Goal: Task Accomplishment & Management: Manage account settings

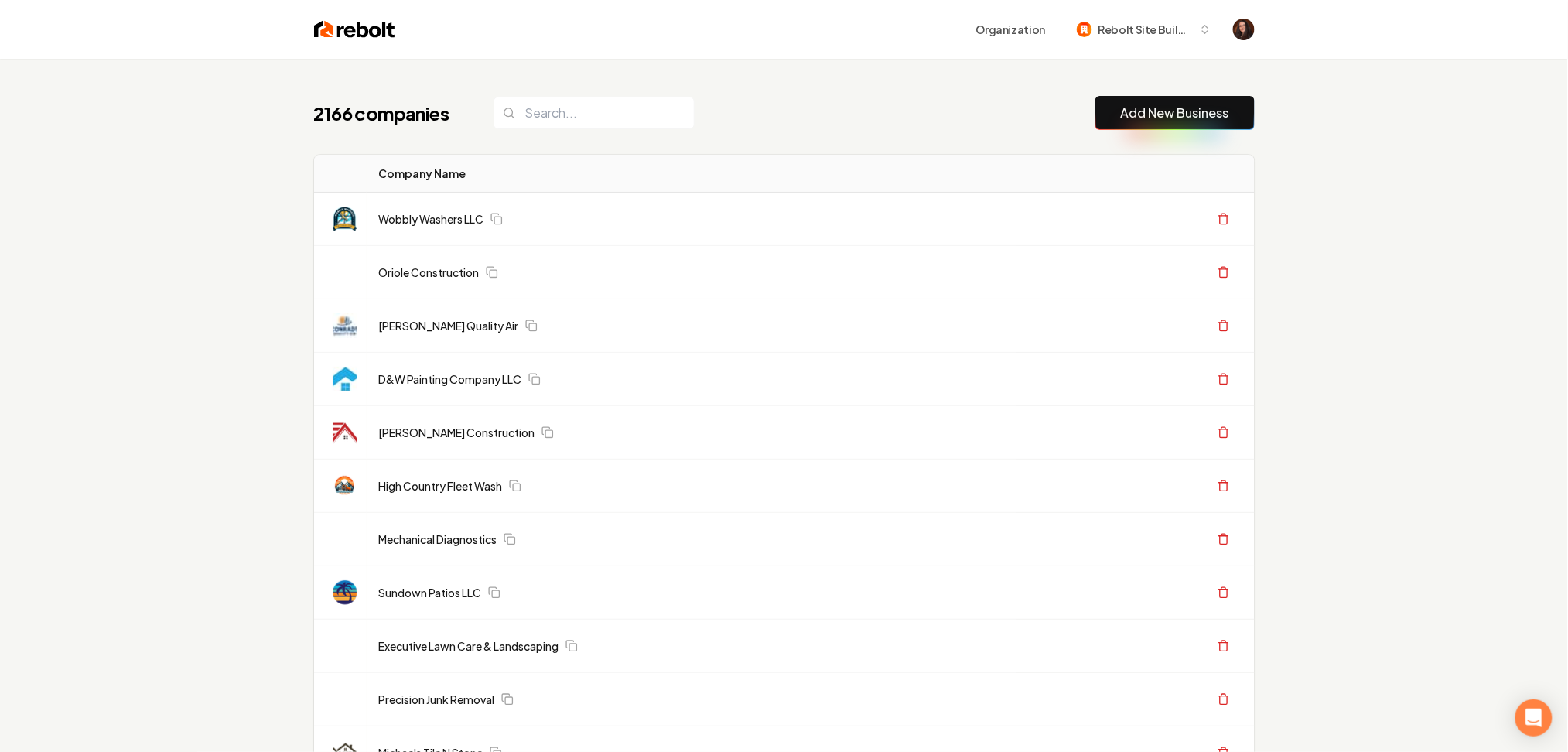
click at [364, 37] on img at bounding box center [354, 29] width 81 height 21
click at [1204, 121] on link "Add New Business" at bounding box center [1175, 112] width 108 height 18
click at [1139, 99] on button "Add New Business" at bounding box center [1175, 112] width 159 height 34
click at [1140, 111] on link "Add New Business" at bounding box center [1175, 112] width 108 height 18
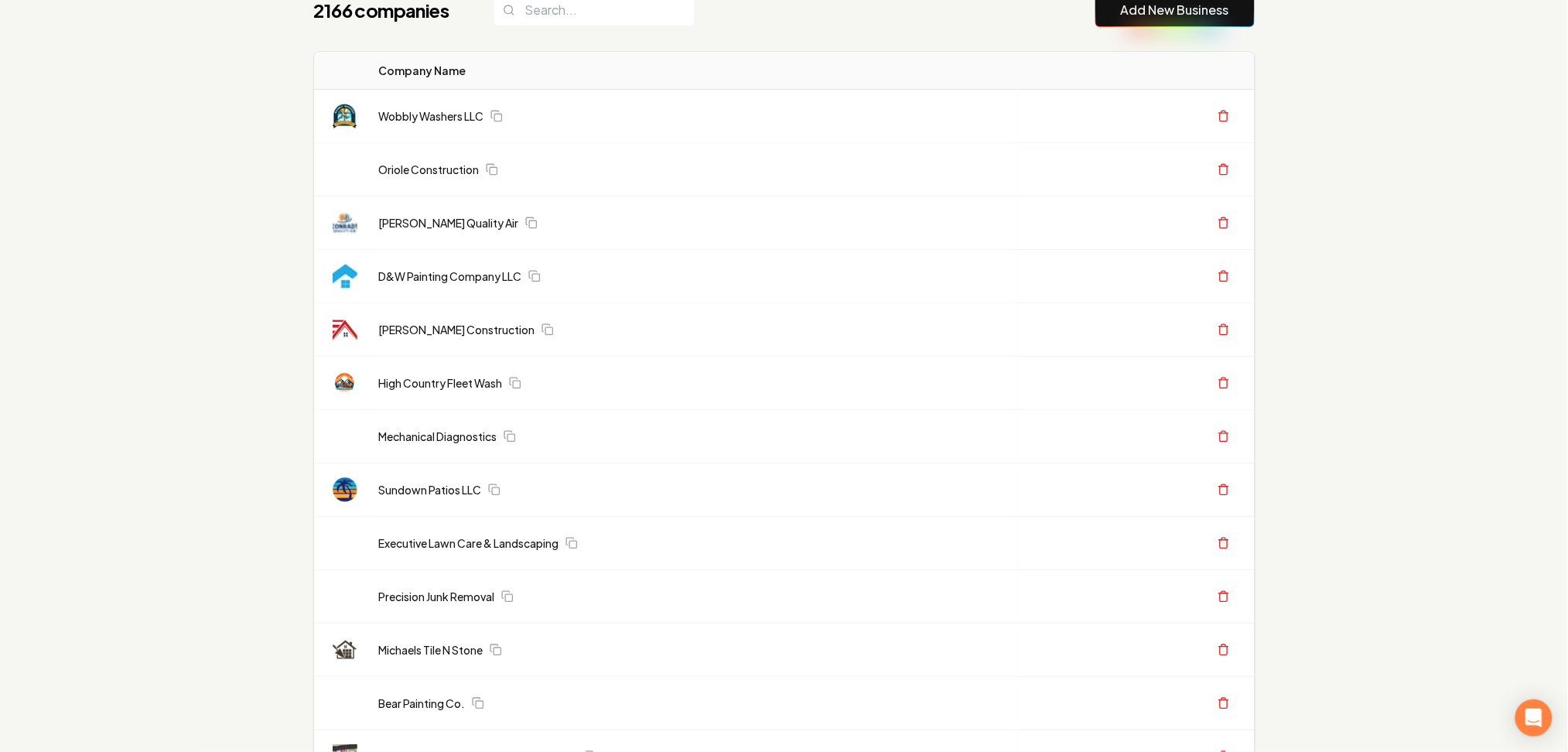
click at [1152, 19] on link "Add New Business" at bounding box center [1175, 10] width 108 height 18
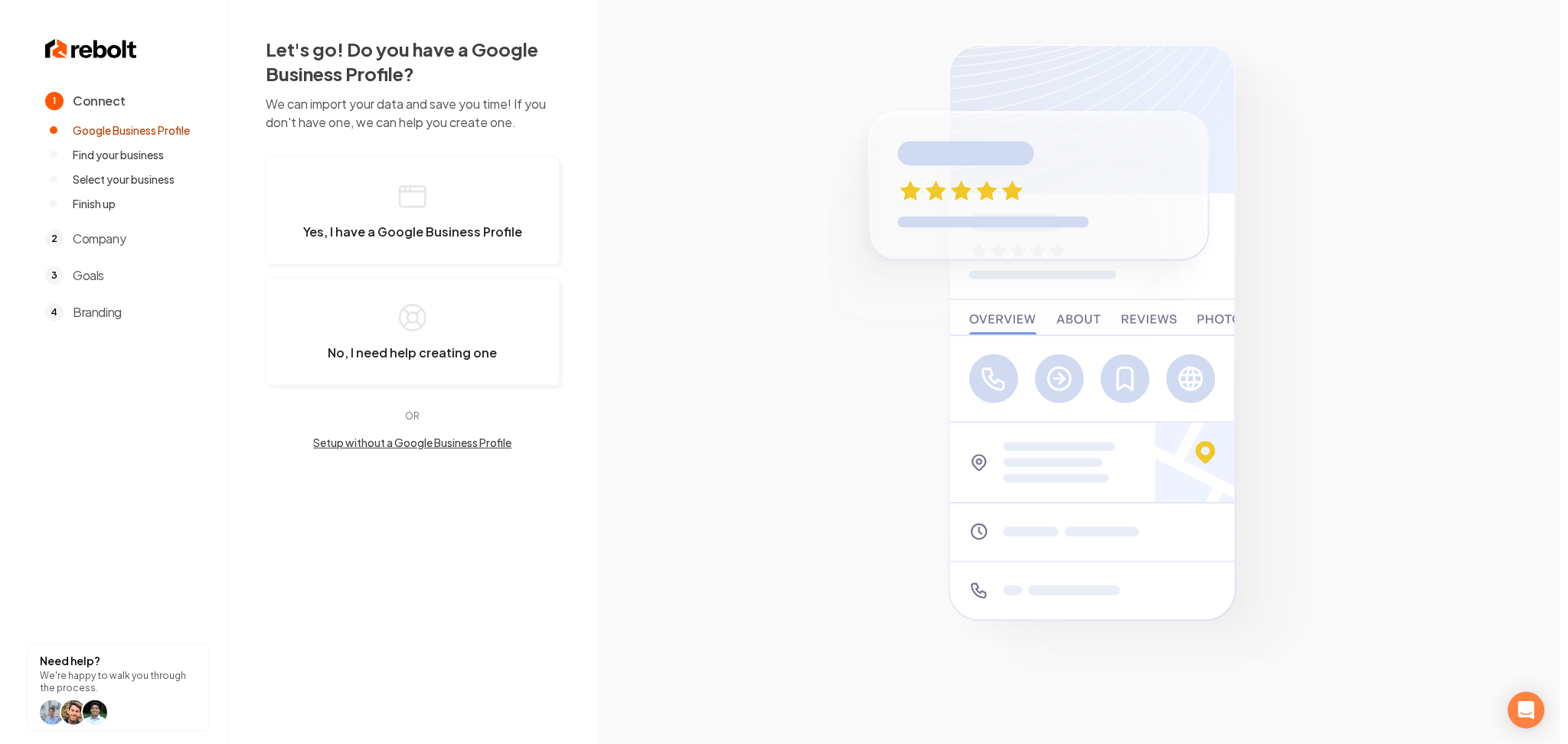
scroll to position [0, 0]
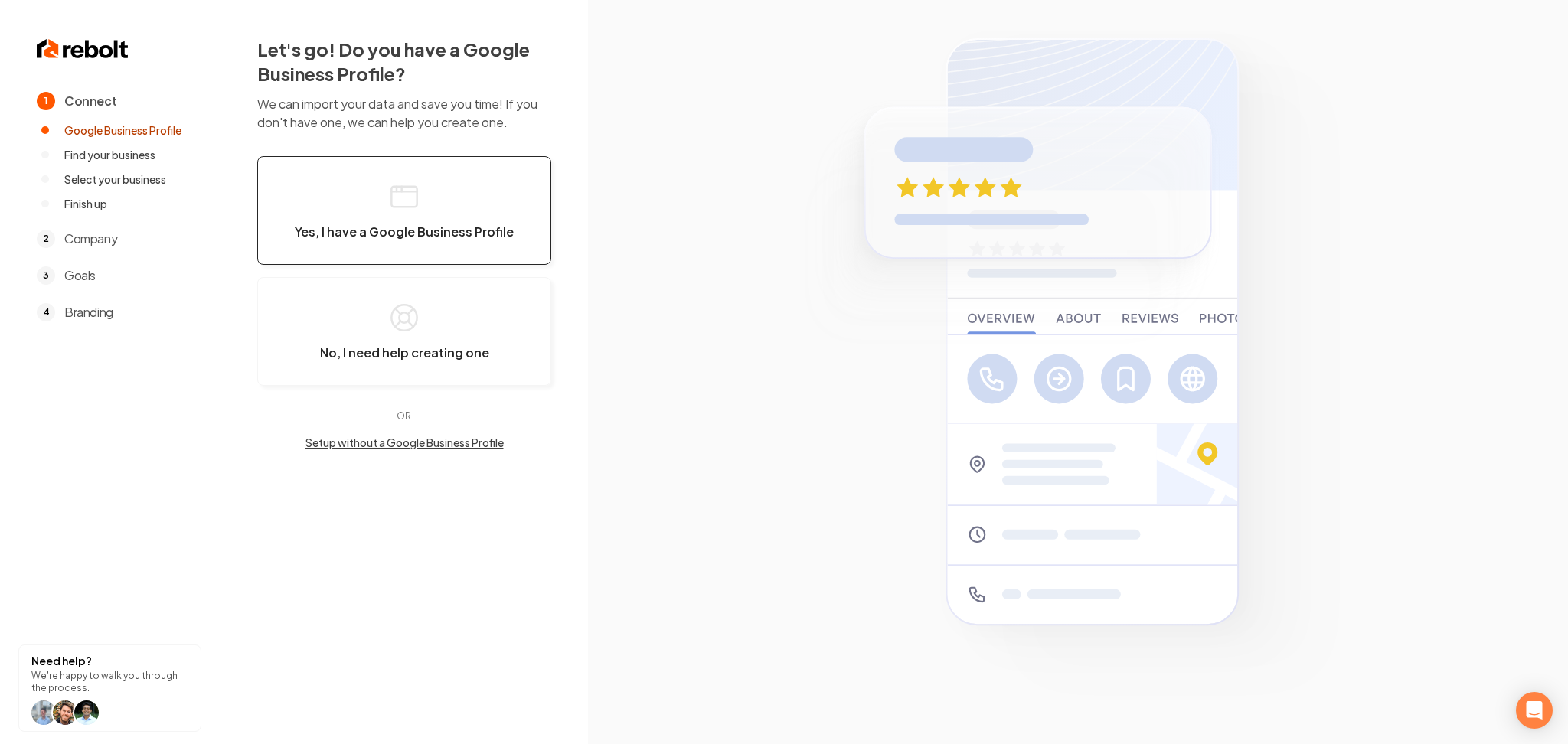
click at [438, 207] on button "Yes, I have a Google Business Profile" at bounding box center [404, 210] width 294 height 109
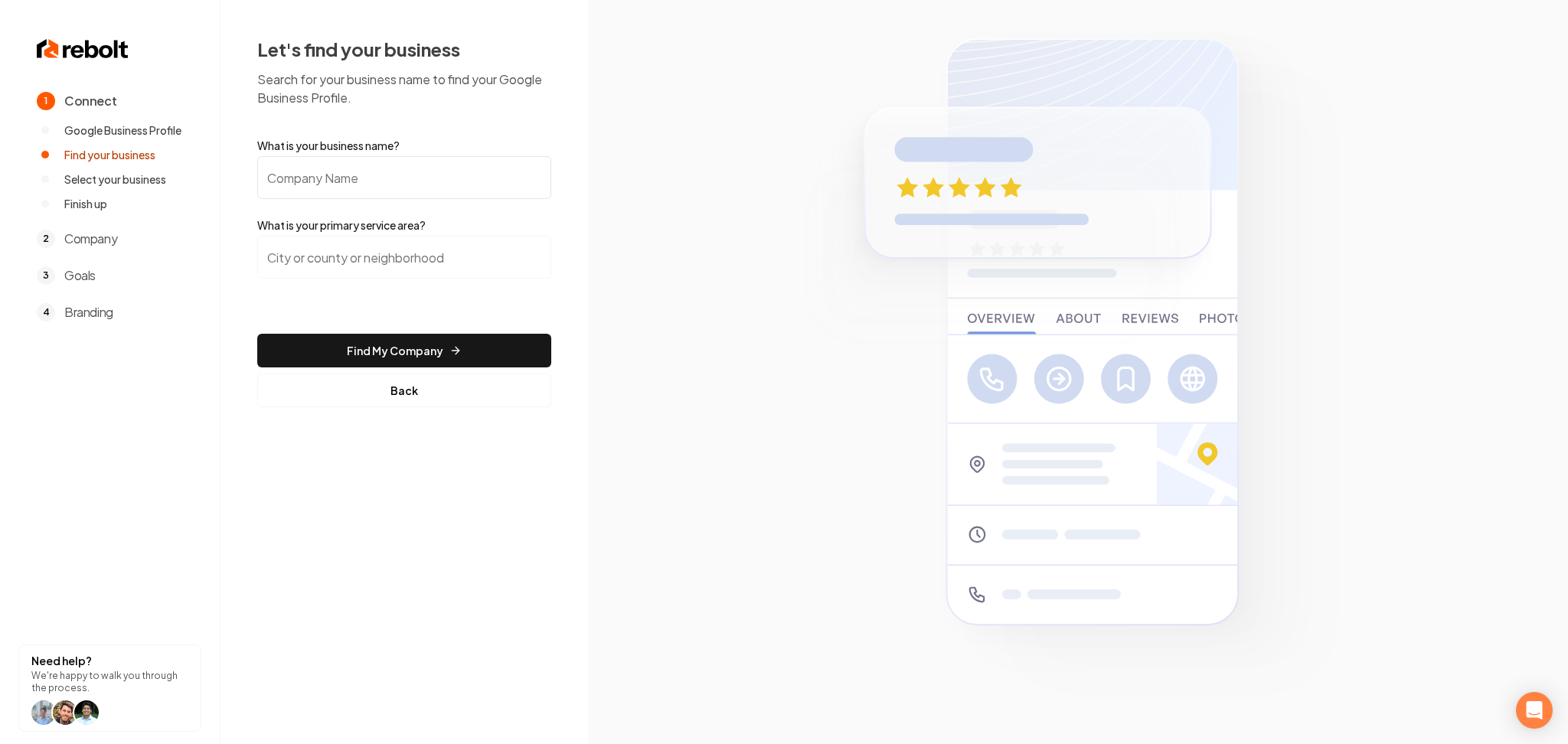
click at [422, 190] on input "What is your business name?" at bounding box center [404, 177] width 294 height 43
paste input "Style Garage Door LLC"
type input "Style Garage Door LLC"
click at [395, 283] on div at bounding box center [404, 266] width 294 height 61
click at [449, 256] on input "search" at bounding box center [404, 257] width 294 height 43
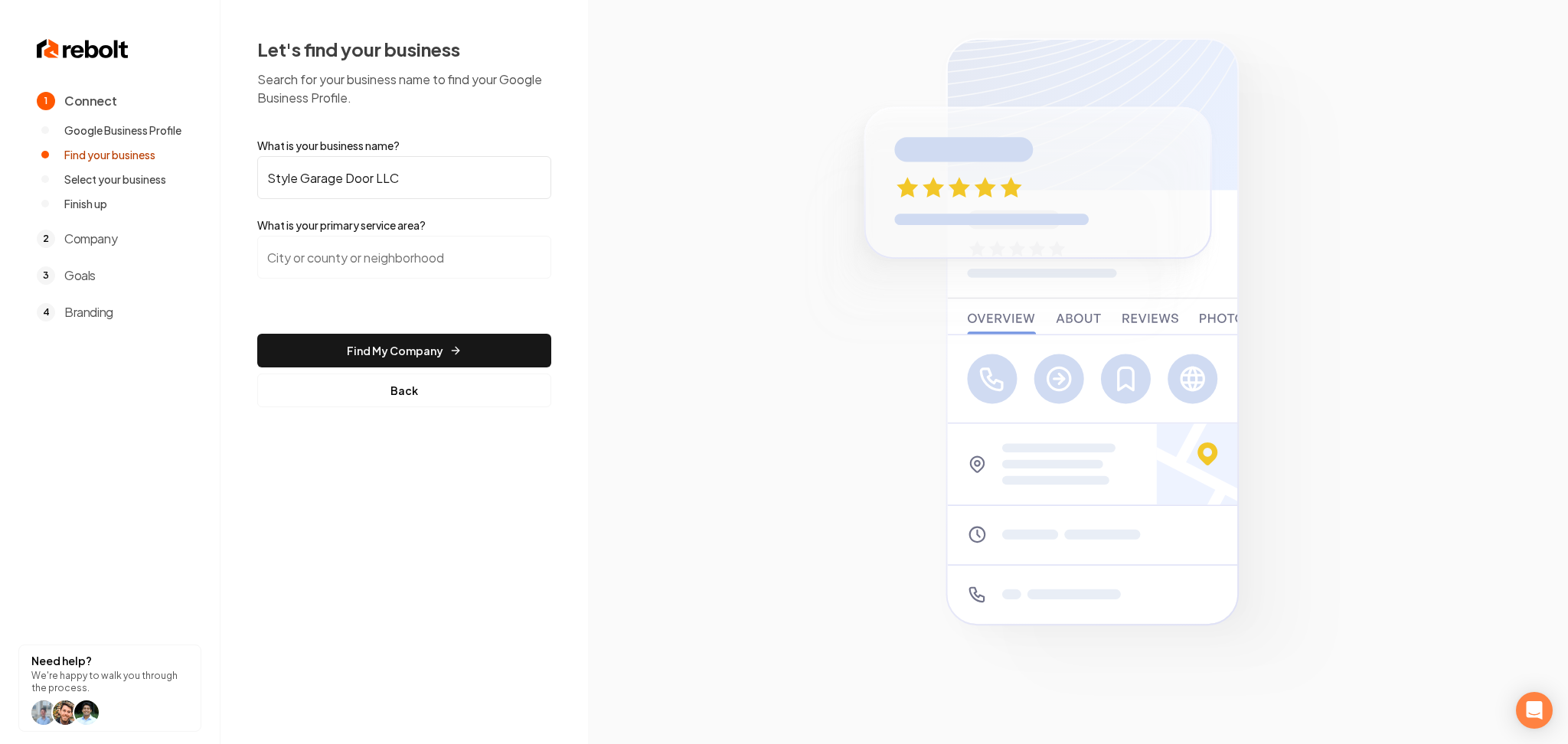
paste input "Dale City, Virginia"
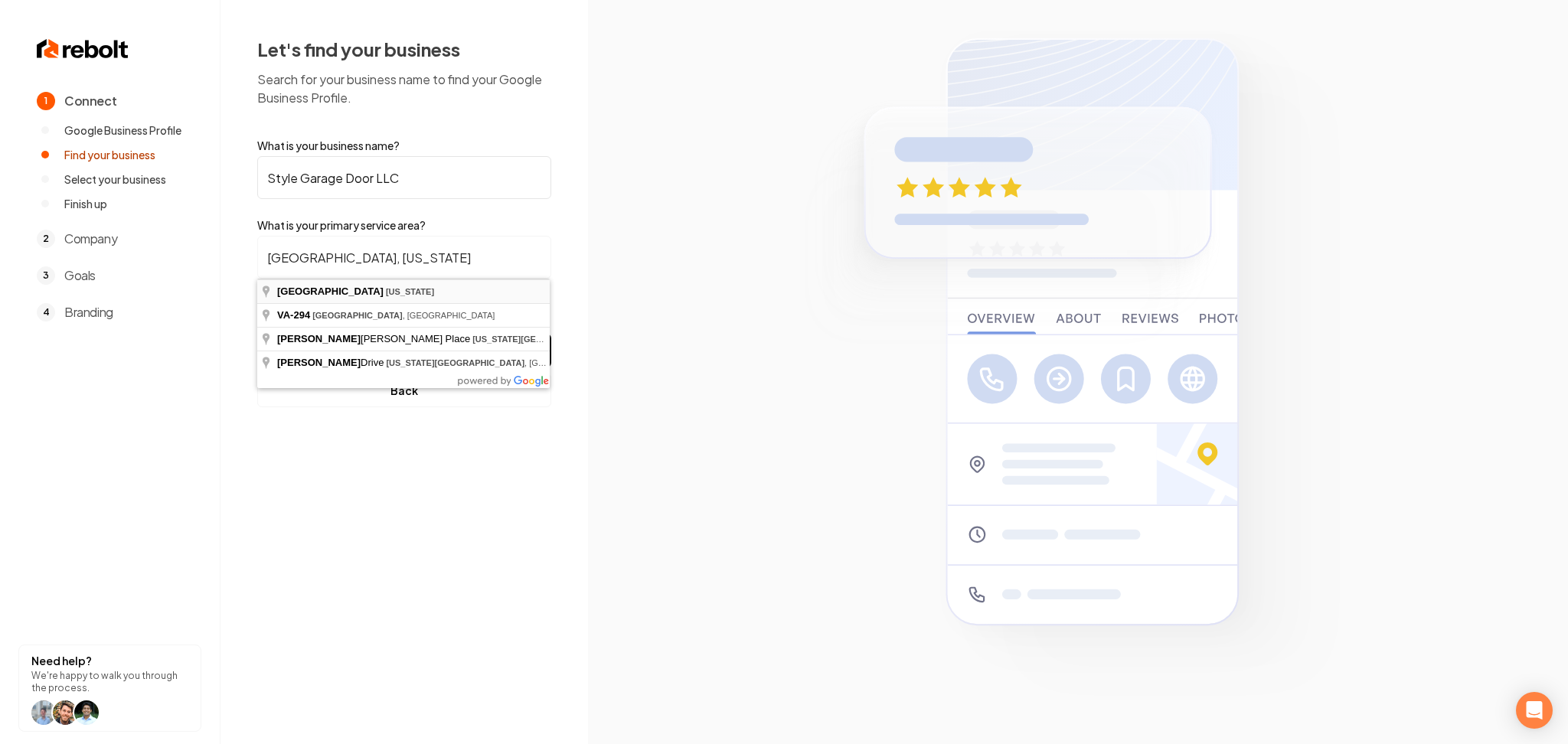
type input "Dale City, Virginia"
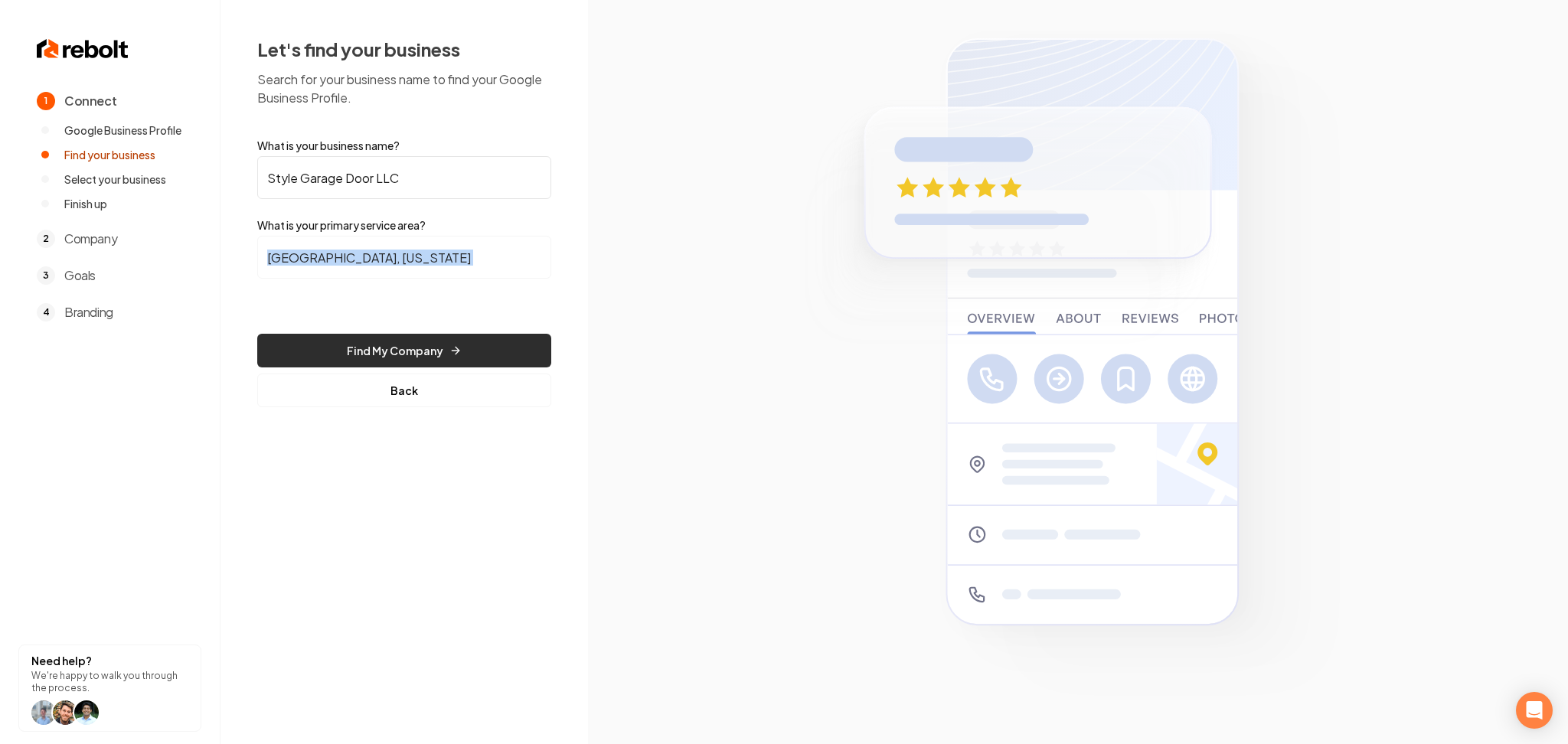
click at [421, 362] on button "Find My Company" at bounding box center [404, 350] width 294 height 33
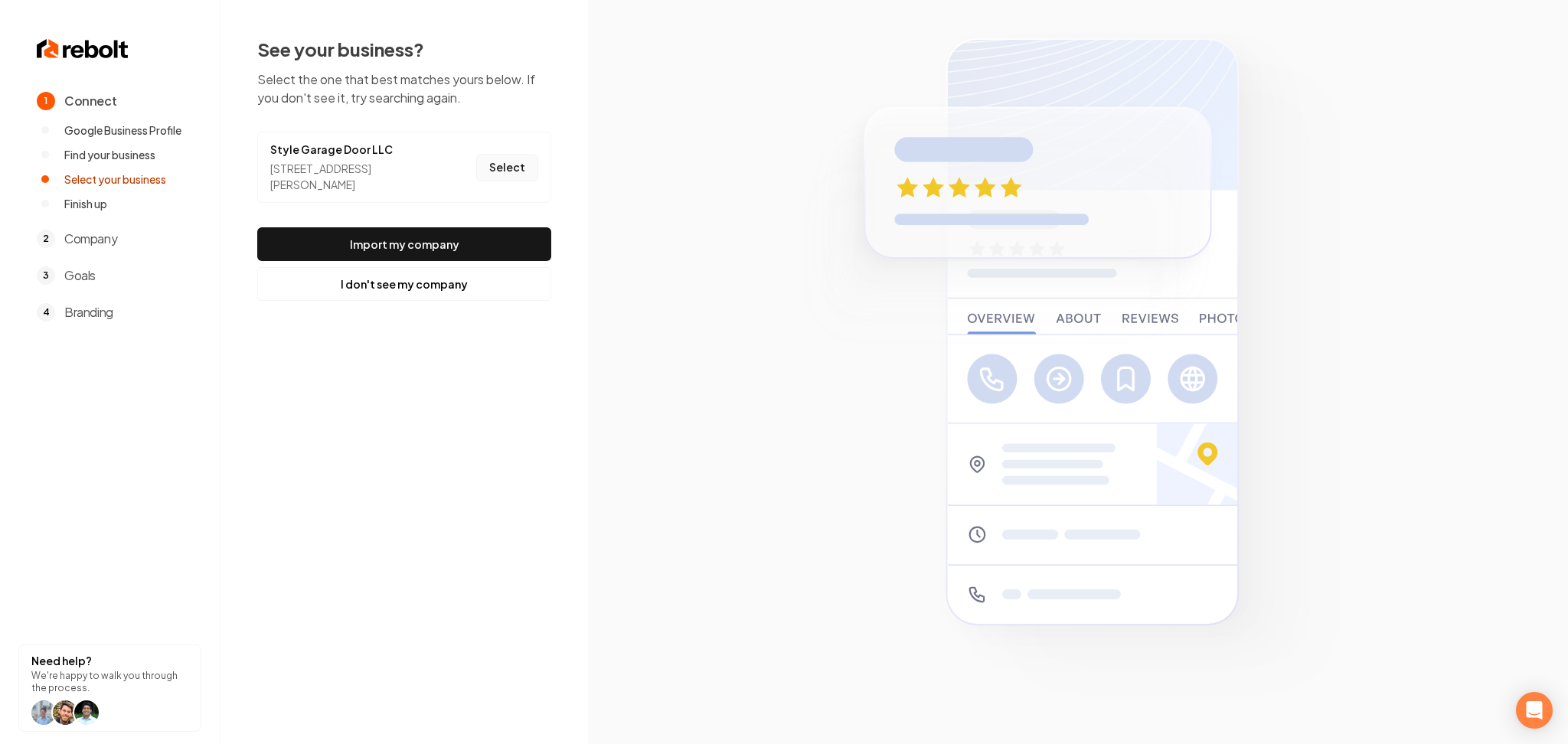
click at [522, 174] on button "Select" at bounding box center [506, 167] width 62 height 28
click at [503, 231] on button "Import my company" at bounding box center [404, 244] width 294 height 33
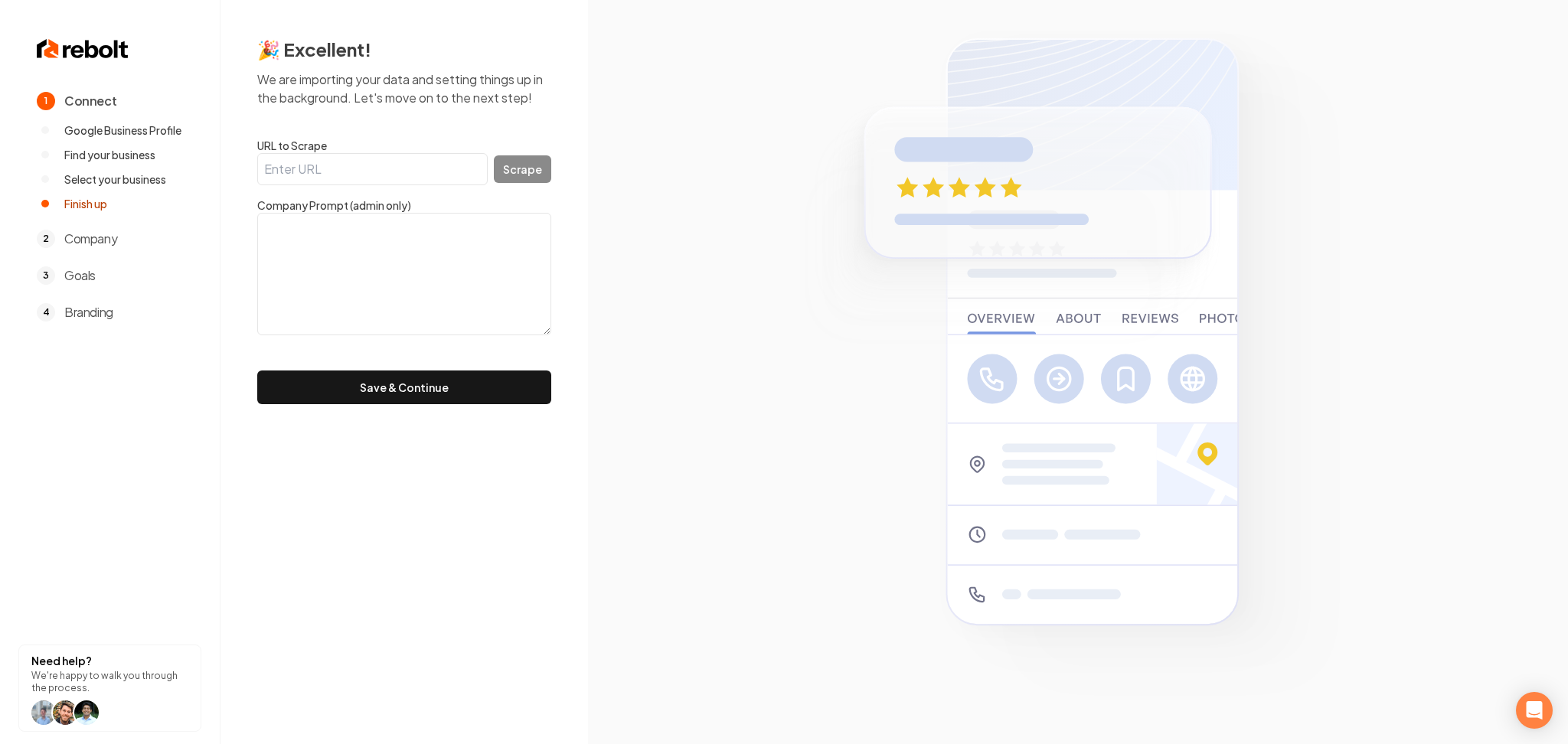
click at [381, 168] on input "URL to Scrape" at bounding box center [372, 169] width 230 height 32
click at [430, 289] on textarea at bounding box center [404, 274] width 294 height 122
paste textarea ""As we deliver quality garage door repair and service in DMV , we follow local …"
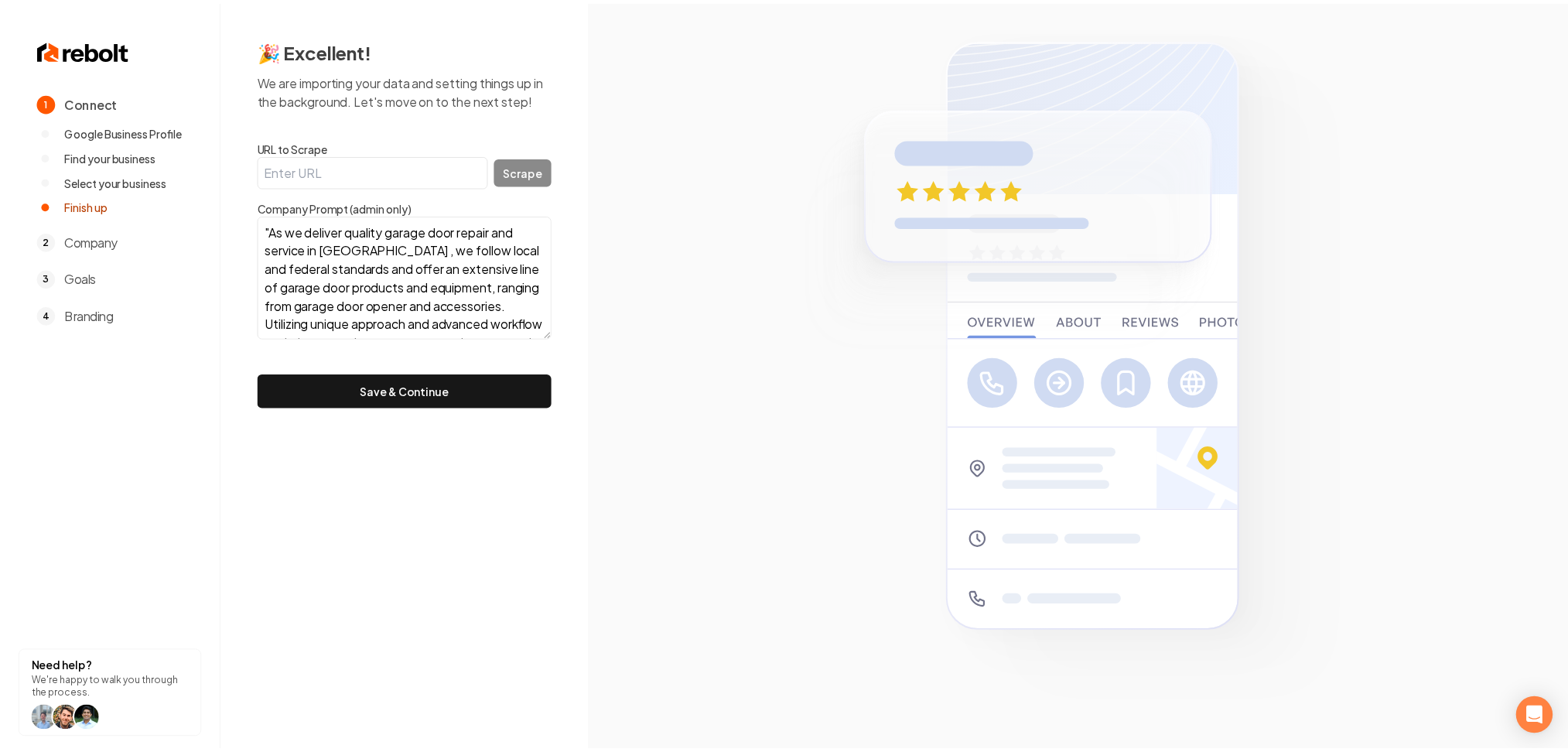
scroll to position [124, 0]
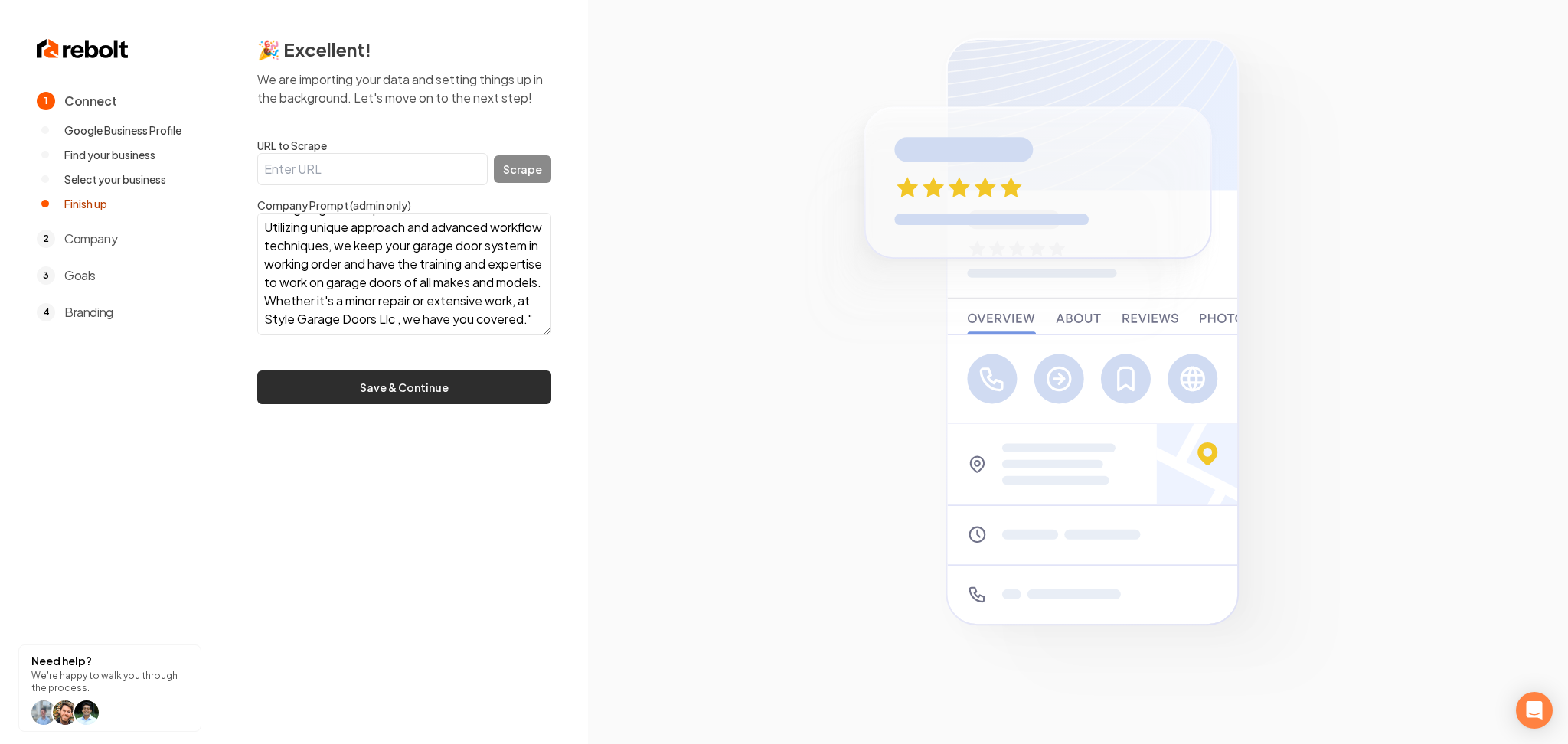
type textarea ""As we deliver quality garage door repair and service in DMV , we follow local …"
click at [448, 395] on button "Save & Continue" at bounding box center [404, 387] width 294 height 33
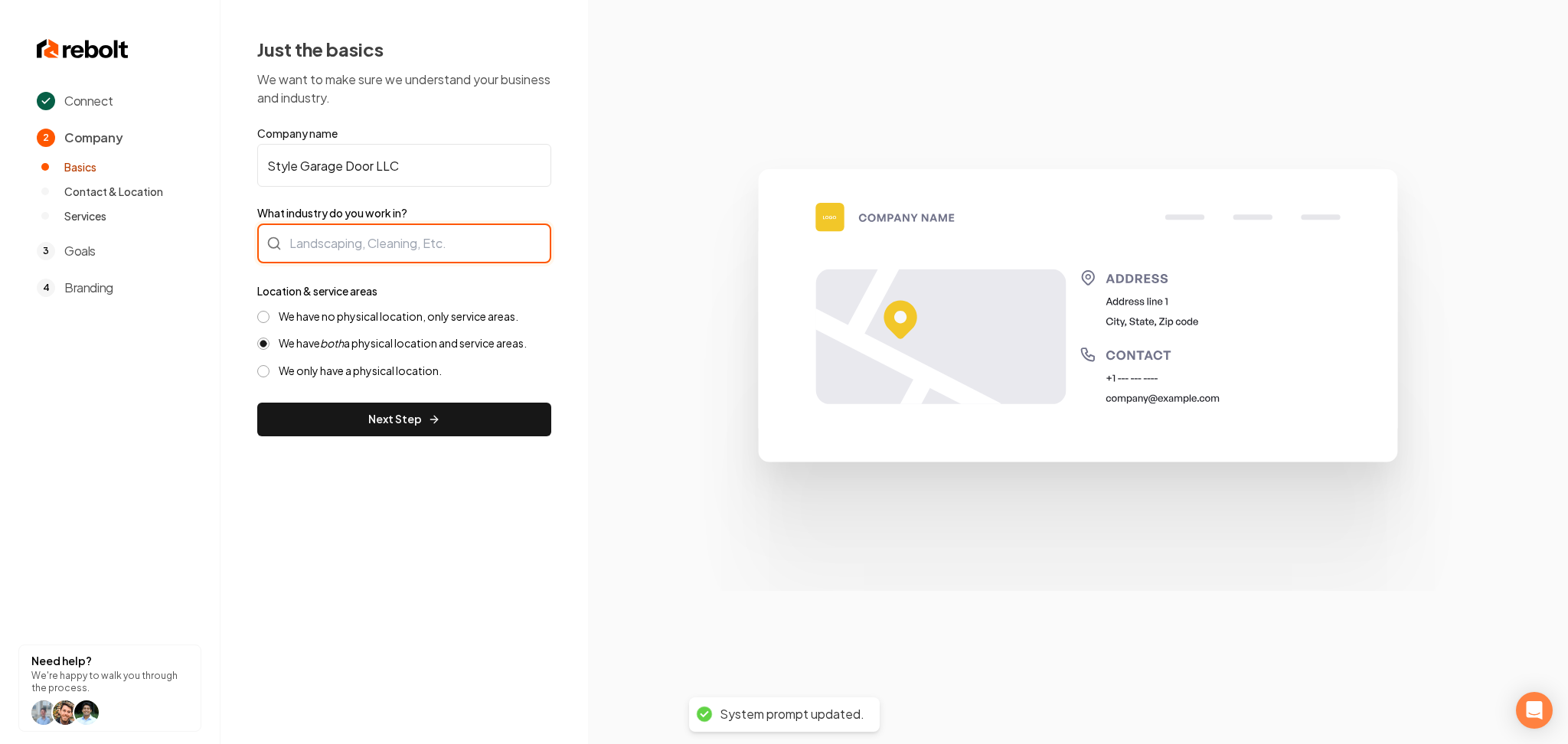
click at [313, 235] on div at bounding box center [404, 244] width 294 height 40
type input "Garage Doors"
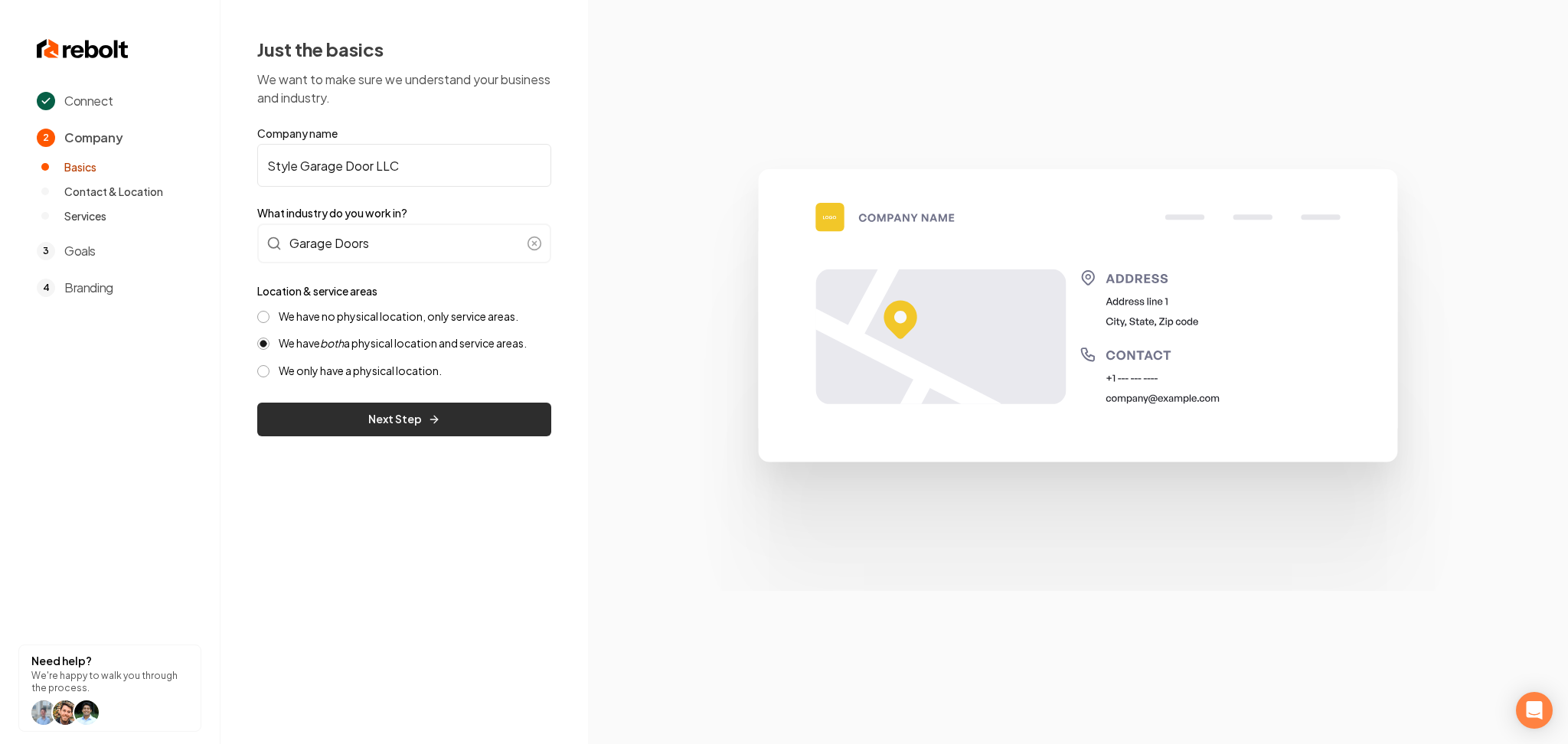
click at [275, 416] on button "Next Step" at bounding box center [404, 419] width 294 height 33
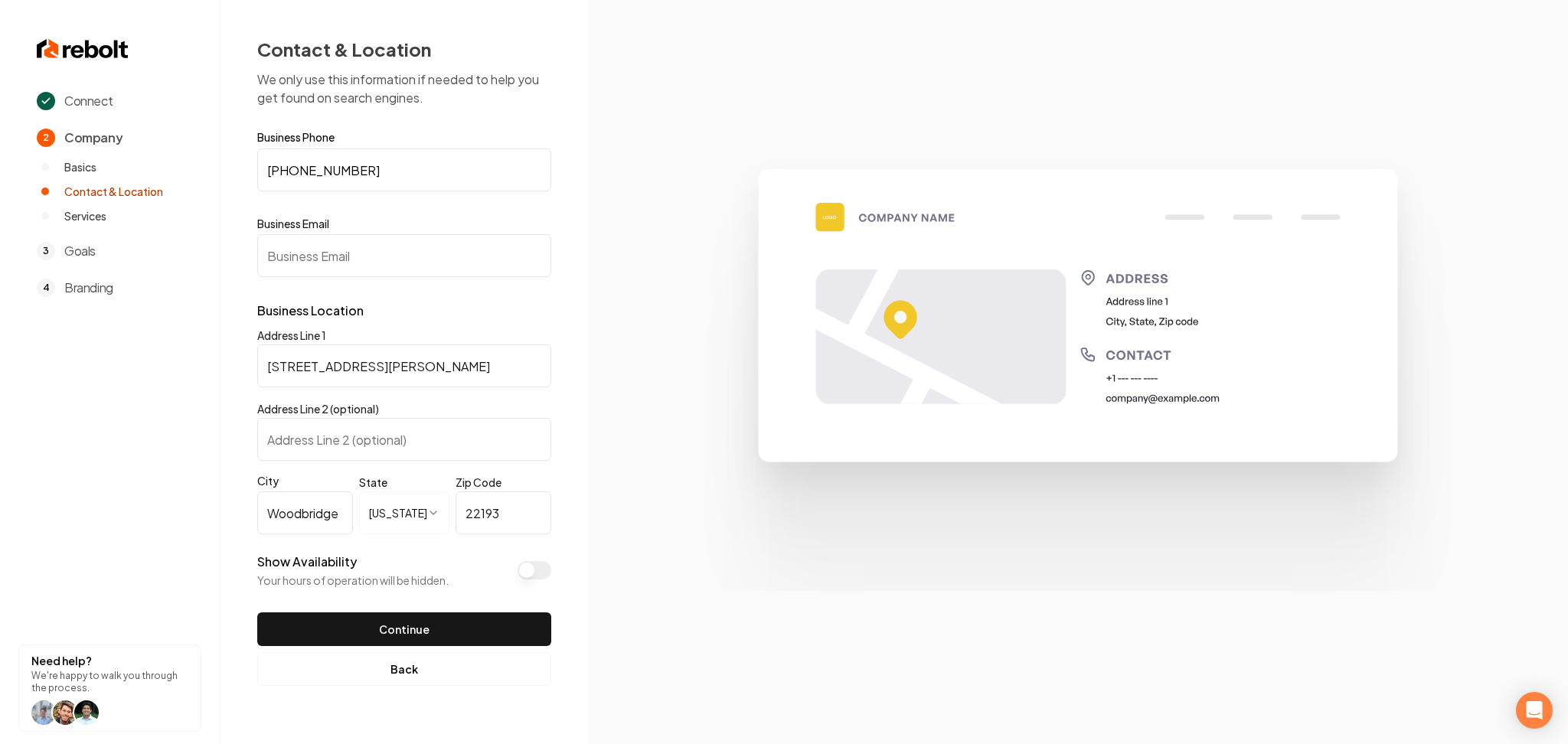
drag, startPoint x: 361, startPoint y: 255, endPoint x: 471, endPoint y: 95, distance: 194.2
click at [363, 250] on input "Business Email" at bounding box center [404, 255] width 294 height 43
paste input "Styleamaya15@gmail.com"
type input "Styleamaya15@gmail.com"
click at [530, 568] on button "Show Availability" at bounding box center [534, 569] width 33 height 18
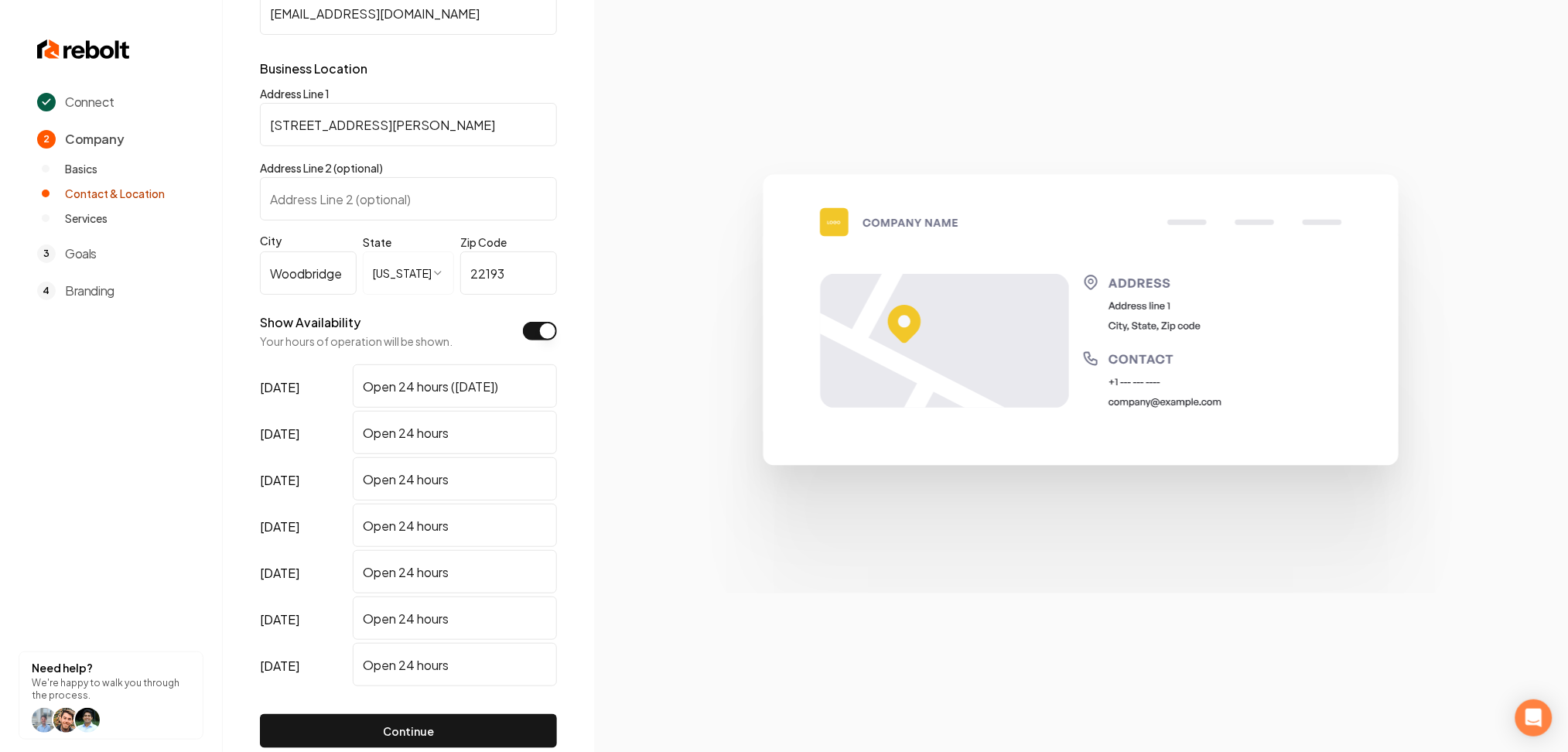
scroll to position [318, 0]
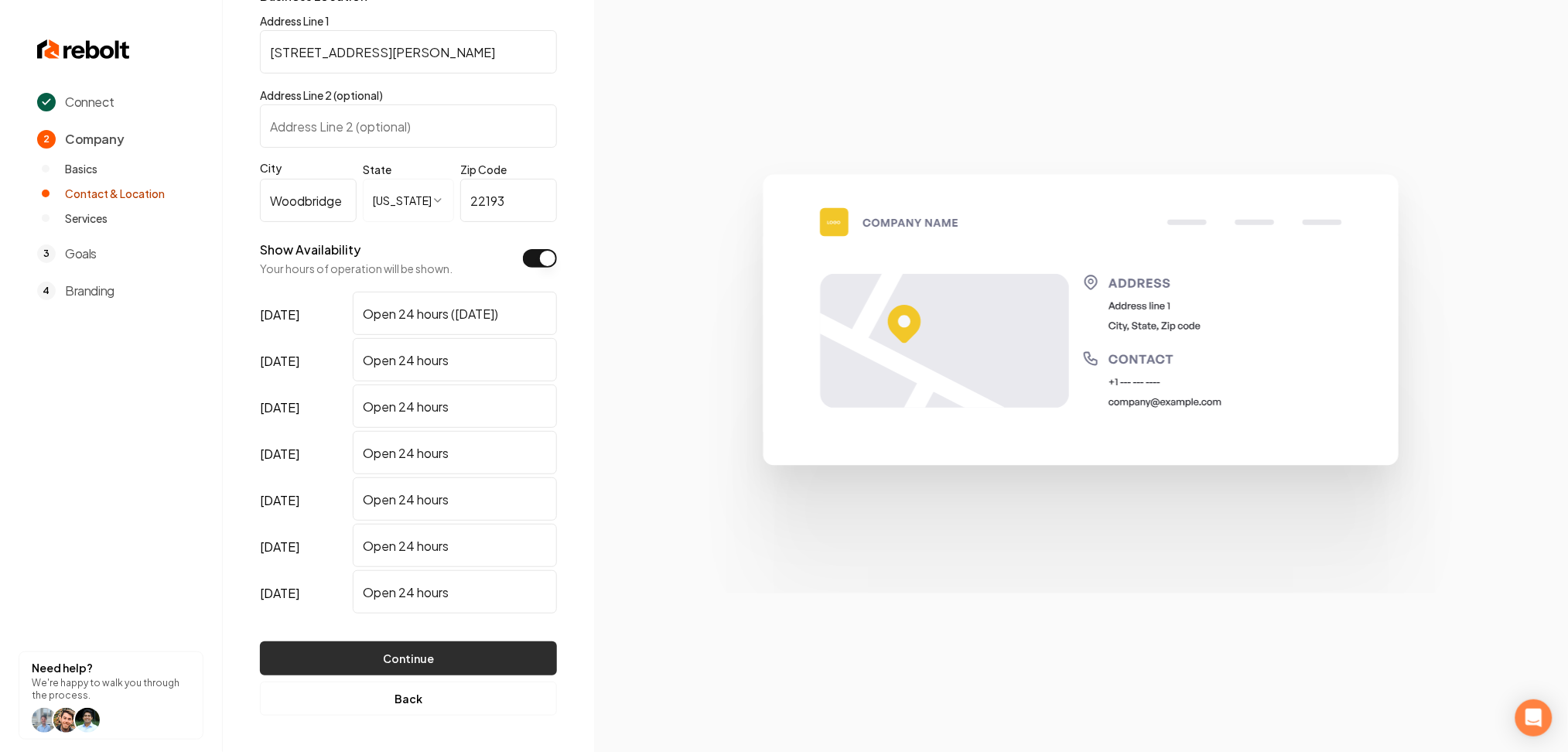
click at [435, 668] on button "Continue" at bounding box center [408, 657] width 297 height 34
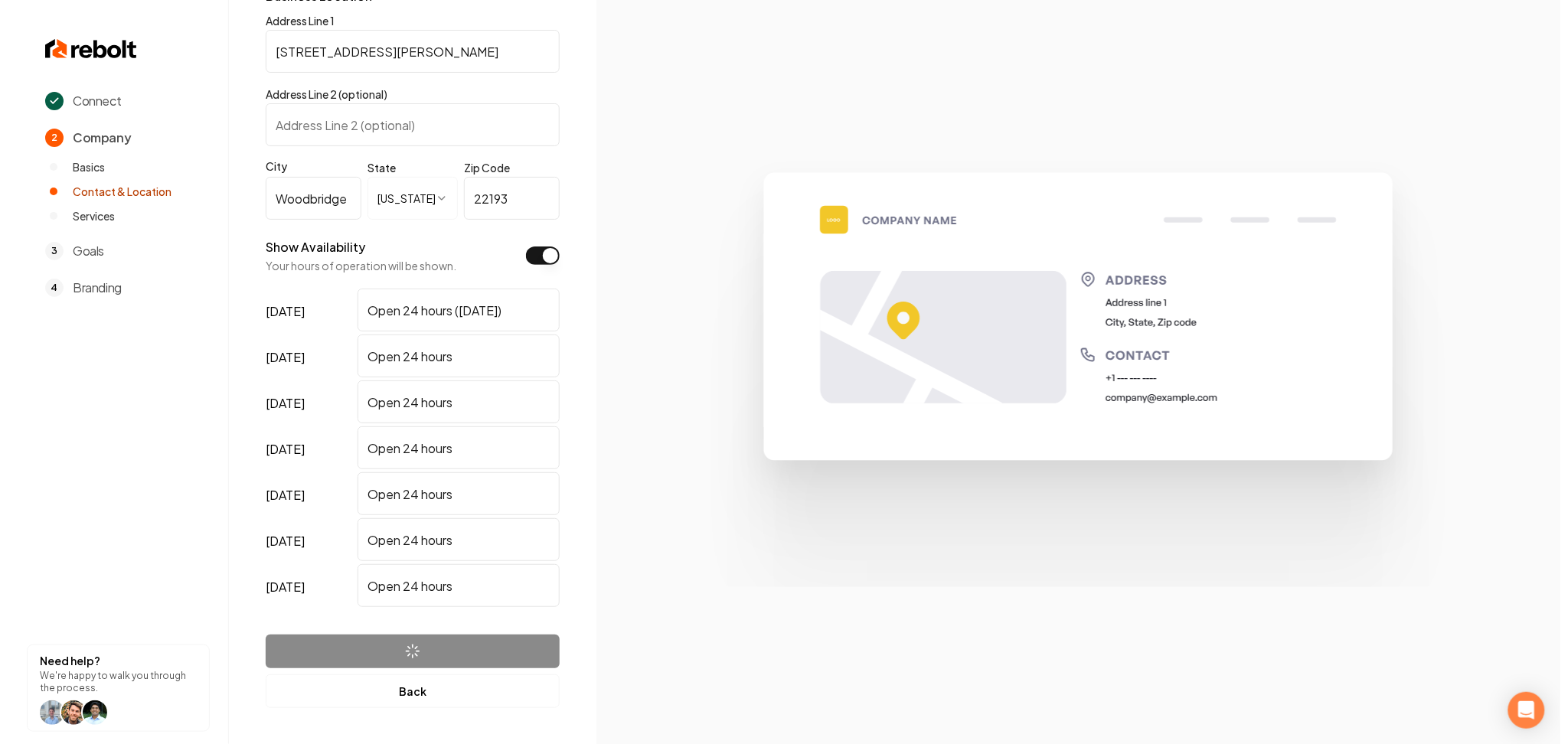
scroll to position [0, 0]
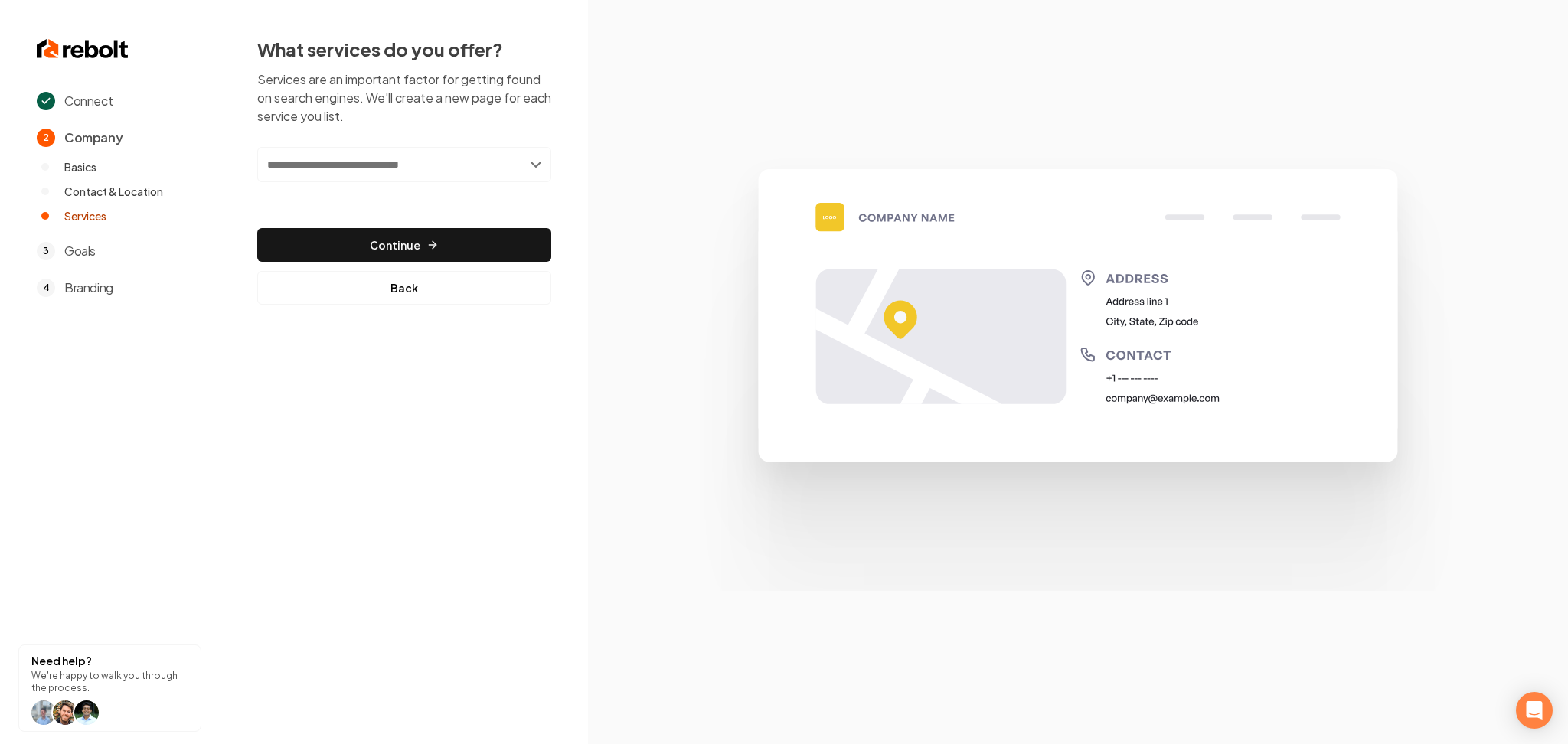
click at [433, 160] on input "text" at bounding box center [404, 164] width 294 height 35
type input "*"
type input "**********"
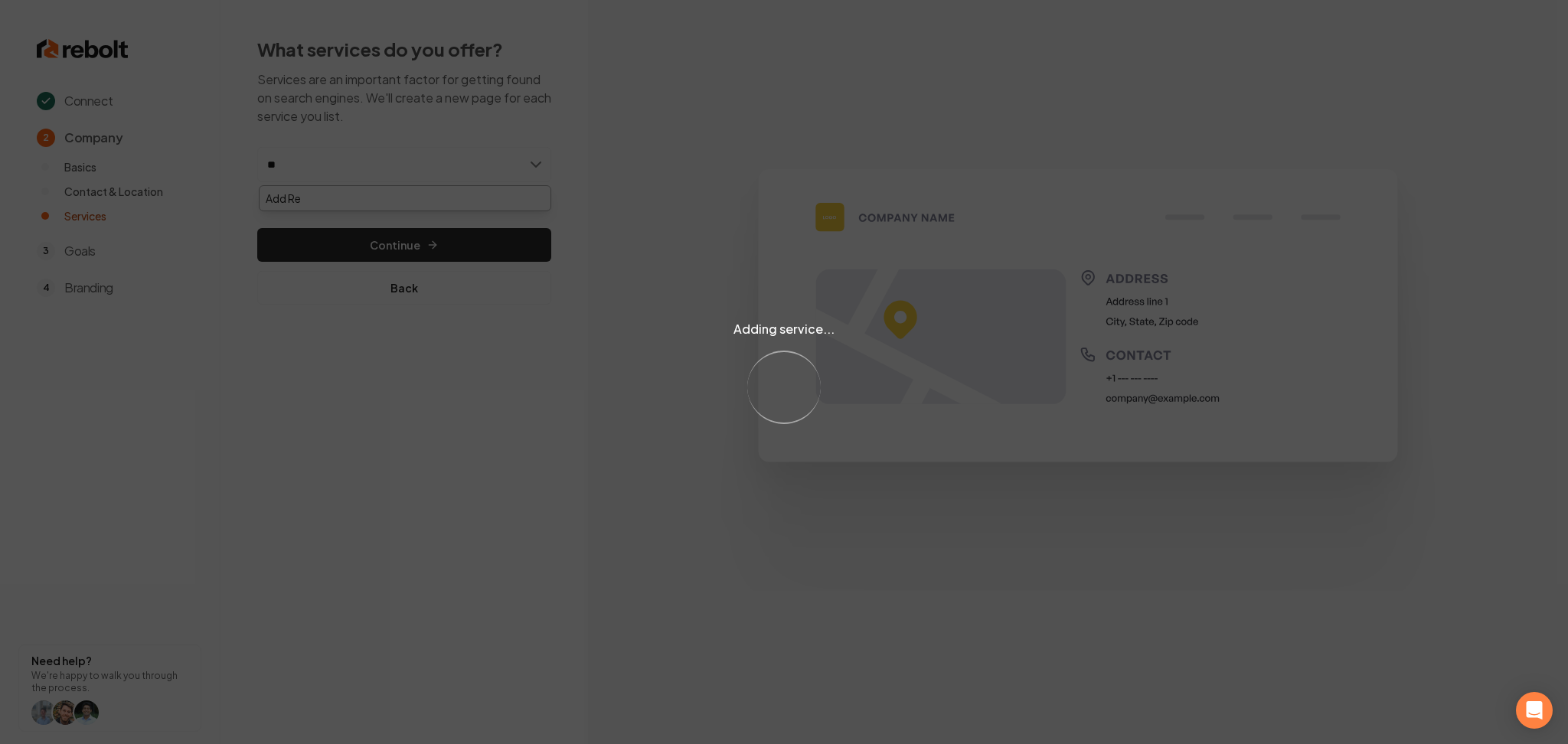
type input "*"
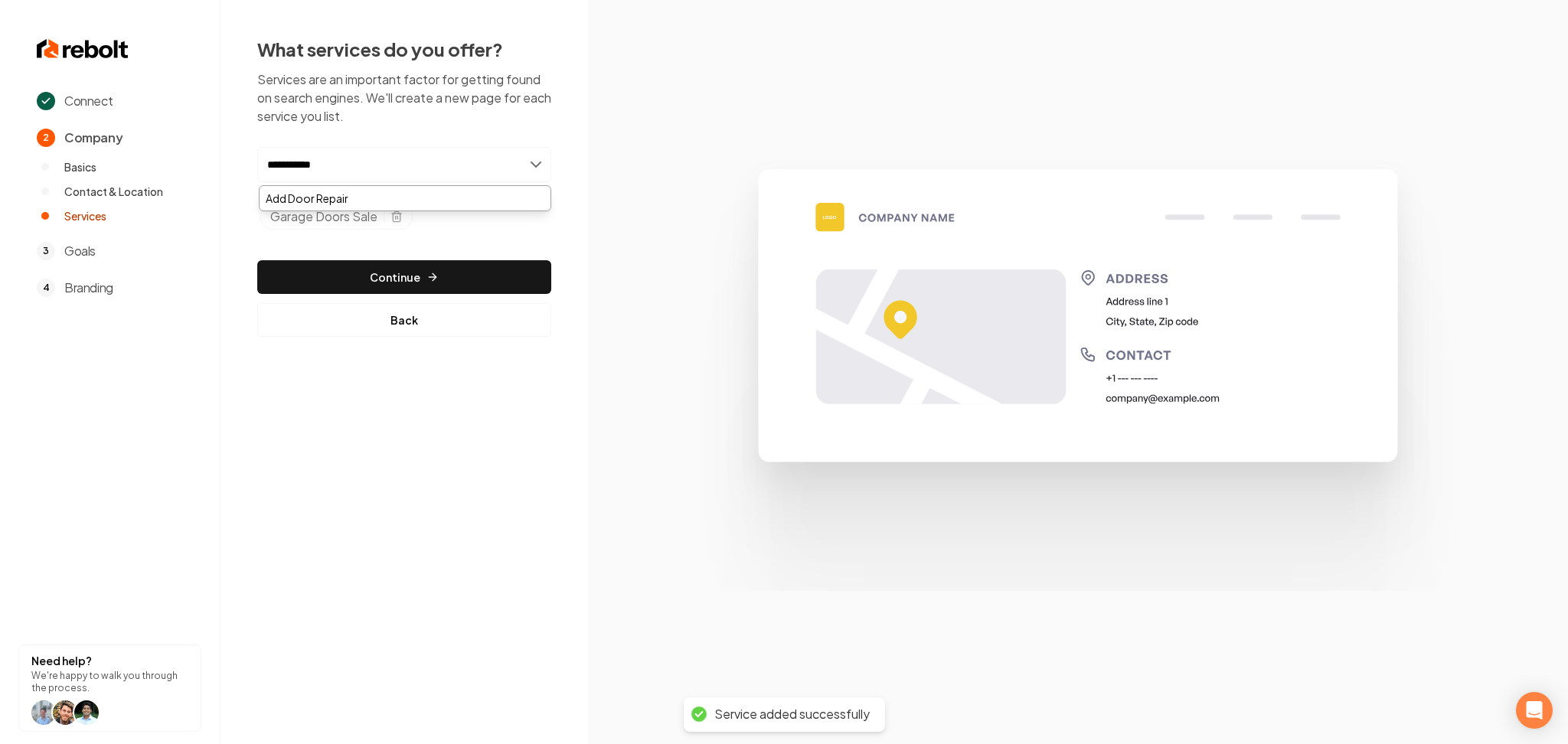
type input "**********"
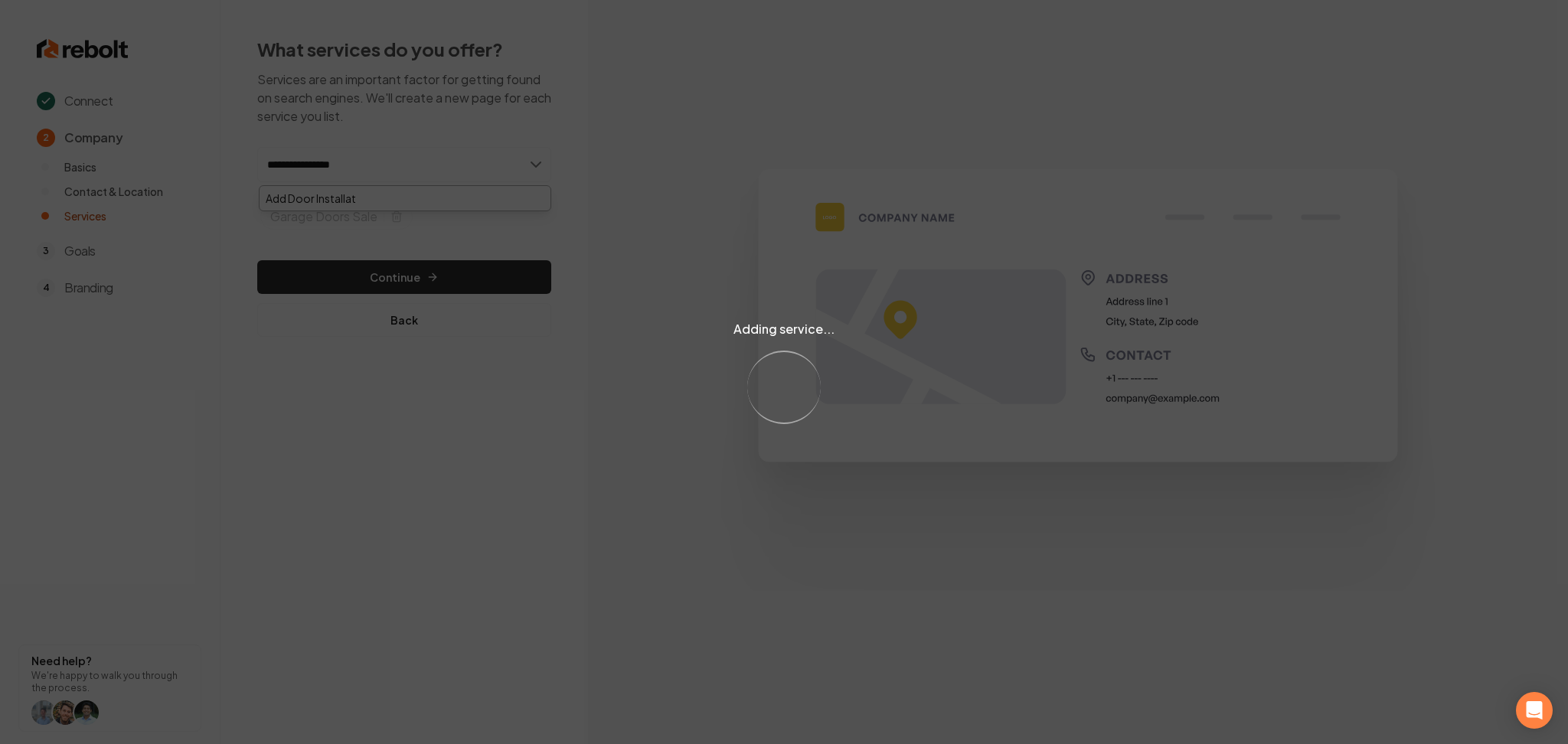
type input "**********"
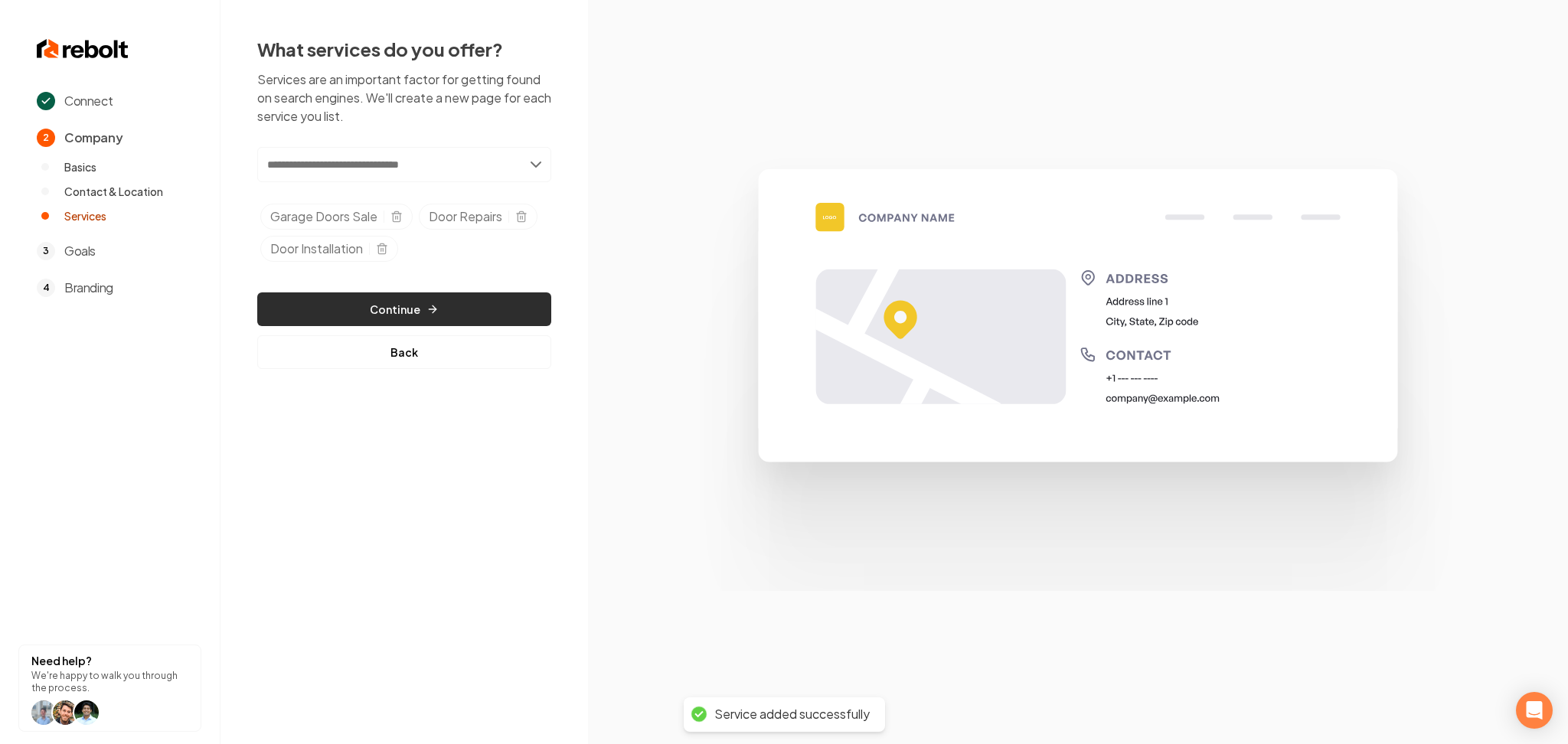
click at [362, 306] on button "Continue" at bounding box center [404, 308] width 294 height 33
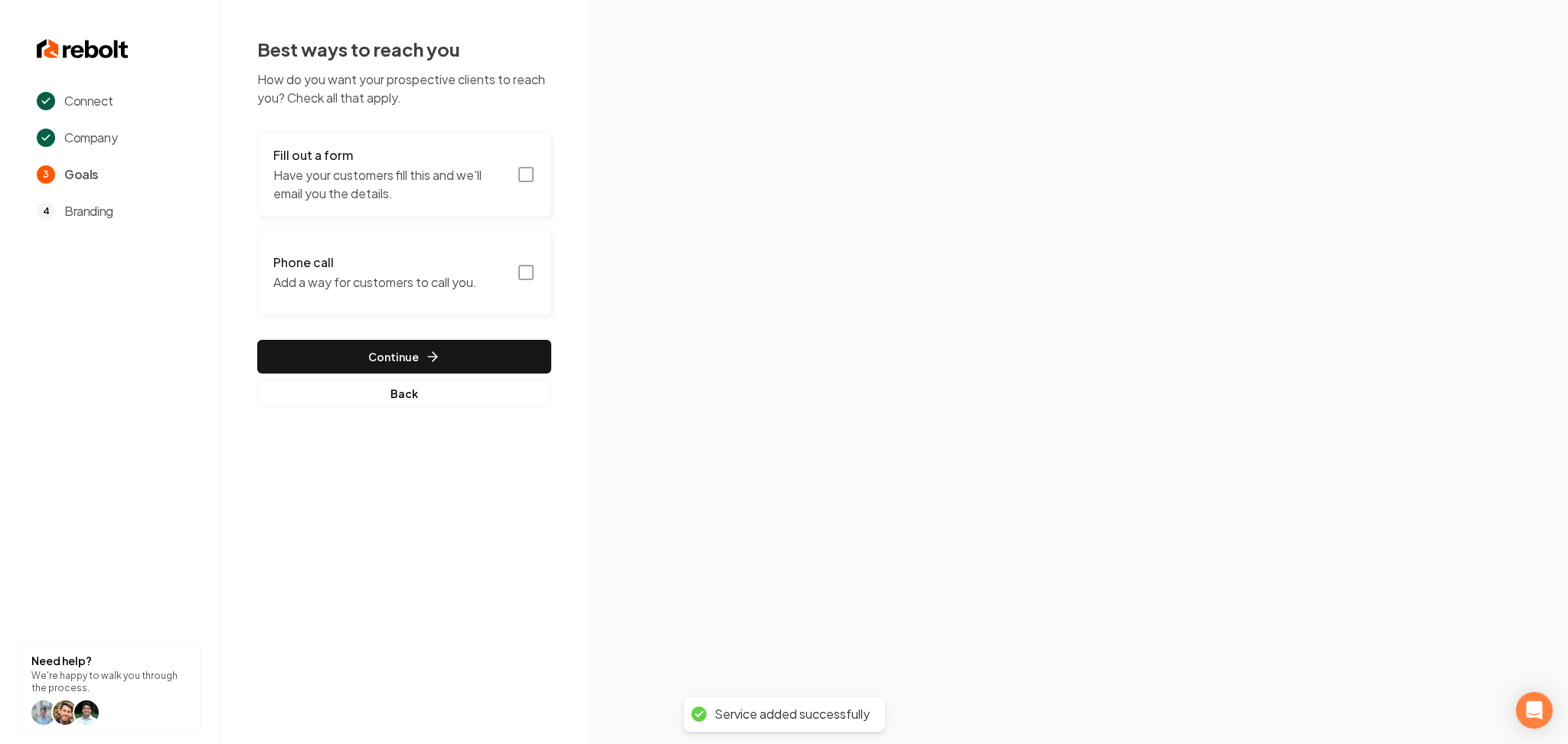
click at [364, 210] on button "Fill out a form Have your customers fill this and we'll email you the details." at bounding box center [404, 175] width 294 height 86
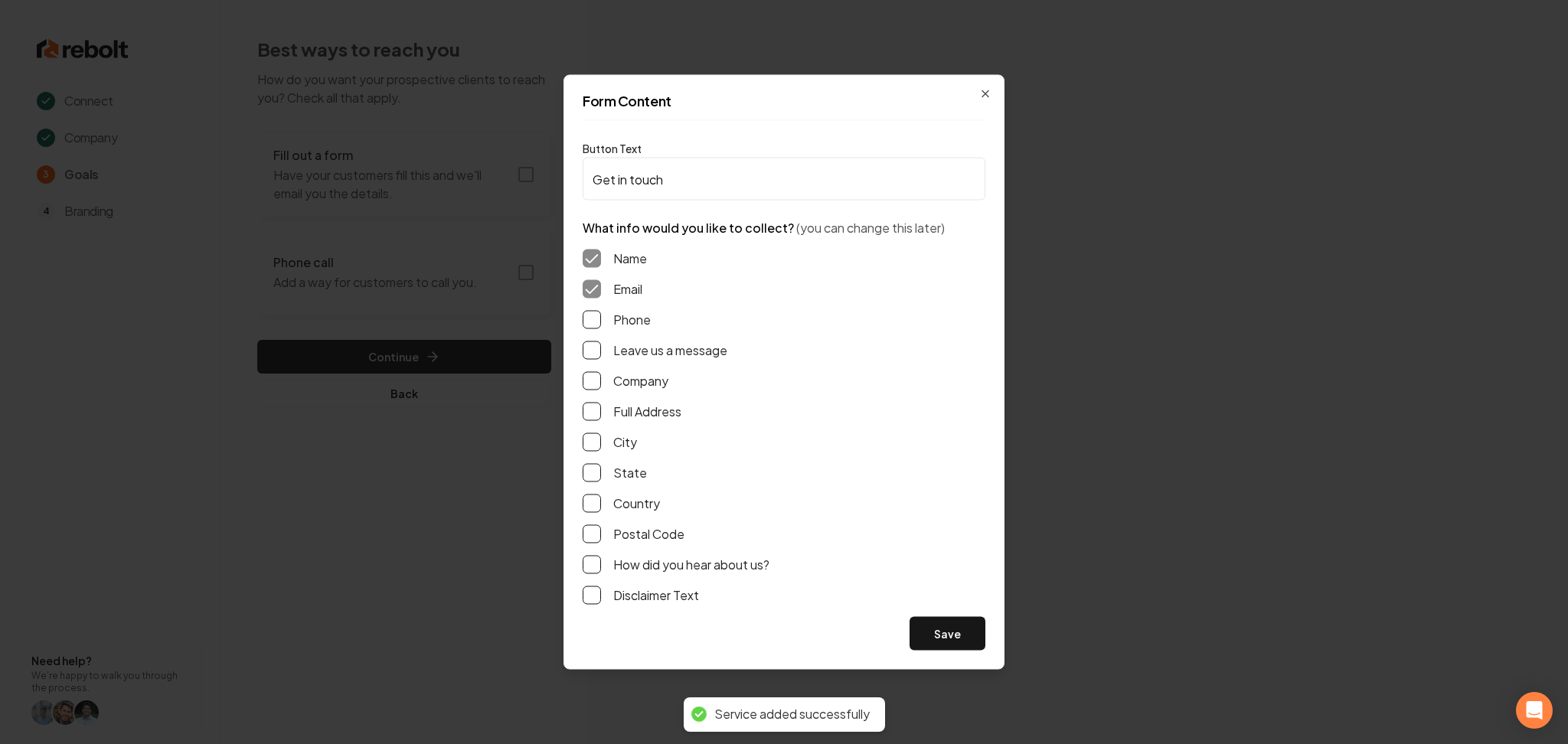
click at [594, 321] on button "Phone" at bounding box center [591, 319] width 18 height 18
click at [588, 349] on button "Leave us a message" at bounding box center [591, 350] width 18 height 18
click at [934, 623] on button "Save" at bounding box center [947, 633] width 75 height 33
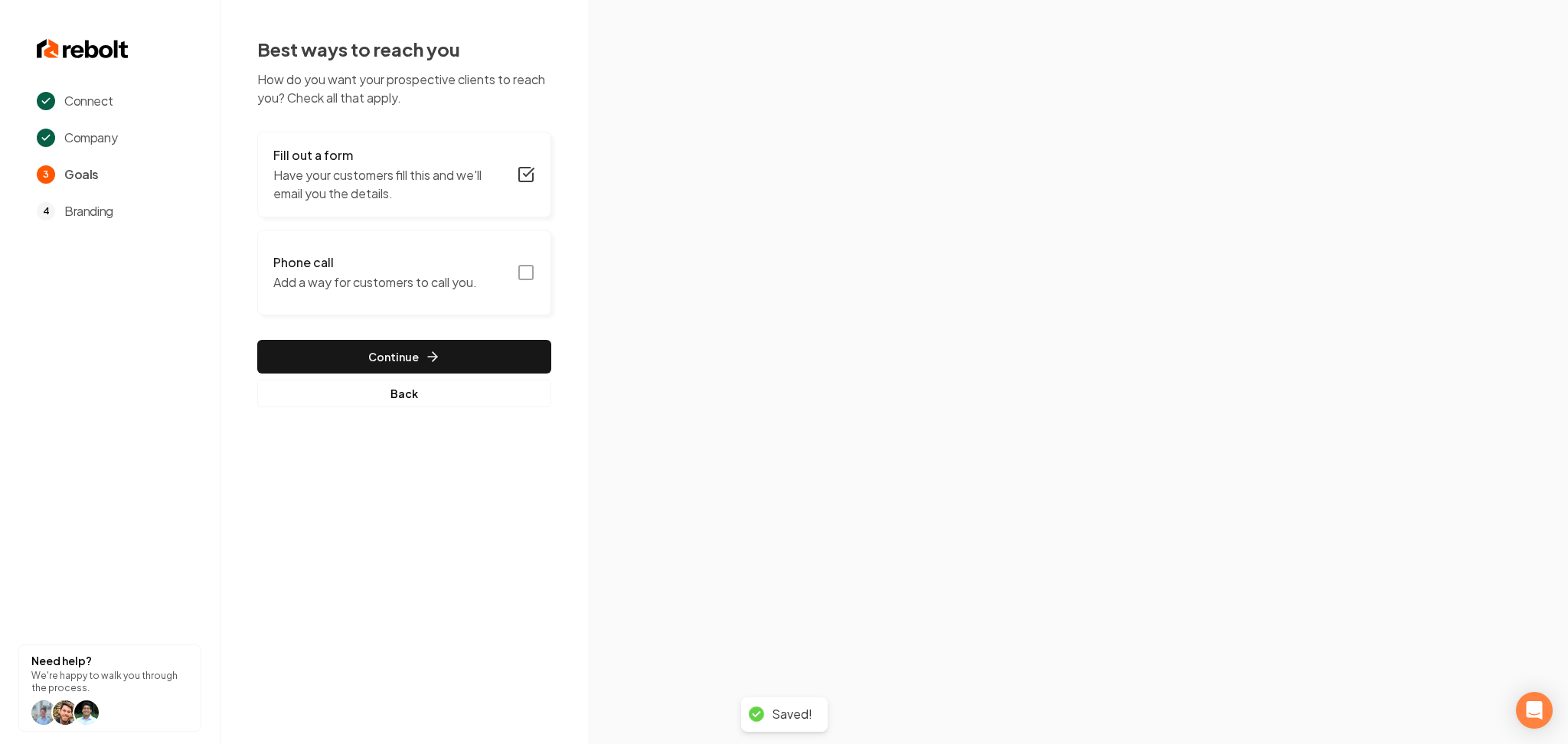
click at [475, 293] on button "Phone call Add a way for customers to call you." at bounding box center [404, 272] width 294 height 86
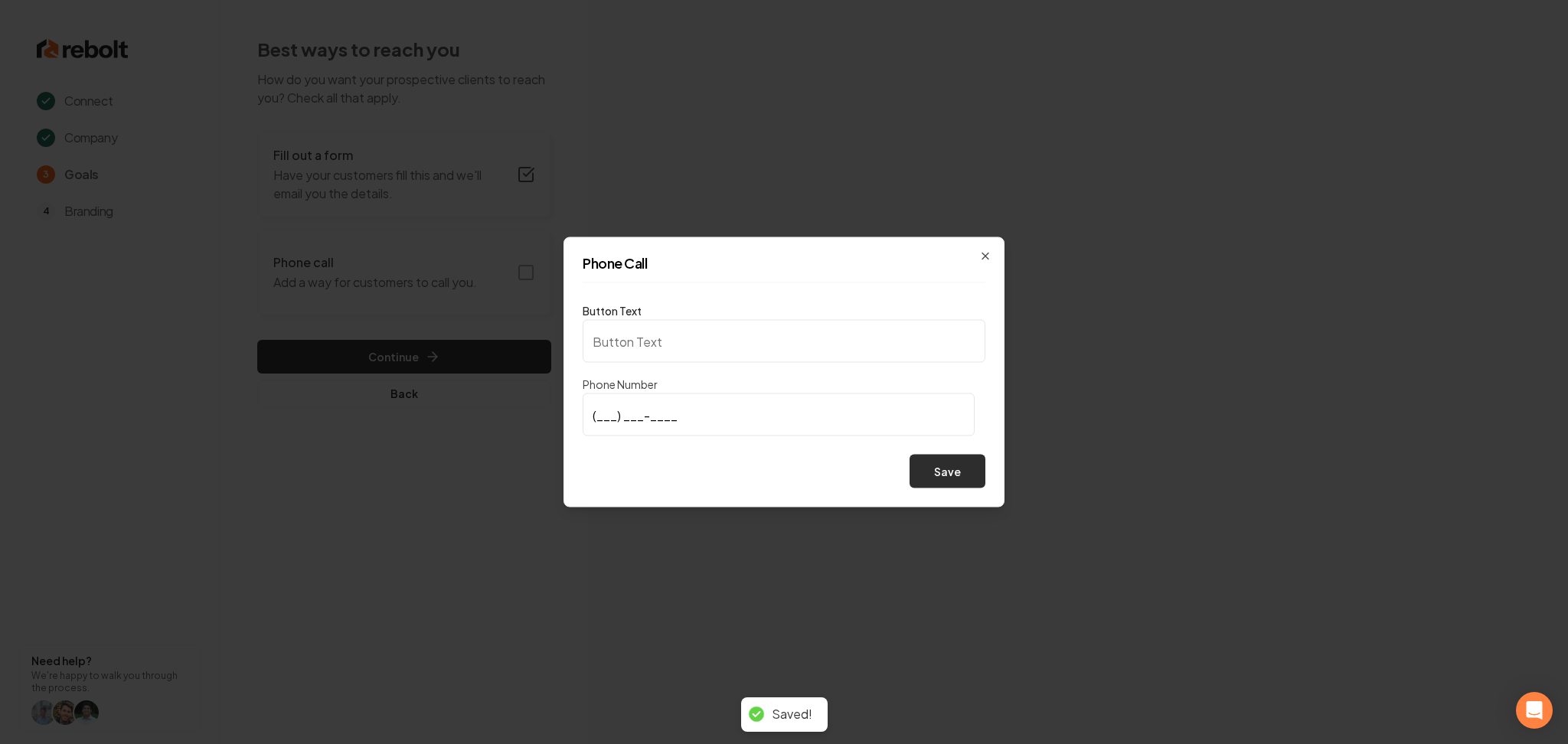
type input "Call us"
type input "(703) 398-0133"
click at [950, 479] on button "Save" at bounding box center [947, 471] width 75 height 33
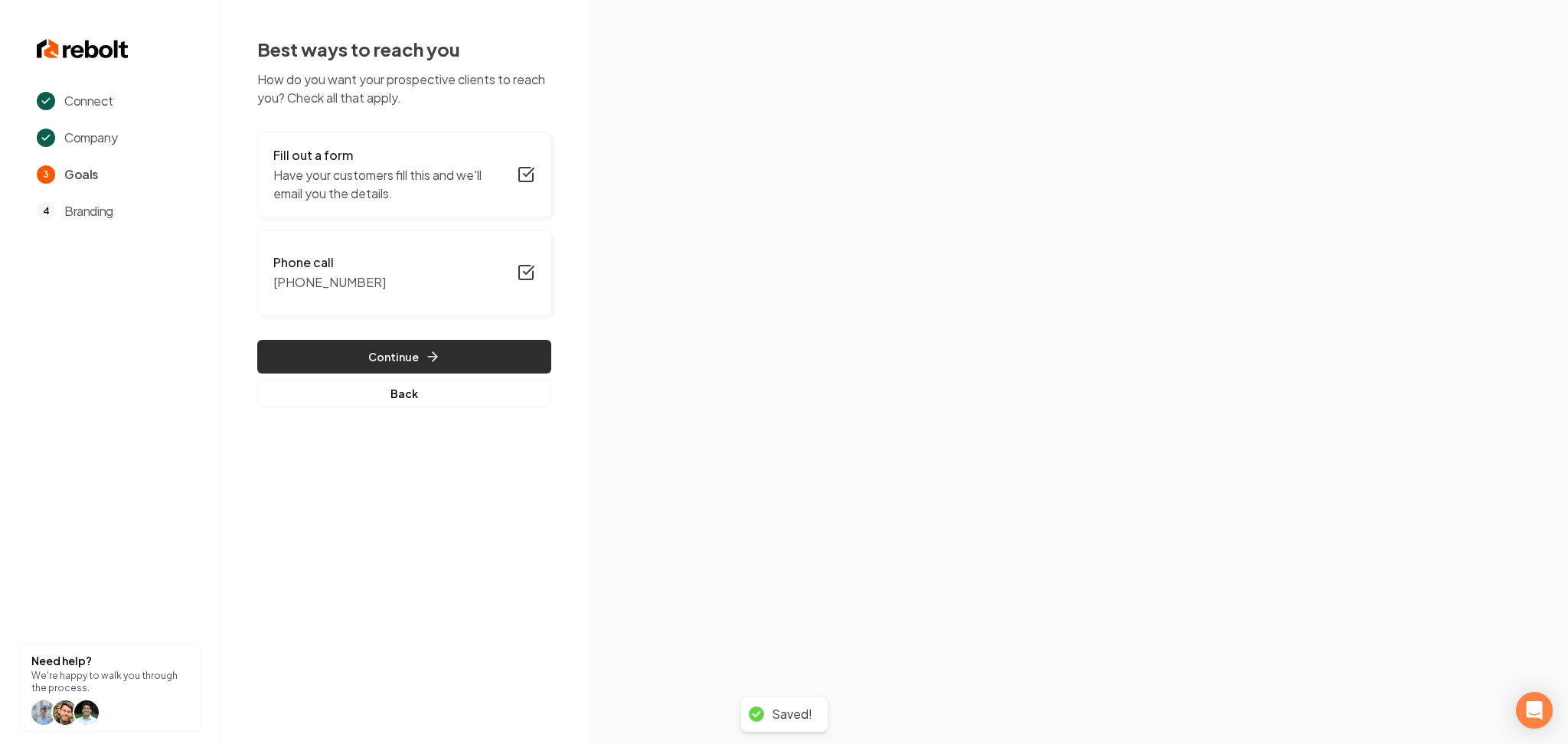
click at [426, 360] on icon "button" at bounding box center [433, 356] width 15 height 15
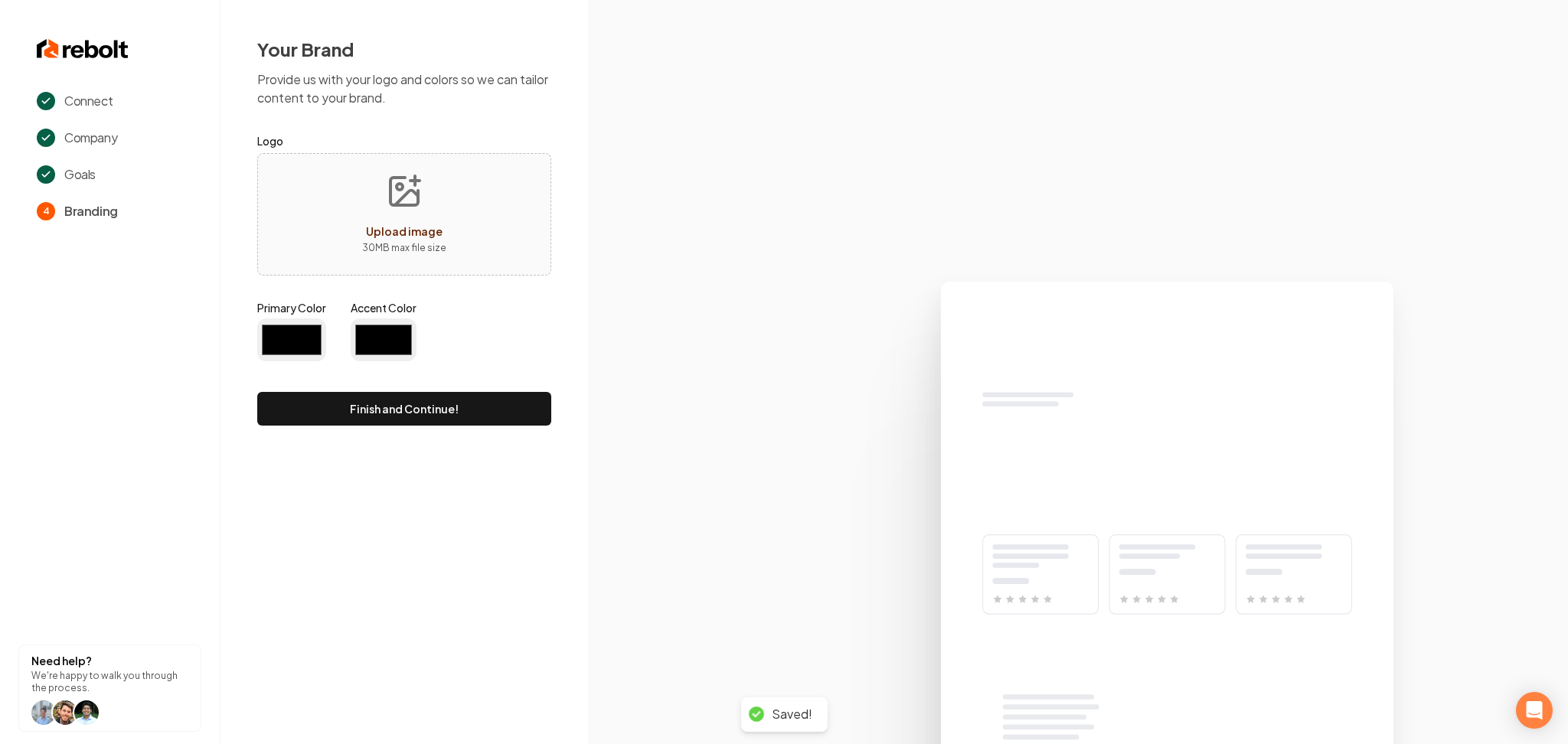
click at [434, 257] on button "Upload image 30 MB max file size" at bounding box center [404, 214] width 109 height 107
type input "#194d33"
type input "#70be00"
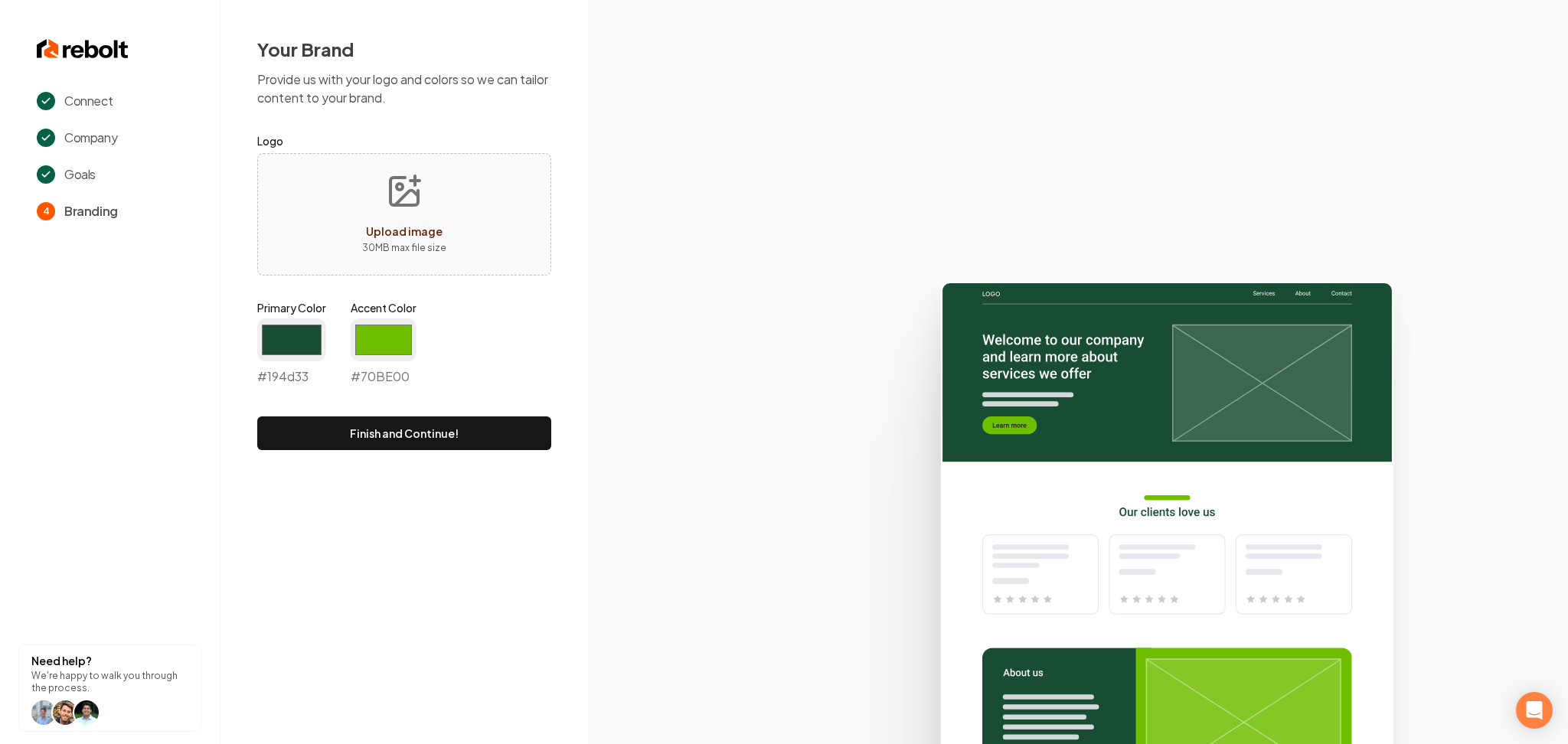
type input "**********"
click at [314, 345] on input "#194d33" at bounding box center [291, 339] width 69 height 43
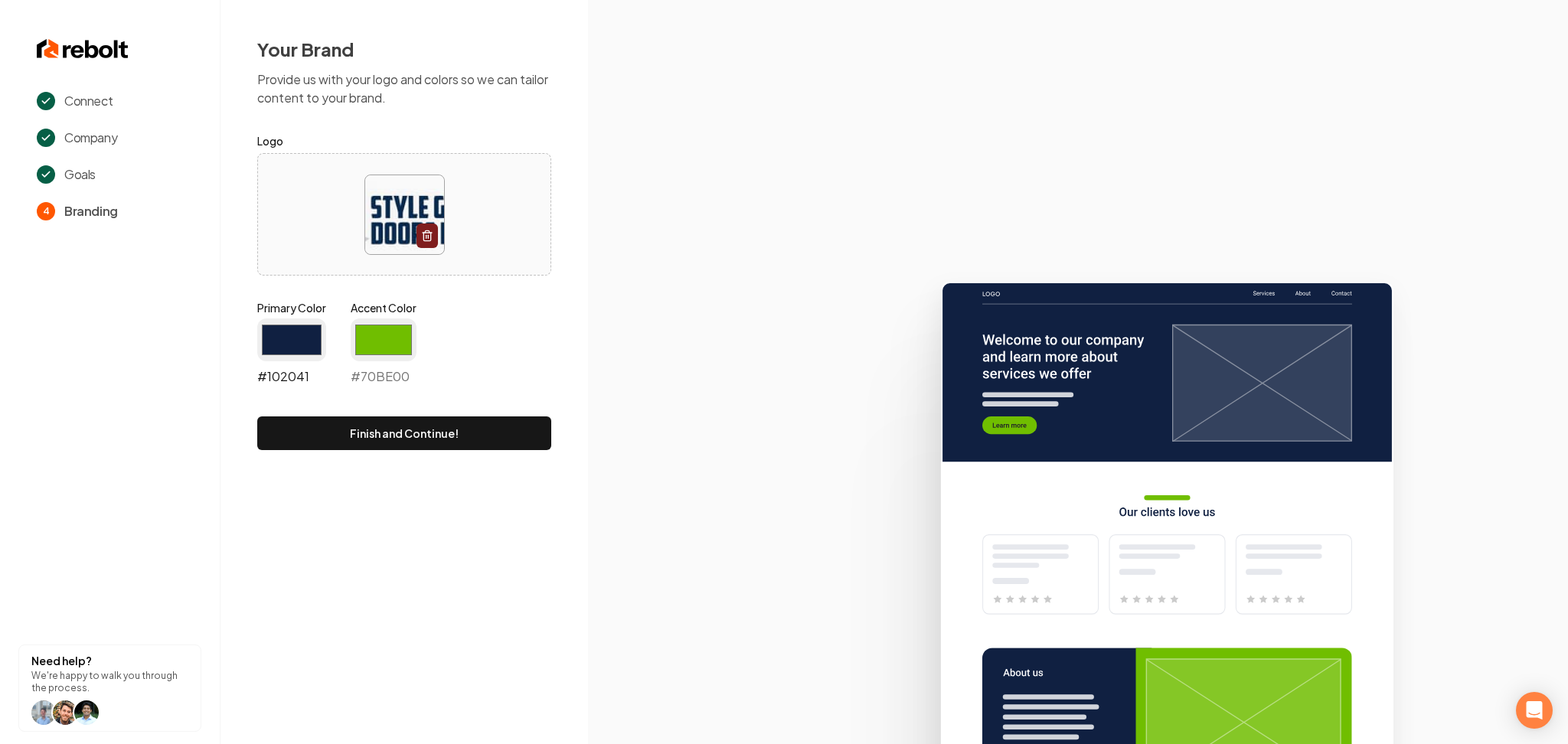
type input "#102041"
click at [388, 335] on input "#70be00" at bounding box center [383, 339] width 66 height 43
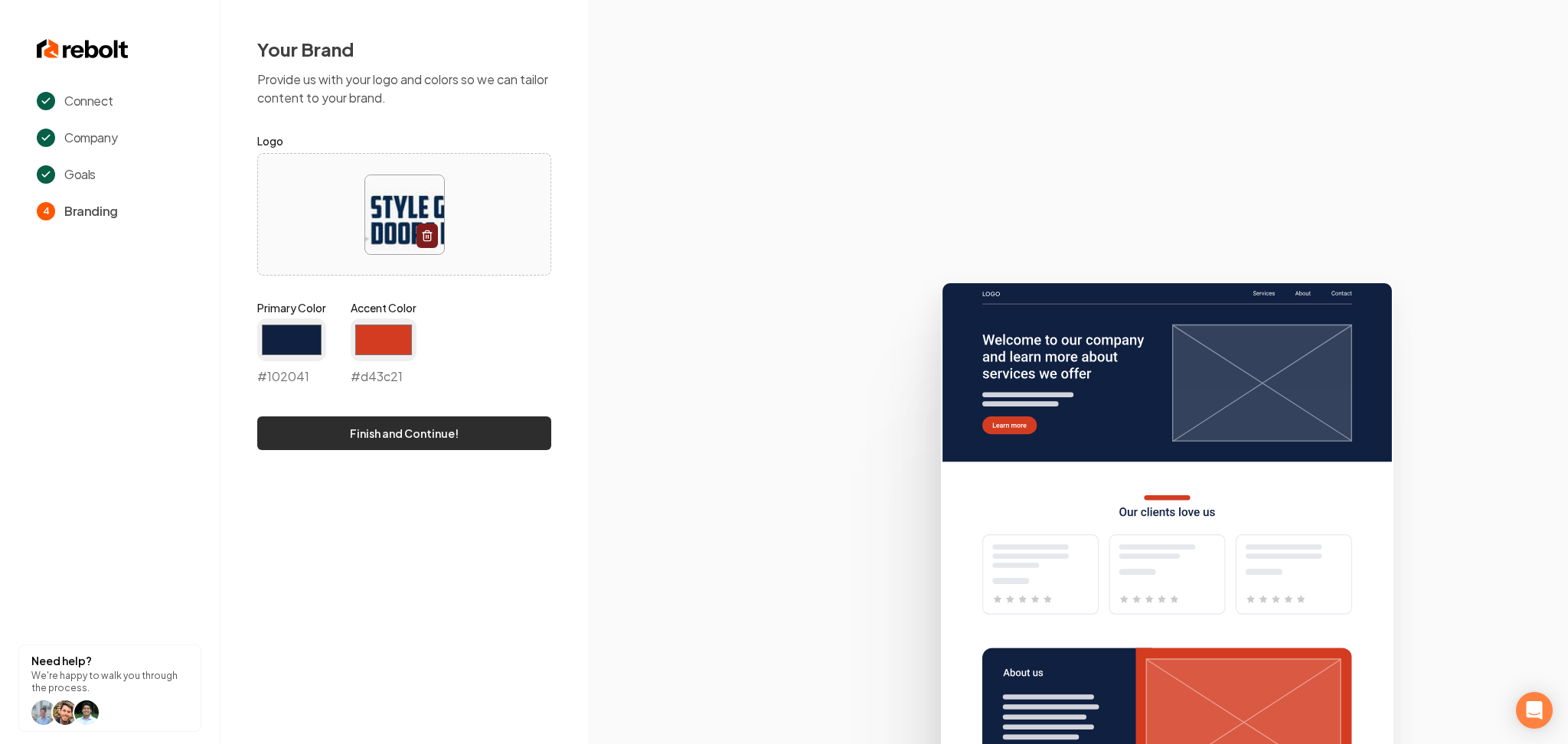
type input "#d43c21"
click at [291, 448] on button "Finish and Continue!" at bounding box center [404, 433] width 294 height 33
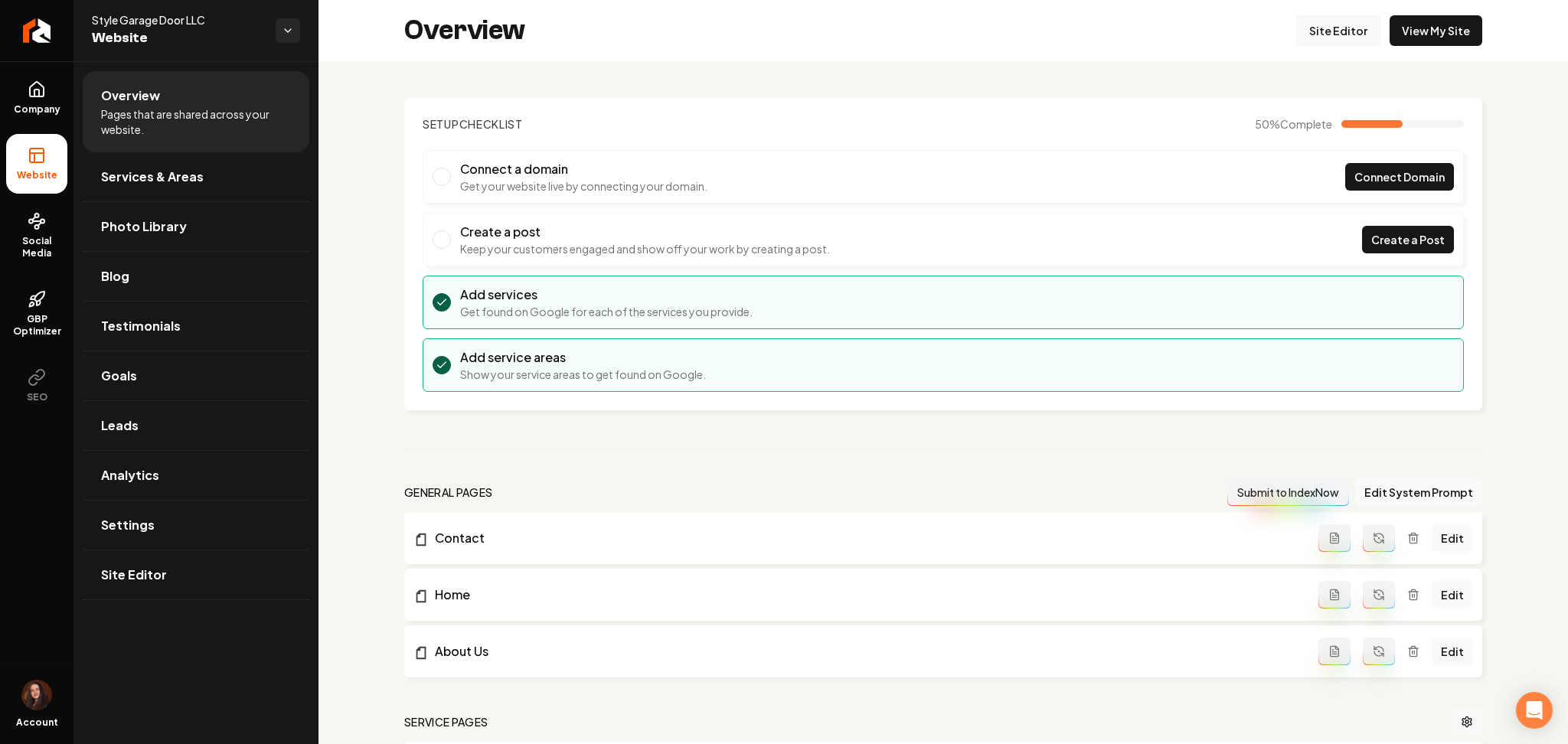
click at [1339, 31] on link "Site Editor" at bounding box center [1339, 31] width 84 height 31
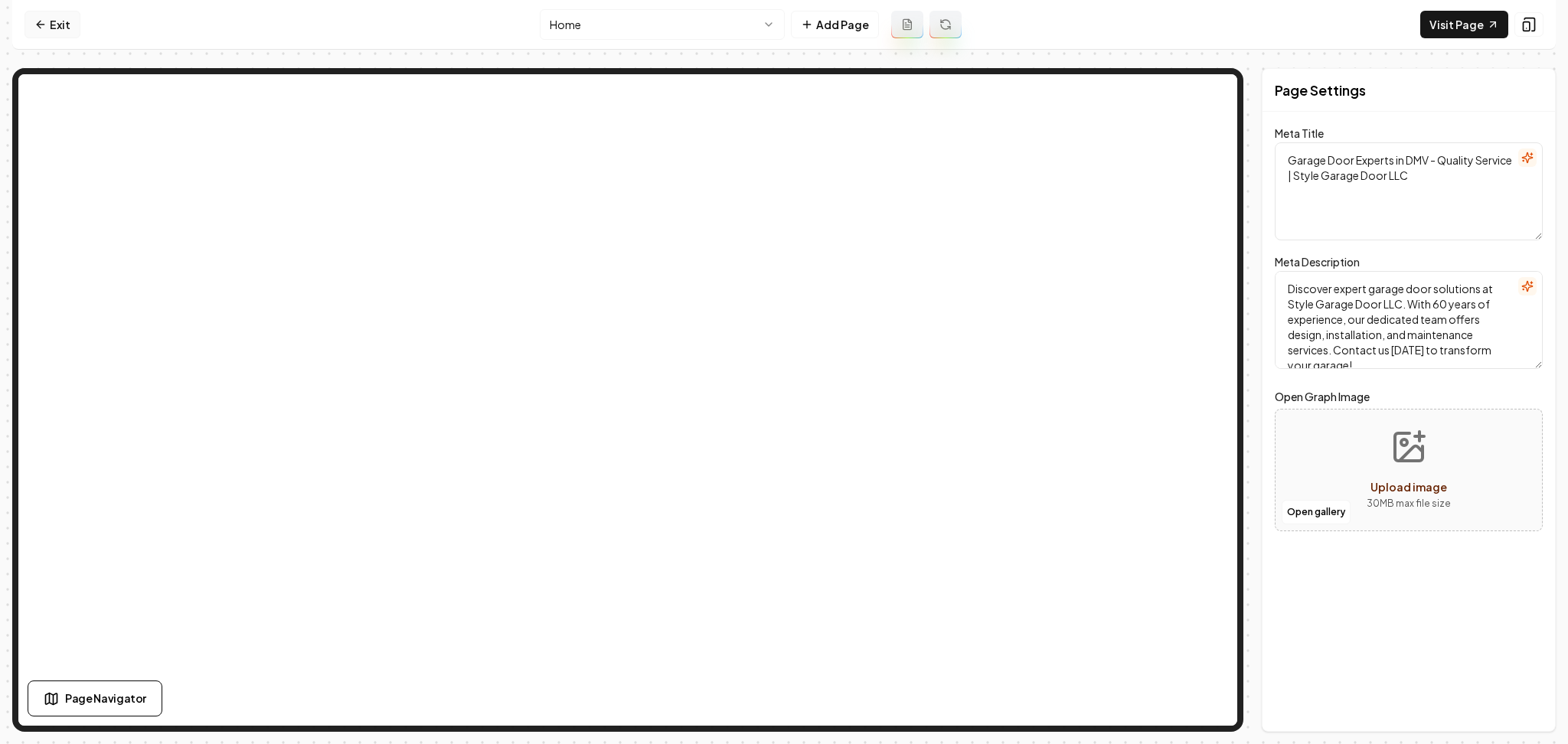
click at [76, 25] on link "Exit" at bounding box center [53, 24] width 55 height 28
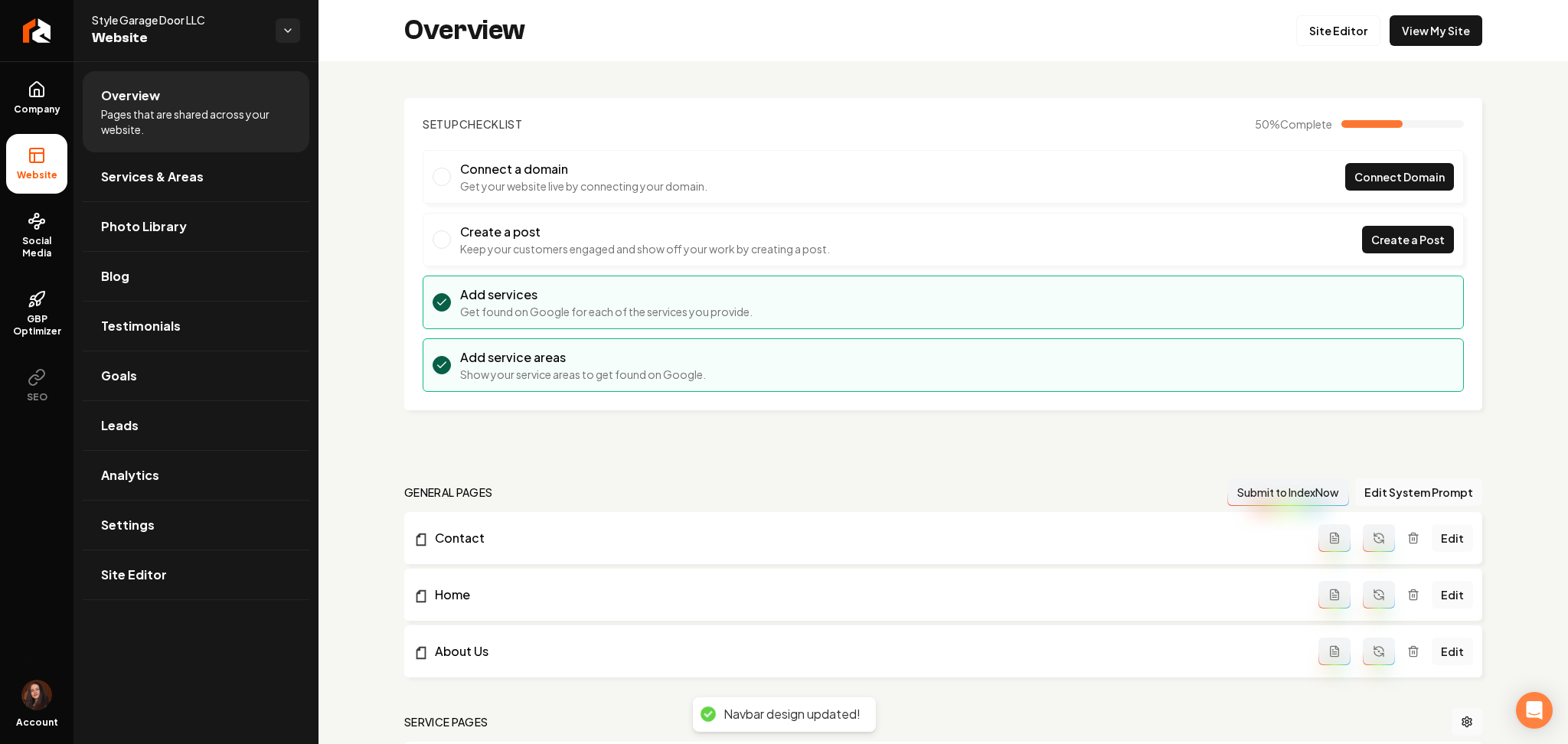
click at [72, 102] on ul "Company Website Social Media GBP Optimizer SEO" at bounding box center [36, 241] width 74 height 360
click at [56, 102] on link "Company" at bounding box center [36, 97] width 61 height 60
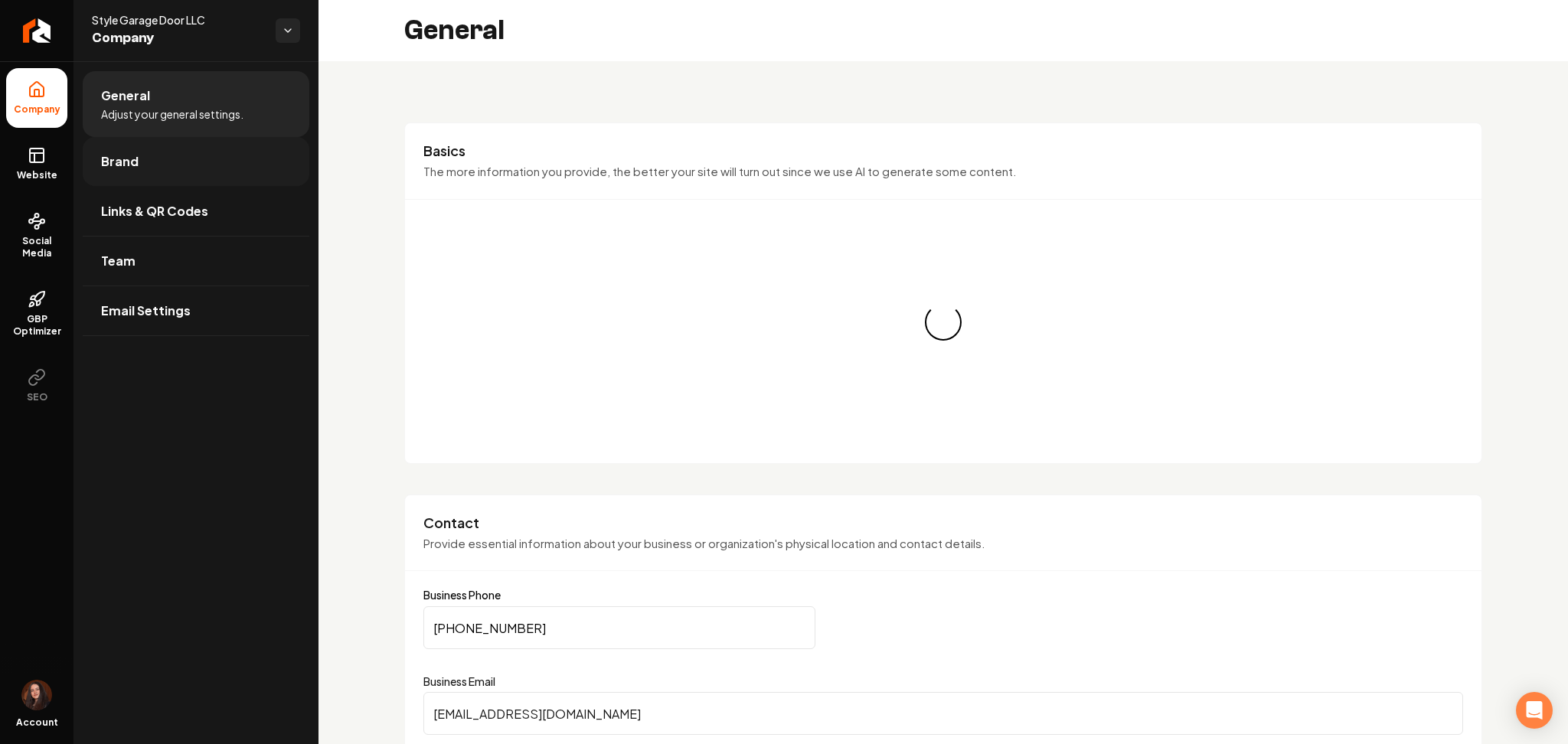
click at [178, 159] on link "Brand" at bounding box center [196, 160] width 226 height 49
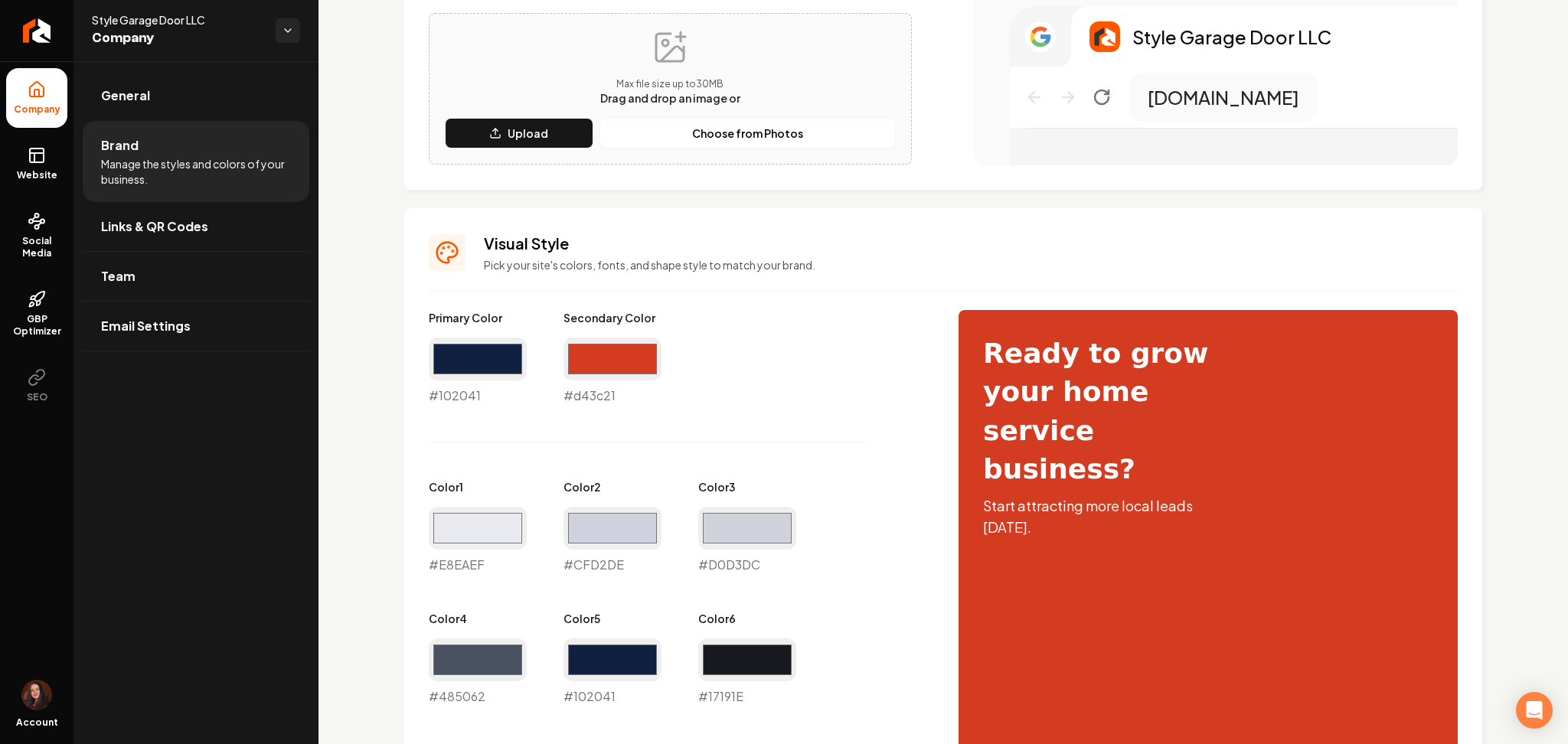
scroll to position [307, 0]
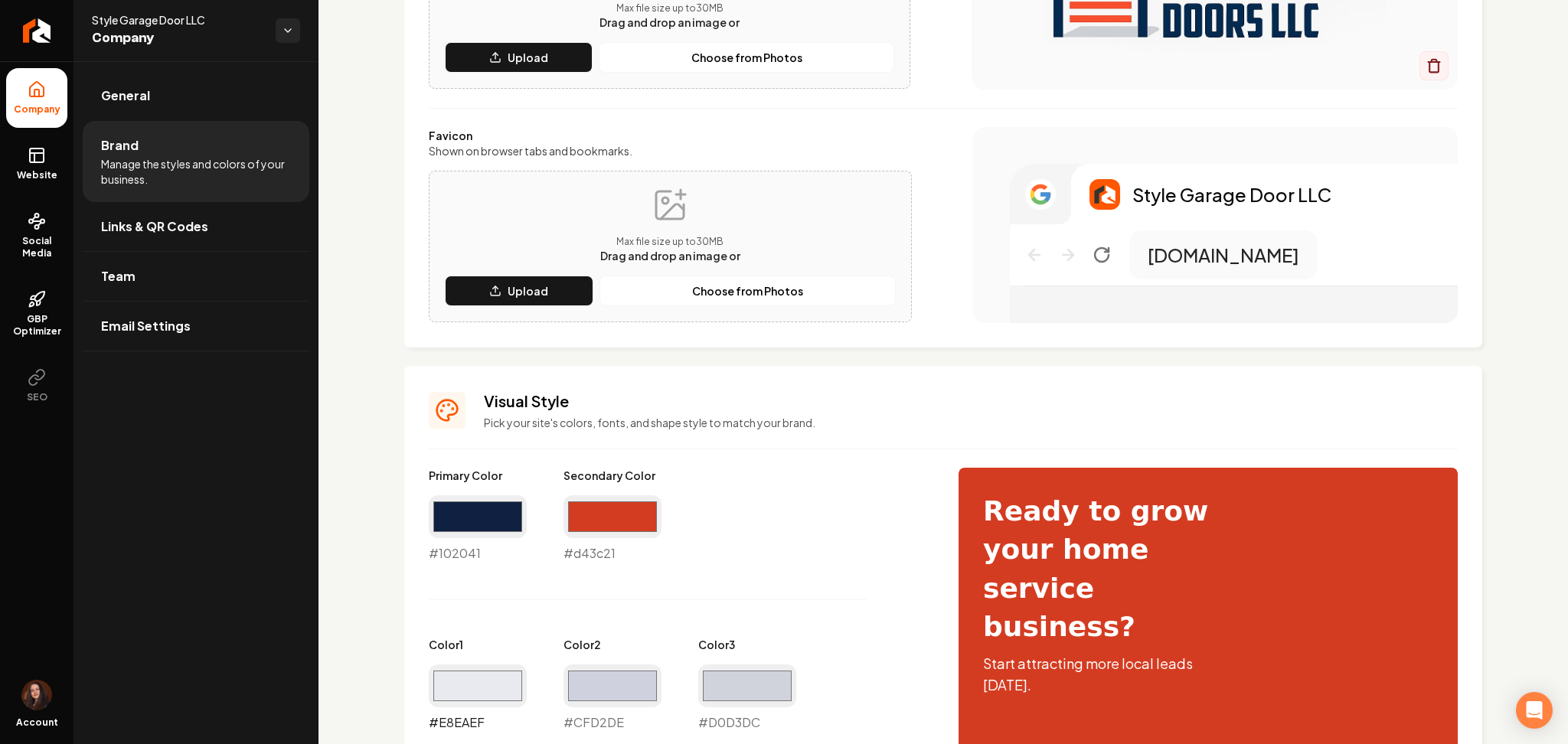
click at [484, 677] on input "#e8eaef" at bounding box center [478, 686] width 98 height 43
type input "#fafafa"
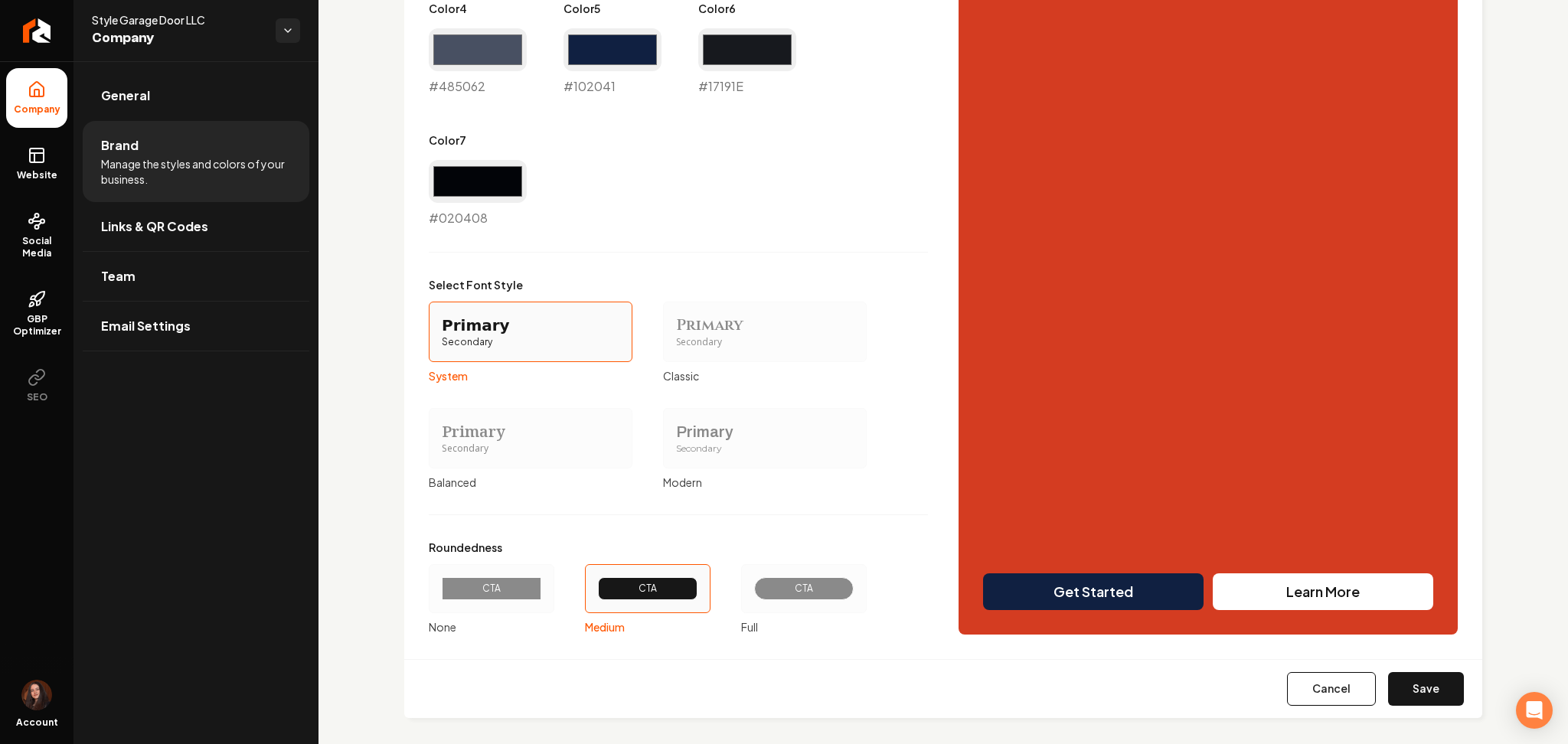
scroll to position [1084, 0]
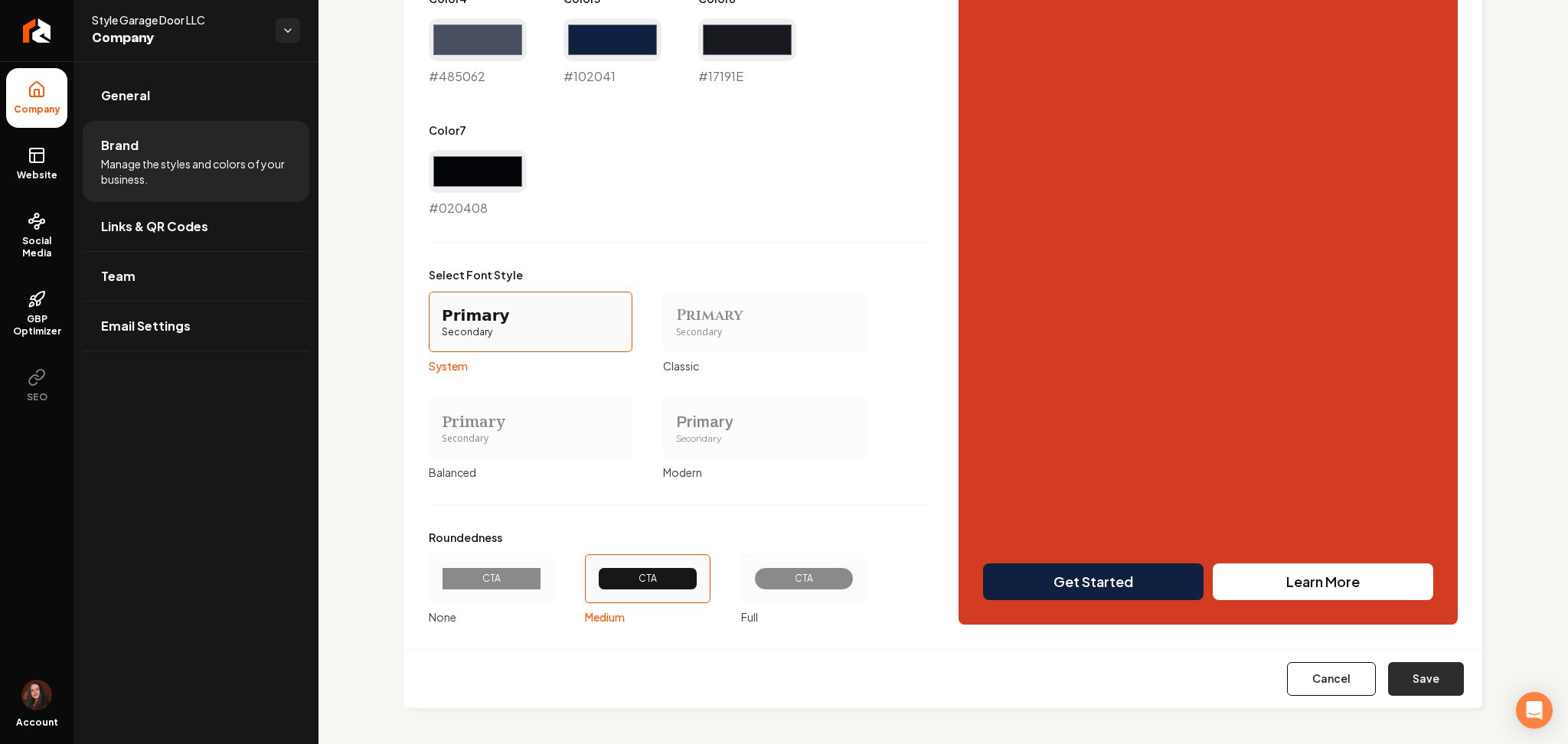
click at [1405, 676] on button "Save" at bounding box center [1426, 678] width 75 height 33
type input "#cfd2de"
type input "#d0d3dc"
type input "#17191e"
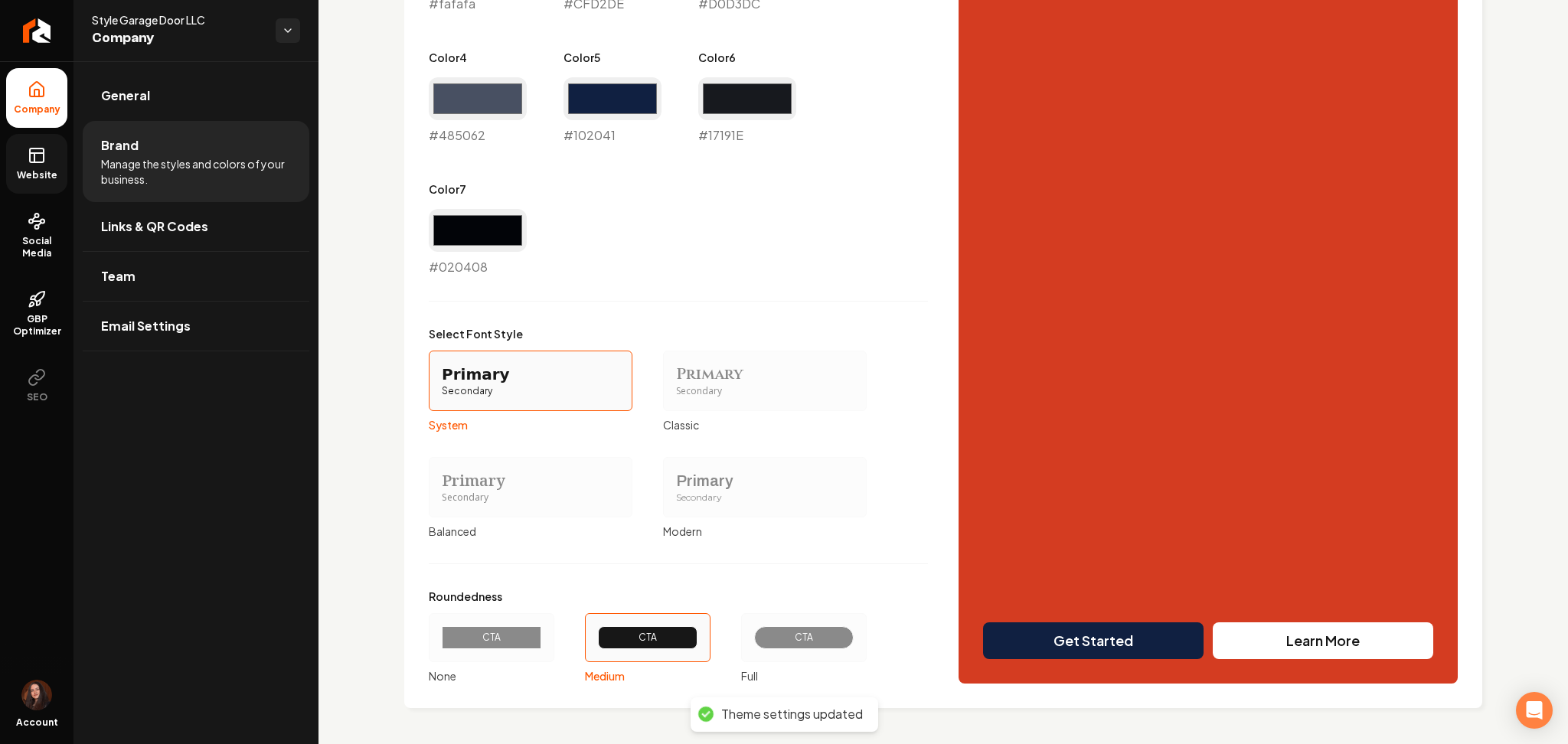
click at [8, 170] on link "Website" at bounding box center [36, 163] width 61 height 60
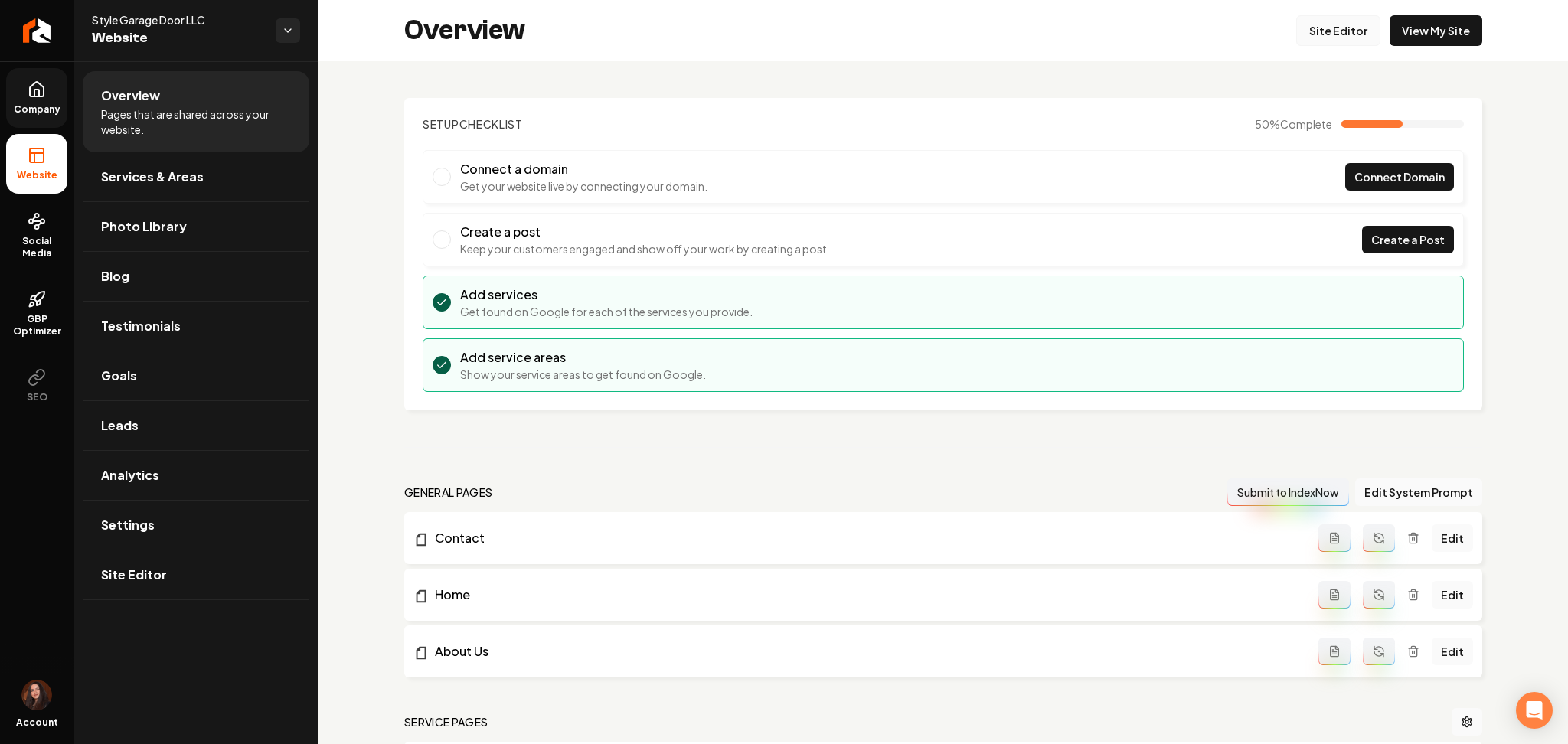
click at [1342, 35] on link "Site Editor" at bounding box center [1339, 31] width 84 height 31
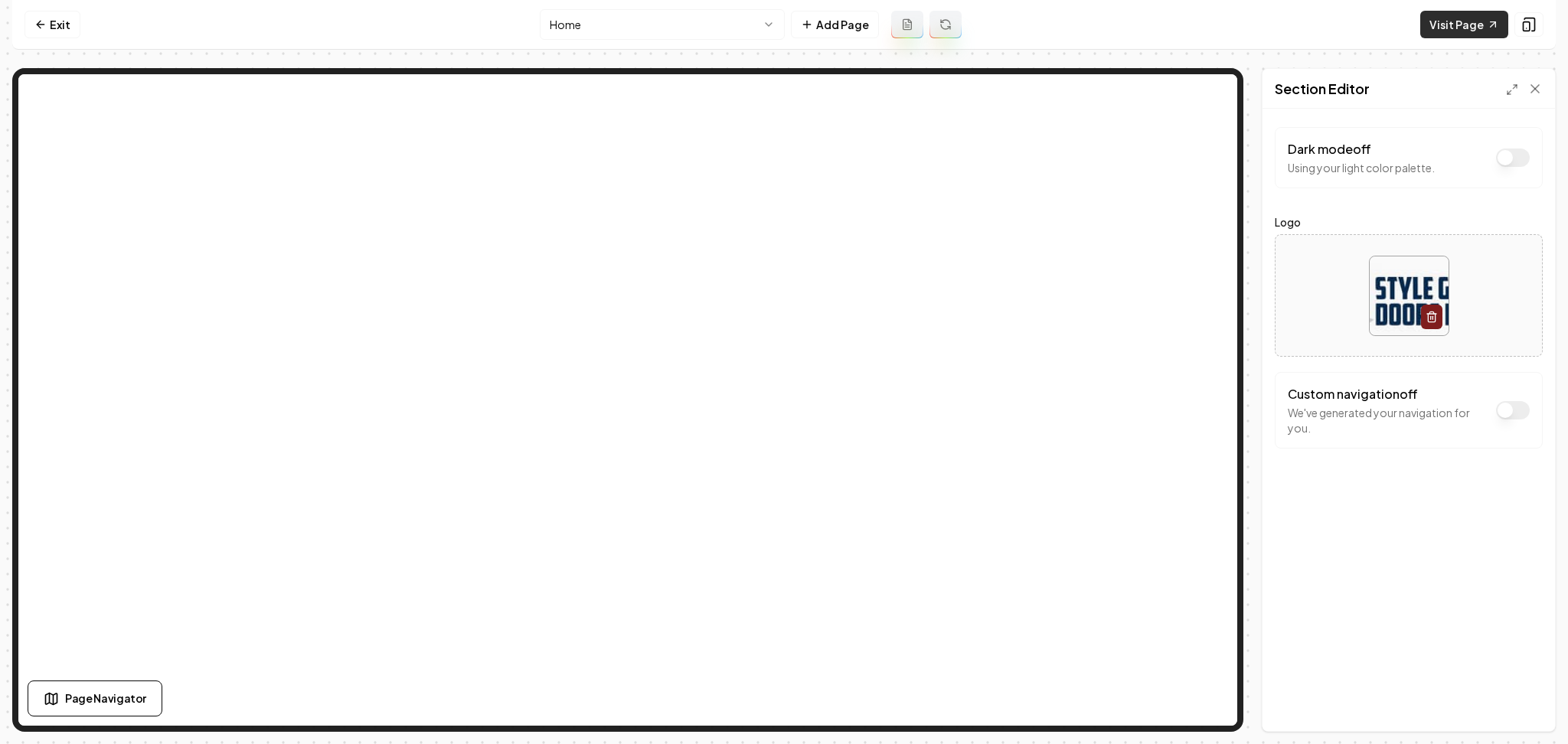
click at [1465, 23] on link "Visit Page" at bounding box center [1464, 24] width 88 height 28
click at [53, 14] on link "Exit" at bounding box center [53, 24] width 55 height 28
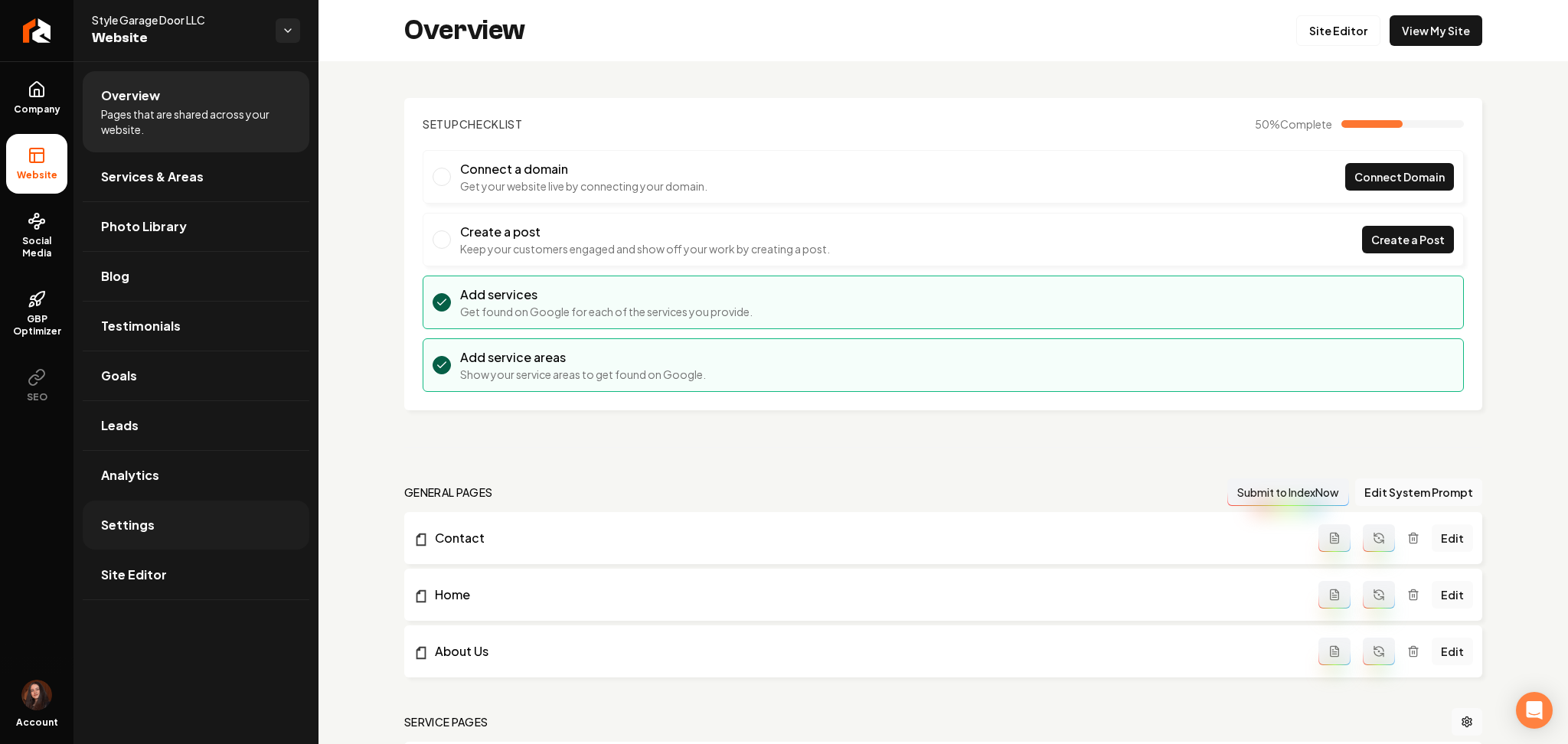
click at [174, 521] on link "Settings" at bounding box center [196, 524] width 226 height 49
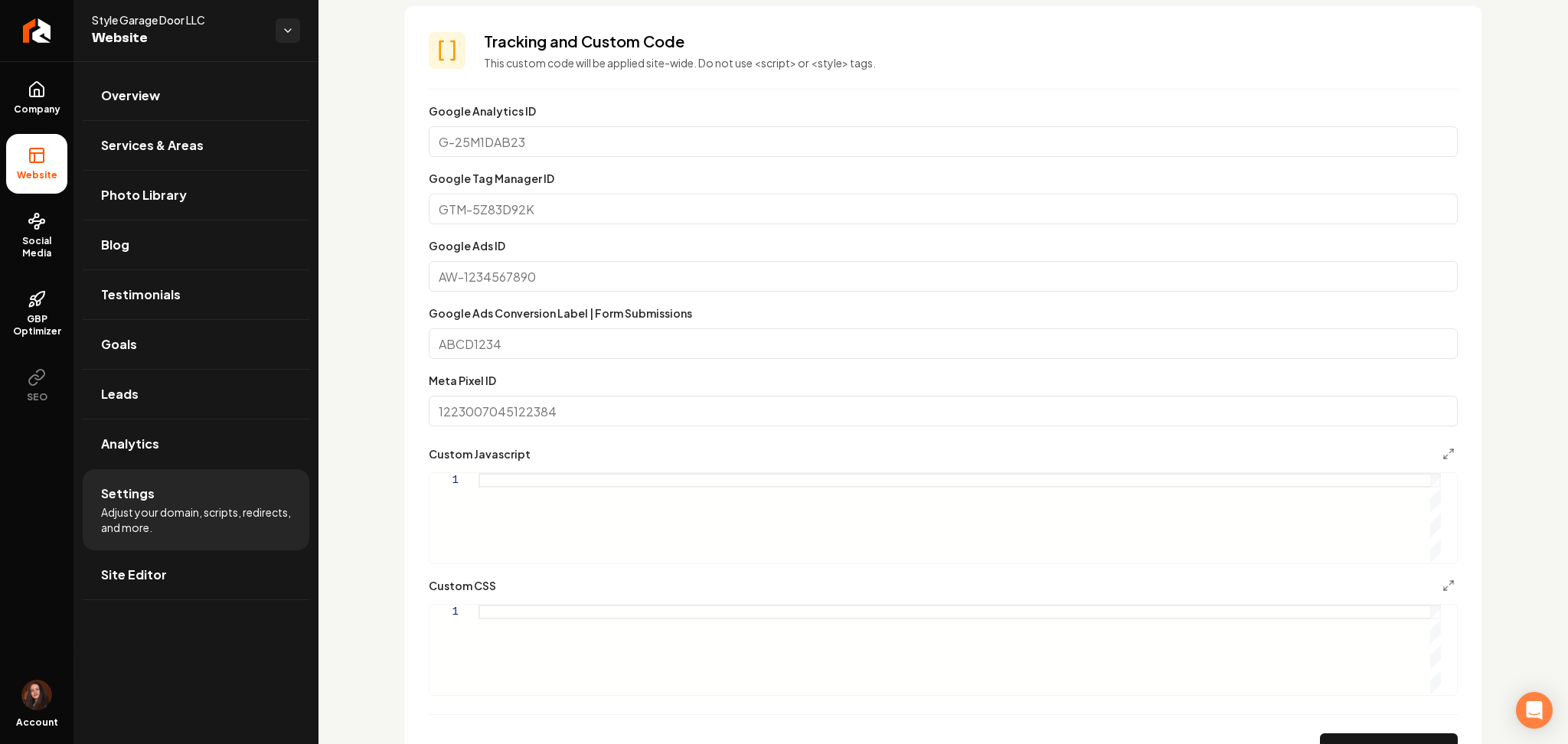
scroll to position [620, 0]
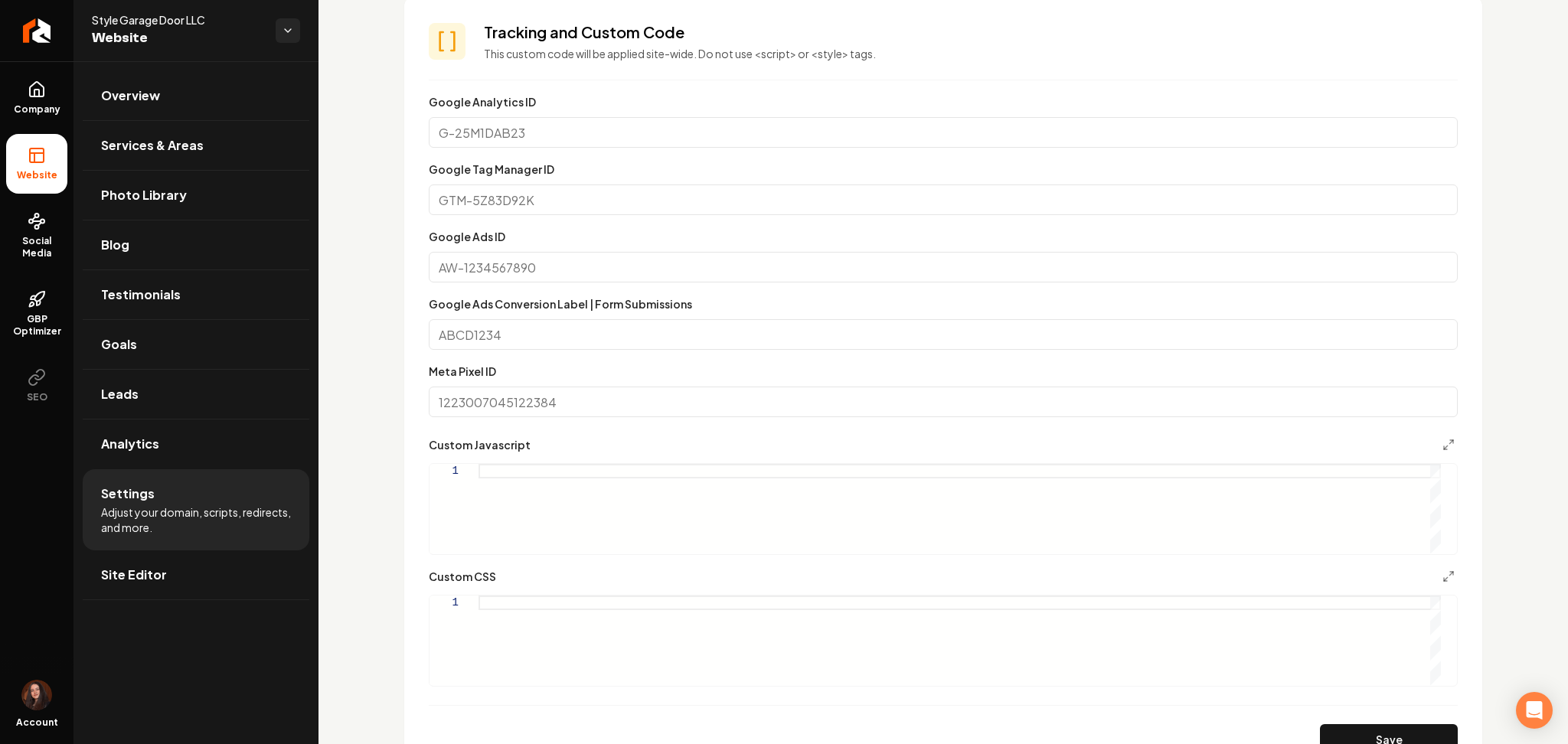
click at [487, 631] on div "Main content area" at bounding box center [959, 640] width 962 height 90
drag, startPoint x: 638, startPoint y: 615, endPoint x: 604, endPoint y: 617, distance: 34.1
click at [604, 617] on div "nav { background-color: black !important ; }" at bounding box center [959, 640] width 962 height 90
type textarea "**********"
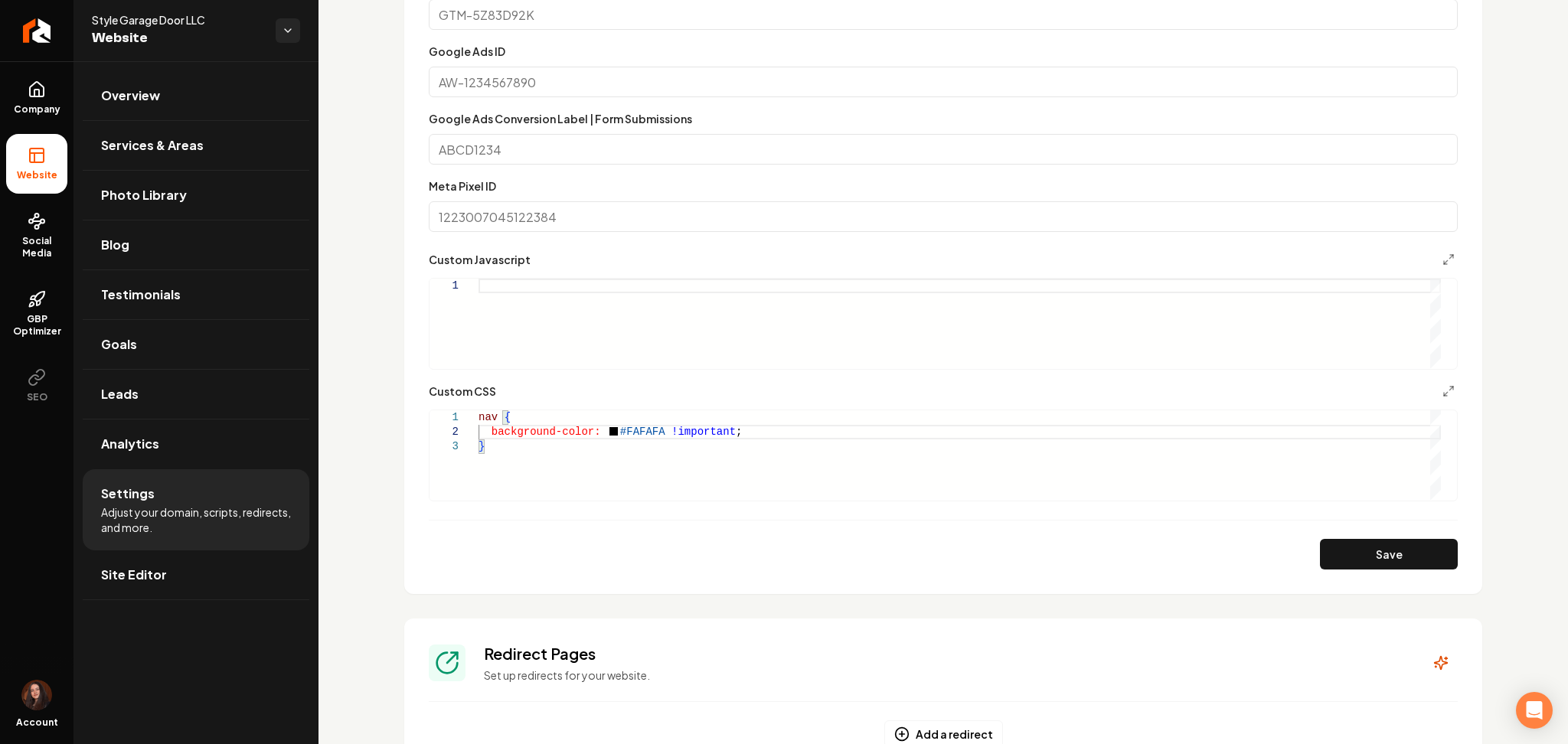
scroll to position [824, 0]
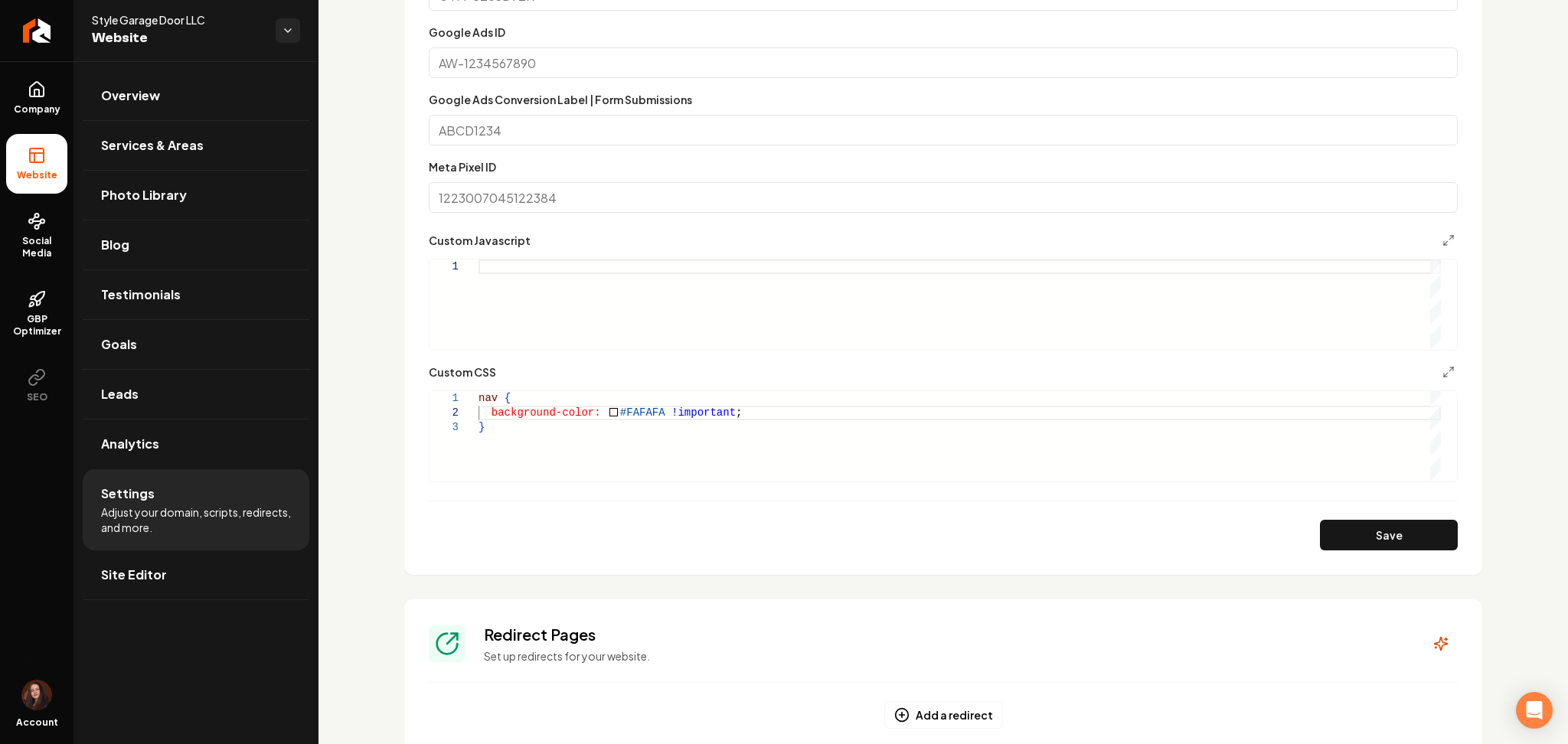
click at [1383, 551] on section "**********" at bounding box center [943, 183] width 1078 height 782
click at [1383, 541] on button "Save" at bounding box center [1389, 535] width 138 height 31
click at [36, 103] on span "Company" at bounding box center [37, 109] width 59 height 12
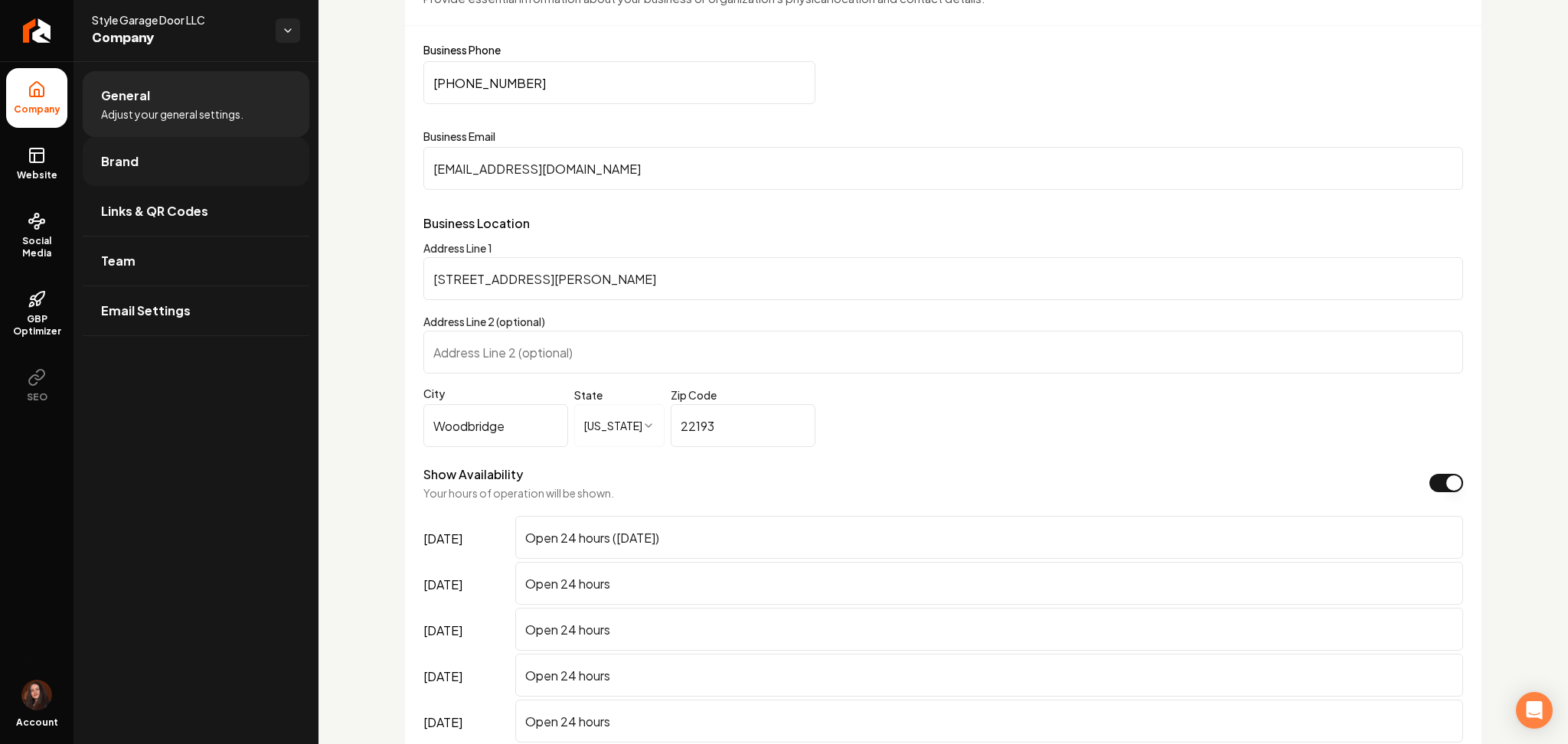
click at [138, 162] on link "Brand" at bounding box center [196, 160] width 226 height 49
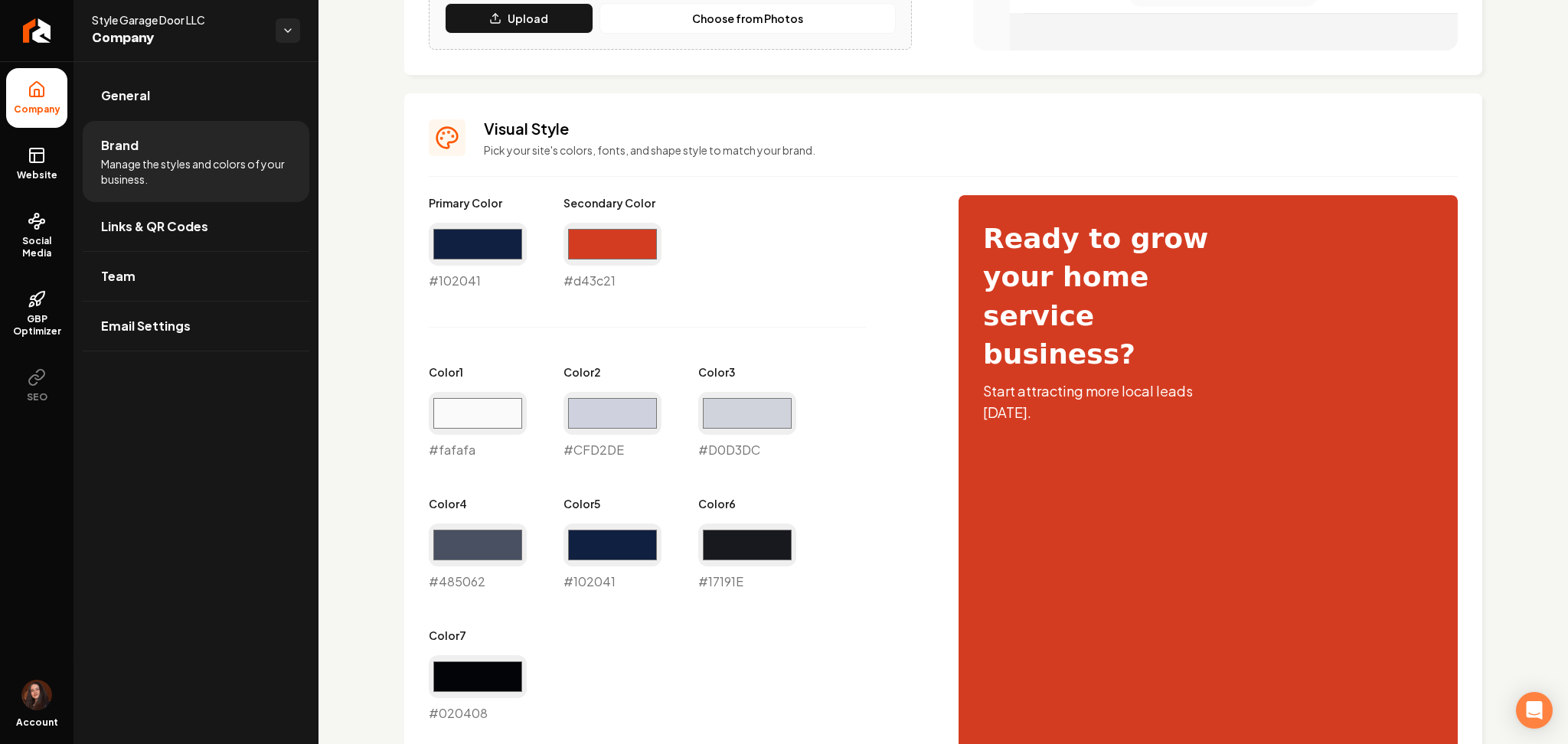
scroll to position [416, 0]
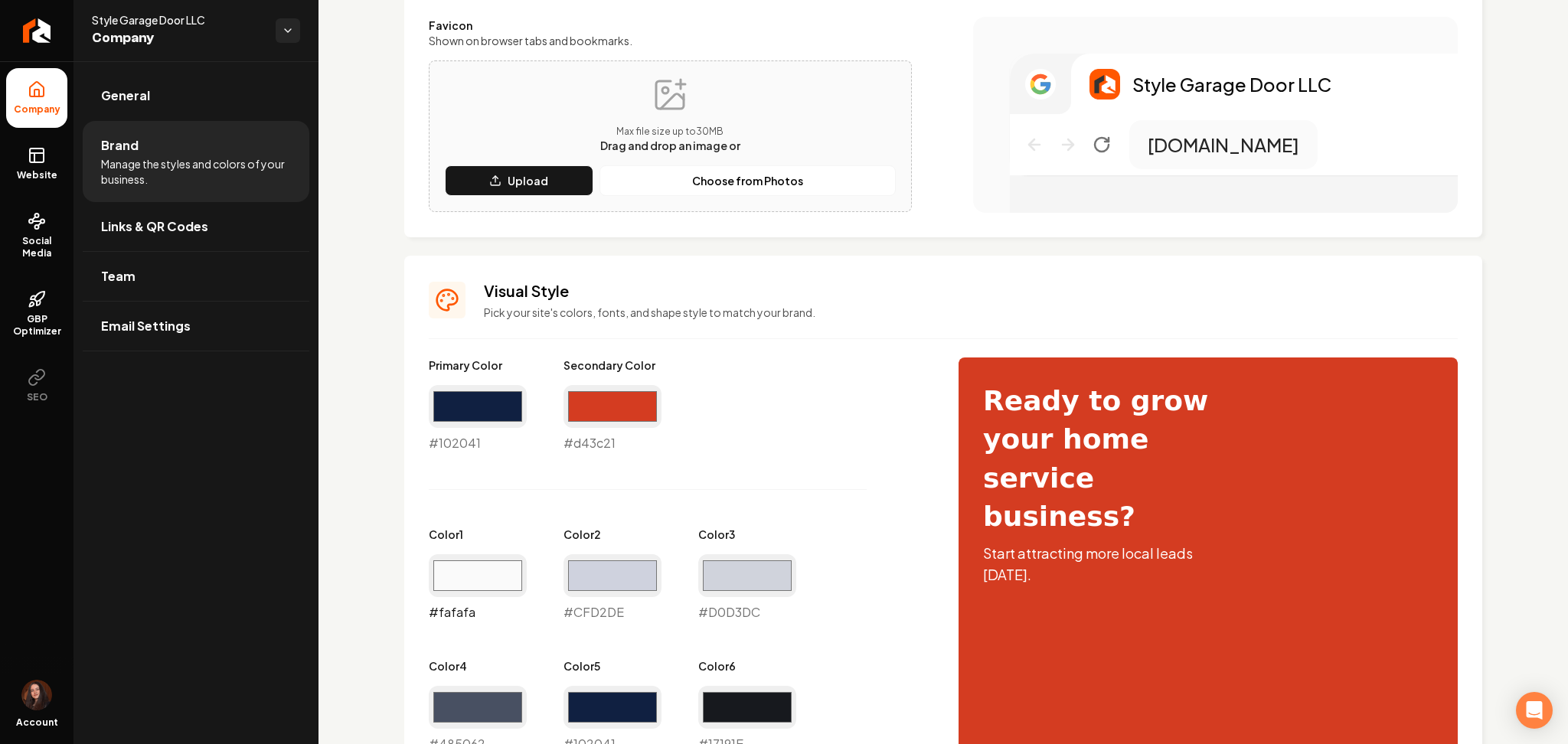
click at [442, 564] on input "#fafafa" at bounding box center [478, 575] width 98 height 43
type input "#d0d2de"
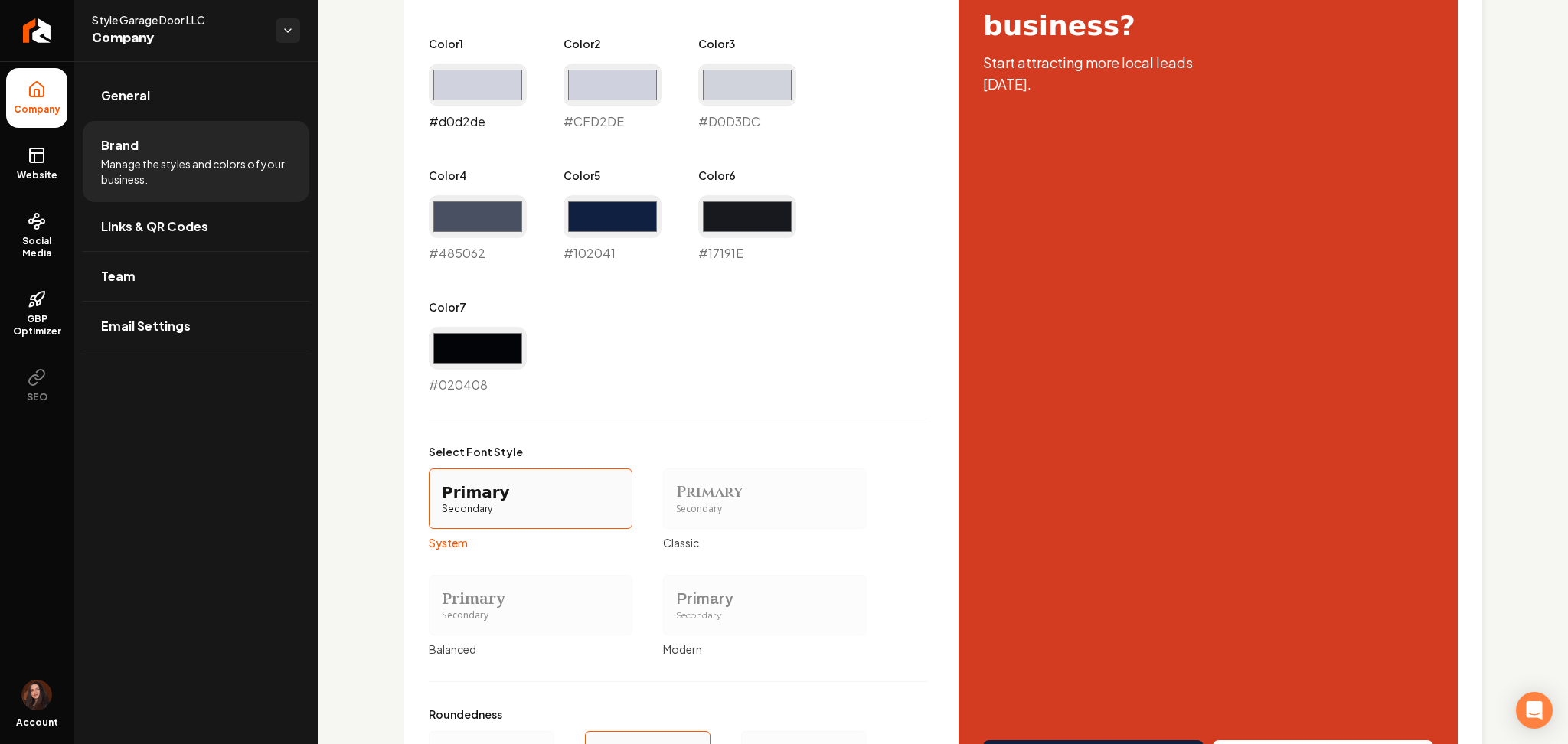
scroll to position [1084, 0]
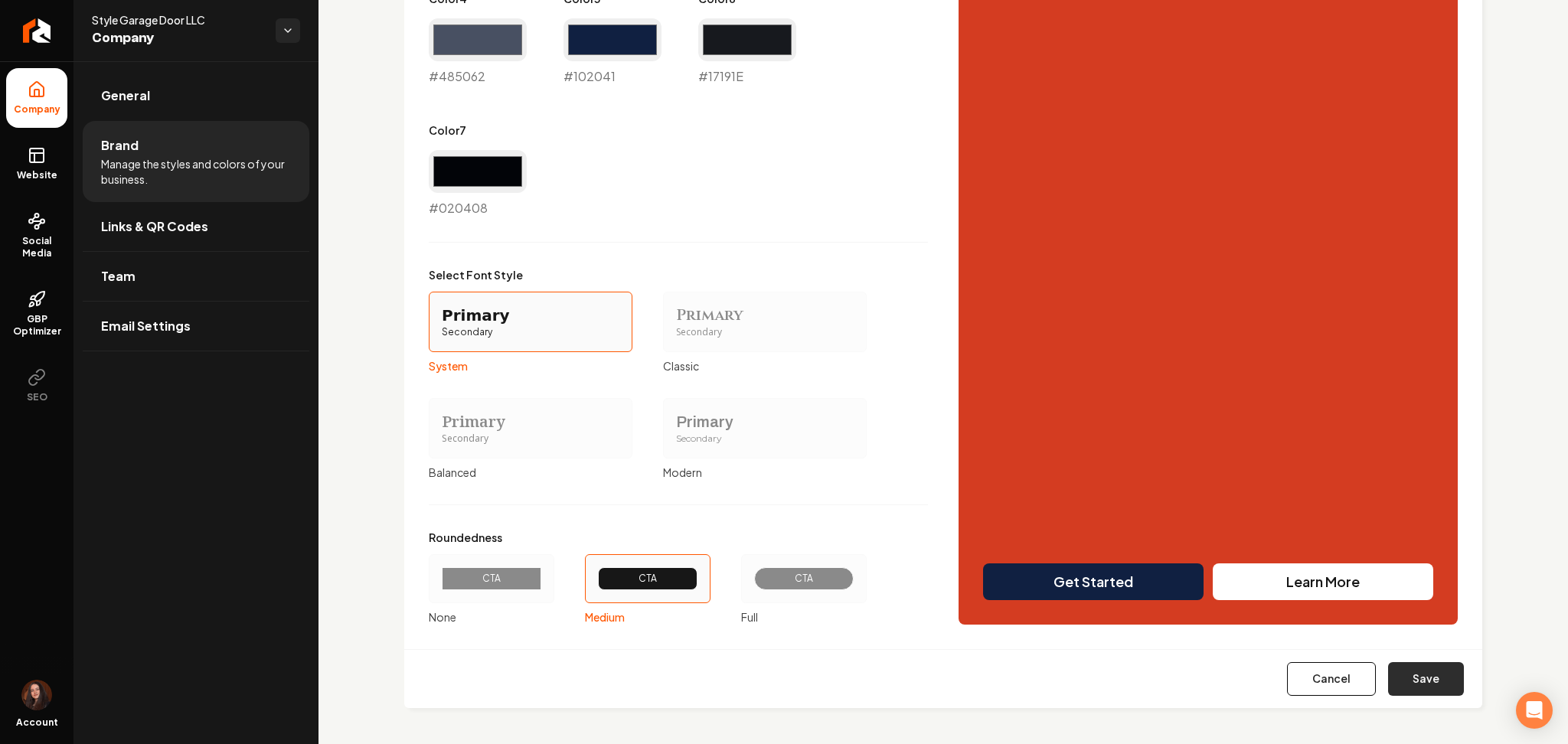
click at [1428, 670] on button "Save" at bounding box center [1426, 678] width 75 height 33
type input "#cfd2de"
type input "#d0d3dc"
type input "#17191e"
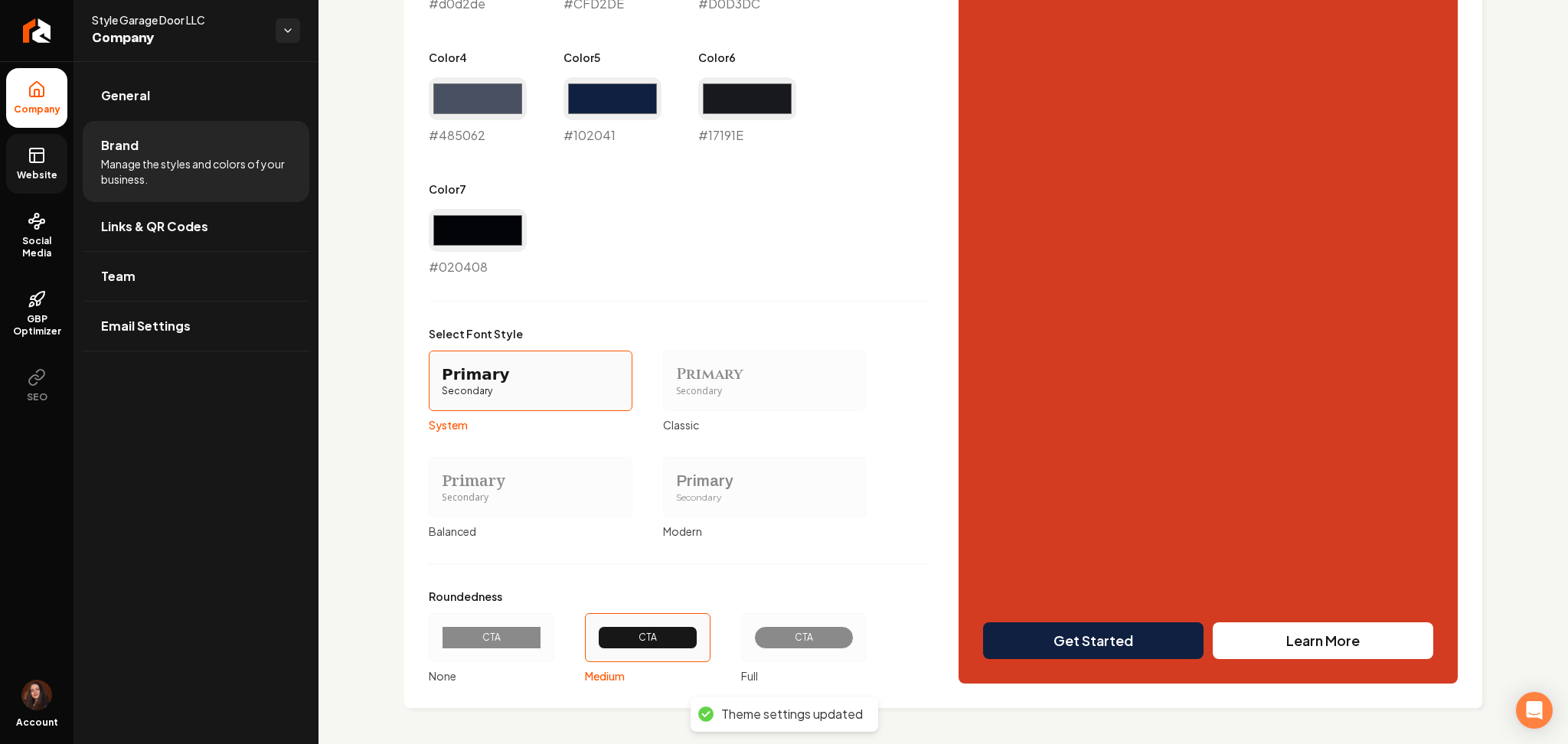
click at [26, 180] on span "Website" at bounding box center [36, 175] width 53 height 12
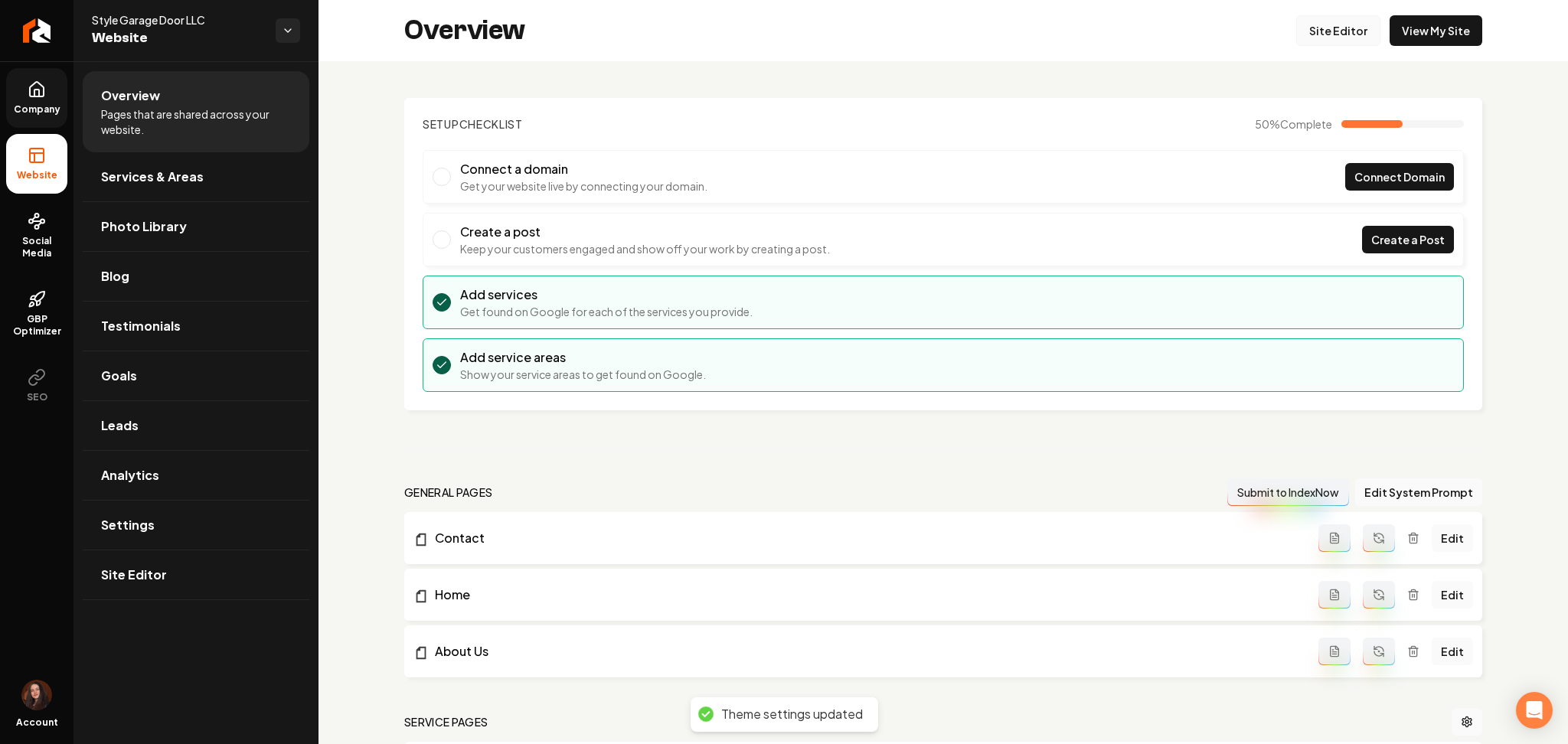
click at [1297, 36] on link "Site Editor" at bounding box center [1339, 31] width 84 height 31
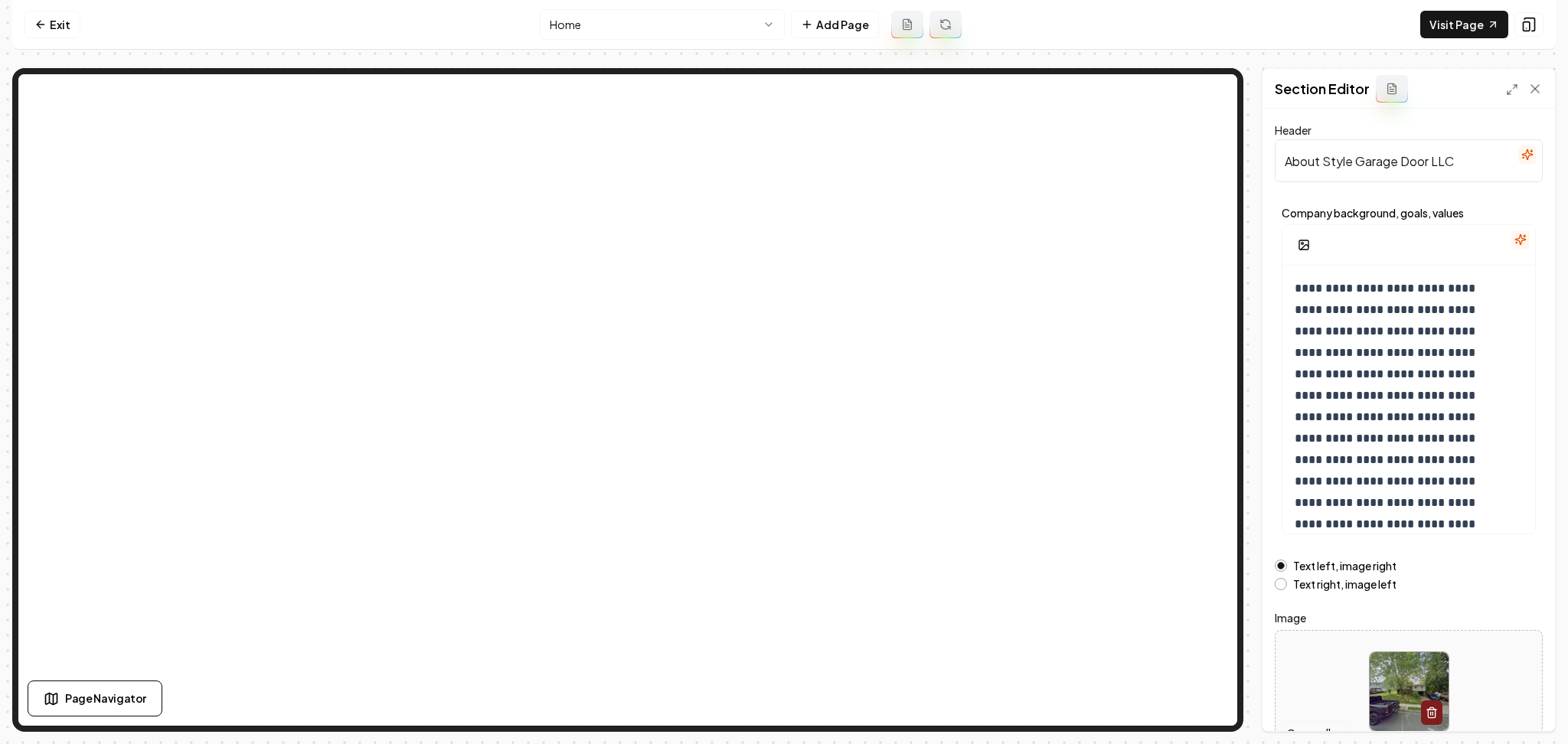
click at [1312, 726] on button "Open gallery" at bounding box center [1316, 733] width 69 height 25
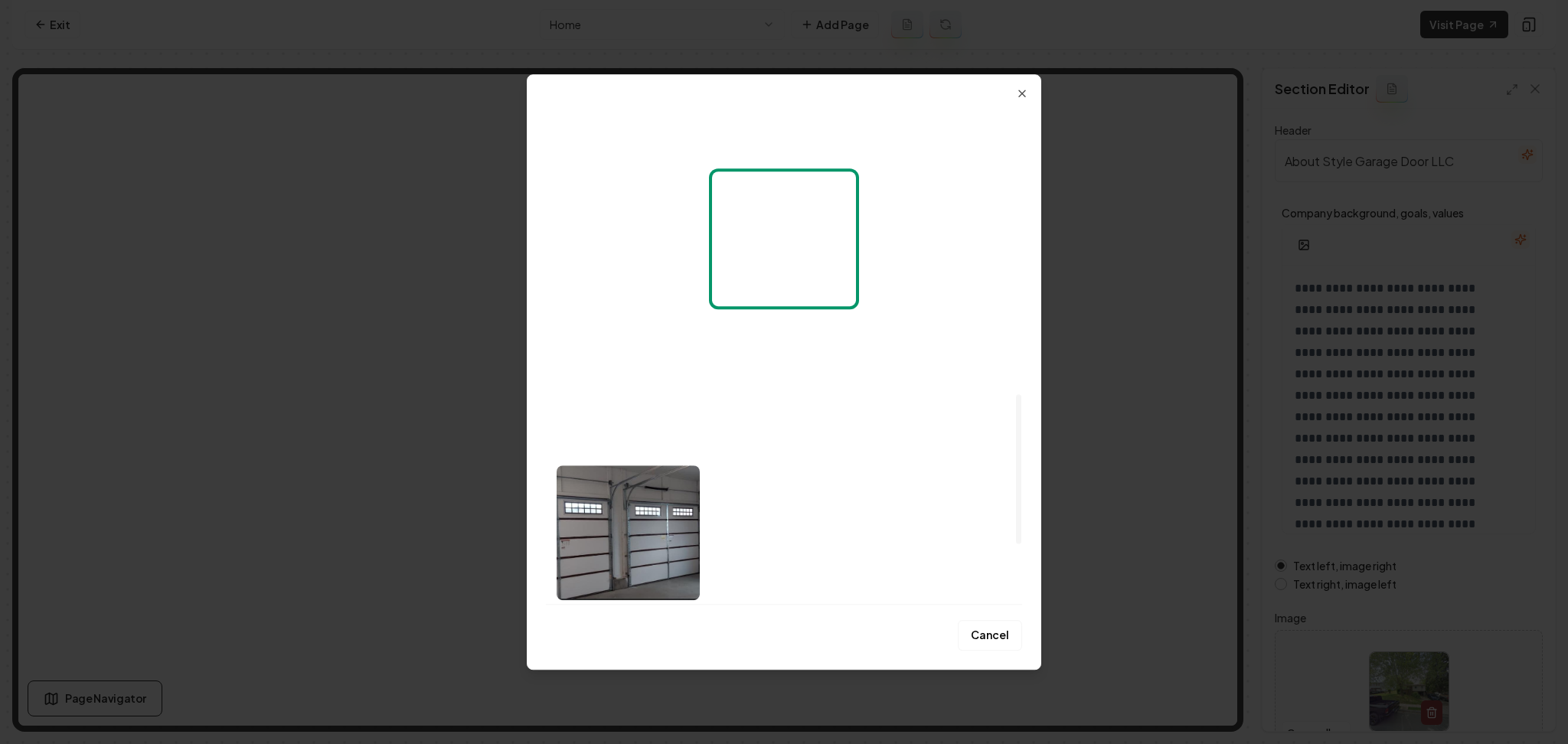
scroll to position [1160, 0]
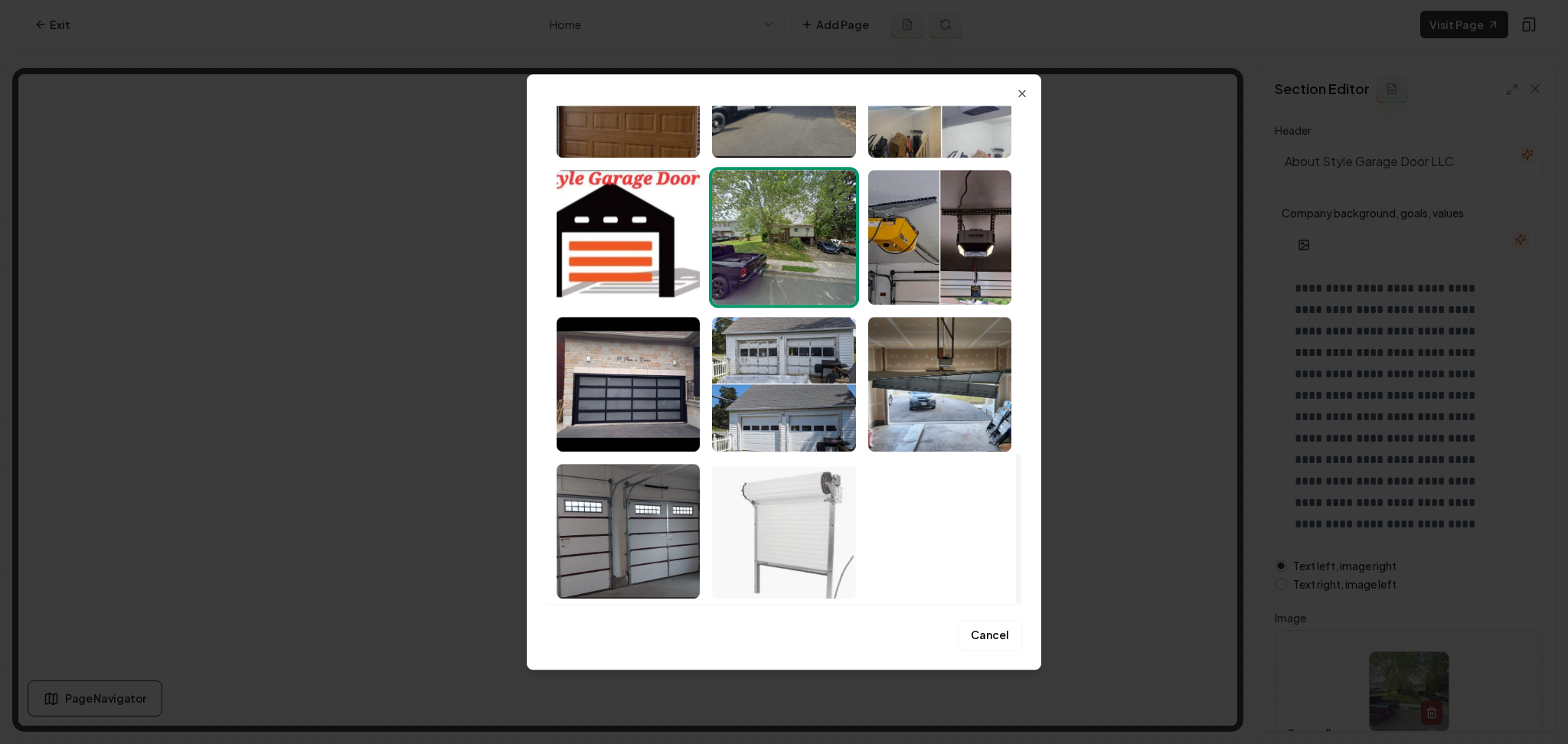
click at [827, 499] on img "Select image image_68b079595c7cd75eb8e20615.jpeg" at bounding box center [784, 531] width 143 height 135
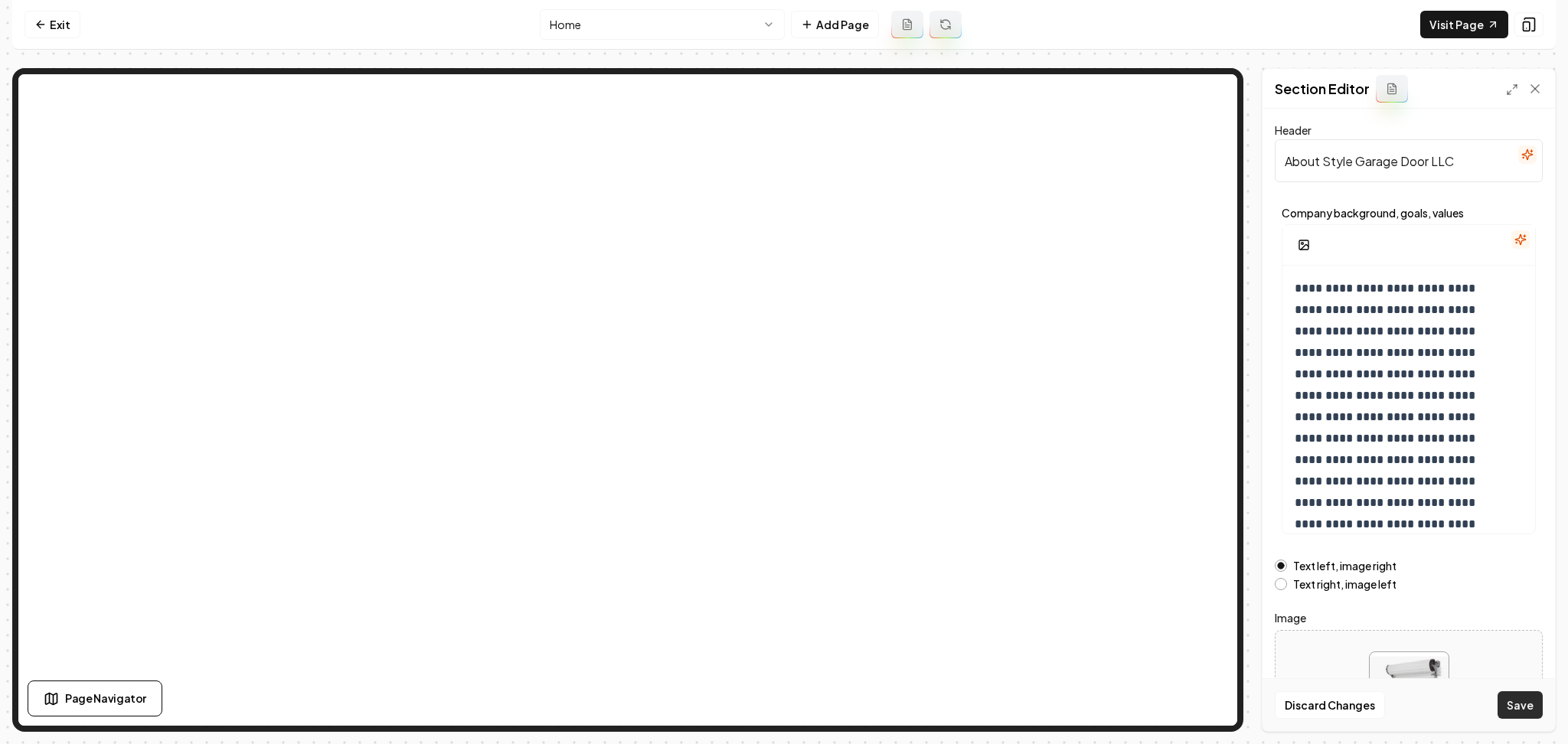
click at [1516, 700] on button "Save" at bounding box center [1519, 705] width 45 height 28
click at [1317, 725] on button "Open gallery" at bounding box center [1316, 733] width 69 height 25
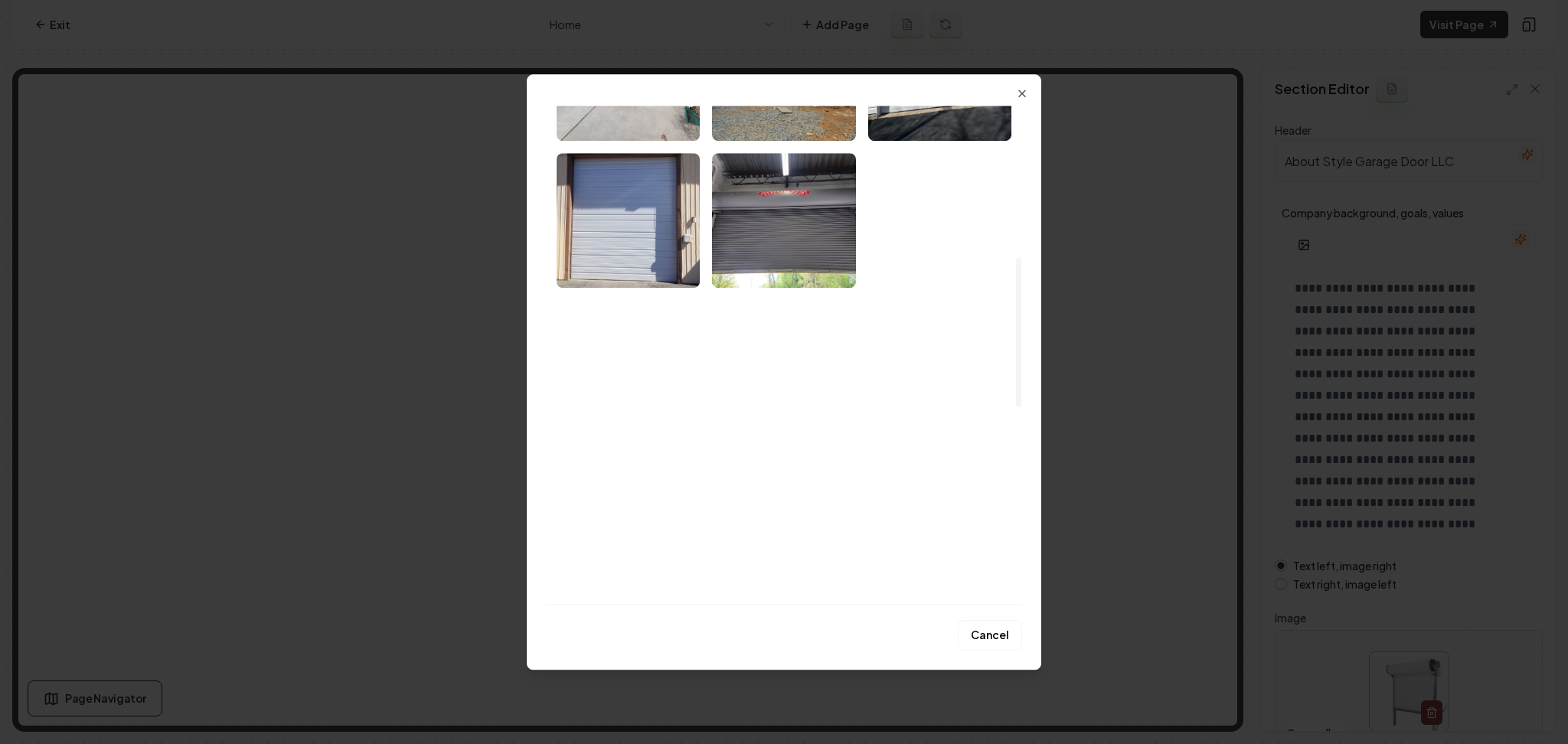
scroll to position [510, 0]
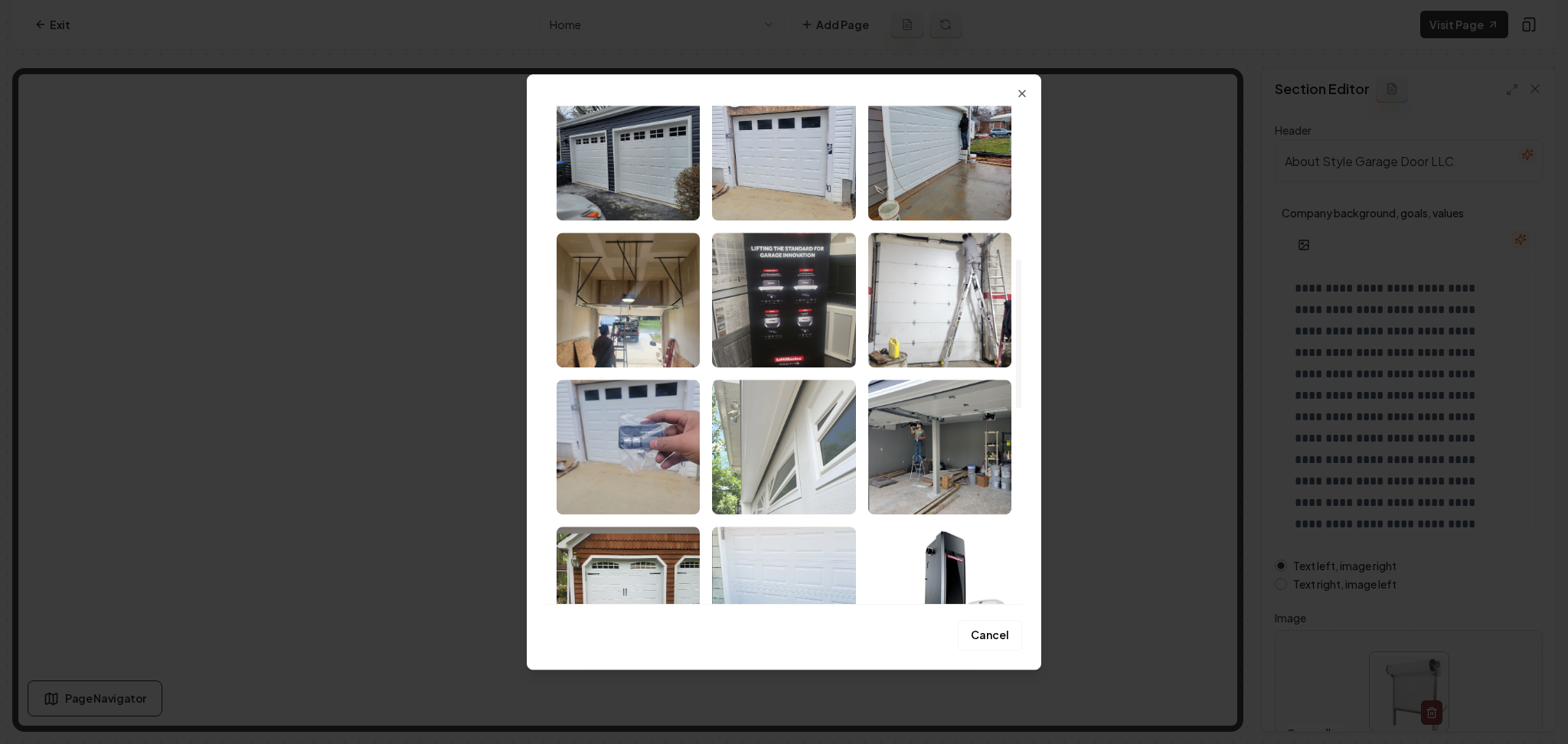
click at [805, 447] on img "Select image image_68b079595c7cd75eb8e20db8.jpeg" at bounding box center [784, 446] width 143 height 135
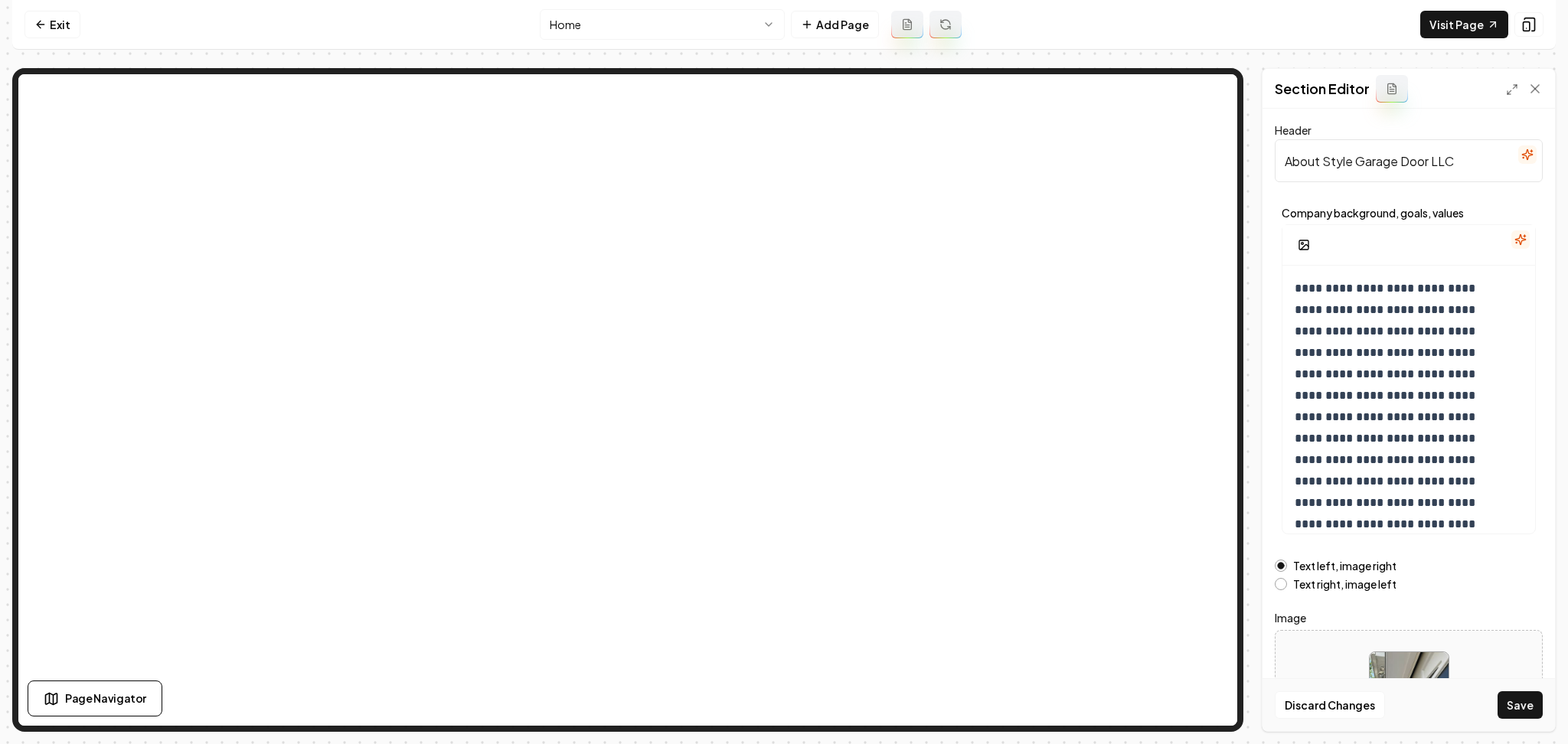
click at [1535, 698] on button "Save" at bounding box center [1519, 705] width 45 height 28
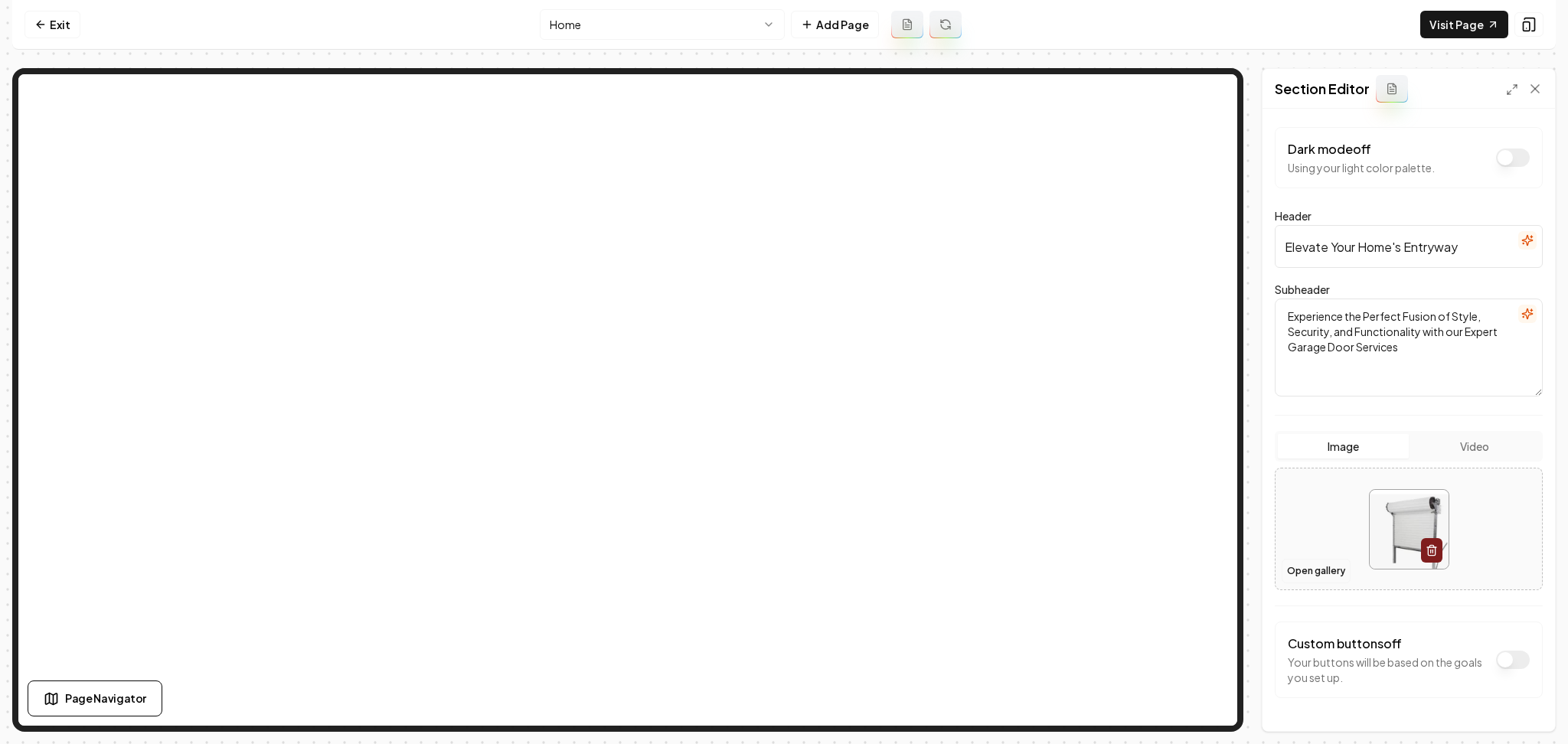
click at [1307, 573] on button "Open gallery" at bounding box center [1316, 571] width 69 height 25
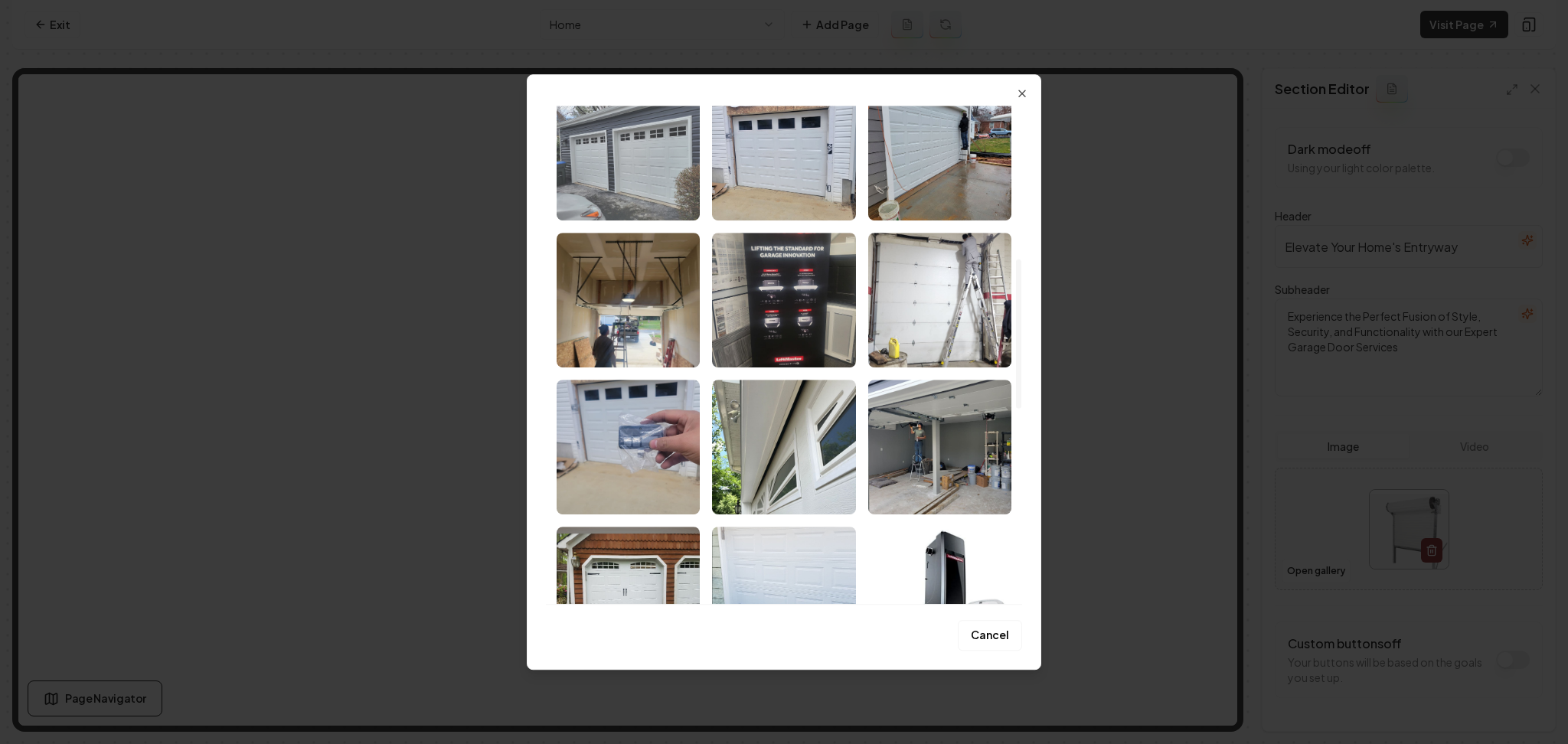
click at [609, 215] on img "Select image image_68b0795a5c7cd75eb8e2101b.jpeg" at bounding box center [629, 153] width 143 height 135
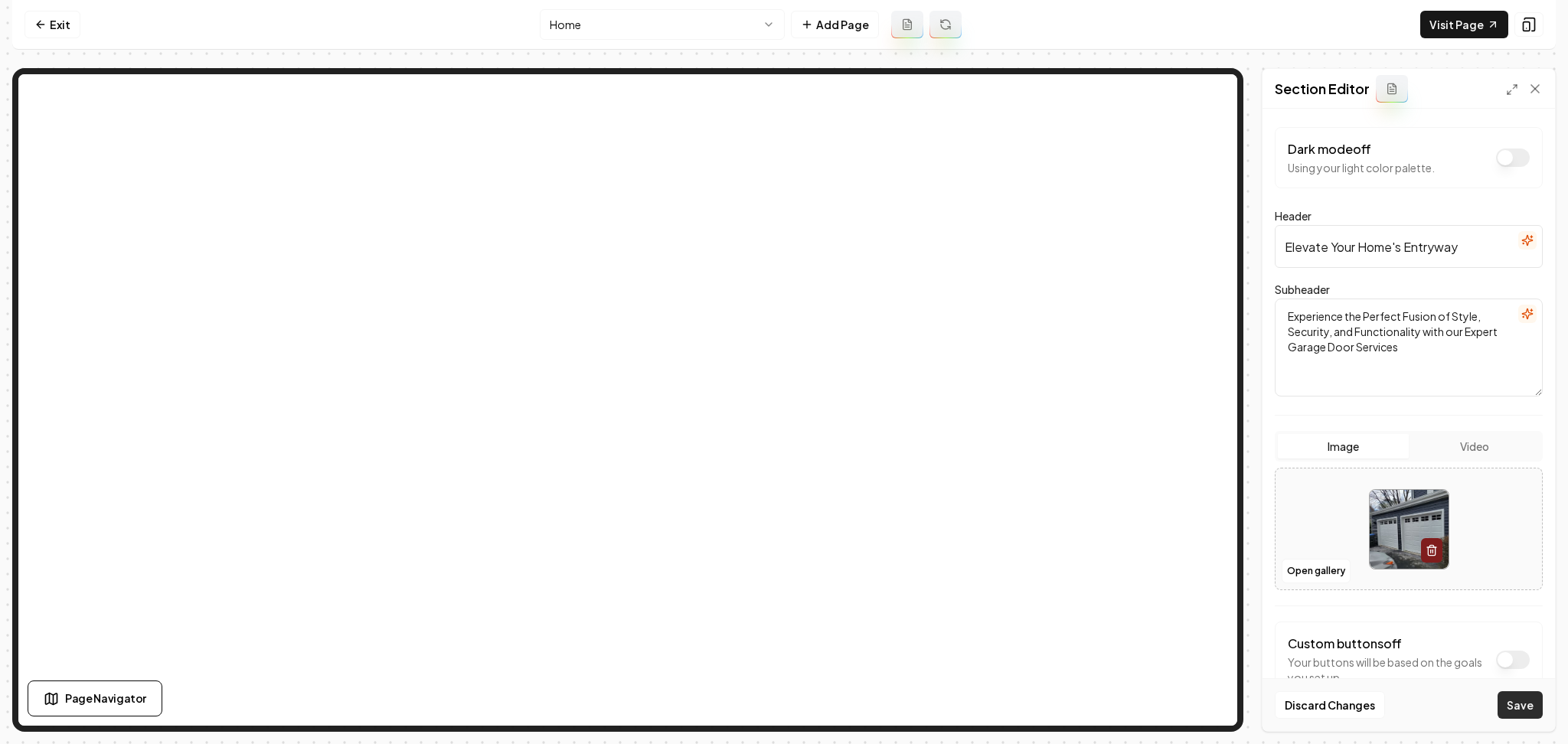
click at [1513, 713] on button "Save" at bounding box center [1519, 705] width 45 height 28
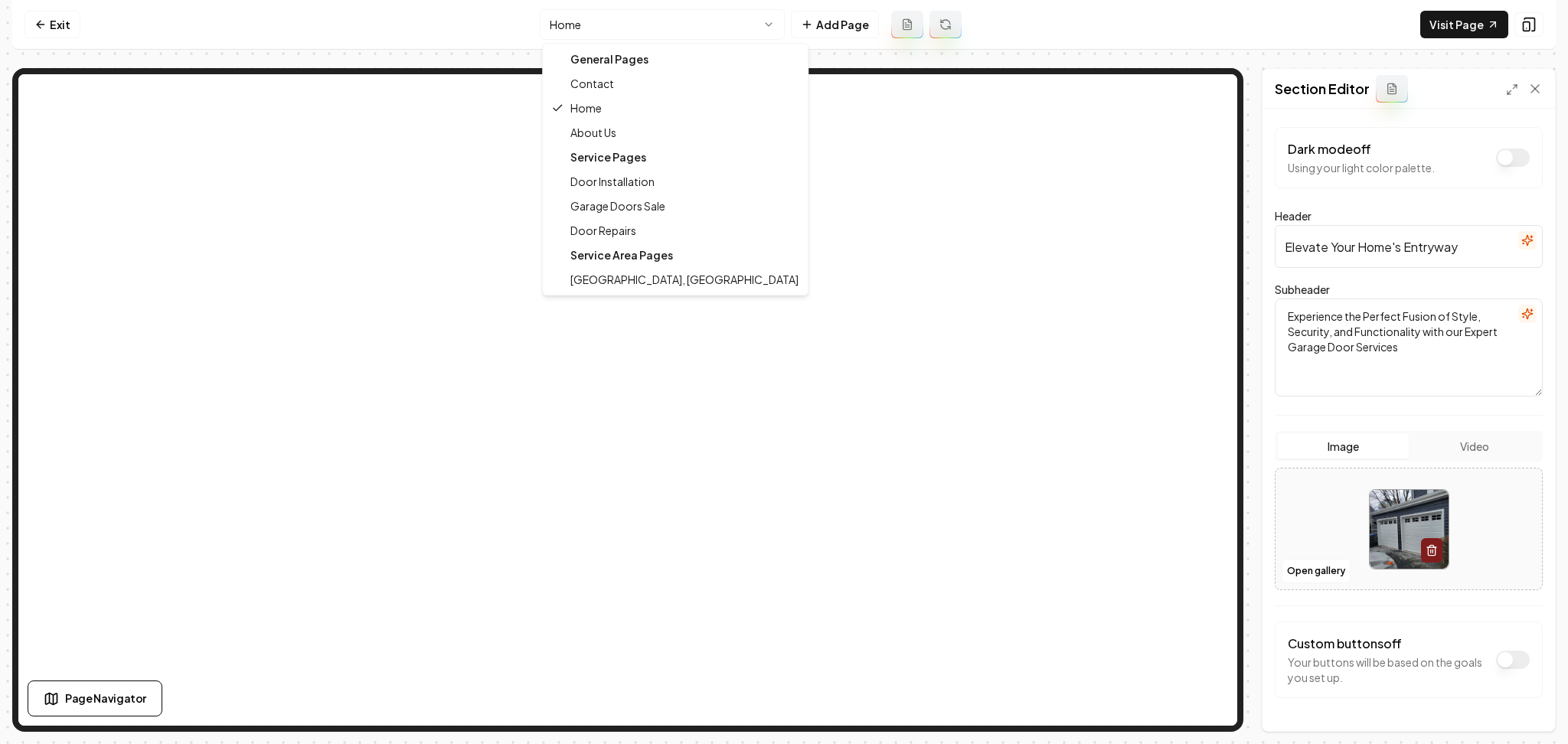
click at [703, 25] on html "Computer Required This feature is only available on a computer. Please switch t…" at bounding box center [784, 372] width 1568 height 744
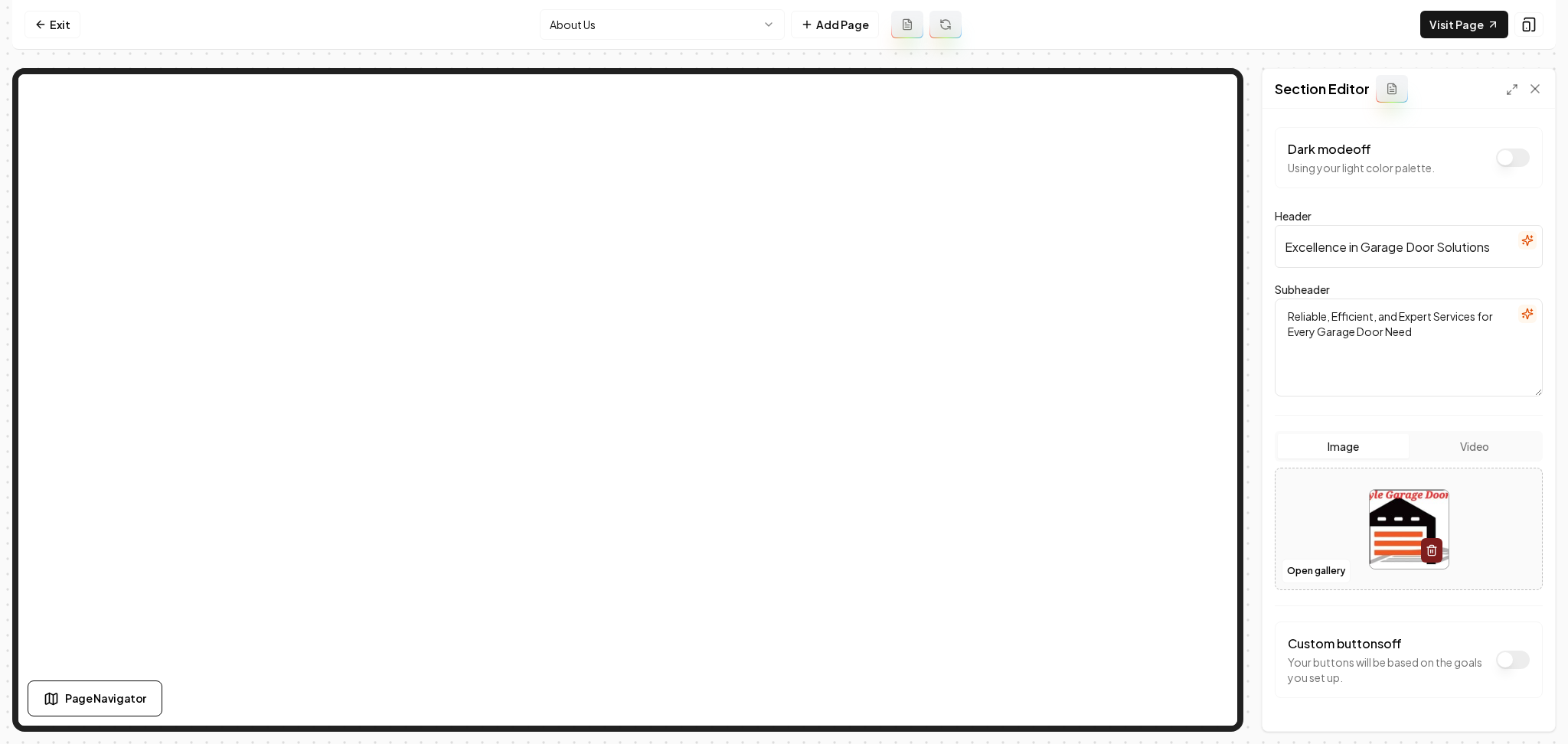
click at [1309, 584] on div "Open gallery" at bounding box center [1408, 529] width 268 height 122
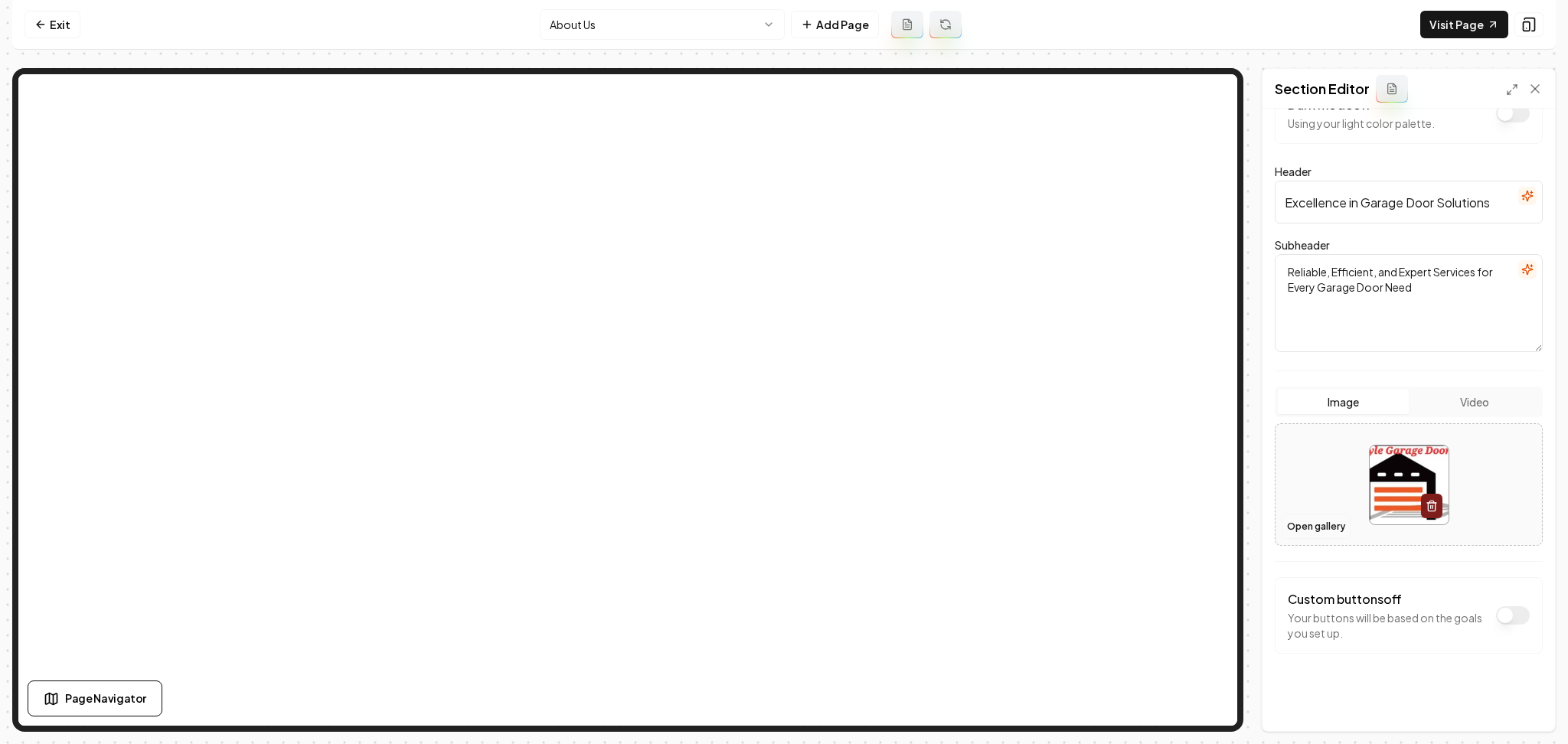
scroll to position [46, 0]
click at [1318, 521] on button "Open gallery" at bounding box center [1316, 525] width 69 height 25
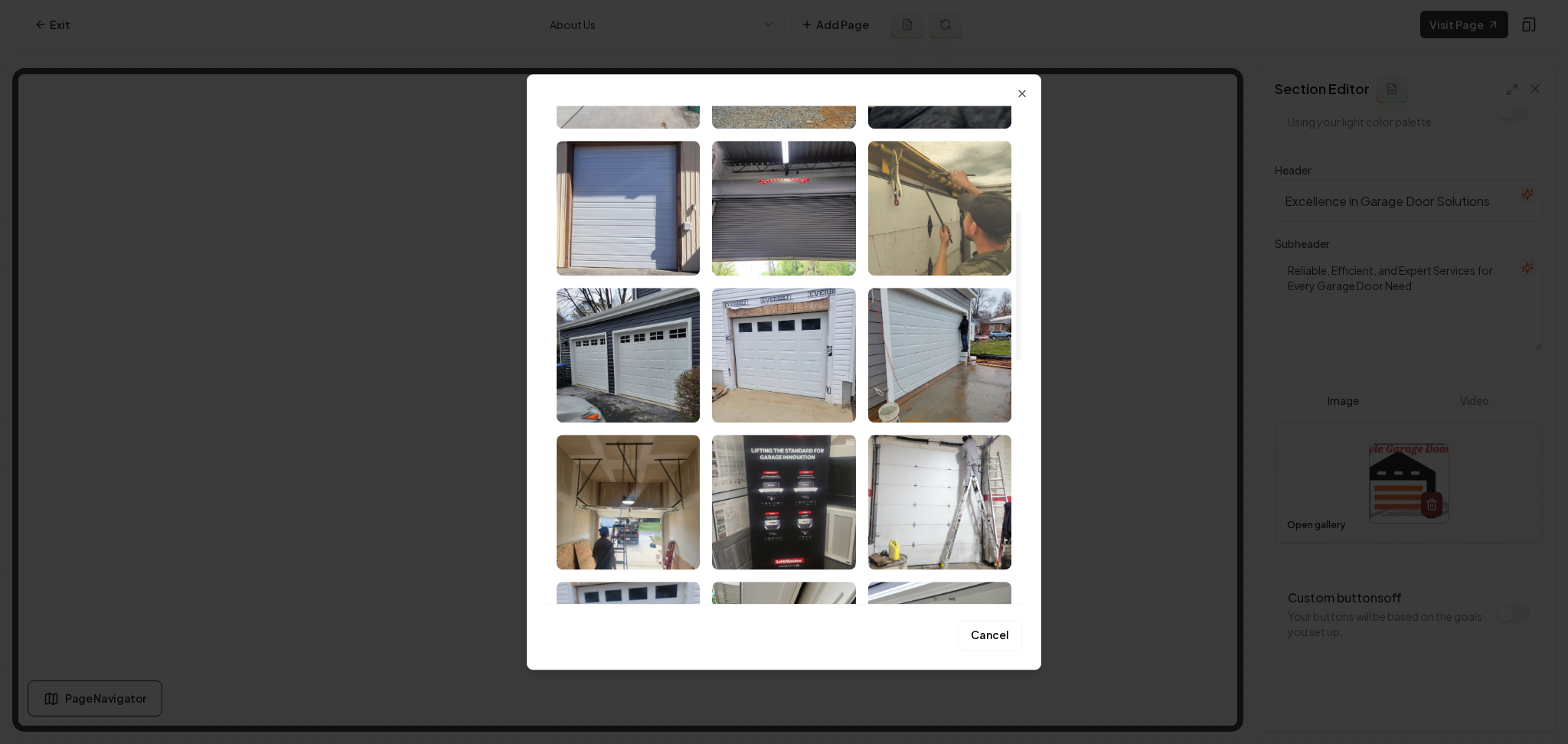
scroll to position [307, 0]
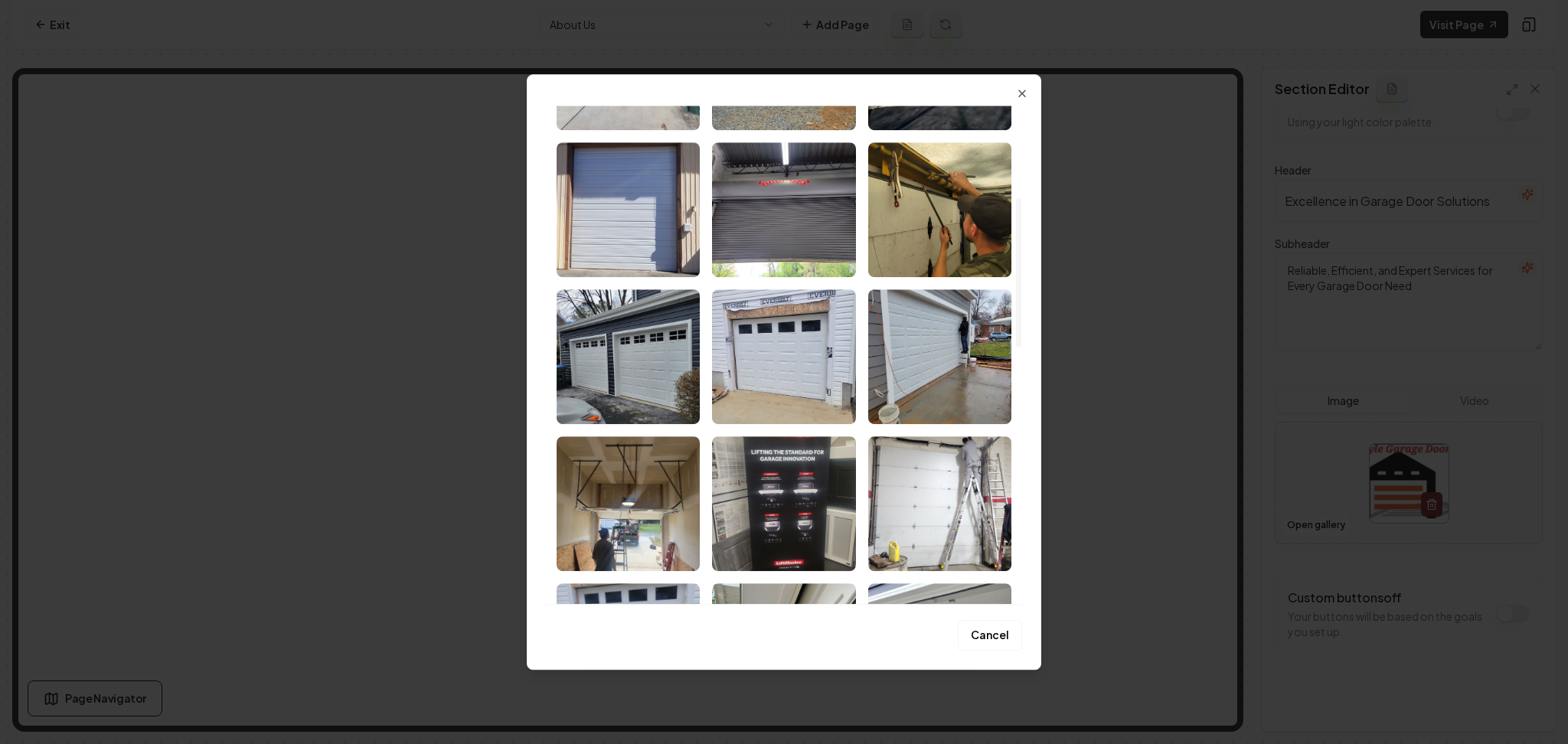
click at [939, 202] on img "Select image image_68b079595c7cd75eb8e20e28.jpeg" at bounding box center [940, 209] width 143 height 135
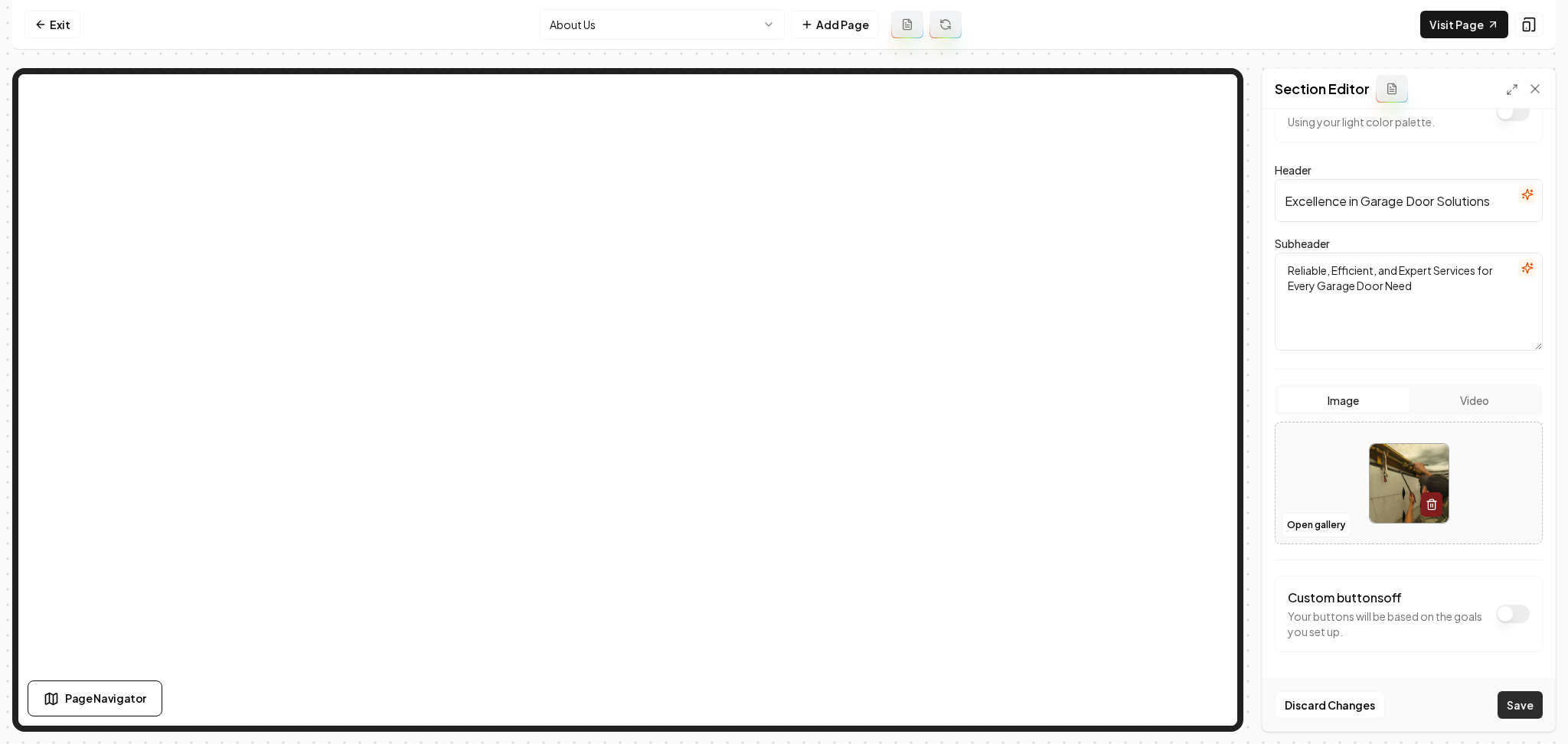
click at [1511, 715] on button "Save" at bounding box center [1519, 705] width 45 height 28
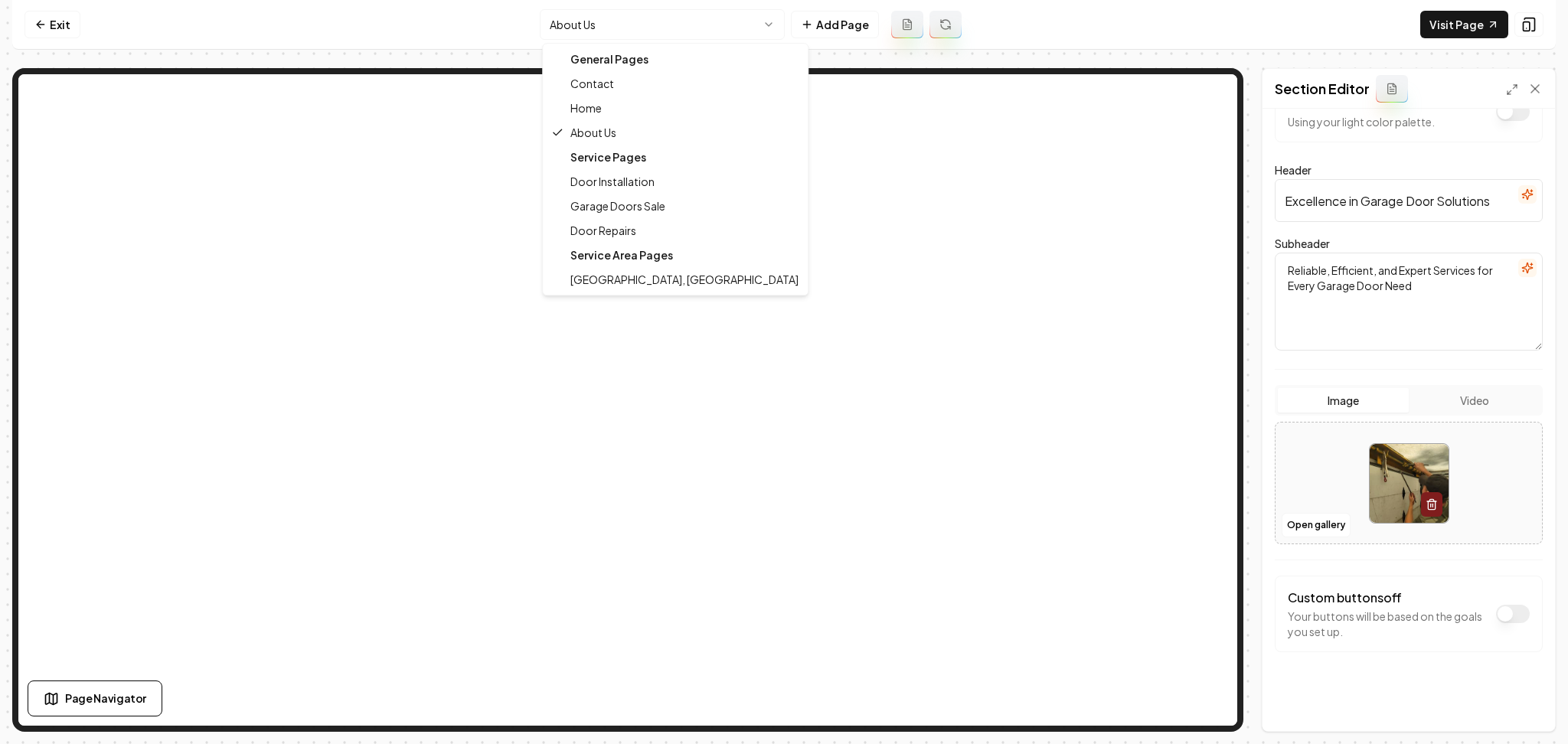
click at [593, 28] on html "Computer Required This feature is only available on a computer. Please switch t…" at bounding box center [784, 372] width 1568 height 744
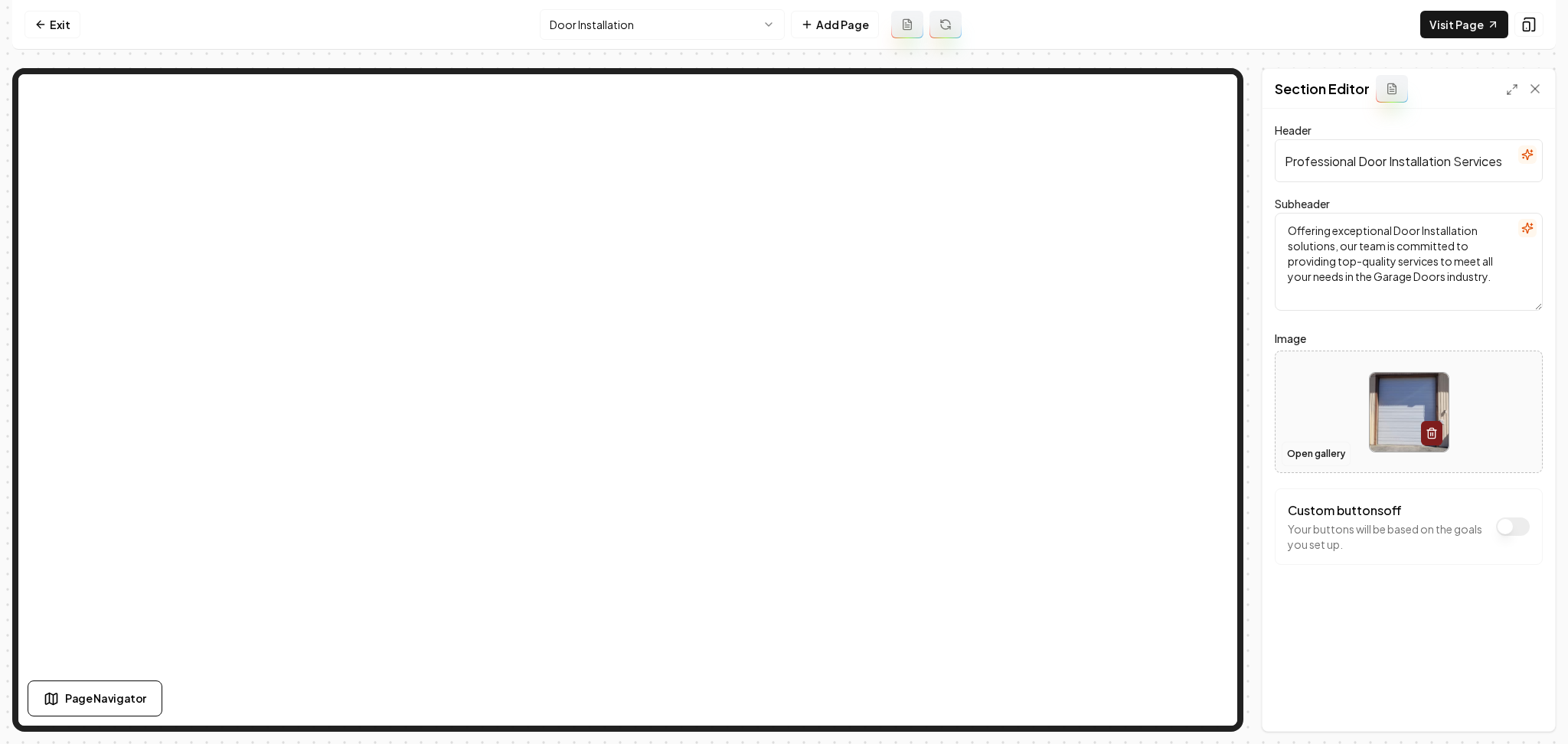
click at [1300, 455] on button "Open gallery" at bounding box center [1316, 454] width 69 height 25
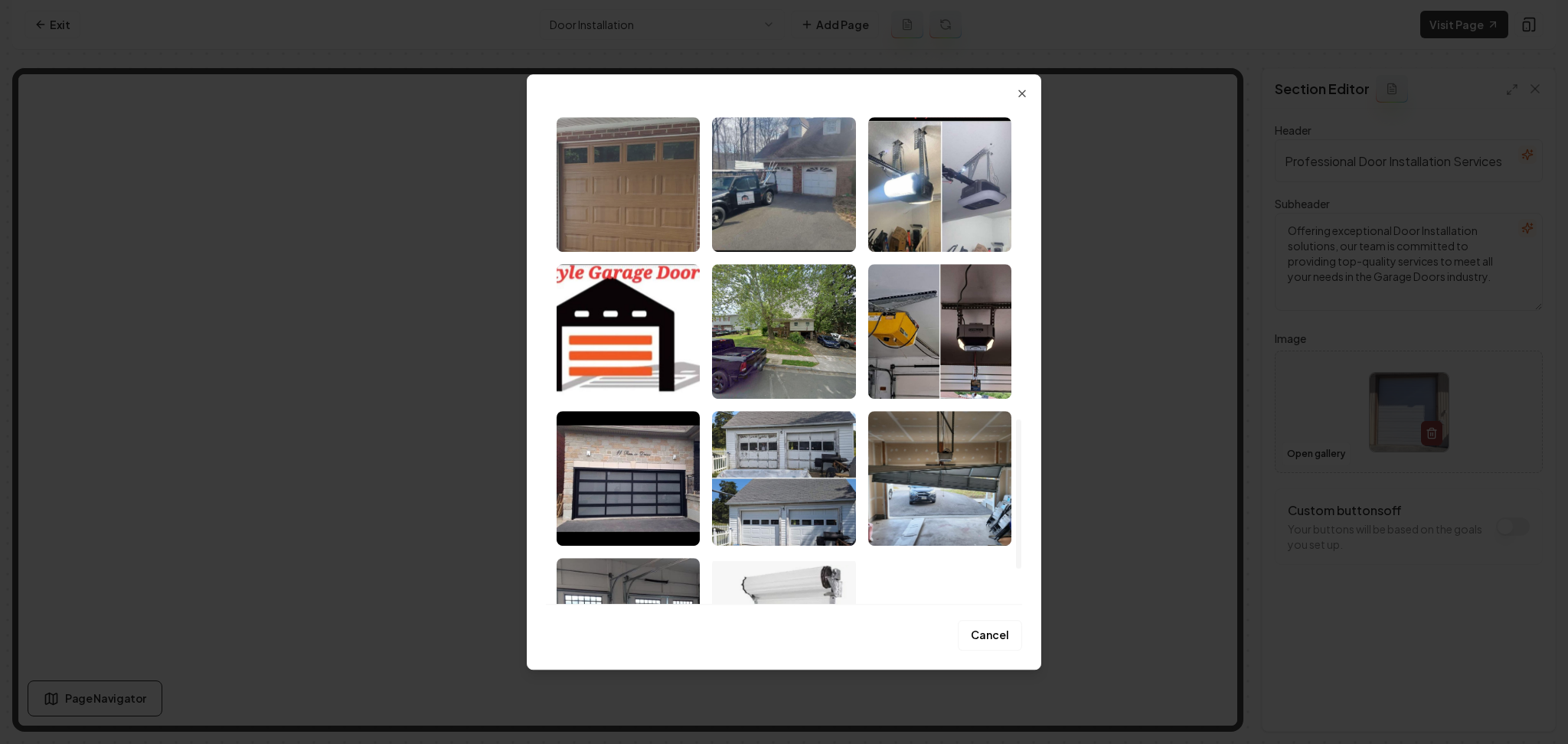
scroll to position [1122, 0]
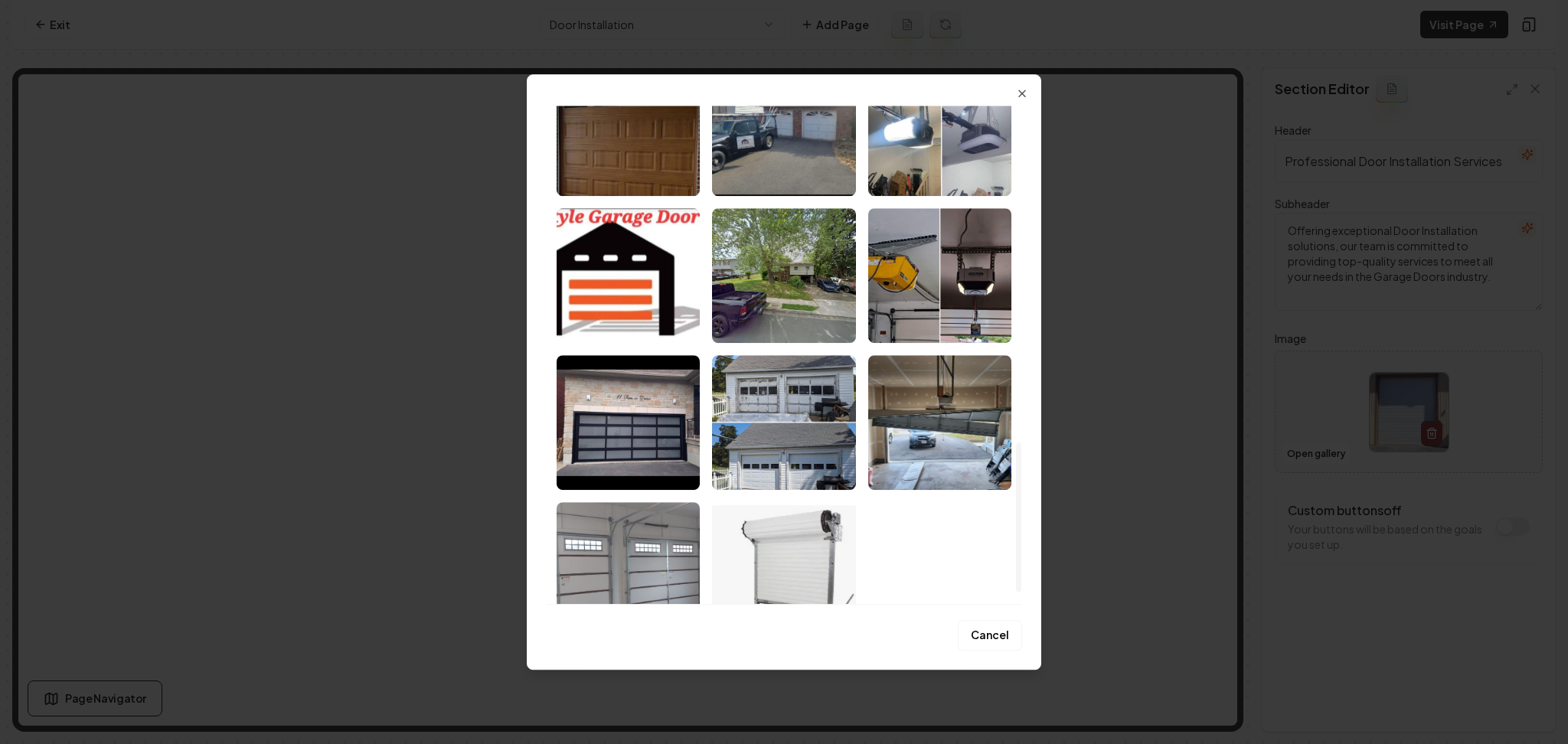
click at [688, 552] on img "Select image image_68b079595c7cd75eb8e20756.jpeg" at bounding box center [629, 569] width 143 height 135
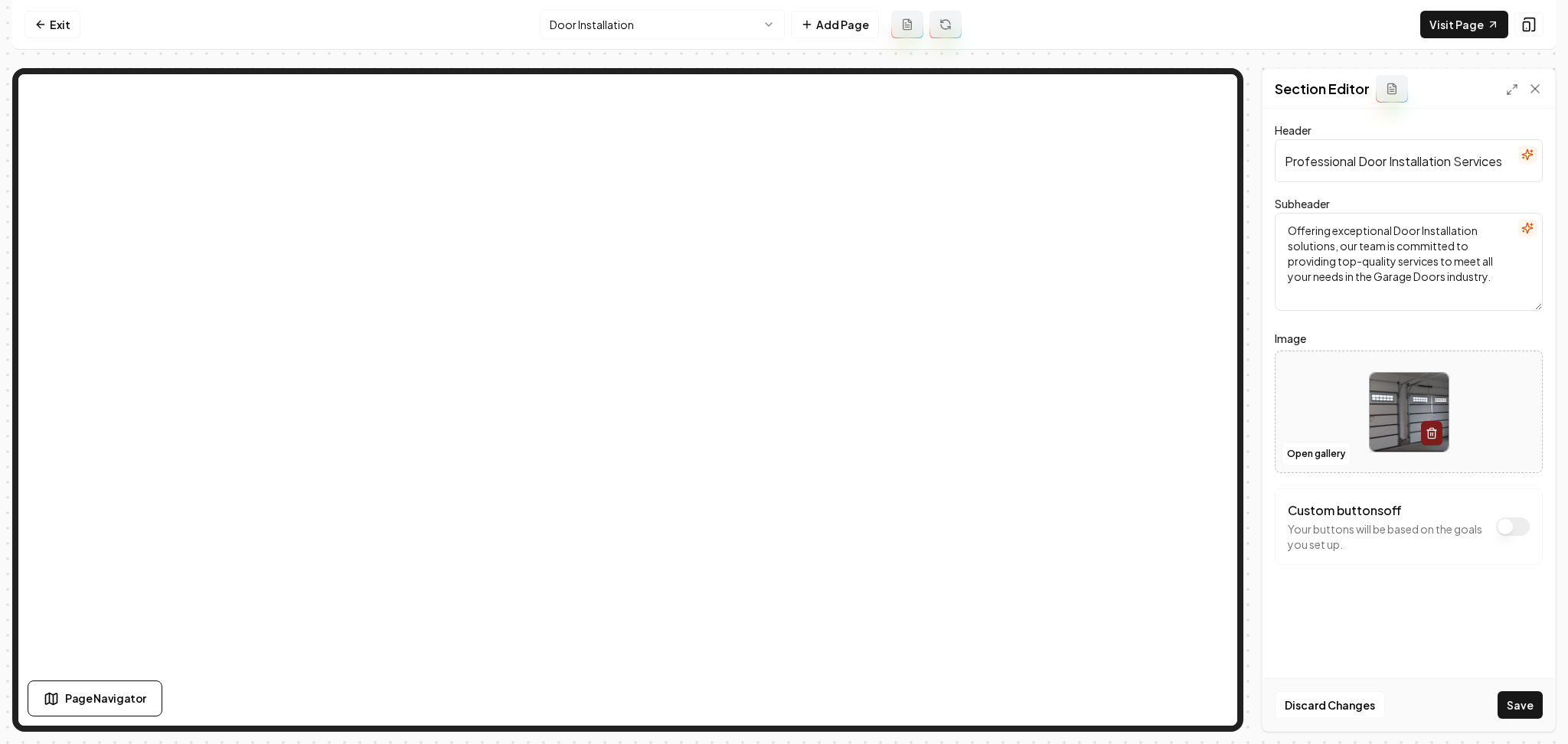
drag, startPoint x: 1536, startPoint y: 701, endPoint x: 1545, endPoint y: 704, distance: 9.5
click at [1544, 704] on div "Discard Changes Save" at bounding box center [1408, 704] width 292 height 53
click at [1533, 705] on button "Save" at bounding box center [1519, 705] width 45 height 28
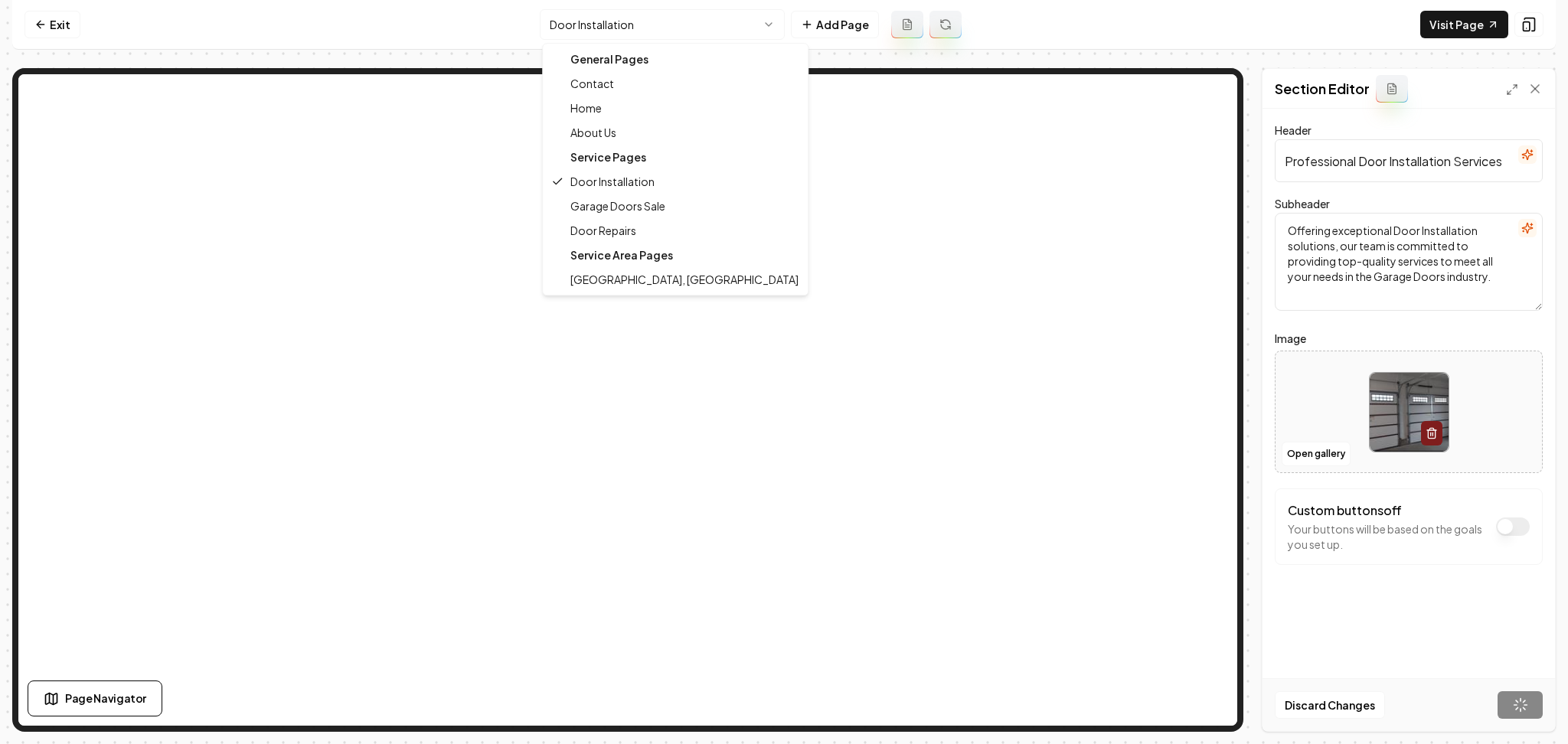
click at [630, 8] on html "Computer Required This feature is only available on a computer. Please switch t…" at bounding box center [784, 372] width 1568 height 744
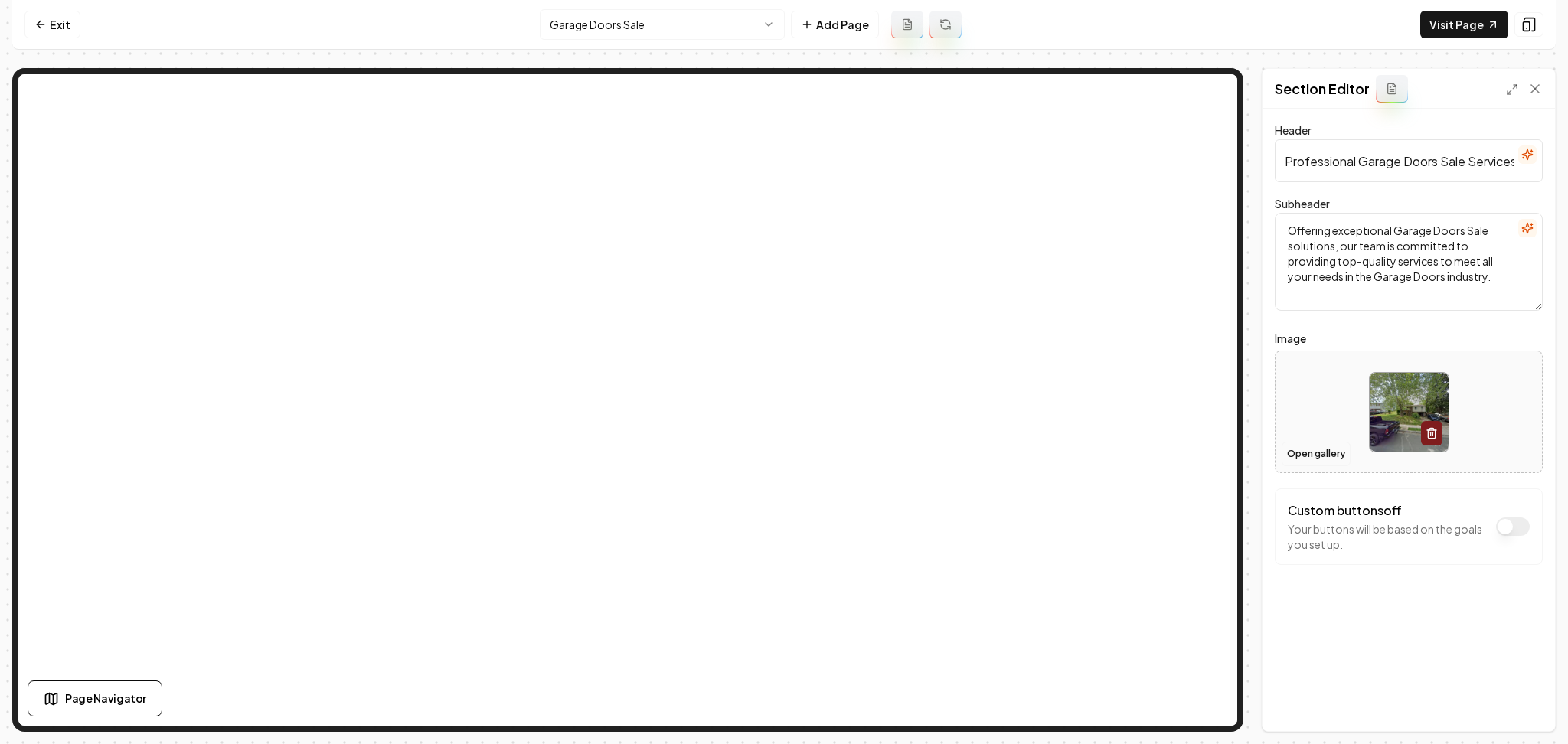
click at [1320, 457] on button "Open gallery" at bounding box center [1316, 454] width 69 height 25
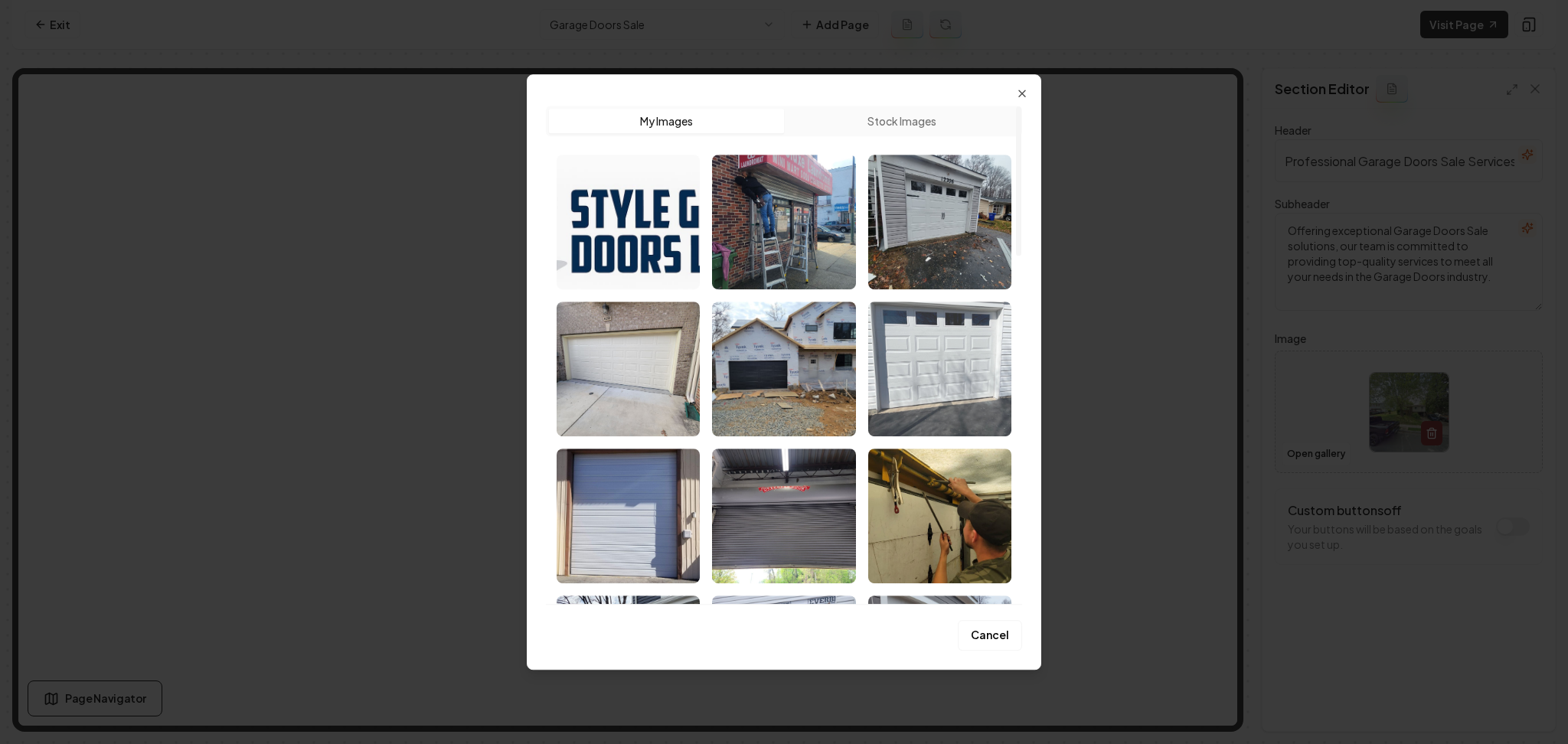
click at [938, 393] on img "Select image image_68b0795a5c7cd75eb8e2110c.jpeg" at bounding box center [940, 369] width 143 height 135
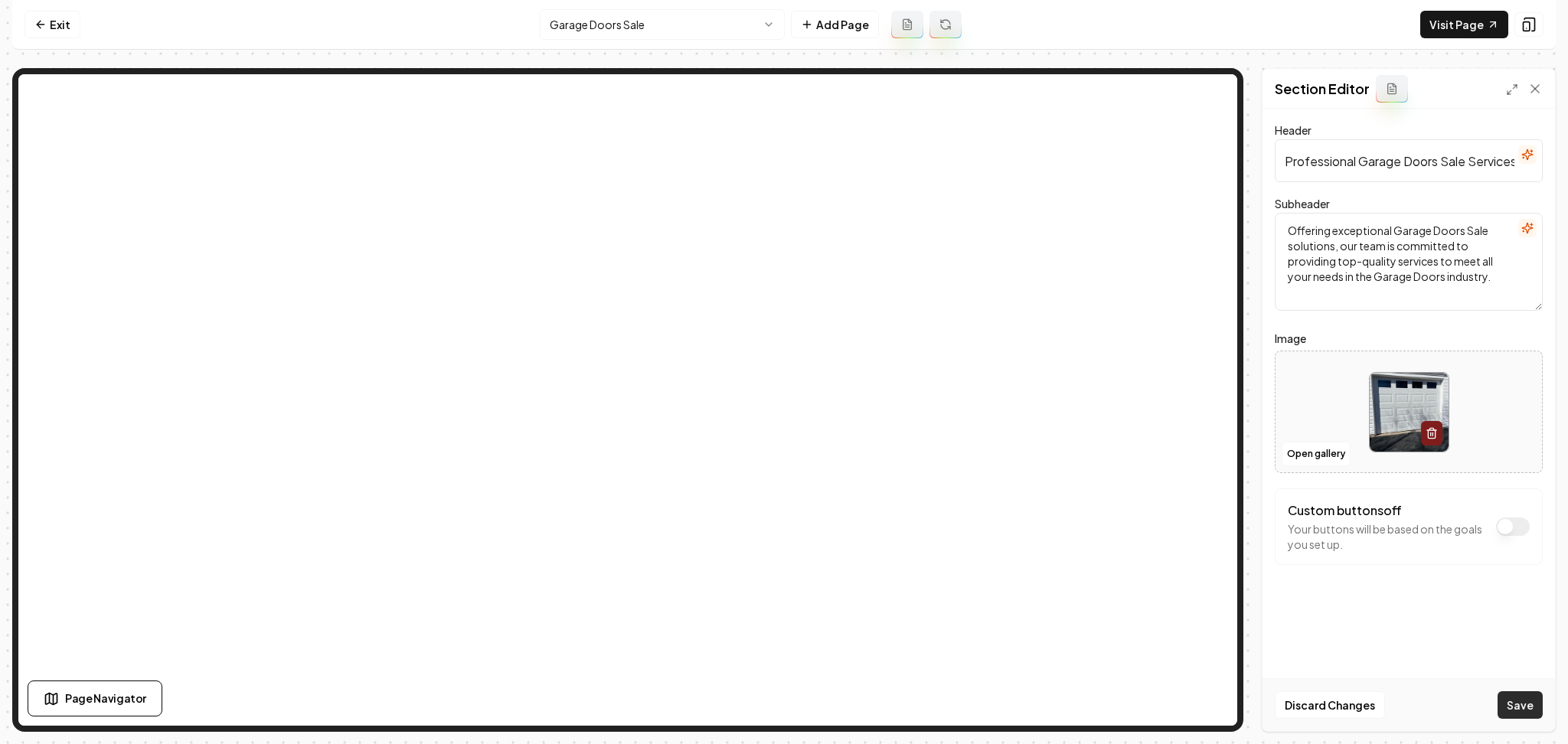
click at [1517, 703] on button "Save" at bounding box center [1519, 705] width 45 height 28
click at [657, 25] on html "Computer Required This feature is only available on a computer. Please switch t…" at bounding box center [784, 372] width 1568 height 744
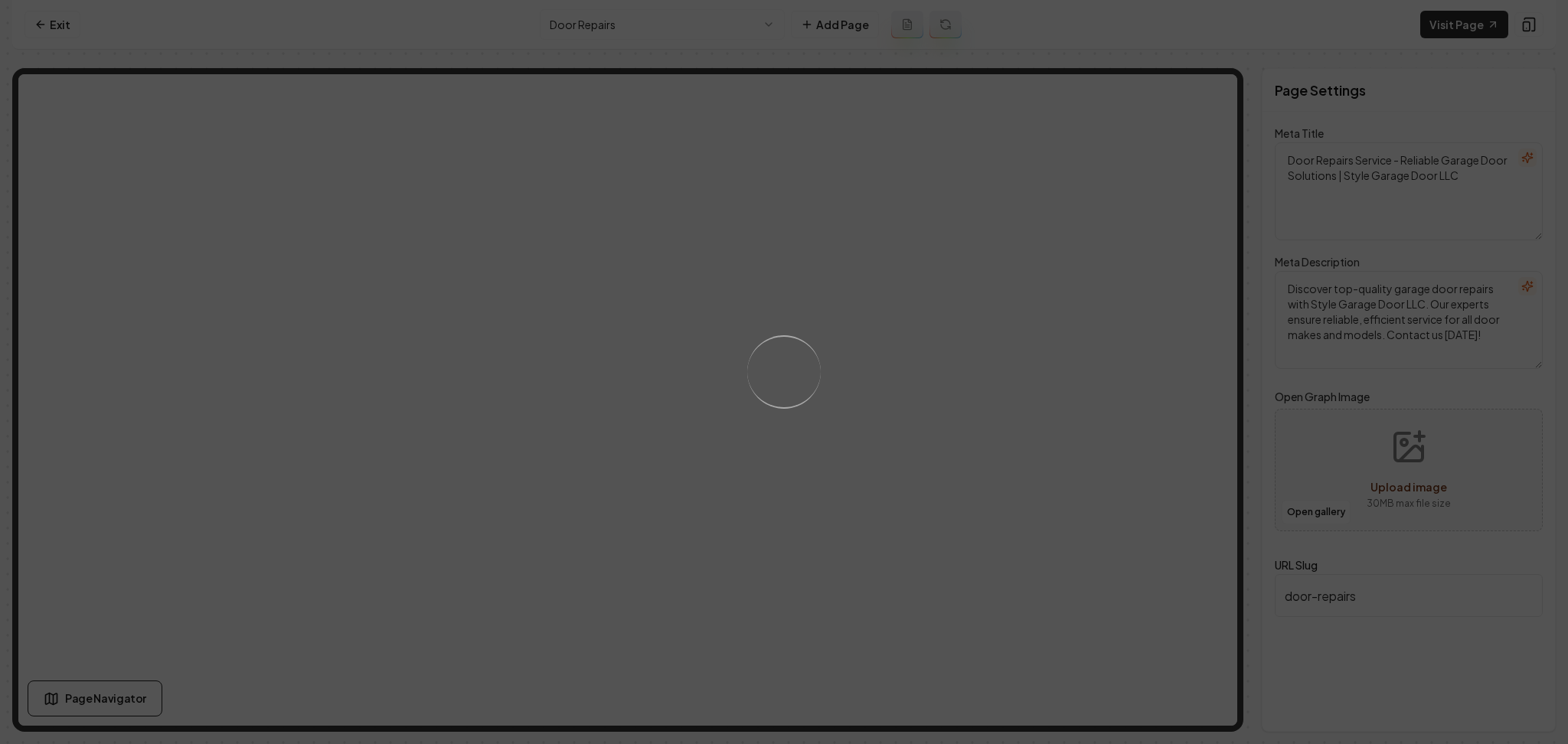
click at [887, 343] on div "Loading..." at bounding box center [784, 372] width 1568 height 744
click at [890, 310] on div "Loading..." at bounding box center [784, 372] width 1568 height 744
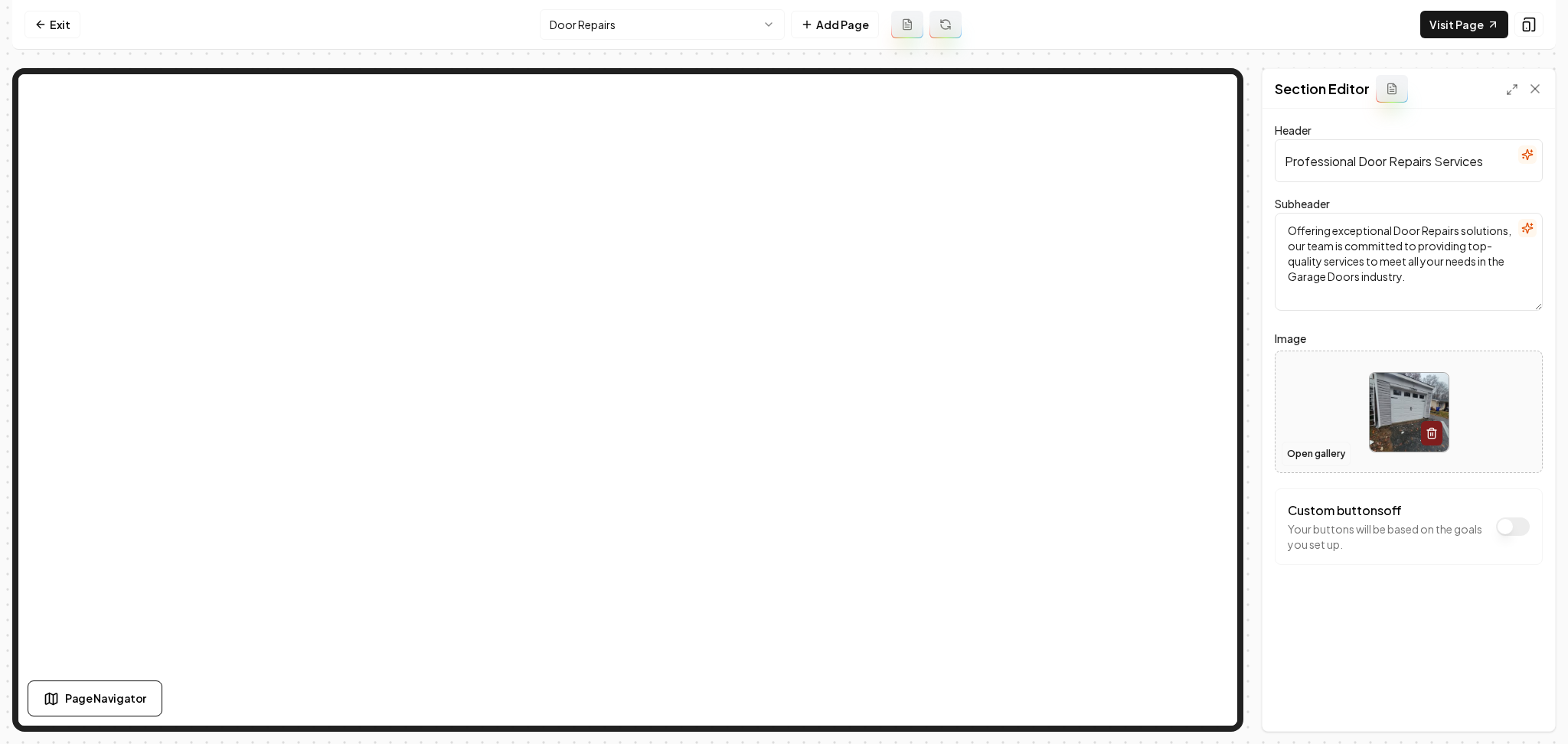
click at [1328, 459] on button "Open gallery" at bounding box center [1316, 454] width 69 height 25
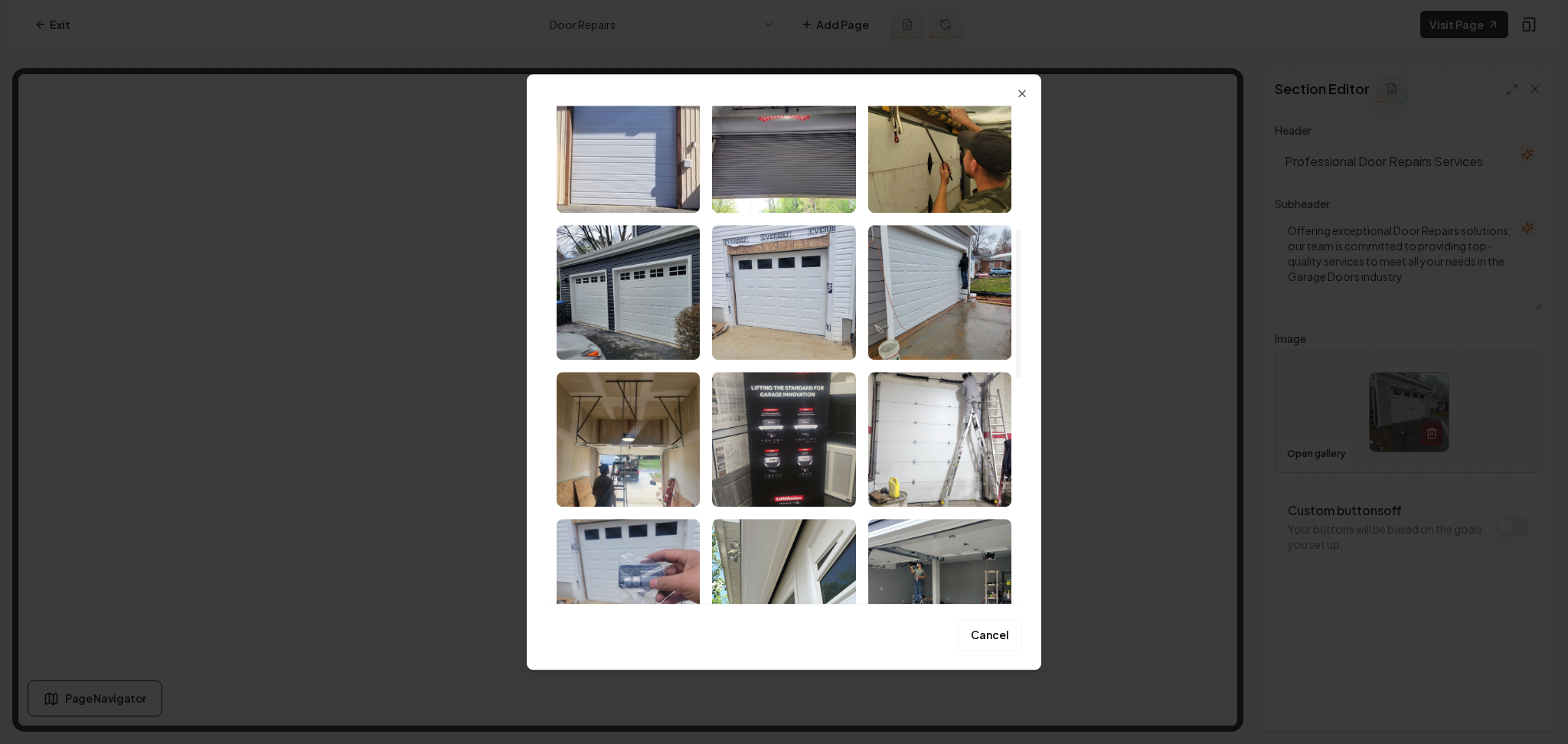
scroll to position [408, 0]
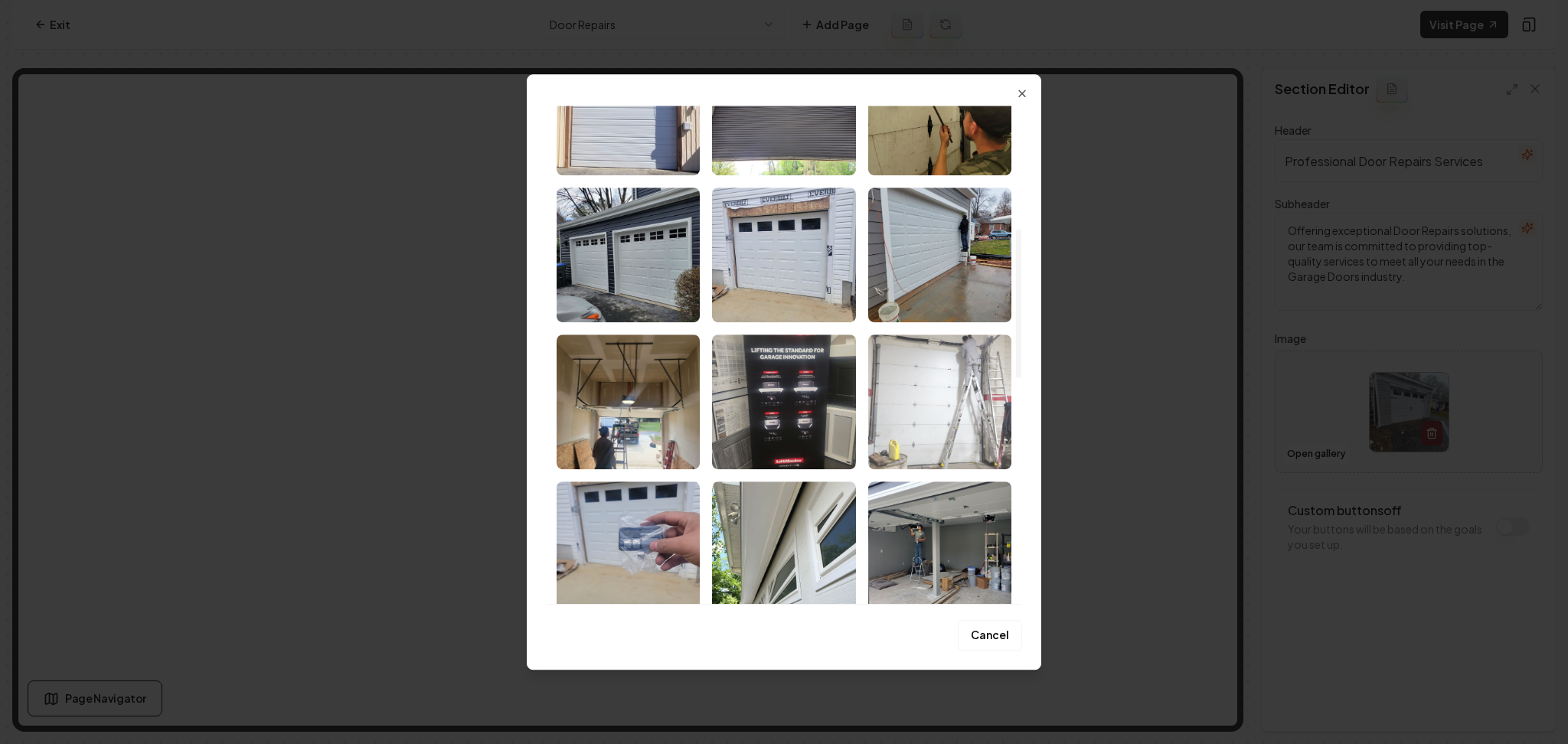
click at [927, 395] on img "Select image image_68b079595c7cd75eb8e20dc8.jpeg" at bounding box center [940, 401] width 143 height 135
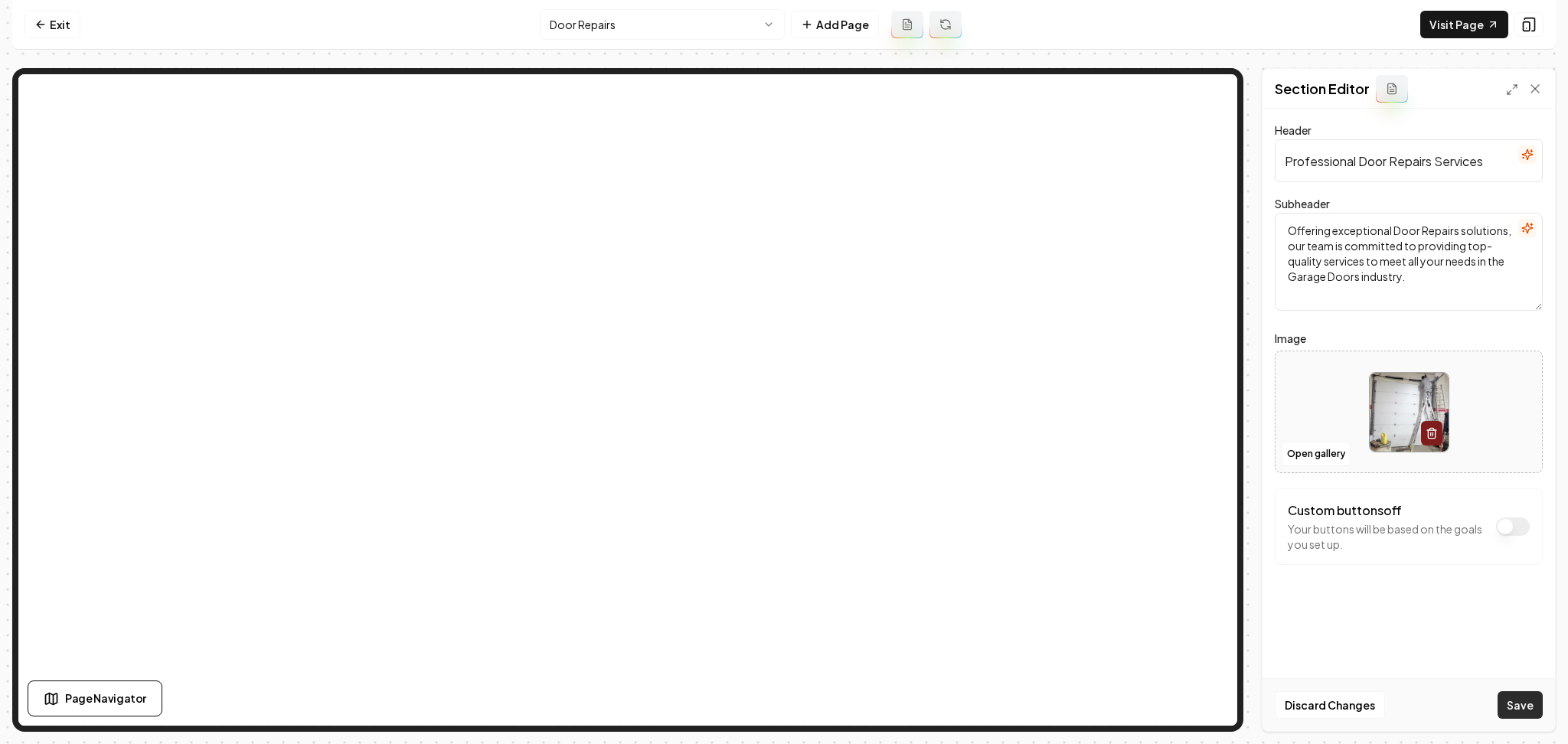
click at [1533, 712] on button "Save" at bounding box center [1519, 705] width 45 height 28
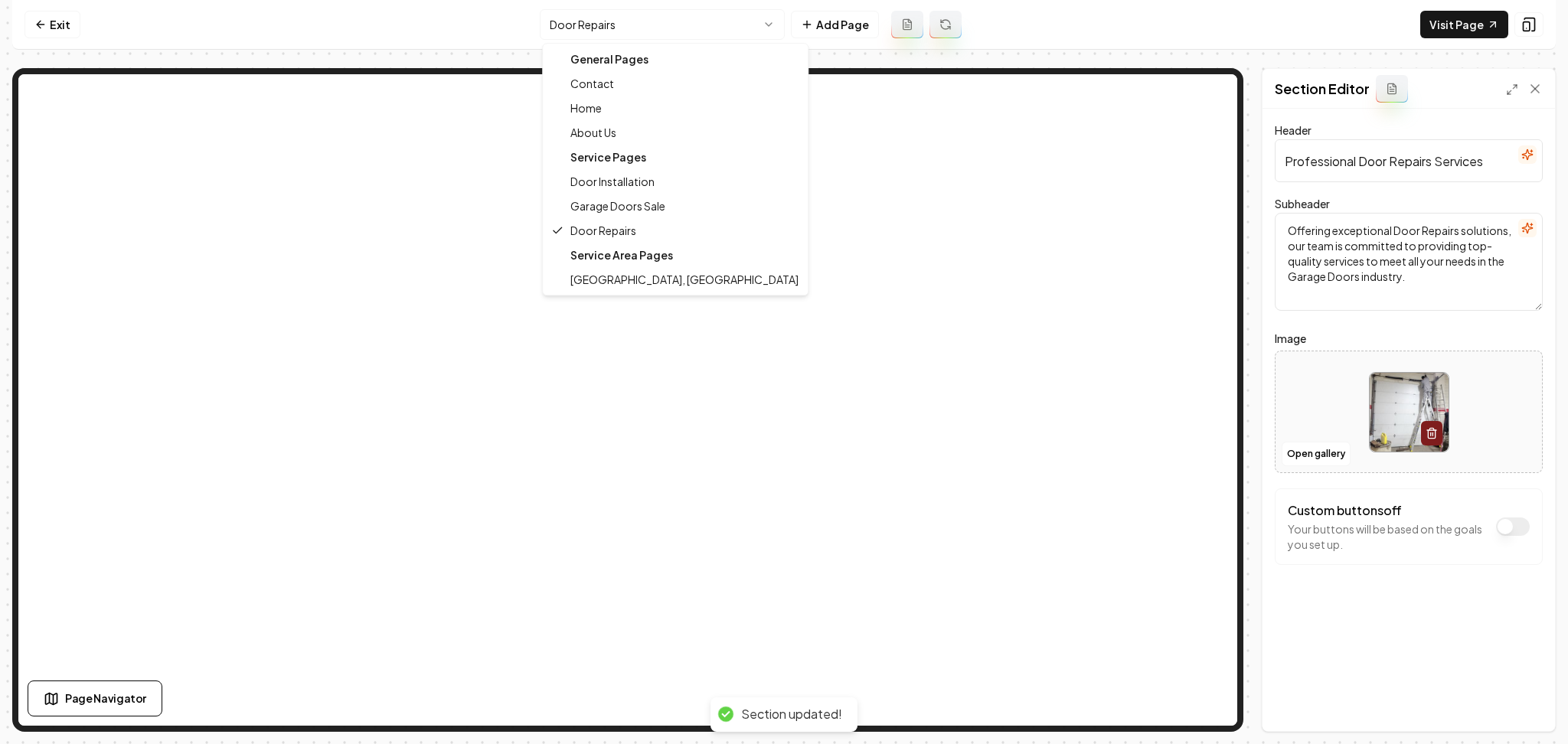
click at [610, 29] on html "Computer Required This feature is only available on a computer. Please switch t…" at bounding box center [784, 372] width 1568 height 744
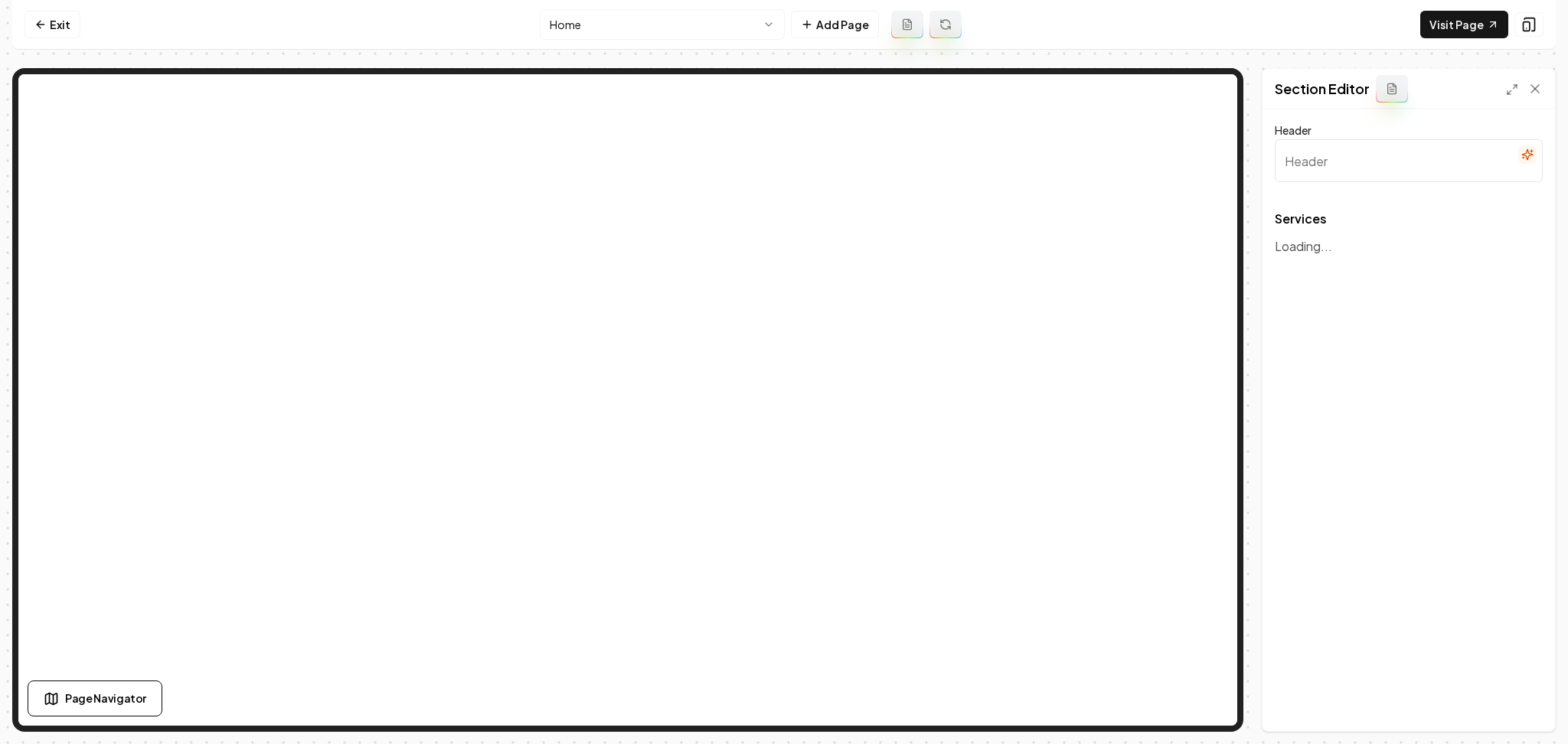
type input "Expert Garage Door Solutions"
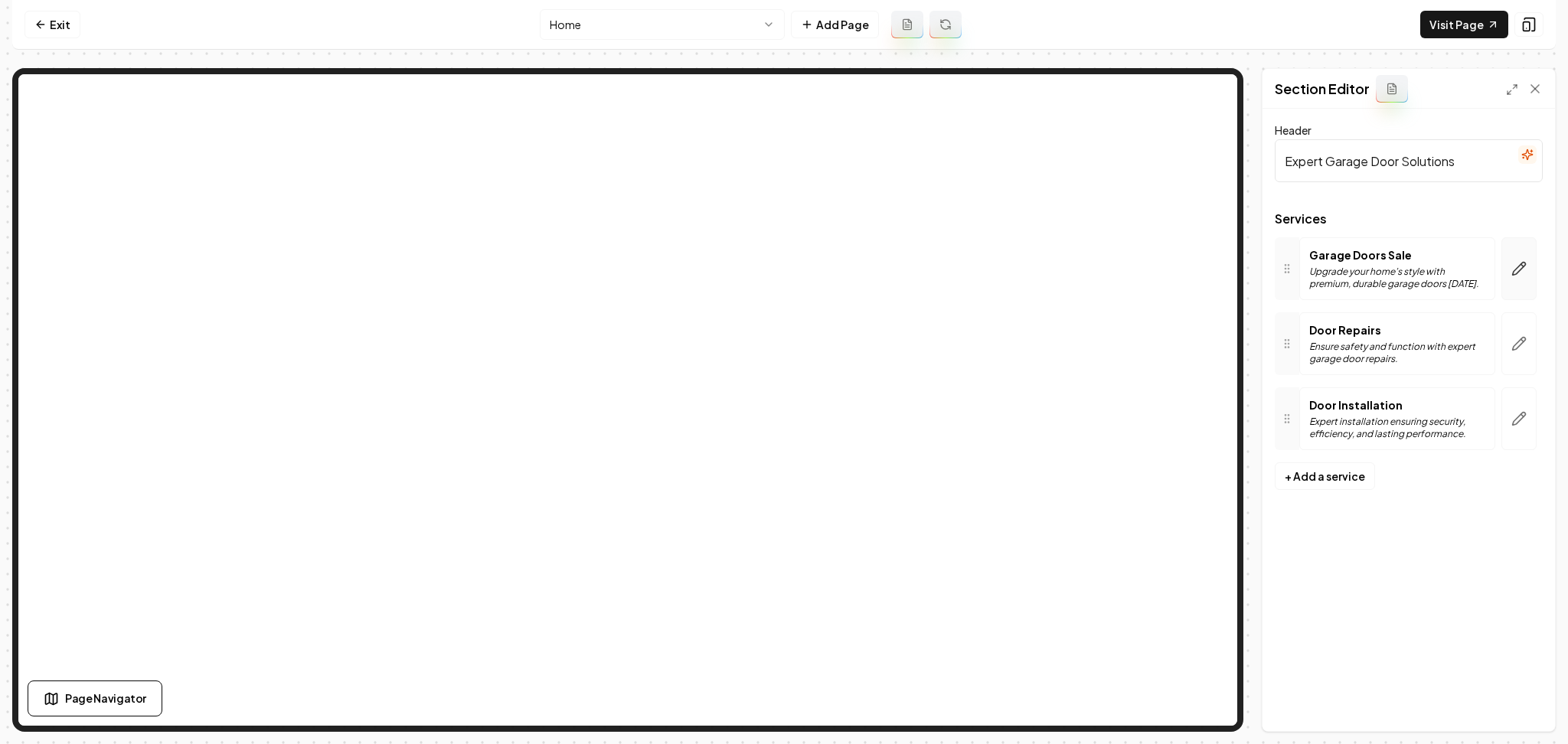
click at [1513, 291] on button "button" at bounding box center [1518, 268] width 35 height 63
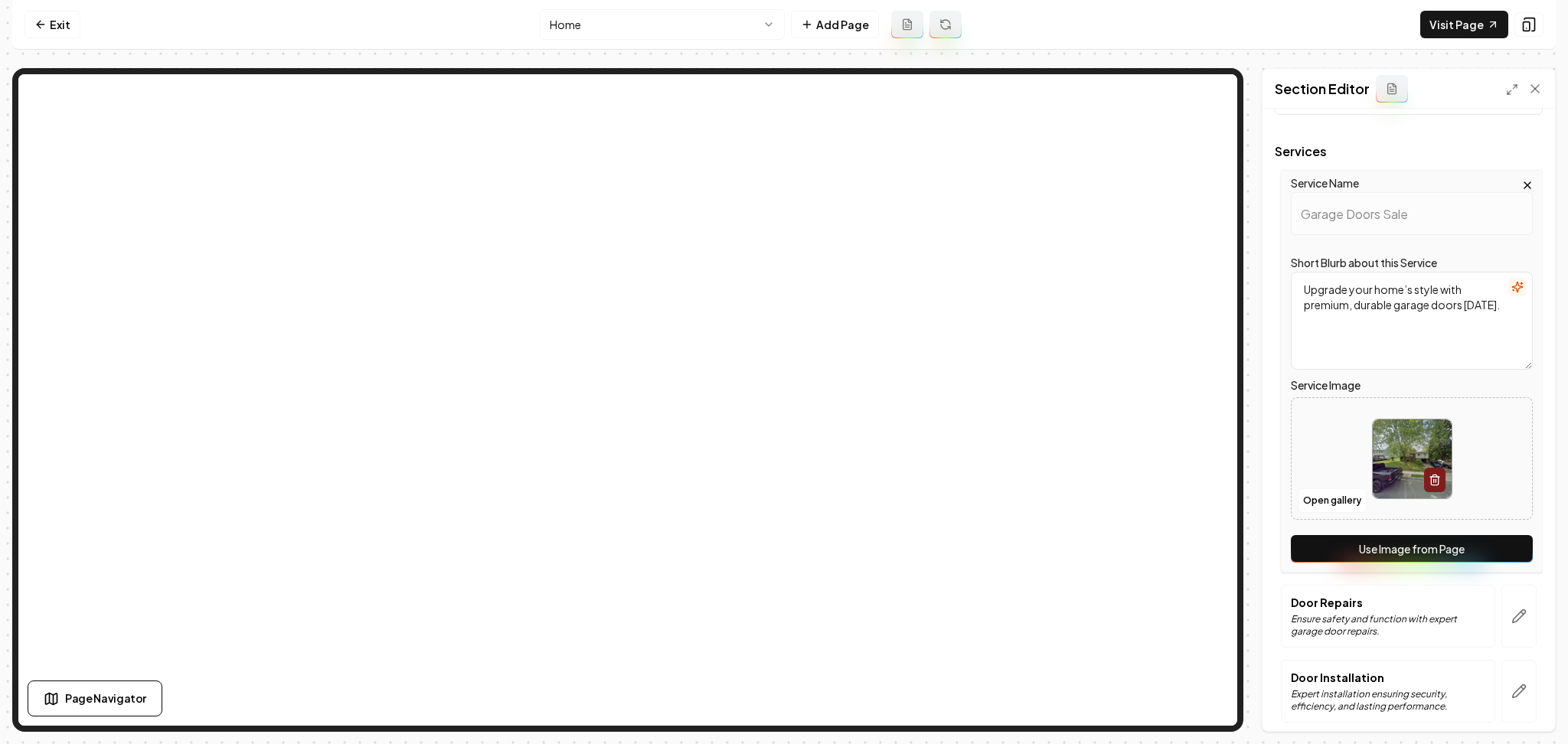
scroll to position [102, 0]
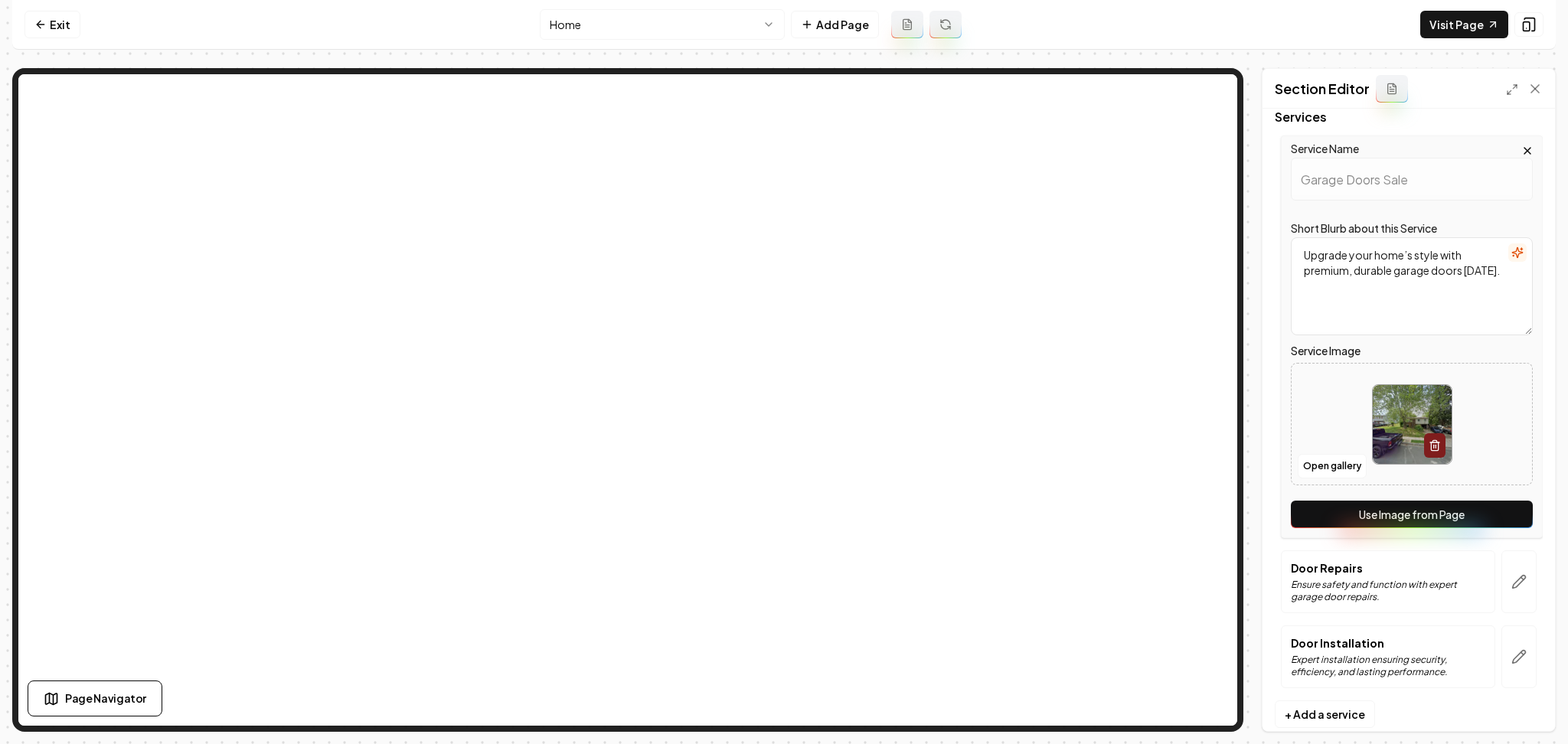
click at [1485, 514] on button "Use Image from Page" at bounding box center [1411, 514] width 242 height 28
click at [1512, 580] on icon "button" at bounding box center [1519, 582] width 15 height 15
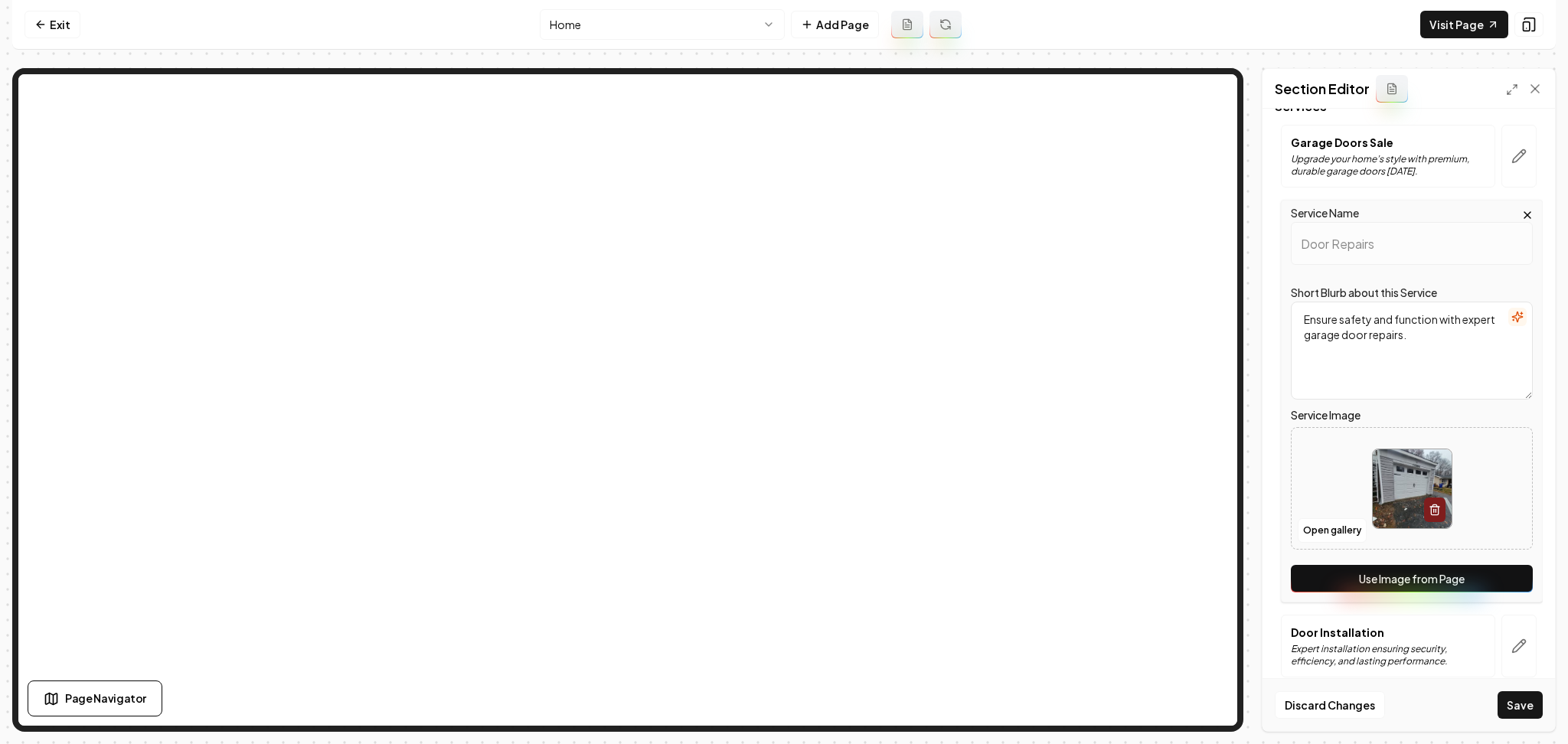
scroll to position [129, 0]
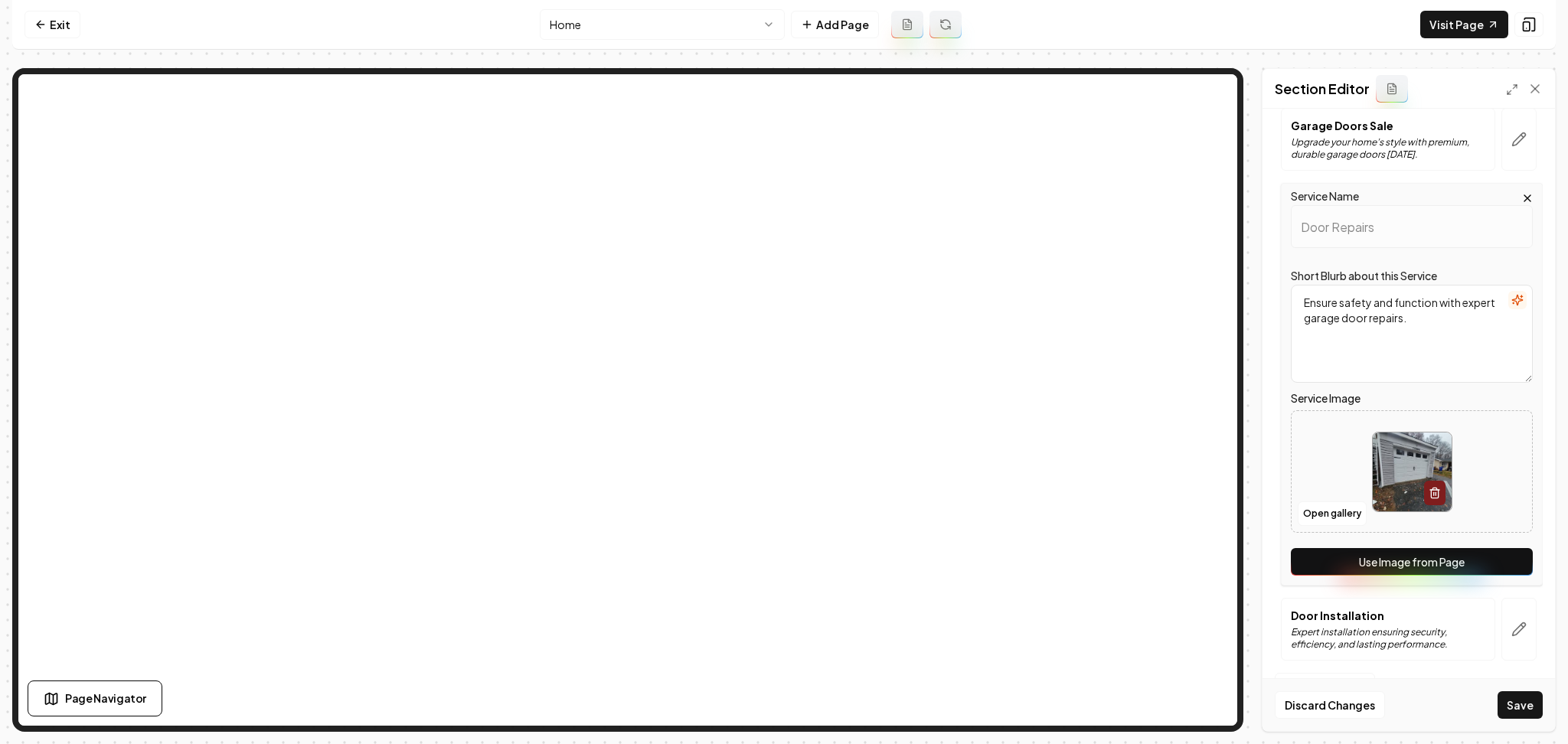
click at [1495, 576] on div "Service Name Door Repairs Short Blurb about this Service Ensure safety and func…" at bounding box center [1412, 385] width 262 height 403
click at [1503, 568] on button "Use Image from Page" at bounding box center [1411, 562] width 242 height 28
click at [1510, 619] on button "button" at bounding box center [1518, 629] width 35 height 63
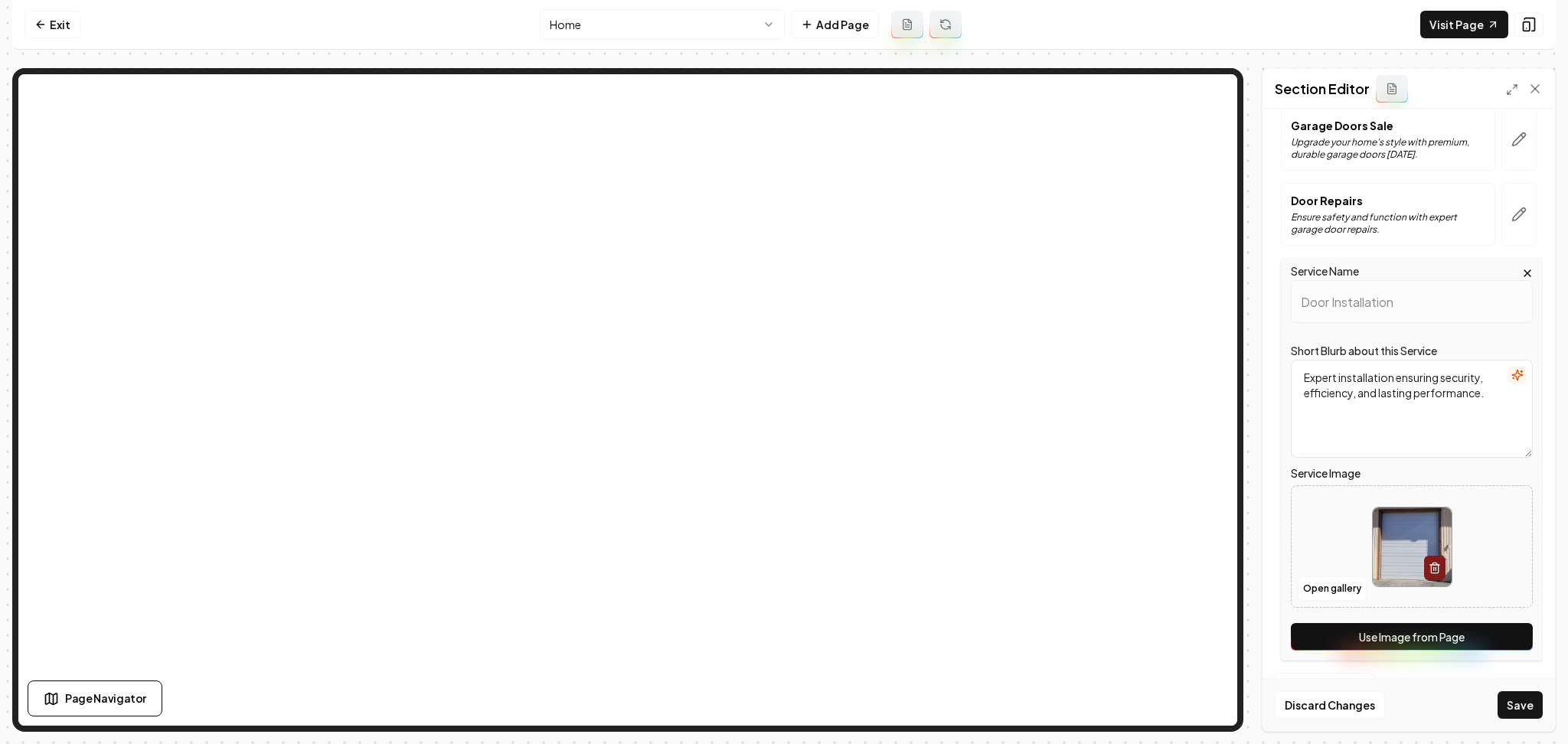
click at [1508, 649] on button "Use Image from Page" at bounding box center [1411, 636] width 242 height 28
click at [1530, 707] on button "Save" at bounding box center [1519, 705] width 45 height 28
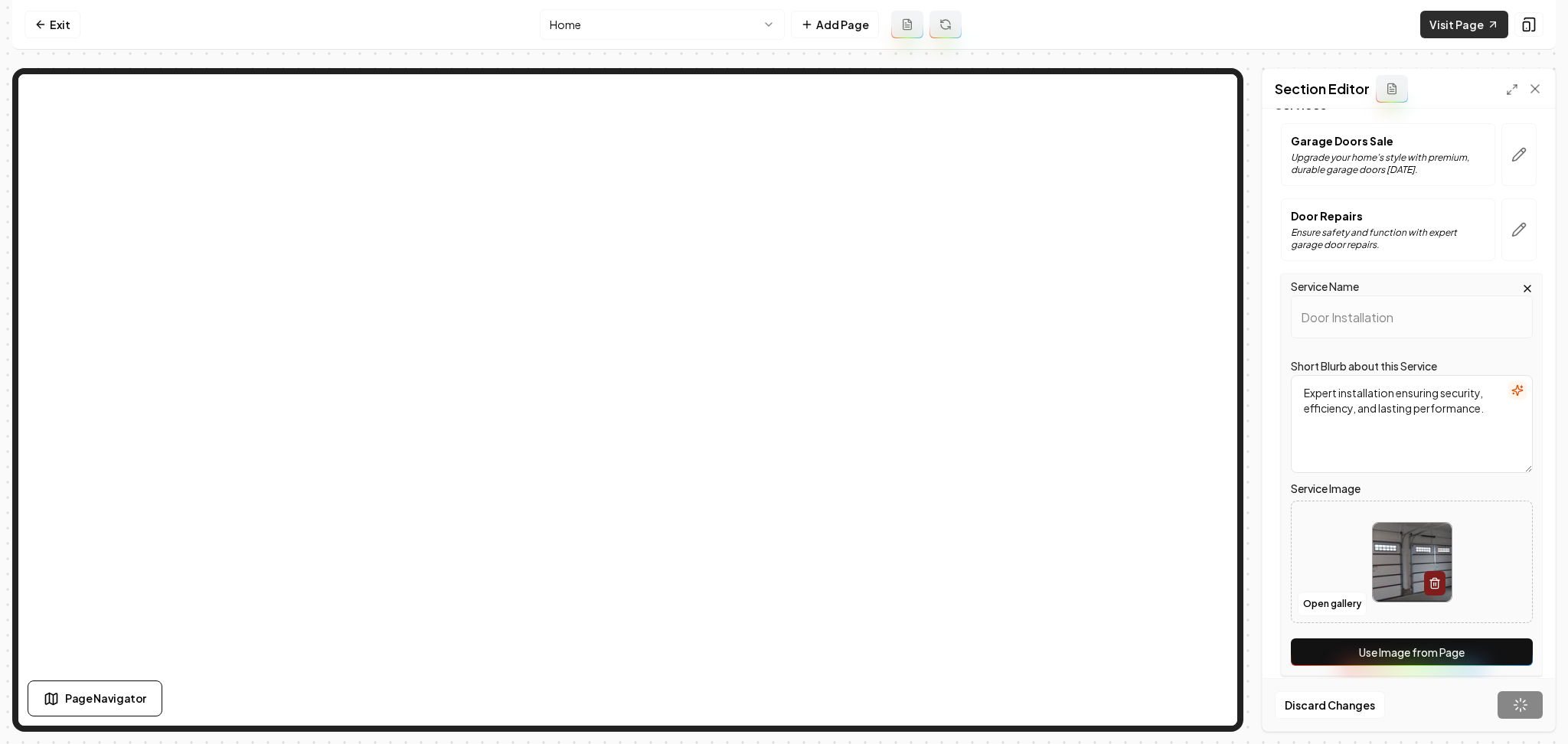
click at [1483, 29] on link "Visit Page" at bounding box center [1464, 24] width 88 height 28
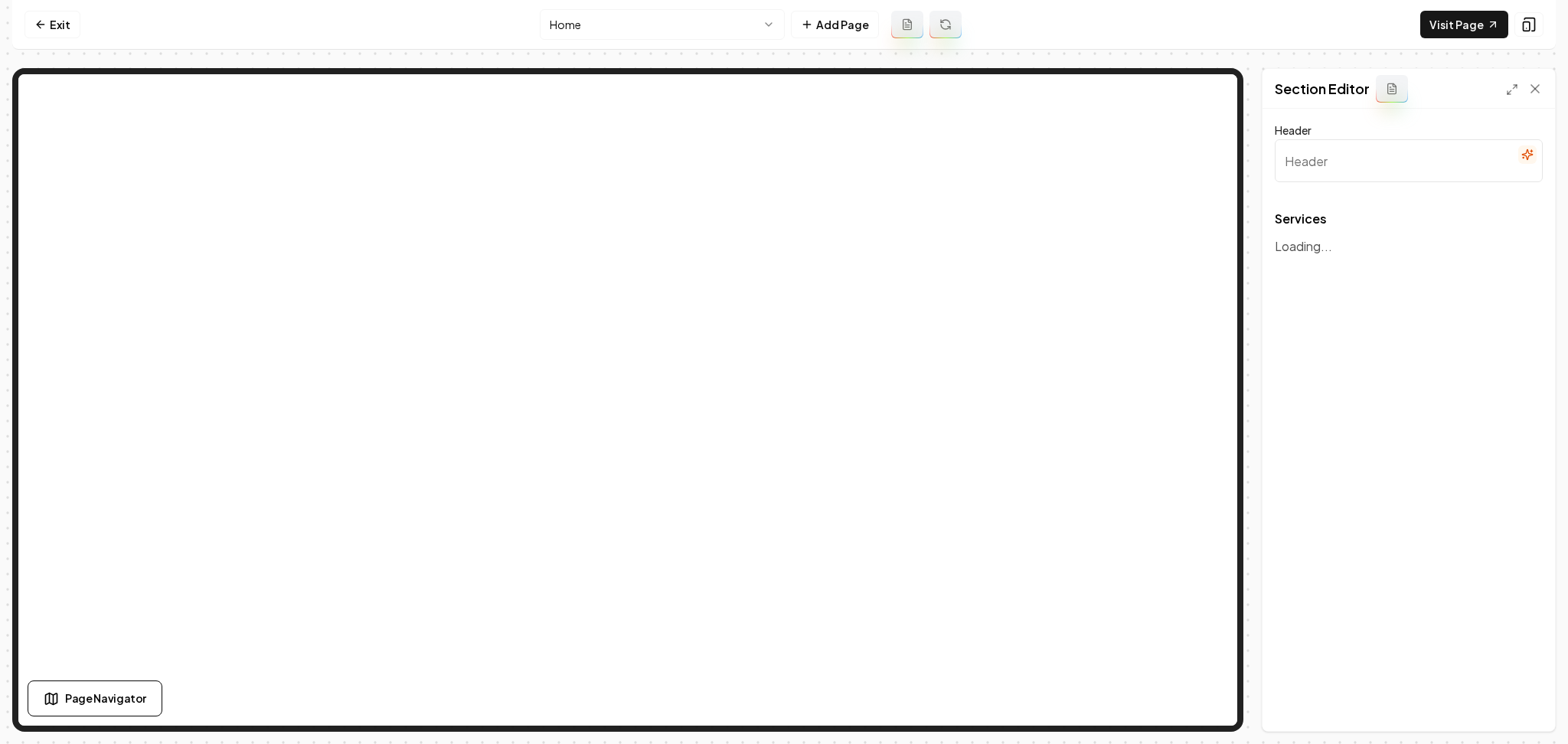
type input "Expert Garage Door Solutions"
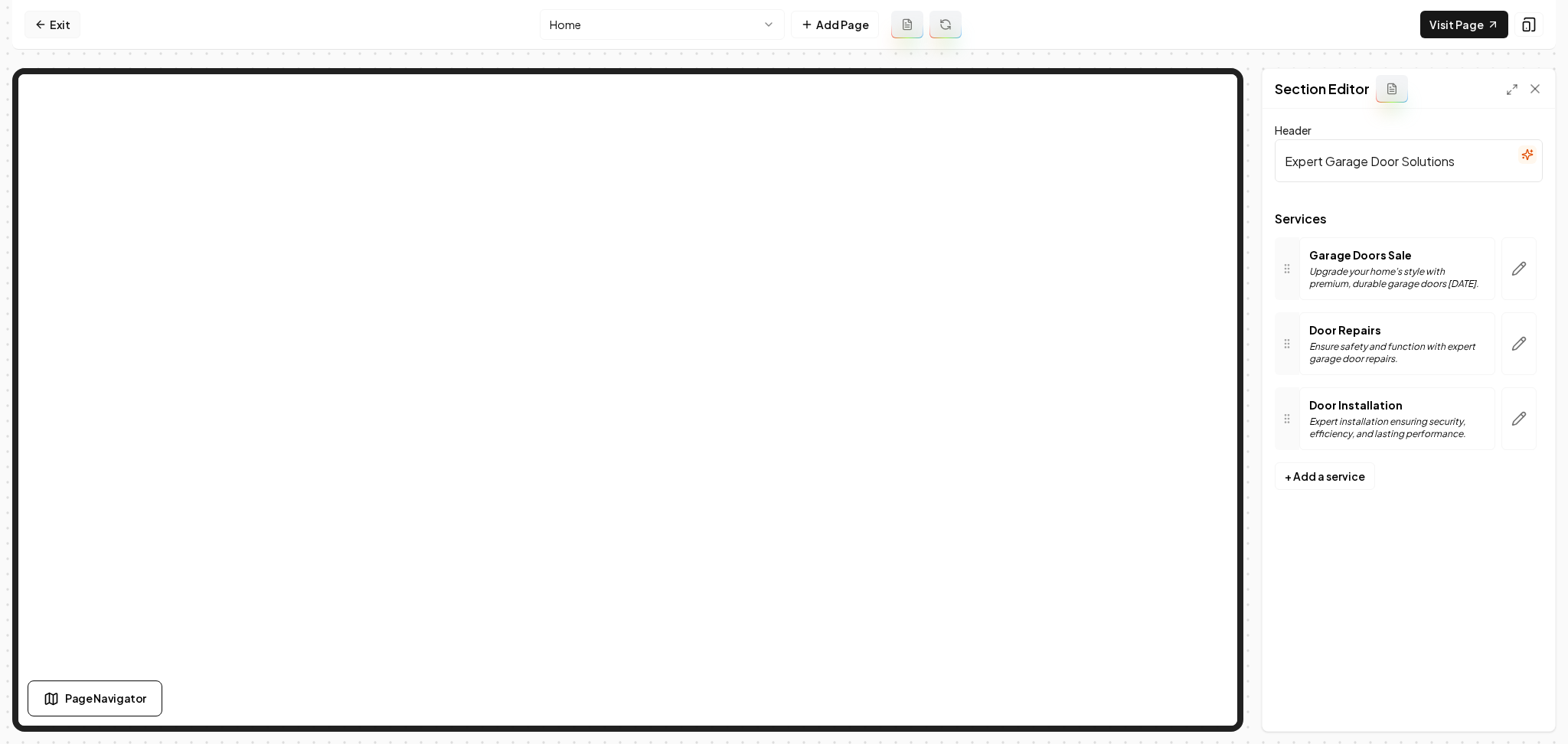
click at [65, 20] on link "Exit" at bounding box center [53, 24] width 55 height 28
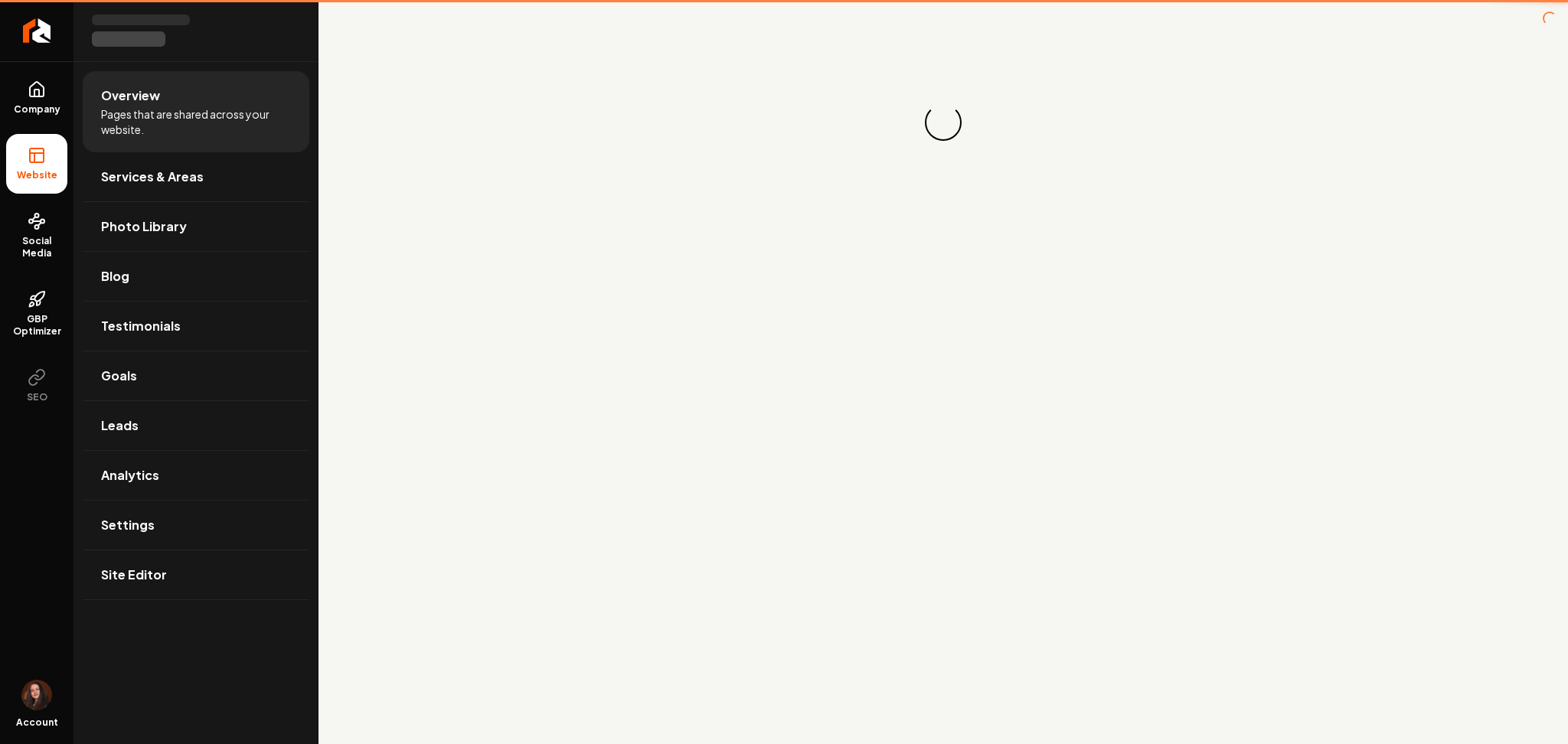
click at [68, 28] on link "Return to dashboard" at bounding box center [36, 31] width 74 height 61
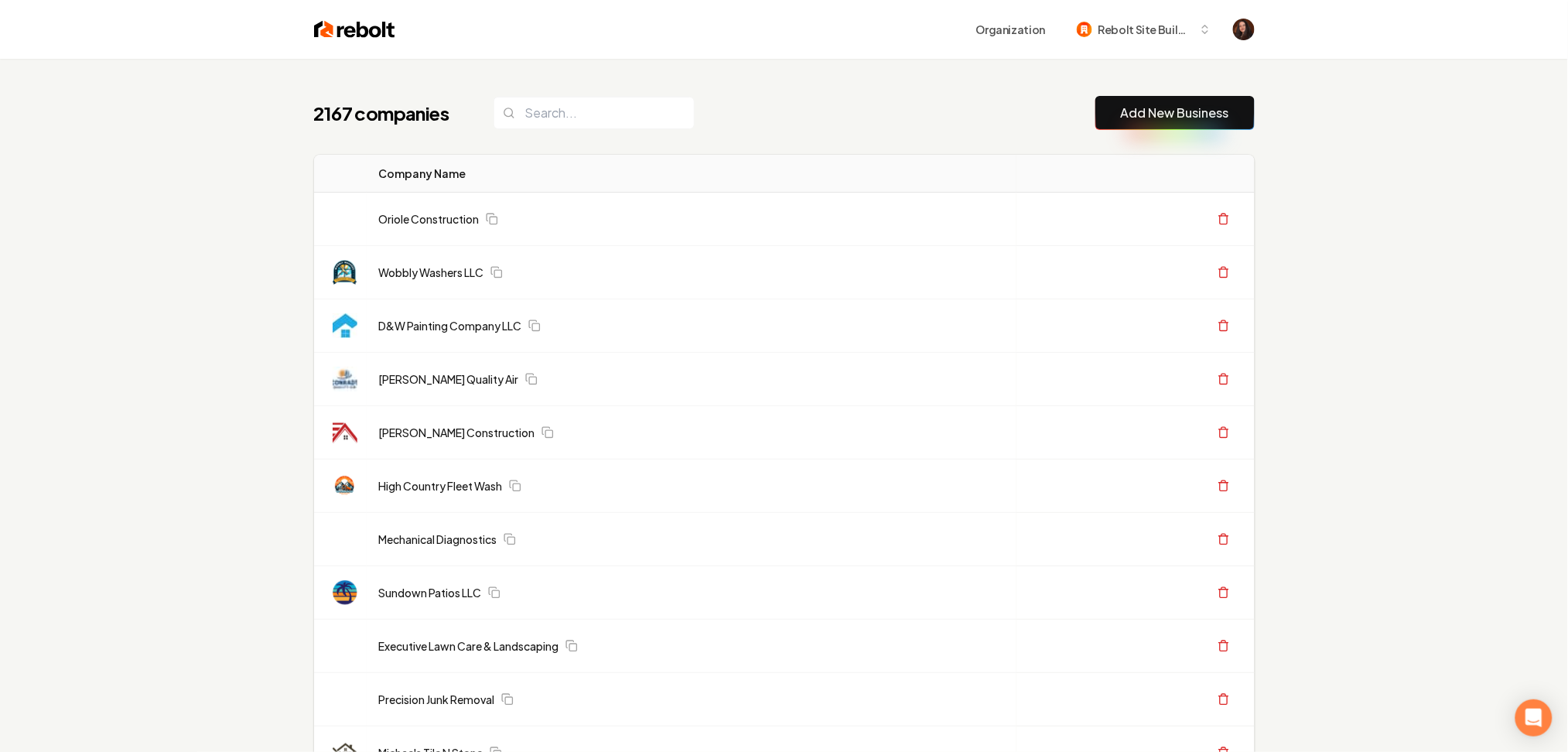
click at [1162, 102] on button "Add New Business" at bounding box center [1175, 112] width 159 height 34
click at [1150, 111] on link "Add New Business" at bounding box center [1175, 112] width 108 height 18
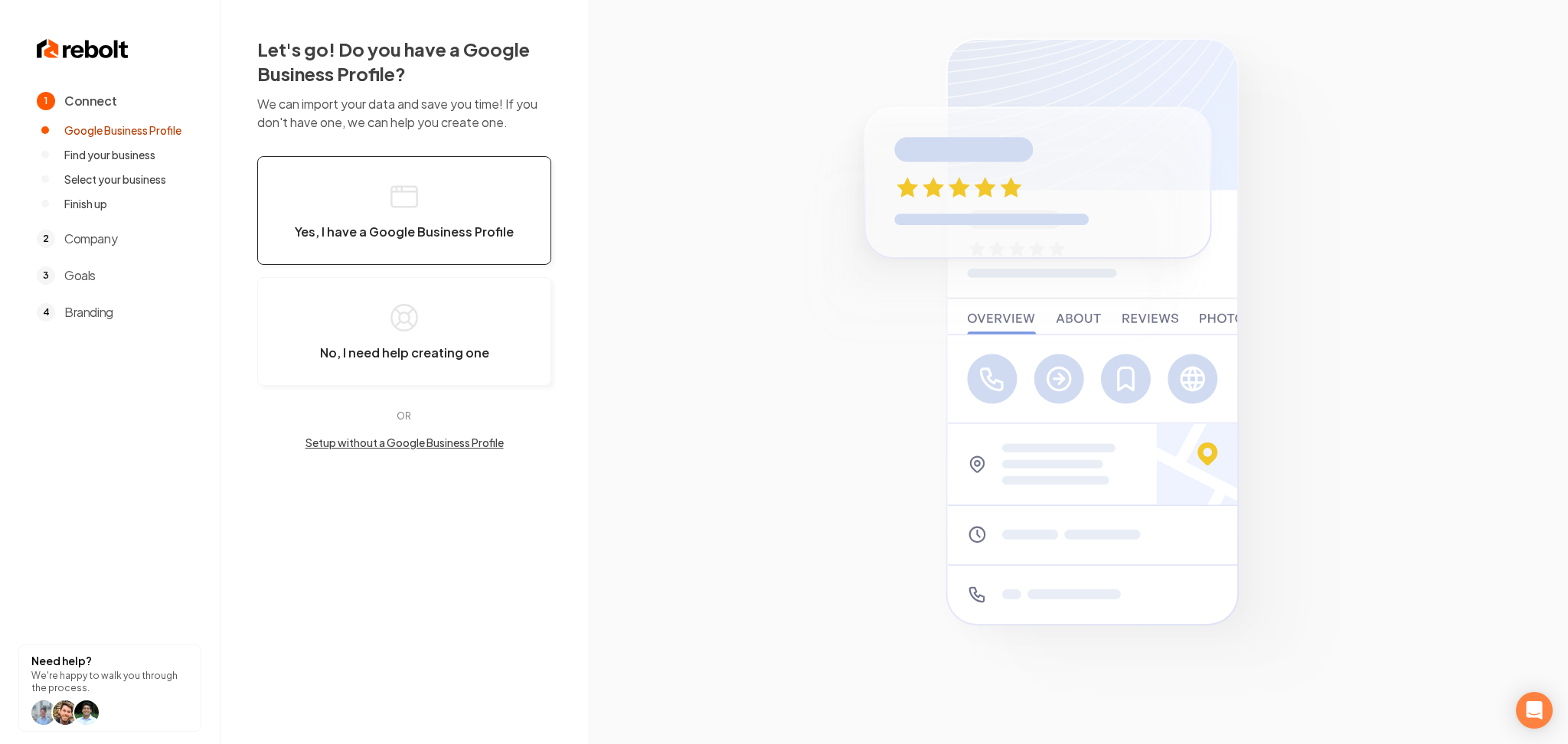
click at [498, 241] on button "Yes, I have a Google Business Profile" at bounding box center [404, 210] width 294 height 109
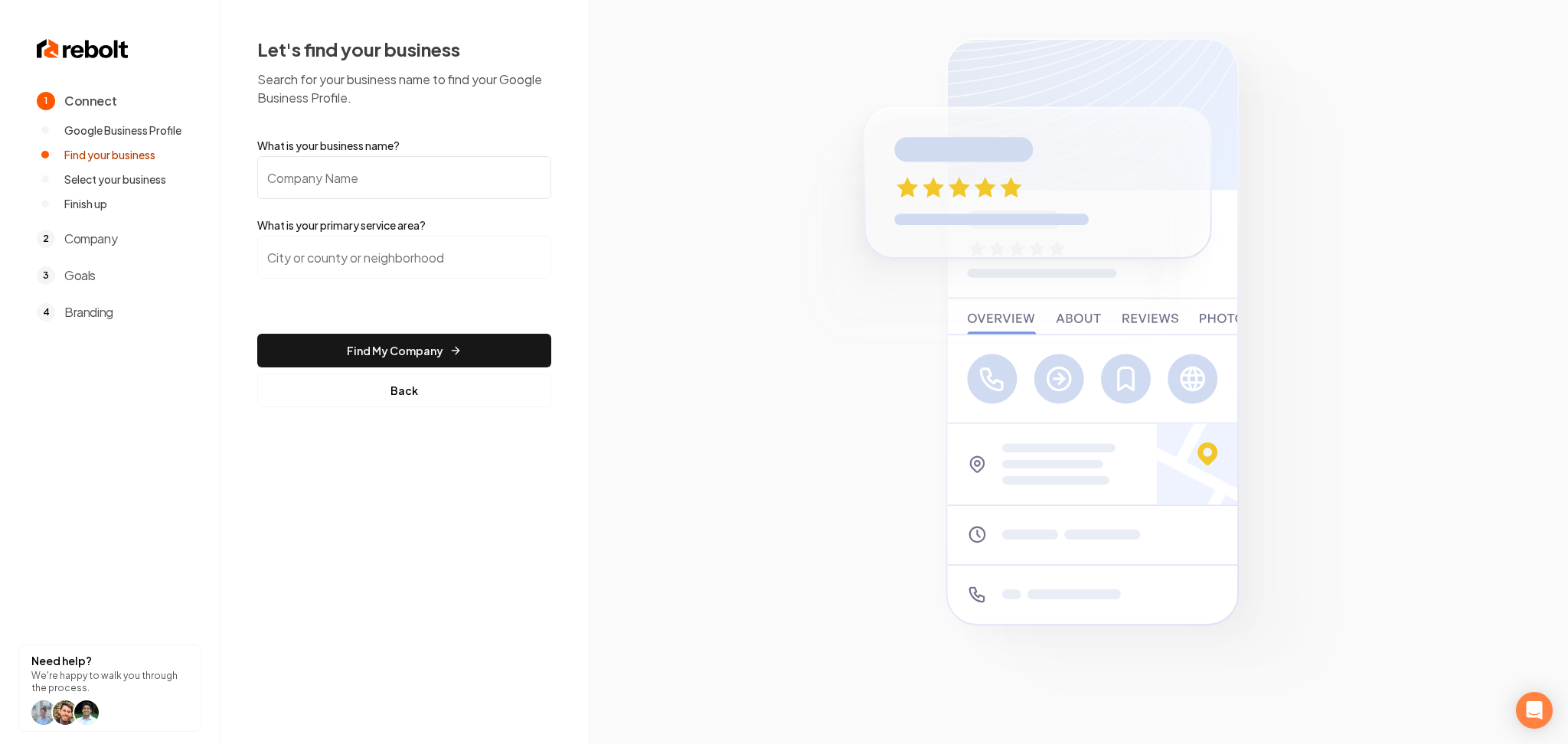
click at [448, 203] on form "What is your business name? What is your primary service area? Find My Company …" at bounding box center [404, 272] width 294 height 269
click at [450, 186] on input "What is your business name?" at bounding box center [404, 177] width 294 height 43
paste input "Torsion Garage Door"
type input "Torsion Garage Door"
click at [444, 272] on input "search" at bounding box center [404, 257] width 294 height 43
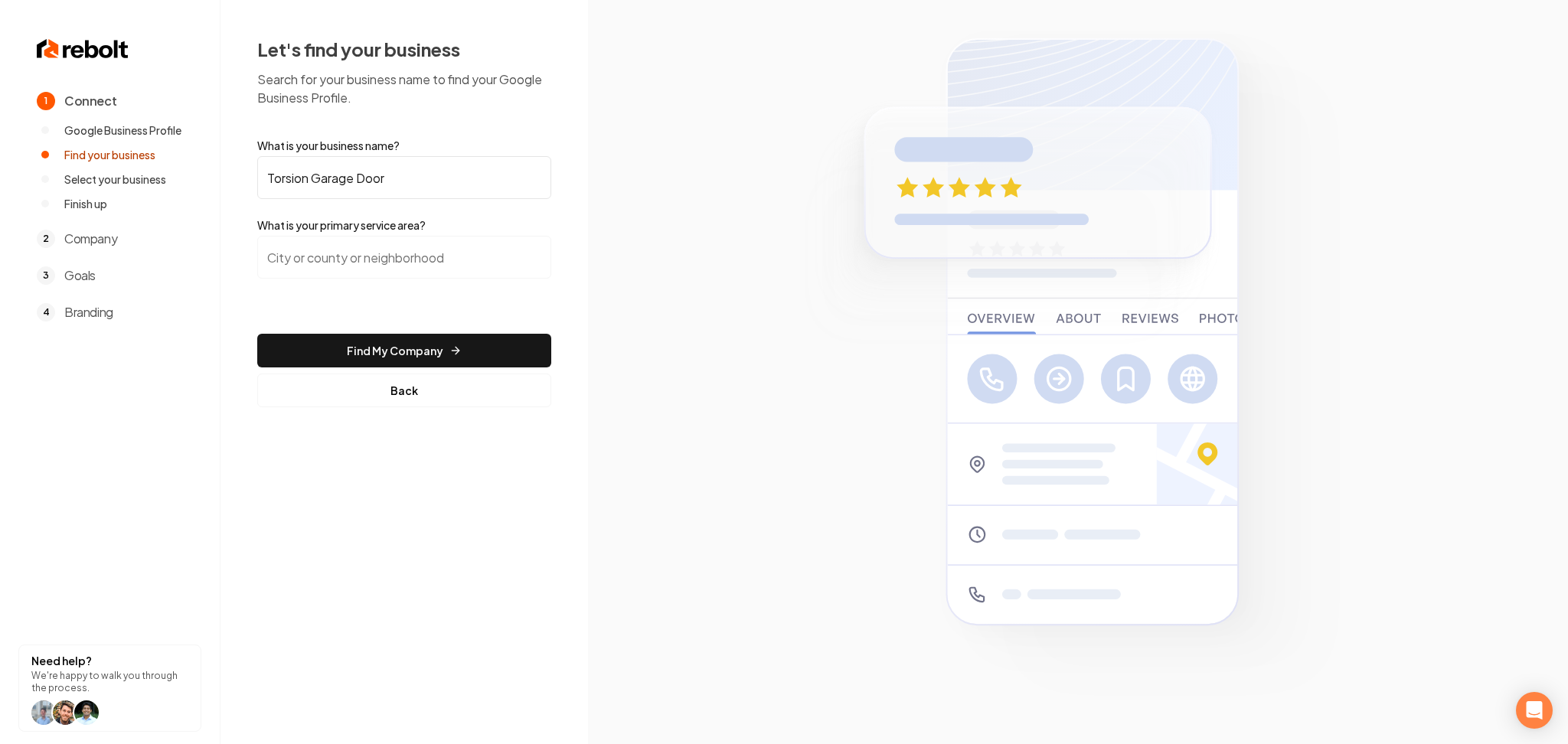
paste input "Montgomery, Ohio"
drag, startPoint x: 389, startPoint y: 273, endPoint x: 172, endPoint y: 273, distance: 217.0
click at [176, 273] on div "1 Connect Google Business Profile Find your business Select your business Finis…" at bounding box center [784, 372] width 1568 height 744
paste input ", Ohio"
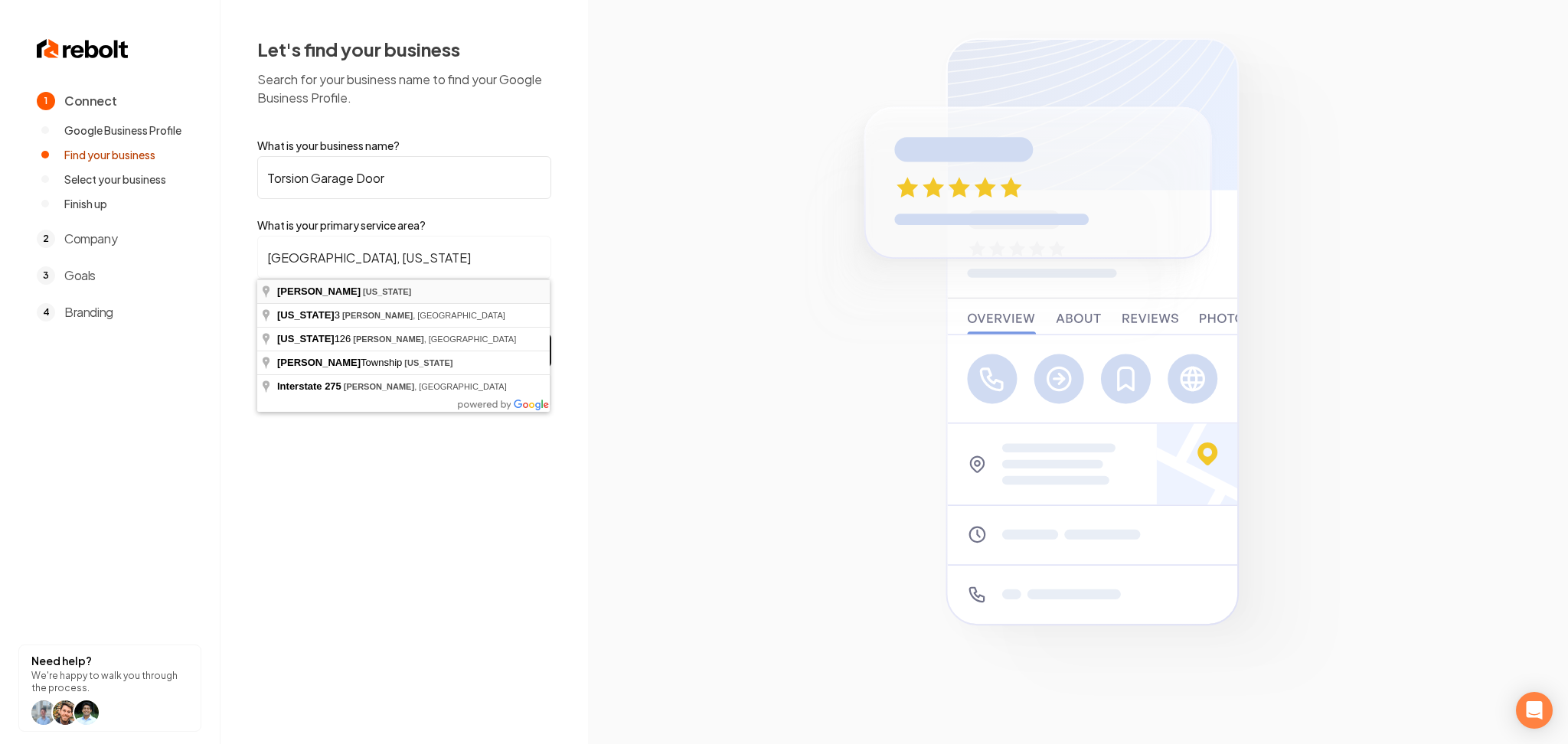
type input "Montgomery, Ohio"
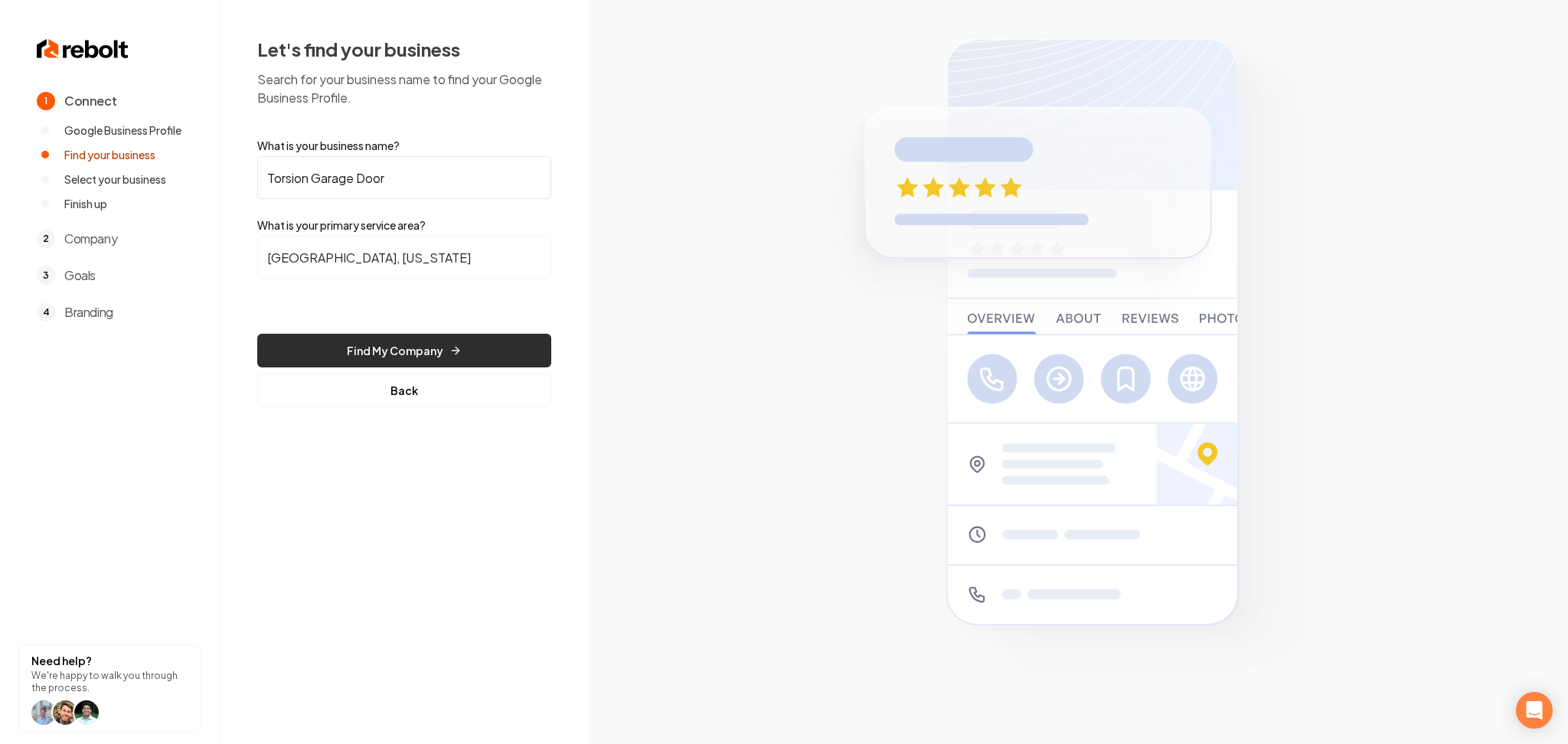
click at [423, 343] on button "Find My Company" at bounding box center [404, 350] width 294 height 33
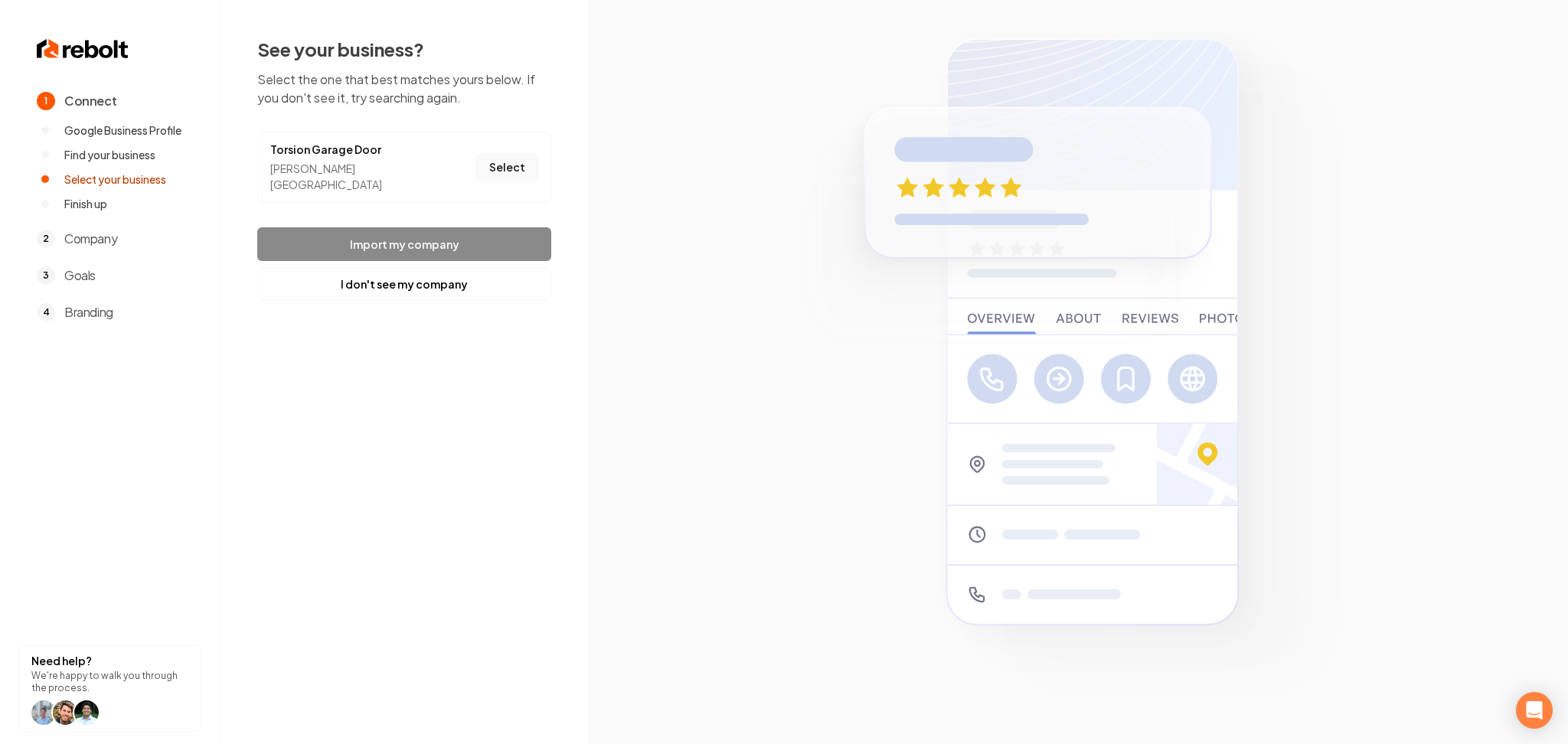
click at [485, 167] on button "Select" at bounding box center [506, 167] width 62 height 28
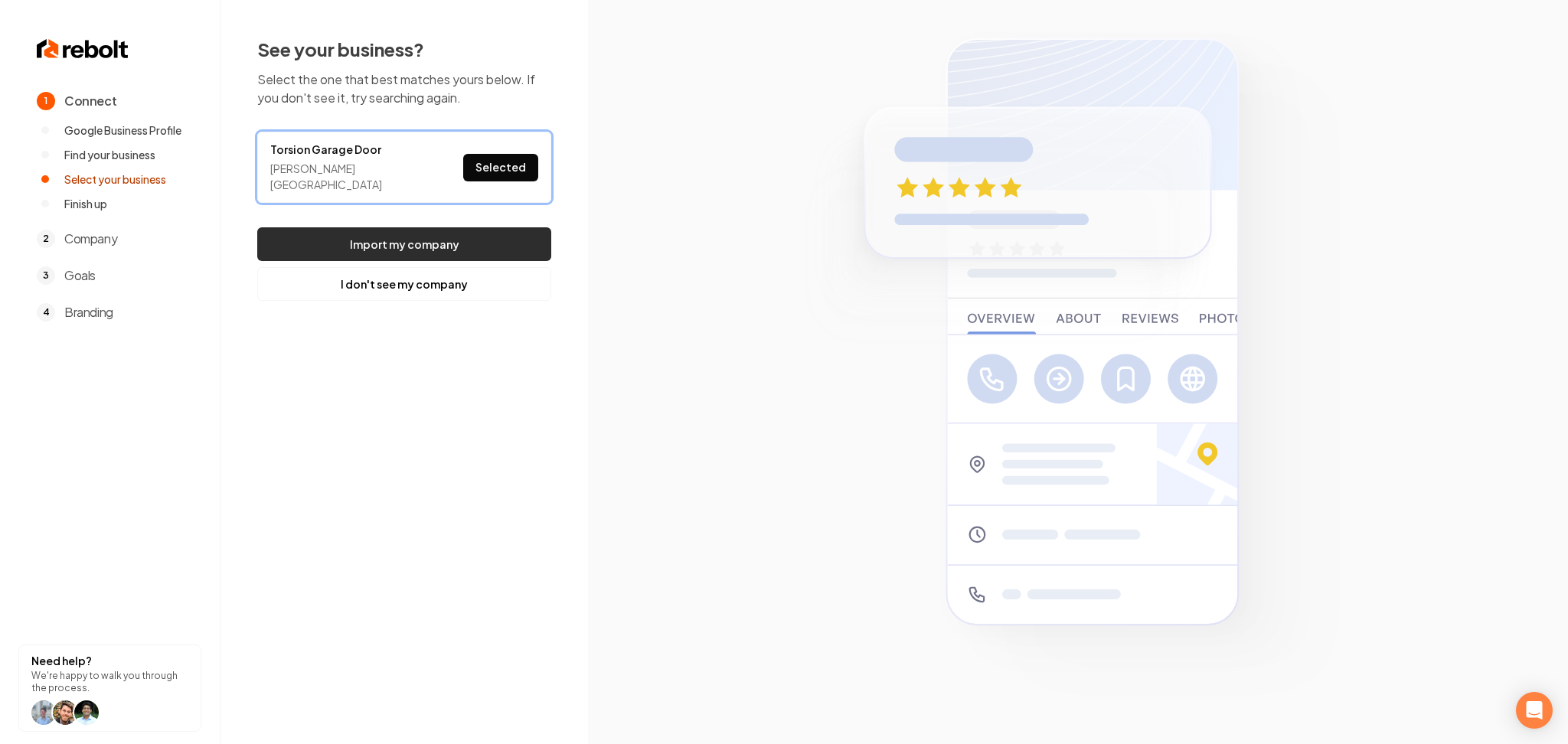
click at [467, 235] on button "Import my company" at bounding box center [404, 244] width 294 height 33
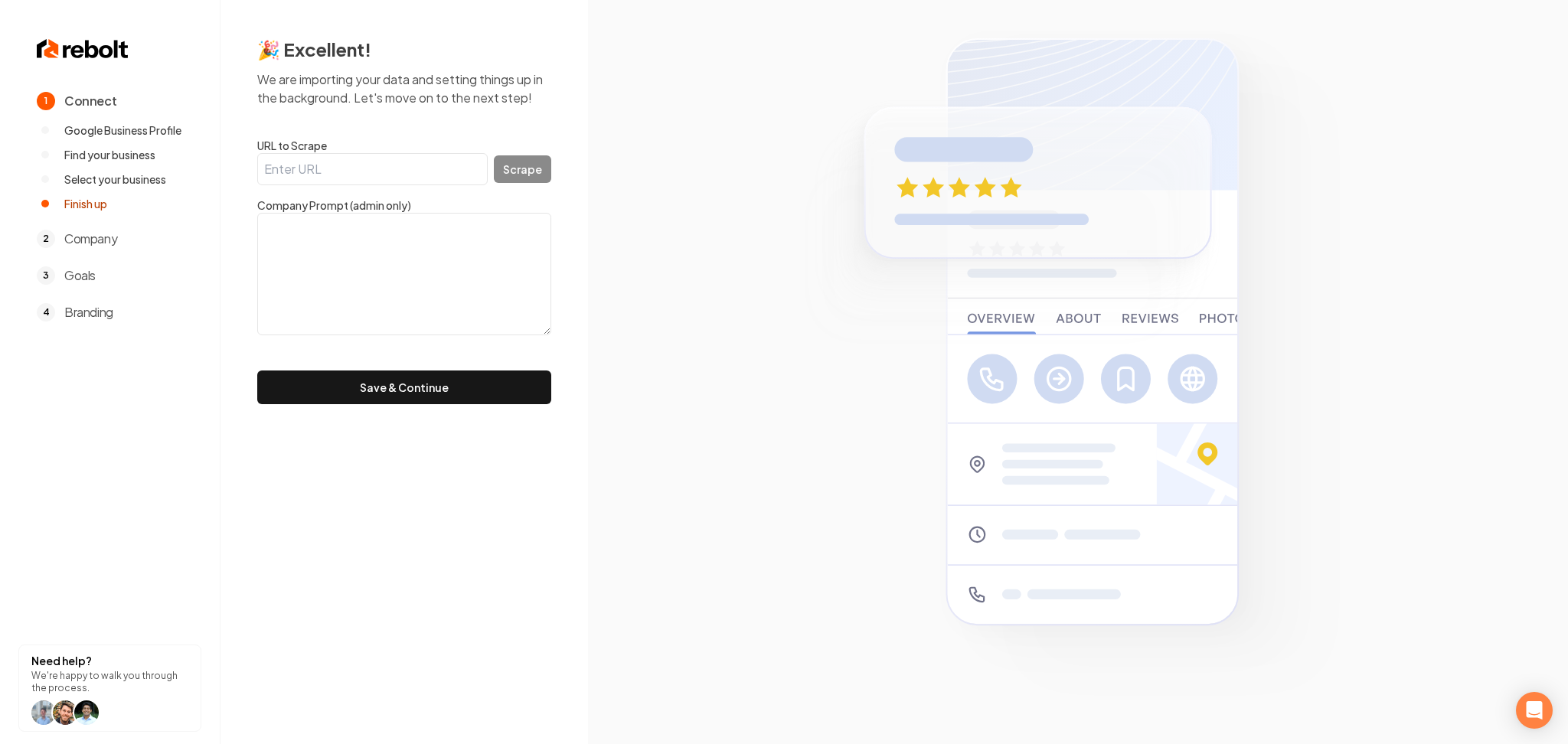
click at [431, 183] on form "URL to Scrape Scrape Company Prompt (admin only) Save & Continue" at bounding box center [404, 270] width 294 height 266
click at [473, 171] on input "URL to Scrape" at bounding box center [372, 169] width 230 height 32
click at [449, 160] on input "URL to Scrape" at bounding box center [372, 169] width 230 height 32
click at [445, 258] on textarea at bounding box center [404, 274] width 294 height 122
click at [415, 162] on input "URL to Scrape" at bounding box center [372, 169] width 230 height 32
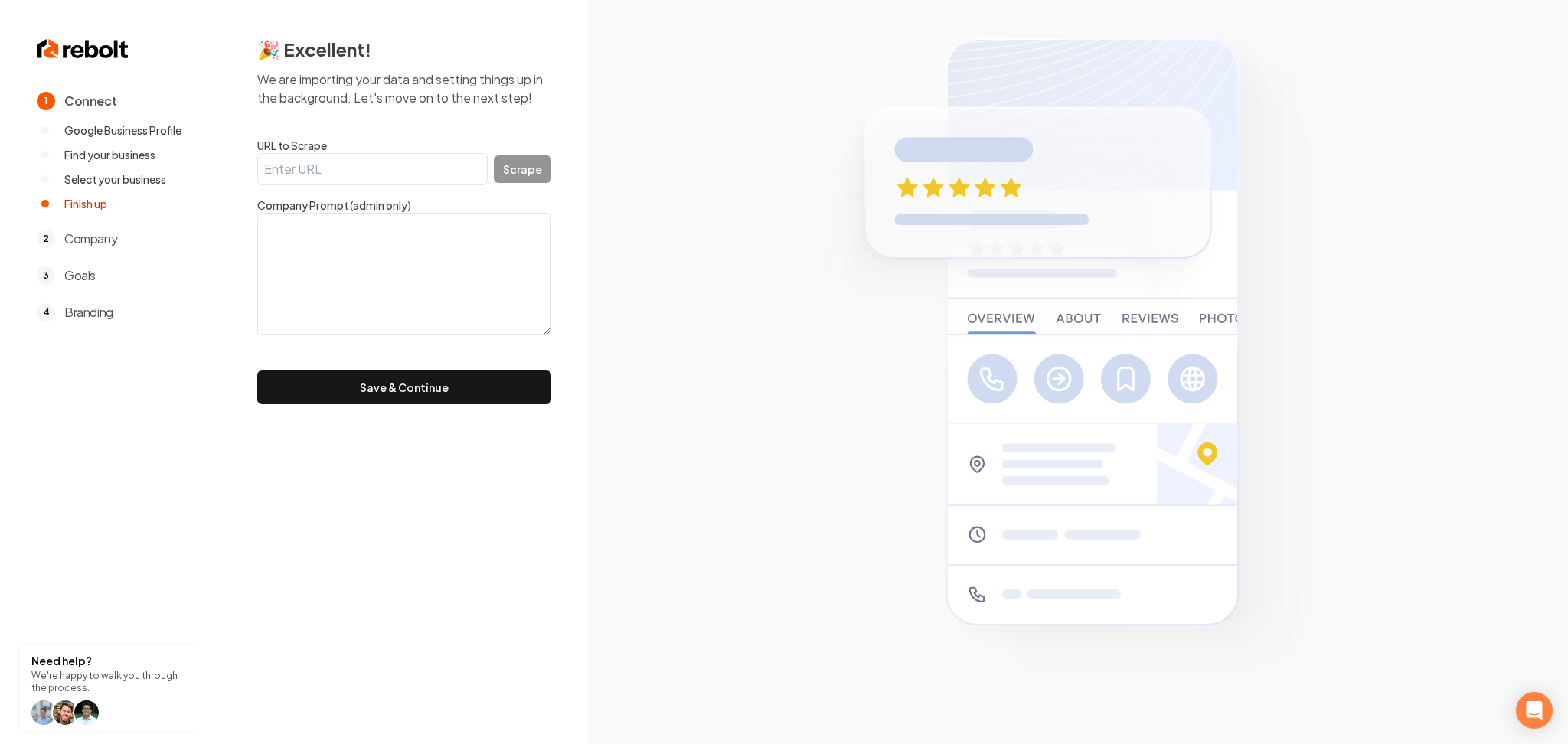
paste input "https://torsiongaragedoorcincy.com/"
type input "https://torsiongaragedoorcincy.com/"
click at [538, 164] on button "Scrape" at bounding box center [523, 169] width 57 height 28
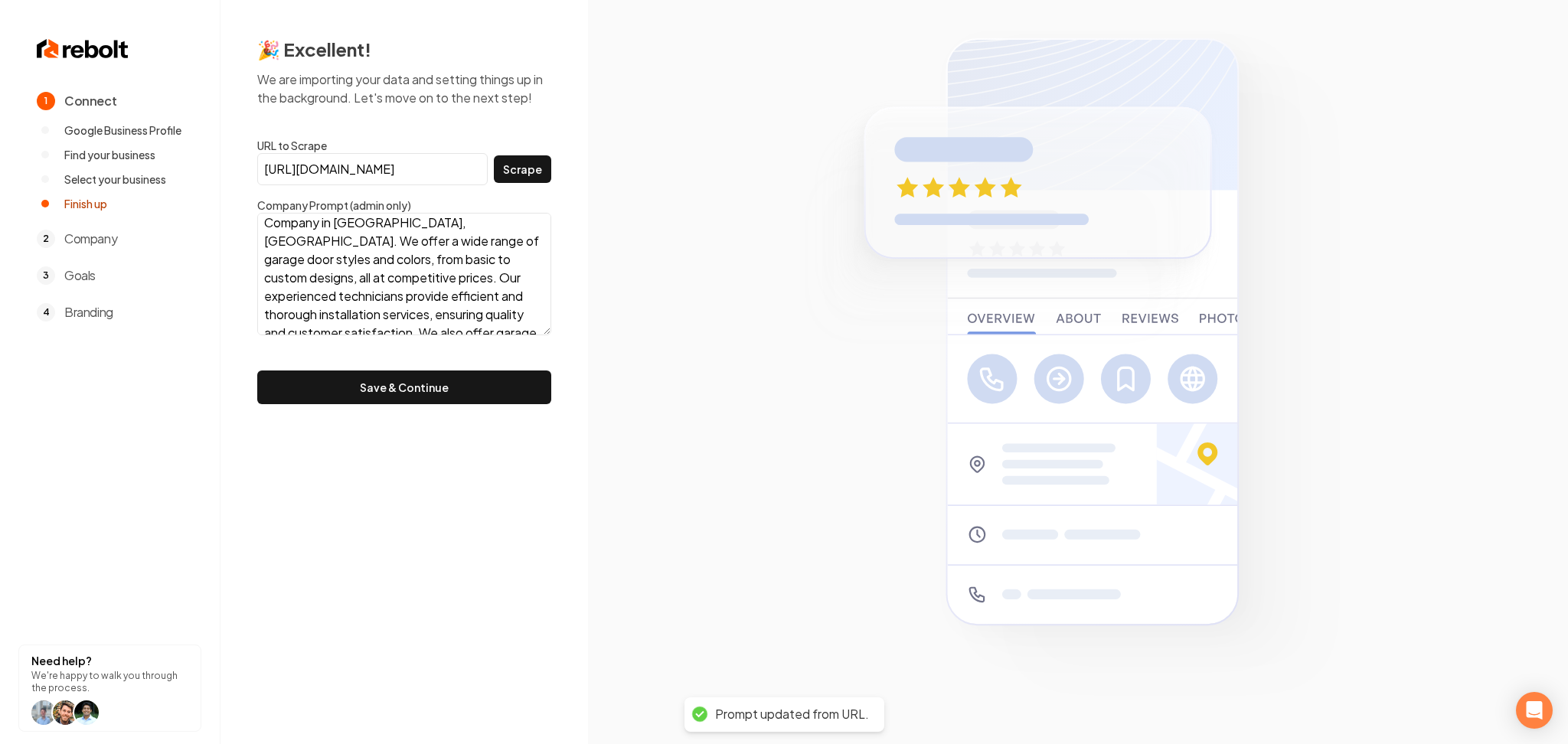
scroll to position [112, 0]
click at [476, 320] on textarea "Torsion Garage Door is the #1 Garage Door Company in Cincinnati, OH. We offer a…" at bounding box center [404, 274] width 294 height 122
paste textarea "Torsion Garage Door #1 Garage Door Company In Cincinnati, OH"
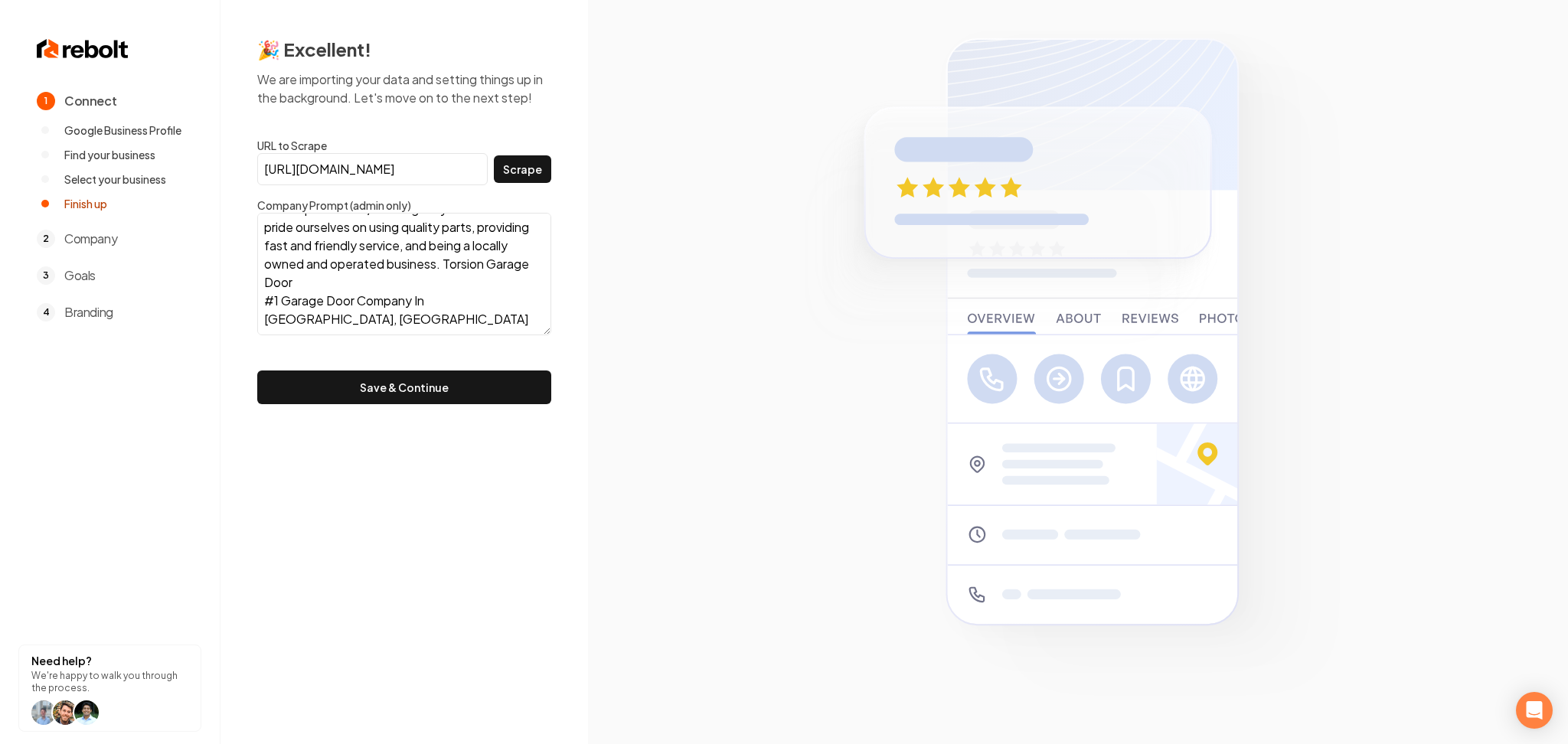
paste textarea "Why Choose Torsion Garage Door Over Other Garage Door Companies?  Experienced …"
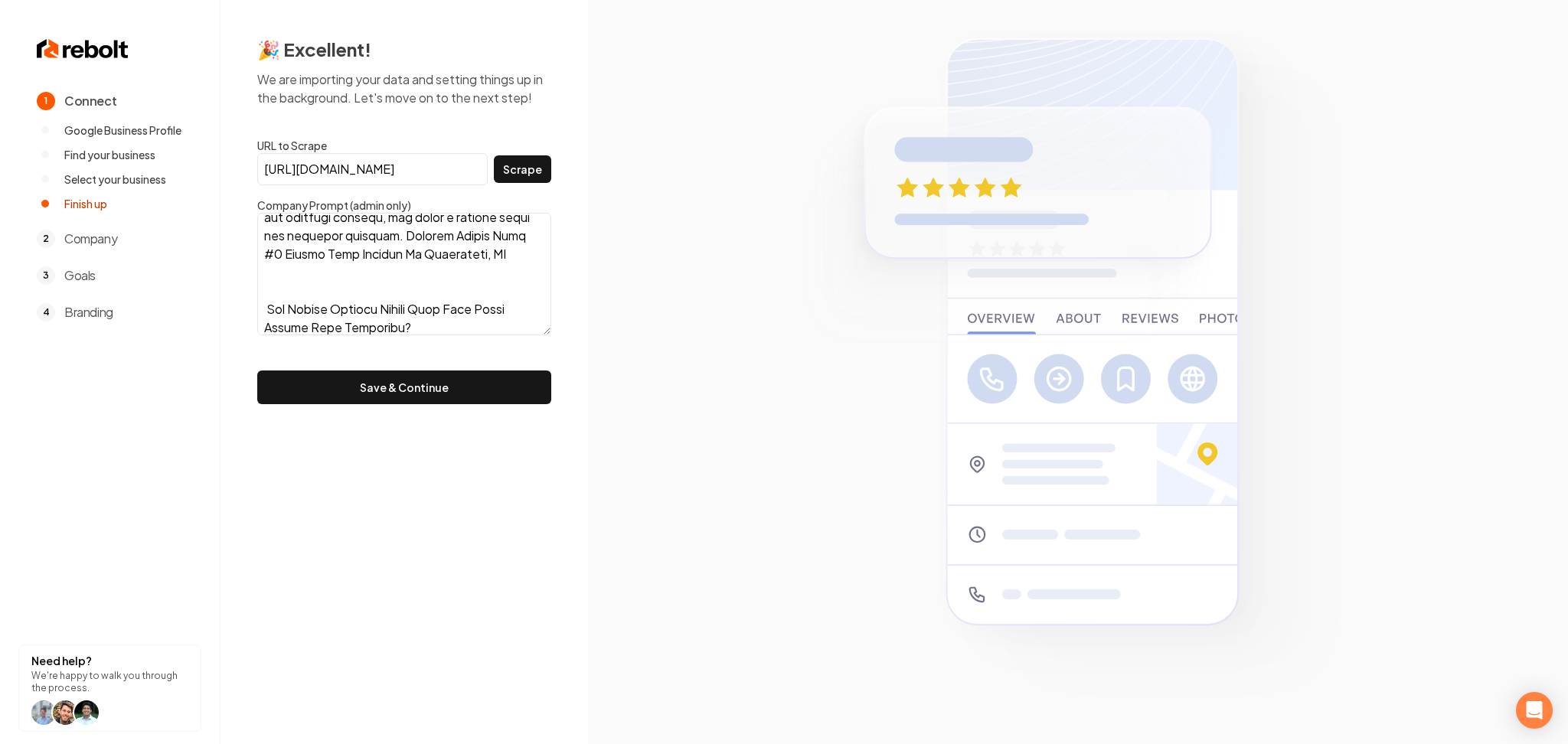
scroll to position [654, 0]
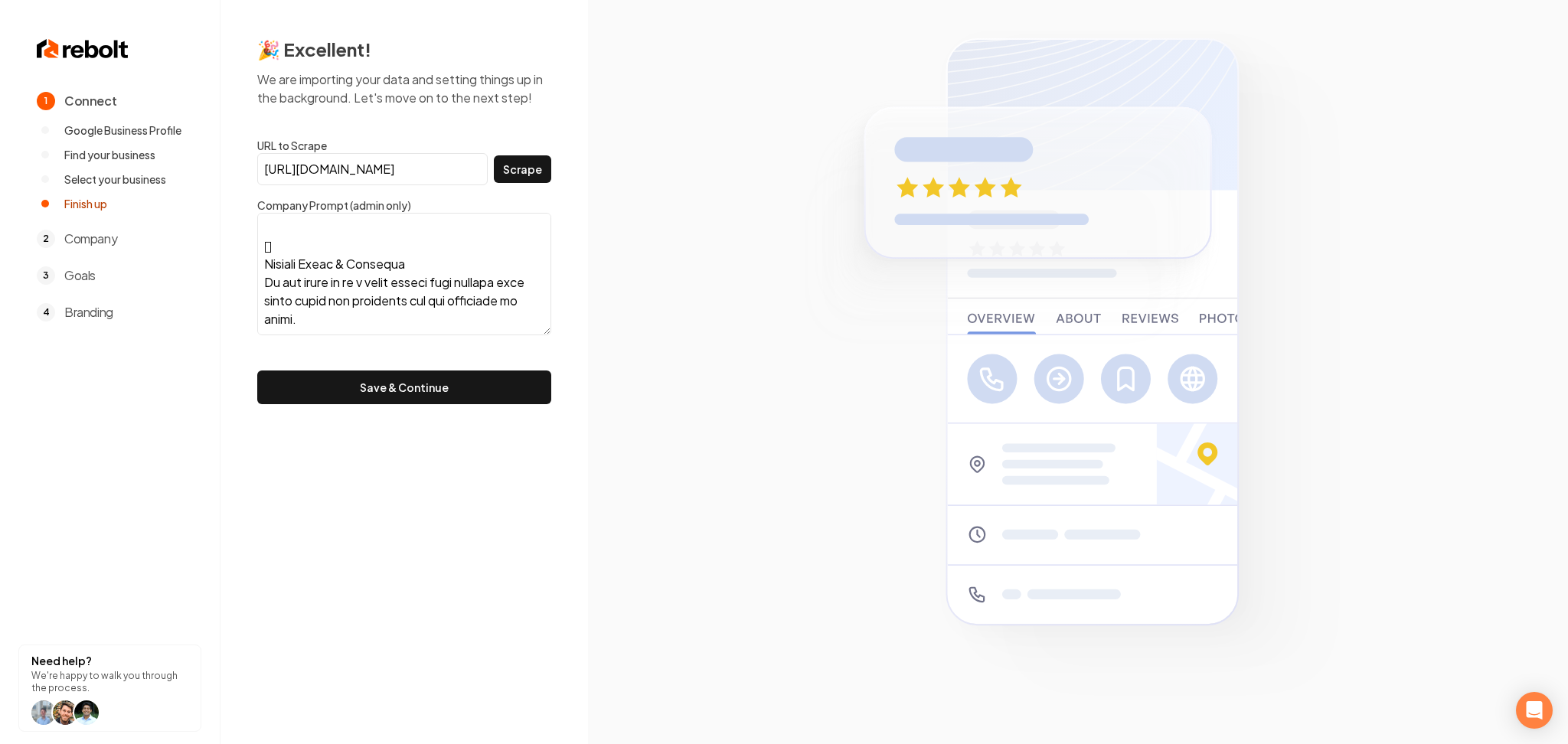
paste textarea "OH When it’s time for a new garage door, look no further than Torsion Garage Do…"
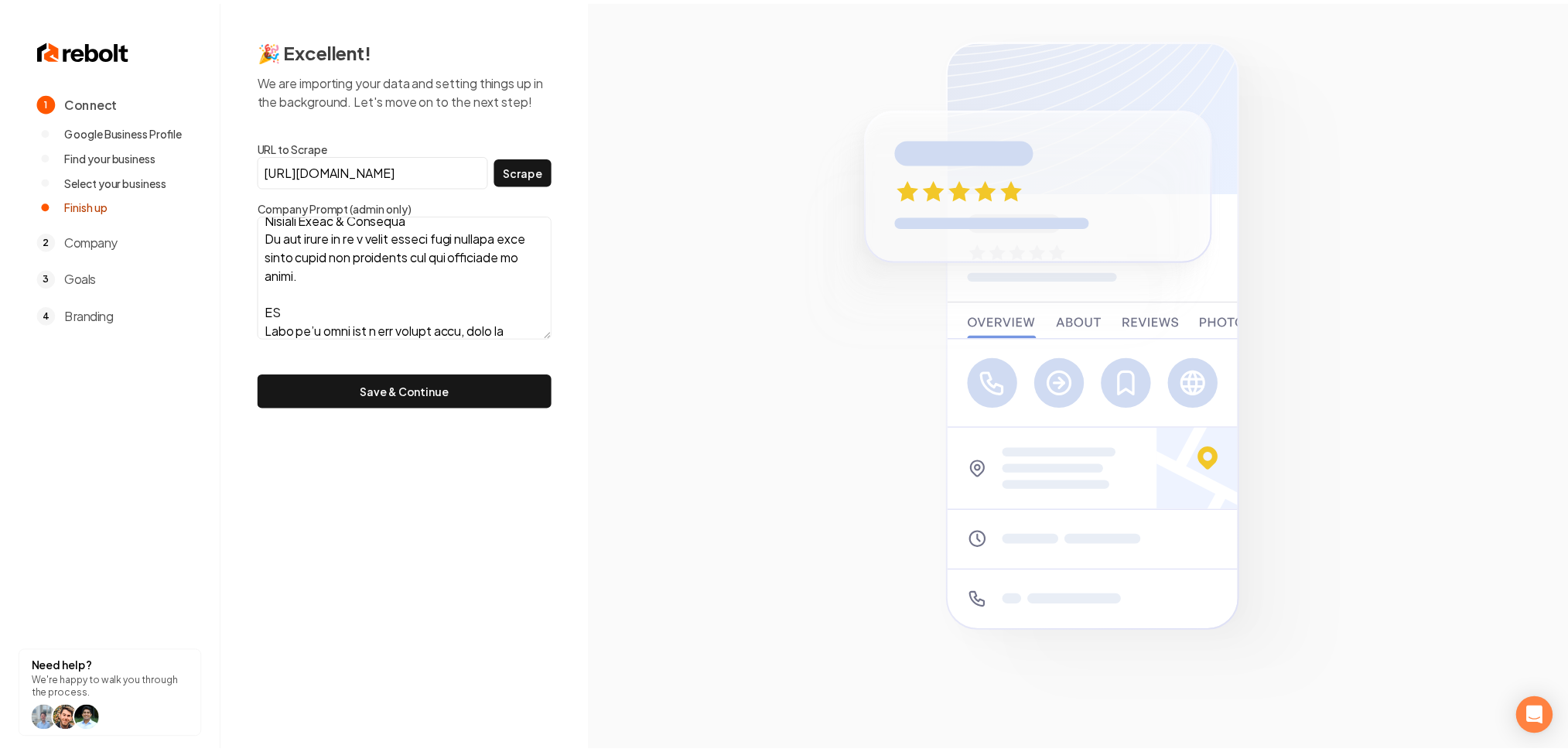
scroll to position [1535, 0]
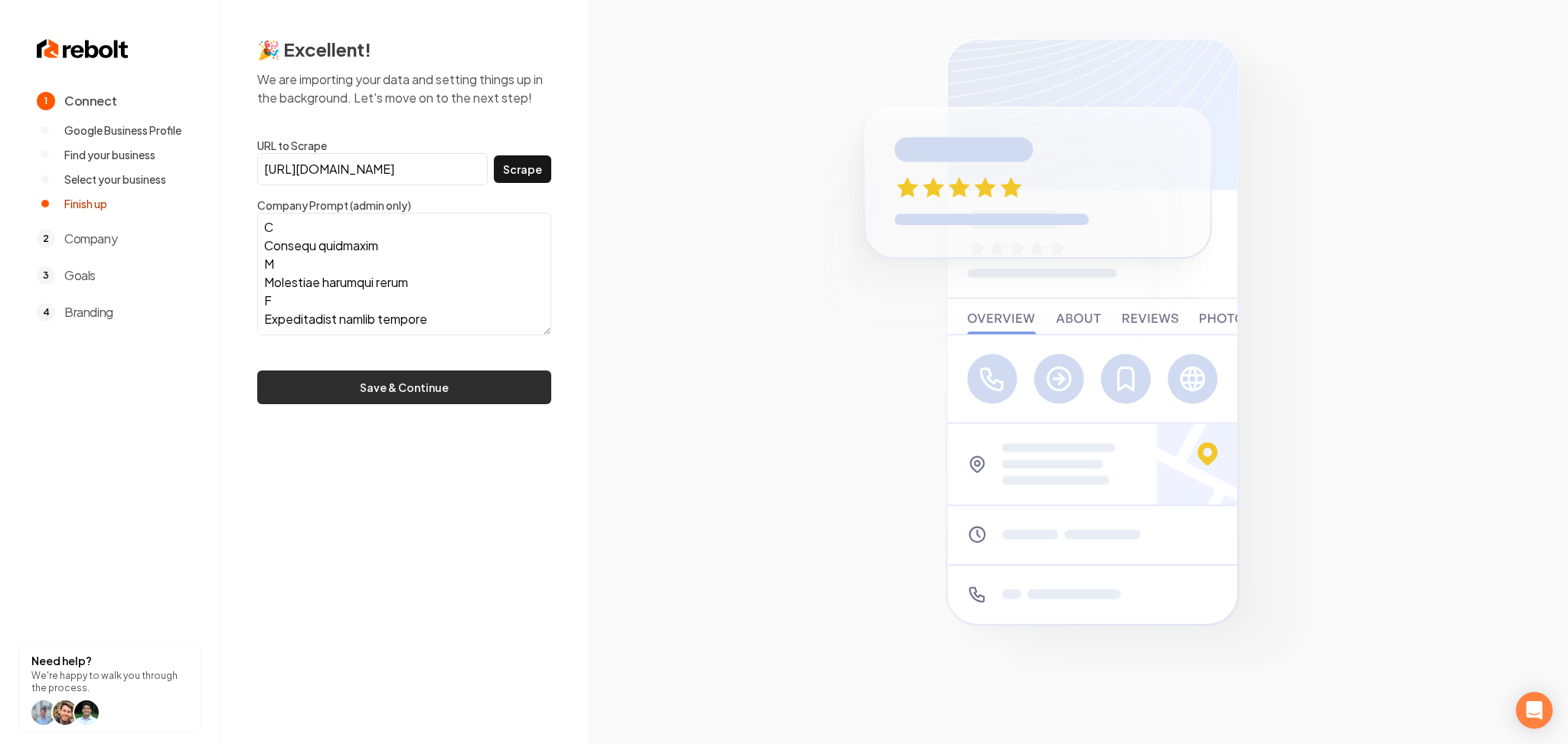
type textarea "Torsion Garage Door is the #1 Garage Door Company in Cincinnati, OH. We offer a…"
click at [522, 389] on button "Save & Continue" at bounding box center [404, 387] width 294 height 33
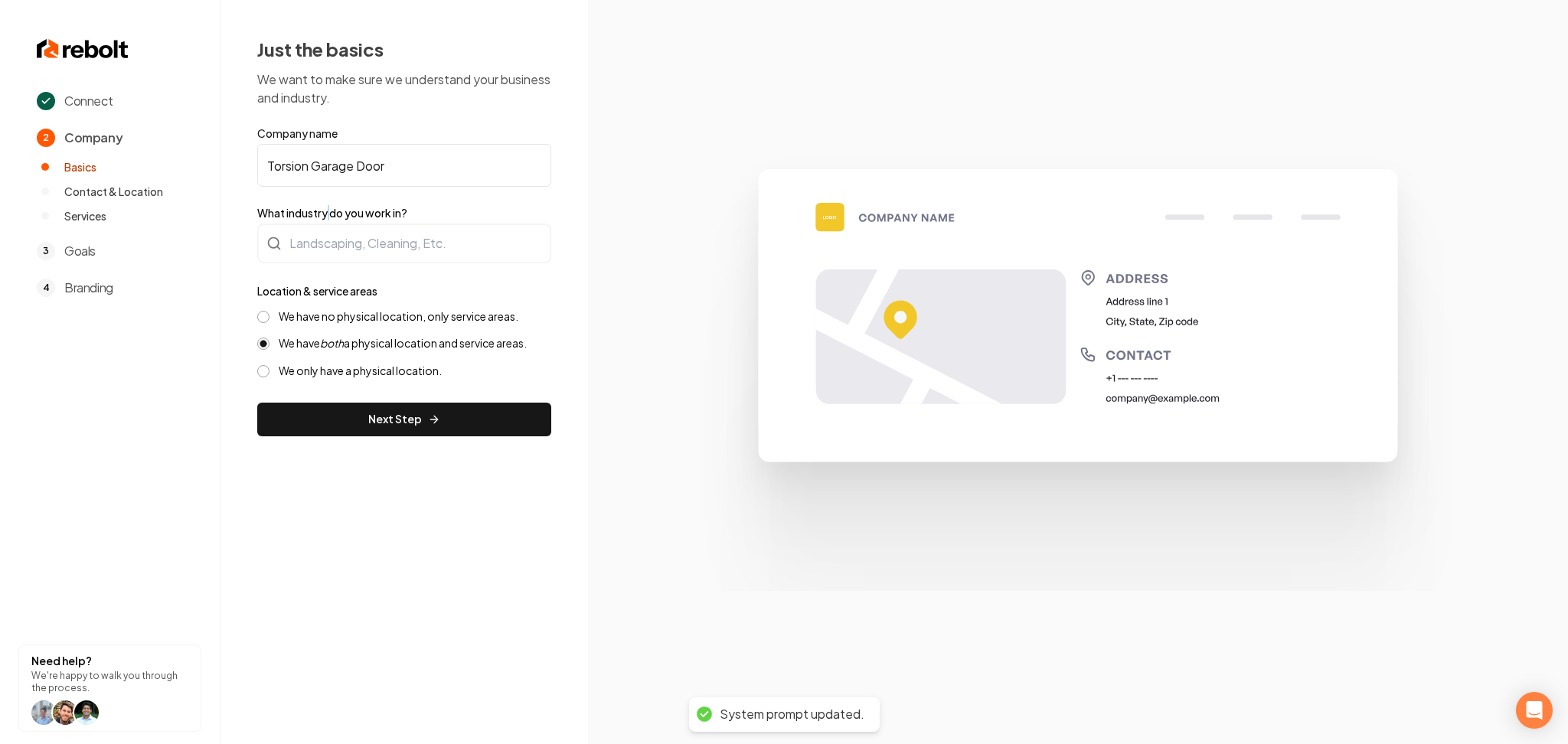
click at [330, 210] on label "What industry do you work in?" at bounding box center [404, 213] width 294 height 15
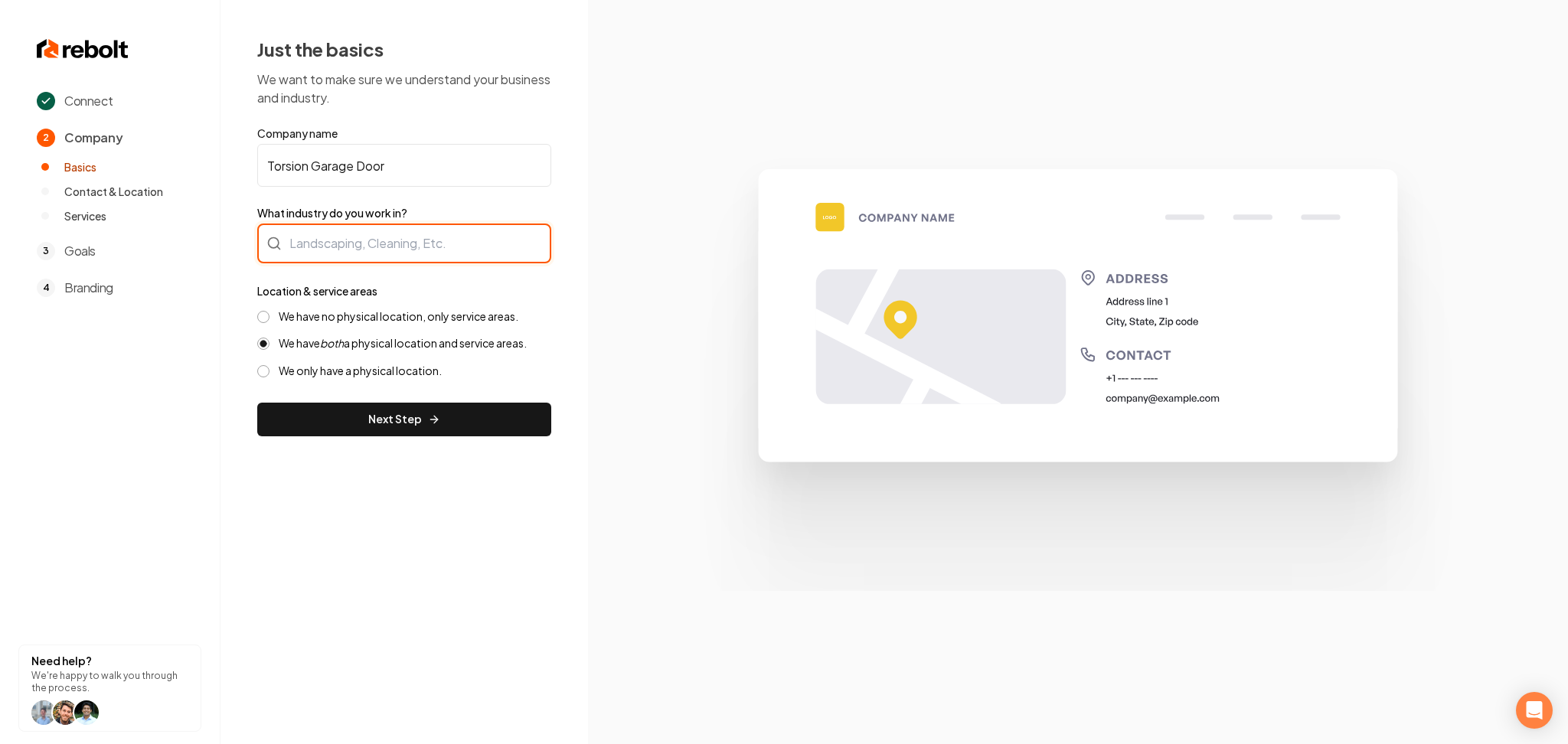
click at [330, 229] on div at bounding box center [404, 244] width 294 height 40
type input "Garage Doors"
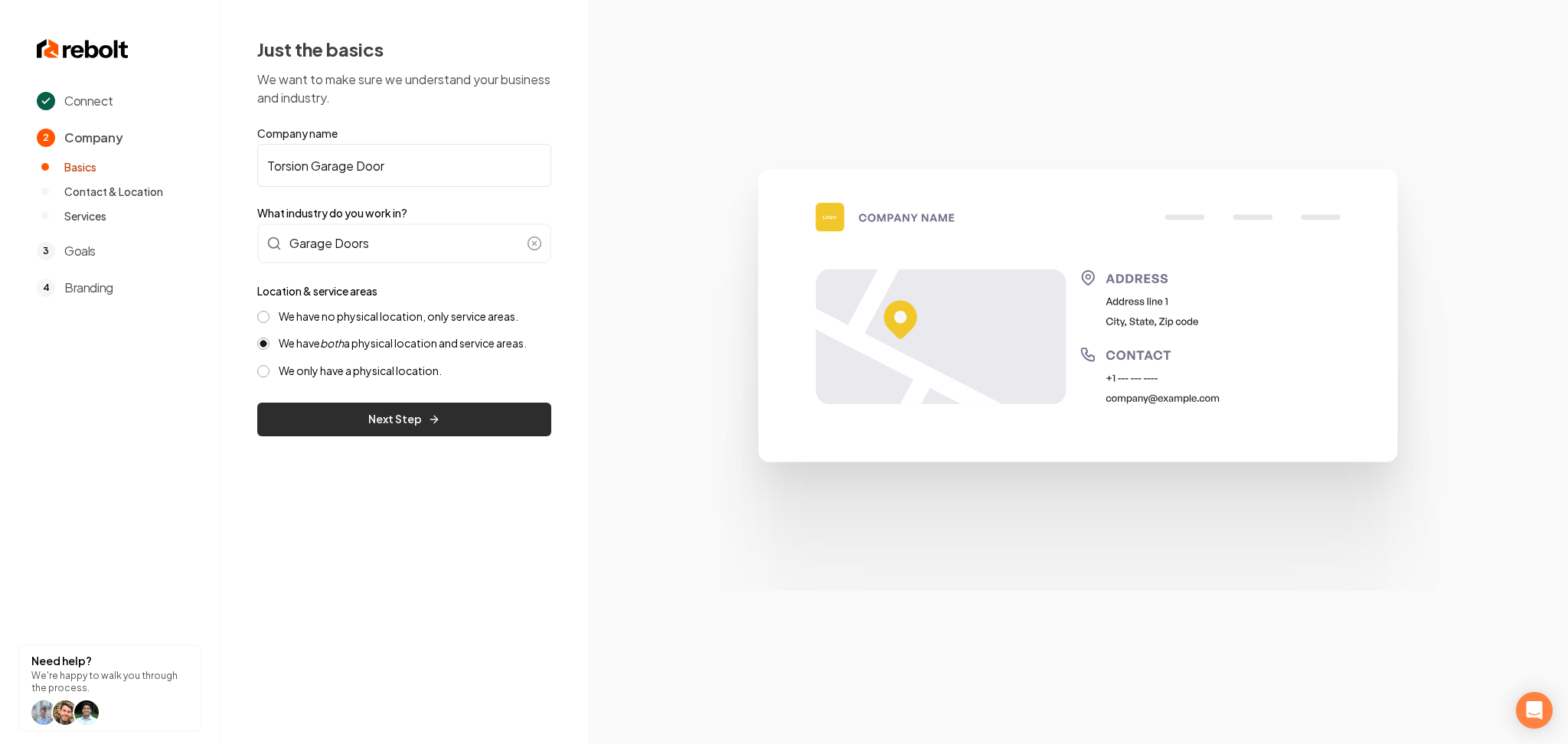
click at [322, 406] on button "Next Step" at bounding box center [404, 419] width 294 height 33
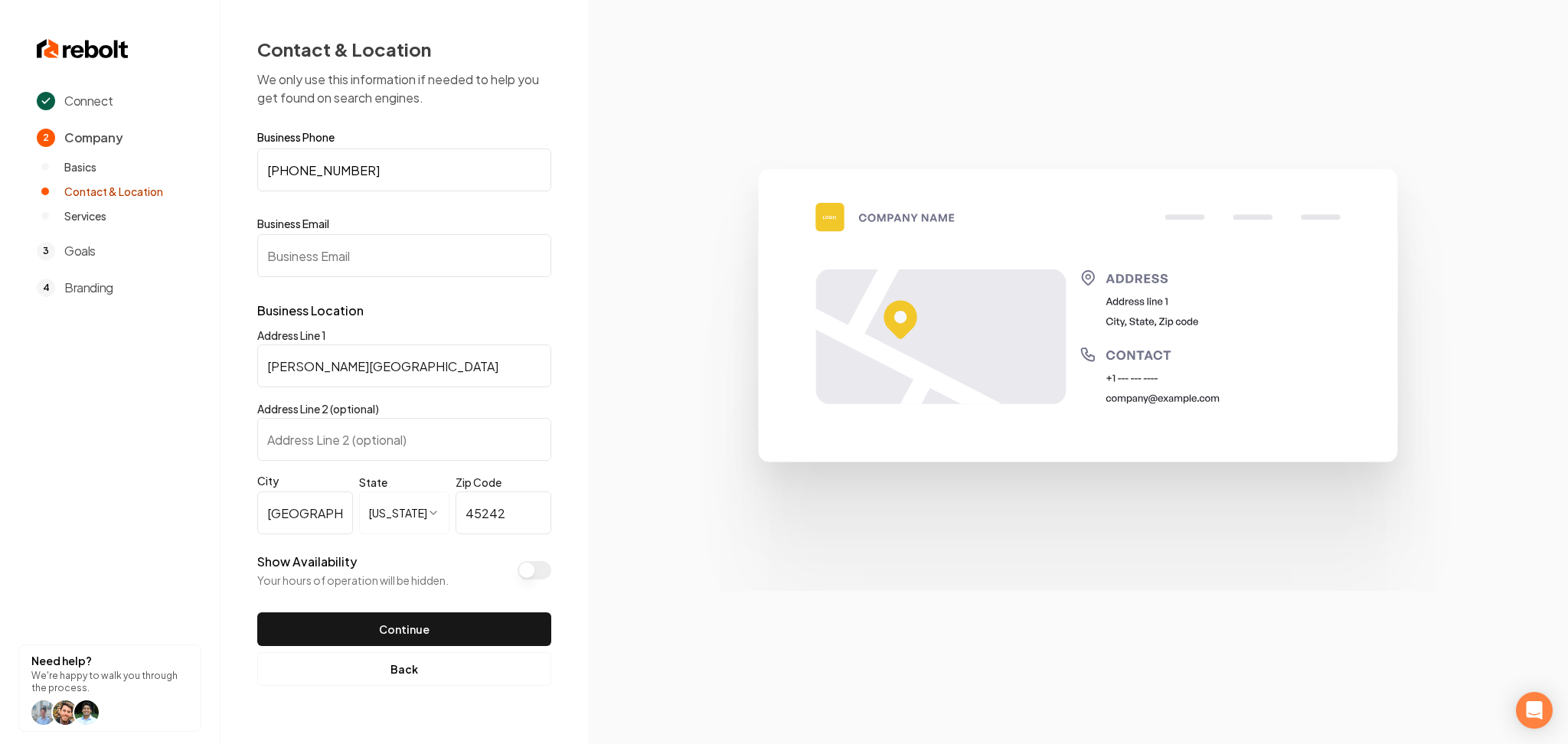
click at [445, 260] on input "Business Email" at bounding box center [404, 255] width 294 height 43
paste input "torsiongaragedoorLLC@gmail.com"
type input "torsiongaragedoorLLC@gmail.com"
click at [532, 573] on button "Show Availability" at bounding box center [534, 569] width 33 height 18
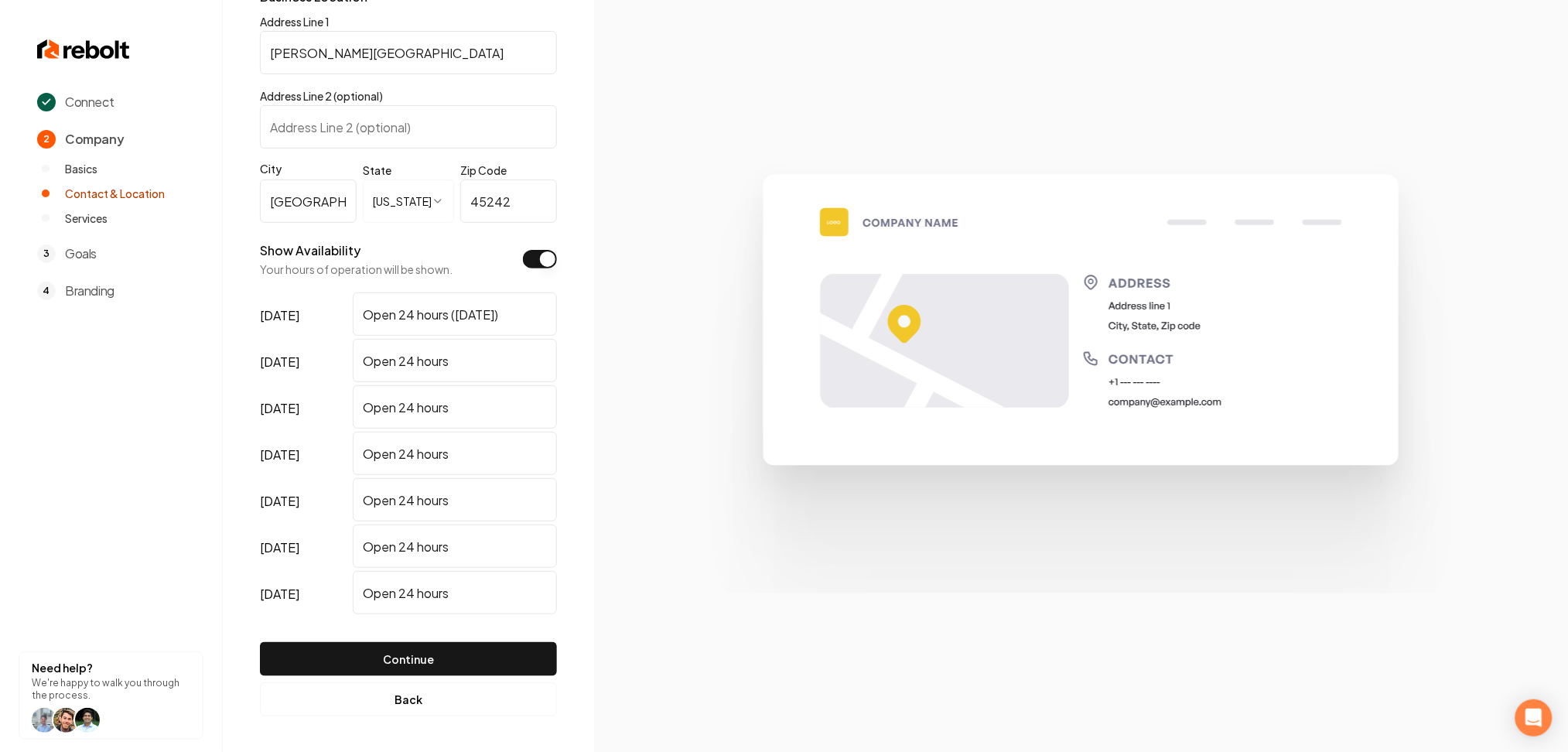
scroll to position [318, 0]
click at [453, 661] on button "Continue" at bounding box center [408, 657] width 297 height 34
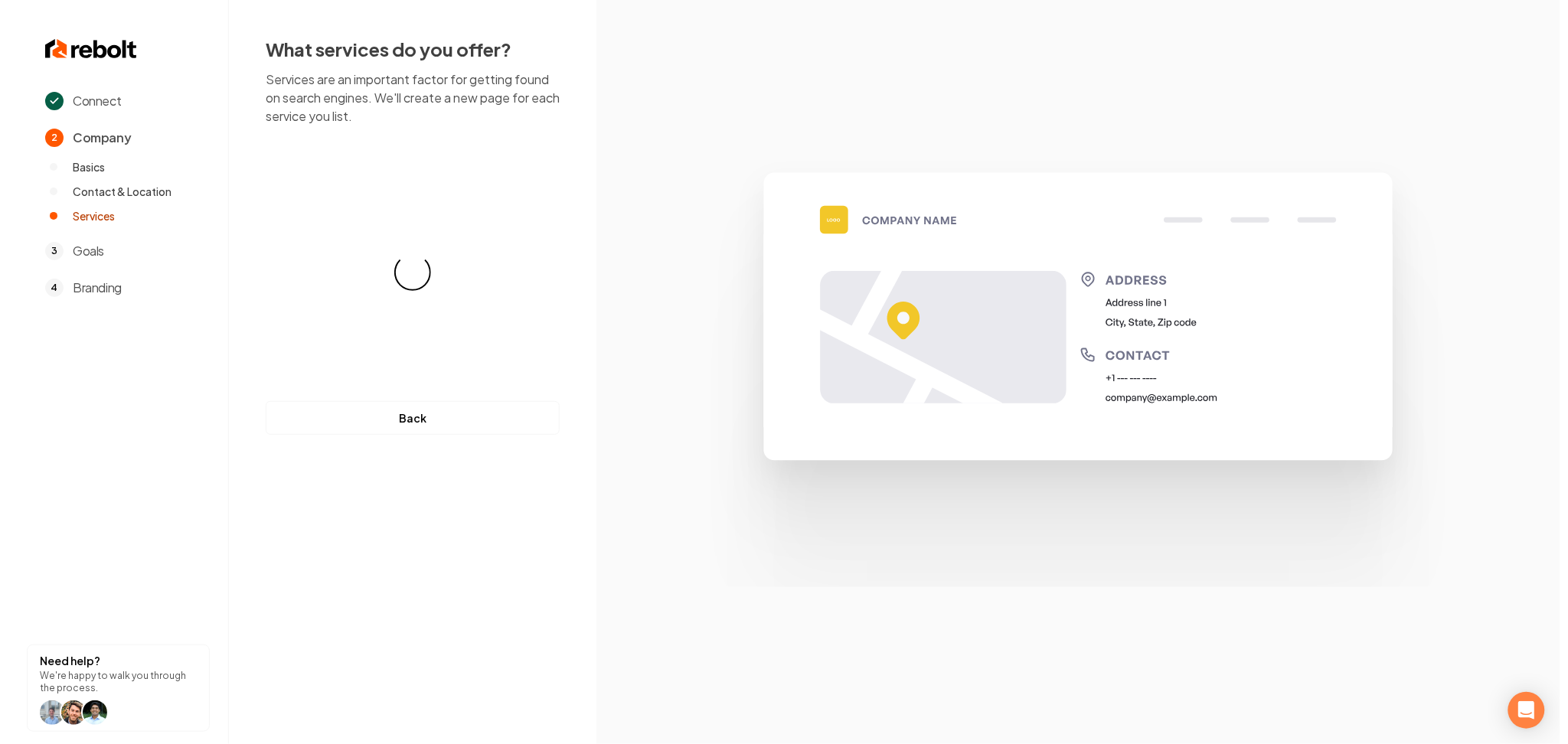
scroll to position [0, 0]
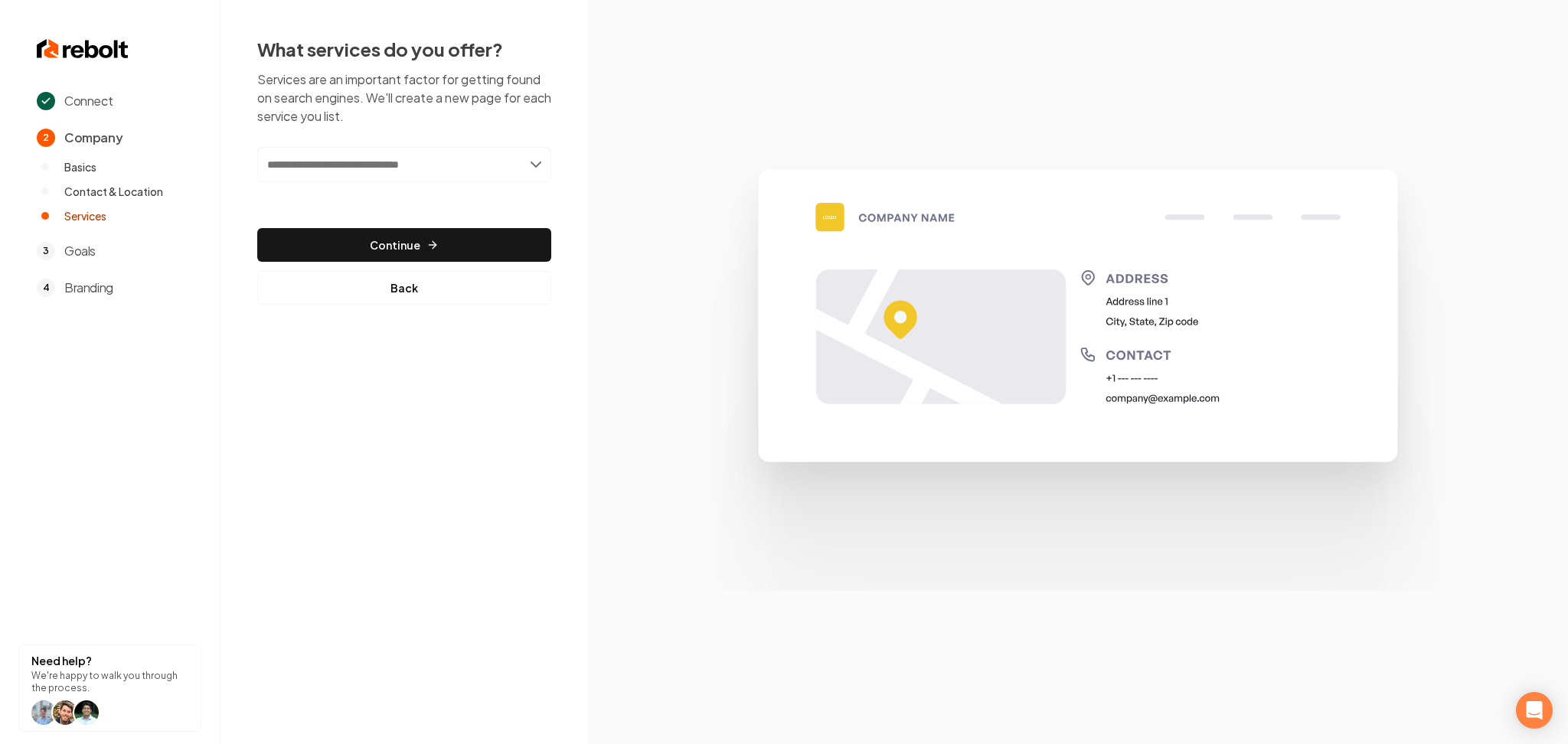
click at [407, 176] on input "text" at bounding box center [404, 164] width 294 height 35
paste input "**********"
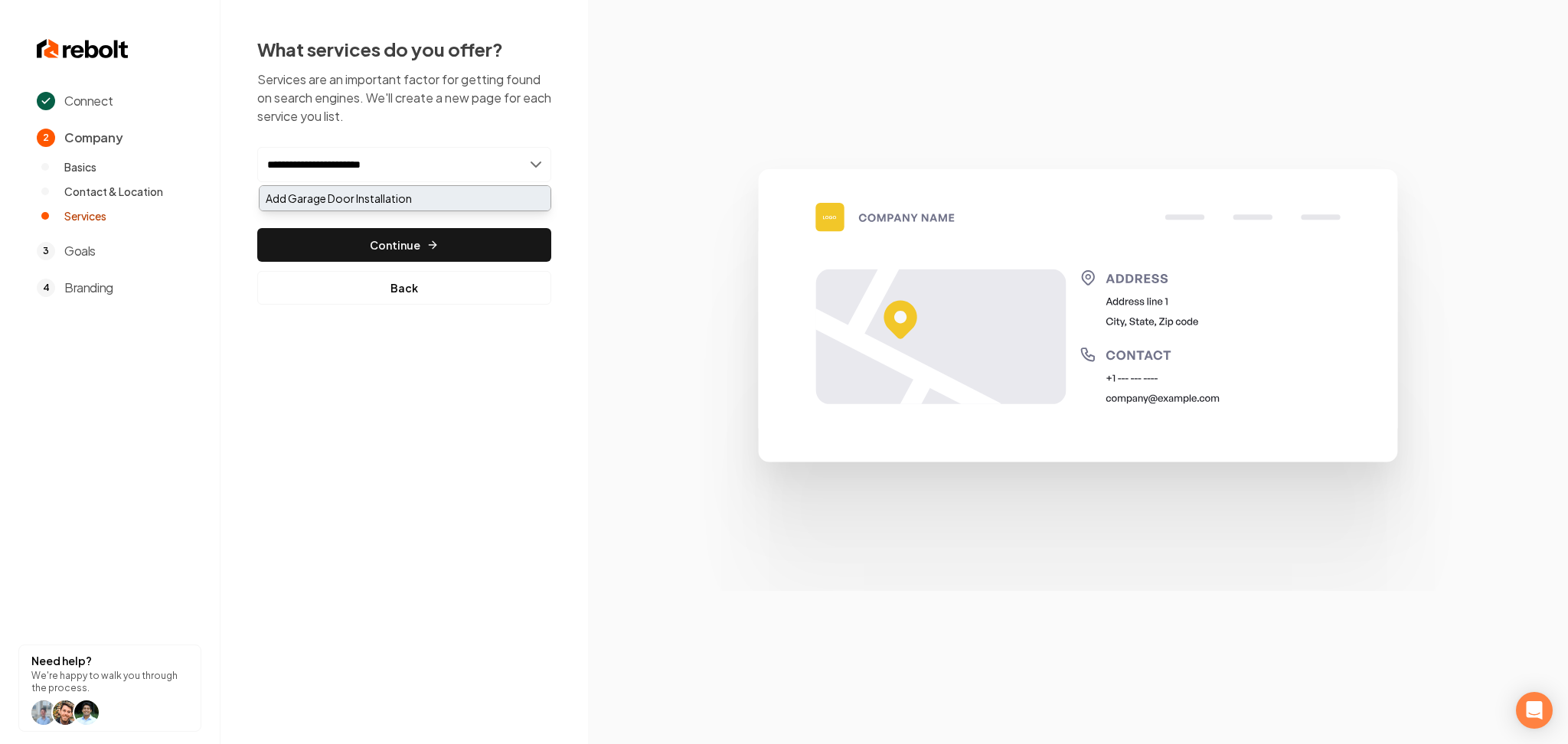
type input "**********"
click at [373, 197] on div "Add Garage Door Installation" at bounding box center [405, 199] width 291 height 25
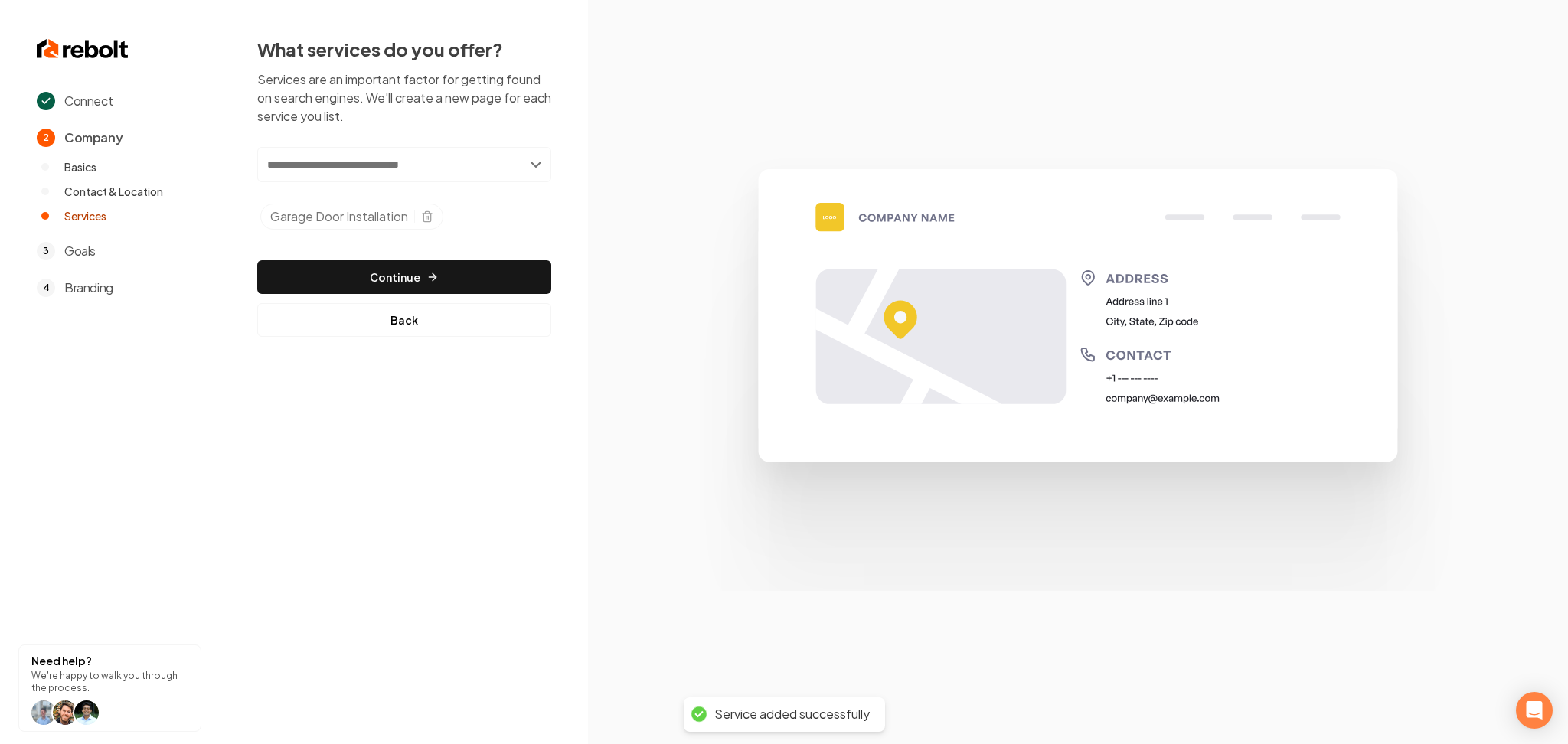
paste input "**********"
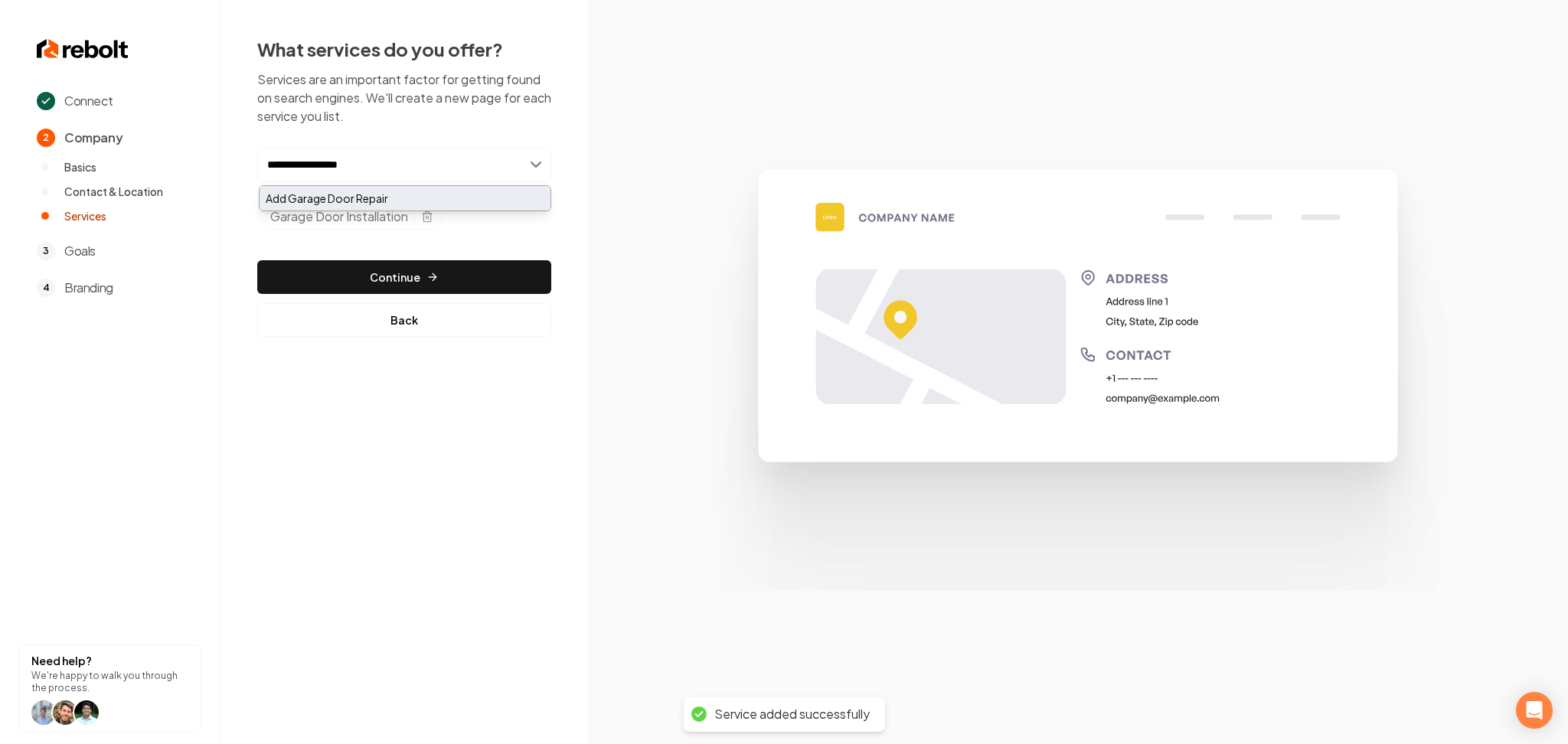
type input "**********"
click at [369, 202] on div "Add Garage Door Repair" at bounding box center [405, 199] width 291 height 25
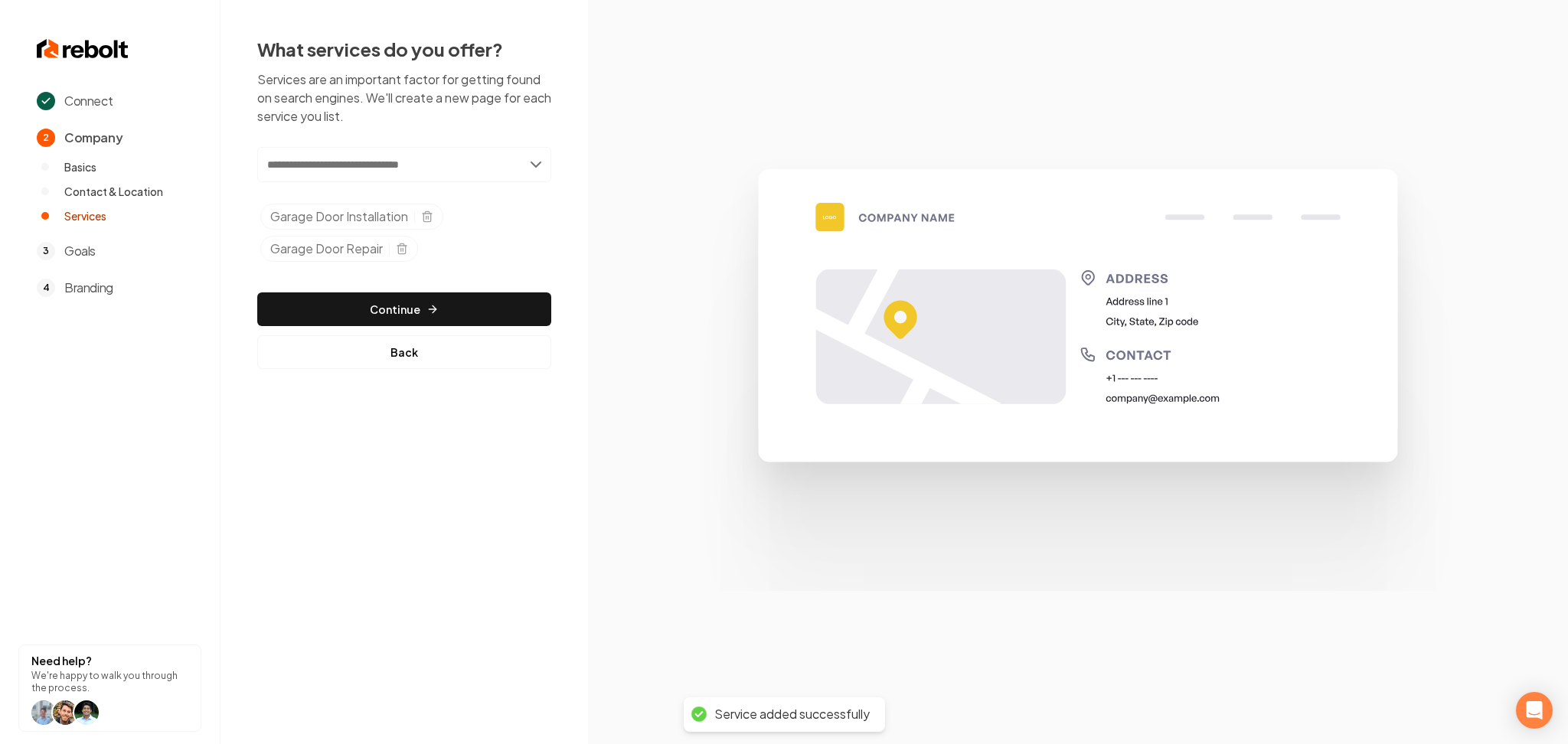
paste input "**********"
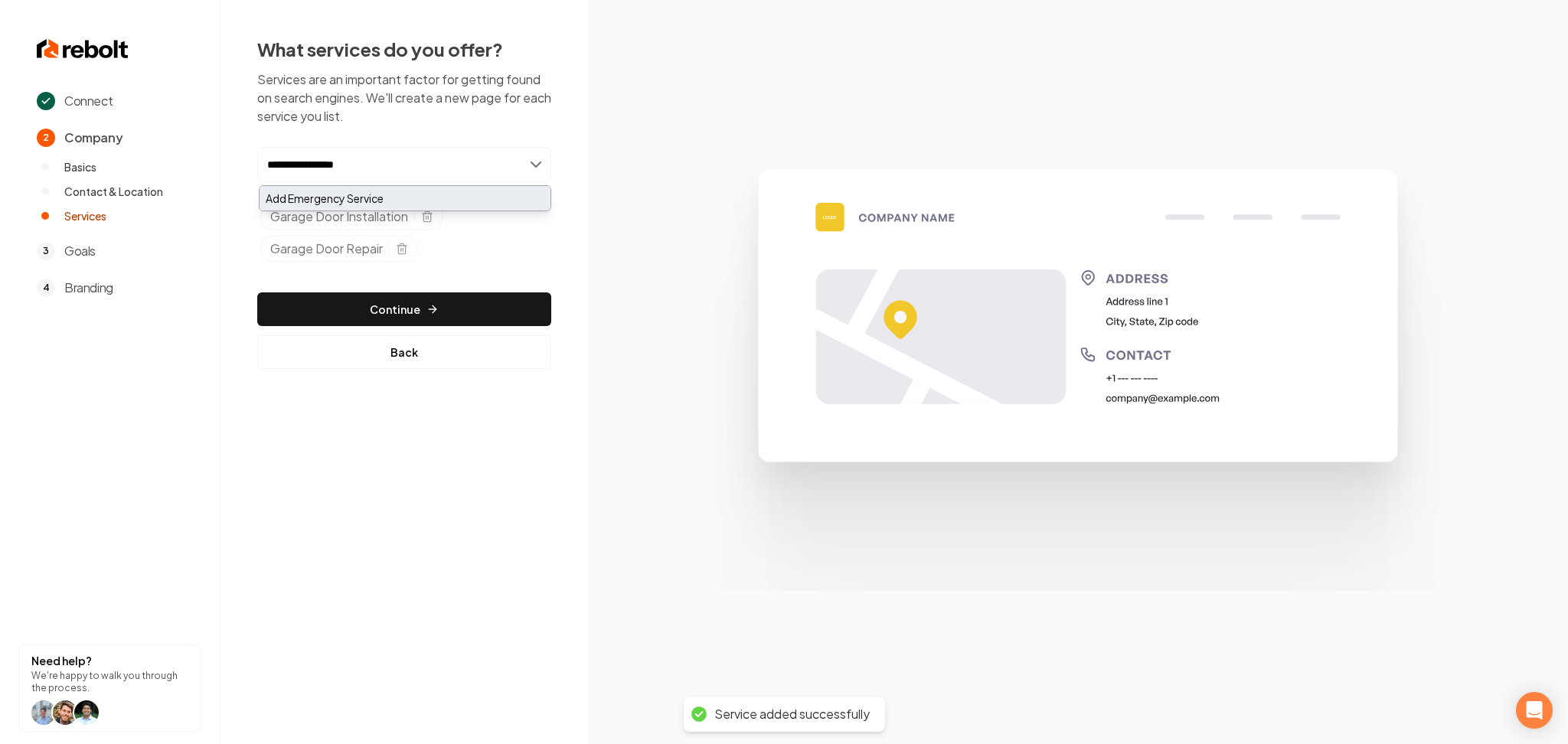
type input "**********"
click at [387, 205] on div "Add Emergency Service" at bounding box center [405, 199] width 291 height 25
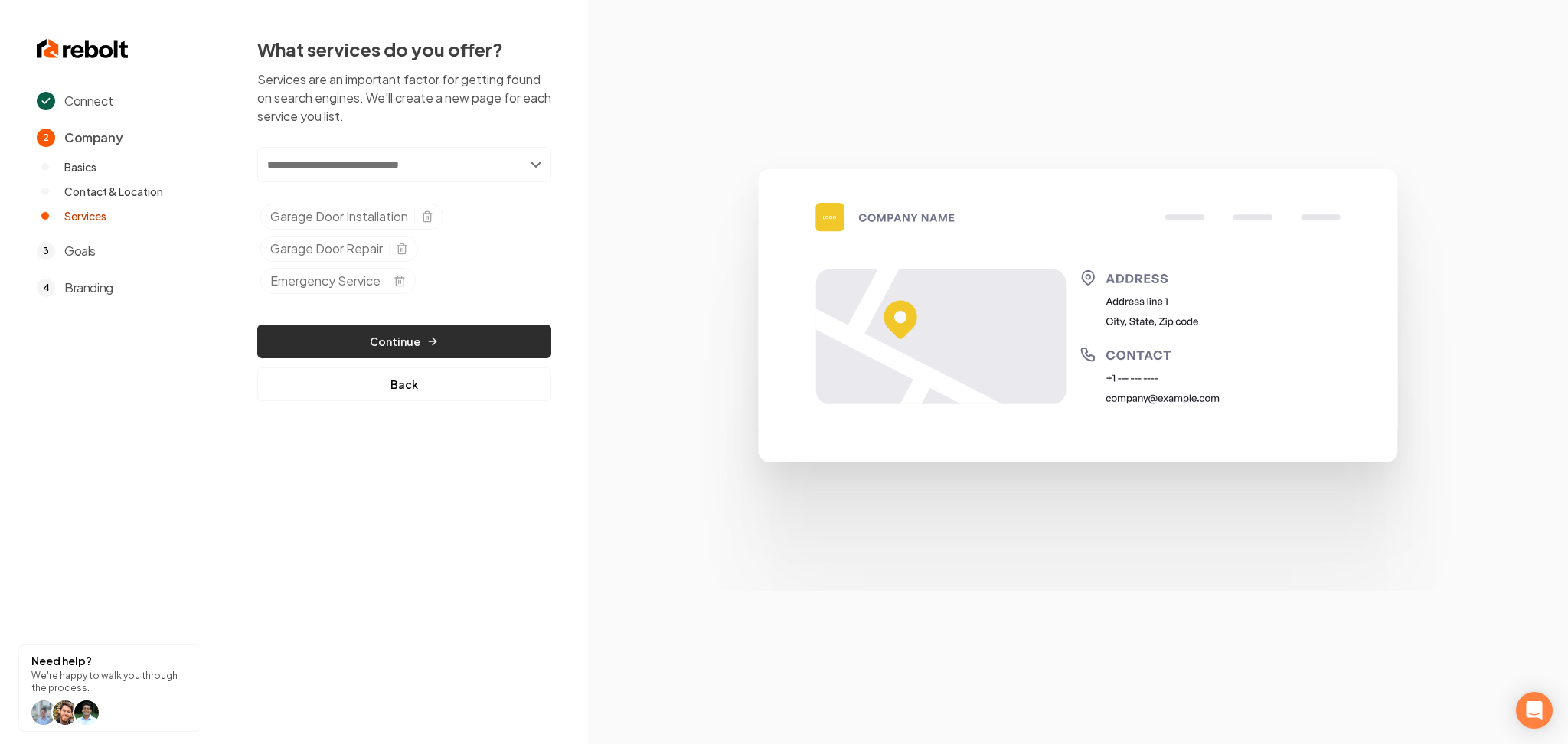
click at [505, 344] on button "Continue" at bounding box center [404, 341] width 294 height 33
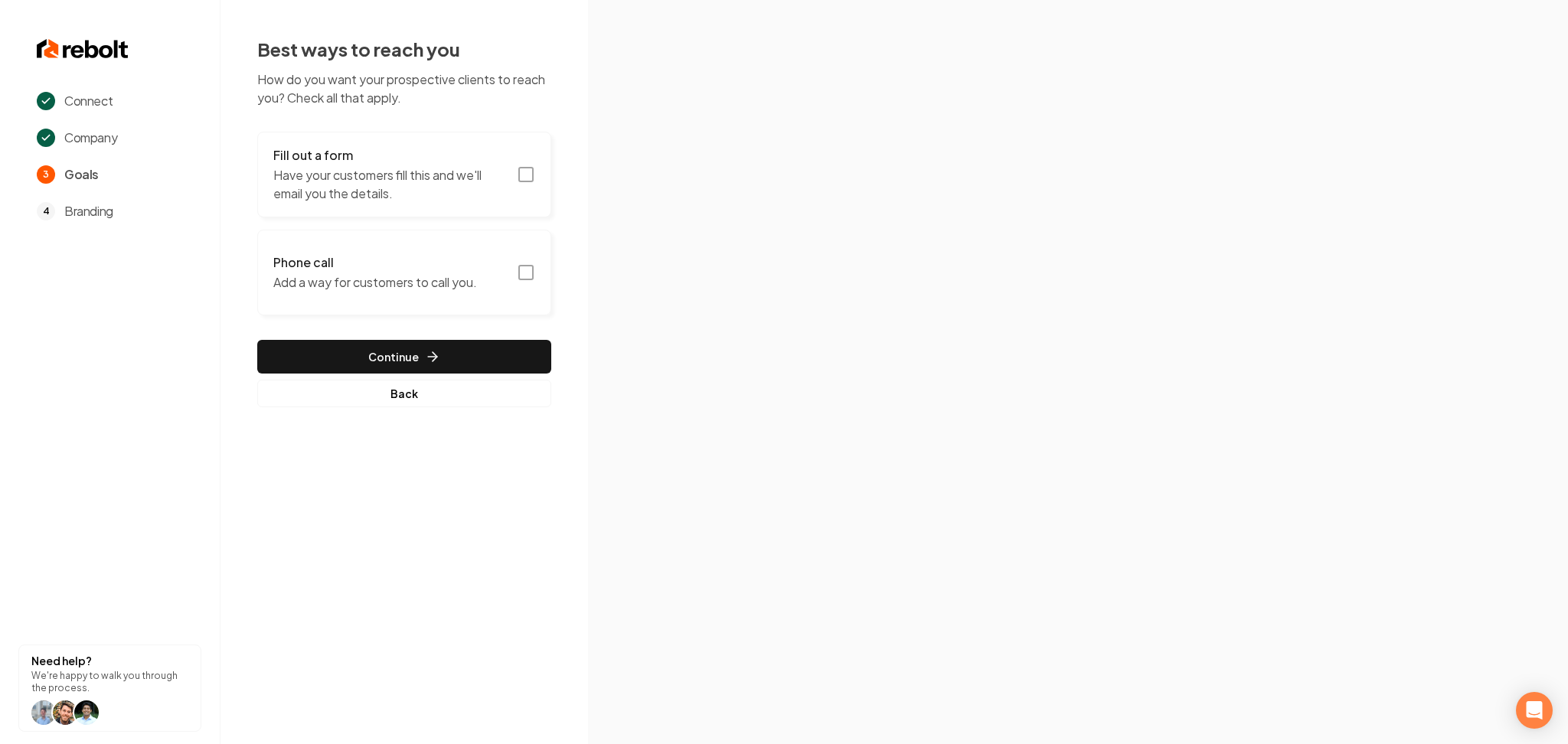
click at [441, 183] on p "Have your customers fill this and we'll email you the details." at bounding box center [390, 184] width 234 height 36
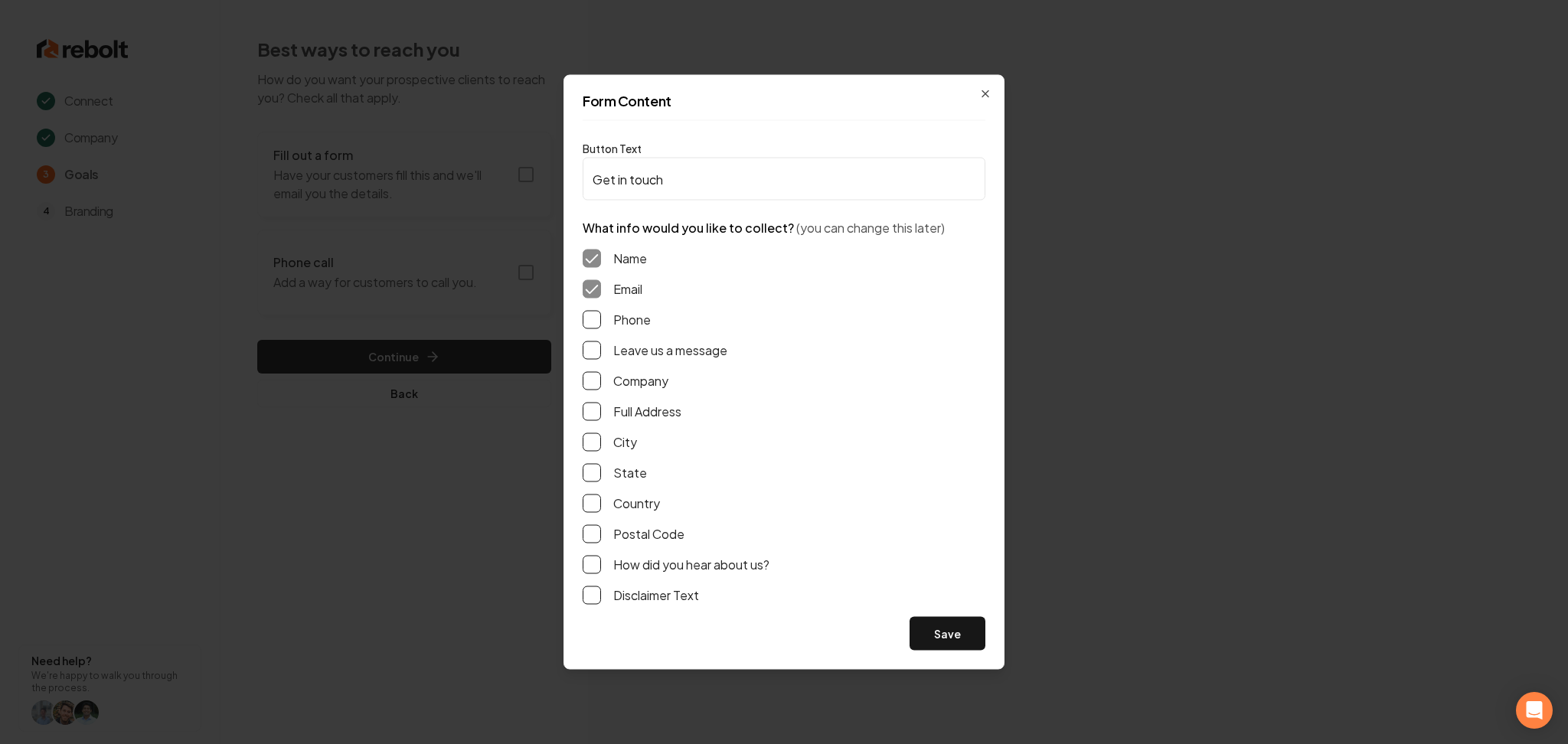
drag, startPoint x: 591, startPoint y: 320, endPoint x: 594, endPoint y: 341, distance: 21.2
click at [591, 321] on button "Phone" at bounding box center [591, 319] width 18 height 18
click at [593, 356] on button "Leave us a message" at bounding box center [591, 350] width 18 height 18
click at [926, 636] on button "Save" at bounding box center [947, 633] width 75 height 33
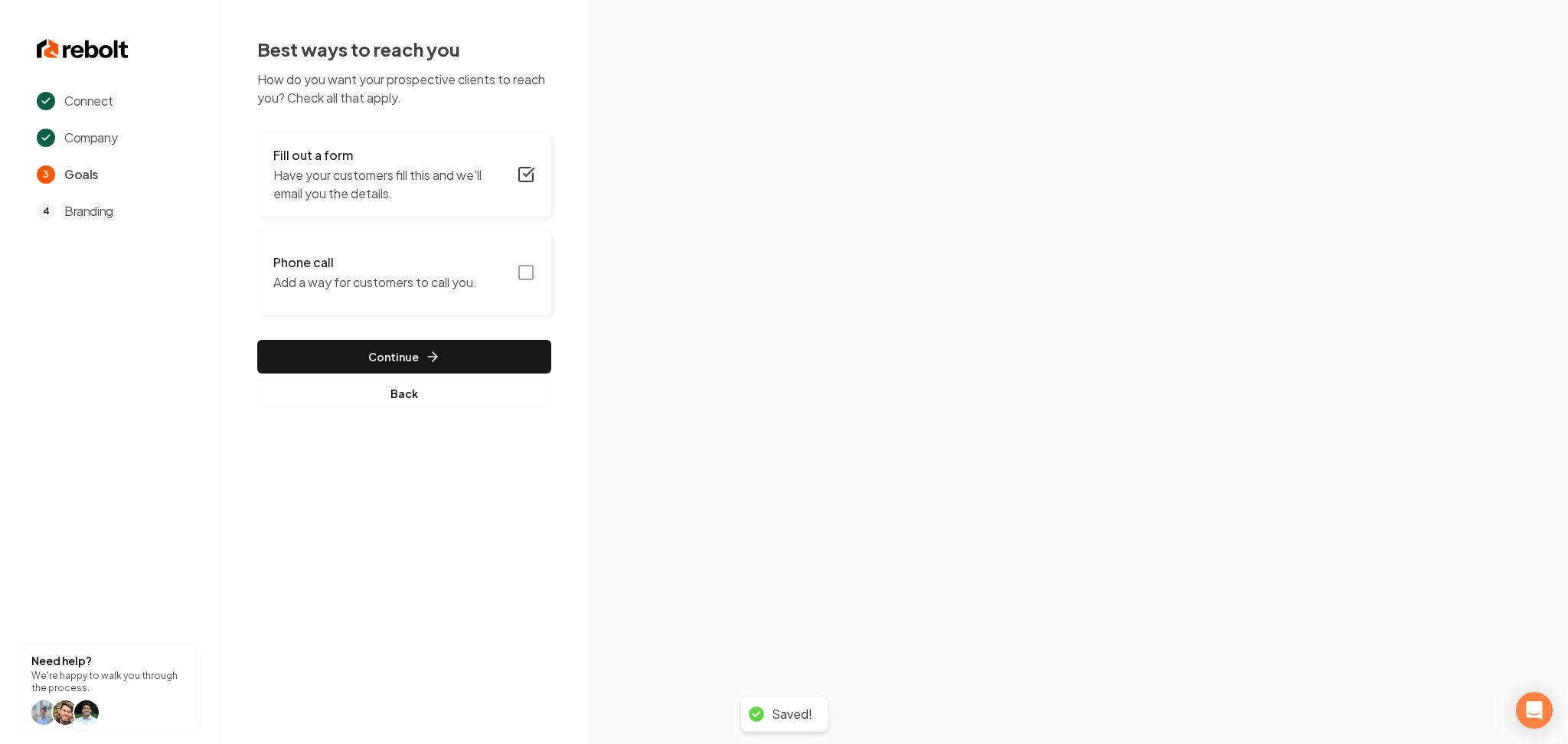
click at [425, 291] on p "Add a way for customers to call you." at bounding box center [375, 282] width 204 height 18
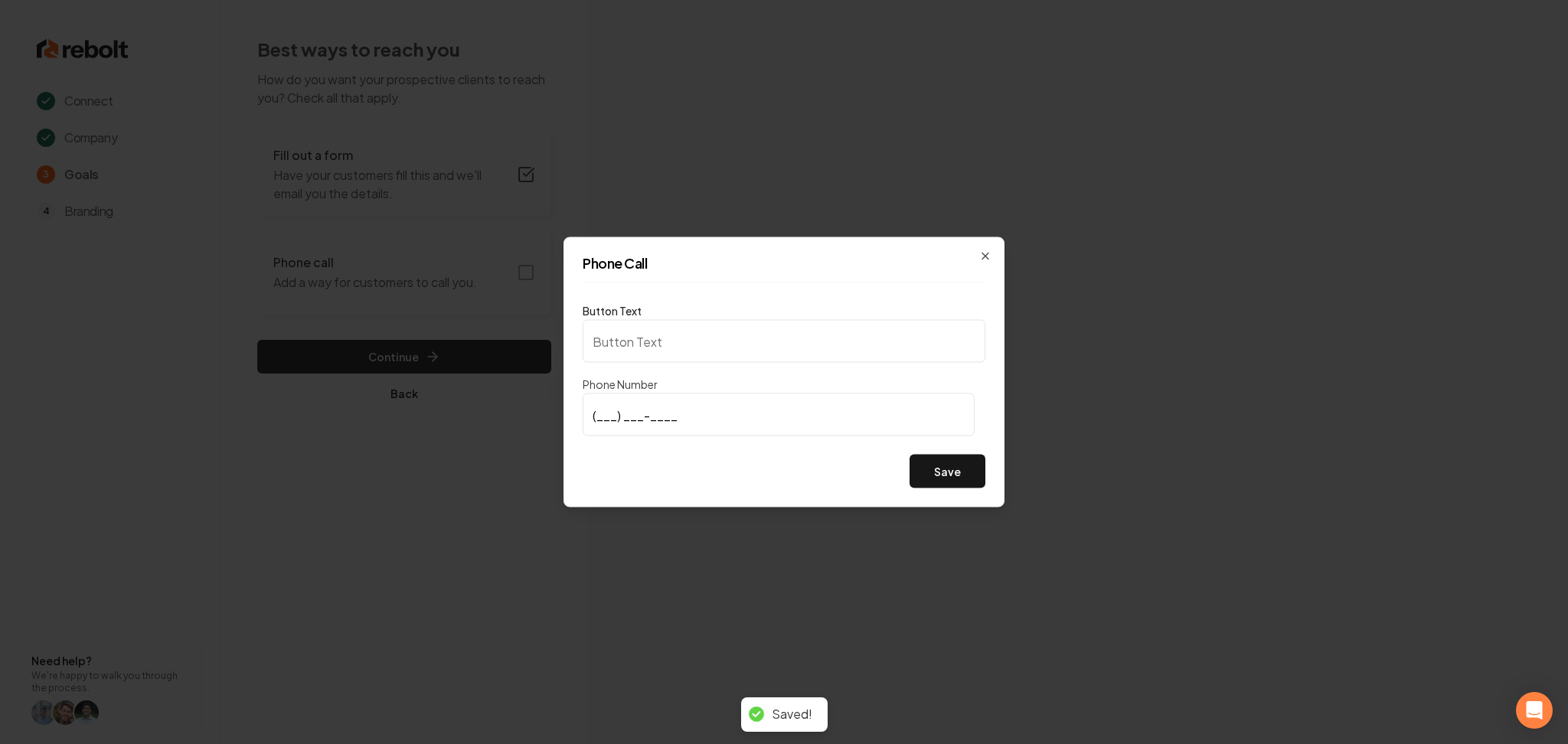
type input "Call us"
type input "(513) 703-8004"
click at [964, 460] on button "Save" at bounding box center [947, 471] width 75 height 33
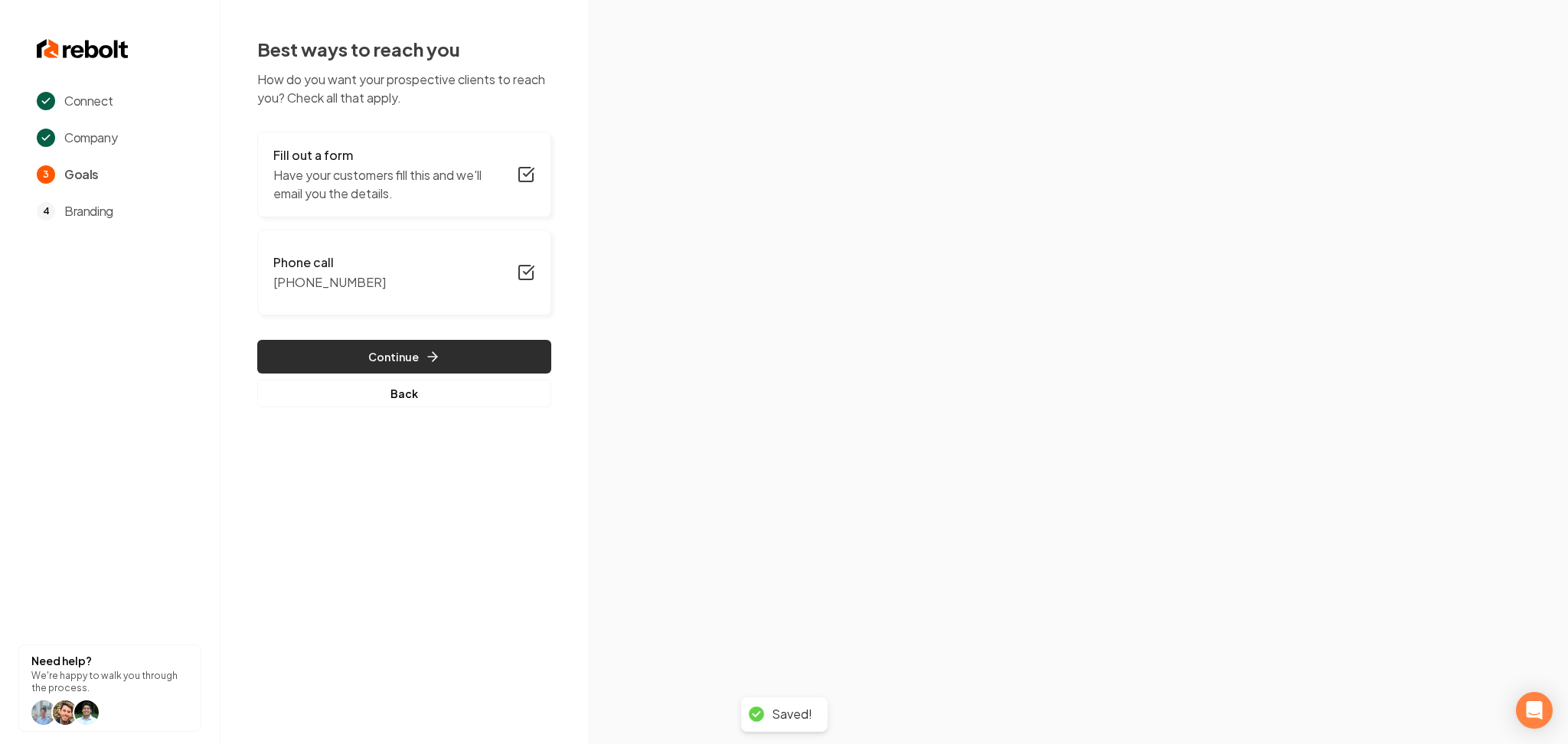
click at [337, 347] on button "Continue" at bounding box center [404, 356] width 294 height 33
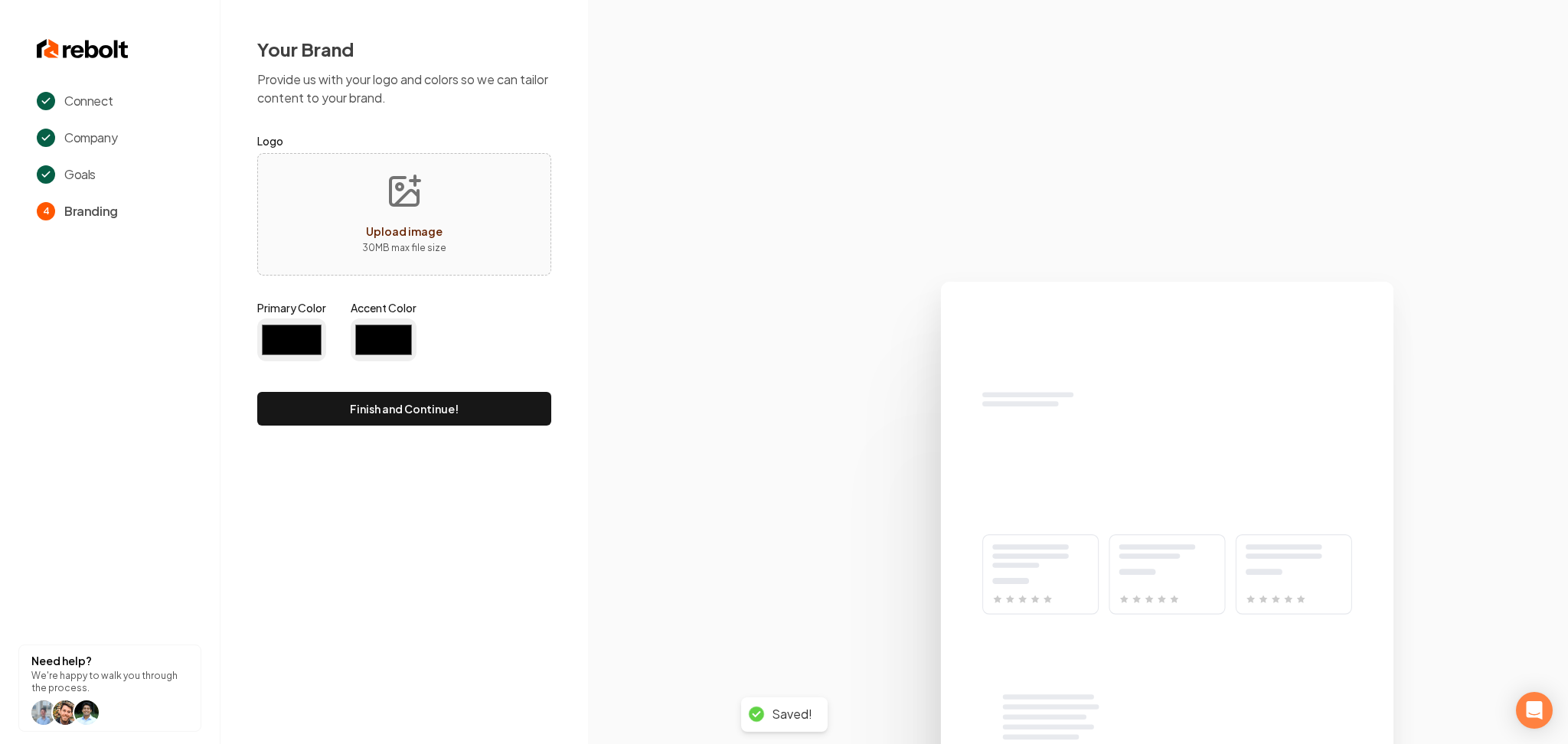
click at [386, 232] on span "Upload image" at bounding box center [404, 231] width 76 height 13
type input "#194d33"
type input "#70be00"
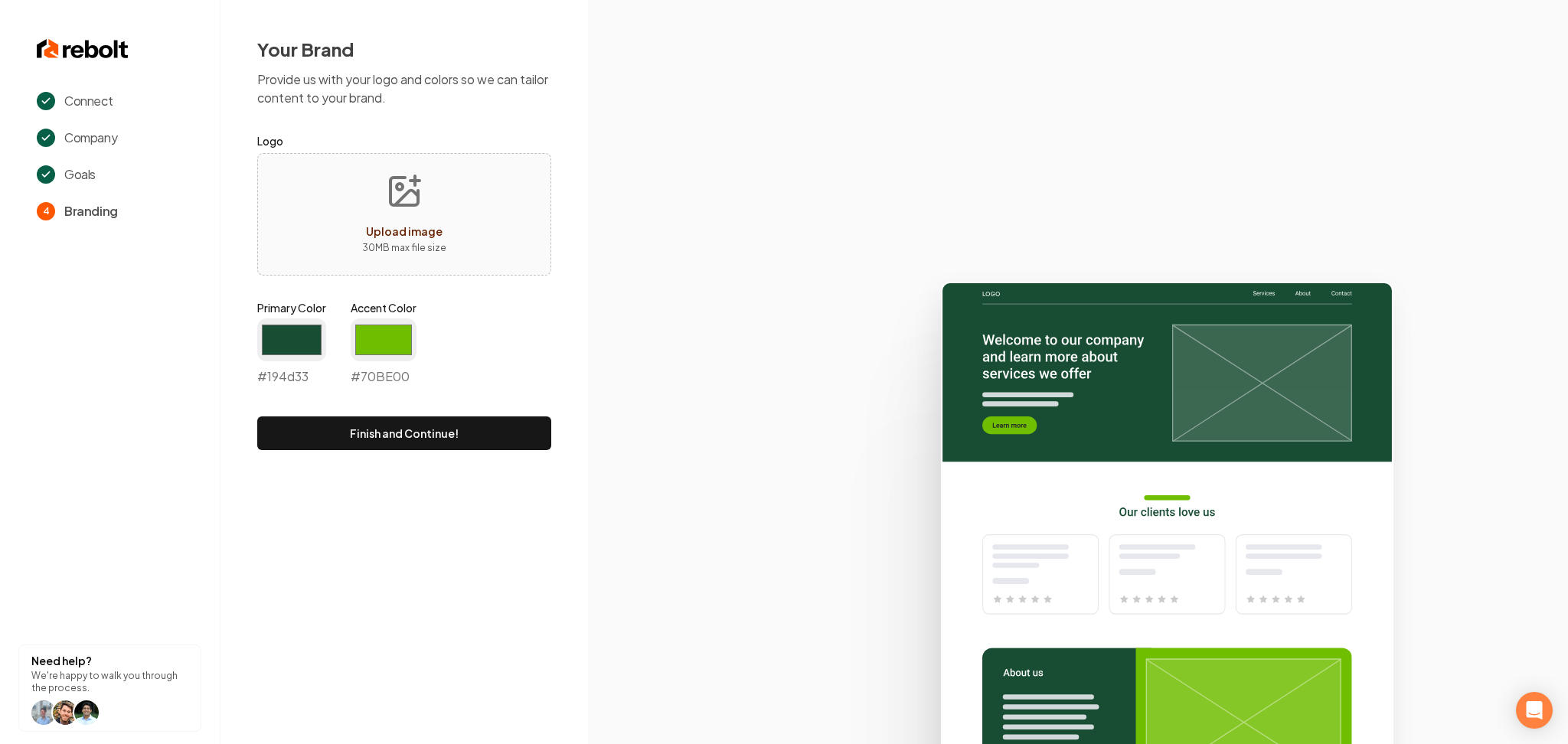
type input "**********"
click at [390, 355] on input "#70be00" at bounding box center [383, 339] width 66 height 43
click at [266, 340] on input "#194d33" at bounding box center [291, 339] width 69 height 43
click at [275, 351] on input "#194d33" at bounding box center [291, 339] width 69 height 43
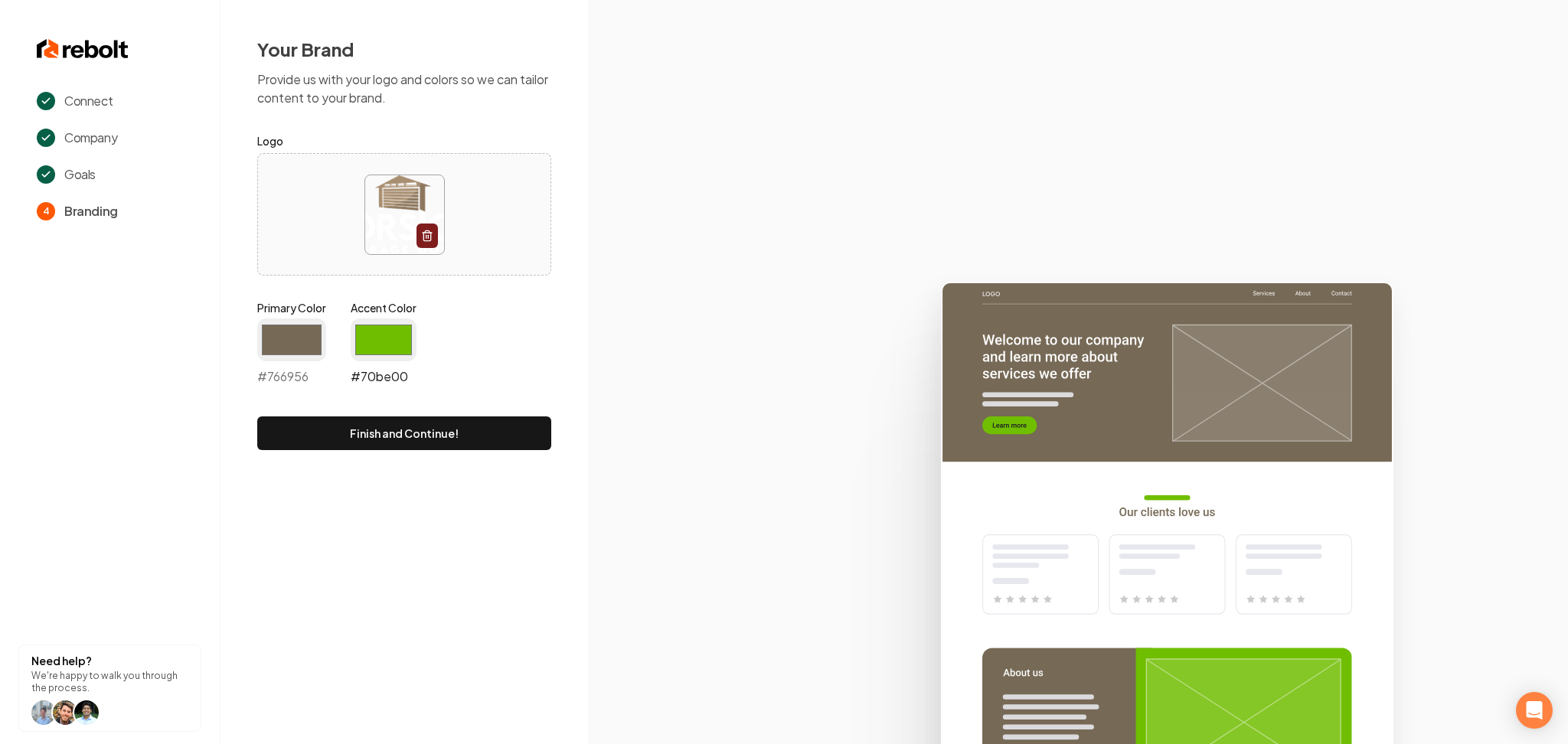
type input "#766956"
click at [399, 345] on input "#70be00" at bounding box center [383, 339] width 66 height 43
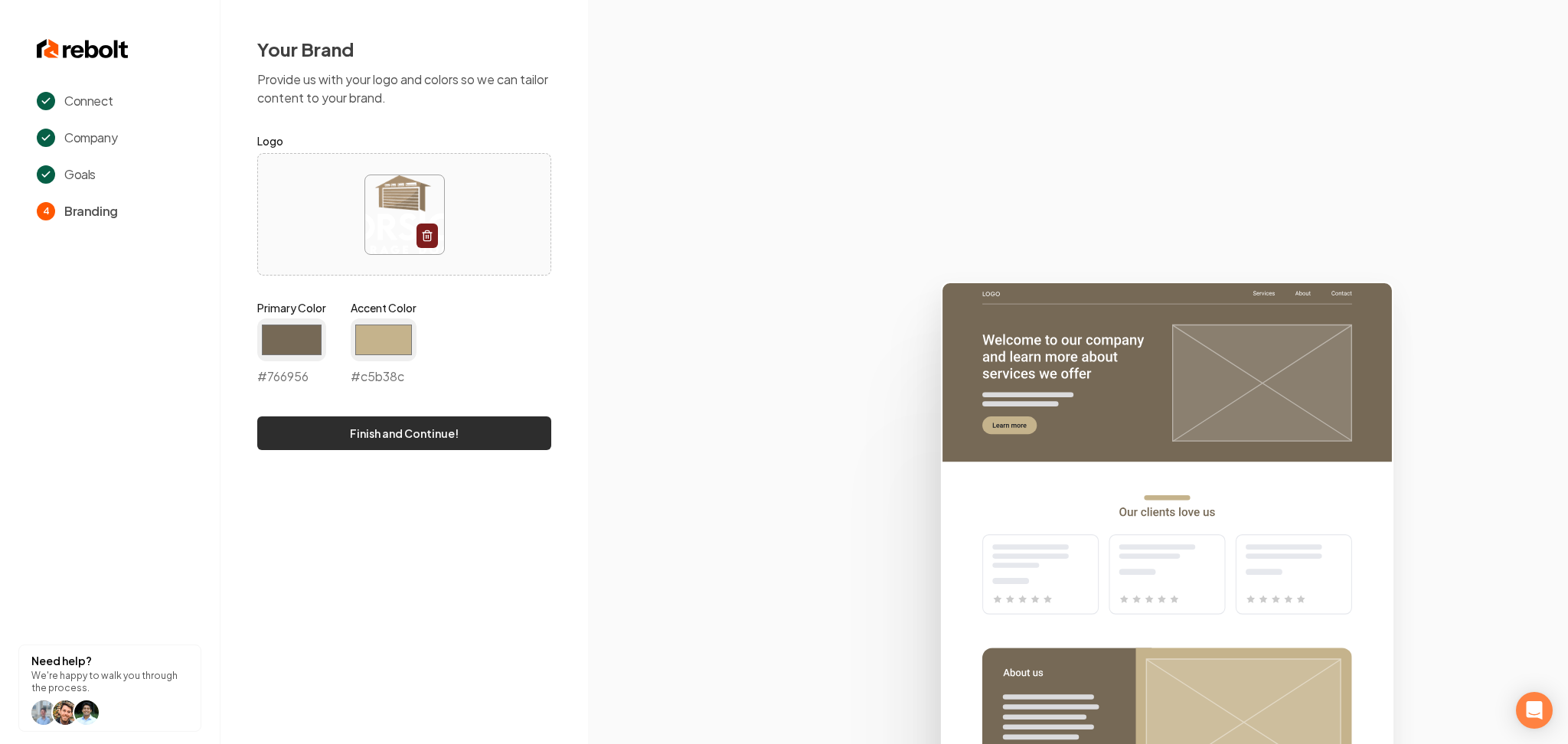
type input "#c5b38c"
click at [304, 436] on button "Finish and Continue!" at bounding box center [404, 433] width 294 height 33
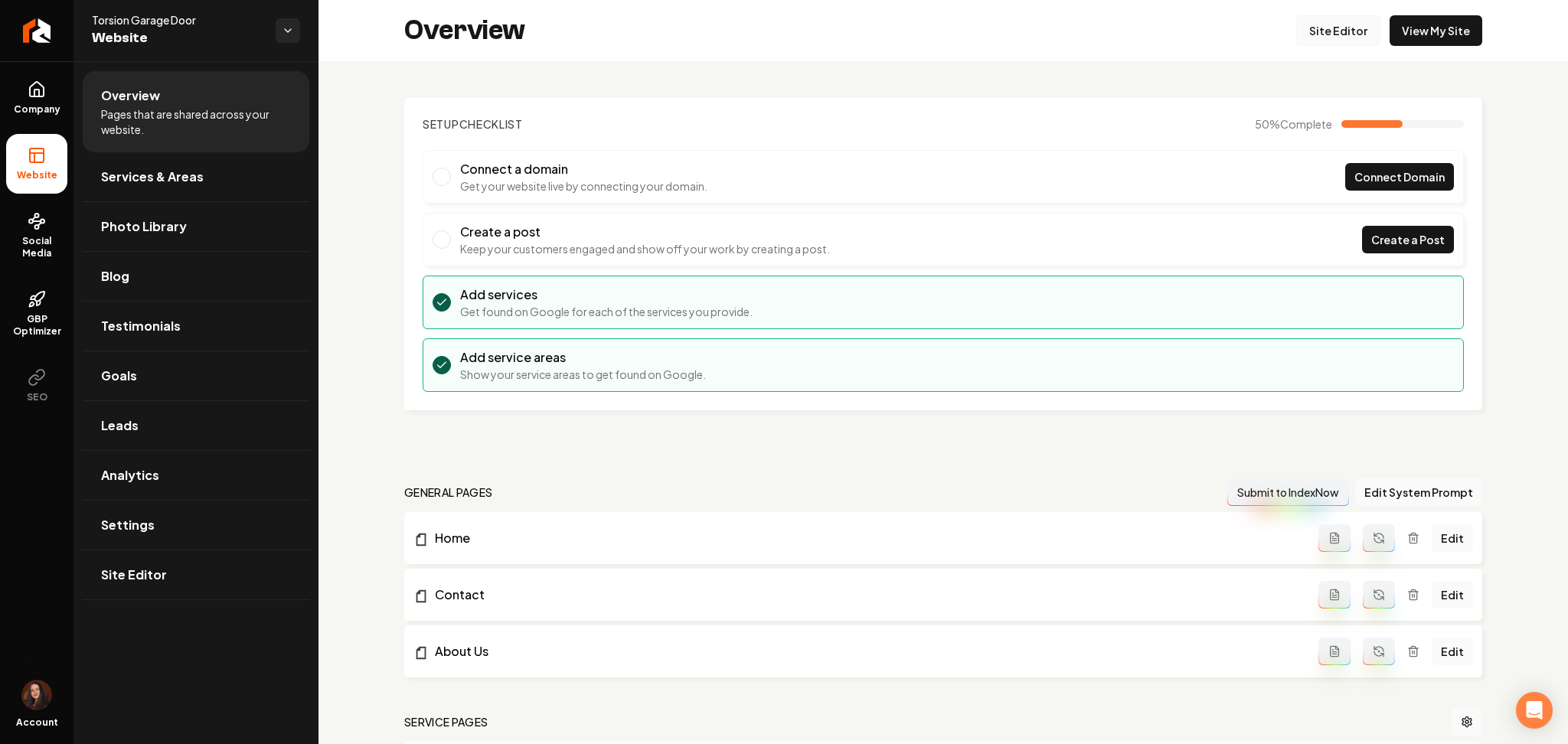
click at [1355, 26] on link "Site Editor" at bounding box center [1339, 31] width 84 height 31
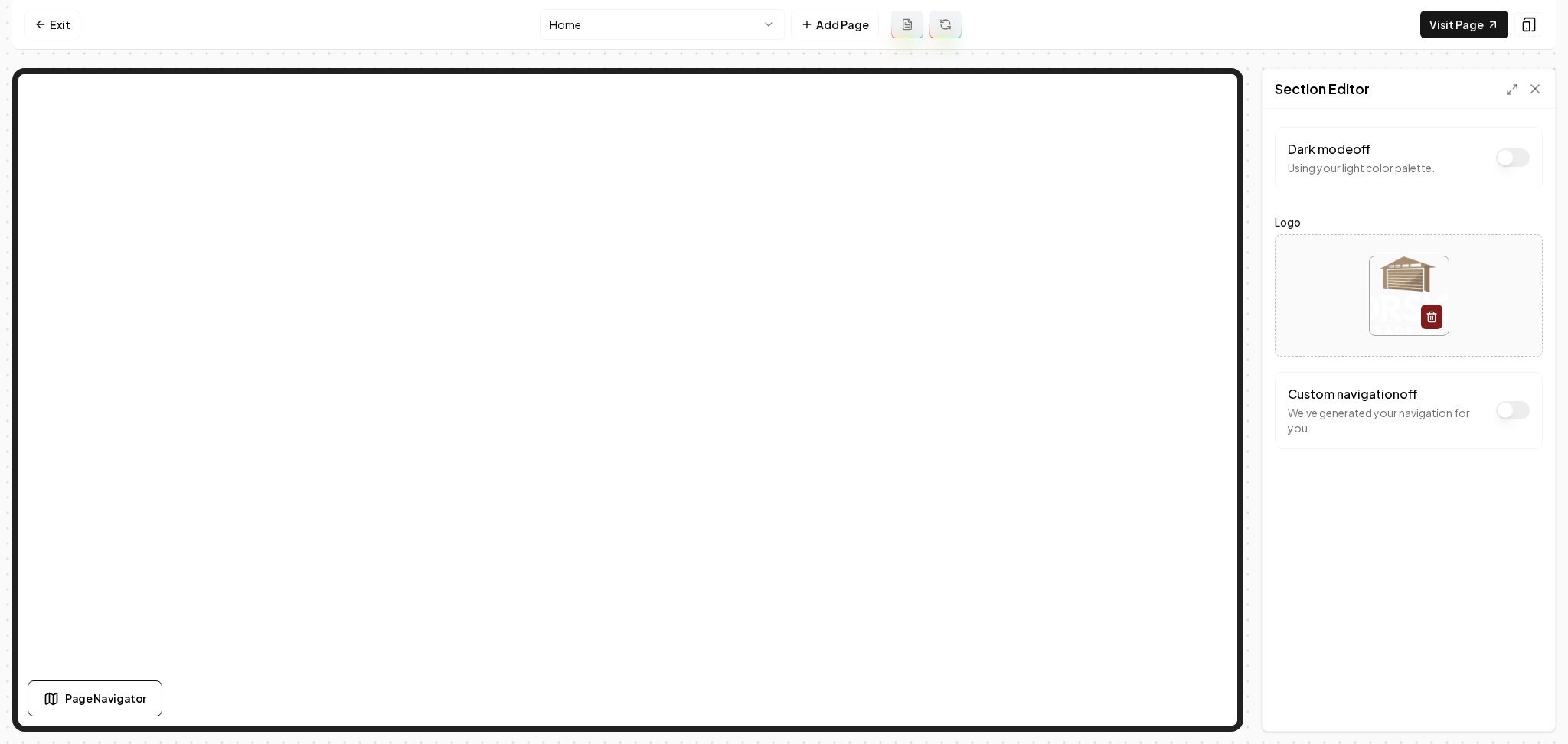
click at [1507, 165] on button "Dark mode off" at bounding box center [1513, 157] width 33 height 18
click at [1536, 703] on button "Save" at bounding box center [1519, 705] width 45 height 28
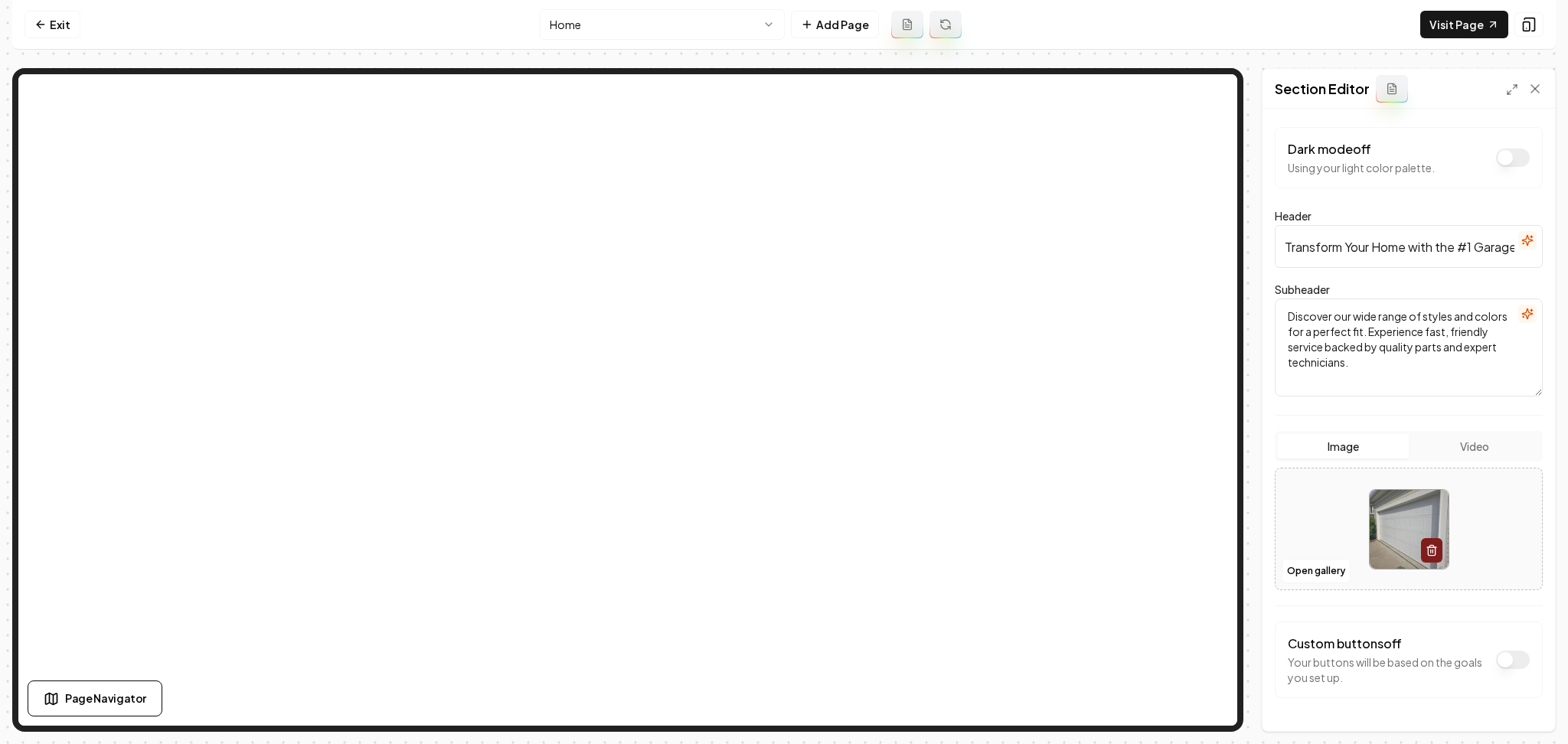
click at [1522, 237] on icon "button" at bounding box center [1527, 241] width 10 height 10
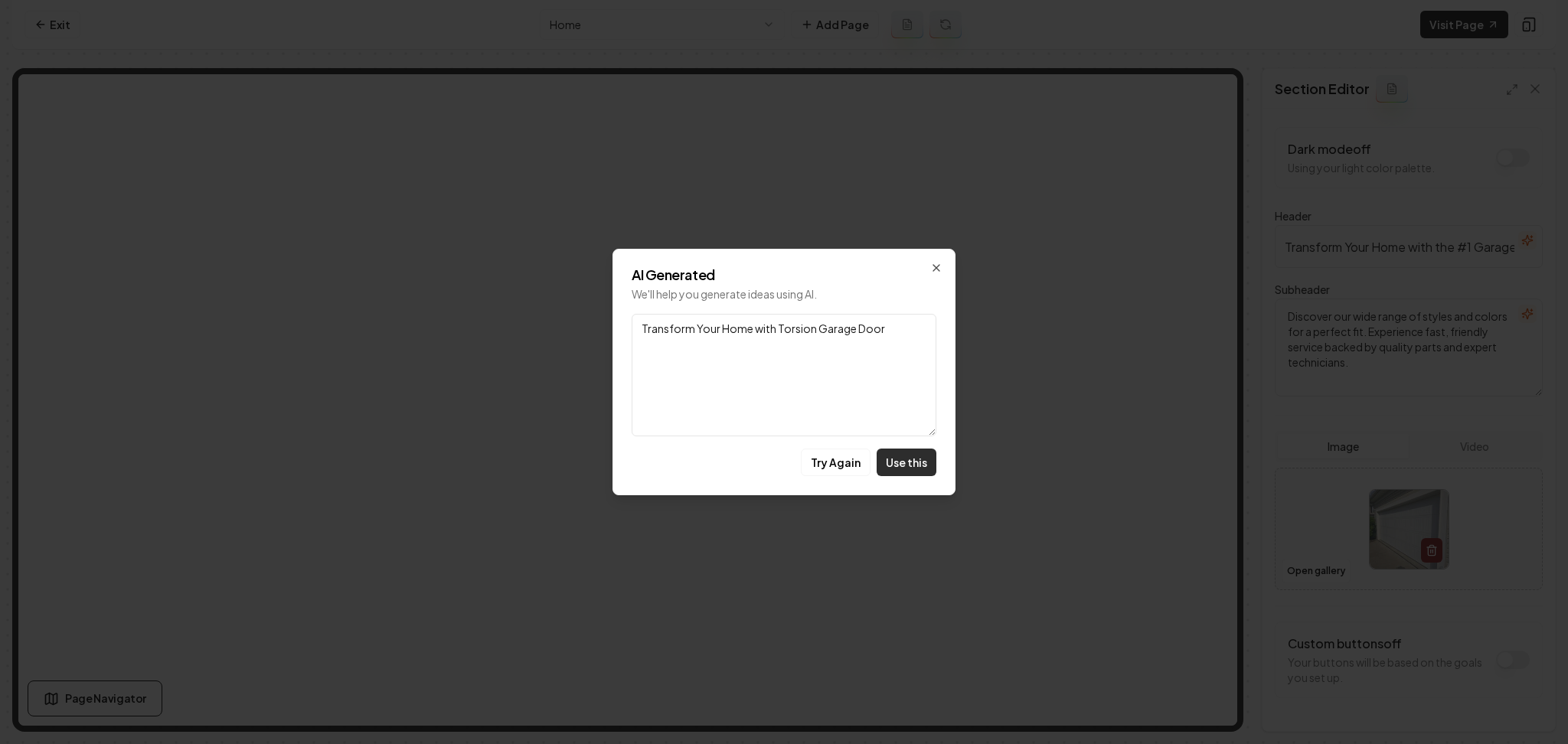
click at [926, 464] on button "Use this" at bounding box center [907, 462] width 60 height 28
type input "Transform Your Home with Torsion Garage Door"
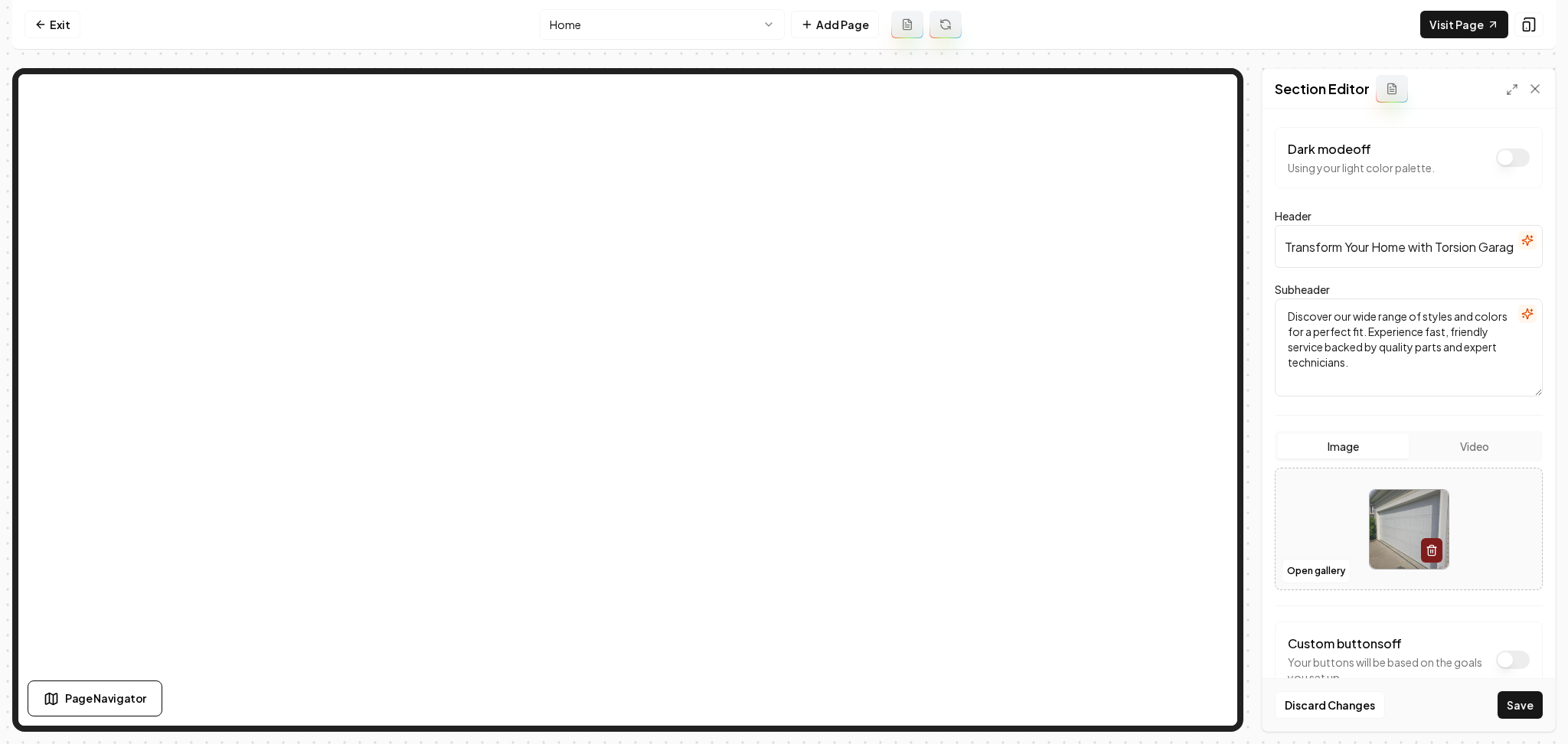
click at [1510, 159] on button "Dark mode off" at bounding box center [1513, 157] width 33 height 18
click at [1501, 707] on button "Save" at bounding box center [1519, 705] width 45 height 28
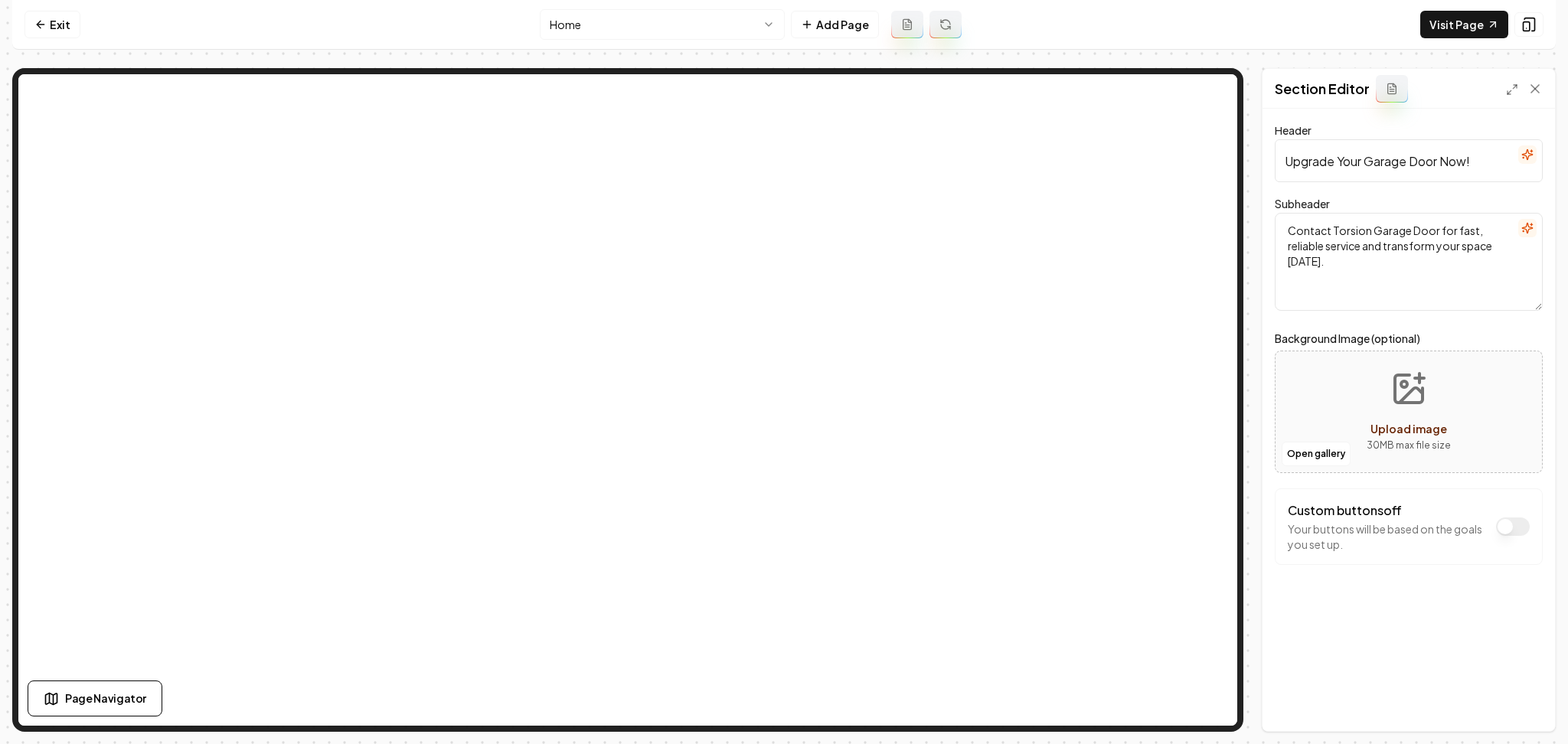
click at [1316, 404] on div "Open gallery Upload image 30 MB max file size" at bounding box center [1408, 412] width 268 height 122
type input "**********"
click at [1513, 706] on button "Save" at bounding box center [1519, 705] width 45 height 28
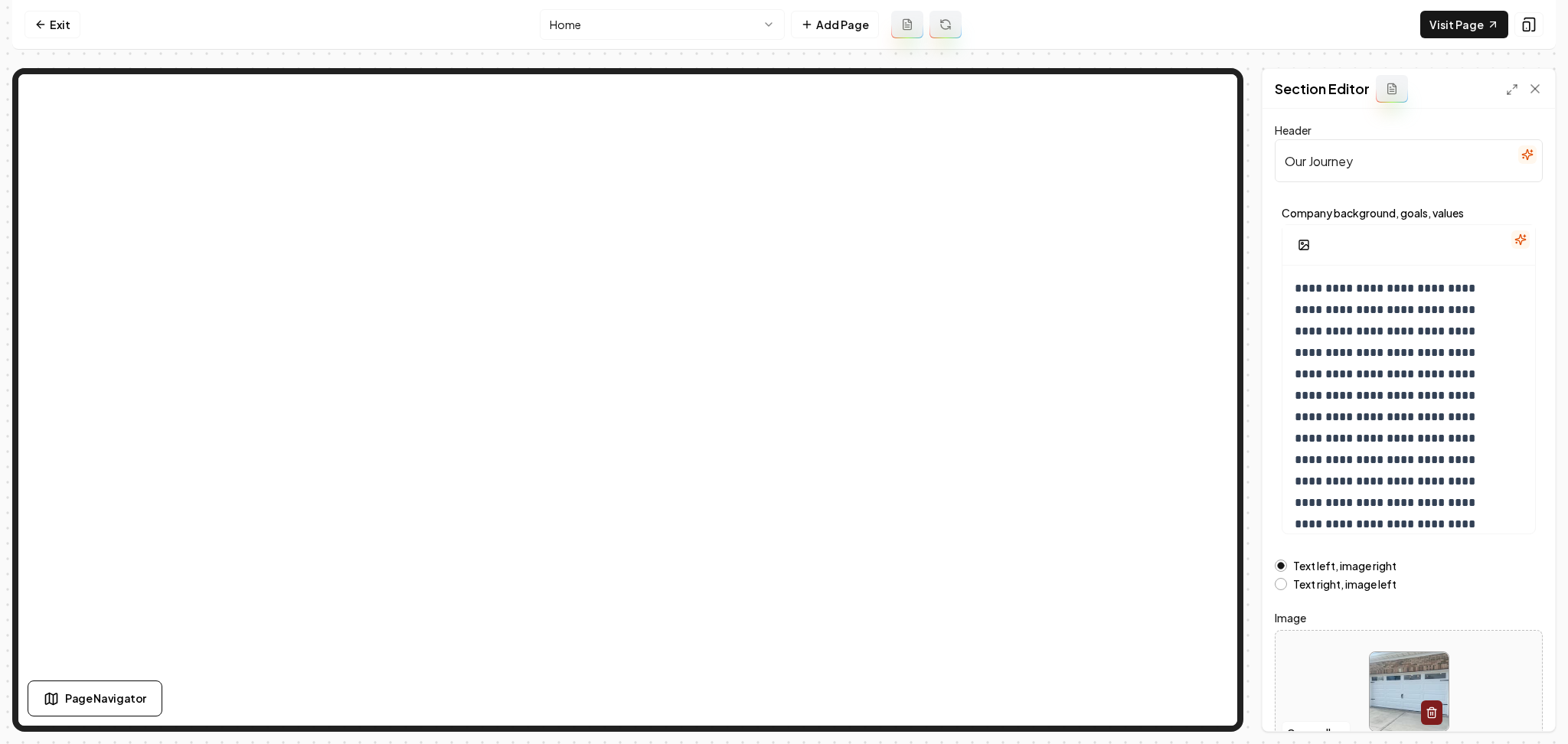
click at [1337, 681] on div at bounding box center [1408, 691] width 267 height 105
type input "**********"
click at [1514, 699] on button "Save" at bounding box center [1519, 705] width 45 height 28
click at [1320, 583] on label "Text right, image left" at bounding box center [1344, 584] width 103 height 11
click at [1287, 583] on button "Text right, image left" at bounding box center [1280, 584] width 12 height 12
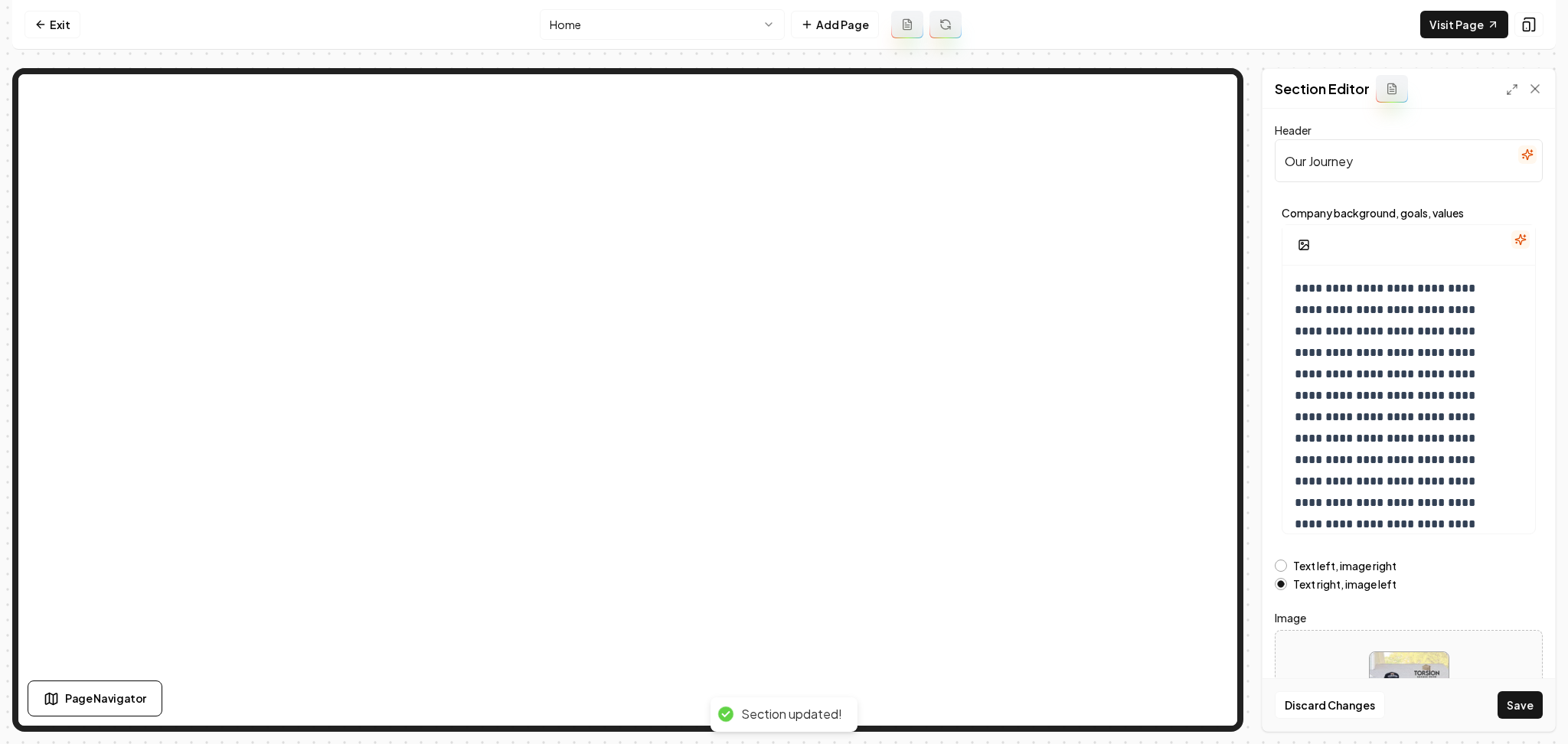
click at [1509, 703] on button "Save" at bounding box center [1519, 705] width 45 height 28
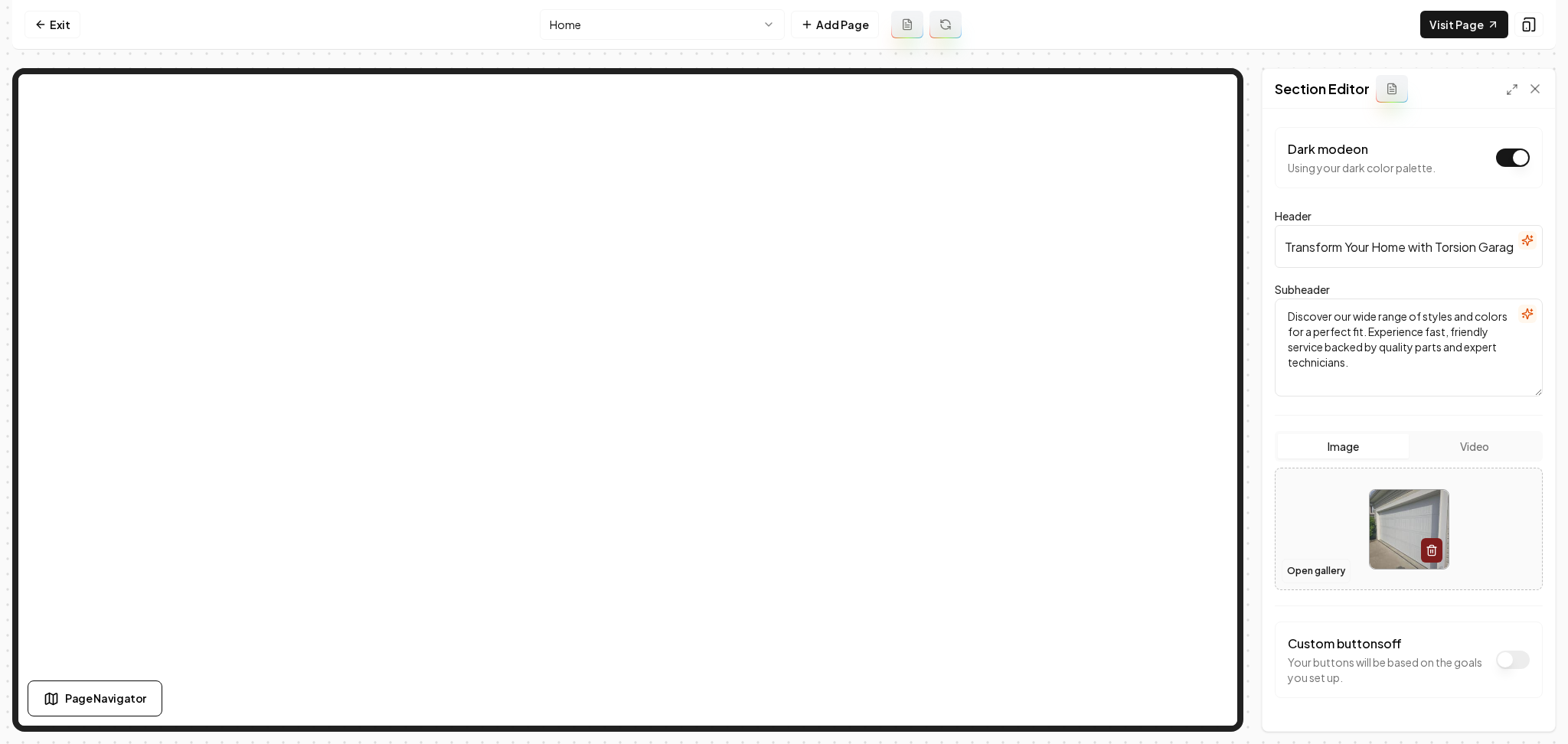
click at [1332, 577] on button "Open gallery" at bounding box center [1316, 571] width 69 height 25
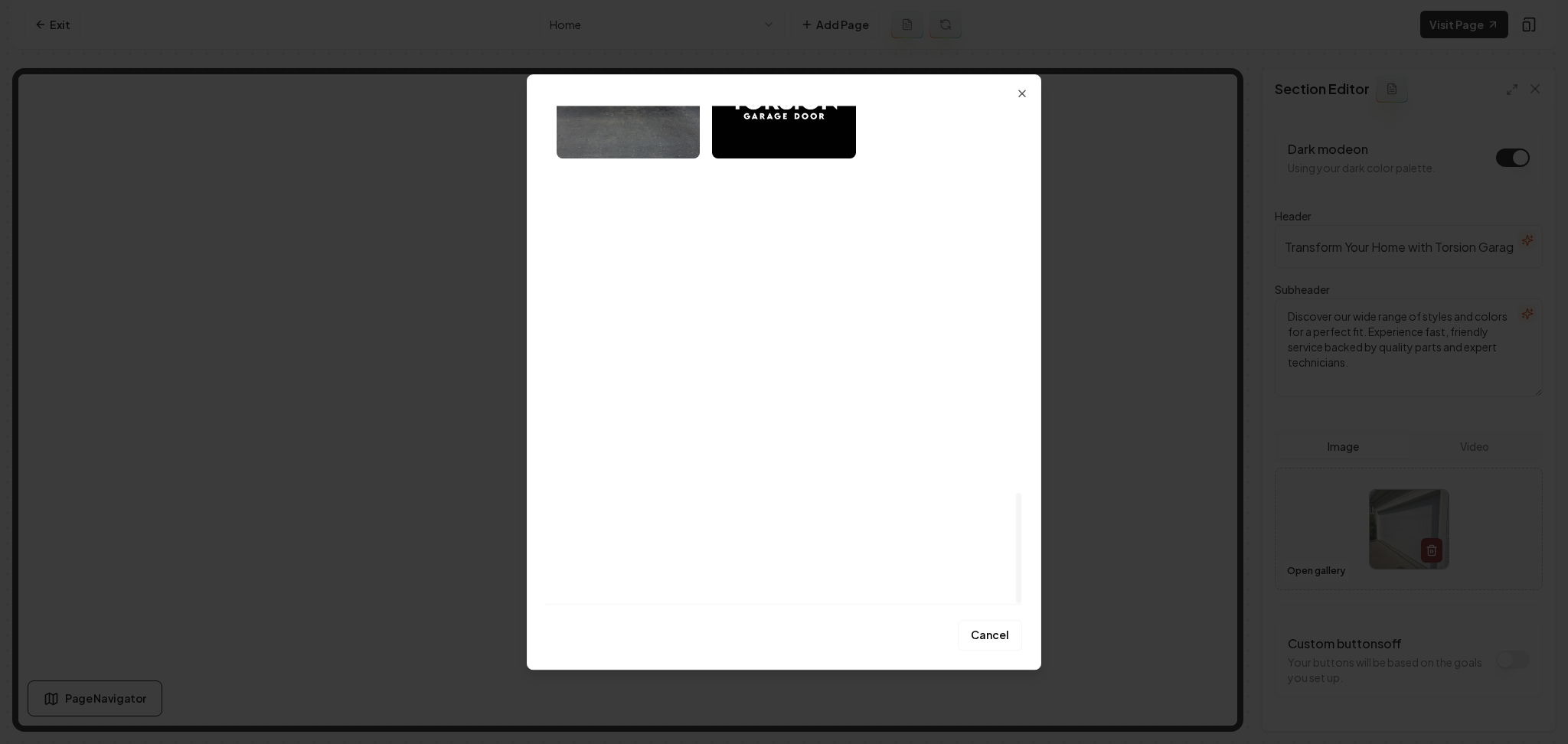
scroll to position [1748, 0]
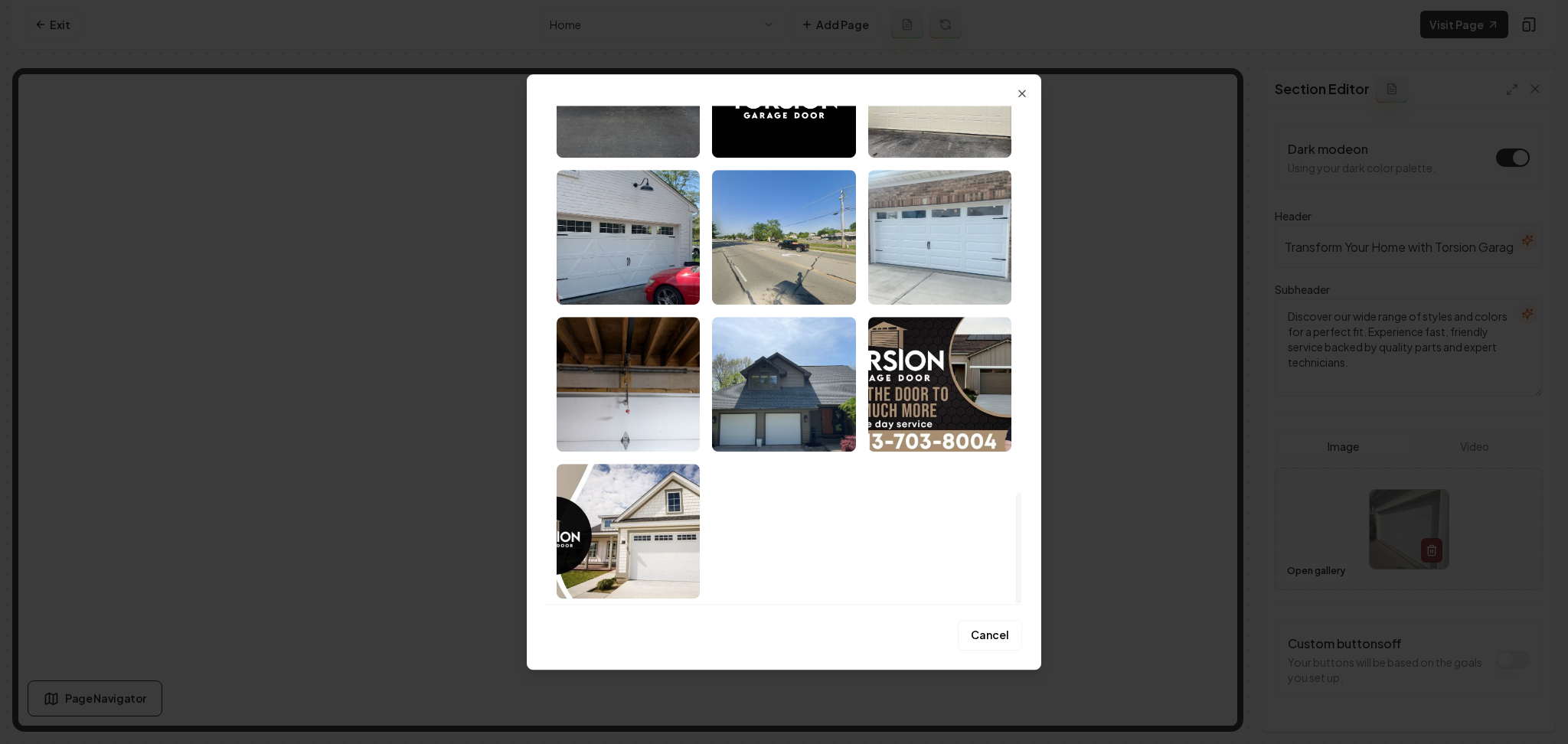
click at [794, 421] on img "Select image image_68b07c1a5c7cd75eb8f8dbdf.jpeg" at bounding box center [784, 384] width 143 height 135
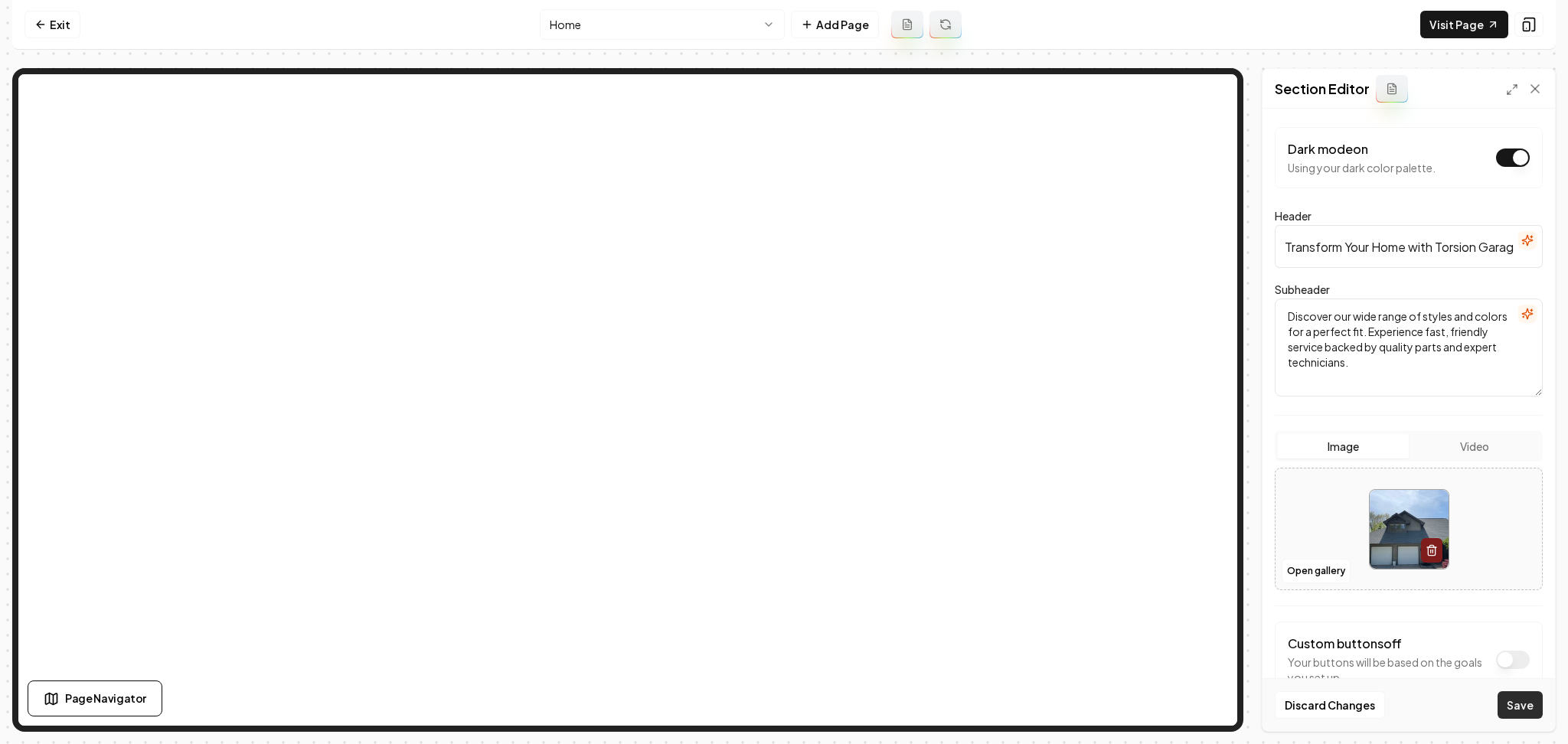
click at [1526, 709] on button "Save" at bounding box center [1519, 705] width 45 height 28
click at [1355, 532] on div at bounding box center [1408, 529] width 267 height 105
type input "**********"
click at [1514, 711] on button "Save" at bounding box center [1519, 705] width 45 height 28
click at [1374, 532] on img at bounding box center [1409, 529] width 79 height 79
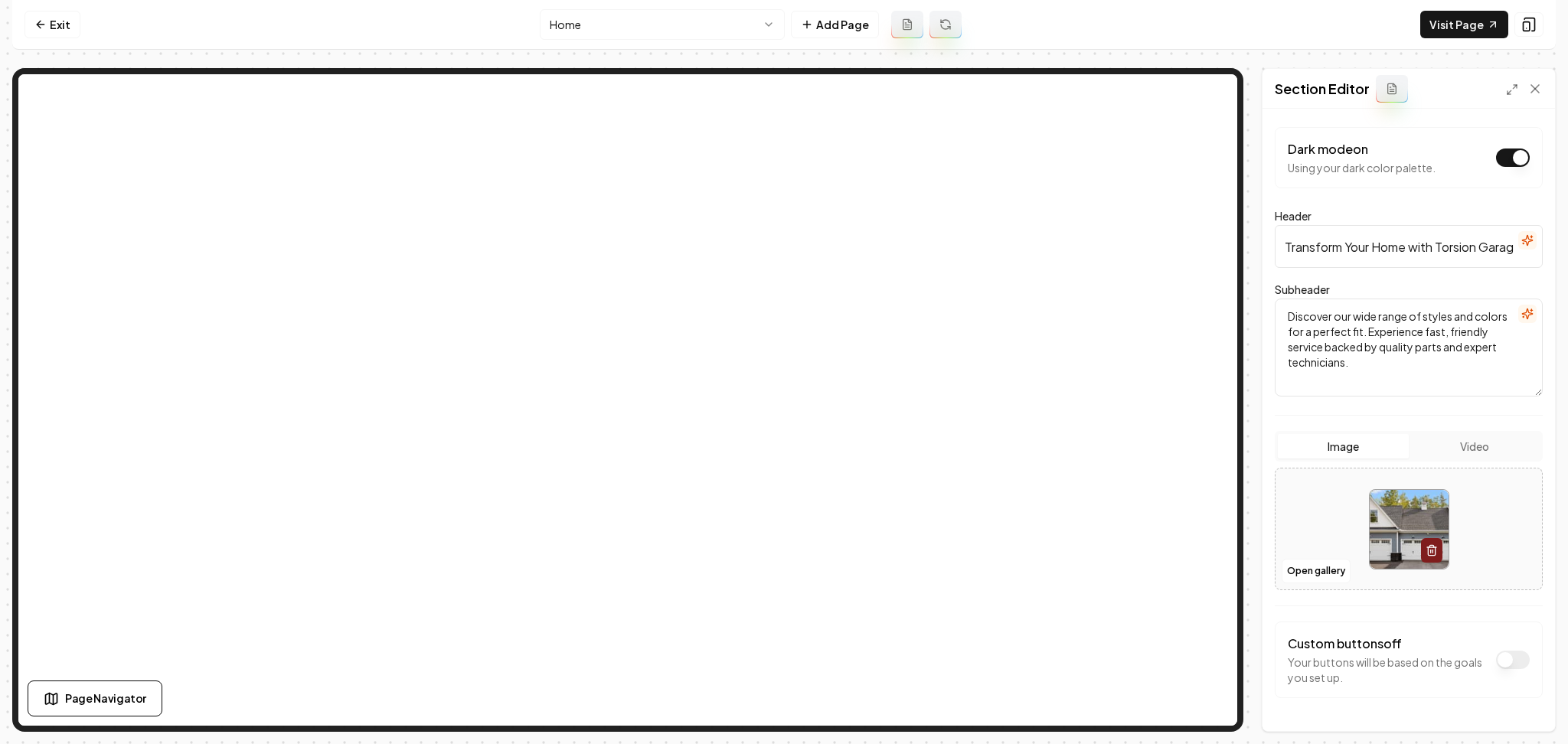
click at [565, 23] on html "Computer Required This feature is only available on a computer. Please switch t…" at bounding box center [784, 372] width 1568 height 744
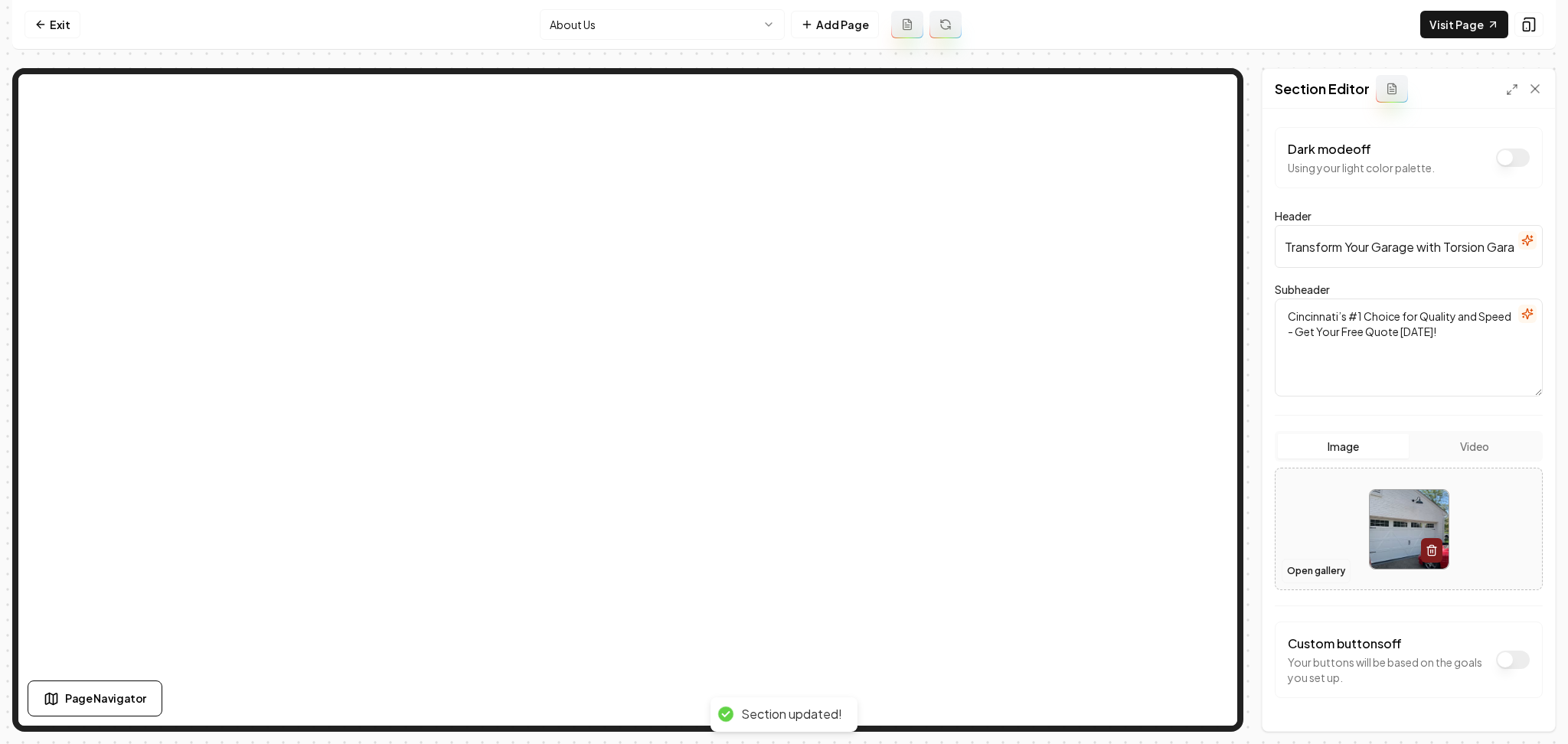
click at [1300, 571] on button "Open gallery" at bounding box center [1316, 571] width 69 height 25
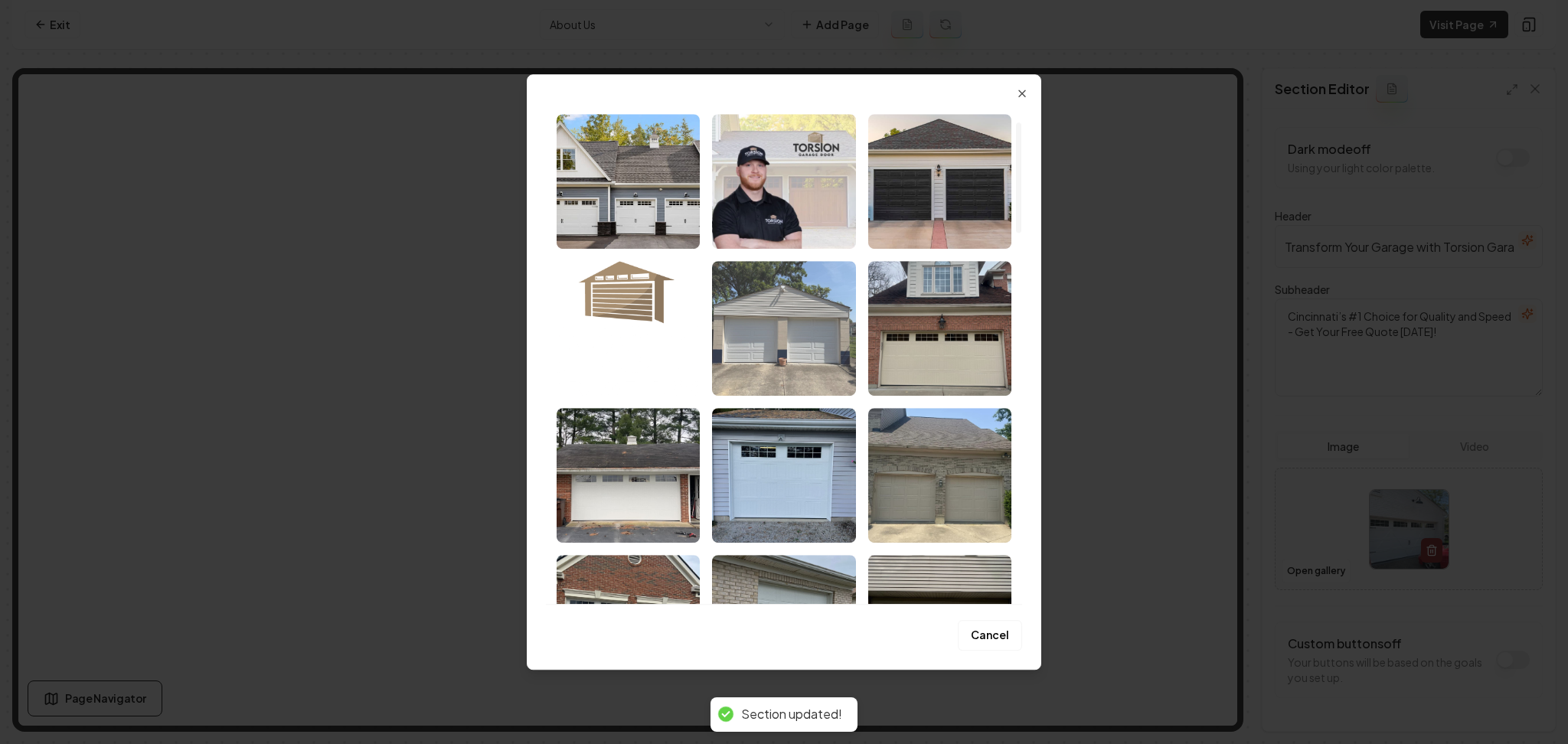
scroll to position [102, 0]
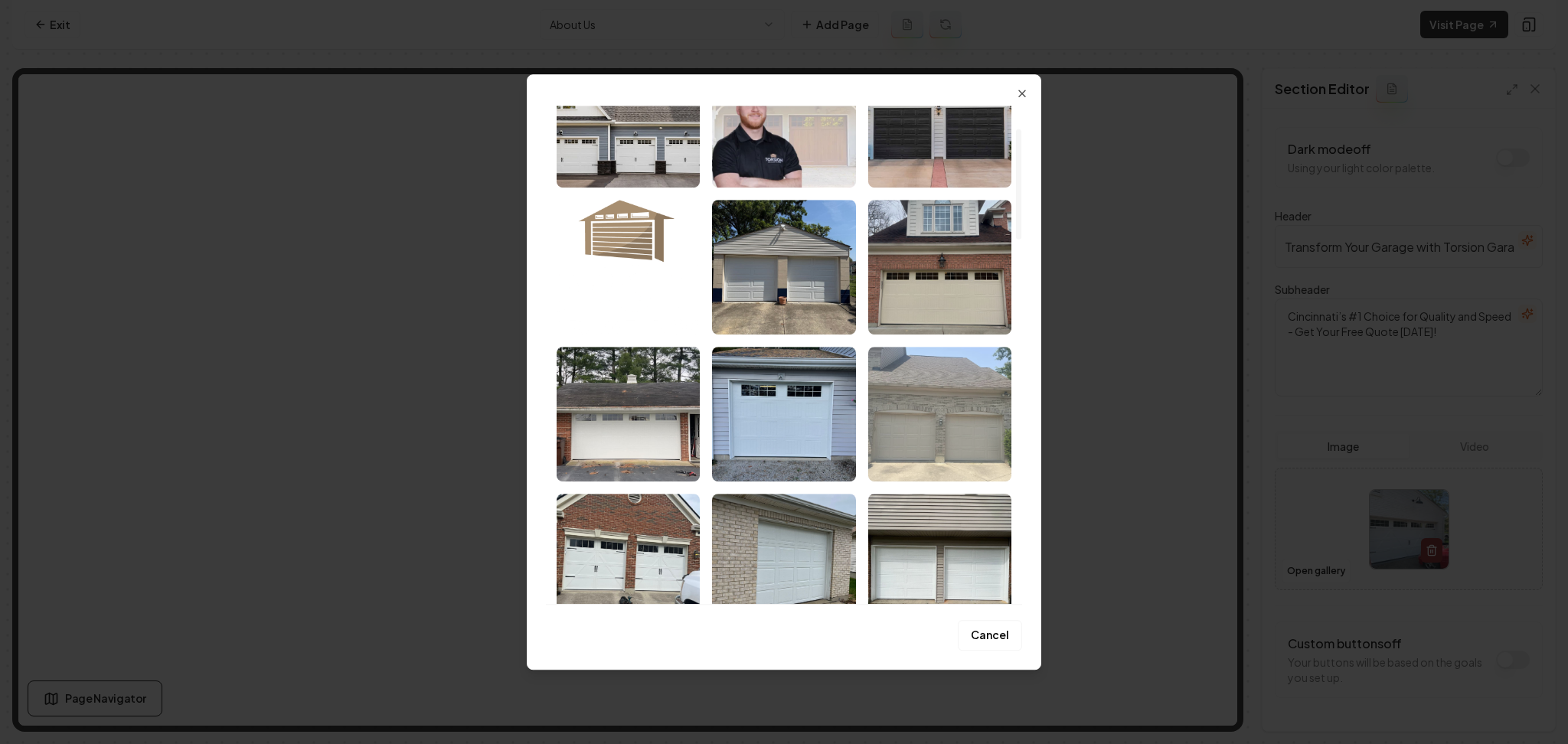
click at [894, 361] on img "Select image image_68b07c1b5c7cd75eb8f8e5c8.jpeg" at bounding box center [940, 414] width 143 height 135
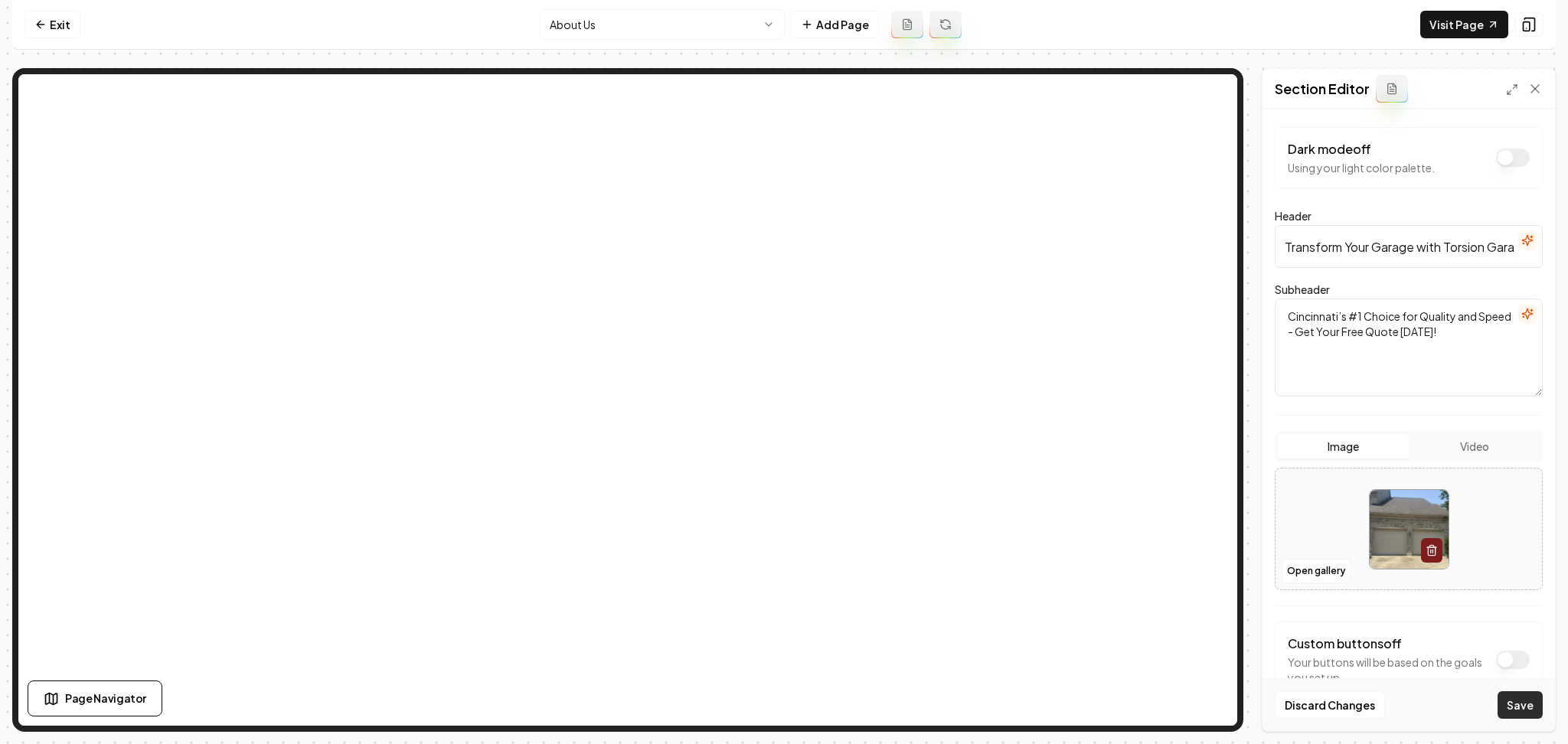
click at [1513, 697] on button "Save" at bounding box center [1519, 705] width 45 height 28
click at [1290, 569] on button "Open gallery" at bounding box center [1316, 571] width 69 height 25
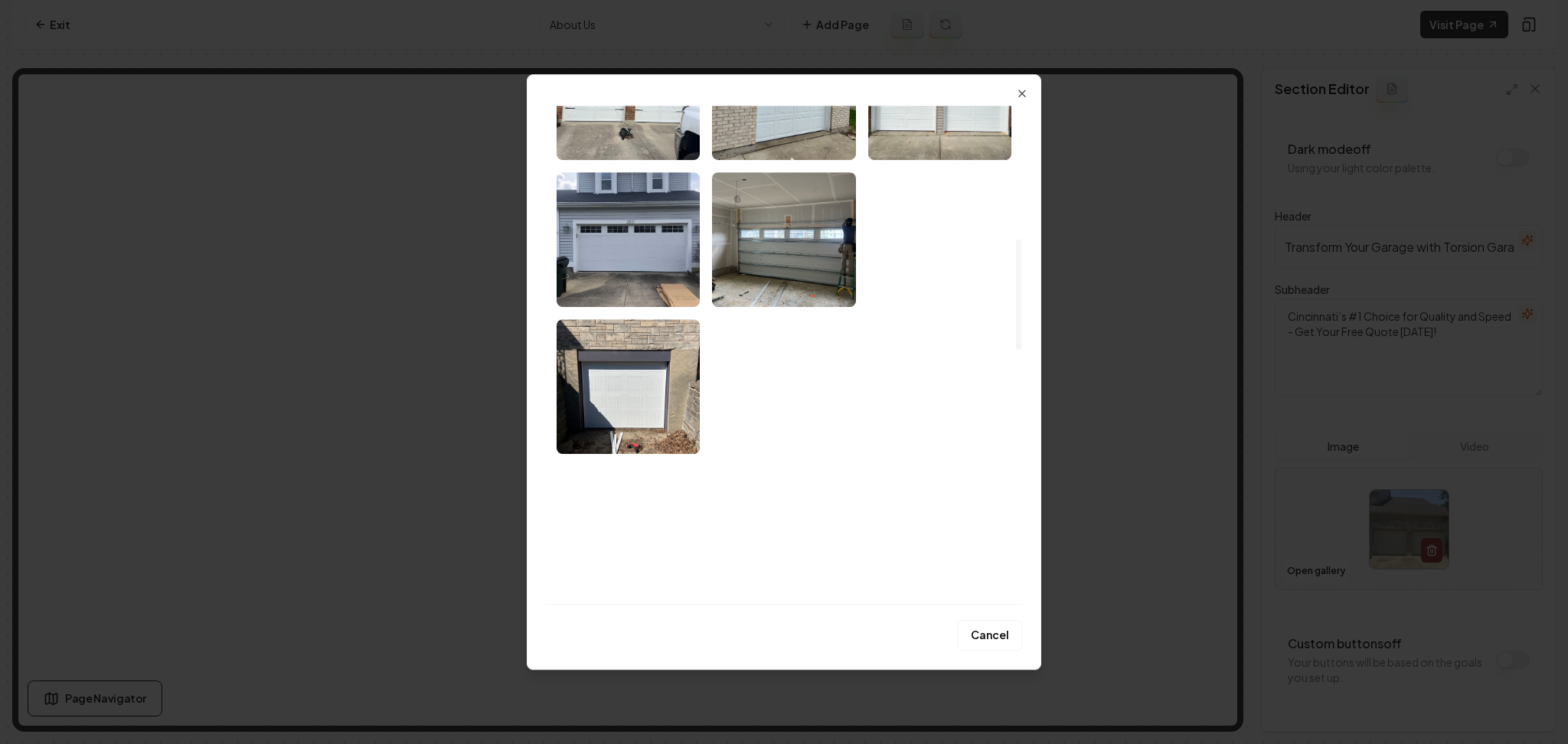
scroll to position [612, 0]
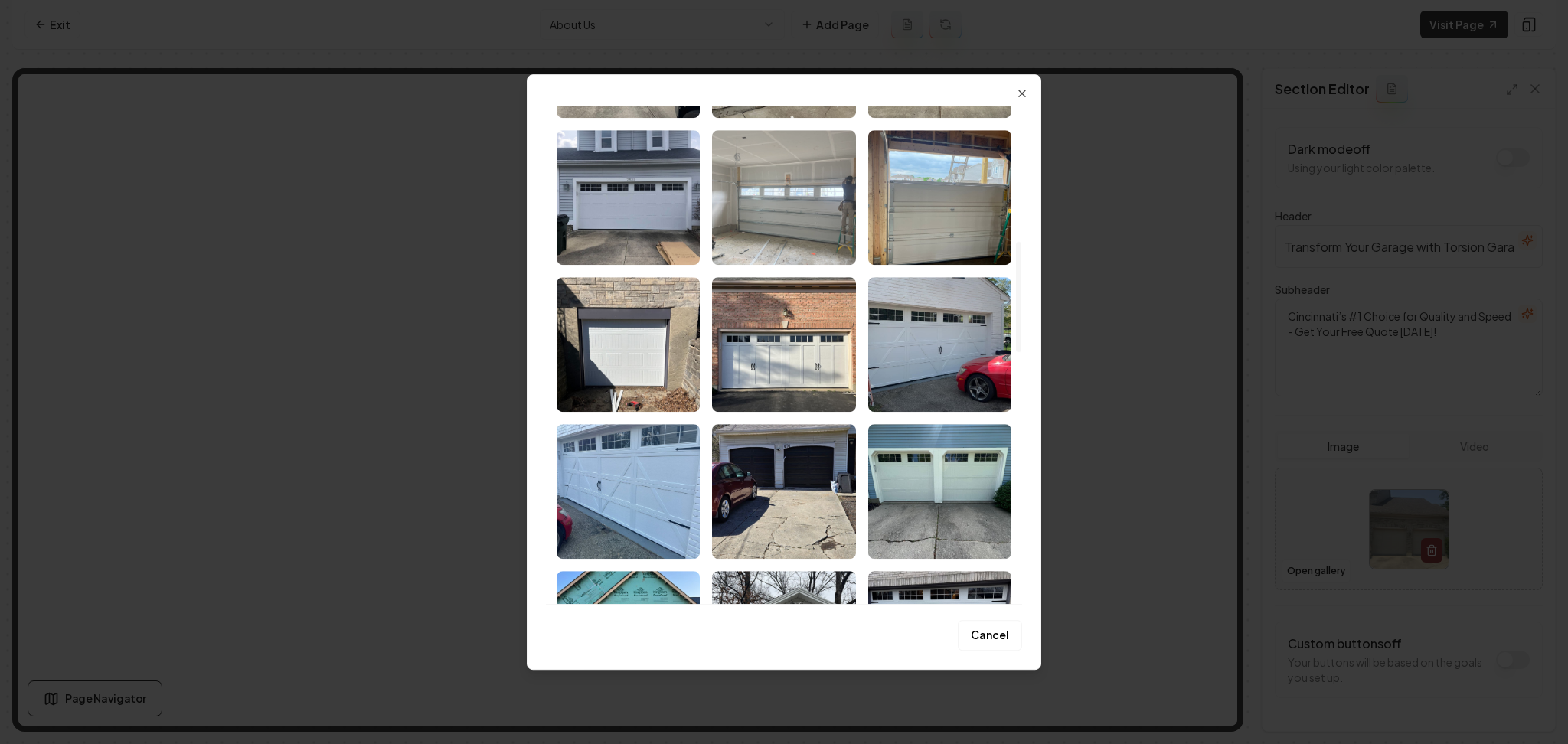
click at [777, 246] on img "Select image image_68b07c1b5c7cd75eb8f8e51b.jpeg" at bounding box center [784, 197] width 143 height 135
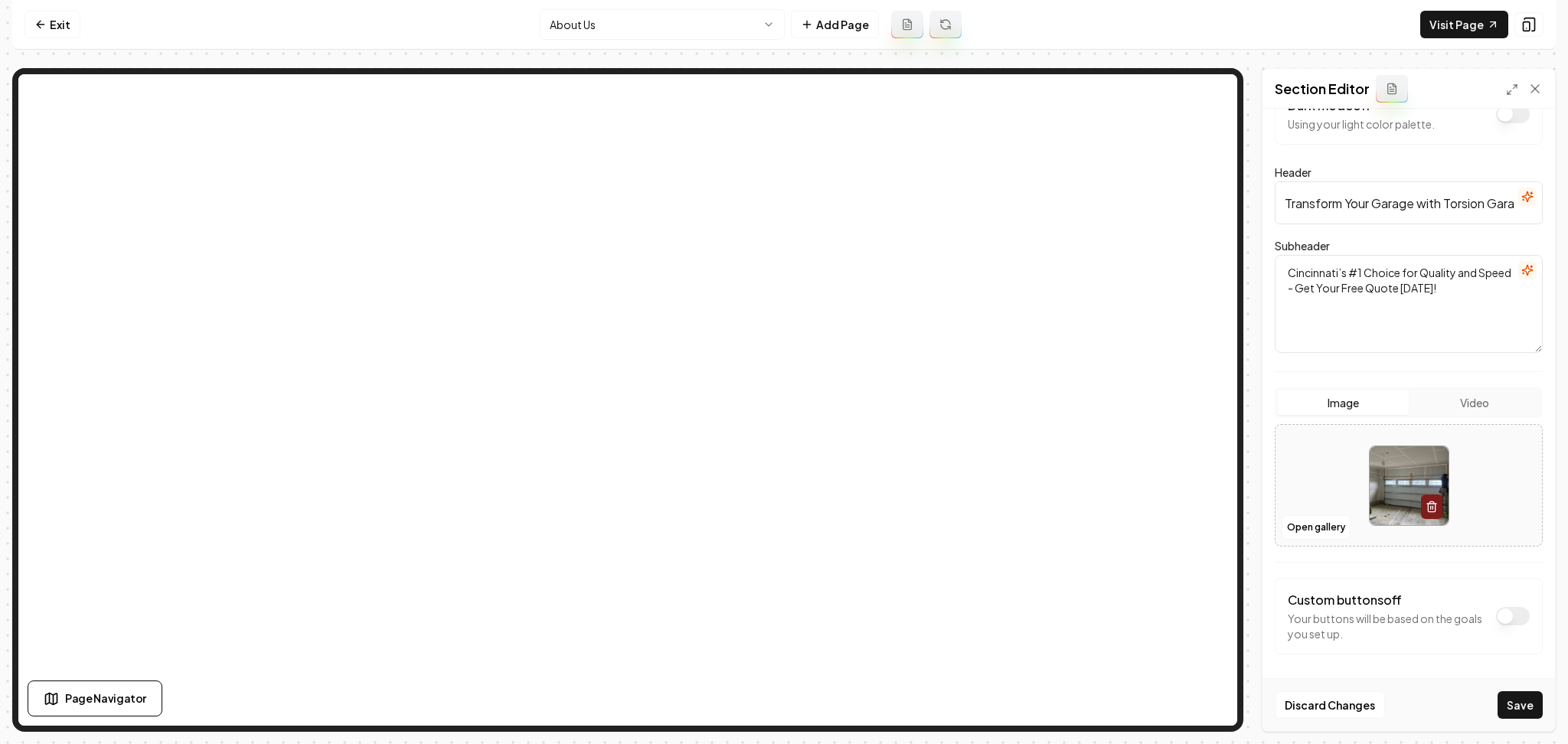
scroll to position [46, 0]
click at [1532, 711] on button "Save" at bounding box center [1519, 705] width 45 height 28
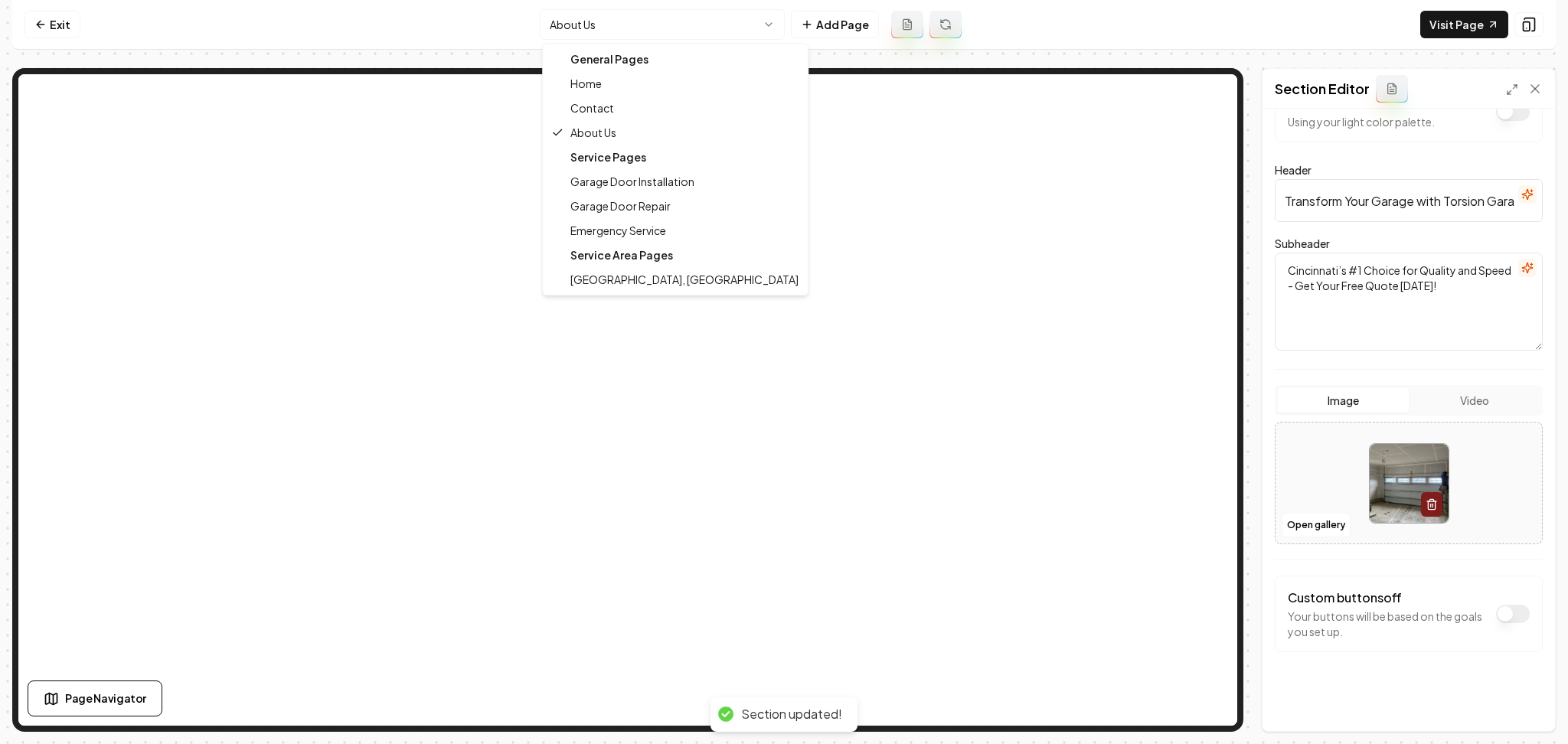
click at [629, 27] on html "Computer Required This feature is only available on a computer. Please switch t…" at bounding box center [784, 372] width 1568 height 744
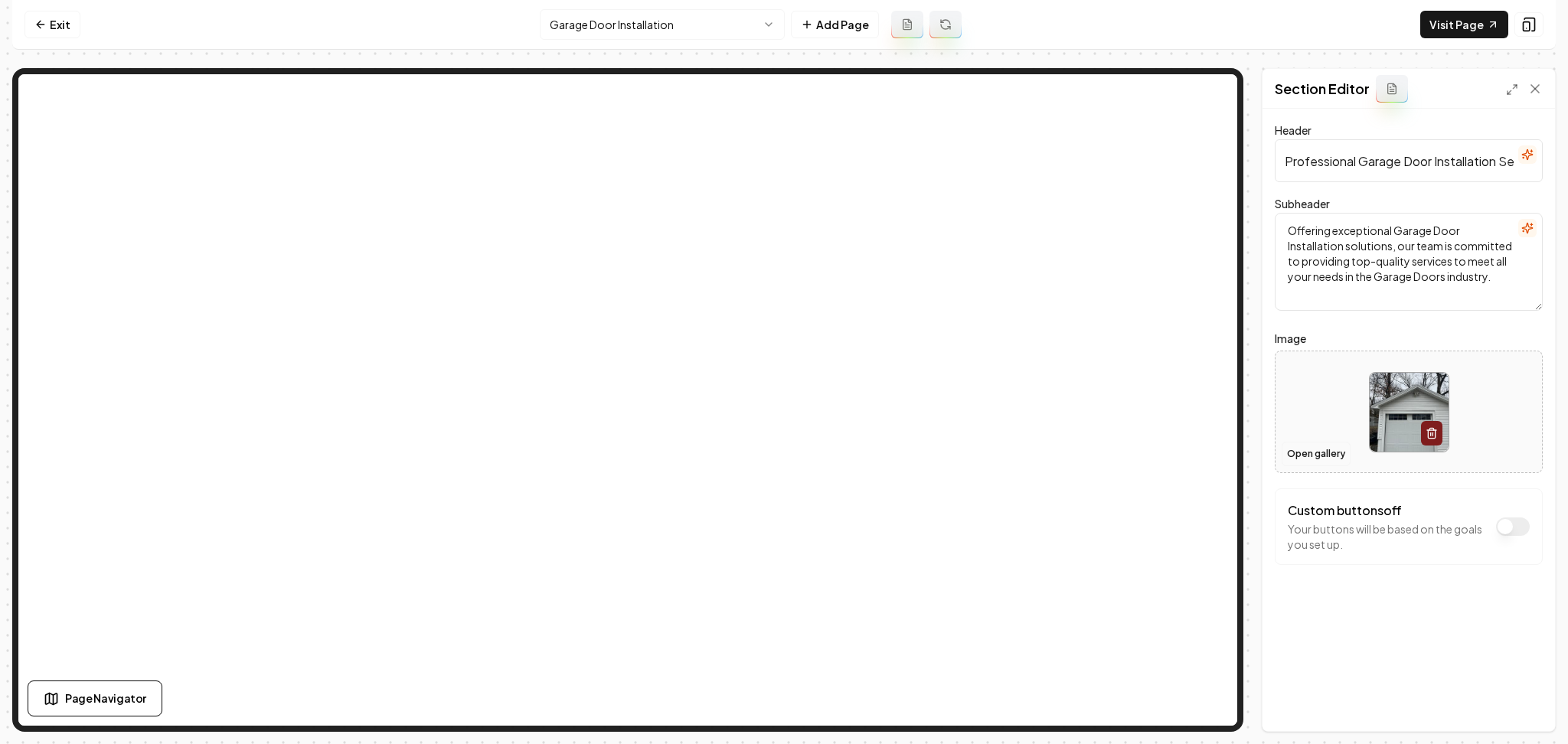
click at [1308, 446] on button "Open gallery" at bounding box center [1316, 454] width 69 height 25
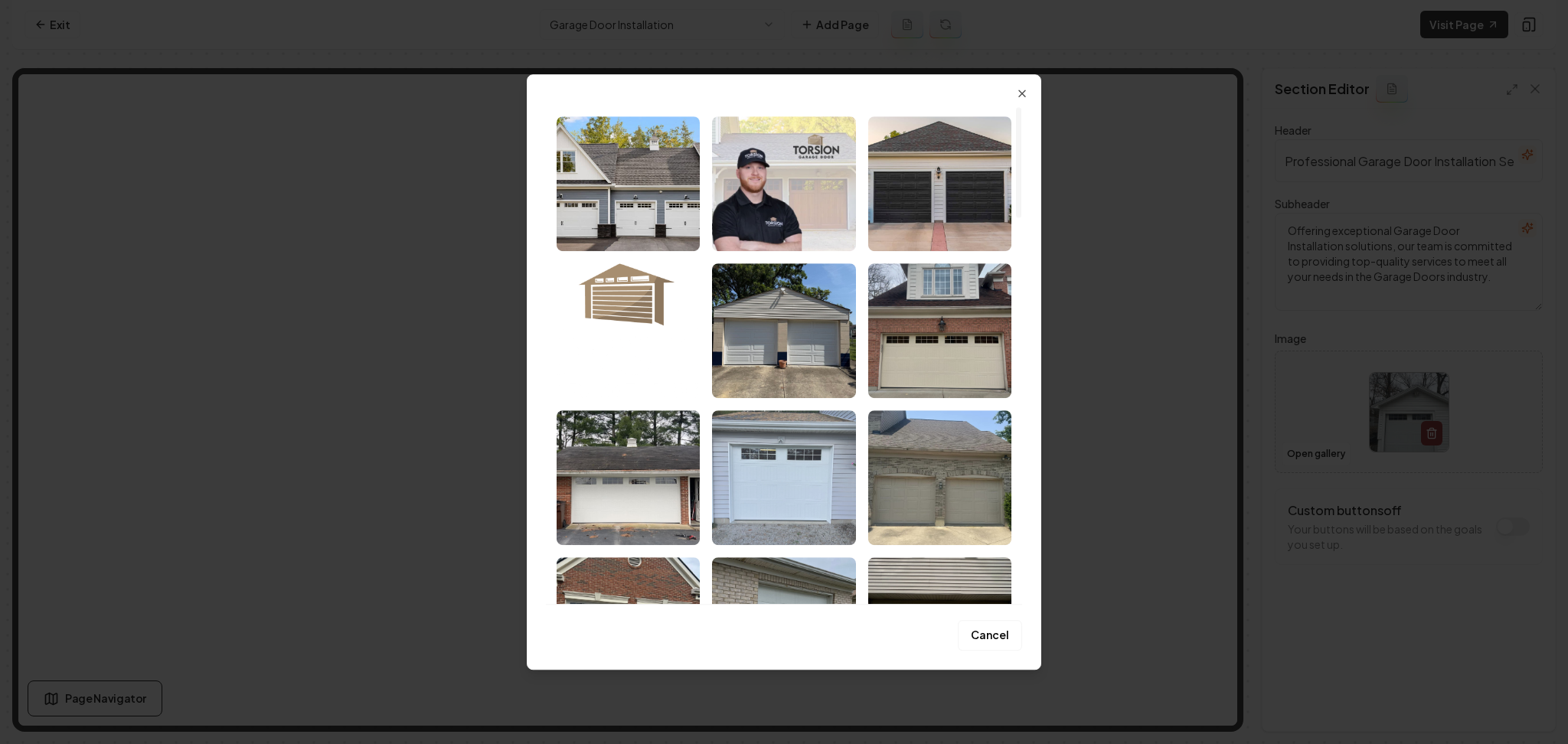
scroll to position [102, 0]
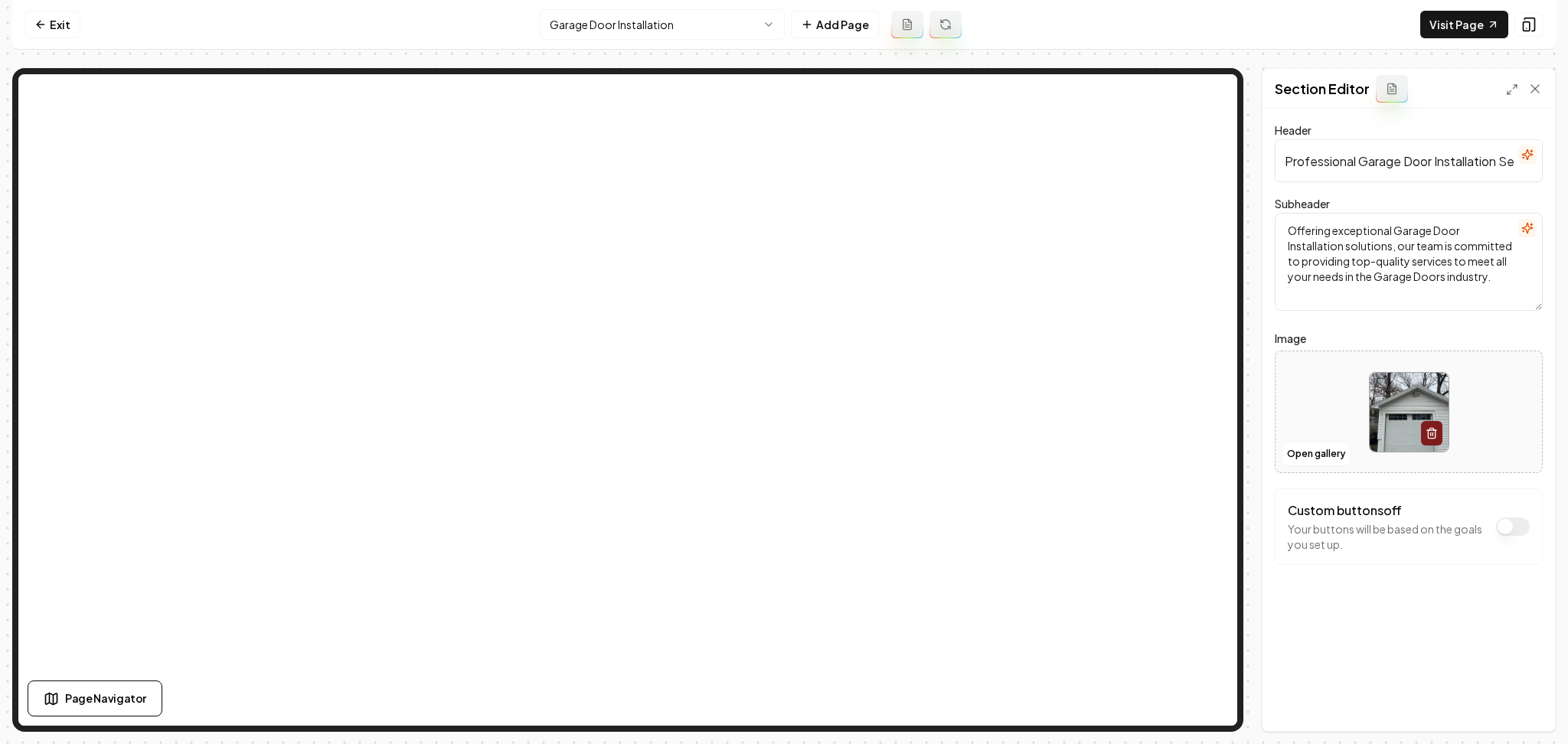
click at [607, 42] on nav "Exit Garage Door Installation Add Page Visit Page" at bounding box center [784, 25] width 1544 height 50
click at [621, 29] on html "Computer Required This feature is only available on a computer. Please switch t…" at bounding box center [784, 372] width 1568 height 744
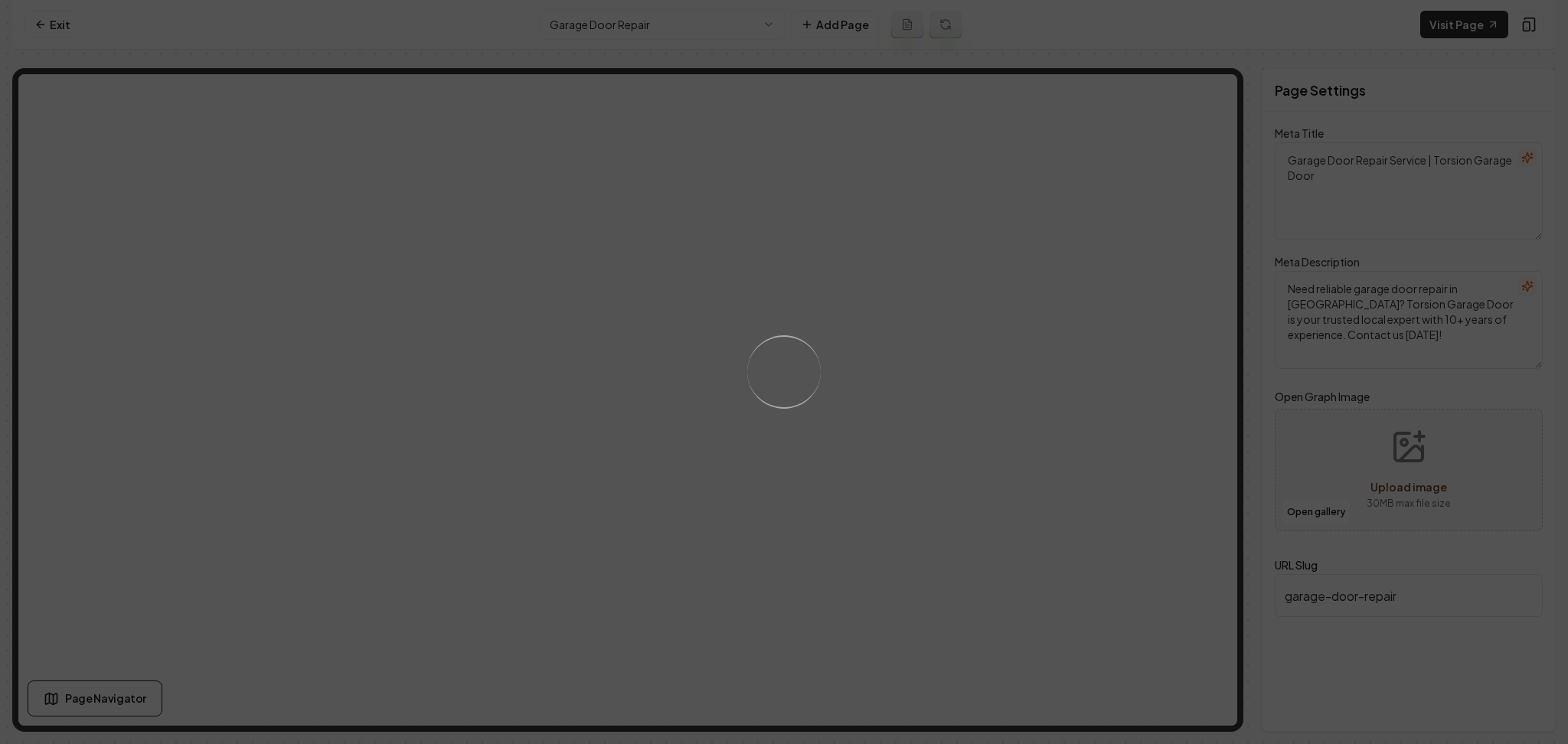
click at [997, 422] on div "Loading..." at bounding box center [784, 372] width 1568 height 744
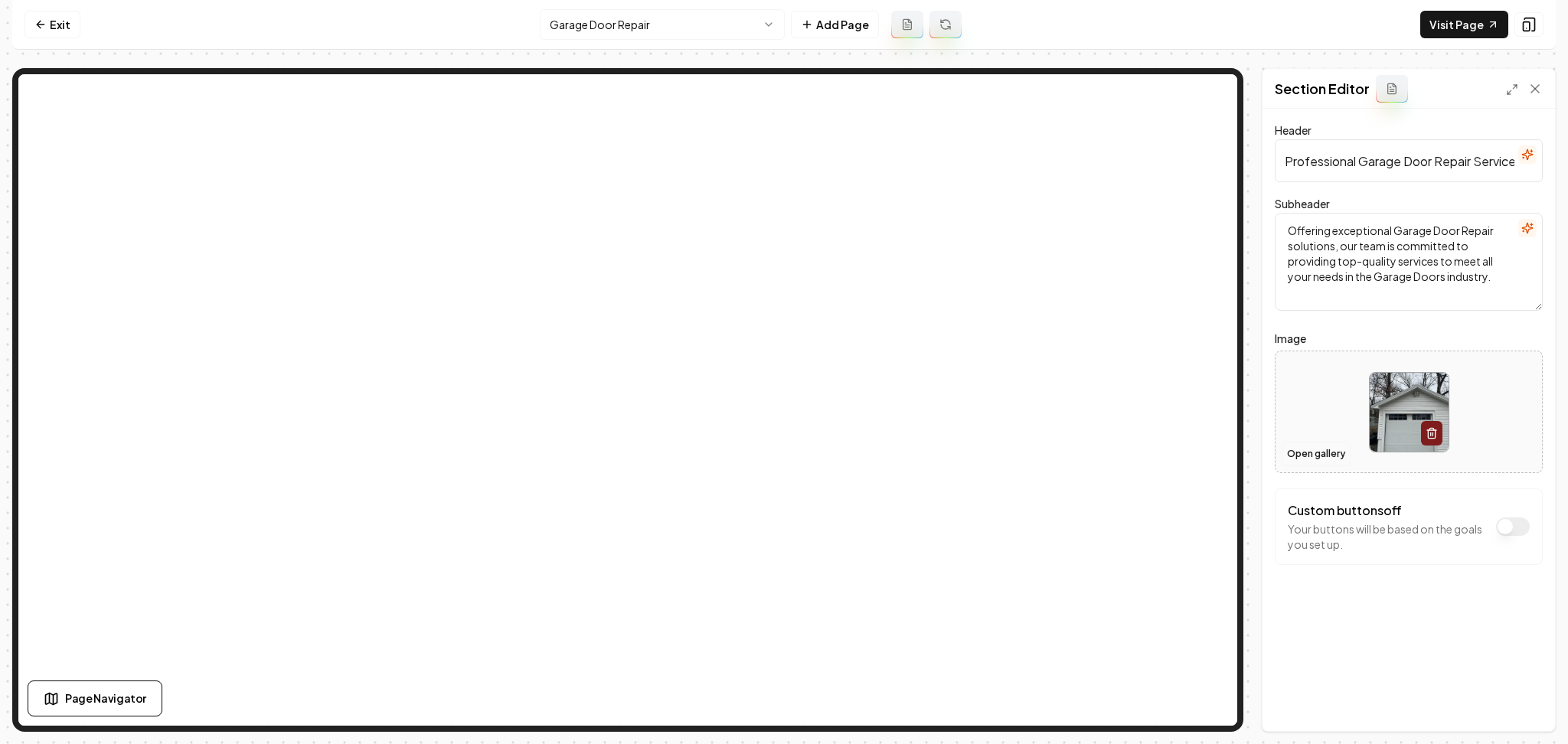
click at [1309, 457] on button "Open gallery" at bounding box center [1316, 454] width 69 height 25
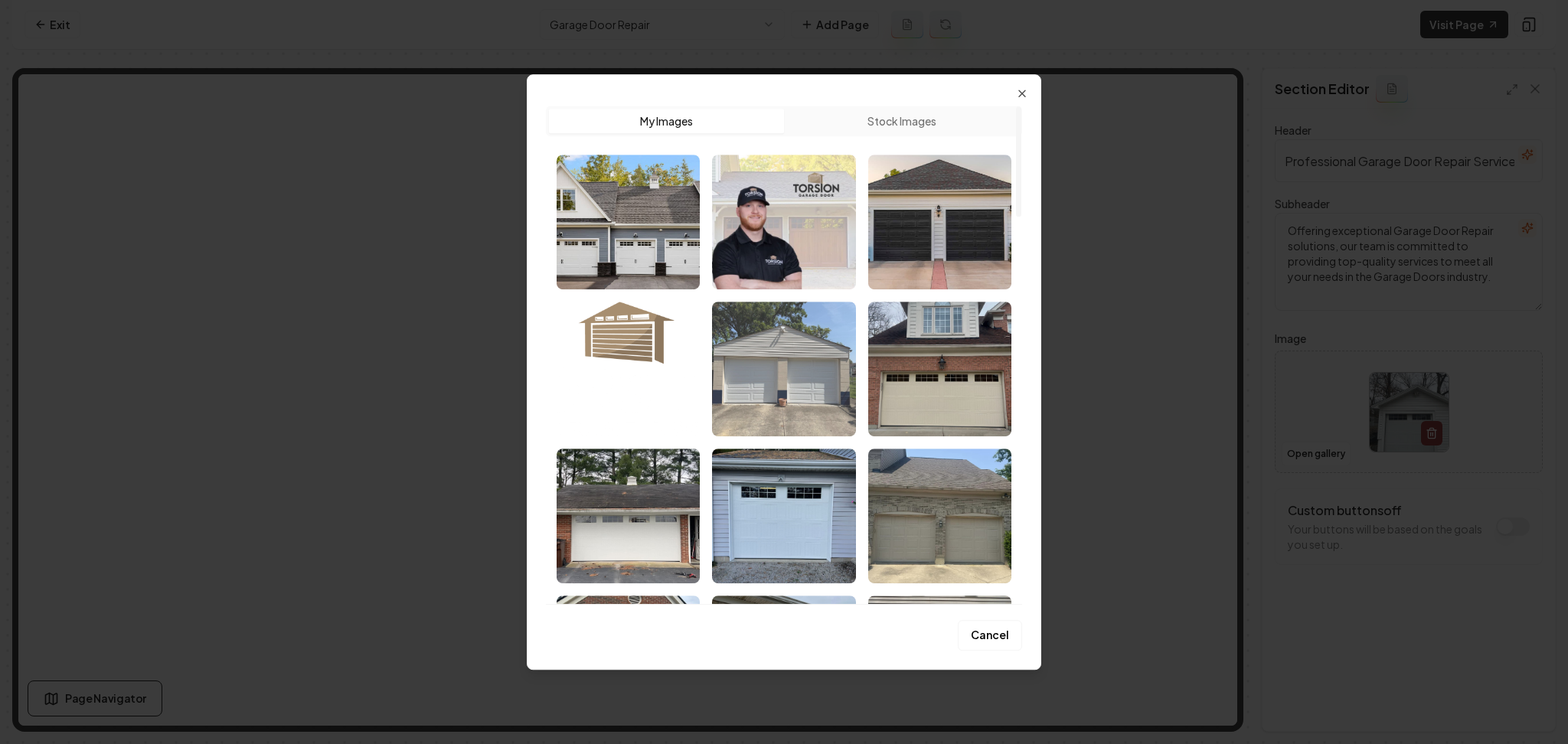
click at [754, 335] on img "Select image image_68b07c1c5c7cd75eb8f8e915.jpeg" at bounding box center [784, 369] width 143 height 135
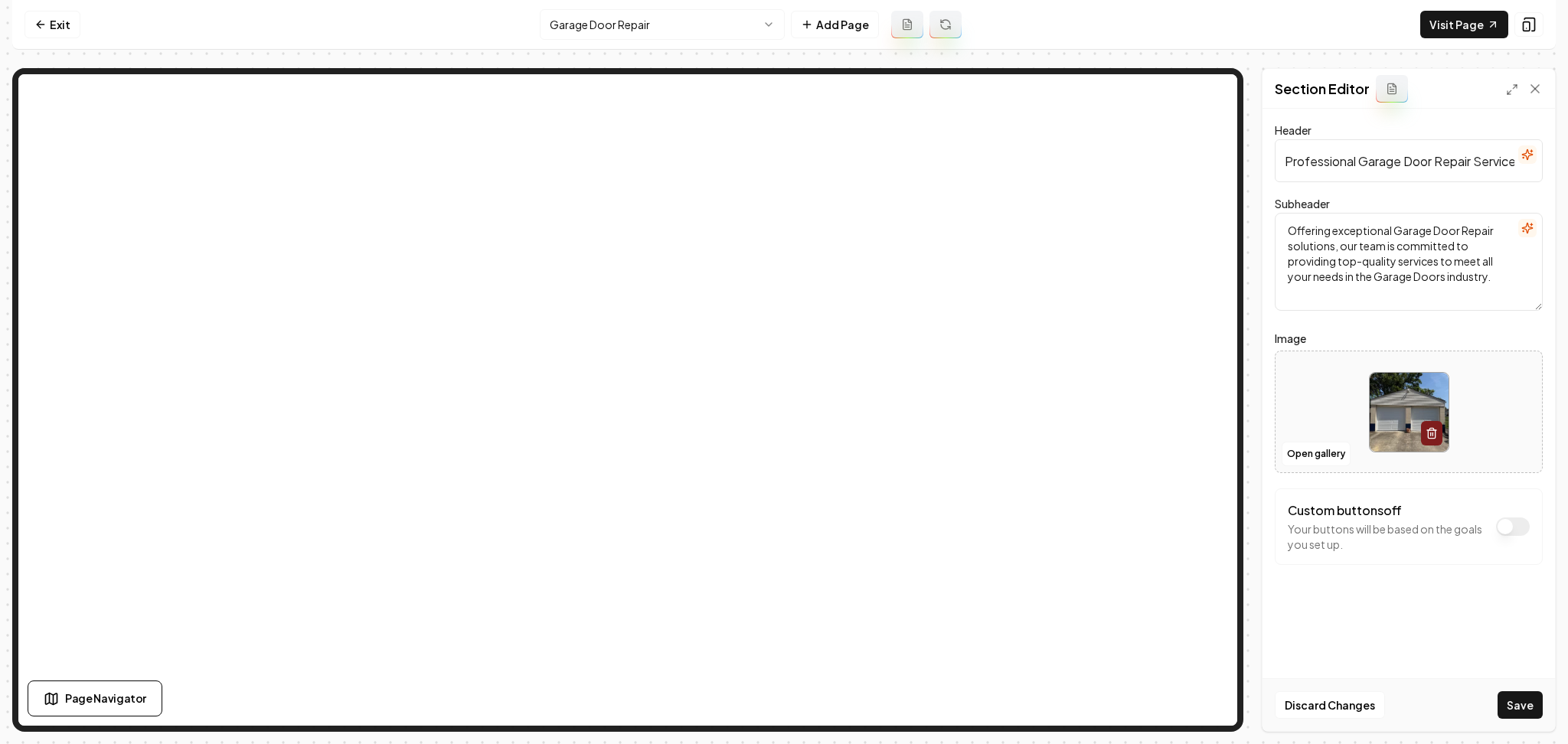
click at [1532, 700] on button "Save" at bounding box center [1519, 705] width 45 height 28
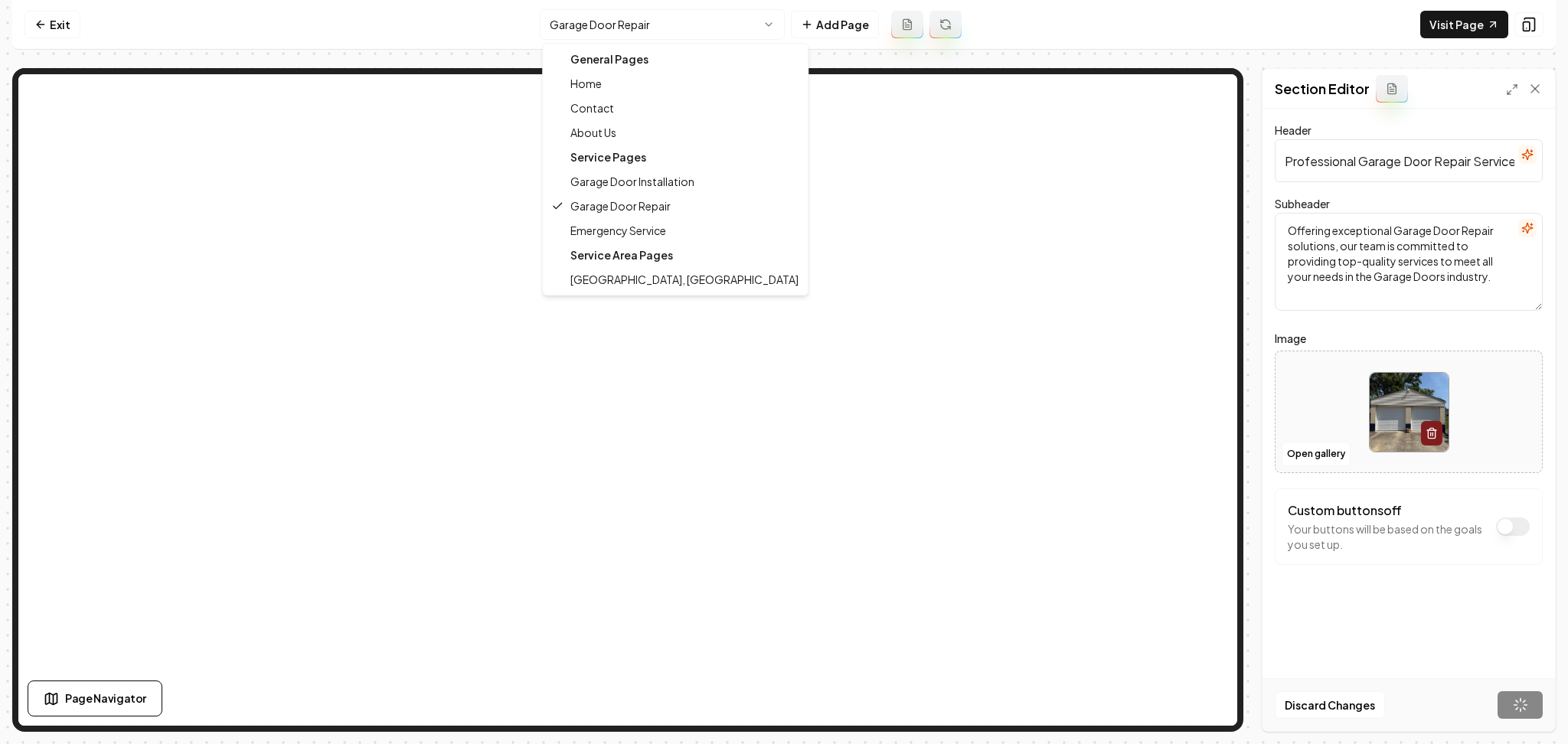
click at [622, 32] on html "Computer Required This feature is only available on a computer. Please switch t…" at bounding box center [784, 372] width 1568 height 744
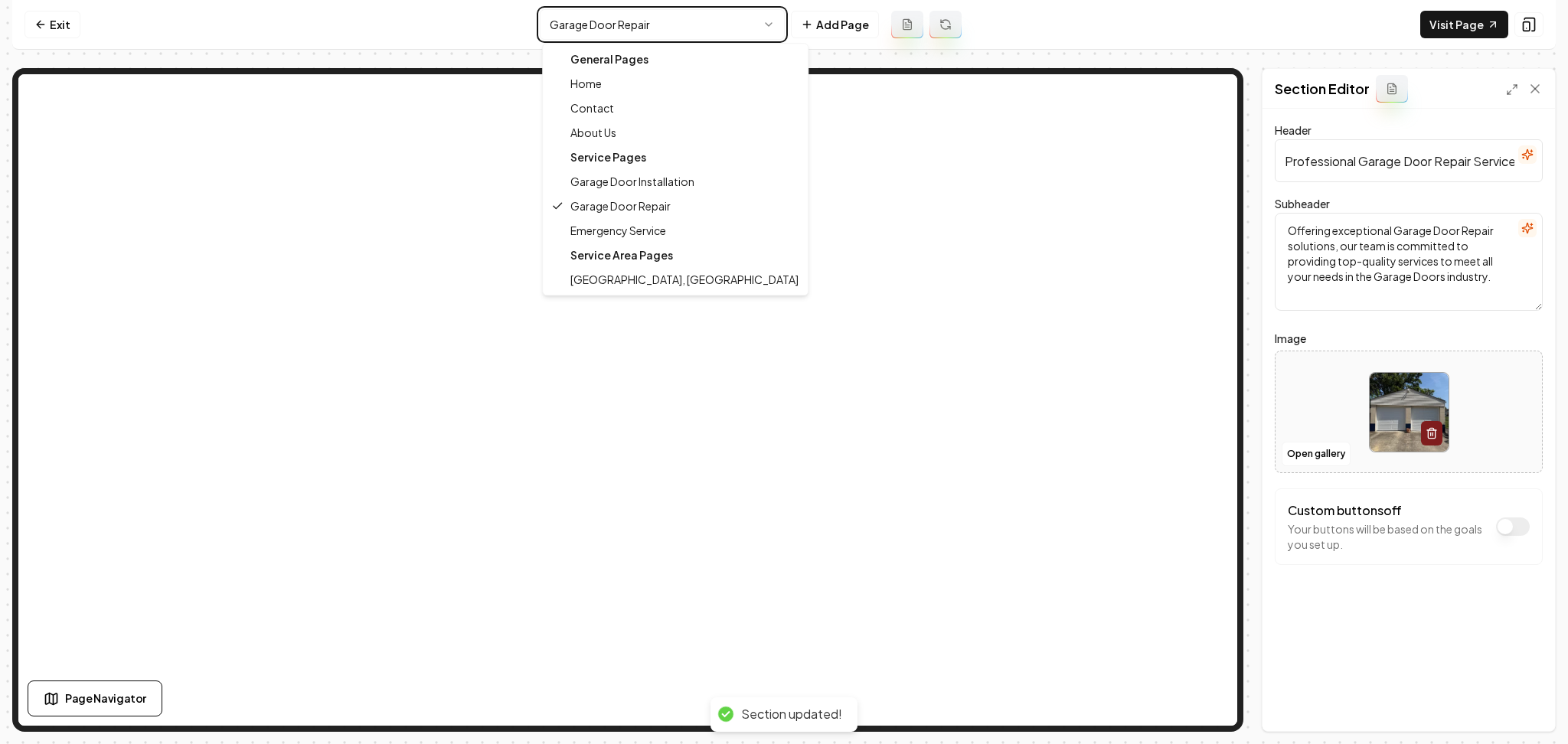
click at [1269, 460] on html "Computer Required This feature is only available on a computer. Please switch t…" at bounding box center [784, 372] width 1568 height 744
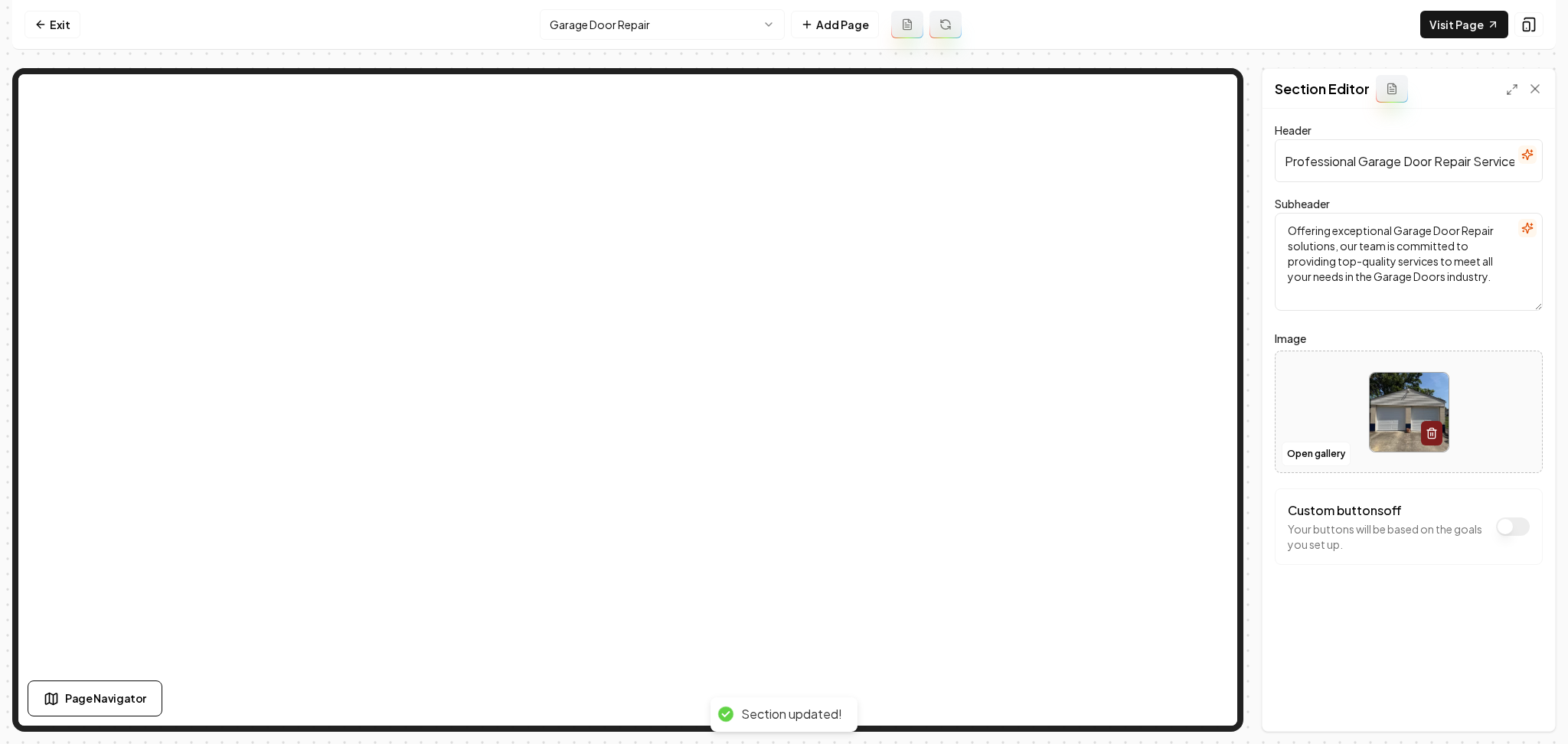
click at [1308, 402] on div at bounding box center [1408, 413] width 267 height 105
type input "**********"
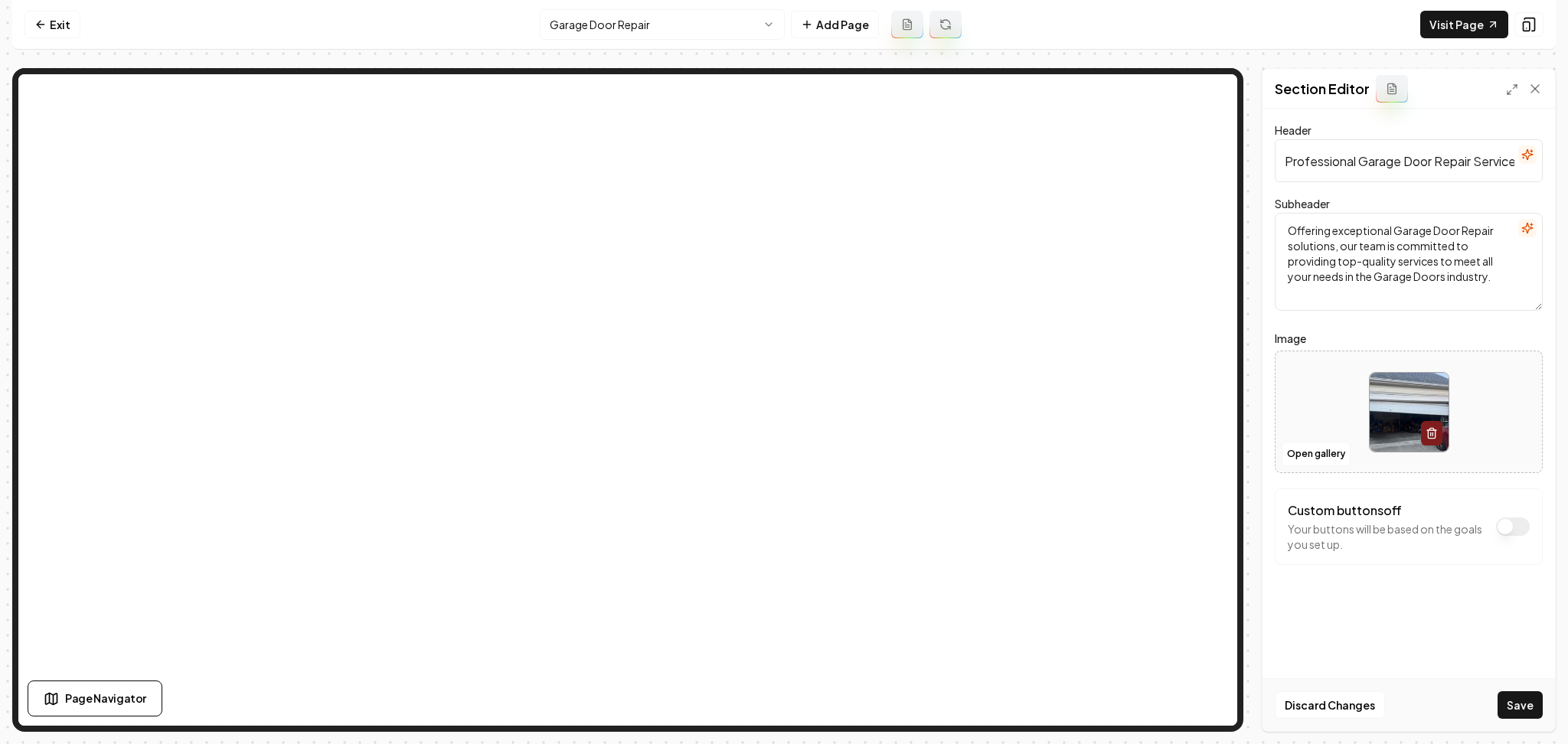
click at [1502, 726] on div "Discard Changes Save" at bounding box center [1408, 704] width 292 height 53
click at [1504, 716] on button "Save" at bounding box center [1519, 705] width 45 height 28
click at [656, 17] on html "Computer Required This feature is only available on a computer. Please switch t…" at bounding box center [784, 372] width 1568 height 744
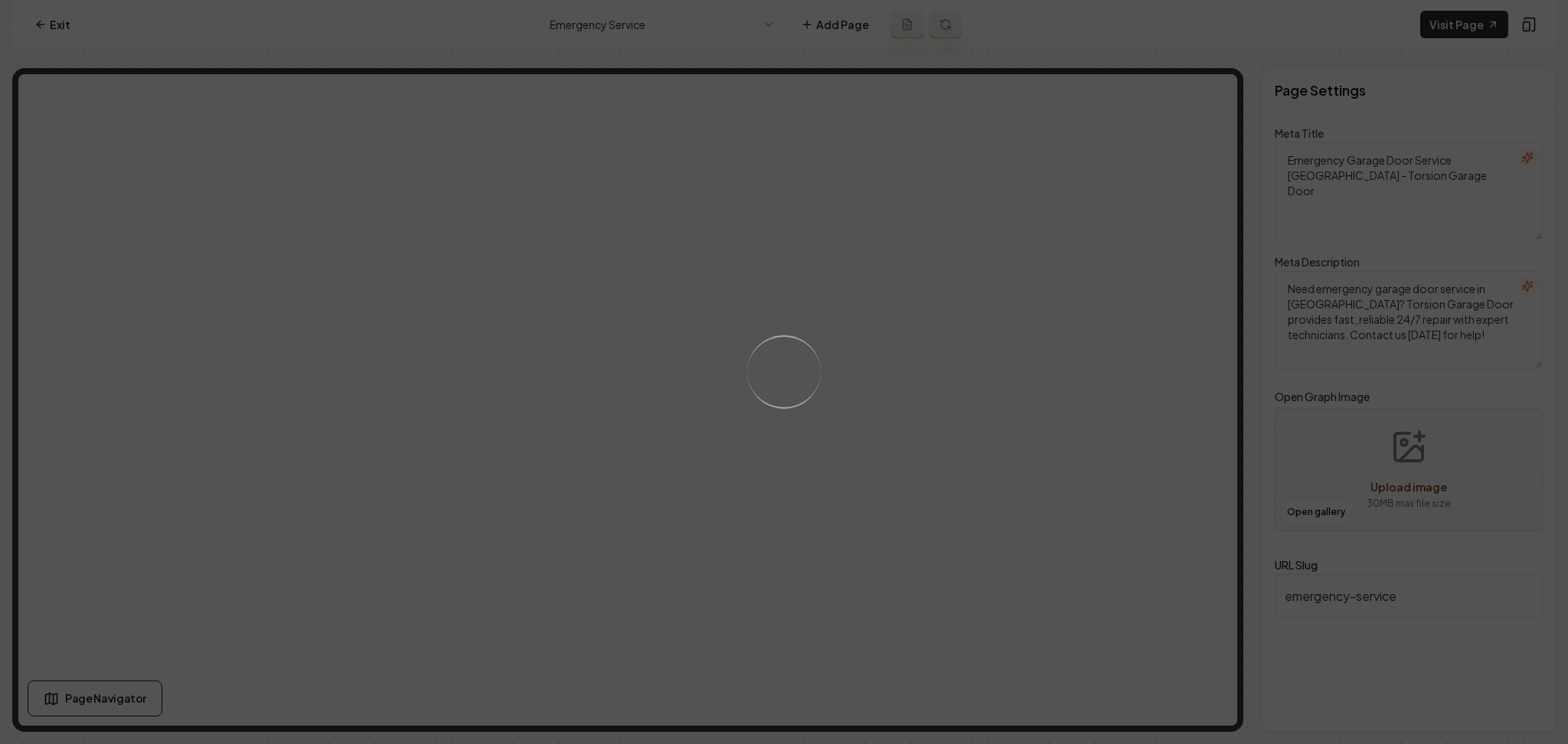
click at [983, 375] on div "Loading..." at bounding box center [784, 372] width 1568 height 744
click at [896, 376] on div "Loading..." at bounding box center [784, 372] width 1568 height 744
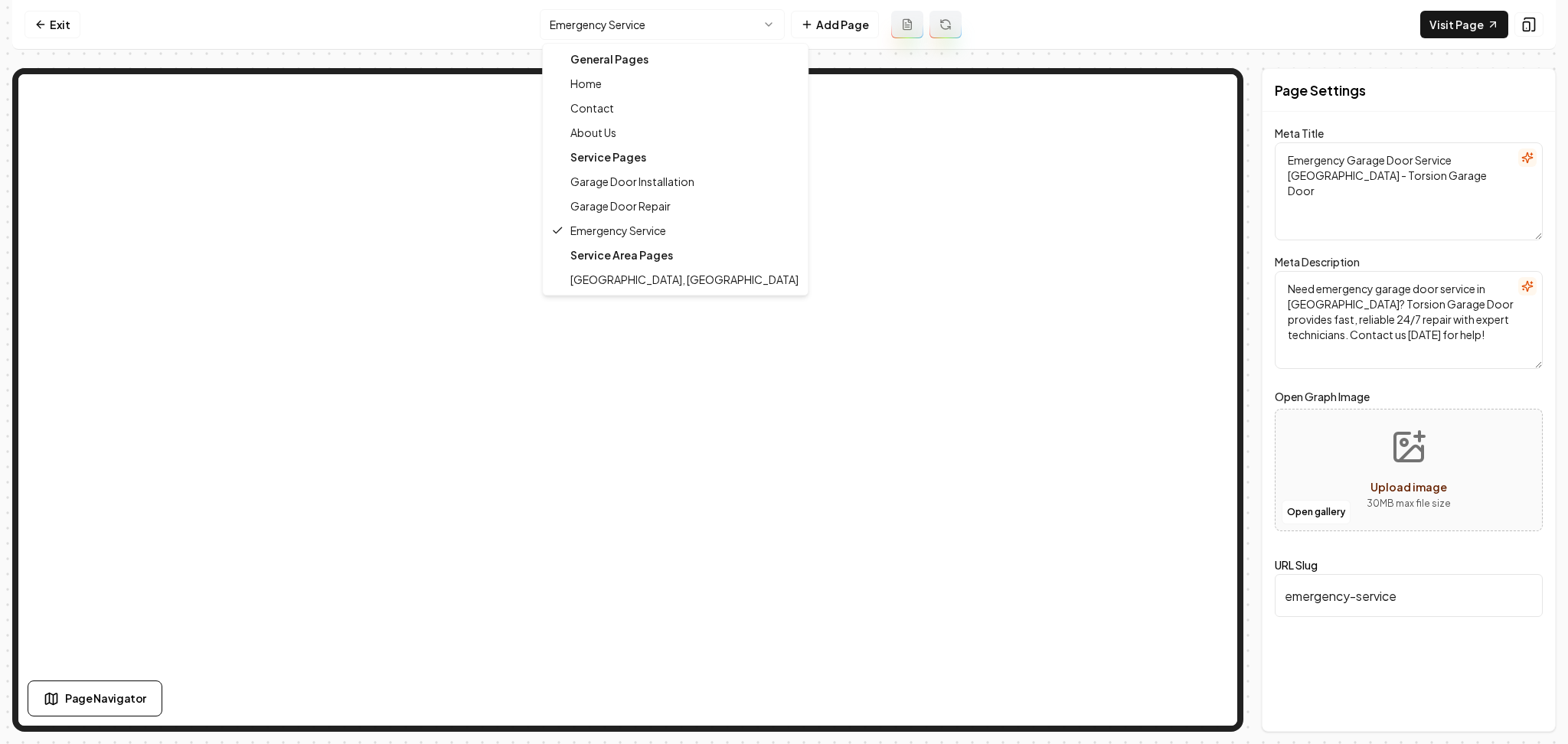
click at [622, 30] on html "Computer Required This feature is only available on a computer. Please switch t…" at bounding box center [784, 372] width 1568 height 744
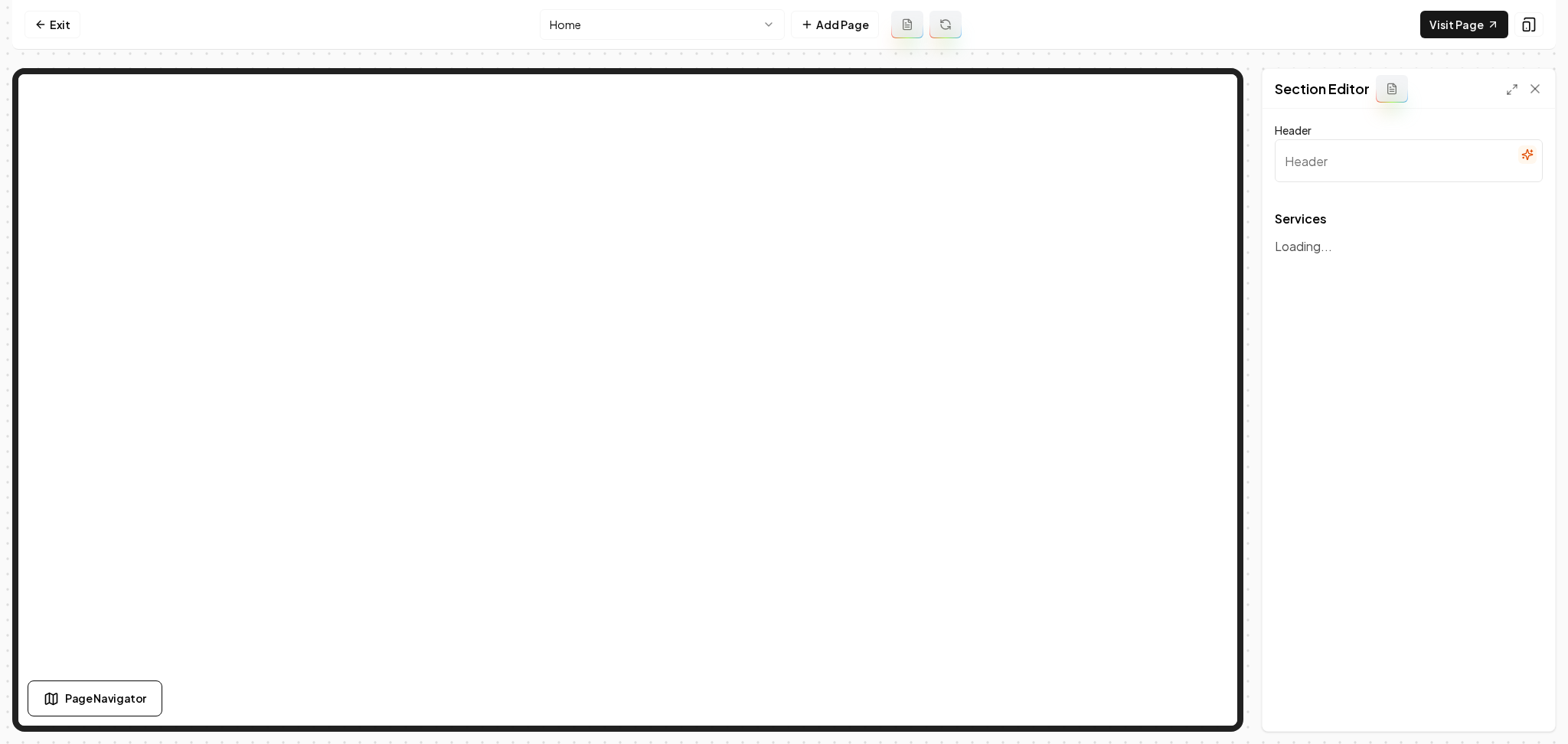
type input "Our Garage Door Solutions"
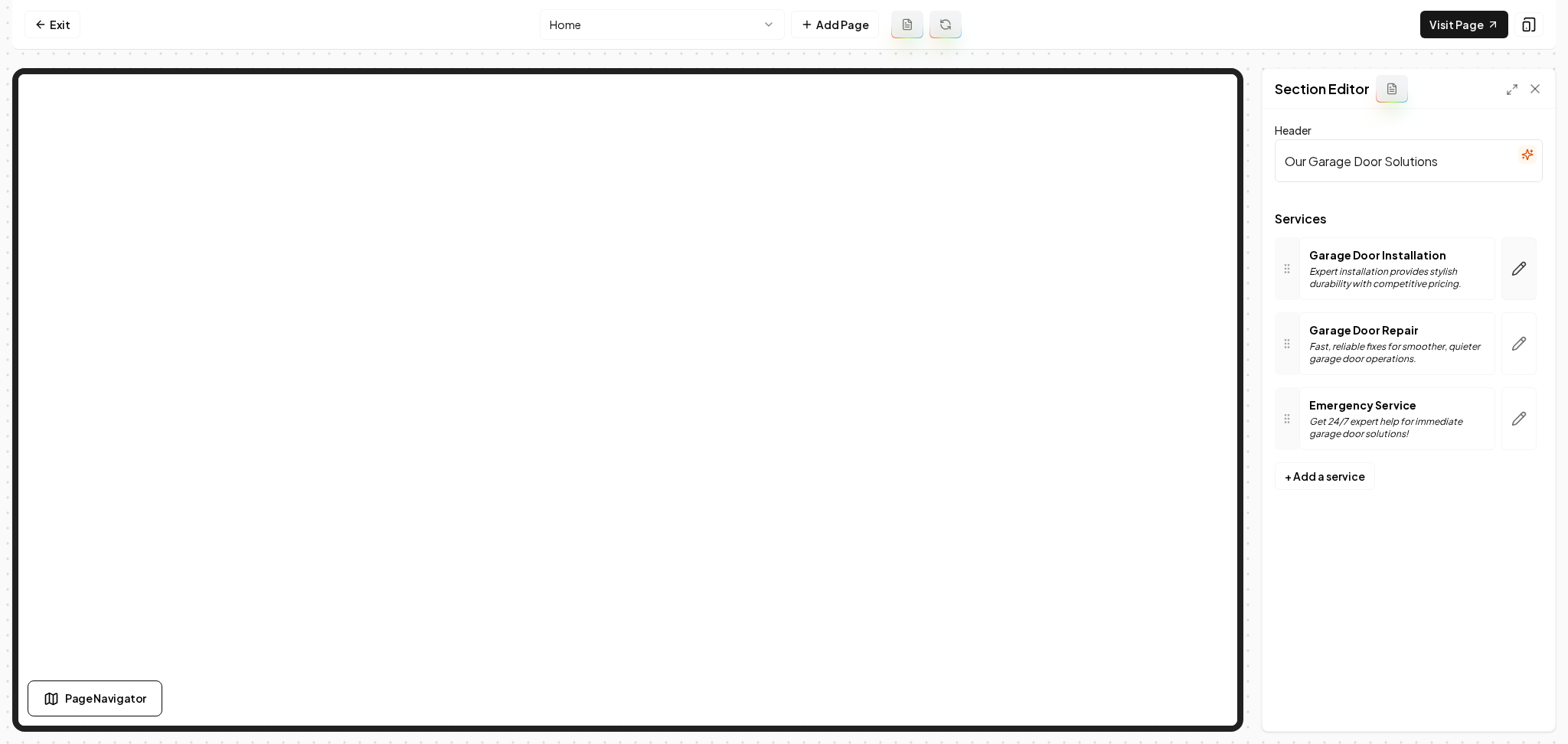
click at [1520, 282] on button "button" at bounding box center [1518, 268] width 35 height 63
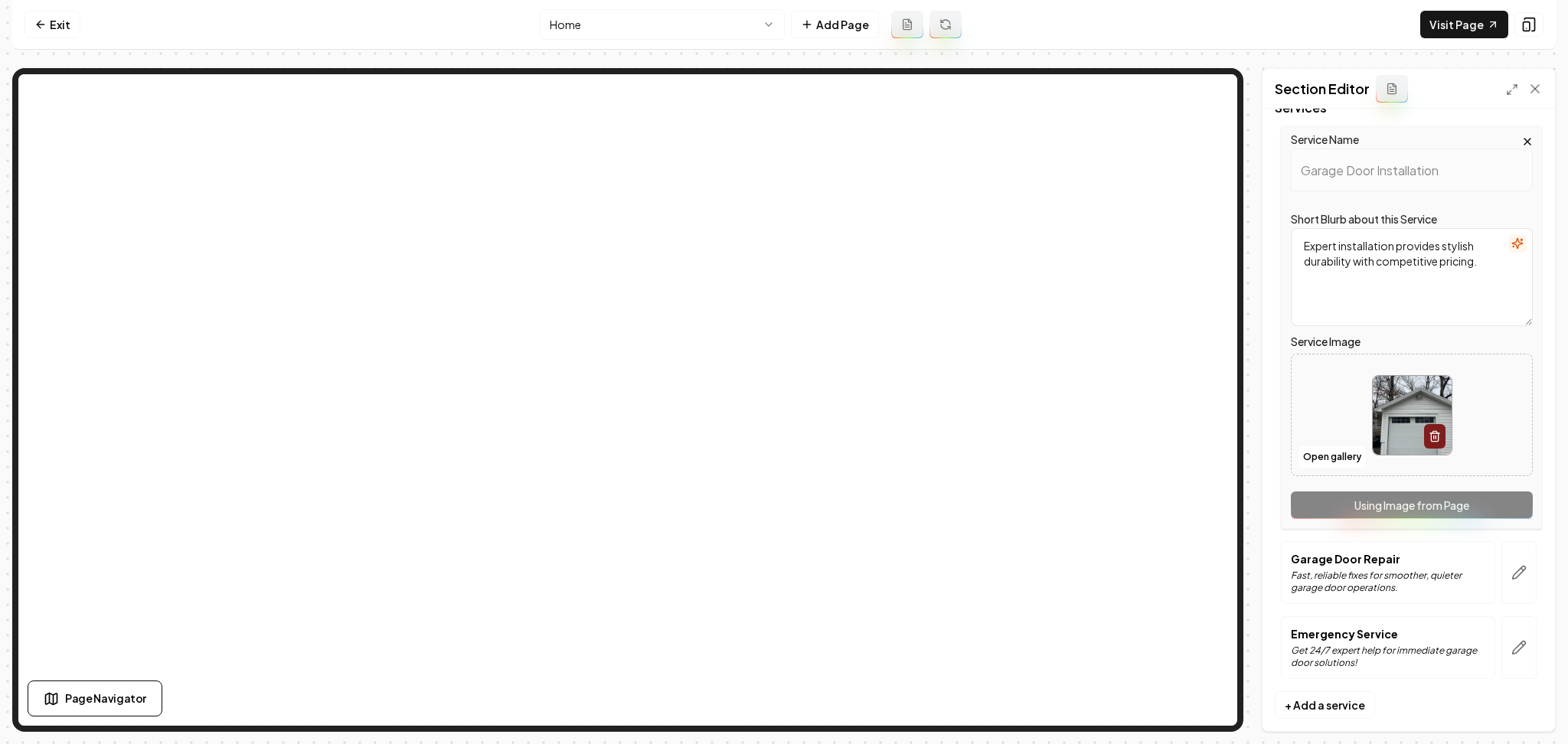
scroll to position [129, 0]
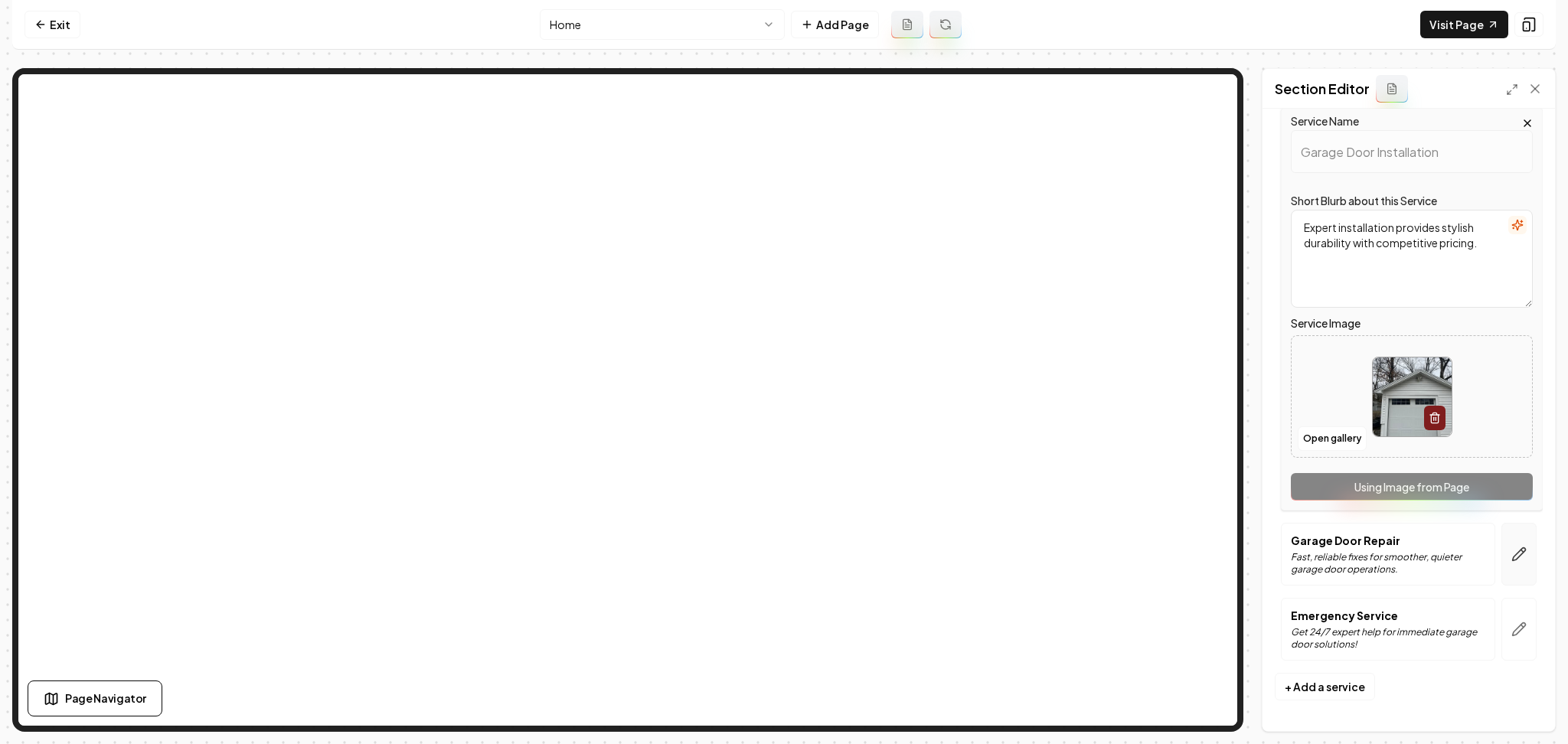
click at [1501, 551] on button "button" at bounding box center [1518, 554] width 35 height 63
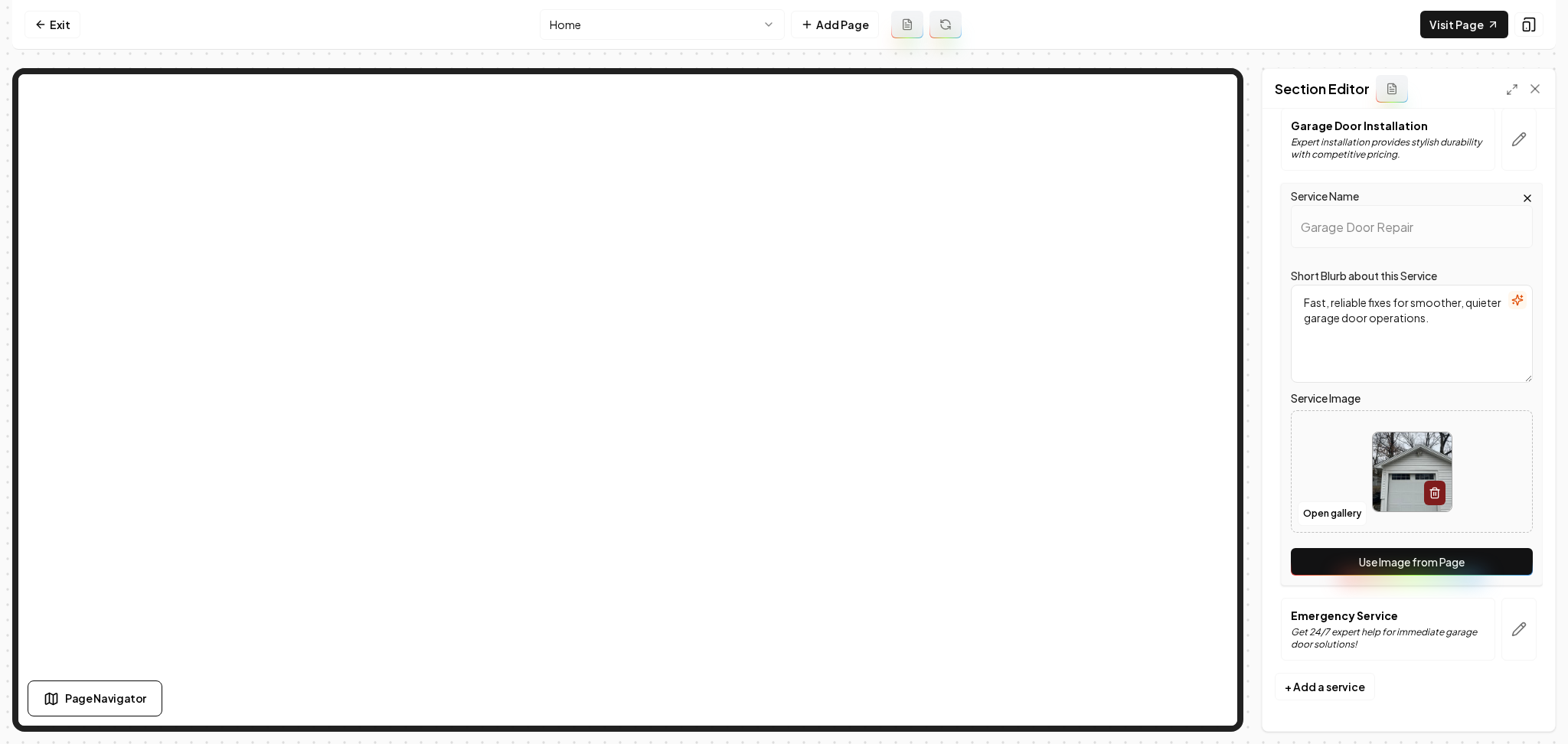
click at [1484, 564] on button "Use Image from Page" at bounding box center [1411, 562] width 242 height 28
click at [1527, 696] on button "Save" at bounding box center [1519, 705] width 45 height 28
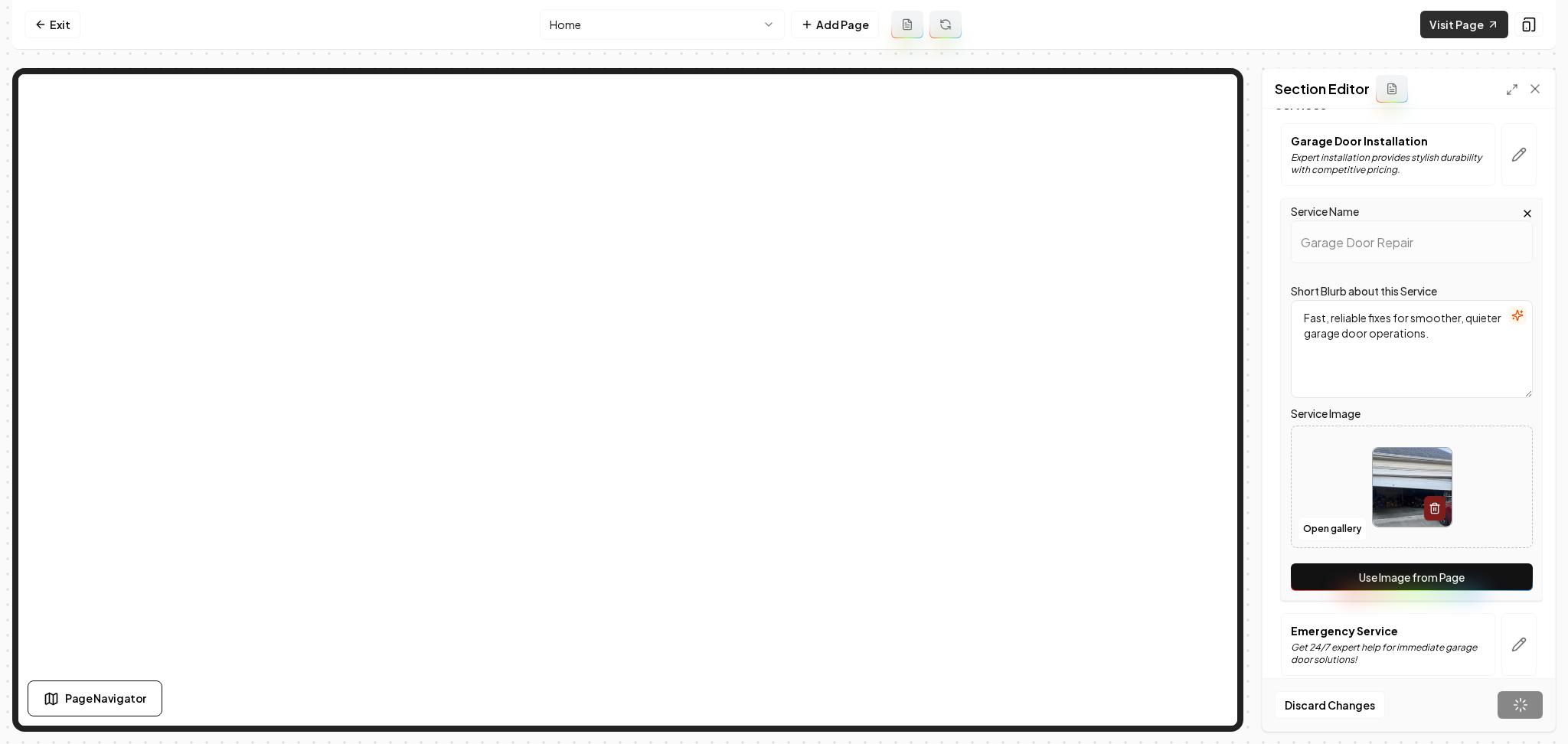
click at [1448, 17] on link "Visit Page" at bounding box center [1464, 24] width 88 height 28
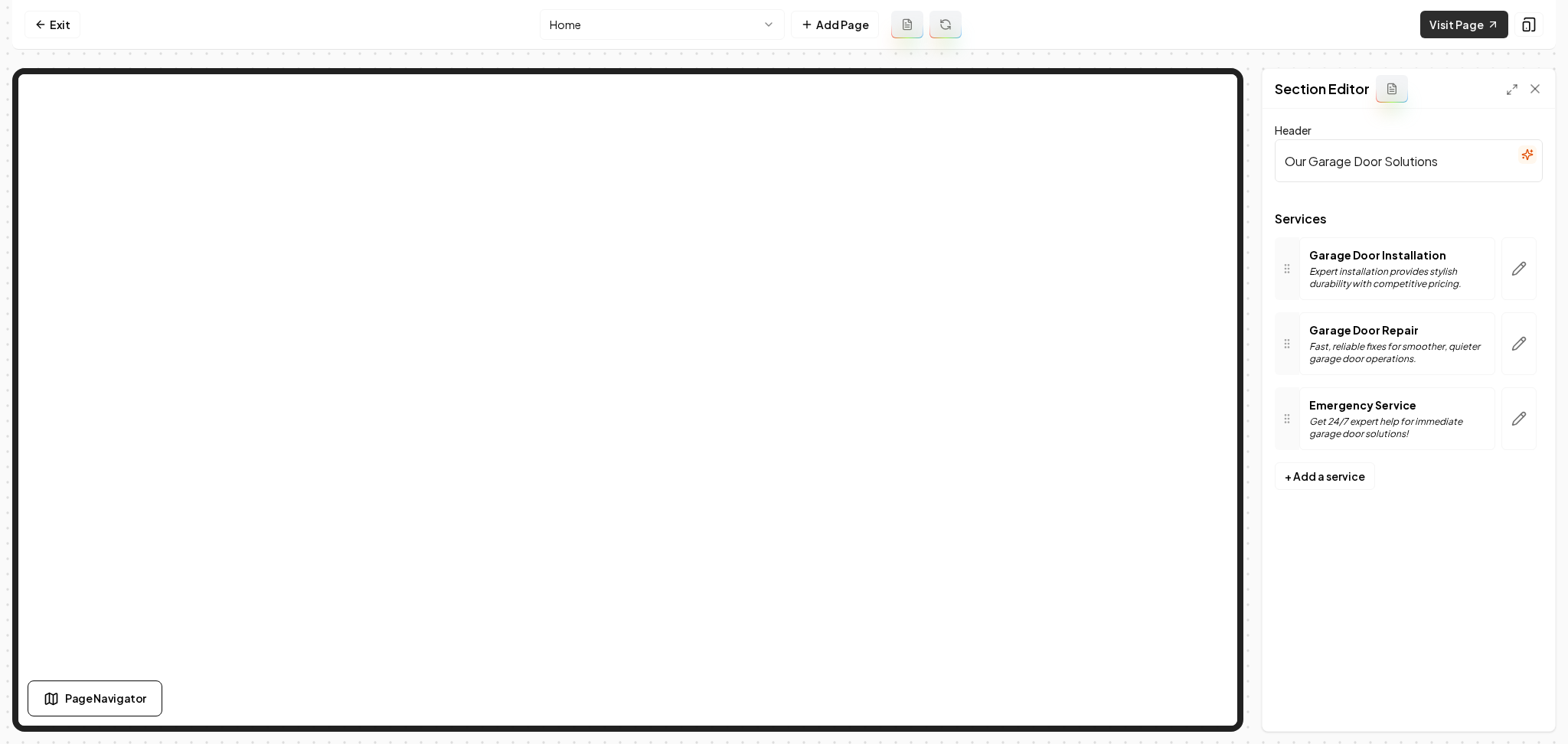
scroll to position [0, 0]
click at [79, 29] on nav "Exit Home Add Page Visit Page" at bounding box center [784, 25] width 1544 height 50
click at [65, 25] on link "Exit" at bounding box center [53, 24] width 55 height 28
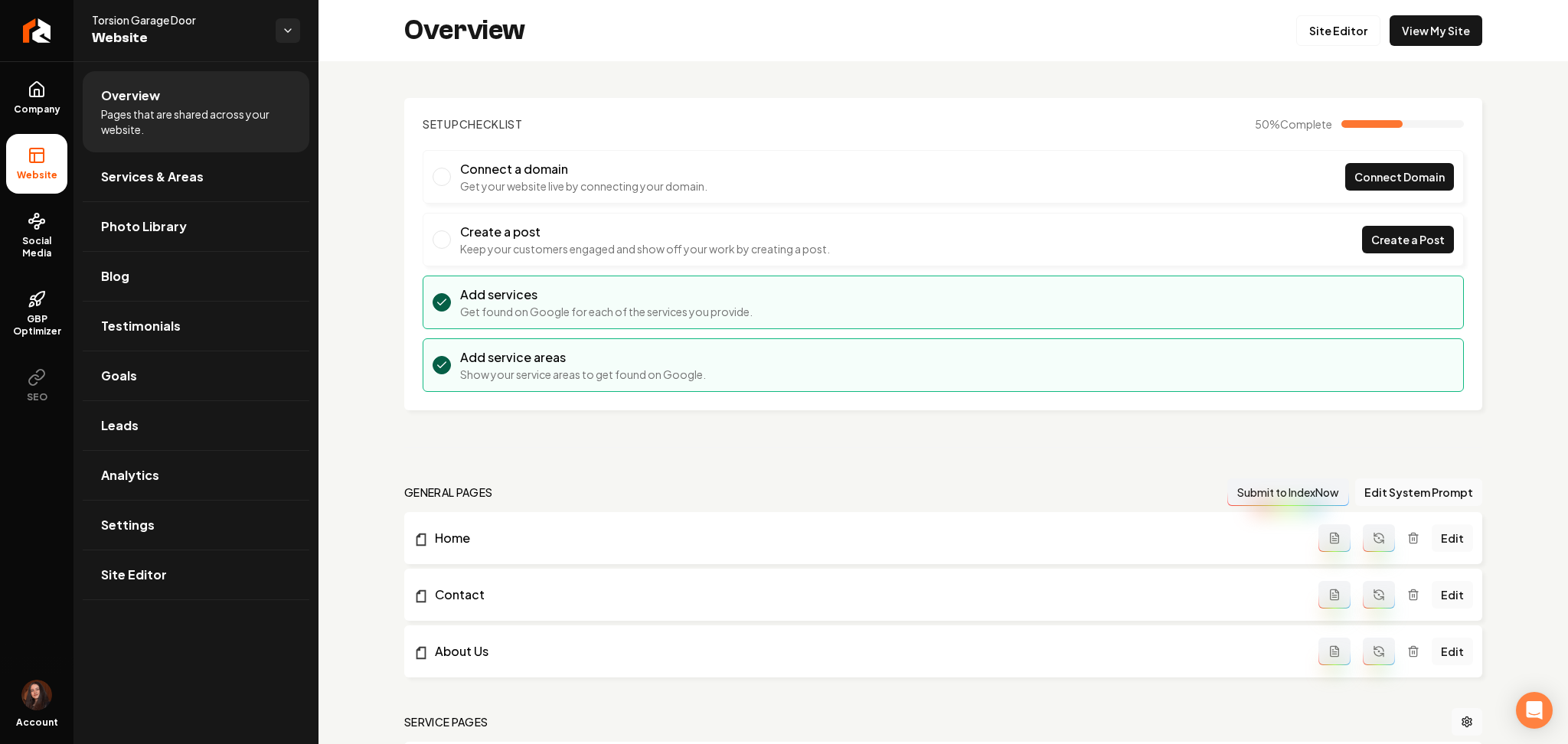
click at [64, 25] on link "Return to dashboard" at bounding box center [36, 31] width 74 height 61
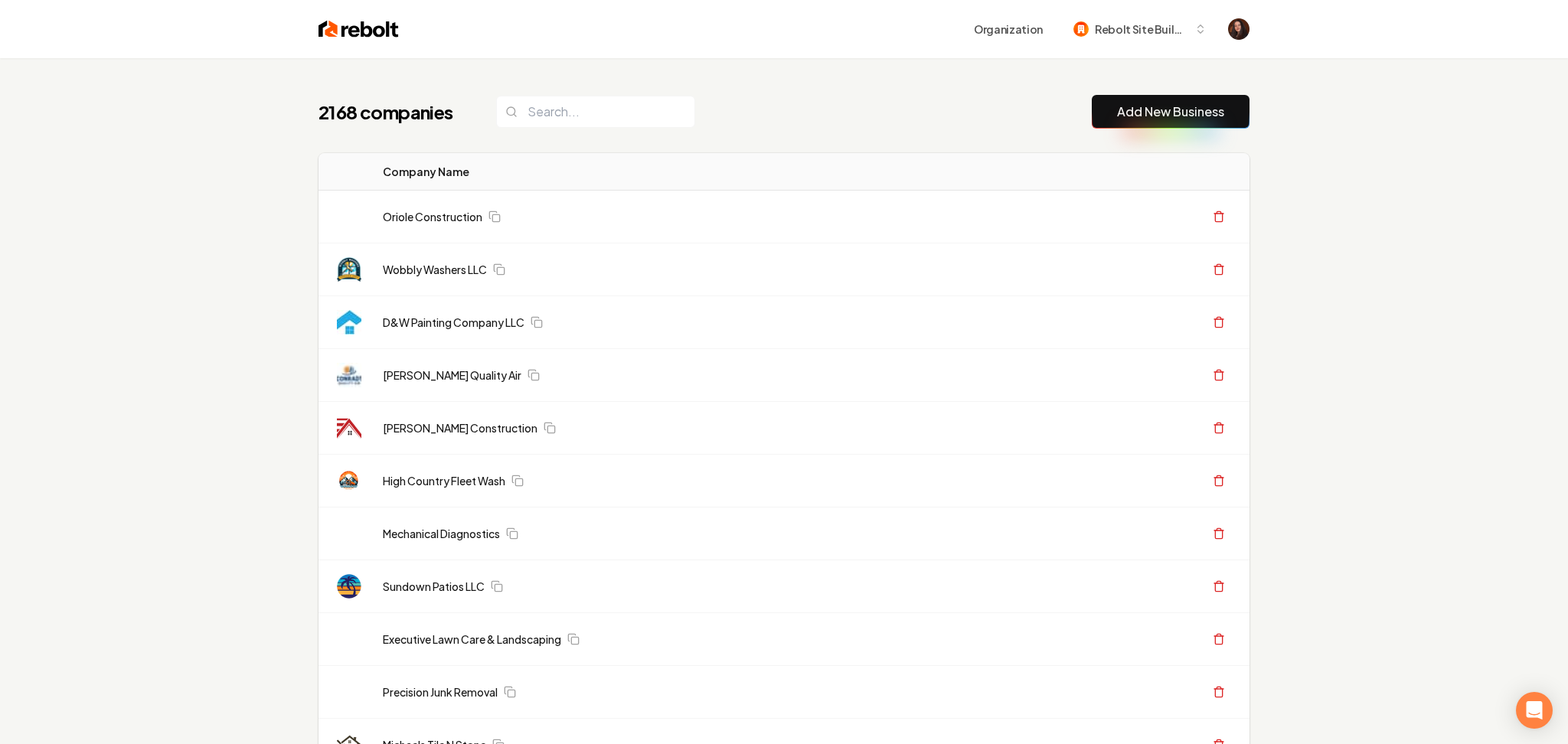
click at [1117, 105] on link "Add New Business" at bounding box center [1171, 111] width 107 height 18
click at [1189, 96] on button "Add New Business" at bounding box center [1163, 111] width 158 height 33
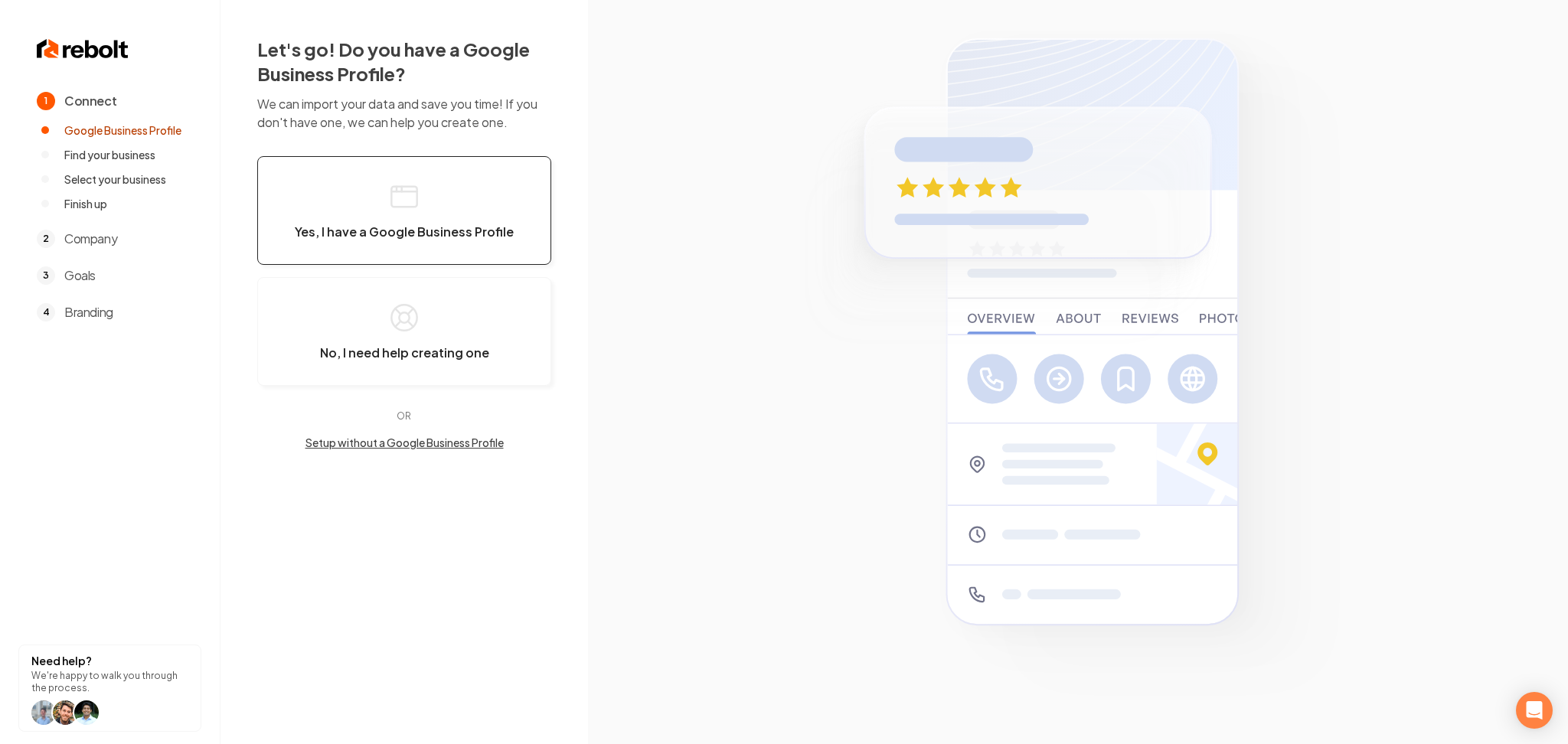
click at [353, 215] on button "Yes, I have a Google Business Profile" at bounding box center [404, 210] width 294 height 109
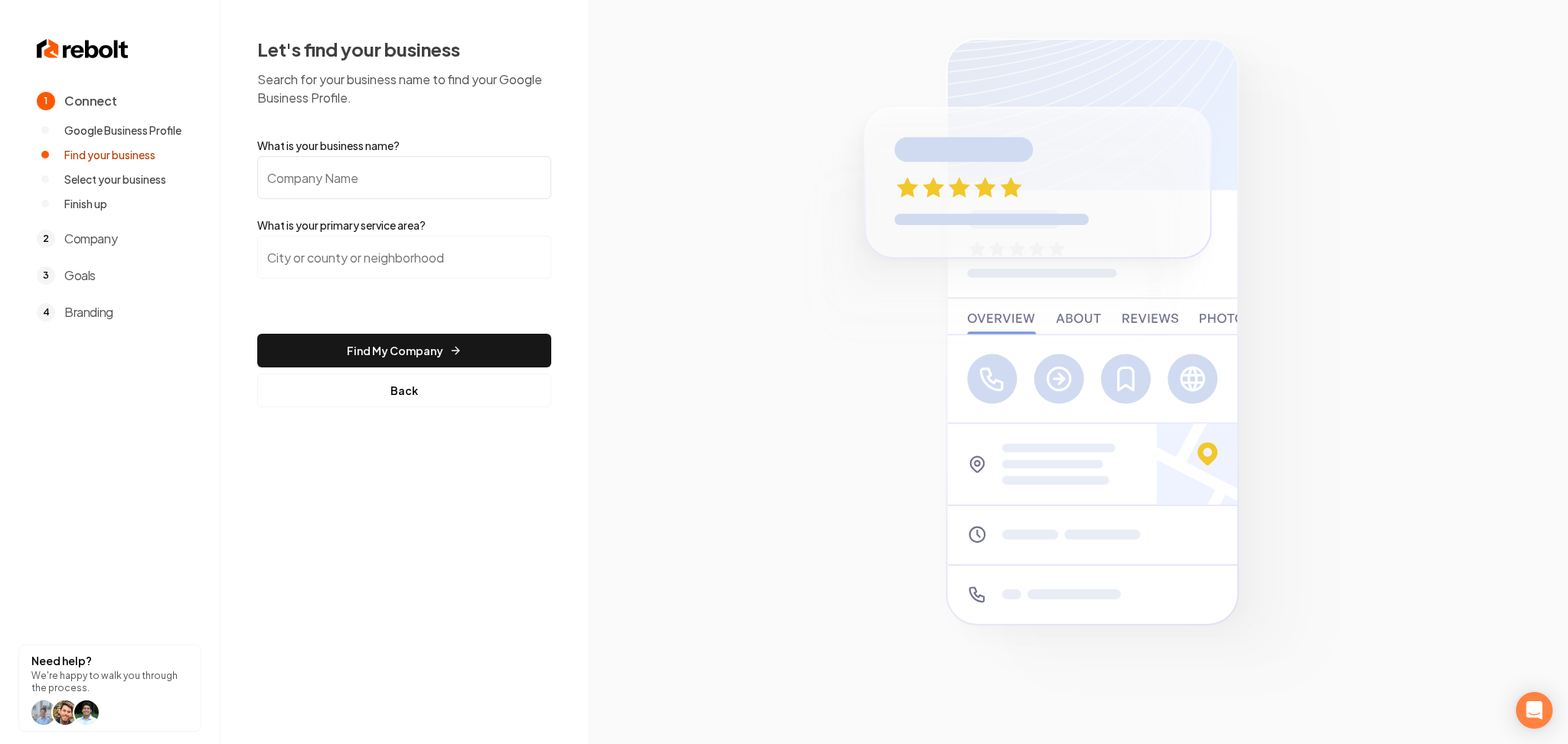
drag, startPoint x: 364, startPoint y: 189, endPoint x: 341, endPoint y: 180, distance: 24.7
click at [364, 187] on input "What is your business name?" at bounding box center [404, 177] width 294 height 43
paste input "Comfort Climate Heating & Air Conditioning, LLC"
type input "Comfort Climate Heating & Air Conditioning, LLC"
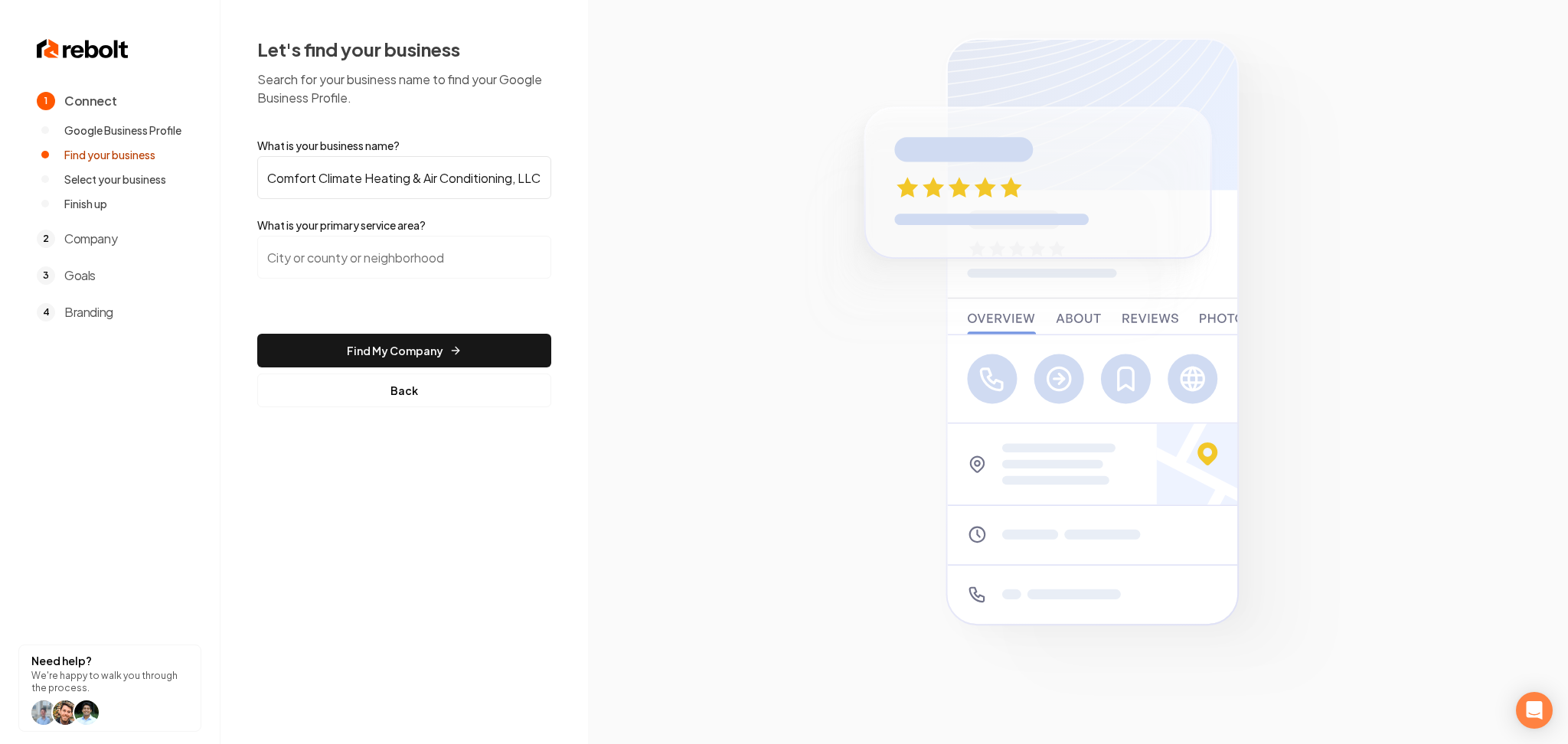
click at [354, 279] on div at bounding box center [404, 266] width 294 height 61
click at [695, 561] on section at bounding box center [1078, 372] width 980 height 744
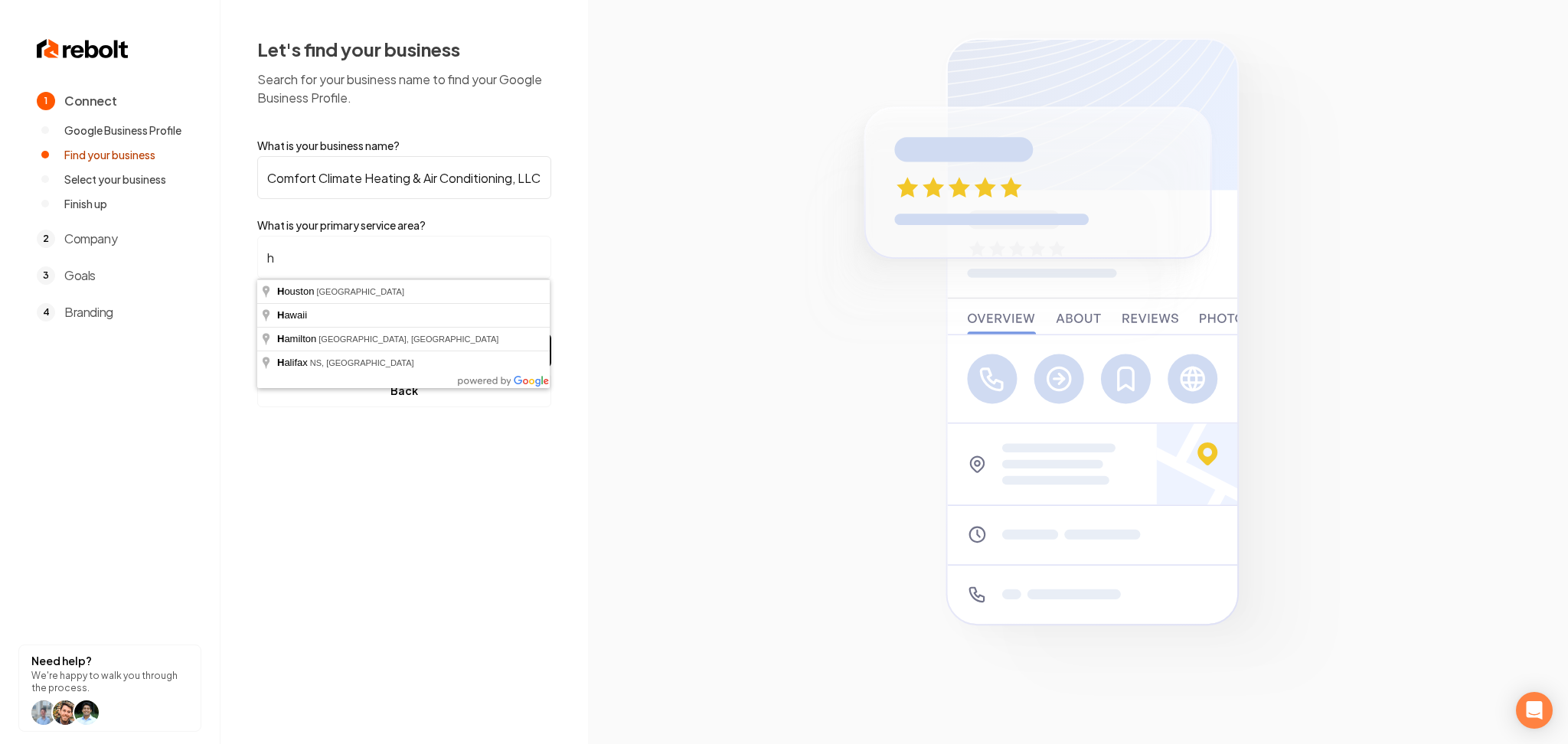
drag, startPoint x: 400, startPoint y: 265, endPoint x: 214, endPoint y: 267, distance: 186.0
click at [214, 267] on div "1 Connect Google Business Profile Find your business Select your business Finis…" at bounding box center [784, 372] width 1568 height 744
paste input "Hillsboro"
type input "Hillsboro, OR"
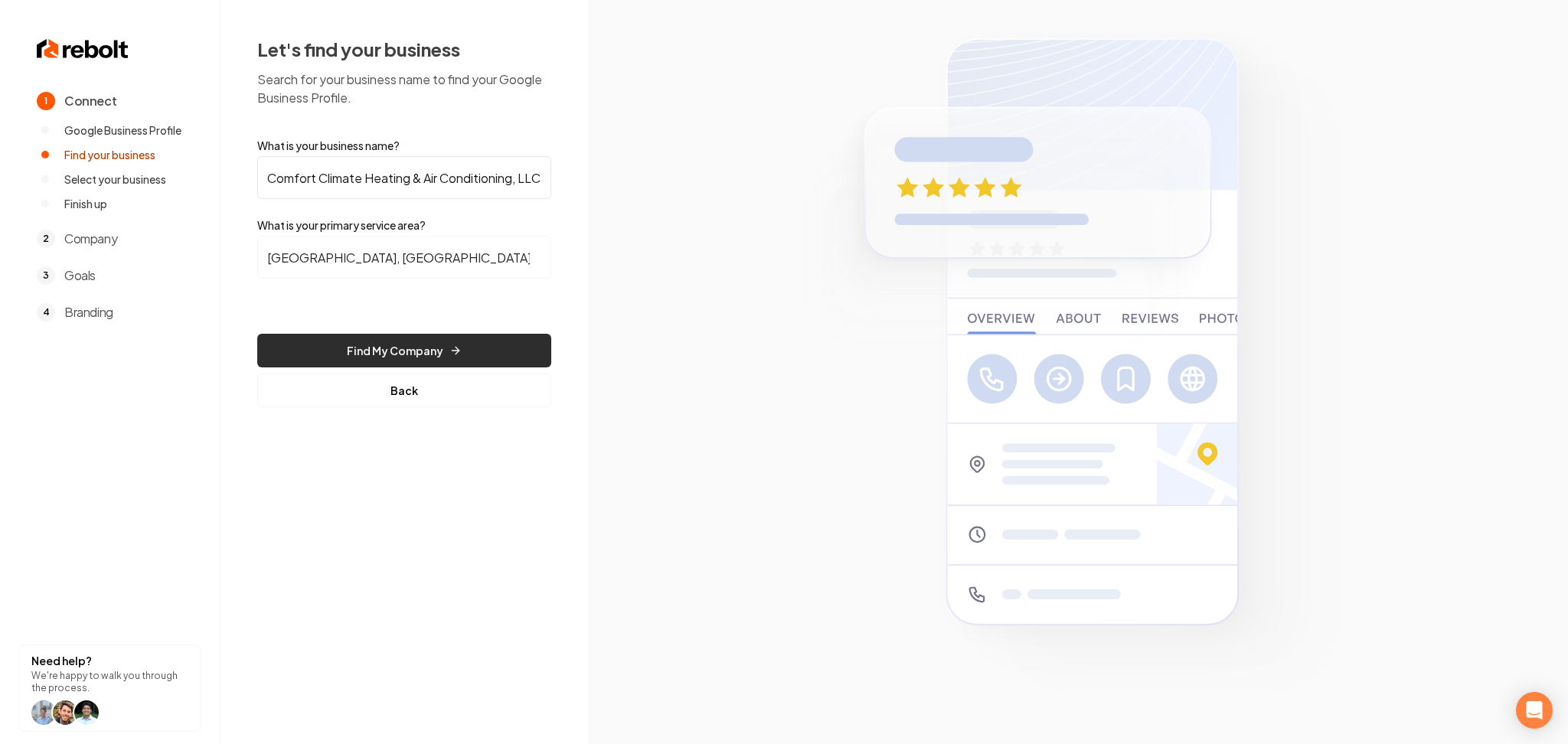
click at [349, 352] on button "Find My Company" at bounding box center [404, 350] width 294 height 33
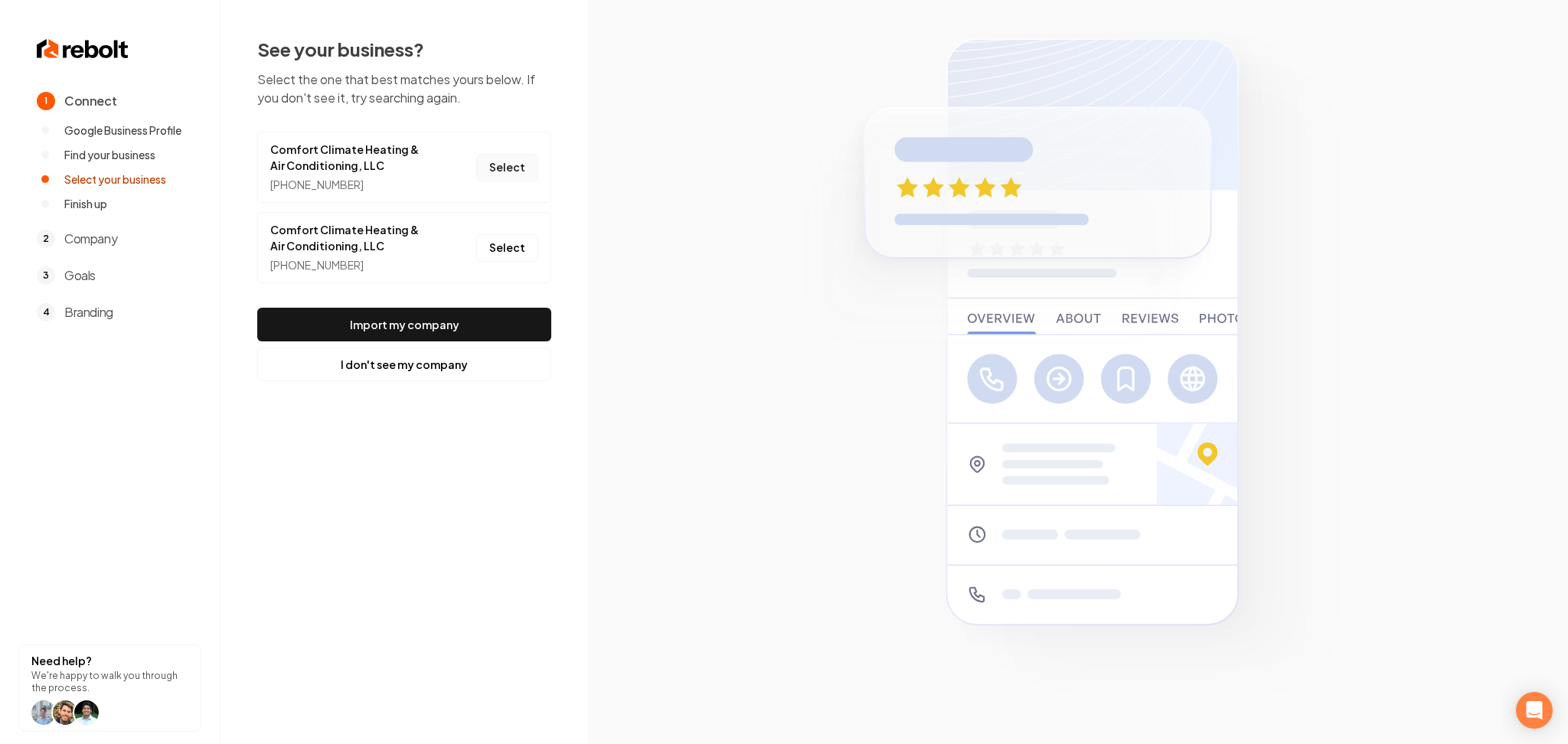
click at [529, 157] on button "Select" at bounding box center [506, 167] width 62 height 28
click at [445, 305] on div "See your business? Select the one that best matches yours below. If you don't s…" at bounding box center [404, 208] width 294 height 345
click at [448, 318] on button "Import my company" at bounding box center [404, 324] width 294 height 33
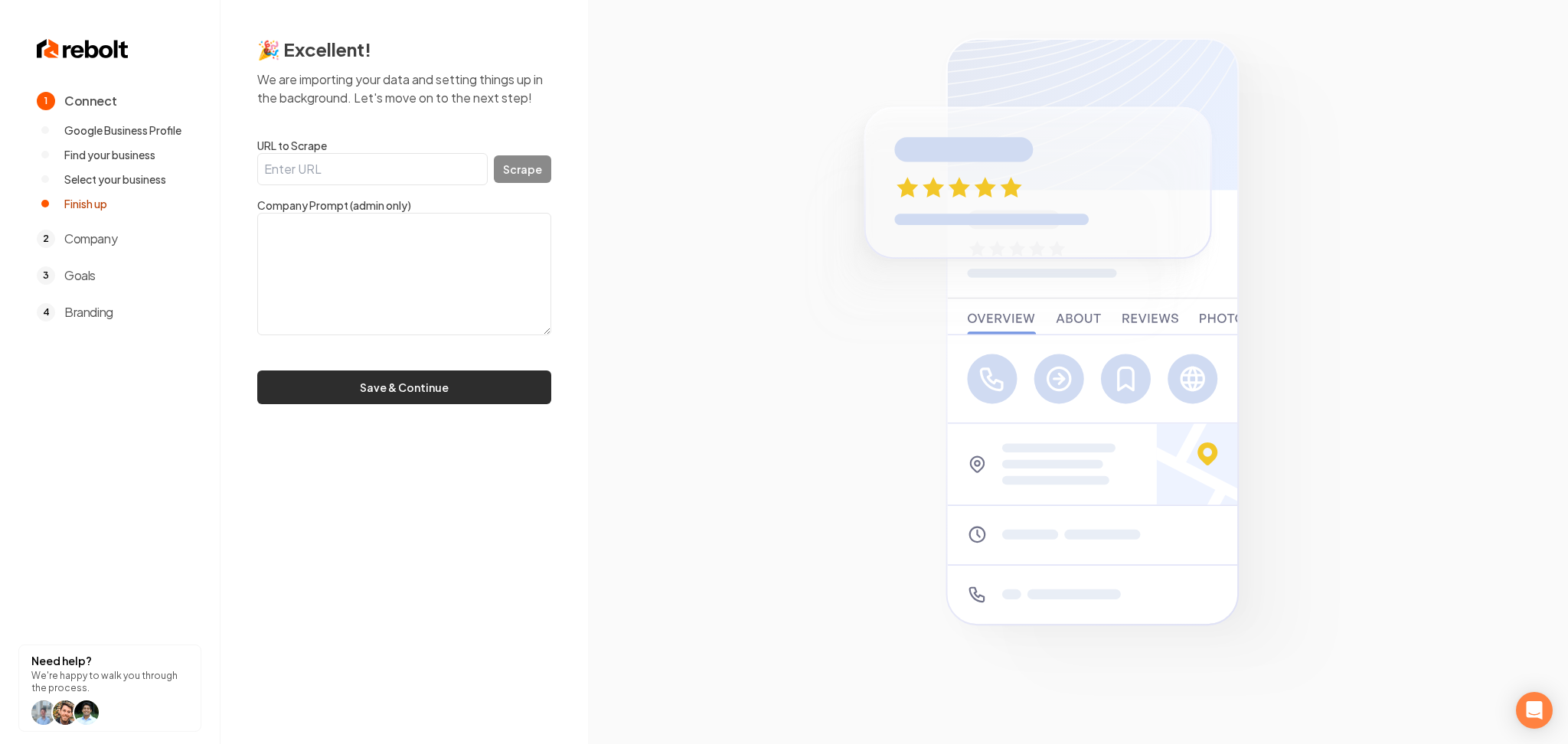
drag, startPoint x: 376, startPoint y: 308, endPoint x: 348, endPoint y: 383, distance: 80.1
click at [376, 309] on textarea at bounding box center [404, 274] width 294 height 122
paste textarea "18 years experience in HVAC, Residential & Commercial HVAC, Heating, Cooling, A…"
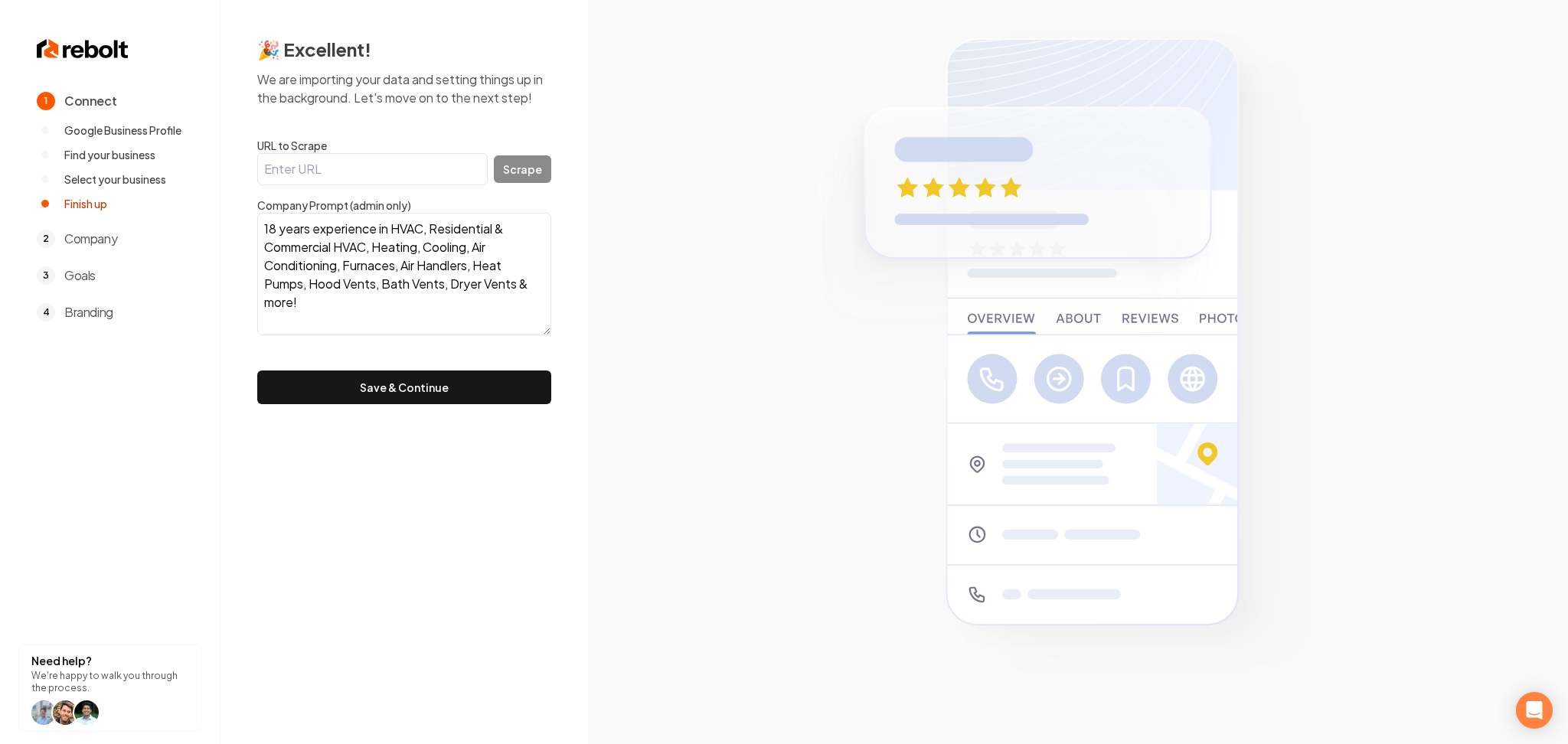
type textarea "18 years experience in HVAC, Residential & Commercial HVAC, Heating, Cooling, A…"
click at [405, 384] on button "Save & Continue" at bounding box center [404, 387] width 294 height 33
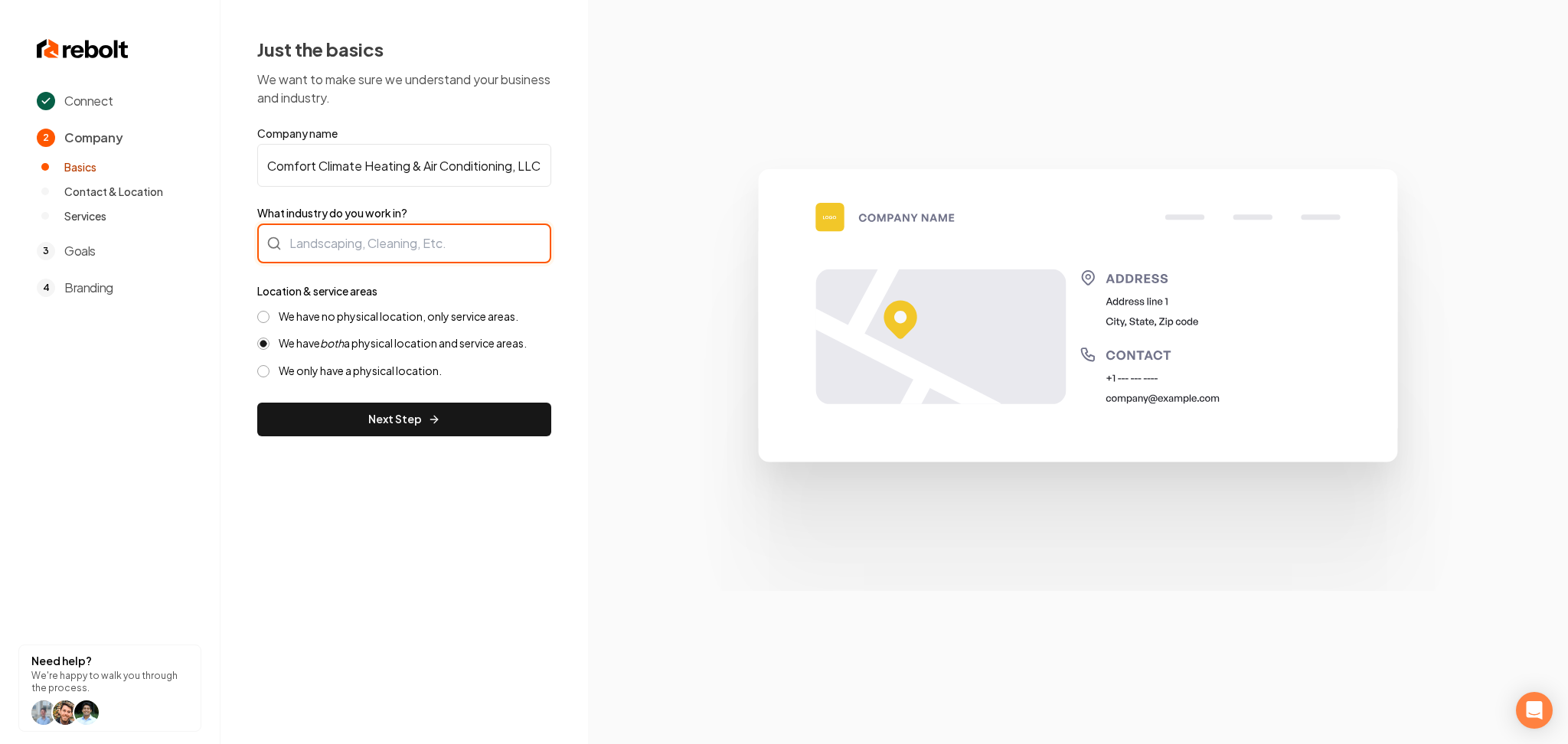
click at [465, 255] on div at bounding box center [404, 244] width 294 height 40
drag, startPoint x: 275, startPoint y: 311, endPoint x: 298, endPoint y: 331, distance: 30.5
type input "HVAC"
click at [354, 323] on div "We have no physical location, only service areas. We have both a physical locat…" at bounding box center [404, 344] width 294 height 69
click at [361, 318] on label "We have no physical location, only service areas." at bounding box center [398, 316] width 240 height 14
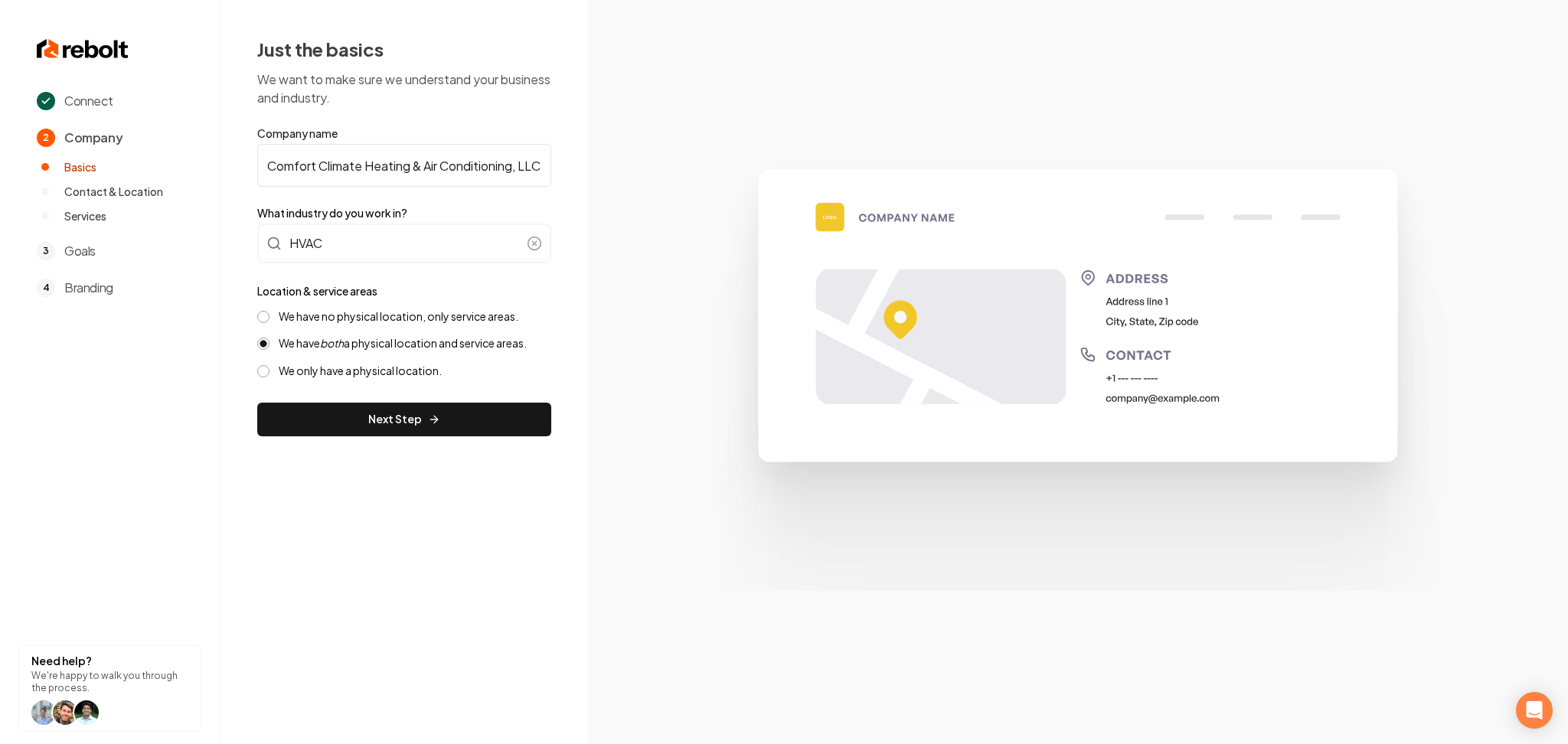
click at [269, 318] on button "We have no physical location, only service areas." at bounding box center [263, 316] width 12 height 12
click at [361, 333] on div "We have no physical location, only service areas. We have both a physical locat…" at bounding box center [404, 344] width 294 height 69
click at [364, 349] on div "We have no physical location, only service areas. We have both a physical locat…" at bounding box center [404, 344] width 294 height 69
click at [364, 345] on label "We have both a physical location and service areas." at bounding box center [403, 343] width 248 height 14
click at [269, 345] on button "We have both a physical location and service areas." at bounding box center [263, 343] width 12 height 12
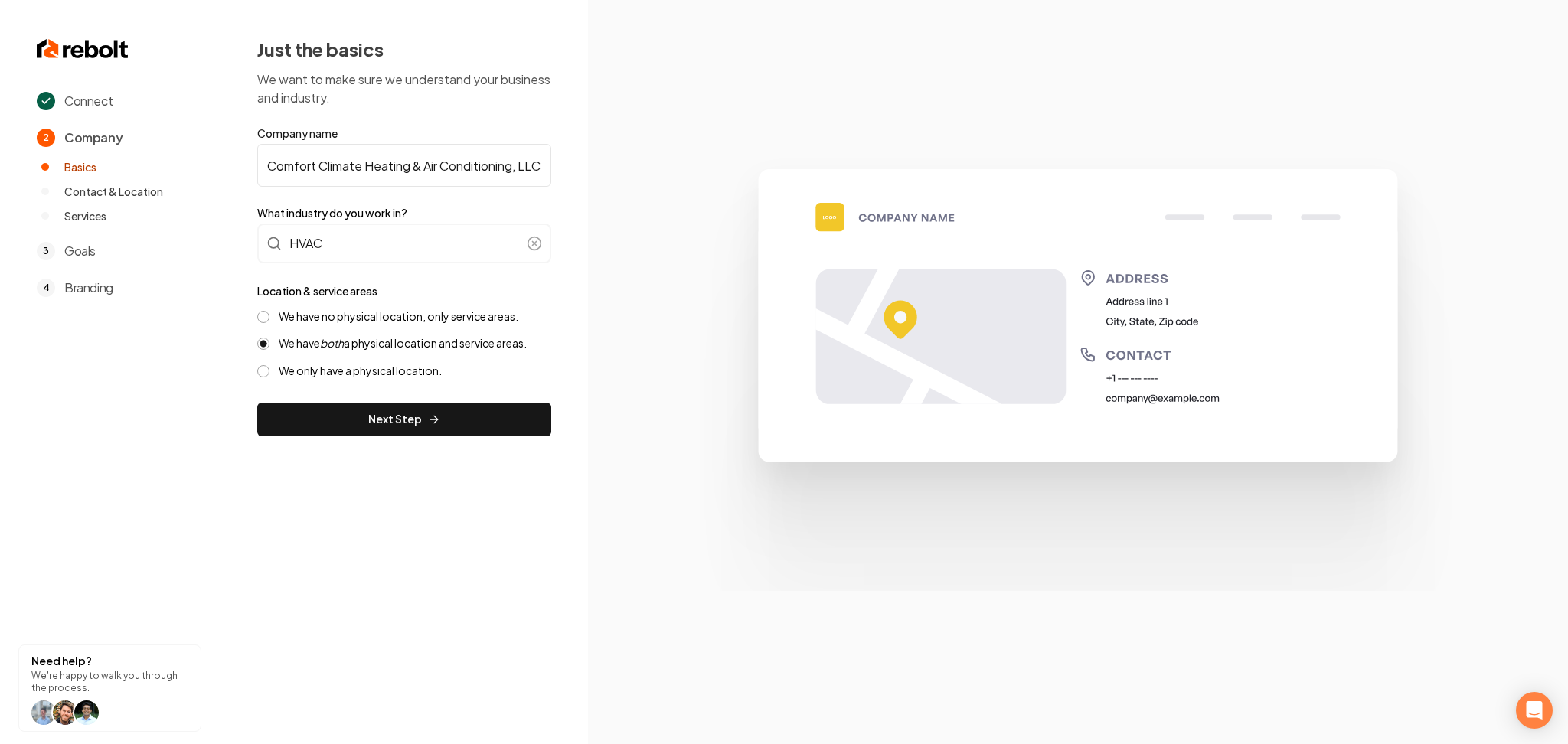
click at [418, 317] on label "We have no physical location, only service areas." at bounding box center [398, 316] width 240 height 14
click at [269, 317] on button "We have no physical location, only service areas." at bounding box center [263, 316] width 12 height 12
click at [410, 403] on button "Next Step" at bounding box center [404, 419] width 294 height 33
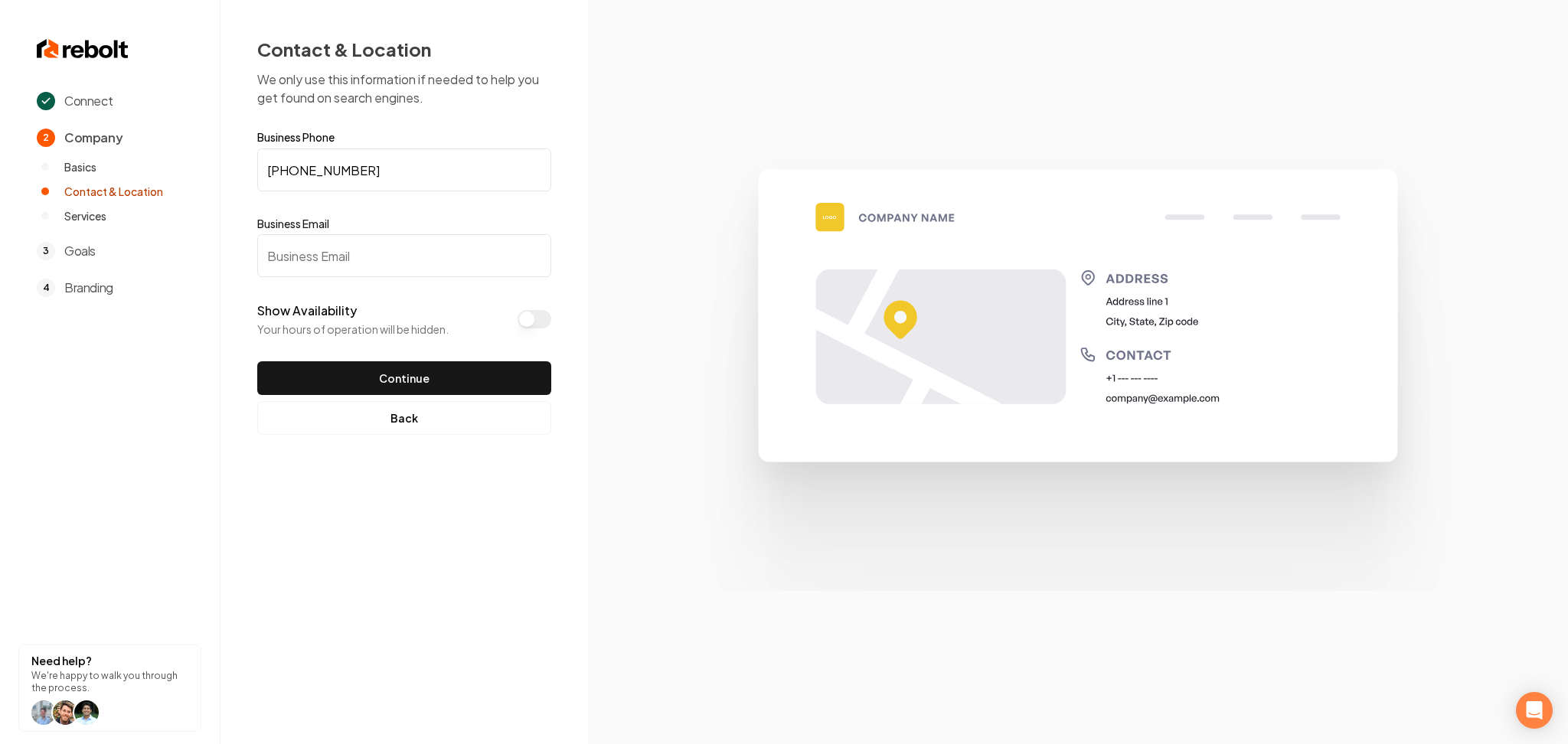
click at [345, 267] on input "Business Email" at bounding box center [404, 255] width 294 height 43
type input "test@test.com"
click at [516, 318] on div "Show Availability Your hours of operation will be hidden." at bounding box center [404, 319] width 294 height 35
click at [521, 319] on button "Show Availability" at bounding box center [534, 319] width 33 height 18
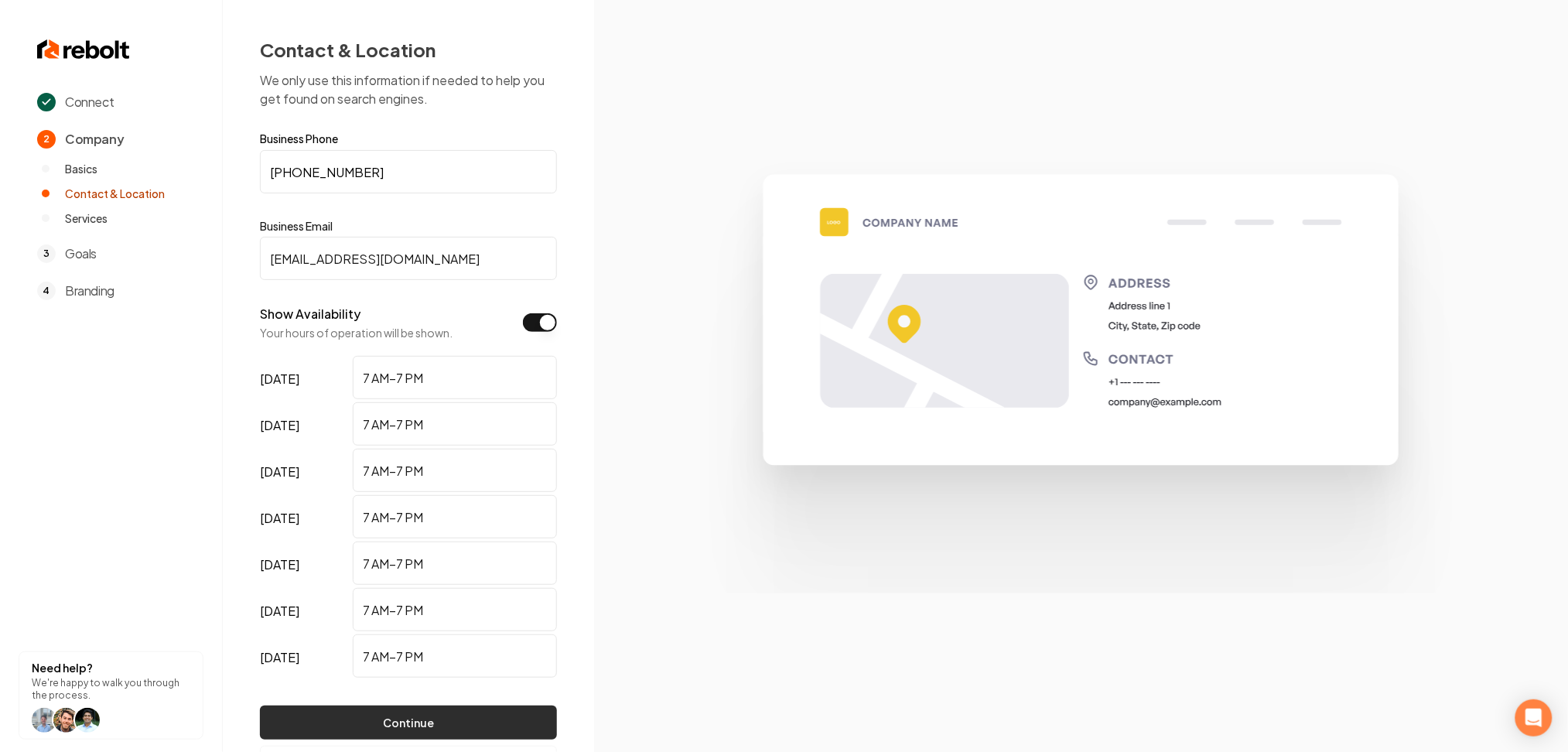
click at [388, 727] on button "Continue" at bounding box center [408, 722] width 297 height 34
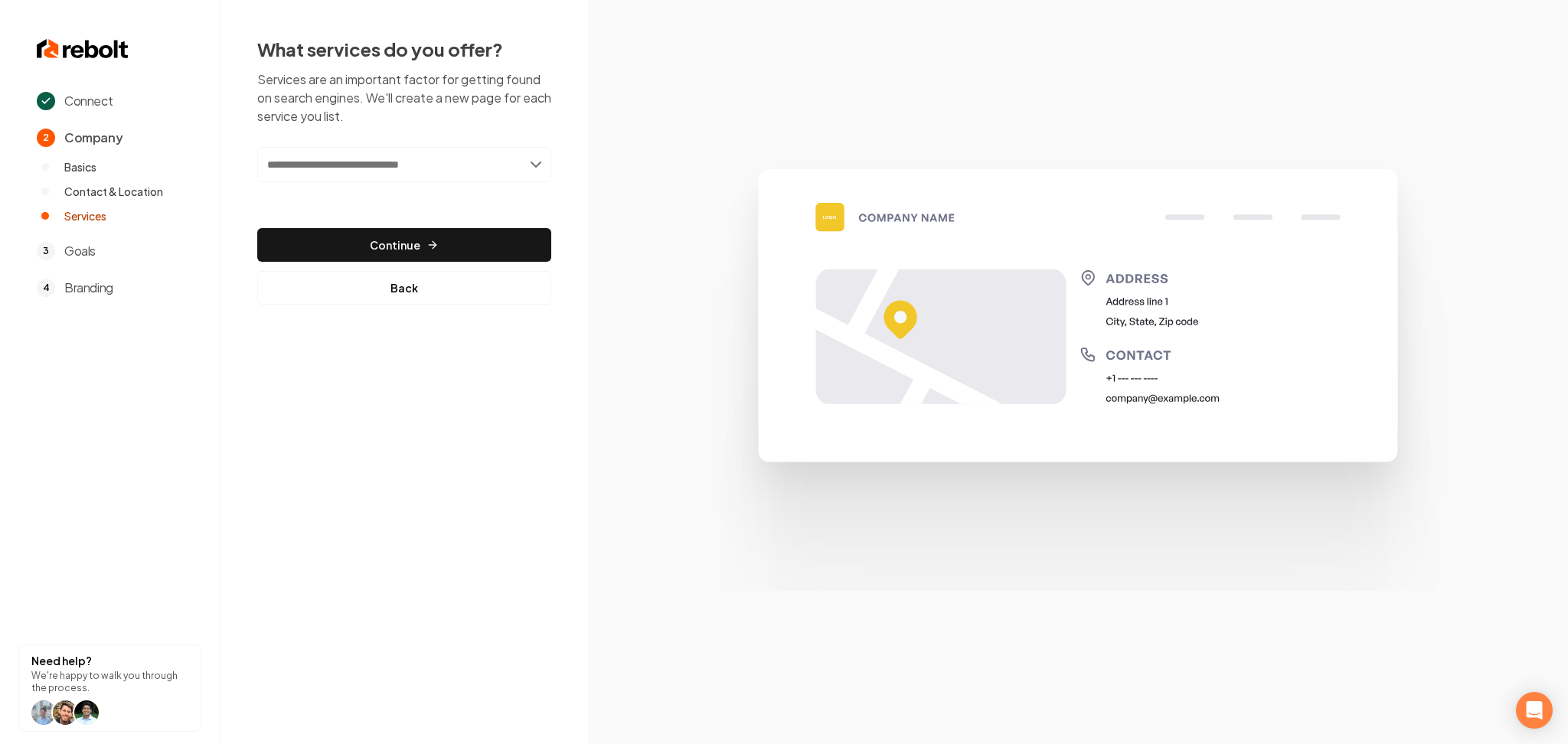
click at [434, 157] on input "text" at bounding box center [404, 164] width 294 height 35
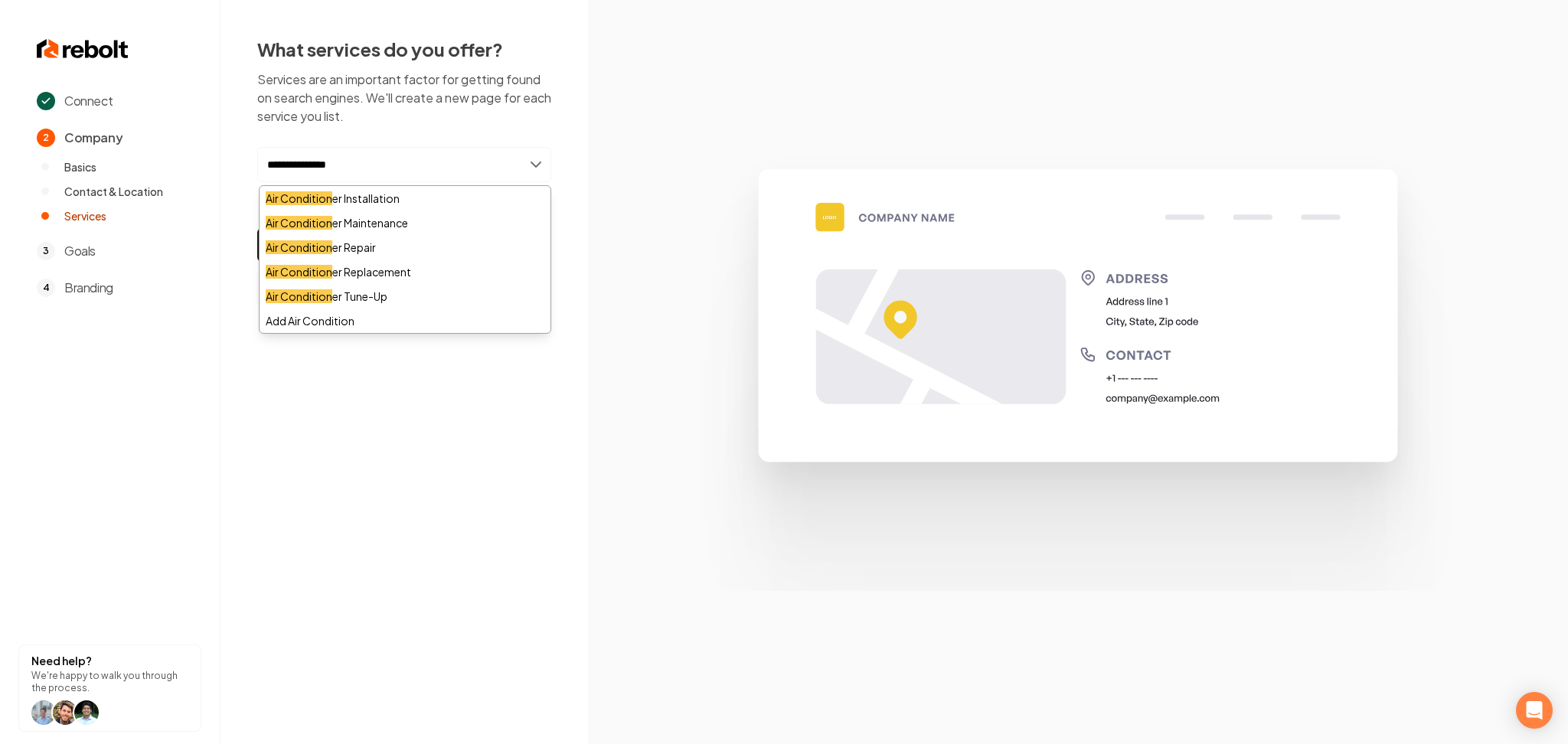
type input "**********"
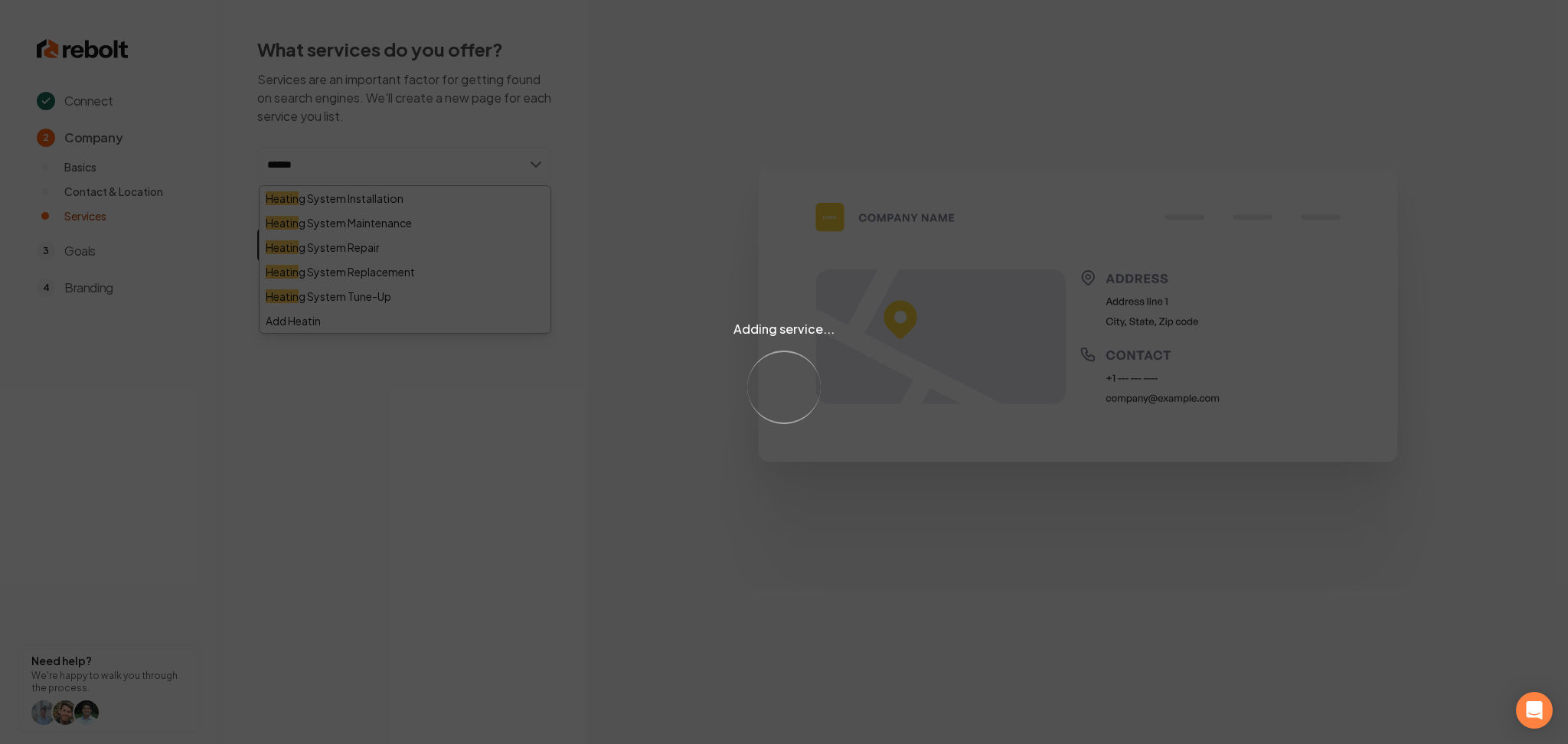
type input "*******"
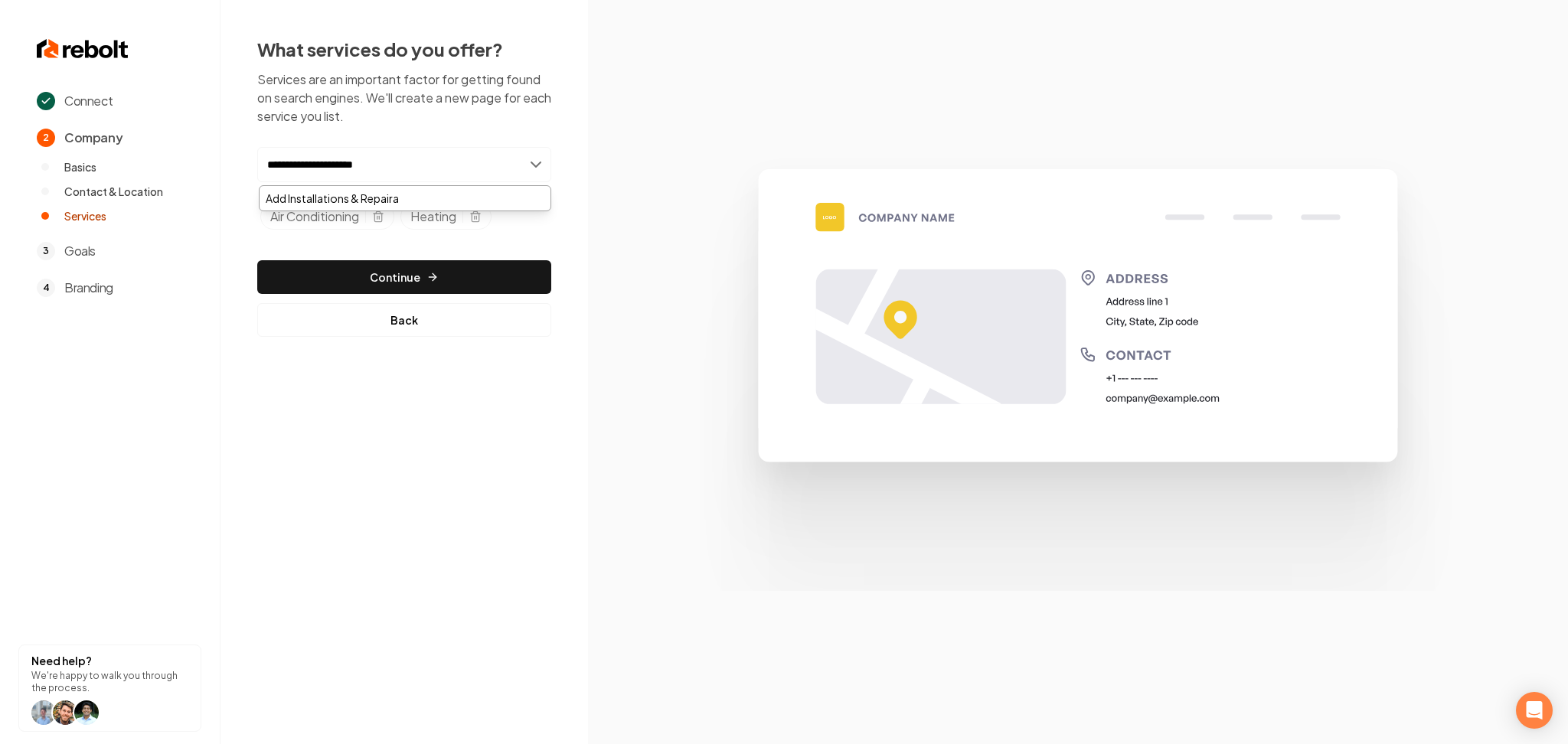
type input "**********"
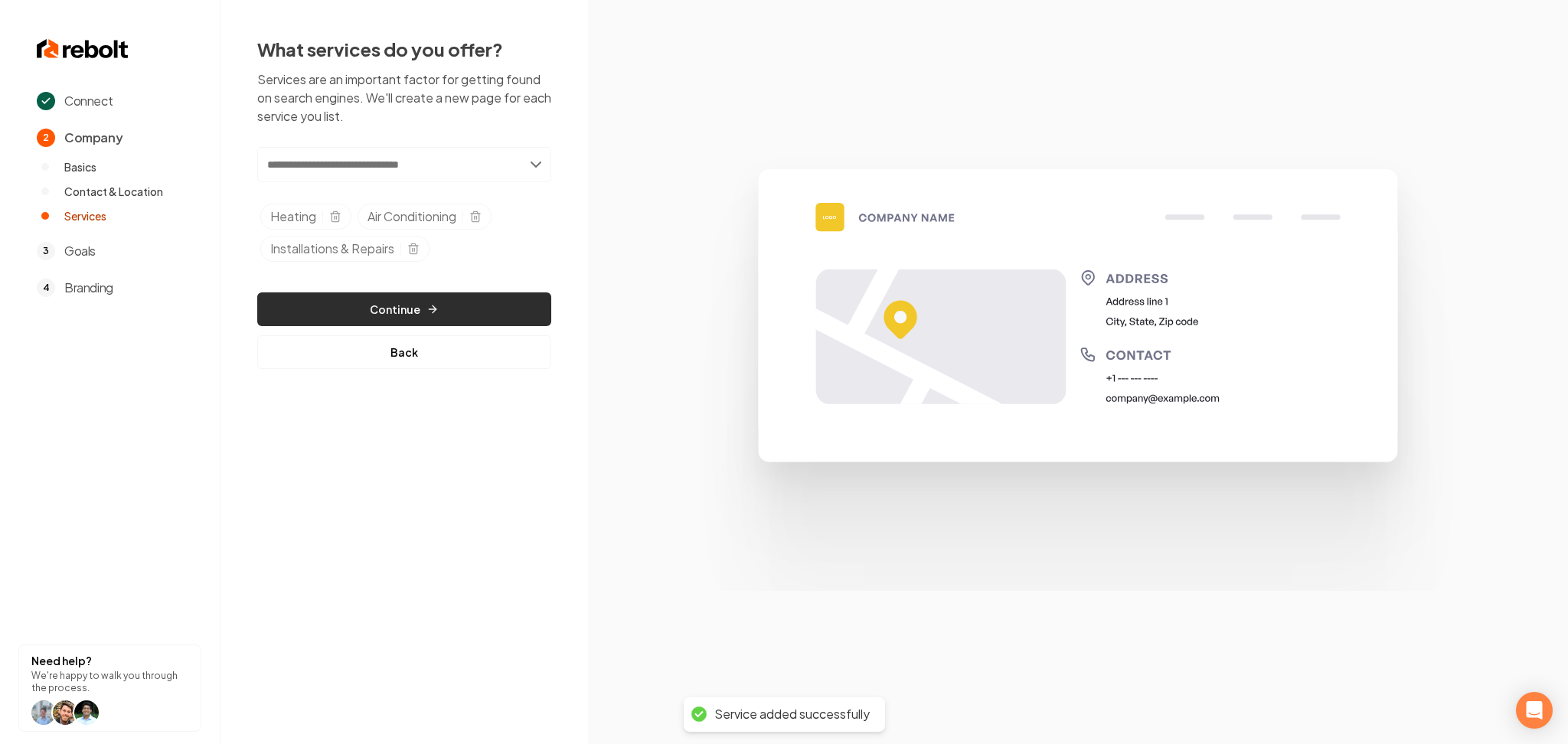
click at [419, 318] on button "Continue" at bounding box center [404, 308] width 294 height 33
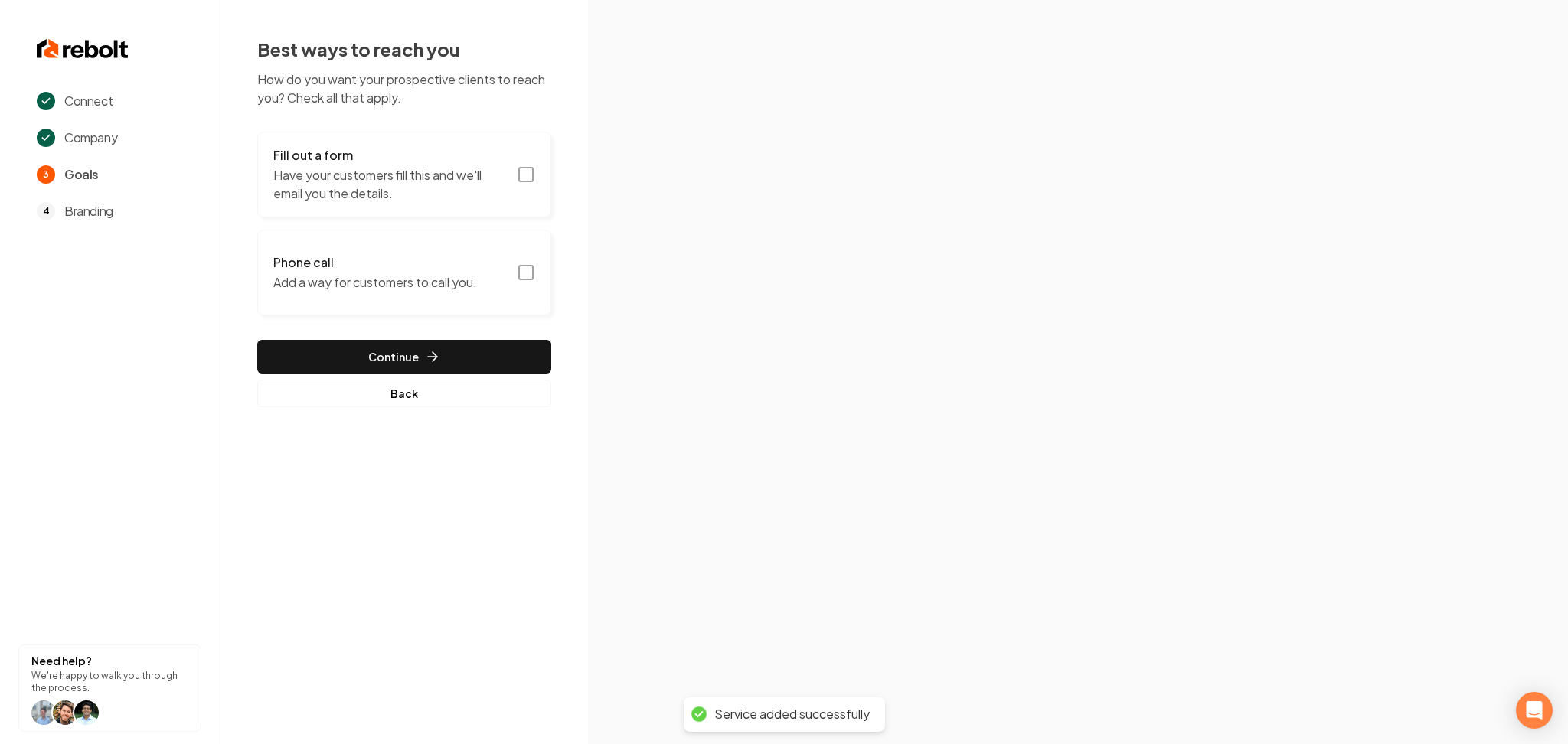
click at [411, 196] on p "Have your customers fill this and we'll email you the details." at bounding box center [390, 184] width 234 height 36
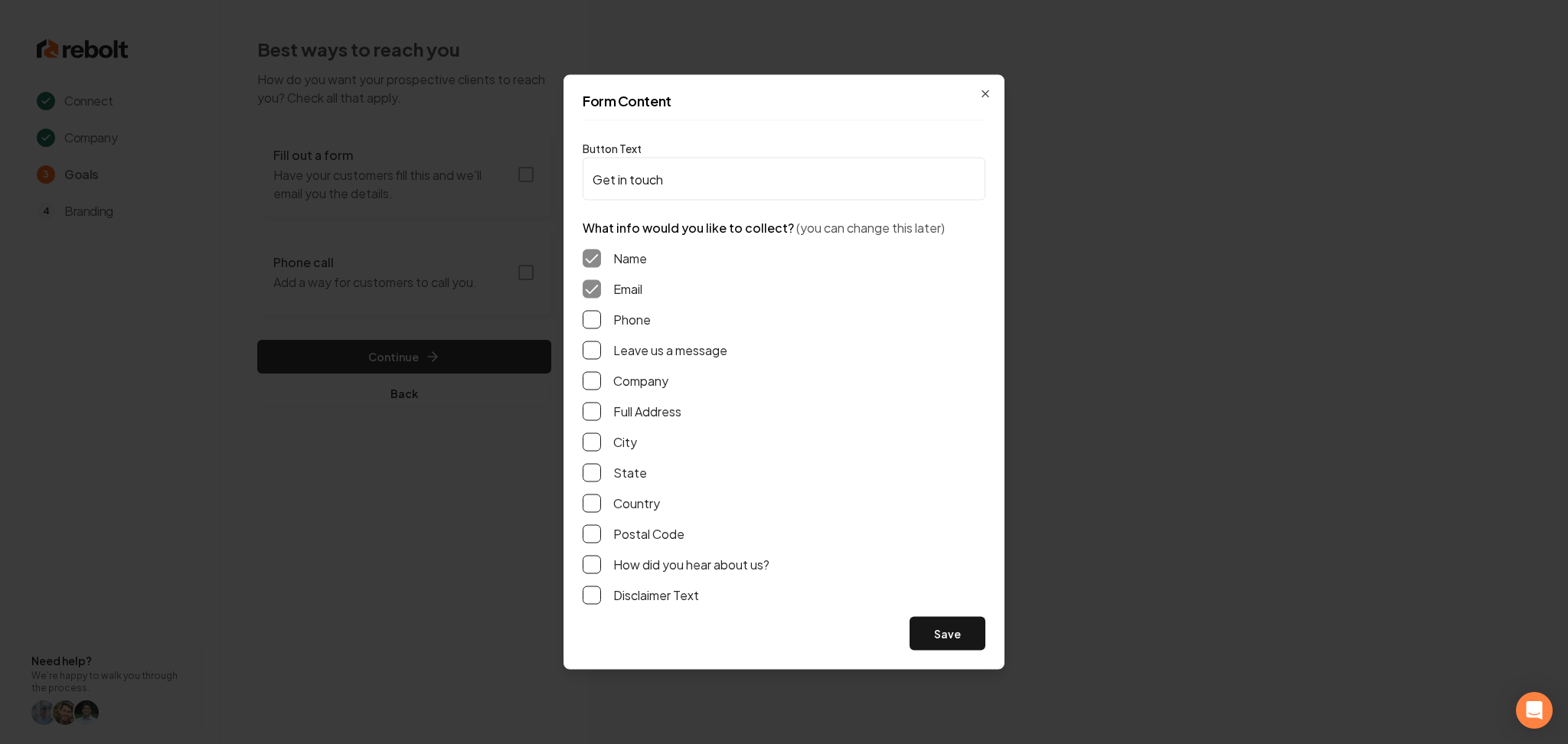
click at [593, 322] on button "Phone" at bounding box center [591, 319] width 18 height 18
click at [595, 358] on button "Leave us a message" at bounding box center [591, 350] width 18 height 18
click at [958, 654] on div "Form Content Button Text Get in touch What info would you like to collect? (you…" at bounding box center [784, 372] width 441 height 595
click at [956, 650] on div "Form Content Button Text Get in touch What info would you like to collect? (you…" at bounding box center [784, 372] width 441 height 595
click at [950, 637] on button "Save" at bounding box center [947, 633] width 75 height 33
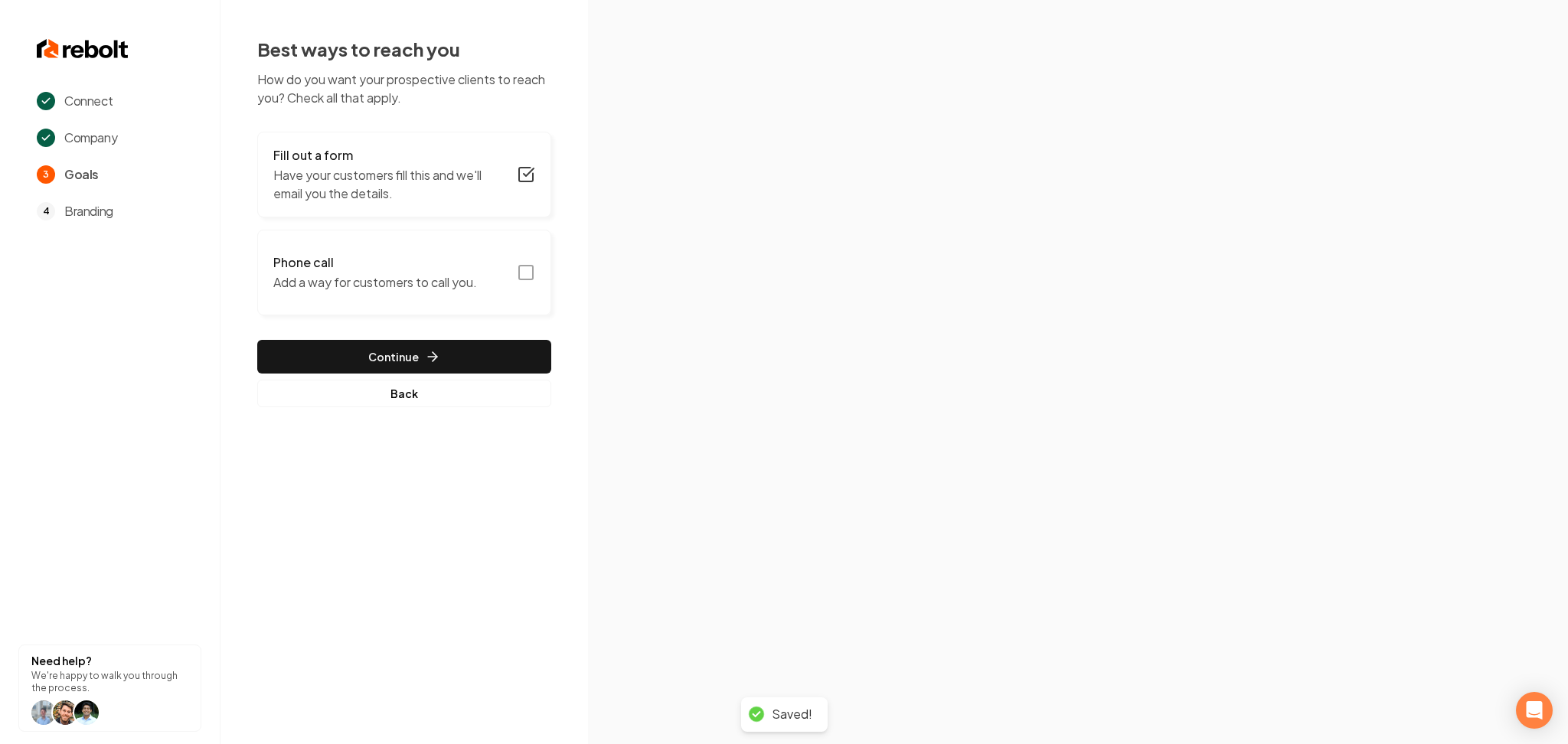
click at [461, 277] on p "Add a way for customers to call you." at bounding box center [375, 282] width 204 height 18
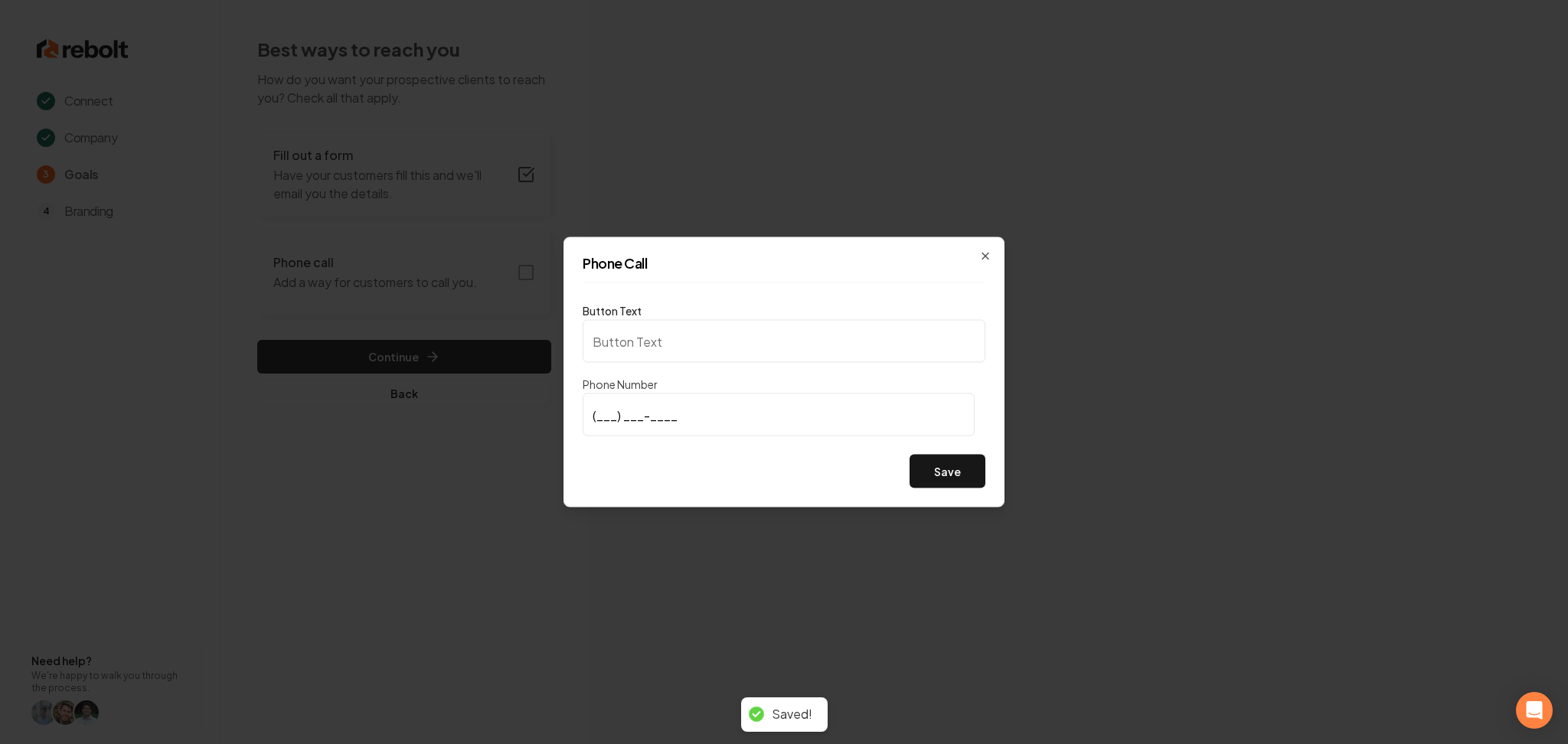
type input "Call us"
type input "(503) 927-2036"
click at [961, 476] on button "Save" at bounding box center [947, 471] width 75 height 33
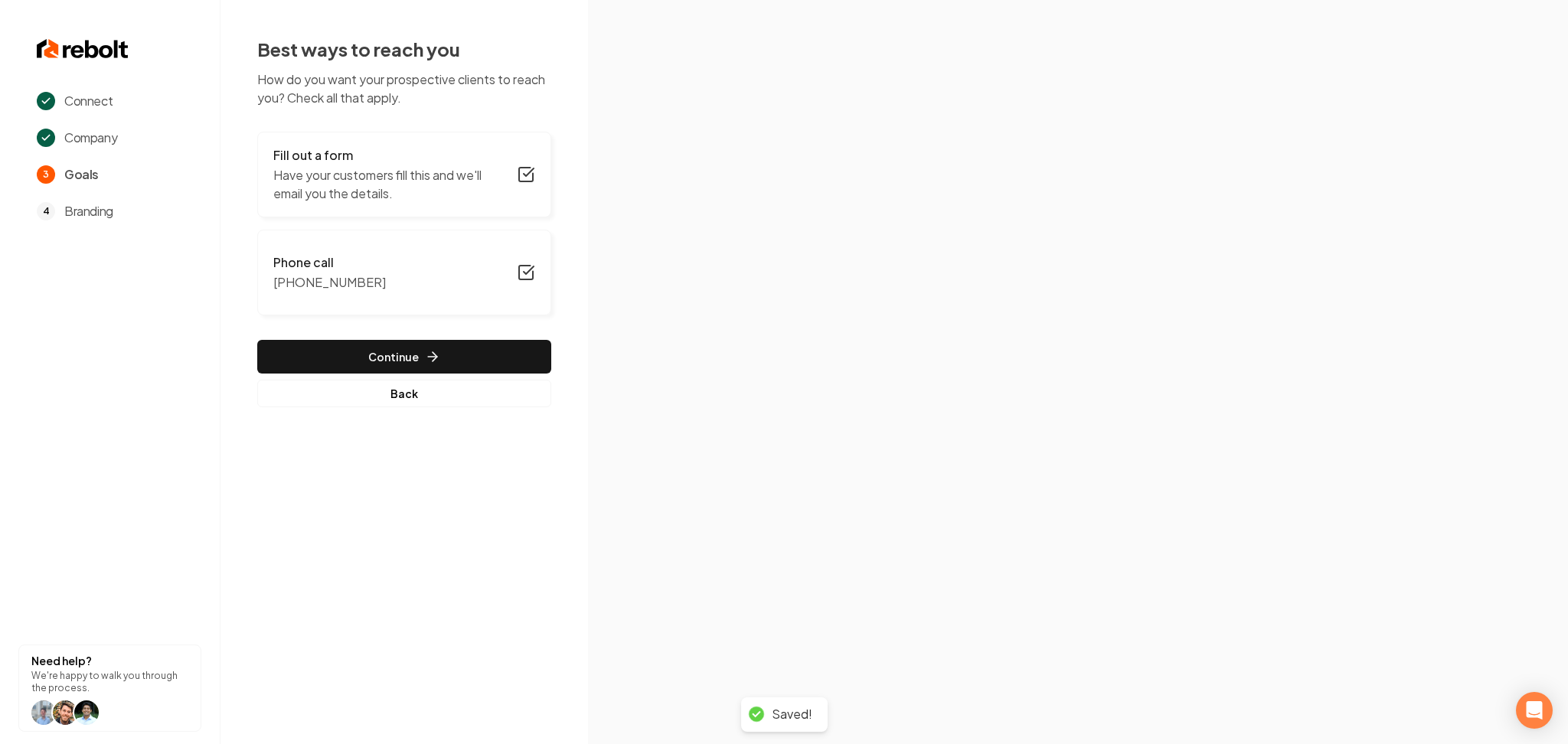
drag, startPoint x: 310, startPoint y: 366, endPoint x: 311, endPoint y: 309, distance: 57.0
click at [310, 365] on button "Continue" at bounding box center [404, 356] width 294 height 33
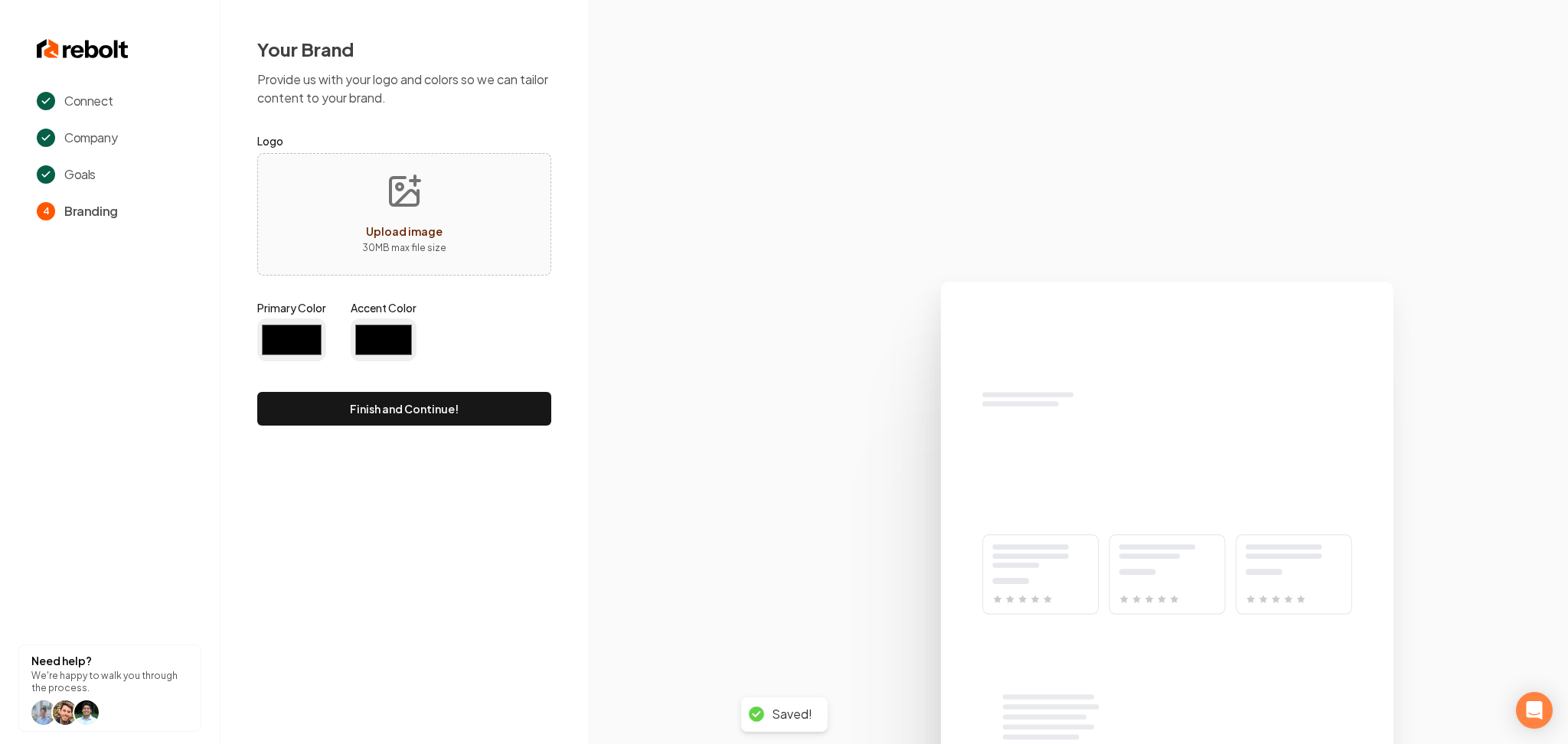
click at [330, 222] on div "Upload image 30 MB max file size" at bounding box center [404, 214] width 294 height 122
type input "#194d33"
type input "#70be00"
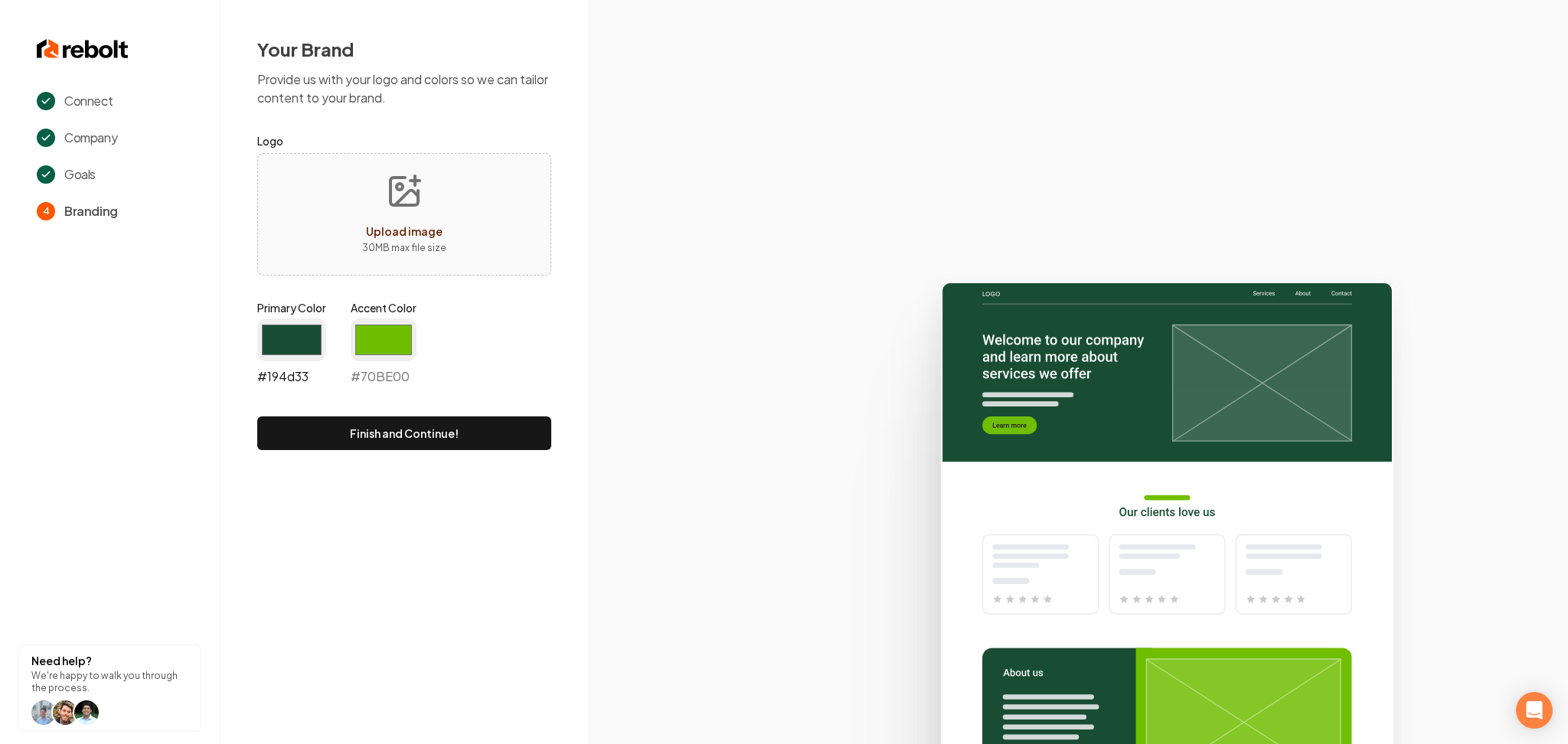
drag, startPoint x: 275, startPoint y: 345, endPoint x: 286, endPoint y: 359, distance: 17.8
click at [275, 347] on input "#194d33" at bounding box center [291, 339] width 69 height 43
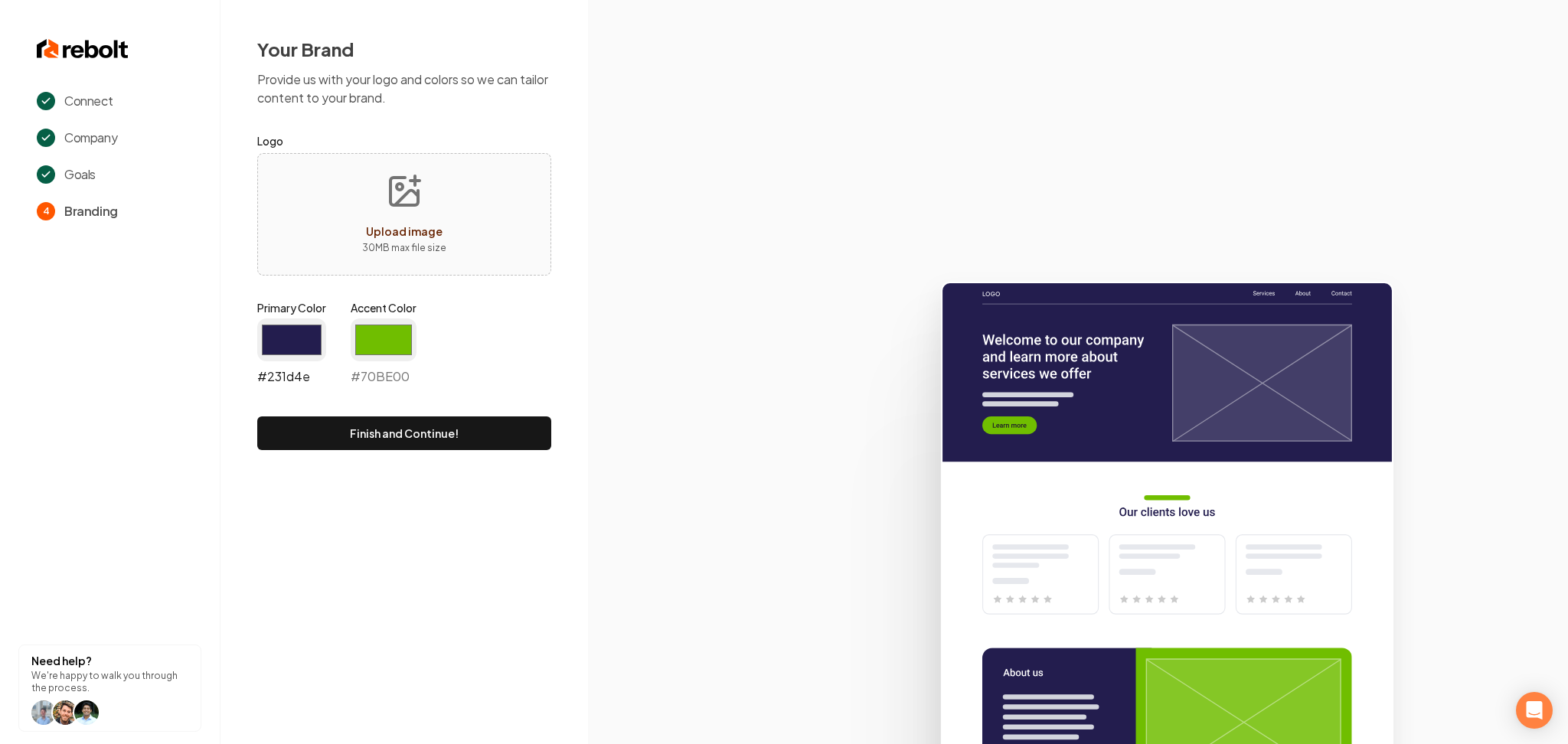
type input "#231d4e"
click at [513, 395] on form "Logo Upload image 30 MB max file size Primary Color #231d4e #231d4e Accent Colo…" at bounding box center [404, 290] width 294 height 318
click at [386, 331] on input "#70be00" at bounding box center [383, 339] width 66 height 43
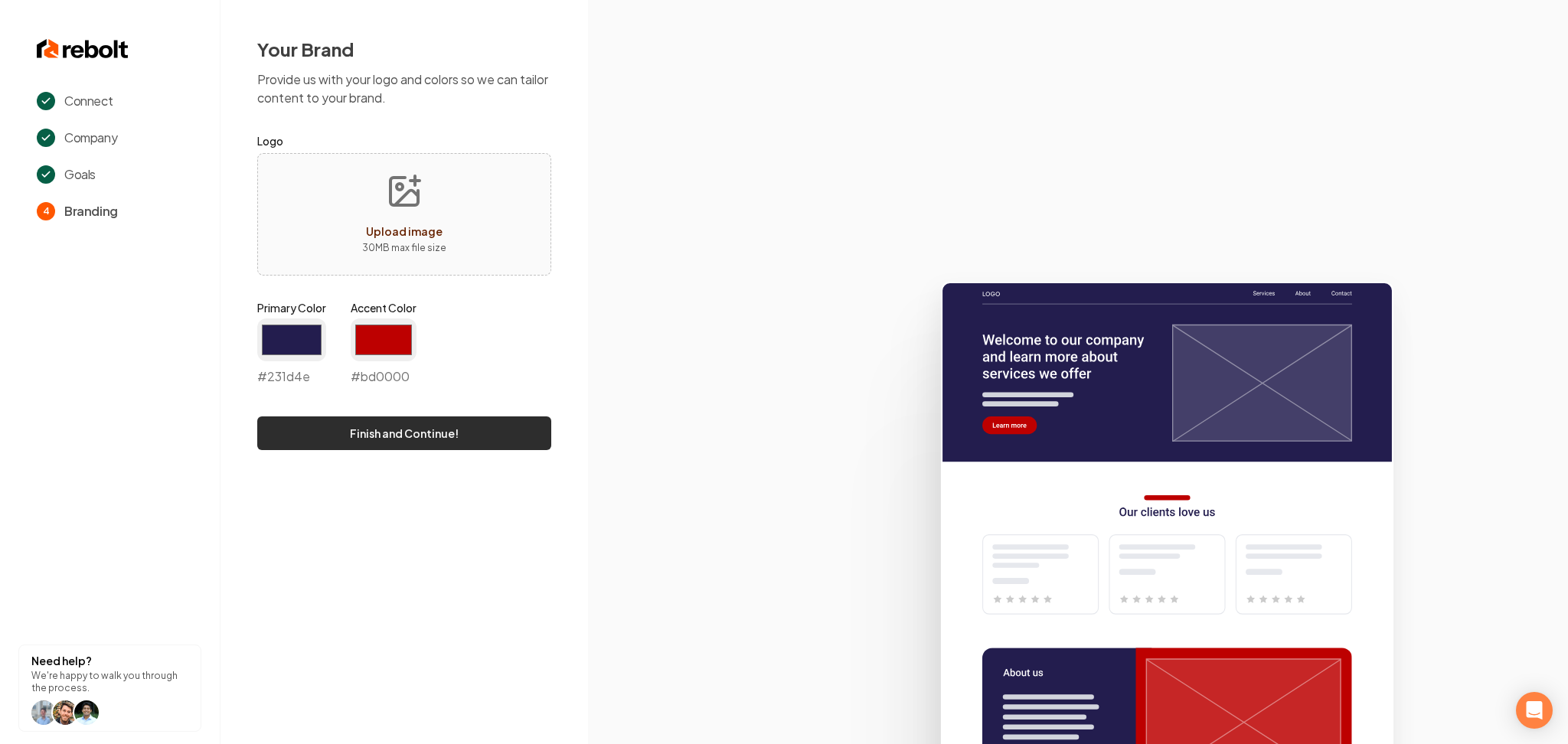
type input "#bd0000"
click at [314, 448] on button "Finish and Continue!" at bounding box center [404, 433] width 294 height 33
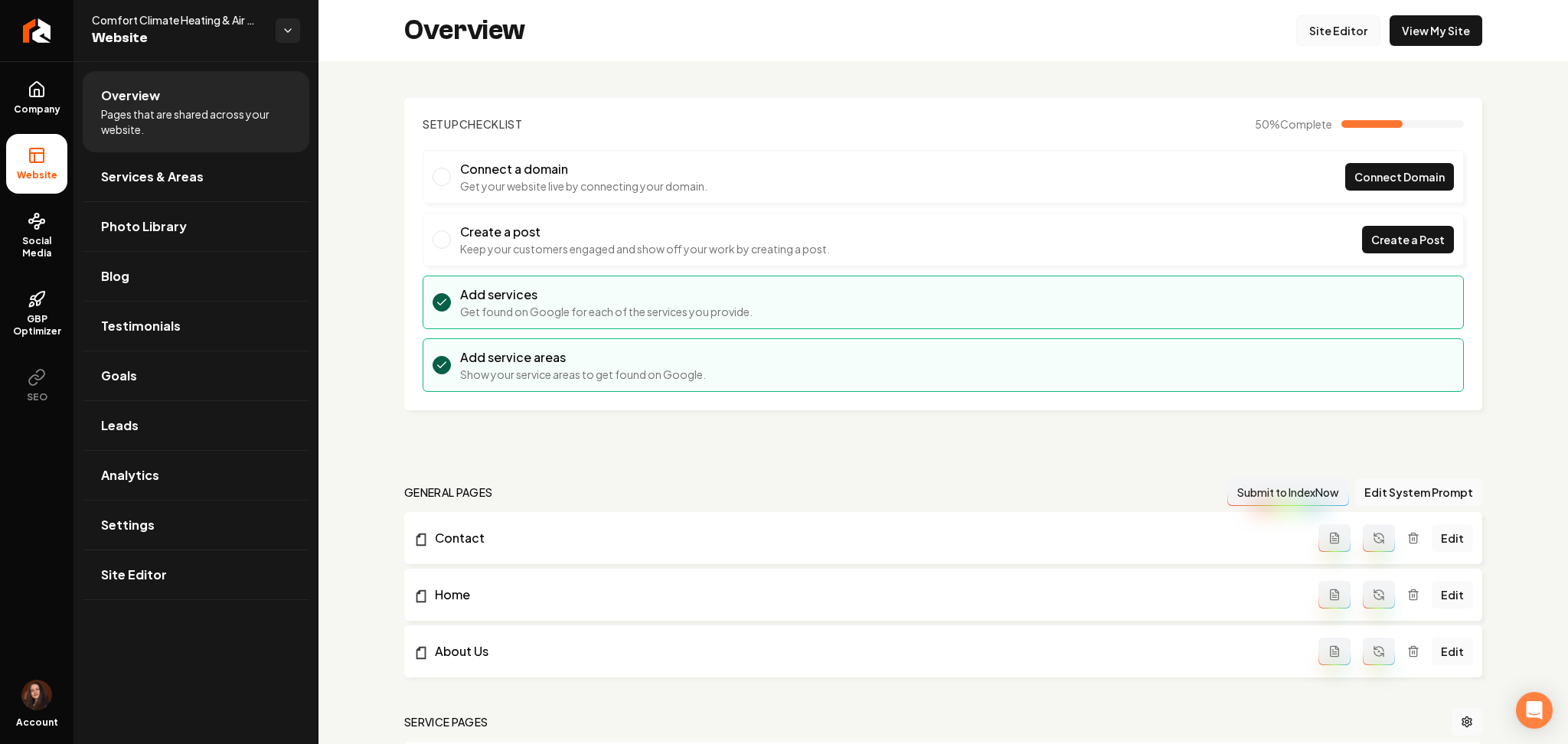
click at [1343, 35] on link "Site Editor" at bounding box center [1339, 31] width 84 height 31
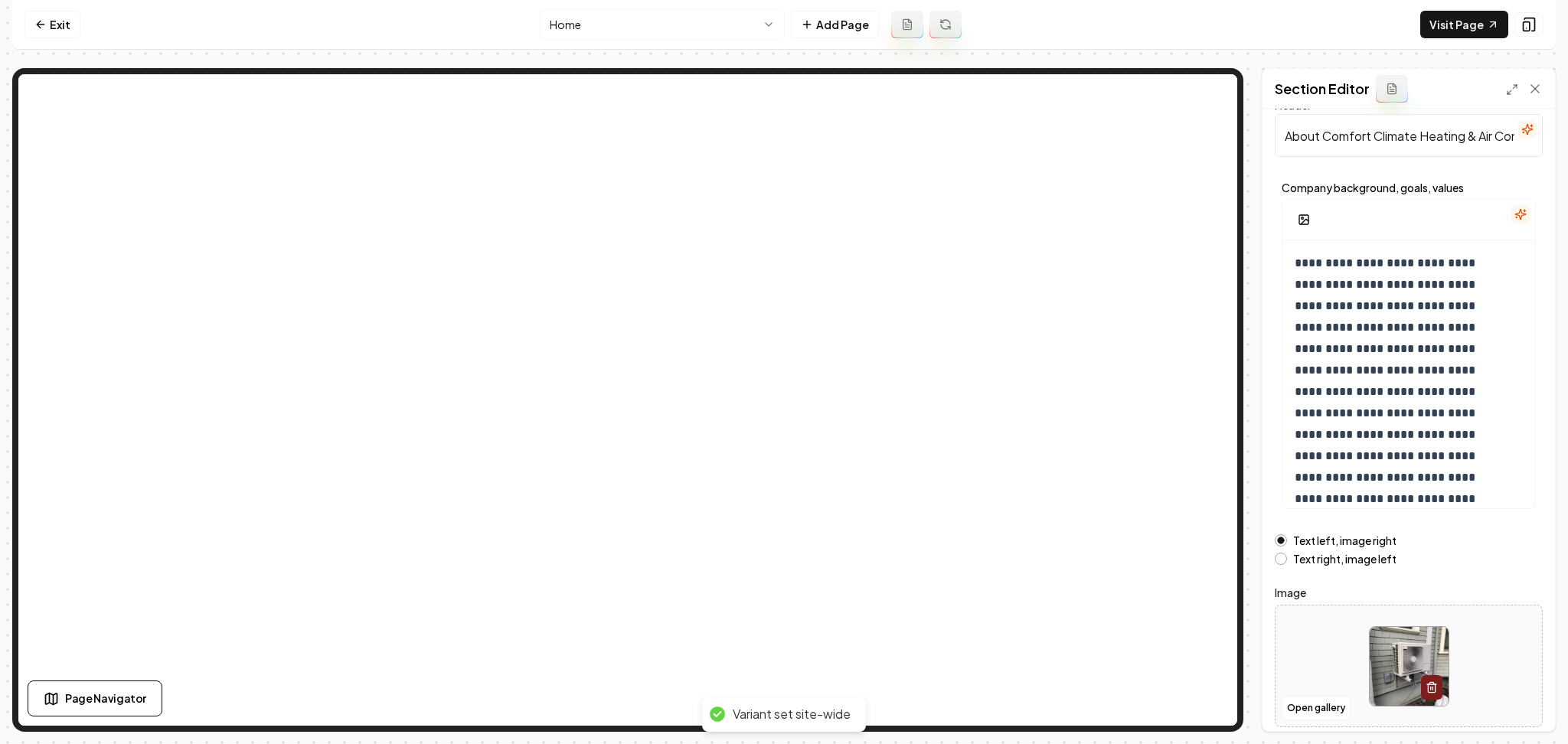
scroll to position [82, 0]
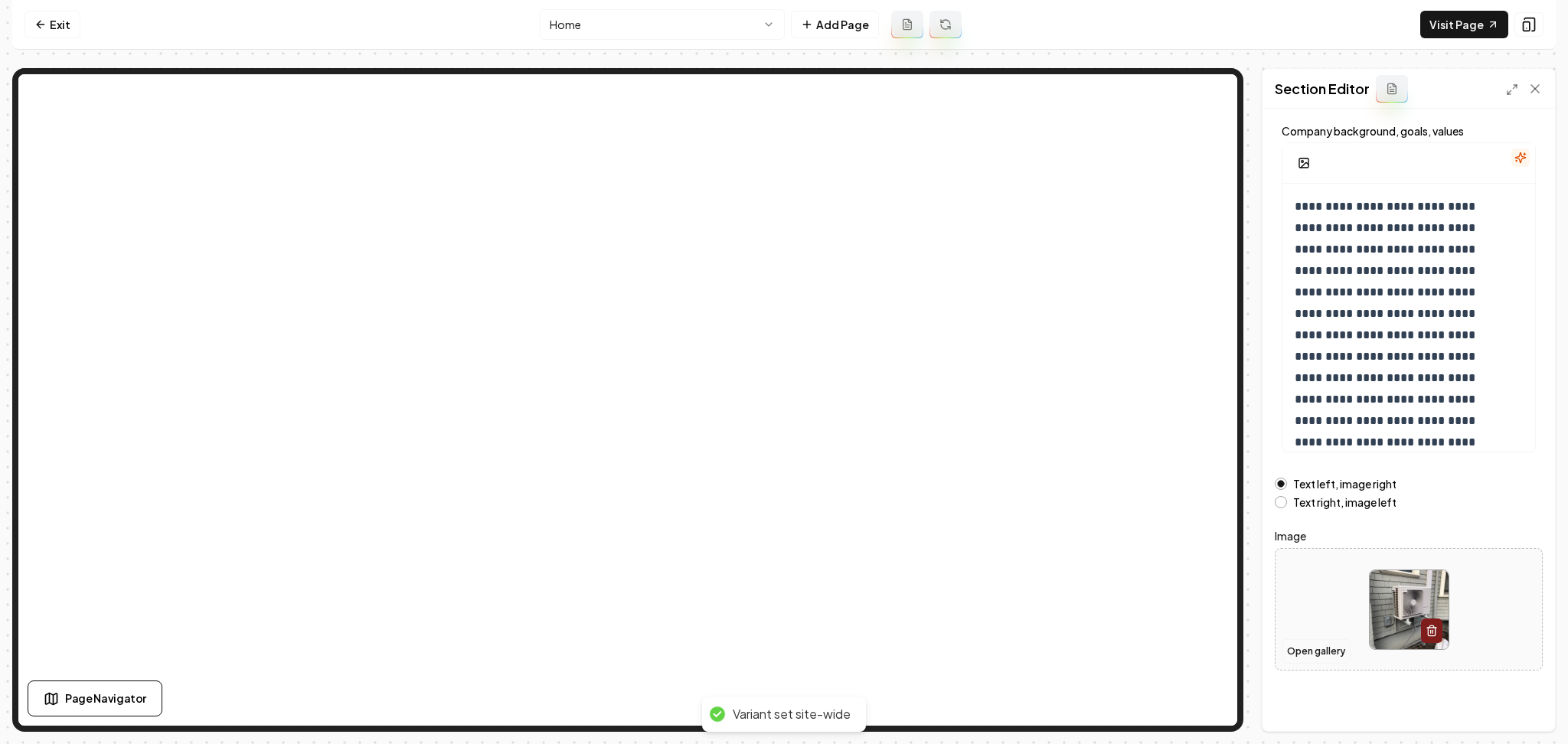
click at [1303, 651] on button "Open gallery" at bounding box center [1316, 651] width 69 height 25
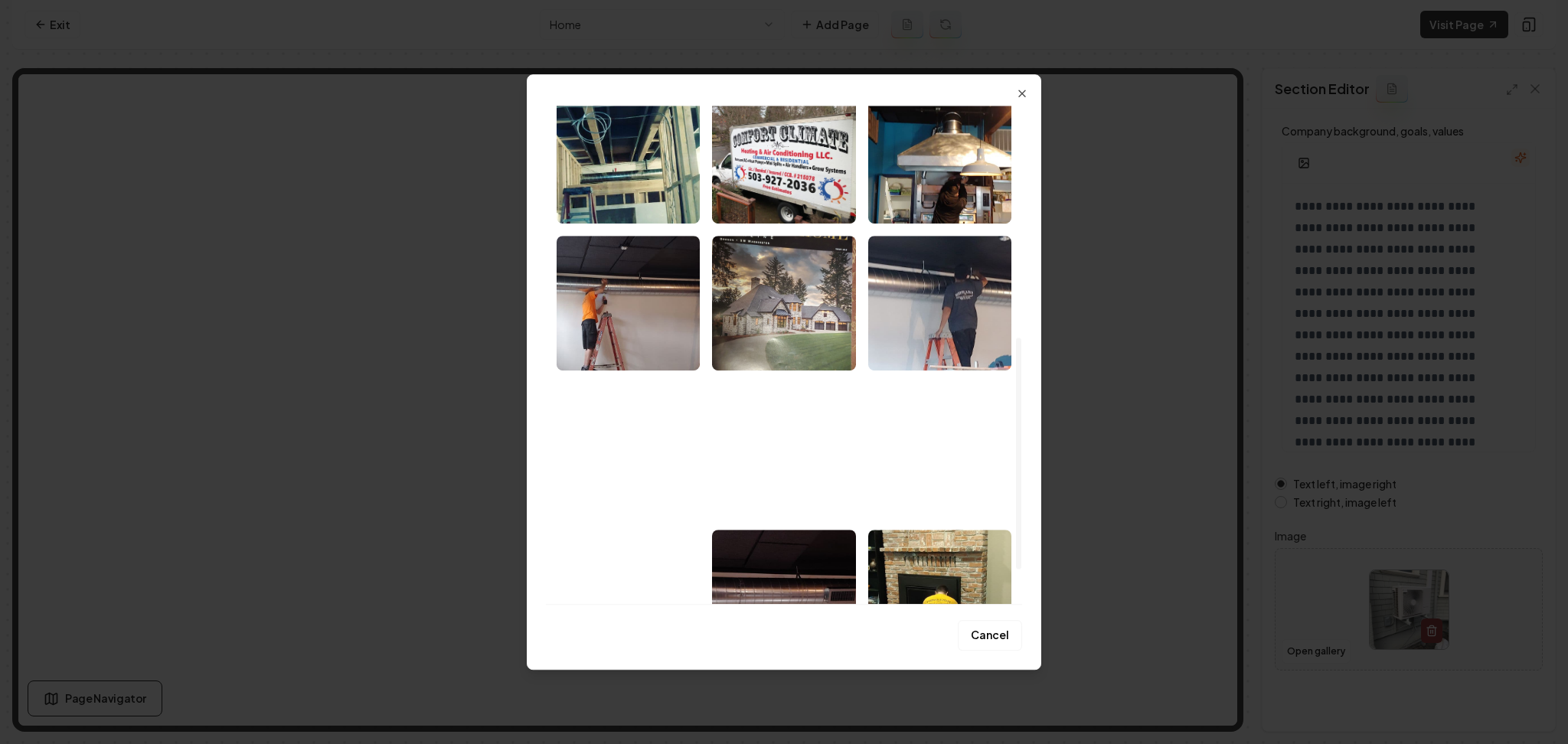
scroll to position [510, 0]
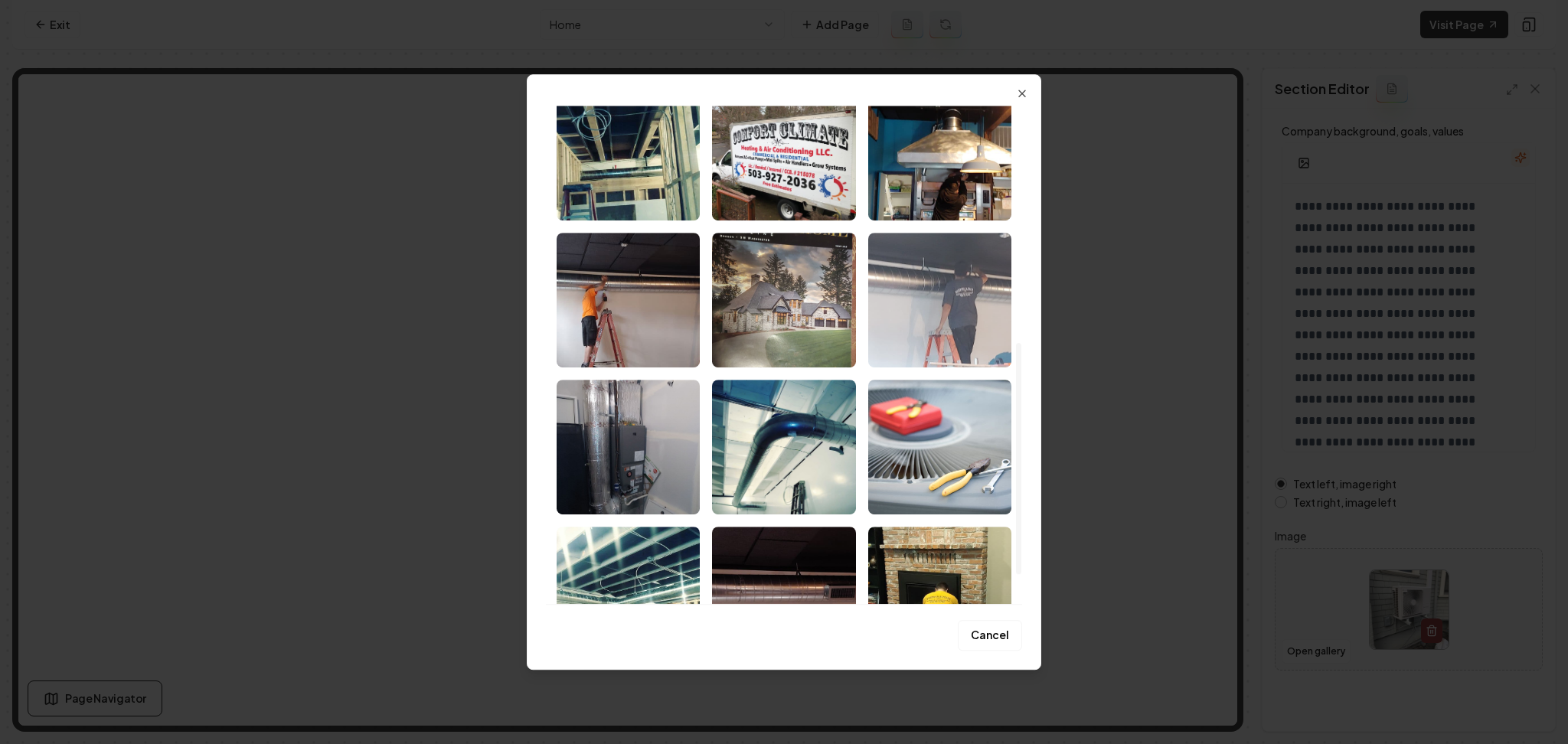
click at [987, 322] on img "Select image image_68b0807c5c7cd75eb81f2b18.jpeg" at bounding box center [940, 300] width 143 height 135
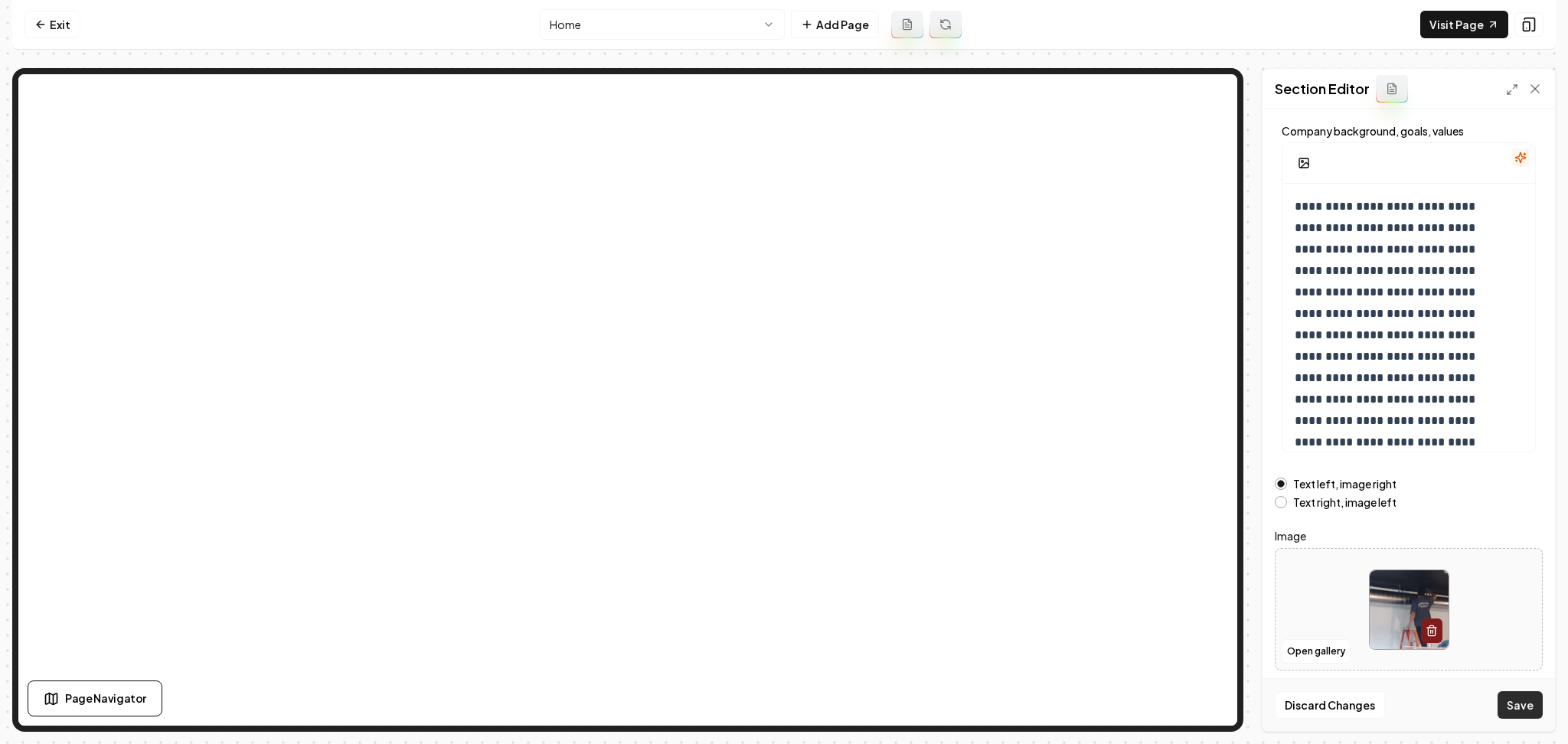
click at [1527, 718] on div "Discard Changes Save" at bounding box center [1408, 704] width 292 height 53
click at [1527, 714] on button "Save" at bounding box center [1519, 705] width 45 height 28
click at [1295, 653] on button "Open gallery" at bounding box center [1316, 651] width 69 height 25
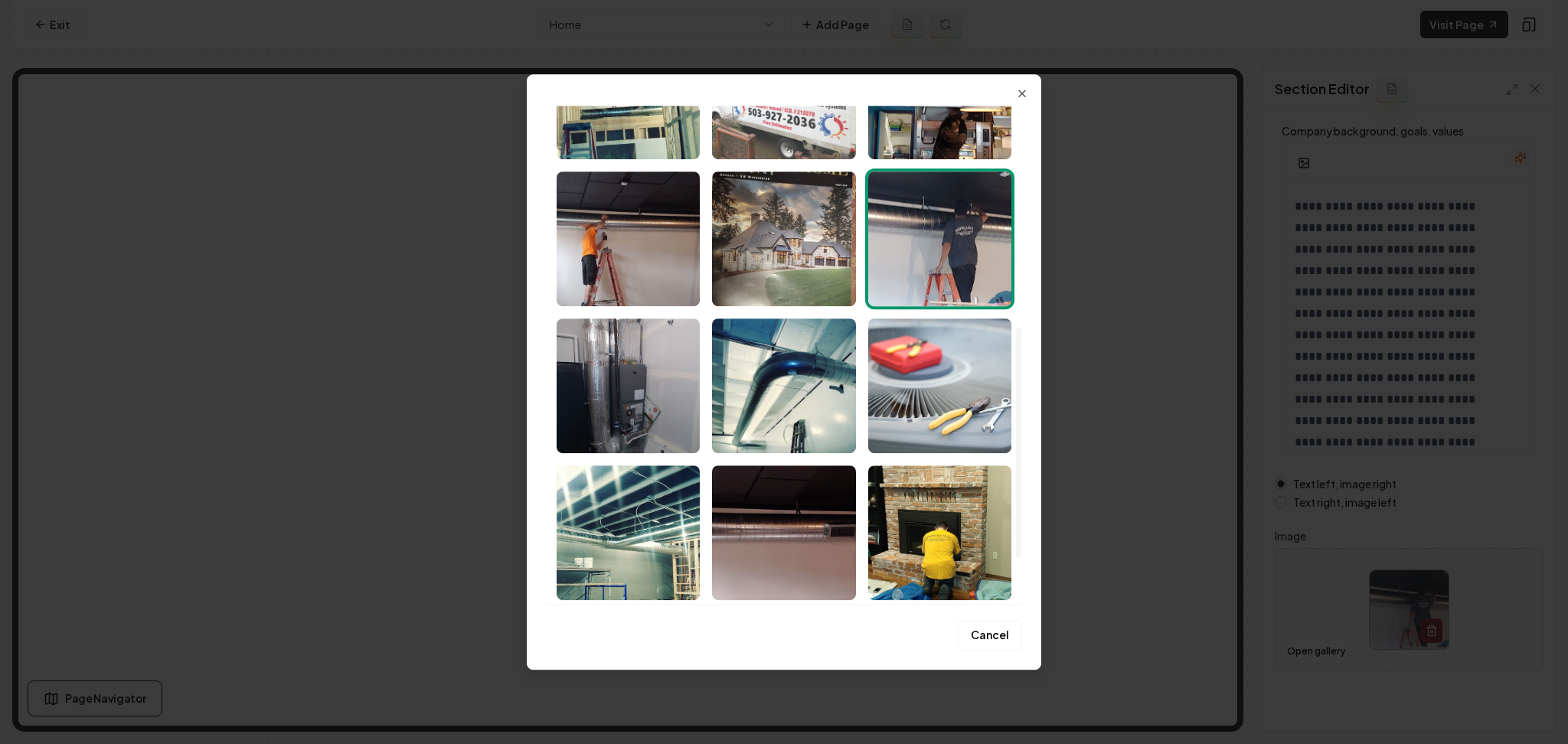
scroll to position [572, 0]
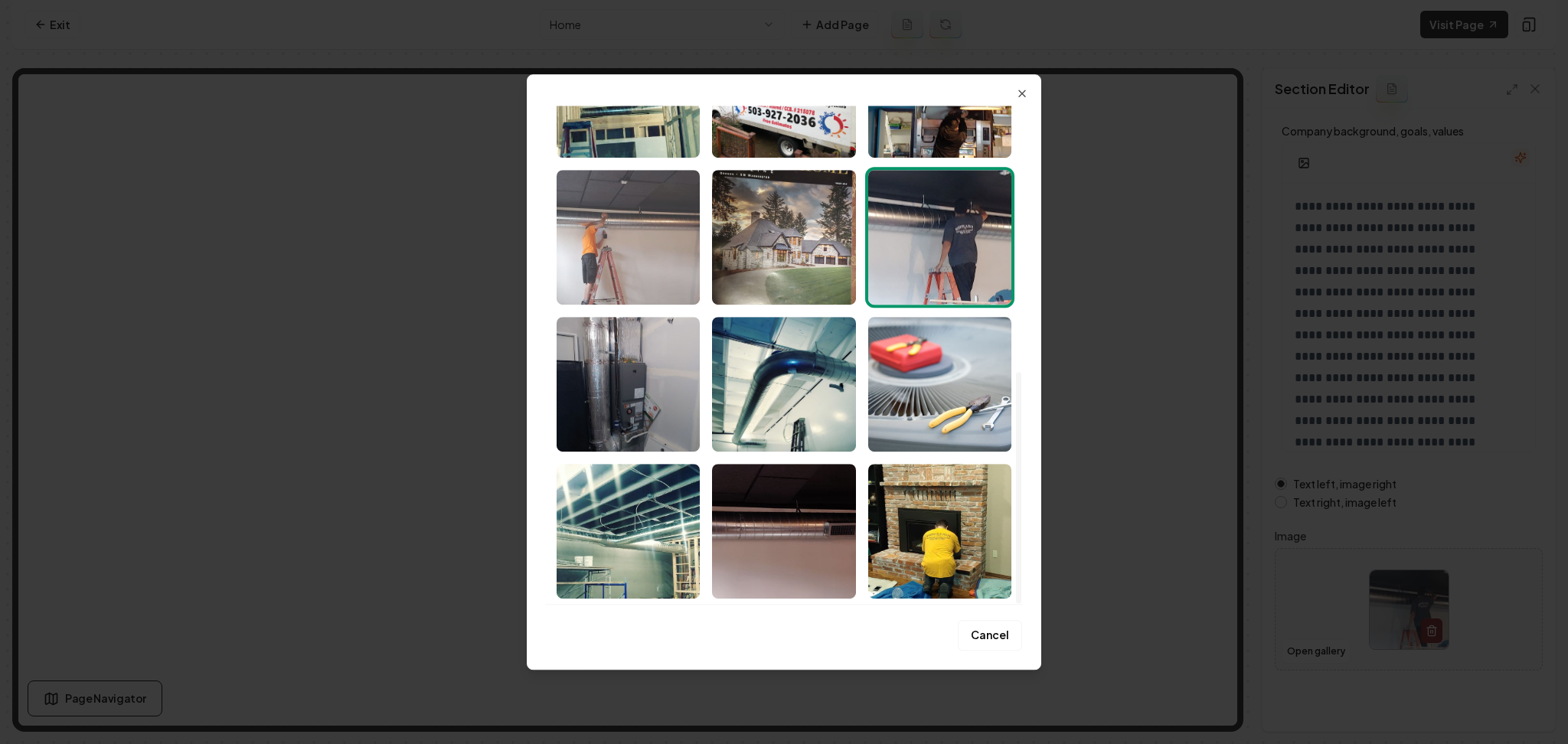
click at [650, 270] on img "Select image image_68b0807c5c7cd75eb81f2b20.jpeg" at bounding box center [629, 237] width 143 height 135
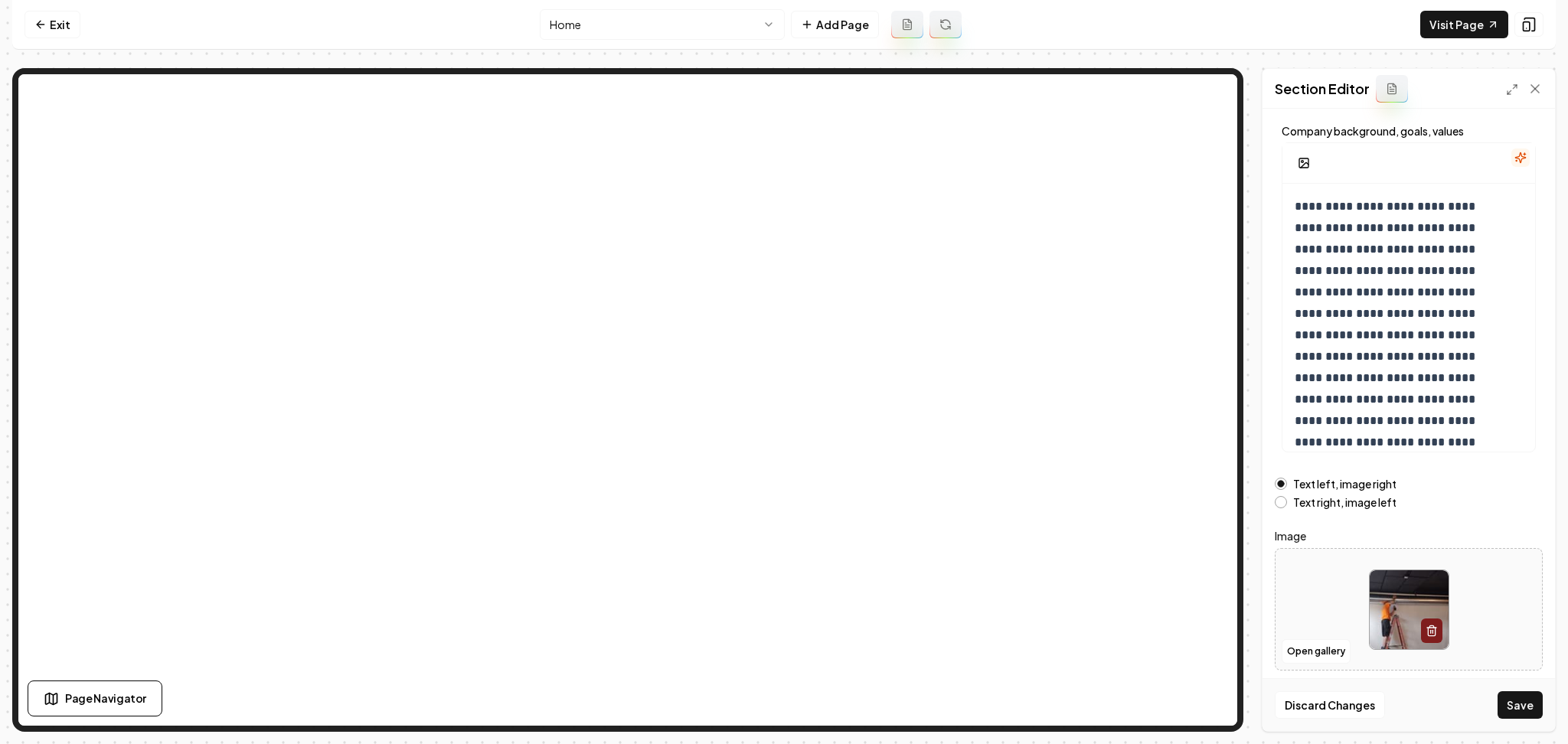
click at [1304, 509] on form "**********" at bounding box center [1408, 354] width 268 height 631
click at [1312, 504] on label "Text right, image left" at bounding box center [1344, 501] width 103 height 11
click at [1287, 504] on button "Text right, image left" at bounding box center [1280, 501] width 12 height 12
click at [1525, 716] on button "Save" at bounding box center [1519, 705] width 45 height 28
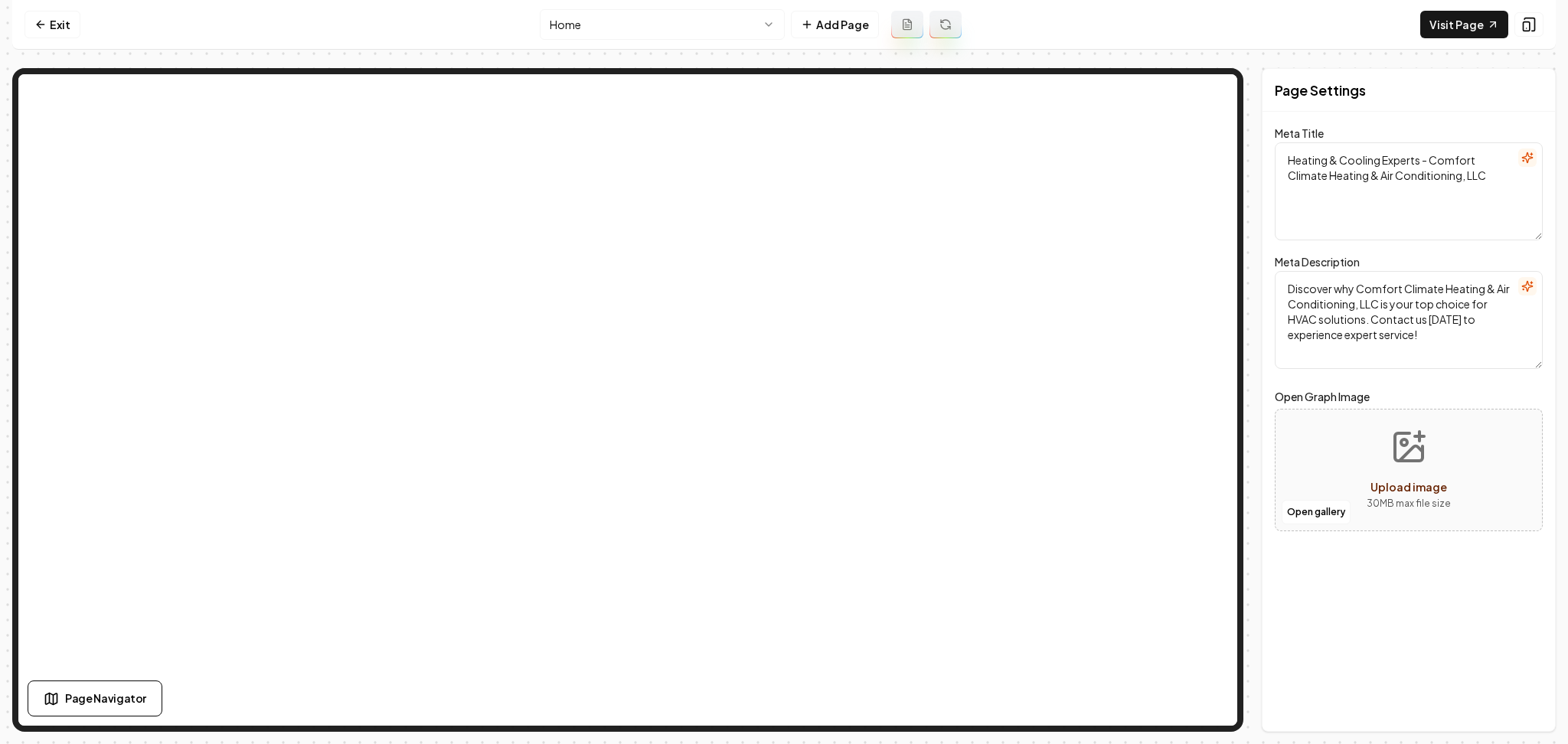
scroll to position [0, 0]
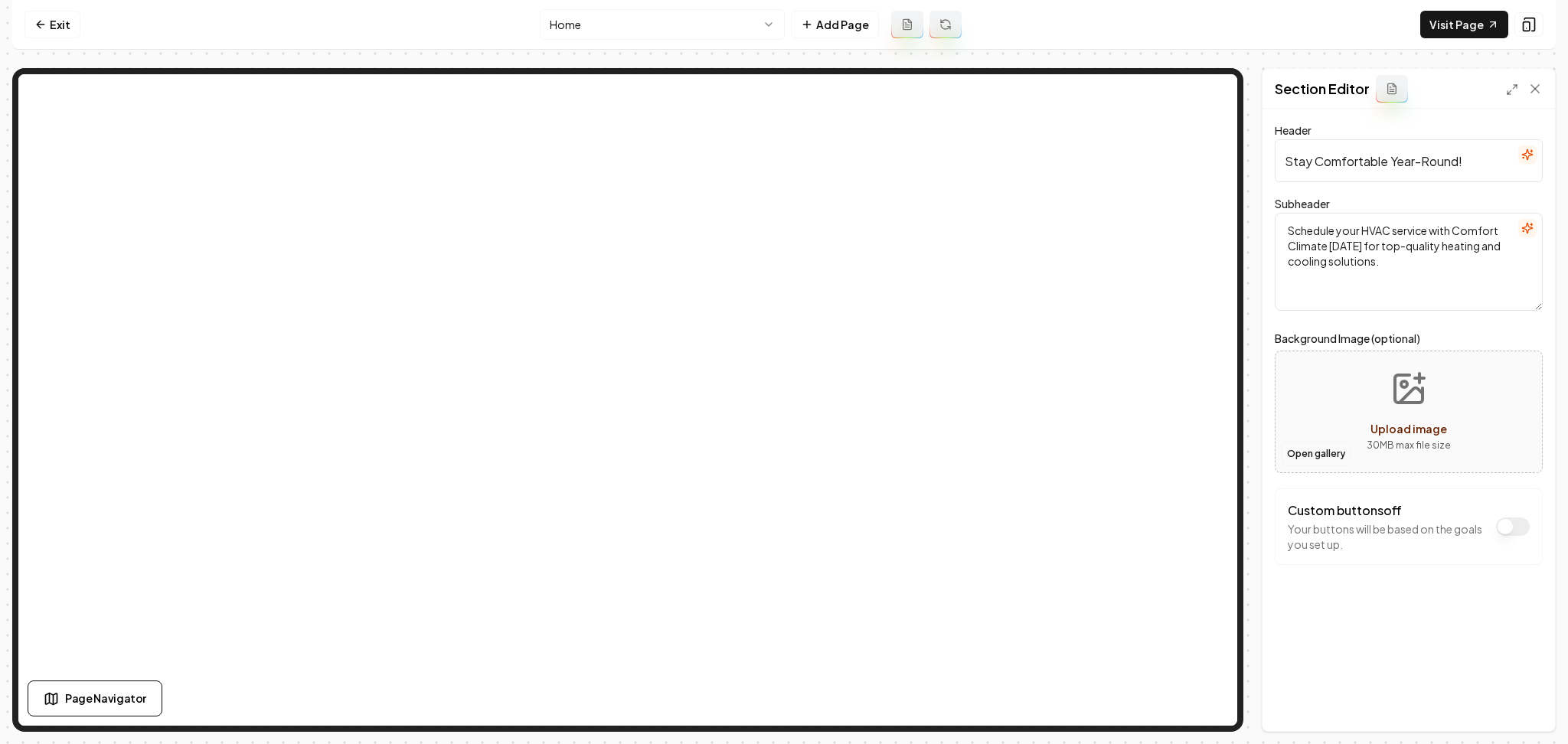
click at [1321, 454] on button "Open gallery" at bounding box center [1316, 454] width 69 height 25
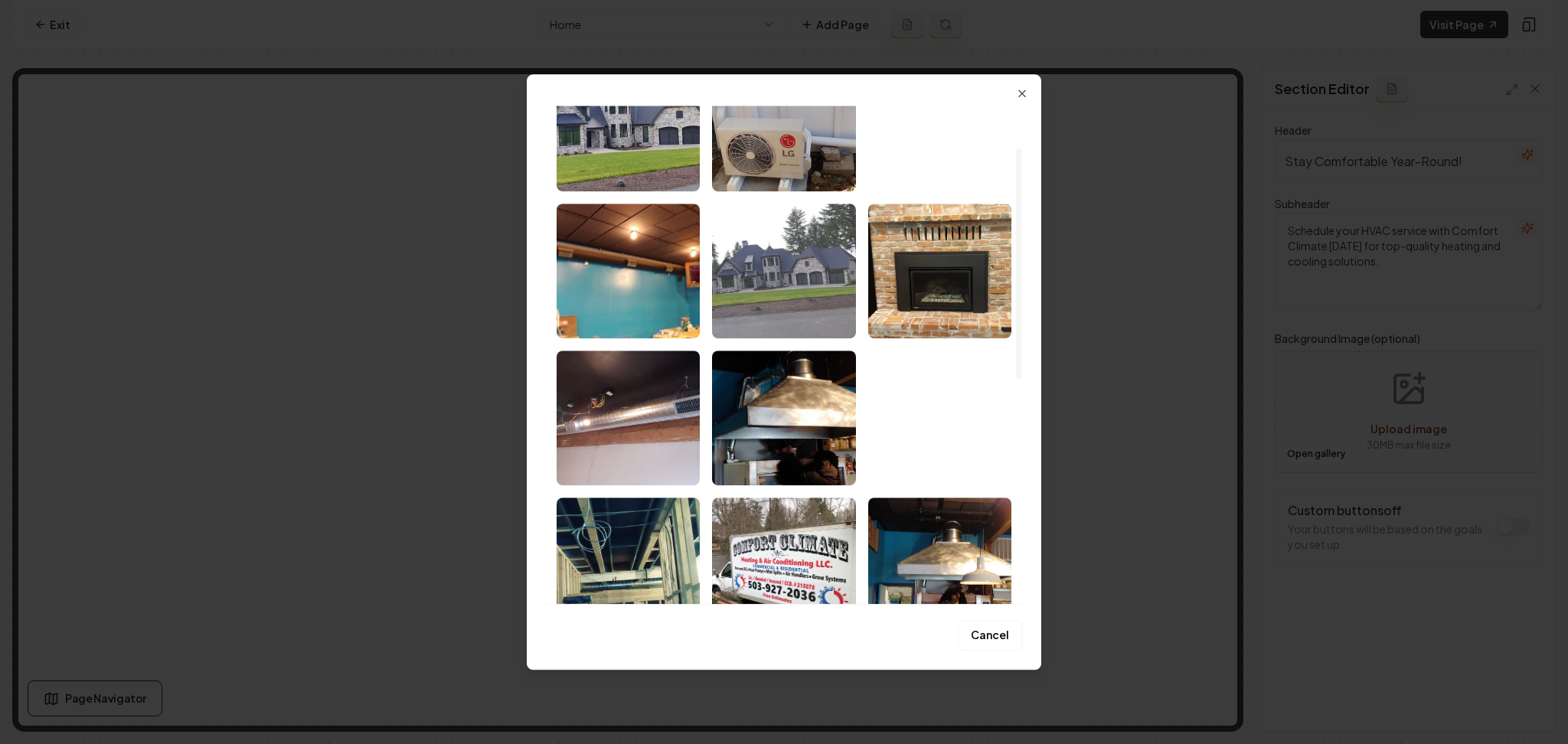
scroll to position [102, 0]
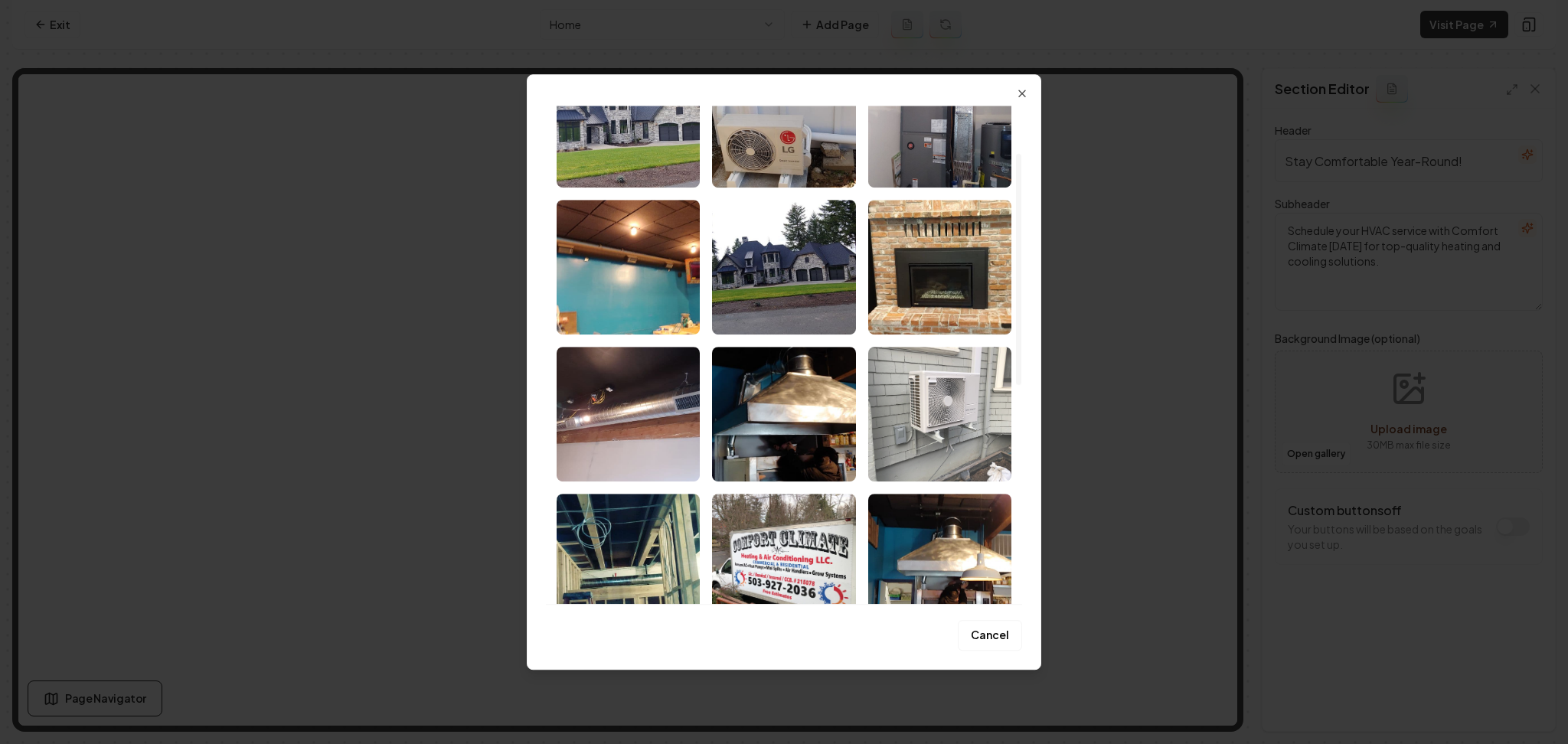
click at [945, 383] on img "Select image image_68b0807c5c7cd75eb81f2d97.jpeg" at bounding box center [940, 414] width 143 height 135
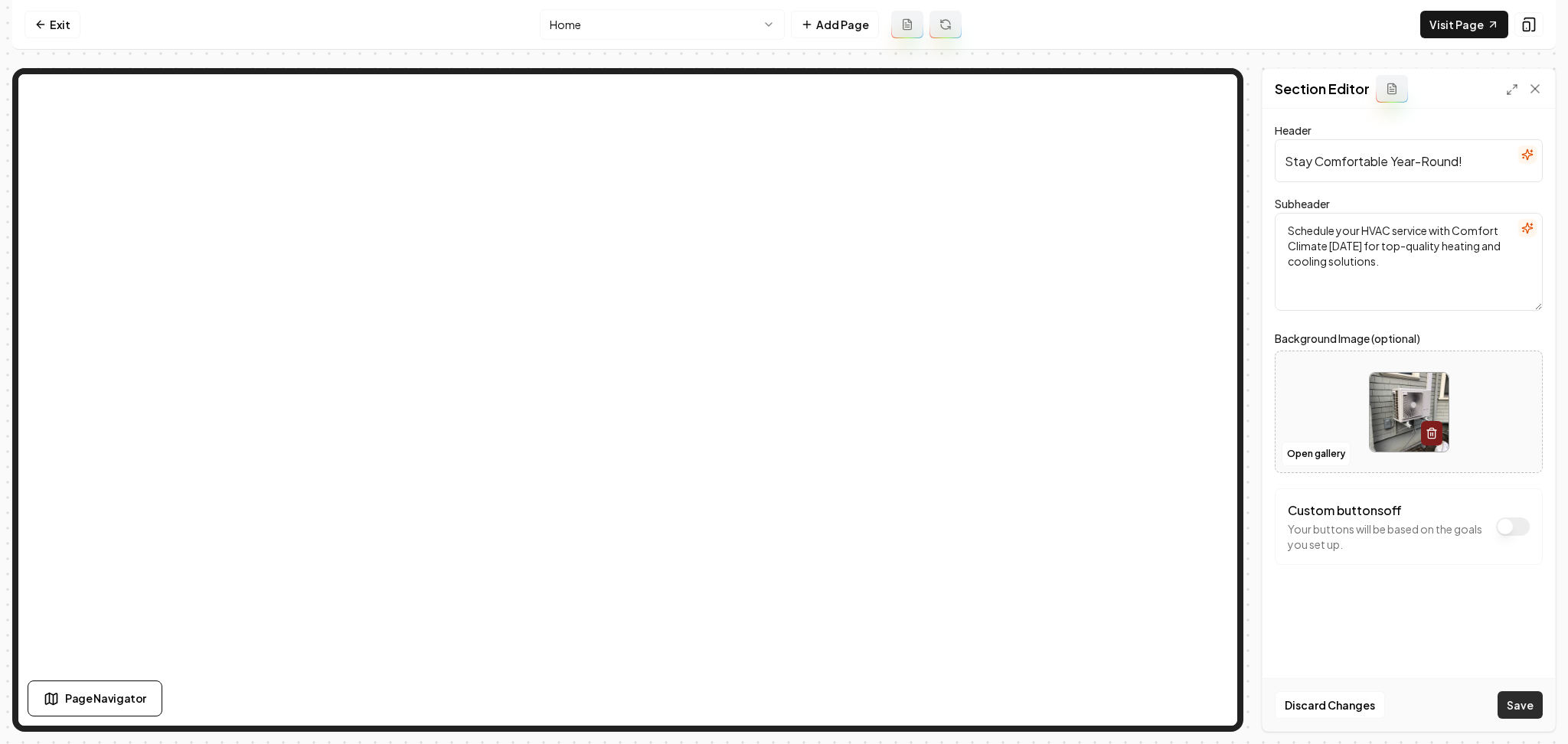
click at [1509, 710] on button "Save" at bounding box center [1519, 705] width 45 height 28
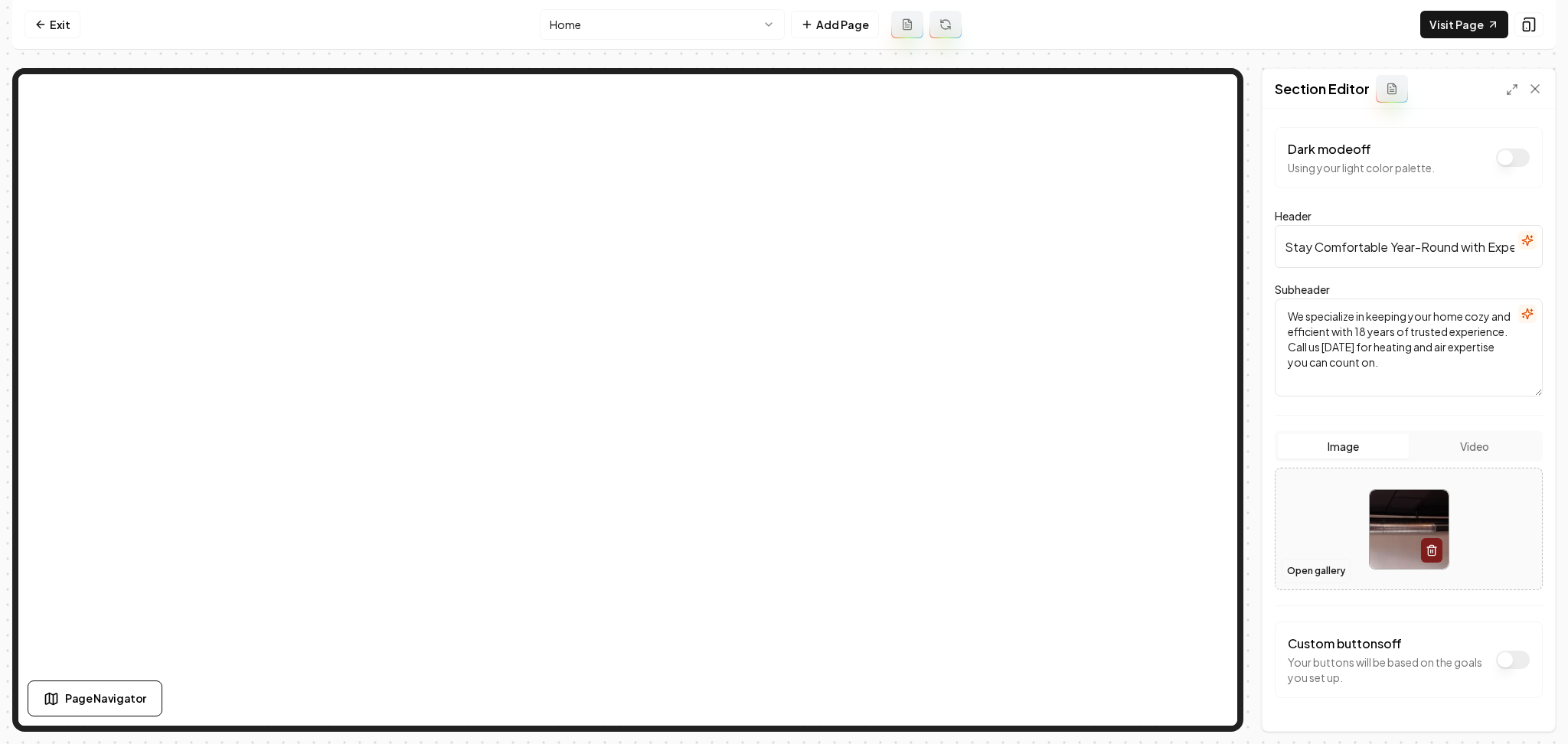
click at [1339, 571] on button "Open gallery" at bounding box center [1316, 571] width 69 height 25
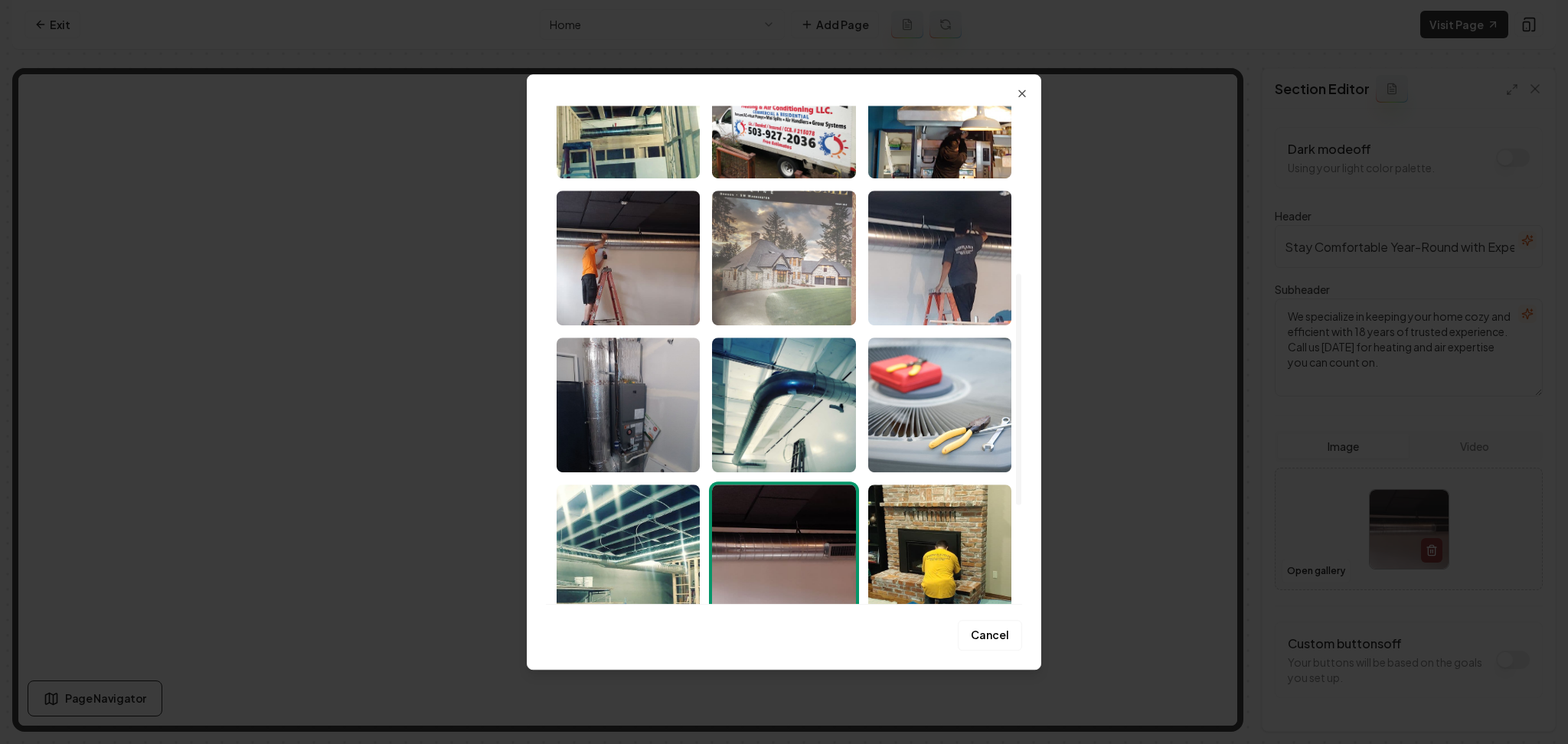
scroll to position [572, 0]
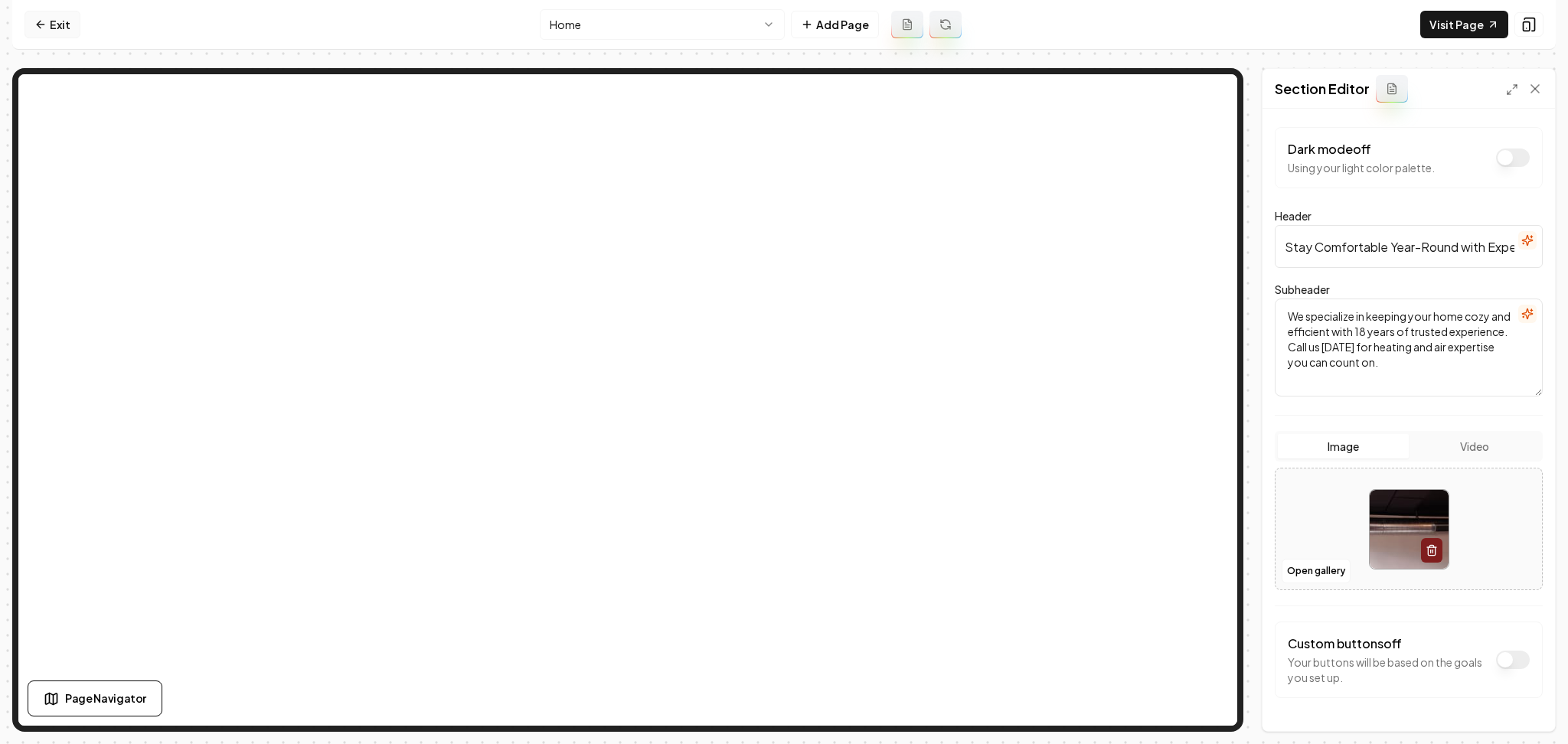
click at [55, 13] on link "Exit" at bounding box center [53, 24] width 55 height 28
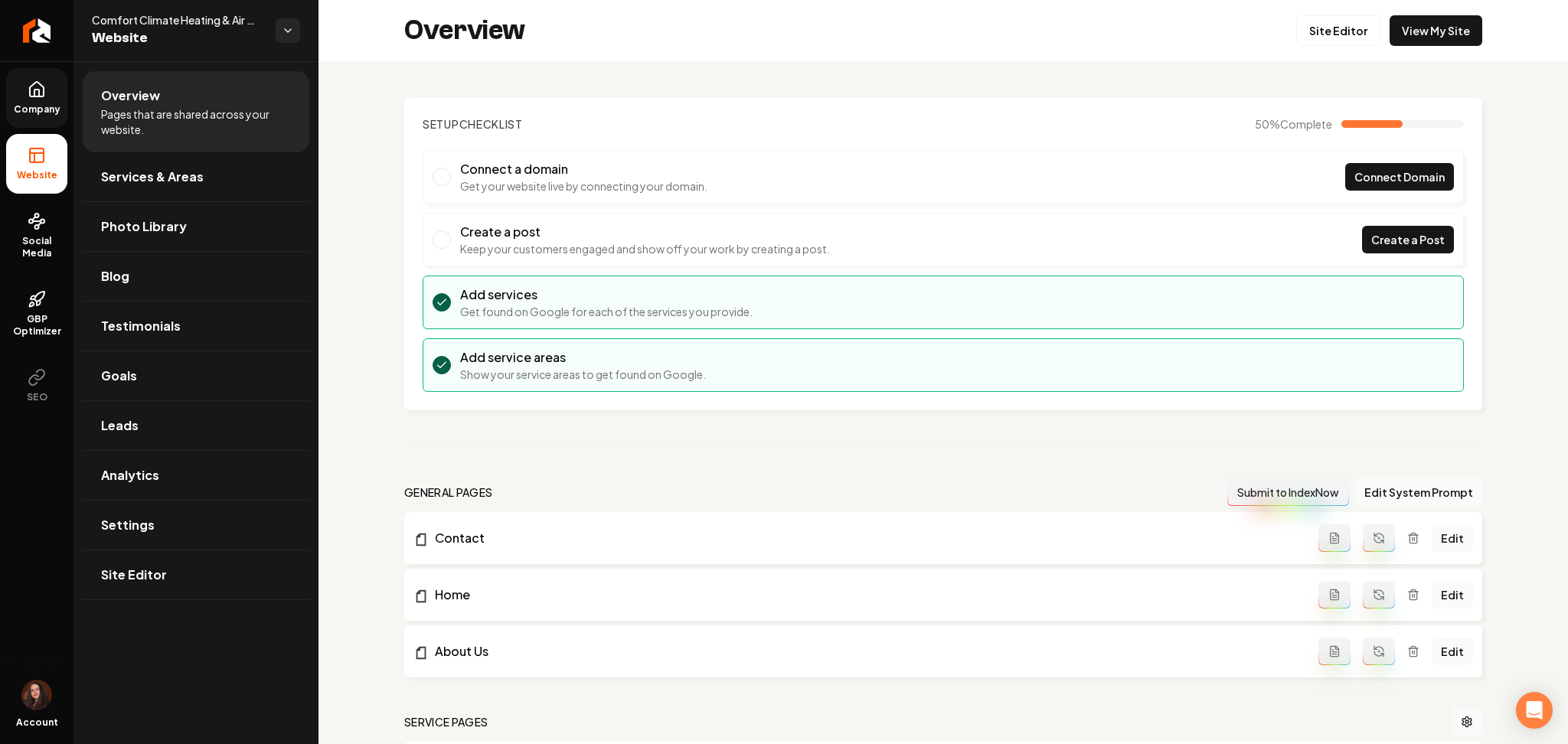
click at [42, 102] on link "Company" at bounding box center [36, 97] width 61 height 60
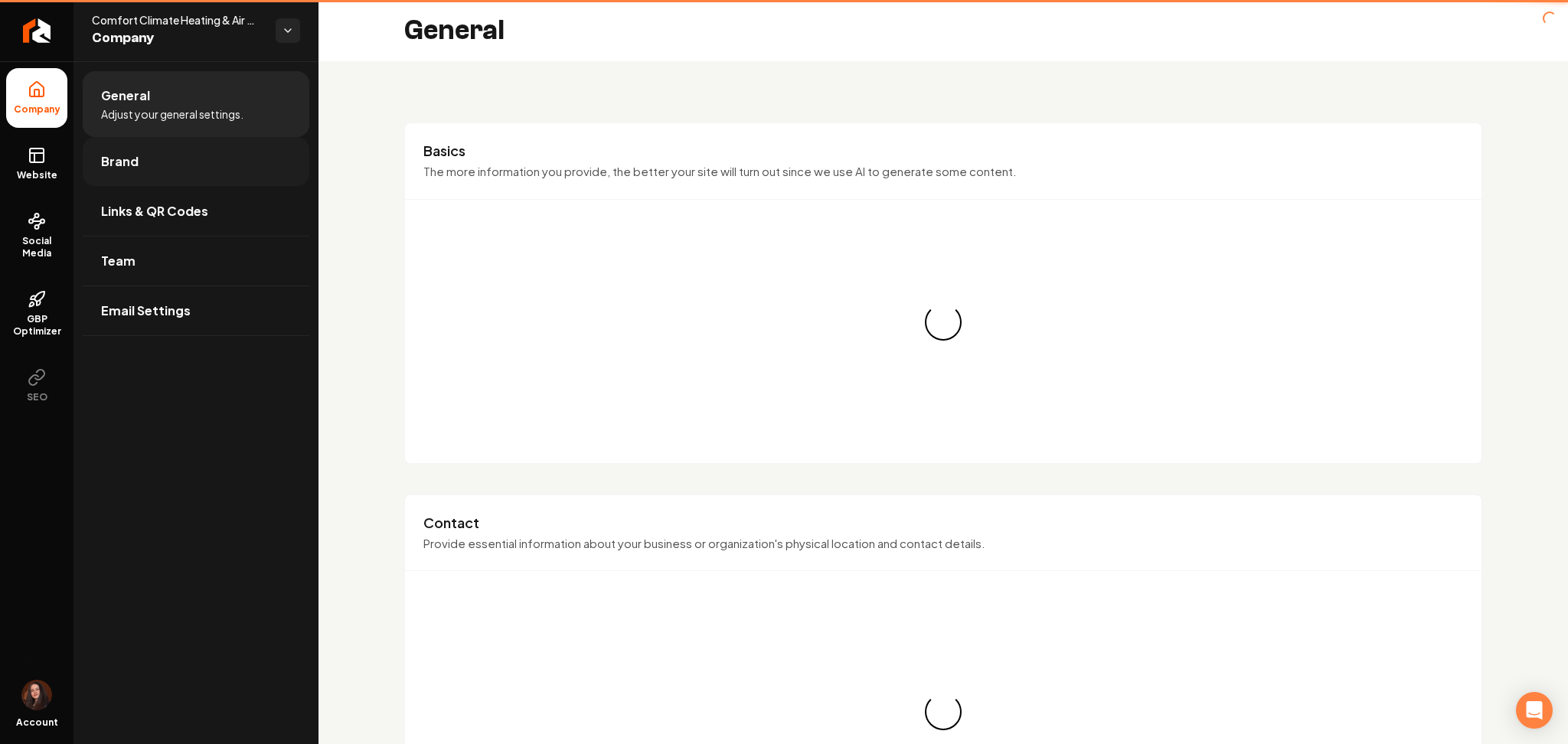
click at [125, 145] on link "Brand" at bounding box center [196, 160] width 226 height 49
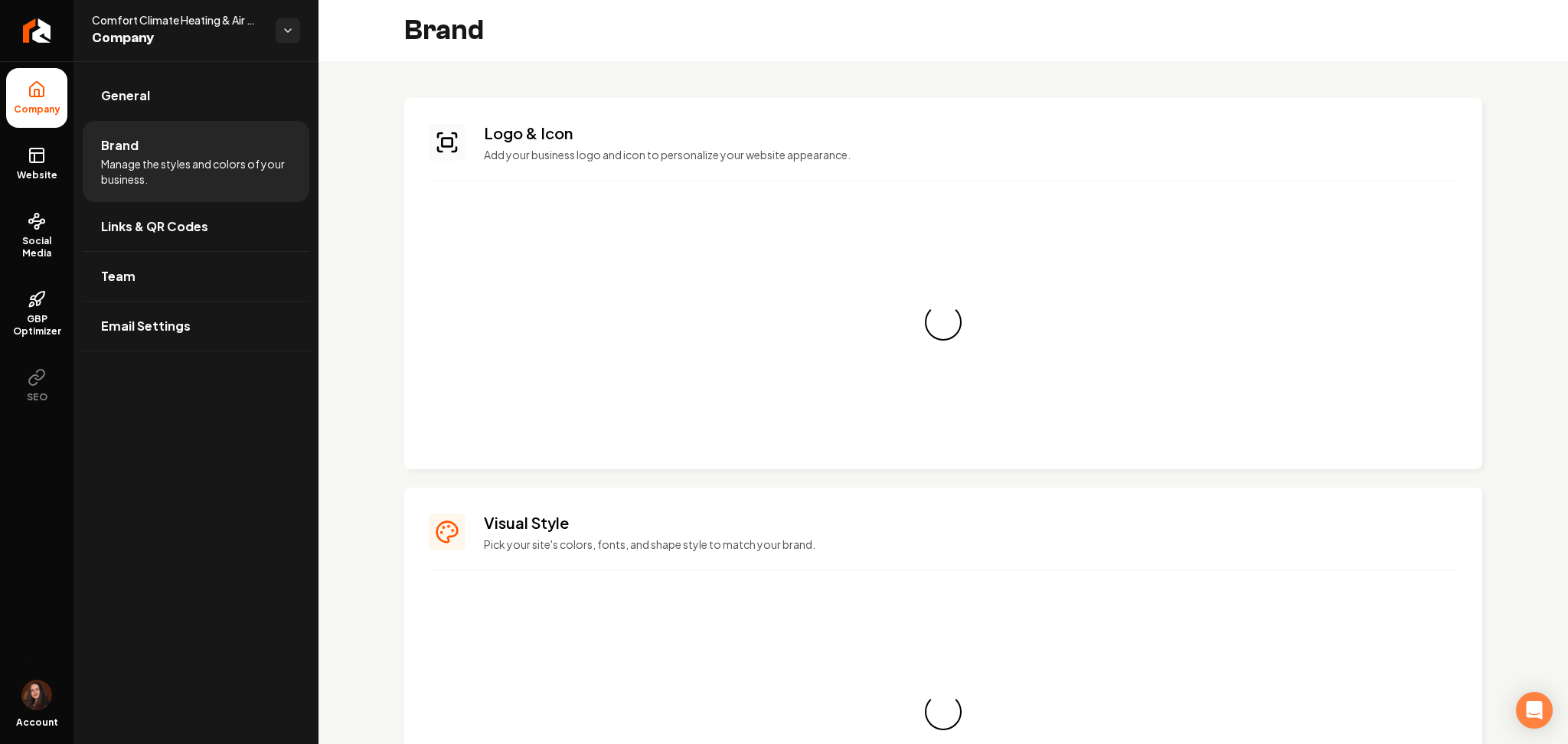
click at [127, 148] on span "Brand" at bounding box center [119, 145] width 37 height 18
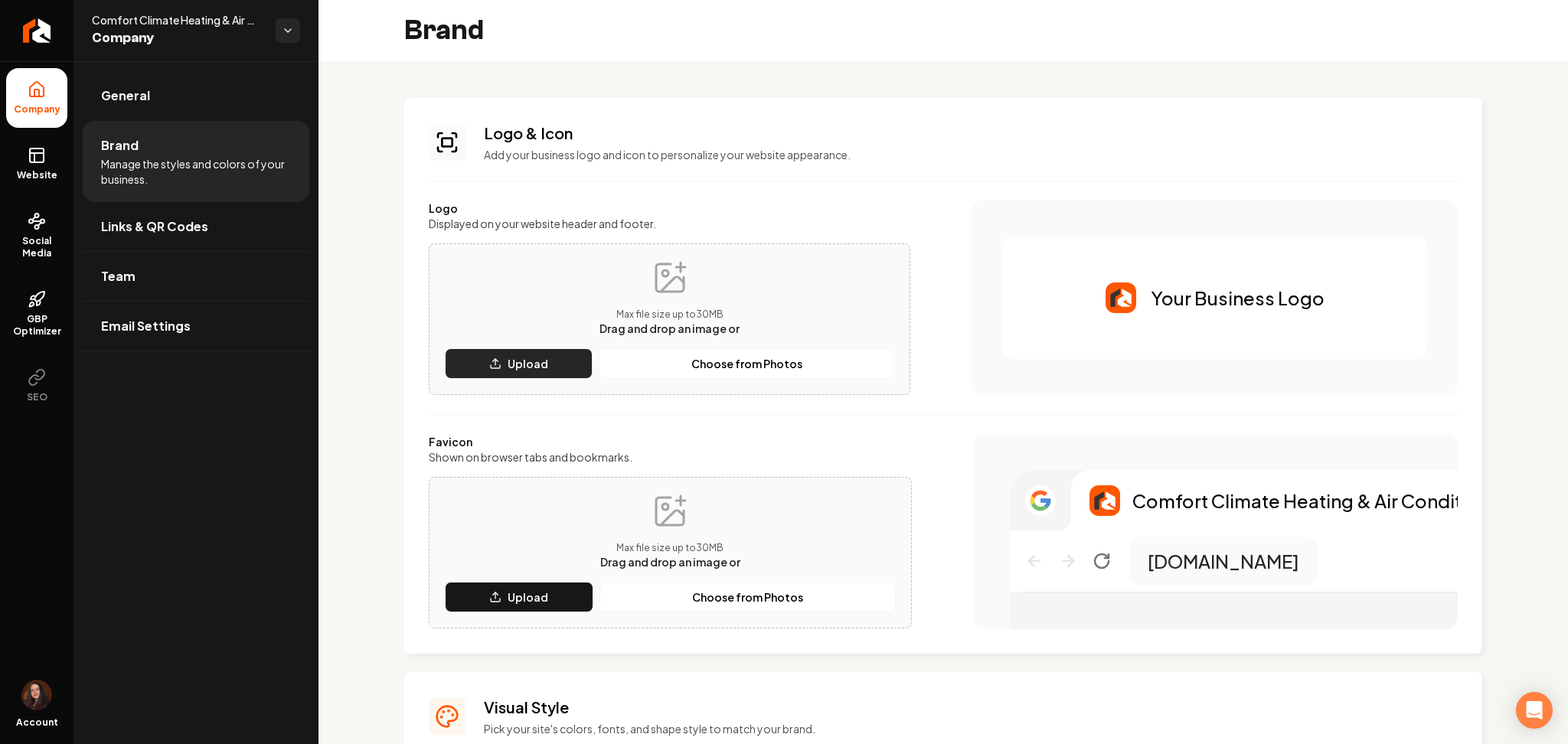
click at [516, 368] on p "Upload" at bounding box center [527, 364] width 40 height 15
click at [475, 587] on button "Upload" at bounding box center [519, 597] width 148 height 31
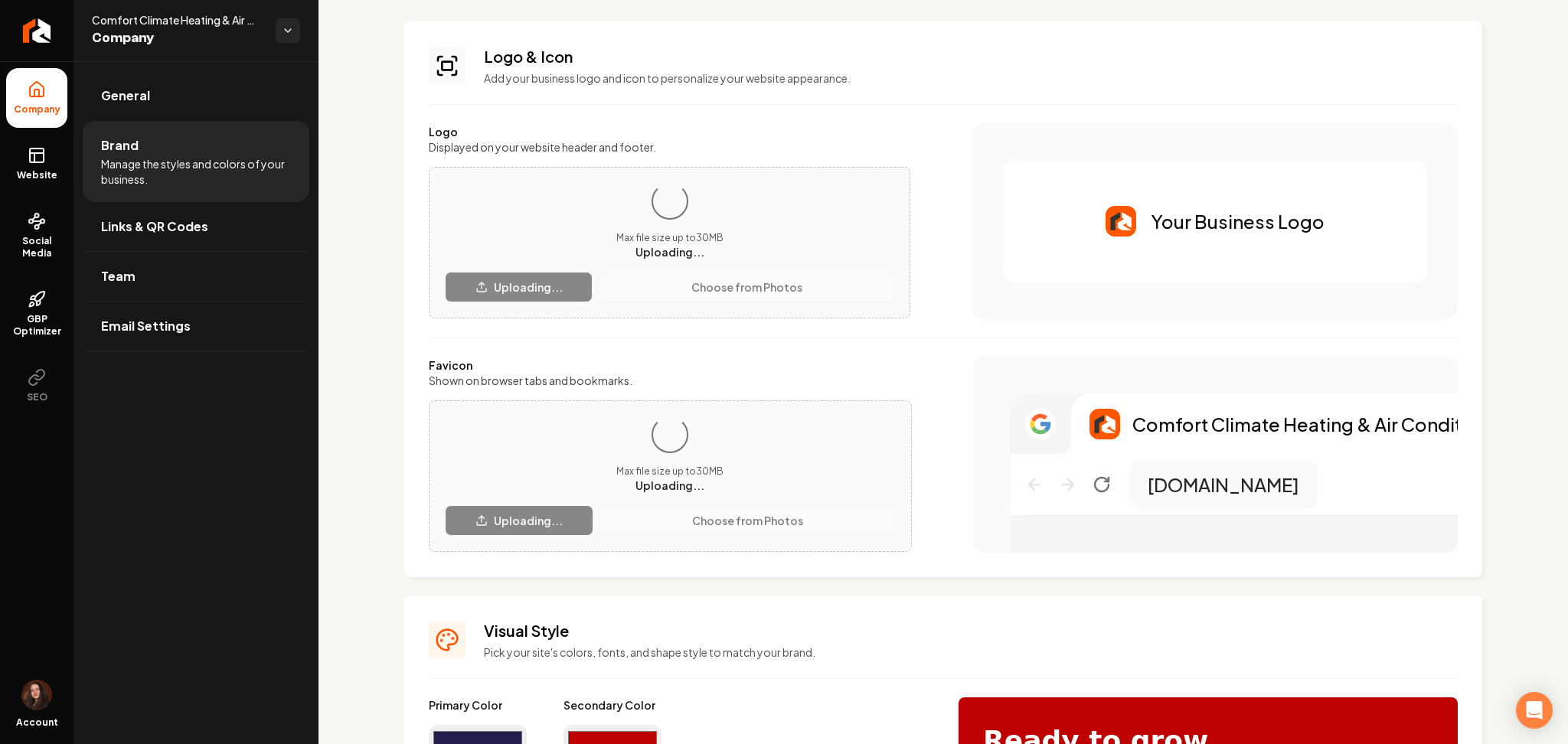
scroll to position [203, 0]
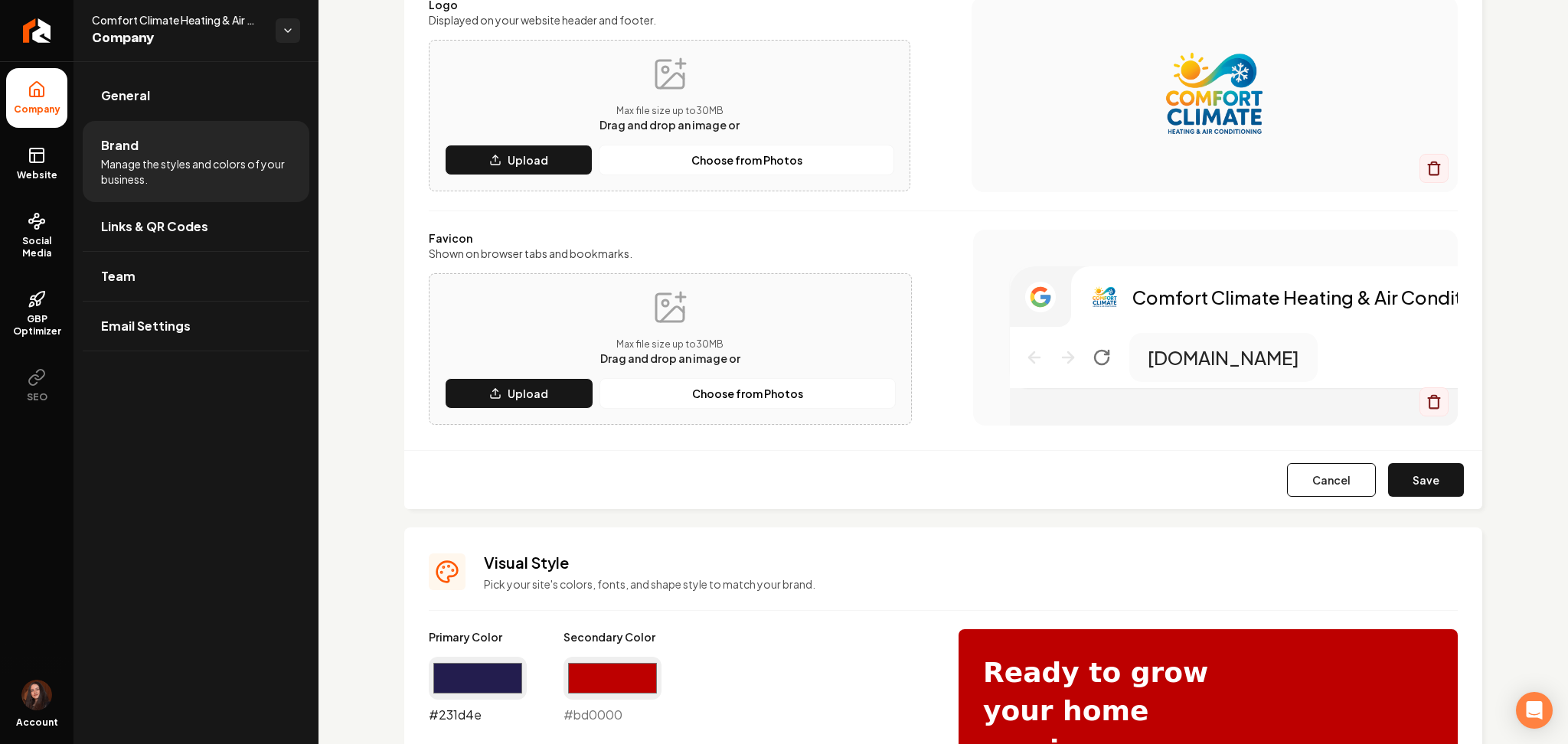
click at [450, 681] on input "#231d4e" at bounding box center [478, 678] width 98 height 43
type input "#65a8d3"
click at [650, 677] on input "#bd0000" at bounding box center [612, 678] width 98 height 43
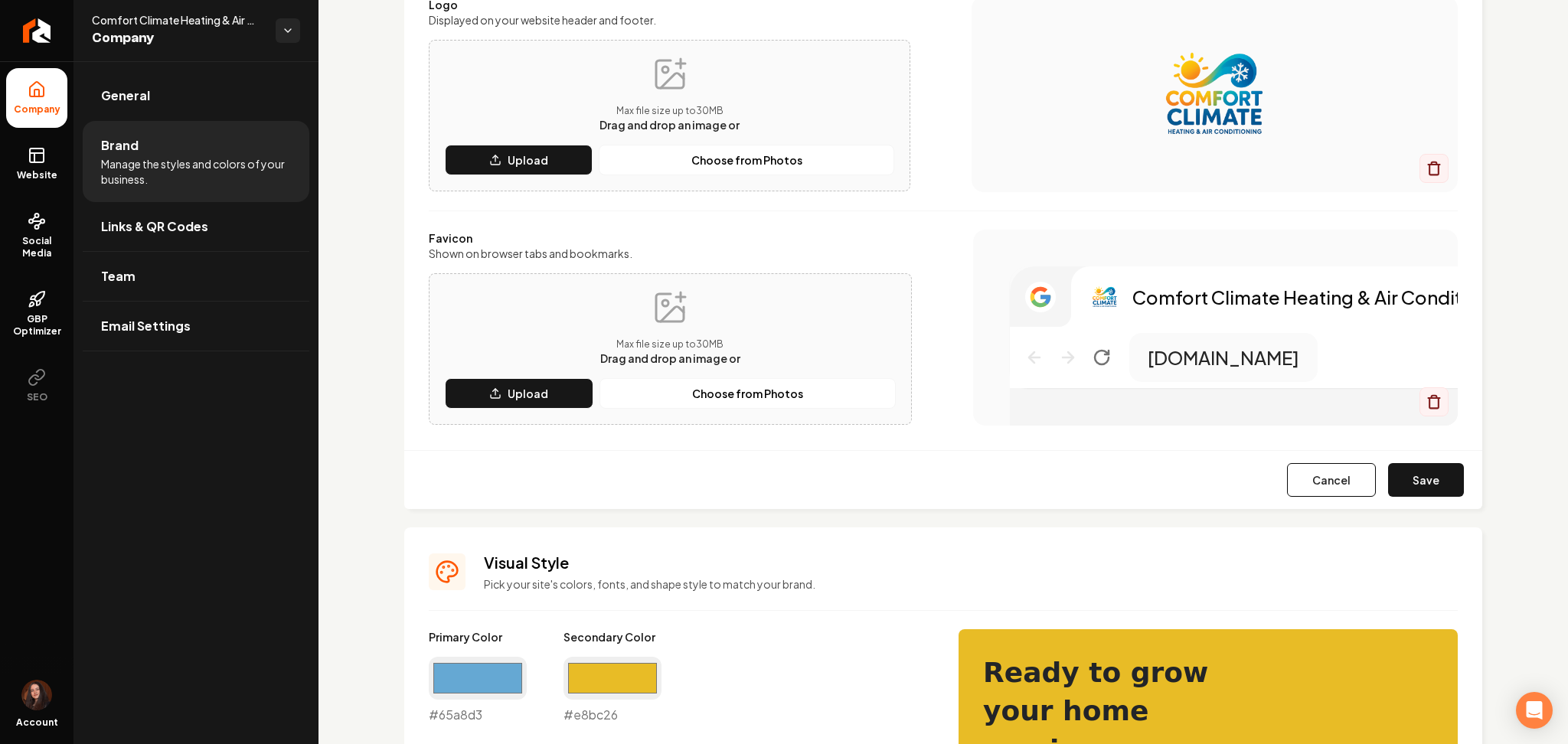
type input "#e8bc26"
click at [917, 586] on p "Pick your site's colors, fonts, and shape style to match your brand." at bounding box center [970, 584] width 974 height 15
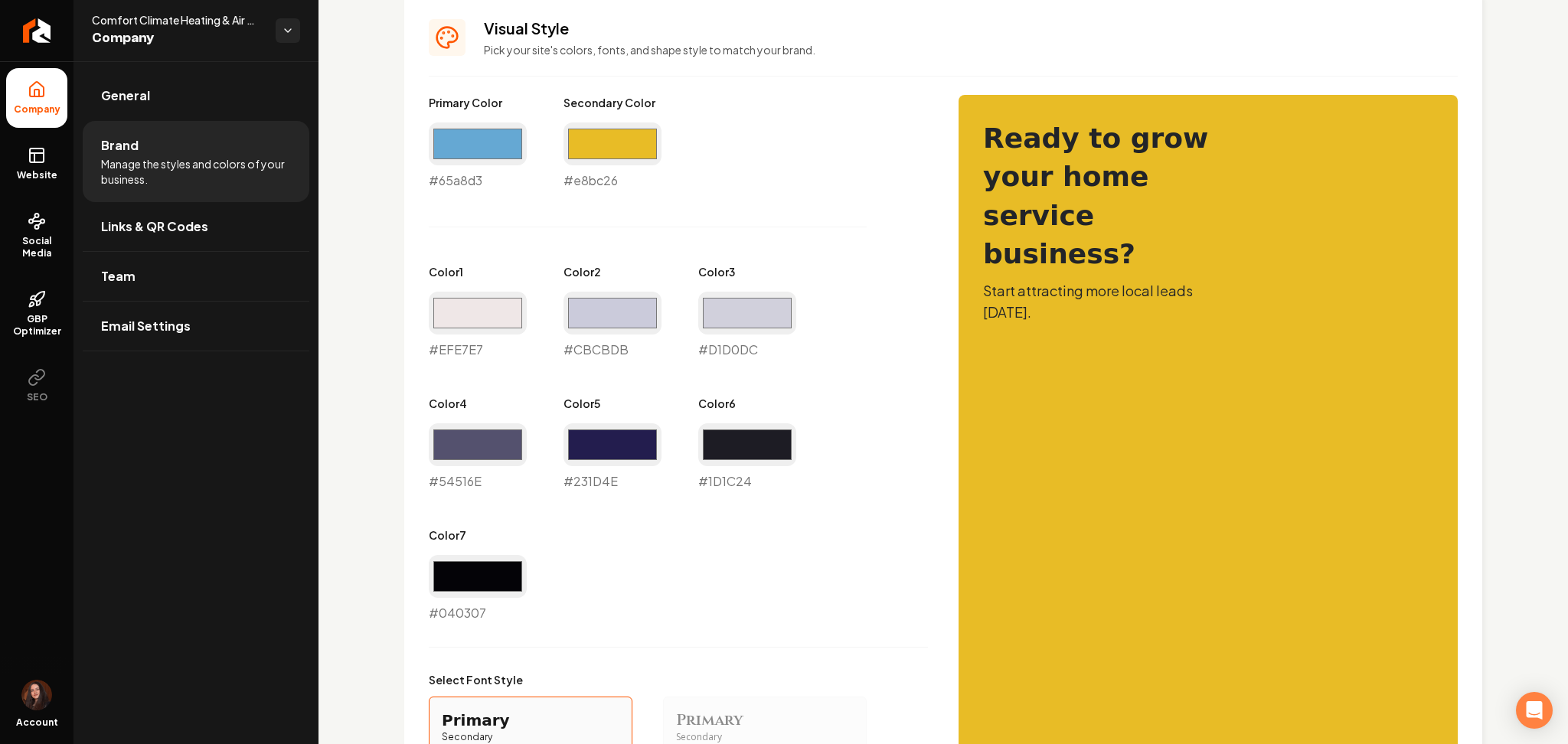
scroll to position [734, 0]
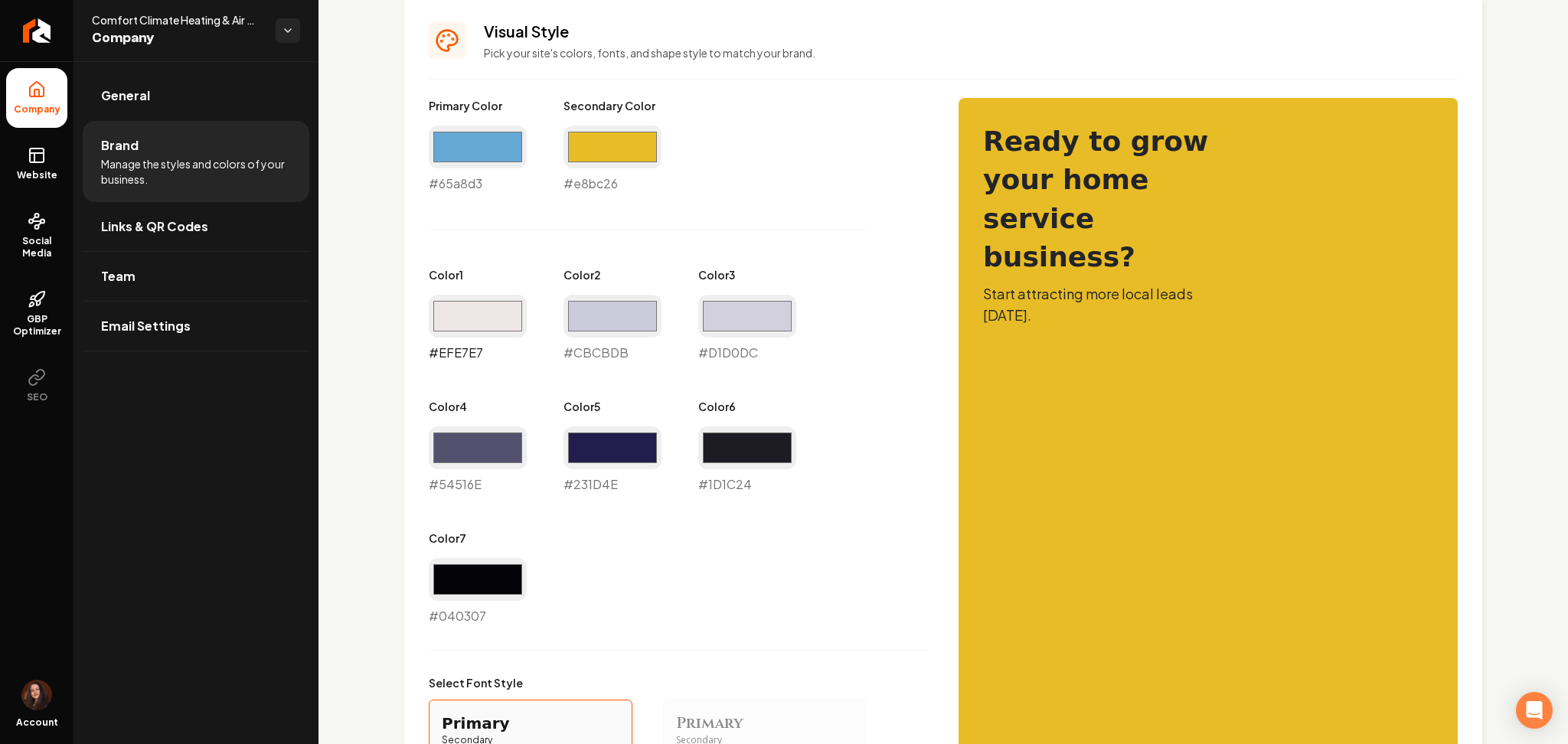
click at [503, 307] on input "#efe7e7" at bounding box center [478, 316] width 98 height 43
type input "#eeeee7"
click at [595, 310] on input "#cbcbdb" at bounding box center [612, 316] width 98 height 43
type input "#dbd9cc"
drag, startPoint x: 753, startPoint y: 318, endPoint x: 758, endPoint y: 328, distance: 11.2
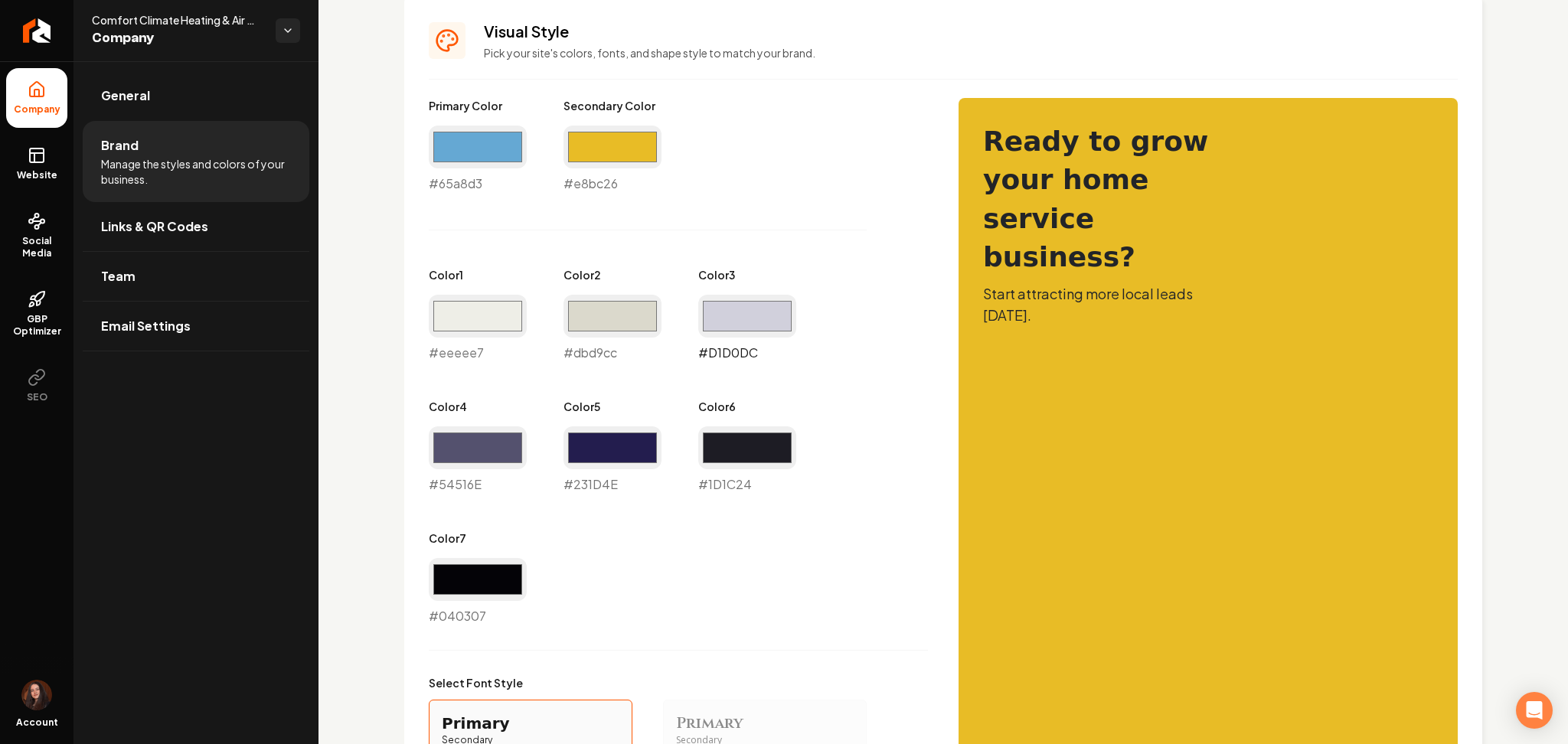
click at [753, 318] on input "#d1d0dc" at bounding box center [747, 316] width 98 height 43
type input "#dcdbd0"
click at [933, 511] on div "Primary Color #65a8d3 #65a8d3 Secondary Color #e8bc26 #e8bc26 Color 1 #eeeee7 #…" at bounding box center [943, 565] width 1029 height 934
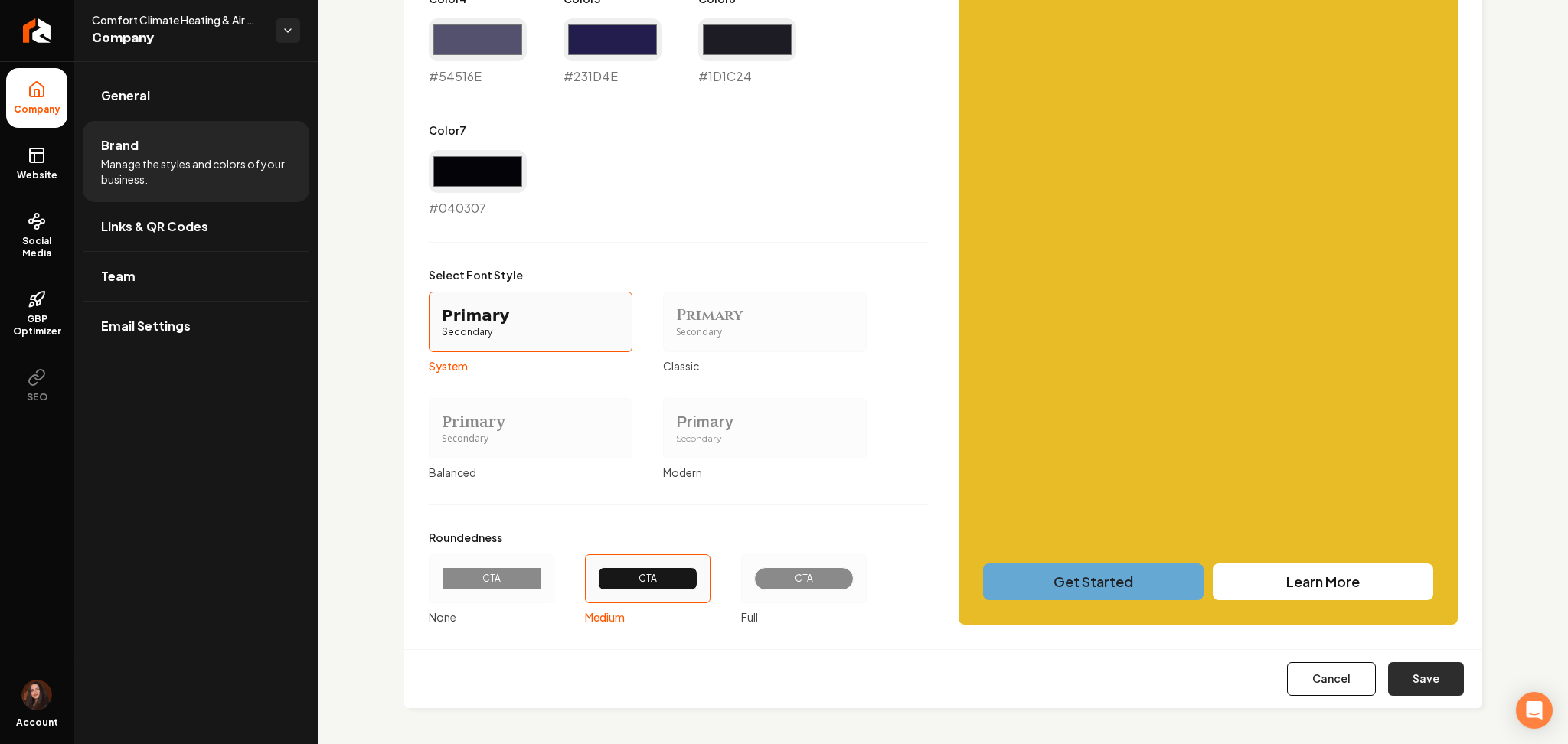
click at [1436, 683] on button "Save" at bounding box center [1426, 678] width 75 height 33
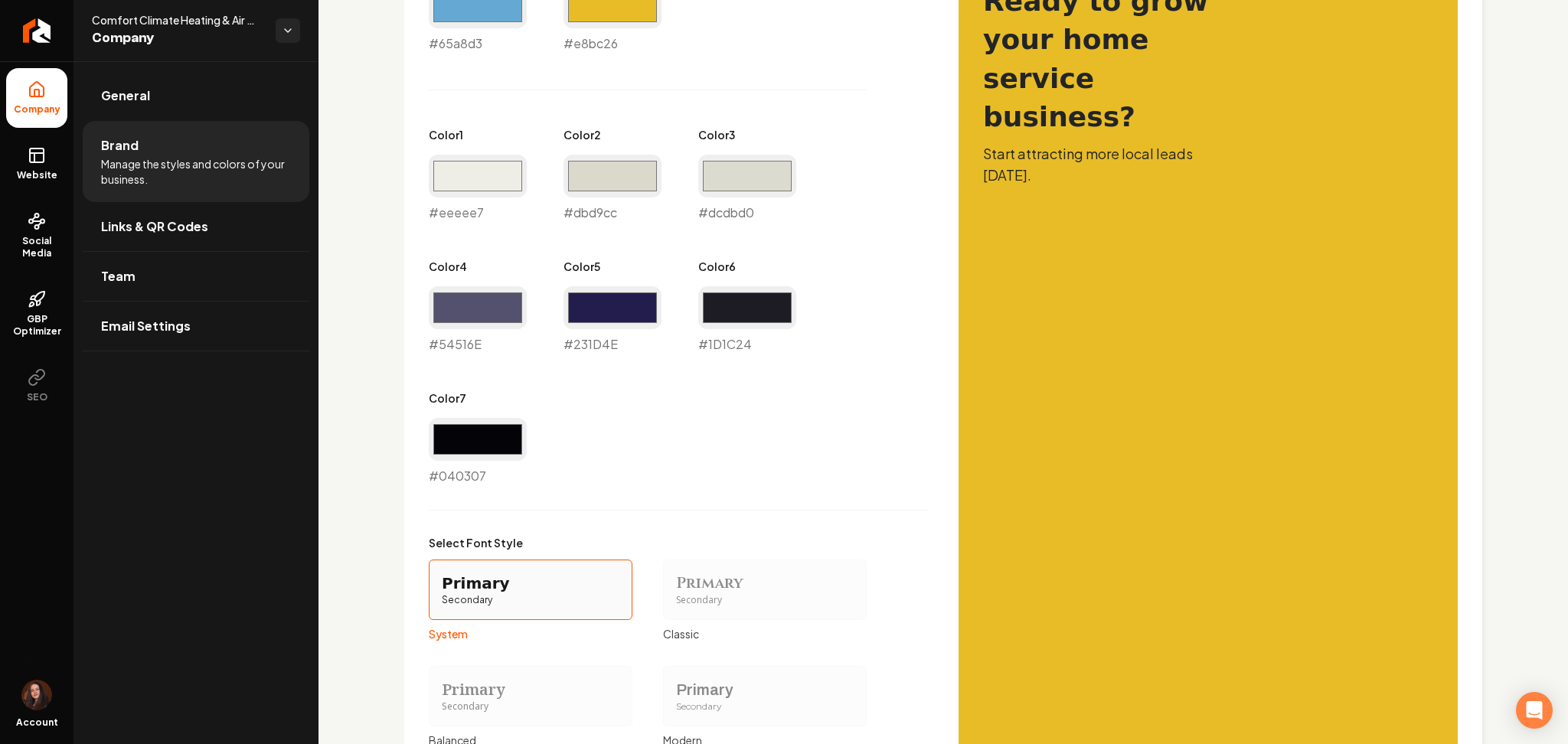
scroll to position [837, 0]
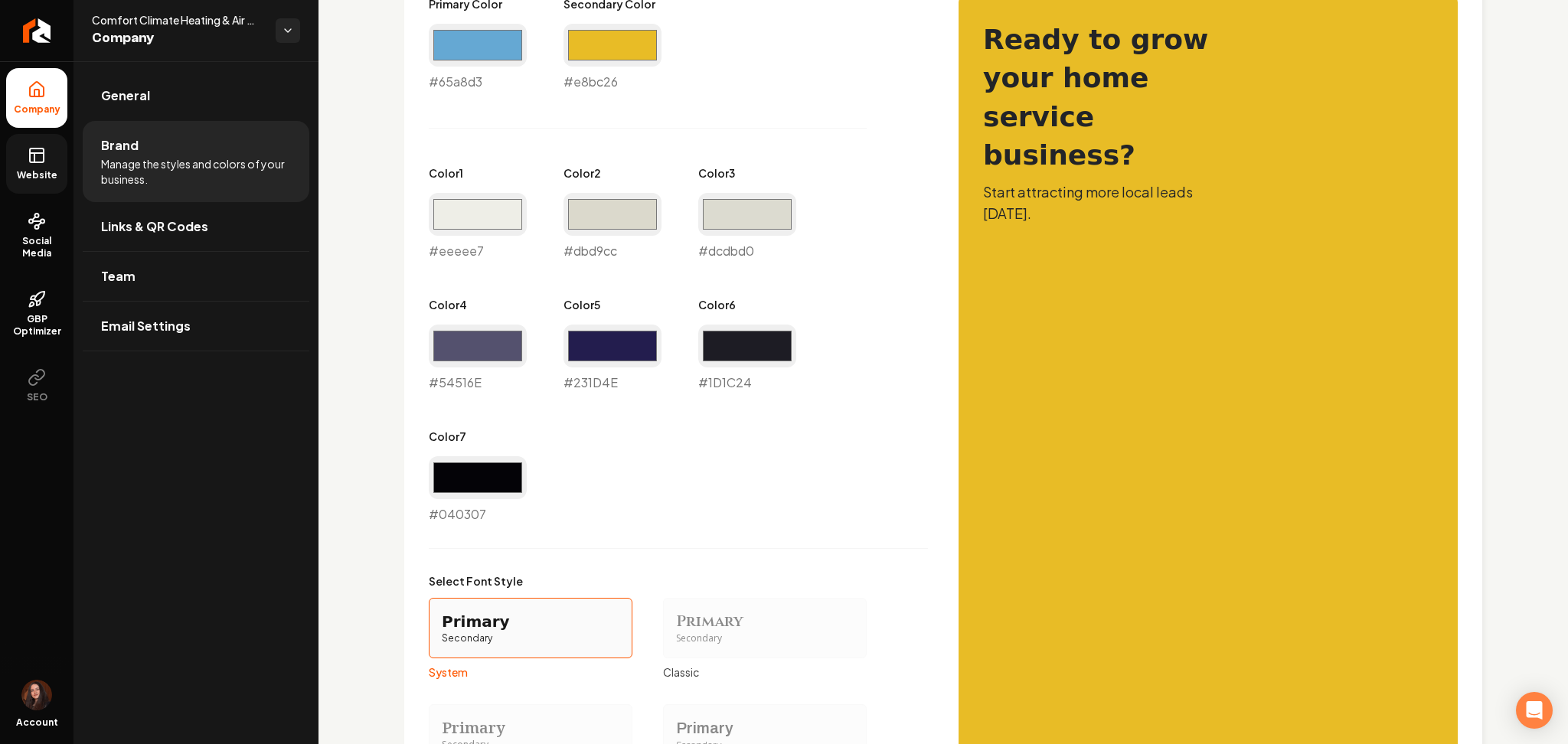
type input "#54516e"
type input "#231d4e"
type input "#1d1c24"
click at [32, 172] on span "Website" at bounding box center [36, 175] width 53 height 12
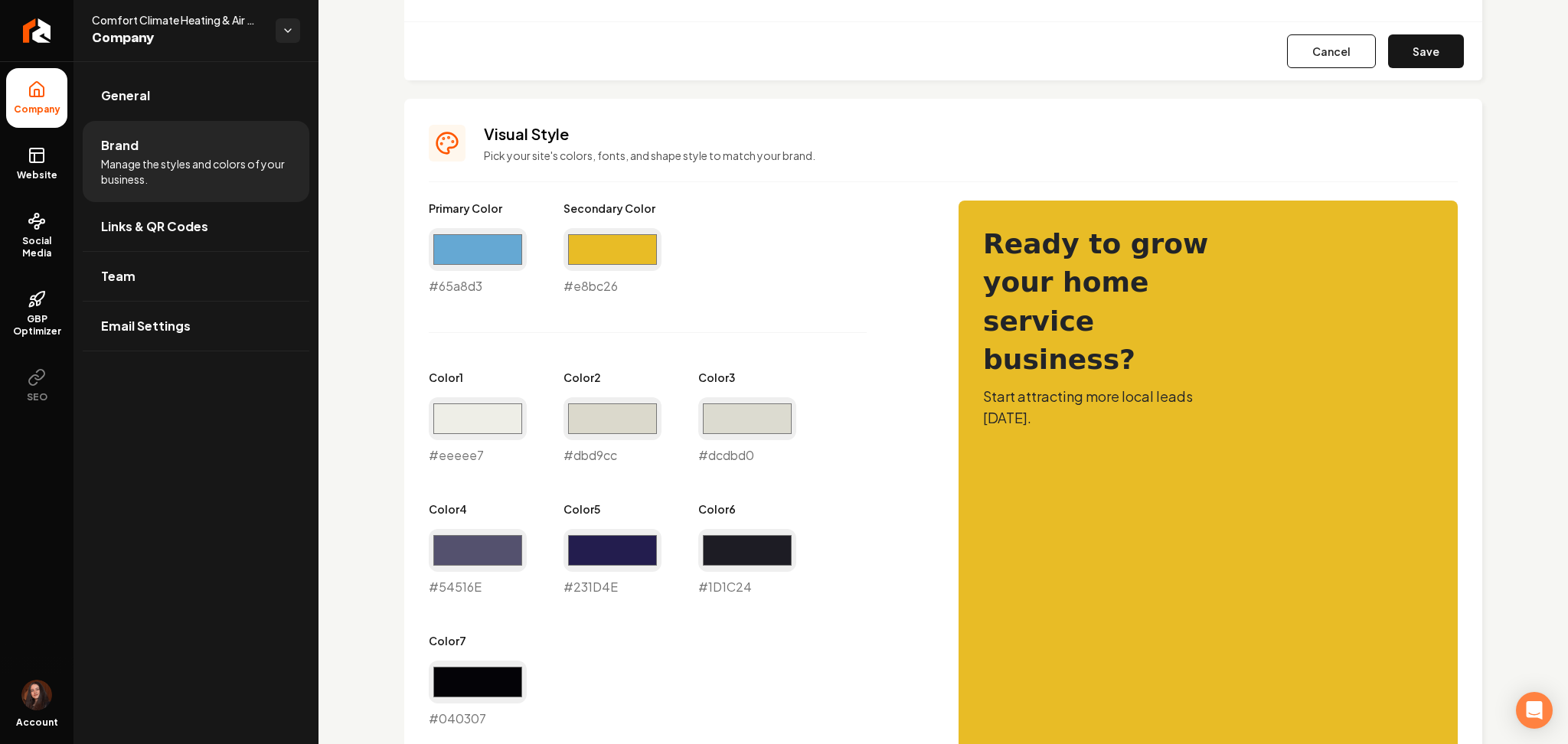
click at [1401, 52] on button "Save" at bounding box center [1426, 51] width 75 height 33
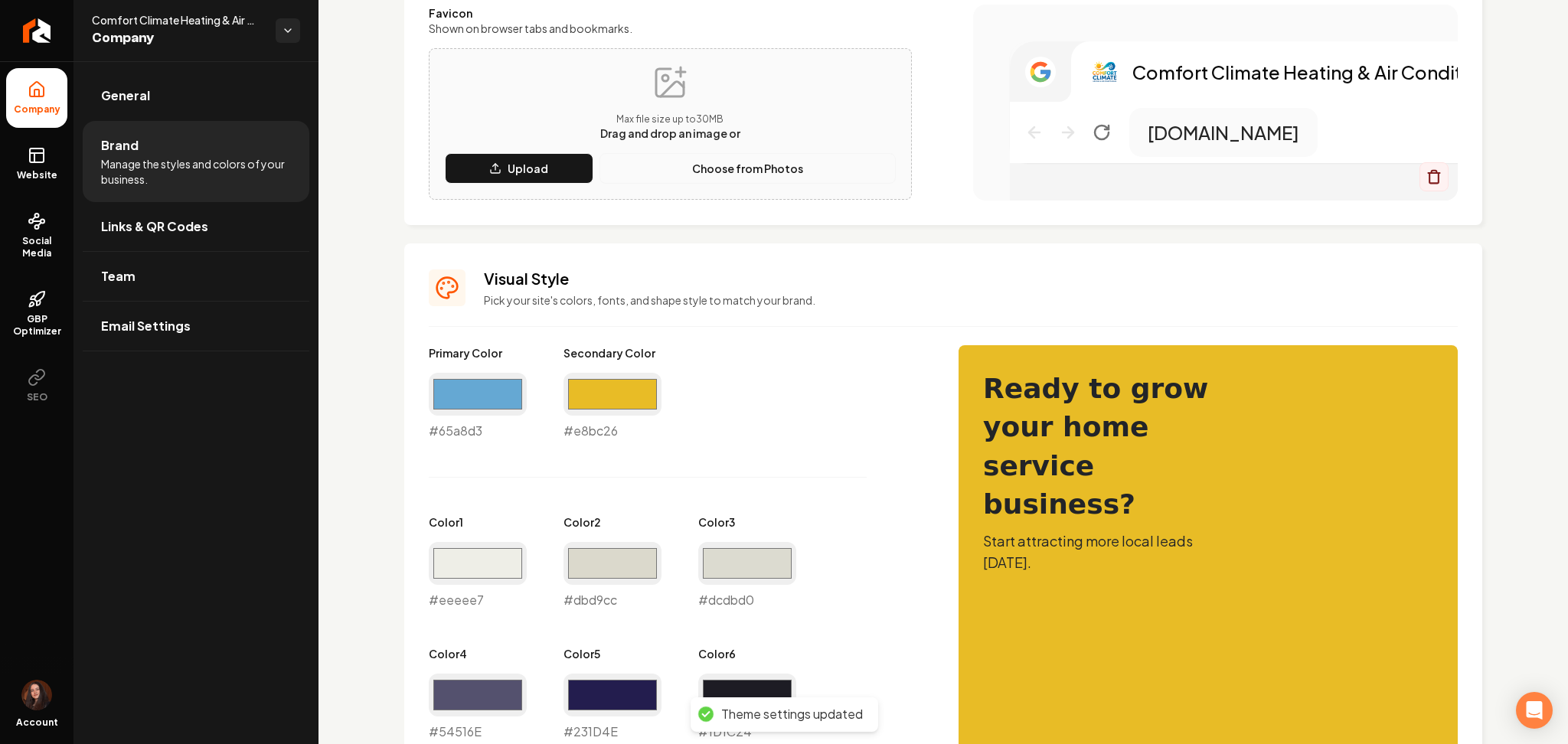
scroll to position [122, 0]
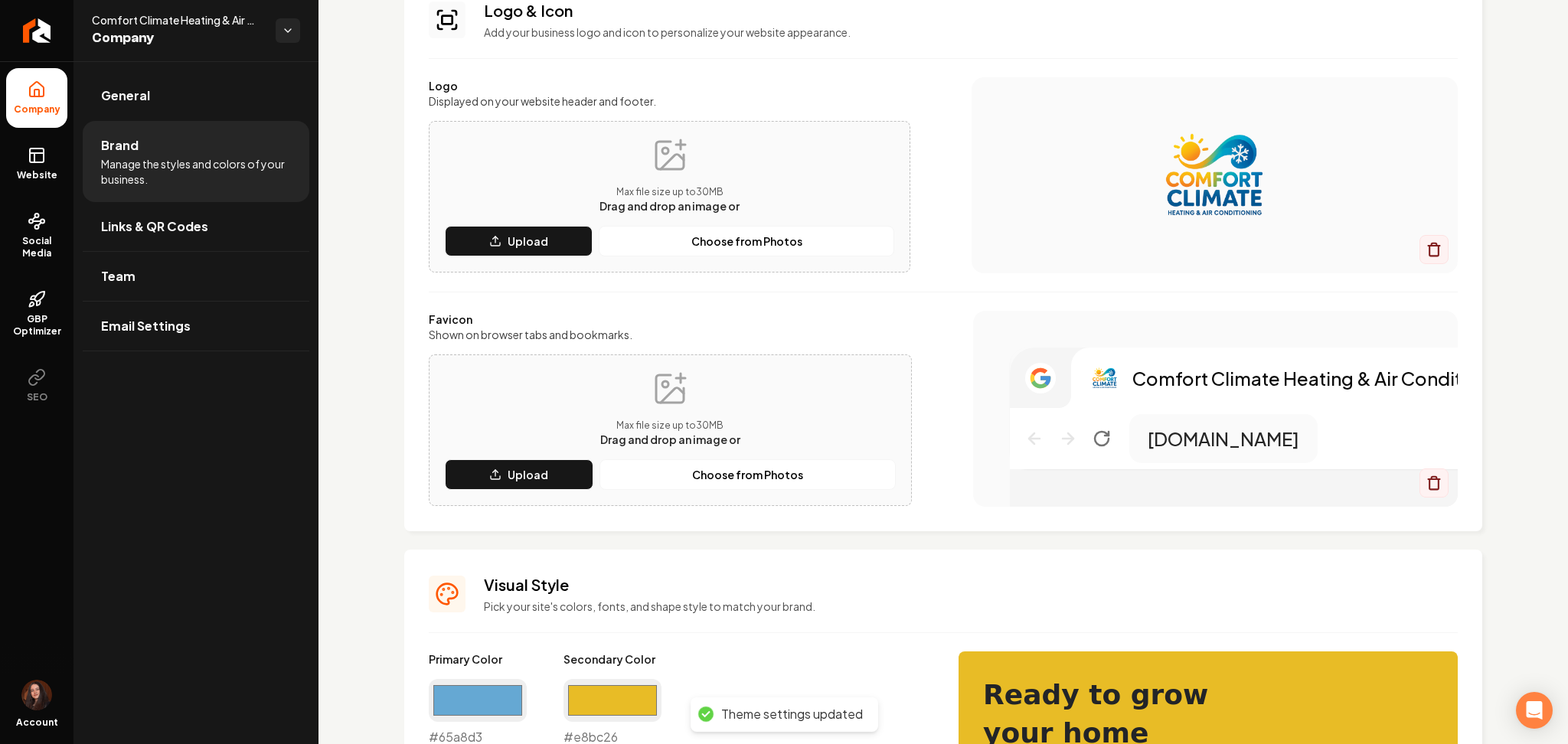
click at [69, 190] on ul "Company Website Social Media GBP Optimizer SEO" at bounding box center [36, 241] width 74 height 360
click at [64, 179] on link "Website" at bounding box center [36, 163] width 61 height 60
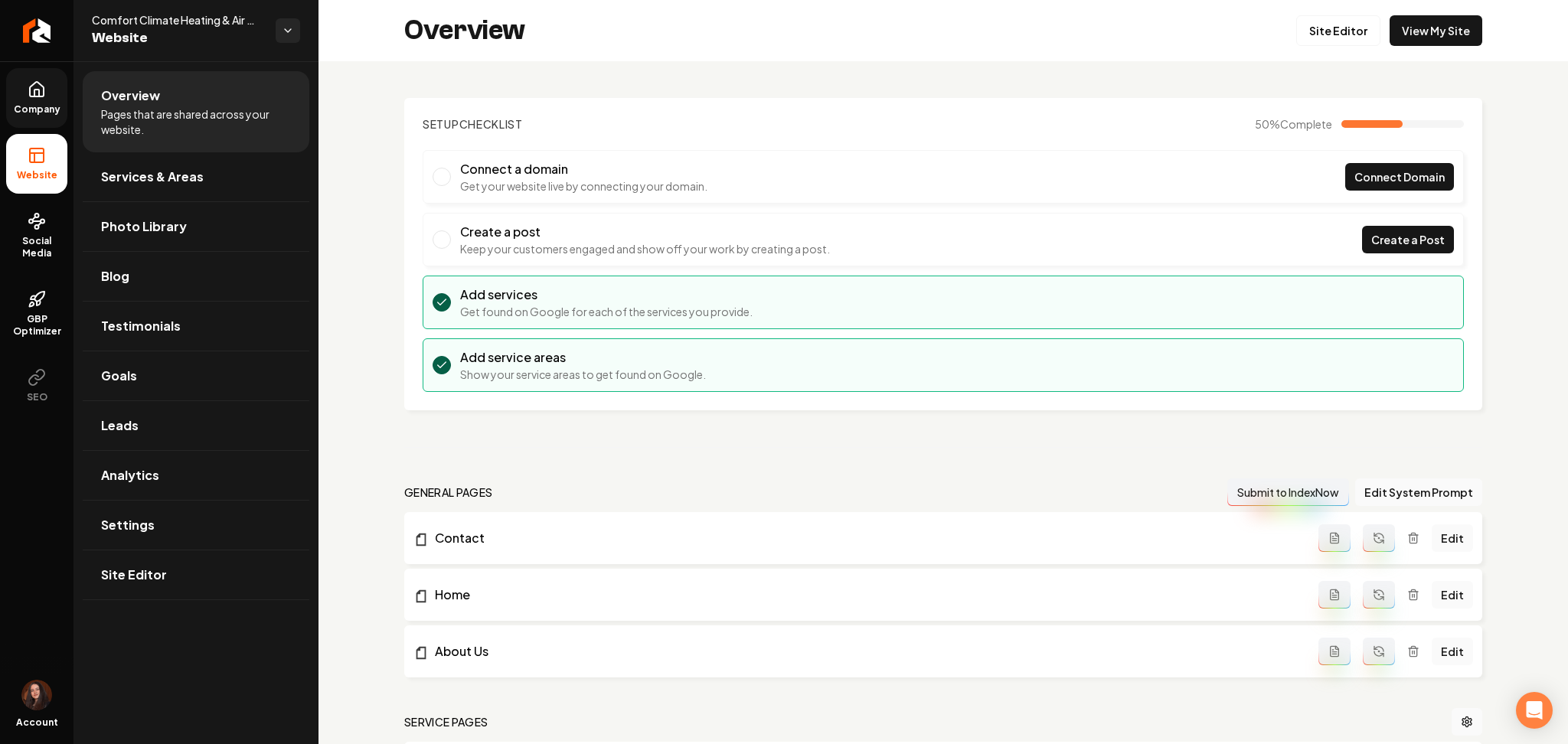
click at [1338, 52] on div "Overview Site Editor View My Site" at bounding box center [943, 31] width 1250 height 61
click at [1337, 48] on div "Overview Site Editor View My Site" at bounding box center [943, 31] width 1250 height 61
click at [1337, 40] on link "Site Editor" at bounding box center [1339, 31] width 84 height 31
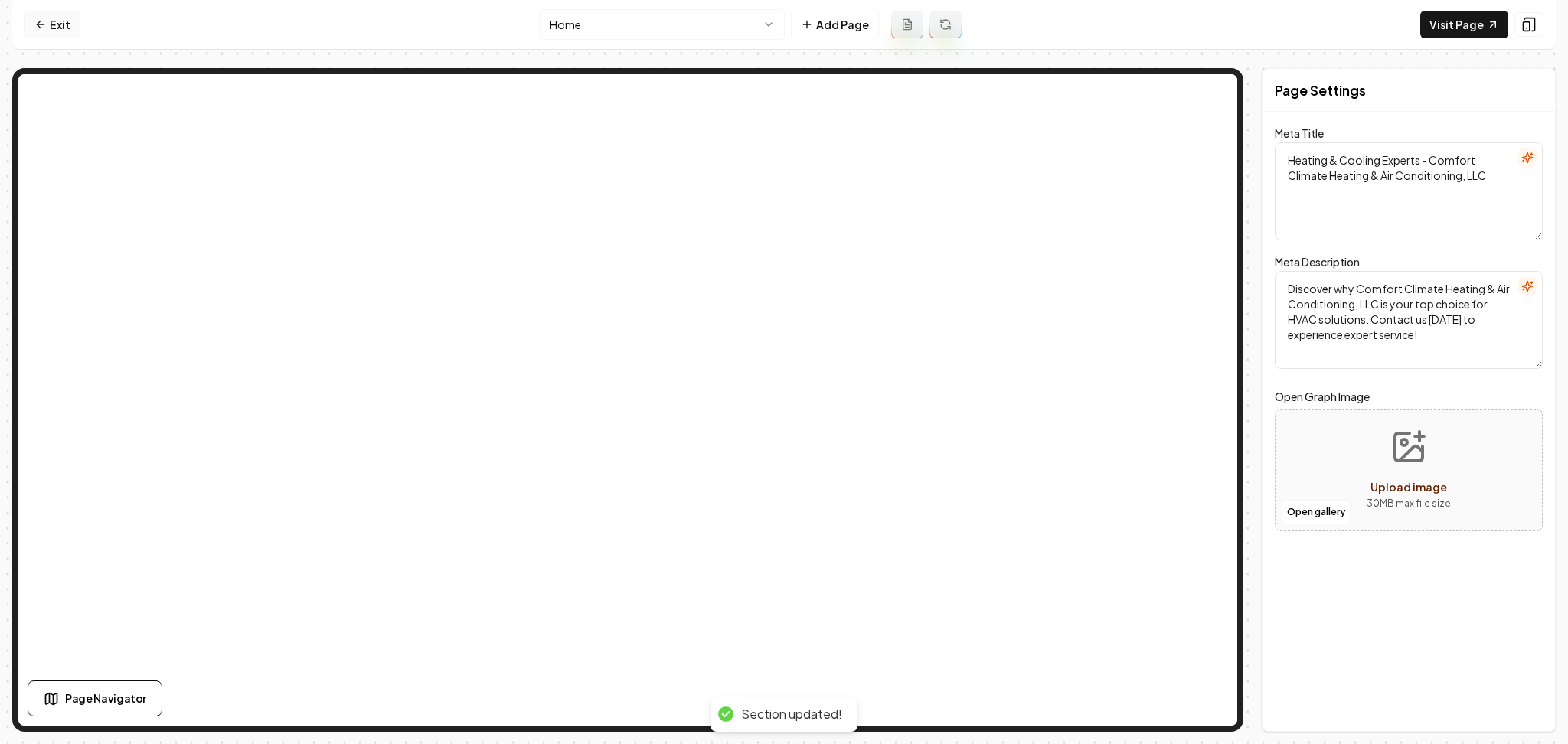
click at [43, 22] on icon at bounding box center [40, 24] width 12 height 12
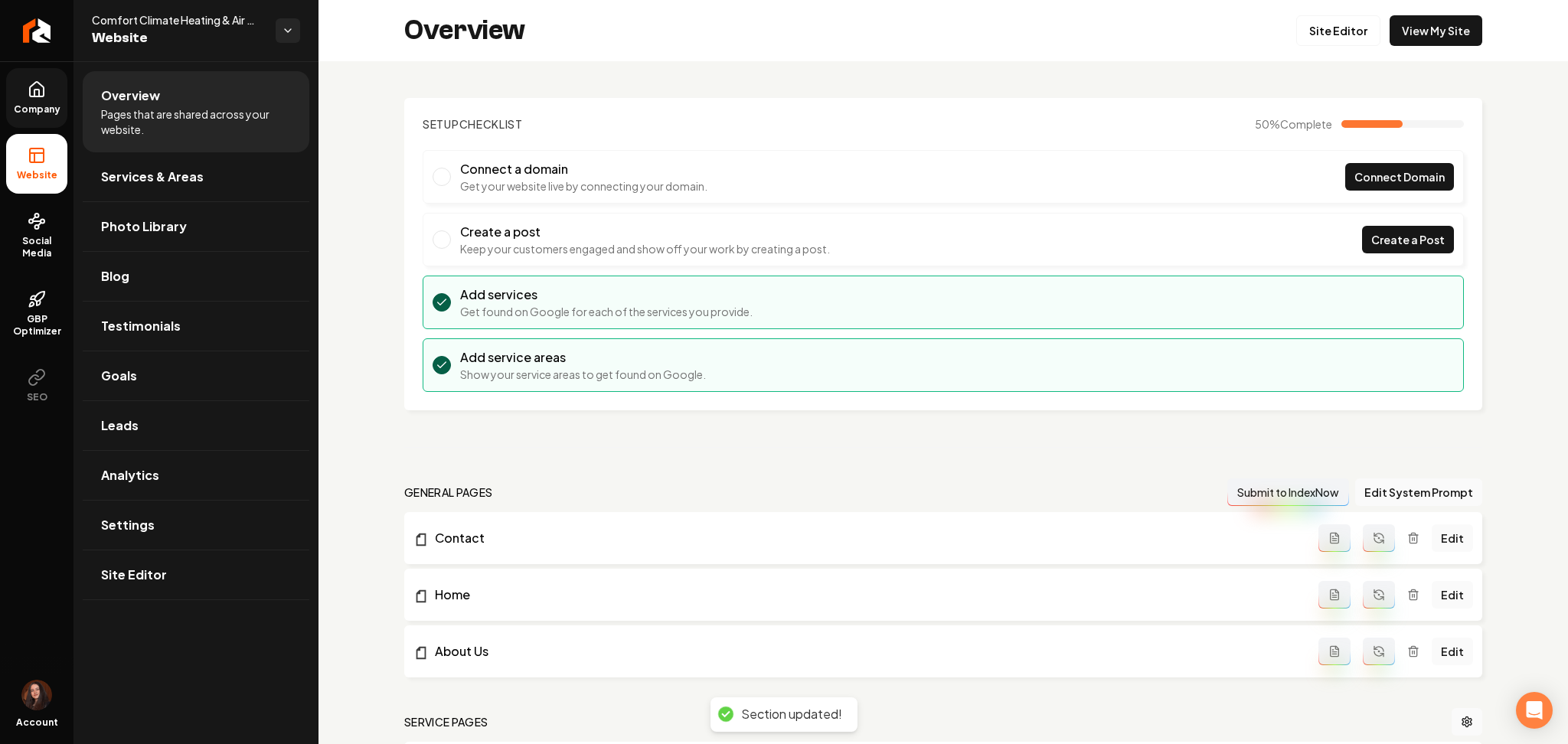
click at [27, 100] on link "Company" at bounding box center [36, 97] width 61 height 60
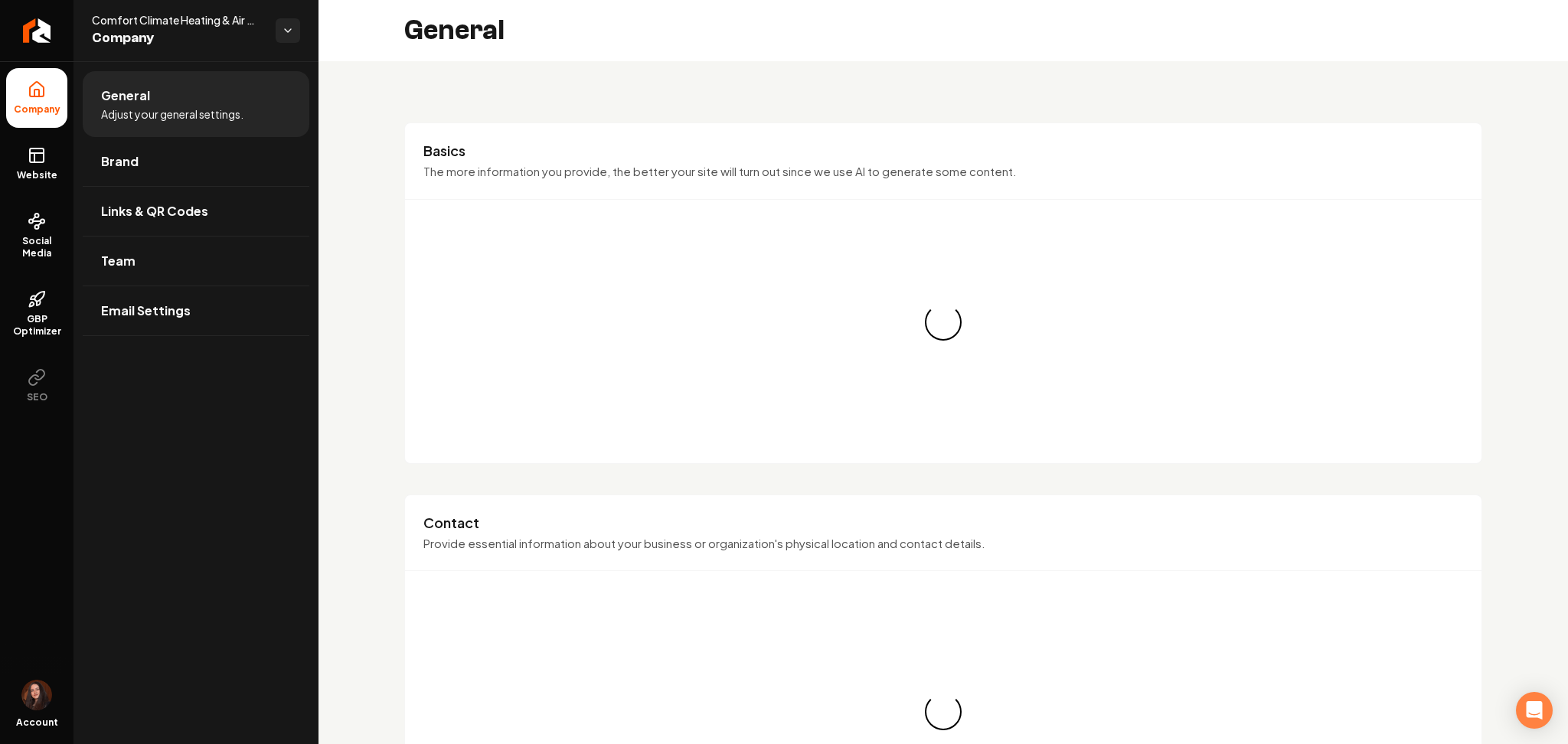
click at [106, 169] on span "Brand" at bounding box center [119, 160] width 37 height 18
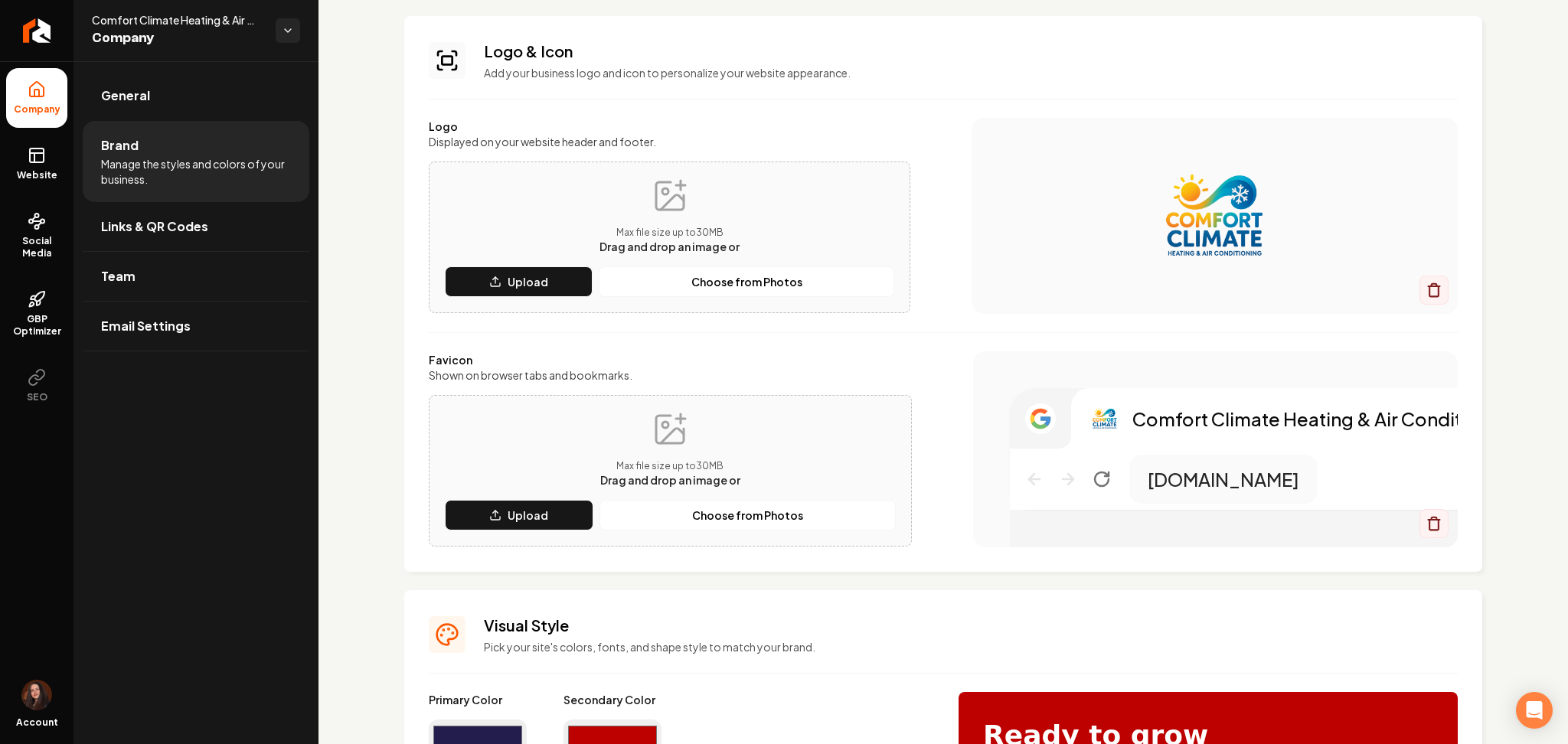
scroll to position [307, 0]
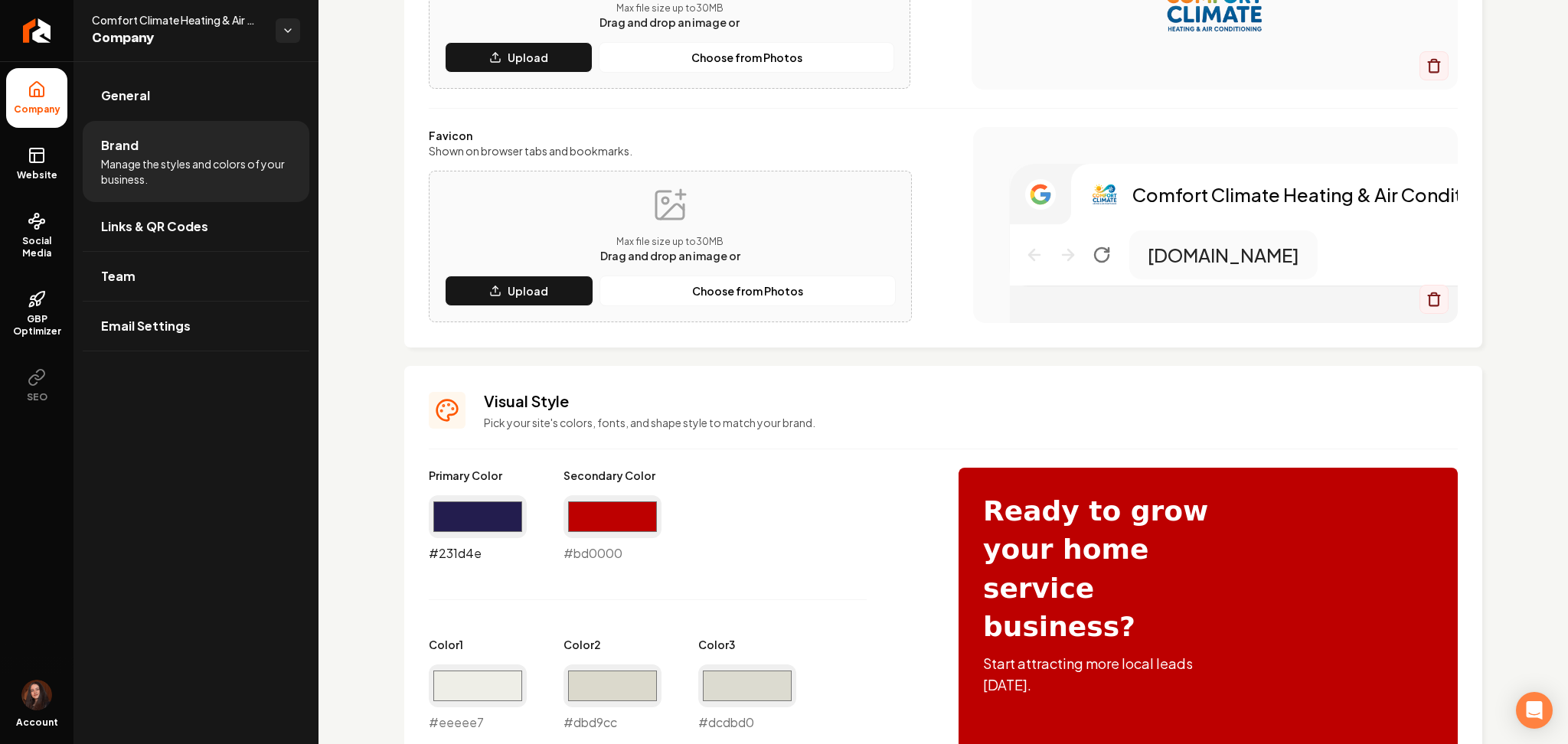
click at [512, 515] on input "#231d4e" at bounding box center [478, 516] width 98 height 43
type input "#345892"
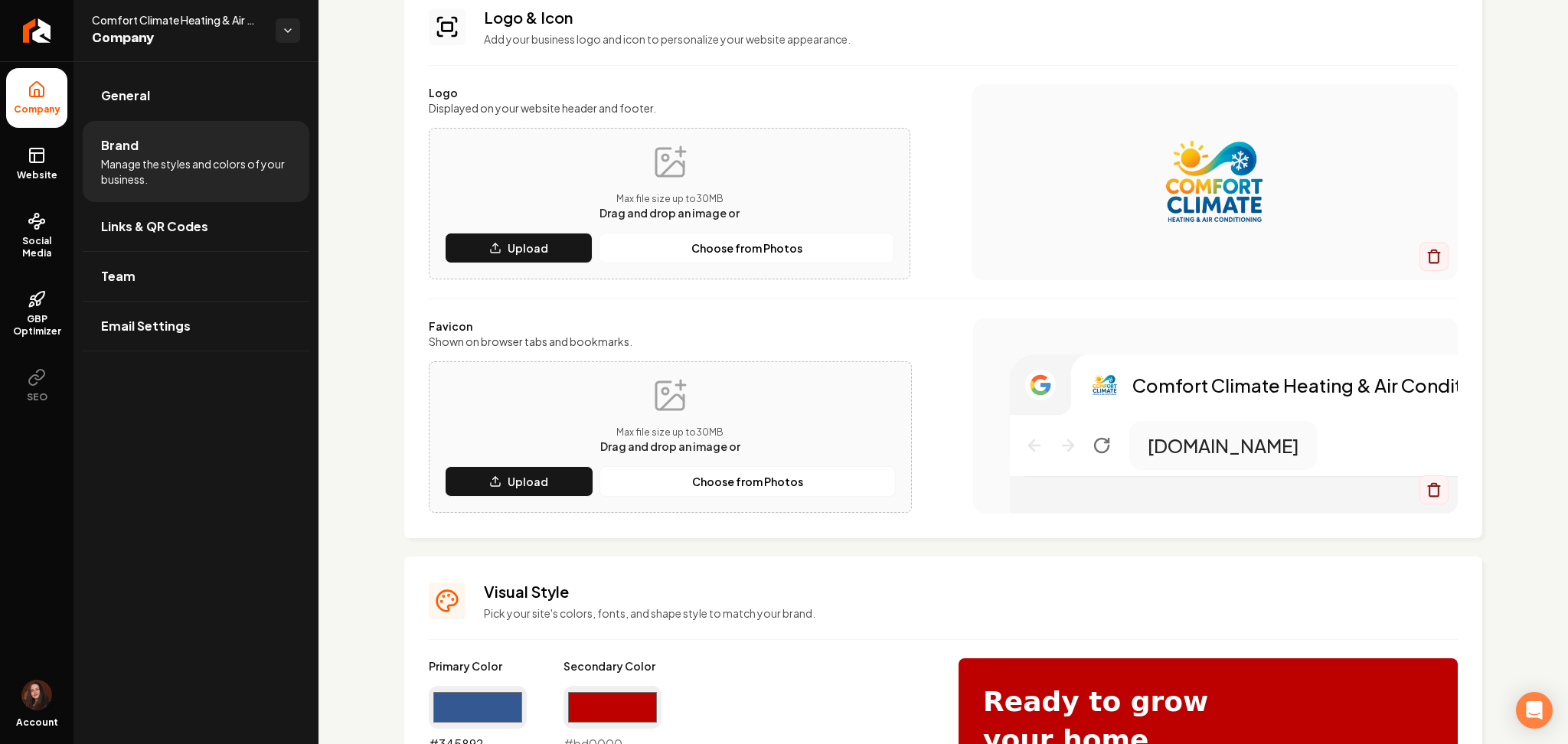
scroll to position [102, 0]
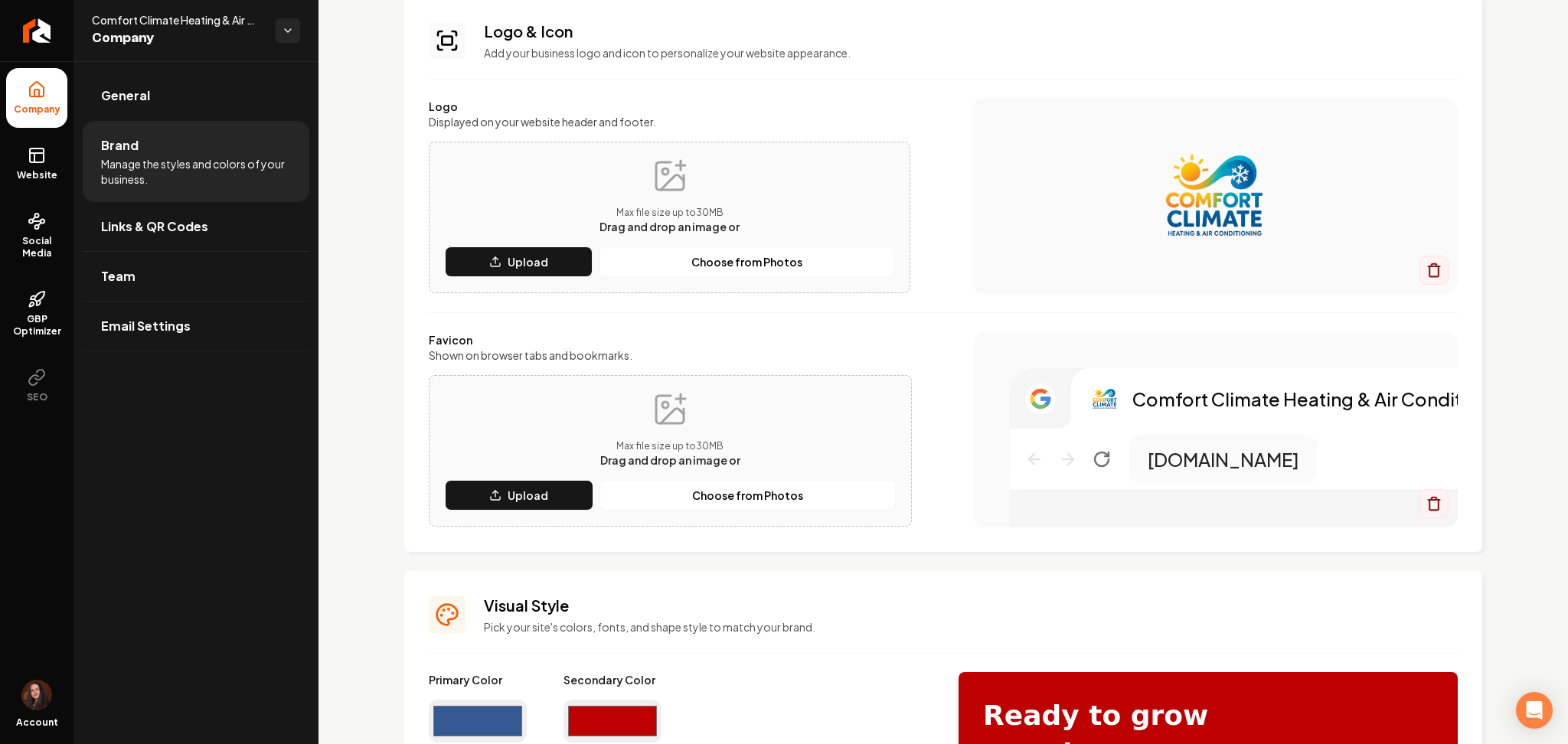
click at [613, 703] on input "#bd0000" at bounding box center [612, 720] width 98 height 43
click at [603, 719] on input "#bd0000" at bounding box center [612, 720] width 98 height 43
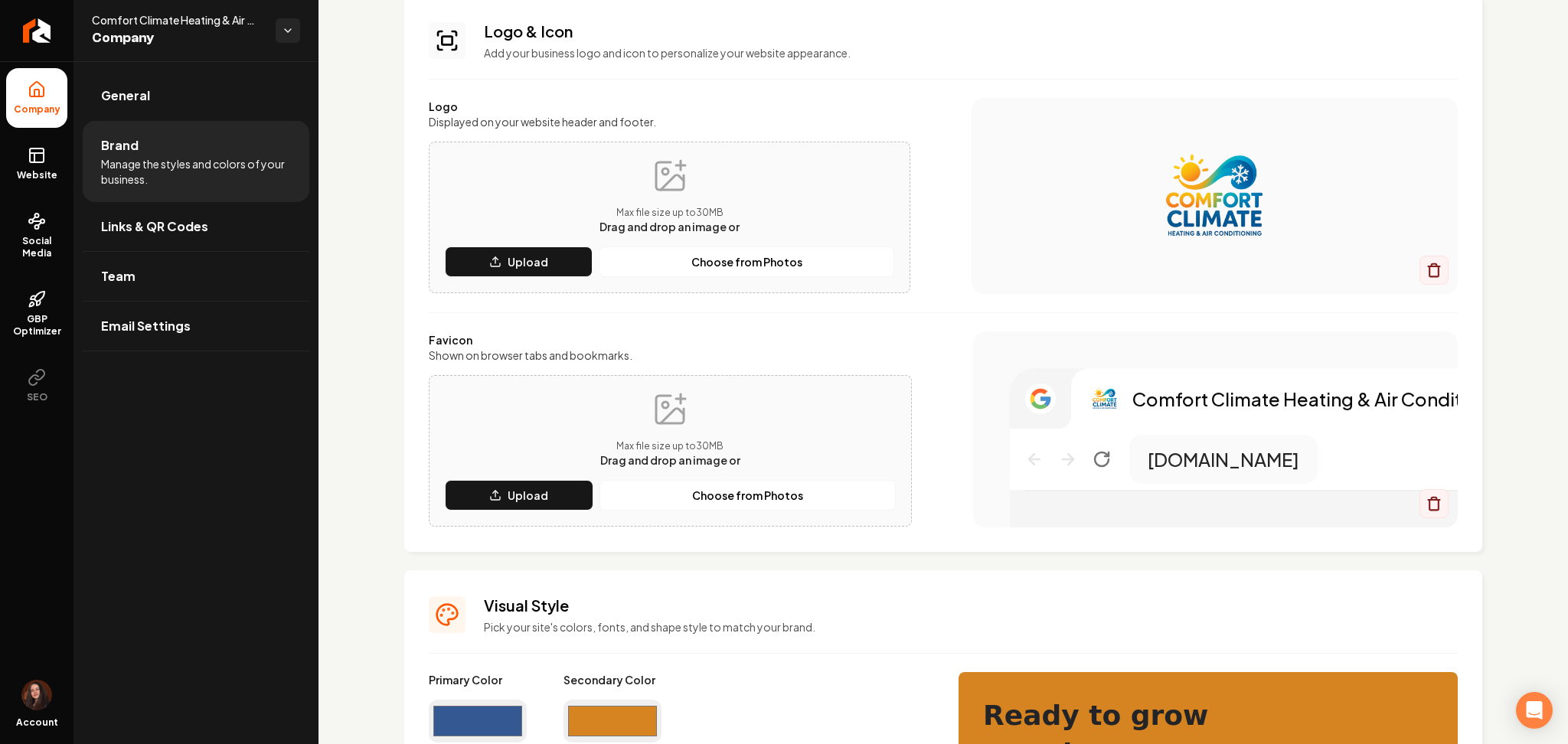
type input "#d68322"
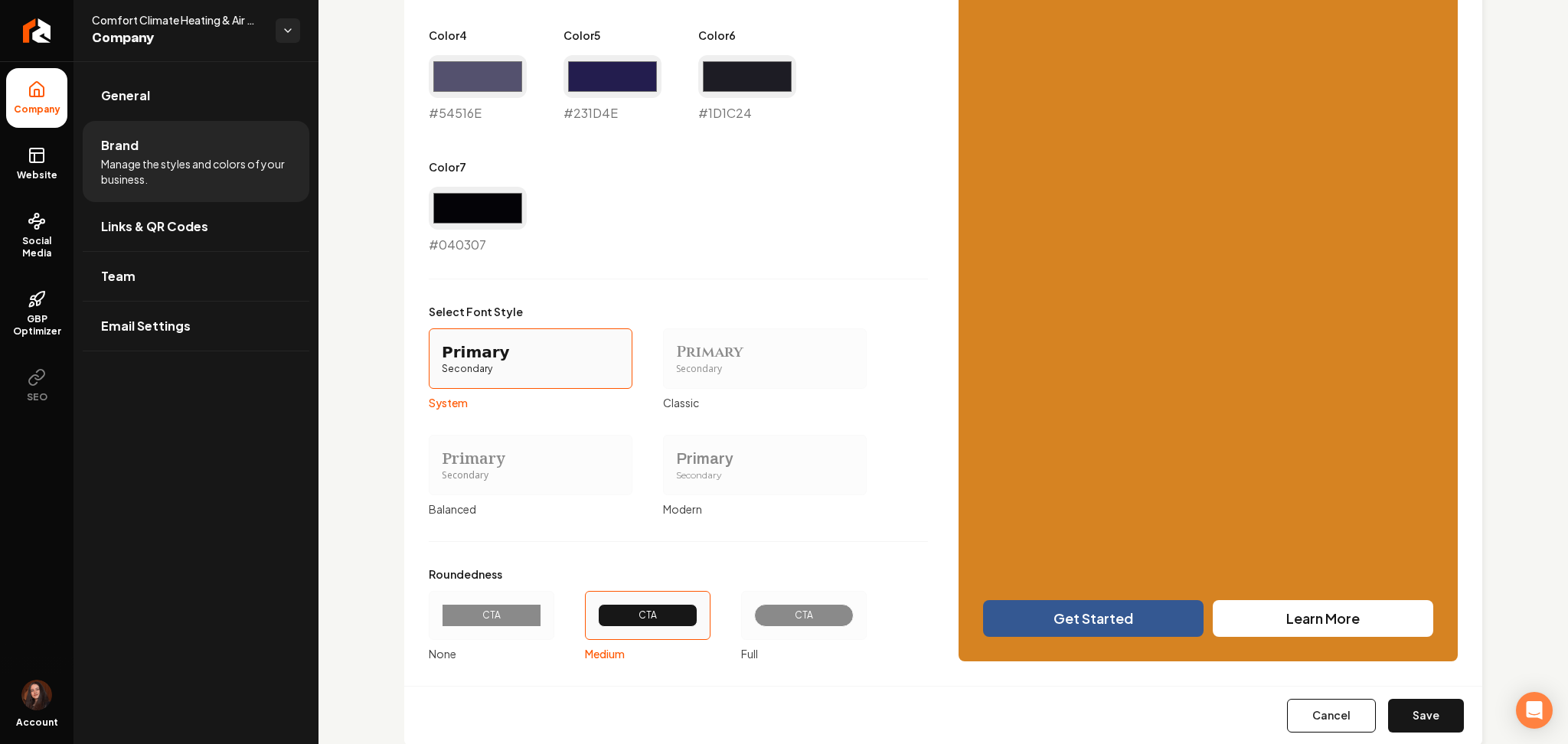
scroll to position [1084, 0]
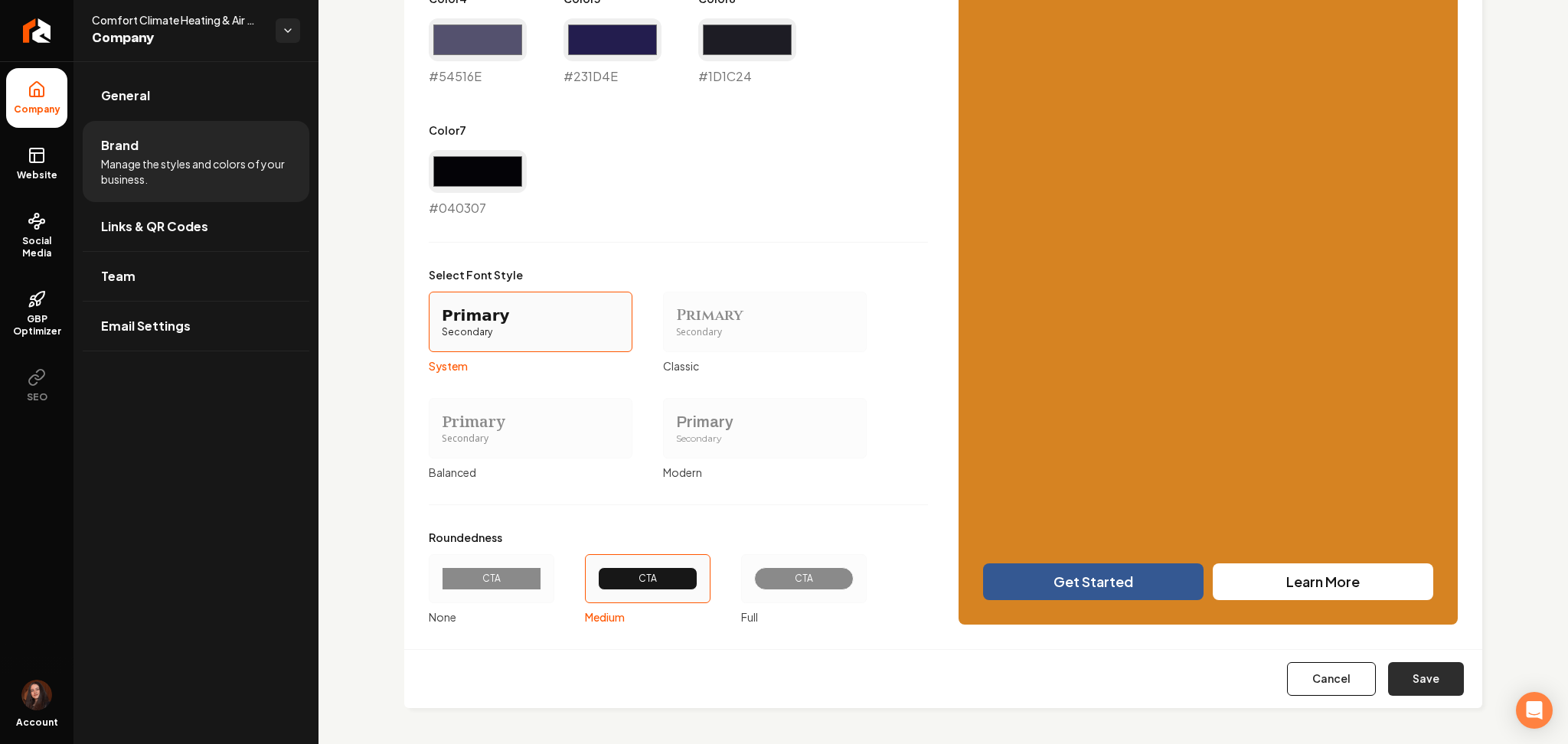
click at [1420, 695] on button "Save" at bounding box center [1426, 678] width 75 height 33
type input "#54516e"
type input "#231d4e"
type input "#1d1c24"
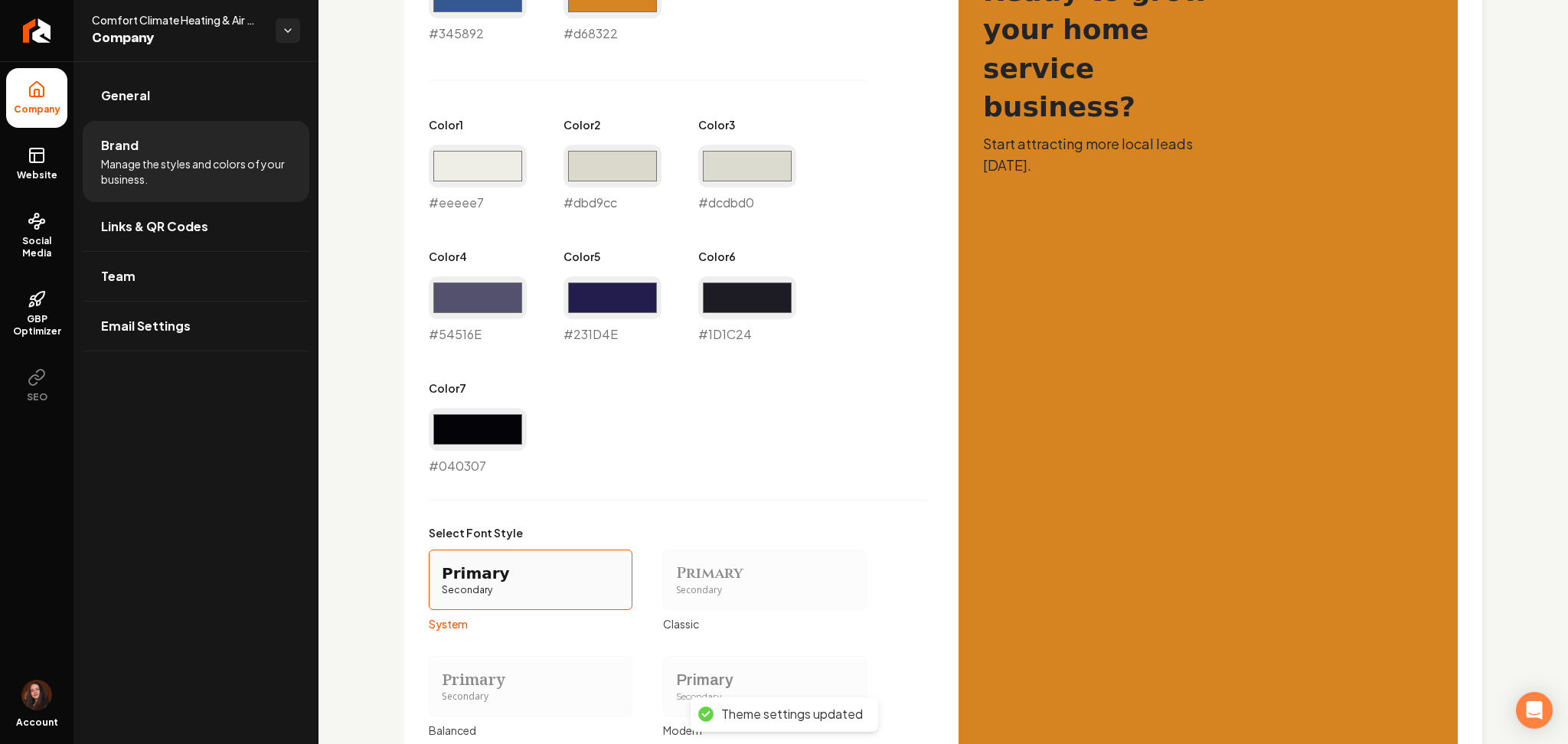
scroll to position [821, 0]
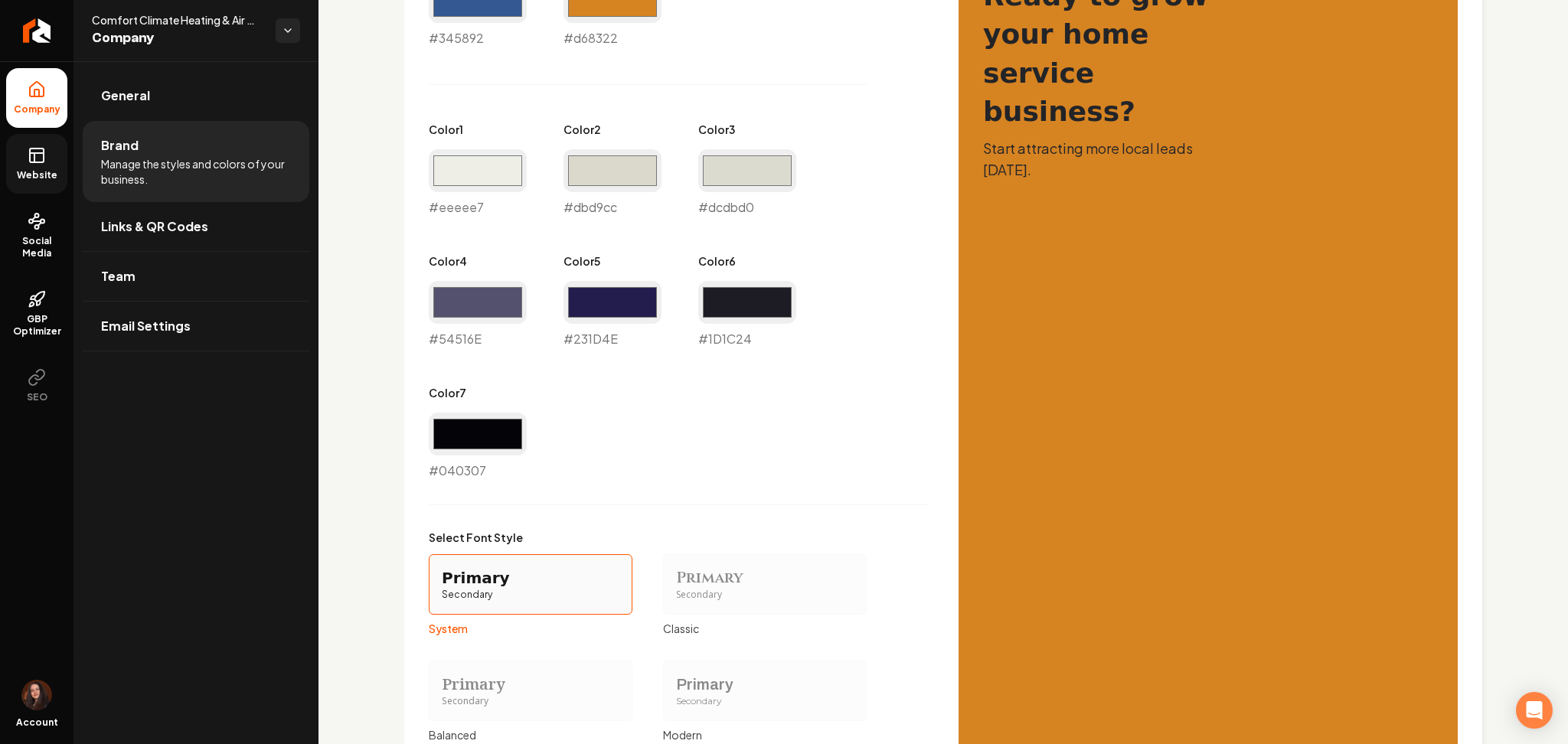
click at [18, 154] on link "Website" at bounding box center [36, 163] width 61 height 60
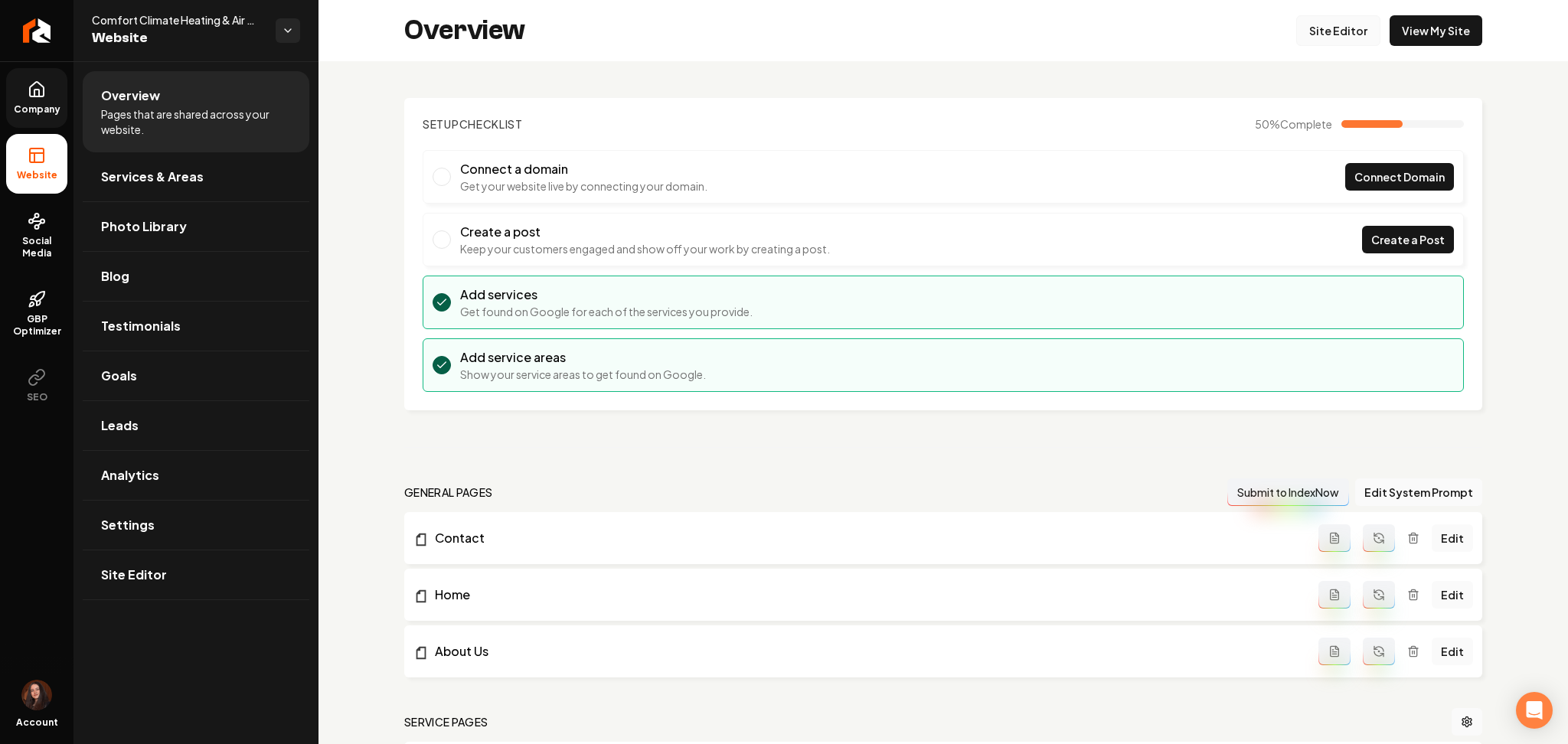
click at [1287, 29] on div "Overview Site Editor View My Site" at bounding box center [943, 31] width 1250 height 61
click at [1297, 29] on link "Site Editor" at bounding box center [1339, 31] width 84 height 31
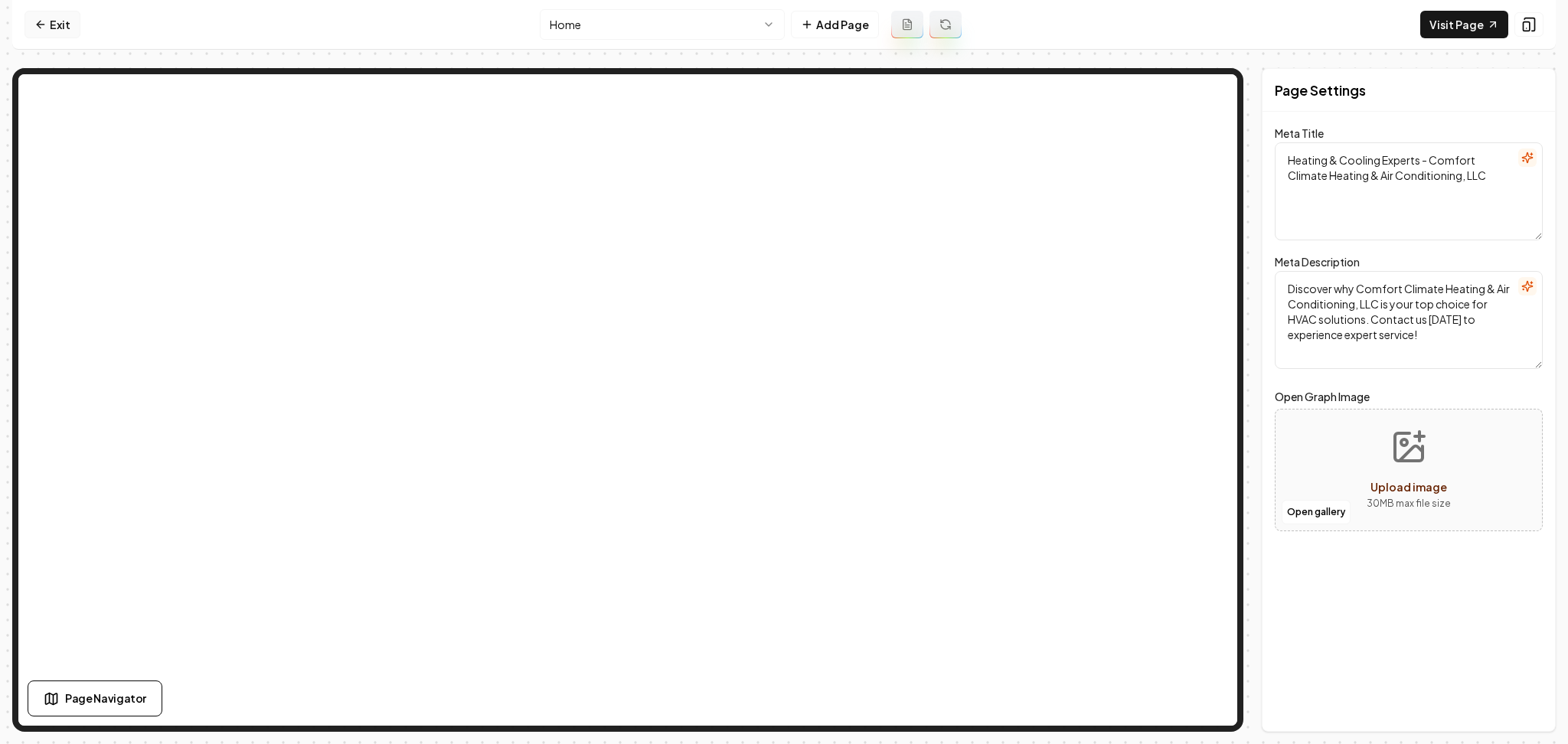
click at [44, 15] on link "Exit" at bounding box center [53, 24] width 55 height 28
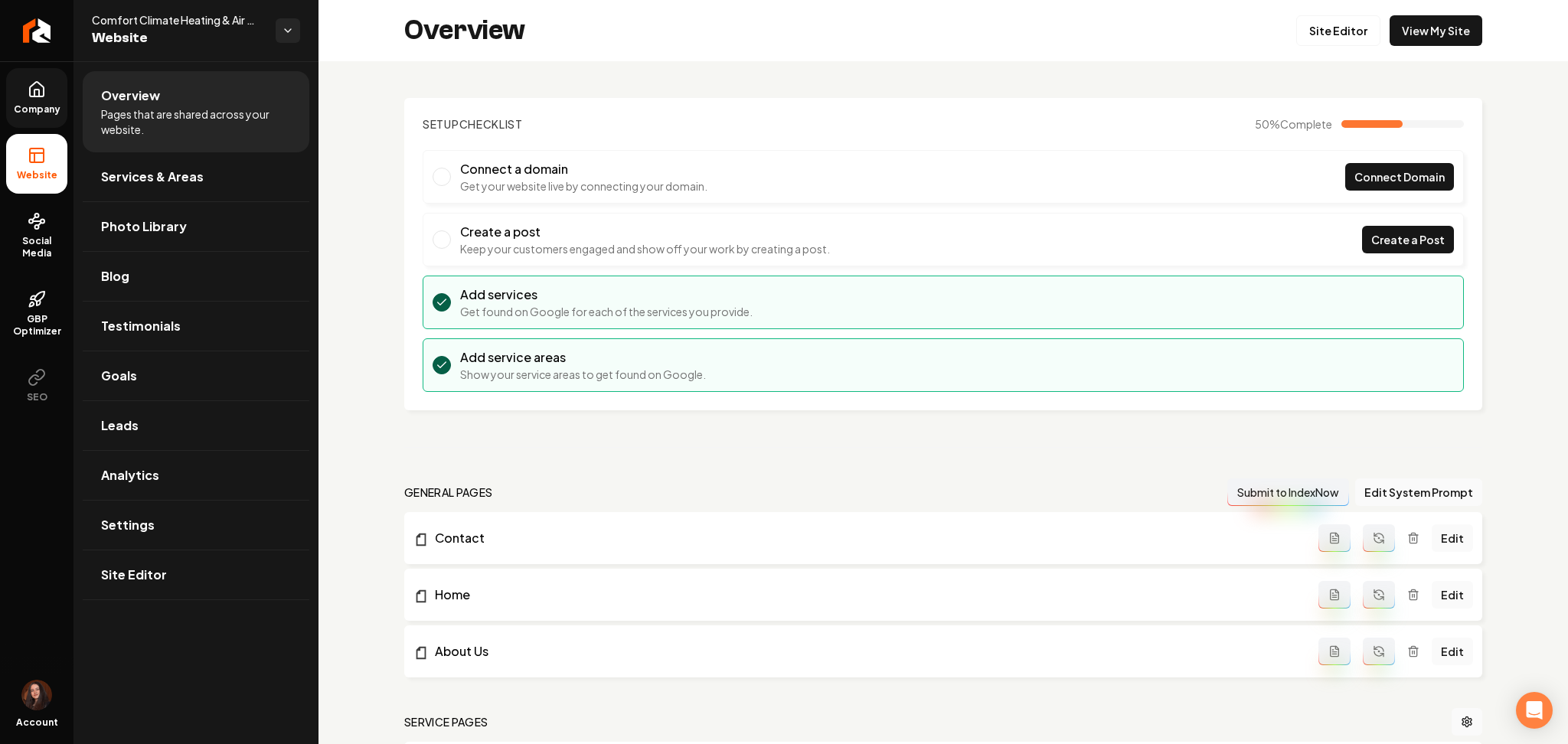
click at [20, 90] on link "Company" at bounding box center [36, 97] width 61 height 60
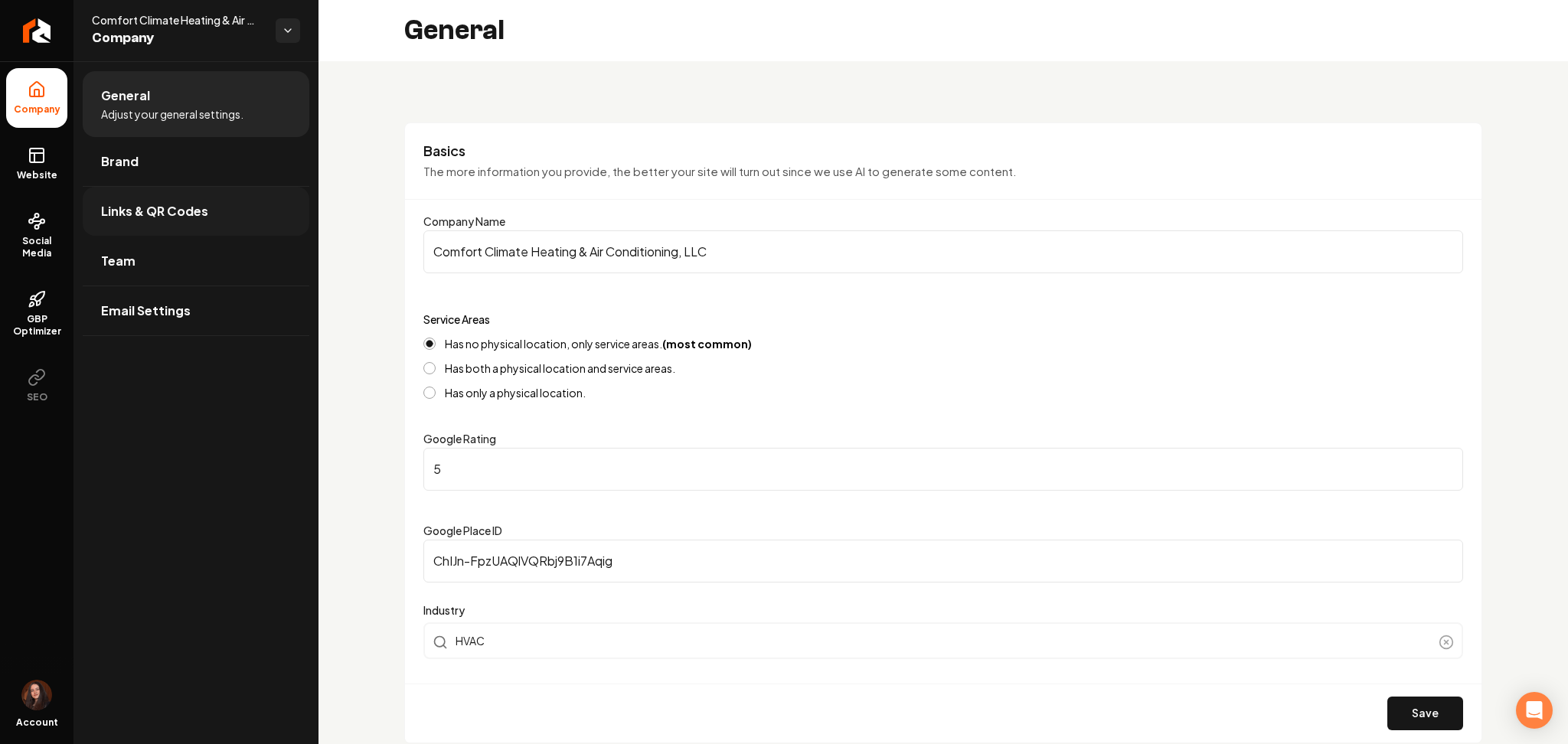
drag, startPoint x: 102, startPoint y: 160, endPoint x: 291, endPoint y: 244, distance: 206.8
click at [102, 159] on span "Brand" at bounding box center [119, 160] width 37 height 18
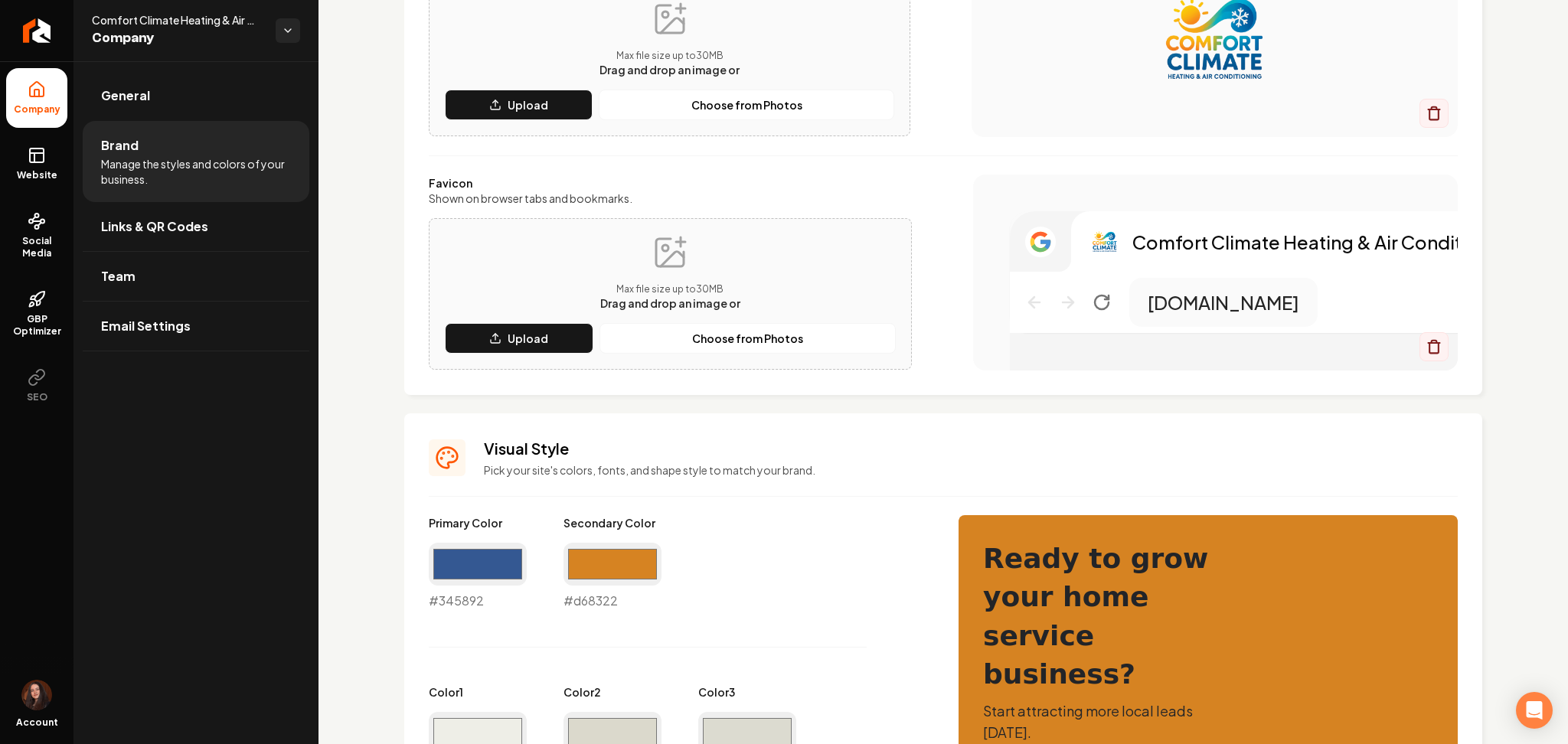
scroll to position [559, 0]
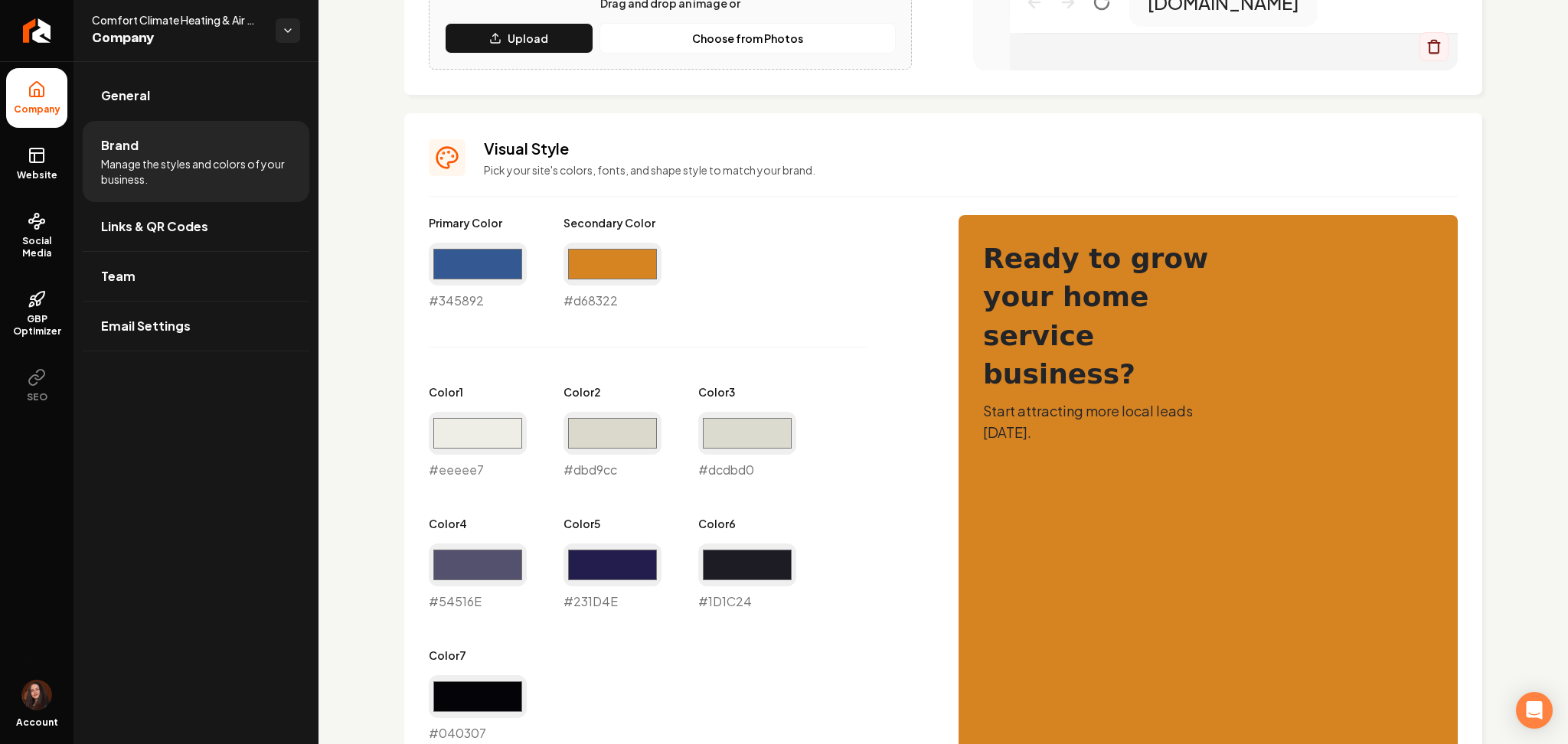
click at [504, 458] on div "#eeeee7 #eeeee7" at bounding box center [478, 445] width 98 height 68
click at [517, 454] on div "#eeeee7 #eeeee7" at bounding box center [478, 445] width 98 height 68
click at [508, 434] on input "#eeeee7" at bounding box center [478, 433] width 98 height 43
type input "#f4e6cd"
click at [638, 418] on input "#dbd9cc" at bounding box center [612, 433] width 98 height 43
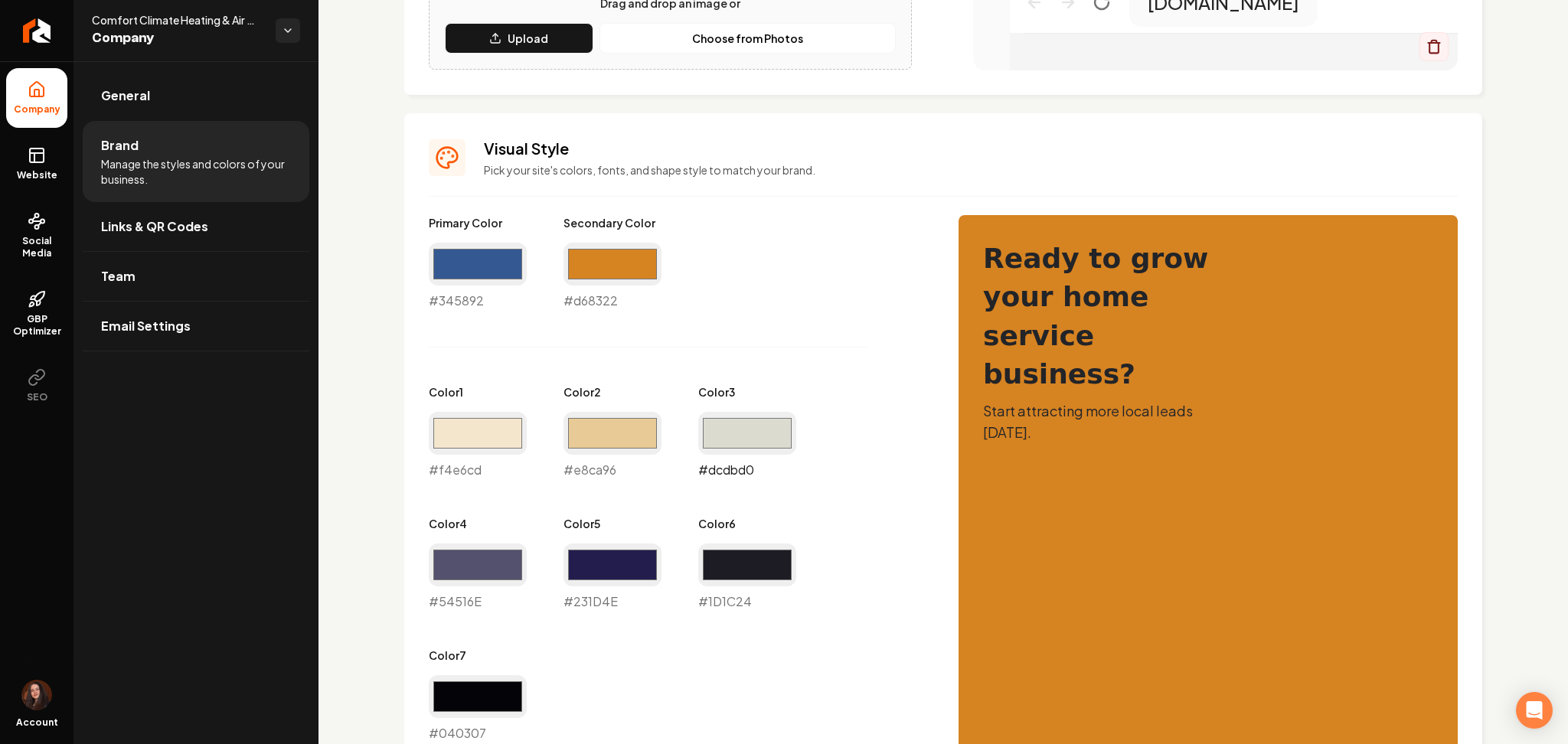
type input "#e8ca96"
drag, startPoint x: 722, startPoint y: 427, endPoint x: 728, endPoint y: 452, distance: 25.7
click at [722, 427] on input "#dcdbd0" at bounding box center [747, 433] width 98 height 43
type input "#d6be7a"
click at [830, 375] on div "Primary Color #345892 #345892 Secondary Color #d68322 #d68322 Color 1 #f4e6cd #…" at bounding box center [678, 478] width 499 height 527
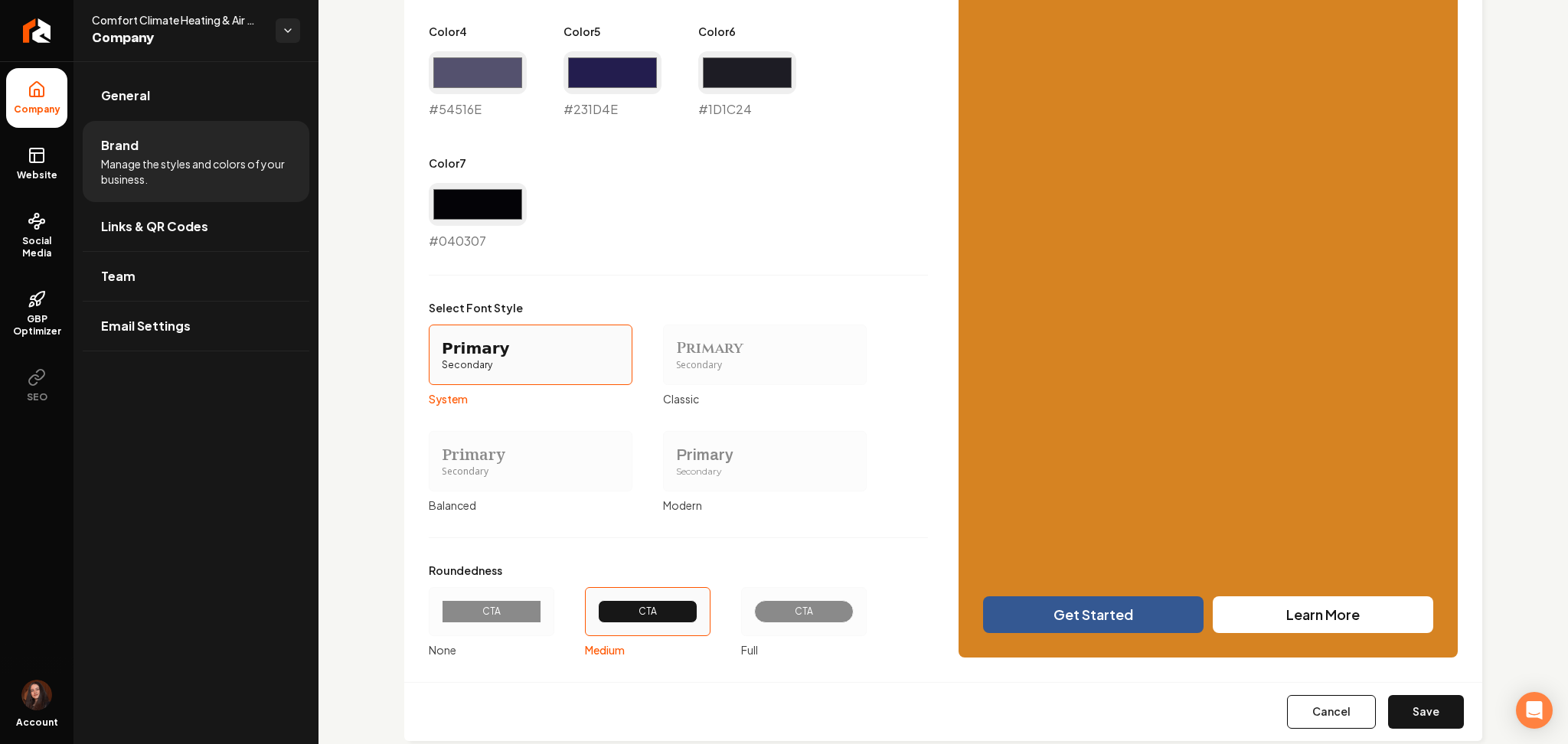
scroll to position [1084, 0]
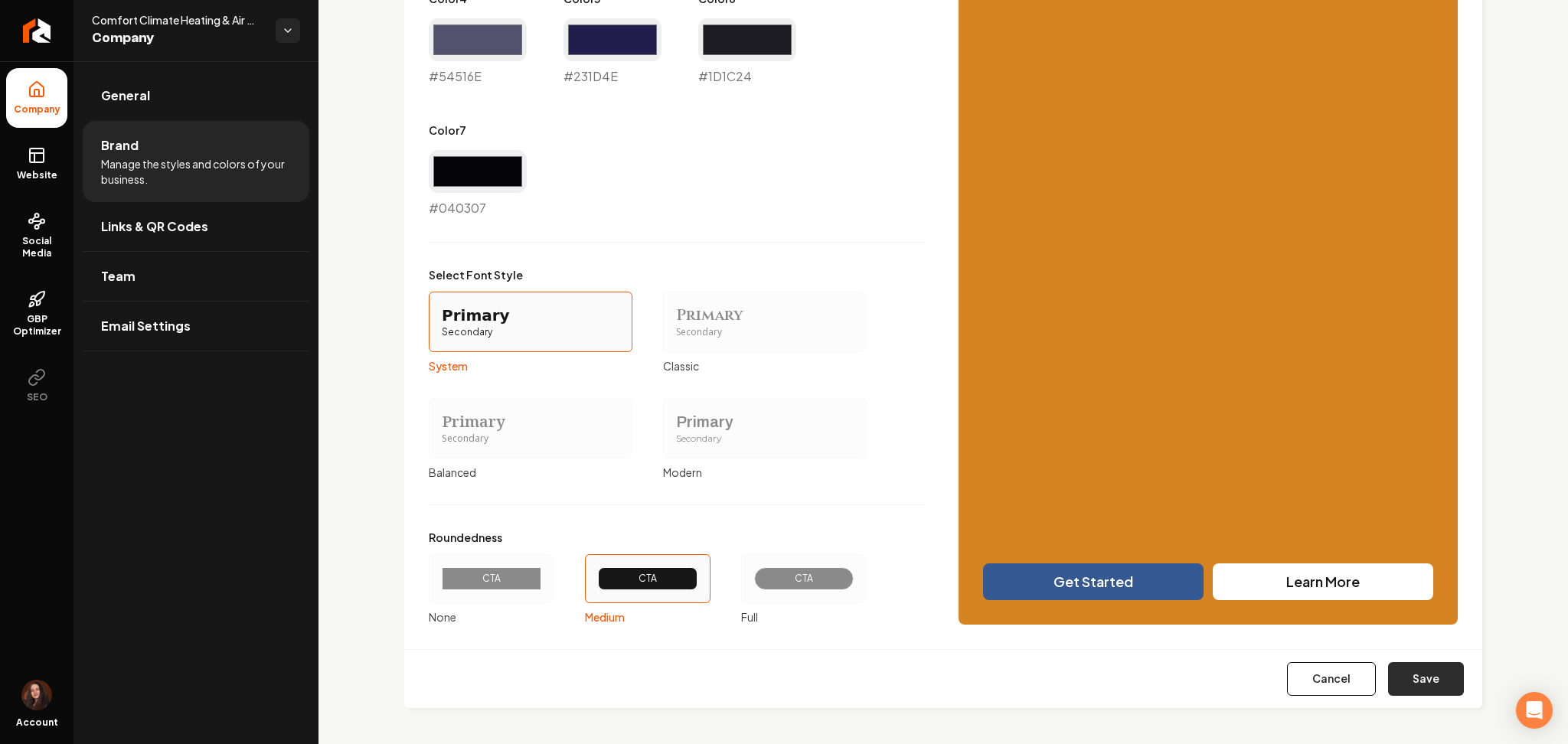
click at [1424, 675] on button "Save" at bounding box center [1426, 678] width 75 height 33
type input "#54516e"
type input "#231d4e"
type input "#1d1c24"
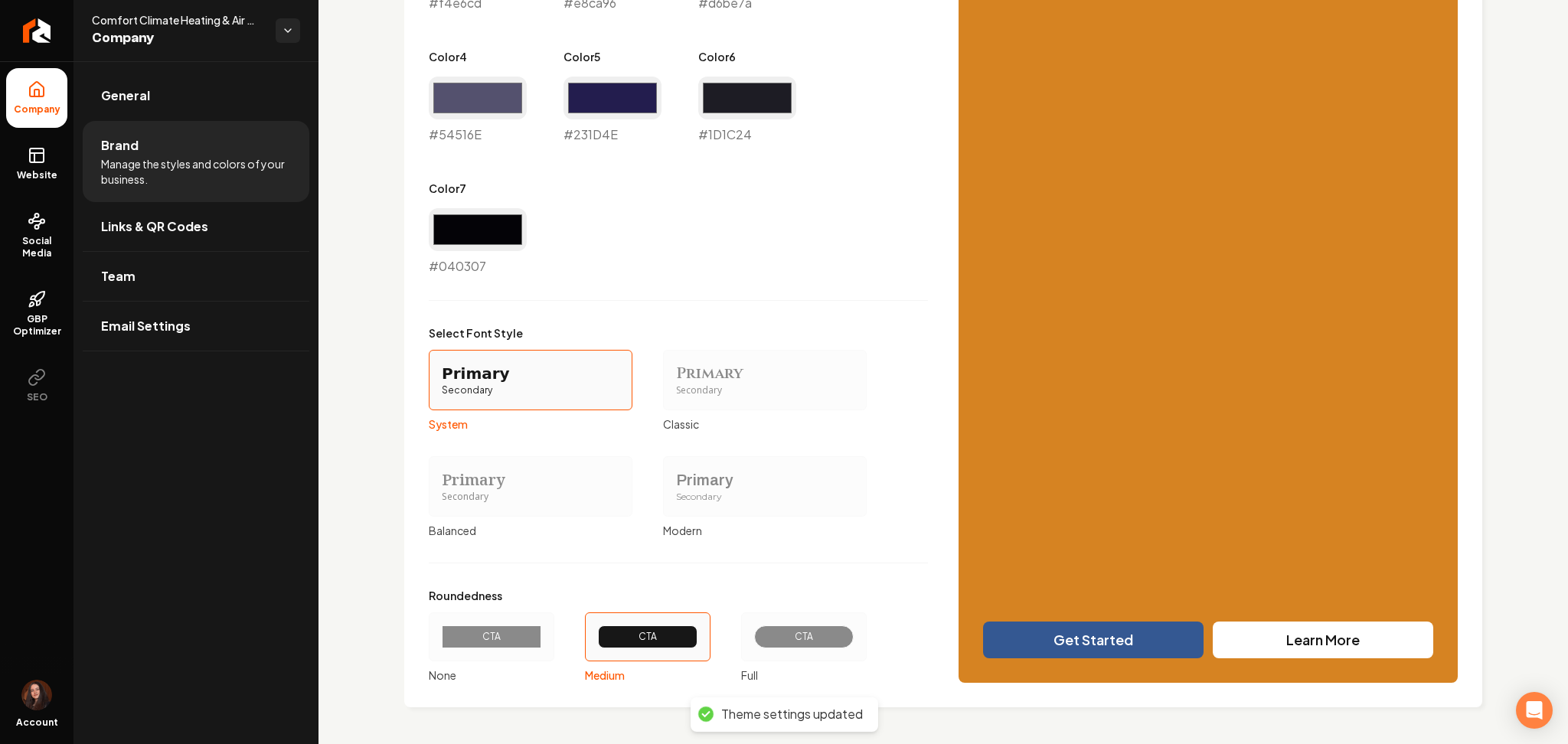
scroll to position [1025, 0]
click at [529, 629] on div "CTA" at bounding box center [491, 637] width 99 height 23
click at [440, 631] on button "CTA None" at bounding box center [434, 637] width 12 height 12
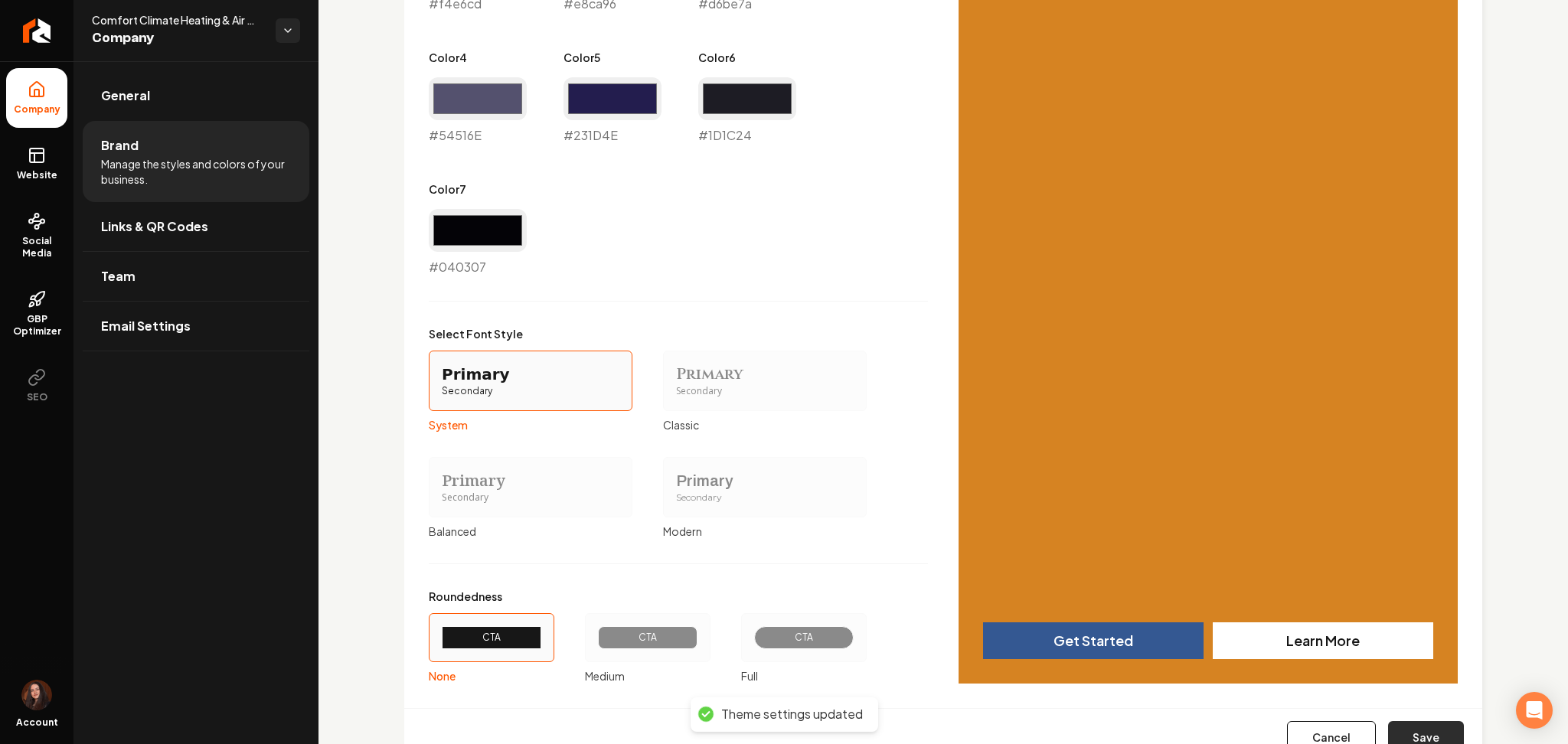
click at [1425, 733] on button "Save" at bounding box center [1426, 737] width 75 height 33
type input "#54516e"
type input "#231d4e"
type input "#1d1c24"
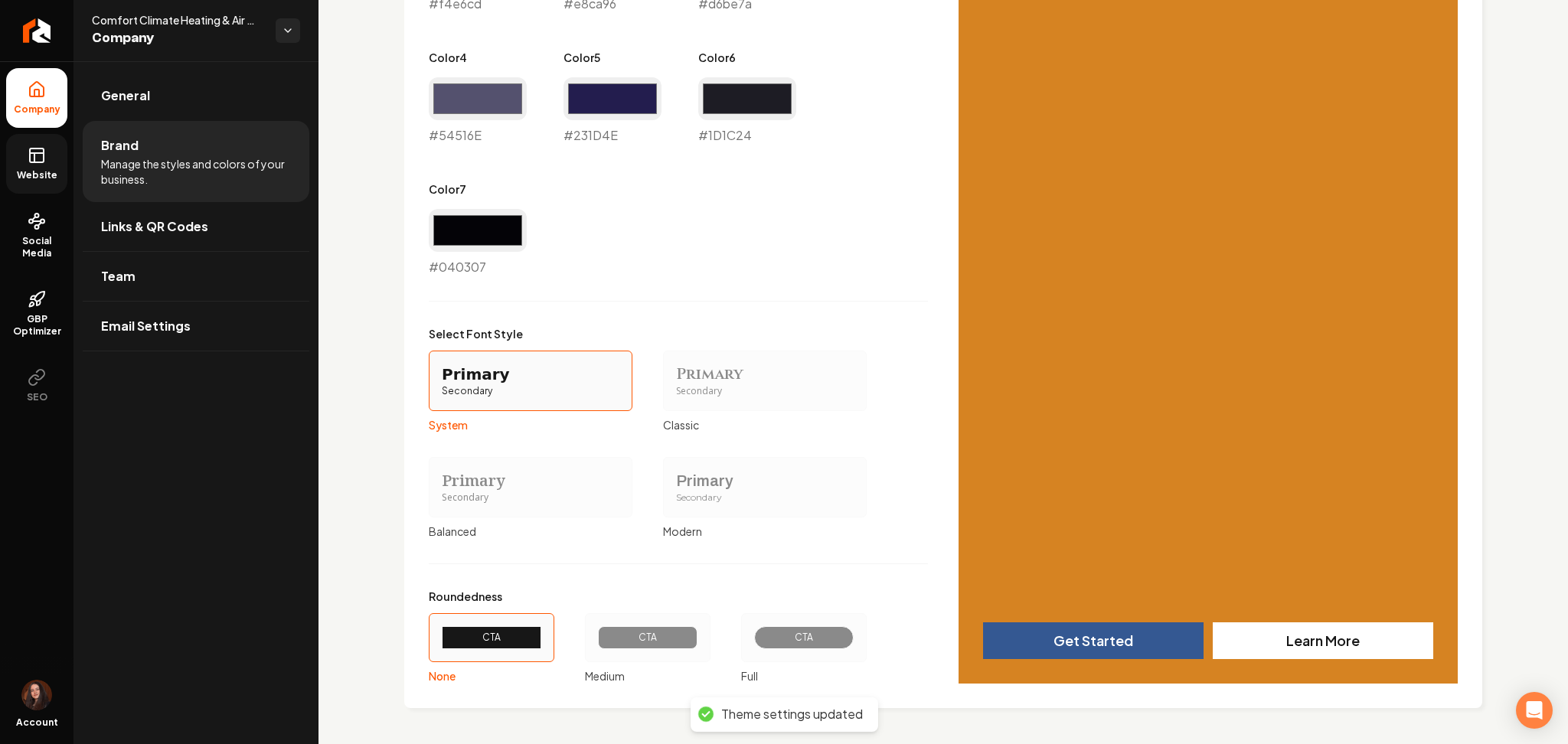
click at [54, 157] on link "Website" at bounding box center [36, 163] width 61 height 60
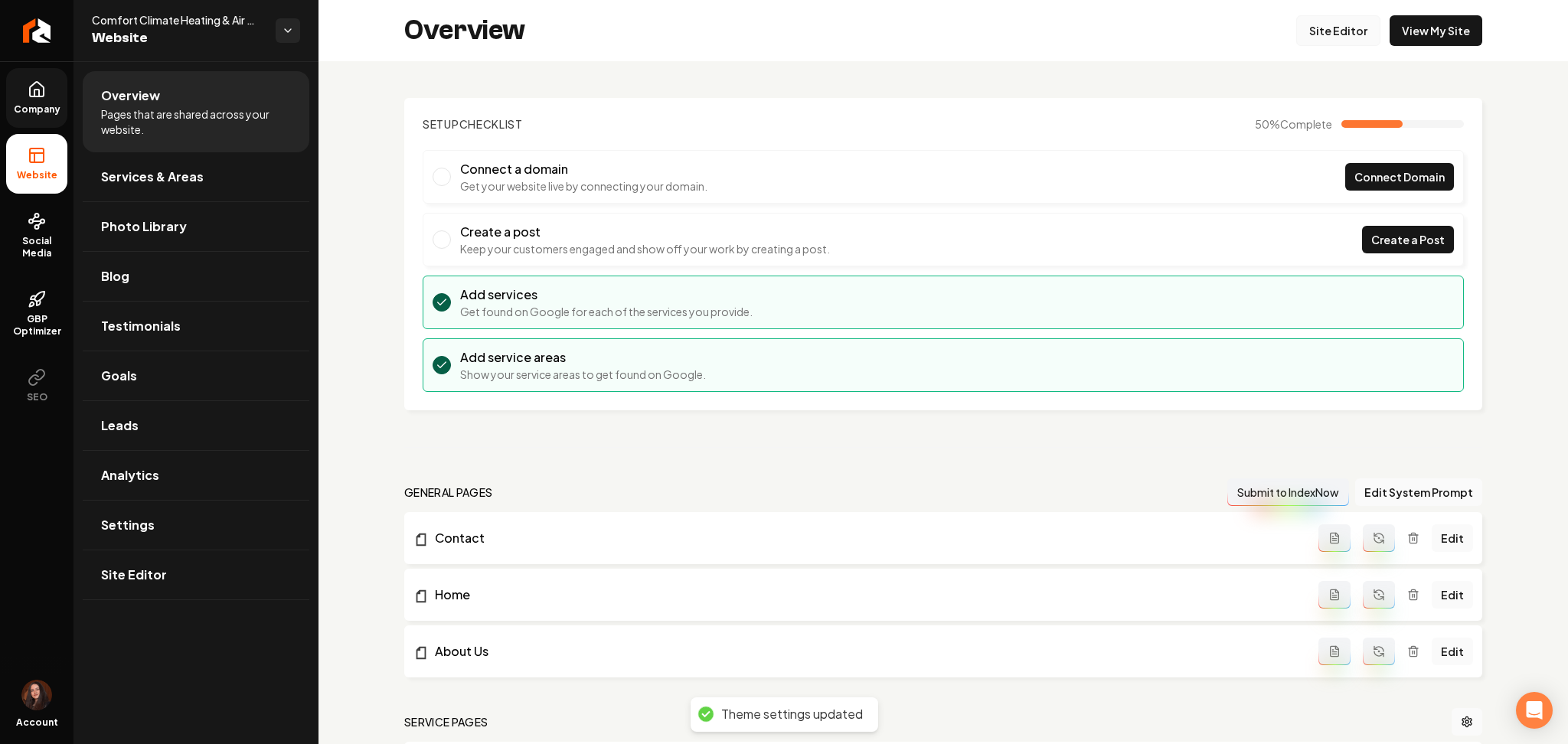
click at [1350, 17] on link "Site Editor" at bounding box center [1339, 31] width 84 height 31
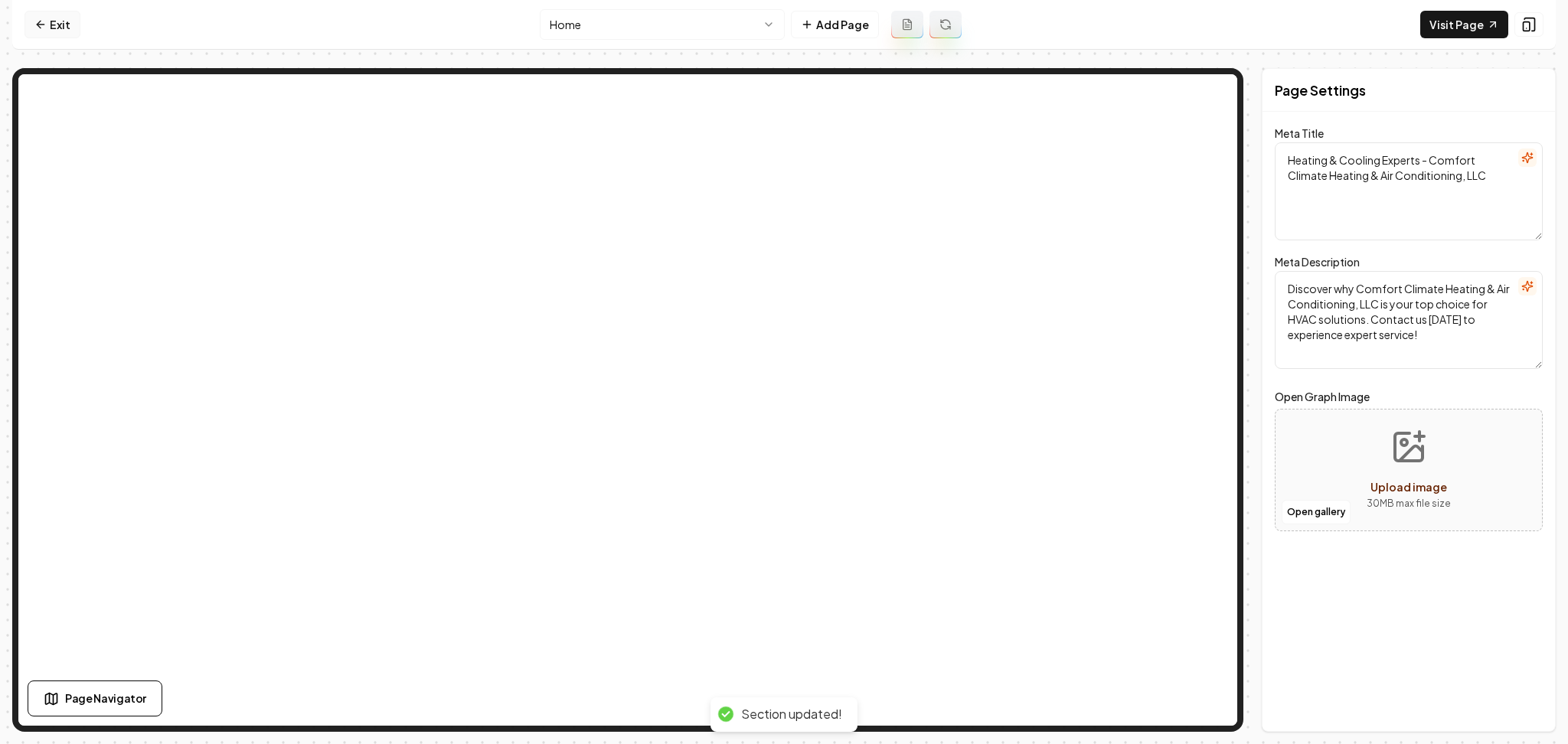
click at [33, 15] on link "Exit" at bounding box center [53, 24] width 55 height 28
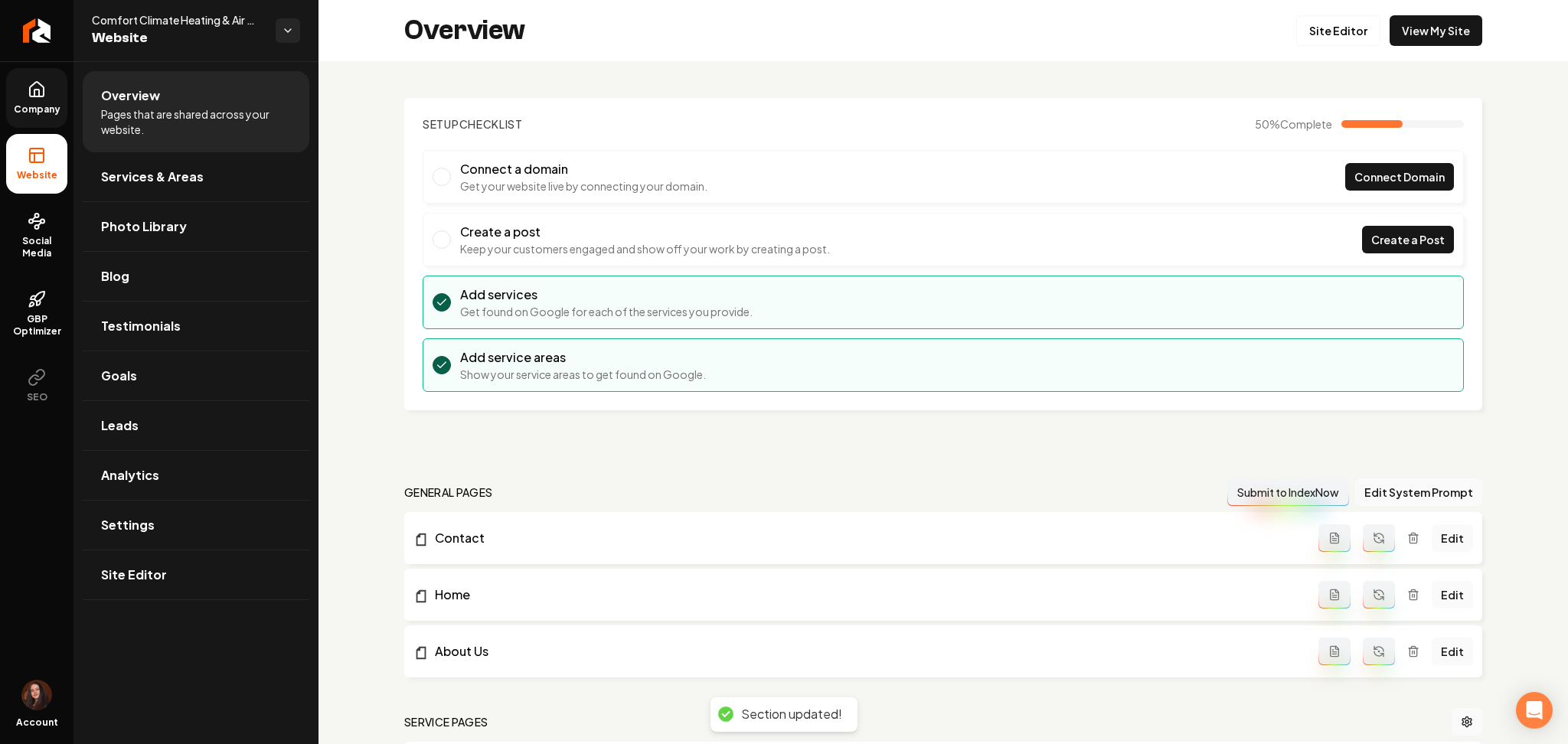
click at [38, 112] on span "Company" at bounding box center [37, 109] width 59 height 12
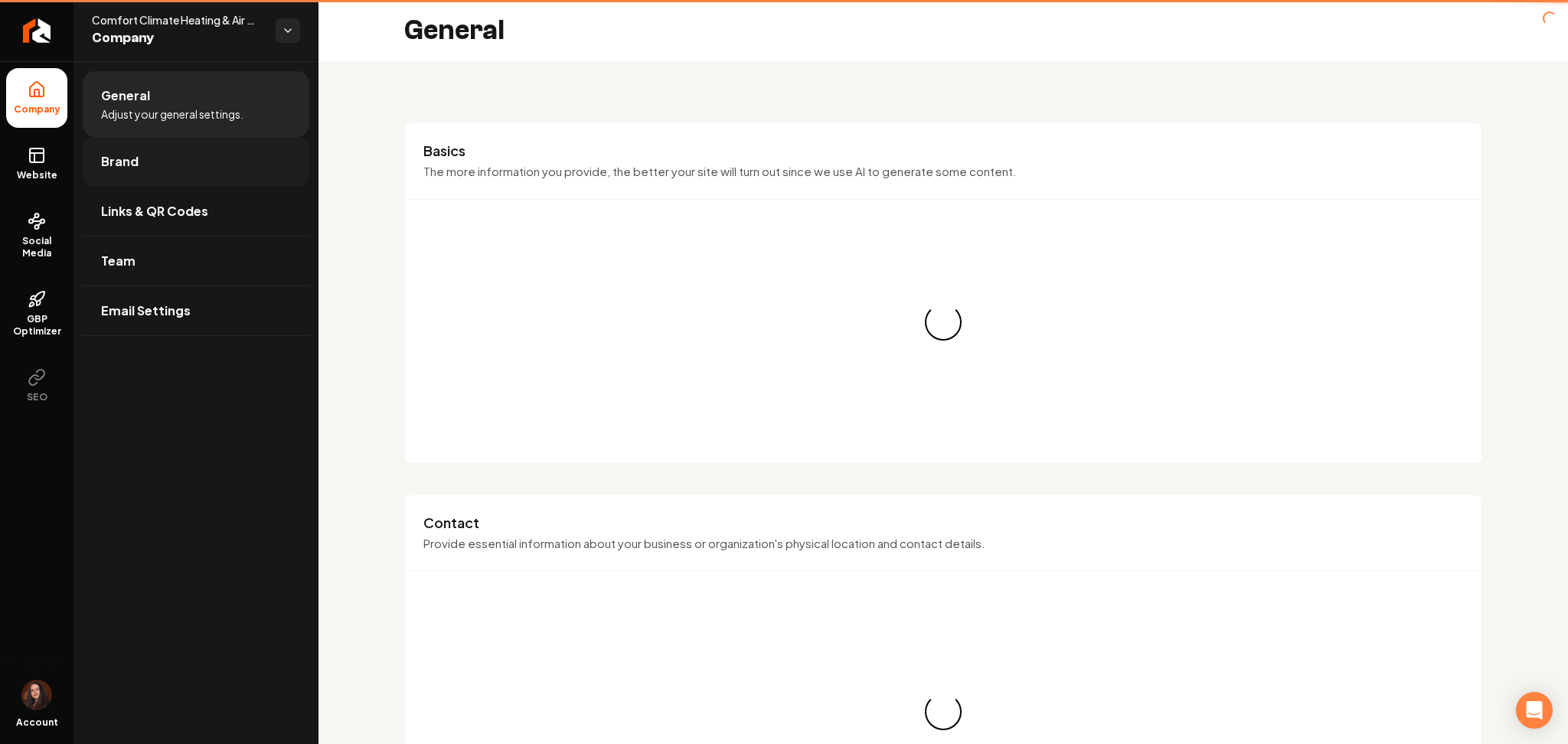
click at [91, 170] on link "Brand" at bounding box center [196, 160] width 226 height 49
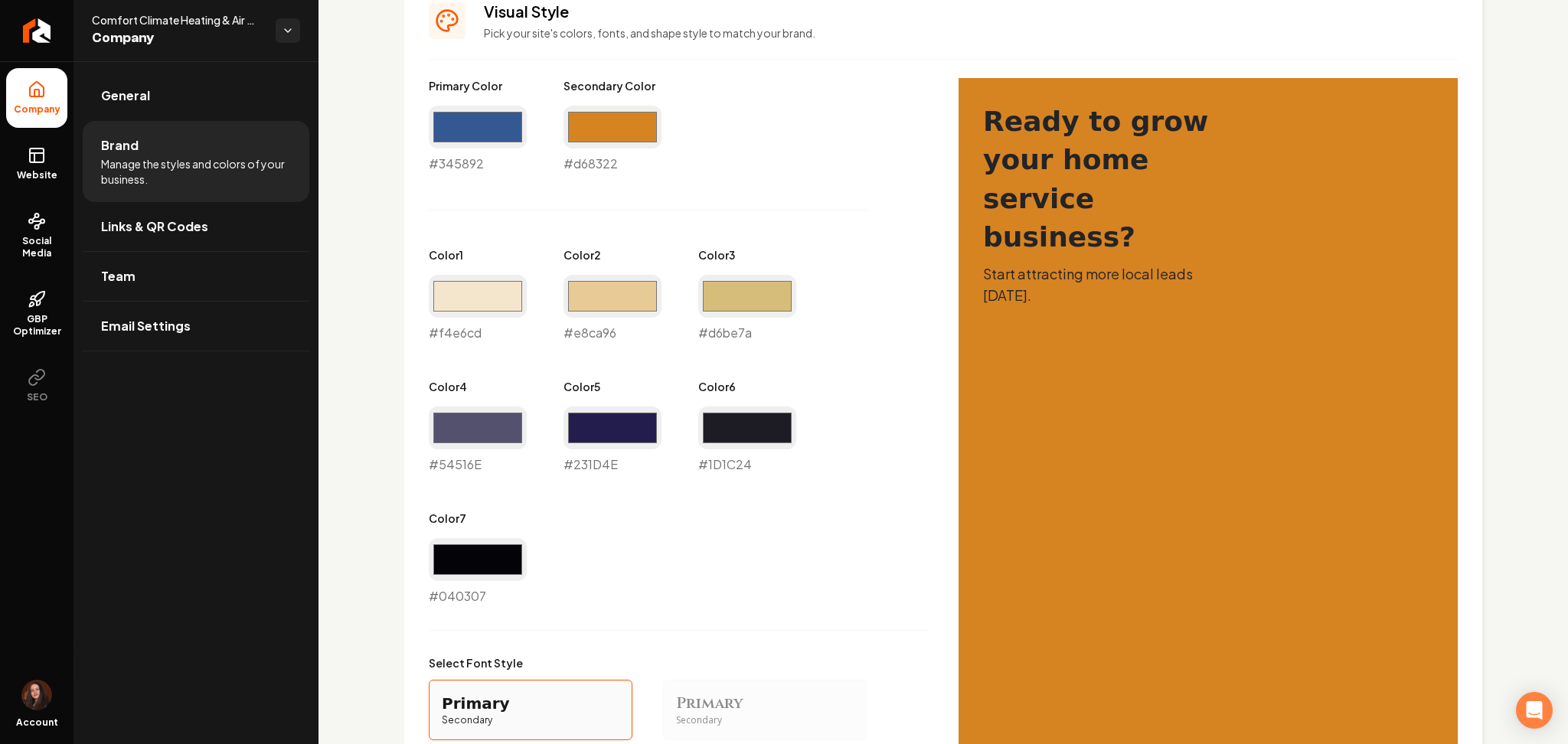
scroll to position [559, 0]
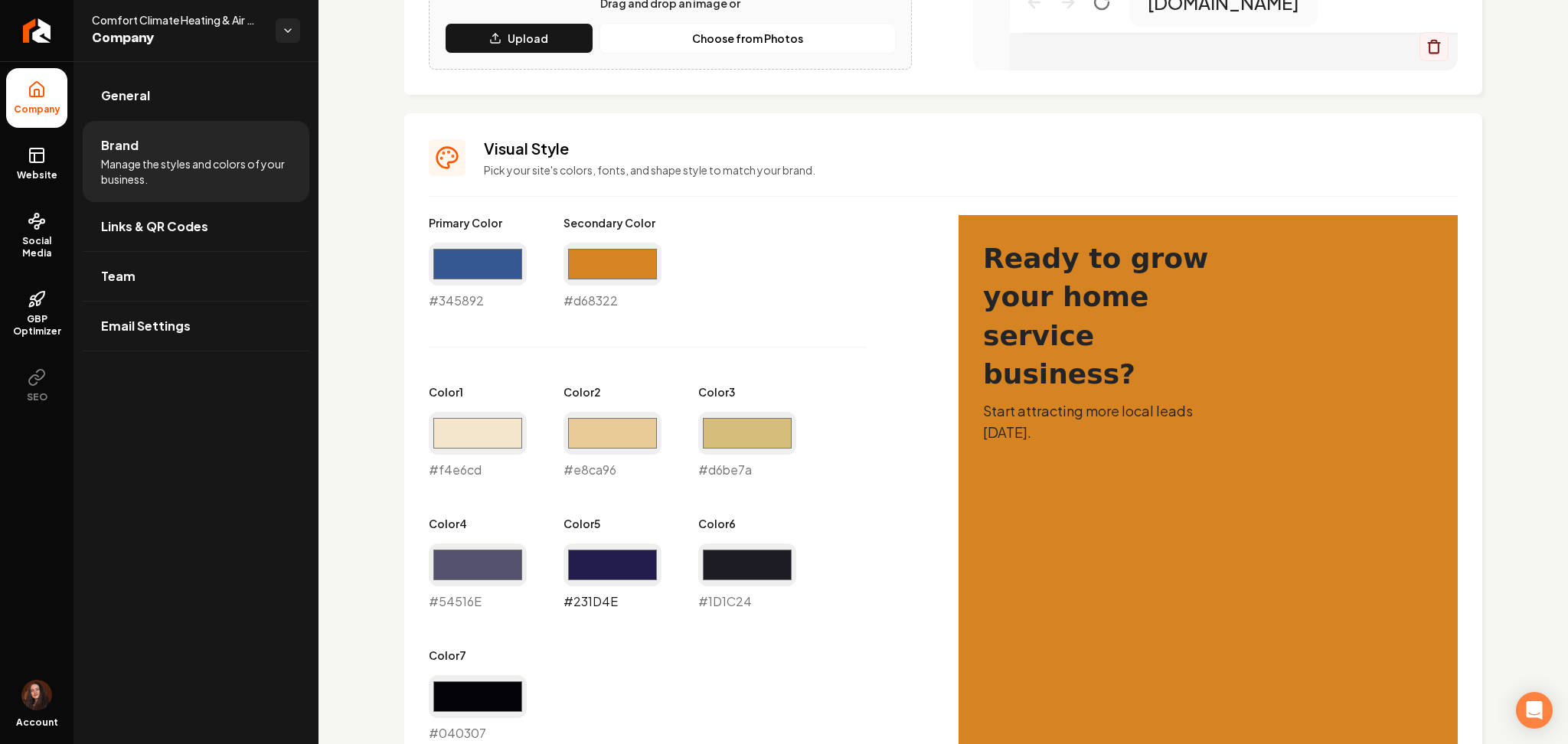
click at [605, 576] on input "#231d4e" at bounding box center [612, 564] width 98 height 43
click at [584, 565] on input "#231d4e" at bounding box center [612, 564] width 98 height 43
type input "#435790"
click at [515, 564] on input "#54516e" at bounding box center [478, 564] width 98 height 43
type input "#505b6d"
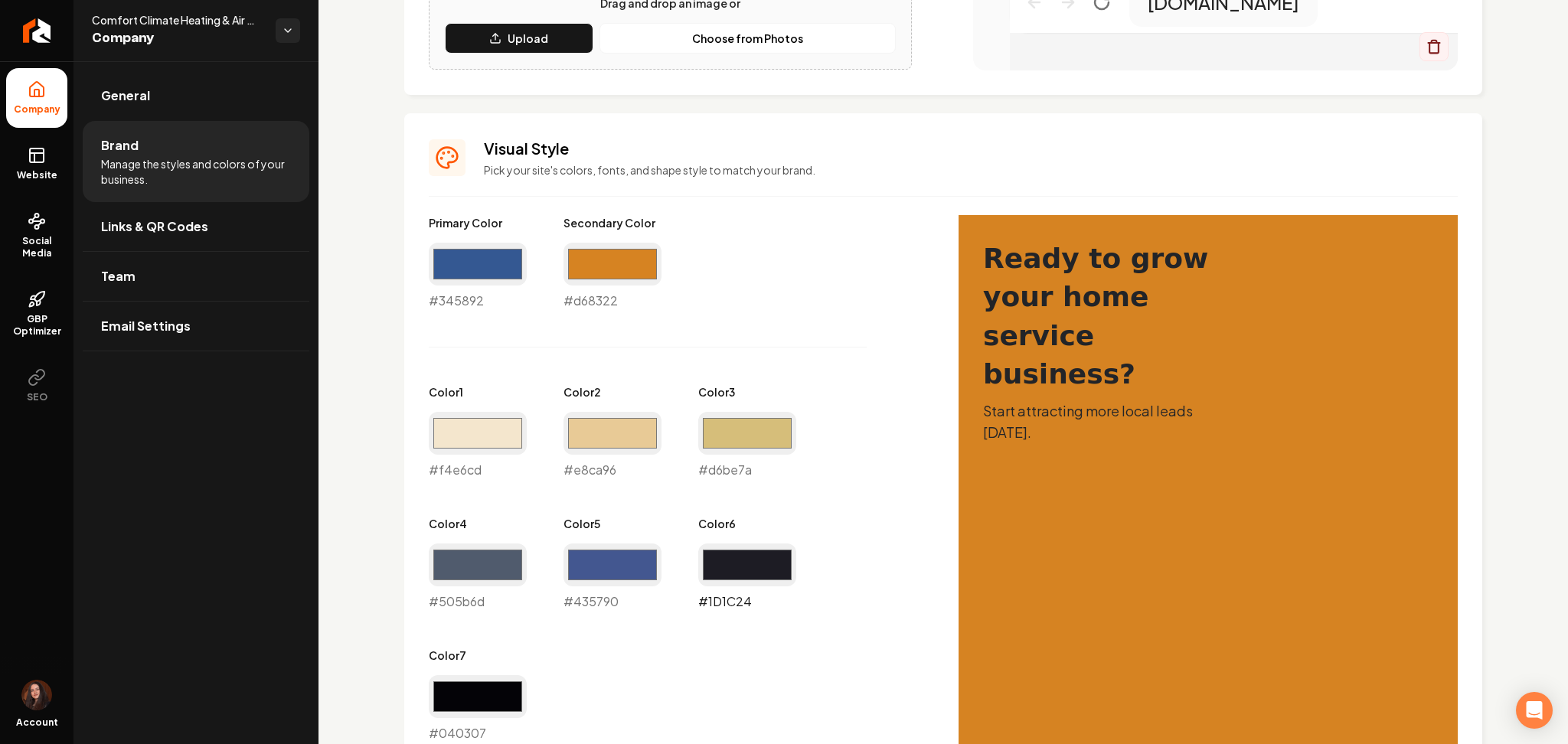
click at [720, 580] on input "#1d1c24" at bounding box center [747, 564] width 98 height 43
type input "#1d1f25"
click at [853, 681] on div "Primary Color #345892 #345892 Secondary Color #d68322 #d68322 Color 1 #f4e6cd #…" at bounding box center [678, 478] width 499 height 527
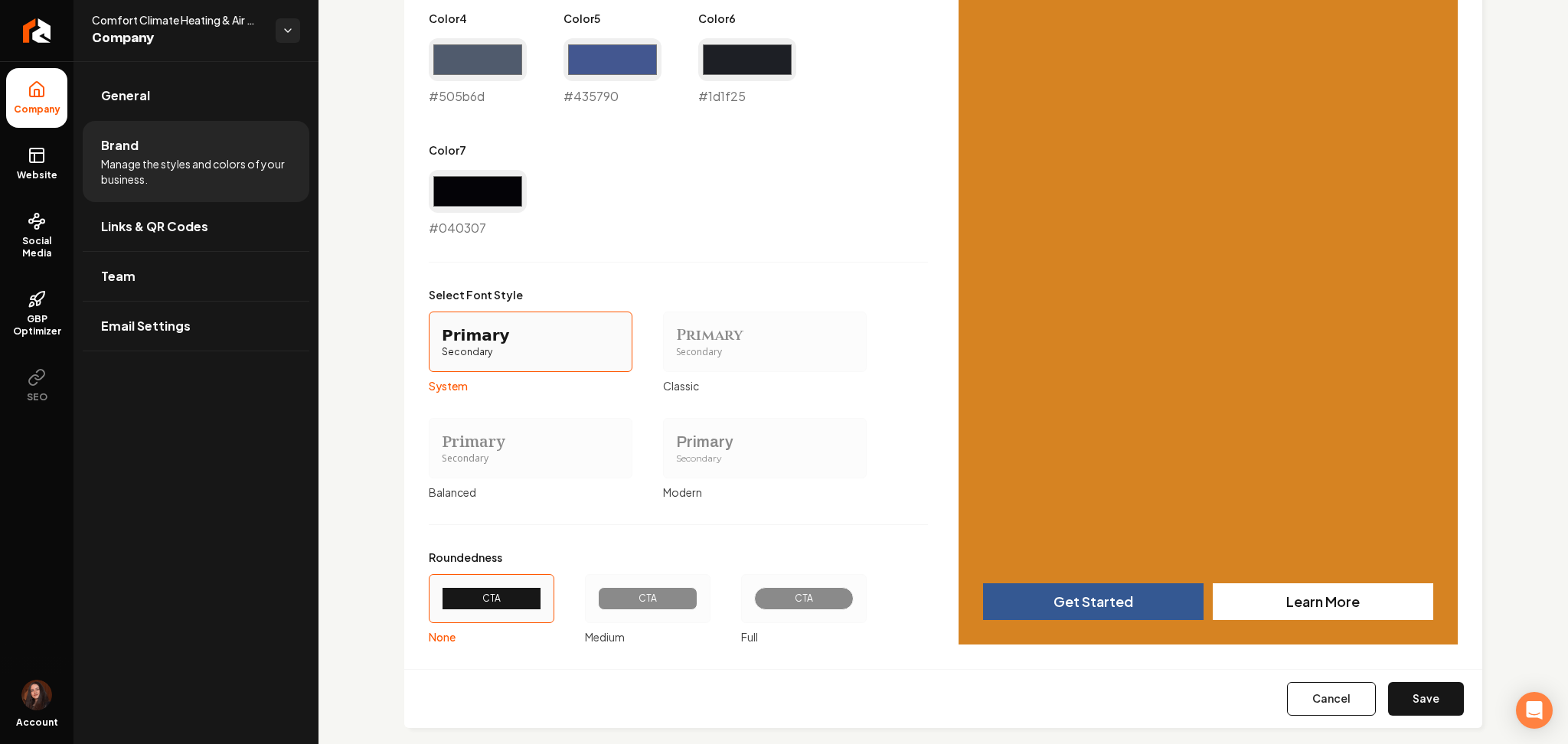
scroll to position [1084, 0]
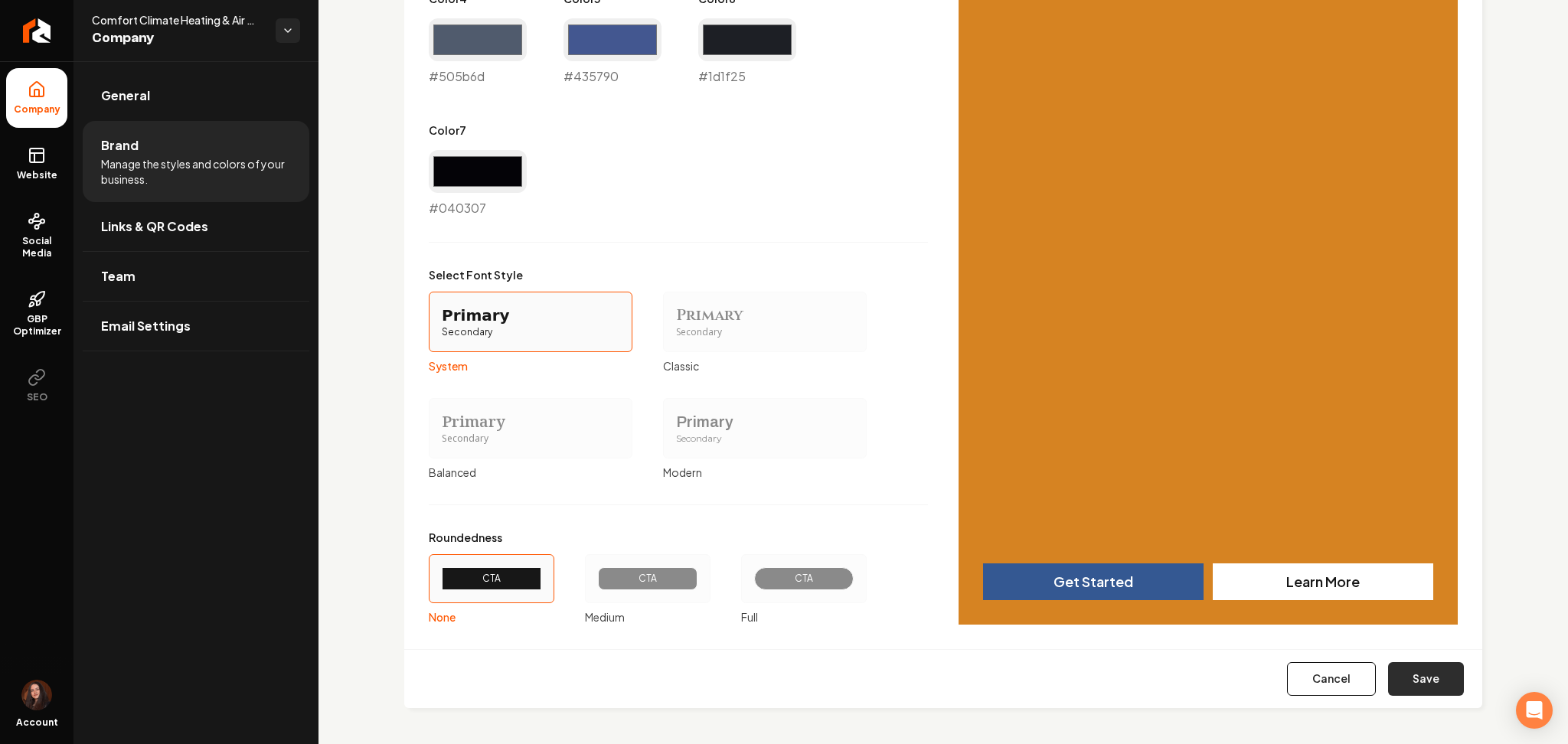
click at [1409, 678] on button "Save" at bounding box center [1426, 678] width 75 height 33
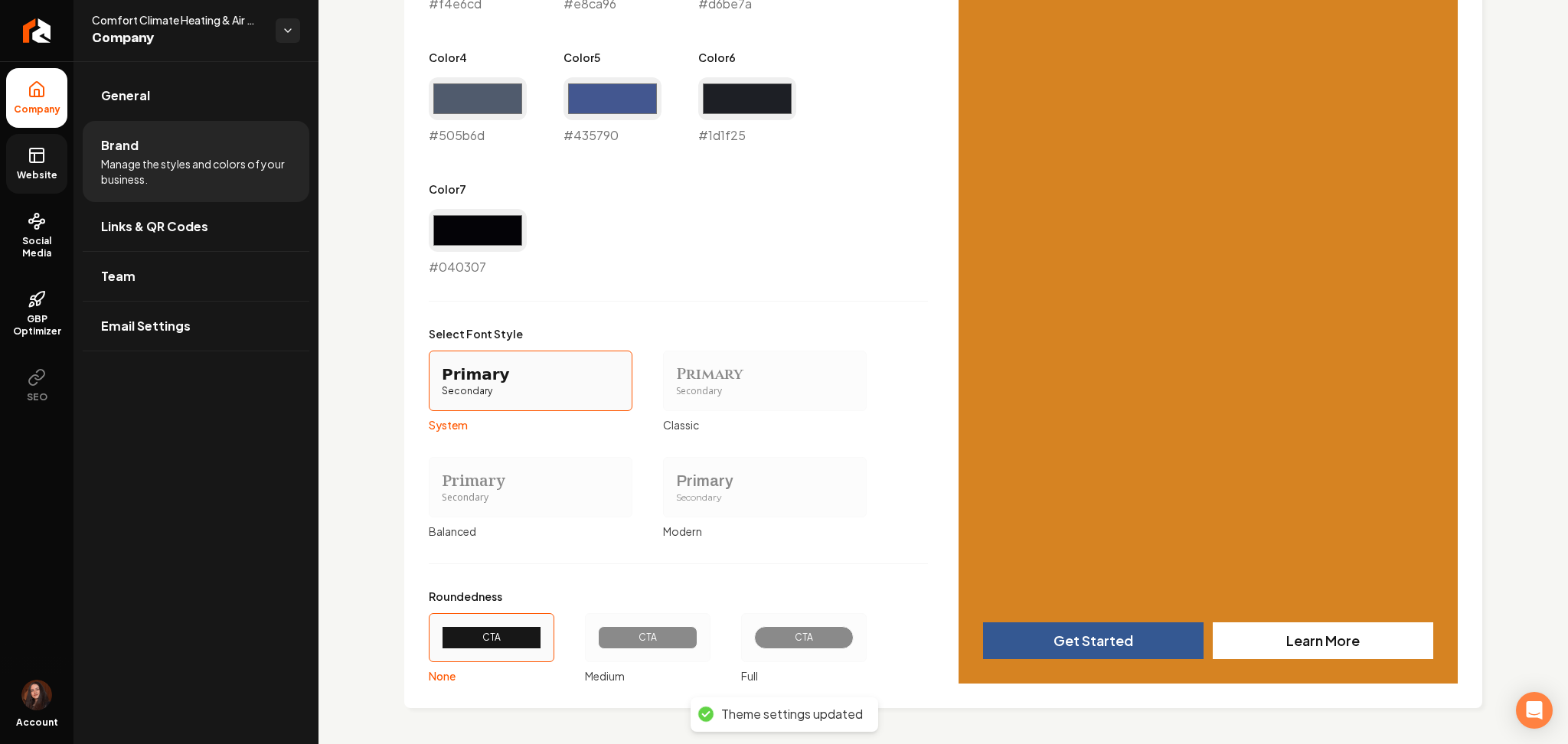
click at [32, 176] on span "Website" at bounding box center [36, 175] width 53 height 12
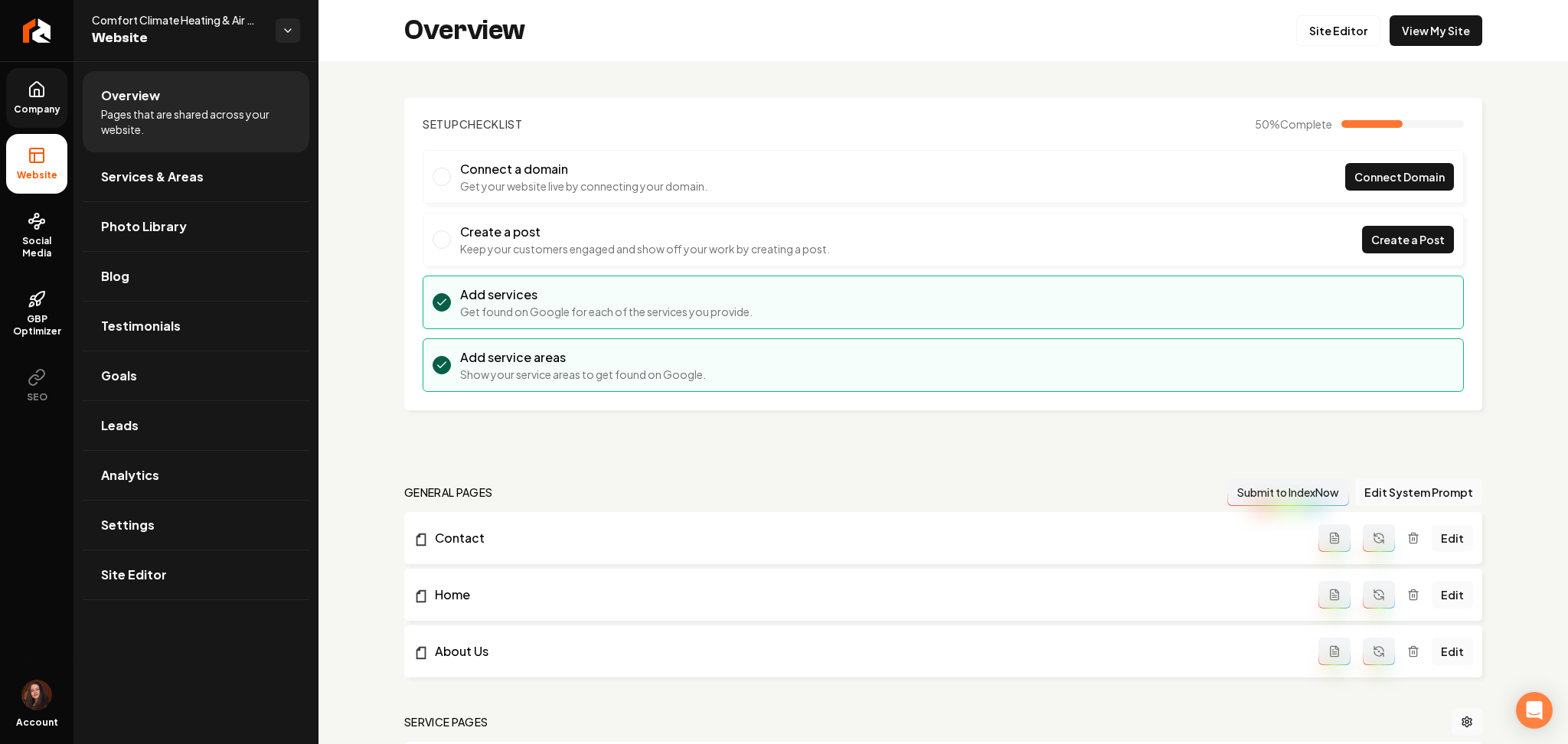
click at [1318, 51] on div "Overview Site Editor View My Site" at bounding box center [943, 31] width 1250 height 61
click at [1321, 42] on link "Site Editor" at bounding box center [1339, 31] width 84 height 31
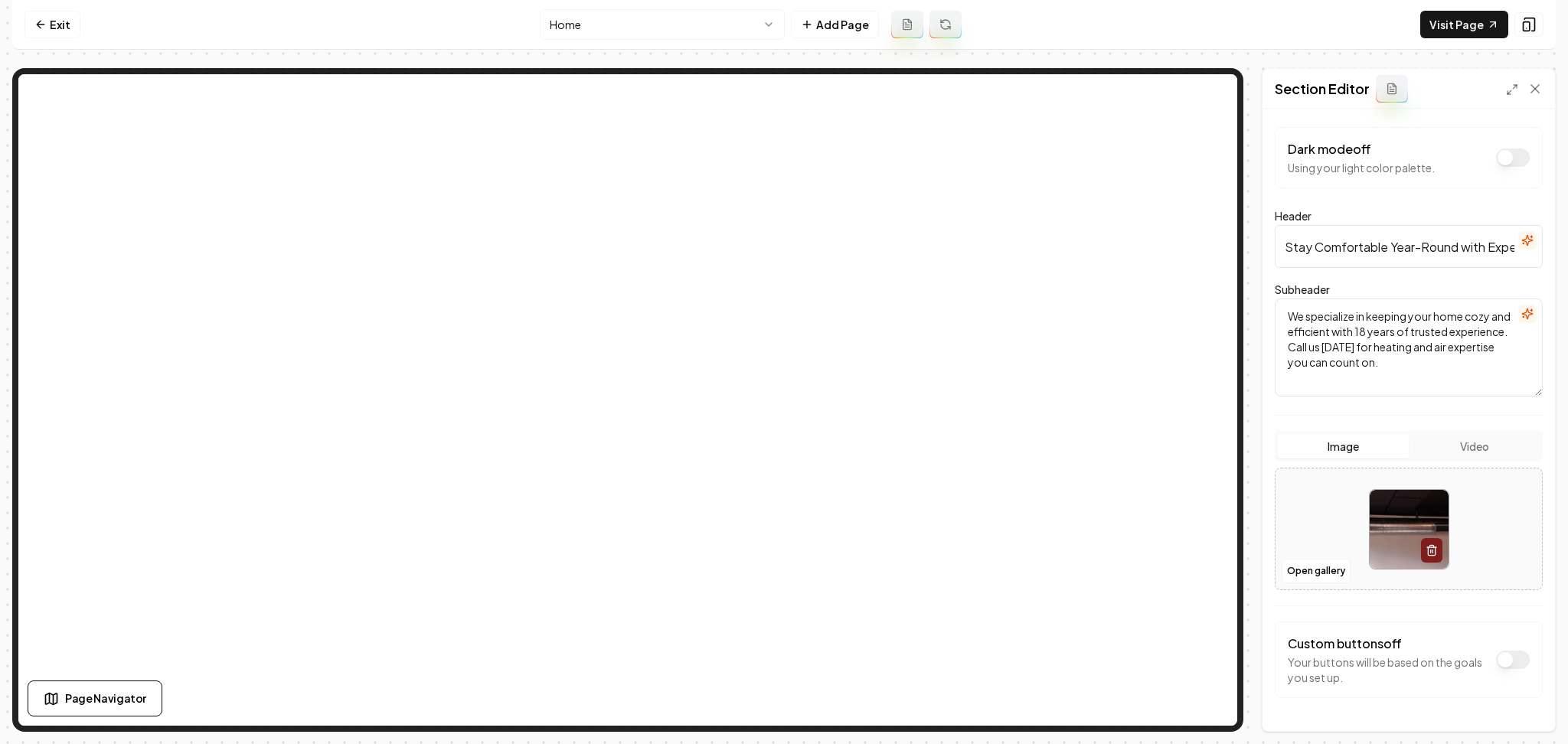
click at [1383, 513] on img at bounding box center [1409, 529] width 79 height 79
click at [1319, 522] on div at bounding box center [1408, 529] width 267 height 105
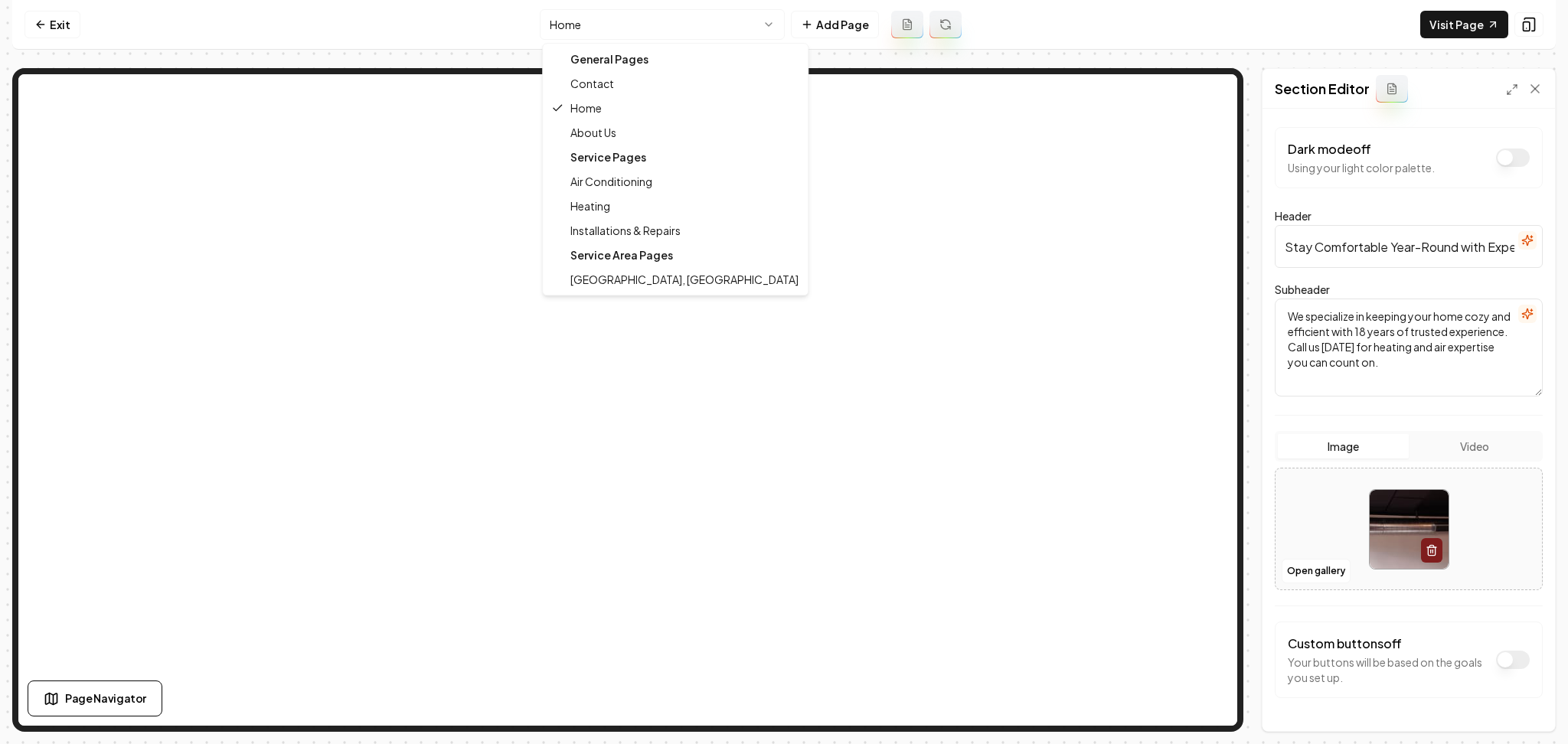
click at [615, 21] on html "Computer Required This feature is only available on a computer. Please switch t…" at bounding box center [784, 372] width 1568 height 744
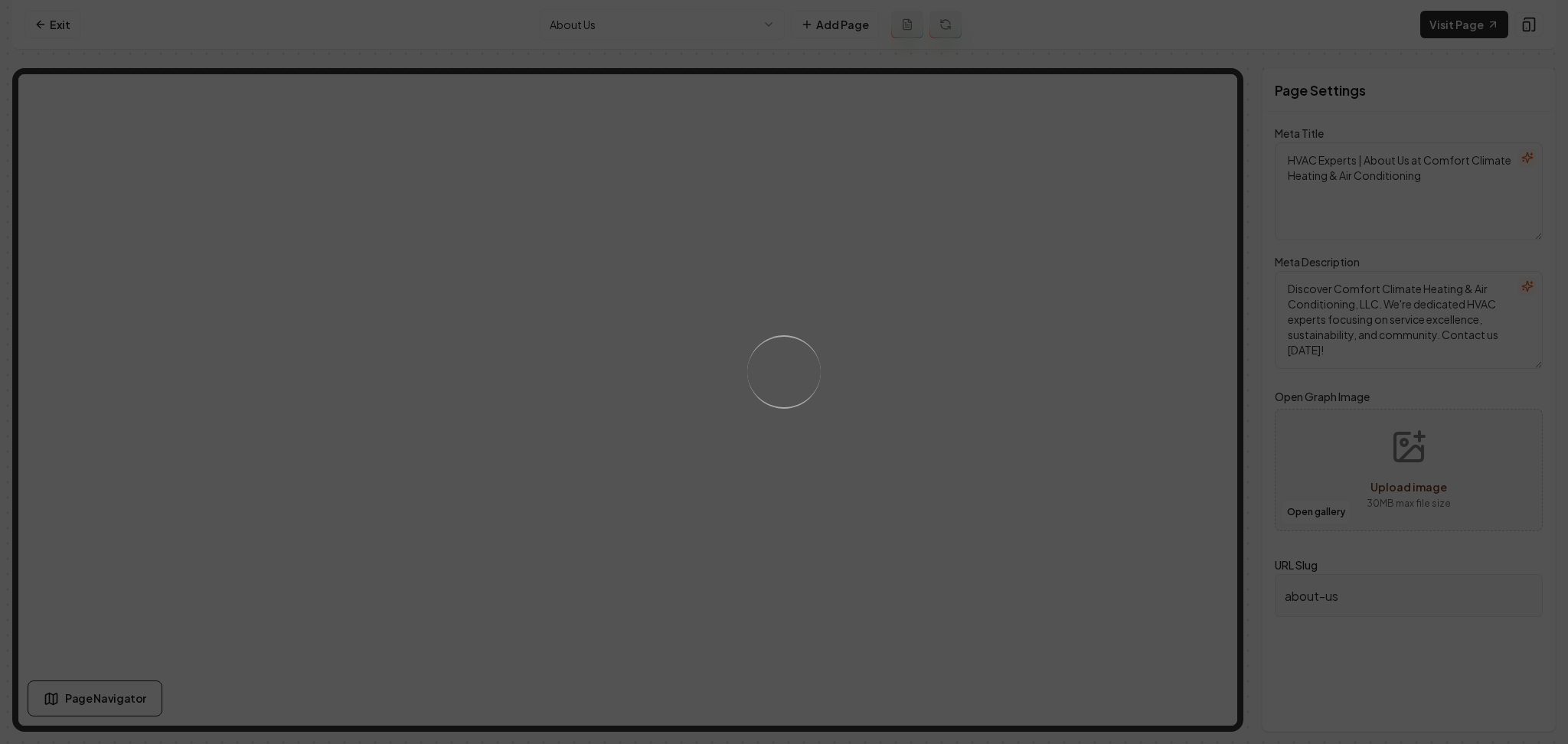
click at [989, 421] on div "Loading..." at bounding box center [784, 372] width 1568 height 744
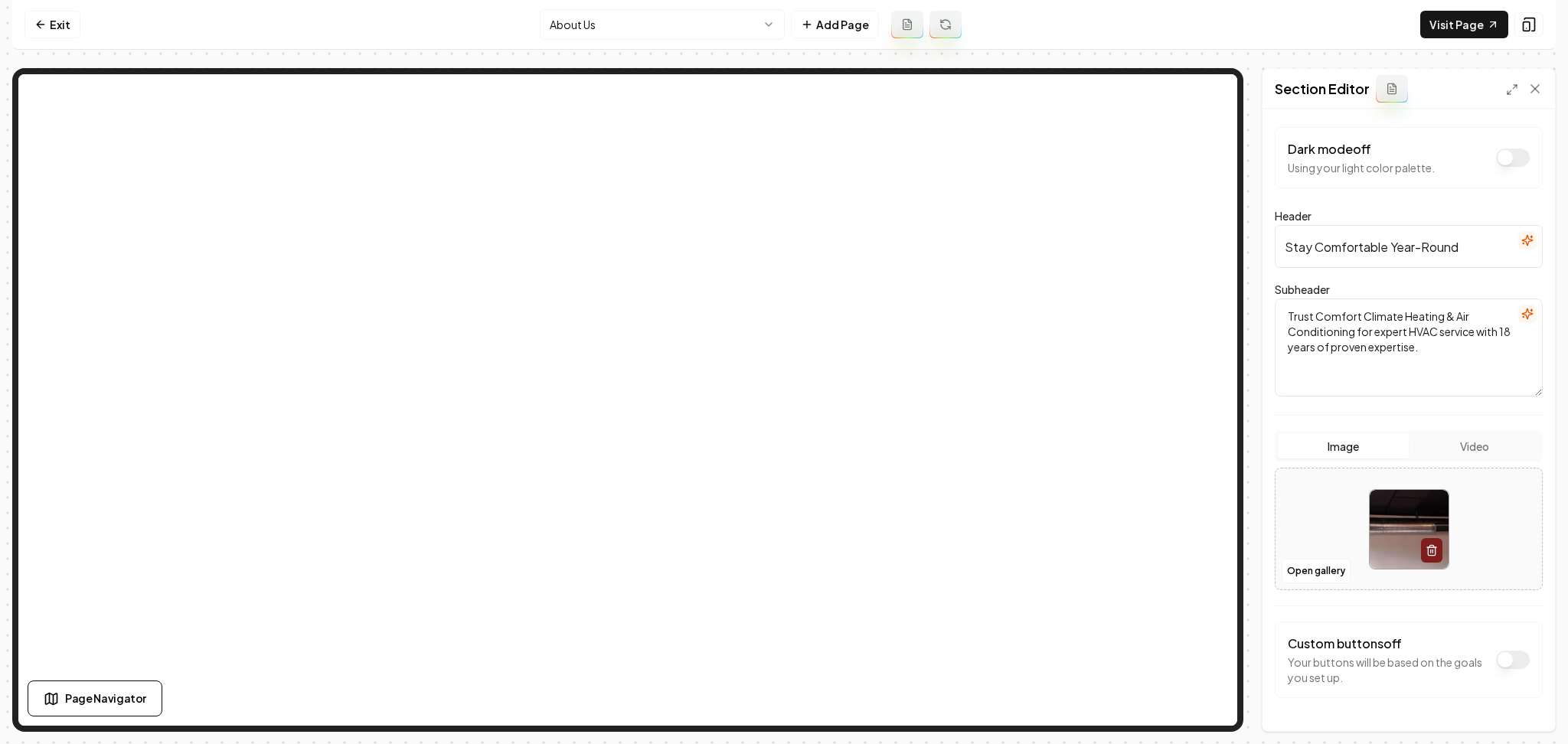
click at [1301, 490] on div at bounding box center [1408, 529] width 267 height 105
type input "**********"
click at [1515, 714] on button "Save" at bounding box center [1519, 705] width 45 height 28
click at [655, 17] on html "Computer Required This feature is only available on a computer. Please switch t…" at bounding box center [784, 372] width 1568 height 744
click at [1319, 540] on div at bounding box center [1408, 529] width 267 height 105
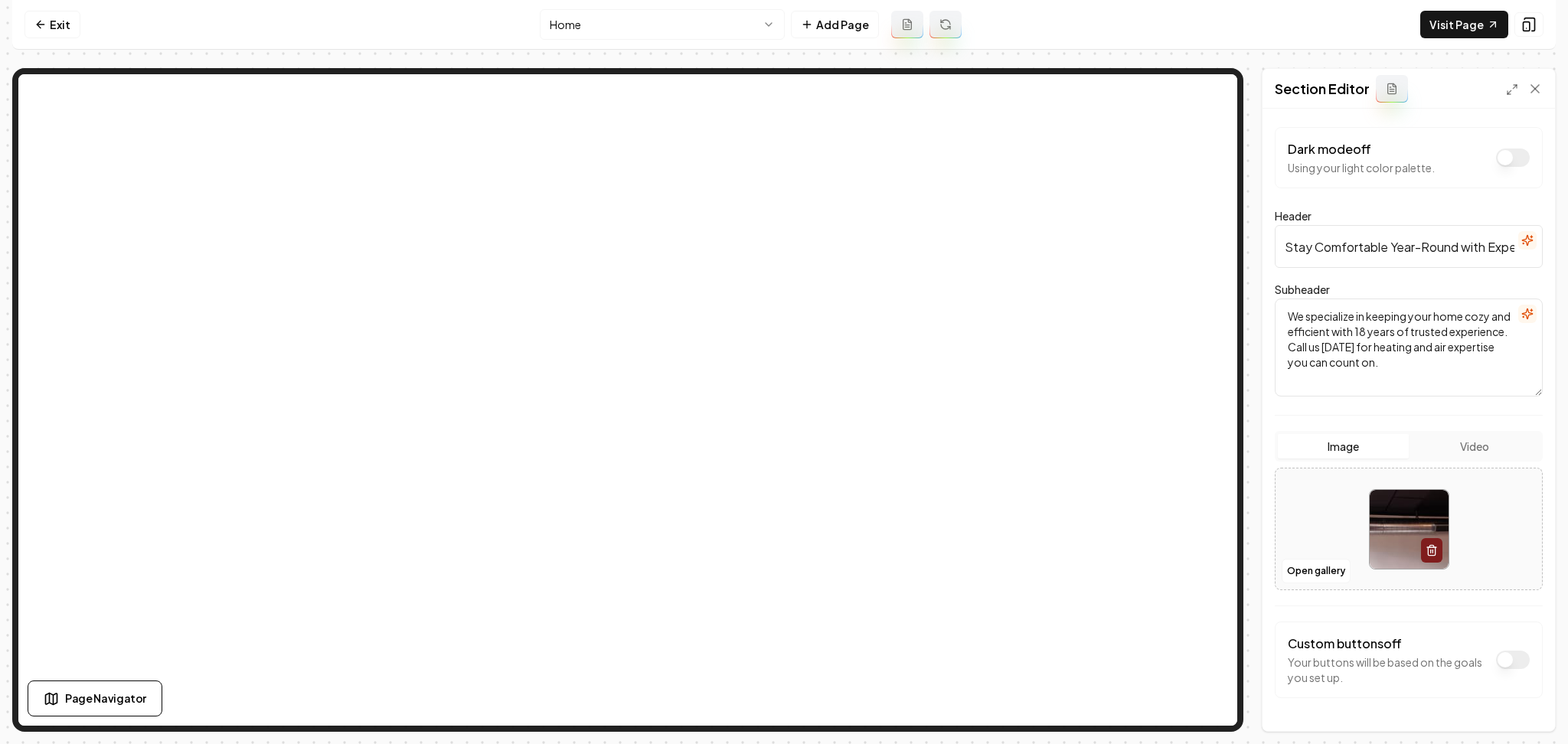
type input "**********"
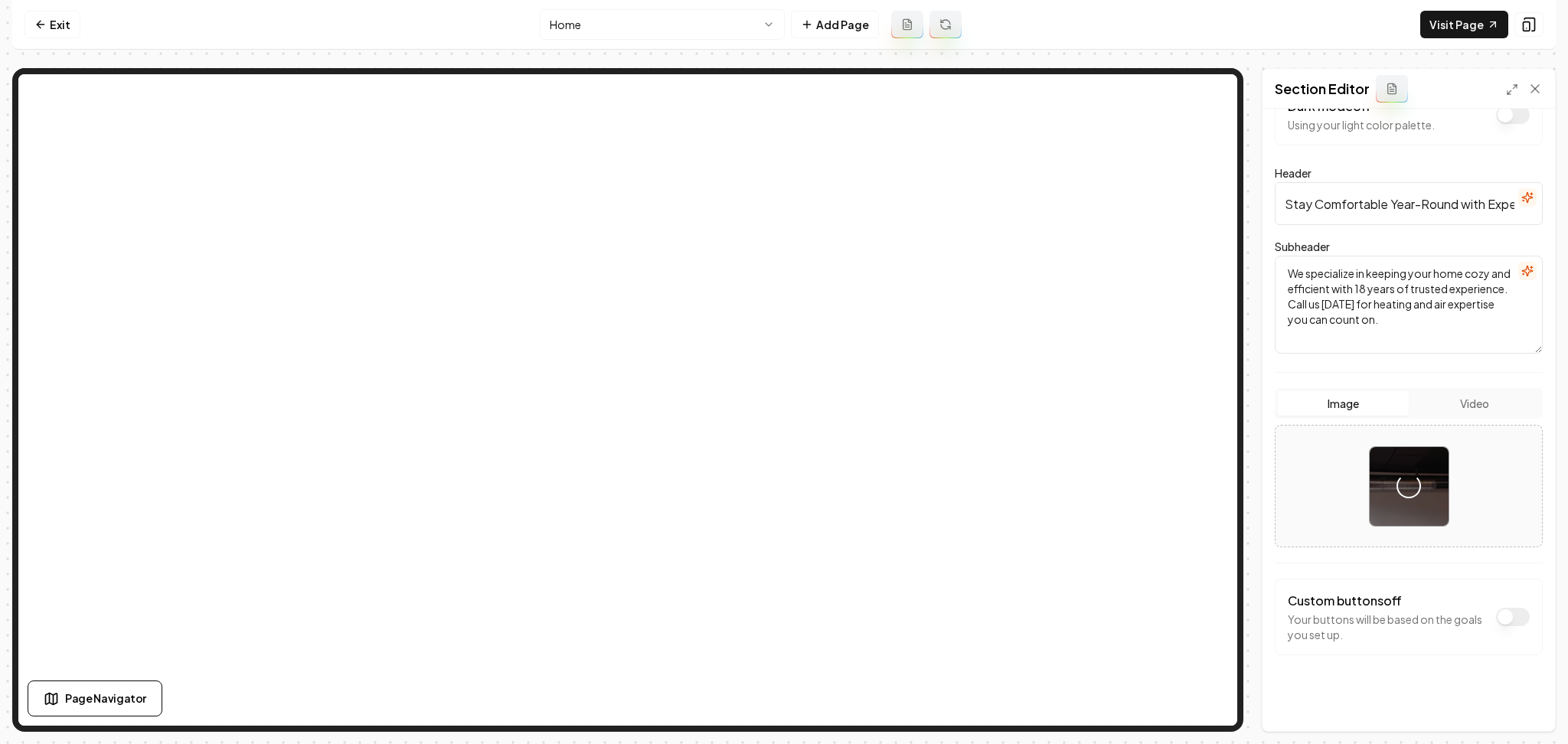
scroll to position [46, 0]
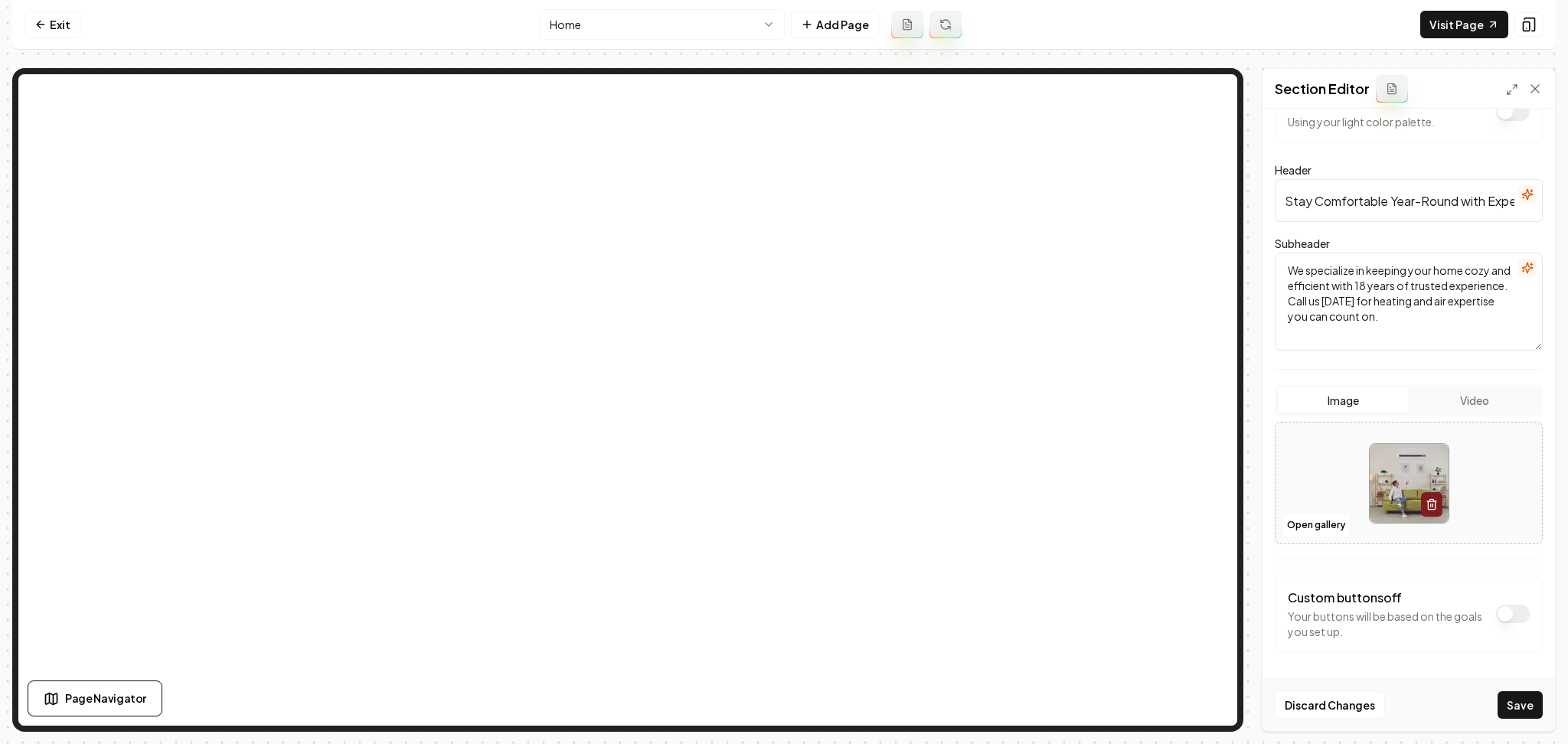
click at [1489, 709] on div "Discard Changes Save" at bounding box center [1408, 704] width 292 height 53
click at [1502, 702] on button "Save" at bounding box center [1519, 705] width 45 height 28
click at [657, 29] on html "Computer Required This feature is only available on a computer. Please switch t…" at bounding box center [784, 372] width 1568 height 744
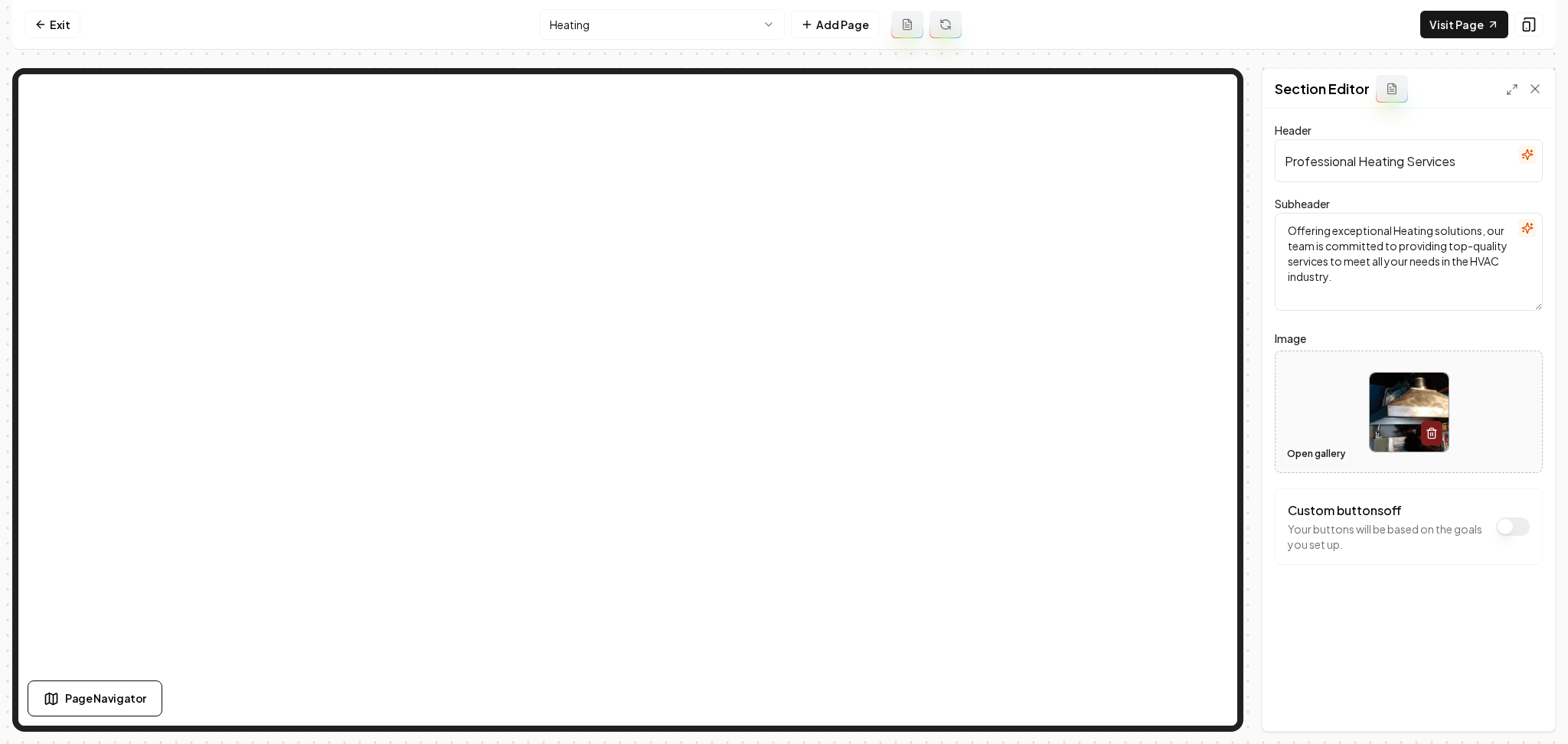
click at [1327, 452] on button "Open gallery" at bounding box center [1316, 454] width 69 height 25
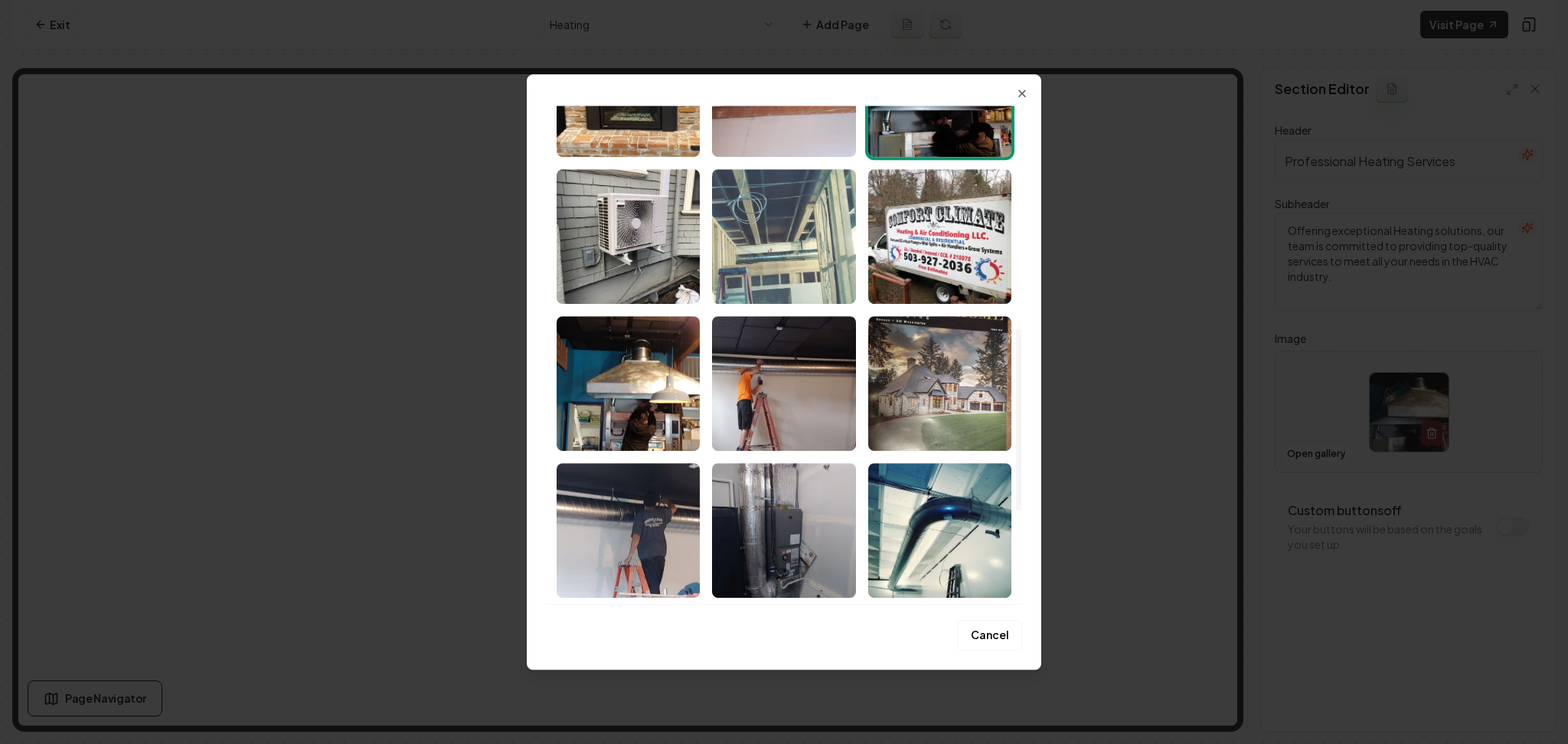
scroll to position [510, 0]
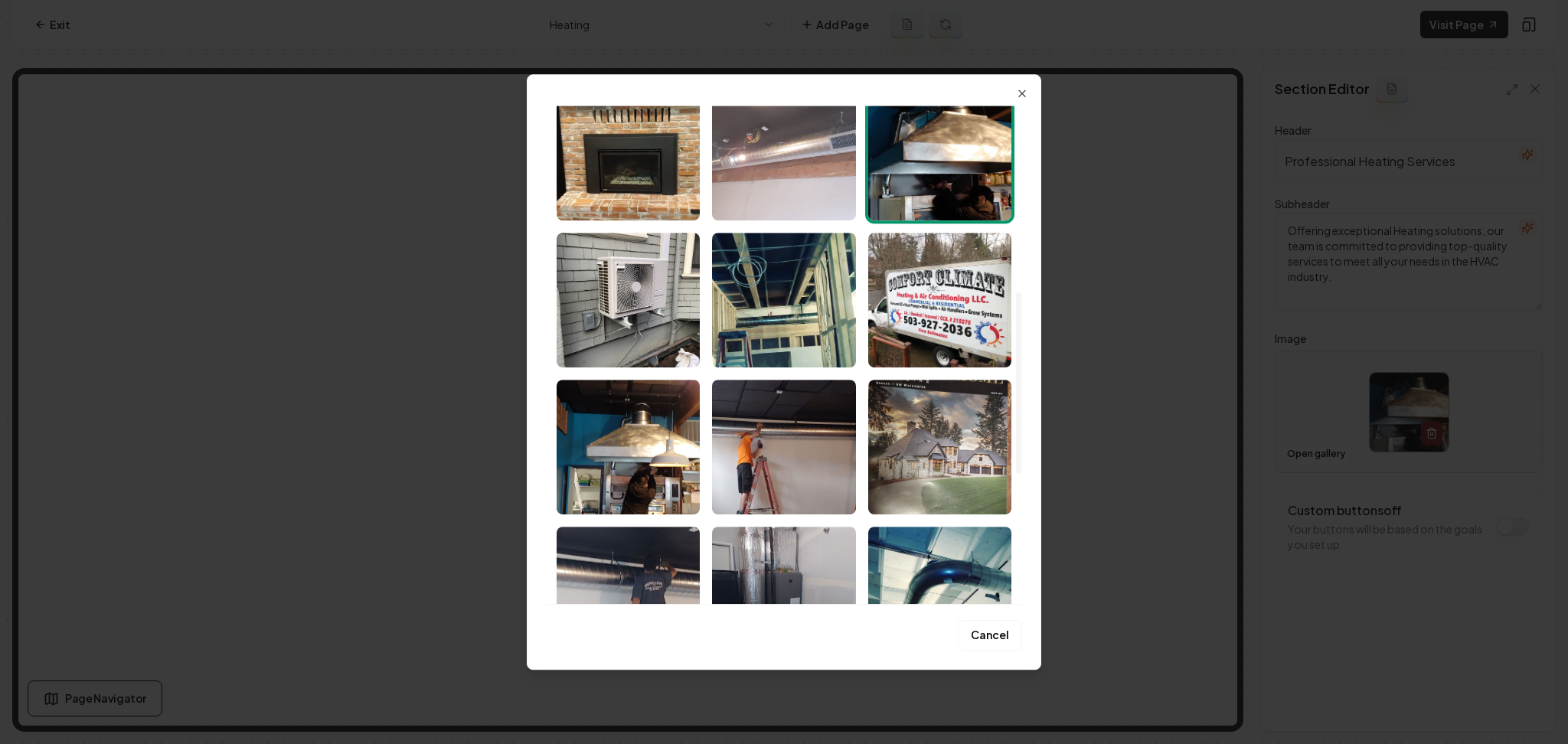
click at [800, 171] on img "Select image image_68b0807c5c7cd75eb81f2af5.jpeg" at bounding box center [784, 153] width 143 height 135
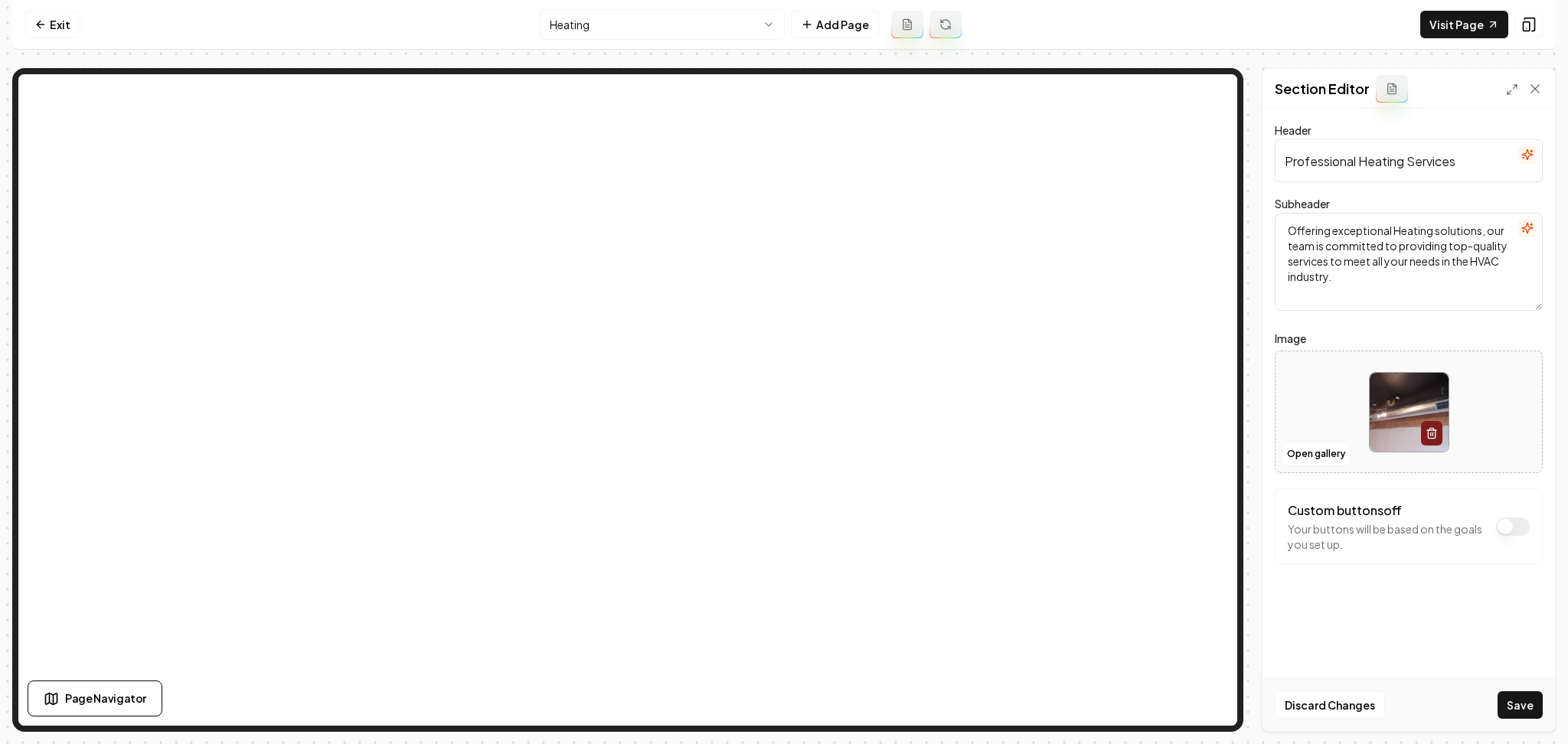
drag, startPoint x: 1517, startPoint y: 695, endPoint x: 1372, endPoint y: 567, distance: 193.4
click at [1519, 693] on button "Save" at bounding box center [1519, 705] width 45 height 28
click at [651, 29] on html "Computer Required This feature is only available on a computer. Please switch t…" at bounding box center [784, 372] width 1568 height 744
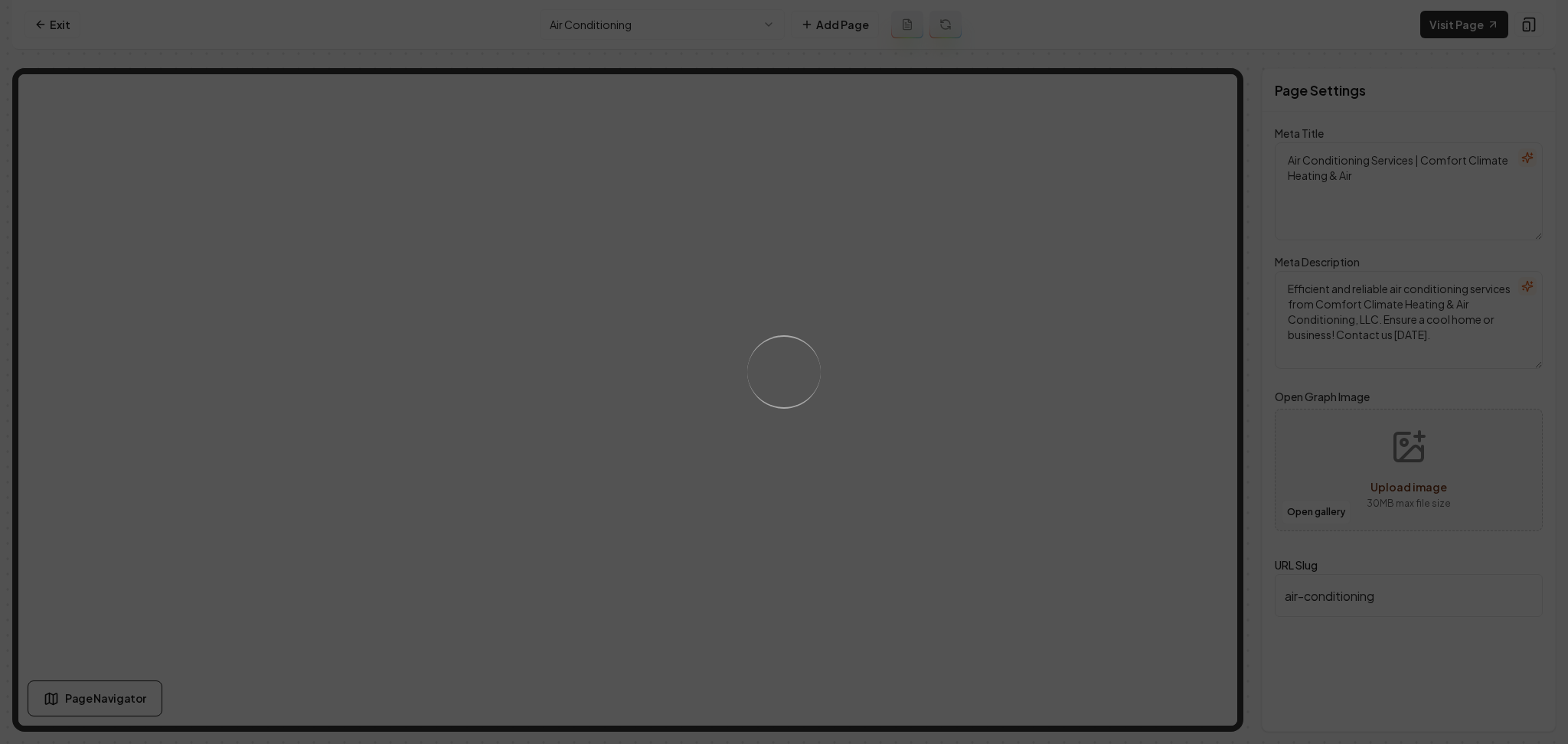
click at [878, 422] on div "Loading..." at bounding box center [784, 372] width 1568 height 744
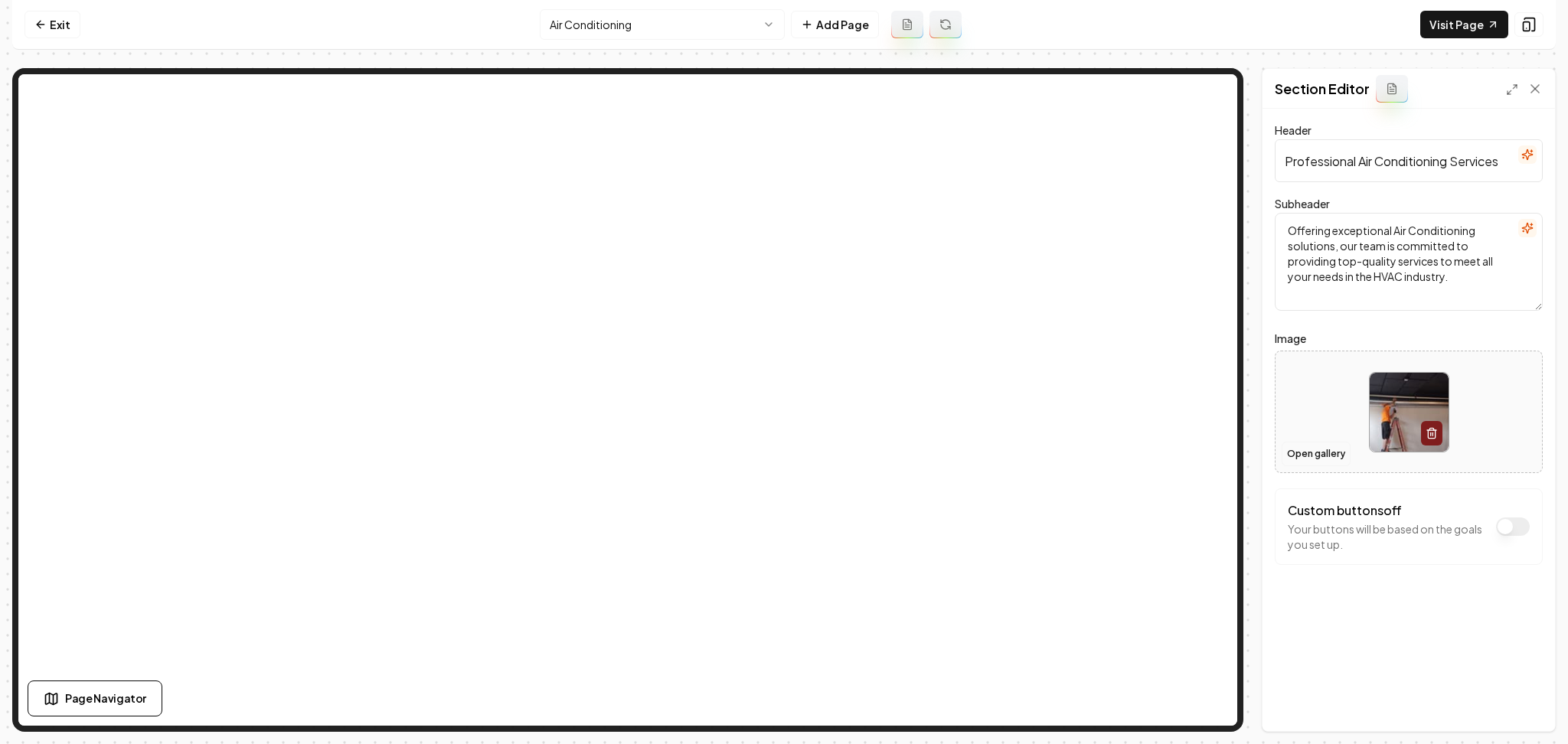
click at [1340, 448] on button "Open gallery" at bounding box center [1316, 454] width 69 height 25
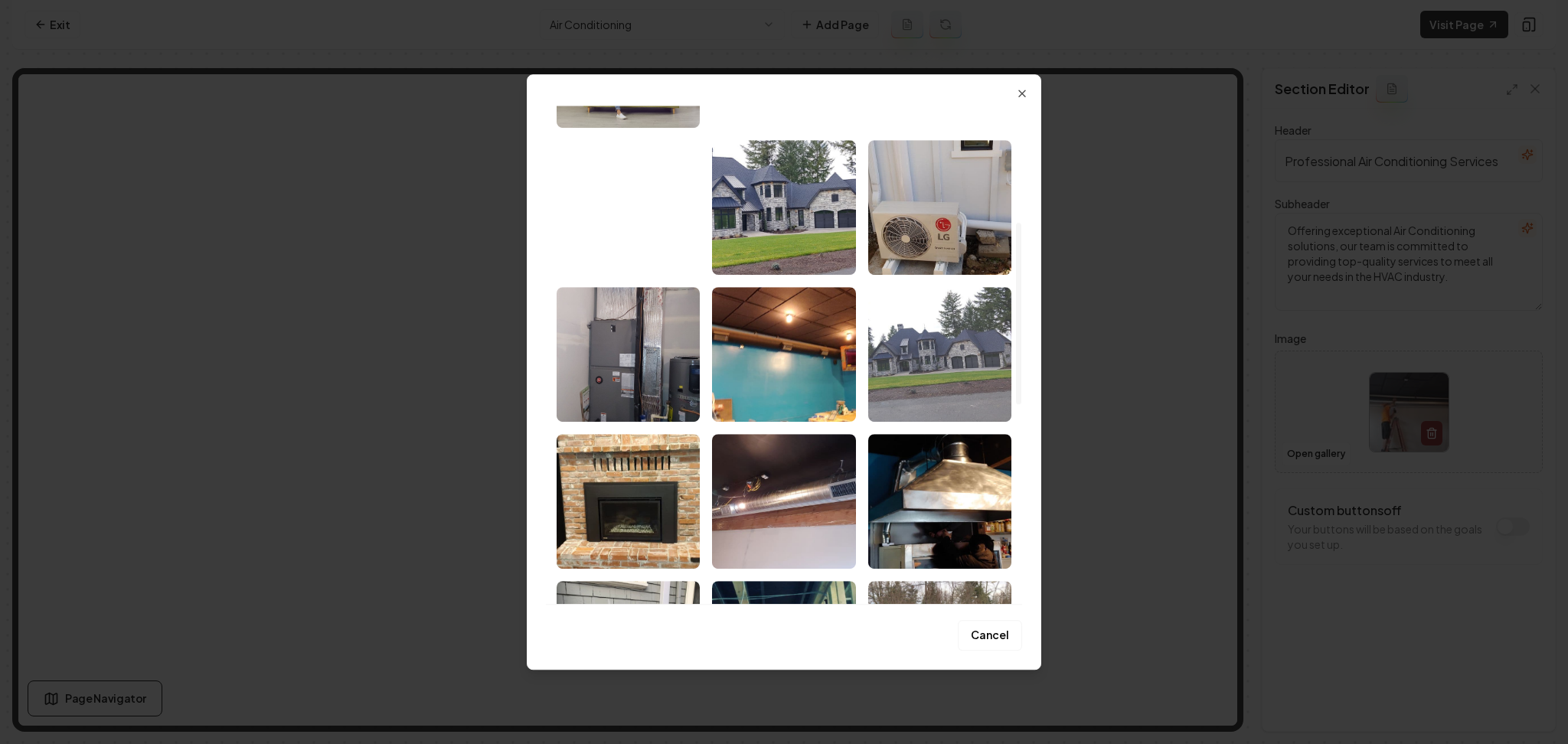
scroll to position [152, 0]
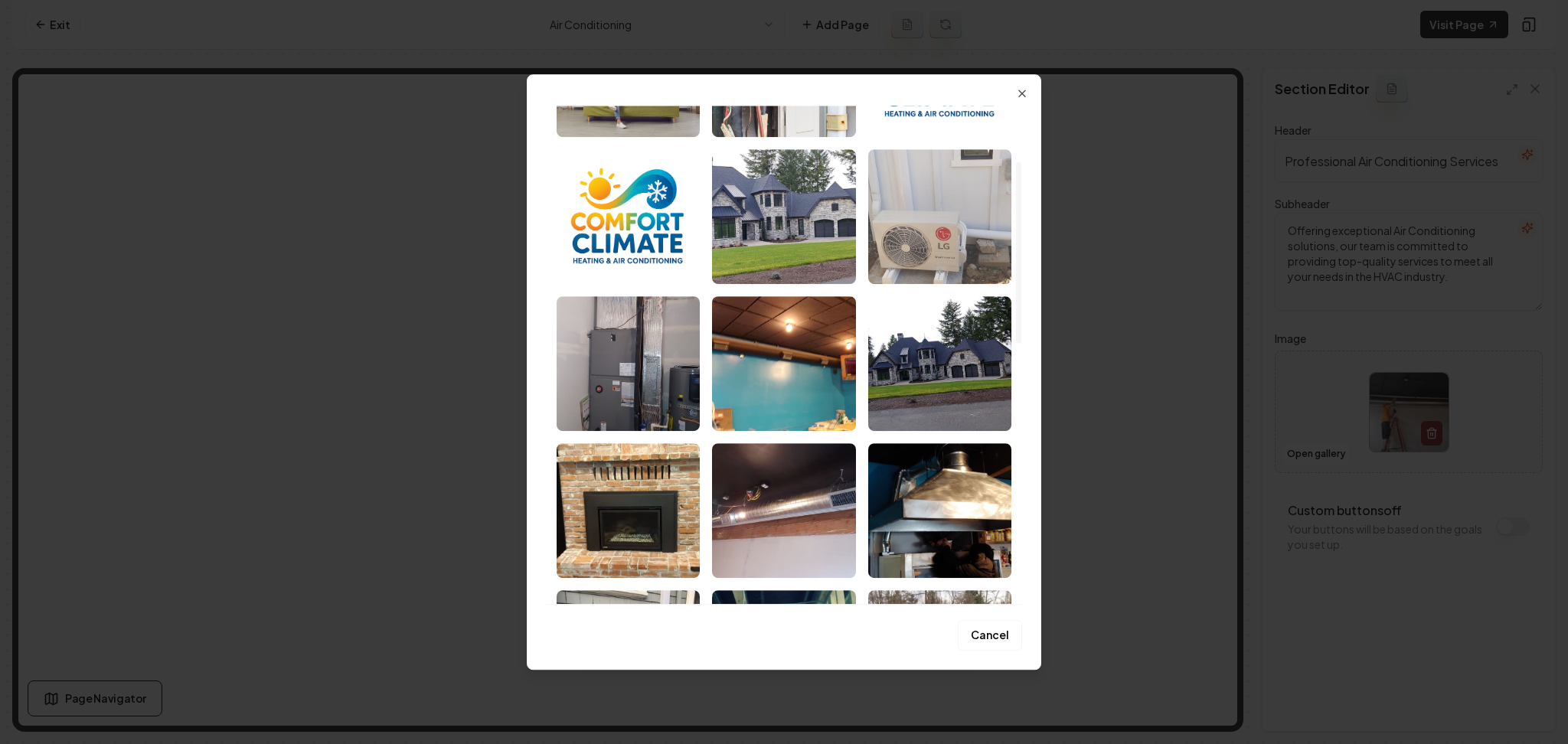
click at [946, 256] on img "Select image image_68b0807c5c7cd75eb81f2e27.jpeg" at bounding box center [940, 216] width 143 height 135
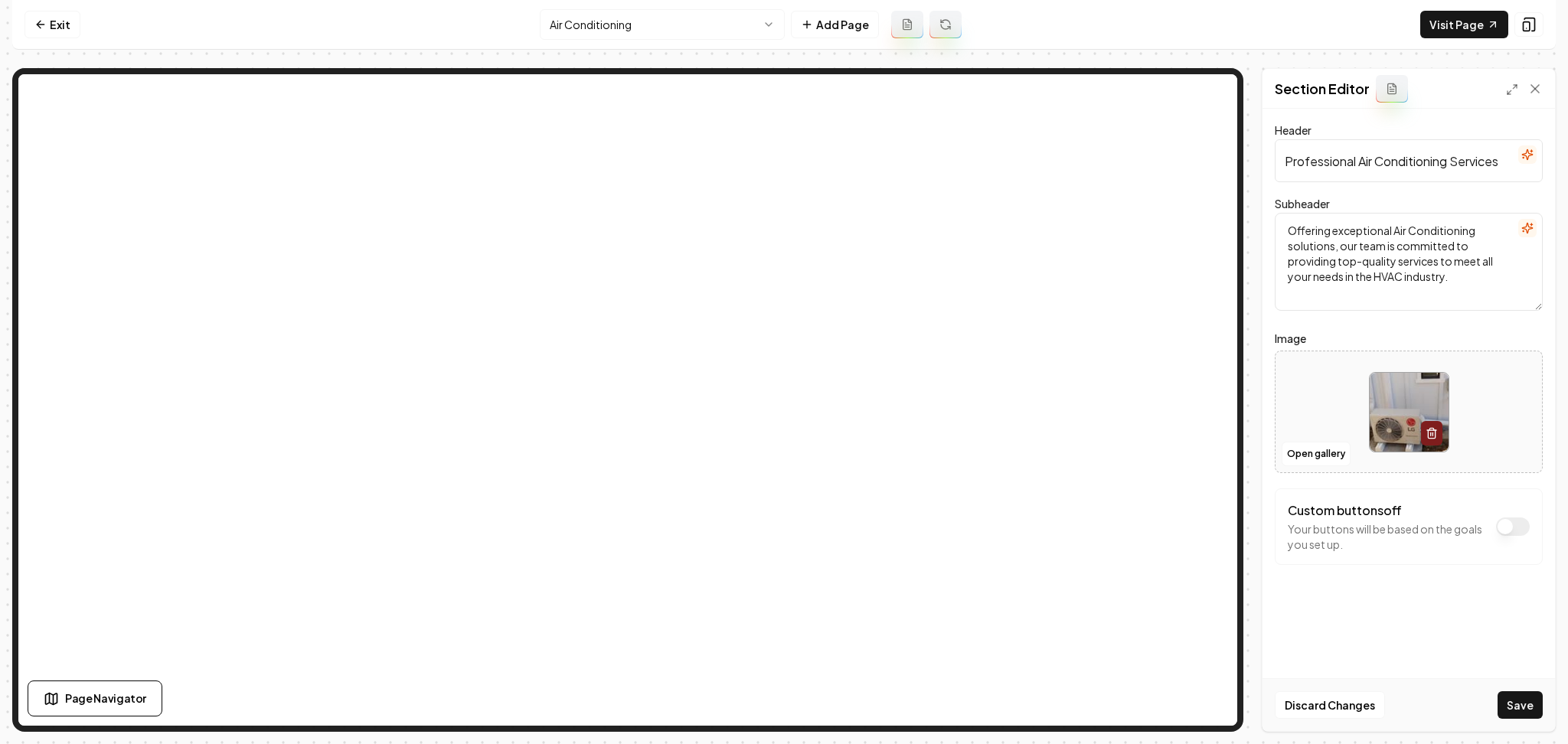
click at [1504, 695] on button "Save" at bounding box center [1519, 705] width 45 height 28
click at [650, 44] on nav "Exit Air Conditioning Add Page Visit Page" at bounding box center [784, 25] width 1544 height 50
click at [650, 32] on html "Computer Required This feature is only available on a computer. Please switch t…" at bounding box center [784, 372] width 1568 height 744
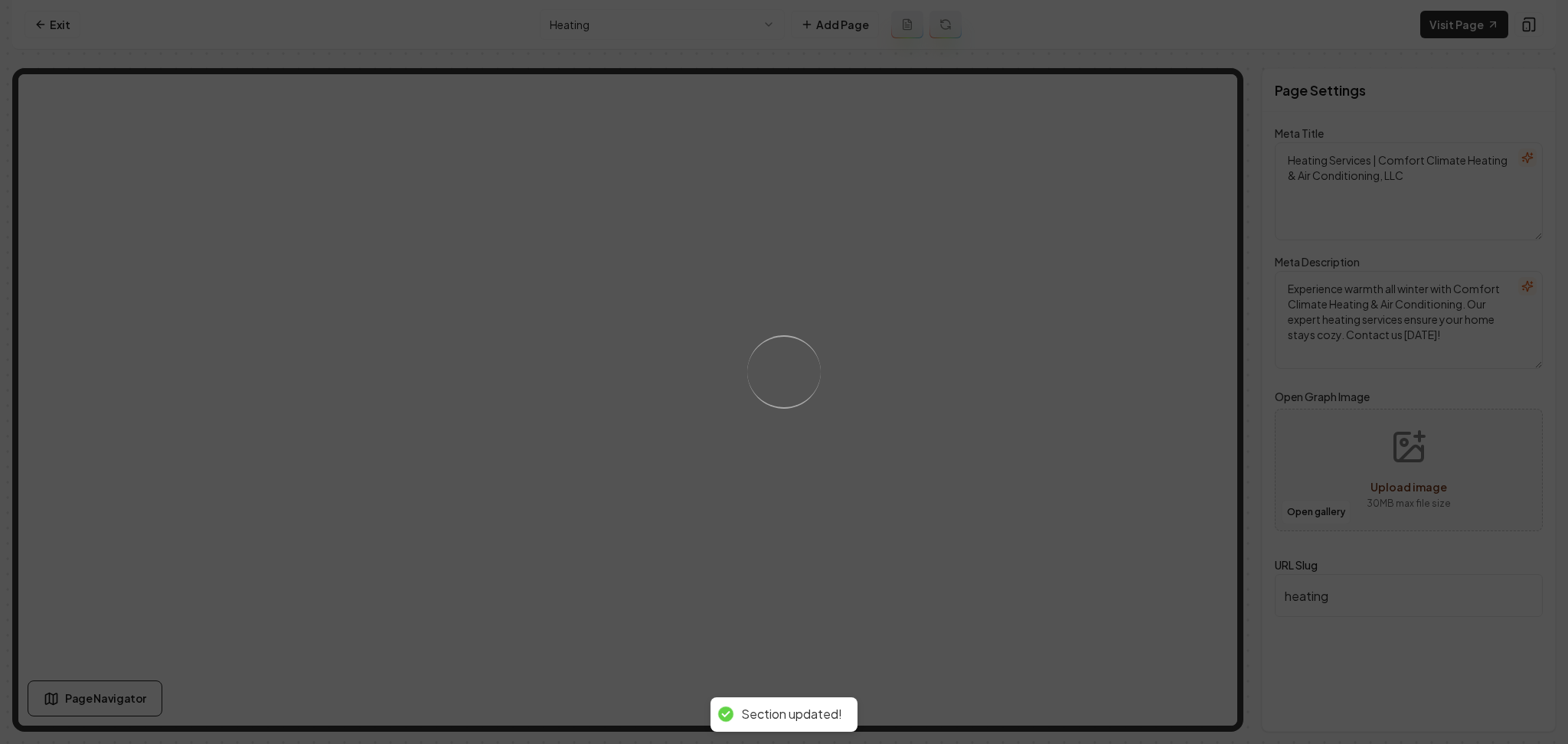
click at [1047, 475] on div "Loading..." at bounding box center [784, 372] width 1568 height 744
click at [956, 376] on div "Loading..." at bounding box center [784, 372] width 1568 height 744
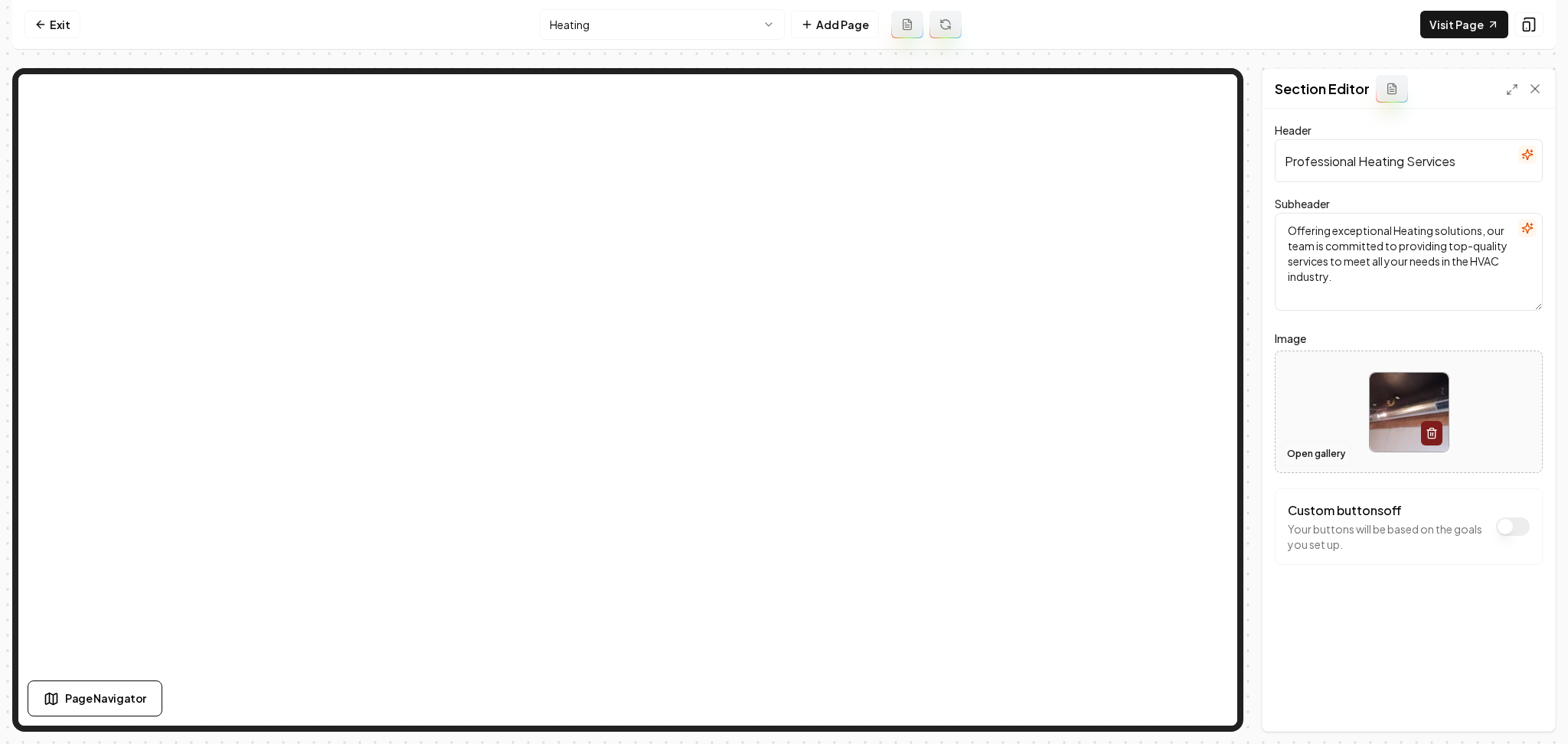
click at [1295, 457] on button "Open gallery" at bounding box center [1316, 454] width 69 height 25
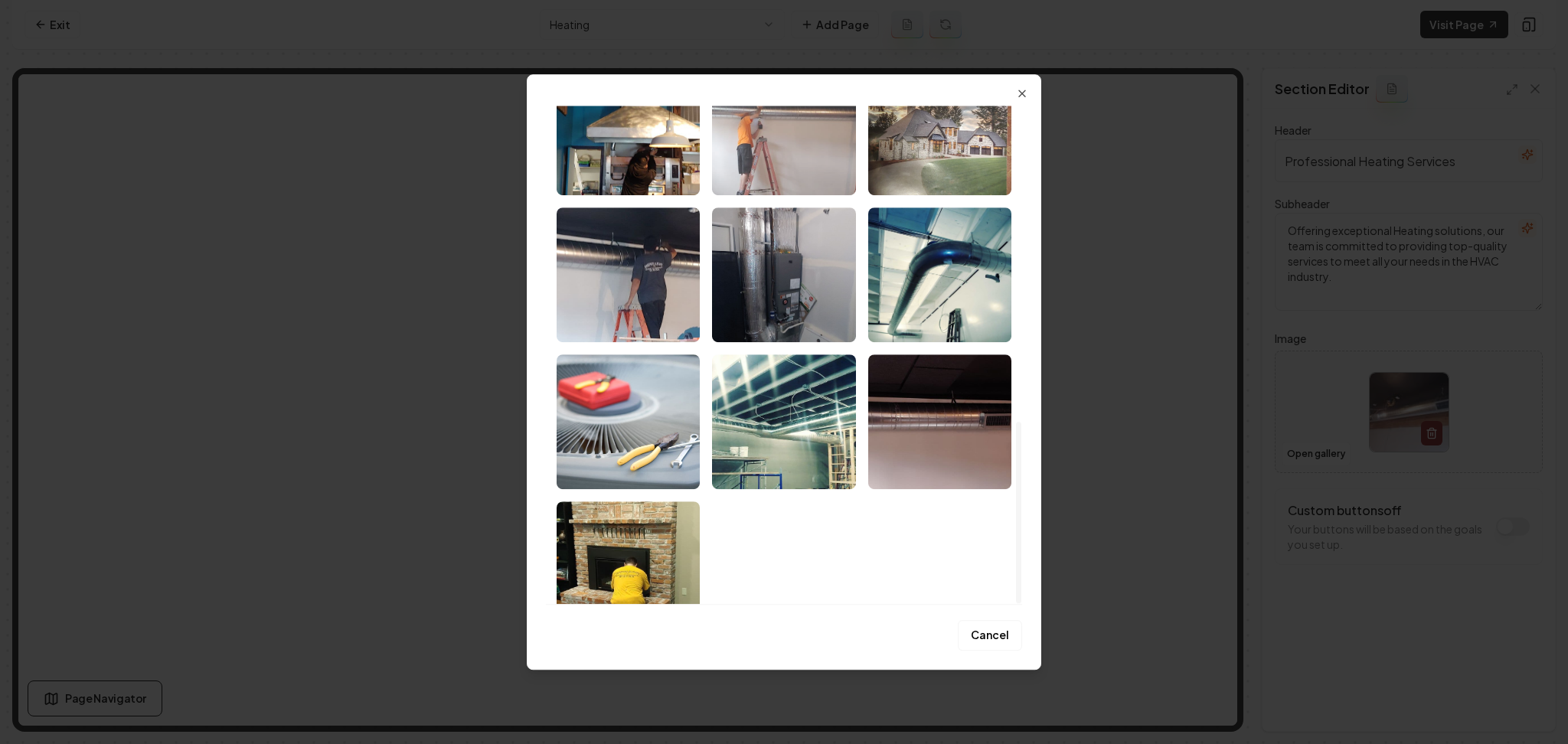
scroll to position [866, 0]
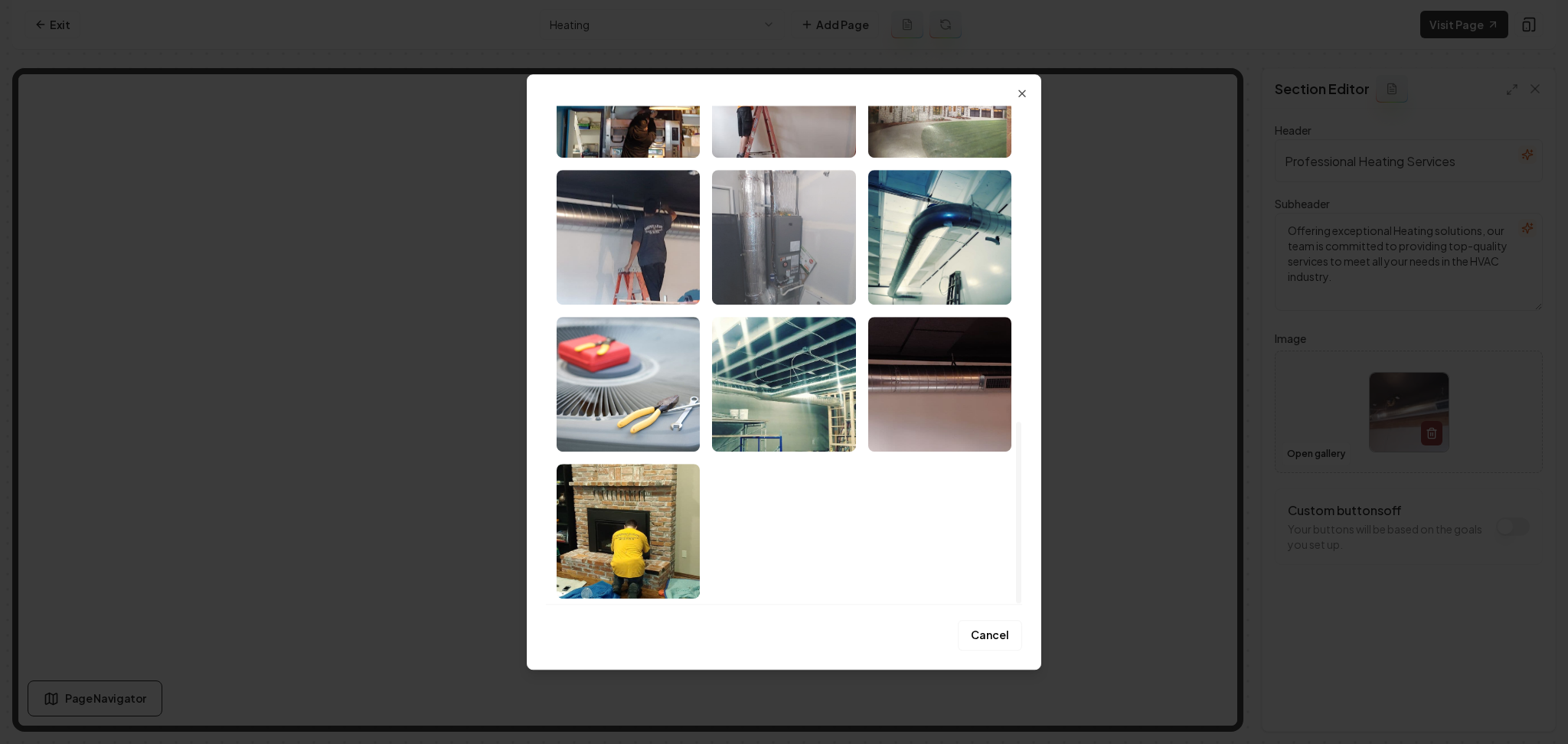
click at [758, 275] on img "Select image image_68b0807c5c7cd75eb81f2a61.jpeg" at bounding box center [784, 237] width 143 height 135
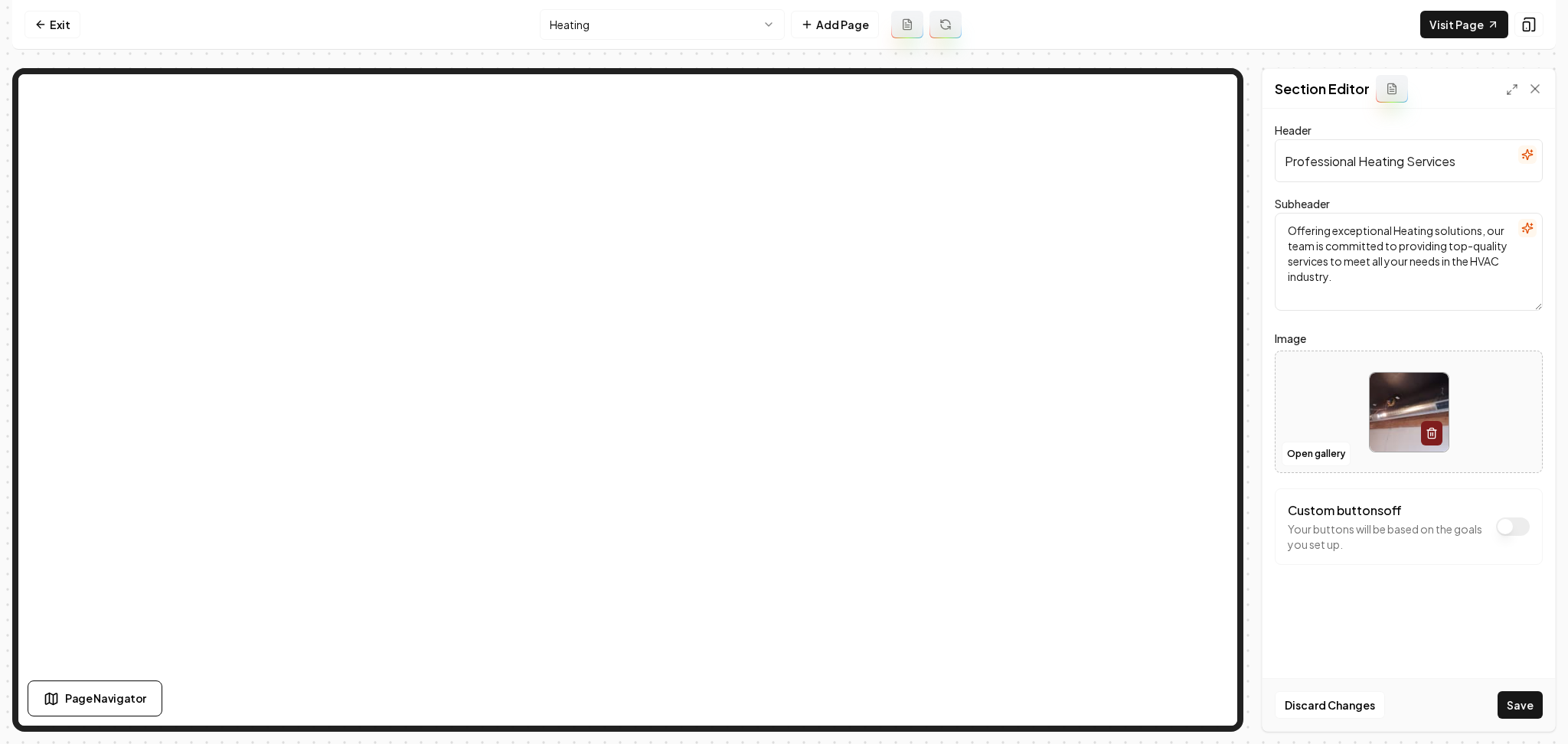
drag, startPoint x: 1522, startPoint y: 710, endPoint x: 1328, endPoint y: 556, distance: 247.7
click at [1520, 710] on button "Save" at bounding box center [1519, 705] width 45 height 28
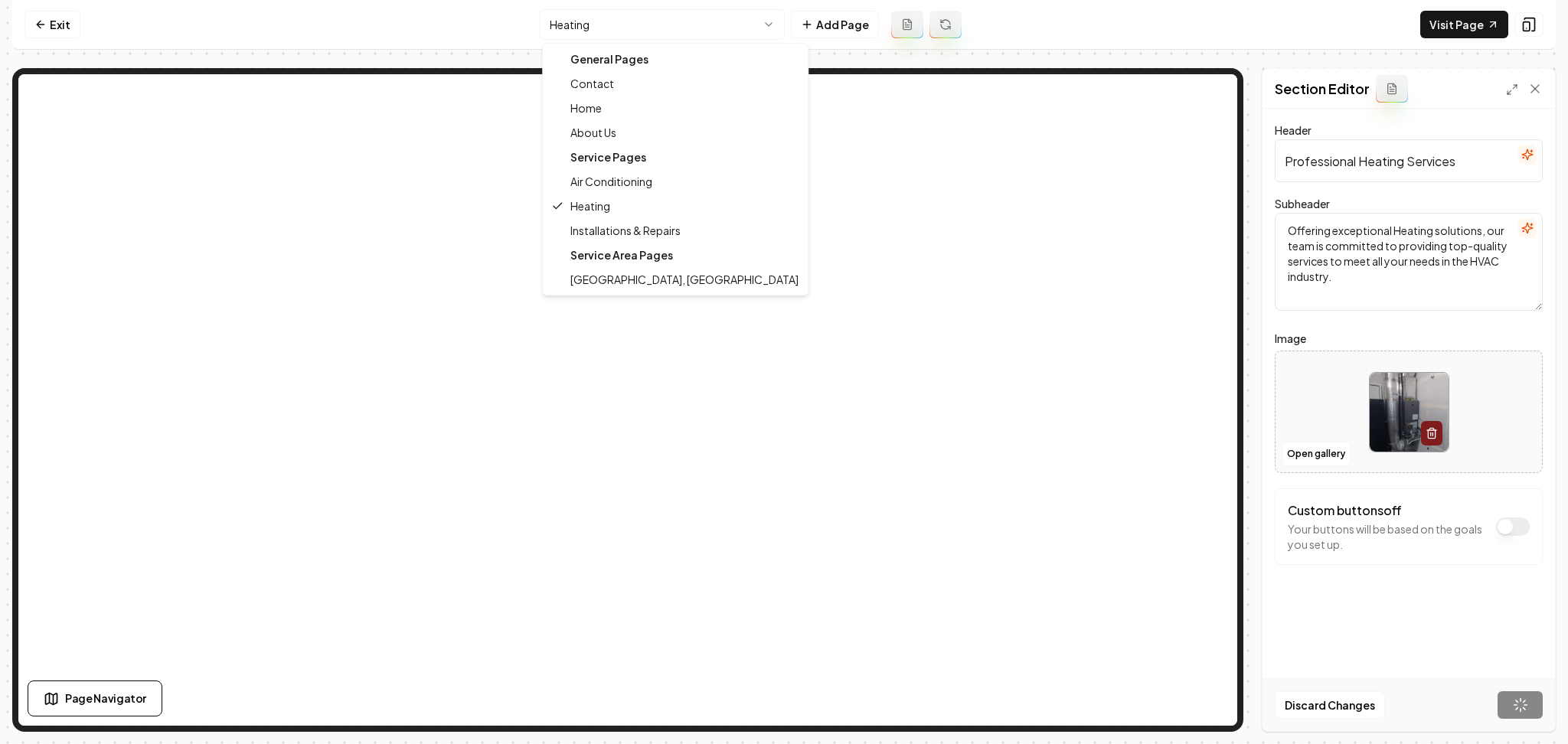
click at [623, 18] on html "Computer Required This feature is only available on a computer. Please switch t…" at bounding box center [784, 372] width 1568 height 744
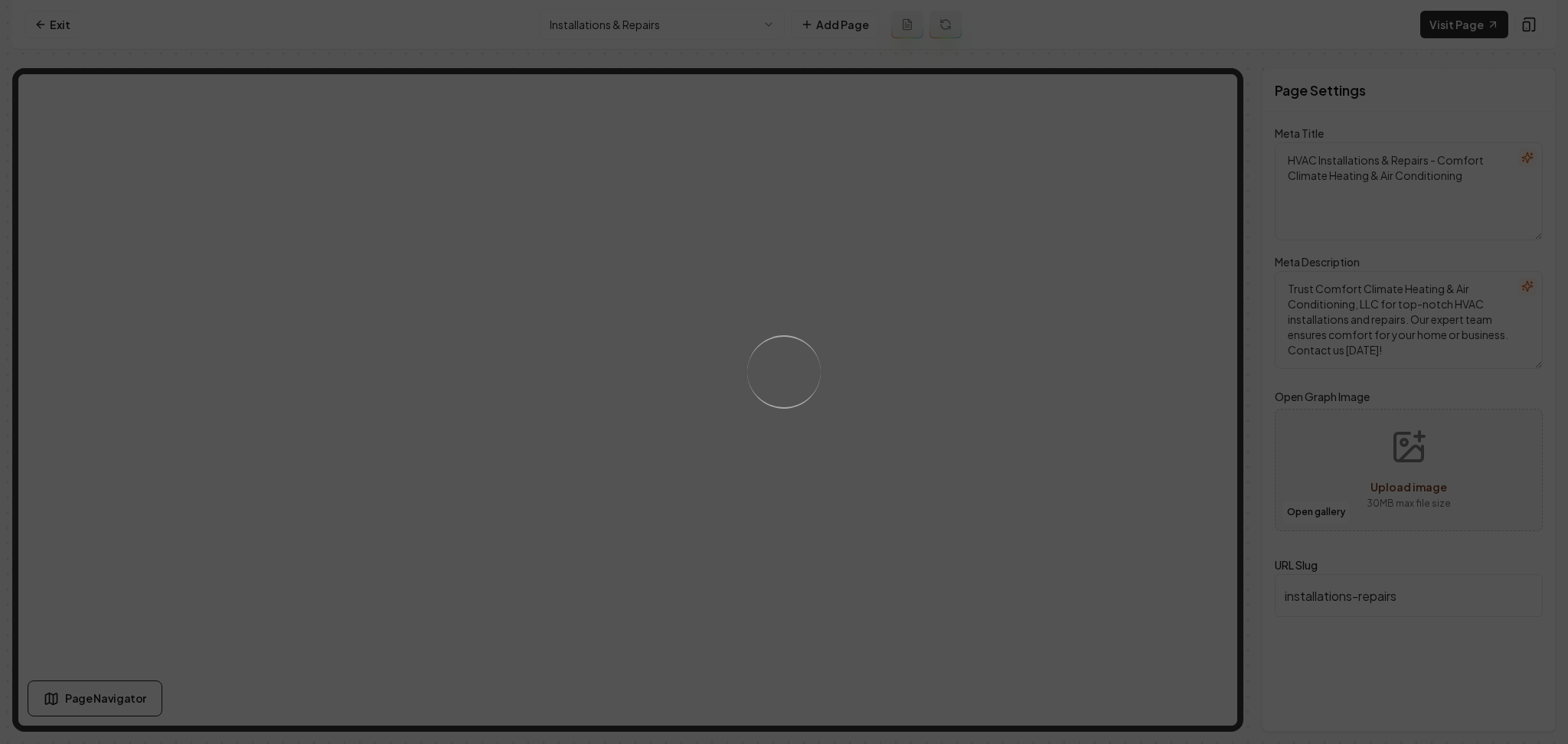
click at [961, 407] on div "Loading..." at bounding box center [784, 372] width 1568 height 744
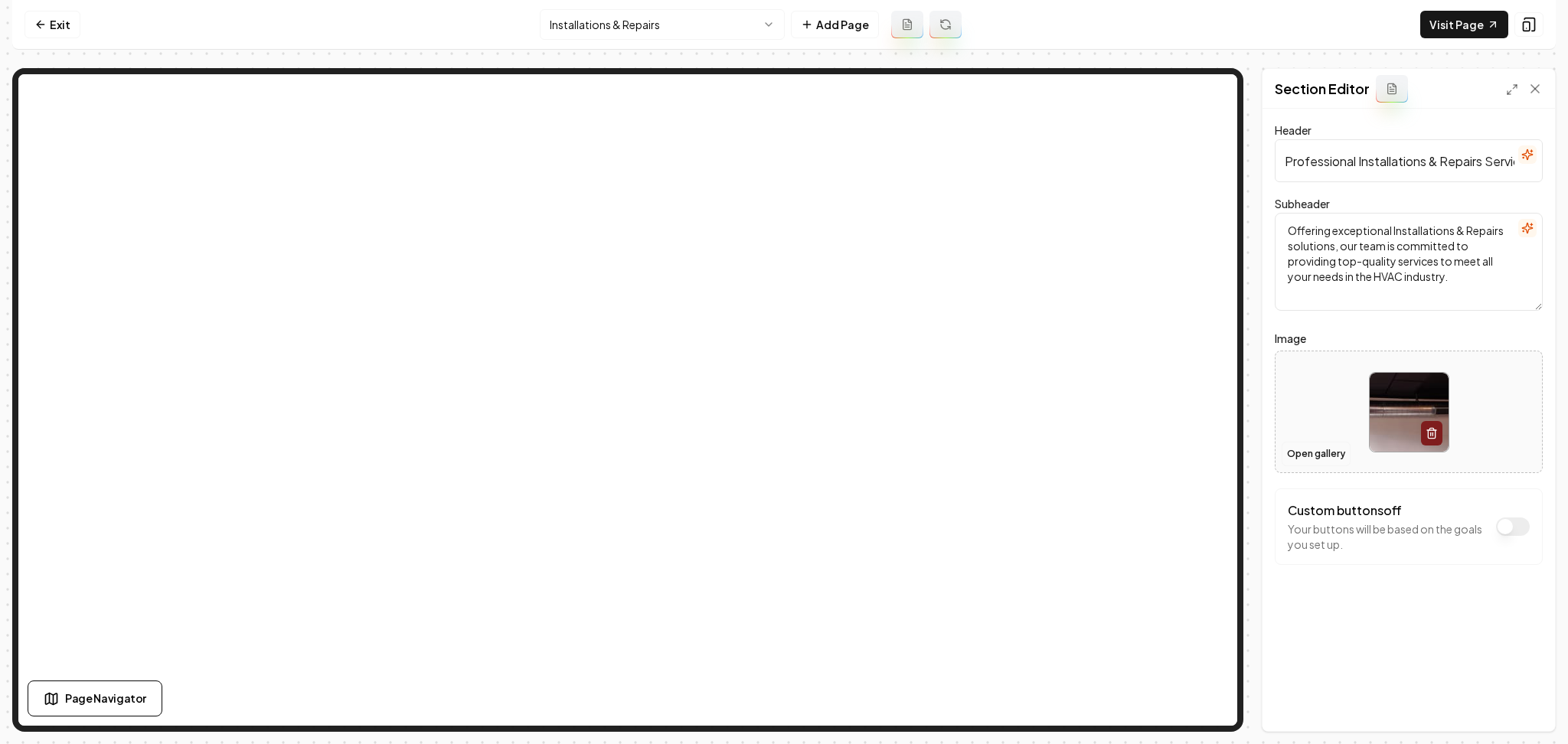
click at [1338, 452] on button "Open gallery" at bounding box center [1316, 454] width 69 height 25
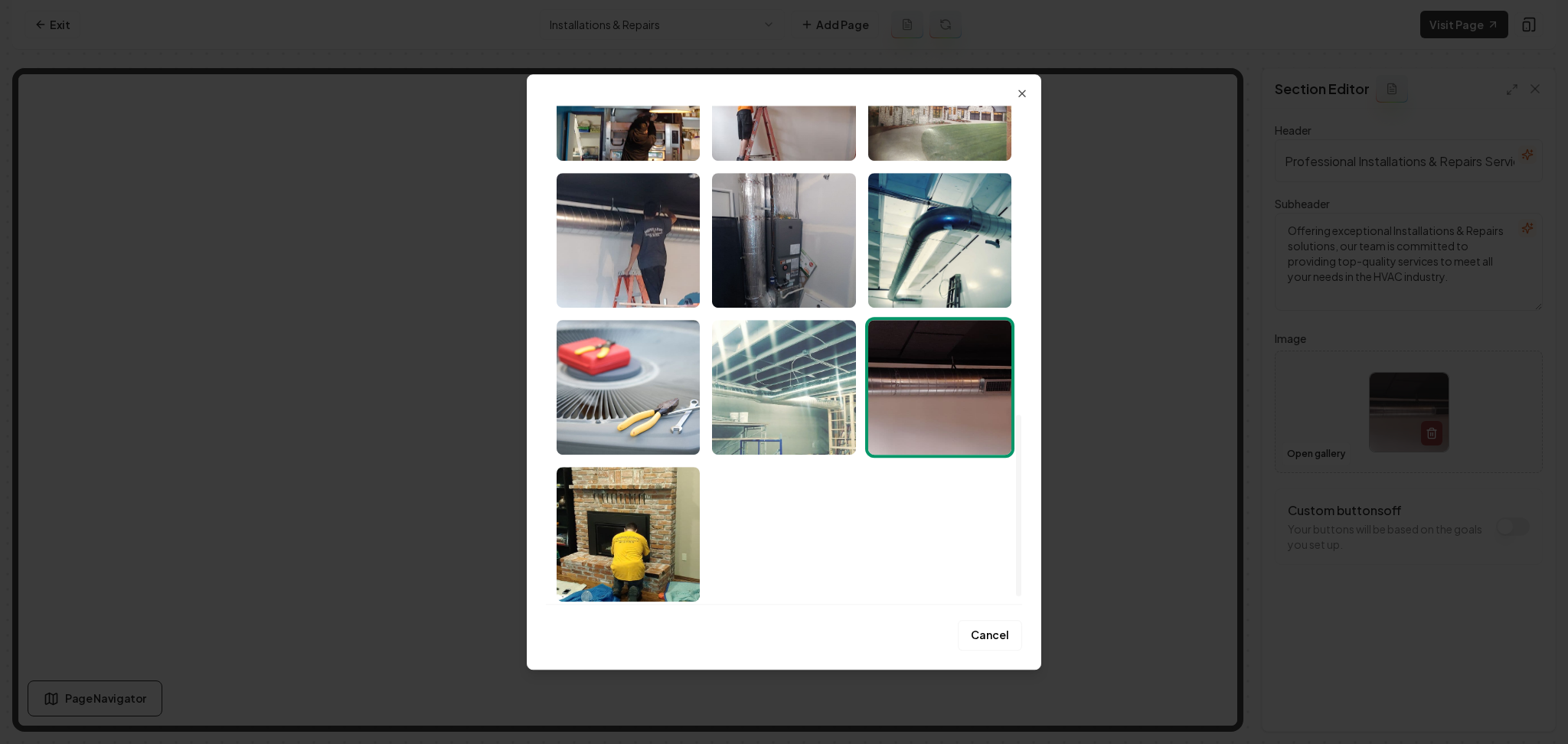
scroll to position [866, 0]
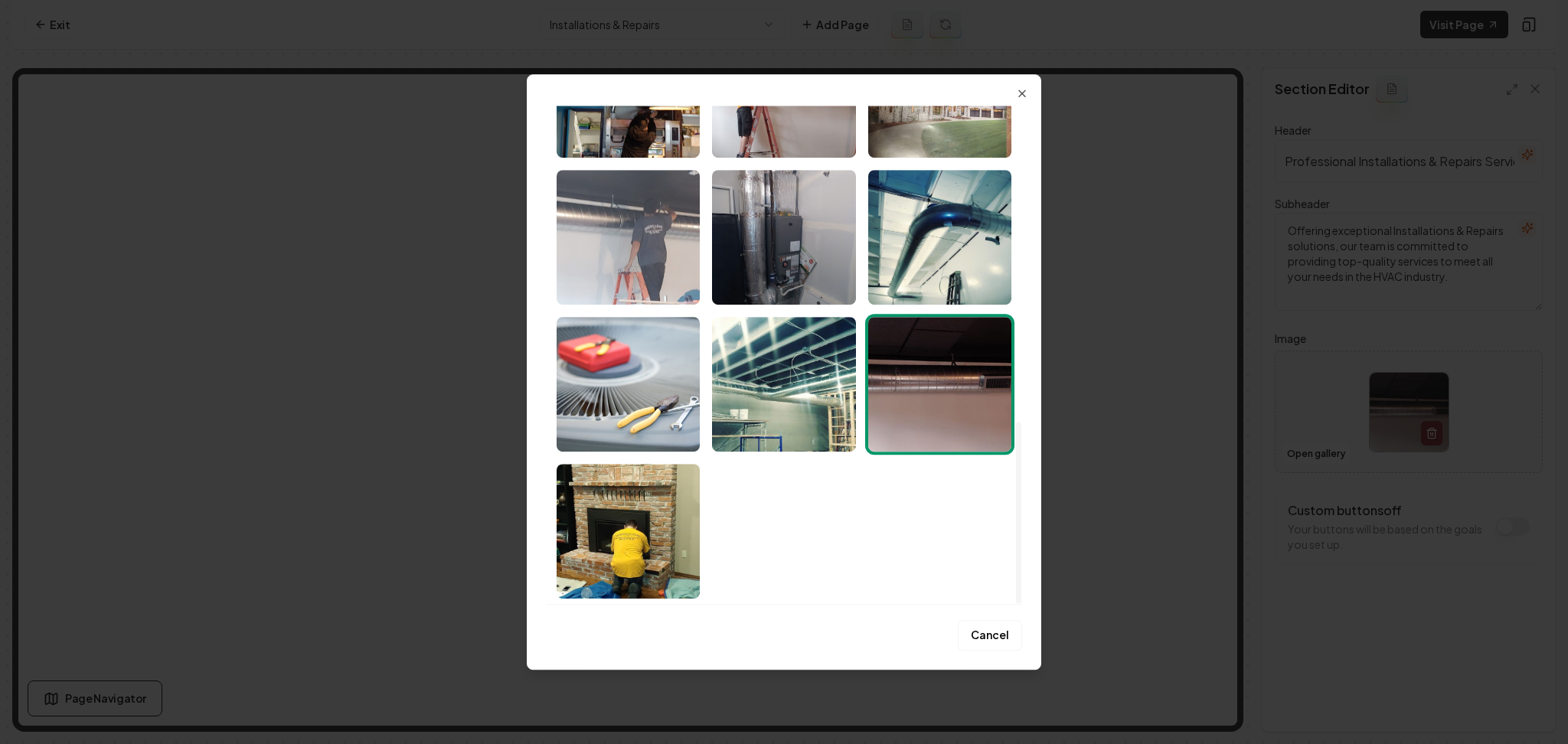
click at [679, 270] on img "Select image image_68b0807c5c7cd75eb81f2b18.jpeg" at bounding box center [629, 237] width 143 height 135
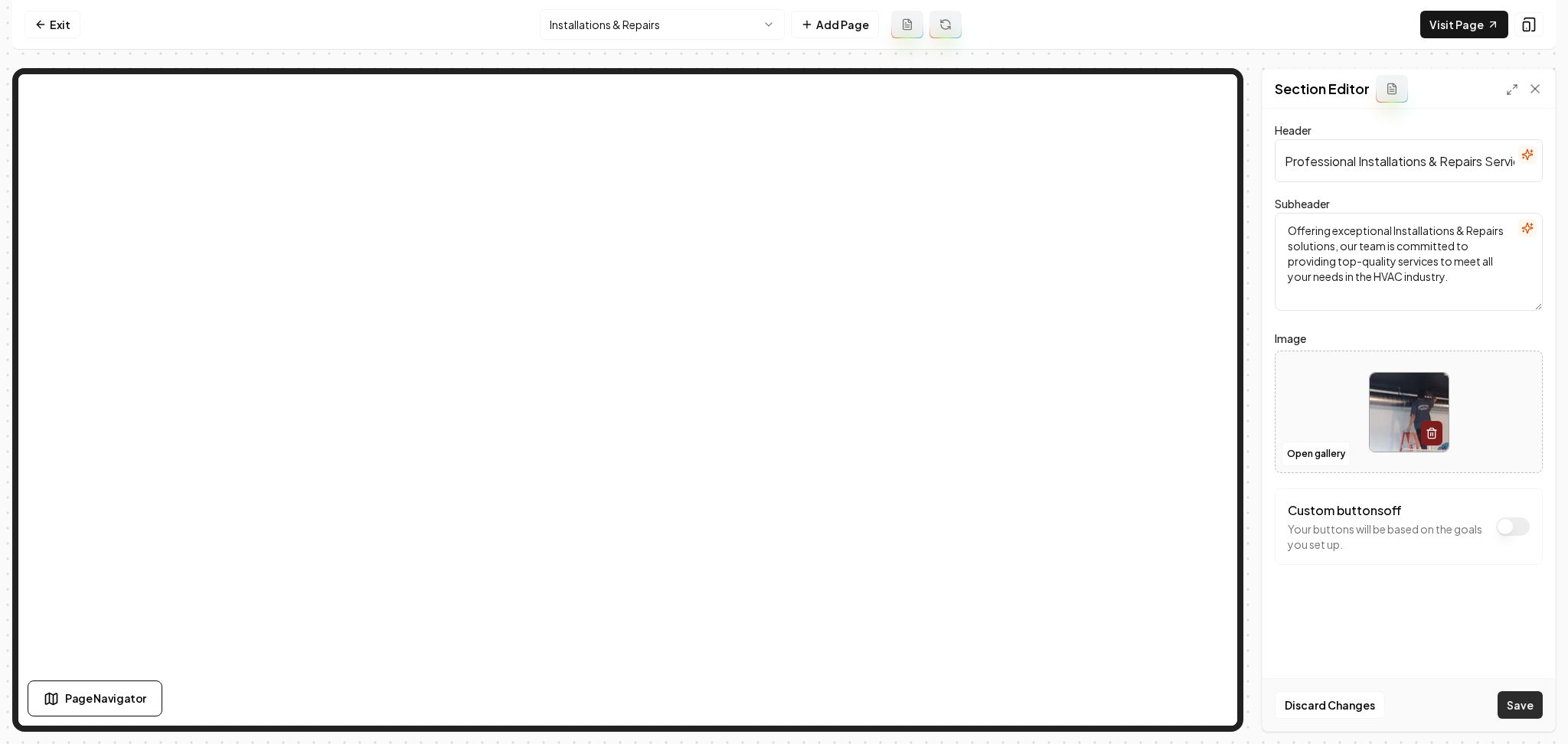
click at [1529, 706] on button "Save" at bounding box center [1519, 705] width 45 height 28
click at [1300, 451] on button "Open gallery" at bounding box center [1316, 454] width 69 height 25
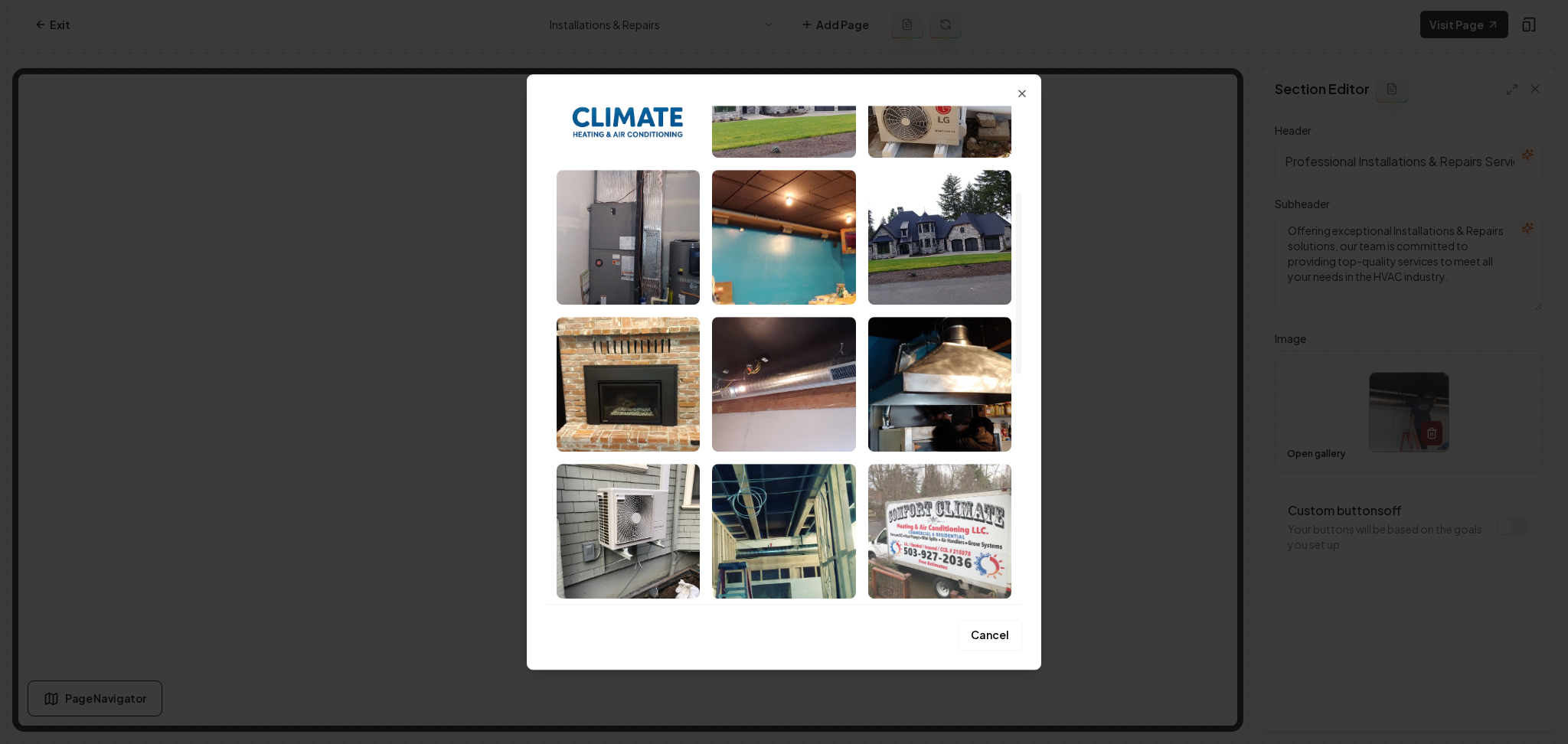
scroll to position [356, 0]
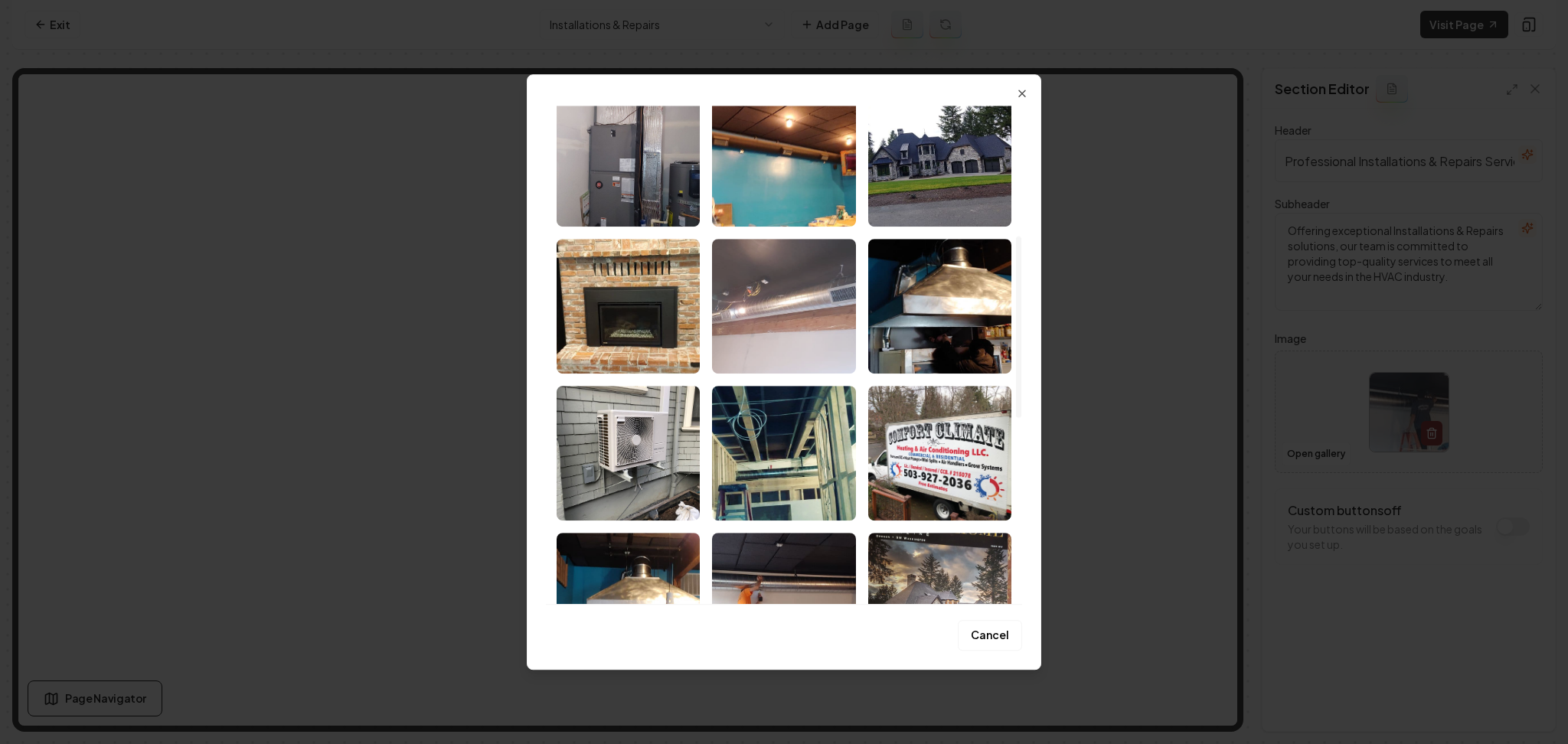
click at [823, 353] on img "Select image image_68b0807c5c7cd75eb81f2af5.jpeg" at bounding box center [784, 306] width 143 height 135
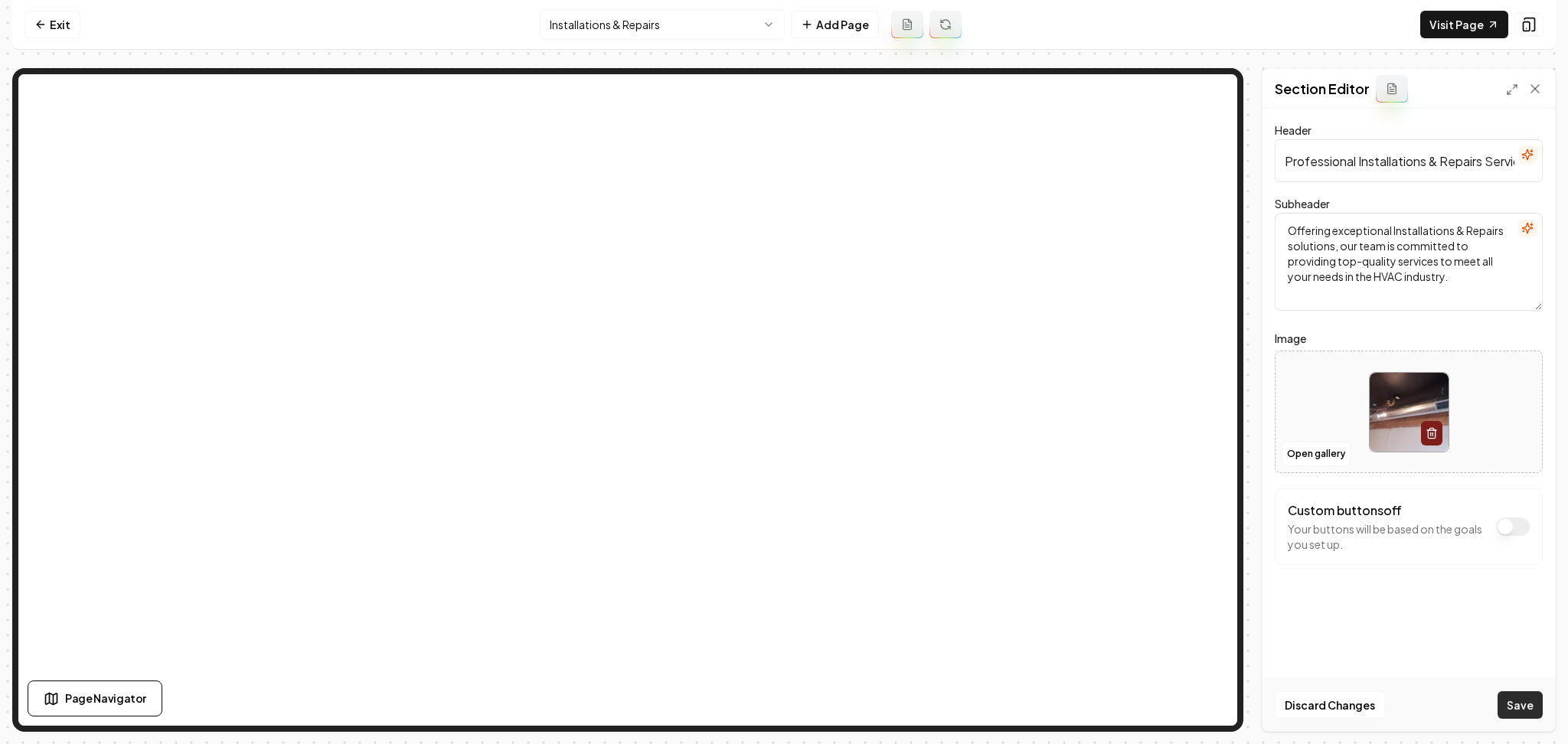
click at [1508, 704] on button "Save" at bounding box center [1519, 705] width 45 height 28
click at [694, 25] on html "Computer Required This feature is only available on a computer. Please switch t…" at bounding box center [784, 372] width 1568 height 744
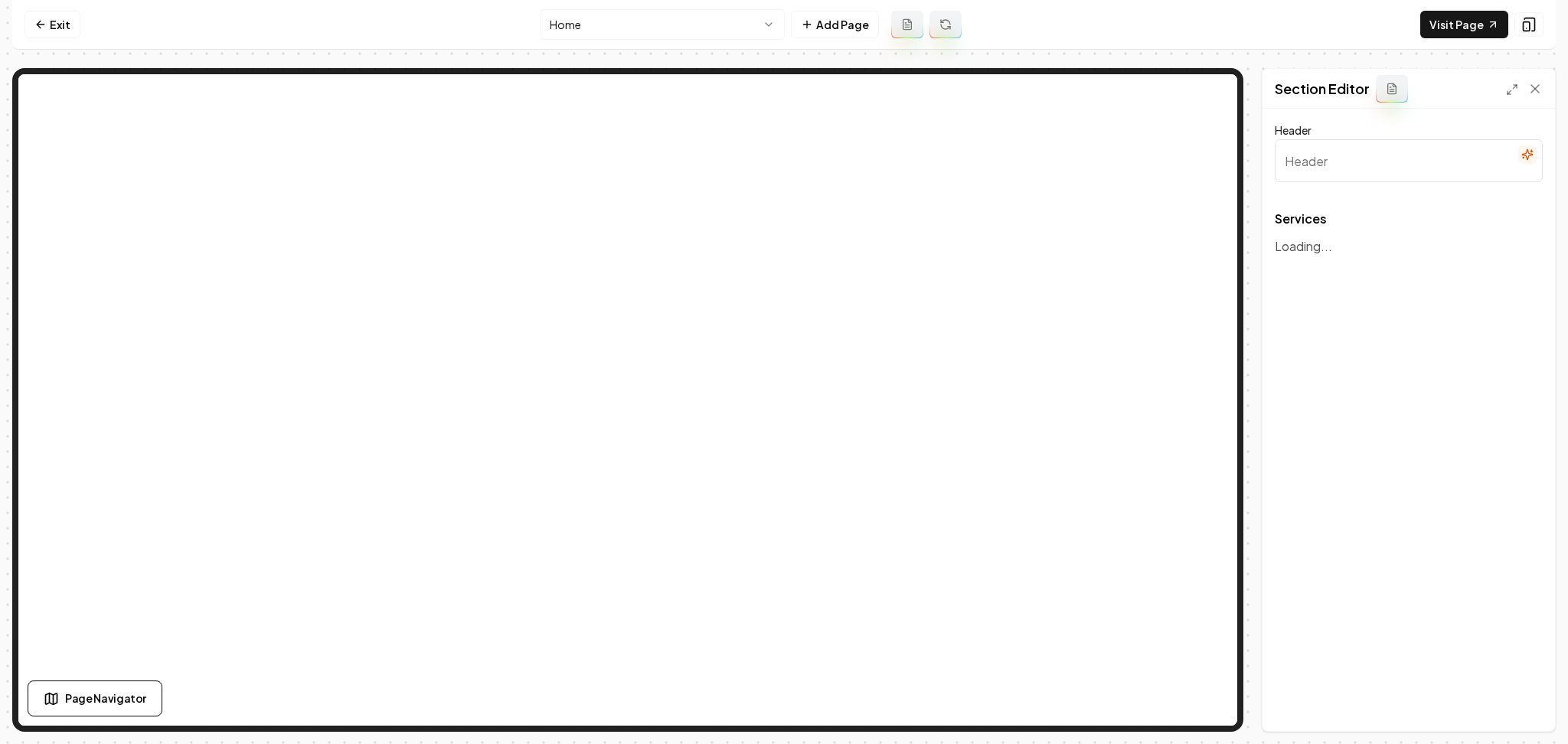
type input "Our HVAC Services"
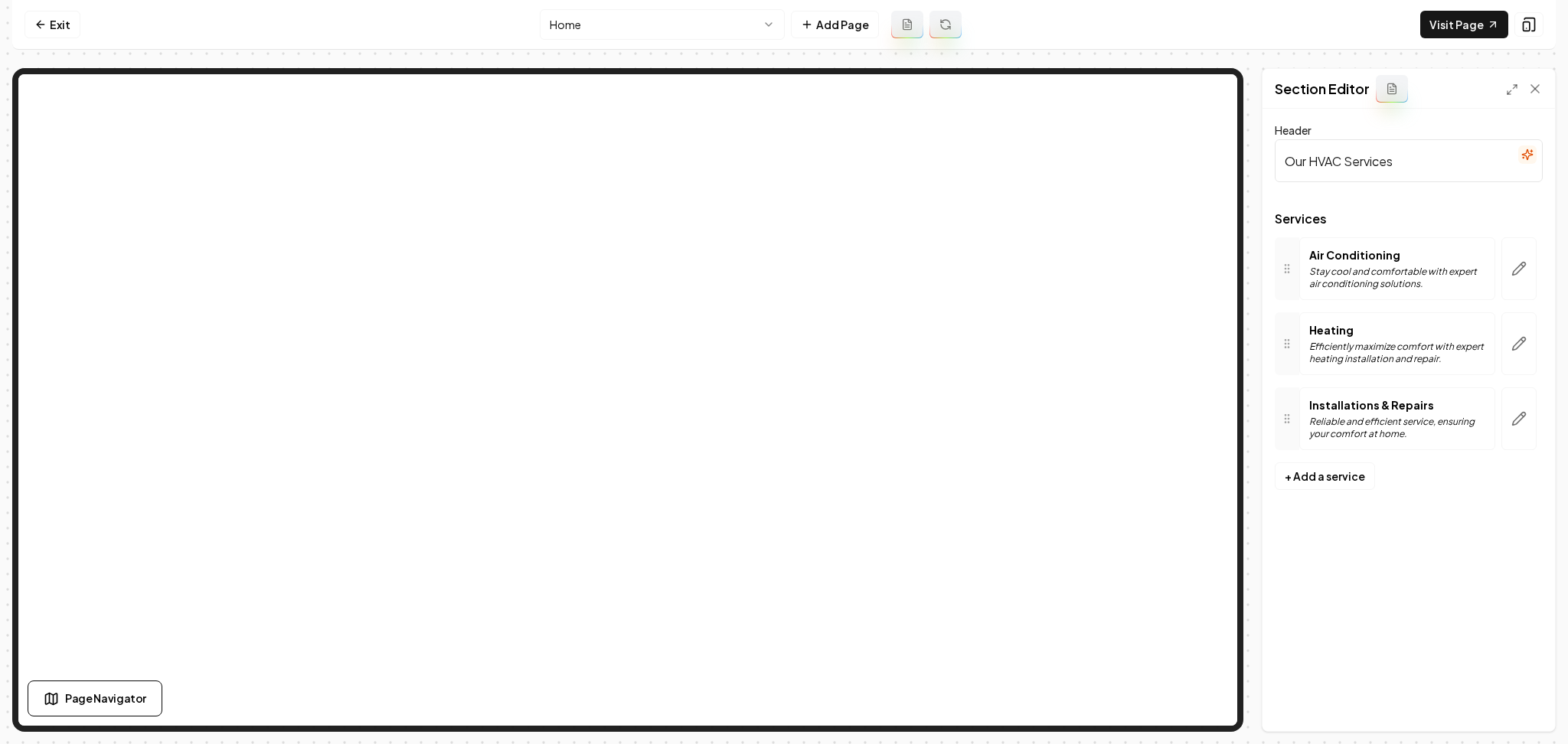
click at [1536, 275] on div at bounding box center [1519, 268] width 48 height 63
click at [1536, 276] on button "button" at bounding box center [1518, 268] width 35 height 63
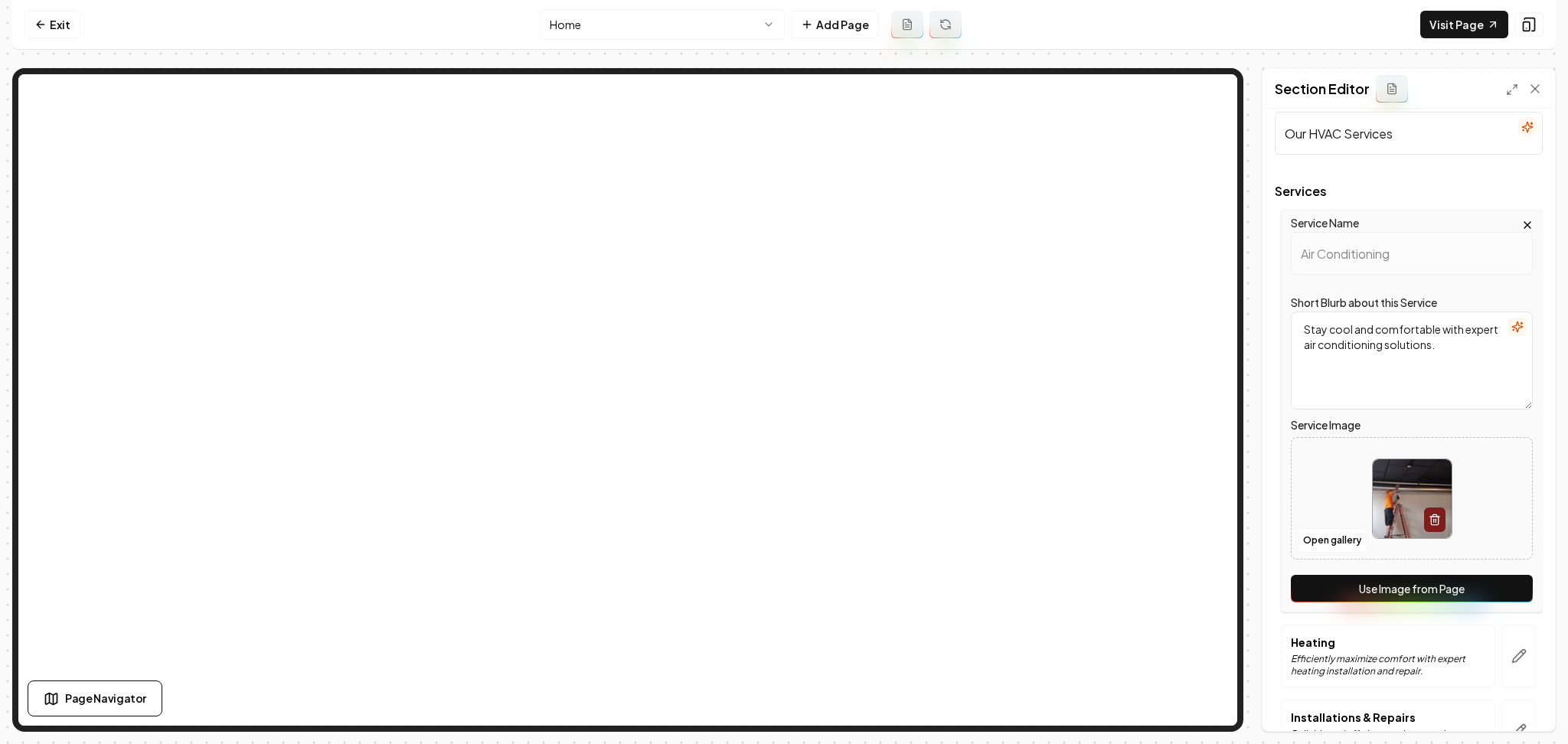
drag, startPoint x: 1483, startPoint y: 590, endPoint x: 1483, endPoint y: 580, distance: 10.0
click at [1483, 589] on button "Use Image from Page" at bounding box center [1411, 588] width 242 height 28
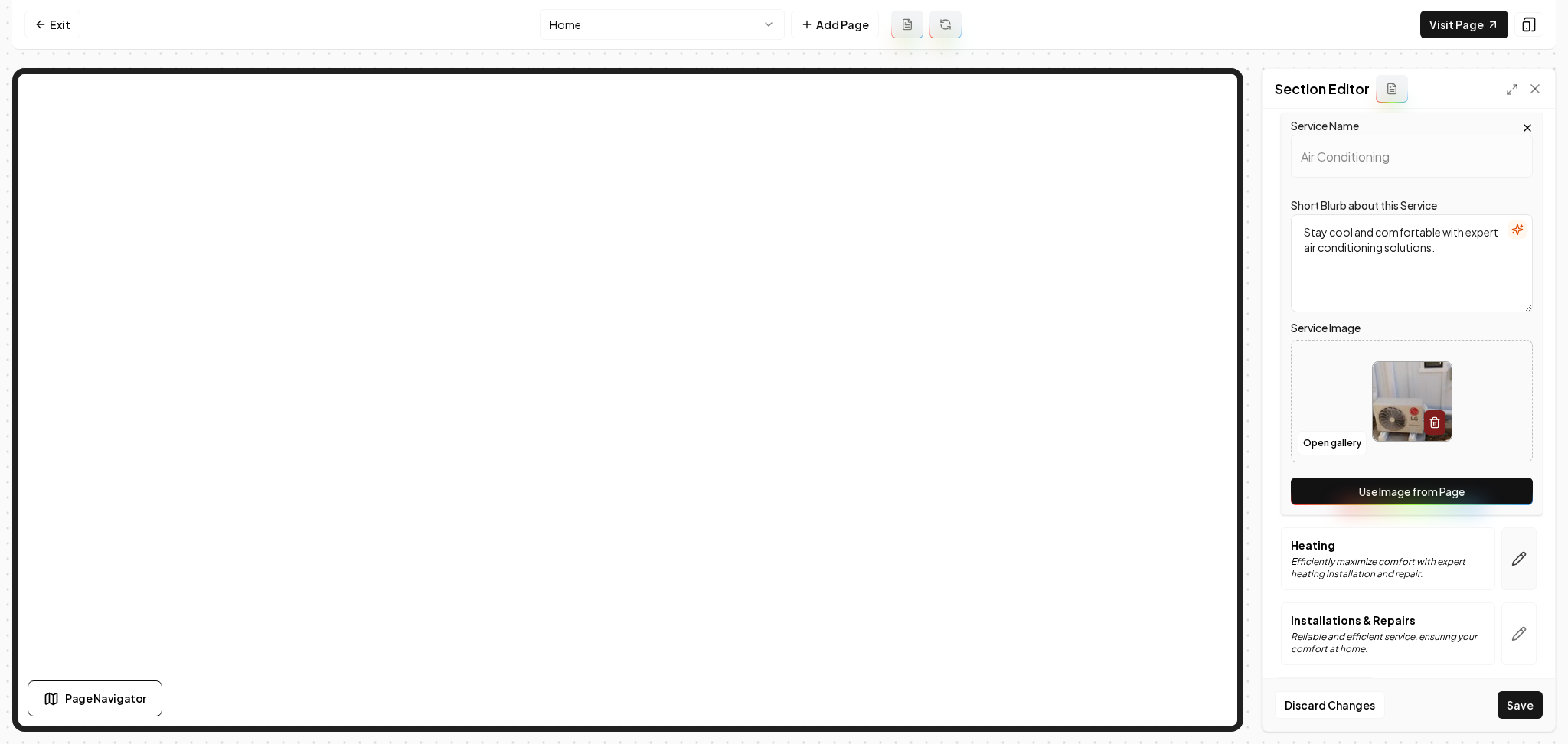
scroll to position [129, 0]
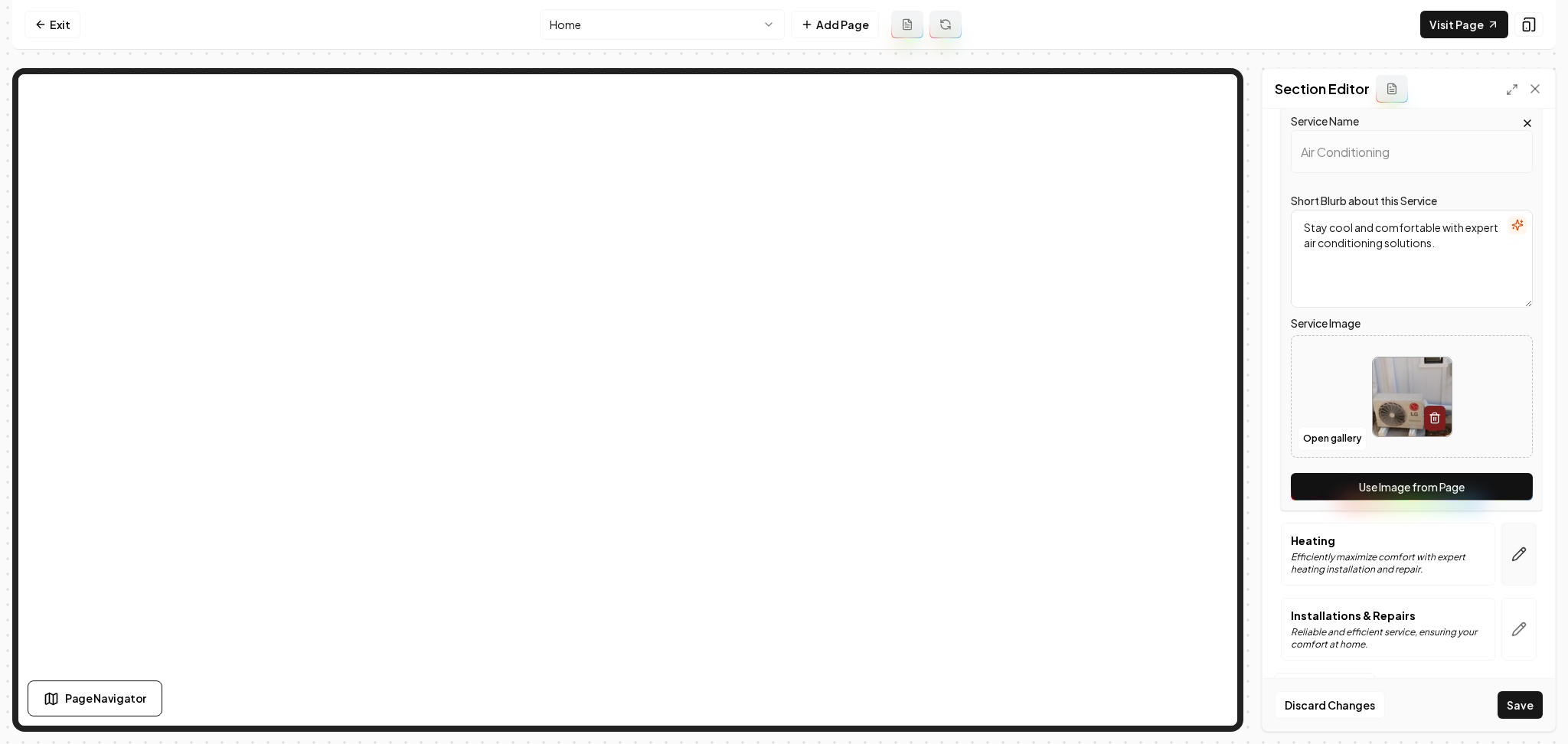
click at [1512, 556] on icon "button" at bounding box center [1519, 554] width 15 height 15
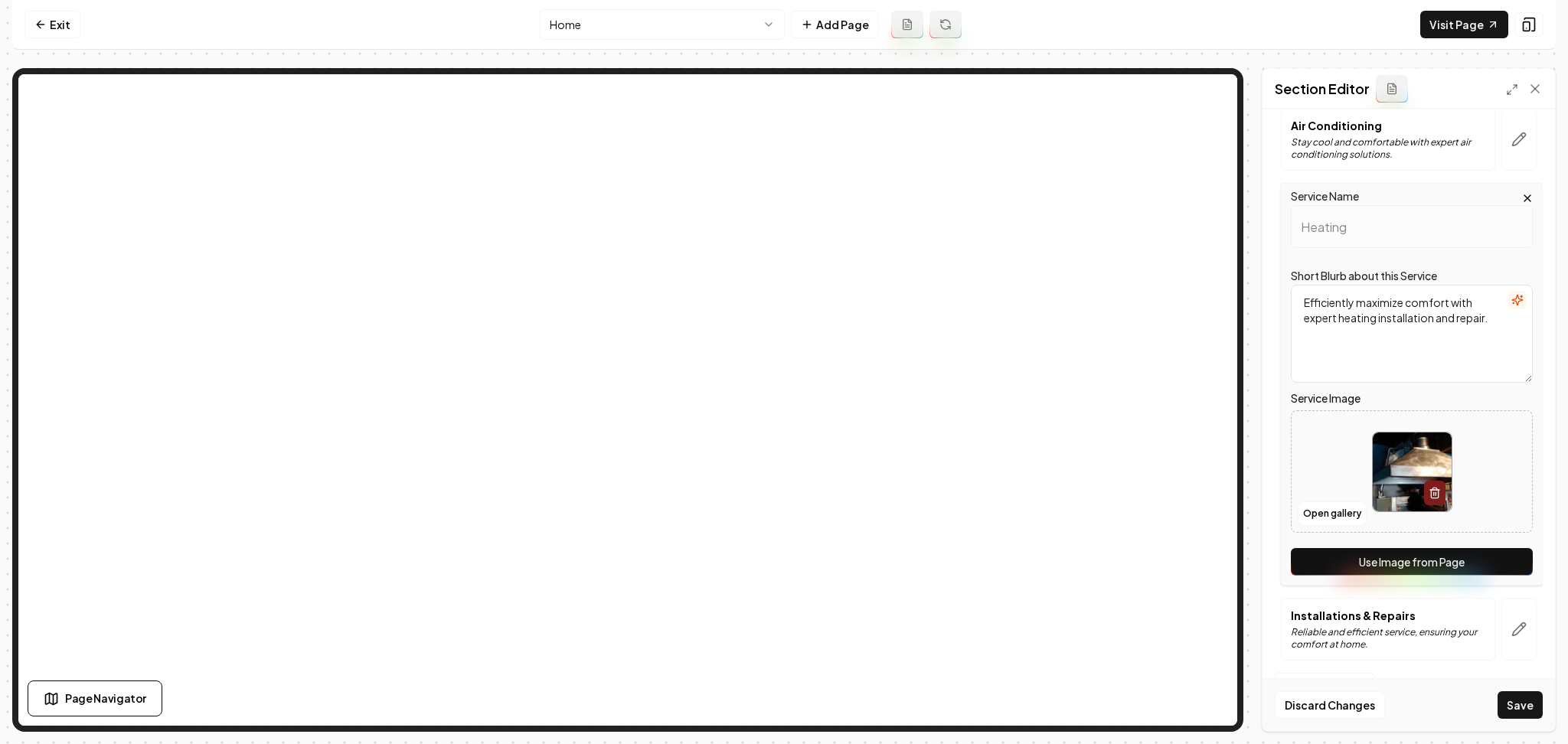
click at [1496, 572] on button "Use Image from Page" at bounding box center [1411, 562] width 242 height 28
click at [1512, 626] on icon "button" at bounding box center [1519, 629] width 15 height 15
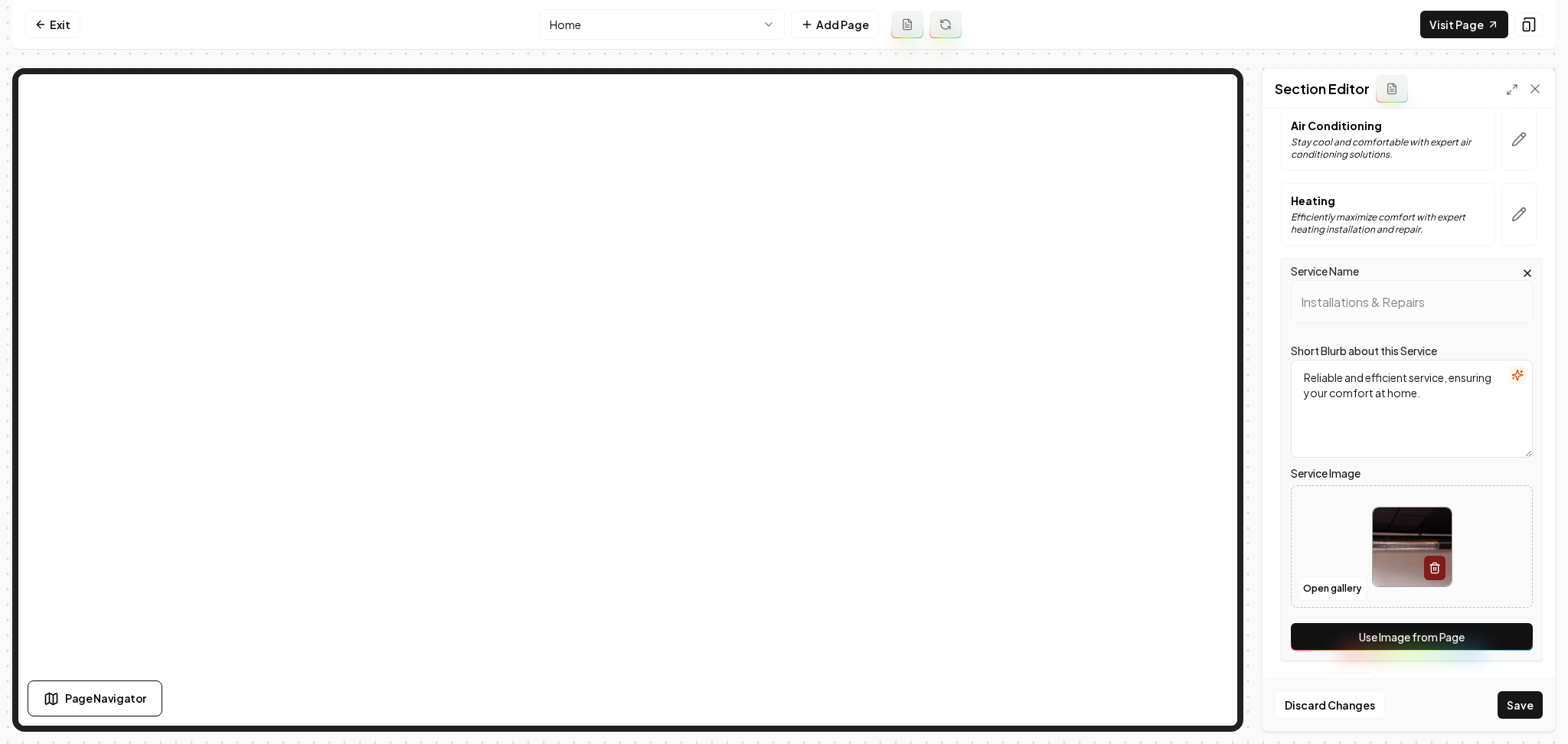
scroll to position [0, 0]
drag, startPoint x: 1497, startPoint y: 638, endPoint x: 1519, endPoint y: 691, distance: 57.4
click at [1497, 639] on button "Use Image from Page" at bounding box center [1411, 636] width 242 height 28
click at [1523, 699] on button "Save" at bounding box center [1519, 705] width 45 height 28
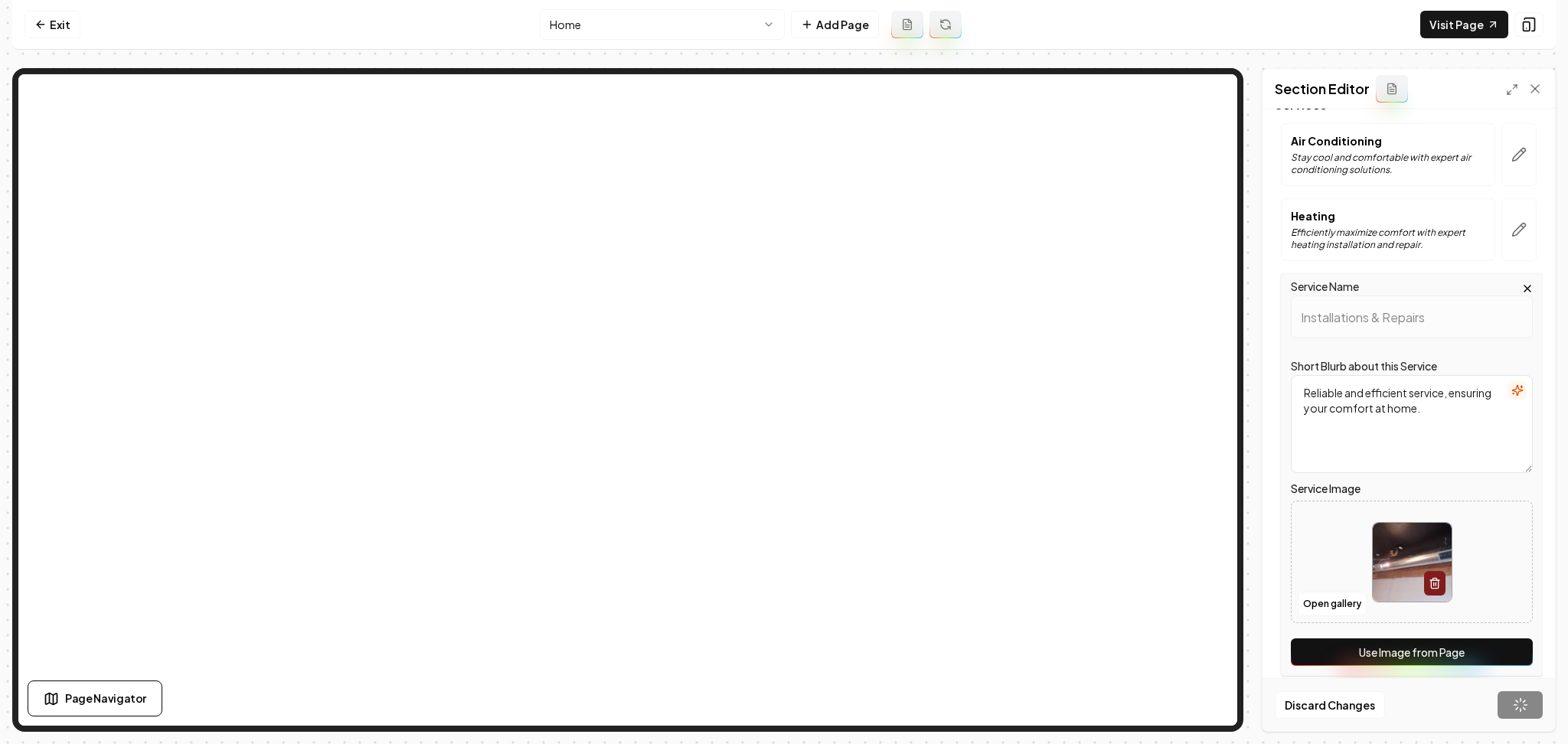
scroll to position [114, 0]
click at [1477, 25] on link "Visit Page" at bounding box center [1464, 24] width 88 height 28
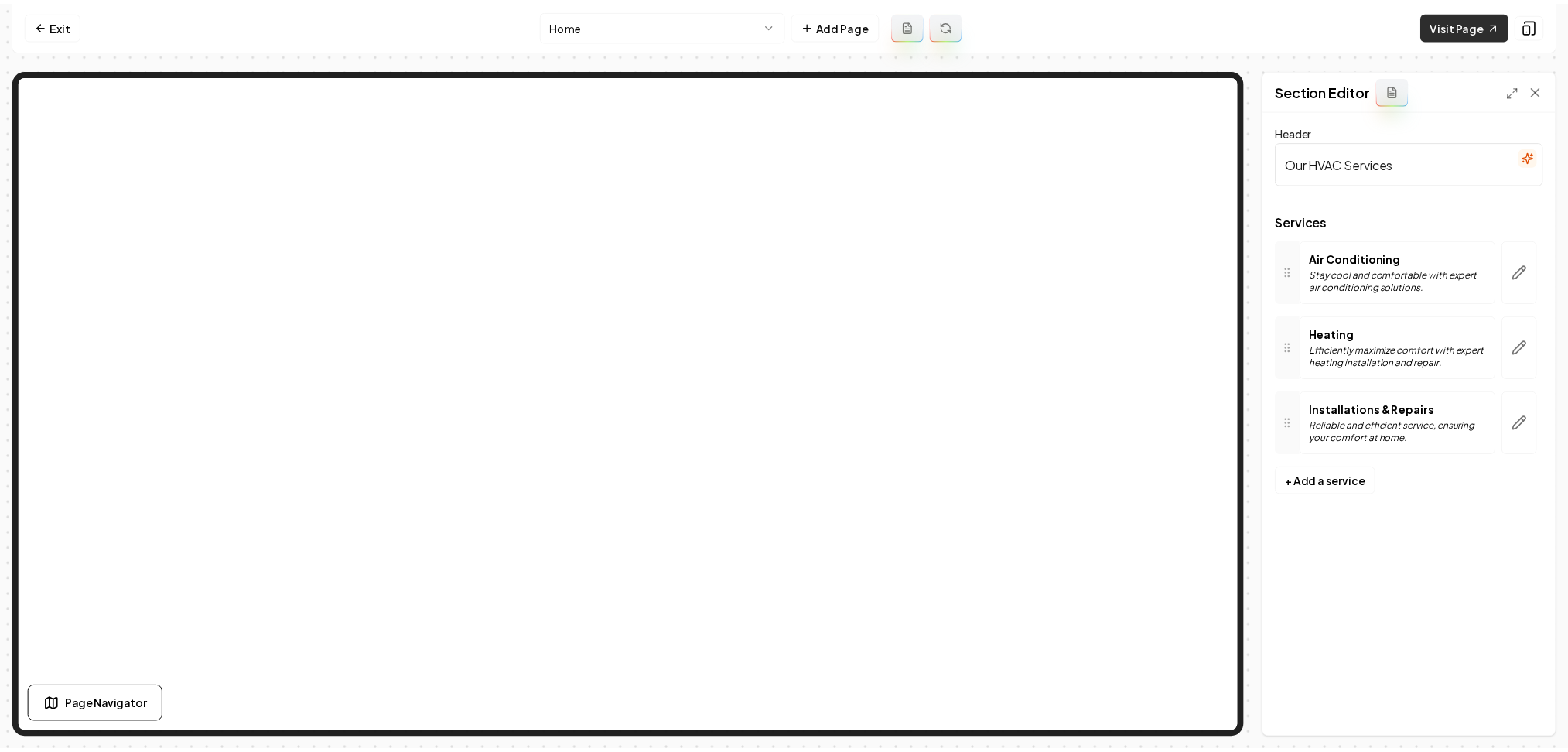
scroll to position [0, 0]
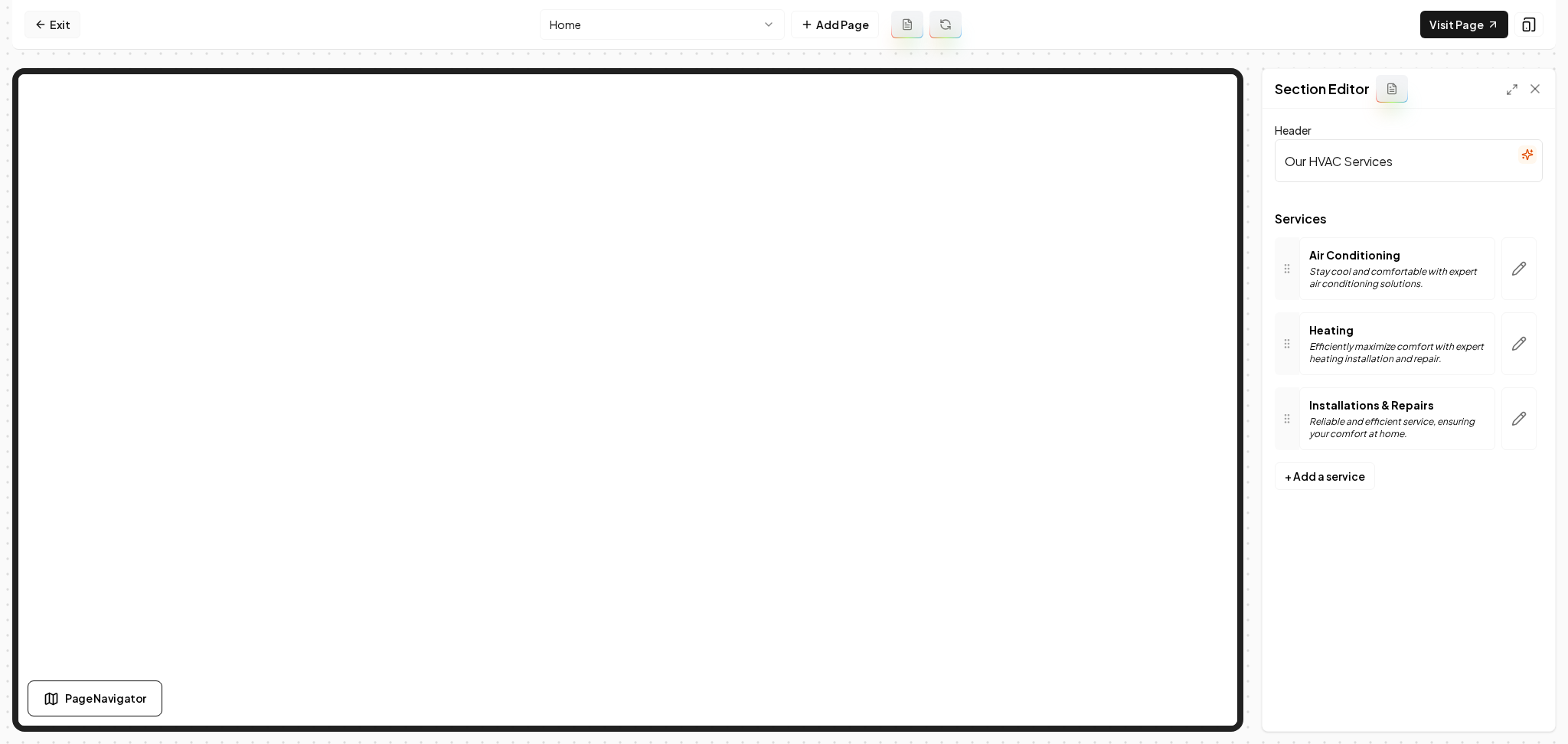
click at [32, 13] on link "Exit" at bounding box center [53, 24] width 55 height 28
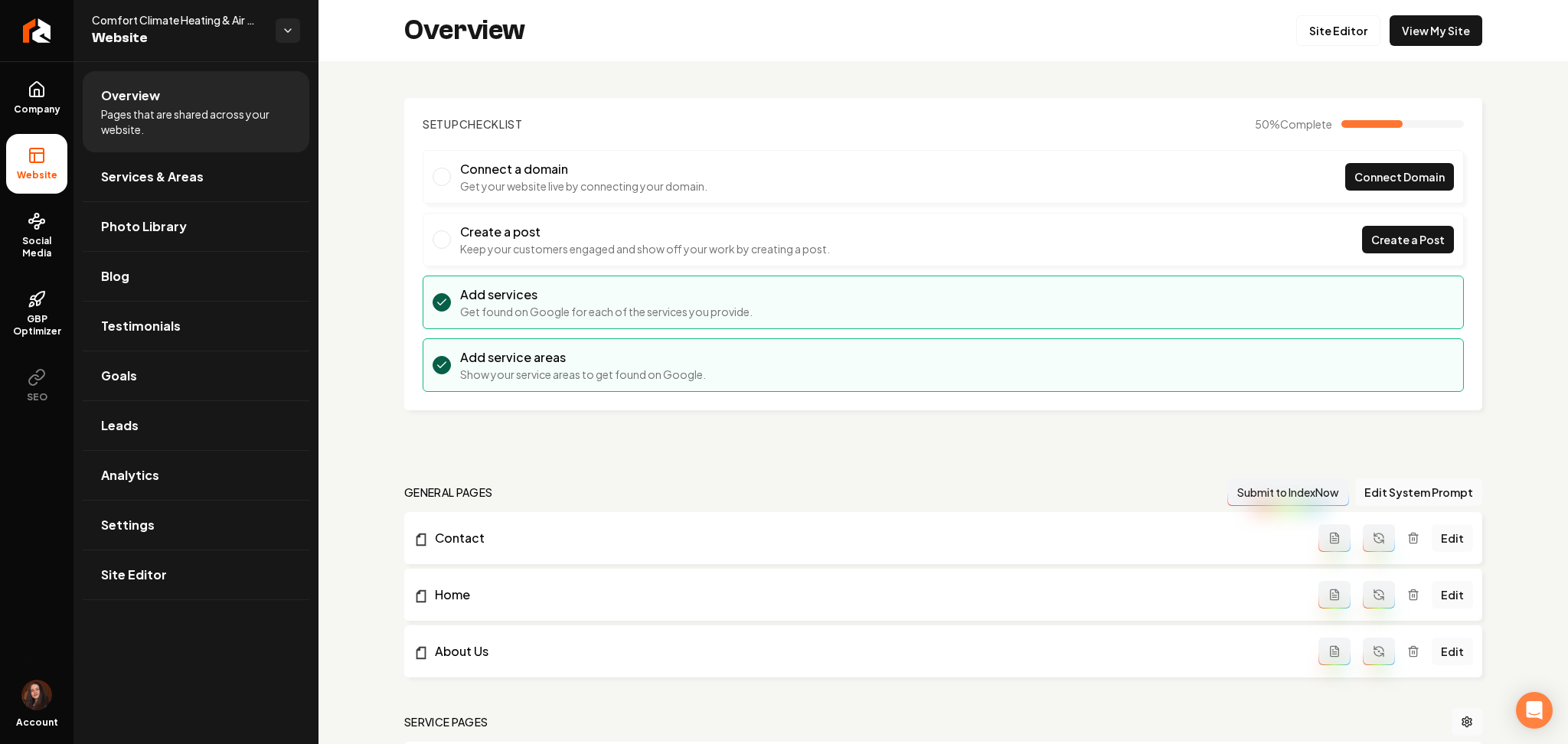
click at [43, 26] on icon "Return to dashboard" at bounding box center [36, 31] width 12 height 12
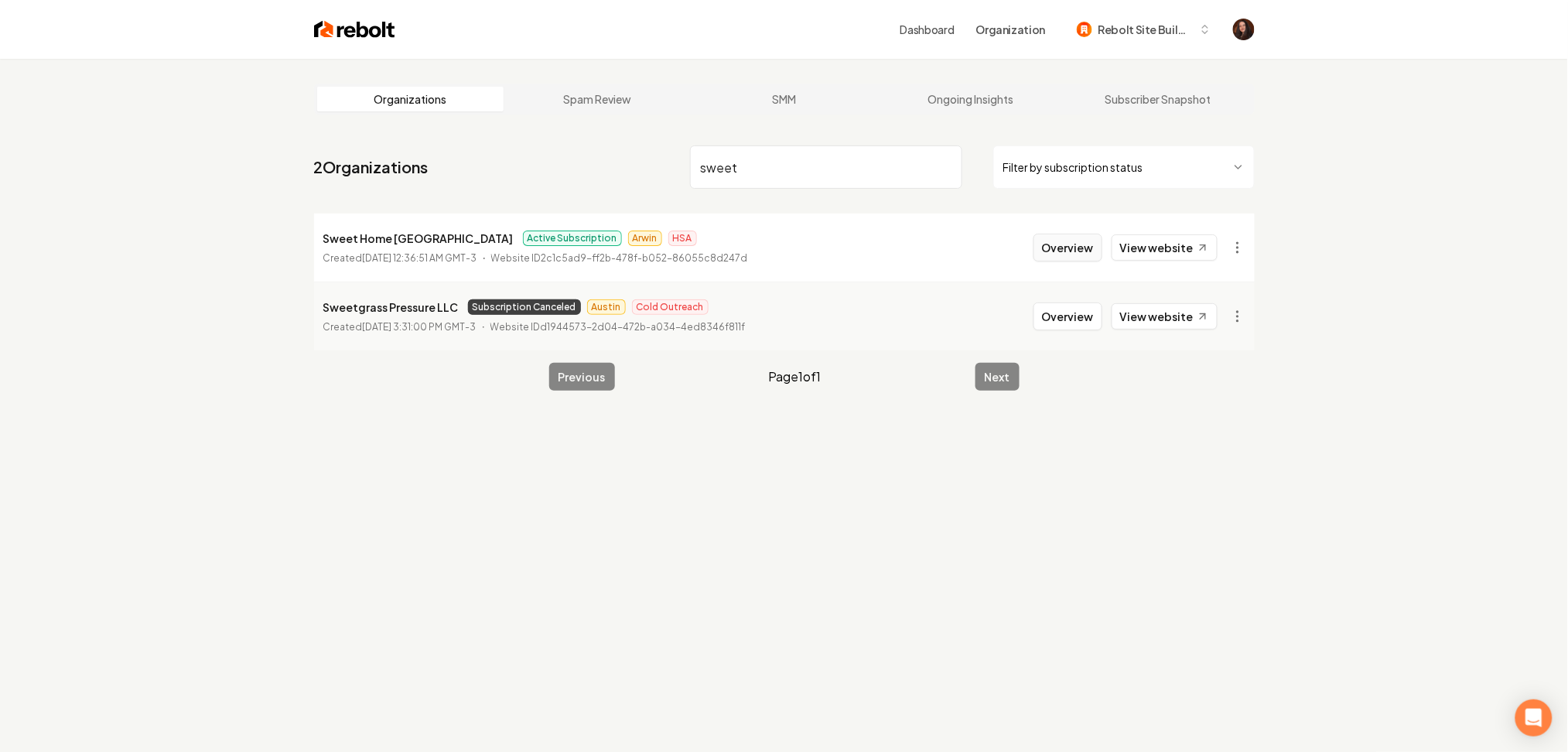
type input "sweet"
click at [1073, 245] on button "Overview" at bounding box center [1068, 247] width 69 height 28
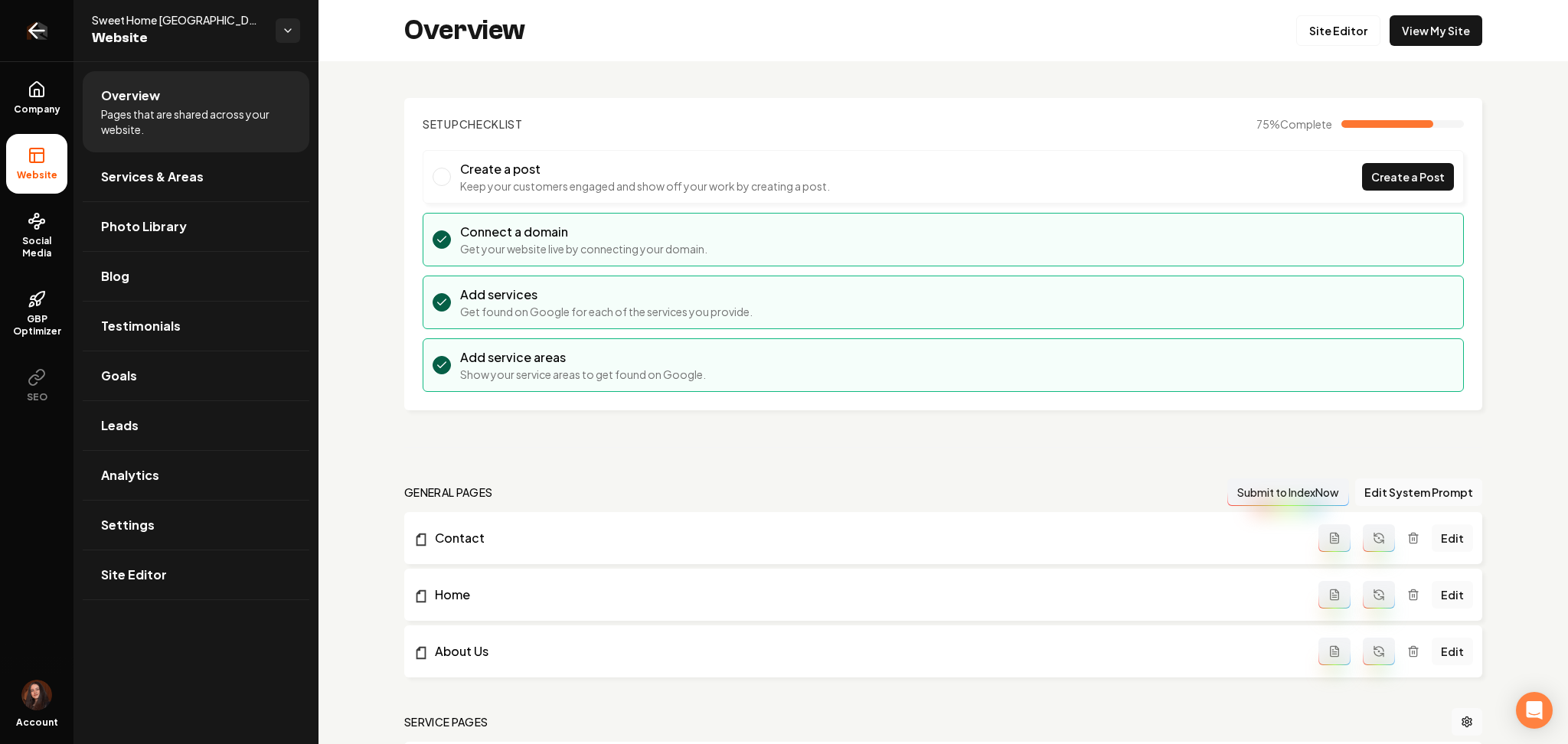
click at [40, 41] on icon "Return to dashboard" at bounding box center [37, 31] width 25 height 25
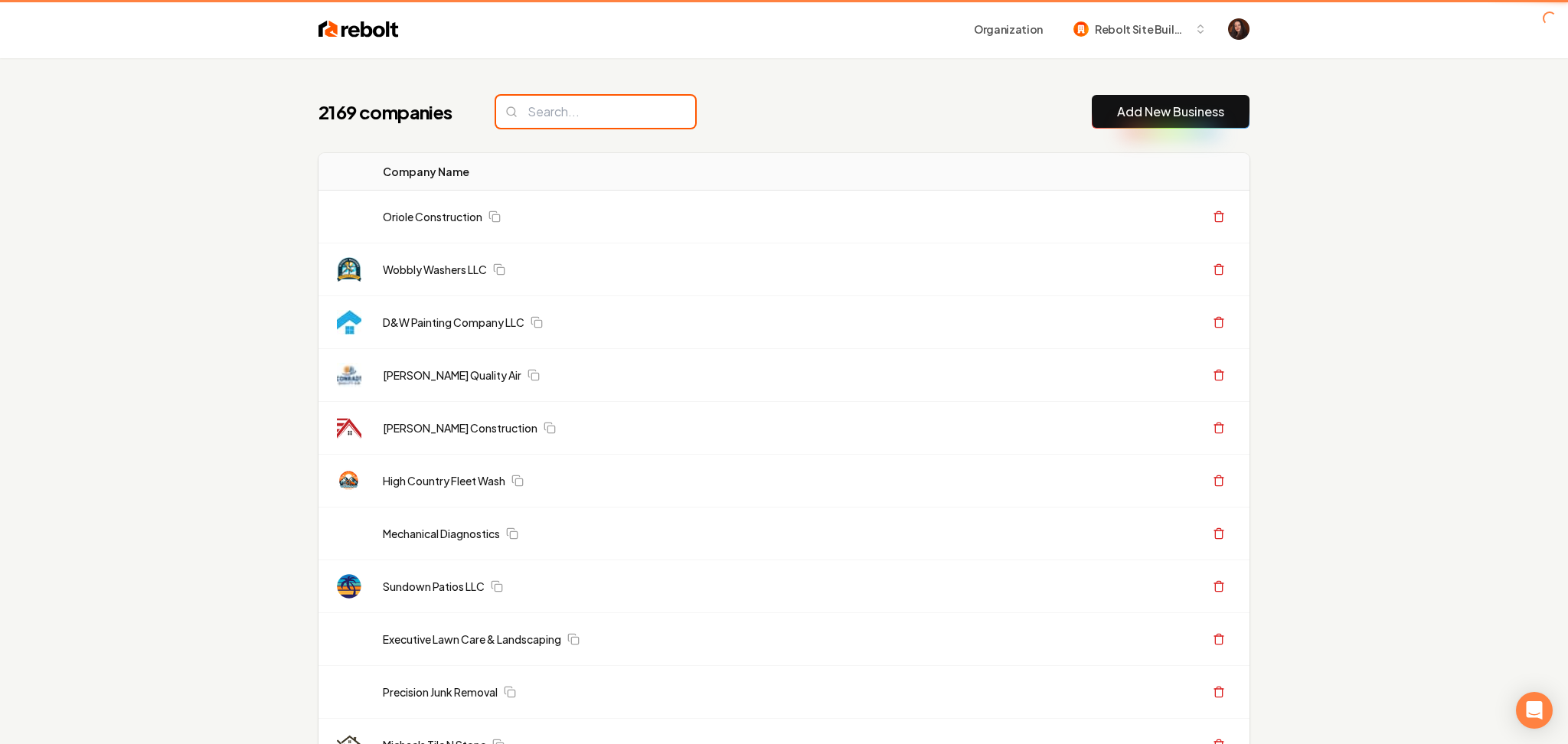
click at [526, 108] on input "search" at bounding box center [595, 112] width 199 height 32
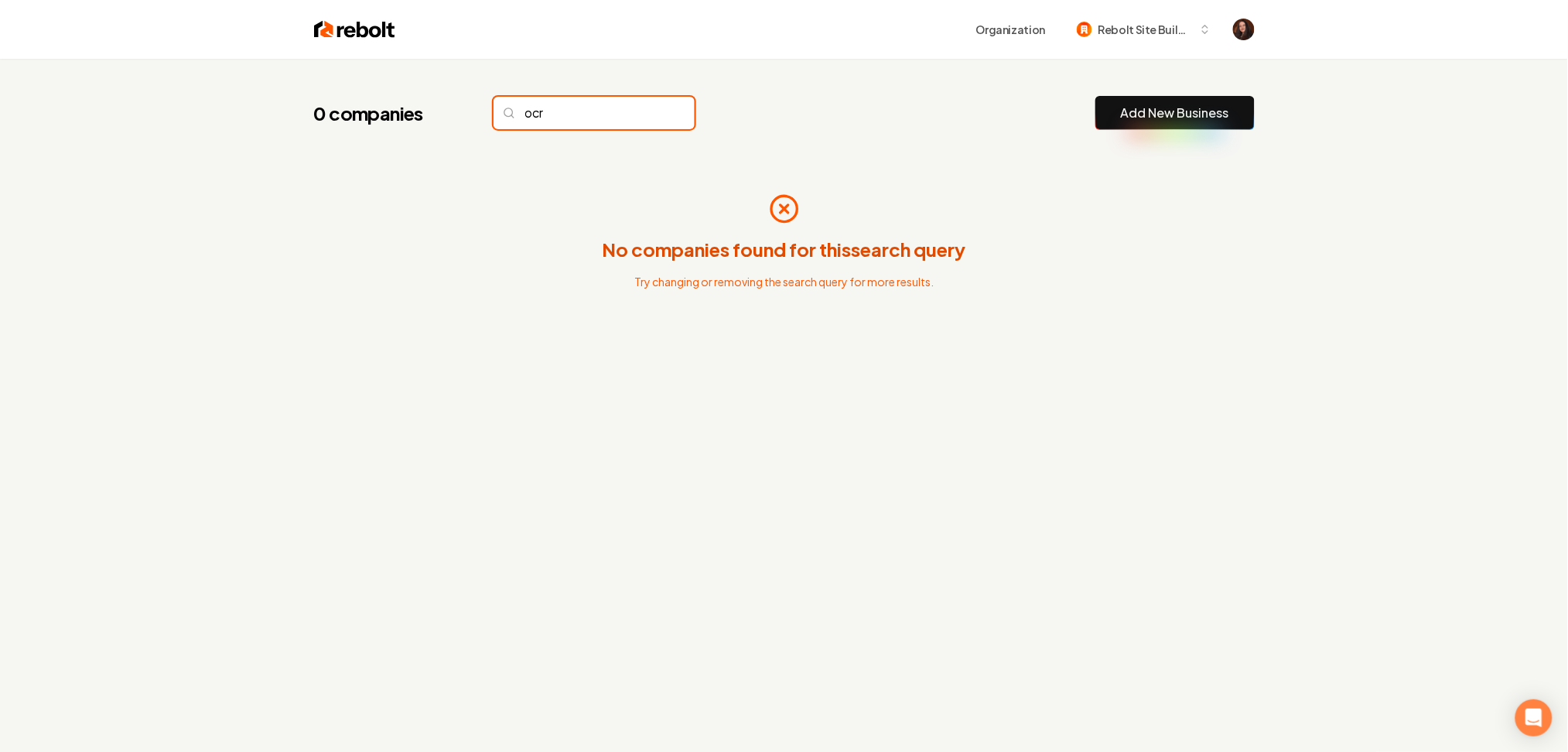
drag, startPoint x: 521, startPoint y: 115, endPoint x: 484, endPoint y: 113, distance: 37.1
click at [484, 113] on div "0 companies ocr" at bounding box center [504, 113] width 380 height 33
paste input "Outdoor Creations Roofing & Sola"
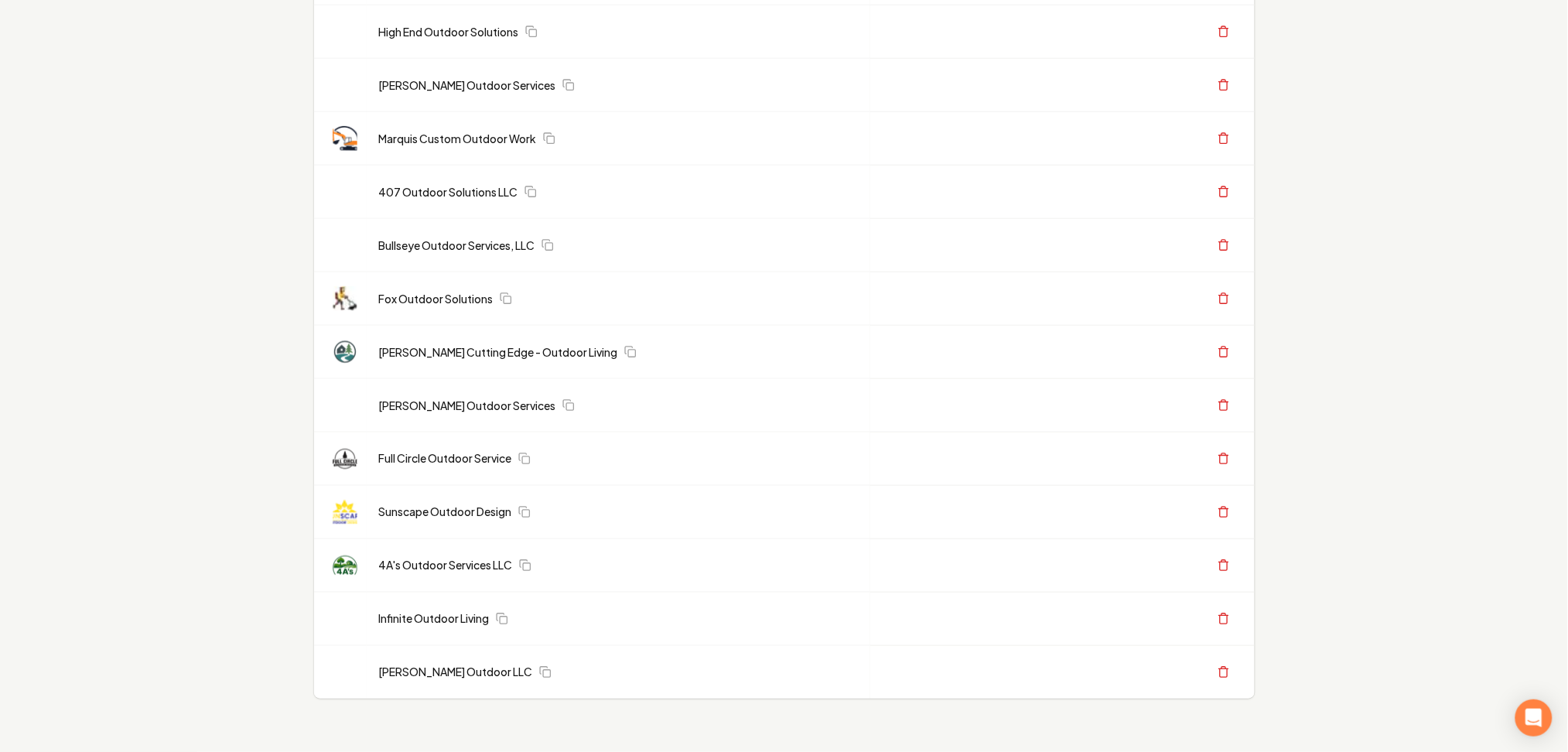
scroll to position [660, 0]
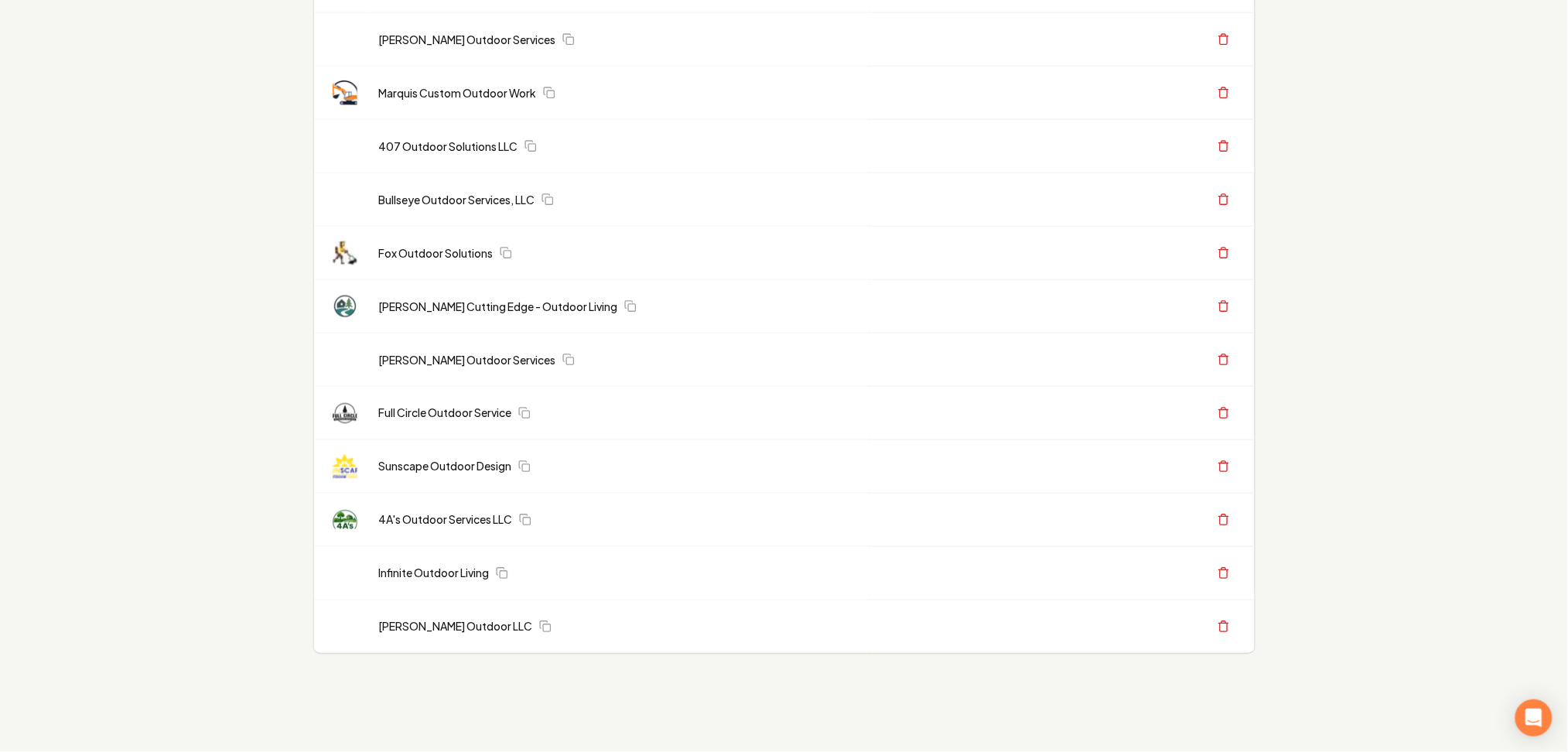
type input "Outdoor"
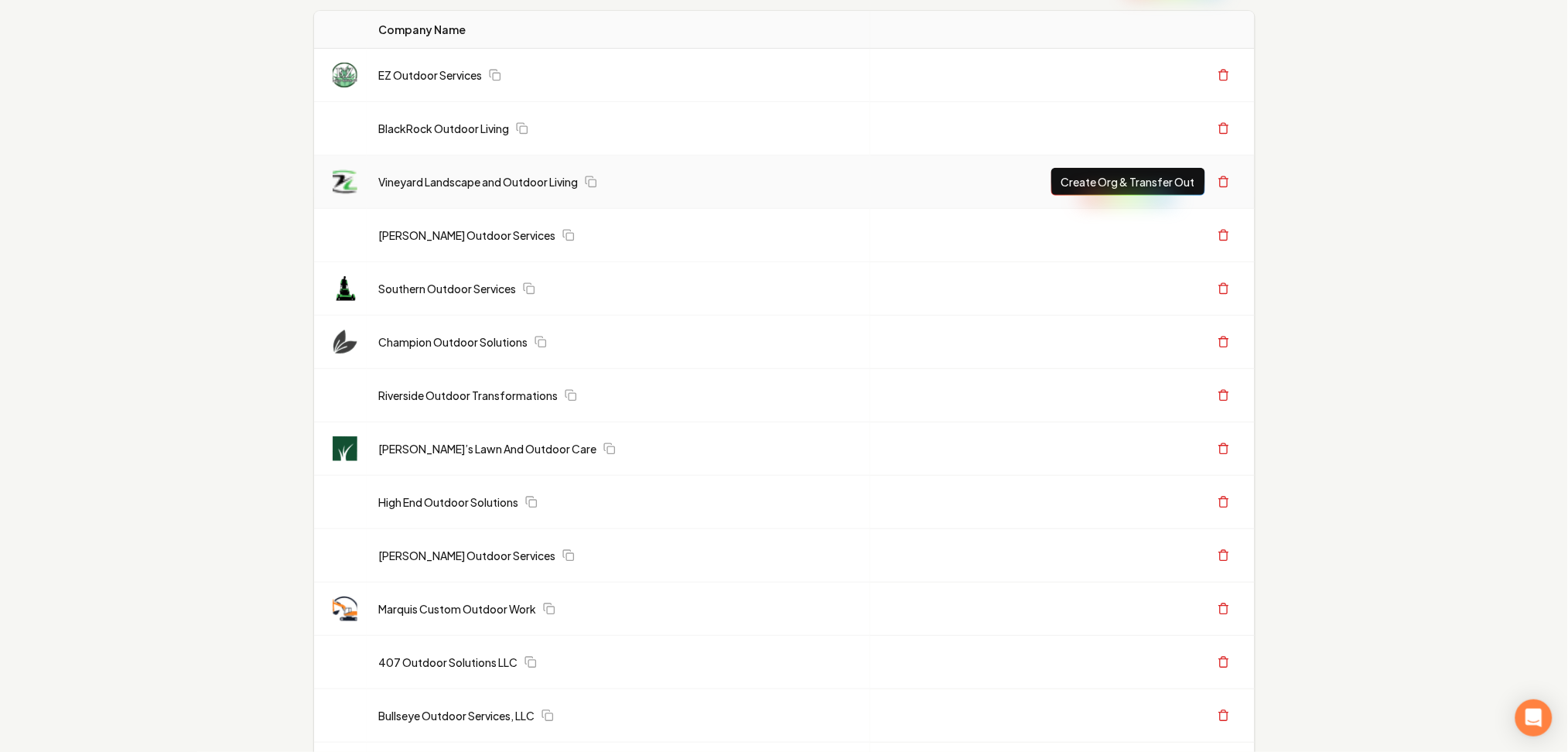
scroll to position [0, 0]
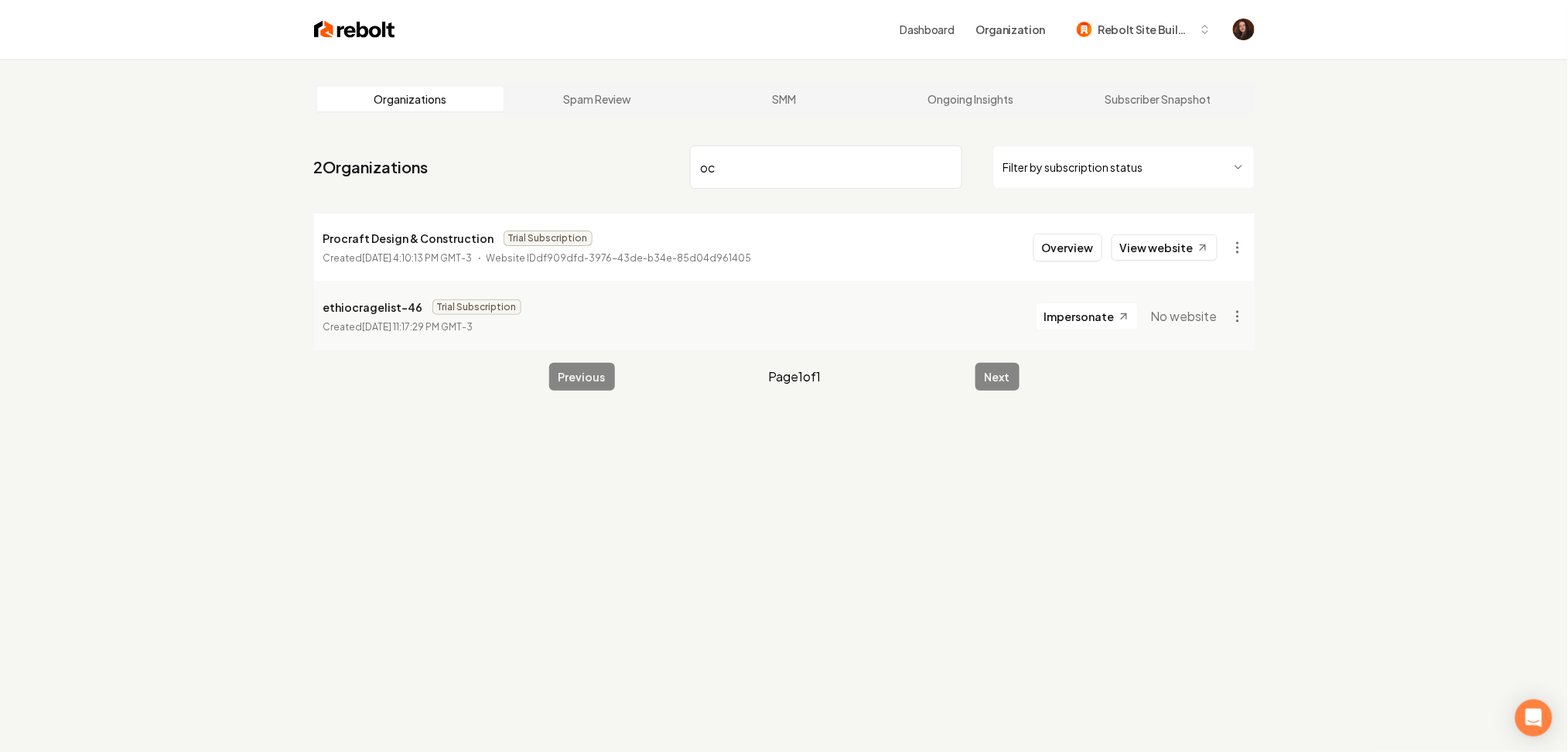
type input "o"
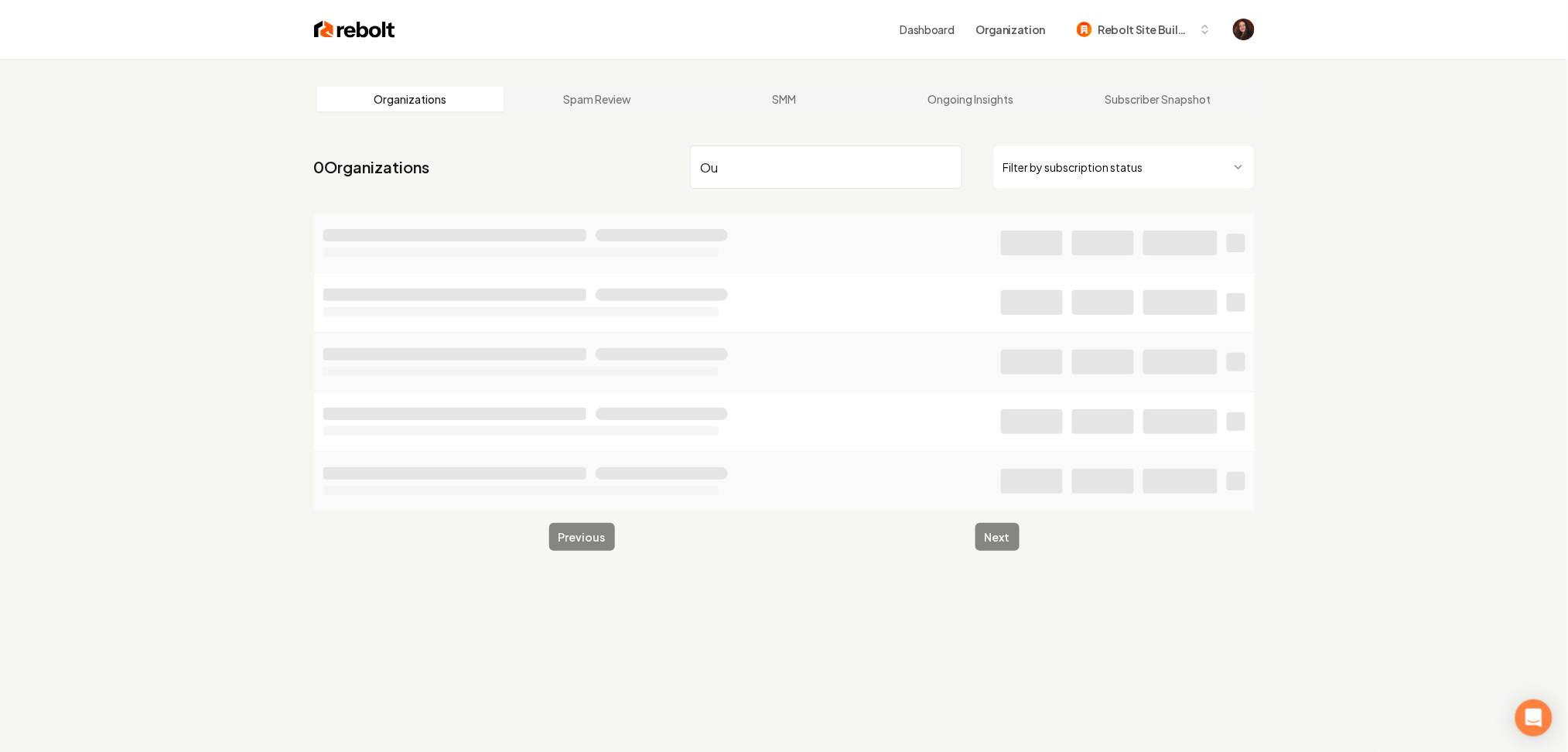
type input "O"
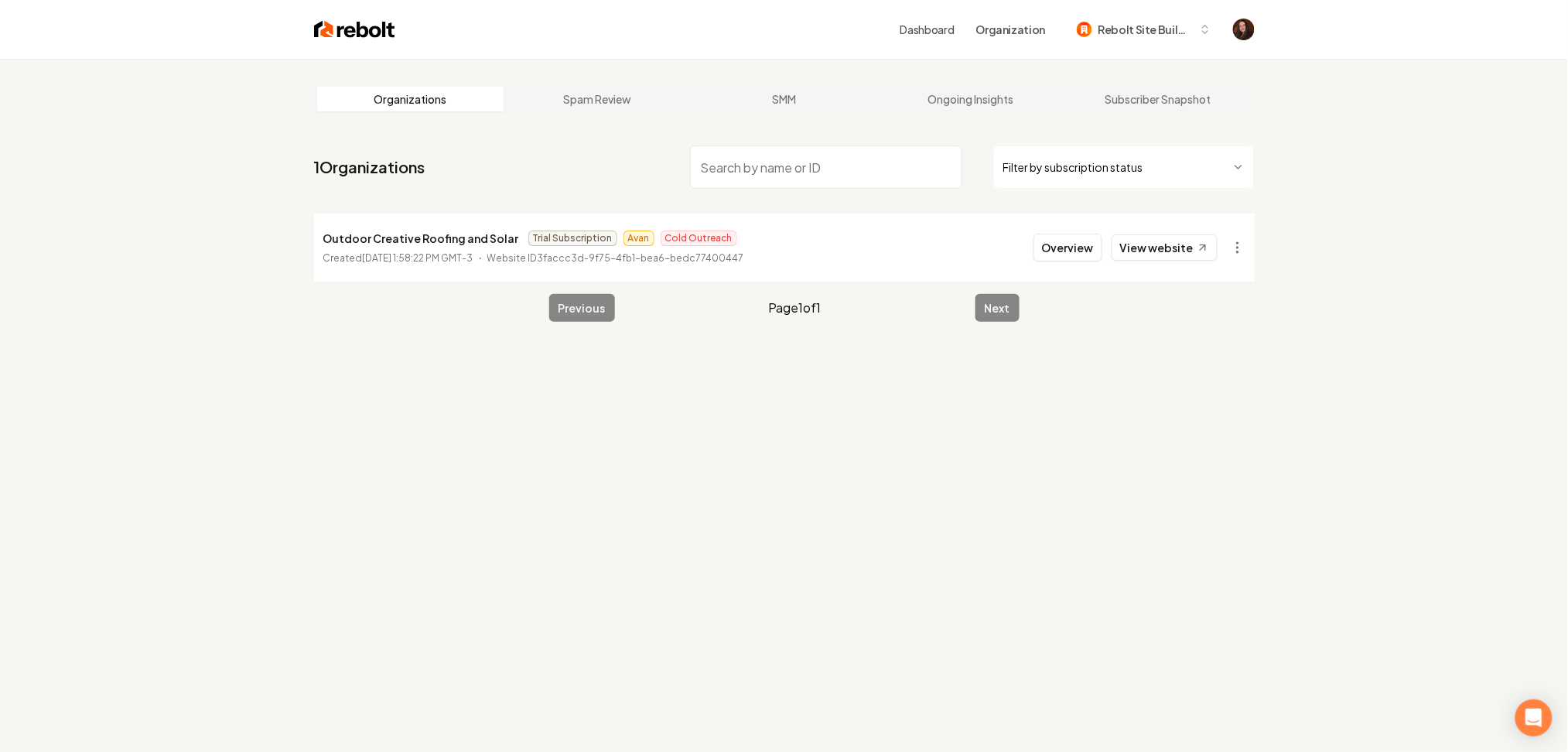
click at [375, 37] on img at bounding box center [354, 29] width 81 height 21
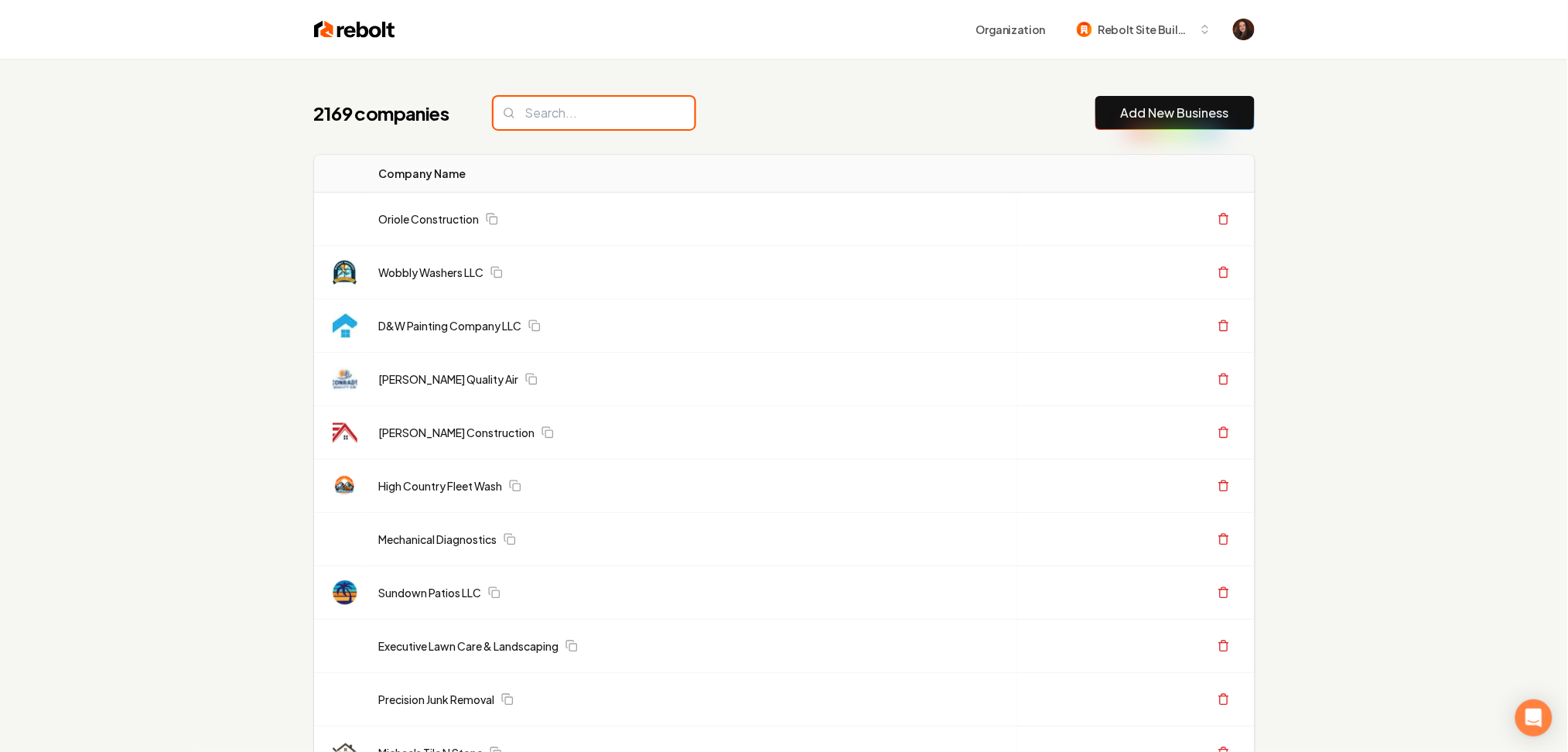
click at [613, 119] on input "search" at bounding box center [594, 113] width 201 height 33
paste input "Outdoor Creations Roofing & Solar"
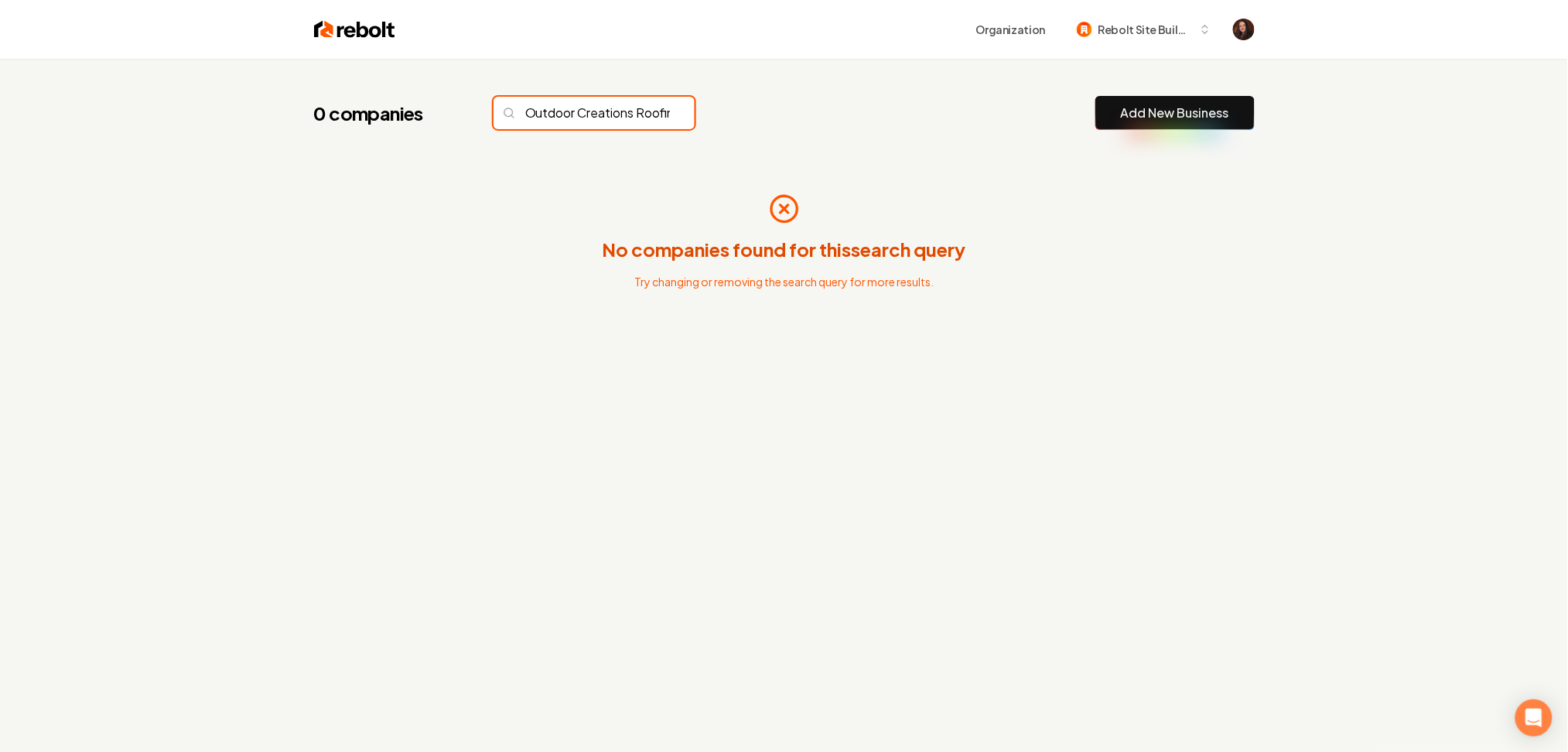
scroll to position [0, 79]
drag, startPoint x: 586, startPoint y: 123, endPoint x: 786, endPoint y: 137, distance: 200.5
click at [786, 137] on div "0 companies Outdoor Creations Roofing & Solar Add New Business No companies fou…" at bounding box center [785, 242] width 991 height 368
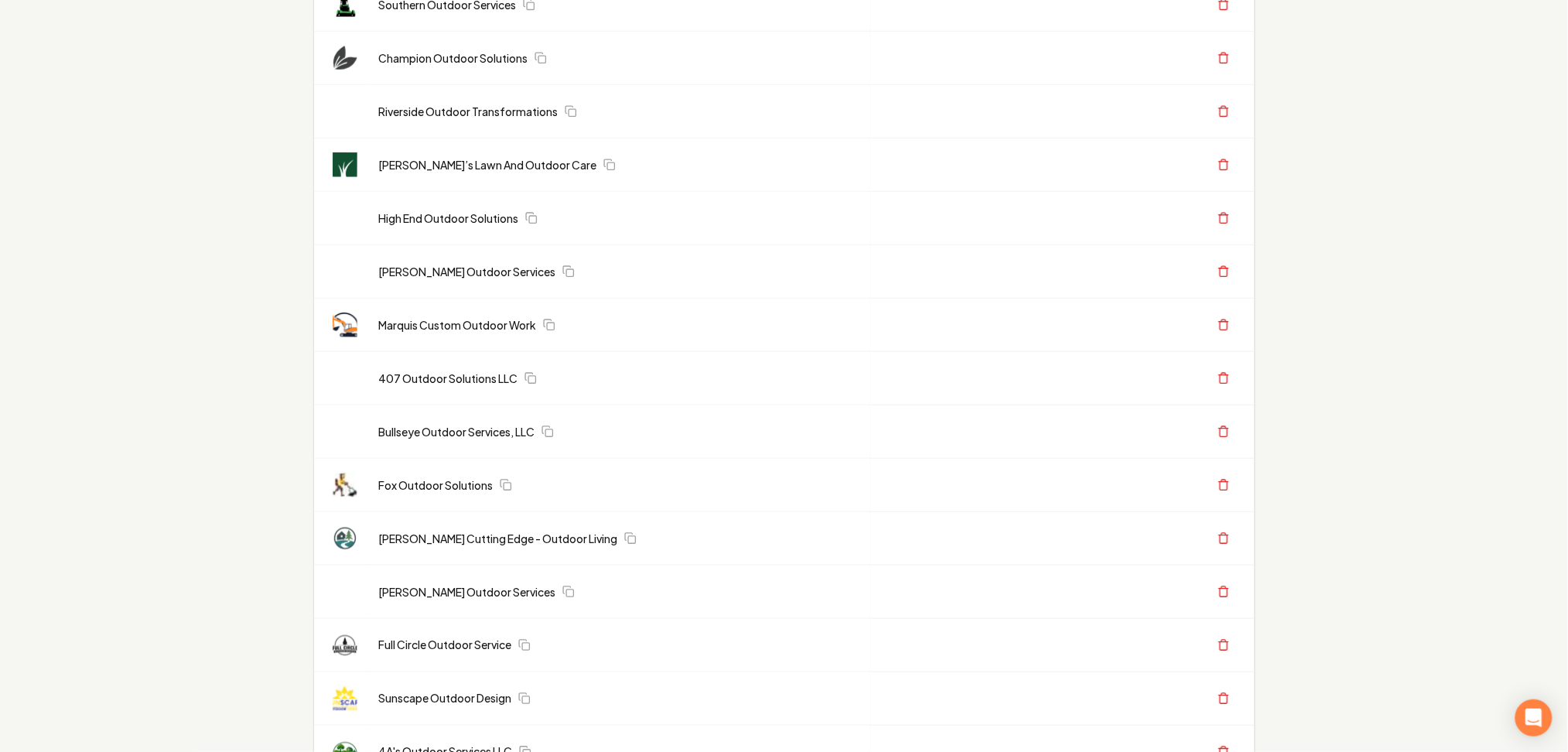
scroll to position [0, 0]
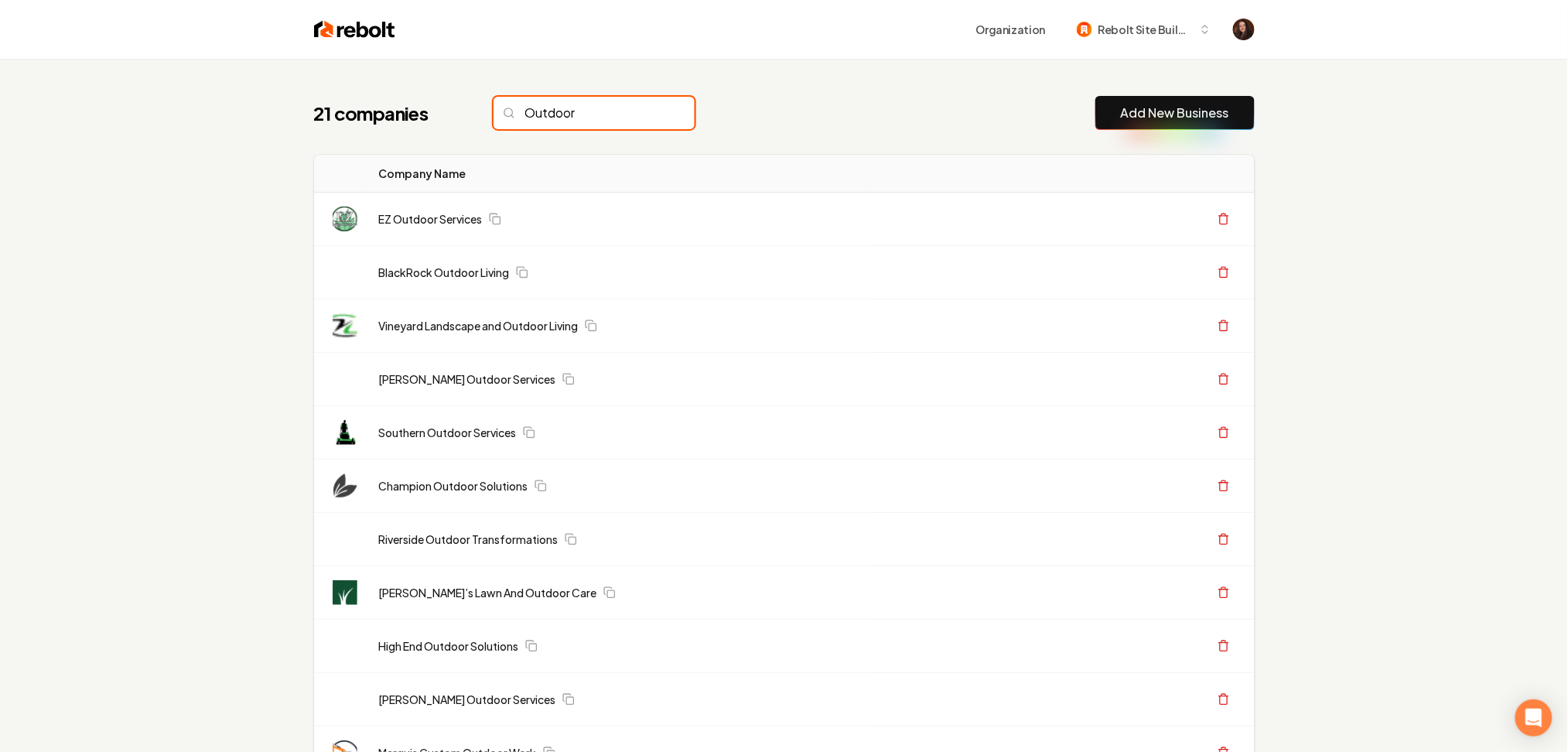
drag, startPoint x: 587, startPoint y: 112, endPoint x: 524, endPoint y: 109, distance: 63.1
click at [524, 109] on input "Outdoor" at bounding box center [594, 113] width 201 height 33
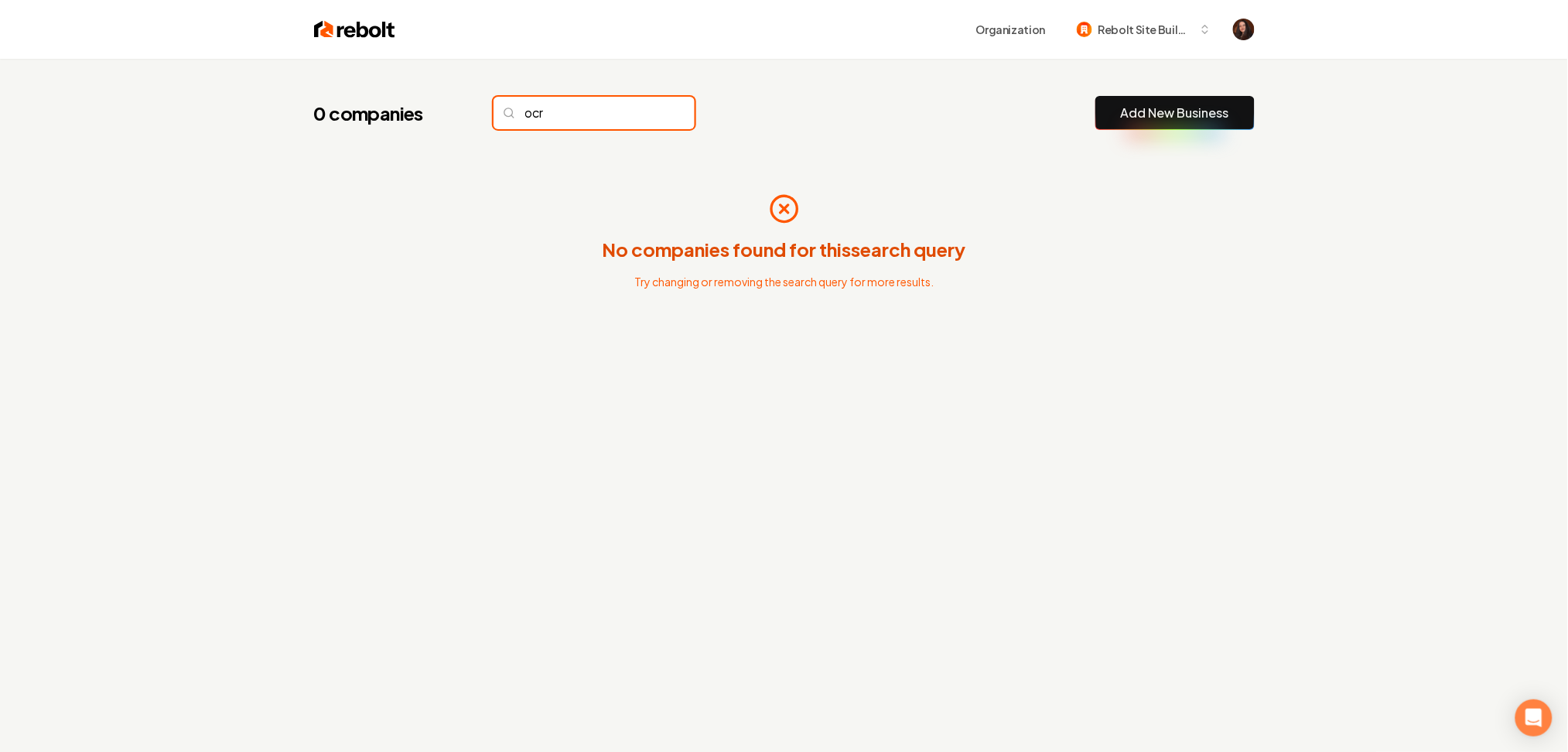
drag, startPoint x: 583, startPoint y: 114, endPoint x: 488, endPoint y: 111, distance: 95.0
click at [488, 115] on div "0 companies ocr" at bounding box center [504, 113] width 380 height 33
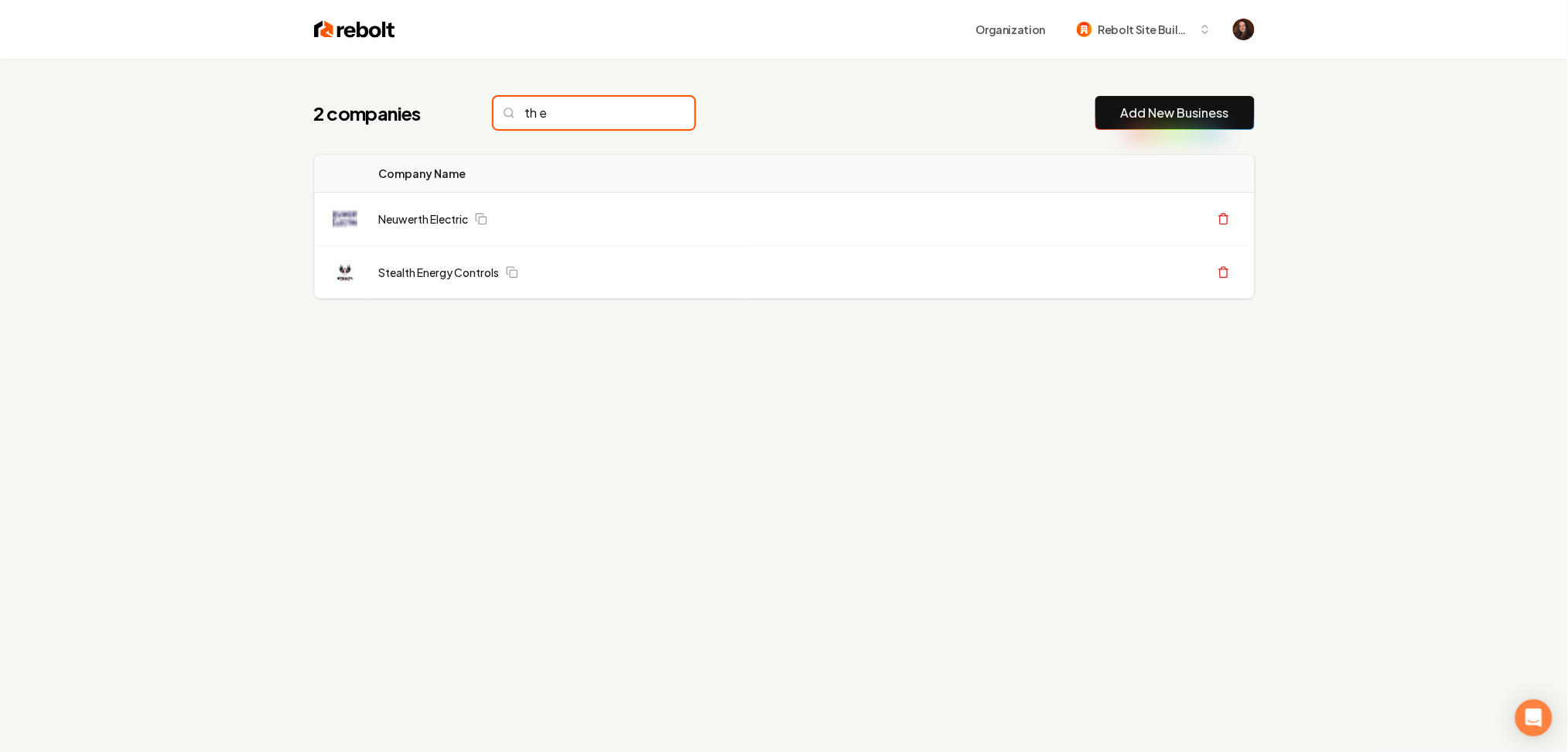
click at [548, 124] on input "th e" at bounding box center [594, 113] width 201 height 33
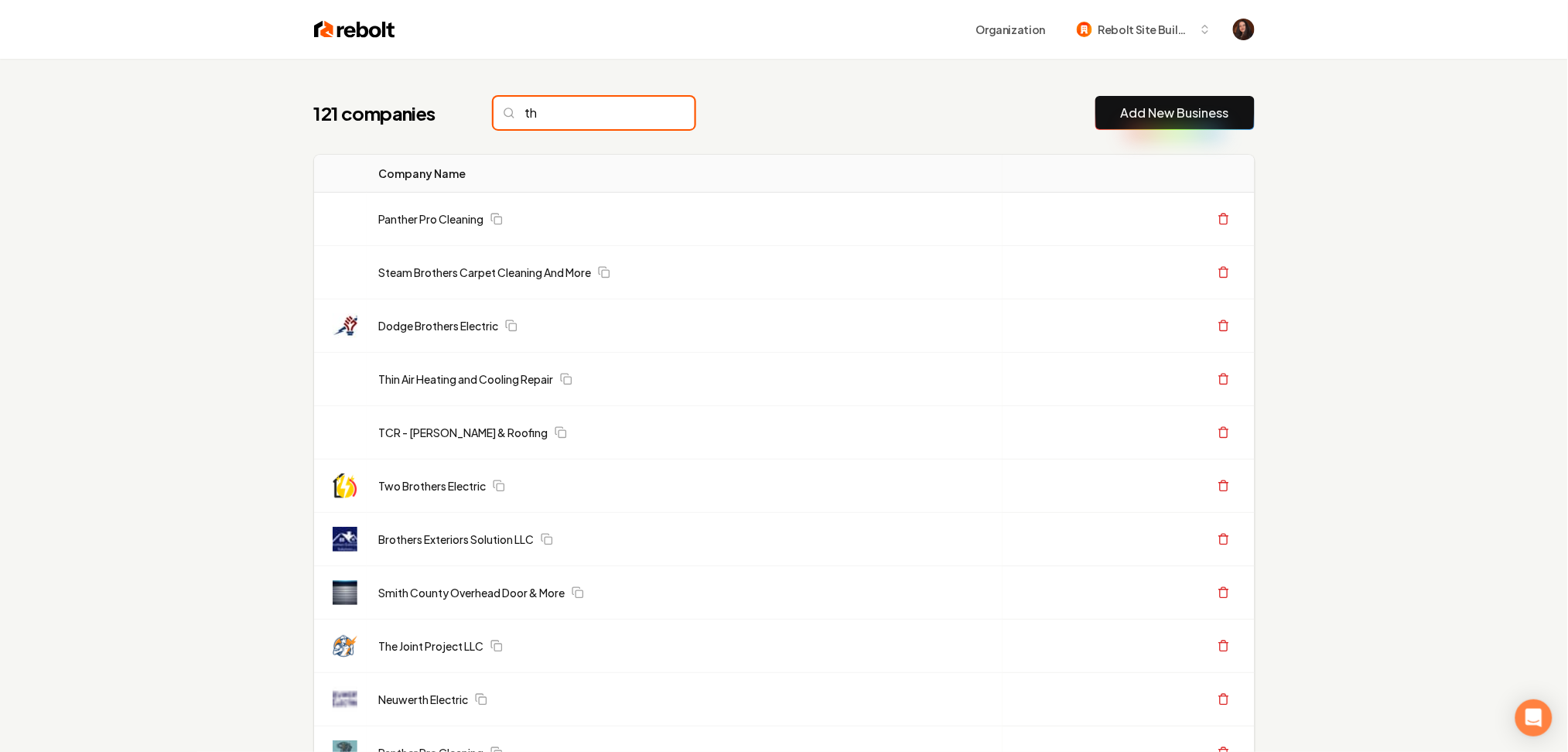
type input "t"
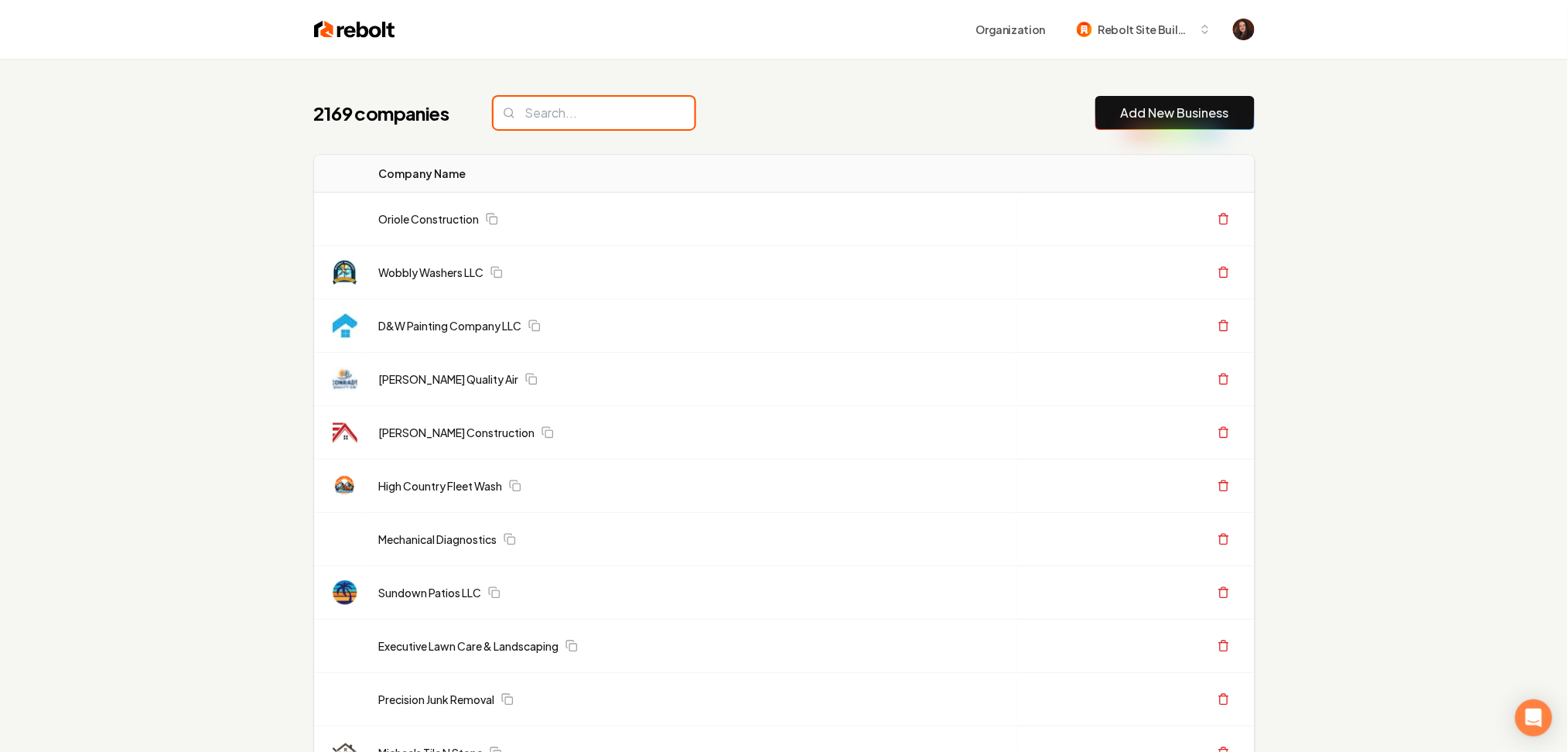
click at [546, 107] on input "search" at bounding box center [594, 113] width 201 height 33
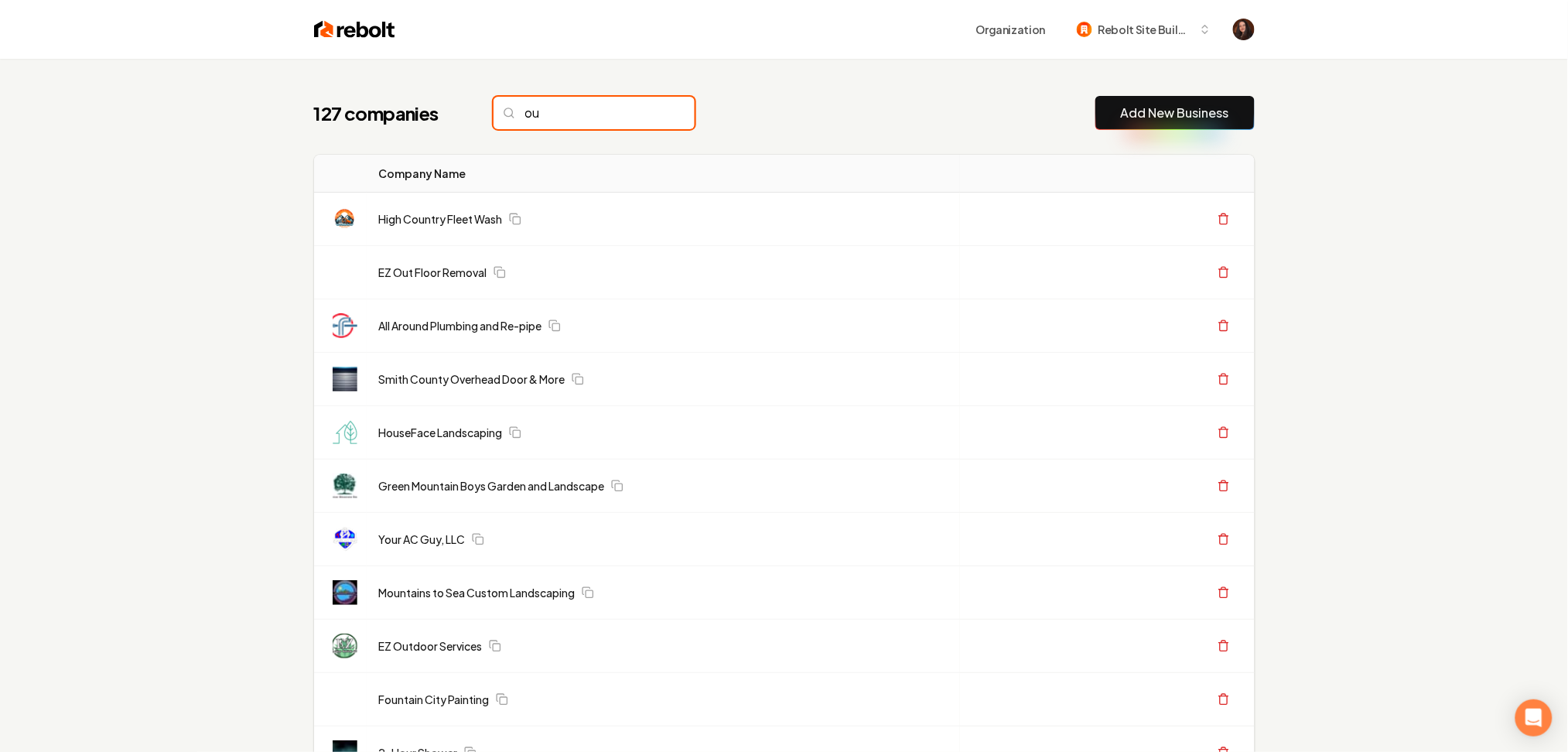
type input "o"
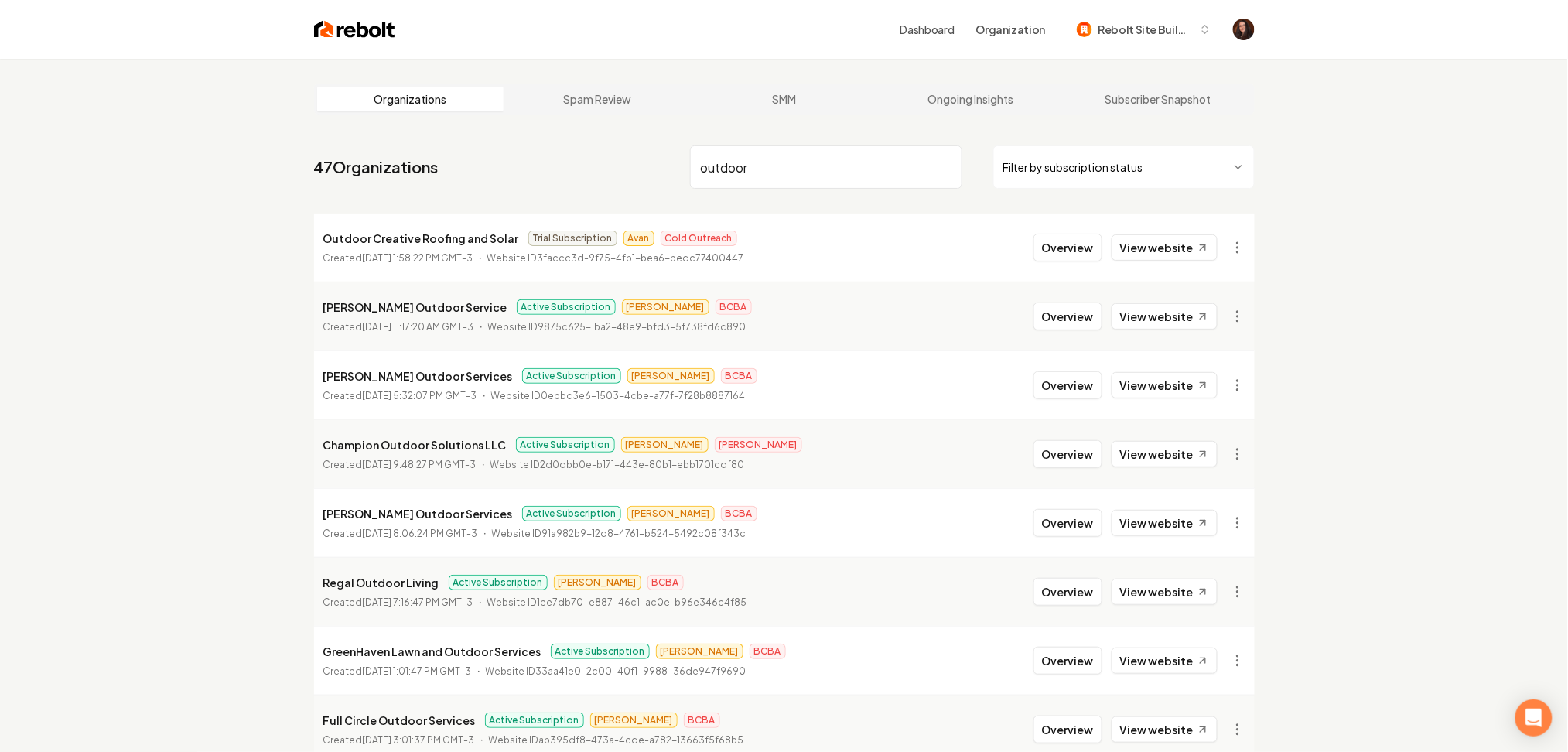
drag, startPoint x: 770, startPoint y: 183, endPoint x: 662, endPoint y: 172, distance: 108.6
click at [662, 172] on nav "47 Organizations outdoor Filter by subscription status" at bounding box center [784, 173] width 940 height 69
drag, startPoint x: 769, startPoint y: 172, endPoint x: 664, endPoint y: 157, distance: 106.1
click at [664, 156] on nav "47 Organizations utdoor Filter by subscription status" at bounding box center [784, 173] width 940 height 69
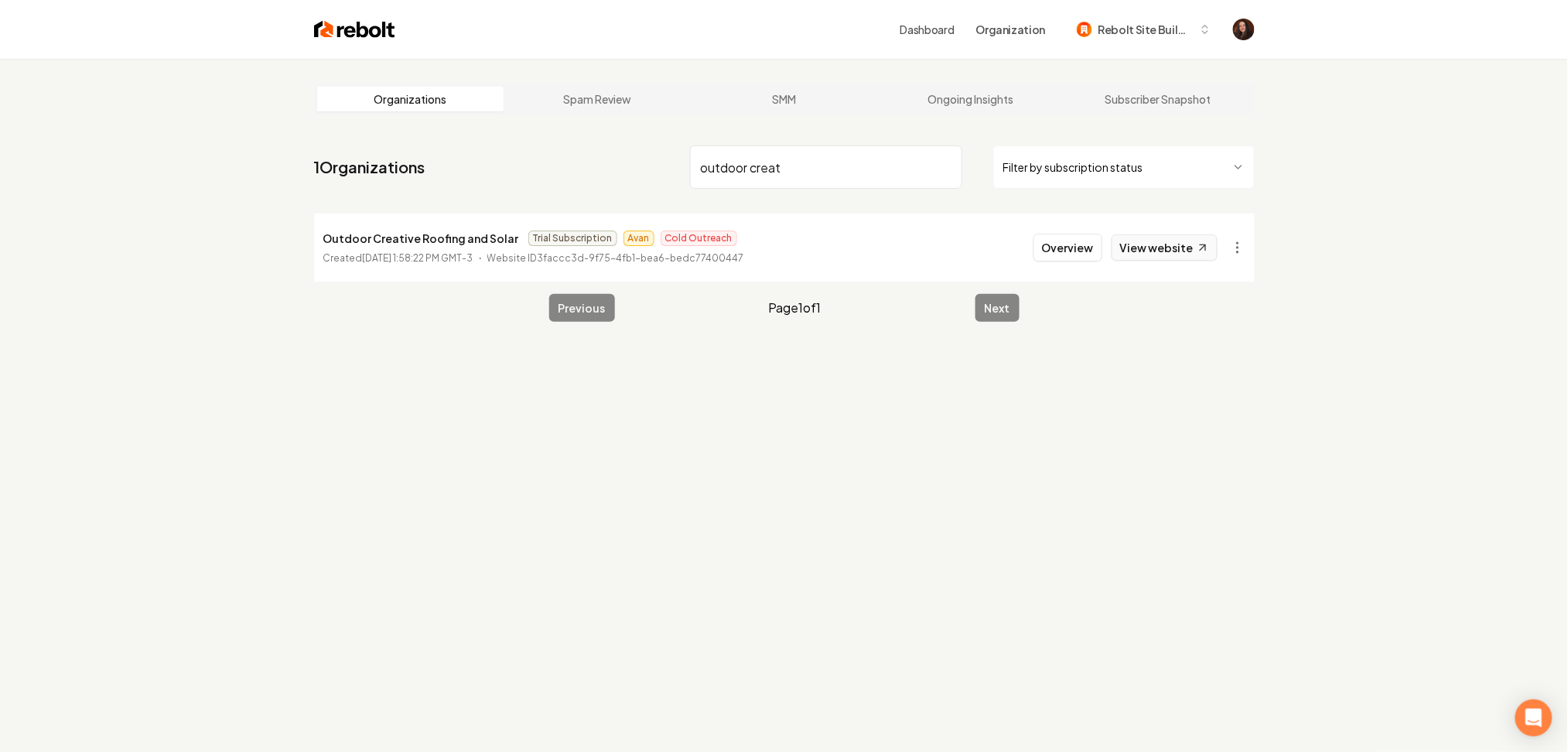
type input "outdoor creat"
click at [1161, 247] on link "View website" at bounding box center [1165, 247] width 106 height 26
click at [1053, 247] on button "Overview" at bounding box center [1068, 247] width 69 height 28
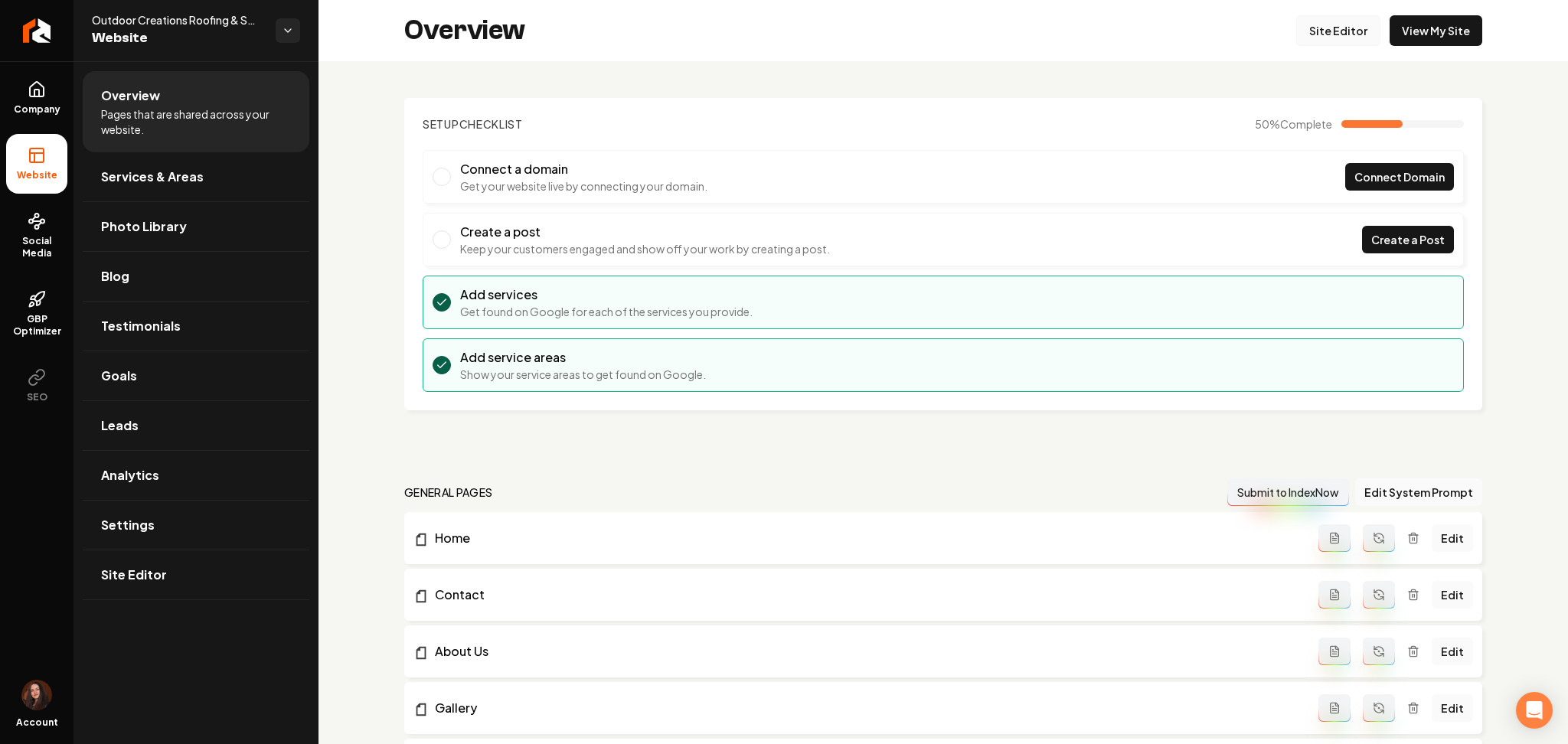
click at [1330, 34] on link "Site Editor" at bounding box center [1339, 31] width 84 height 31
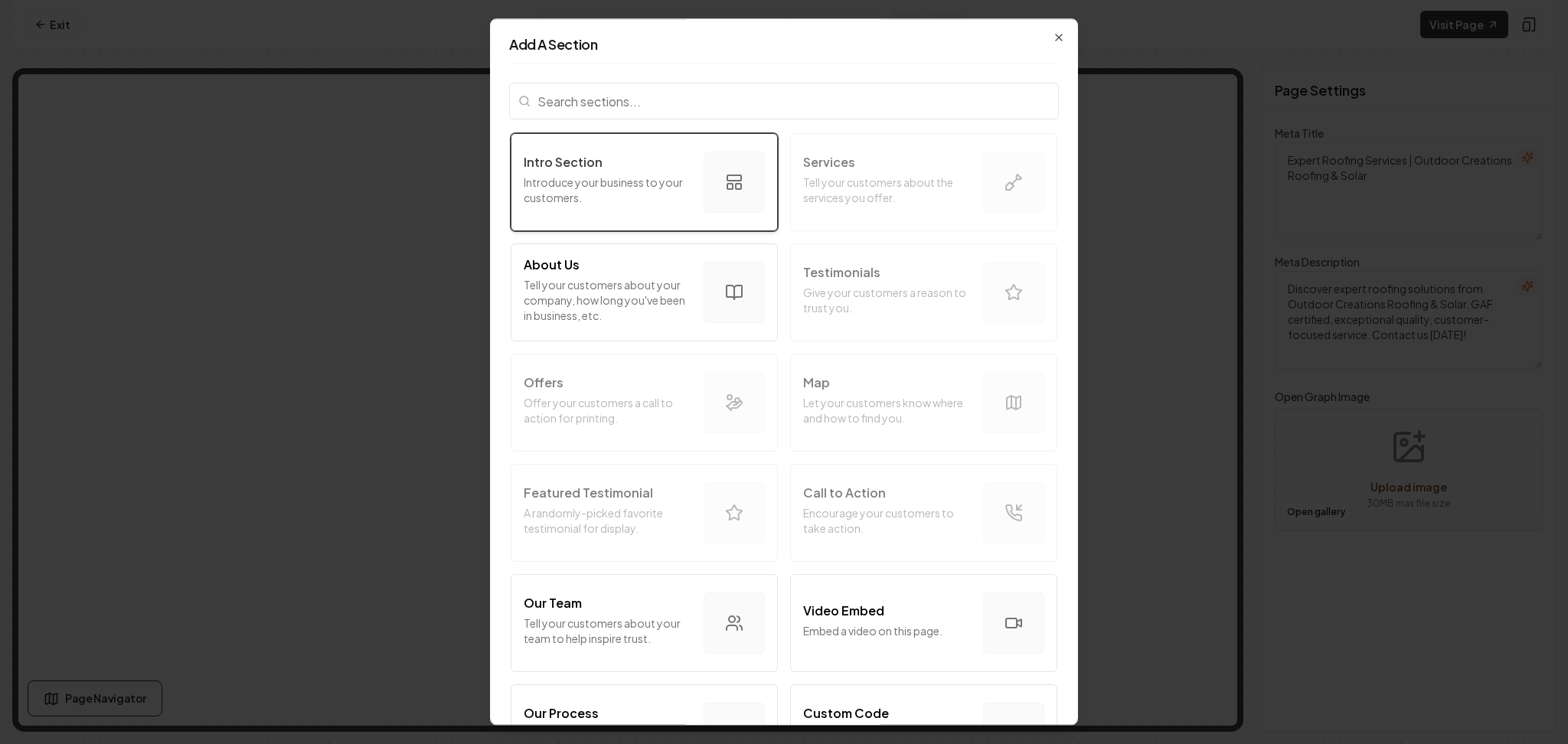
click at [654, 202] on p "Introduce your business to your customers." at bounding box center [607, 190] width 167 height 31
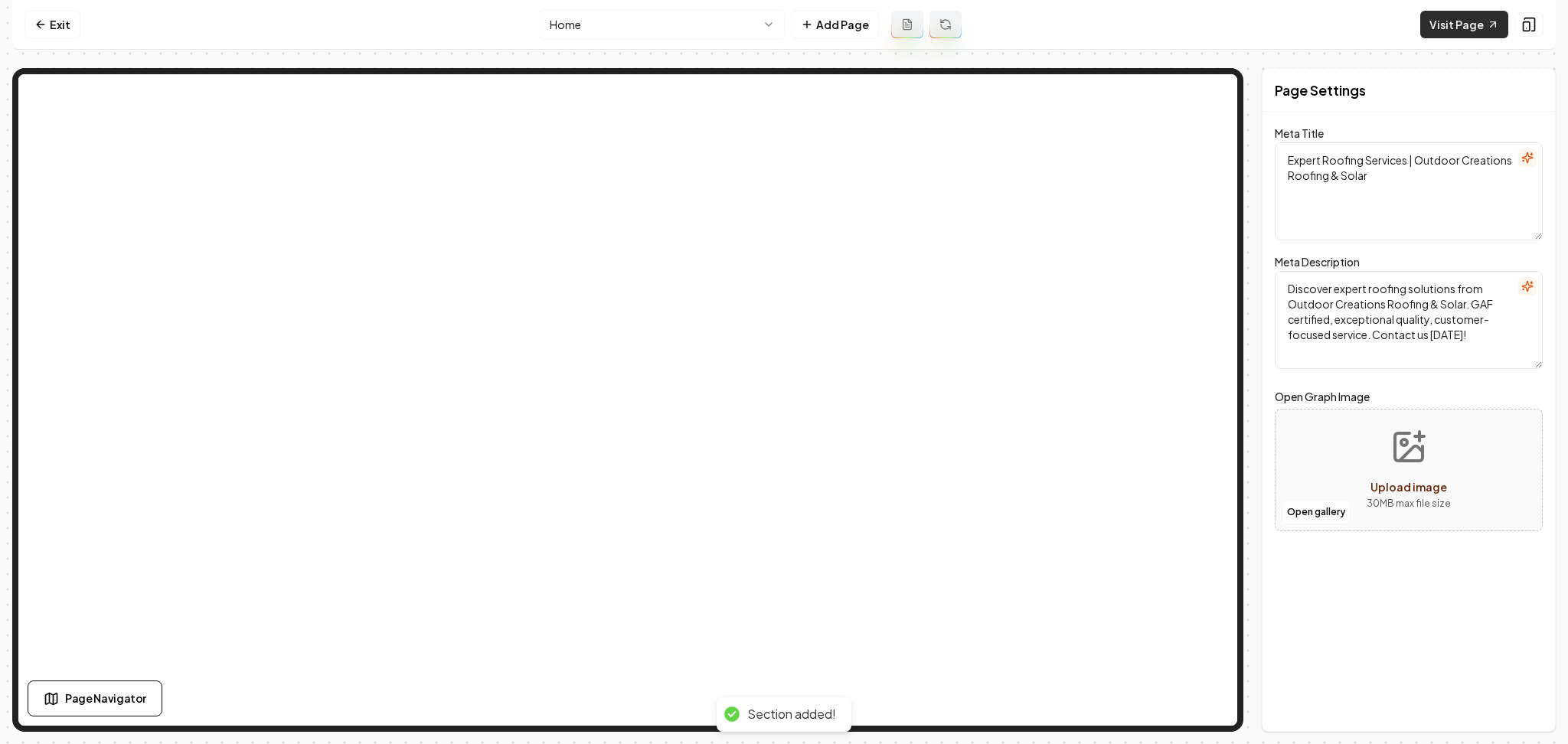
click at [1458, 34] on link "Visit Page" at bounding box center [1464, 24] width 88 height 28
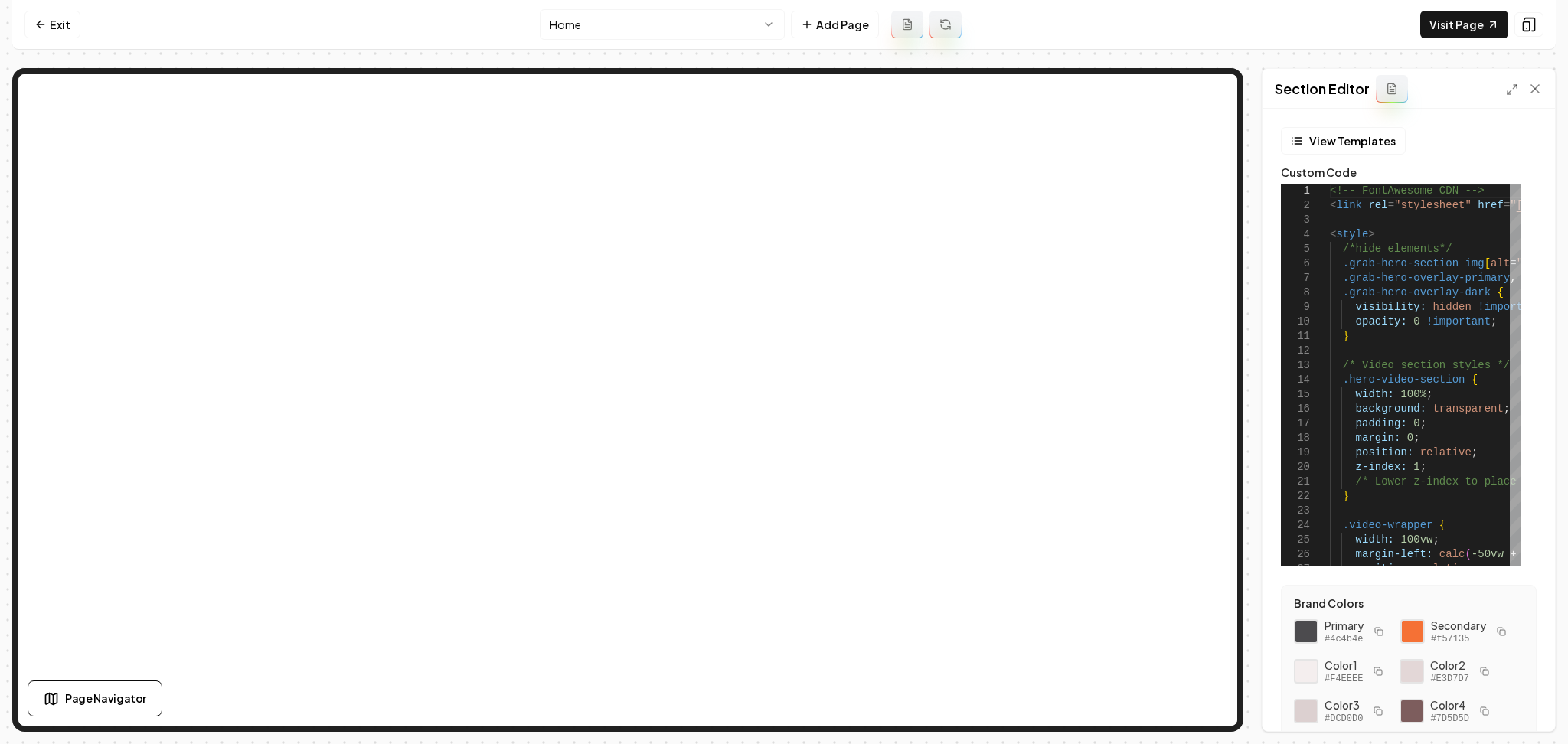
click at [1505, 84] on div "Section Editor" at bounding box center [1408, 89] width 292 height 40
click at [1509, 90] on icon at bounding box center [1512, 89] width 12 height 12
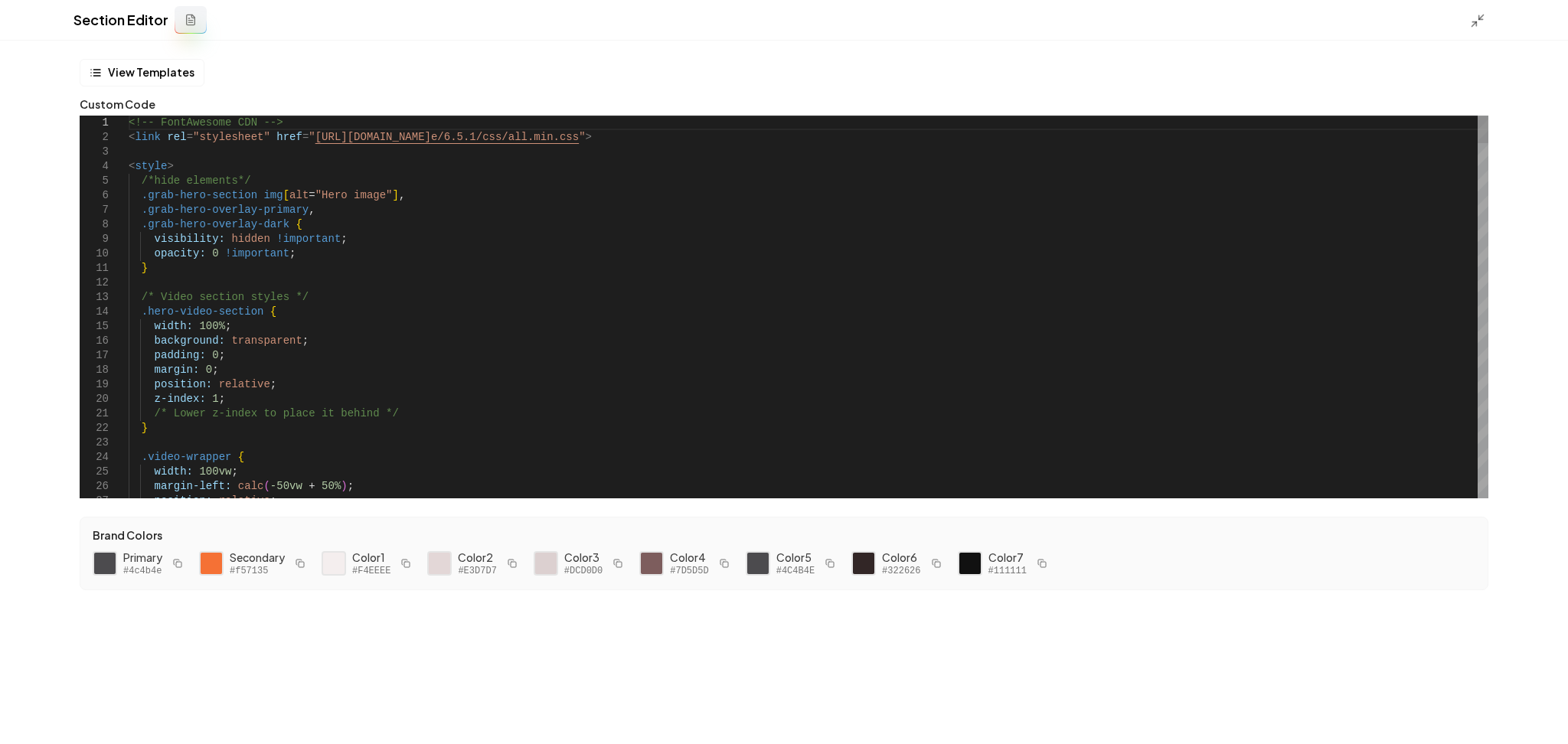
type textarea "**********"
drag, startPoint x: 1140, startPoint y: 360, endPoint x: 1149, endPoint y: 358, distance: 9.2
type textarea "*"
type textarea "**********"
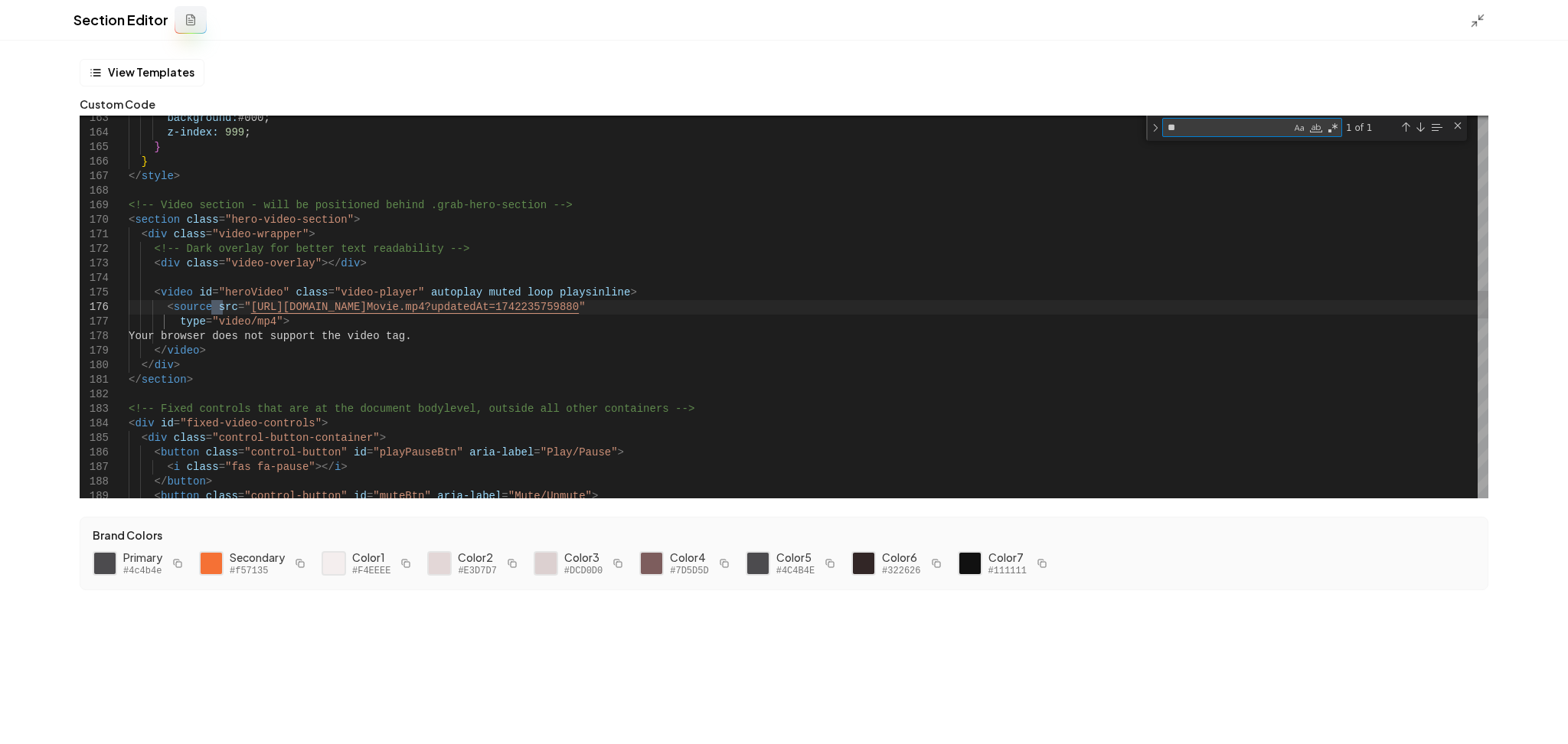
type textarea "**"
drag, startPoint x: 243, startPoint y: 308, endPoint x: 728, endPoint y: 309, distance: 485.0
click at [728, 309] on div "background: #000 ; z-index: 999 ; } } </ style > <!-- Video section - will be p…" at bounding box center [808, 338] width 1360 height 5217
click at [1471, 26] on icon at bounding box center [1478, 21] width 15 height 15
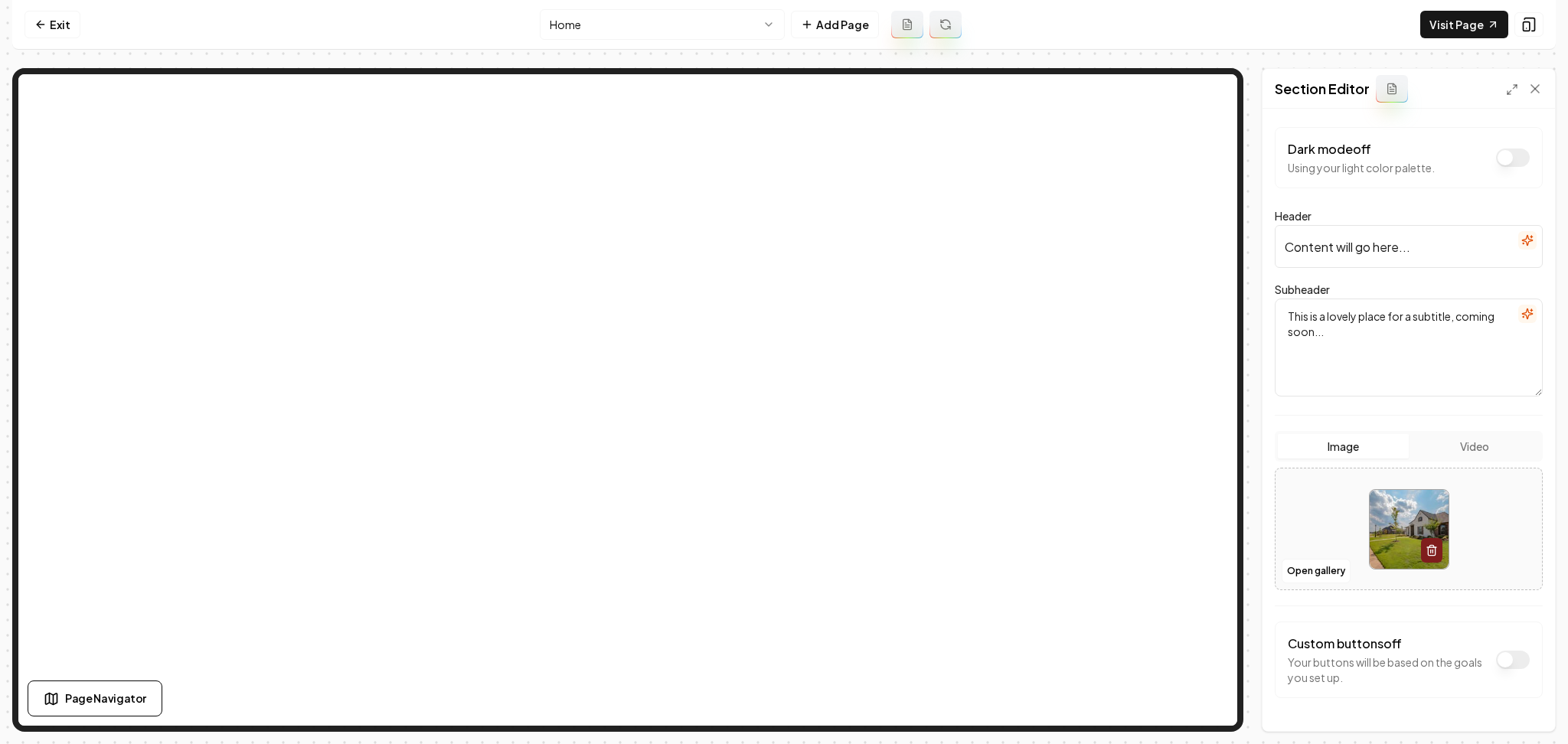
click at [1514, 255] on input "Content will go here..." at bounding box center [1408, 246] width 268 height 43
click at [1518, 248] on button "button" at bounding box center [1527, 240] width 18 height 18
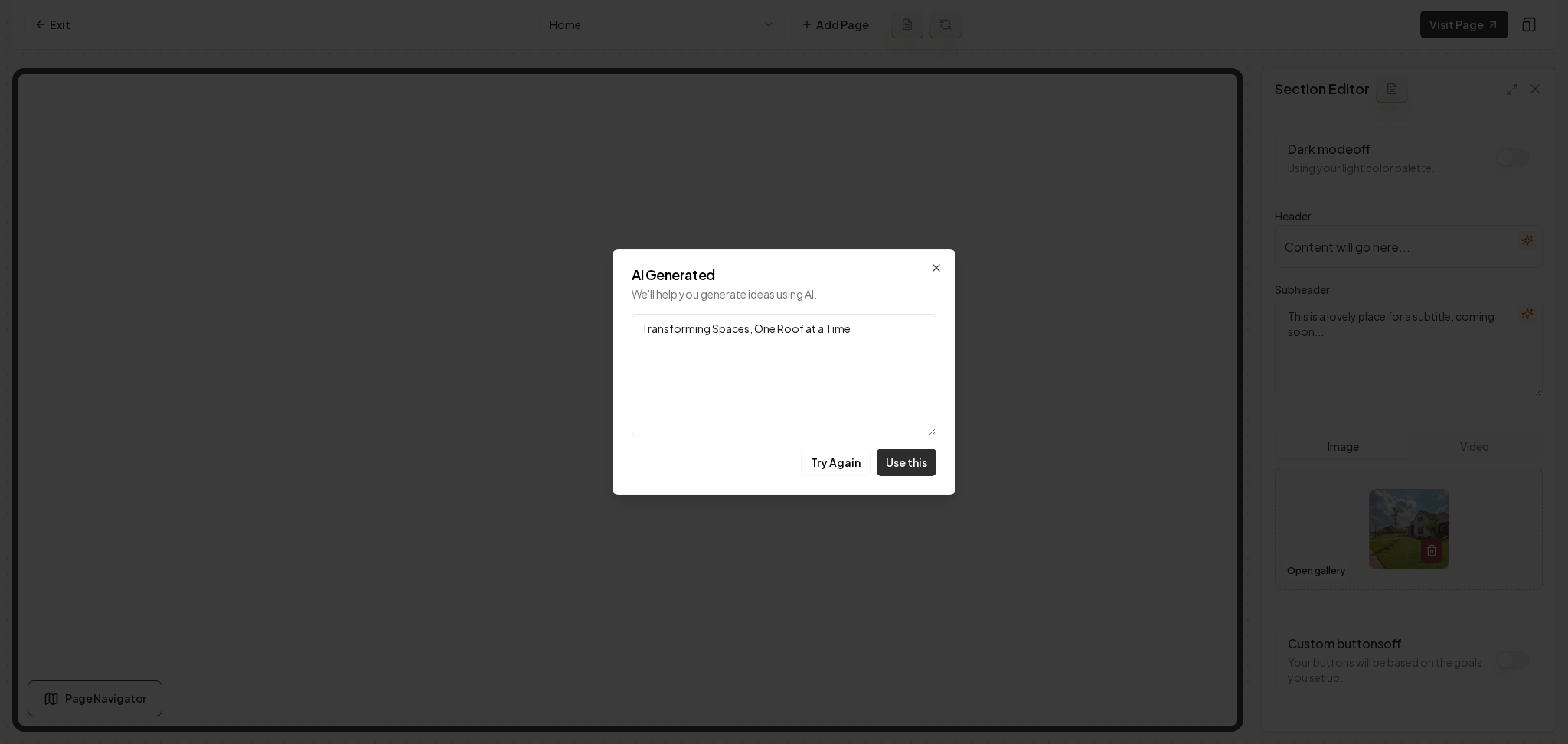
click at [919, 454] on button "Use this" at bounding box center [907, 462] width 60 height 28
type input "Transforming Spaces, One Roof at a Time"
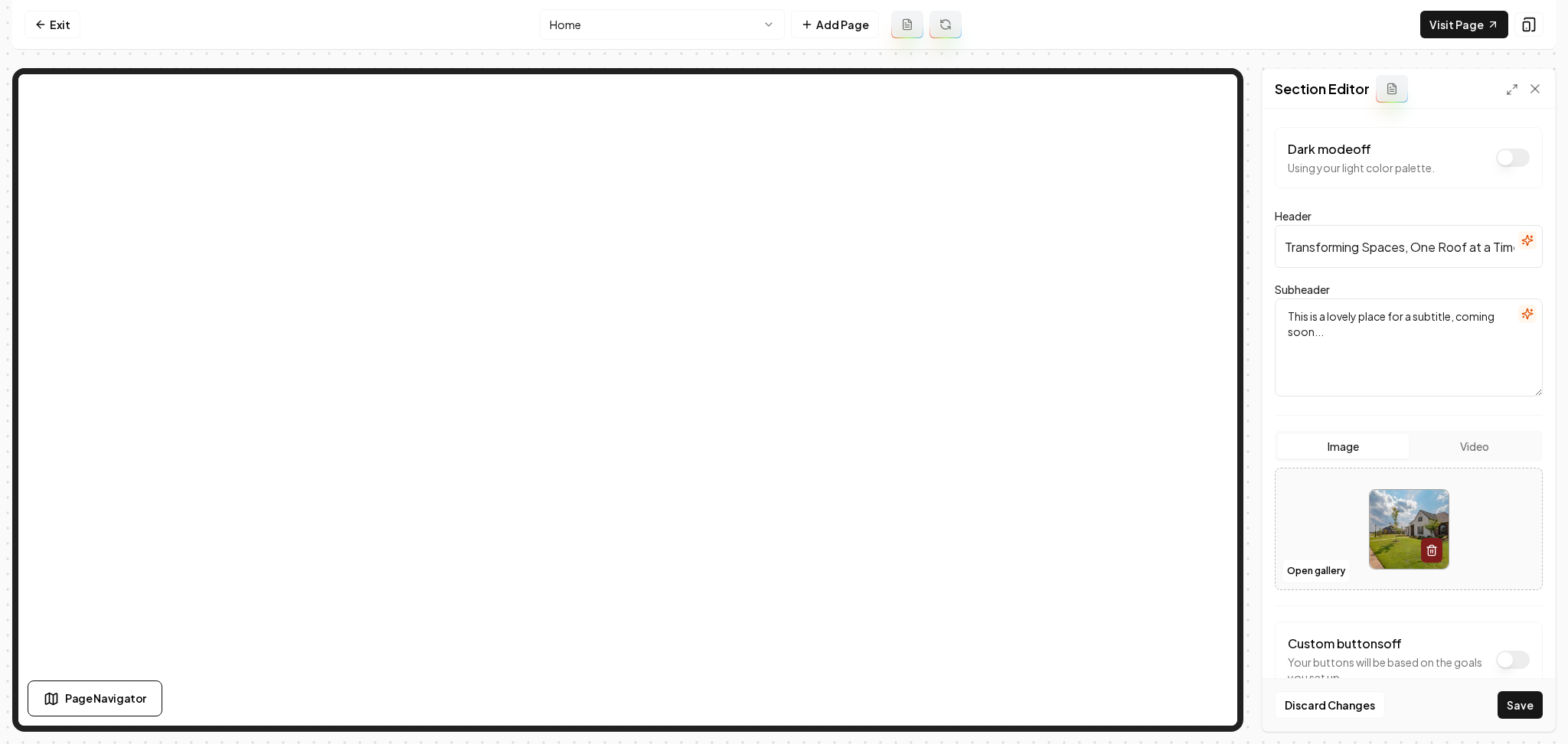
click at [1520, 318] on button "button" at bounding box center [1527, 313] width 18 height 18
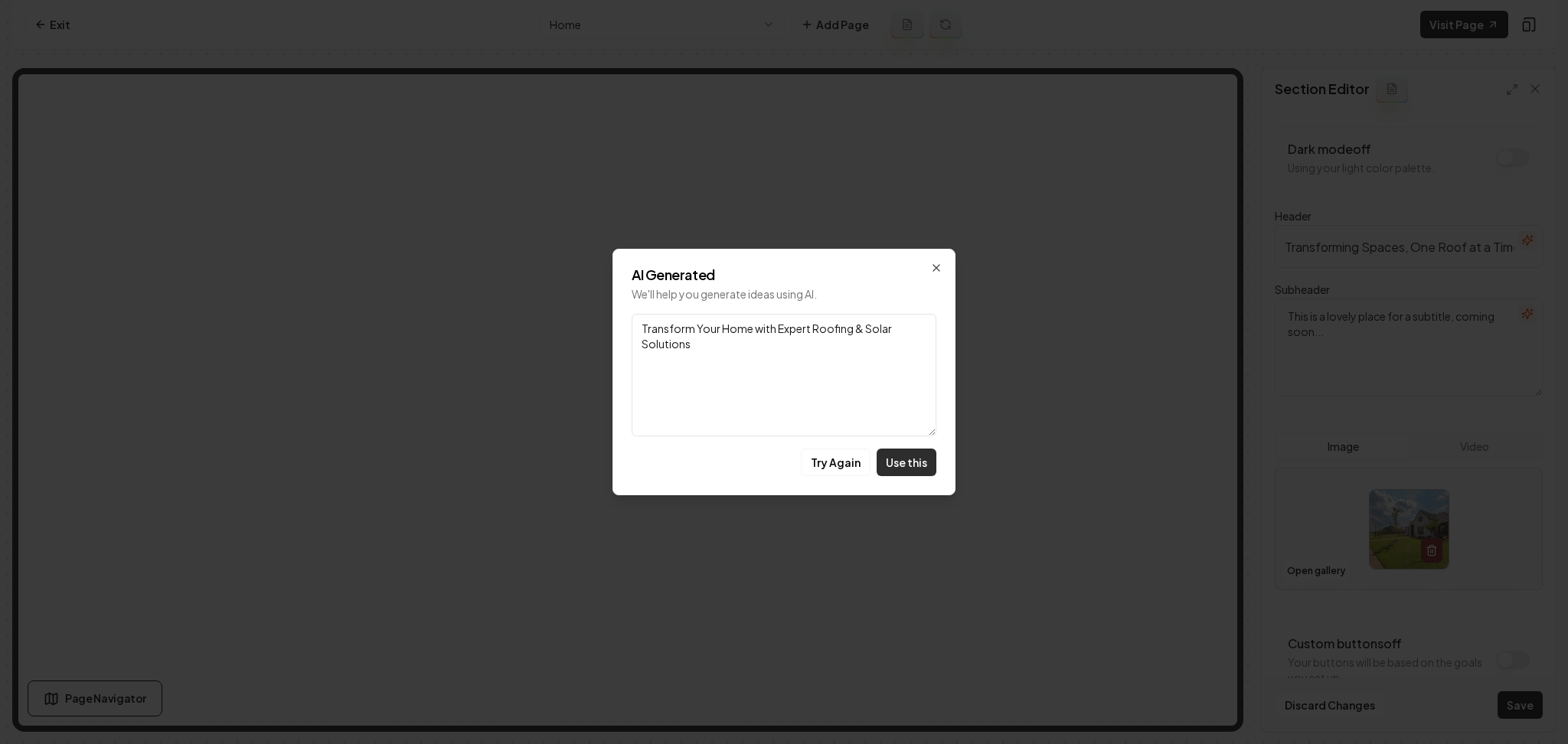
click at [895, 467] on button "Use this" at bounding box center [907, 462] width 60 height 28
type textarea "Transform Your Home with Expert Roofing & Solar Solutions"
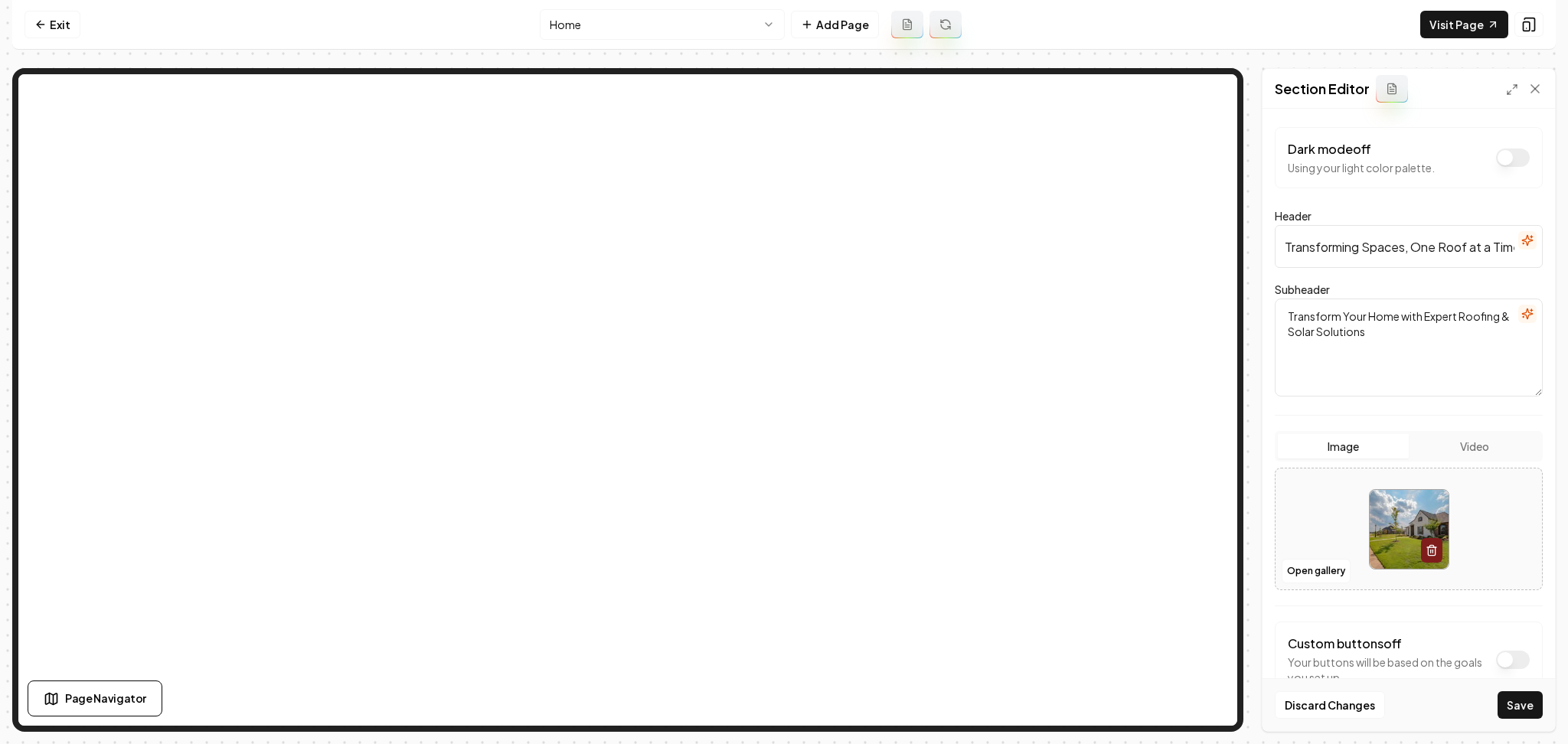
click at [1455, 448] on button "Video" at bounding box center [1473, 446] width 131 height 25
click at [1367, 514] on button "Upload video 100 MB max file size" at bounding box center [1408, 529] width 267 height 107
type input "**********"
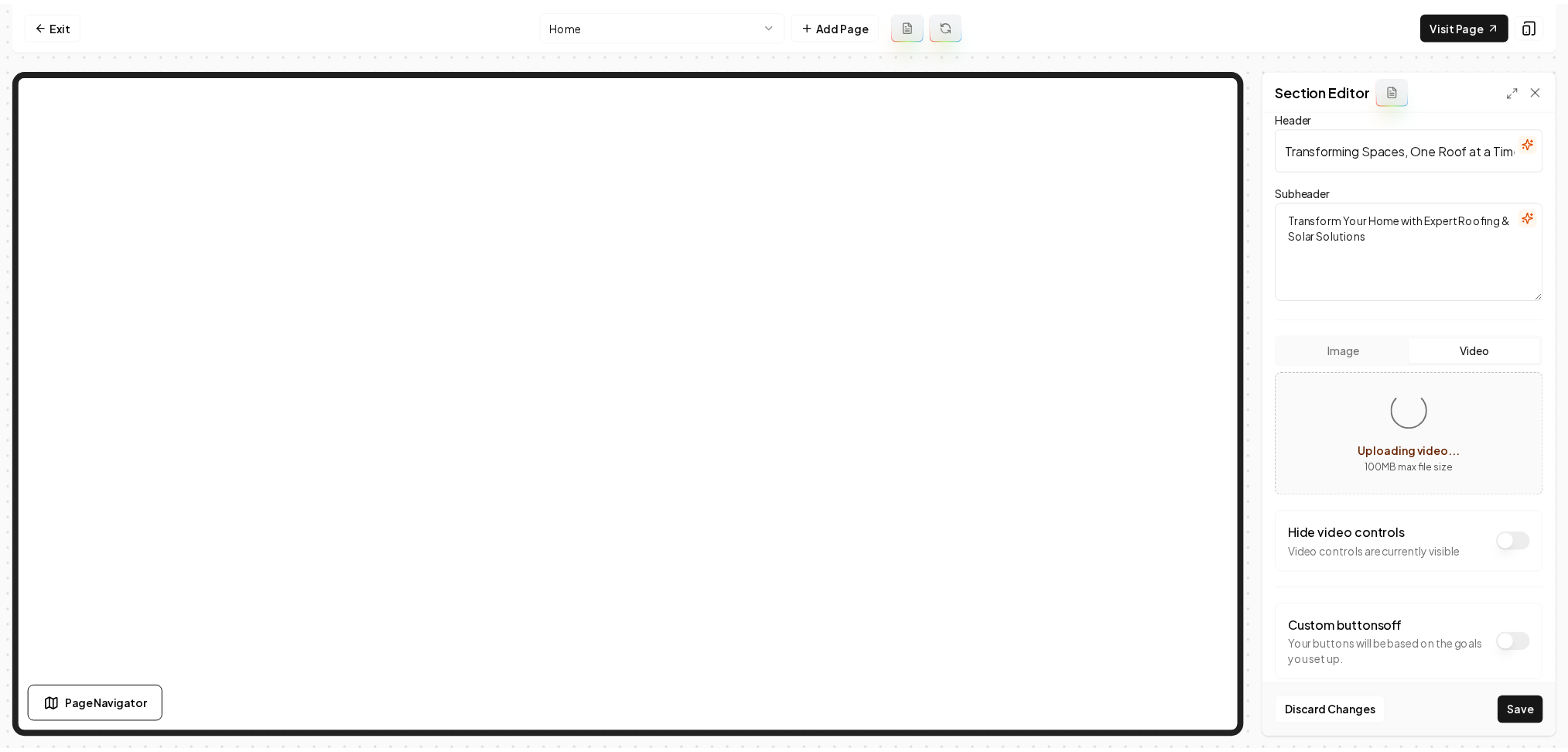
scroll to position [125, 0]
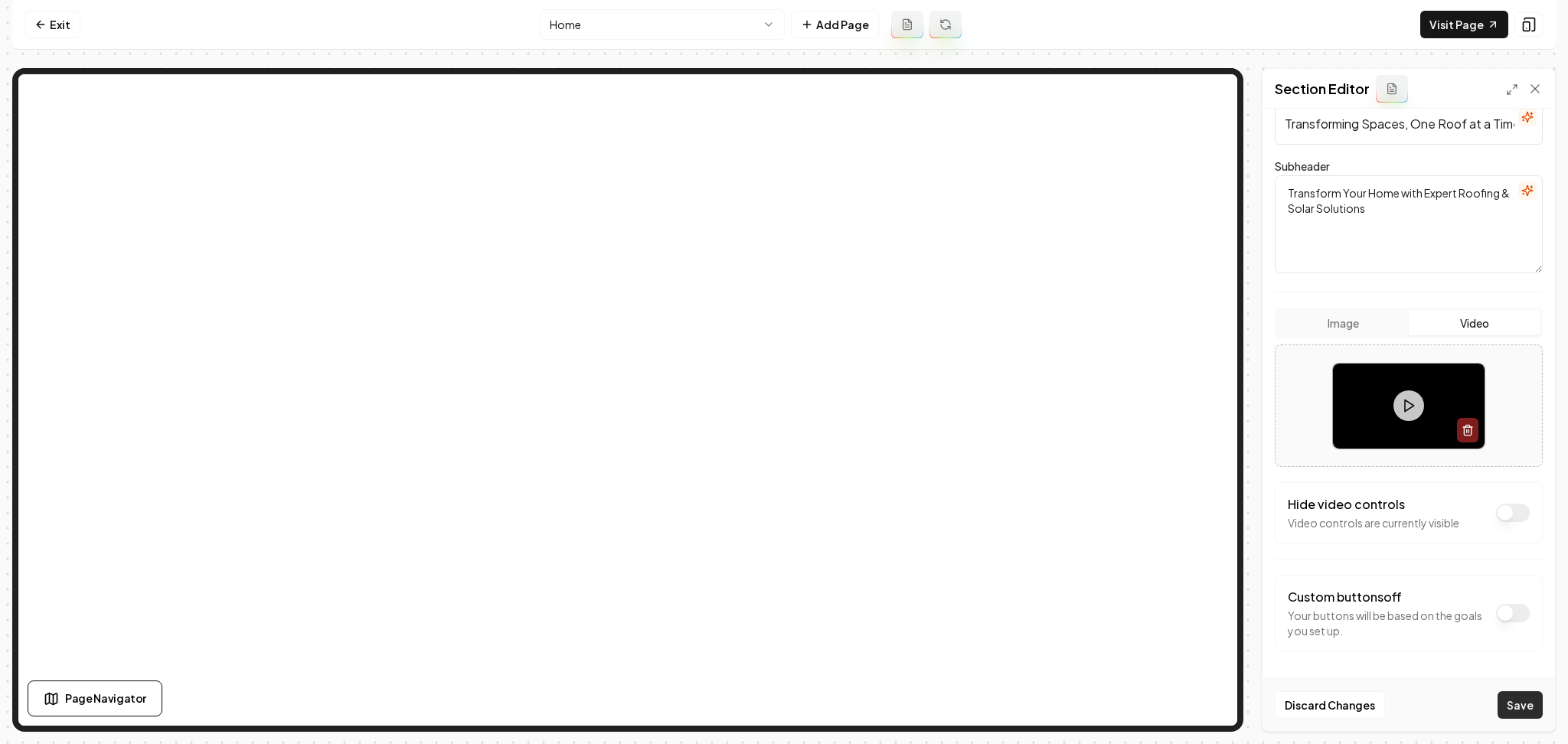
click at [1520, 700] on button "Save" at bounding box center [1519, 705] width 45 height 28
click at [1490, 23] on icon at bounding box center [1493, 24] width 12 height 12
click at [52, 29] on link "Exit" at bounding box center [53, 24] width 55 height 28
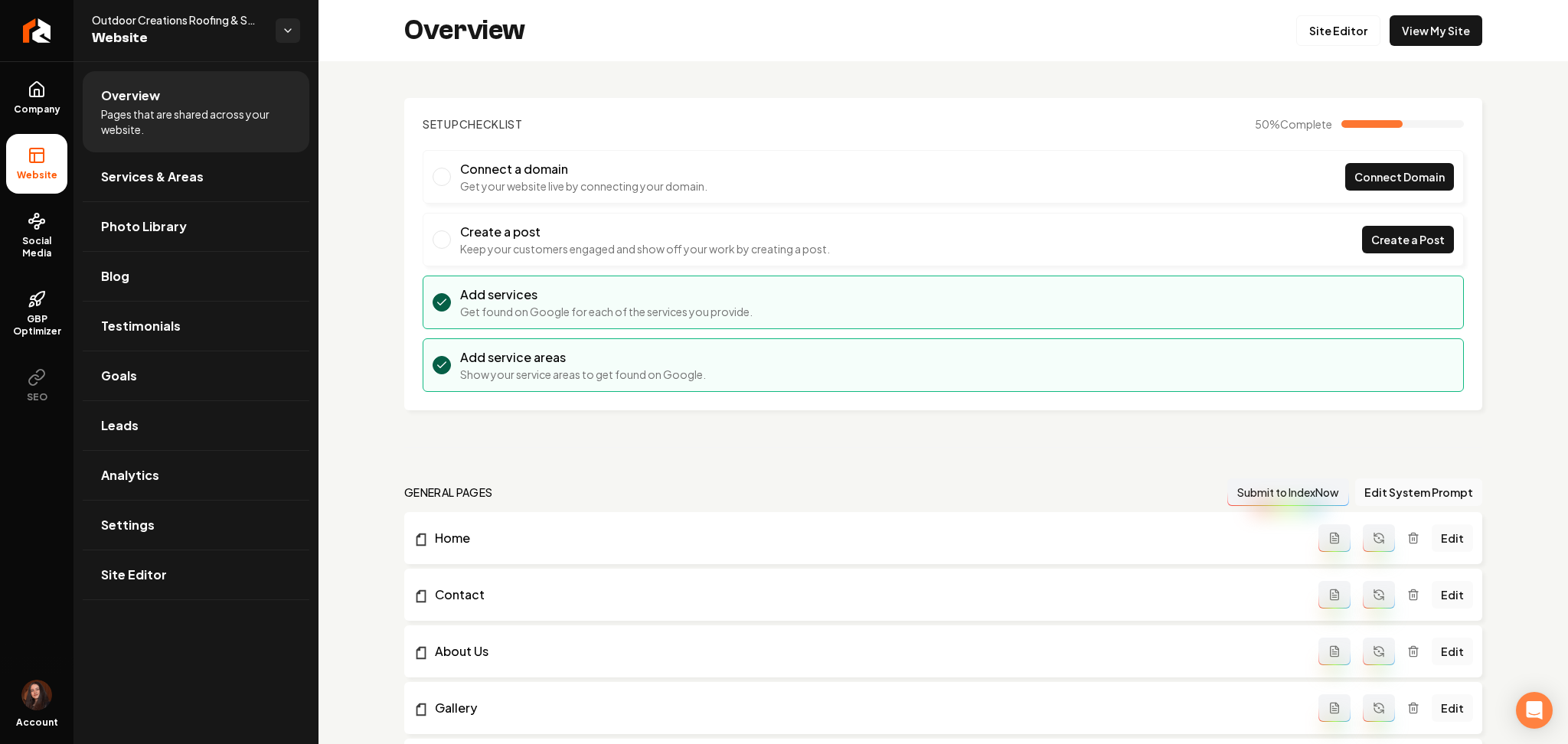
click at [52, 29] on link "Return to dashboard" at bounding box center [36, 31] width 74 height 61
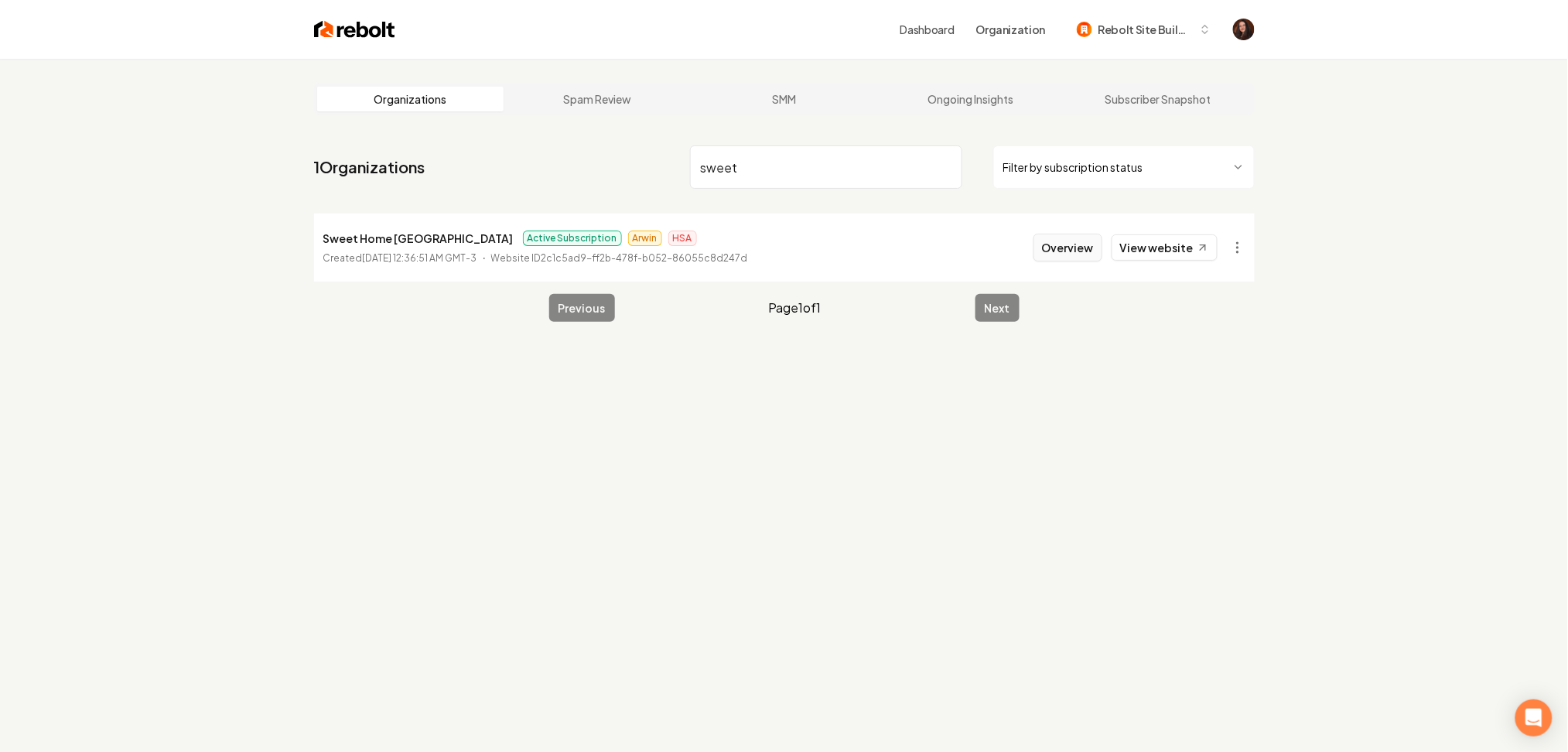
type input "sweet"
click at [1050, 249] on button "Overview" at bounding box center [1068, 247] width 69 height 28
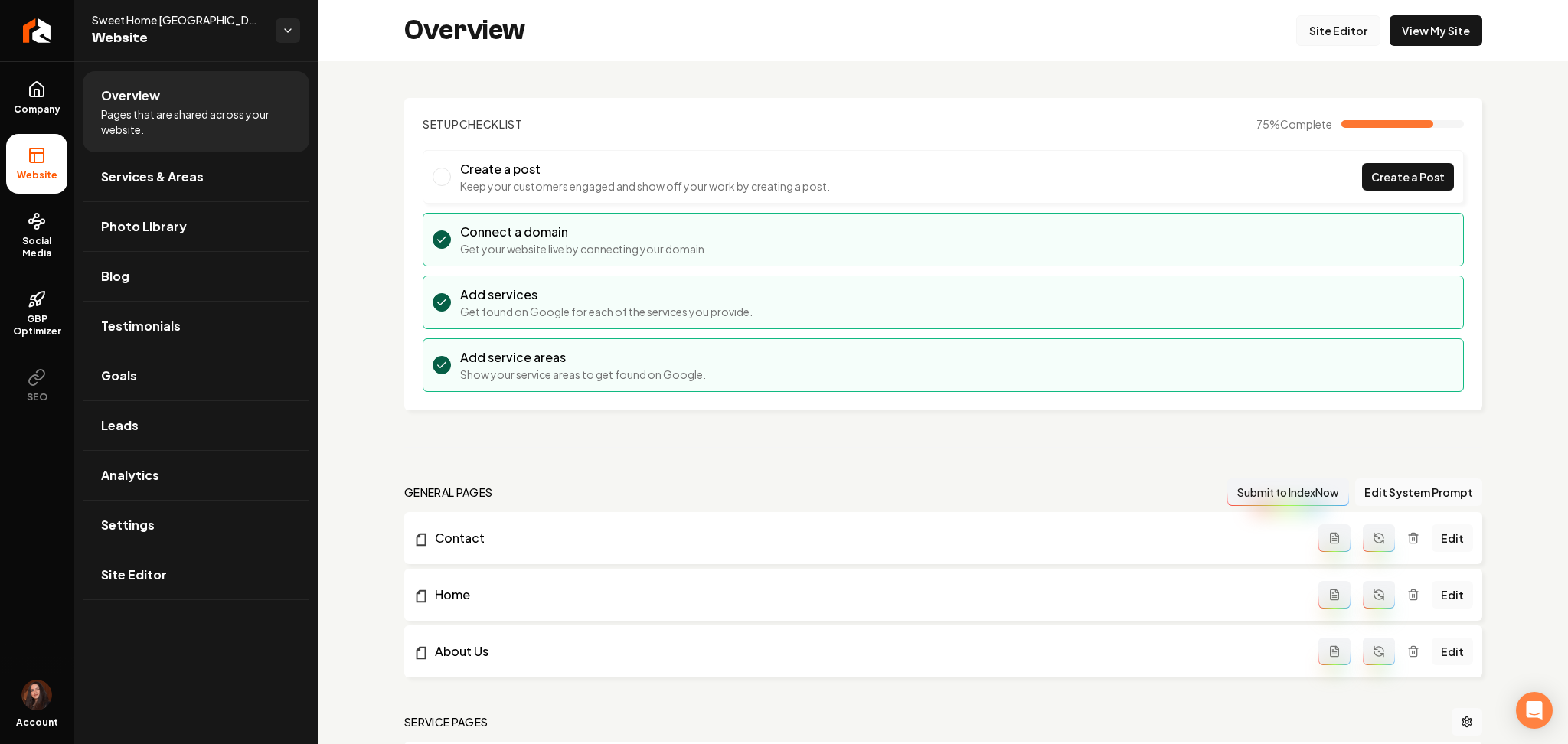
click at [1306, 23] on link "Site Editor" at bounding box center [1339, 31] width 84 height 31
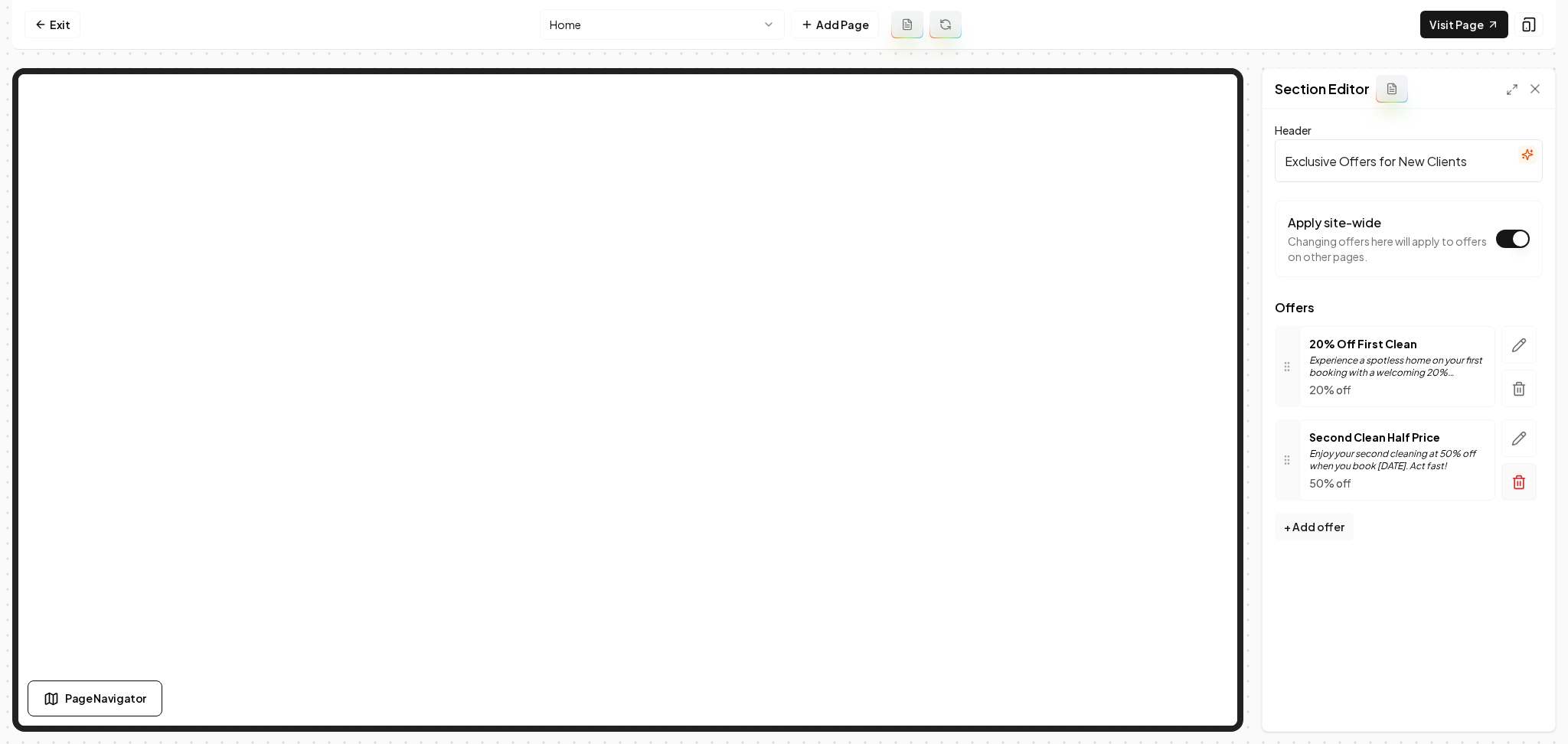
click at [1511, 477] on button "button" at bounding box center [1518, 481] width 35 height 37
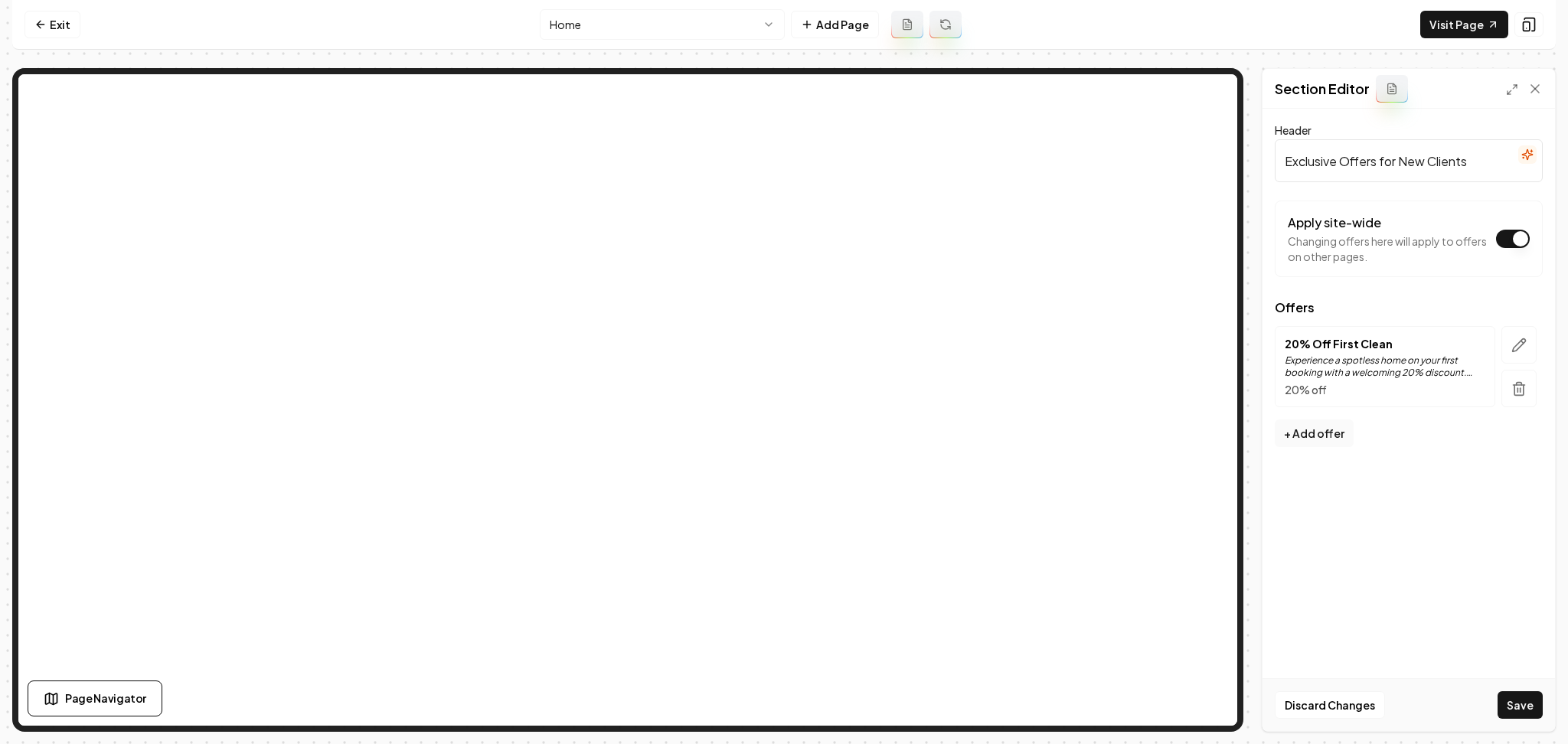
click at [1521, 730] on div "Discard Changes Save" at bounding box center [1408, 704] width 292 height 53
click at [1520, 716] on button "Save" at bounding box center [1519, 705] width 45 height 28
click at [40, 23] on icon at bounding box center [40, 24] width 12 height 12
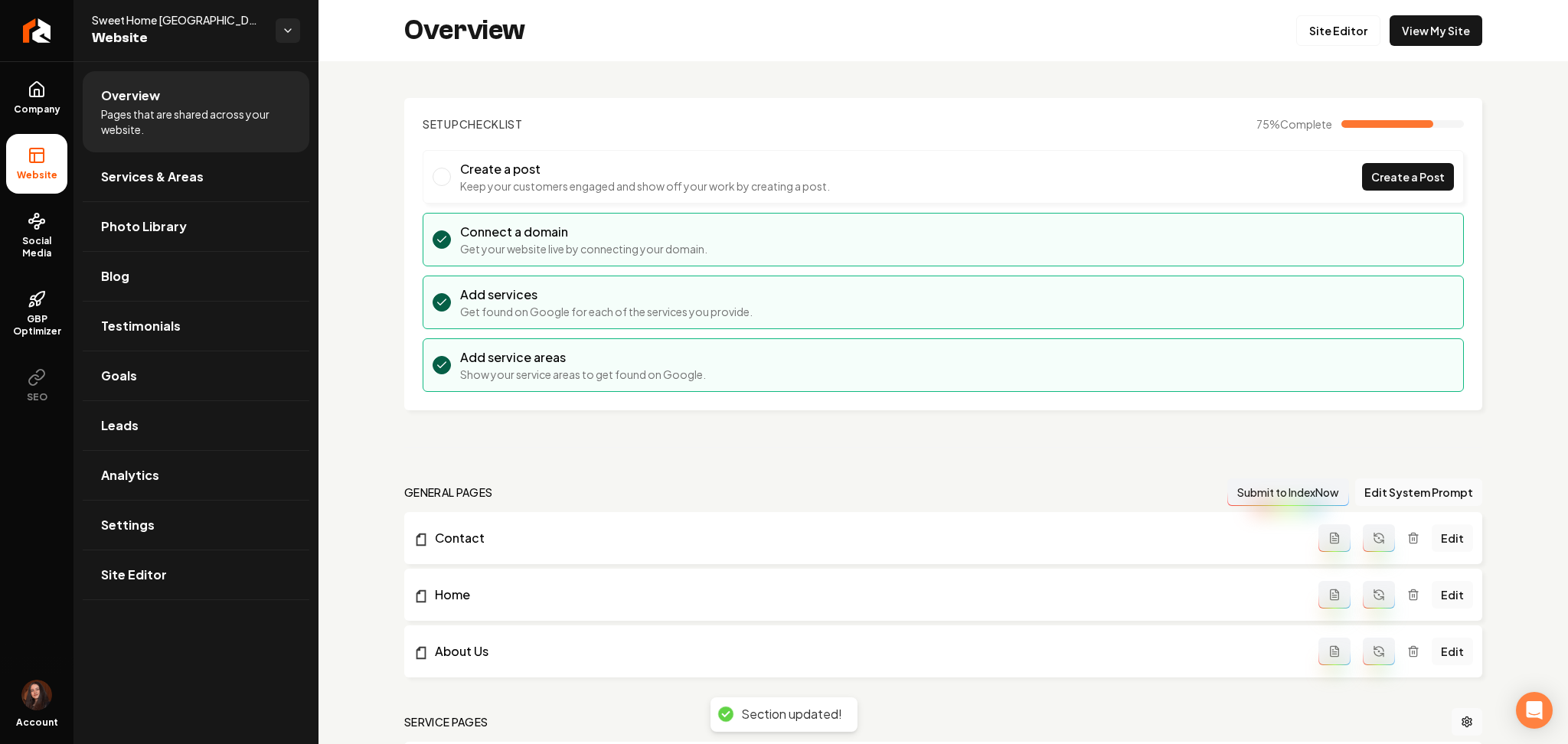
click at [1284, 27] on div "Overview Site Editor View My Site" at bounding box center [943, 31] width 1250 height 61
click at [1297, 29] on link "Site Editor" at bounding box center [1339, 31] width 84 height 31
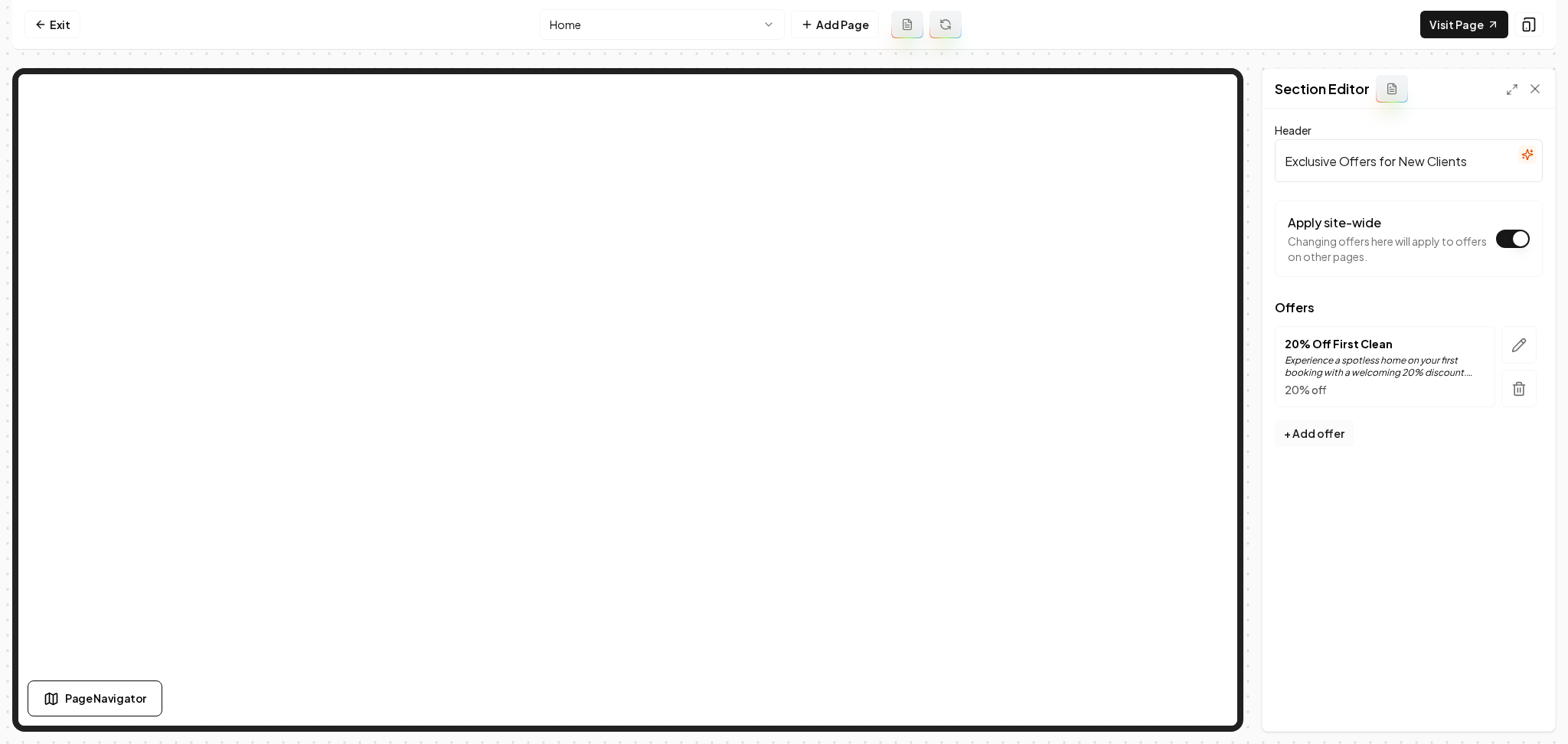
click at [1311, 436] on button "+ Add offer" at bounding box center [1314, 433] width 79 height 28
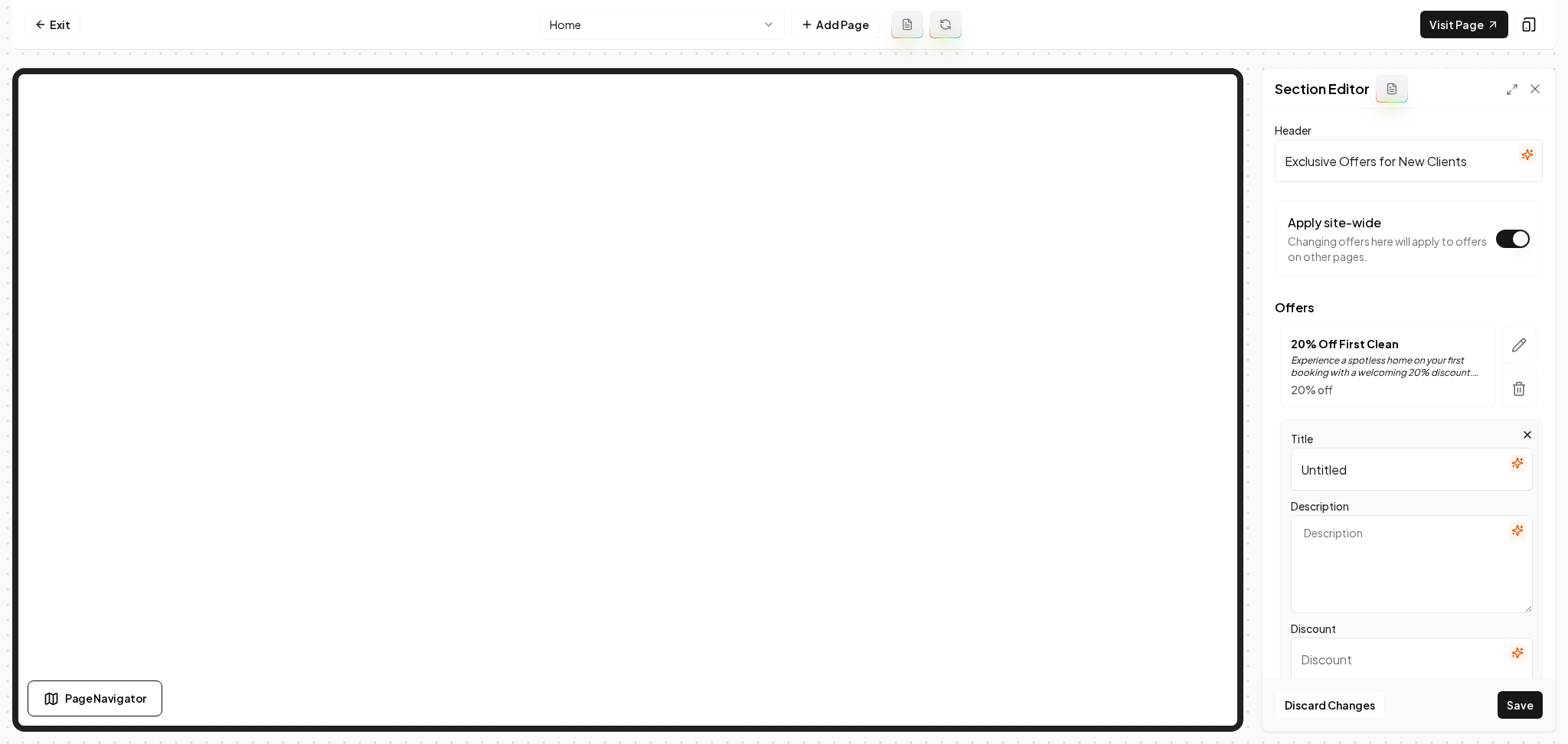
drag, startPoint x: 1351, startPoint y: 475, endPoint x: 1252, endPoint y: 487, distance: 99.7
click at [1253, 481] on div "Page Settings Section Editor Header Exclusive Offers for New Clients Apply site…" at bounding box center [784, 399] width 1544 height 664
type input "Join our loyalty program!"
click at [1332, 552] on textarea "Description" at bounding box center [1411, 563] width 242 height 98
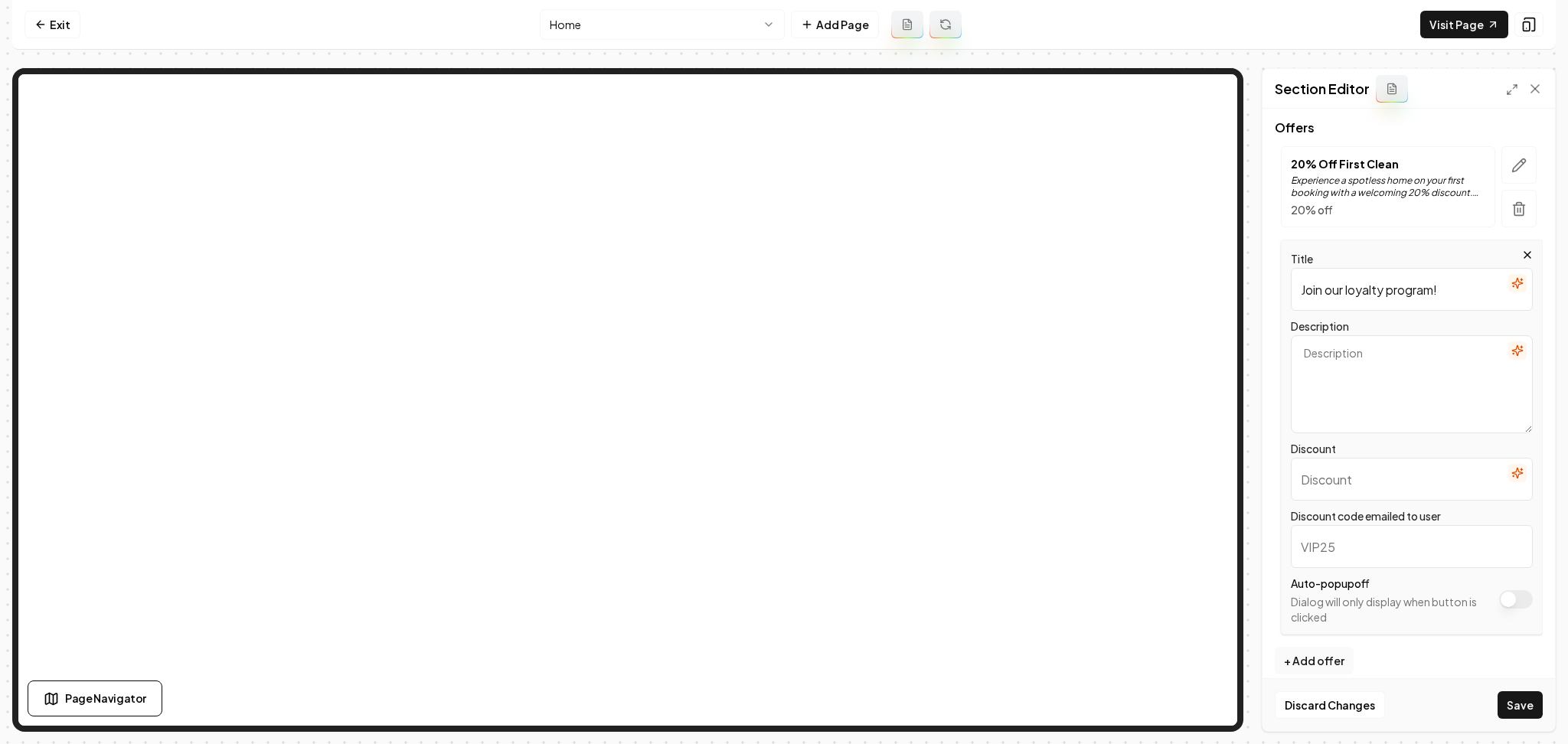
scroll to position [194, 0]
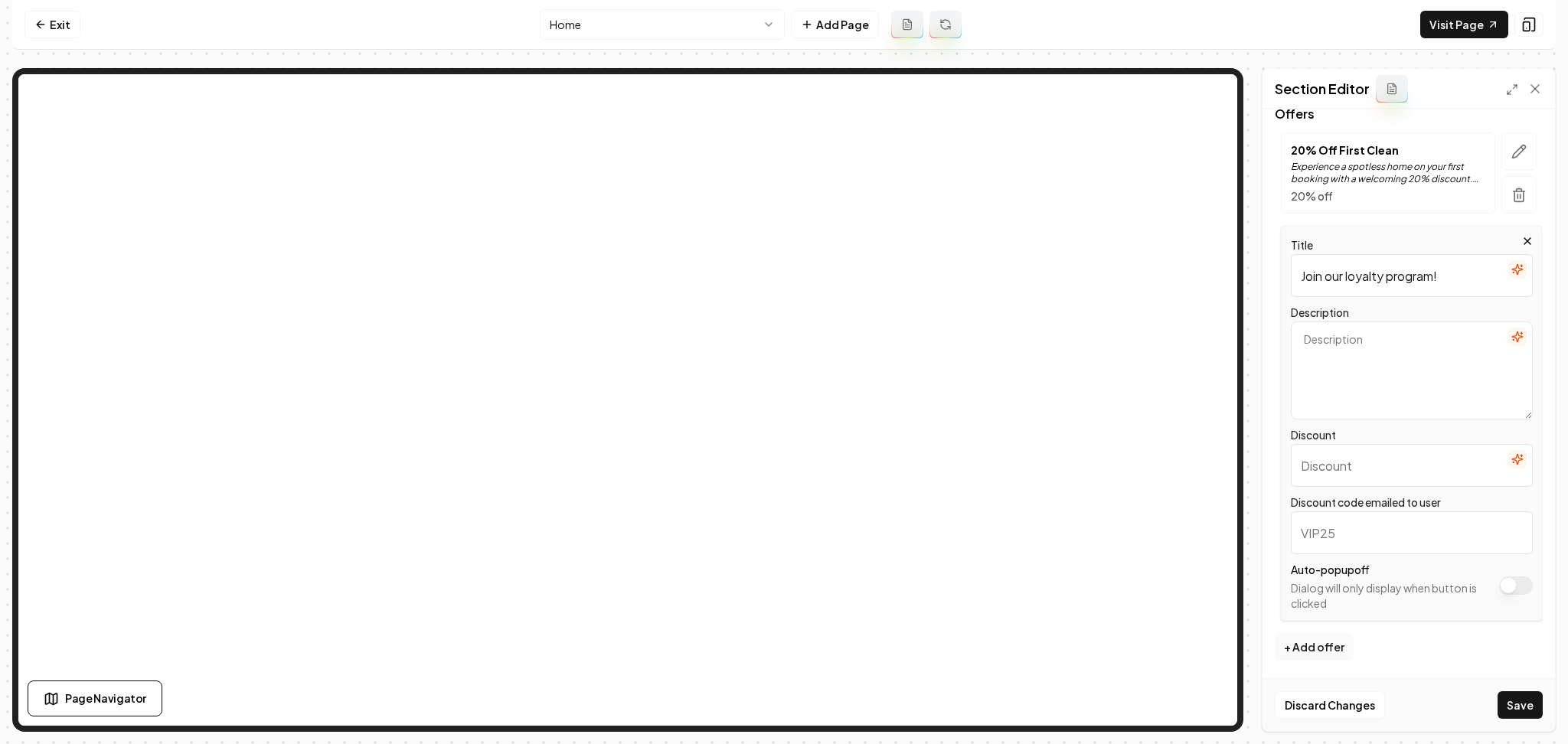
click at [1405, 389] on textarea "Description" at bounding box center [1411, 371] width 242 height 98
paste textarea "Our Loyalty Program rewards your commitment to a clean space. Every time you bo…"
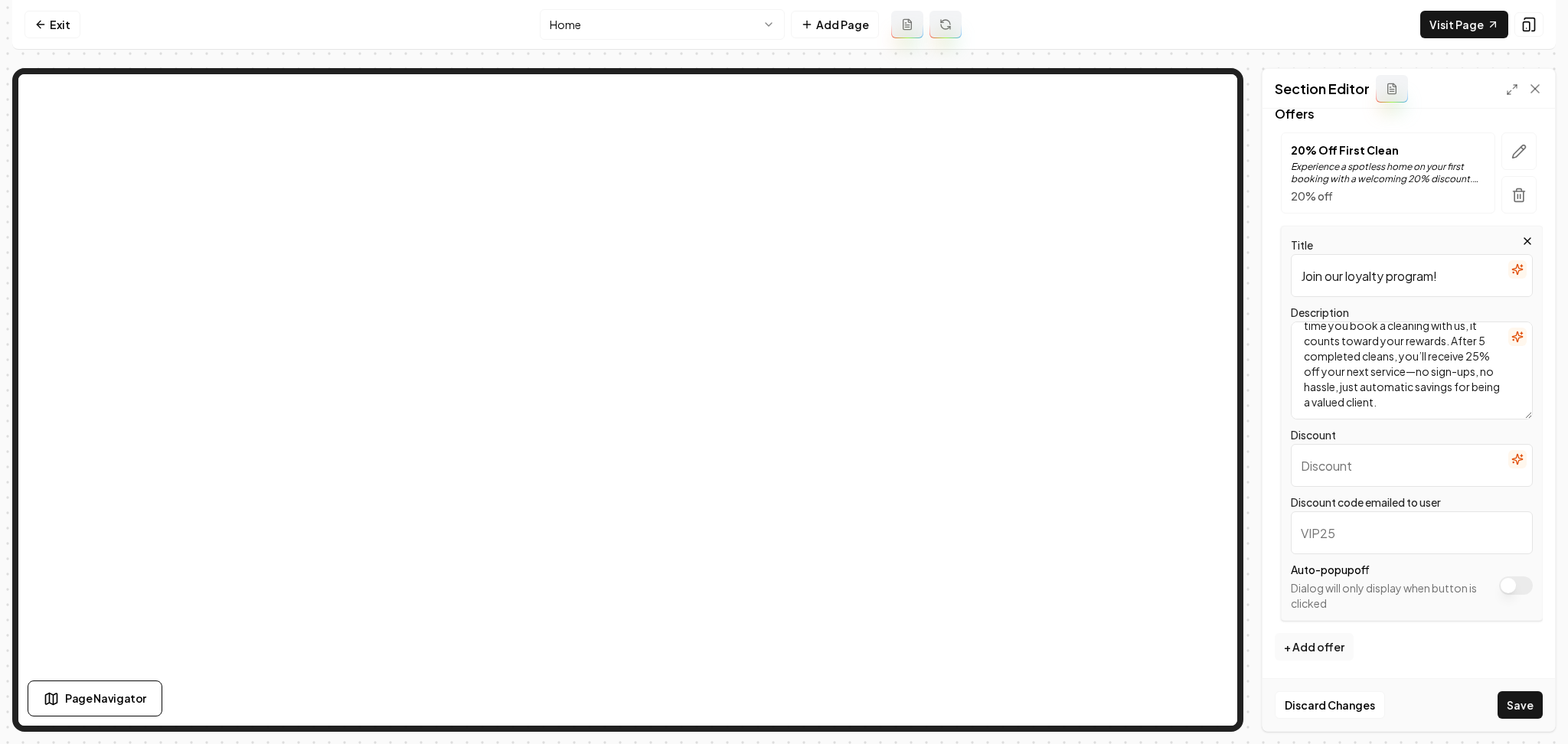
type textarea "Our Loyalty Program rewards your commitment to a clean space. Every time you bo…"
click at [1382, 465] on input "Discount" at bounding box center [1411, 465] width 242 height 43
paste input "Book 5 Cleans, Get 25% Off"
type input "Book 5 Cleans, Get 25% Off"
click at [1503, 696] on button "Save" at bounding box center [1519, 705] width 45 height 28
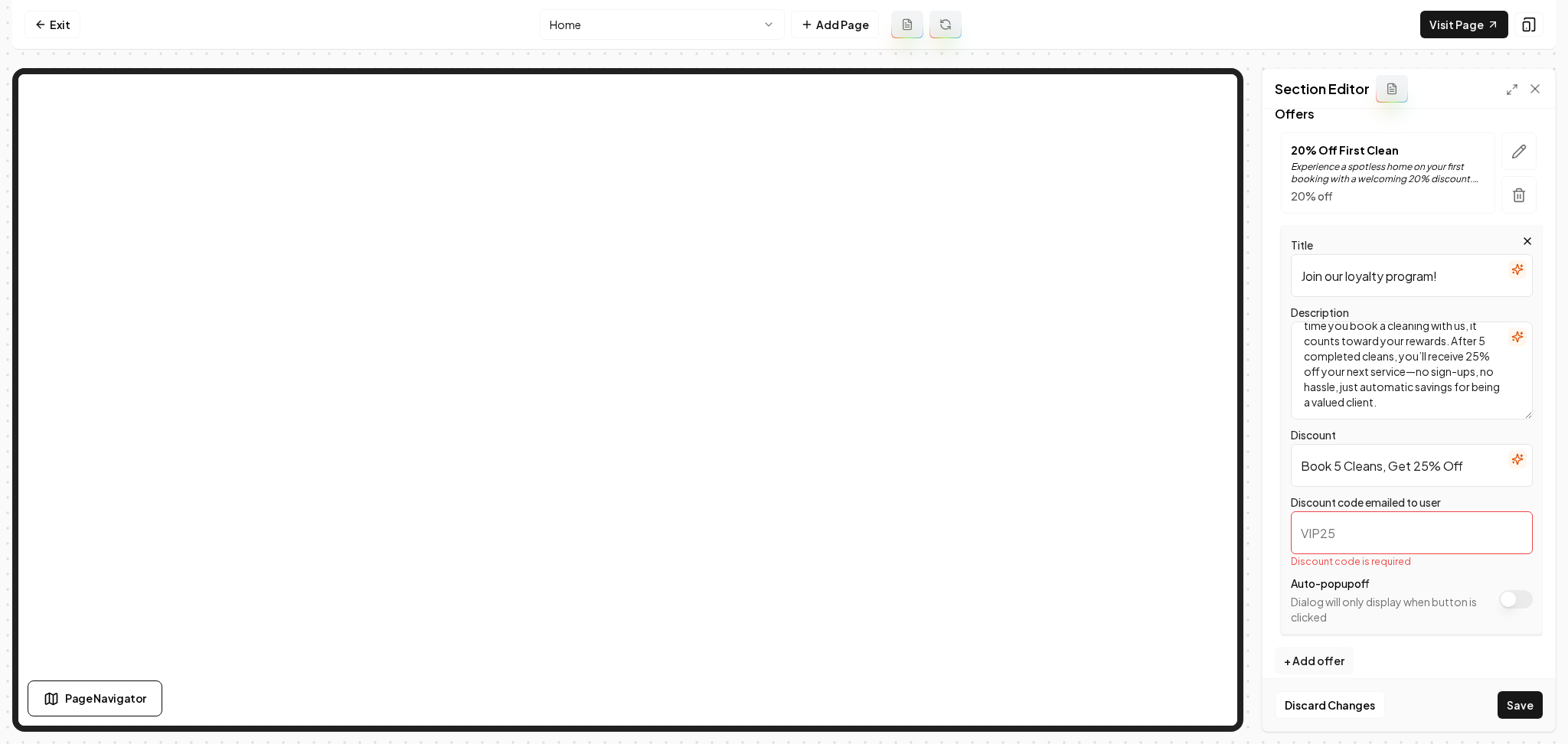
click at [1312, 544] on input "Discount code emailed to user" at bounding box center [1411, 532] width 242 height 43
type input "ROYALTY25"
click at [1514, 587] on button "Apply site-wide" at bounding box center [1515, 585] width 33 height 18
click at [1525, 696] on button "Save" at bounding box center [1519, 705] width 45 height 28
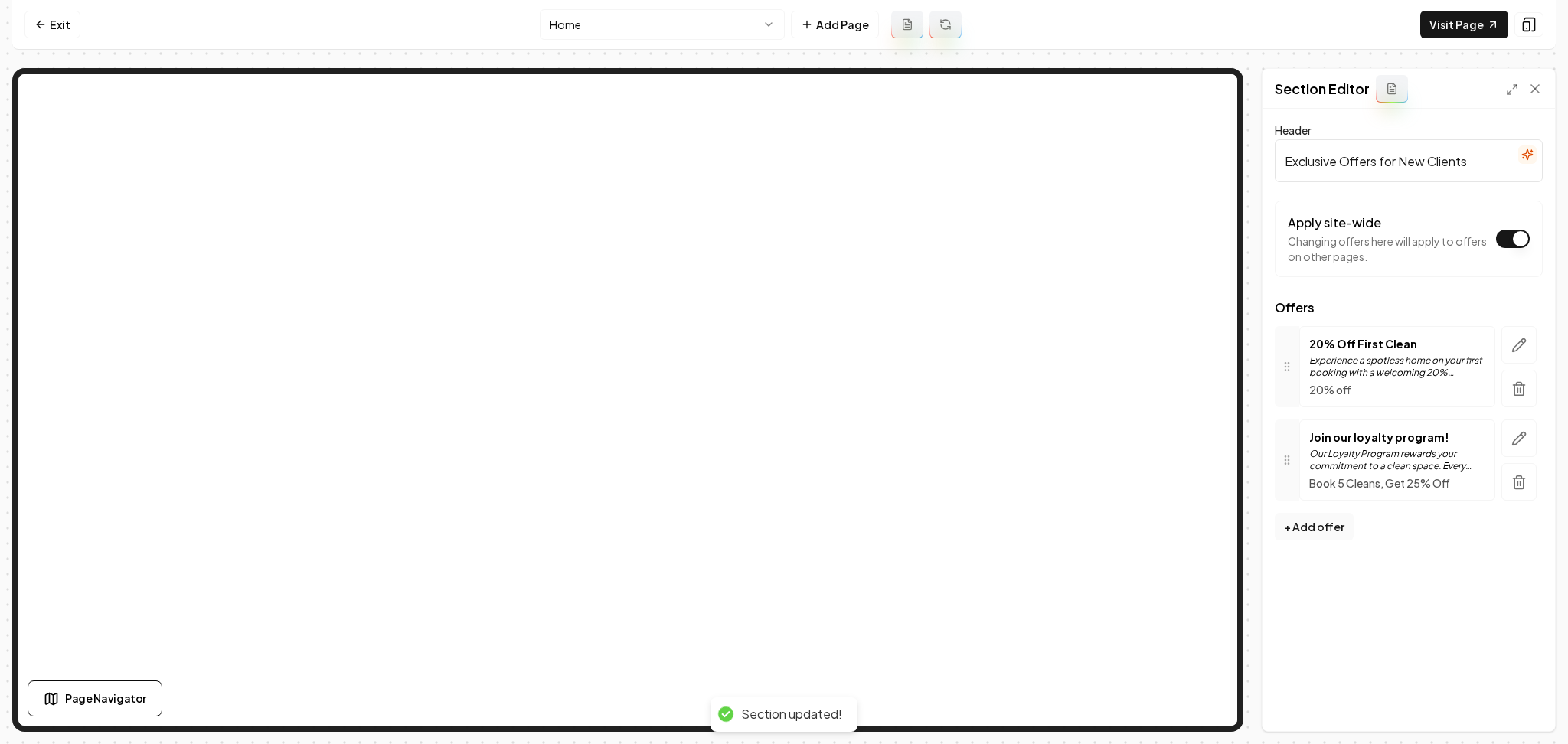
scroll to position [0, 0]
click at [1520, 443] on icon "button" at bounding box center [1519, 438] width 15 height 15
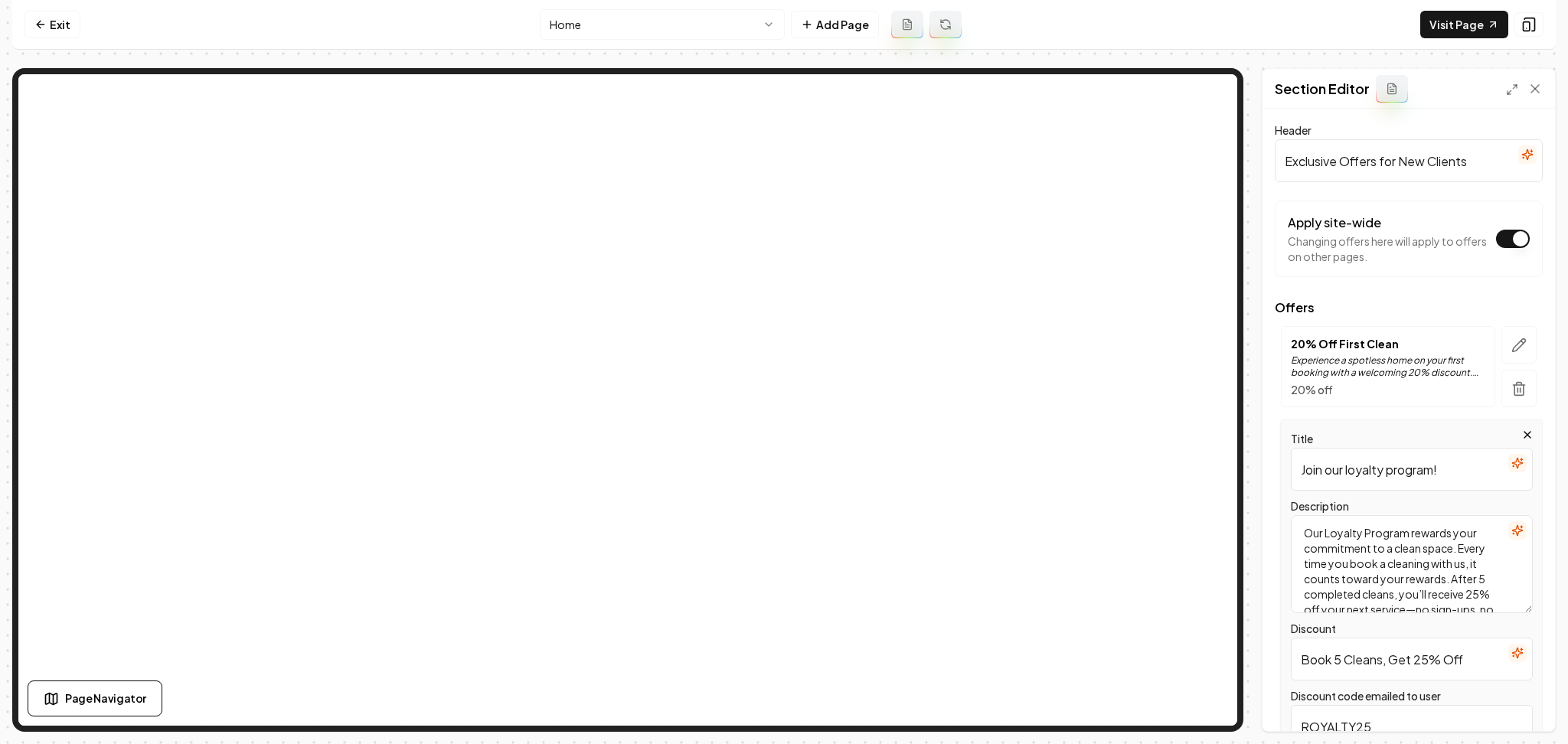
click at [1349, 479] on input "Join our loyalty program!" at bounding box center [1411, 469] width 242 height 43
click at [1376, 472] on input "Join our Loyalty program!" at bounding box center [1411, 469] width 242 height 43
click at [1440, 657] on input "Book 5 Cleans, Get 25% Off" at bounding box center [1411, 659] width 242 height 43
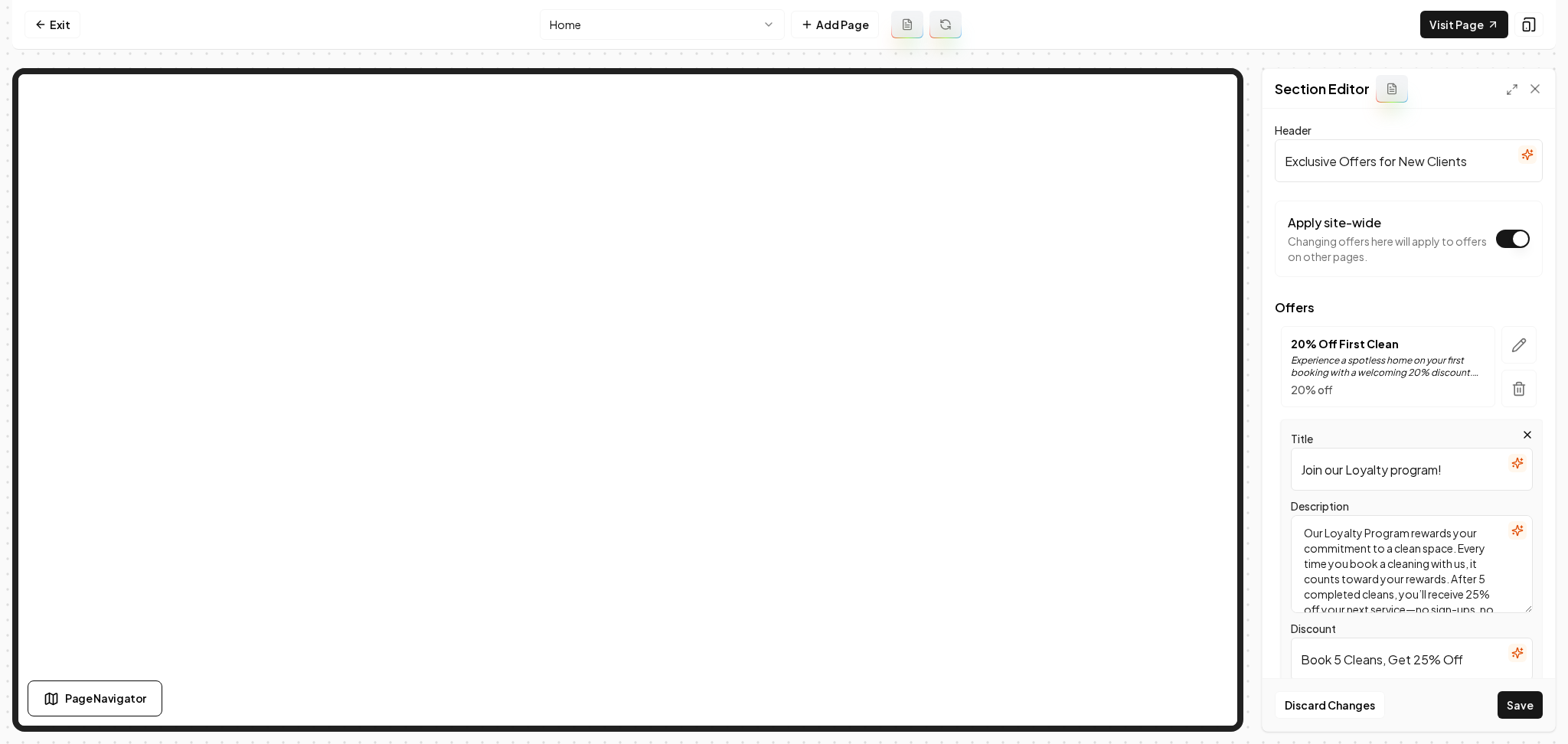
click at [1440, 657] on input "Book 5 Cleans, Get 25% Off" at bounding box center [1411, 659] width 242 height 43
click at [1355, 466] on input "Join our Loyalty program!" at bounding box center [1411, 469] width 242 height 43
click at [1355, 470] on input "Join our Loyalty program!" at bounding box center [1411, 469] width 242 height 43
click at [1356, 469] on input "Join our Loyalty program!" at bounding box center [1411, 469] width 242 height 43
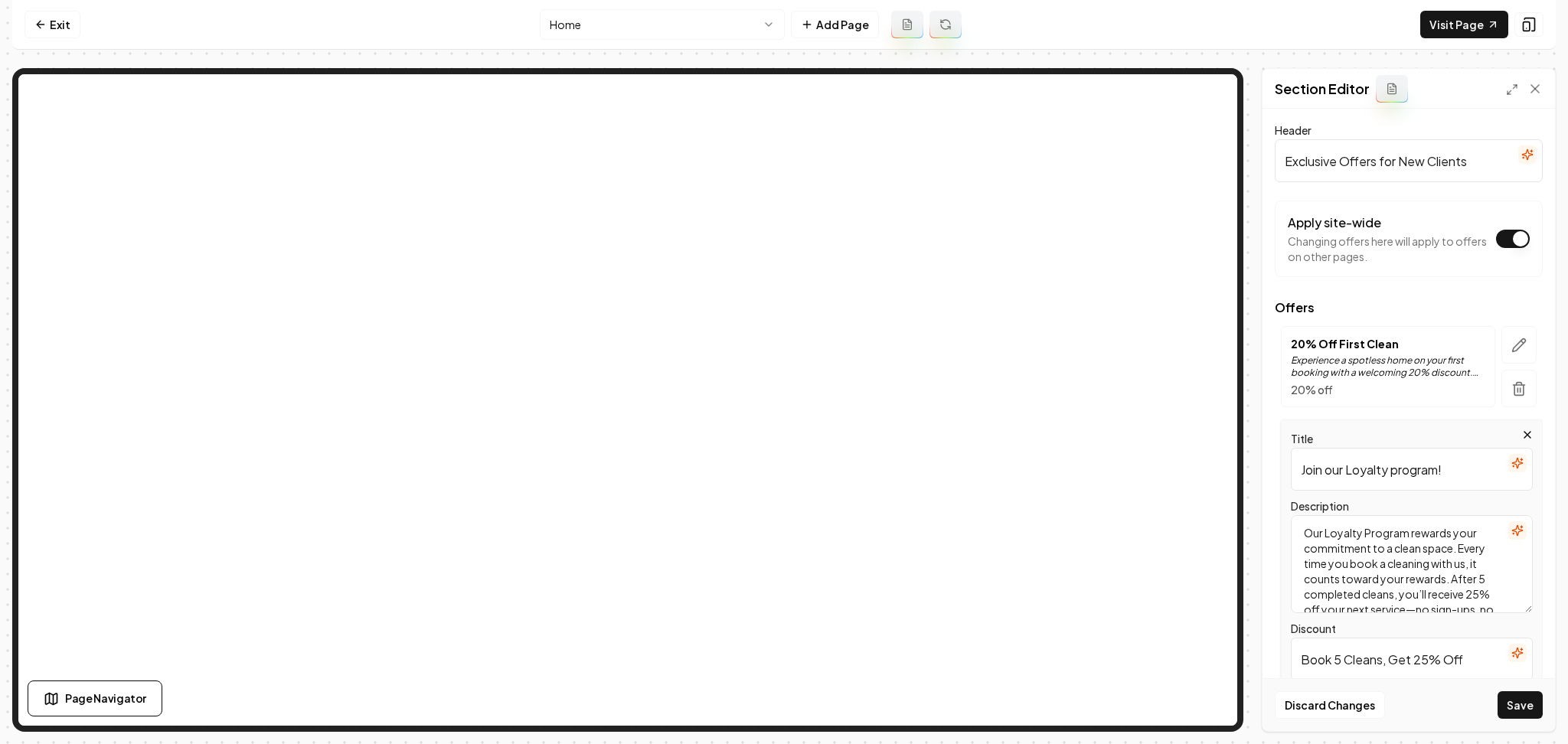
click at [1356, 469] on input "Join our Loyalty program!" at bounding box center [1411, 469] width 242 height 43
paste input "Book 5 Cleans, Get 25% Off"
type input "Book 5 Cleans, Get 25% Off"
click at [1356, 661] on input "Book 5 Cleans, Get 25% Off" at bounding box center [1411, 659] width 242 height 43
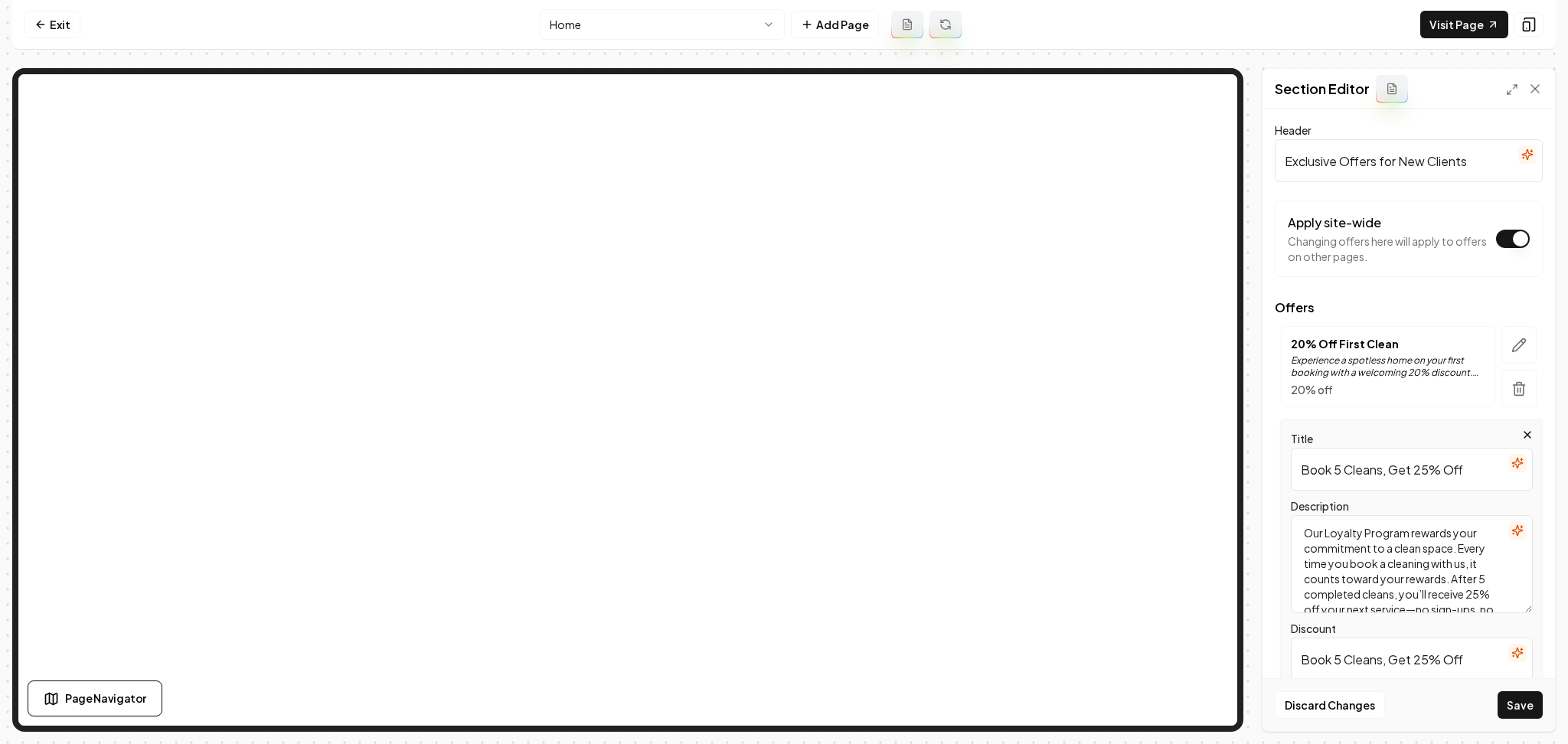
click at [1356, 661] on input "Book 5 Cleans, Get 25% Off" at bounding box center [1411, 659] width 242 height 43
type input "j"
type input "Join Our Loyalty Program!"
click at [1525, 696] on button "Save" at bounding box center [1519, 705] width 45 height 28
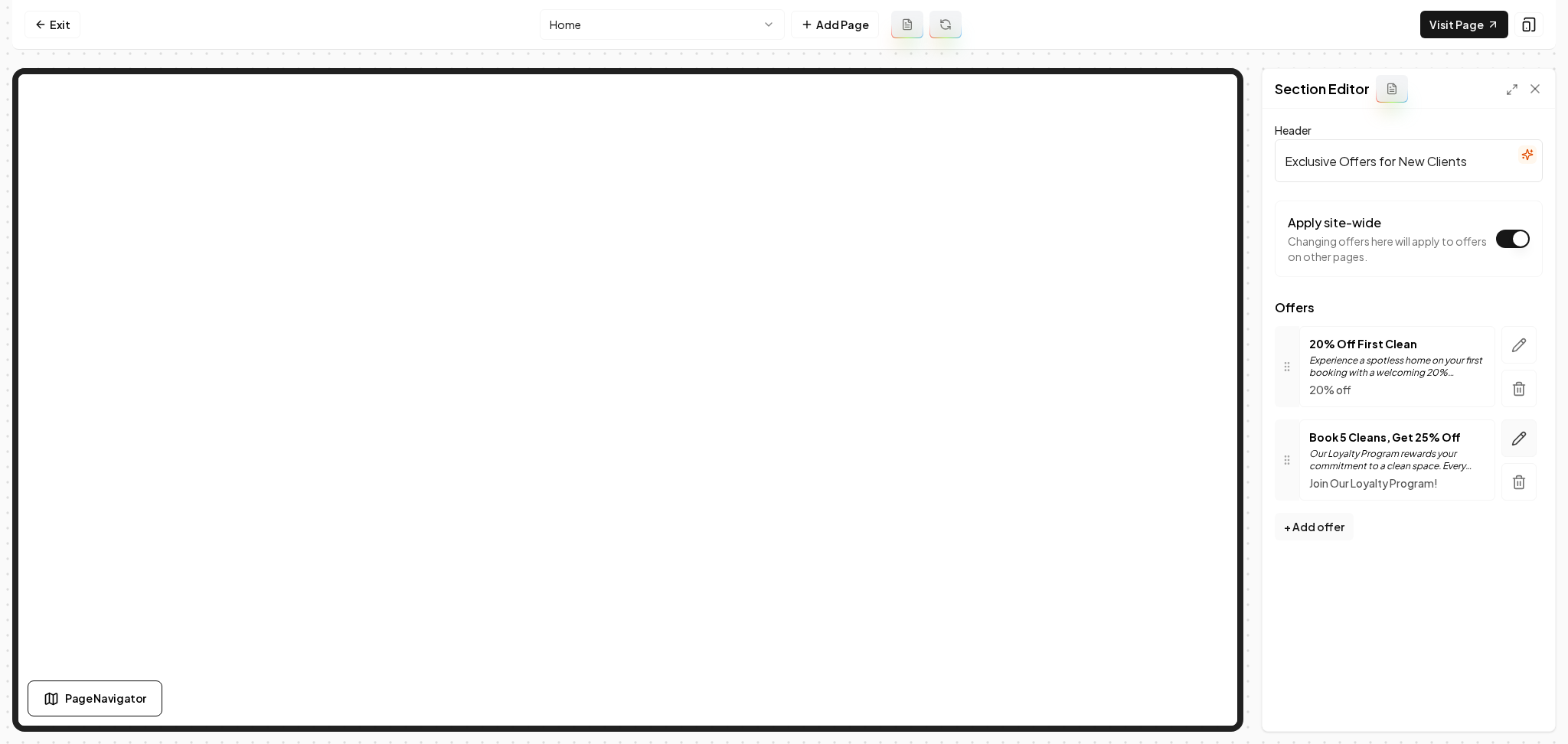
click at [1521, 441] on icon "button" at bounding box center [1519, 438] width 15 height 15
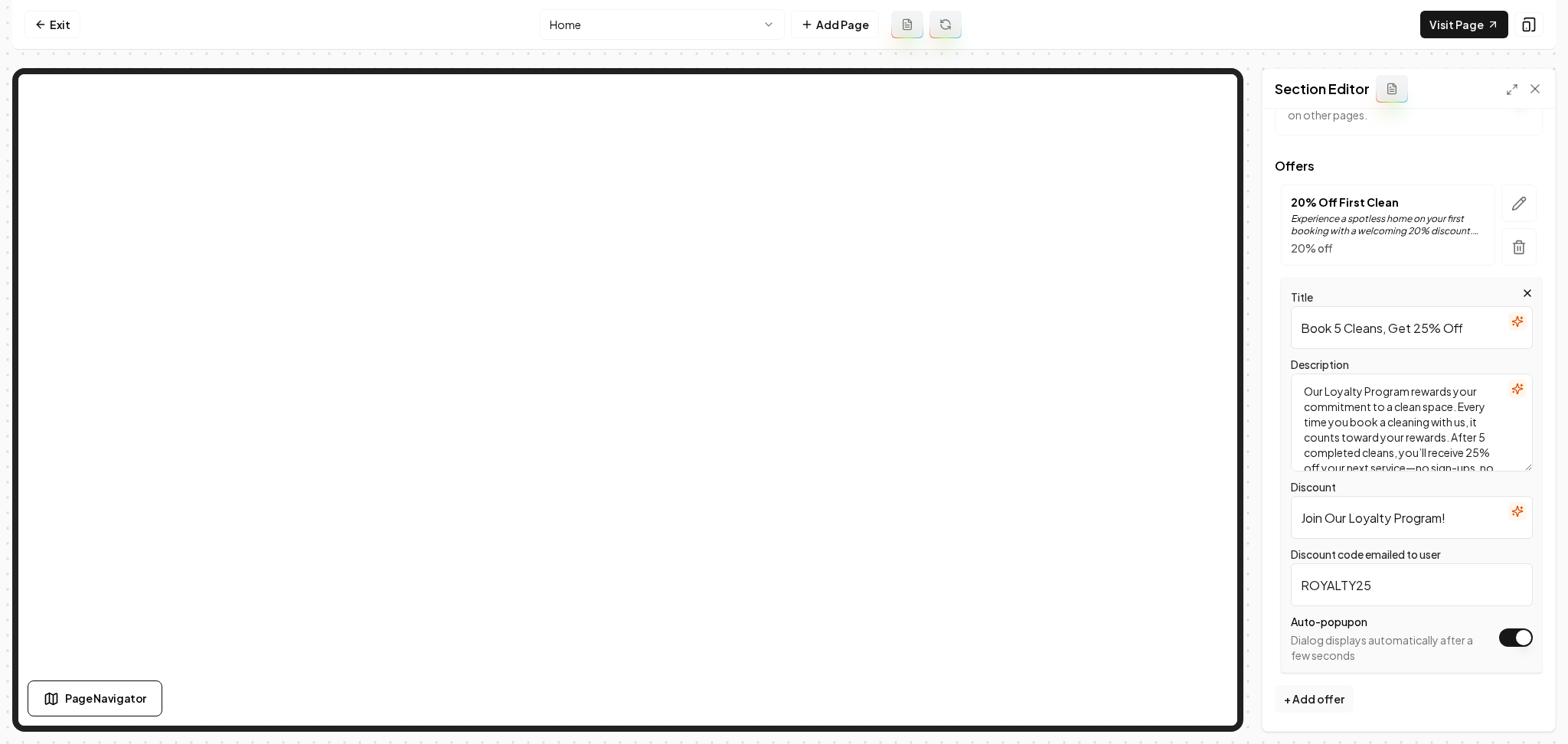
drag, startPoint x: 1338, startPoint y: 419, endPoint x: 1369, endPoint y: 454, distance: 46.8
click at [1369, 454] on textarea "Our Loyalty Program rewards your commitment to a clean space. Every time you bo…" at bounding box center [1411, 422] width 242 height 98
drag, startPoint x: 1391, startPoint y: 422, endPoint x: 1466, endPoint y: 480, distance: 94.8
click at [1466, 480] on div "Title Book 5 Cleans, Get 25% Off Description Our Loyalty Program rewards your c…" at bounding box center [1412, 475] width 262 height 394
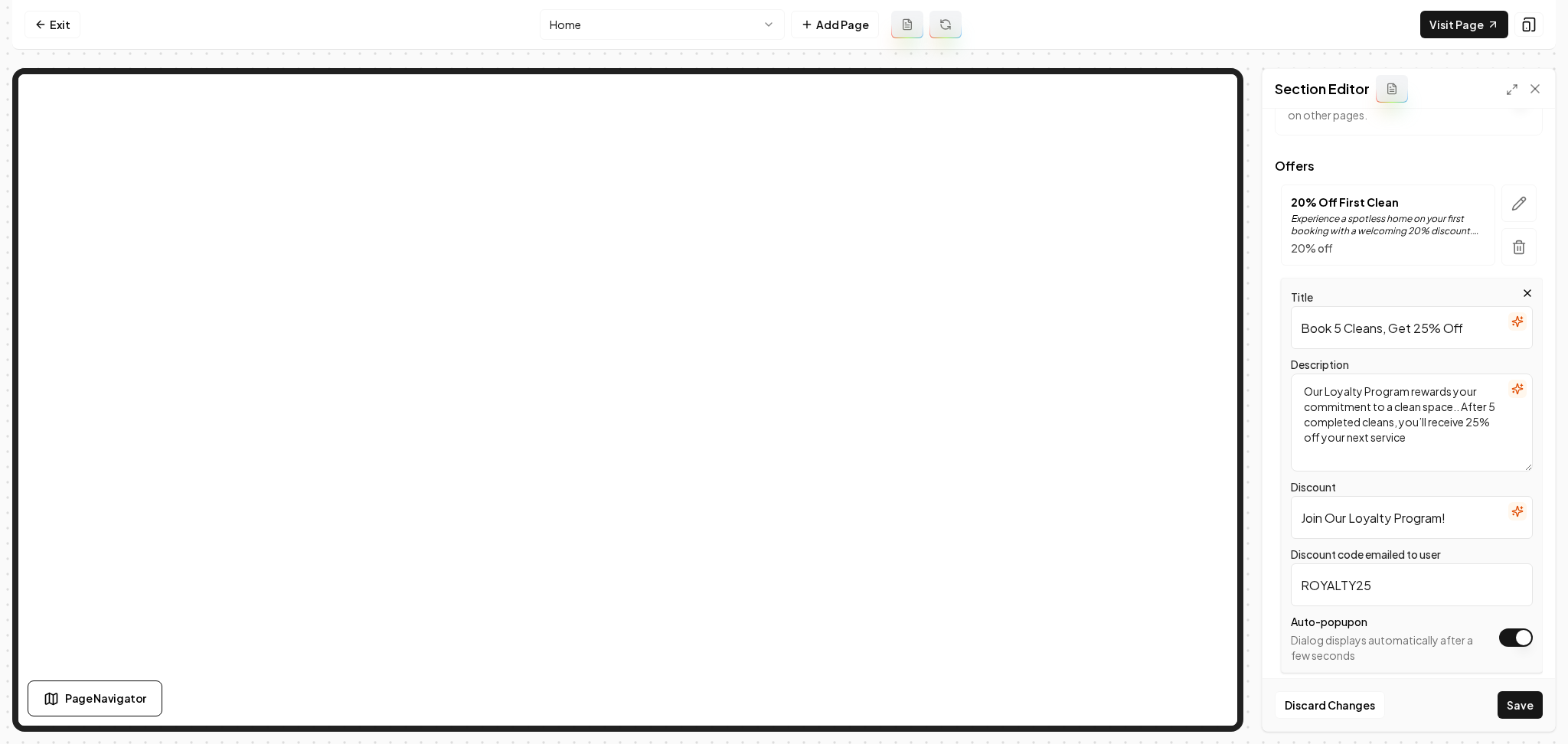
scroll to position [0, 0]
type textarea "Our Loyalty Program rewards your commitment to a clean space.. After 5 complete…"
click at [1514, 711] on button "Save" at bounding box center [1519, 705] width 45 height 28
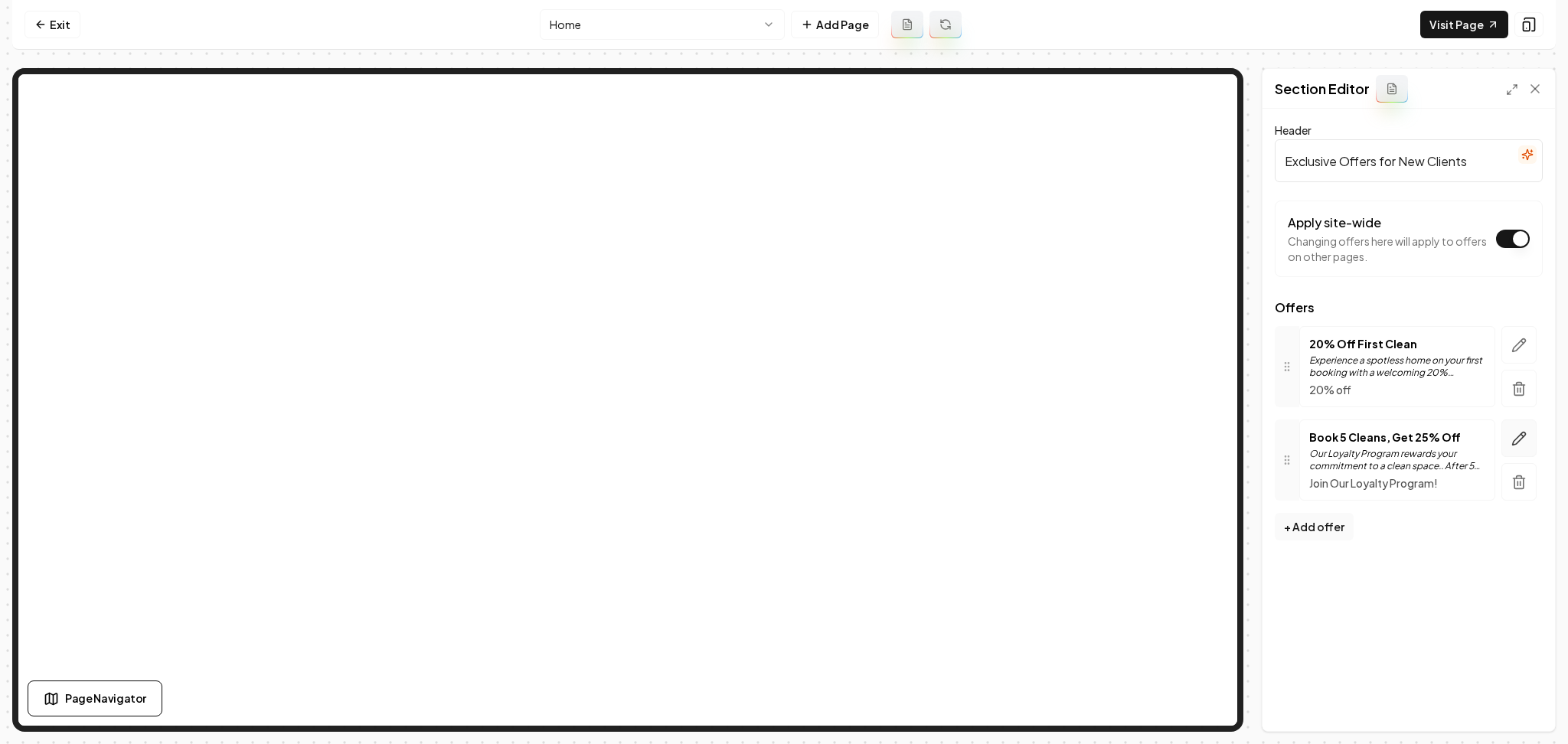
click at [1507, 440] on button "button" at bounding box center [1518, 437] width 35 height 37
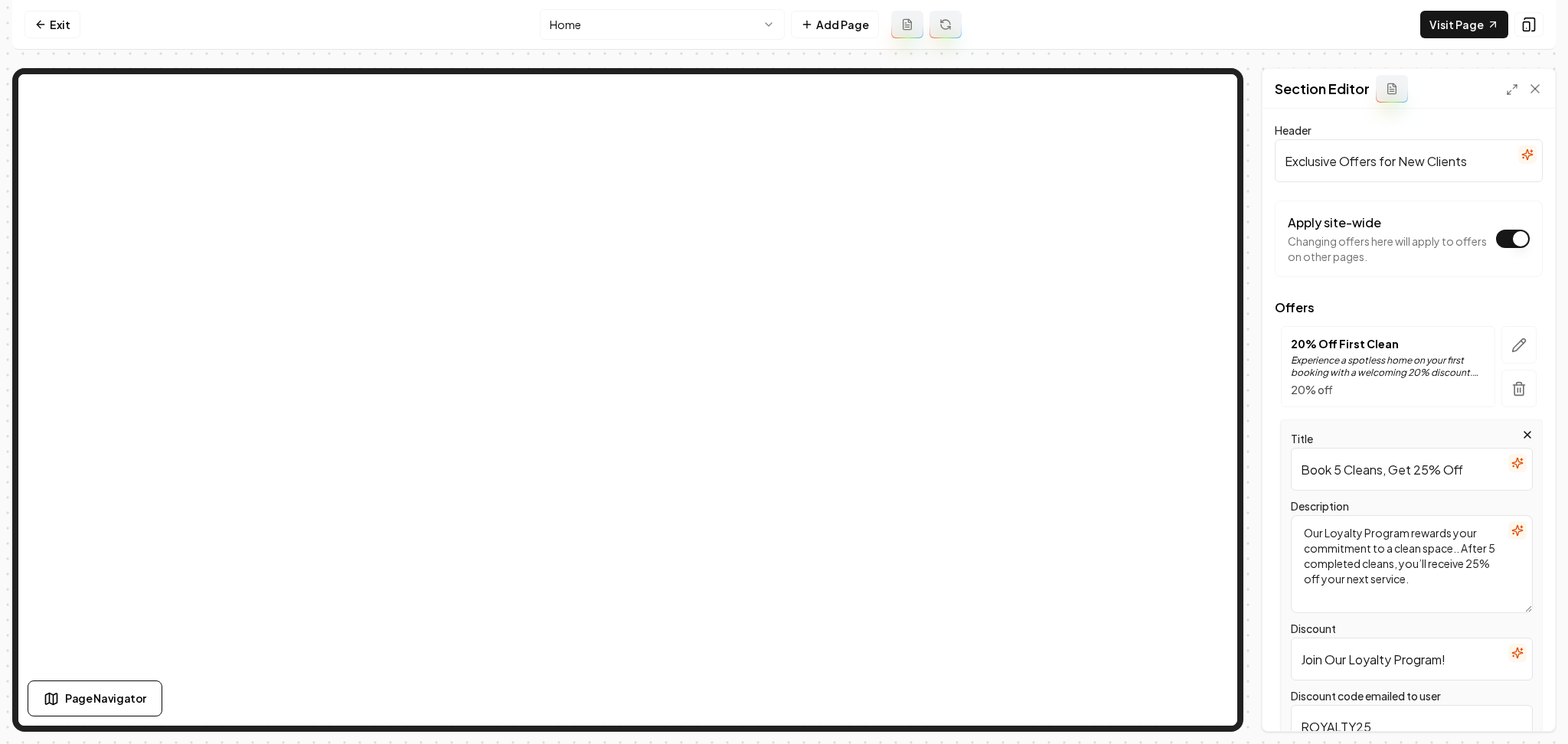
click at [1452, 551] on textarea "Our Loyalty Program rewards your commitment to a clean space.. After 5 complete…" at bounding box center [1411, 563] width 242 height 98
click at [1455, 551] on textarea "Our Loyalty Program rewards your commitment to a clean space.. After 5 complete…" at bounding box center [1411, 563] width 242 height 98
type textarea "Our Loyalty Program rewards your commitment to a clean space. After 5 completed…"
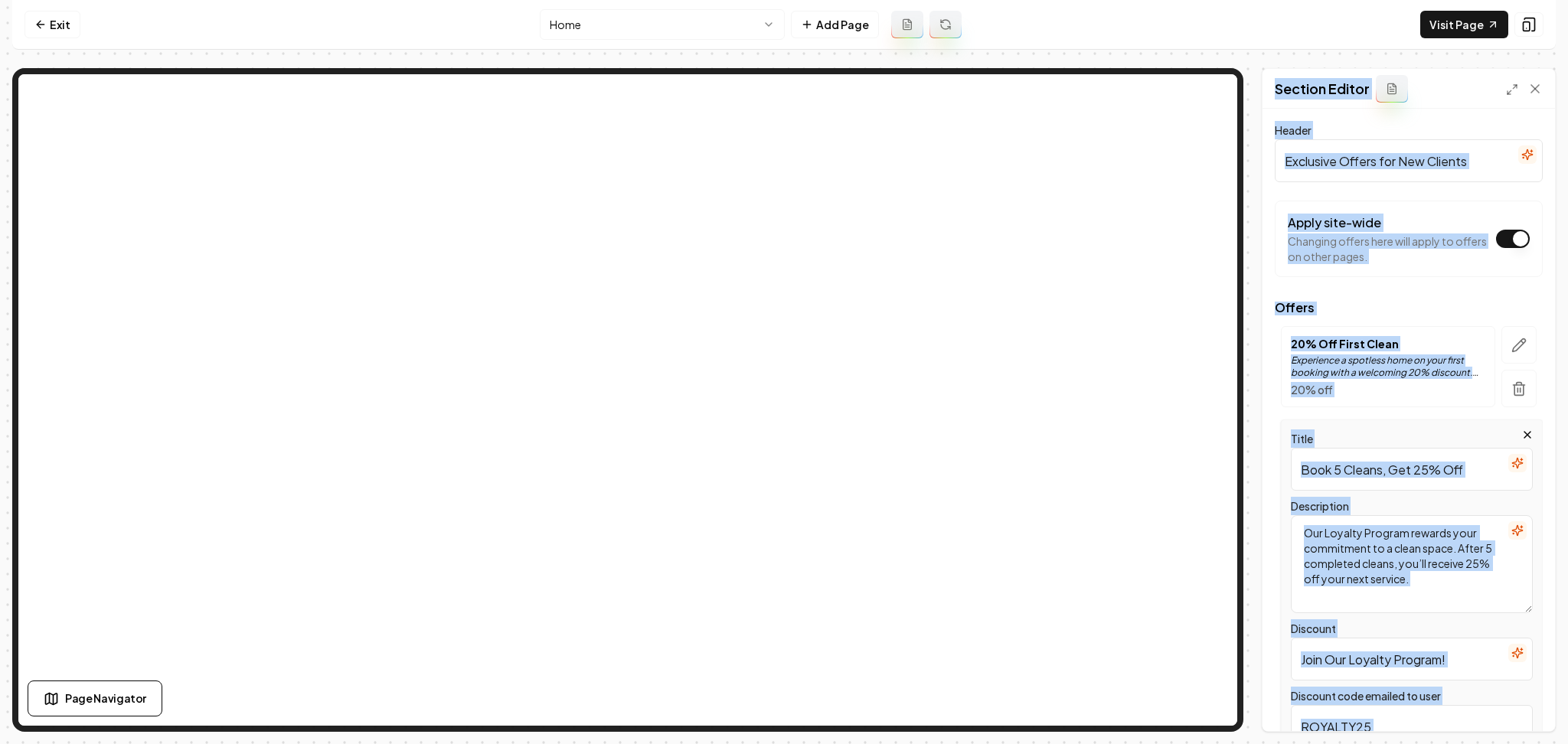
click at [1533, 722] on div "Computer Required This feature is only available on a computer. Please switch t…" at bounding box center [784, 372] width 1568 height 744
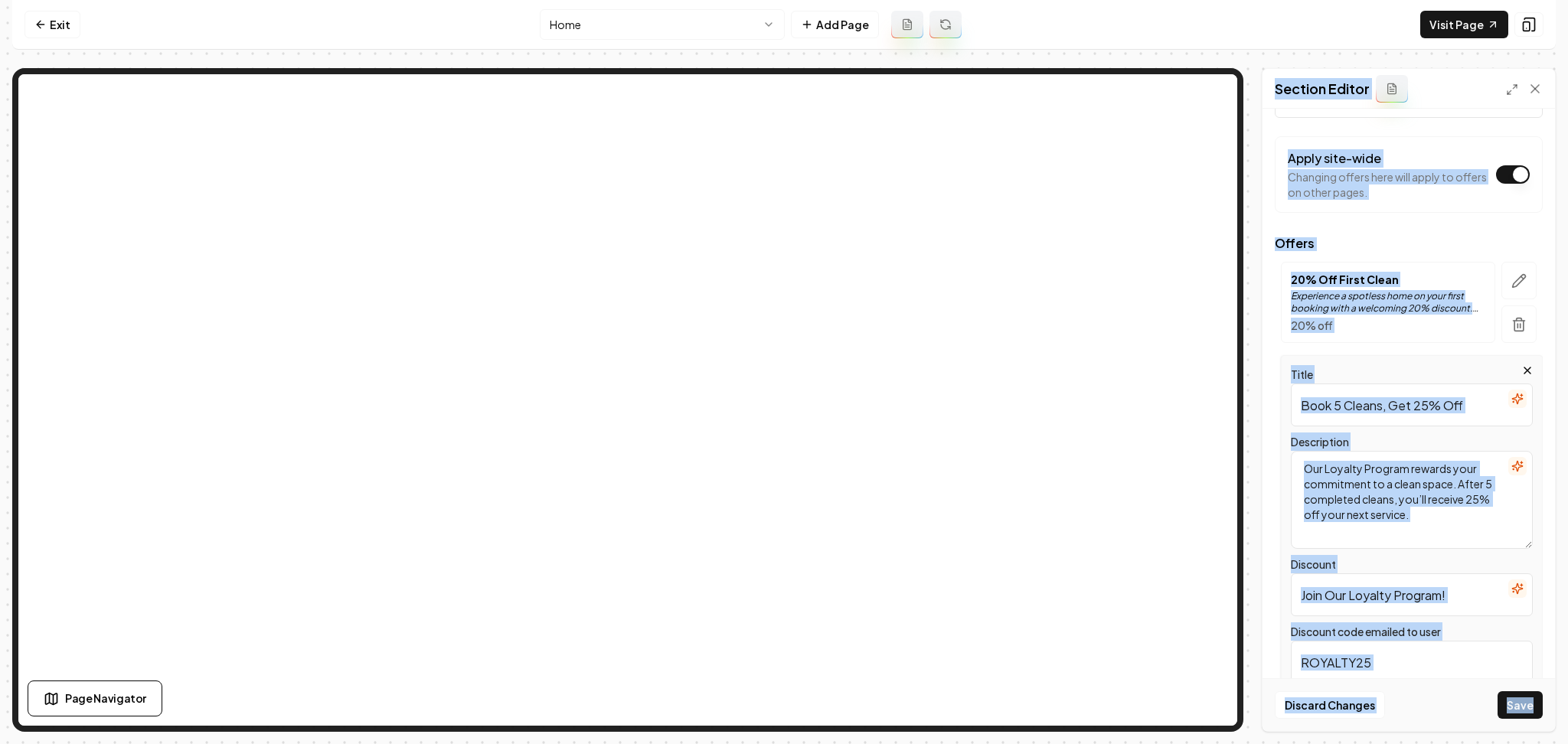
click at [1425, 490] on textarea "Our Loyalty Program rewards your commitment to a clean space. After 5 completed…" at bounding box center [1411, 500] width 242 height 98
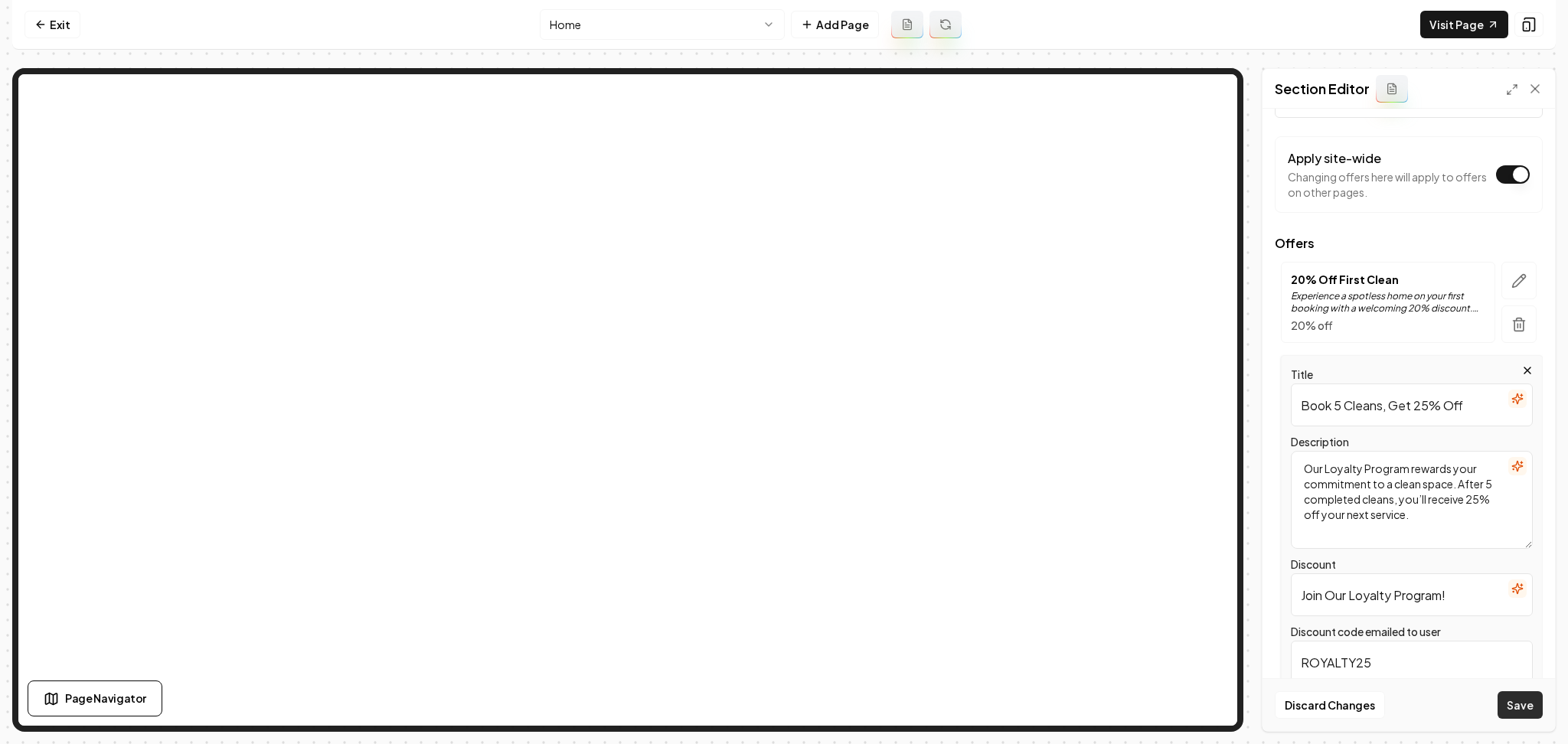
click at [1533, 695] on button "Save" at bounding box center [1519, 705] width 45 height 28
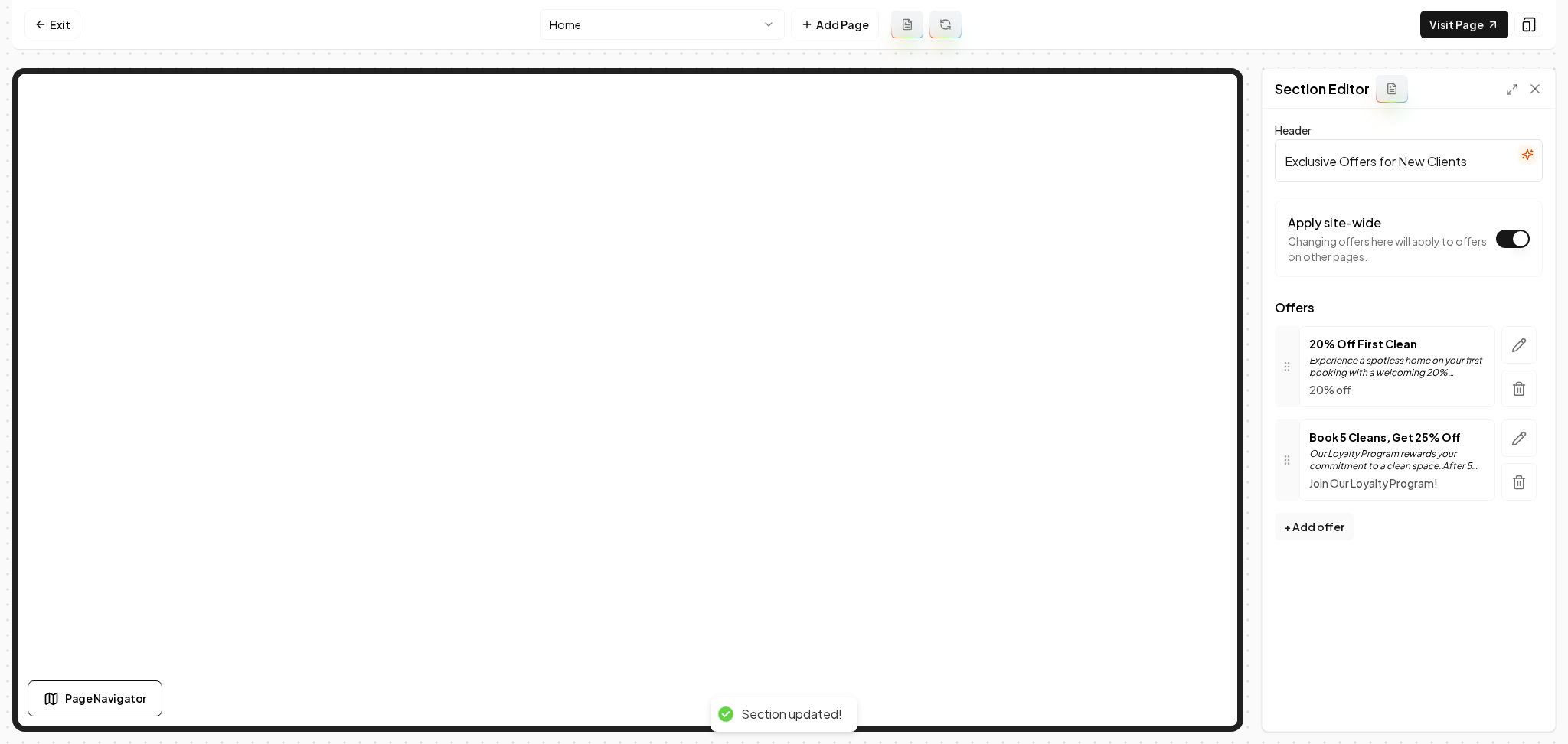
scroll to position [0, 0]
click at [32, 32] on link "Exit" at bounding box center [53, 24] width 55 height 28
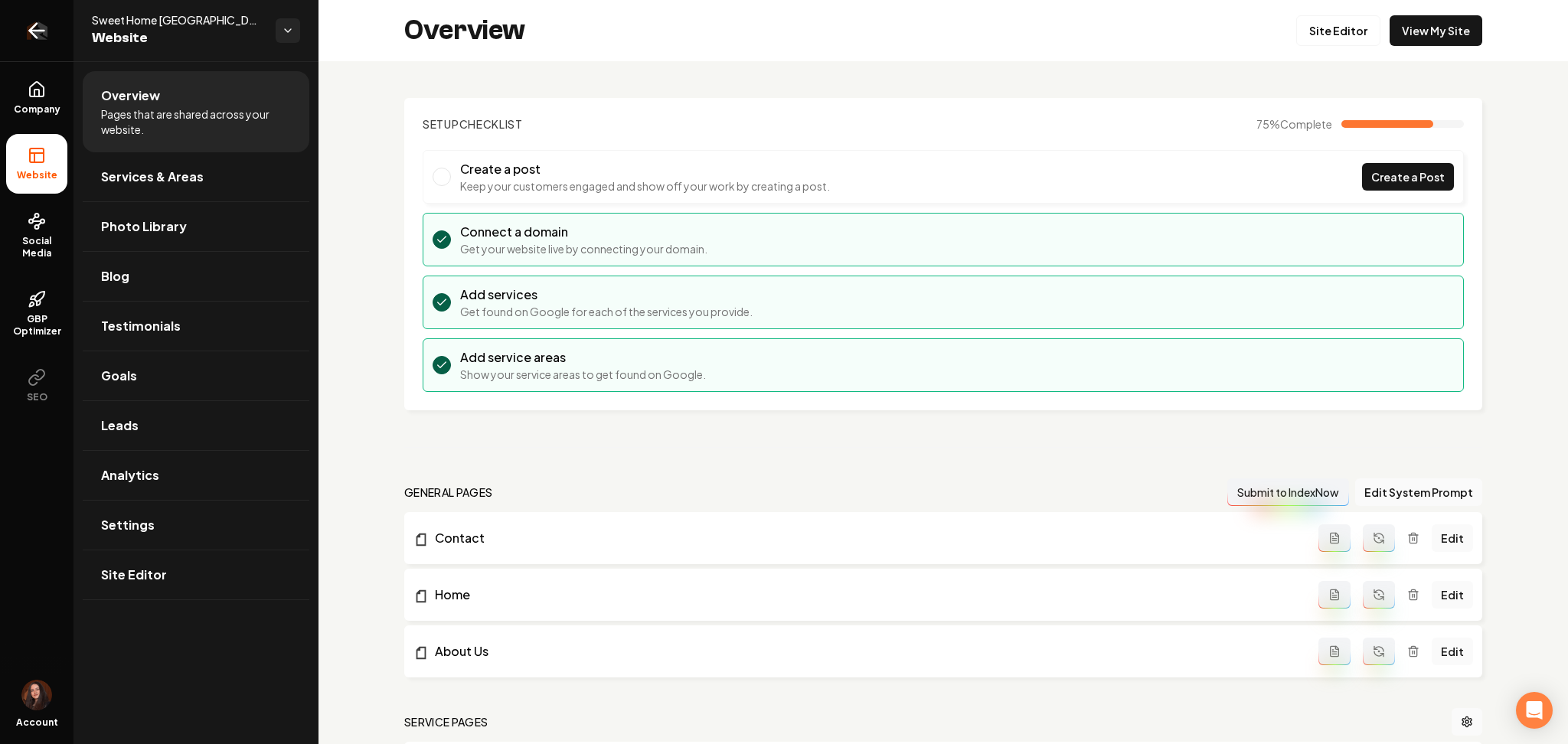
click at [38, 32] on icon "Return to dashboard" at bounding box center [37, 31] width 25 height 25
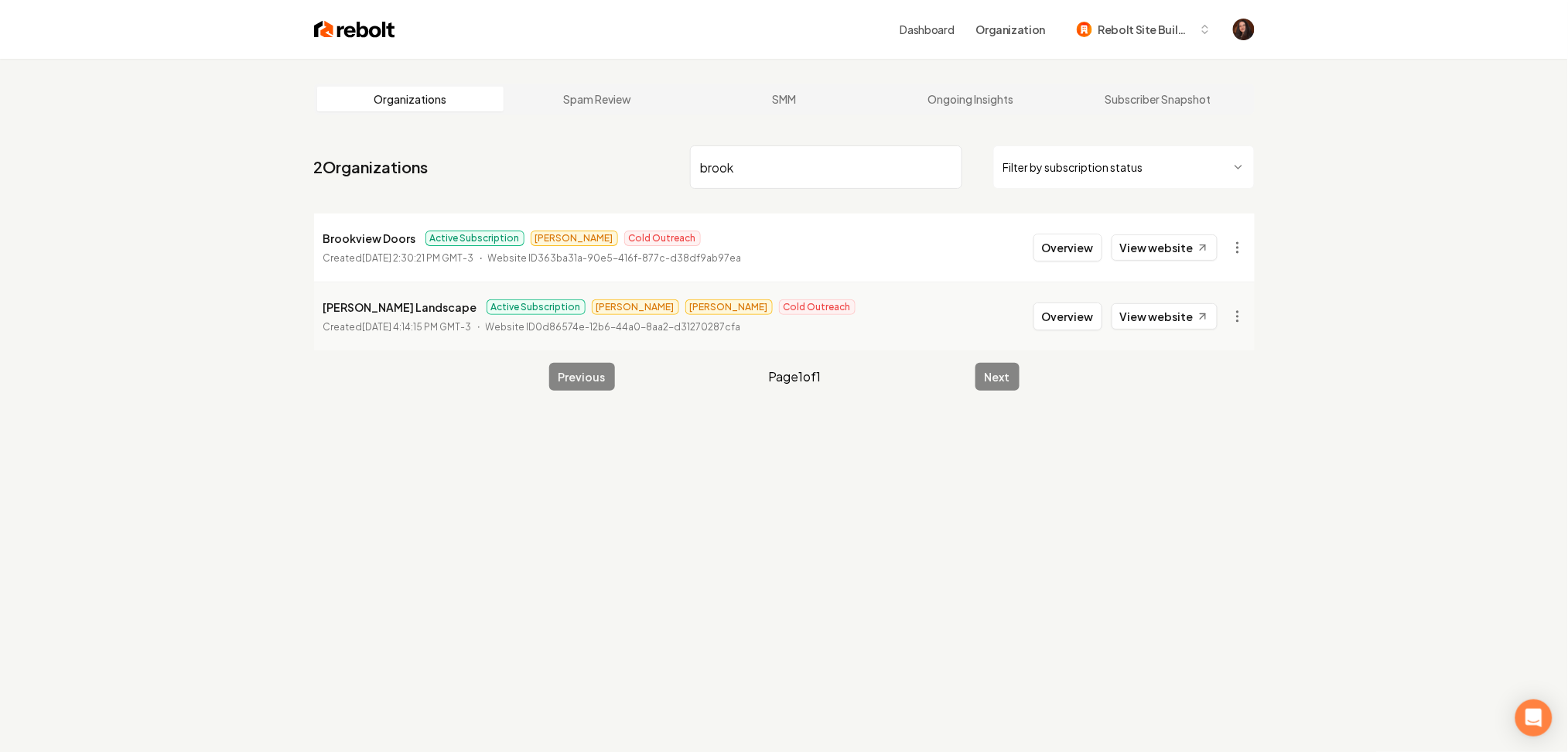
type input "brook"
click at [712, 504] on div "Organizations Spam Review SMM Ongoing Insights Subscriber Snapshot 2 Organizati…" at bounding box center [784, 434] width 1568 height 752
click at [1061, 260] on button "Overview" at bounding box center [1068, 247] width 69 height 28
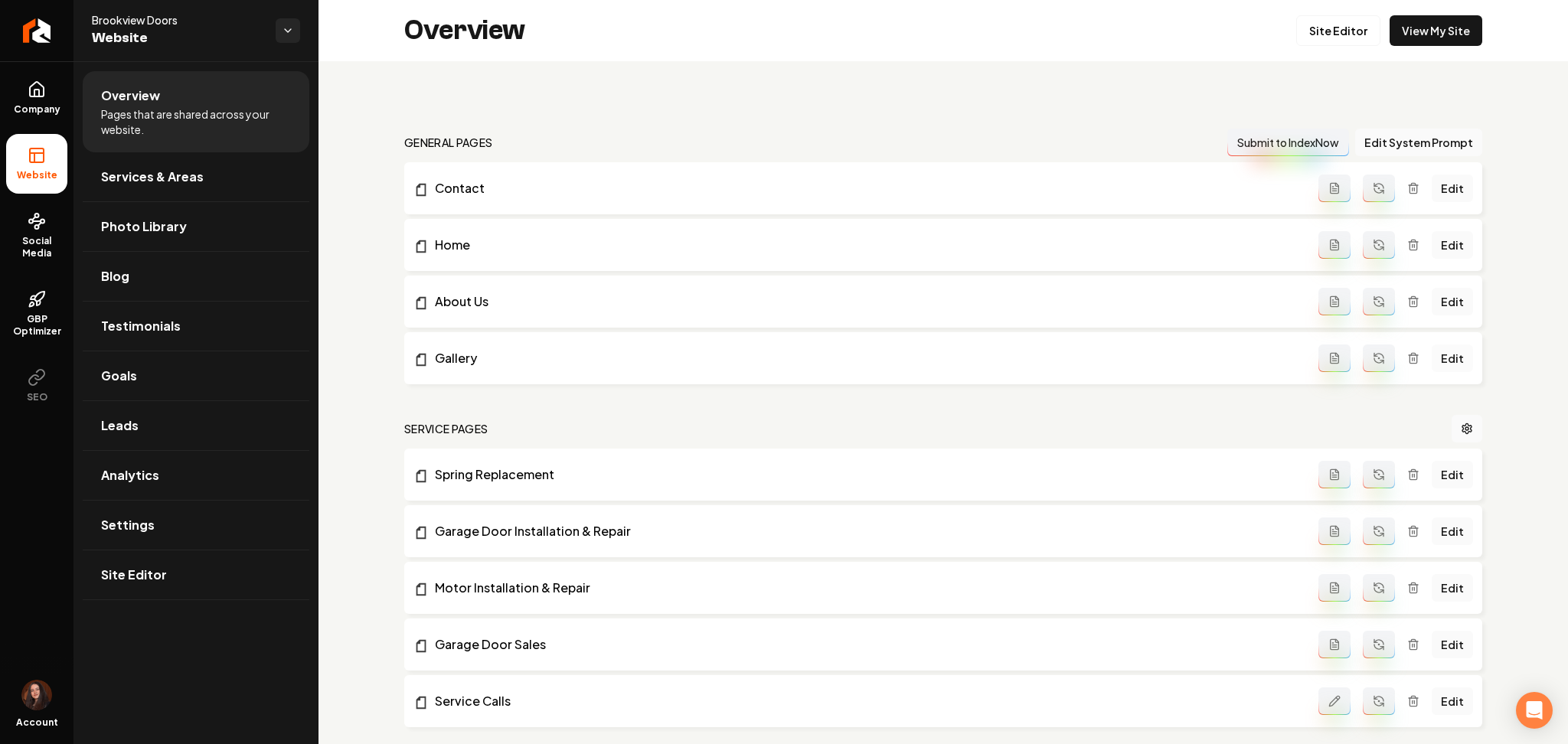
click at [1436, 356] on link "Edit" at bounding box center [1452, 358] width 41 height 28
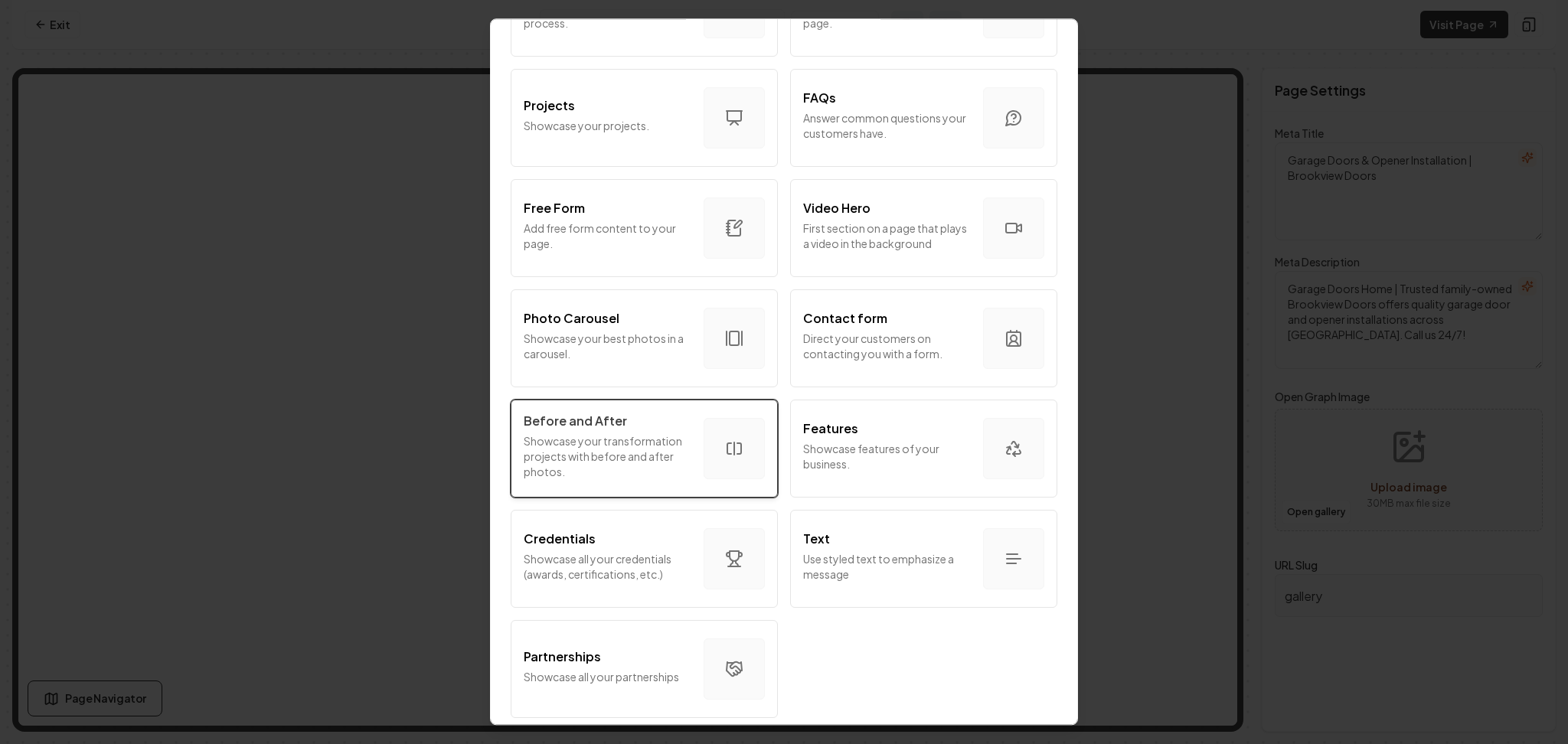
scroll to position [740, 0]
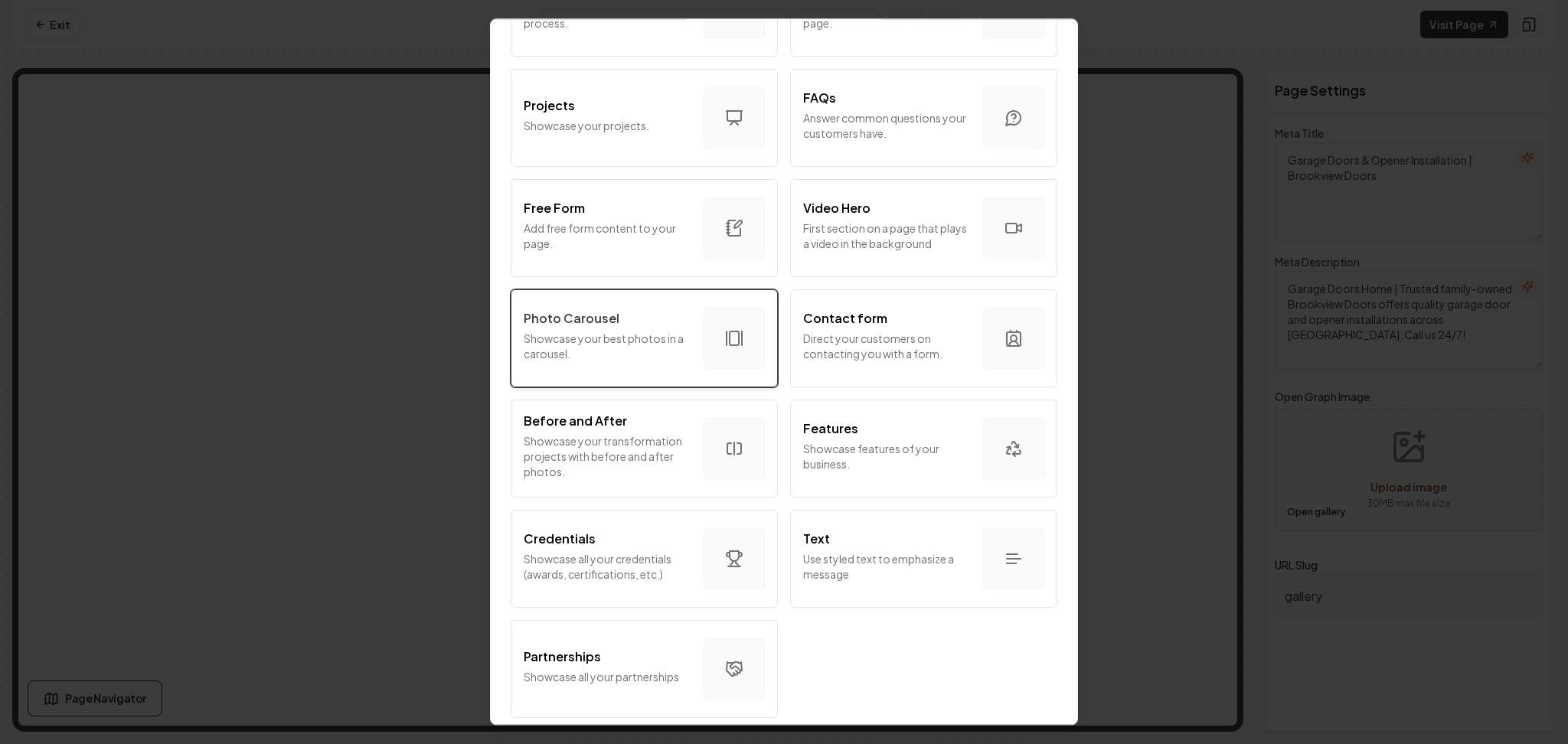
click at [622, 340] on p "Showcase your best photos in a carousel." at bounding box center [607, 346] width 167 height 31
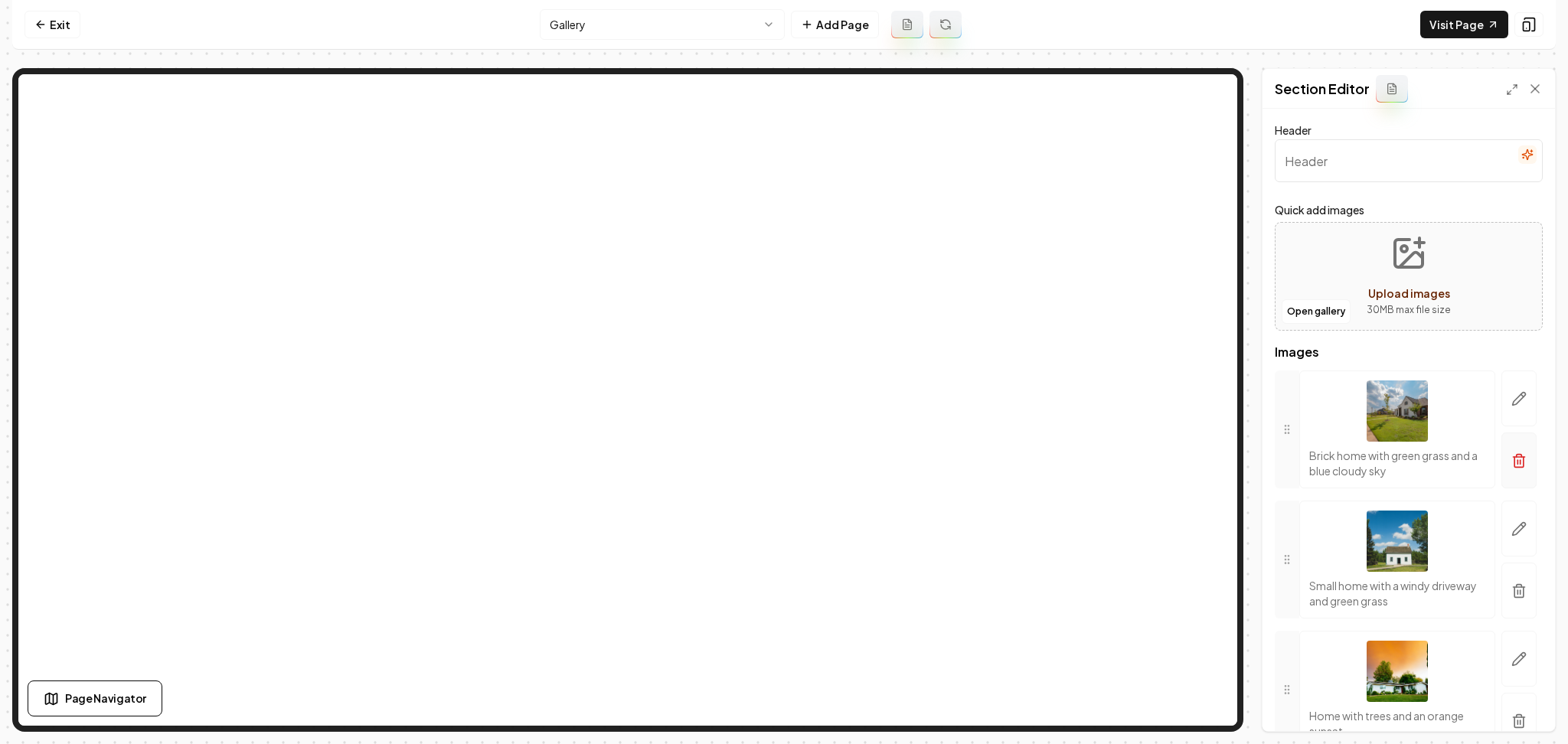
click at [1509, 471] on button "button" at bounding box center [1518, 460] width 35 height 55
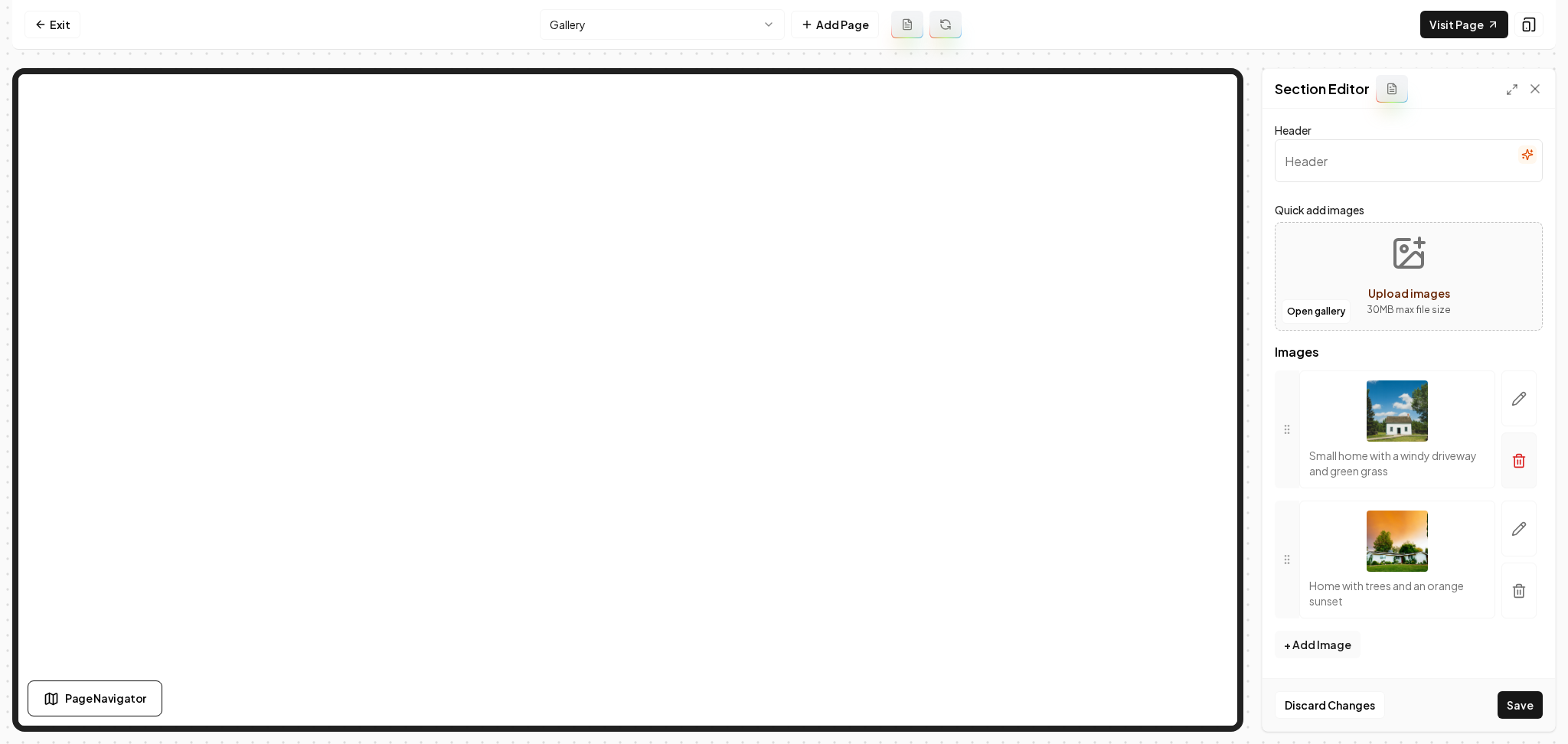
click at [1508, 463] on button "button" at bounding box center [1518, 460] width 35 height 55
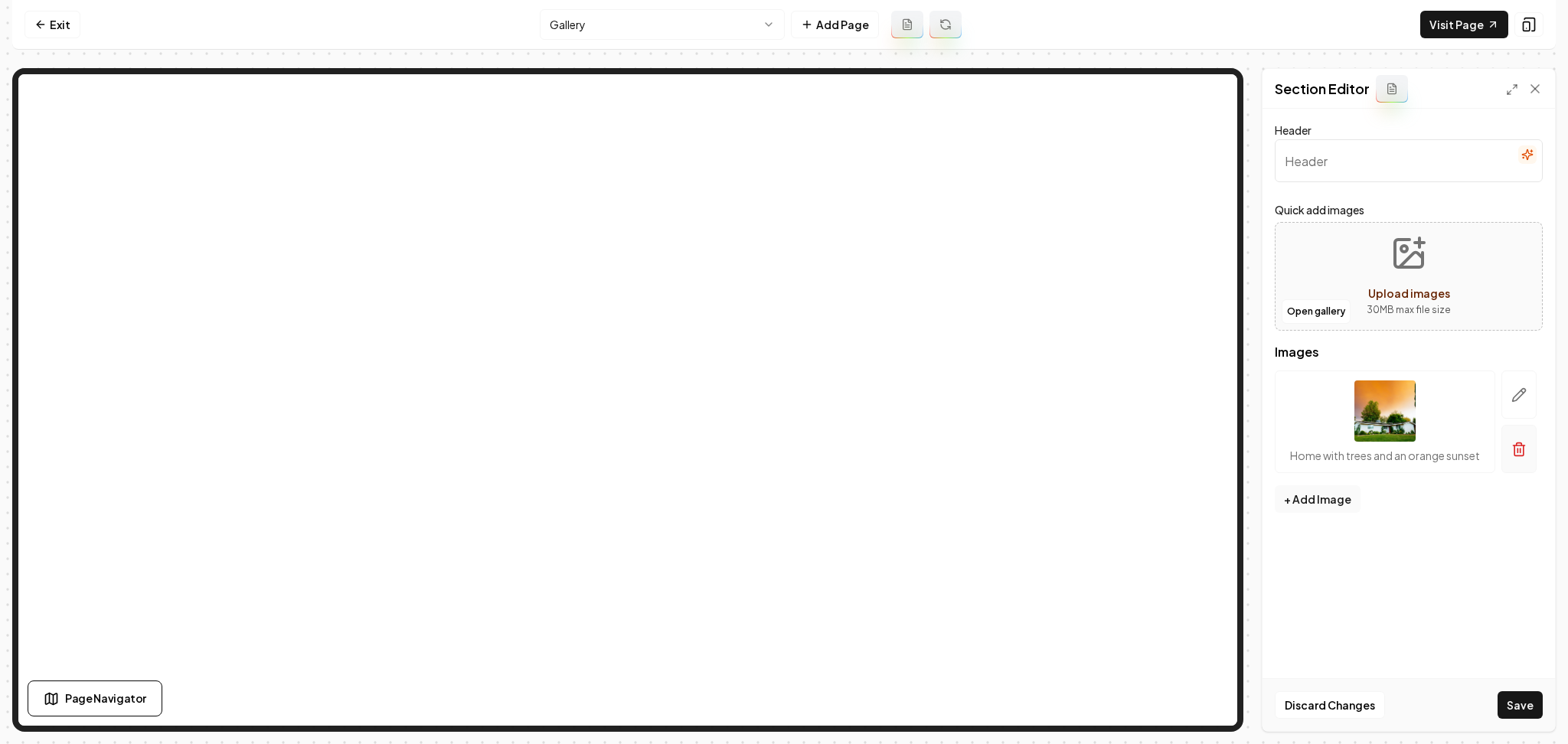
click at [1512, 450] on icon "button" at bounding box center [1519, 449] width 15 height 15
click at [1364, 266] on button "Upload images 30 MB max file size" at bounding box center [1409, 276] width 109 height 107
type input "**********"
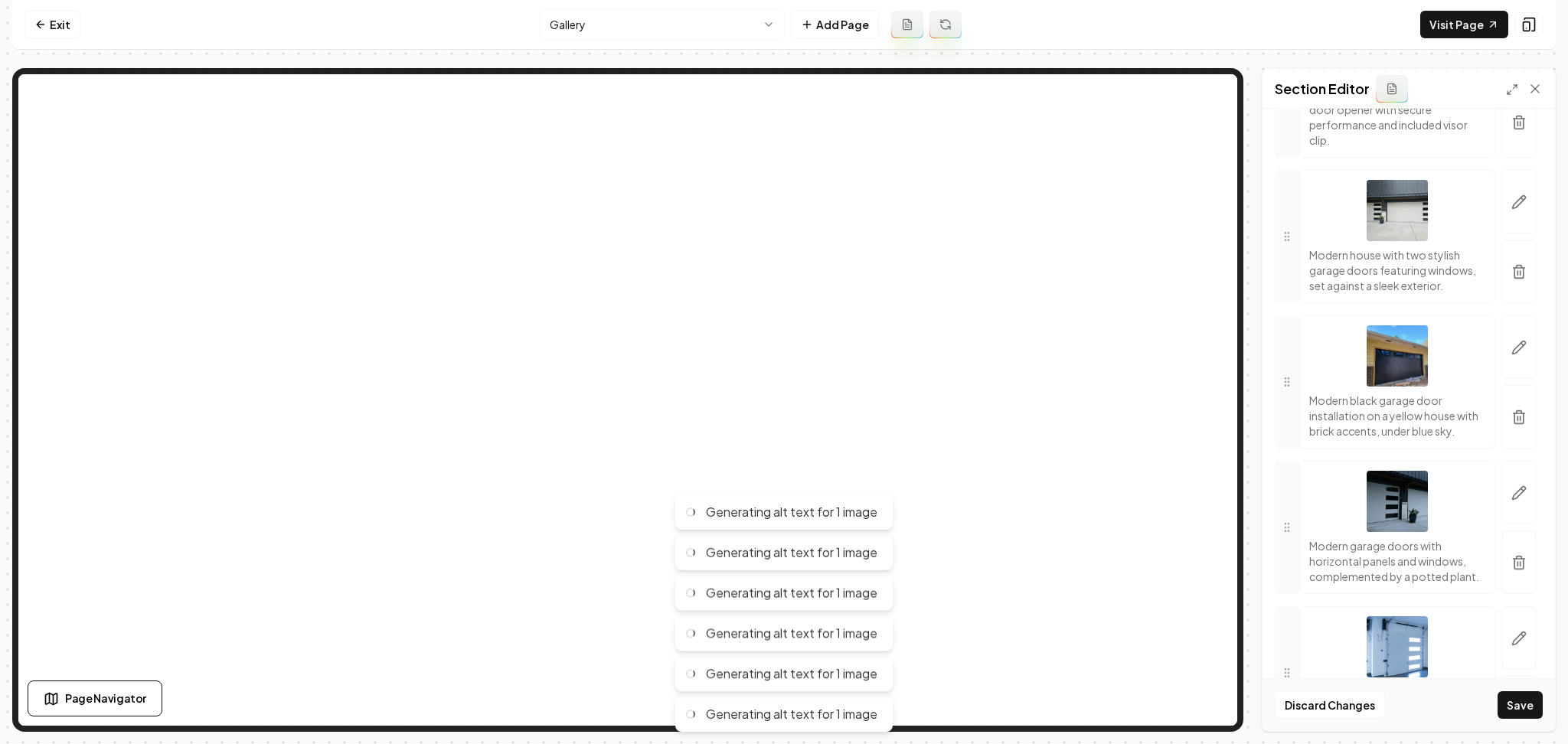
scroll to position [4550, 0]
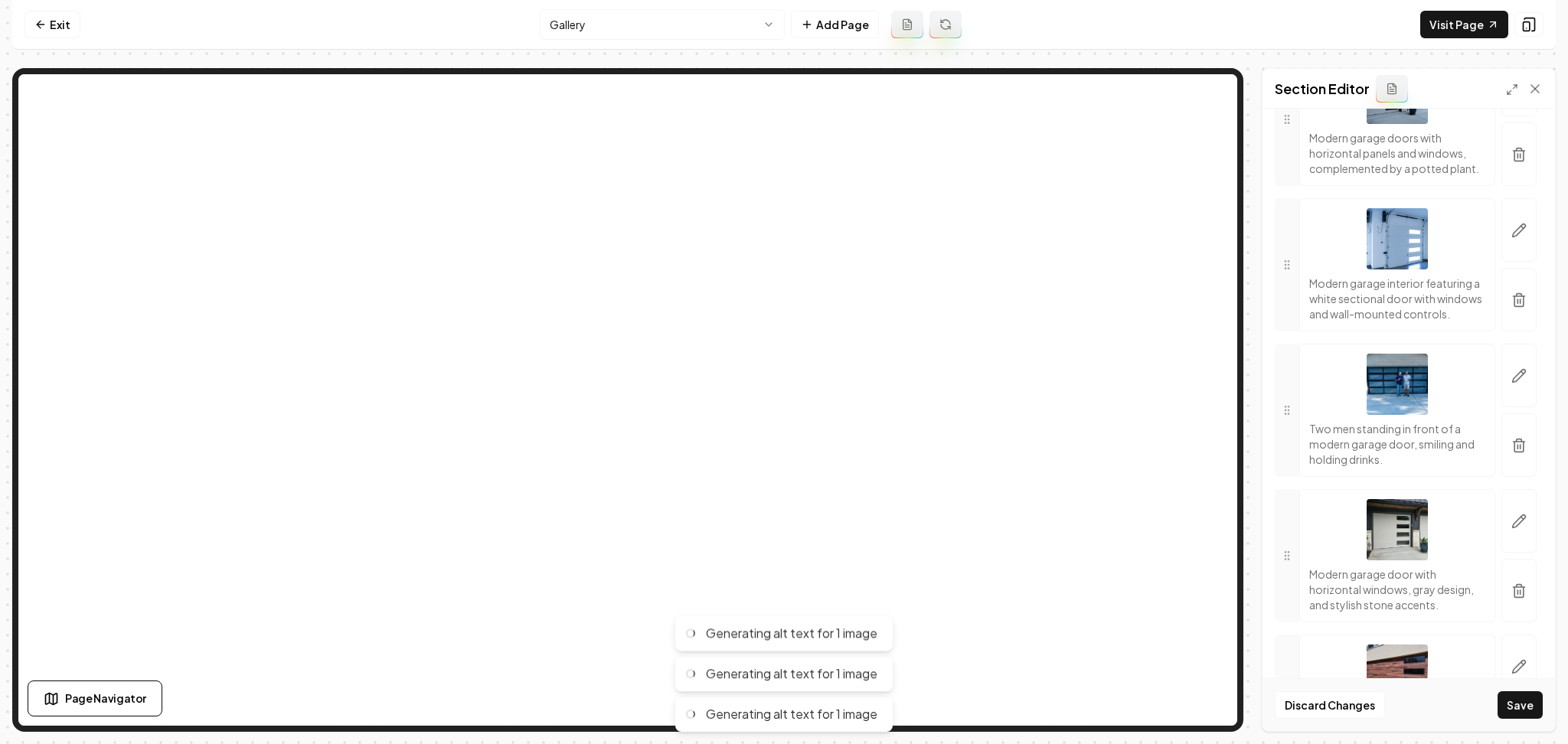
click at [1536, 701] on button "Save" at bounding box center [1519, 705] width 45 height 28
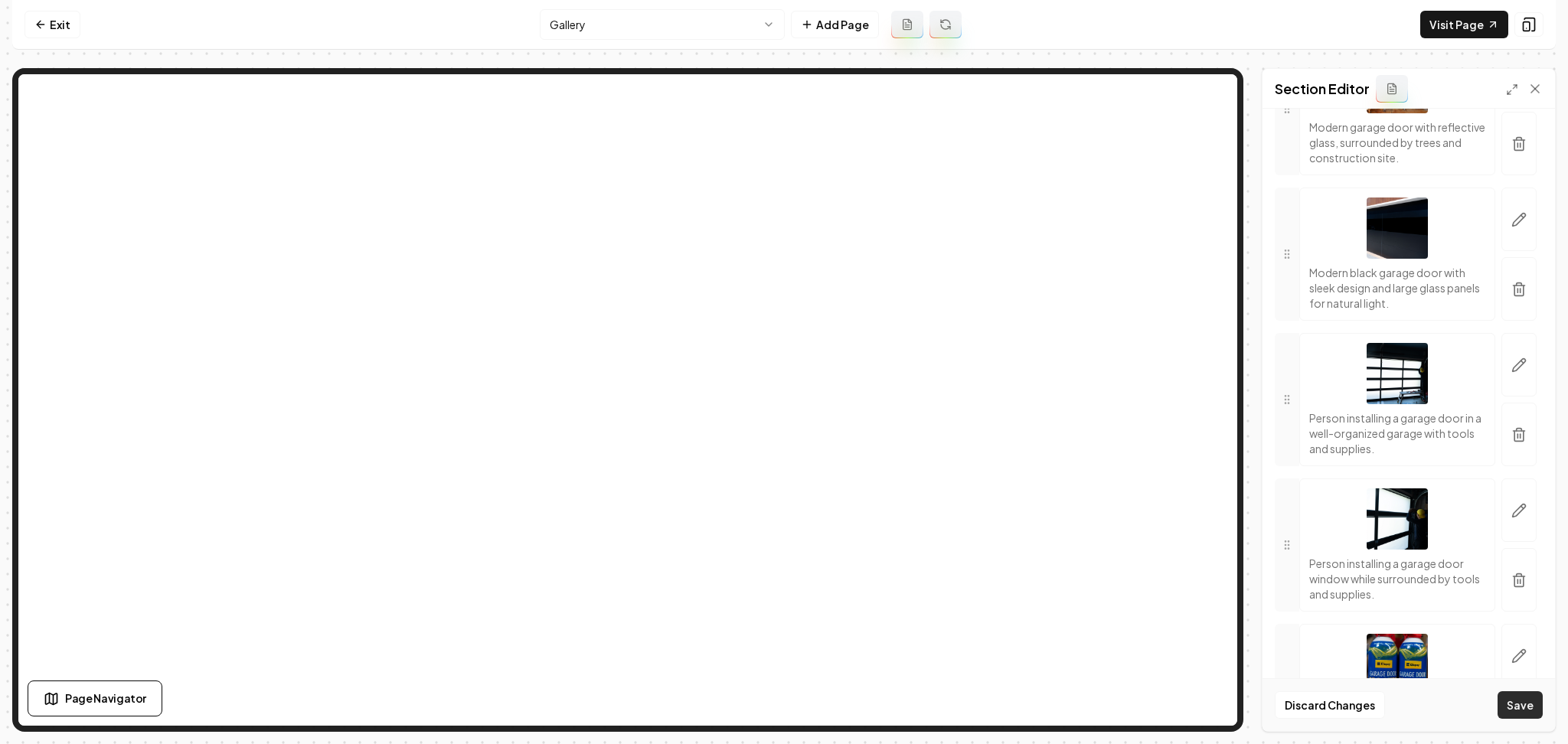
scroll to position [6591, 0]
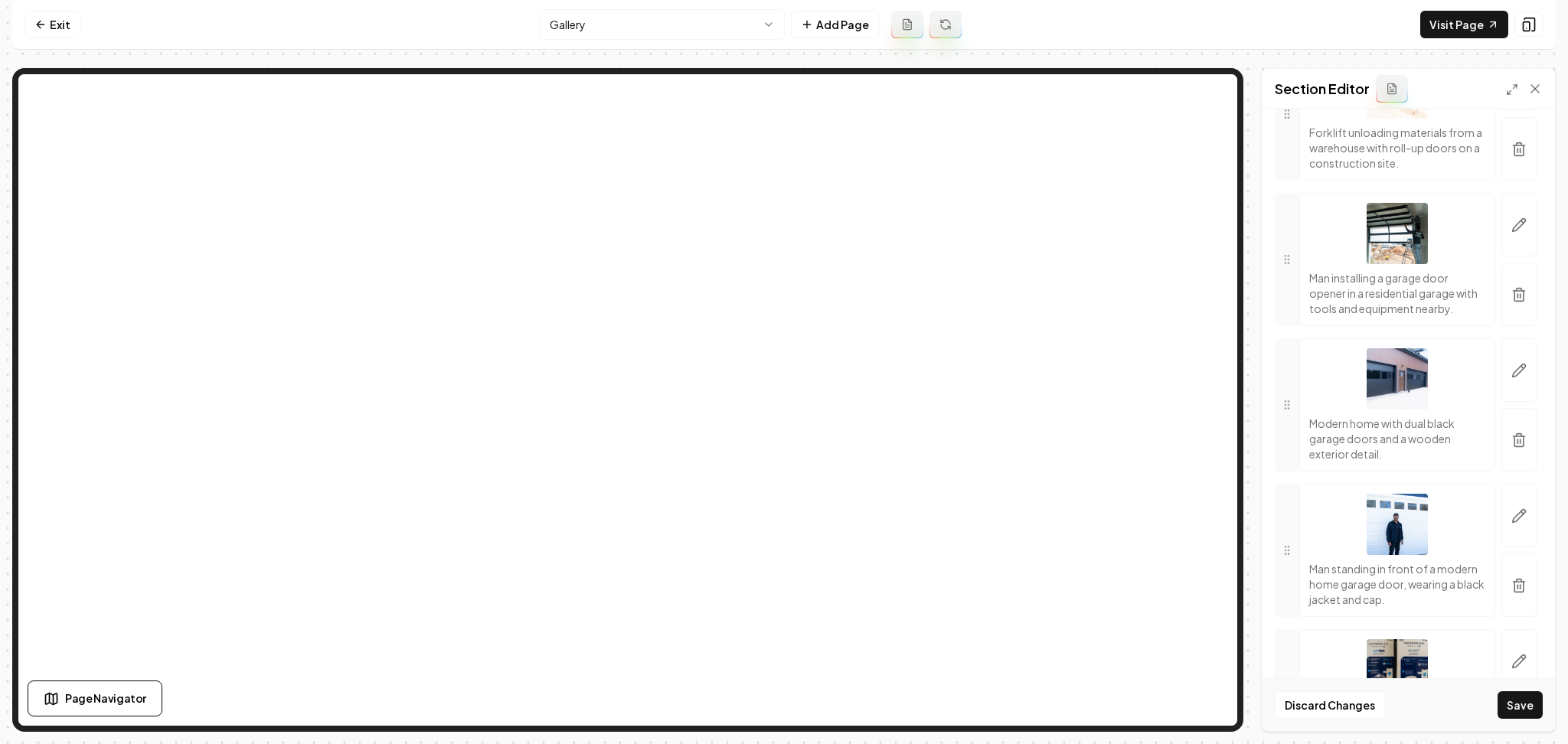
click at [1514, 711] on button "Save" at bounding box center [1519, 705] width 45 height 28
click at [25, 27] on link "Exit" at bounding box center [53, 24] width 55 height 28
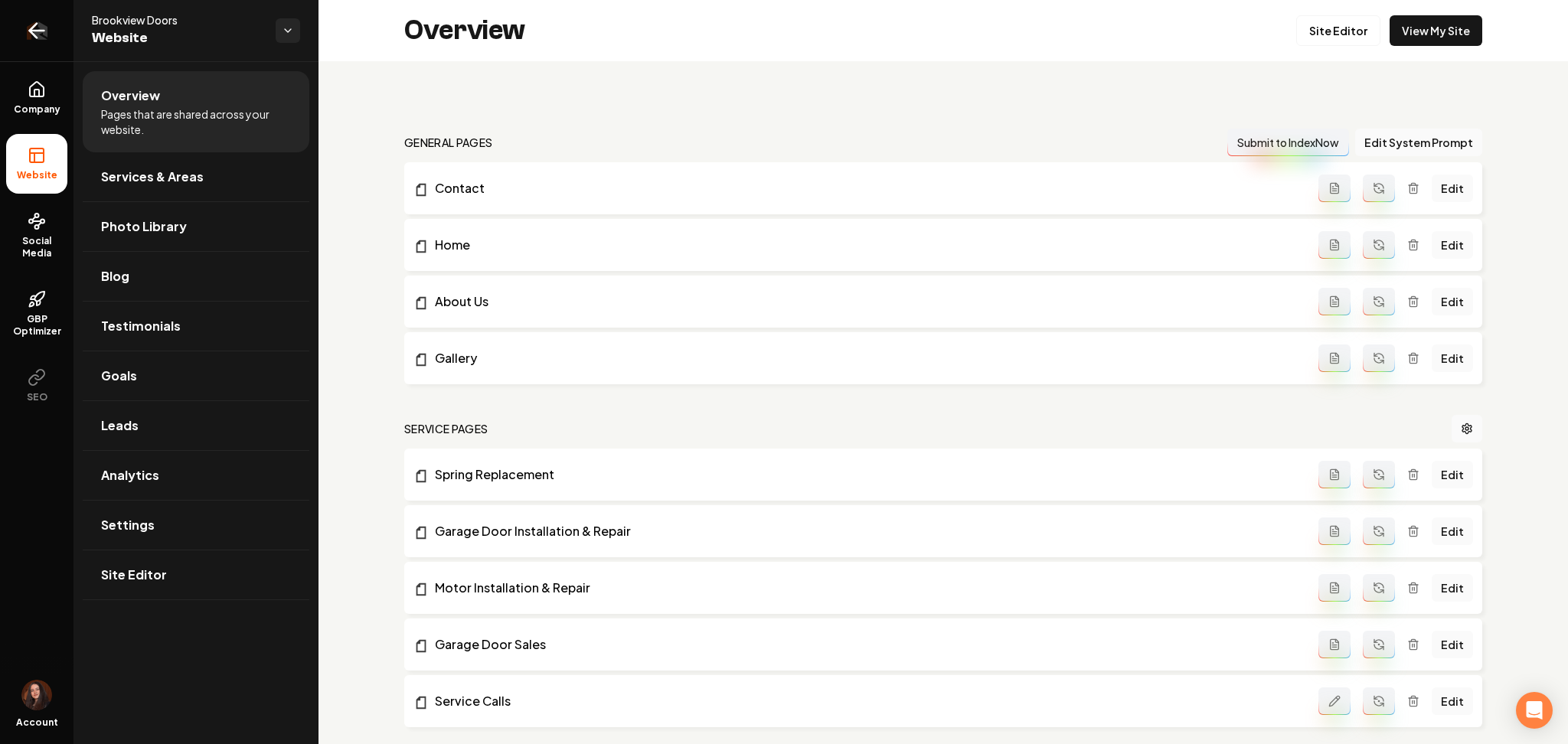
click at [32, 29] on icon "Return to dashboard" at bounding box center [37, 31] width 25 height 25
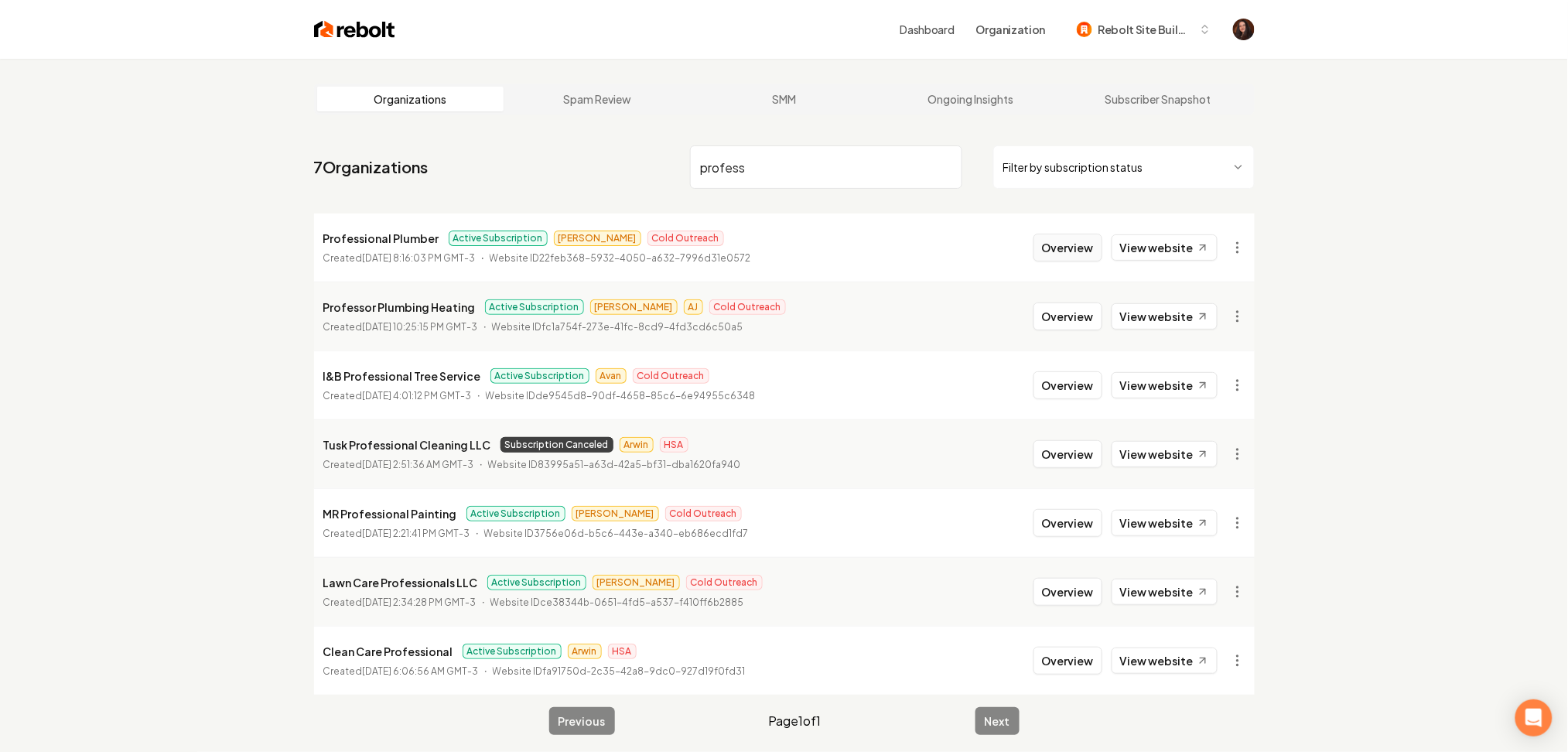
type input "profess"
click at [1050, 249] on button "Overview" at bounding box center [1068, 247] width 69 height 28
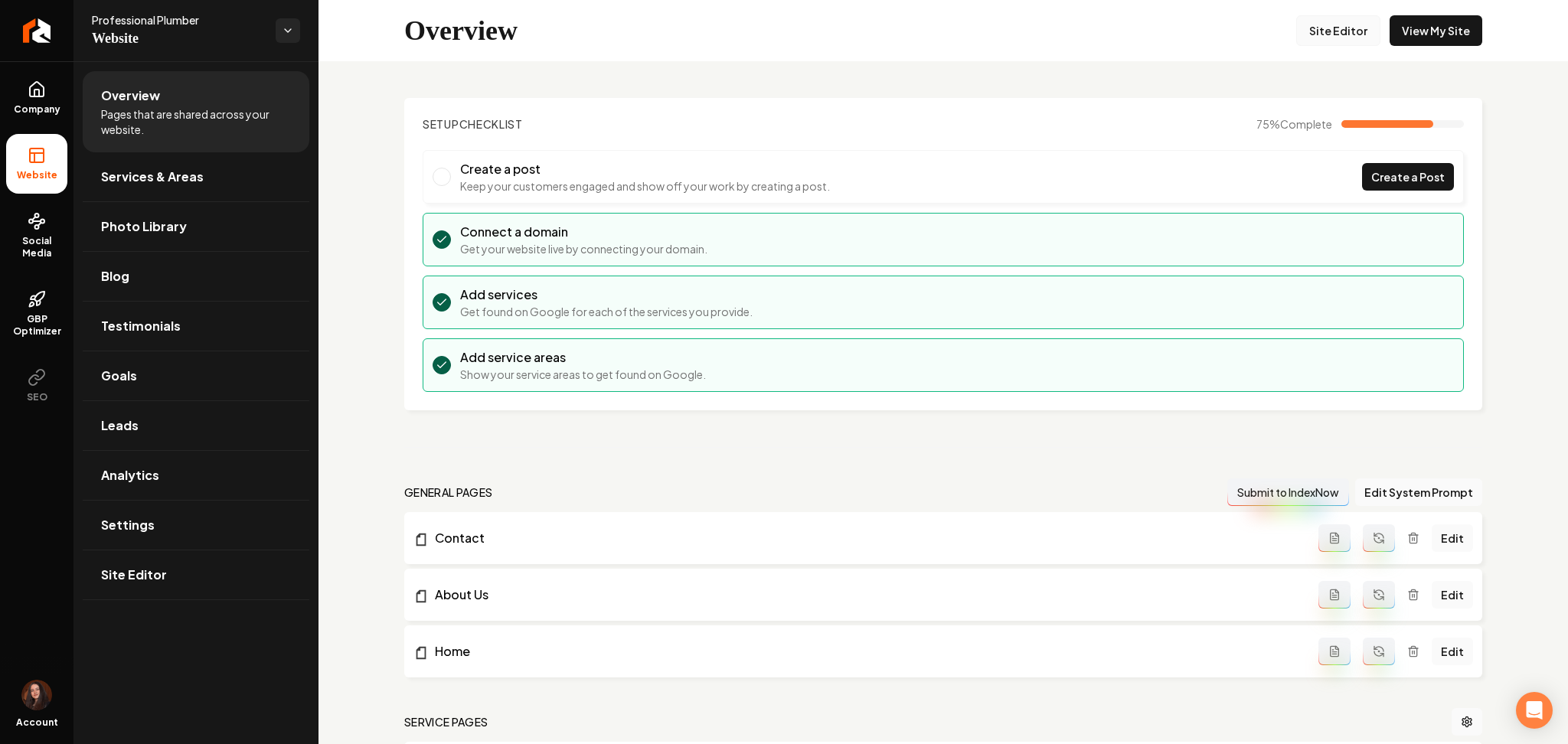
click at [1297, 25] on link "Site Editor" at bounding box center [1339, 31] width 84 height 31
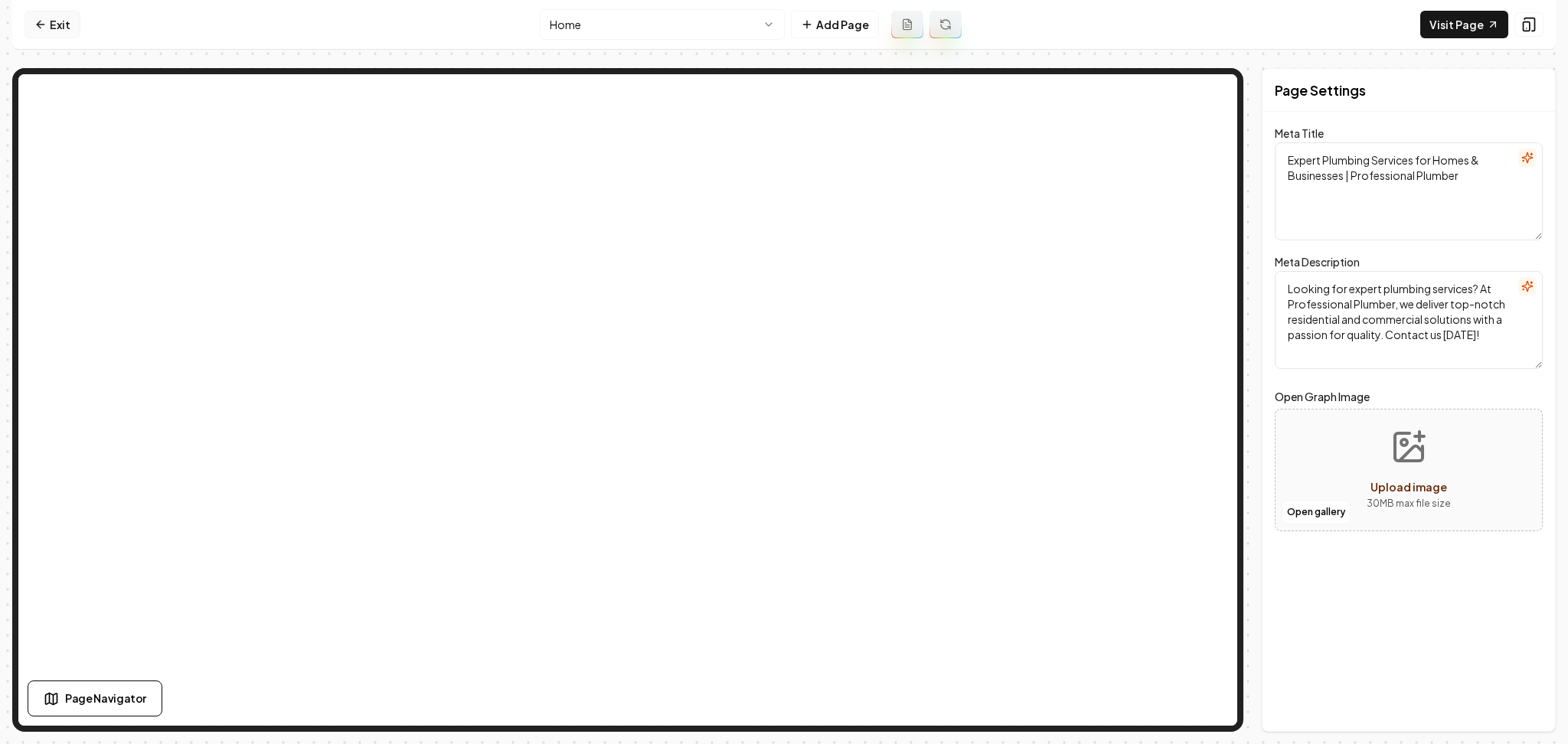
click at [54, 20] on link "Exit" at bounding box center [53, 24] width 55 height 28
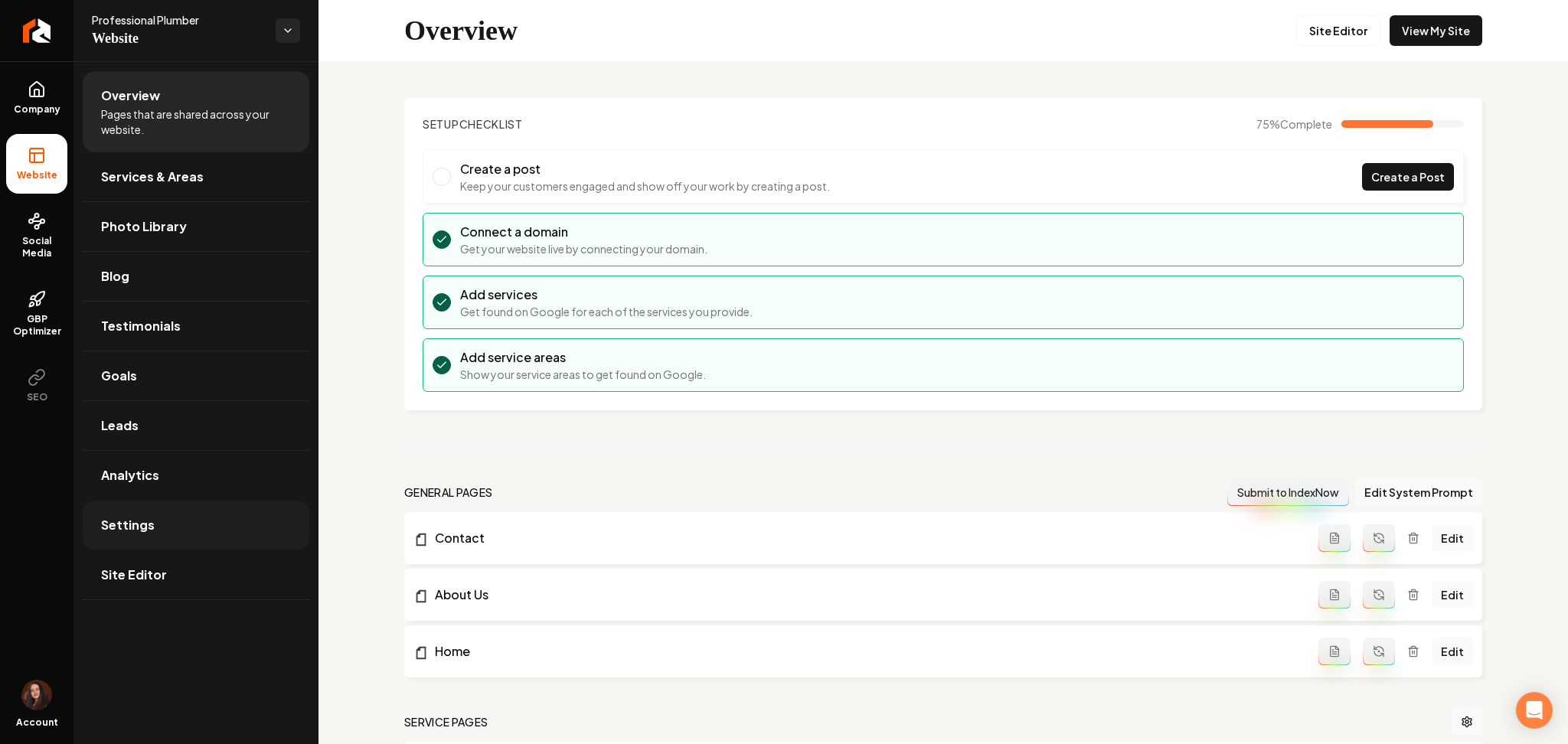
click at [114, 533] on span "Settings" at bounding box center [128, 524] width 54 height 18
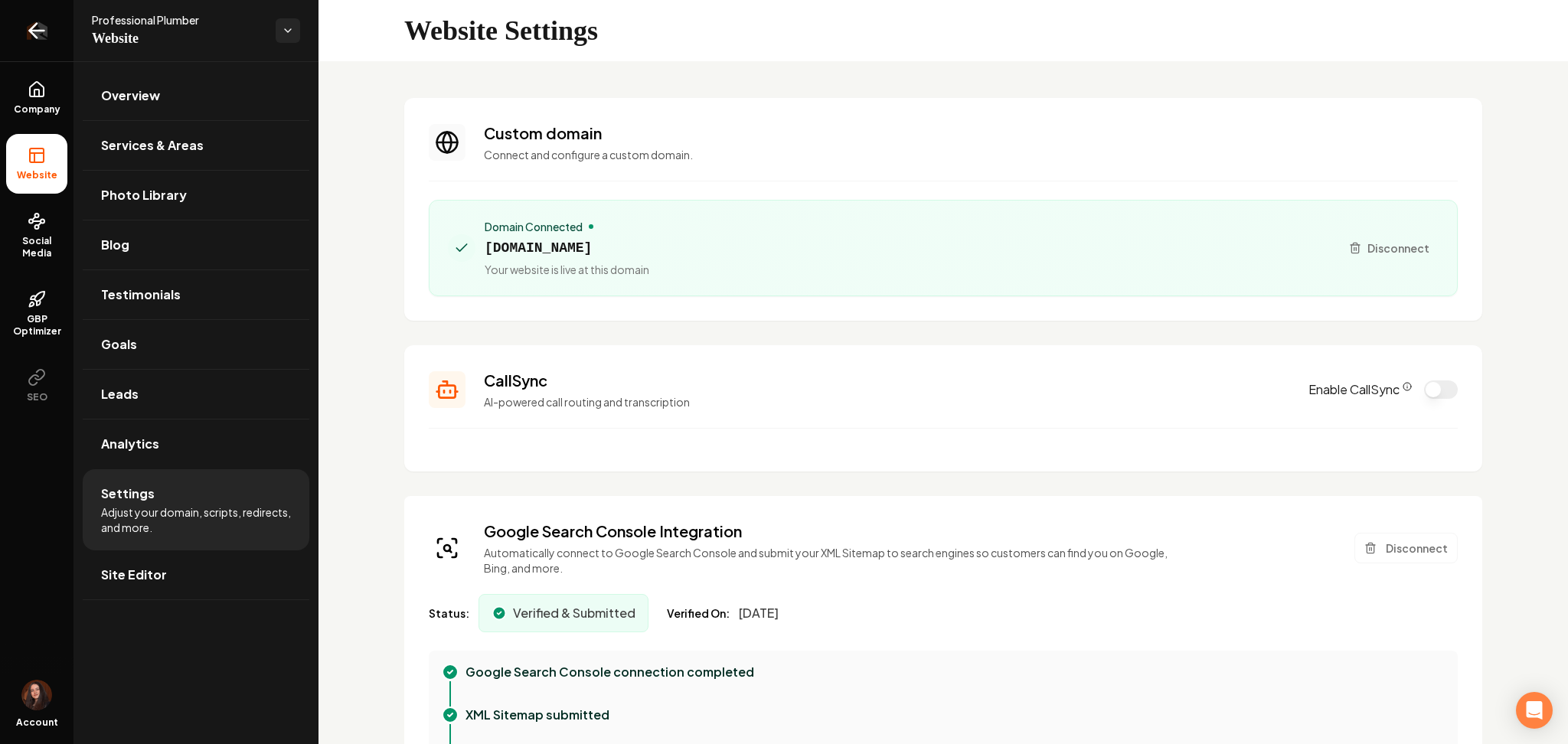
click at [10, 39] on link "Return to dashboard" at bounding box center [36, 31] width 74 height 61
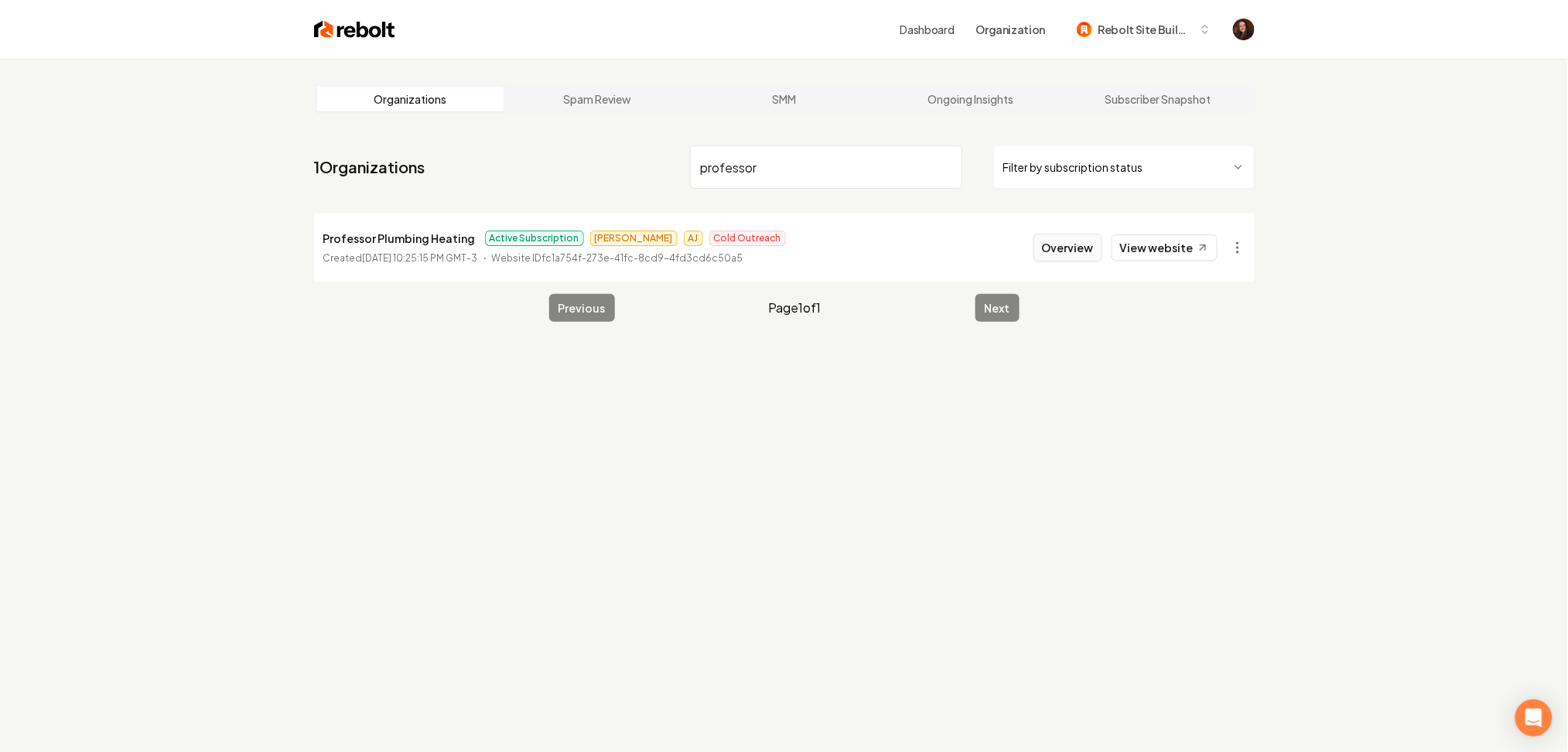
type input "professor"
click at [1060, 239] on button "Overview" at bounding box center [1068, 247] width 69 height 28
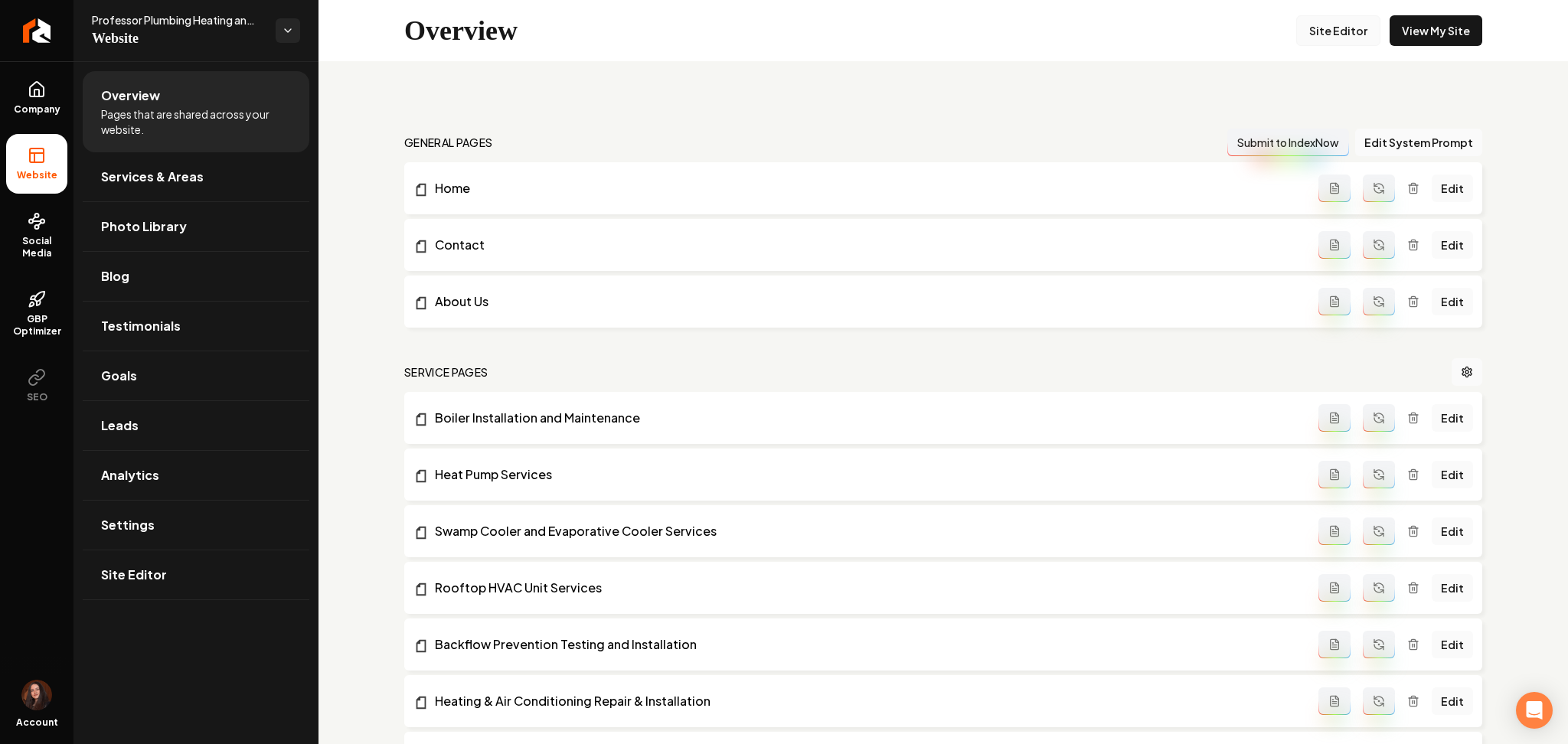
click at [1341, 35] on link "Site Editor" at bounding box center [1339, 31] width 84 height 31
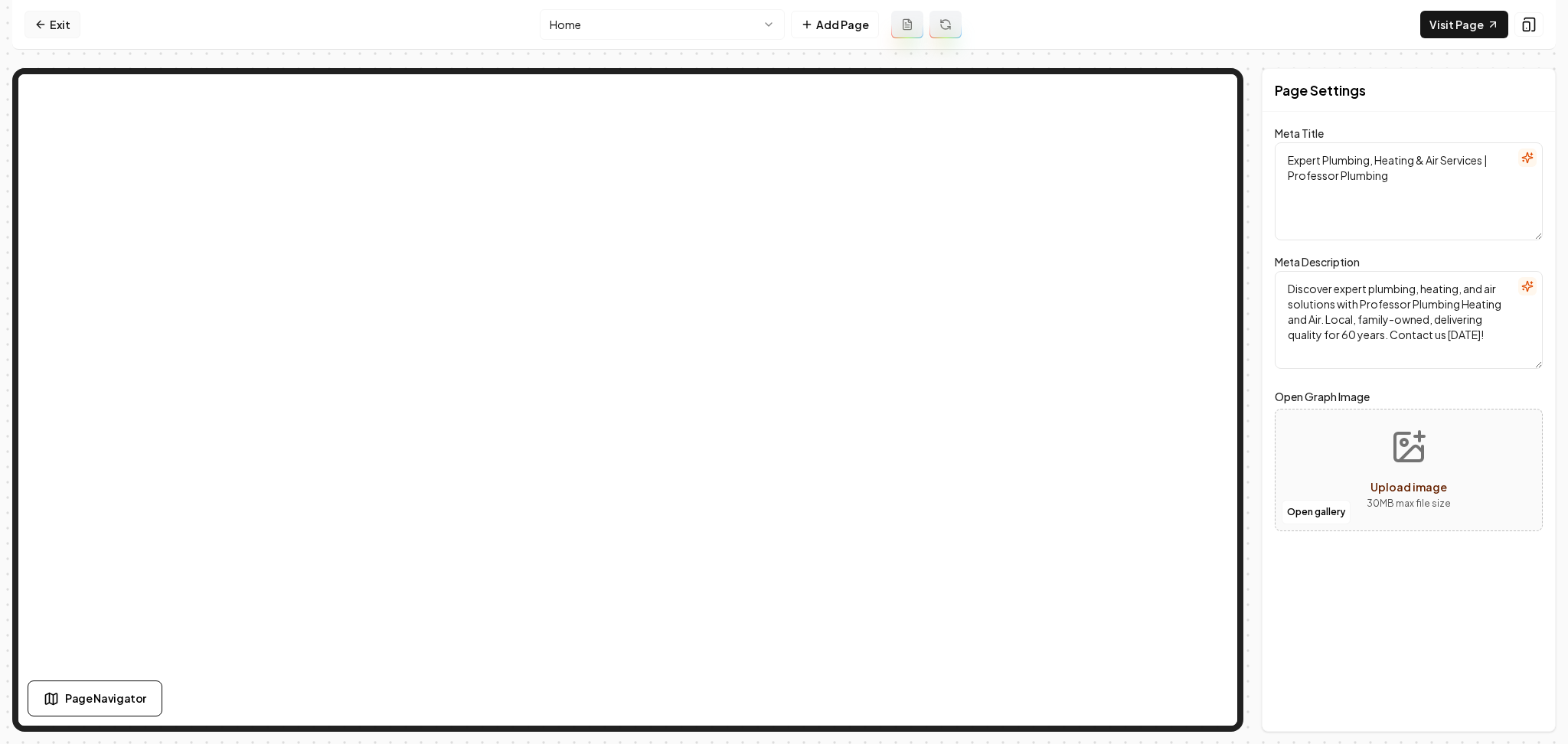
click at [48, 20] on link "Exit" at bounding box center [53, 24] width 55 height 28
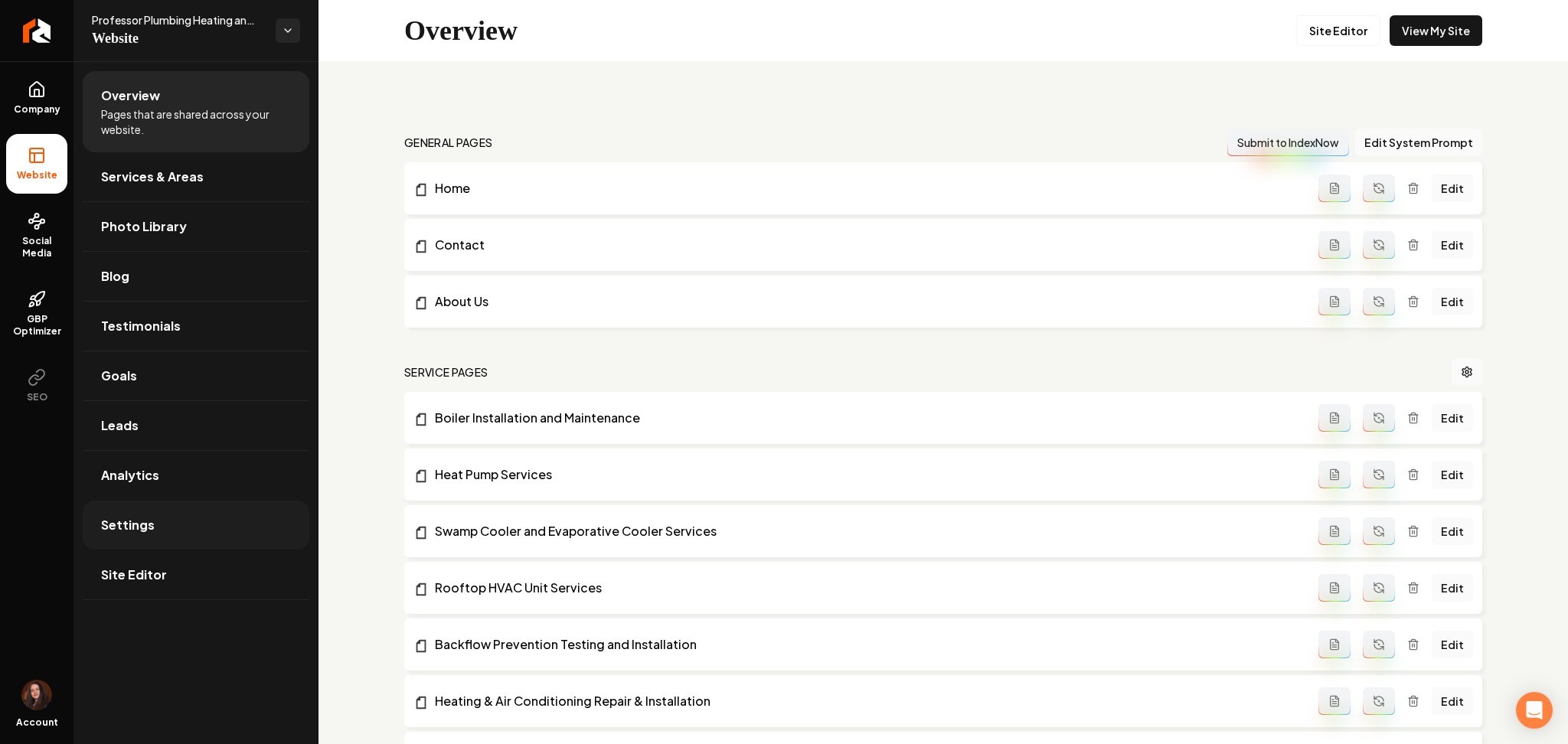
drag, startPoint x: 148, startPoint y: 515, endPoint x: 148, endPoint y: 527, distance: 12.0
click at [148, 515] on link "Settings" at bounding box center [196, 524] width 226 height 49
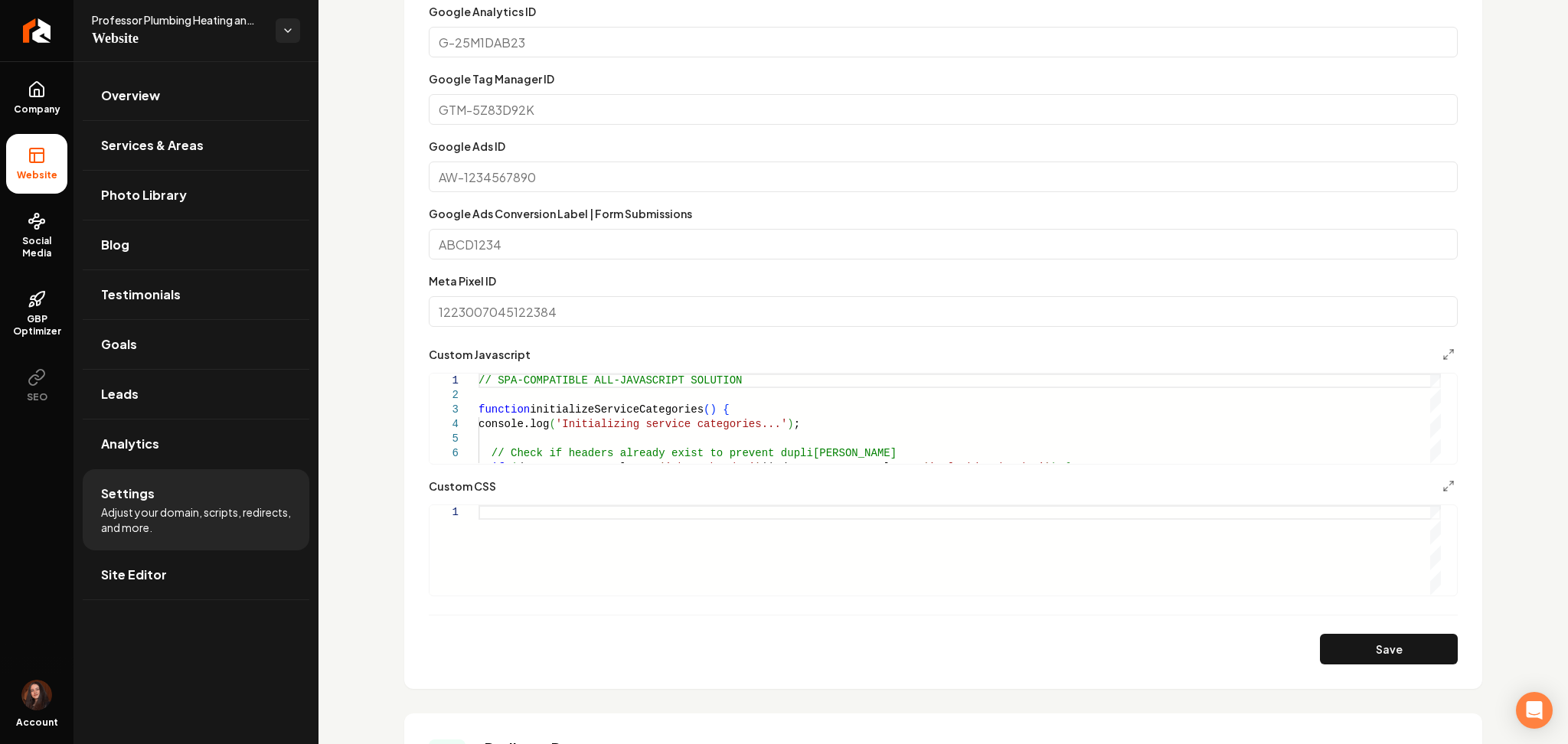
scroll to position [919, 0]
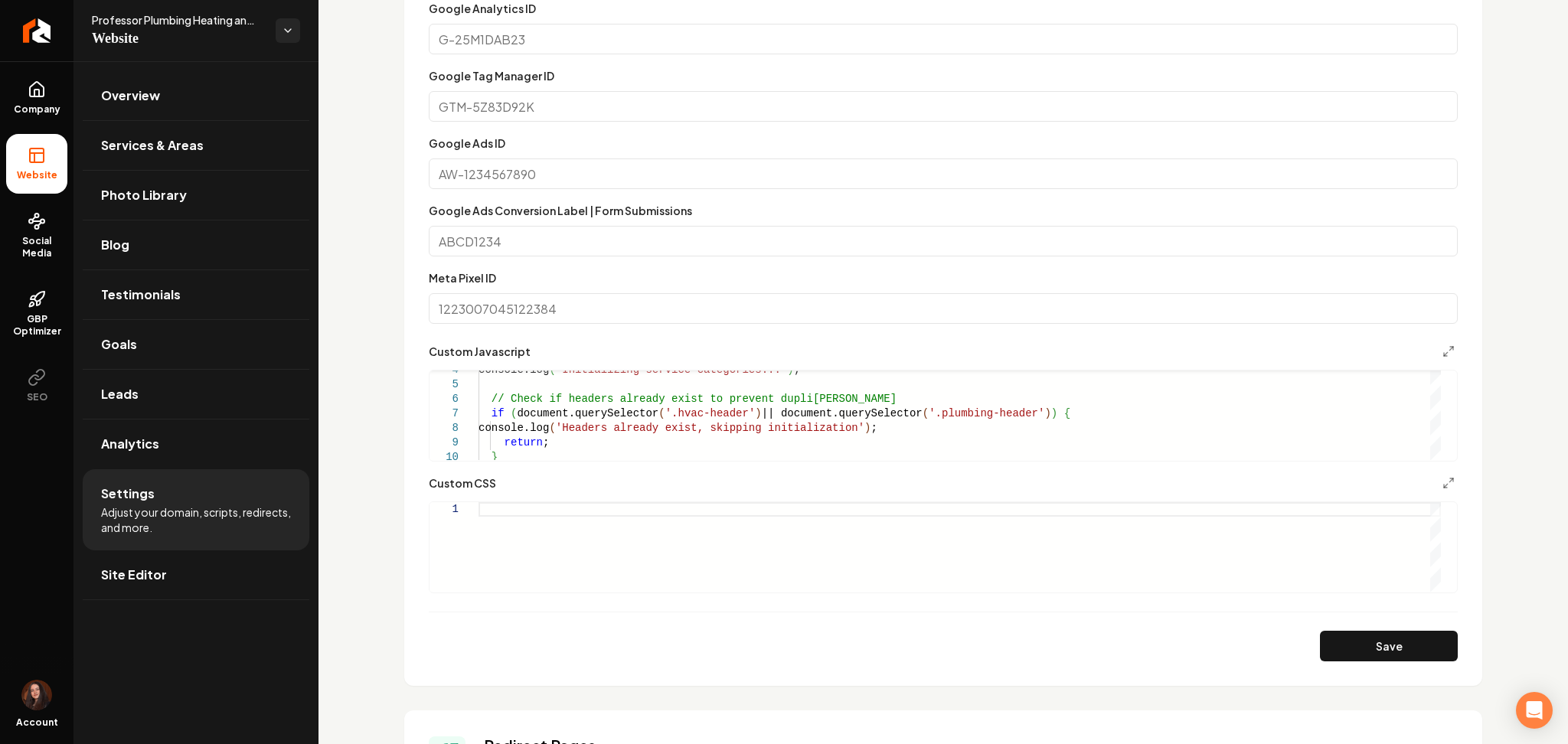
click at [561, 548] on div "Main content area" at bounding box center [959, 547] width 962 height 90
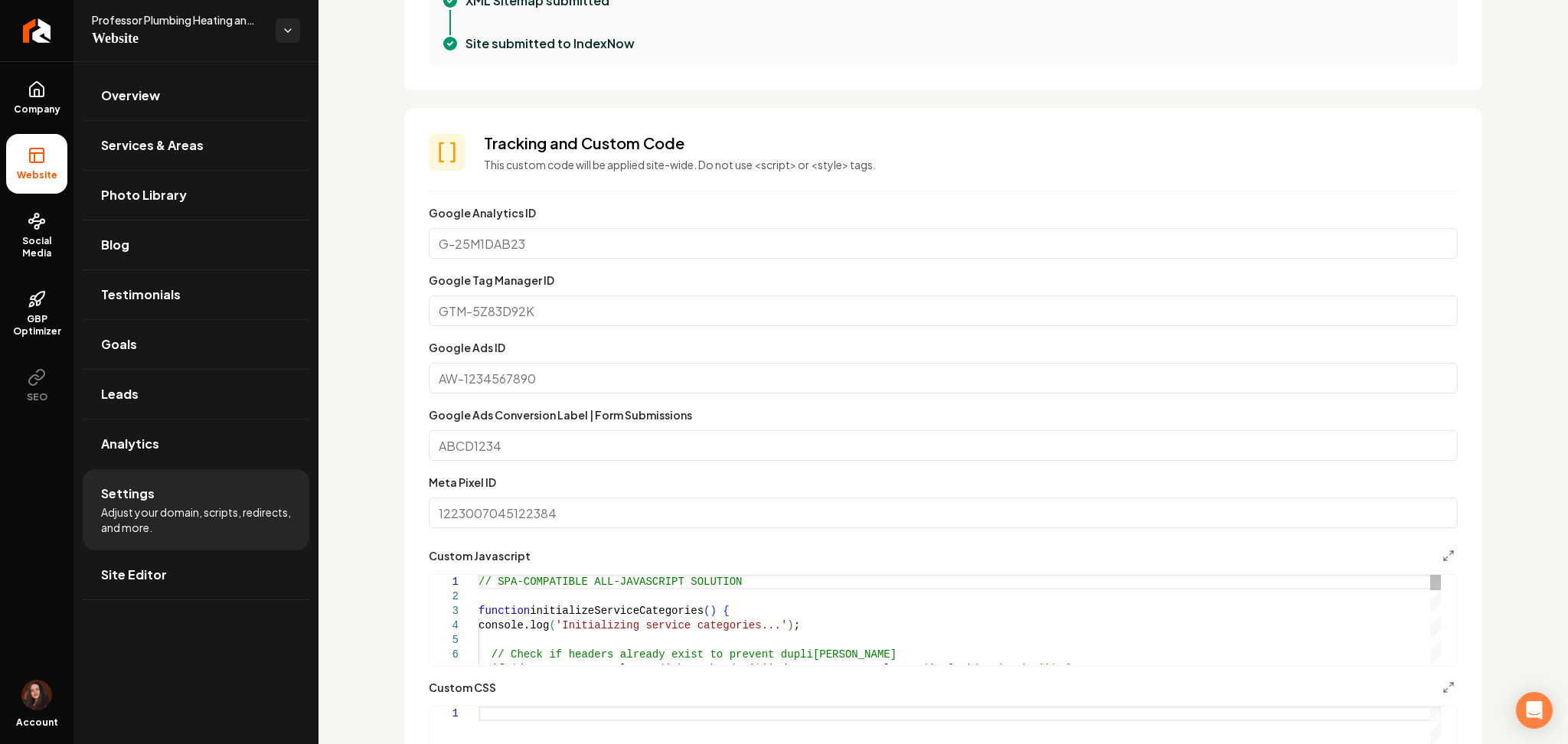
scroll to position [0, 0]
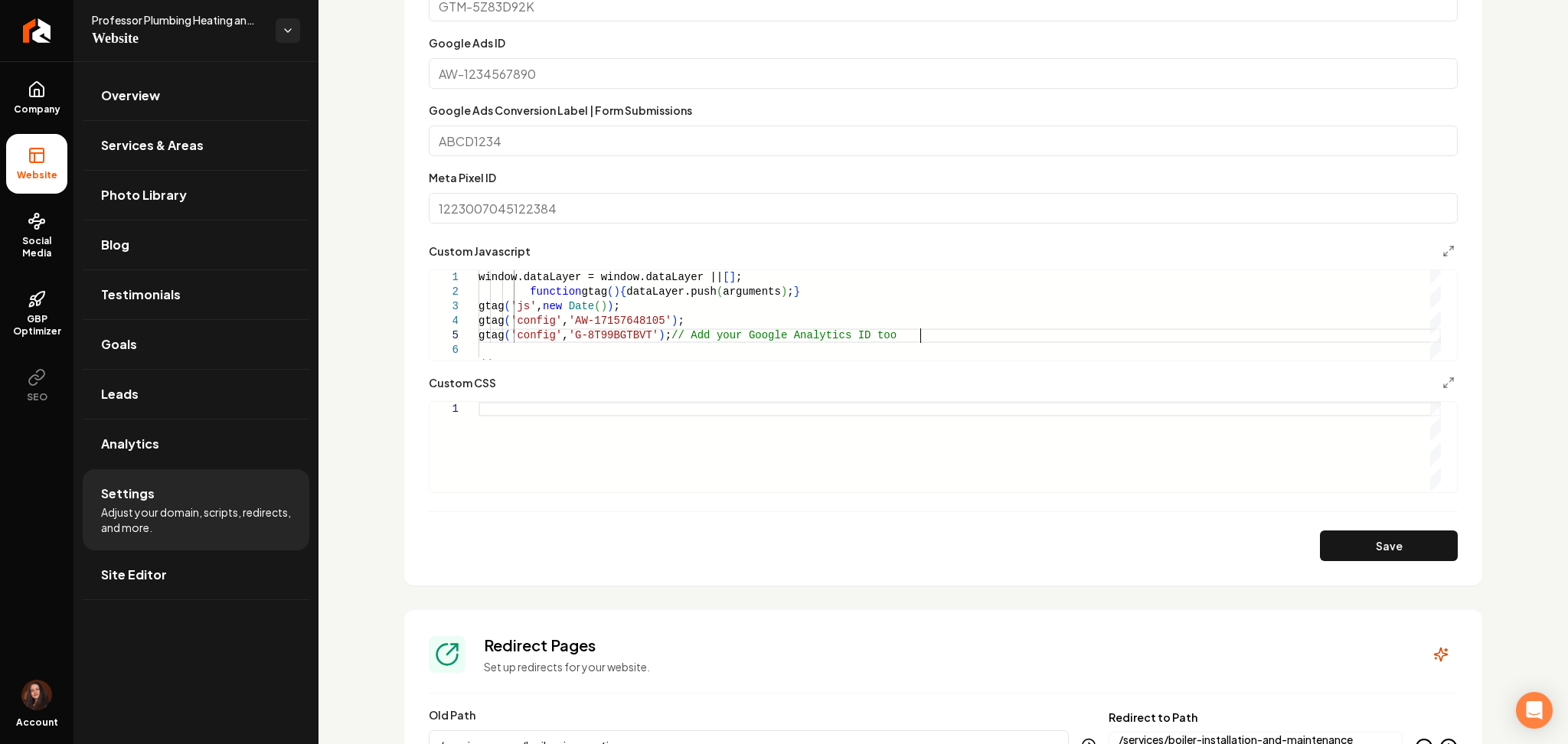
scroll to position [1020, 0]
click at [1362, 530] on button "Save" at bounding box center [1389, 544] width 138 height 31
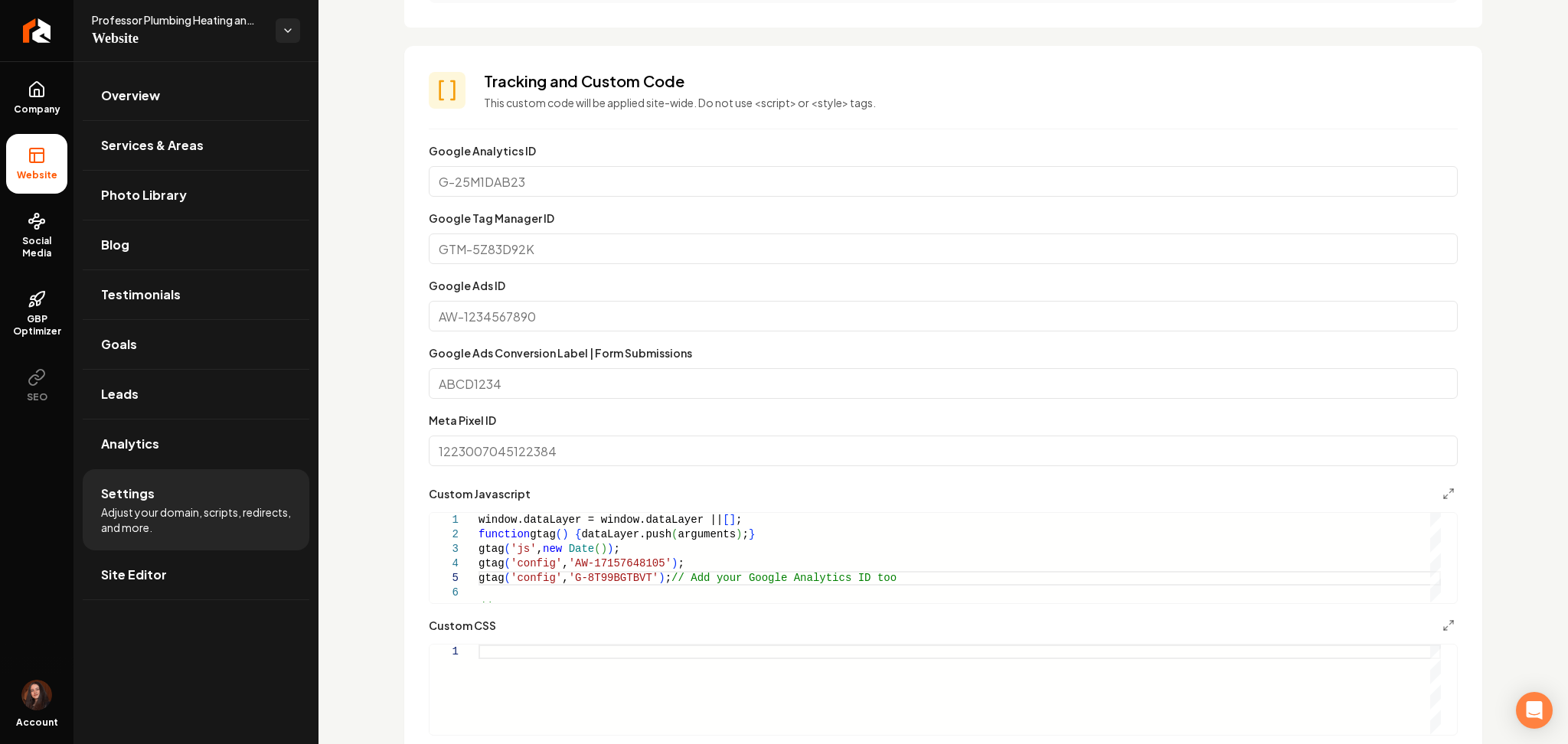
scroll to position [816, 0]
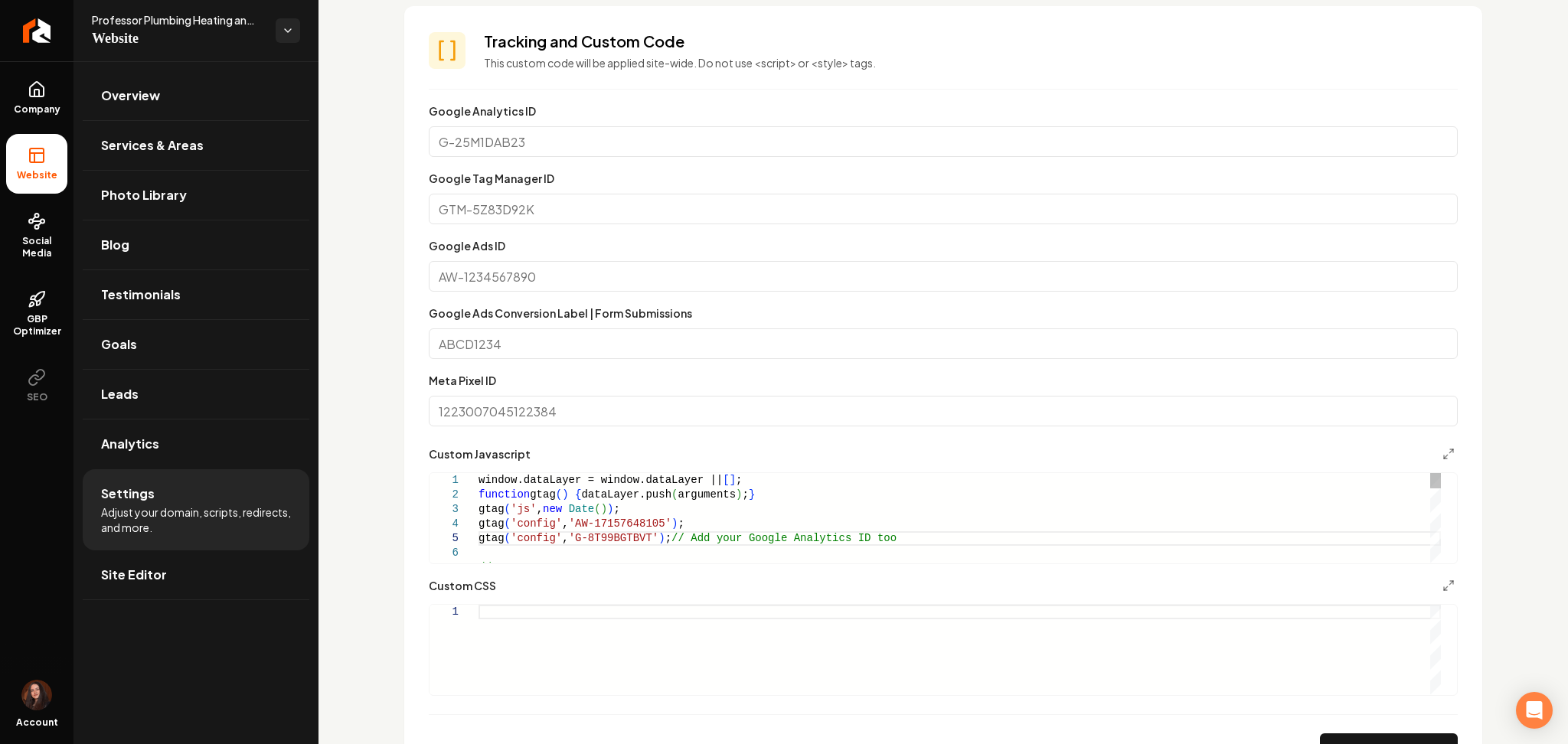
type textarea "**********"
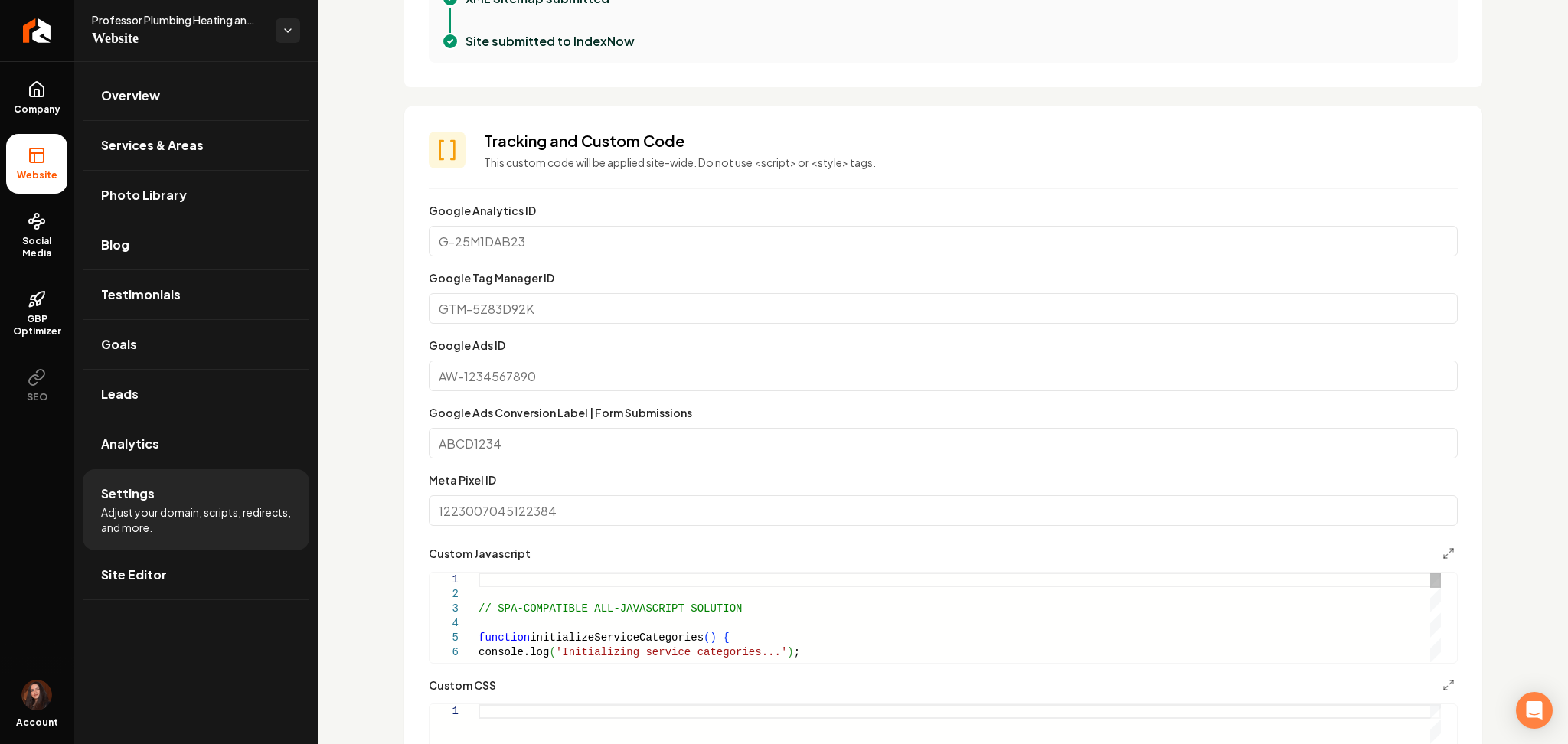
scroll to position [714, 0]
click at [191, 570] on link "Site Editor" at bounding box center [196, 574] width 226 height 49
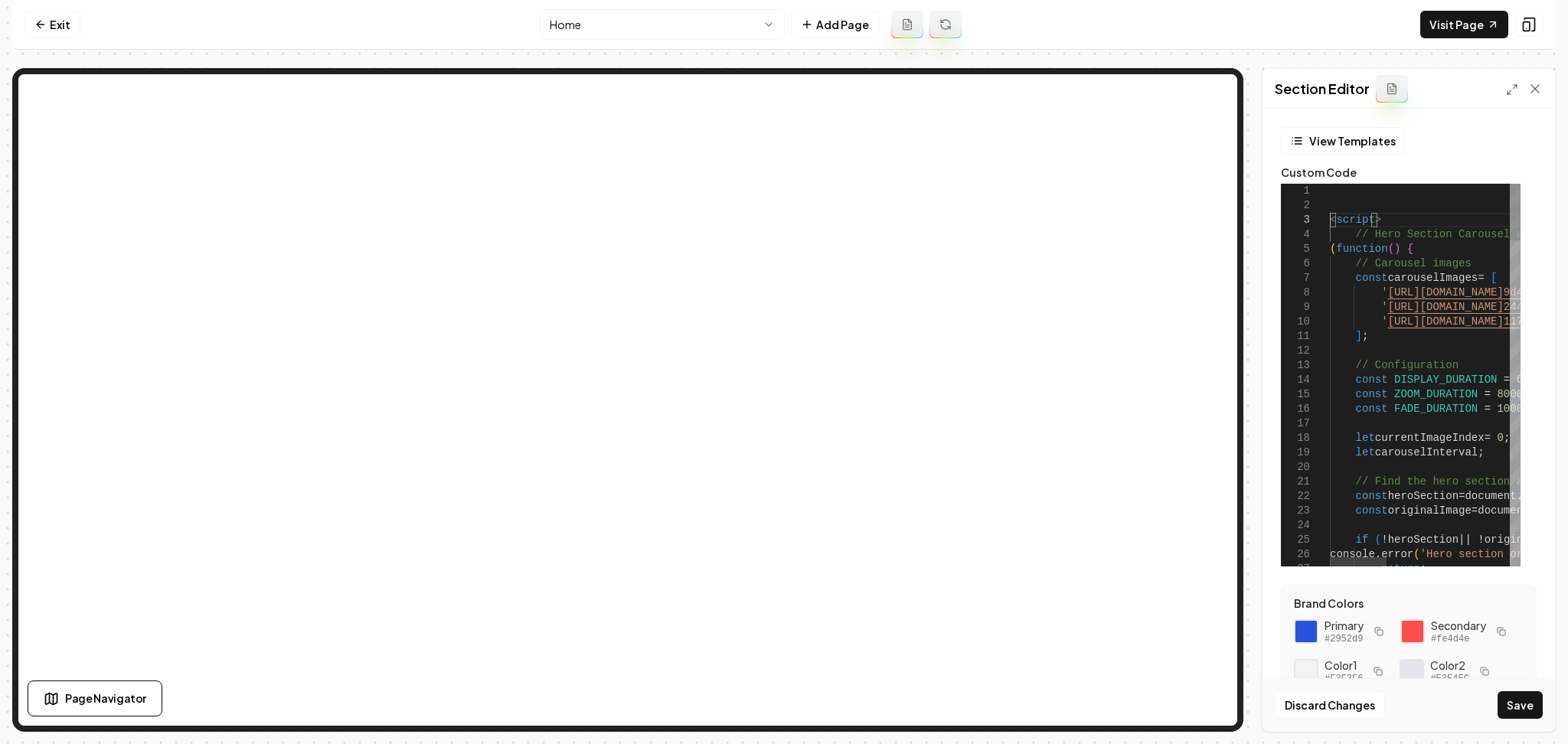
scroll to position [44, 0]
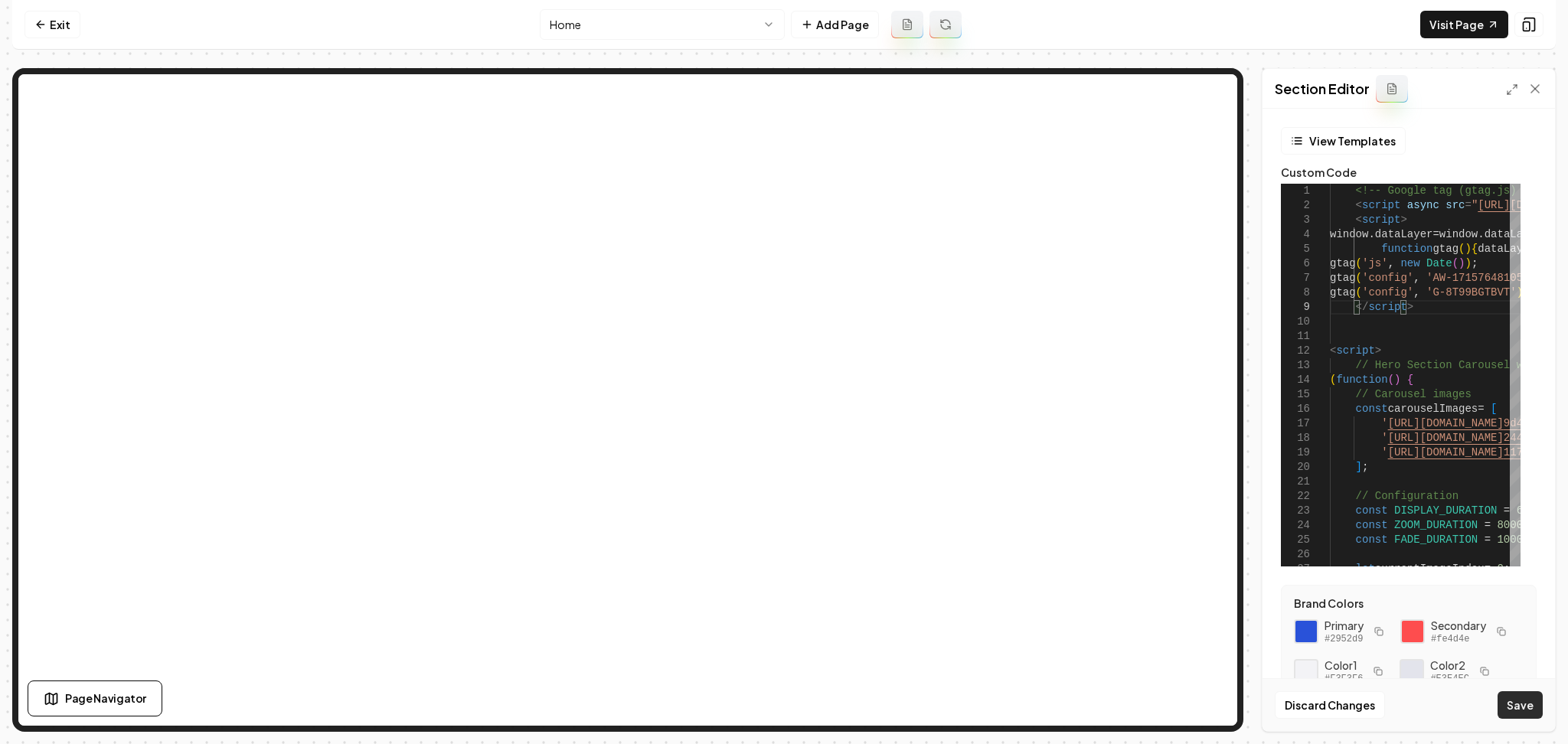
type textarea "**********"
click at [1520, 699] on button "Save" at bounding box center [1519, 705] width 45 height 28
click at [49, 24] on link "Exit" at bounding box center [53, 24] width 55 height 28
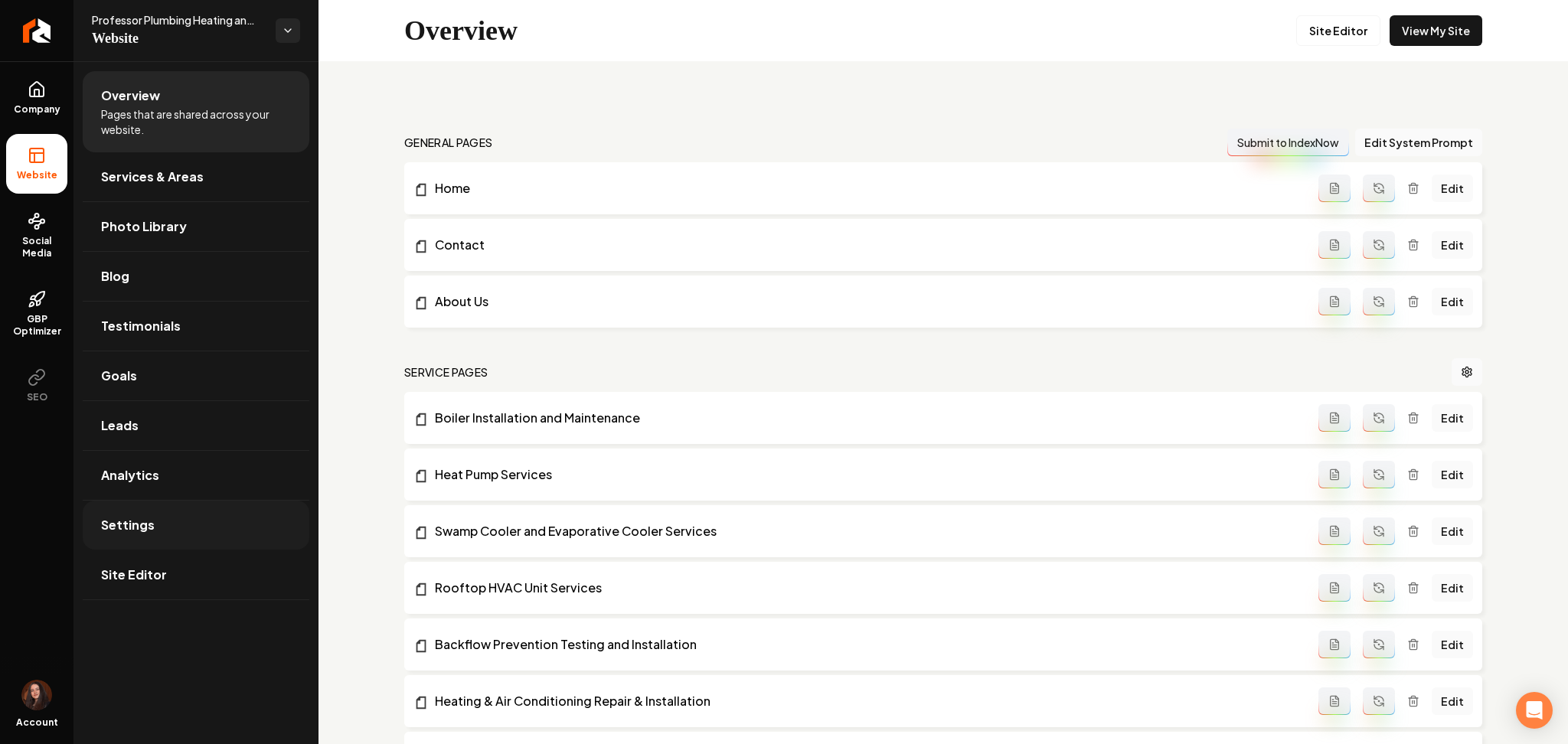
click at [139, 542] on link "Settings" at bounding box center [196, 524] width 226 height 49
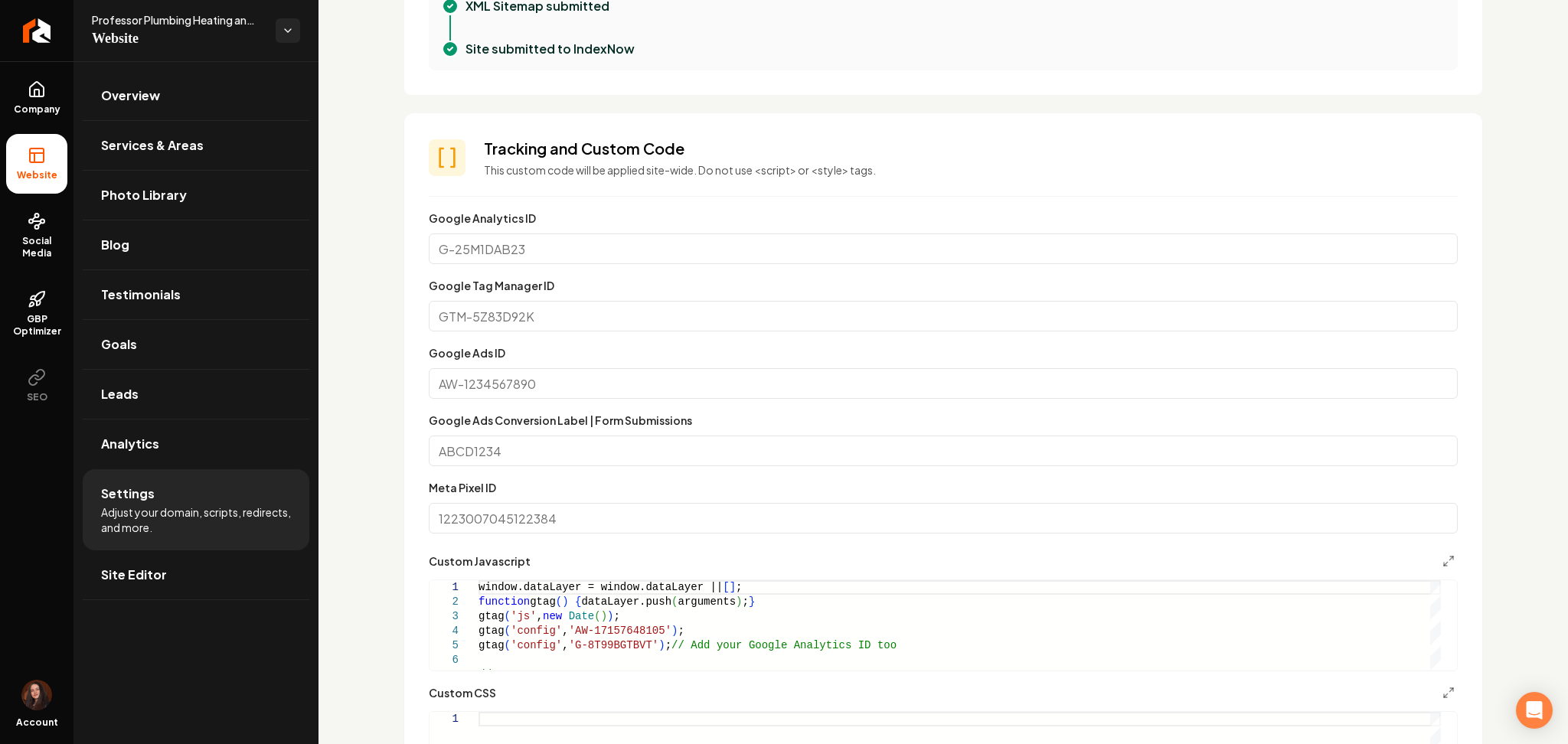
scroll to position [714, 0]
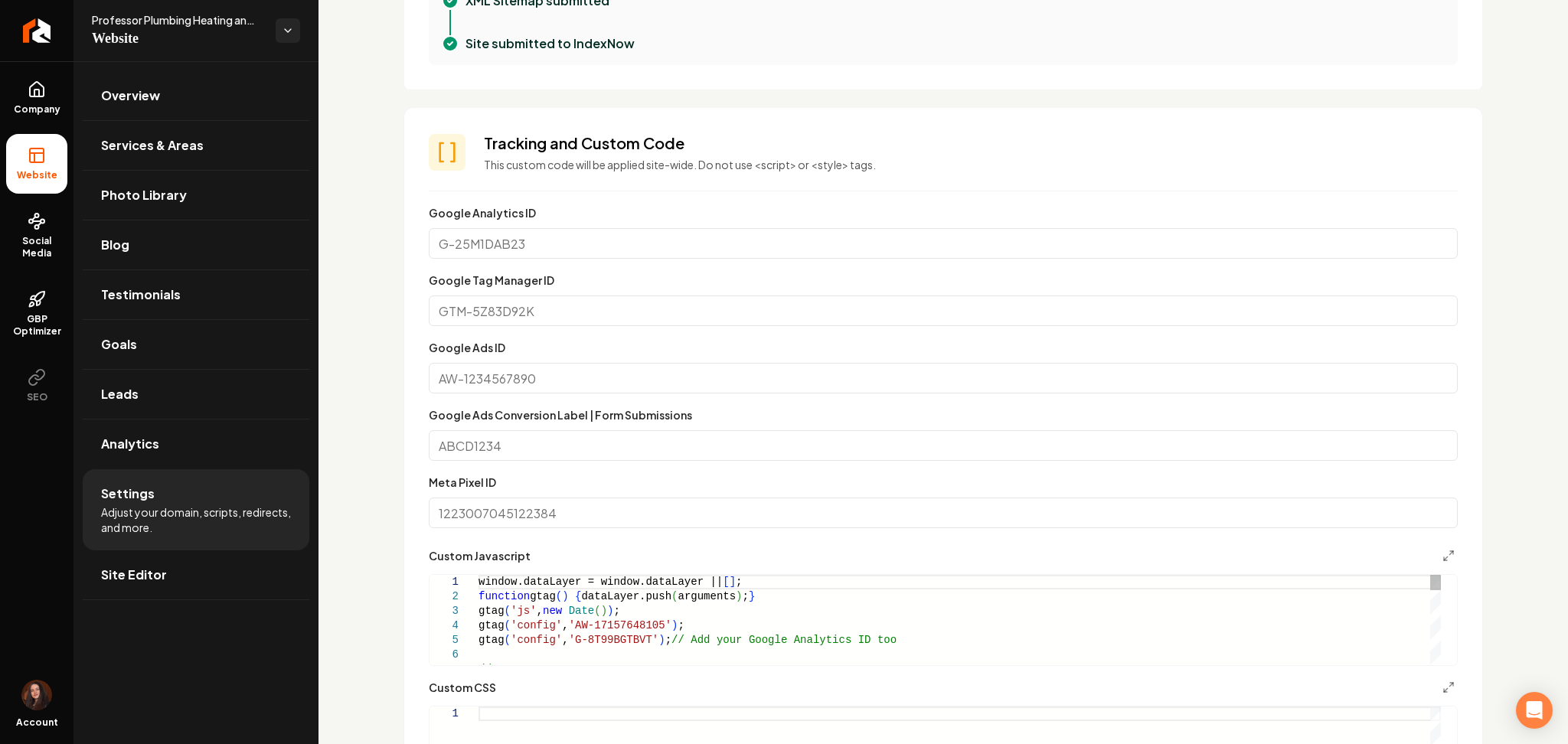
click at [476, 576] on div "Main content area" at bounding box center [454, 582] width 49 height 14
click at [479, 587] on div "window.dataLayer = window.dataLayer || [ ] ;" at bounding box center [959, 582] width 962 height 14
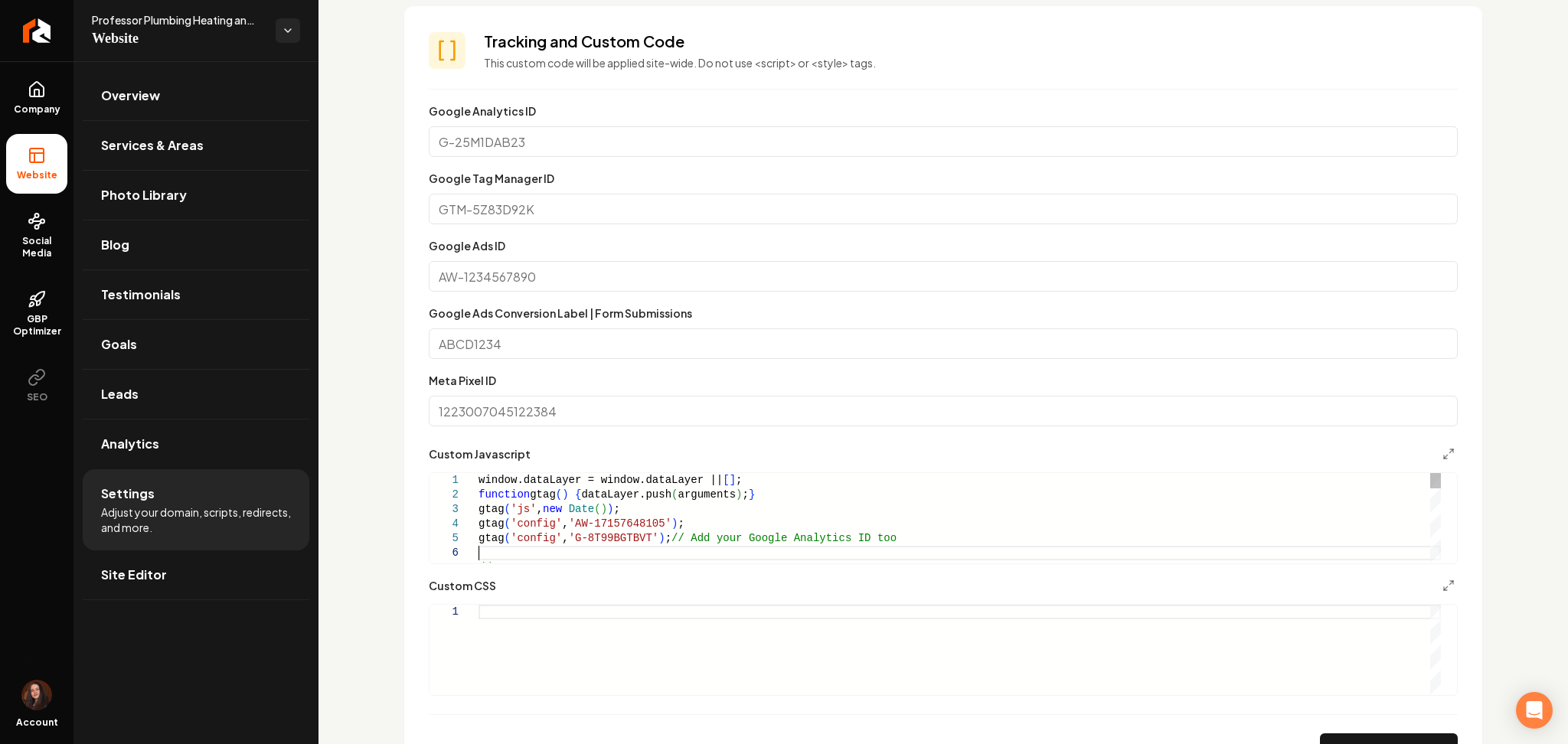
scroll to position [0, 0]
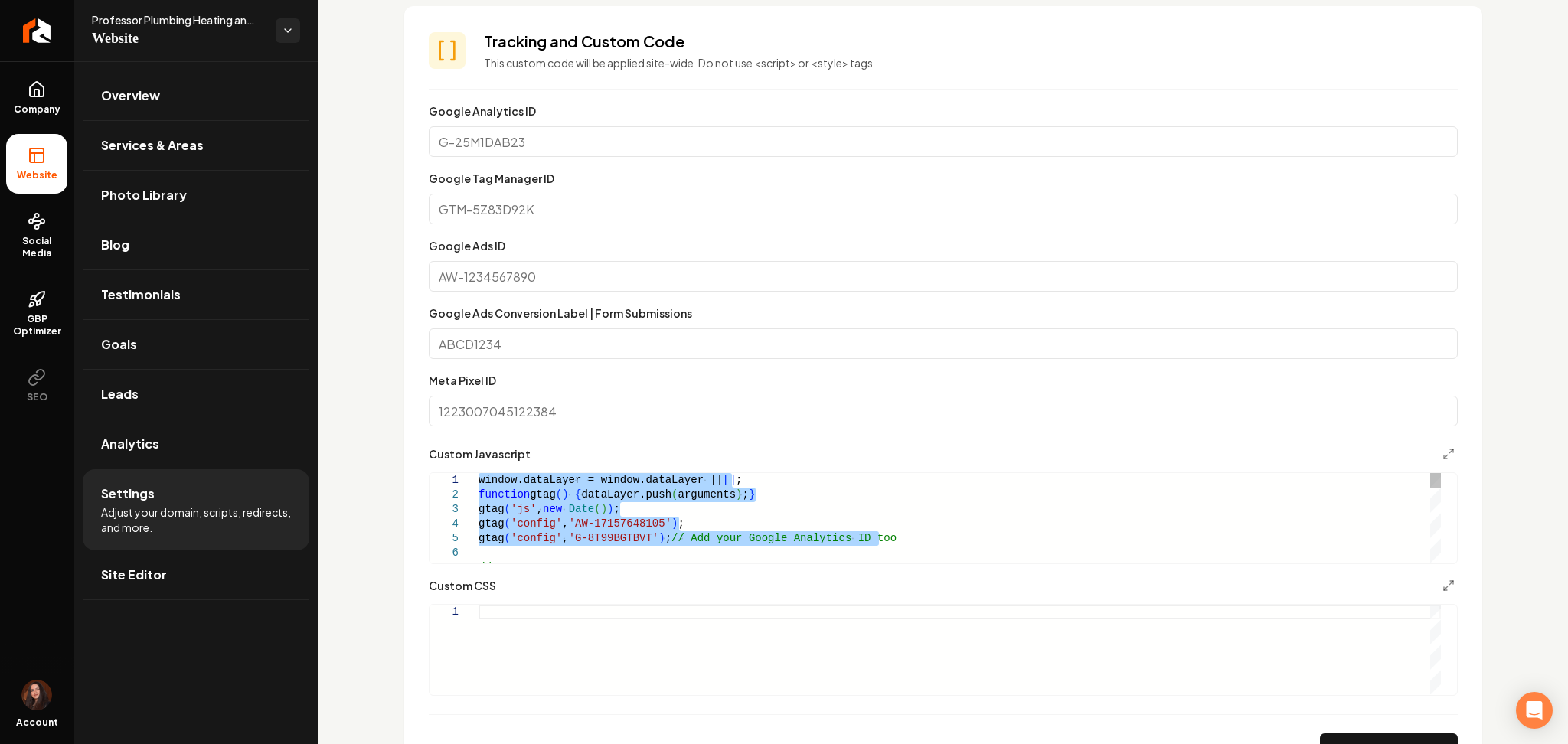
drag, startPoint x: 506, startPoint y: 557, endPoint x: 408, endPoint y: 430, distance: 160.4
type textarea "**********"
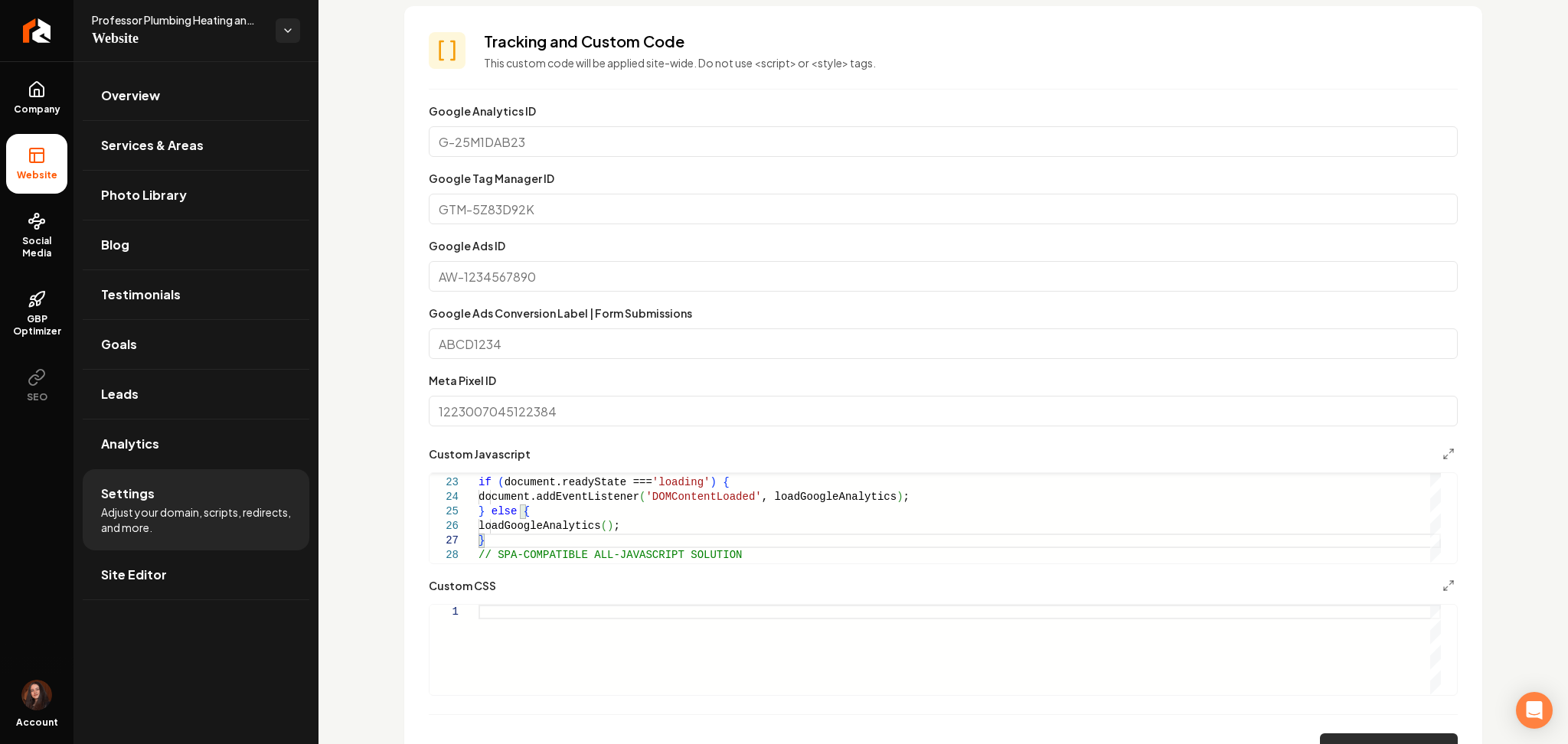
click at [1328, 733] on button "Save" at bounding box center [1389, 749] width 138 height 31
click at [45, 36] on icon "Return to dashboard" at bounding box center [37, 31] width 25 height 25
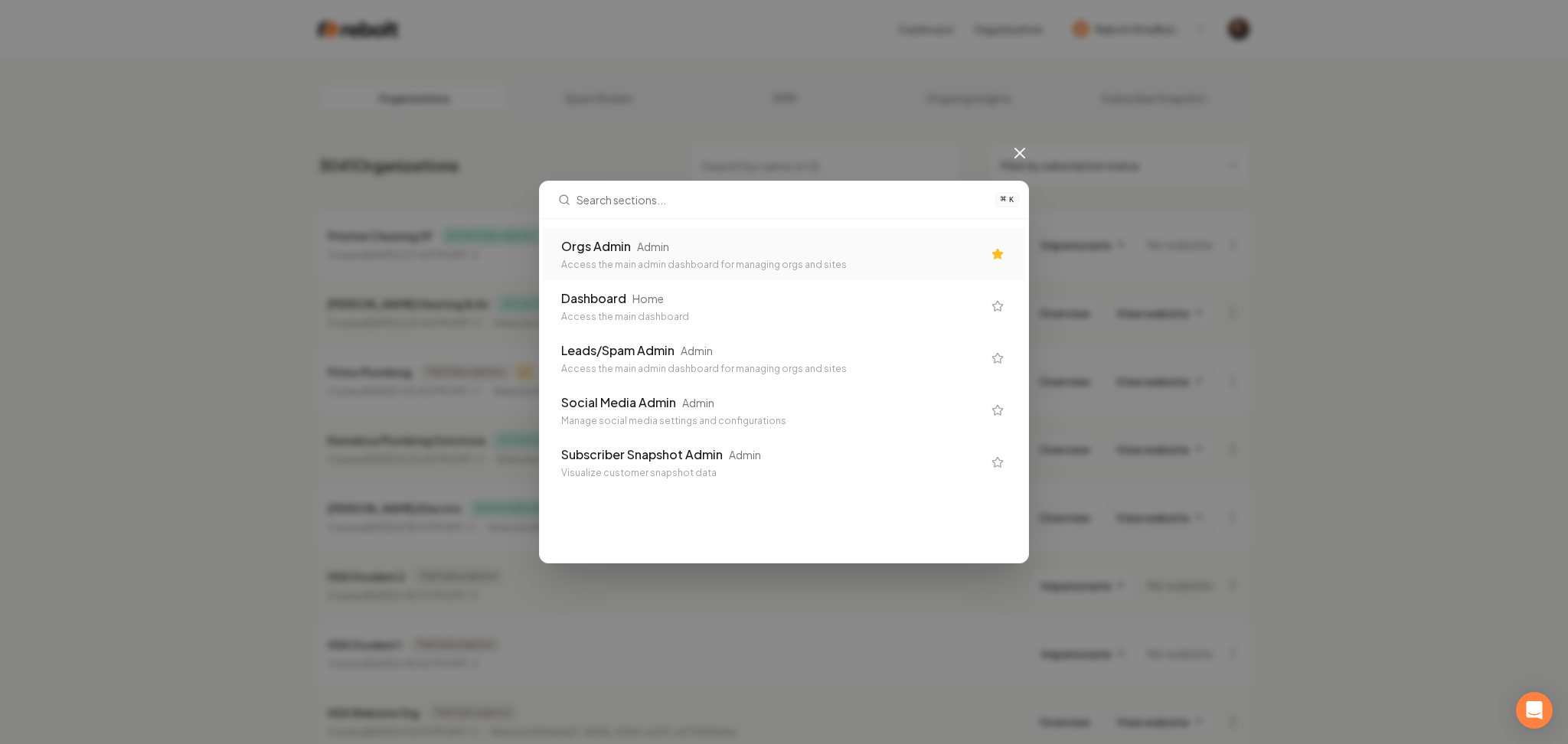
click at [638, 271] on div "Access the main admin dashboard for managing orgs and sites" at bounding box center [771, 265] width 421 height 12
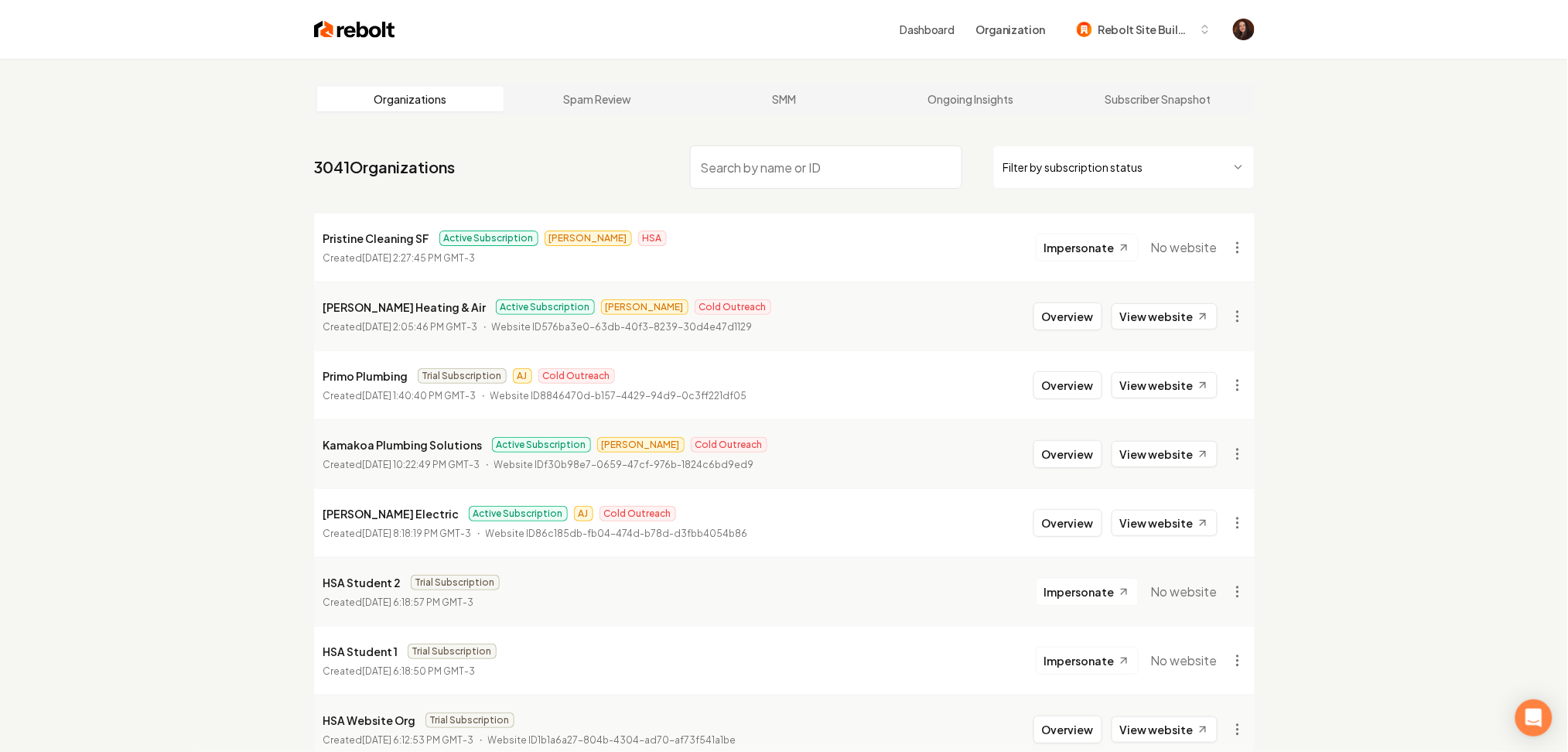
click at [744, 173] on input "search" at bounding box center [826, 167] width 272 height 43
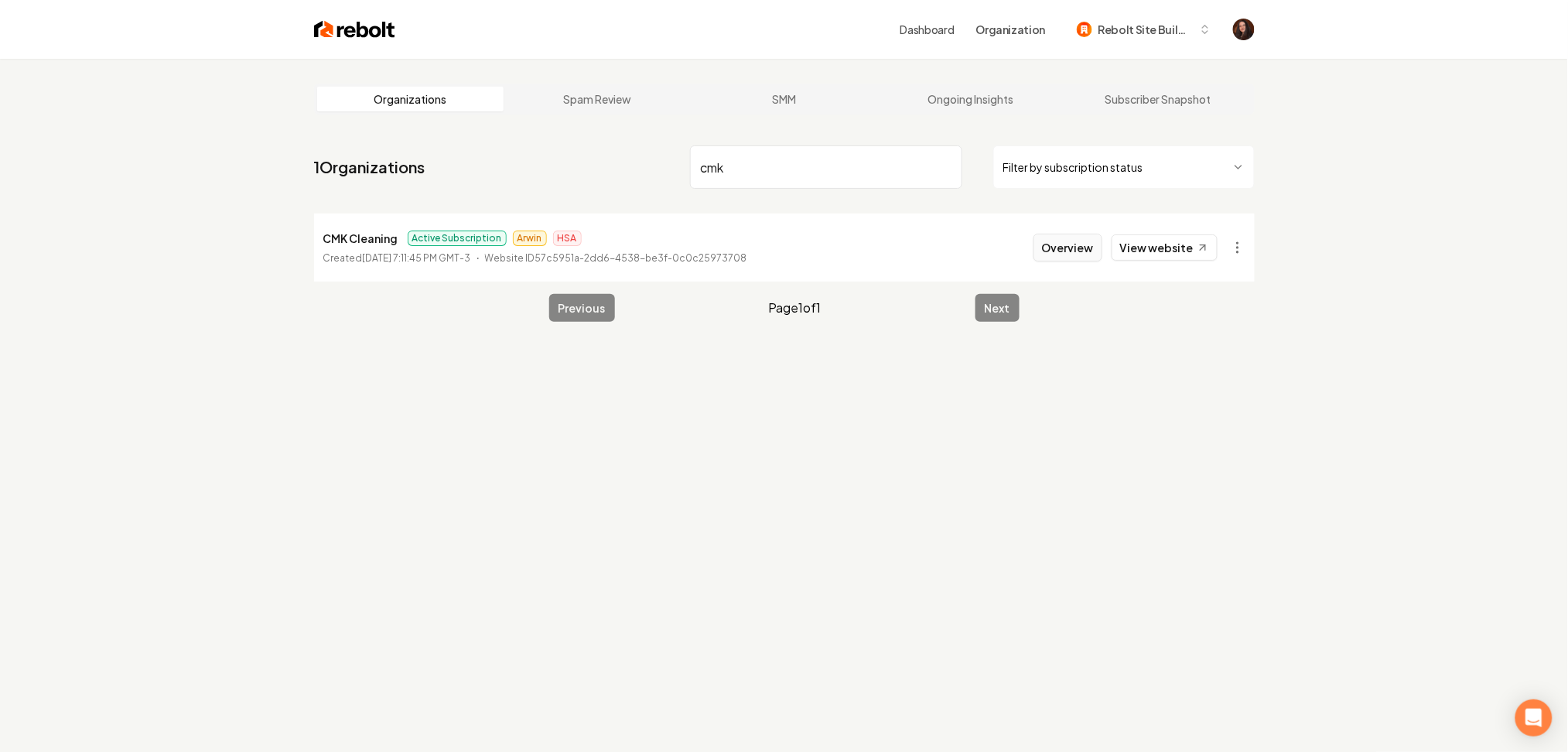
type input "cmk"
click at [1077, 248] on button "Overview" at bounding box center [1068, 247] width 69 height 28
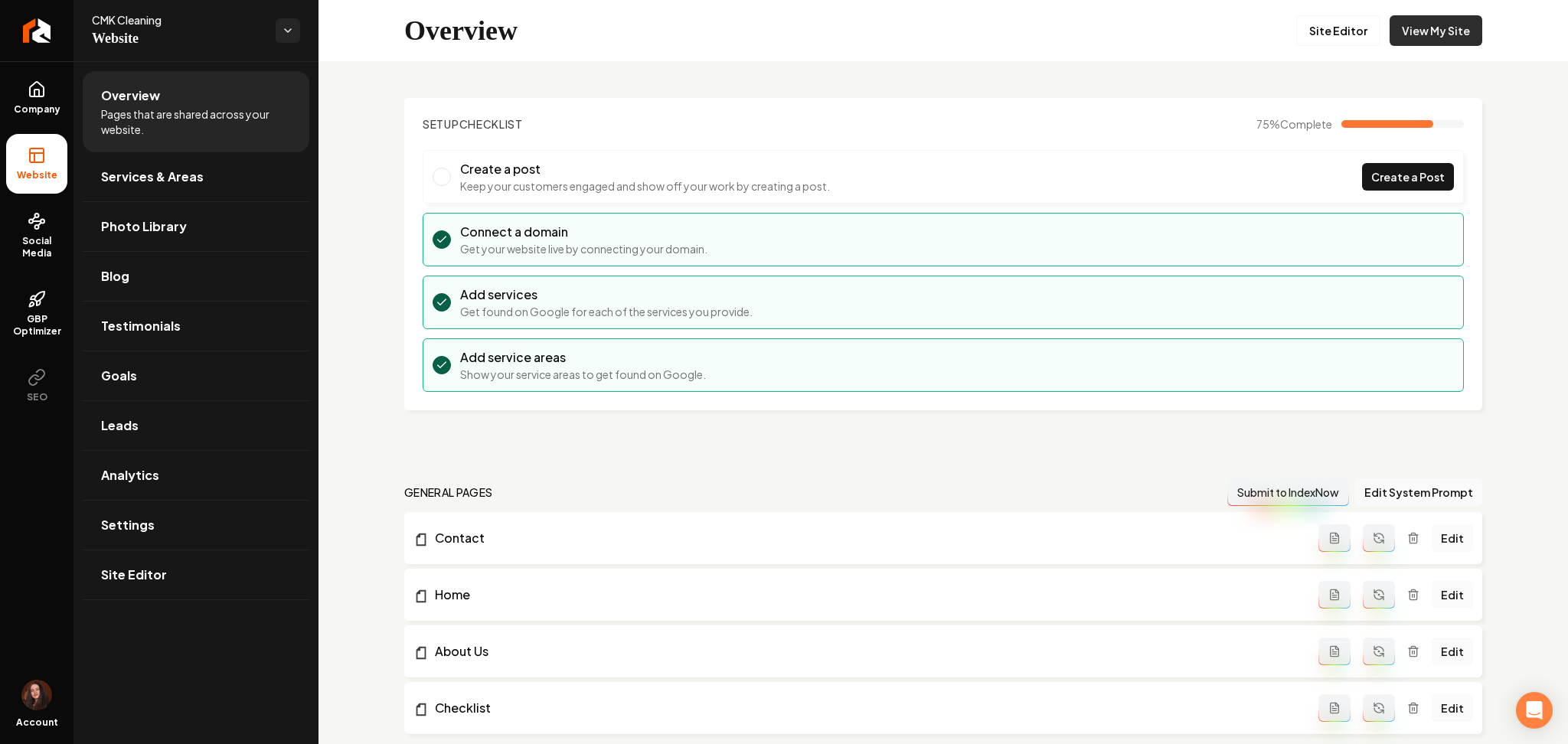
click at [1455, 31] on link "View My Site" at bounding box center [1435, 31] width 93 height 31
click at [0, 95] on ul "Company Website Social Media GBP Optimizer SEO" at bounding box center [36, 241] width 74 height 360
click at [11, 95] on link "Company" at bounding box center [36, 97] width 61 height 60
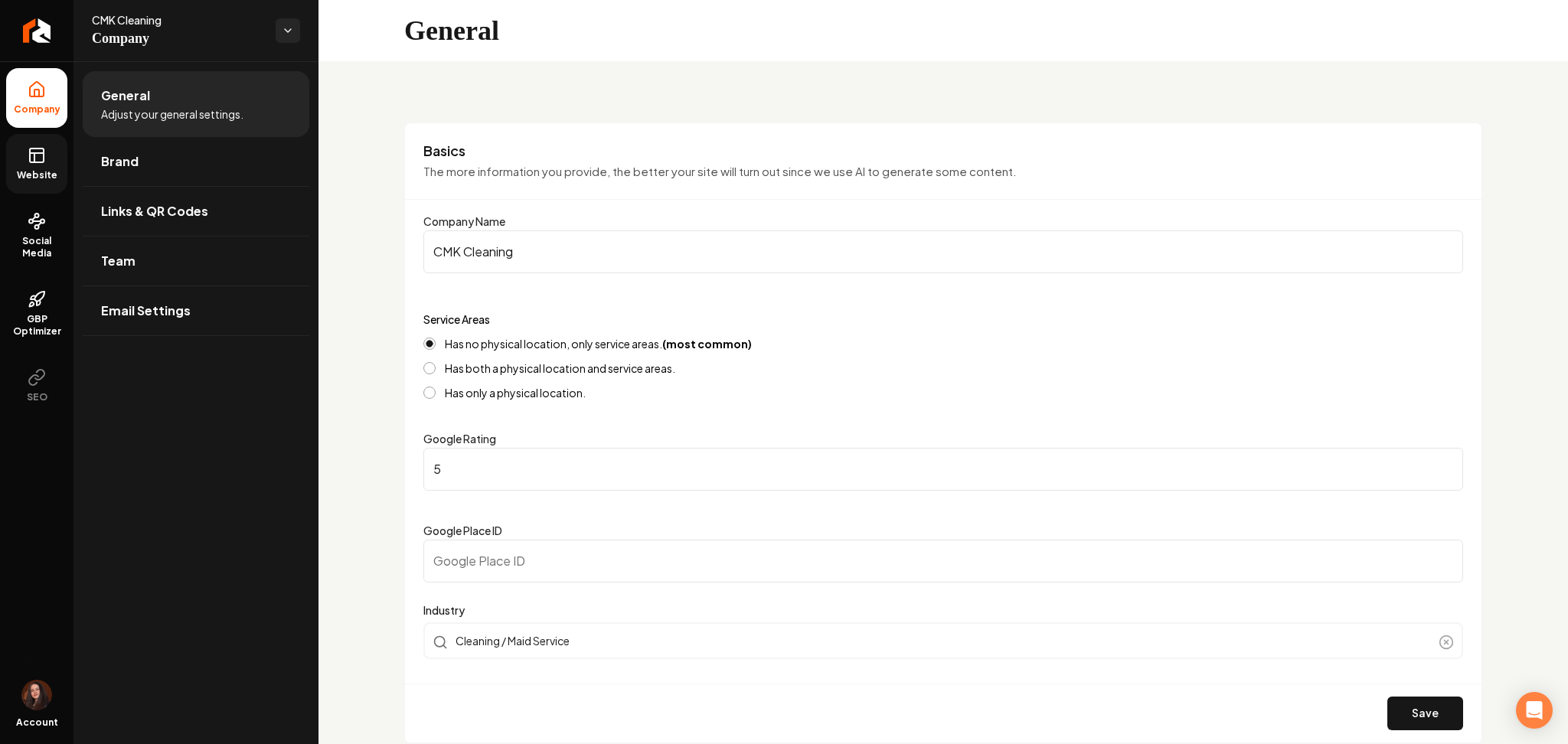
click at [21, 171] on span "Website" at bounding box center [36, 175] width 53 height 12
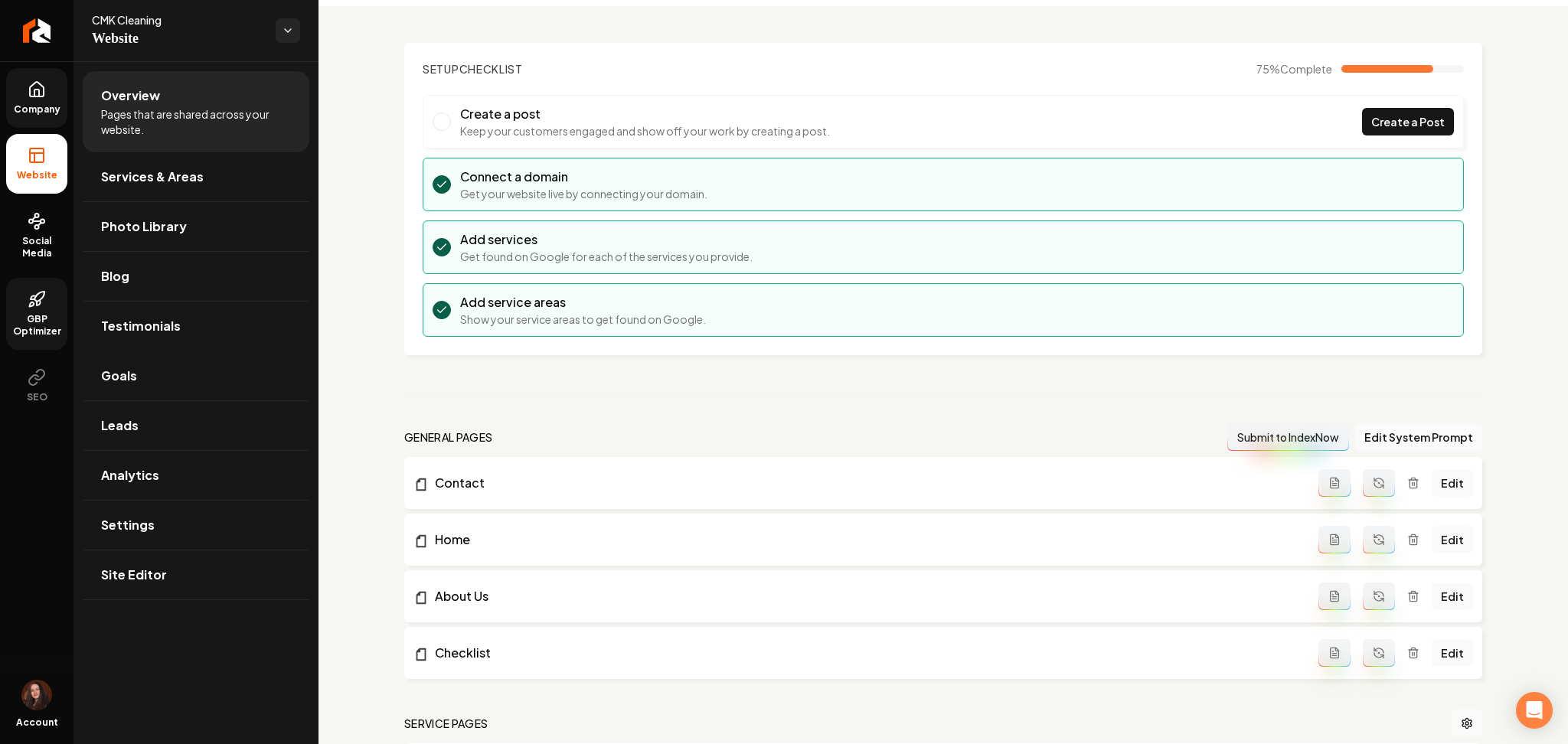
scroll to position [102, 0]
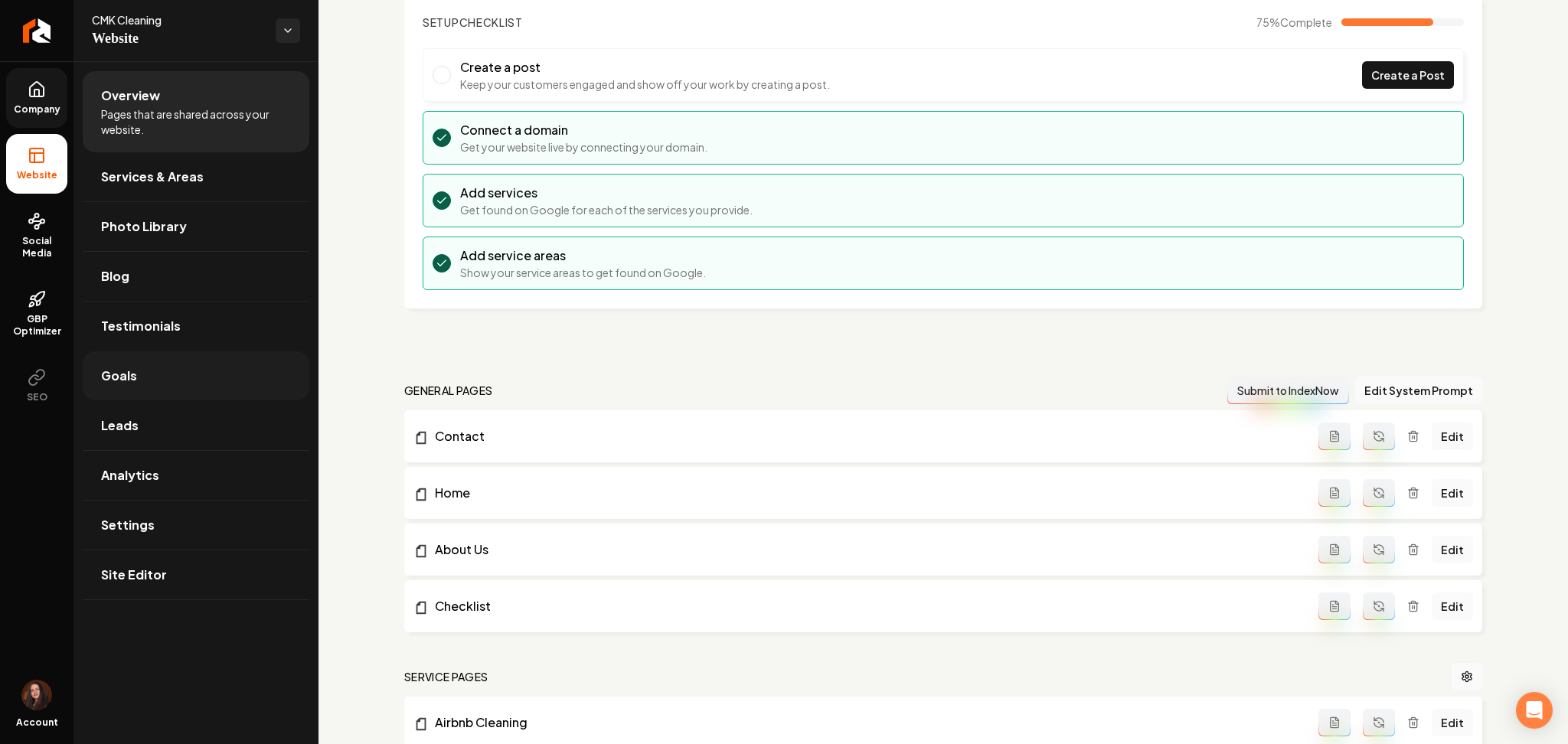
click at [147, 382] on link "Goals" at bounding box center [196, 375] width 226 height 49
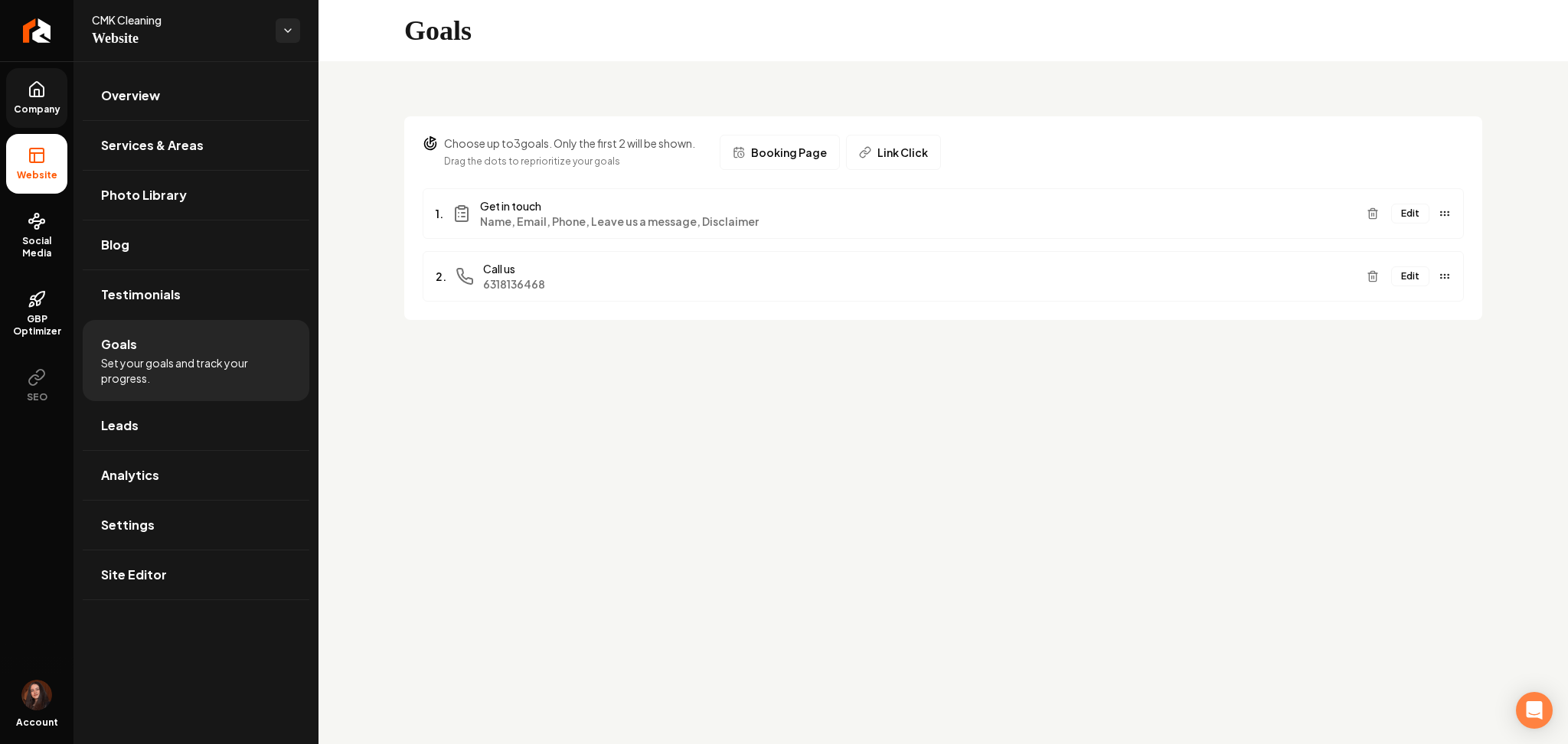
click at [39, 108] on span "Company" at bounding box center [37, 109] width 59 height 12
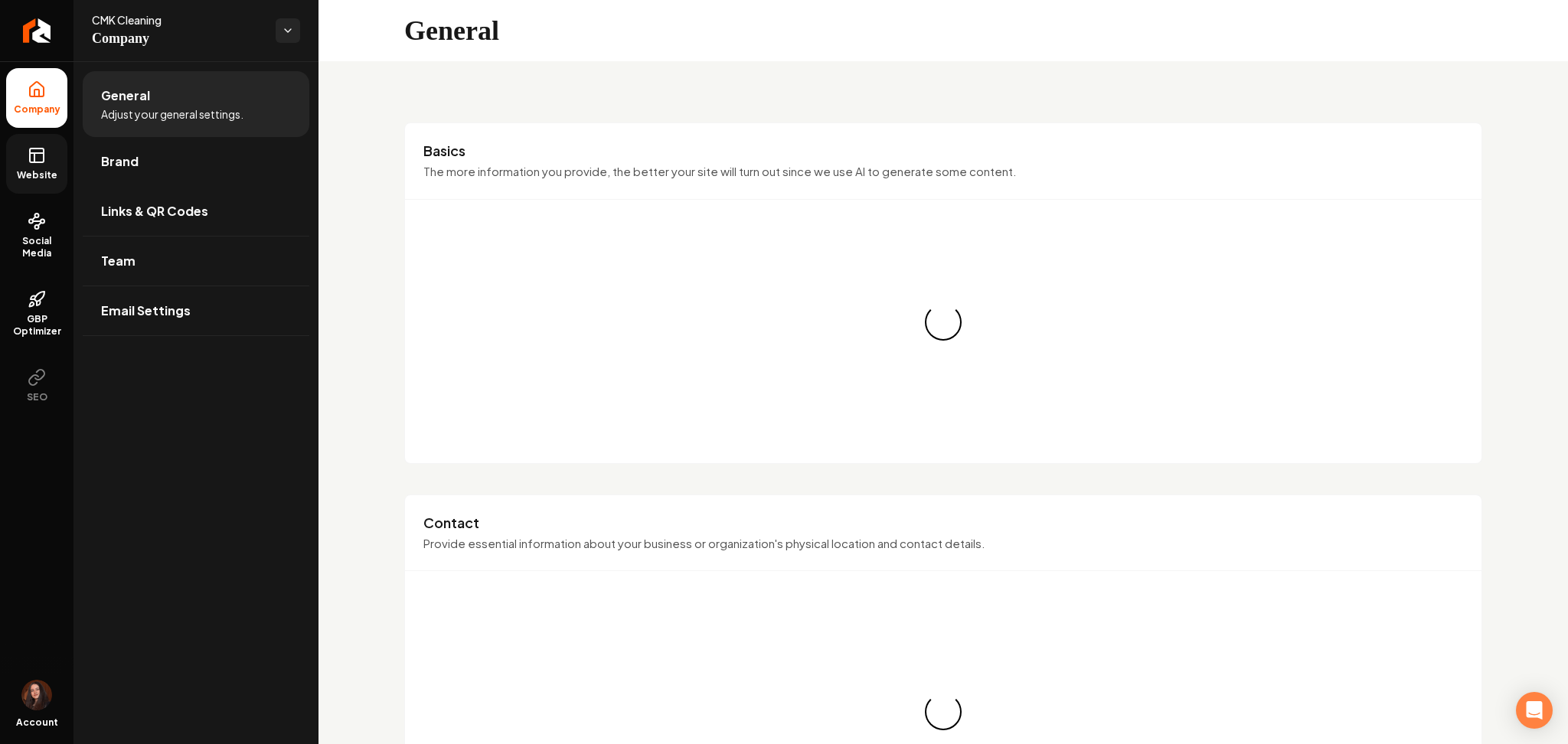
click at [140, 153] on link "Brand" at bounding box center [196, 160] width 226 height 49
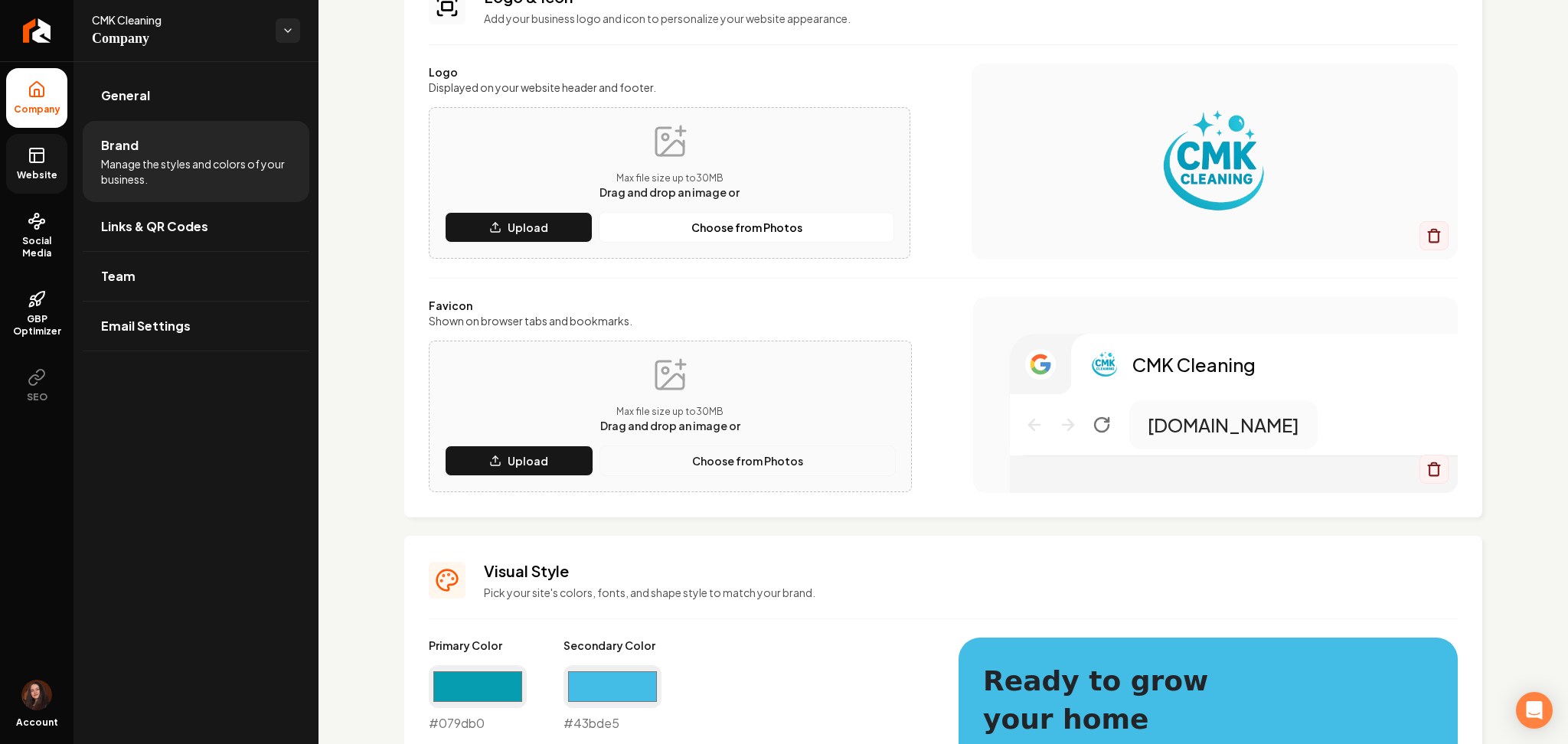
scroll to position [102, 0]
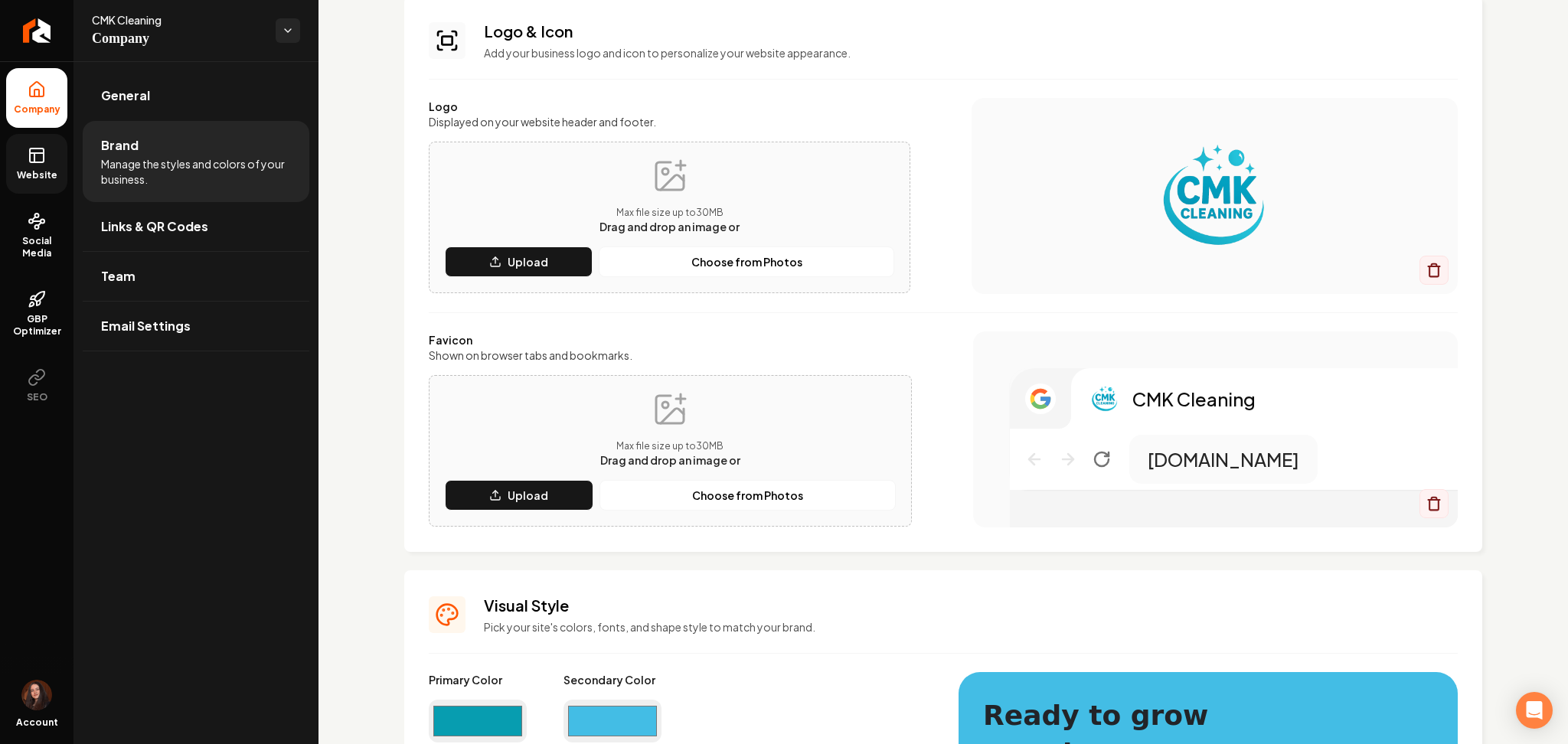
click at [610, 719] on input "#43bde5" at bounding box center [612, 720] width 98 height 43
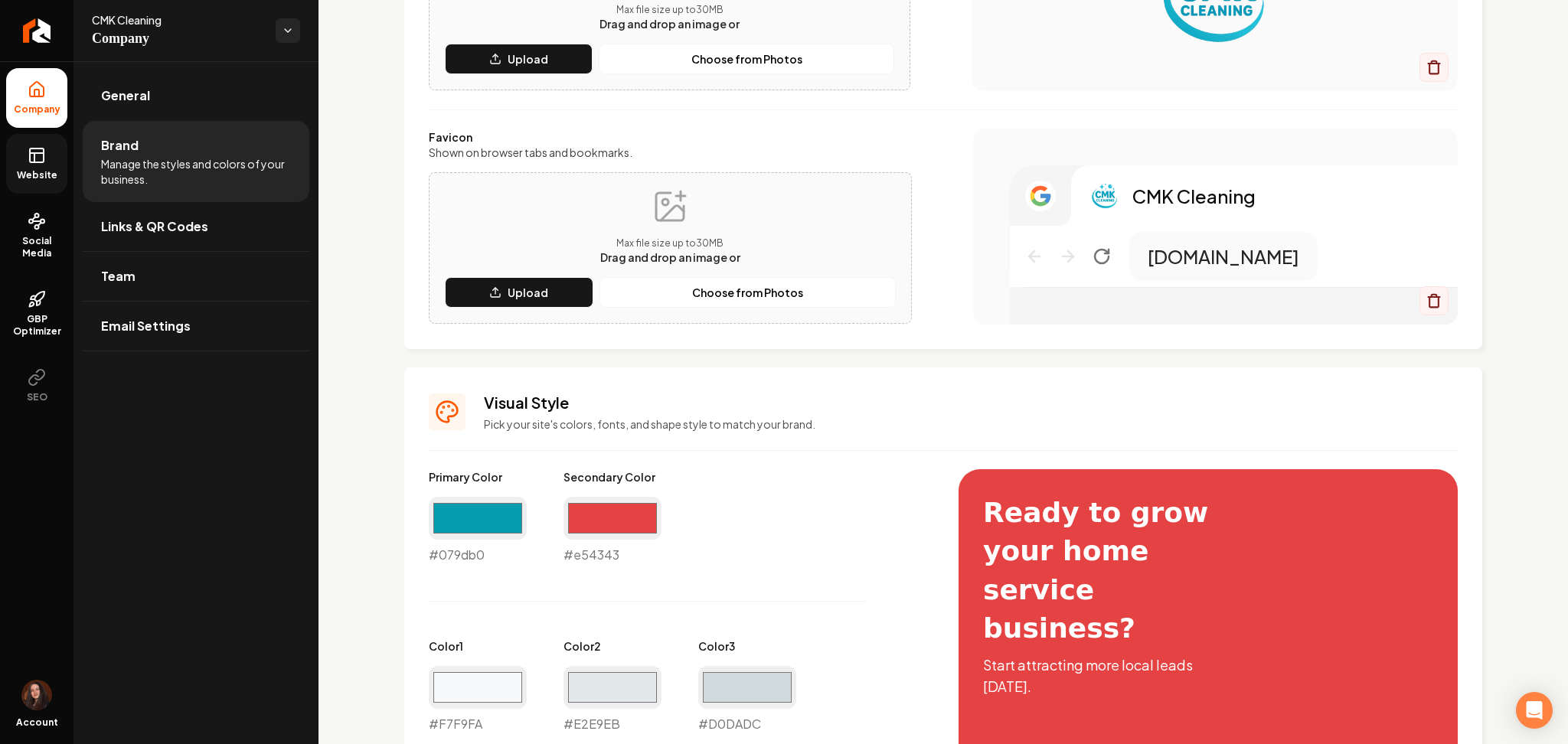
scroll to position [408, 0]
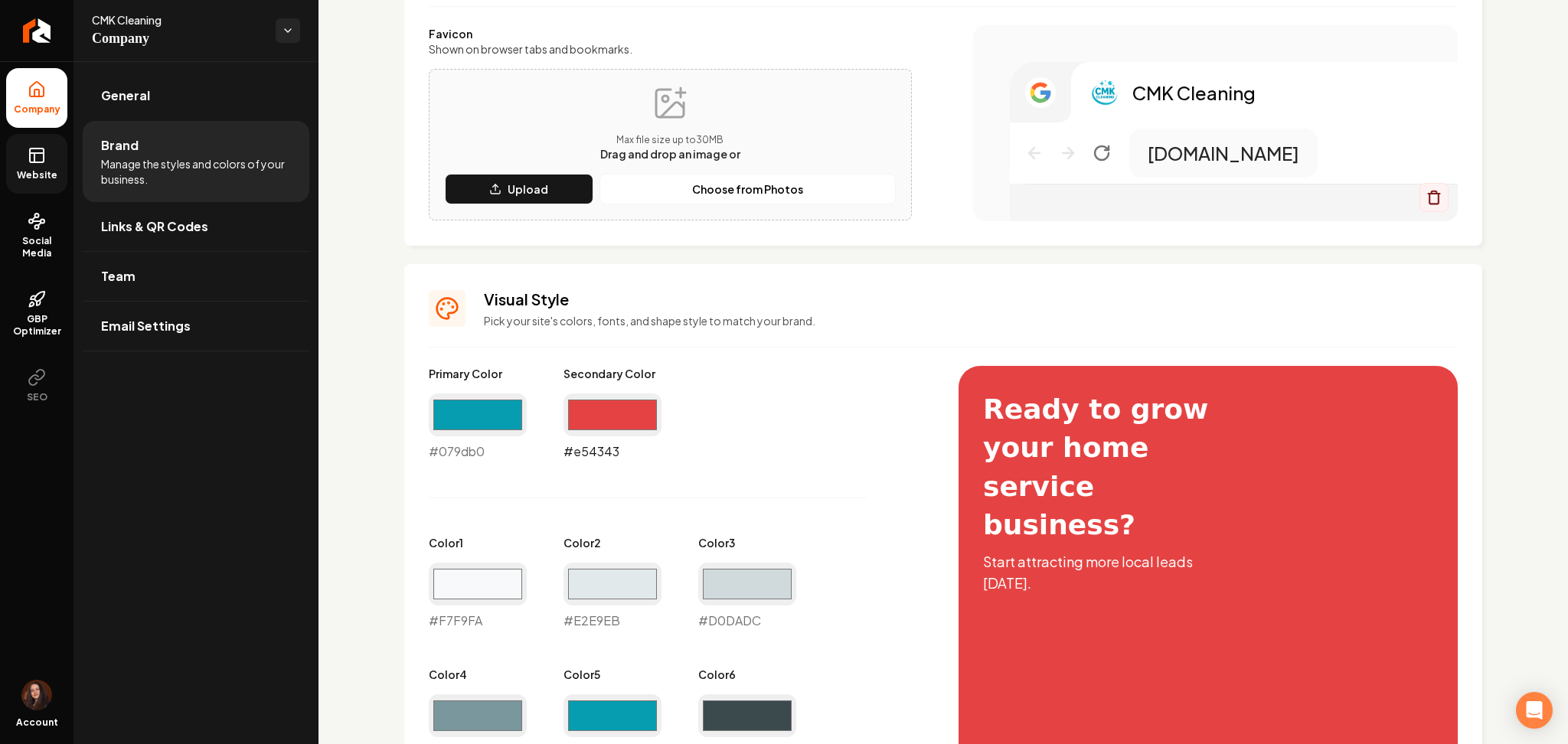
click at [613, 429] on input "#e54343" at bounding box center [612, 415] width 98 height 43
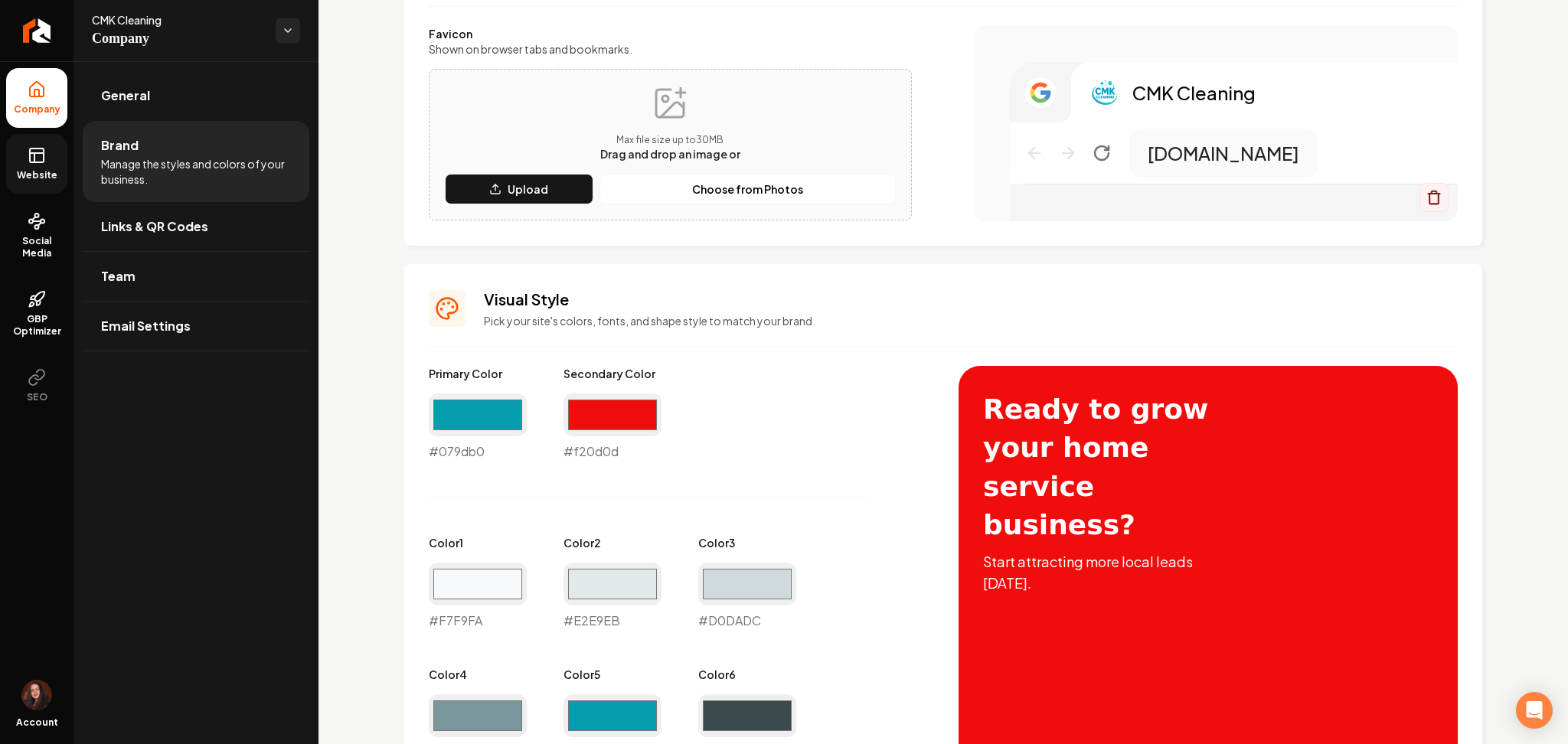
type input "#f20d0d"
click at [360, 561] on div "Logo & Icon Add your business logo and icon to personalize your website appeara…" at bounding box center [943, 537] width 1250 height 1767
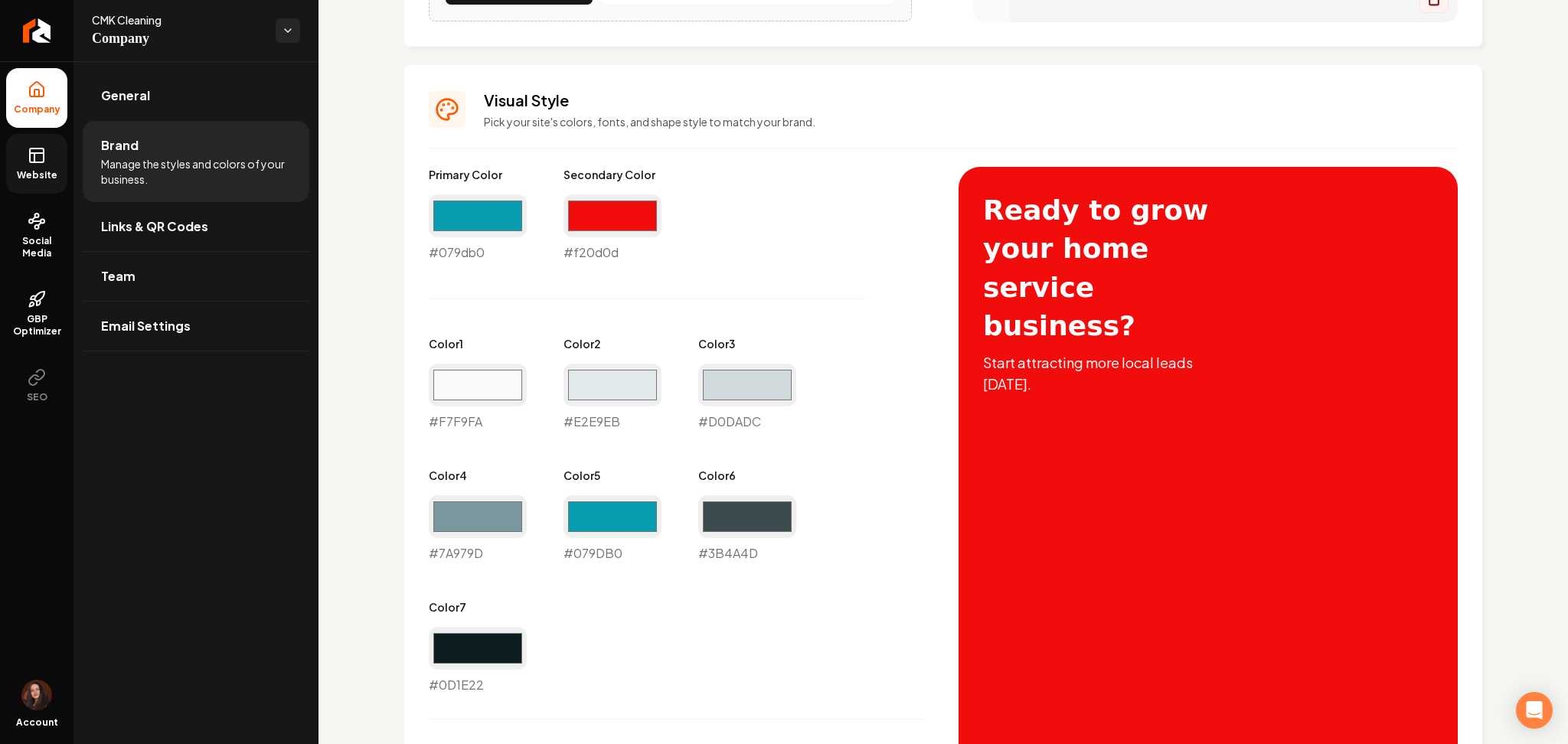
scroll to position [612, 0]
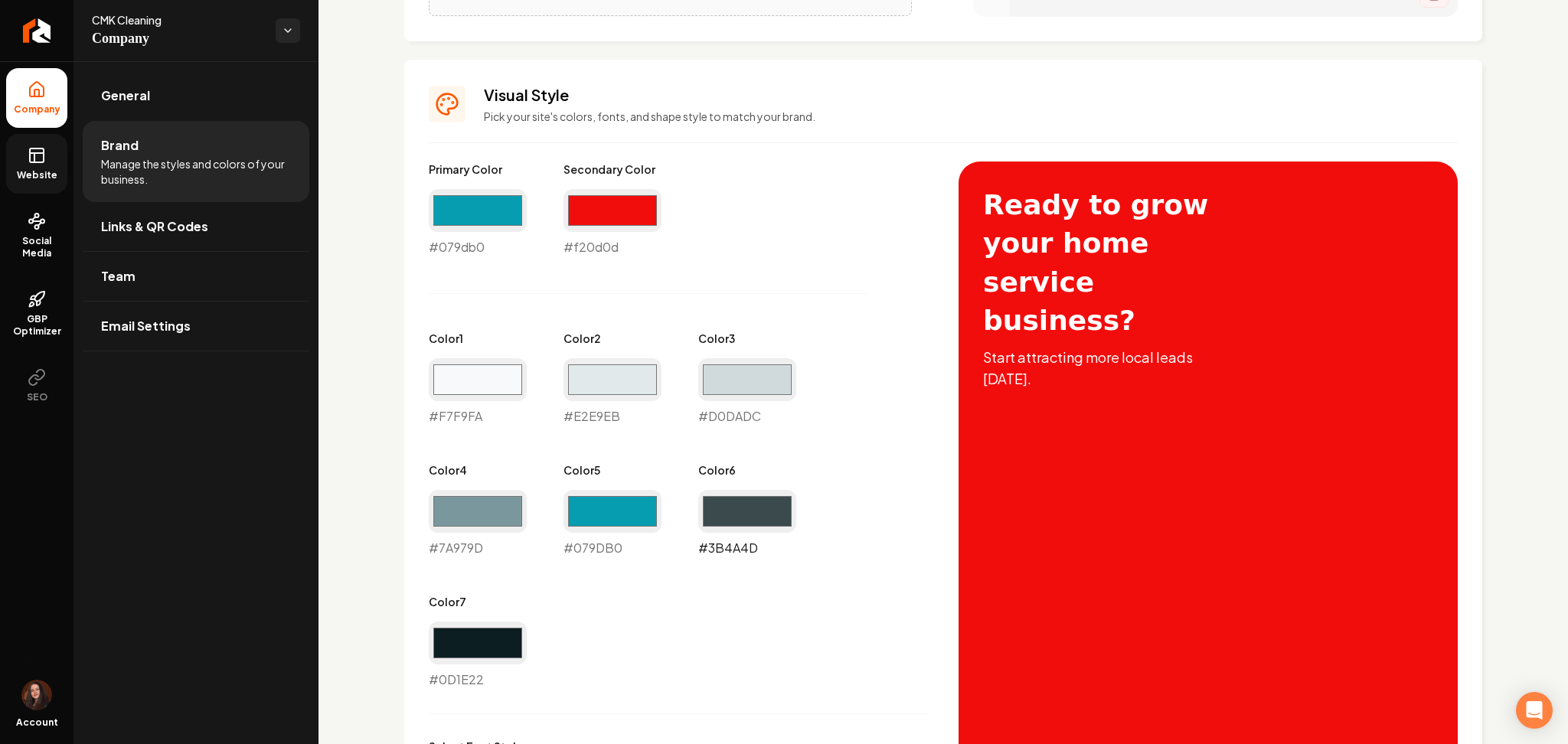
click at [706, 516] on input "#3b4a4d" at bounding box center [747, 511] width 98 height 43
type input "#bd1f1f"
click at [655, 527] on input "#079db0" at bounding box center [612, 511] width 98 height 43
click at [731, 513] on input "#bd1f1f" at bounding box center [747, 511] width 98 height 43
click at [639, 513] on input "#079db0" at bounding box center [612, 511] width 98 height 43
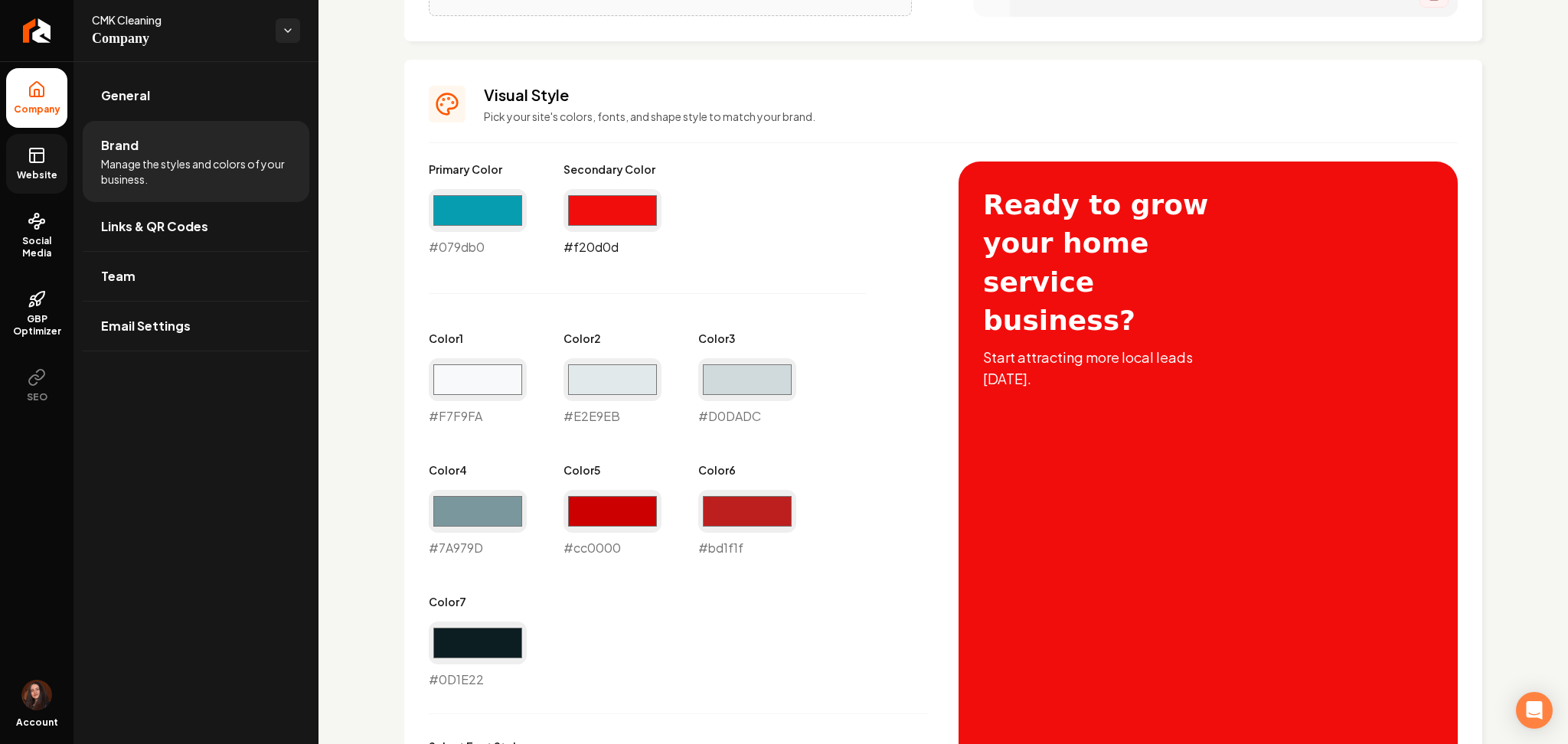
type input "#cc0000"
click at [623, 220] on input "#f20d0d" at bounding box center [612, 210] width 98 height 43
type input "#f20d0d"
click at [819, 410] on div "Primary Color #079db0 #079db0 Secondary Color #f20d0d #f20d0d Color 1 #f7f9fa #…" at bounding box center [678, 425] width 499 height 527
click at [484, 526] on input "#7a979d" at bounding box center [478, 511] width 98 height 43
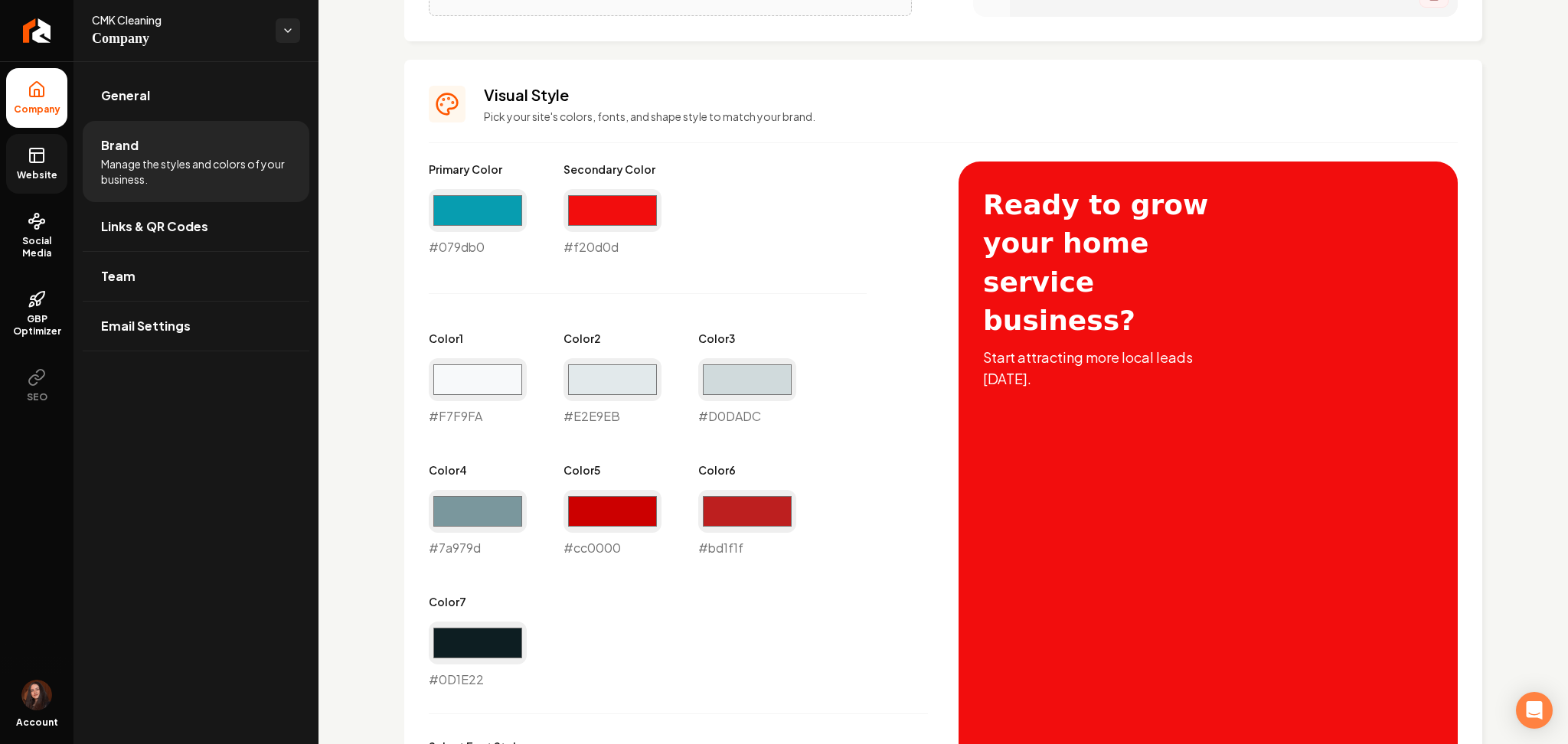
click at [796, 636] on div "Primary Color #079db0 #079db0 Secondary Color #f20d0d #f20d0d Color 1 #f7f9fa #…" at bounding box center [678, 425] width 499 height 527
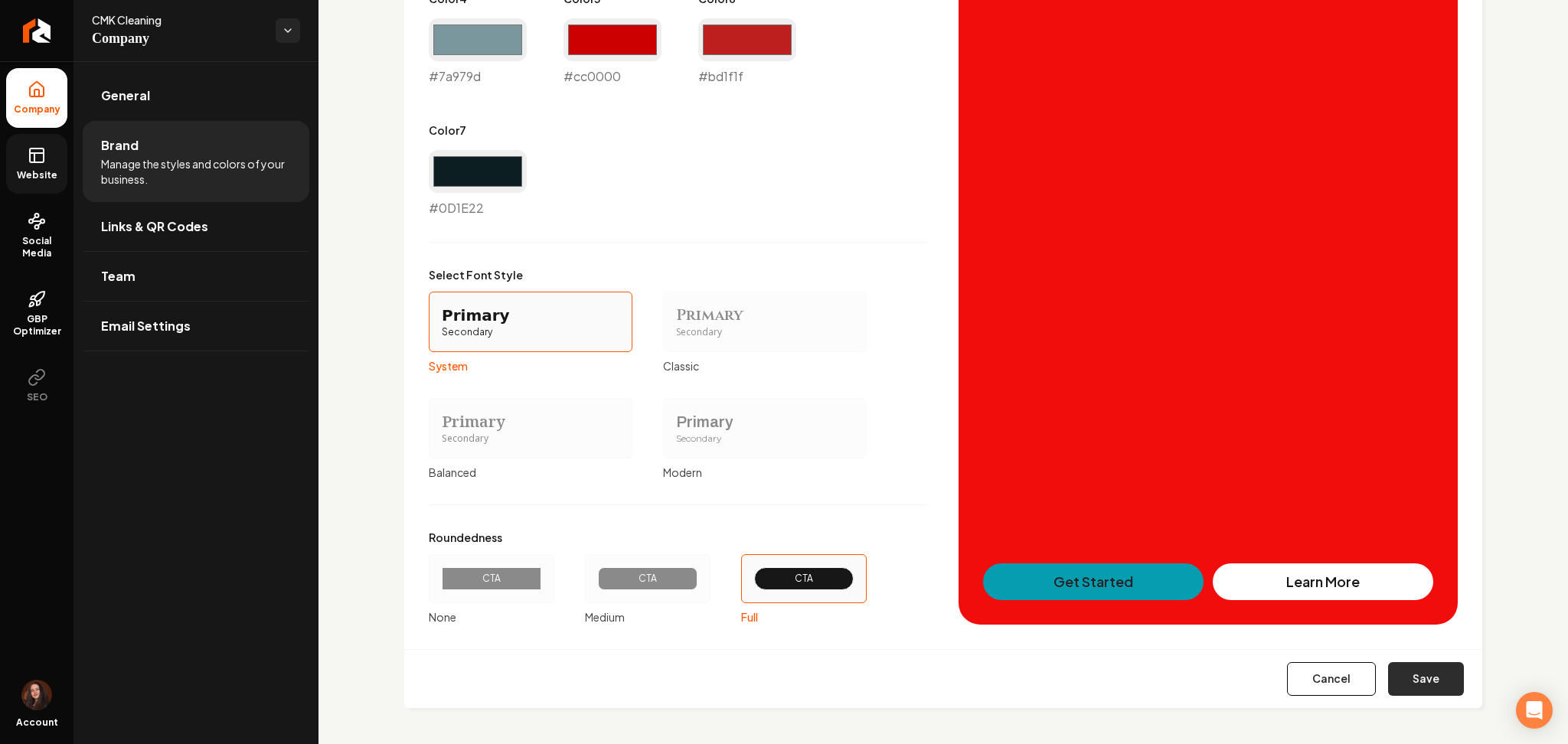
click at [1406, 686] on button "Save" at bounding box center [1426, 678] width 75 height 33
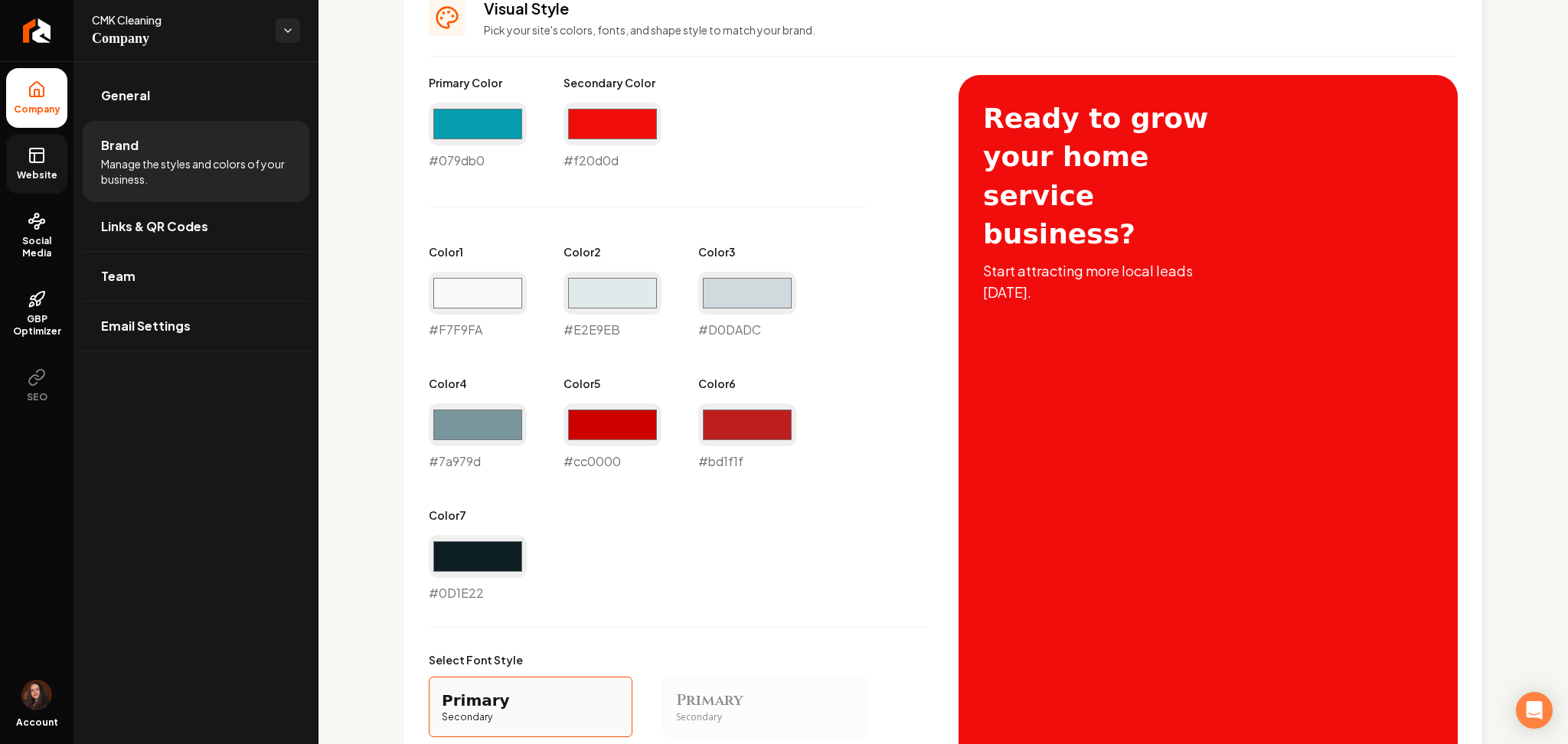
scroll to position [676, 0]
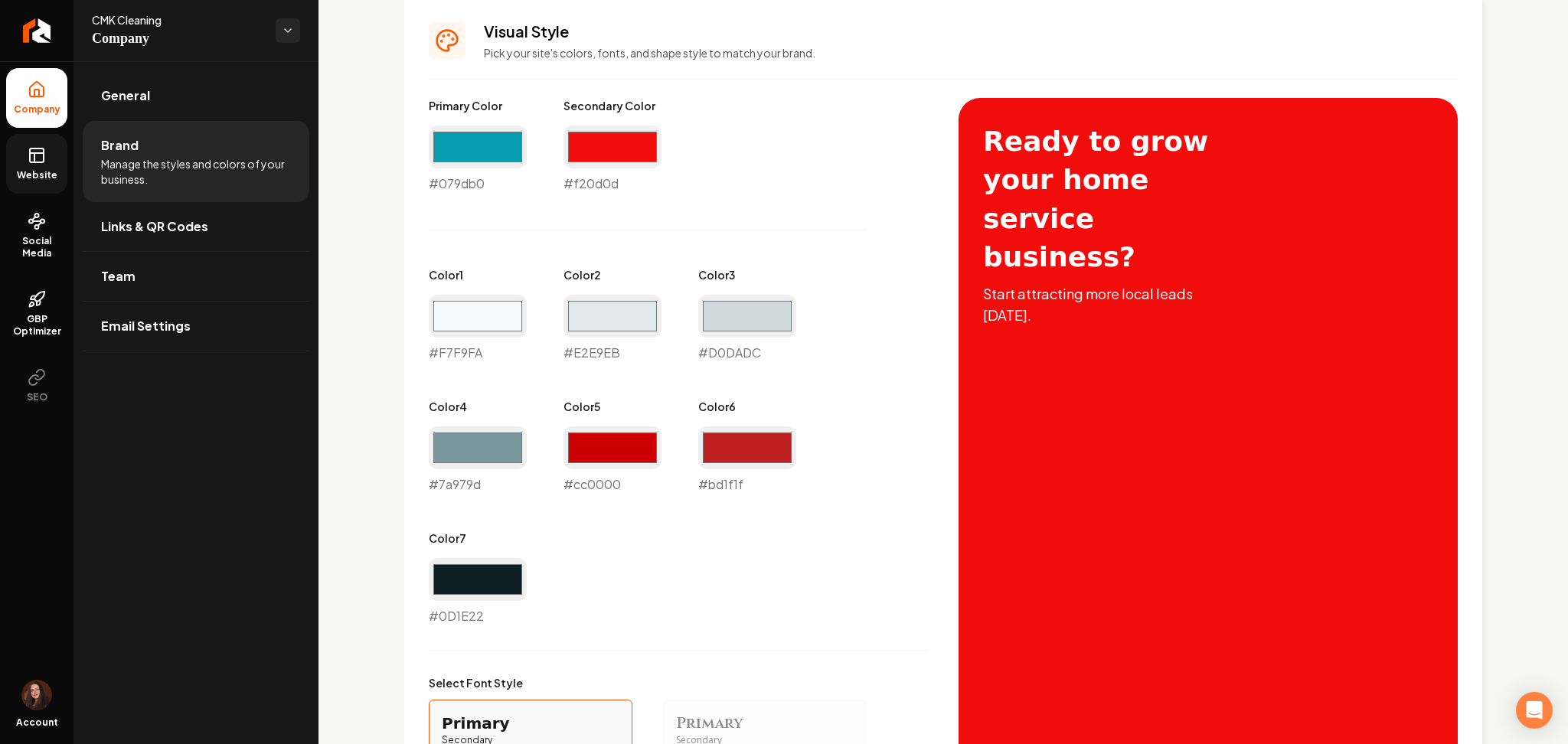
type input "#f7f9fa"
type input "#e2e9eb"
type input "#d0dadc"
type input "#0d1e22"
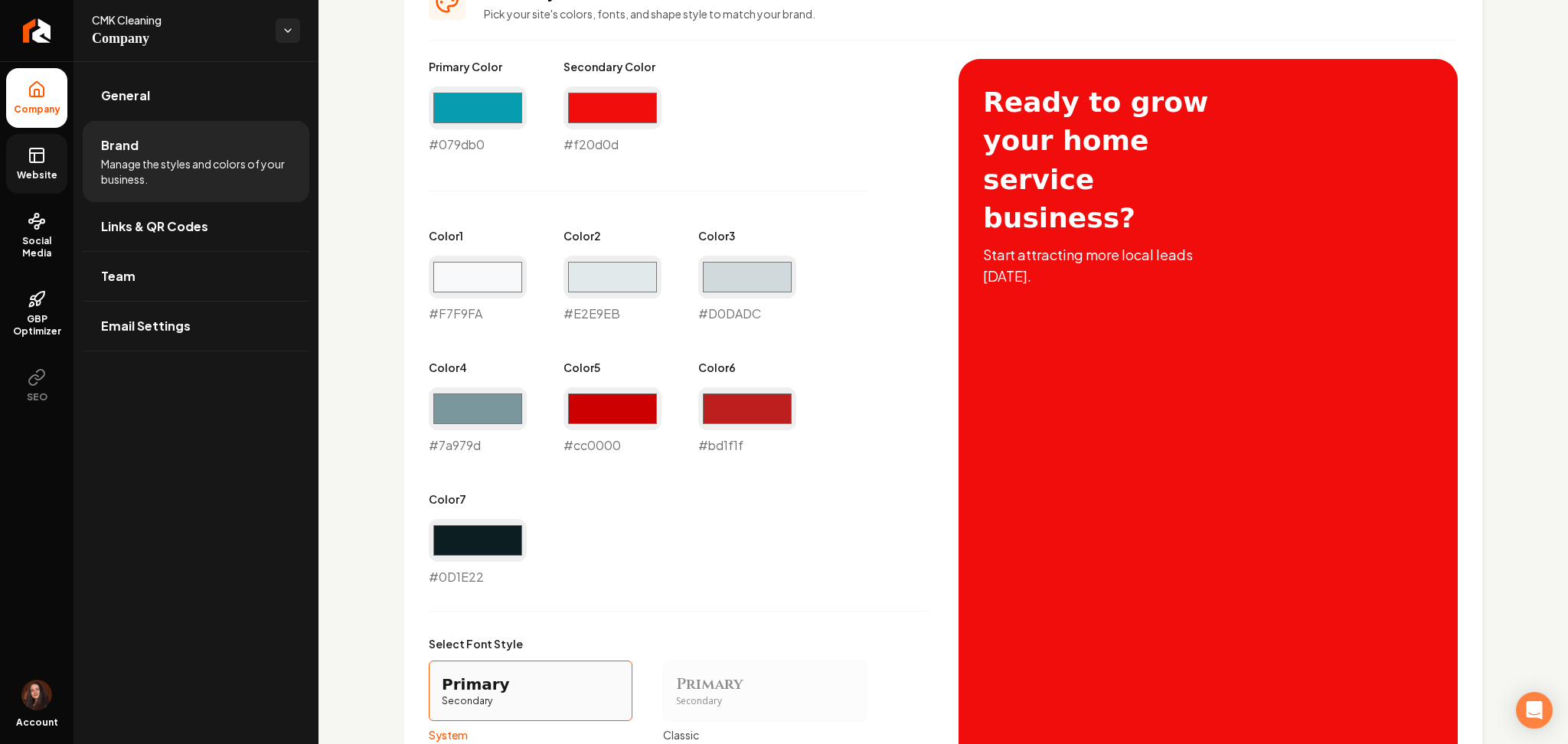
scroll to position [718, 0]
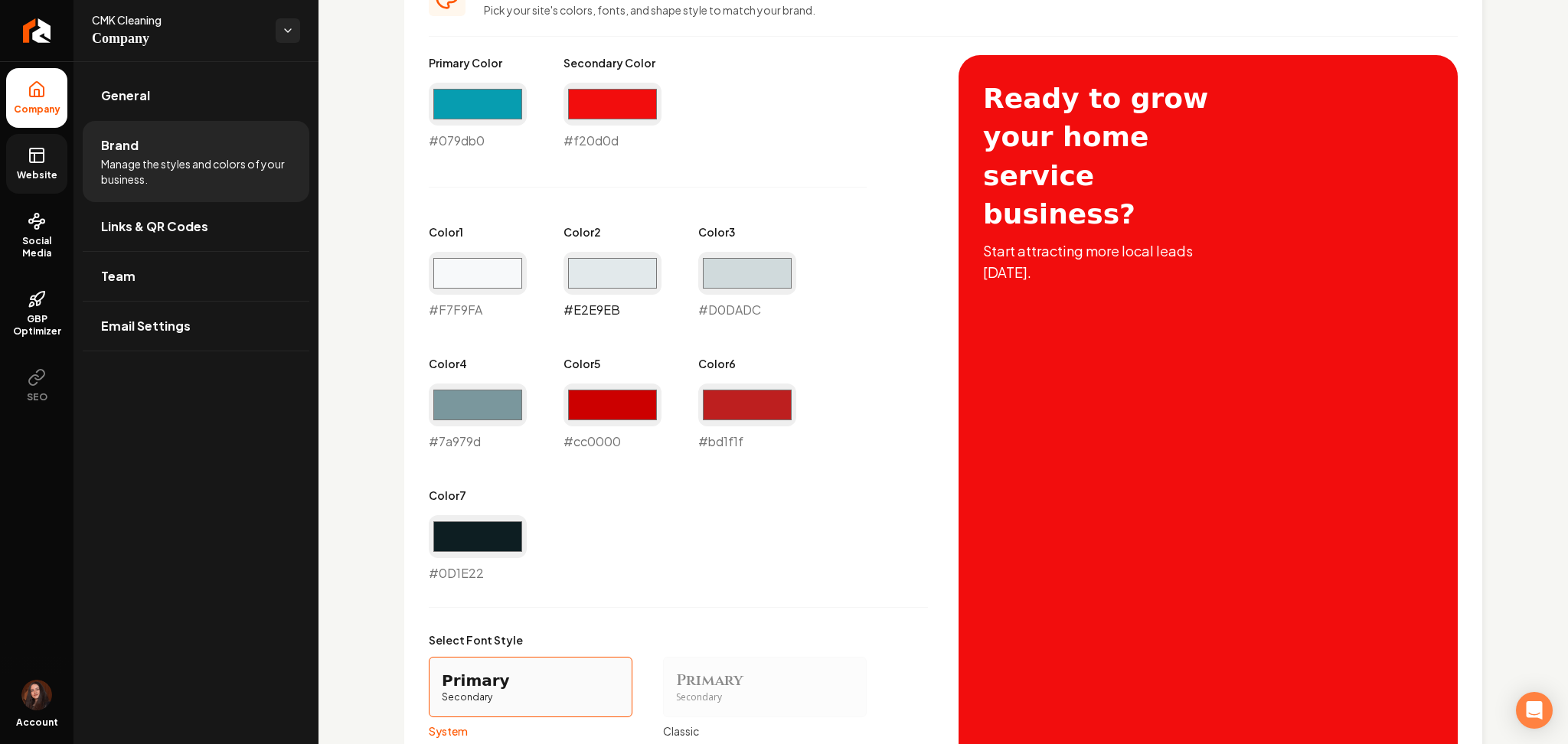
click at [606, 265] on input "#e2e9eb" at bounding box center [612, 273] width 98 height 43
type input "#d6c2c2"
click at [738, 261] on input "#d0dadc" at bounding box center [747, 273] width 98 height 43
drag, startPoint x: 664, startPoint y: 510, endPoint x: 659, endPoint y: 494, distance: 16.8
click at [664, 506] on div "Primary Color #079db0 #079db0 Secondary Color #f20d0d #f20d0d Color 1 #f7f9fa #…" at bounding box center [678, 319] width 499 height 527
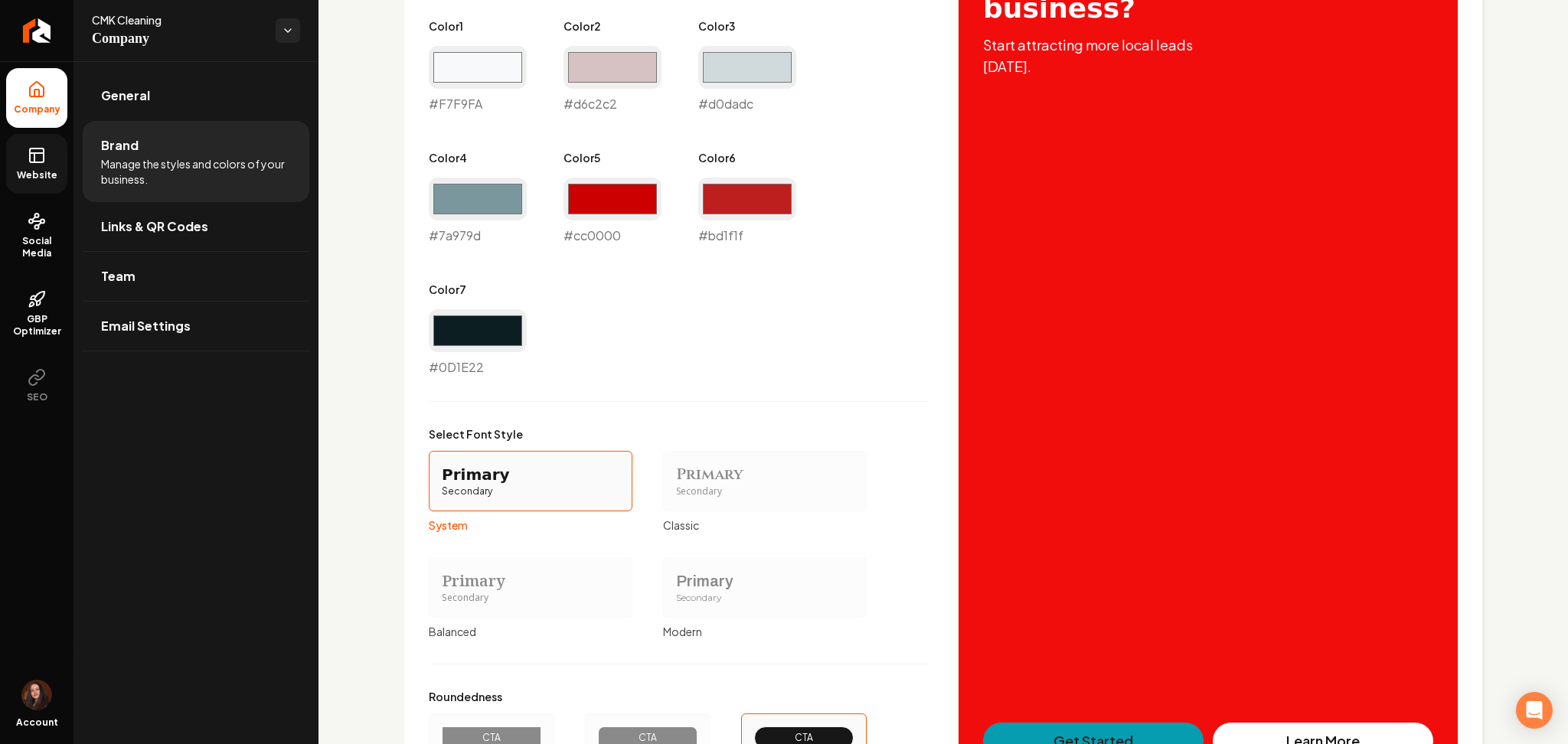
scroll to position [1084, 0]
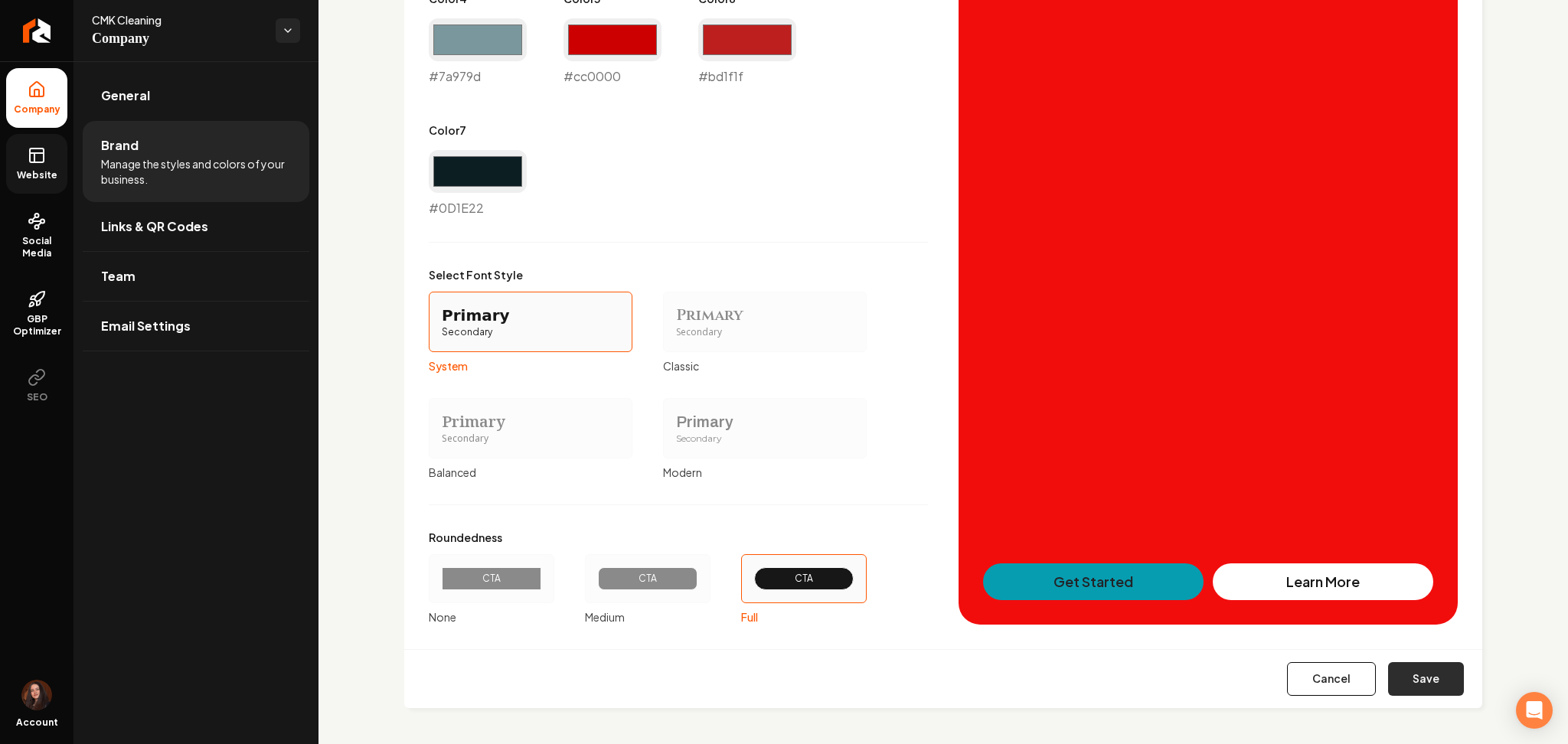
click at [1413, 671] on button "Save" at bounding box center [1426, 678] width 75 height 33
type input "#f7f9fa"
type input "#0d1e22"
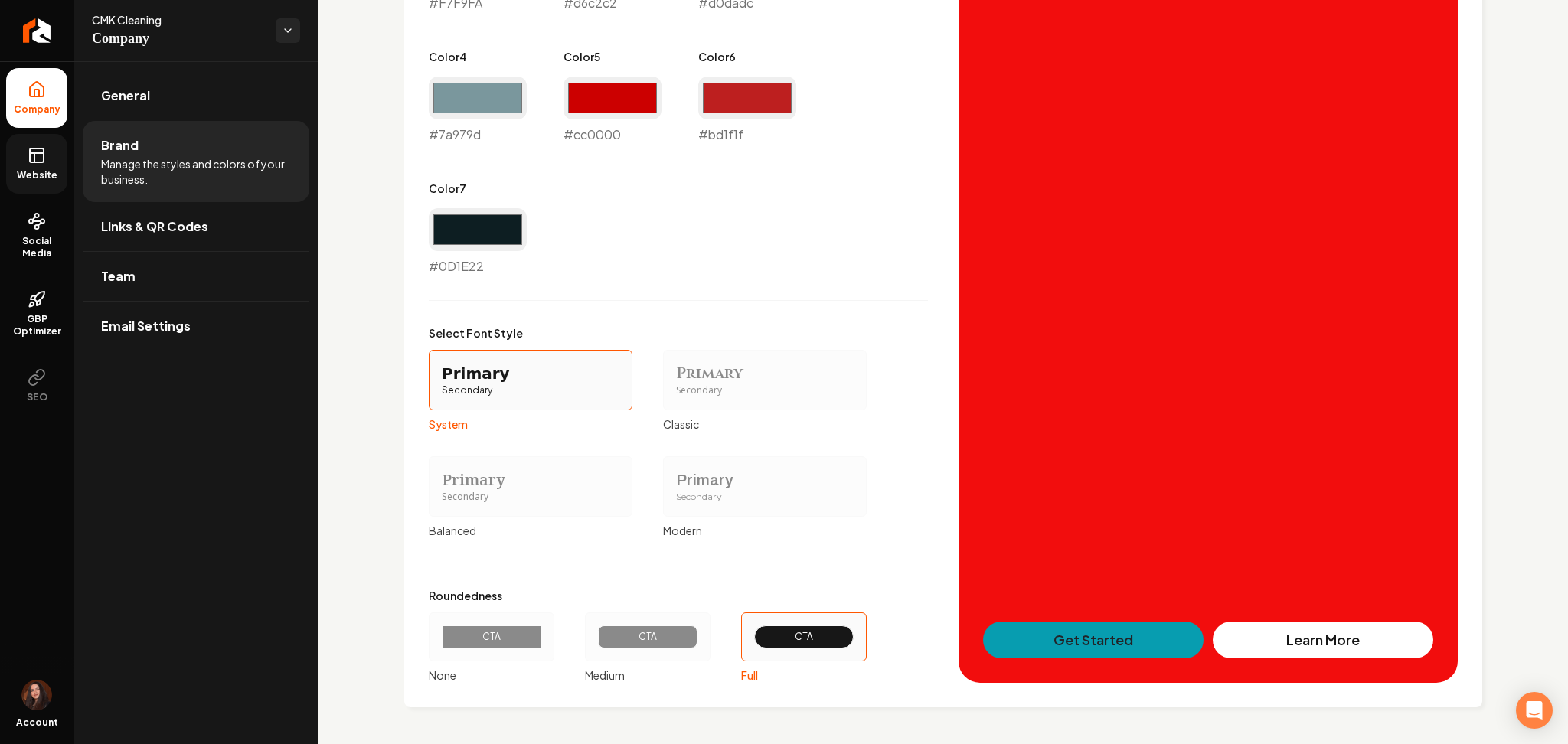
scroll to position [1025, 0]
click at [44, 178] on span "Website" at bounding box center [36, 175] width 53 height 12
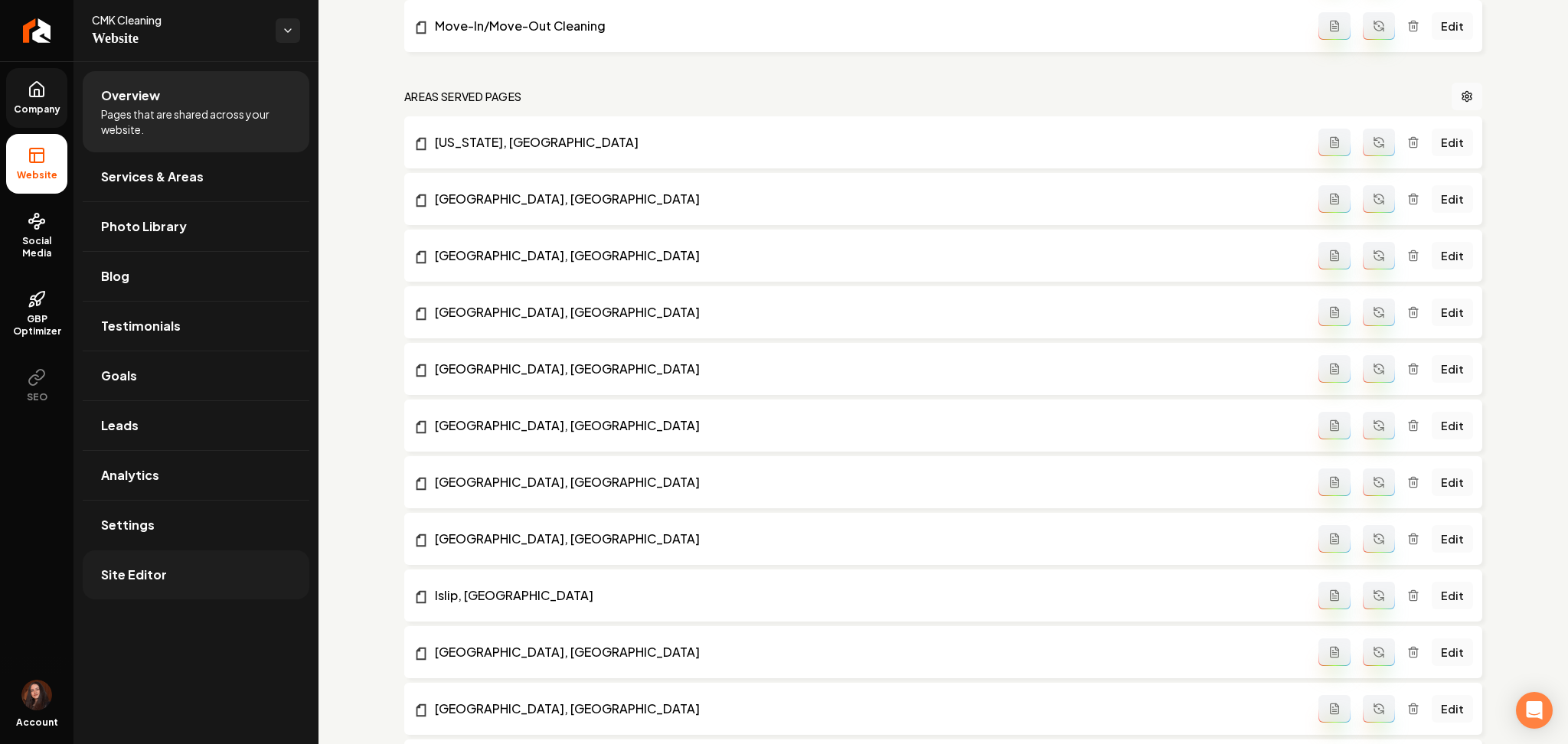
drag, startPoint x: 231, startPoint y: 587, endPoint x: 606, endPoint y: 513, distance: 382.2
click at [230, 586] on link "Site Editor" at bounding box center [196, 574] width 226 height 49
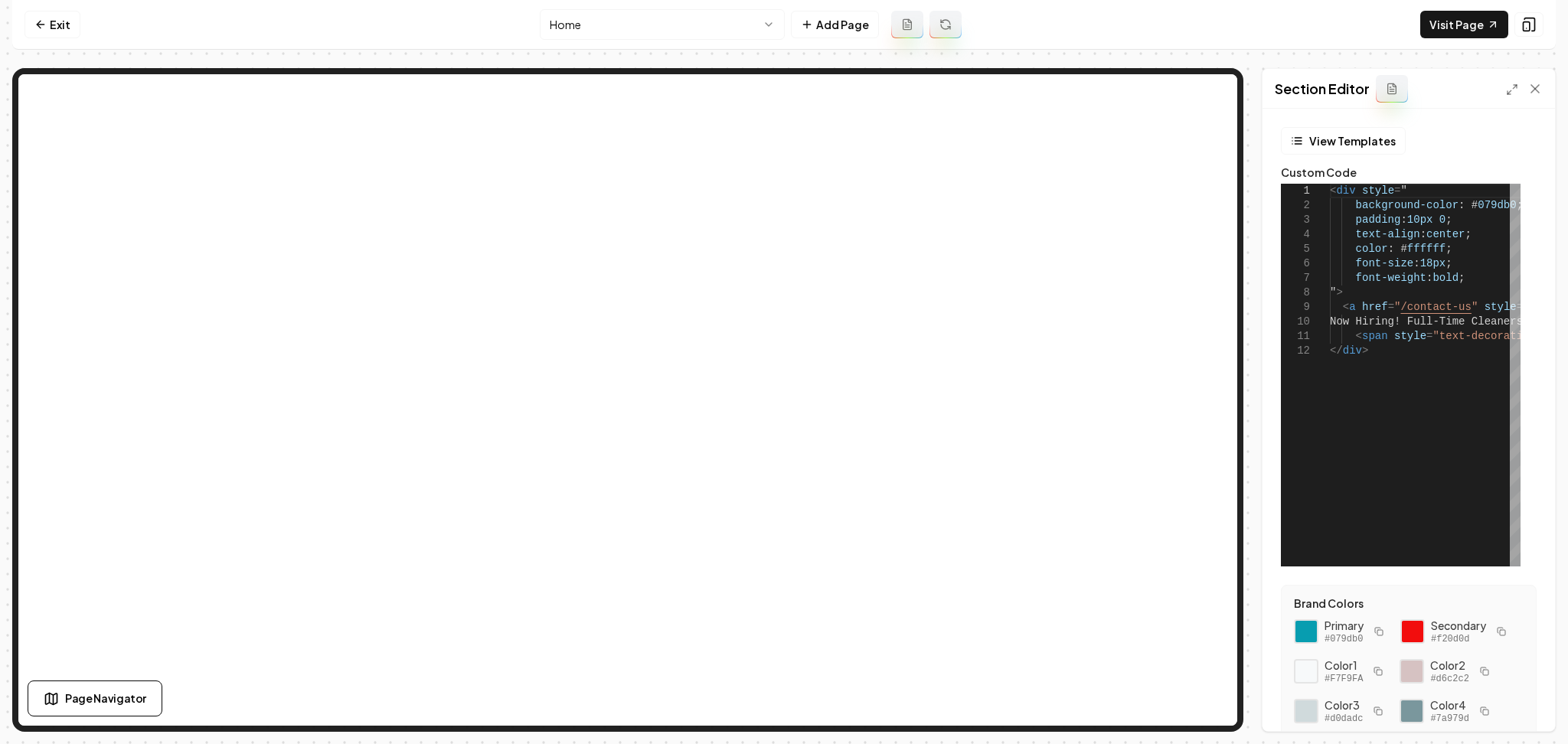
click at [1497, 636] on icon "button" at bounding box center [1502, 631] width 10 height 10
drag, startPoint x: 1503, startPoint y: 211, endPoint x: 1459, endPoint y: 211, distance: 44.0
click at [1459, 211] on div "< div style = " background-color : # 079db0 ; padding : 10px 0 ; text-align : c…" at bounding box center [1553, 374] width 446 height 383
type textarea "**********"
click at [1520, 702] on button "Save" at bounding box center [1519, 705] width 45 height 28
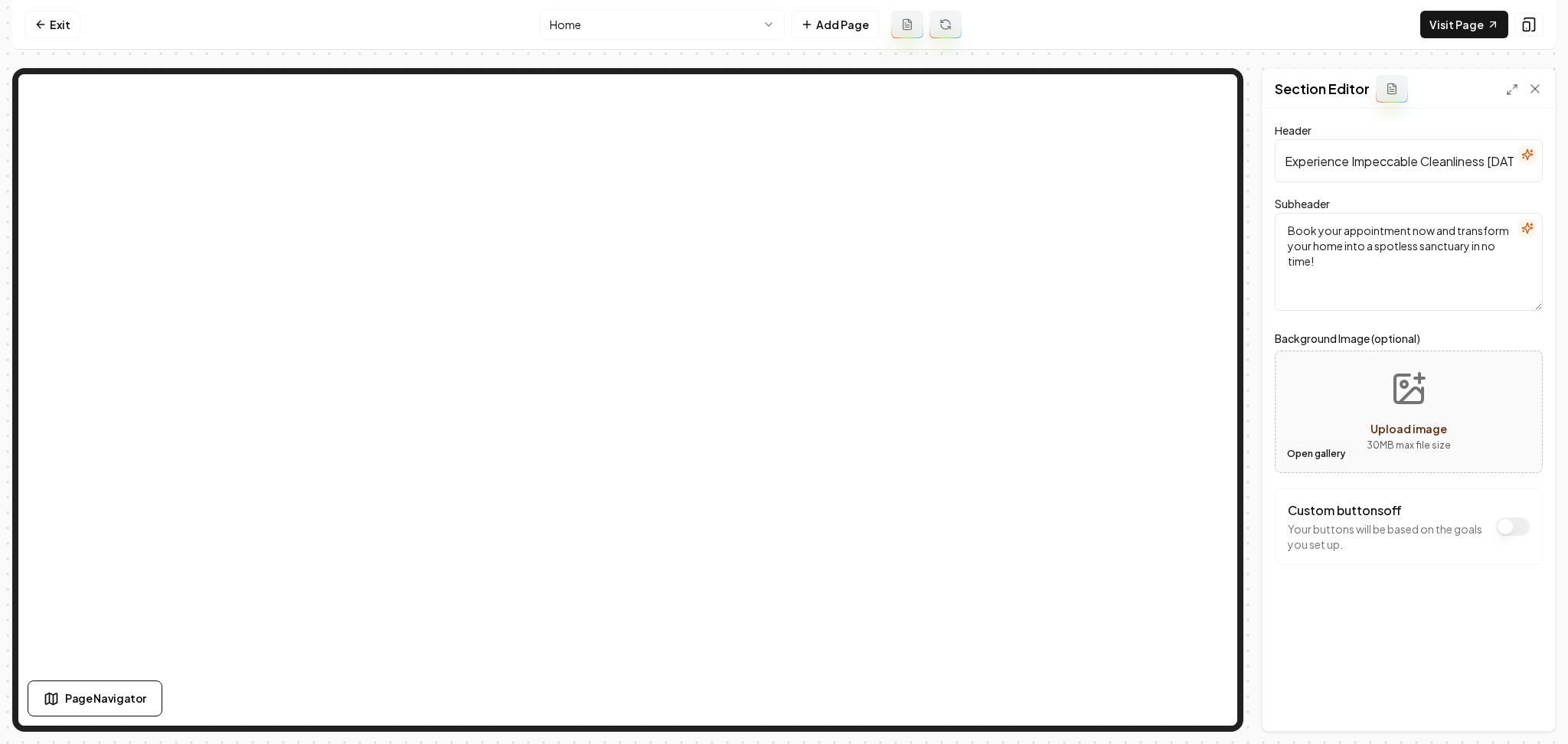
click at [1302, 457] on button "Open gallery" at bounding box center [1316, 454] width 69 height 25
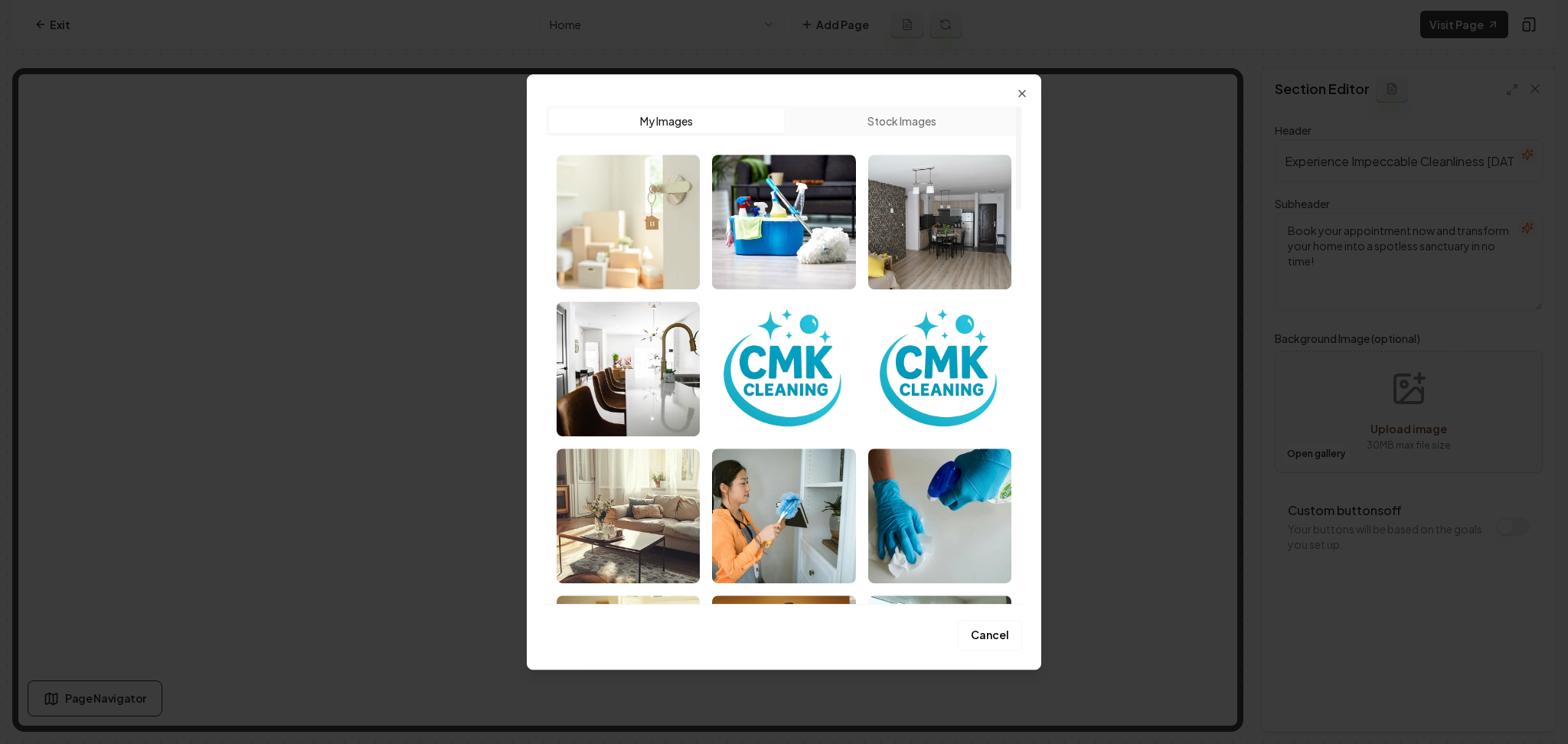
click at [611, 236] on img "Select image image_68af81815c7cd75eb8918ae4.jpg" at bounding box center [629, 222] width 143 height 135
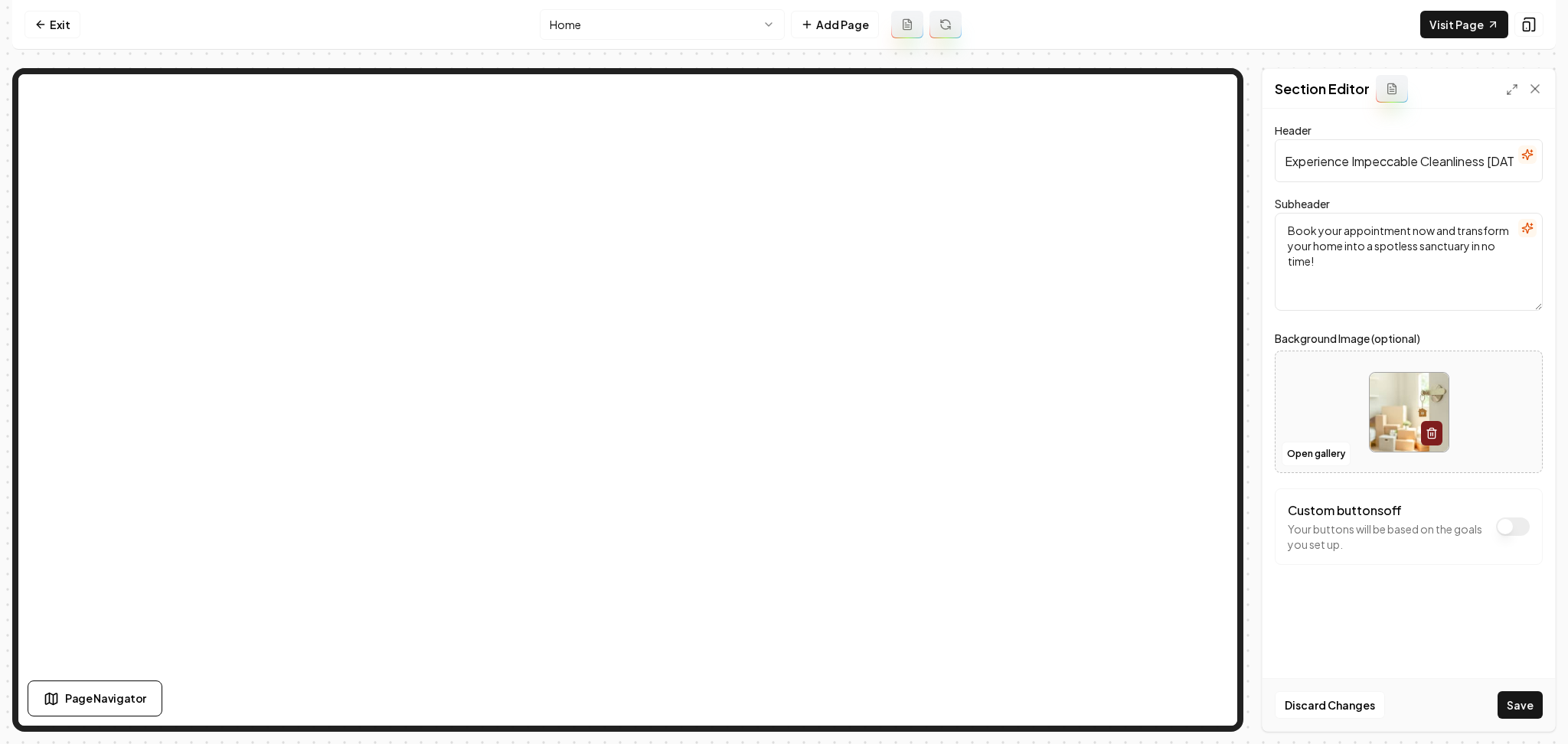
click at [1529, 699] on button "Save" at bounding box center [1519, 705] width 45 height 28
click at [1308, 453] on button "Open gallery" at bounding box center [1316, 454] width 69 height 25
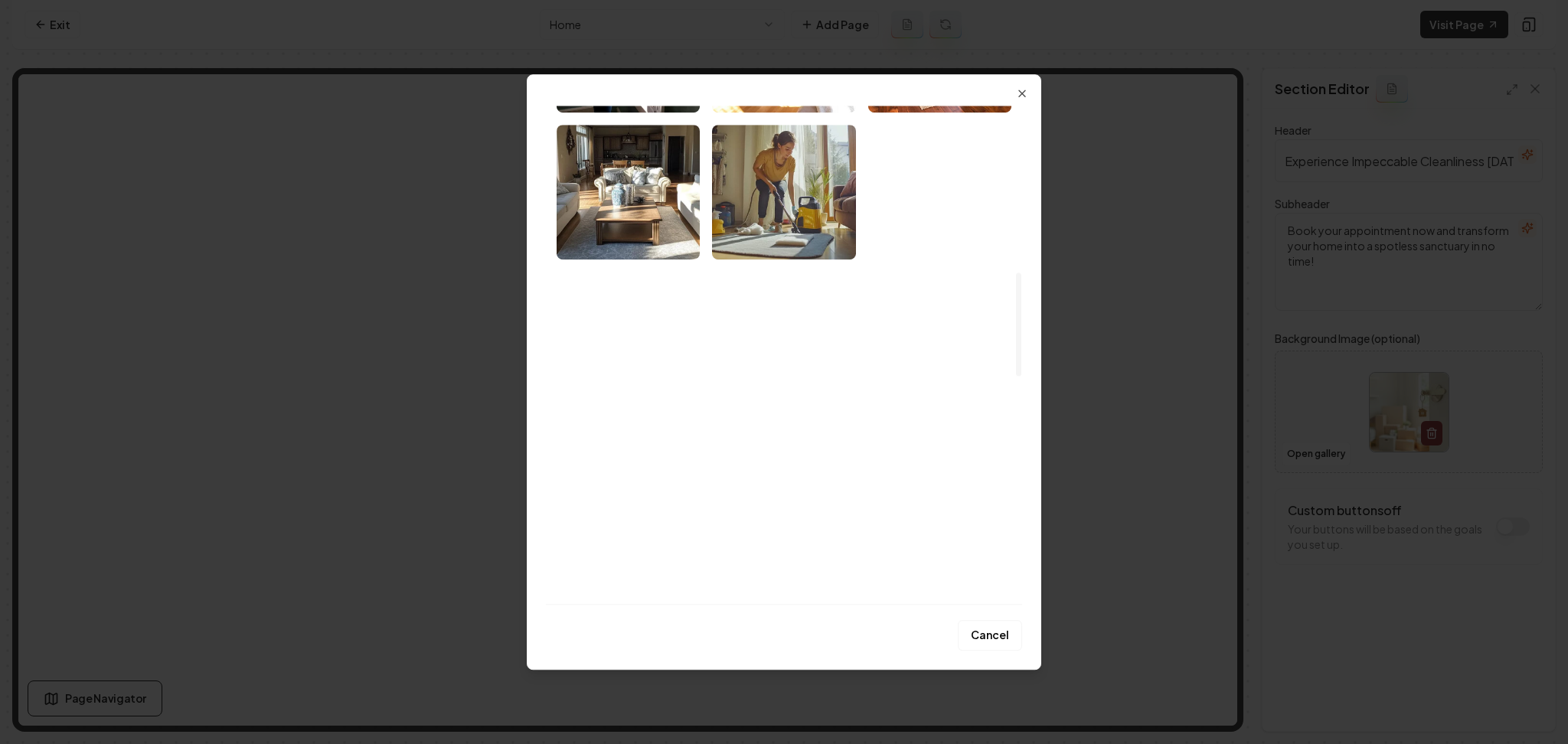
scroll to position [919, 0]
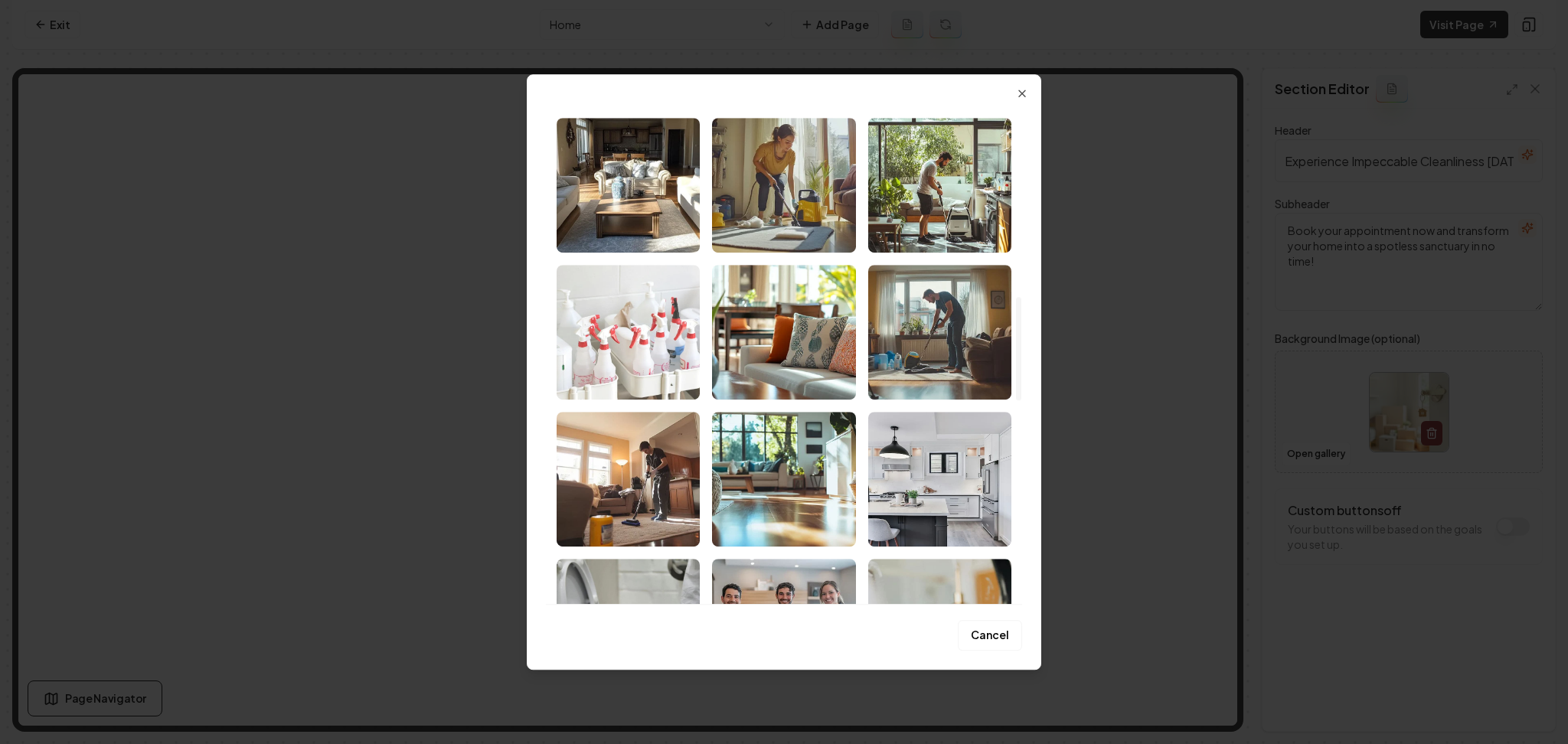
click at [608, 332] on img "Select image image_68af4de25c7cd75eb8edf840.jpeg" at bounding box center [629, 331] width 143 height 135
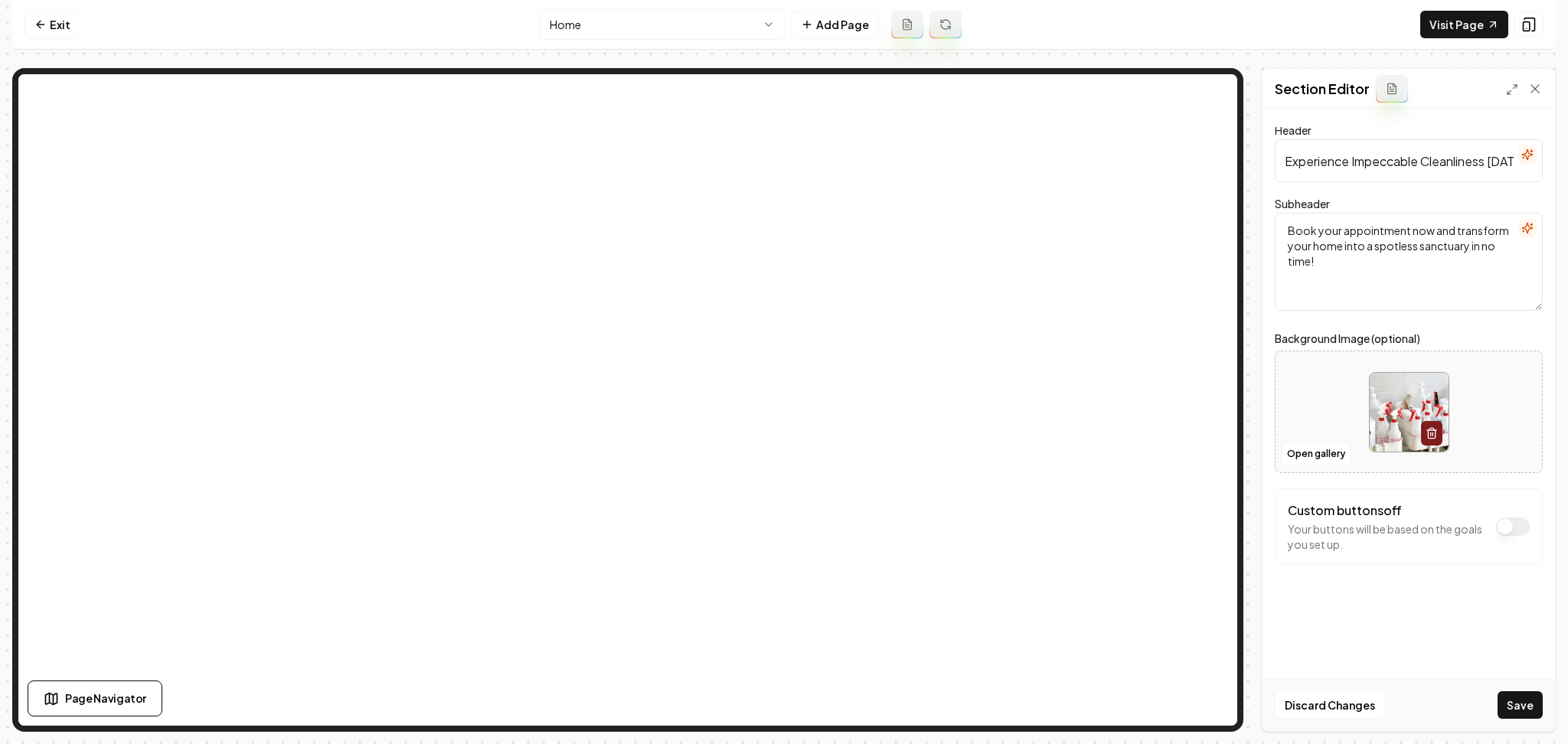
click at [1529, 705] on button "Save" at bounding box center [1519, 705] width 45 height 28
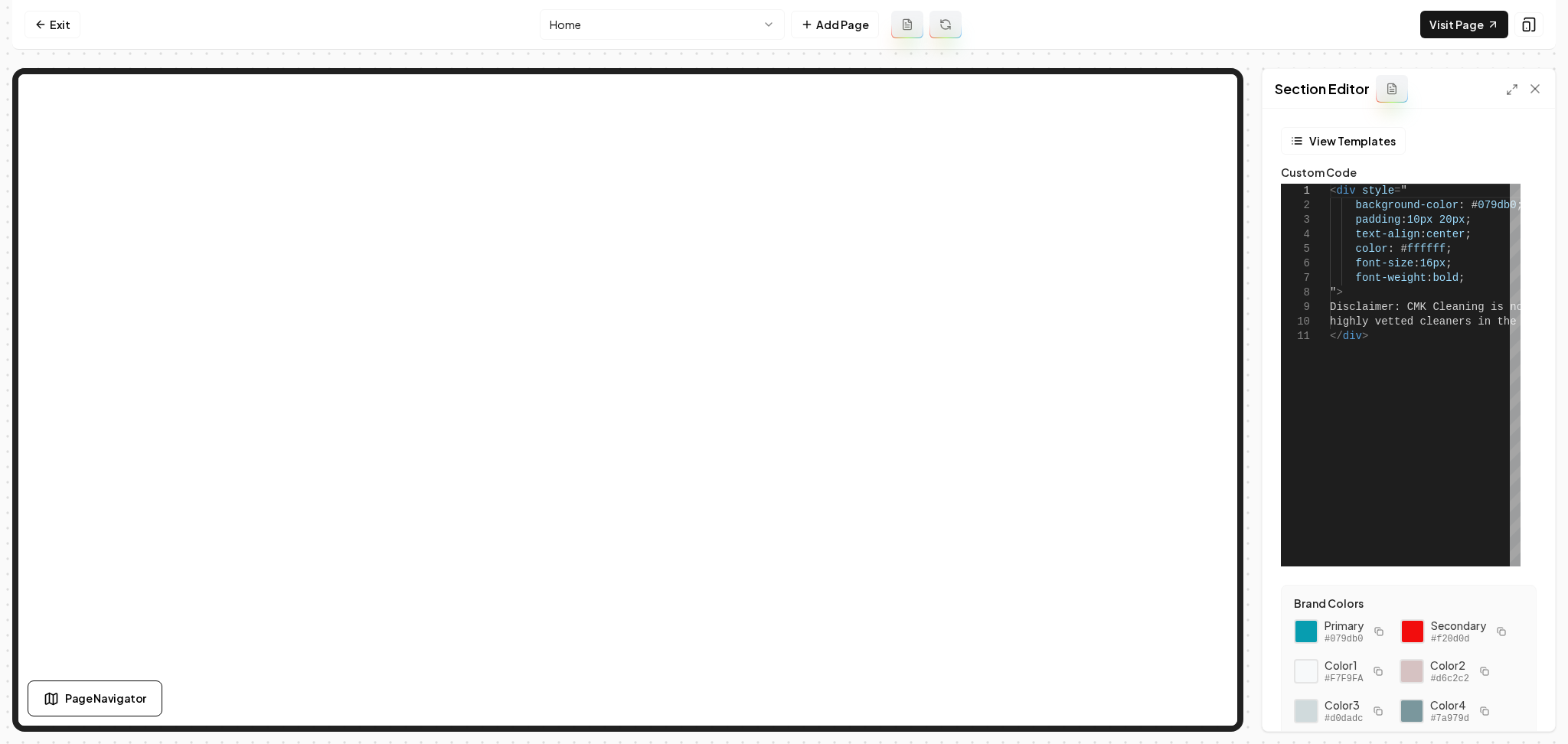
click at [1497, 636] on icon "button" at bounding box center [1502, 631] width 10 height 10
drag, startPoint x: 1436, startPoint y: 249, endPoint x: 1393, endPoint y: 245, distance: 43.2
click at [1513, 711] on button "Save" at bounding box center [1519, 705] width 45 height 28
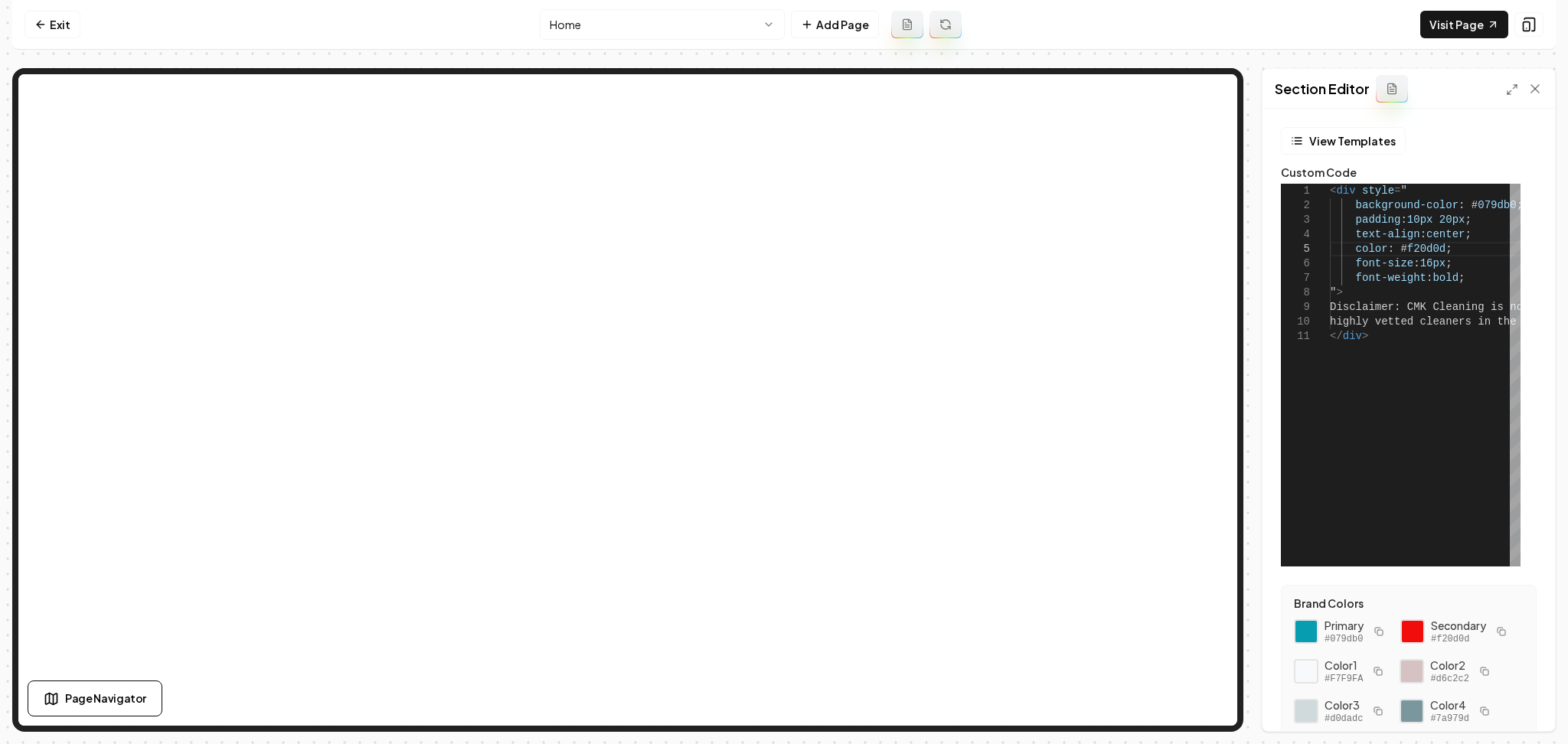
click at [1374, 630] on icon "button" at bounding box center [1379, 631] width 10 height 10
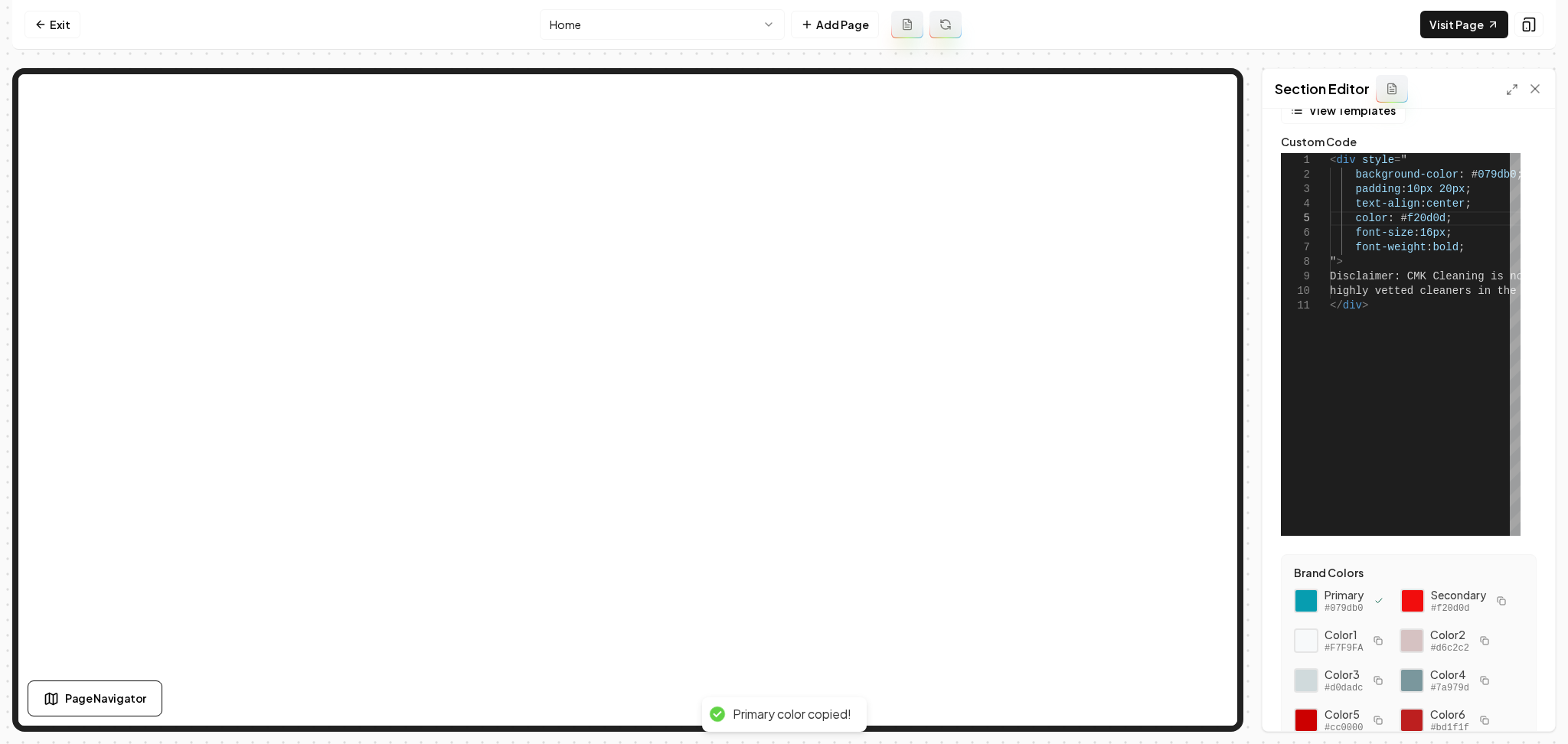
scroll to position [181, 0]
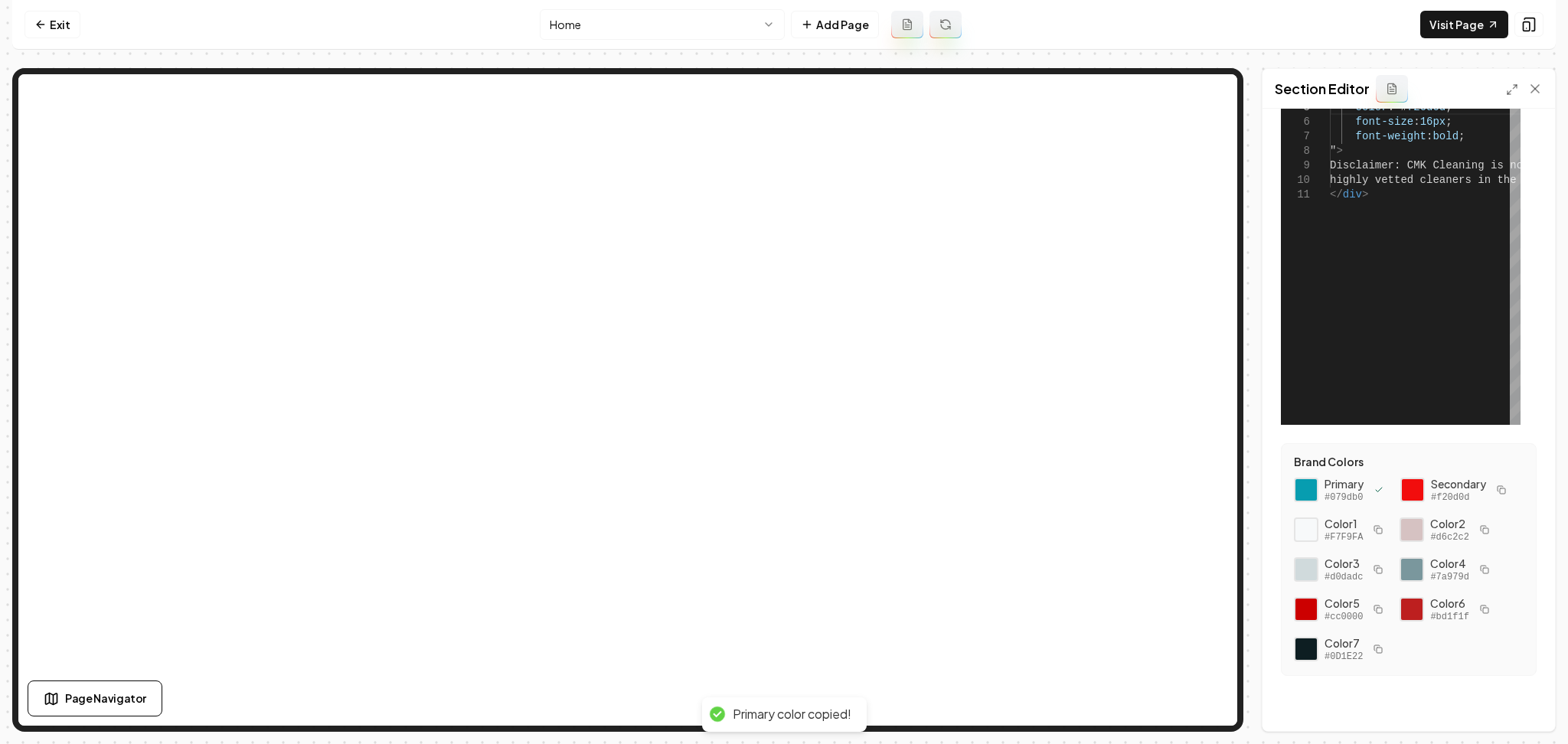
click at [1378, 572] on icon "button" at bounding box center [1379, 569] width 10 height 10
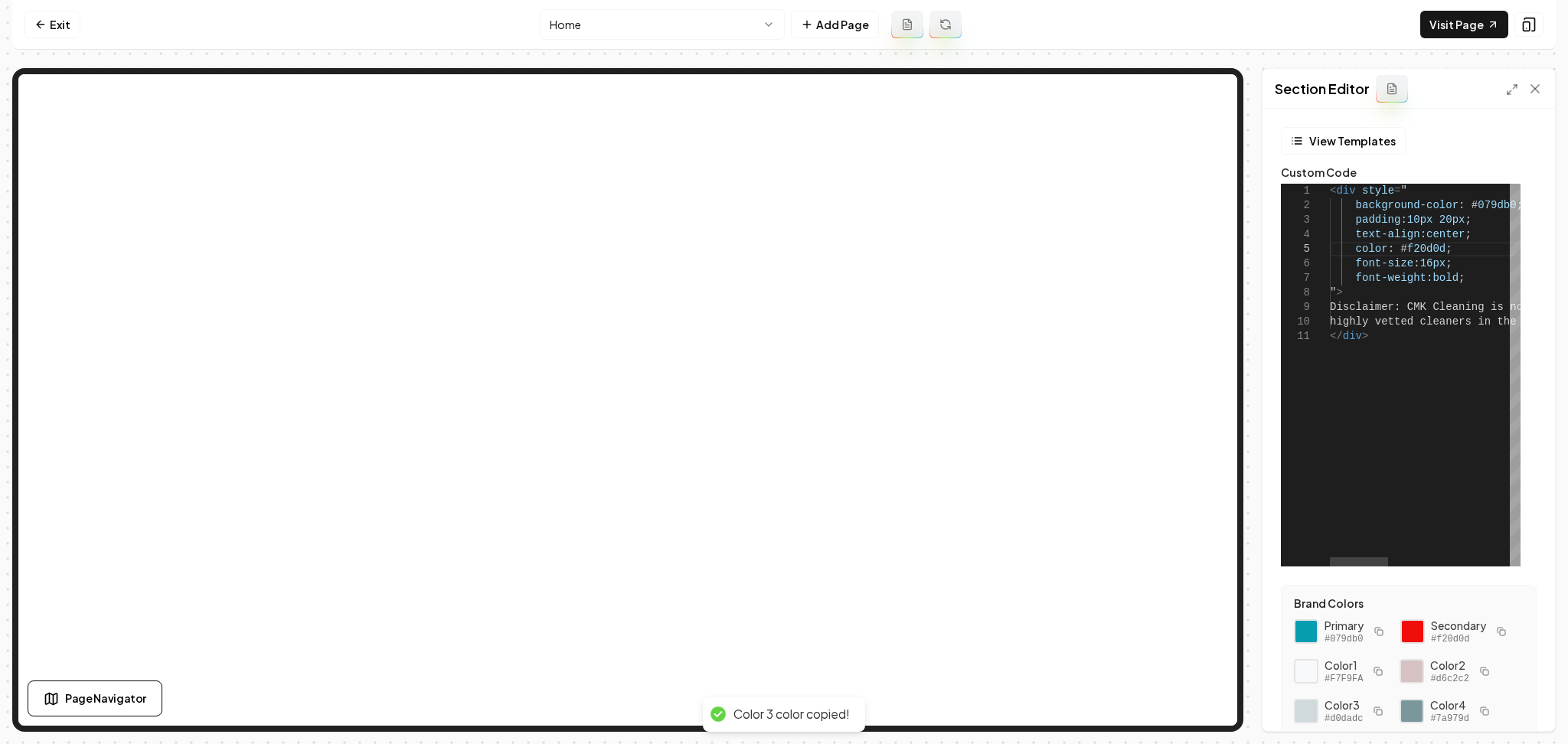
scroll to position [0, 105]
drag, startPoint x: 1501, startPoint y: 206, endPoint x: 1459, endPoint y: 205, distance: 42.0
type textarea "**********"
click at [1516, 704] on button "Save" at bounding box center [1519, 705] width 45 height 28
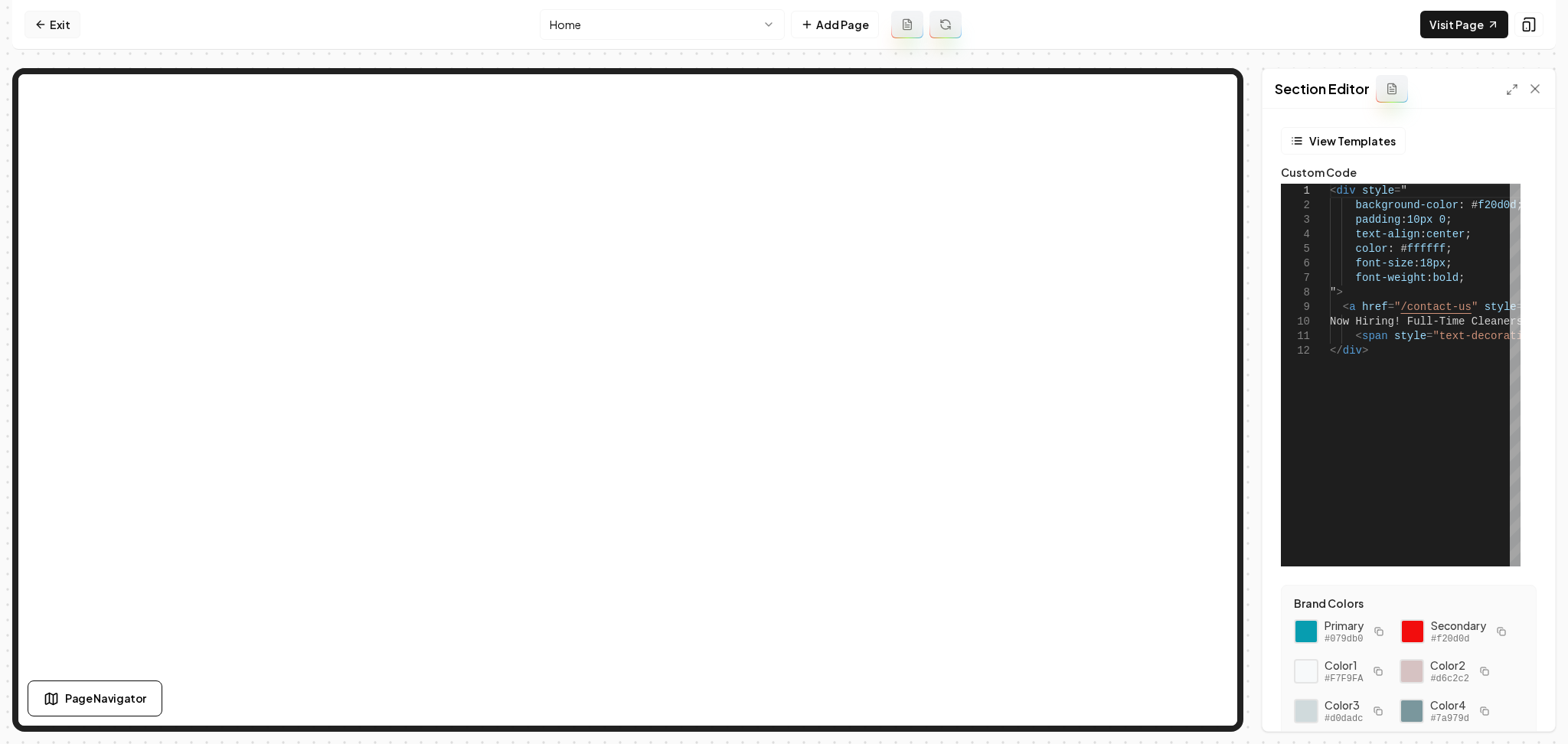
click at [55, 18] on link "Exit" at bounding box center [53, 24] width 55 height 28
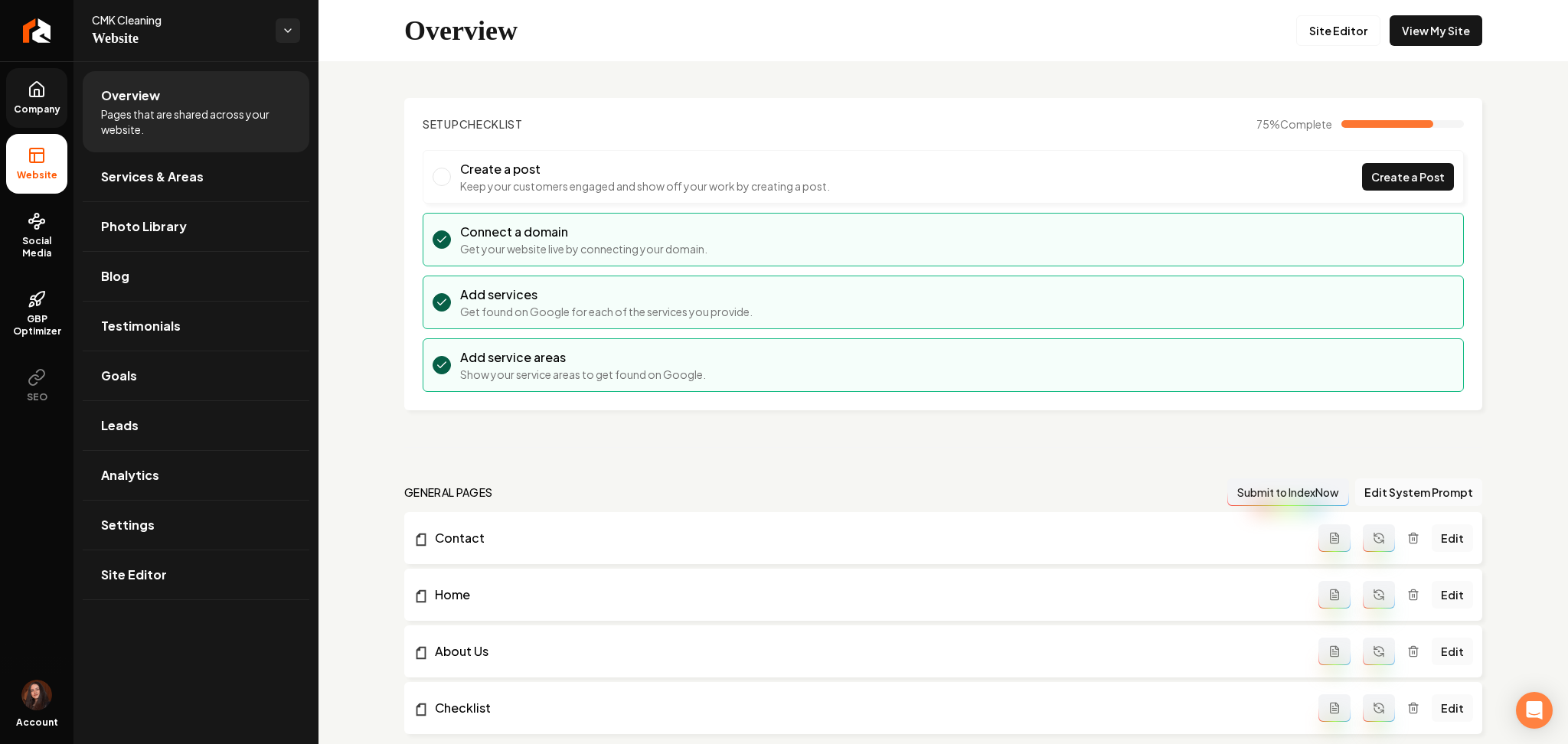
click at [52, 100] on link "Company" at bounding box center [36, 97] width 61 height 60
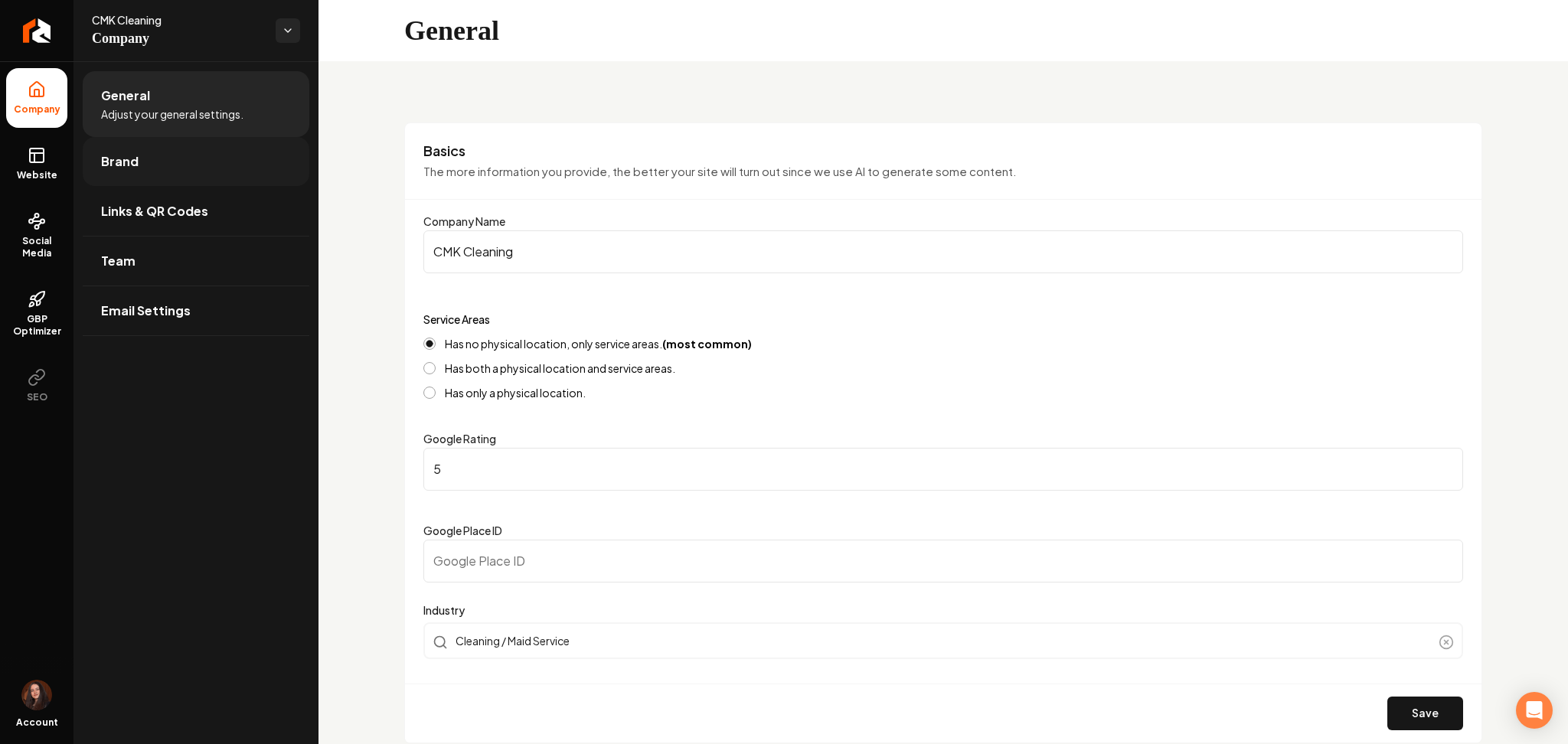
click at [239, 152] on link "Brand" at bounding box center [196, 160] width 226 height 49
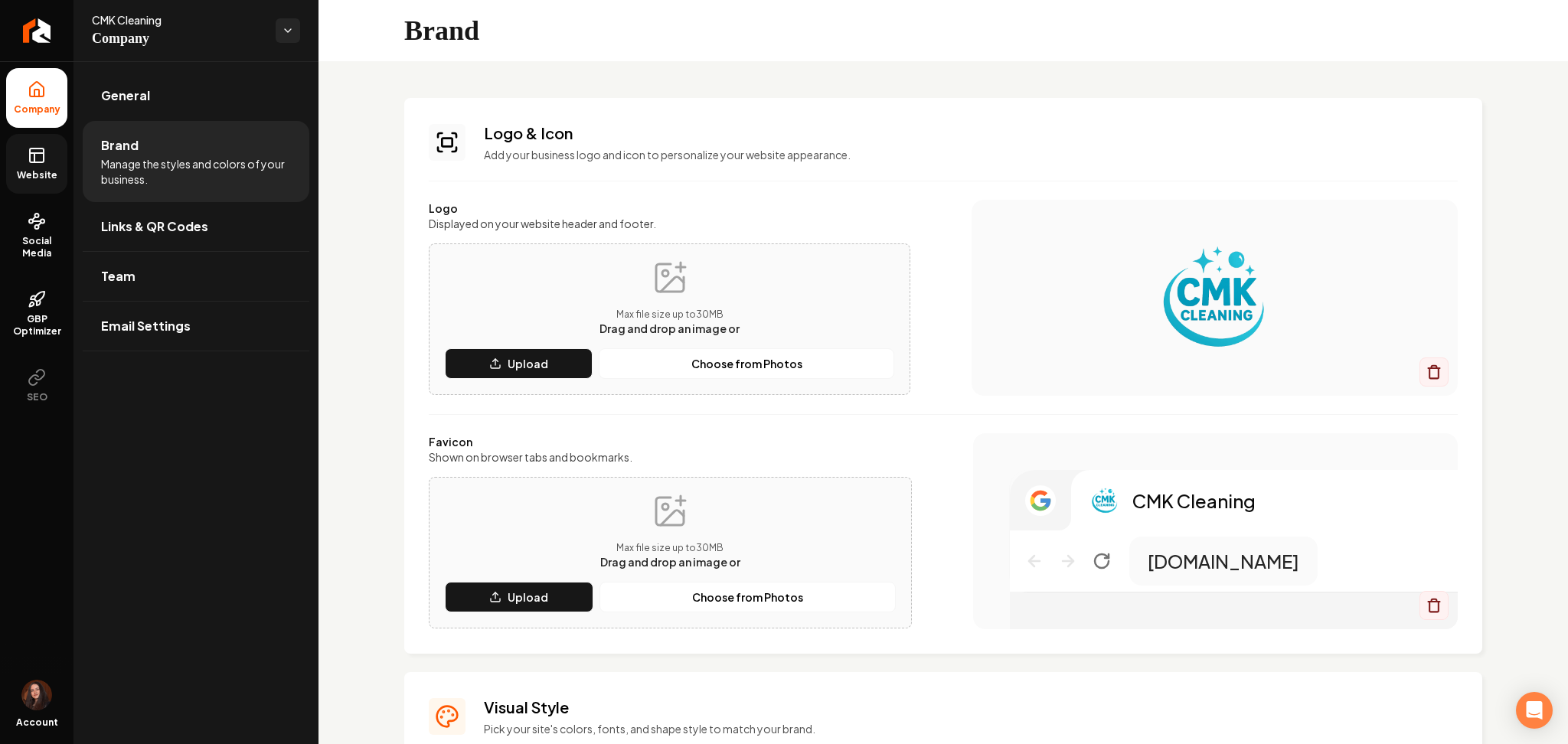
click at [48, 181] on link "Website" at bounding box center [36, 163] width 61 height 60
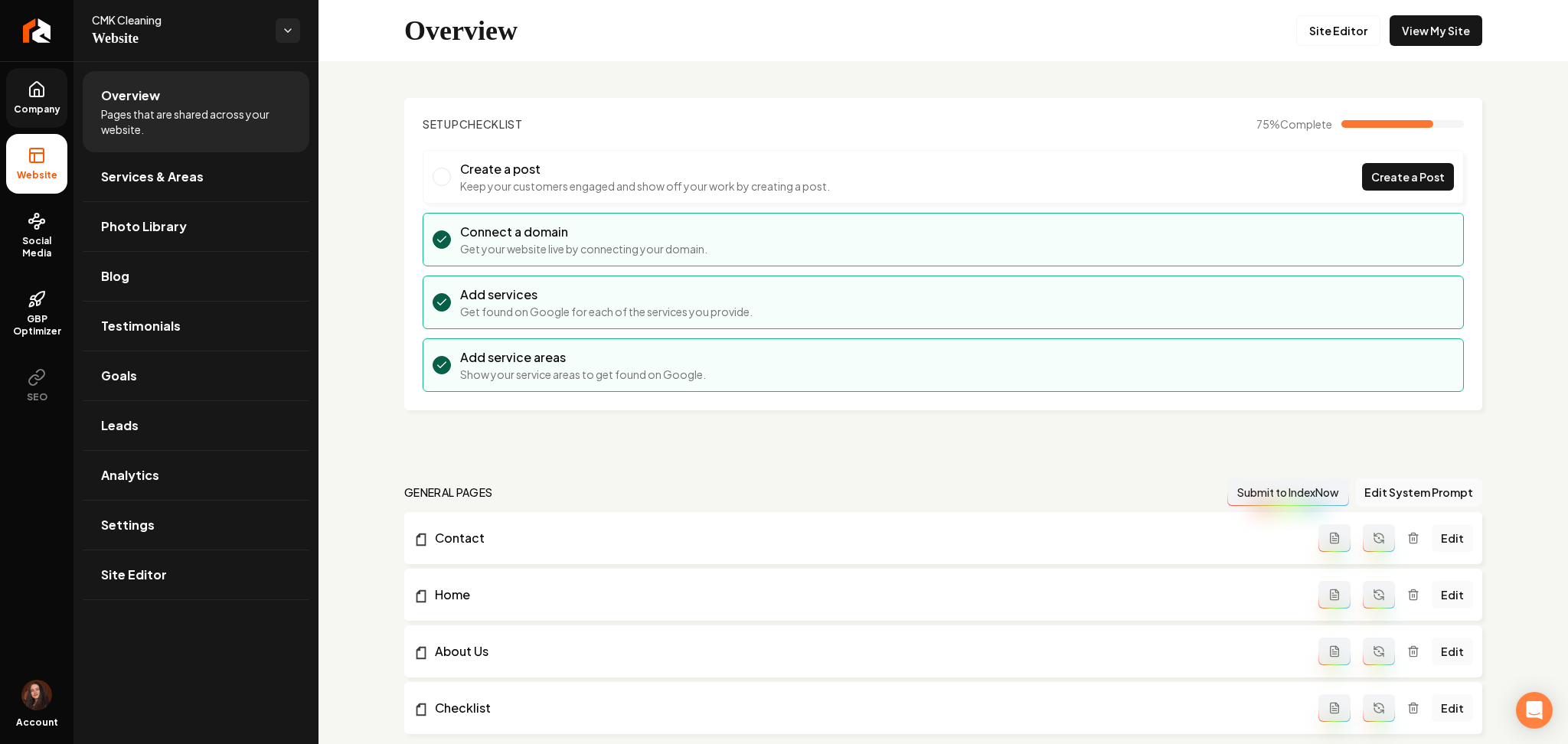
click at [33, 103] on span "Company" at bounding box center [37, 109] width 59 height 12
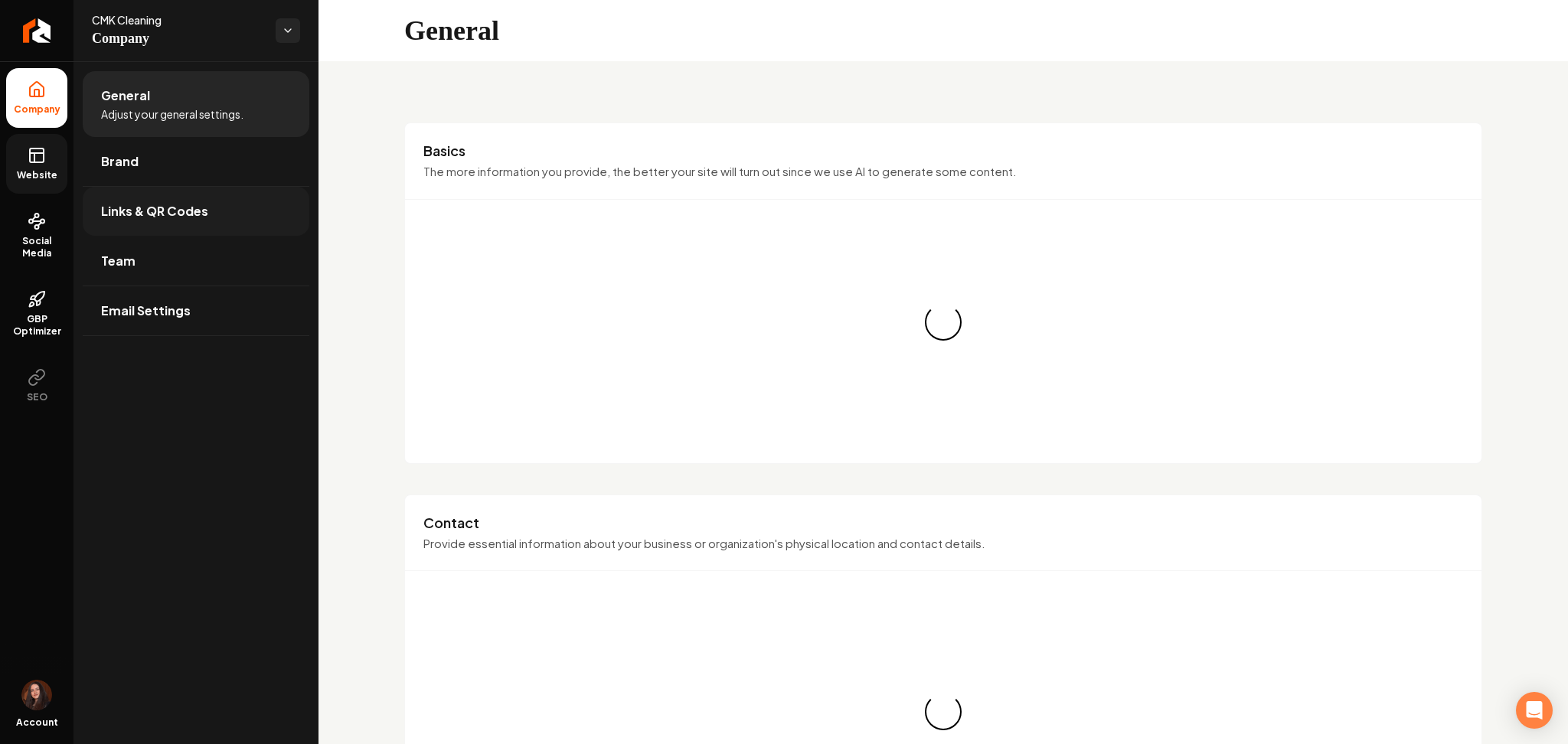
click at [128, 188] on link "Links & QR Codes" at bounding box center [196, 211] width 226 height 49
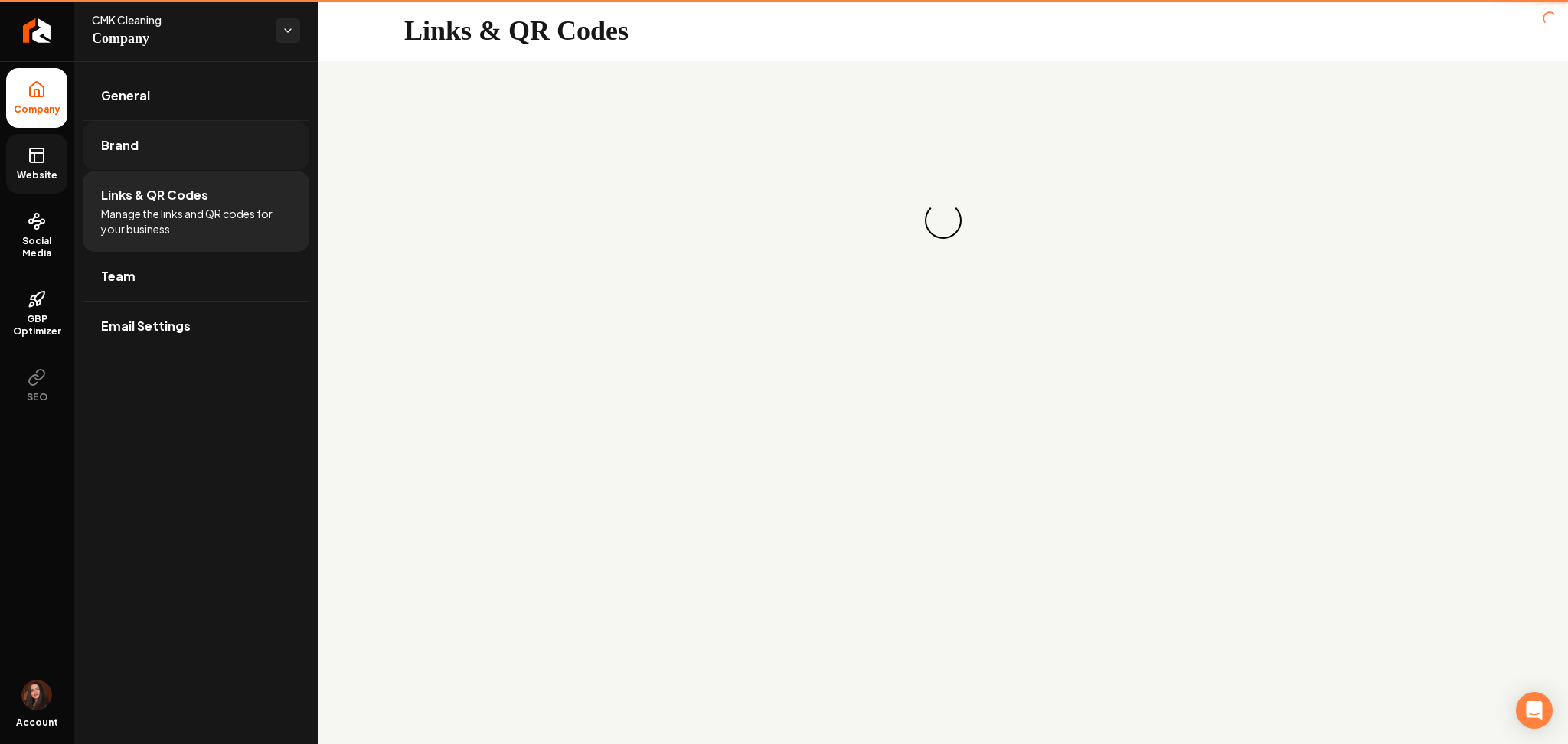
click at [126, 169] on link "Brand" at bounding box center [196, 145] width 226 height 49
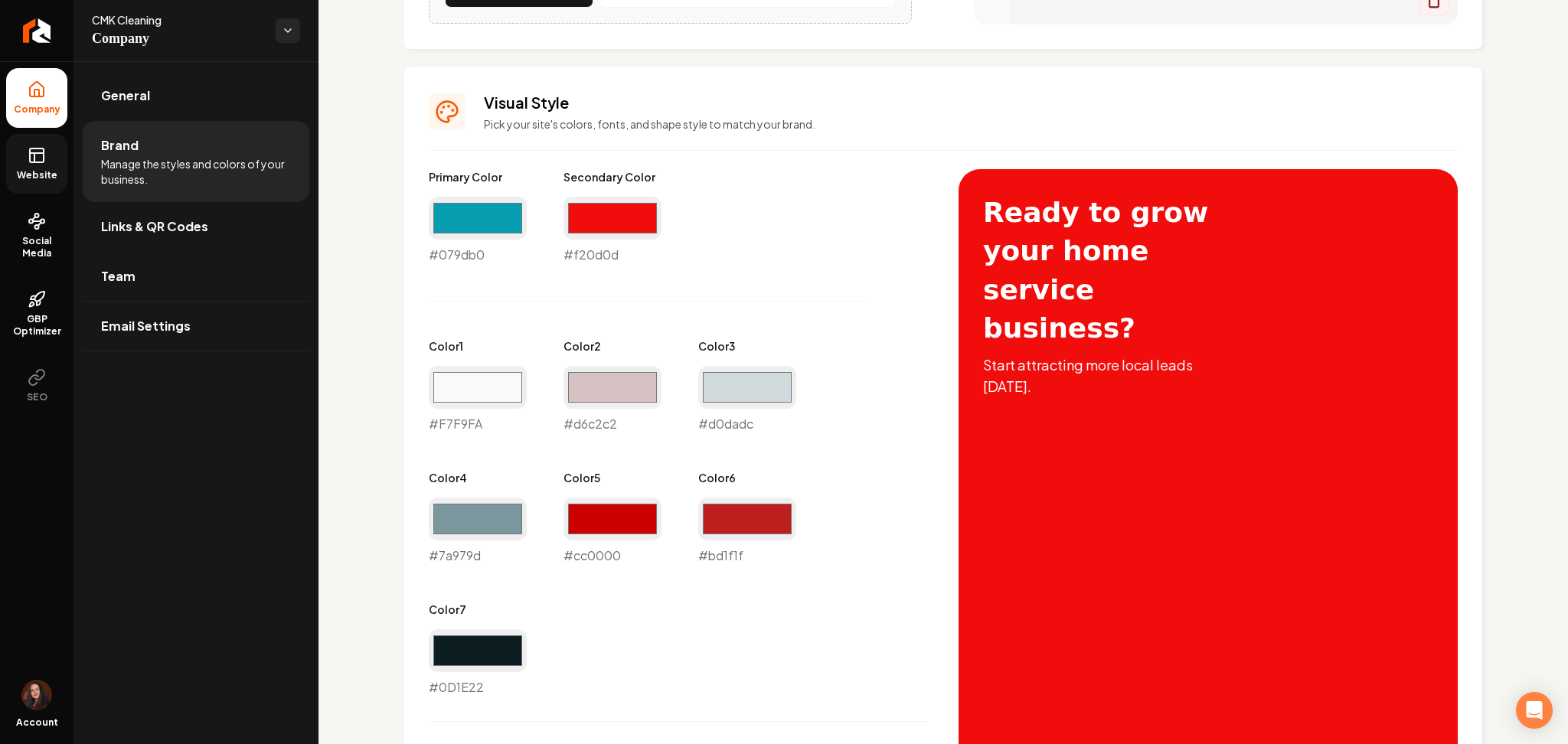
scroll to position [612, 0]
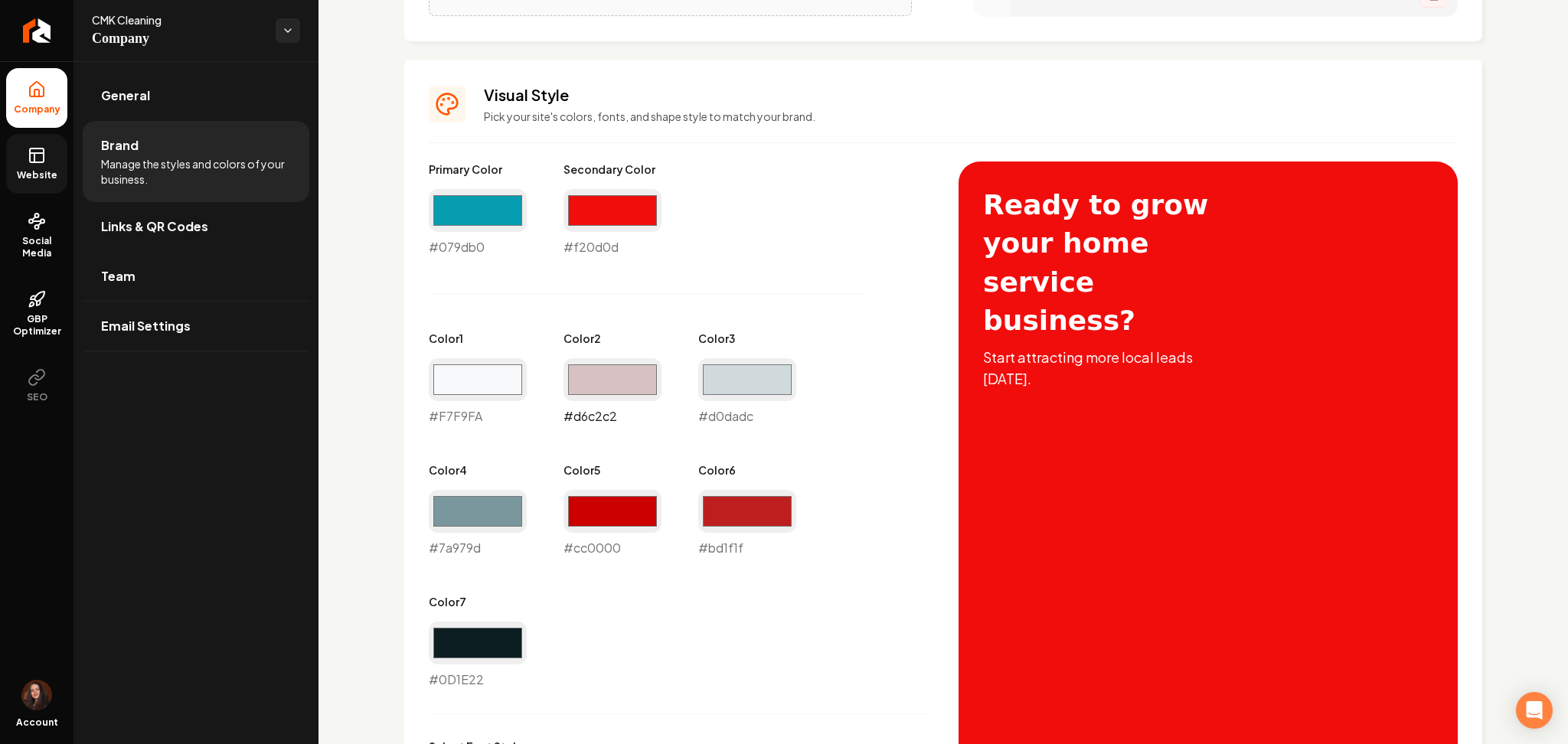
click at [610, 371] on input "#d6c2c2" at bounding box center [612, 379] width 98 height 43
click at [553, 416] on div "Primary Color #079db0 #079db0 Secondary Color #f20d0d #f20d0d Color 1 #f7f9fa #…" at bounding box center [678, 425] width 499 height 527
click at [584, 396] on input "#d3dadc" at bounding box center [612, 379] width 98 height 43
type input "#e3e3e3"
click at [468, 391] on input "#f7f9fa" at bounding box center [478, 379] width 98 height 43
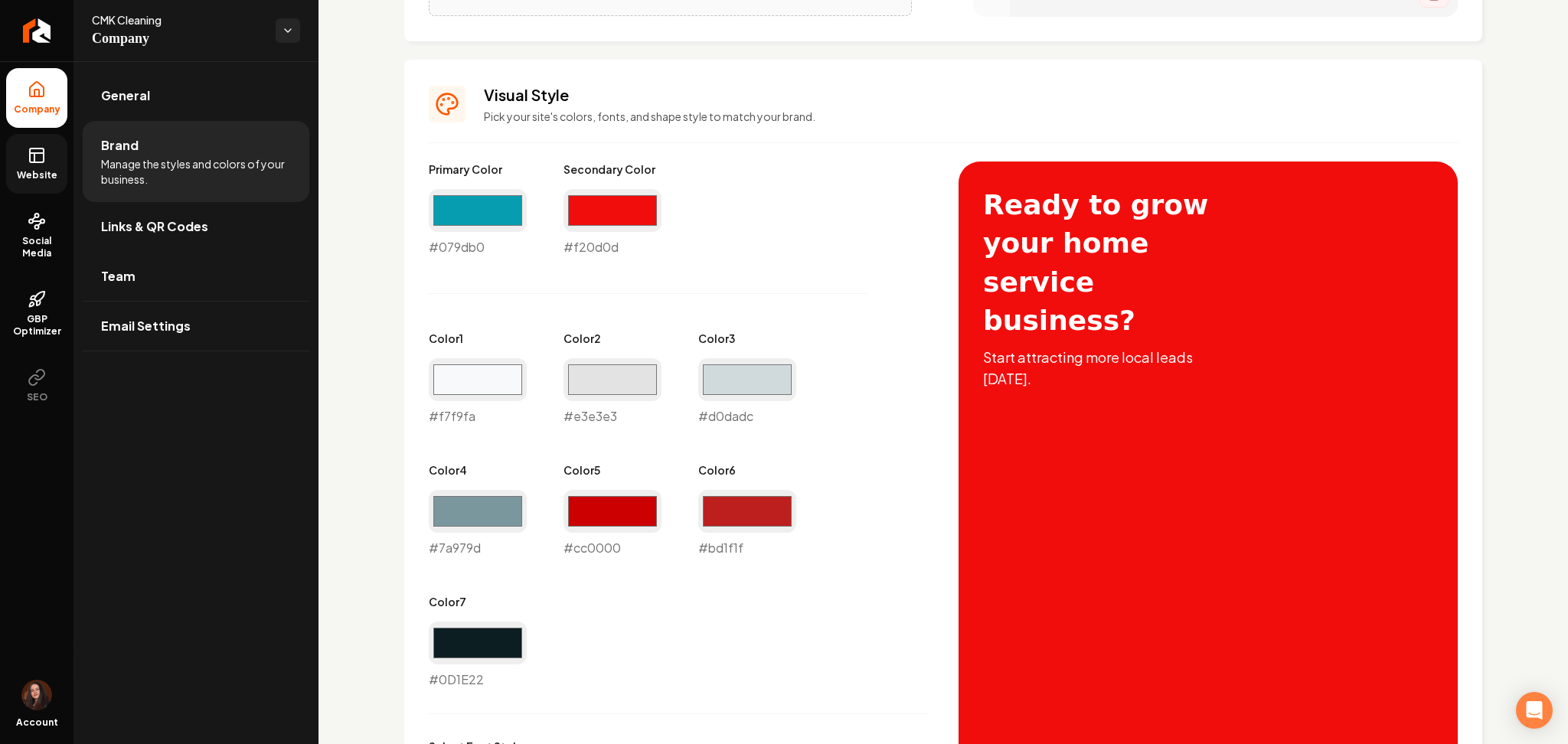
click at [758, 477] on label "Color 6" at bounding box center [747, 470] width 98 height 15
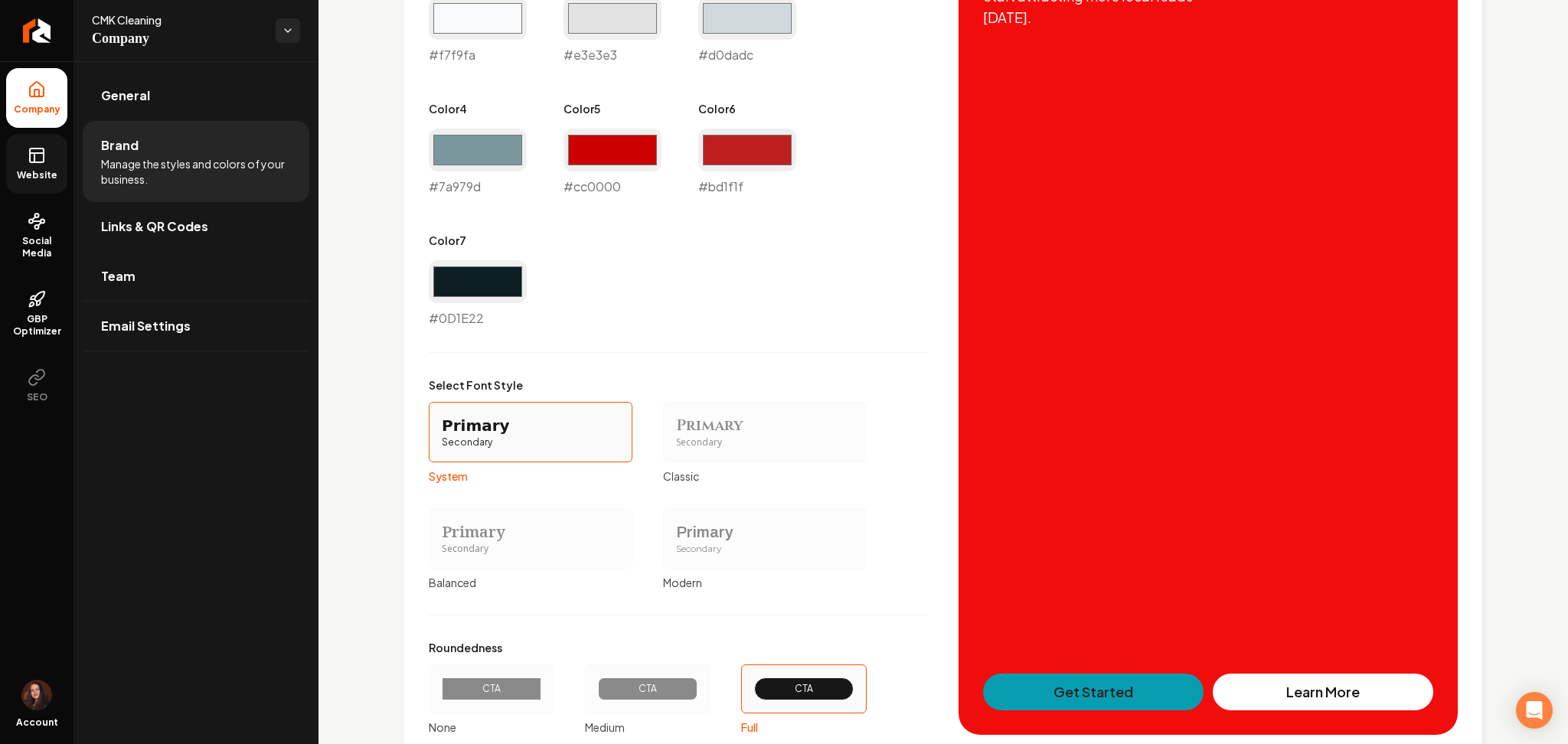
scroll to position [1084, 0]
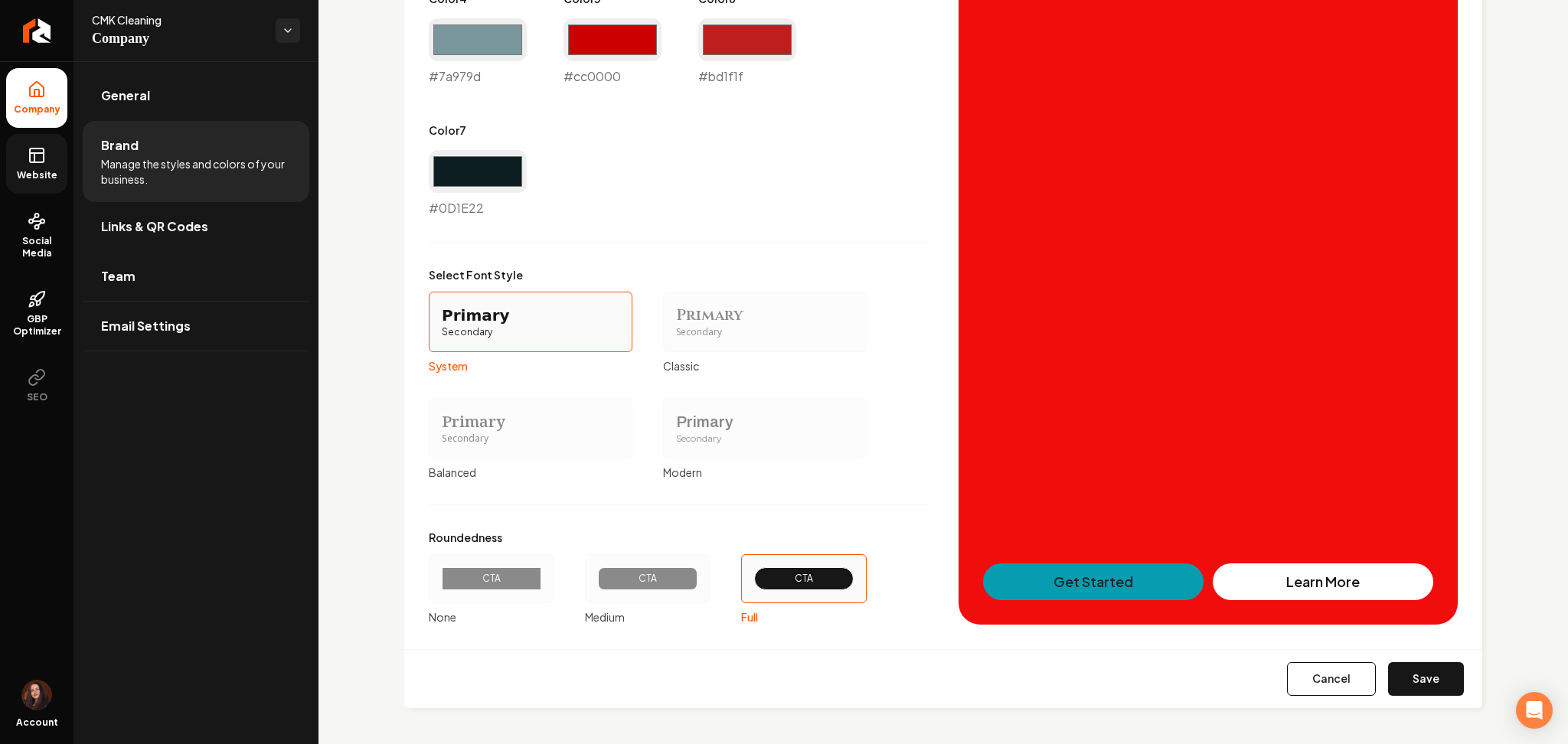
click at [1409, 686] on button "Save" at bounding box center [1426, 678] width 75 height 33
type input "#0d1e22"
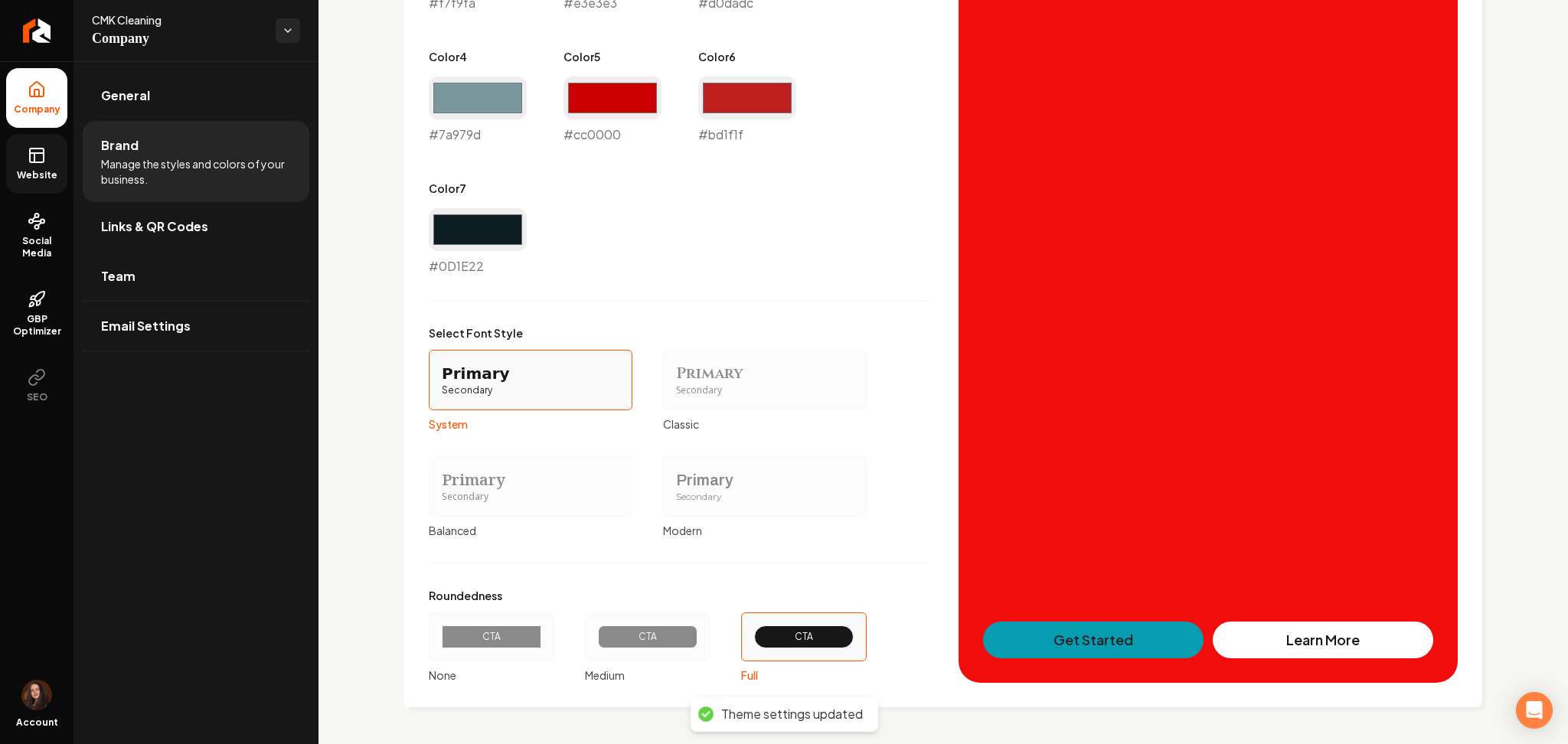
scroll to position [1025, 0]
click at [40, 160] on icon at bounding box center [36, 155] width 18 height 18
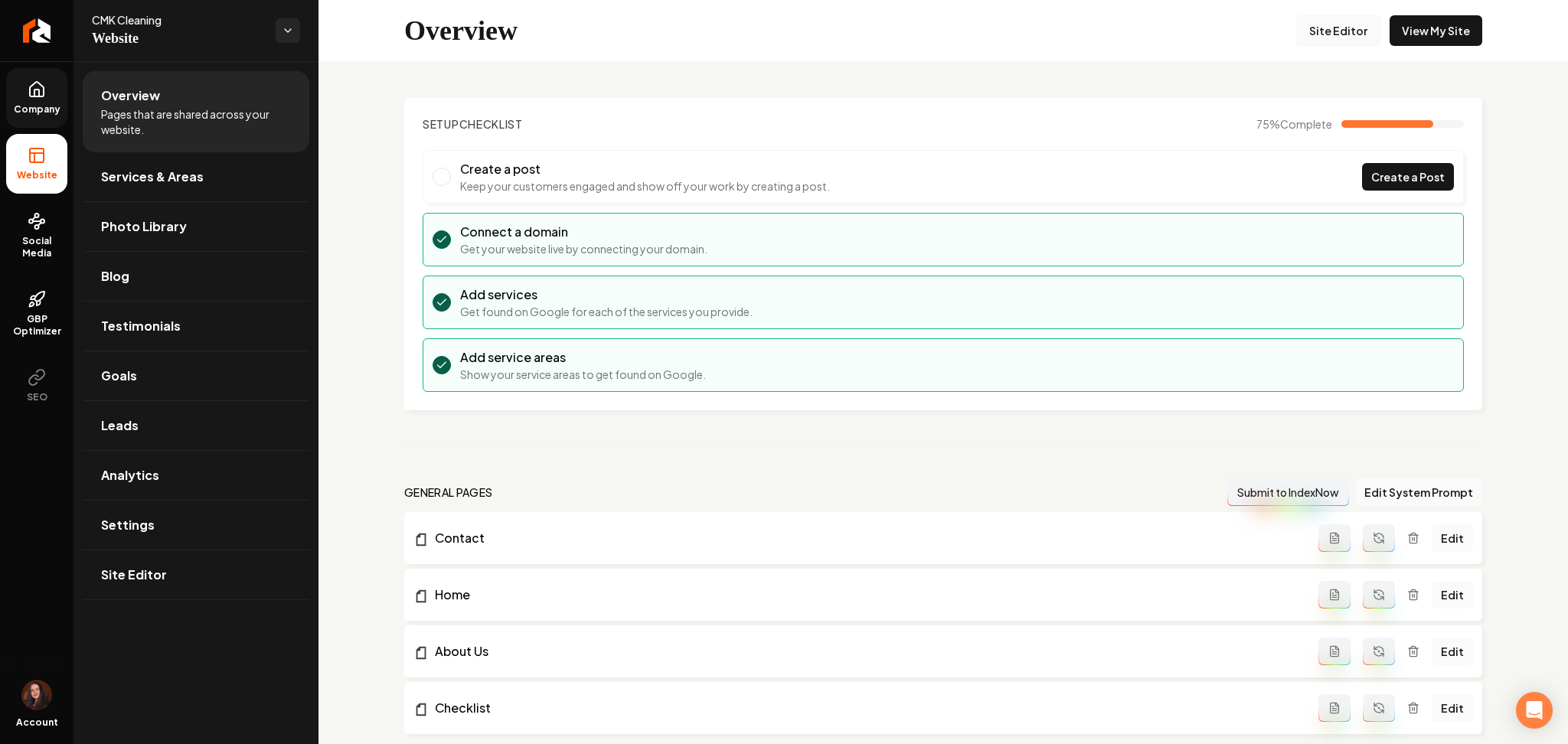
click at [1311, 44] on link "Site Editor" at bounding box center [1339, 31] width 84 height 31
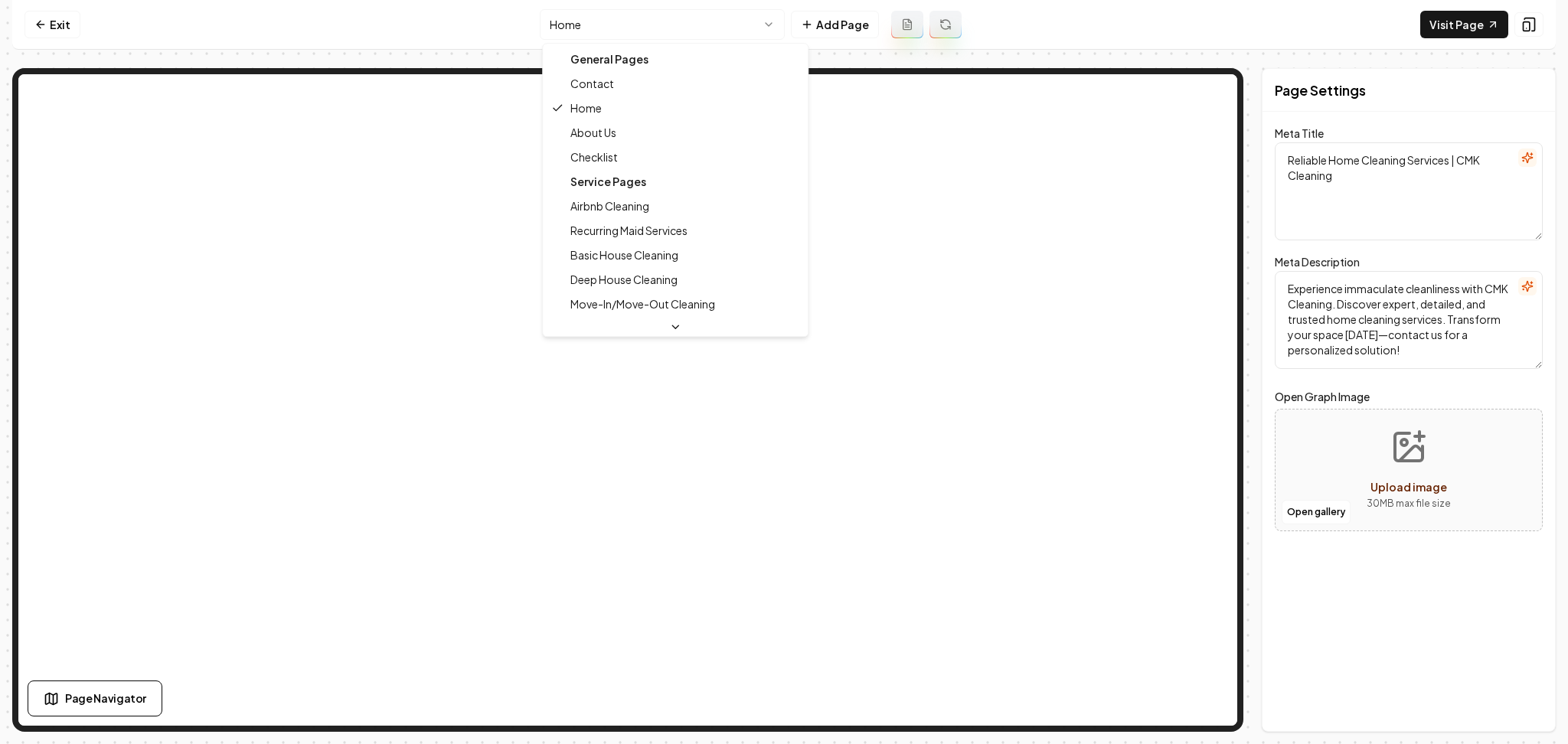
click at [583, 18] on html "Computer Required This feature is only available on a computer. Please switch t…" at bounding box center [784, 372] width 1568 height 744
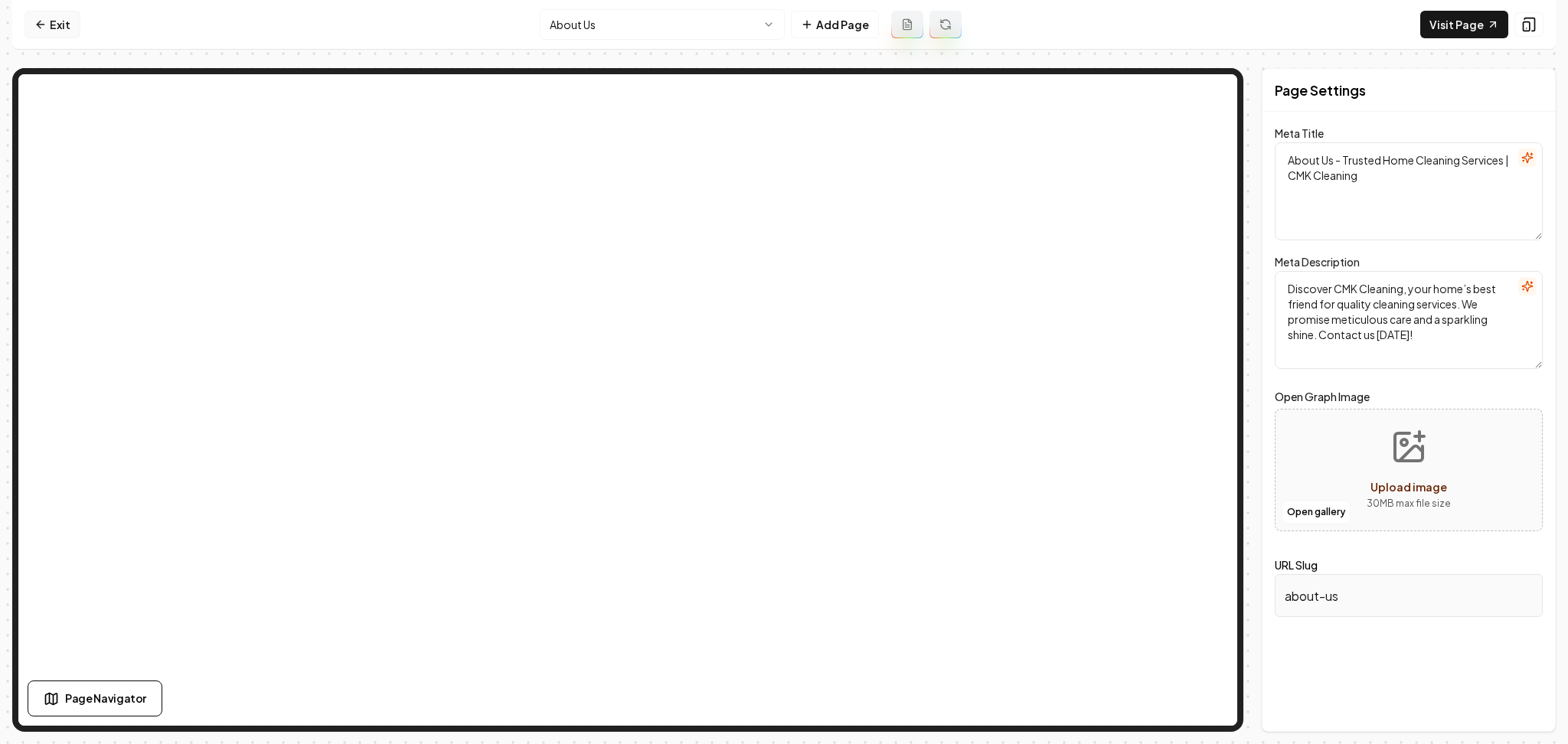
click at [36, 23] on icon at bounding box center [40, 24] width 12 height 12
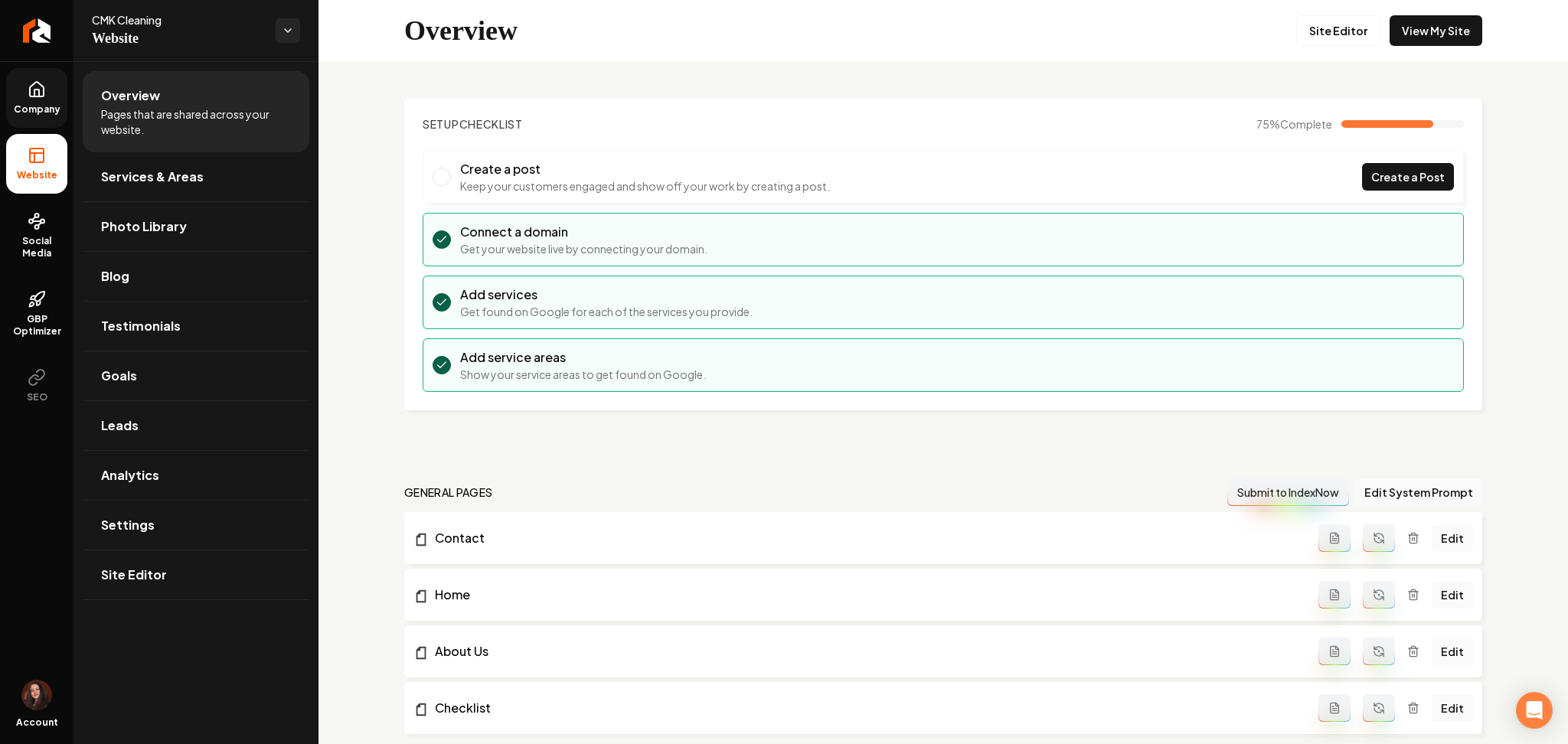
click at [49, 92] on link "Company" at bounding box center [36, 97] width 61 height 60
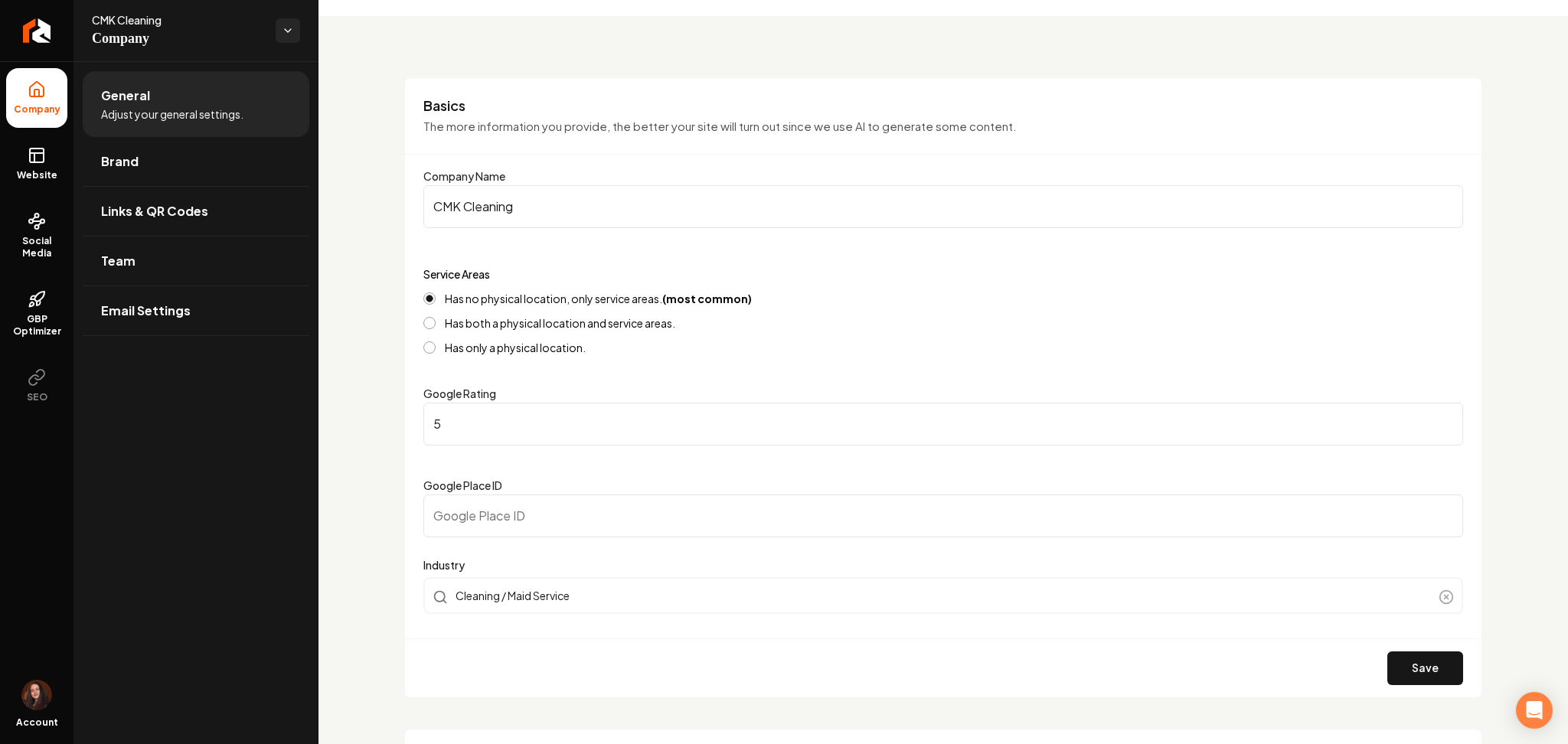
scroll to position [408, 0]
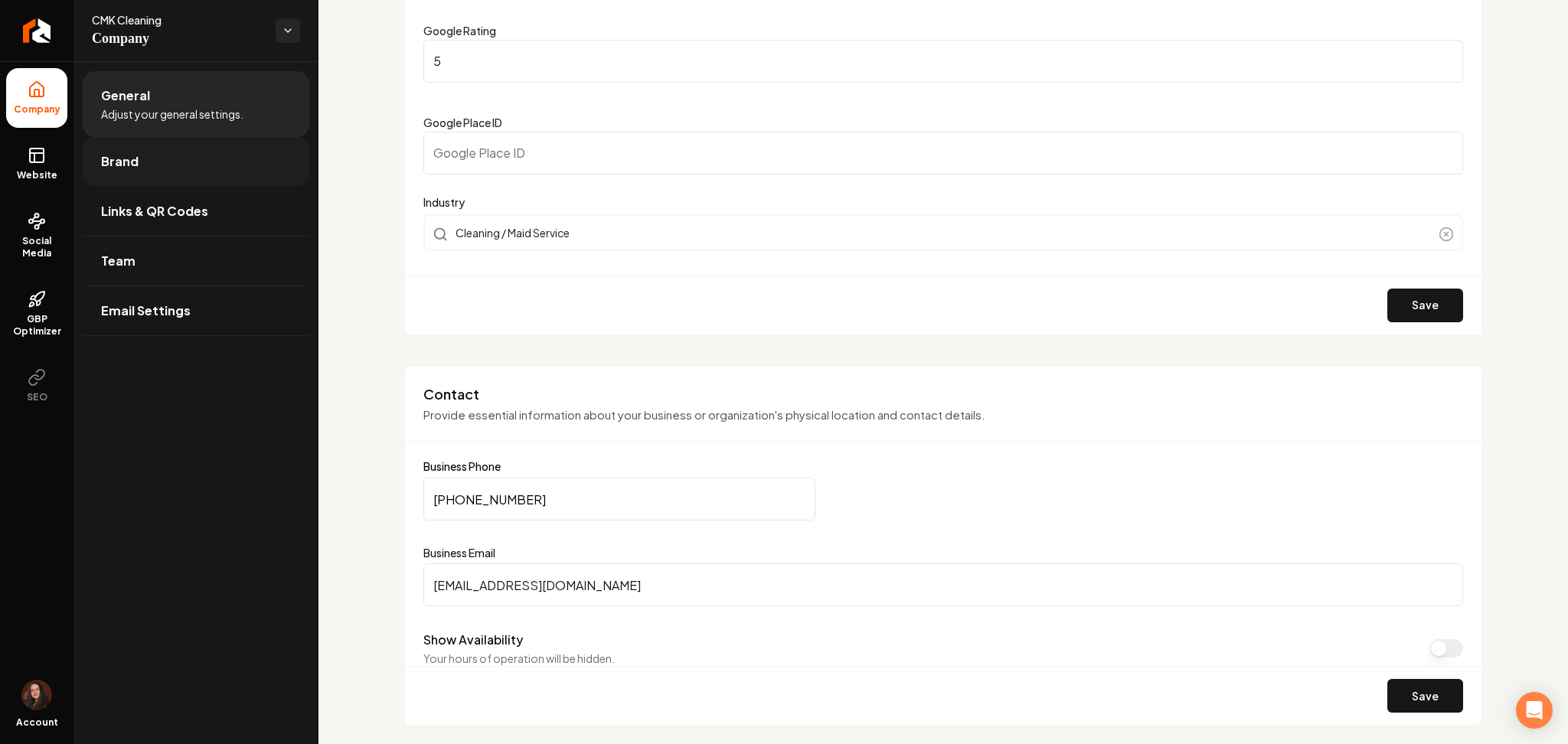
click at [87, 165] on link "Brand" at bounding box center [196, 160] width 226 height 49
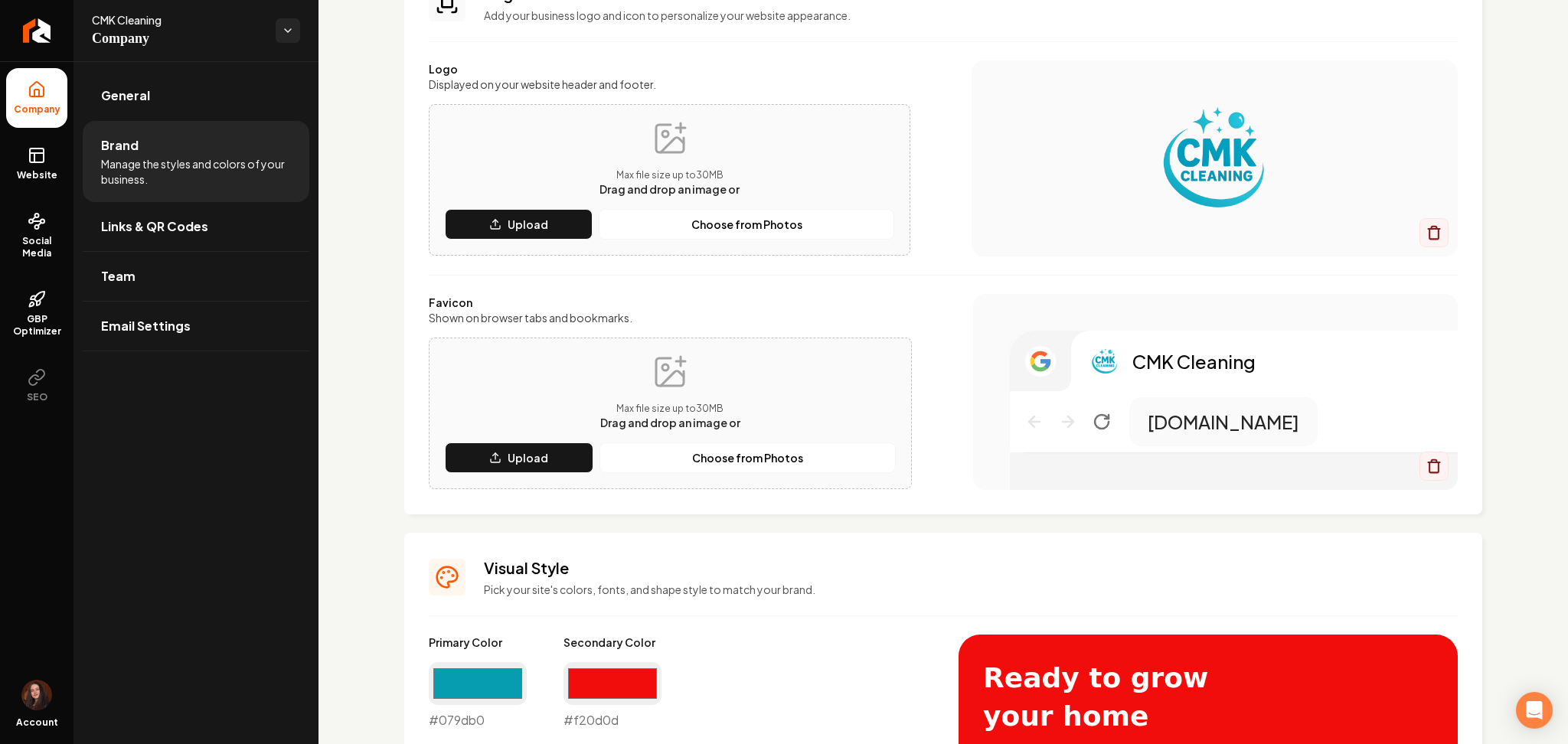
scroll to position [102, 0]
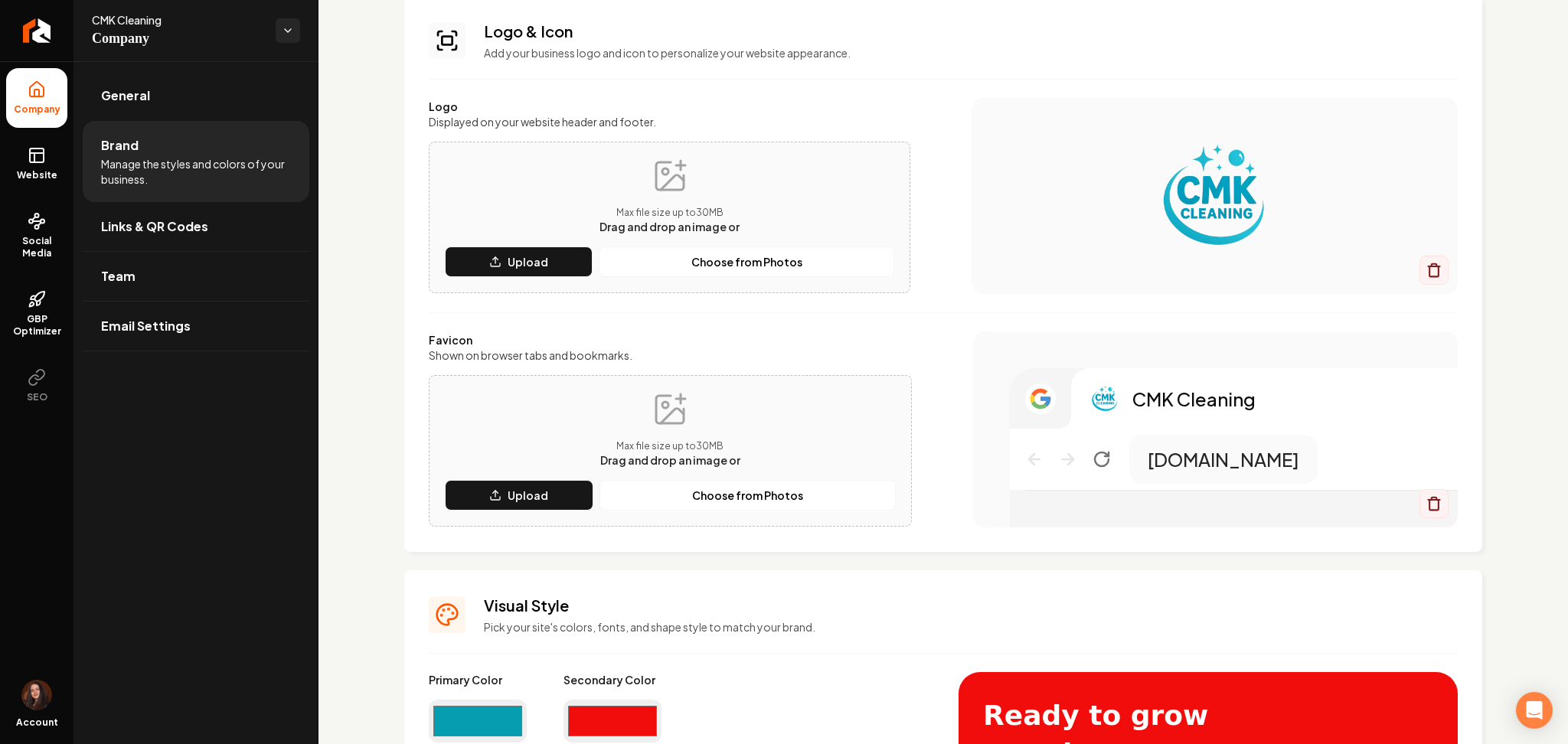
click at [473, 244] on div "Max file size up to 30 MB Drag and drop an image or Upload Choose from Photos" at bounding box center [670, 217] width 449 height 119
click at [556, 255] on button "Upload" at bounding box center [519, 262] width 148 height 31
click at [480, 494] on button "Upload" at bounding box center [519, 495] width 148 height 31
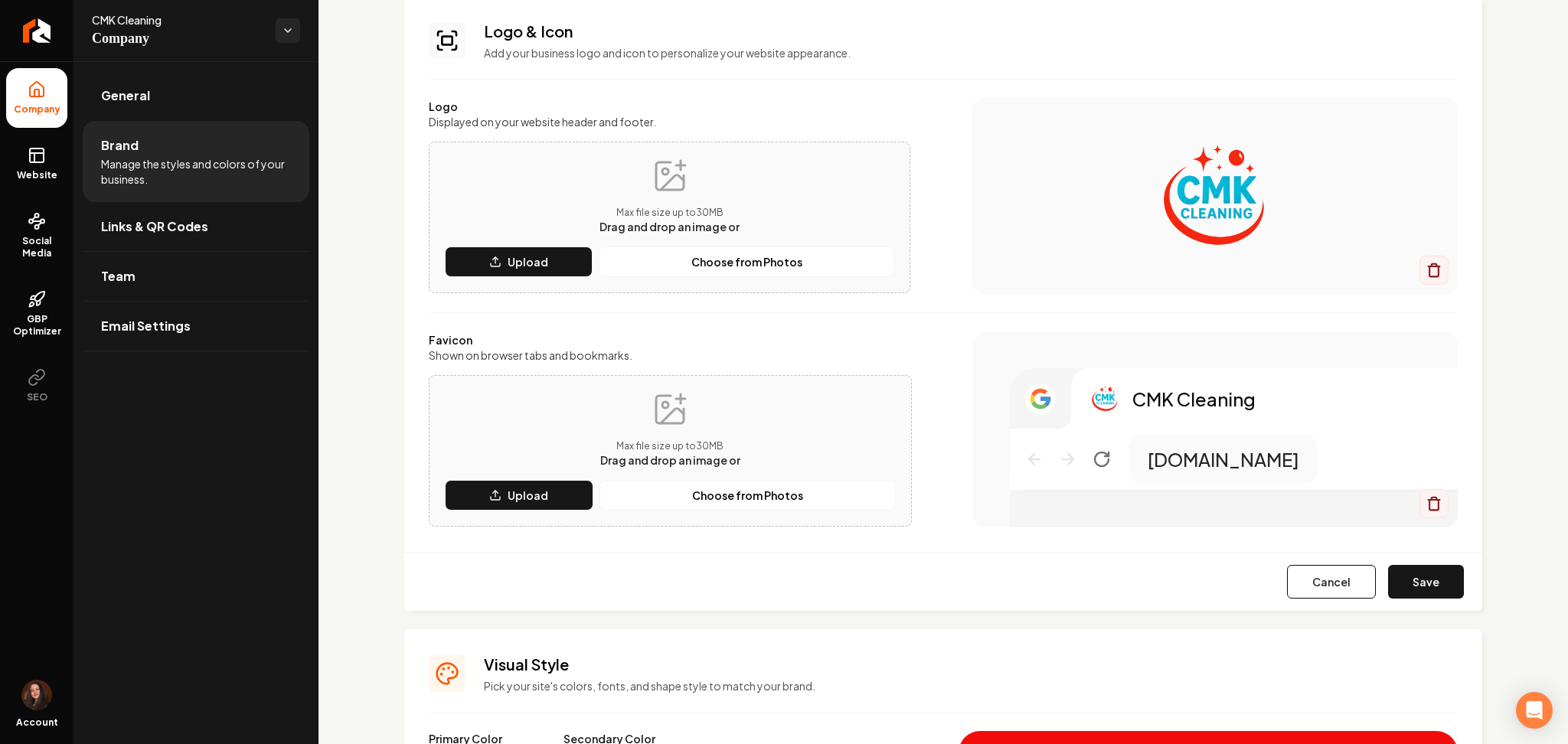
click at [1414, 580] on button "Save" at bounding box center [1426, 581] width 75 height 33
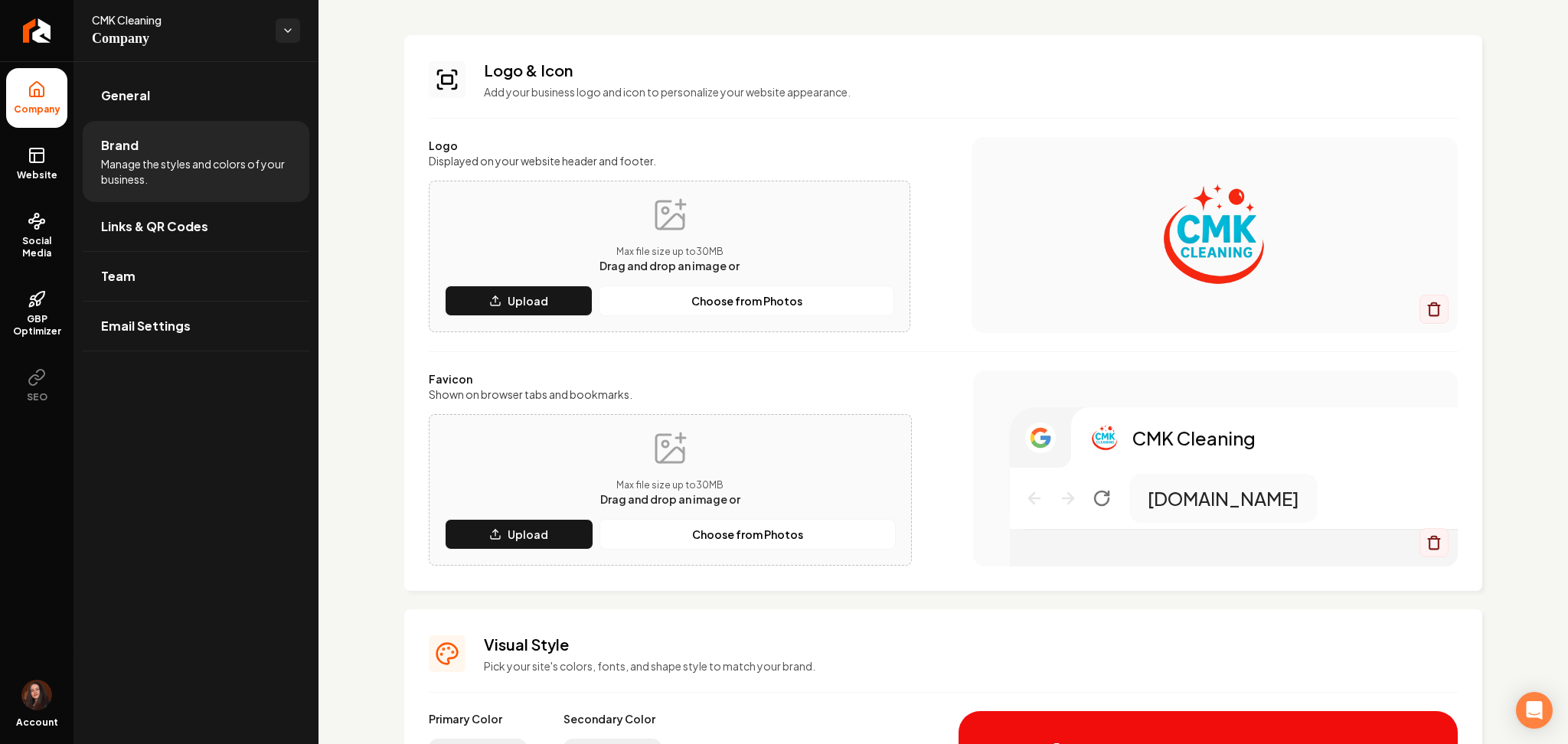
scroll to position [0, 0]
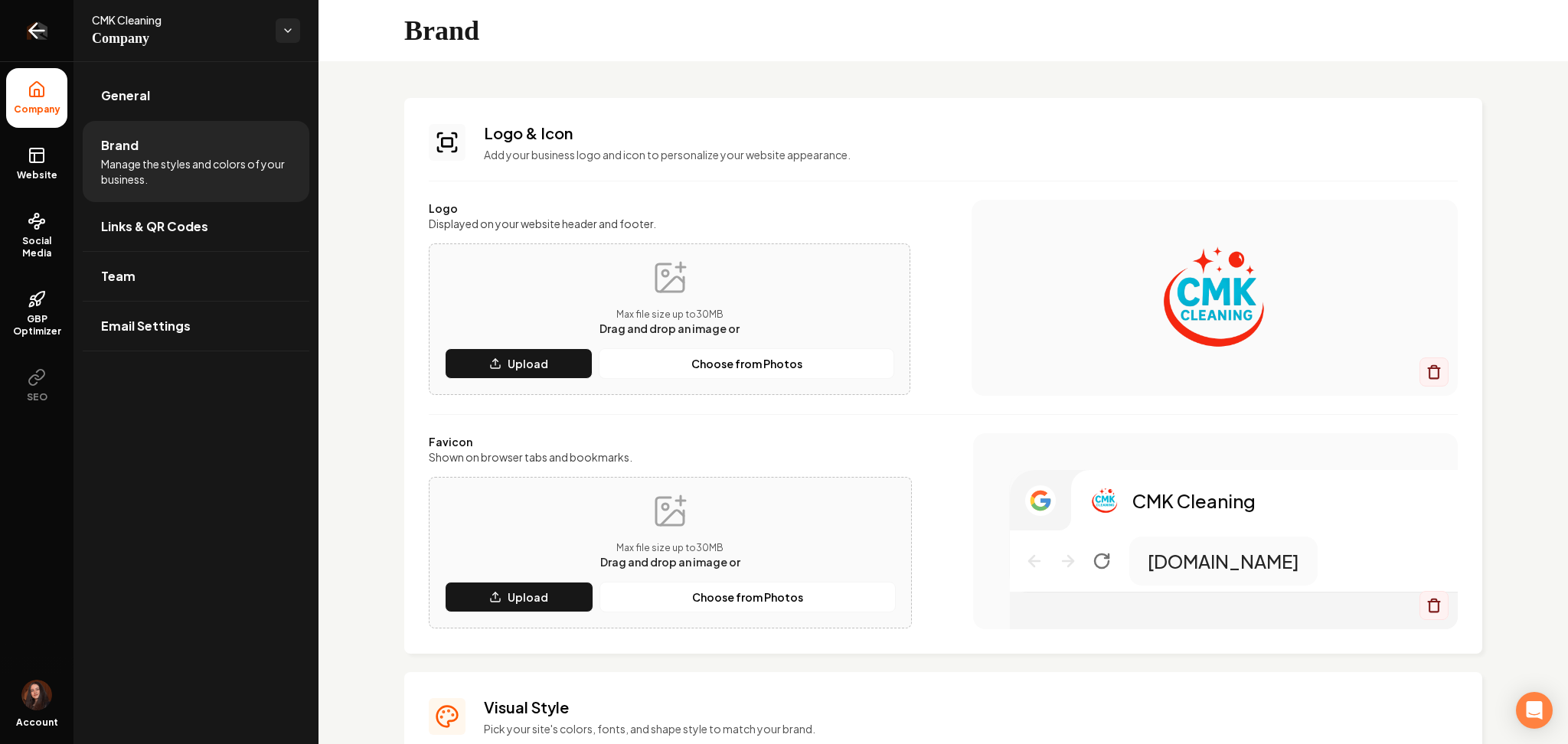
click at [31, 48] on link "Return to dashboard" at bounding box center [36, 31] width 74 height 61
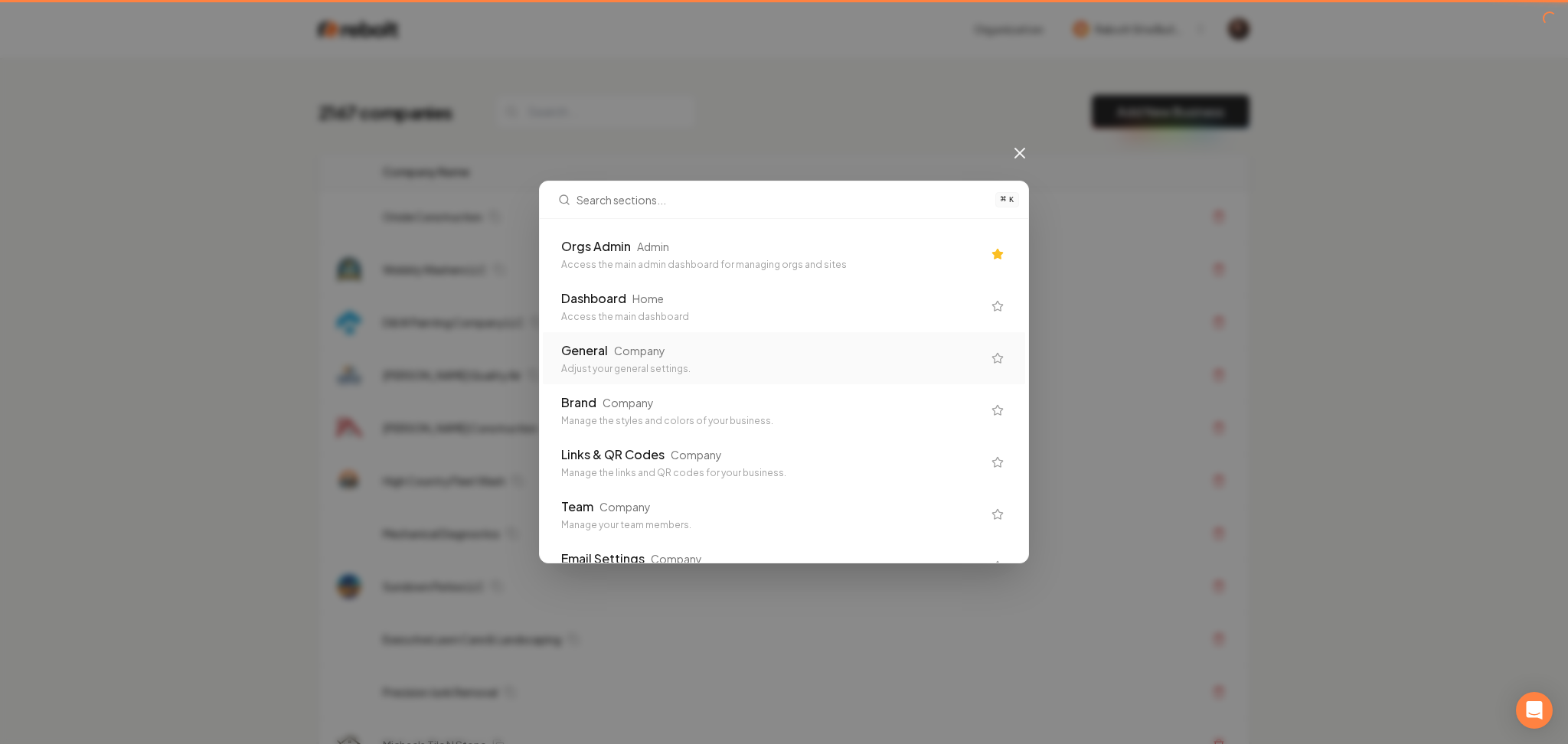
click at [650, 258] on div "Orgs Admin Admin Access the main admin dashboard for managing orgs and sites" at bounding box center [771, 253] width 421 height 33
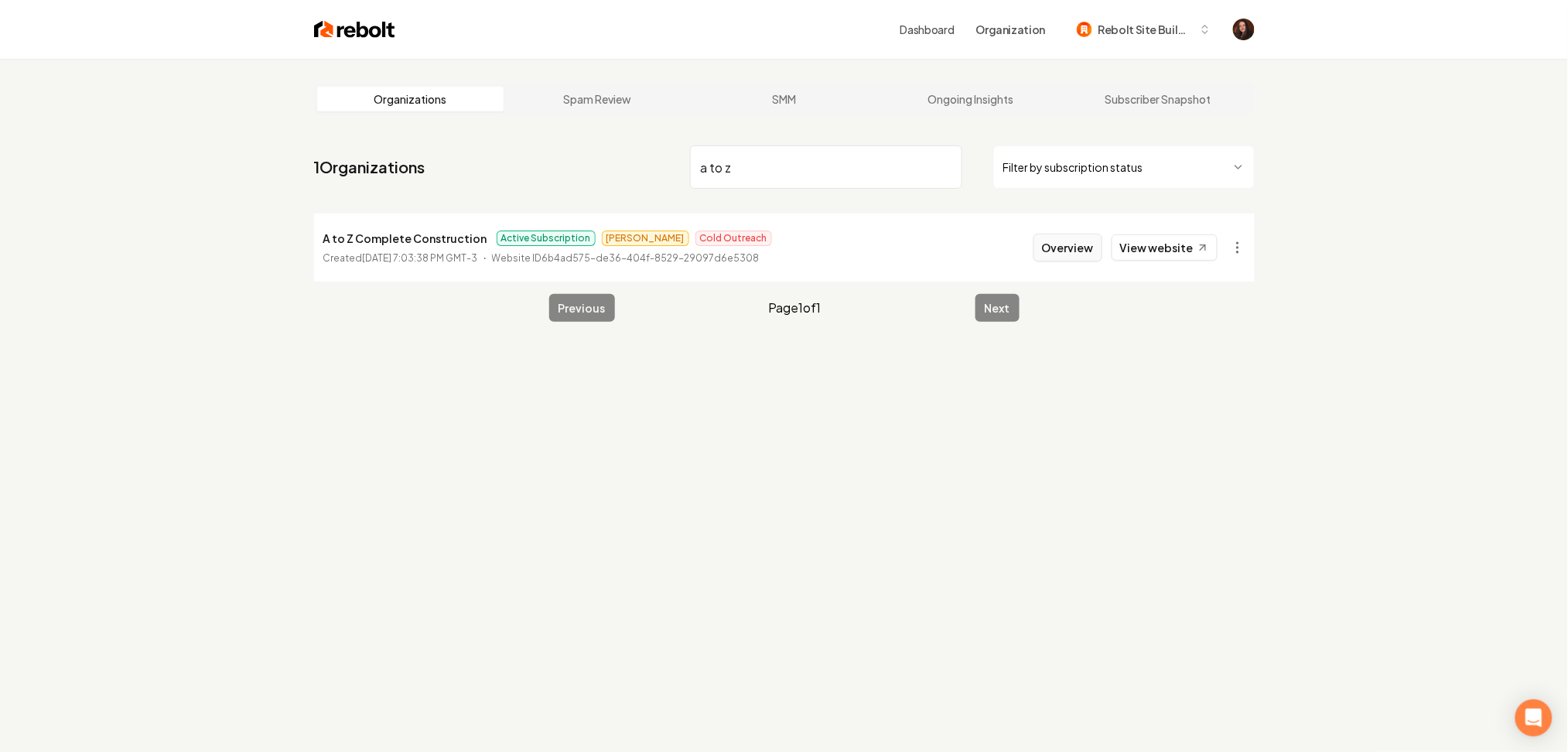
type input "a to z"
click at [1084, 254] on button "Overview" at bounding box center [1068, 247] width 69 height 28
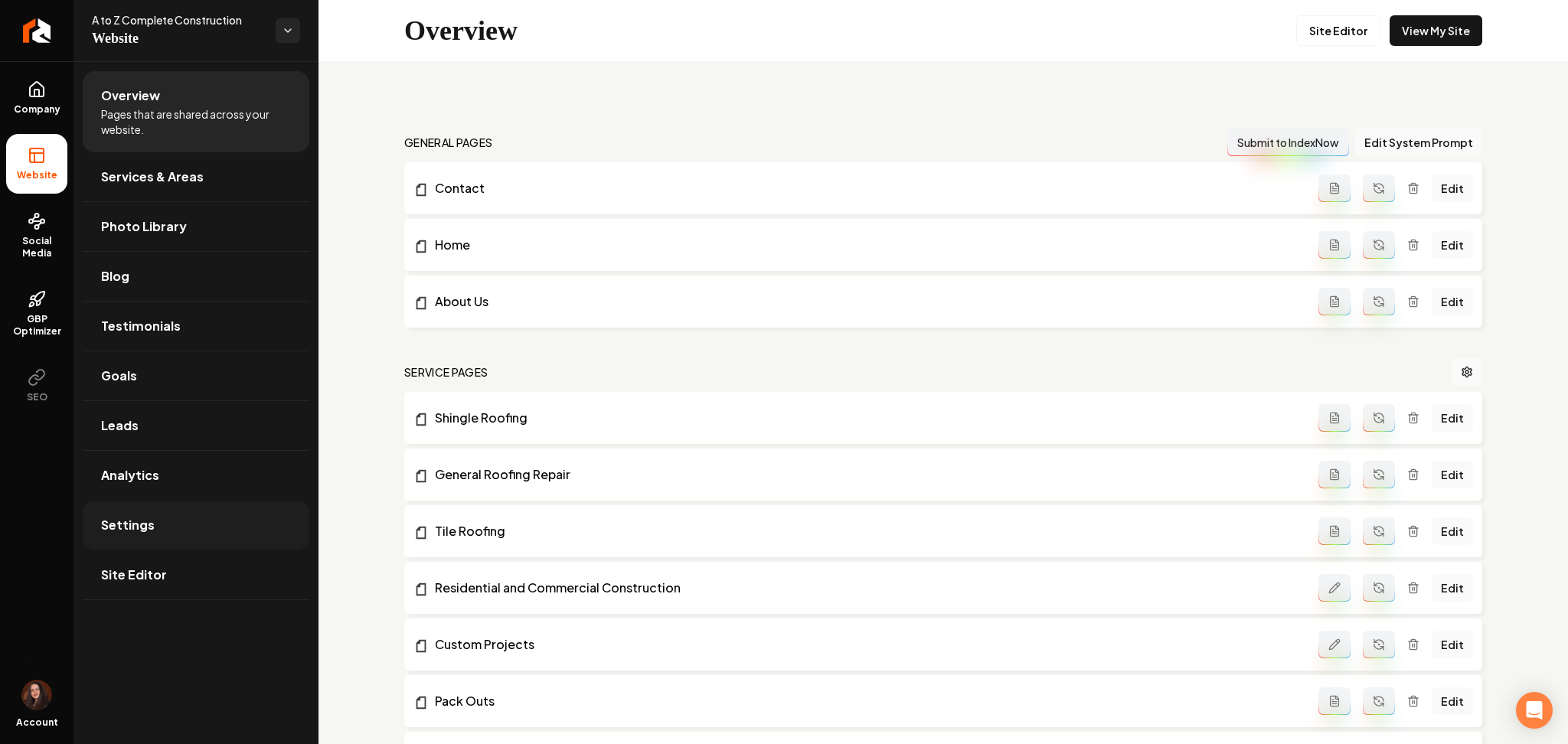
drag, startPoint x: 172, startPoint y: 517, endPoint x: 170, endPoint y: 524, distance: 7.3
click at [172, 517] on link "Settings" at bounding box center [196, 524] width 226 height 49
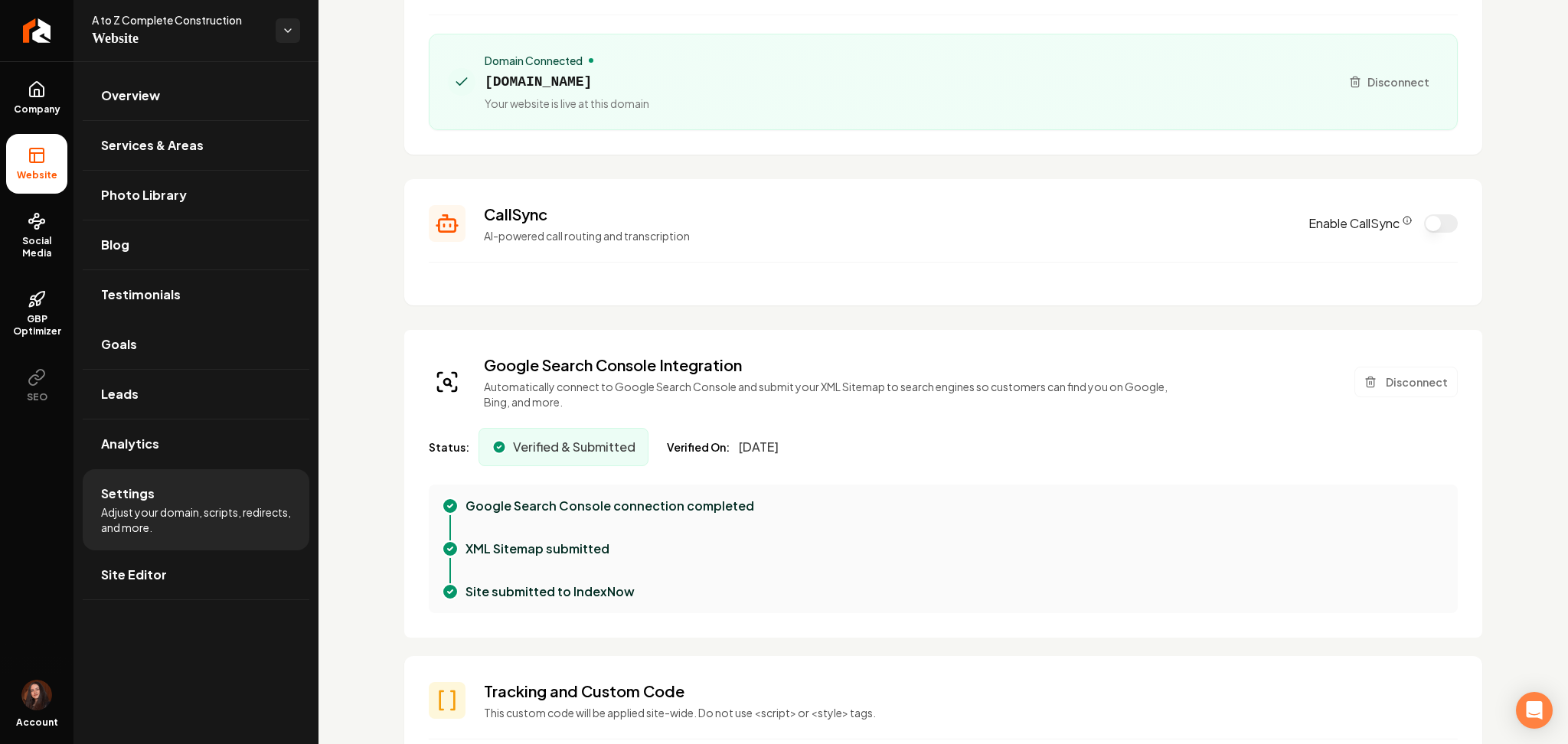
scroll to position [102, 0]
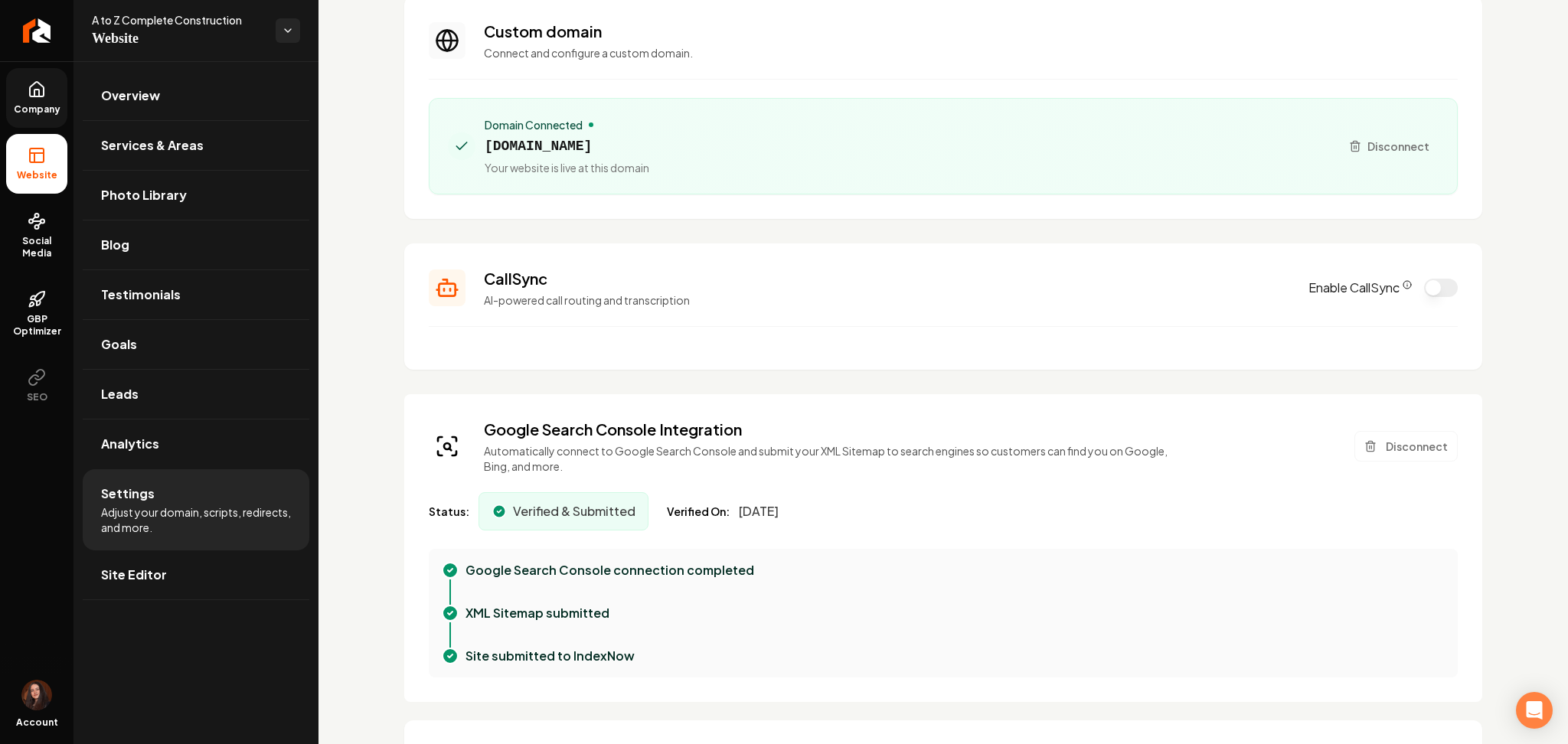
drag, startPoint x: 20, startPoint y: 89, endPoint x: 70, endPoint y: 123, distance: 60.5
click at [19, 89] on link "Company" at bounding box center [36, 97] width 61 height 60
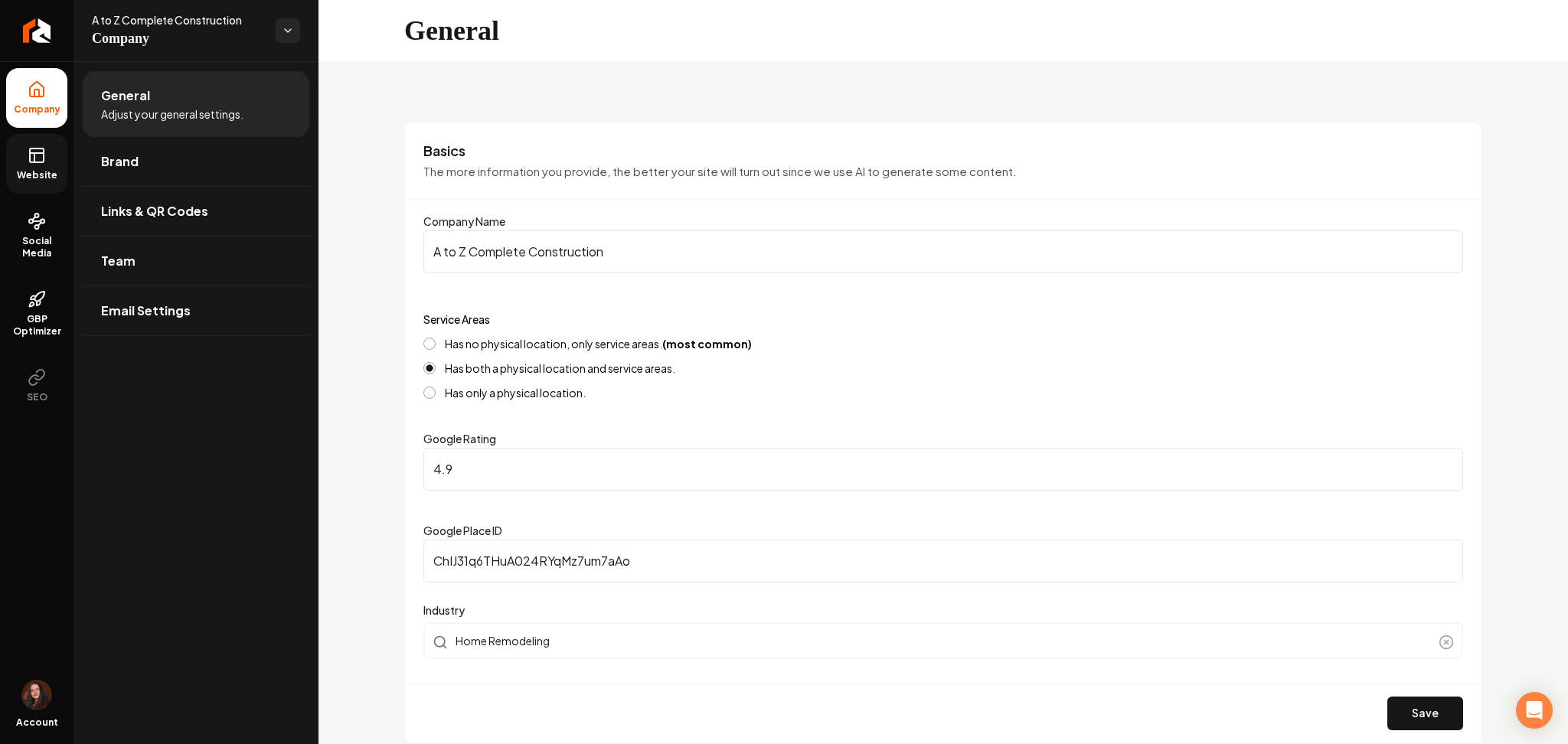
click at [28, 168] on link "Website" at bounding box center [36, 163] width 61 height 60
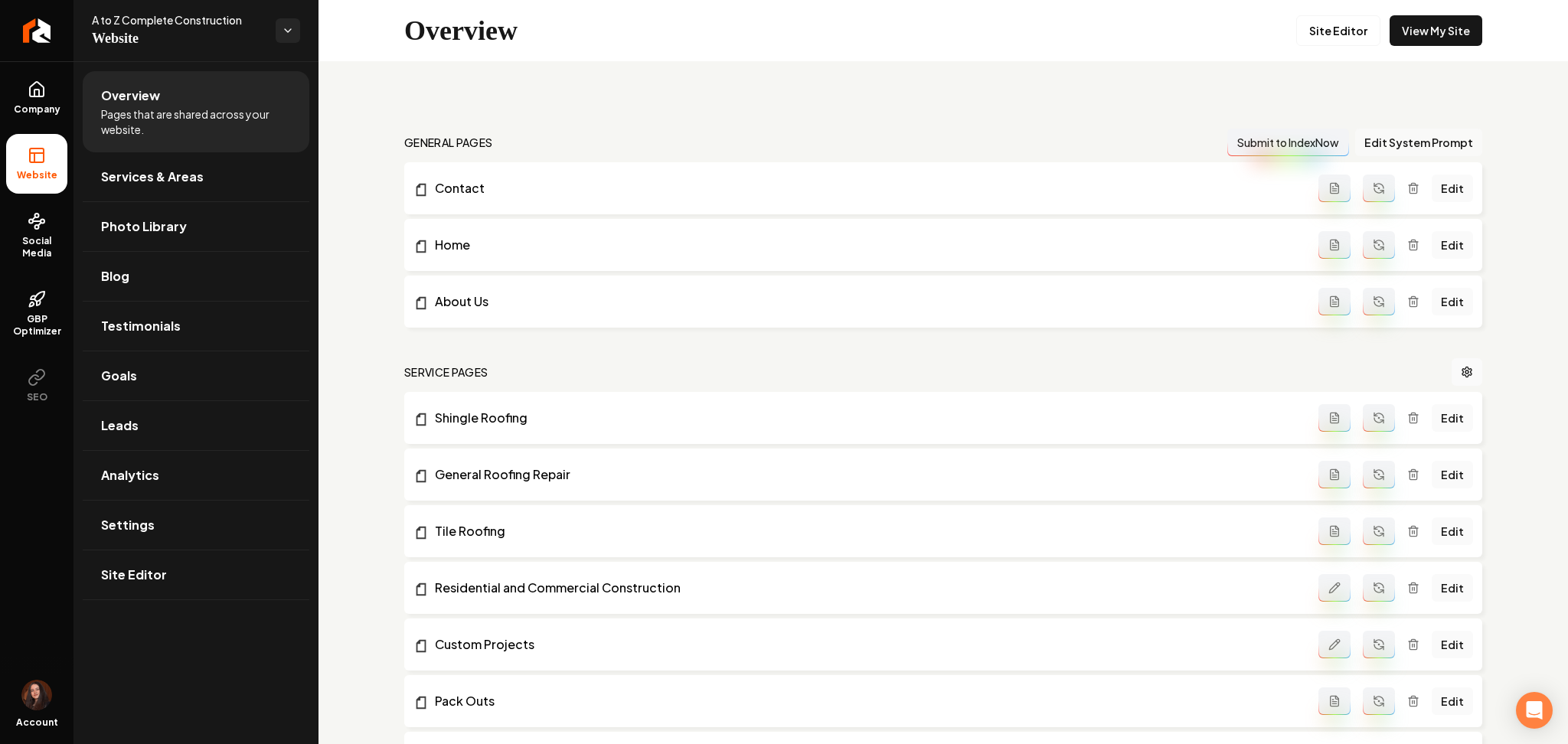
click at [1385, 152] on button "Edit System Prompt" at bounding box center [1418, 142] width 127 height 28
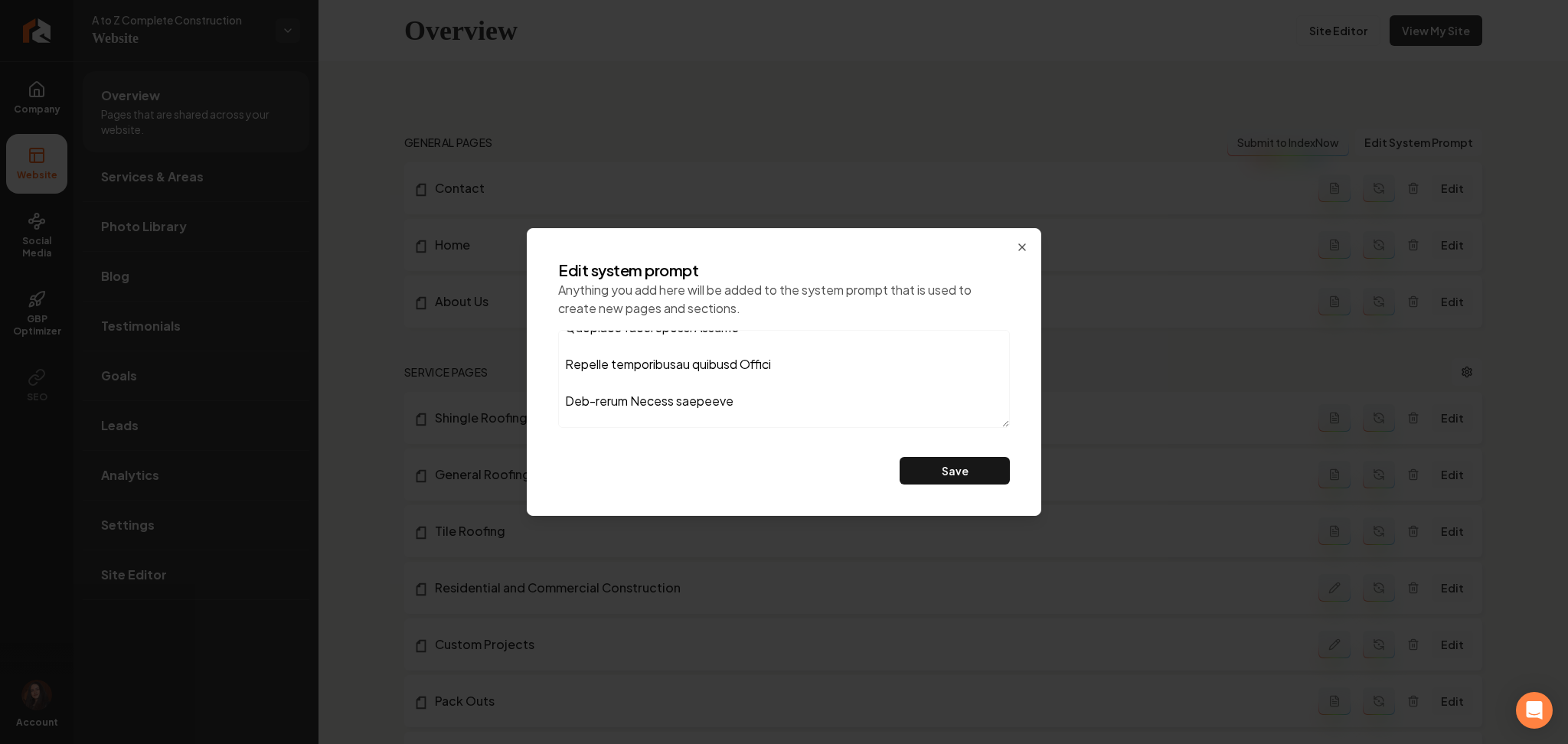
scroll to position [845, 0]
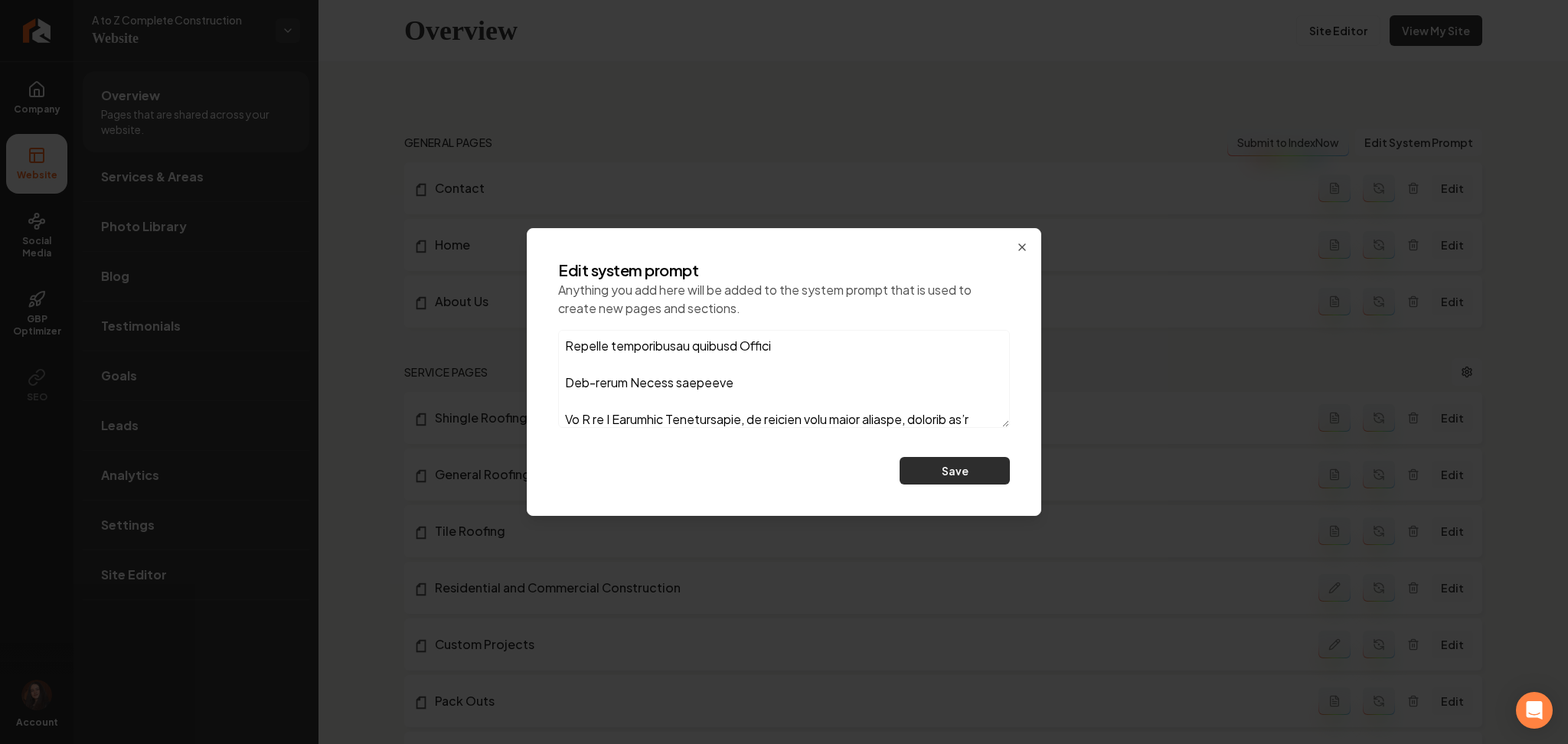
type textarea "add seo keyword: Local + Industry Keywords Tucson contractors Tucson constructi…"
click at [934, 462] on button "Save" at bounding box center [955, 470] width 110 height 28
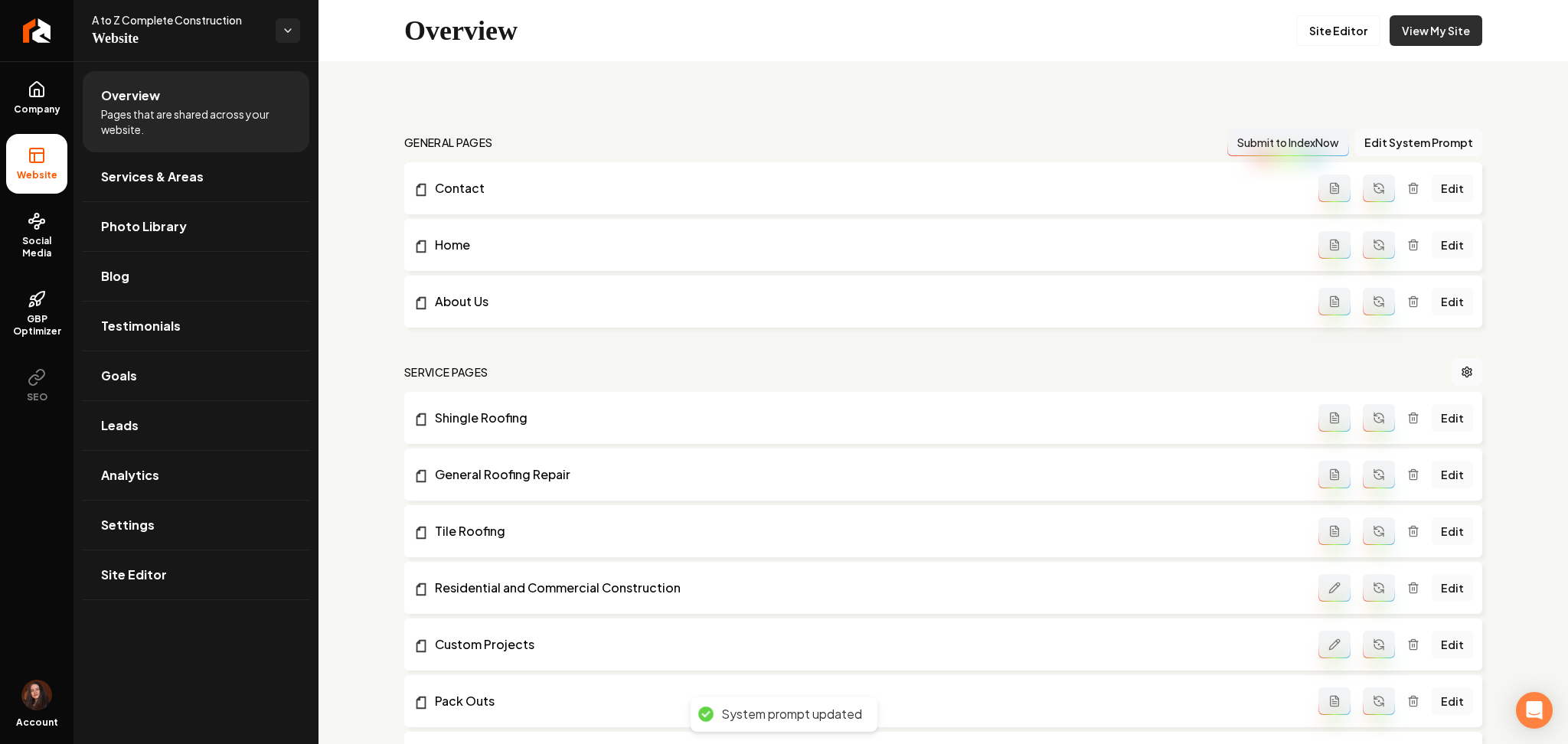
click at [1431, 40] on link "View My Site" at bounding box center [1435, 31] width 93 height 31
click at [1373, 194] on icon "Main content area" at bounding box center [1379, 188] width 12 height 12
click at [1373, 246] on icon "Main content area" at bounding box center [1379, 244] width 12 height 12
click at [1374, 306] on icon "Main content area" at bounding box center [1379, 304] width 10 height 5
click at [1373, 420] on icon "Main content area" at bounding box center [1379, 417] width 12 height 12
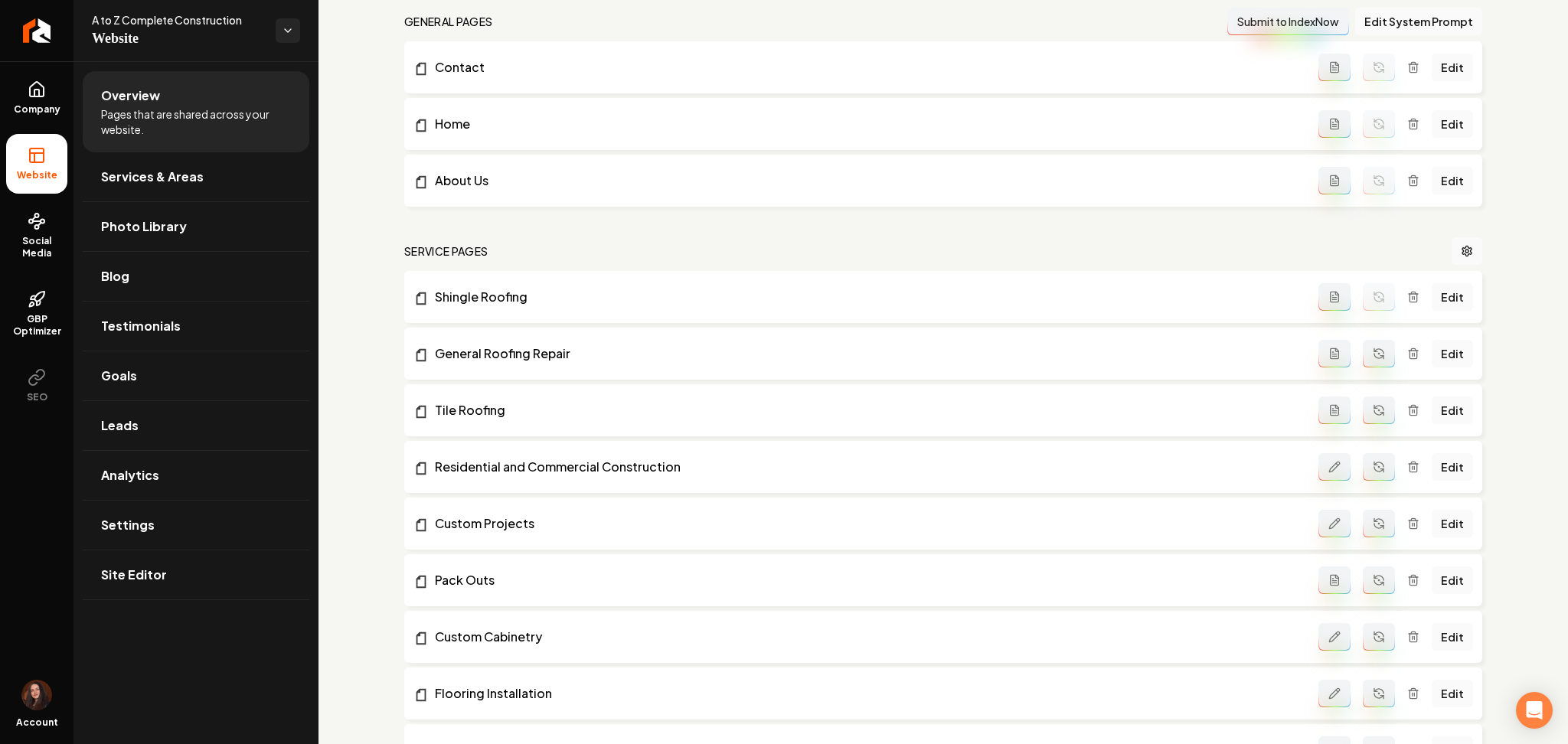
scroll to position [307, 0]
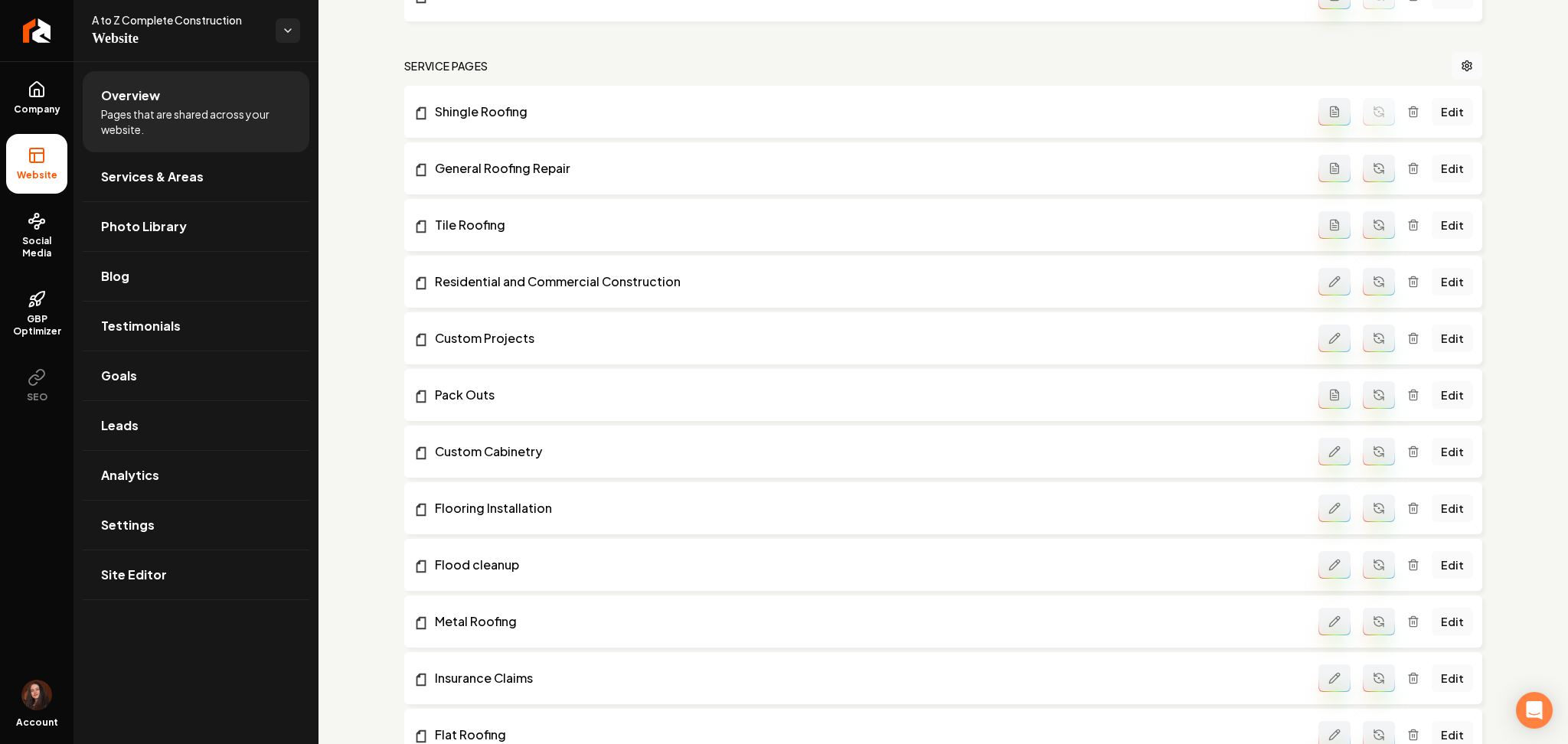
click at [1373, 165] on icon "Main content area" at bounding box center [1379, 168] width 12 height 12
click at [1383, 226] on div "Edit" at bounding box center [1396, 224] width 155 height 28
click at [1374, 225] on button "Main content area" at bounding box center [1379, 224] width 32 height 28
click at [1373, 279] on icon "Main content area" at bounding box center [1379, 281] width 12 height 12
click at [1373, 340] on icon "Main content area" at bounding box center [1379, 338] width 12 height 12
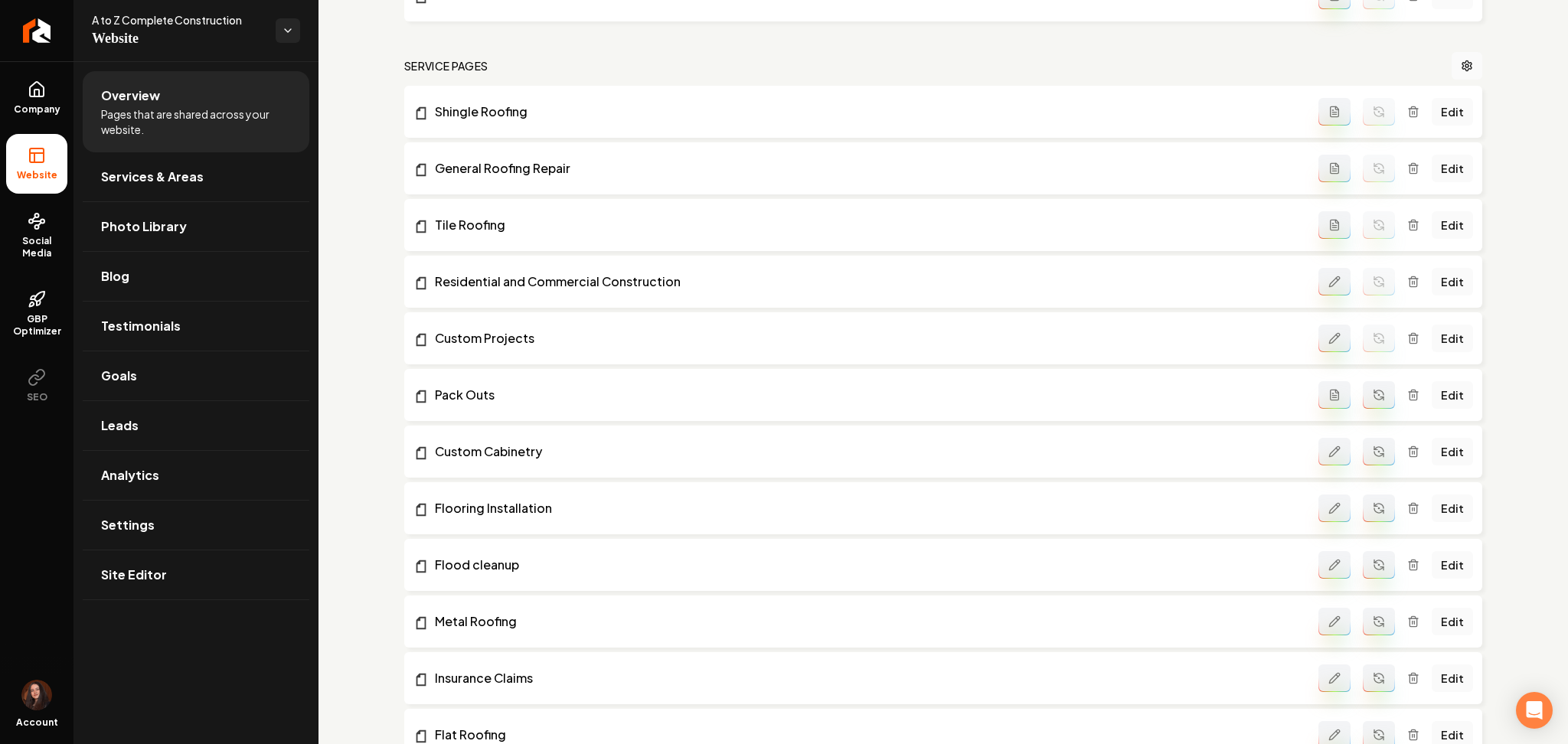
scroll to position [248, 0]
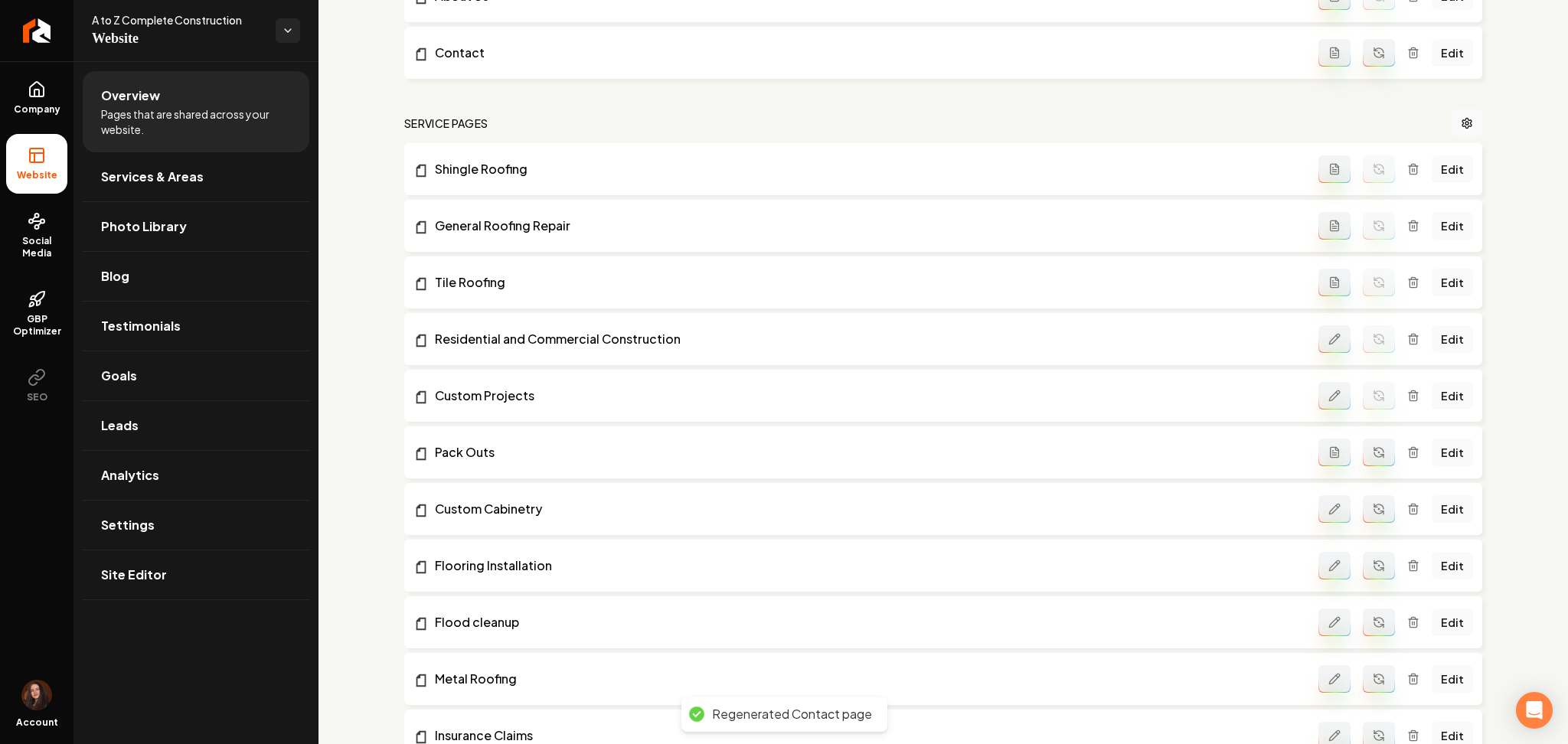
click at [1367, 393] on div "Edit" at bounding box center [1396, 395] width 155 height 28
click at [1373, 454] on icon "Main content area" at bounding box center [1379, 452] width 12 height 12
click at [1373, 502] on icon "Main content area" at bounding box center [1379, 508] width 12 height 12
click at [1374, 567] on button "Main content area" at bounding box center [1379, 565] width 32 height 28
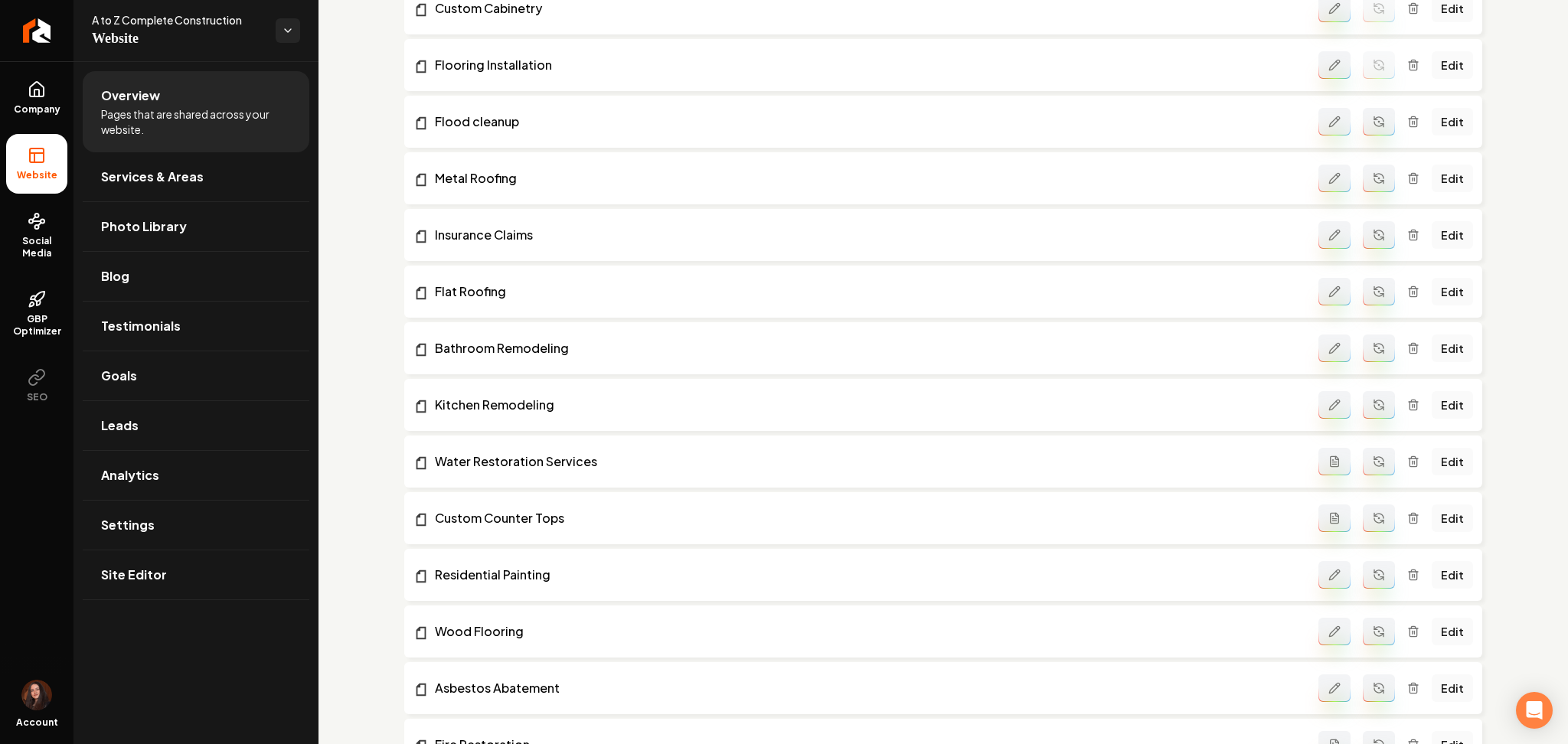
scroll to position [759, 0]
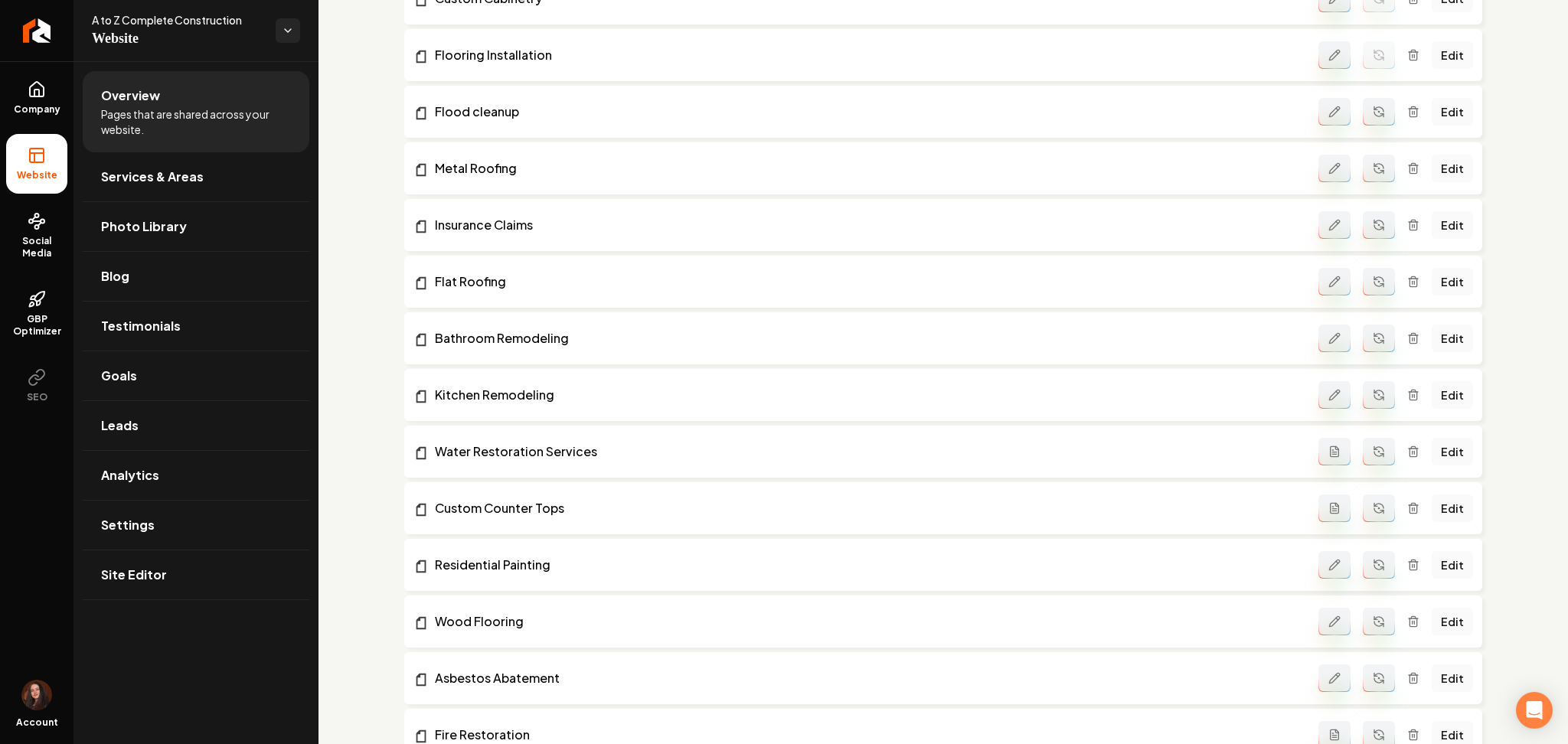
click at [1366, 102] on button "Main content area" at bounding box center [1379, 112] width 32 height 28
click at [1373, 165] on icon "Main content area" at bounding box center [1379, 168] width 12 height 12
click at [1374, 223] on icon "Main content area" at bounding box center [1375, 221] width 3 height 3
click at [1373, 279] on icon "Main content area" at bounding box center [1379, 281] width 12 height 12
drag, startPoint x: 1366, startPoint y: 340, endPoint x: 1369, endPoint y: 360, distance: 20.2
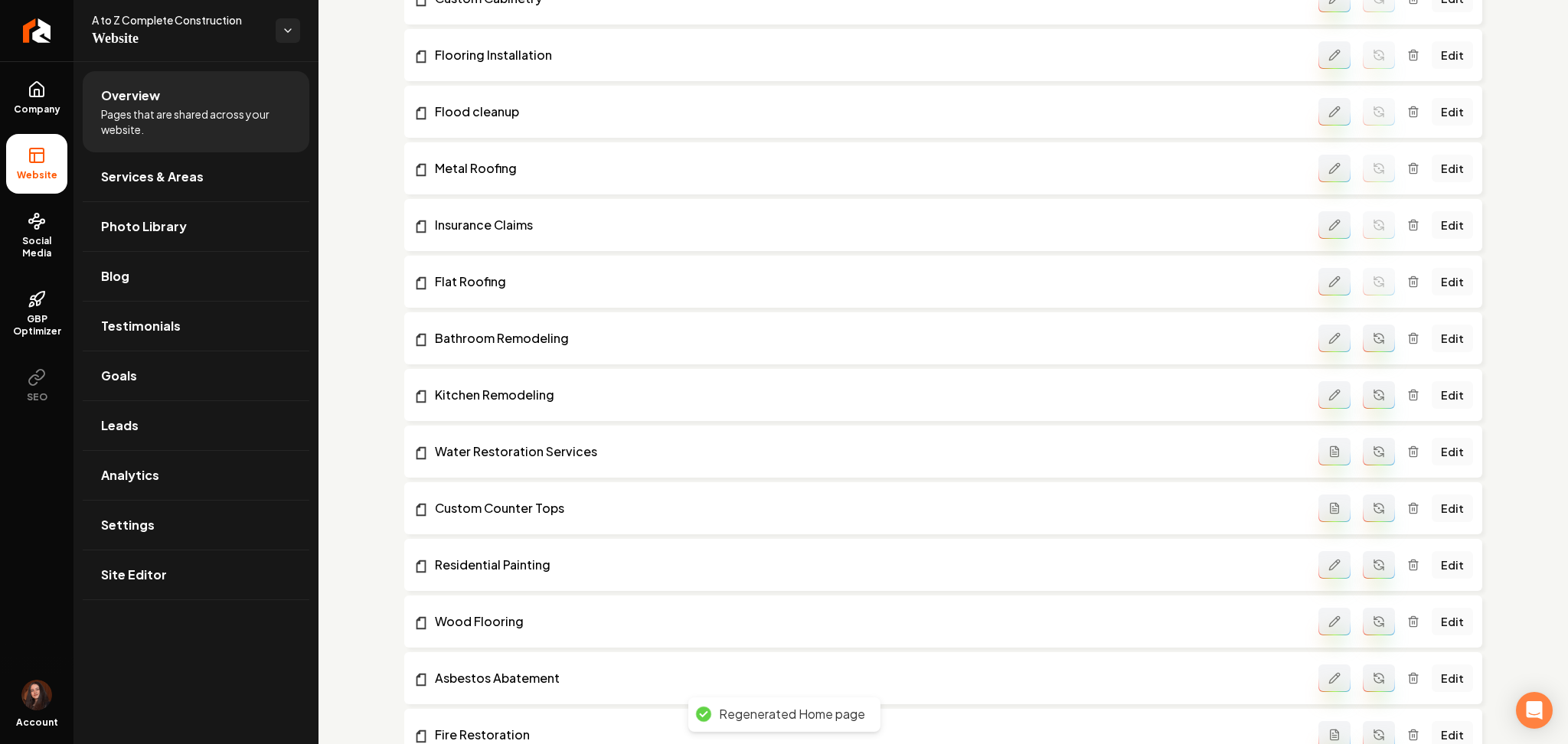
click at [1373, 341] on icon "Main content area" at bounding box center [1379, 338] width 12 height 12
click at [1381, 398] on icon "Main content area" at bounding box center [1382, 398] width 3 height 3
drag, startPoint x: 1361, startPoint y: 445, endPoint x: 1370, endPoint y: 469, distance: 25.6
click at [1373, 445] on icon "Main content area" at bounding box center [1379, 451] width 12 height 12
drag, startPoint x: 1364, startPoint y: 502, endPoint x: 1341, endPoint y: 526, distance: 33.2
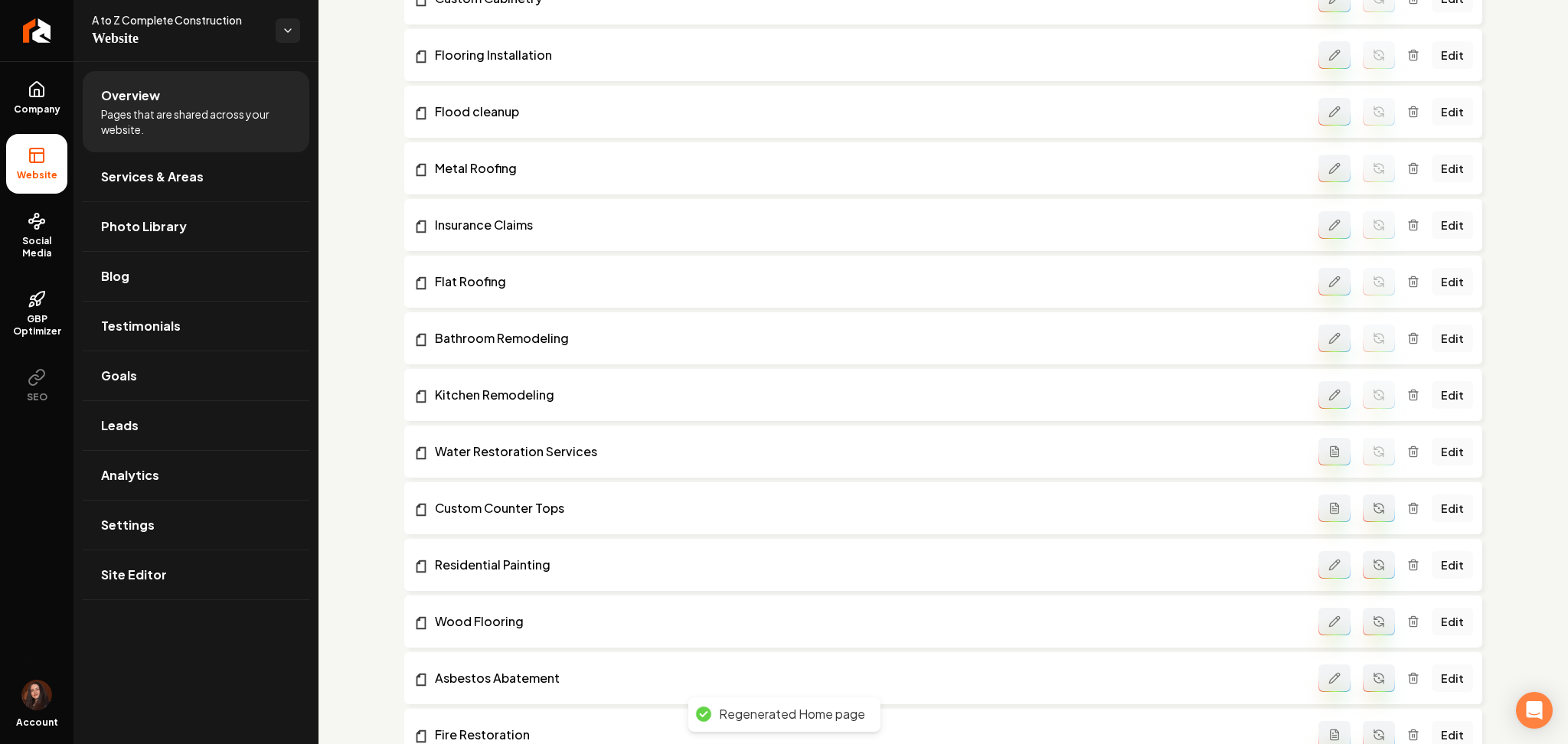
click at [1373, 502] on icon "Main content area" at bounding box center [1379, 508] width 12 height 12
drag, startPoint x: 1356, startPoint y: 575, endPoint x: 1366, endPoint y: 603, distance: 29.7
click at [1363, 574] on button "Main content area" at bounding box center [1379, 564] width 32 height 28
click at [1374, 625] on icon "Main content area" at bounding box center [1379, 624] width 10 height 5
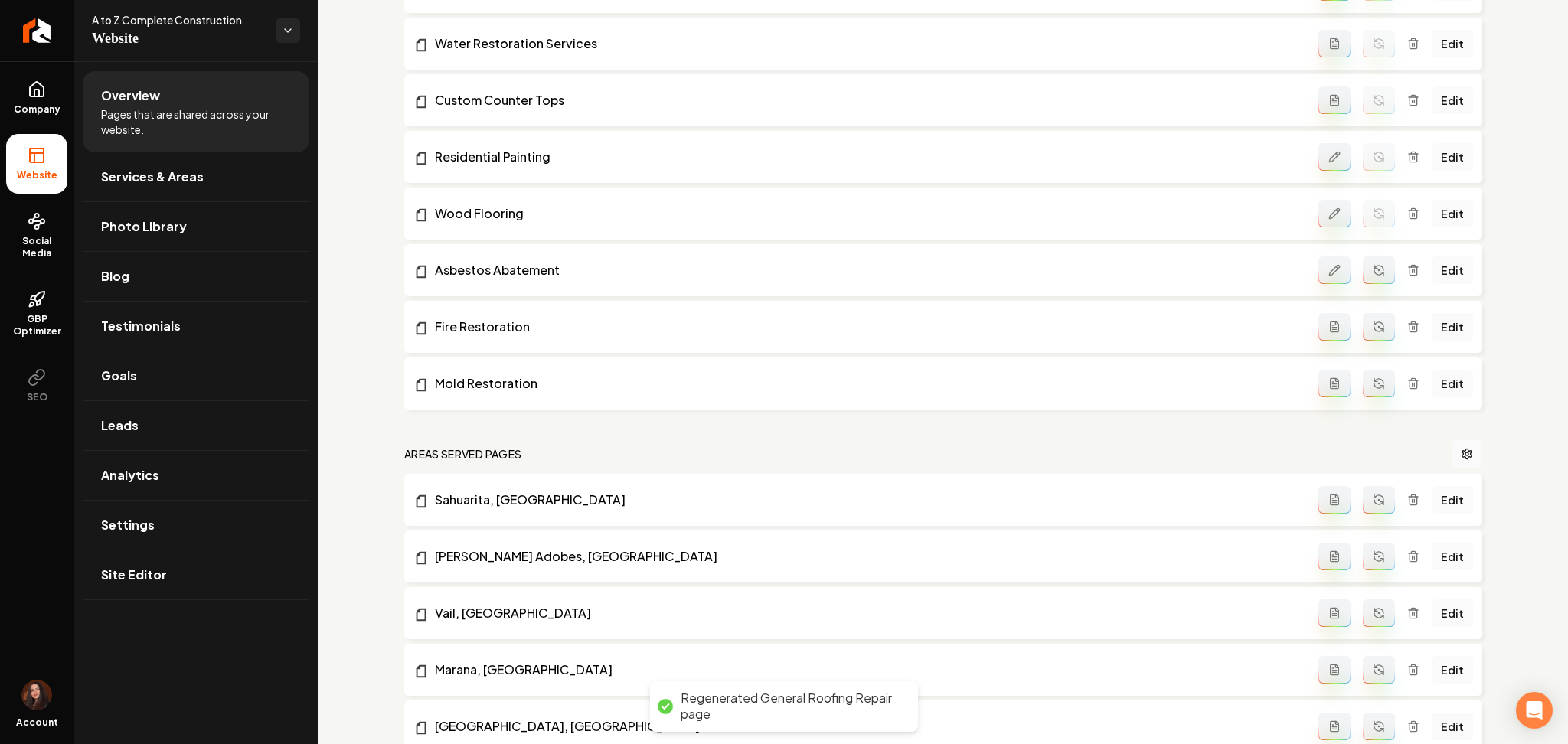
click at [1363, 272] on button "Main content area" at bounding box center [1379, 269] width 32 height 28
click at [1373, 329] on icon "Main content area" at bounding box center [1379, 327] width 12 height 12
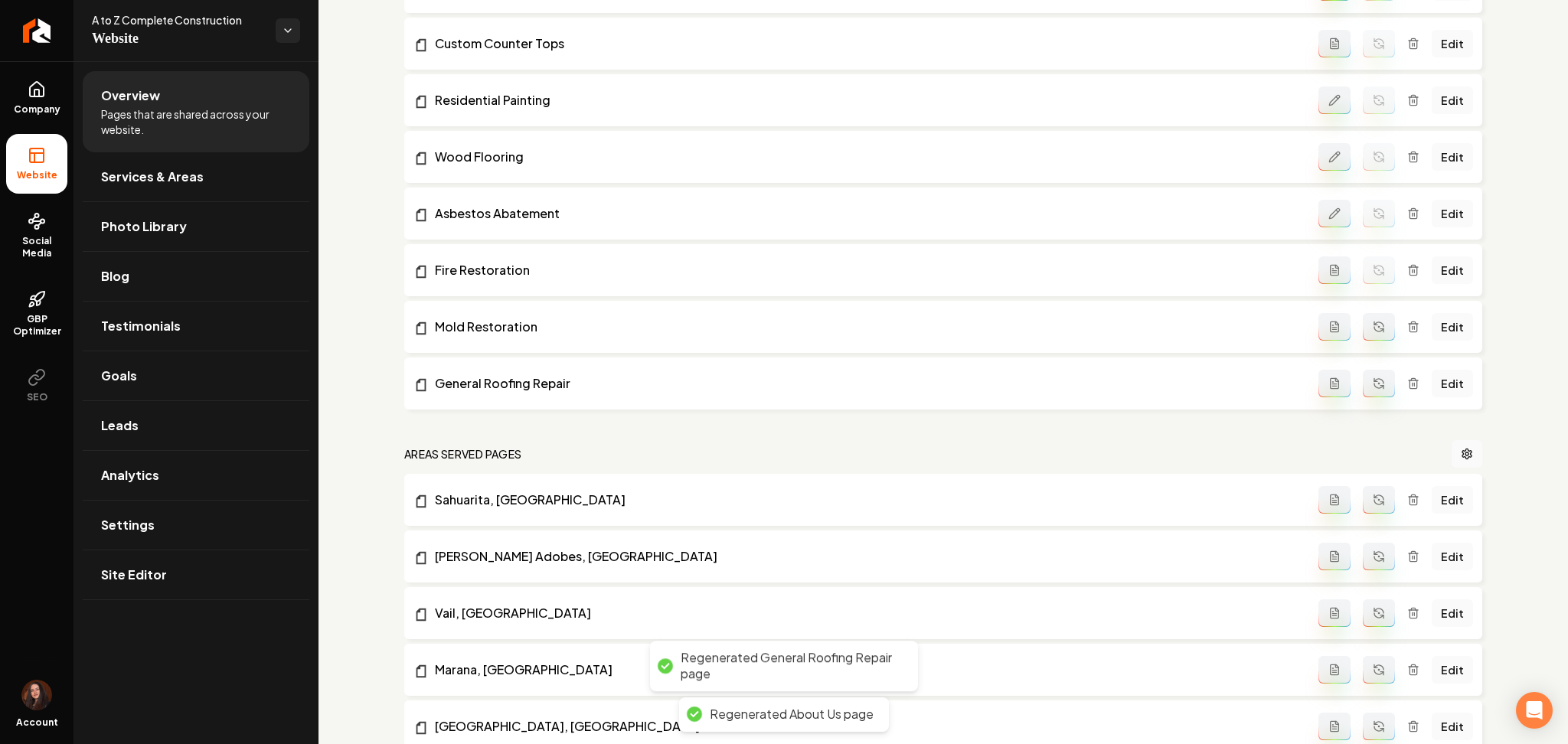
scroll to position [1110, 0]
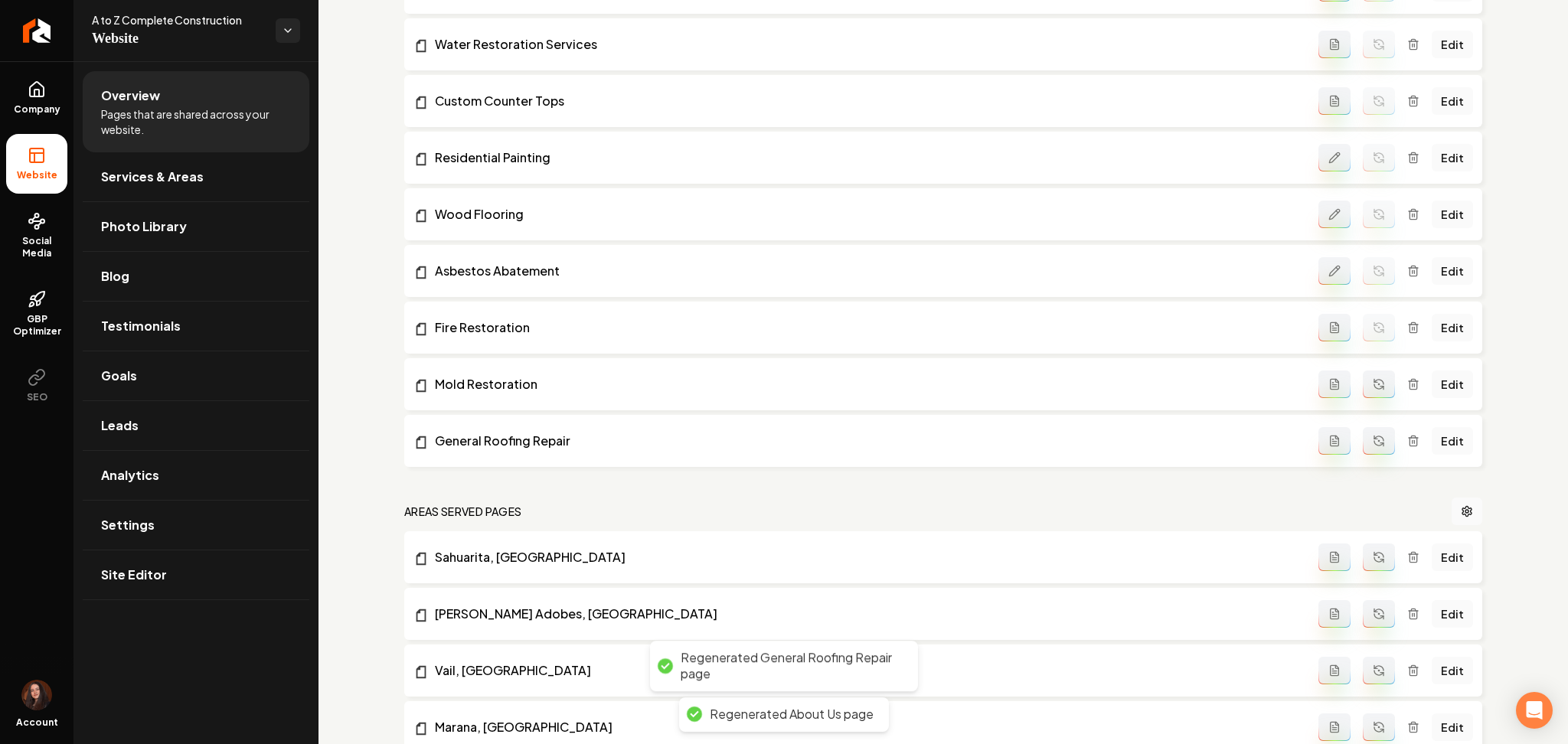
click at [1373, 390] on icon "Main content area" at bounding box center [1379, 384] width 12 height 12
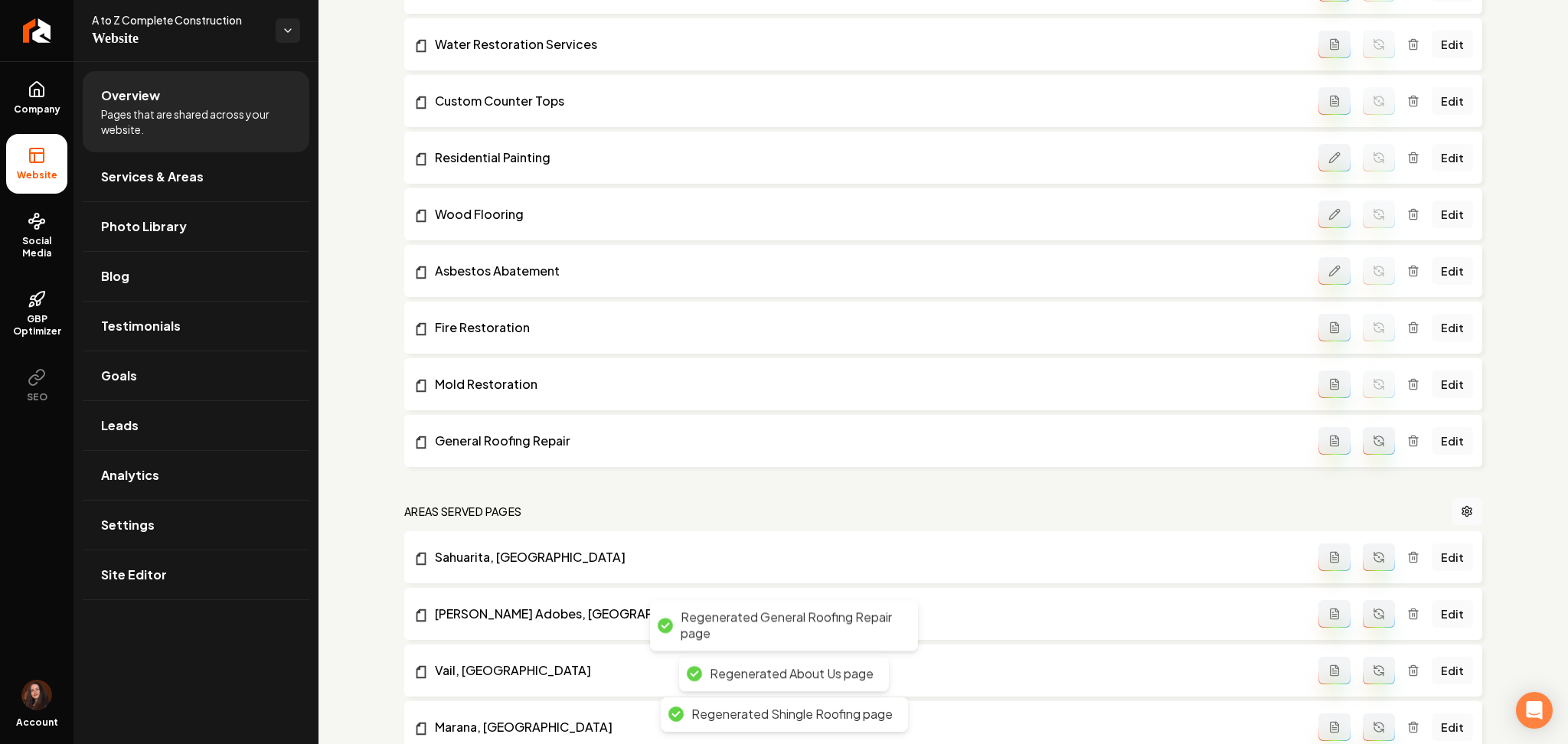
click at [1373, 440] on icon "Main content area" at bounding box center [1379, 440] width 12 height 12
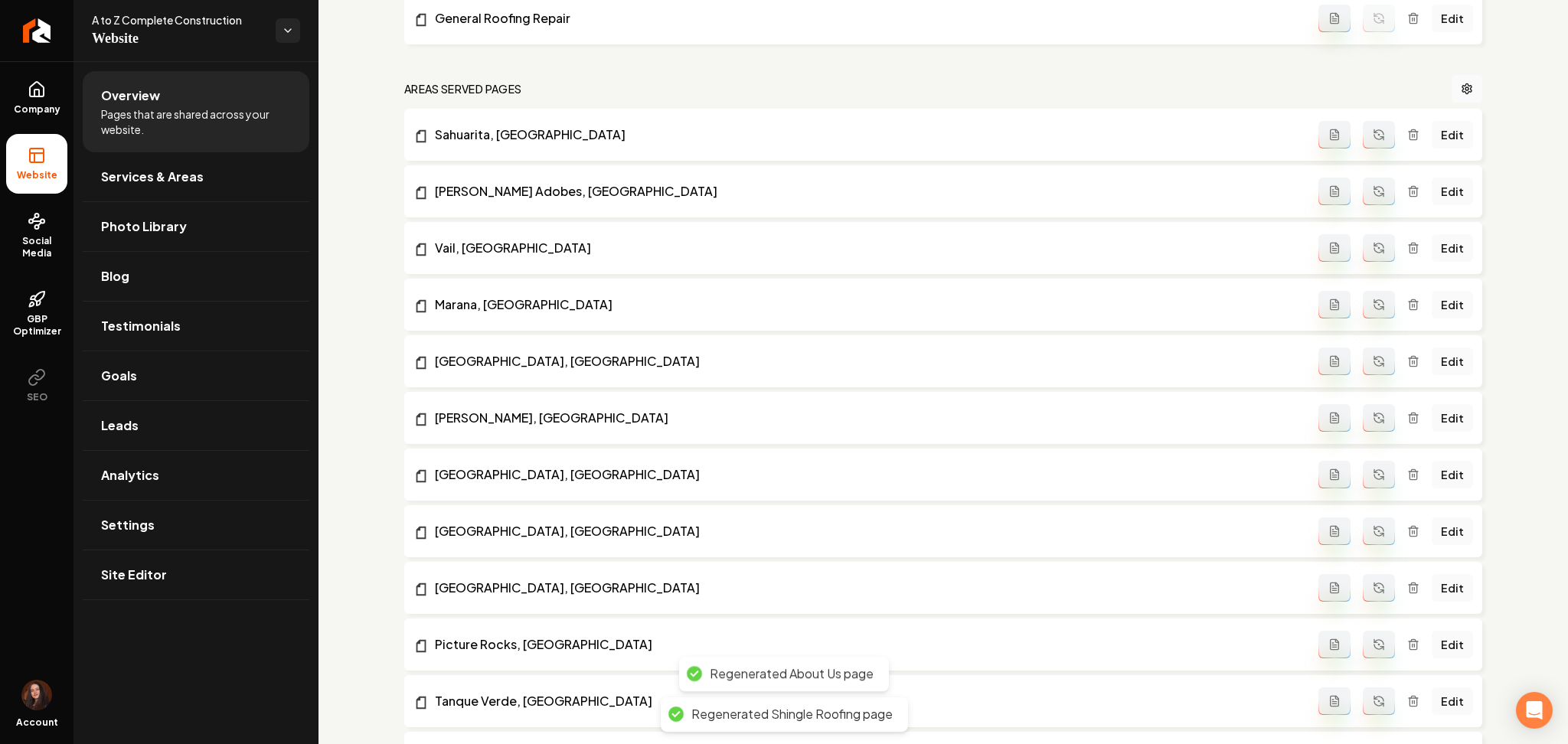
scroll to position [1620, 0]
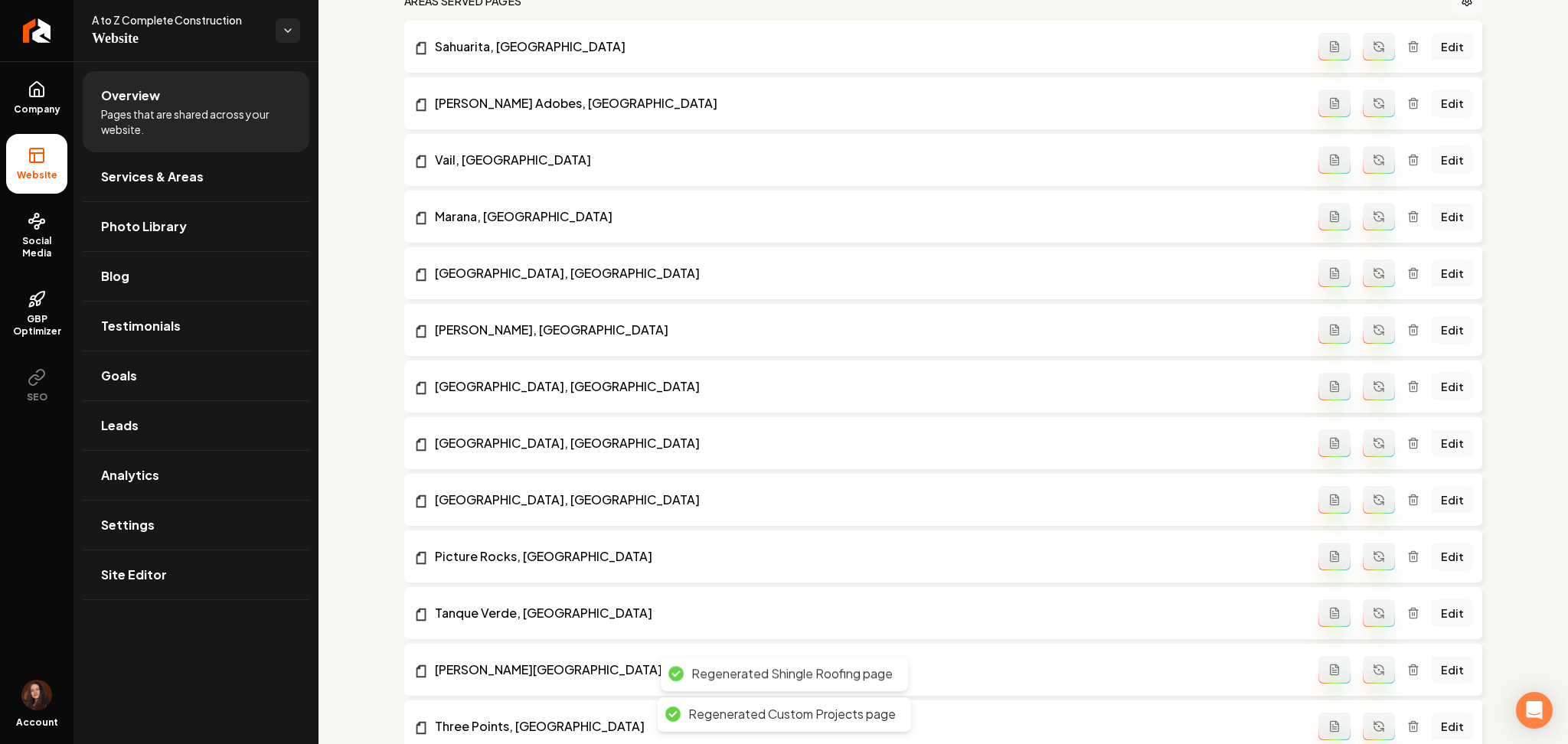
click at [1363, 55] on button "Main content area" at bounding box center [1379, 46] width 32 height 28
click at [1373, 103] on icon "Main content area" at bounding box center [1379, 103] width 12 height 12
click at [1373, 159] on icon "Main content area" at bounding box center [1379, 159] width 12 height 12
click at [1373, 215] on icon "Main content area" at bounding box center [1379, 216] width 12 height 12
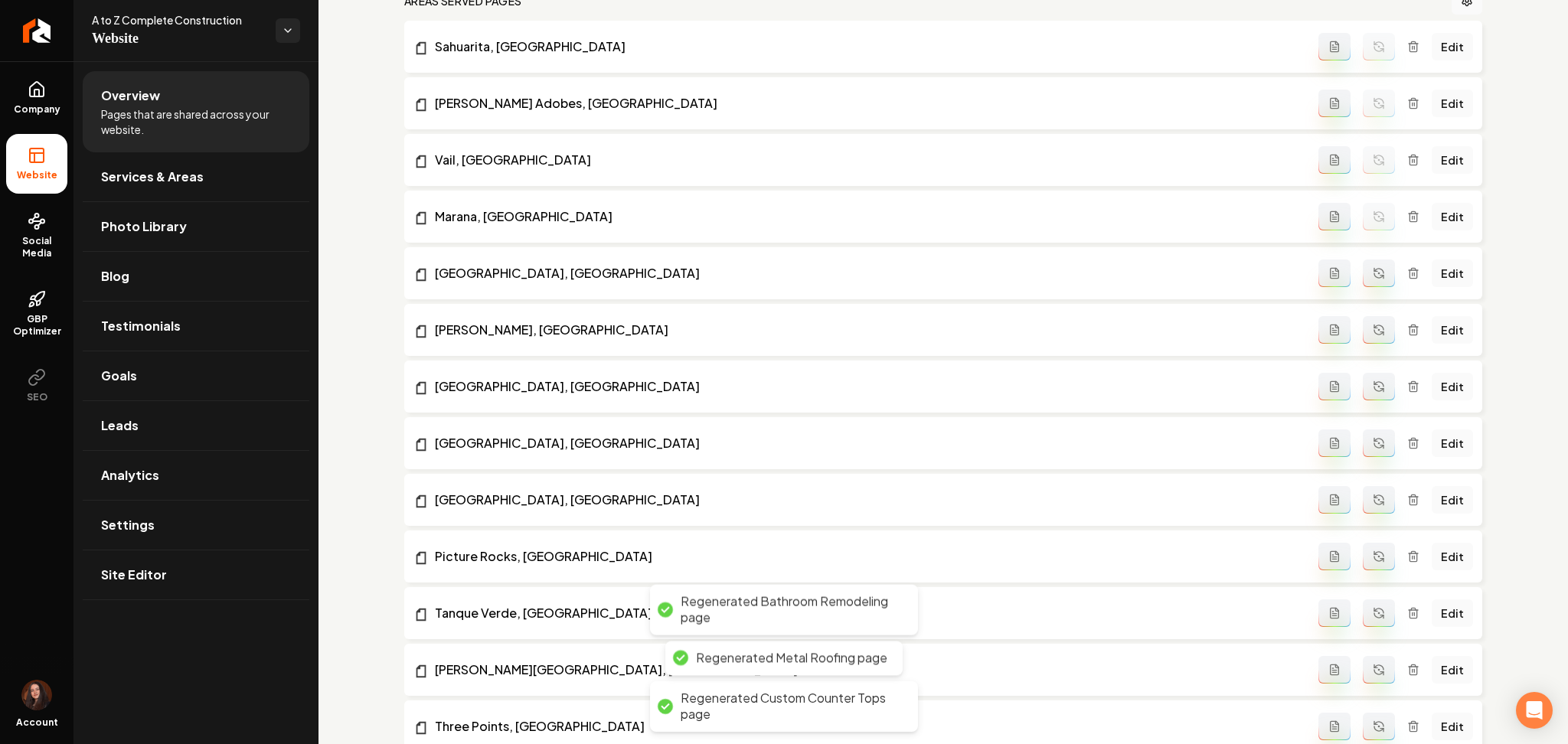
drag, startPoint x: 1373, startPoint y: 283, endPoint x: 1368, endPoint y: 323, distance: 40.3
click at [1370, 282] on button "Main content area" at bounding box center [1379, 273] width 32 height 28
click at [1373, 329] on icon "Main content area" at bounding box center [1379, 329] width 12 height 12
click at [1373, 391] on icon "Main content area" at bounding box center [1379, 386] width 12 height 12
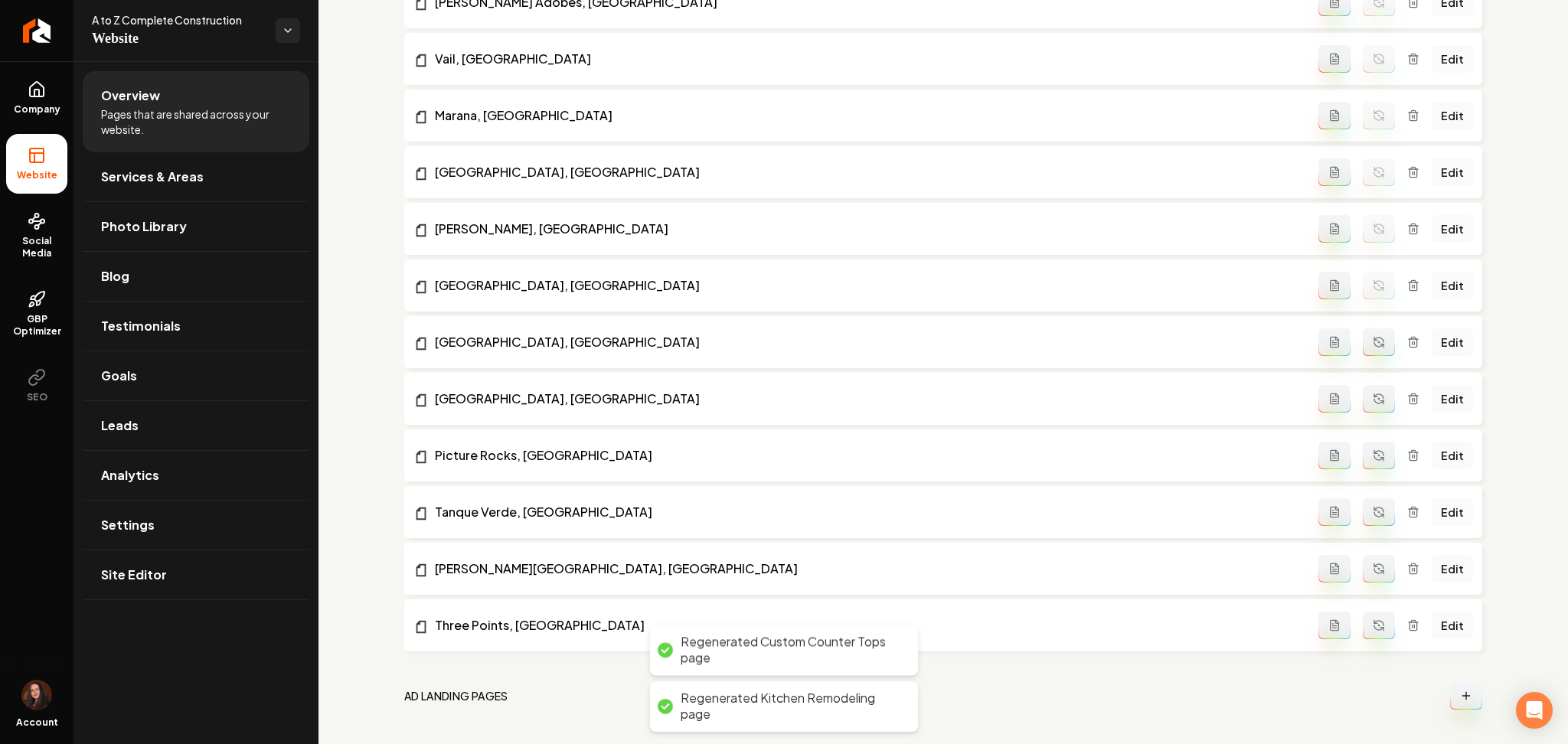
scroll to position [1722, 0]
click at [1374, 337] on icon "Main content area" at bounding box center [1379, 339] width 10 height 5
click at [1373, 395] on icon "Main content area" at bounding box center [1379, 397] width 12 height 12
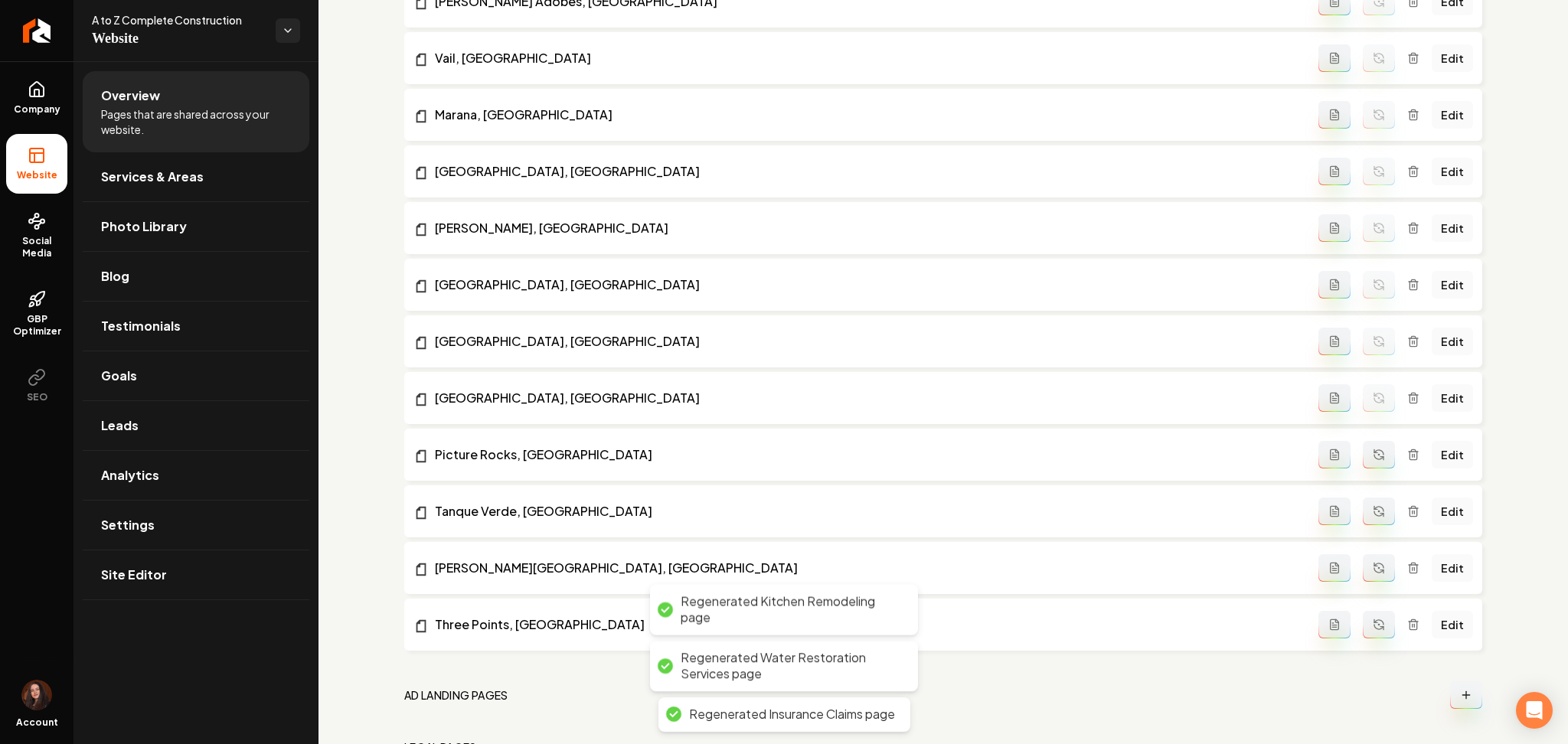
click at [1373, 449] on icon "Main content area" at bounding box center [1379, 455] width 12 height 12
click at [1373, 505] on icon "Main content area" at bounding box center [1379, 511] width 12 height 12
click at [1373, 571] on icon "Main content area" at bounding box center [1379, 567] width 12 height 12
click at [1373, 622] on icon "Main content area" at bounding box center [1379, 624] width 12 height 12
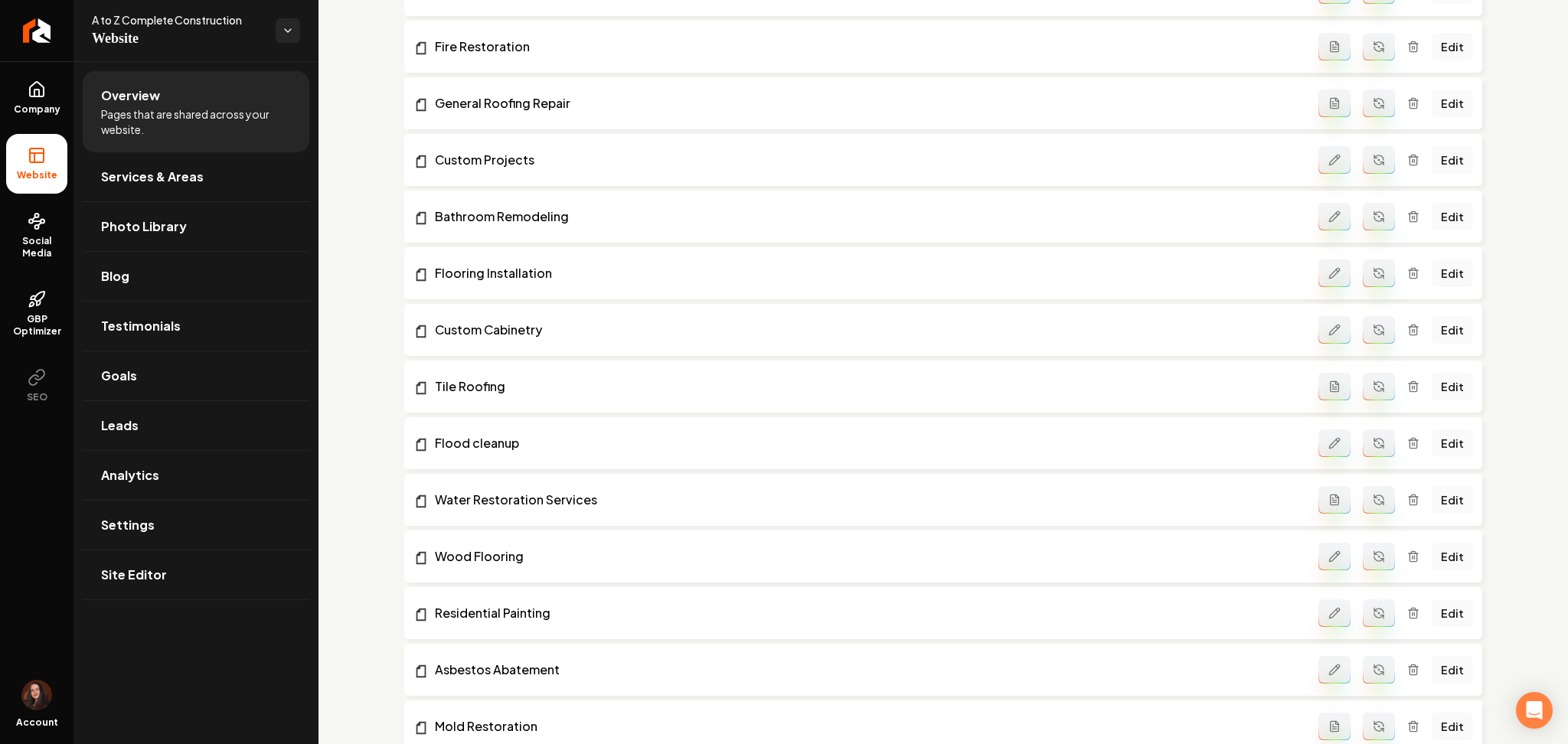
scroll to position [441, 0]
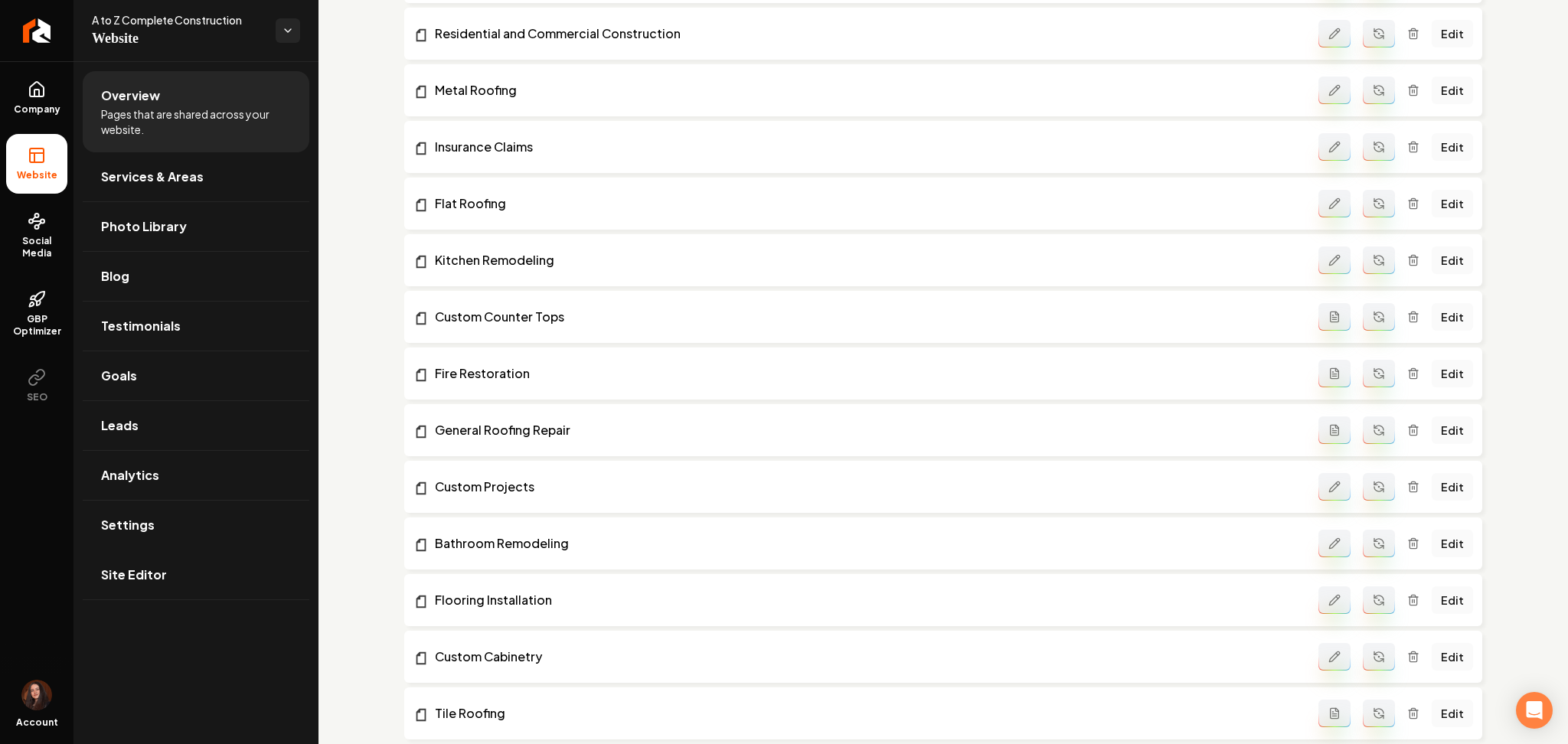
drag, startPoint x: 191, startPoint y: 580, endPoint x: 399, endPoint y: 488, distance: 227.4
click at [191, 580] on link "Site Editor" at bounding box center [196, 574] width 226 height 49
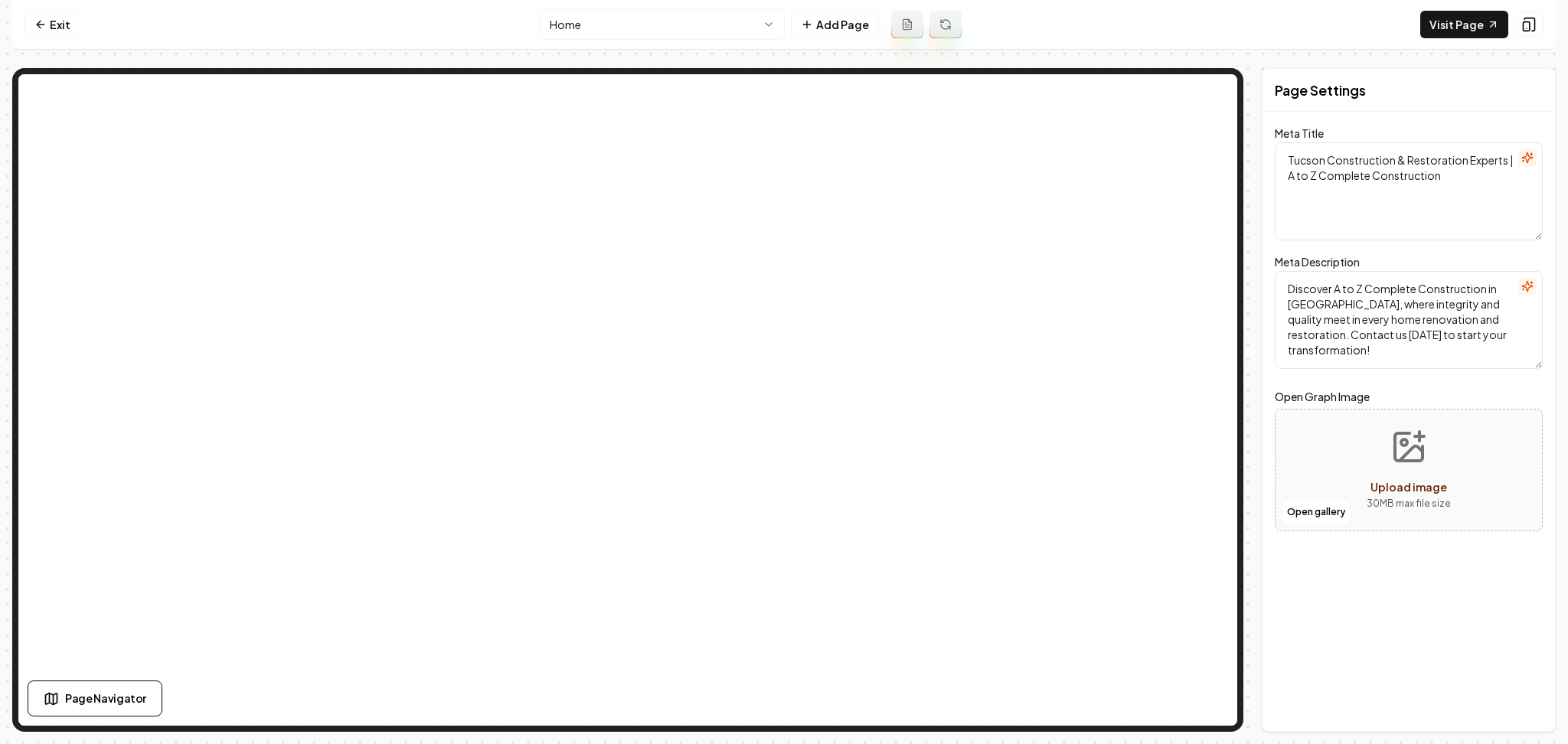
drag, startPoint x: 1456, startPoint y: 175, endPoint x: 1264, endPoint y: 173, distance: 192.0
click at [1264, 173] on div "Page Settings Meta Title Tucson Construction & Restoration Experts | A to Z Com…" at bounding box center [1409, 399] width 294 height 664
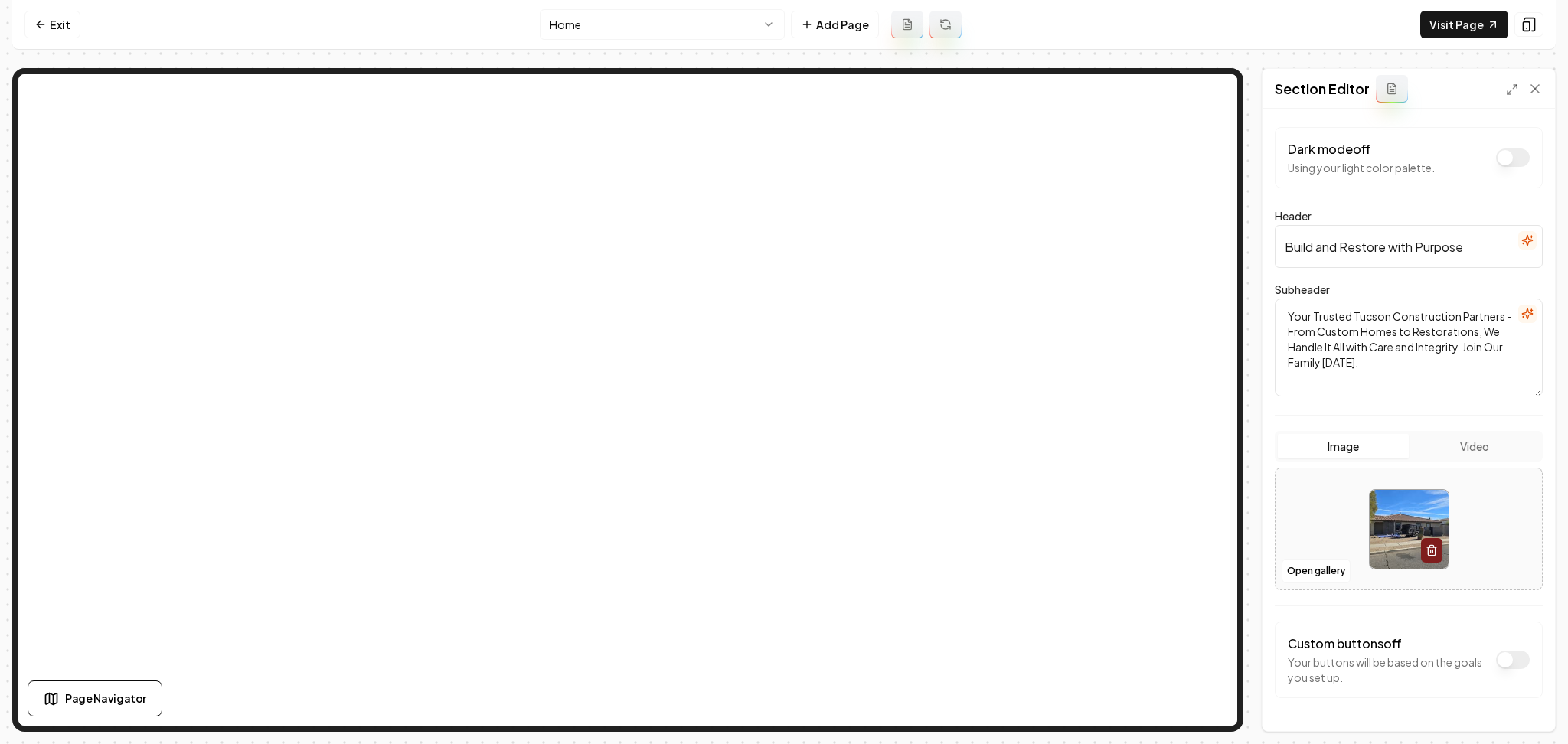
click at [1427, 249] on input "Build and Restore with Purpose" at bounding box center [1408, 246] width 268 height 43
paste input "A to Z Complete Construction"
click at [1323, 564] on button "Open gallery" at bounding box center [1316, 571] width 69 height 25
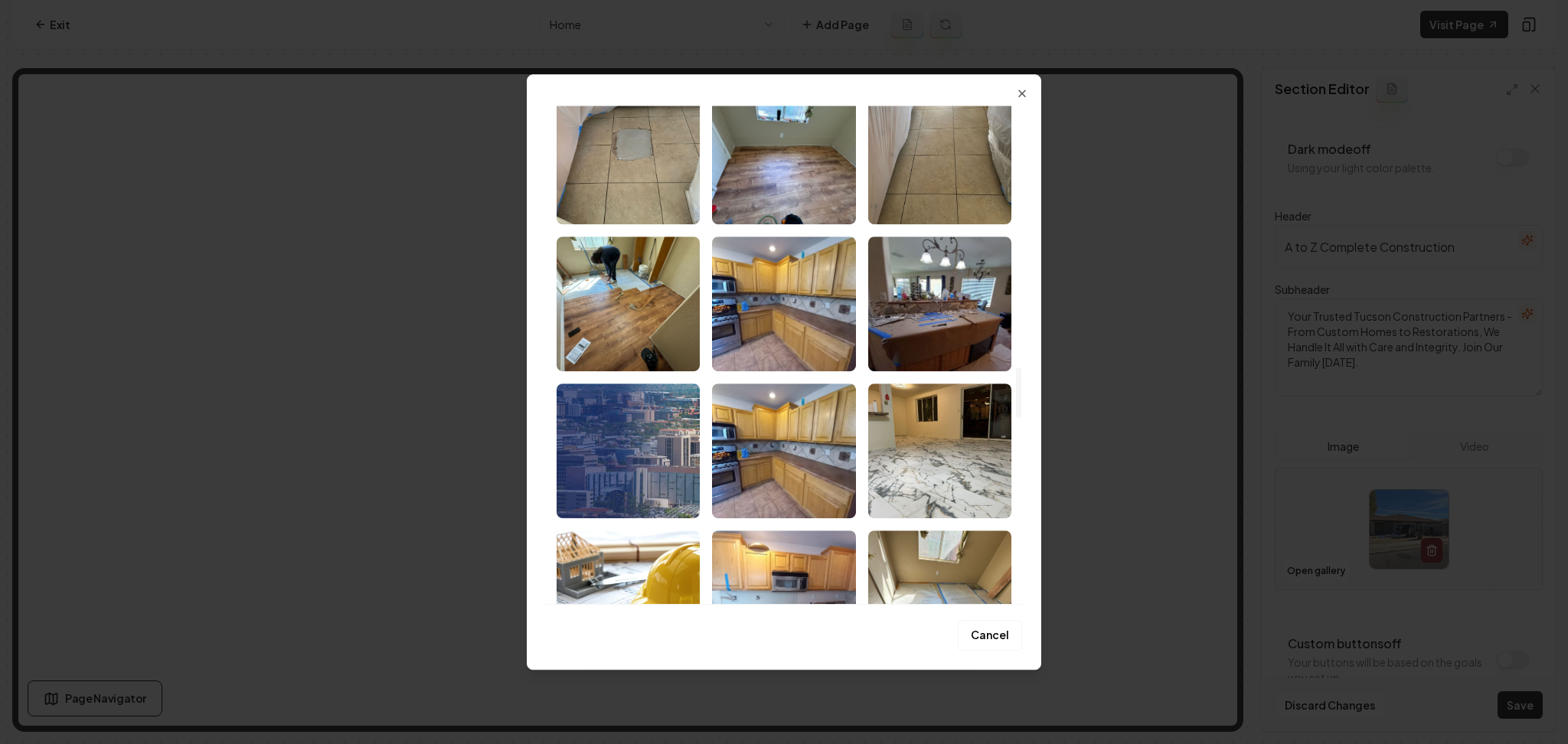
scroll to position [2556, 0]
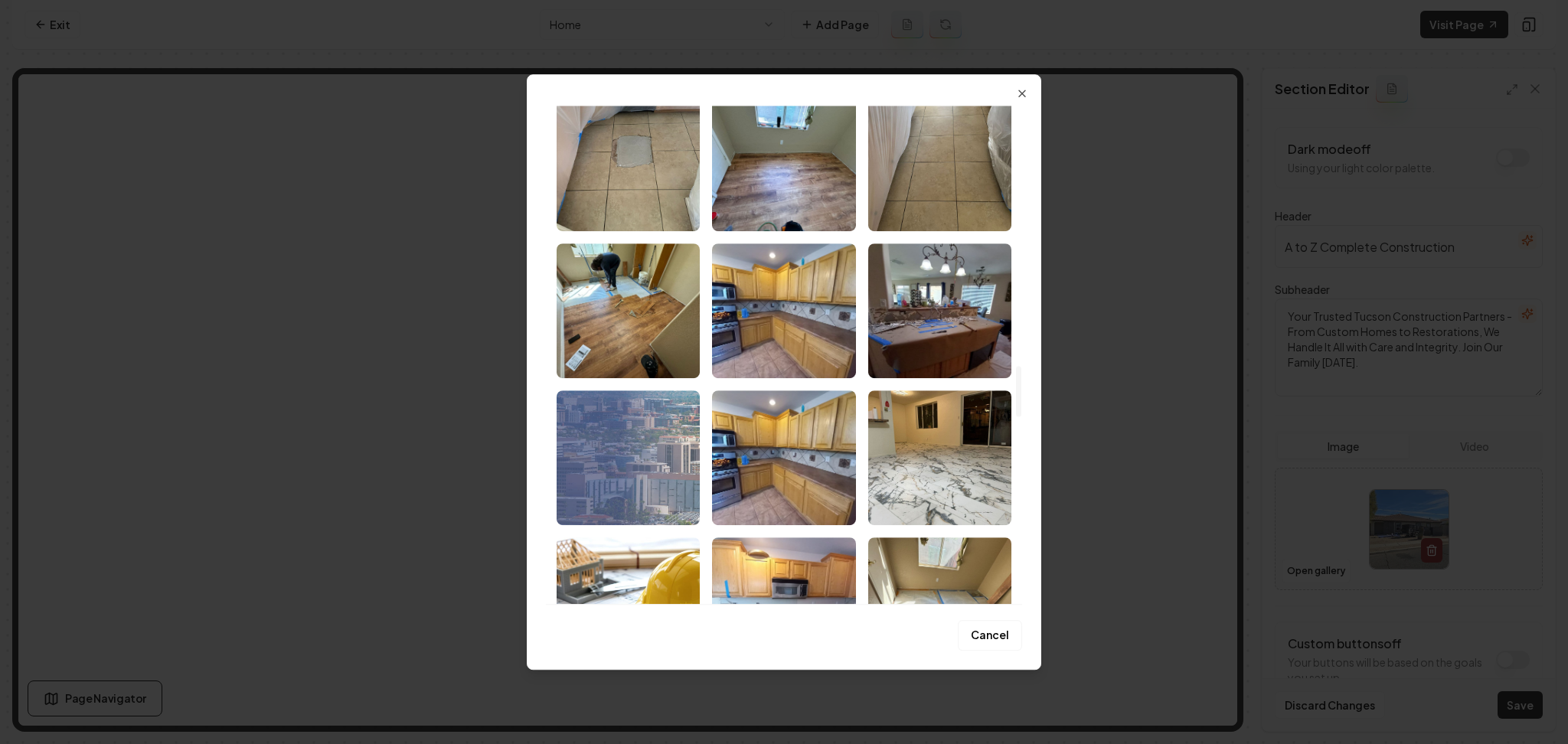
click at [675, 476] on img "Select image image_67af65fe432c476416948186.png" at bounding box center [629, 457] width 143 height 135
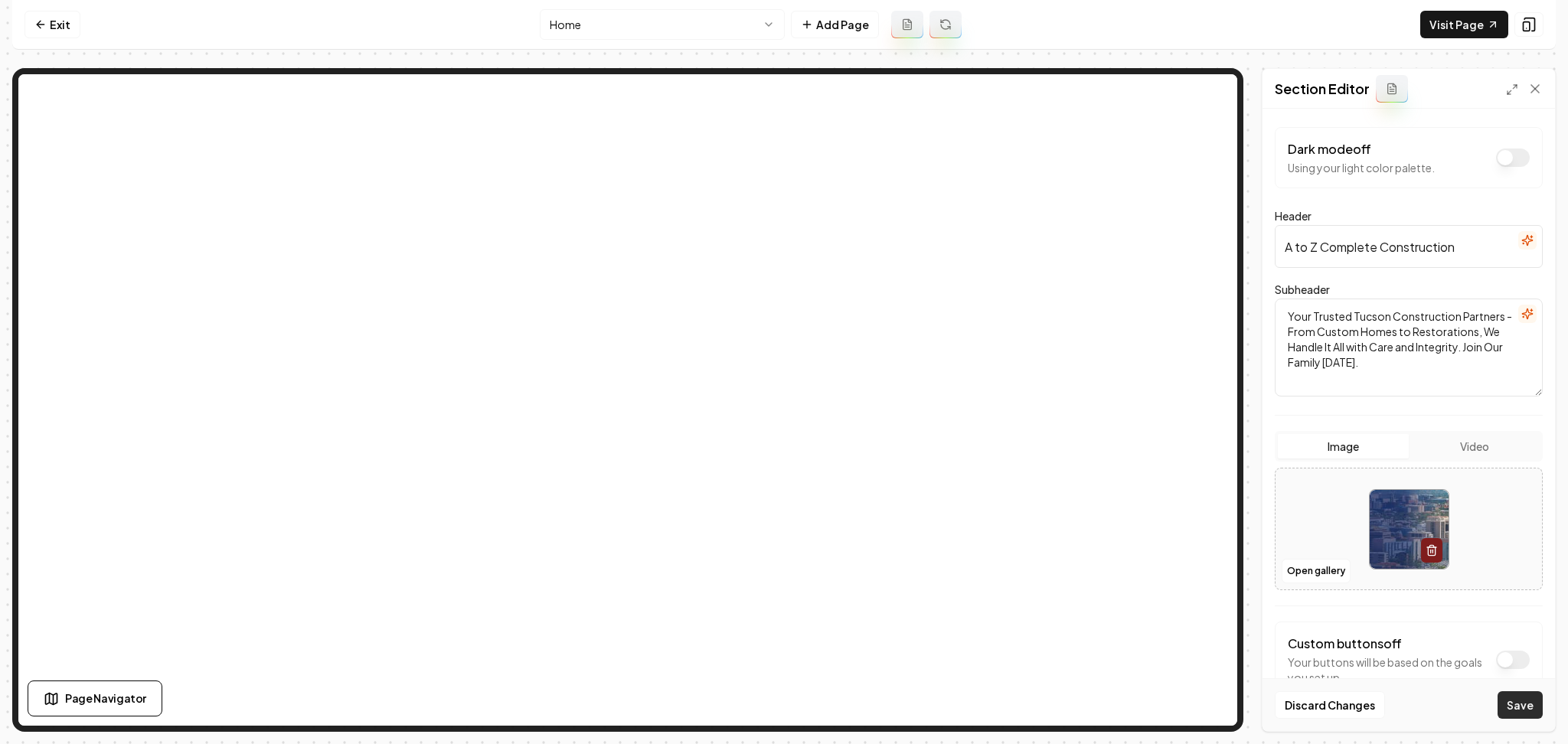
click at [1514, 701] on button "Save" at bounding box center [1519, 705] width 45 height 28
click at [1490, 241] on input "A to Z Complete Construction" at bounding box center [1408, 246] width 268 height 43
type input "A to Z Complete Construction LLC"
click at [1535, 708] on button "Save" at bounding box center [1519, 705] width 45 height 28
click at [582, 27] on html "Computer Required This feature is only available on a computer. Please switch t…" at bounding box center [784, 372] width 1568 height 744
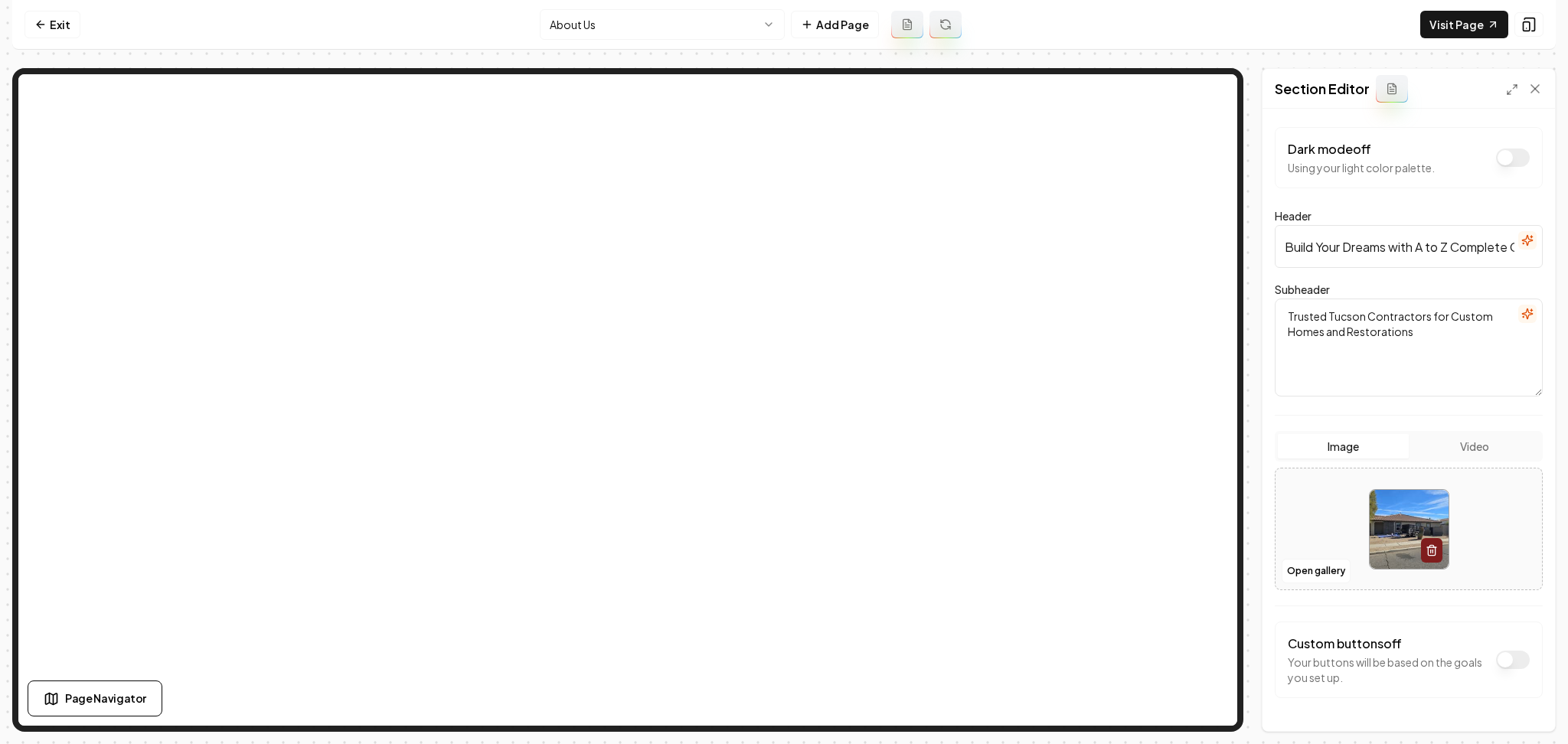
click at [1375, 256] on input "Build Your Dreams with A to Z Complete Construction" at bounding box center [1408, 246] width 268 height 43
paste input "Restoring Excellence, Building Dreams"
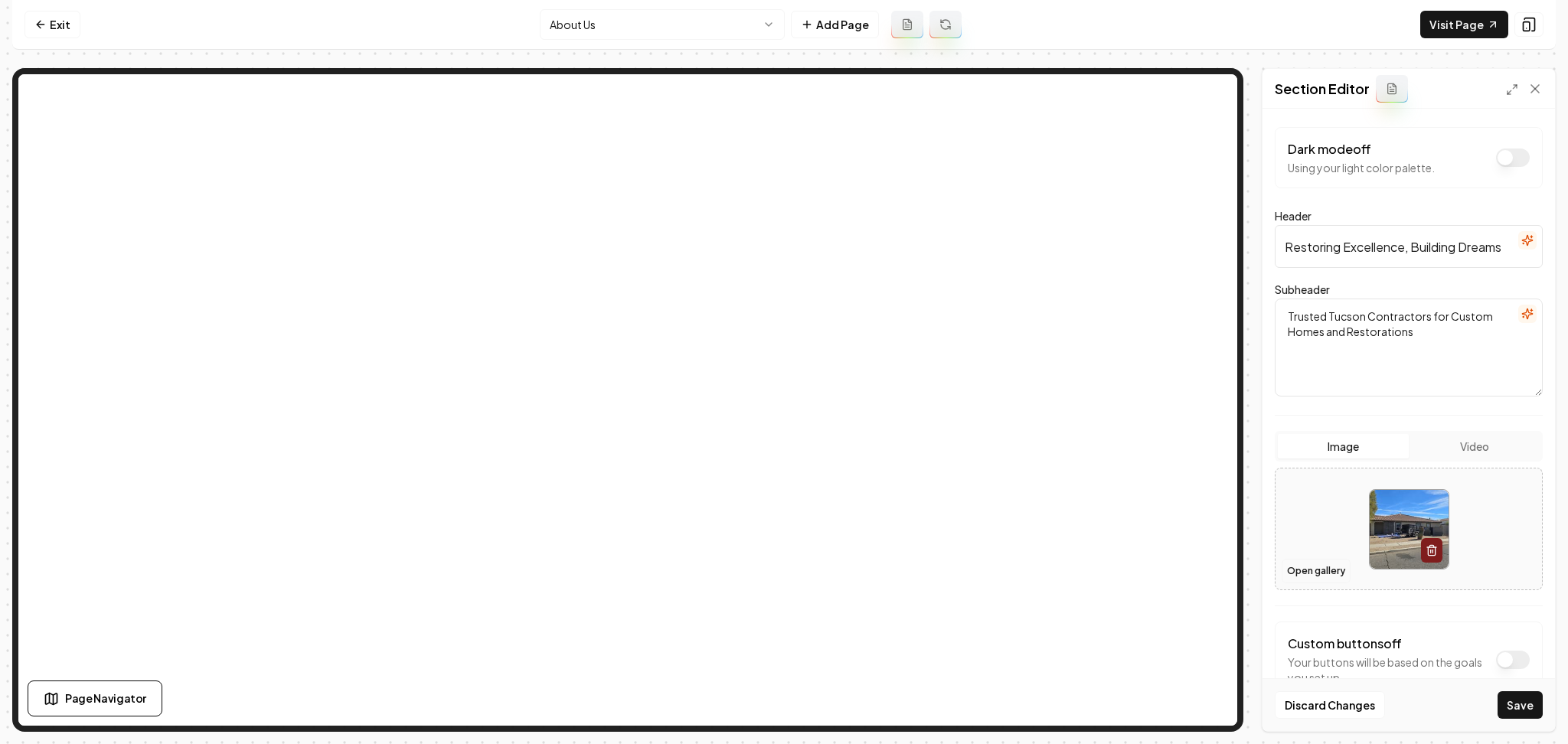
type input "Restoring Excellence, Building Dreams"
click at [1323, 565] on button "Open gallery" at bounding box center [1316, 571] width 69 height 25
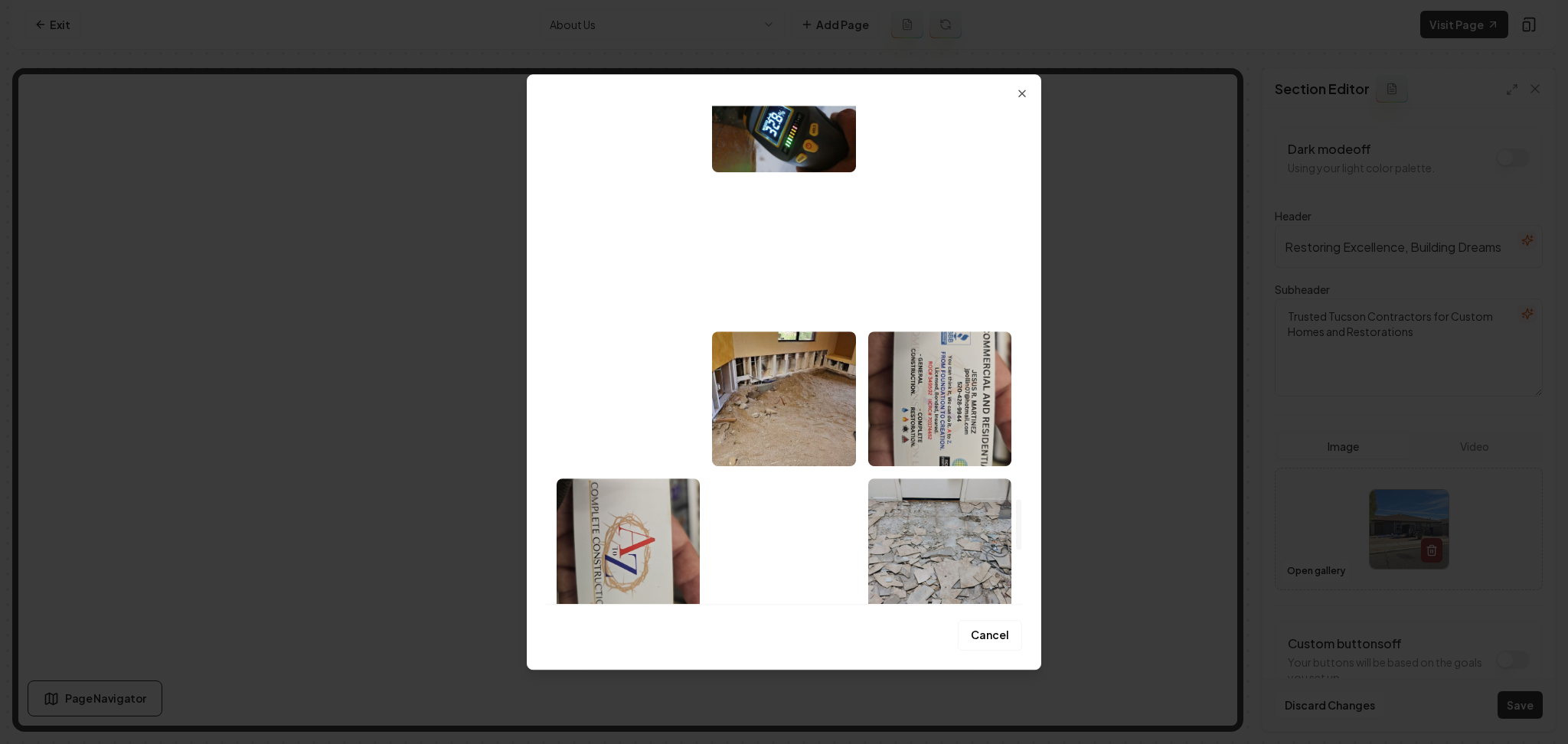
scroll to position [3571, 0]
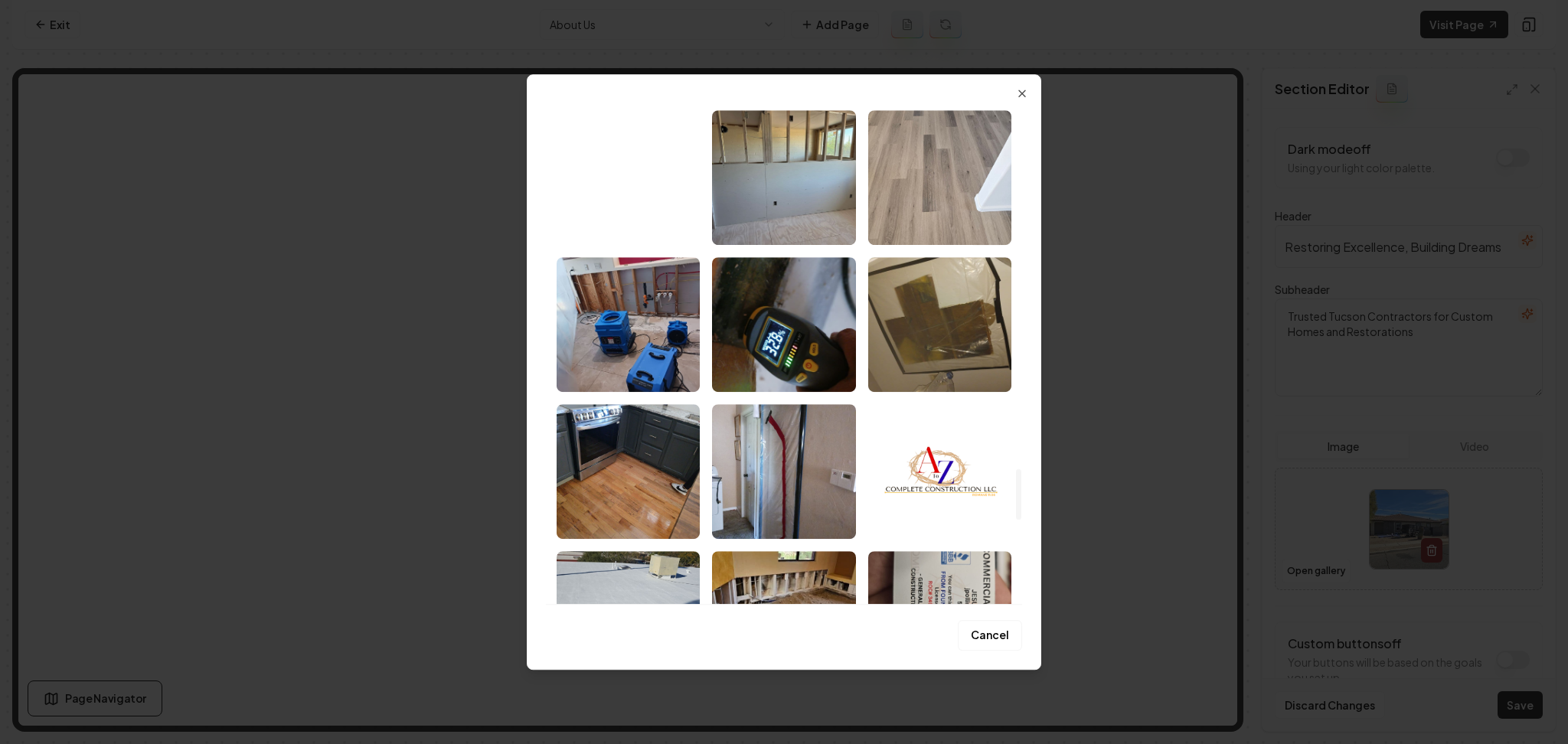
click at [678, 209] on img "Select image image_67ae6dc6432c476416c3cf9c.jpeg" at bounding box center [629, 177] width 143 height 135
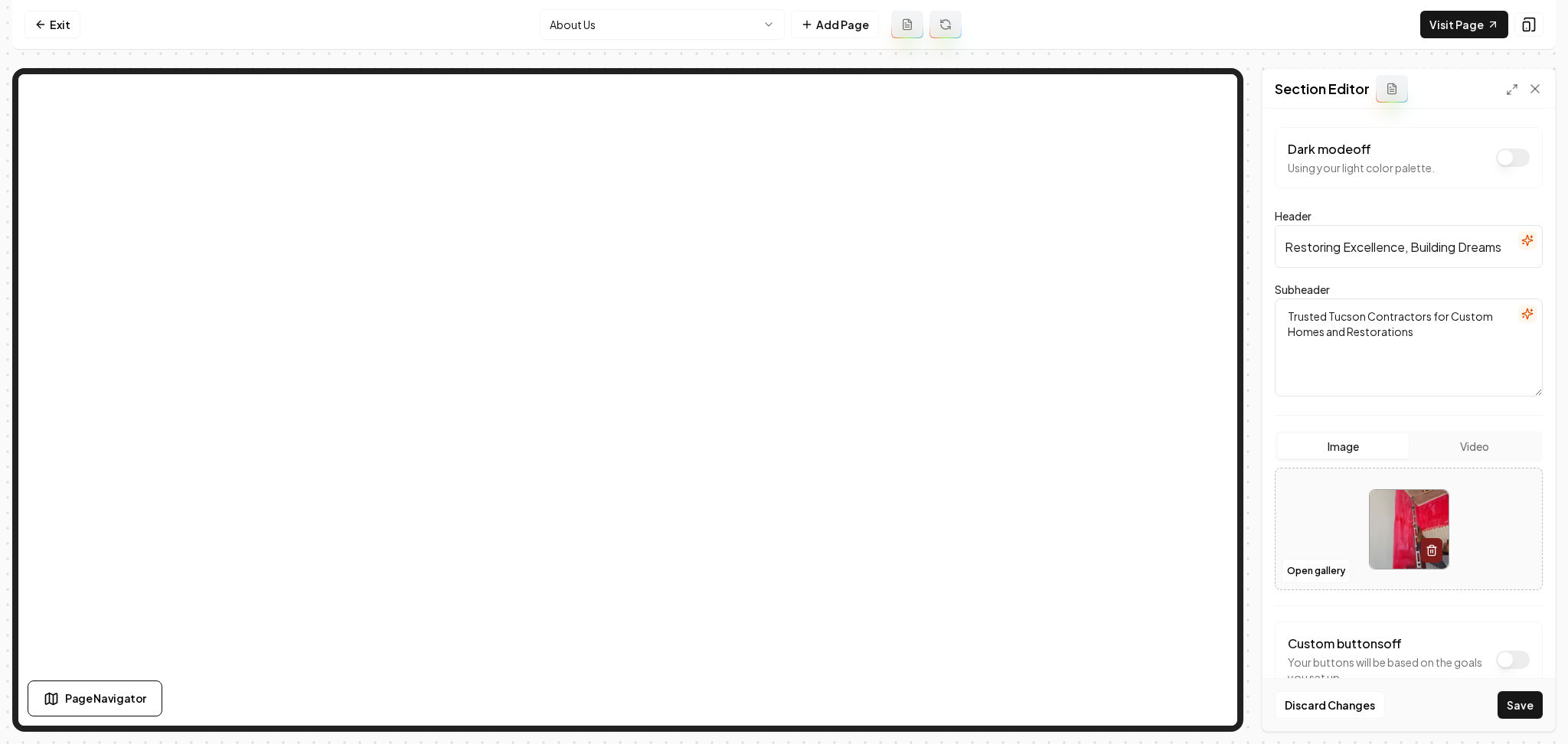
click at [1497, 706] on div "Discard Changes Save" at bounding box center [1408, 704] width 292 height 53
click at [1504, 701] on button "Save" at bounding box center [1519, 705] width 45 height 28
click at [1550, 99] on div "Section Editor" at bounding box center [1408, 89] width 292 height 40
click at [1540, 91] on icon at bounding box center [1536, 89] width 15 height 15
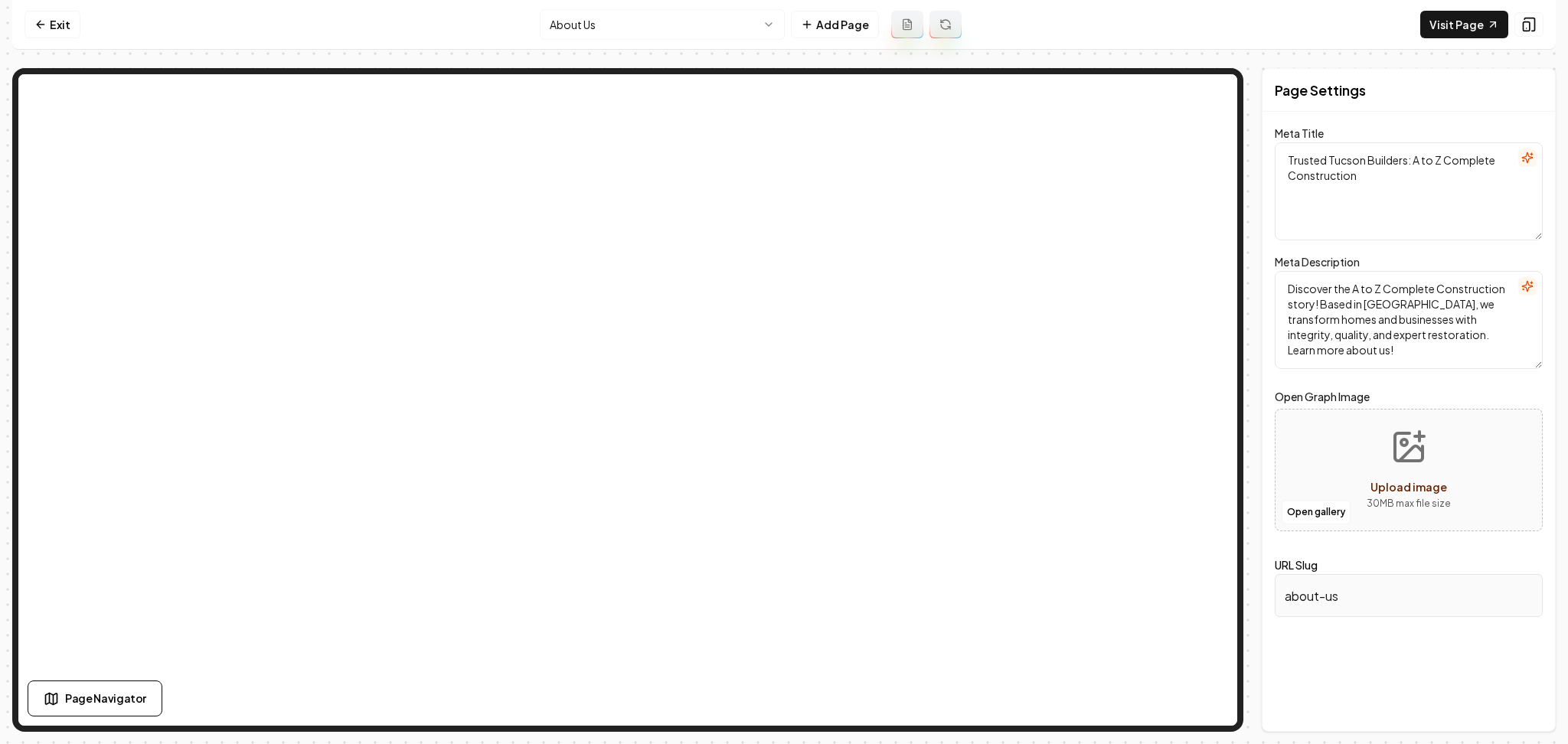
click at [89, 34] on nav "Exit About Us Add Page Visit Page" at bounding box center [784, 25] width 1544 height 50
click at [74, 23] on link "Exit" at bounding box center [53, 24] width 55 height 28
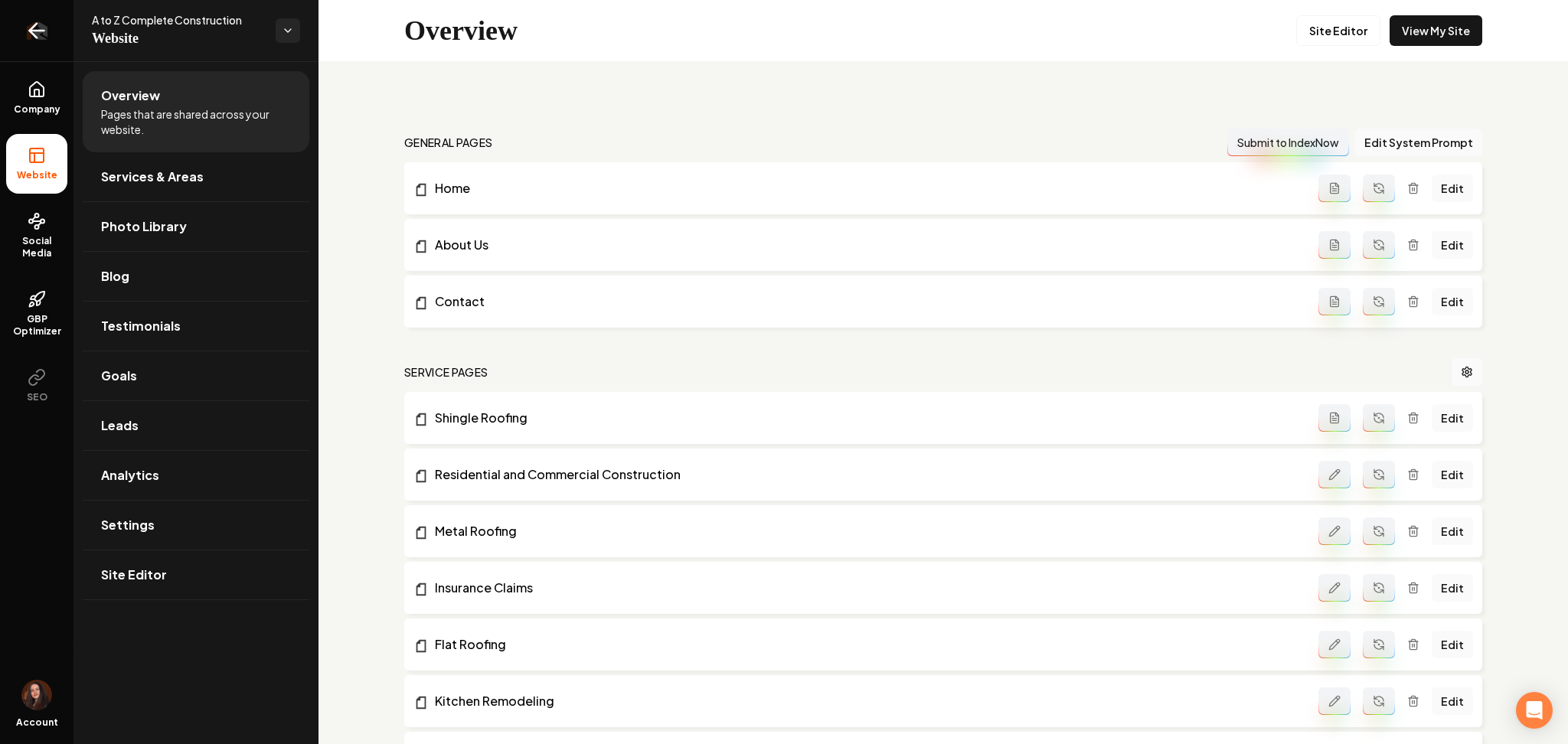
click at [65, 22] on link "Return to dashboard" at bounding box center [36, 31] width 74 height 61
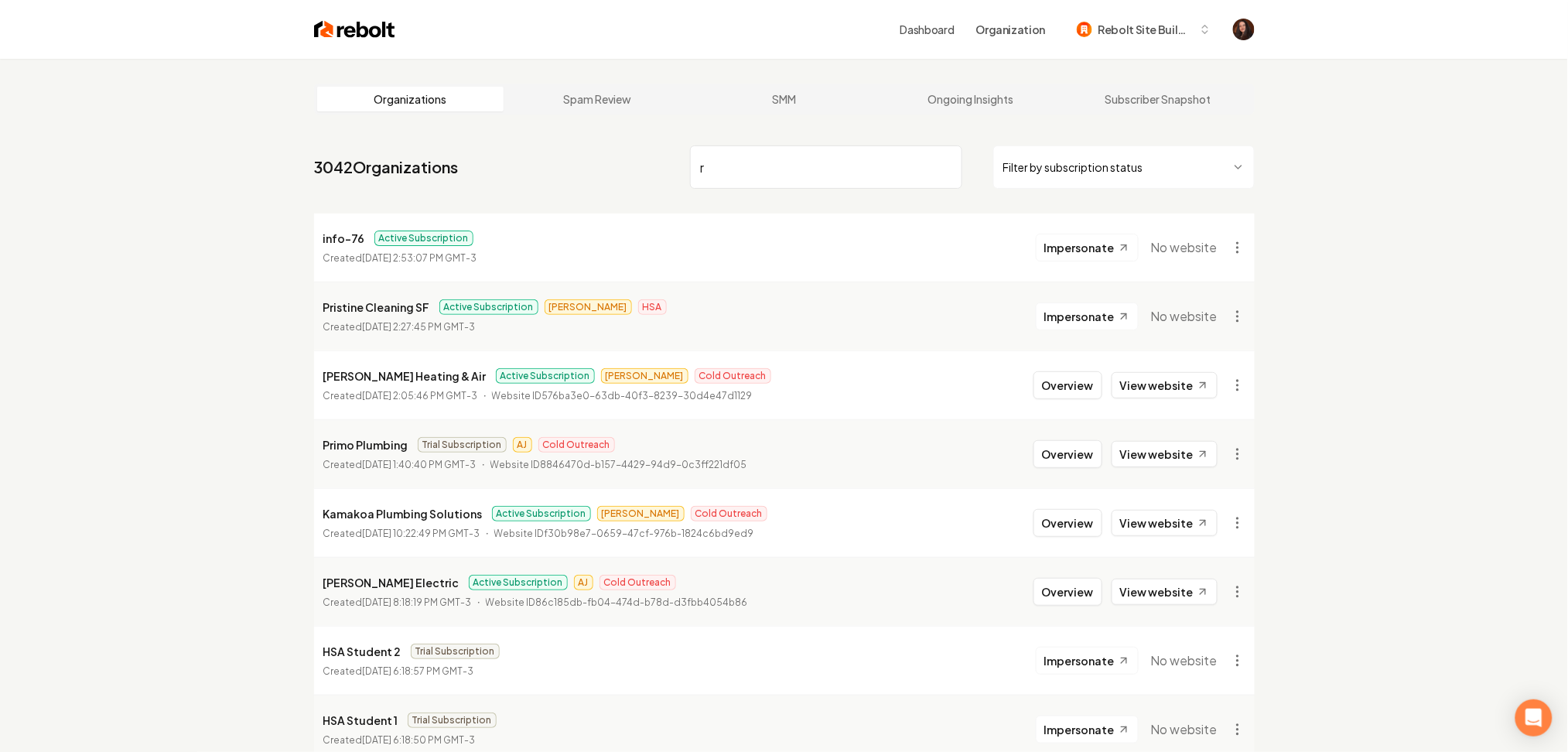
click at [796, 174] on input "r" at bounding box center [826, 167] width 272 height 43
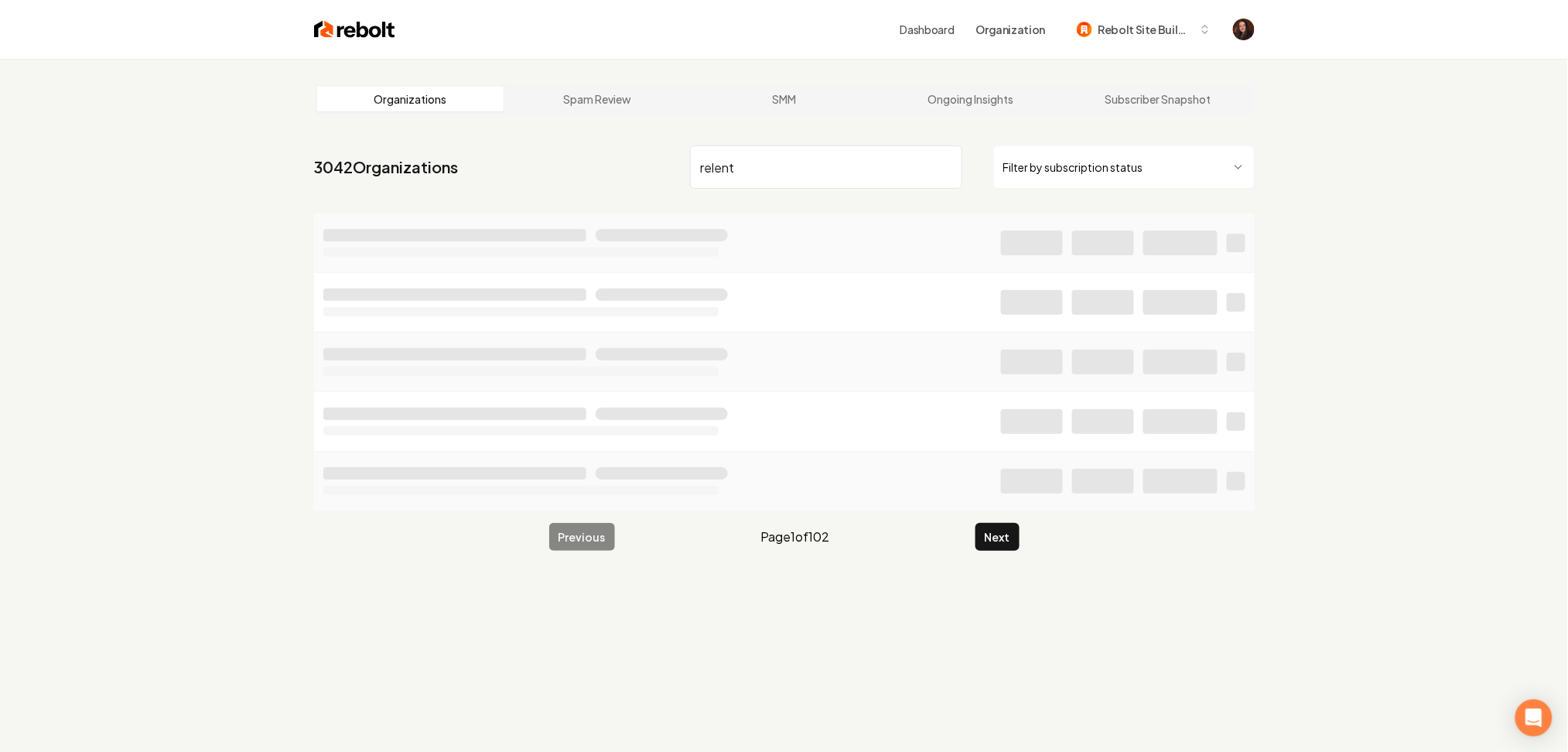
type input "relent"
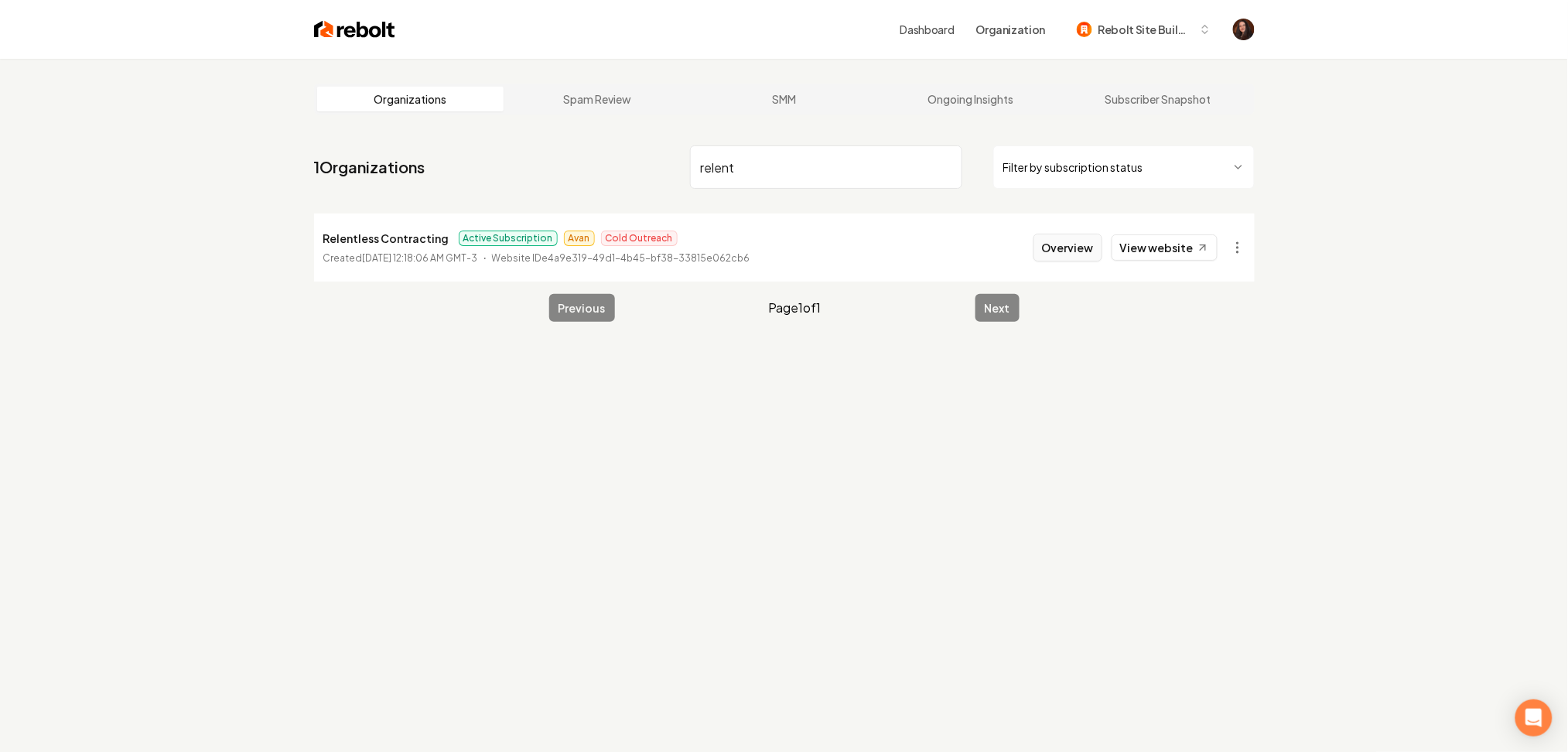
click at [1080, 251] on button "Overview" at bounding box center [1068, 247] width 69 height 28
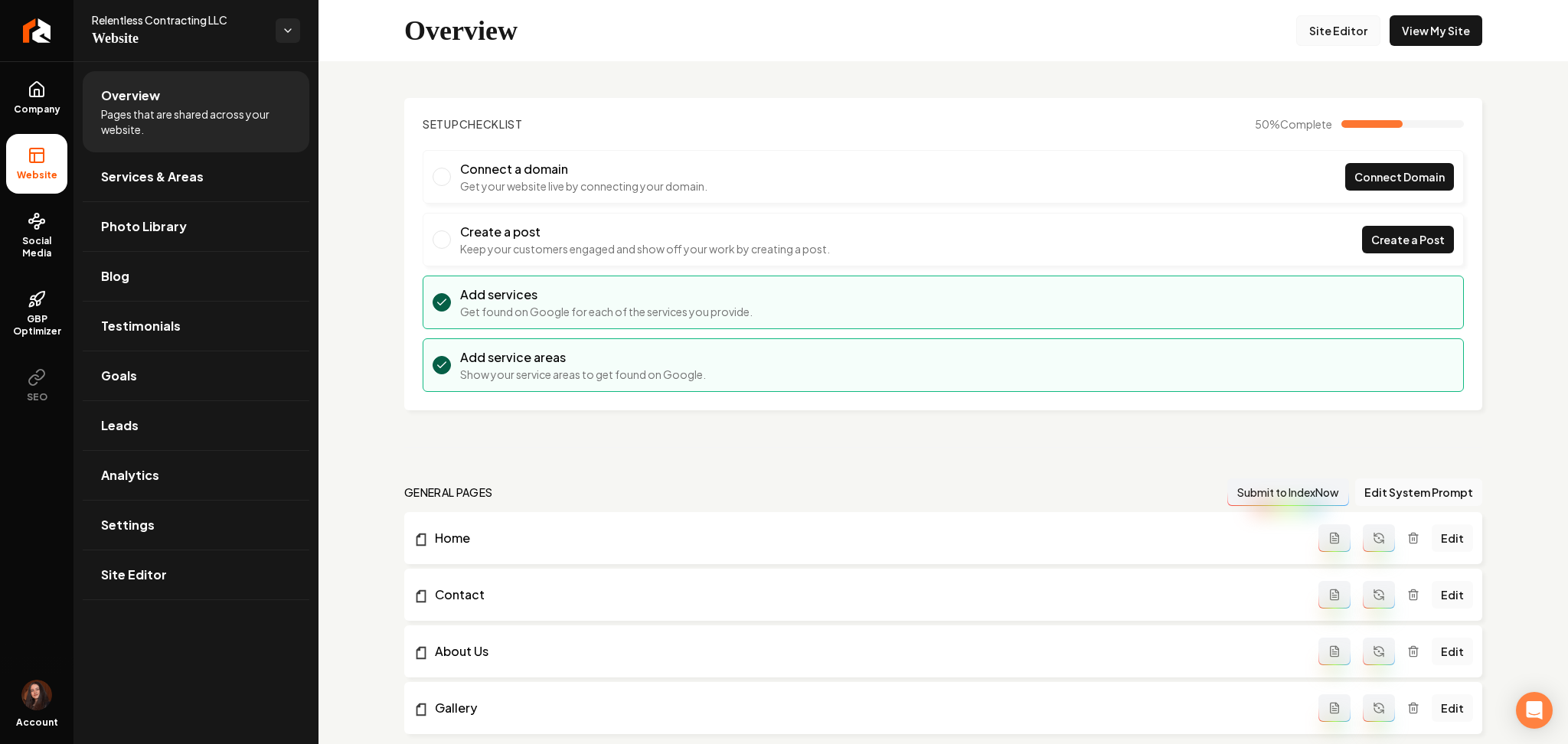
click at [1328, 24] on link "Site Editor" at bounding box center [1339, 31] width 84 height 31
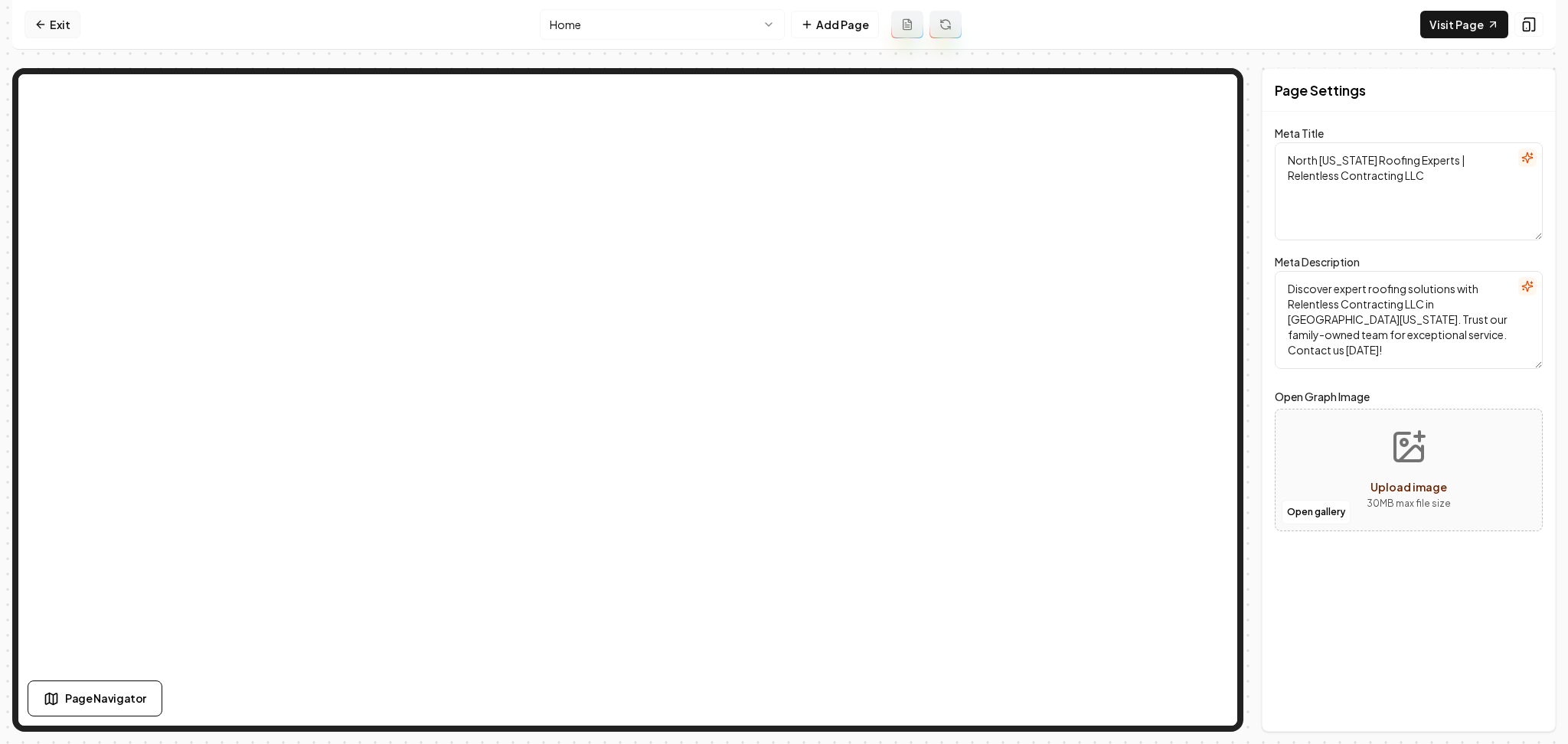
click at [40, 13] on link "Exit" at bounding box center [53, 24] width 55 height 28
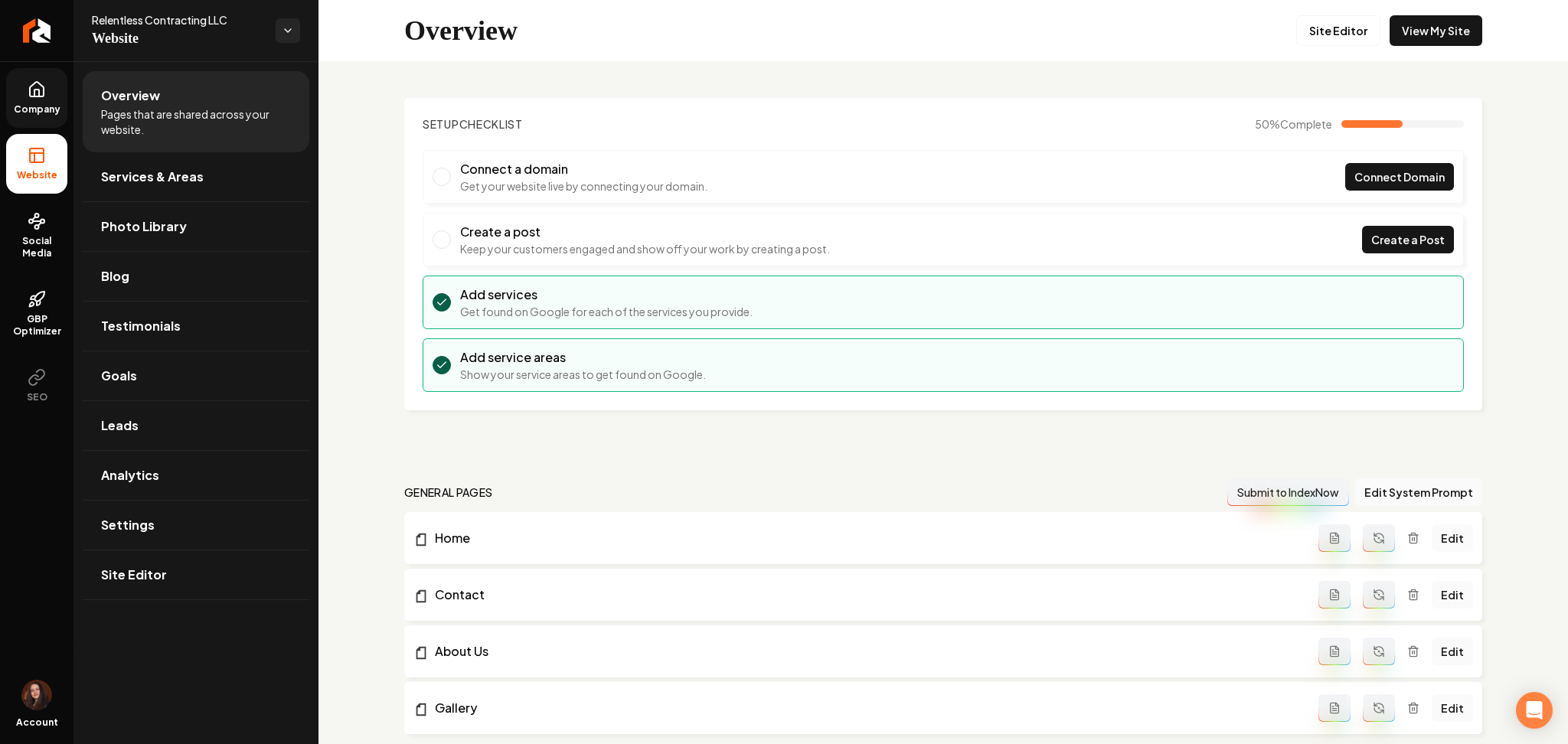
click at [18, 117] on link "Company" at bounding box center [36, 97] width 61 height 60
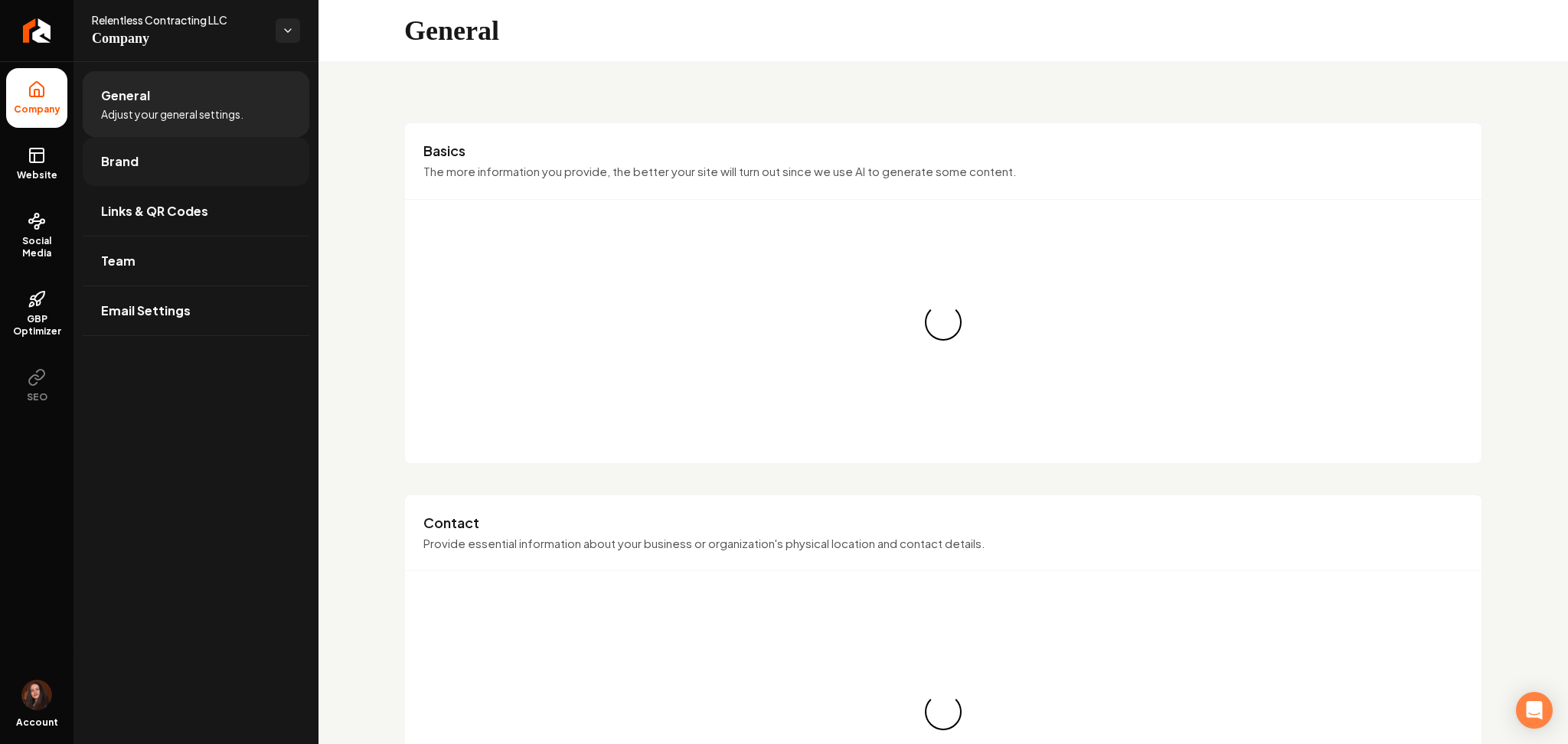
click at [98, 175] on link "Brand" at bounding box center [196, 160] width 226 height 49
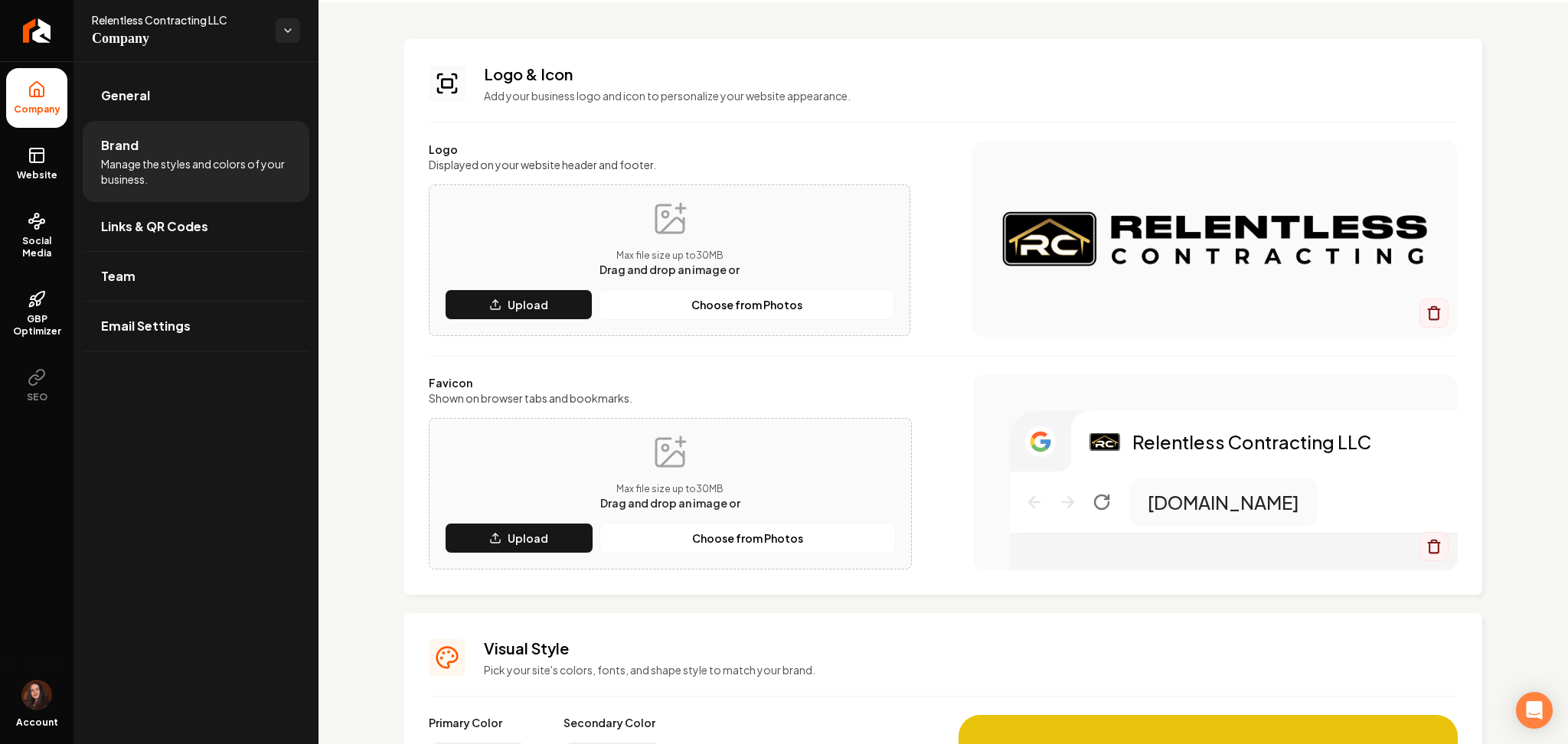
scroll to position [151, 0]
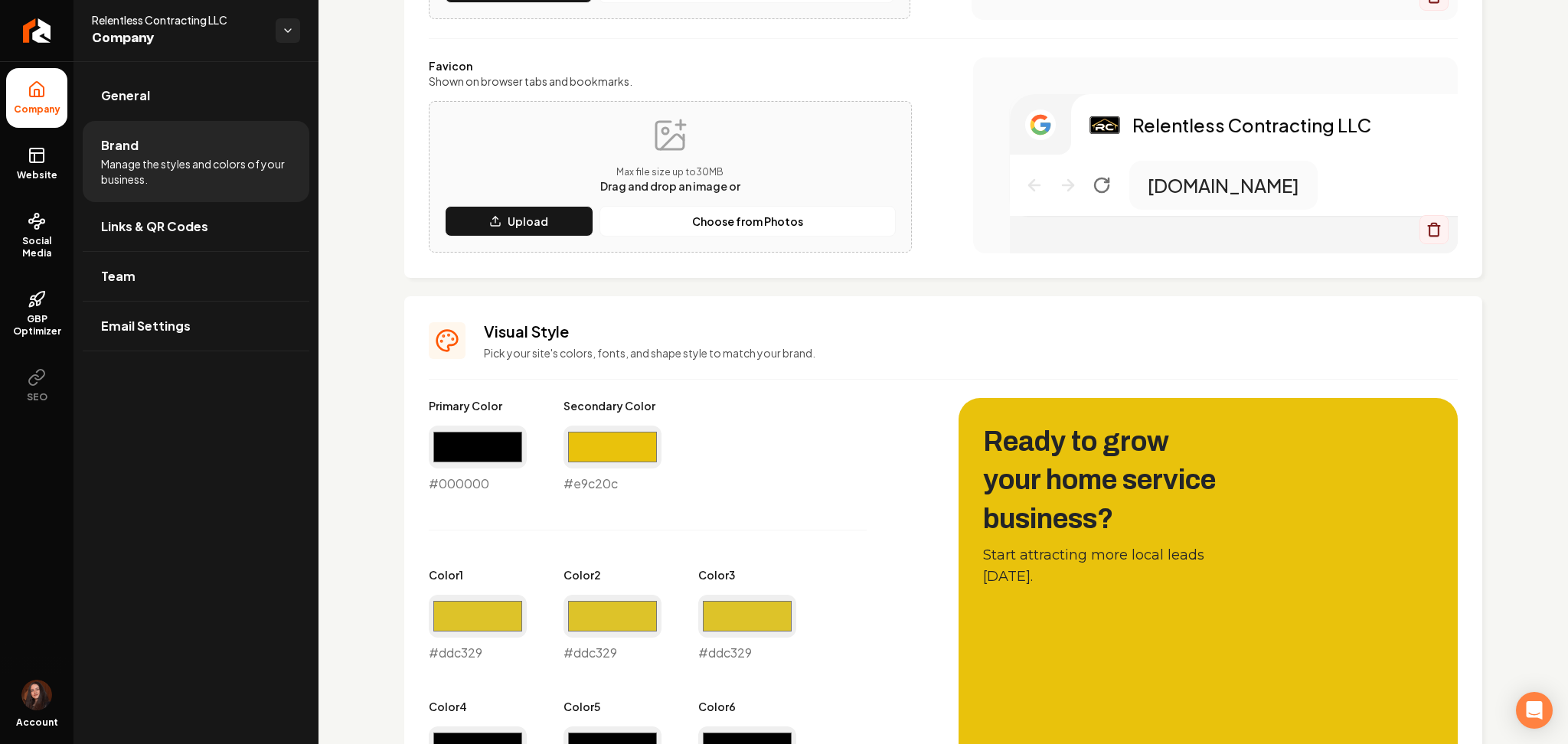
scroll to position [457, 0]
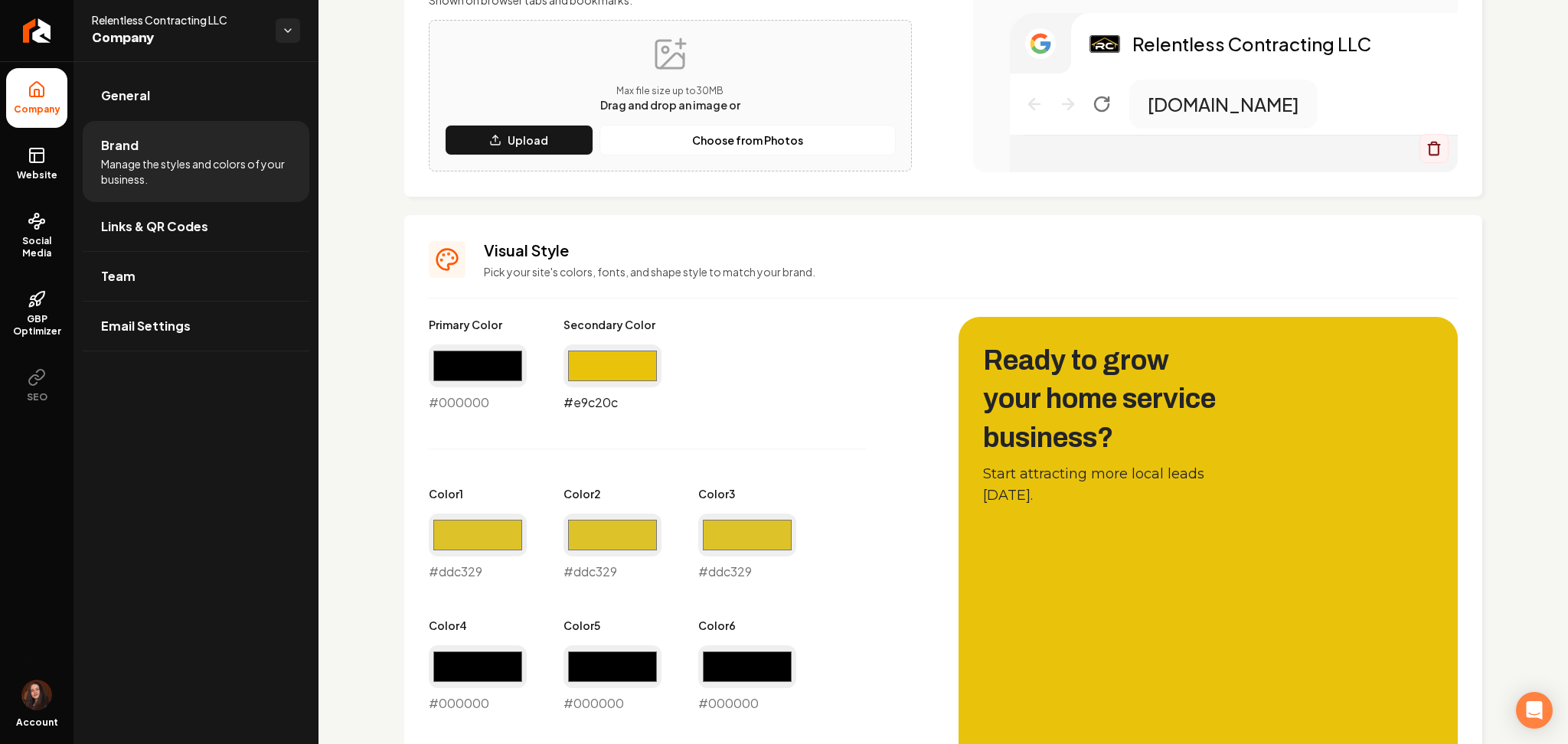
click at [580, 375] on input "#e9c20c" at bounding box center [612, 366] width 98 height 43
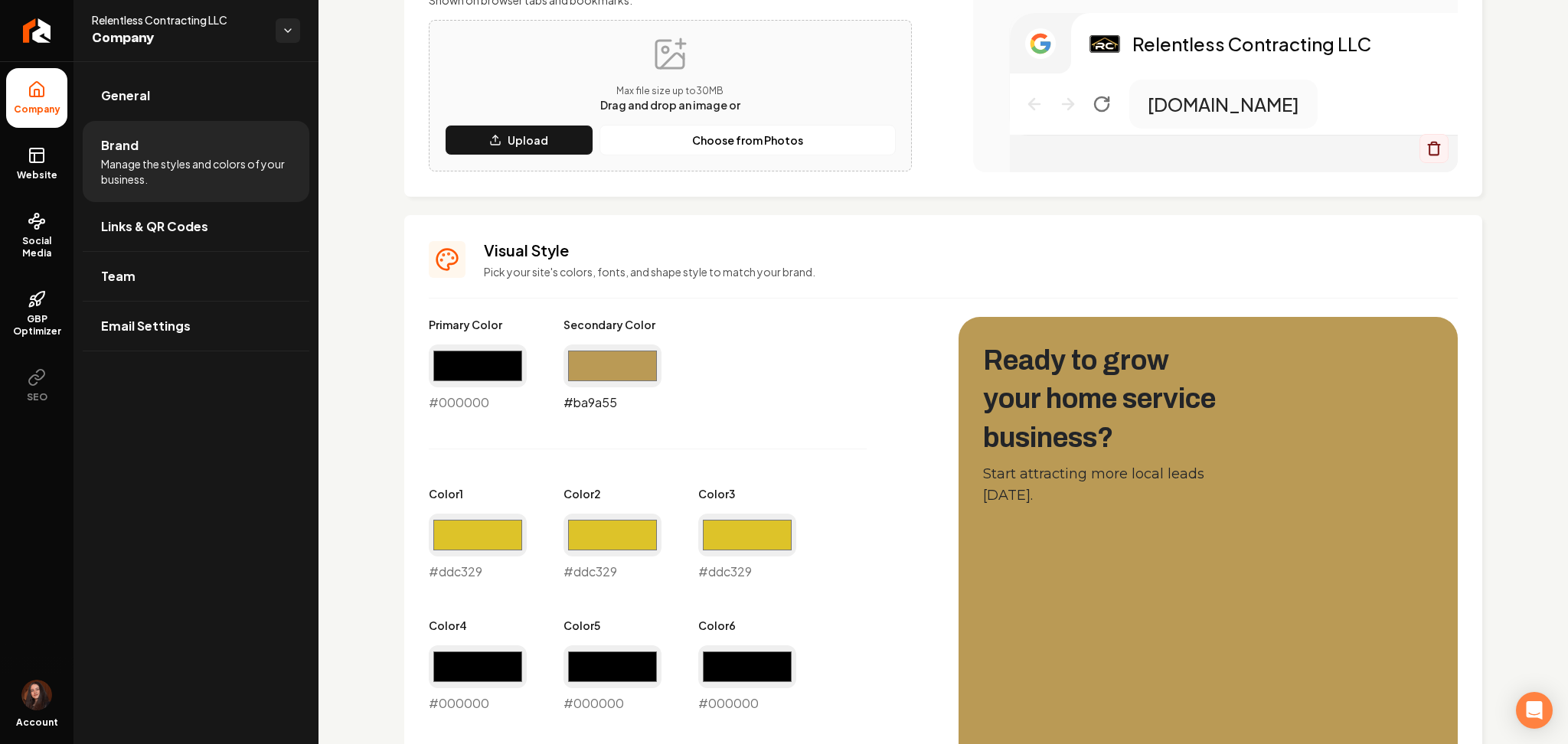
type input "#ba9a55"
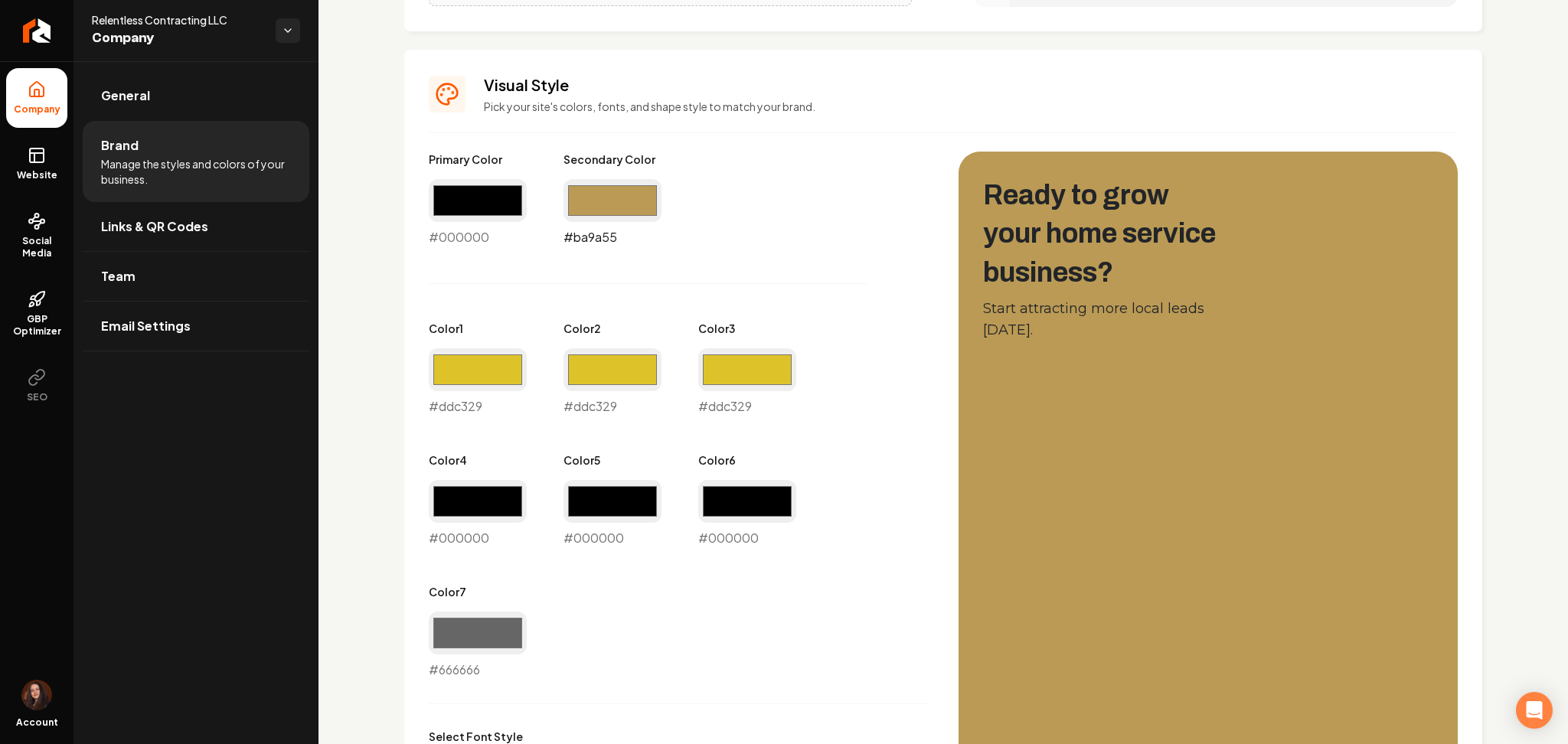
scroll to position [621, 0]
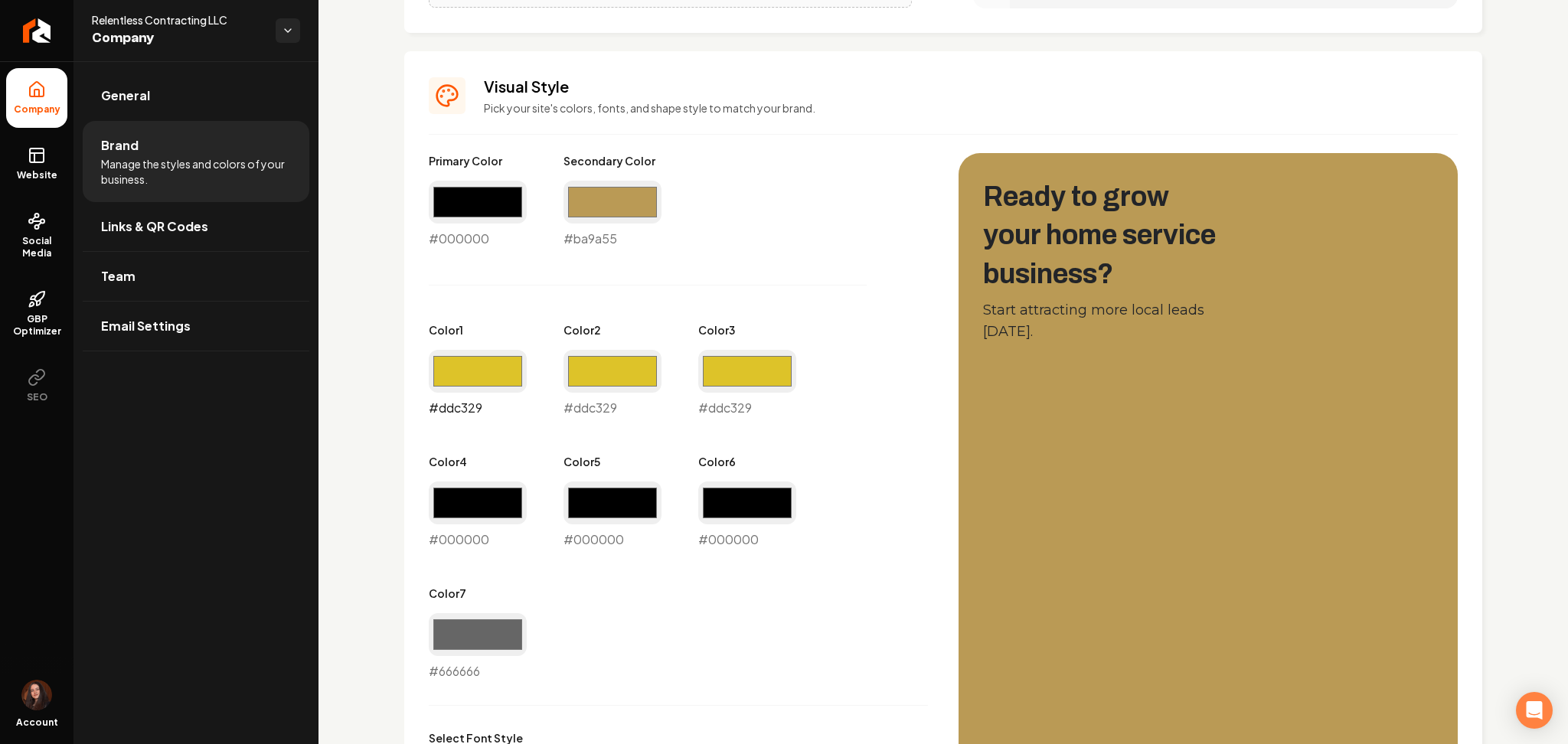
click at [472, 379] on input "#ddc329" at bounding box center [478, 371] width 98 height 43
type input "#b09b58"
click at [644, 360] on input "#ddc329" at bounding box center [612, 371] width 98 height 43
type input "#b09b58"
click at [741, 376] on input "#ddc329" at bounding box center [747, 371] width 98 height 43
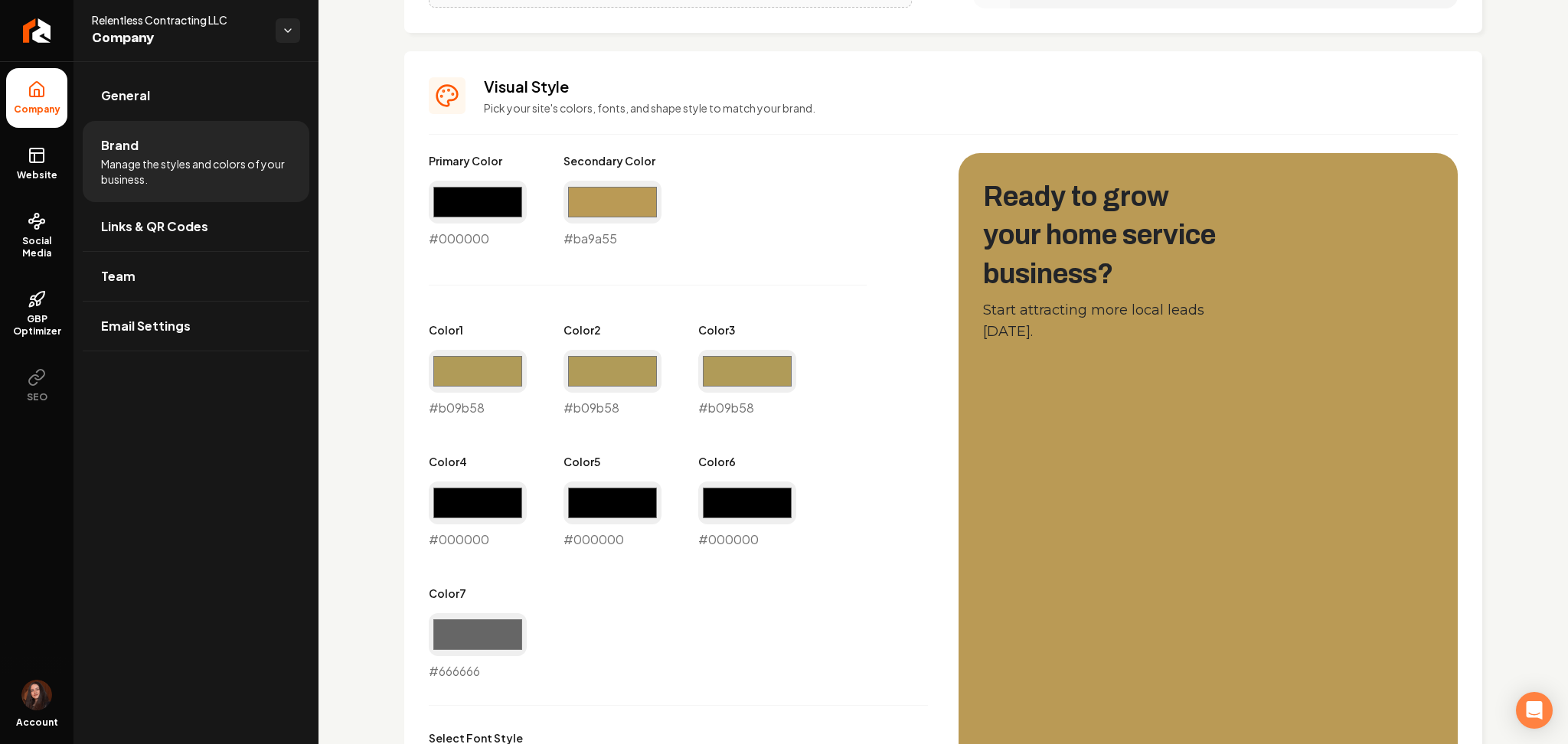
type input "#b09b58"
click at [772, 197] on div "Primary Color #000000 #000000 Secondary Color #ba9a55 #ba9a55 Color 1 #b09b58 #…" at bounding box center [678, 416] width 499 height 527
click at [472, 638] on input "#666666" at bounding box center [478, 634] width 98 height 43
type input "#000000"
click at [310, 605] on div "General Brand Manage the styles and colors of your business. Links & QR Codes T…" at bounding box center [196, 402] width 245 height 683
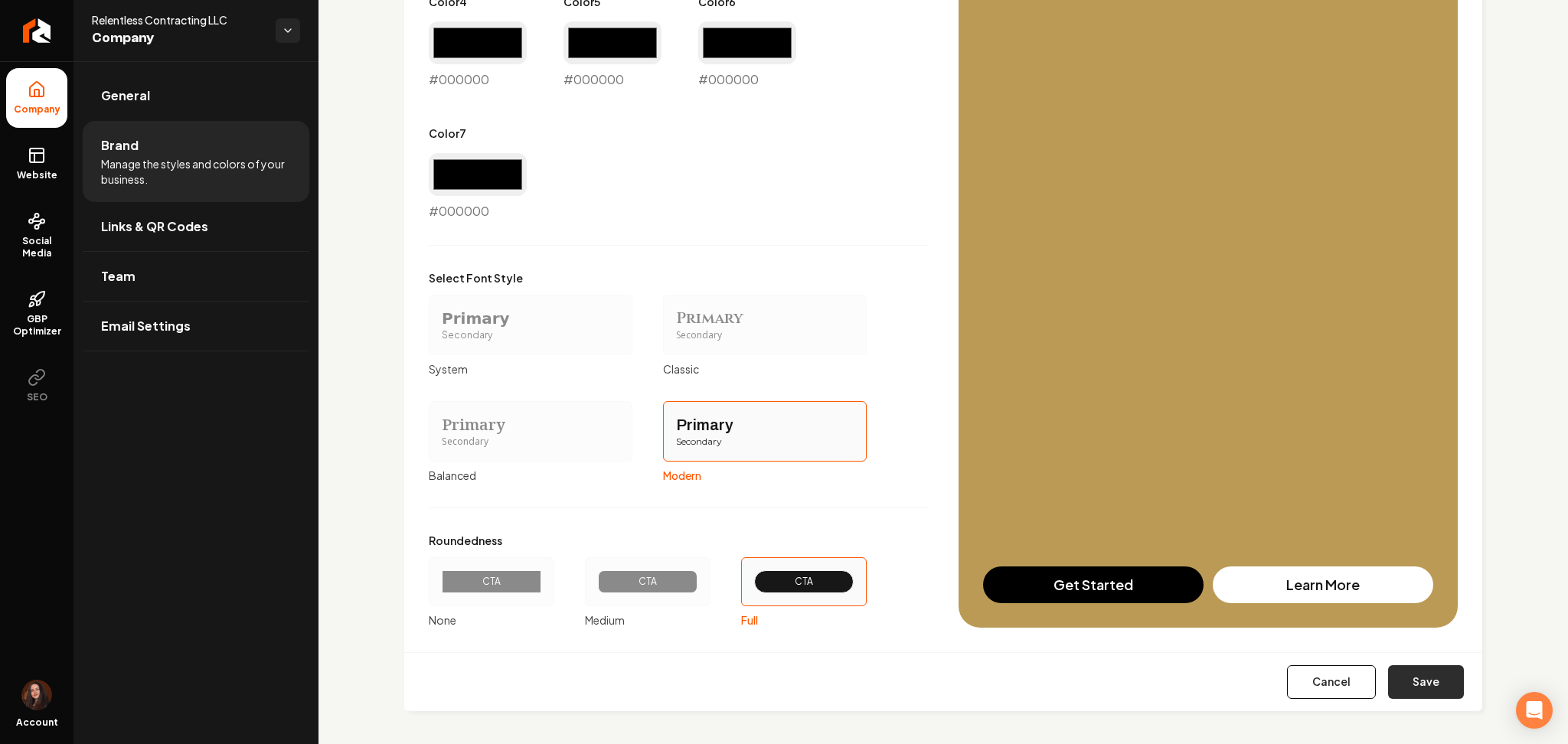
scroll to position [1084, 0]
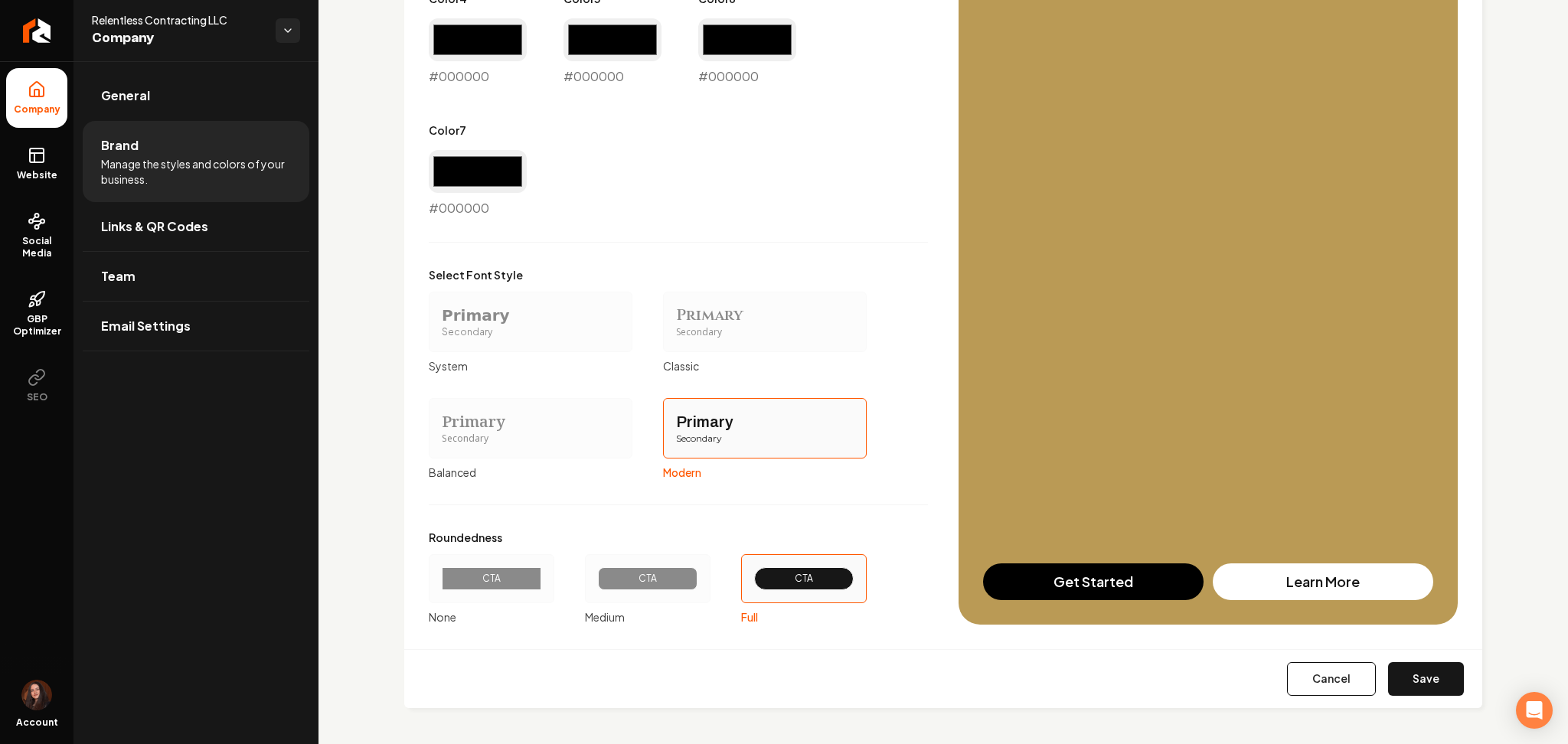
click at [1419, 697] on div "Cancel Save" at bounding box center [943, 679] width 1078 height 59
click at [1385, 646] on form "Primary Color #000000 #000000 Secondary Color #ba9a55 #ba9a55 Color 1 #b09b58 #…" at bounding box center [943, 199] width 1029 height 1018
click at [1424, 695] on button "Save" at bounding box center [1426, 678] width 75 height 33
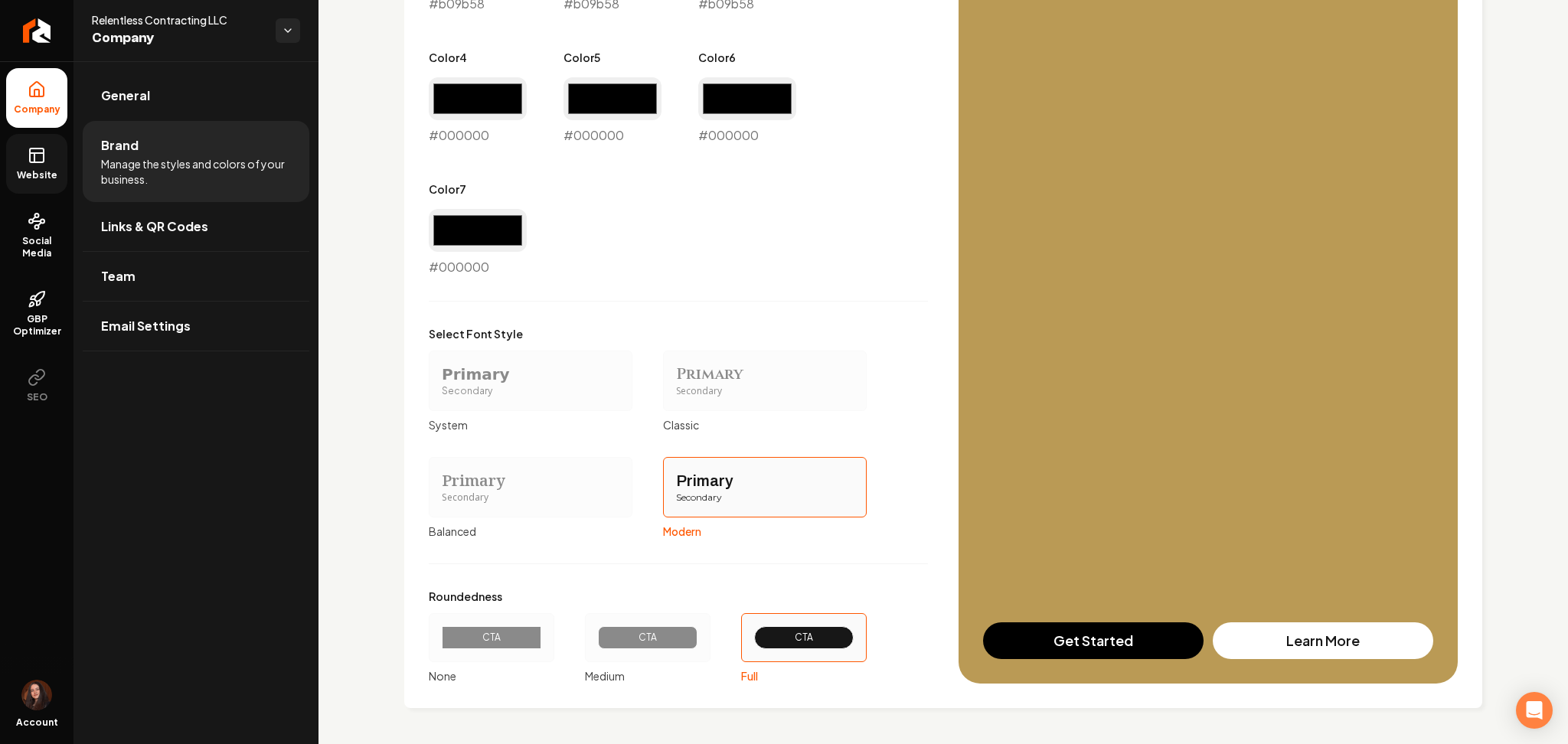
click at [30, 162] on icon at bounding box center [36, 155] width 18 height 18
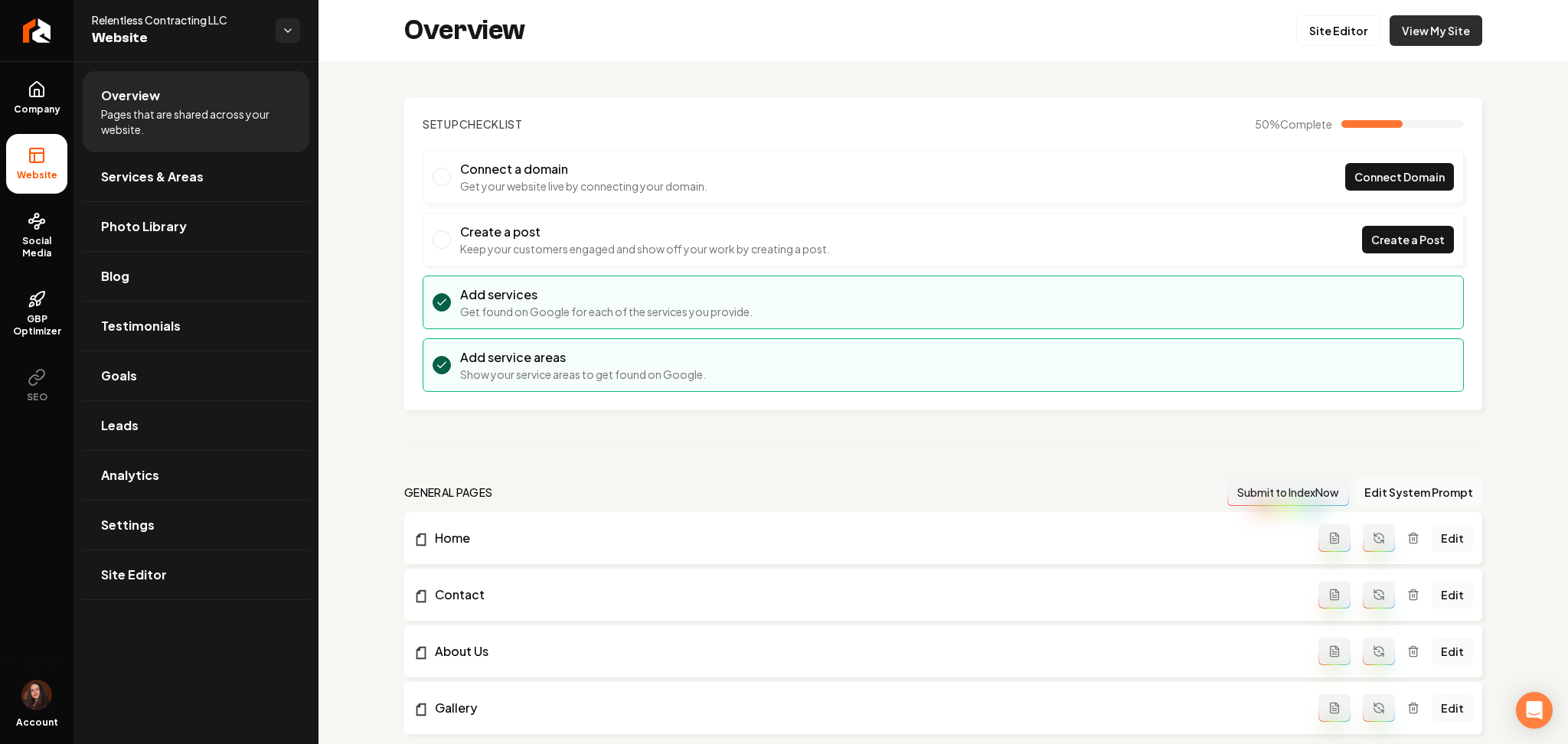
click at [1399, 26] on link "View My Site" at bounding box center [1435, 31] width 93 height 31
click at [117, 530] on span "Settings" at bounding box center [128, 524] width 54 height 18
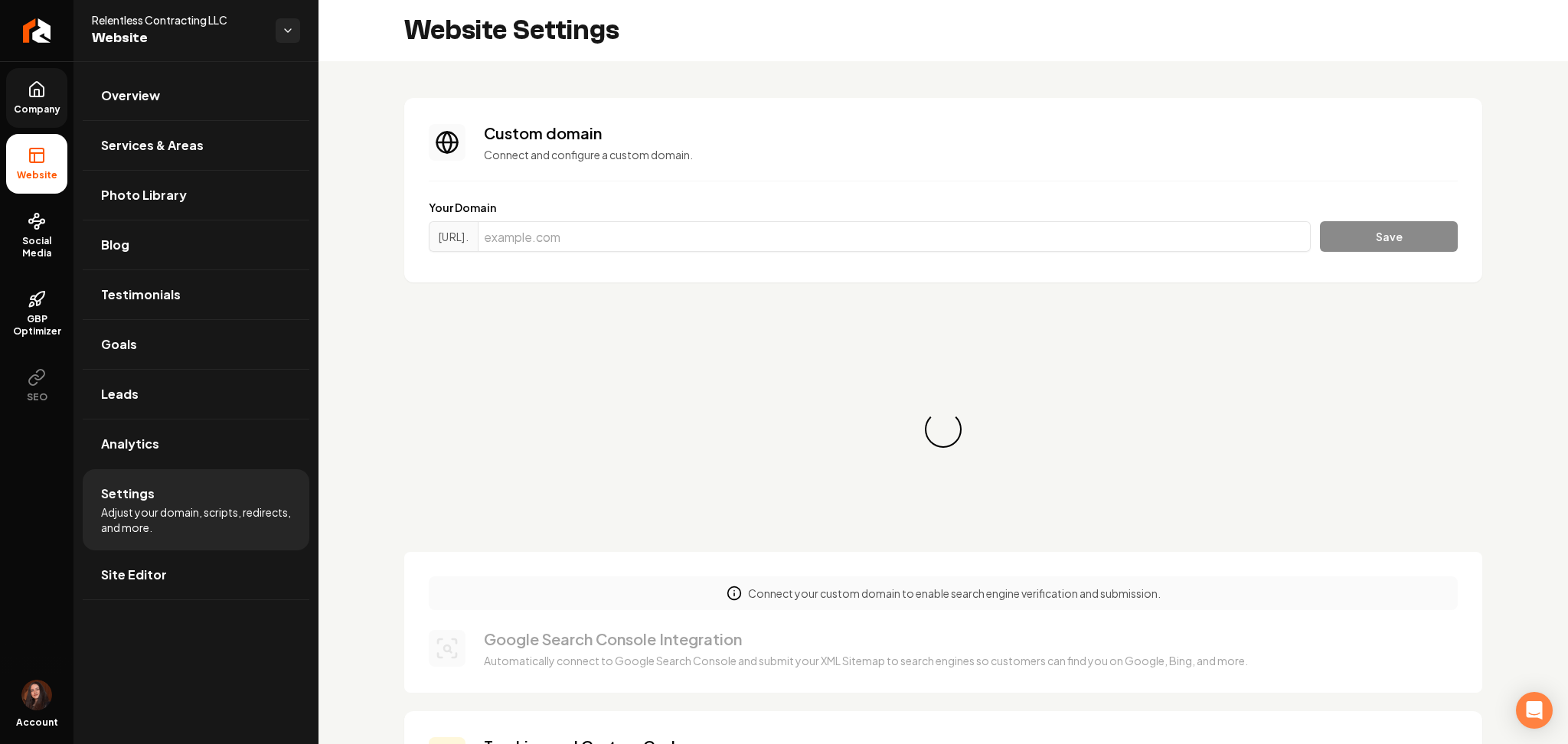
click at [17, 101] on link "Company" at bounding box center [36, 97] width 61 height 60
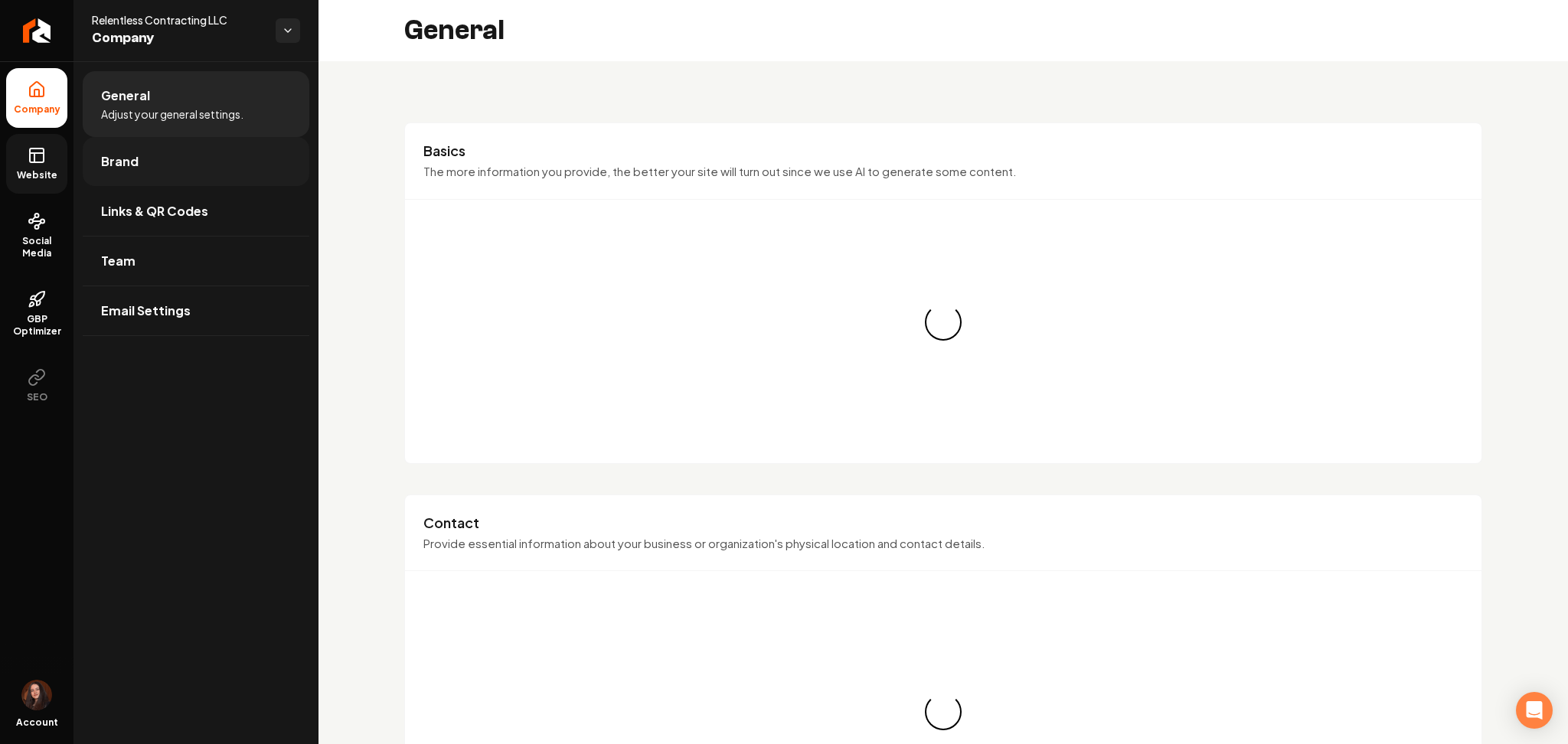
click at [114, 174] on link "Brand" at bounding box center [196, 160] width 226 height 49
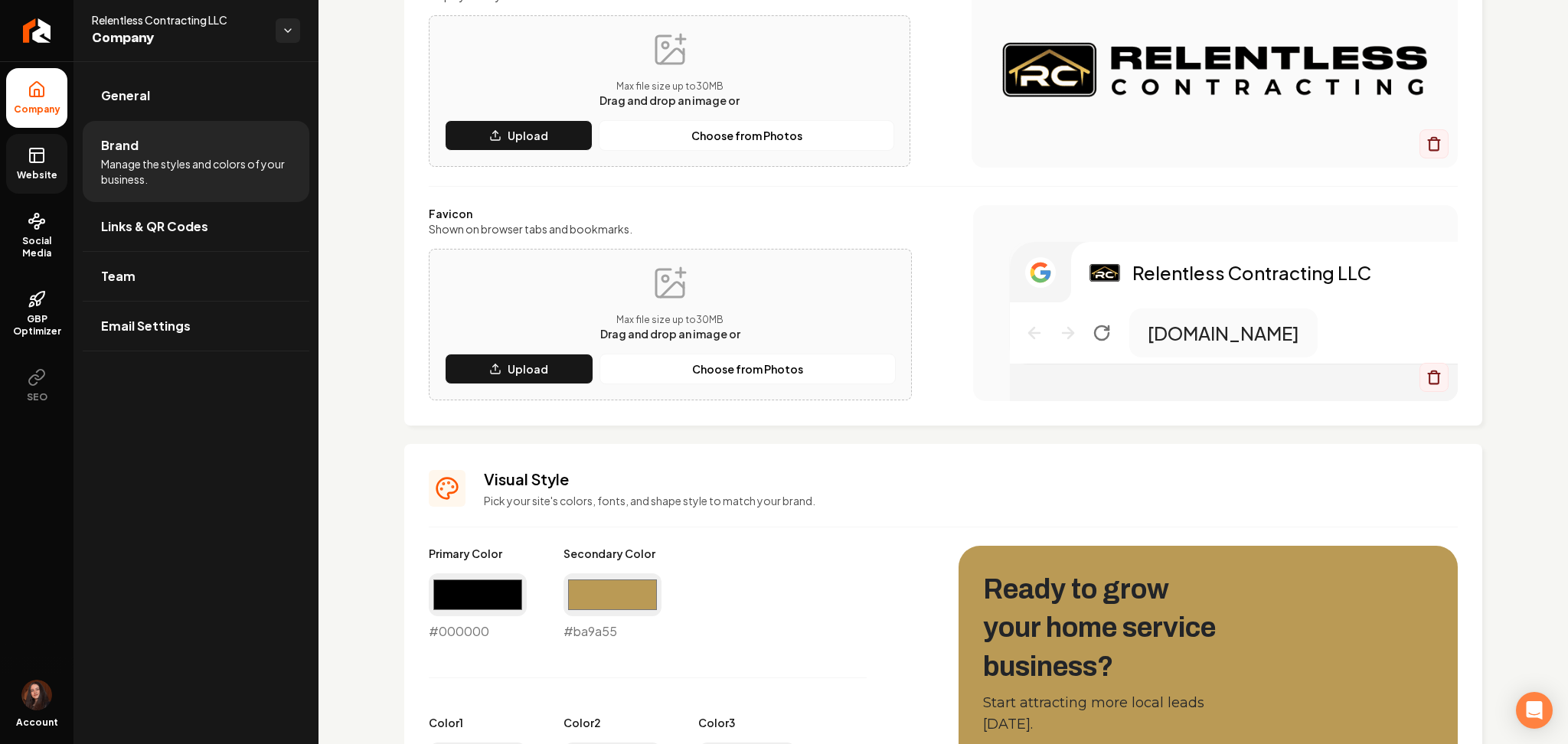
scroll to position [612, 0]
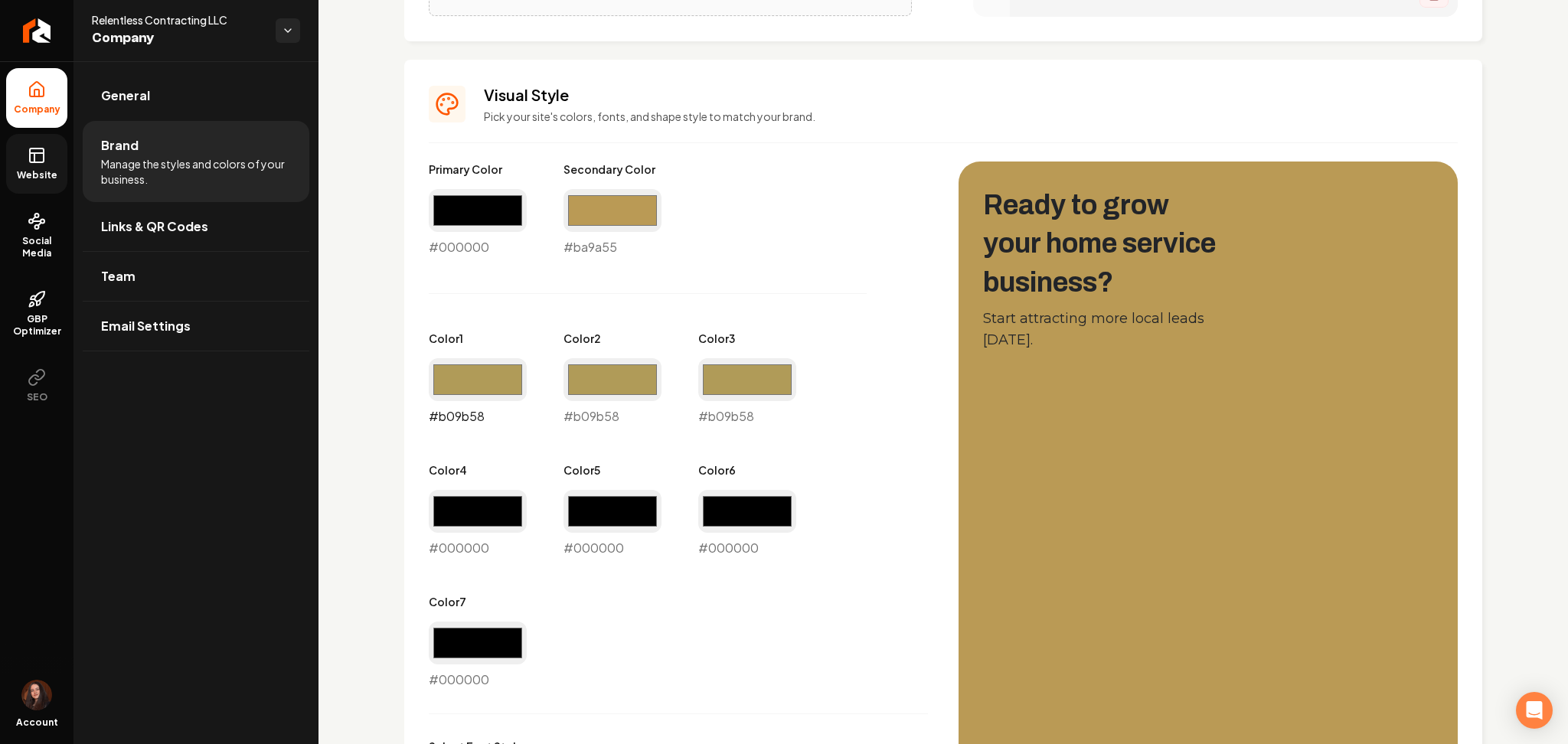
click at [482, 386] on input "#b09b58" at bounding box center [478, 379] width 98 height 43
click at [606, 263] on div "Primary Color #000000 #000000 Secondary Color #ba9a55 #ba9a55 Color 1 #b09b58 #…" at bounding box center [678, 425] width 499 height 527
click at [469, 383] on input "#b09b58" at bounding box center [478, 379] width 98 height 43
type input "#ba9a55"
click at [599, 383] on input "#b09b58" at bounding box center [612, 379] width 98 height 43
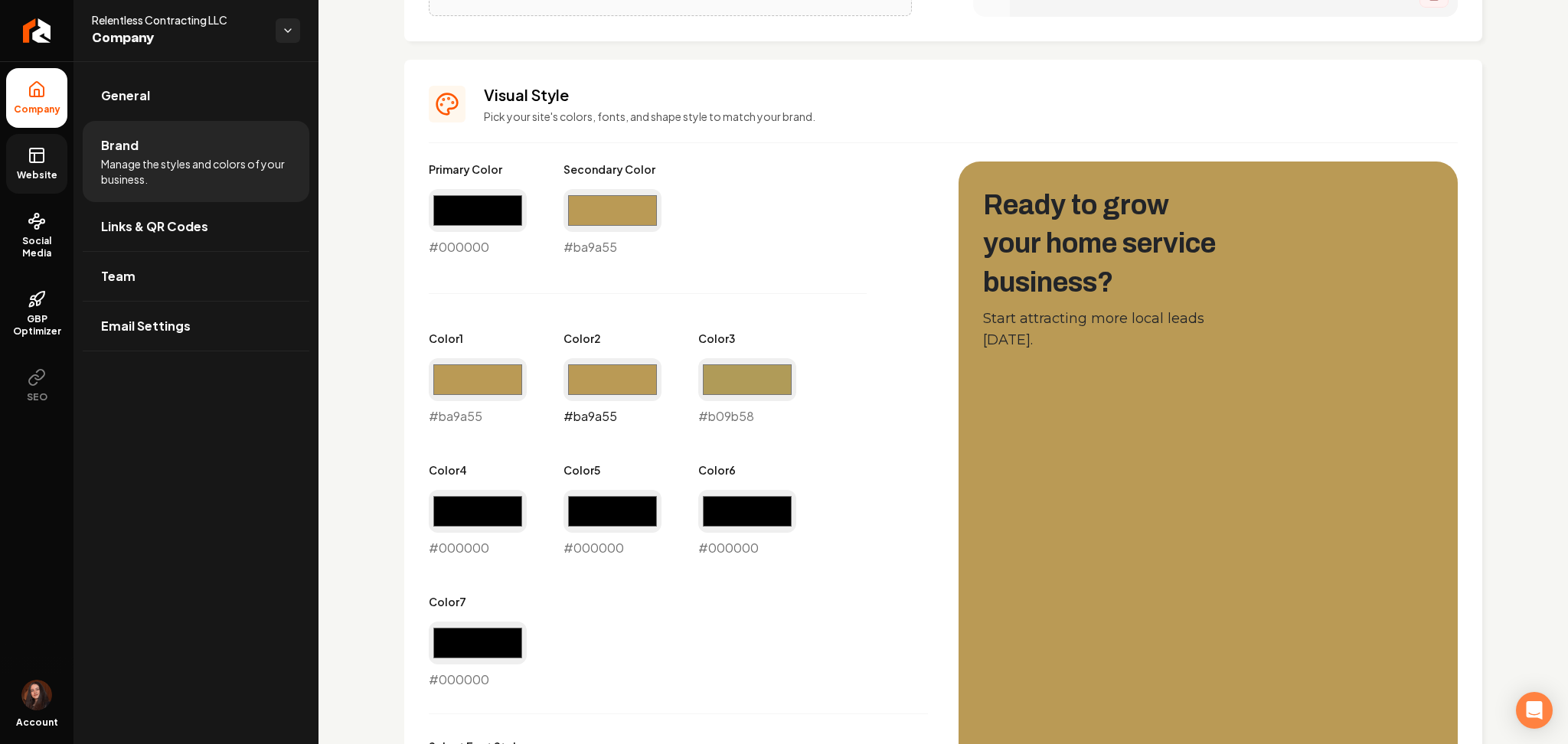
type input "#ba9a55"
click at [728, 374] on input "#b09b58" at bounding box center [747, 379] width 98 height 43
type input "#ba9a55"
click at [478, 654] on input "#000000" at bounding box center [478, 643] width 98 height 43
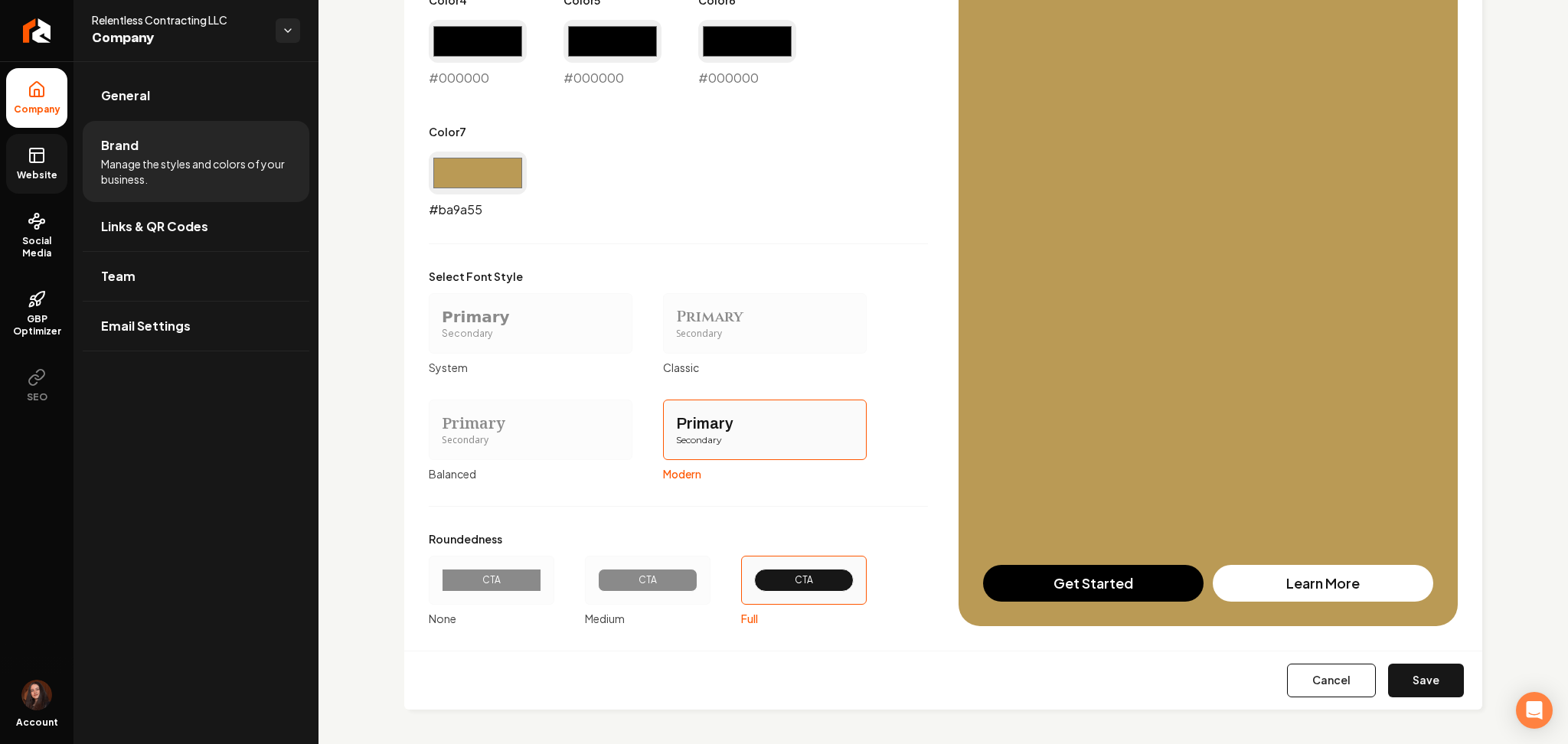
scroll to position [1084, 0]
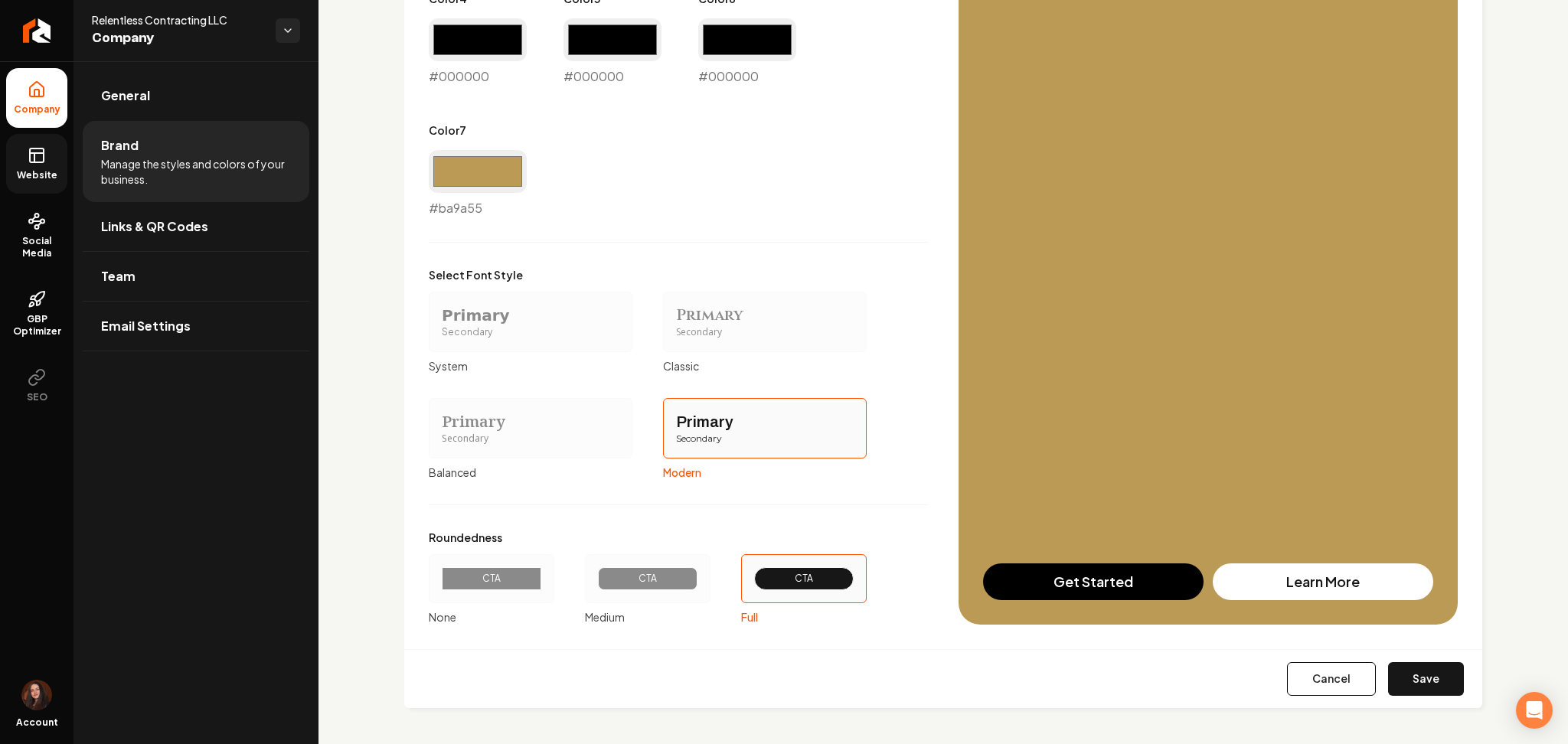
click at [1441, 685] on button "Save" at bounding box center [1426, 678] width 75 height 33
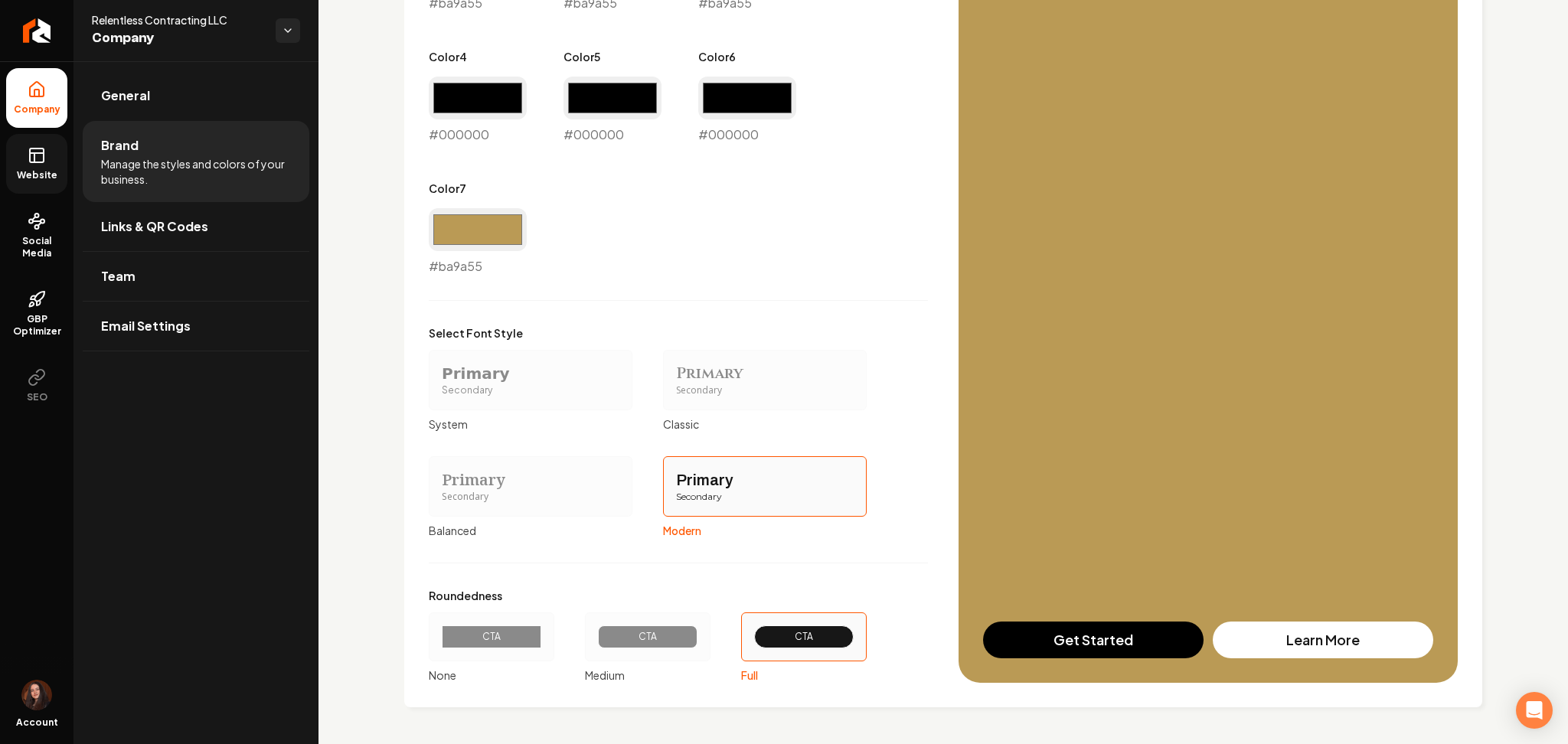
scroll to position [1025, 0]
click at [448, 241] on input "#ba9a55" at bounding box center [478, 230] width 98 height 43
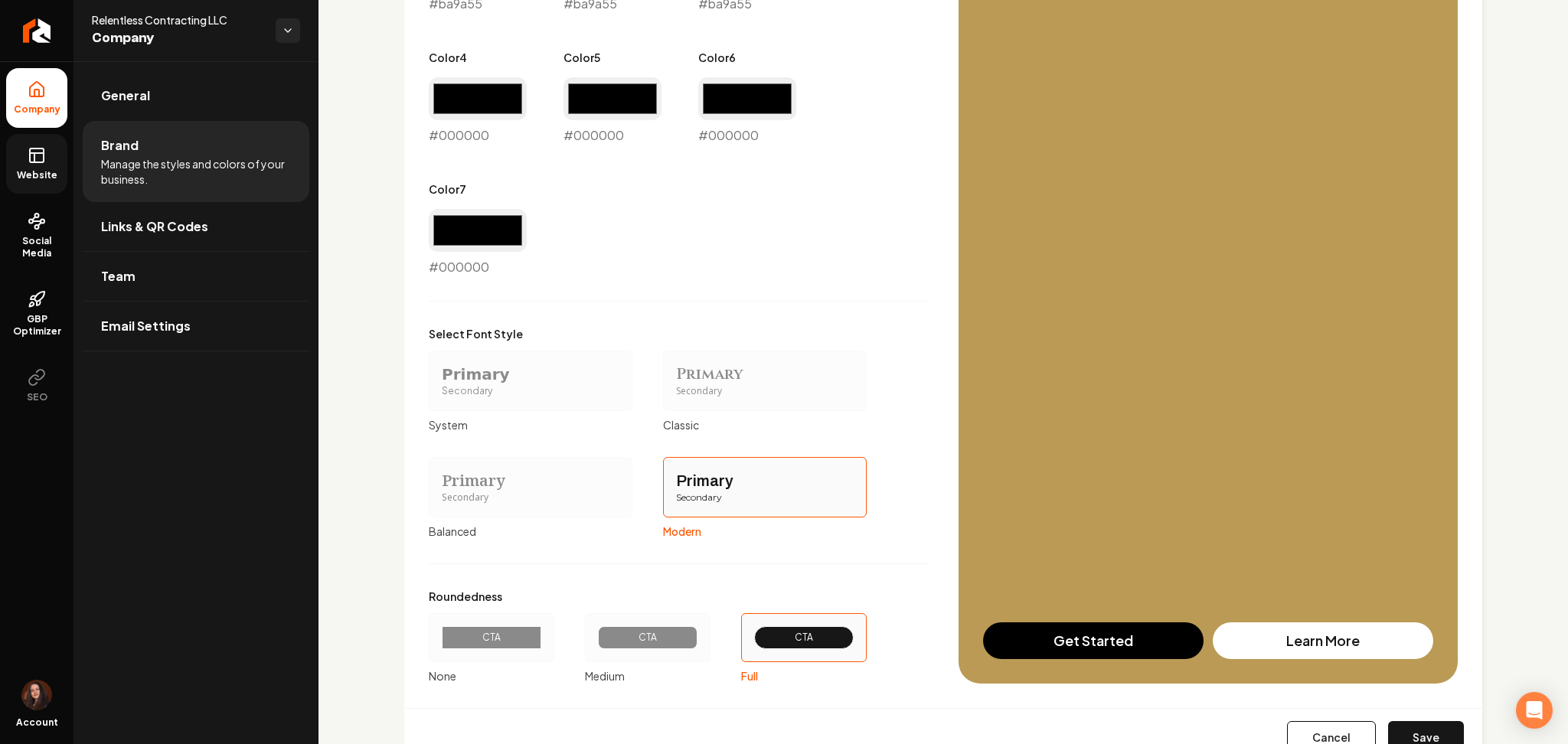
type input "#000000"
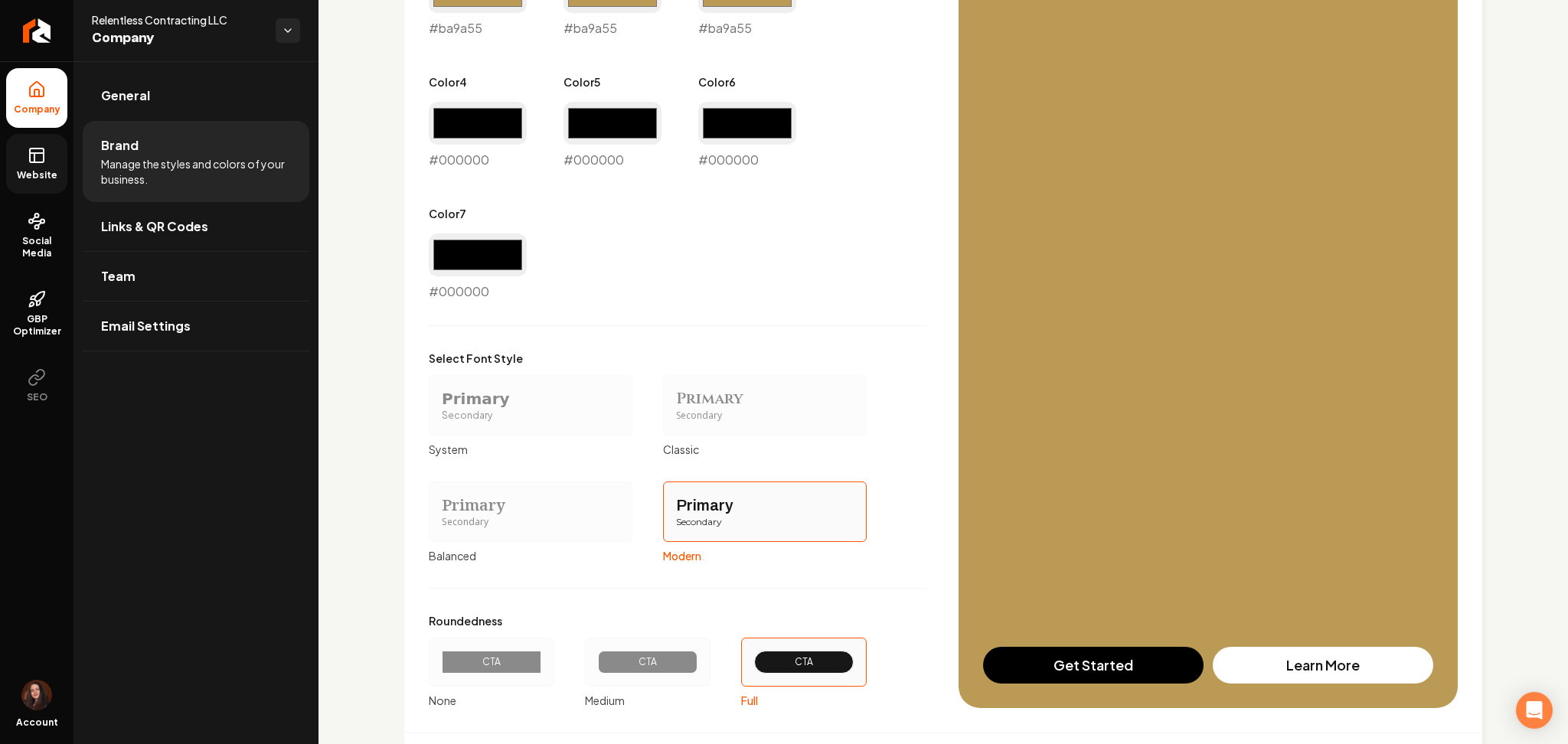
scroll to position [821, 0]
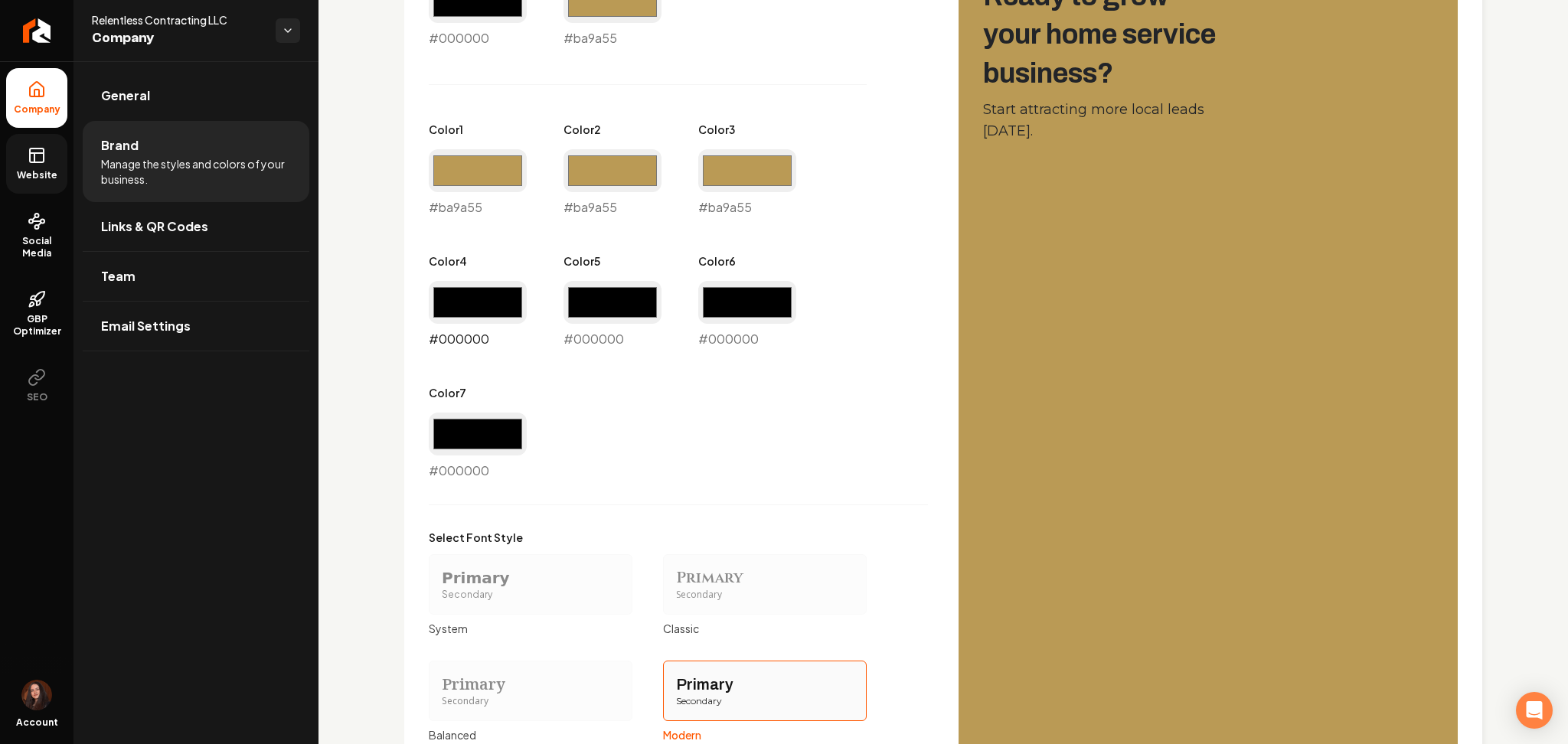
click at [472, 304] on input "#000000" at bounding box center [478, 302] width 98 height 43
click at [831, 495] on div "Primary Color #000000 #000000 Secondary Color #ba9a55 #ba9a55 Color 1 #ba9a55 #…" at bounding box center [678, 419] width 499 height 934
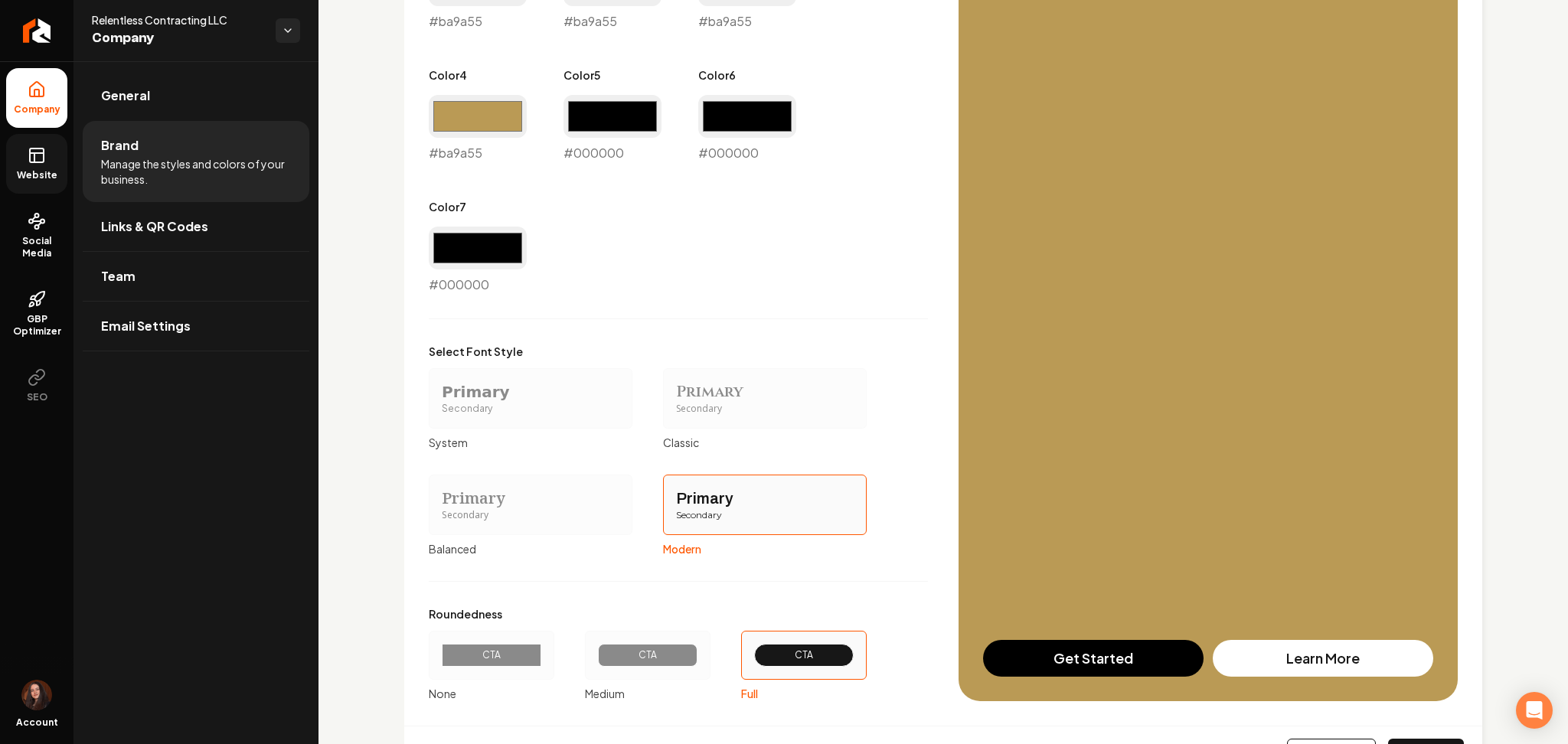
scroll to position [1084, 0]
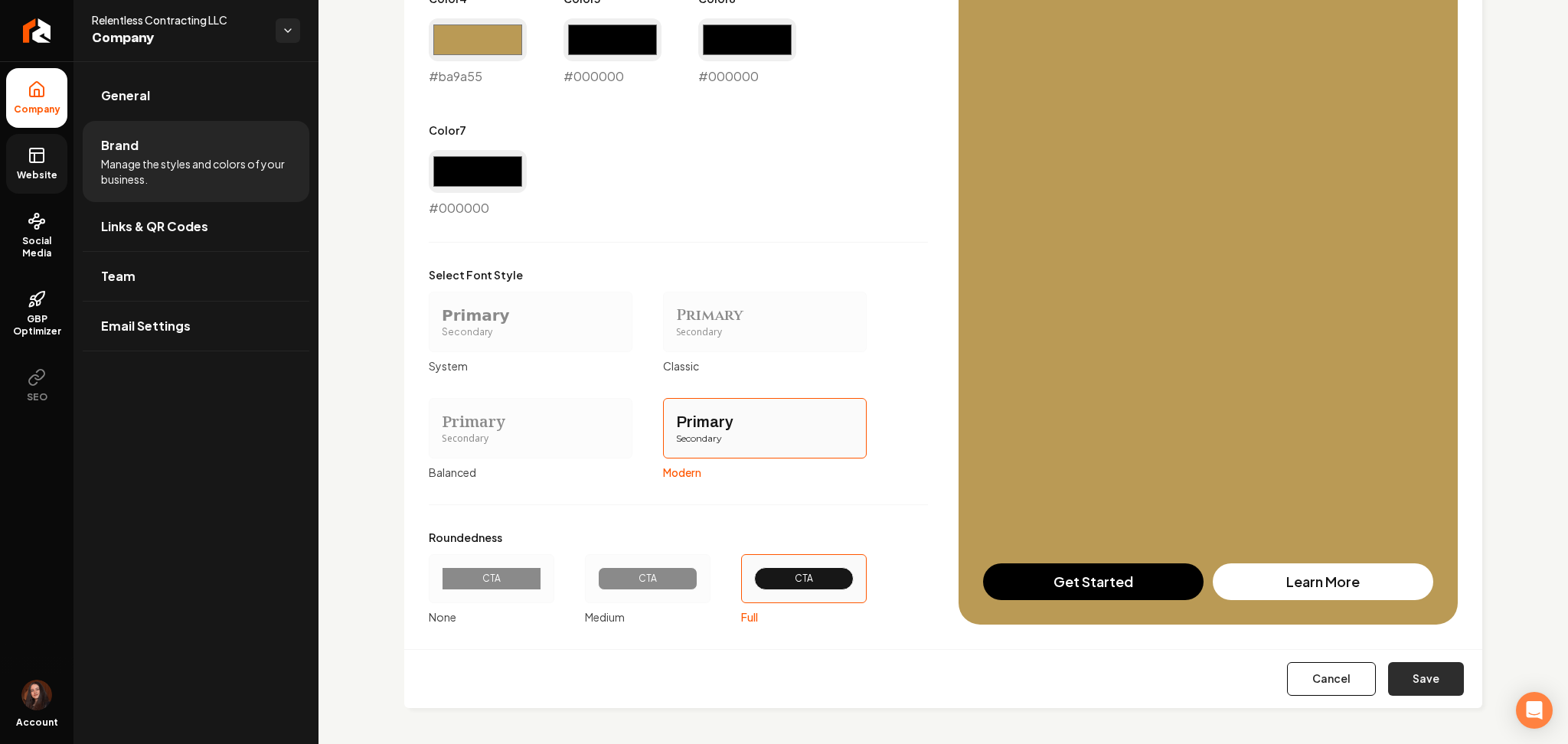
click at [1388, 676] on button "Save" at bounding box center [1426, 678] width 75 height 33
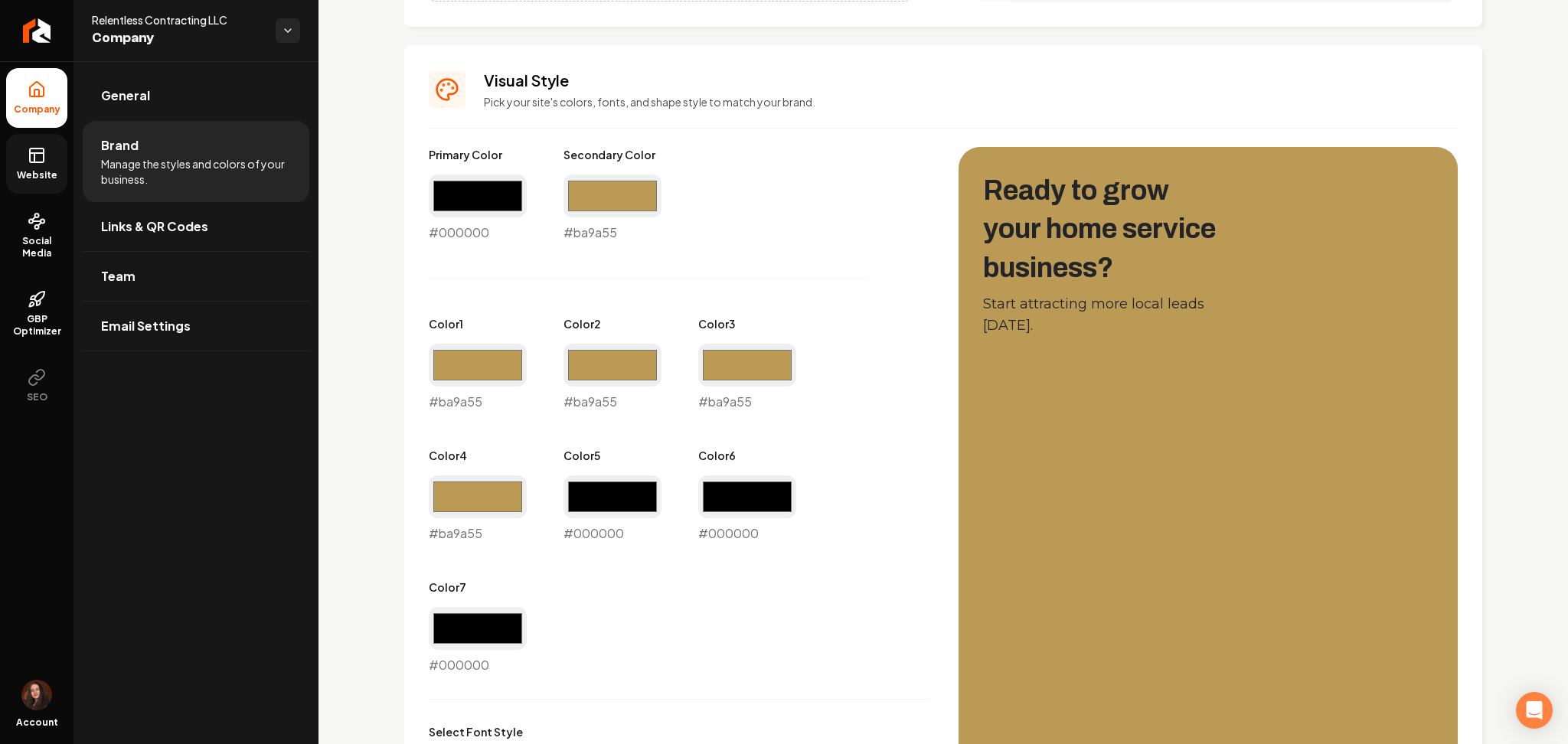
scroll to position [617, 0]
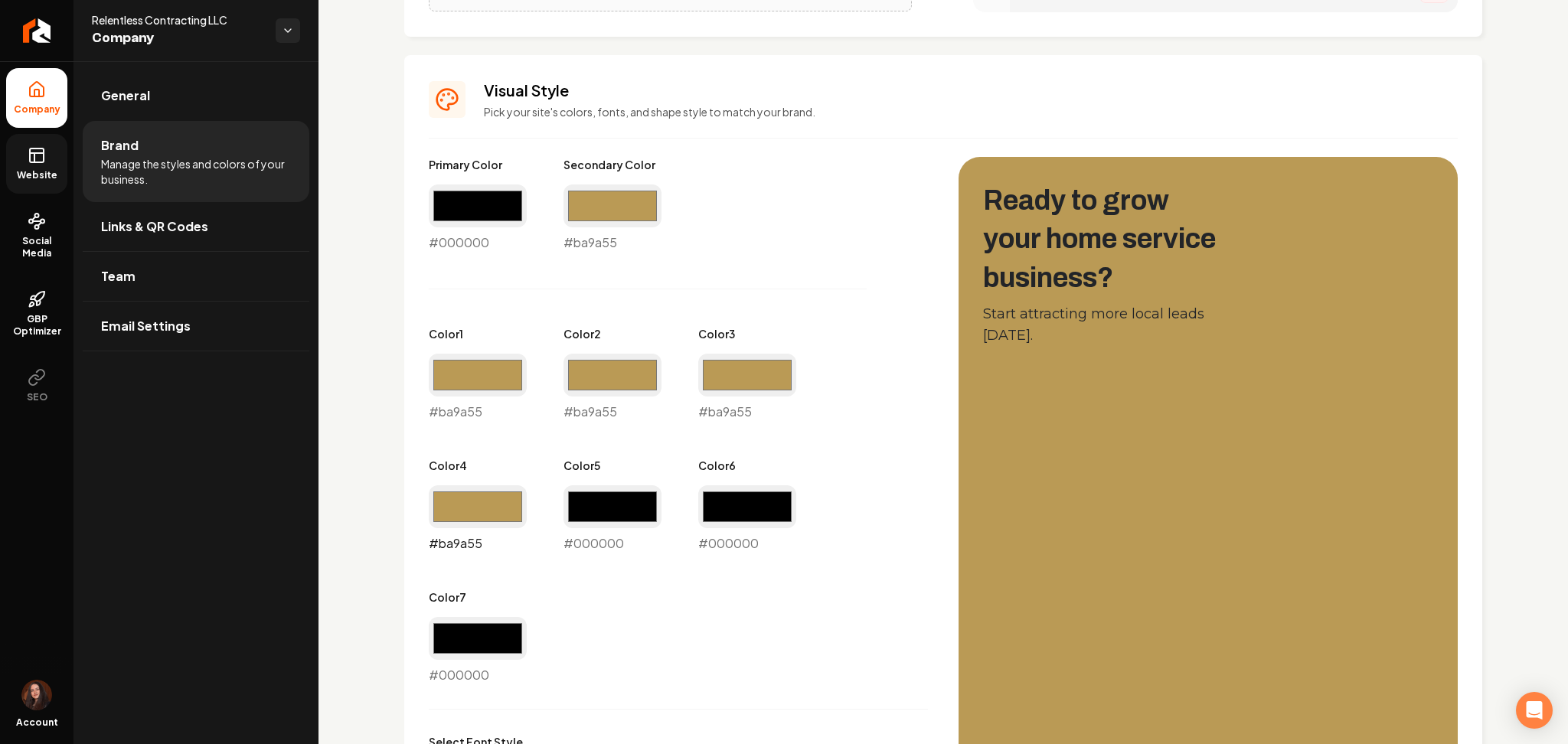
click at [450, 497] on input "#ba9a55" at bounding box center [478, 506] width 98 height 43
type input "#000000"
click at [509, 206] on input "#000000" at bounding box center [478, 205] width 98 height 43
type input "#ba9a55"
click at [622, 194] on input "#ba9a55" at bounding box center [612, 205] width 98 height 43
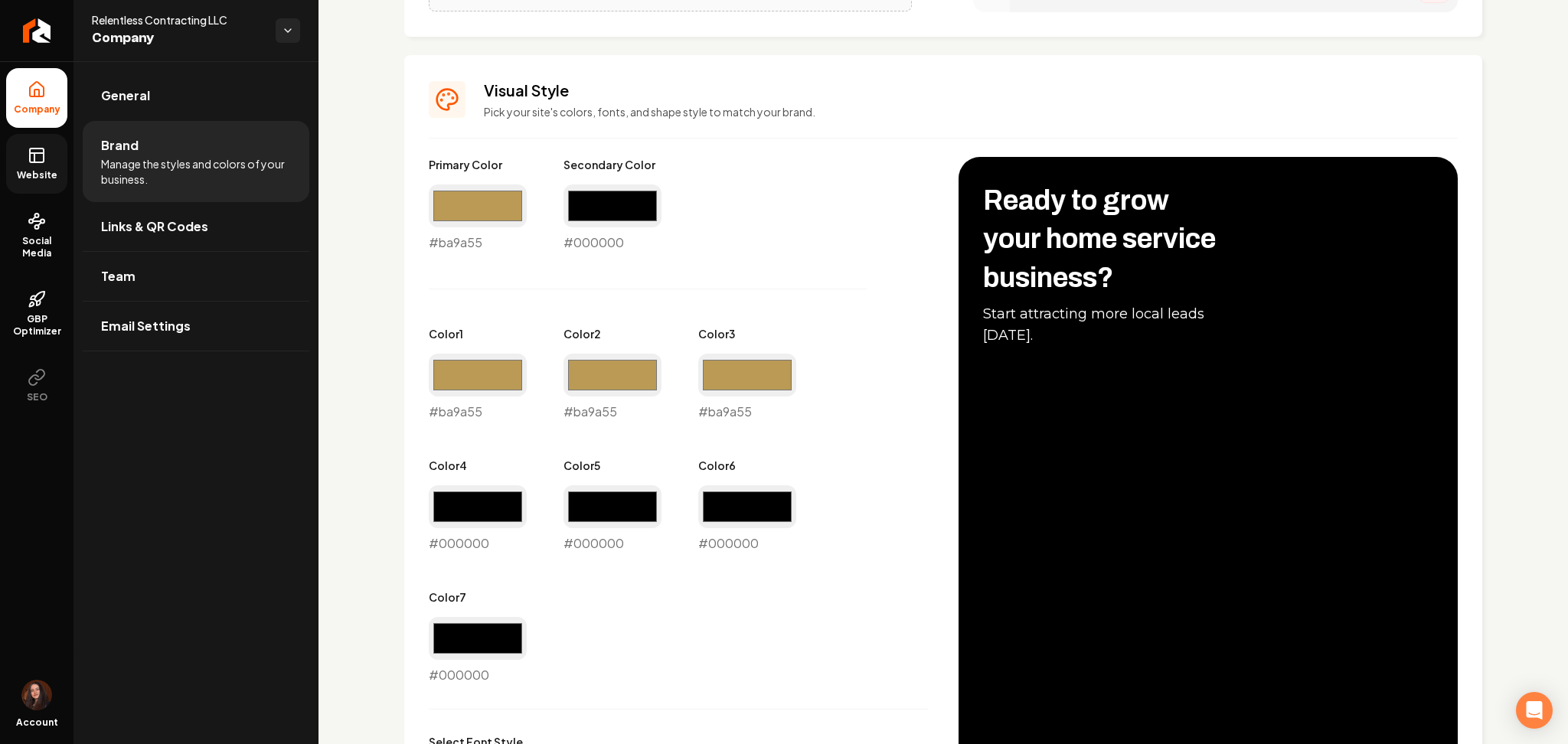
type input "#000000"
drag, startPoint x: 372, startPoint y: 452, endPoint x: 368, endPoint y: 445, distance: 8.1
click at [372, 452] on div "Logo & Icon Add your business logo and icon to personalize your website appeara…" at bounding box center [943, 328] width 1250 height 1767
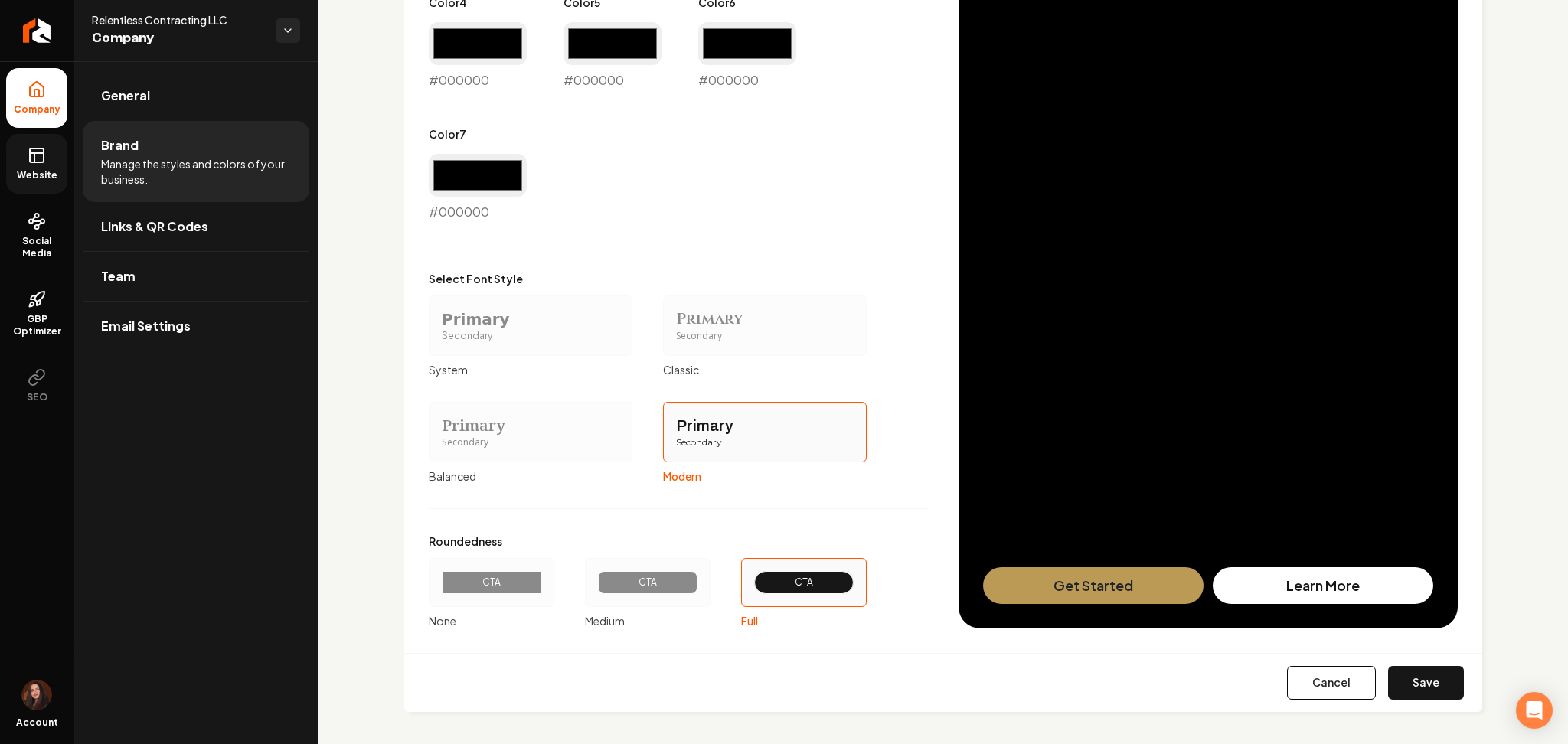
scroll to position [1084, 0]
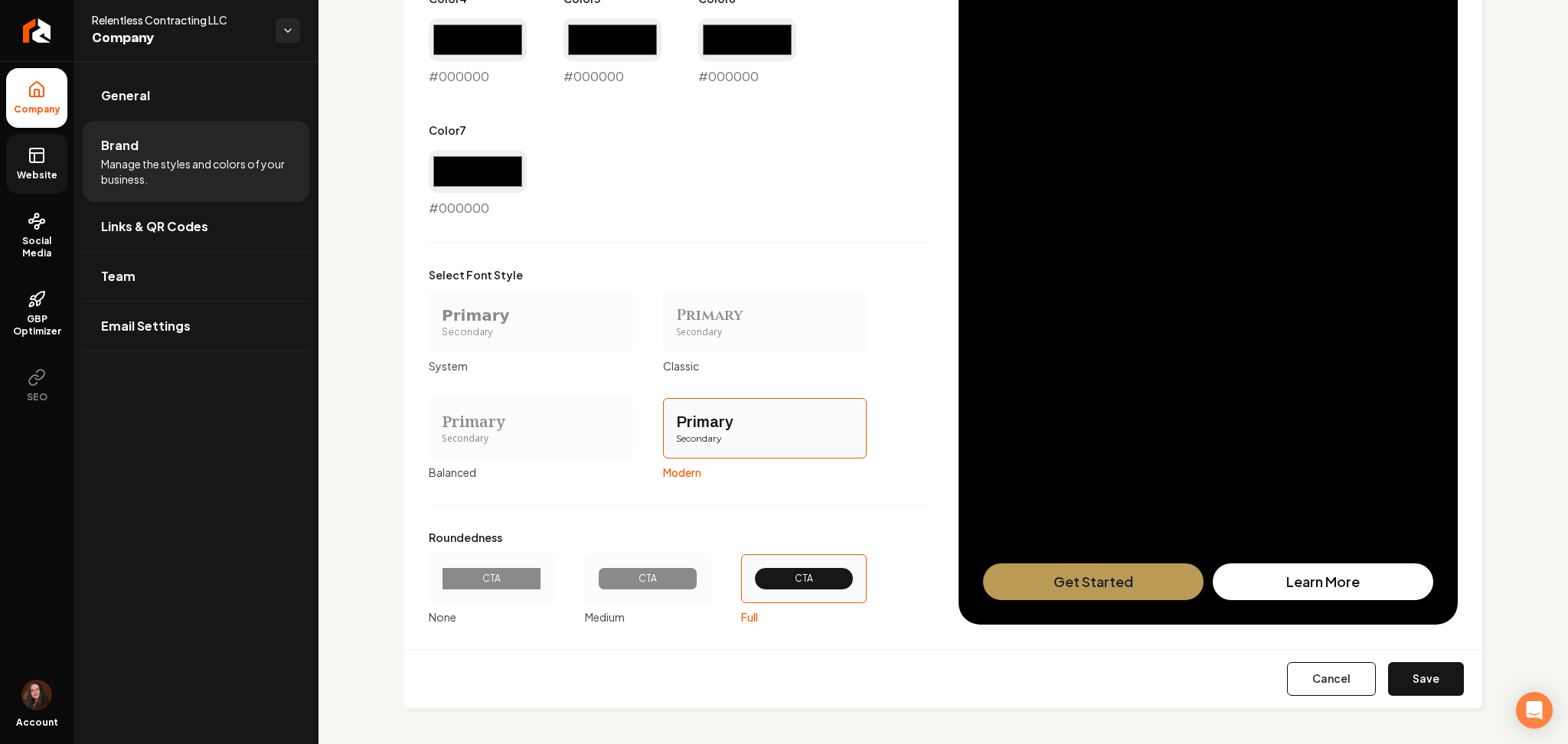
click at [1398, 691] on button "Save" at bounding box center [1426, 678] width 75 height 33
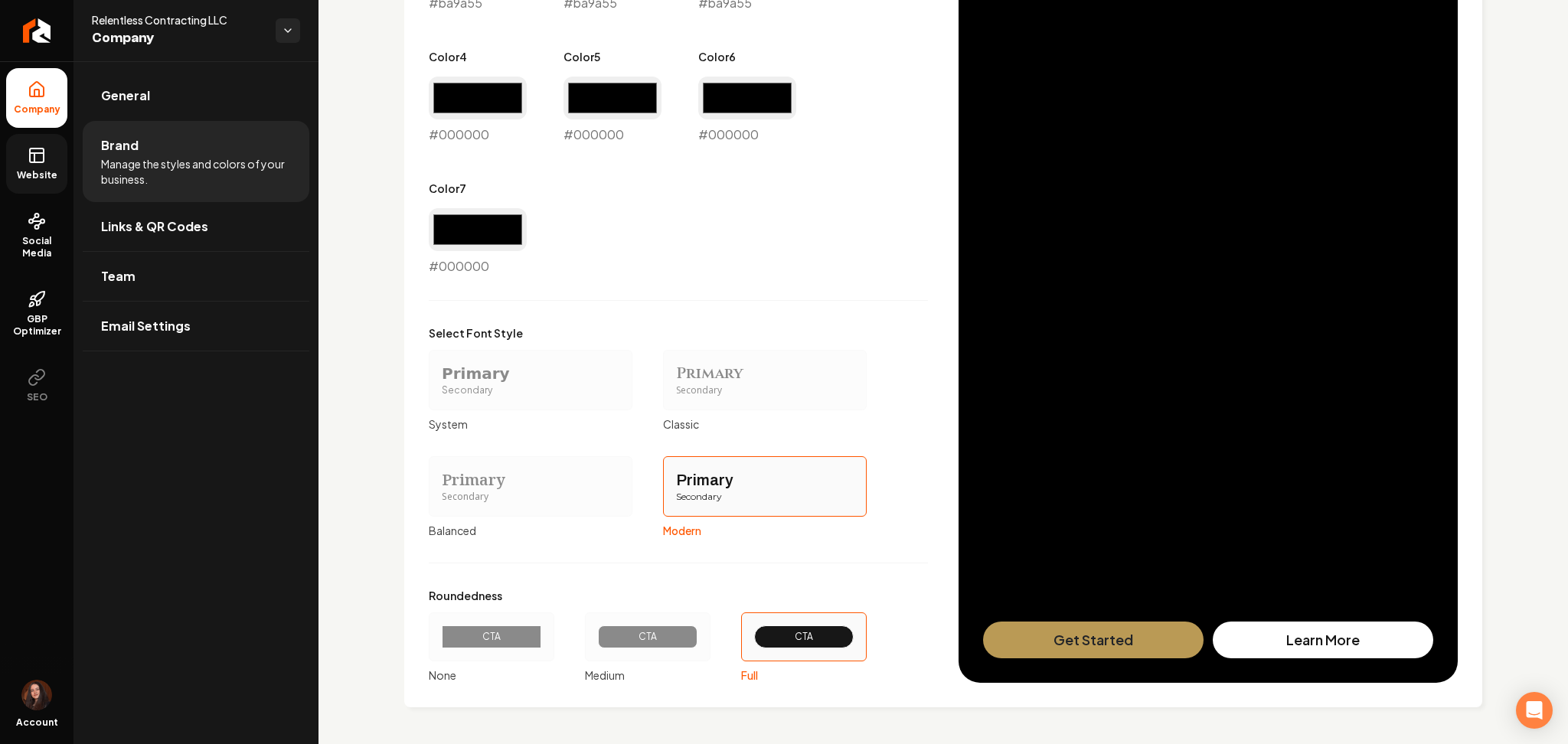
scroll to position [1025, 0]
click at [25, 163] on link "Website" at bounding box center [36, 163] width 61 height 60
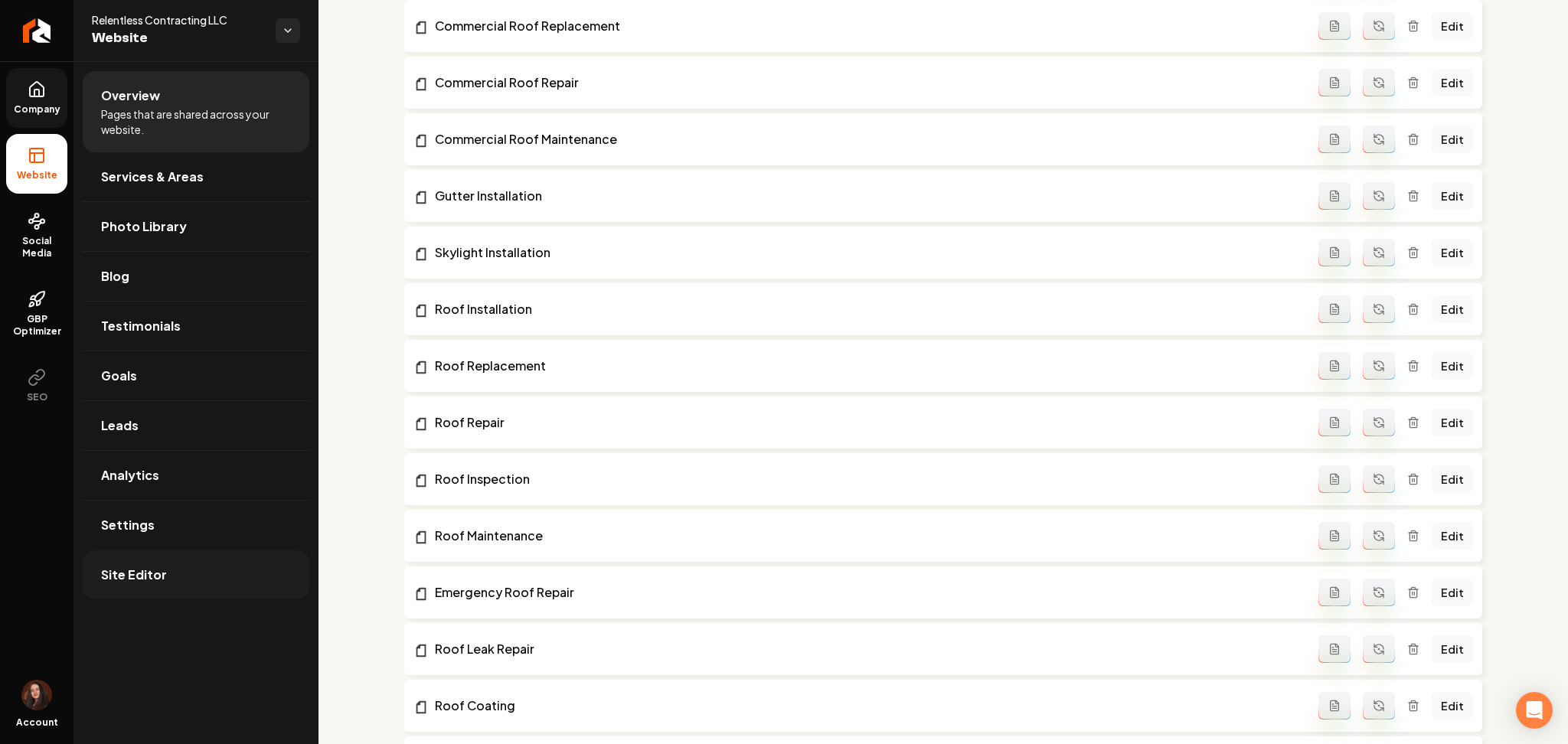
click at [226, 591] on link "Site Editor" at bounding box center [196, 574] width 226 height 49
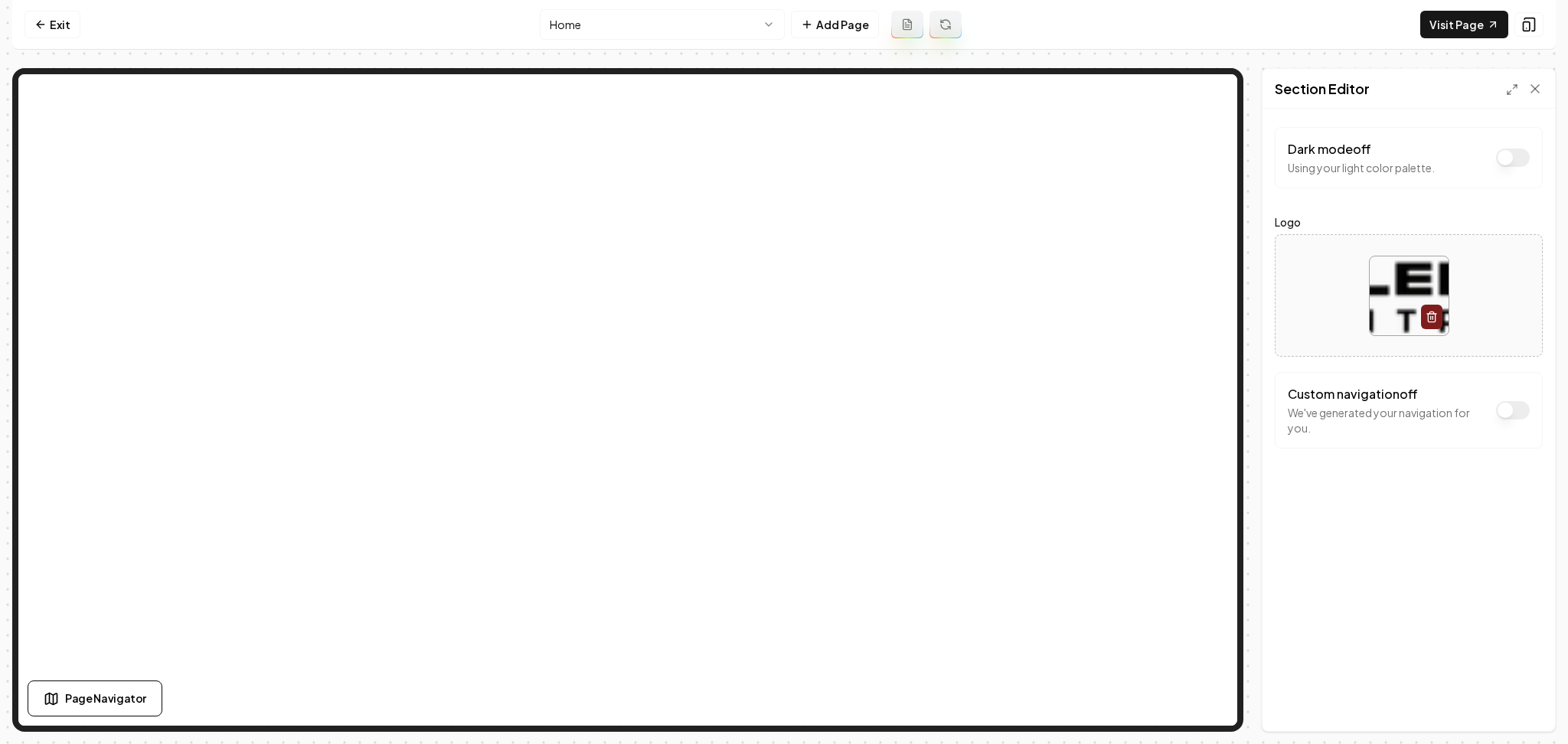
click at [1501, 156] on button "Dark mode off" at bounding box center [1513, 157] width 33 height 18
click at [1520, 700] on button "Save" at bounding box center [1519, 705] width 45 height 28
click at [1516, 171] on div "Dark mode on Using your dark color palette." at bounding box center [1408, 158] width 242 height 35
click at [1516, 172] on div "Dark mode on Using your dark color palette." at bounding box center [1408, 158] width 242 height 35
click at [1516, 159] on button "Dark mode on" at bounding box center [1513, 157] width 33 height 18
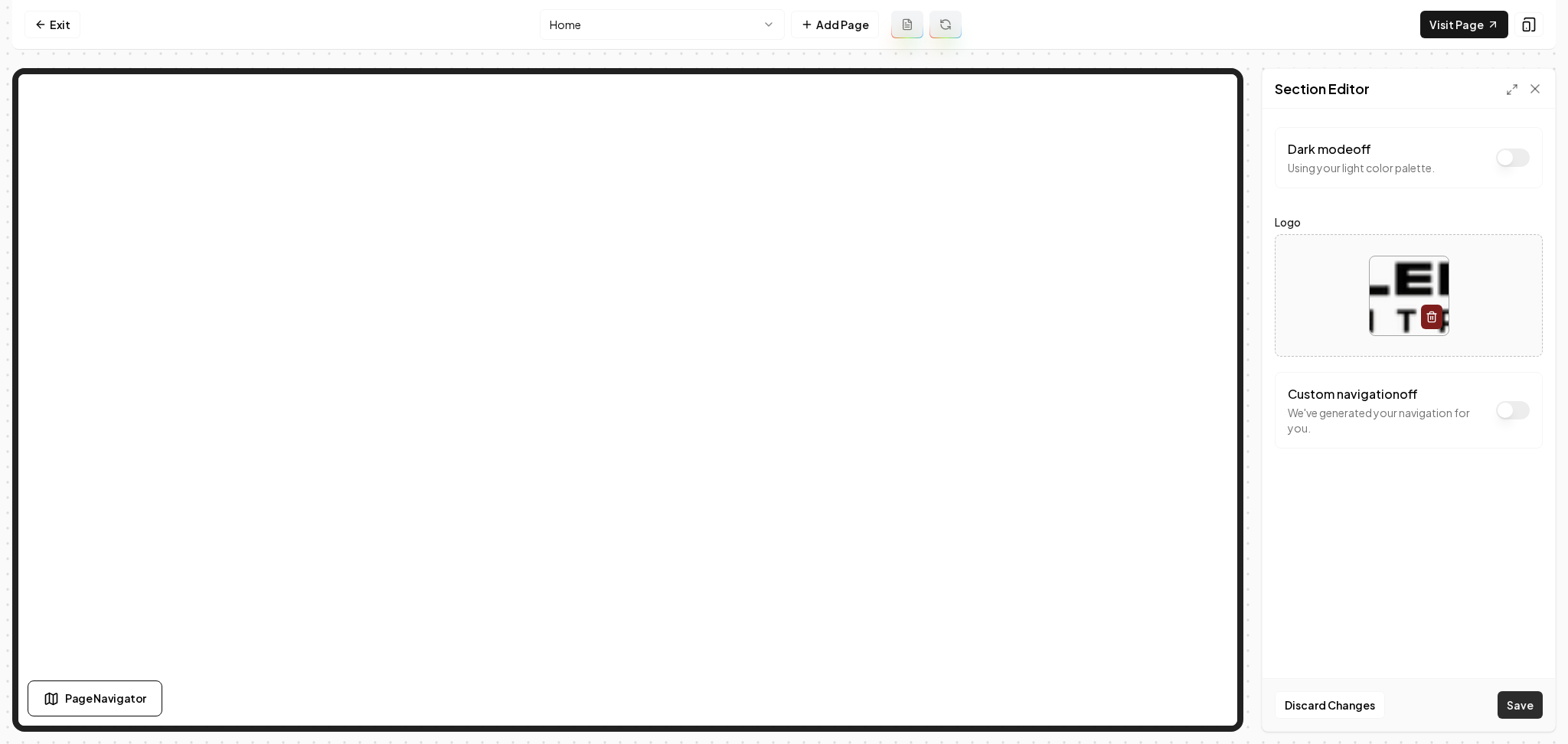
click at [1524, 703] on button "Save" at bounding box center [1519, 705] width 45 height 28
click at [40, 15] on link "Exit" at bounding box center [53, 24] width 55 height 28
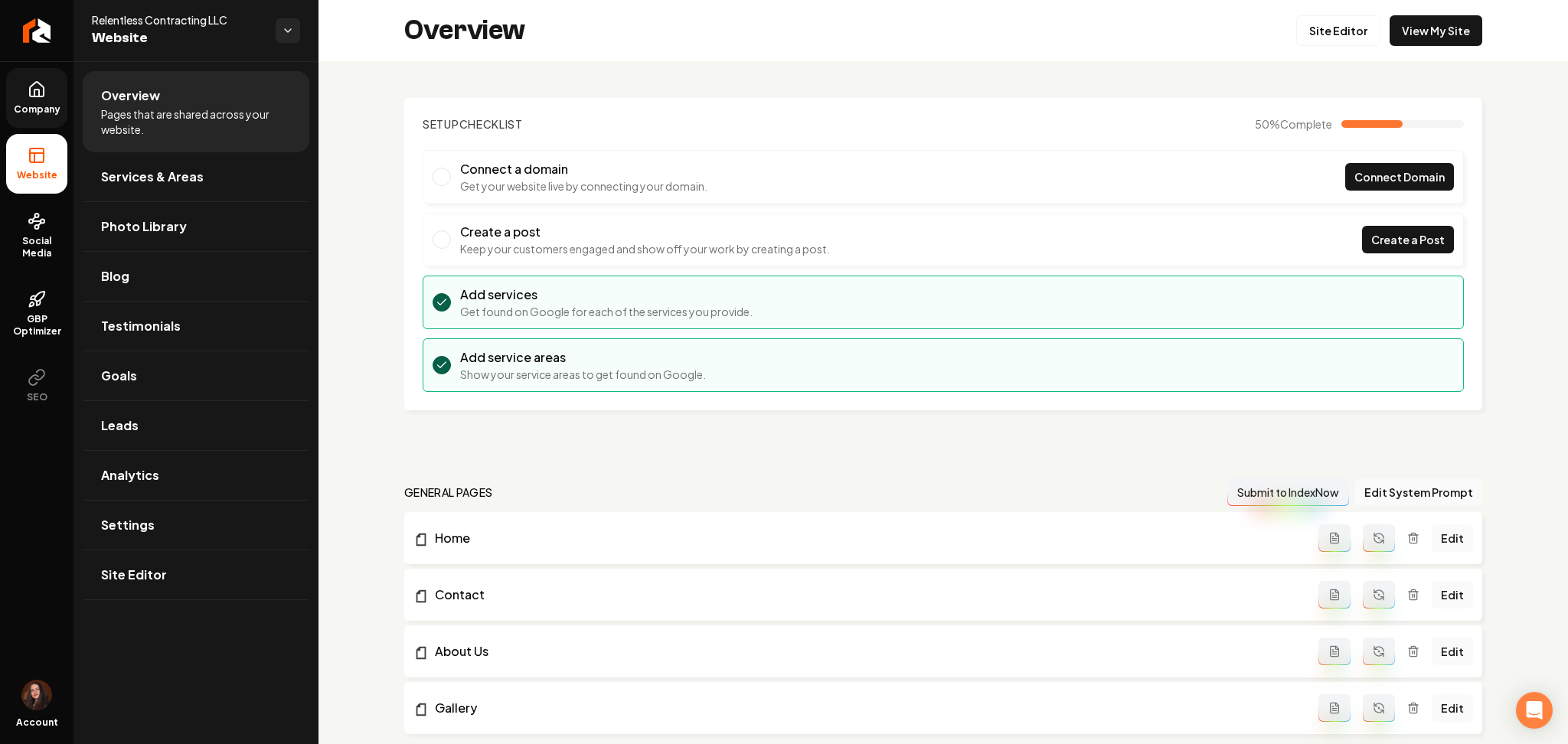
click at [45, 100] on link "Company" at bounding box center [36, 97] width 61 height 60
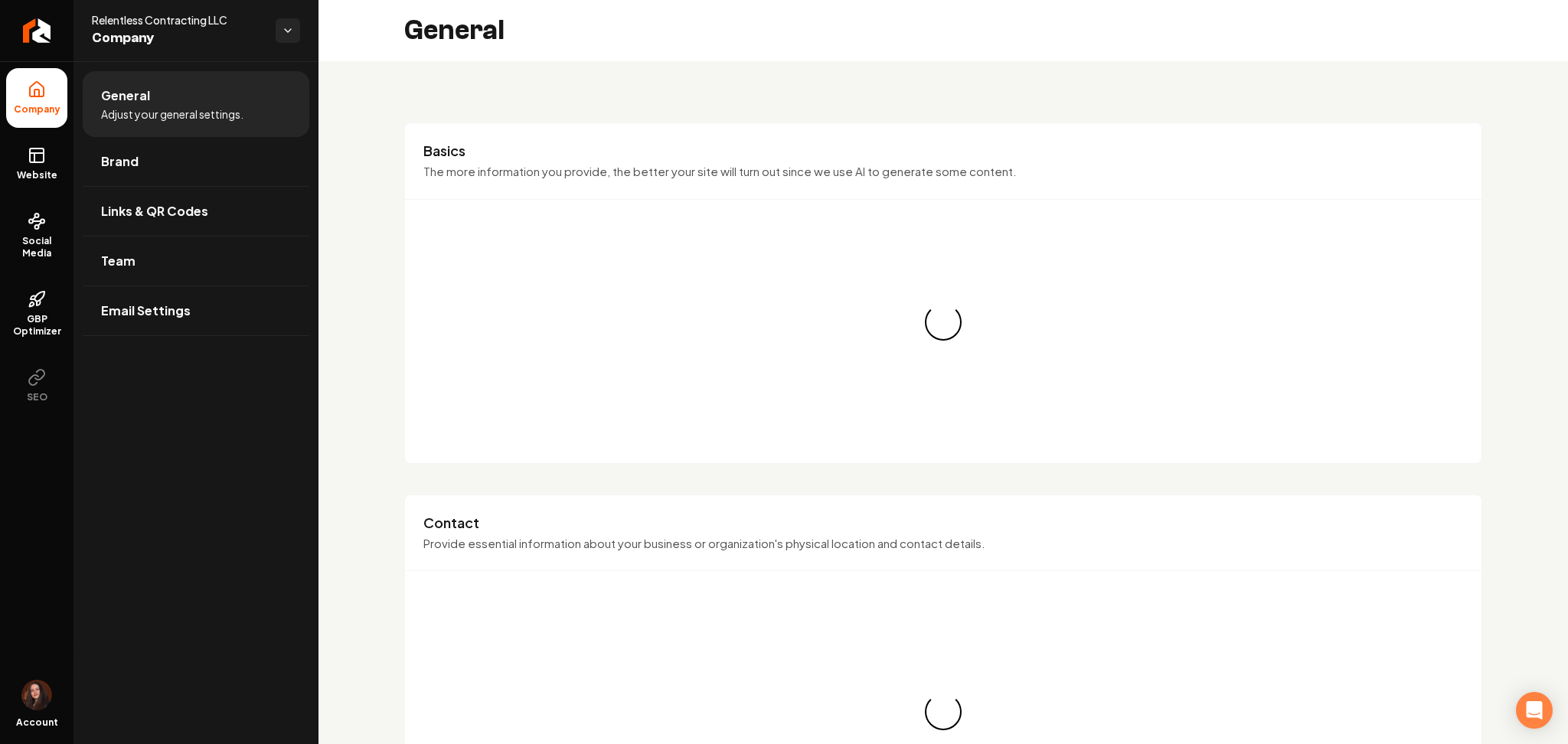
click at [125, 173] on link "Brand" at bounding box center [196, 160] width 226 height 49
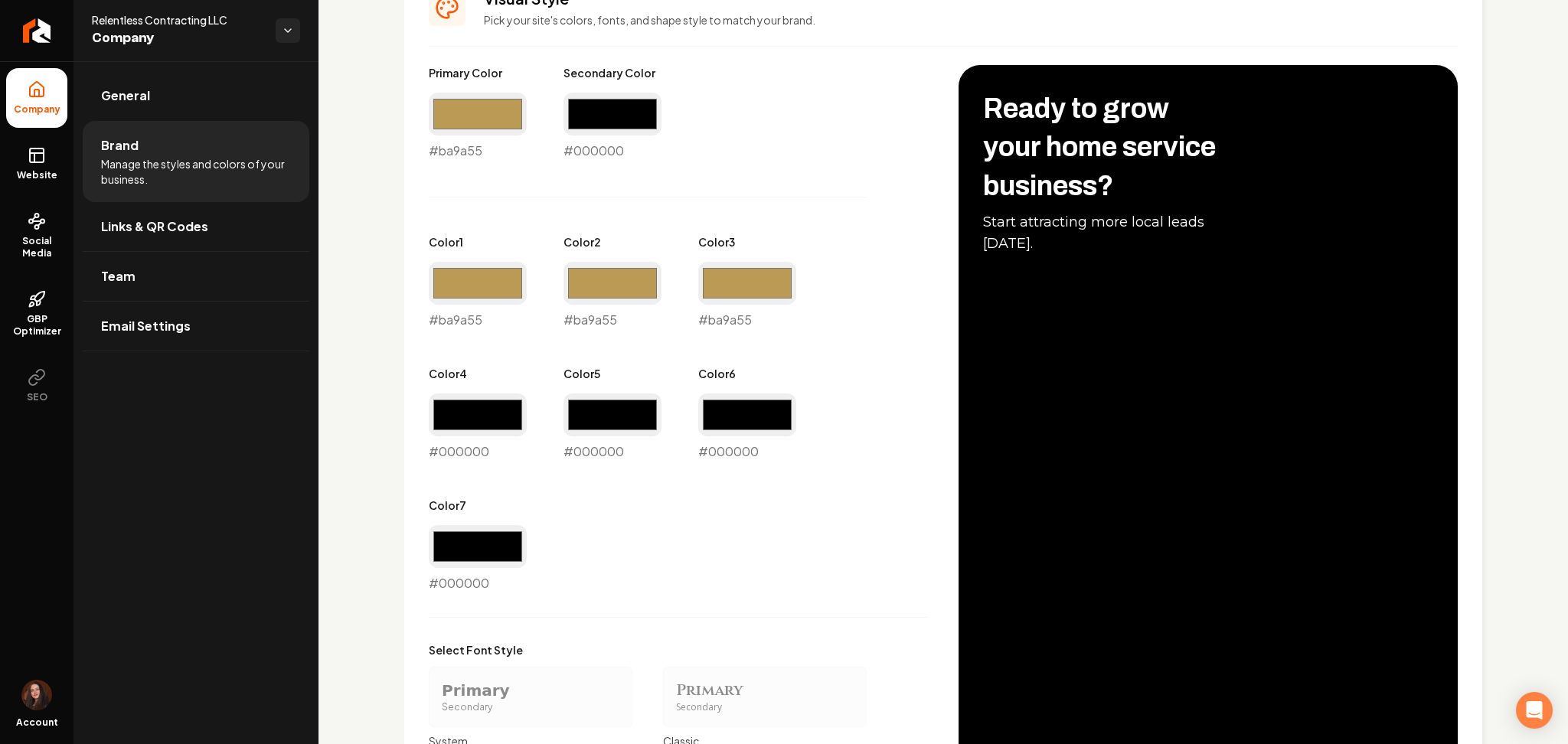
scroll to position [714, 0]
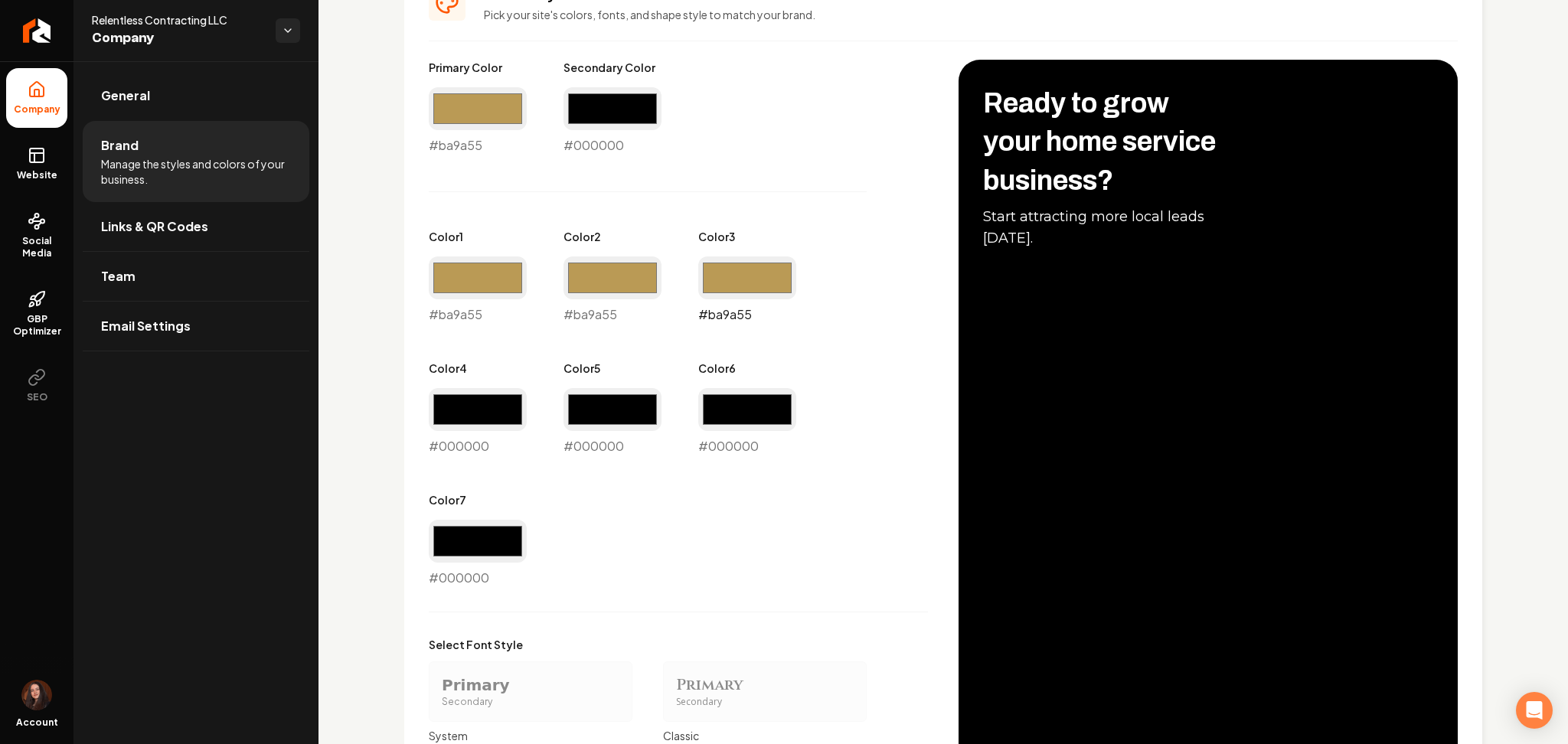
click at [781, 285] on input "#ba9a55" at bounding box center [747, 277] width 98 height 43
type input "#000000"
click at [559, 503] on div "Primary Color #ba9a55 #ba9a55 Secondary Color #000000 #000000 Color 1 #ba9a55 #…" at bounding box center [678, 324] width 499 height 527
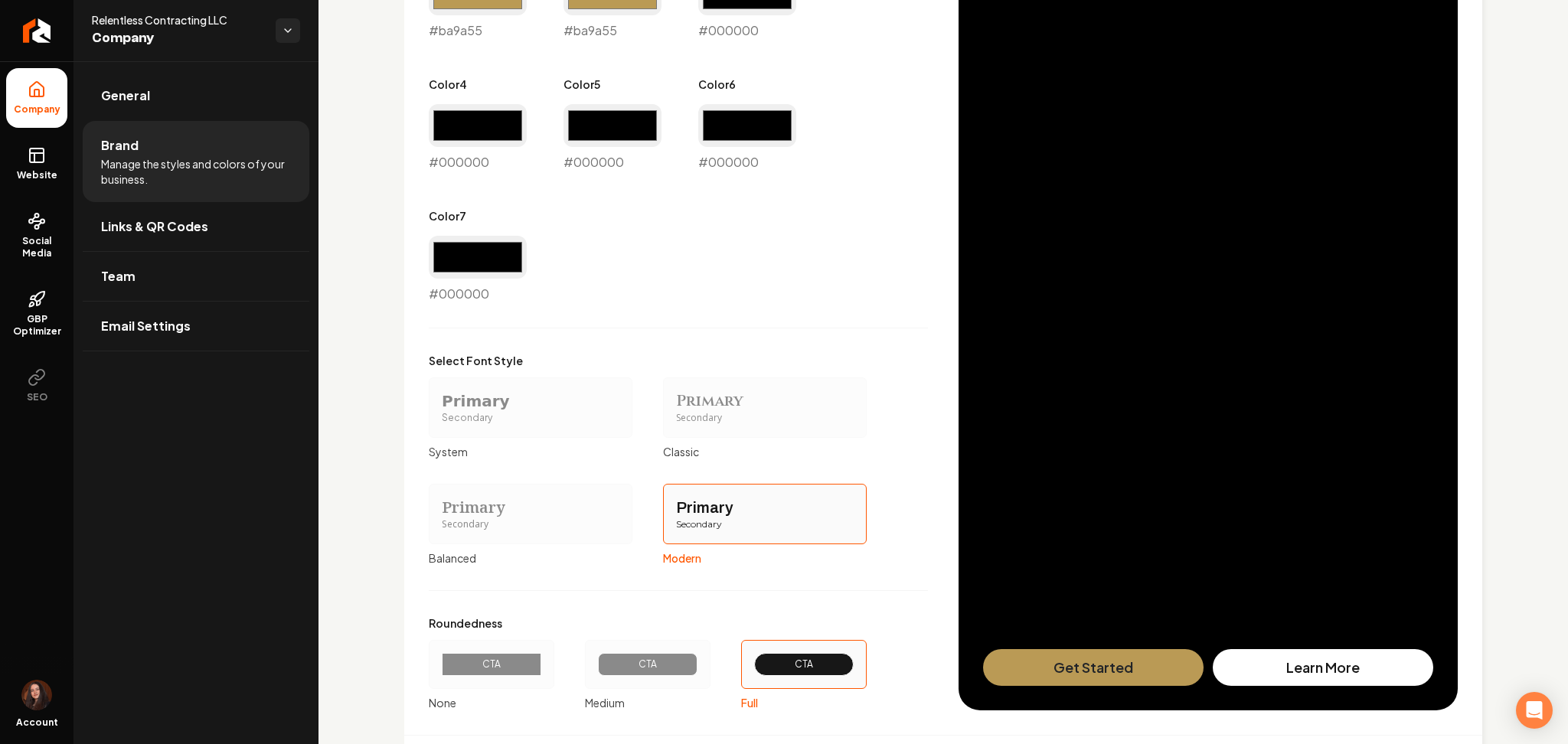
scroll to position [1084, 0]
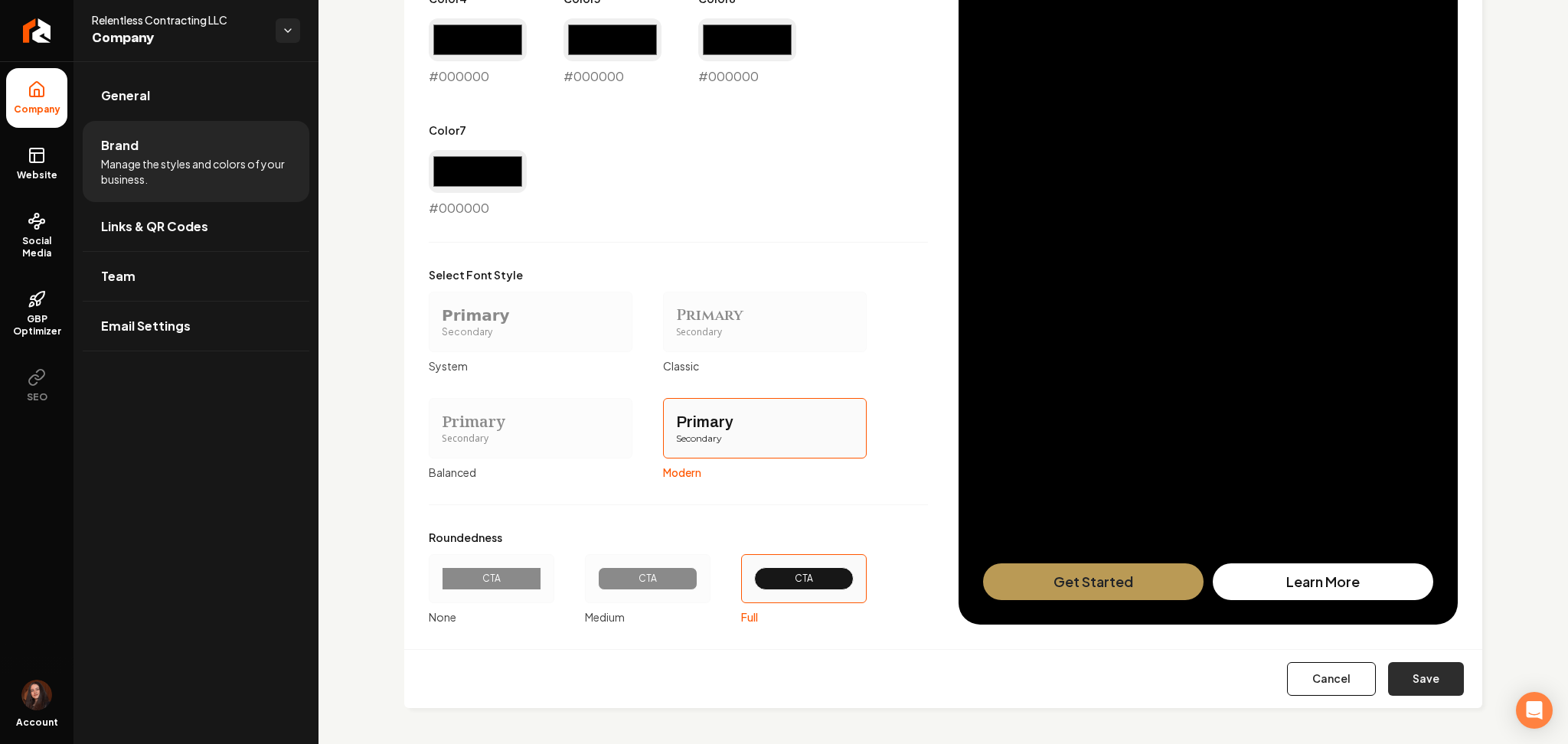
click at [1431, 669] on button "Save" at bounding box center [1426, 678] width 75 height 33
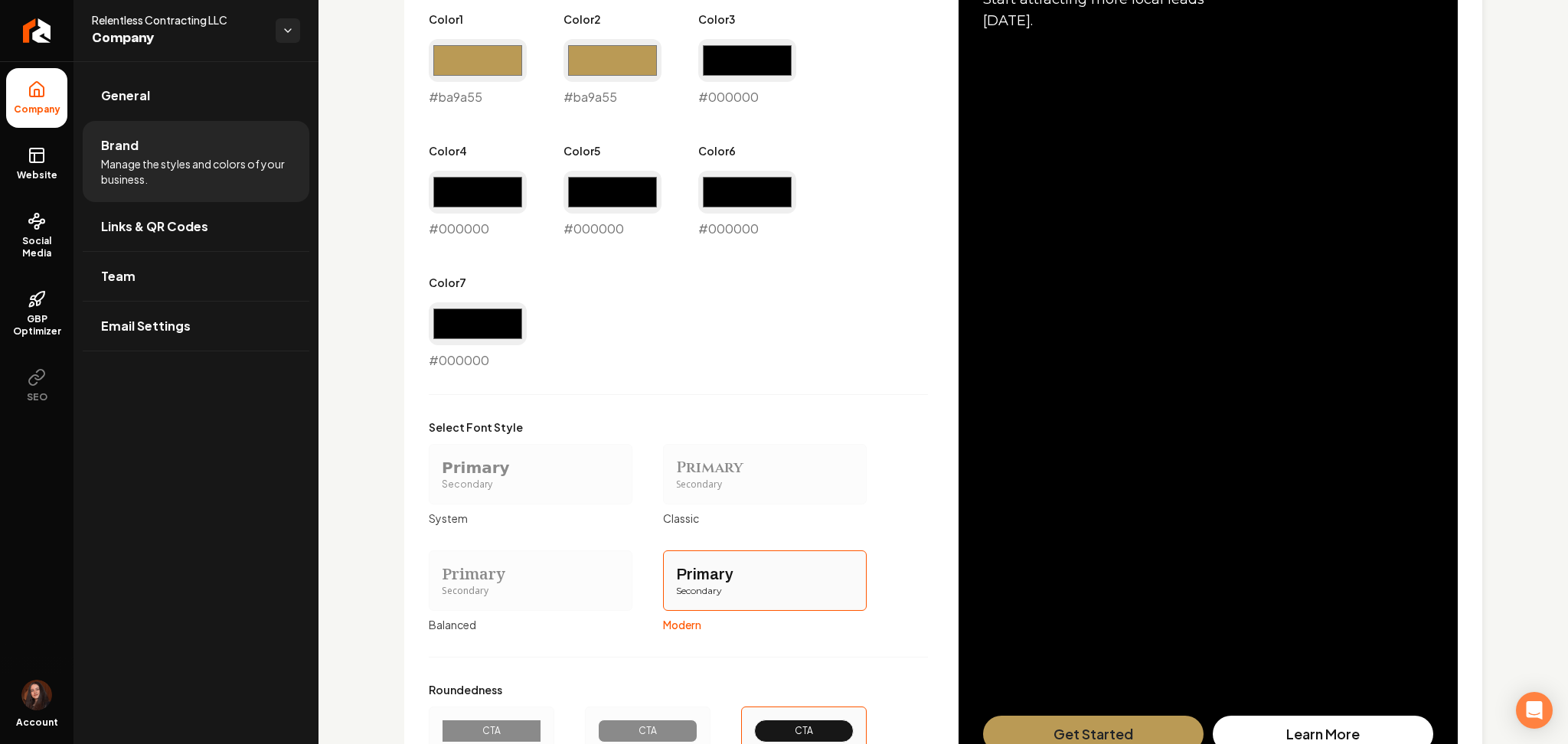
scroll to position [923, 0]
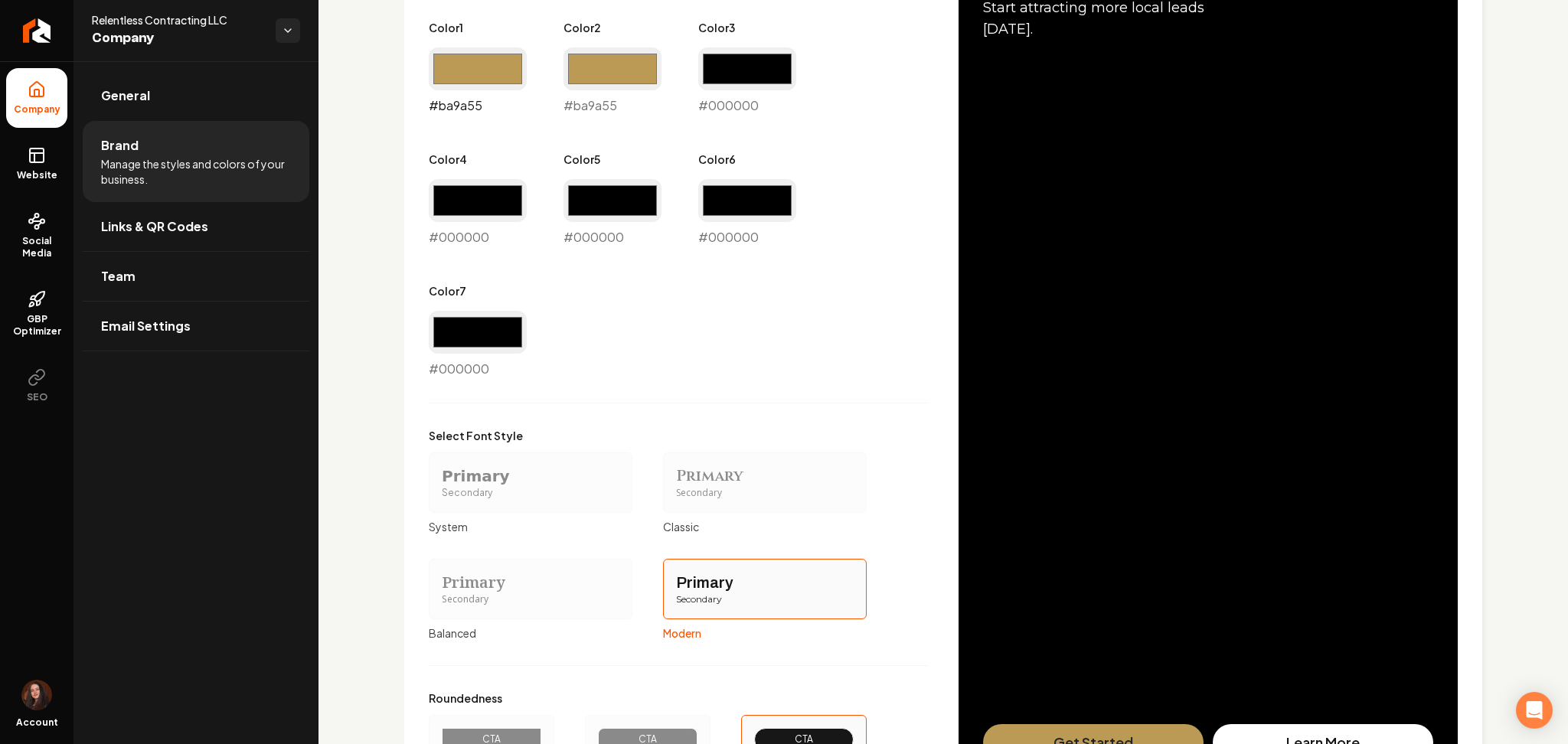
click at [476, 65] on input "#ba9a55" at bounding box center [478, 69] width 98 height 43
type input "#000000"
click at [692, 322] on div "Primary Color #ba9a55 #ba9a55 Secondary Color #000000 #000000 Color 1 #000000 #…" at bounding box center [678, 115] width 499 height 527
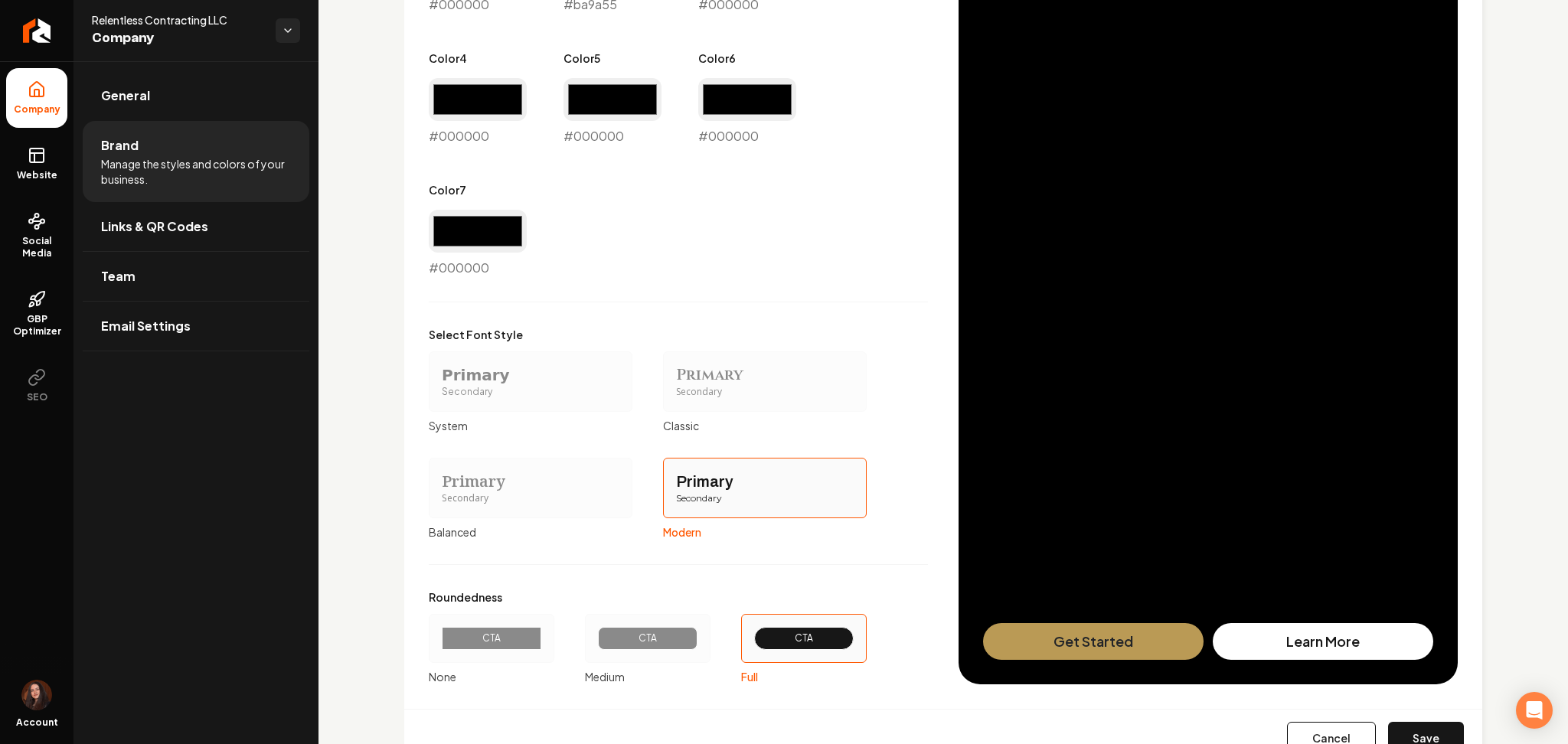
scroll to position [1025, 0]
click at [1388, 722] on button "Save" at bounding box center [1426, 737] width 75 height 33
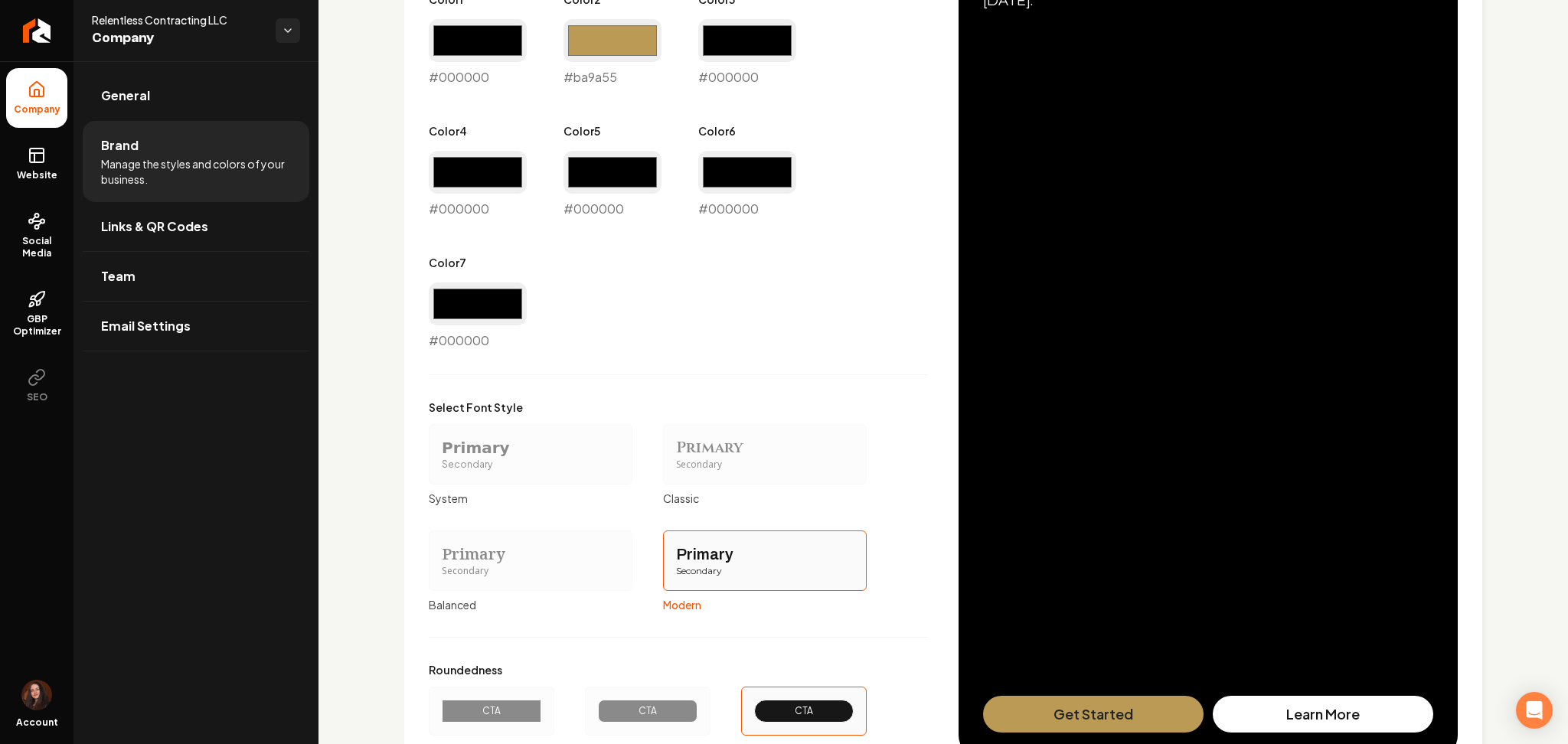
scroll to position [821, 0]
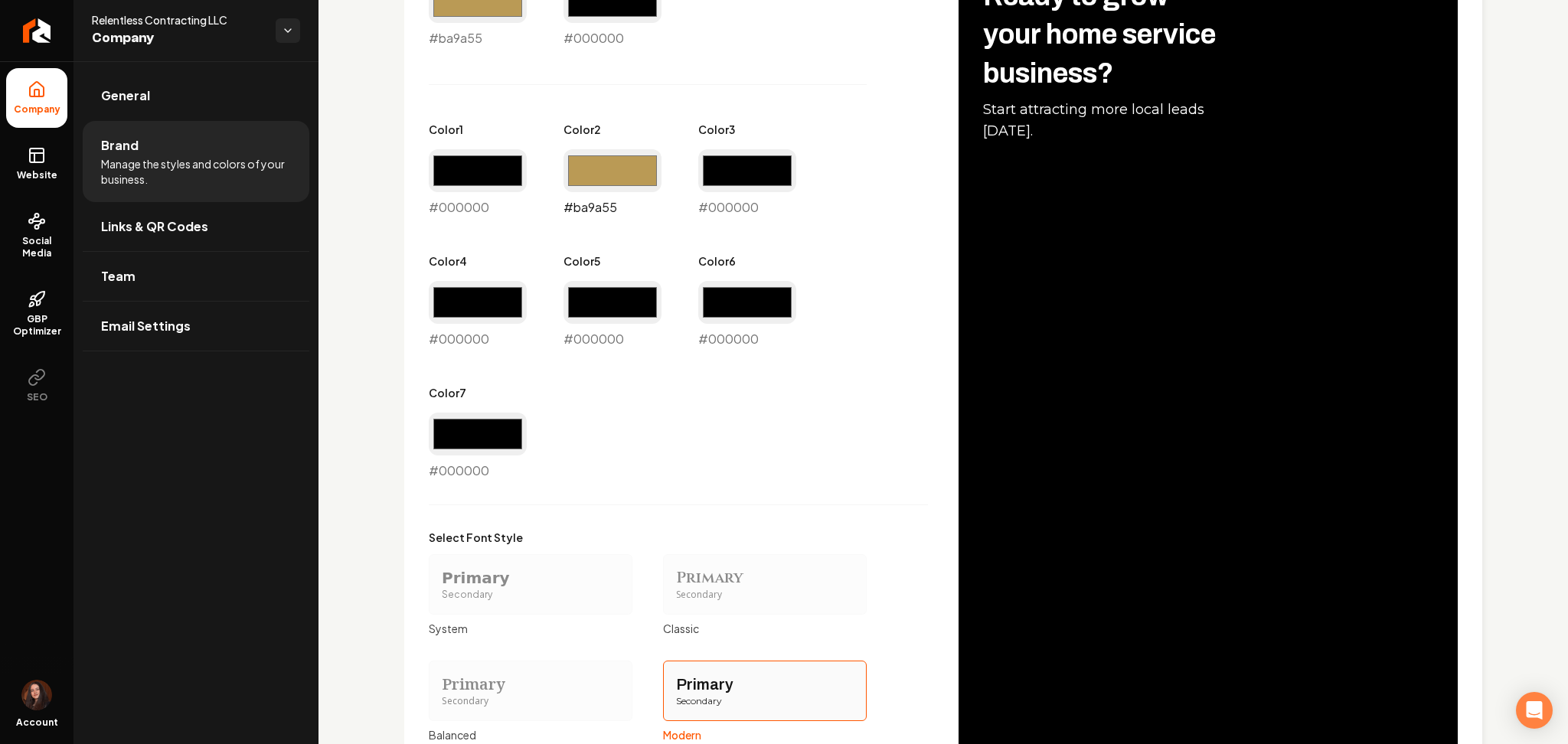
drag, startPoint x: 618, startPoint y: 176, endPoint x: 634, endPoint y: 236, distance: 62.1
click at [617, 180] on input "#ba9a55" at bounding box center [612, 170] width 98 height 43
click at [641, 168] on input "#ba9a55" at bounding box center [612, 170] width 98 height 43
type input "#000000"
click at [852, 371] on div "Primary Color #ba9a55 #ba9a55 Secondary Color #000000 #000000 Color 1 #000000 #…" at bounding box center [678, 216] width 499 height 527
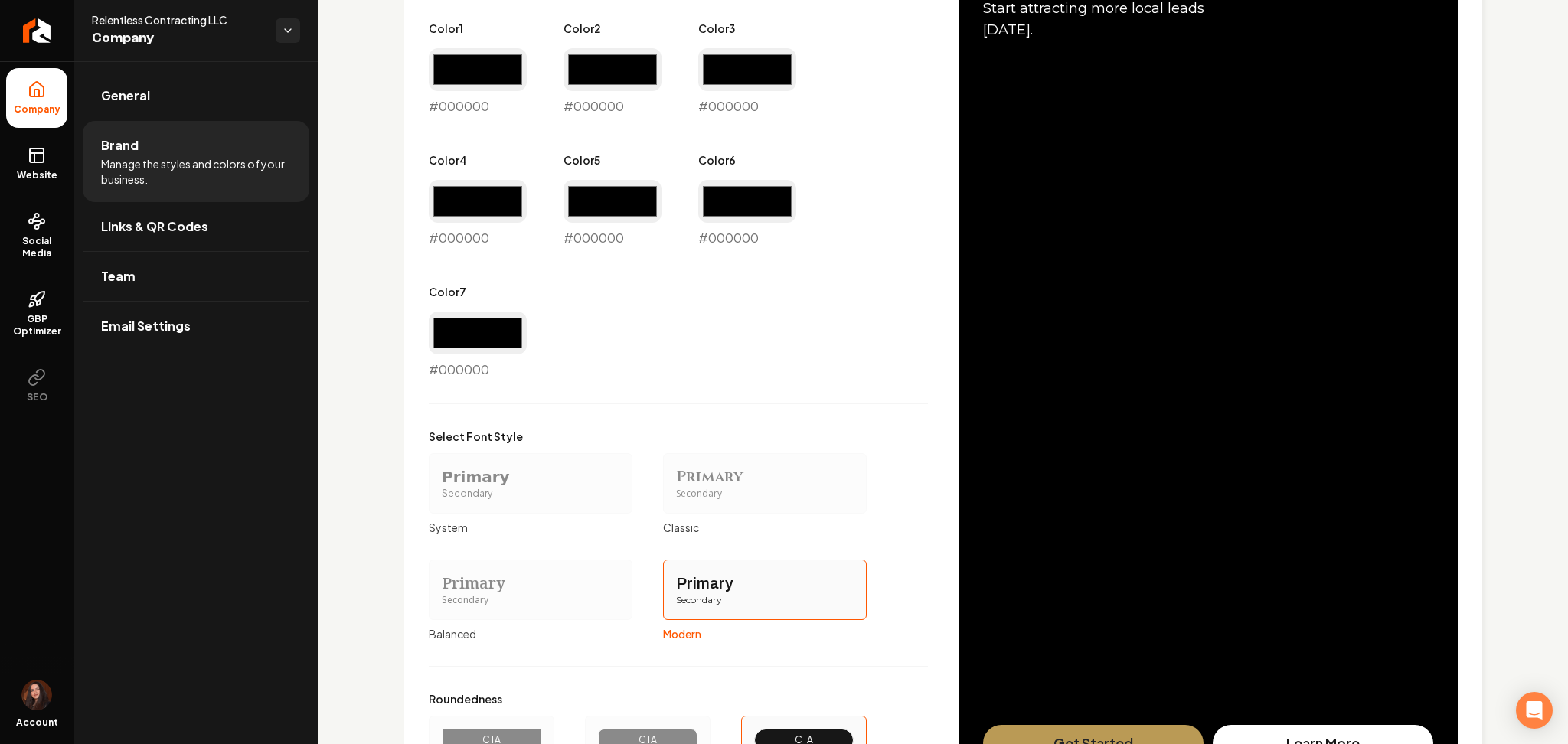
scroll to position [1084, 0]
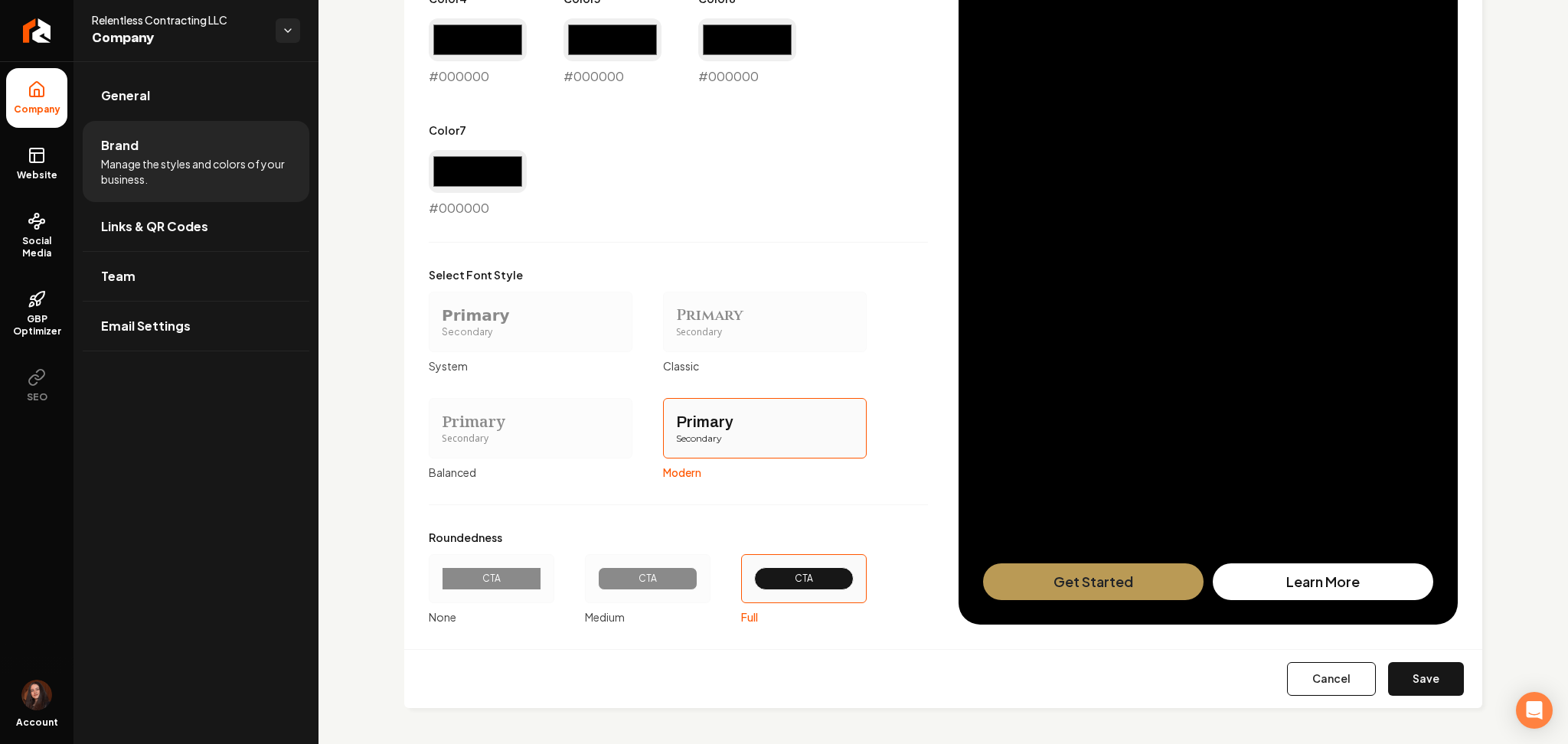
click at [1389, 660] on div "Cancel Save" at bounding box center [943, 679] width 1078 height 59
click at [1397, 668] on button "Save" at bounding box center [1426, 678] width 75 height 33
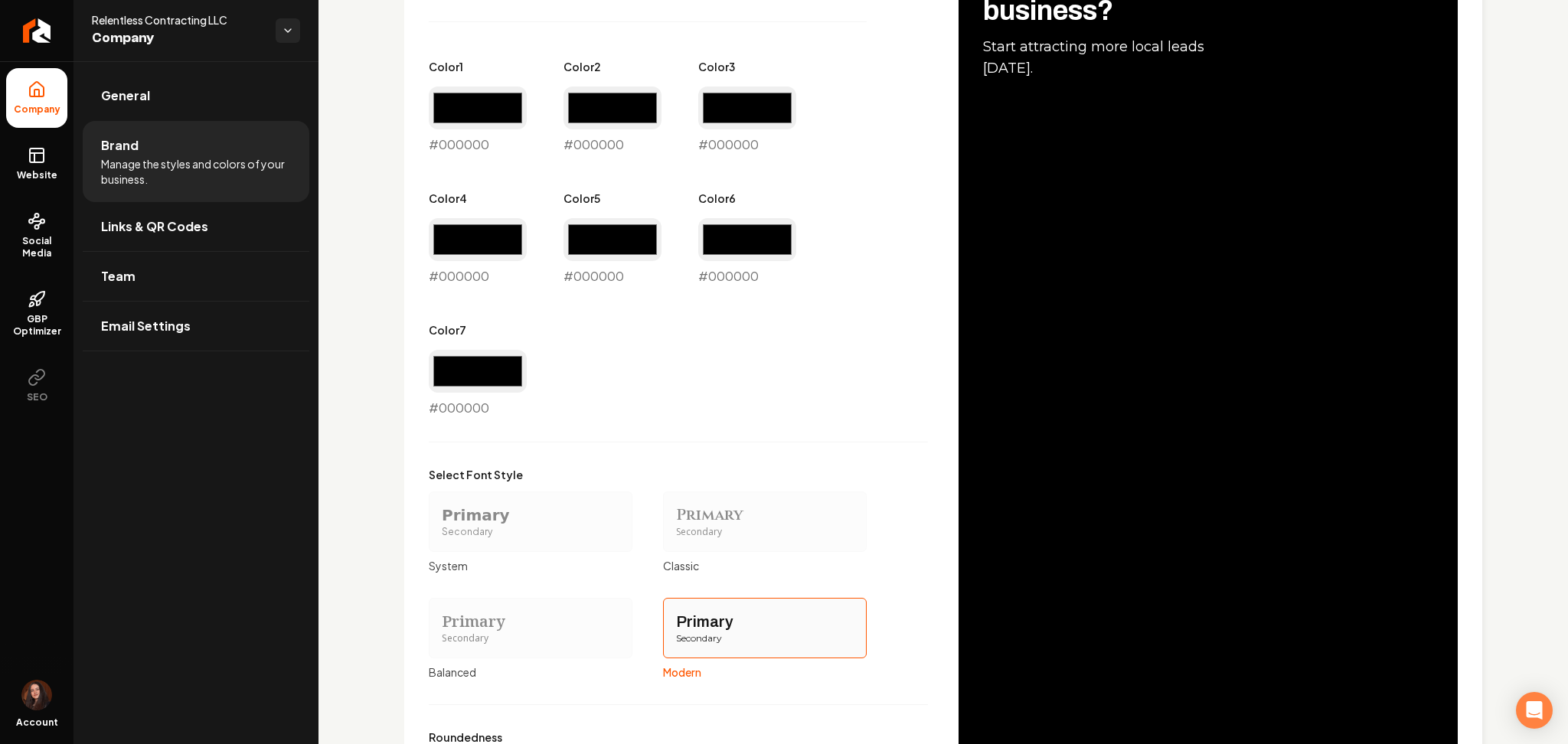
scroll to position [515, 0]
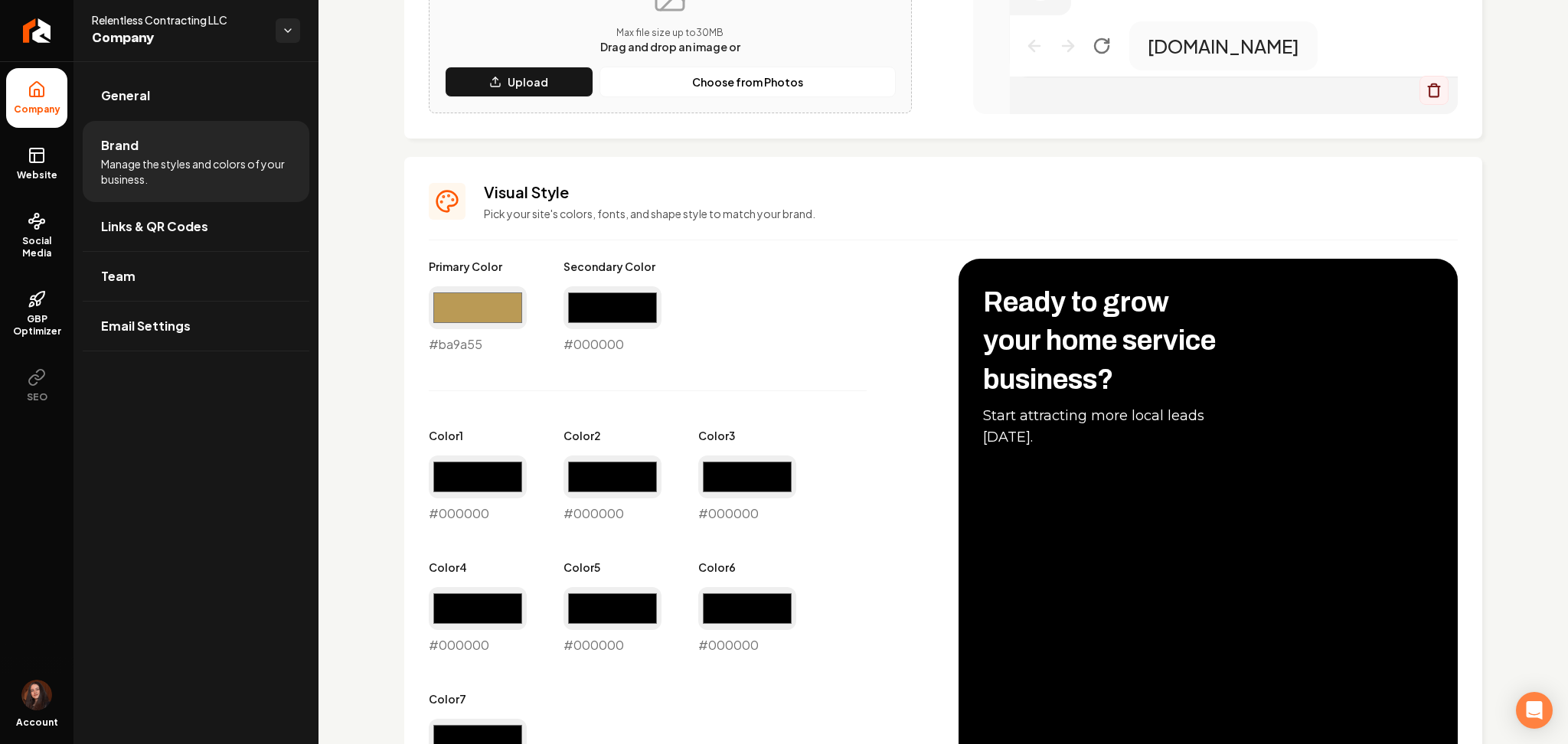
click at [590, 348] on div "#000000 #000000" at bounding box center [612, 320] width 98 height 68
click at [485, 320] on input "#ba9a55" at bounding box center [478, 308] width 98 height 43
type input "#000000"
click at [659, 295] on input "#000000" at bounding box center [612, 308] width 98 height 43
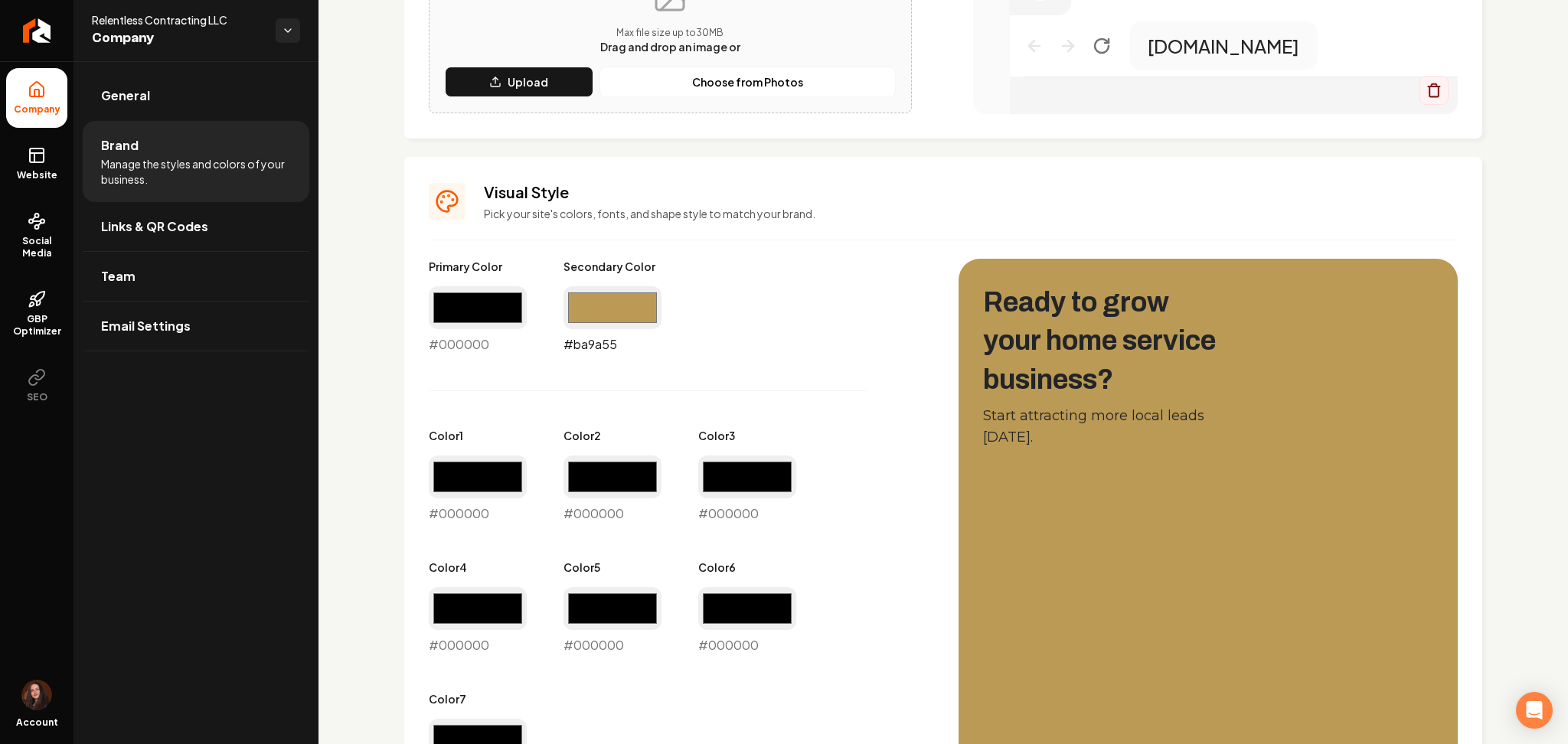
type input "#ba9a55"
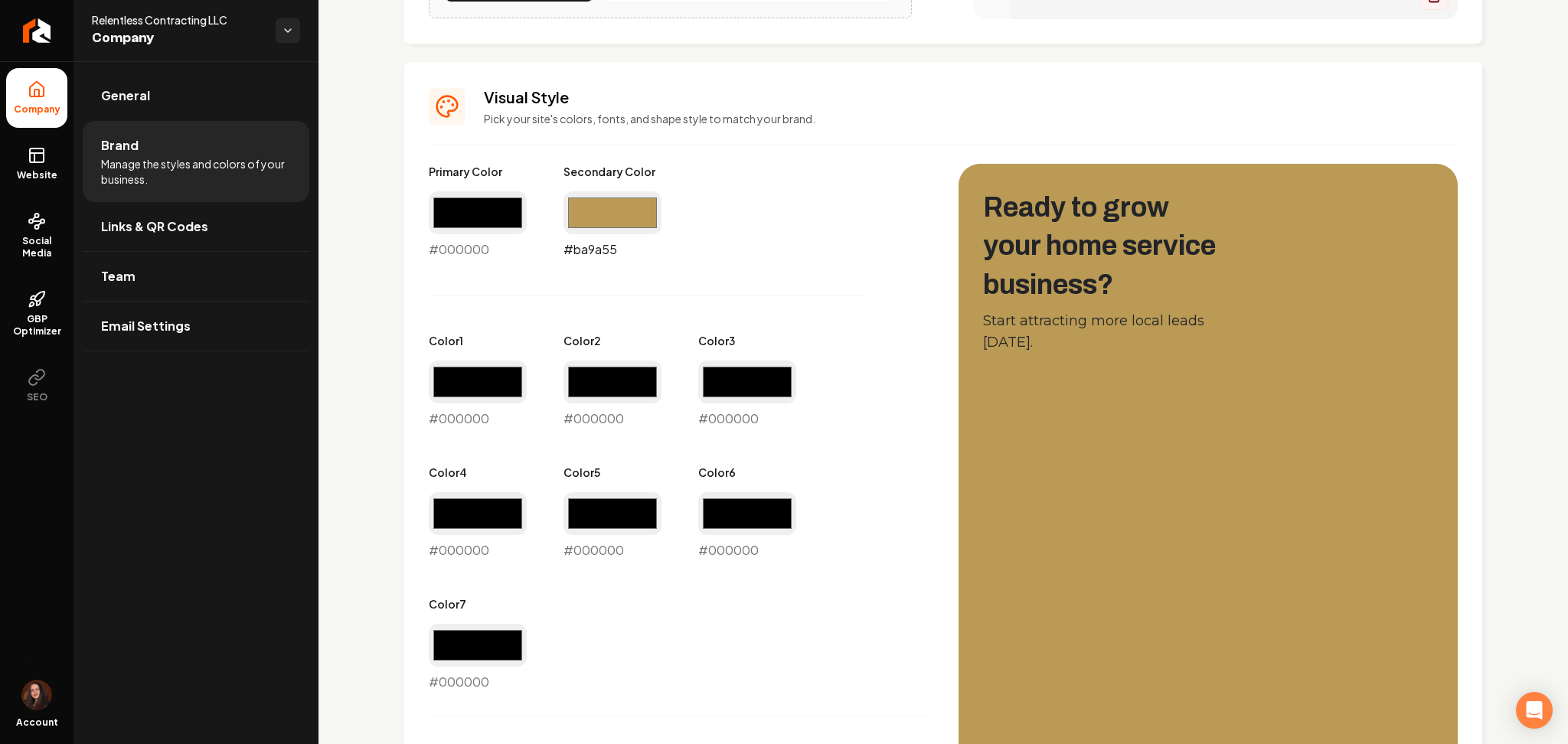
scroll to position [617, 0]
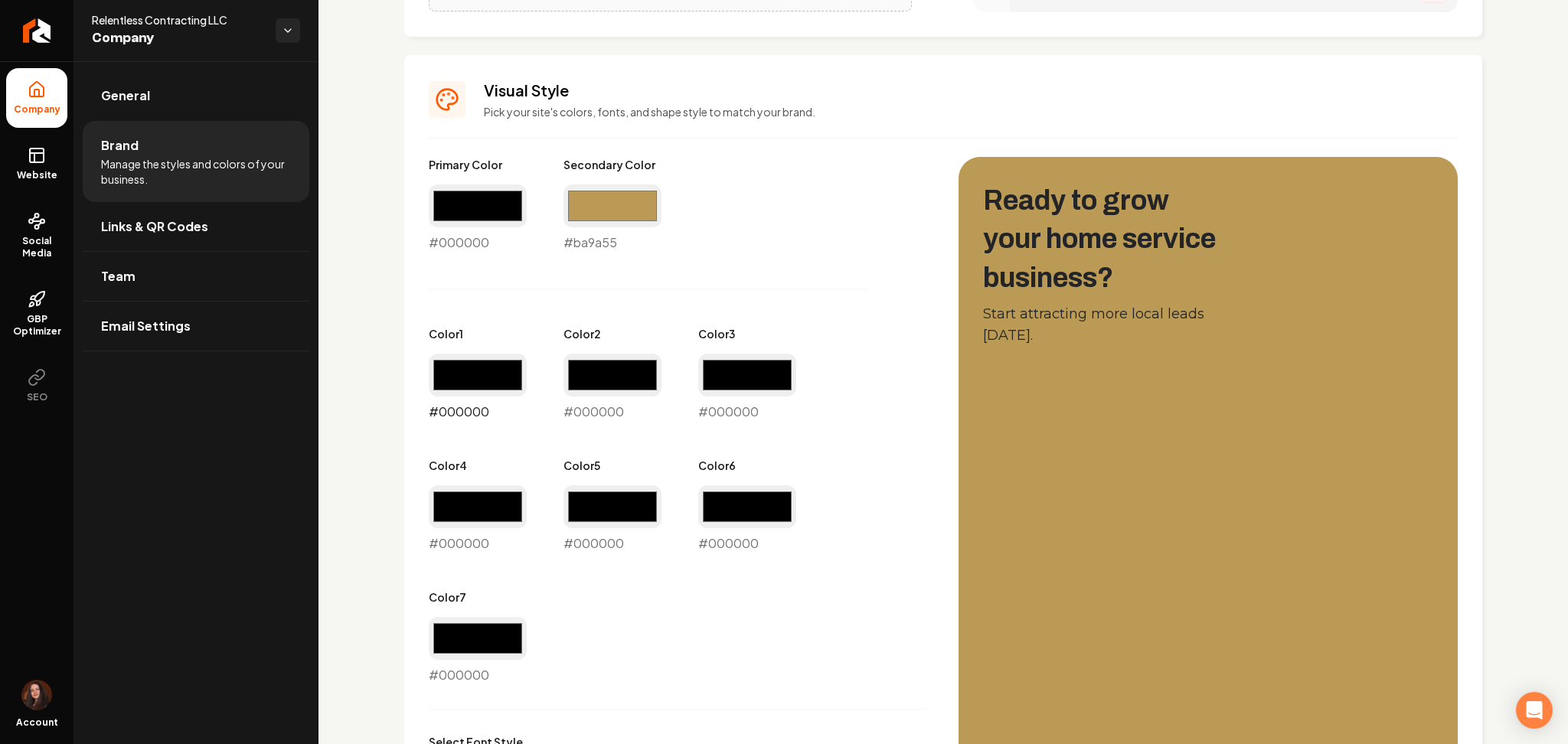
click at [481, 372] on input "#000000" at bounding box center [478, 374] width 98 height 43
type input "#ba9a55"
click at [599, 352] on div "Color 2 #000000 #000000" at bounding box center [612, 372] width 98 height 95
click at [593, 360] on input "#000000" at bounding box center [612, 374] width 98 height 43
type input "#ba9a55"
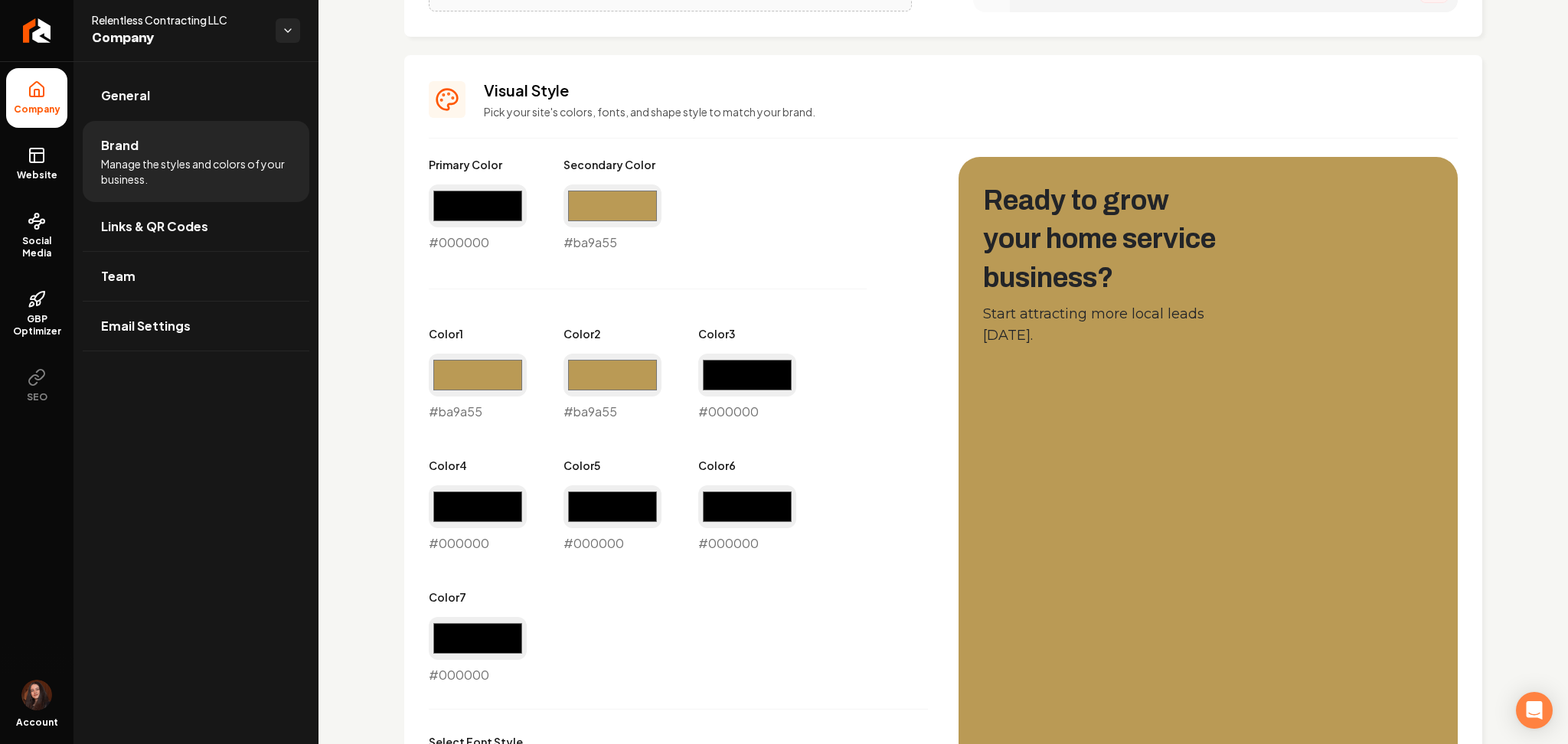
click at [715, 418] on div "#000000 #000000" at bounding box center [747, 387] width 98 height 68
click at [713, 383] on input "#000000" at bounding box center [747, 374] width 98 height 43
type input "#ba9a55"
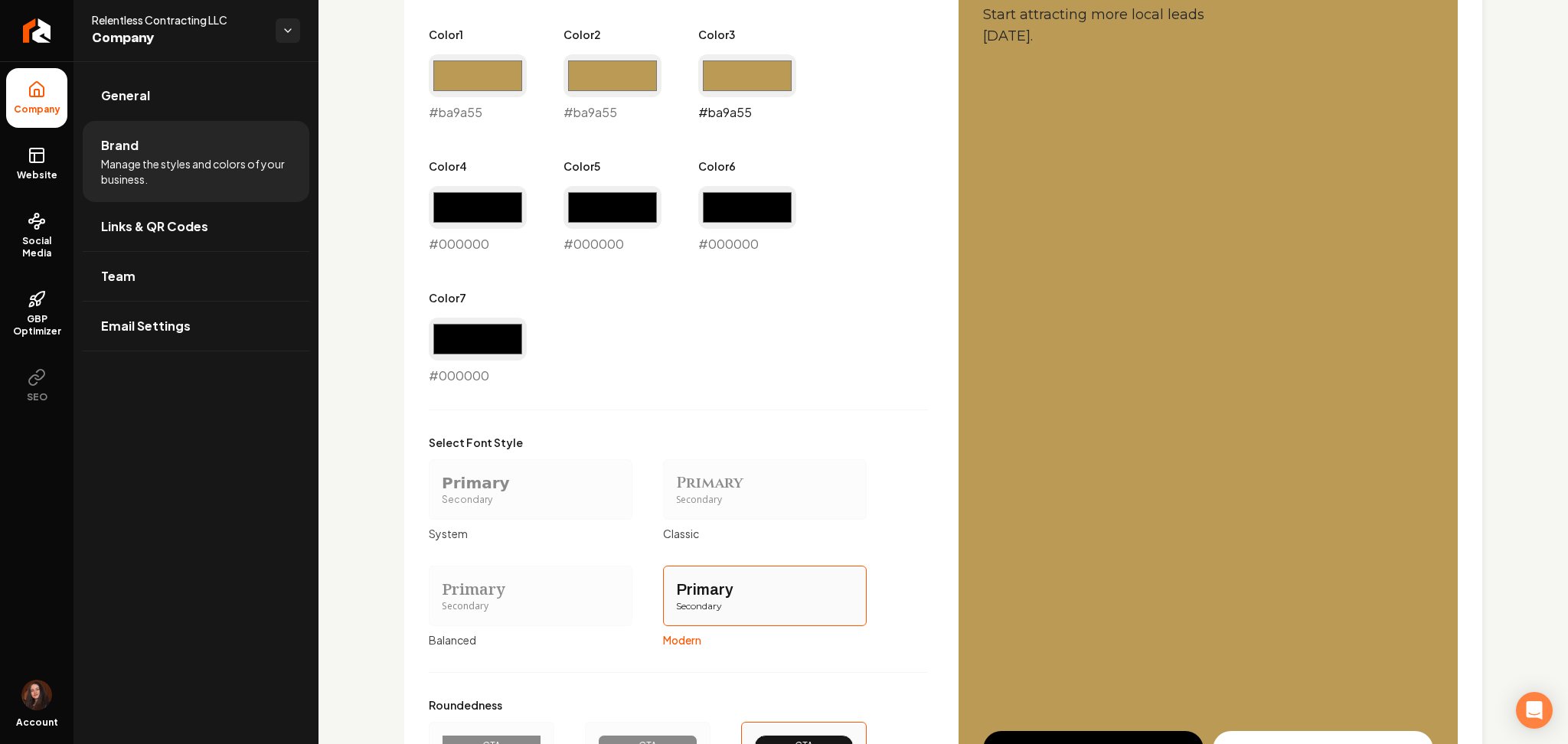
scroll to position [1084, 0]
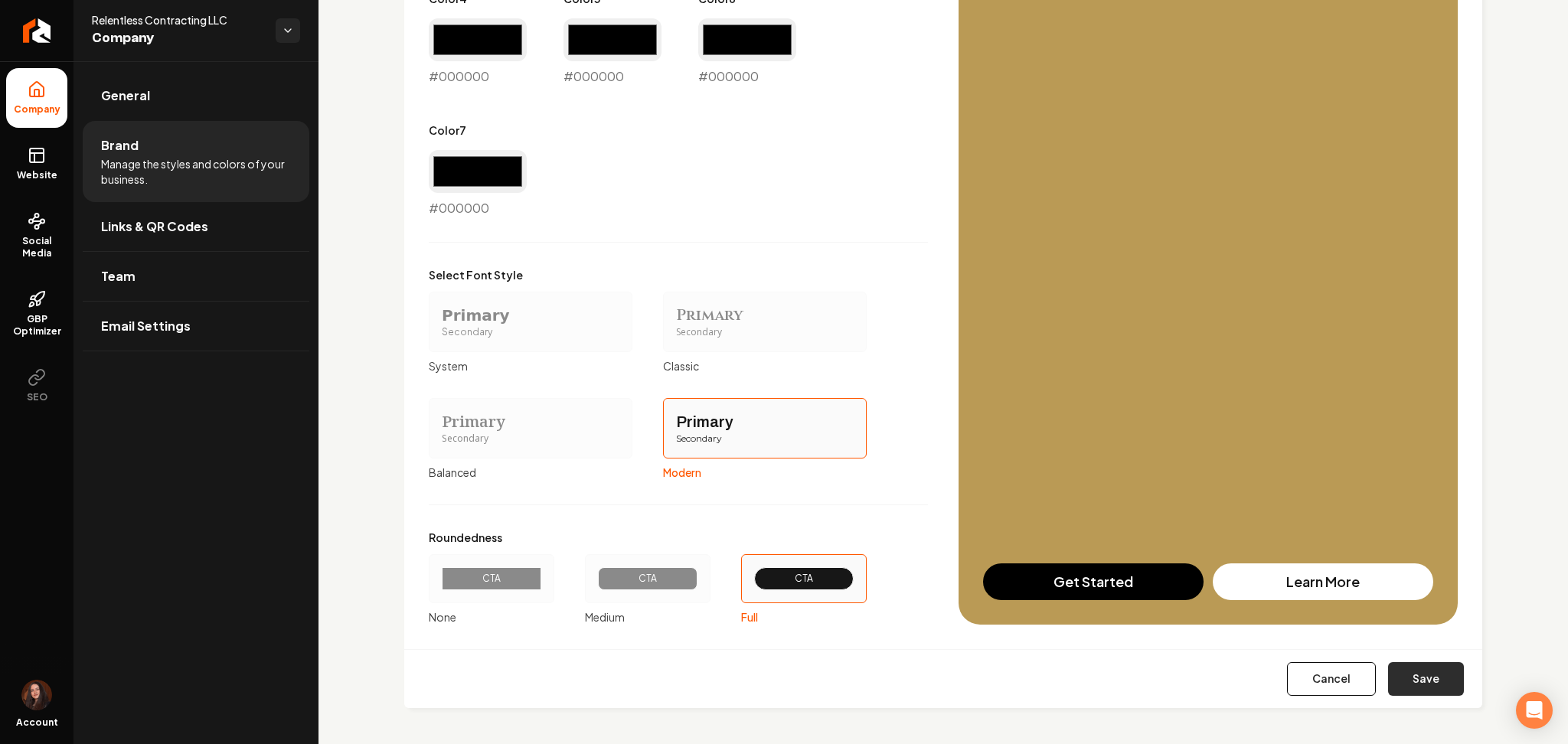
click at [1404, 673] on button "Save" at bounding box center [1426, 678] width 75 height 33
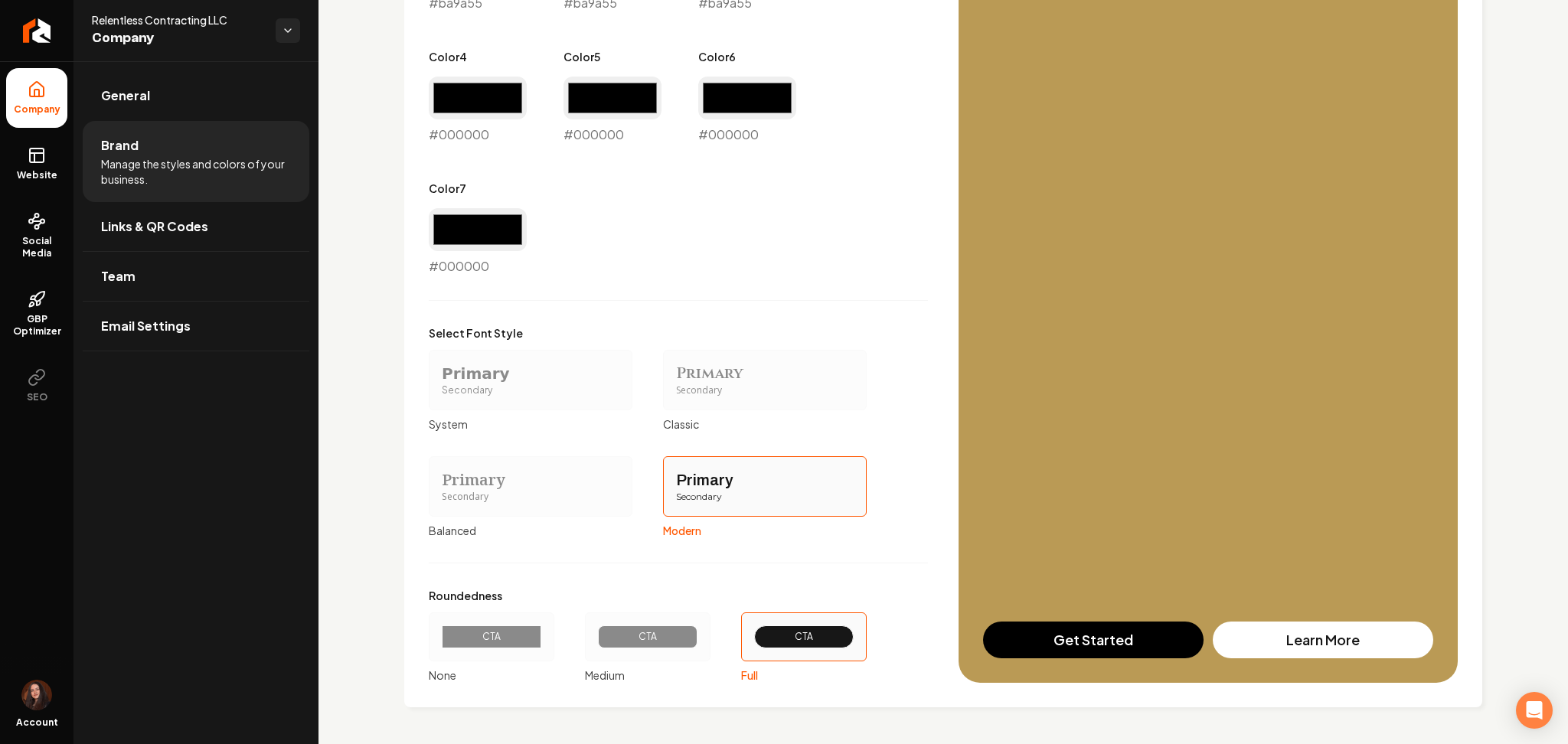
scroll to position [1025, 0]
click at [39, 139] on link "Website" at bounding box center [36, 163] width 61 height 60
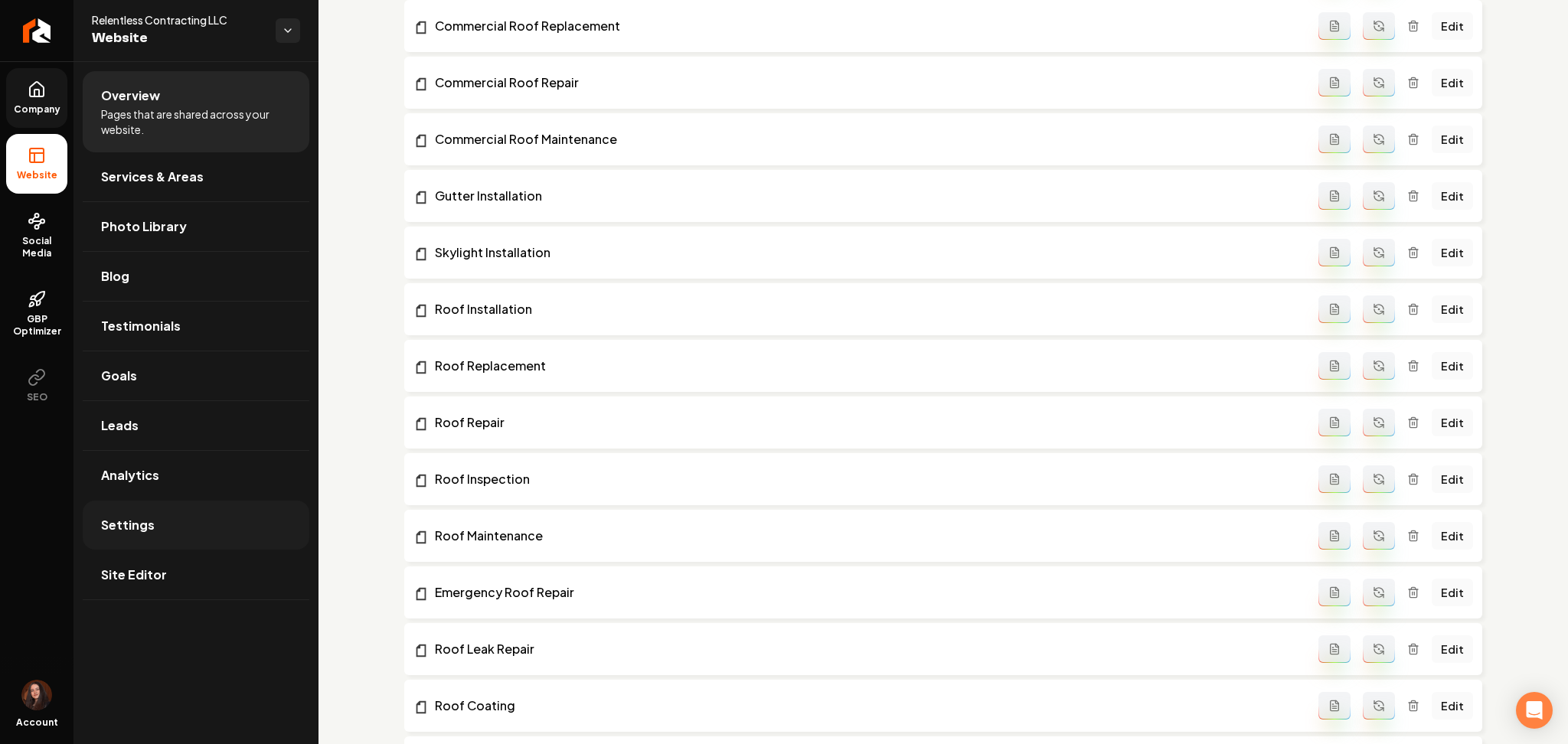
click at [130, 511] on link "Settings" at bounding box center [196, 524] width 226 height 49
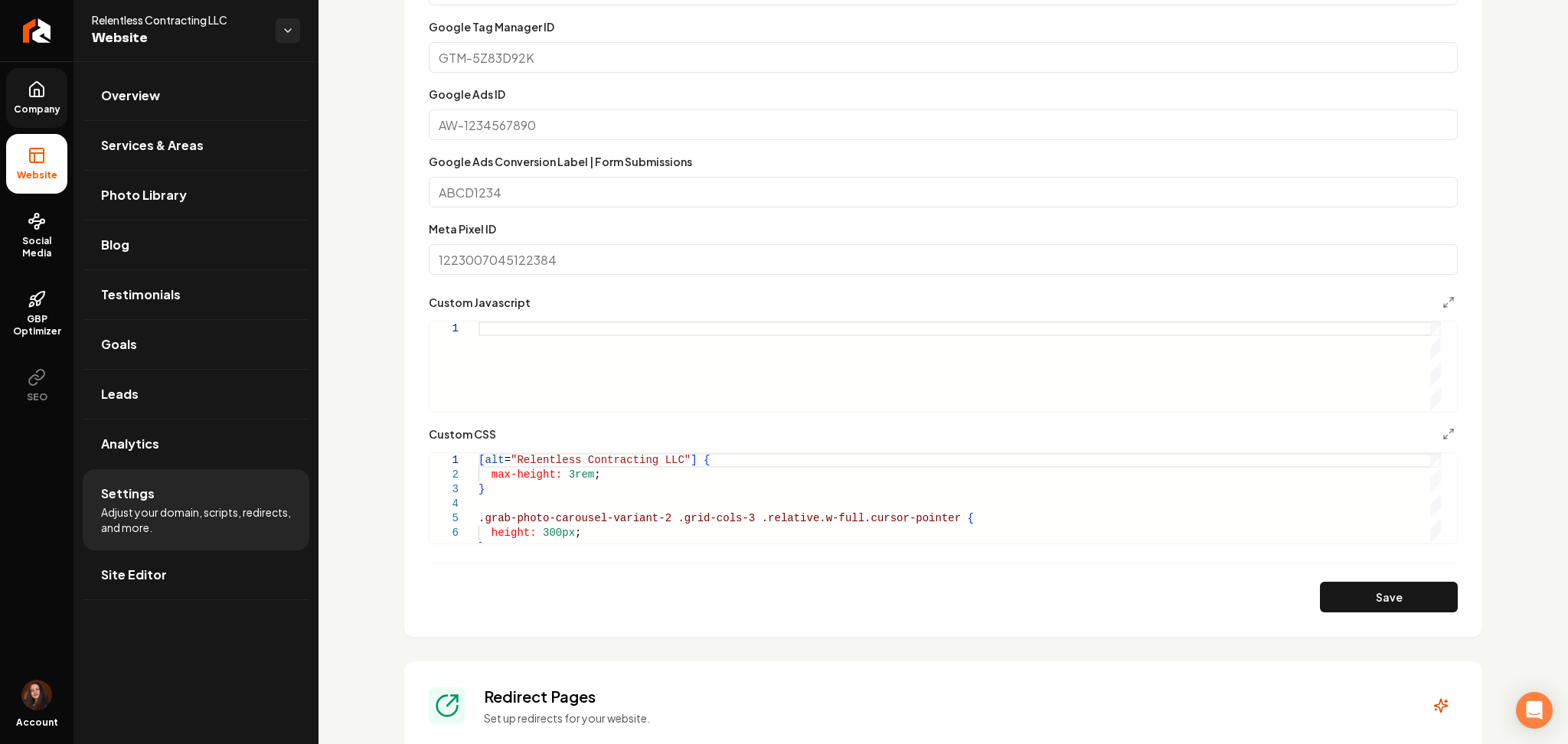
scroll to position [816, 0]
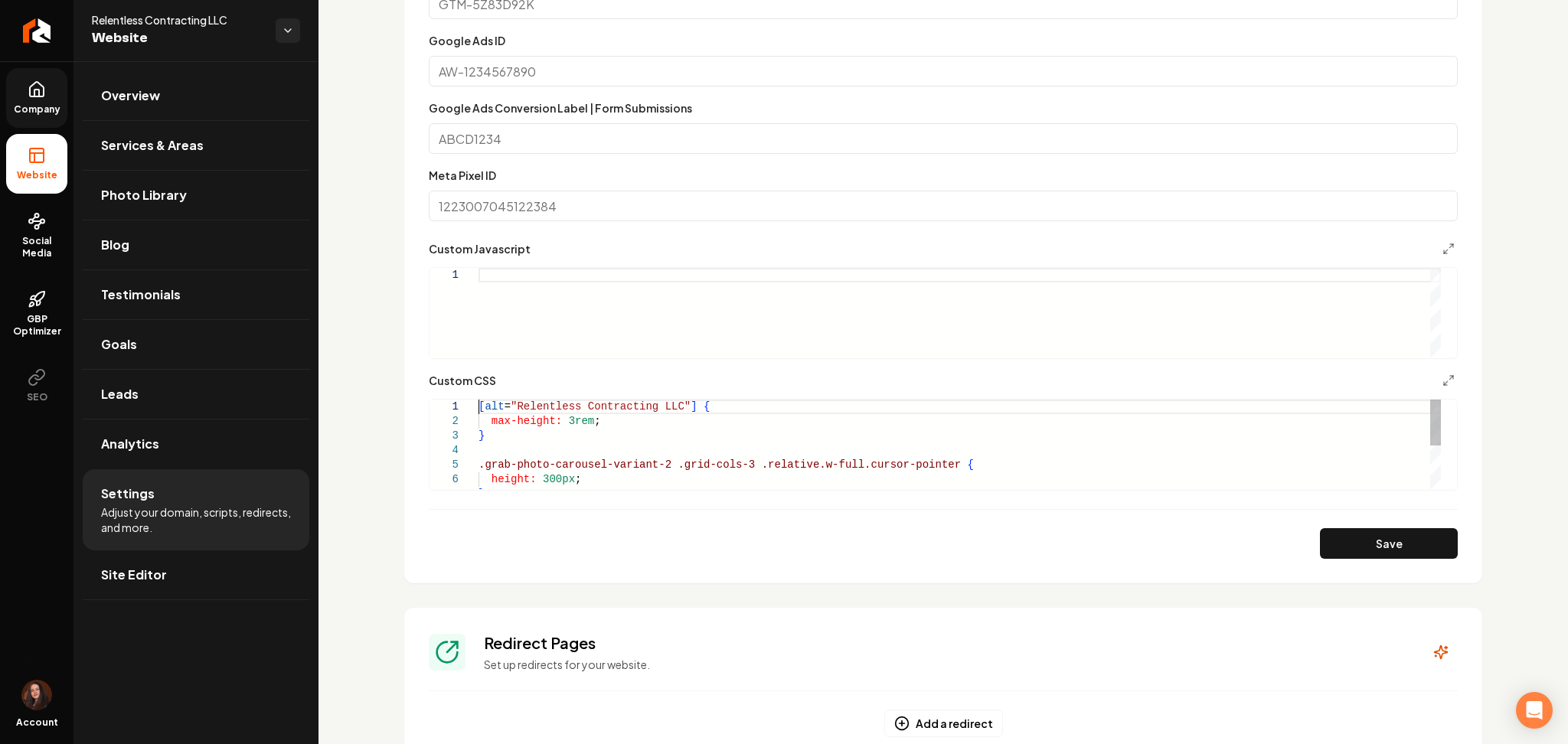
click at [482, 411] on div "[ alt = "Relentless Contracting LLC" ] { max-height: 3rem ; } .grab-photo-carou…" at bounding box center [959, 486] width 962 height 175
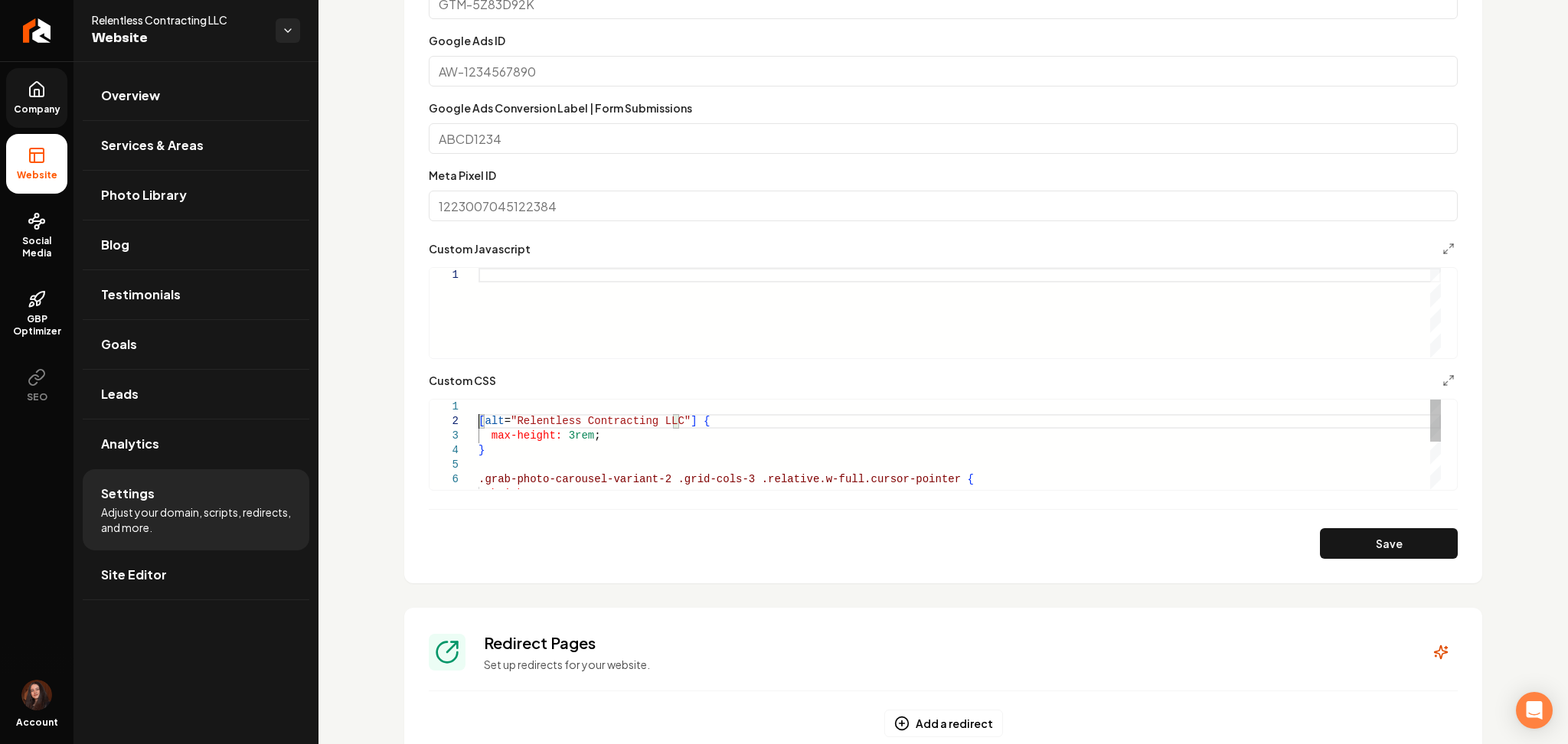
scroll to position [29, 0]
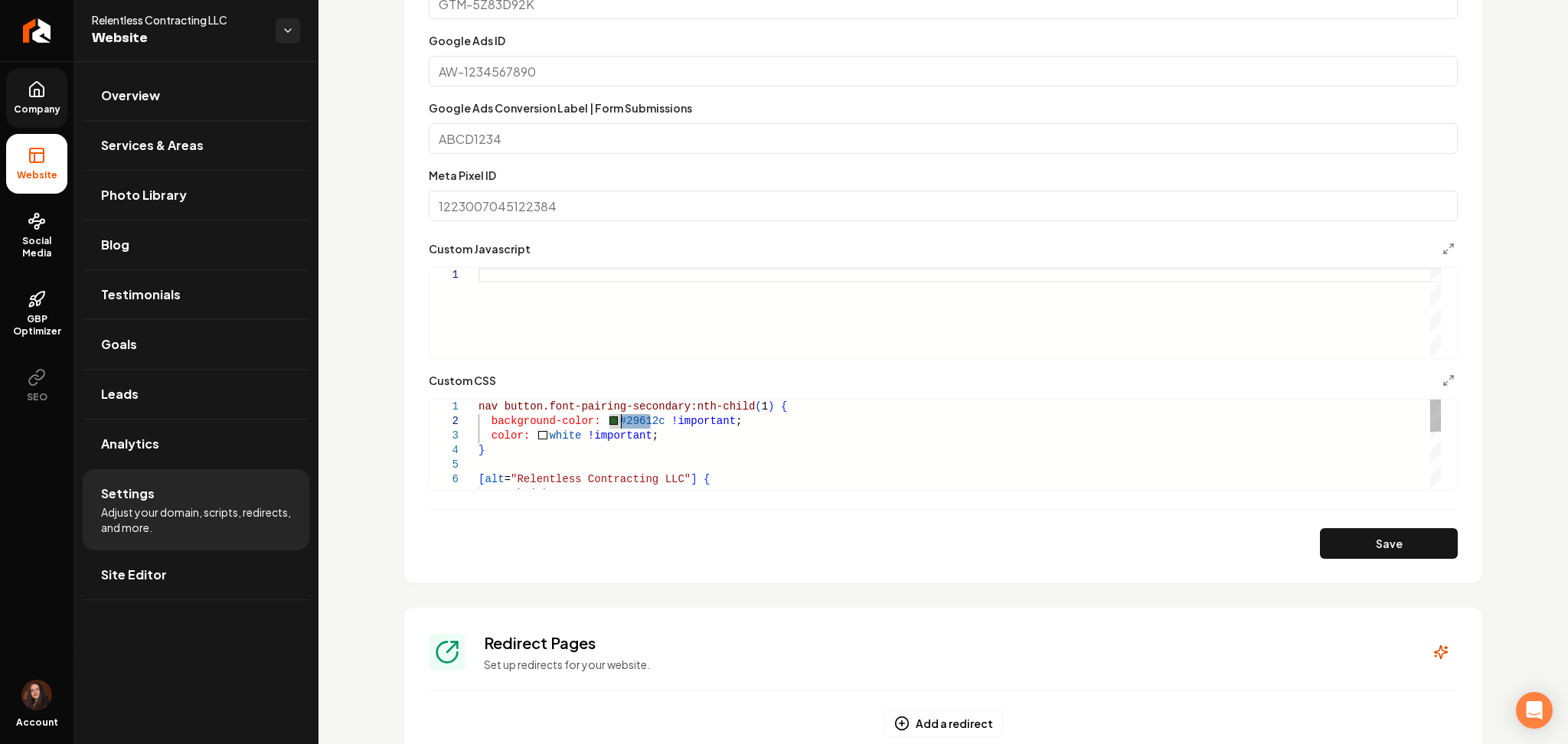
drag, startPoint x: 652, startPoint y: 422, endPoint x: 618, endPoint y: 418, distance: 34.2
click at [618, 418] on div "nav button.font-pairing-secondary:nth-child ( 1 ) { max-height: 3rem ; [ alt = …" at bounding box center [959, 522] width 962 height 247
type textarea "**********"
click at [1388, 567] on section "**********" at bounding box center [943, 192] width 1078 height 782
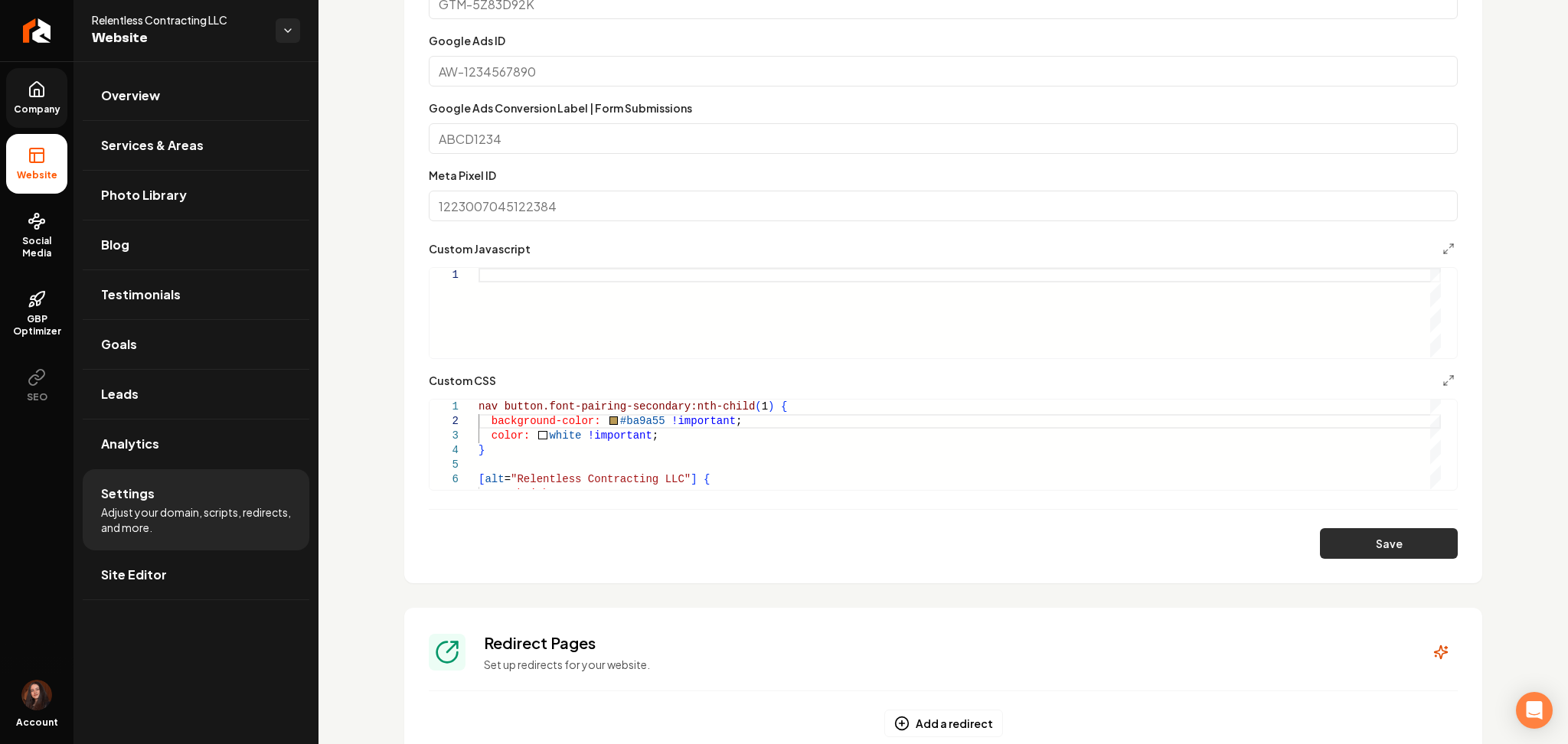
click at [1392, 550] on button "Save" at bounding box center [1389, 543] width 138 height 31
click at [125, 584] on span "Site Editor" at bounding box center [134, 574] width 66 height 18
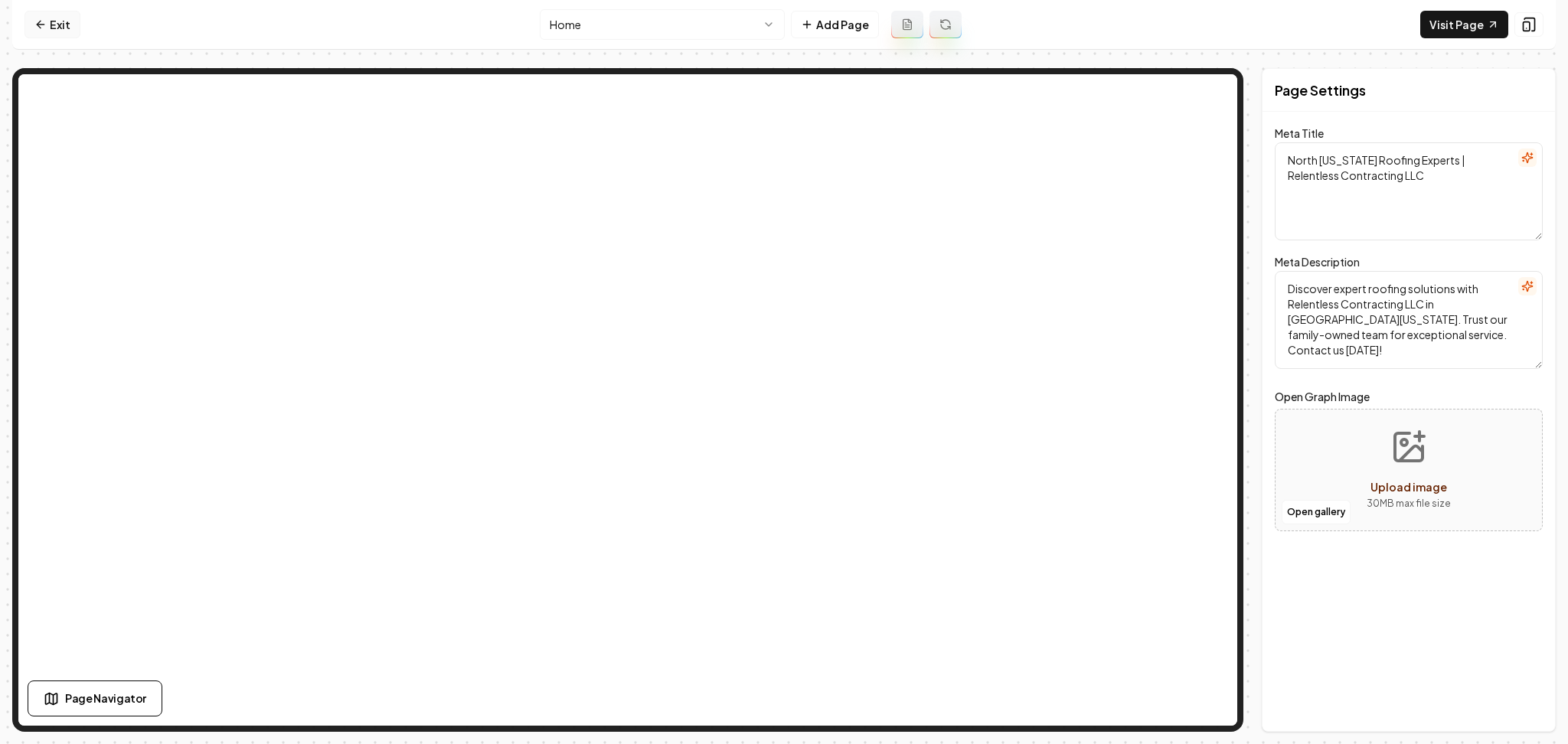
click at [77, 29] on link "Exit" at bounding box center [53, 24] width 55 height 28
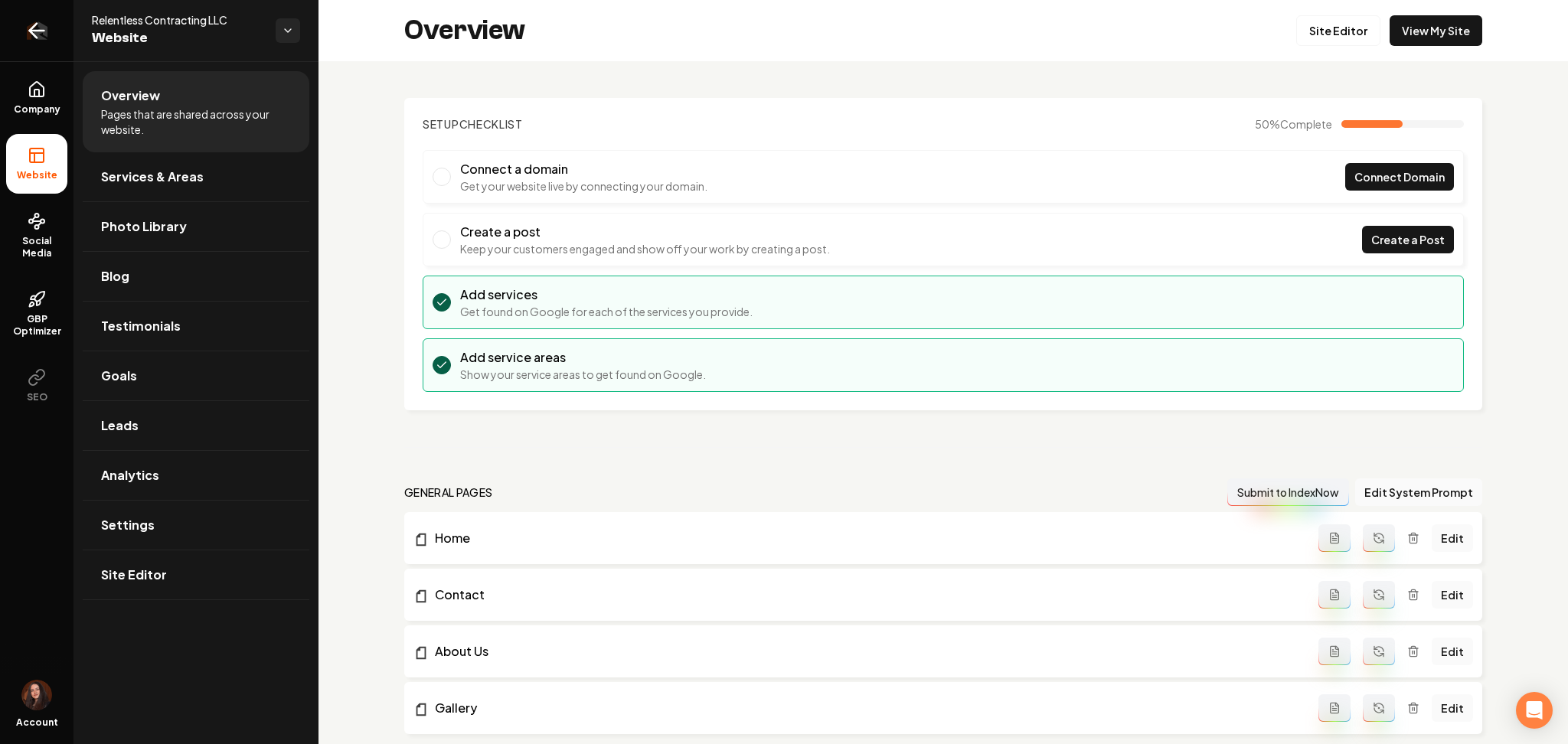
click at [69, 32] on link "Return to dashboard" at bounding box center [36, 31] width 74 height 61
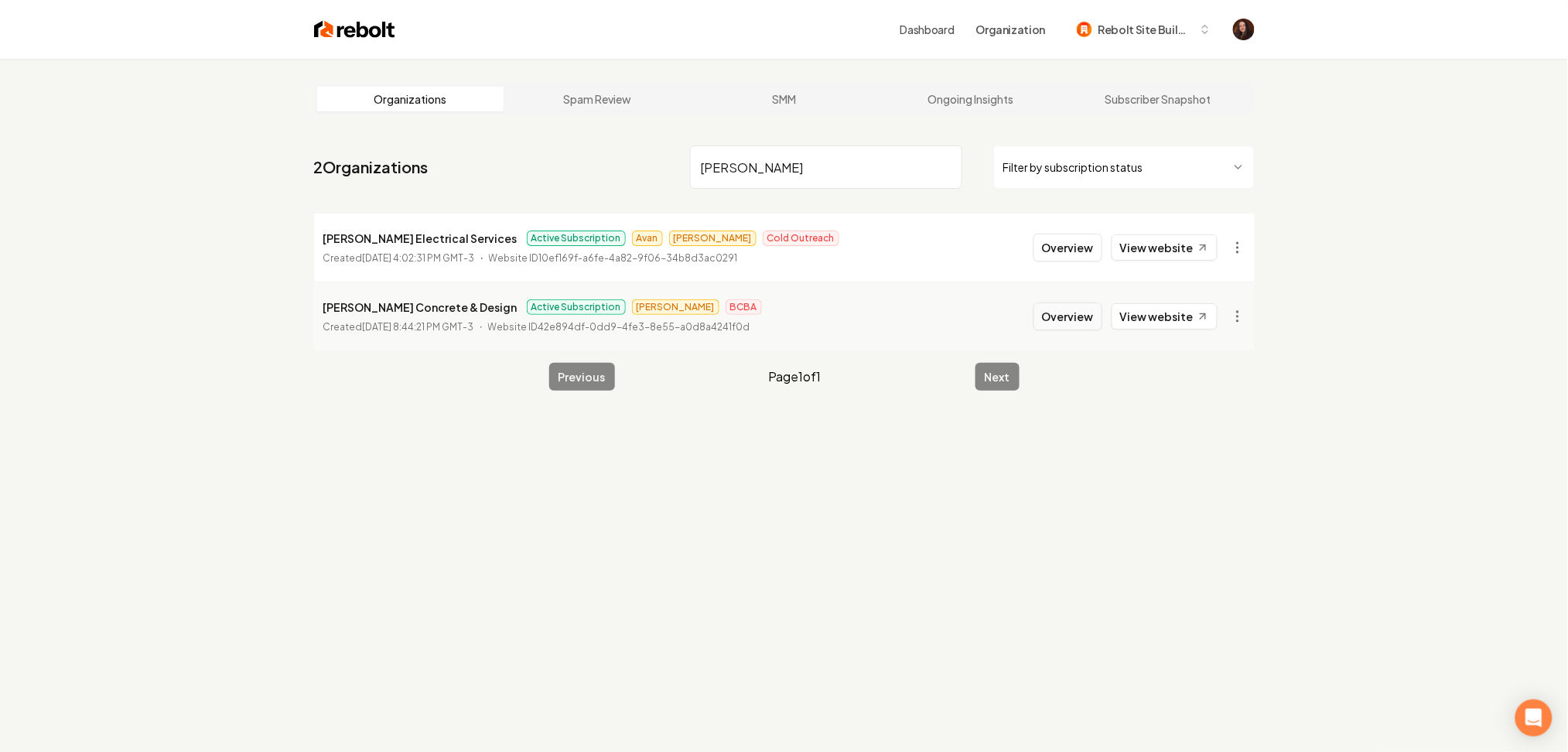
type input "[PERSON_NAME]"
click at [1077, 321] on button "Overview" at bounding box center [1068, 316] width 69 height 28
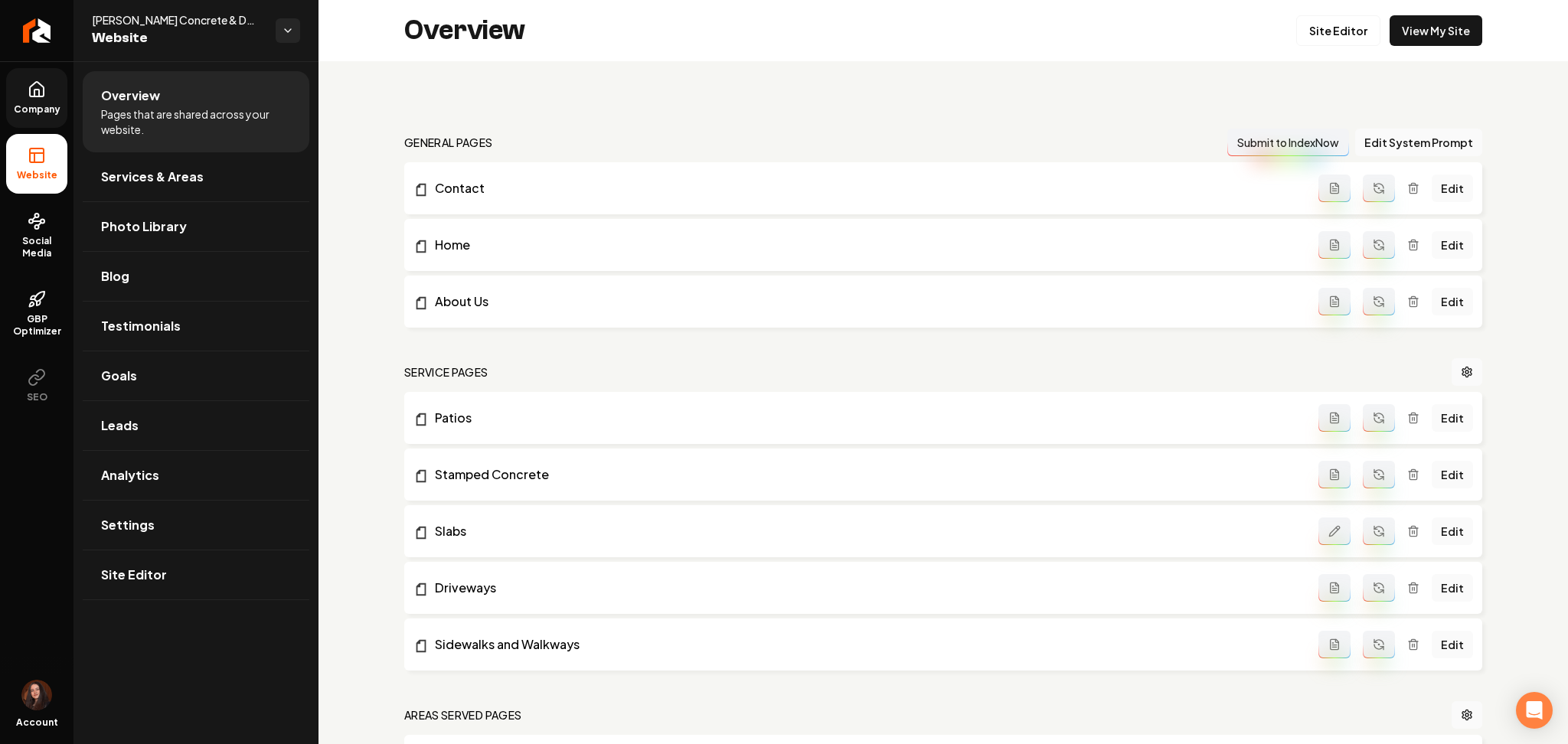
click at [10, 98] on link "Company" at bounding box center [36, 97] width 61 height 60
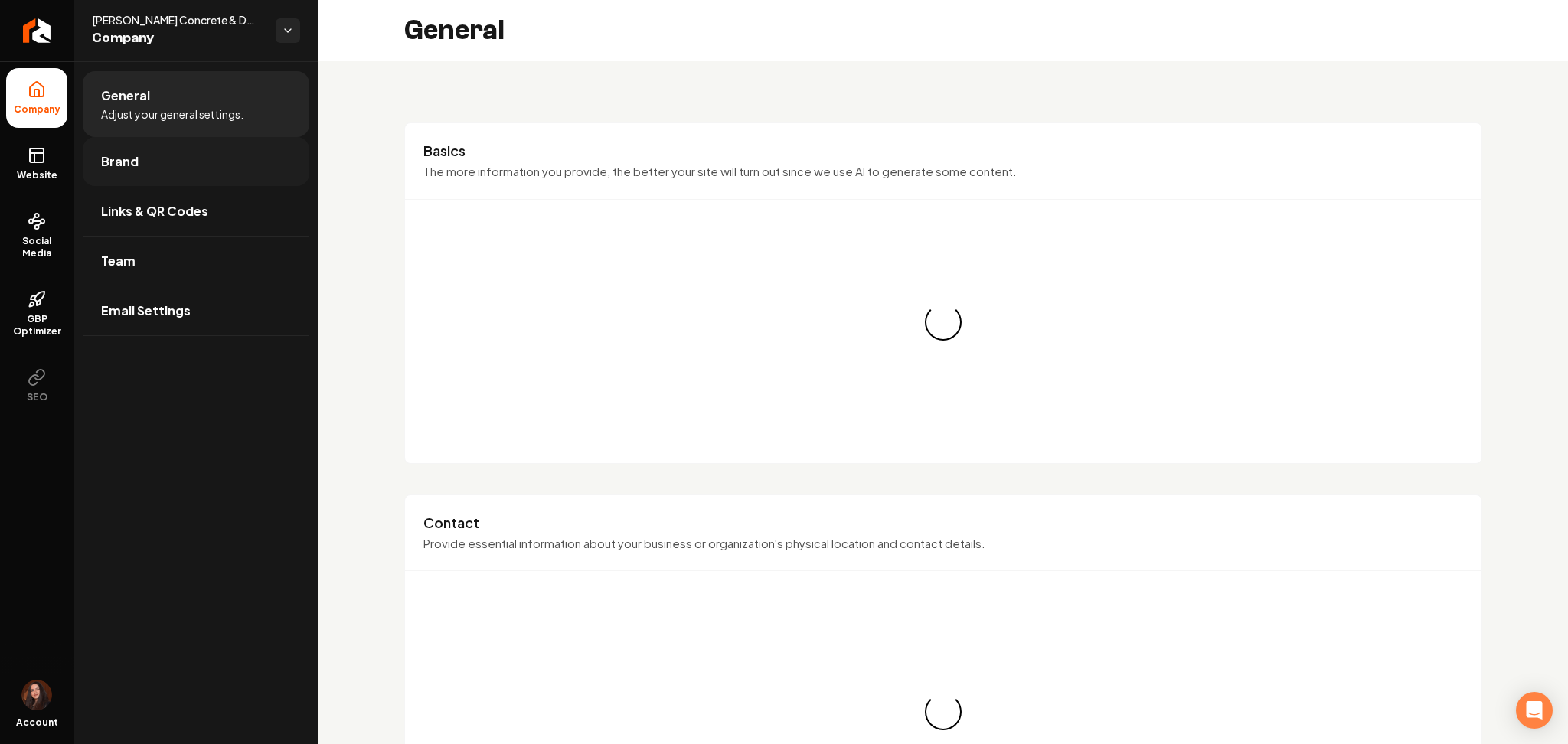
click at [95, 176] on link "Brand" at bounding box center [196, 160] width 226 height 49
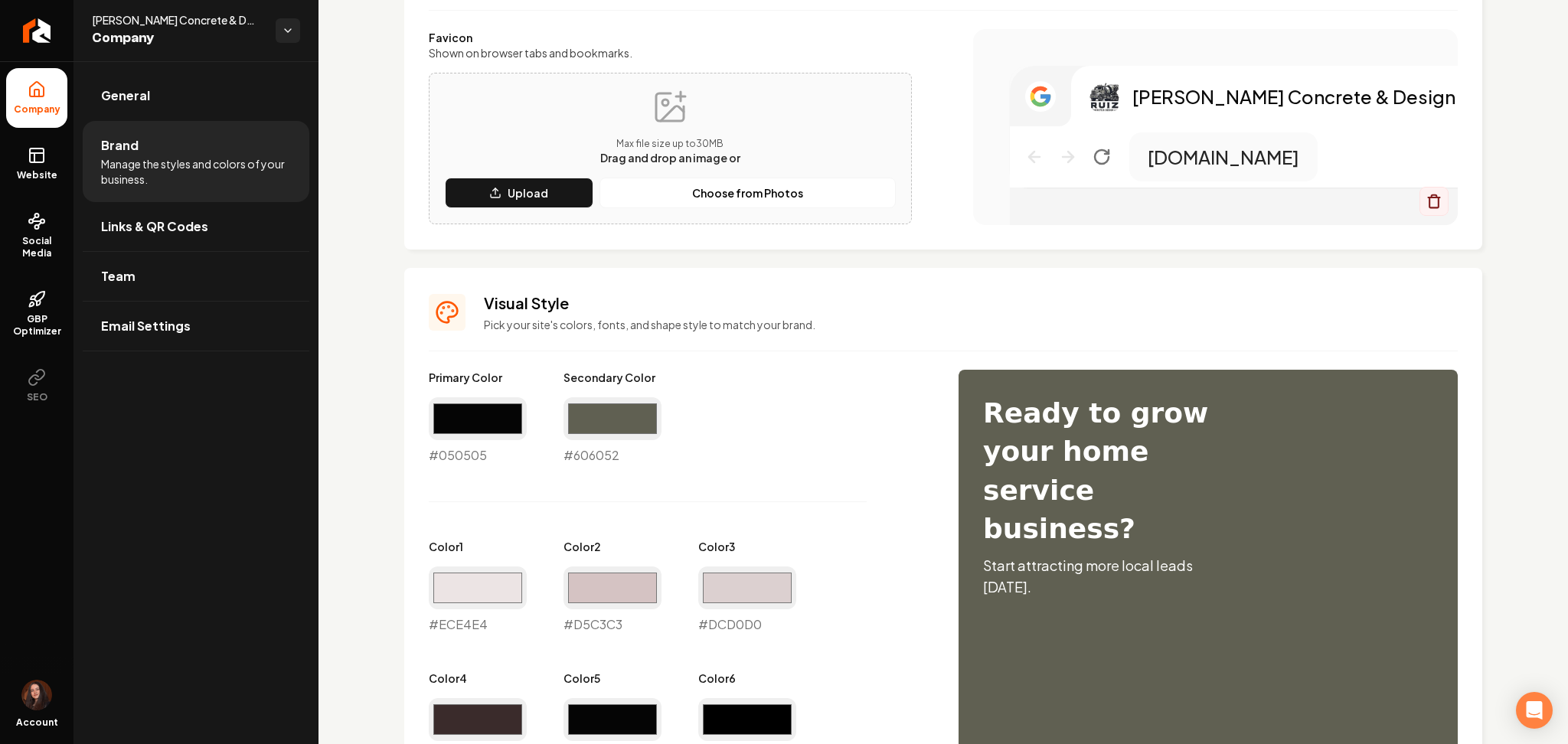
scroll to position [408, 0]
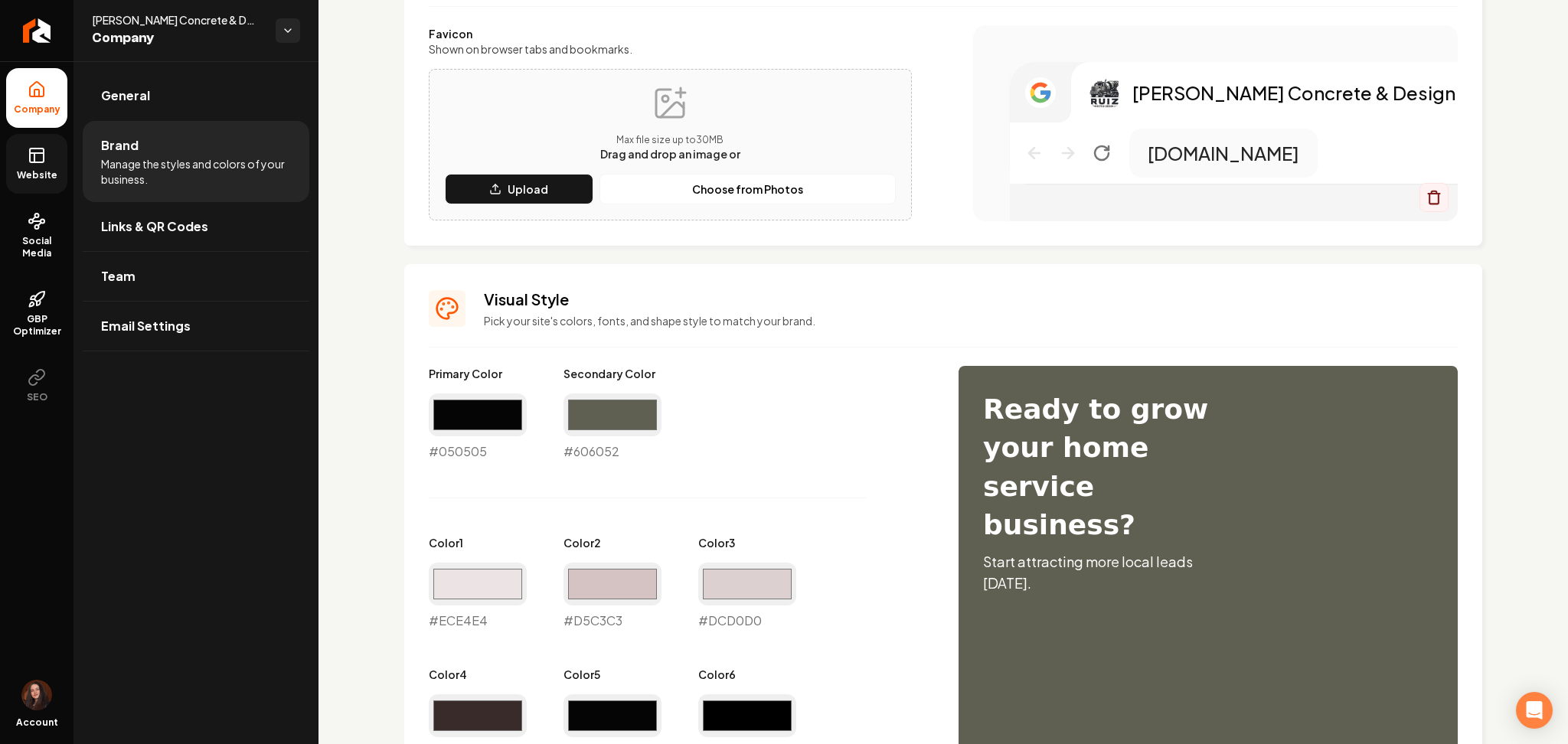
click at [57, 145] on link "Website" at bounding box center [36, 163] width 61 height 60
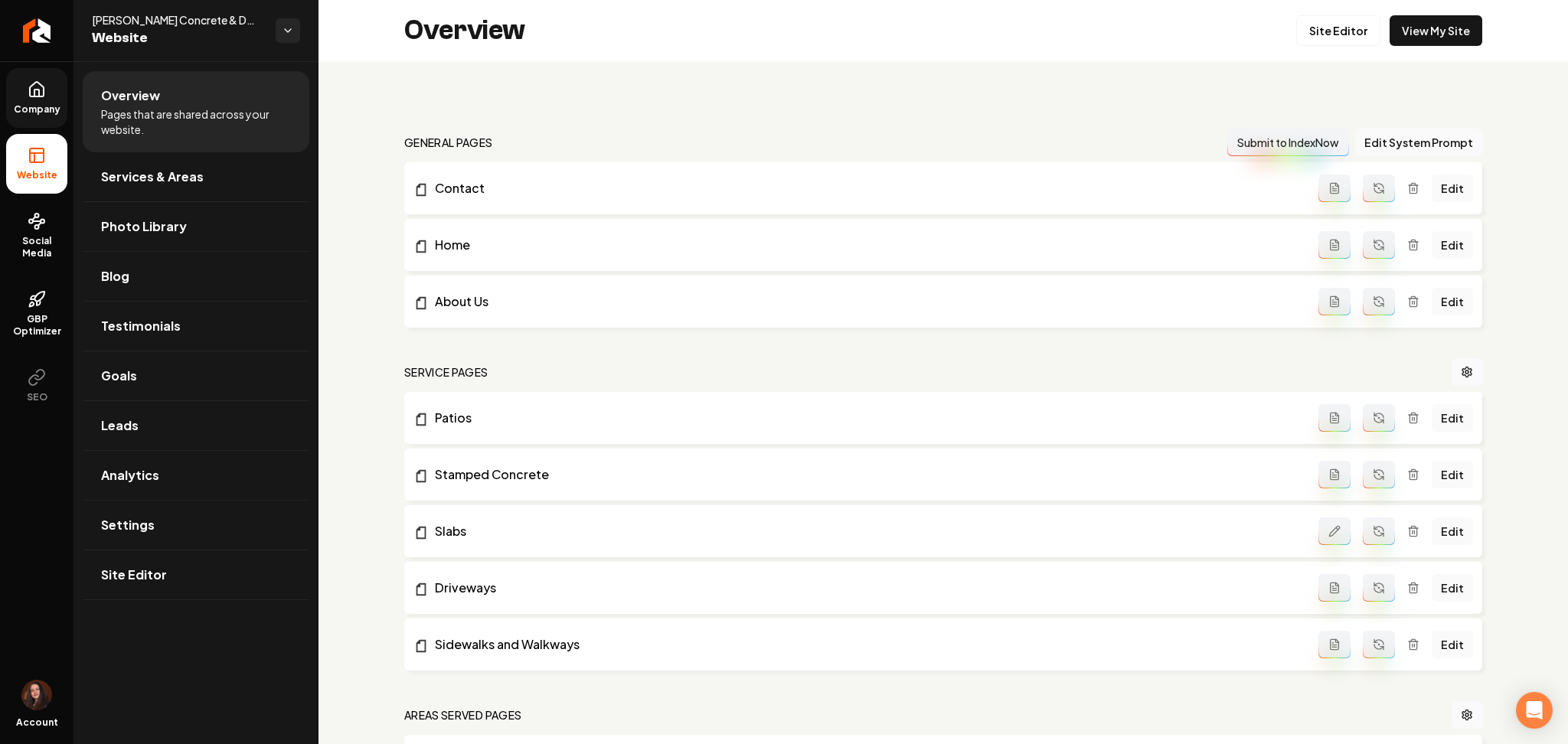
click at [52, 92] on link "Company" at bounding box center [36, 97] width 61 height 60
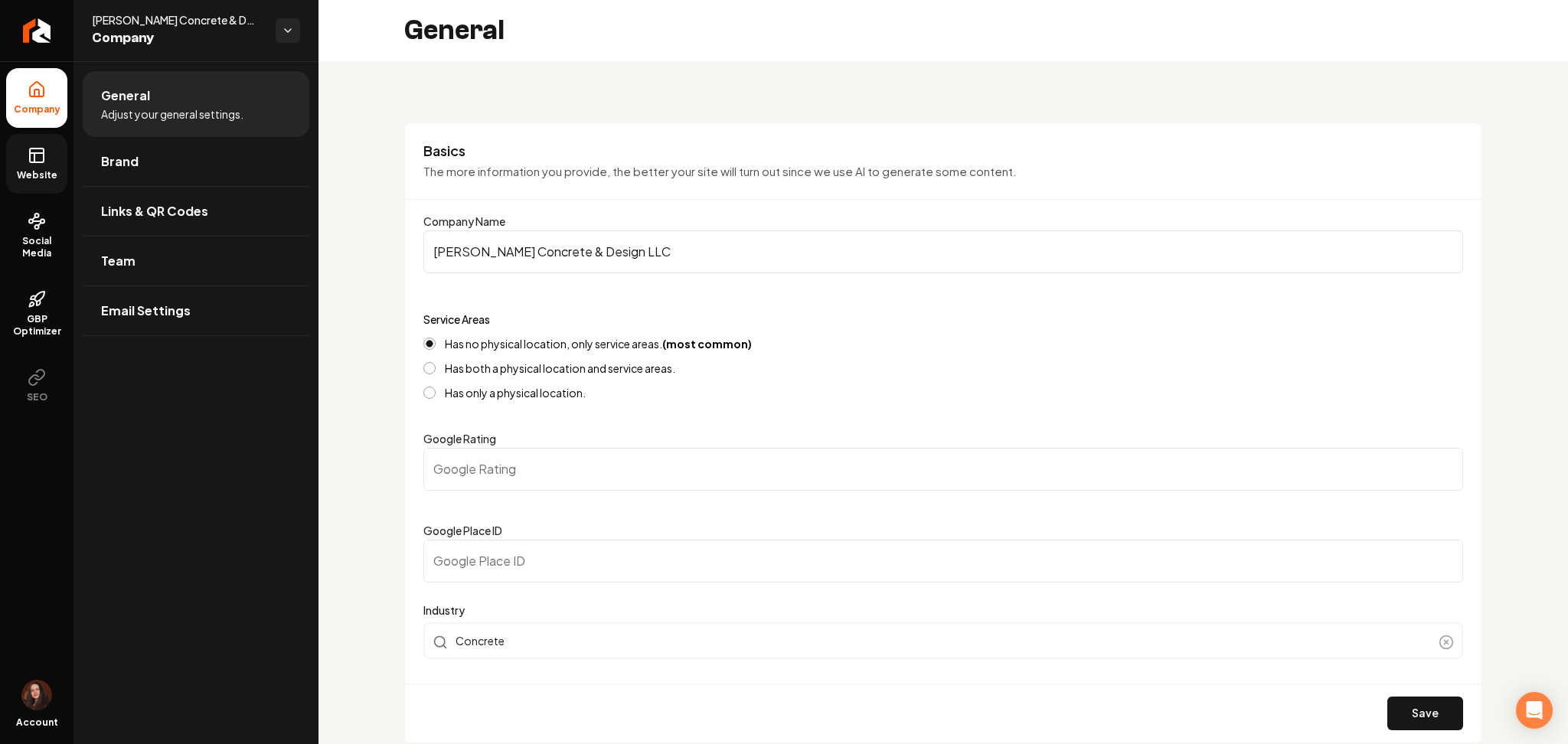
drag, startPoint x: 389, startPoint y: 263, endPoint x: 363, endPoint y: 261, distance: 26.1
paste input "tracting"
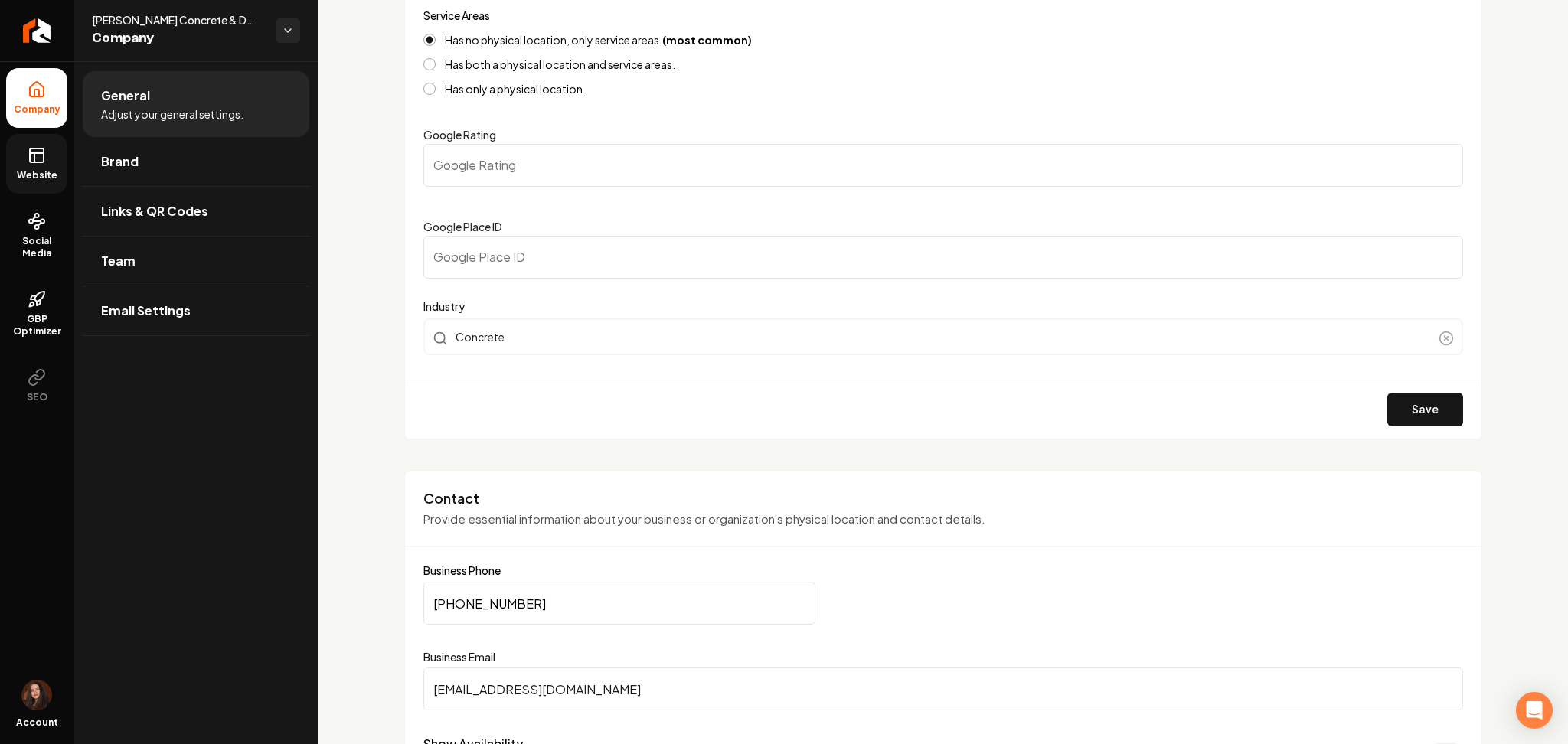
scroll to position [307, 0]
type input "[PERSON_NAME] Contracting LLC"
click at [1397, 411] on button "Save" at bounding box center [1425, 407] width 75 height 33
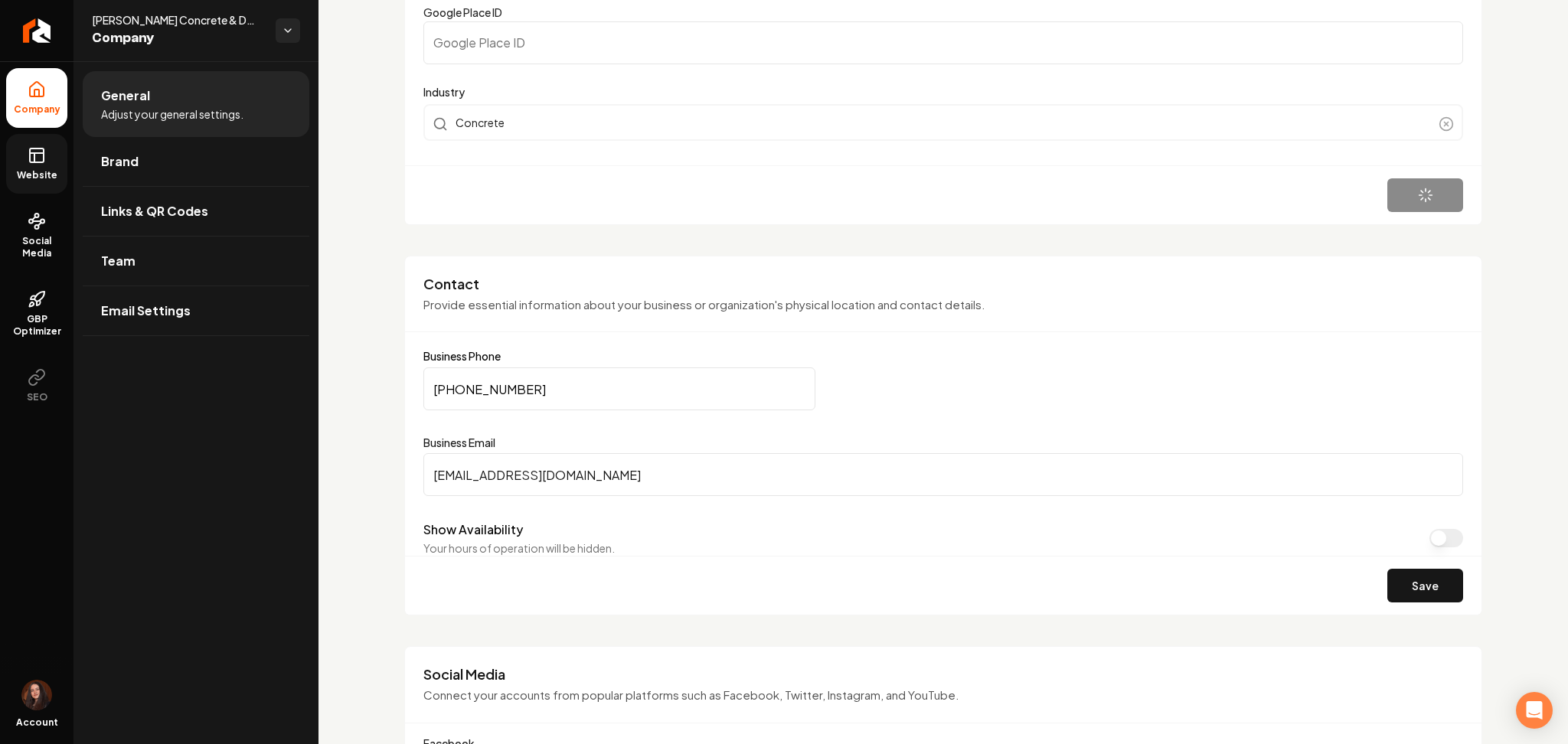
type input "0"
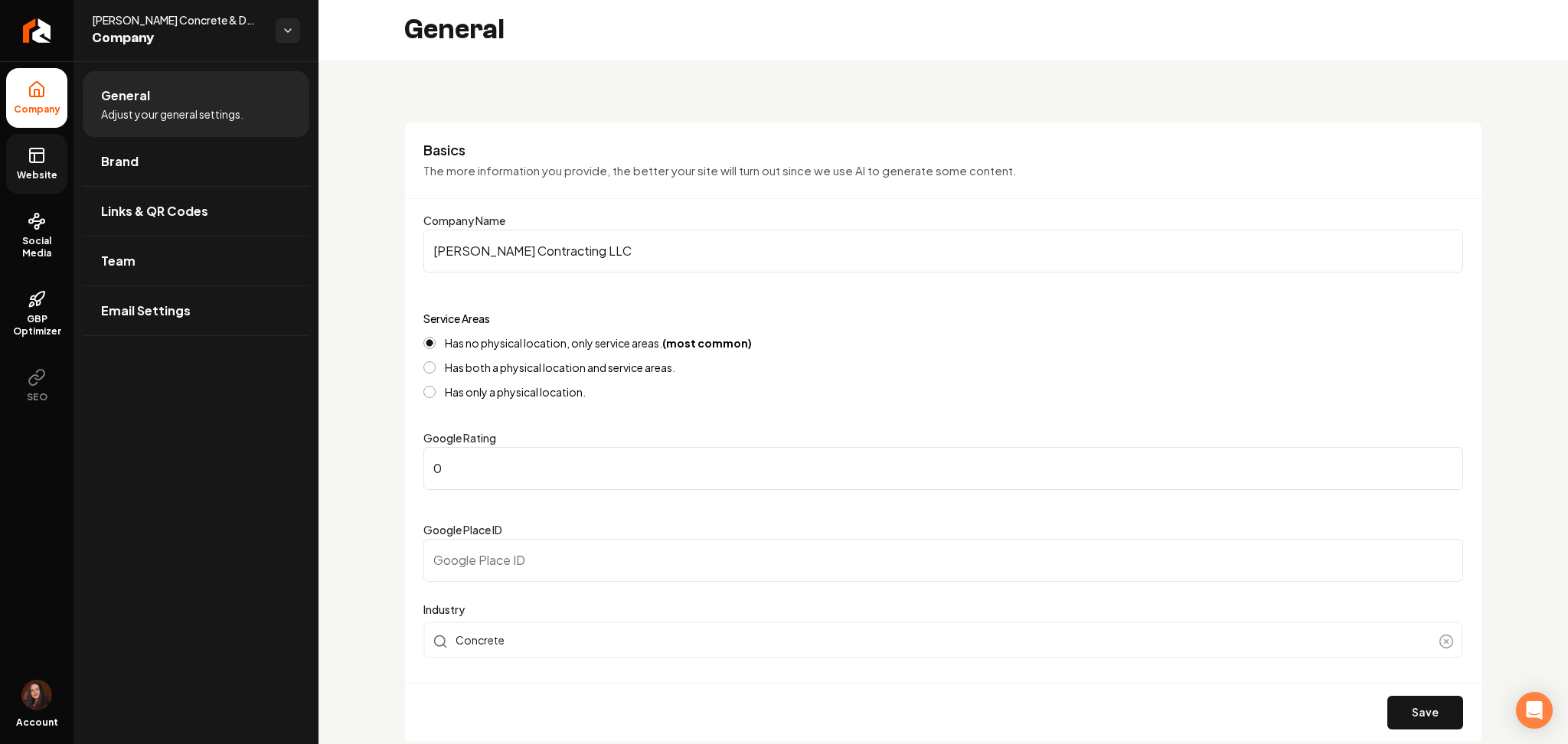
scroll to position [0, 0]
click at [37, 173] on span "Website" at bounding box center [36, 175] width 53 height 12
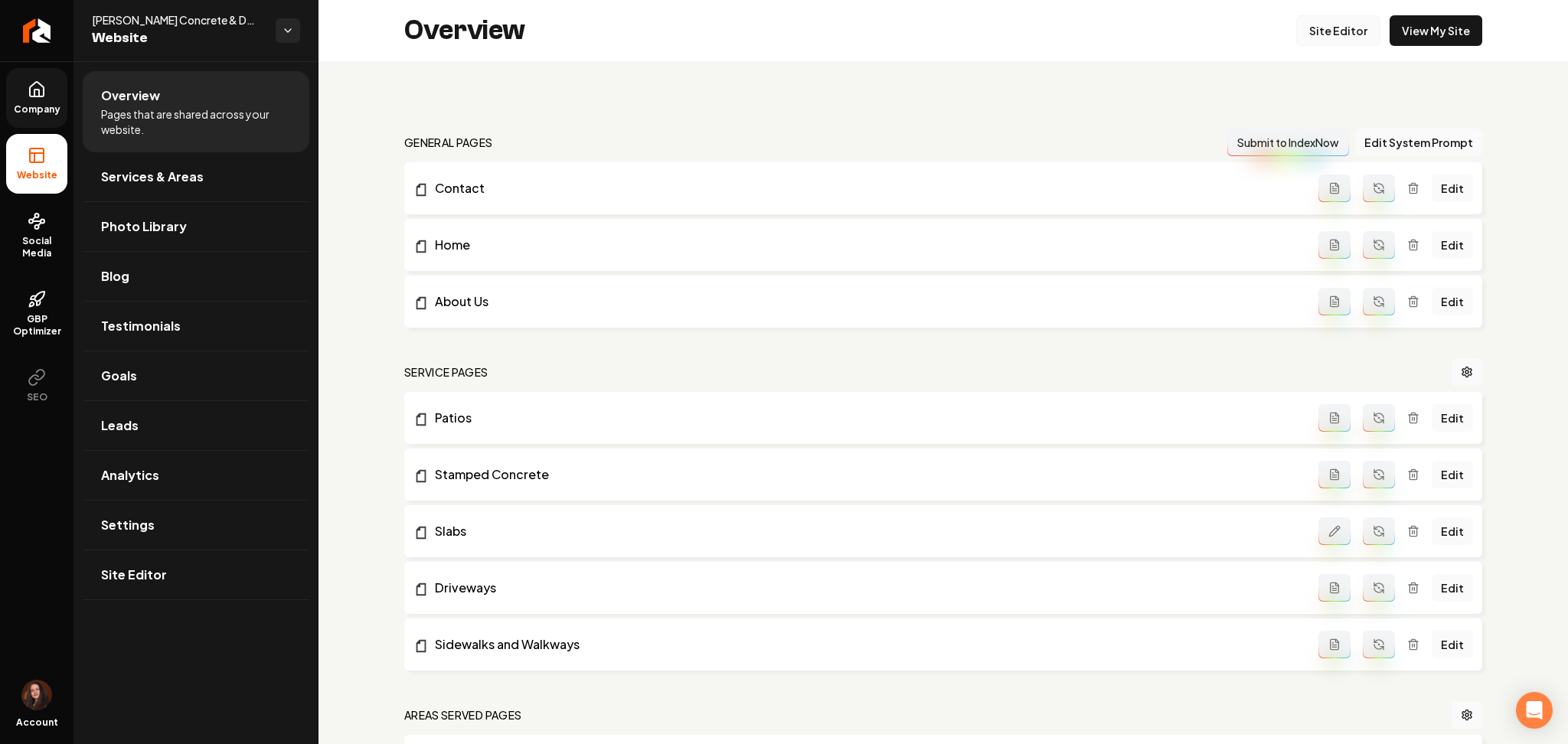
click at [1332, 35] on link "Site Editor" at bounding box center [1339, 31] width 84 height 31
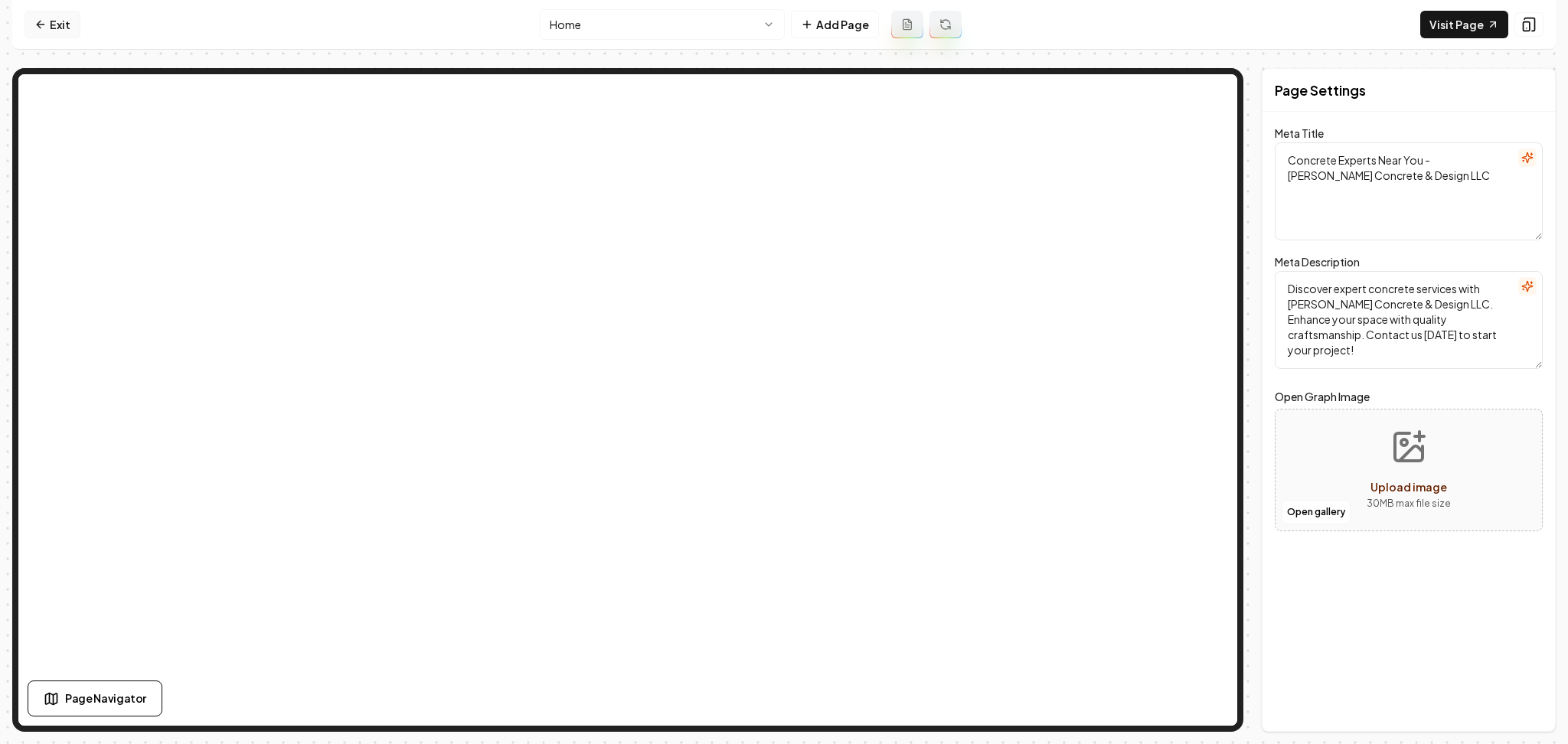
click at [74, 29] on link "Exit" at bounding box center [53, 24] width 55 height 28
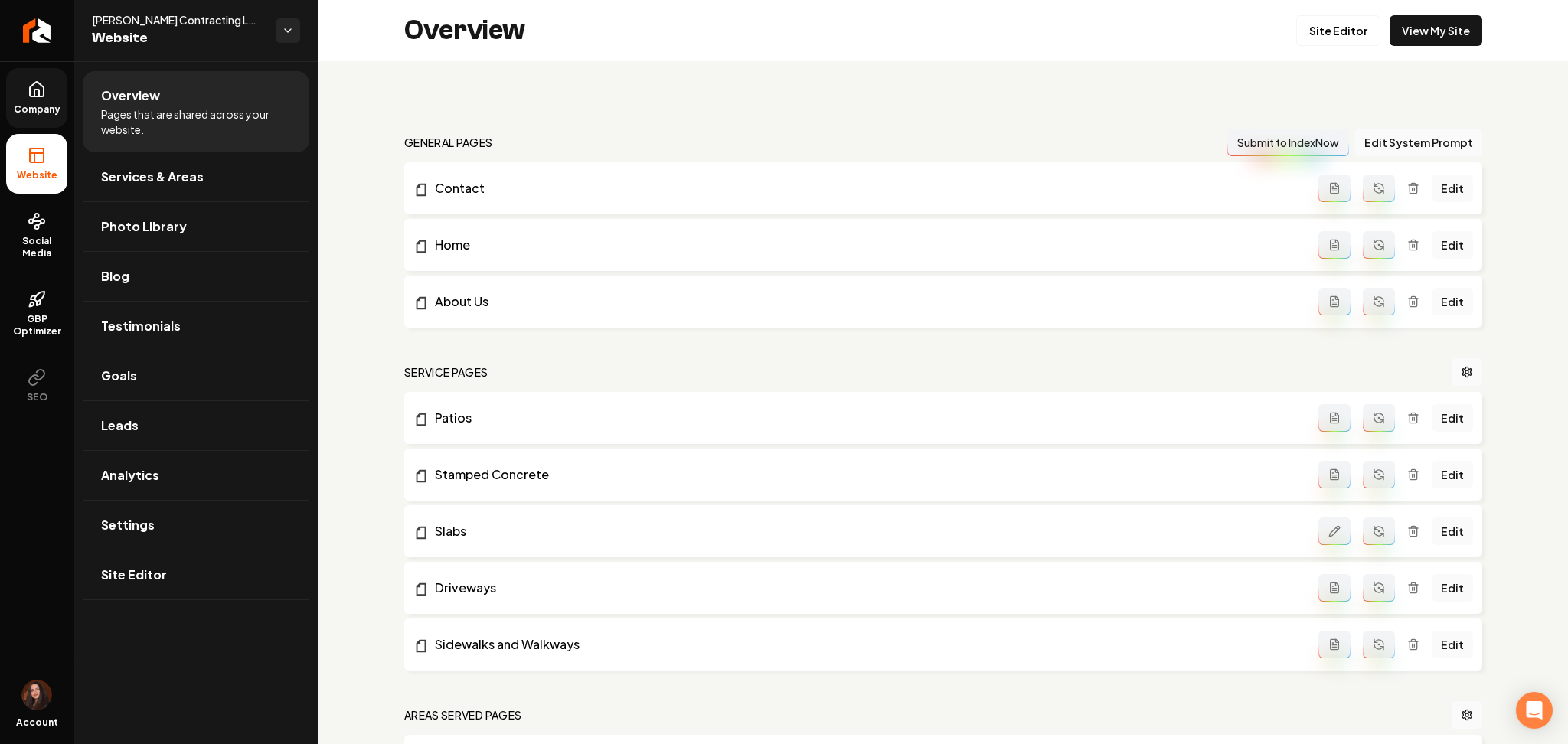
click at [17, 84] on link "Company" at bounding box center [36, 97] width 61 height 60
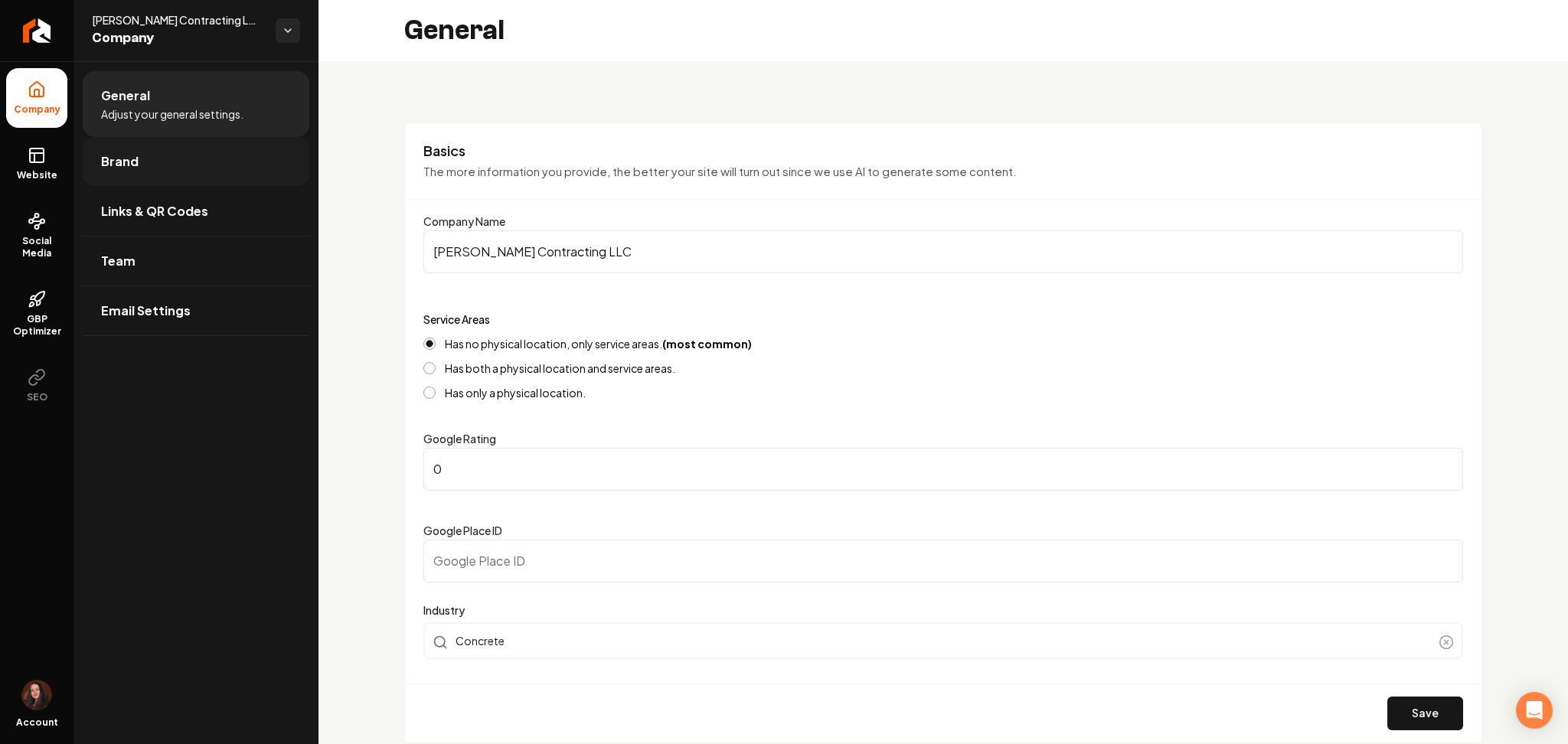
click at [126, 185] on link "Brand" at bounding box center [196, 160] width 226 height 49
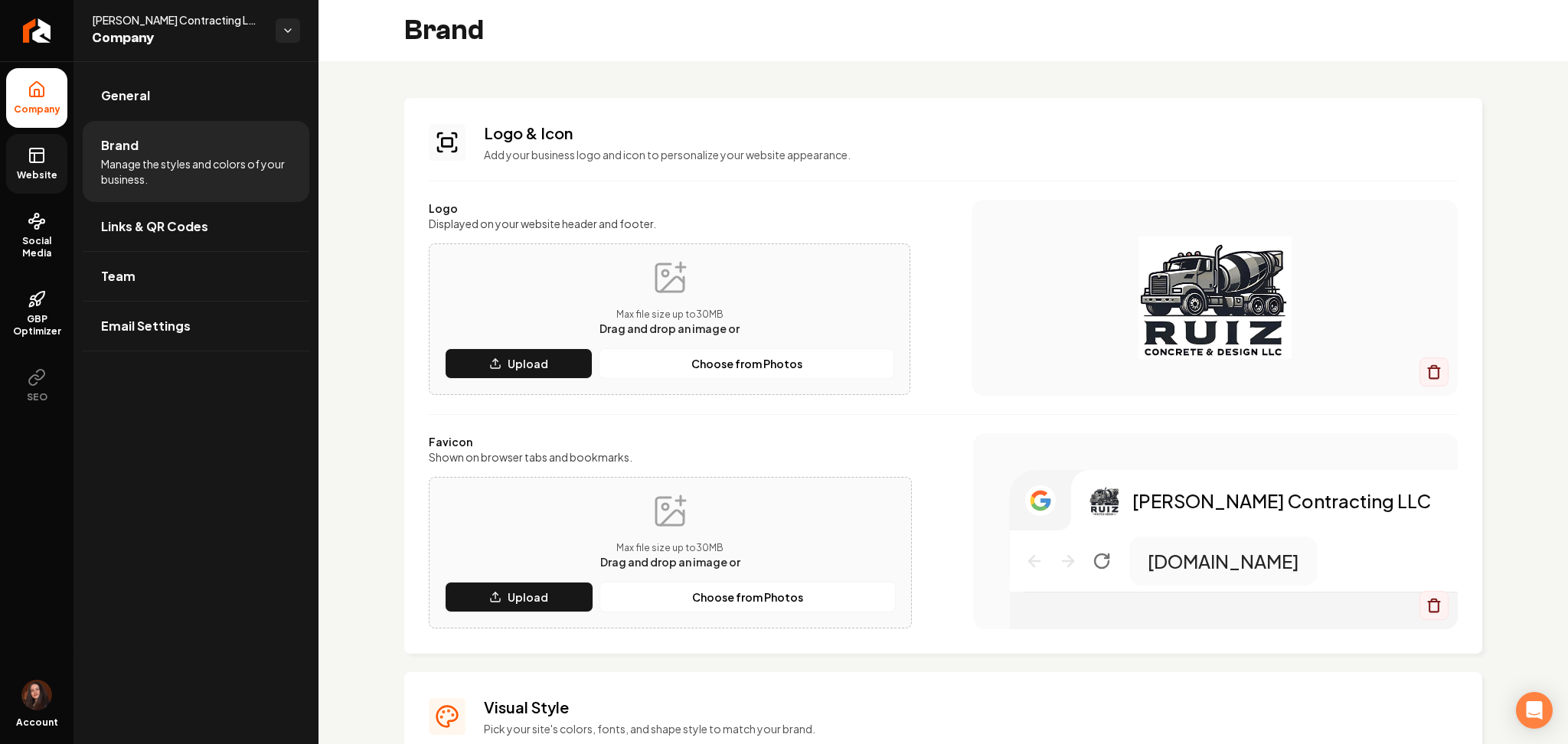
click at [52, 158] on link "Website" at bounding box center [36, 163] width 61 height 60
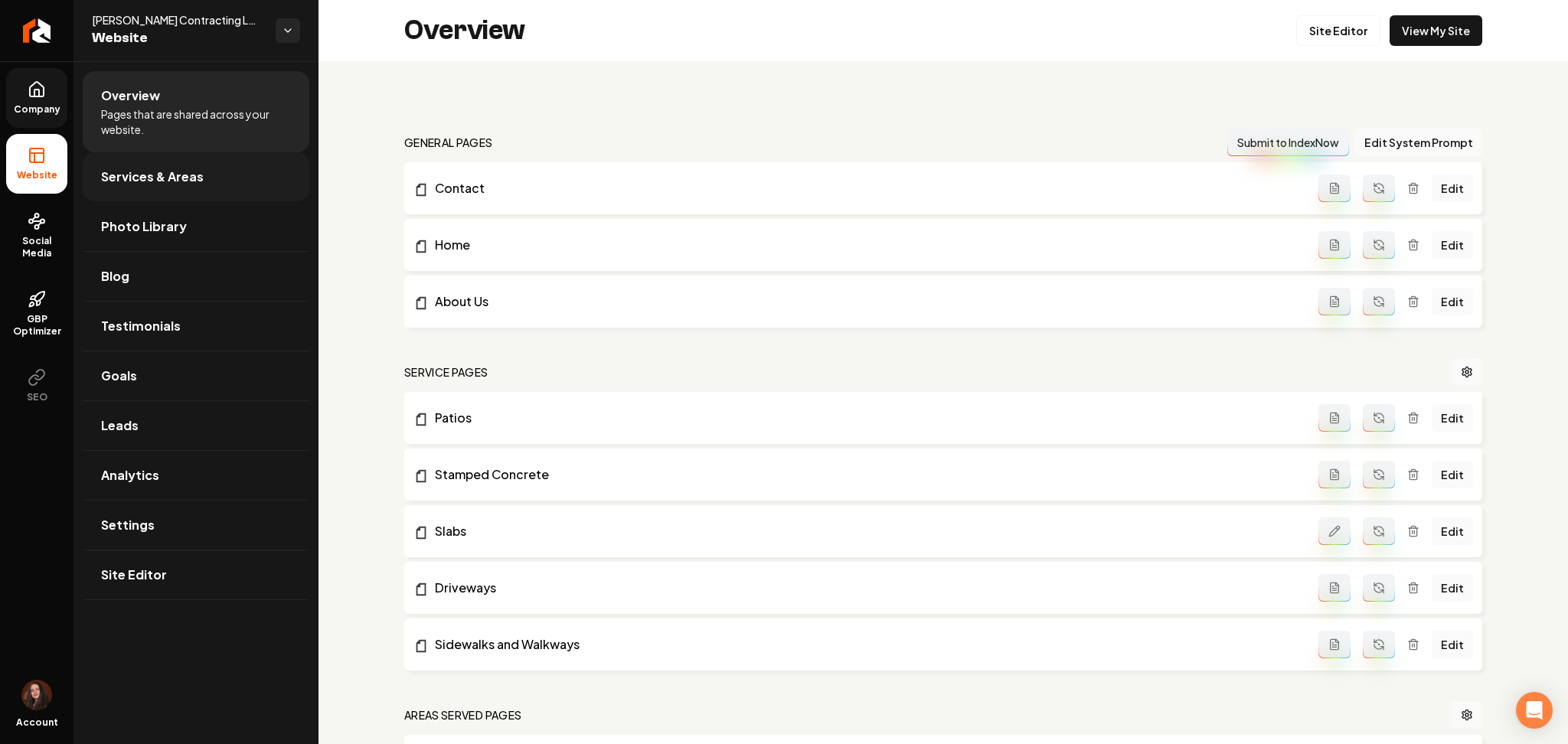
click at [118, 187] on link "Services & Areas" at bounding box center [196, 176] width 226 height 49
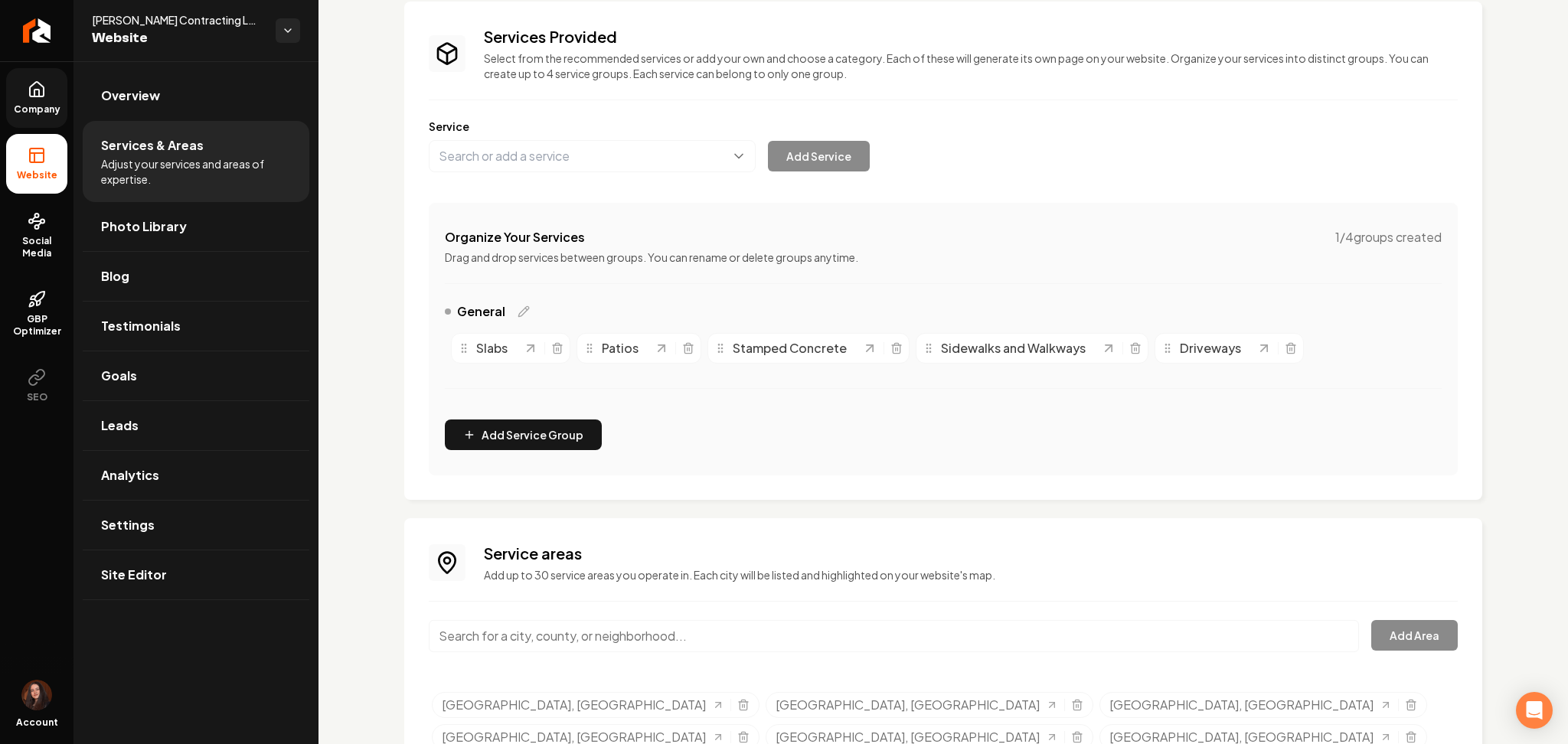
scroll to position [102, 0]
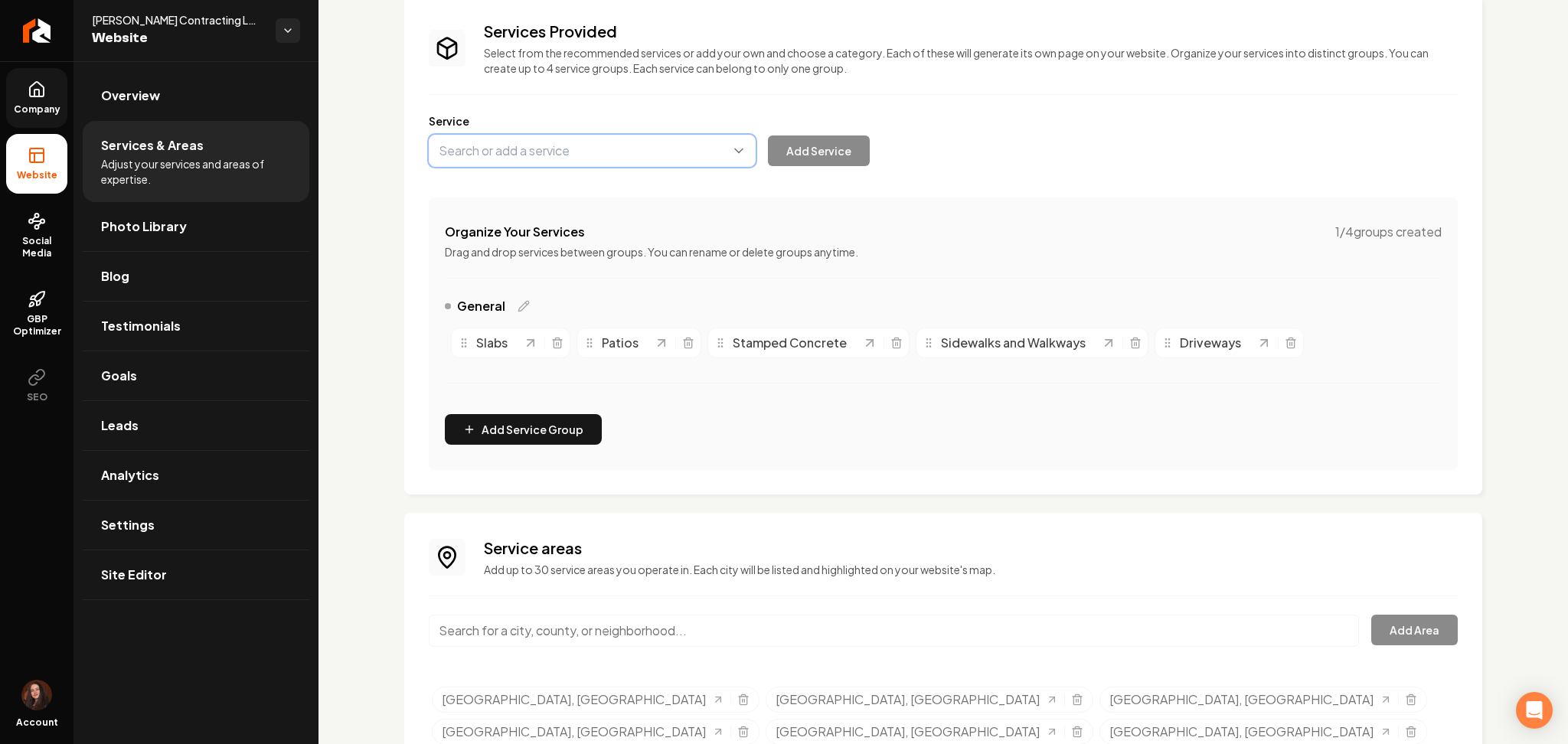
click at [523, 155] on button "Main content area" at bounding box center [592, 151] width 327 height 32
paste input "junk/debris hauling"
type input "junk/debris hauling"
click at [476, 148] on button "Main content area" at bounding box center [592, 151] width 327 height 32
paste input "junk/debris hauling"
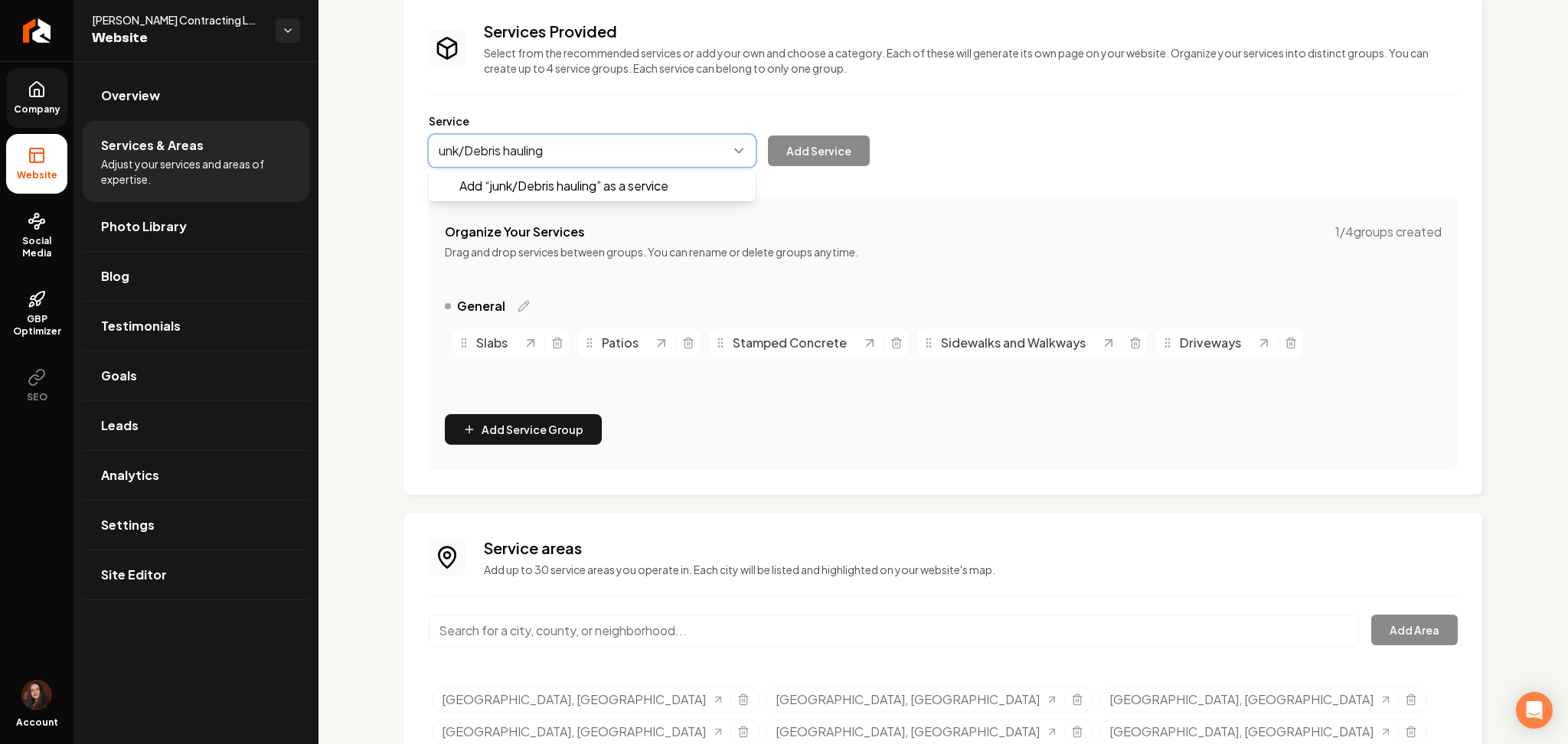
type input "Junk/Debris hauling"
click at [513, 152] on button "Main content area" at bounding box center [592, 151] width 327 height 32
paste input "junk/debris hauling"
type input "Junk/Debris Hauling"
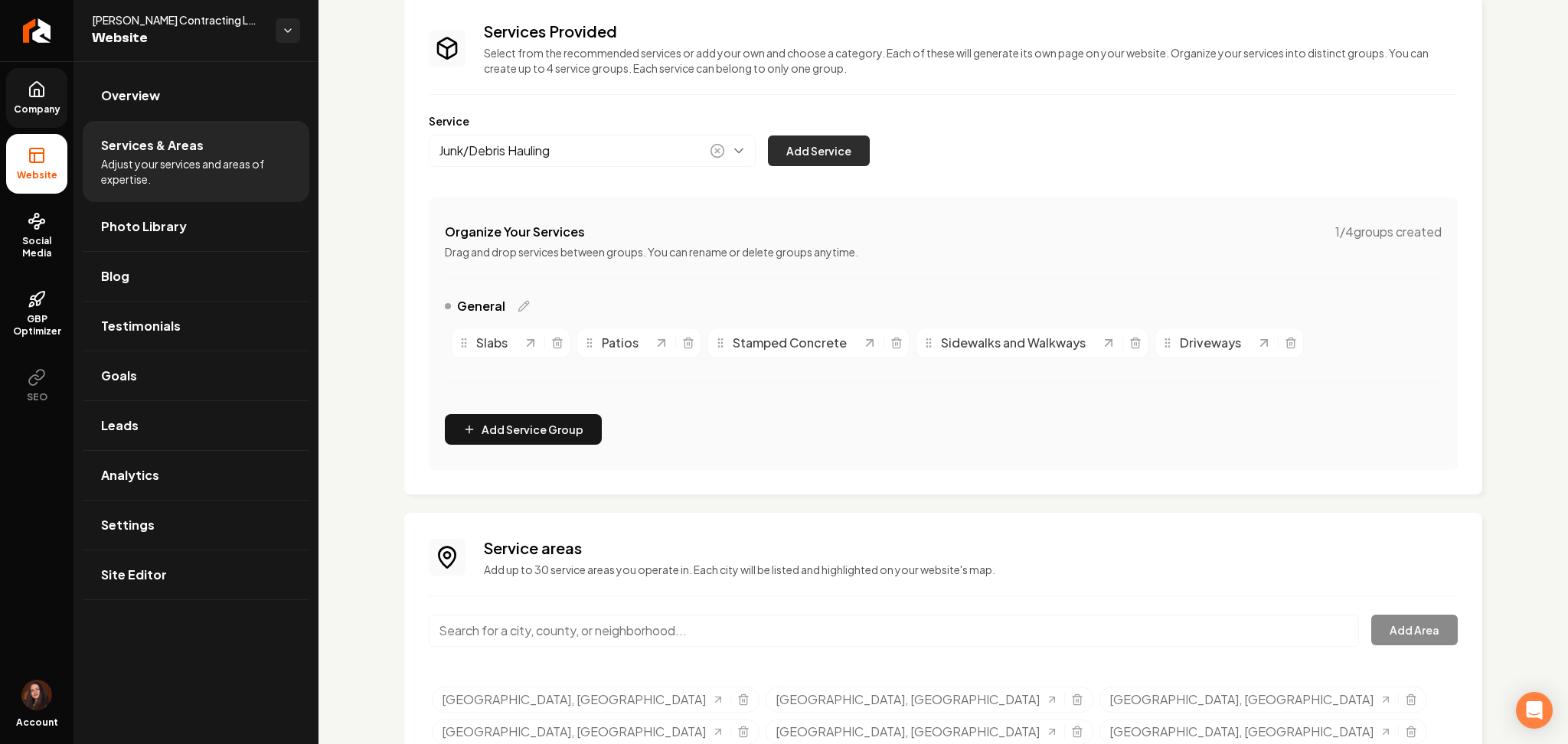
click at [769, 154] on button "Add Service" at bounding box center [819, 151] width 102 height 31
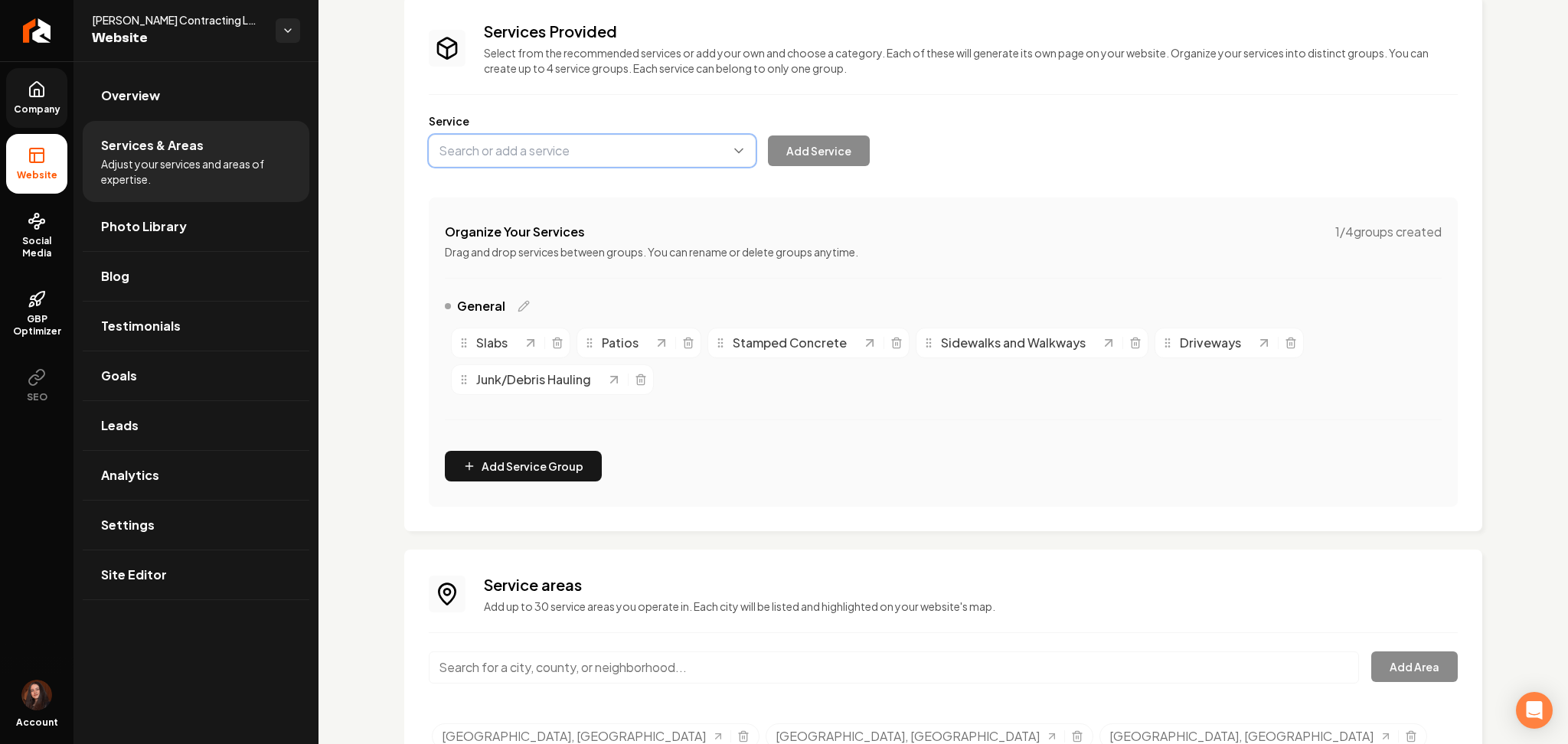
click at [613, 146] on button "Main content area" at bounding box center [592, 151] width 327 height 32
type input "Demolition Work"
click at [815, 148] on button "Add Service" at bounding box center [819, 151] width 102 height 31
click at [520, 156] on button "Main content area" at bounding box center [592, 151] width 327 height 32
type input "Material Delivery"
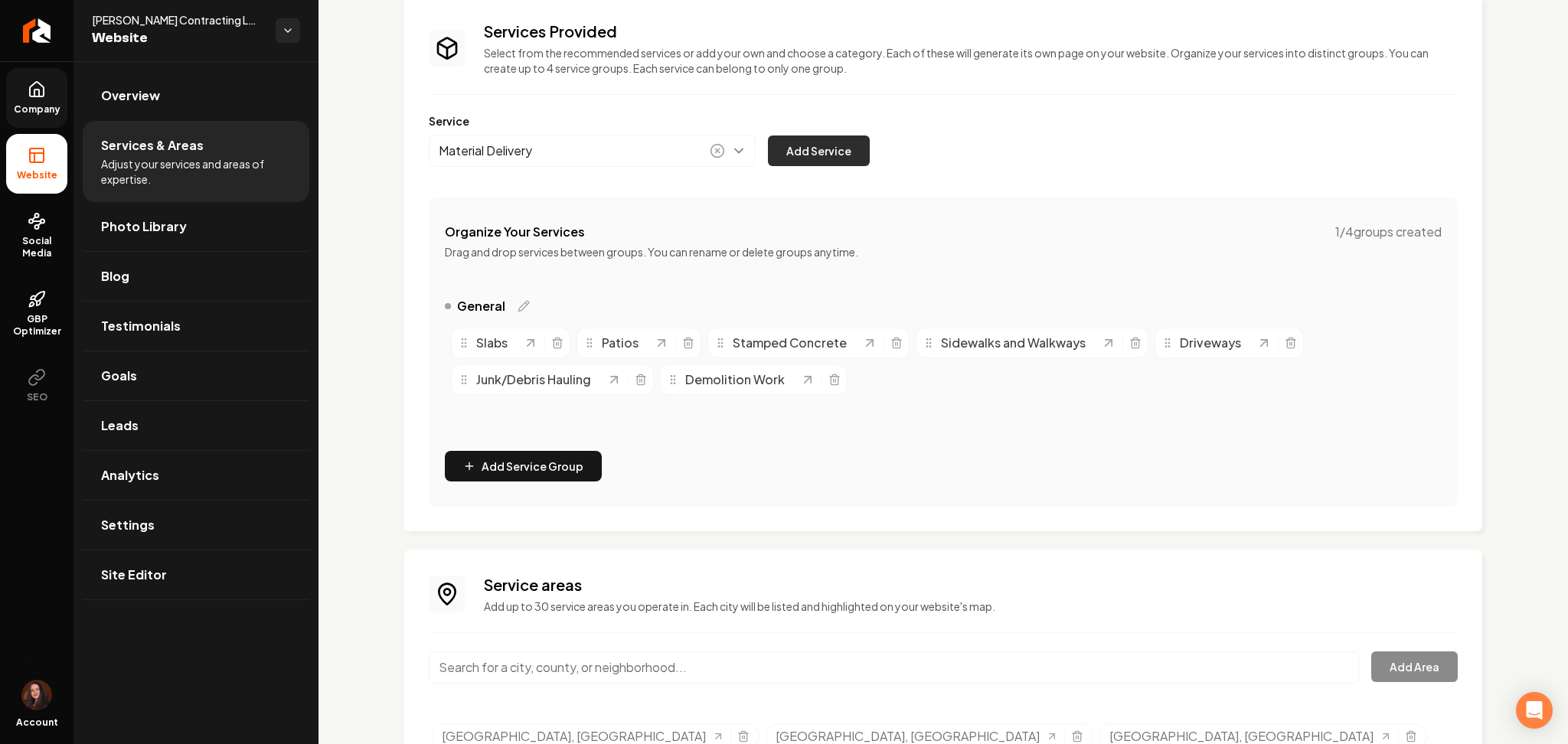
click at [809, 164] on button "Add Service" at bounding box center [819, 151] width 102 height 31
click at [494, 142] on button "Main content area" at bounding box center [592, 151] width 327 height 32
type input "Skid Steer Work"
drag, startPoint x: 572, startPoint y: 205, endPoint x: 561, endPoint y: 147, distance: 59.0
click at [561, 147] on div "Services Provided Select from the recommended services or add your own and choo…" at bounding box center [943, 264] width 1029 height 486
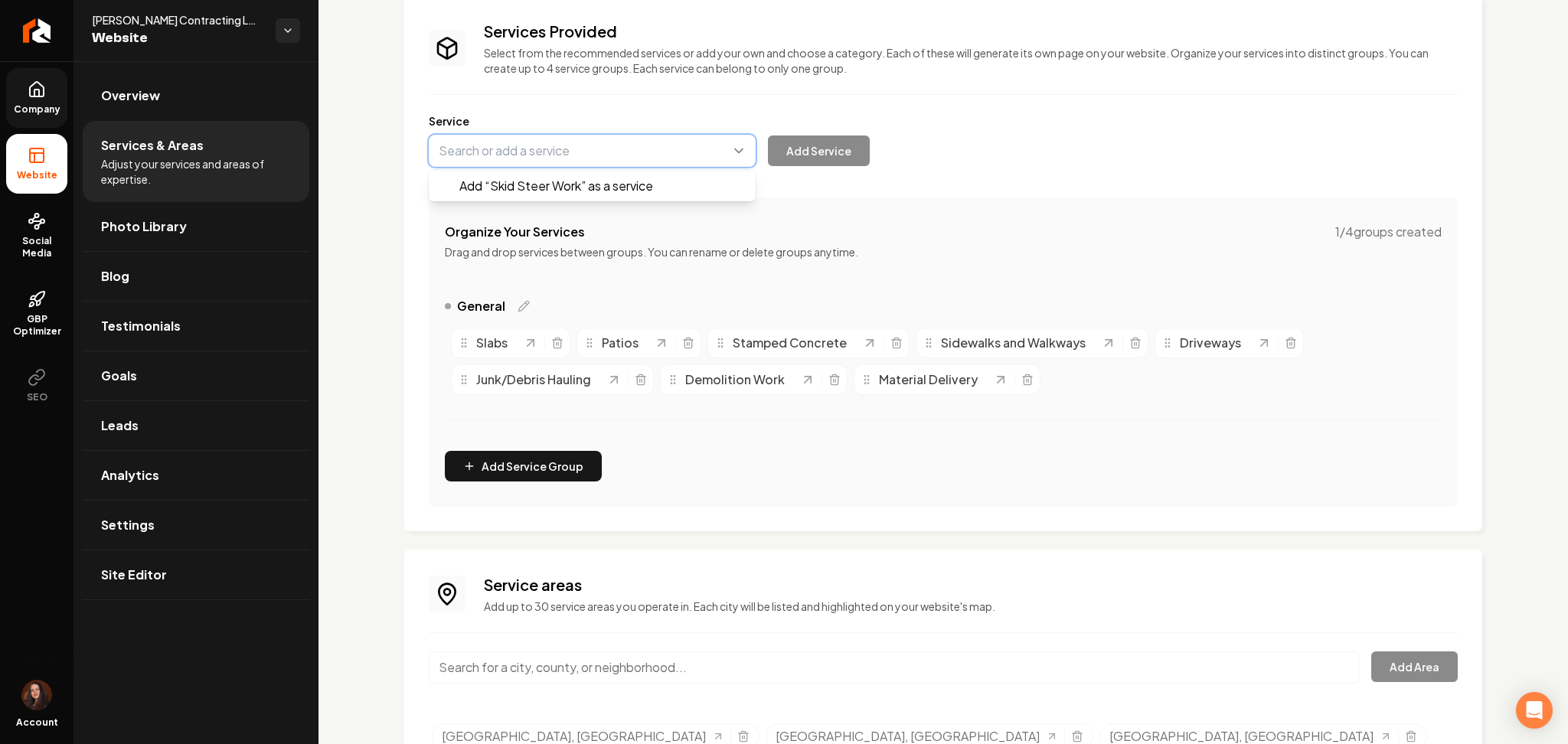
click at [561, 147] on button "Main content area" at bounding box center [592, 151] width 327 height 32
type input "Skid Steer Work"
click at [814, 142] on button "Add Service" at bounding box center [819, 151] width 102 height 31
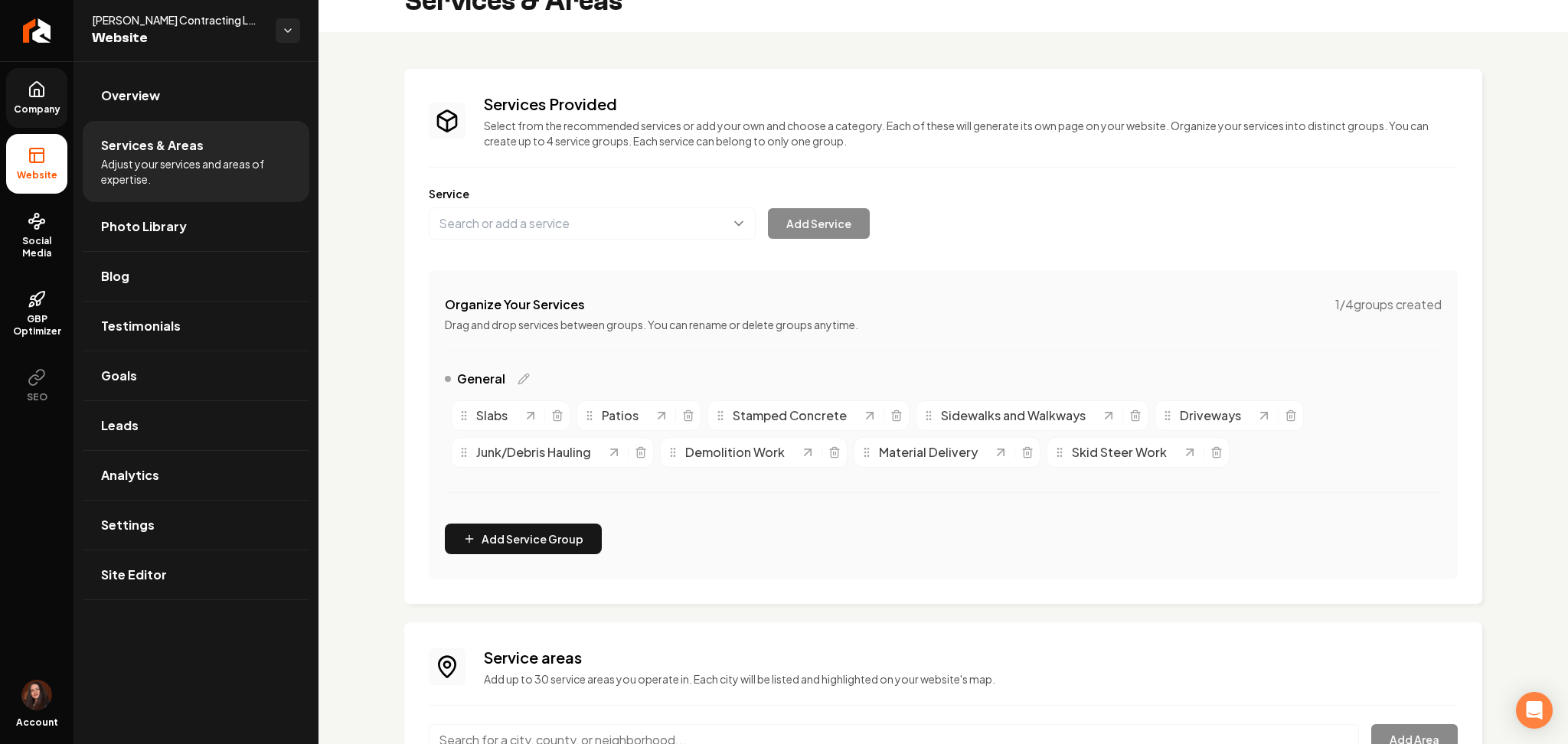
scroll to position [0, 0]
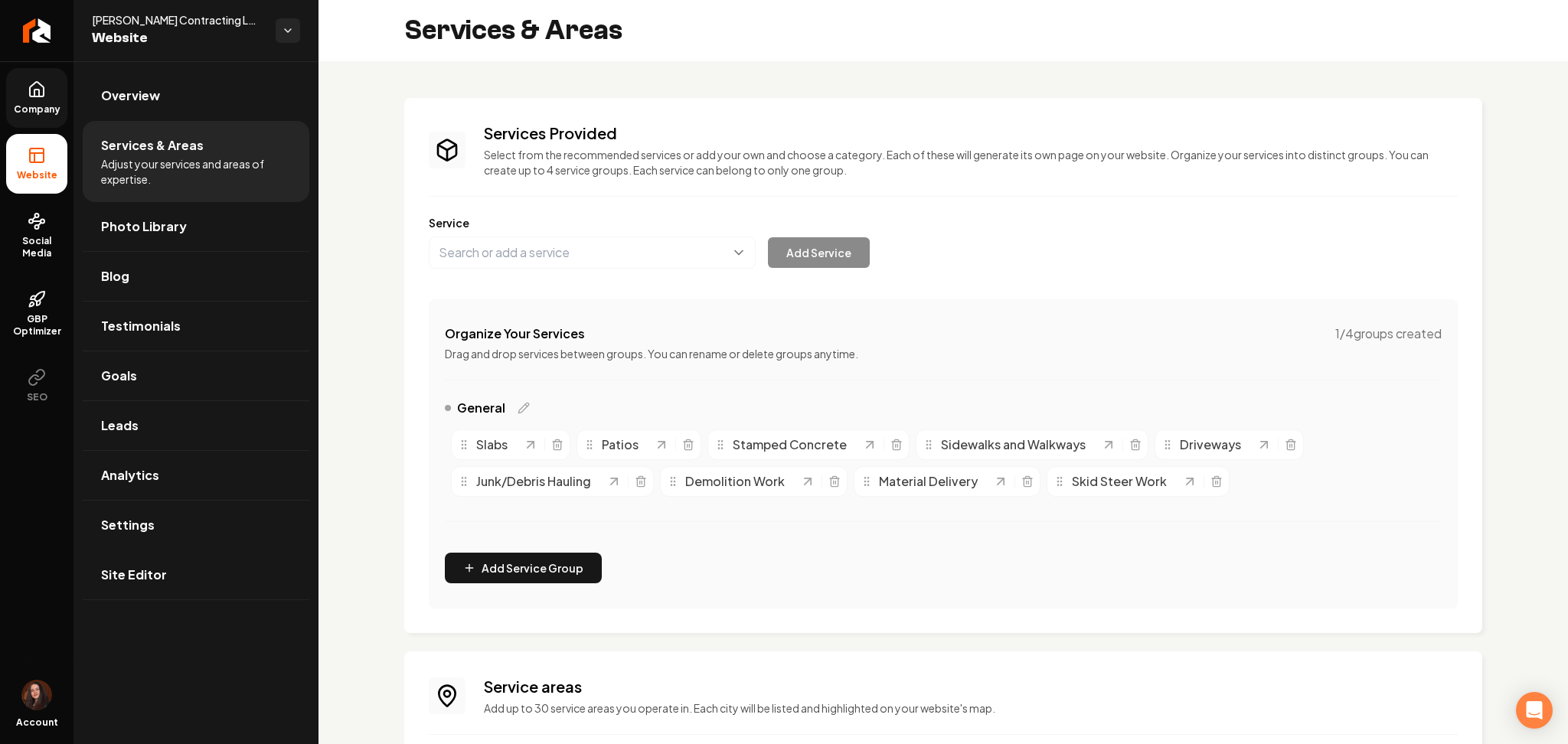
click at [196, 598] on link "Site Editor" at bounding box center [196, 574] width 226 height 49
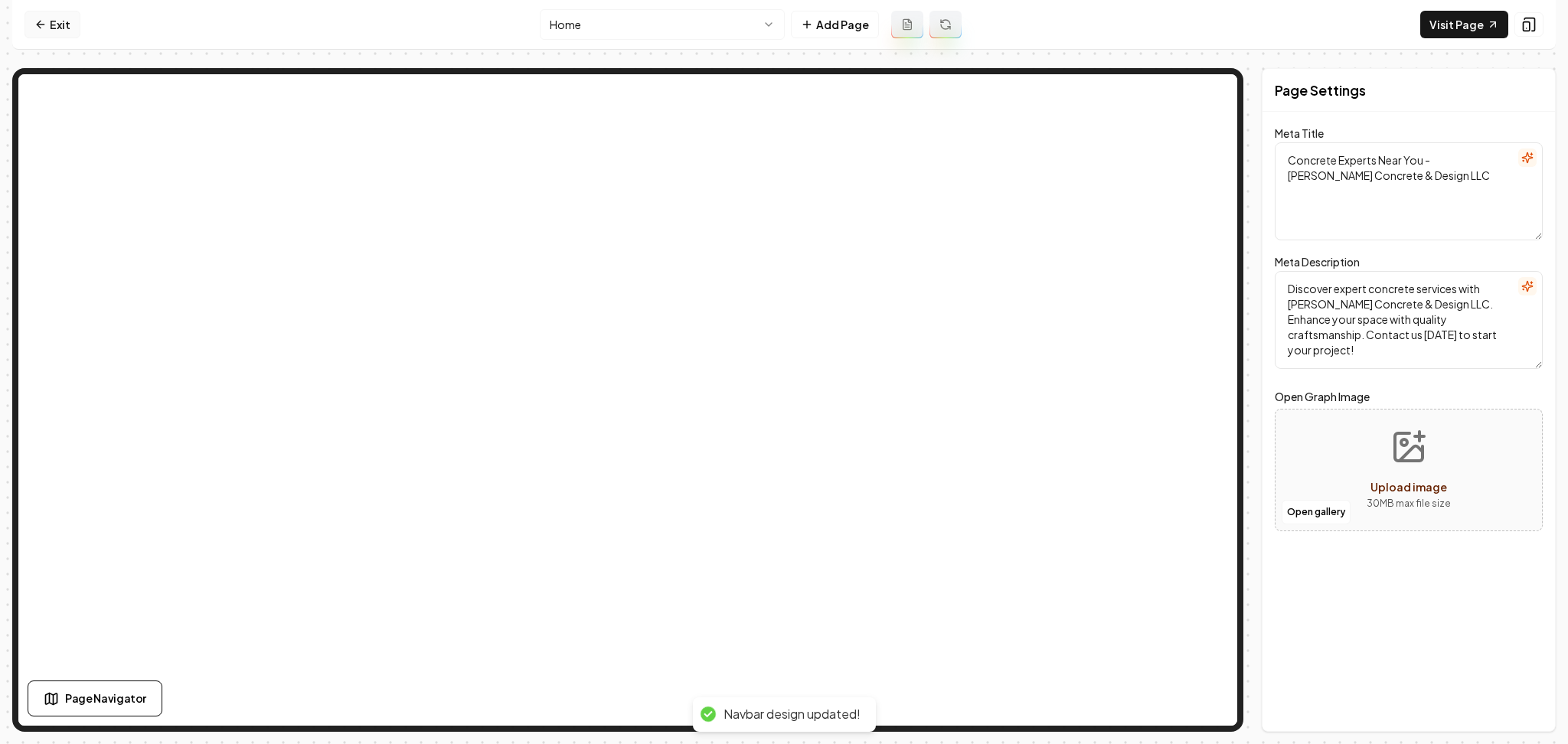
click at [42, 38] on nav "Exit Home Add Page Visit Page" at bounding box center [784, 25] width 1544 height 50
click at [1485, 27] on link "Visit Page" at bounding box center [1464, 24] width 88 height 28
click at [34, 14] on link "Exit" at bounding box center [53, 24] width 55 height 28
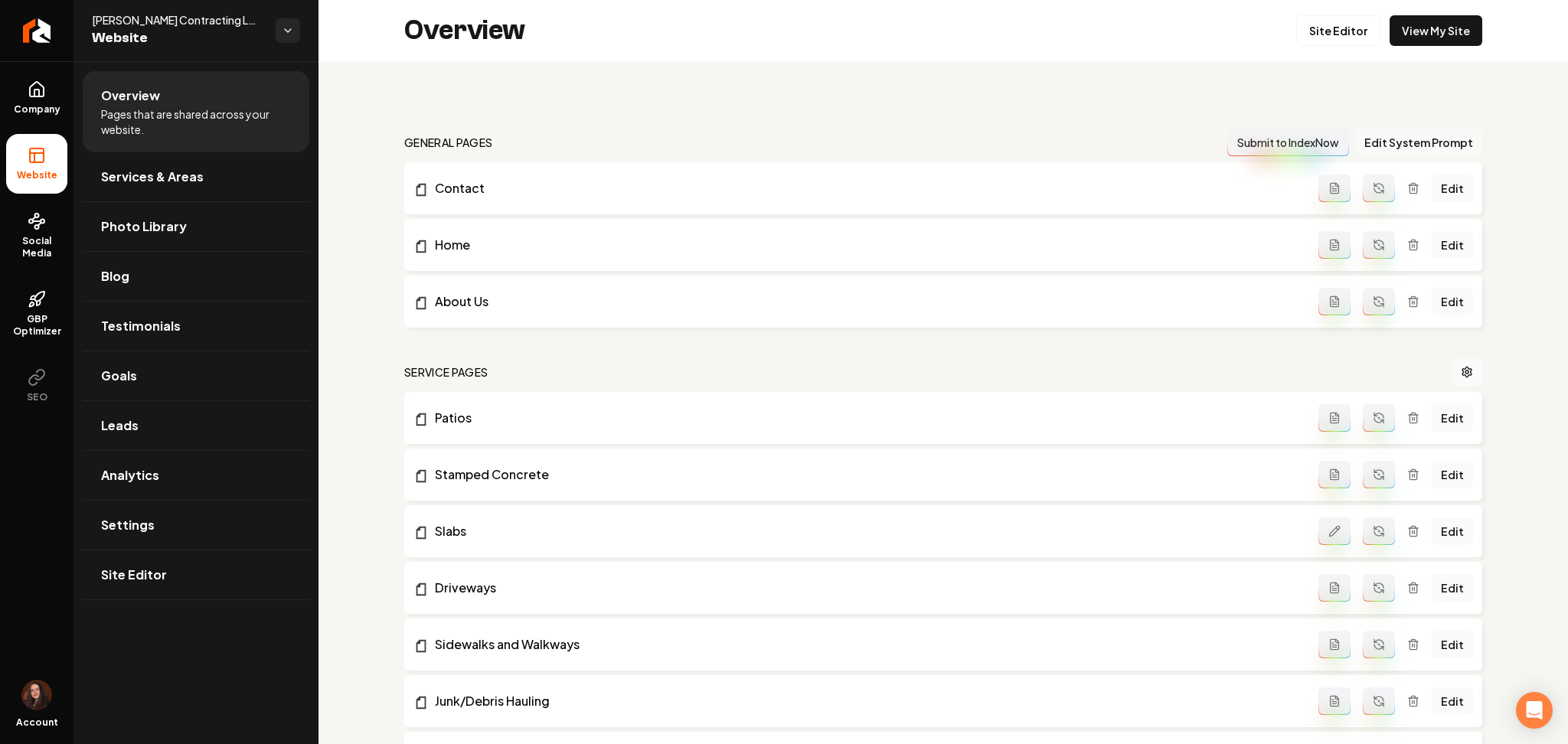
click at [1385, 147] on button "Edit System Prompt" at bounding box center [1418, 142] width 127 height 28
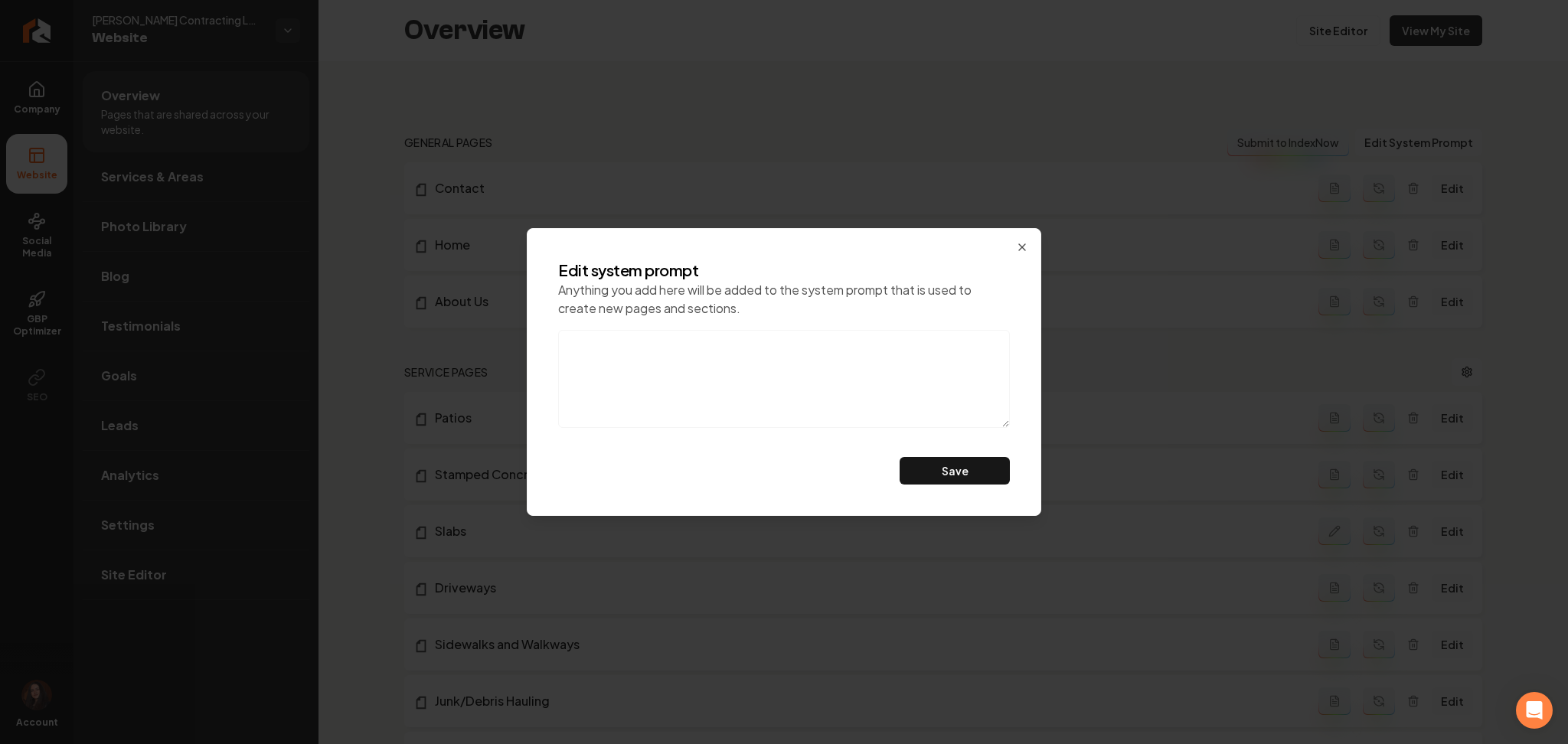
paste textarea "[PERSON_NAME] Contracting LLC"
paste textarea "concrete work but want to include other services such as junk/debris hauling, d…"
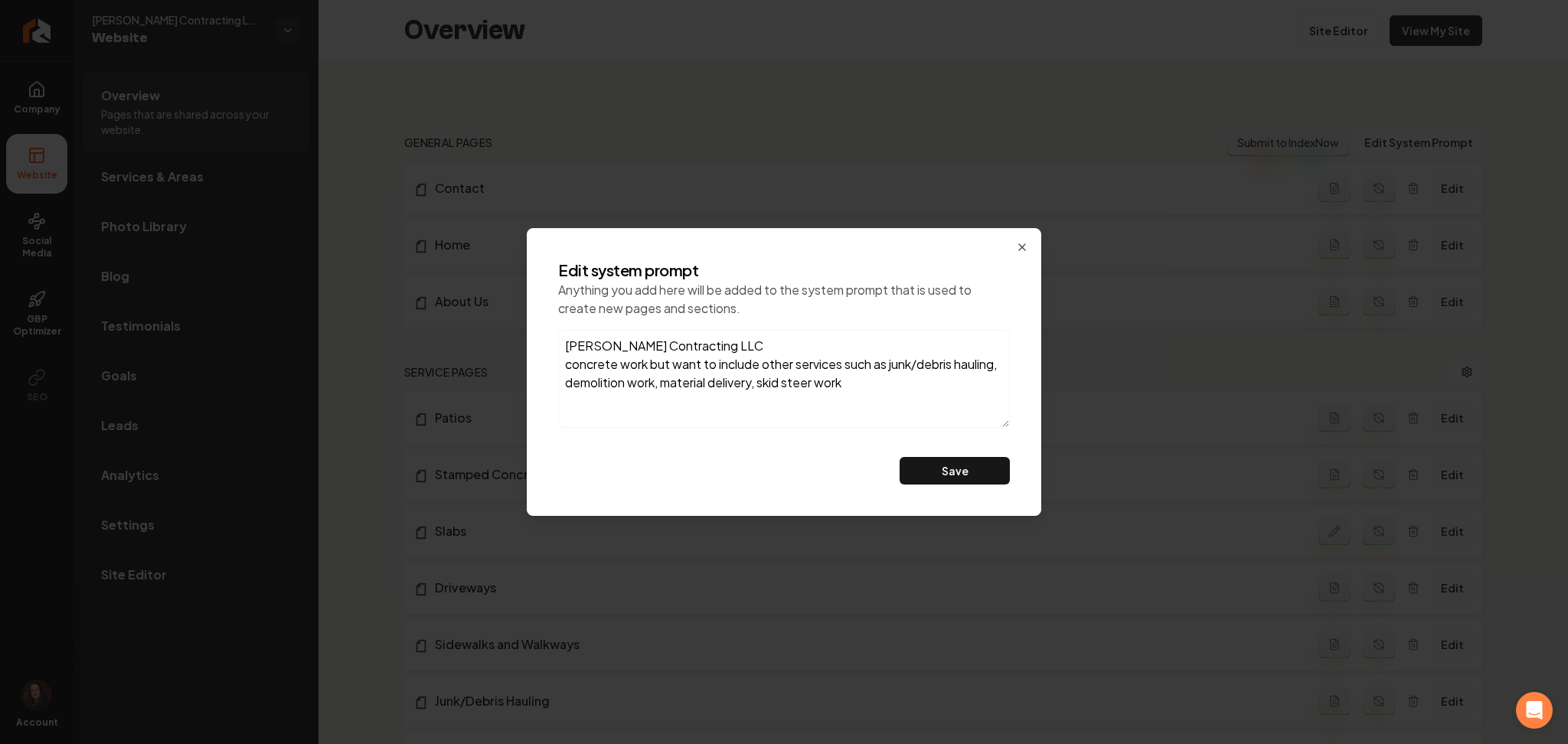
drag, startPoint x: 791, startPoint y: 364, endPoint x: 651, endPoint y: 361, distance: 140.0
click at [651, 361] on textarea "[PERSON_NAME] Contracting LLC concrete work but want to include other services …" at bounding box center [784, 378] width 452 height 98
type textarea "[PERSON_NAME] Contracting LLC concrete work and services such as junk/debris ha…"
click at [941, 471] on button "Save" at bounding box center [955, 470] width 110 height 28
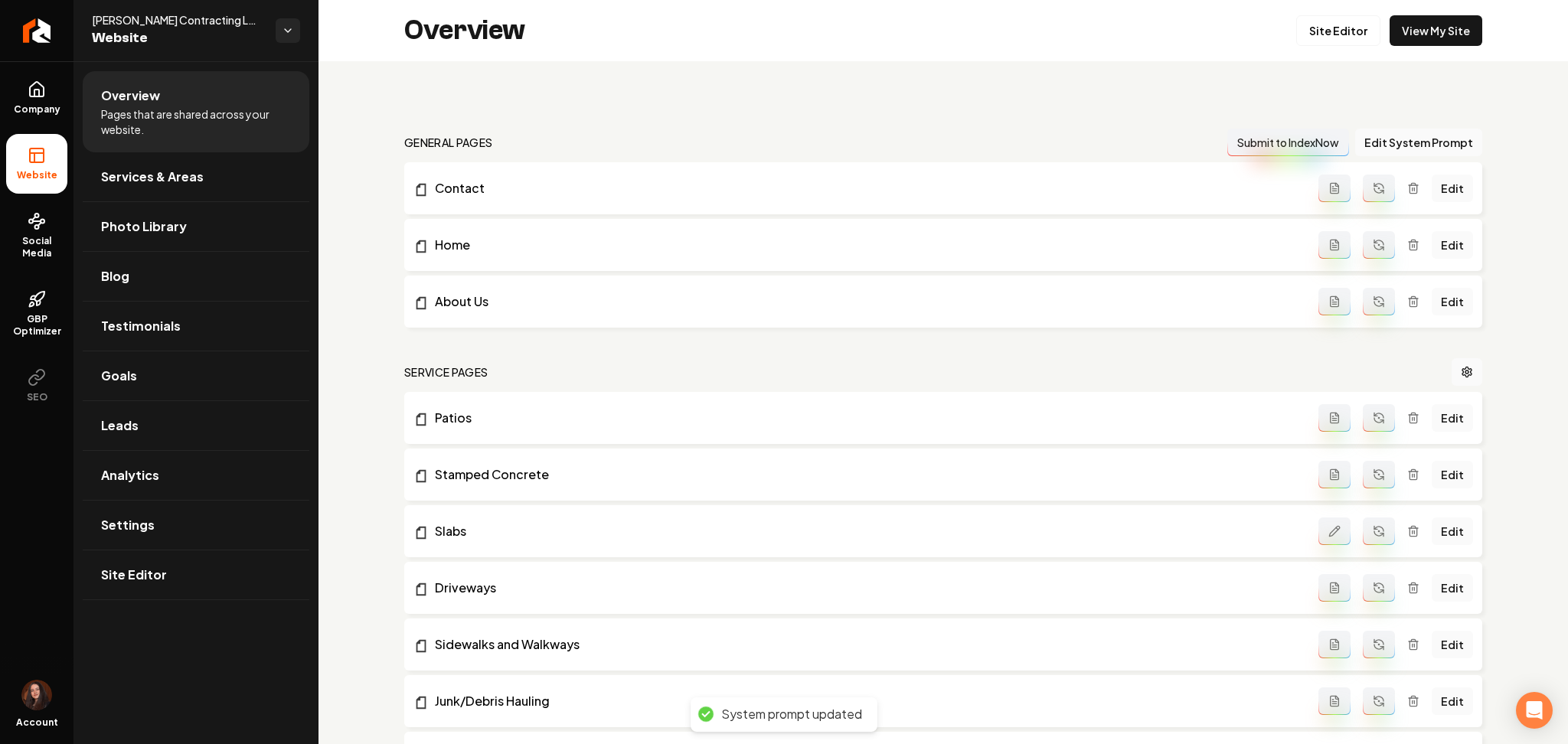
click at [1372, 424] on button "Main content area" at bounding box center [1379, 417] width 32 height 28
click at [1363, 482] on button "Main content area" at bounding box center [1379, 474] width 32 height 28
click at [1373, 533] on icon "Main content area" at bounding box center [1379, 531] width 12 height 12
click at [1379, 591] on button "Main content area" at bounding box center [1379, 587] width 32 height 28
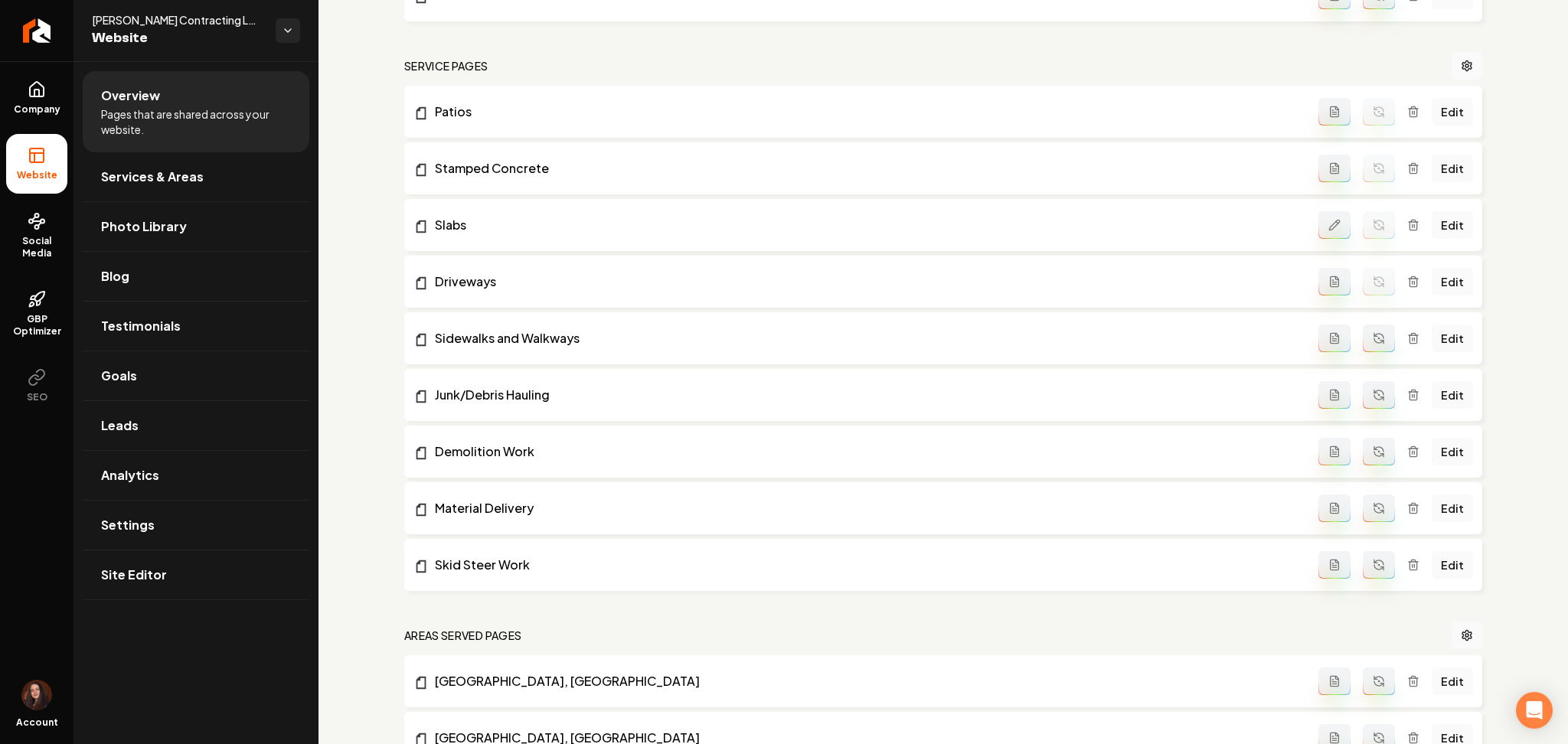
click at [1374, 333] on icon "Main content area" at bounding box center [1379, 335] width 10 height 5
click at [1367, 382] on button "Main content area" at bounding box center [1379, 394] width 32 height 28
click at [1374, 455] on button "Main content area" at bounding box center [1379, 451] width 32 height 28
click at [1369, 495] on button "Main content area" at bounding box center [1379, 508] width 32 height 28
click at [1368, 578] on button "Main content area" at bounding box center [1379, 564] width 32 height 28
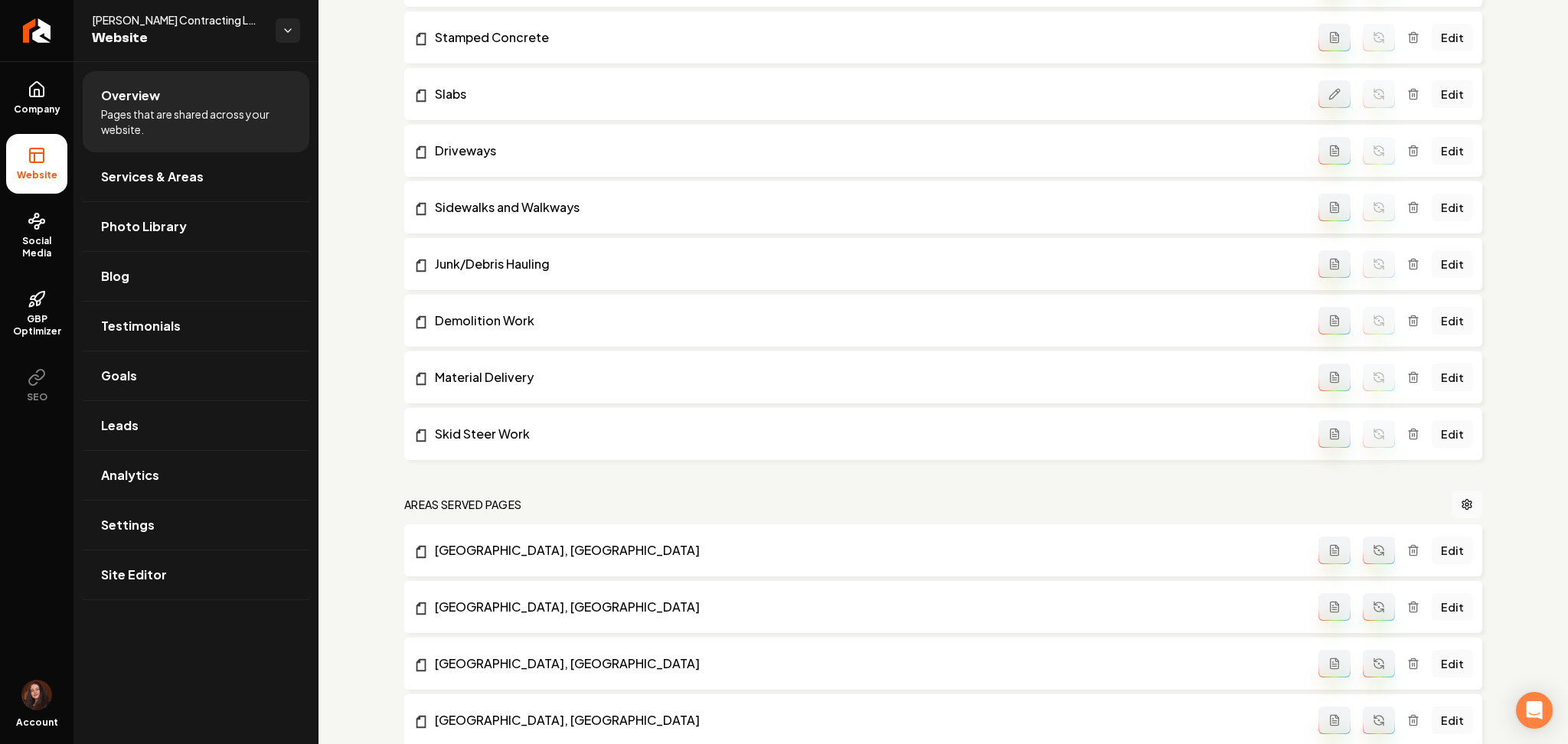
scroll to position [612, 0]
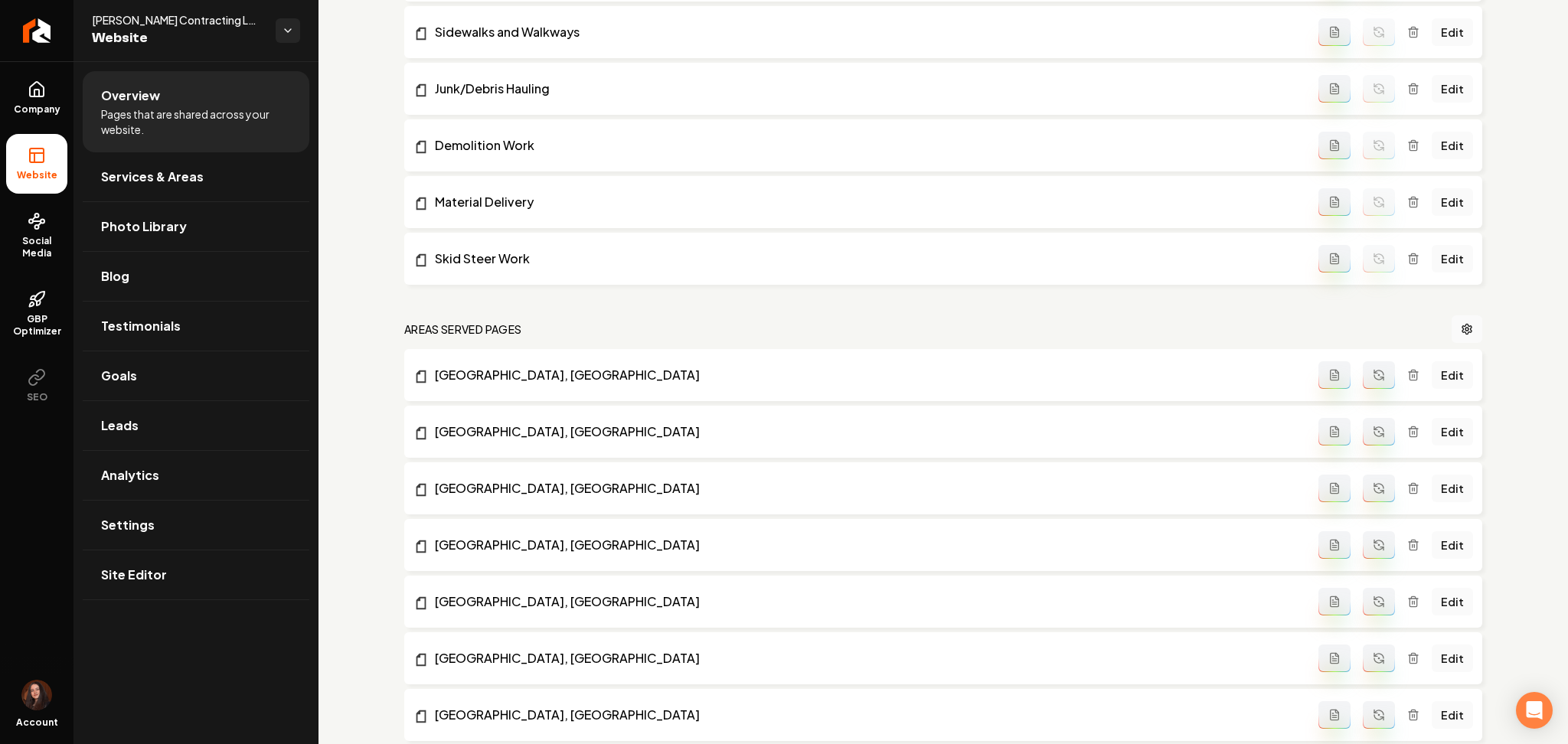
click at [1381, 377] on icon "Main content area" at bounding box center [1382, 378] width 3 height 3
click at [1363, 445] on button "Main content area" at bounding box center [1379, 432] width 32 height 28
click at [1374, 493] on icon "Main content area" at bounding box center [1379, 490] width 10 height 5
click at [1363, 533] on button "Main content area" at bounding box center [1379, 544] width 32 height 28
click at [1374, 609] on button "Main content area" at bounding box center [1379, 601] width 32 height 28
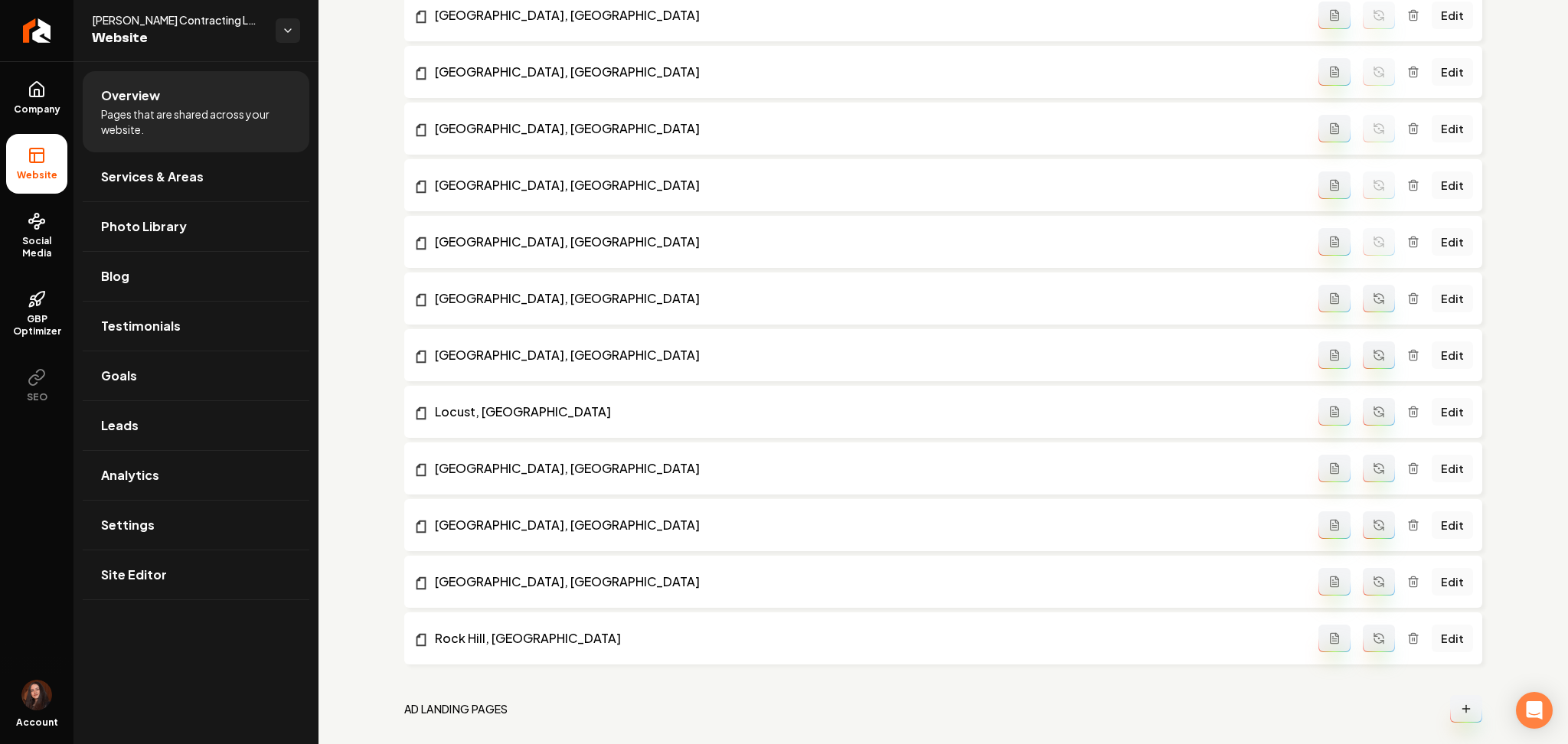
scroll to position [1020, 0]
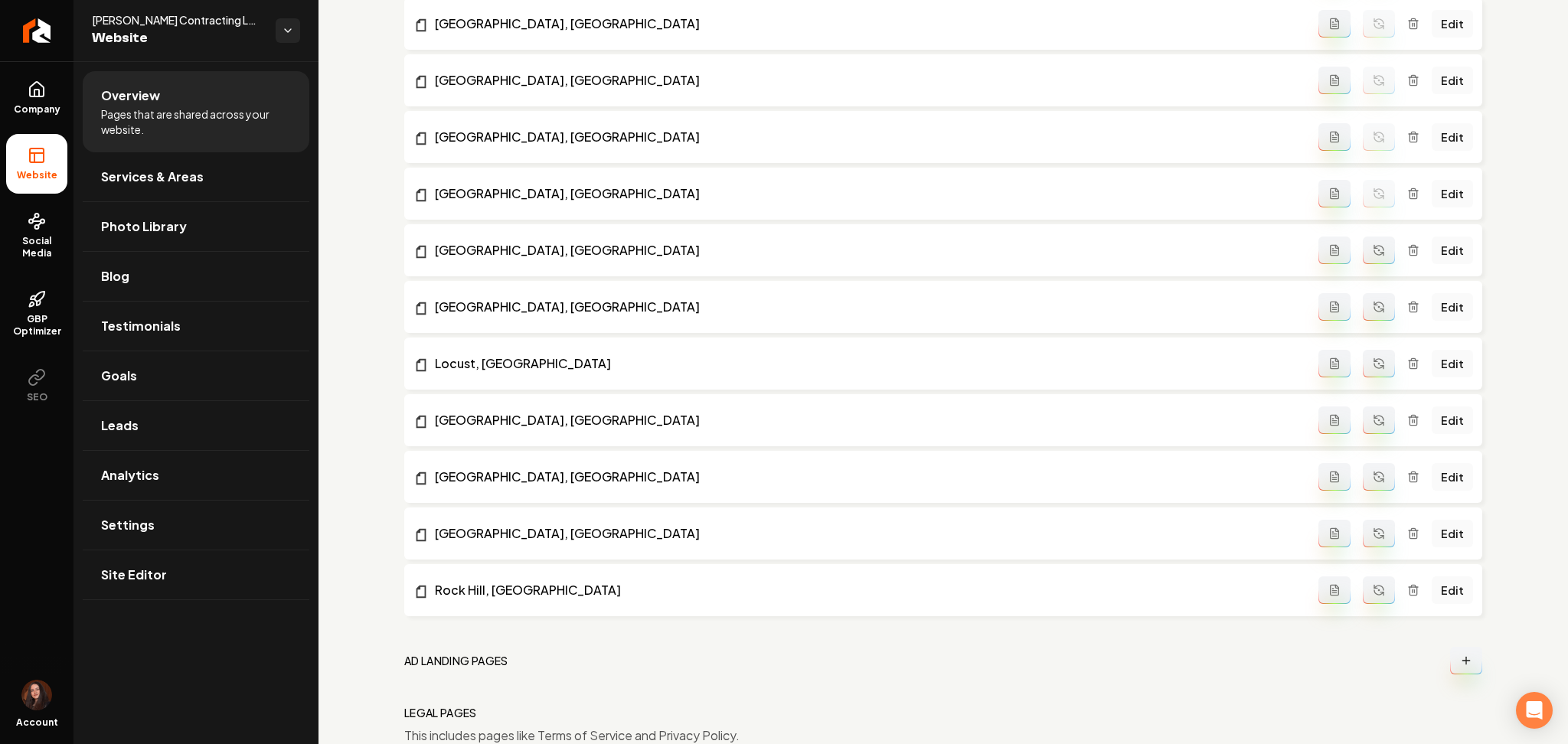
click at [1366, 241] on button "Main content area" at bounding box center [1379, 250] width 32 height 28
click at [1363, 318] on button "Main content area" at bounding box center [1379, 307] width 32 height 28
click at [1373, 362] on icon "Main content area" at bounding box center [1379, 363] width 12 height 12
click at [1373, 418] on icon "Main content area" at bounding box center [1379, 420] width 12 height 12
click at [1373, 479] on icon "Main content area" at bounding box center [1379, 477] width 12 height 12
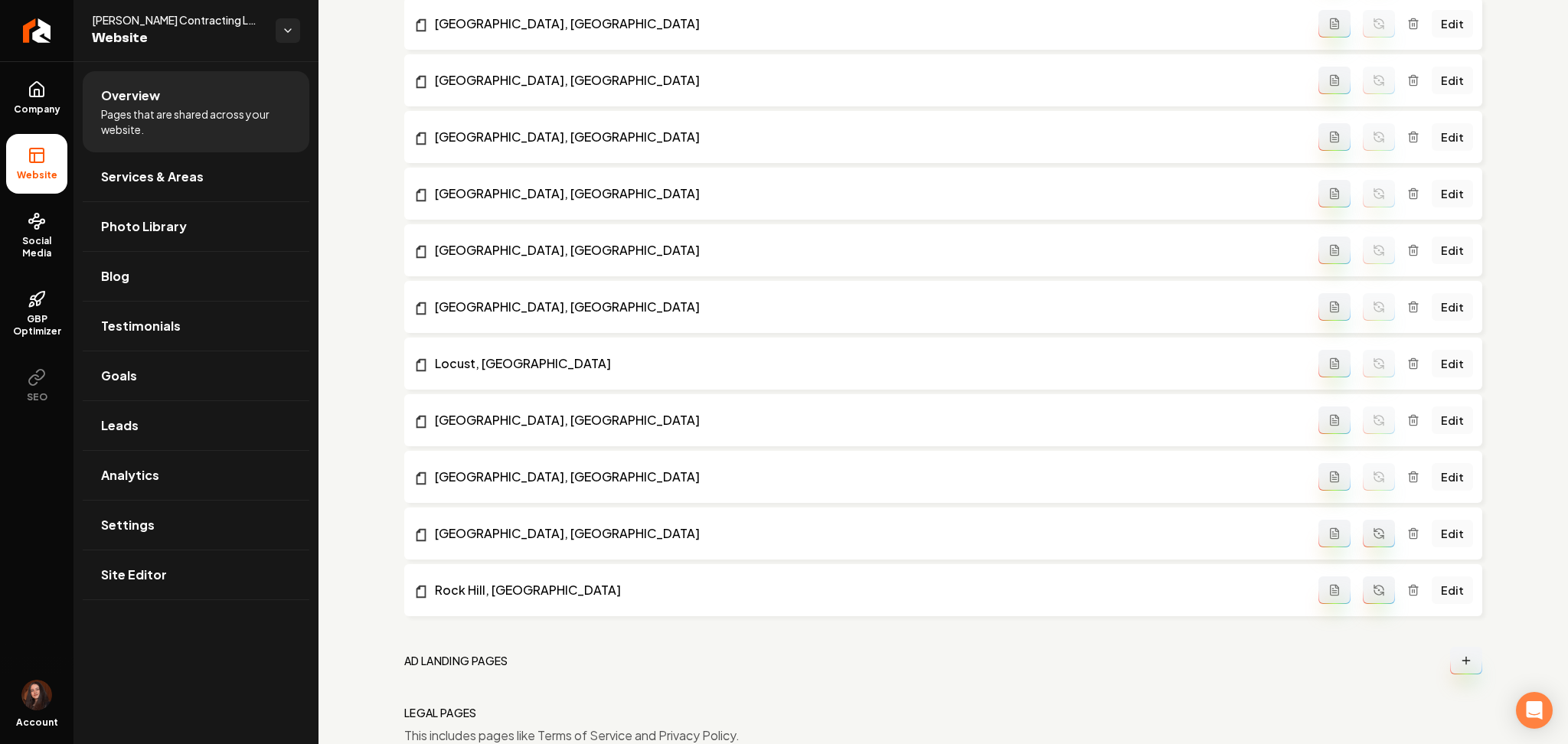
click at [1363, 537] on button "Main content area" at bounding box center [1379, 533] width 32 height 28
click at [1373, 590] on icon "Main content area" at bounding box center [1379, 589] width 12 height 12
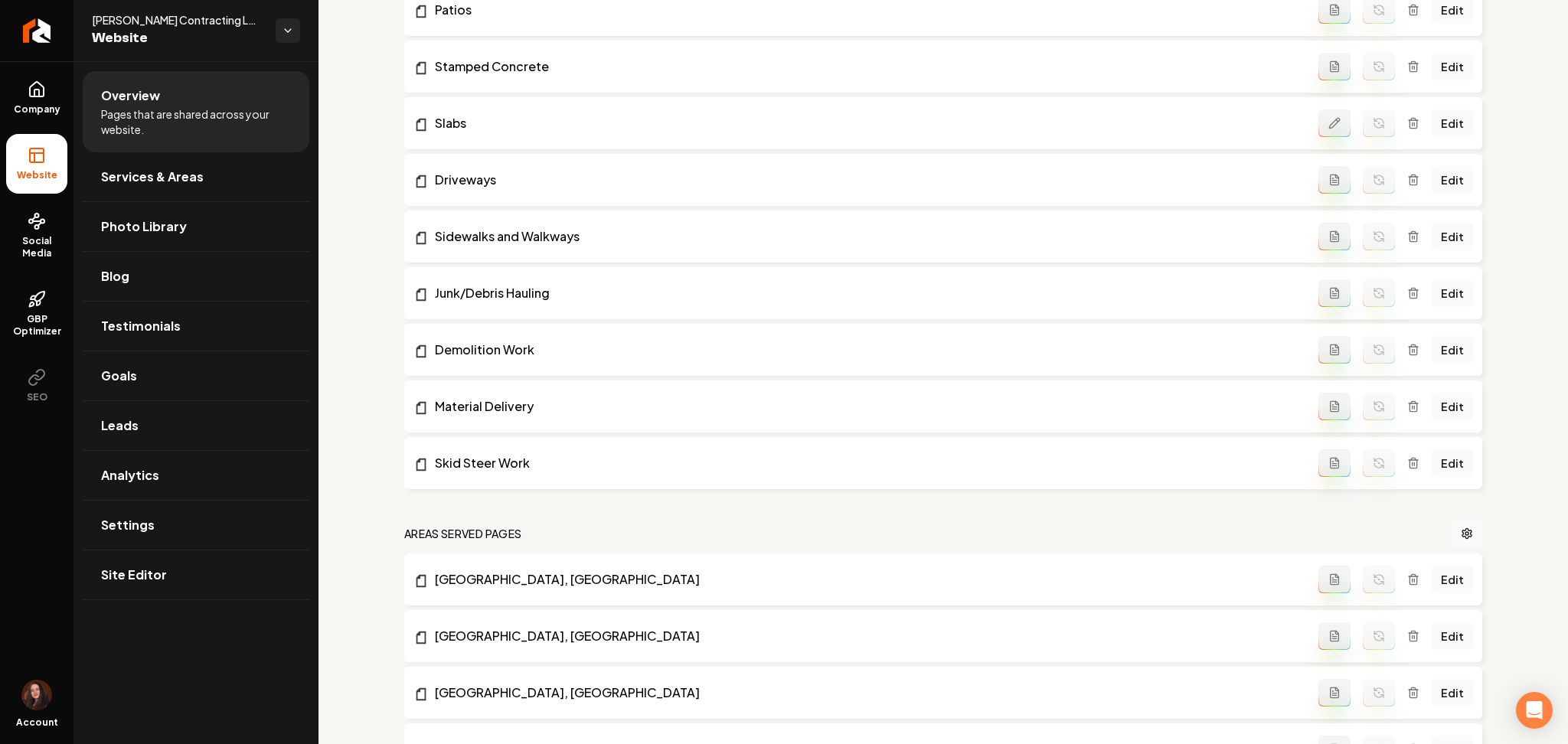
scroll to position [0, 0]
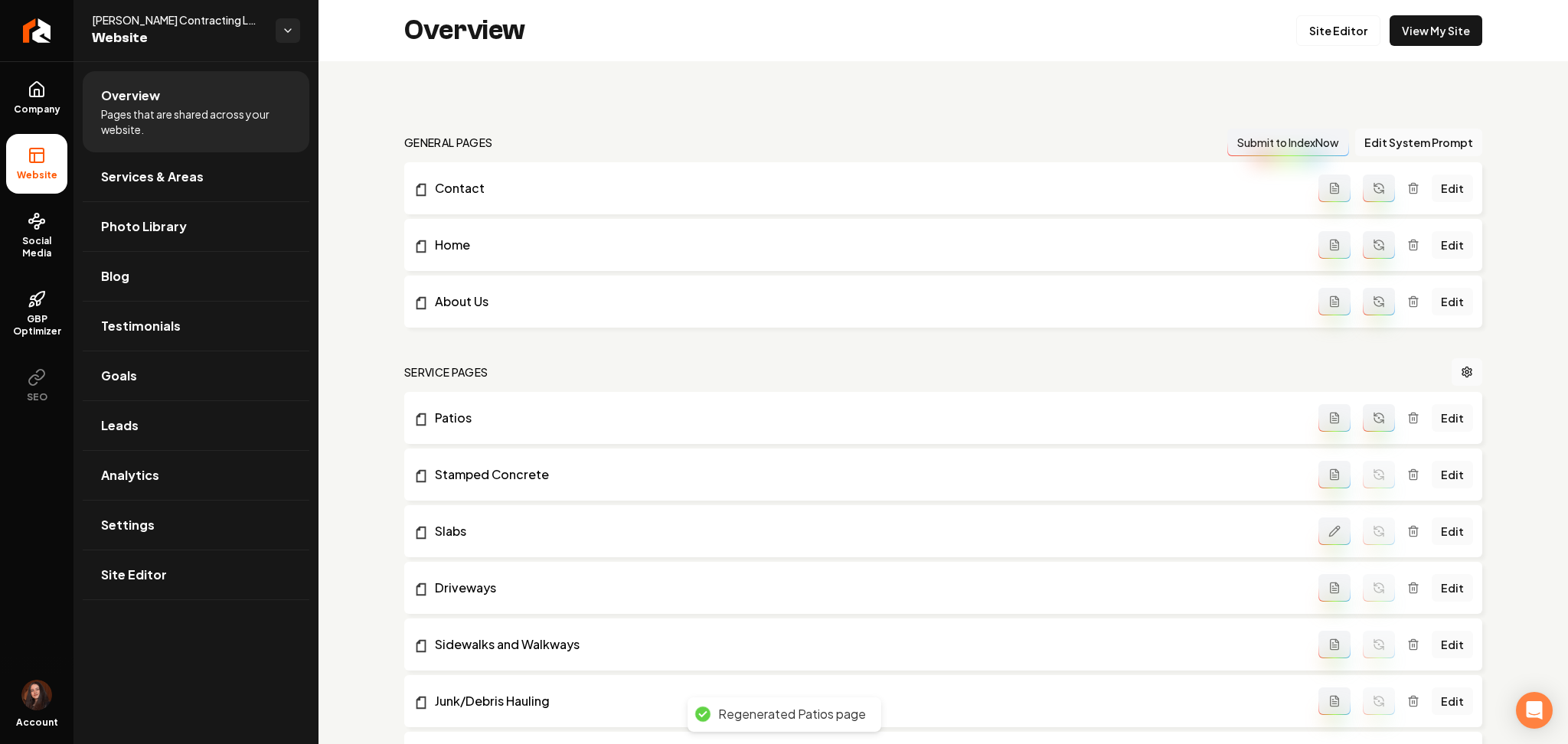
click at [1375, 292] on button "Main content area" at bounding box center [1379, 301] width 32 height 28
click at [1368, 252] on button "Main content area" at bounding box center [1379, 244] width 32 height 28
click at [1377, 178] on button "Main content area" at bounding box center [1379, 188] width 32 height 28
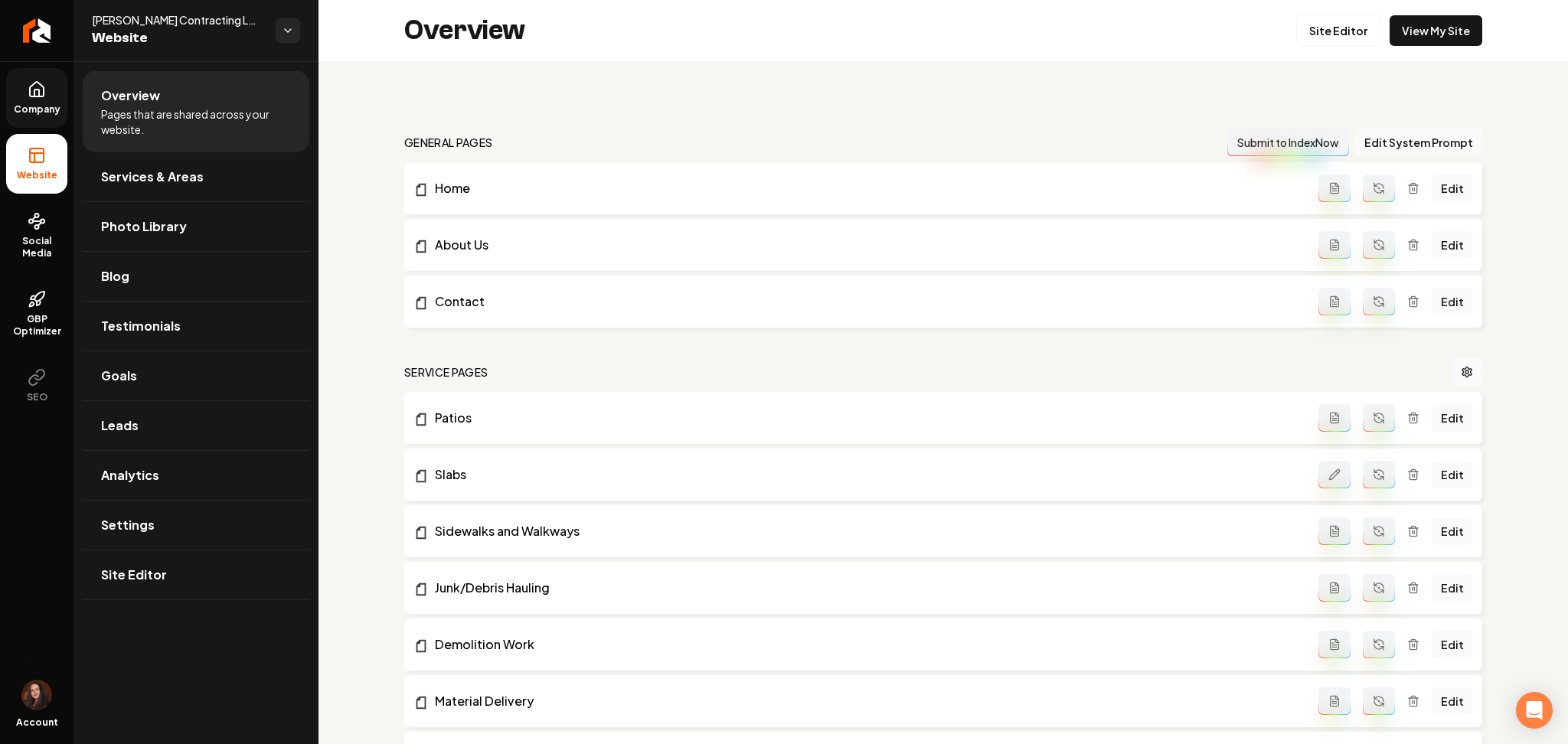
click at [18, 92] on link "Company" at bounding box center [36, 97] width 61 height 60
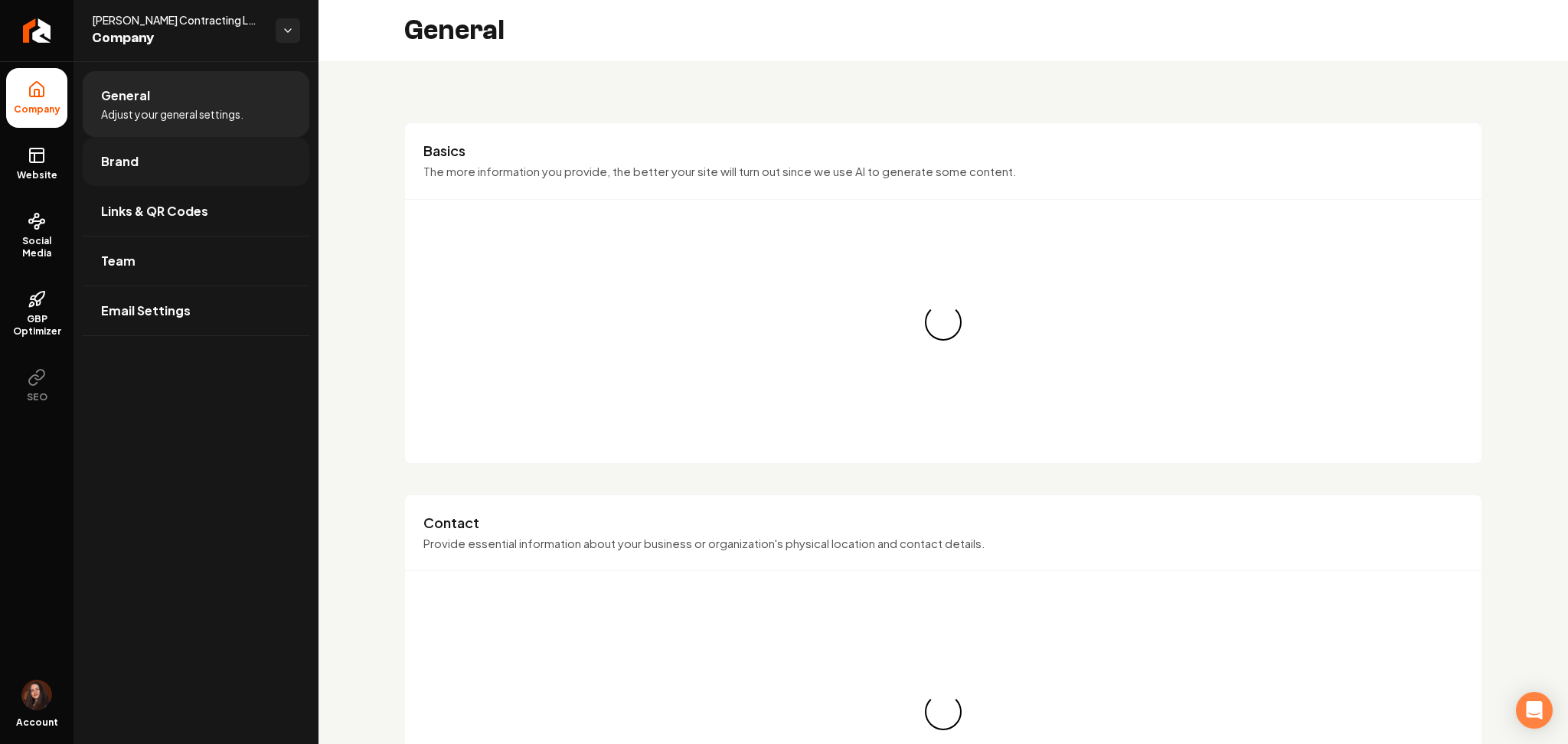
click at [101, 141] on link "Brand" at bounding box center [196, 160] width 226 height 49
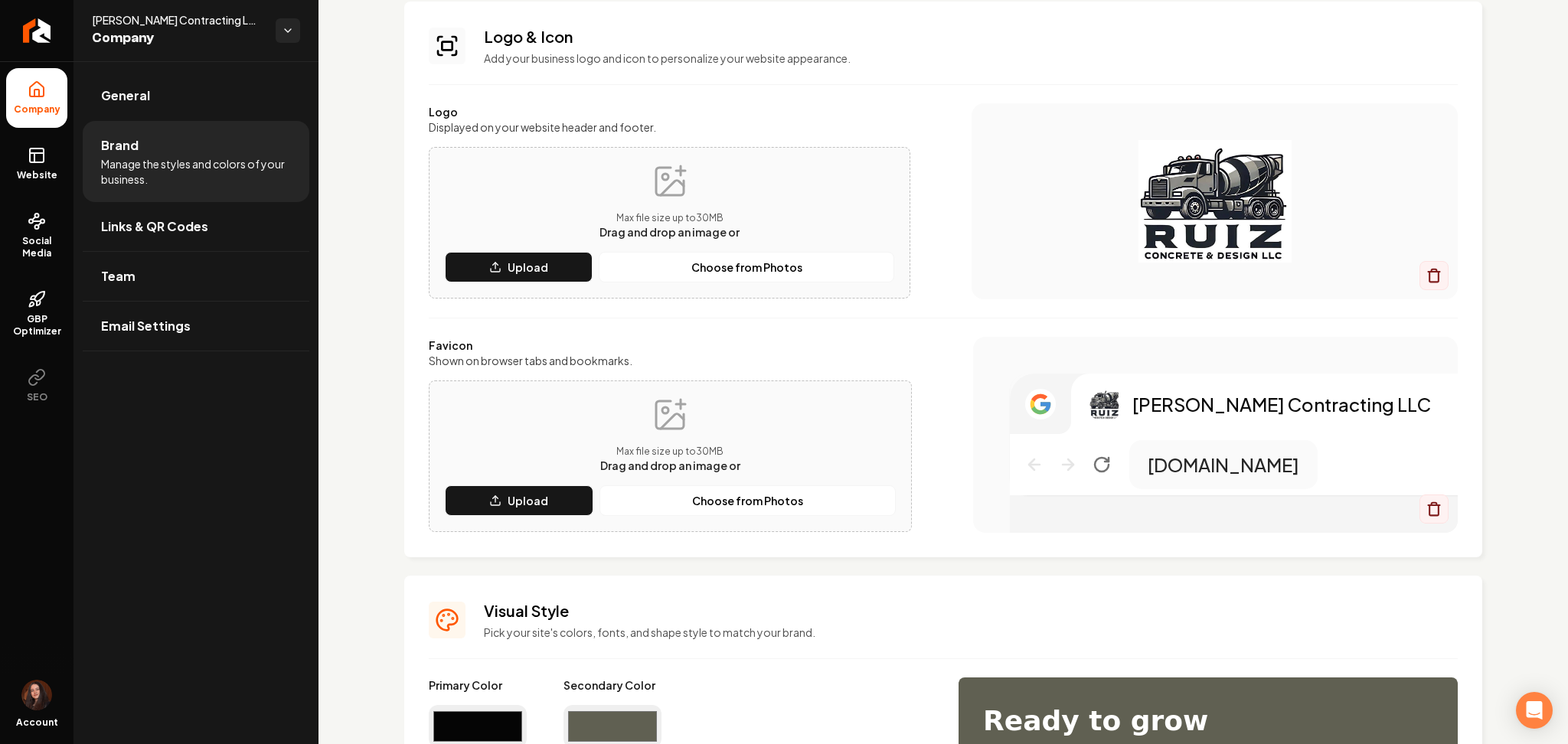
scroll to position [102, 0]
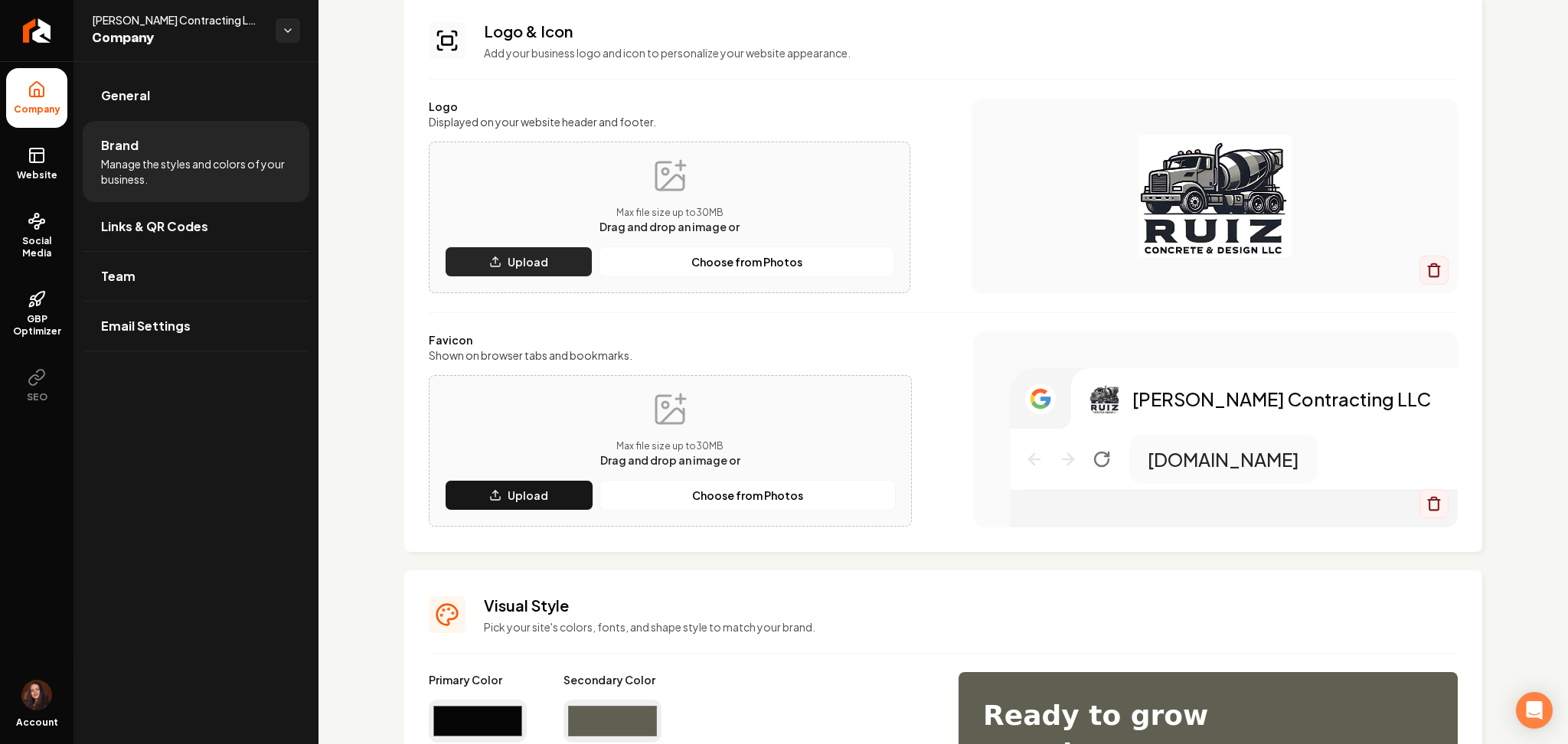
click at [474, 264] on button "Upload" at bounding box center [519, 262] width 148 height 31
click at [476, 491] on button "Upload" at bounding box center [519, 495] width 148 height 31
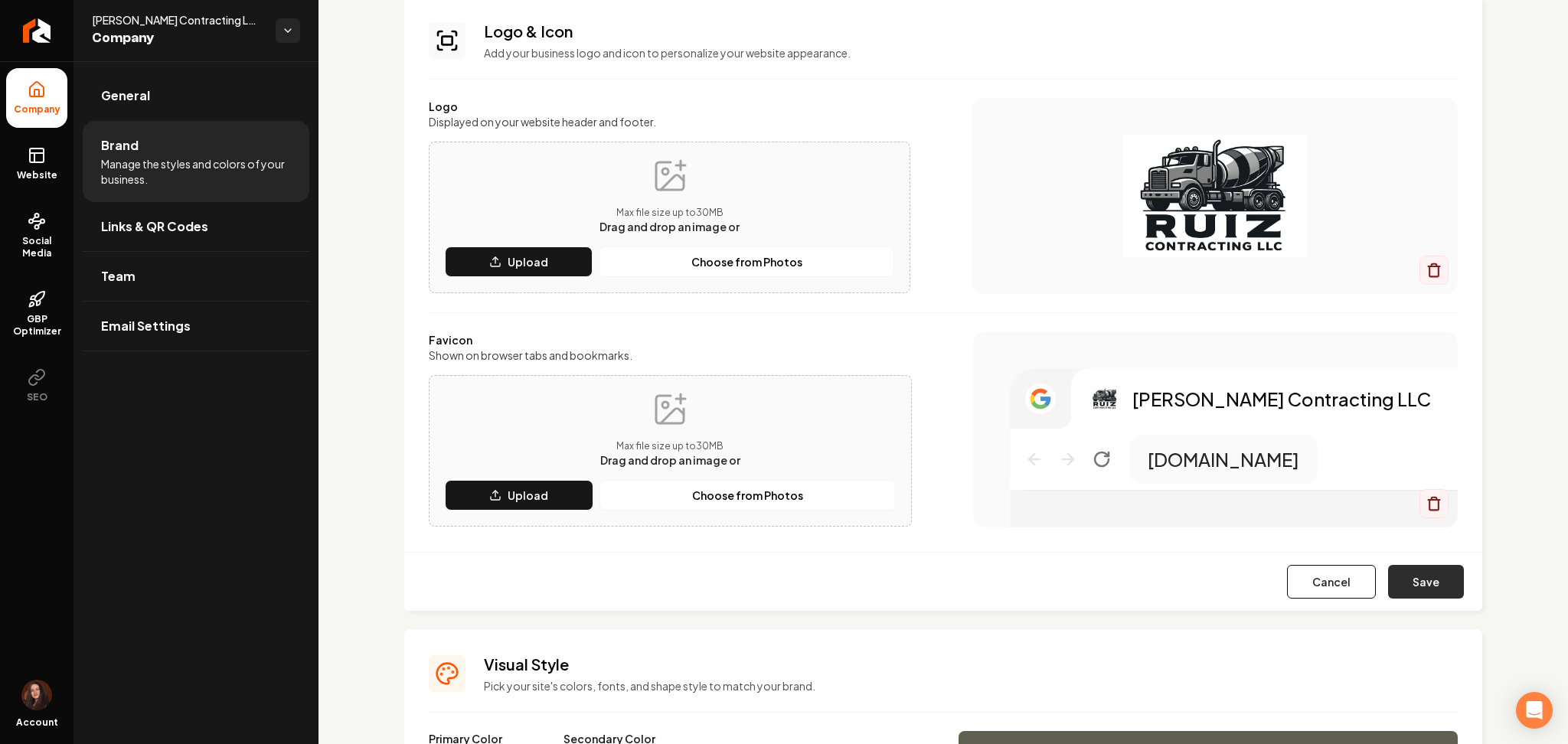
click at [1426, 581] on button "Save" at bounding box center [1426, 581] width 75 height 33
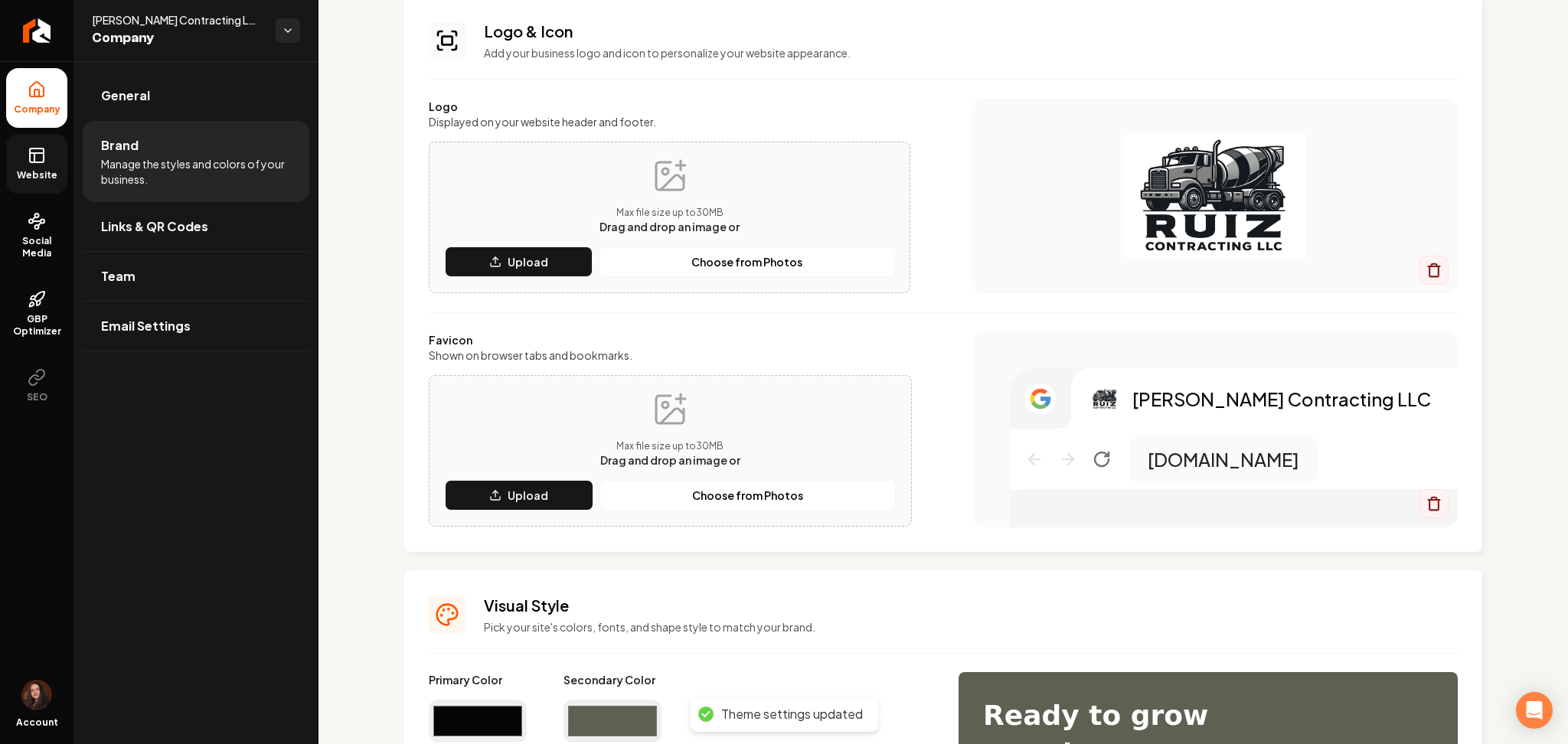
click at [51, 146] on link "Website" at bounding box center [36, 163] width 61 height 60
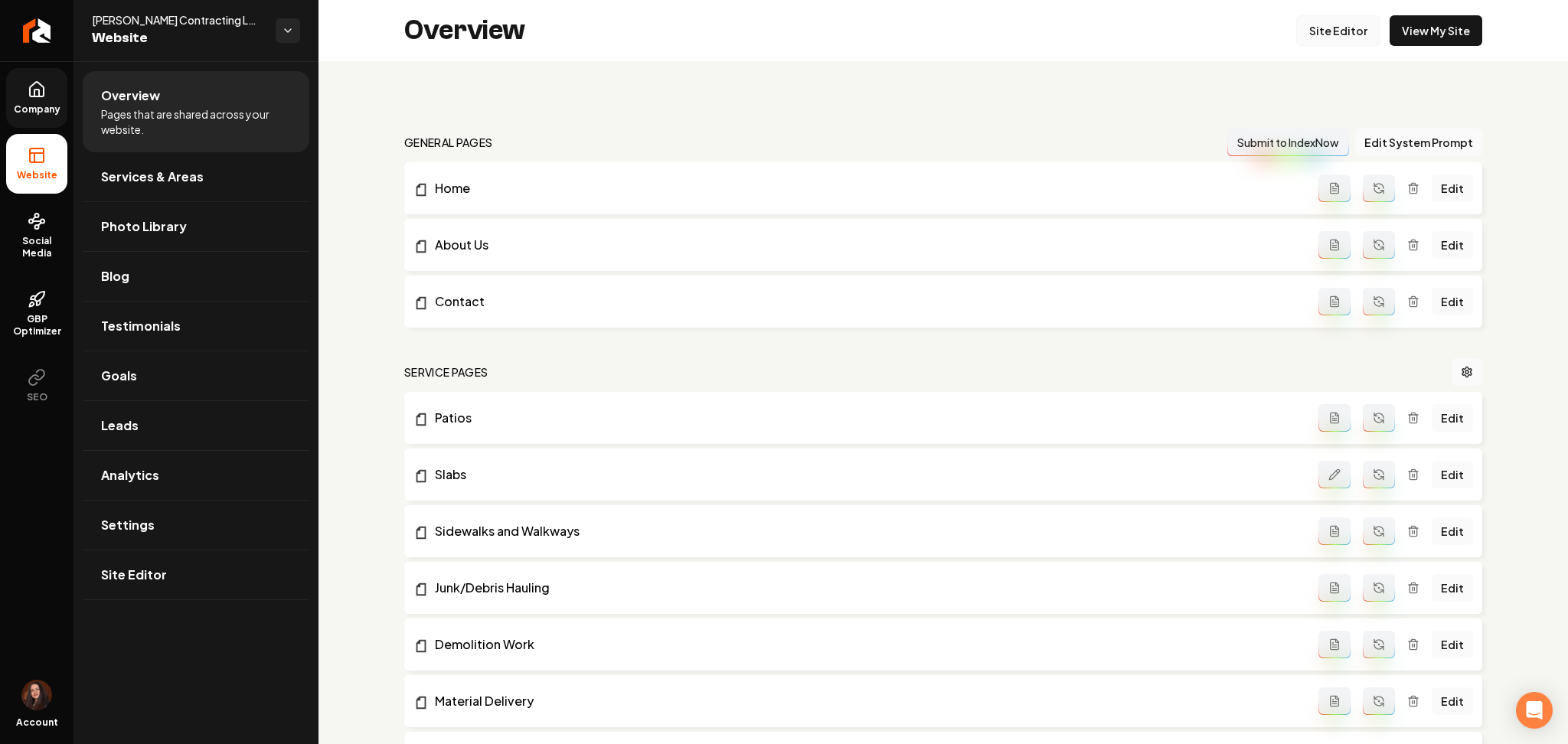
click at [1321, 28] on link "Site Editor" at bounding box center [1339, 31] width 84 height 31
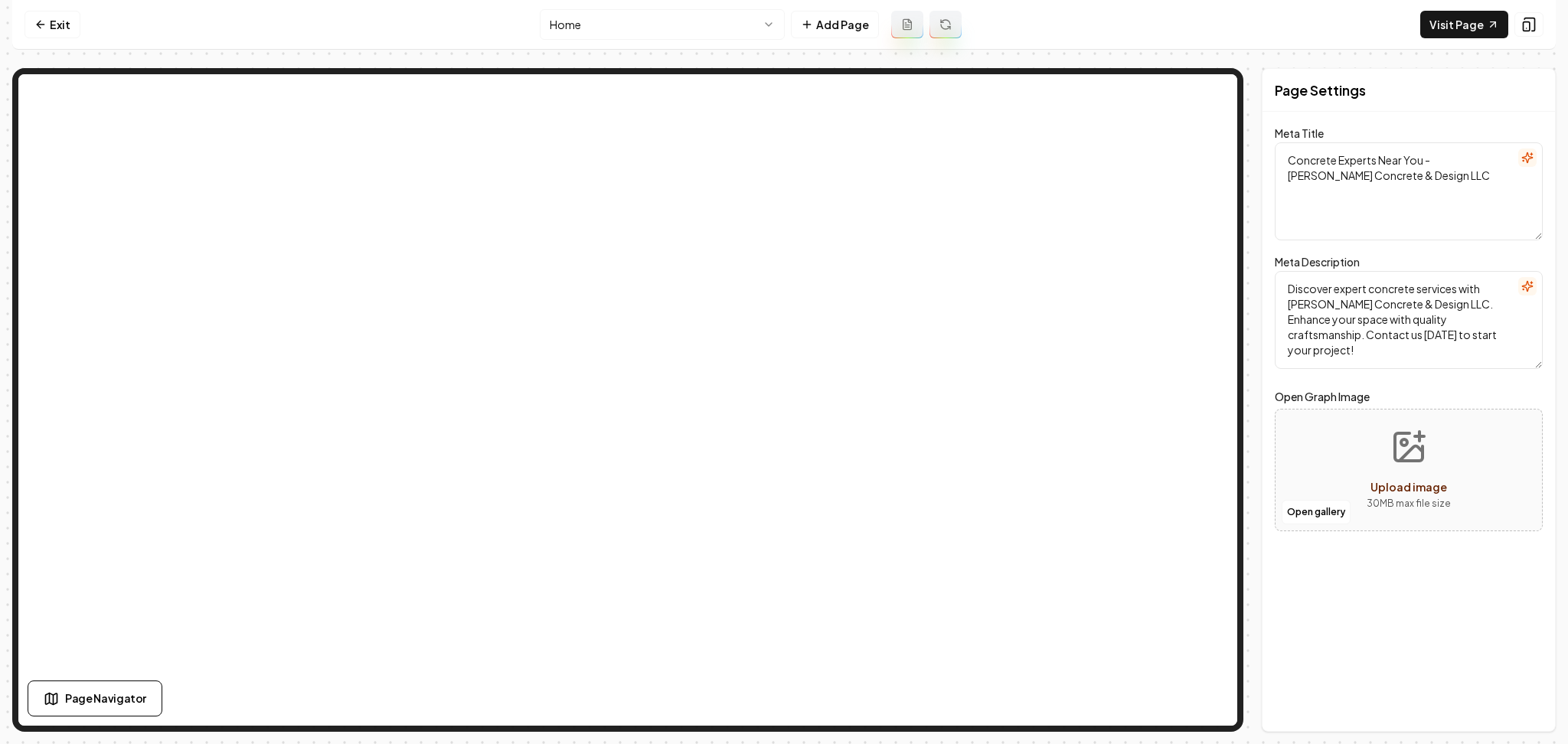
type textarea "Concrete Services & Craftsmanship | [PERSON_NAME] Contracting LLC"
type textarea "Transform your home with [PERSON_NAME] Contracting LLC's expert concrete servic…"
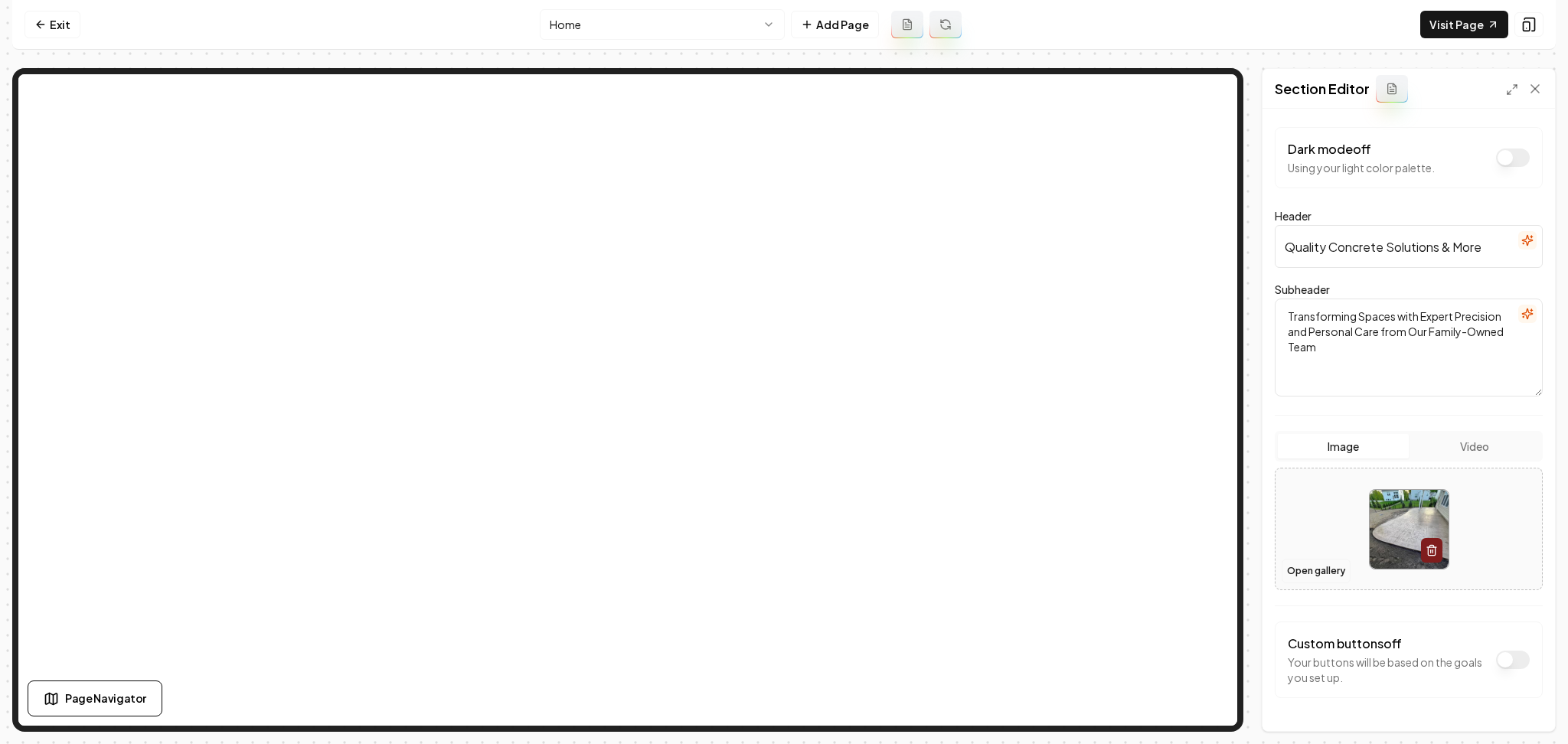
click at [1336, 572] on button "Open gallery" at bounding box center [1316, 571] width 69 height 25
click at [1316, 502] on div at bounding box center [1408, 529] width 267 height 105
type input "**********"
click at [1510, 712] on button "Save" at bounding box center [1519, 705] width 45 height 28
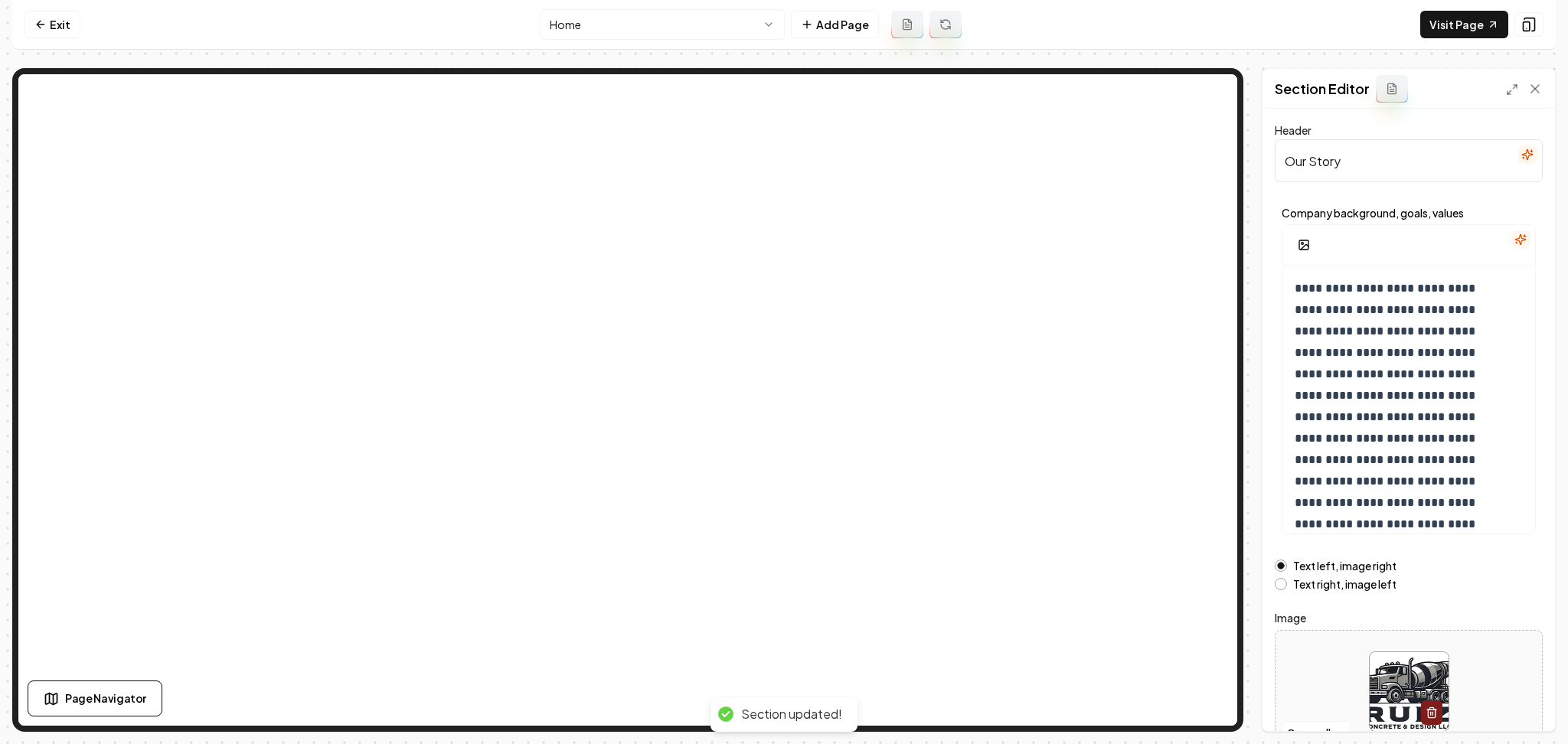
click at [1281, 661] on div at bounding box center [1408, 691] width 267 height 105
type input "**********"
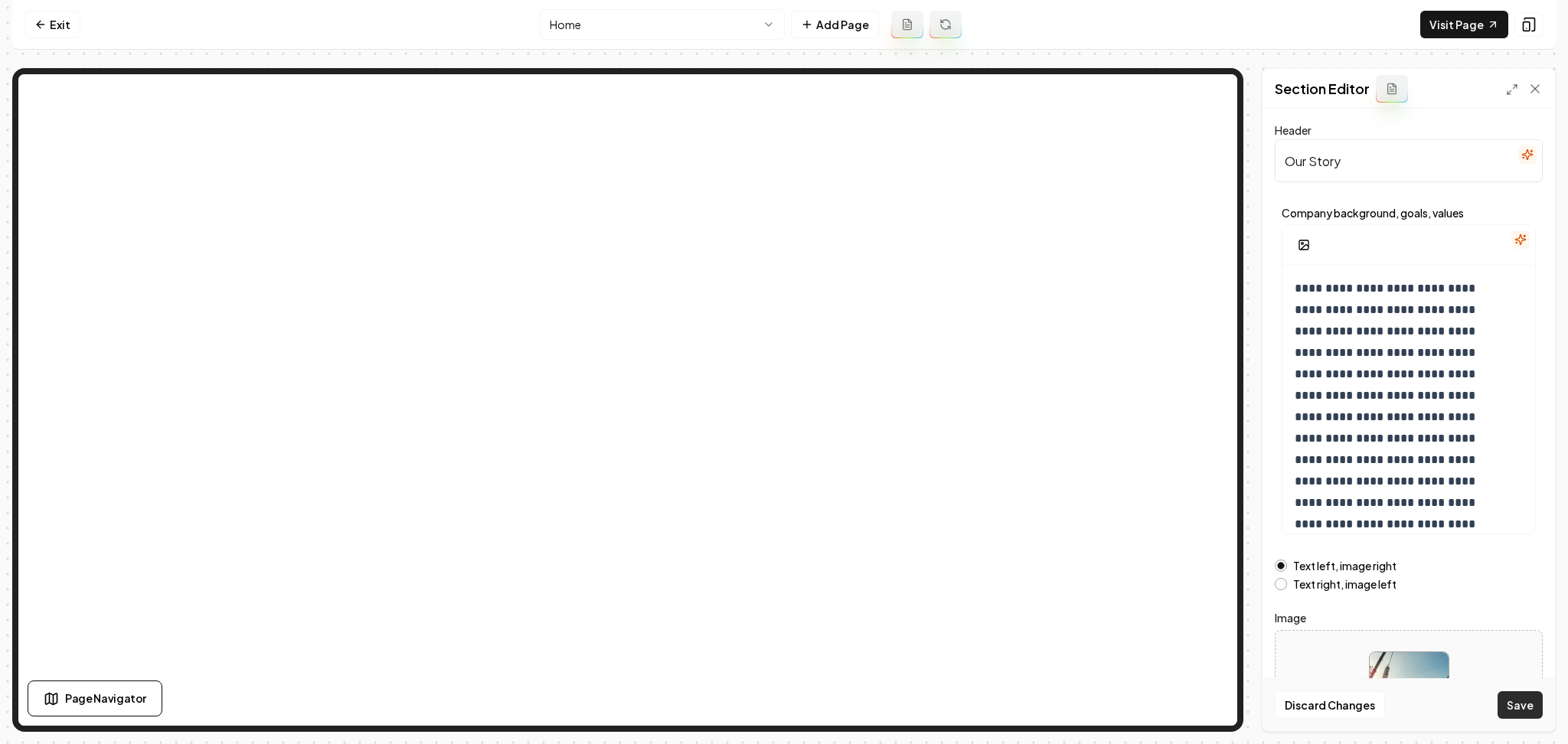
click at [1513, 703] on button "Save" at bounding box center [1519, 705] width 45 height 28
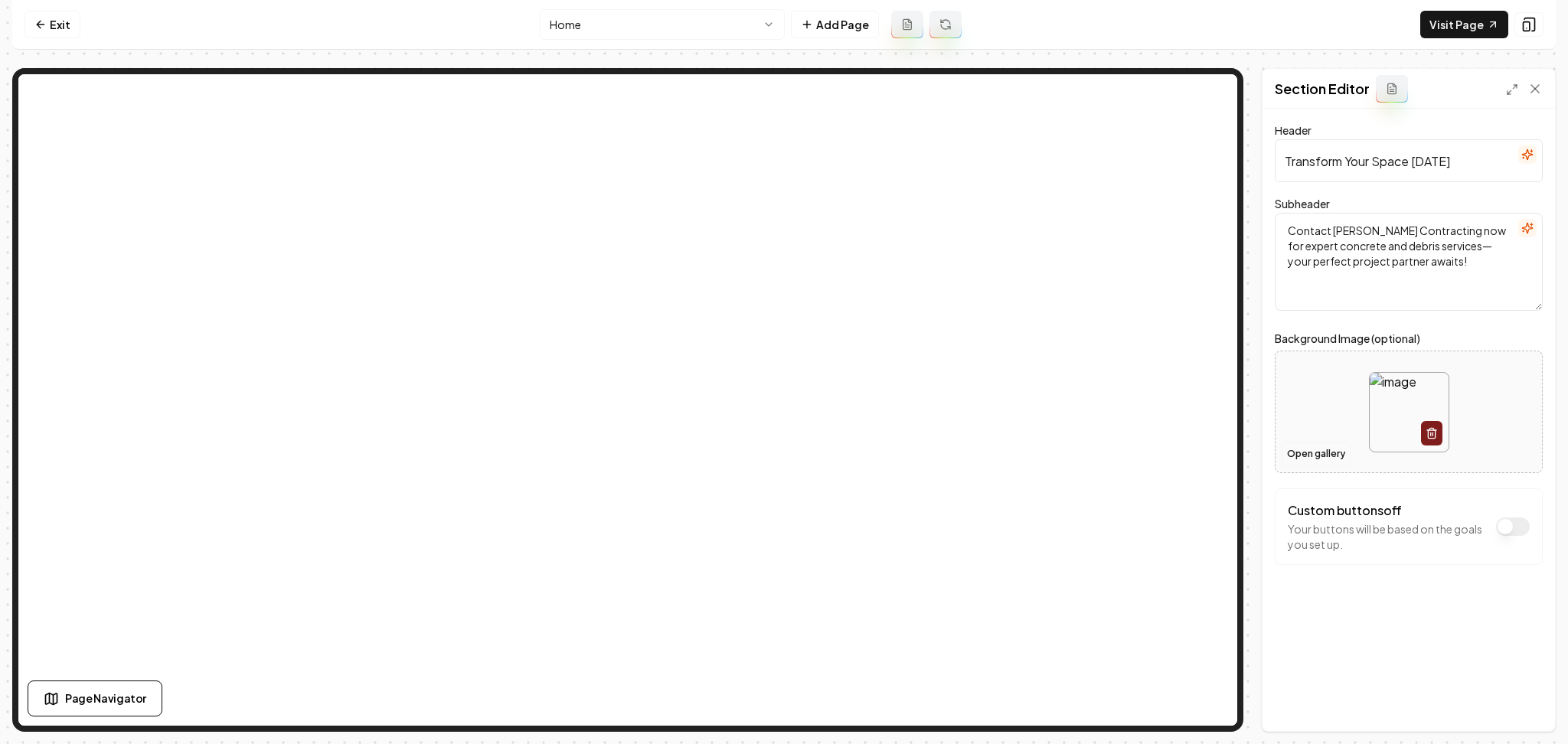
click at [1321, 457] on button "Open gallery" at bounding box center [1316, 454] width 69 height 25
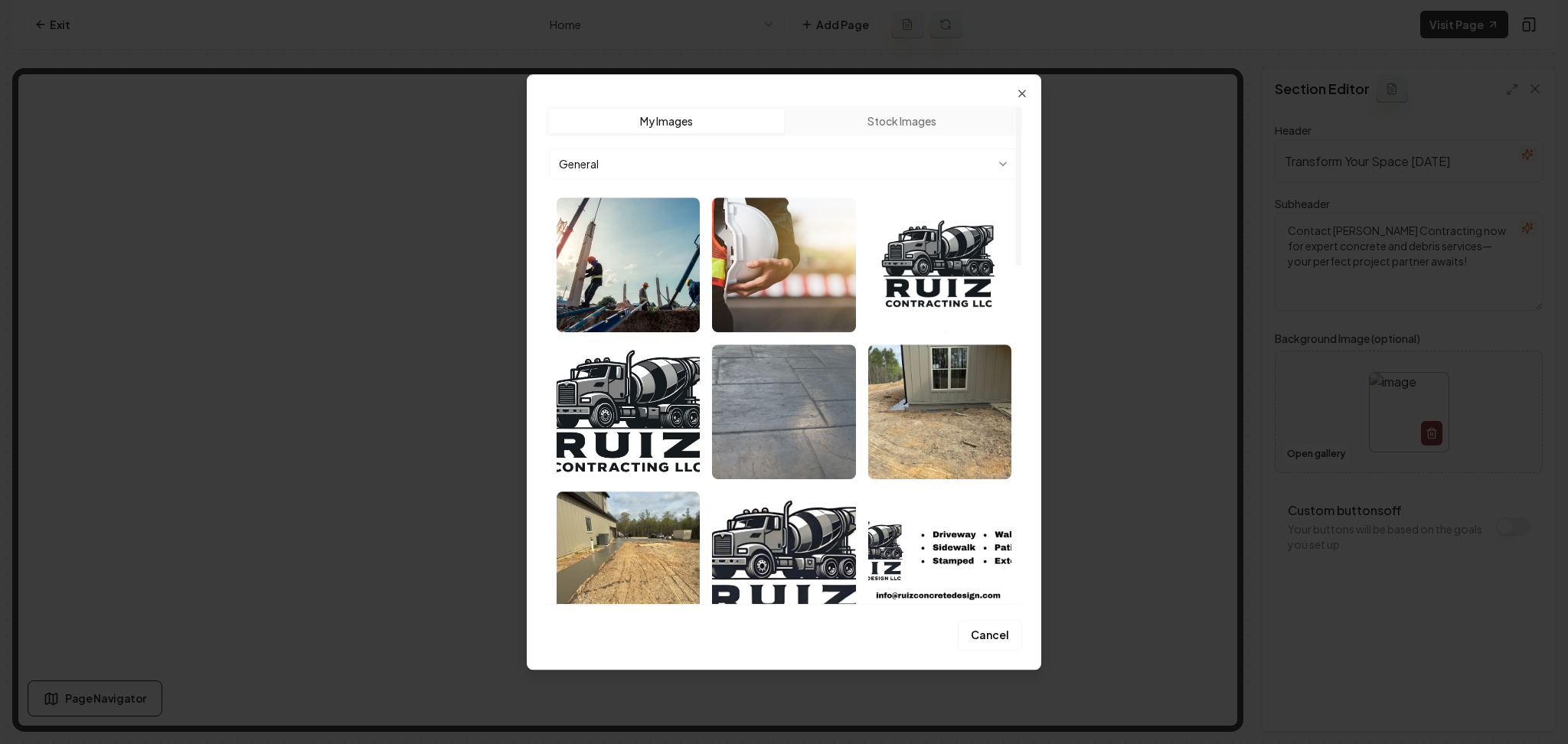
click at [805, 449] on img "Select image image_67f68f08432c476416b38148.jpeg" at bounding box center [784, 412] width 143 height 135
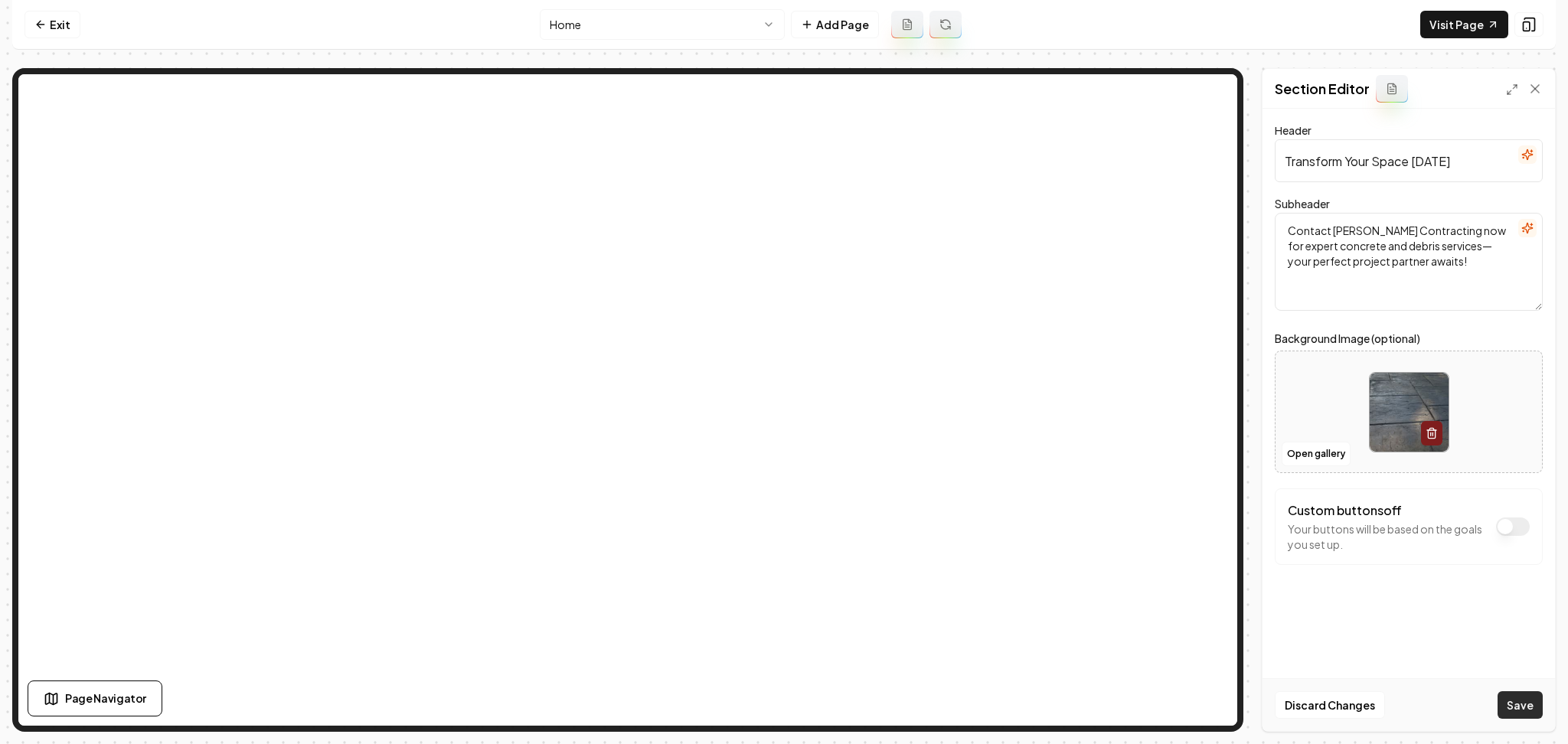
click at [1541, 713] on button "Save" at bounding box center [1519, 705] width 45 height 28
click at [638, 32] on html "Computer Required This feature is only available on a computer. Please switch t…" at bounding box center [784, 372] width 1568 height 744
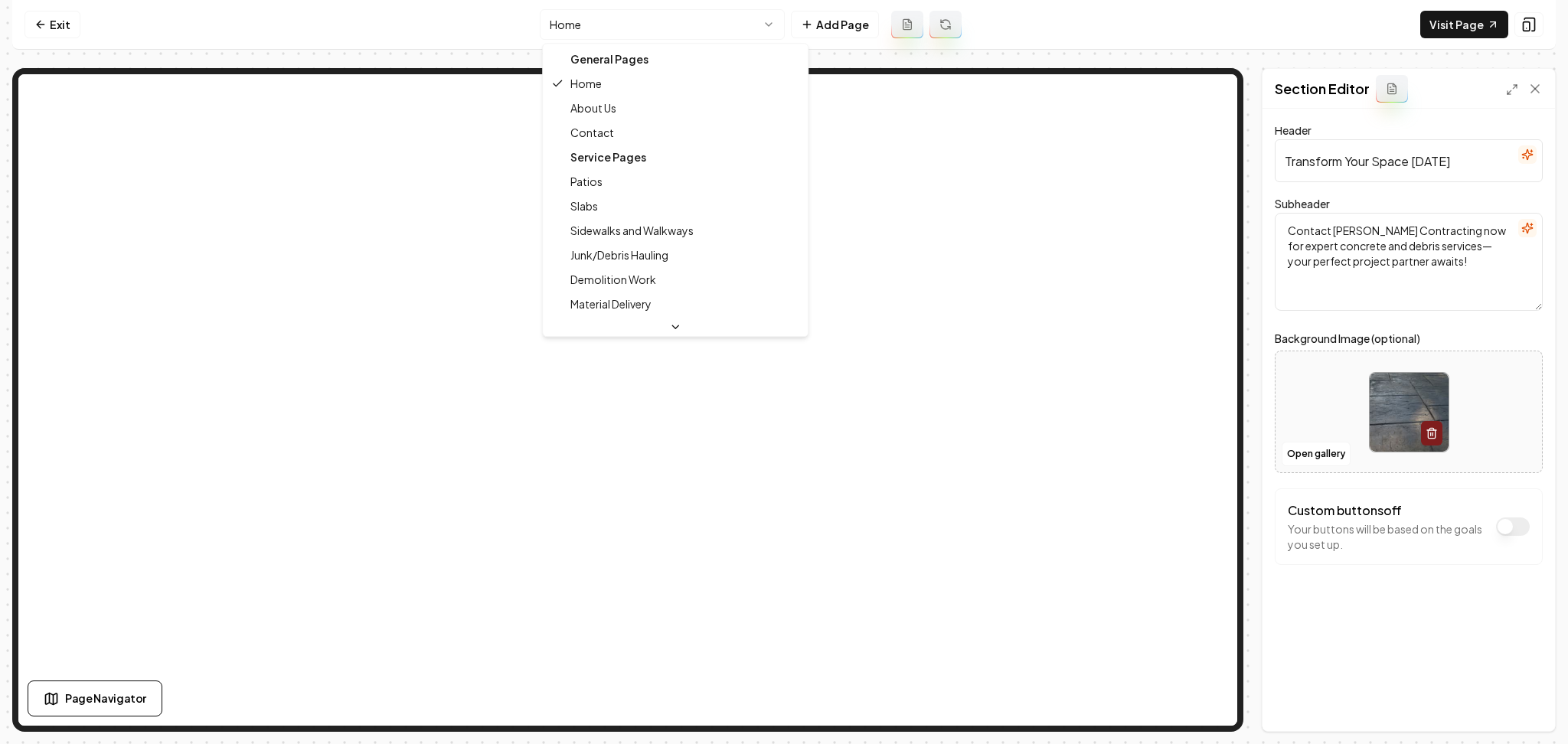
click at [601, 16] on html "Computer Required This feature is only available on a computer. Please switch t…" at bounding box center [784, 372] width 1568 height 744
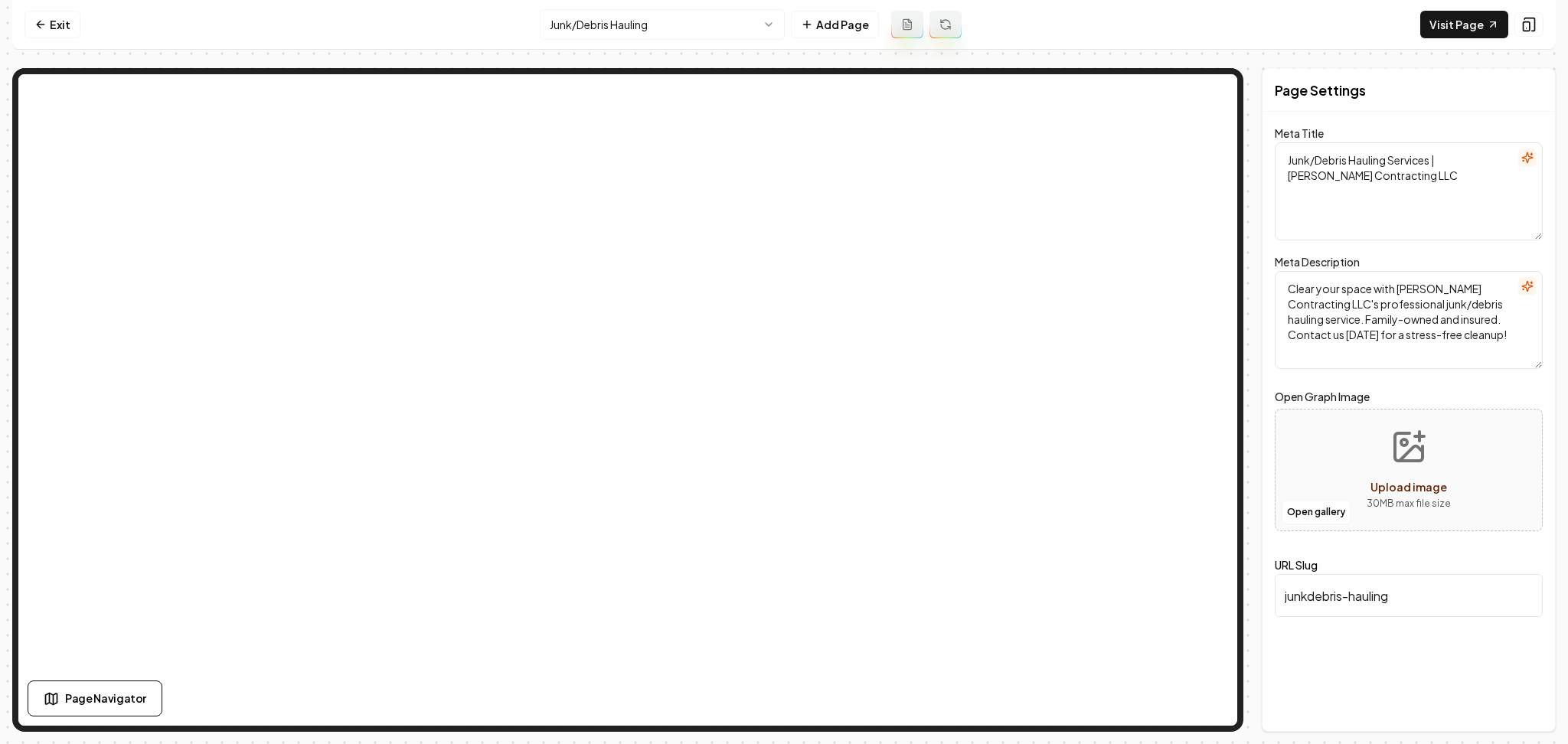
click at [616, 15] on html "Computer Required This feature is only available on a computer. Please switch t…" at bounding box center [784, 372] width 1568 height 744
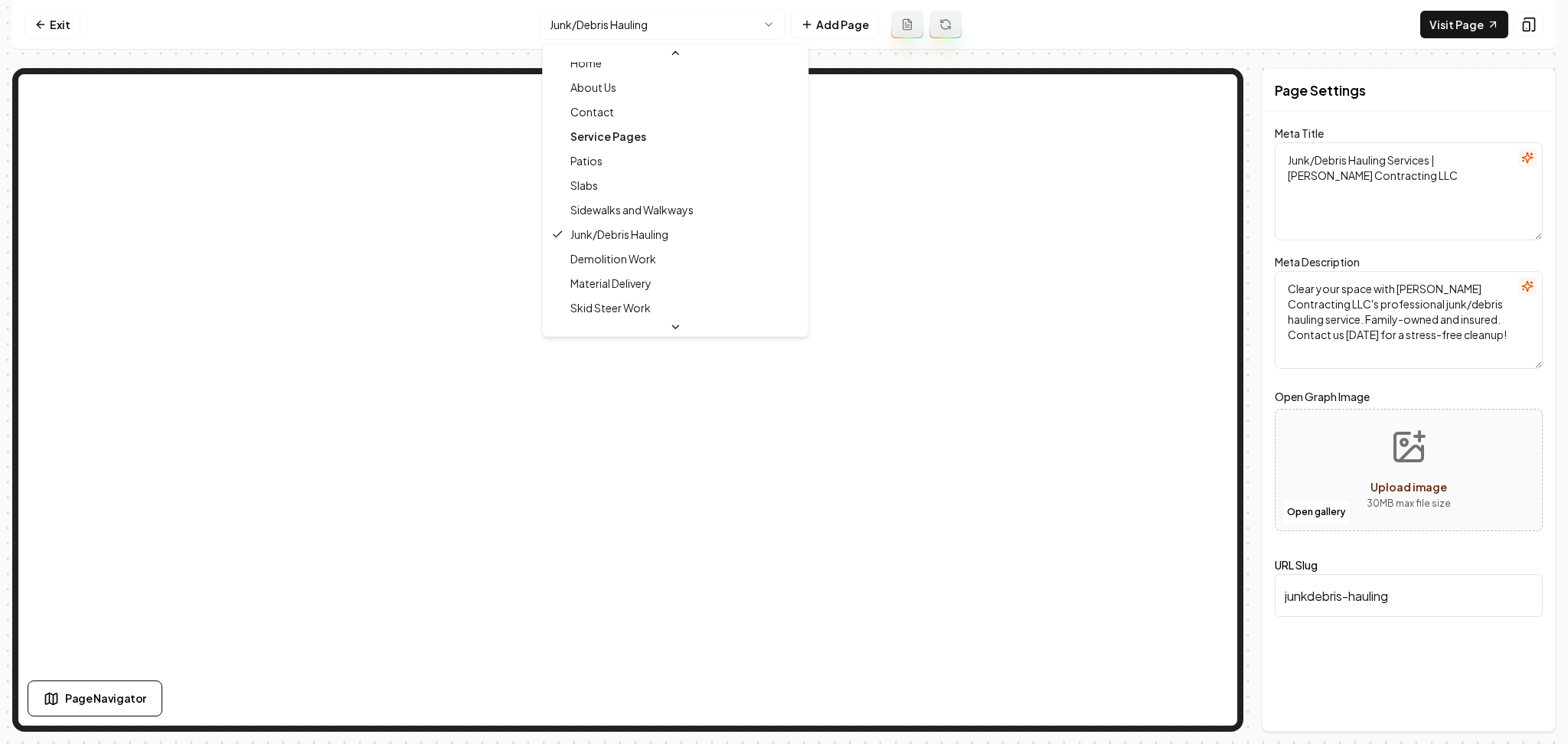
scroll to position [102, 0]
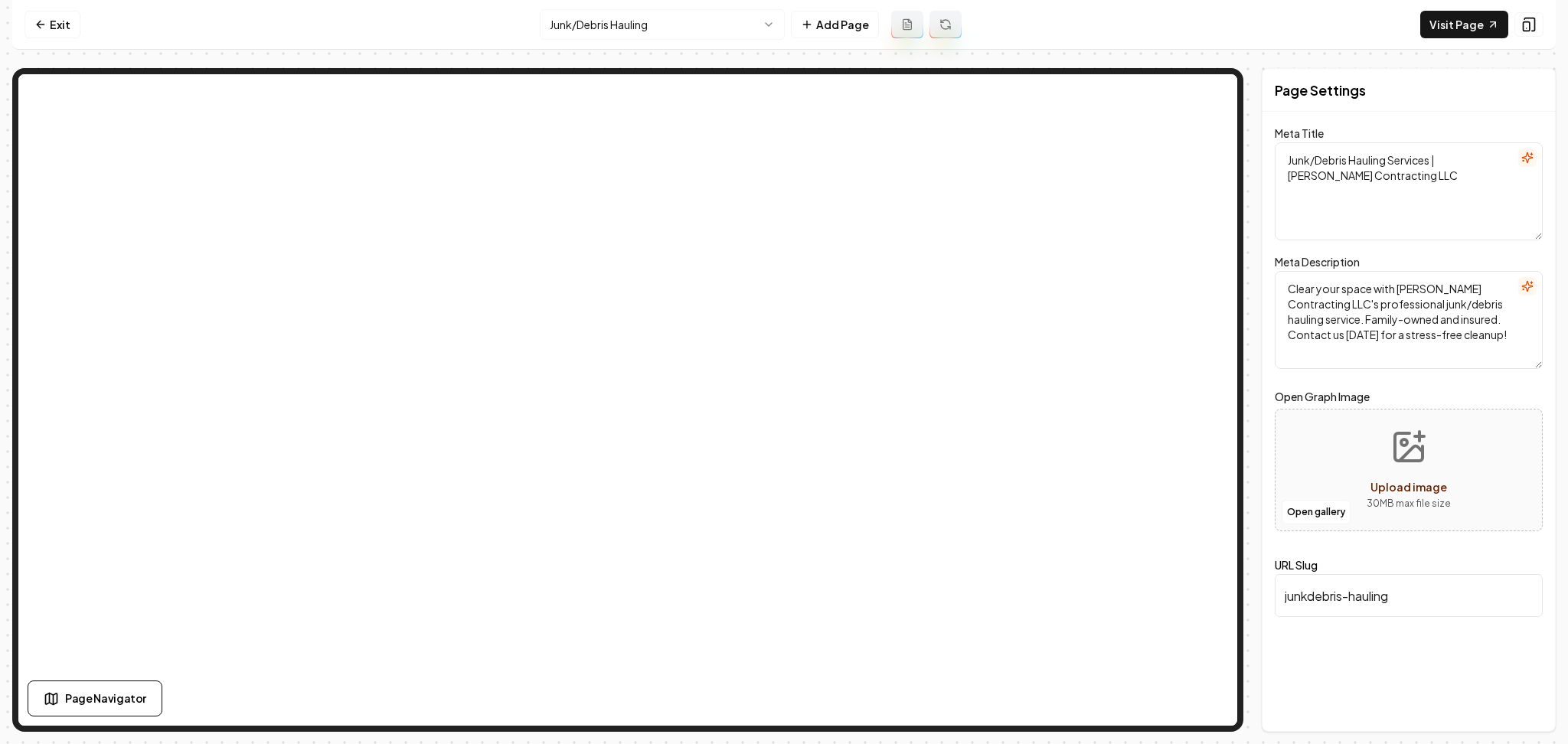
click at [687, 36] on html "Computer Required This feature is only available on a computer. Please switch t…" at bounding box center [784, 372] width 1568 height 744
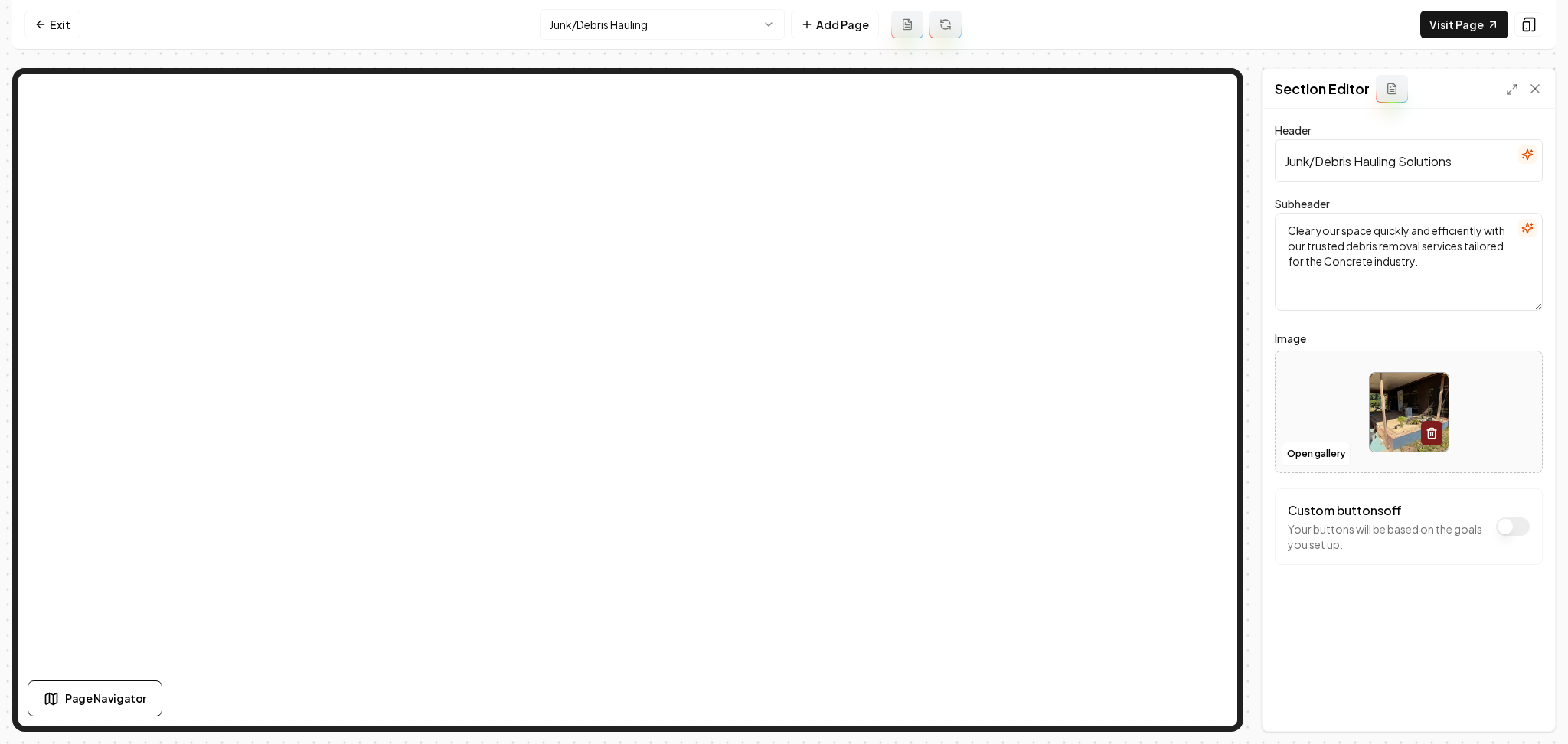
click at [1361, 402] on div at bounding box center [1408, 413] width 267 height 105
type input "**********"
click at [1471, 670] on div "Header Junk/Debris Hauling Solutions Subheader Clear your space quickly and eff…" at bounding box center [1408, 419] width 292 height 622
click at [1524, 708] on button "Save" at bounding box center [1519, 705] width 45 height 28
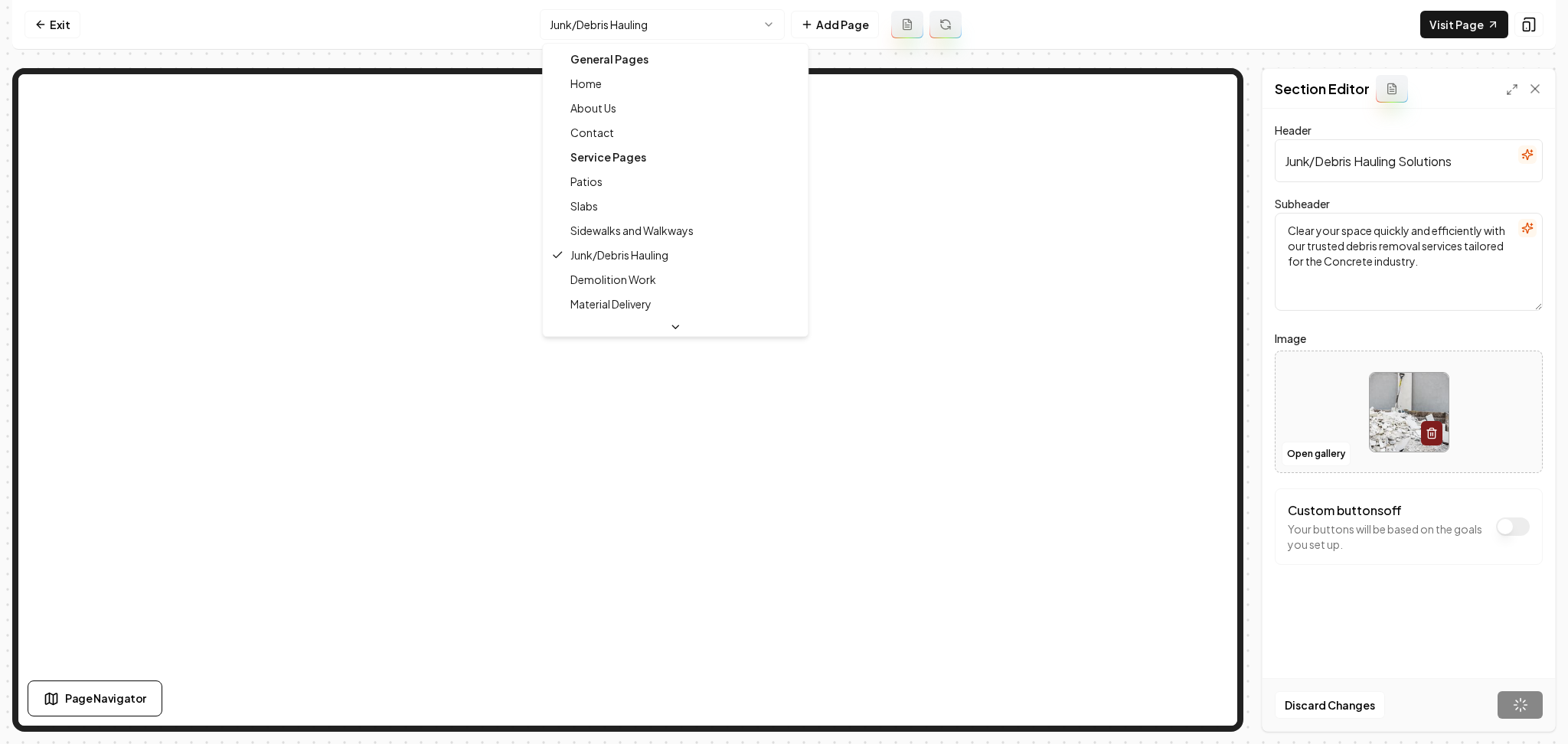
click at [605, 34] on html "Computer Required This feature is only available on a computer. Please switch t…" at bounding box center [784, 372] width 1568 height 744
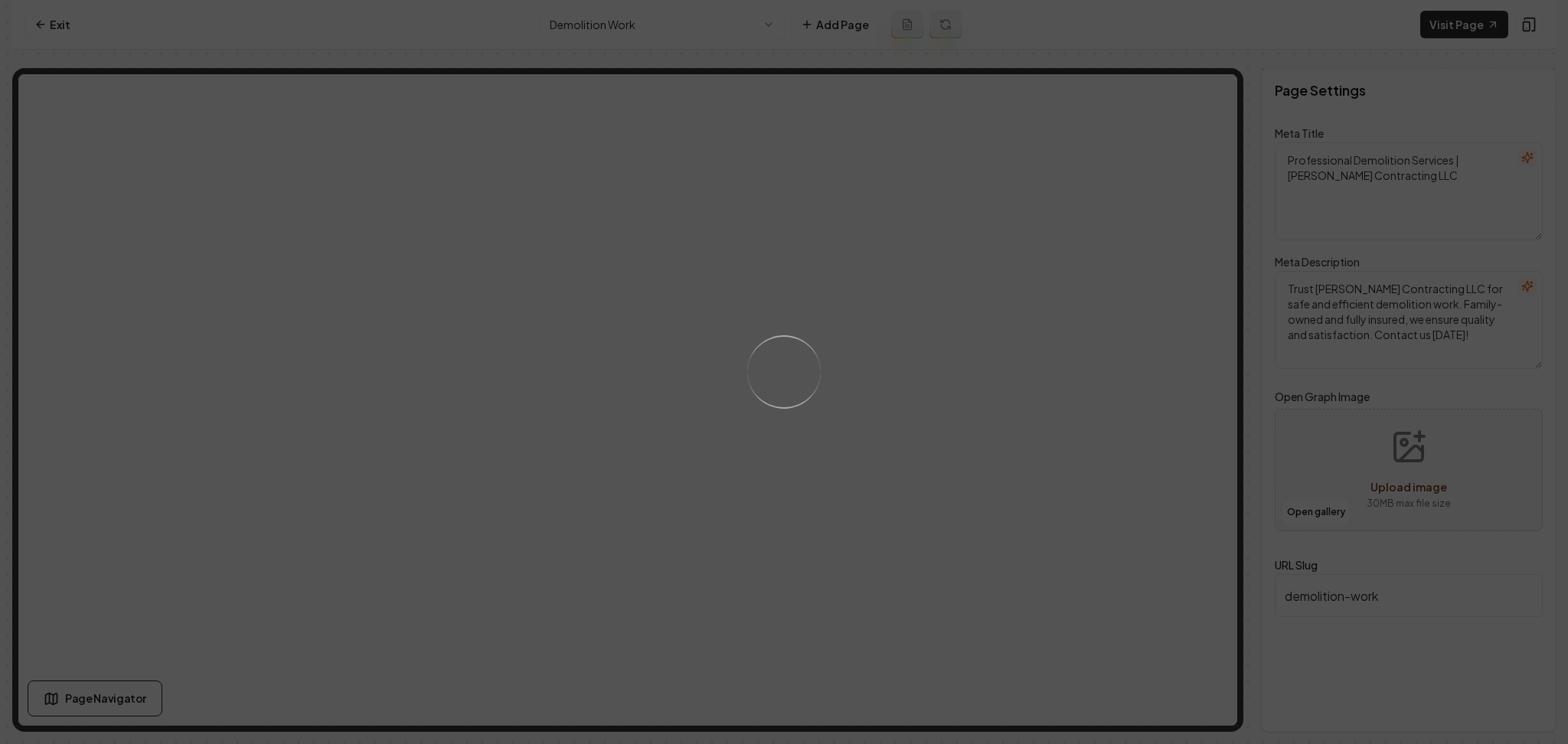
click at [977, 364] on div "Loading..." at bounding box center [784, 372] width 1568 height 744
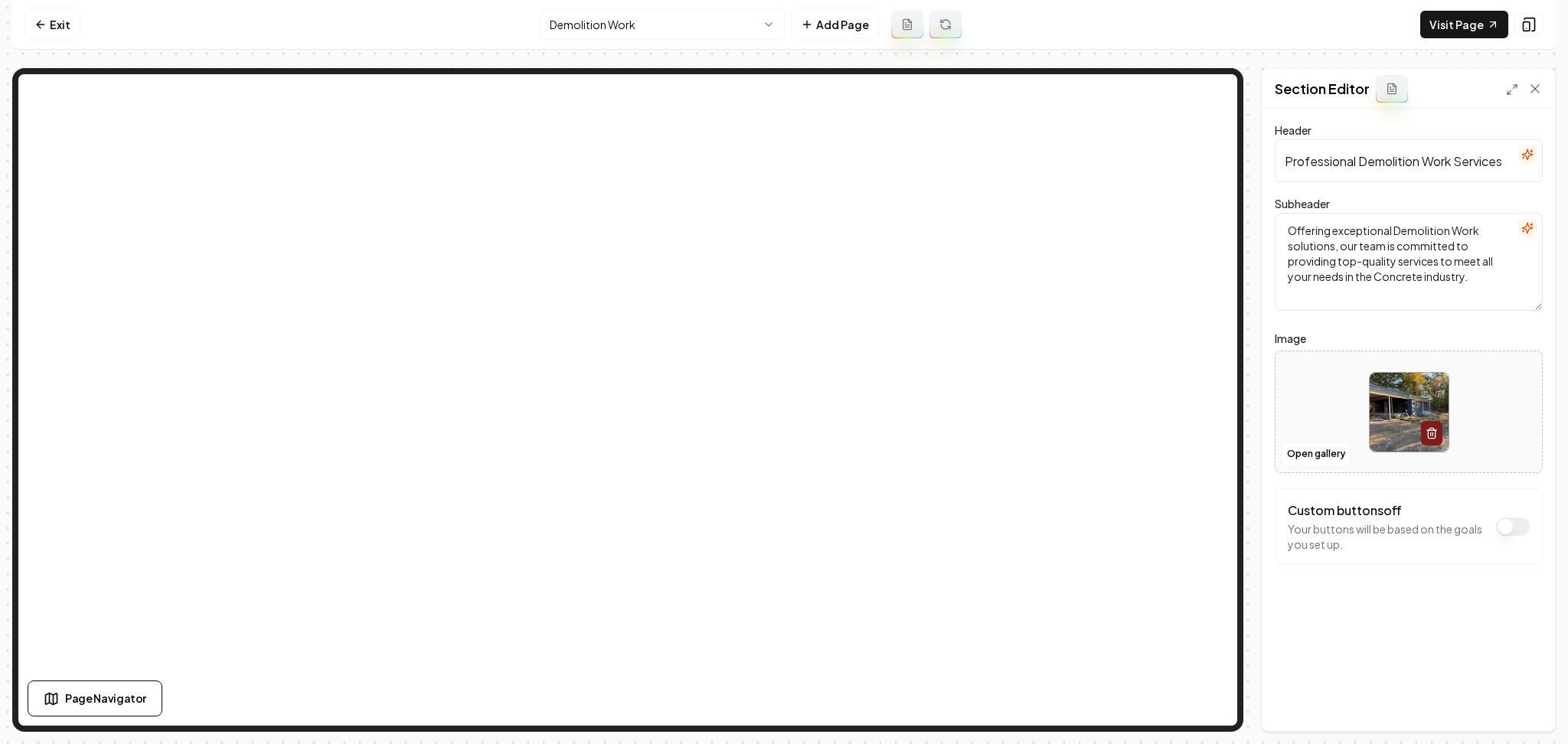
click at [1321, 398] on div at bounding box center [1408, 413] width 267 height 105
type input "**********"
click at [1514, 704] on button "Save" at bounding box center [1519, 705] width 45 height 28
click at [622, 20] on html "Computer Required This feature is only available on a computer. Please switch t…" at bounding box center [784, 372] width 1568 height 744
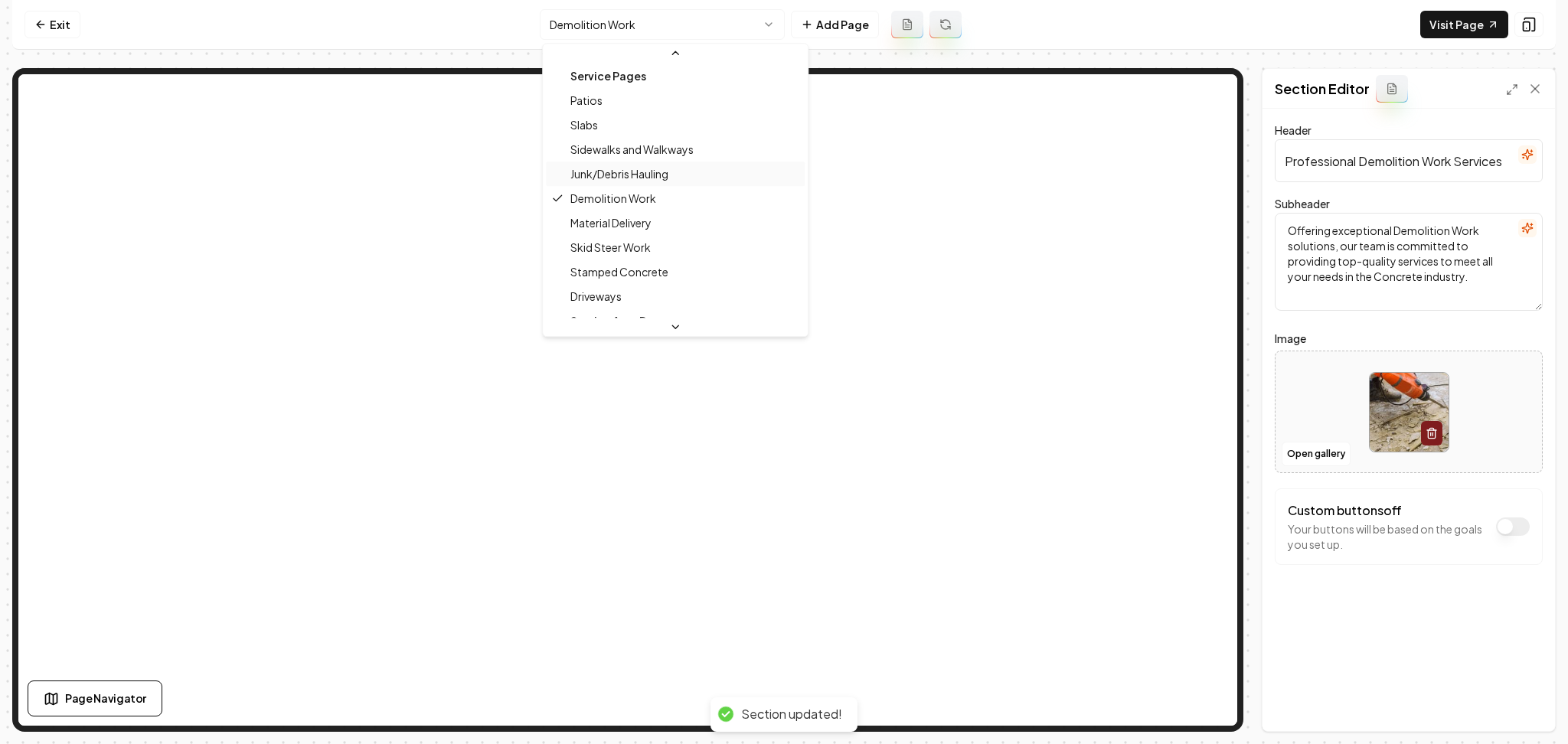
scroll to position [102, 0]
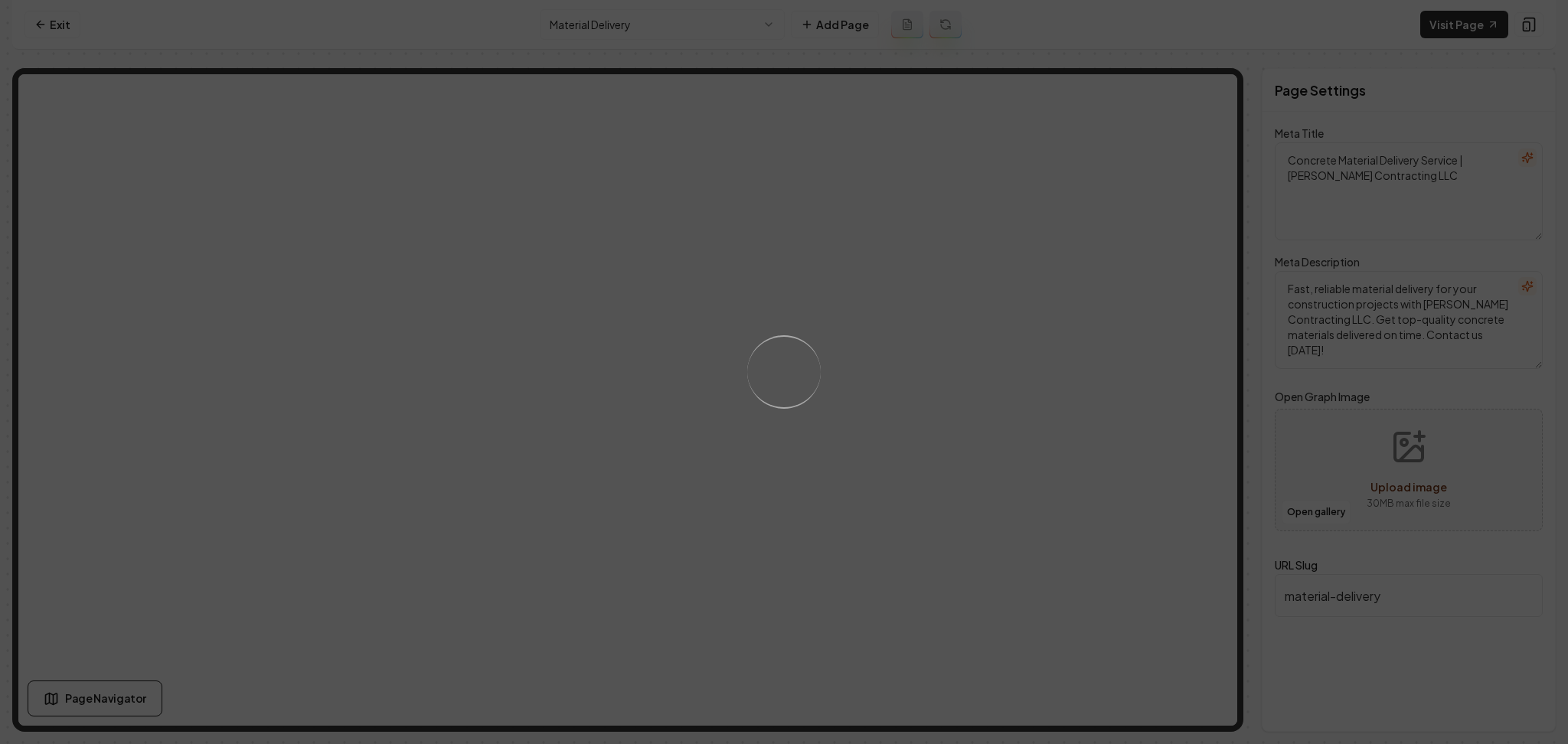
click at [912, 350] on div "Loading..." at bounding box center [784, 372] width 1568 height 744
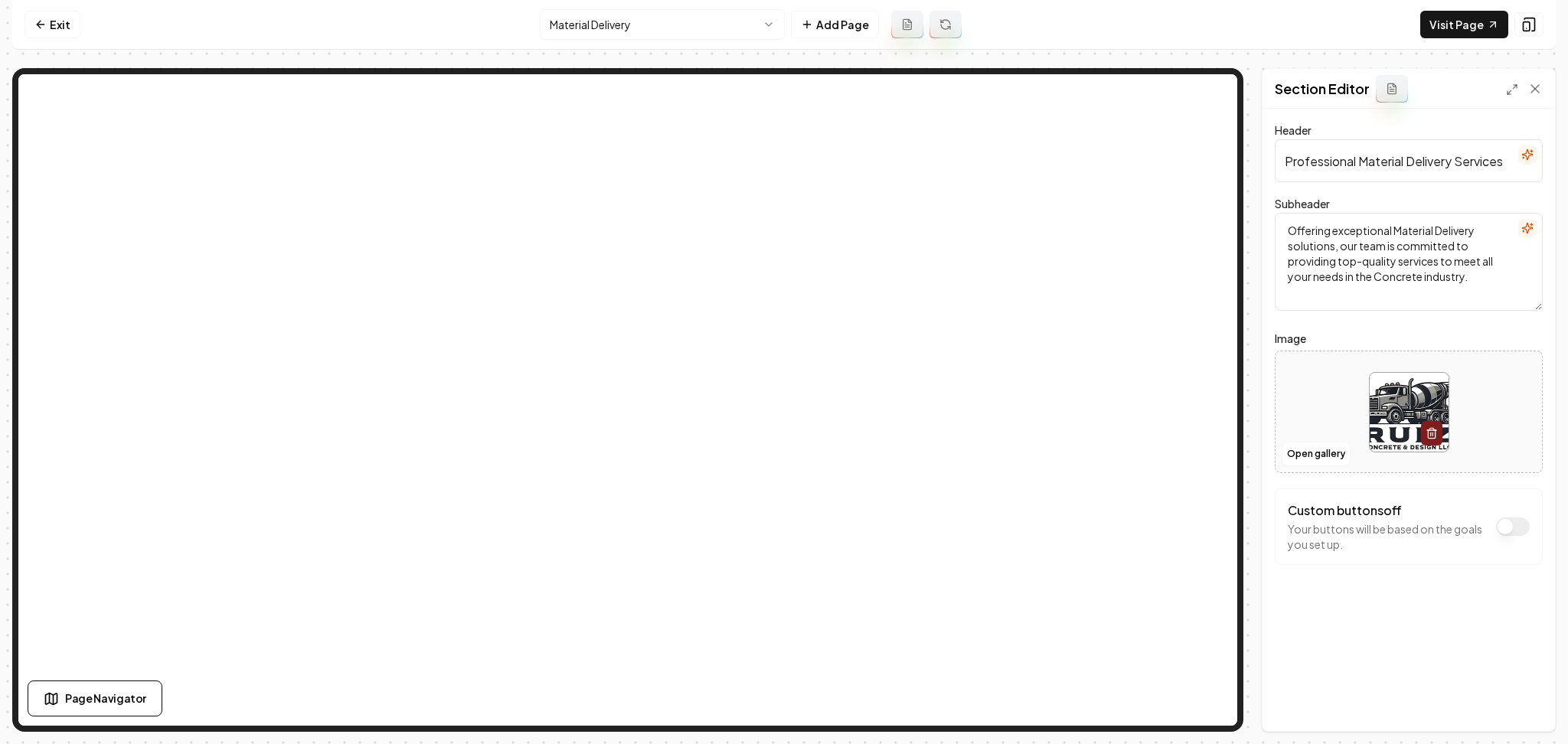
click at [1342, 412] on div at bounding box center [1408, 413] width 267 height 105
type input "**********"
click at [1536, 703] on button "Save" at bounding box center [1519, 705] width 45 height 28
click at [655, 24] on html "Computer Required This feature is only available on a computer. Please switch t…" at bounding box center [784, 372] width 1568 height 744
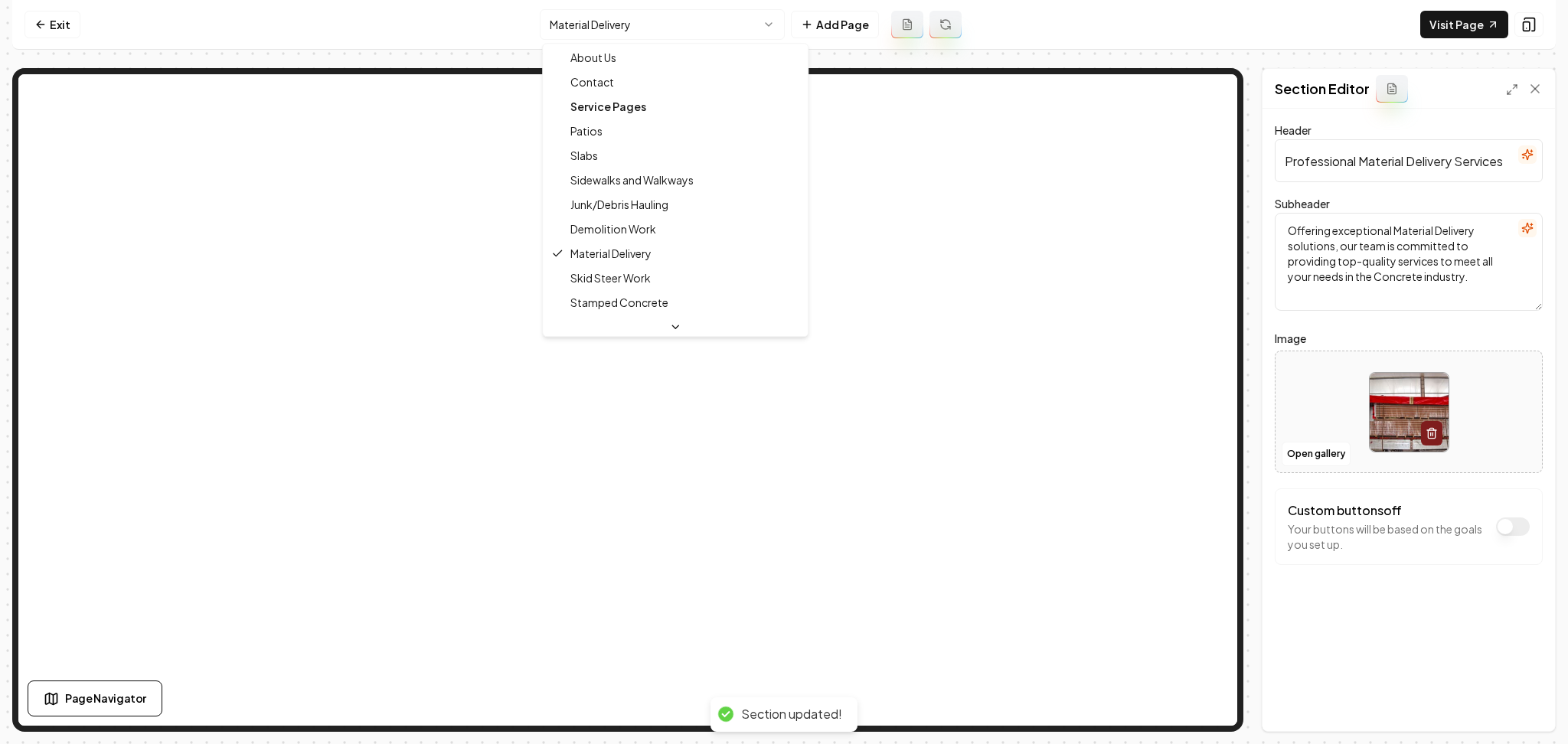
scroll to position [117, 0]
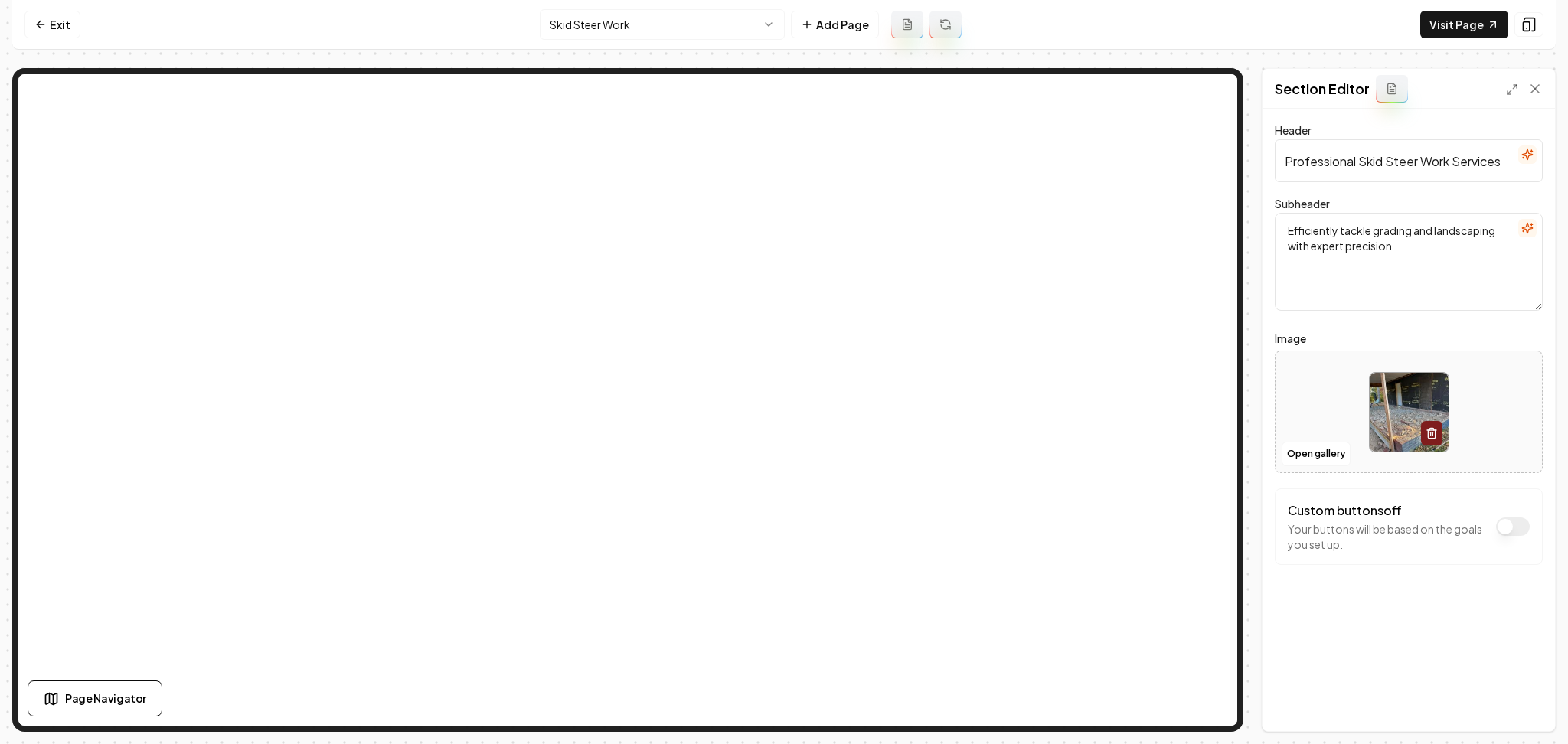
click at [1294, 411] on div at bounding box center [1408, 413] width 267 height 105
type input "**********"
click at [1514, 704] on button "Save" at bounding box center [1519, 705] width 45 height 28
click at [684, 36] on html "Computer Required This feature is only available on a computer. Please switch t…" at bounding box center [784, 372] width 1568 height 744
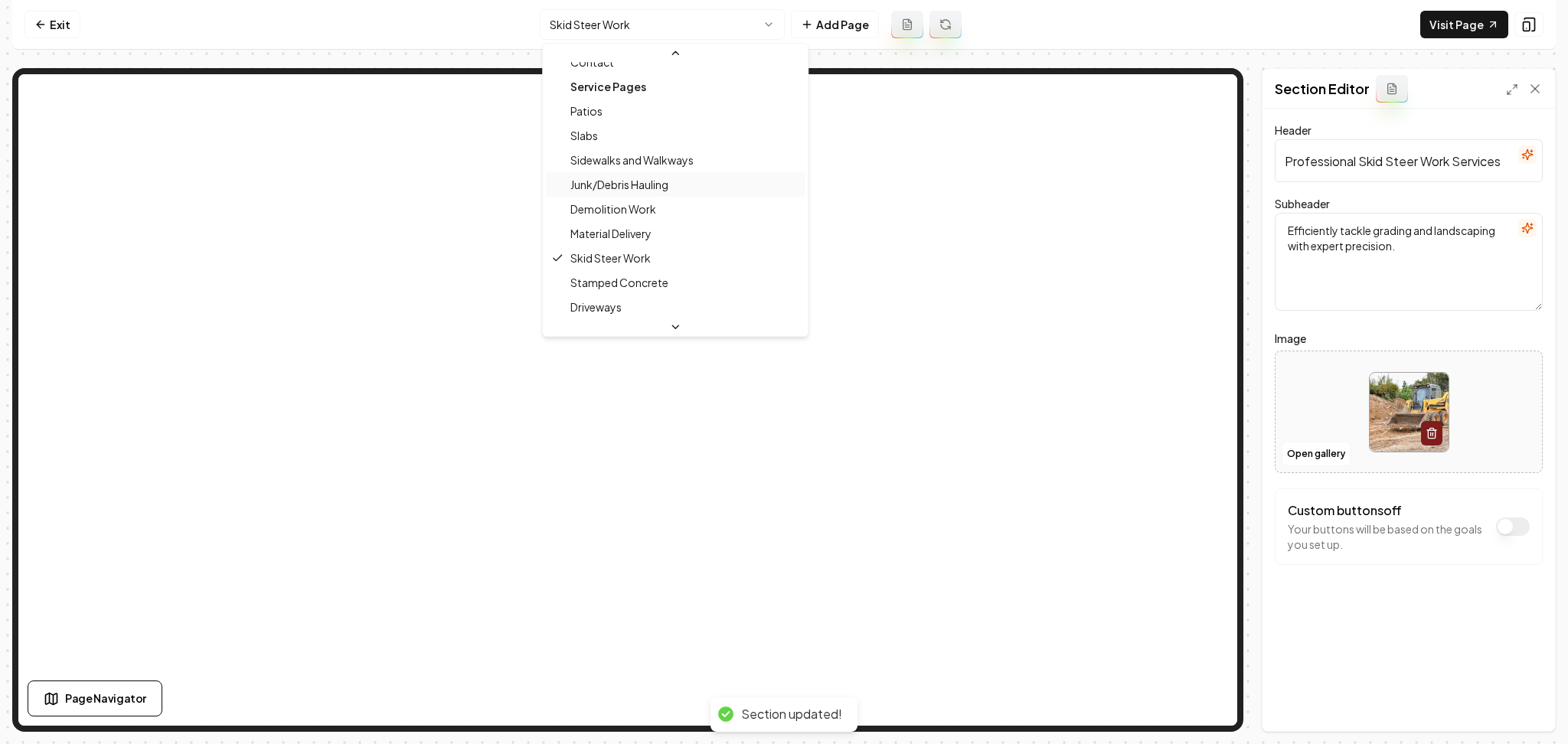
scroll to position [245, 0]
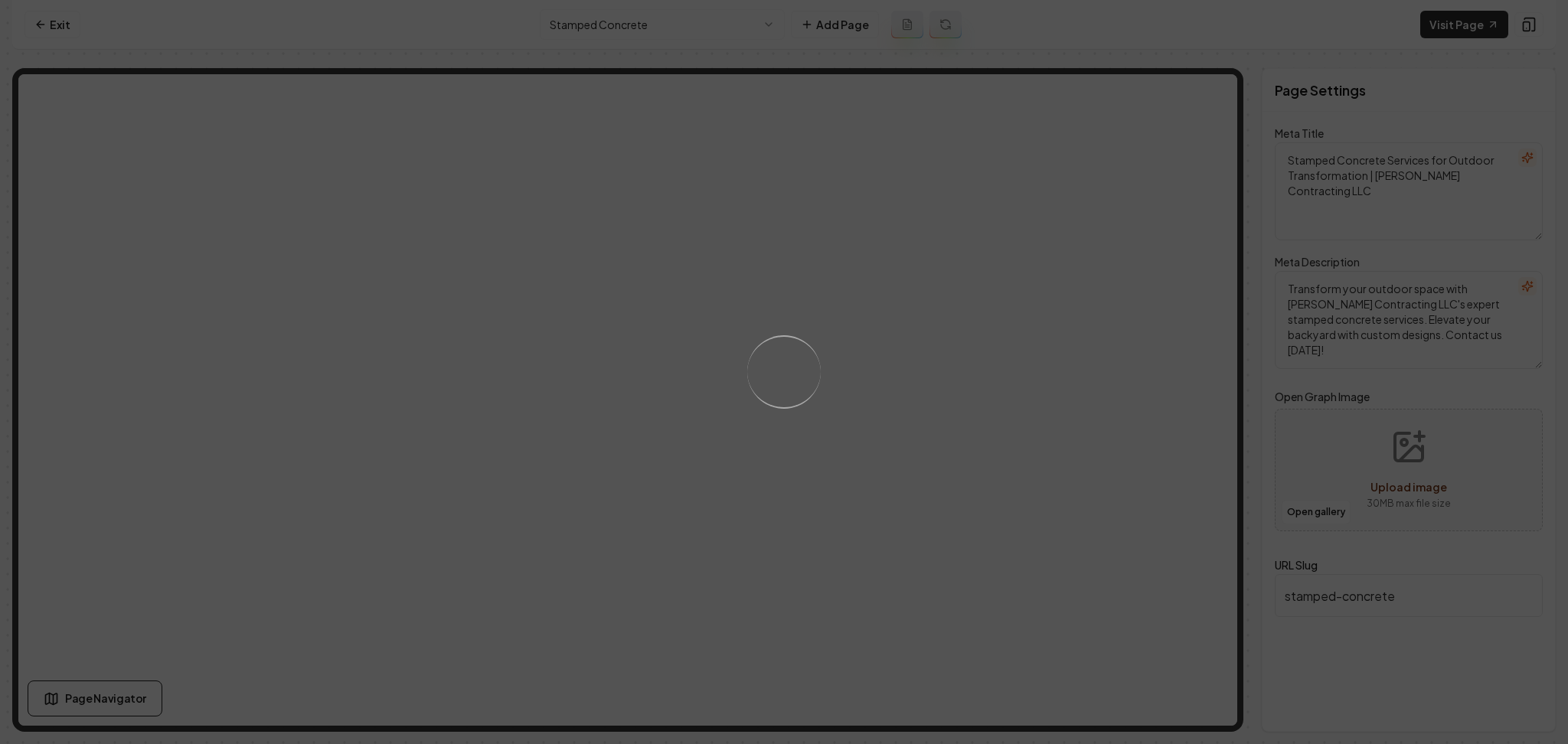
click at [585, 29] on div "Loading..." at bounding box center [784, 372] width 1568 height 744
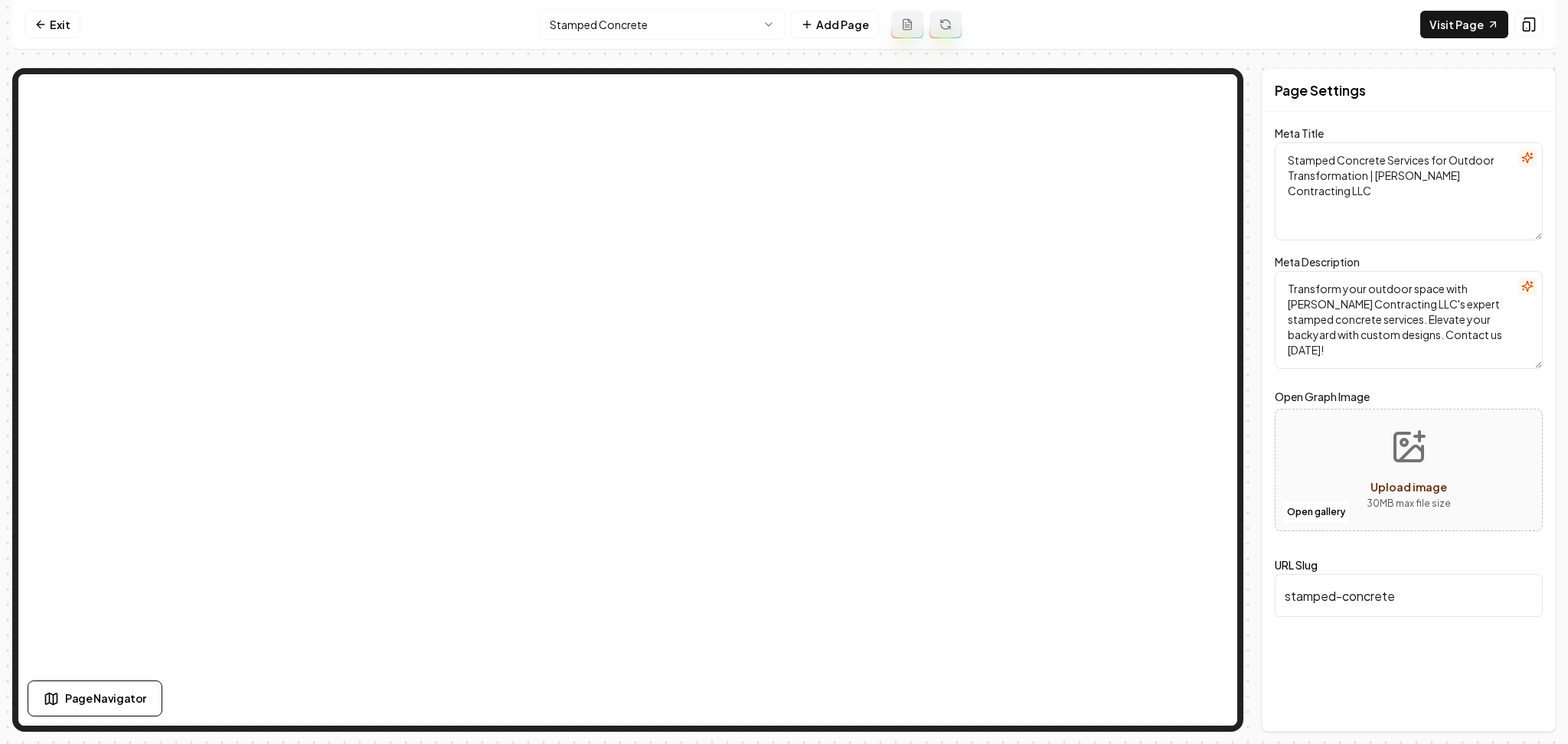
click at [585, 25] on html "Computer Required This feature is only available on a computer. Please switch t…" at bounding box center [784, 372] width 1568 height 744
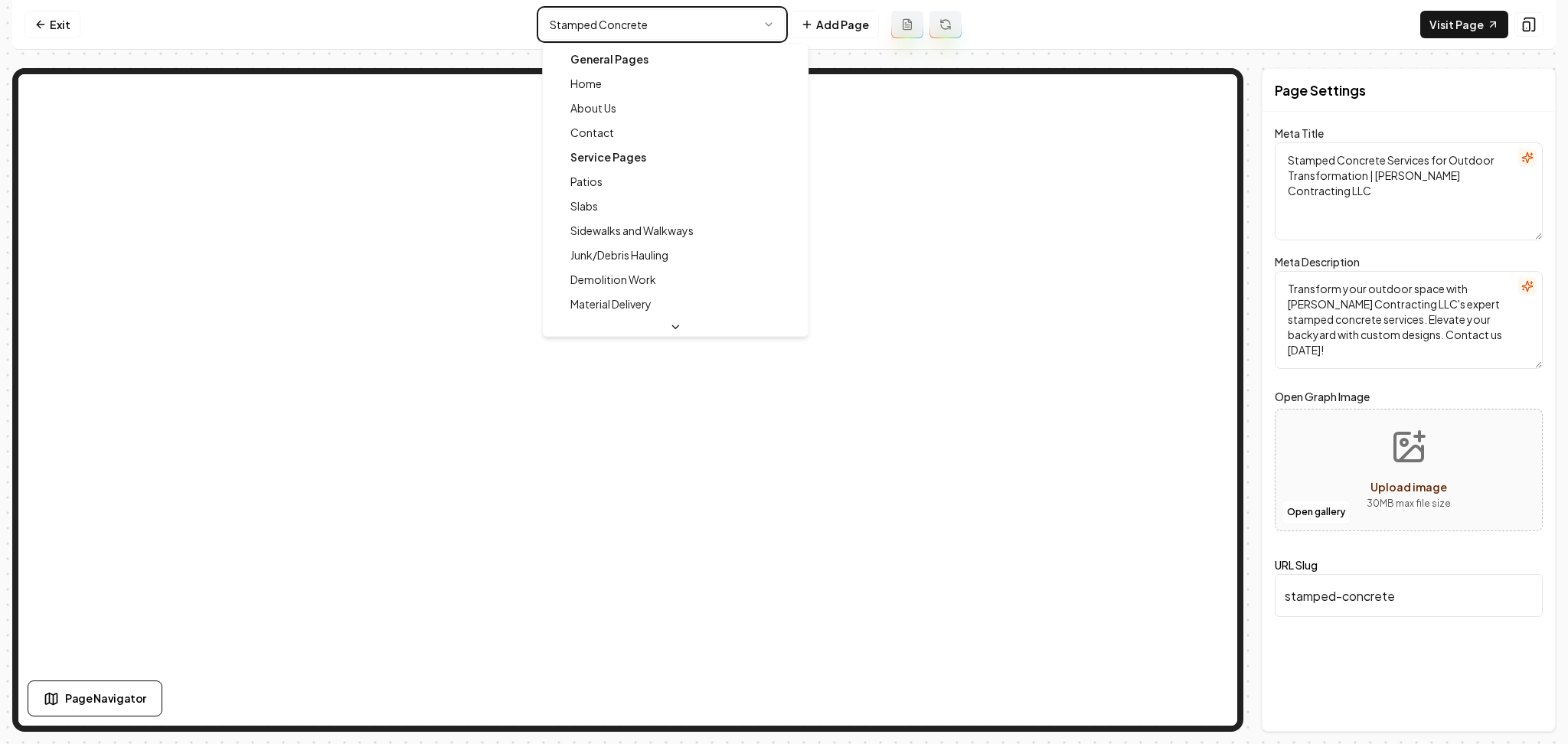
type textarea "Concrete Services & Craftsmanship | [PERSON_NAME] Contracting LLC"
type textarea "Transform your home with [PERSON_NAME] Contracting LLC's expert concrete servic…"
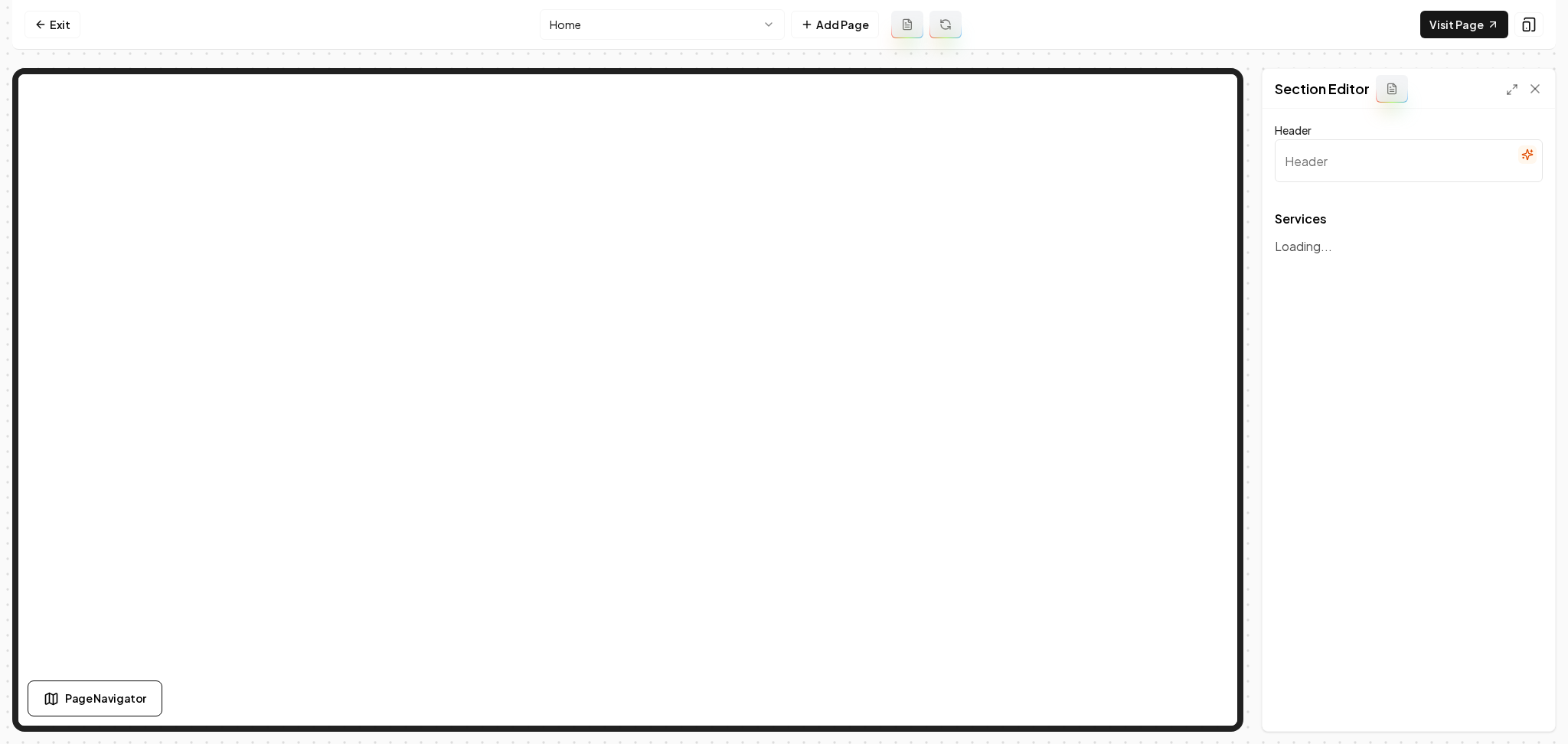
type input "Comprehensive Concrete Solutions & Services"
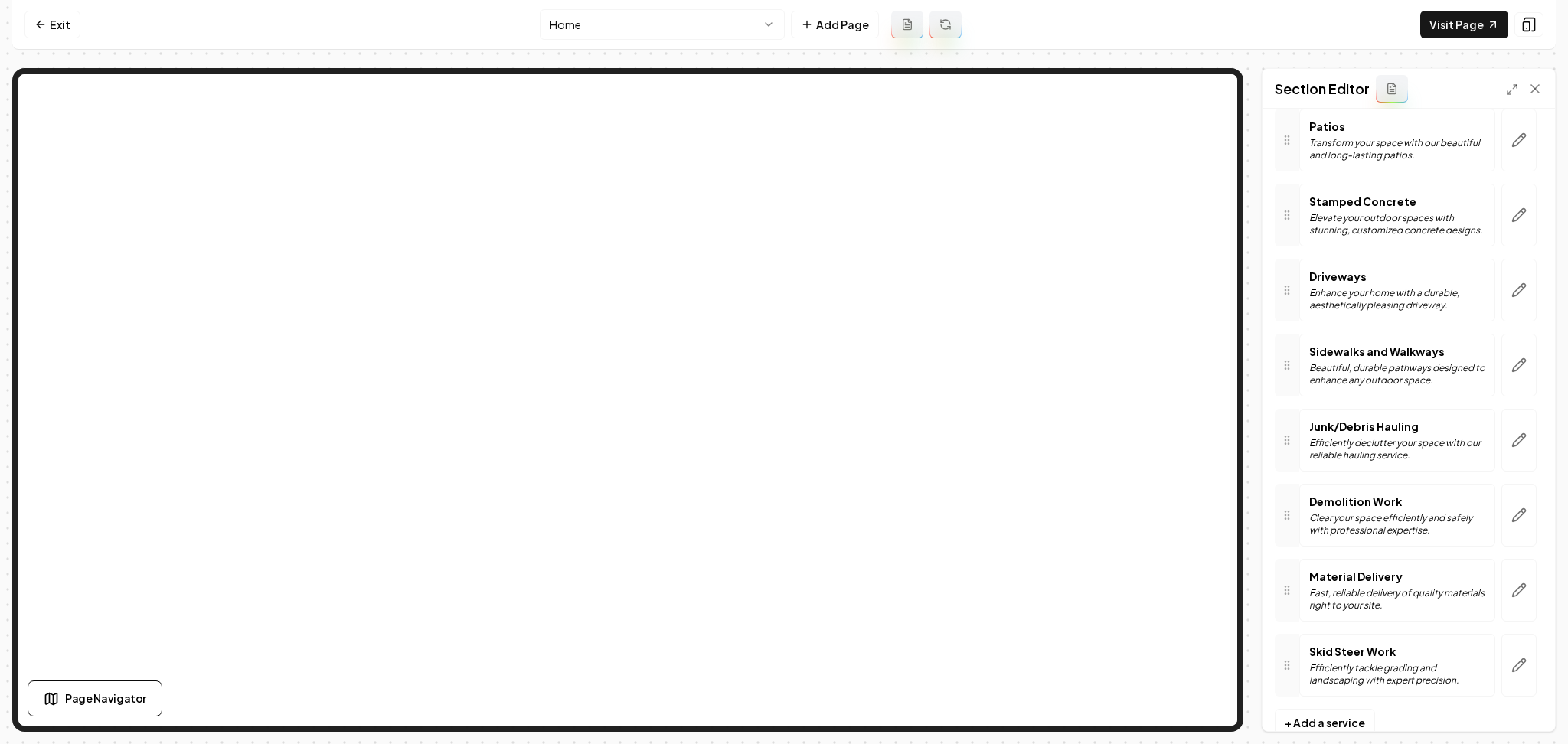
click at [1495, 459] on div at bounding box center [1519, 440] width 48 height 63
click at [1501, 451] on button "button" at bounding box center [1518, 440] width 35 height 63
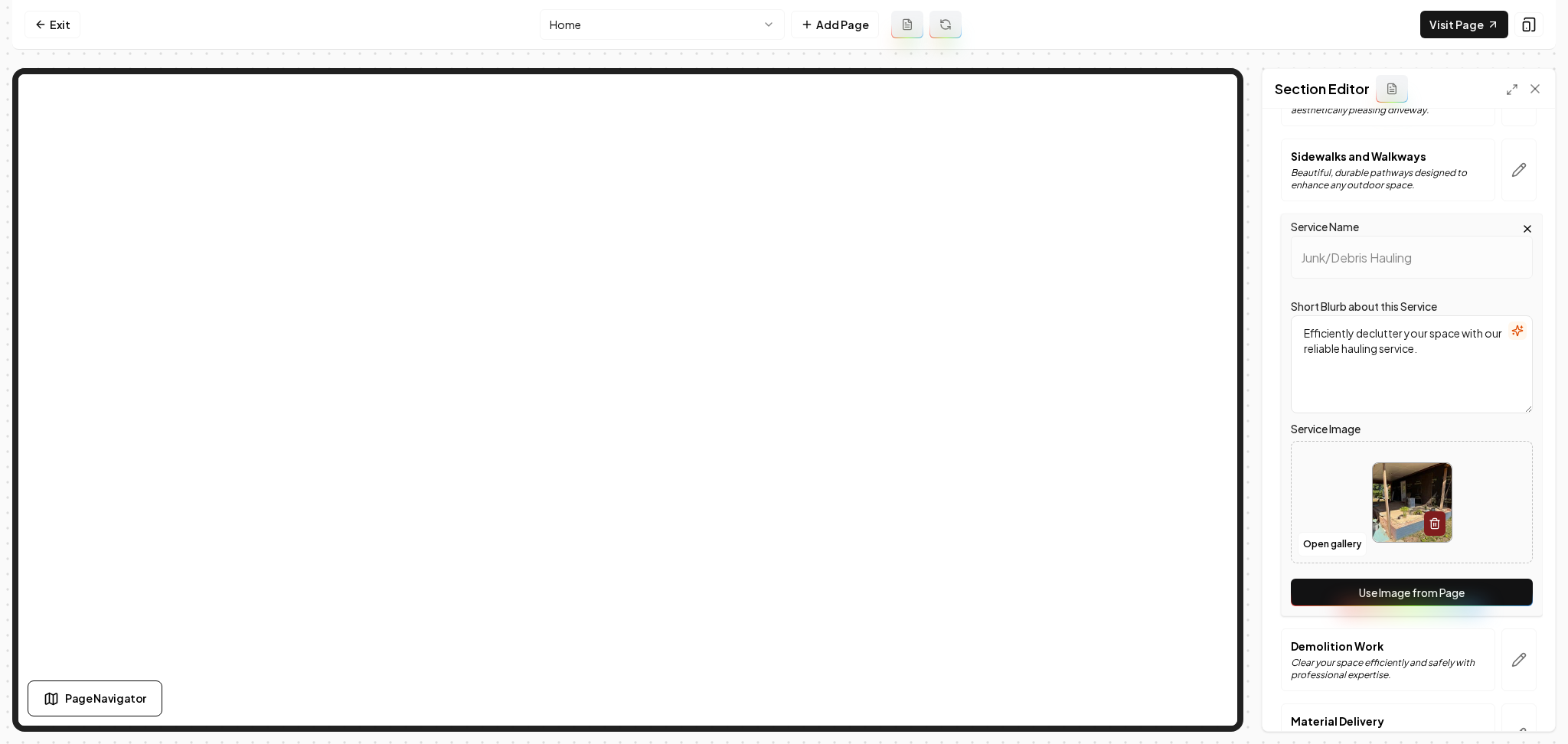
click at [1423, 593] on button "Use Image from Page" at bounding box center [1411, 592] width 242 height 28
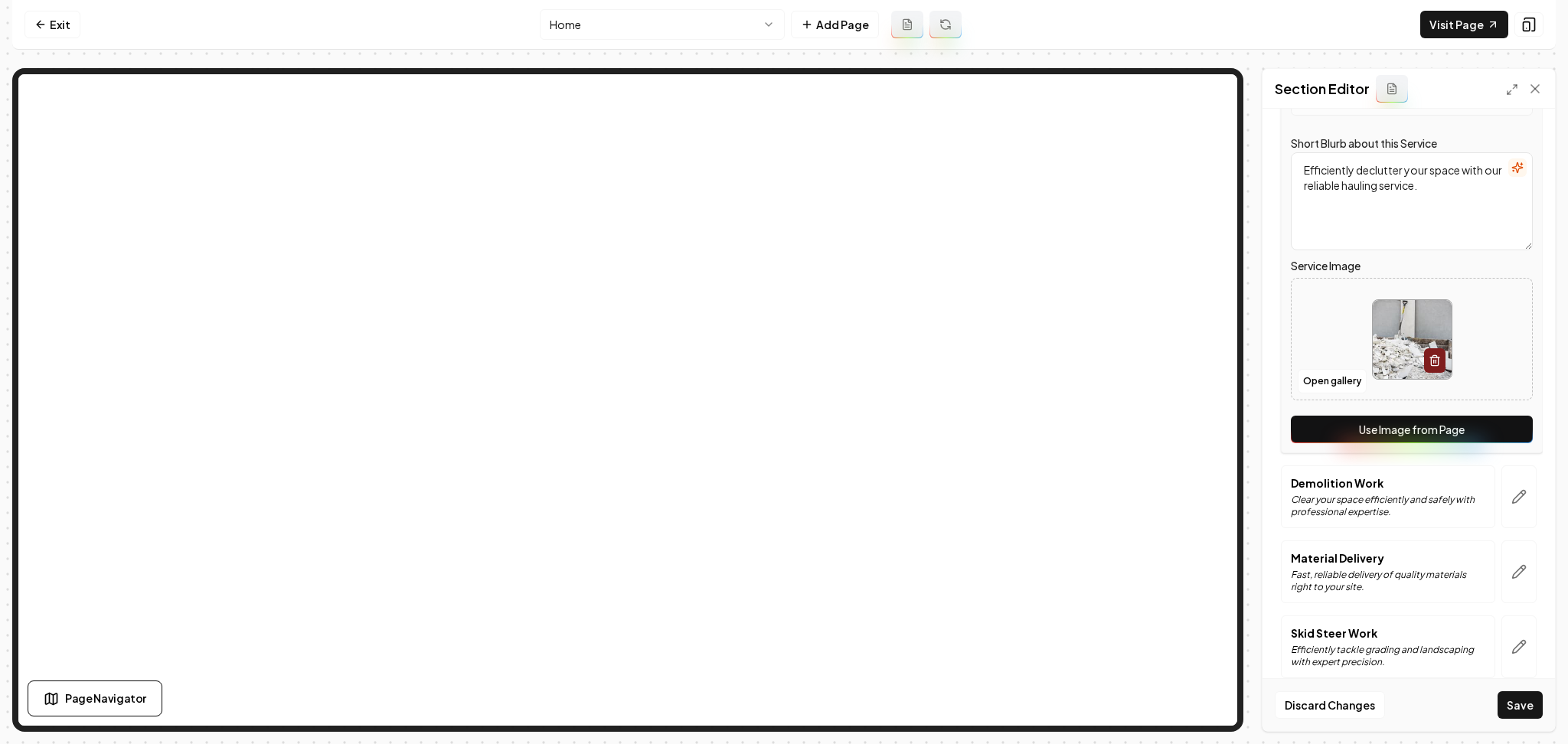
scroll to position [580, 0]
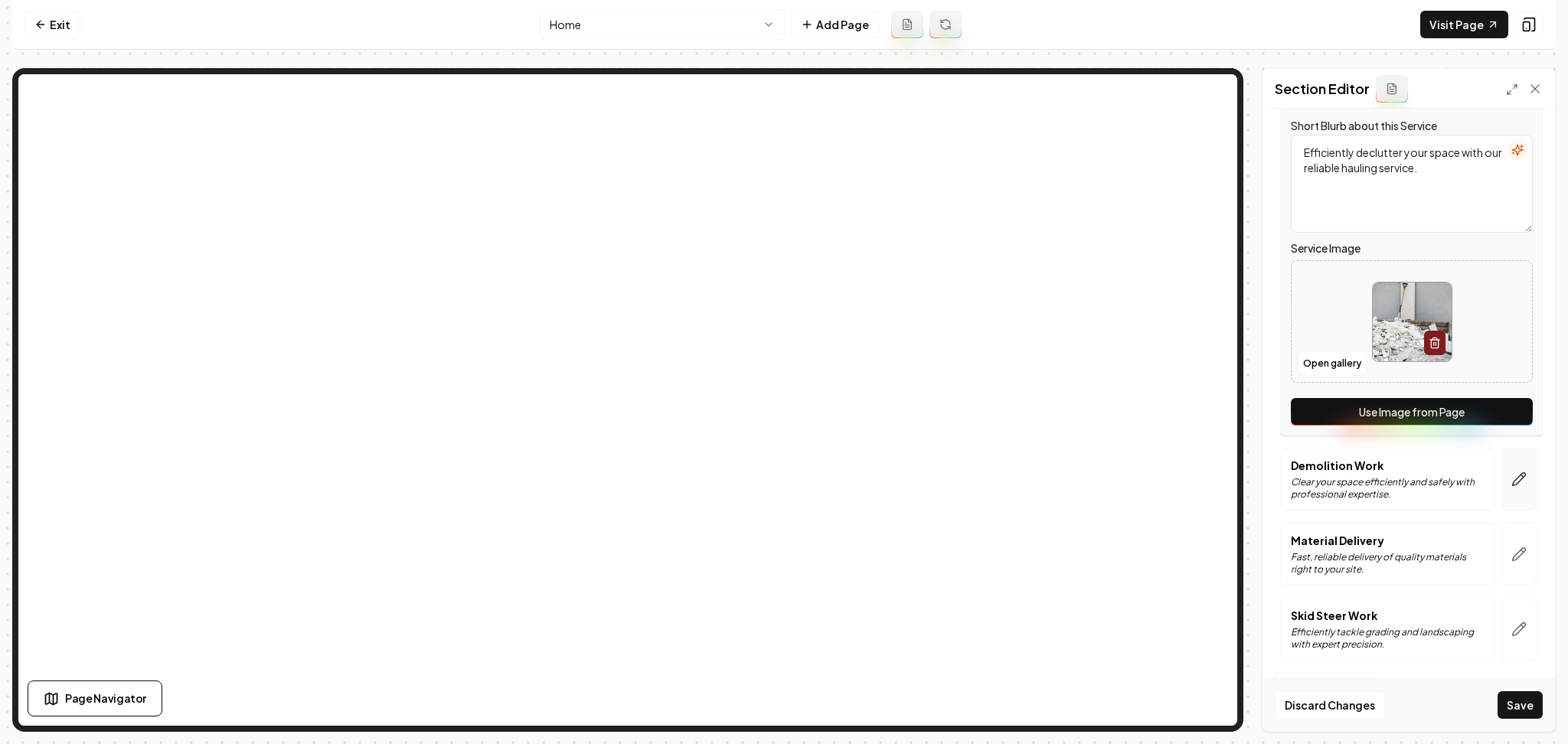
click at [1501, 494] on button "button" at bounding box center [1518, 479] width 35 height 63
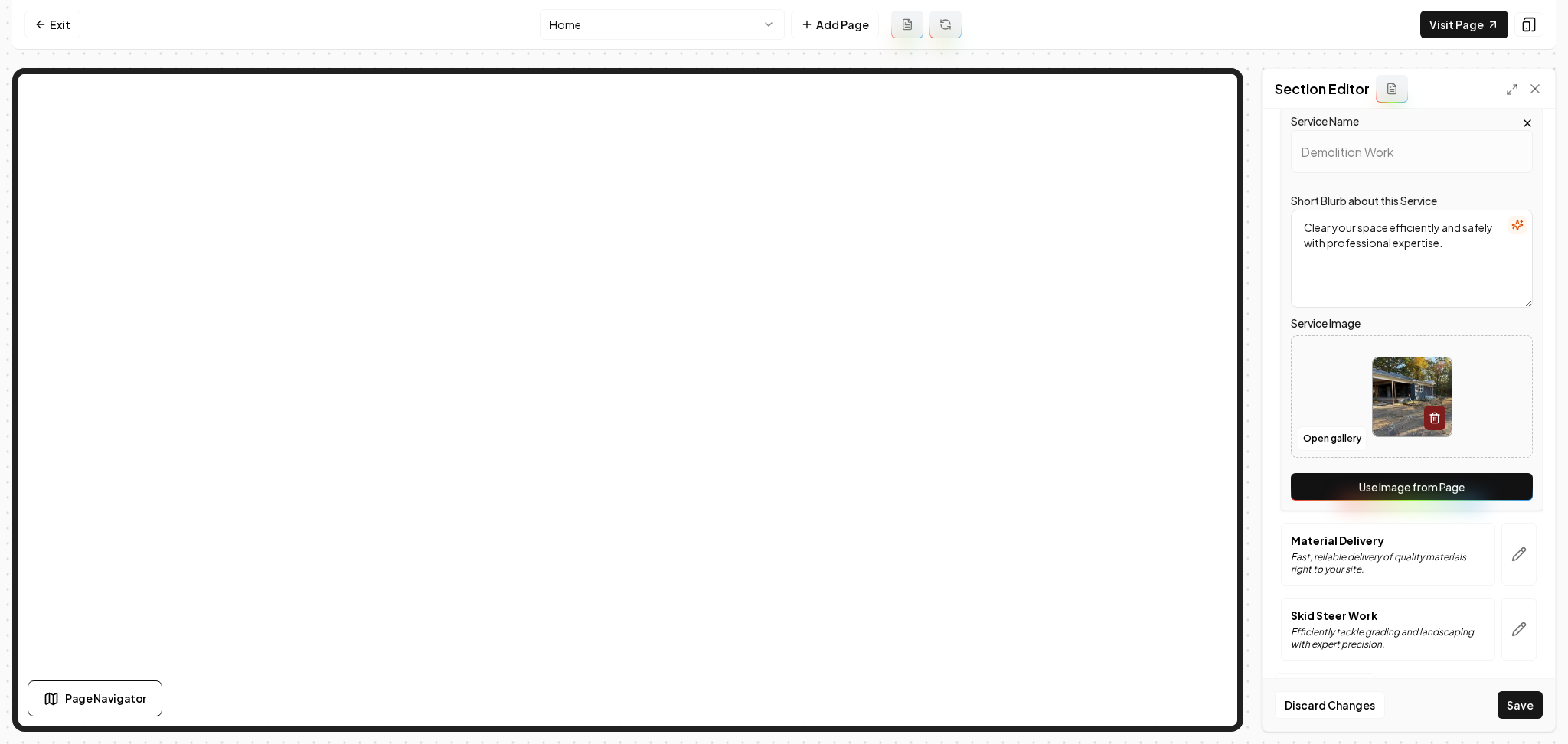
click at [1490, 487] on button "Use Image from Page" at bounding box center [1411, 486] width 242 height 28
click at [1501, 553] on button "button" at bounding box center [1518, 554] width 35 height 63
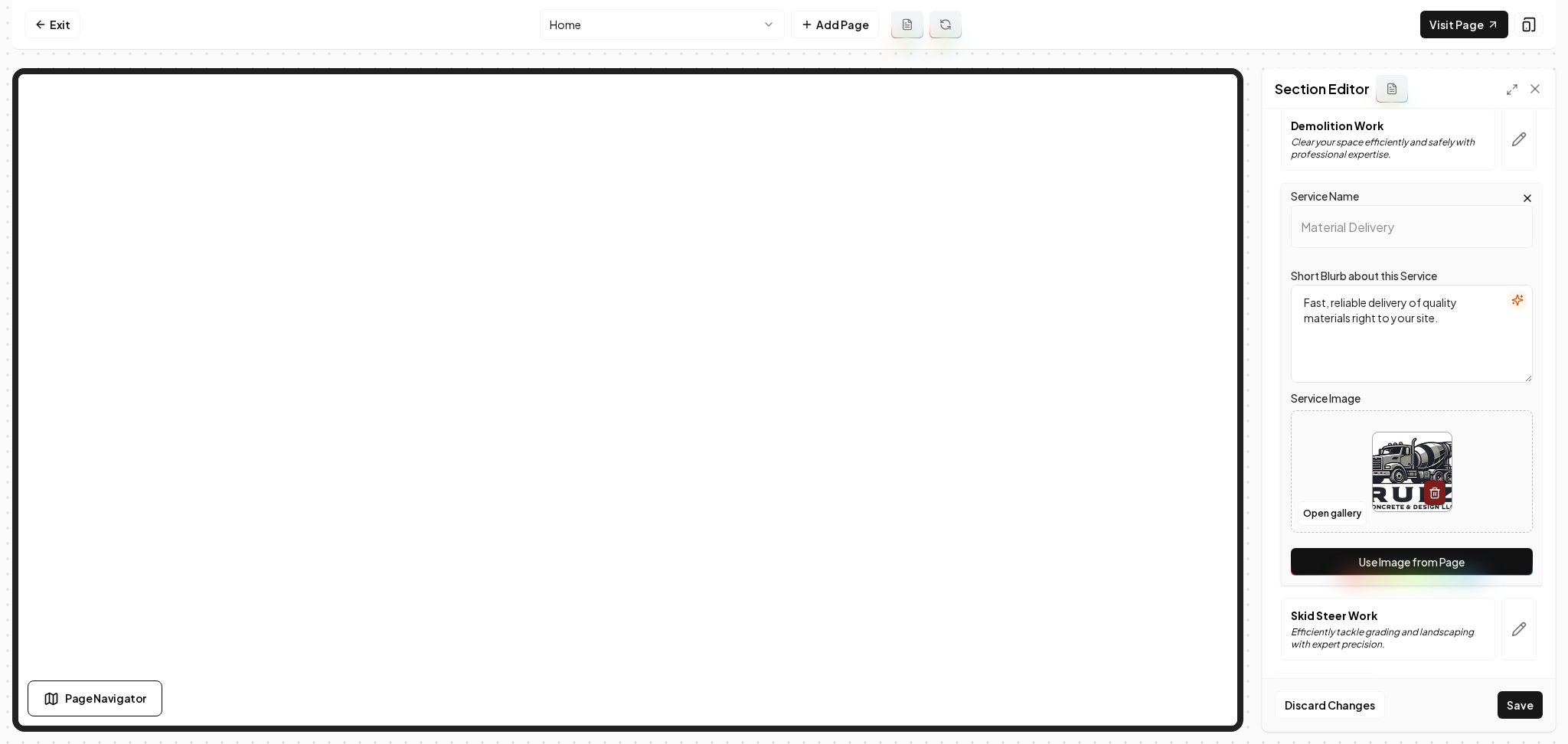
click at [1490, 568] on button "Use Image from Page" at bounding box center [1411, 562] width 242 height 28
click at [1512, 625] on icon "button" at bounding box center [1519, 629] width 15 height 15
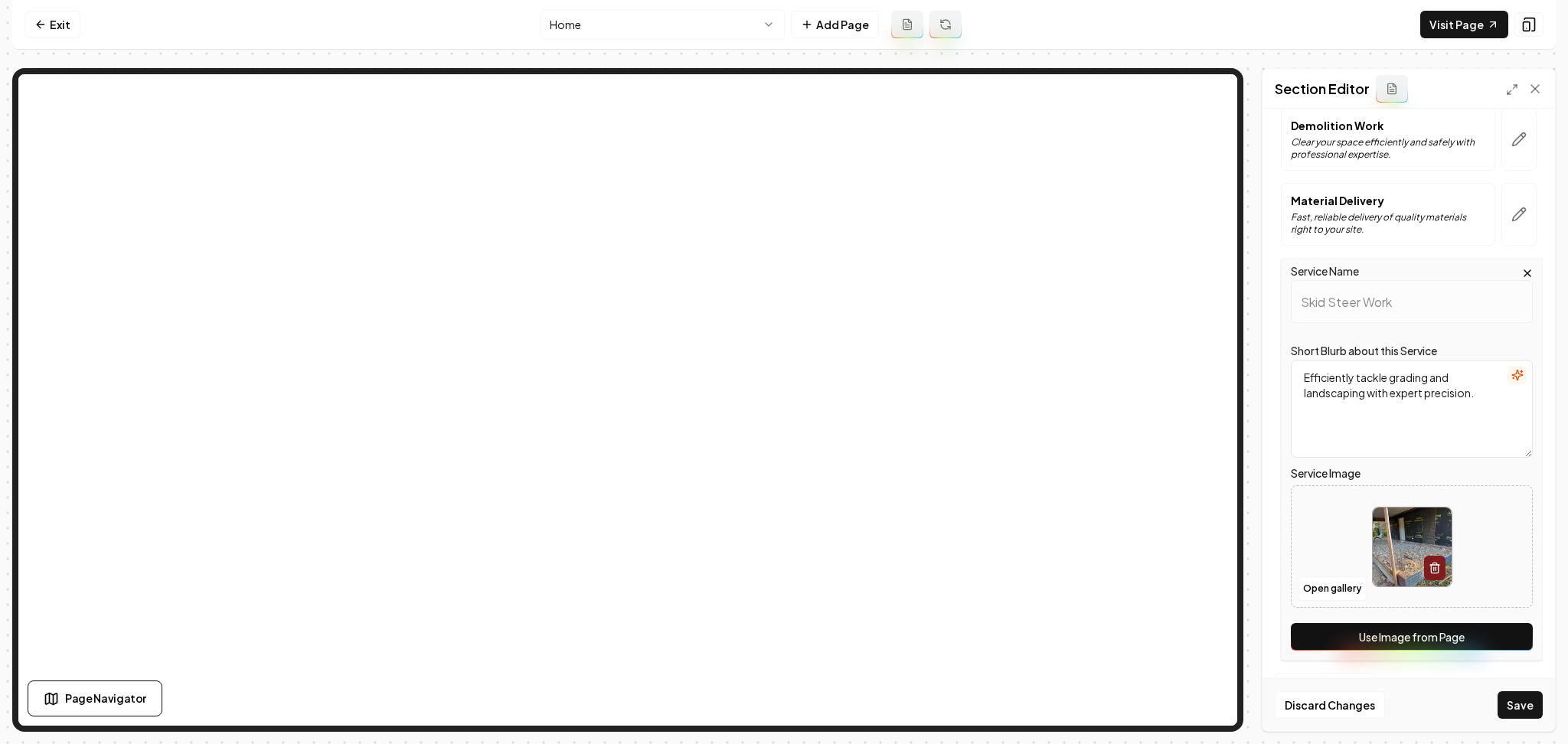
click at [1497, 645] on button "Use Image from Page" at bounding box center [1411, 636] width 242 height 28
click at [1502, 721] on div "Discard Changes Save" at bounding box center [1408, 704] width 292 height 53
click at [1509, 712] on button "Save" at bounding box center [1519, 705] width 45 height 28
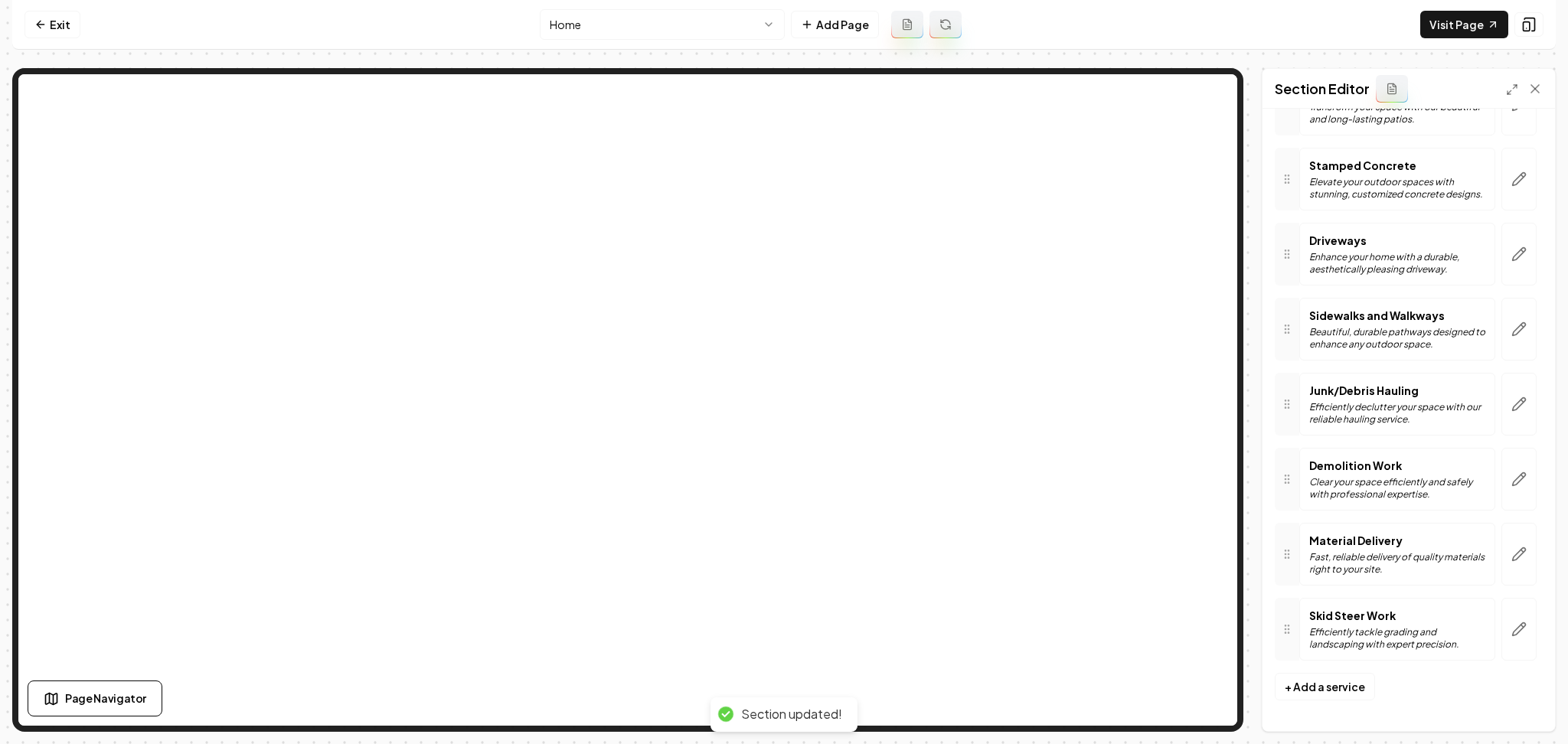
scroll to position [241, 0]
click at [70, 36] on link "Exit" at bounding box center [53, 24] width 55 height 28
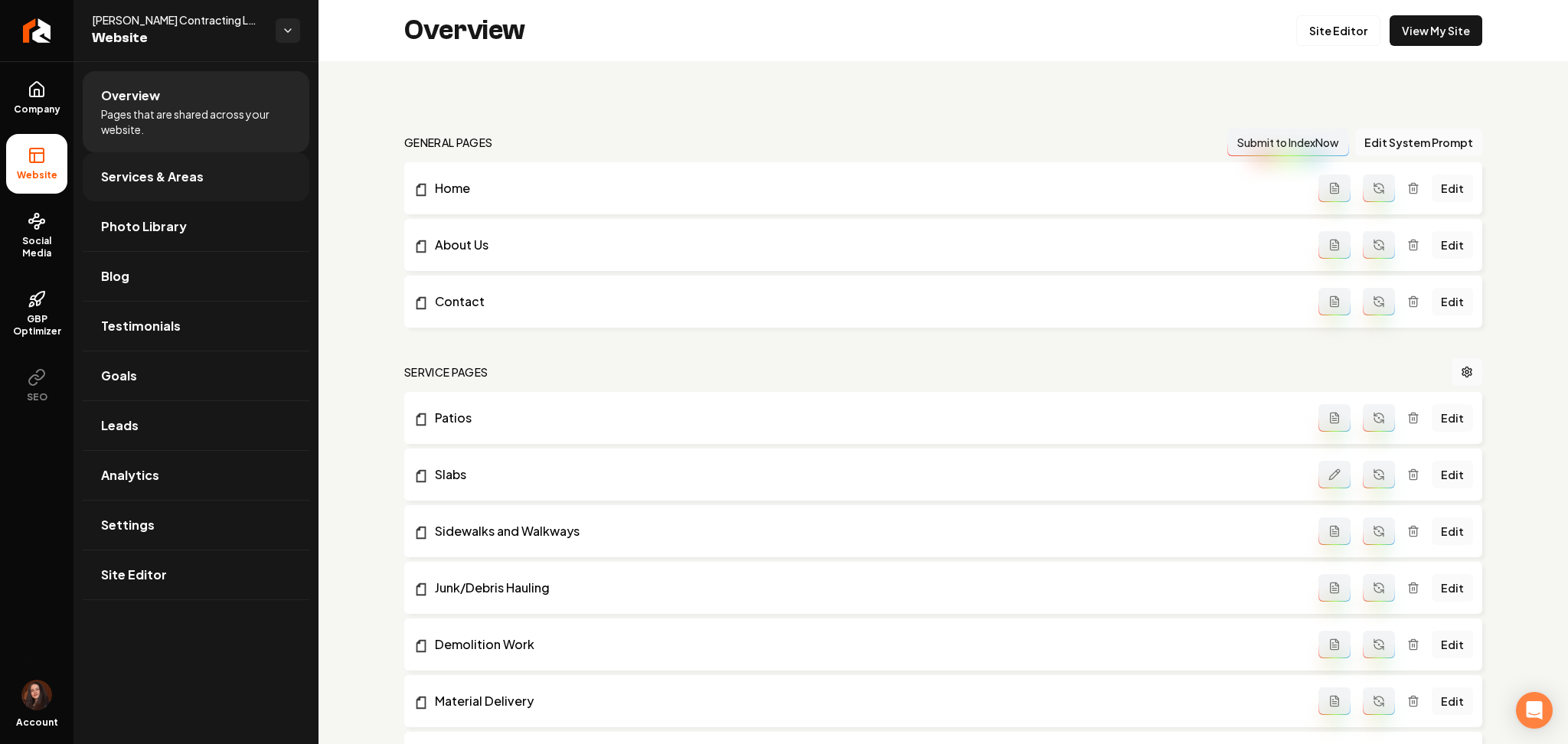
click at [138, 175] on span "Services & Areas" at bounding box center [152, 176] width 102 height 18
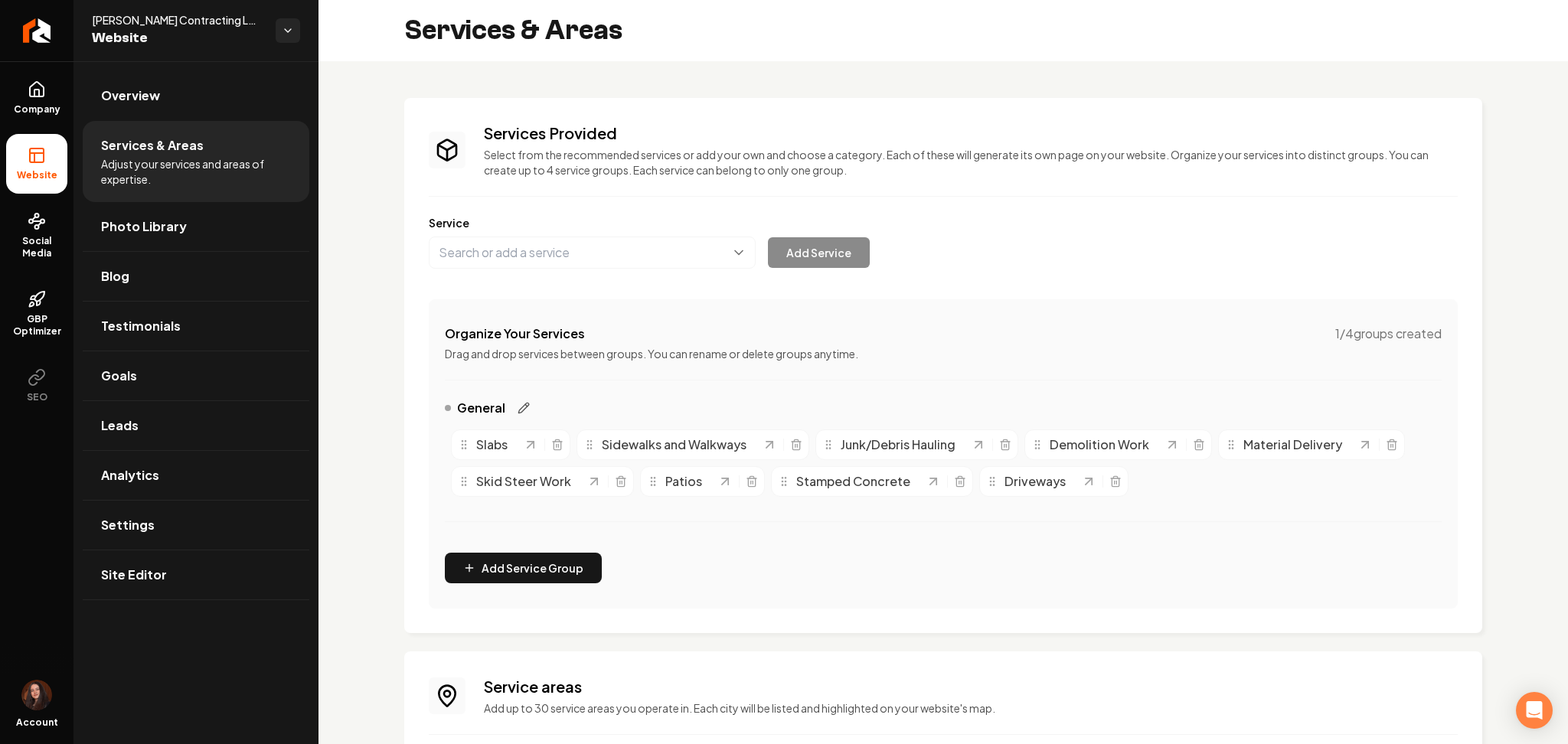
click at [518, 414] on icon "Main content area" at bounding box center [524, 408] width 12 height 12
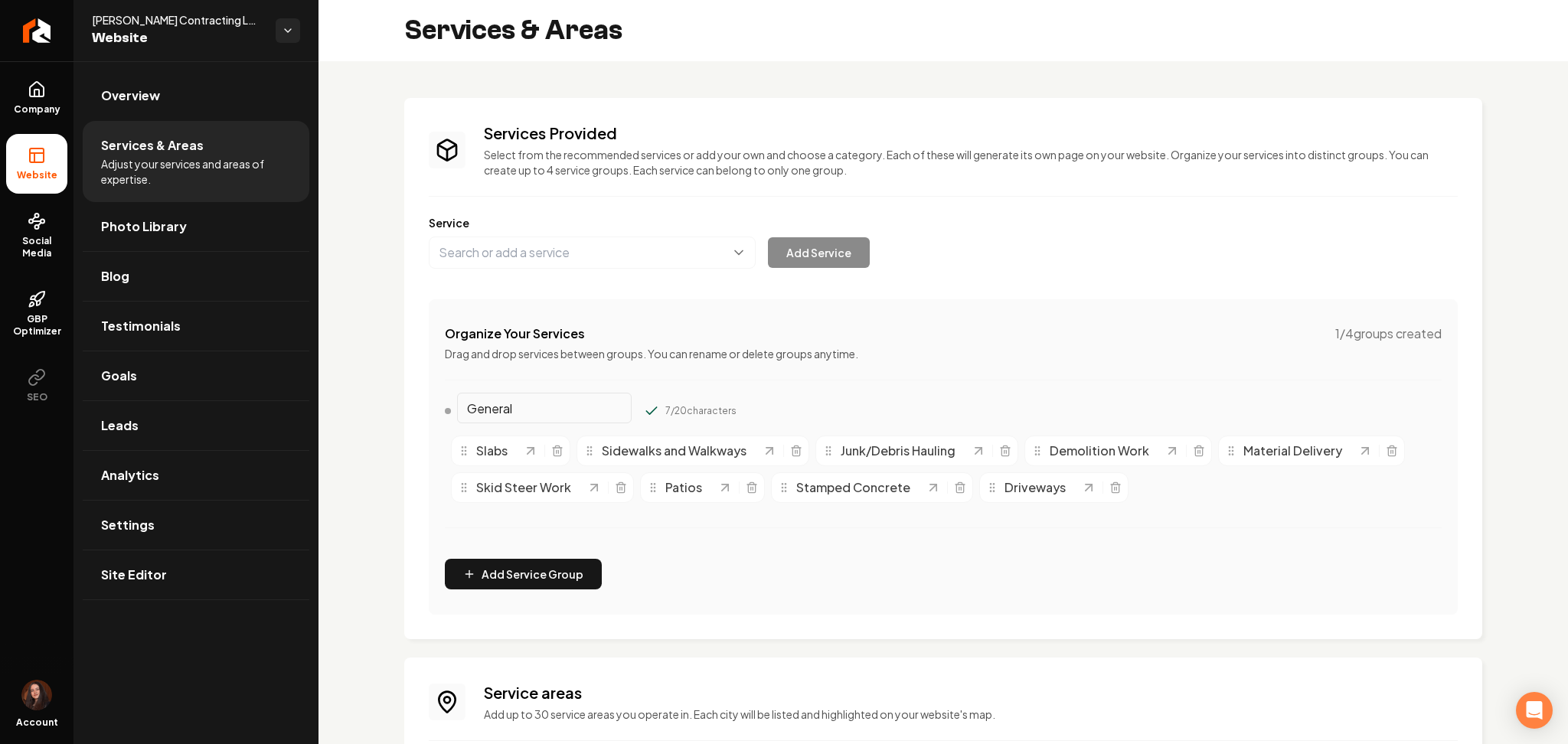
click at [532, 394] on input "General" at bounding box center [544, 408] width 175 height 31
drag, startPoint x: 524, startPoint y: 396, endPoint x: 402, endPoint y: 398, distance: 122.0
click at [402, 398] on div "Services Provided Select from the recommended services or add your own and choo…" at bounding box center [943, 541] width 1250 height 960
type input "Concrete"
click at [644, 403] on button "Main content area" at bounding box center [652, 411] width 15 height 15
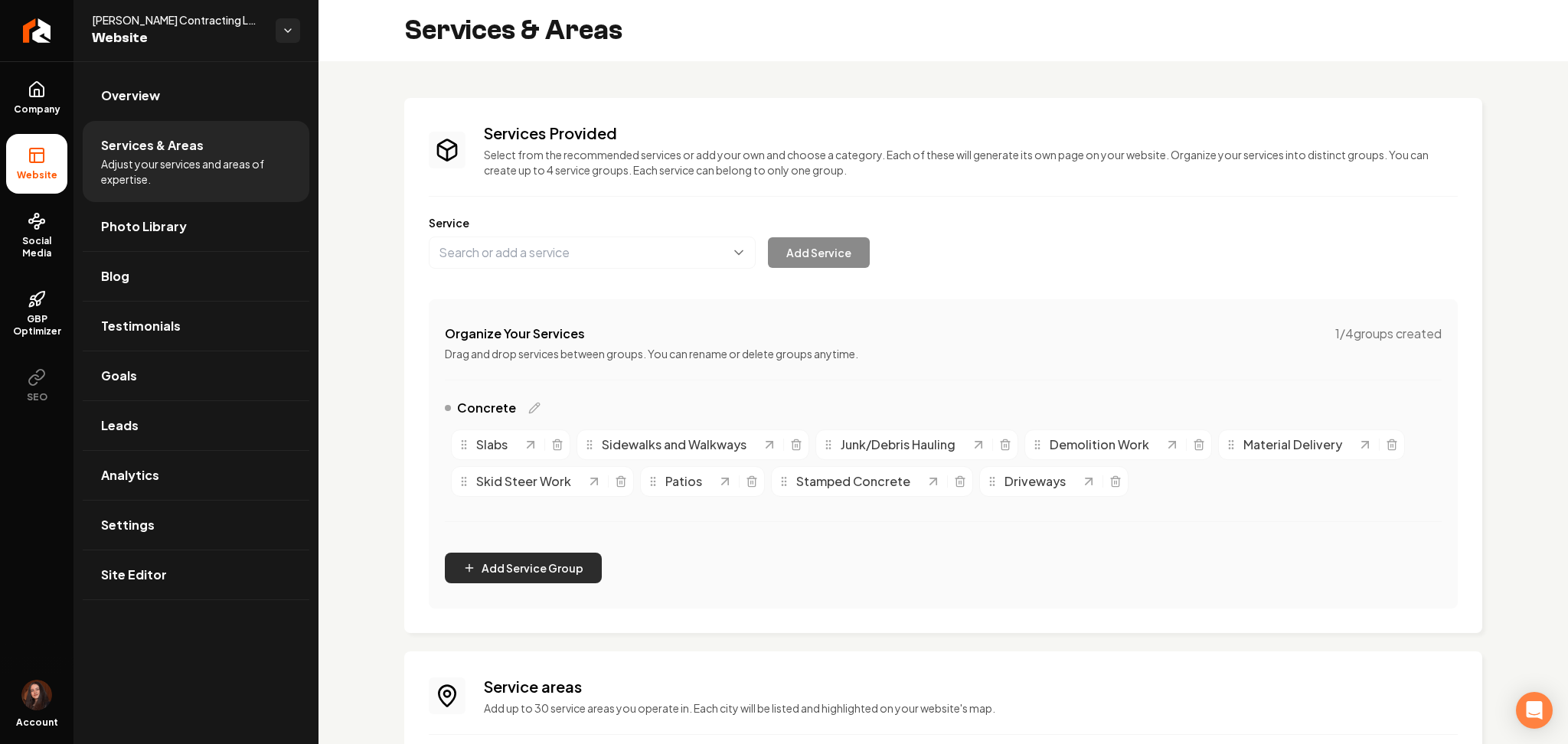
click at [501, 574] on button "Add Service Group" at bounding box center [524, 568] width 157 height 31
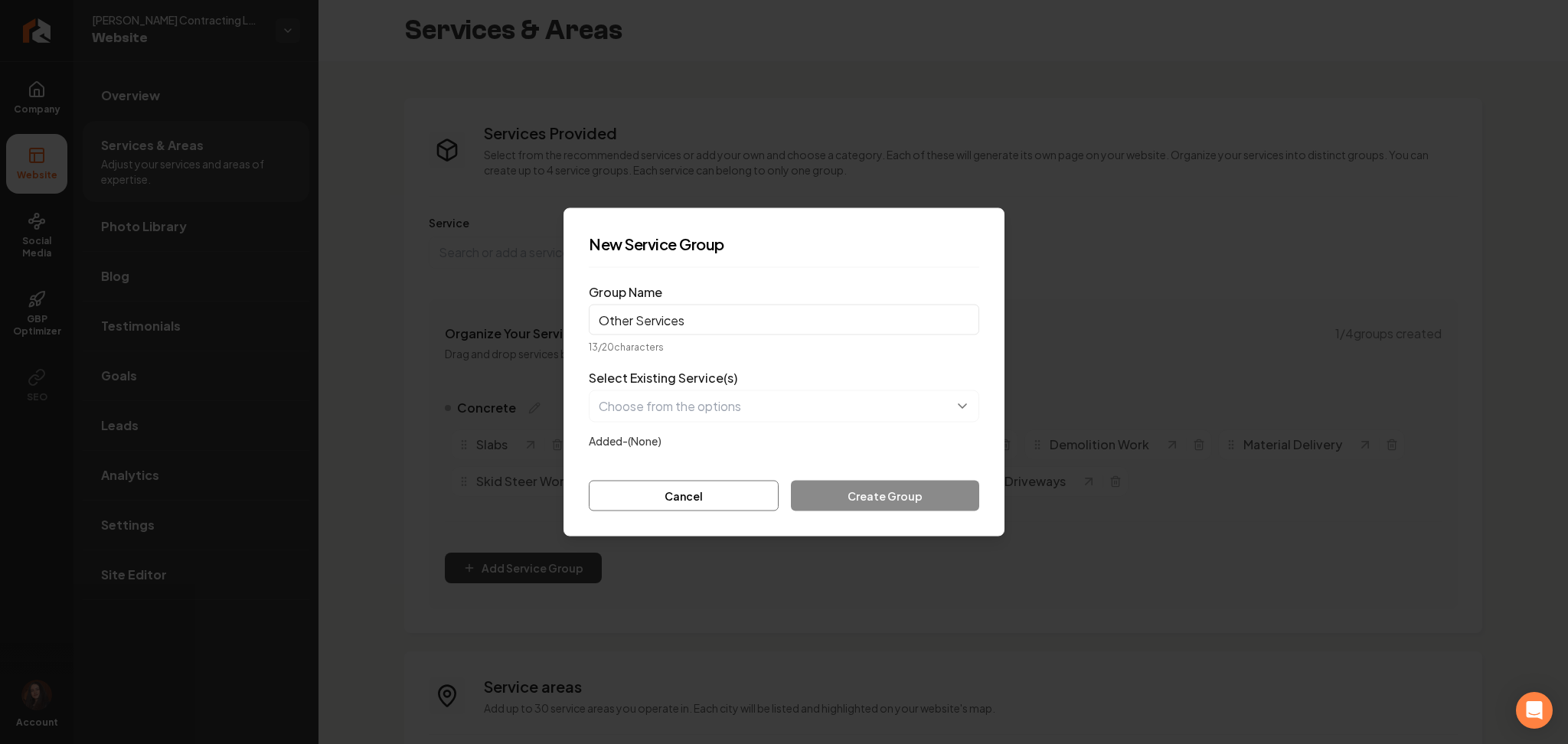
type input "Other Services"
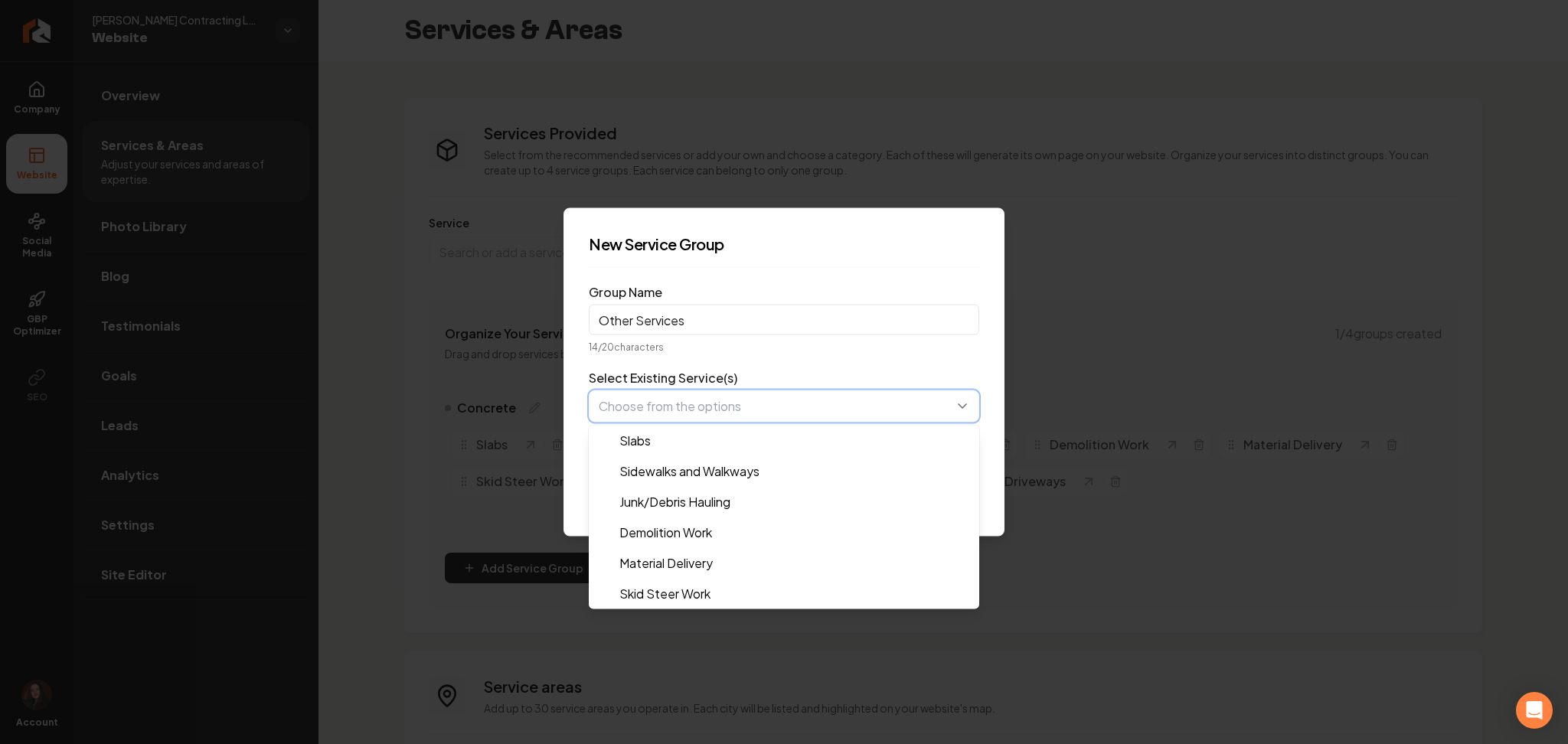
click at [717, 406] on button "button" at bounding box center [784, 407] width 391 height 32
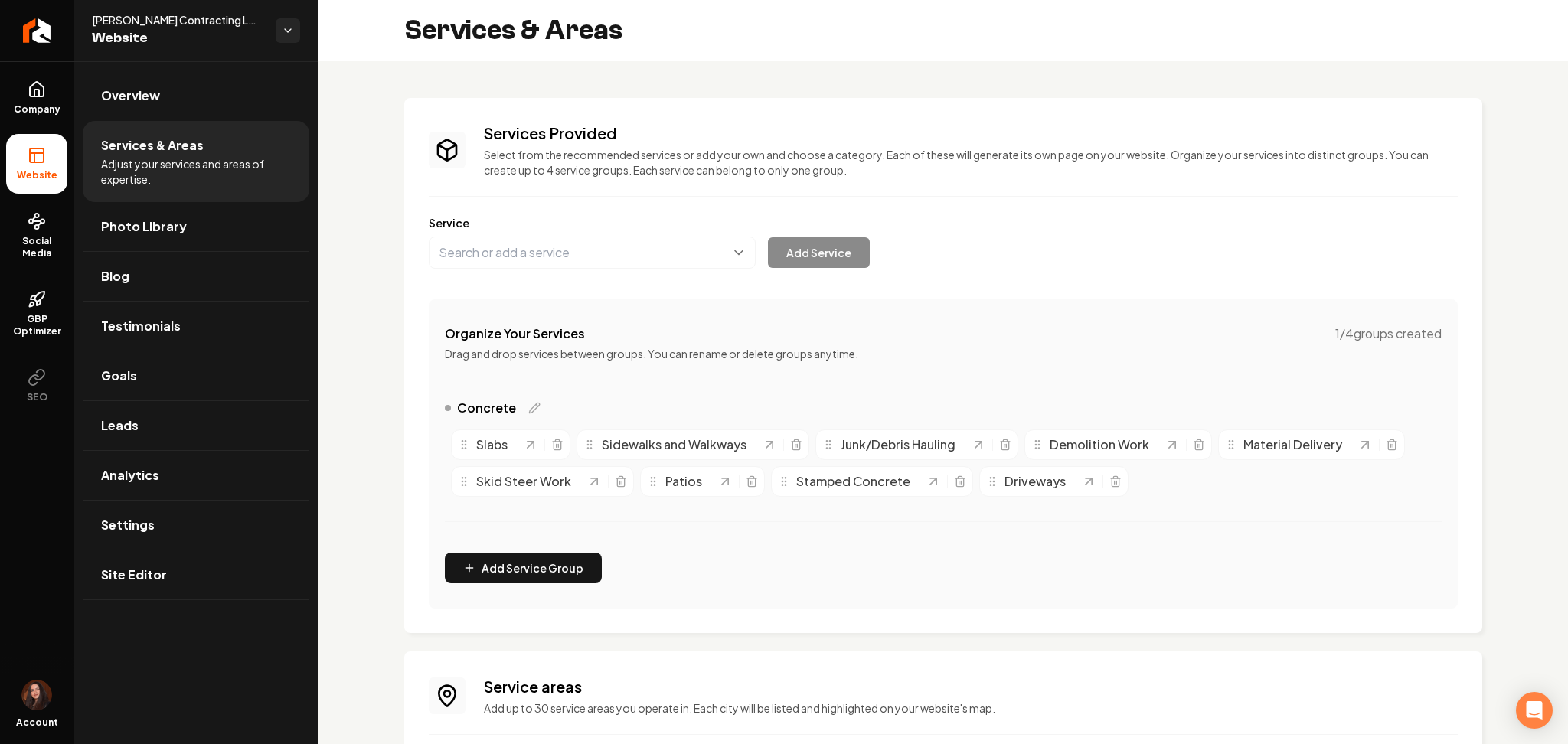
click at [542, 403] on div "Concrete" at bounding box center [943, 411] width 997 height 25
click at [531, 403] on icon "Main content area" at bounding box center [534, 408] width 12 height 12
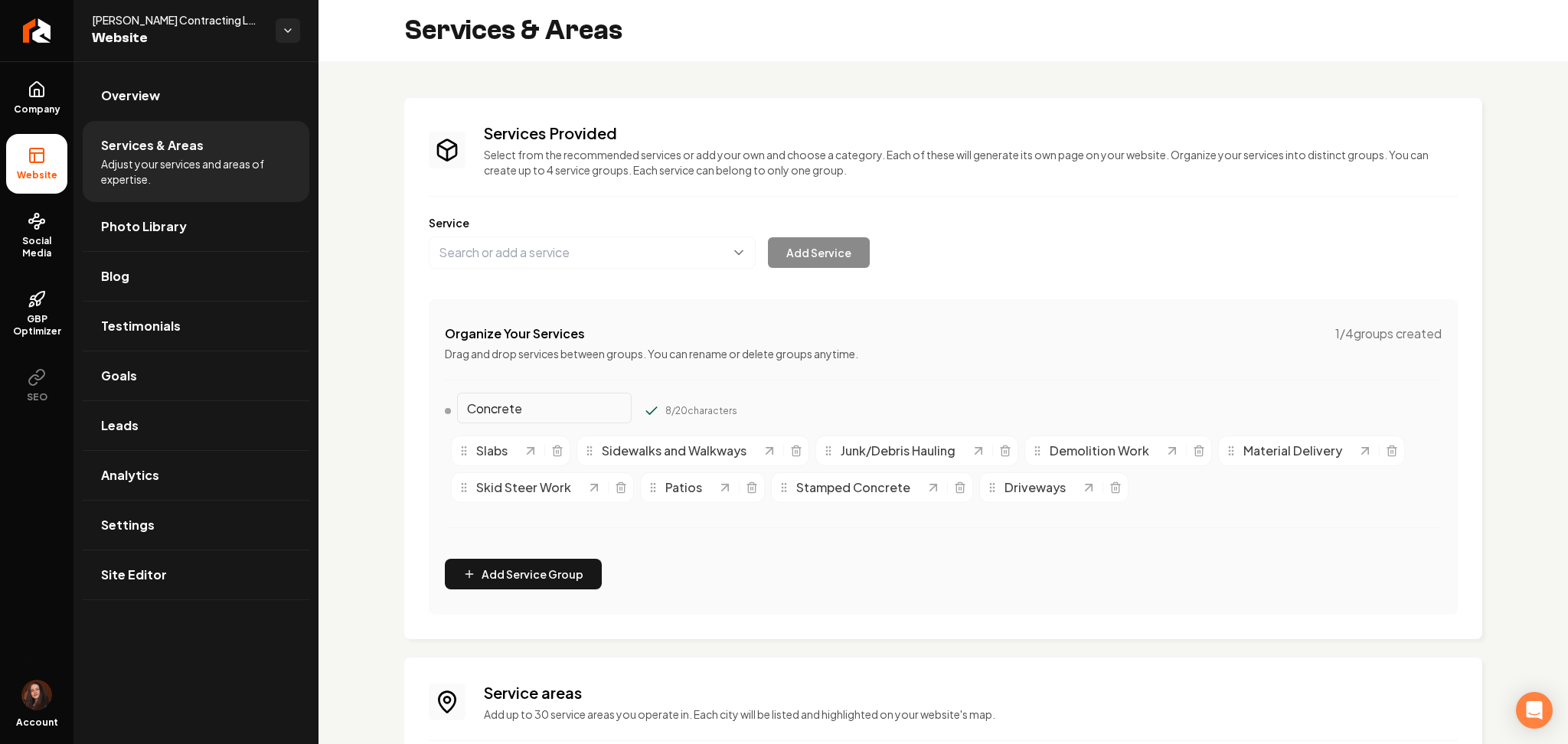
drag, startPoint x: 531, startPoint y: 403, endPoint x: 365, endPoint y: 418, distance: 166.7
click at [365, 418] on div "Services Provided Select from the recommended services or add your own and choo…" at bounding box center [943, 541] width 1250 height 960
type input "Services"
click at [644, 403] on button "Main content area" at bounding box center [652, 411] width 15 height 15
click at [508, 579] on button "Add Service Group" at bounding box center [524, 574] width 157 height 31
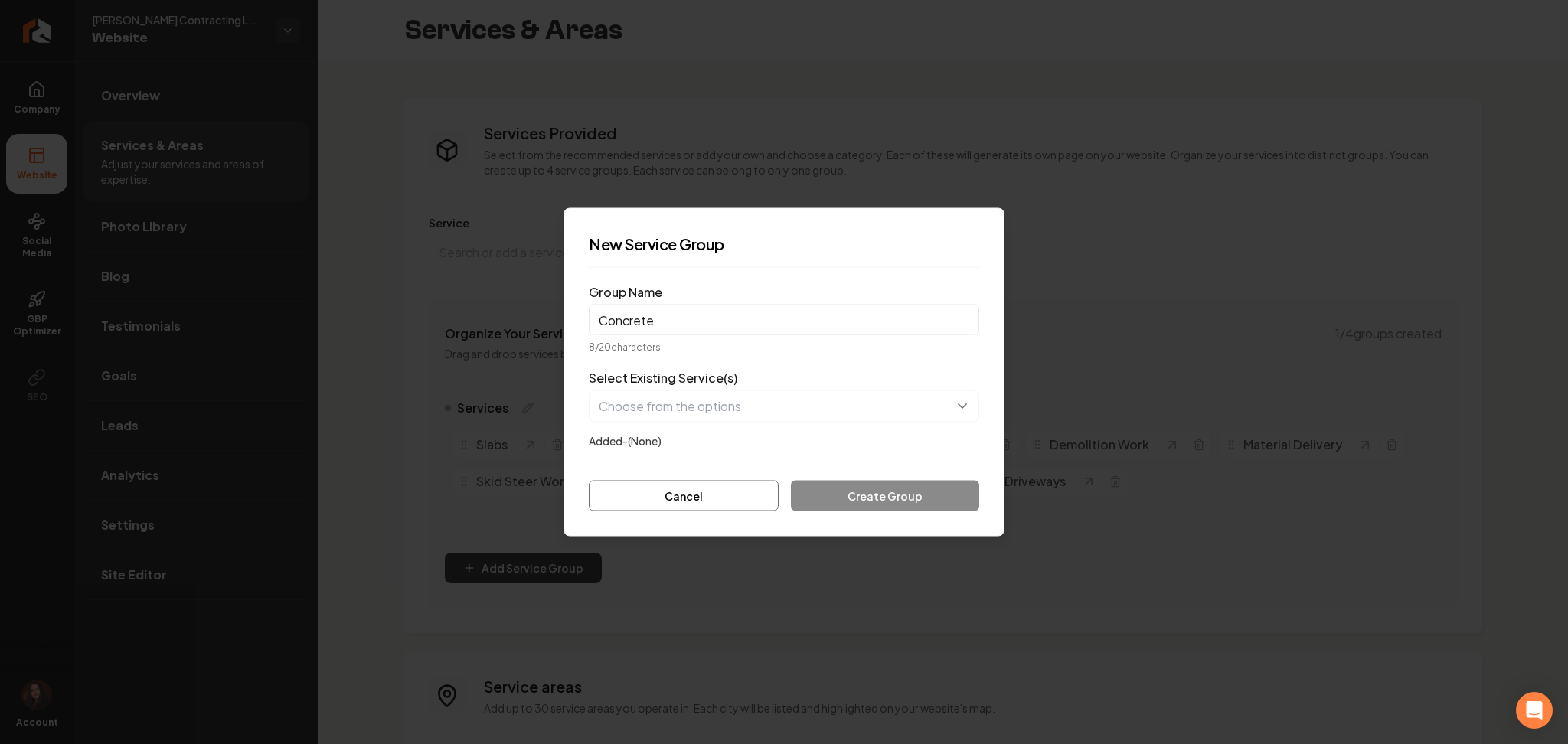
type input "Concrete"
click at [720, 422] on div at bounding box center [784, 407] width 391 height 32
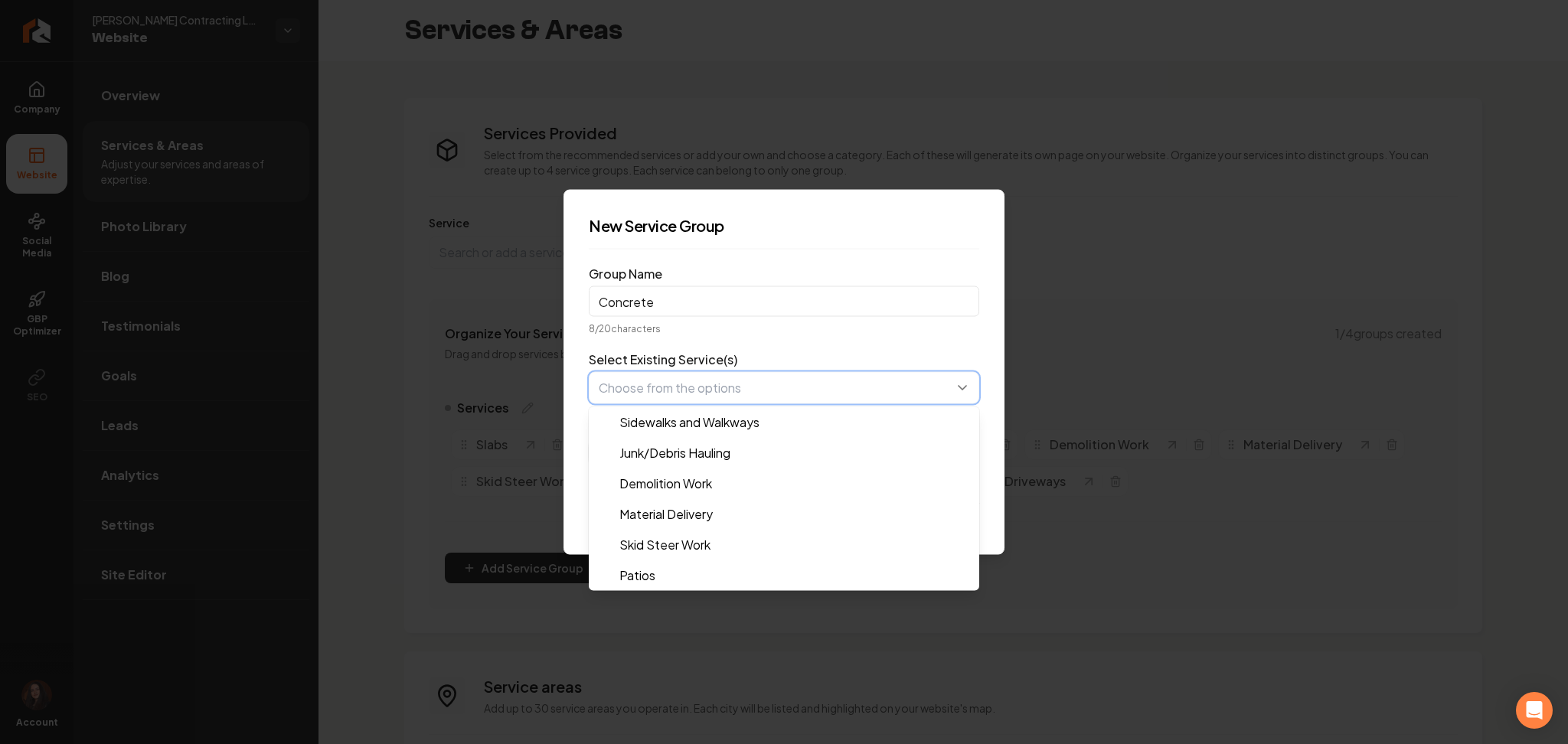
click at [704, 379] on button "button" at bounding box center [784, 388] width 391 height 32
drag, startPoint x: 713, startPoint y: 435, endPoint x: 714, endPoint y: 422, distance: 13.0
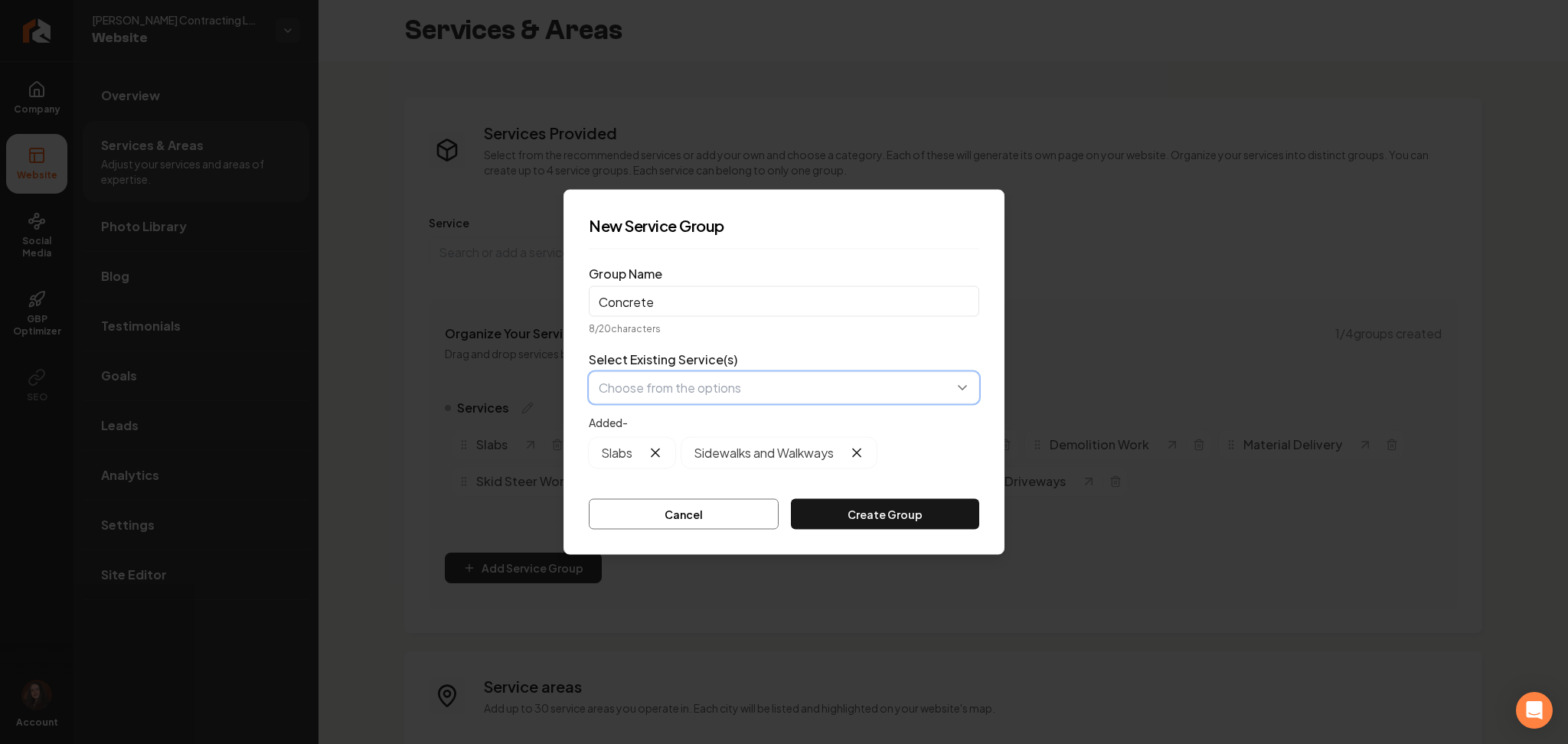
click at [718, 385] on button "button" at bounding box center [784, 388] width 391 height 32
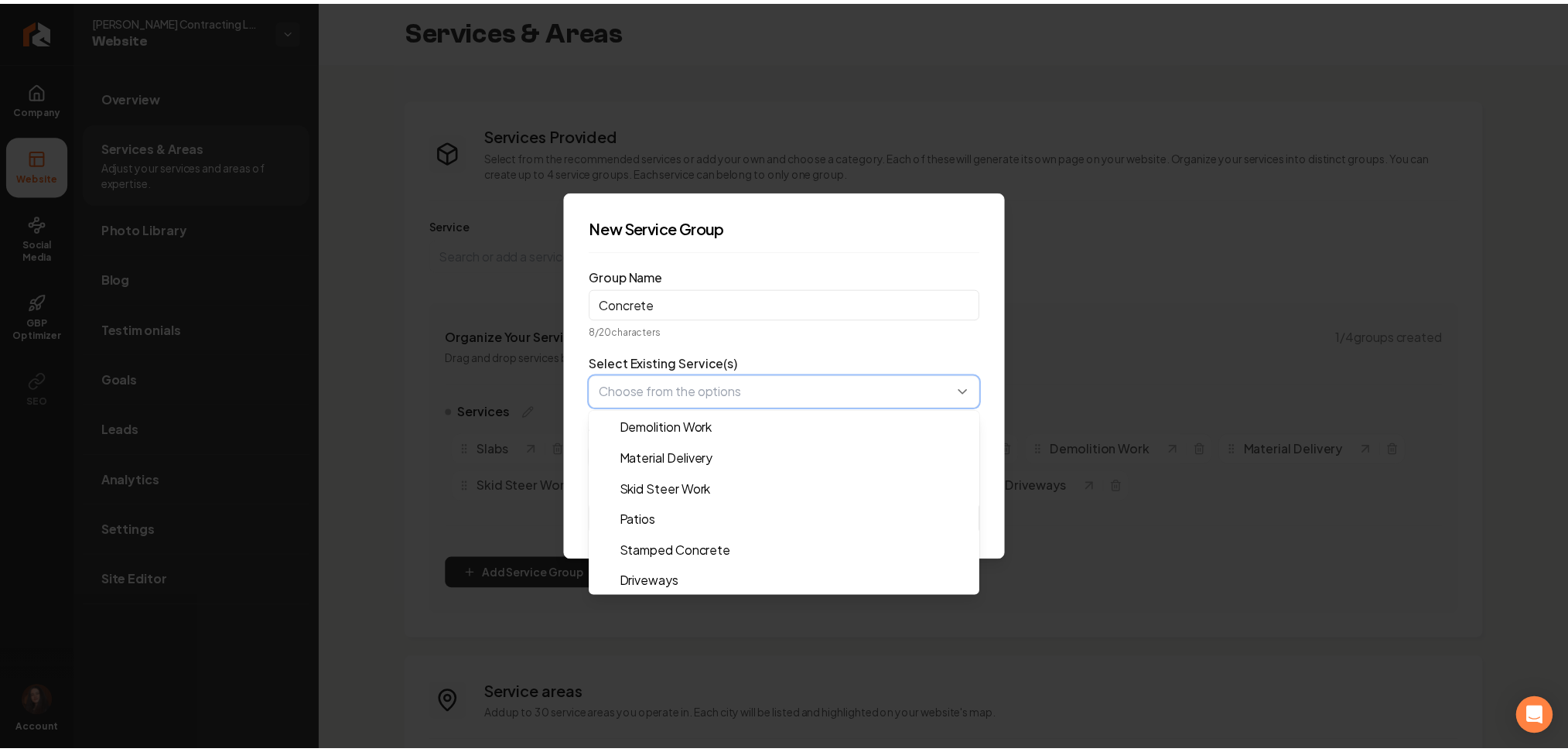
scroll to position [31, 0]
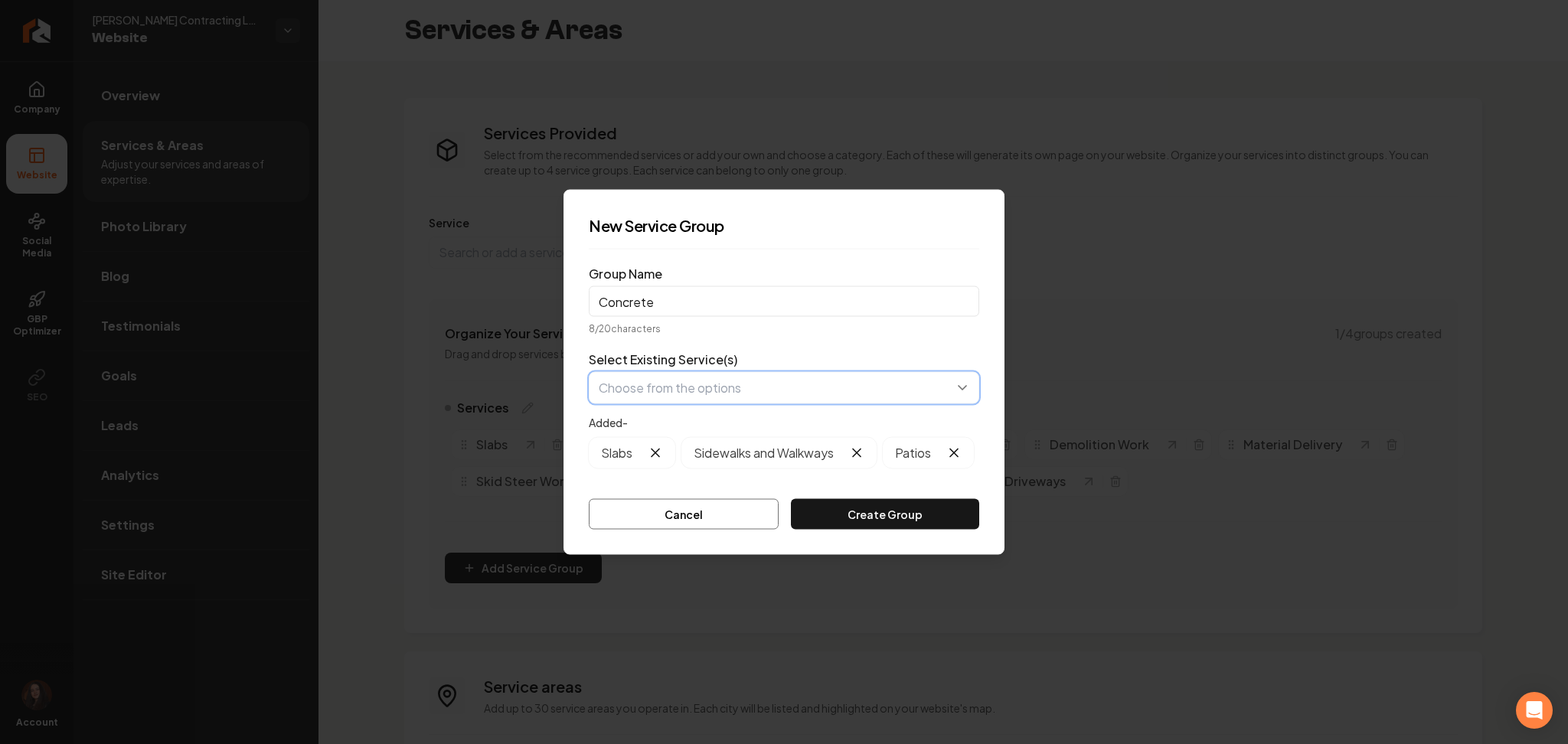
click at [763, 384] on button "button" at bounding box center [784, 388] width 391 height 32
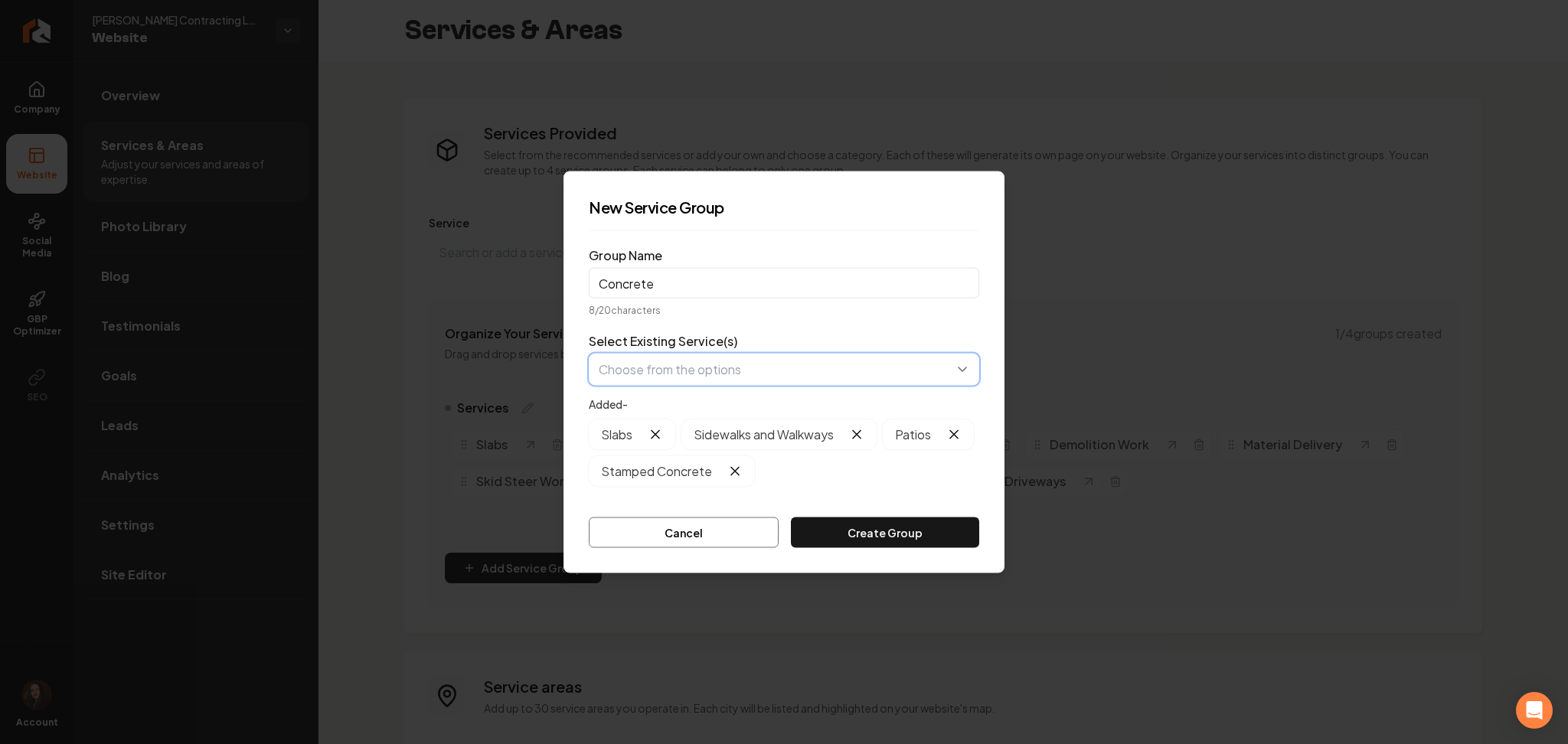
click at [747, 374] on button "button" at bounding box center [784, 370] width 391 height 32
click at [858, 542] on button "Create Group" at bounding box center [885, 533] width 188 height 31
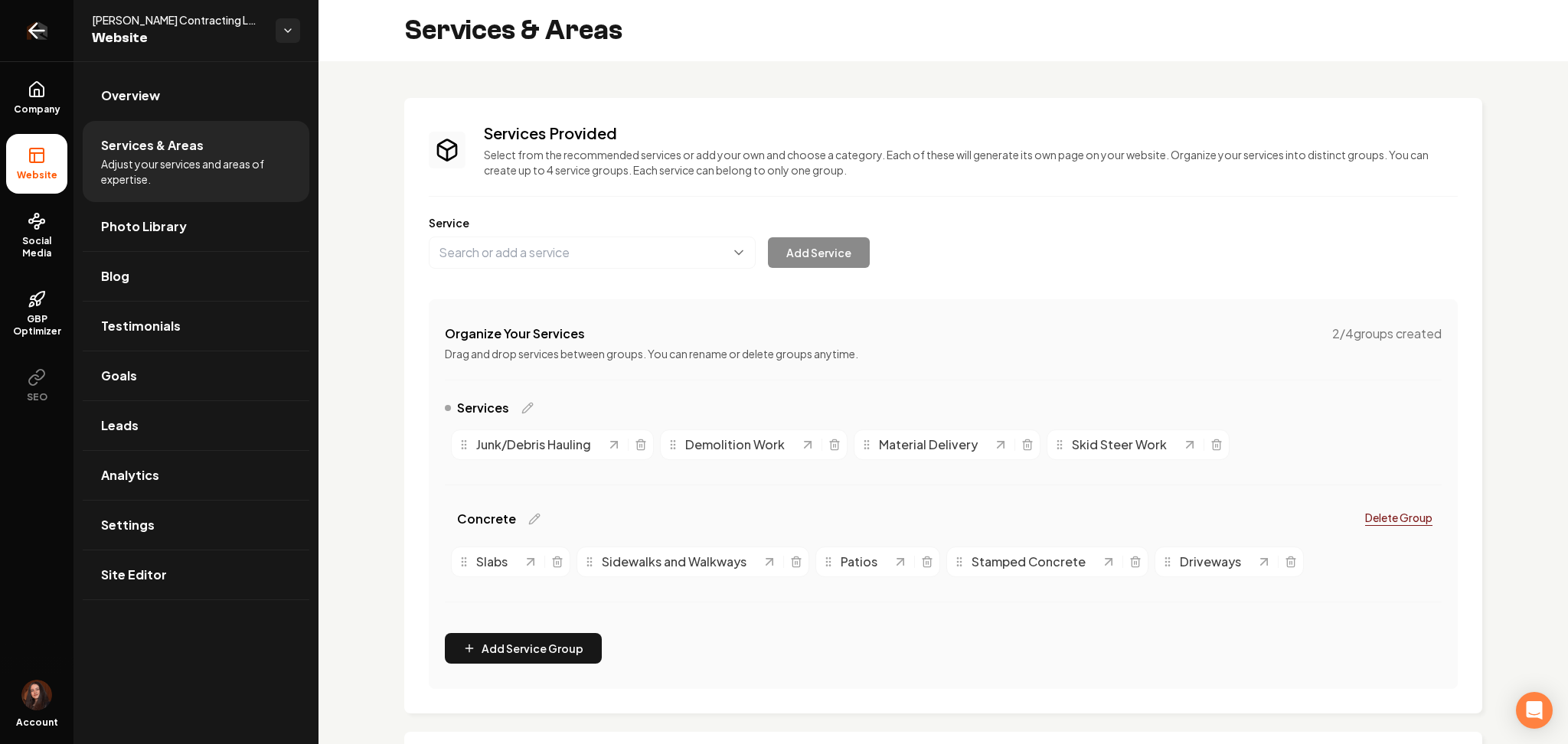
click at [40, 53] on link "Return to dashboard" at bounding box center [36, 31] width 74 height 61
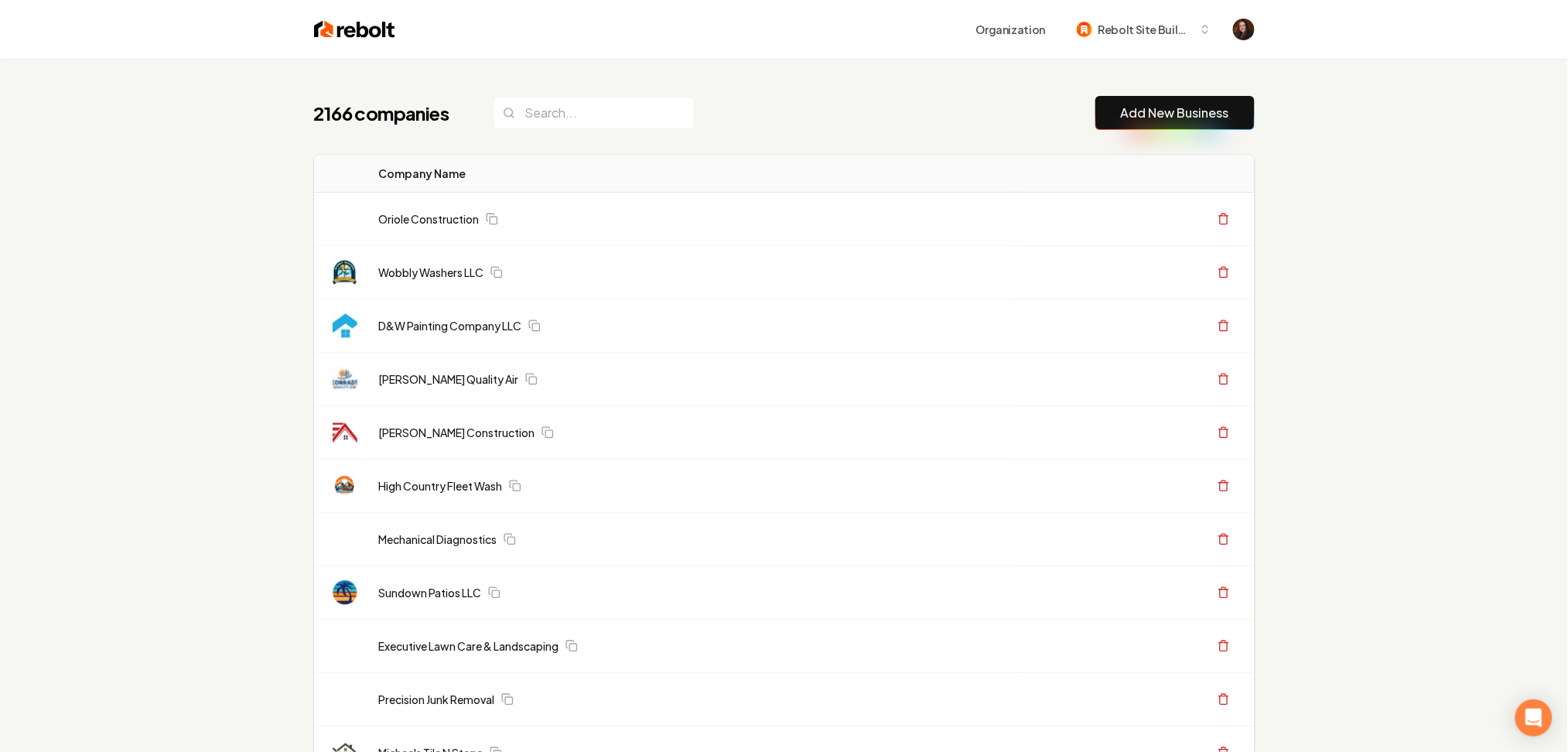
click at [1237, 123] on button "Add New Business" at bounding box center [1175, 112] width 159 height 34
click at [1204, 123] on button "Add New Business" at bounding box center [1175, 112] width 159 height 34
click at [1190, 115] on link "Add New Business" at bounding box center [1175, 112] width 108 height 18
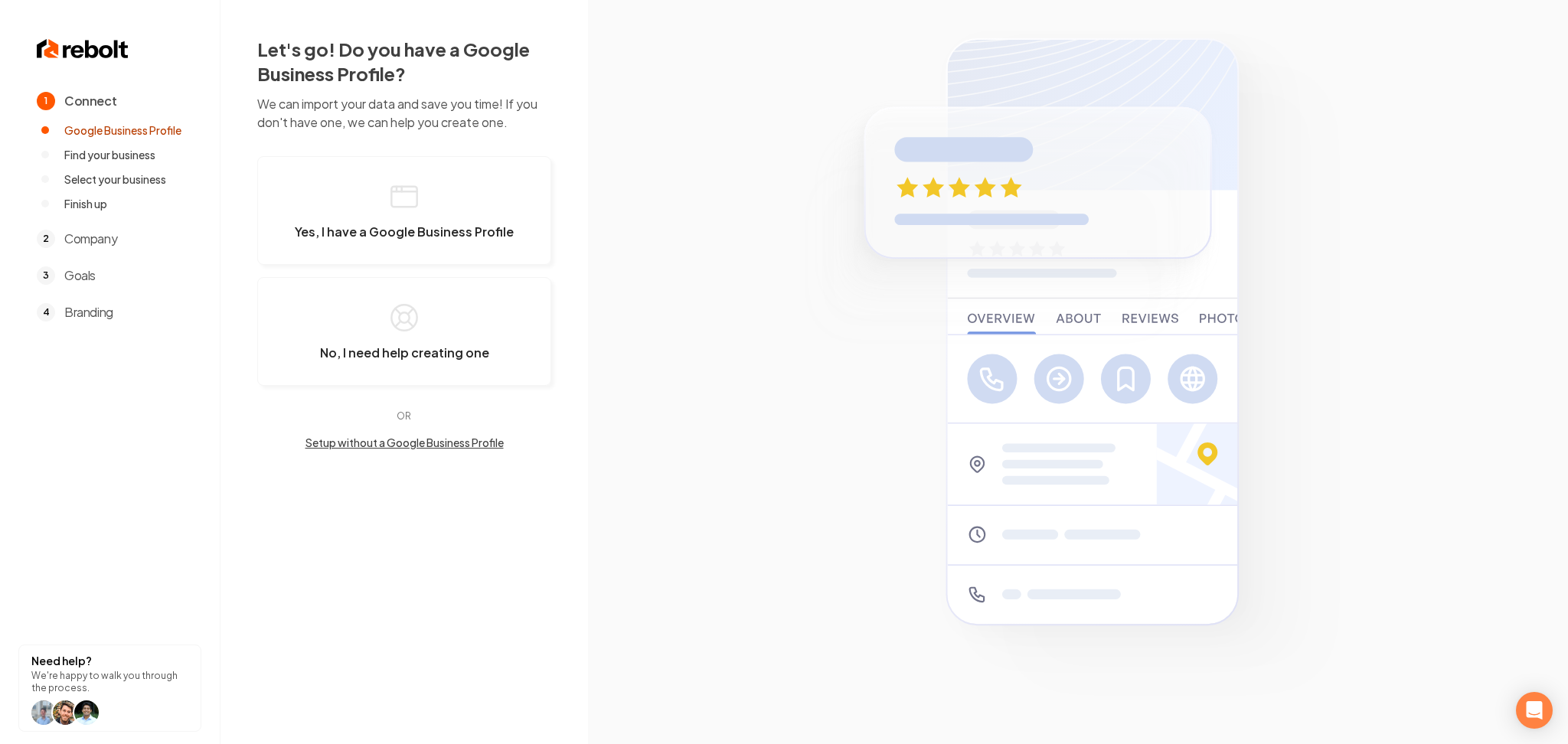
click at [1146, 115] on img at bounding box center [1078, 372] width 588 height 711
click at [362, 224] on span "Yes, I have a Google Business Profile" at bounding box center [404, 232] width 219 height 15
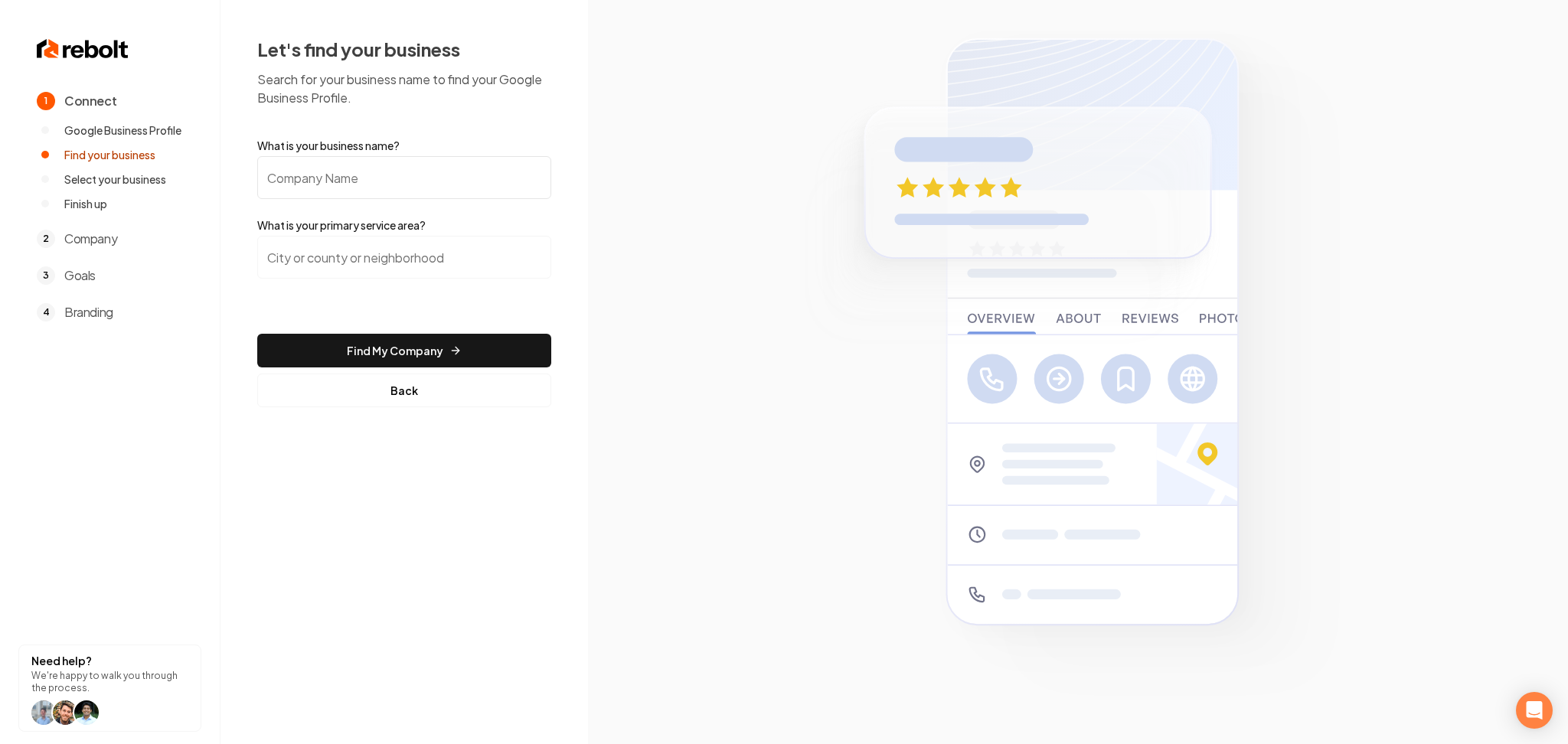
click at [385, 178] on input "What is your business name?" at bounding box center [404, 177] width 294 height 43
paste input "Current Electric"
type input "Current Electric"
click at [459, 256] on input "search" at bounding box center [404, 257] width 294 height 43
paste input "Northwood, OH"
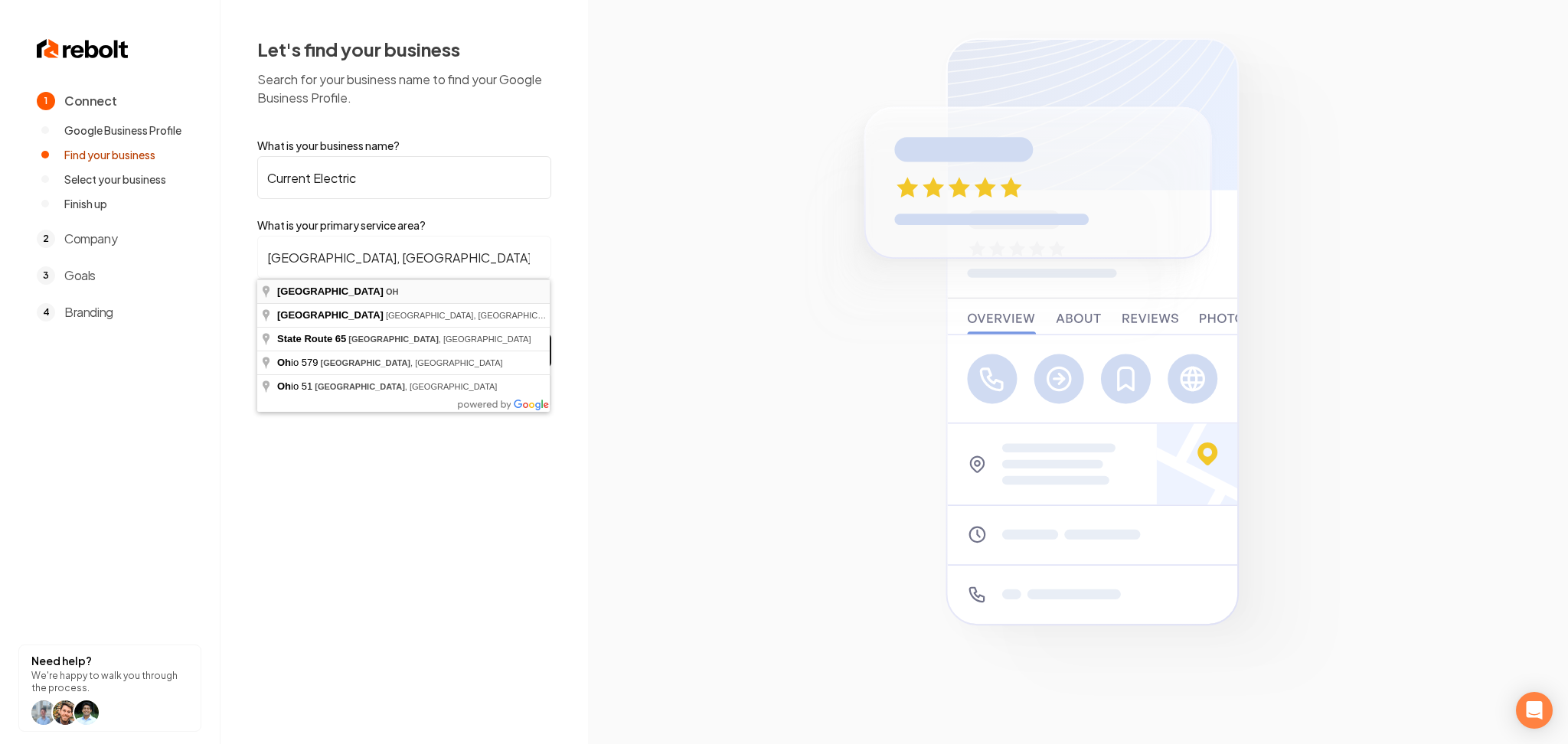
type input "Northwood, OH"
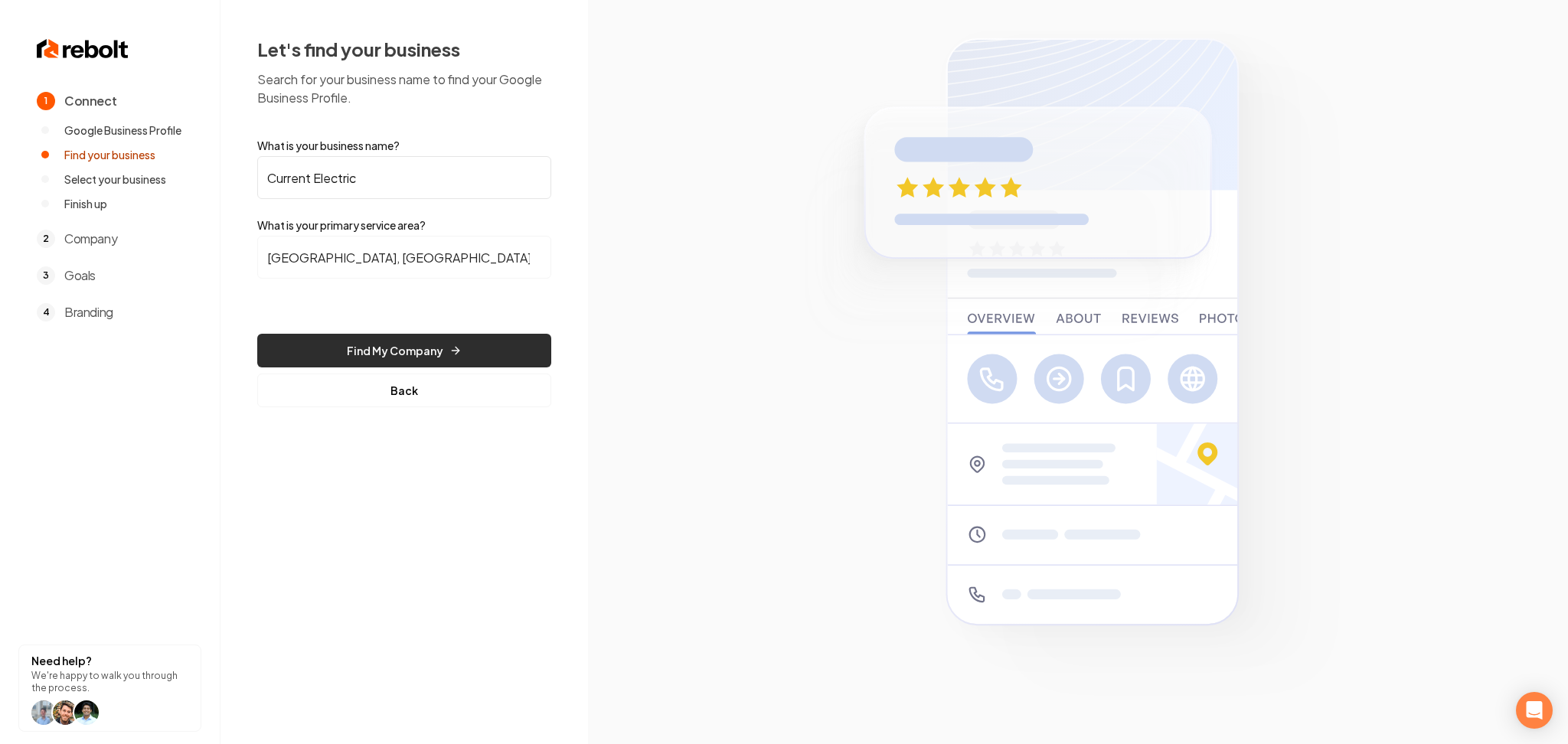
click at [457, 333] on button "Find My Company" at bounding box center [404, 350] width 294 height 33
click at [465, 351] on form "What is your business name? Current Electric What is your primary service area?…" at bounding box center [404, 272] width 294 height 269
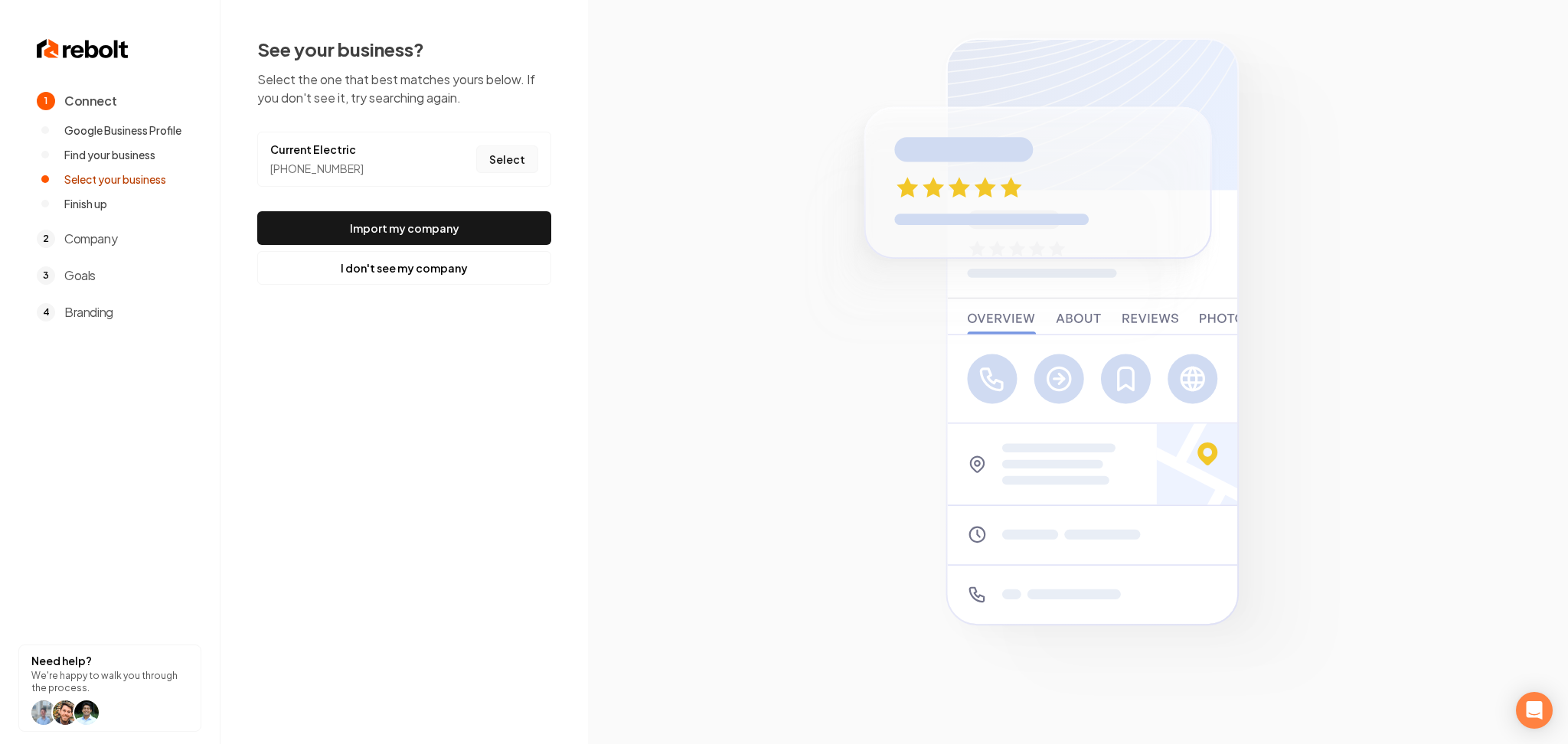
click at [518, 163] on button "Select" at bounding box center [506, 159] width 62 height 28
click at [488, 225] on button "Import my company" at bounding box center [404, 227] width 294 height 33
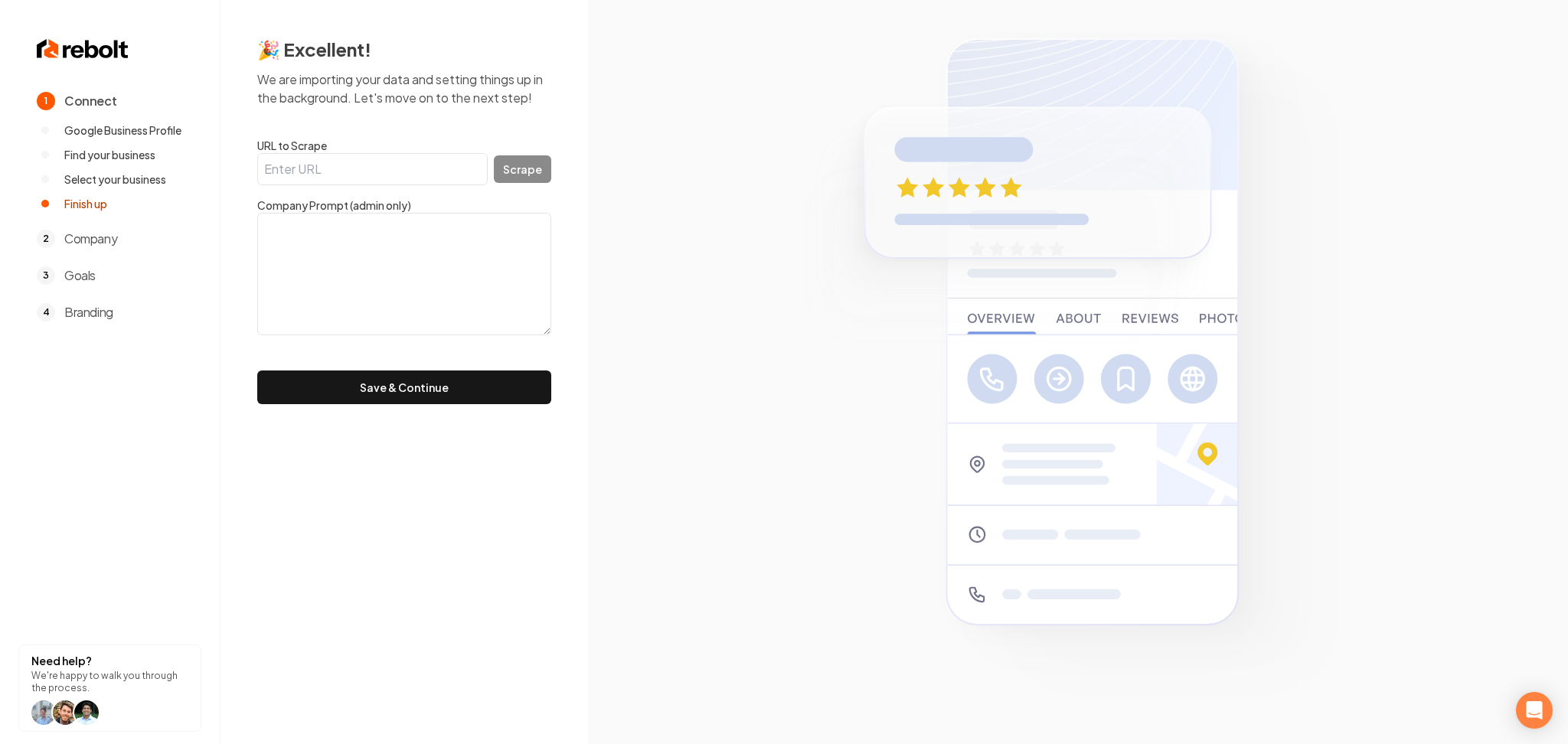
click at [441, 176] on input "URL to Scrape" at bounding box center [372, 169] width 230 height 32
paste input "https://www.currentelectrictoledo.com/"
type input "https://www.currentelectrictoledo.com/"
click at [520, 181] on button "Scrape" at bounding box center [523, 169] width 57 height 28
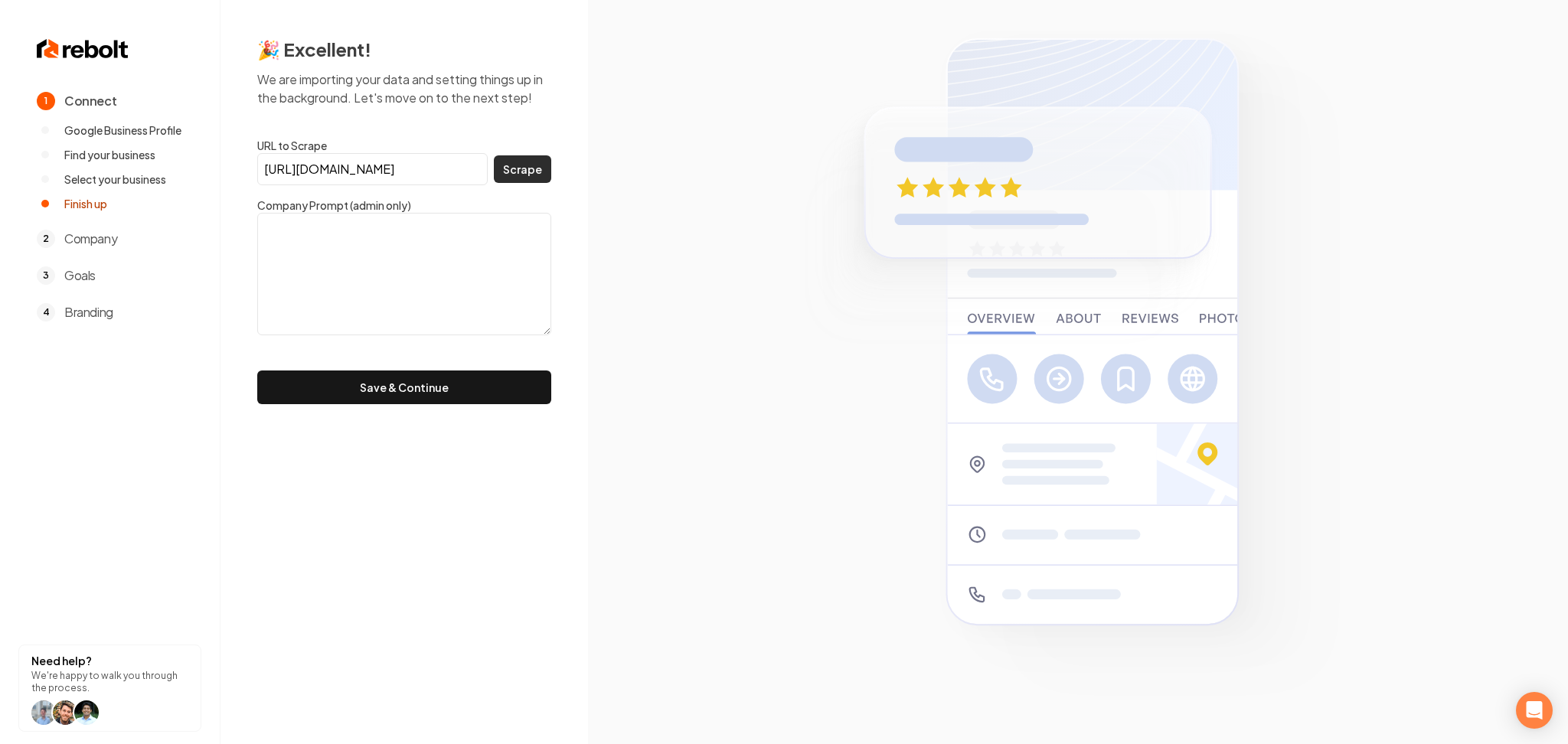
scroll to position [0, 0]
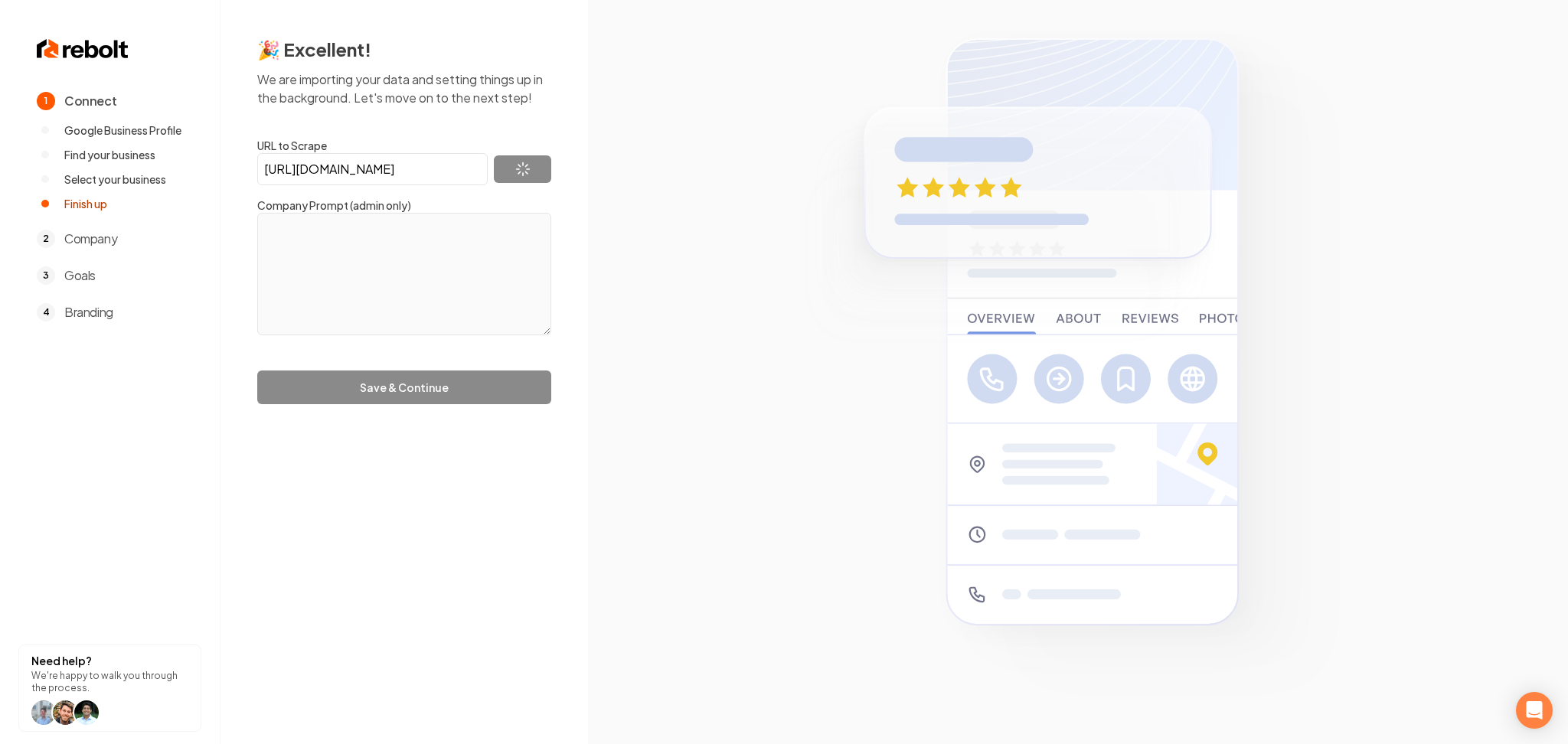
type textarea "At Current Electric, we pride ourselves on delivering top-notch electrical serv…"
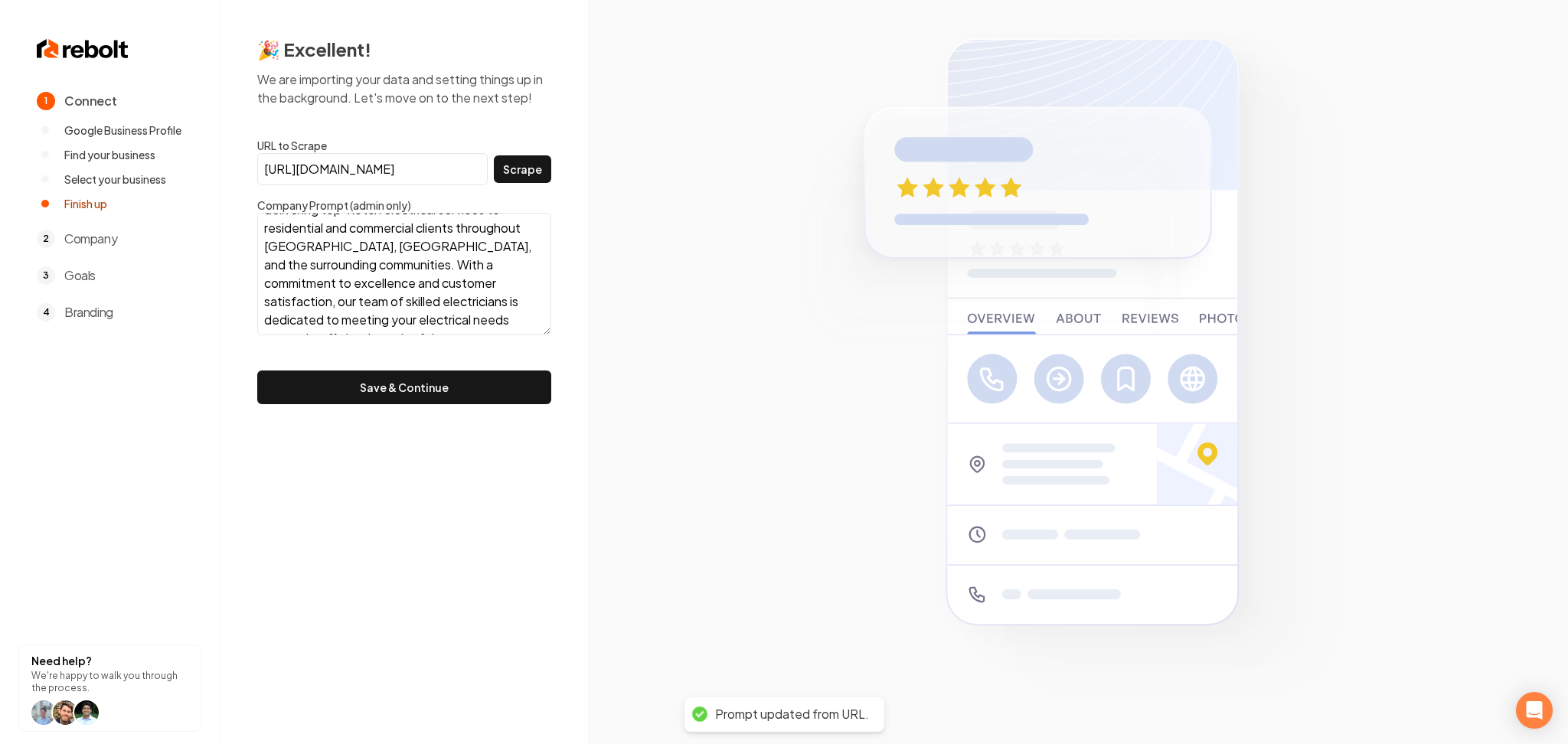
scroll to position [55, 0]
click at [483, 372] on button "Save & Continue" at bounding box center [404, 387] width 294 height 33
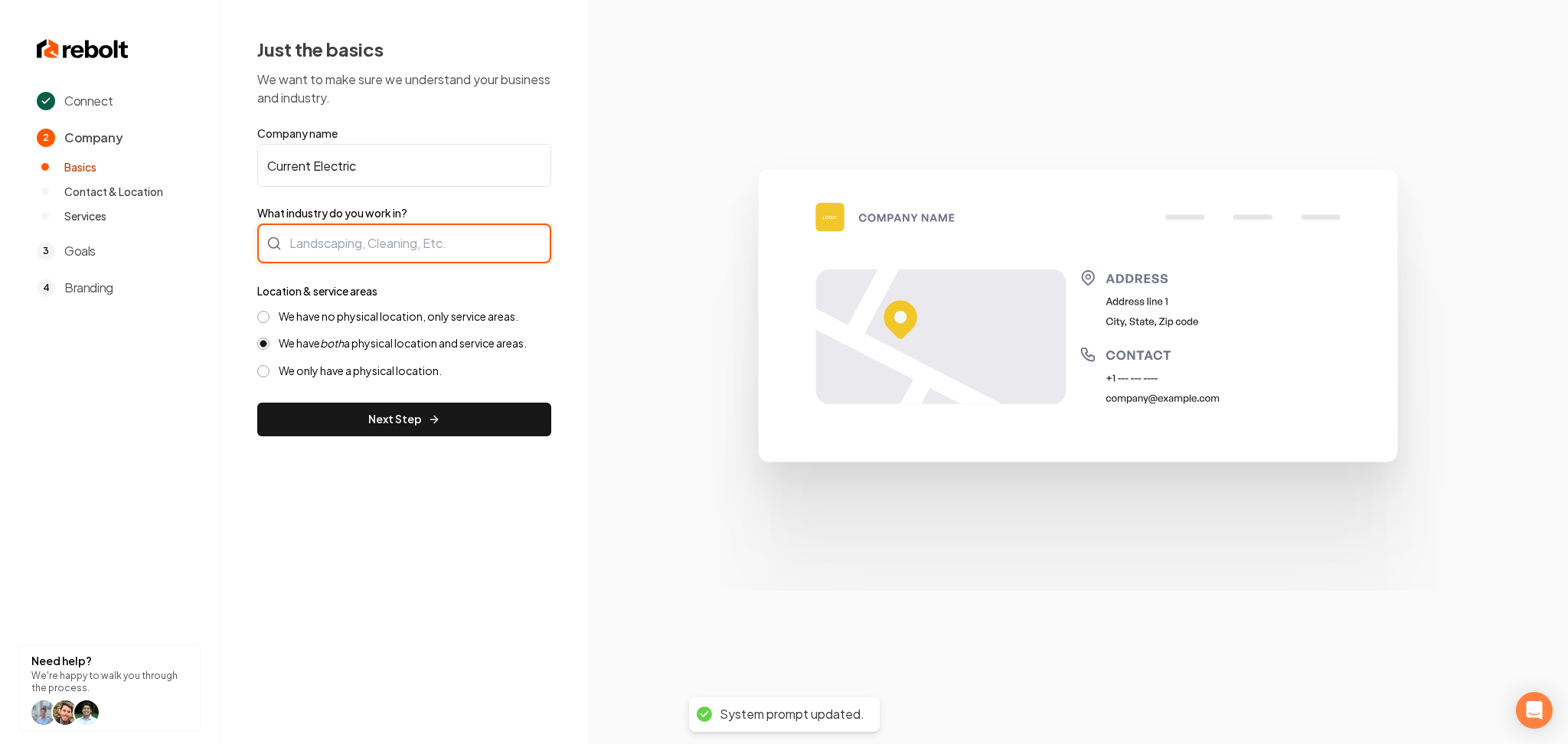
click at [374, 244] on div at bounding box center [404, 244] width 294 height 40
type input "Electrician"
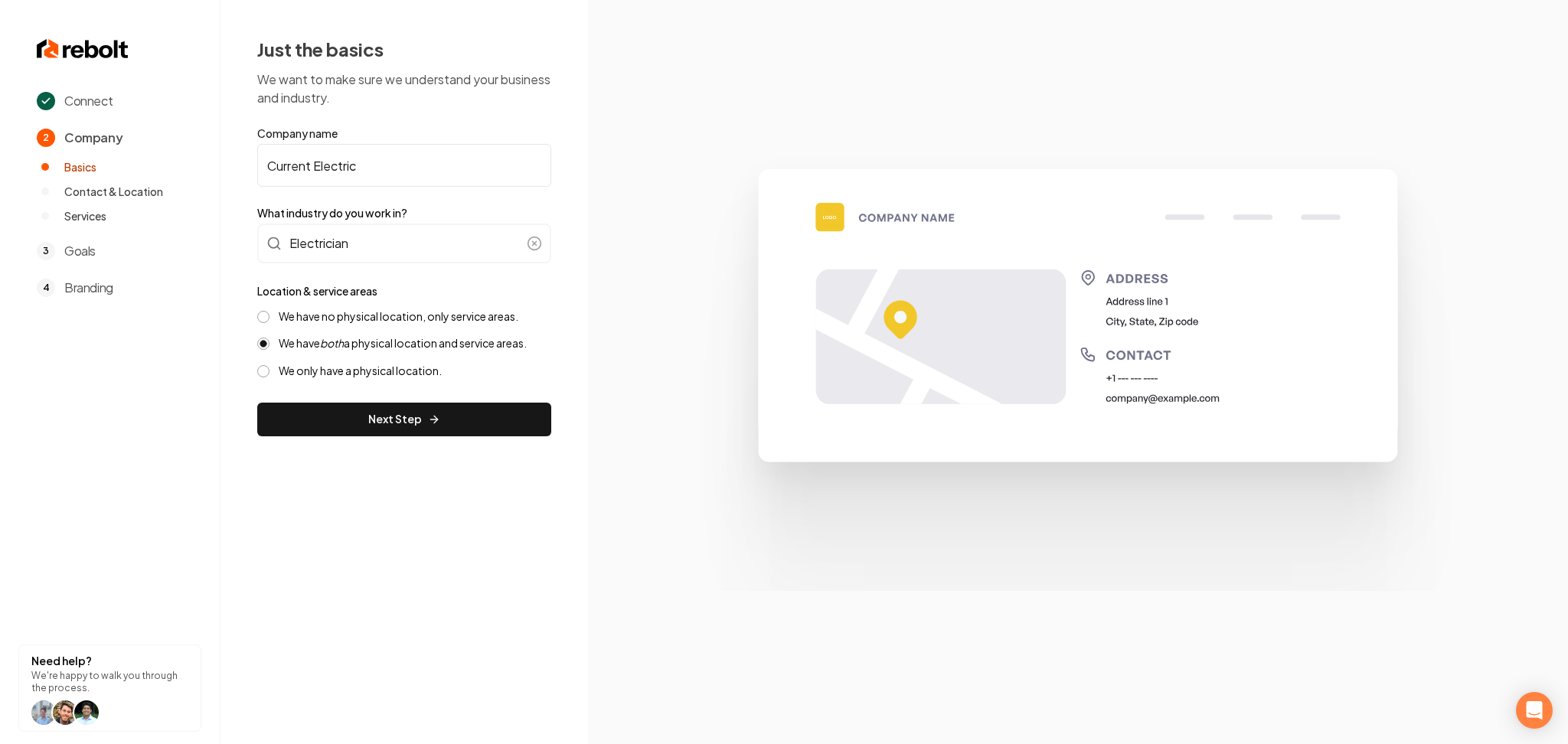
click at [434, 316] on label "We have no physical location, only service areas." at bounding box center [398, 316] width 240 height 14
click at [269, 316] on button "We have no physical location, only service areas." at bounding box center [263, 316] width 12 height 12
click at [437, 406] on button "Next Step" at bounding box center [404, 419] width 294 height 33
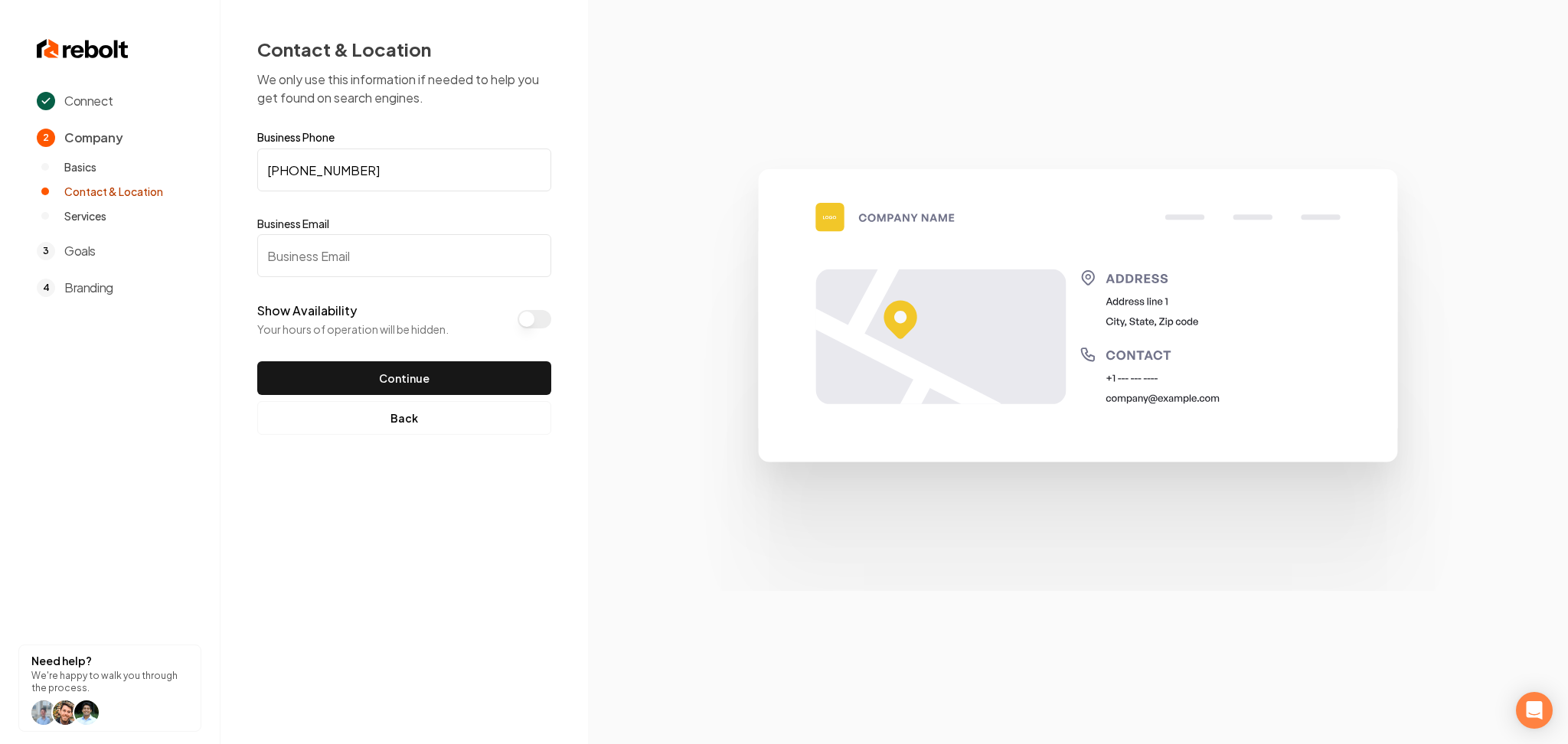
click at [475, 260] on input "Business Email" at bounding box center [404, 255] width 294 height 43
paste input "currentelectricltd@gmail.com"
type input "currentelectricltd@gmail.com"
click at [530, 308] on div "Show Availability Your hours of operation will be hidden." at bounding box center [404, 319] width 294 height 35
click at [519, 314] on button "Show Availability" at bounding box center [534, 319] width 33 height 18
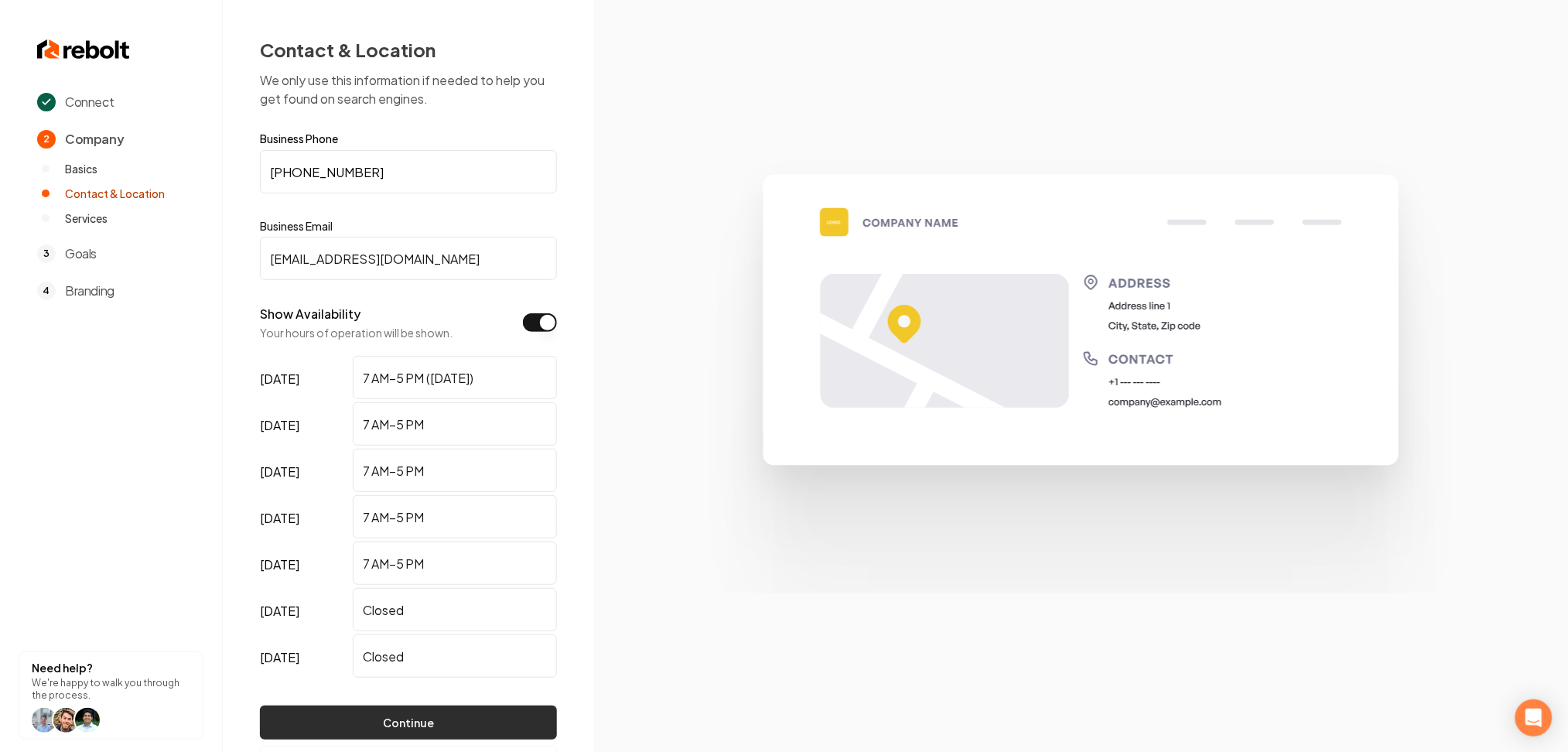
click at [381, 713] on button "Continue" at bounding box center [408, 722] width 297 height 34
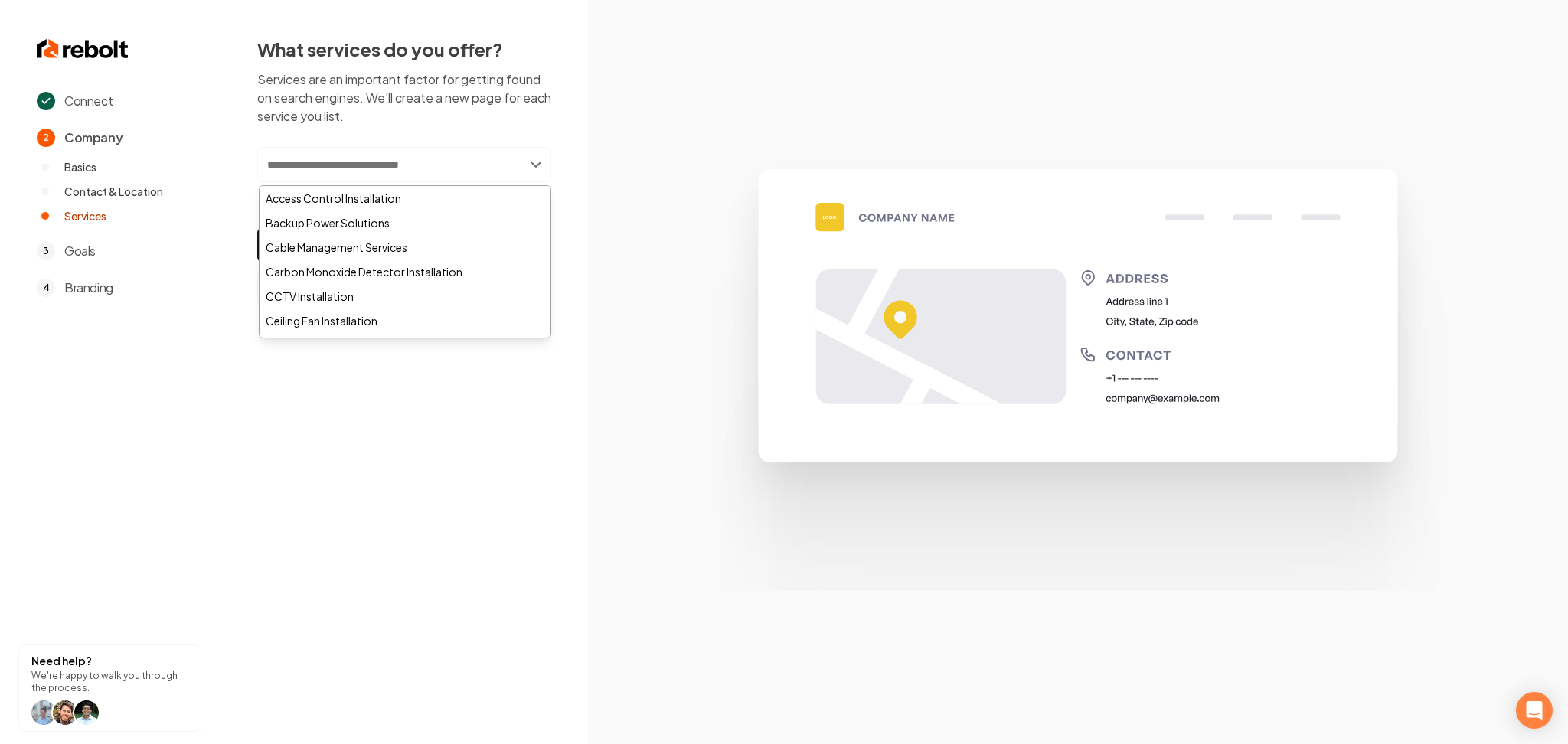
click at [317, 172] on input "text" at bounding box center [404, 164] width 294 height 35
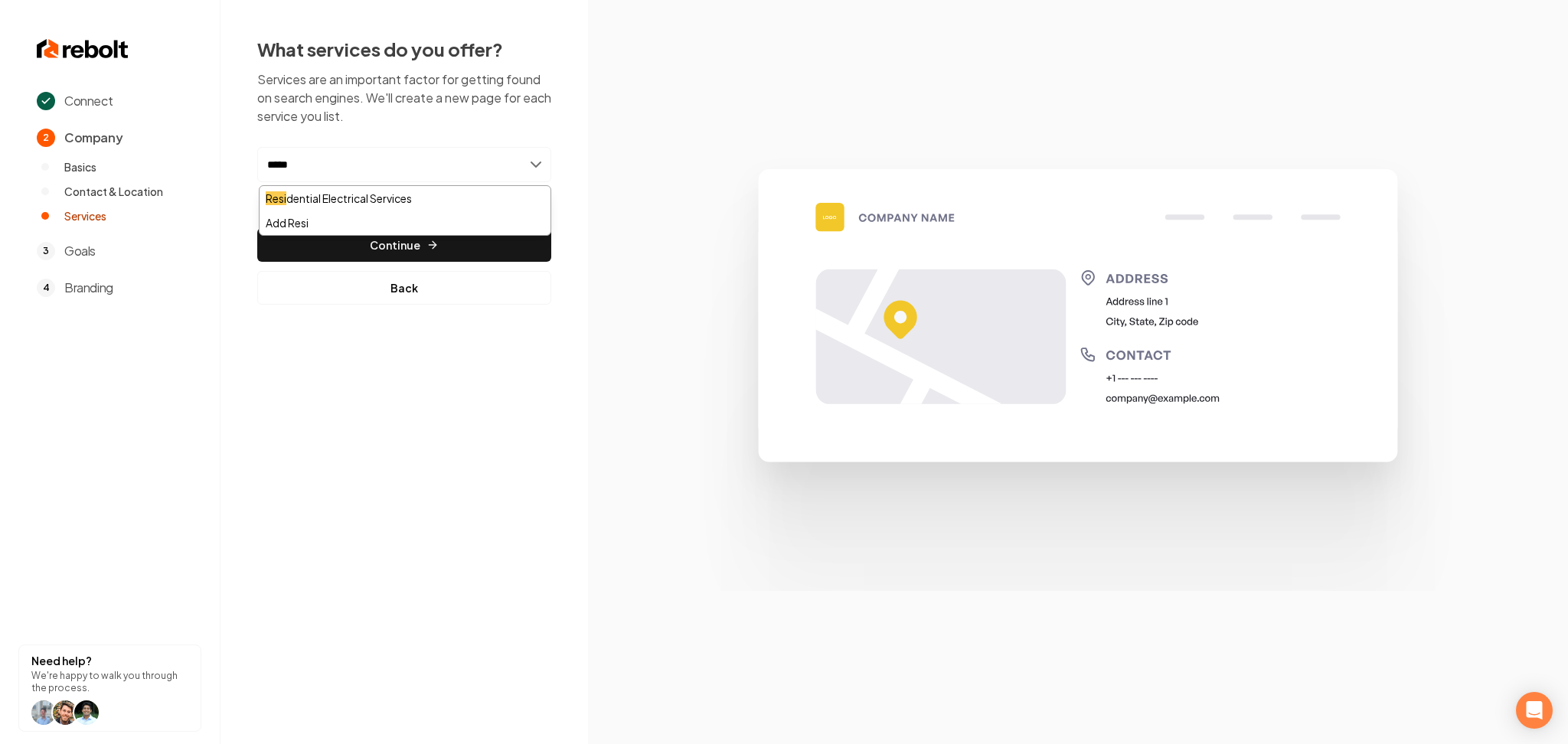
type input "******"
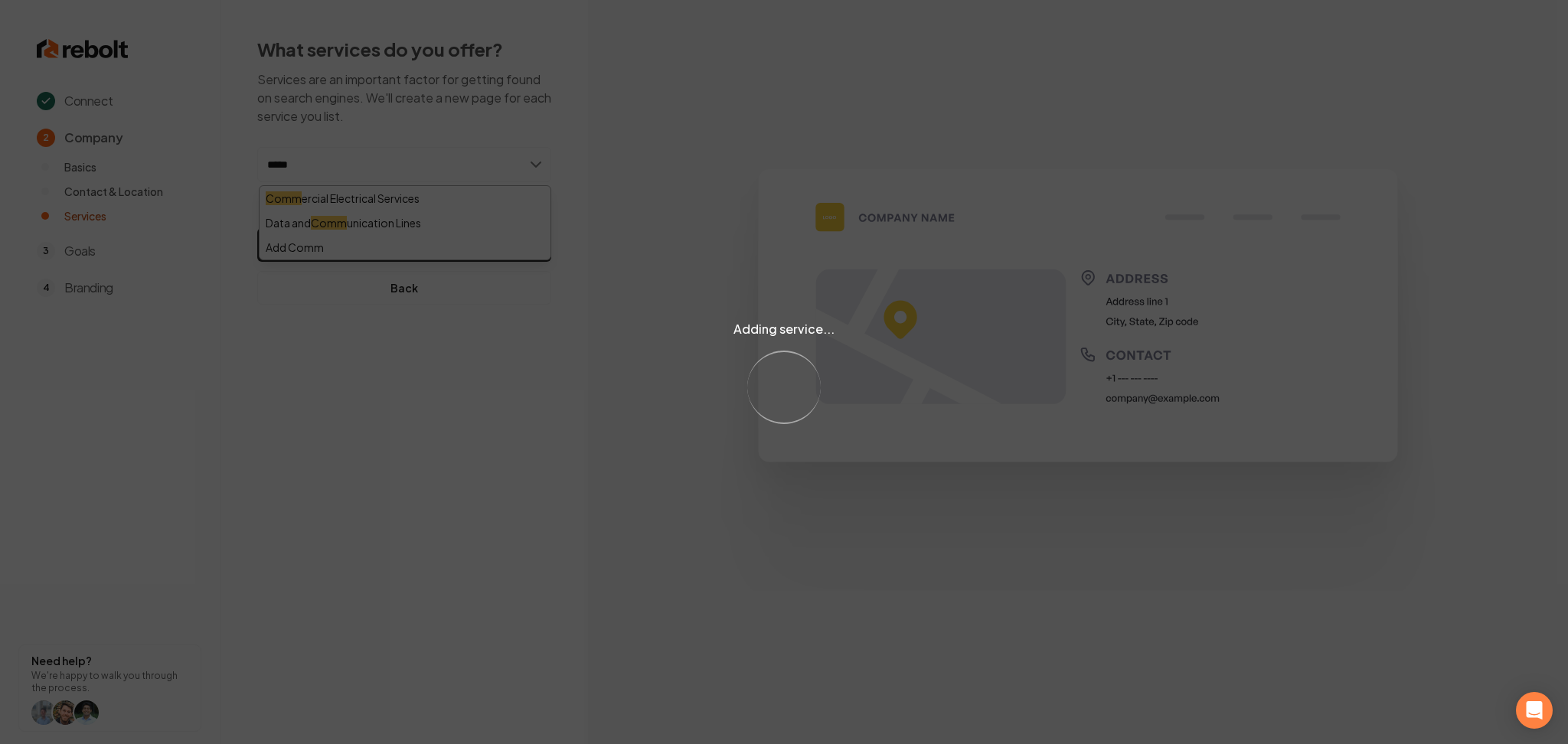
type input "******"
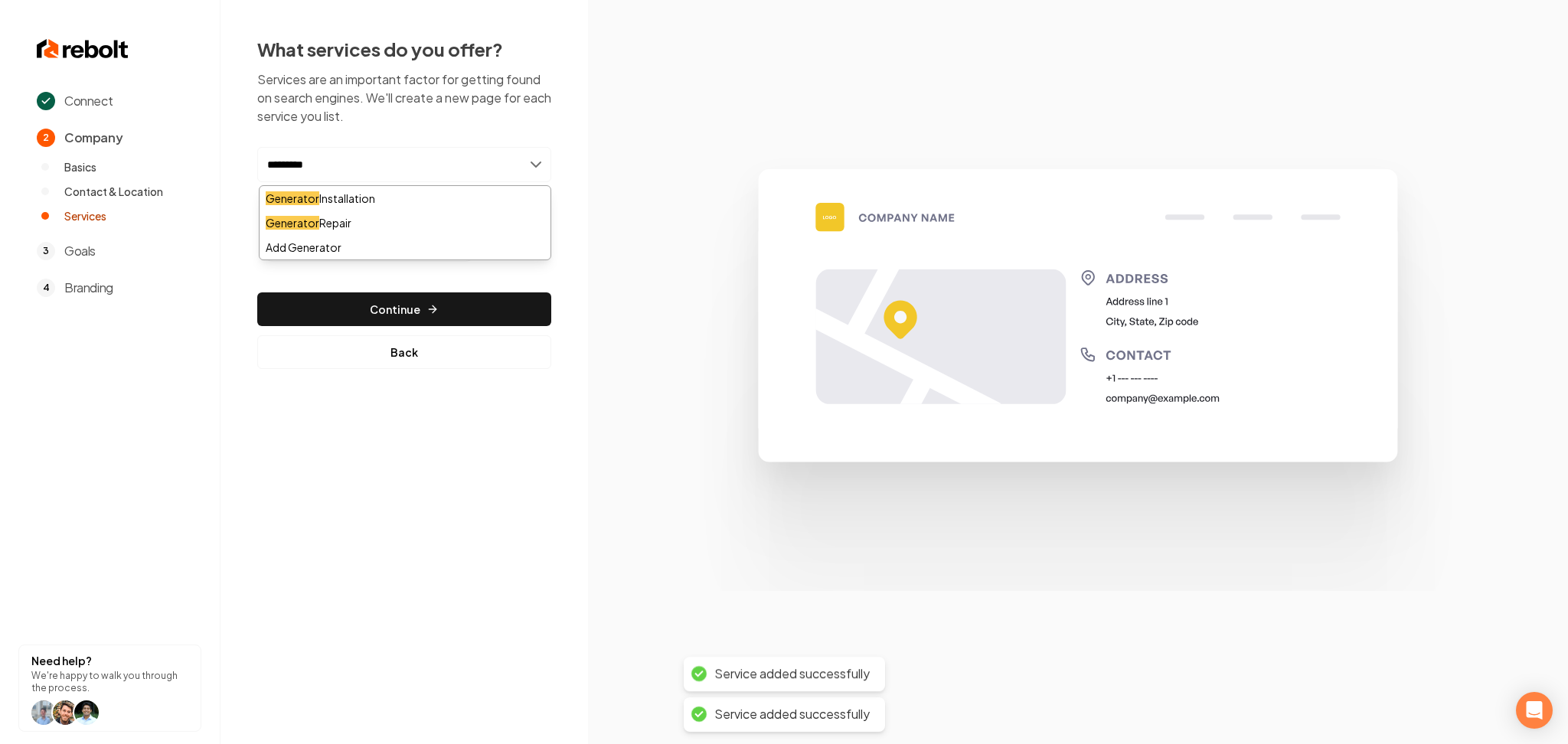
type input "**********"
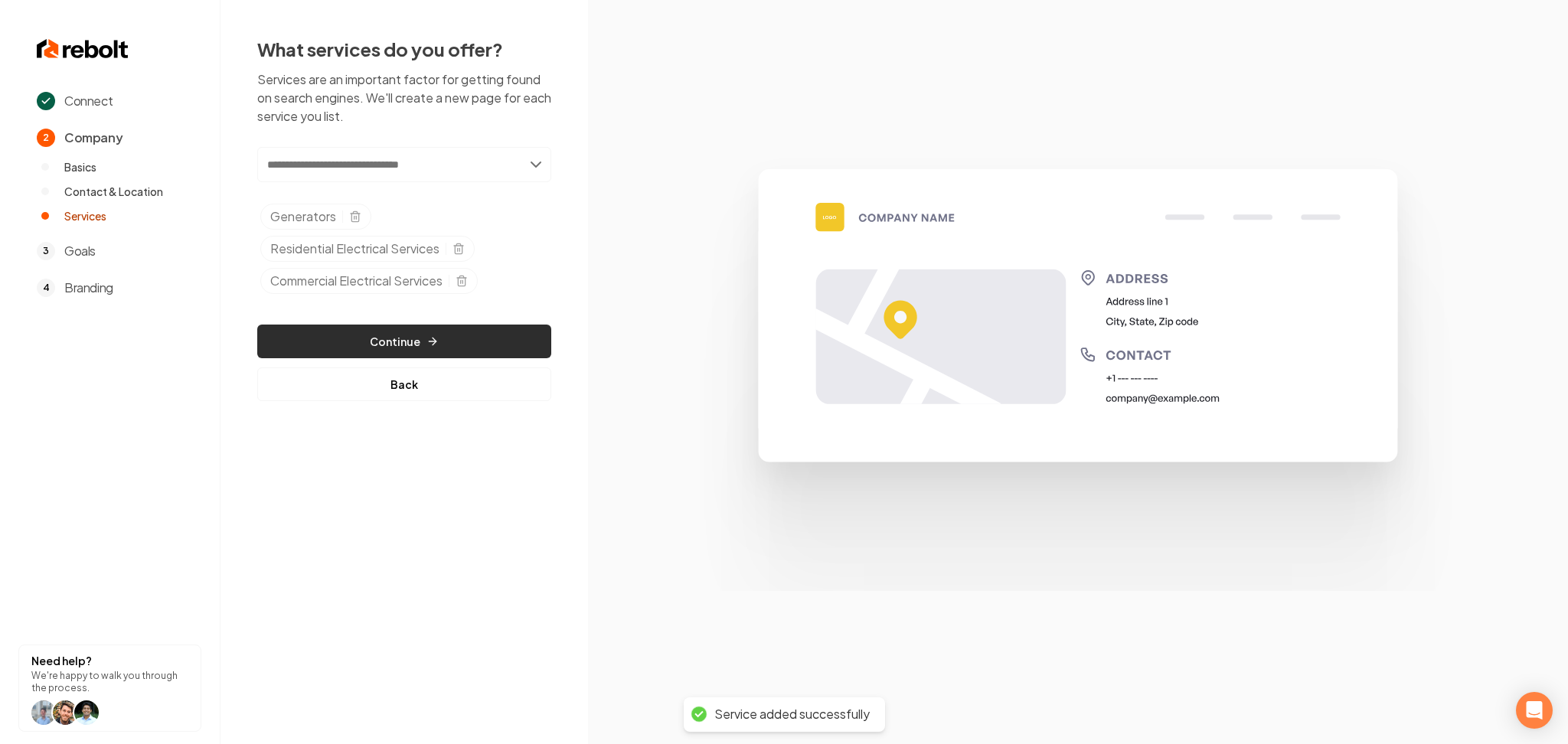
click at [365, 333] on button "Continue" at bounding box center [404, 341] width 294 height 33
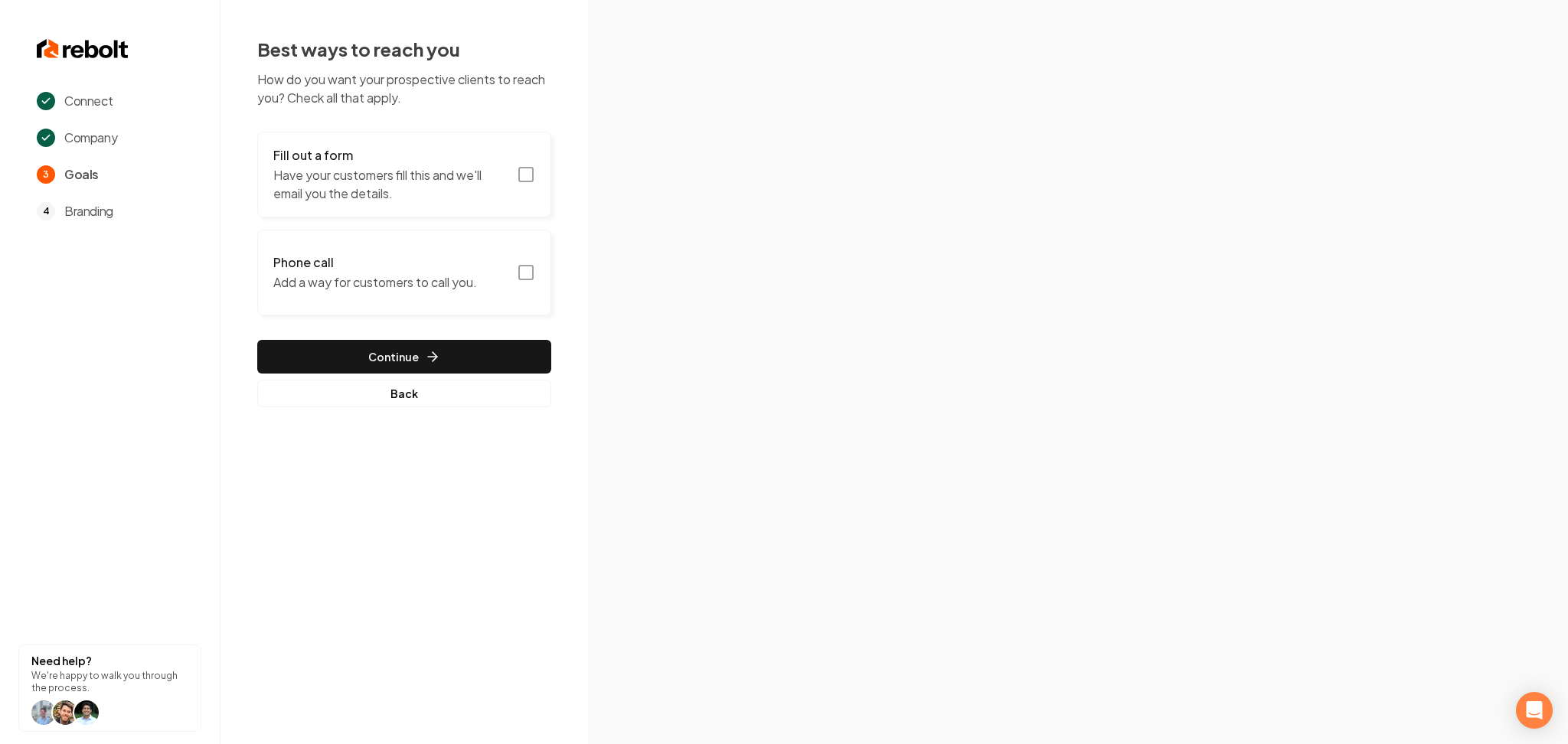
click at [437, 207] on button "Fill out a form Have your customers fill this and we'll email you the details." at bounding box center [404, 175] width 294 height 86
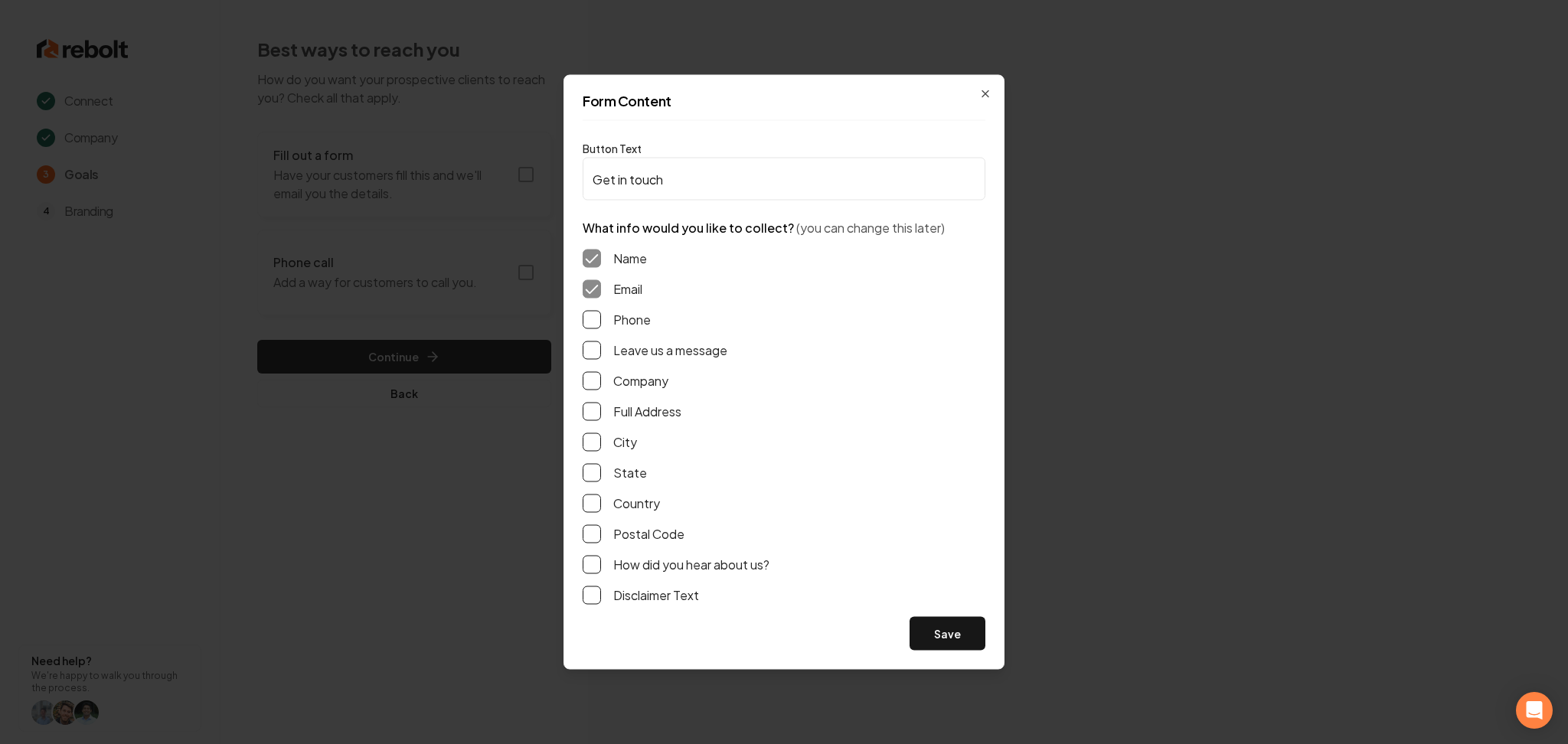
click at [580, 309] on div "Form Content Button Text Get in touch What info would you like to collect? (you…" at bounding box center [784, 372] width 441 height 595
click at [581, 316] on div "Form Content Button Text Get in touch What info would you like to collect? (you…" at bounding box center [784, 372] width 441 height 595
click at [587, 315] on button "Phone" at bounding box center [591, 319] width 18 height 18
click at [588, 358] on button "Leave us a message" at bounding box center [591, 350] width 18 height 18
click at [995, 643] on div "Form Content Button Text Get in touch What info would you like to collect? (you…" at bounding box center [784, 372] width 441 height 595
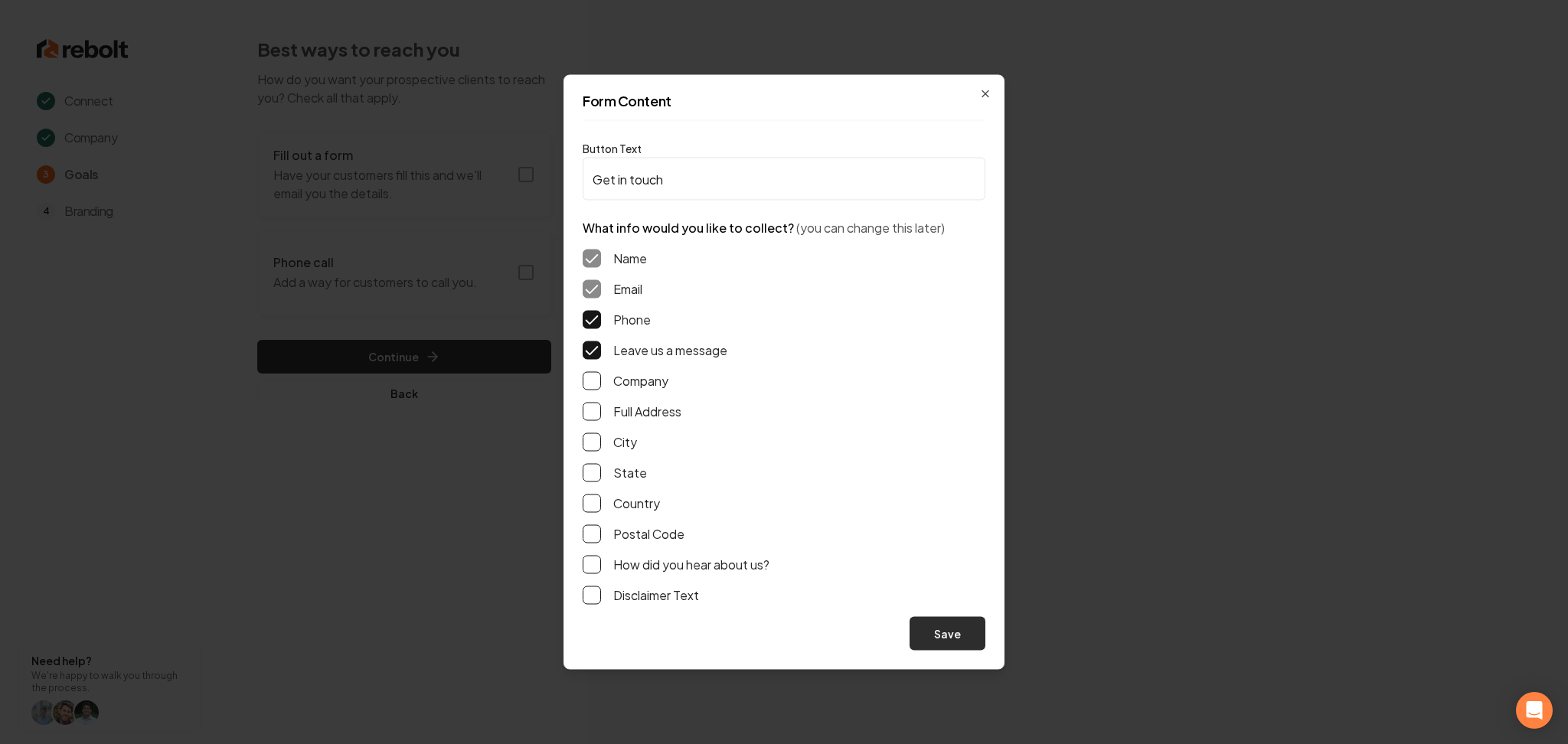
click at [984, 638] on button "Save" at bounding box center [947, 633] width 75 height 33
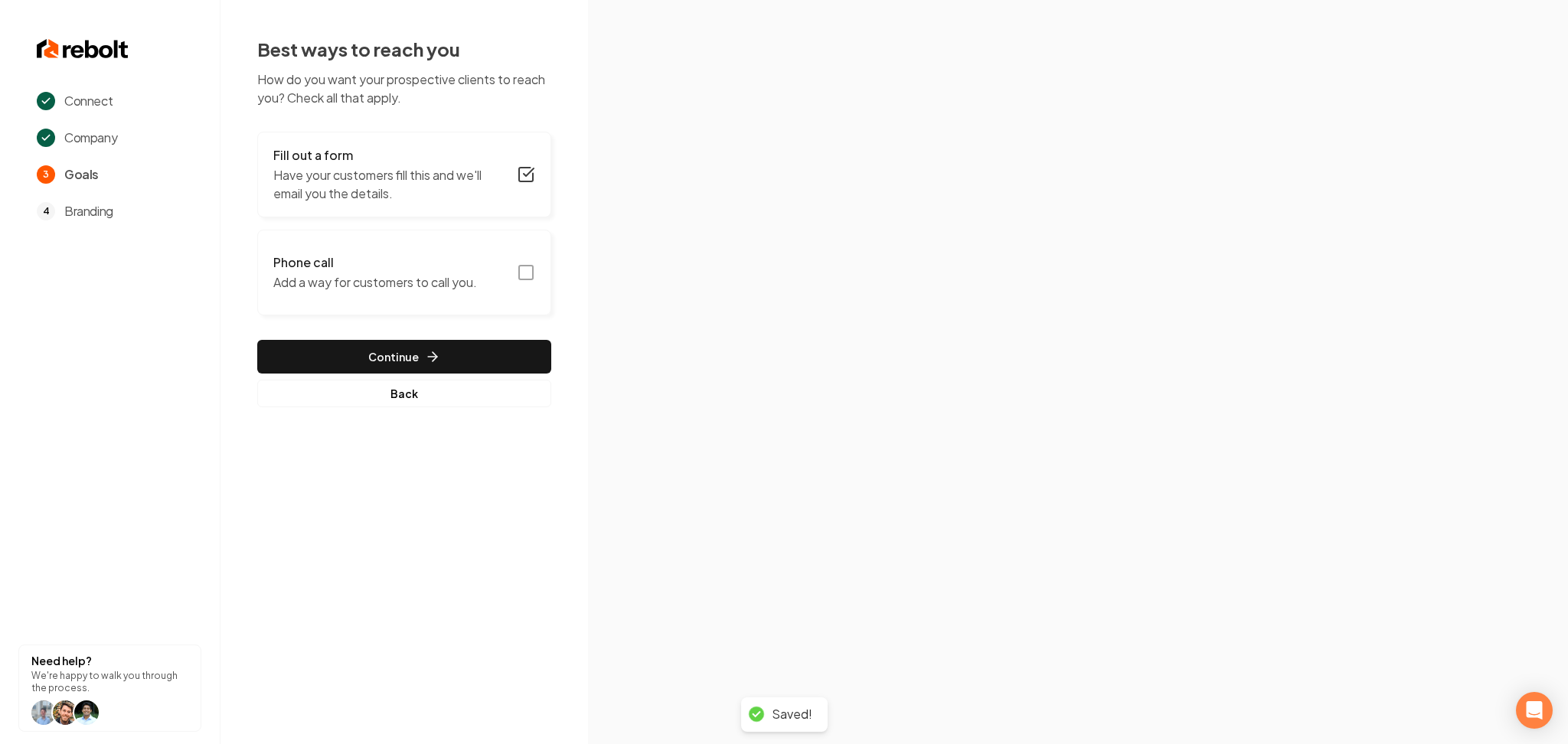
click at [344, 268] on h3 "Phone call" at bounding box center [375, 262] width 204 height 18
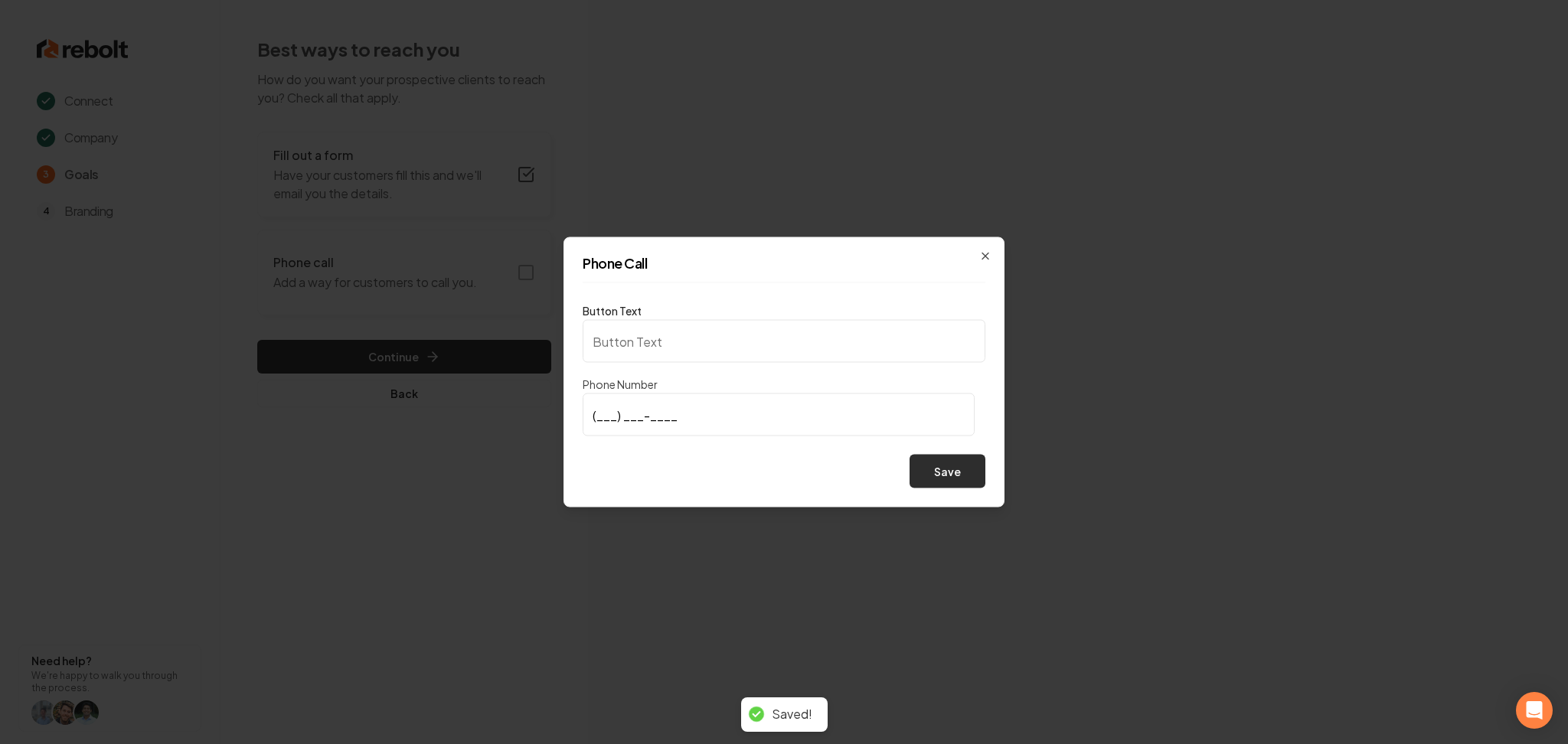
type input "Call us"
type input "(419) 246-7388"
click at [953, 468] on button "Save" at bounding box center [947, 471] width 75 height 33
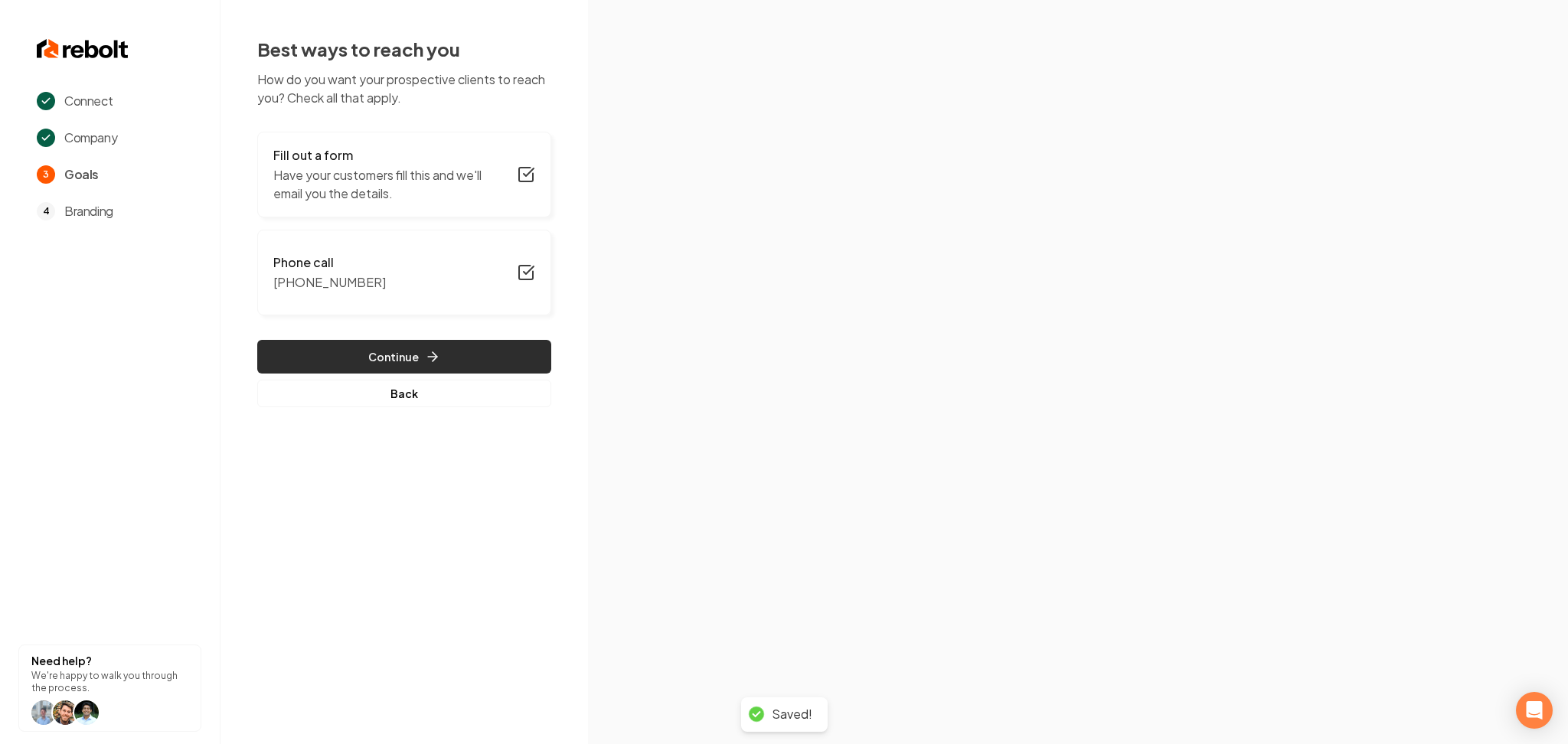
click at [513, 357] on button "Continue" at bounding box center [404, 356] width 294 height 33
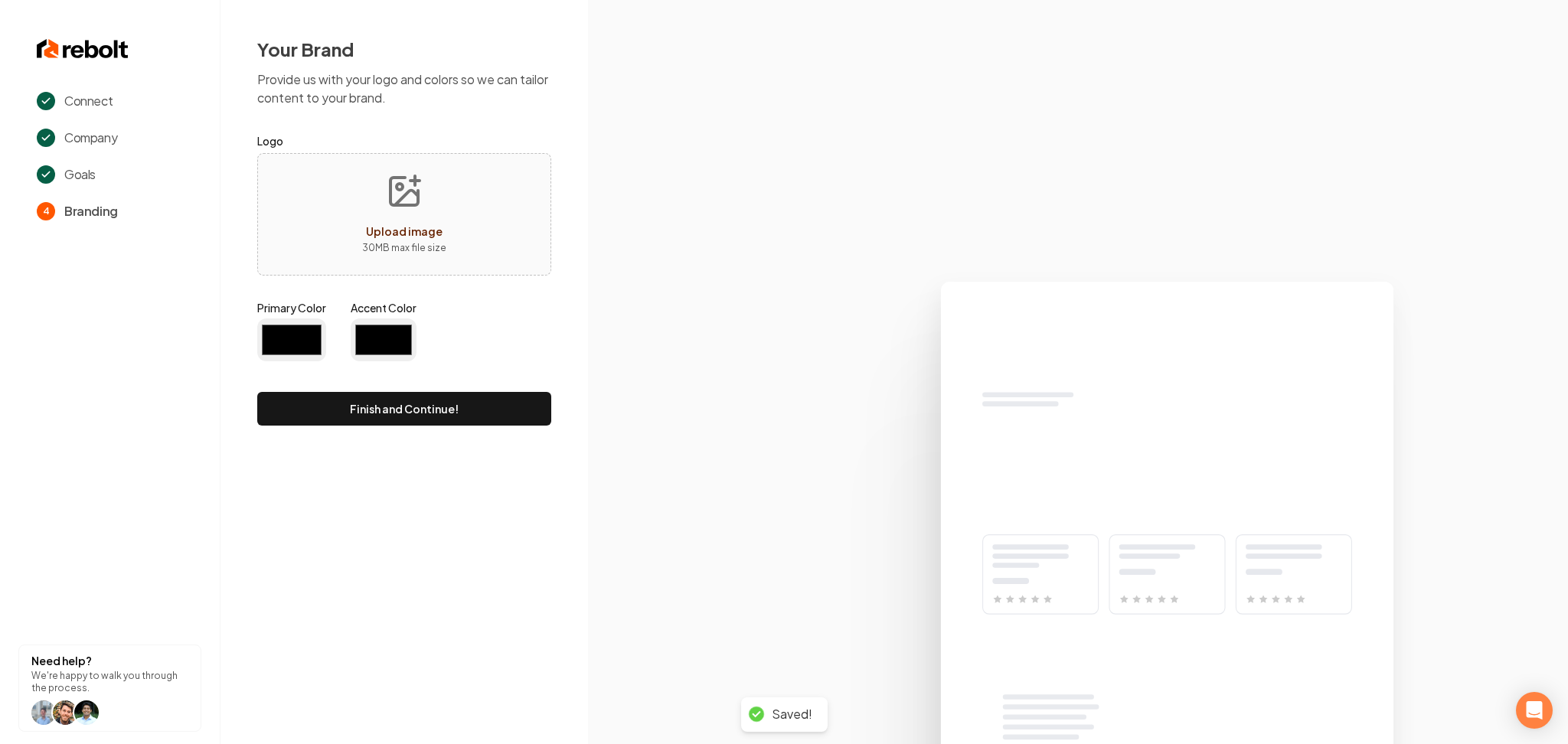
type input "#194d33"
type input "#70be00"
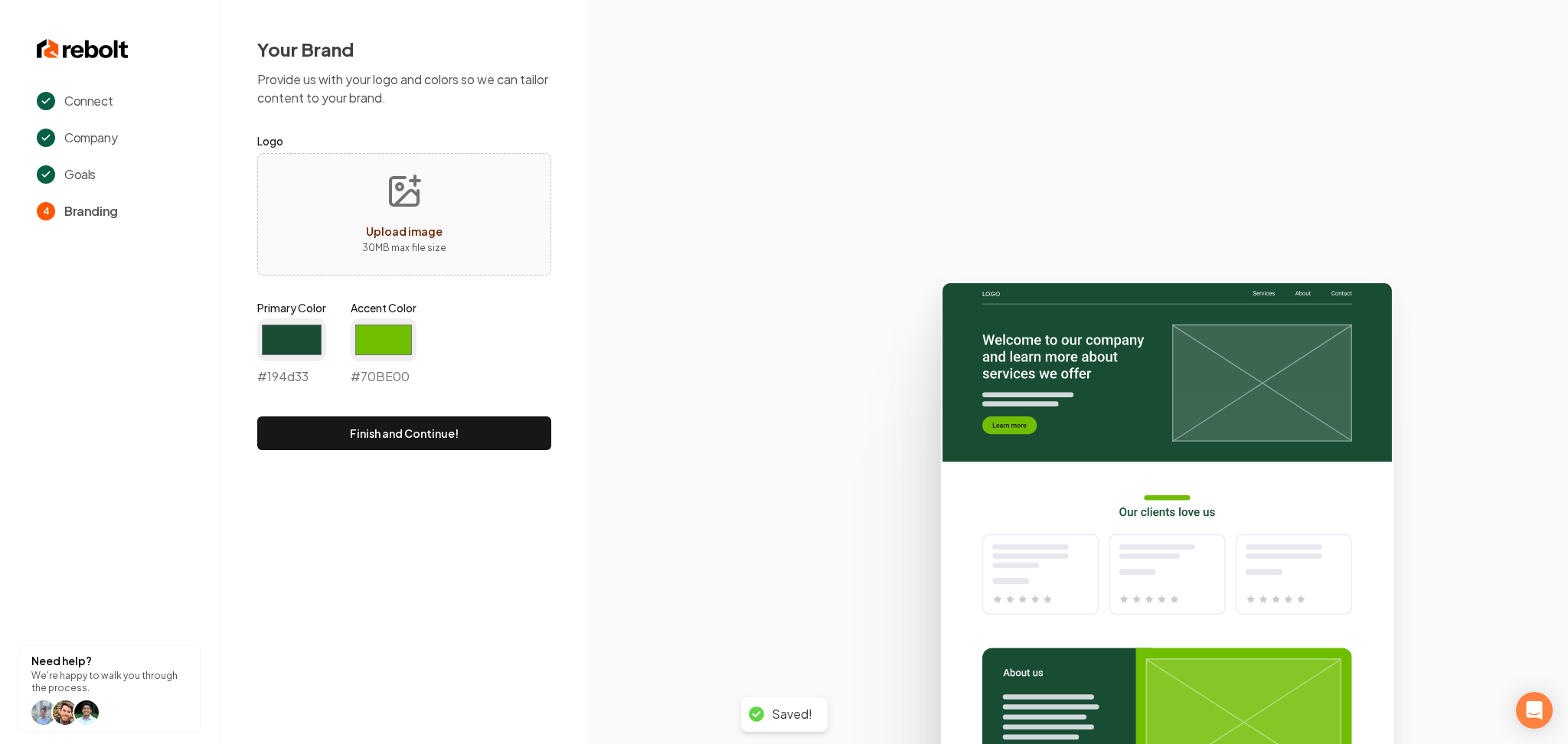
click at [467, 232] on div "Upload image 30 MB max file size" at bounding box center [404, 214] width 294 height 122
type input "**********"
click at [299, 347] on input "#194d33" at bounding box center [291, 339] width 69 height 43
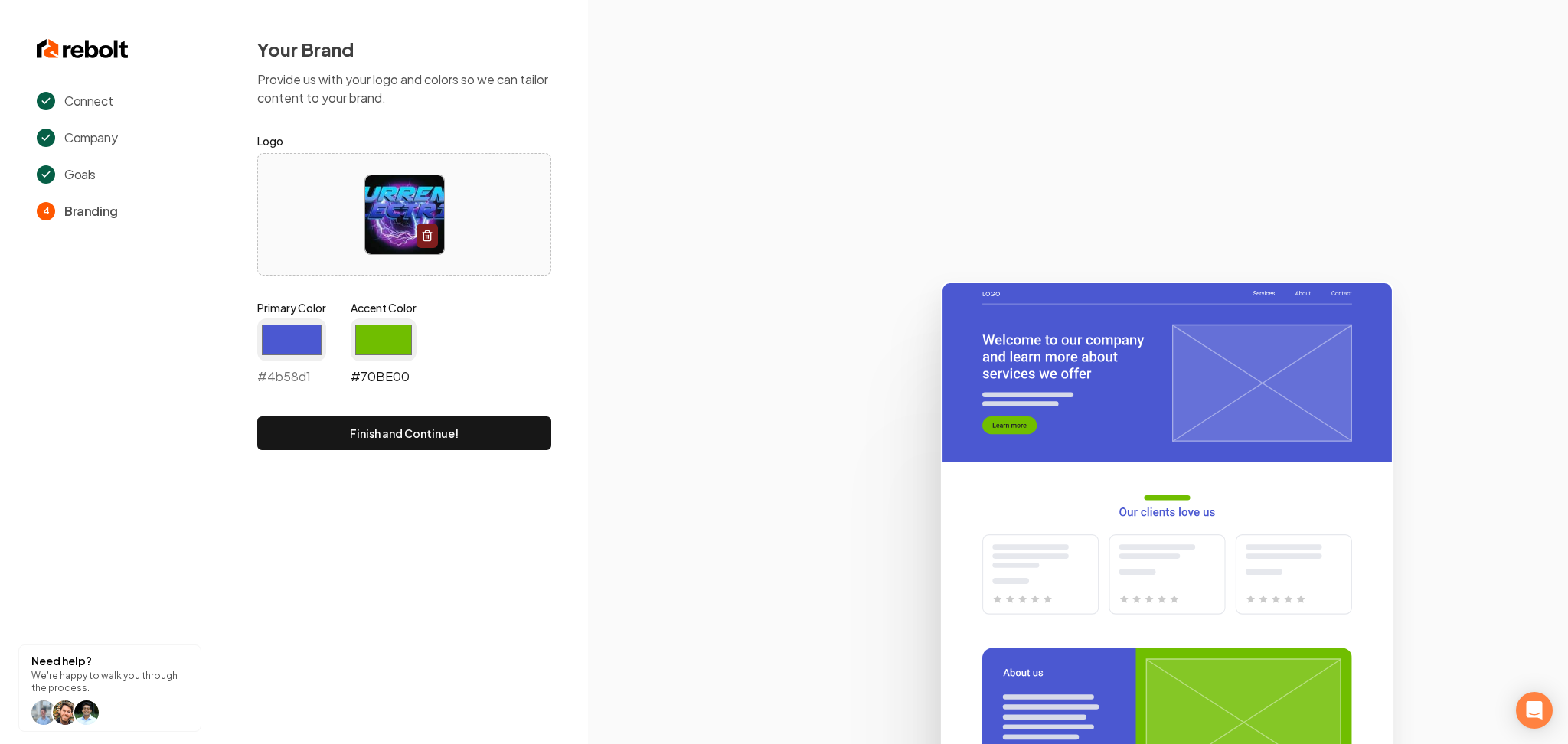
type input "#4b58d1"
drag, startPoint x: 402, startPoint y: 318, endPoint x: 399, endPoint y: 330, distance: 12.4
click at [404, 318] on input "#70be00" at bounding box center [383, 339] width 66 height 43
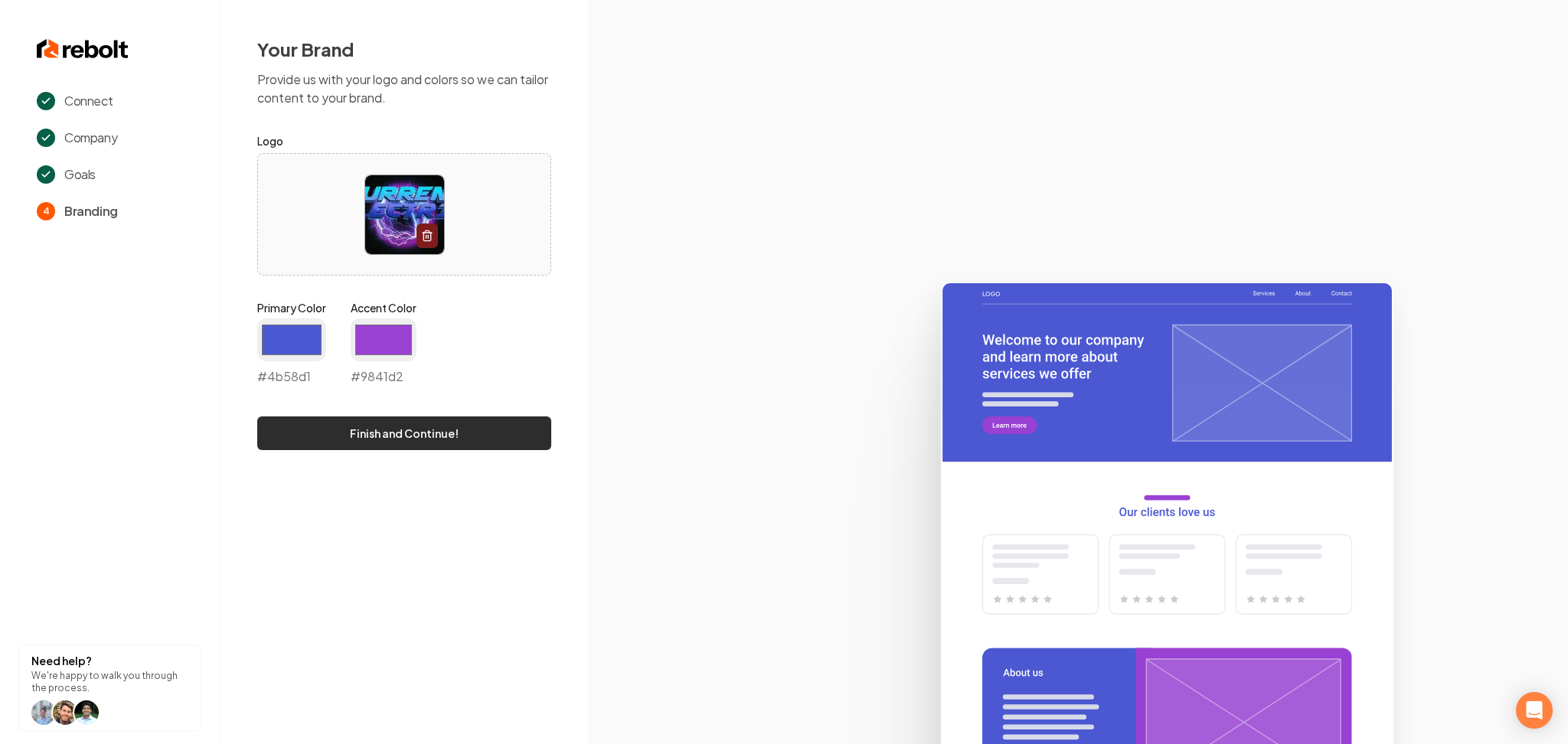
type input "#9841d2"
click at [299, 441] on button "Finish and Continue!" at bounding box center [404, 433] width 294 height 33
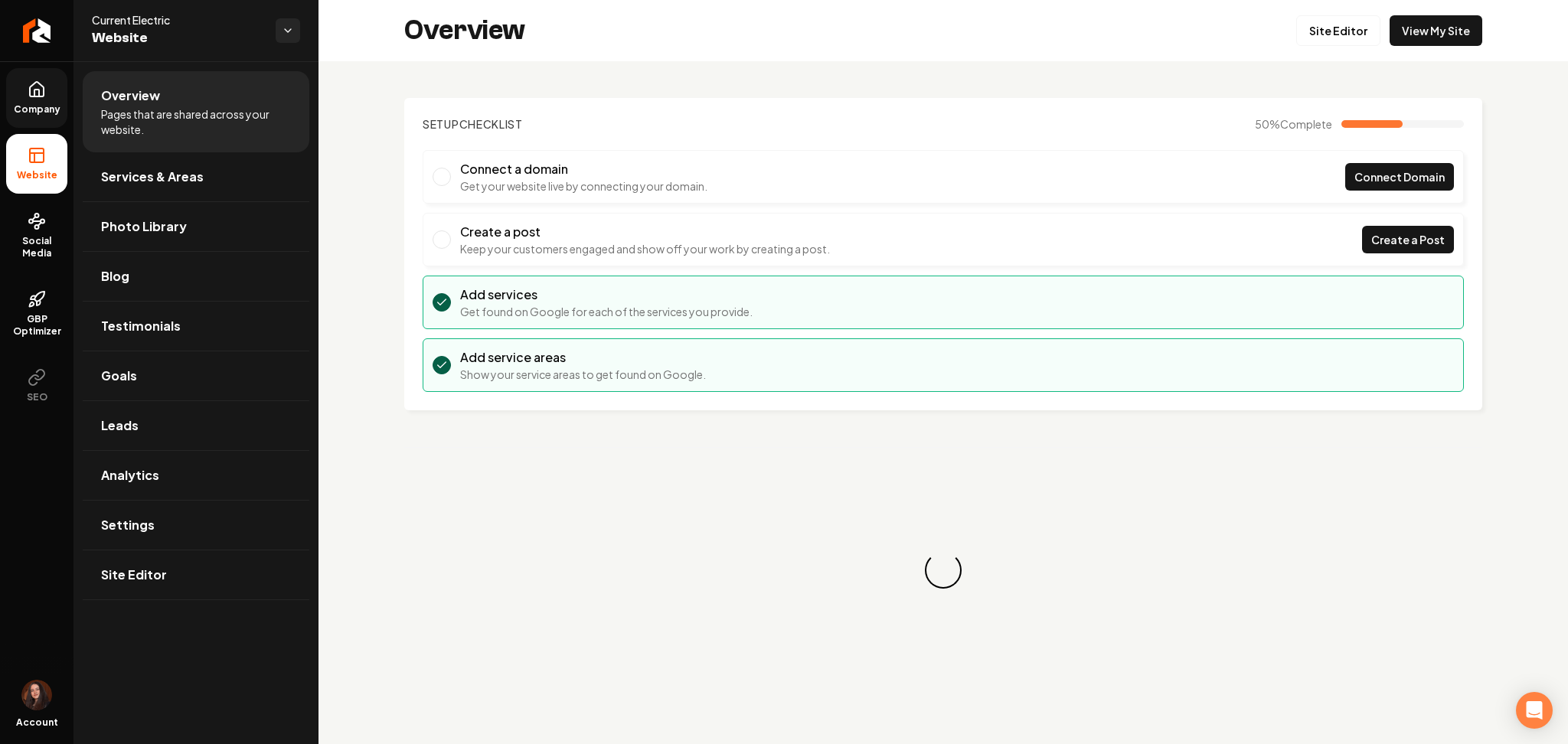
click at [32, 98] on link "Company" at bounding box center [36, 97] width 61 height 60
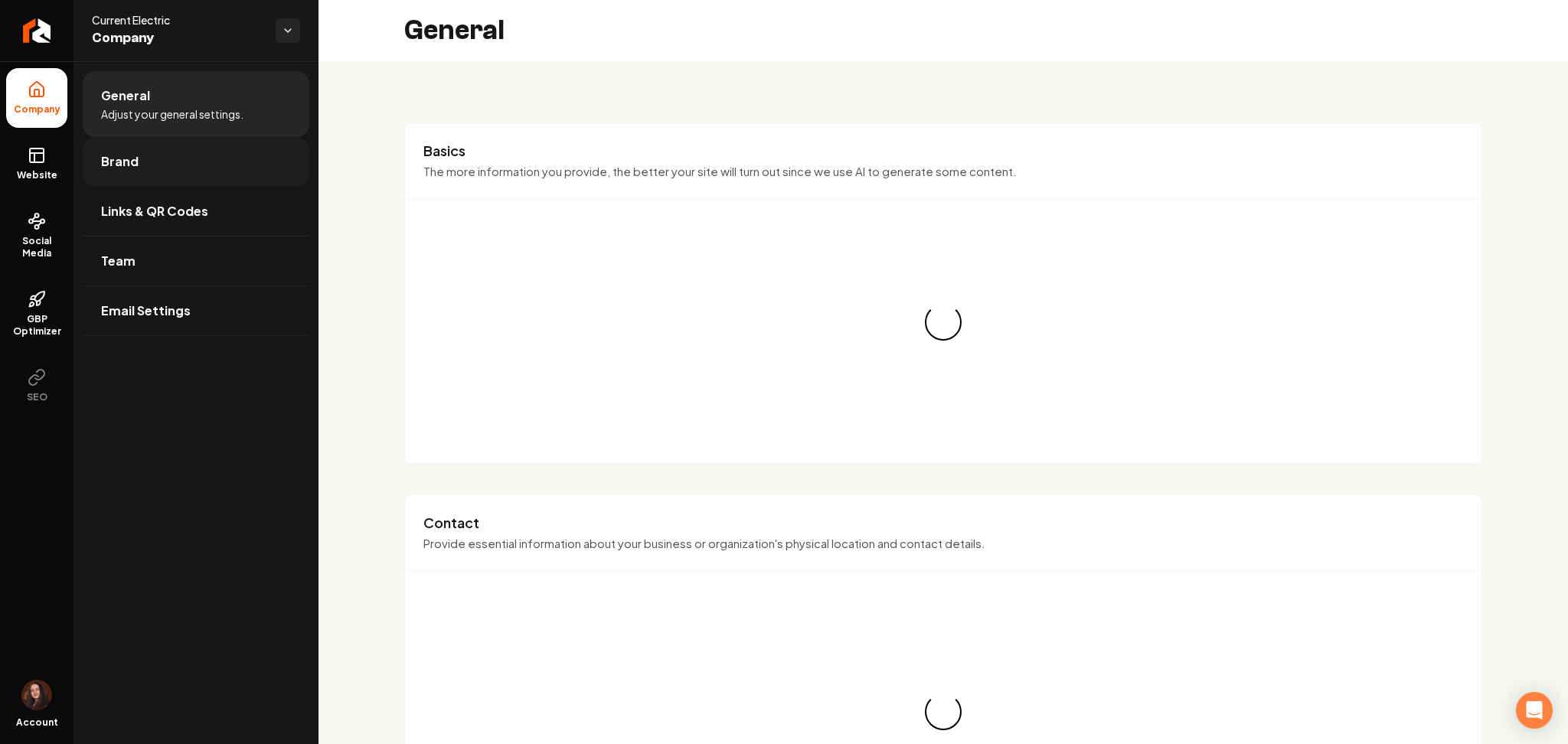
click at [132, 171] on link "Brand" at bounding box center [196, 160] width 226 height 49
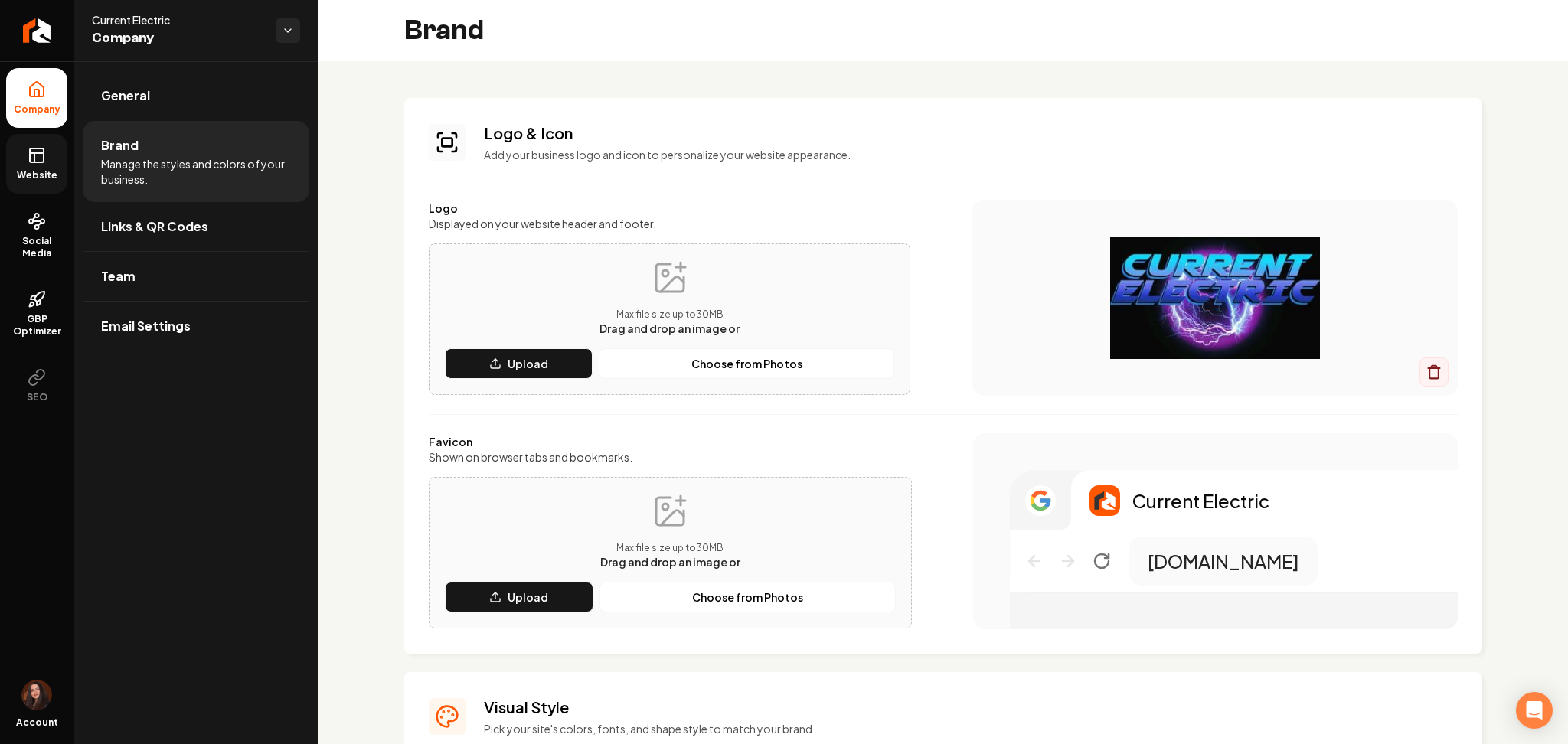
click at [13, 177] on span "Website" at bounding box center [36, 175] width 53 height 12
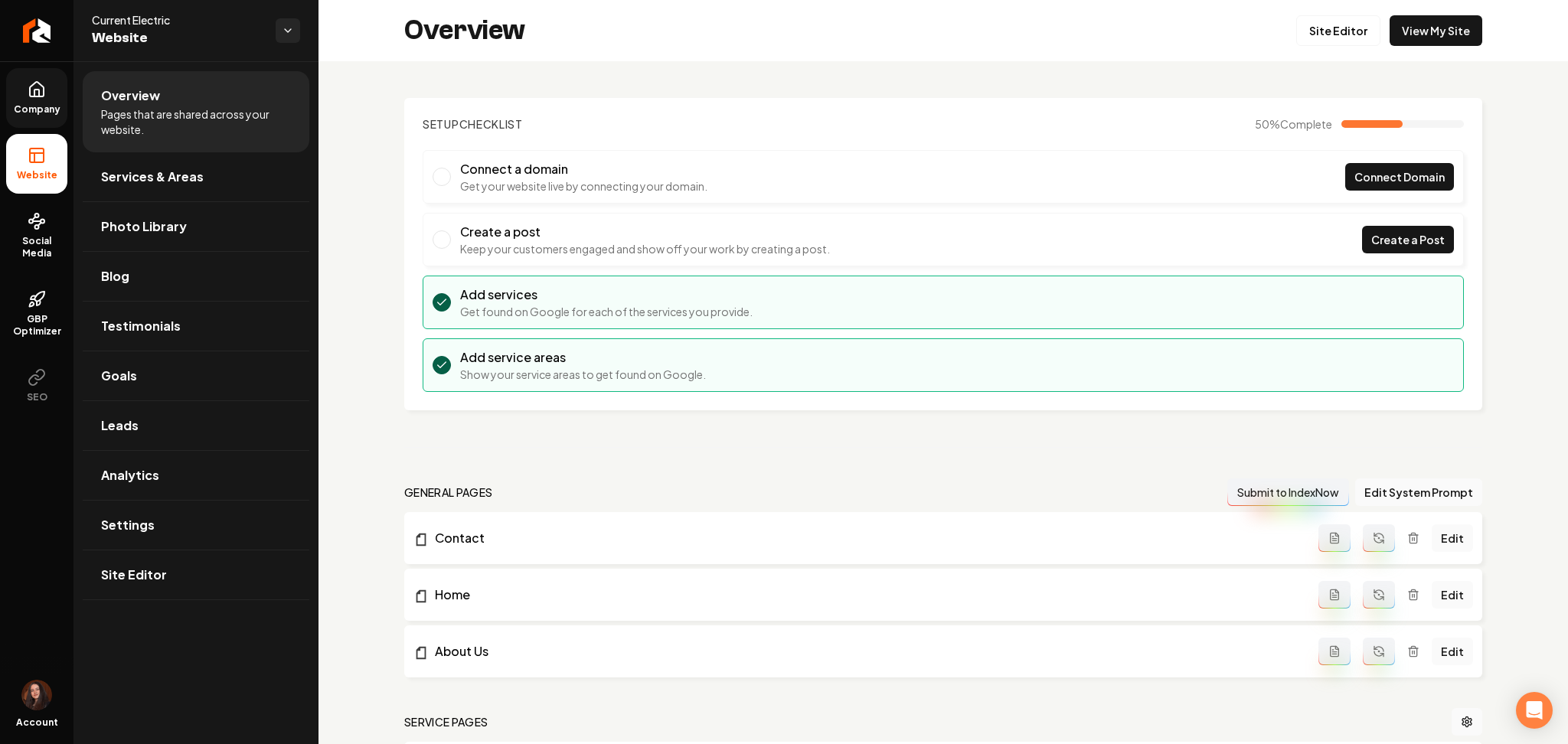
click at [32, 115] on span "Company" at bounding box center [37, 109] width 59 height 12
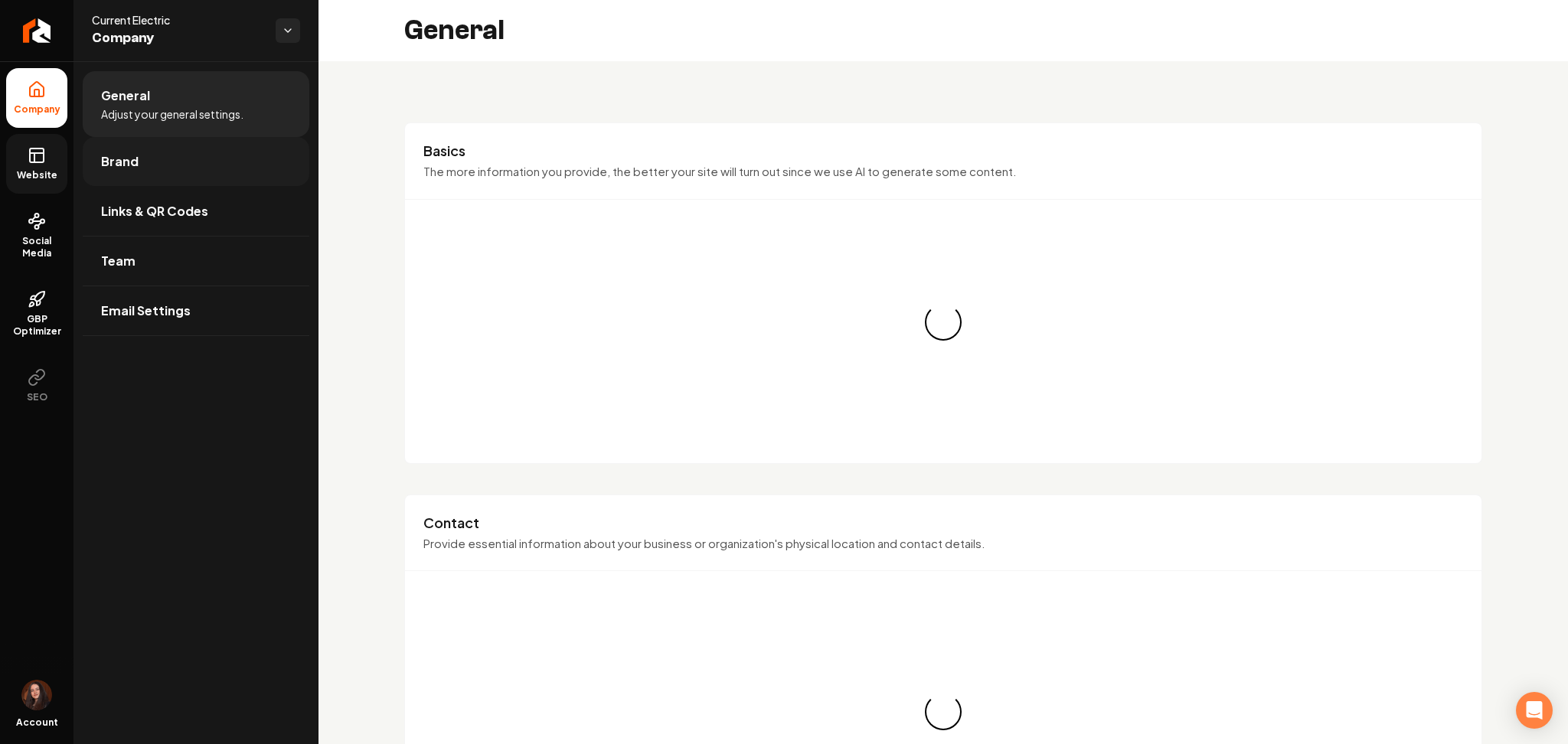
click at [150, 169] on link "Brand" at bounding box center [196, 160] width 226 height 49
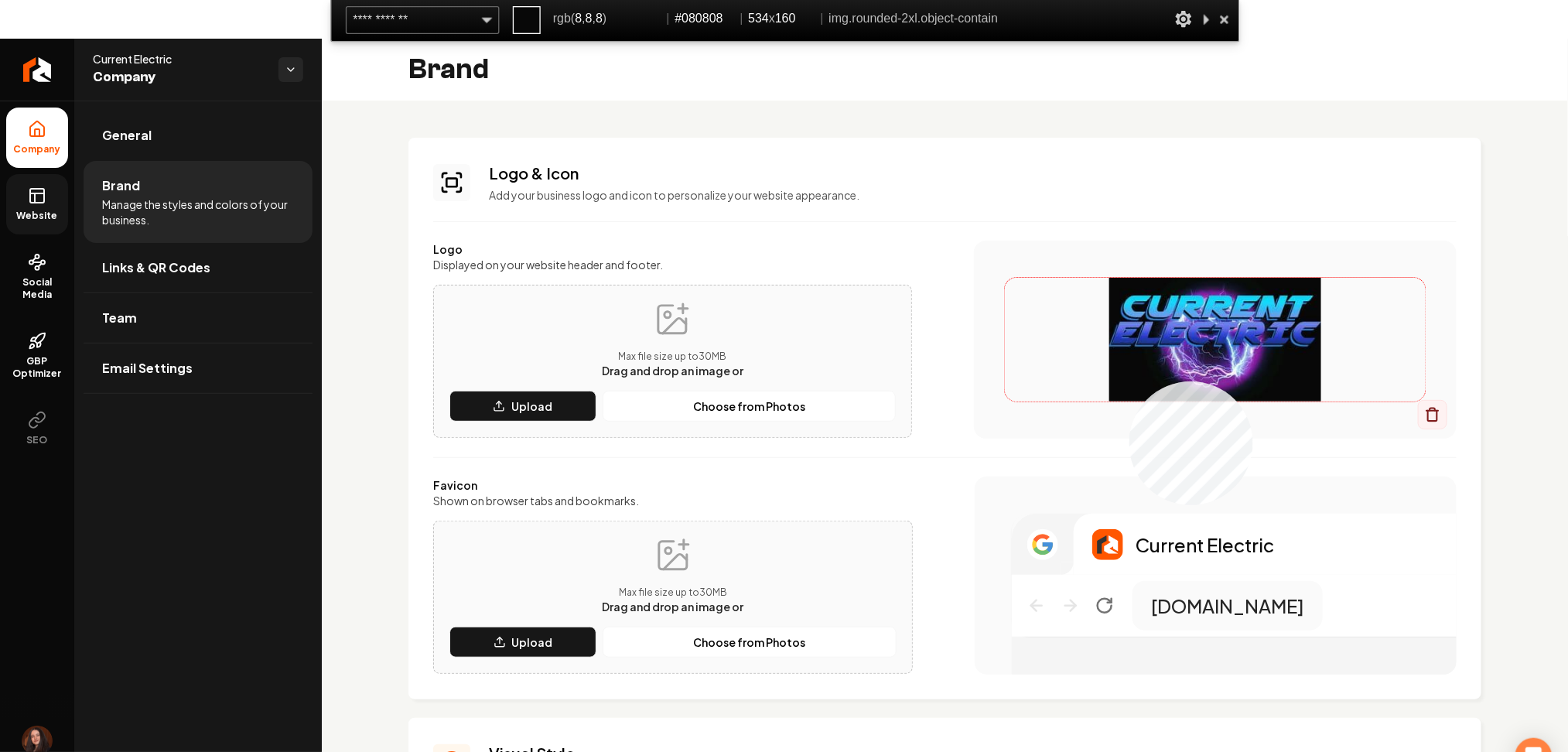
click at [1130, 380] on img "Main content area" at bounding box center [1216, 340] width 421 height 124
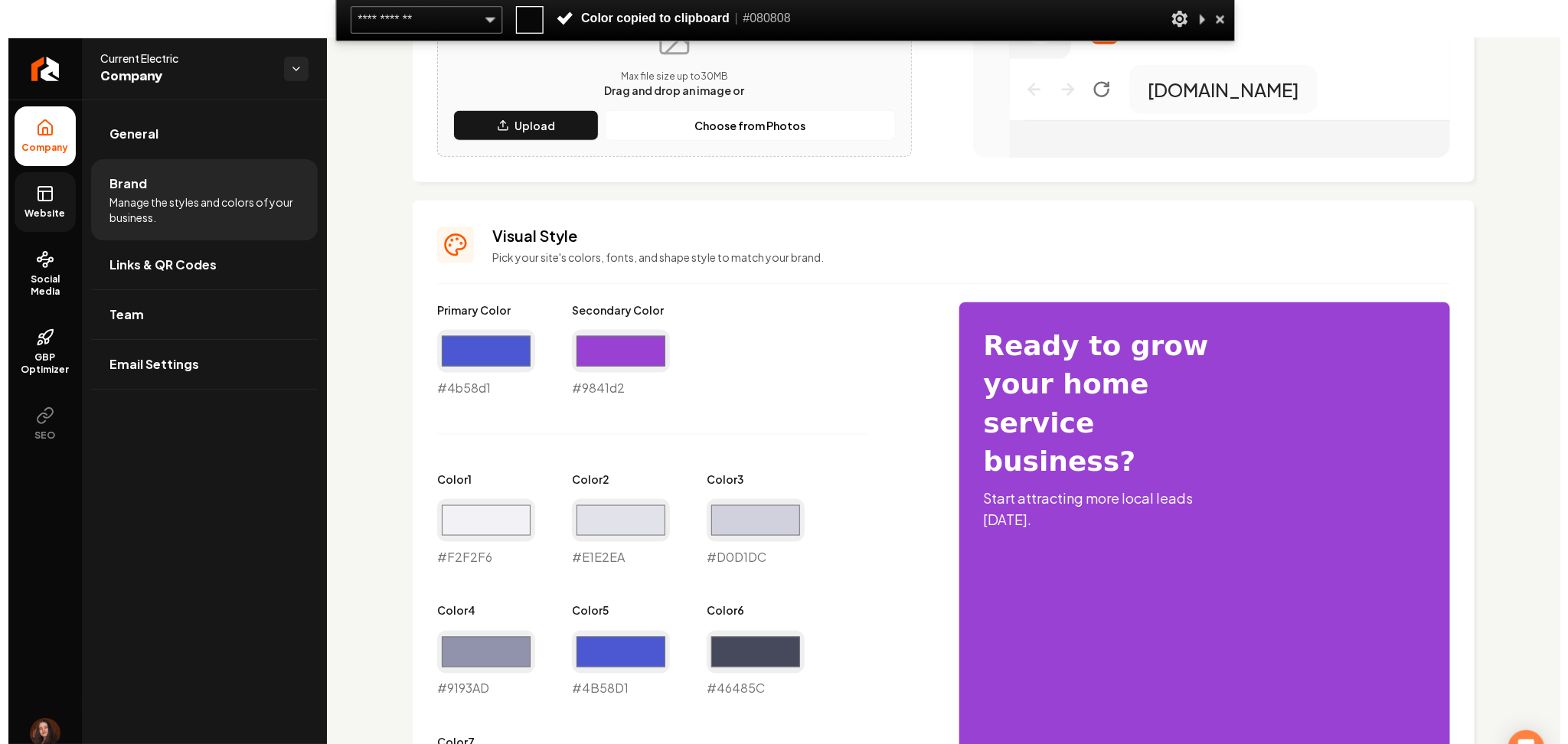
scroll to position [1020, 0]
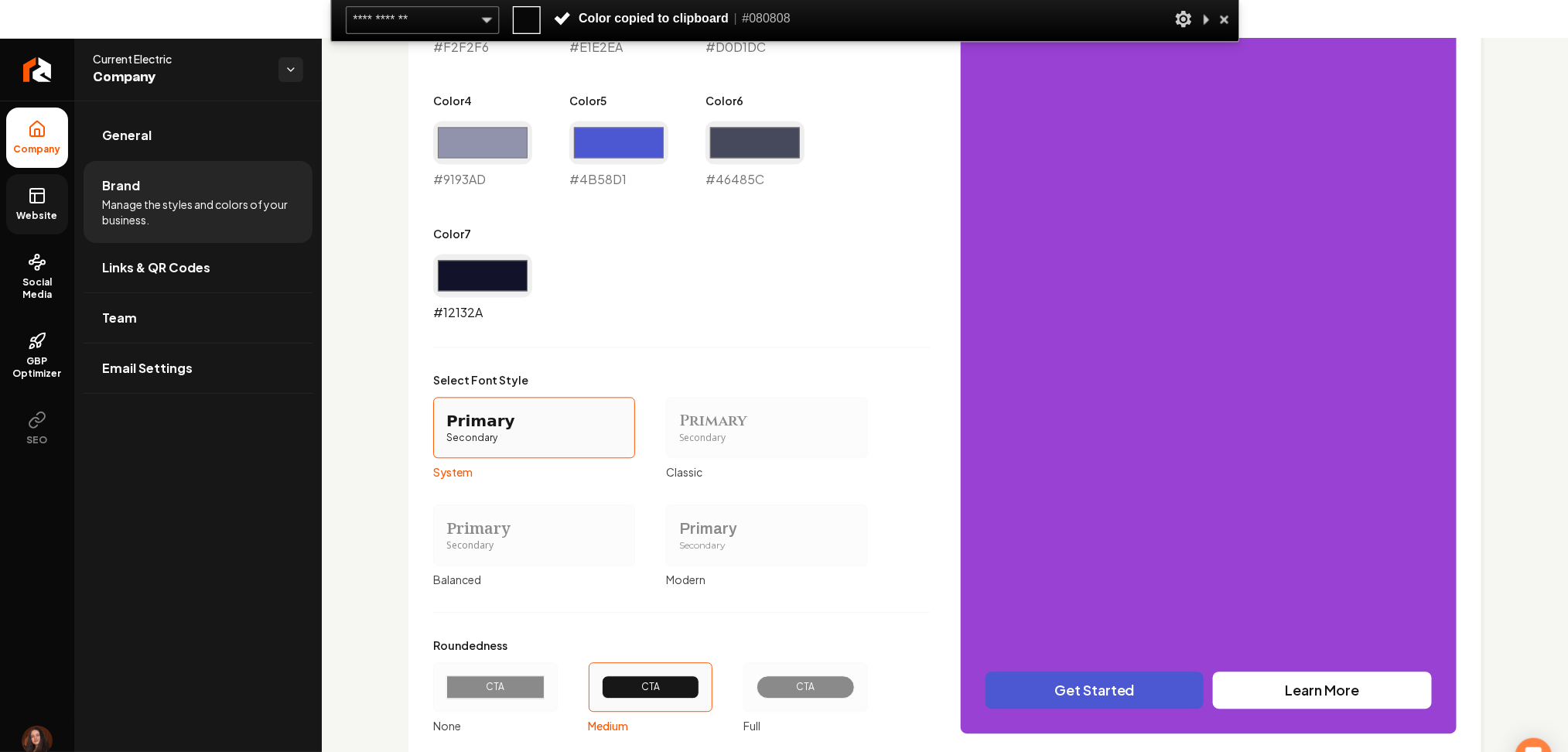
click at [470, 290] on input "#12132a" at bounding box center [483, 276] width 99 height 43
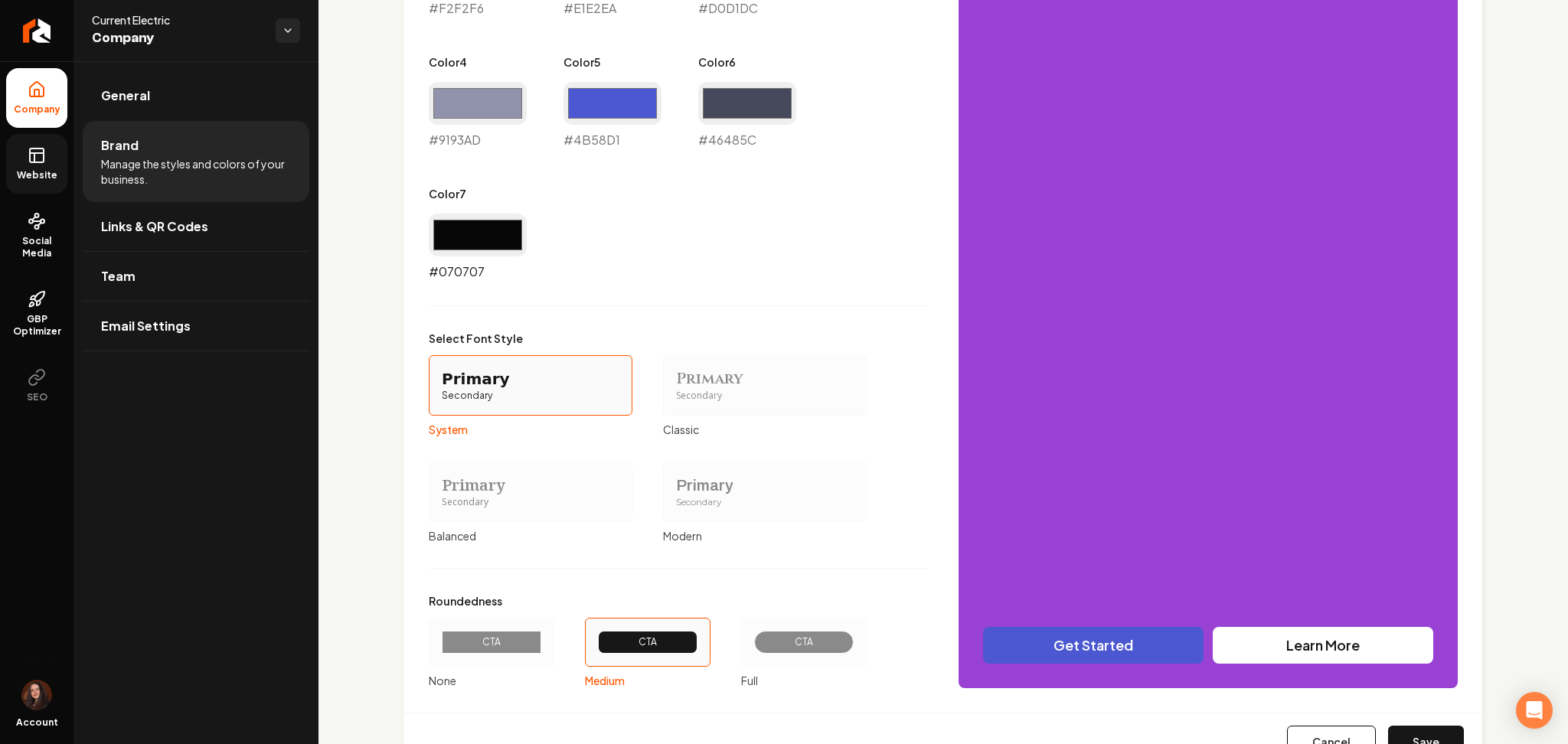
type input "#070707"
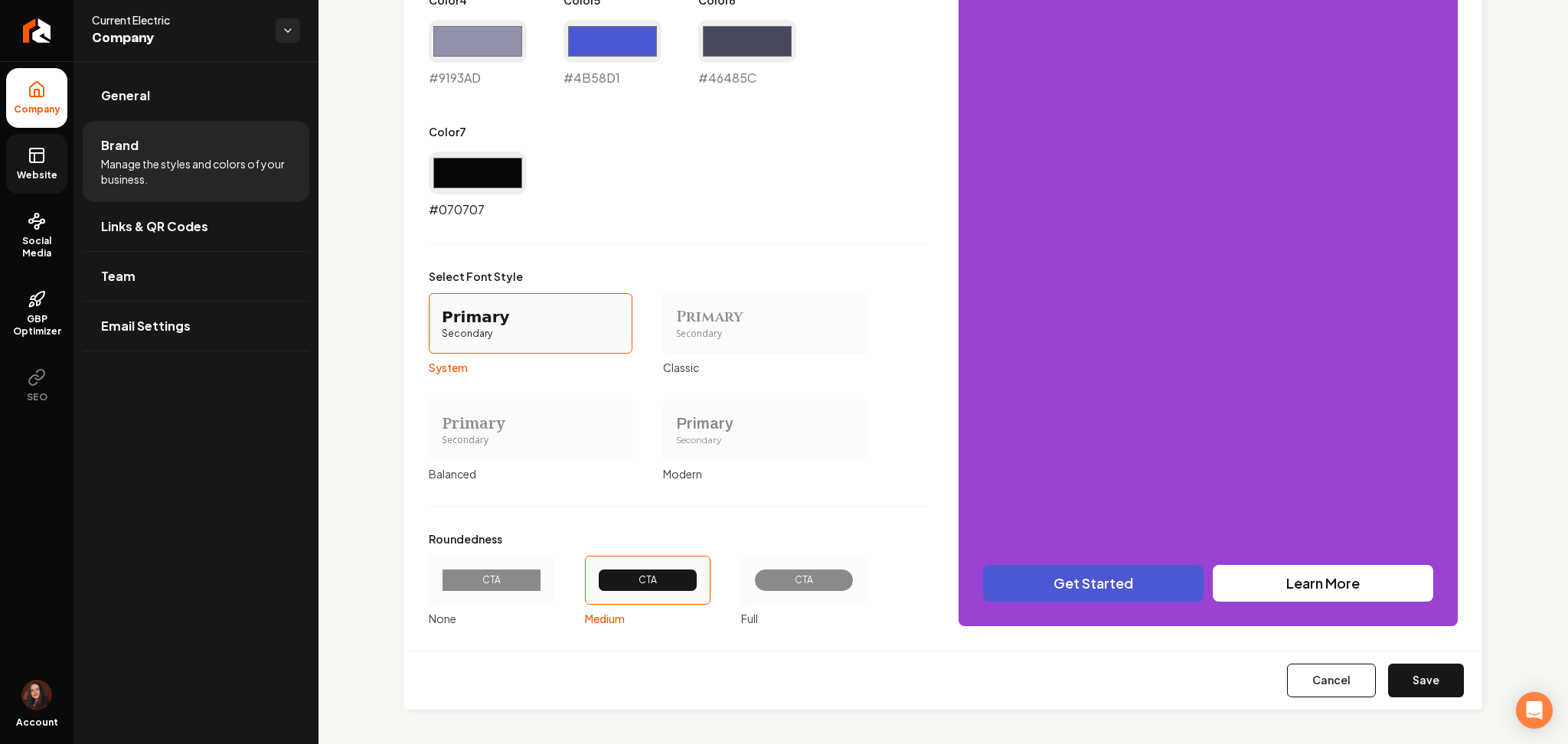
scroll to position [1084, 0]
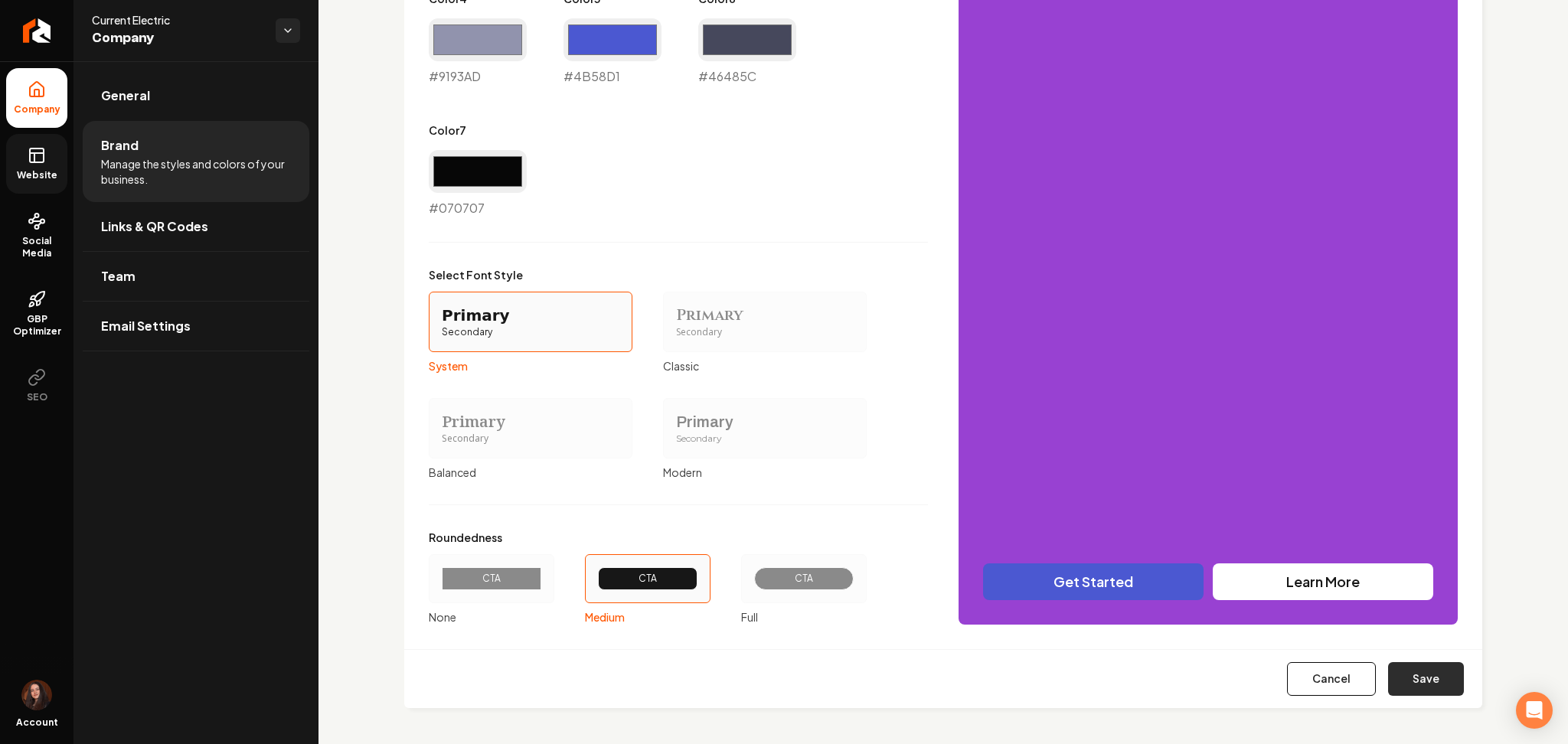
click at [1405, 671] on button "Save" at bounding box center [1426, 678] width 75 height 33
type input "#f2f2f6"
type input "#e1e2ea"
type input "#d0d1dc"
type input "#9193ad"
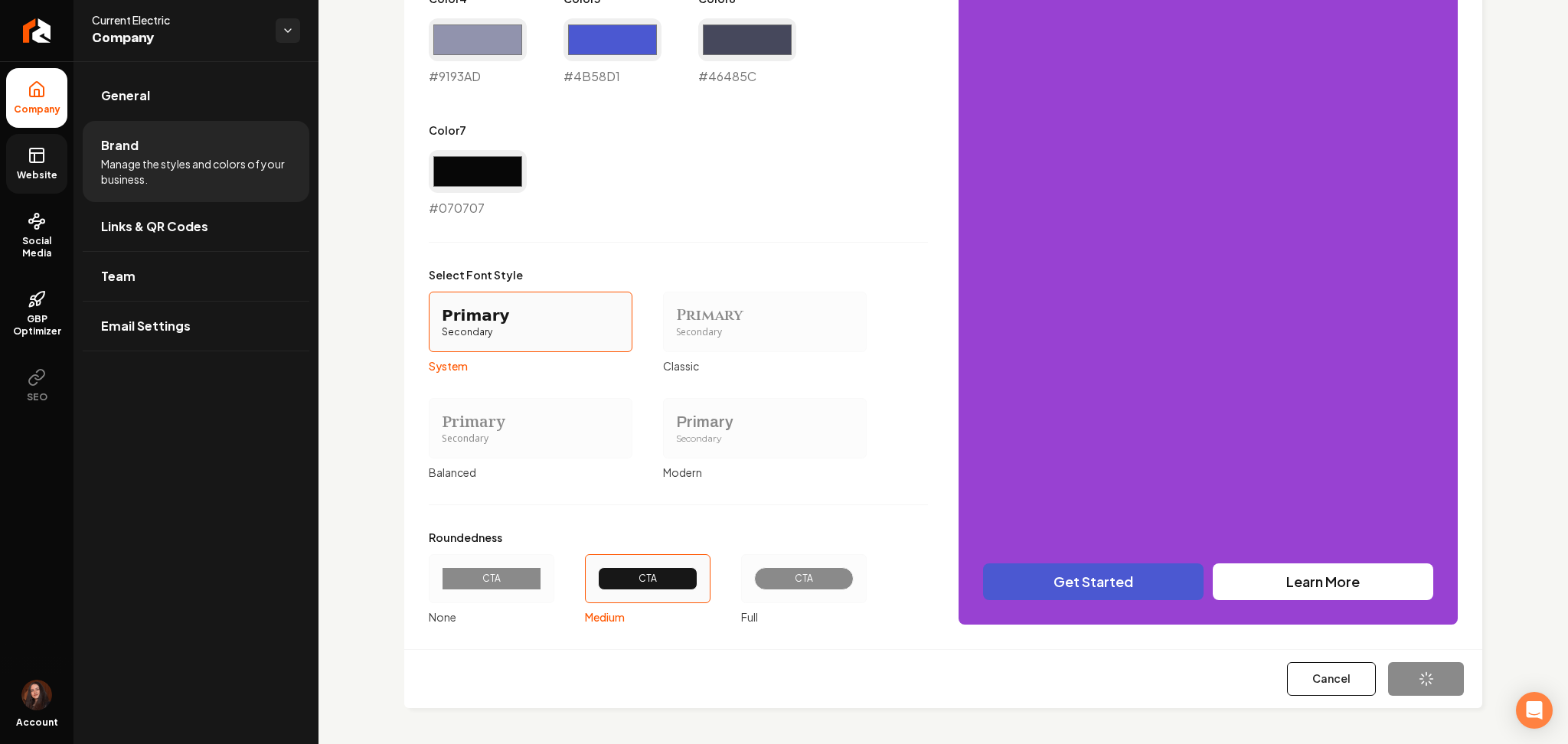
type input "#4b58d1"
type input "#46485c"
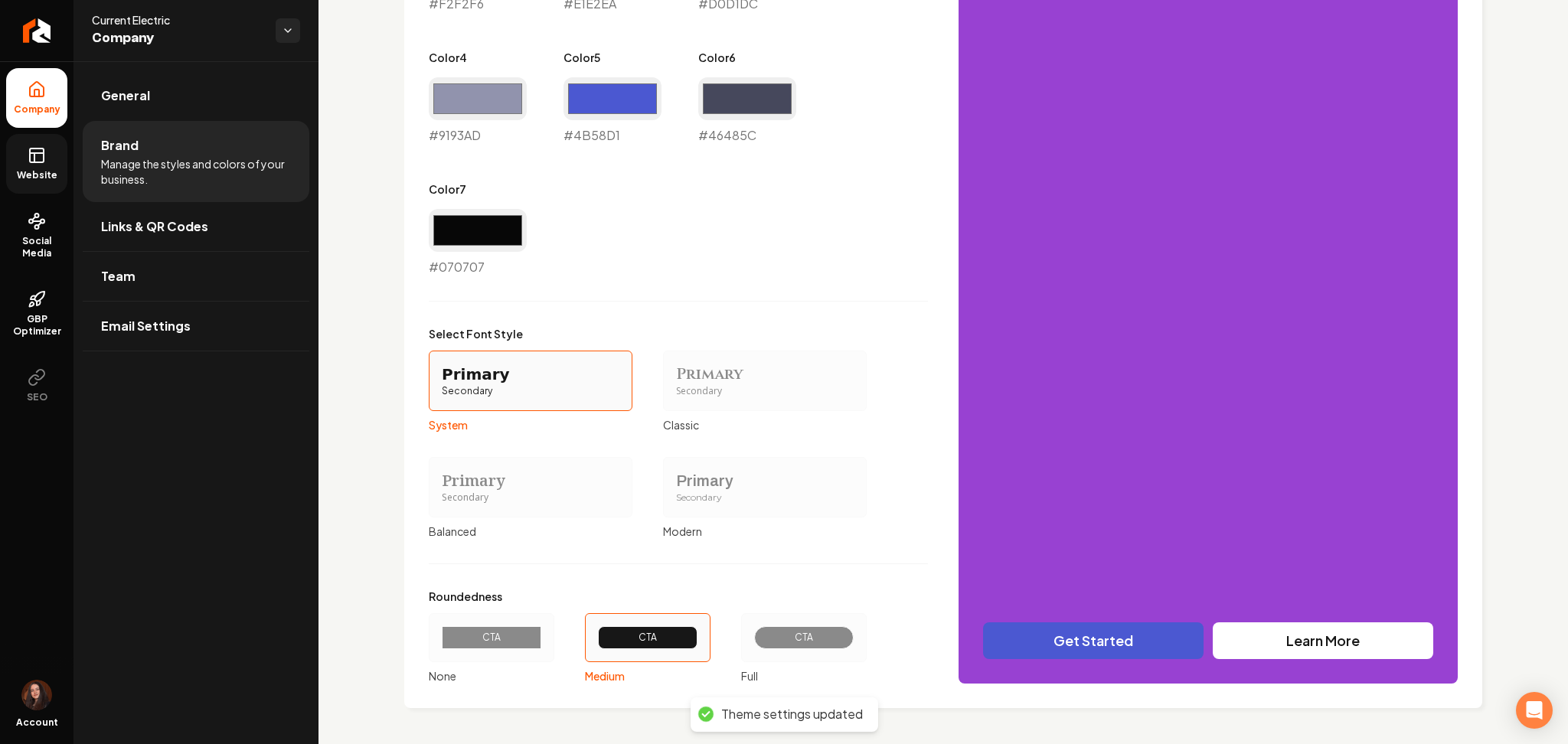
click at [843, 634] on div "CTA" at bounding box center [804, 637] width 99 height 23
click at [753, 634] on button "CTA Full" at bounding box center [746, 637] width 12 height 12
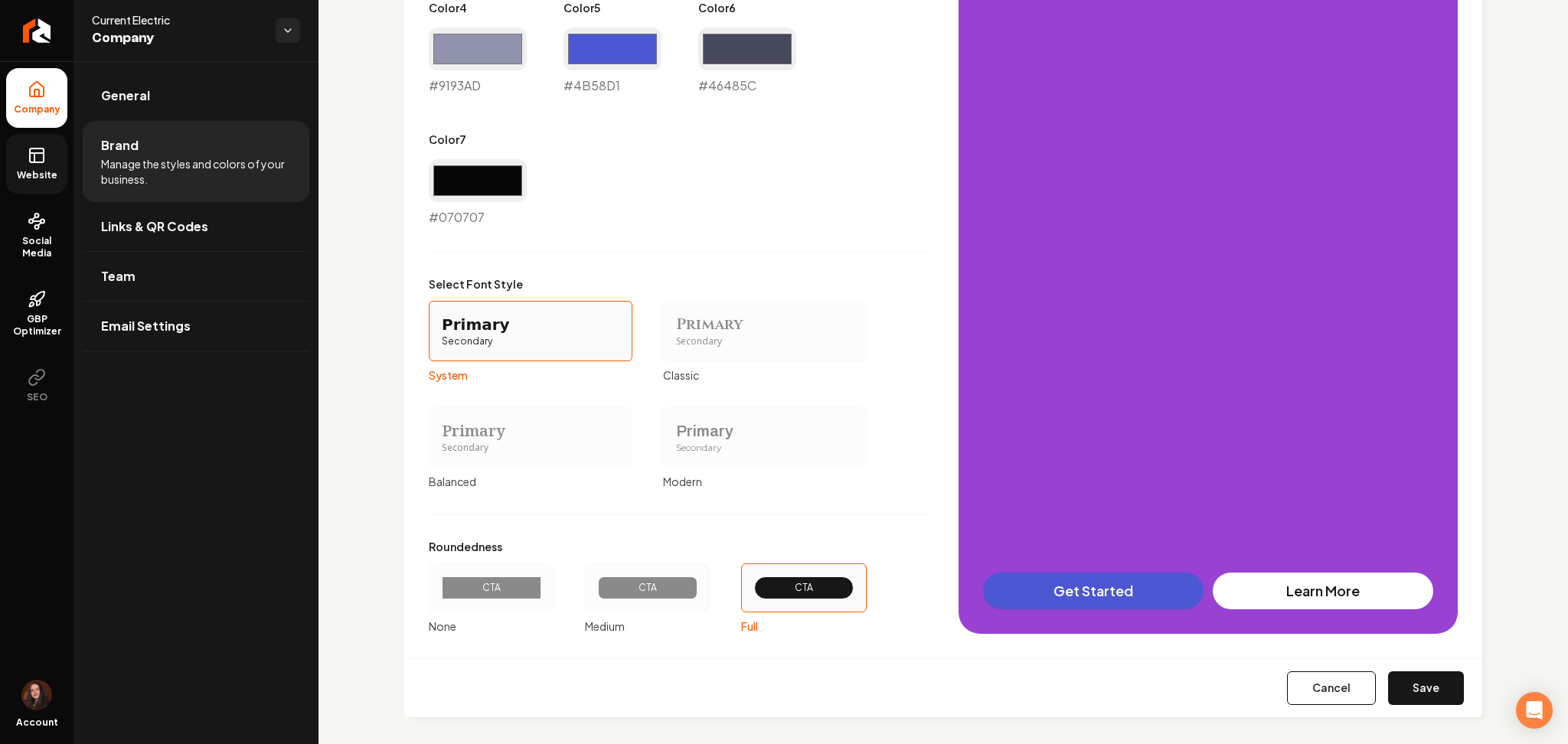
scroll to position [1084, 0]
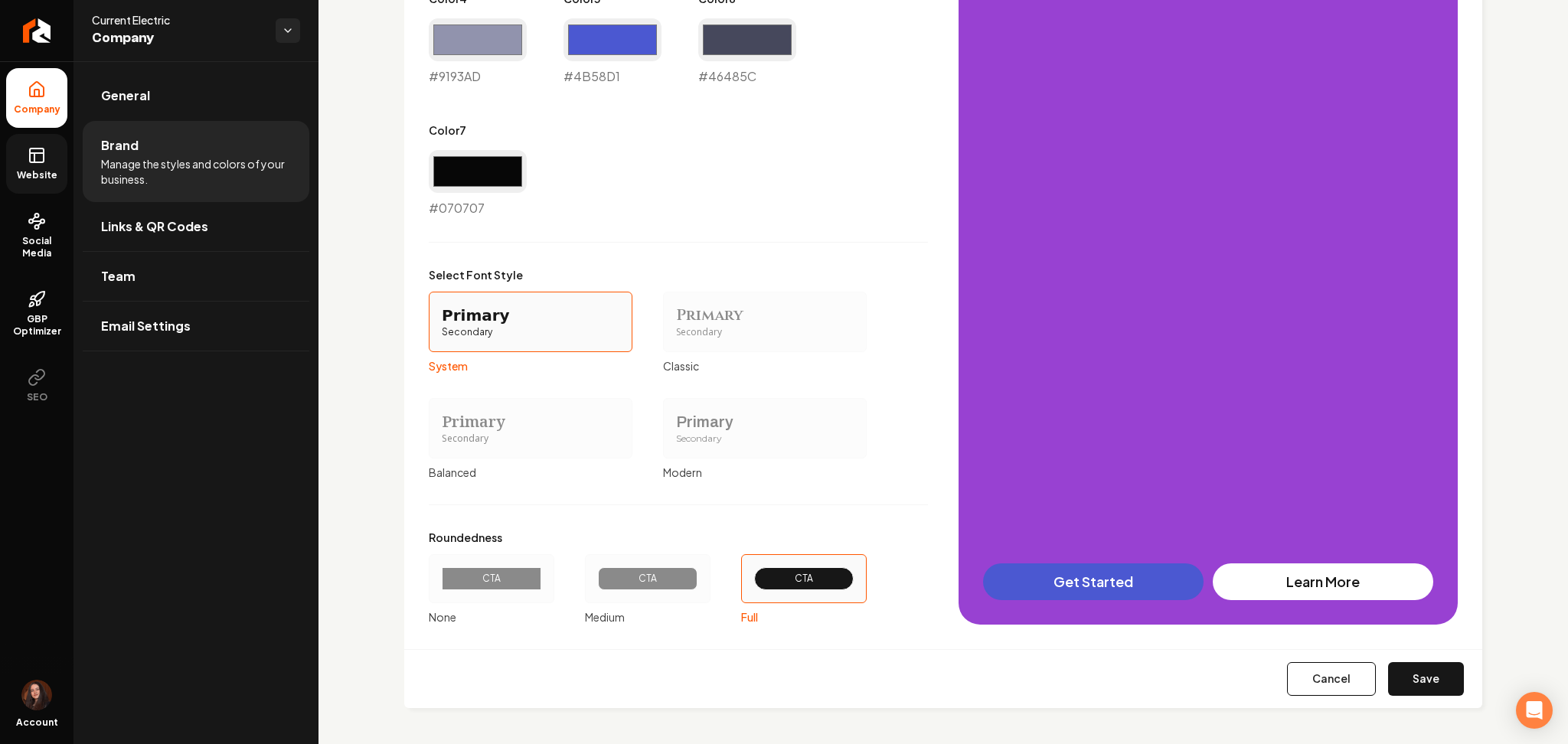
click at [699, 434] on div "Secondary" at bounding box center [765, 439] width 178 height 13
click at [675, 434] on button "Primary Secondary Modern" at bounding box center [668, 428] width 12 height 12
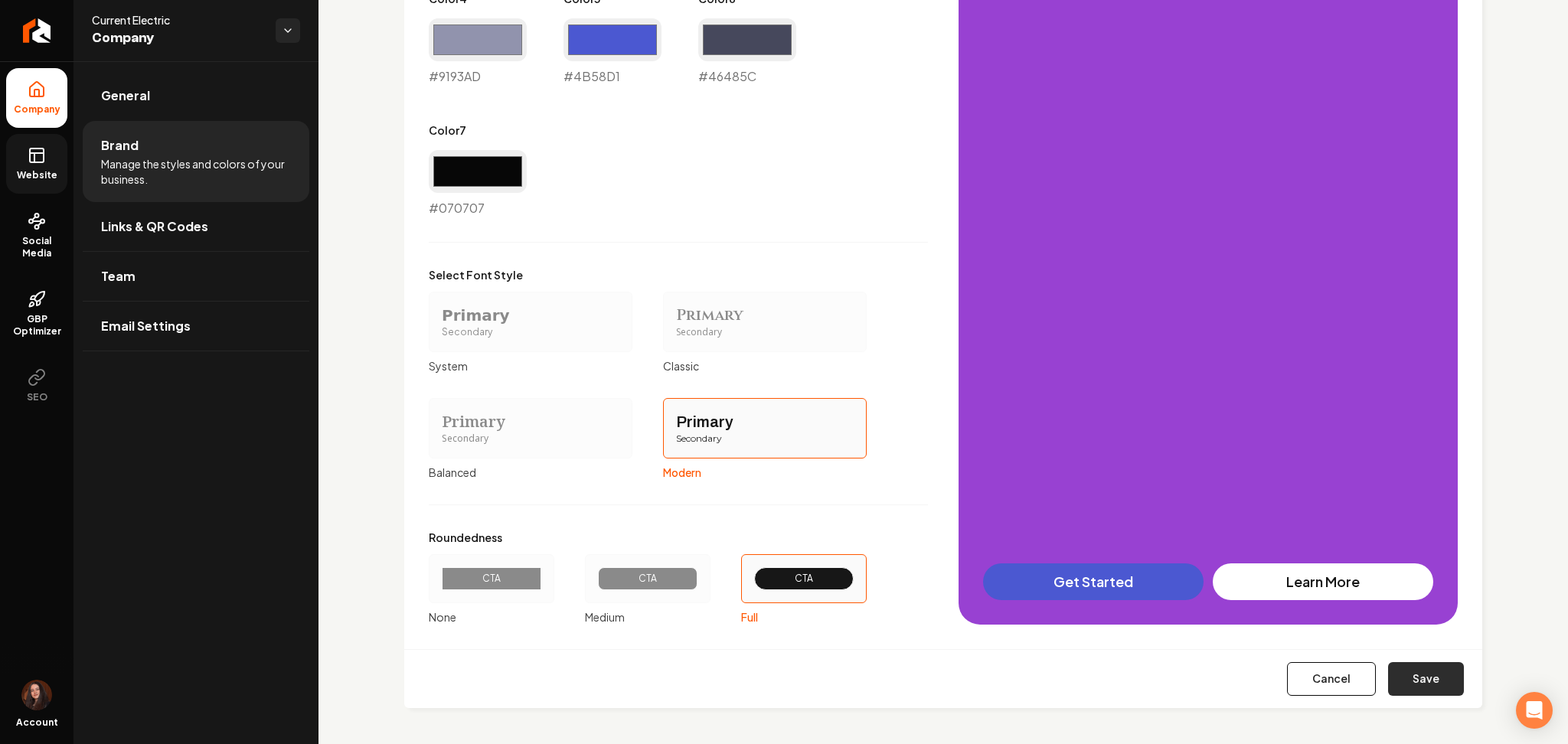
click at [1390, 680] on button "Save" at bounding box center [1426, 678] width 75 height 33
type input "#f2f2f6"
type input "#e1e2ea"
type input "#d0d1dc"
type input "#9193ad"
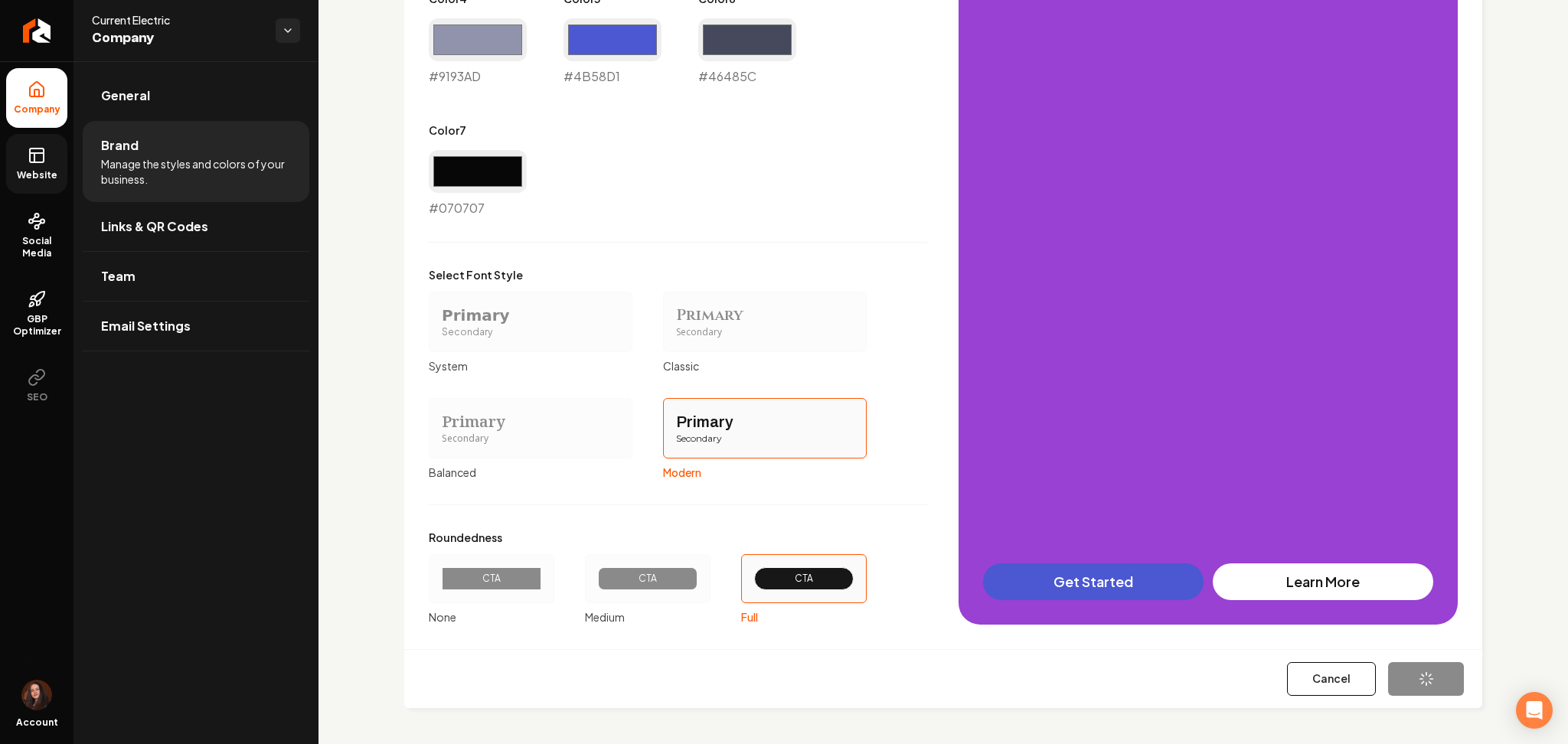
type input "#4b58d1"
type input "#46485c"
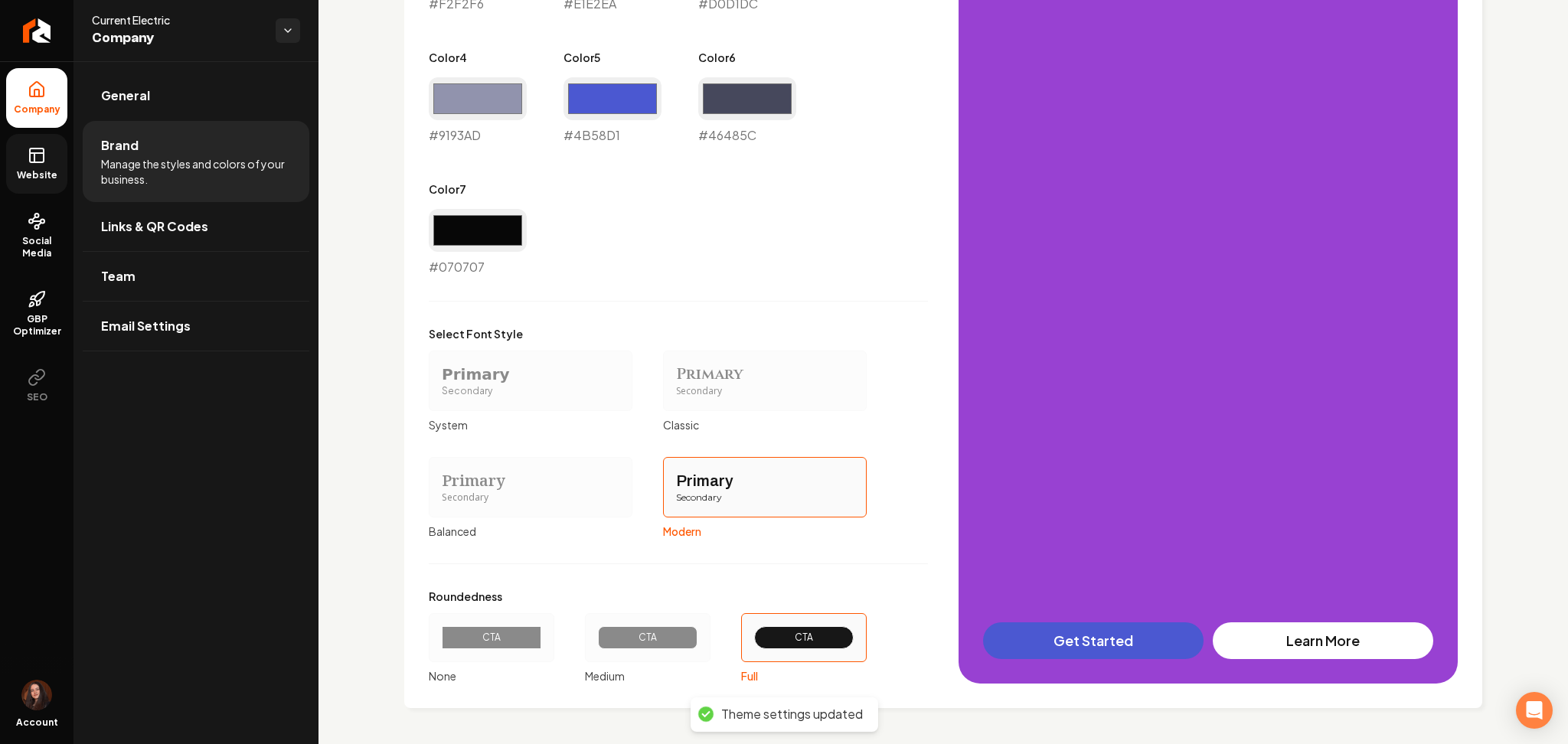
click at [54, 176] on span "Website" at bounding box center [36, 175] width 53 height 12
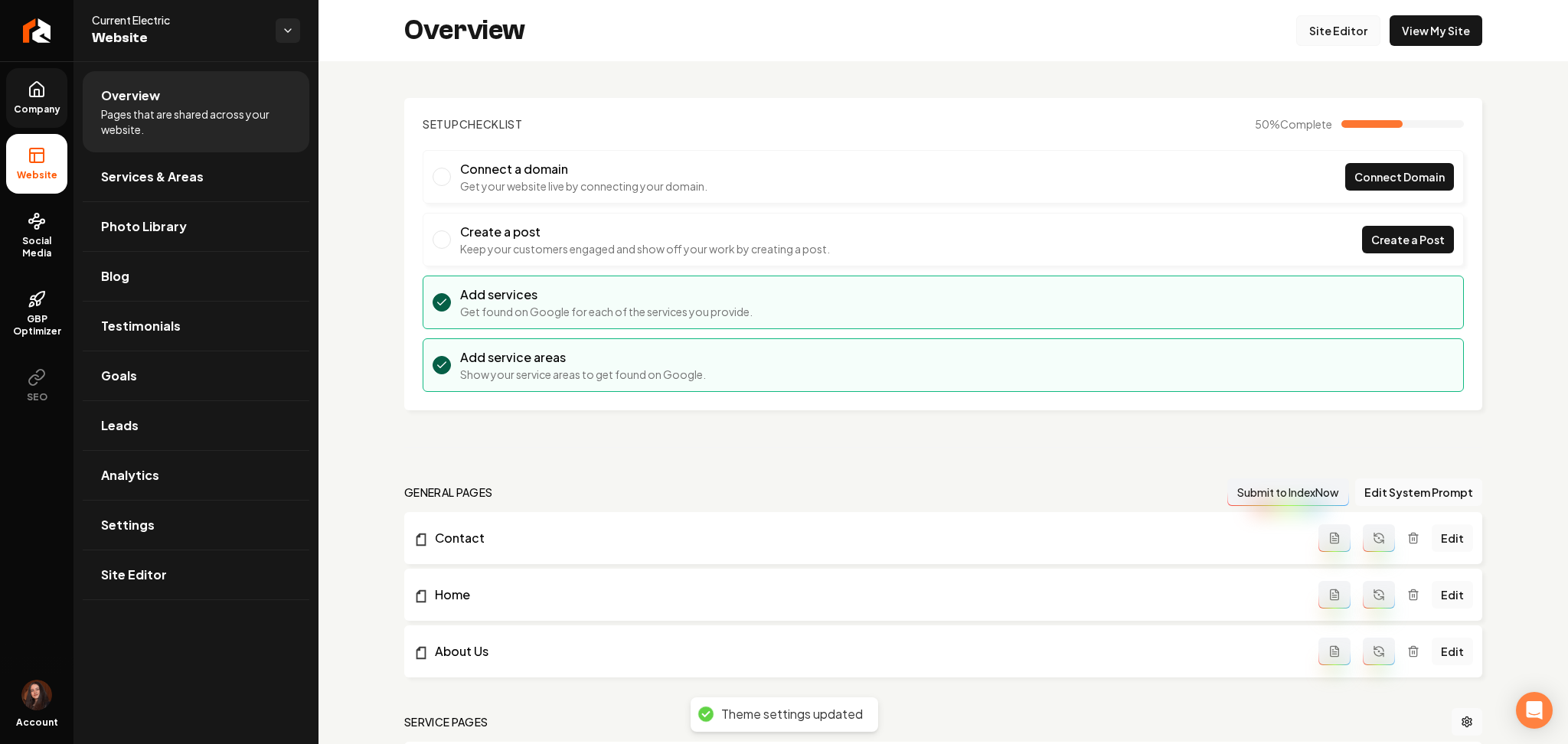
click at [1324, 22] on link "Site Editor" at bounding box center [1339, 31] width 84 height 31
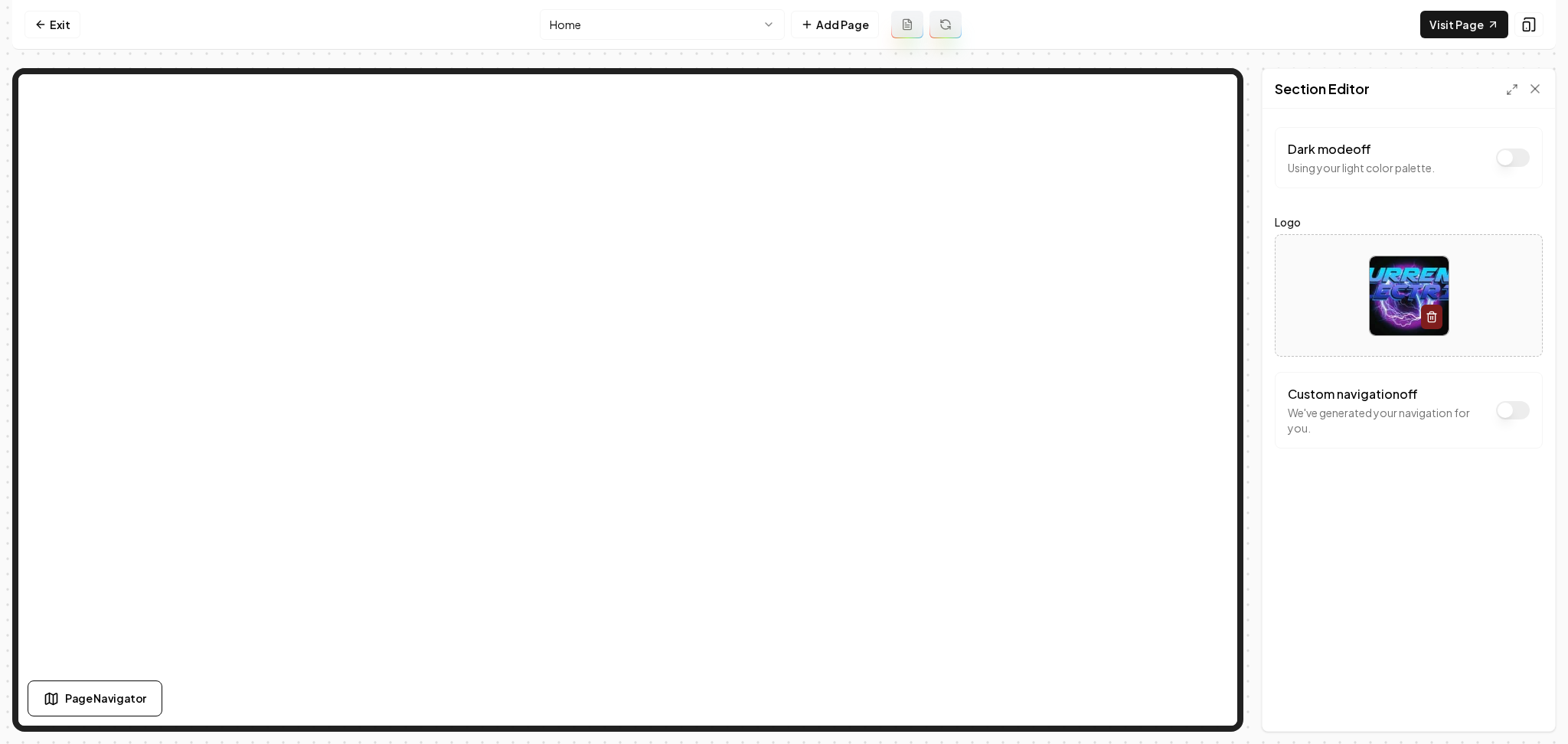
click at [1496, 158] on button "Dark mode off" at bounding box center [1513, 157] width 33 height 18
click at [1524, 703] on button "Save" at bounding box center [1519, 705] width 45 height 28
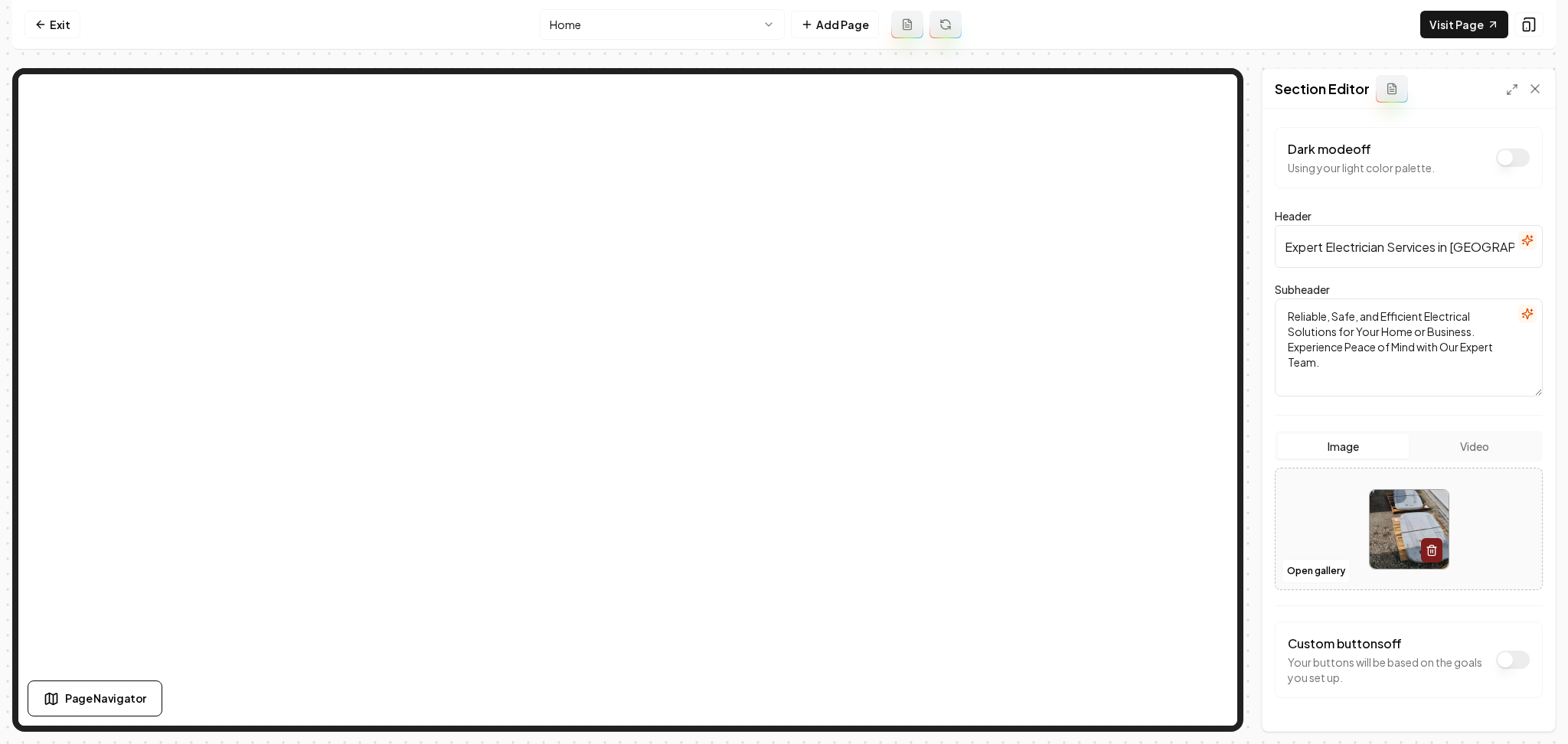
click at [1505, 159] on button "Dark mode off" at bounding box center [1513, 157] width 33 height 18
click at [1513, 705] on button "Save" at bounding box center [1519, 705] width 45 height 28
click at [1311, 534] on div at bounding box center [1408, 529] width 267 height 105
type input "**********"
click at [1514, 714] on button "Save" at bounding box center [1519, 705] width 45 height 28
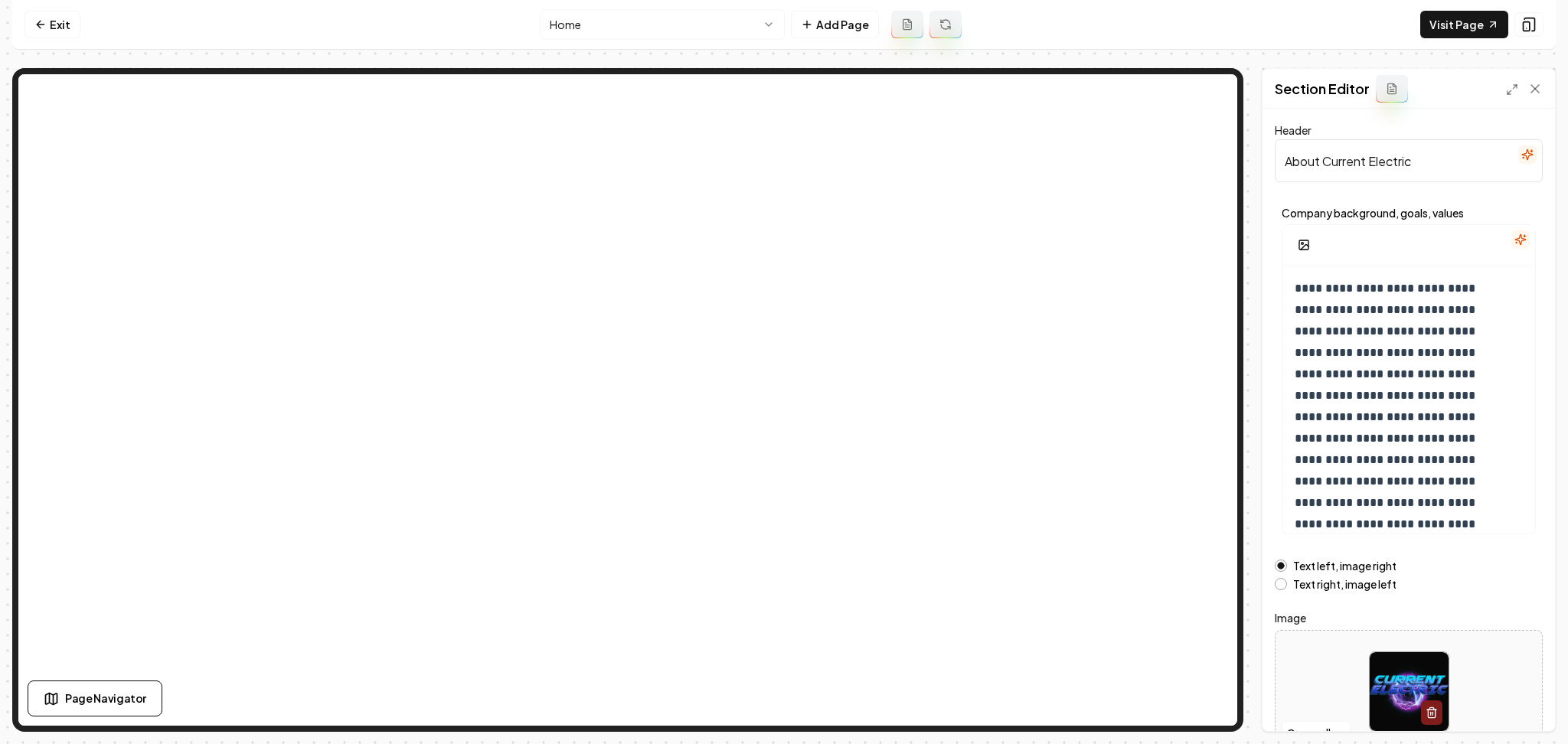
click at [1342, 661] on div at bounding box center [1408, 691] width 267 height 105
type input "**********"
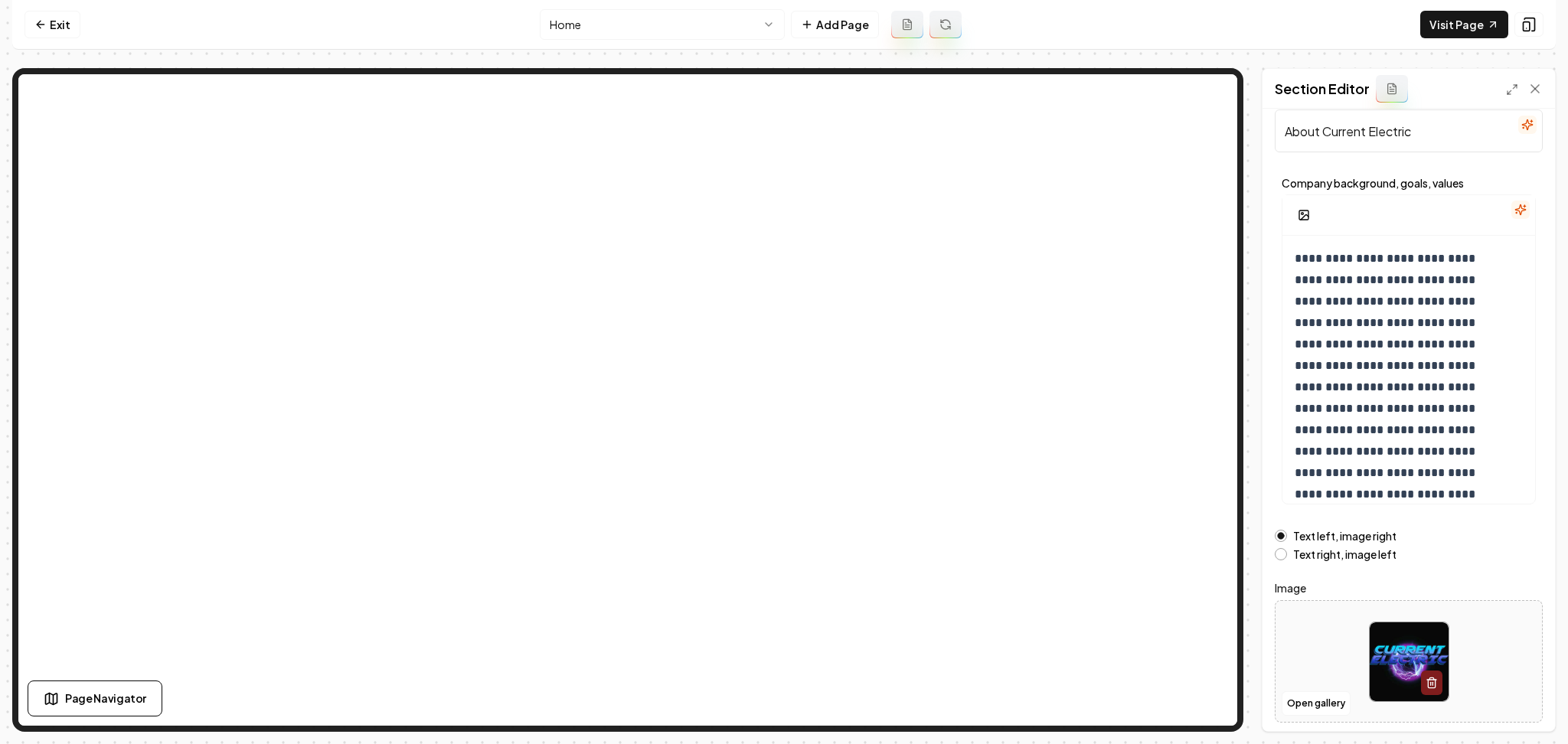
scroll to position [82, 0]
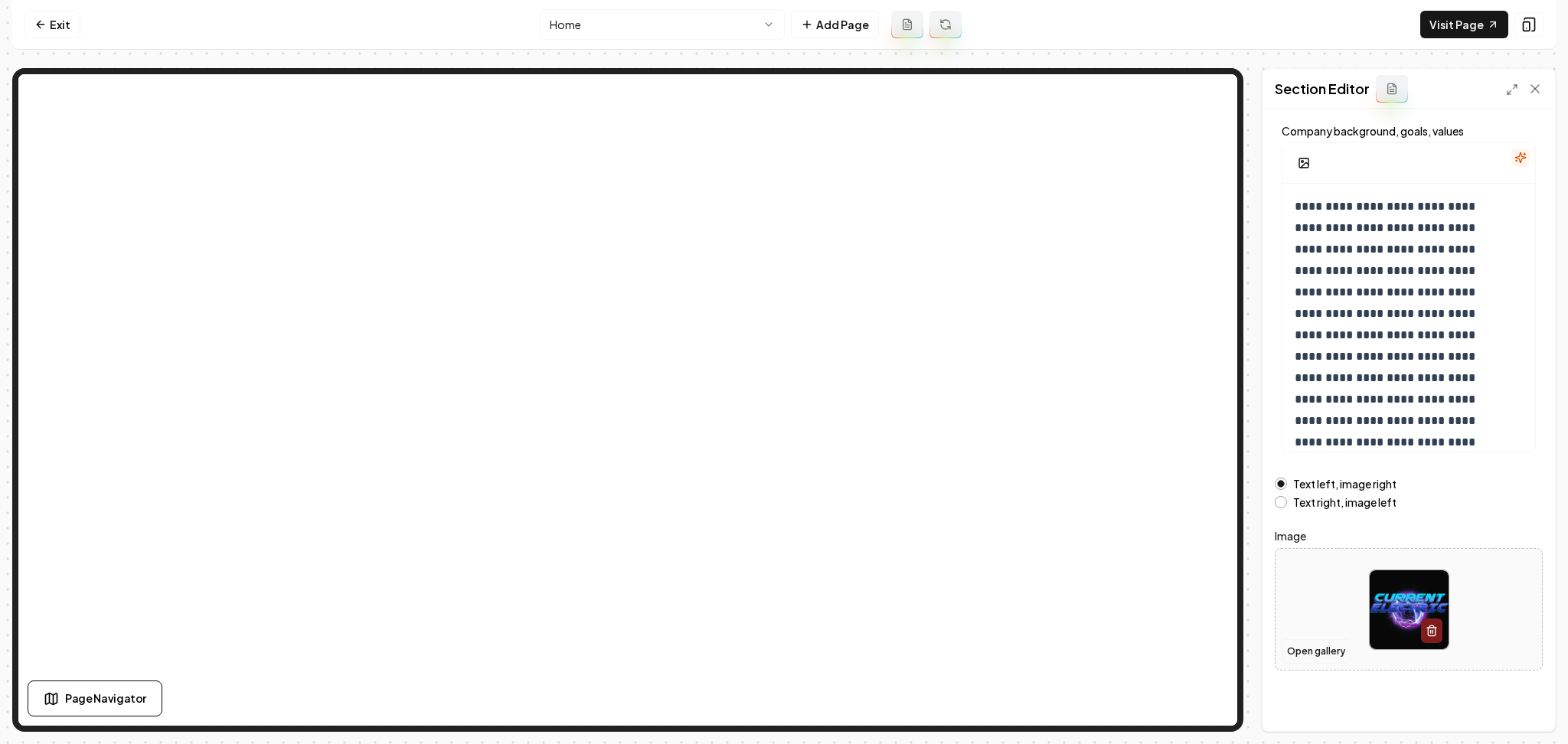
click at [1302, 655] on button "Open gallery" at bounding box center [1316, 651] width 69 height 25
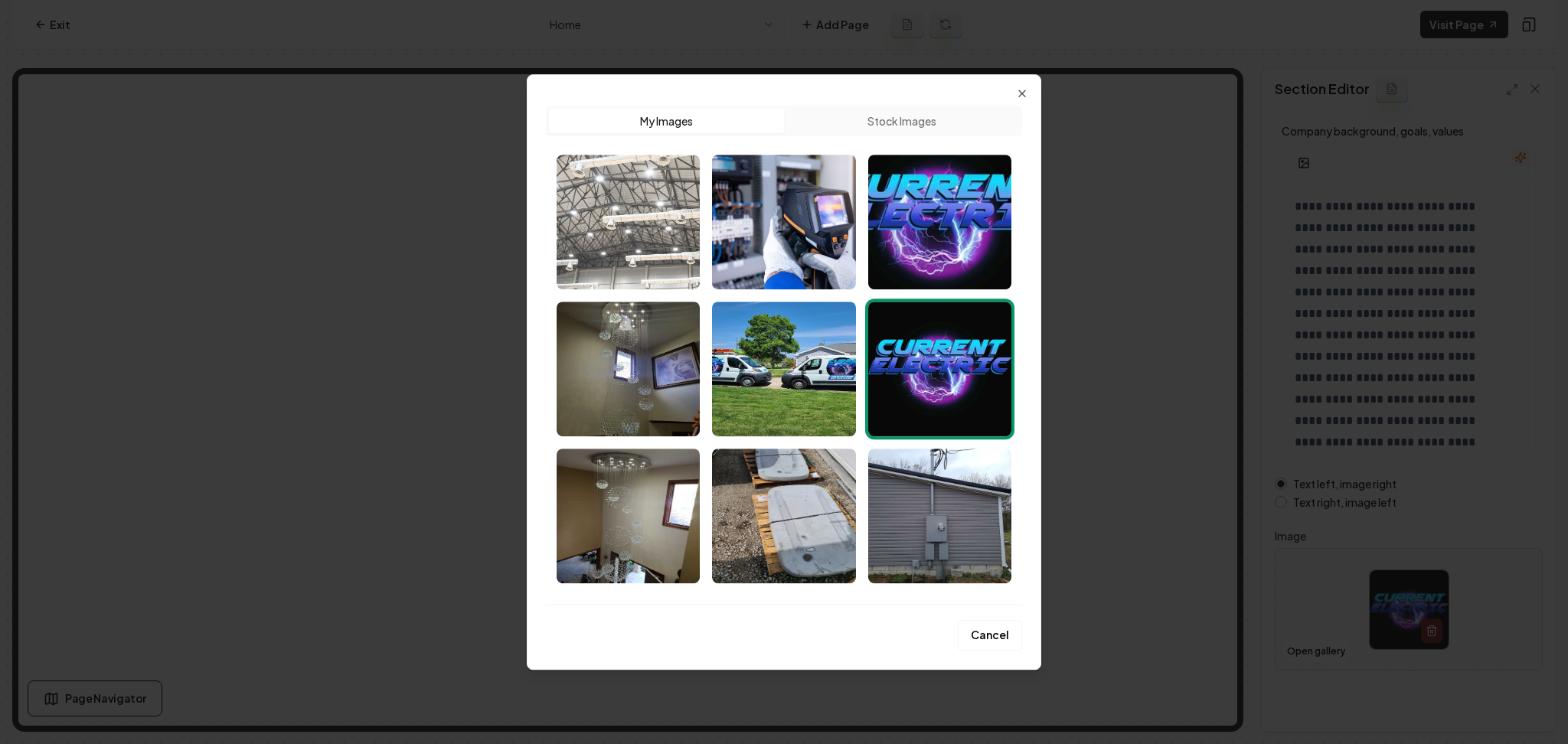
click at [666, 264] on img "Select image image_68b0a9975c7cd75eb859935c.jpg" at bounding box center [629, 222] width 143 height 135
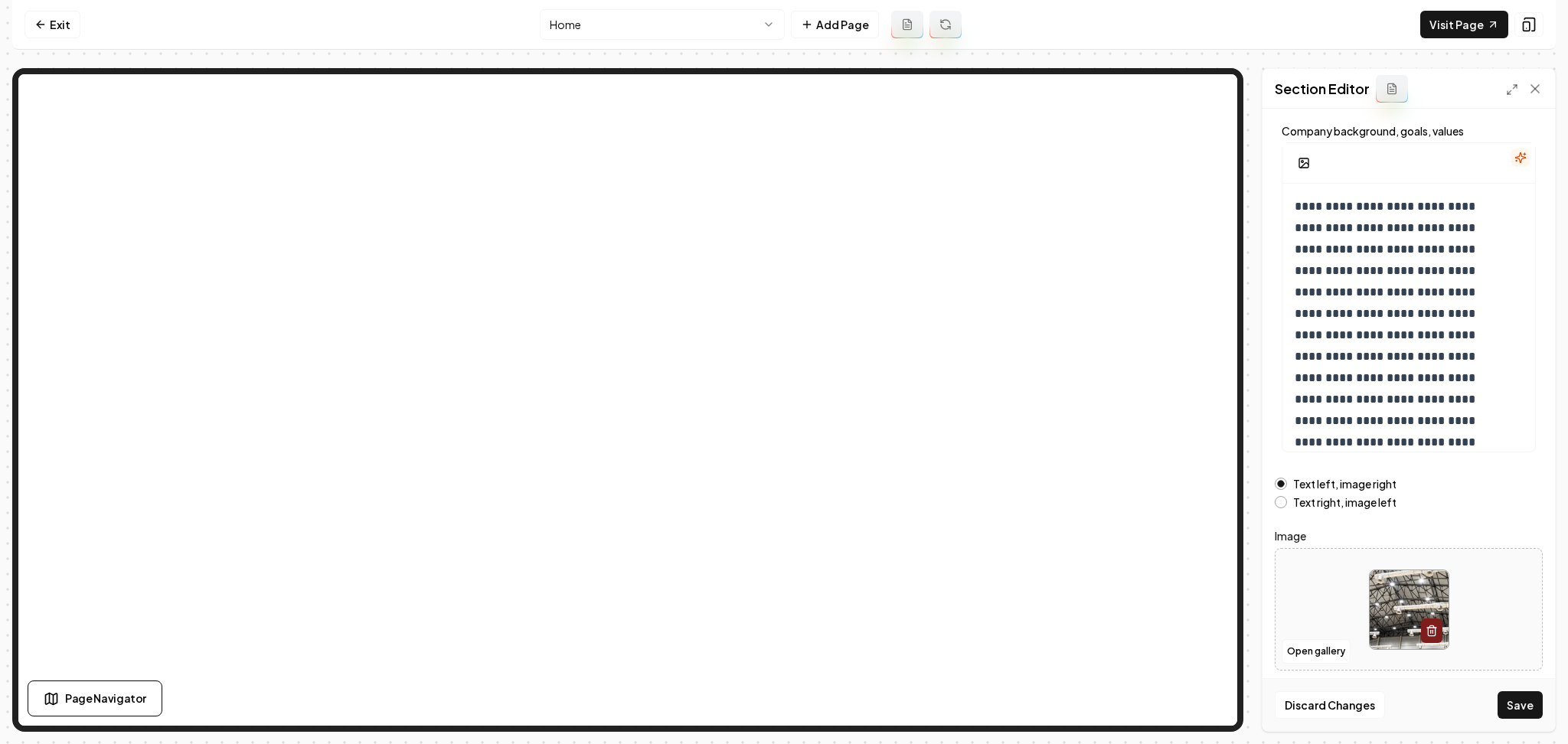
click at [1484, 701] on div "Discard Changes Save" at bounding box center [1408, 704] width 292 height 53
click at [1513, 703] on button "Save" at bounding box center [1519, 705] width 45 height 28
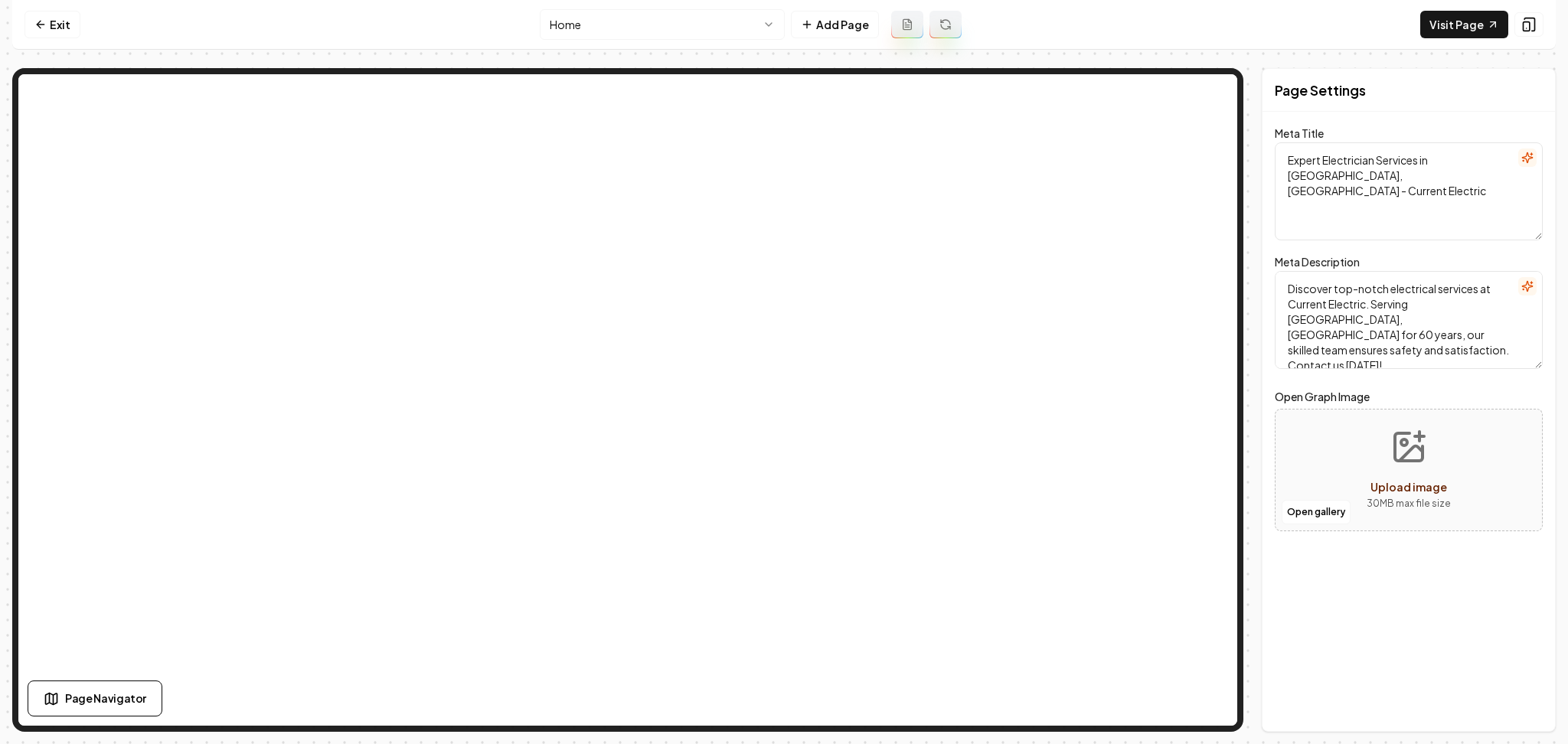
scroll to position [0, 0]
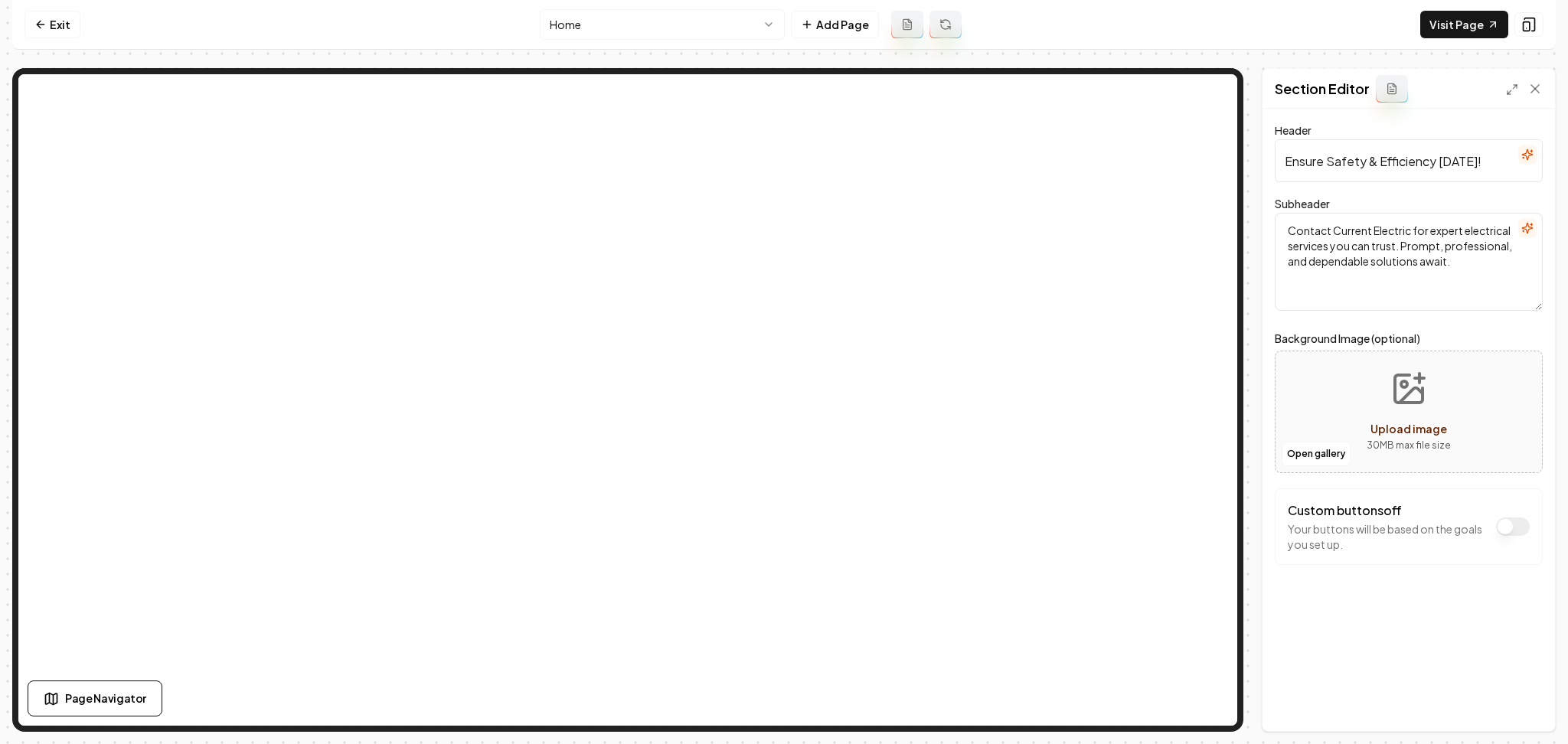
click at [1317, 398] on div "Open gallery Upload image 30 MB max file size" at bounding box center [1408, 412] width 268 height 122
type input "**********"
click at [1502, 703] on button "Save" at bounding box center [1519, 705] width 45 height 28
click at [52, 21] on link "Exit" at bounding box center [53, 24] width 55 height 28
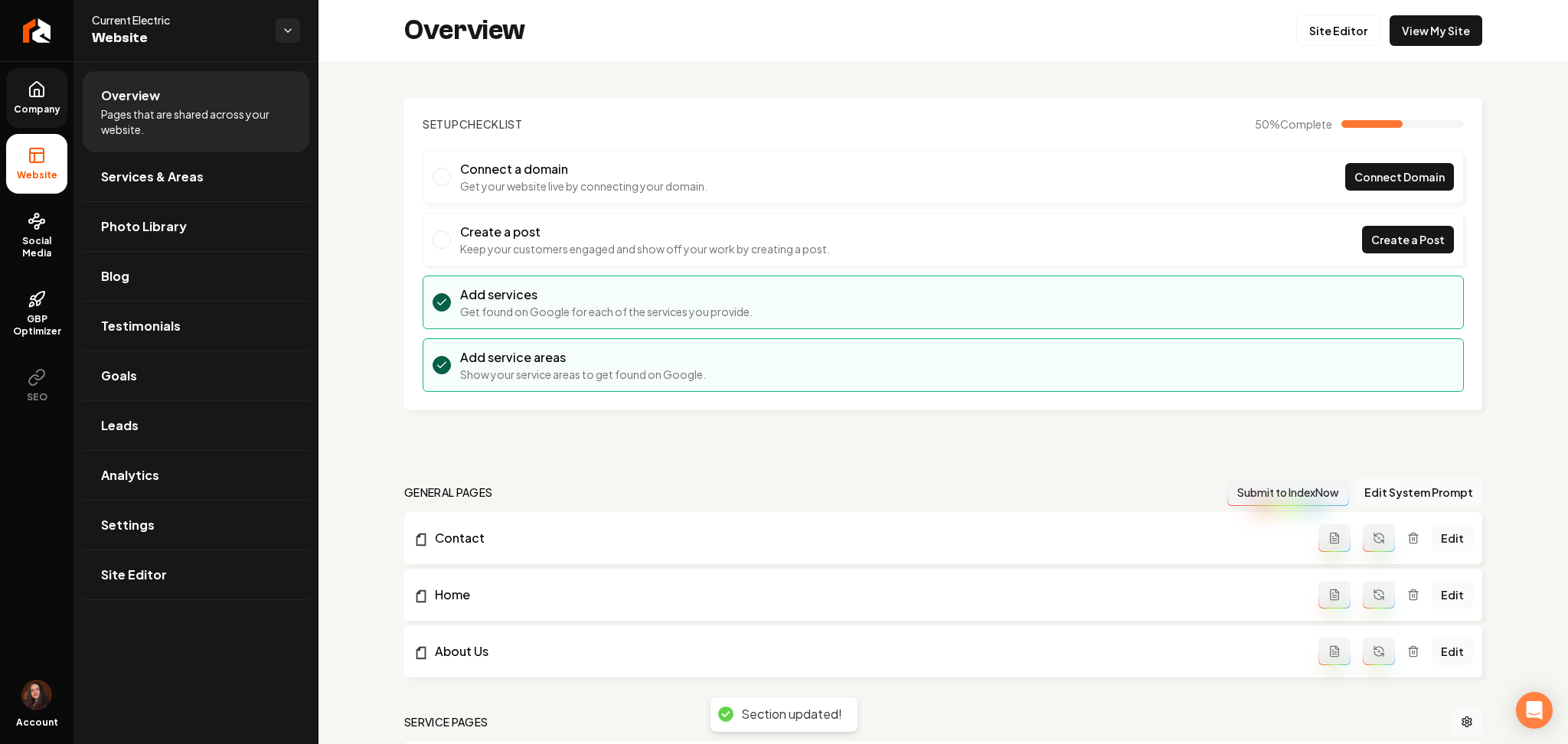
click at [15, 95] on link "Company" at bounding box center [36, 97] width 61 height 60
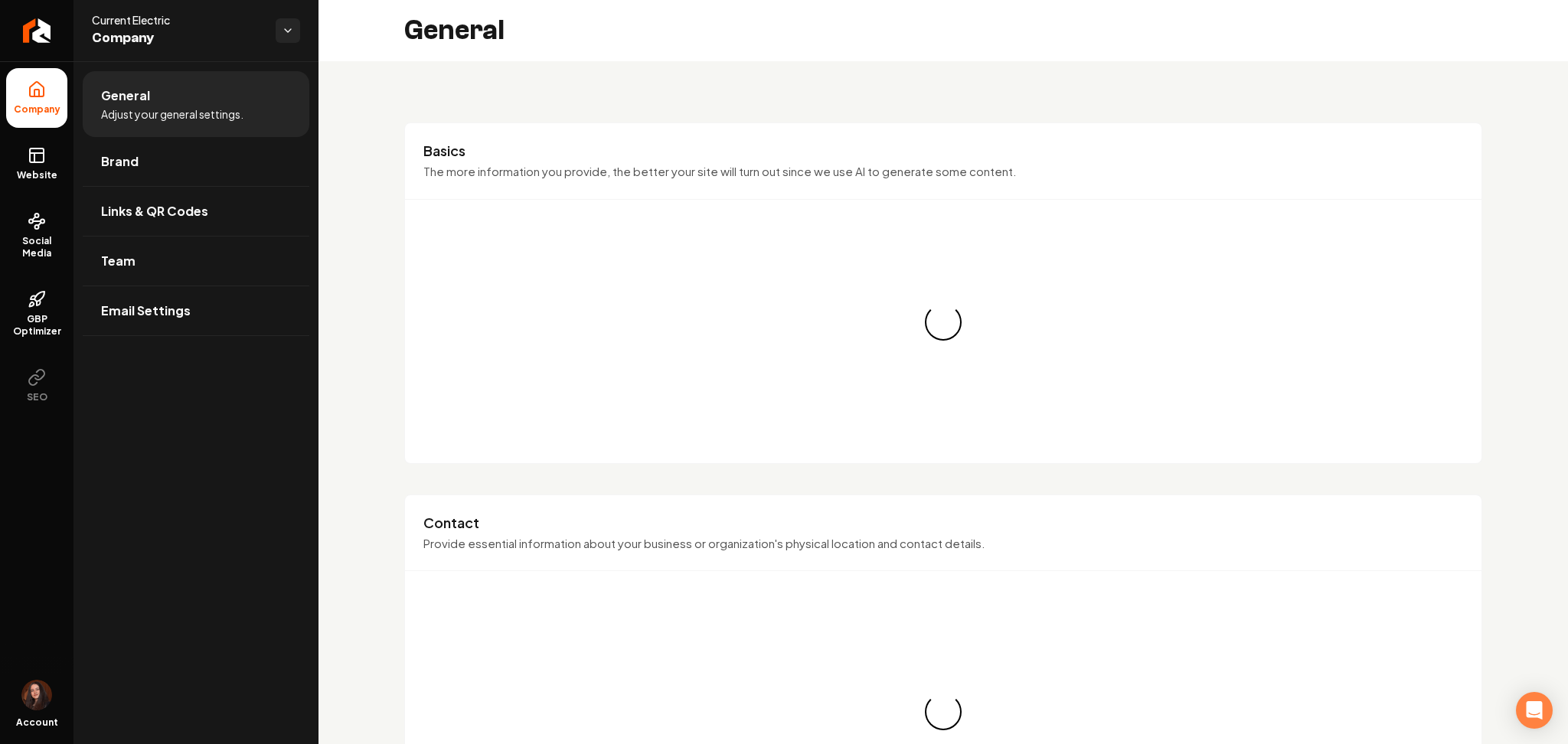
drag, startPoint x: 30, startPoint y: 152, endPoint x: 69, endPoint y: 154, distance: 39.1
click at [31, 155] on icon at bounding box center [36, 155] width 18 height 18
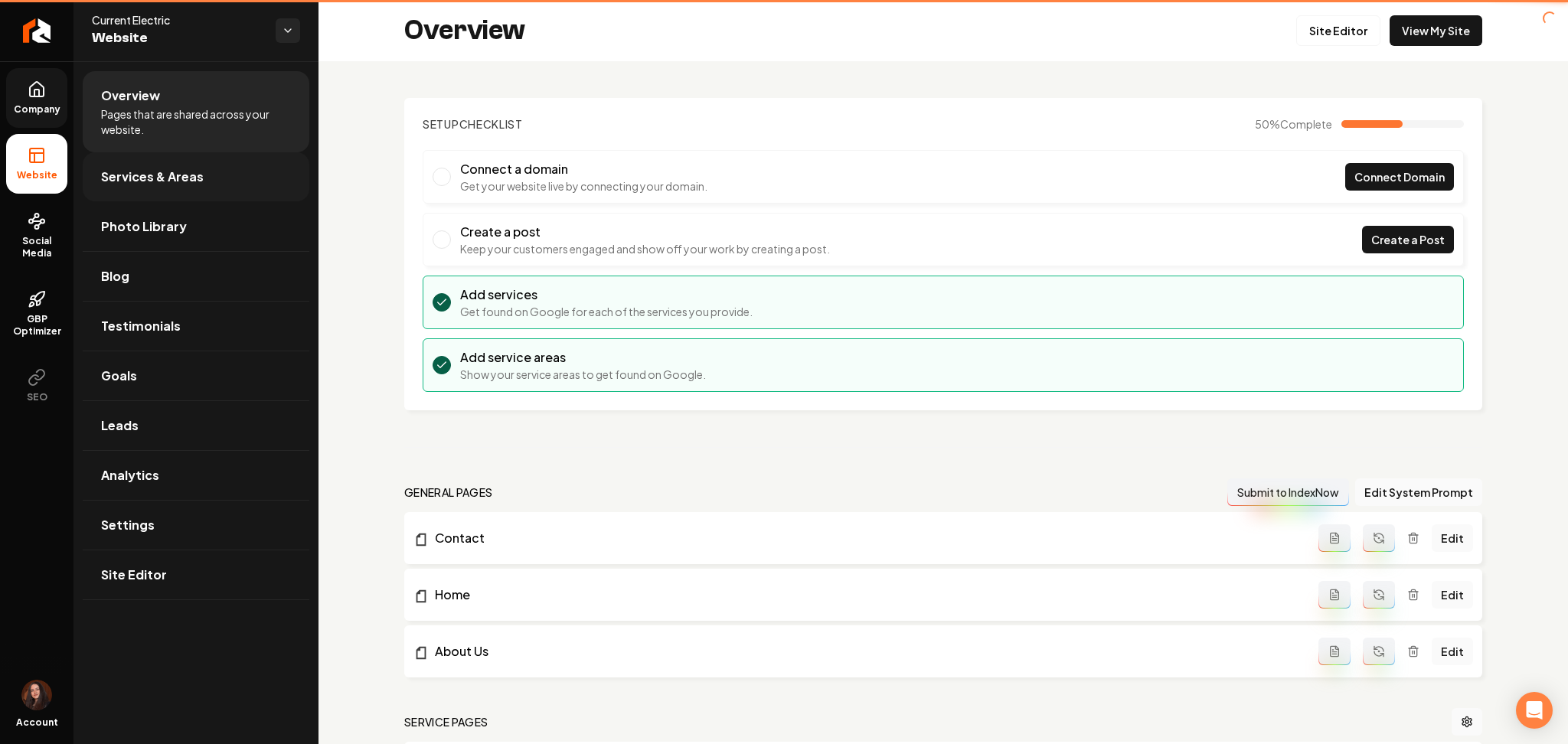
click at [137, 177] on span "Services & Areas" at bounding box center [152, 176] width 102 height 18
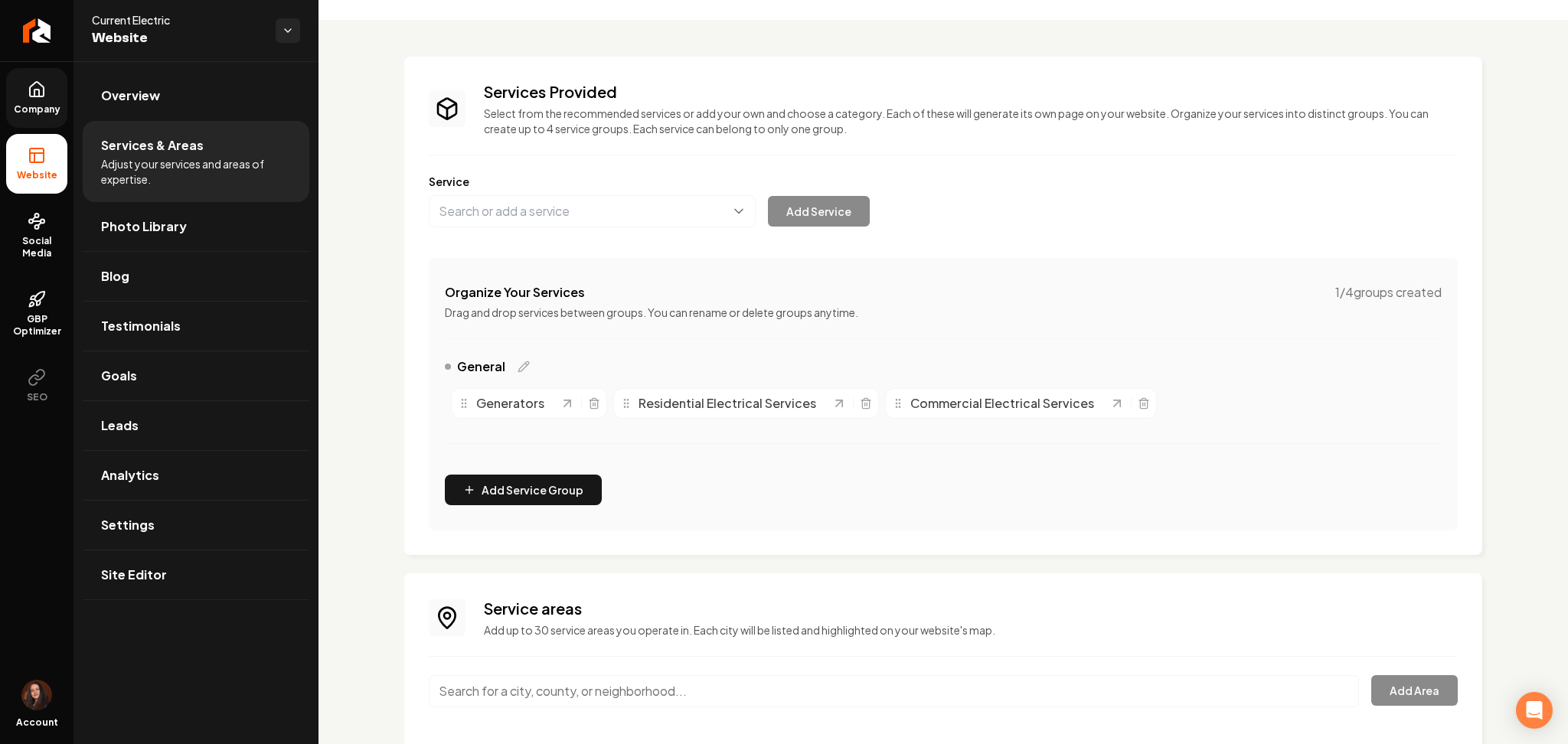
scroll to position [138, 0]
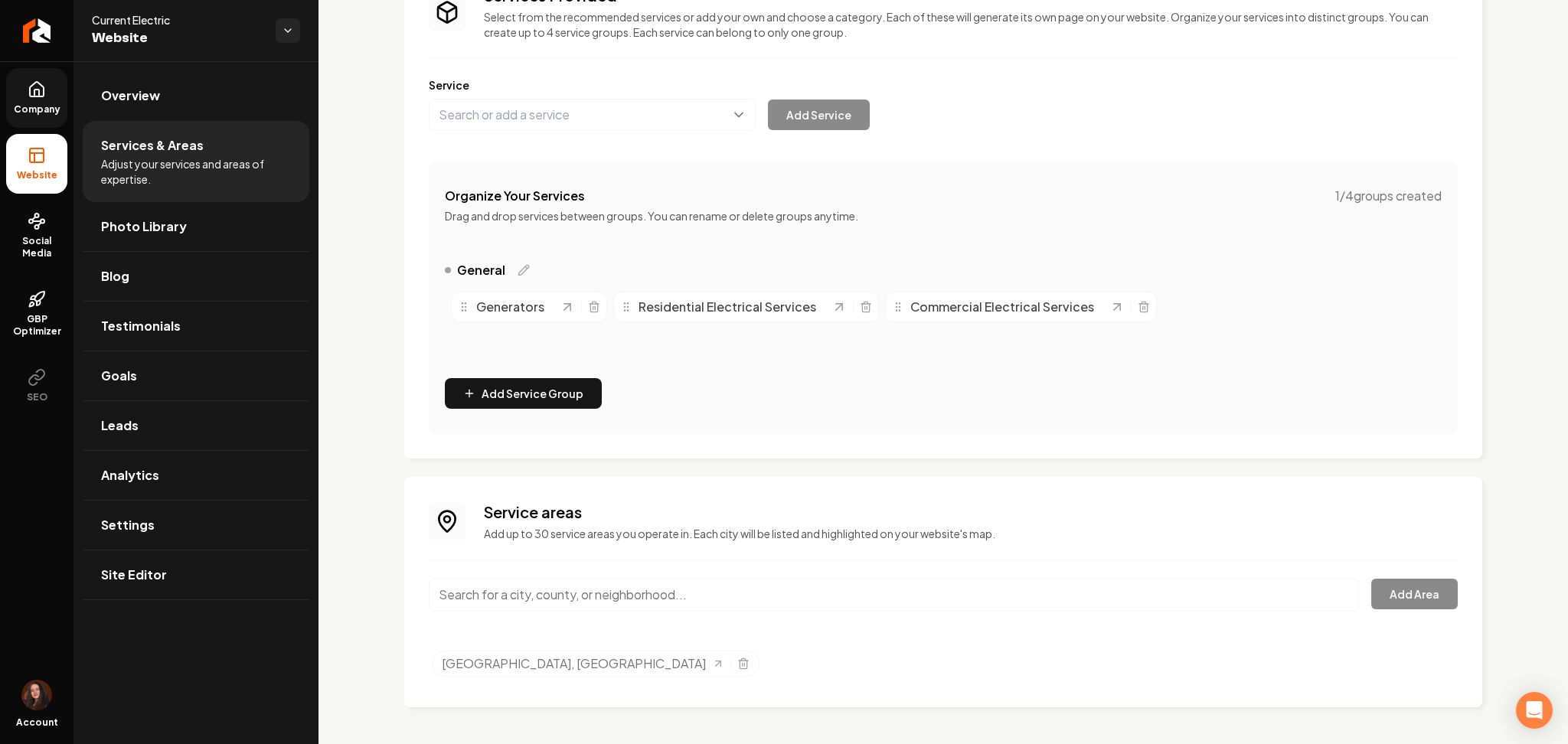
drag, startPoint x: 538, startPoint y: 614, endPoint x: 542, endPoint y: 606, distance: 8.9
click at [539, 611] on div "Main content area" at bounding box center [894, 604] width 931 height 51
click at [542, 601] on input "Main content area" at bounding box center [894, 595] width 931 height 32
paste input "Lucas County"
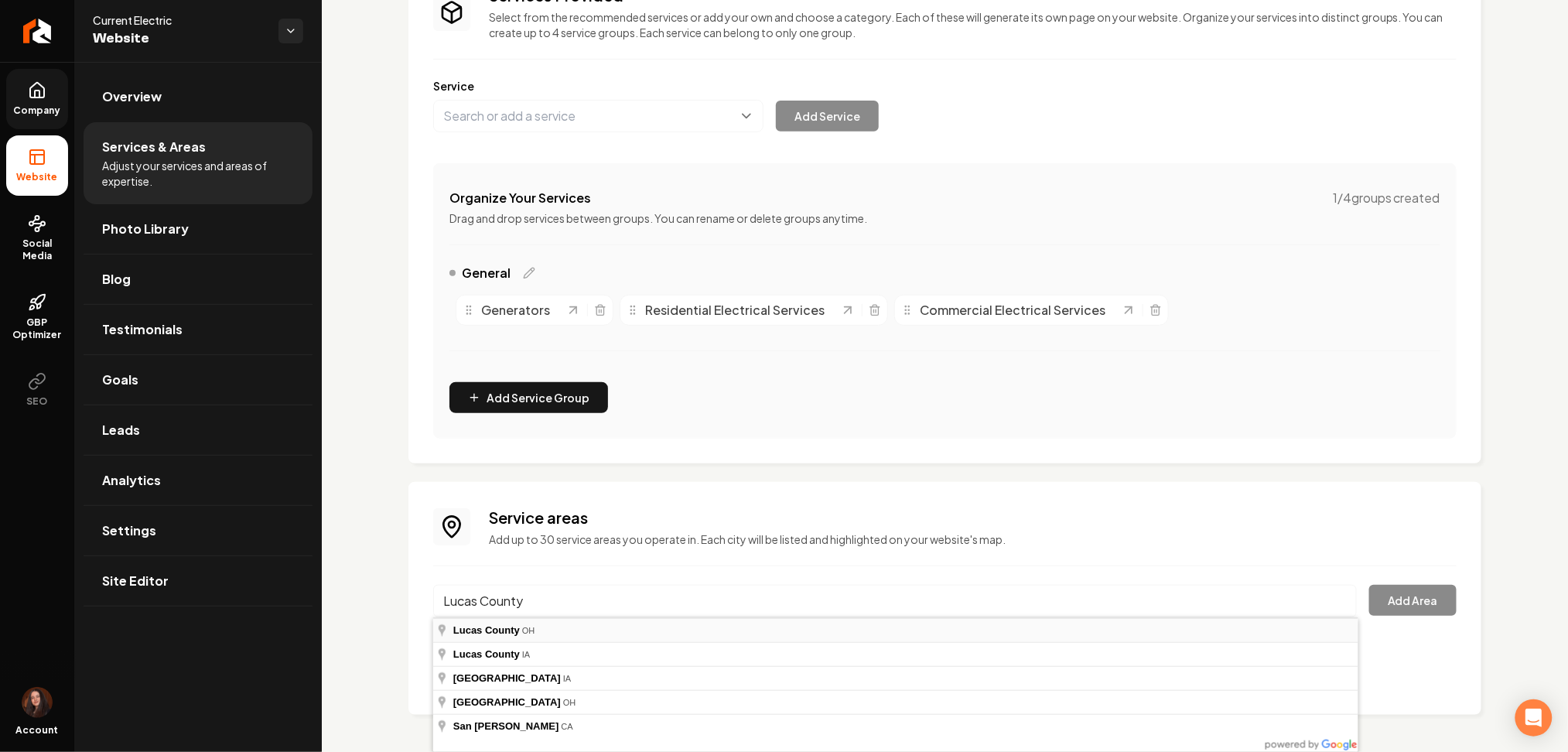
type input "Lucas County, OH"
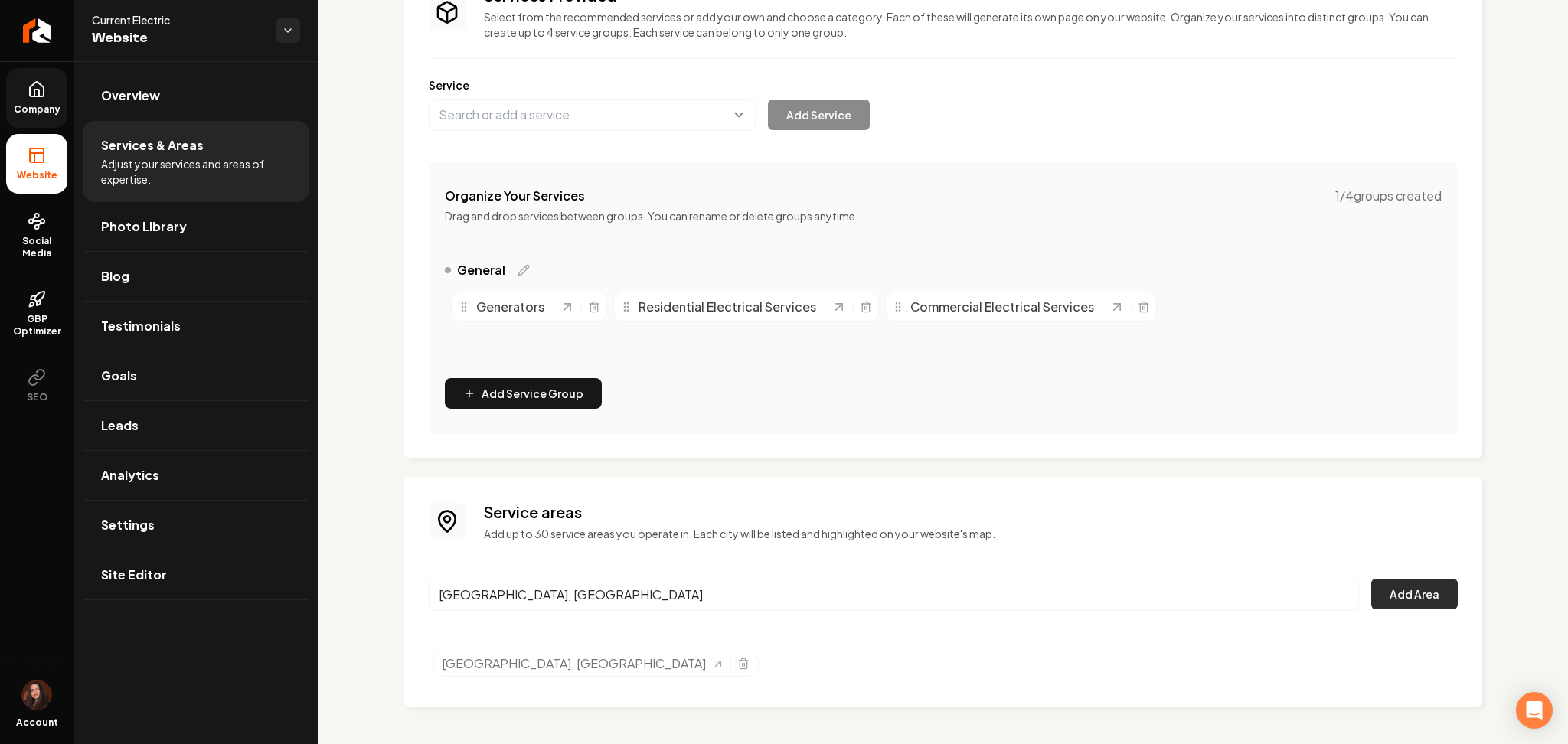
click at [1380, 607] on button "Add Area" at bounding box center [1414, 594] width 87 height 31
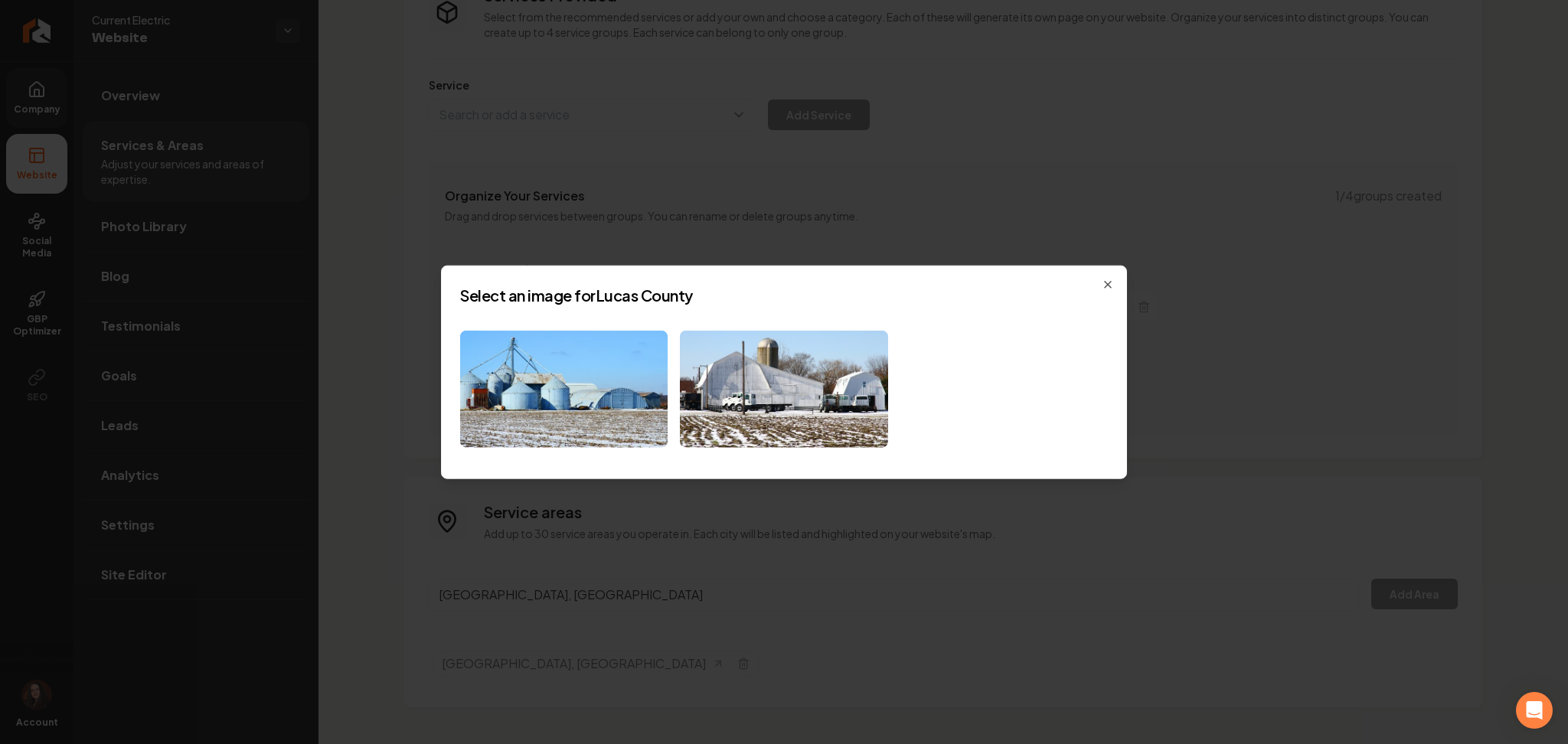
click at [677, 403] on div at bounding box center [784, 389] width 648 height 117
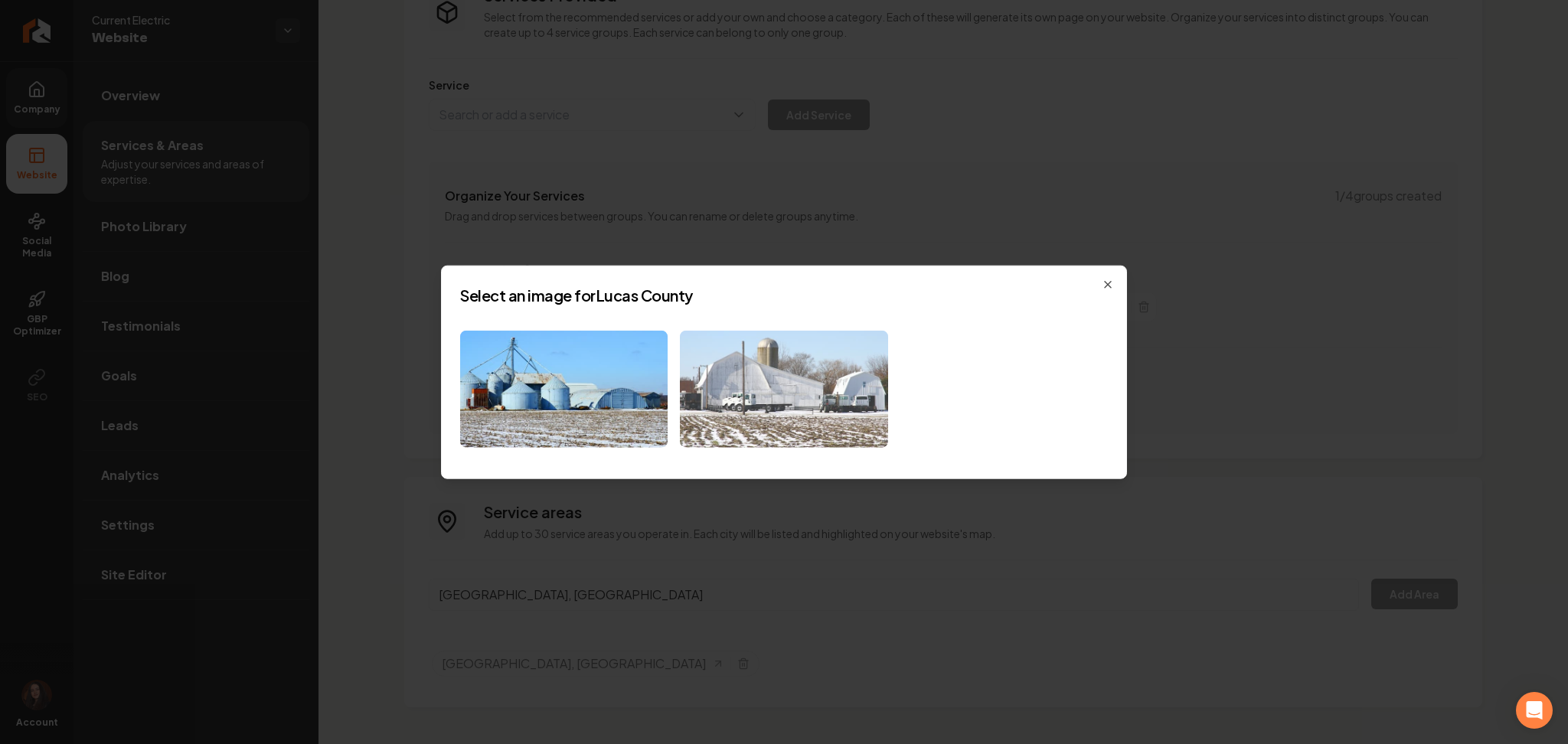
click at [683, 405] on img at bounding box center [784, 389] width 207 height 117
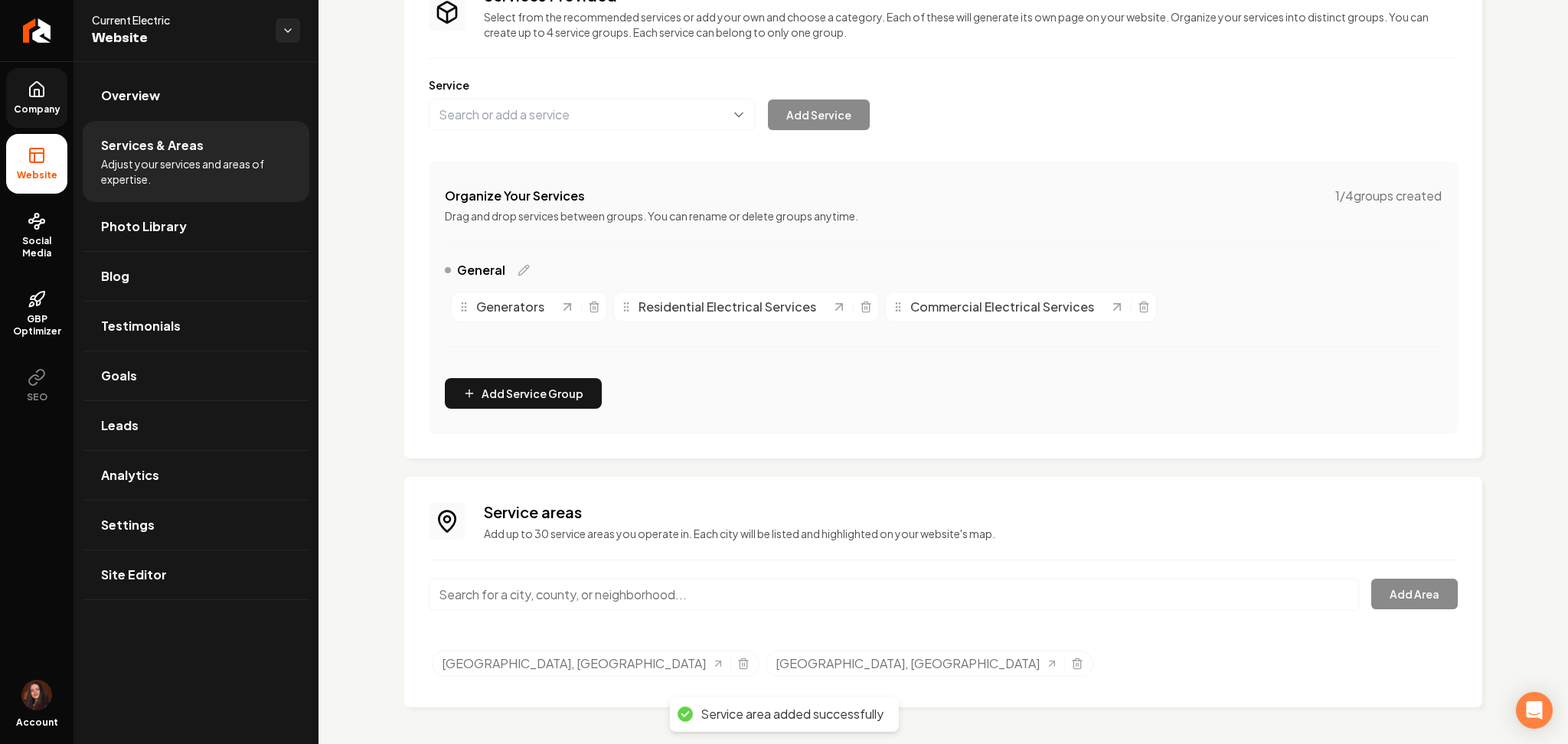
click at [572, 591] on input "Main content area" at bounding box center [894, 595] width 931 height 32
paste input "Ottawa County"
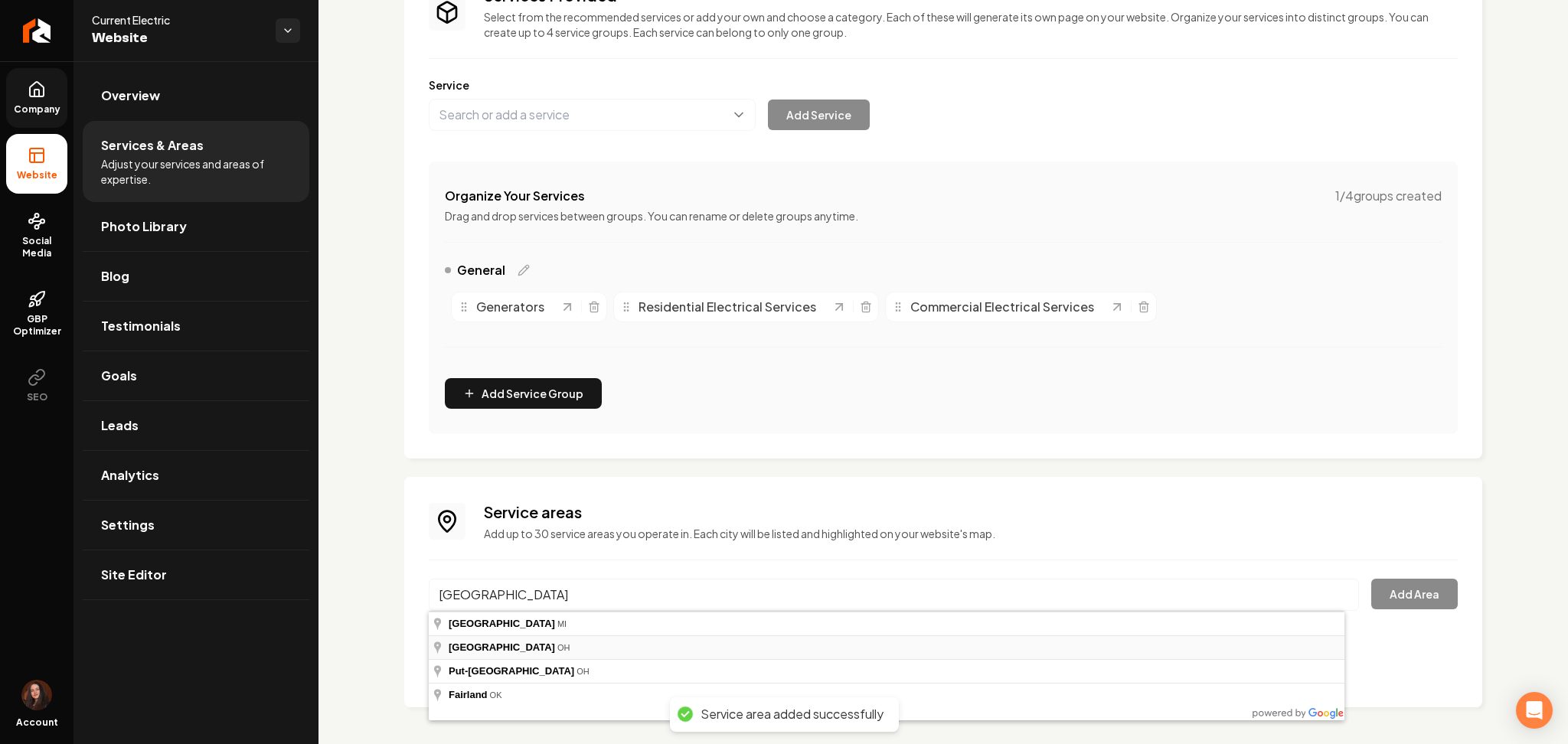
type input "Ottawa County, OH"
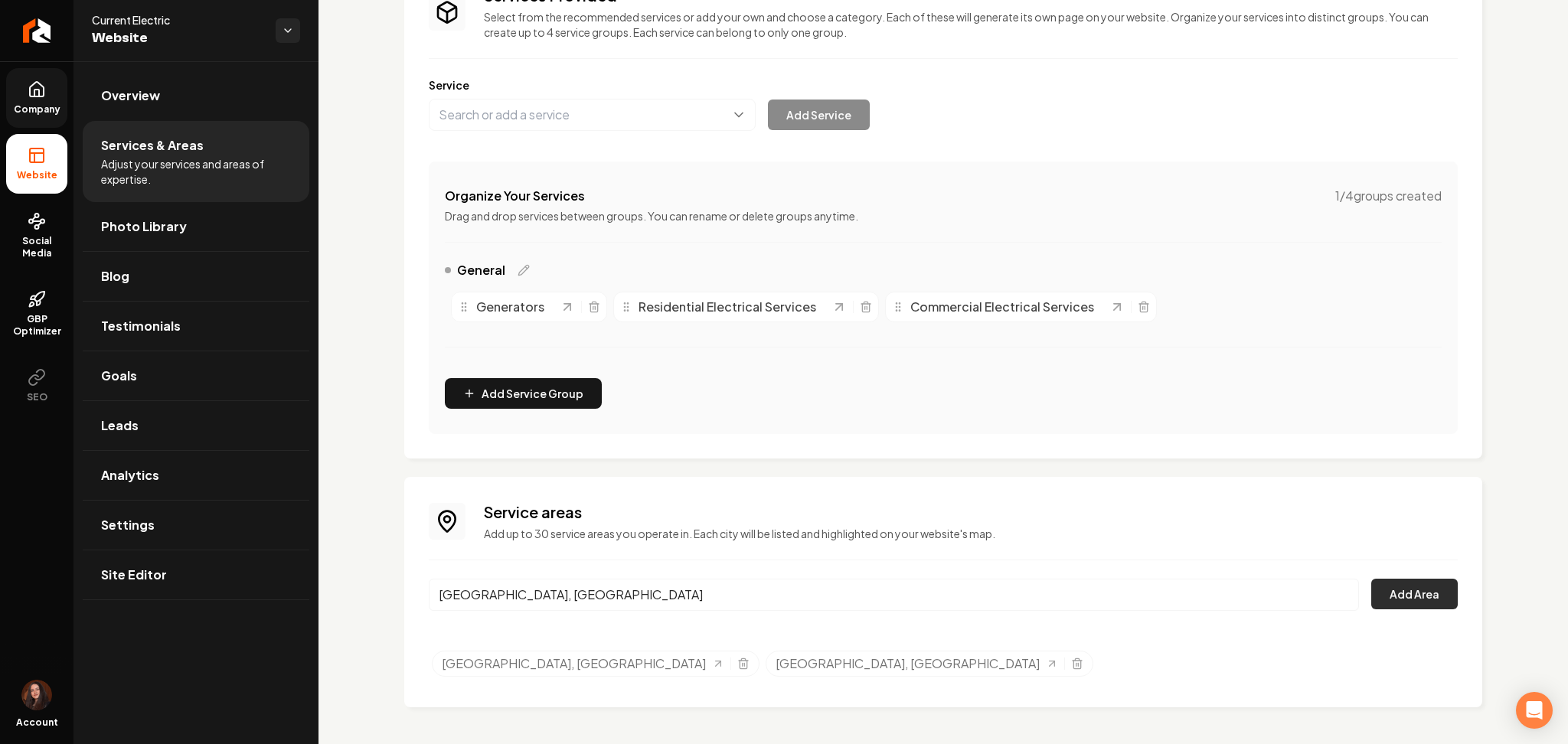
click at [1393, 600] on button "Add Area" at bounding box center [1414, 594] width 87 height 31
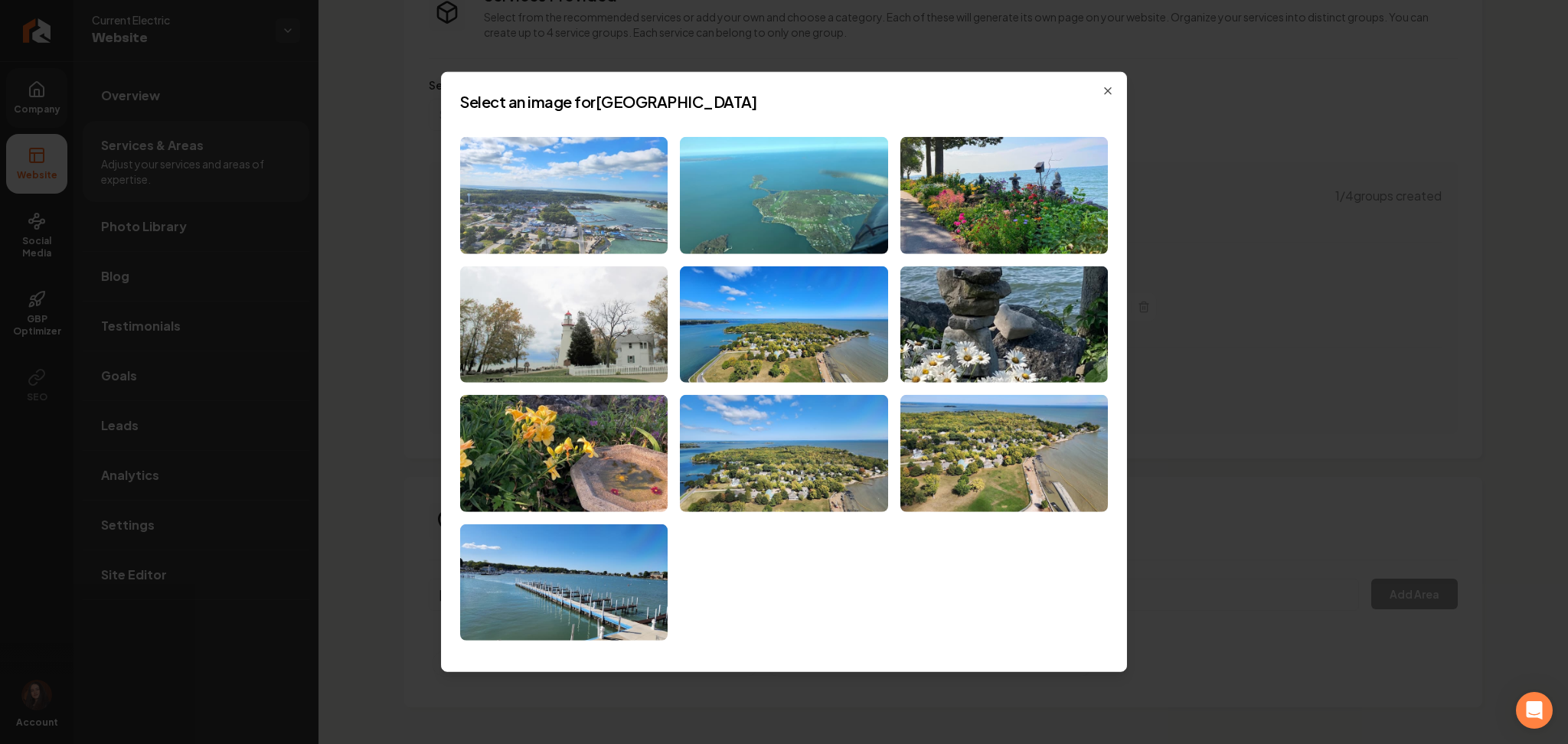
click at [537, 250] on img at bounding box center [564, 195] width 207 height 117
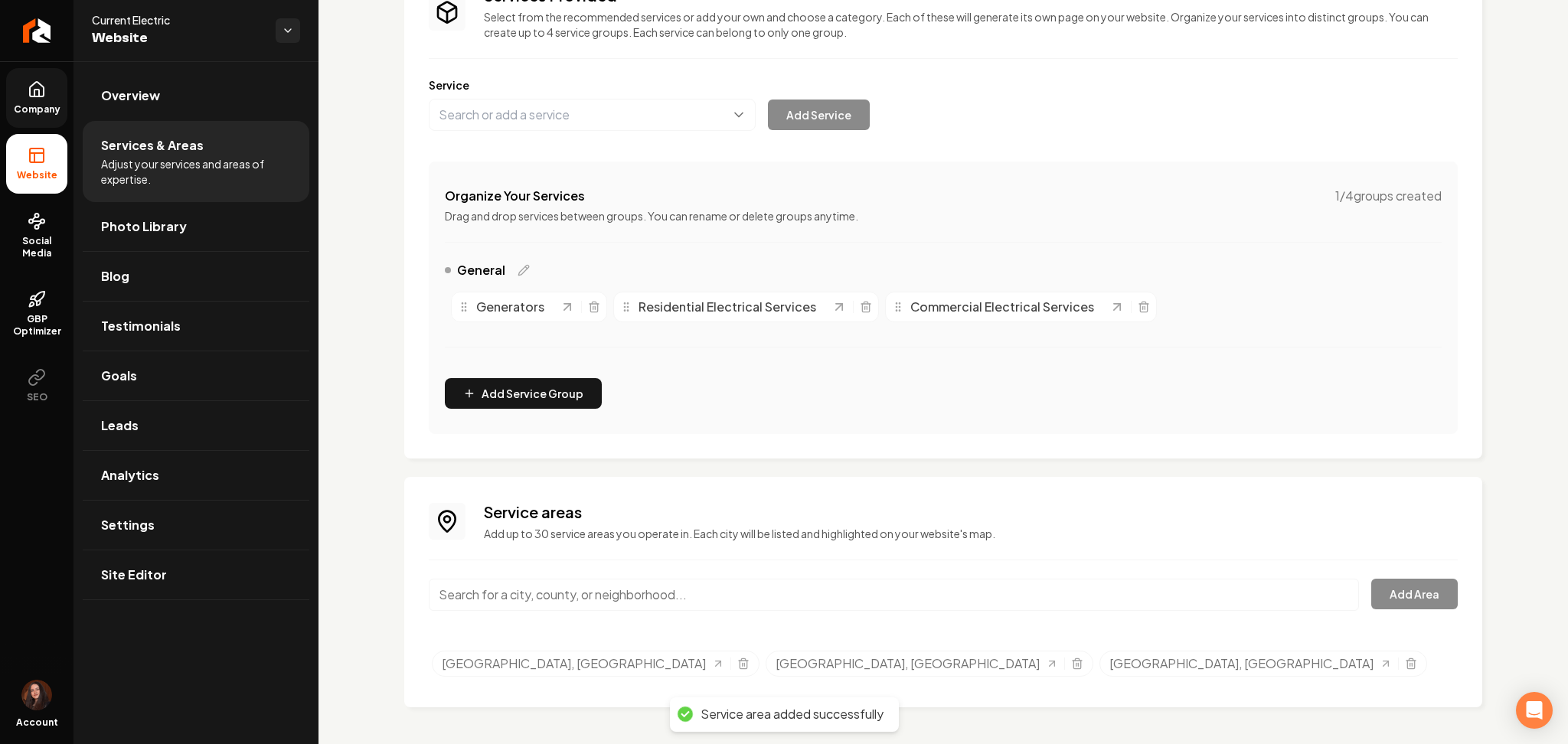
click at [632, 597] on input "Main content area" at bounding box center [894, 595] width 931 height 32
paste input "Wood County"
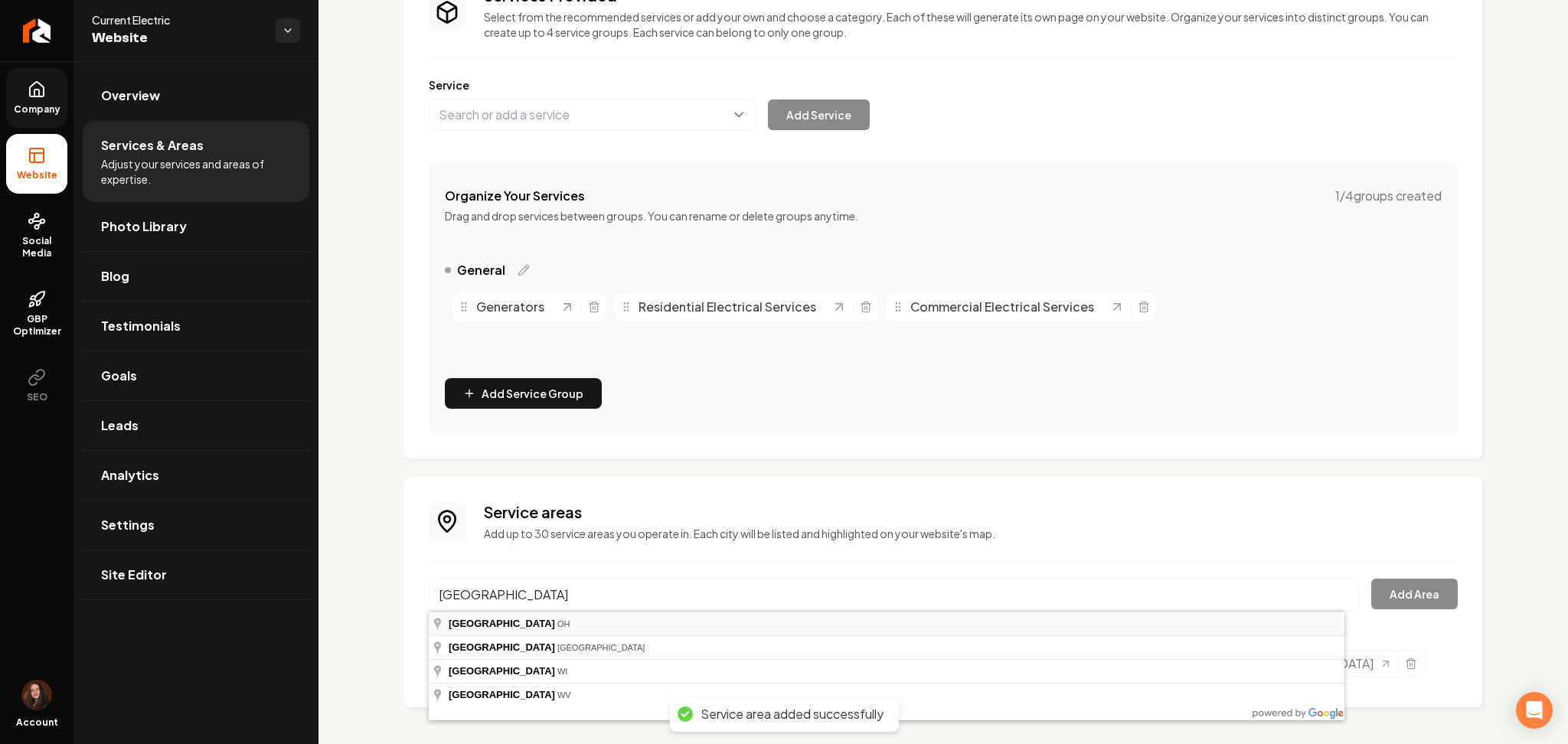
type input "Wood County, OH"
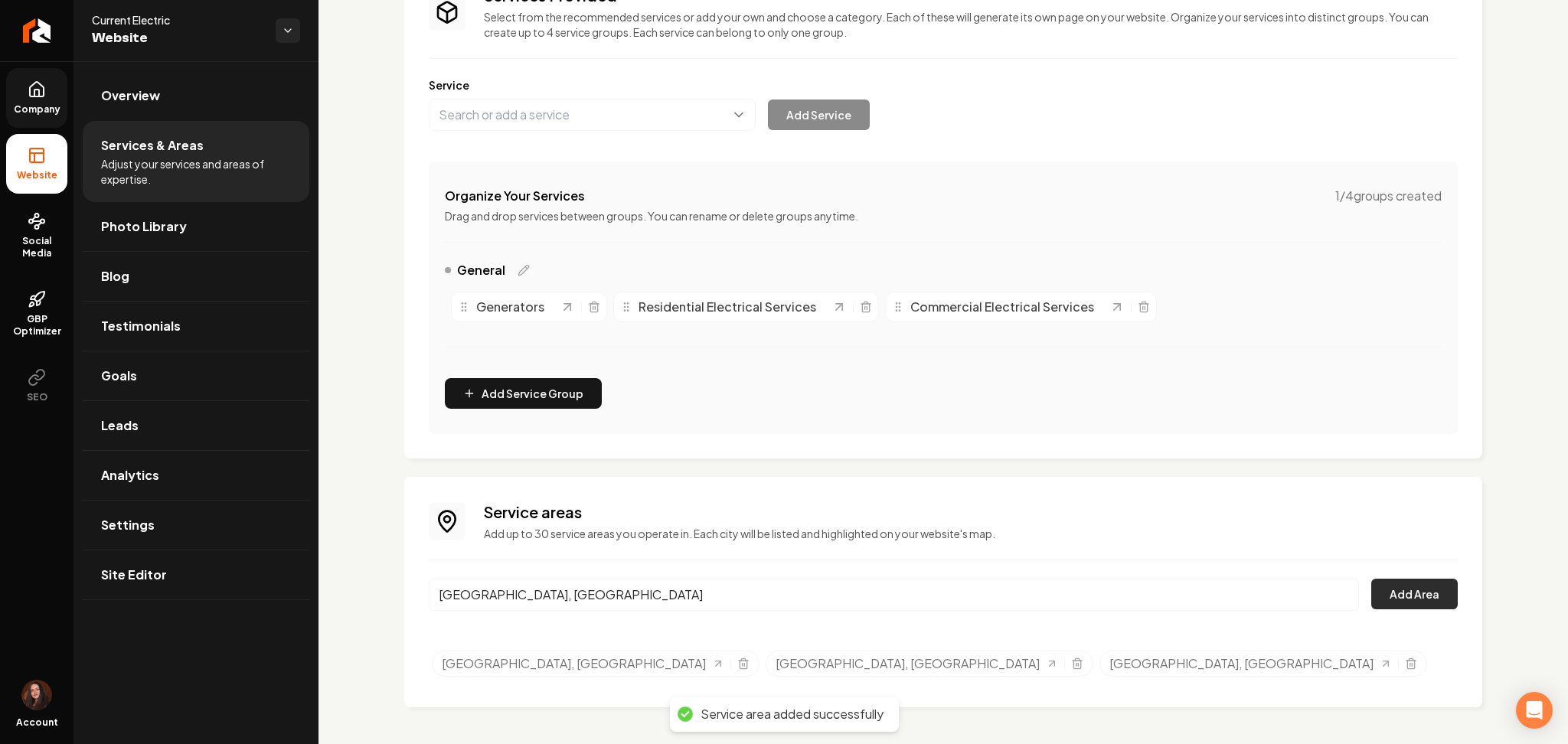
click at [1400, 588] on button "Add Area" at bounding box center [1414, 594] width 87 height 31
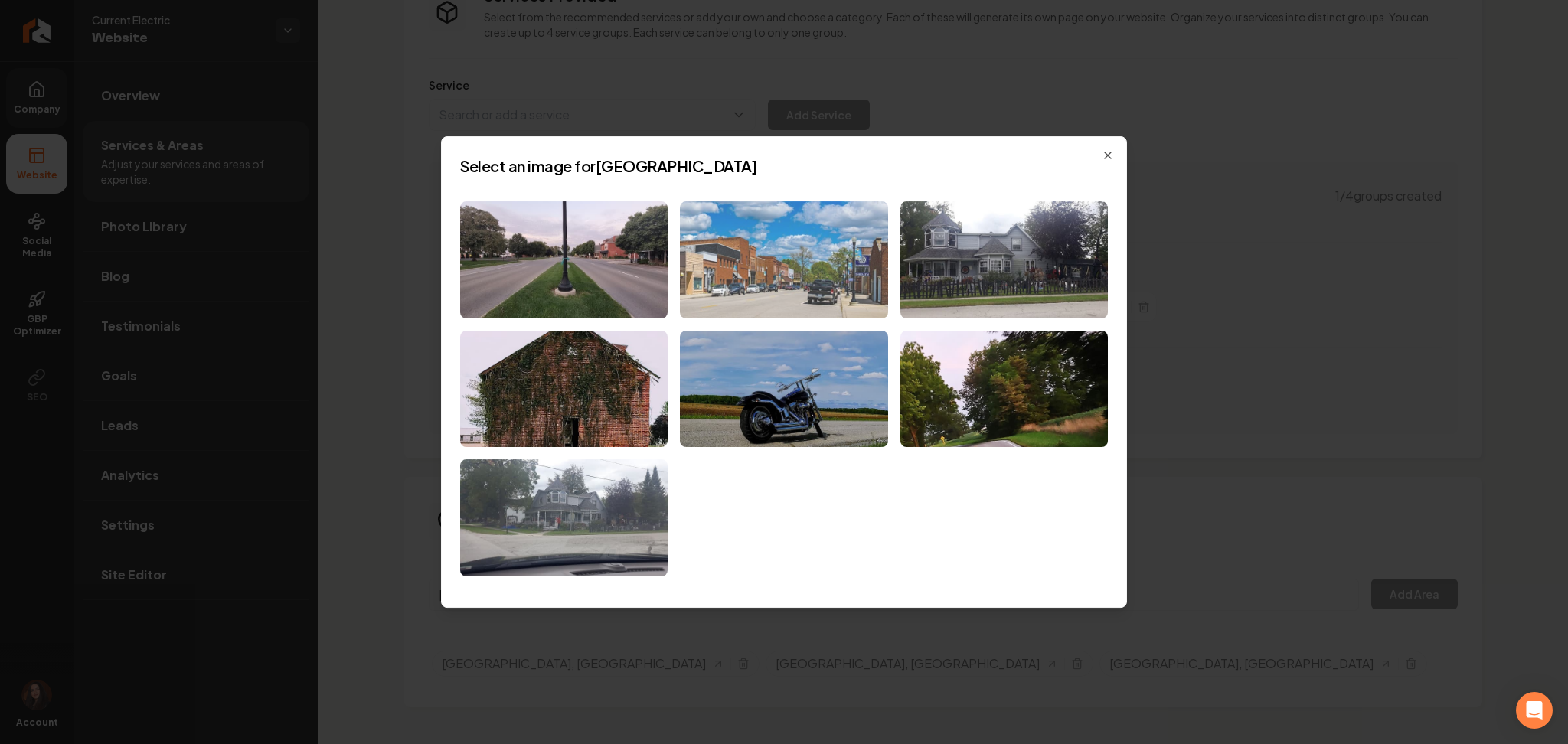
click at [782, 296] on img at bounding box center [784, 260] width 207 height 117
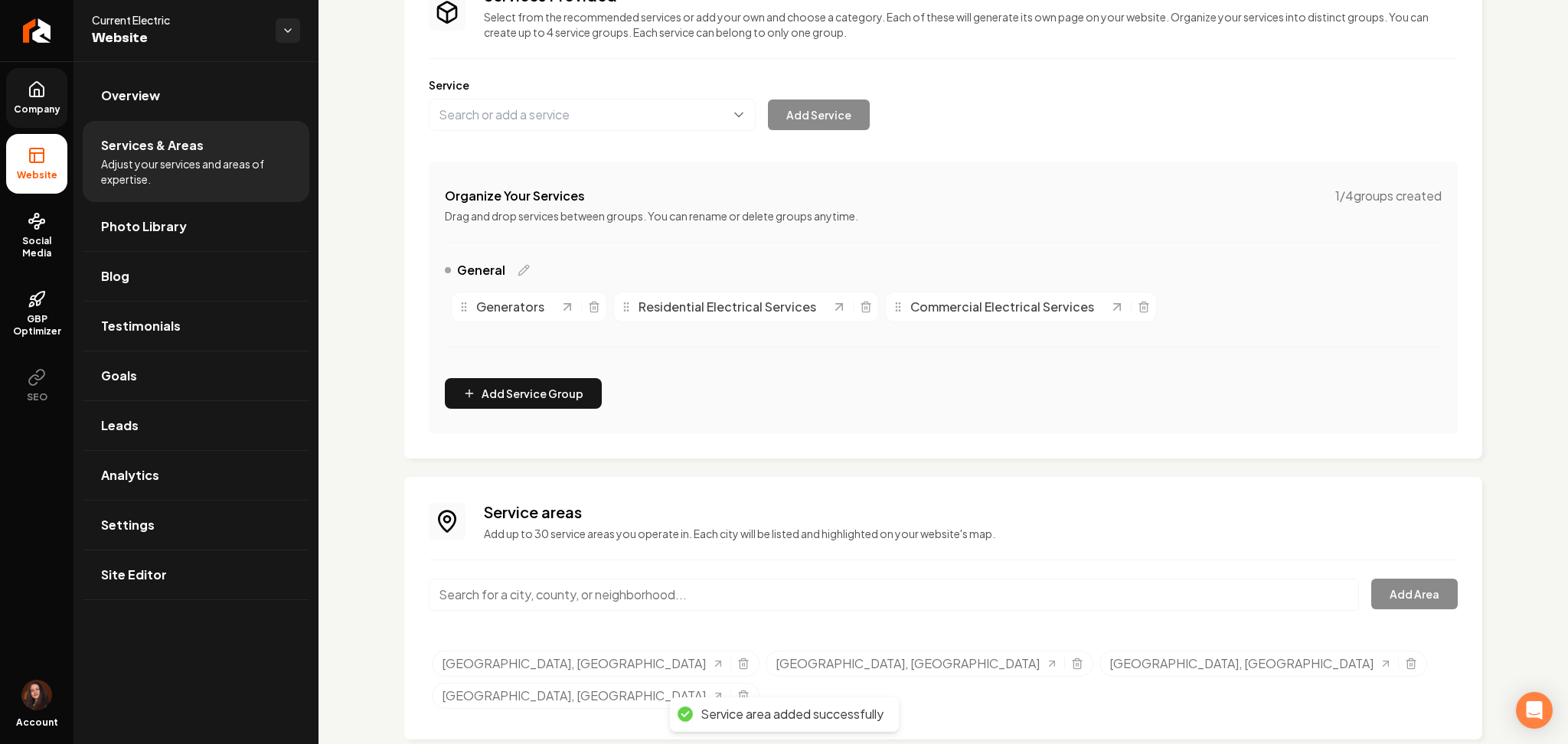
click at [758, 602] on input "Main content area" at bounding box center [894, 595] width 931 height 32
paste input "Fulton County"
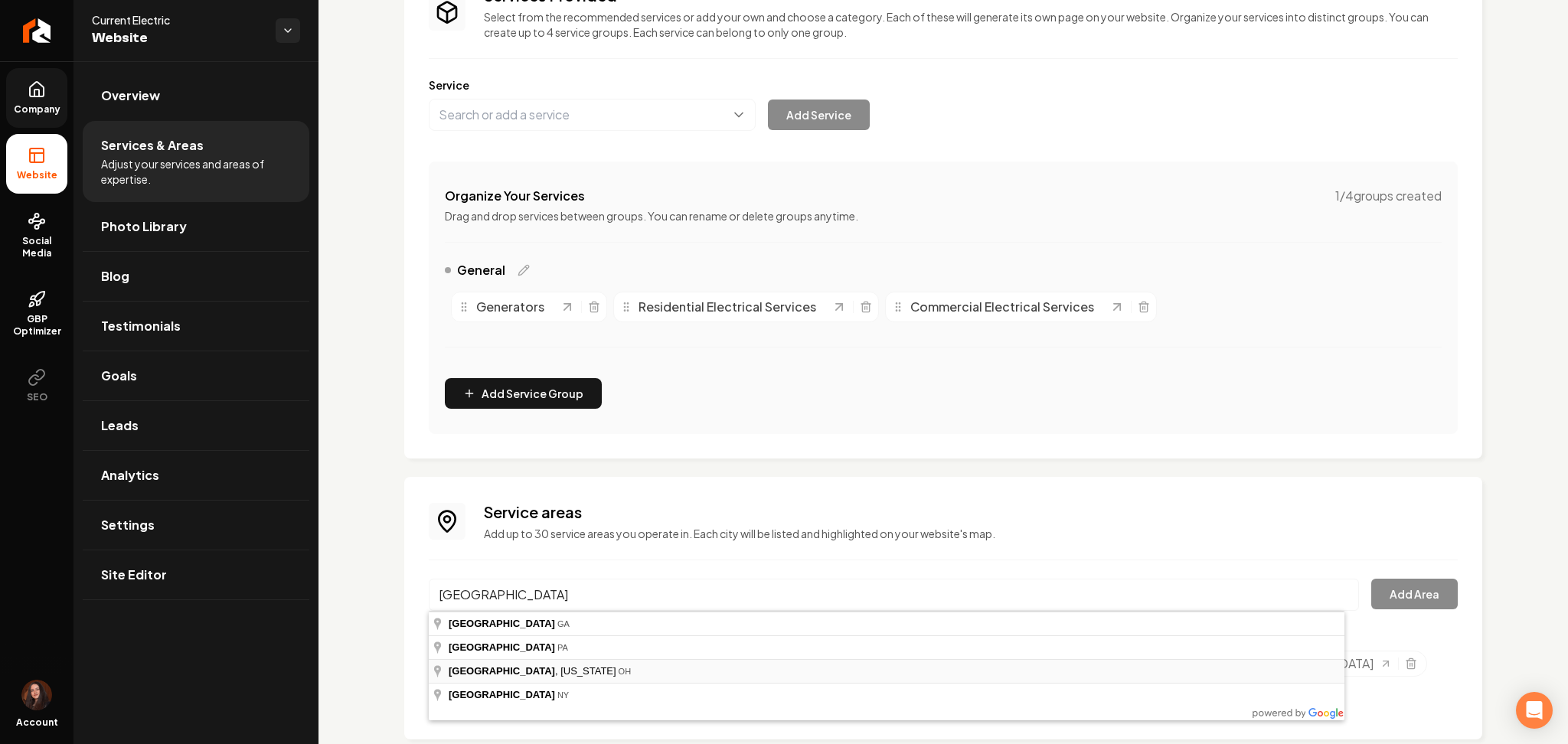
type input "Fulton County, Ohio, OH"
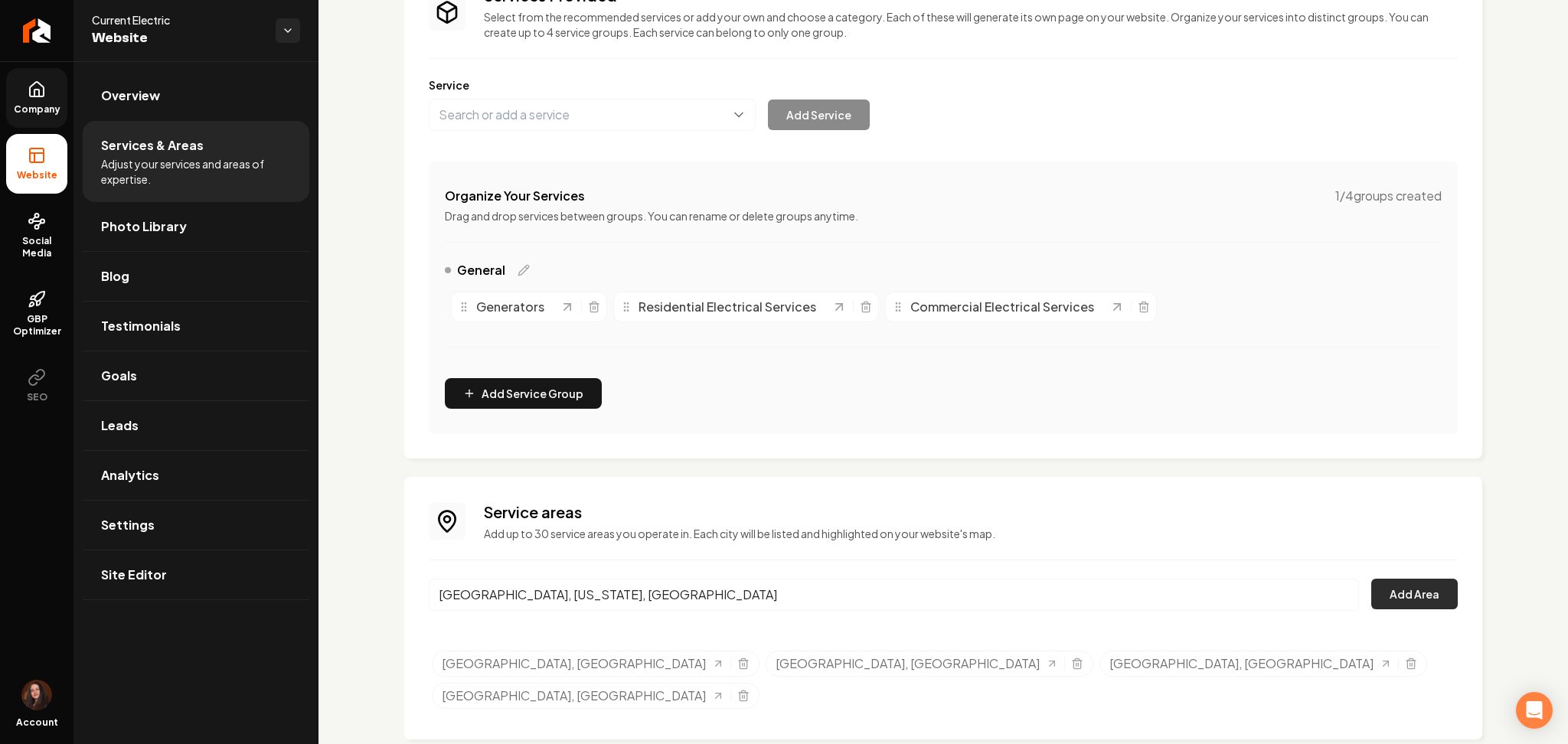
click at [1377, 580] on button "Add Area" at bounding box center [1414, 594] width 87 height 31
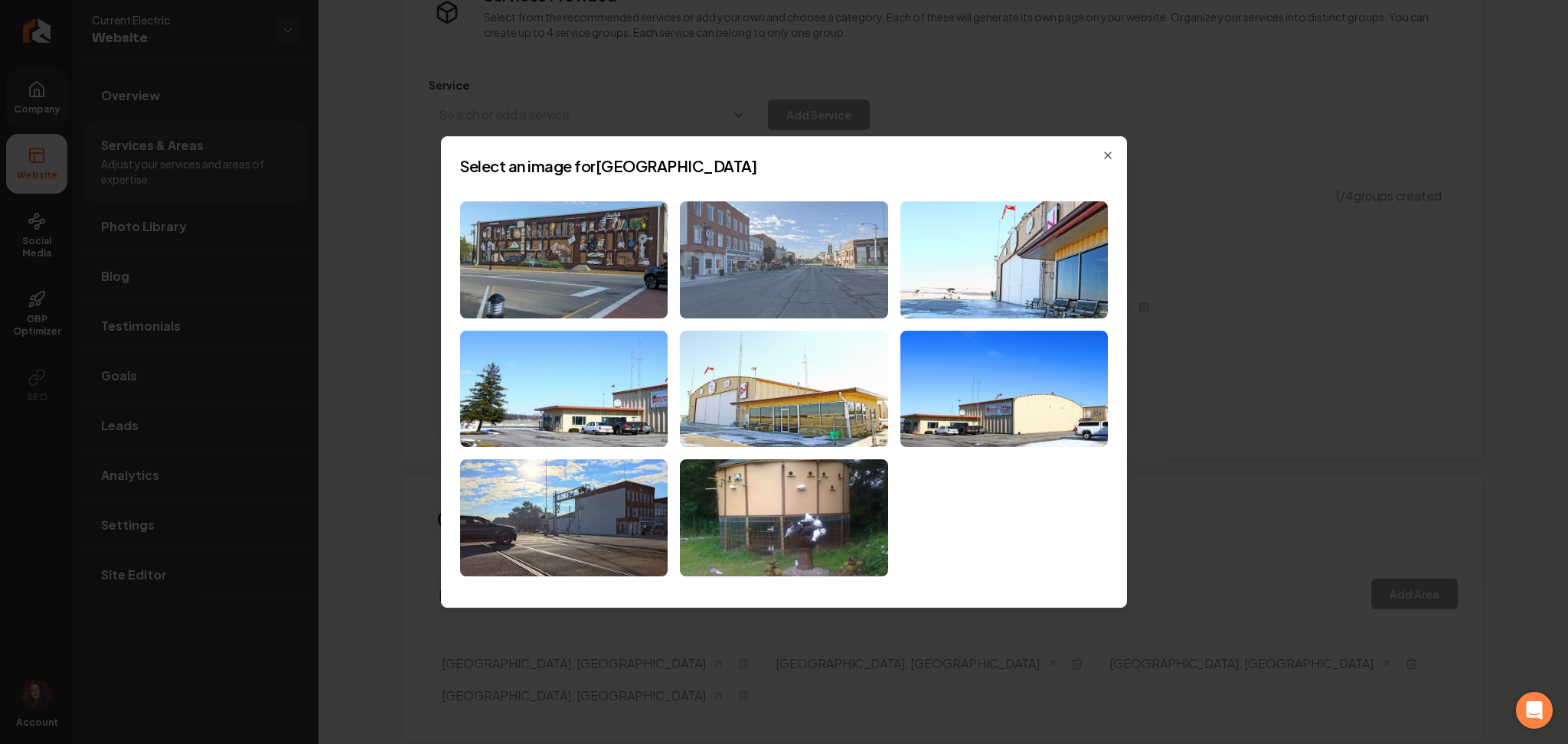
click at [837, 255] on img at bounding box center [784, 260] width 207 height 117
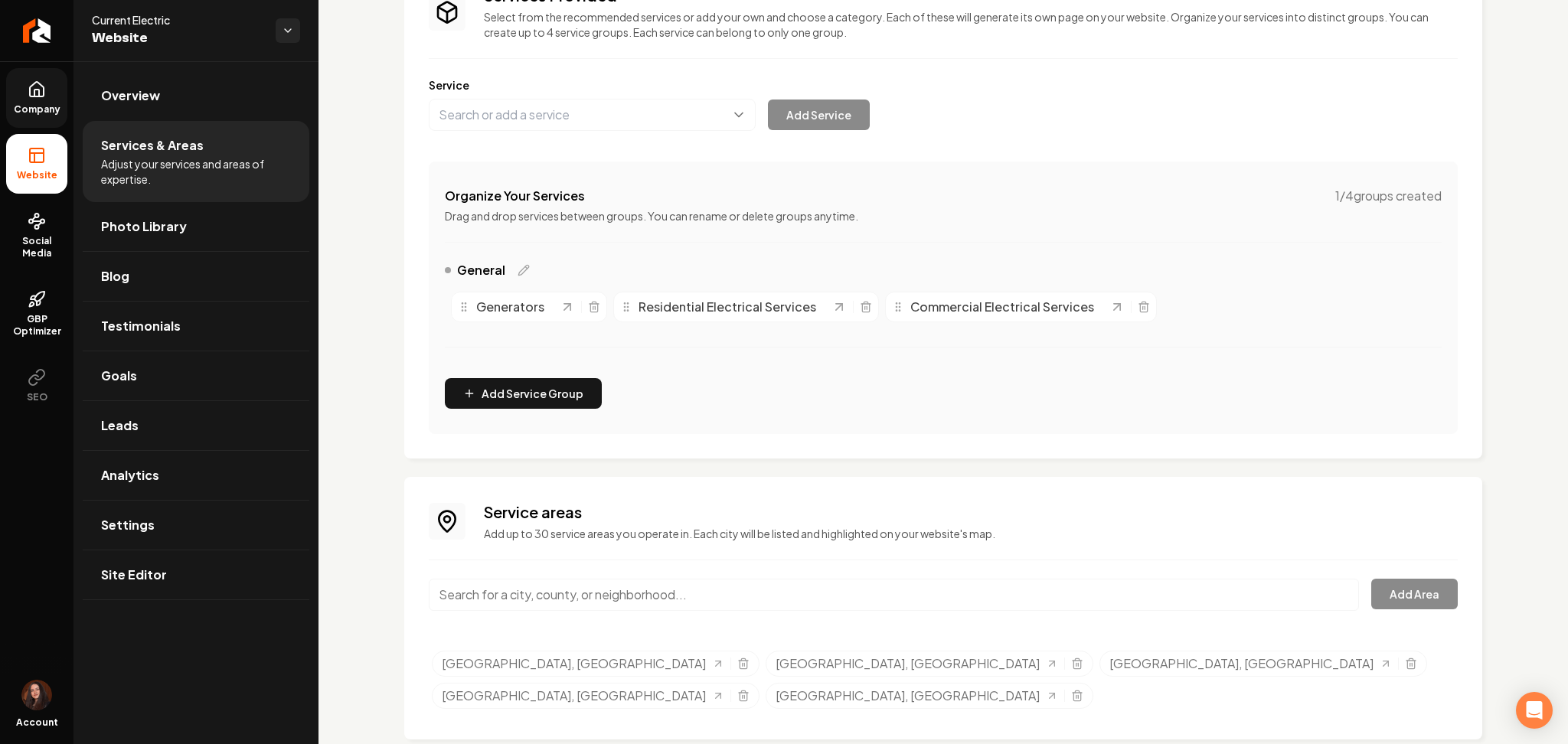
click at [32, 90] on icon at bounding box center [36, 89] width 18 height 18
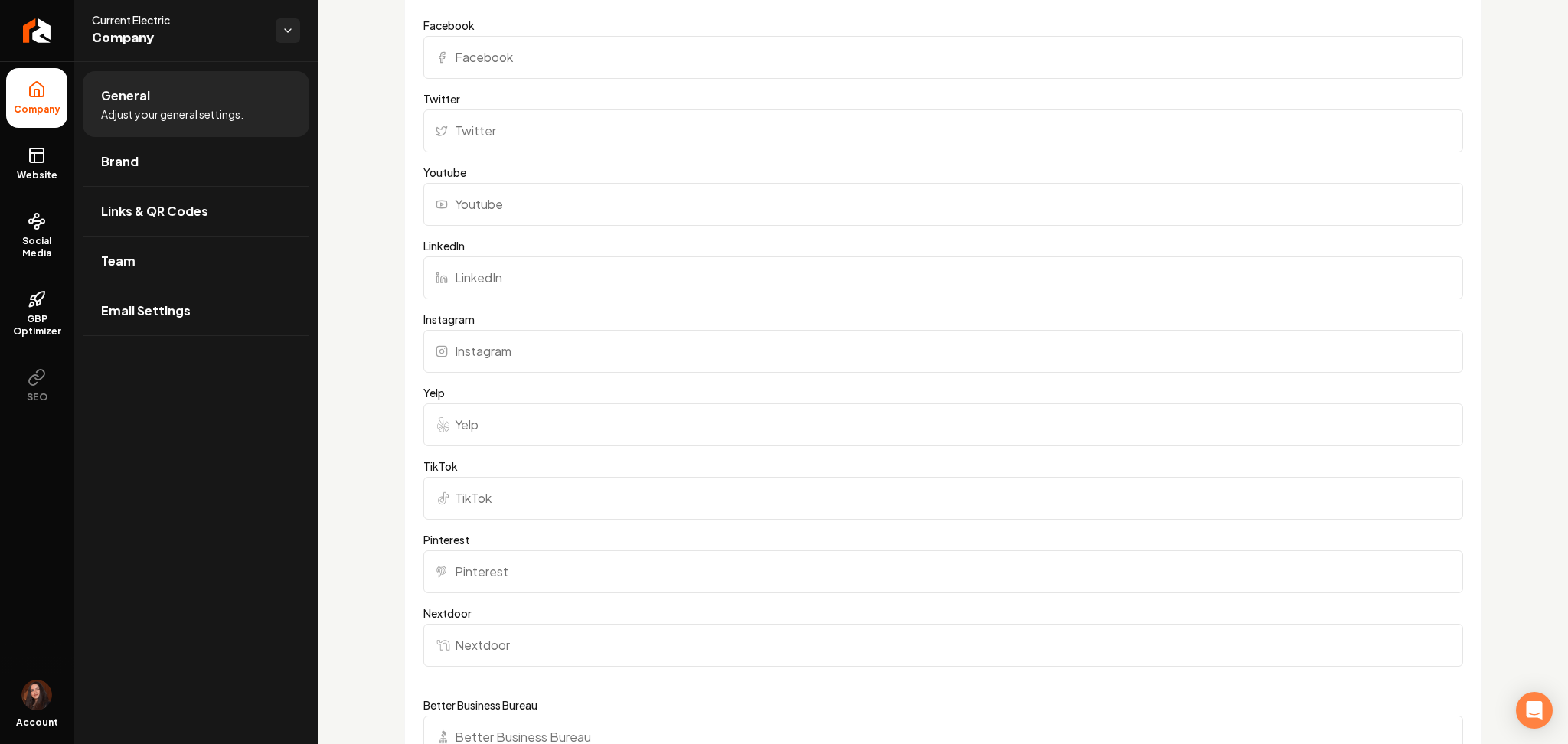
scroll to position [1566, 0]
click at [512, 372] on input "Instagram" at bounding box center [943, 358] width 1040 height 43
paste input "https://www.instagram.com/current_electric_ltd"
type input "https://www.instagram.com/current_electric_ltd"
click at [510, 87] on form "Facebook Twitter Youtube LinkedIn Instagram https://www.instagram.com/current_e…" at bounding box center [943, 434] width 1040 height 818
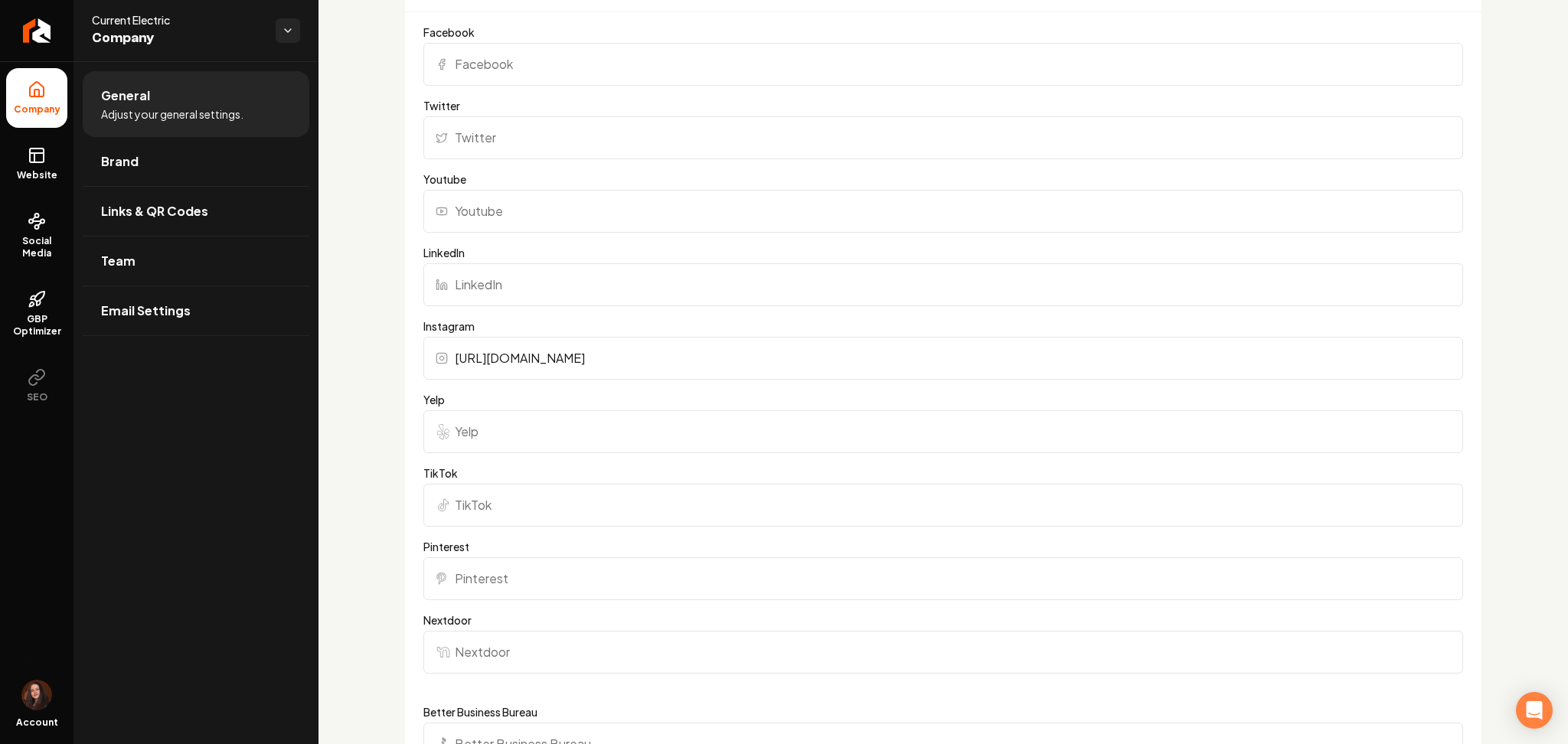
click at [506, 76] on input "Facebook" at bounding box center [943, 64] width 1040 height 43
paste input "https://www.facebook.com/Current-Electrical-Ltd-100063624745113/"
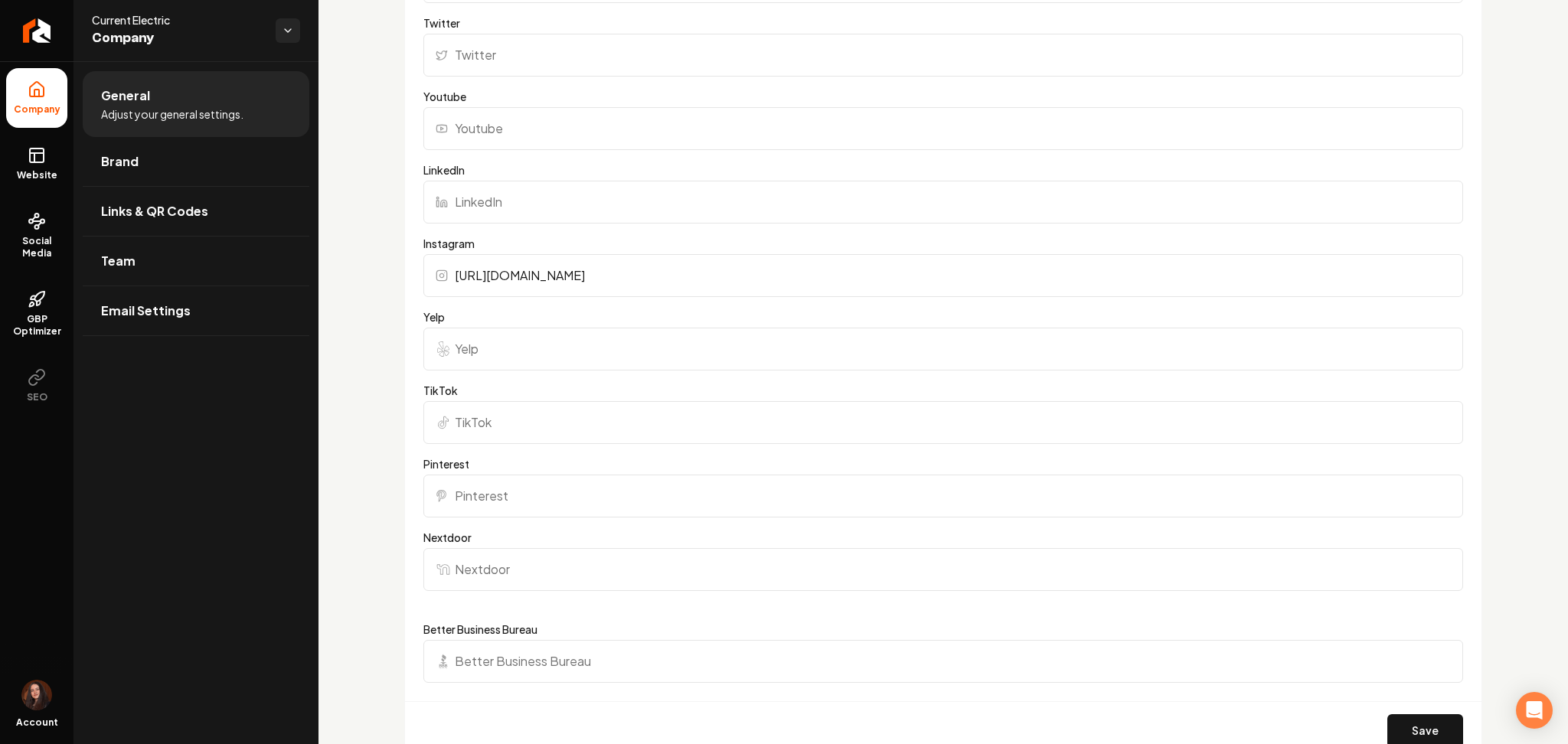
scroll to position [1974, 0]
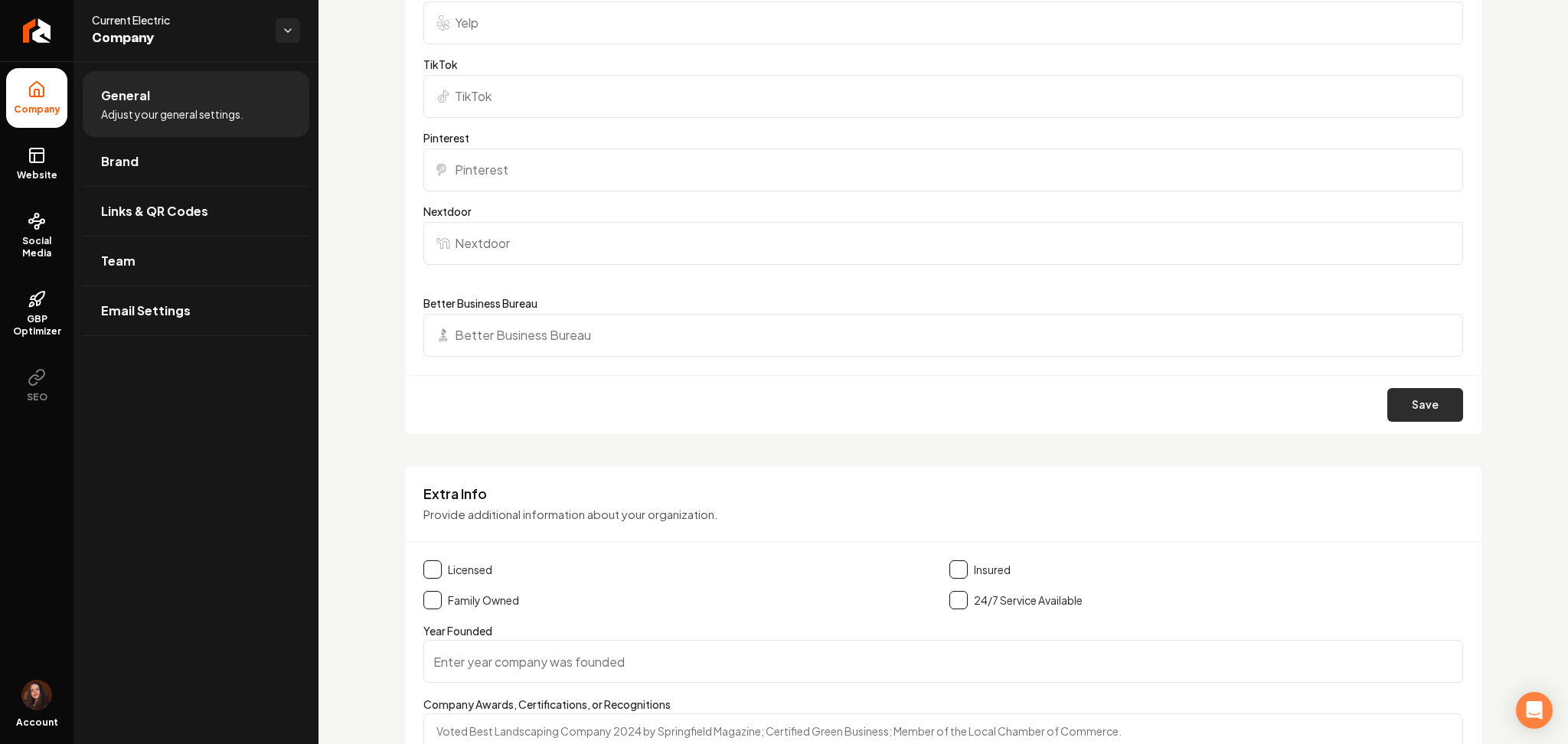
type input "https://www.facebook.com/Current-Electrical-Ltd-100063624745113/"
click at [1387, 395] on button "Save" at bounding box center [1425, 404] width 75 height 33
drag, startPoint x: 58, startPoint y: 163, endPoint x: 74, endPoint y: 155, distance: 17.9
click at [56, 163] on link "Website" at bounding box center [36, 163] width 61 height 60
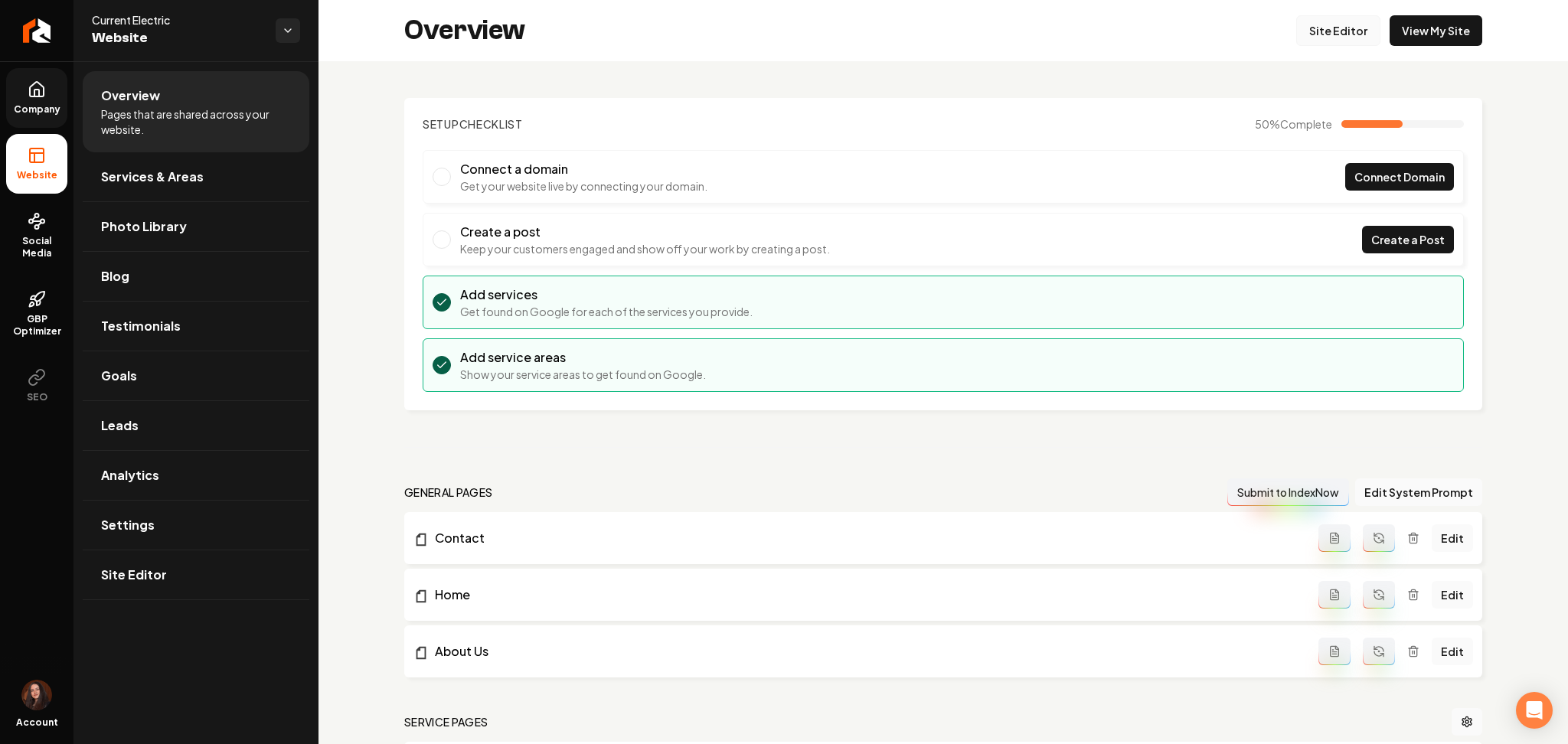
click at [1324, 27] on link "Site Editor" at bounding box center [1339, 31] width 84 height 31
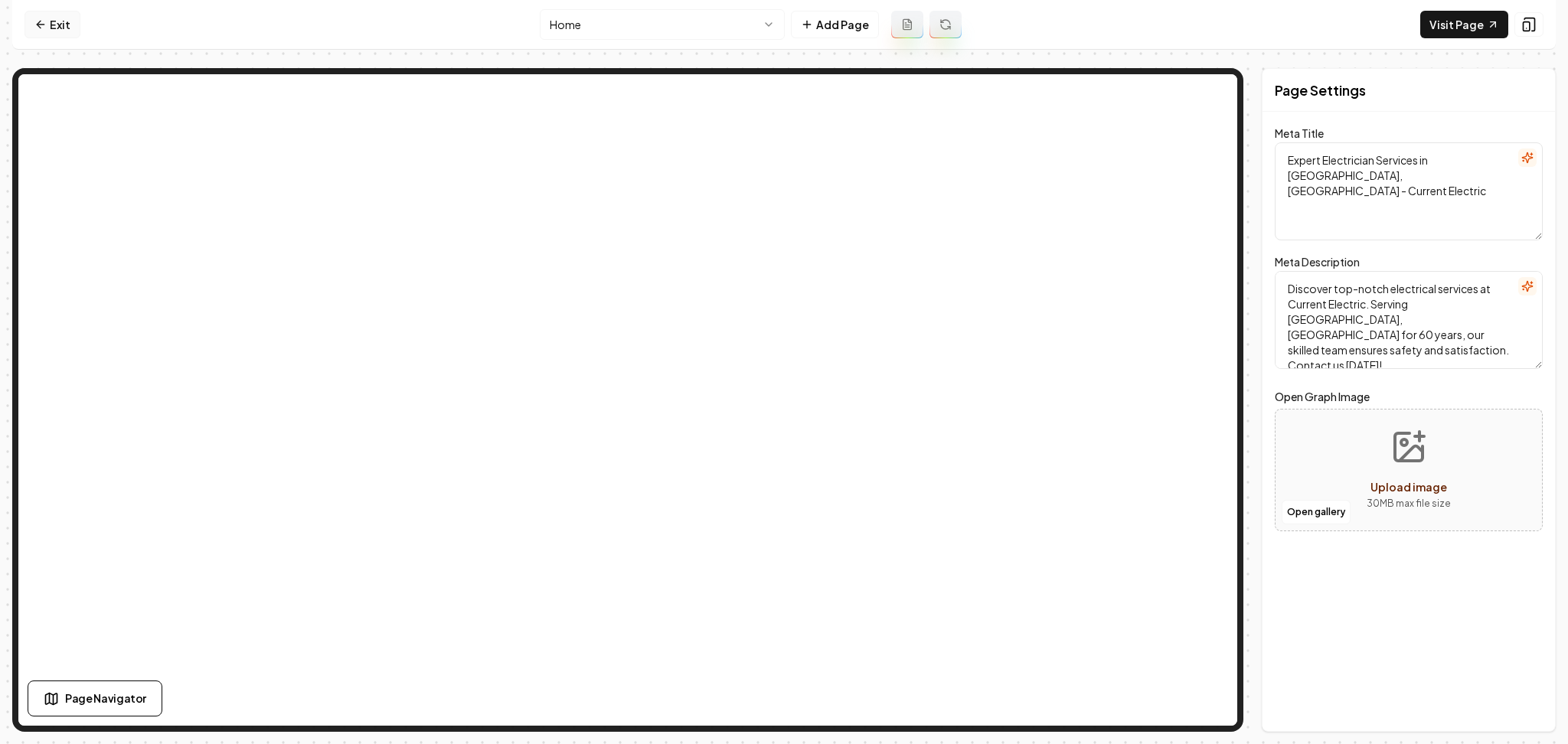
click at [62, 26] on link "Exit" at bounding box center [53, 24] width 55 height 28
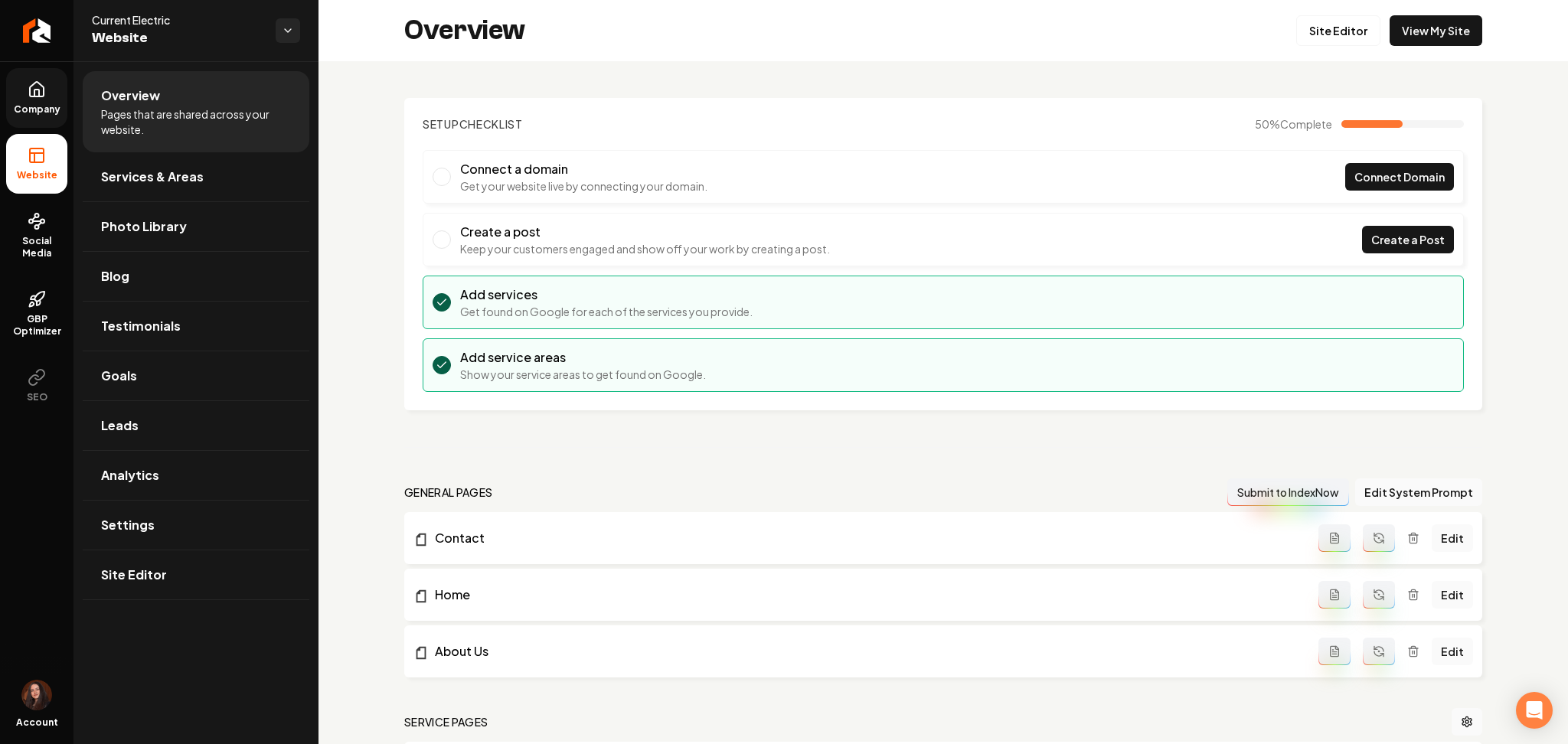
click at [33, 113] on span "Company" at bounding box center [37, 109] width 59 height 12
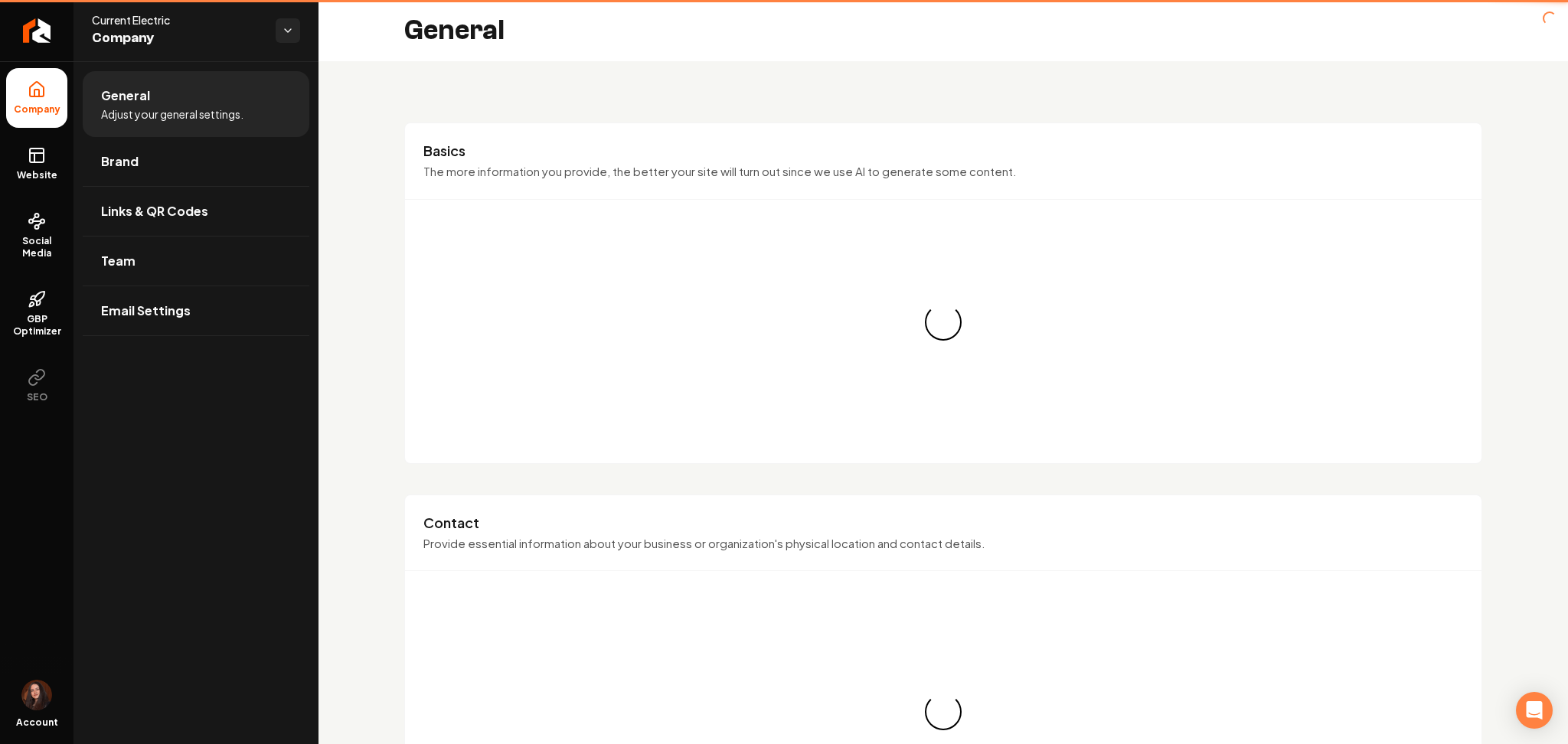
click at [106, 161] on span "Brand" at bounding box center [119, 160] width 37 height 18
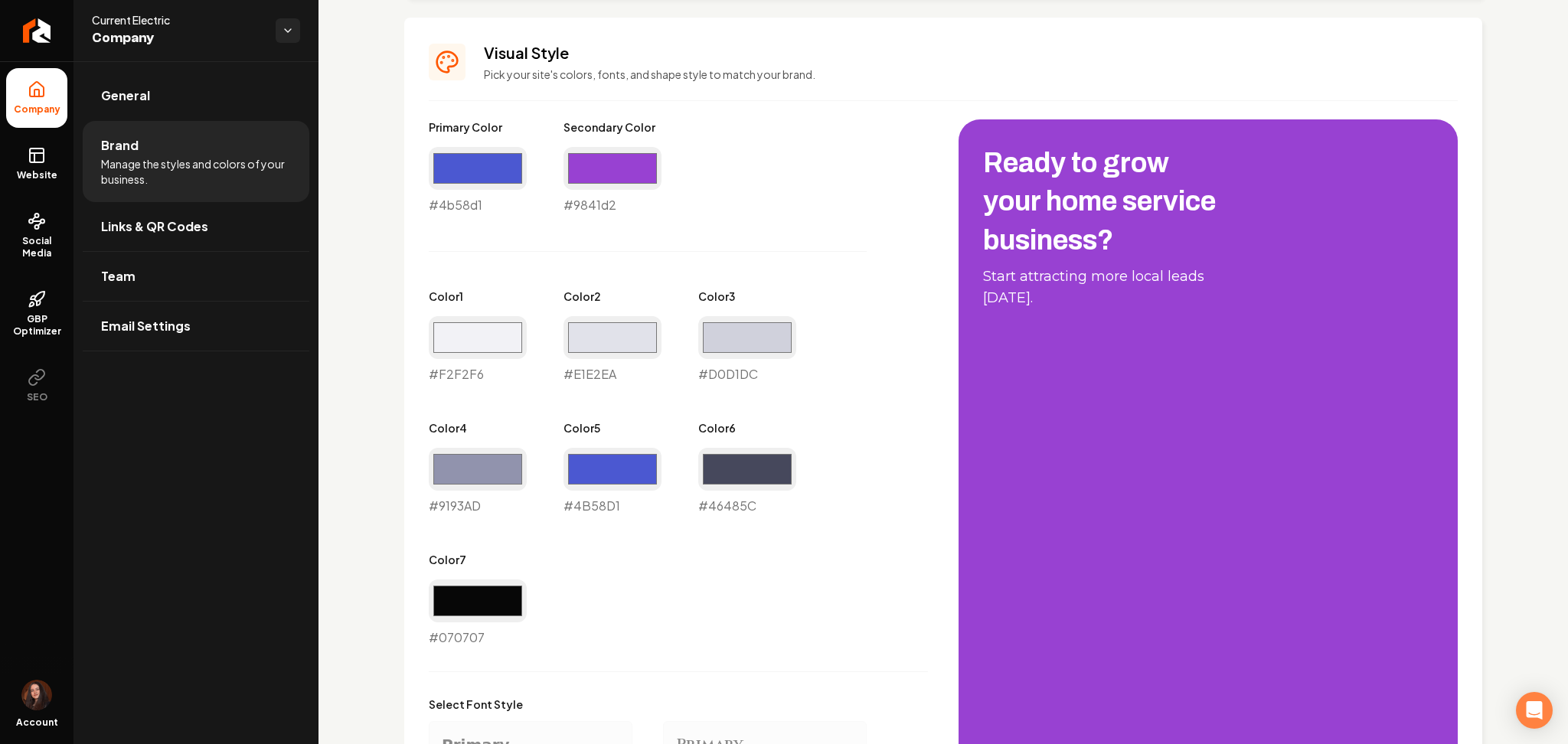
scroll to position [661, 0]
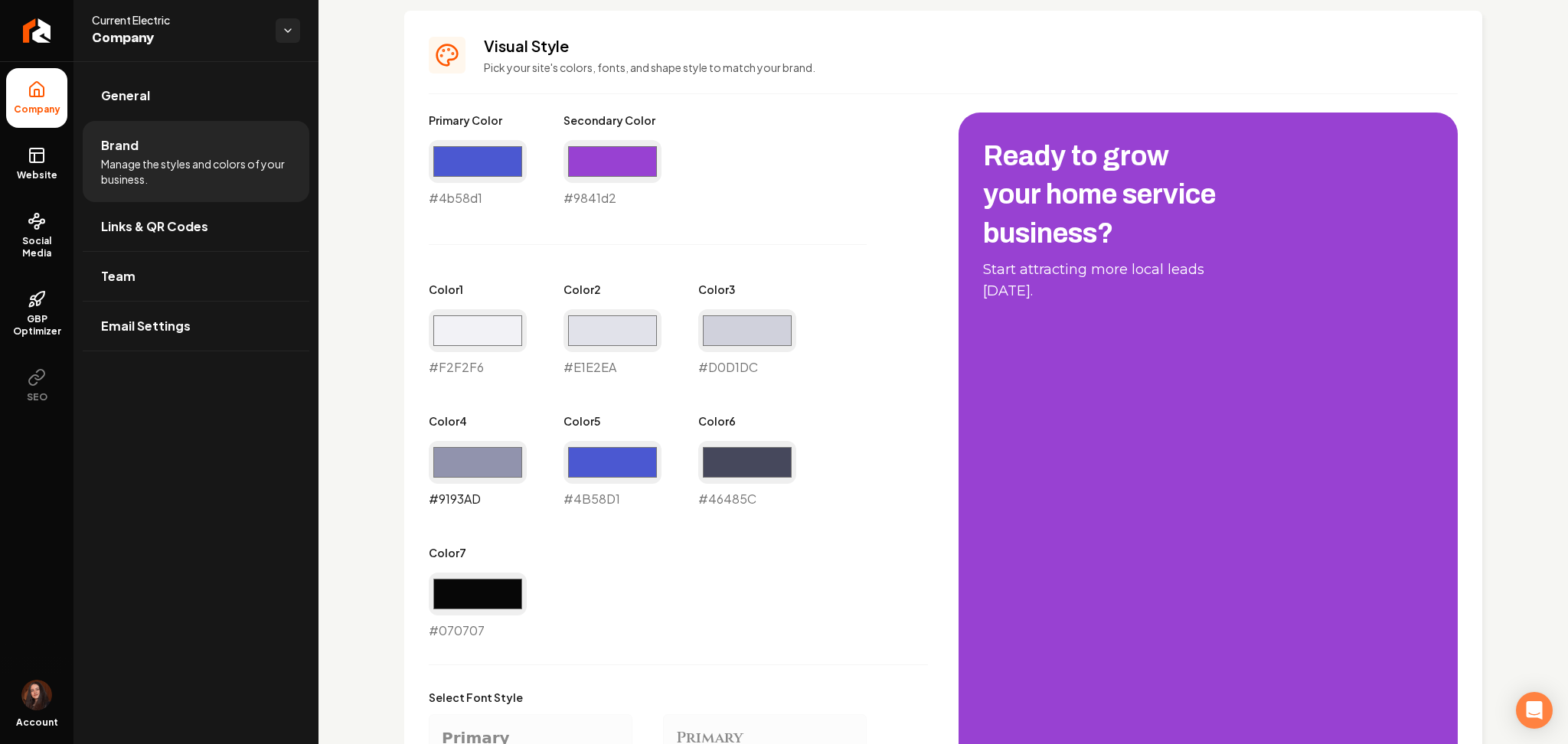
click at [447, 445] on input "#9193ad" at bounding box center [478, 462] width 98 height 43
type input "#494b83"
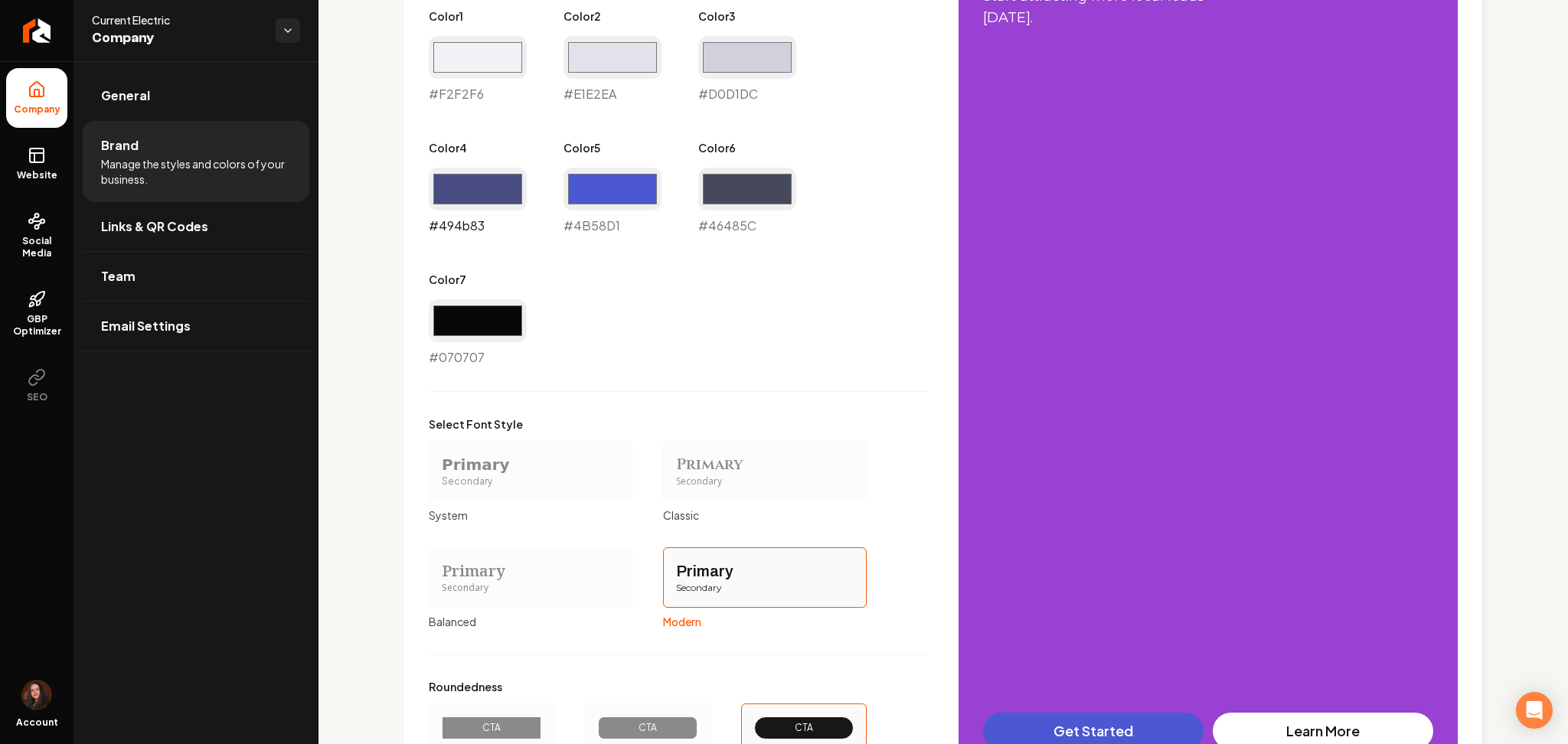
scroll to position [1069, 0]
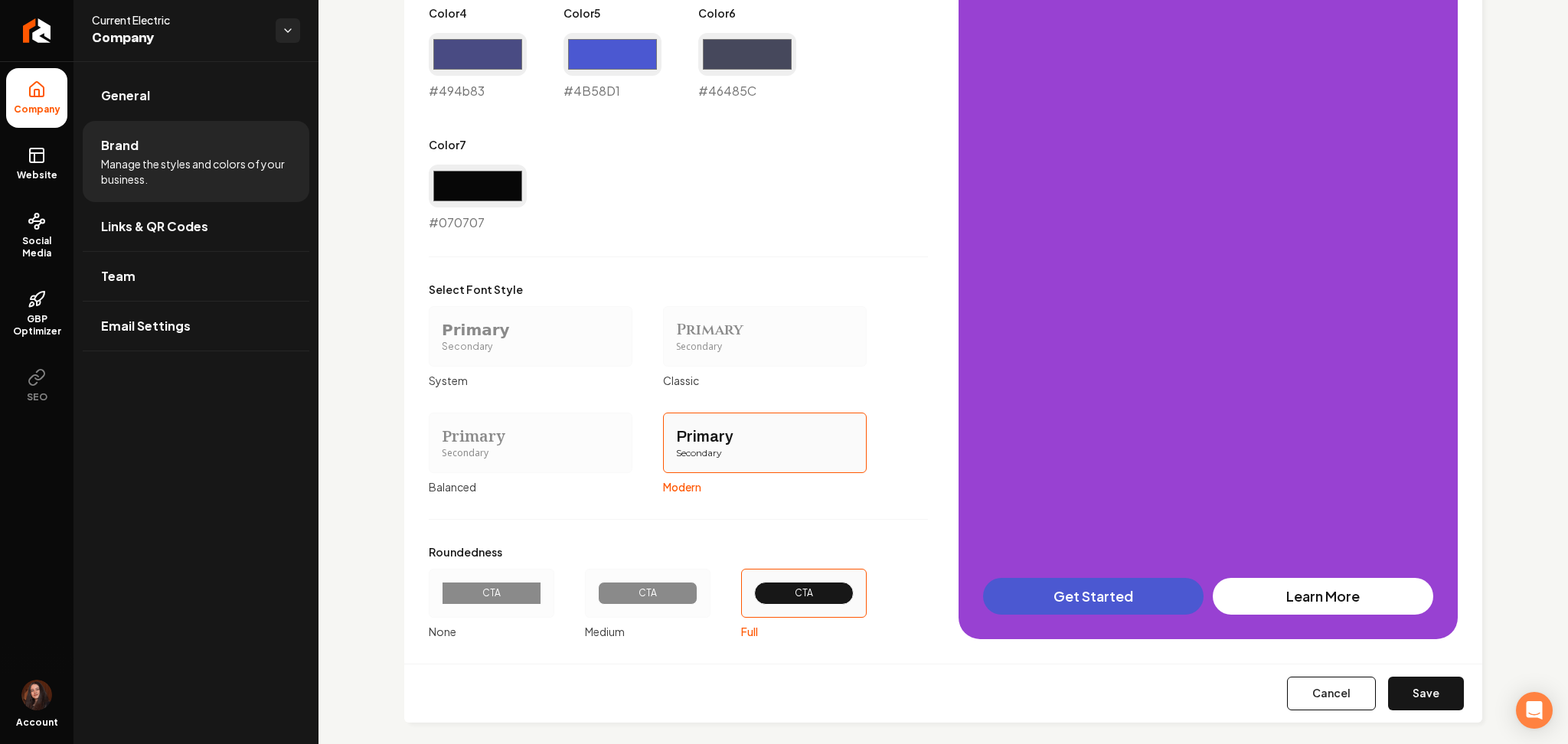
click at [1407, 691] on button "Save" at bounding box center [1426, 692] width 75 height 33
type input "#f2f2f6"
type input "#e1e2ea"
type input "#d0d1dc"
type input "#4b58d1"
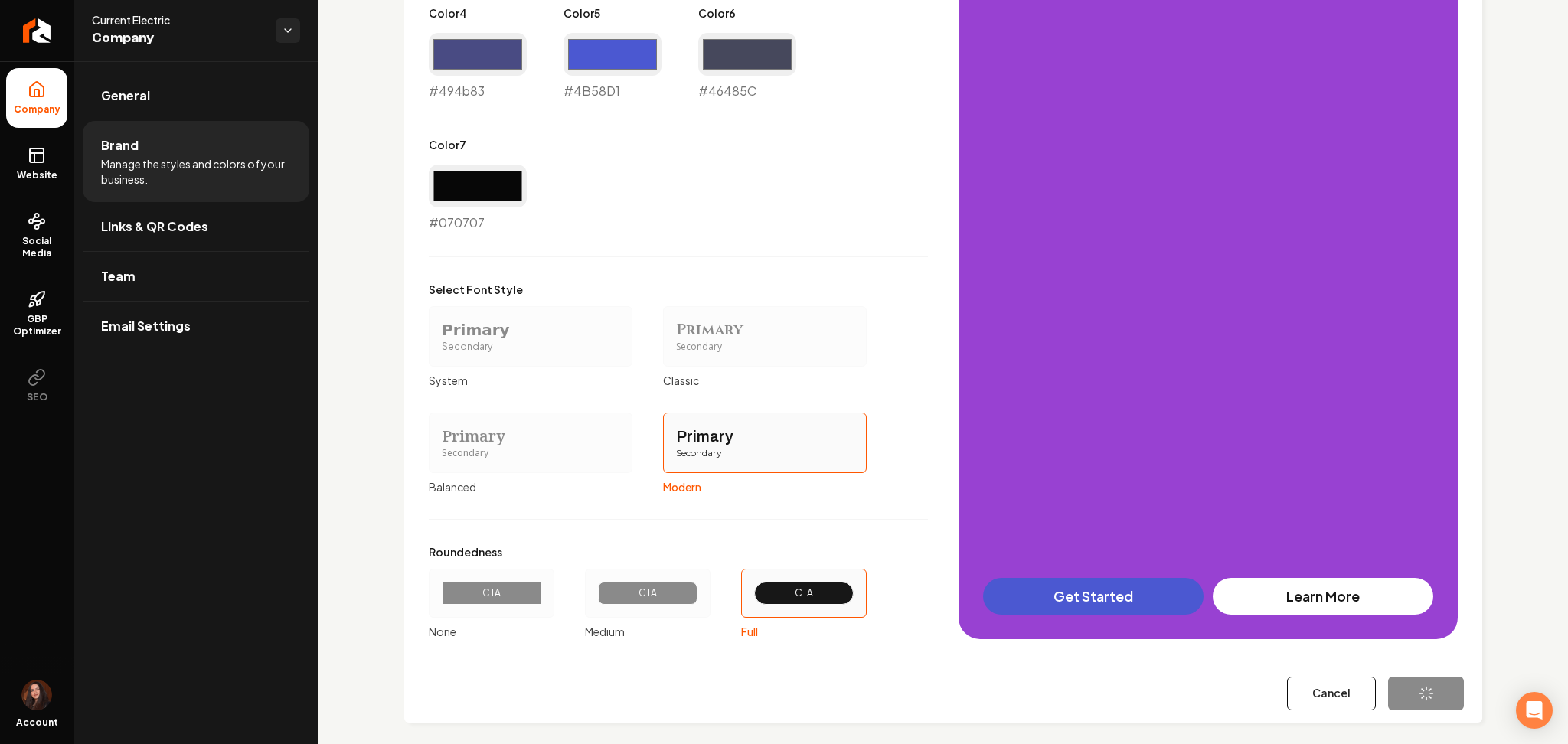
type input "#46485c"
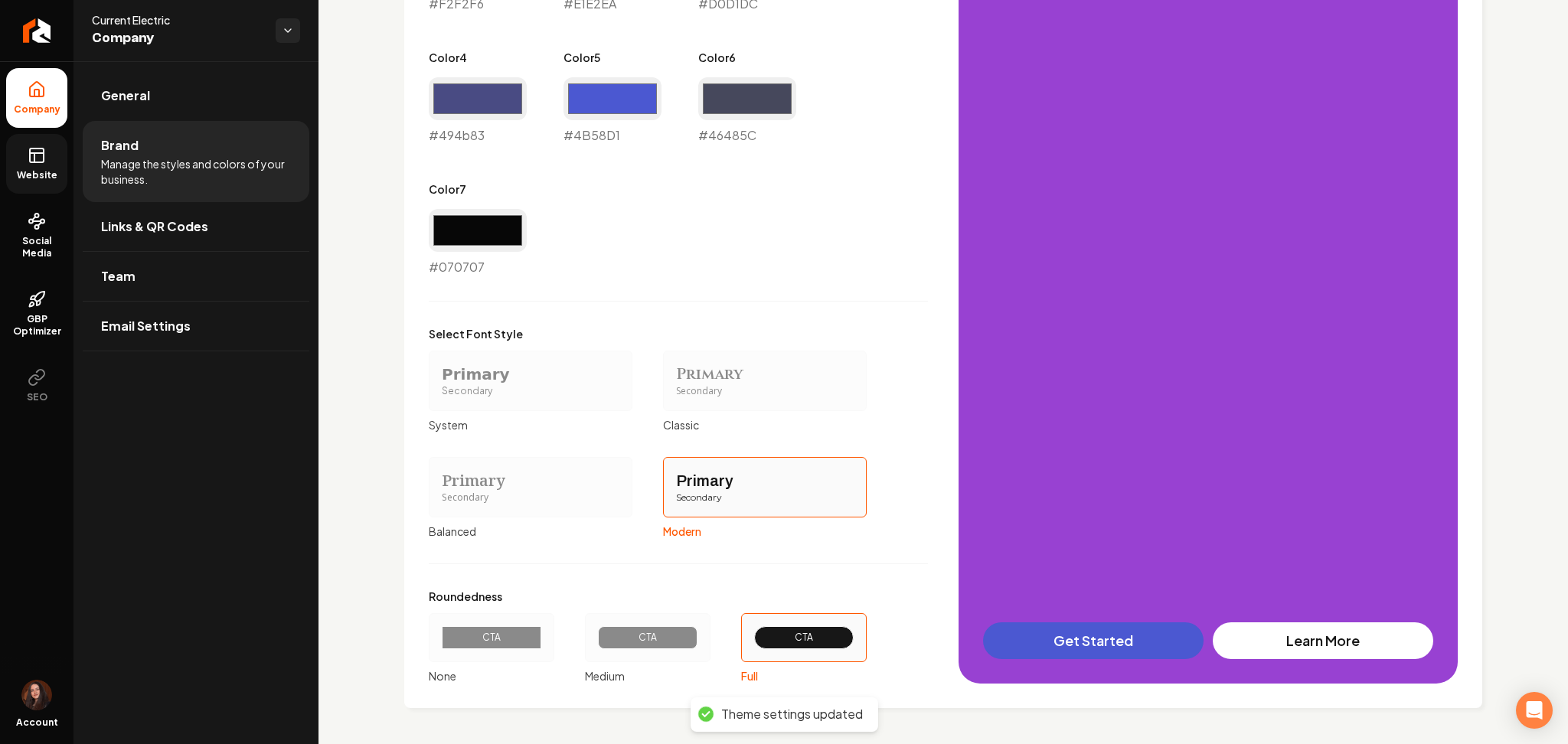
click at [32, 167] on link "Website" at bounding box center [36, 163] width 61 height 60
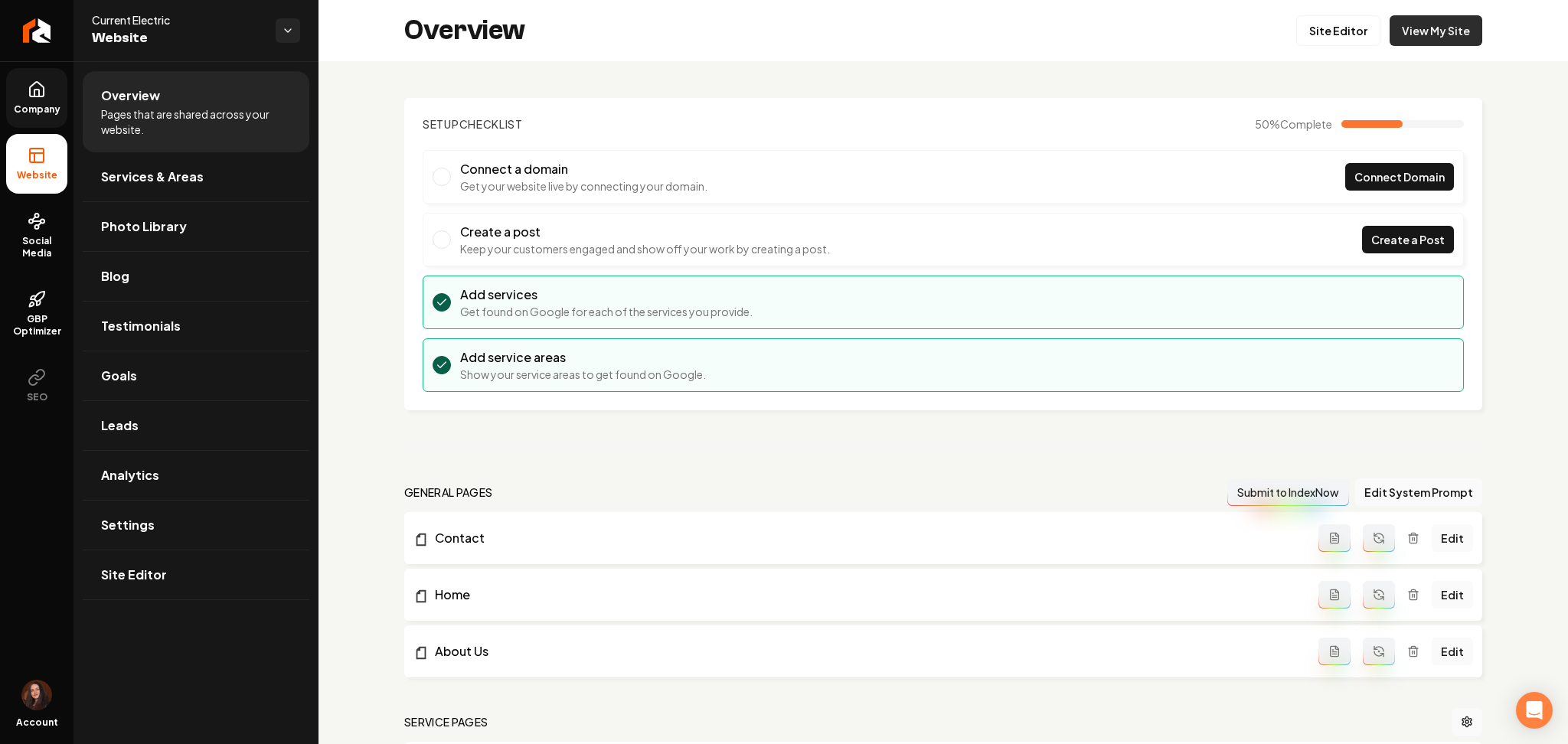
click at [1389, 32] on link "View My Site" at bounding box center [1435, 31] width 93 height 31
click at [44, 94] on icon at bounding box center [36, 89] width 18 height 18
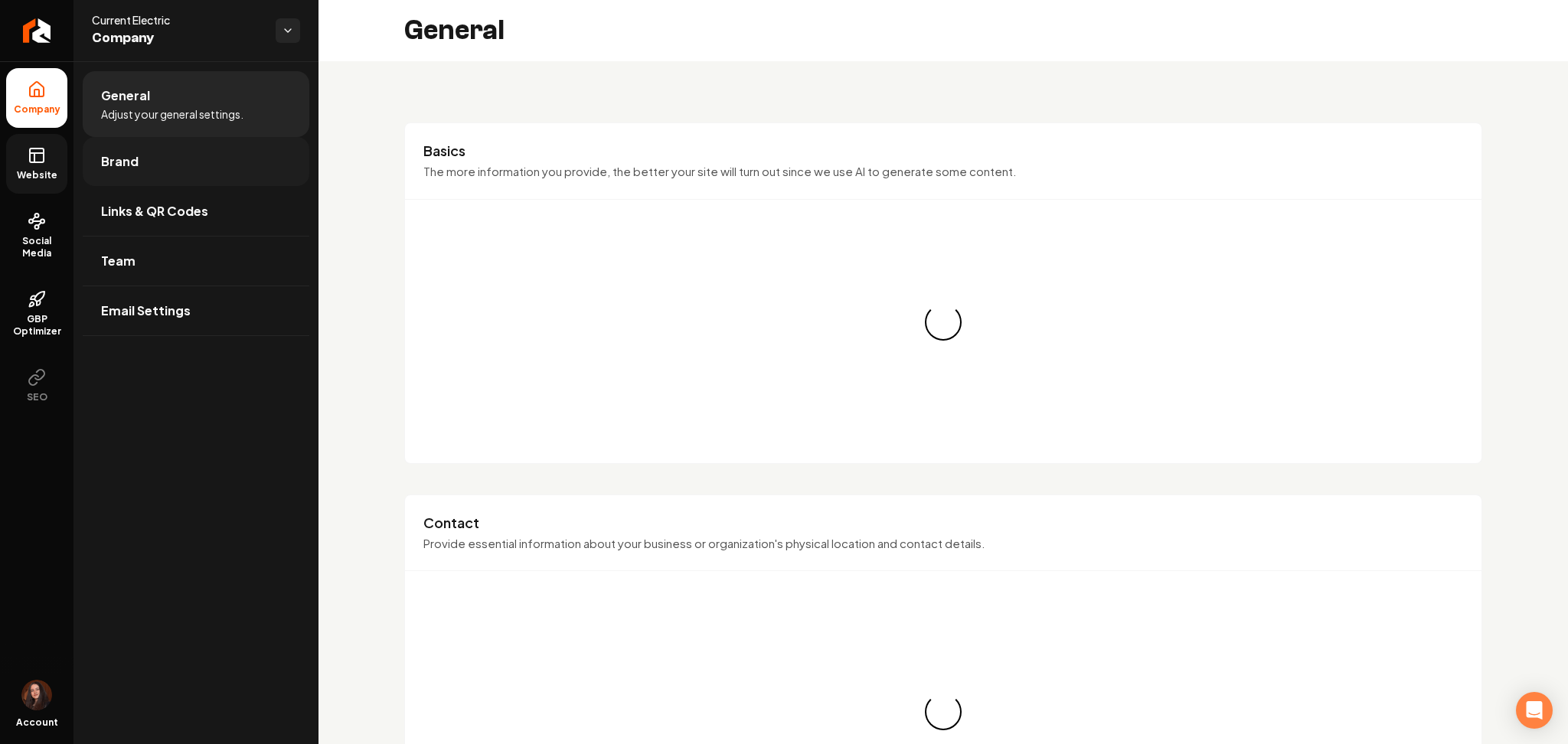
click at [118, 159] on span "Brand" at bounding box center [119, 160] width 37 height 18
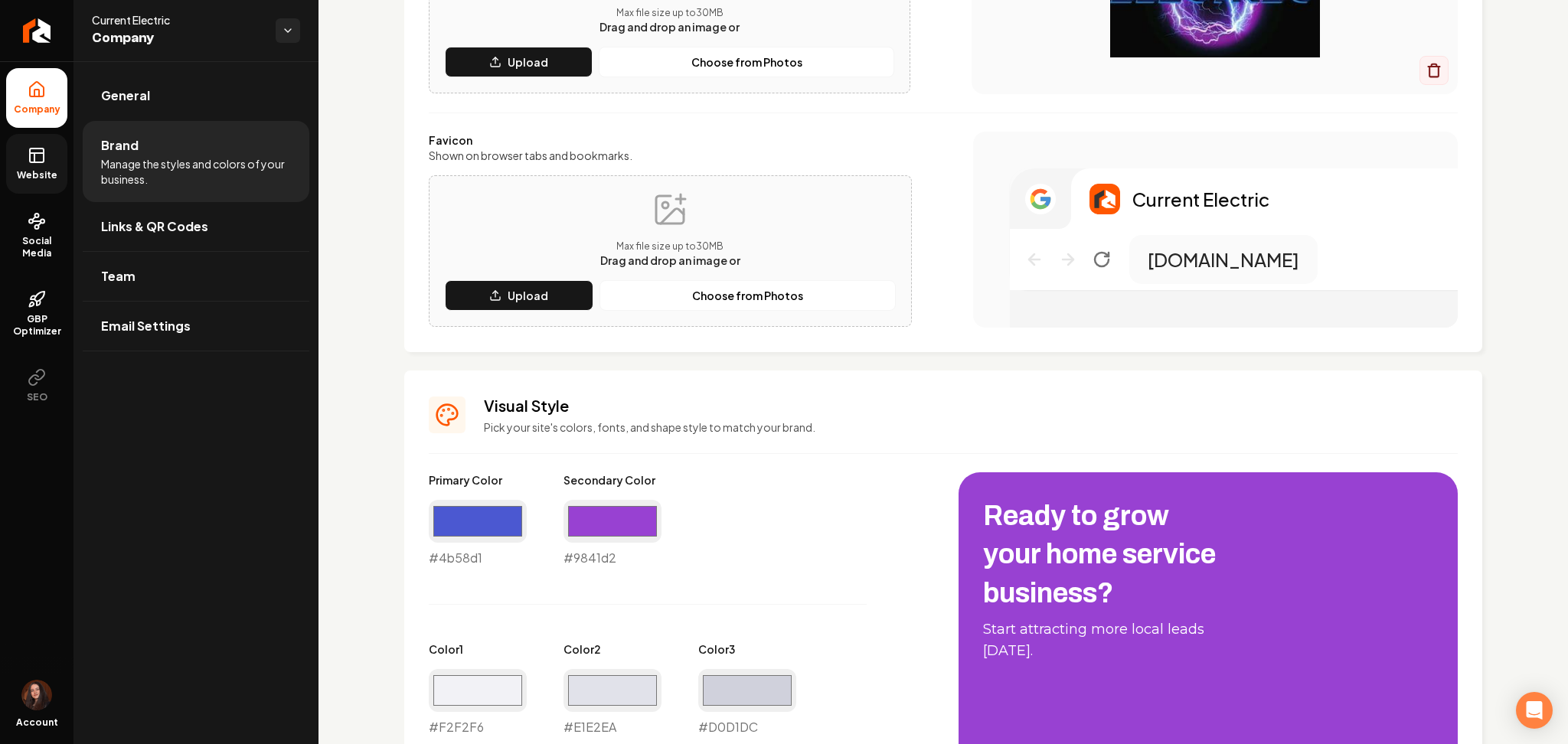
scroll to position [661, 0]
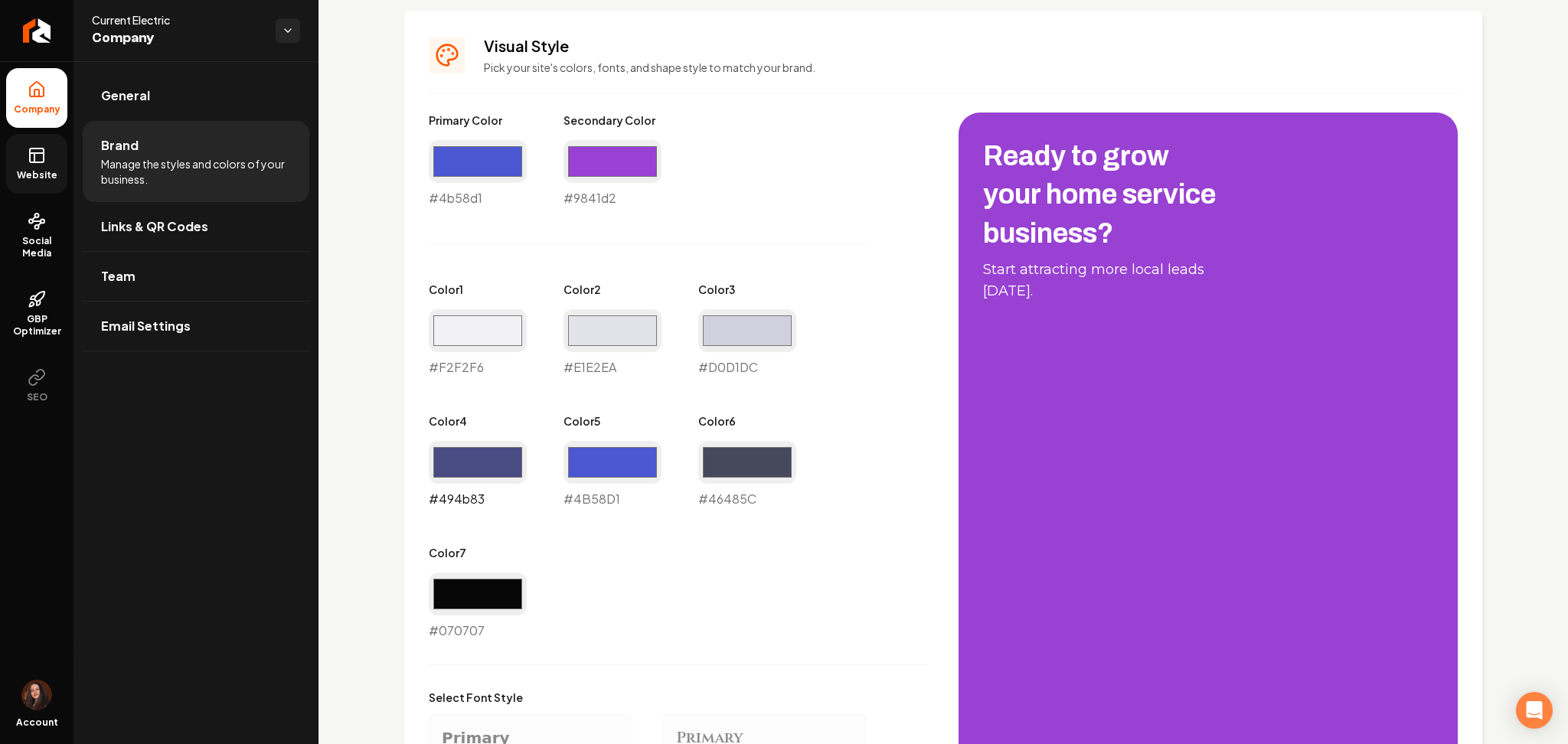
click at [461, 460] on input "#494b83" at bounding box center [478, 462] width 98 height 43
type input "#2d399d"
click at [633, 468] on input "#4b58d1" at bounding box center [612, 462] width 98 height 43
click at [580, 448] on input "#ffffff" at bounding box center [612, 462] width 98 height 43
type input "#742699"
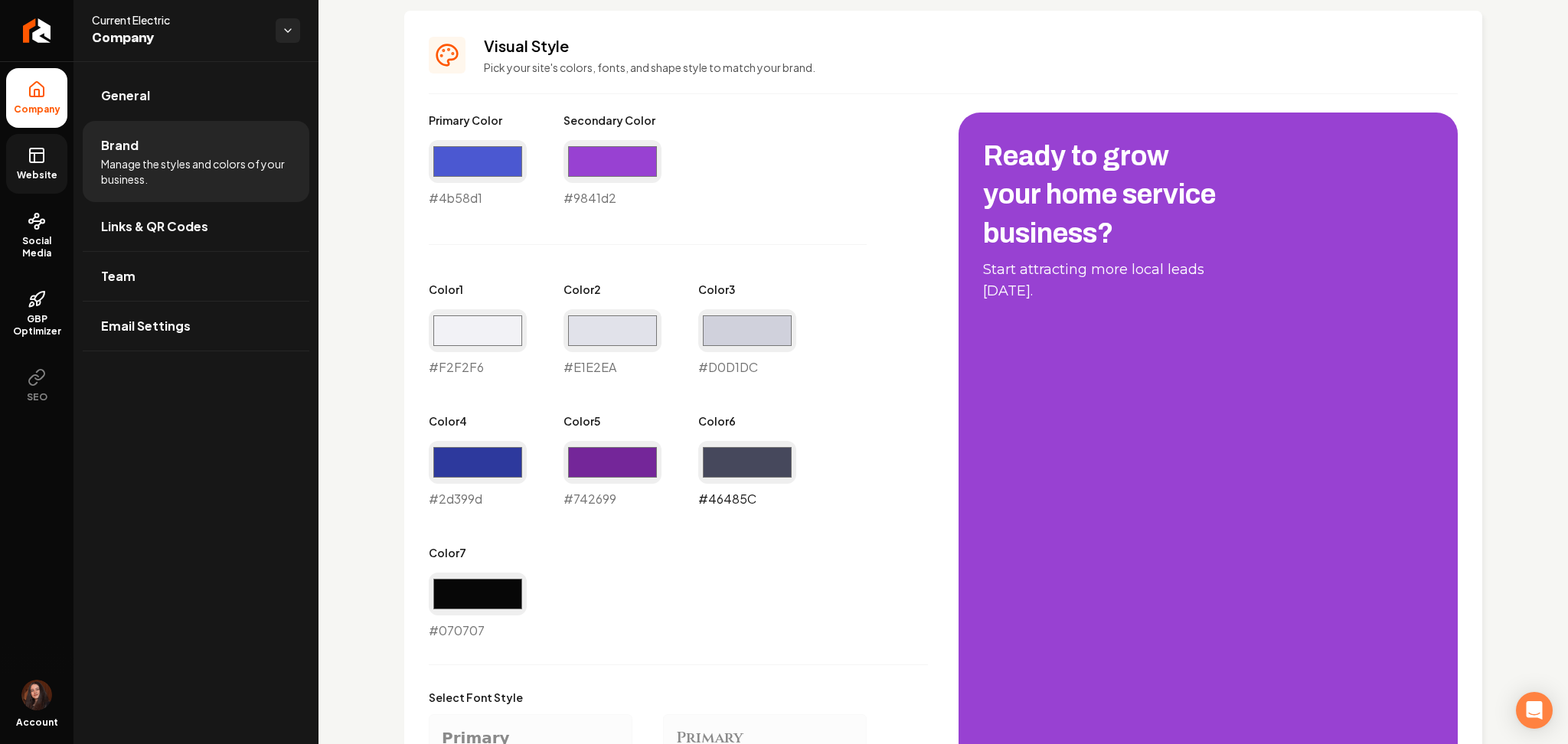
click at [785, 457] on input "#46485c" at bounding box center [747, 462] width 98 height 43
type input "#362a6f"
click at [809, 431] on div "Primary Color #4b58d1 #4b58d1 Secondary Color #9841d2 #9841d2 Color 1 #f2f2f6 #…" at bounding box center [678, 376] width 499 height 527
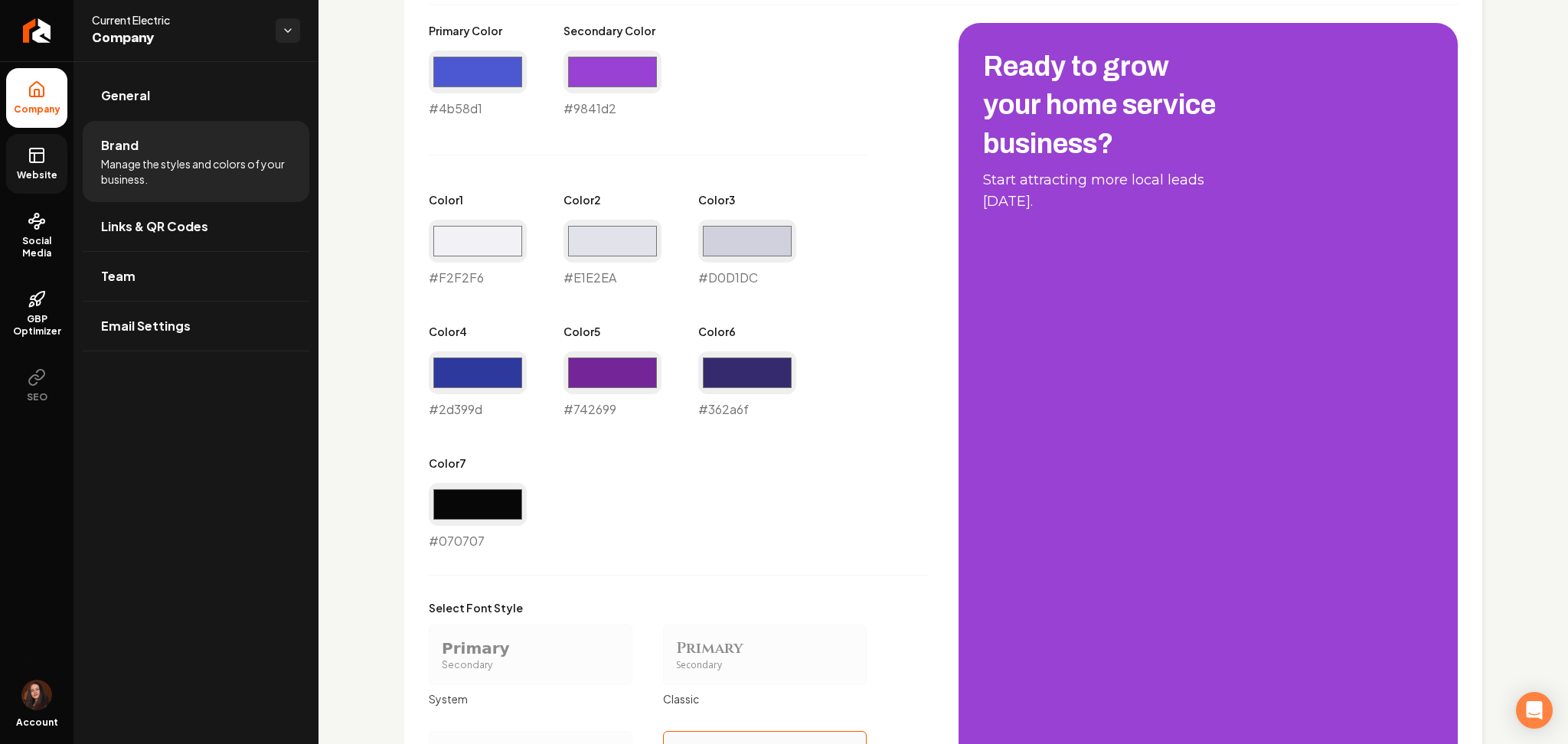
scroll to position [1084, 0]
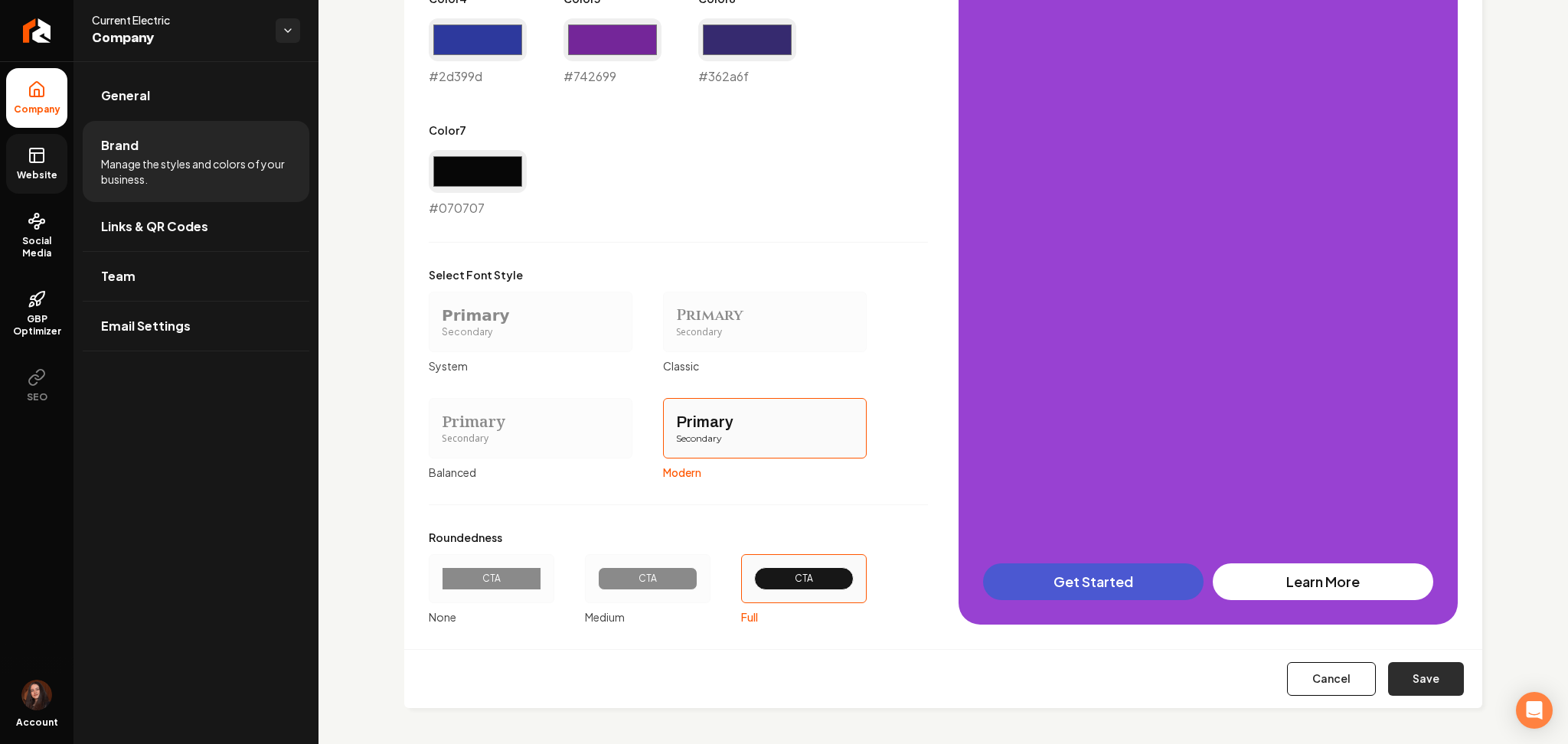
click at [1390, 681] on button "Save" at bounding box center [1426, 678] width 75 height 33
type input "#f2f2f6"
type input "#e1e2ea"
type input "#d0d1dc"
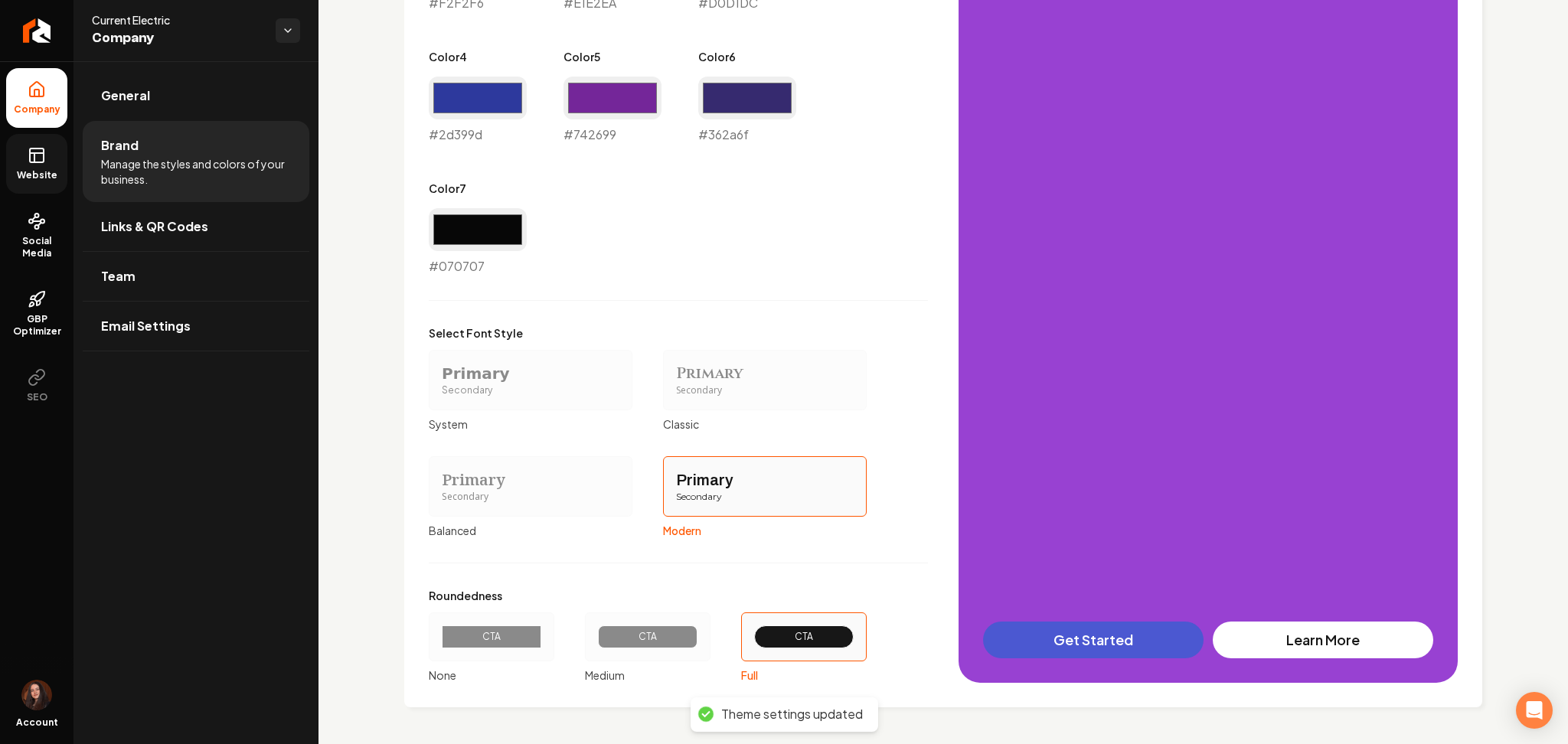
scroll to position [1025, 0]
click at [506, 629] on div "CTA" at bounding box center [491, 637] width 99 height 23
click at [440, 631] on button "CTA None" at bounding box center [434, 637] width 12 height 12
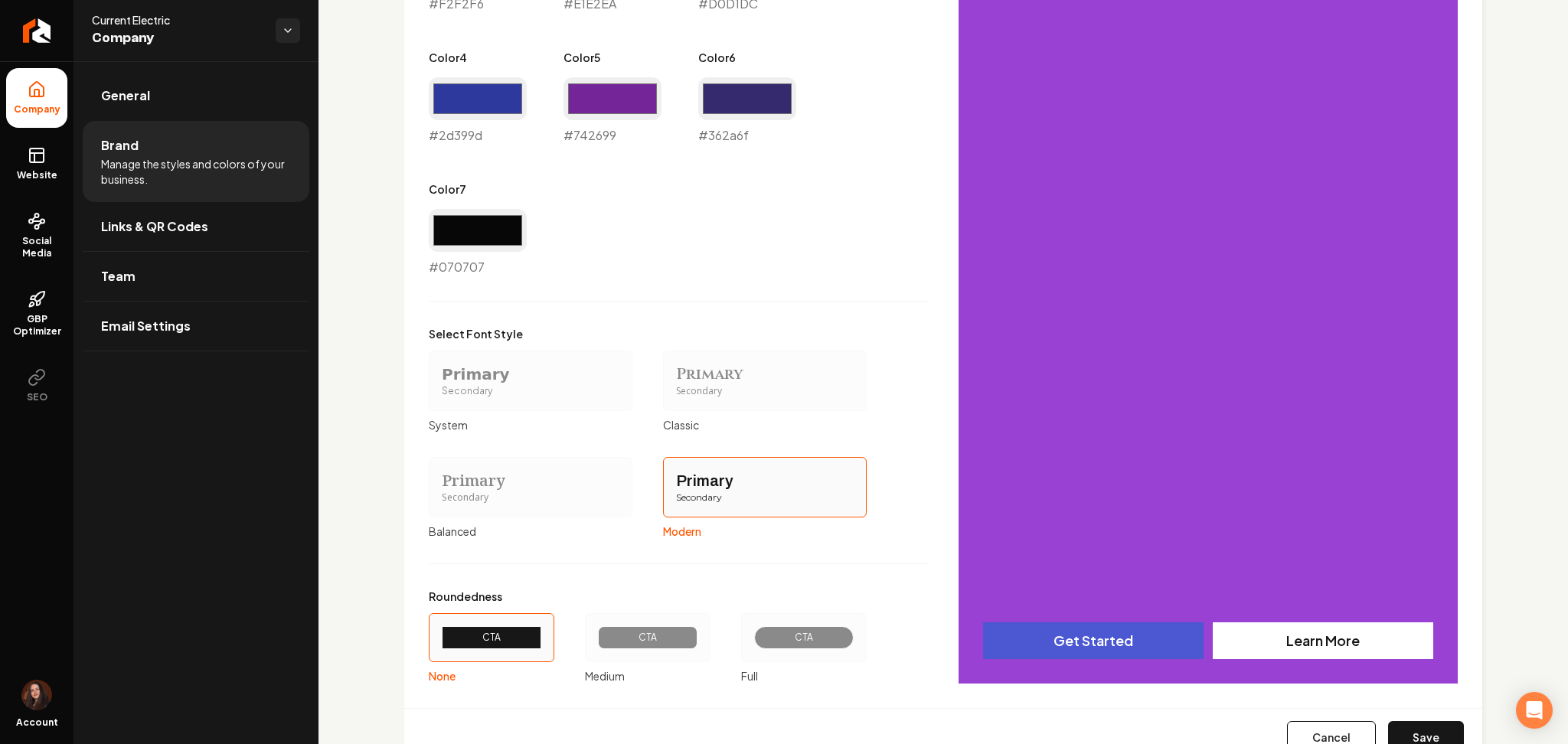
click at [1425, 726] on button "Save" at bounding box center [1426, 737] width 75 height 33
type input "#f2f2f6"
type input "#e1e2ea"
type input "#d0d1dc"
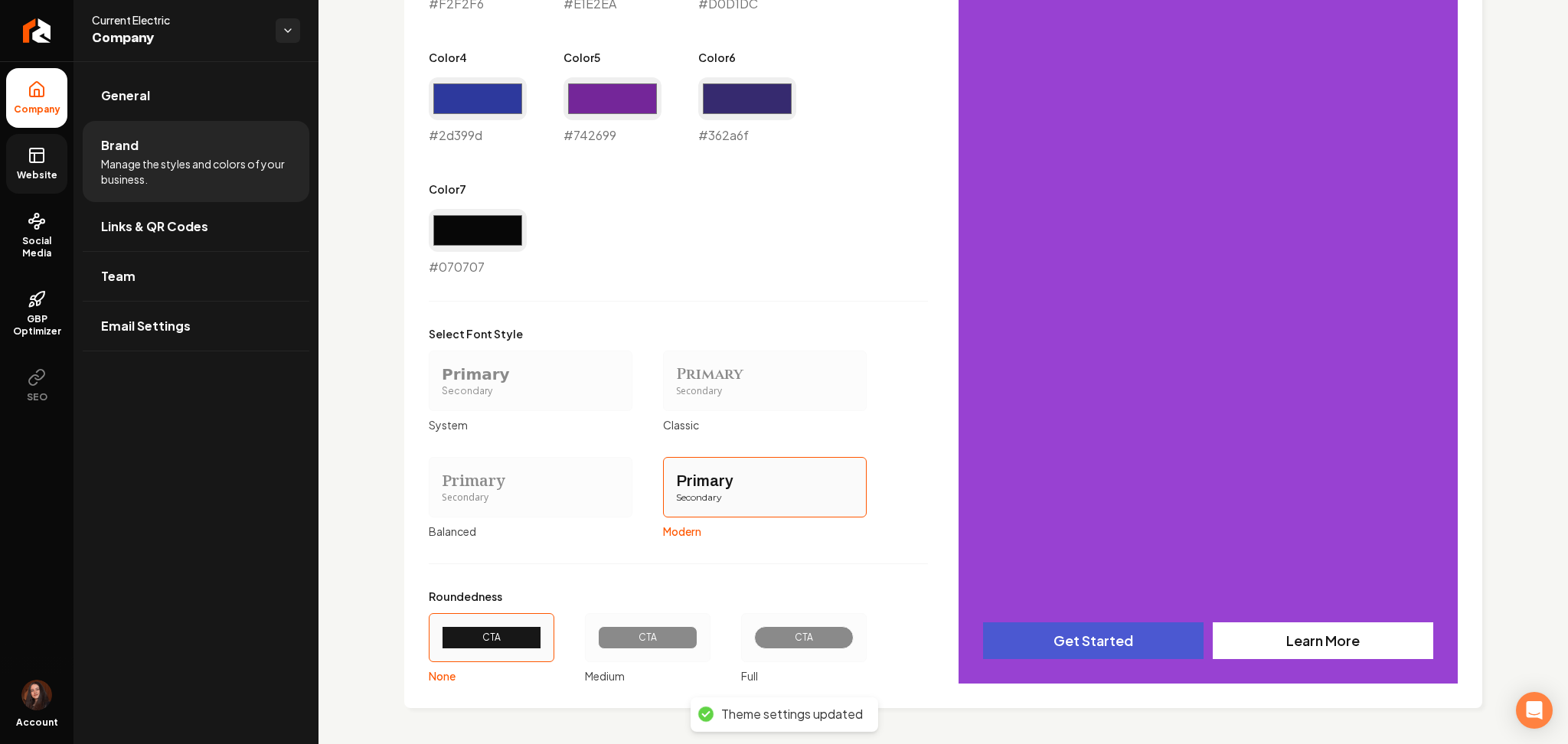
click at [32, 172] on span "Website" at bounding box center [36, 175] width 53 height 12
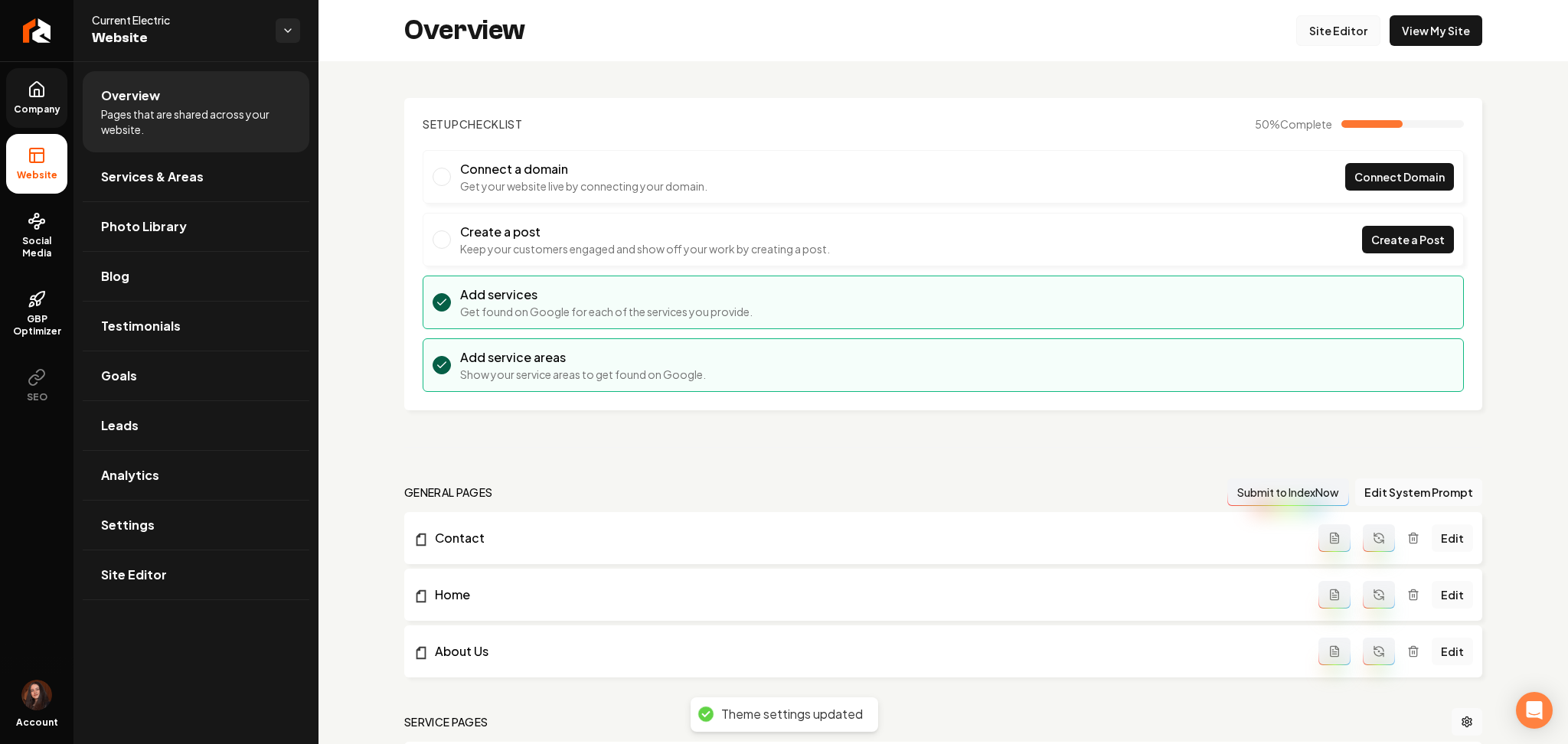
click at [1305, 35] on link "Site Editor" at bounding box center [1339, 31] width 84 height 31
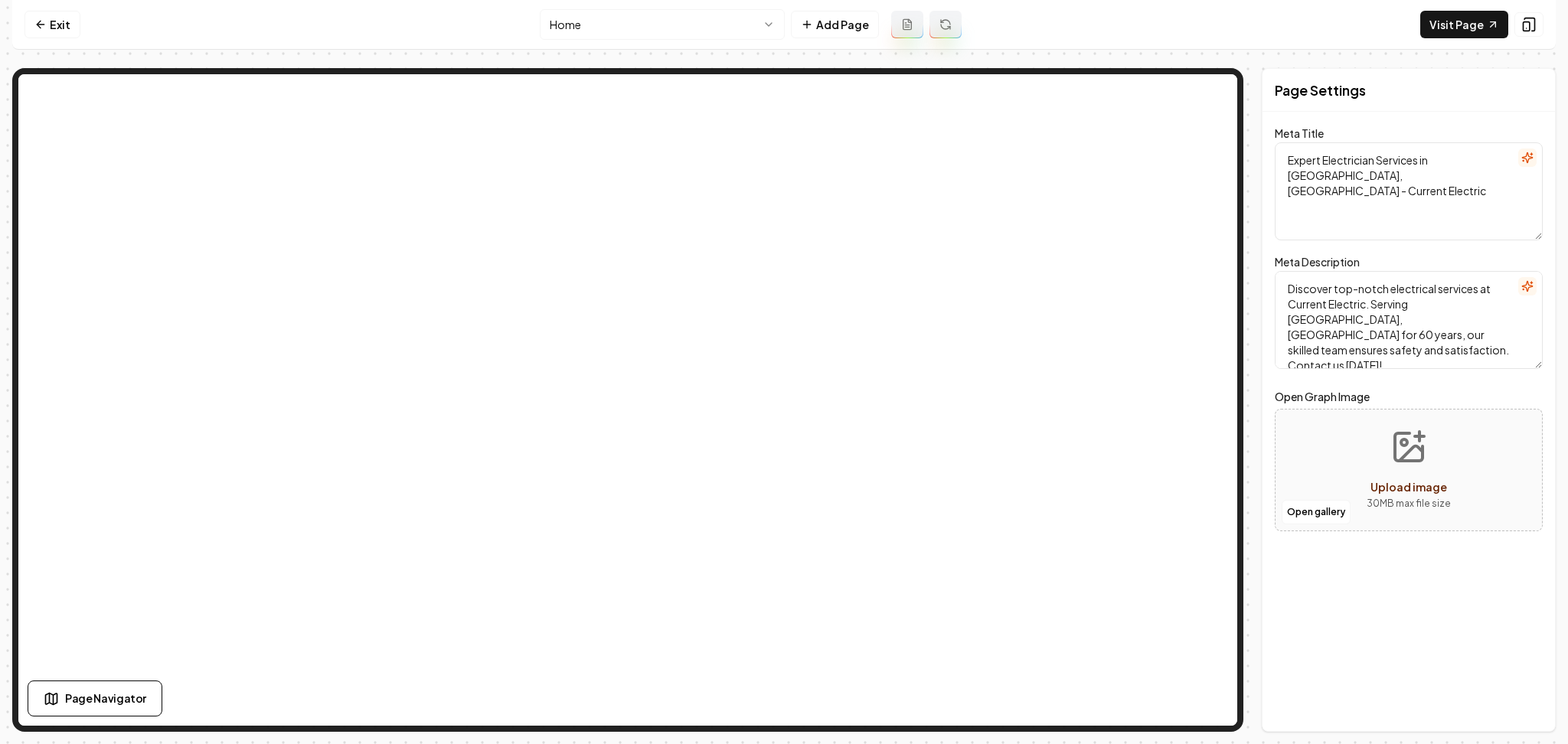
click at [644, 23] on html "Computer Required This feature is only available on a computer. Please switch t…" at bounding box center [784, 372] width 1568 height 744
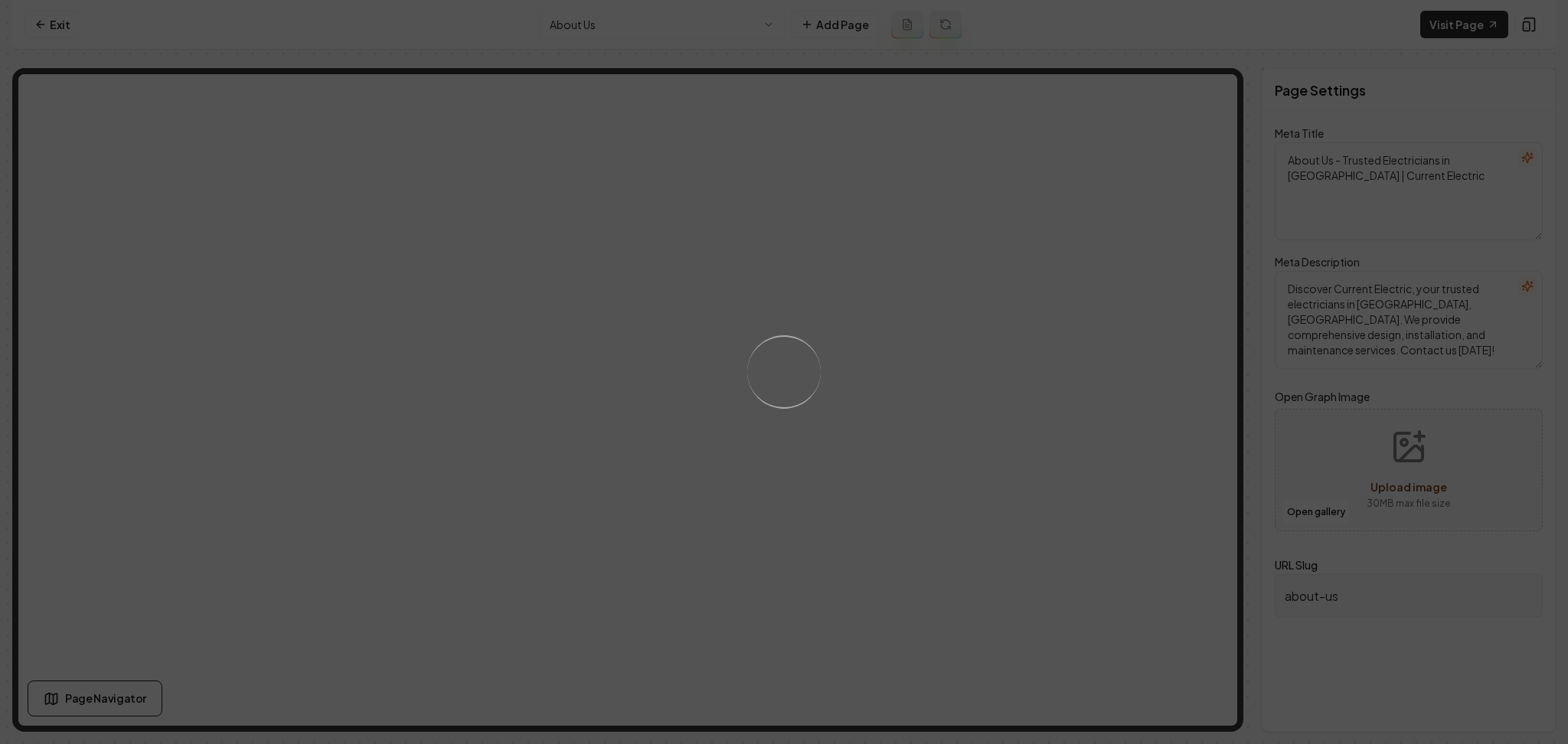
click at [987, 282] on div "Loading..." at bounding box center [784, 372] width 1568 height 744
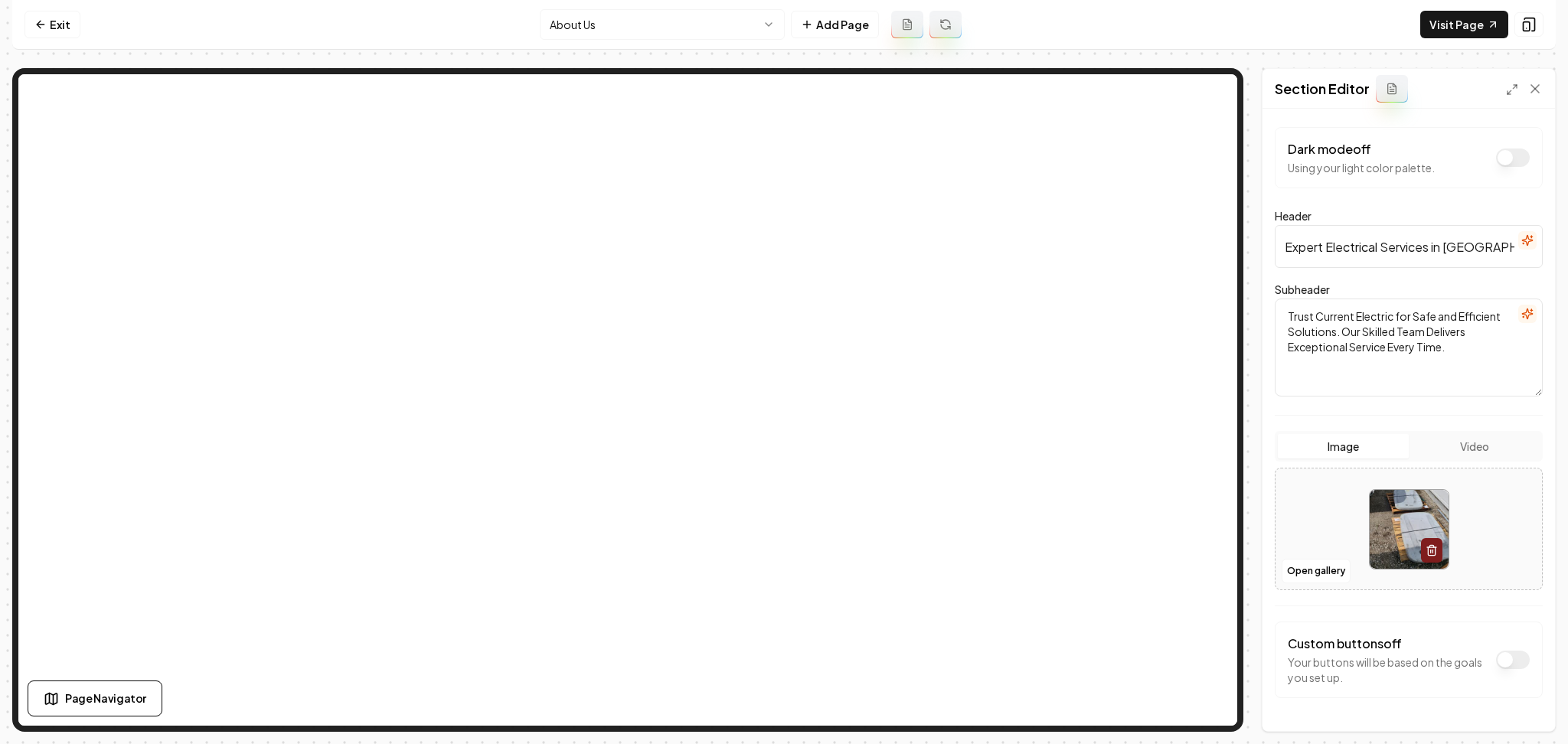
click at [1297, 500] on div at bounding box center [1408, 529] width 267 height 105
type input "**********"
click at [1505, 703] on button "Save" at bounding box center [1519, 705] width 45 height 28
click at [626, 32] on html "Computer Required This feature is only available on a computer. Please switch t…" at bounding box center [784, 372] width 1568 height 744
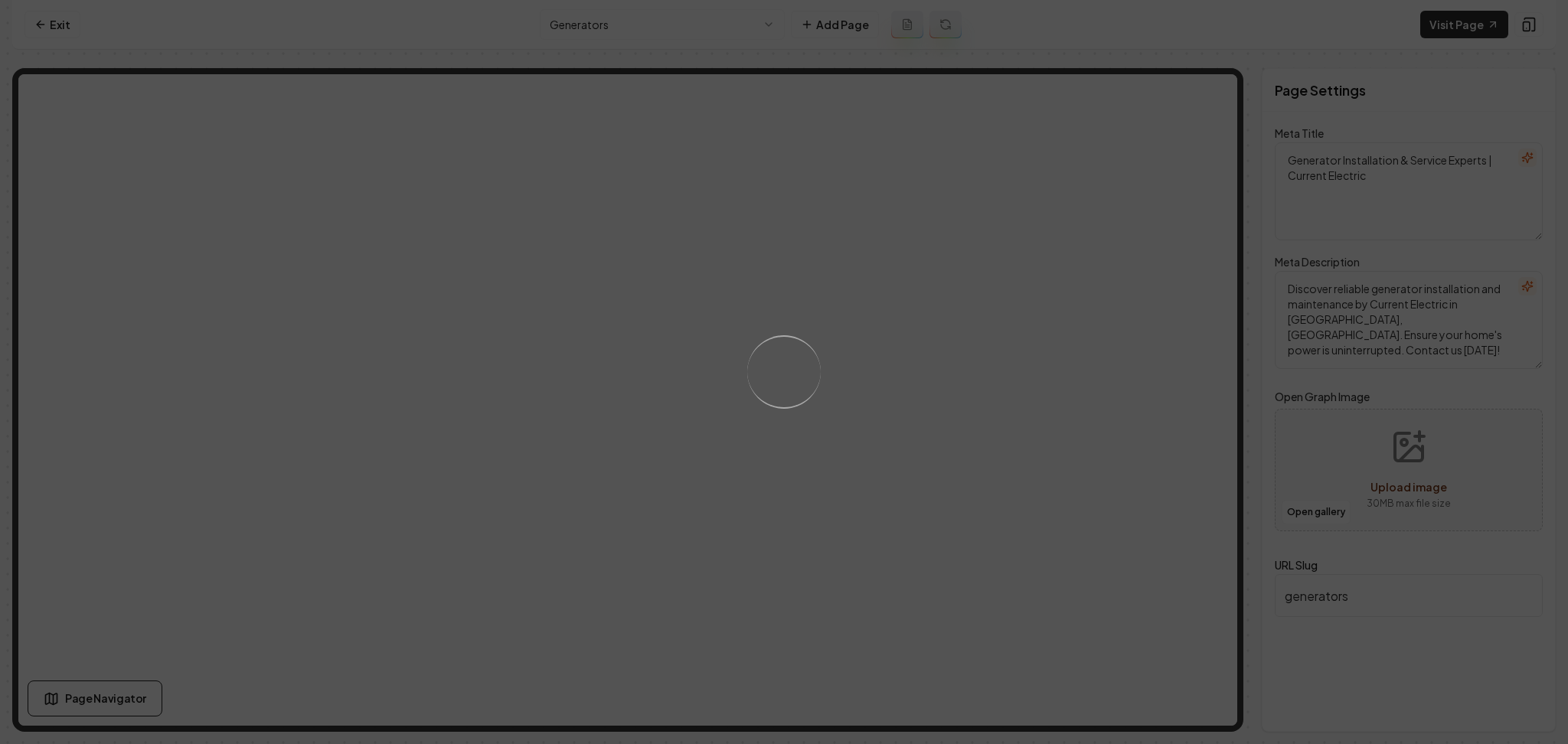
click at [938, 462] on div "Loading..." at bounding box center [784, 372] width 1568 height 744
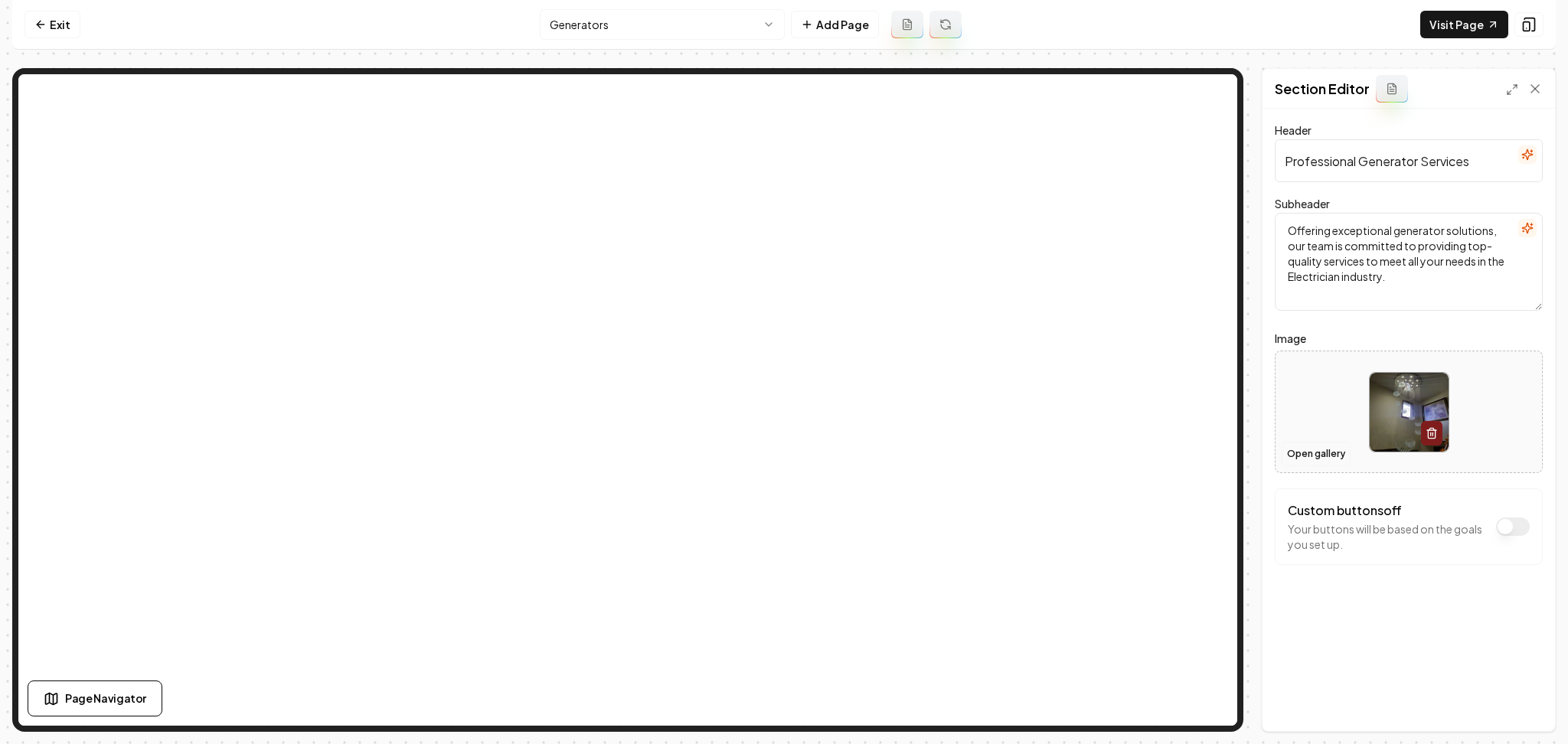
click at [1305, 450] on button "Open gallery" at bounding box center [1316, 454] width 69 height 25
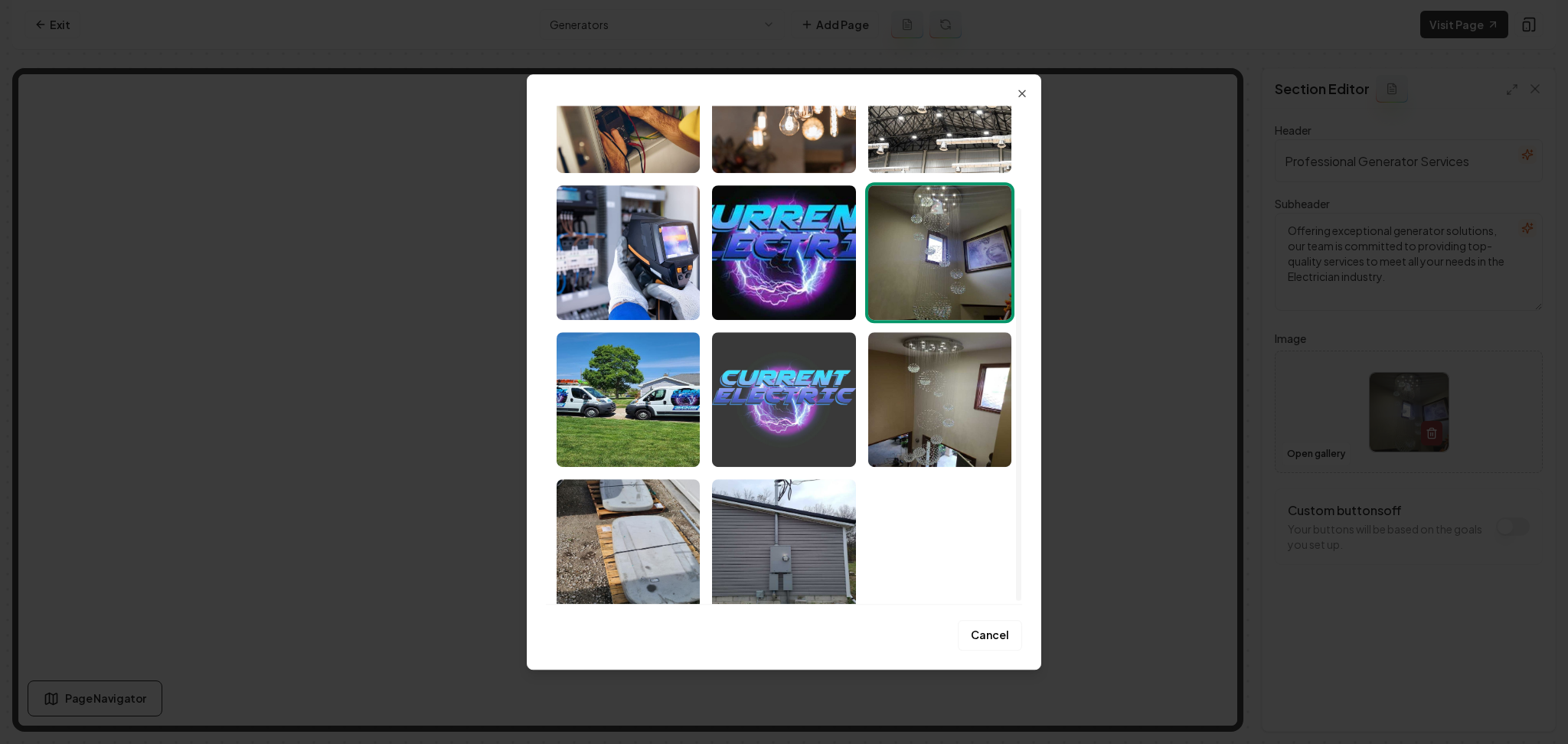
scroll to position [132, 0]
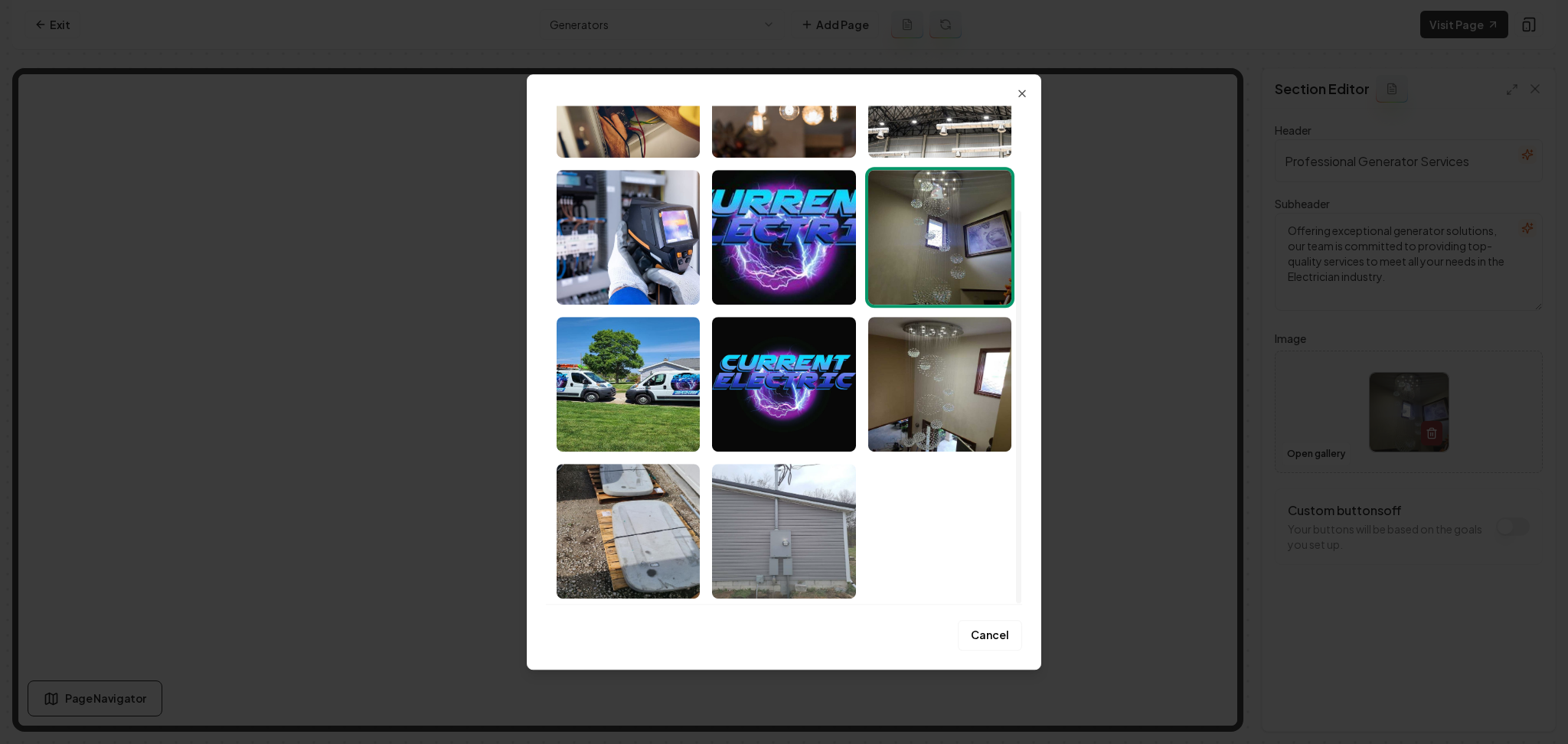
click at [778, 576] on img "Select image image_68b0a9155c7cd75eb84ff5bf.jpeg" at bounding box center [784, 531] width 143 height 135
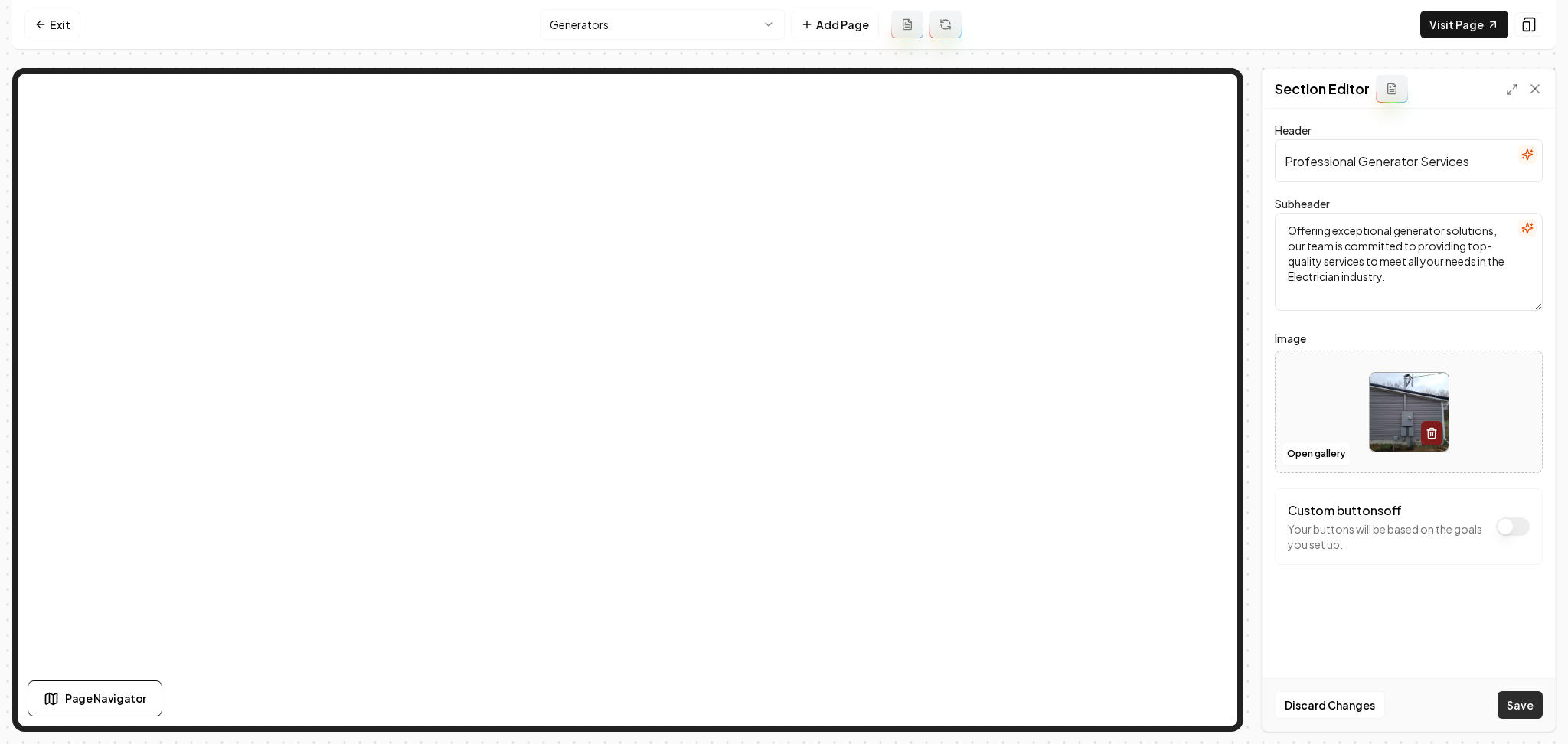
click at [1528, 706] on button "Save" at bounding box center [1519, 705] width 45 height 28
click at [652, 36] on html "Computer Required This feature is only available on a computer. Please switch t…" at bounding box center [784, 372] width 1568 height 744
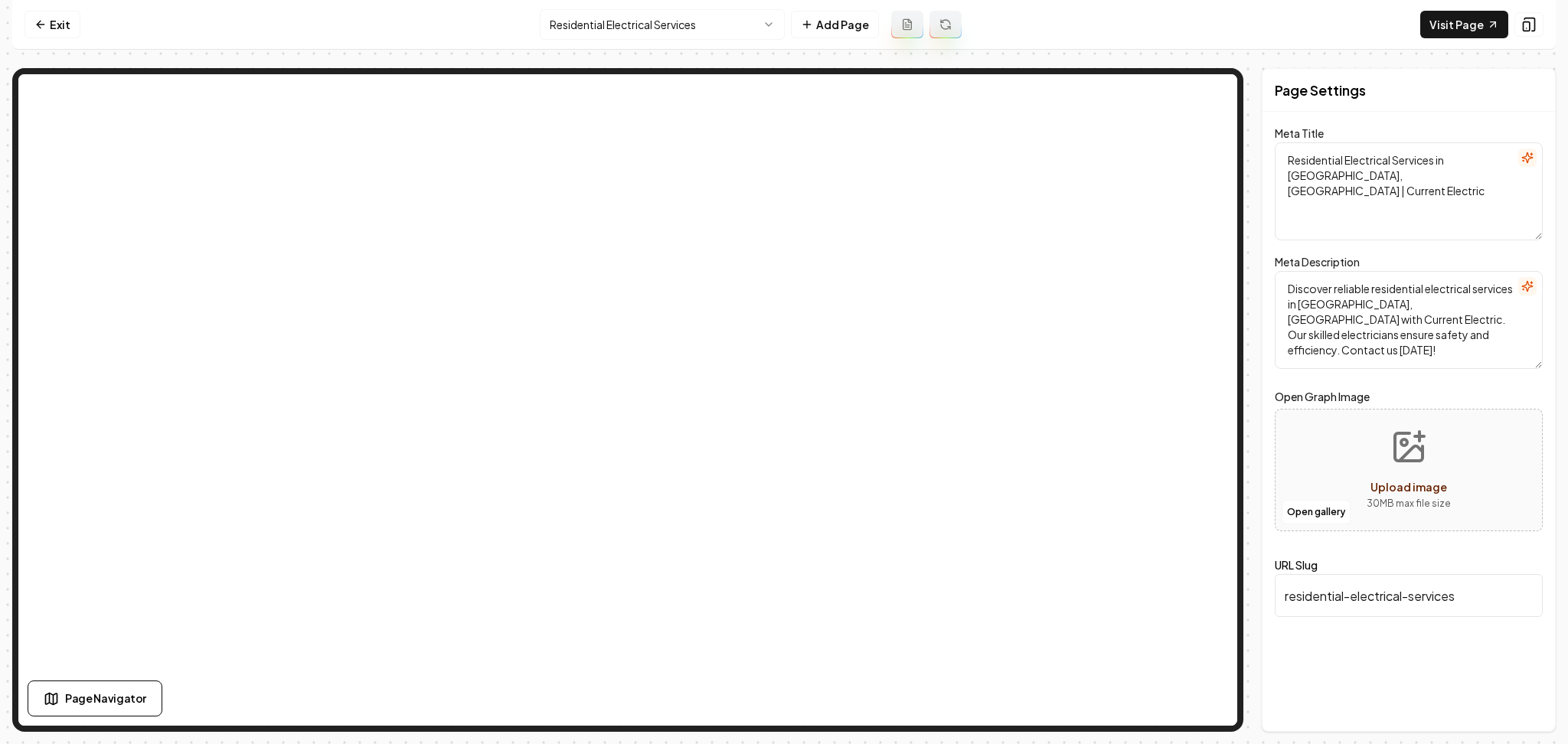
click at [646, 19] on html "Computer Required This feature is only available on a computer. Please switch t…" at bounding box center [784, 372] width 1568 height 744
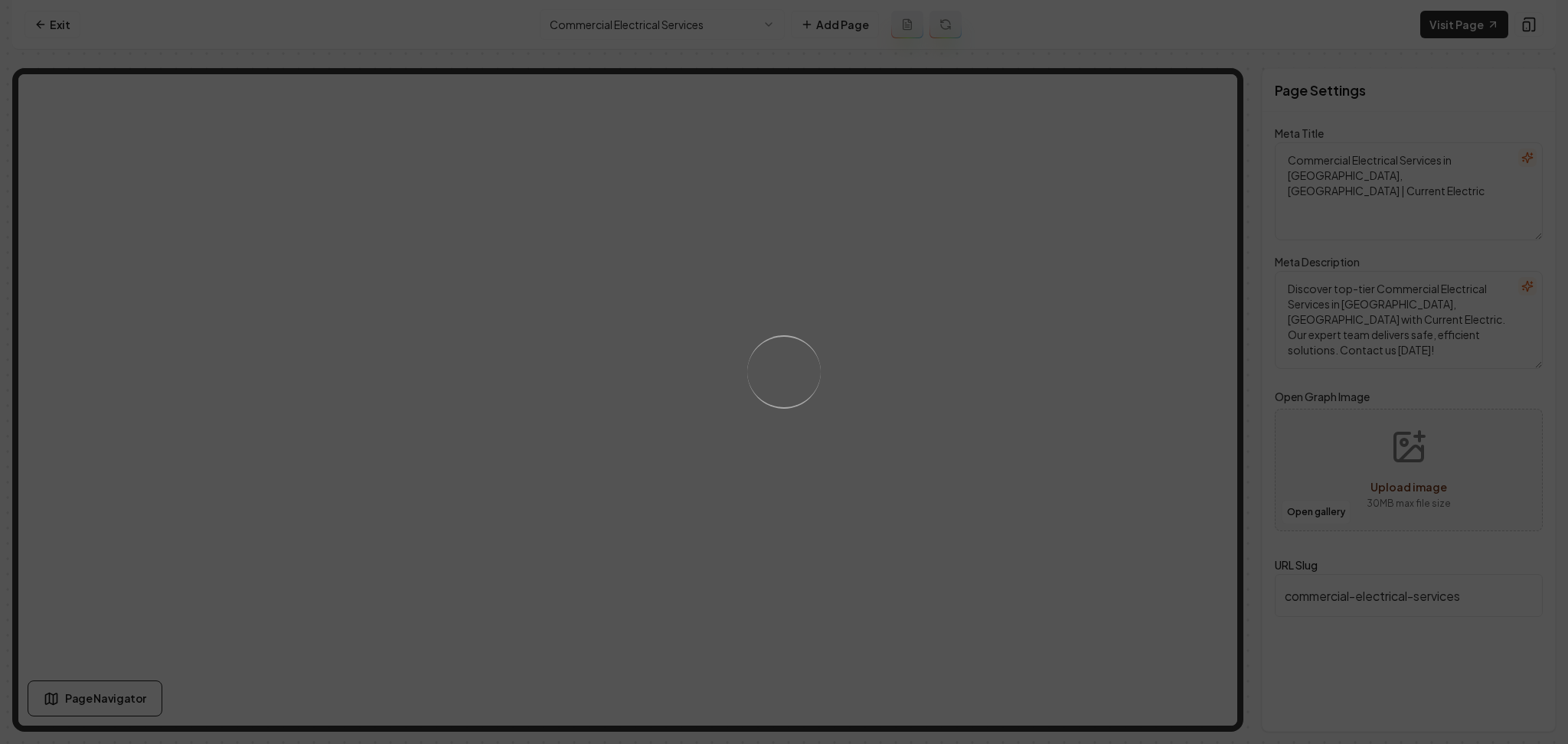
click at [895, 377] on div "Loading..." at bounding box center [784, 372] width 1568 height 744
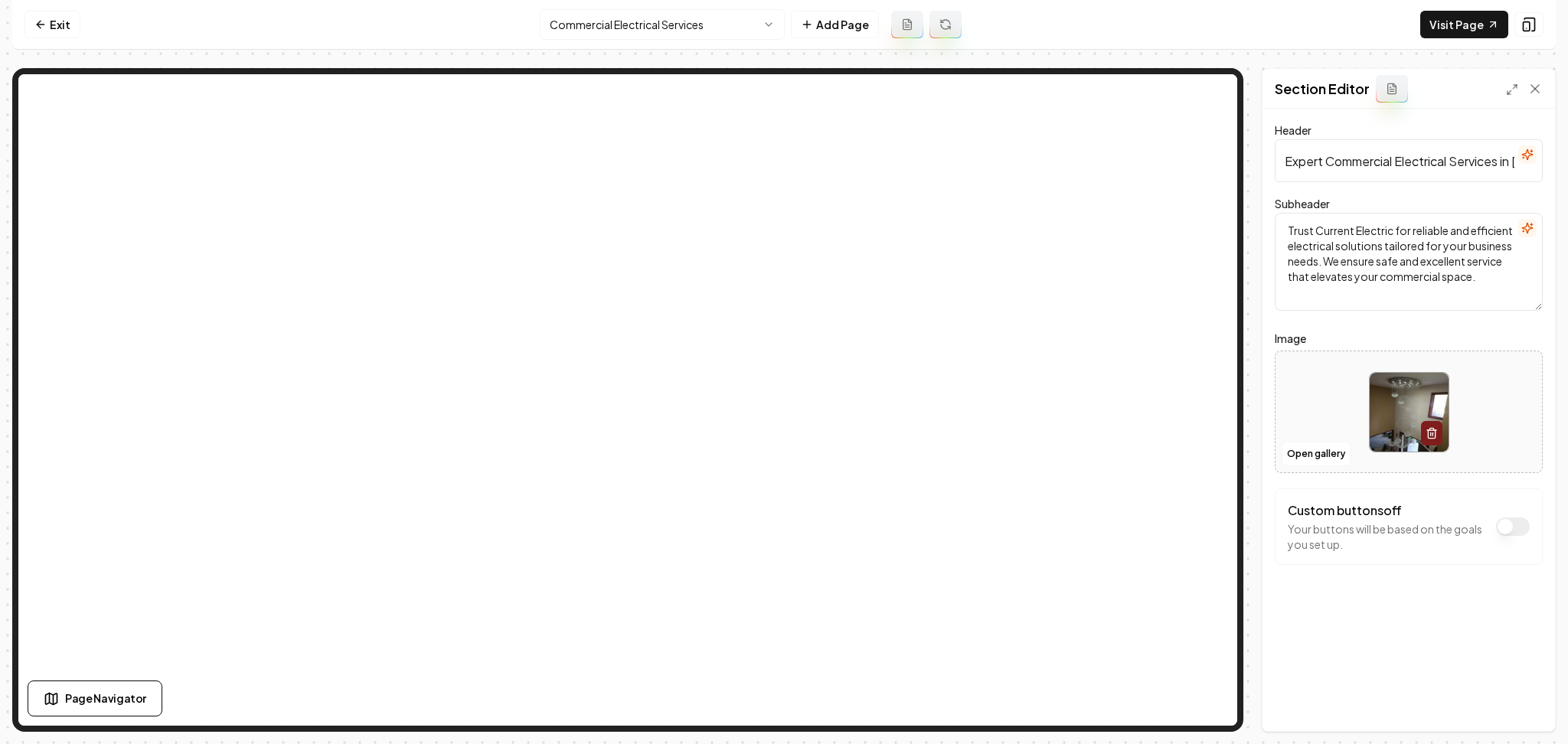
click at [1285, 411] on div at bounding box center [1408, 413] width 267 height 105
type input "**********"
click at [1532, 704] on button "Save" at bounding box center [1519, 705] width 45 height 28
click at [596, 34] on html "Computer Required This feature is only available on a computer. Please switch t…" at bounding box center [784, 372] width 1568 height 744
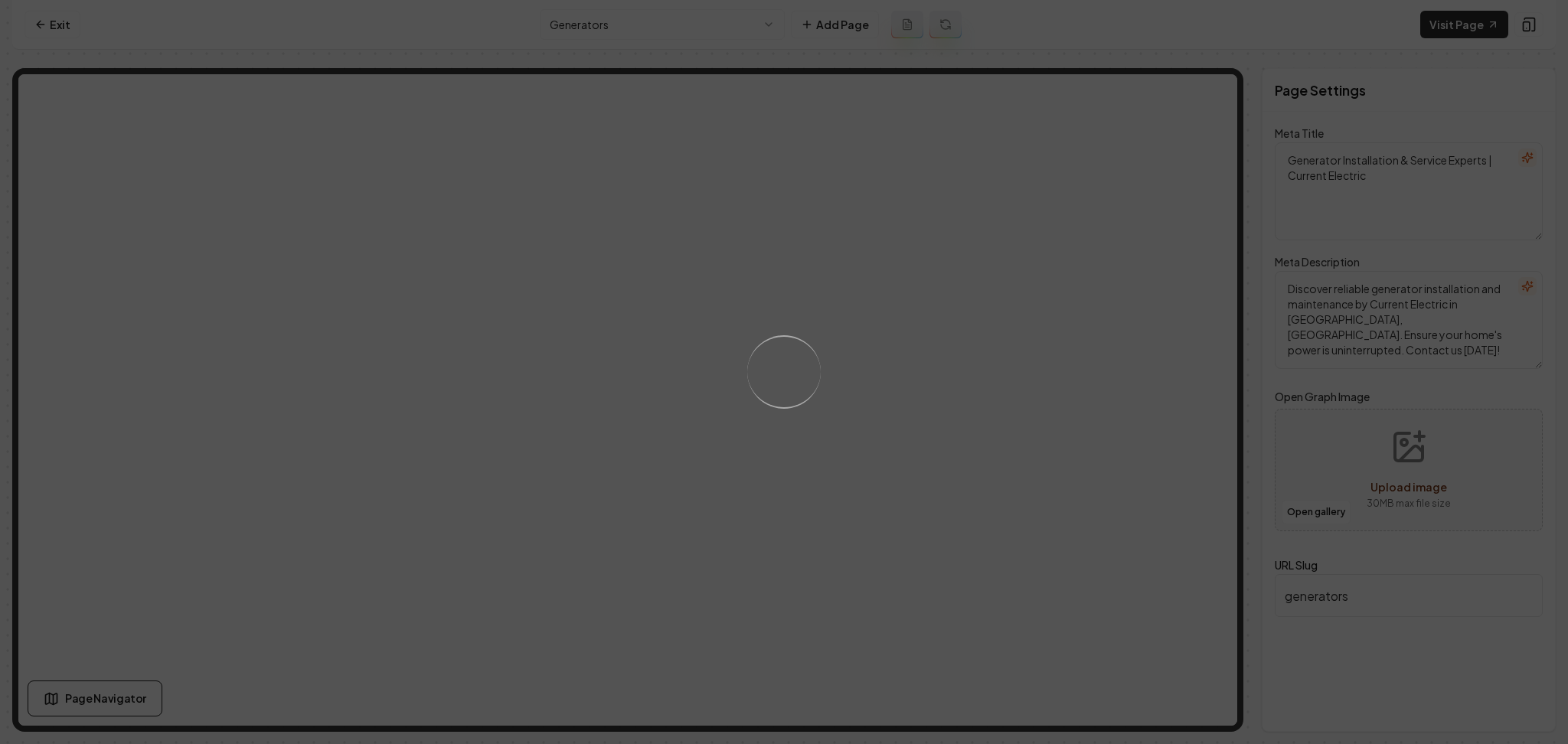
click at [814, 352] on div "Loading..." at bounding box center [784, 372] width 87 height 87
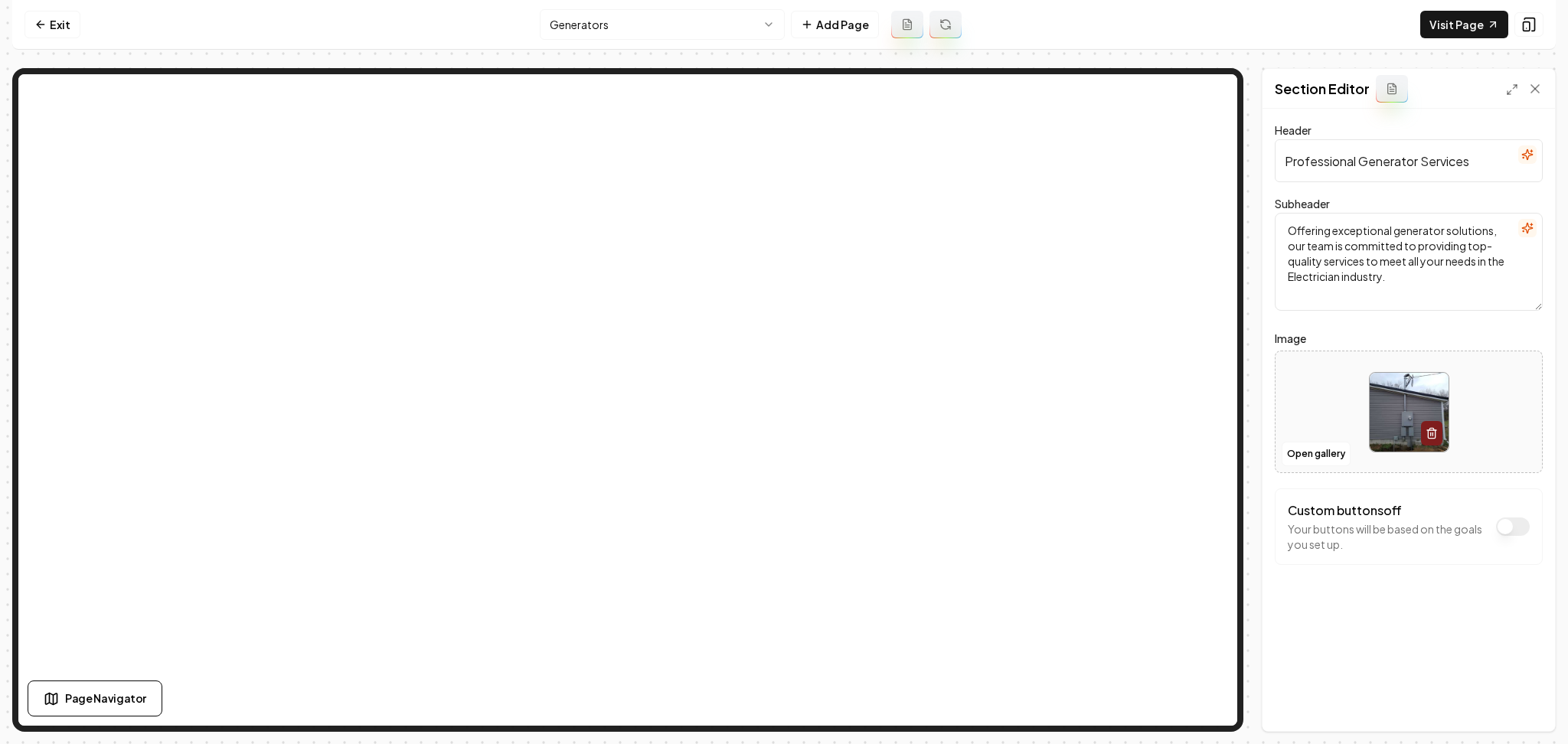
click at [1308, 417] on div at bounding box center [1408, 413] width 267 height 105
type input "**********"
click at [1525, 711] on button "Save" at bounding box center [1519, 705] width 45 height 28
click at [680, 29] on html "Computer Required This feature is only available on a computer. Please switch t…" at bounding box center [784, 372] width 1568 height 744
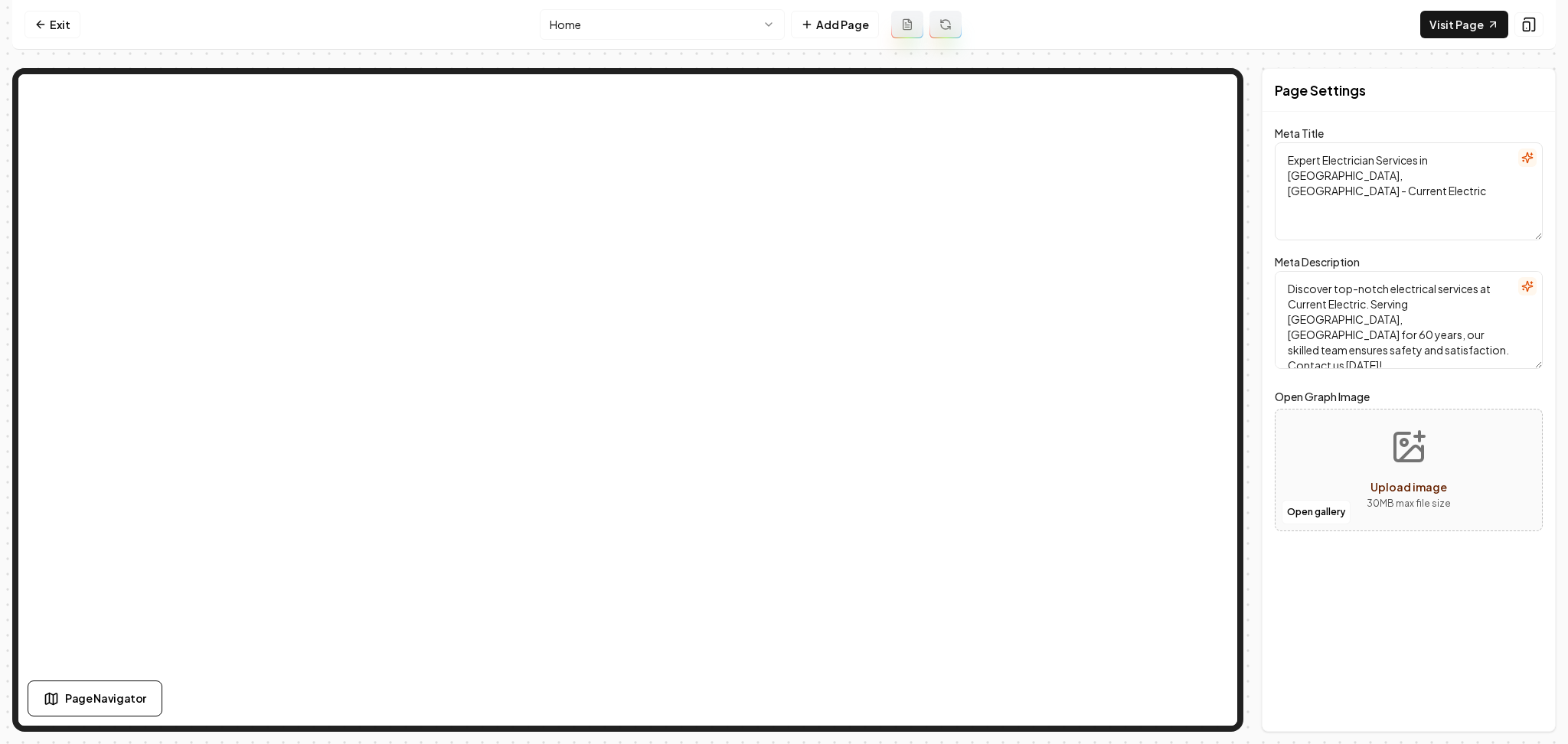
click at [620, 25] on html "Computer Required This feature is only available on a computer. Please switch t…" at bounding box center [784, 372] width 1568 height 744
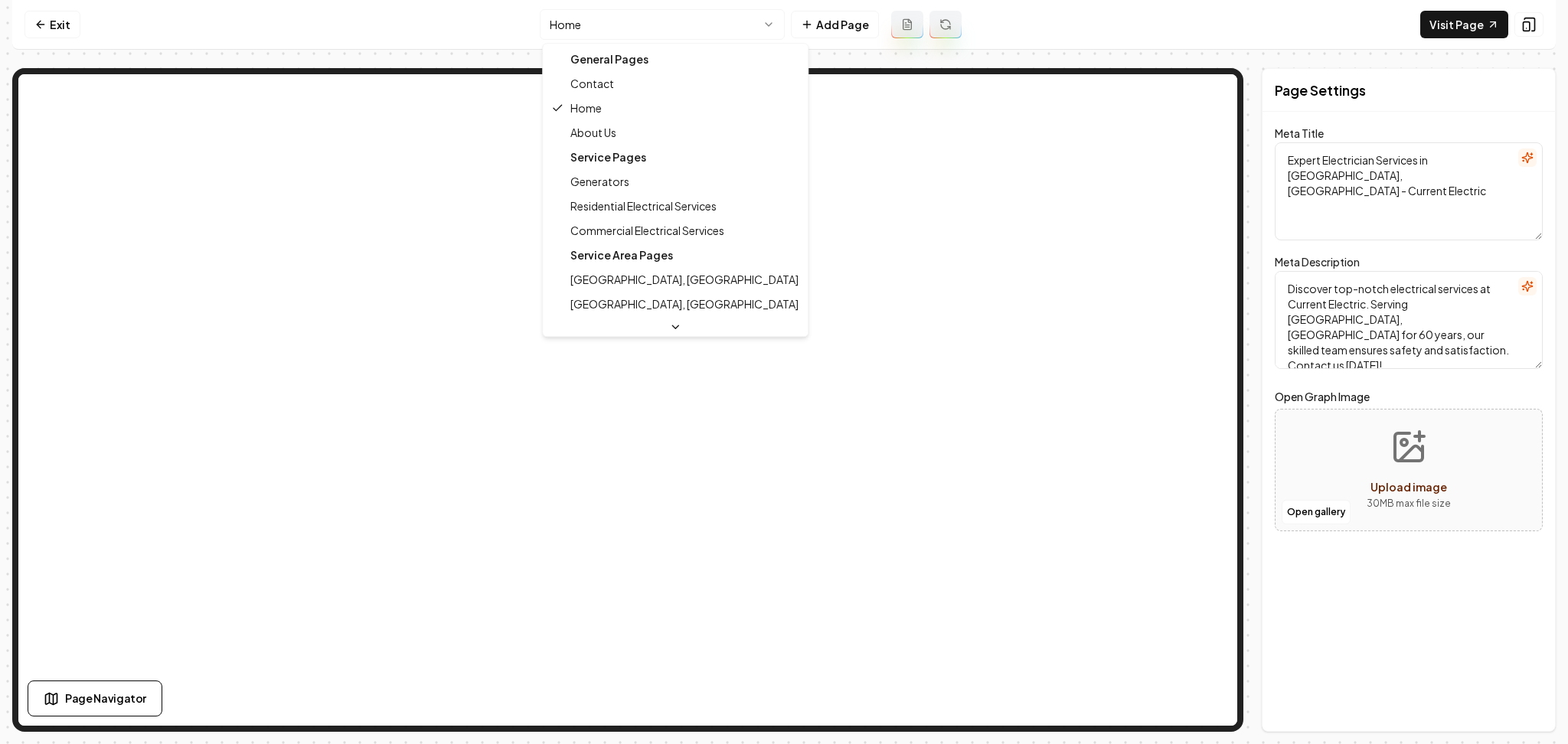
click at [607, 160] on div "Service Pages" at bounding box center [675, 157] width 259 height 25
type textarea "Generator Installation & Service Experts | Current Electric"
type textarea "Discover reliable generator installation and maintenance by Current Electric in…"
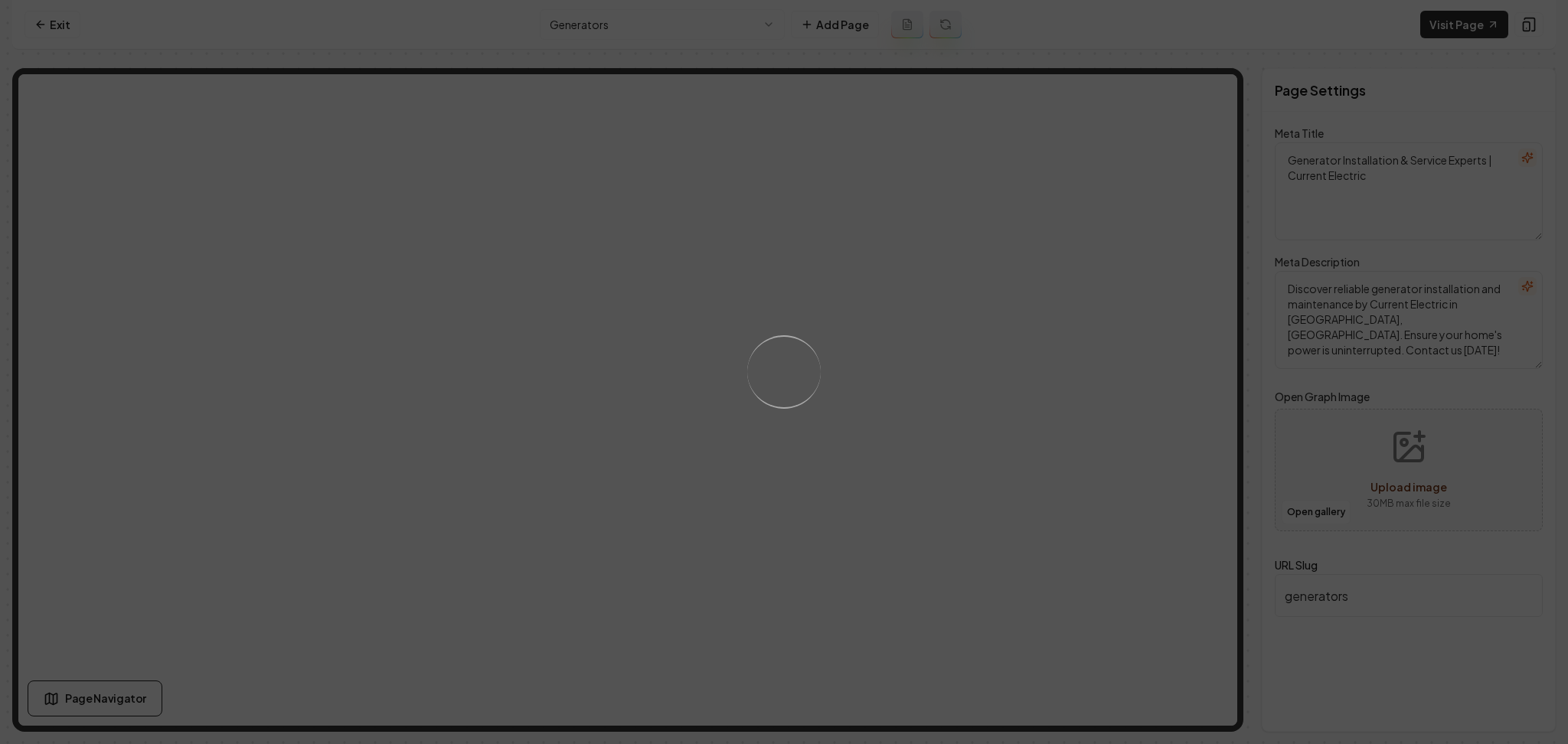
click at [920, 380] on div "Loading..." at bounding box center [784, 372] width 1568 height 744
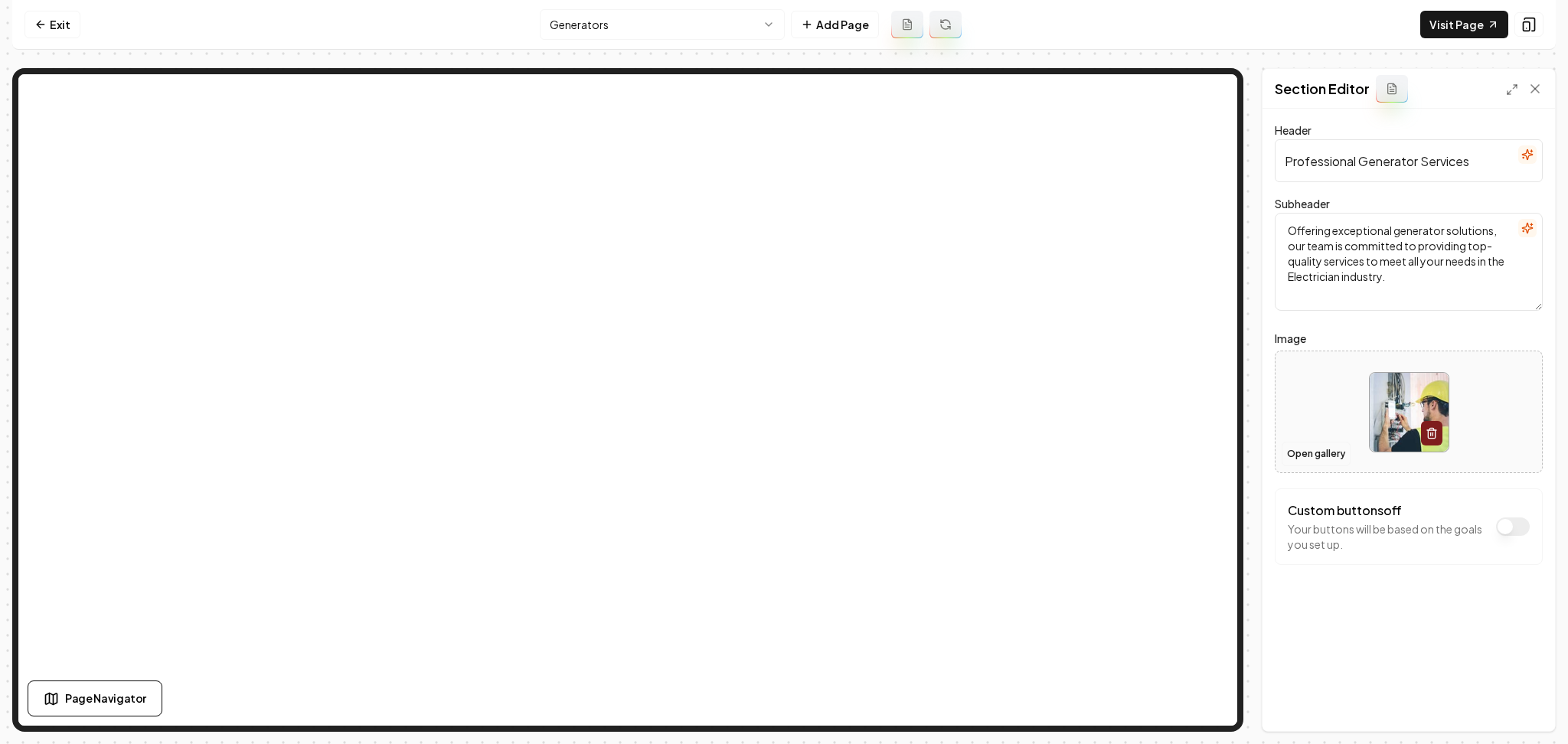
click at [1300, 451] on button "Open gallery" at bounding box center [1316, 454] width 69 height 25
click at [1334, 404] on div at bounding box center [1408, 413] width 267 height 105
type input "**********"
click at [1510, 691] on div "Discard Changes Save" at bounding box center [1408, 704] width 292 height 53
click at [1512, 699] on button "Save" at bounding box center [1519, 705] width 45 height 28
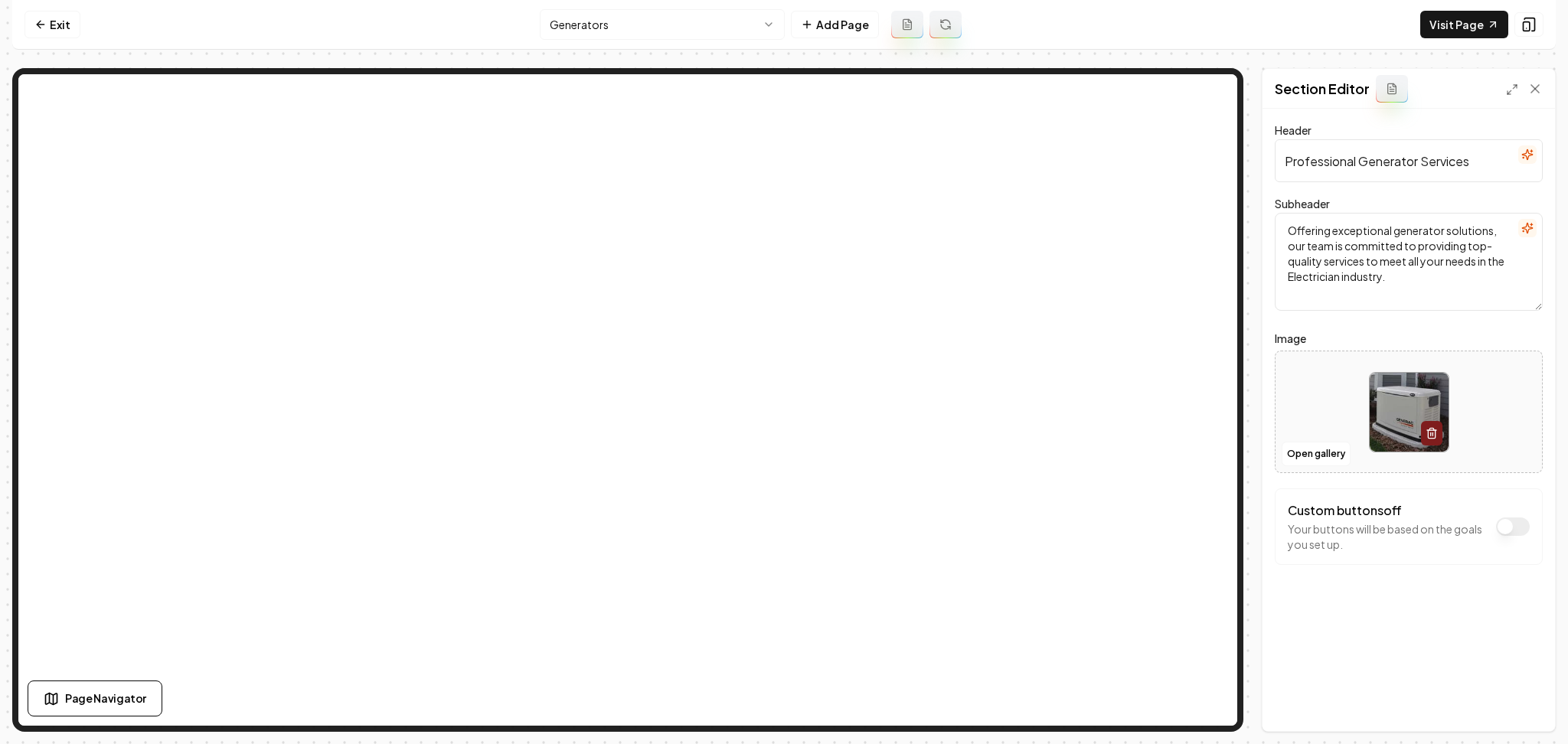
click at [1496, 404] on div at bounding box center [1408, 413] width 267 height 105
type input "**********"
drag, startPoint x: 1530, startPoint y: 700, endPoint x: 1516, endPoint y: 701, distance: 14.0
click at [1530, 701] on button "Save" at bounding box center [1519, 705] width 45 height 28
click at [651, 25] on html "Computer Required This feature is only available on a computer. Please switch t…" at bounding box center [784, 372] width 1568 height 744
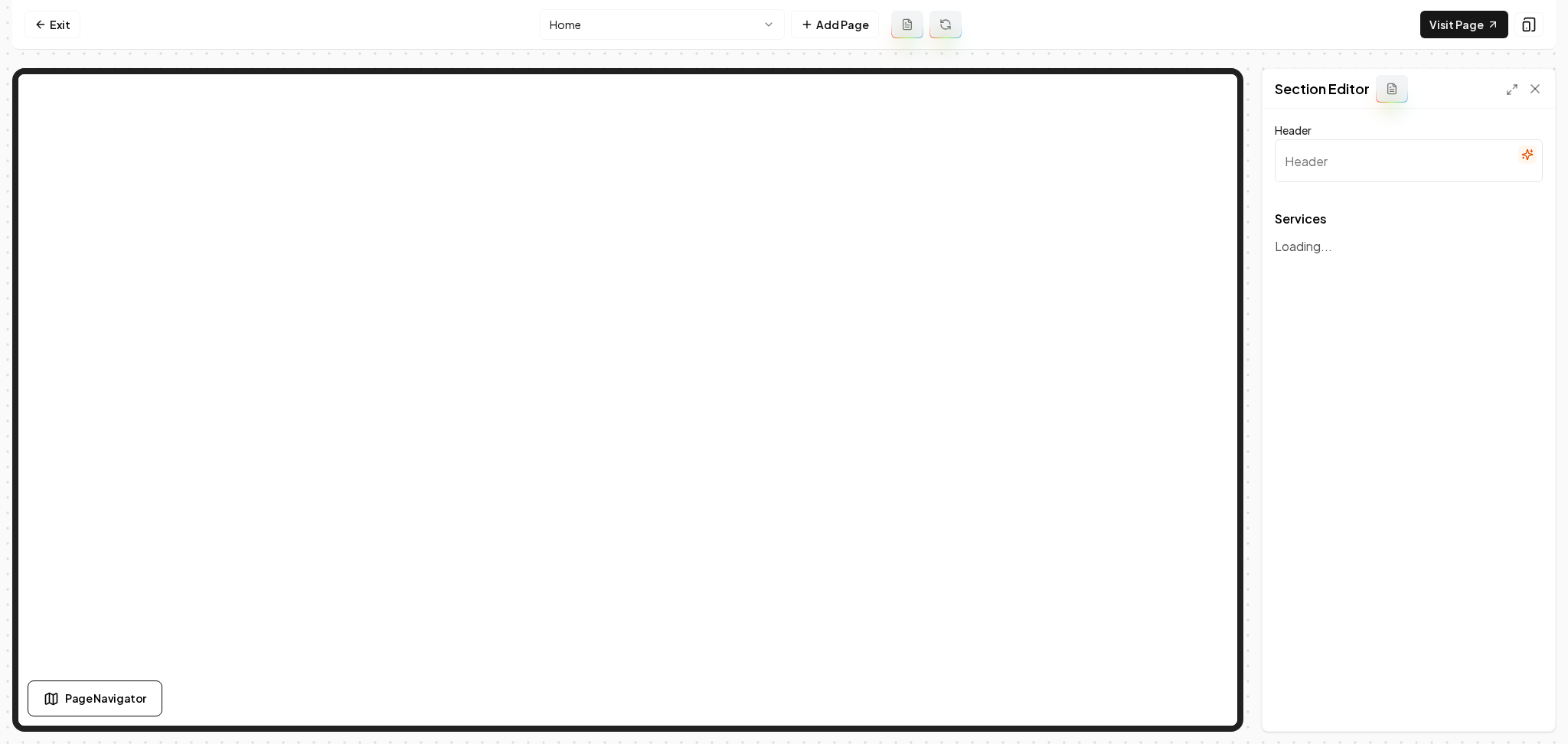
type input "Our Electrical Services"
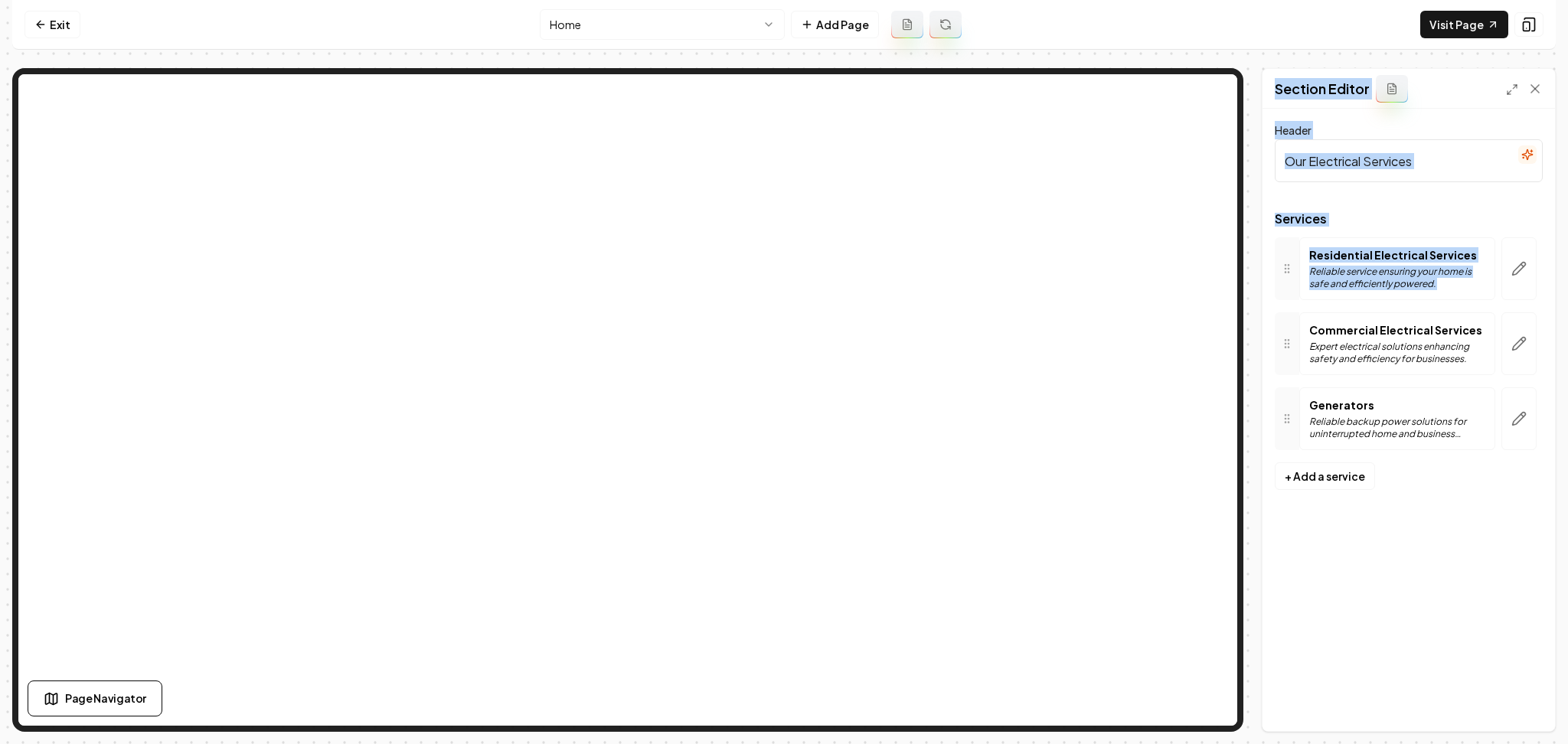
click at [1552, 258] on div "Page Settings Section Editor Header Our Electrical Services Services Residentia…" at bounding box center [1409, 399] width 294 height 664
click at [1500, 287] on div at bounding box center [1519, 268] width 48 height 63
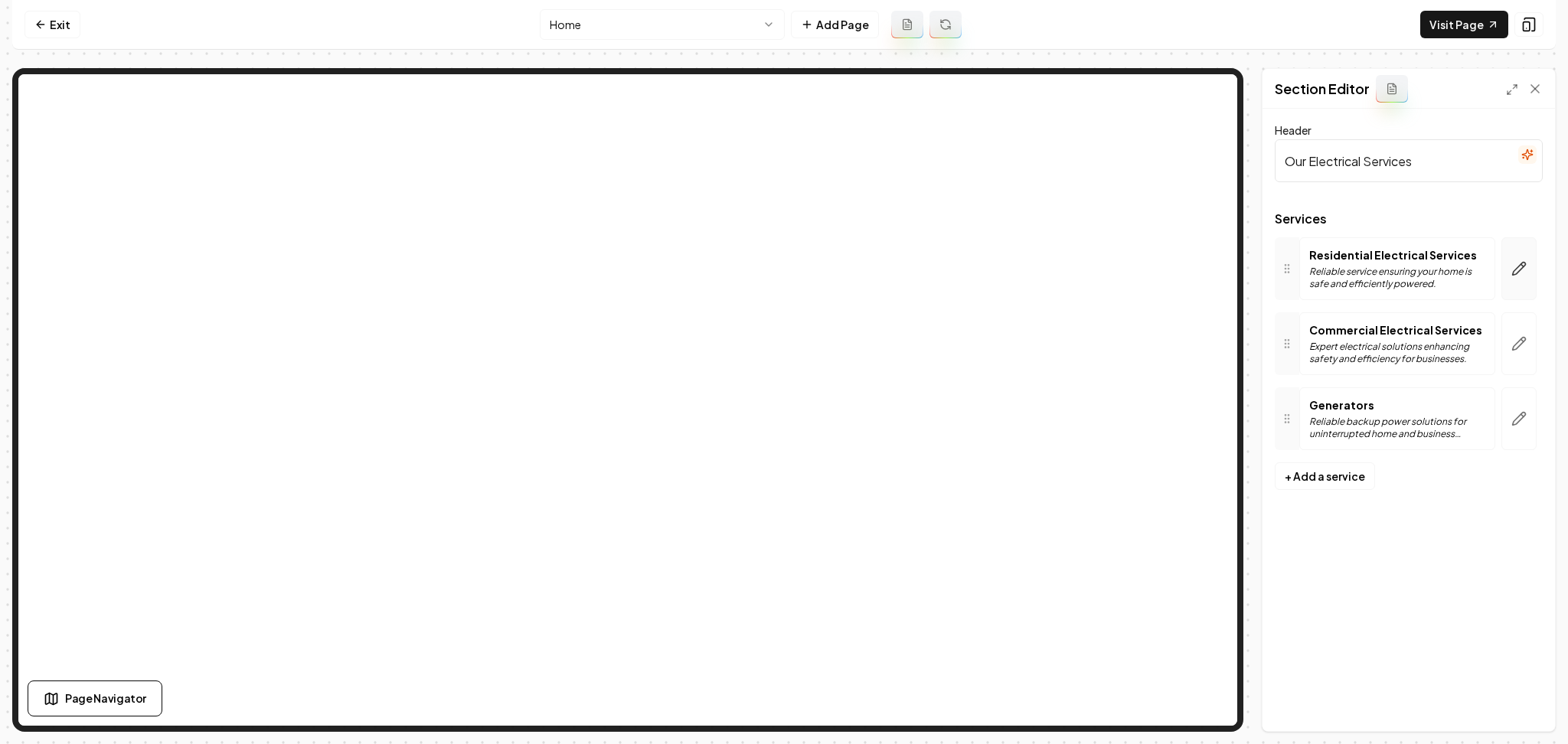
click at [1514, 285] on button "button" at bounding box center [1518, 268] width 35 height 63
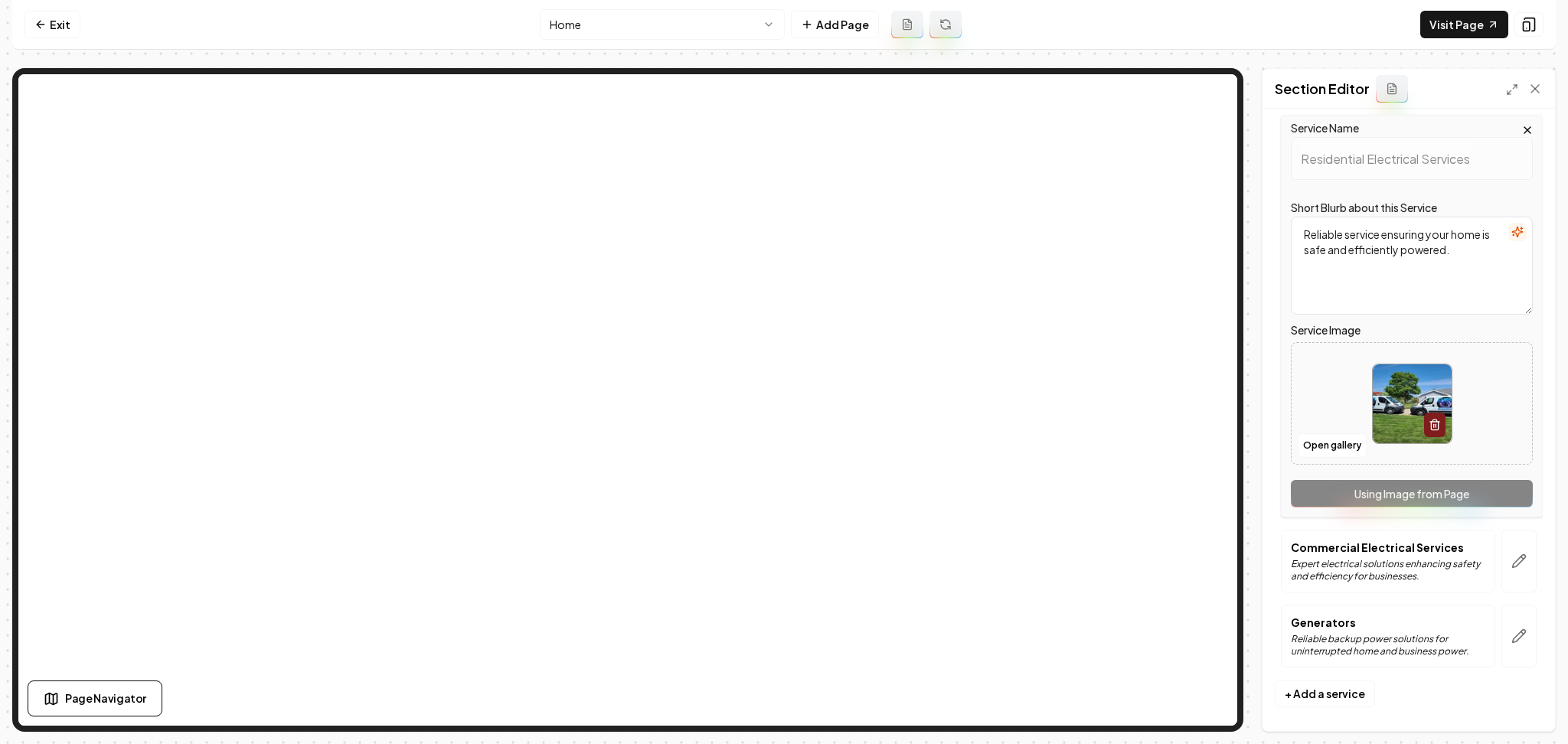
scroll to position [129, 0]
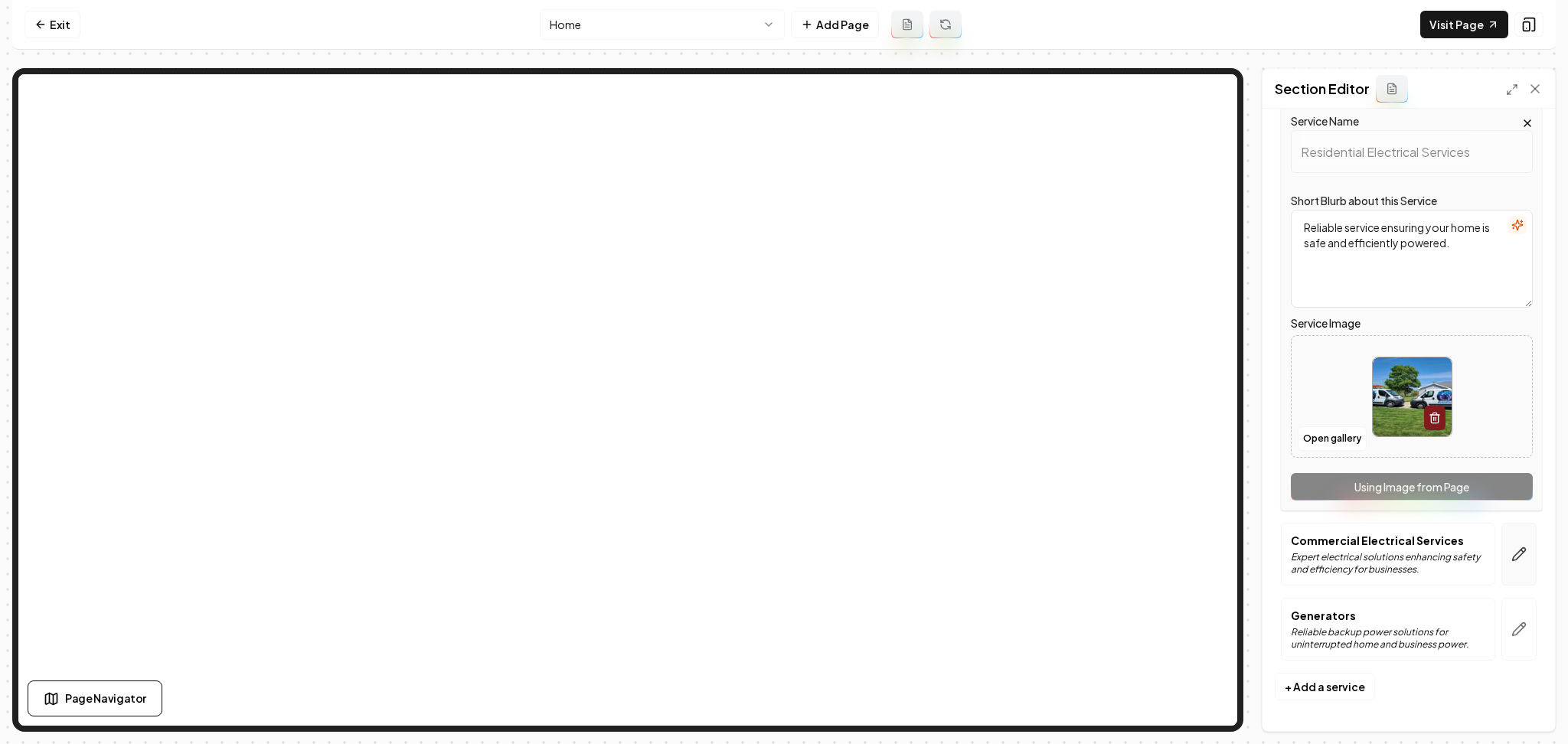
click at [1512, 557] on icon "button" at bounding box center [1519, 554] width 15 height 15
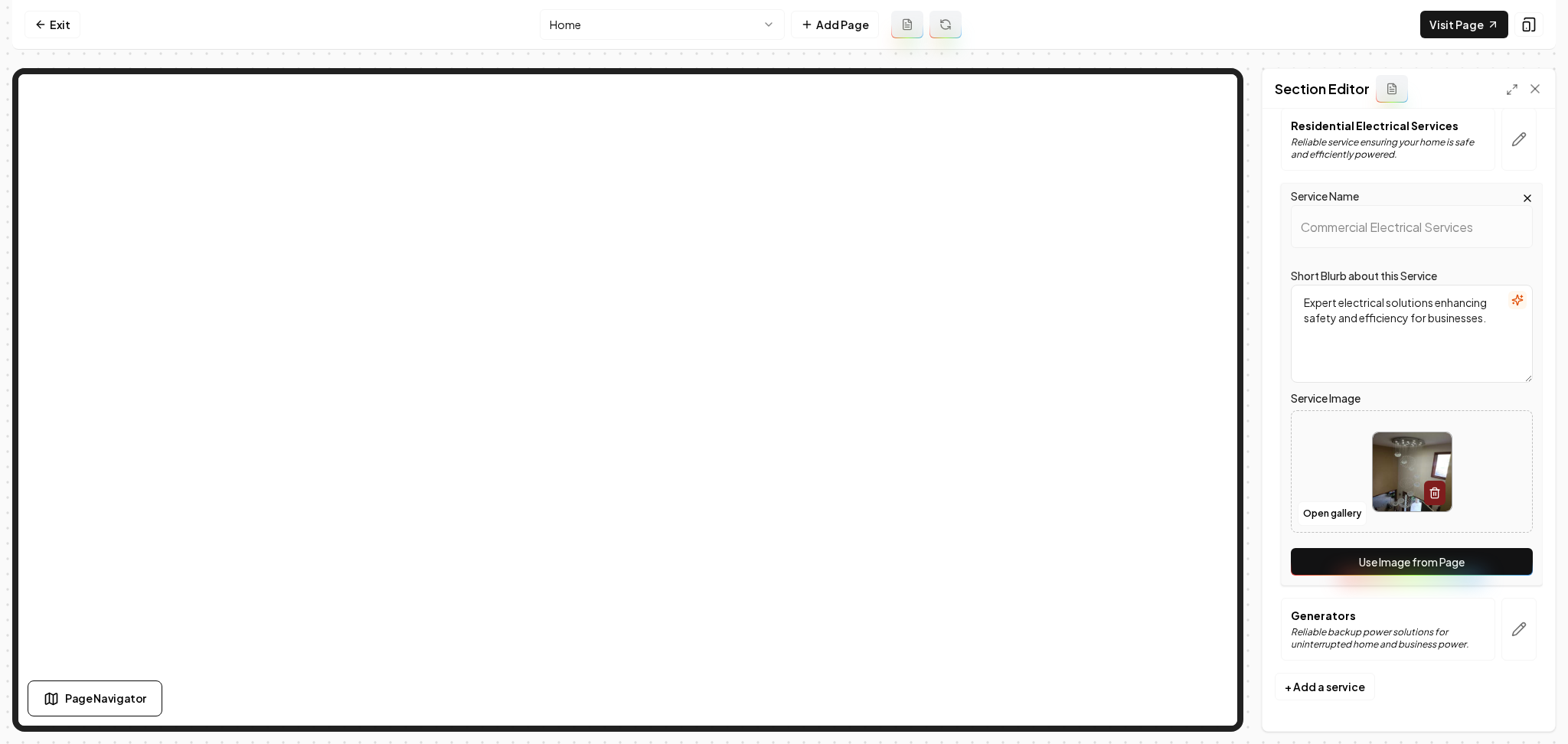
click at [1490, 557] on button "Use Image from Page" at bounding box center [1411, 562] width 242 height 28
click at [1512, 630] on icon "button" at bounding box center [1519, 629] width 15 height 15
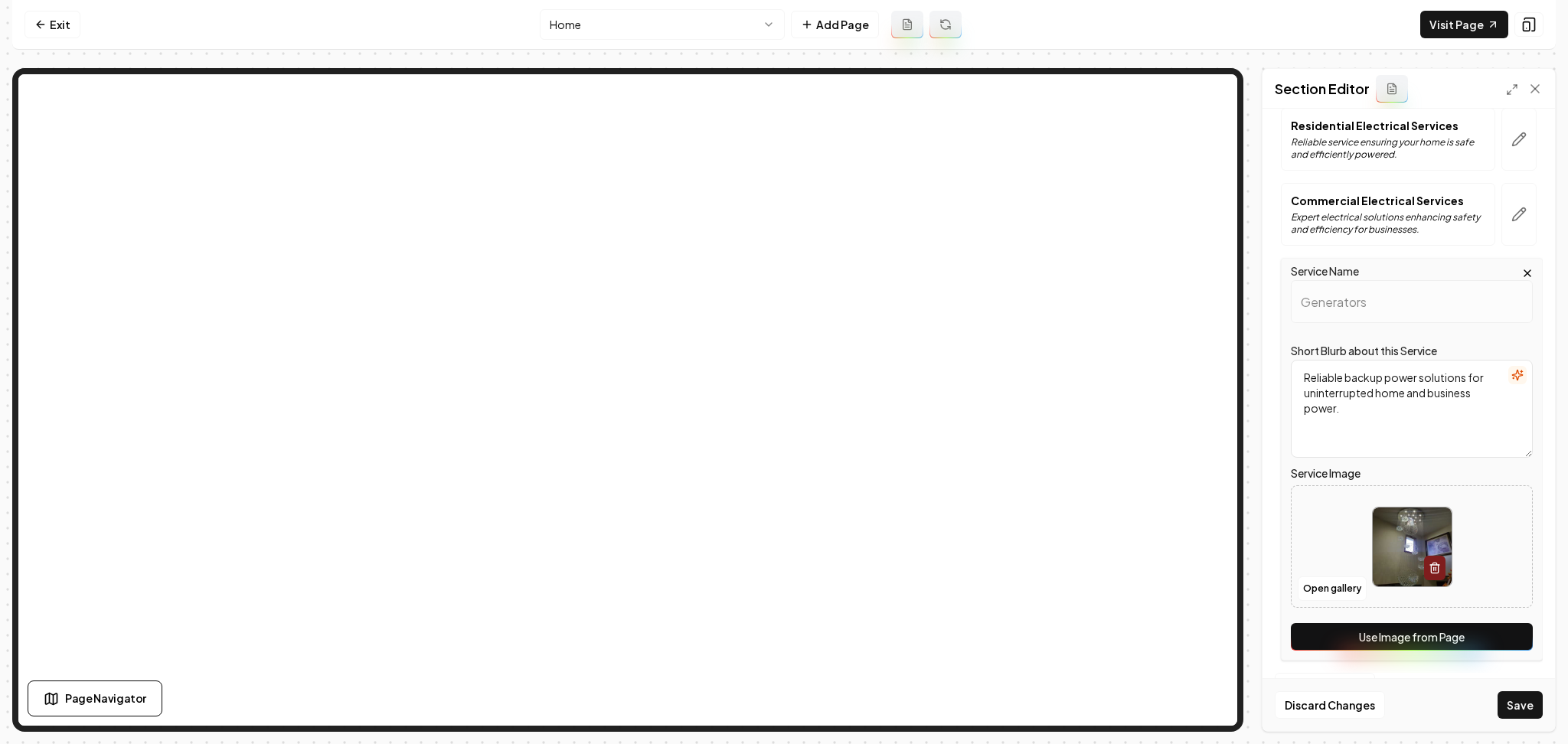
click at [1511, 650] on div "Service Name Generators Short Blurb about this Service Reliable backup power so…" at bounding box center [1412, 459] width 262 height 403
click at [1480, 646] on button "Use Image from Page" at bounding box center [1411, 636] width 242 height 28
click at [1516, 699] on button "Save" at bounding box center [1519, 705] width 45 height 28
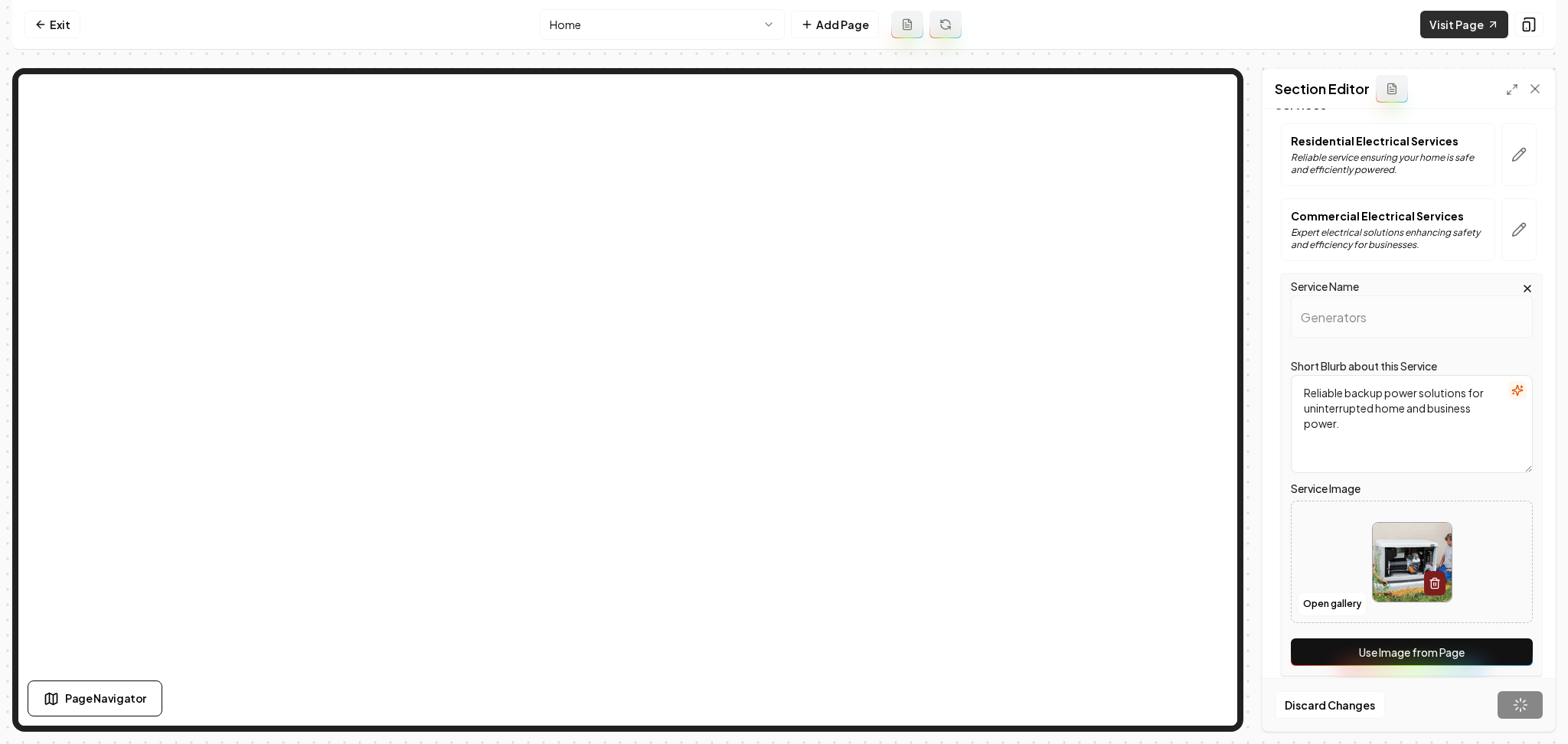
click at [1443, 31] on link "Visit Page" at bounding box center [1464, 24] width 88 height 28
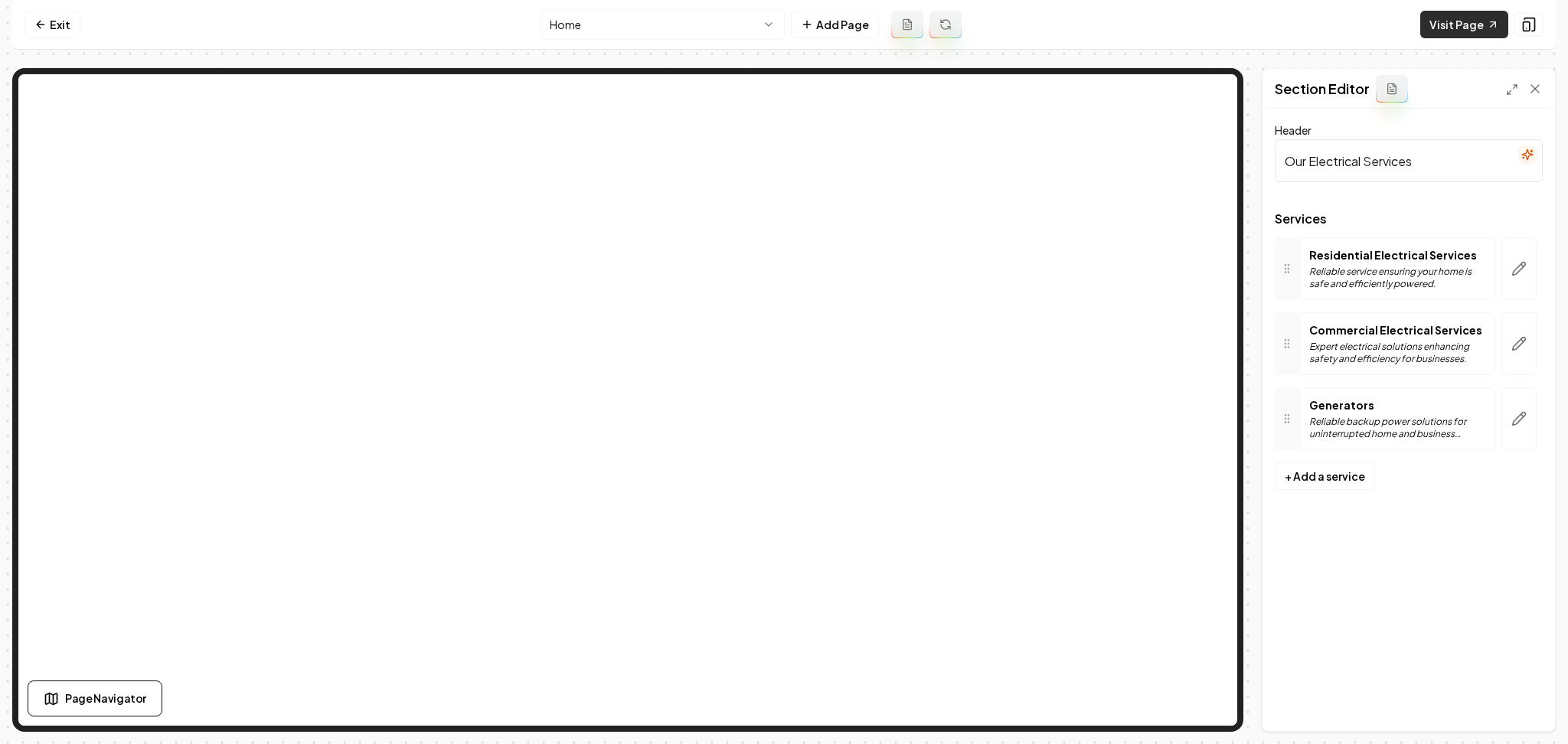
scroll to position [0, 0]
click at [39, 12] on link "Exit" at bounding box center [53, 24] width 55 height 28
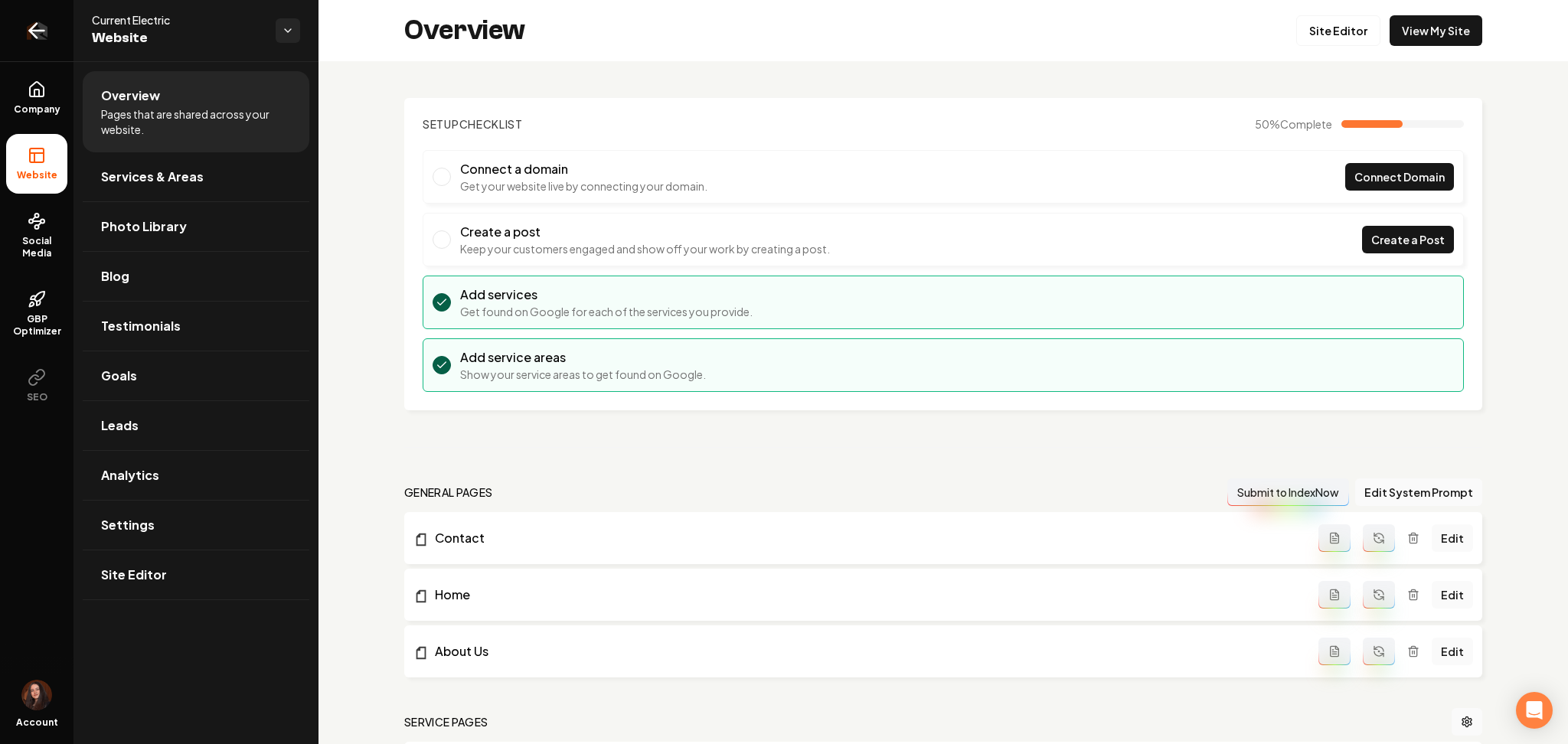
click at [41, 24] on icon "Return to dashboard" at bounding box center [37, 31] width 25 height 25
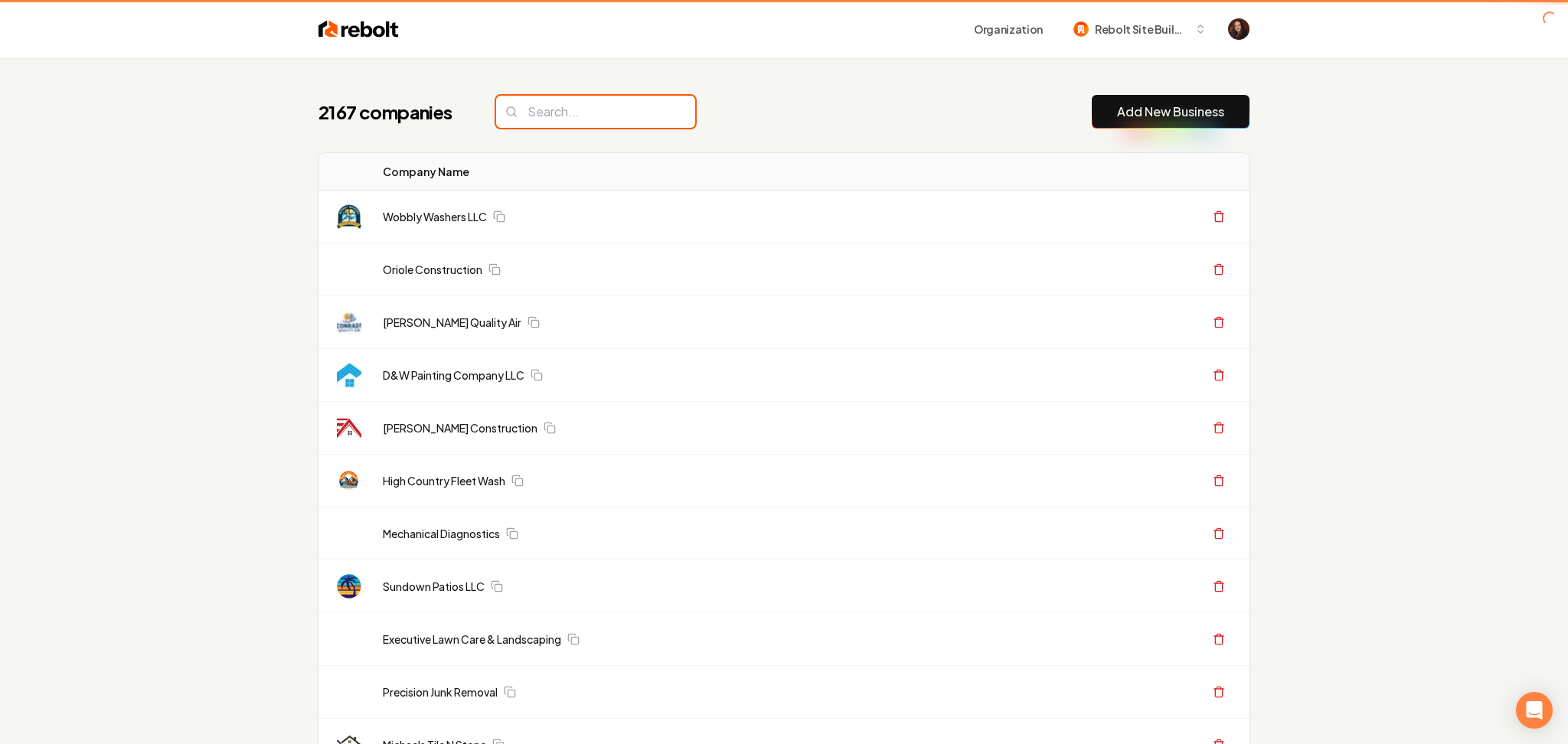
click at [546, 116] on input "search" at bounding box center [595, 112] width 199 height 32
paste input "TX SOLAR CARE LLC"
click at [546, 116] on input "search" at bounding box center [595, 112] width 199 height 32
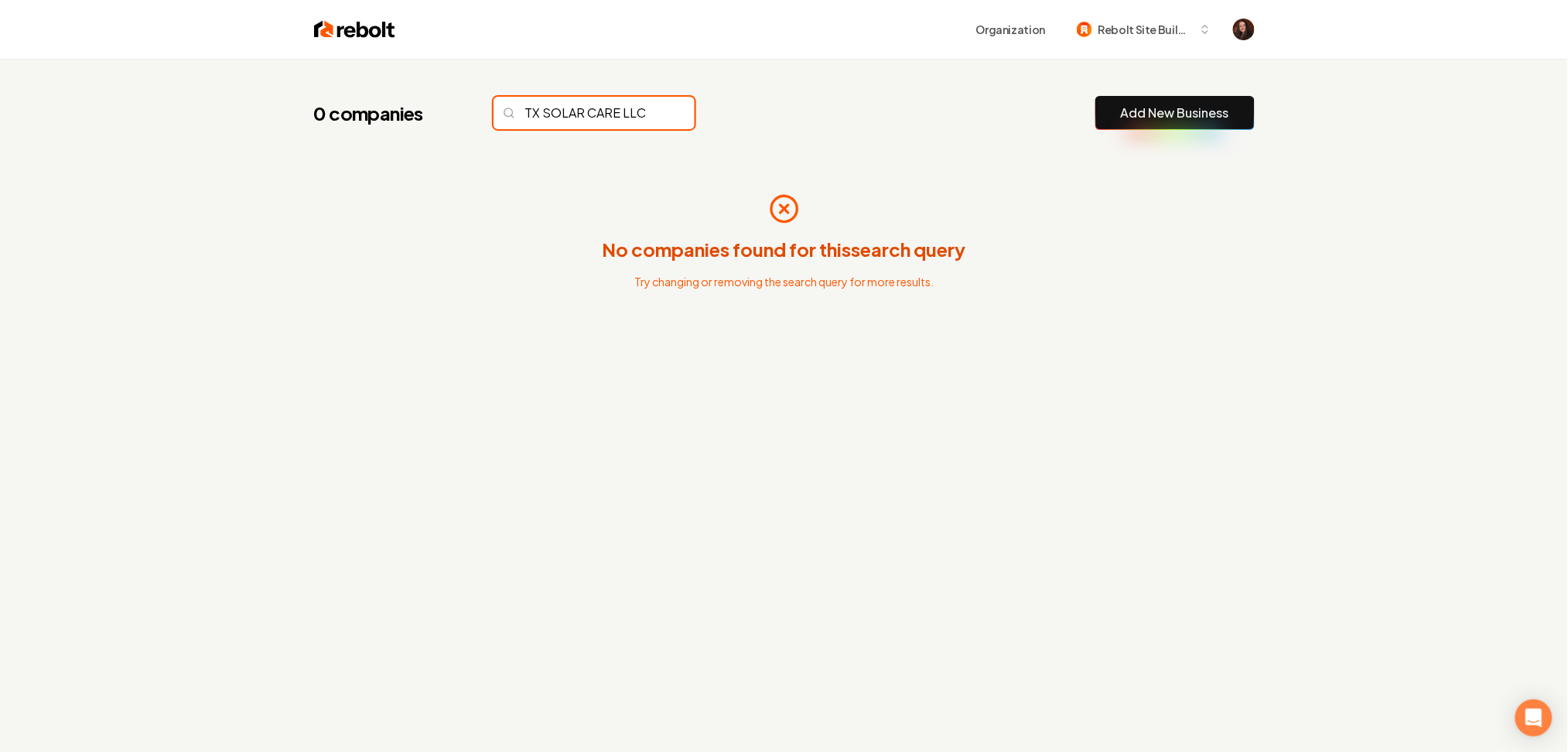
type input "TX SOLAR CARE LLC"
click at [1159, 125] on button "Add New Business" at bounding box center [1175, 112] width 159 height 34
click at [1164, 110] on link "Add New Business" at bounding box center [1175, 112] width 108 height 18
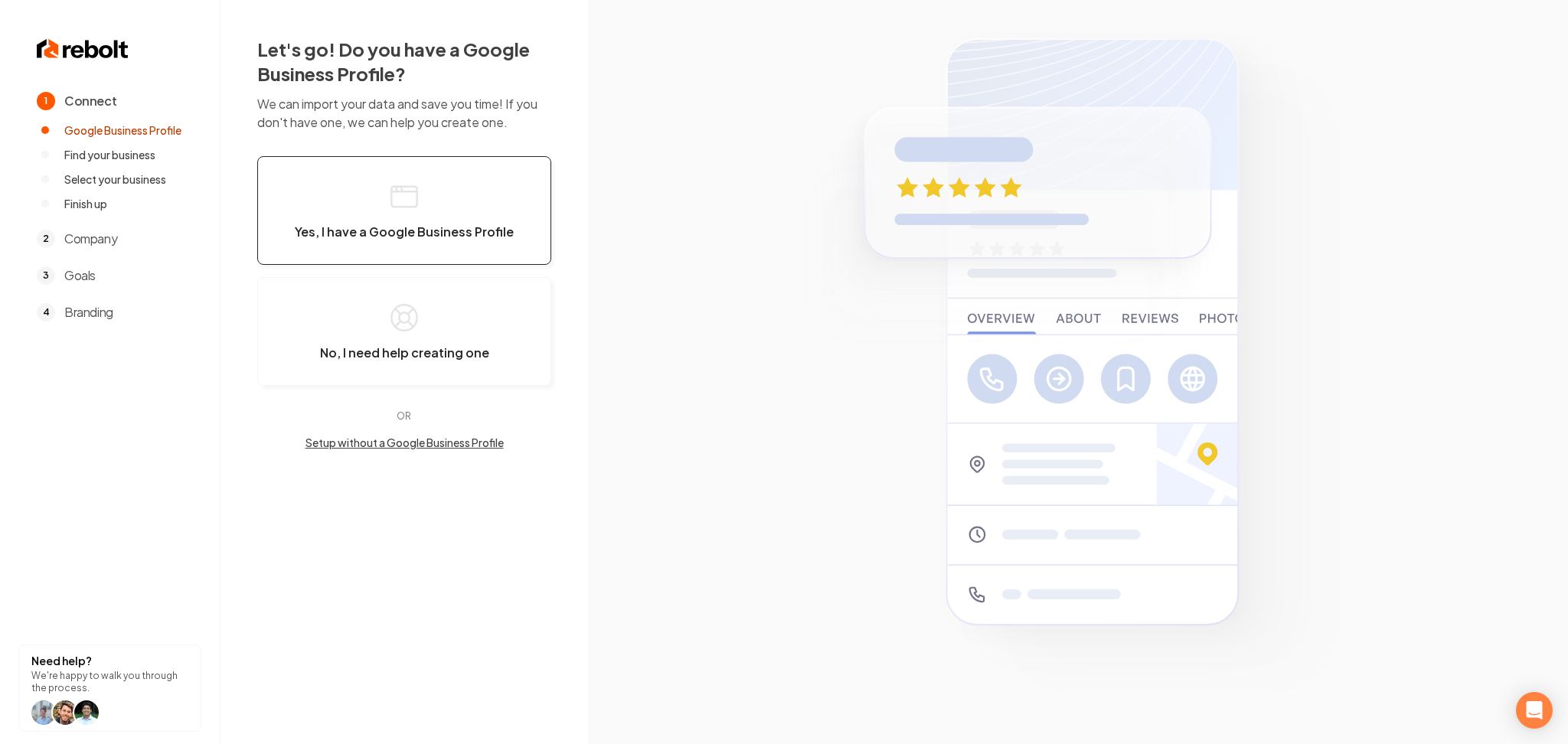
click at [499, 190] on button "Yes, I have a Google Business Profile" at bounding box center [404, 210] width 294 height 109
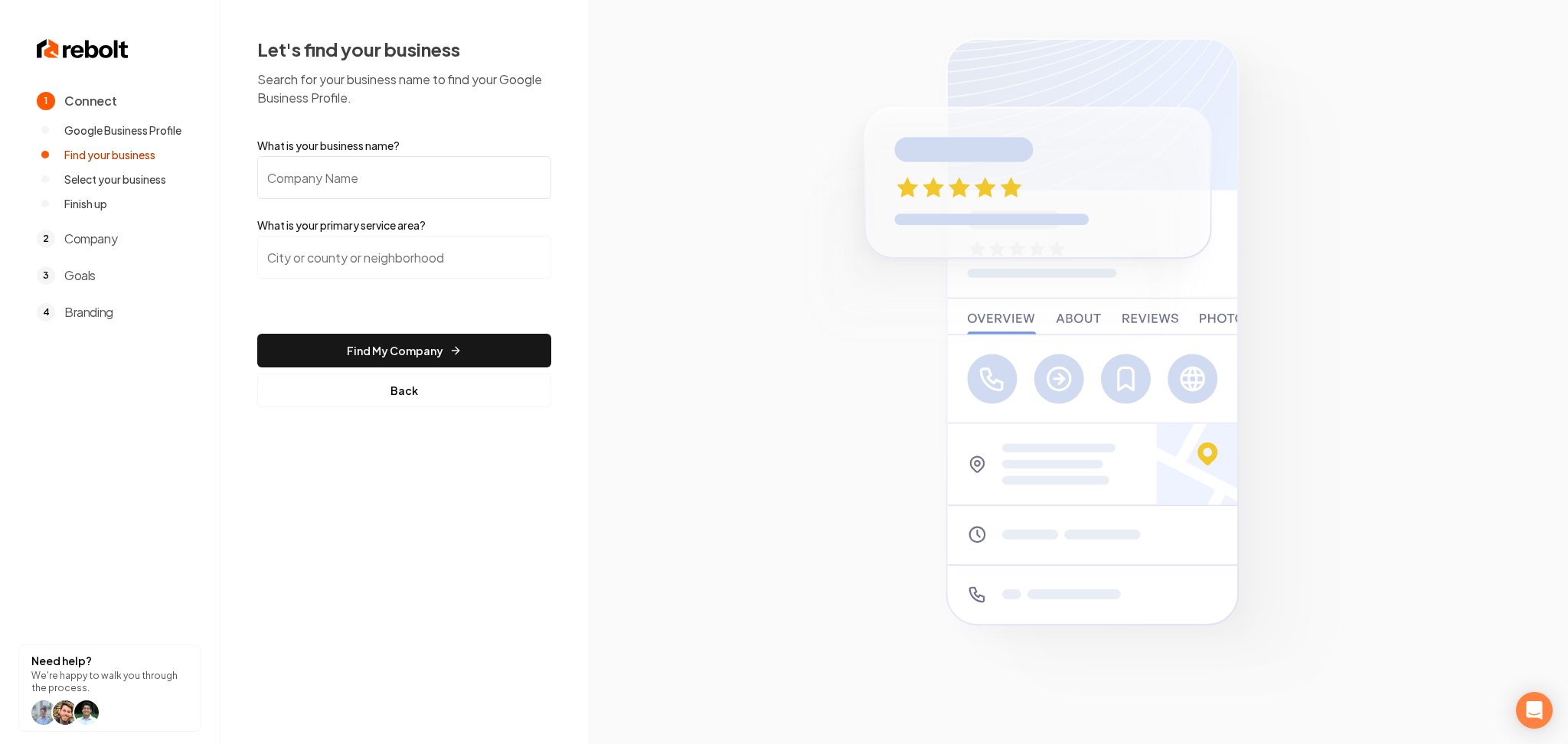
paste input "TX SOLAR CARE LLC"
click at [427, 190] on input "TX SOLAR CARE LLC" at bounding box center [404, 177] width 294 height 43
type input "TX SOLAR CARE LLC"
click at [527, 242] on input "search" at bounding box center [404, 257] width 294 height 43
paste input "Texas"
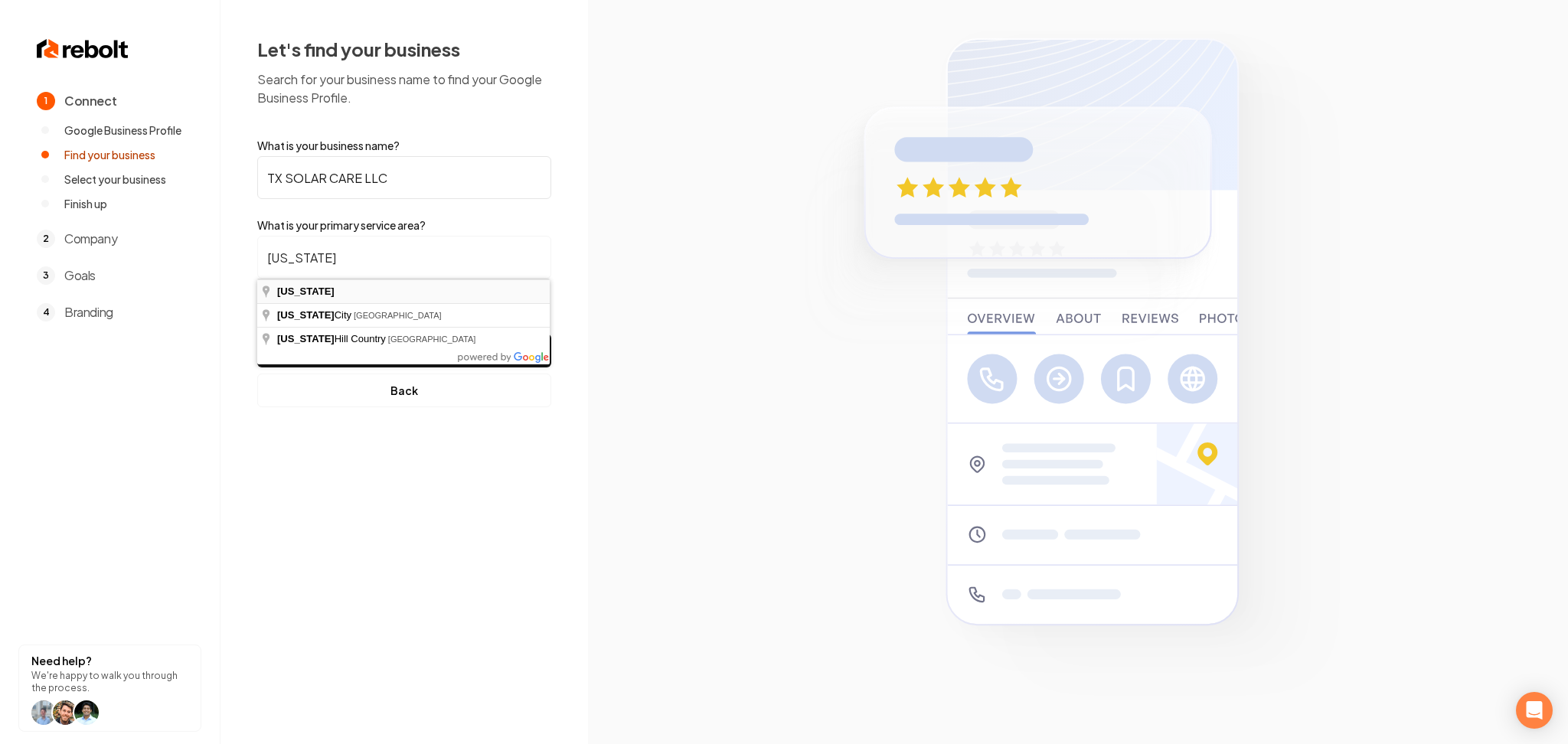
type input "Texas"
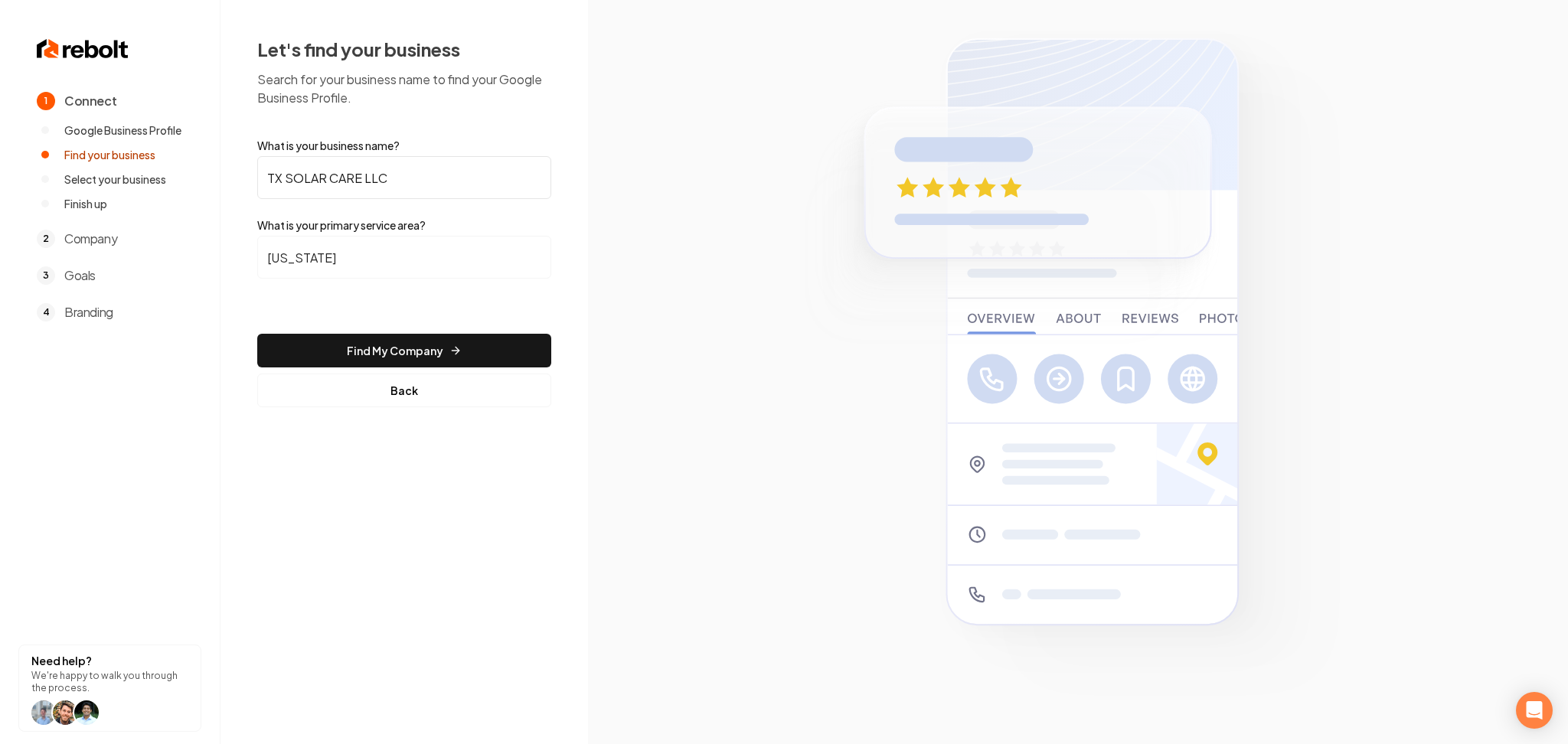
click at [438, 329] on form "What is your business name? TX SOLAR CARE LLC What is your primary service area…" at bounding box center [404, 272] width 294 height 269
click at [451, 349] on button "Find My Company" at bounding box center [404, 350] width 294 height 33
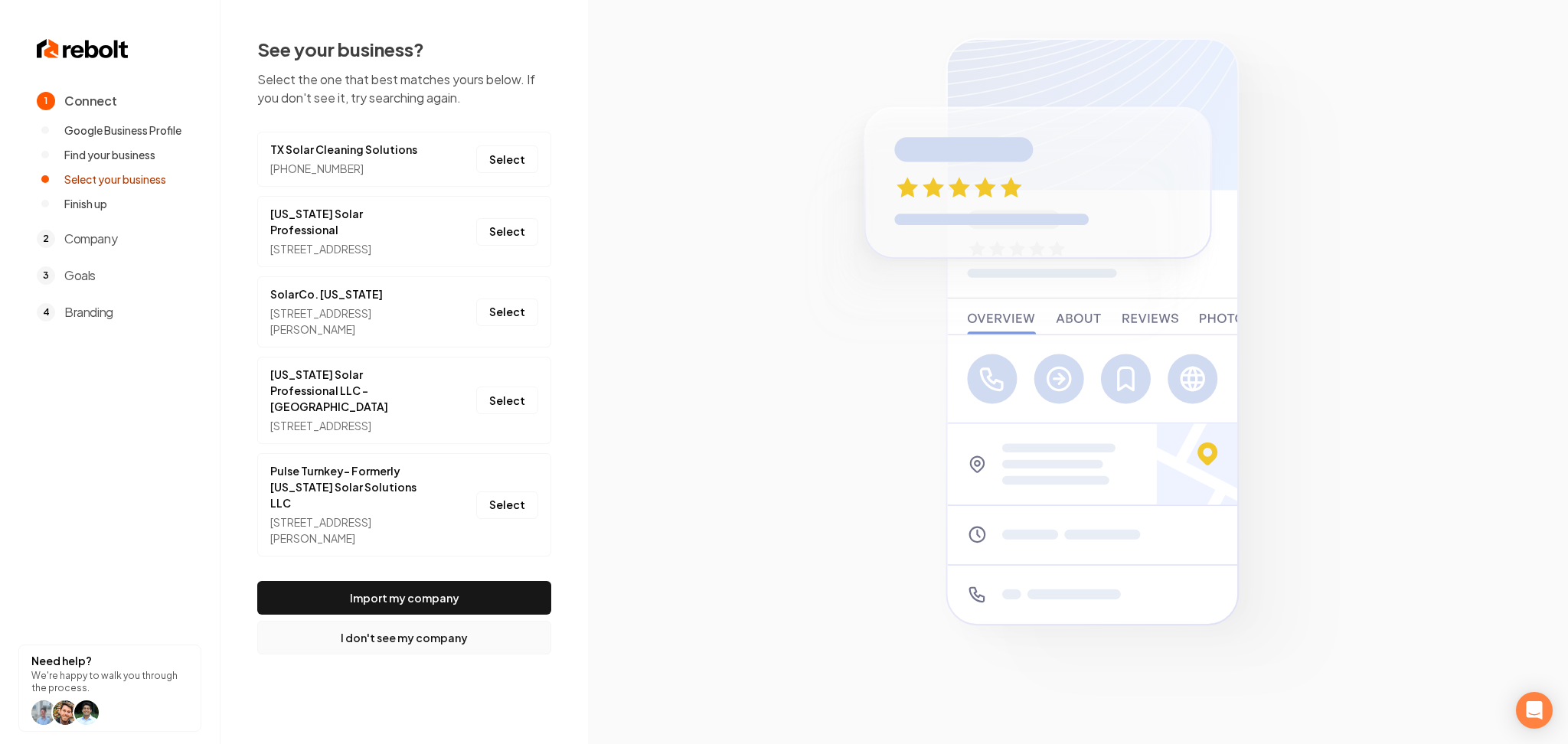
click at [411, 642] on button "I don't see my company" at bounding box center [404, 637] width 294 height 33
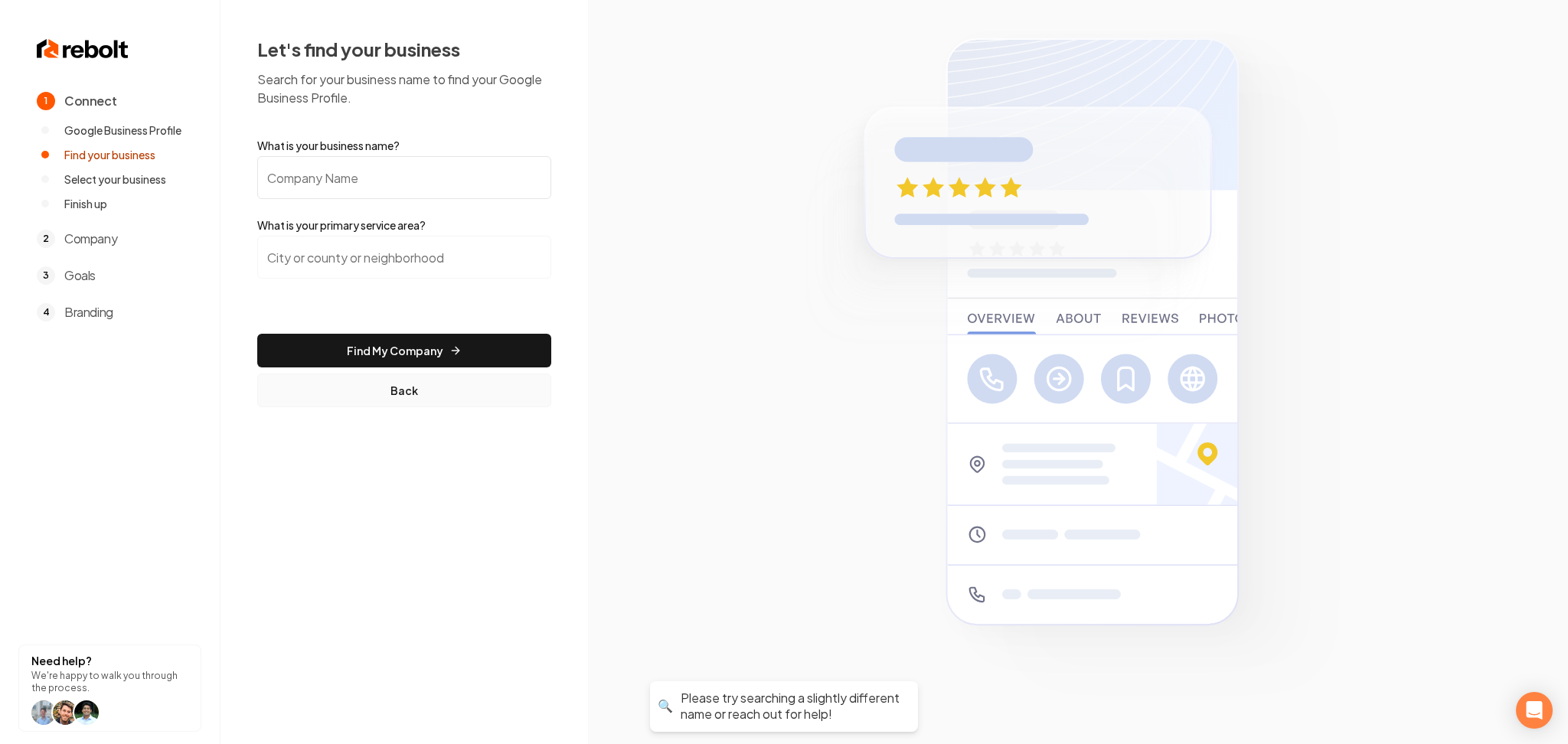
click at [405, 397] on button "Back" at bounding box center [404, 390] width 294 height 33
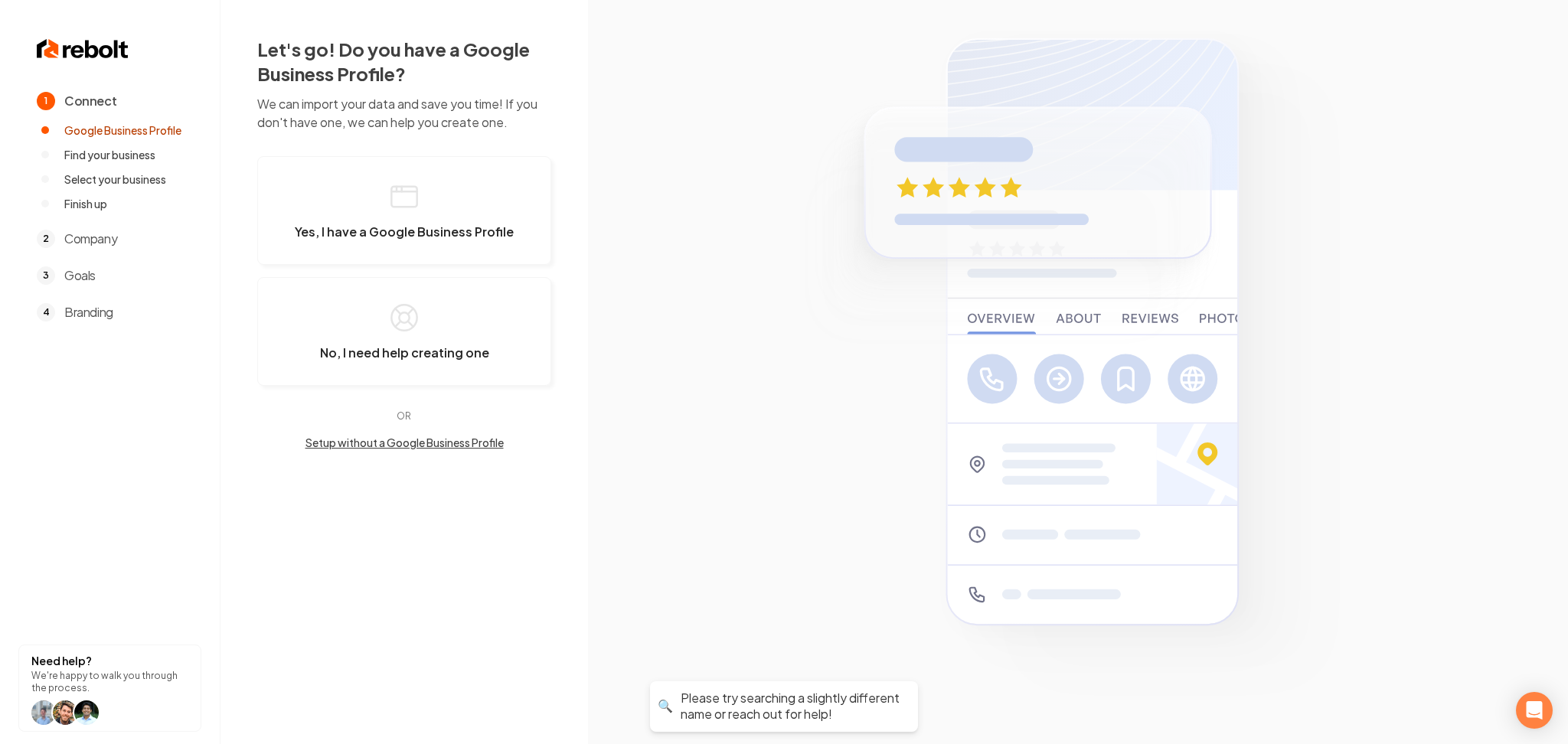
click at [394, 442] on button "Setup without a Google Business Profile" at bounding box center [404, 442] width 294 height 15
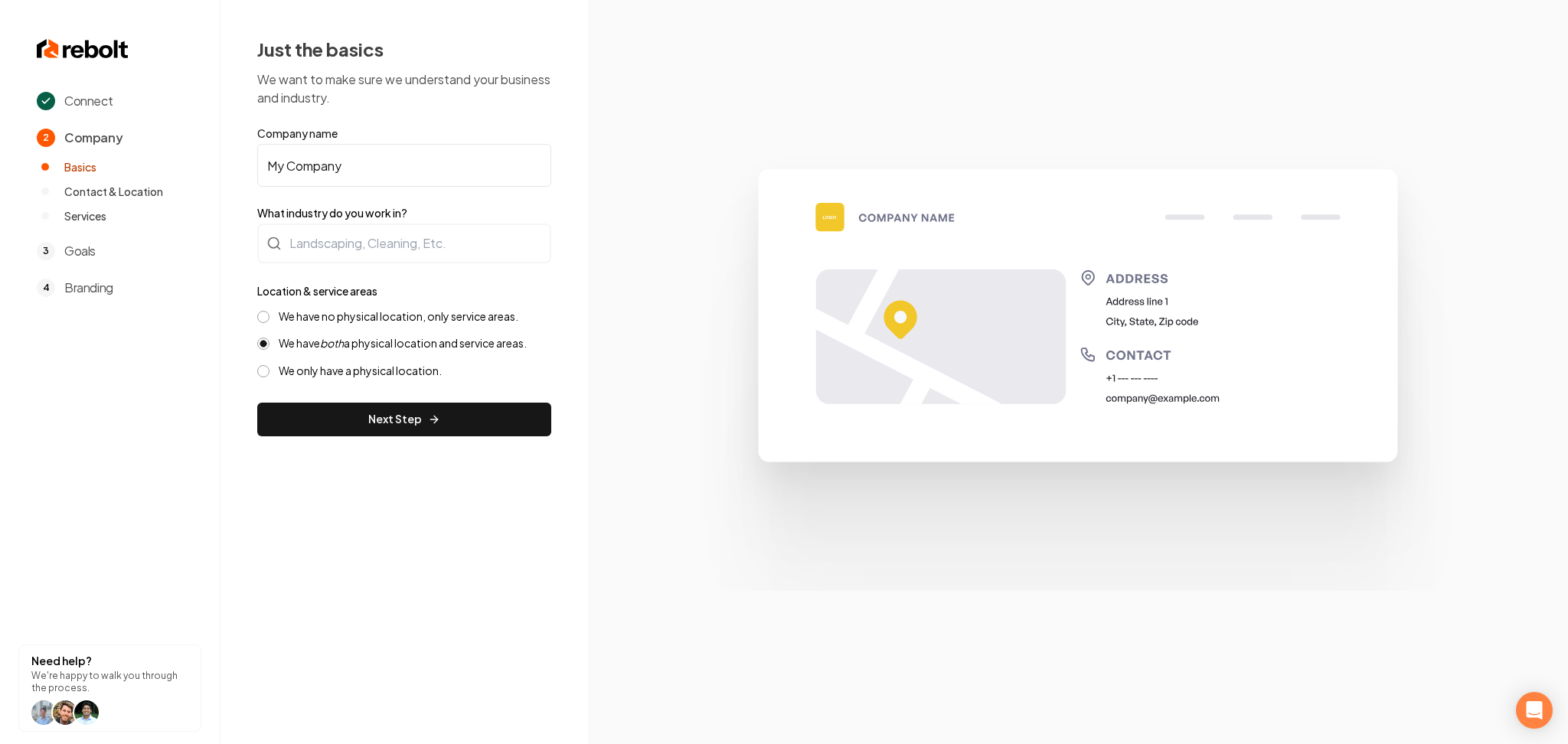
drag, startPoint x: 369, startPoint y: 163, endPoint x: 217, endPoint y: 178, distance: 152.7
click at [217, 178] on div "Connect 2 Company Basics Contact & Location Services 3 Goals 4 Branding Need he…" at bounding box center [784, 372] width 1568 height 744
paste input "TX SOLAR CARE LLC"
type input "TX SOLAR CARE LLC"
click at [322, 224] on div at bounding box center [404, 244] width 294 height 40
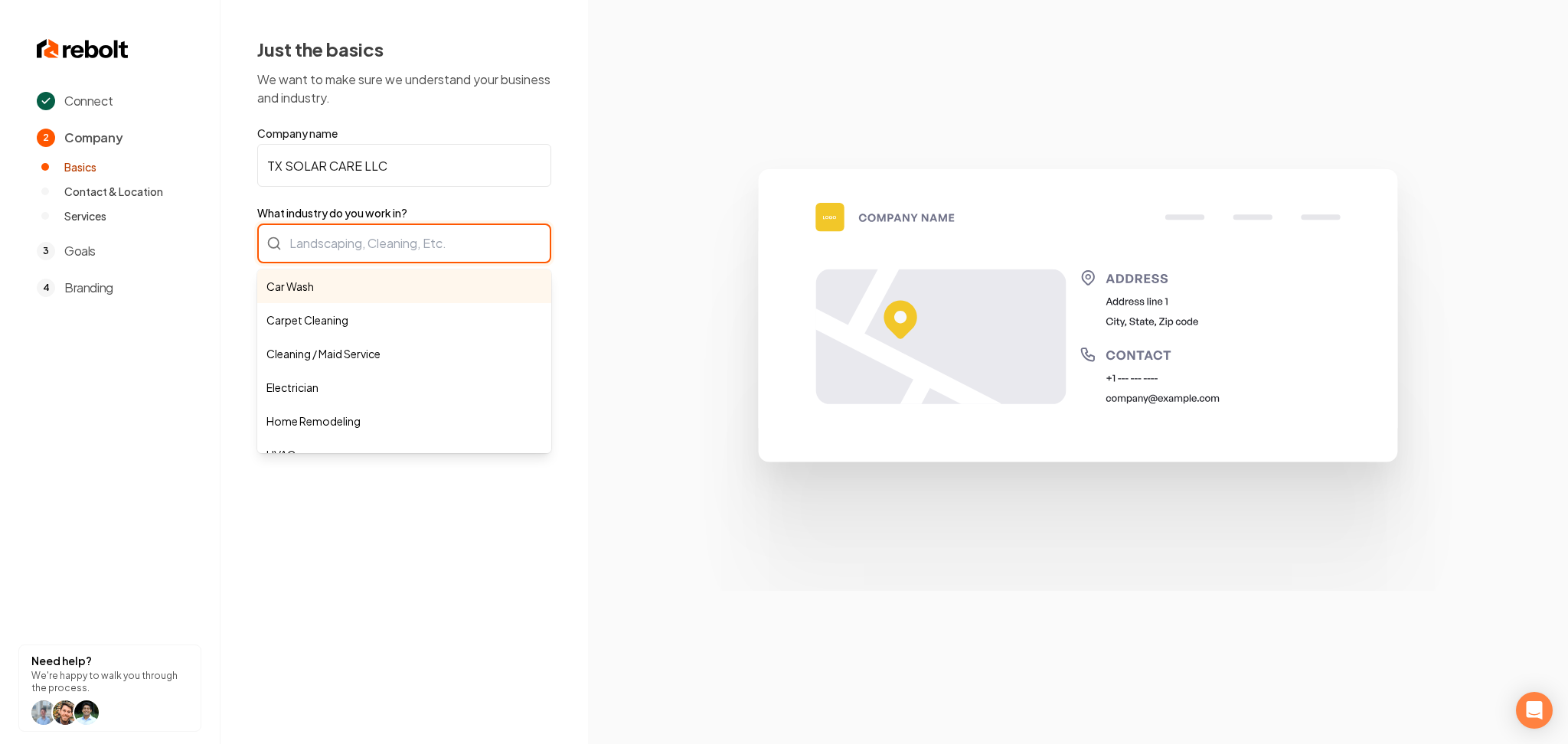
click at [356, 244] on div "Car Wash Carpet Cleaning Cleaning / Maid Service Electrician Home Remodeling HV…" at bounding box center [404, 244] width 294 height 40
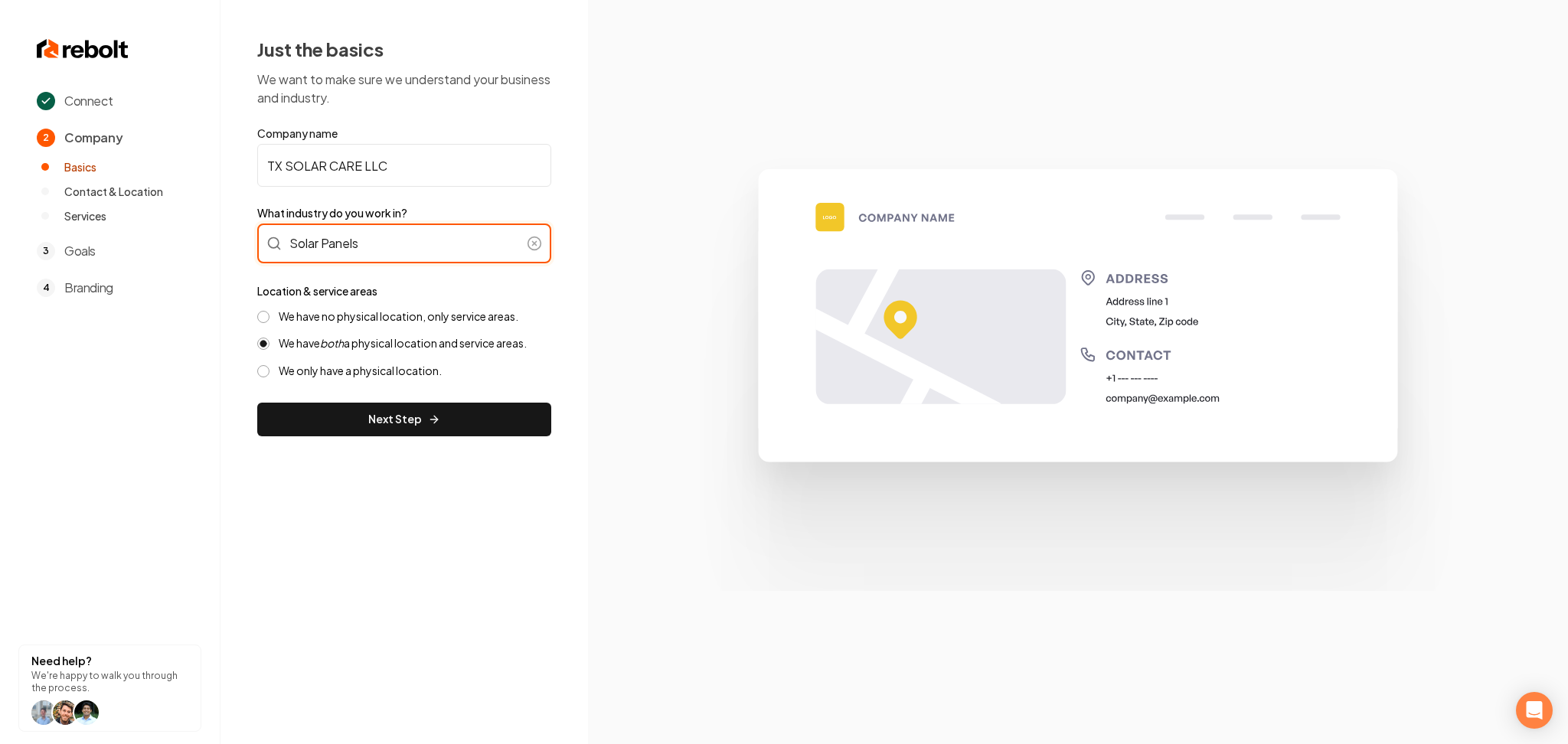
type input "Solar Panels"
click at [323, 320] on label "We have no physical location, only service areas." at bounding box center [398, 316] width 240 height 14
click at [269, 320] on button "We have no physical location, only service areas." at bounding box center [263, 316] width 12 height 12
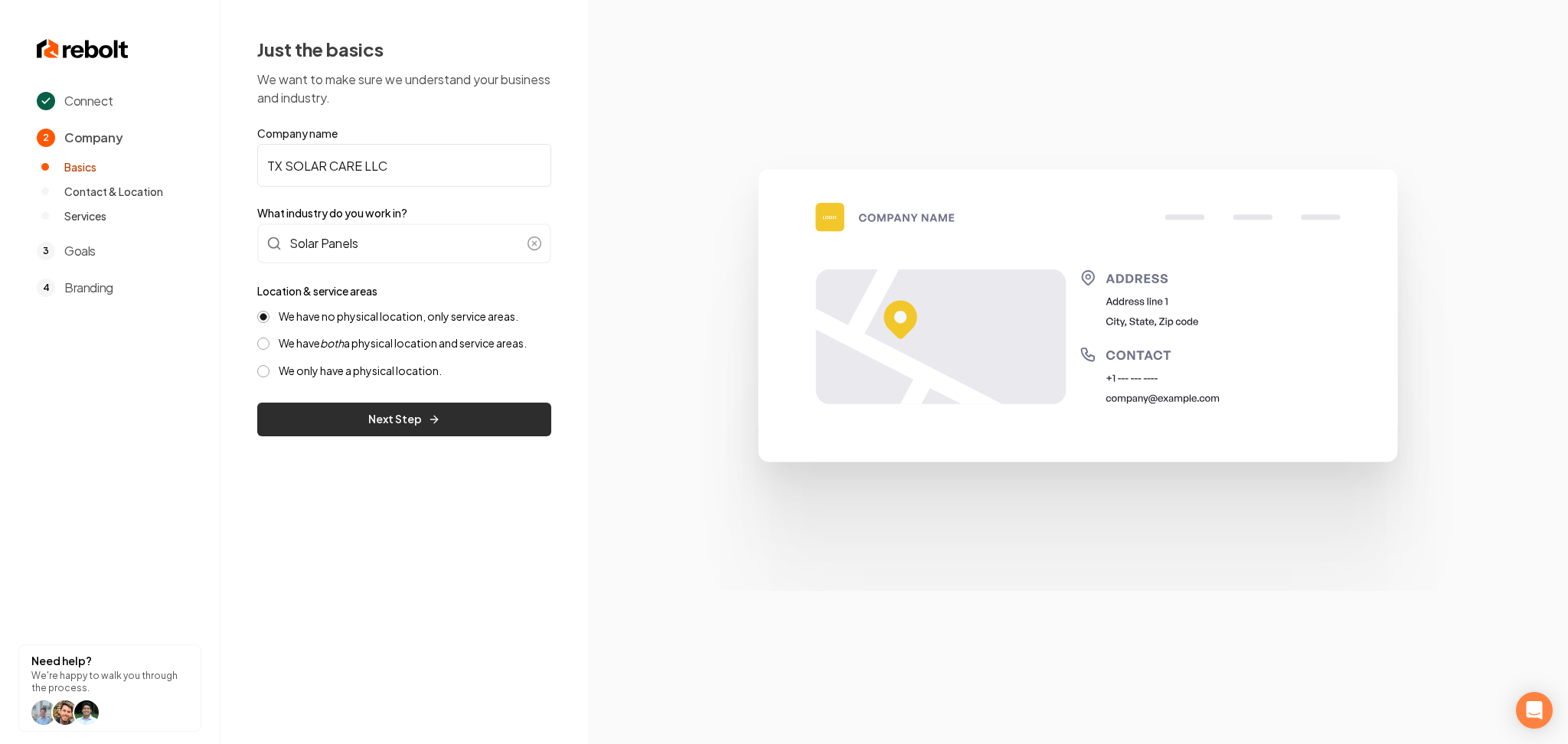
click at [333, 411] on button "Next Step" at bounding box center [404, 419] width 294 height 33
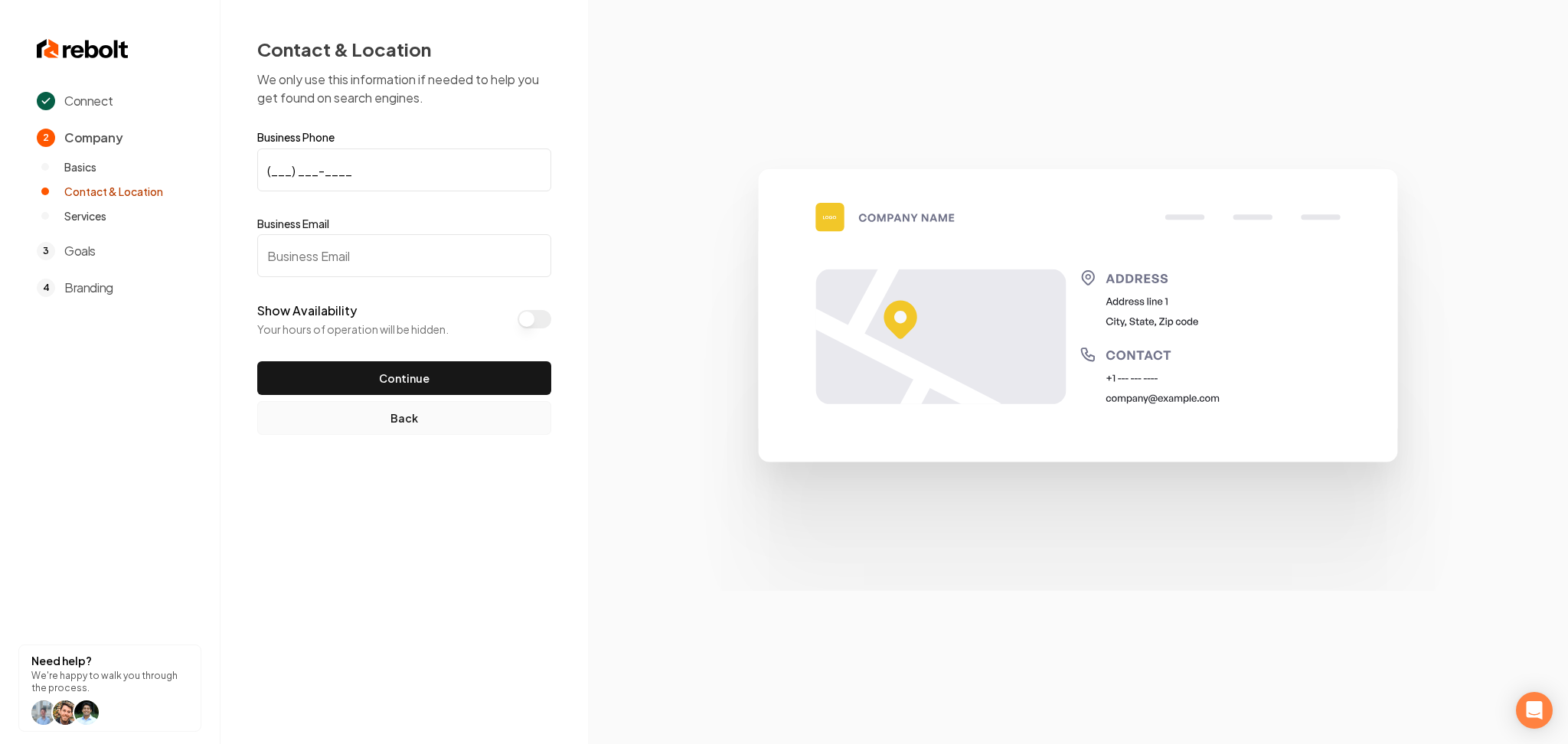
click at [302, 426] on button "Back" at bounding box center [404, 417] width 294 height 33
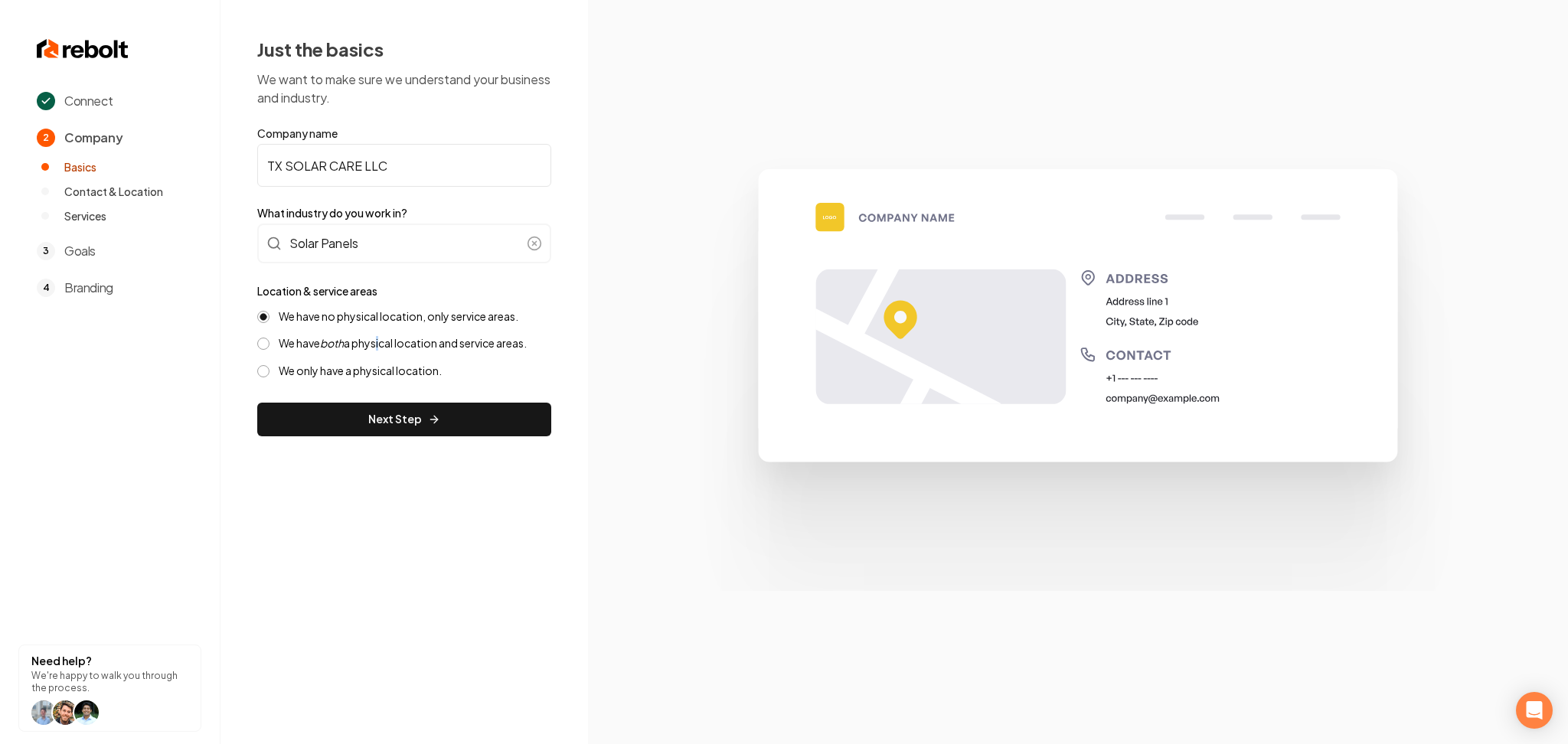
click at [380, 352] on div "We have no physical location, only service areas. We have both a physical locat…" at bounding box center [404, 344] width 294 height 69
drag, startPoint x: 381, startPoint y: 345, endPoint x: 398, endPoint y: 341, distance: 17.5
click at [397, 338] on label "We have both a physical location and service areas." at bounding box center [403, 343] width 248 height 14
click at [274, 342] on div "We have both a physical location and service areas." at bounding box center [404, 343] width 294 height 14
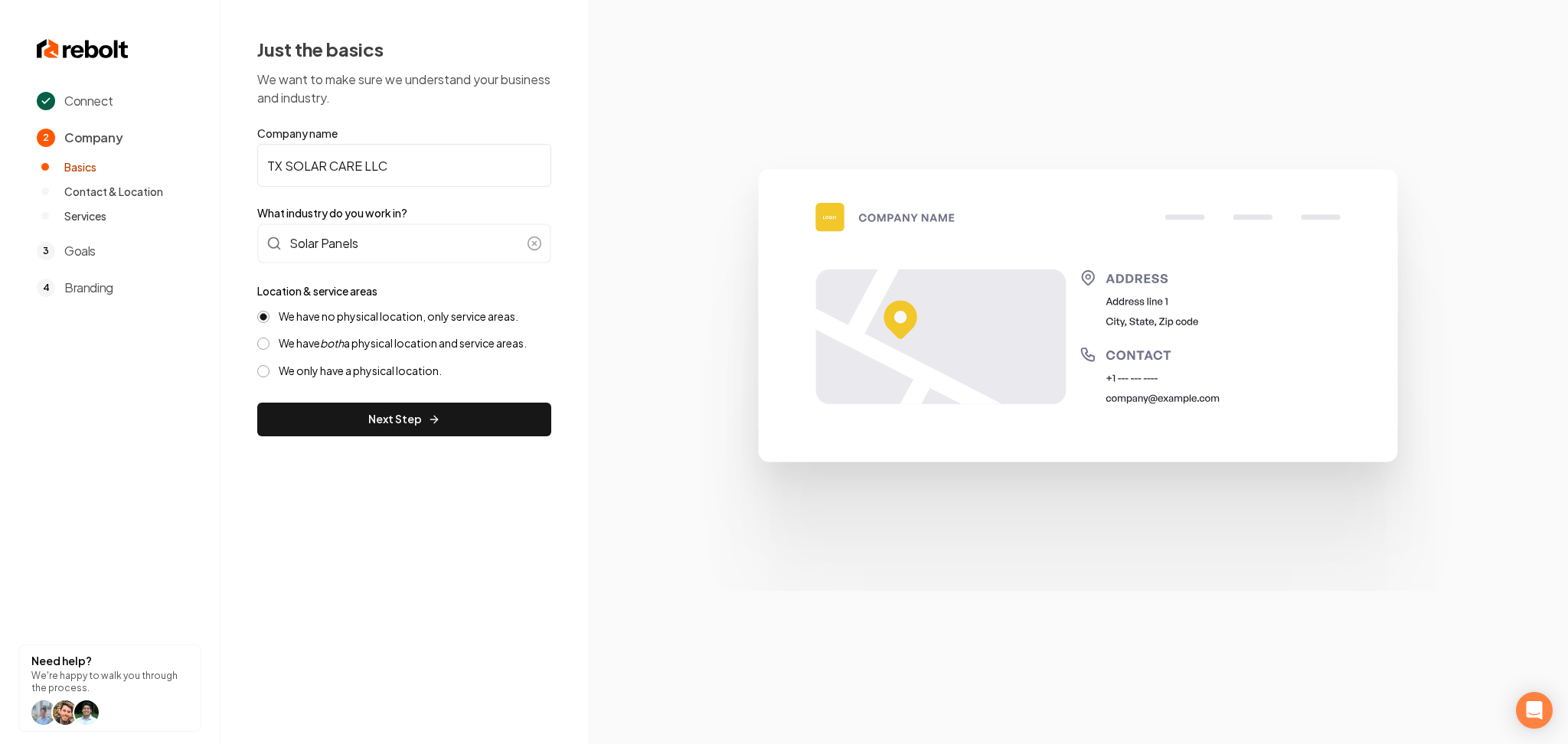
click at [266, 342] on button "We have both a physical location and service areas." at bounding box center [263, 343] width 12 height 12
click at [313, 409] on button "Next Step" at bounding box center [404, 419] width 294 height 33
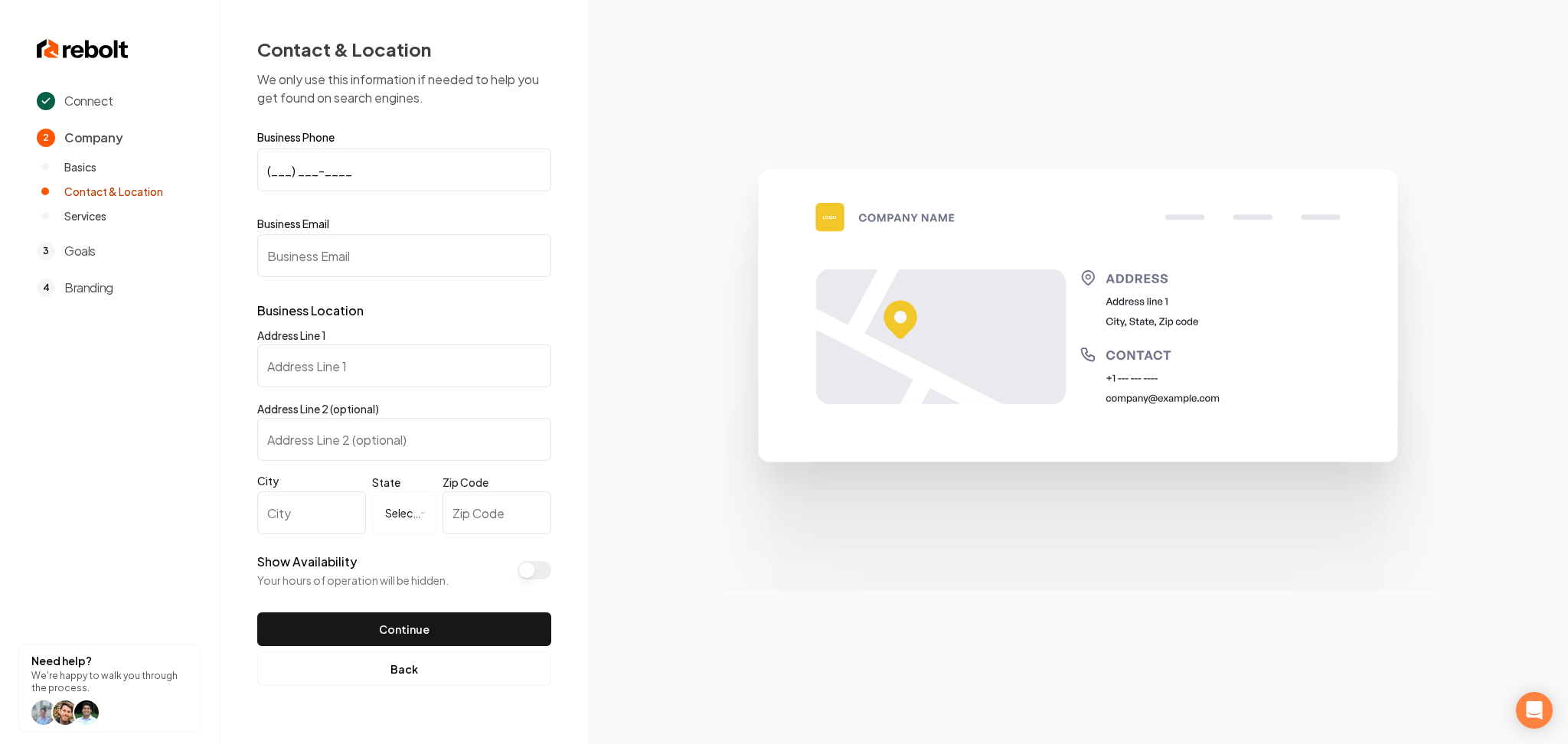
click at [273, 163] on input "(___) ___-____" at bounding box center [404, 169] width 294 height 43
paste input "214) 909-5417"
type input "(214) 909-5417"
click at [383, 280] on form "**********" at bounding box center [404, 389] width 294 height 515
click at [350, 254] on input "Business Email" at bounding box center [404, 255] width 294 height 43
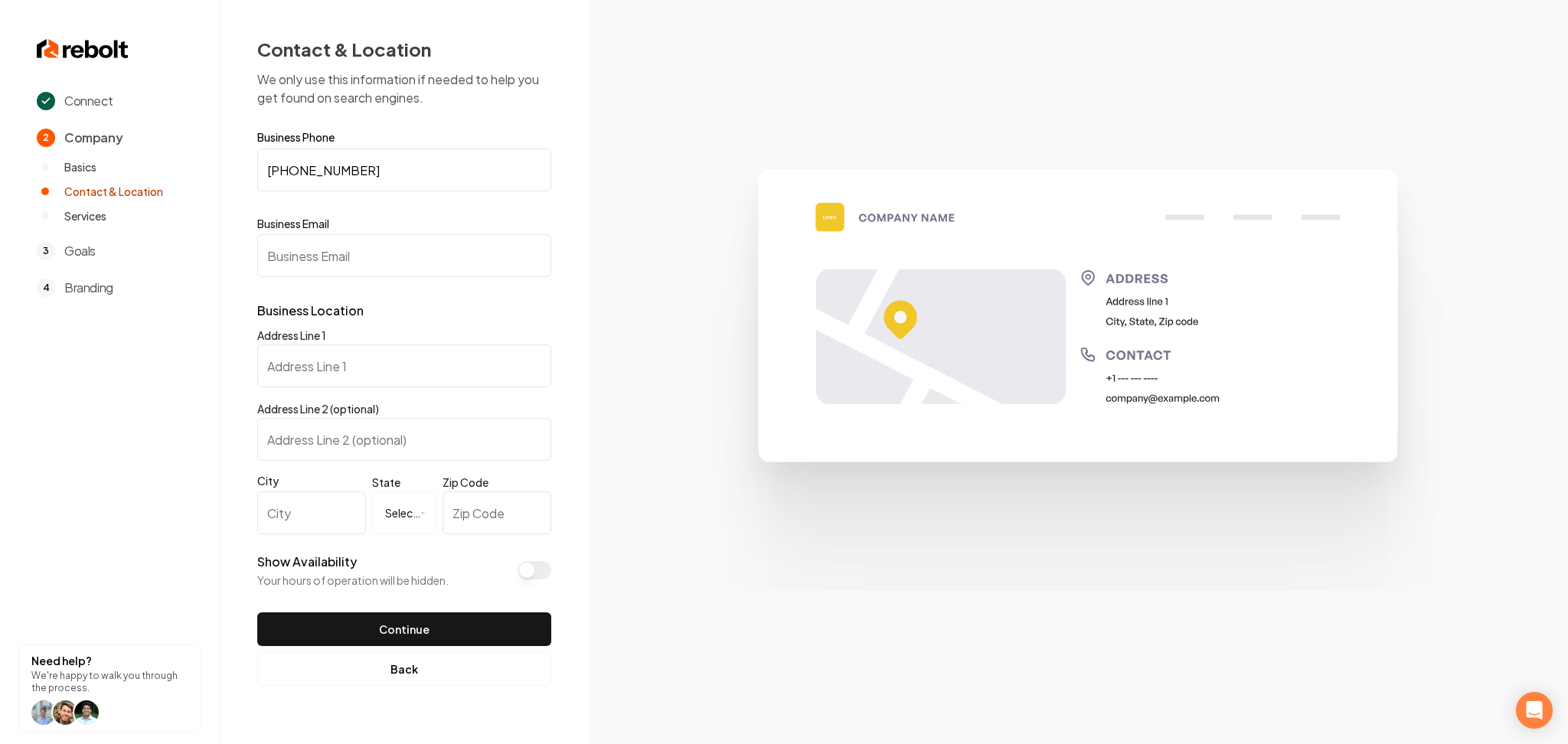
paste input "Daniel.holguin1@icloud.com"
type input "Daniel.holguin1@icloud.com"
click at [391, 363] on input "Address Line 1" at bounding box center [404, 366] width 294 height 43
paste input "Oak Ridge Rd"
type input "Oak Ridge Rd"
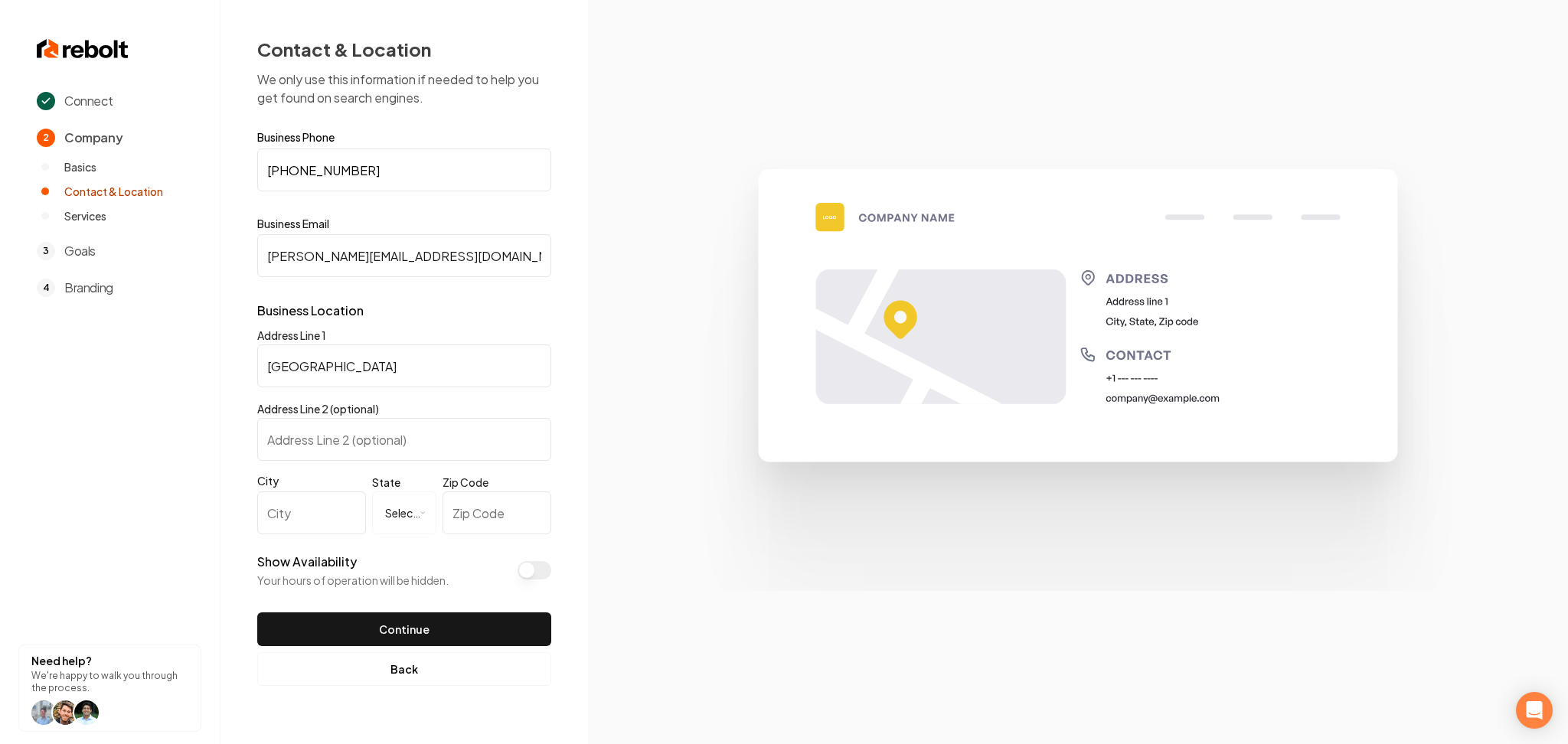
click at [311, 493] on input "City" at bounding box center [311, 512] width 109 height 43
type input "Forney"
click at [430, 518] on html "**********" at bounding box center [784, 372] width 1568 height 744
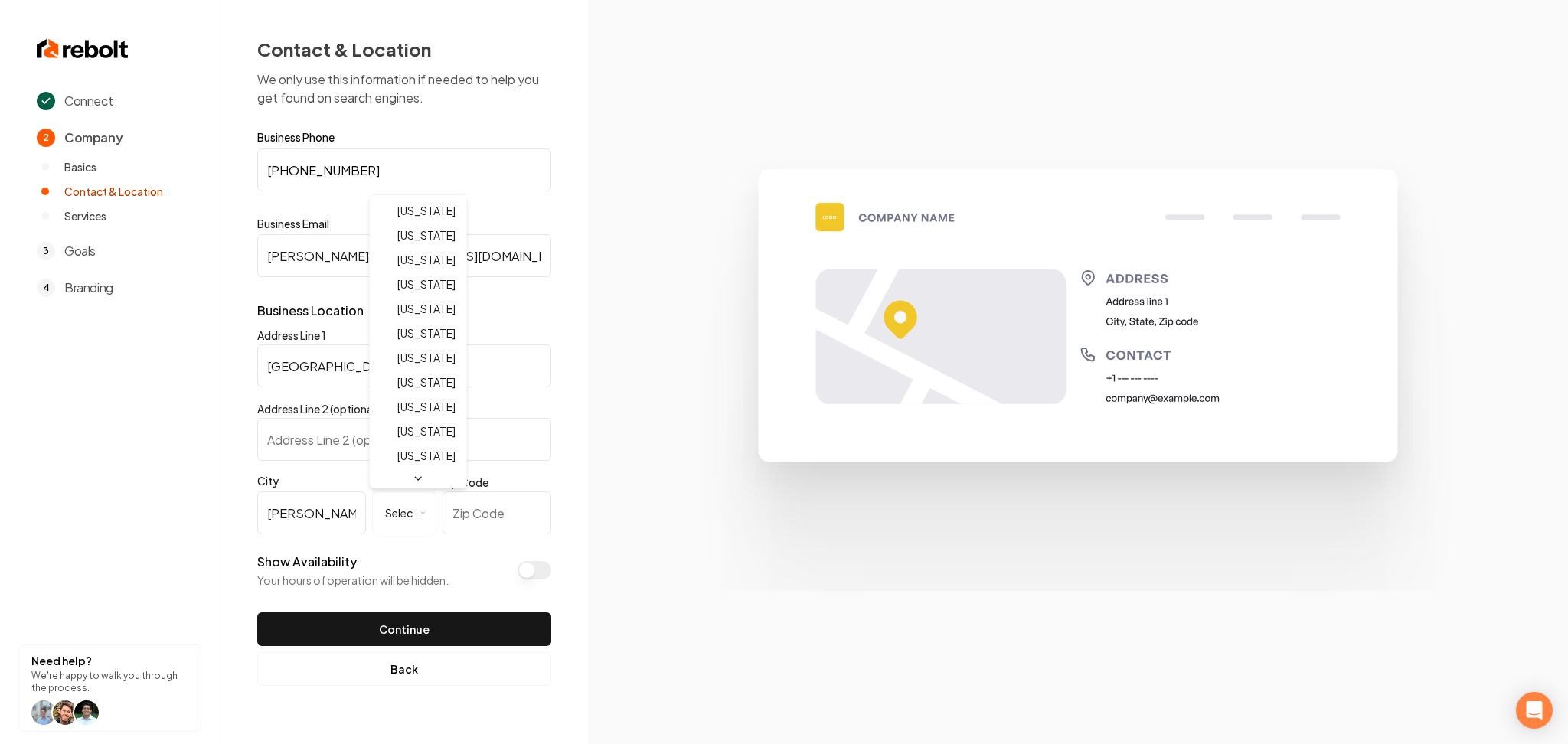
scroll to position [882, 0]
select select "**"
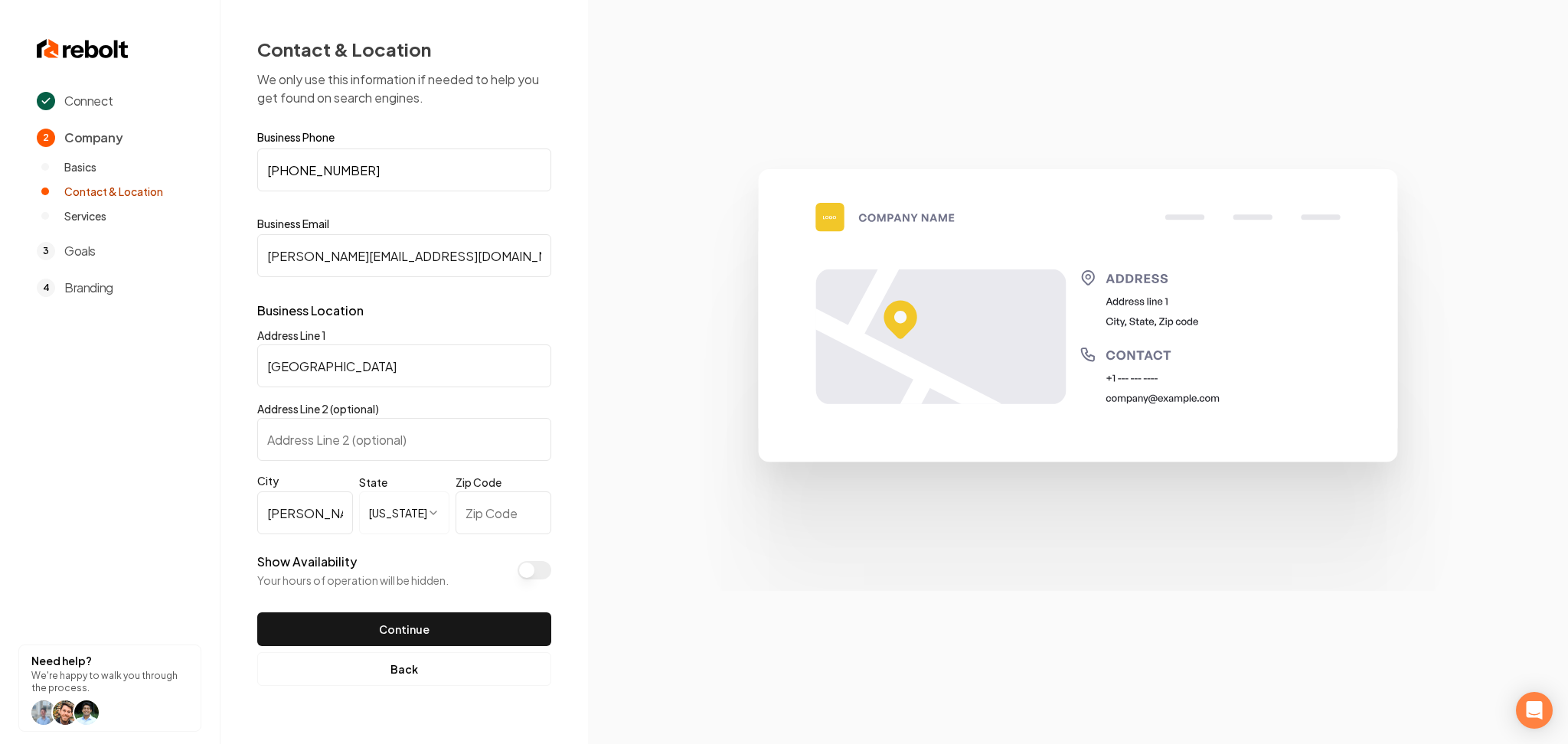
paste input "75126"
click at [490, 519] on input "75126" at bounding box center [504, 512] width 96 height 43
type input "75126"
click at [262, 365] on input "Oak Ridge Rd" at bounding box center [404, 366] width 294 height 43
paste input "1110"
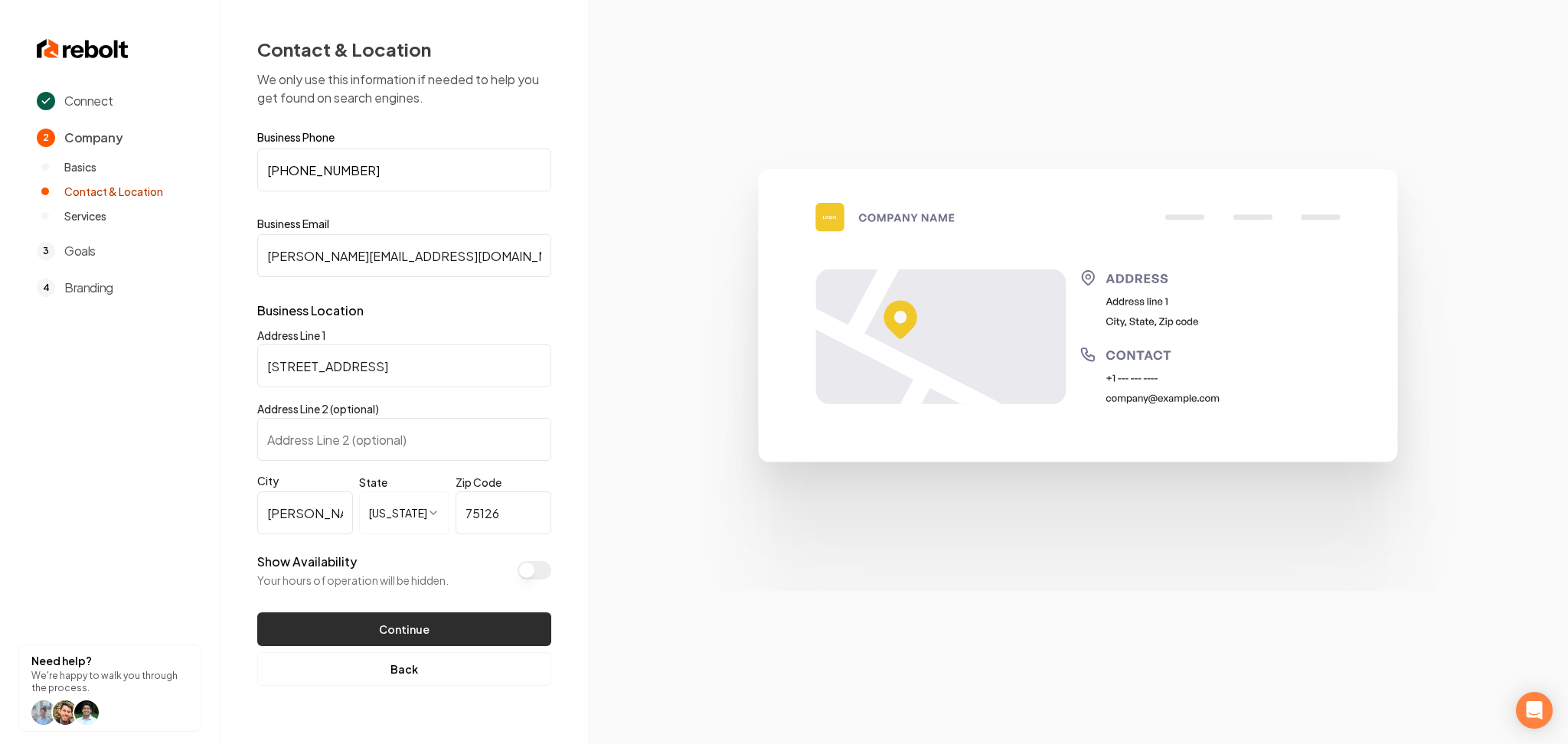
type input "1110 Oak Ridge Rd"
click at [415, 613] on button "Continue" at bounding box center [404, 628] width 294 height 33
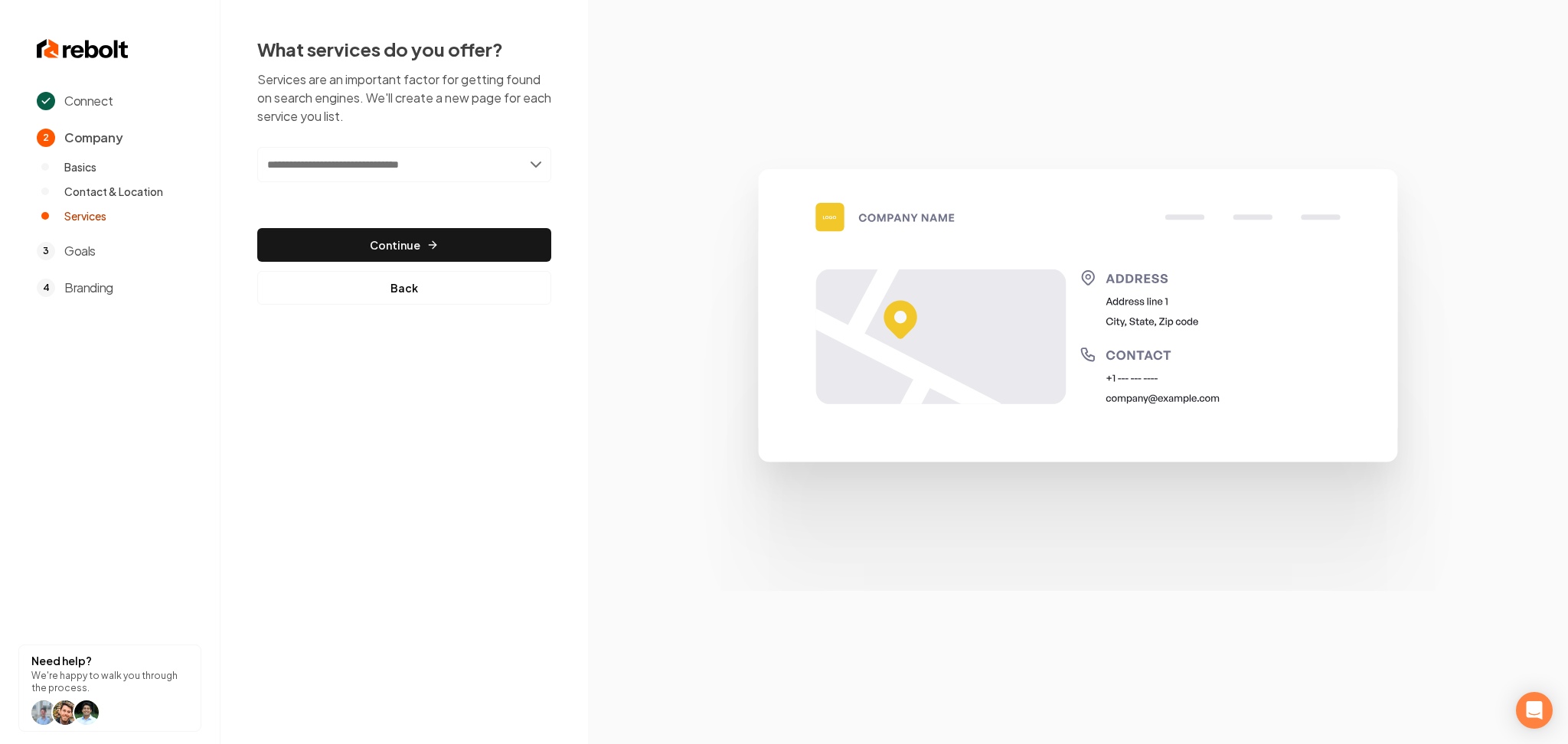
click at [497, 166] on input "text" at bounding box center [404, 164] width 294 height 35
type input "*"
type input "**********"
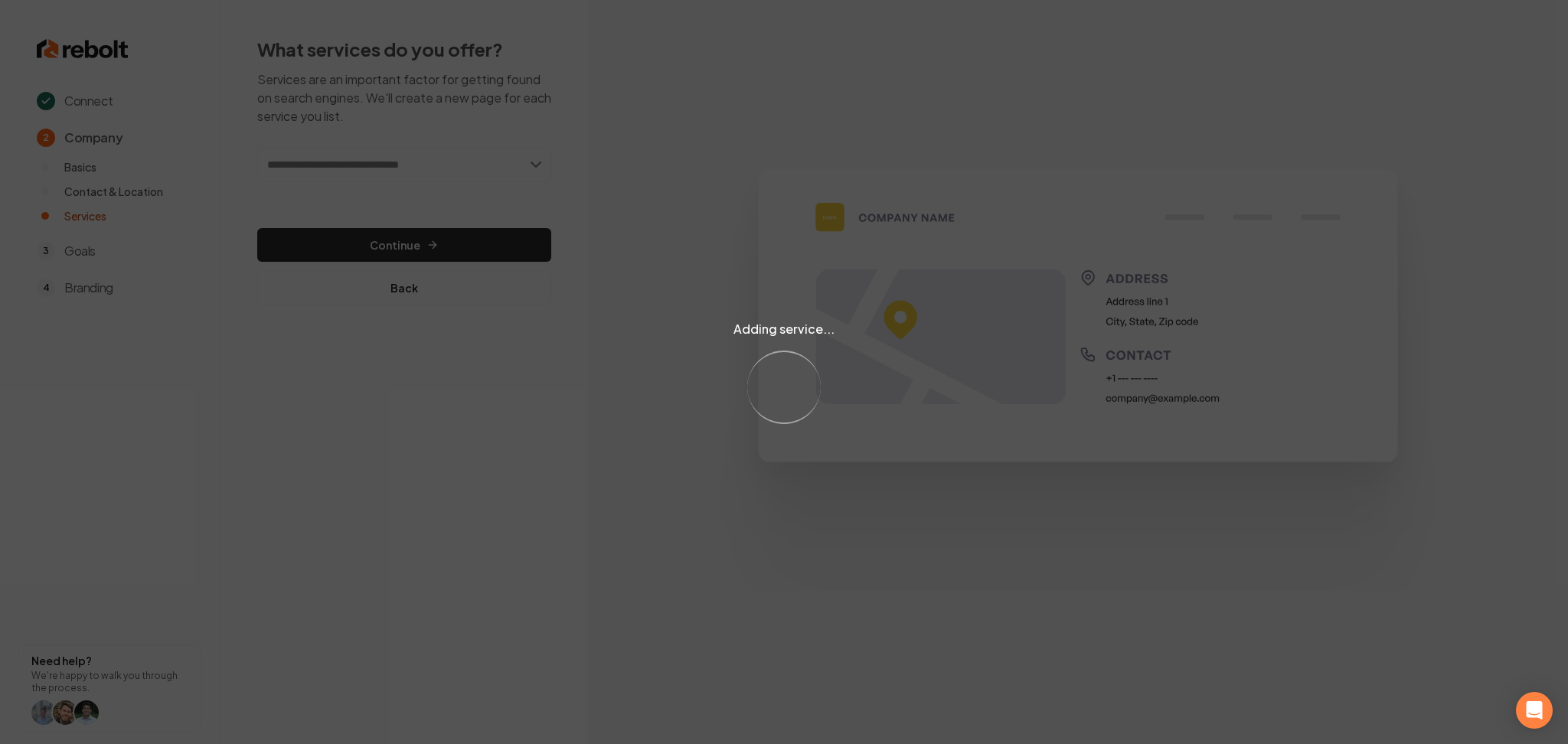
type input "*"
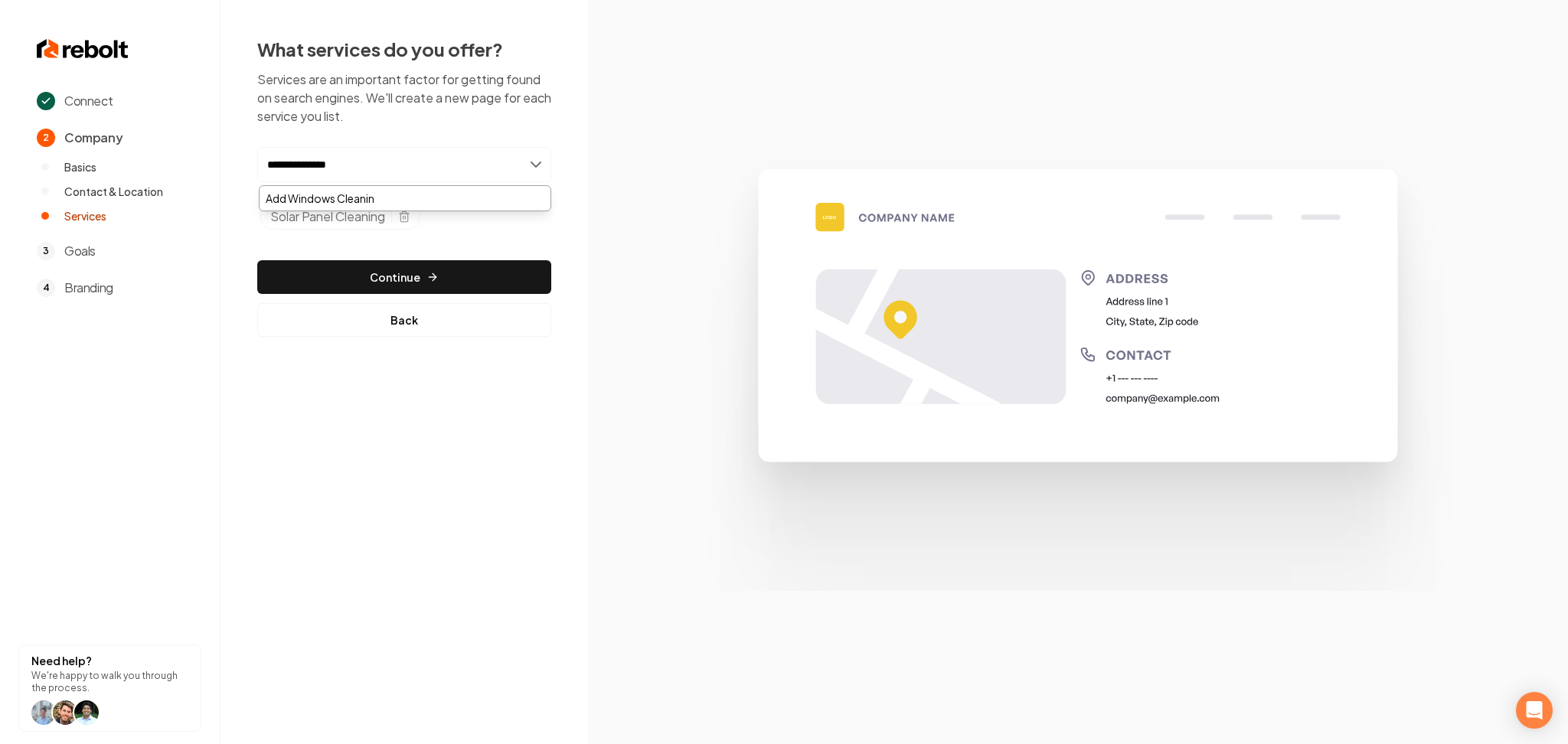
type input "**********"
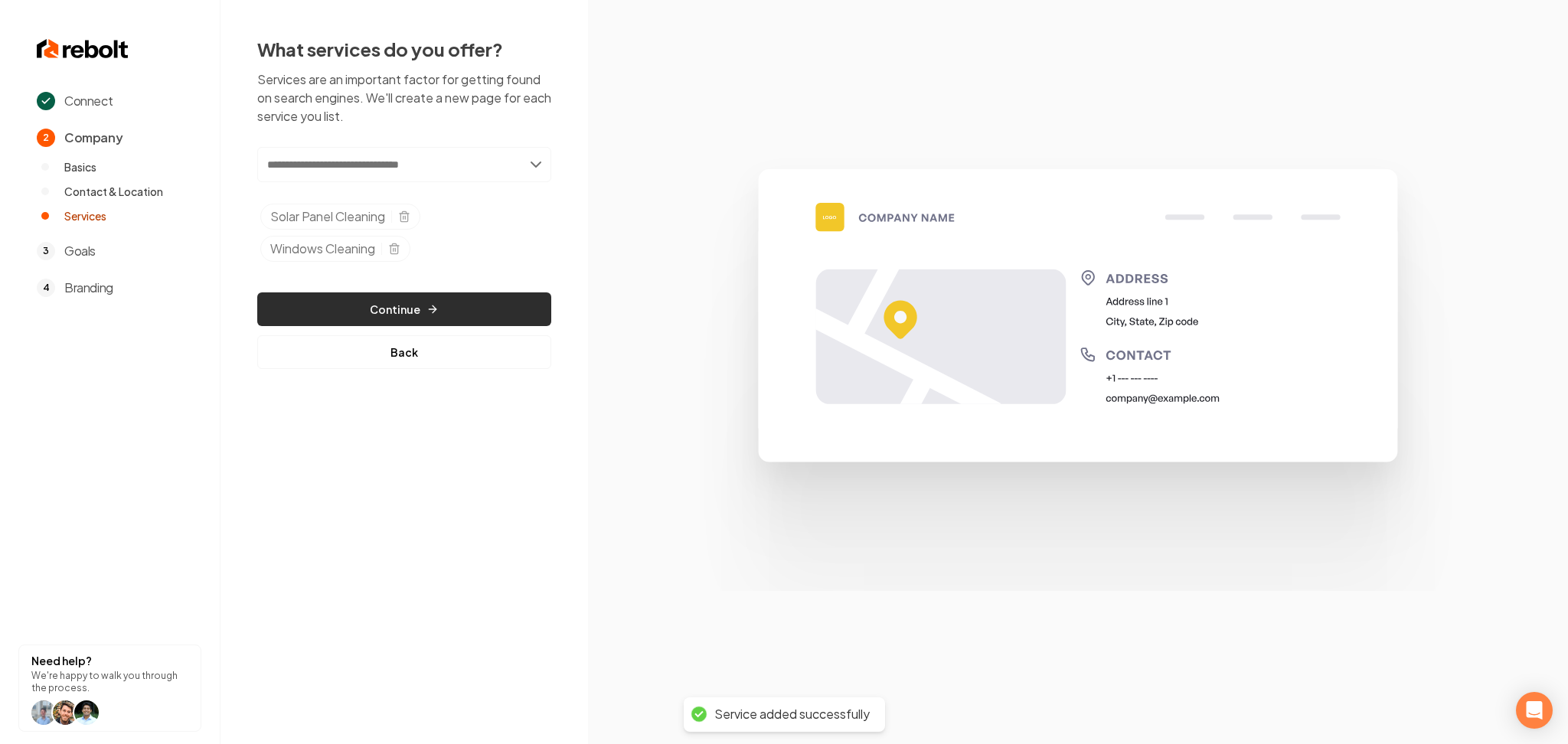
click at [457, 296] on button "Continue" at bounding box center [404, 308] width 294 height 33
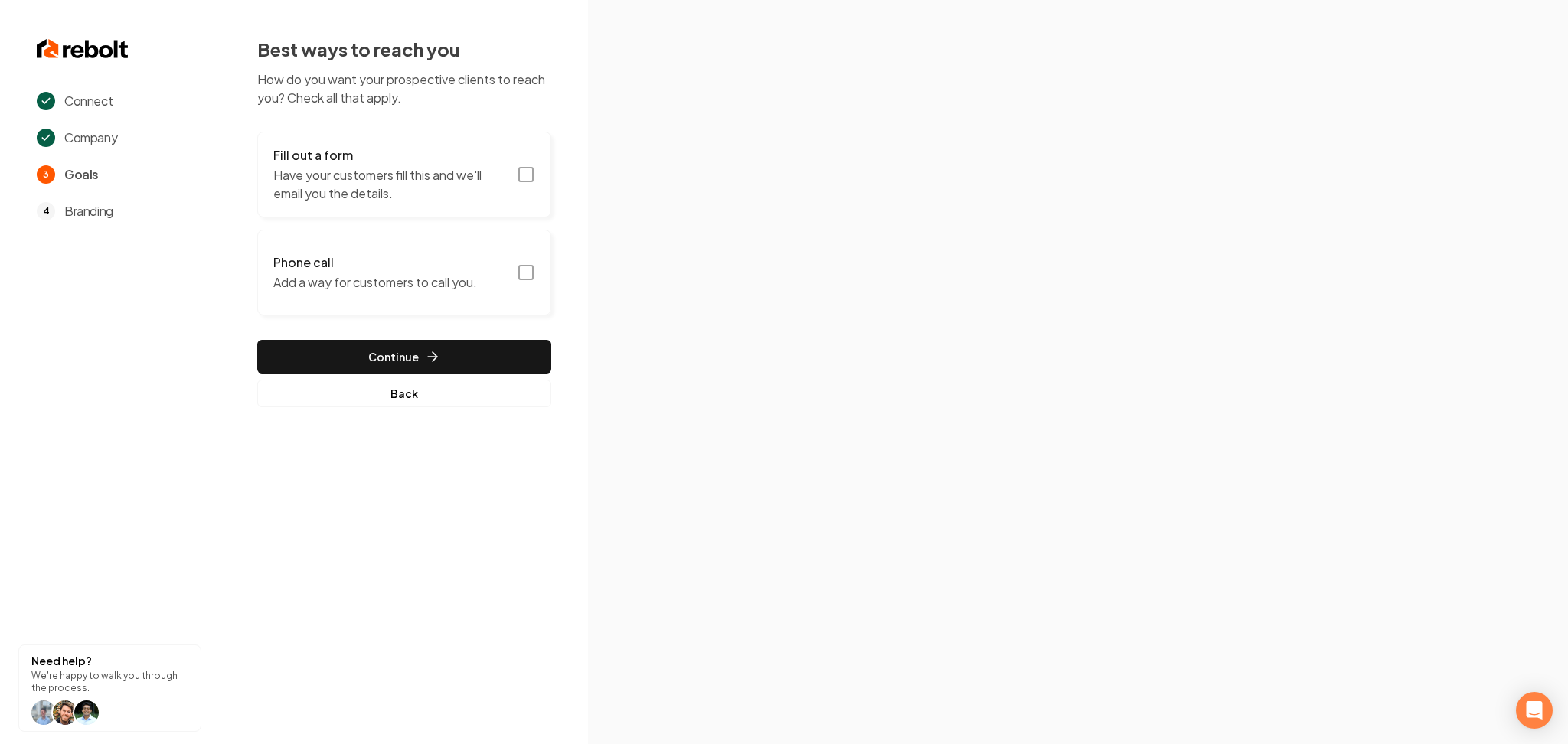
click at [356, 207] on button "Fill out a form Have your customers fill this and we'll email you the details." at bounding box center [404, 175] width 294 height 86
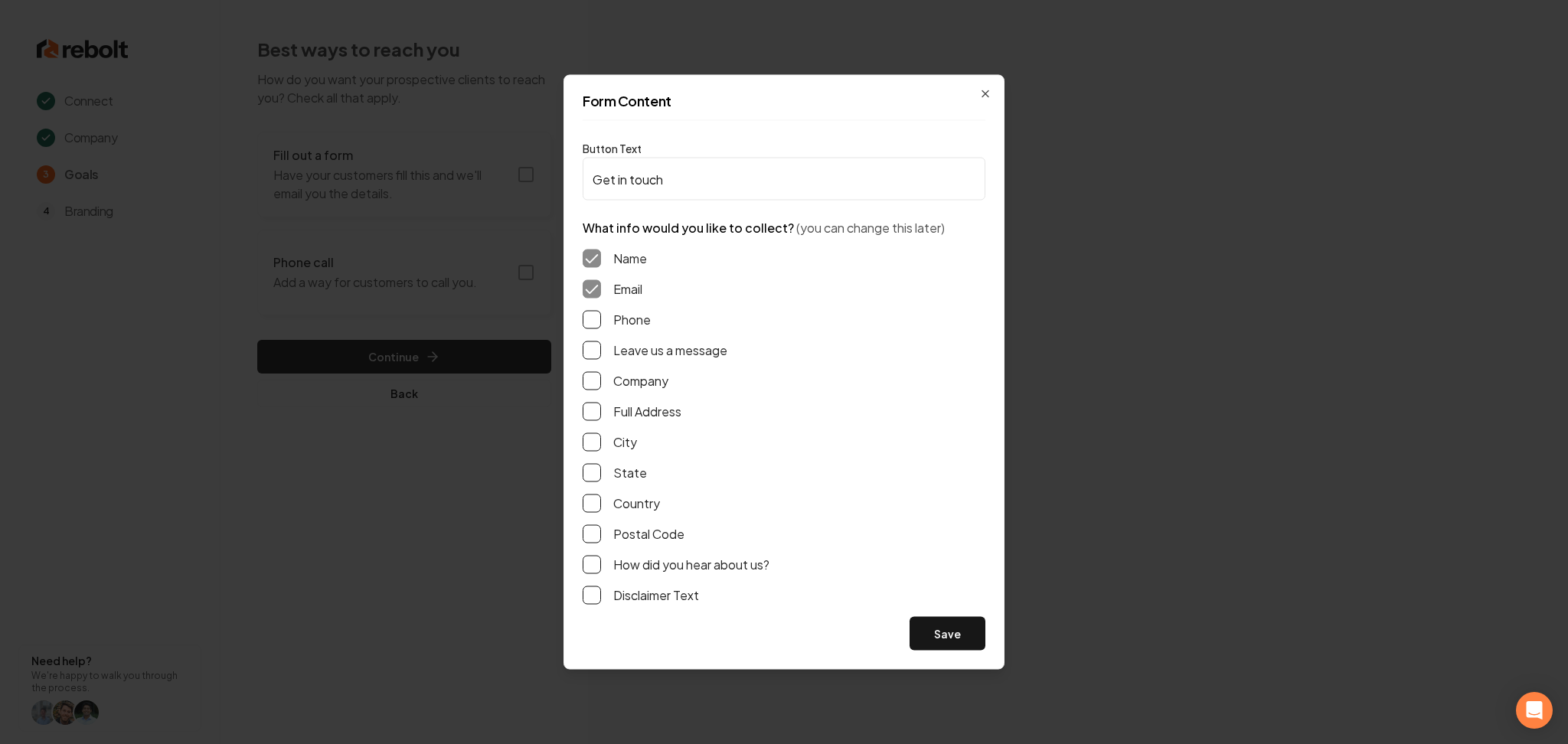
click at [594, 321] on button "Phone" at bounding box center [591, 319] width 18 height 18
click at [591, 360] on div "Name Email Phone Leave us a message Company Full Address City State Country Pos…" at bounding box center [784, 426] width 403 height 379
click at [590, 352] on button "Leave us a message" at bounding box center [591, 350] width 18 height 18
click at [940, 630] on button "Save" at bounding box center [947, 633] width 75 height 33
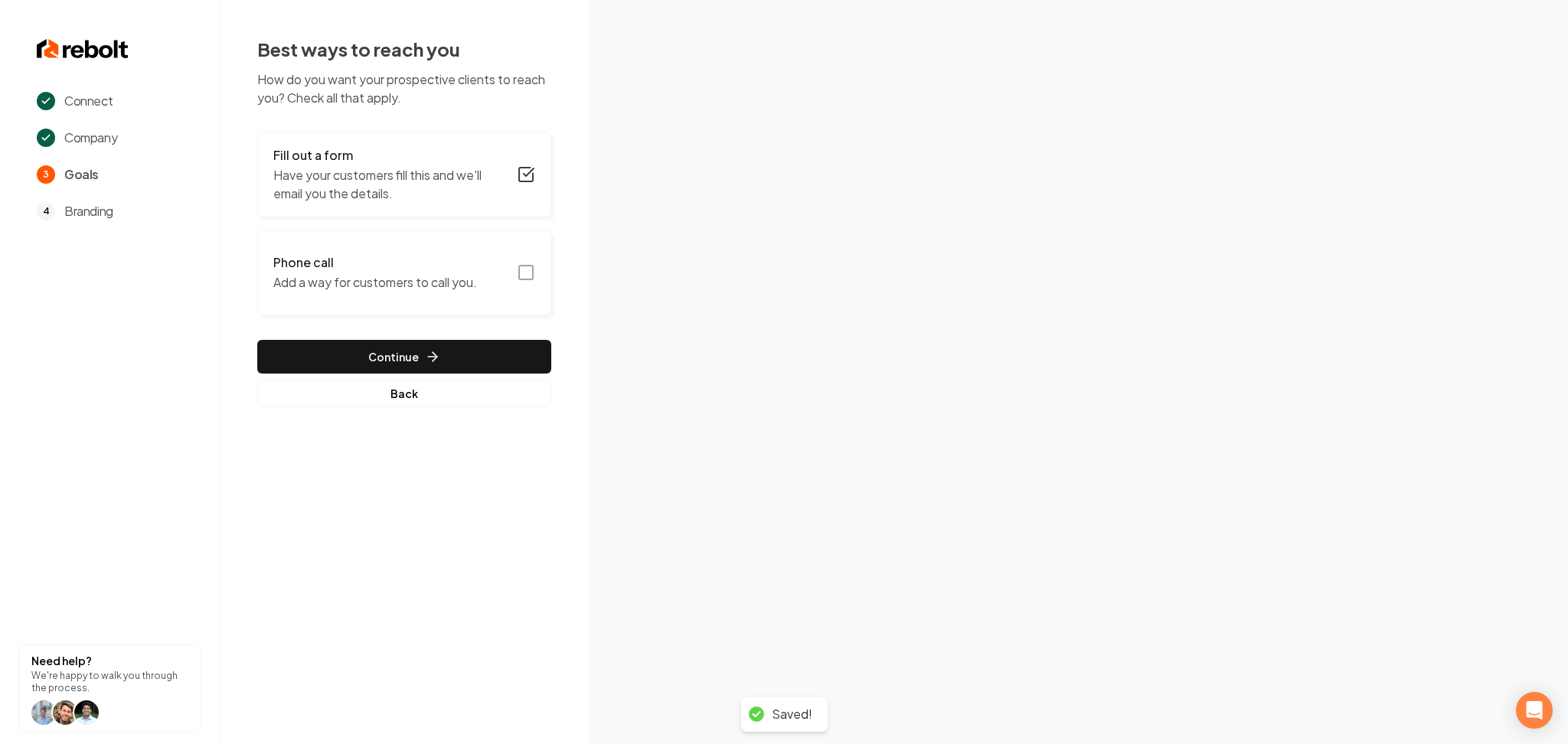
click at [493, 261] on button "Phone call Add a way for customers to call you." at bounding box center [404, 272] width 294 height 86
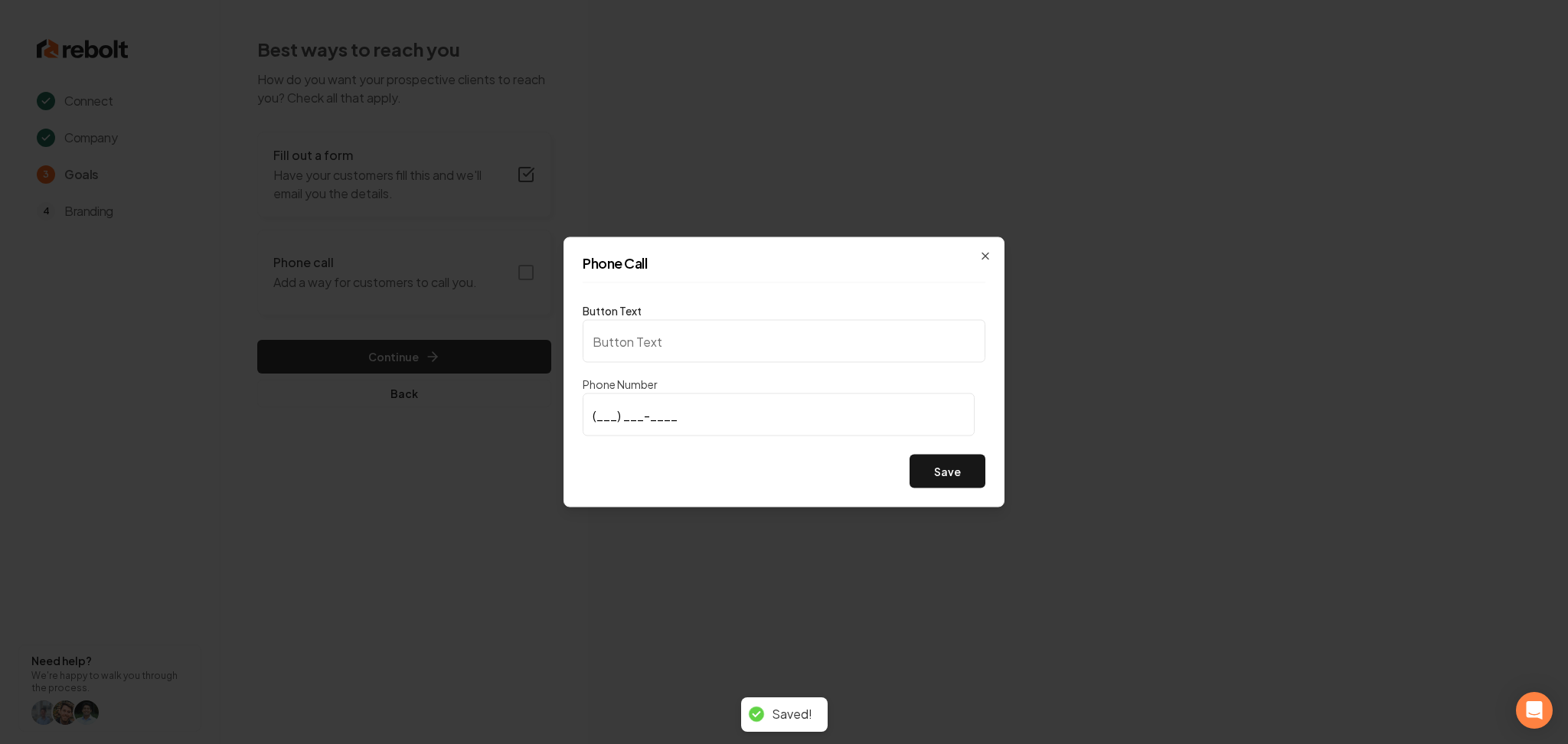
type input "Call us"
type input "(214) 909-5417"
click at [985, 445] on div "Button Text Call us Phone Number (214) 909-5417 Save" at bounding box center [784, 395] width 403 height 187
click at [974, 460] on button "Save" at bounding box center [947, 471] width 75 height 33
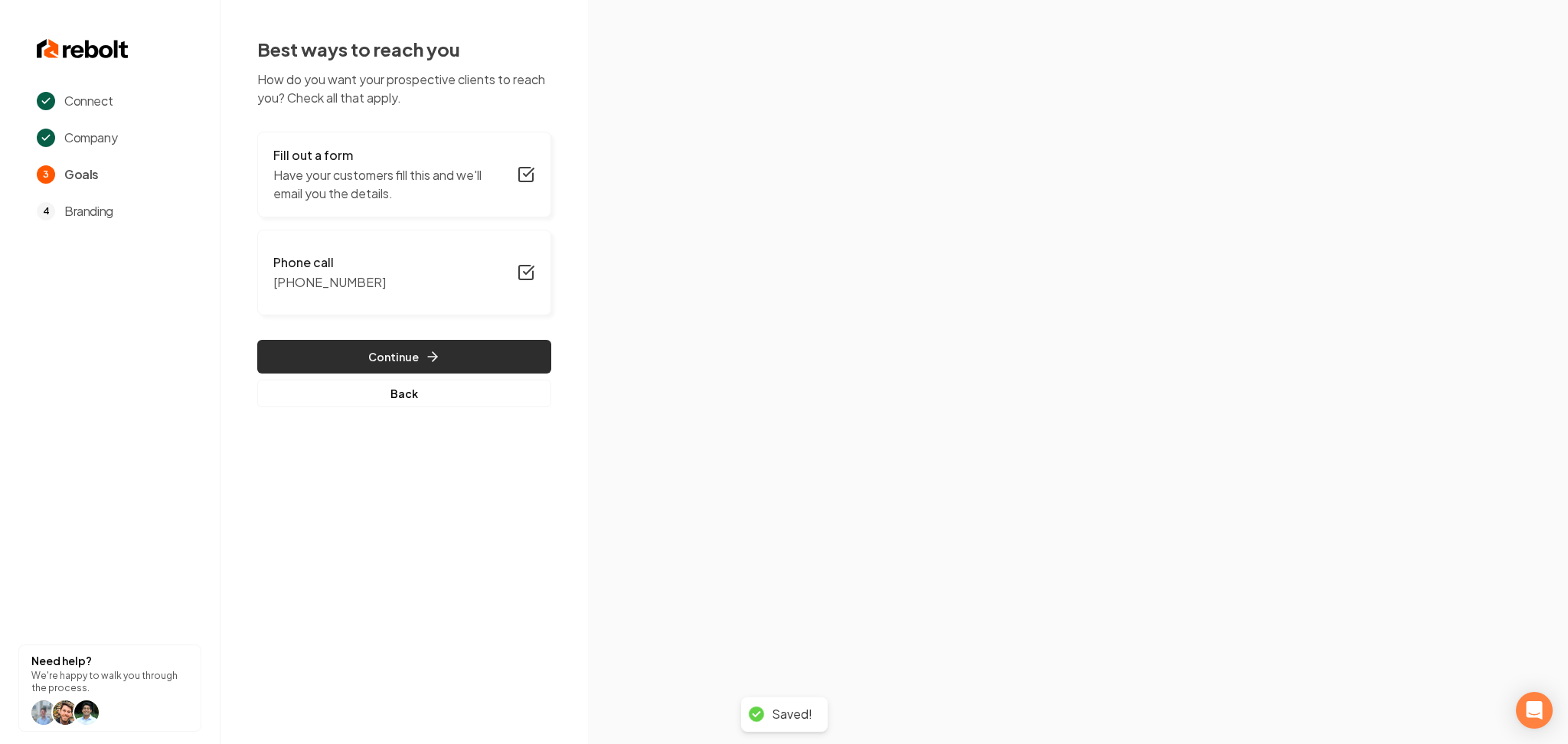
click at [345, 348] on button "Continue" at bounding box center [404, 356] width 294 height 33
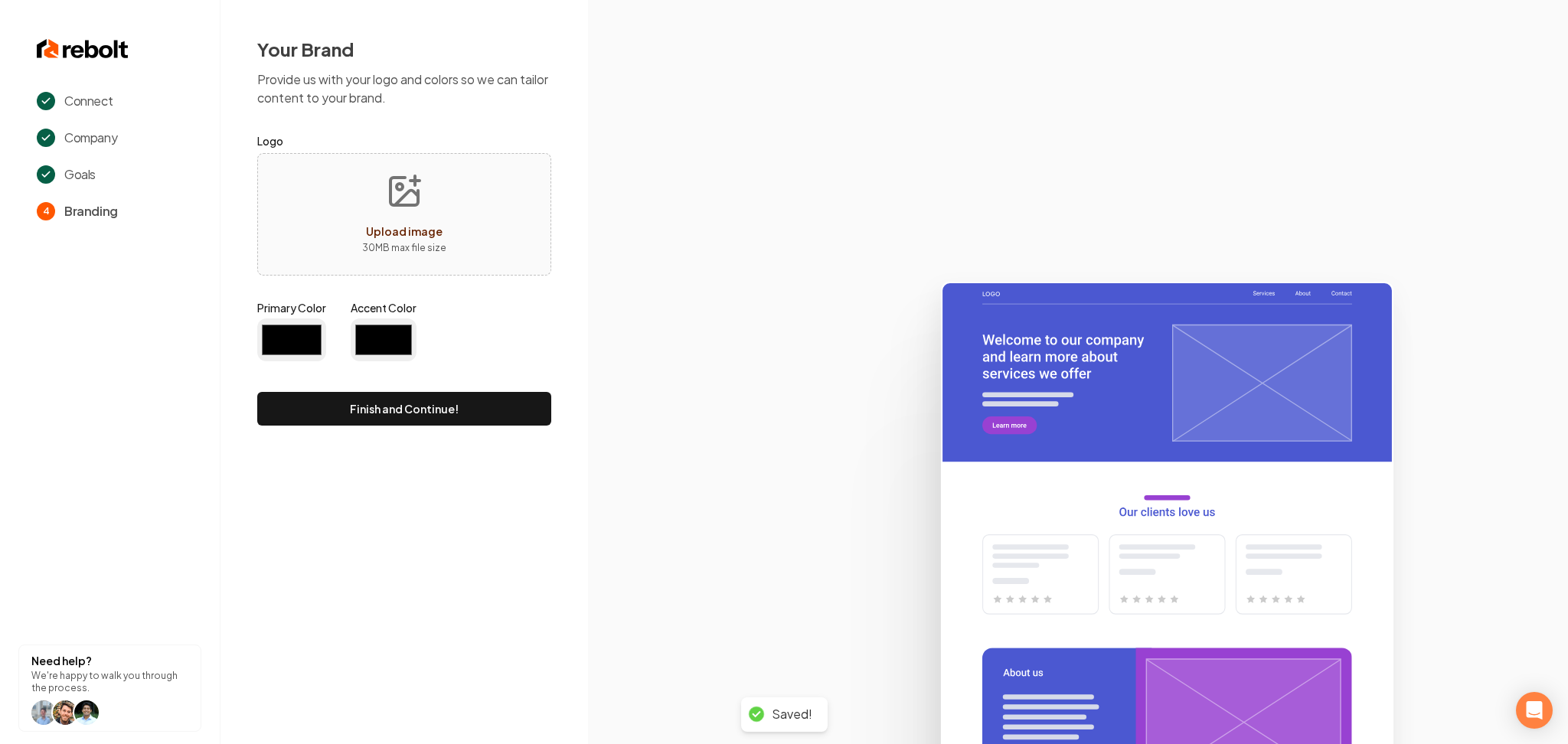
click at [350, 244] on div "Upload image 30 MB max file size" at bounding box center [404, 214] width 294 height 122
type input "#194d33"
type input "#70be00"
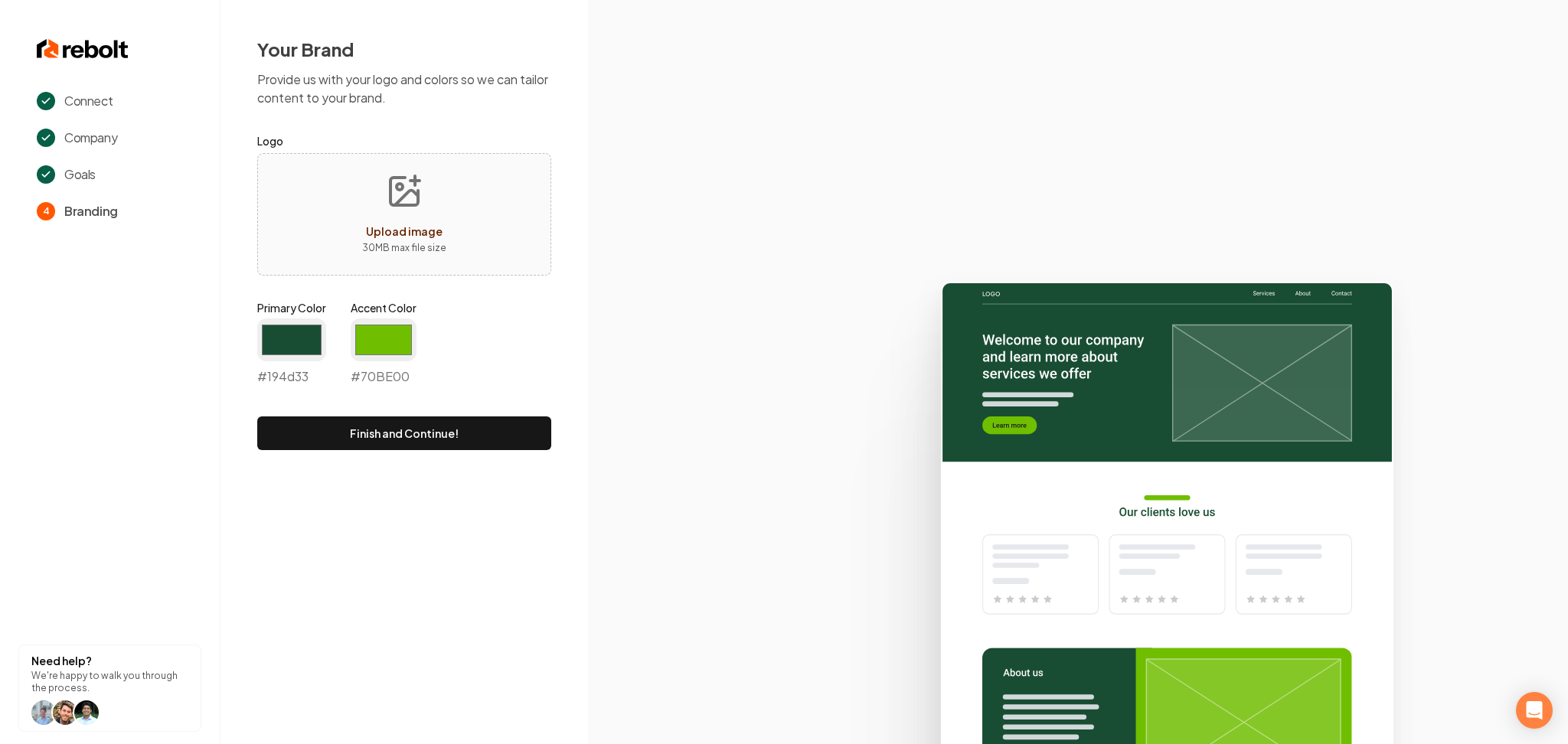
type input "**********"
click at [291, 331] on input "#194d33" at bounding box center [291, 339] width 69 height 43
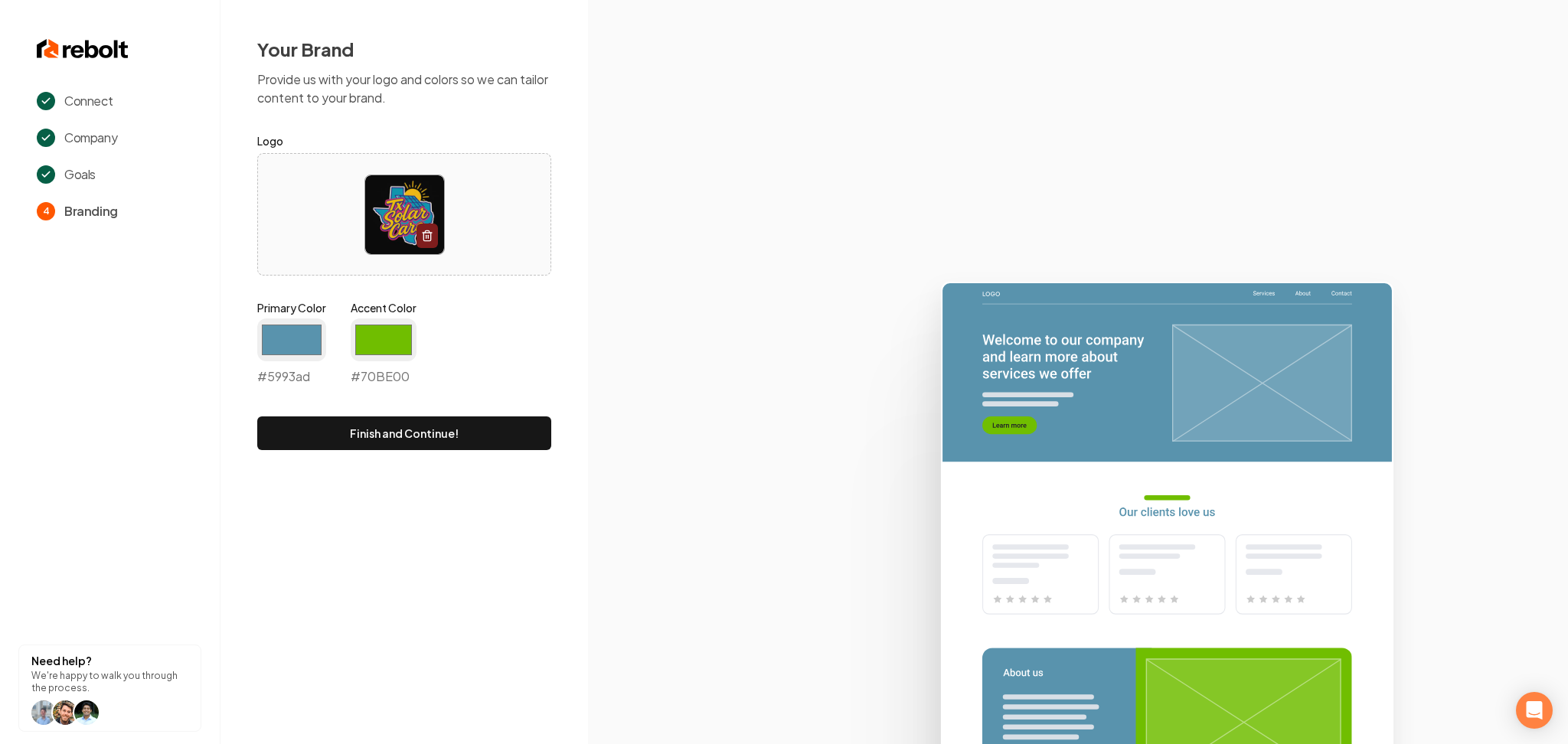
type input "#5993ad"
click at [393, 336] on input "#70be00" at bounding box center [383, 339] width 66 height 43
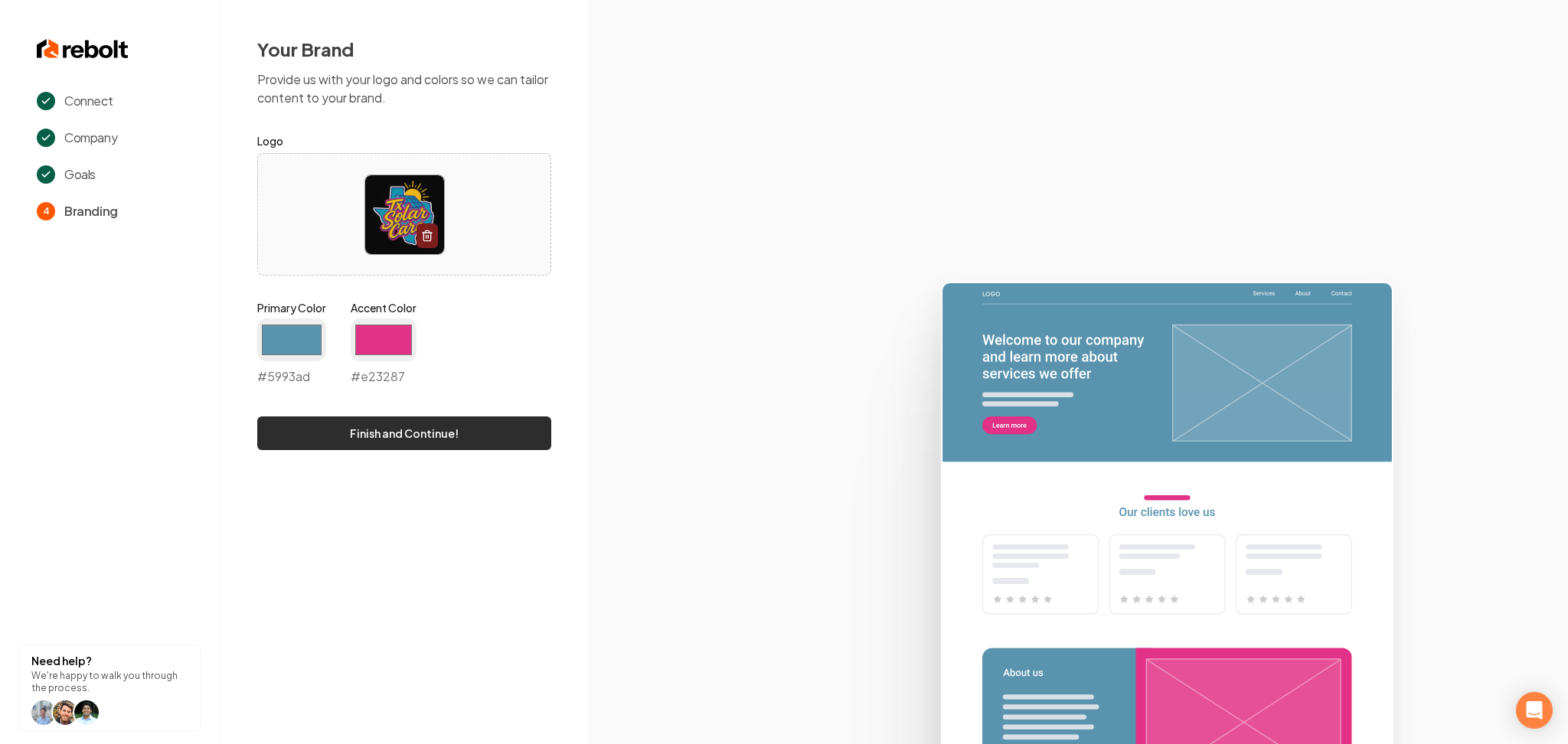
type input "#e23287"
click at [288, 434] on button "Finish and Continue!" at bounding box center [404, 433] width 294 height 33
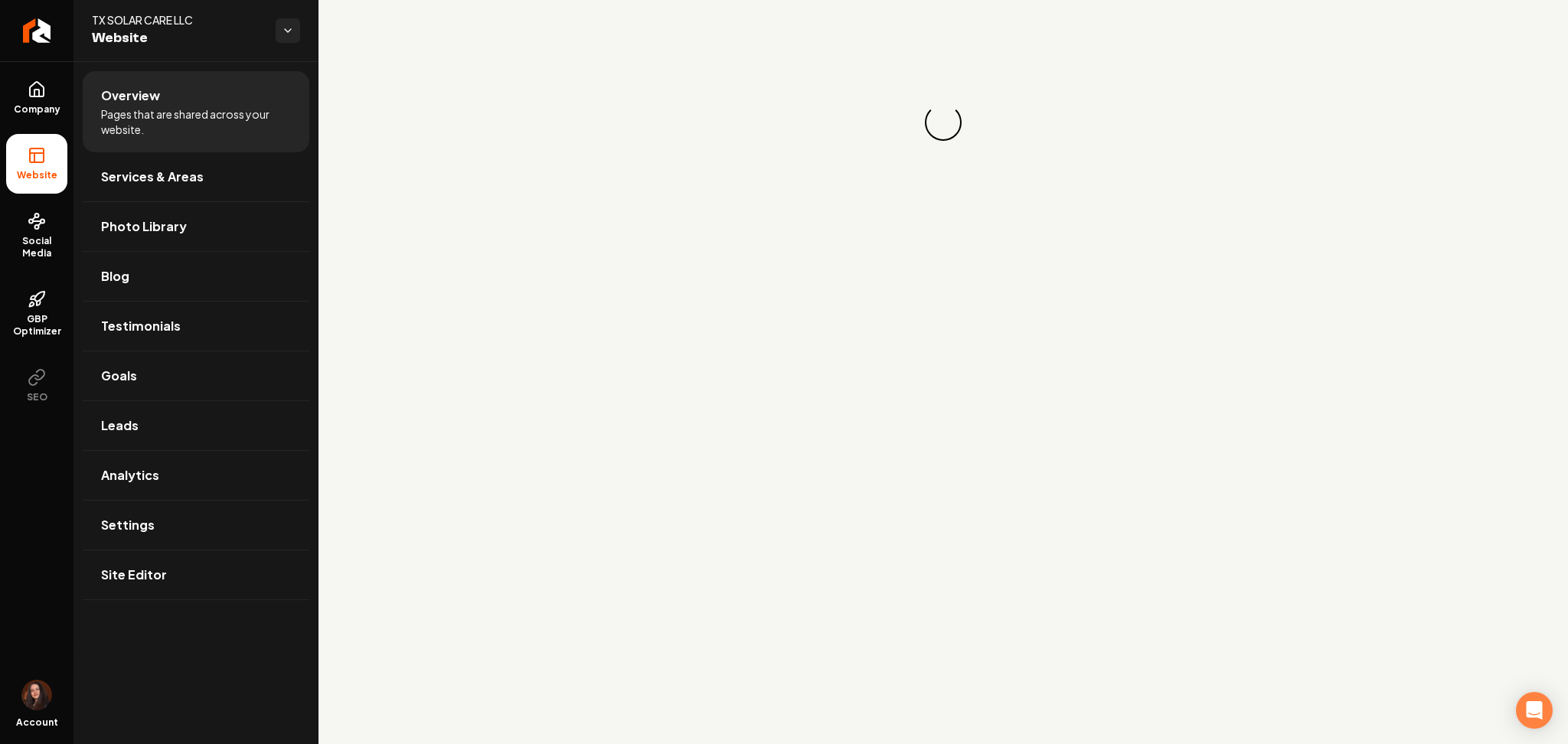
click at [0, 111] on ul "Company Website Social Media GBP Optimizer SEO" at bounding box center [36, 241] width 74 height 360
click at [35, 109] on span "Company" at bounding box center [37, 109] width 59 height 12
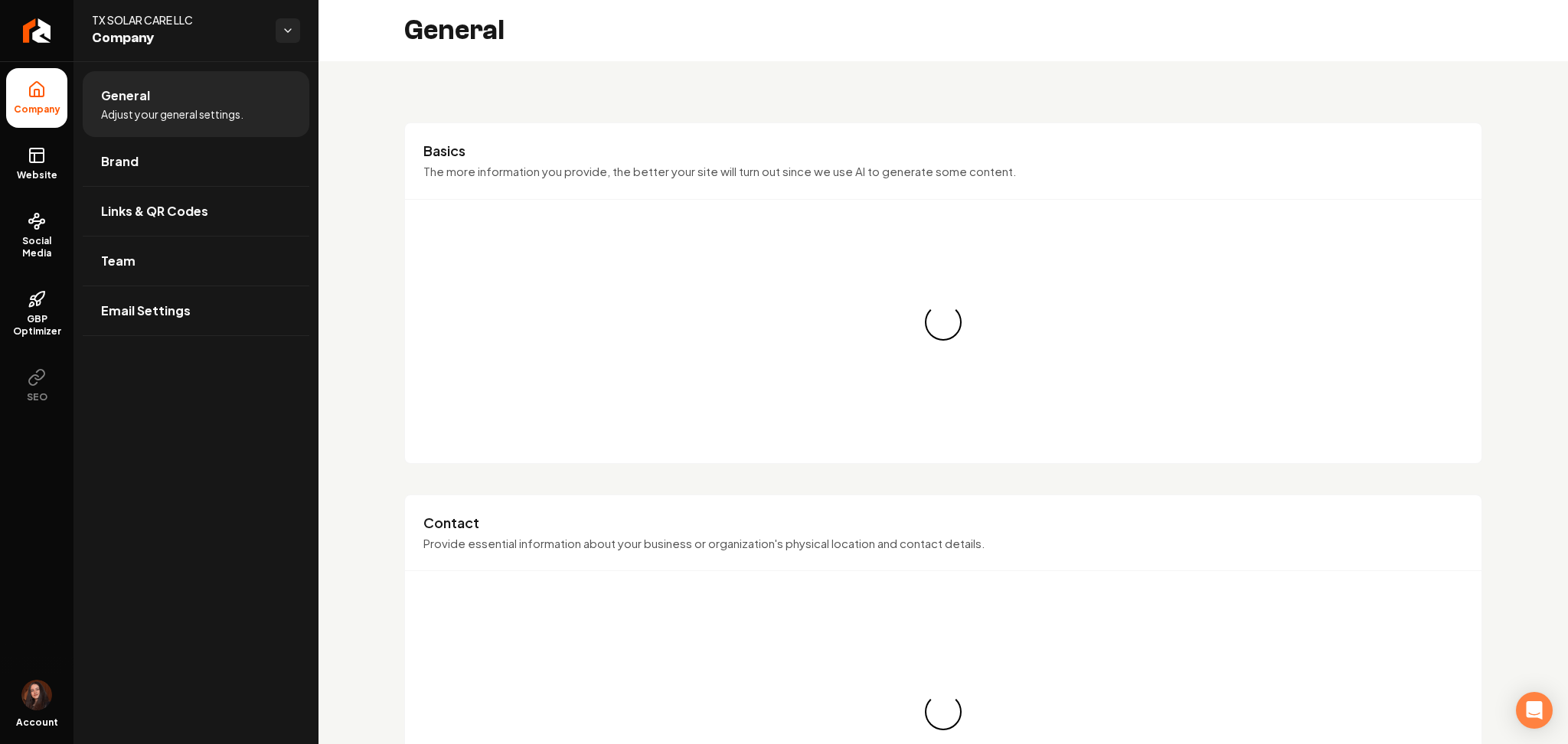
click at [118, 168] on span "Brand" at bounding box center [119, 160] width 37 height 18
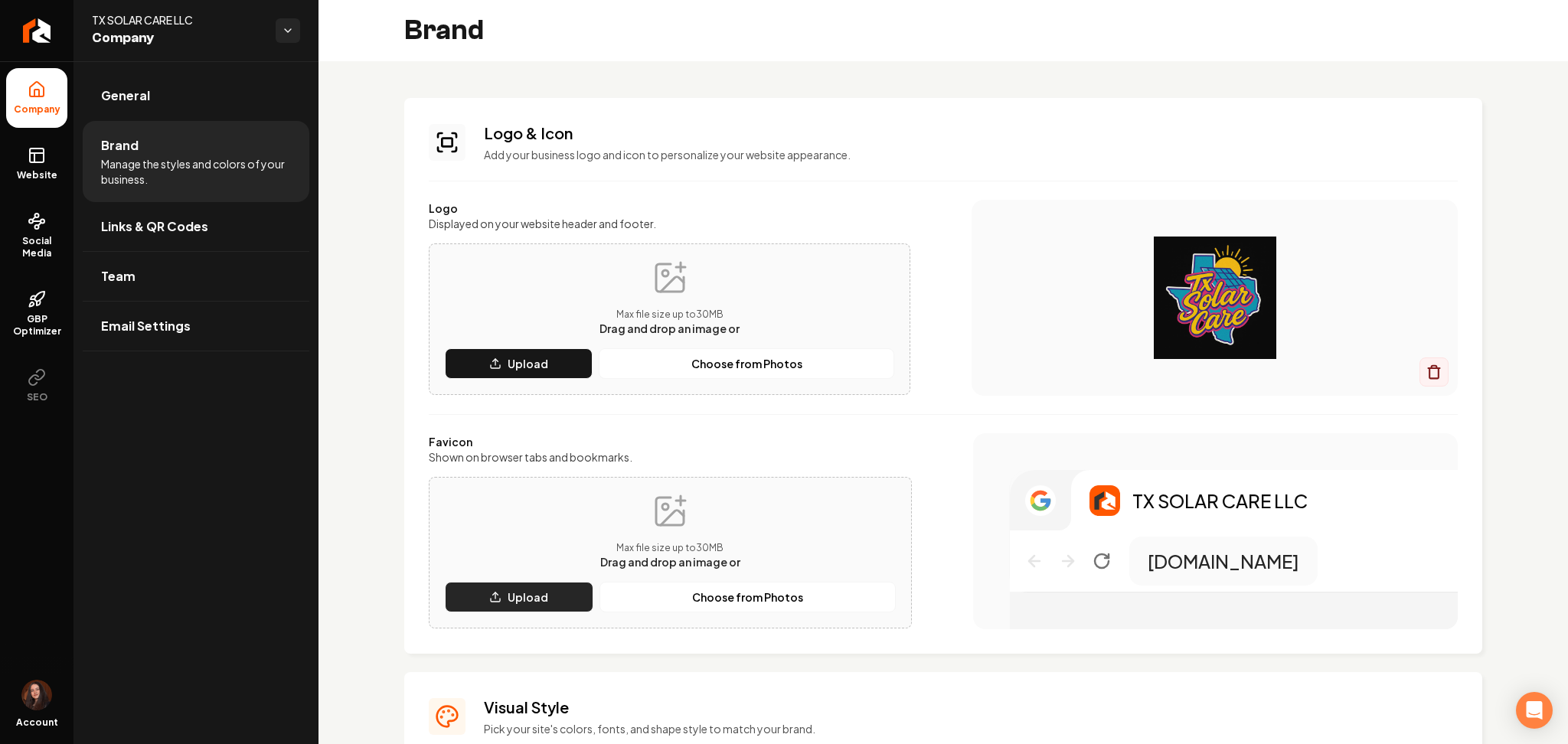
click at [545, 583] on button "Upload" at bounding box center [519, 597] width 148 height 31
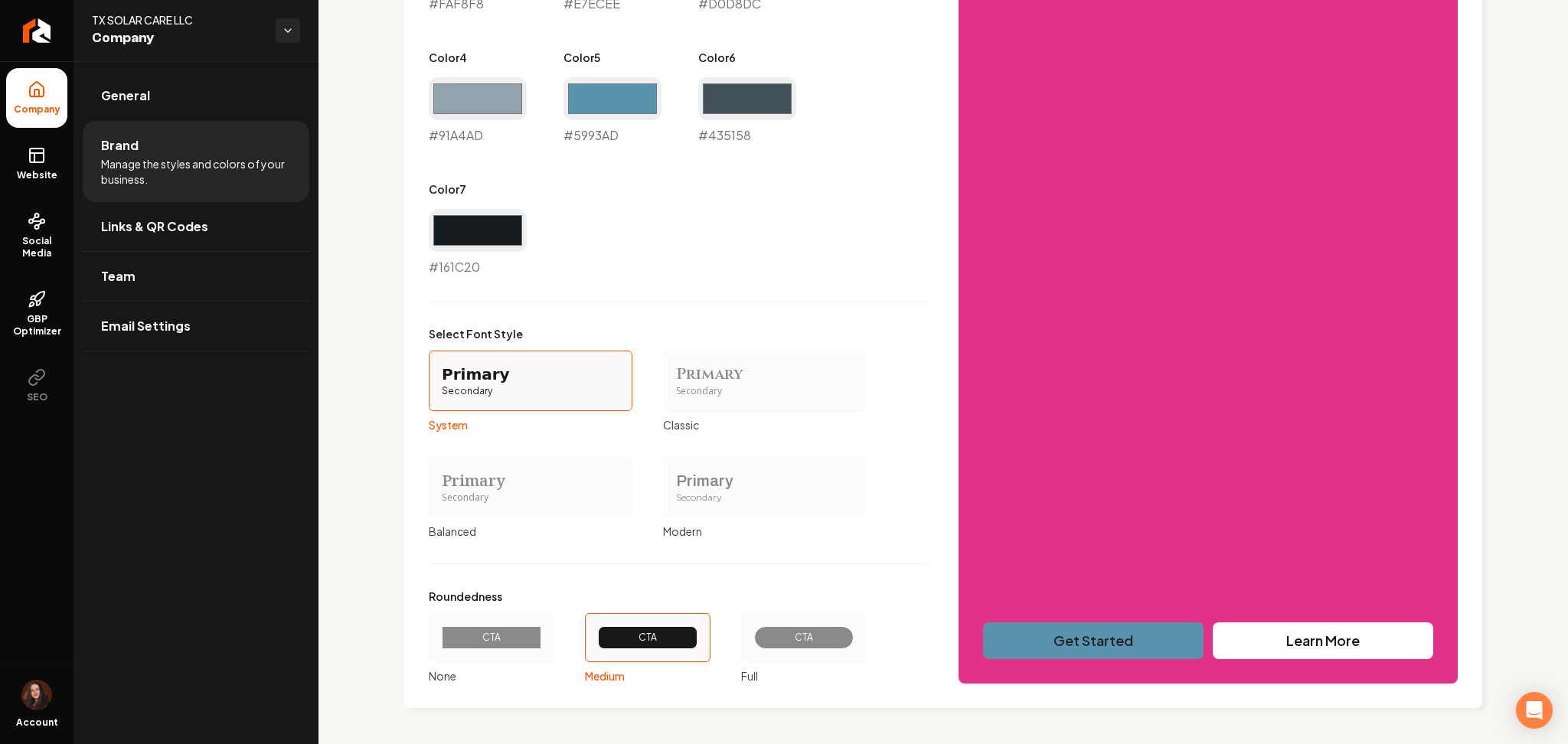
click at [753, 511] on div "Primary Secondary" at bounding box center [764, 486] width 204 height 60
click at [675, 493] on button "Primary Secondary Modern" at bounding box center [668, 486] width 12 height 12
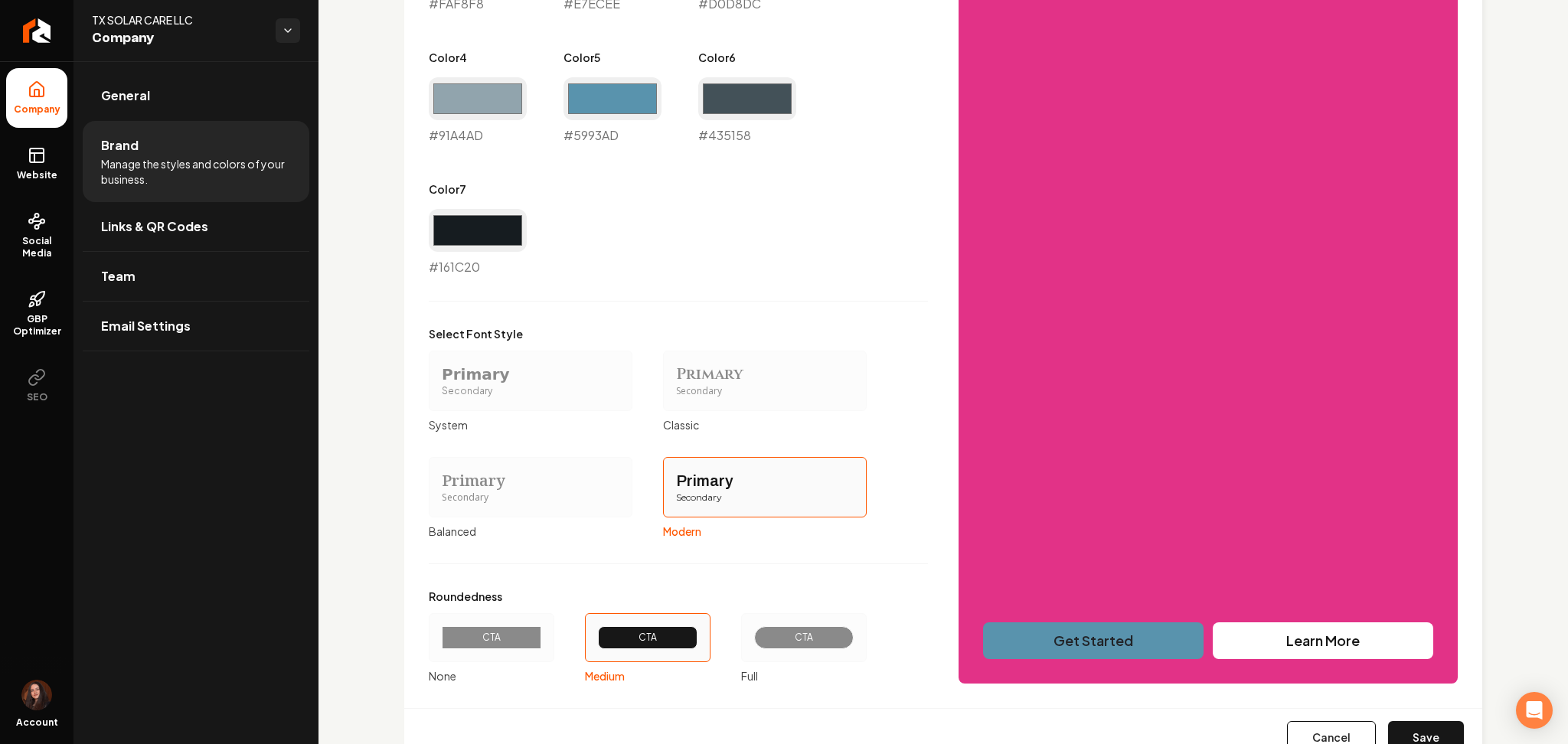
click at [767, 620] on div "CTA" at bounding box center [804, 637] width 125 height 49
click at [753, 631] on button "CTA Full" at bounding box center [746, 637] width 12 height 12
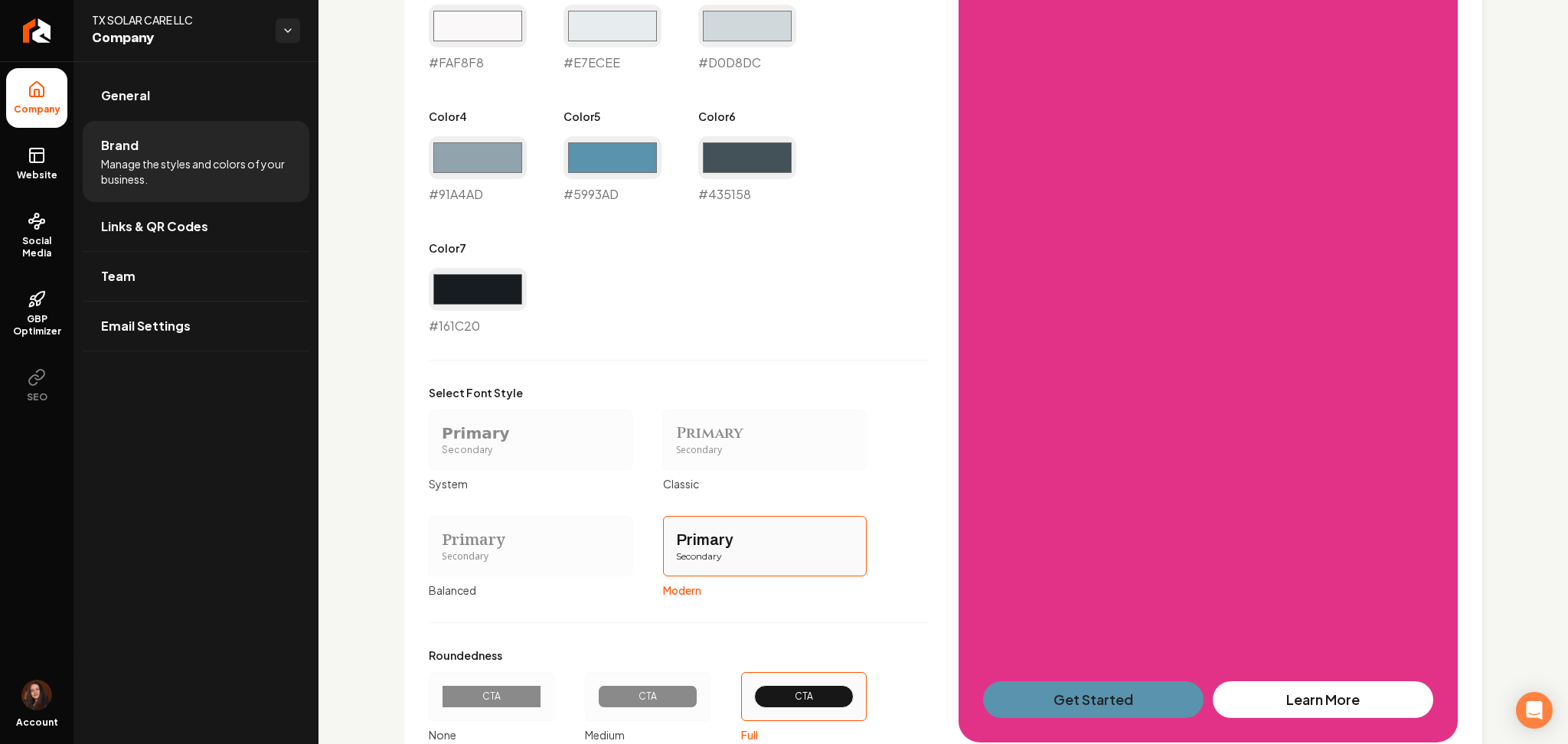
scroll to position [1084, 0]
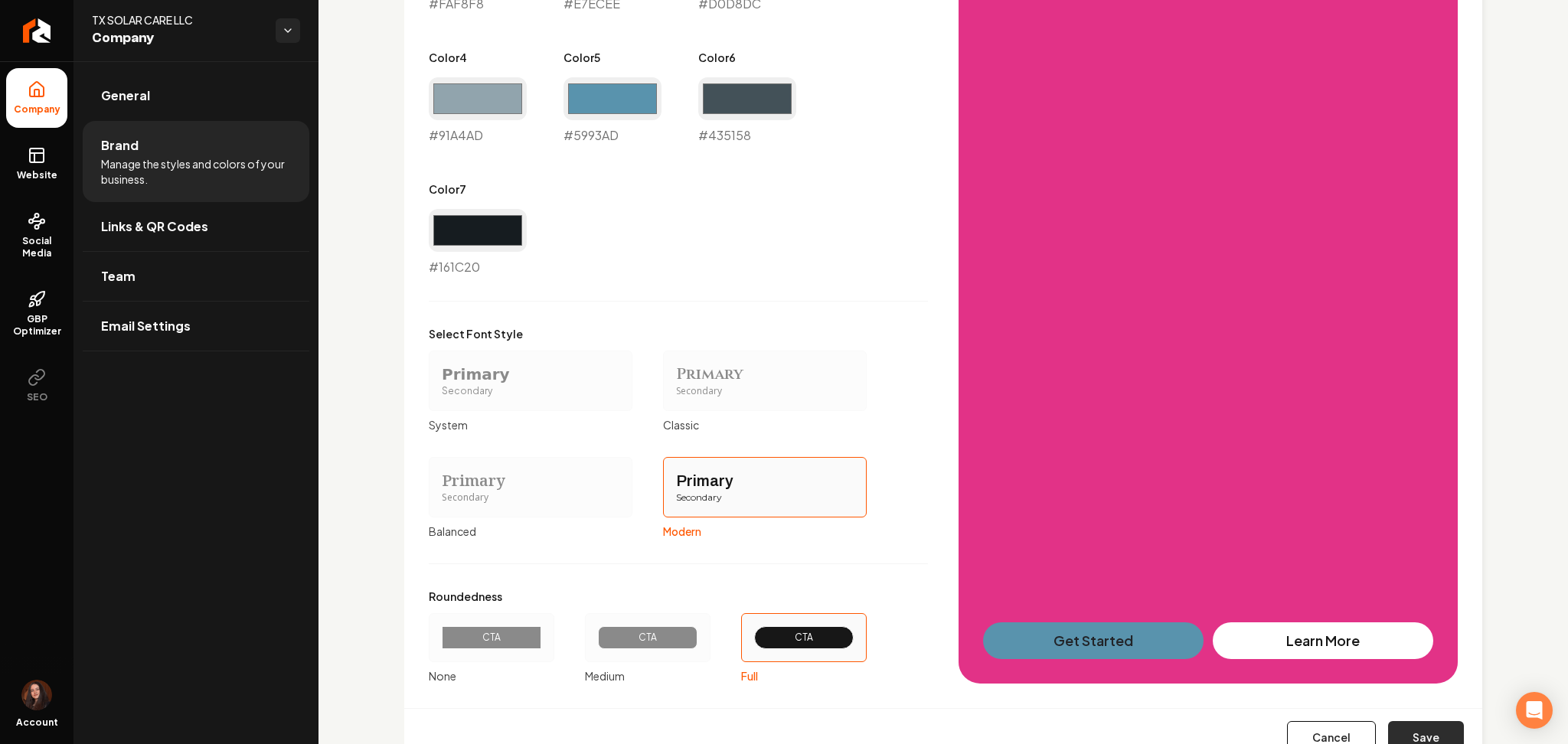
click at [1444, 728] on button "Save" at bounding box center [1426, 737] width 75 height 33
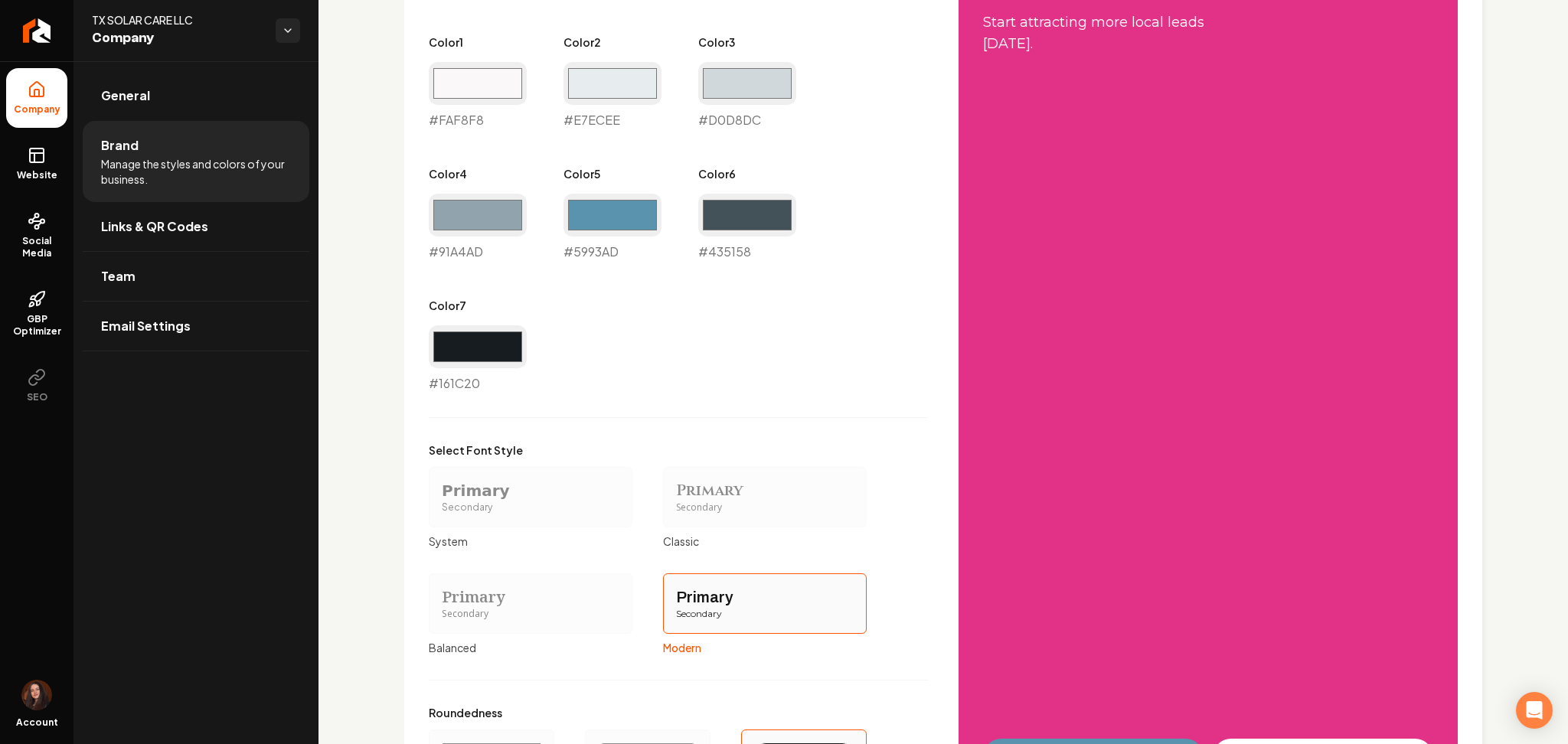
scroll to position [676, 0]
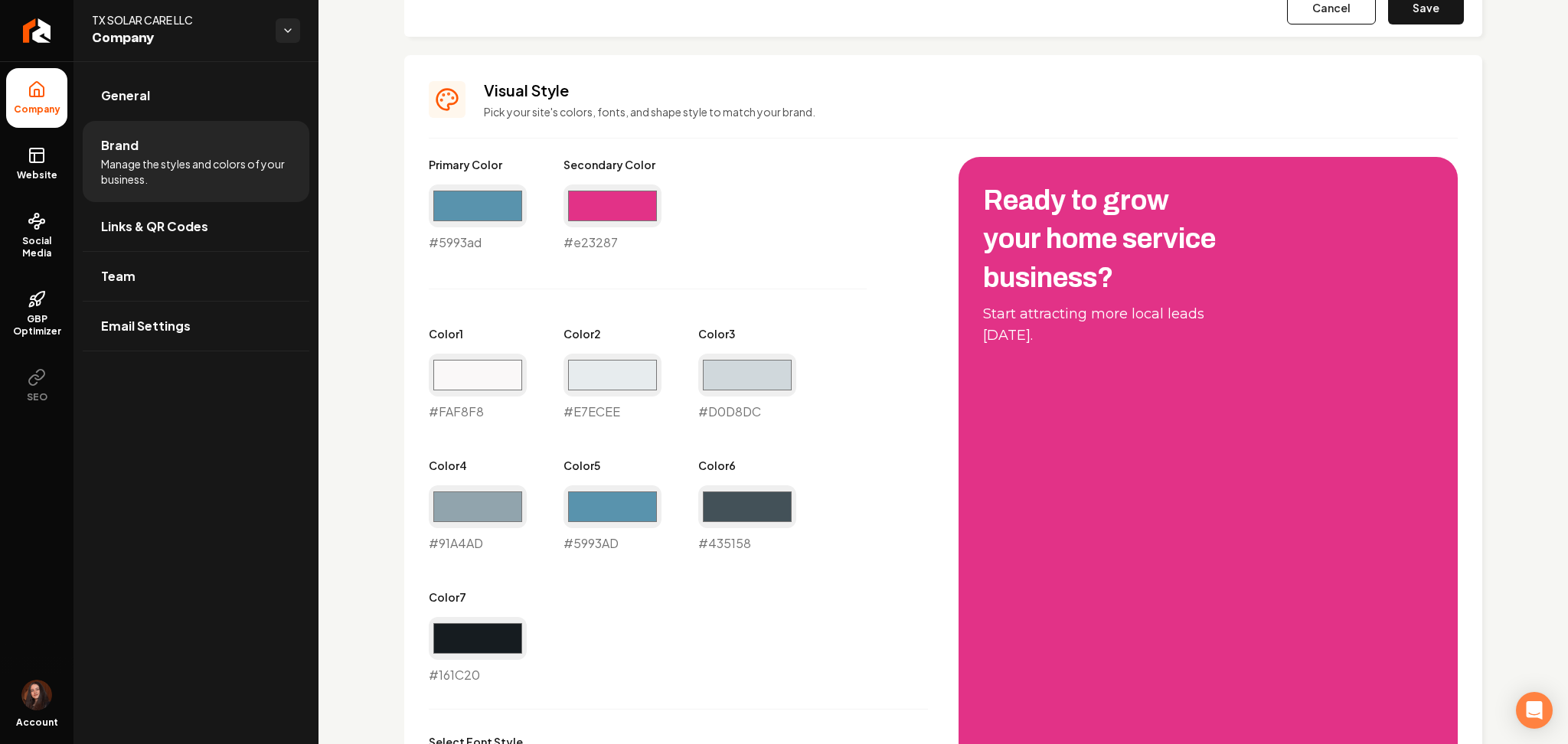
type input "#faf8f8"
type input "#e7ecee"
type input "#d0d8dc"
type input "#91a4ad"
type input "#5993ad"
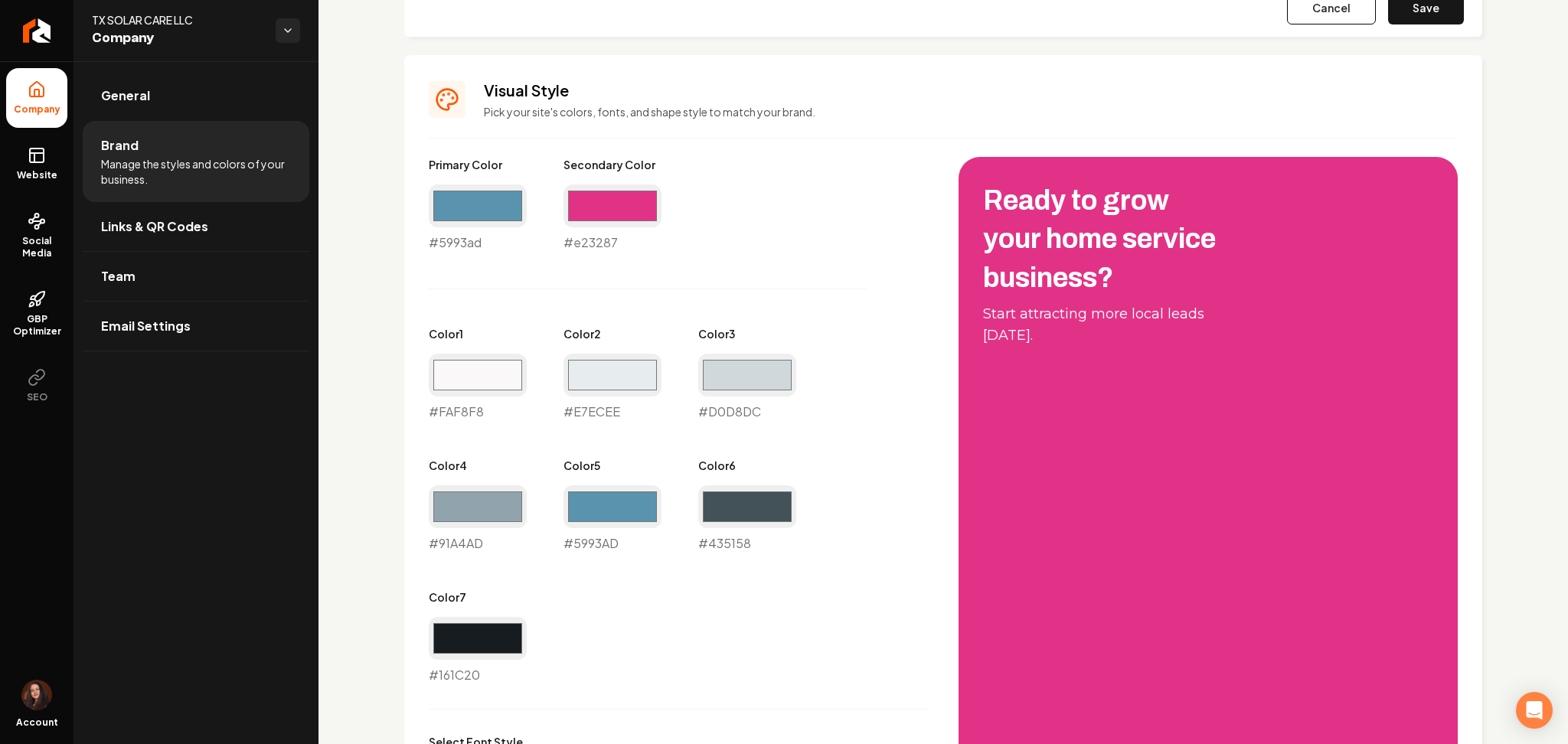
type input "#161c20"
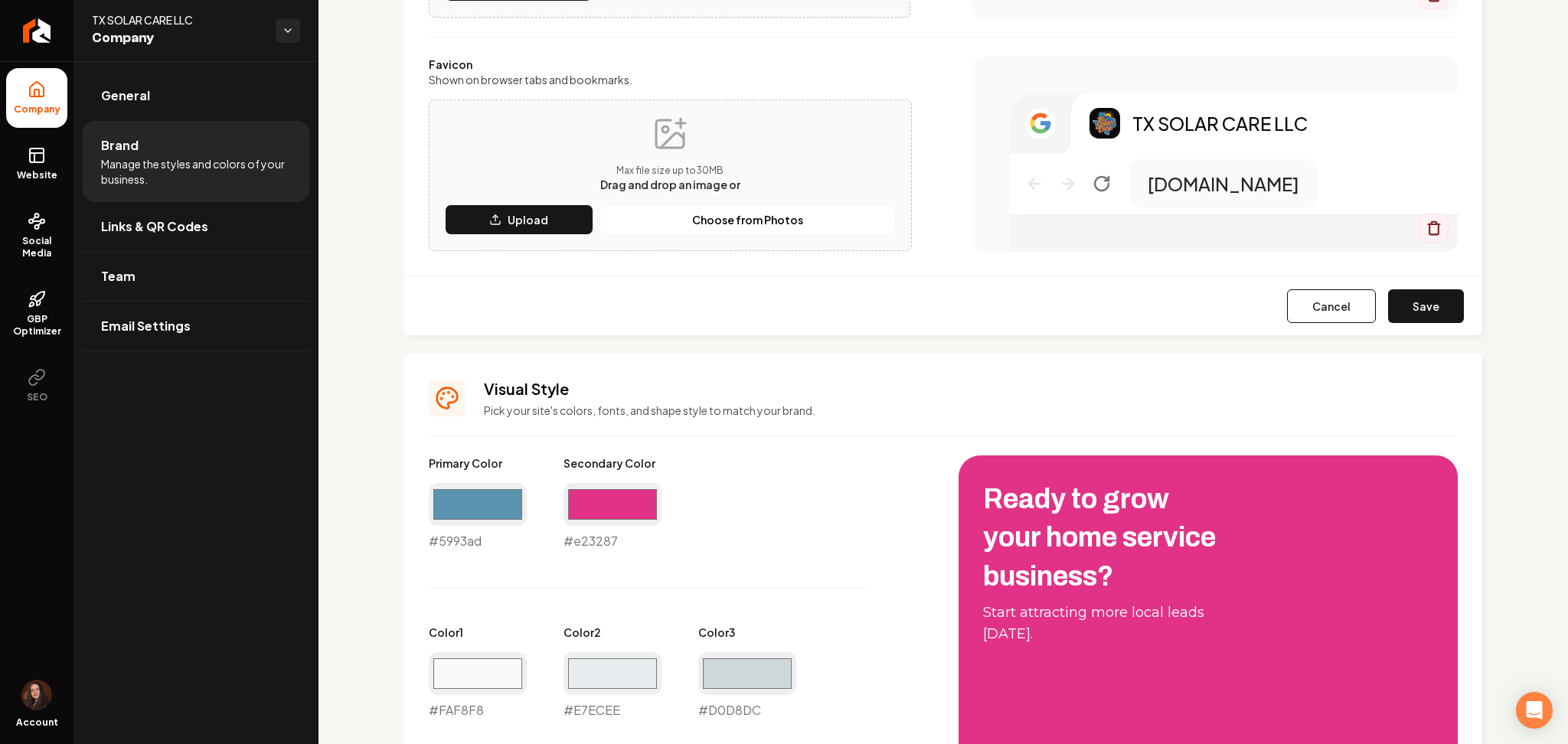
scroll to position [370, 0]
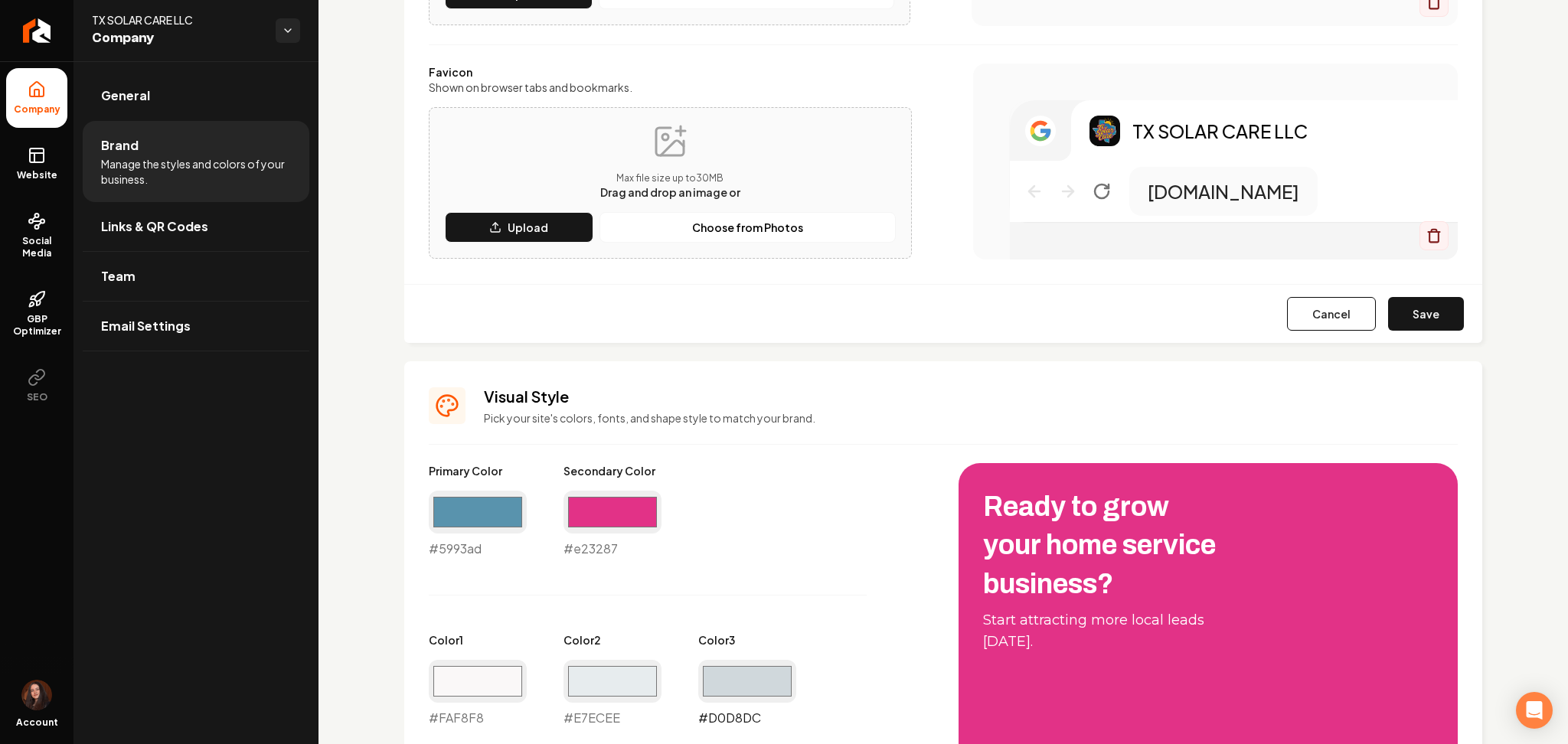
click at [737, 676] on input "#d0d8dc" at bounding box center [747, 681] width 98 height 43
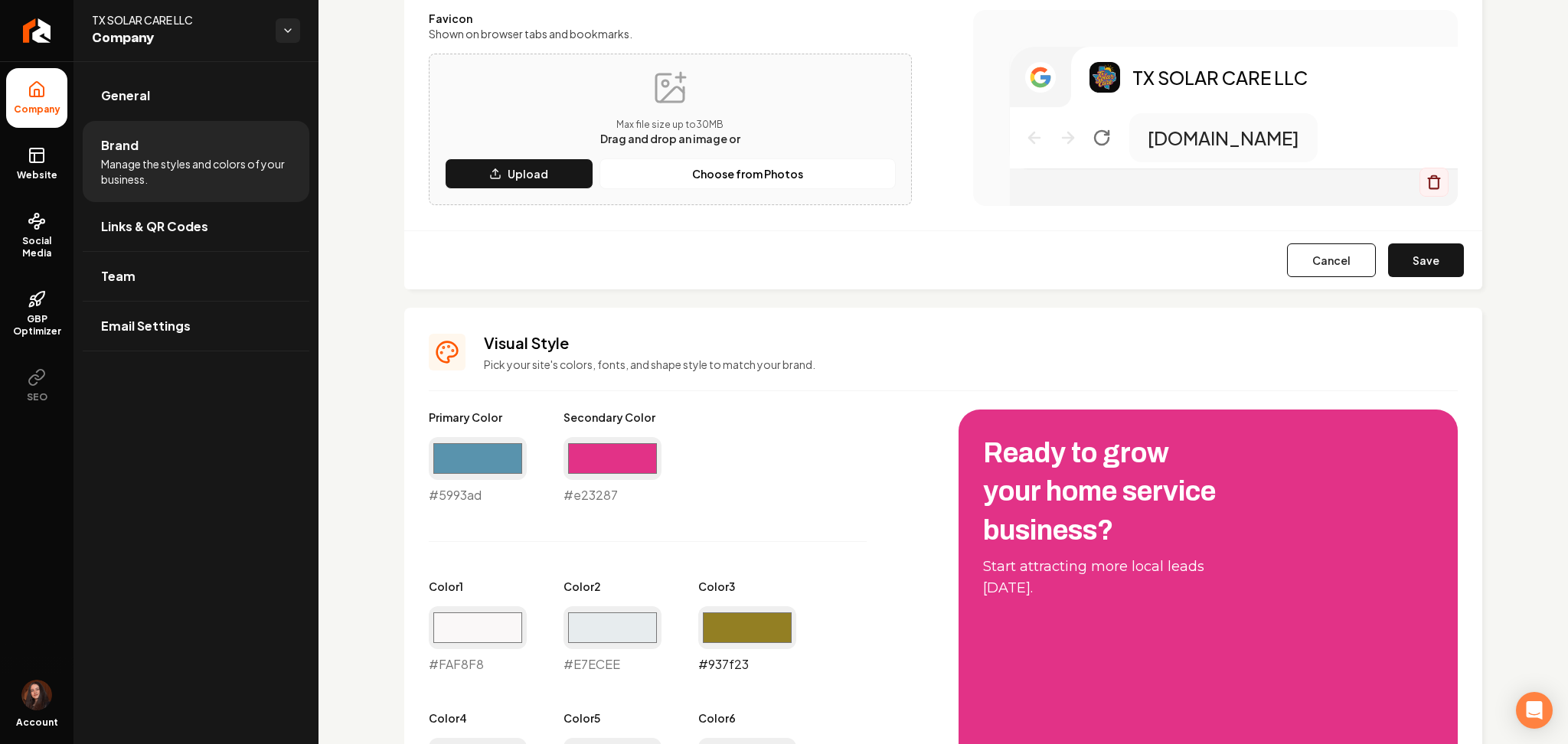
scroll to position [573, 0]
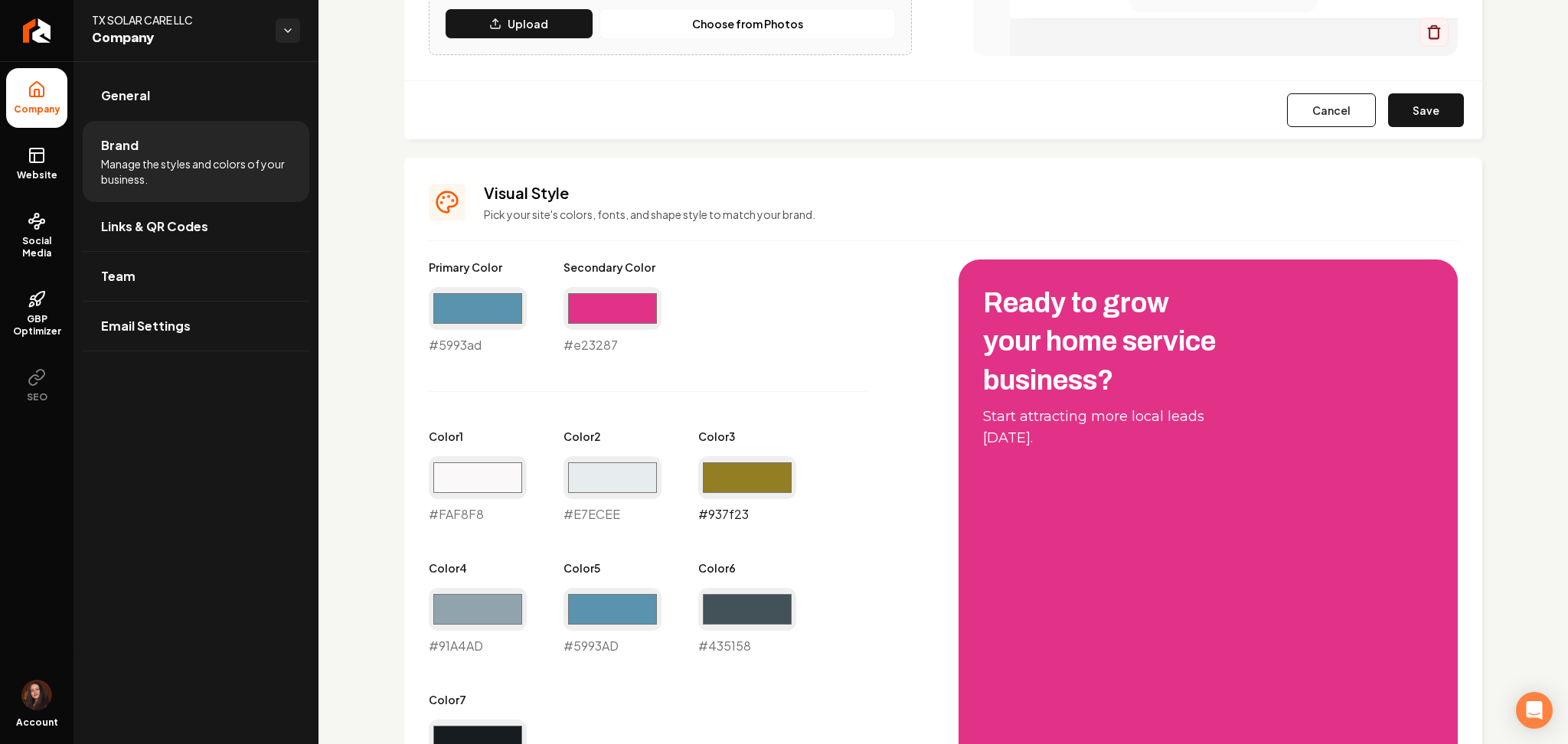
click at [740, 470] on input "#937f23" at bounding box center [747, 478] width 98 height 43
type input "#ffd30f"
click at [619, 444] on div "Color 2 #e7ecee #E7ECEE" at bounding box center [612, 476] width 98 height 95
click at [613, 457] on input "#e7ecee" at bounding box center [612, 478] width 98 height 43
type input "#f2d42e"
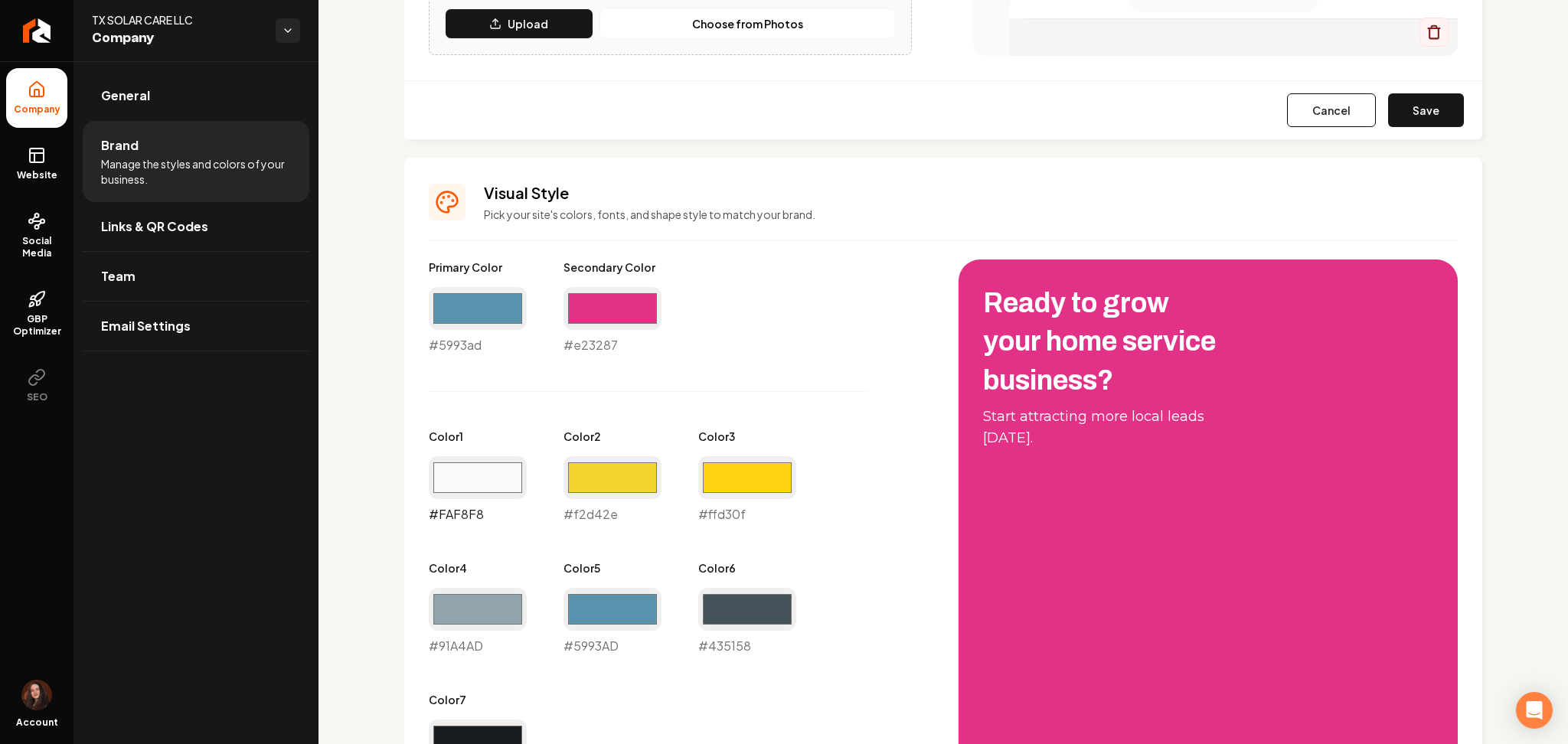
click at [478, 476] on input "#faf8f8" at bounding box center [478, 478] width 98 height 43
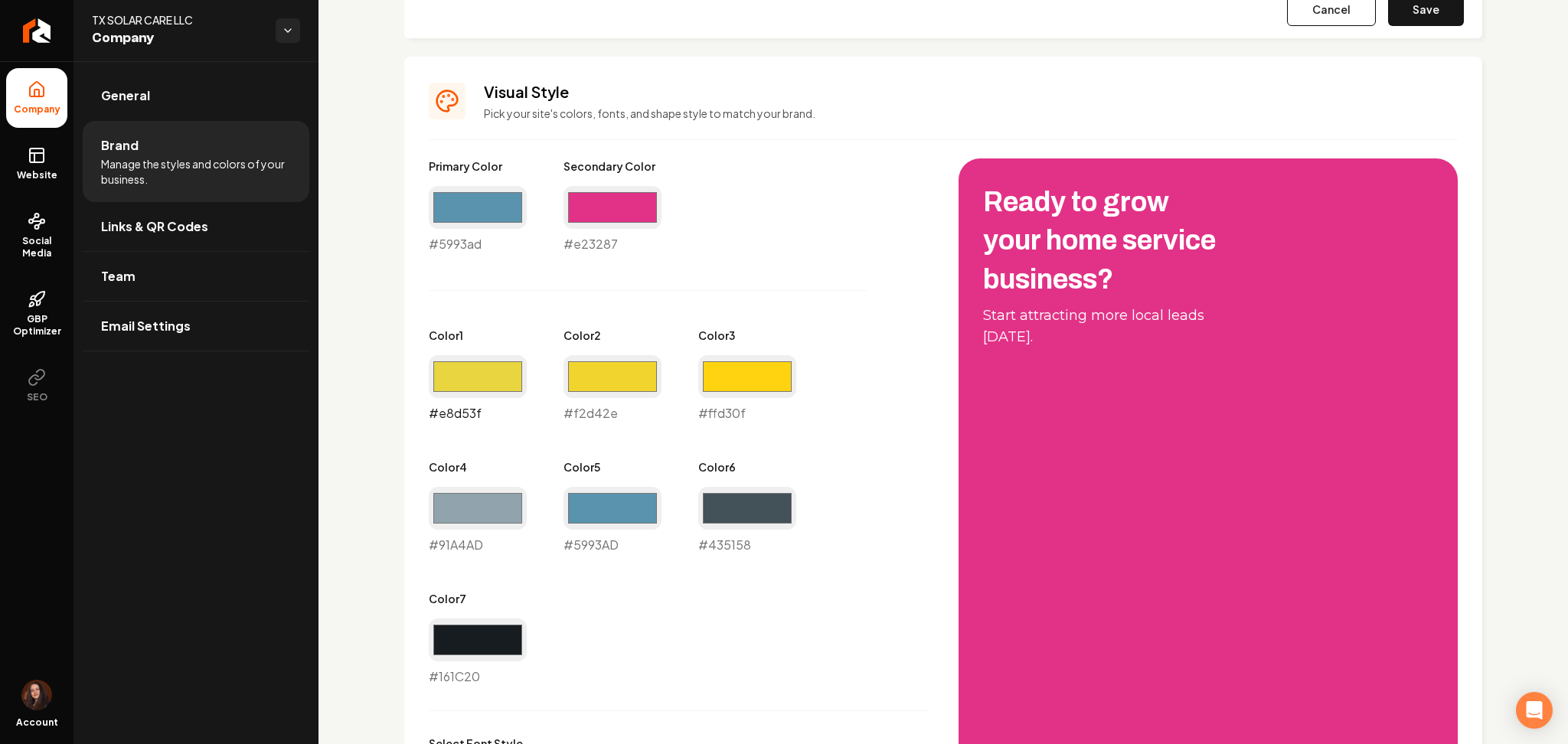
scroll to position [676, 0]
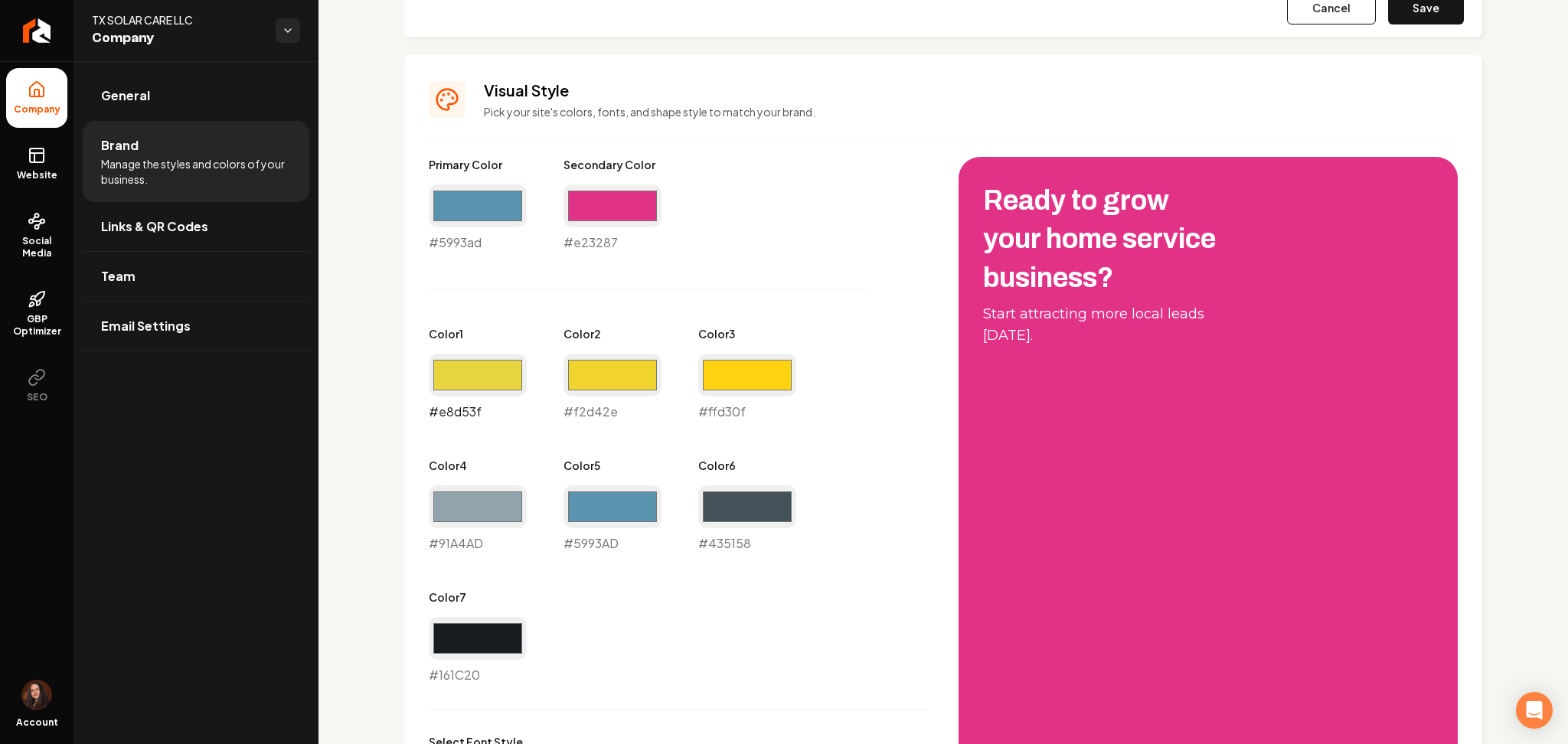
click at [506, 383] on input "#e8d53f" at bounding box center [478, 374] width 98 height 43
type input "#ffe100"
click at [638, 379] on input "#f2d42e" at bounding box center [612, 374] width 98 height 43
type input "#ffd900"
click at [769, 435] on div "Primary Color #5993ad #5993ad Secondary Color #e23287 #e23287 Color 1 #ffe100 #…" at bounding box center [678, 420] width 499 height 527
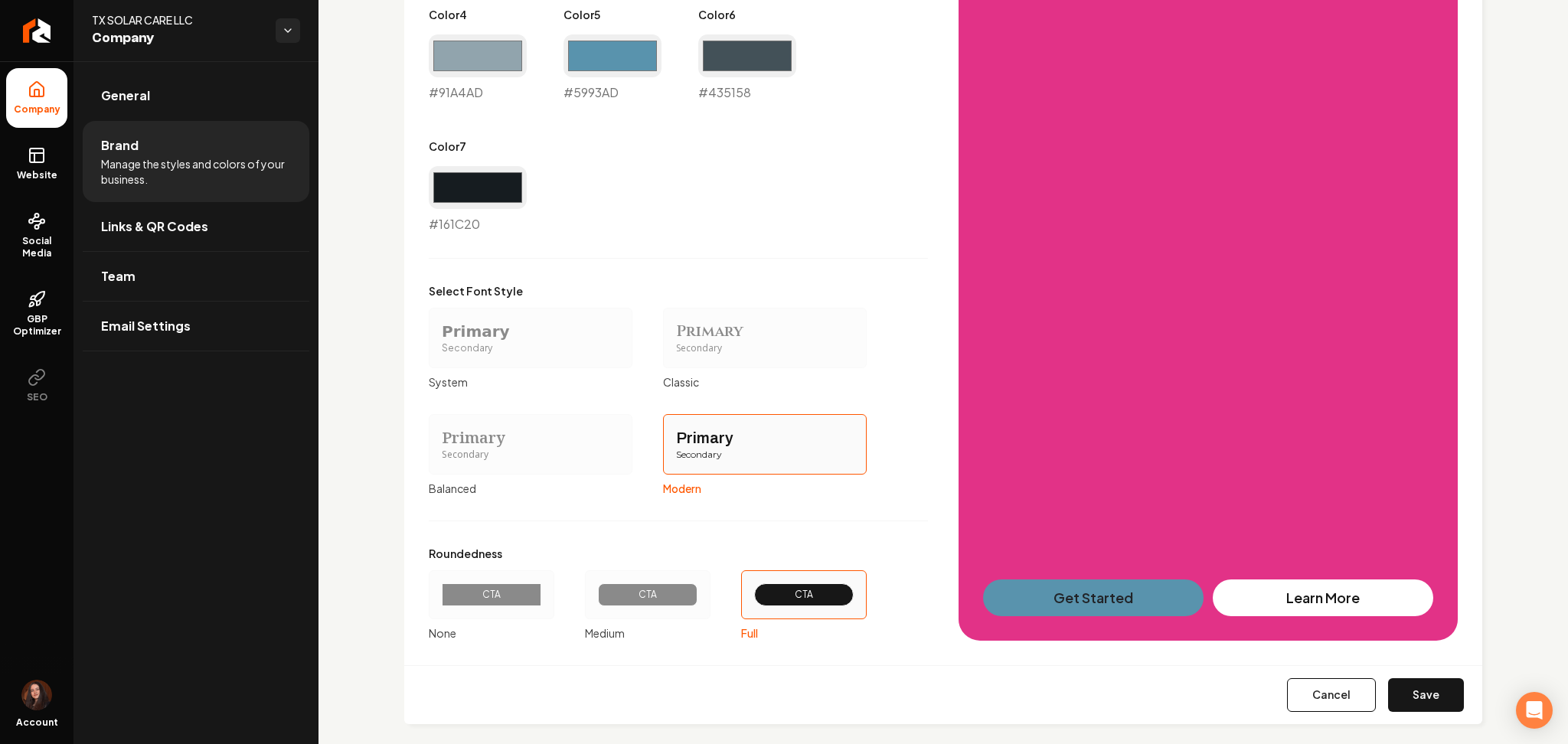
scroll to position [1142, 0]
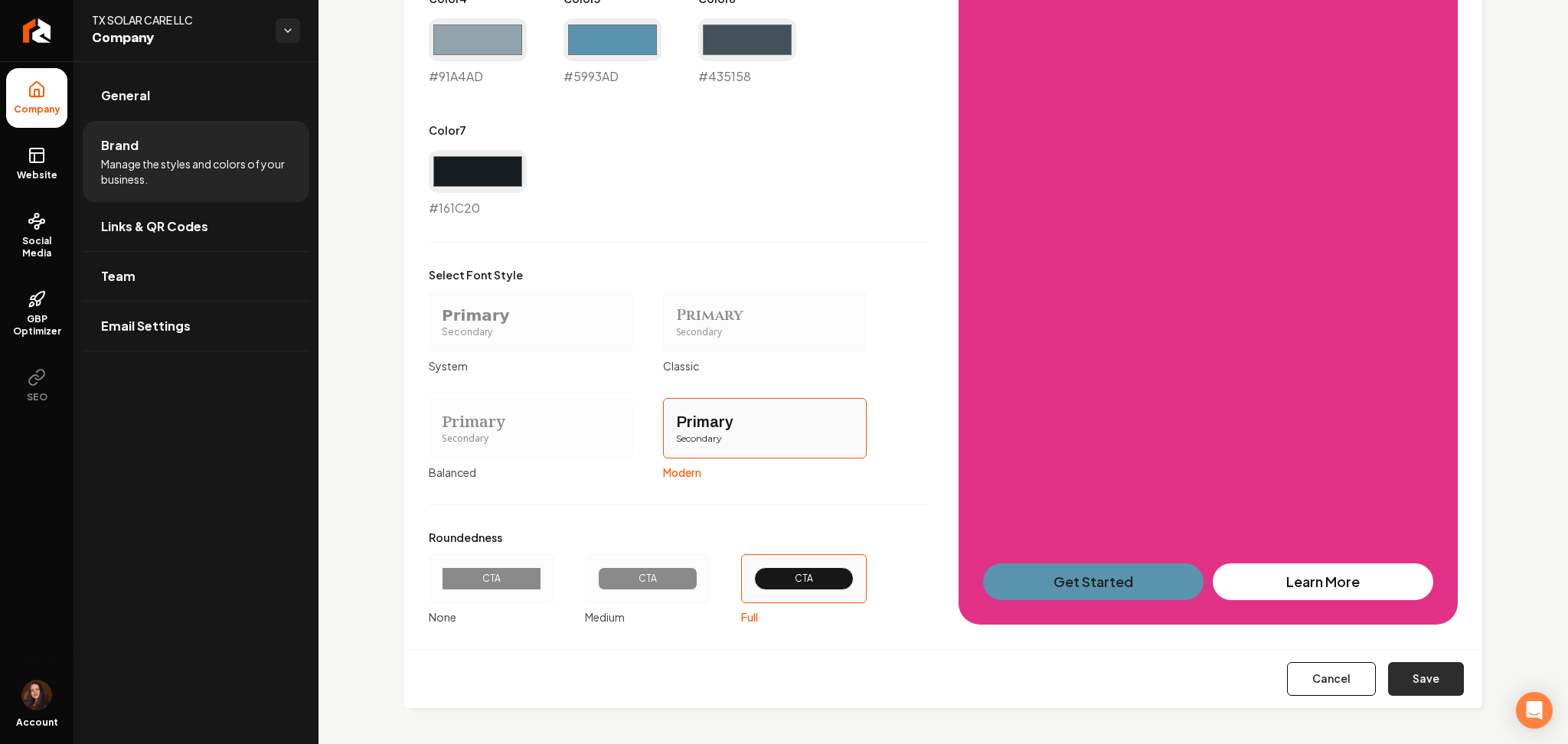
click at [1423, 665] on button "Save" at bounding box center [1426, 678] width 75 height 33
type input "#91a4ad"
type input "#5993ad"
type input "#161c20"
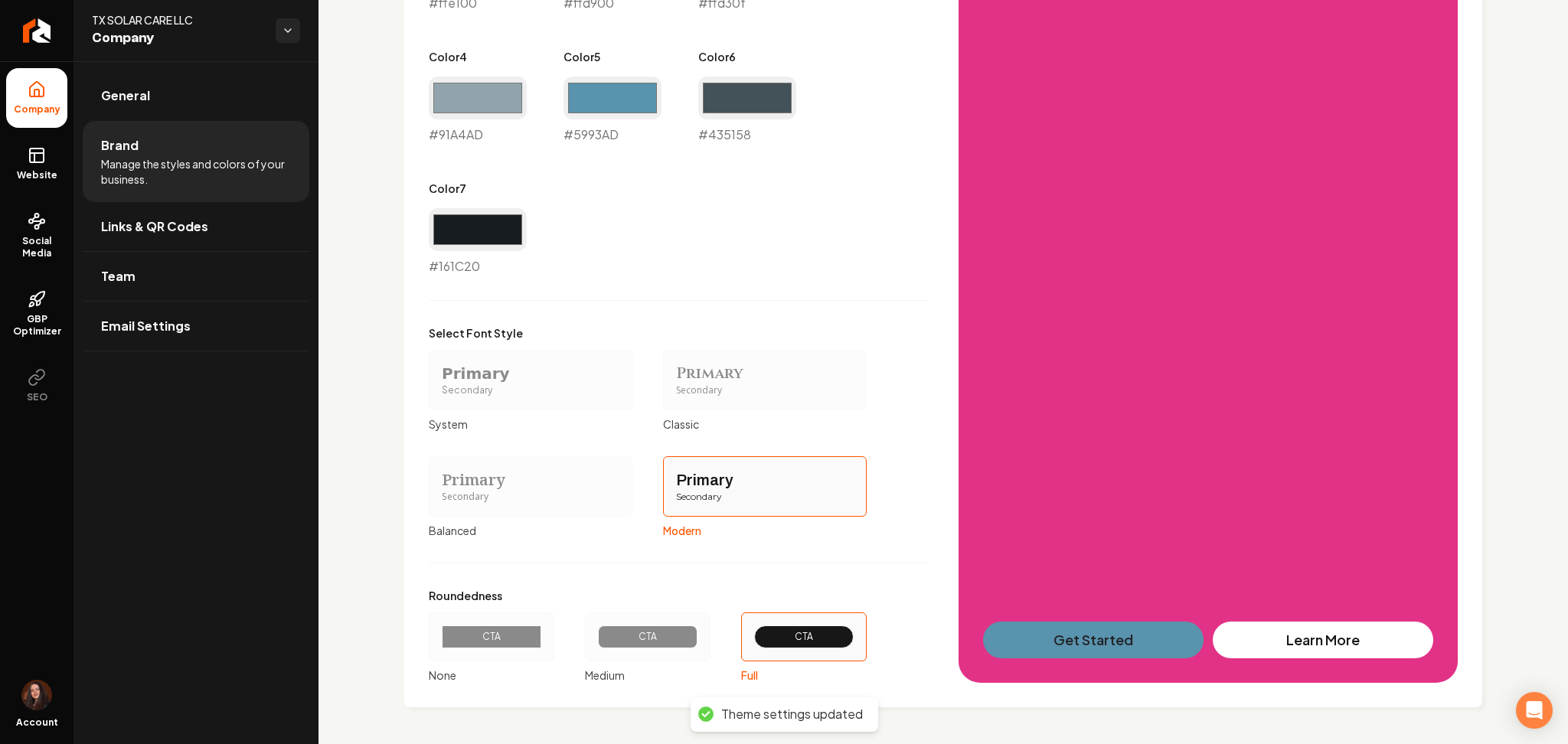
scroll to position [1084, 0]
drag, startPoint x: 37, startPoint y: 168, endPoint x: 963, endPoint y: 109, distance: 927.9
click at [37, 167] on link "Website" at bounding box center [36, 163] width 61 height 60
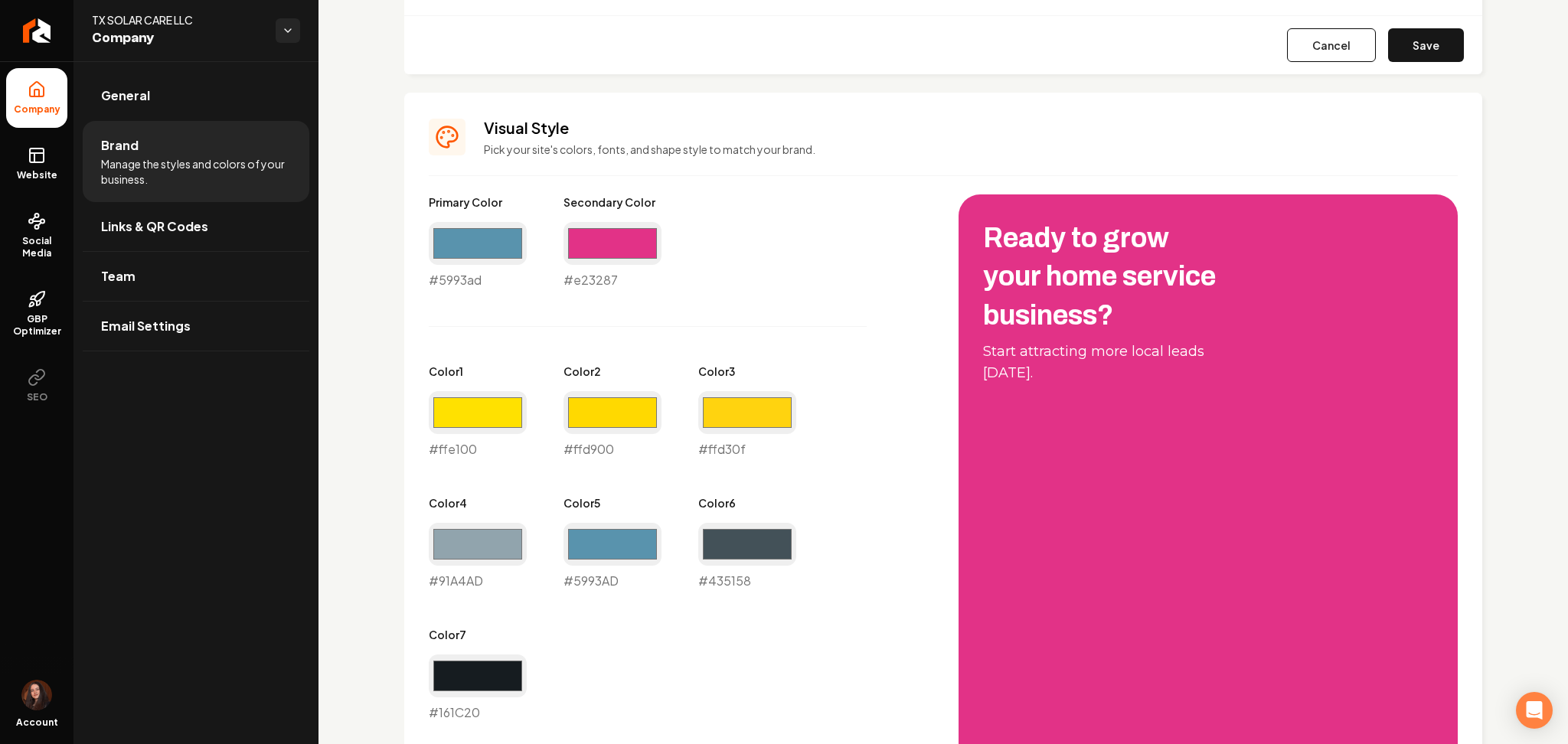
scroll to position [267, 0]
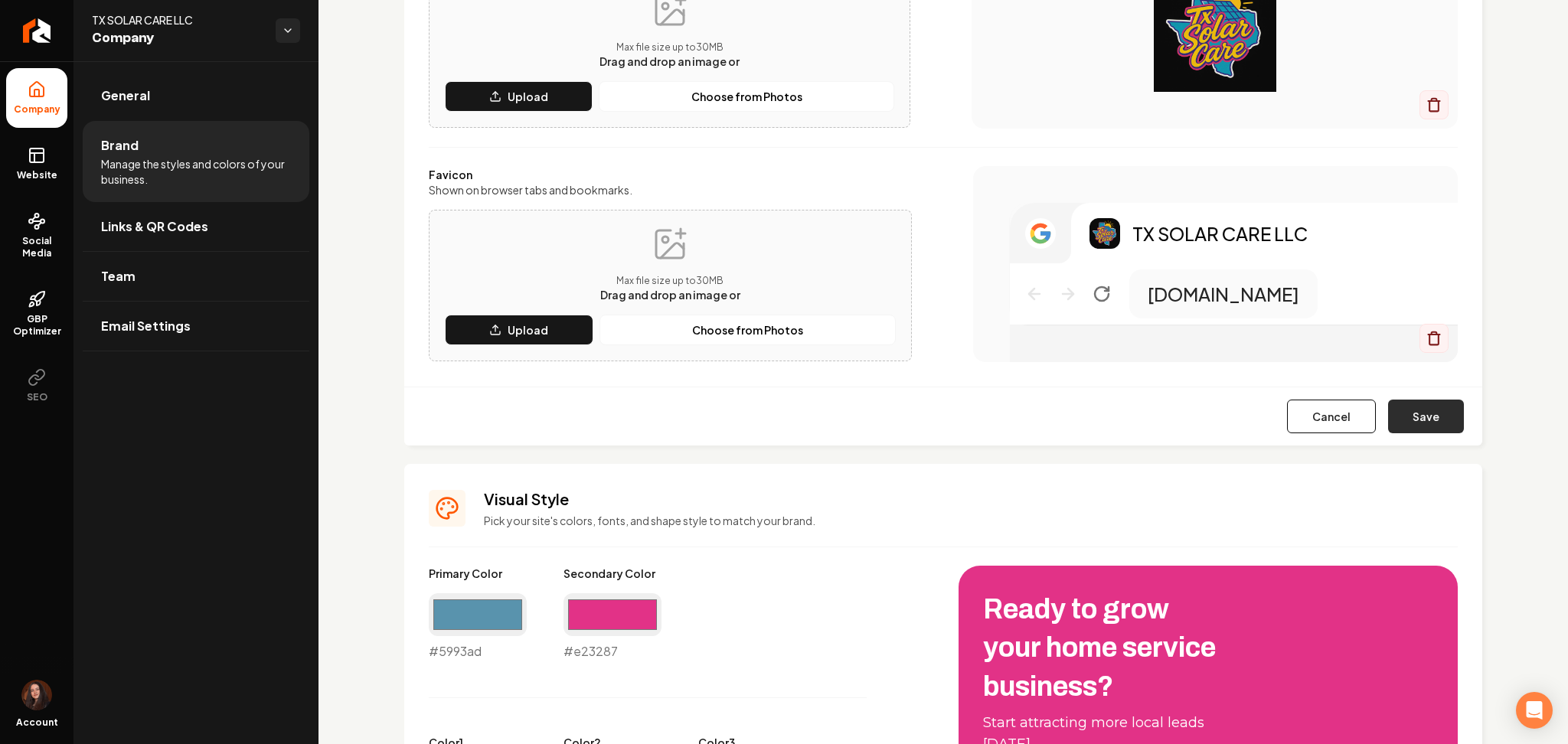
click at [1400, 422] on button "Save" at bounding box center [1426, 415] width 75 height 33
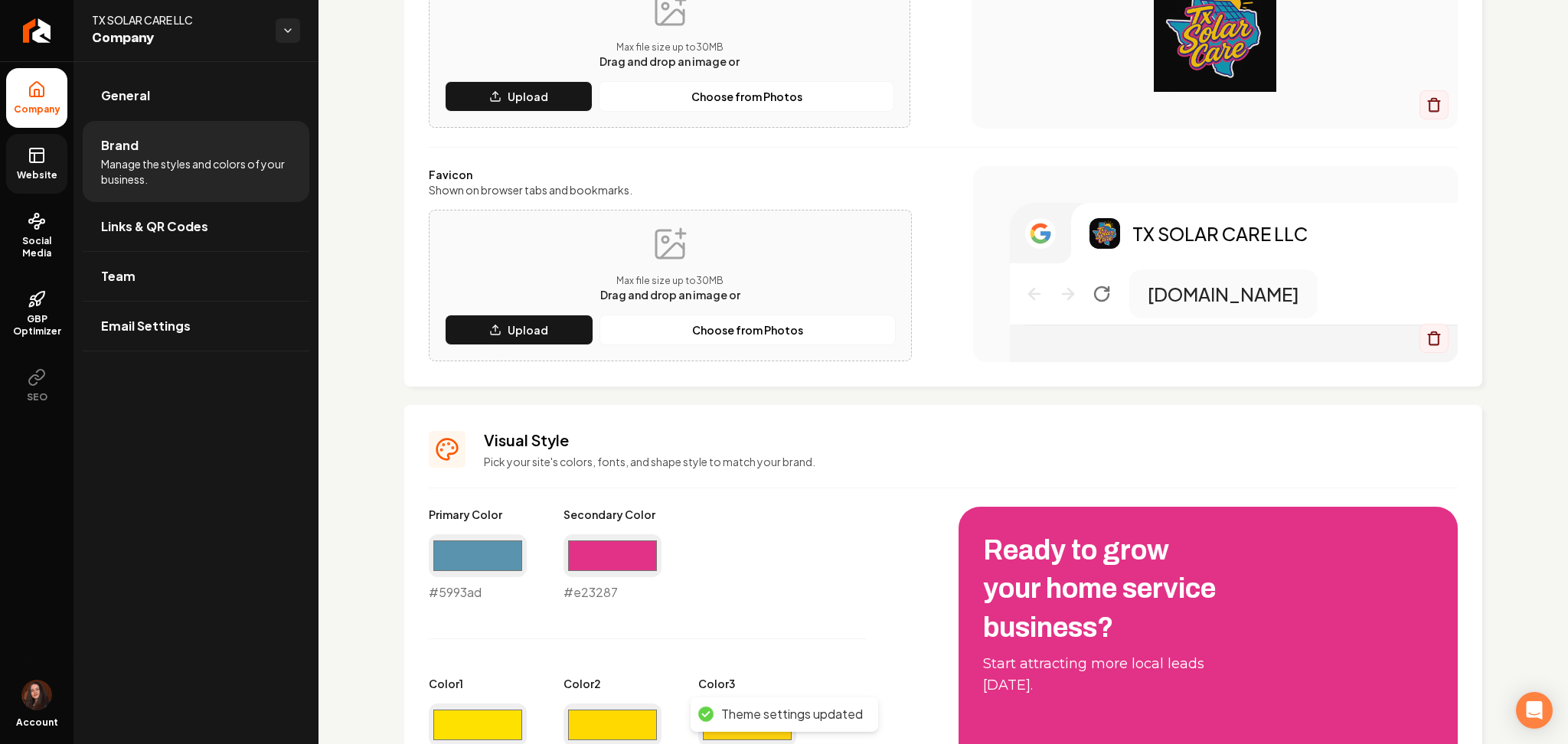
click at [52, 183] on link "Website" at bounding box center [36, 163] width 61 height 60
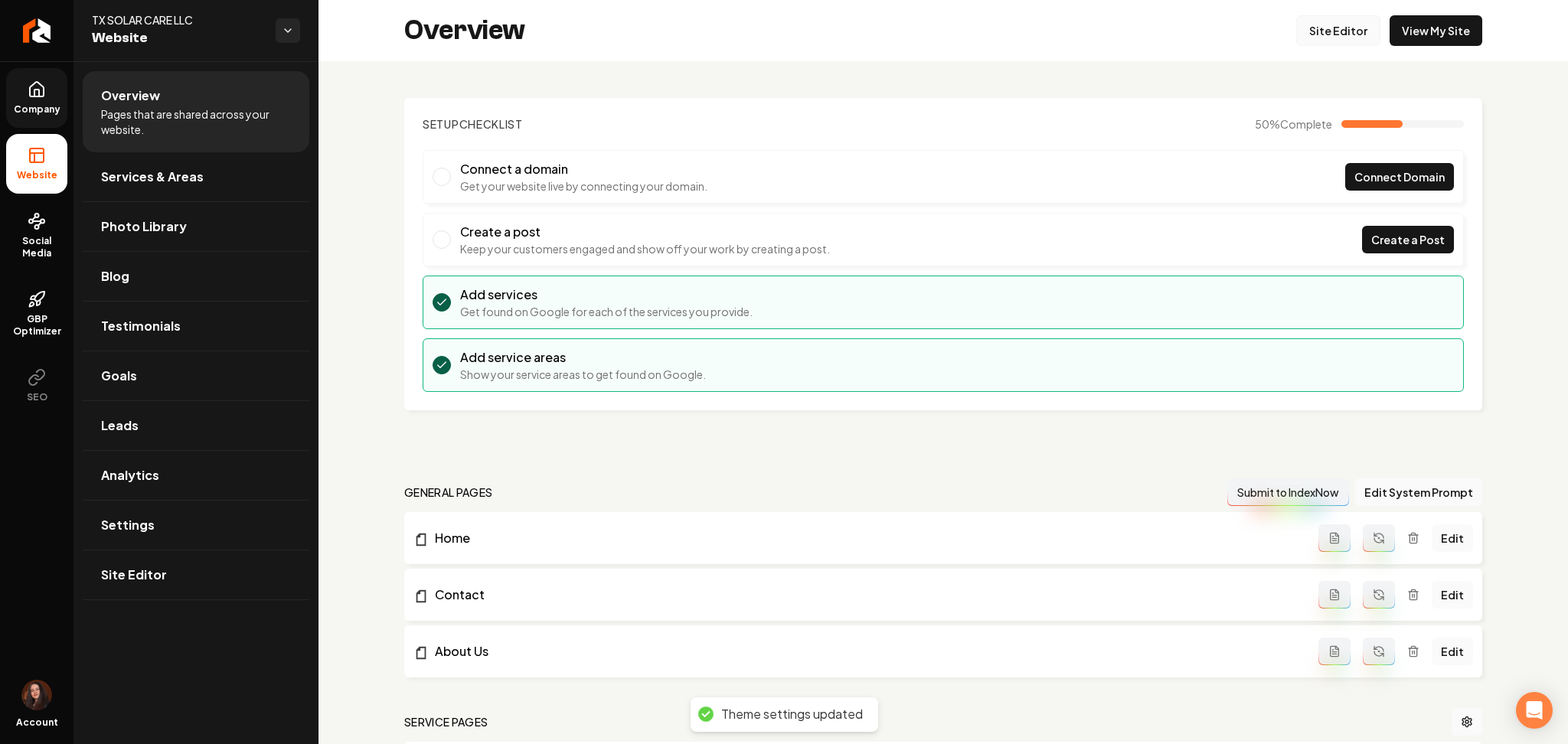
click at [1320, 41] on link "Site Editor" at bounding box center [1339, 31] width 84 height 31
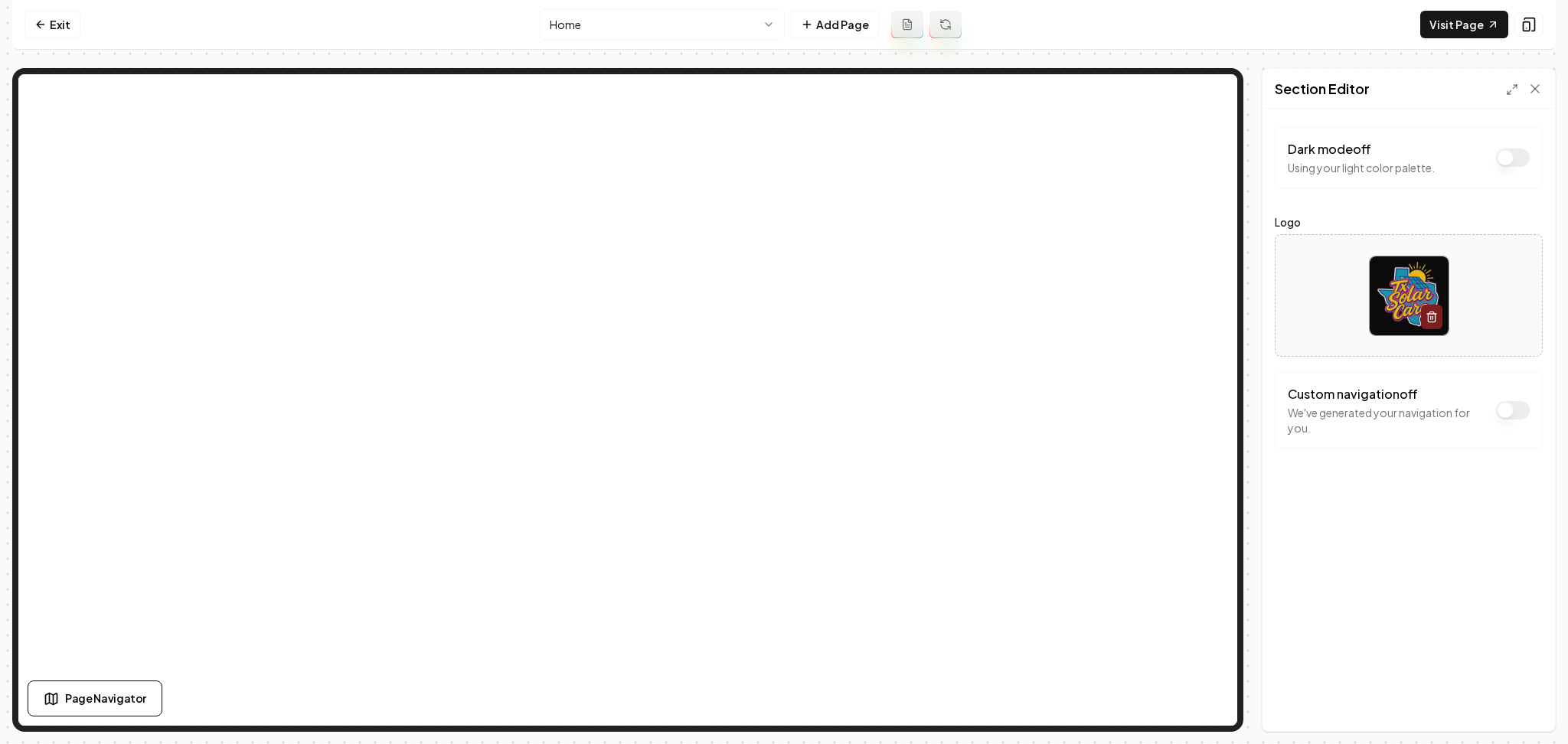
click at [1520, 163] on button "Dark mode off" at bounding box center [1513, 157] width 33 height 18
click at [1496, 703] on div "Discard Changes Save" at bounding box center [1408, 704] width 292 height 53
click at [1502, 710] on button "Save" at bounding box center [1519, 705] width 45 height 28
click at [46, 15] on link "Exit" at bounding box center [53, 24] width 55 height 28
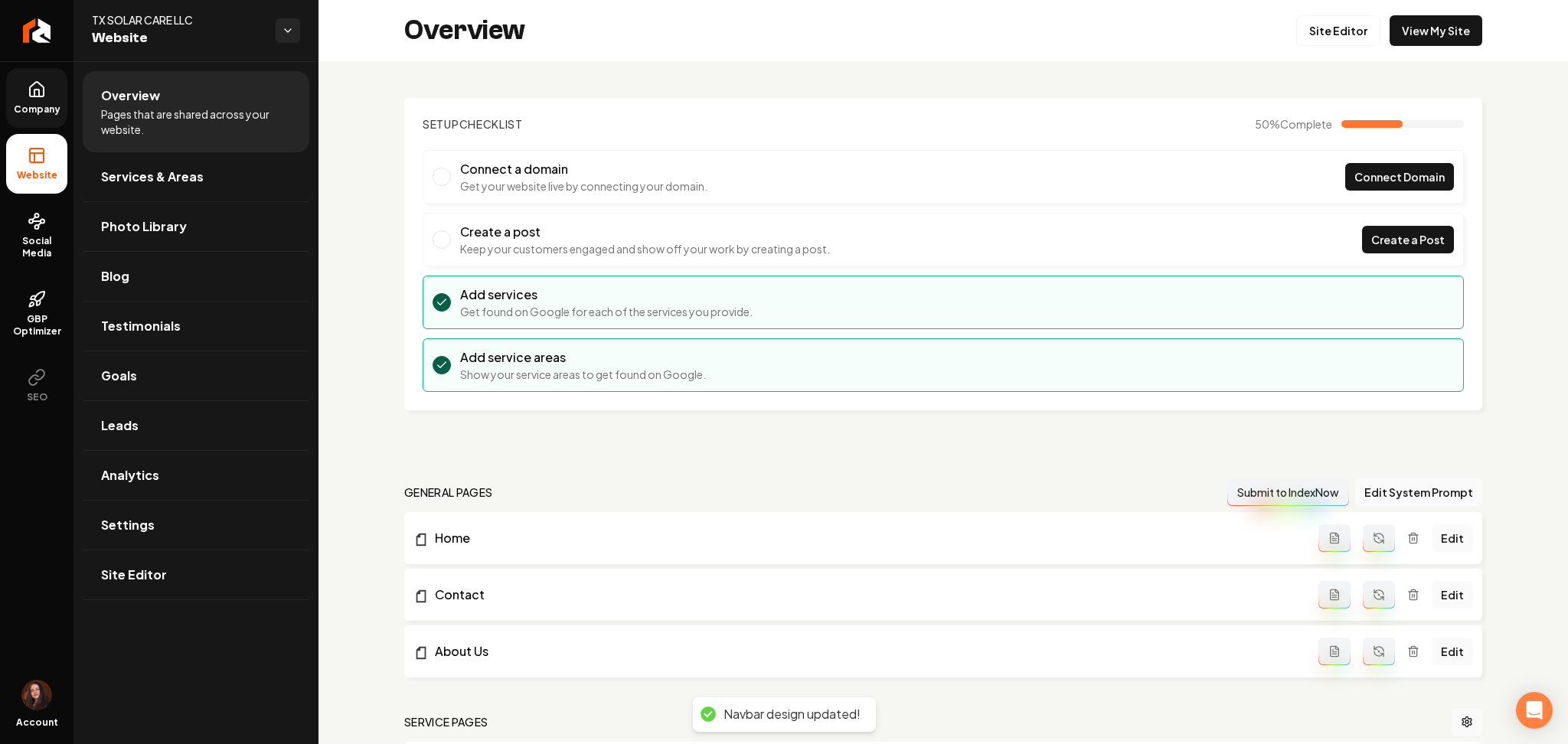
click at [51, 98] on link "Company" at bounding box center [36, 97] width 61 height 60
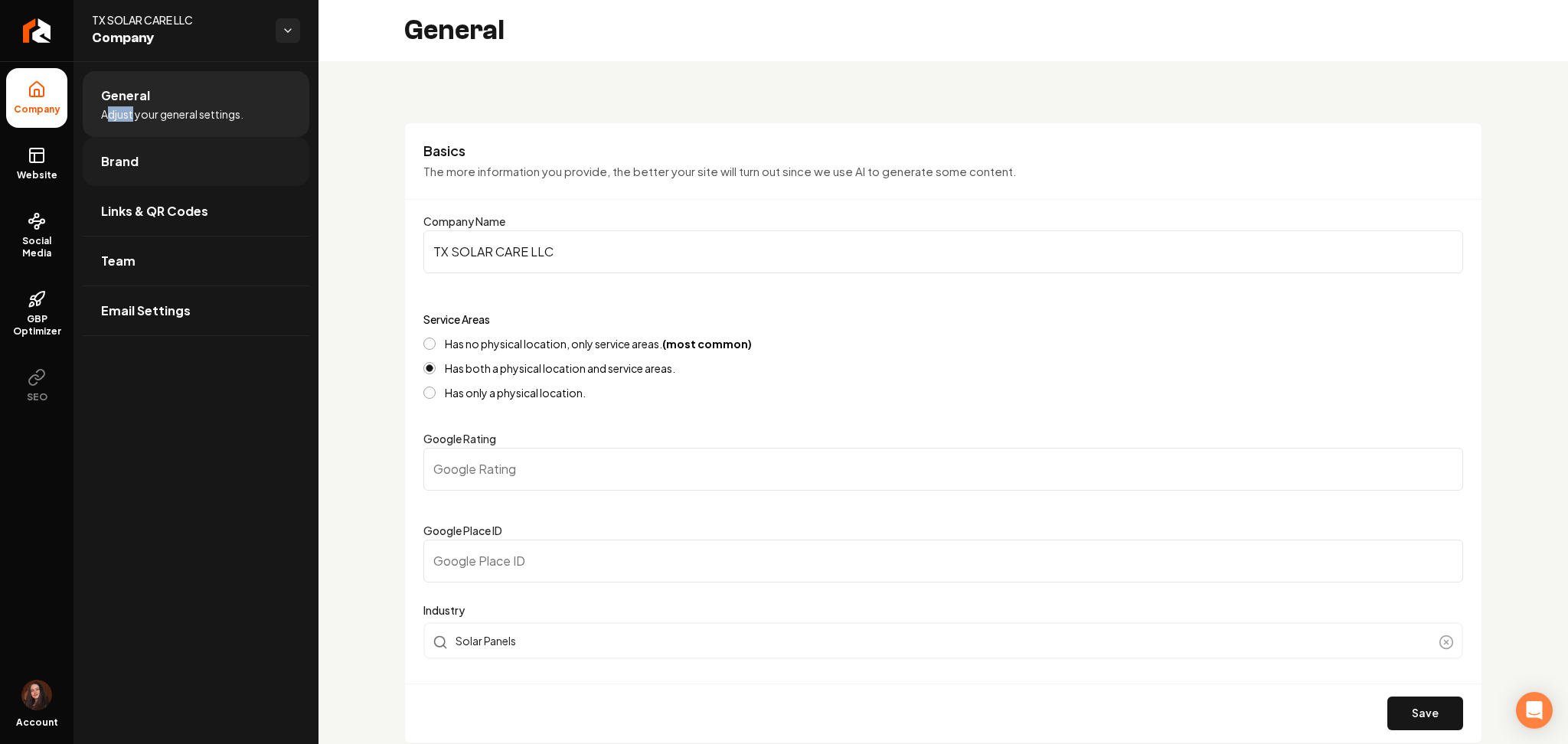
drag, startPoint x: 128, startPoint y: 120, endPoint x: 156, endPoint y: 148, distance: 39.6
click at [140, 128] on li "General Adjust your general settings." at bounding box center [196, 104] width 226 height 66
click at [156, 148] on link "Brand" at bounding box center [196, 160] width 226 height 49
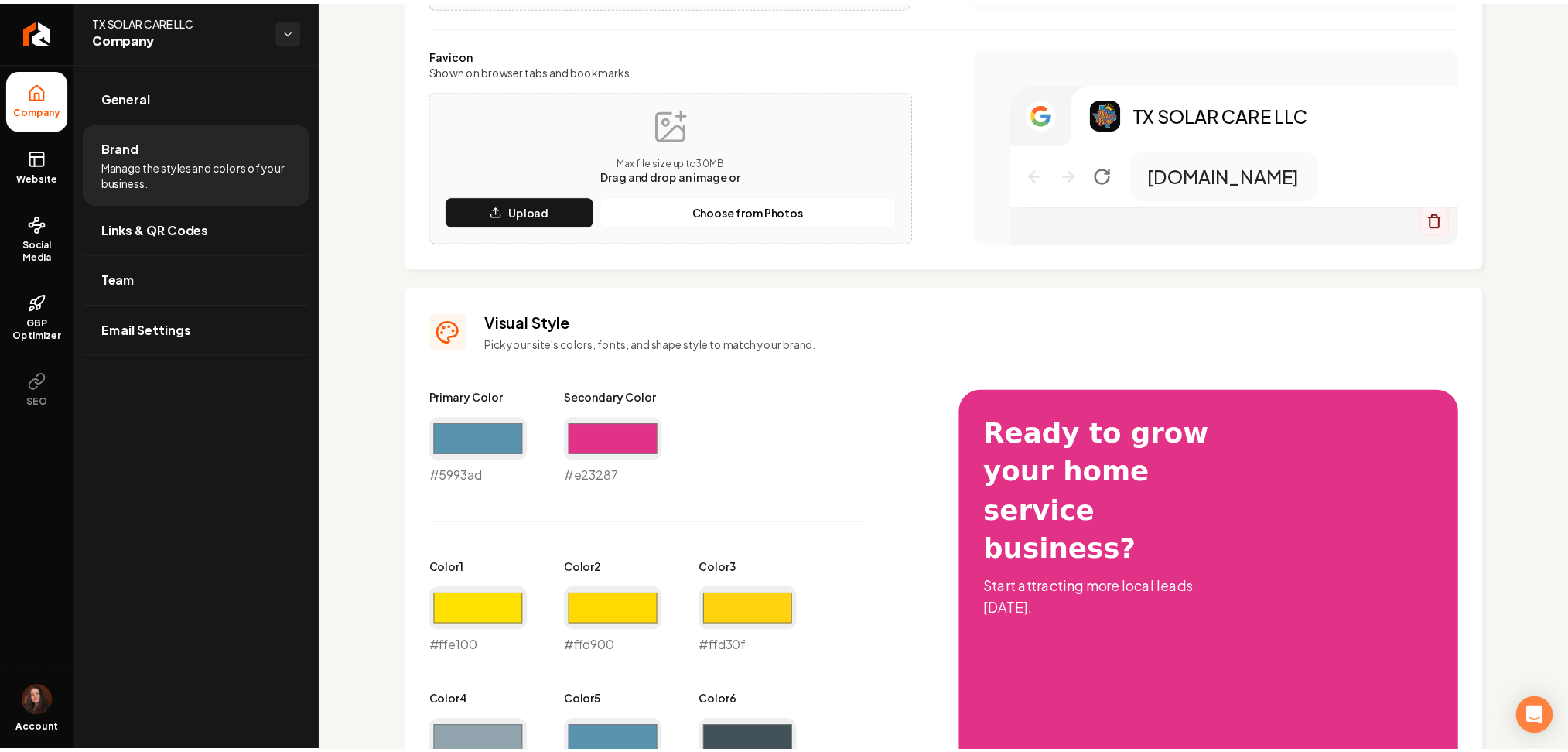
scroll to position [49, 0]
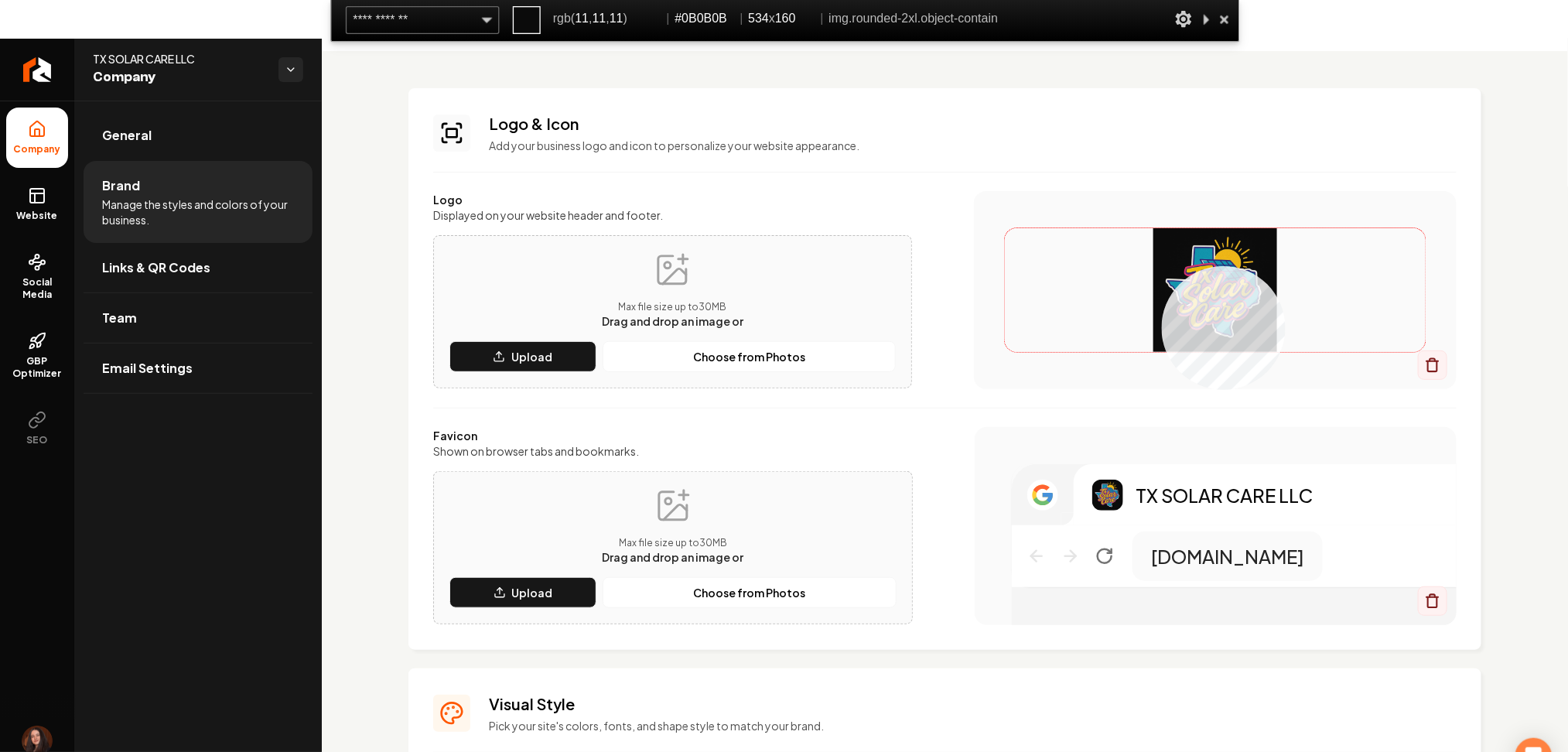
click at [1162, 261] on img "Main content area" at bounding box center [1216, 290] width 421 height 124
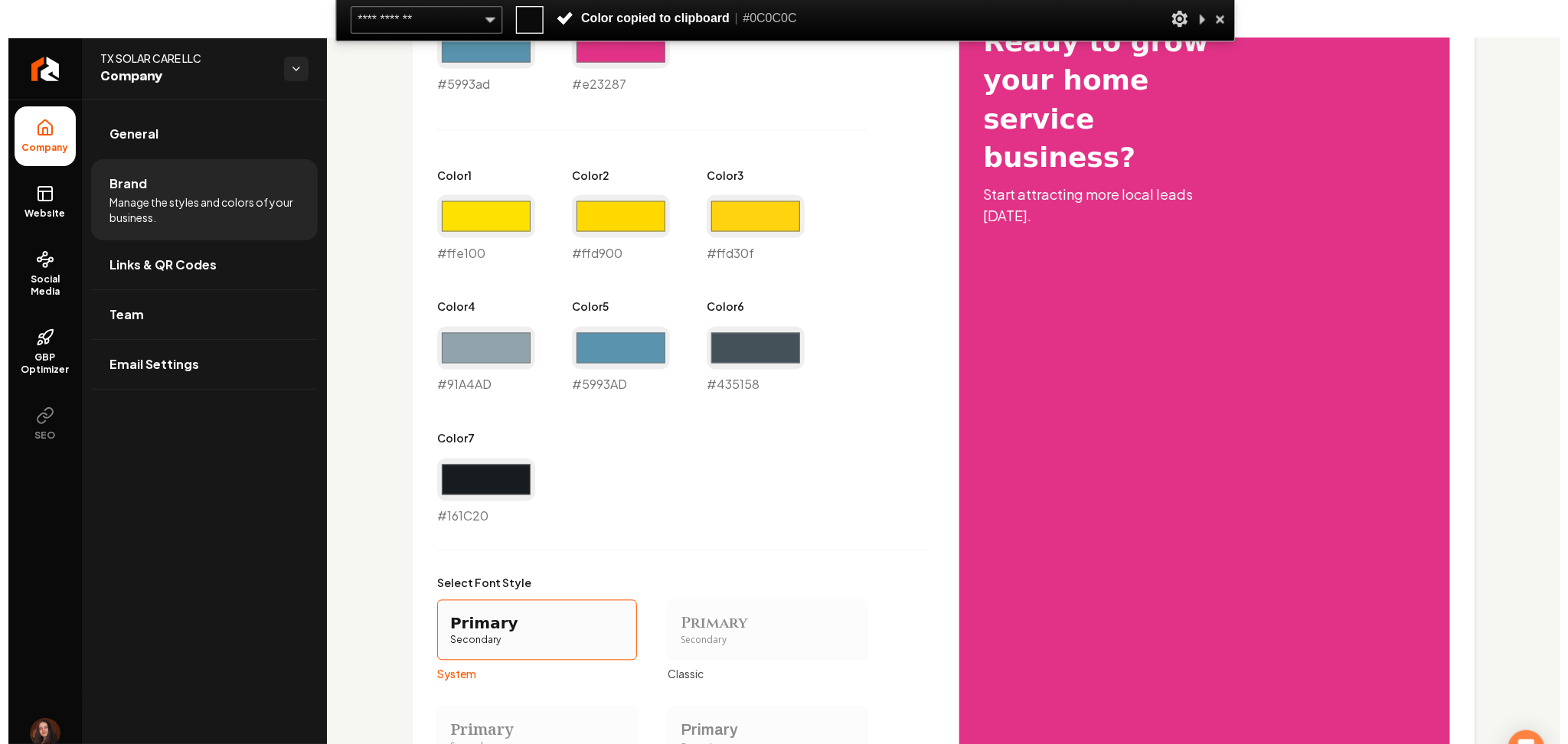
scroll to position [967, 0]
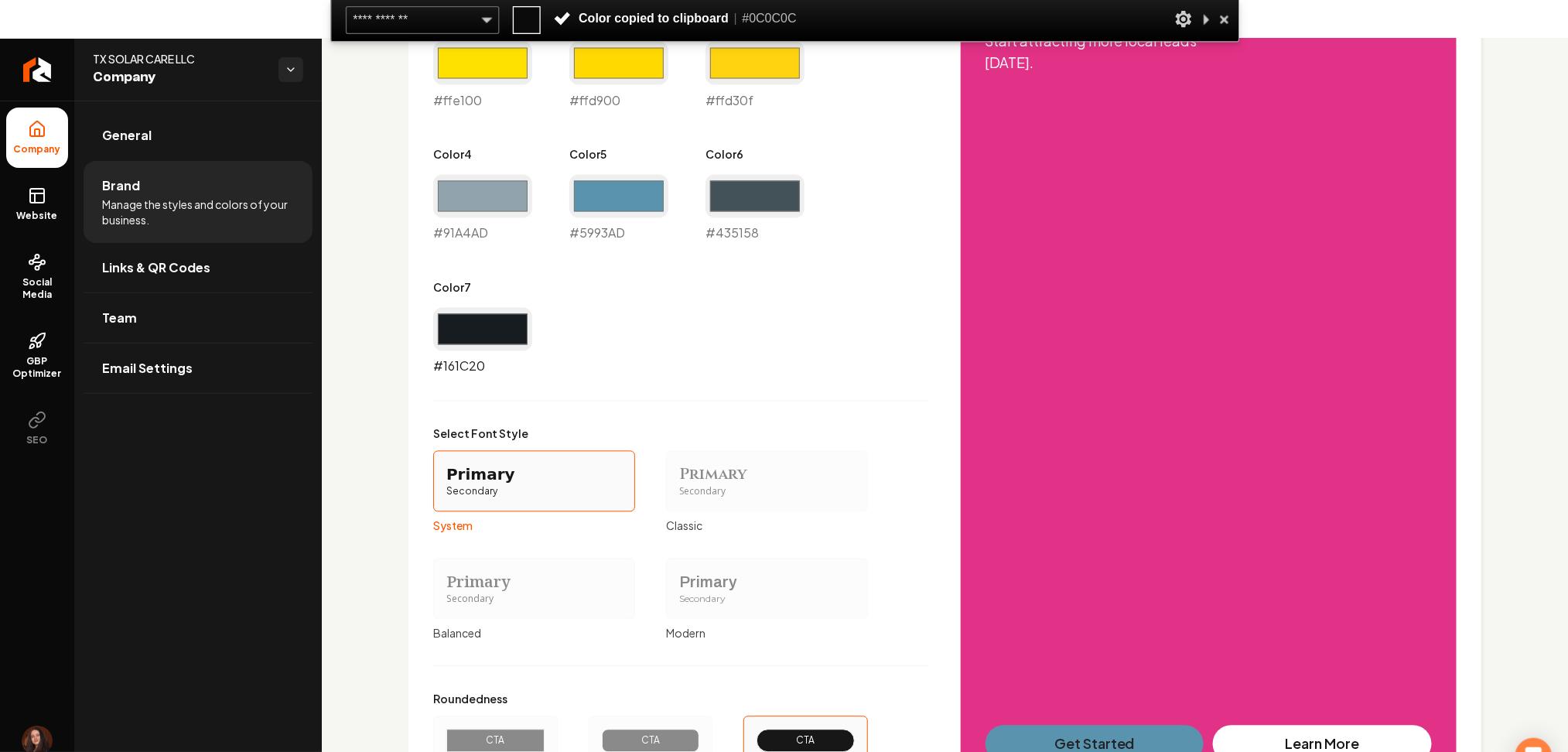
click at [504, 331] on input "#161c20" at bounding box center [483, 329] width 99 height 43
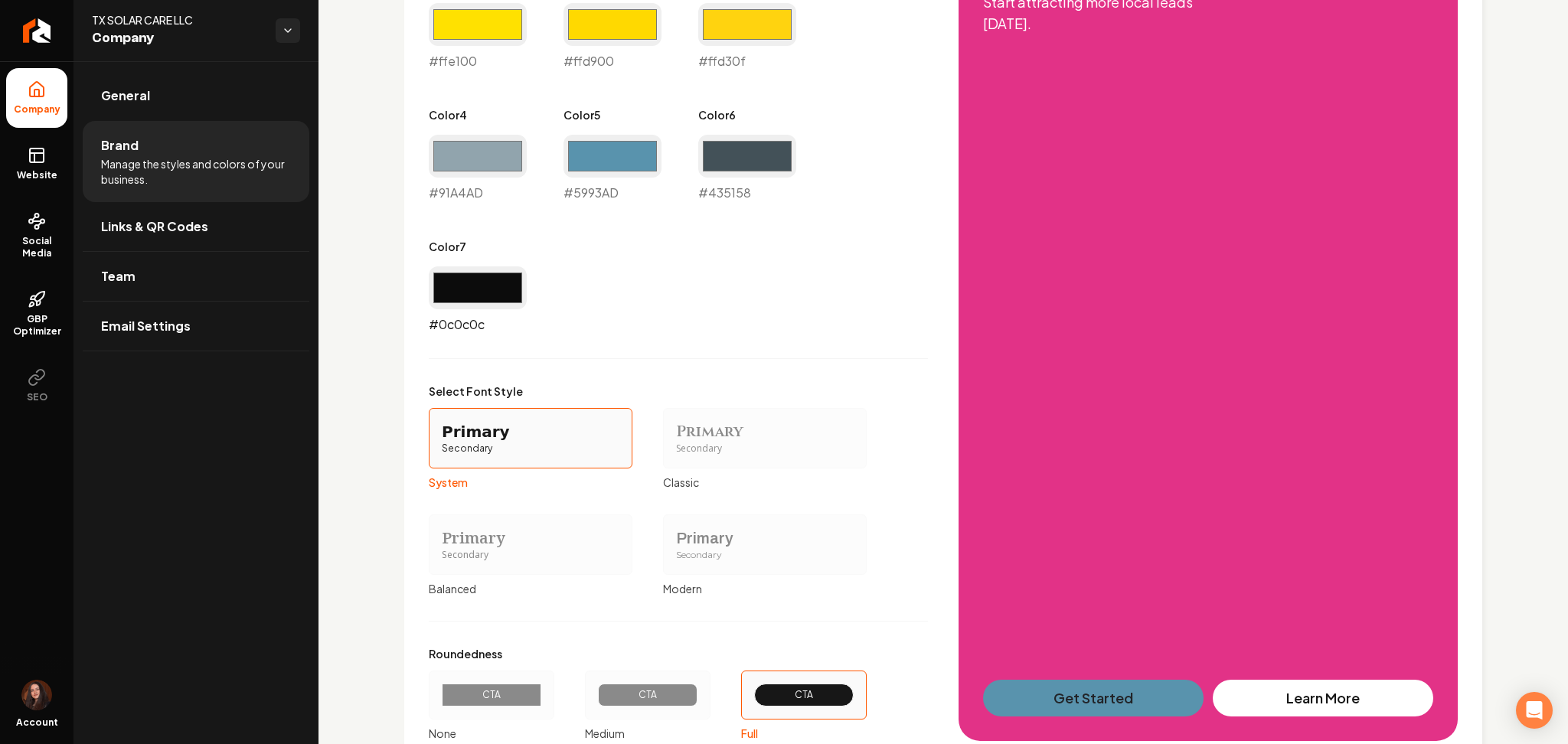
type input "#0c0c0c"
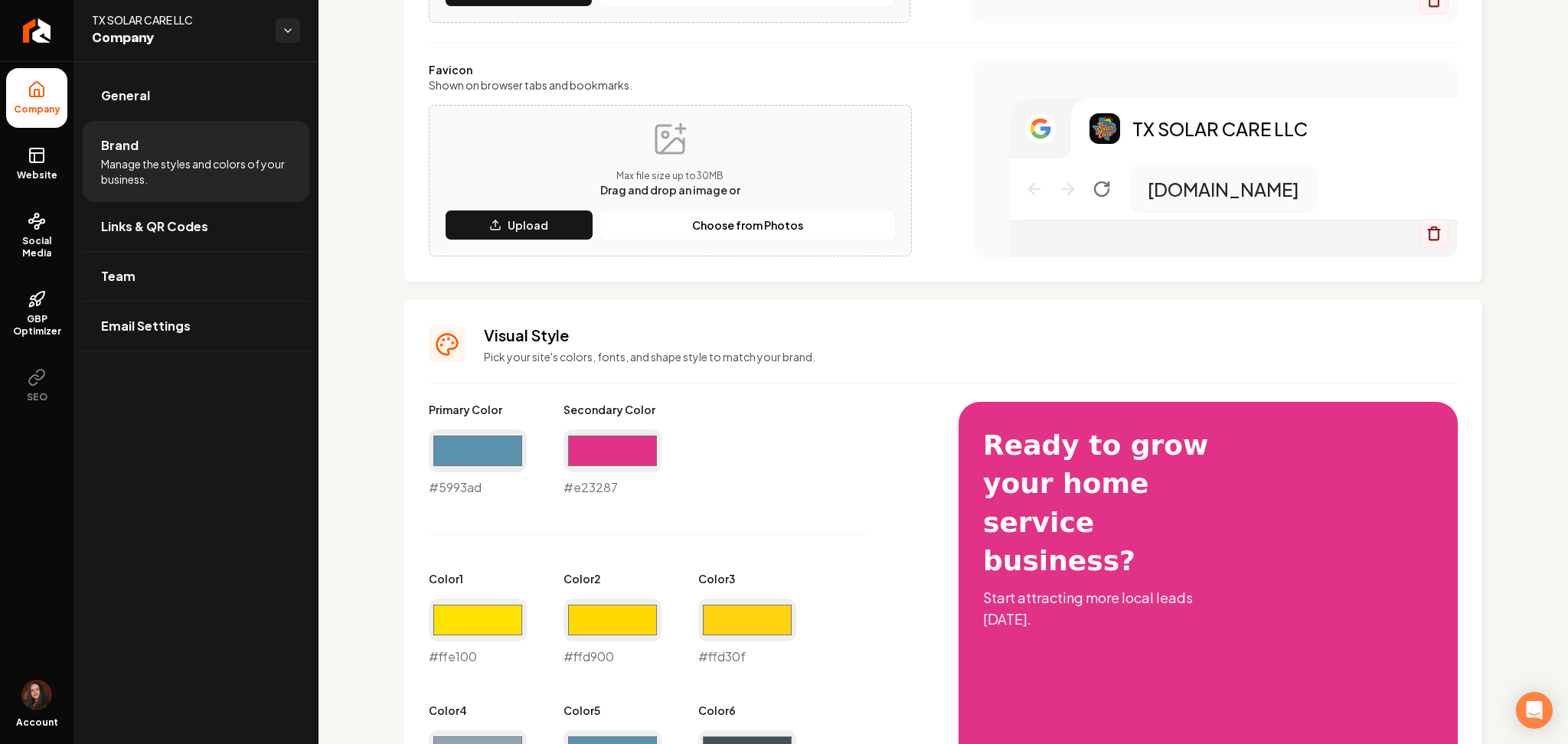
scroll to position [408, 0]
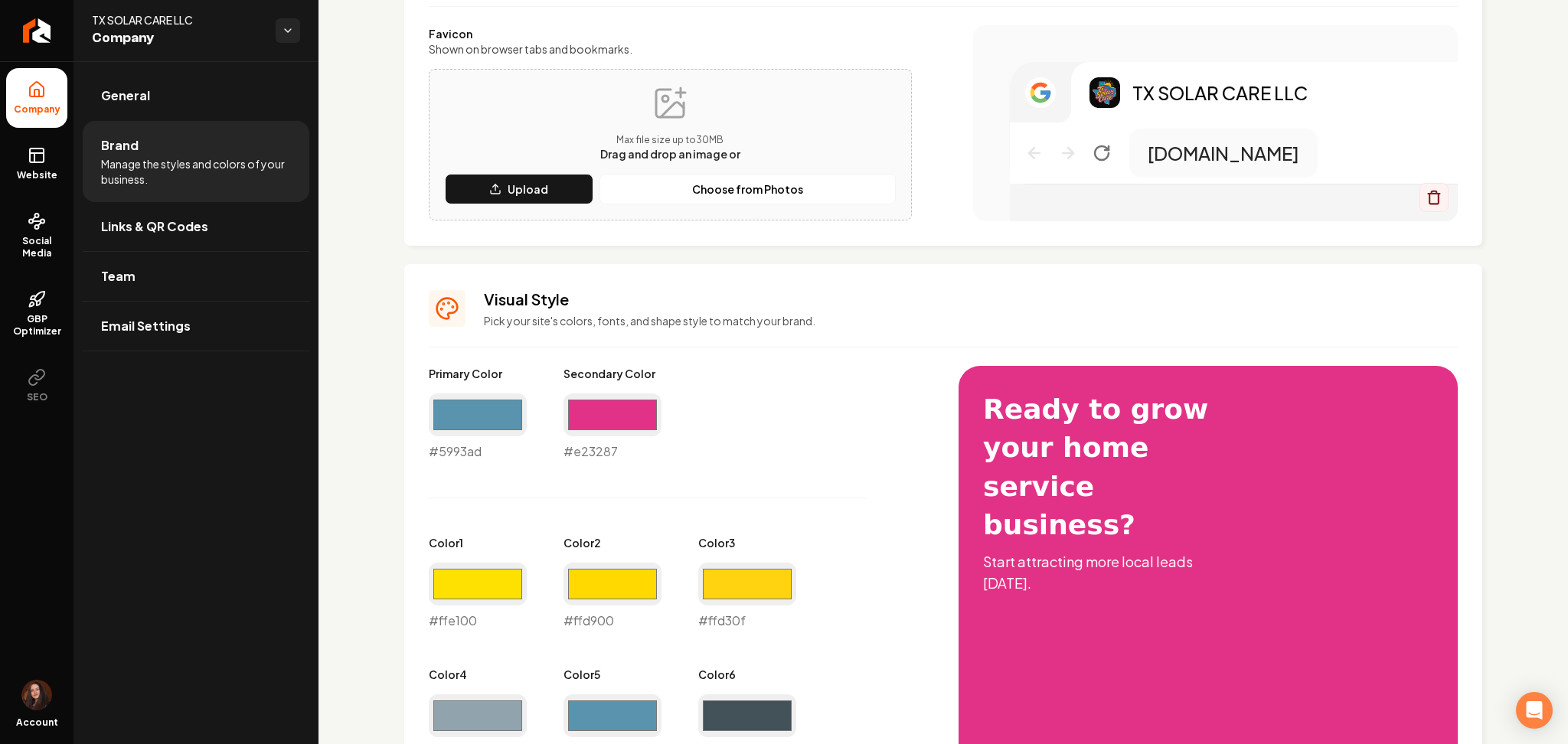
click at [734, 711] on input "#435158" at bounding box center [747, 715] width 98 height 43
type input "#c13a83"
click at [622, 706] on input "#5993ad" at bounding box center [612, 715] width 98 height 43
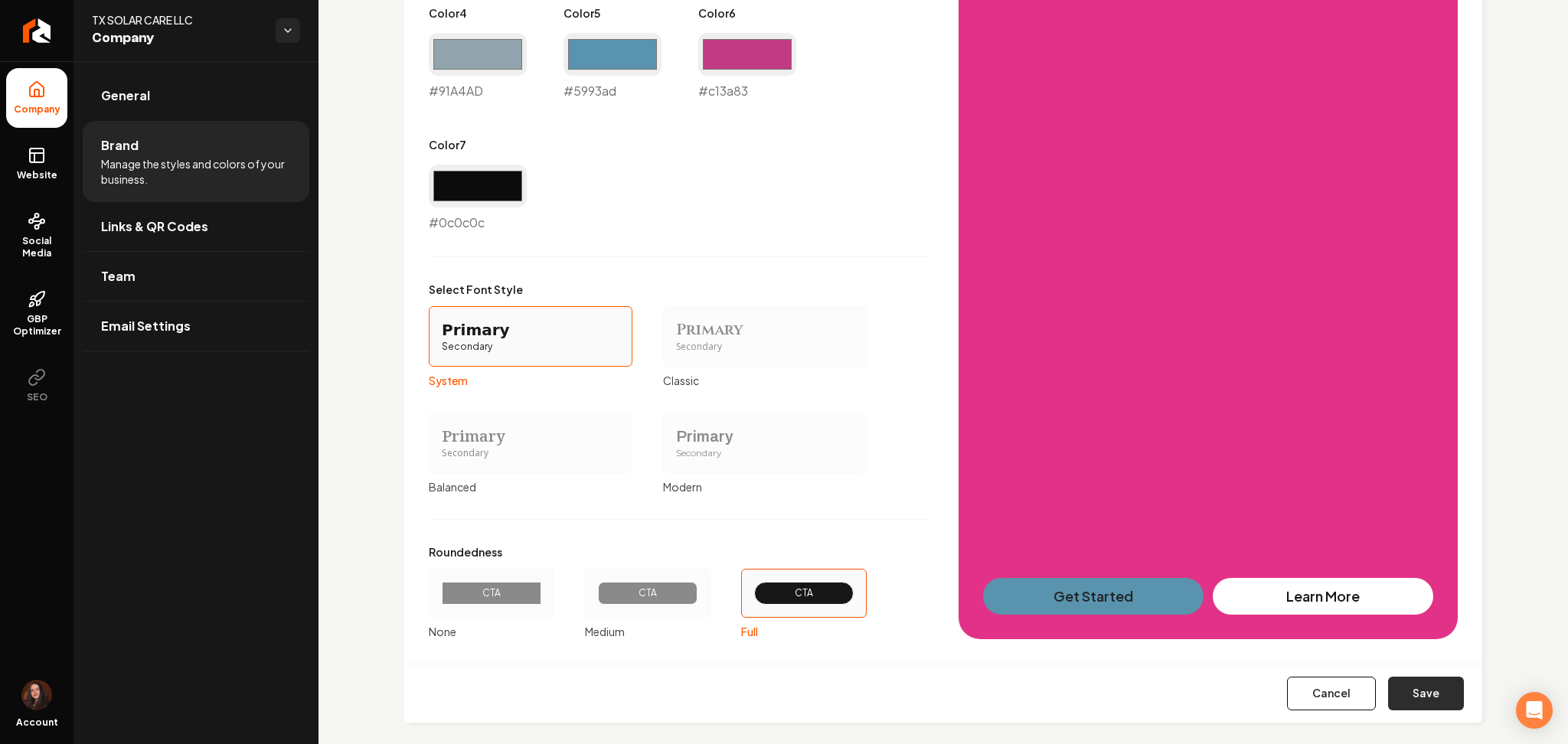
scroll to position [1084, 0]
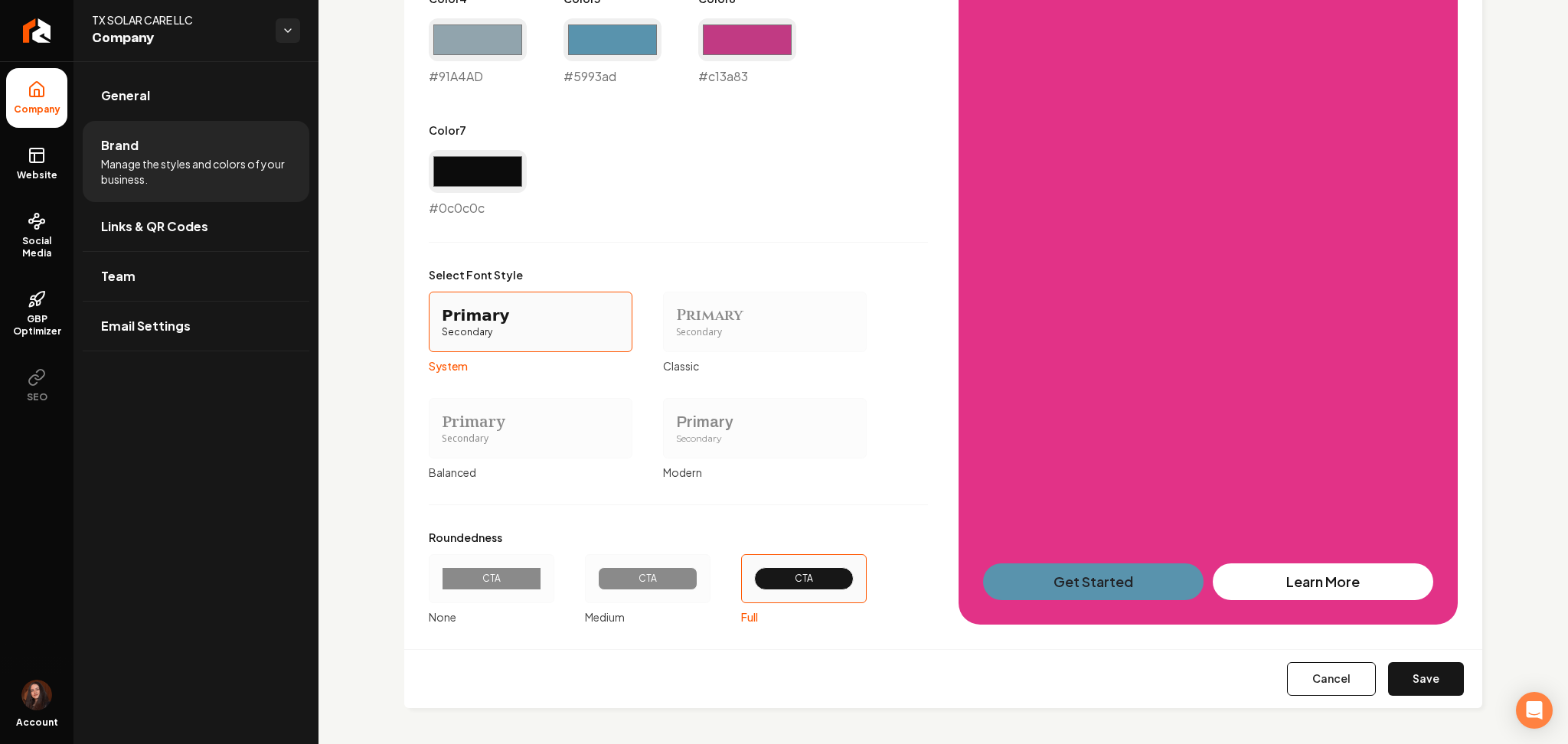
drag, startPoint x: 1388, startPoint y: 671, endPoint x: 1329, endPoint y: 611, distance: 84.1
click at [1389, 669] on button "Save" at bounding box center [1426, 678] width 75 height 33
type input "#91a4ad"
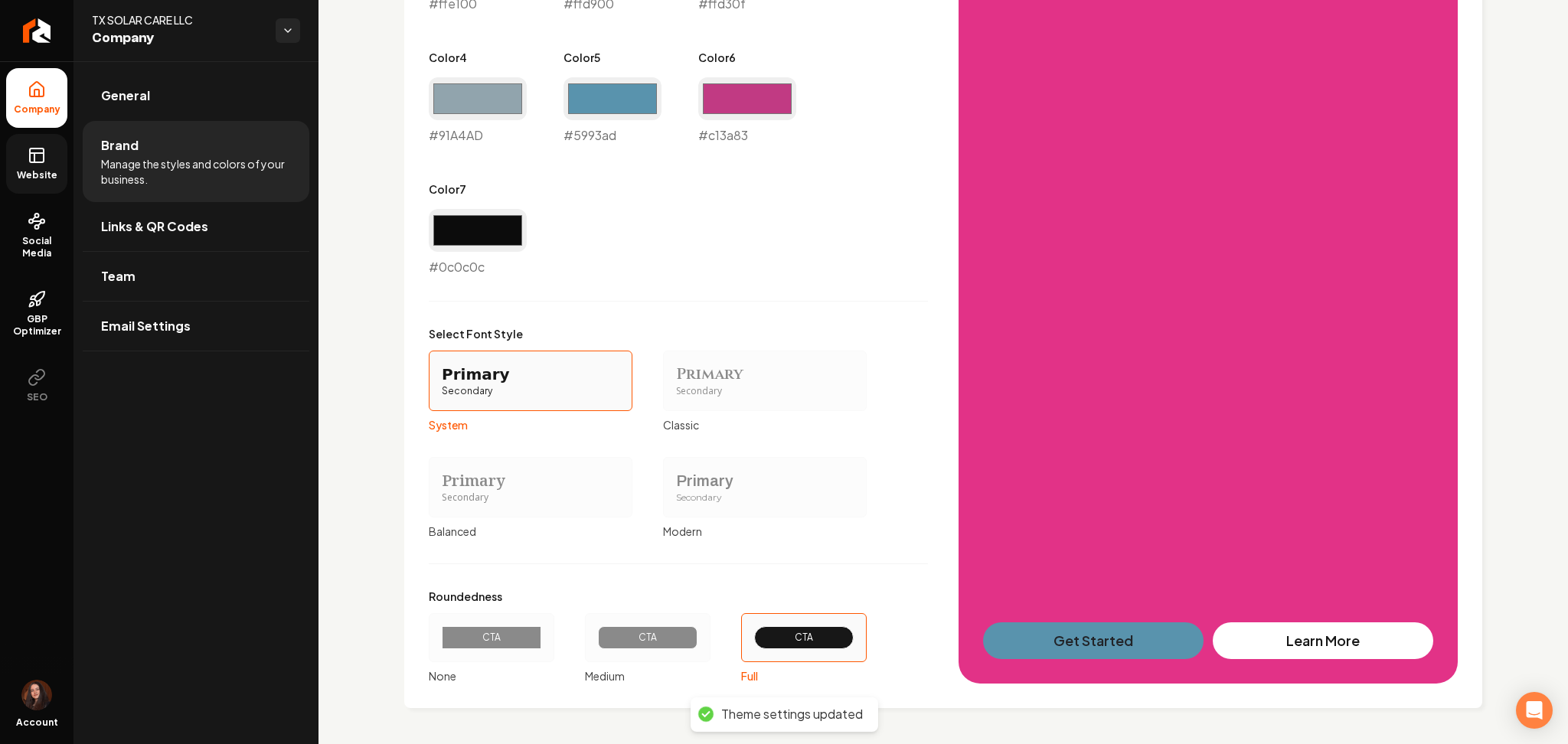
click at [9, 175] on link "Website" at bounding box center [36, 163] width 61 height 60
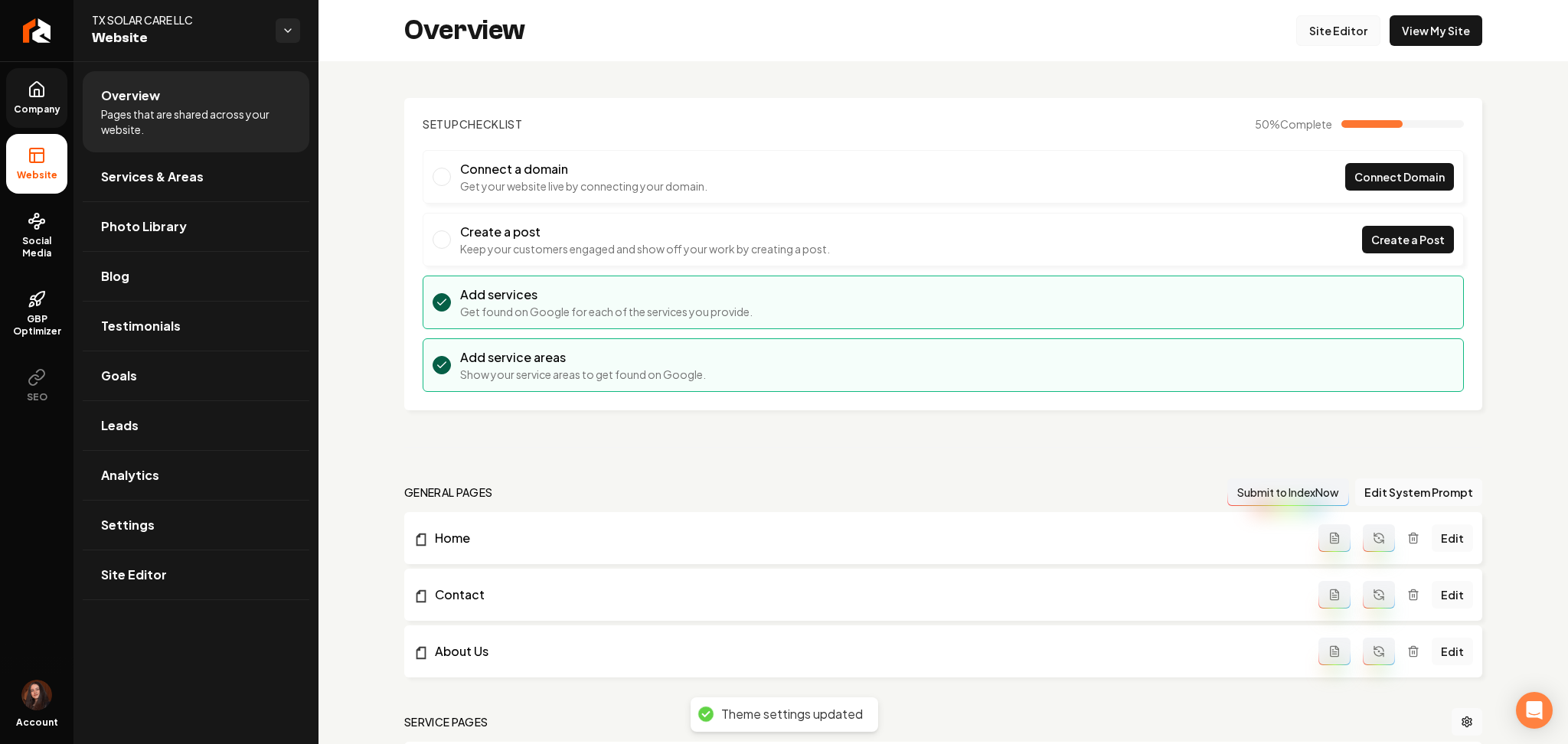
click at [1301, 36] on link "Site Editor" at bounding box center [1339, 31] width 84 height 31
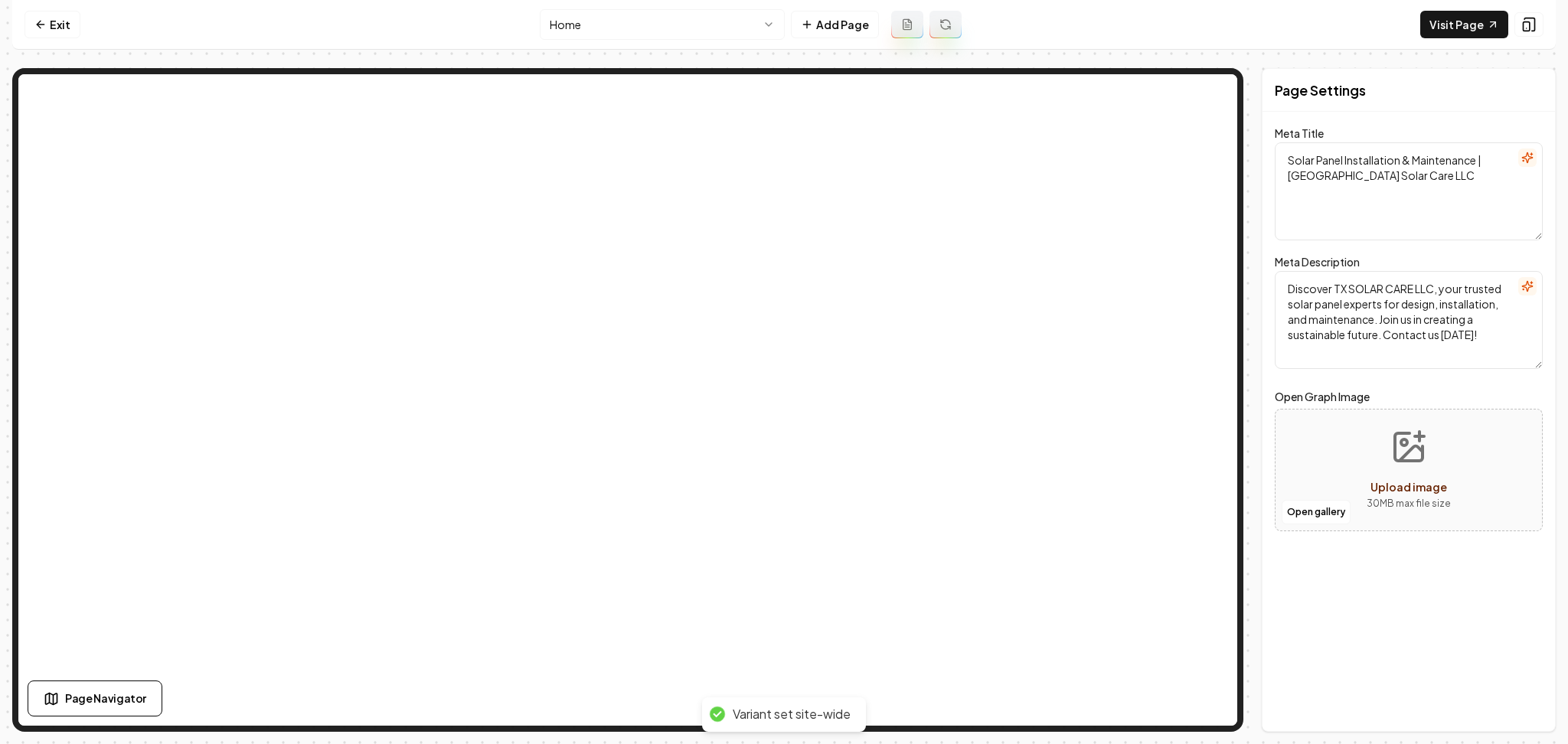
click at [592, 26] on html "Computer Required This feature is only available on a computer. Please switch t…" at bounding box center [784, 372] width 1568 height 744
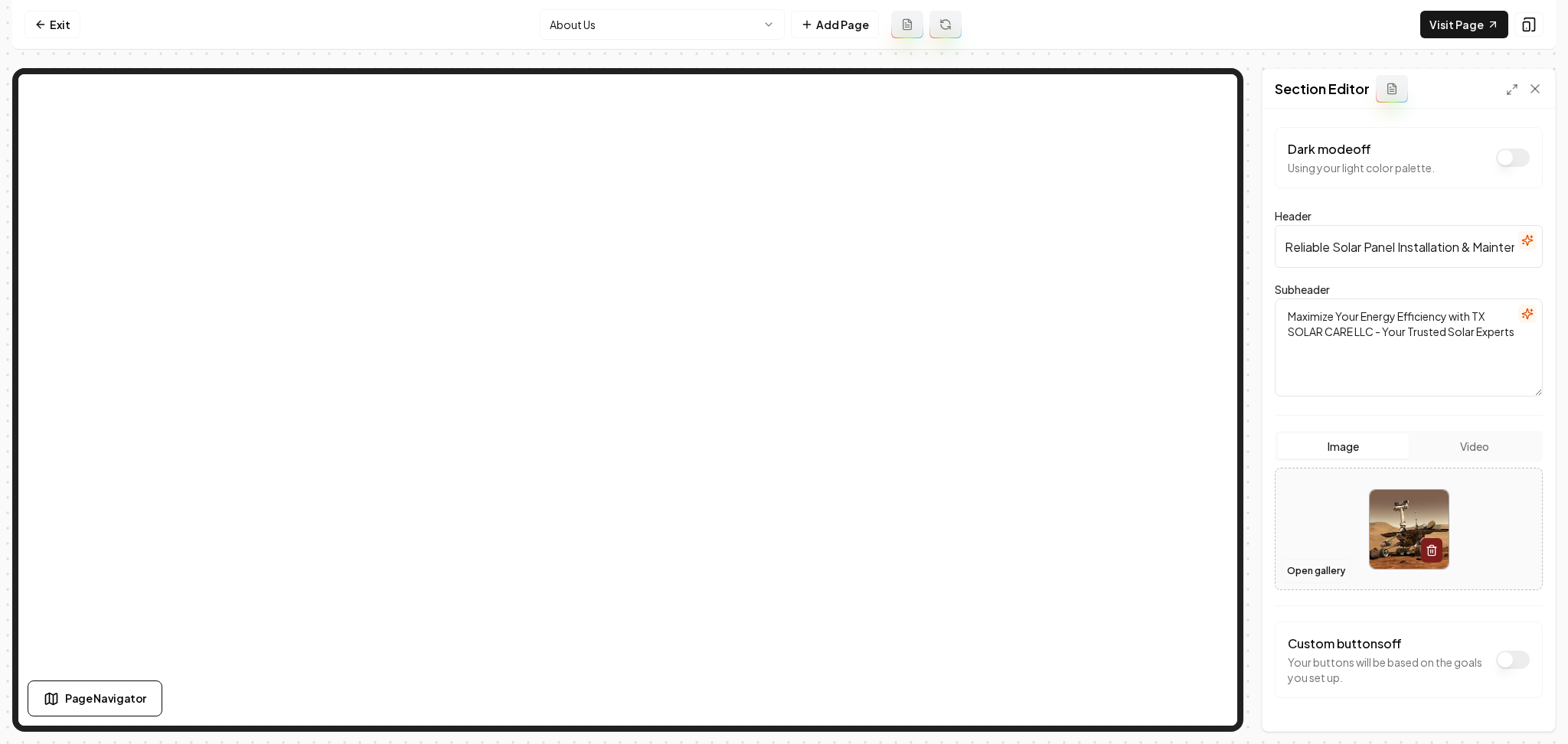
click at [1314, 567] on button "Open gallery" at bounding box center [1316, 571] width 69 height 25
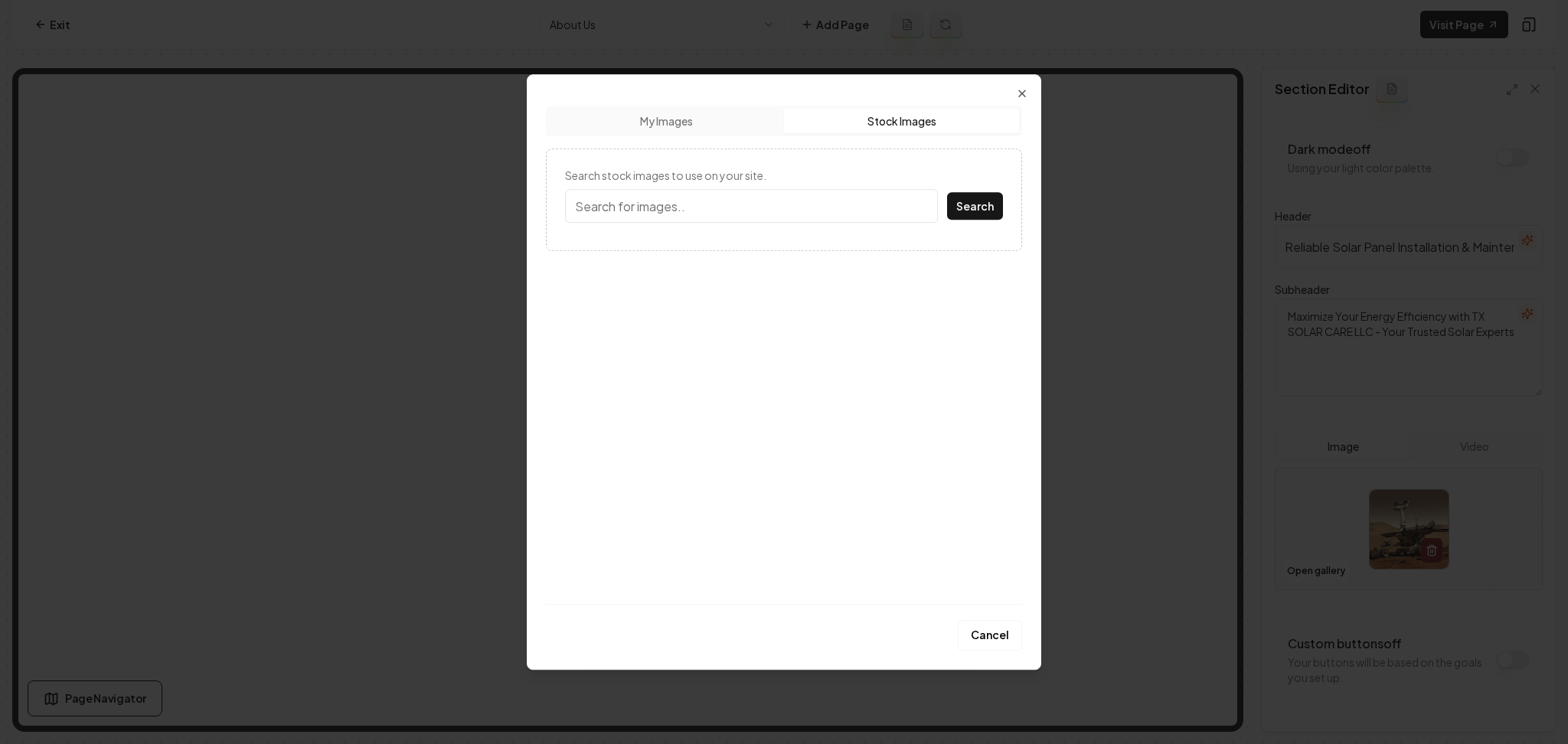
click at [956, 125] on button "Stock Images" at bounding box center [902, 121] width 235 height 25
click at [695, 211] on input "Search stock images to use on your site." at bounding box center [751, 205] width 373 height 33
type input "solar panels"
click at [947, 192] on button "Search" at bounding box center [975, 205] width 55 height 28
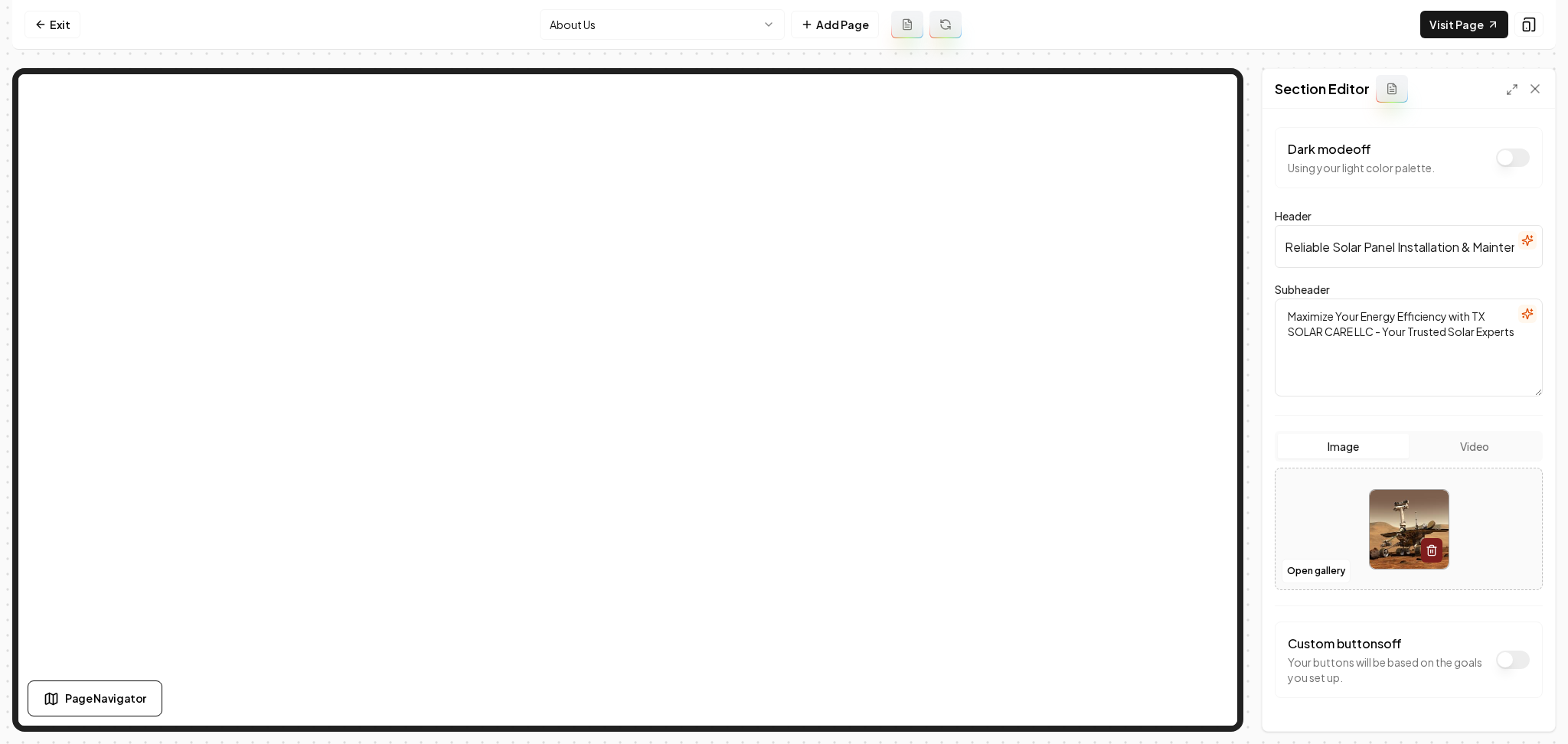
click at [1340, 519] on div at bounding box center [1408, 529] width 267 height 105
click at [1336, 571] on button "Open gallery" at bounding box center [1316, 571] width 69 height 25
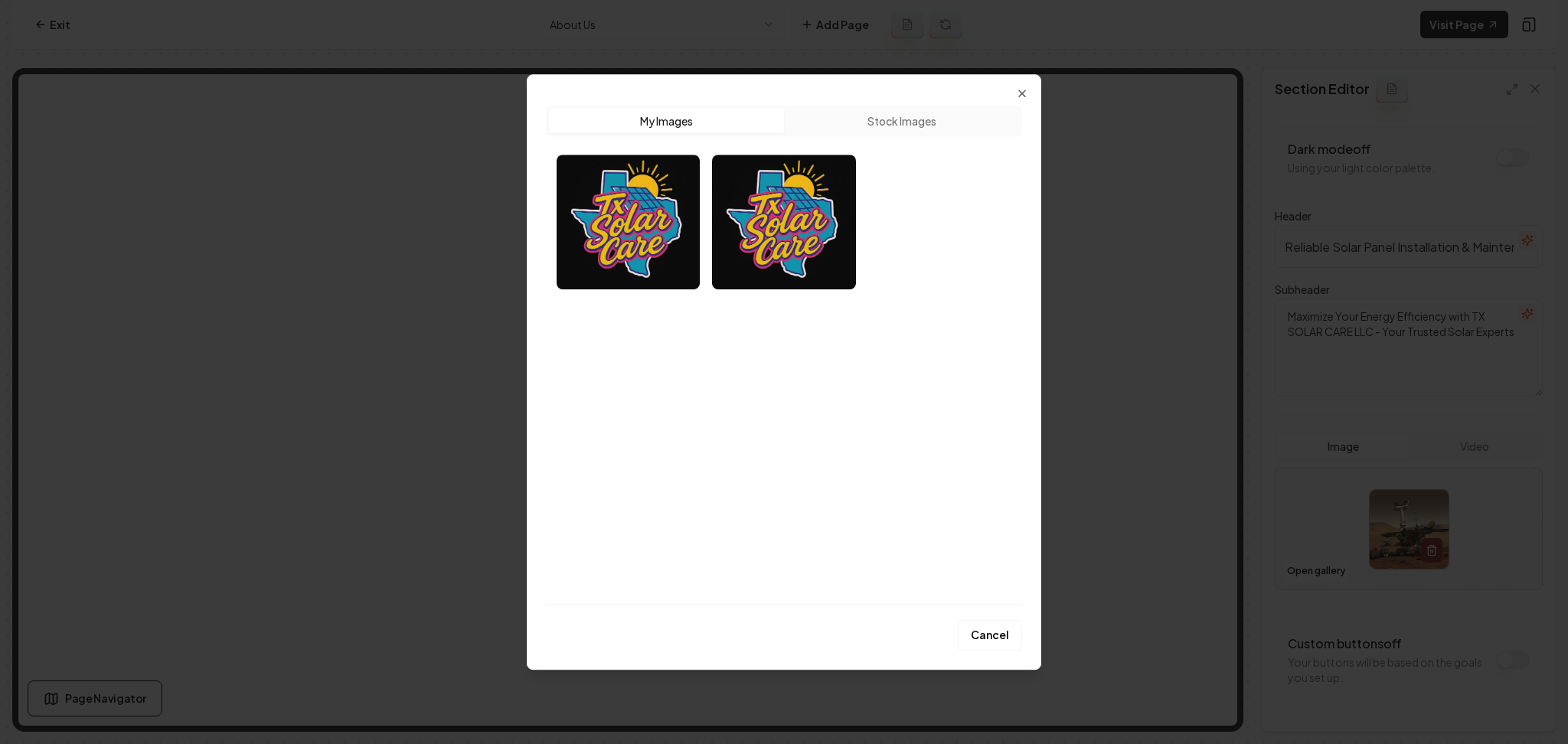
click at [885, 112] on button "Stock Images" at bounding box center [902, 121] width 235 height 25
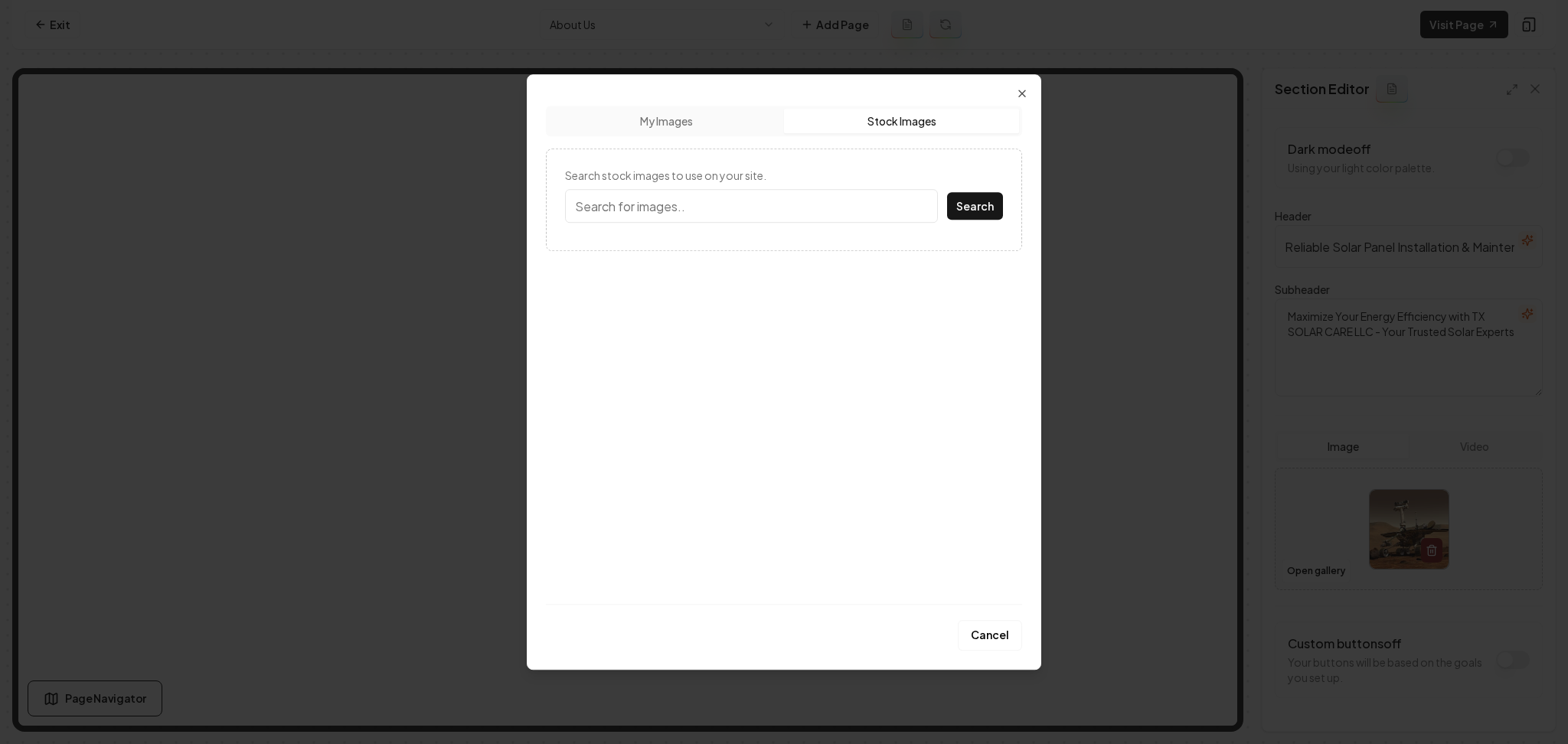
click at [811, 203] on input "Search stock images to use on your site." at bounding box center [751, 205] width 373 height 33
click at [947, 192] on button "Search" at bounding box center [975, 205] width 55 height 28
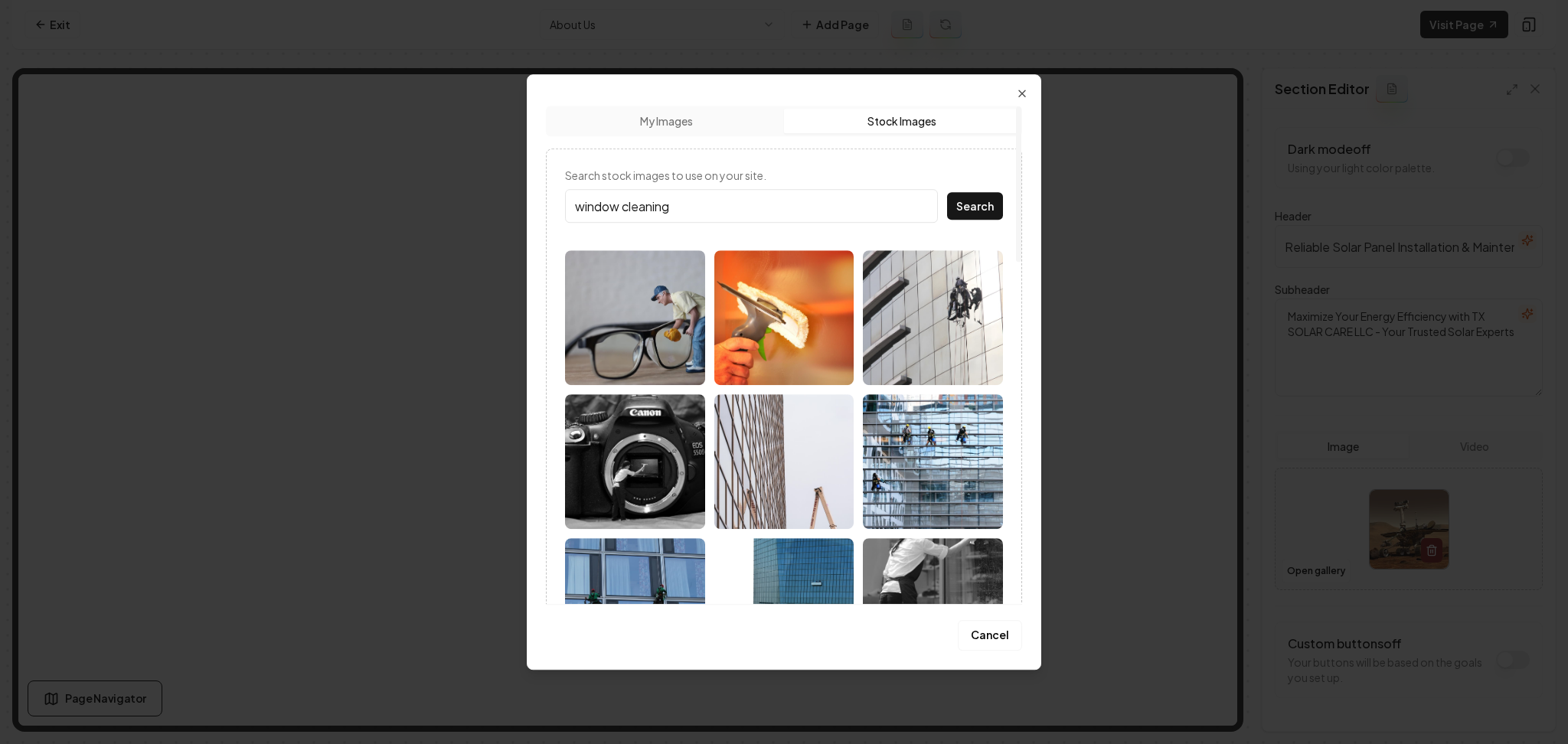
drag, startPoint x: 626, startPoint y: 210, endPoint x: 523, endPoint y: 208, distance: 103.0
click at [523, 208] on body "Computer Required This feature is only available on a computer. Please switch t…" at bounding box center [784, 372] width 1568 height 744
type input "panel cleaning"
click at [947, 192] on button "Search" at bounding box center [975, 205] width 55 height 28
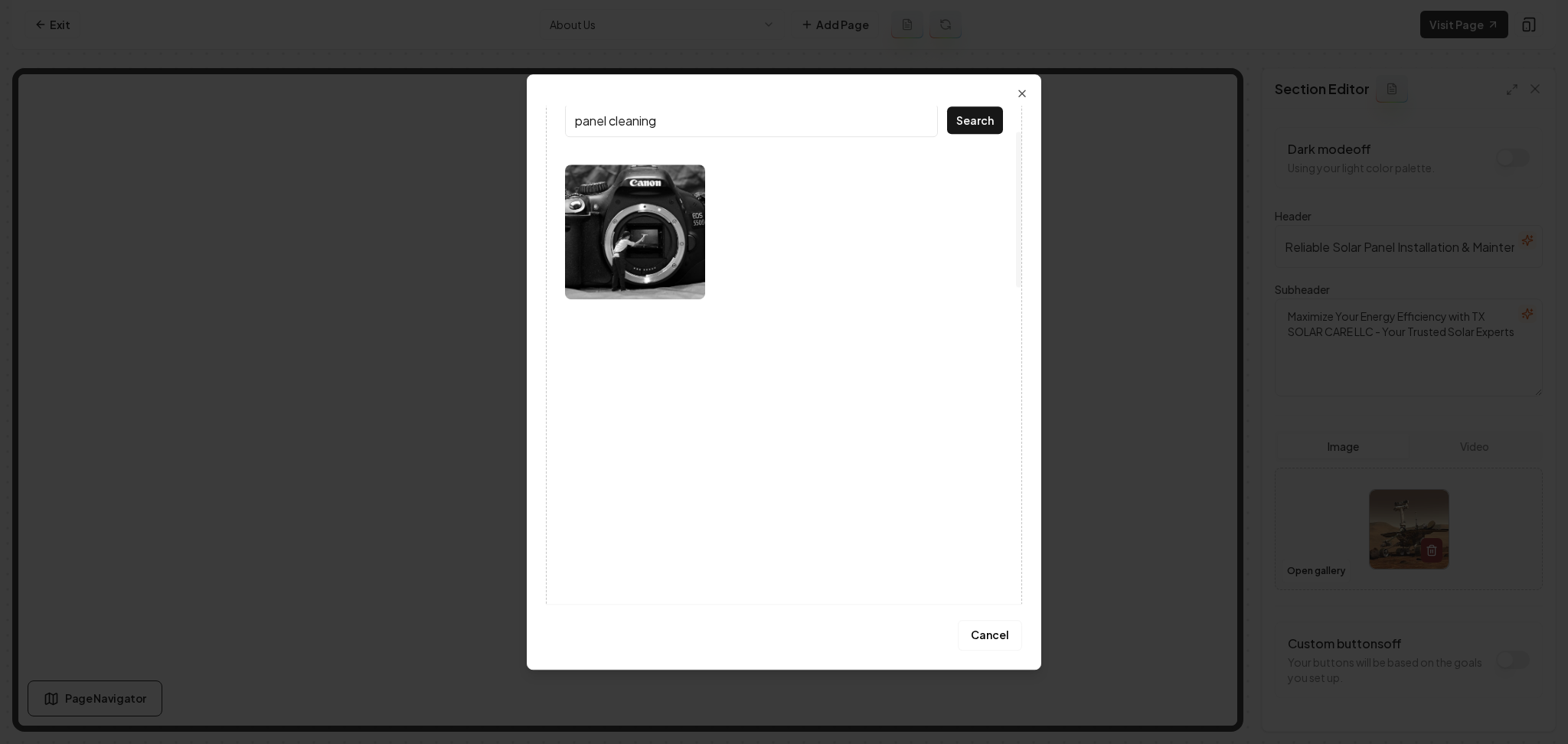
scroll to position [81, 0]
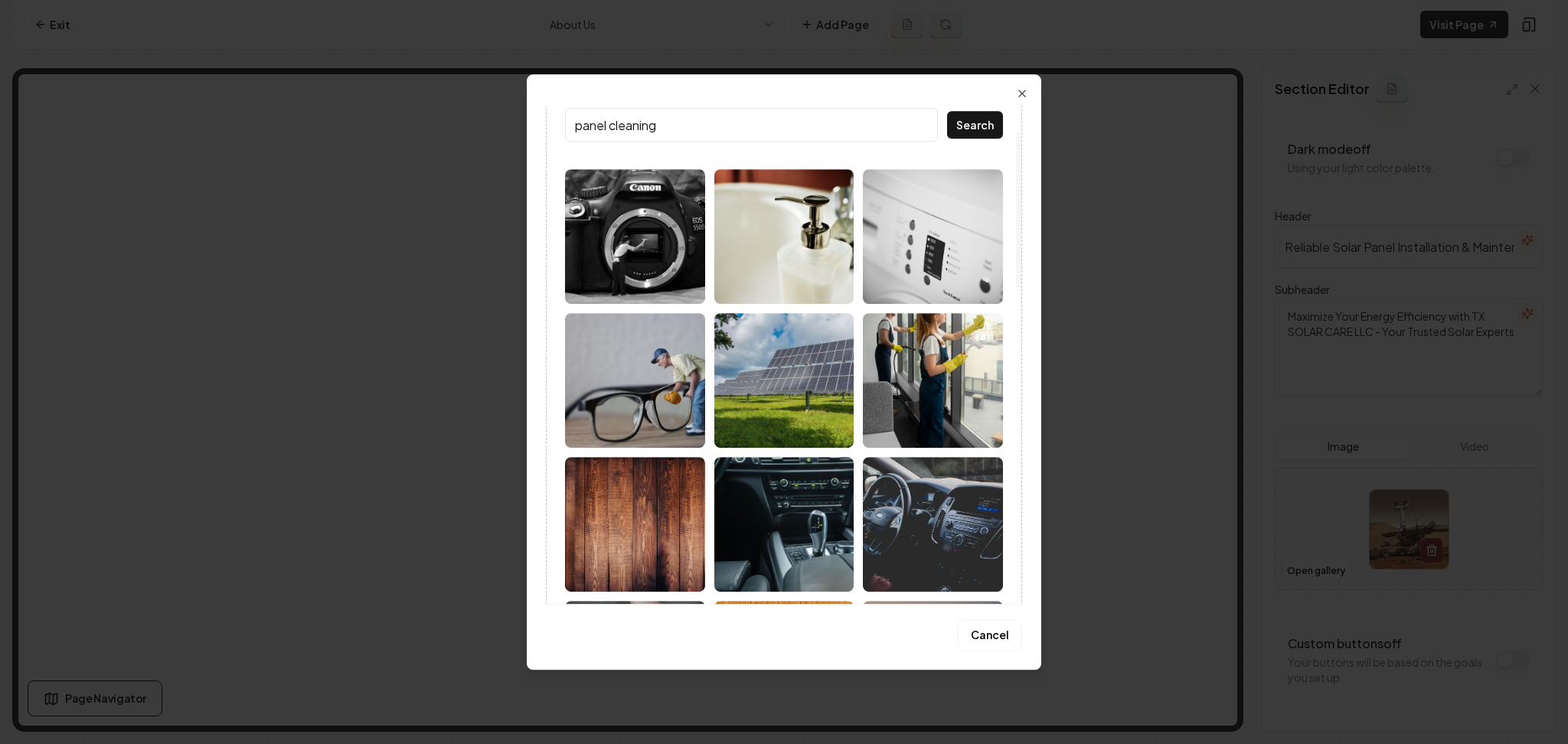
click at [966, 392] on img at bounding box center [933, 380] width 140 height 135
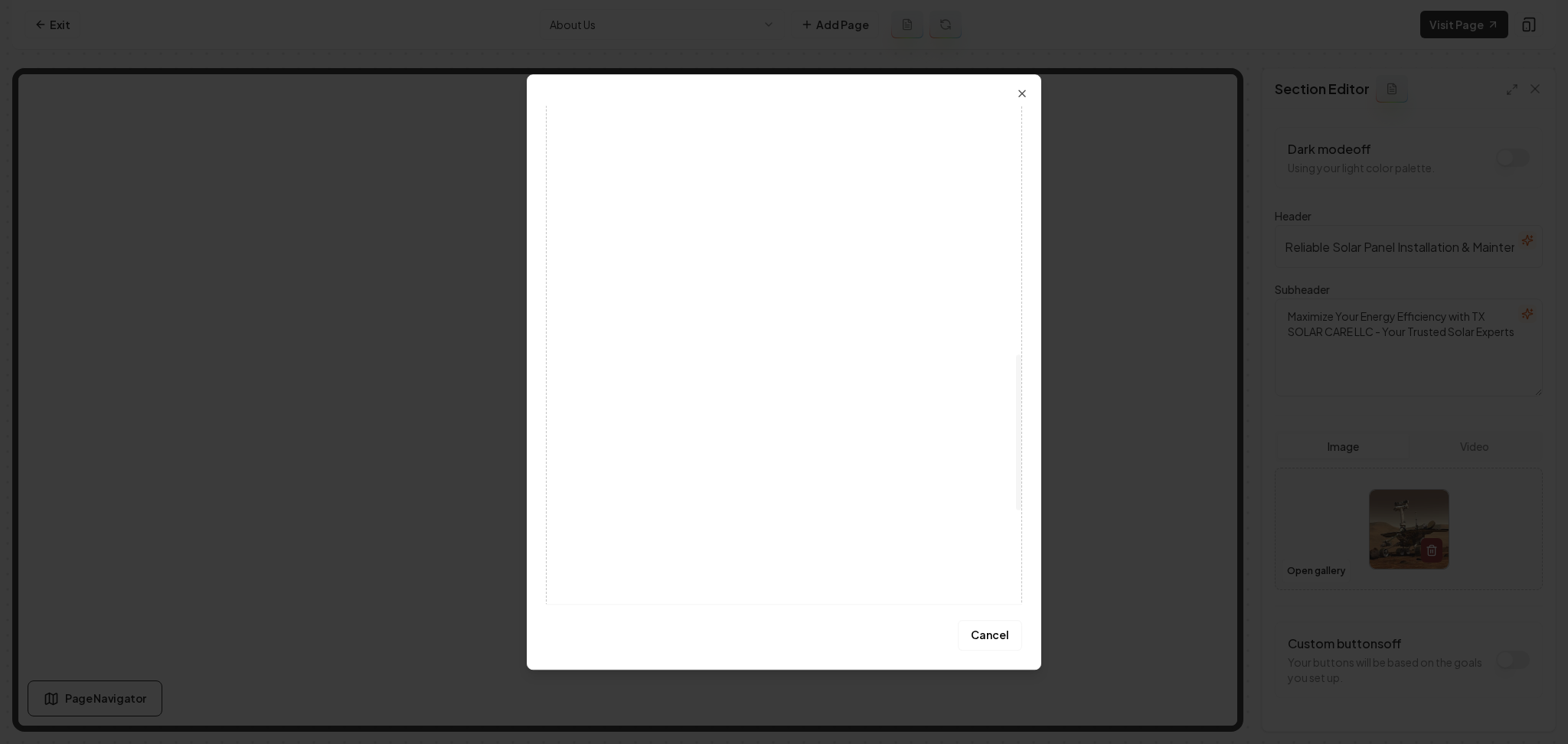
scroll to position [1095, 0]
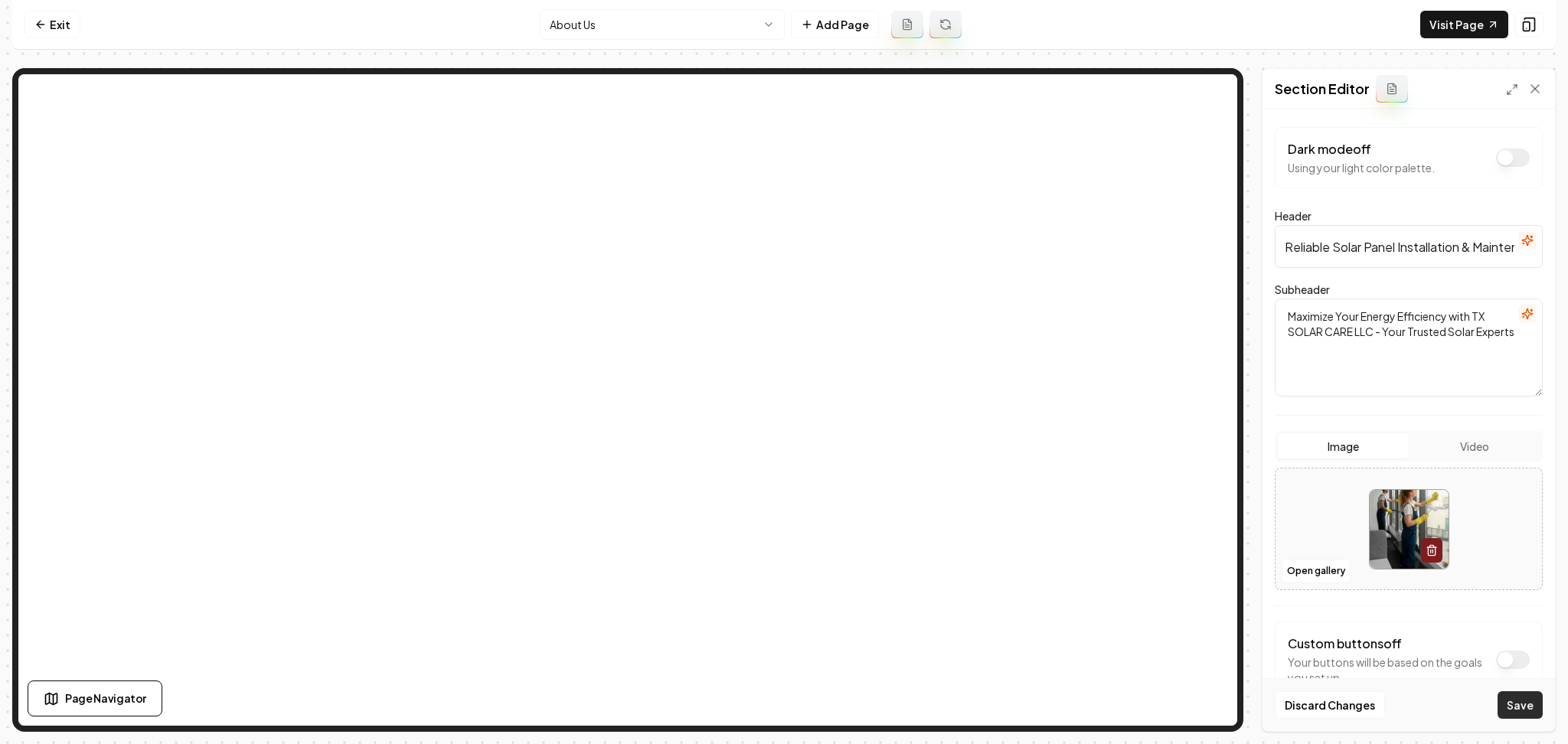
click at [1536, 712] on button "Save" at bounding box center [1519, 705] width 45 height 28
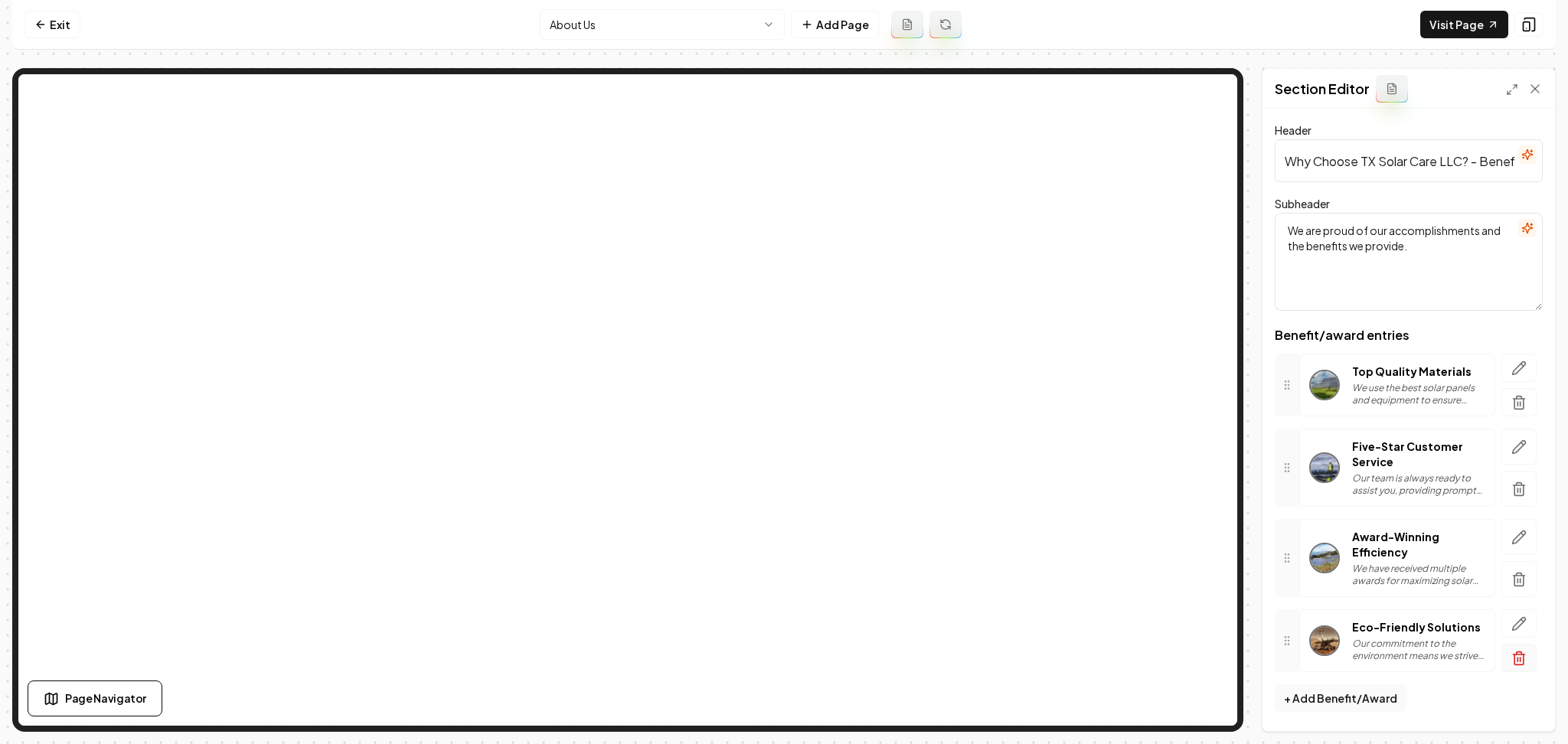
click at [1513, 672] on button "button" at bounding box center [1518, 658] width 35 height 29
click at [1512, 451] on button "button" at bounding box center [1518, 447] width 35 height 36
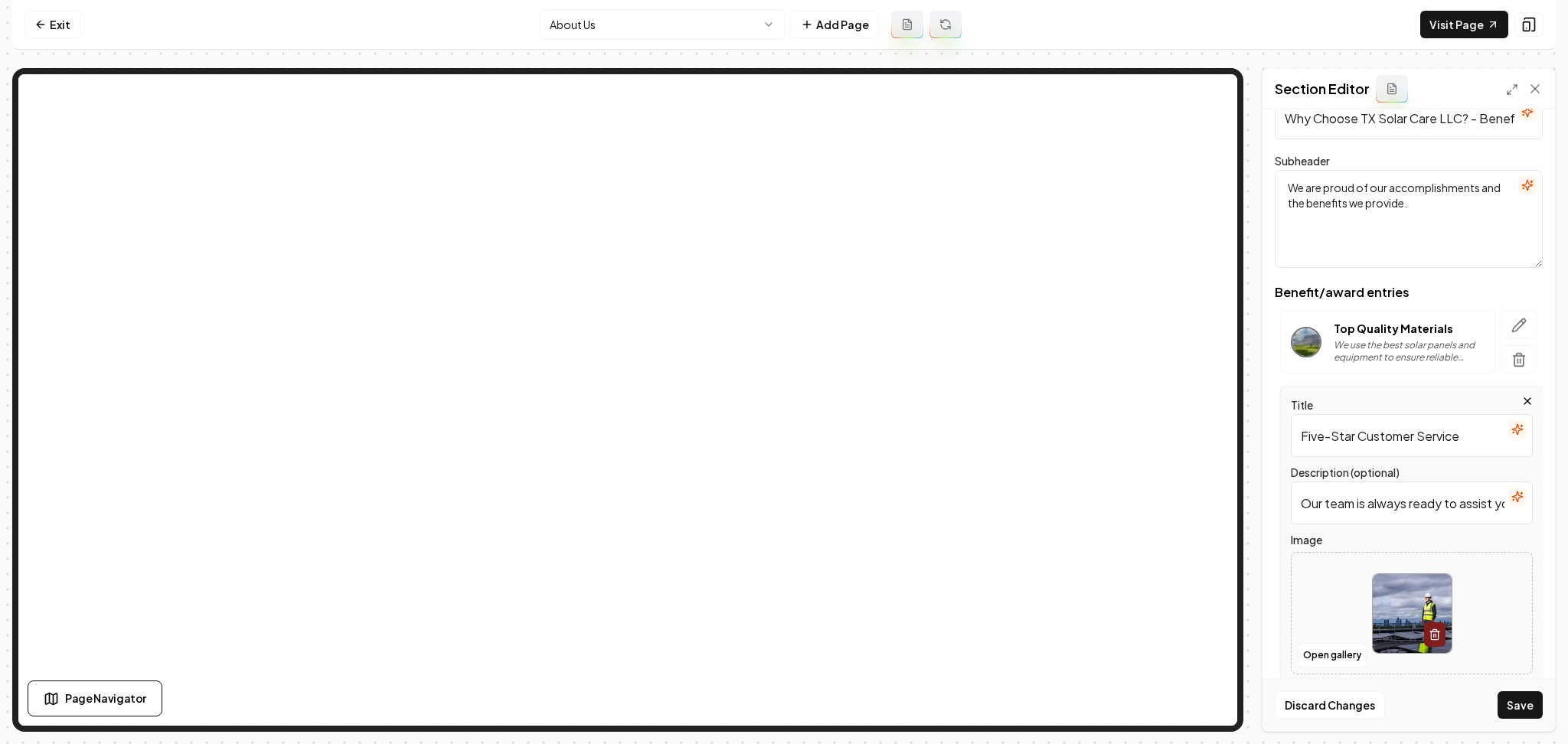
scroll to position [102, 0]
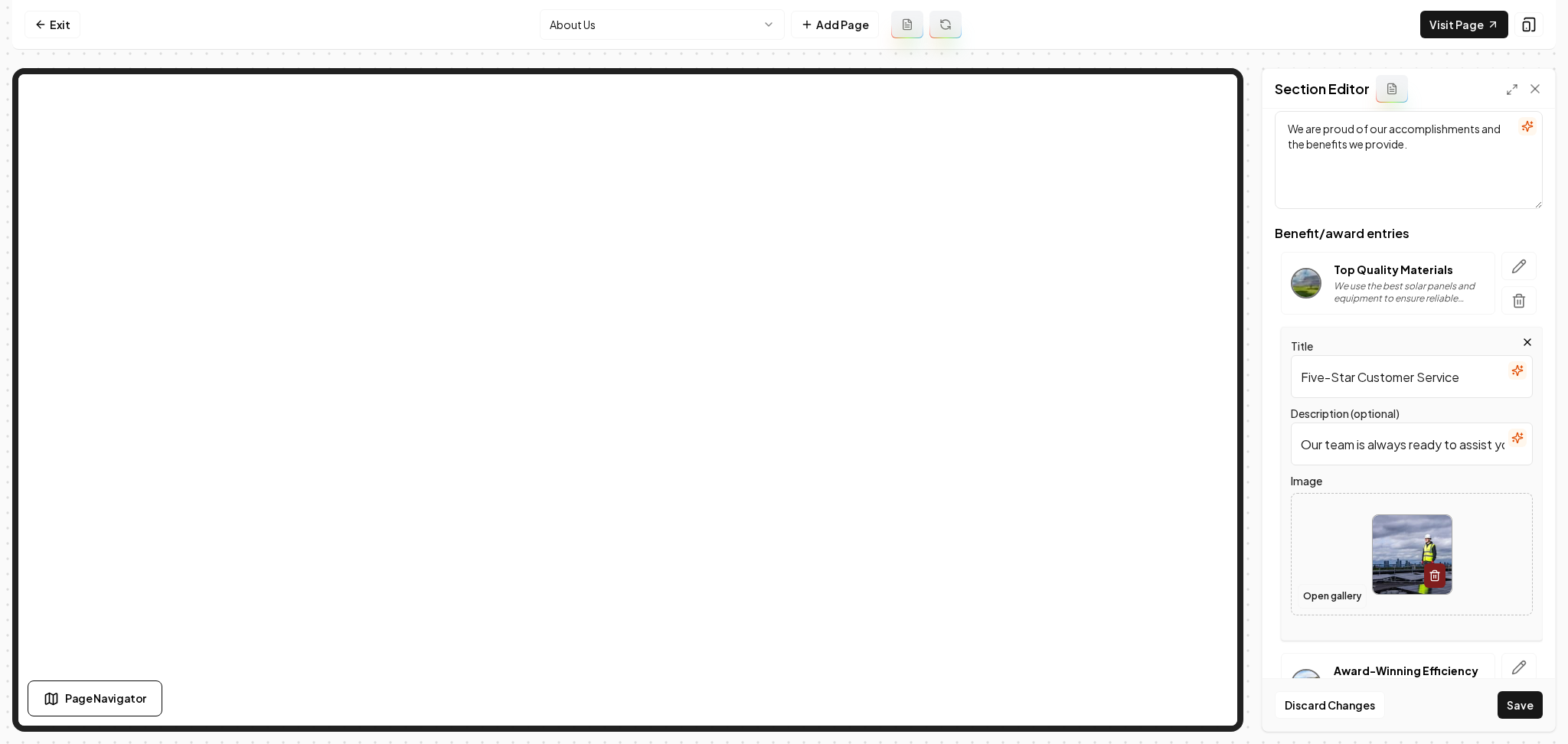
click at [1342, 599] on button "Open gallery" at bounding box center [1332, 596] width 69 height 25
click at [1351, 544] on div at bounding box center [1412, 555] width 241 height 105
type input "**********"
click at [1528, 699] on button "Save" at bounding box center [1519, 705] width 45 height 28
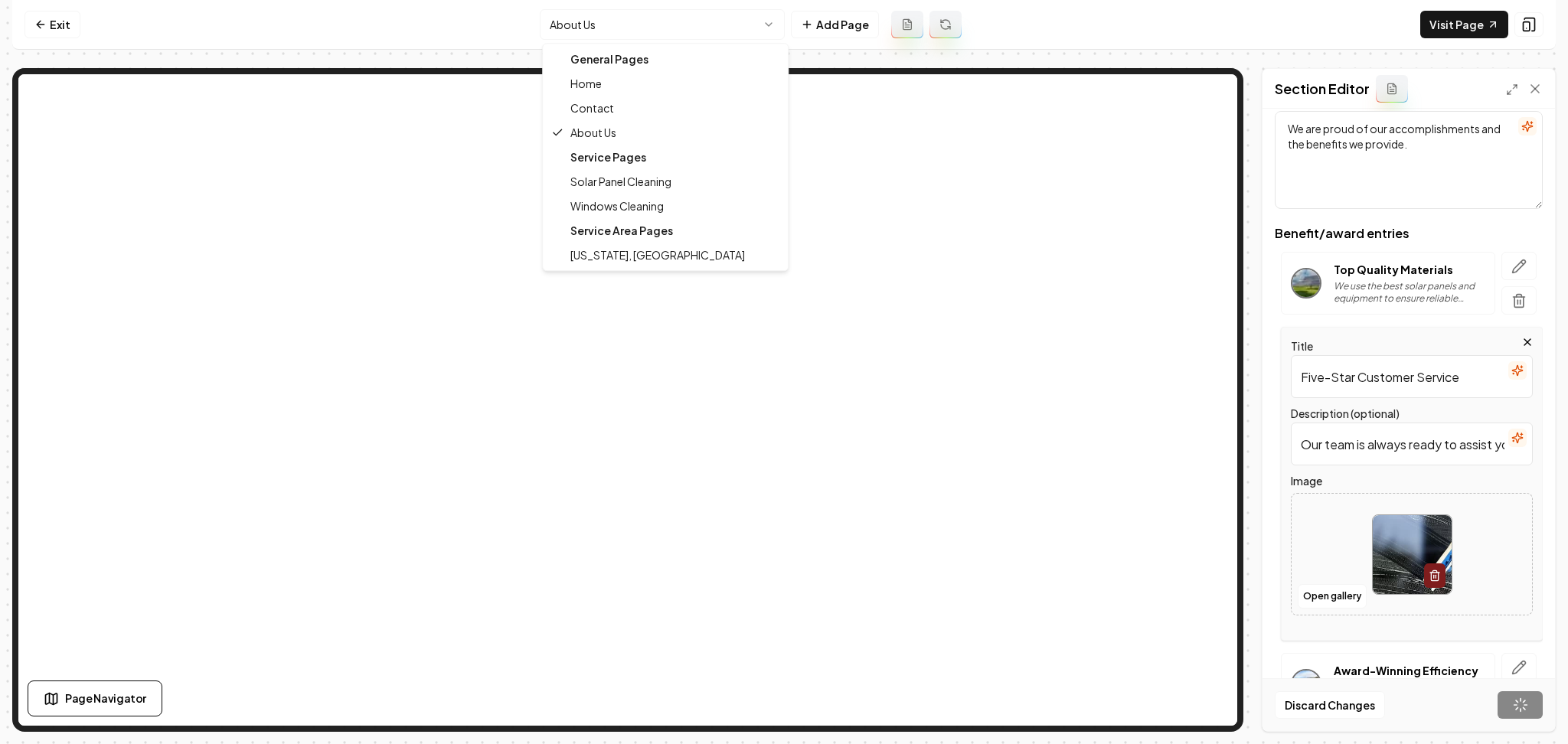
click at [671, 25] on html "Computer Required This feature is only available on a computer. Please switch t…" at bounding box center [784, 372] width 1568 height 744
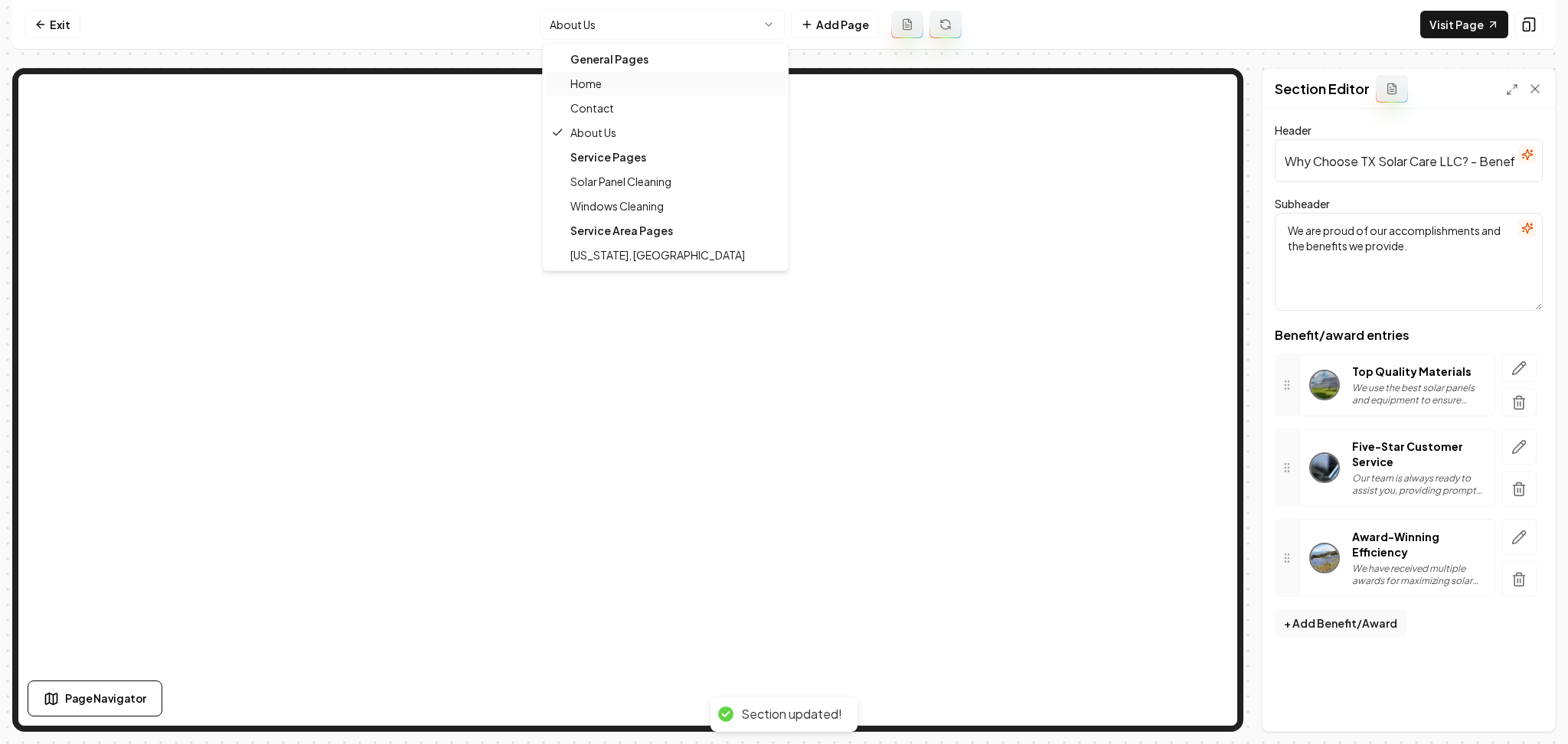
scroll to position [0, 0]
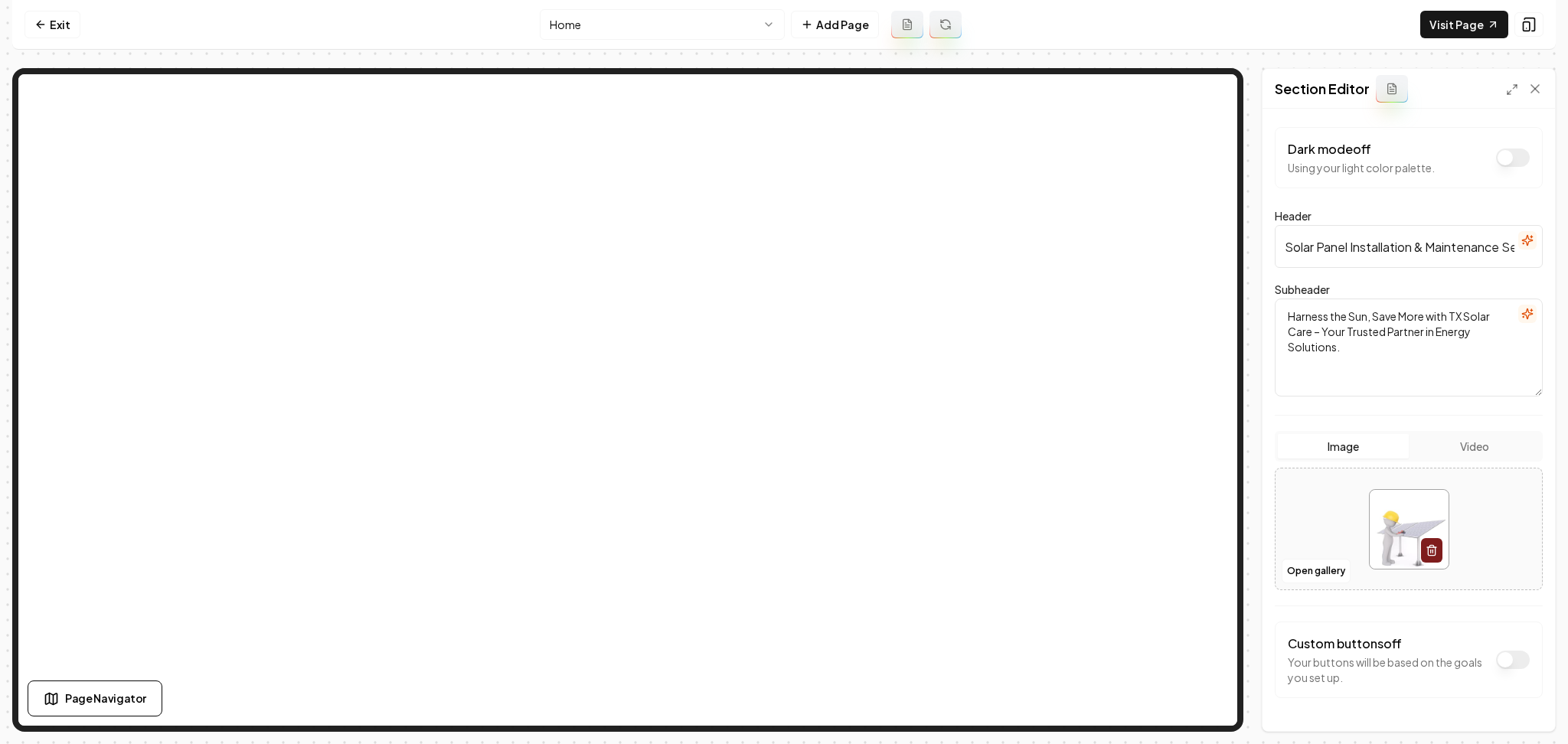
click at [1338, 506] on div at bounding box center [1408, 529] width 267 height 105
type input "**********"
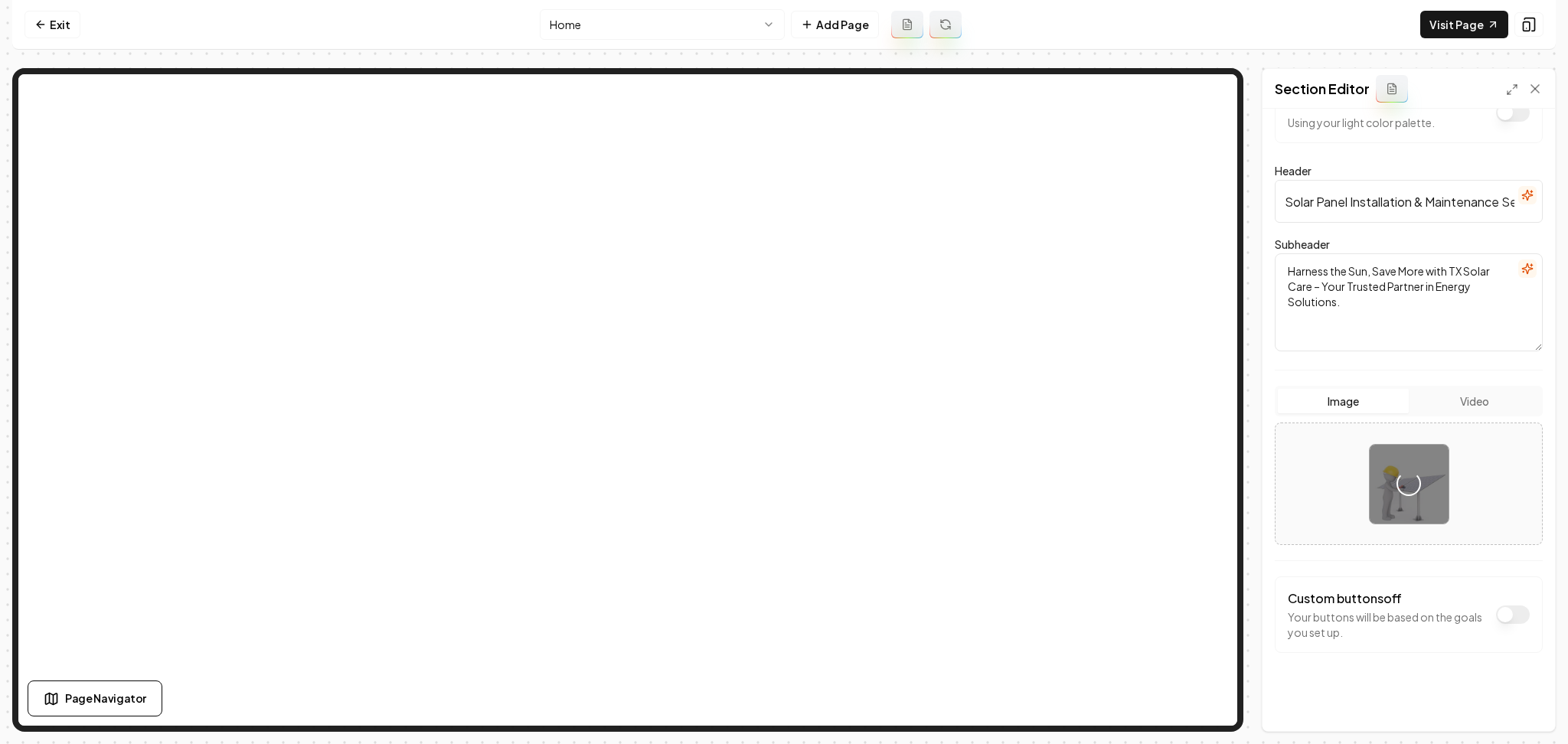
scroll to position [46, 0]
click at [1514, 712] on button "Save" at bounding box center [1519, 705] width 45 height 28
click at [589, 17] on html "Computer Required This feature is only available on a computer. Please switch t…" at bounding box center [784, 372] width 1568 height 744
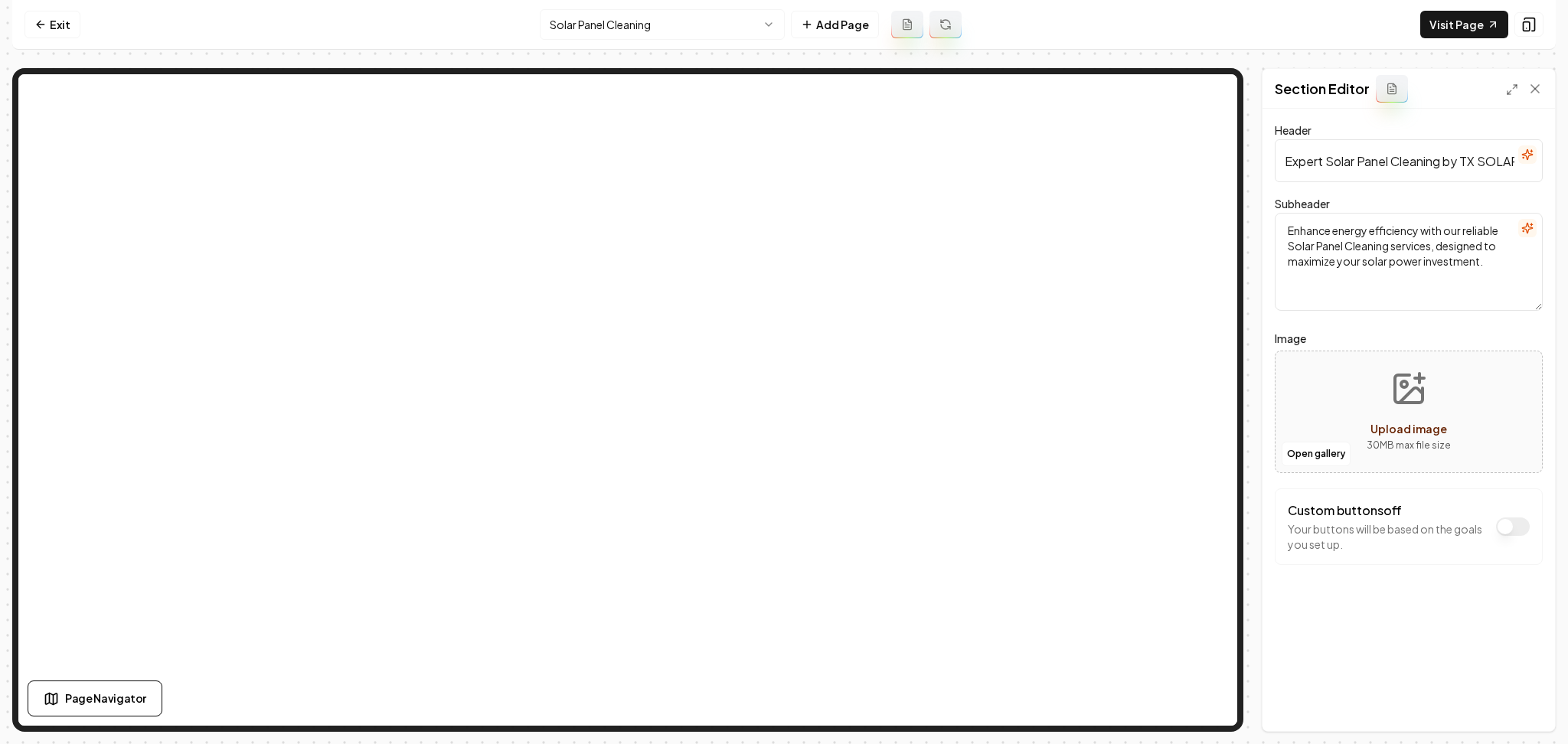
click at [1361, 409] on button "Upload image 30 MB max file size" at bounding box center [1409, 412] width 109 height 107
type input "**********"
click at [1517, 711] on button "Save" at bounding box center [1519, 705] width 45 height 28
click at [652, 35] on html "Computer Required This feature is only available on a computer. Please switch t…" at bounding box center [784, 372] width 1568 height 744
click at [1343, 371] on div "Open gallery Upload image 30 MB max file size" at bounding box center [1408, 412] width 268 height 122
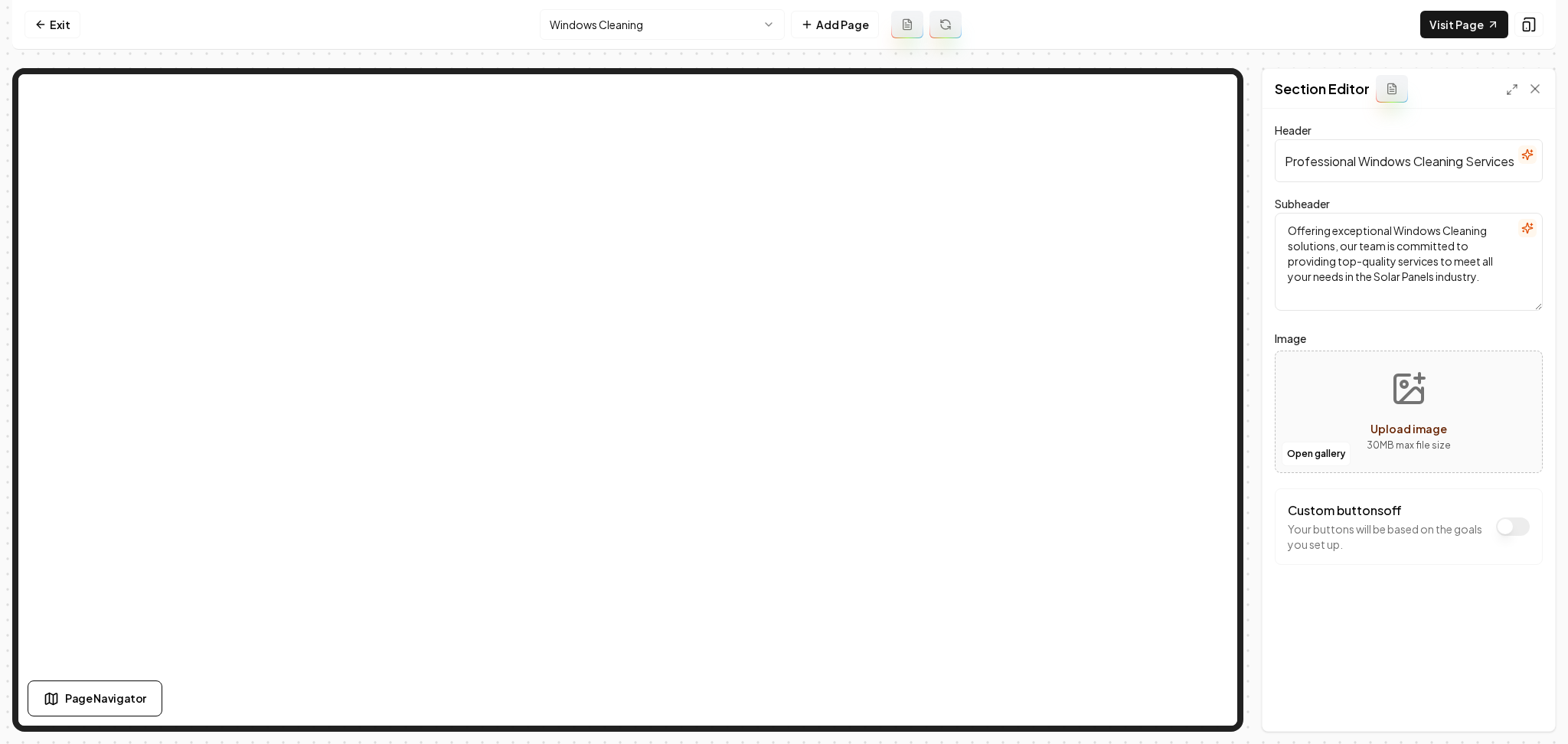
type input "**********"
click at [1524, 703] on button "Save" at bounding box center [1519, 705] width 45 height 28
click at [686, 29] on html "Computer Required This feature is only available on a computer. Please switch t…" at bounding box center [784, 372] width 1568 height 744
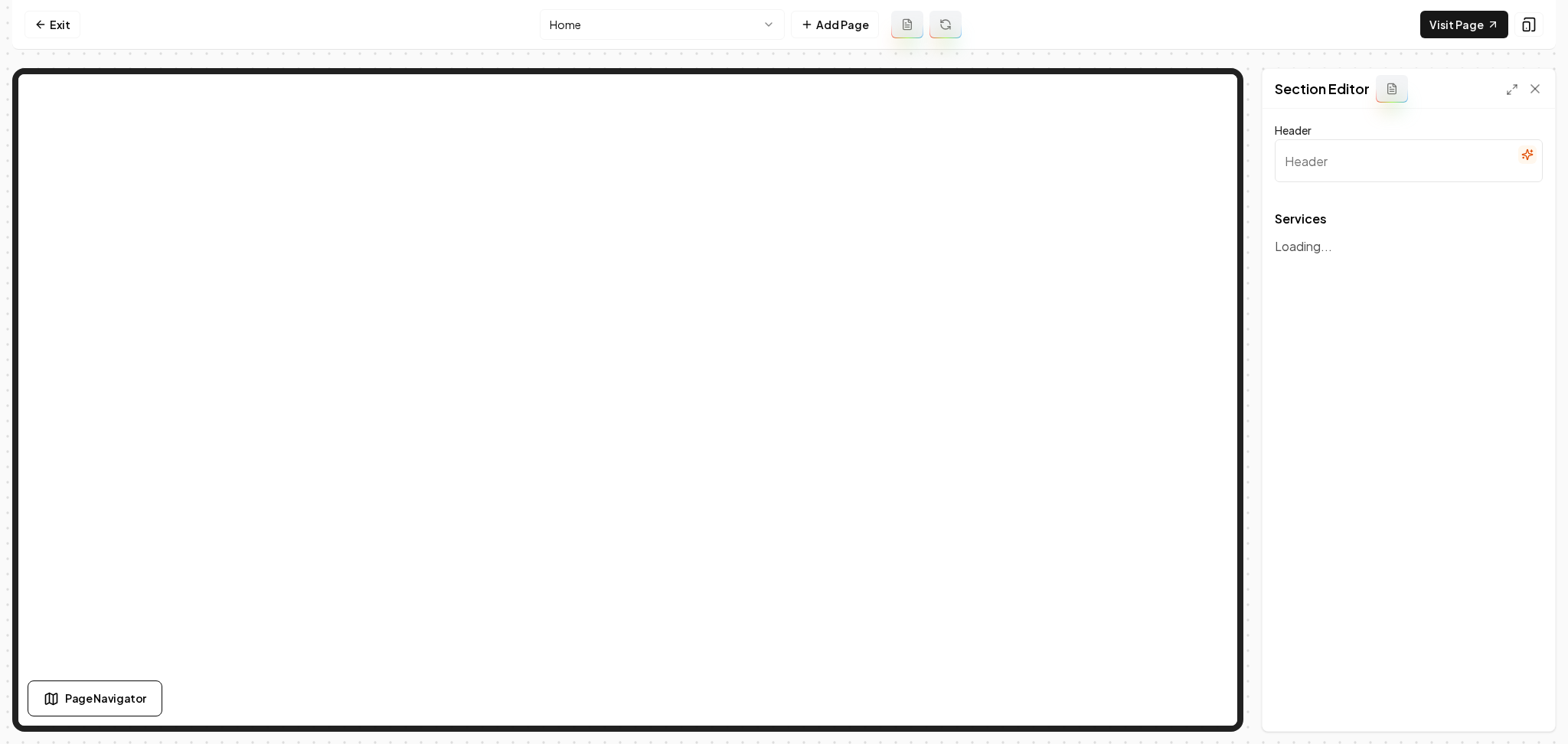
type input "Expert Solar Solutions"
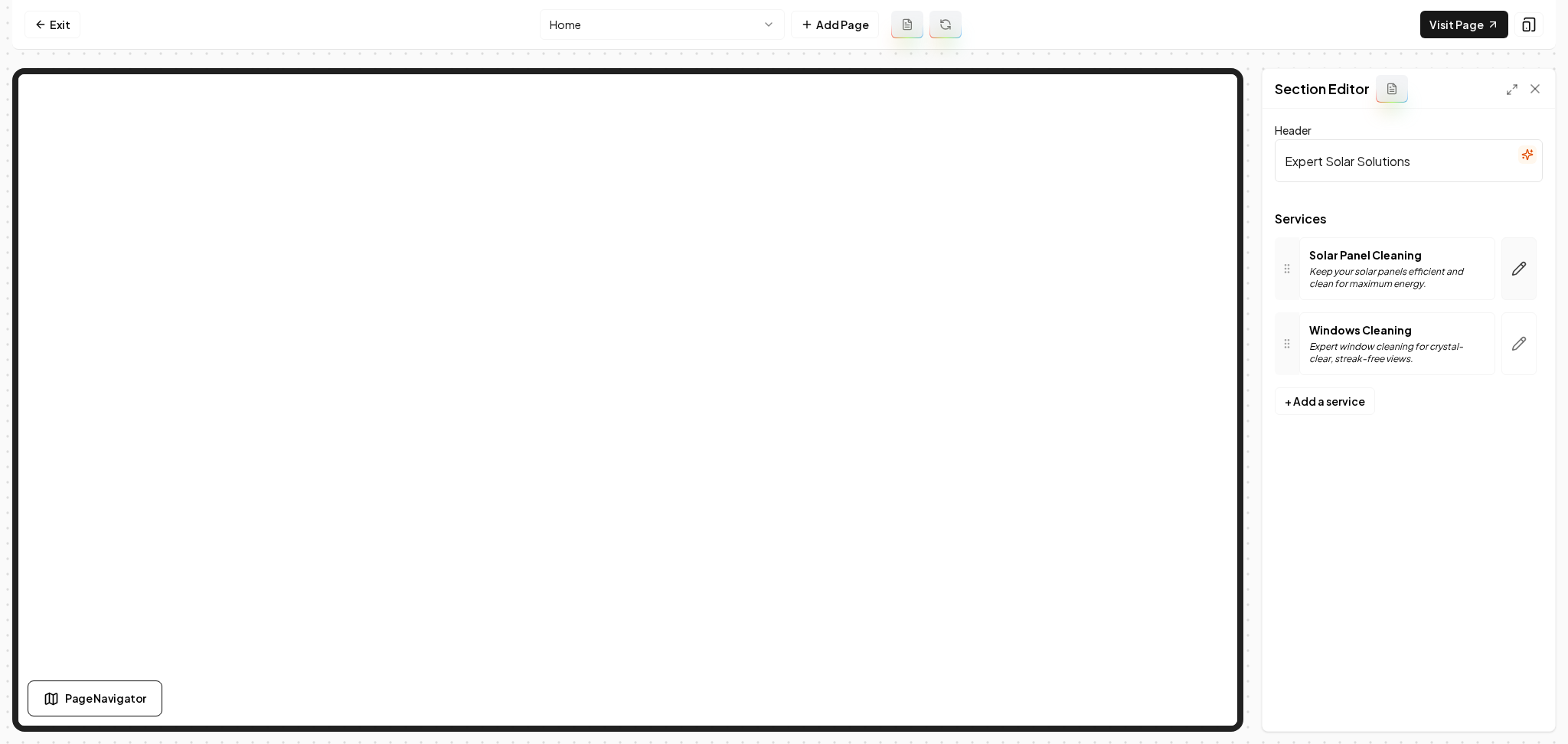
click at [1522, 271] on icon "button" at bounding box center [1519, 268] width 15 height 15
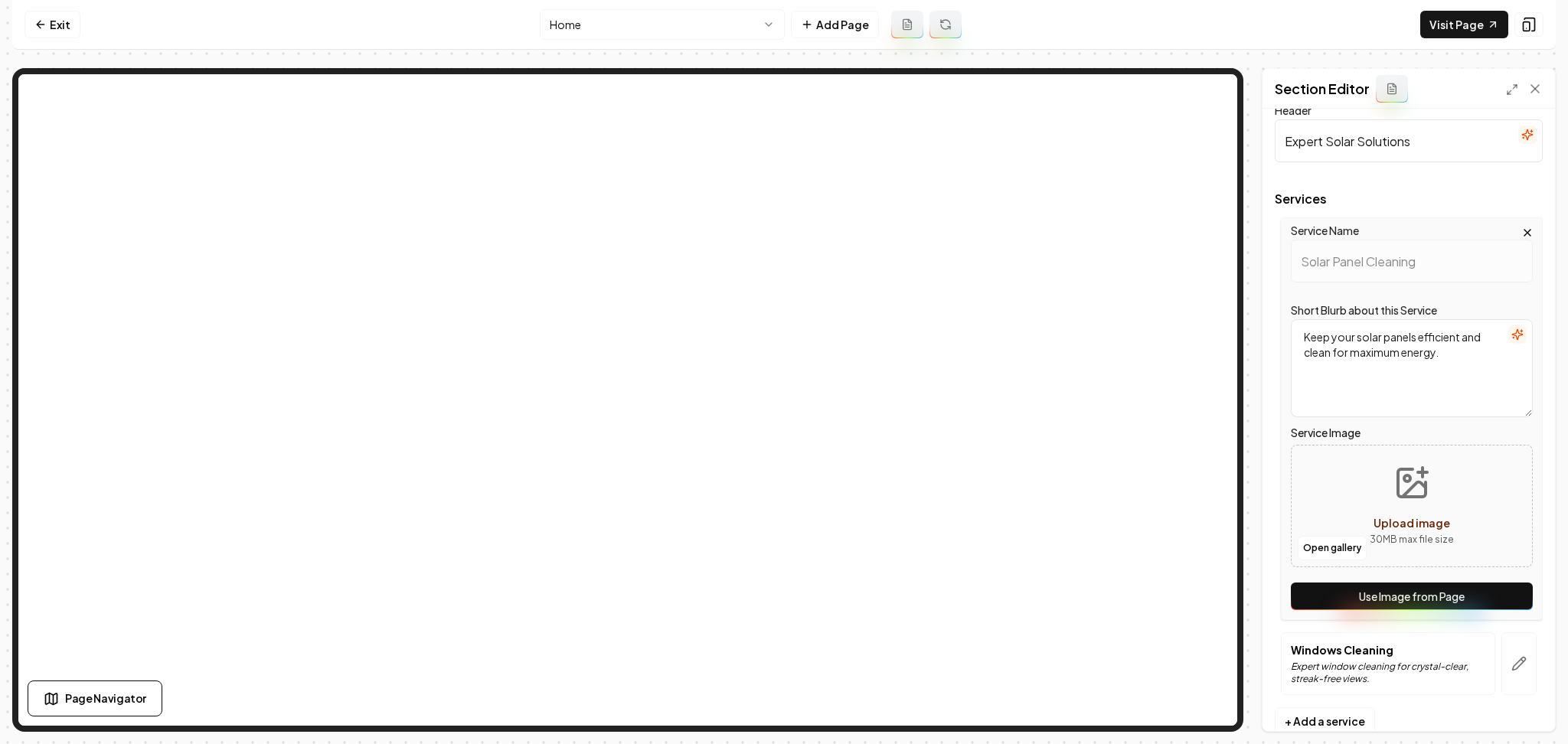
scroll to position [54, 0]
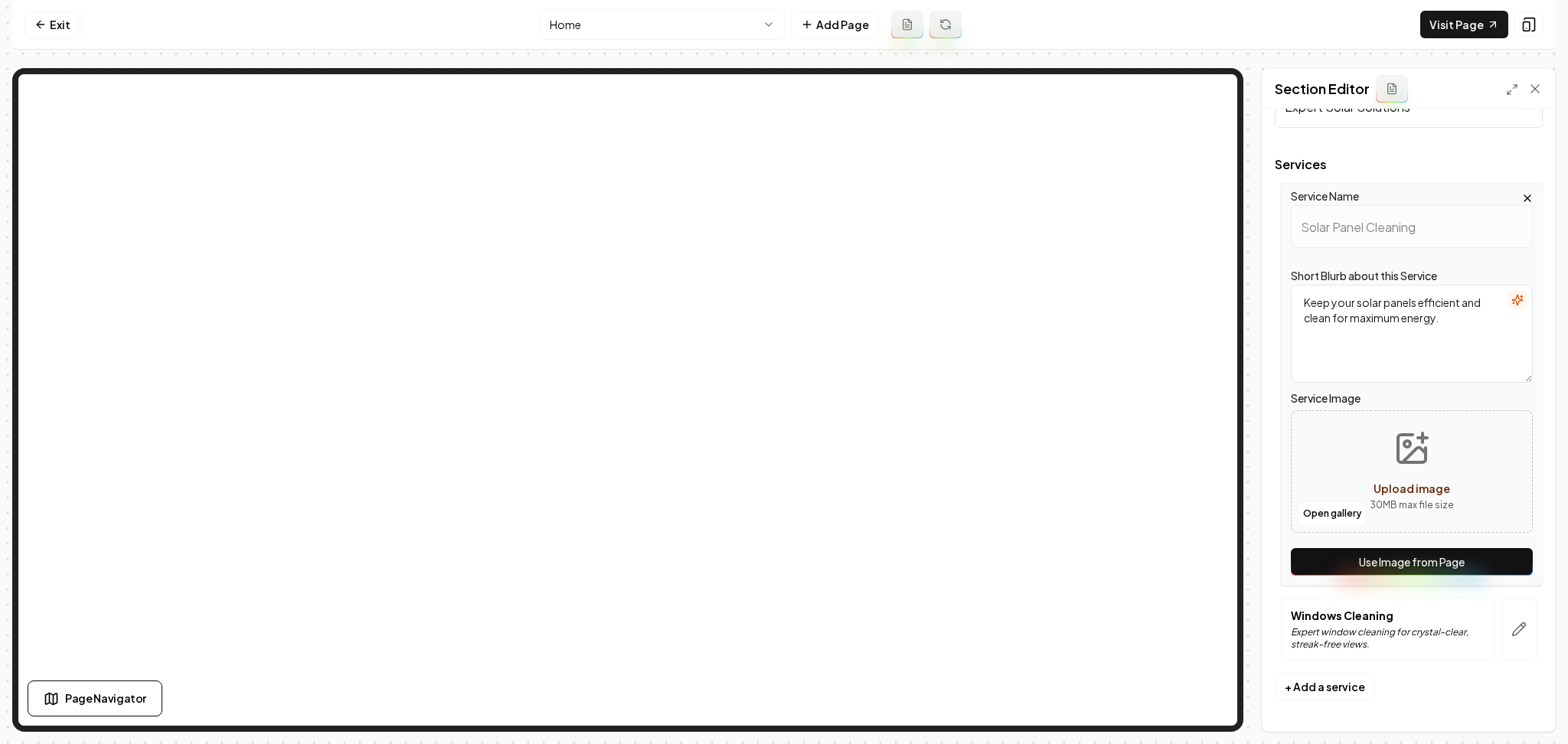
click at [1455, 550] on button "Use Image from Page" at bounding box center [1411, 562] width 242 height 28
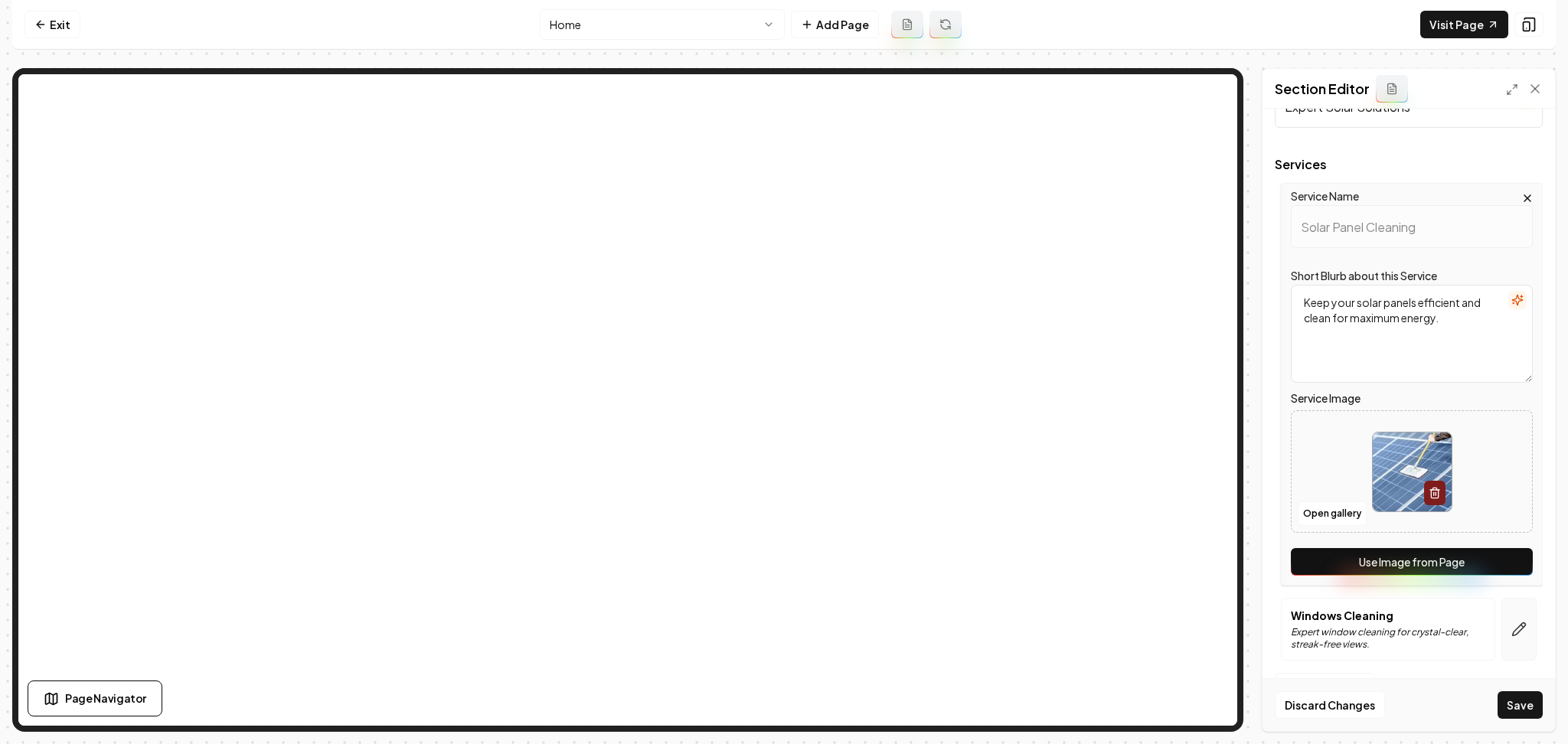
click at [1512, 623] on icon "button" at bounding box center [1519, 629] width 15 height 15
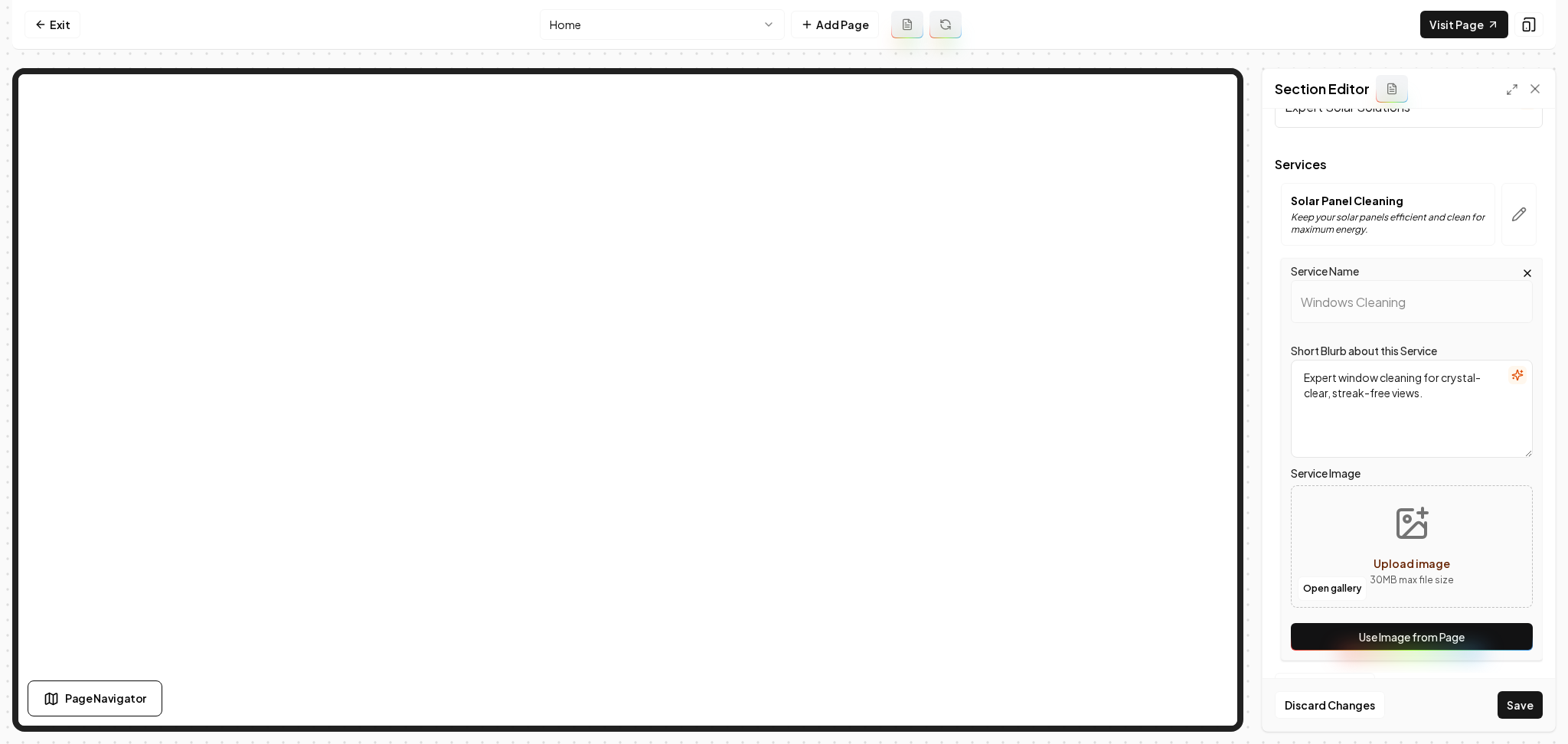
click at [1486, 629] on button "Use Image from Page" at bounding box center [1411, 636] width 242 height 28
click at [1537, 711] on button "Save" at bounding box center [1519, 705] width 45 height 28
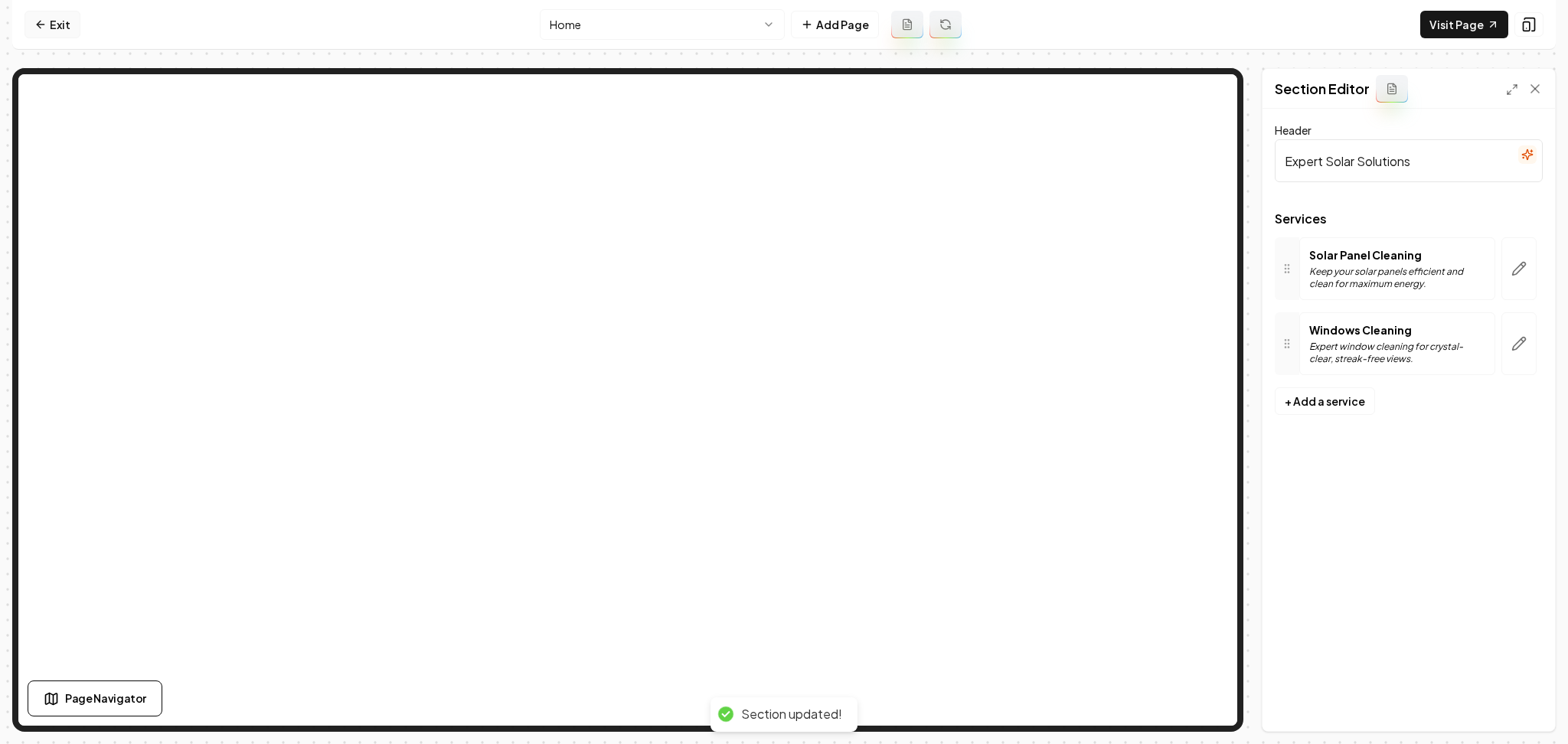
drag, startPoint x: 47, startPoint y: 25, endPoint x: 54, endPoint y: 40, distance: 16.6
click at [47, 27] on link "Exit" at bounding box center [53, 24] width 55 height 28
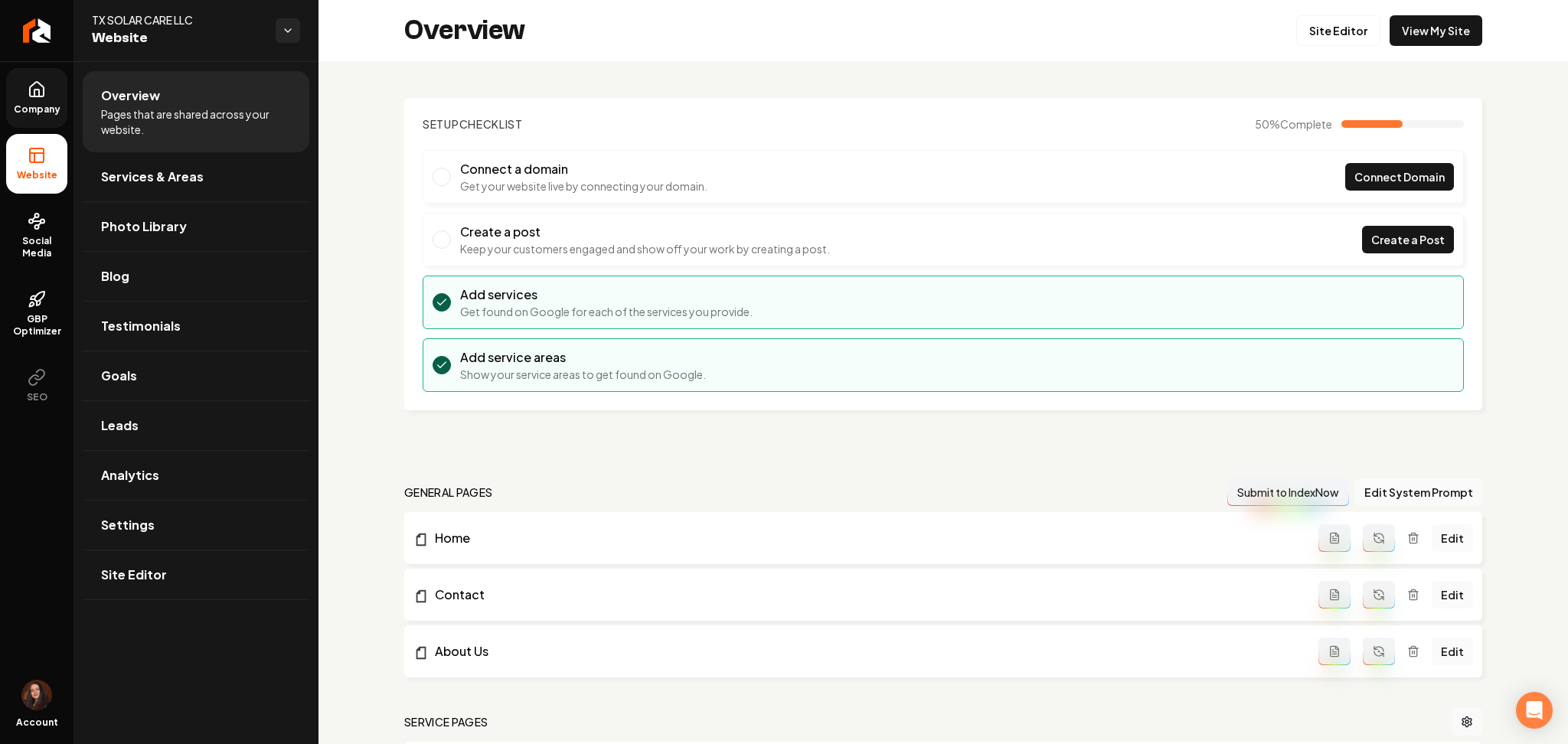
click at [28, 113] on span "Company" at bounding box center [37, 109] width 59 height 12
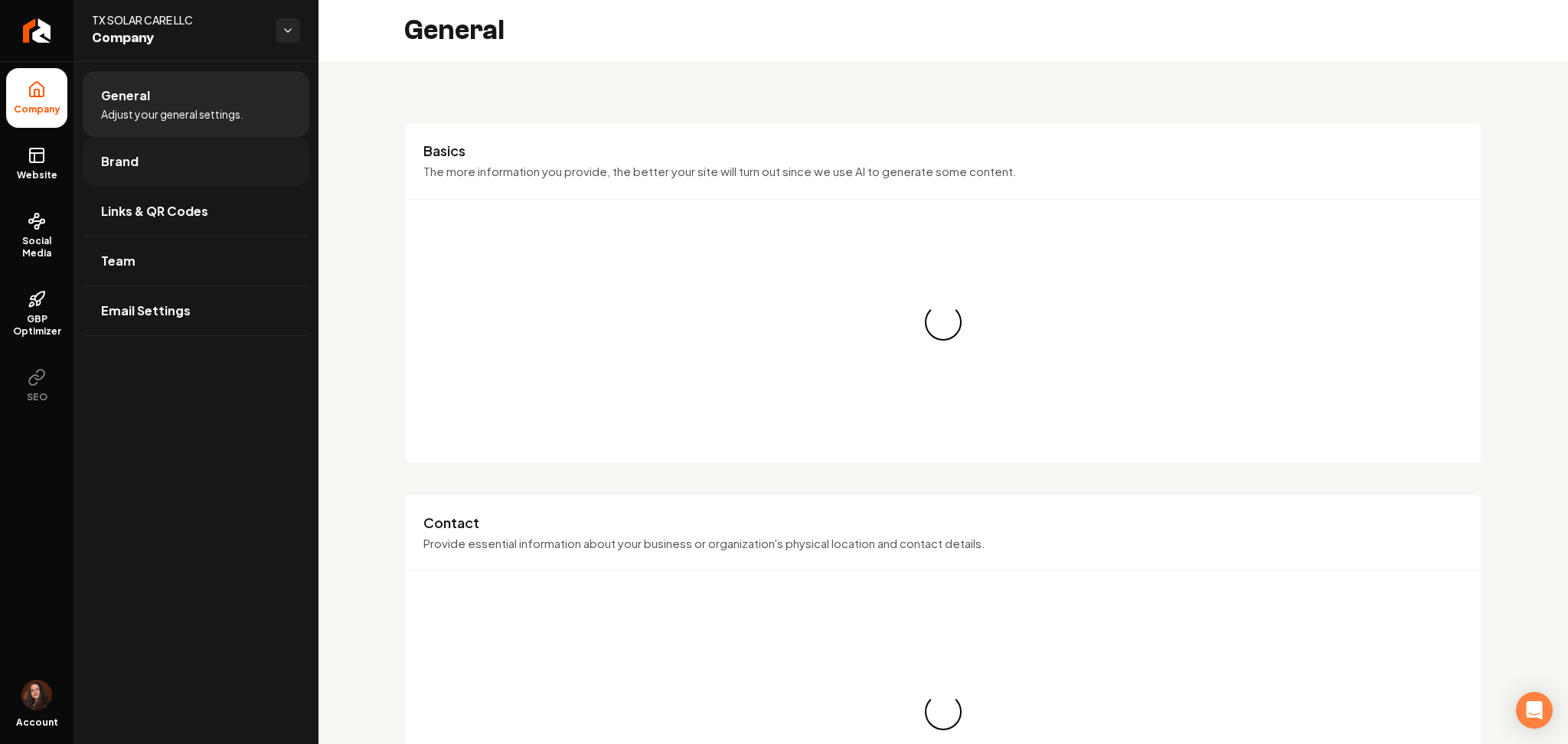
click at [152, 179] on link "Brand" at bounding box center [196, 160] width 226 height 49
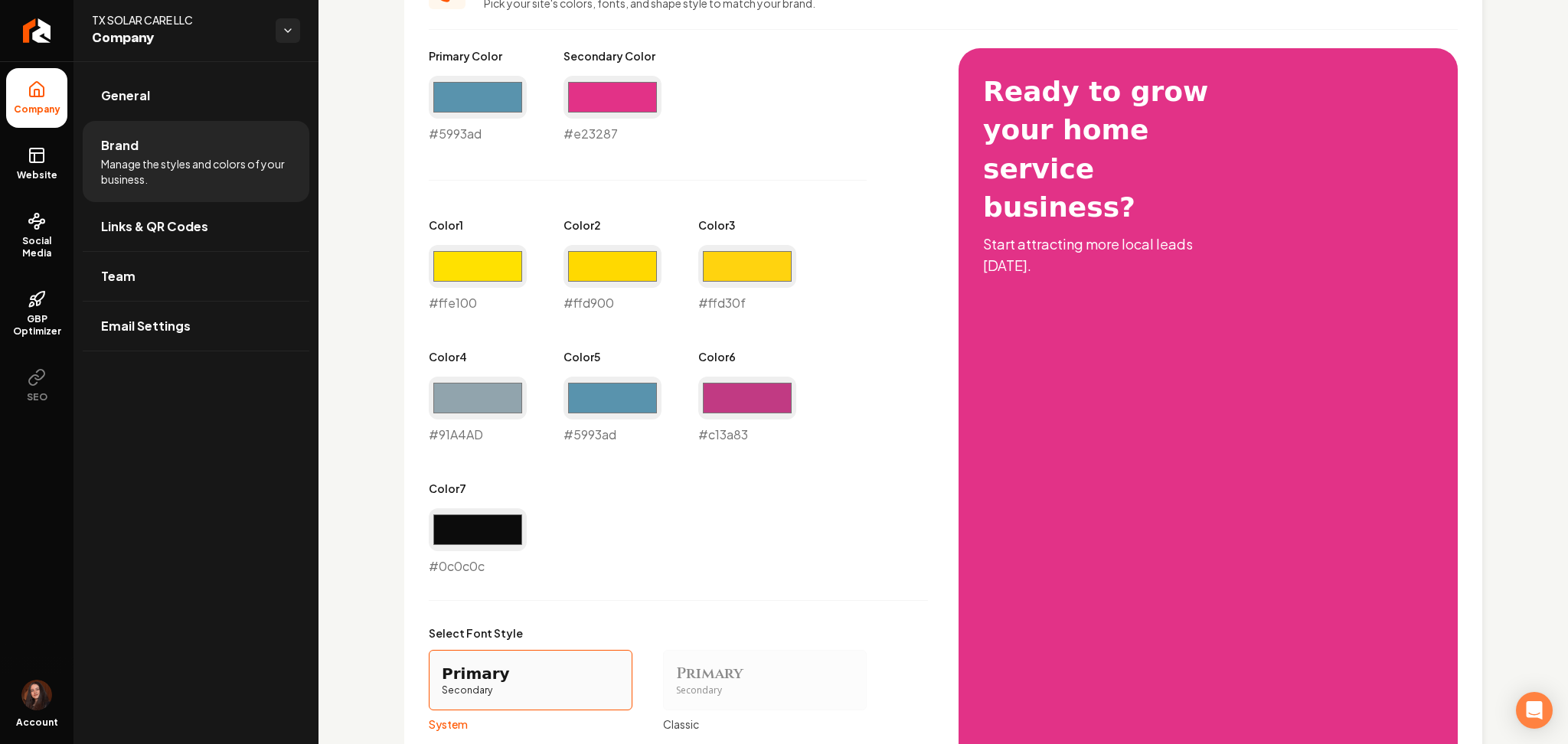
scroll to position [661, 0]
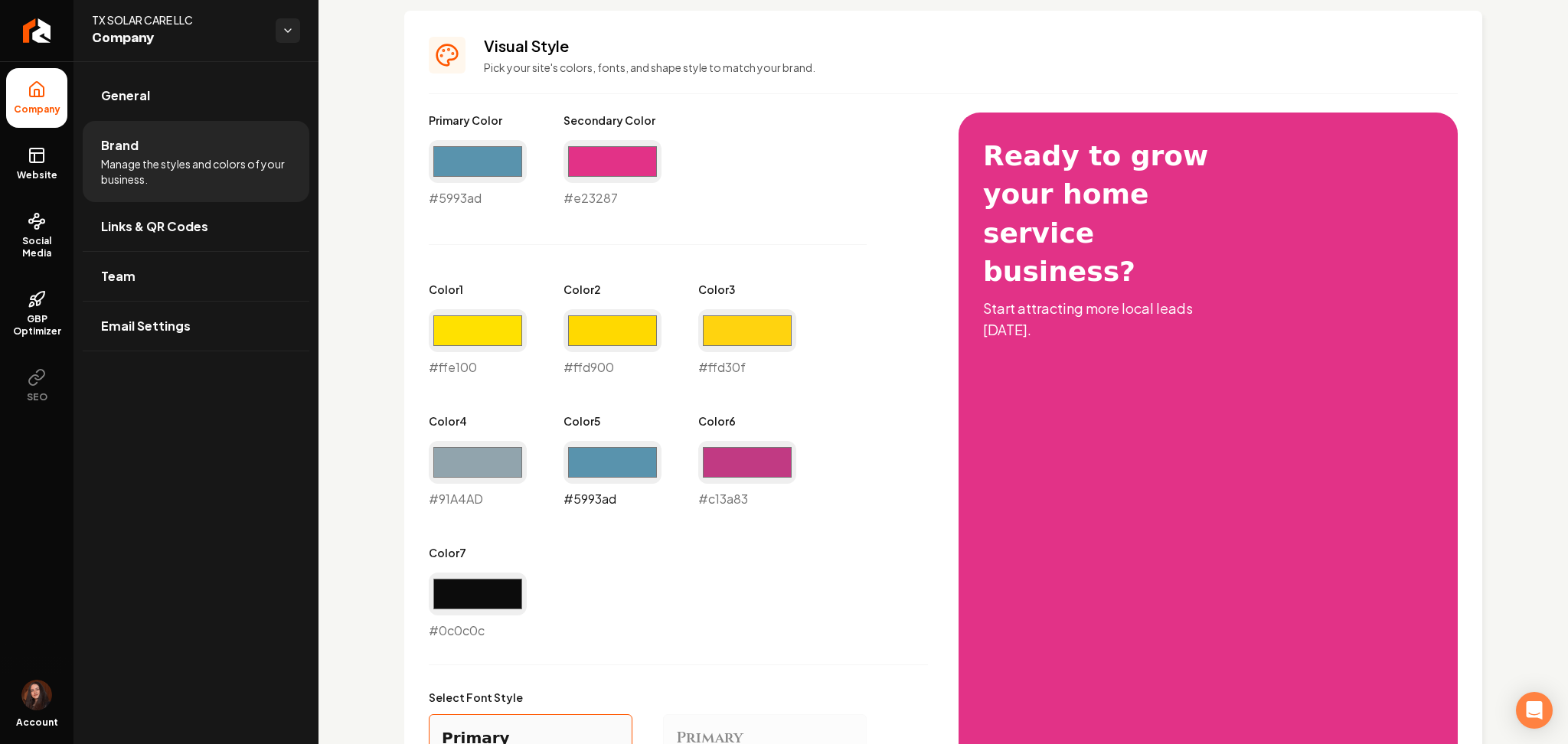
click at [628, 460] on input "#5993ad" at bounding box center [612, 462] width 98 height 43
type input "#f3da2c"
click at [503, 480] on input "#91a4ad" at bounding box center [478, 462] width 98 height 43
type input "#f5e22e"
click at [603, 460] on input "#f3da2c" at bounding box center [612, 462] width 98 height 43
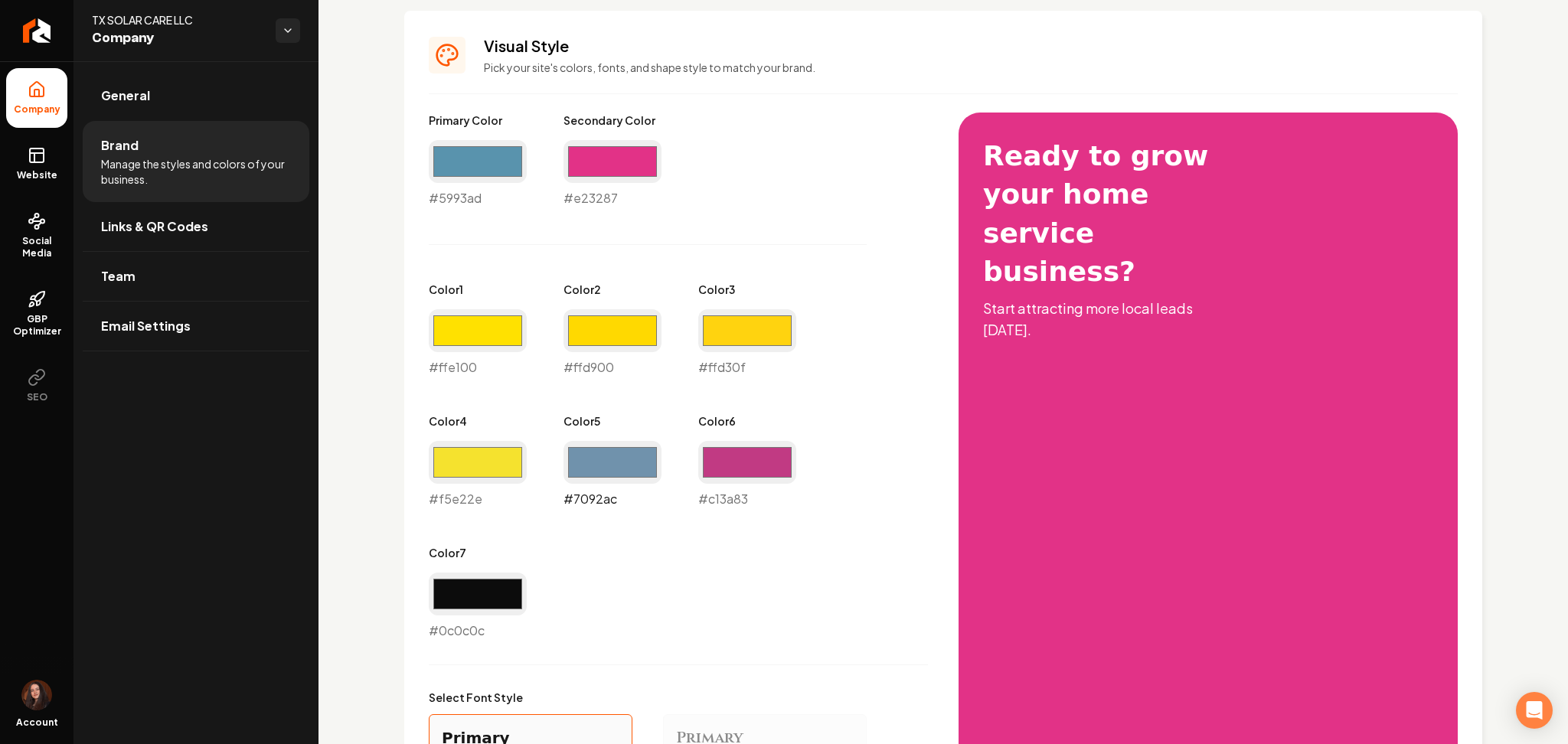
type input "#7092ac"
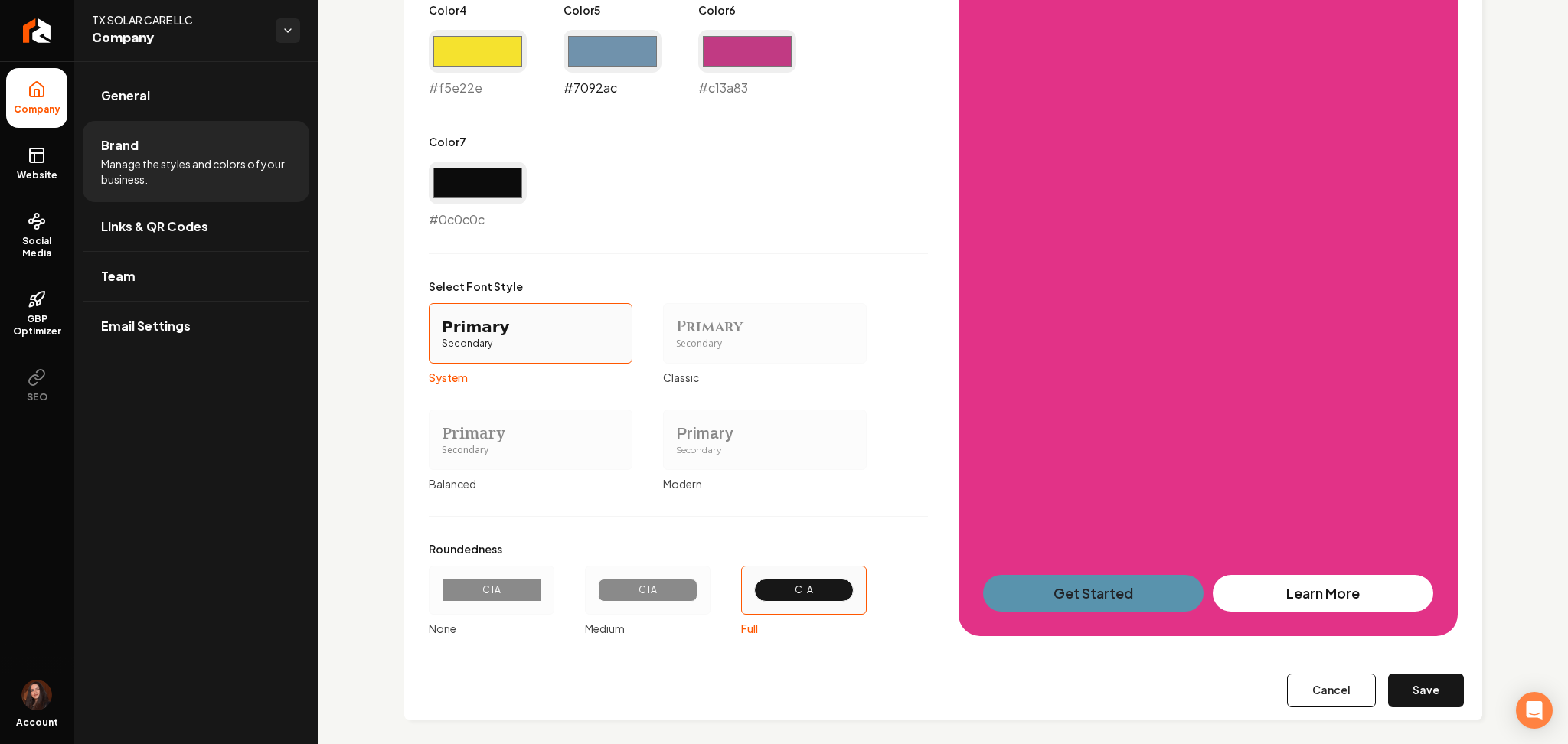
scroll to position [1084, 0]
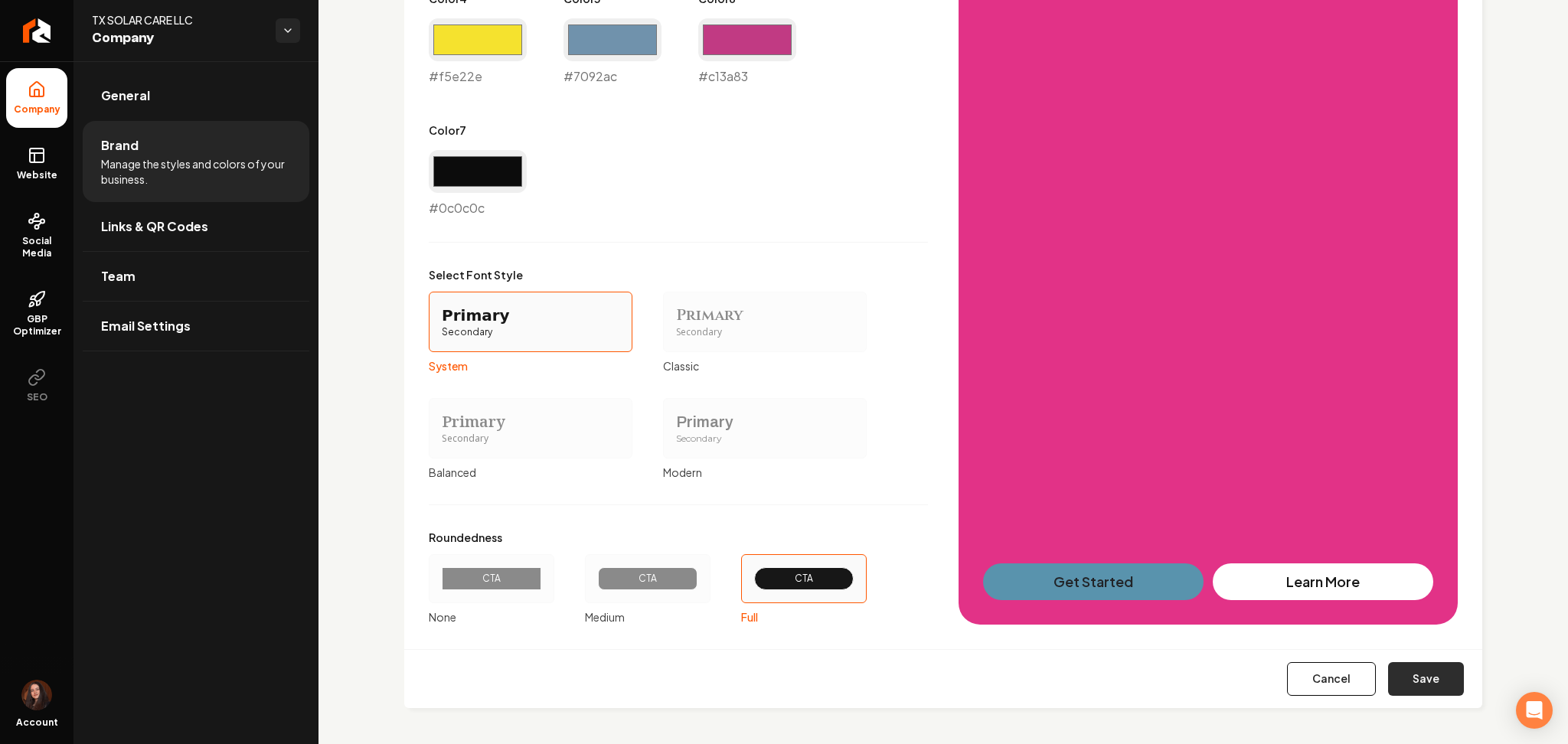
click at [1389, 663] on button "Save" at bounding box center [1426, 678] width 75 height 33
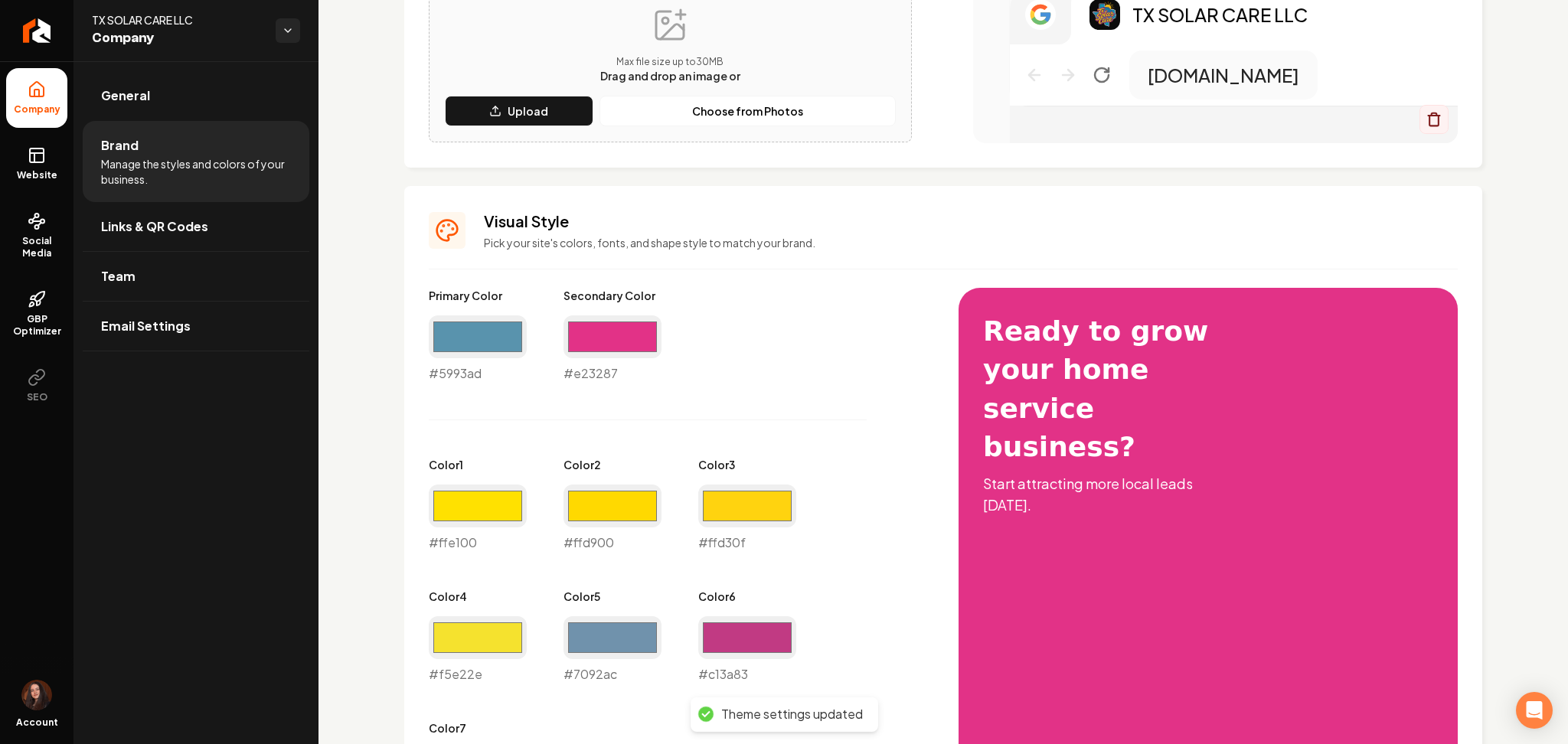
scroll to position [310, 0]
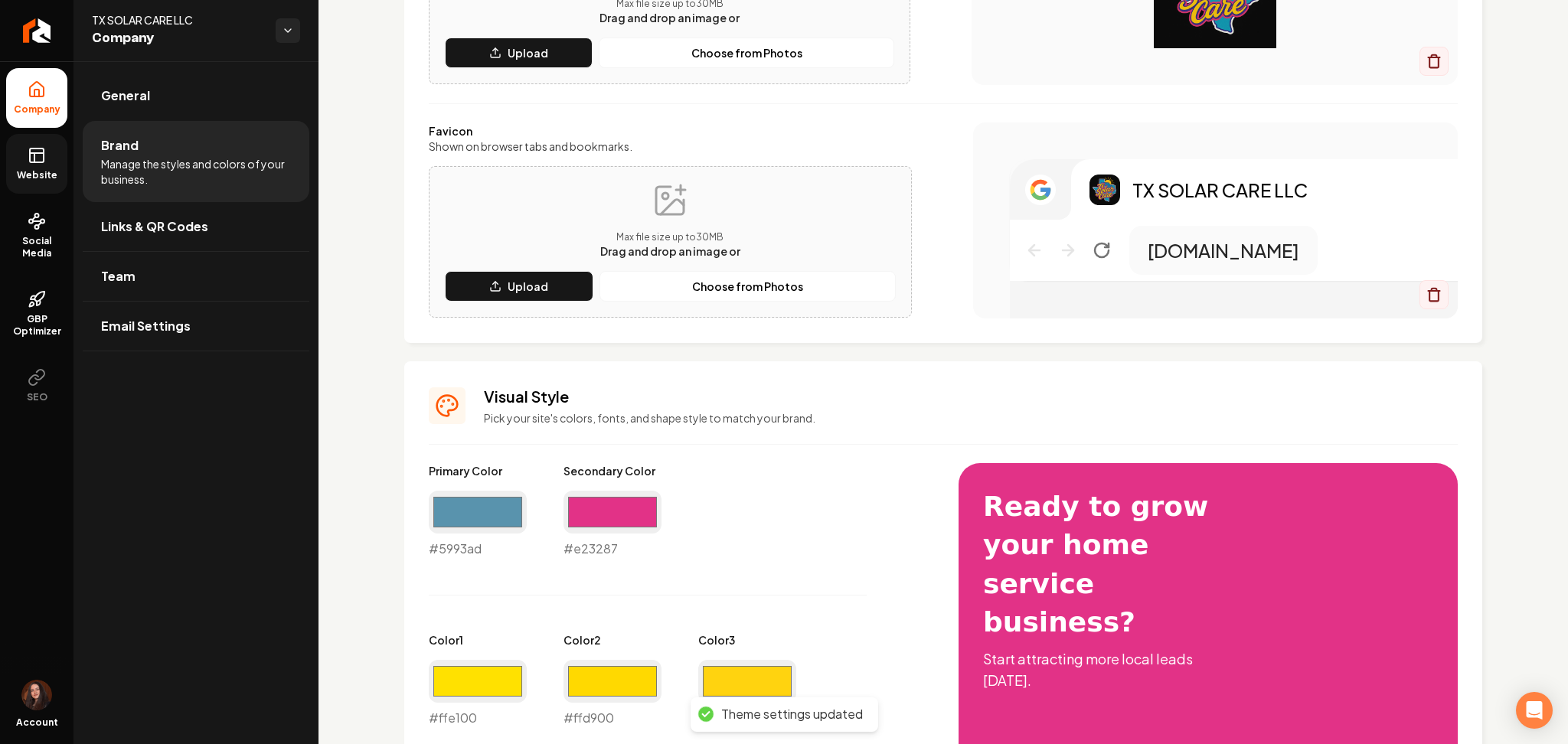
click at [52, 169] on span "Website" at bounding box center [36, 175] width 53 height 12
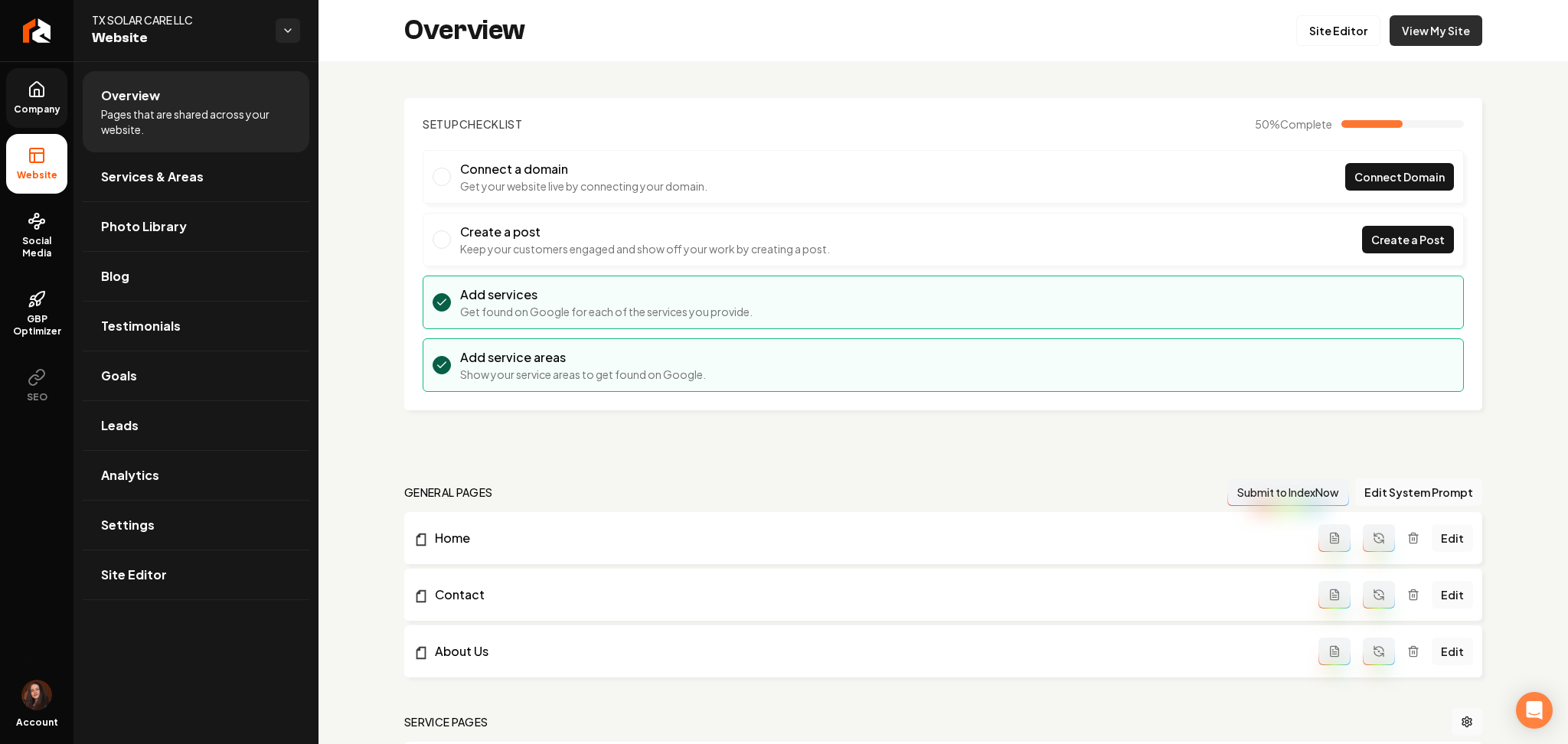
click at [1391, 40] on link "View My Site" at bounding box center [1435, 31] width 93 height 31
click at [28, 105] on span "Company" at bounding box center [37, 109] width 59 height 12
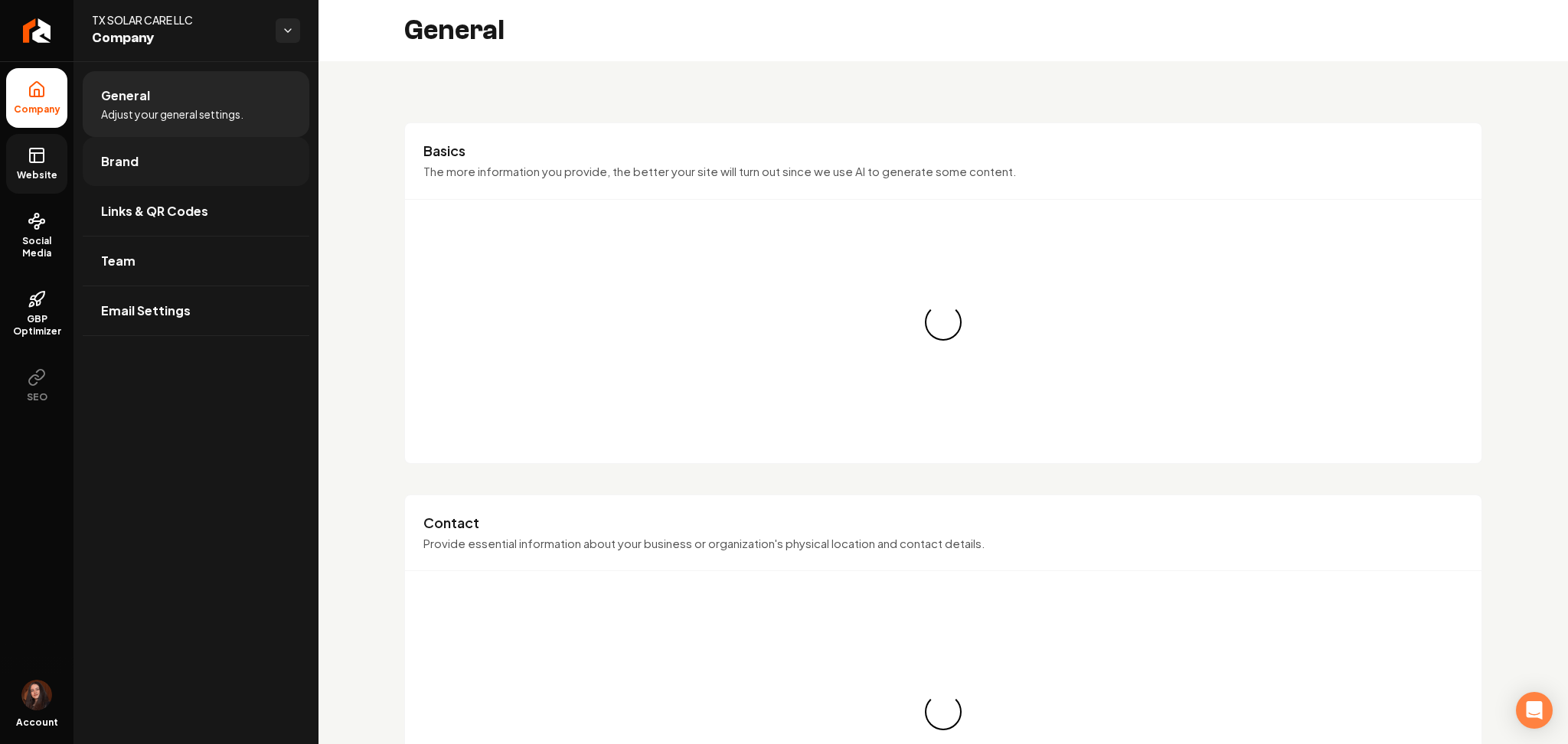
click at [115, 181] on link "Brand" at bounding box center [196, 160] width 226 height 49
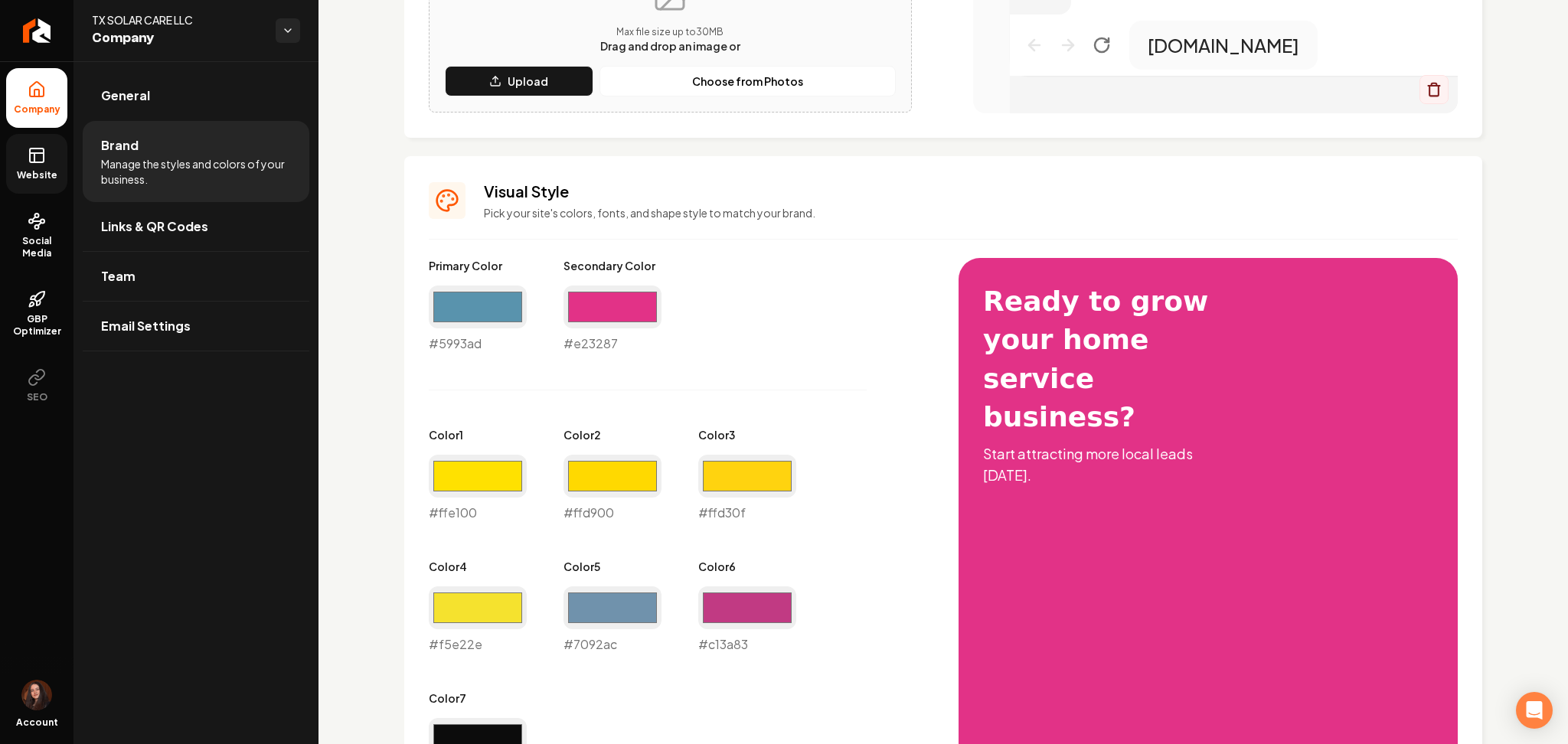
scroll to position [559, 0]
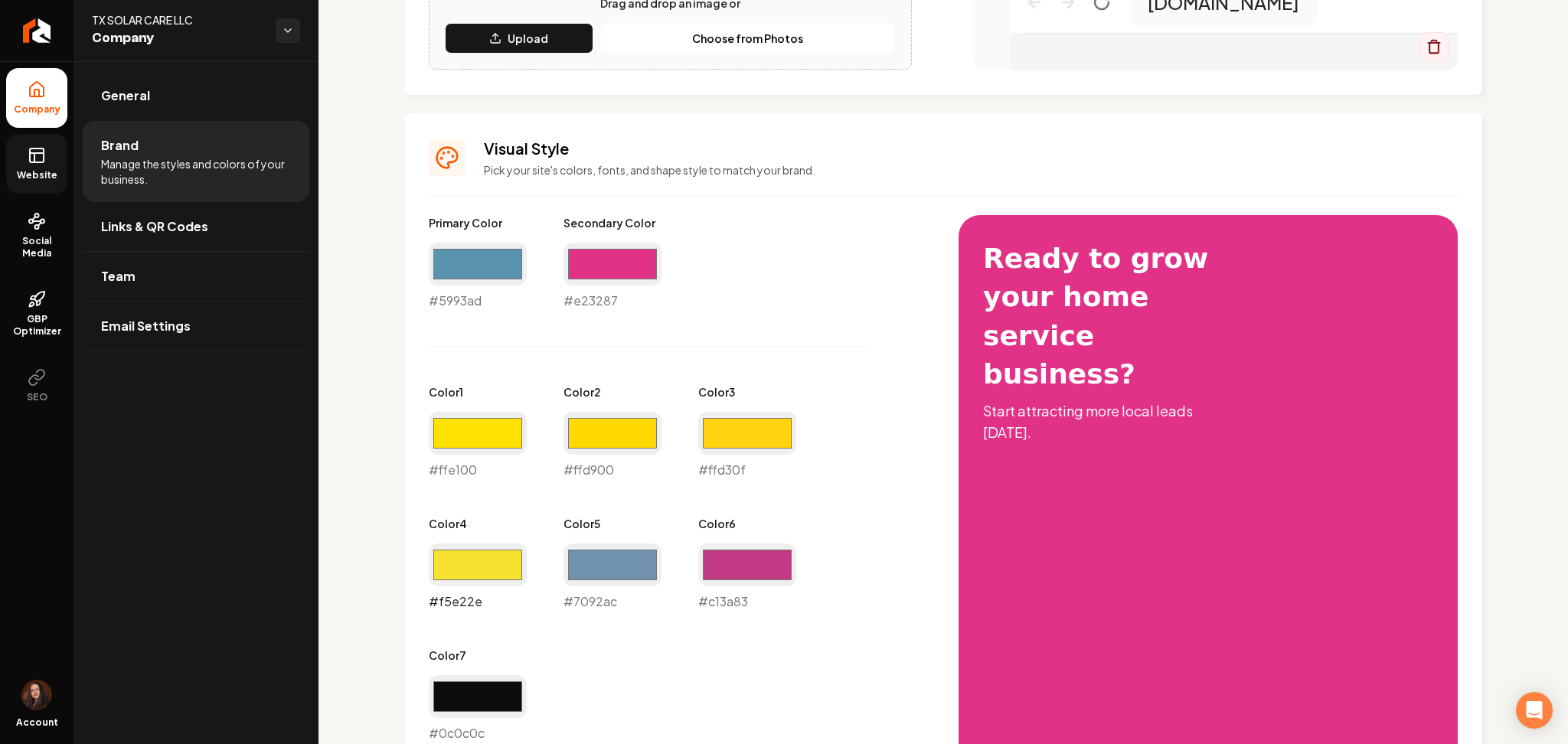
click at [503, 557] on input "#f5e22e" at bounding box center [478, 564] width 98 height 43
type input "#7092ac"
click at [604, 559] on input "#7092ac" at bounding box center [612, 564] width 98 height 43
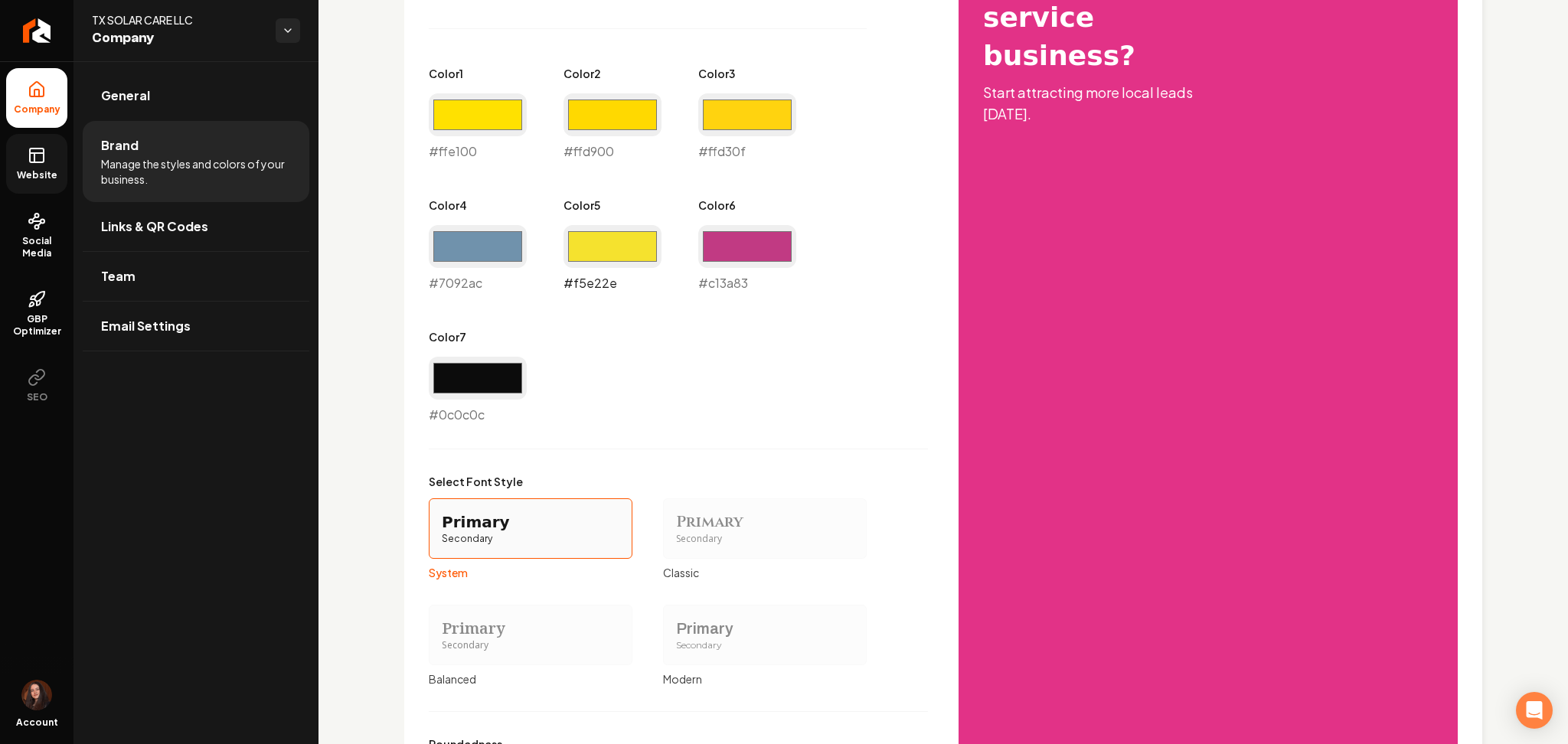
scroll to position [1069, 0]
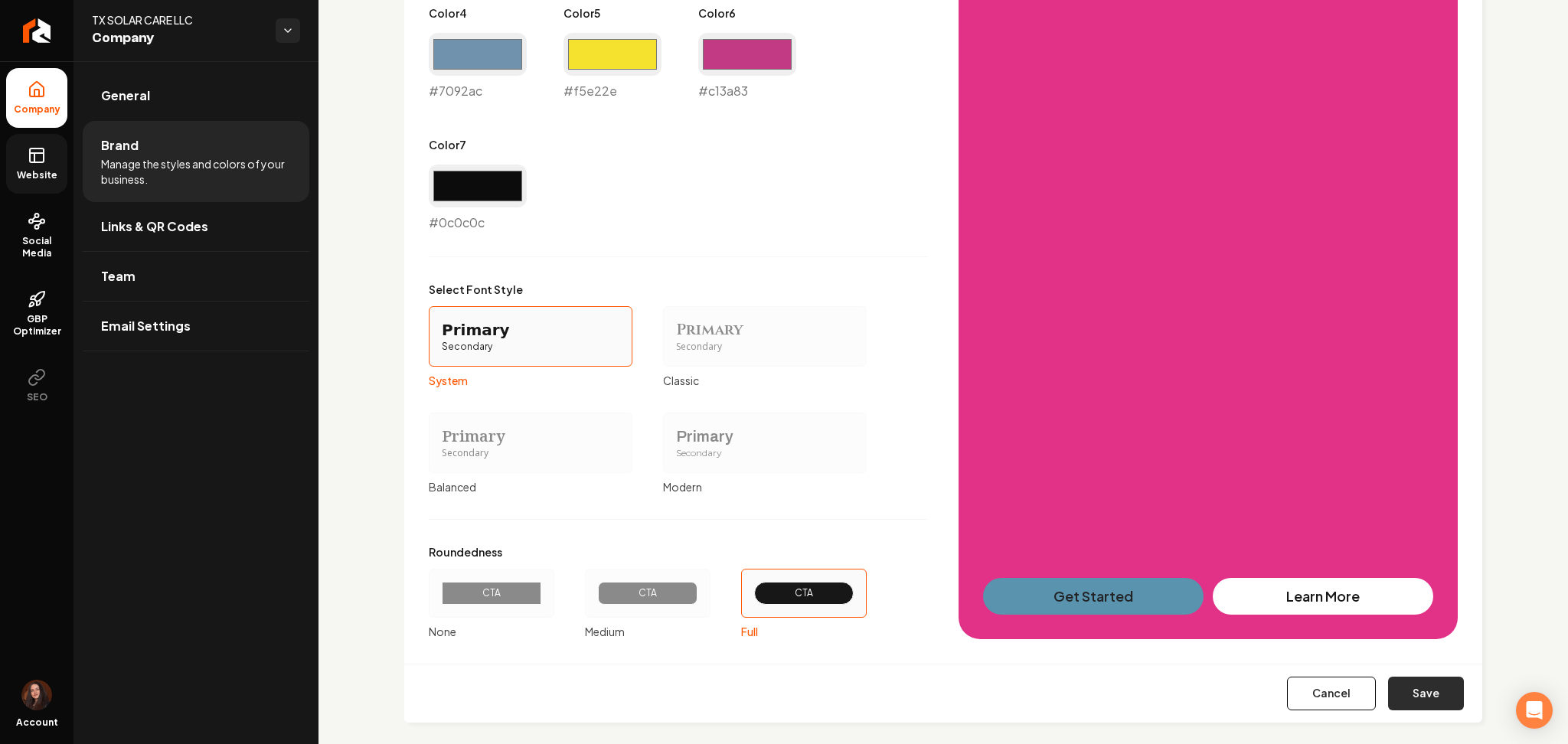
click at [1417, 688] on button "Save" at bounding box center [1426, 692] width 75 height 33
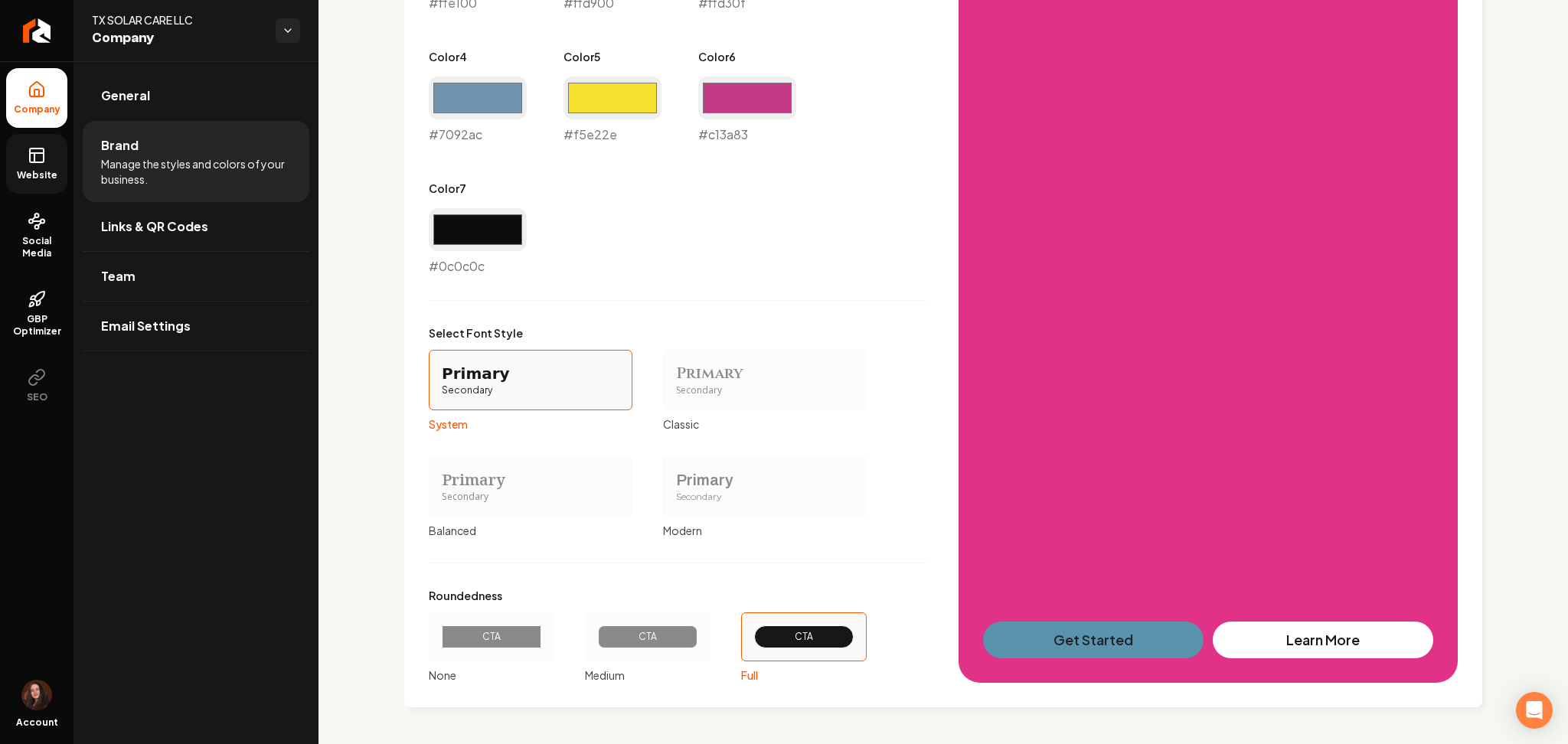
scroll to position [1025, 0]
drag, startPoint x: 606, startPoint y: 110, endPoint x: 603, endPoint y: 219, distance: 109.0
click at [606, 109] on input "#f5e22e" at bounding box center [612, 98] width 98 height 43
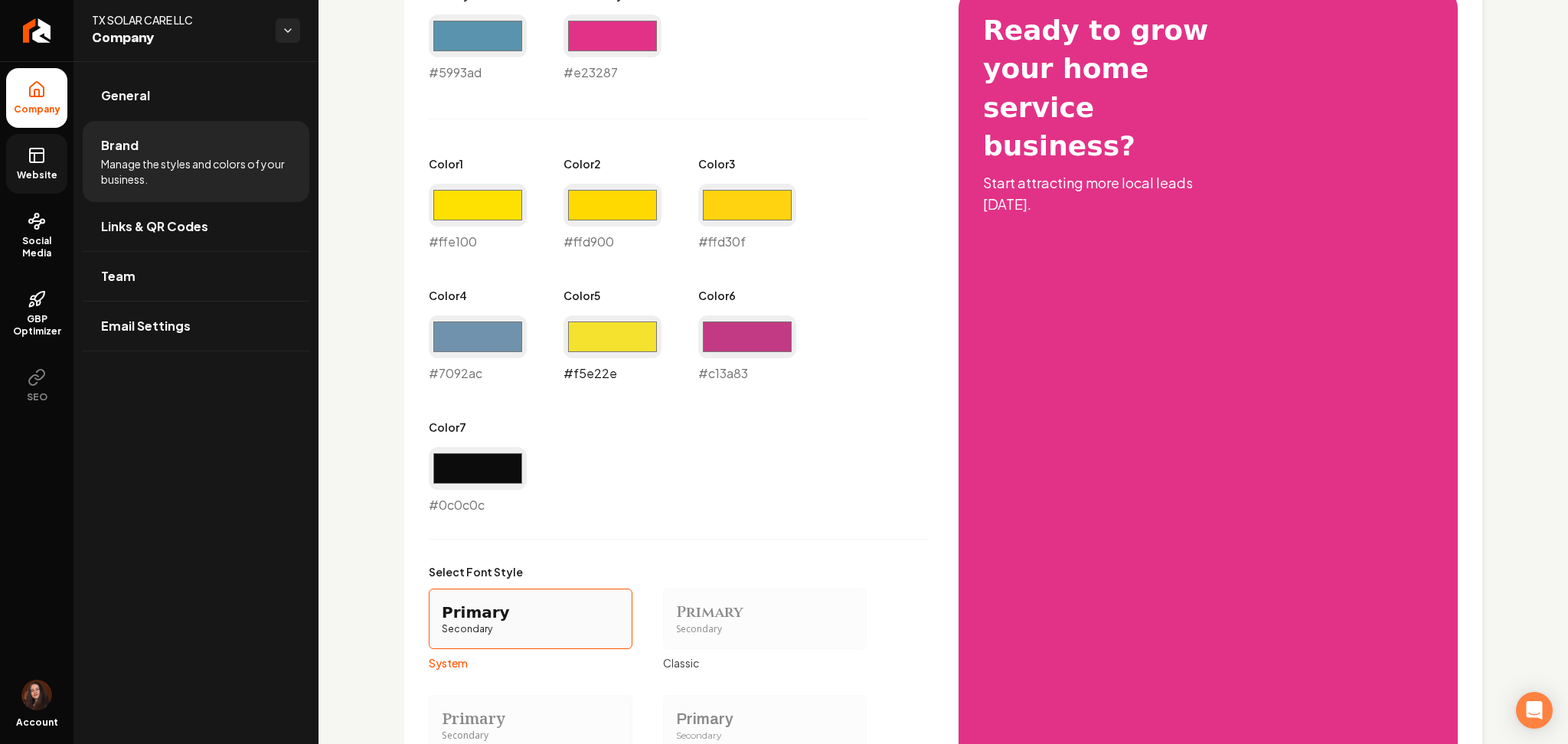
scroll to position [718, 0]
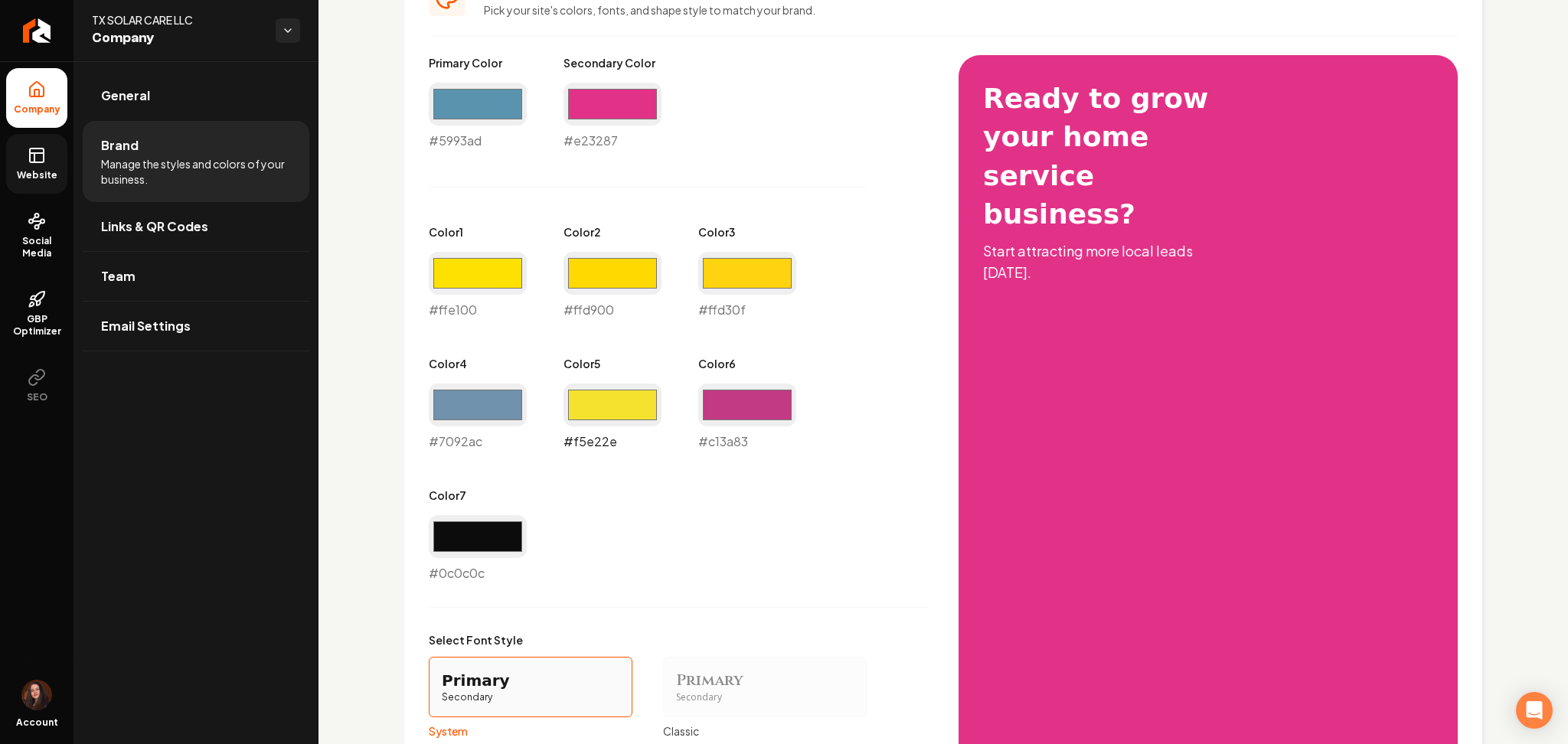
click at [634, 415] on input "#f5e22e" at bounding box center [612, 404] width 98 height 43
type input "#ffca0a"
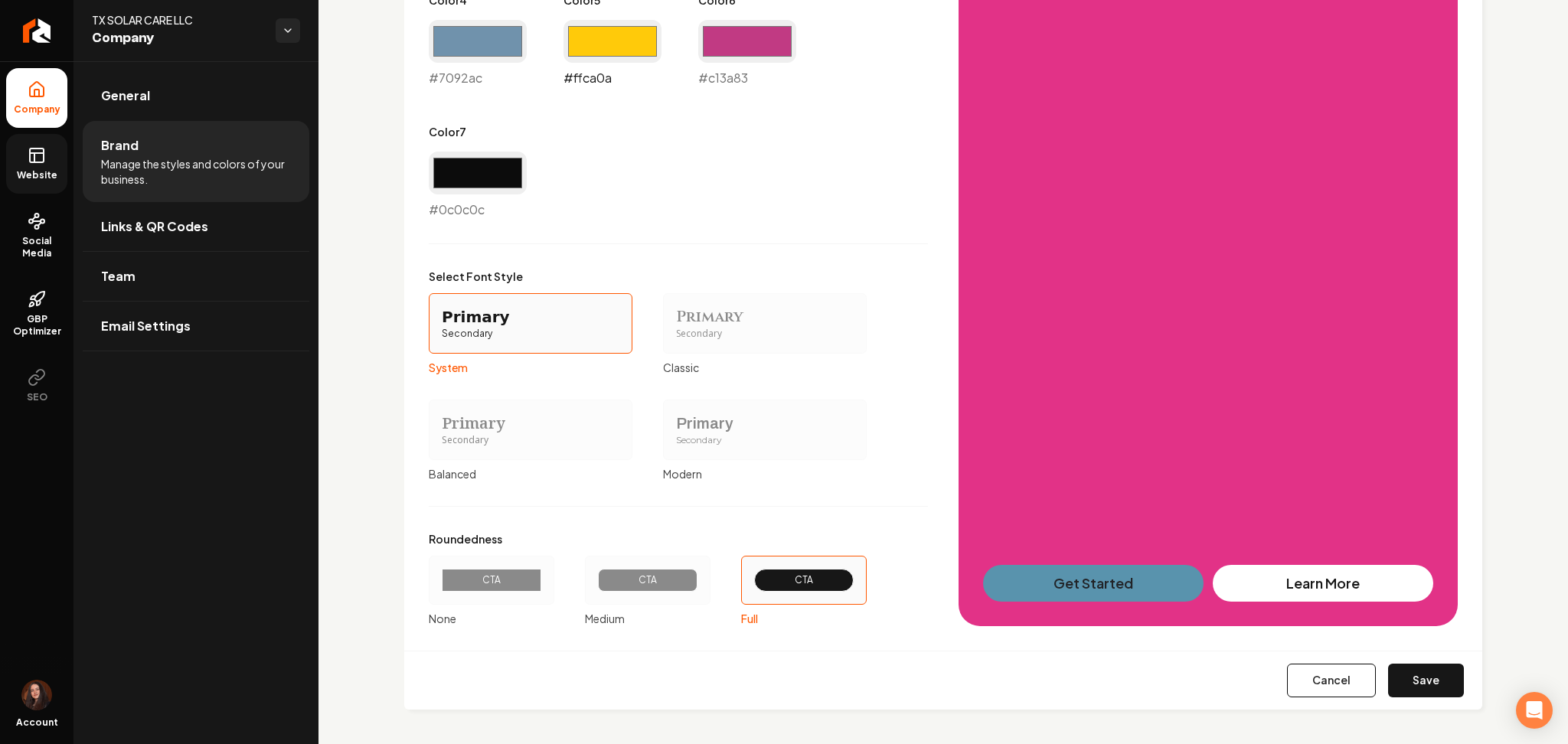
scroll to position [1084, 0]
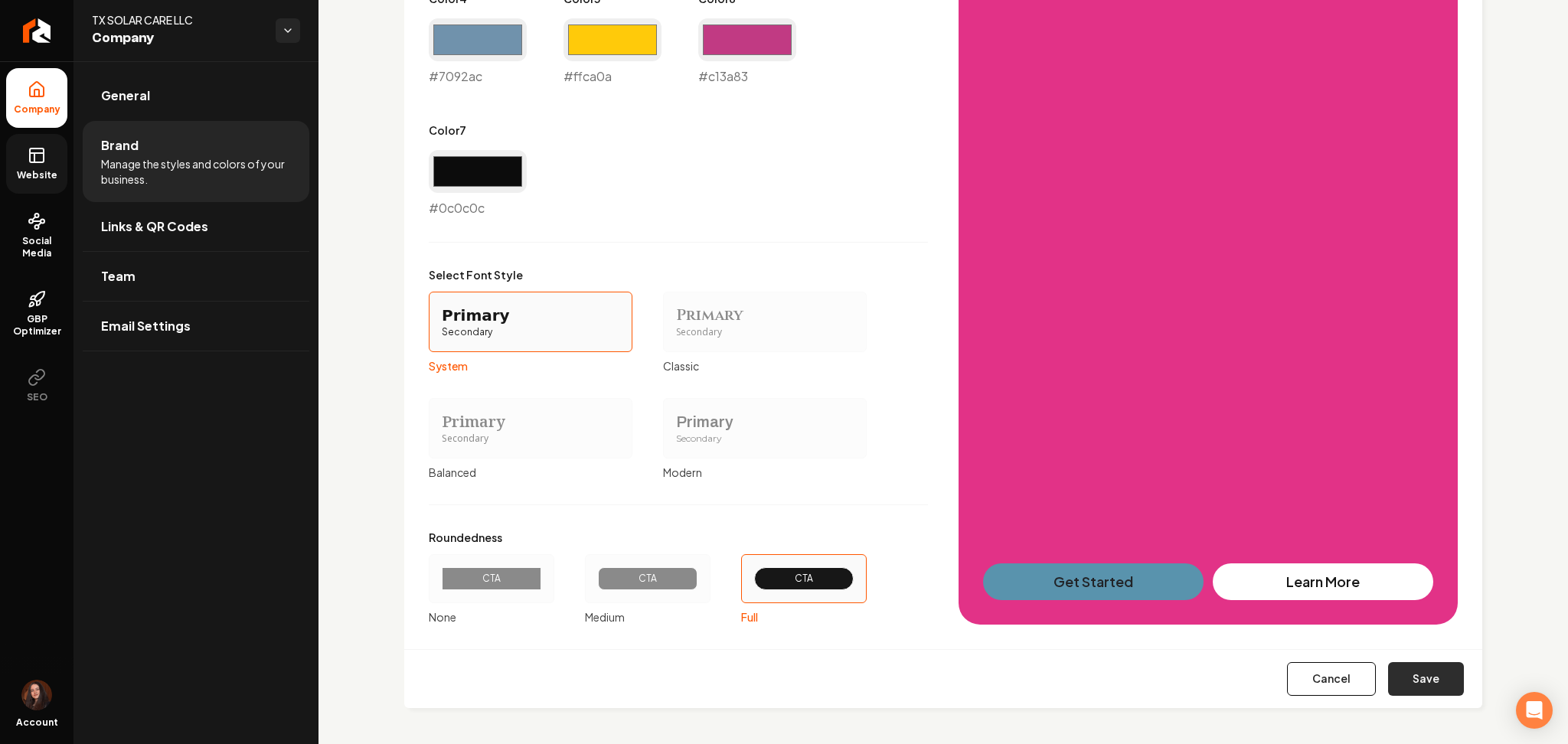
click at [1428, 665] on button "Save" at bounding box center [1426, 678] width 75 height 33
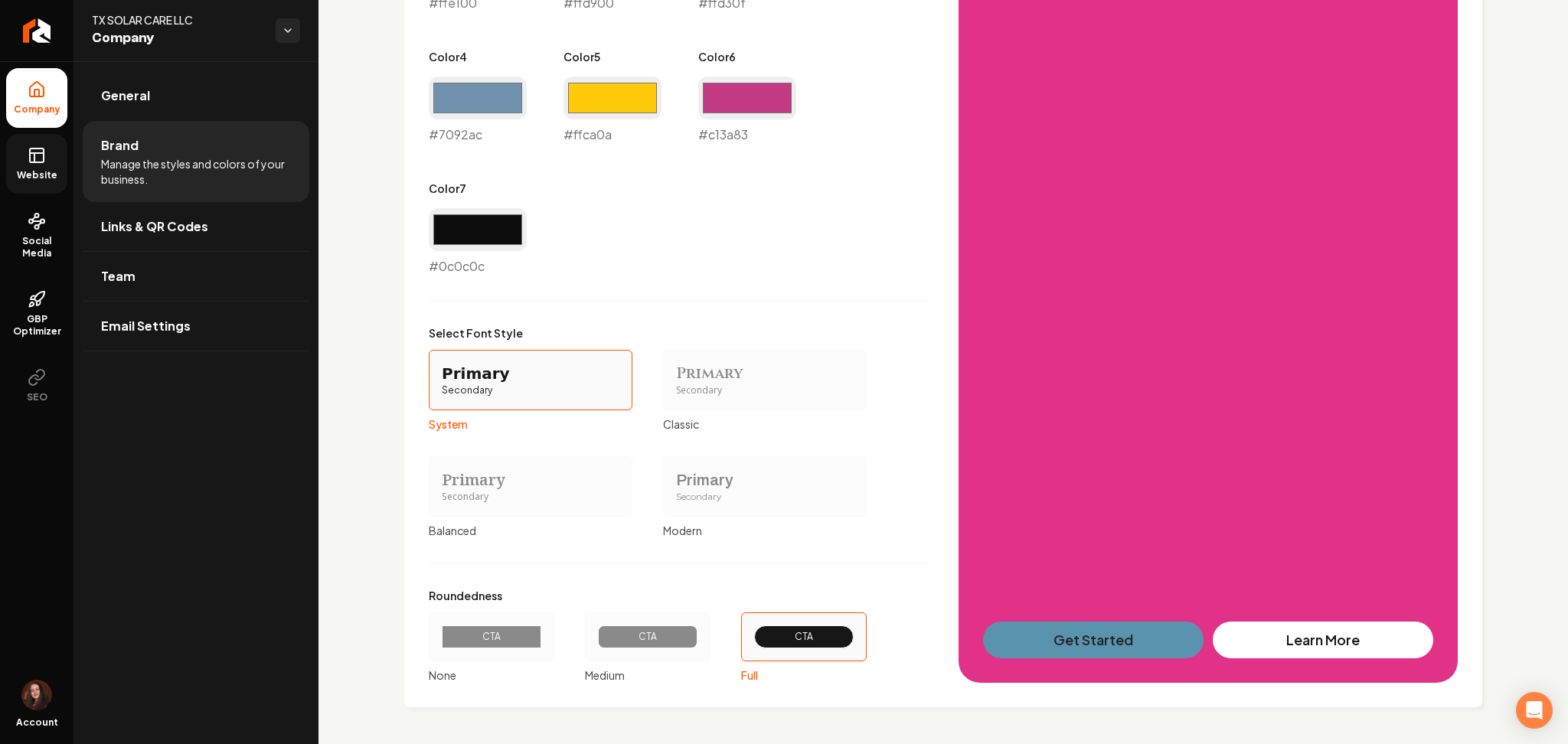
scroll to position [1025, 0]
click at [47, 35] on icon "Return to dashboard" at bounding box center [37, 31] width 25 height 25
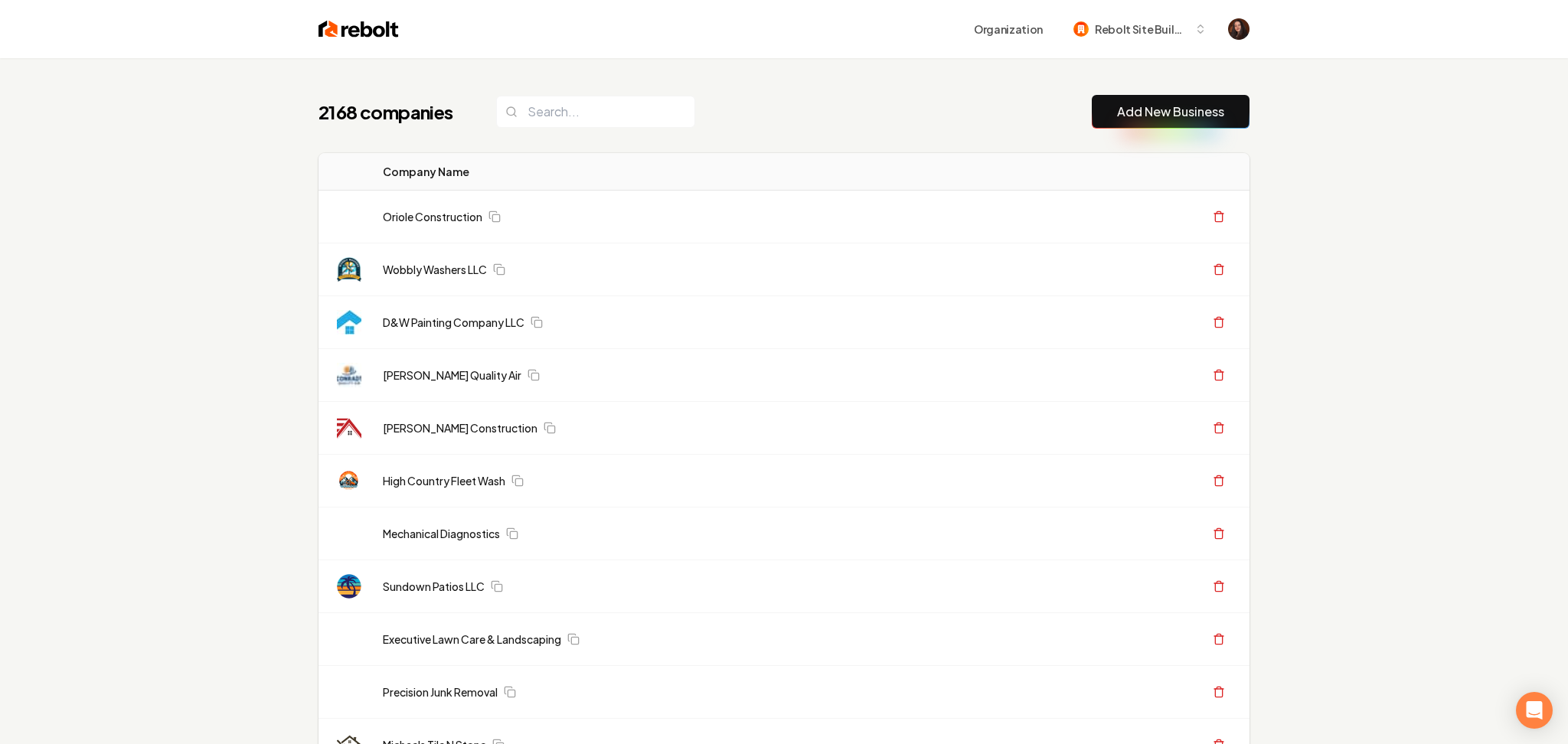
click at [1113, 122] on button "Add New Business" at bounding box center [1171, 111] width 158 height 33
click at [1121, 103] on link "Add New Business" at bounding box center [1171, 111] width 107 height 18
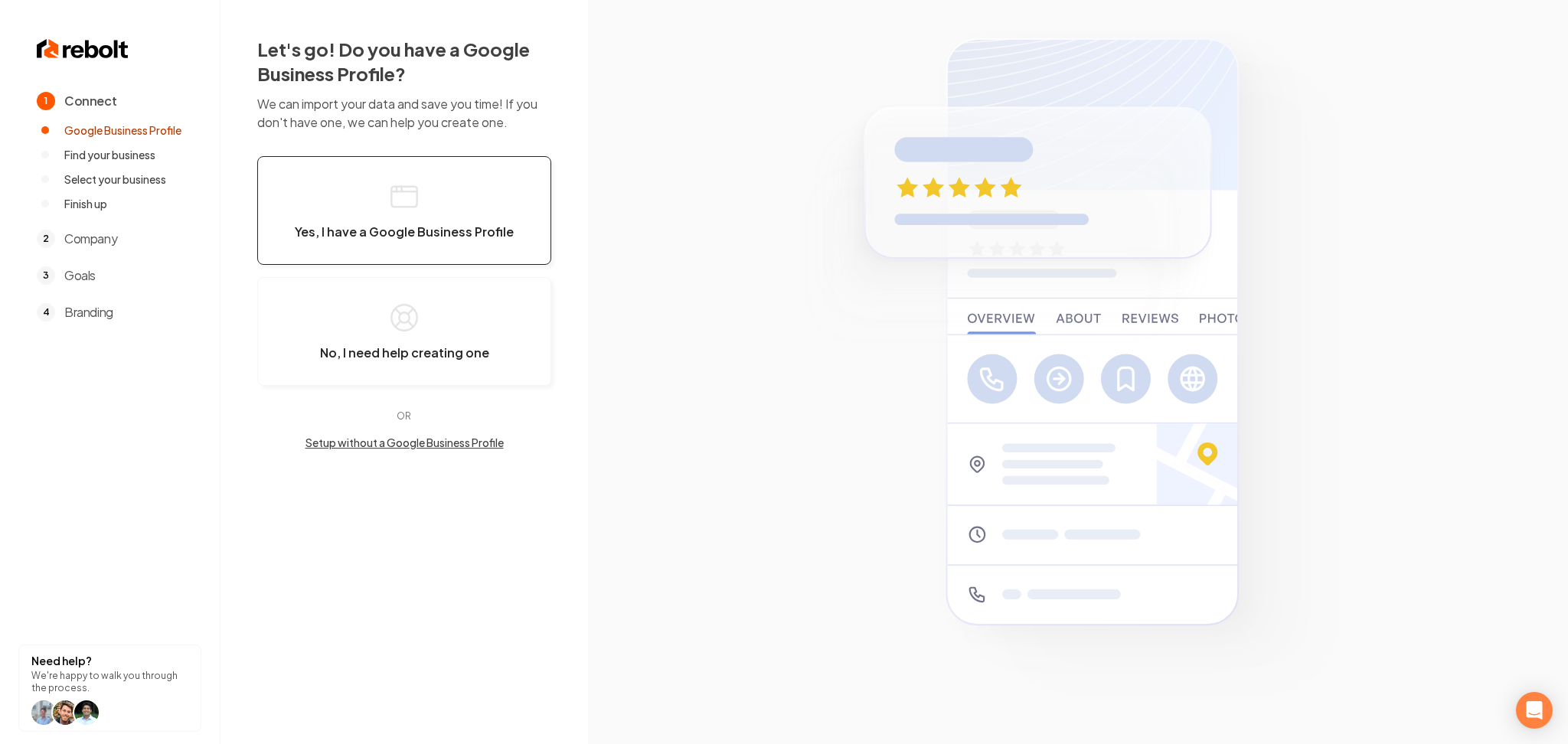
click at [406, 257] on button "Yes, I have a Google Business Profile" at bounding box center [404, 210] width 294 height 109
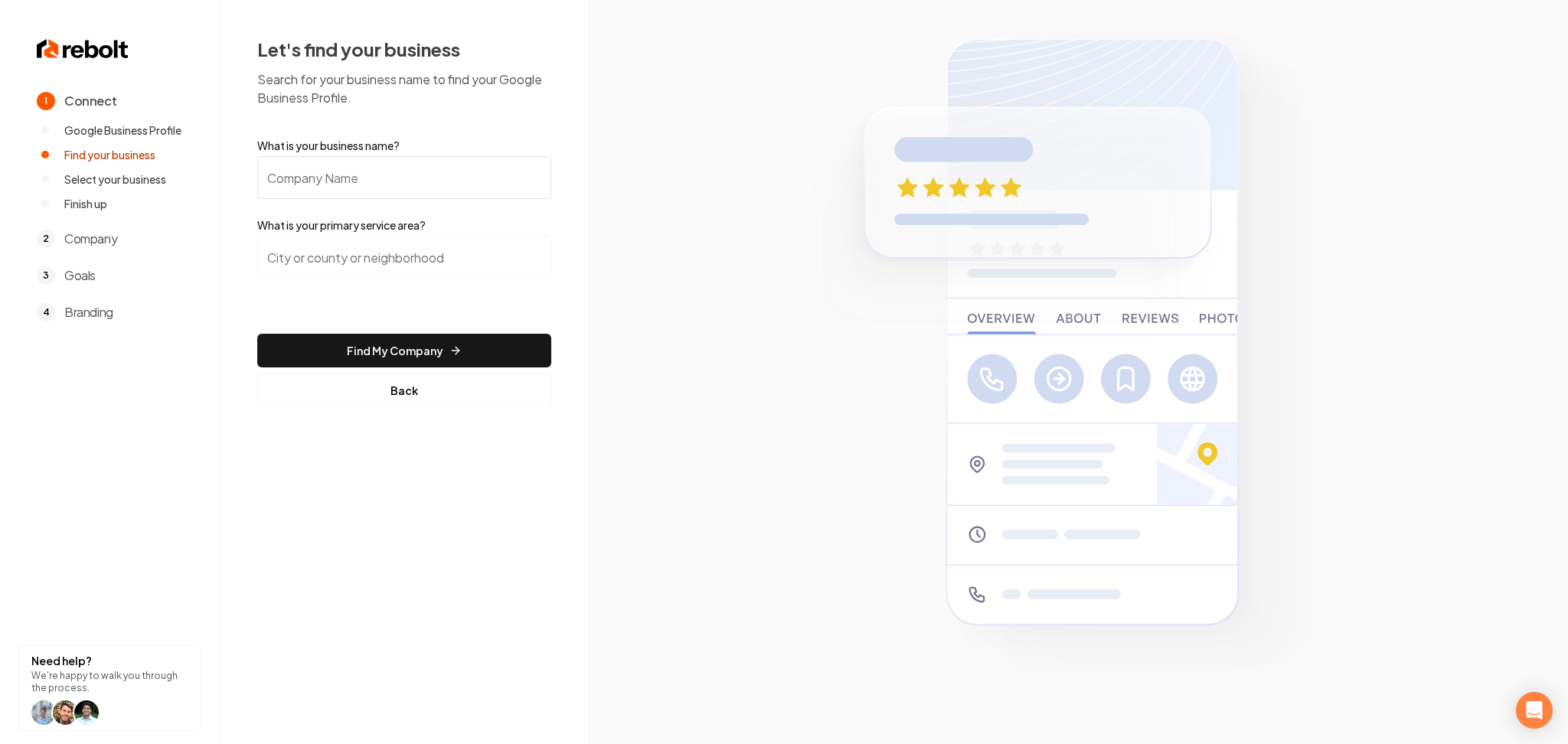
click at [392, 200] on form "What is your business name? What is your primary service area? Find My Company …" at bounding box center [404, 272] width 294 height 269
click at [392, 185] on input "What is your business name?" at bounding box center [404, 177] width 294 height 43
paste input "Affordable lawn care maintenance"
type input "Affordable lawn care maintenance"
click at [403, 250] on input "search" at bounding box center [404, 257] width 294 height 43
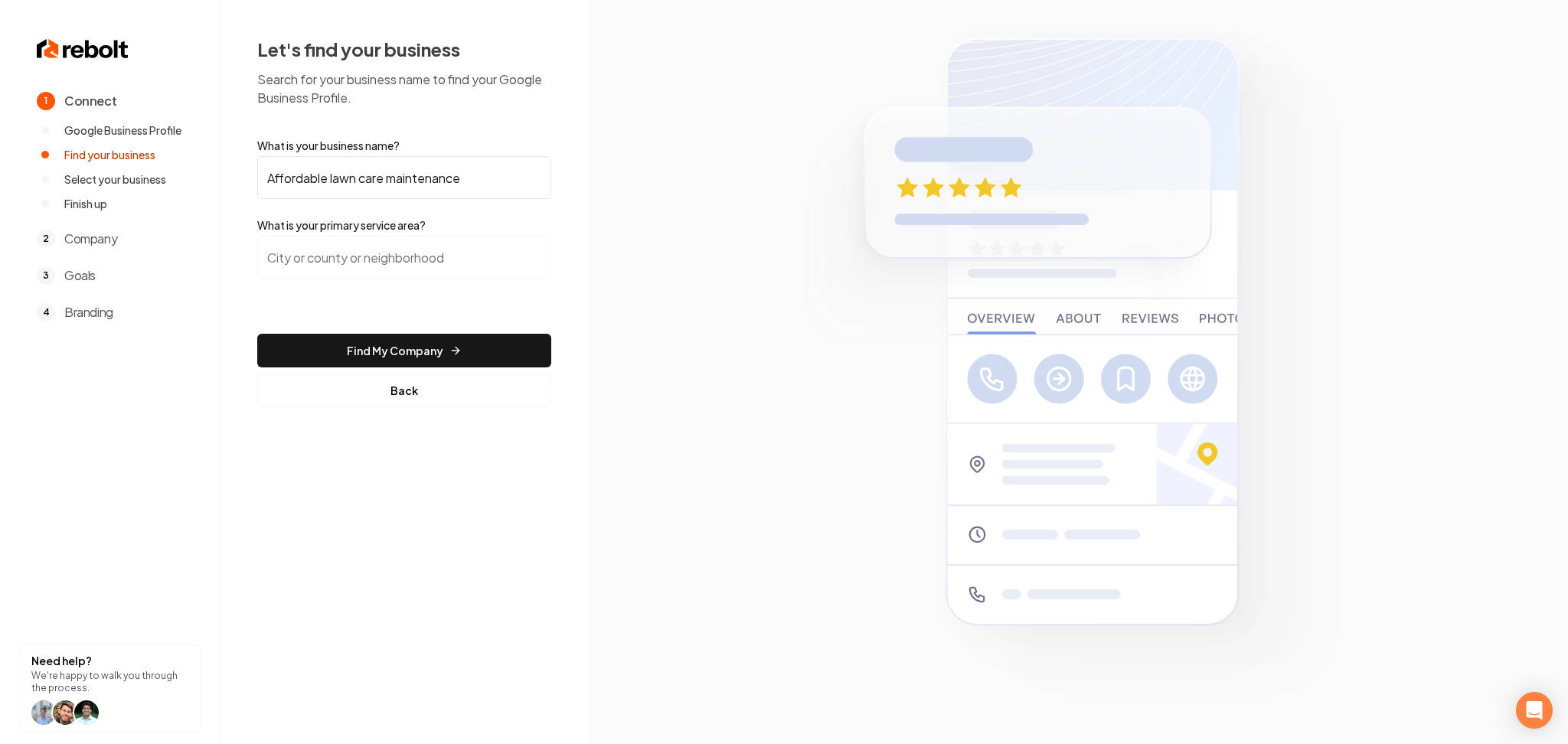
paste input "Bend, State: OR"
drag, startPoint x: 344, startPoint y: 261, endPoint x: 291, endPoint y: 248, distance: 54.6
click at [309, 261] on input "Bend, State: OR" at bounding box center [404, 257] width 294 height 43
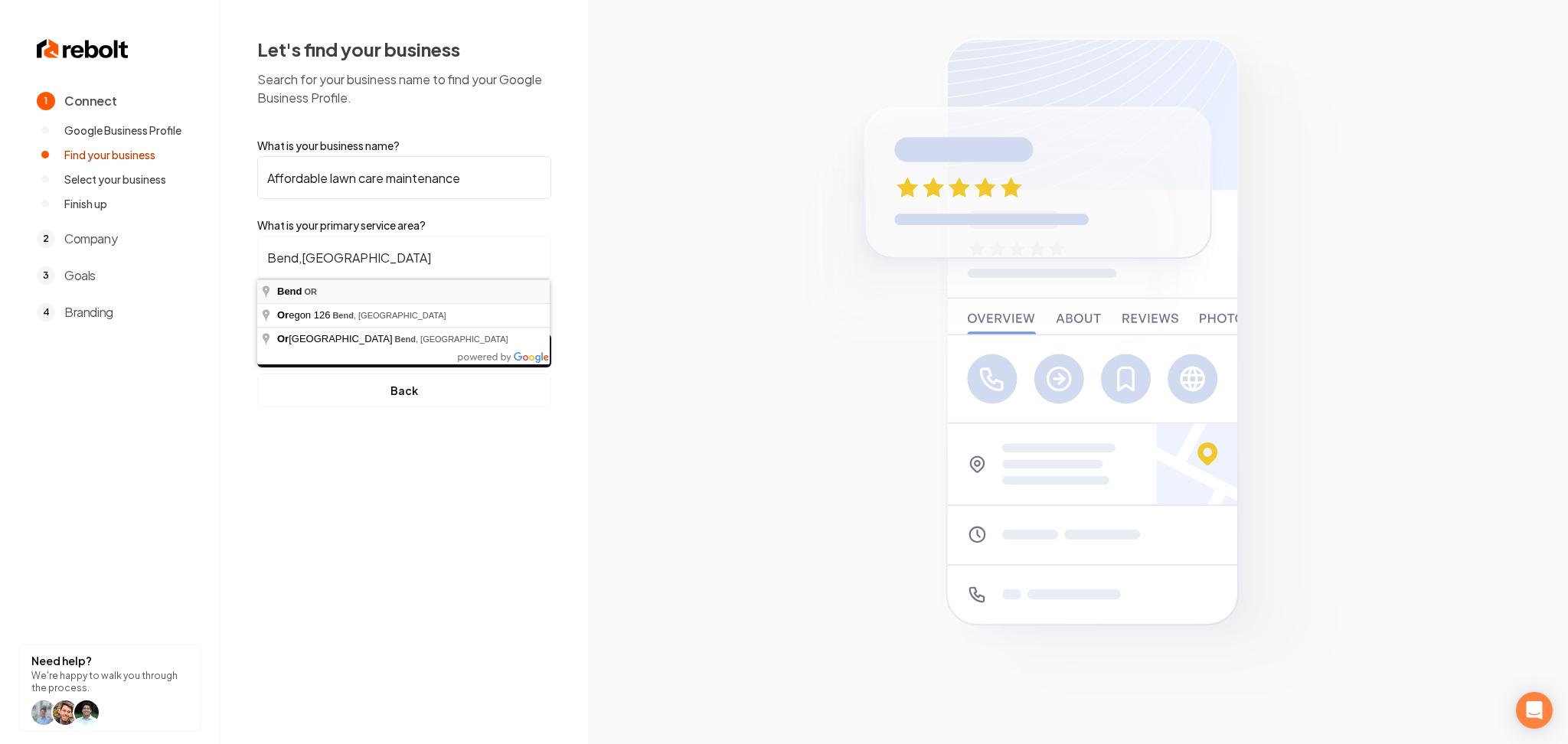
type input "Bend, [GEOGRAPHIC_DATA]"
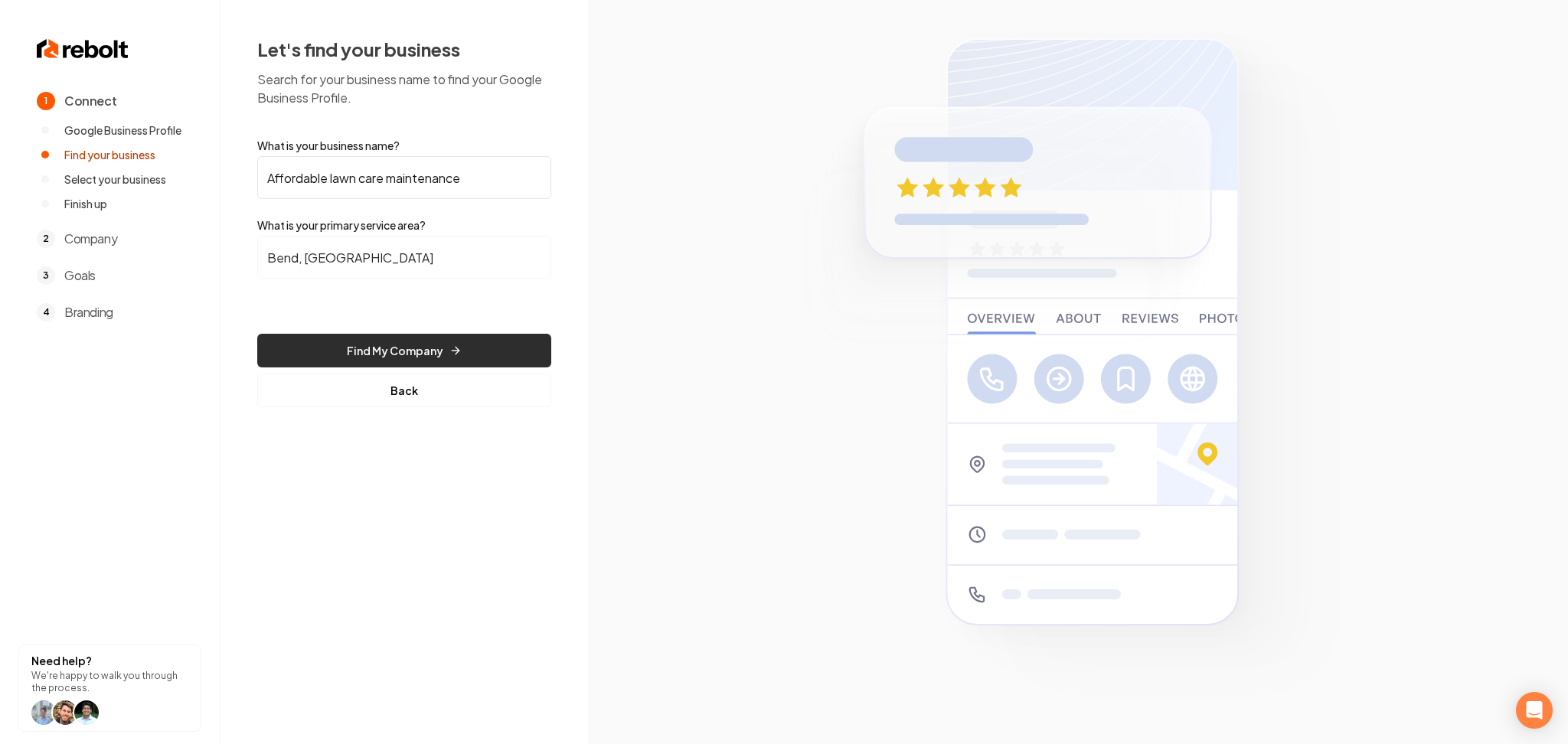
click at [441, 354] on button "Find My Company" at bounding box center [404, 350] width 294 height 33
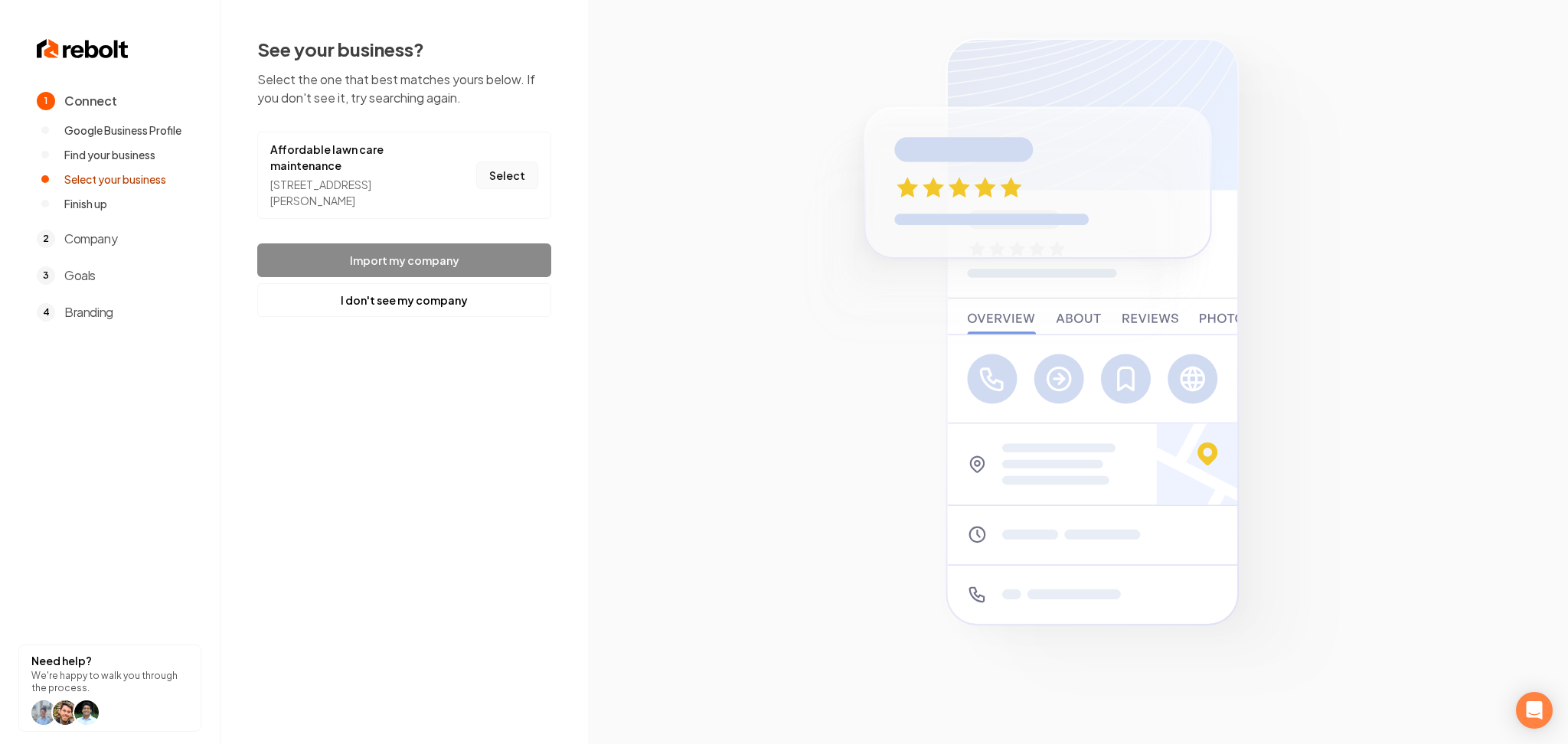
click at [505, 161] on button "Select" at bounding box center [506, 175] width 62 height 28
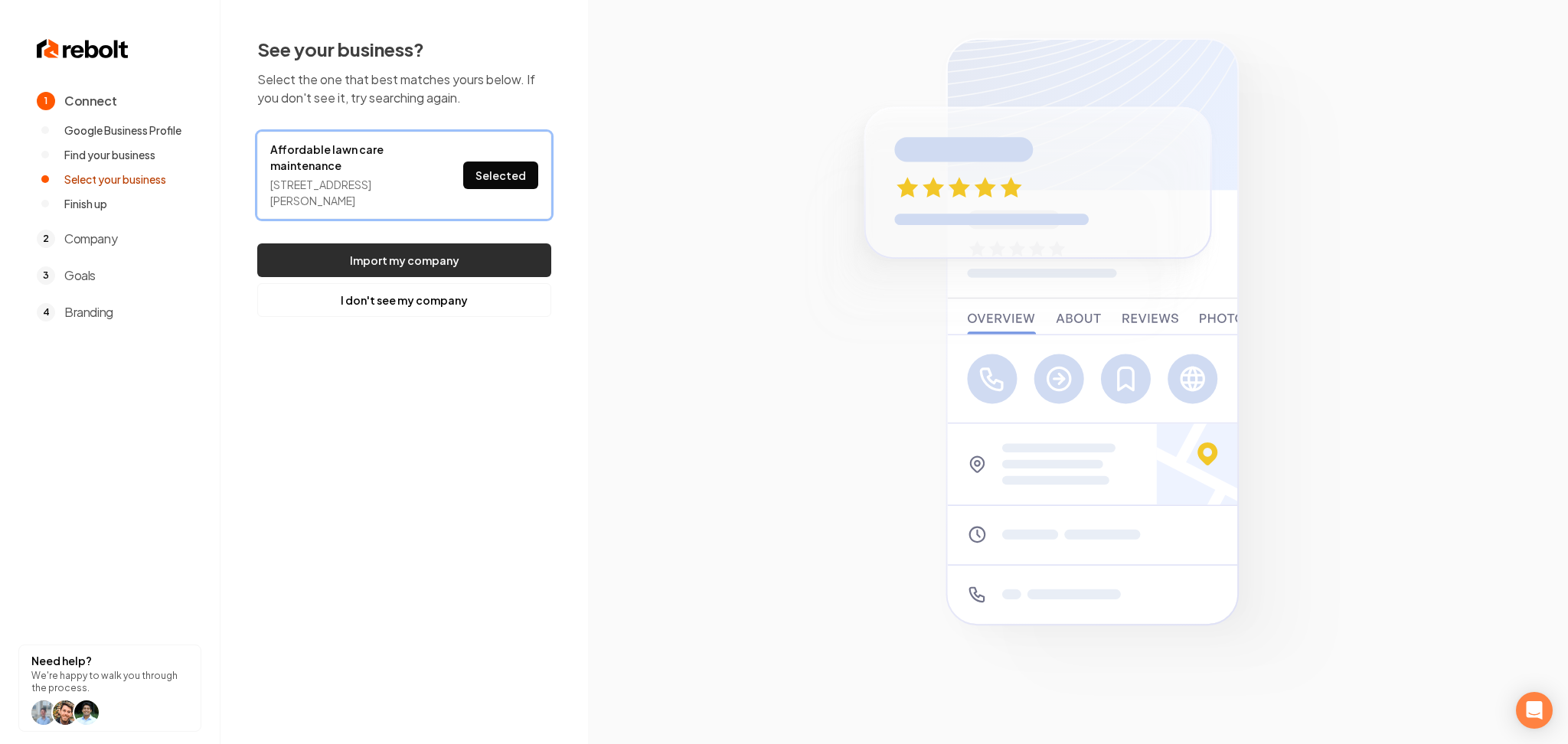
click at [457, 267] on button "Import my company" at bounding box center [404, 260] width 294 height 33
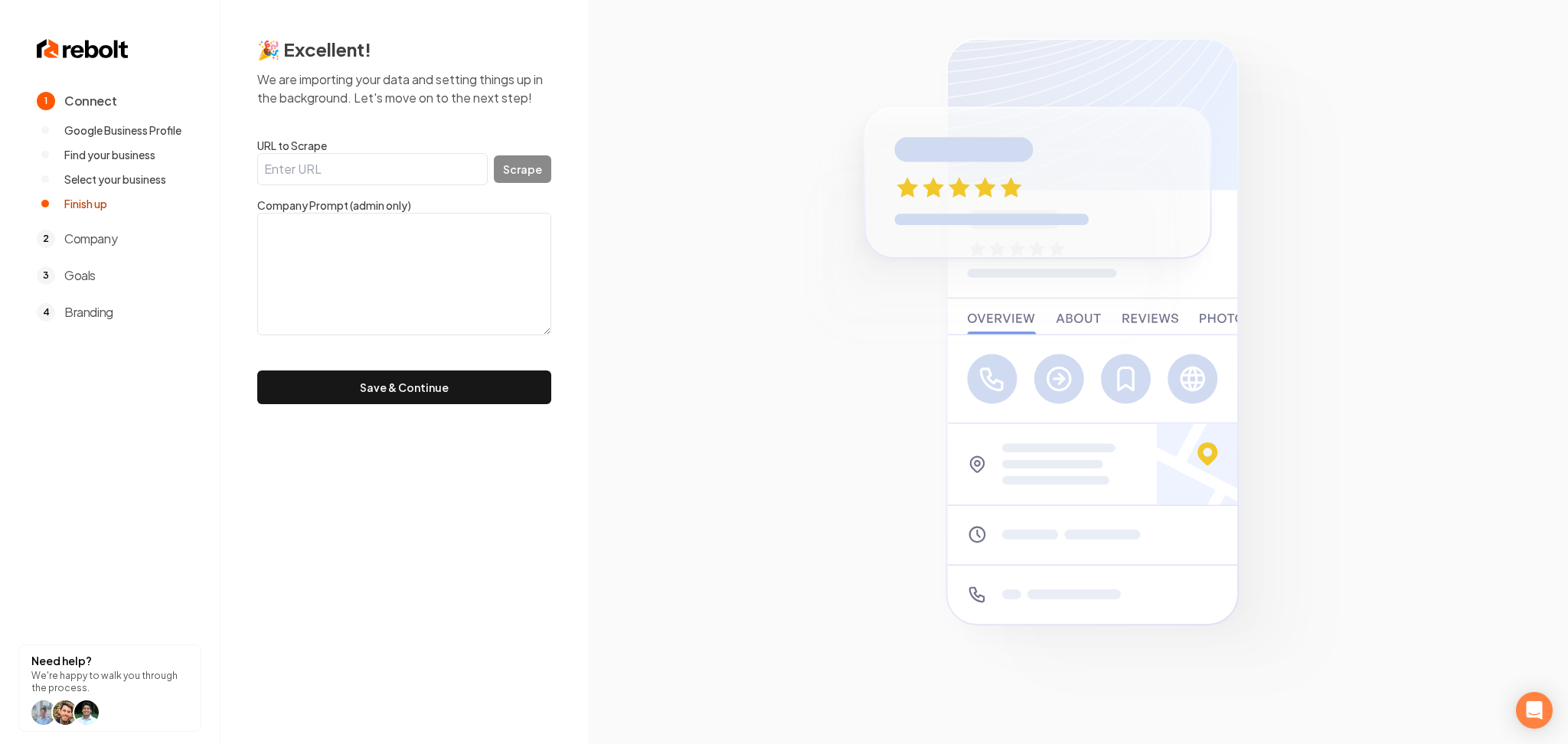
click at [456, 175] on input "URL to Scrape" at bounding box center [372, 169] width 230 height 32
paste input "http://www.bendalcm.com/"
type input "http://www.bendalcm.com/"
click at [516, 176] on button "Scrape" at bounding box center [523, 169] width 57 height 28
click at [363, 316] on textarea at bounding box center [404, 274] width 294 height 122
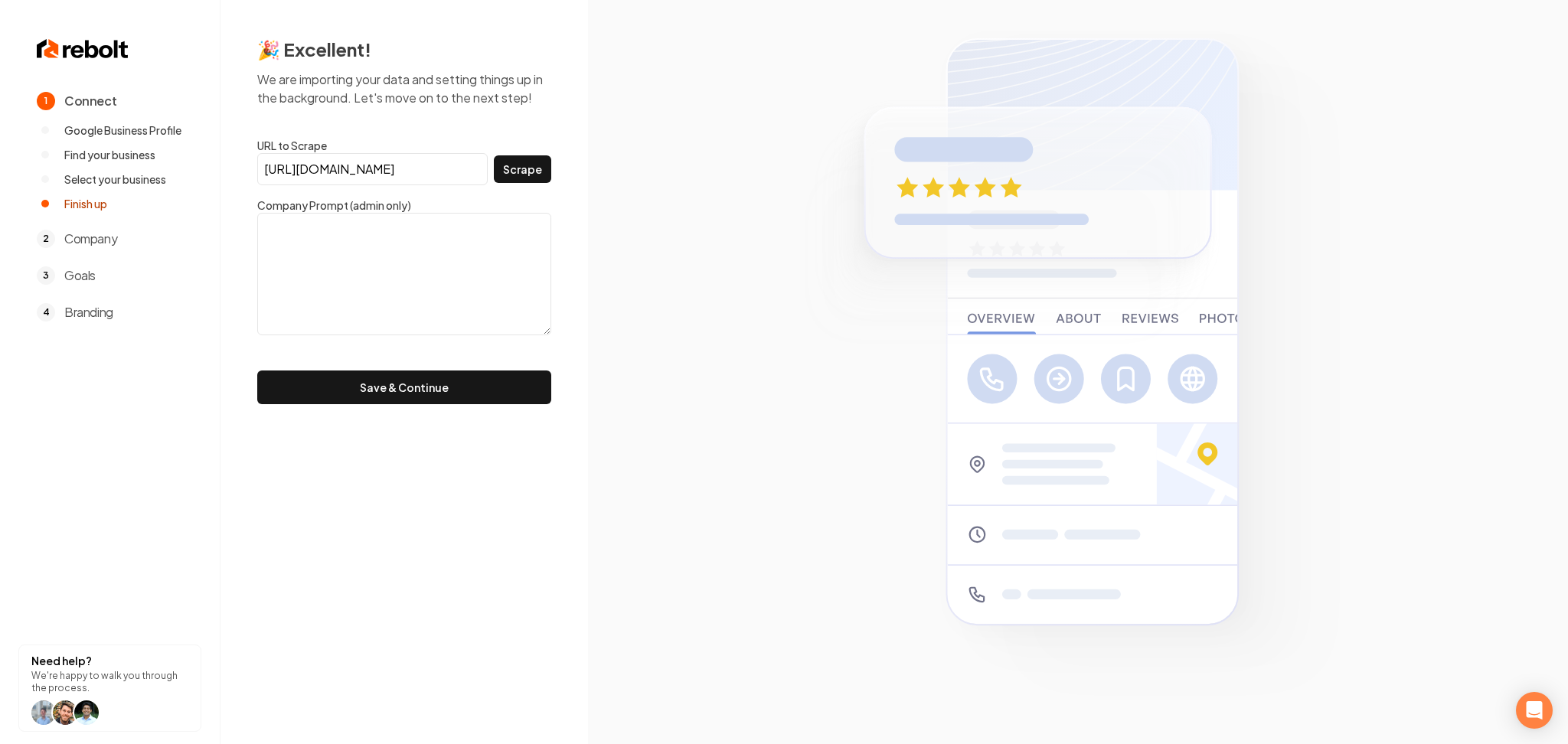
paste textarea ""Weekly bi weekly and monthly lawn care maintenance available. One time clean u…"
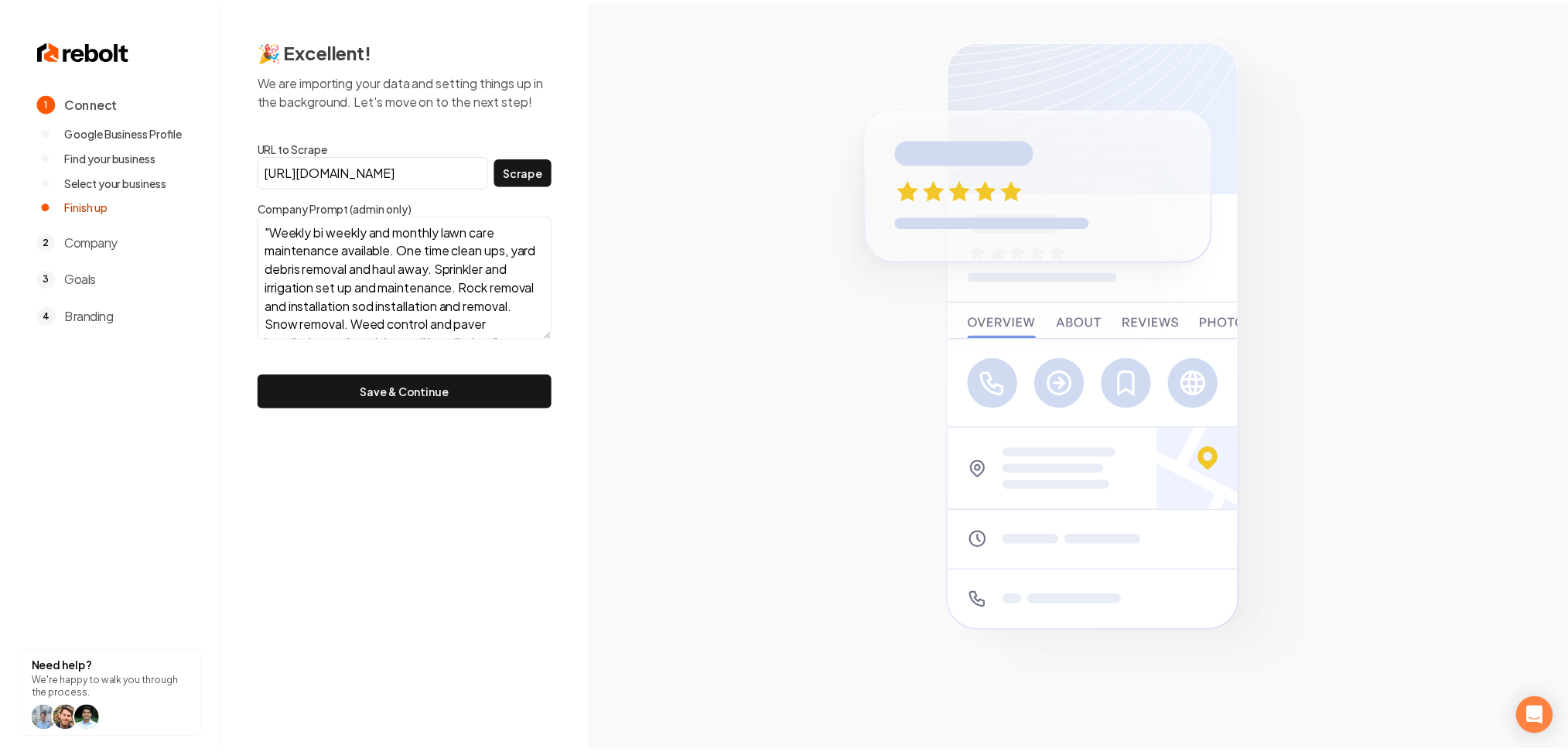
scroll to position [49, 0]
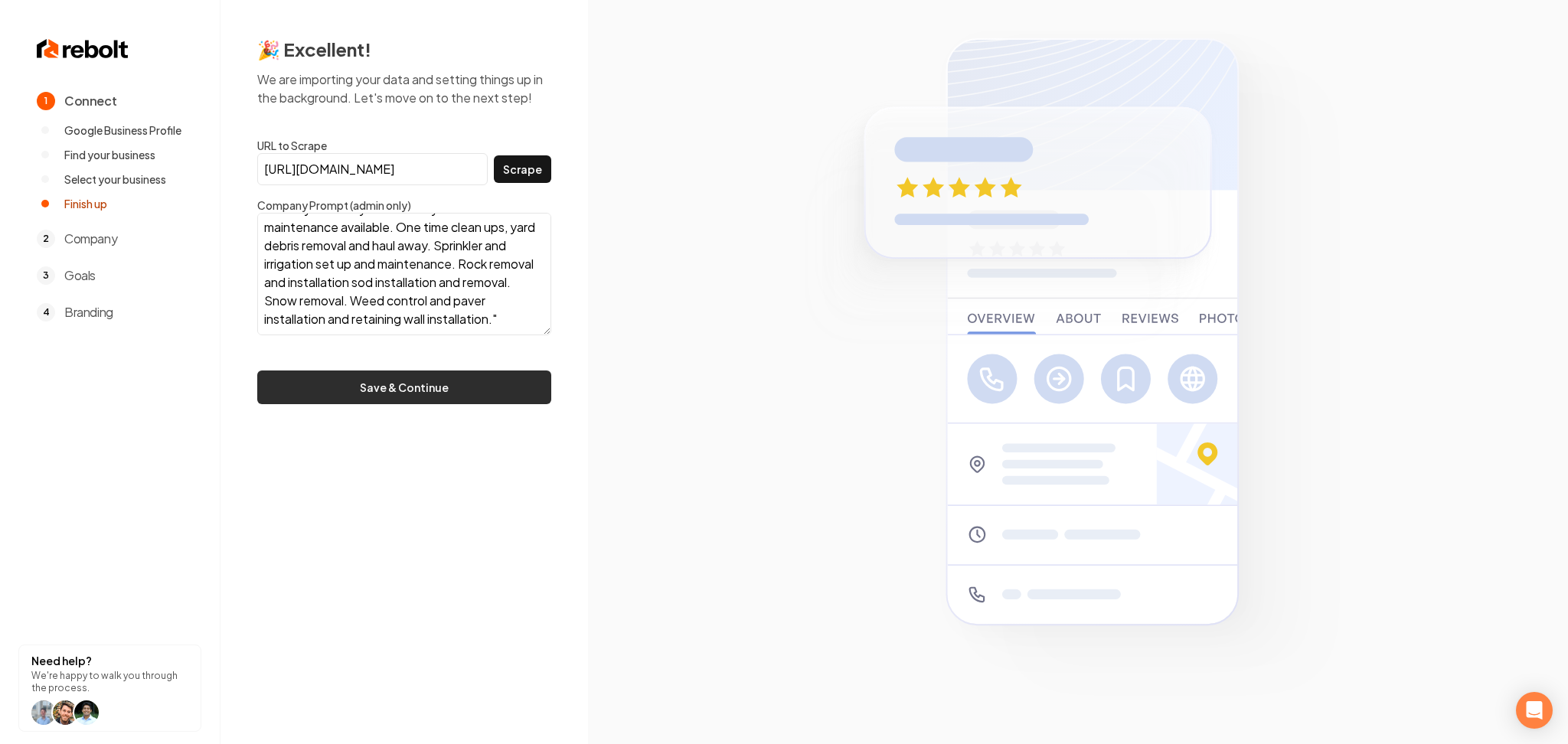
type textarea ""Weekly bi weekly and monthly lawn care maintenance available. One time clean u…"
click at [374, 375] on button "Save & Continue" at bounding box center [404, 387] width 294 height 33
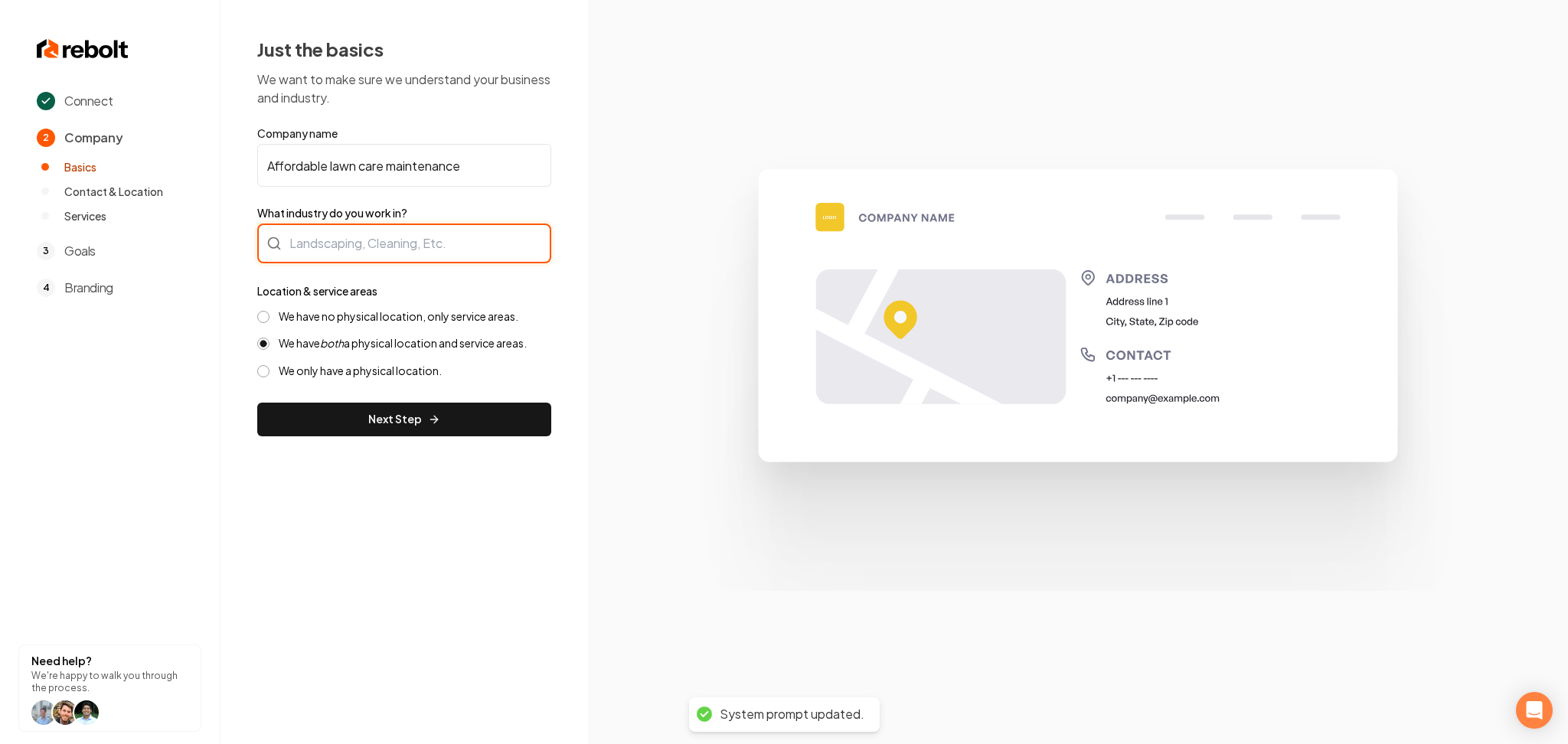
click at [329, 228] on div at bounding box center [404, 244] width 294 height 40
type input "Lawn Care"
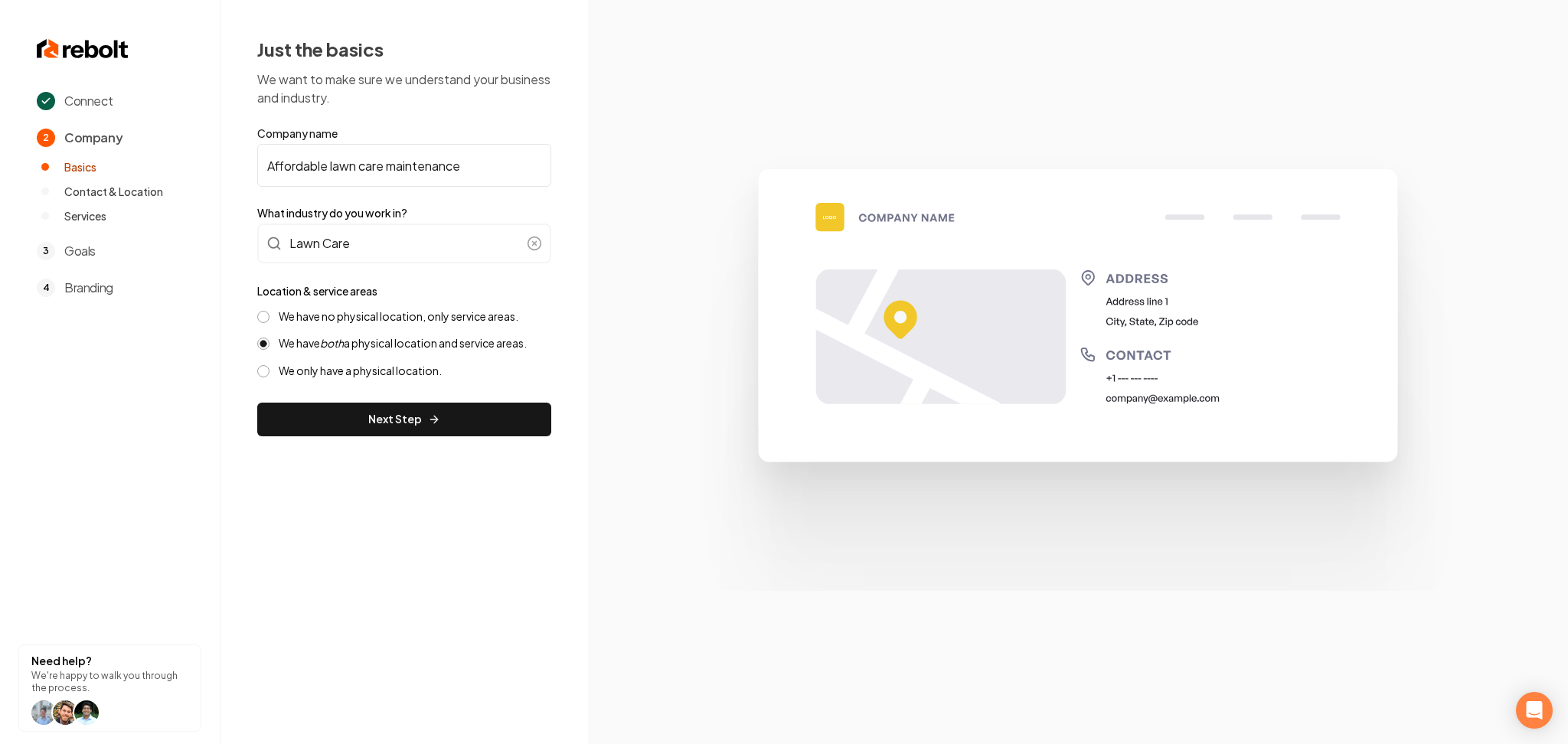
click at [334, 163] on input "Affordable lawn care maintenance" at bounding box center [404, 165] width 294 height 43
type input "Affordable Lawn Care Maintenance"
click at [411, 420] on button "Next Step" at bounding box center [404, 419] width 294 height 33
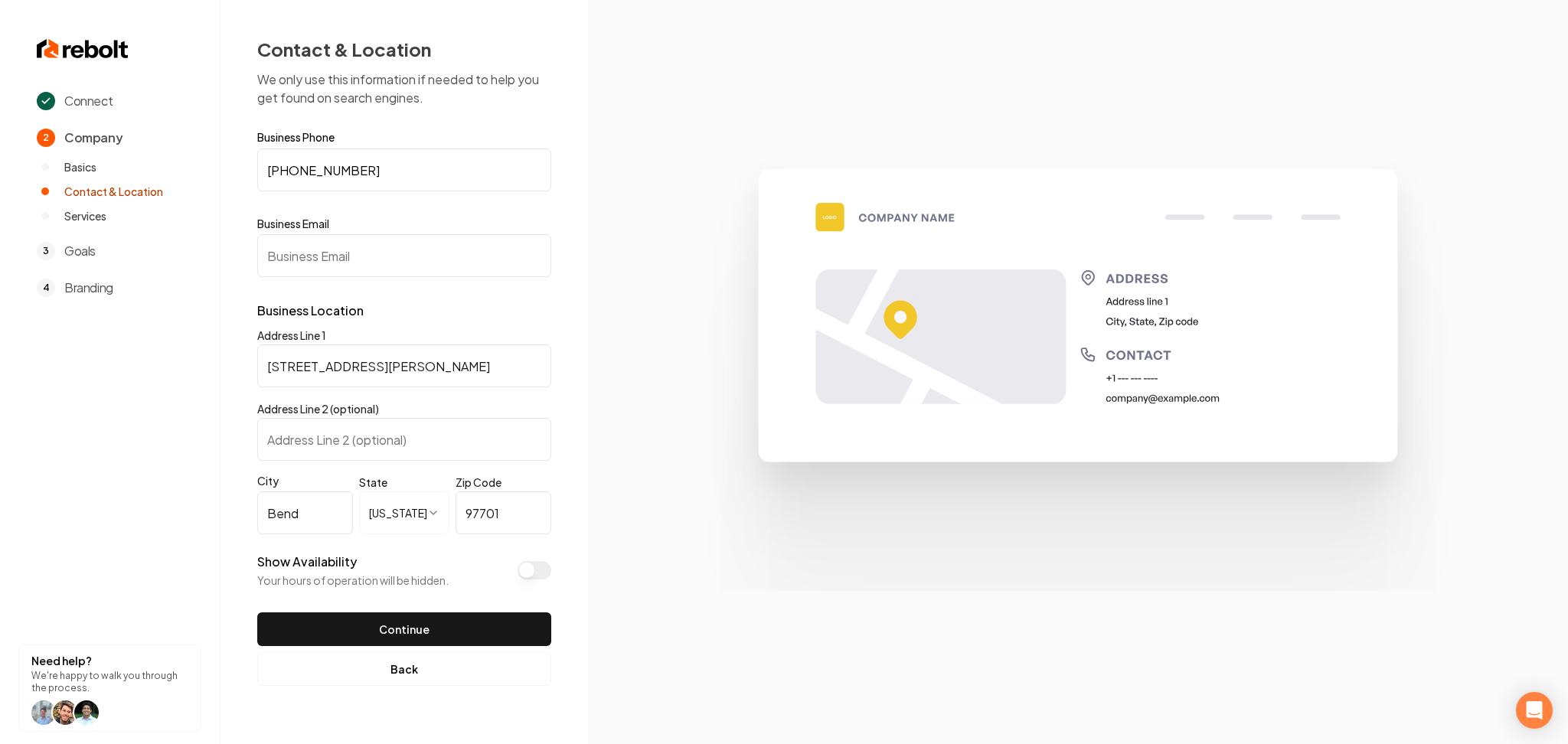
click at [456, 237] on input "Business Email" at bounding box center [404, 255] width 294 height 43
type input "r"
type input "test@test.com"
click at [525, 566] on button "Show Availability" at bounding box center [534, 569] width 33 height 18
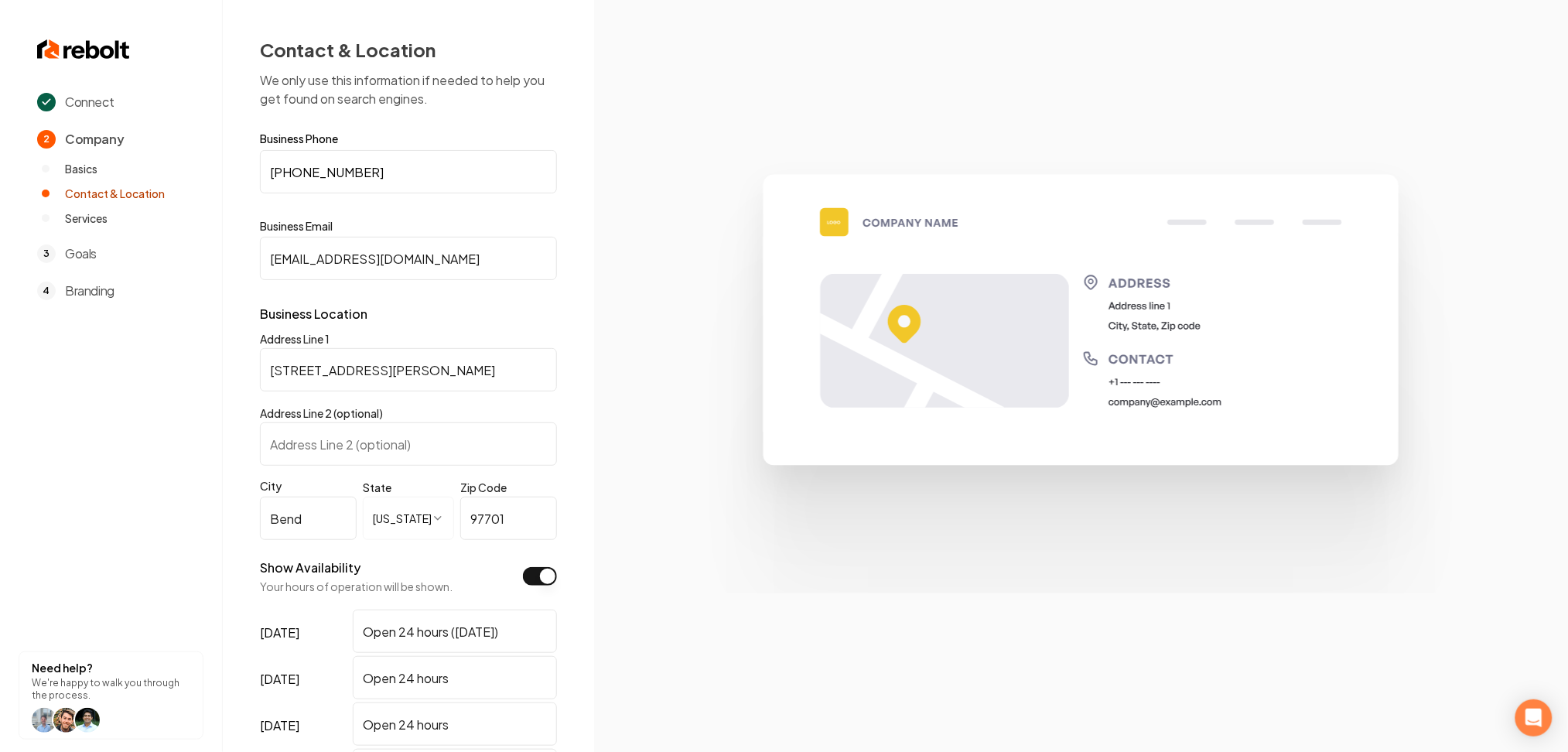
scroll to position [318, 0]
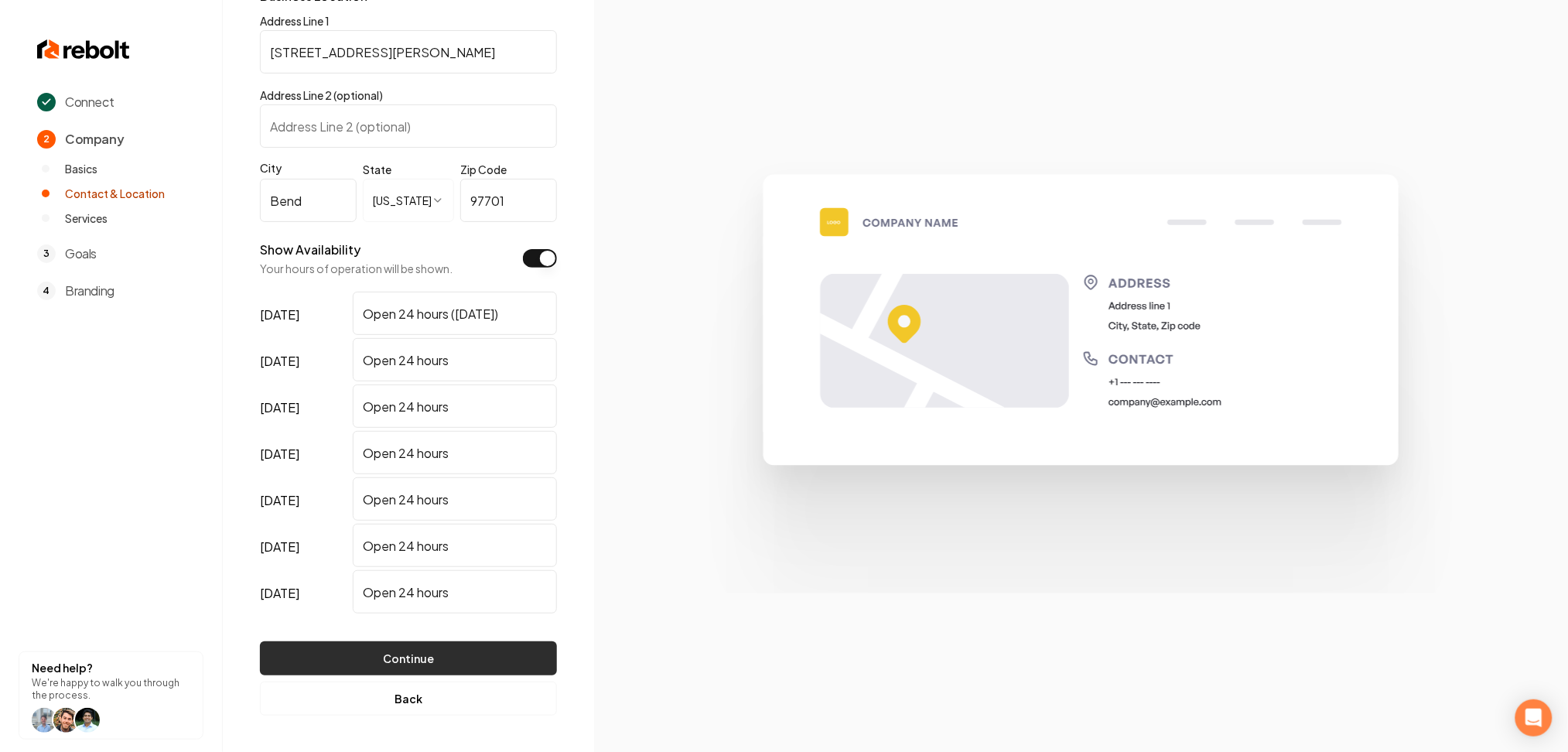
click at [419, 650] on button "Continue" at bounding box center [408, 657] width 297 height 34
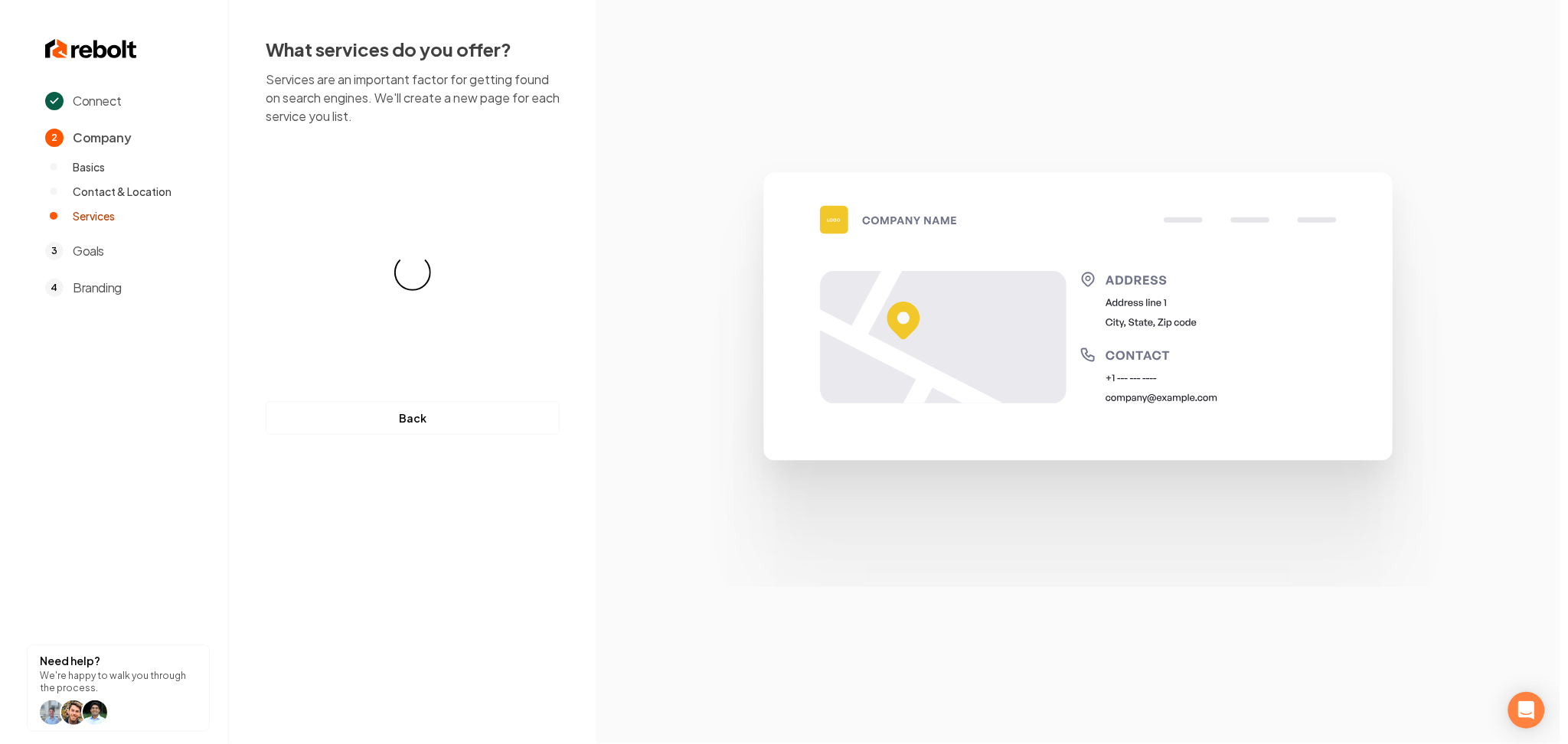
scroll to position [0, 0]
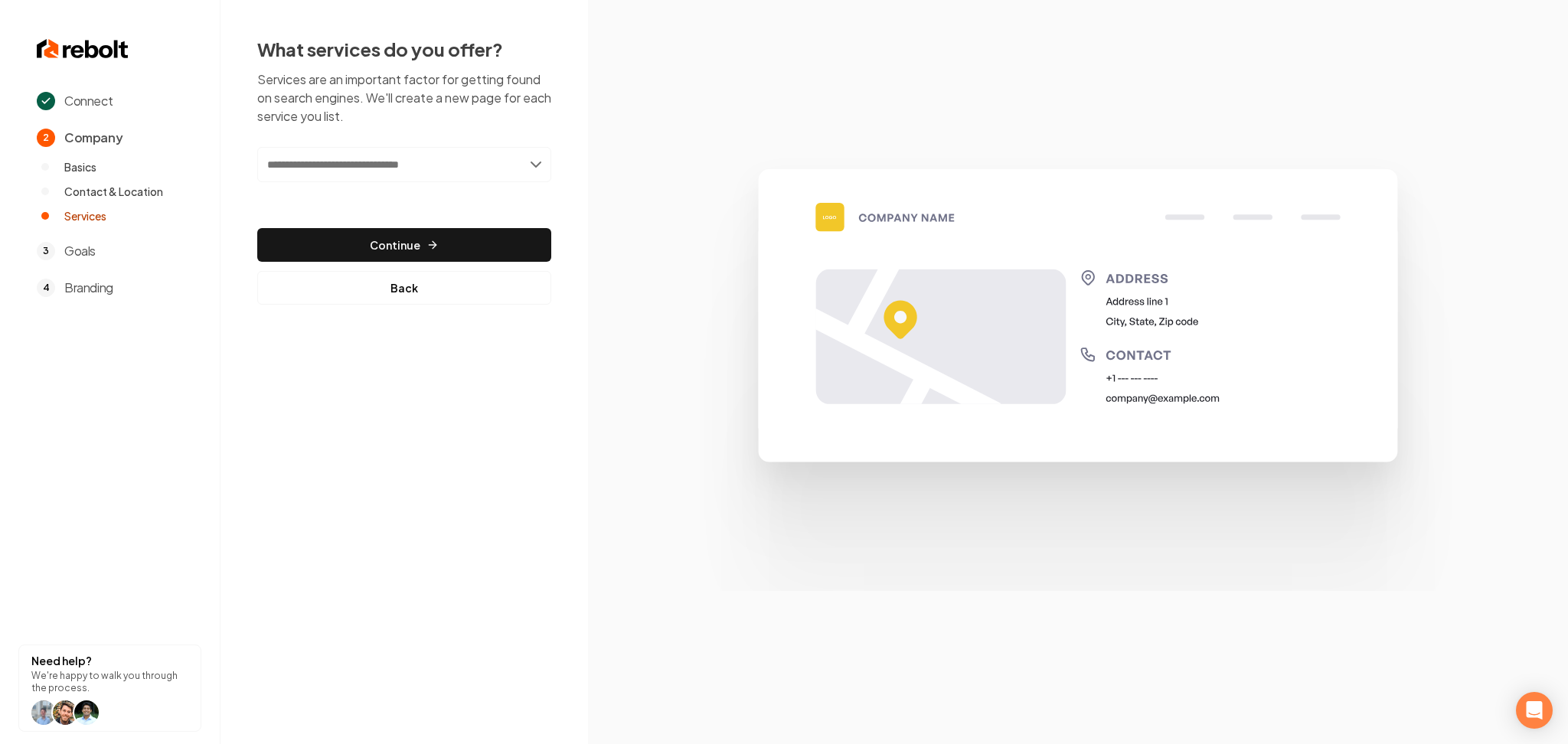
click at [487, 164] on input "text" at bounding box center [404, 164] width 294 height 35
type input "*********"
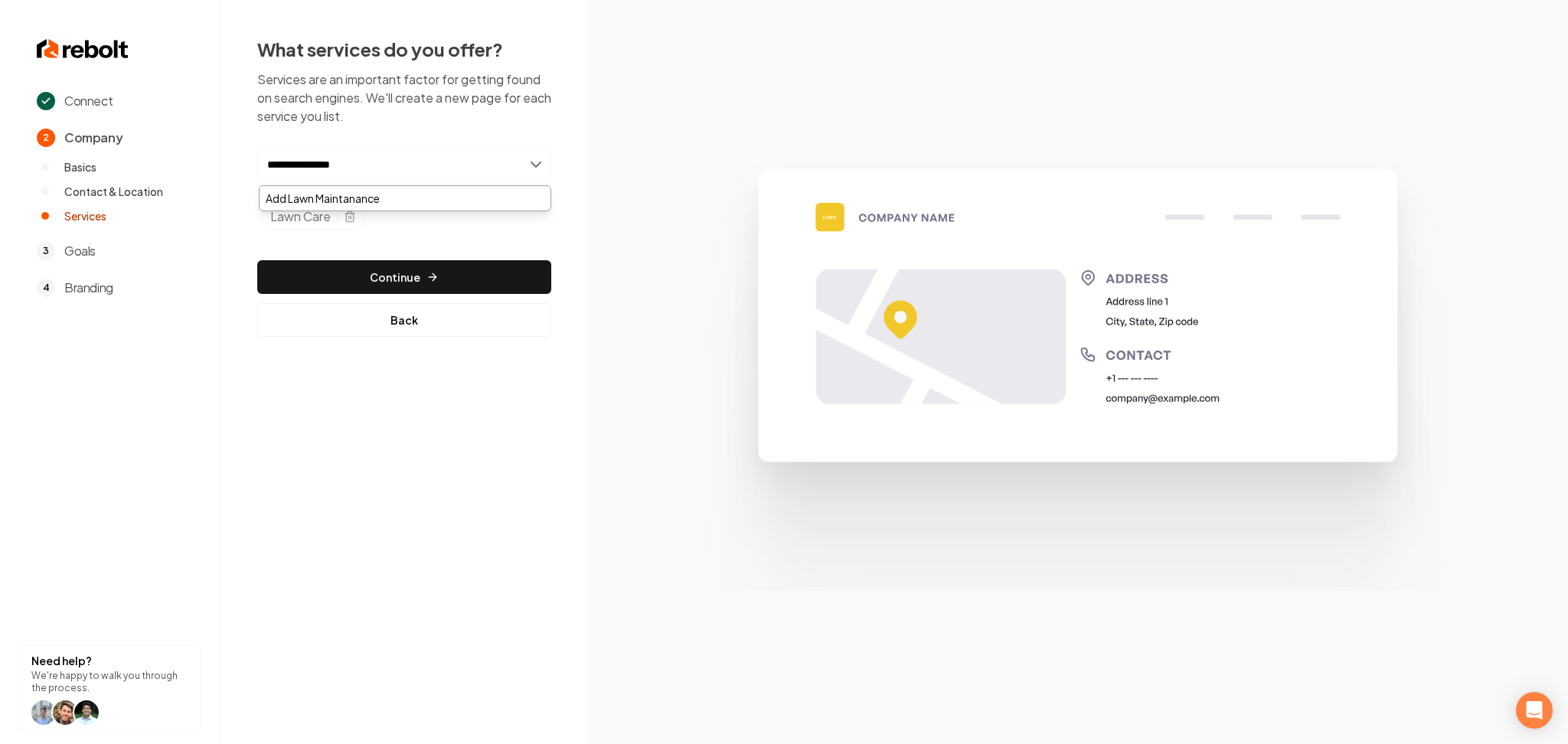
type input "**********"
type input "*"
type input "**********"
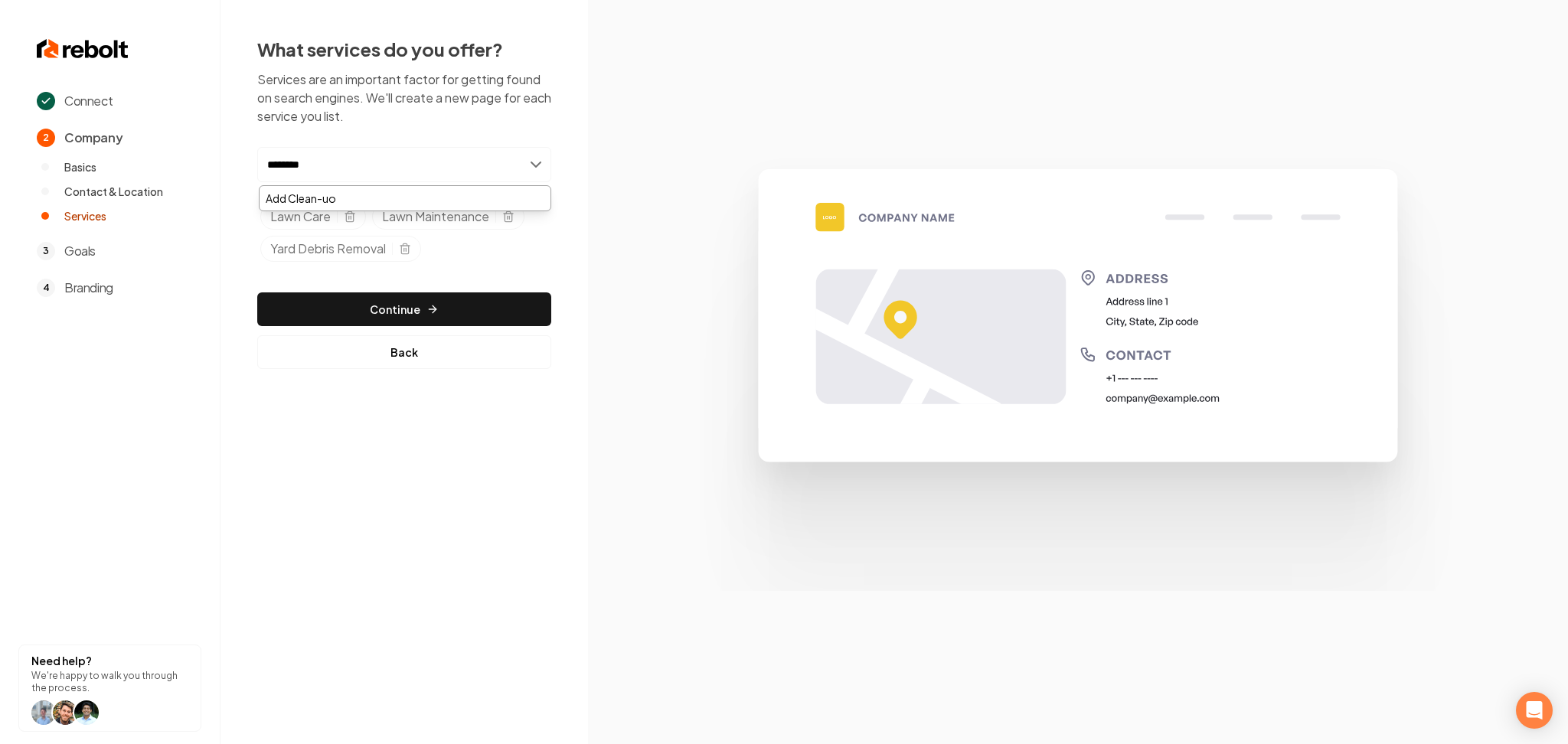
type input "*********"
click at [509, 214] on icon "Selected tags" at bounding box center [508, 214] width 10 height 0
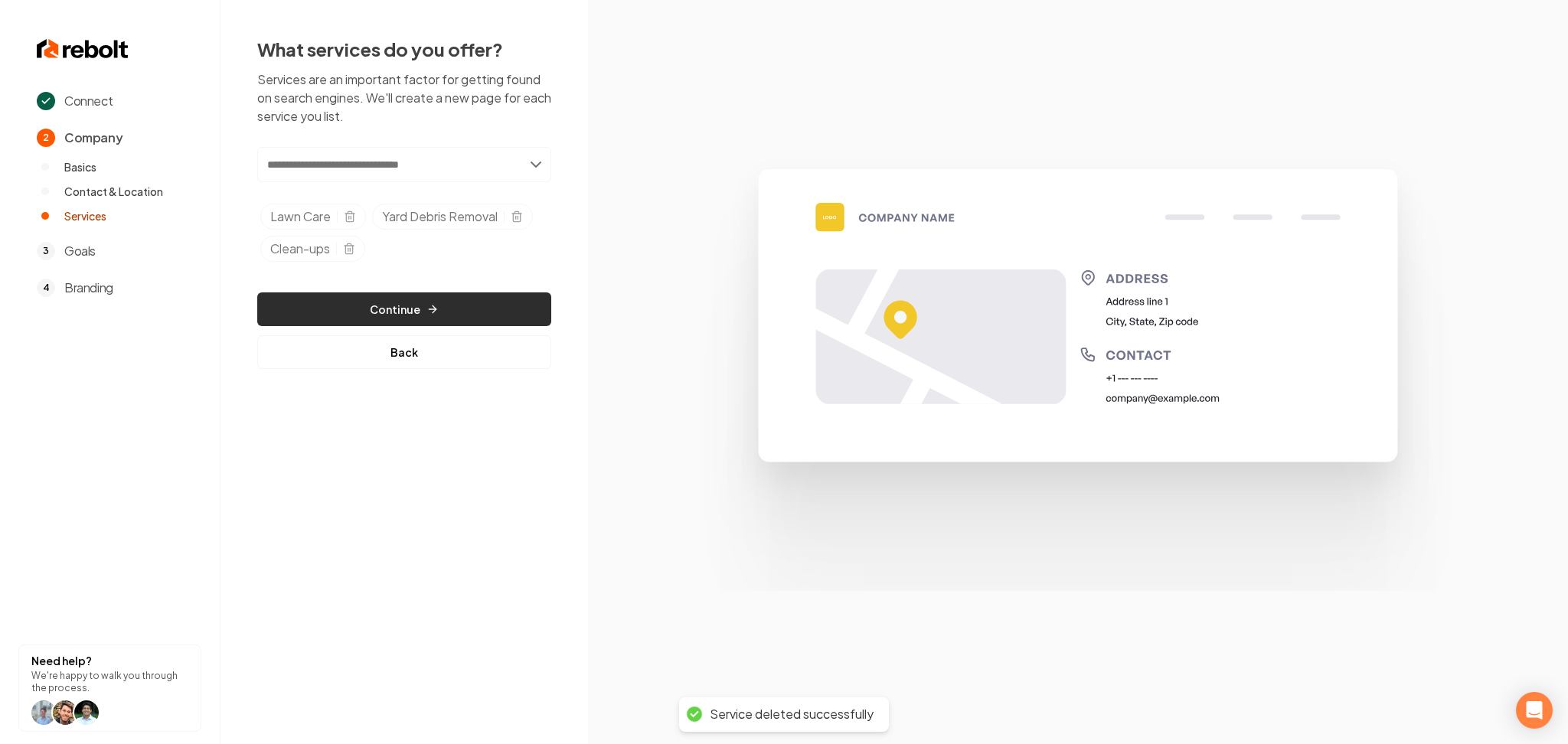
click at [431, 310] on icon "button" at bounding box center [432, 308] width 12 height 12
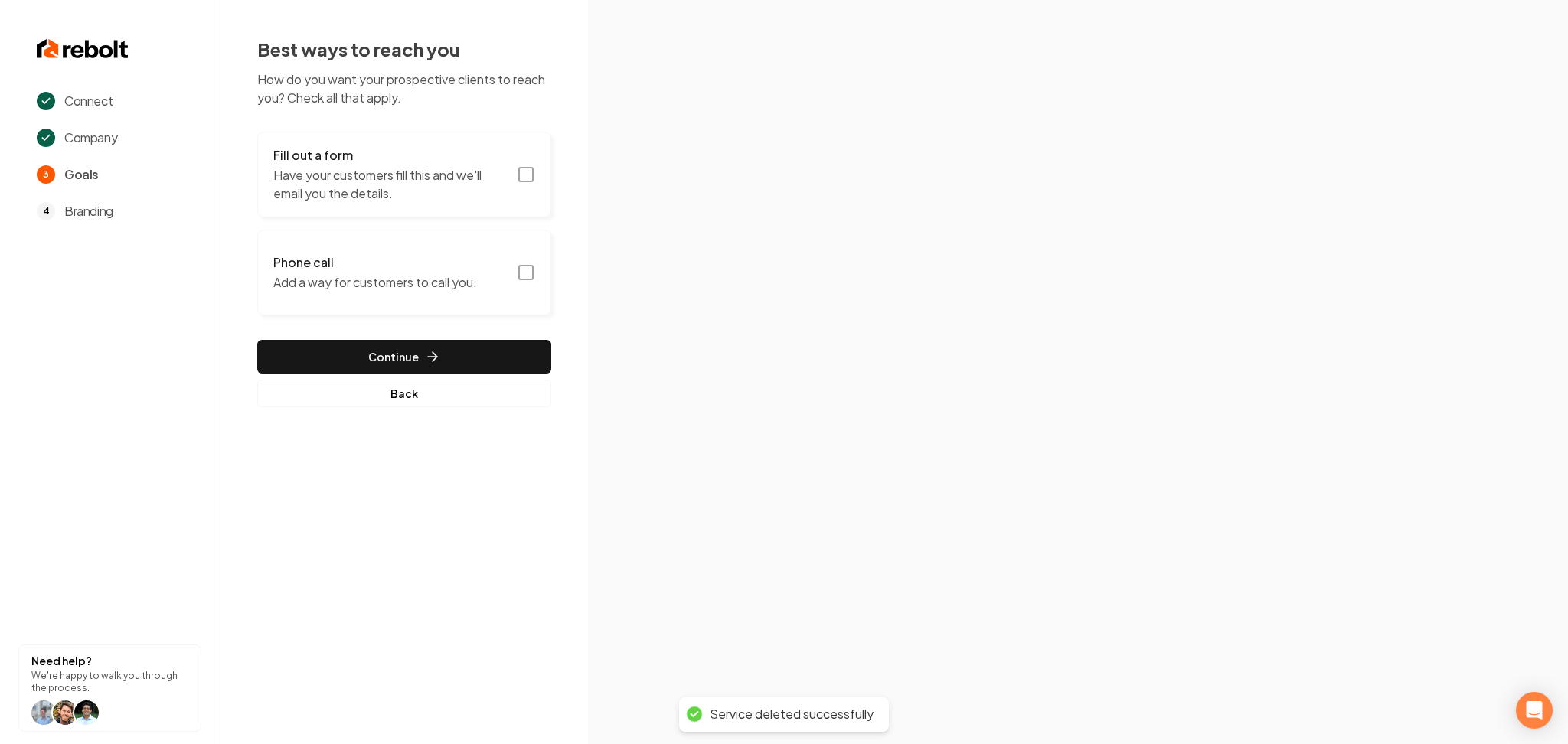
drag, startPoint x: 421, startPoint y: 202, endPoint x: 421, endPoint y: 211, distance: 9.0
click at [421, 211] on button "Fill out a form Have your customers fill this and we'll email you the details." at bounding box center [404, 175] width 294 height 86
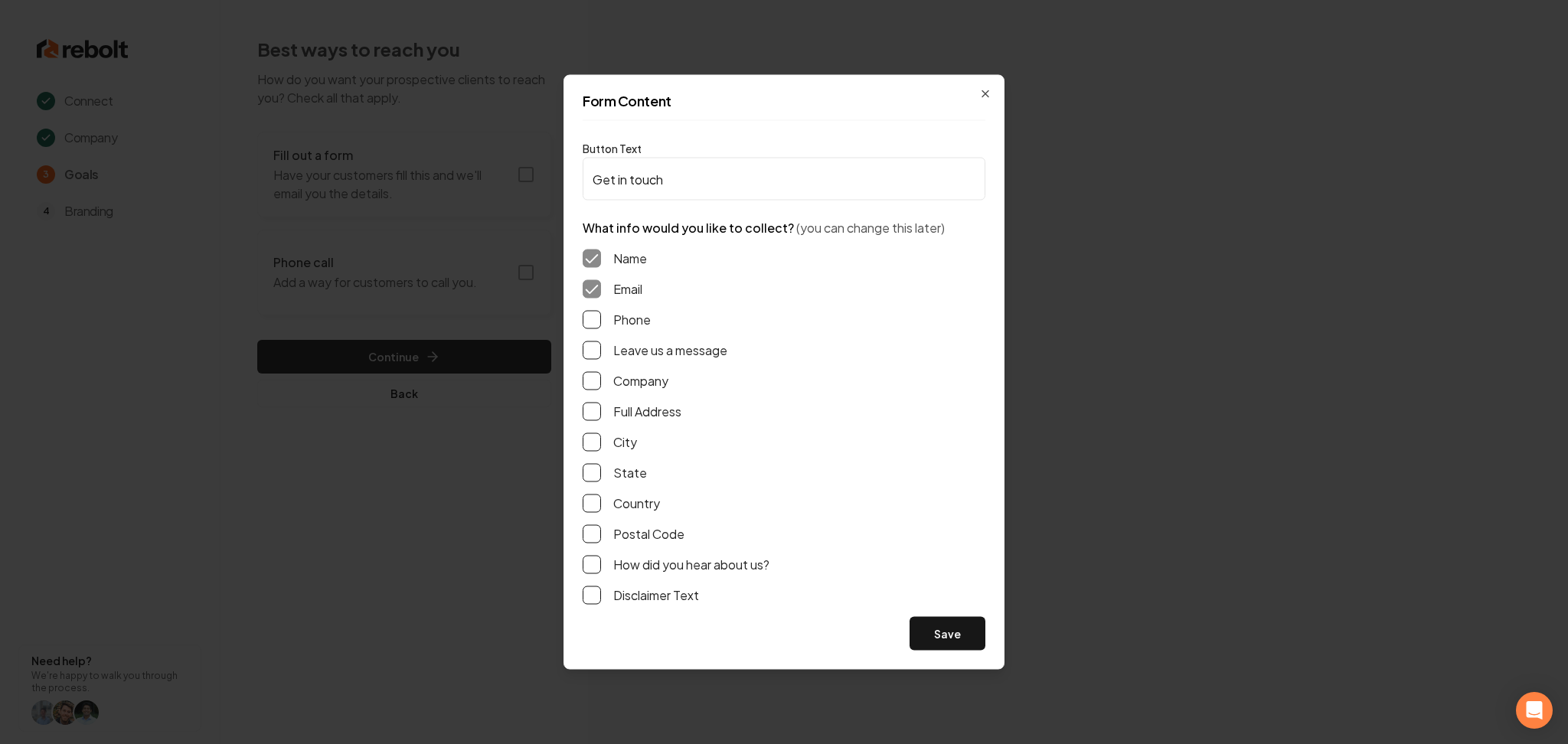
click at [595, 324] on button "Phone" at bounding box center [591, 319] width 18 height 18
click at [595, 347] on button "Leave us a message" at bounding box center [591, 350] width 18 height 18
click at [913, 625] on button "Save" at bounding box center [947, 633] width 75 height 33
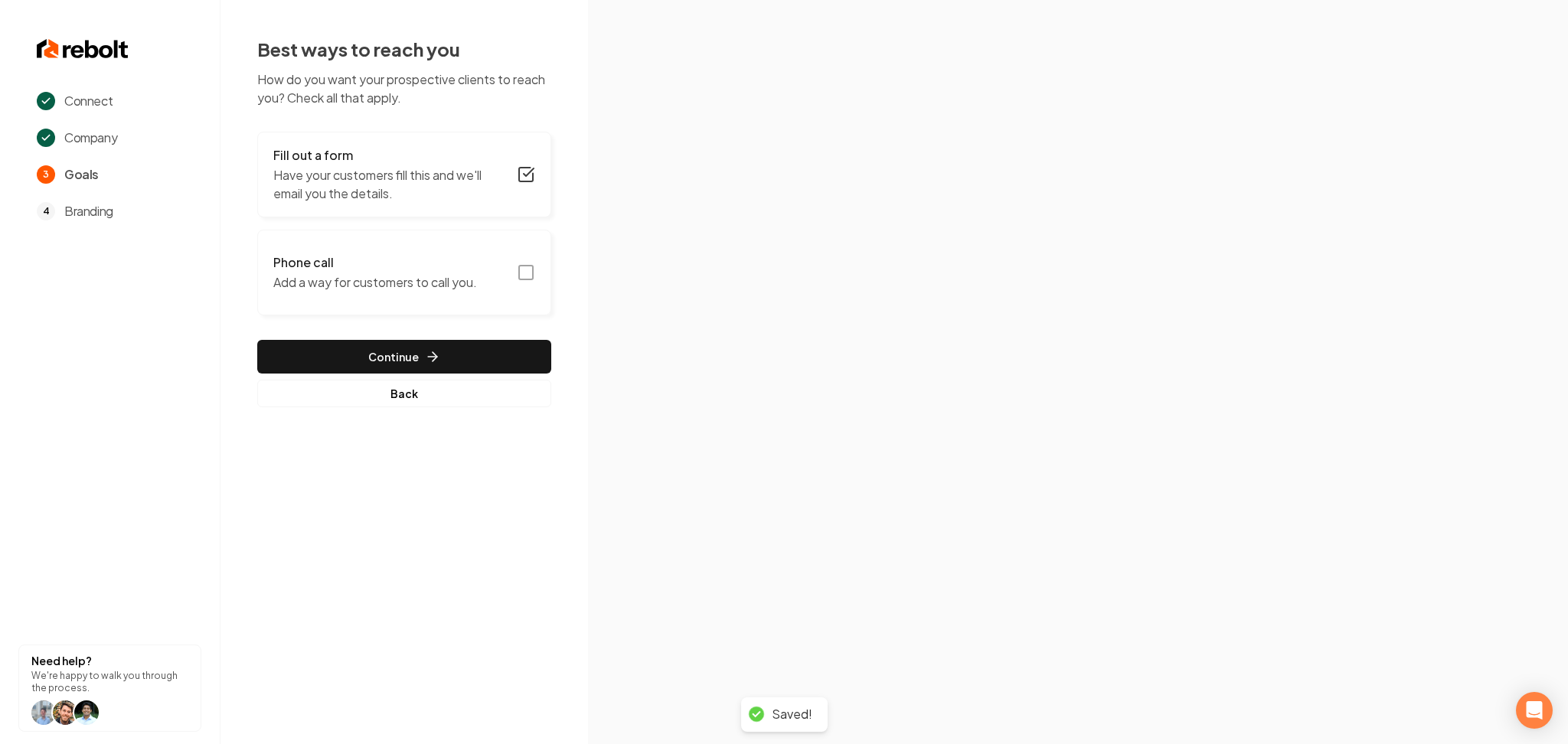
click at [509, 268] on button "Phone call Add a way for customers to call you." at bounding box center [404, 272] width 294 height 86
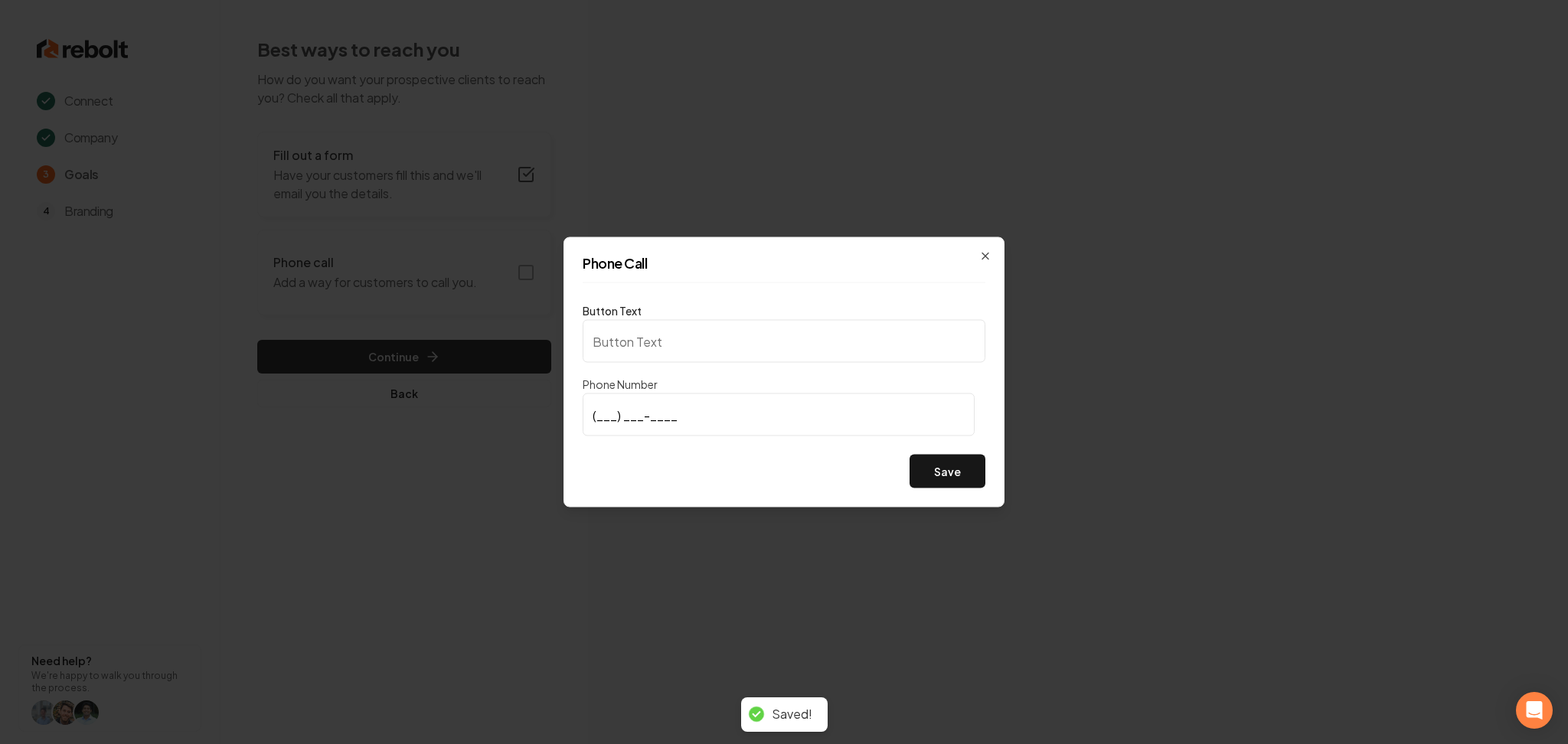
type input "Call us"
type input "(541) 280-9695"
click at [926, 464] on button "Save" at bounding box center [947, 471] width 75 height 33
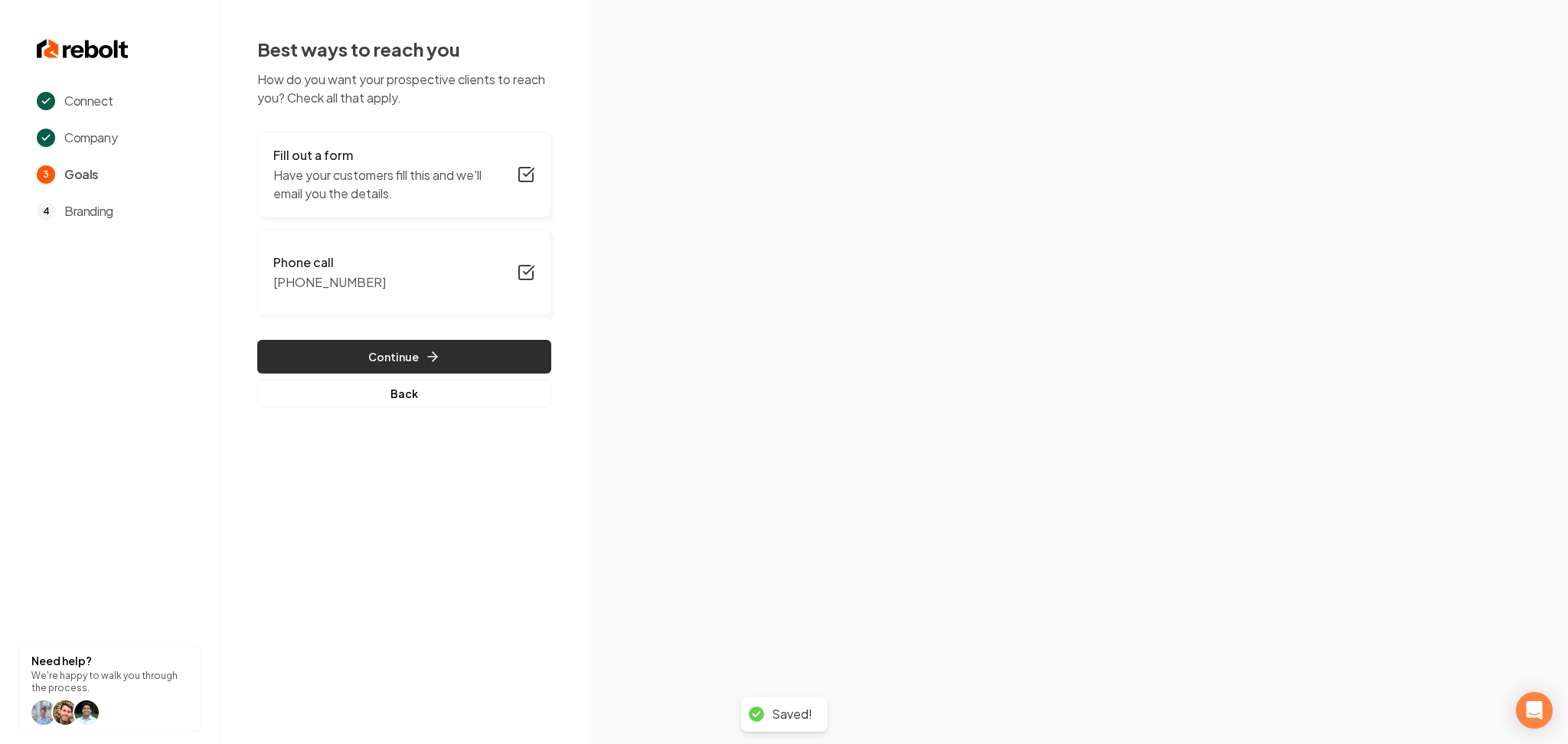
click at [505, 360] on button "Continue" at bounding box center [404, 356] width 294 height 33
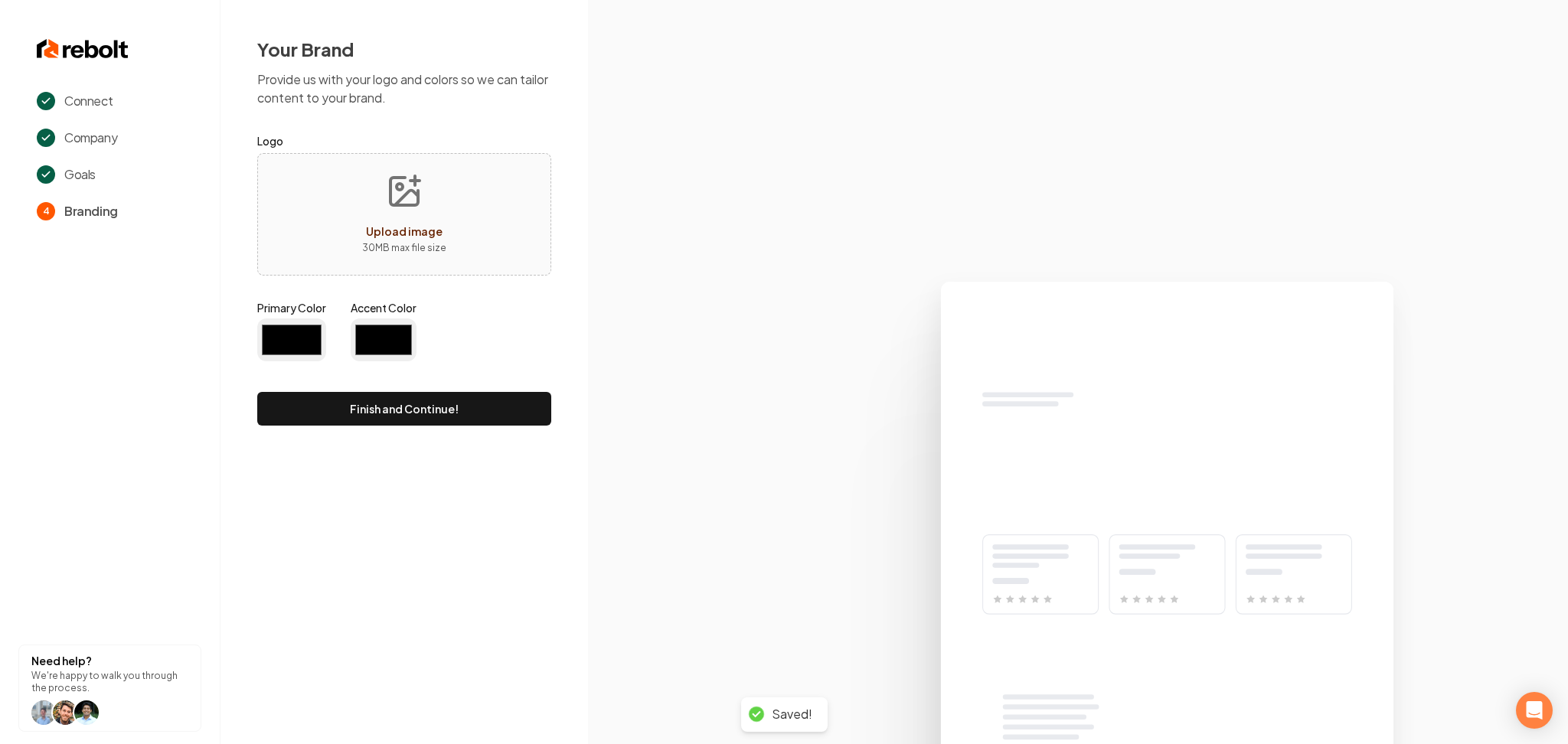
type input "#194d33"
type input "#70be00"
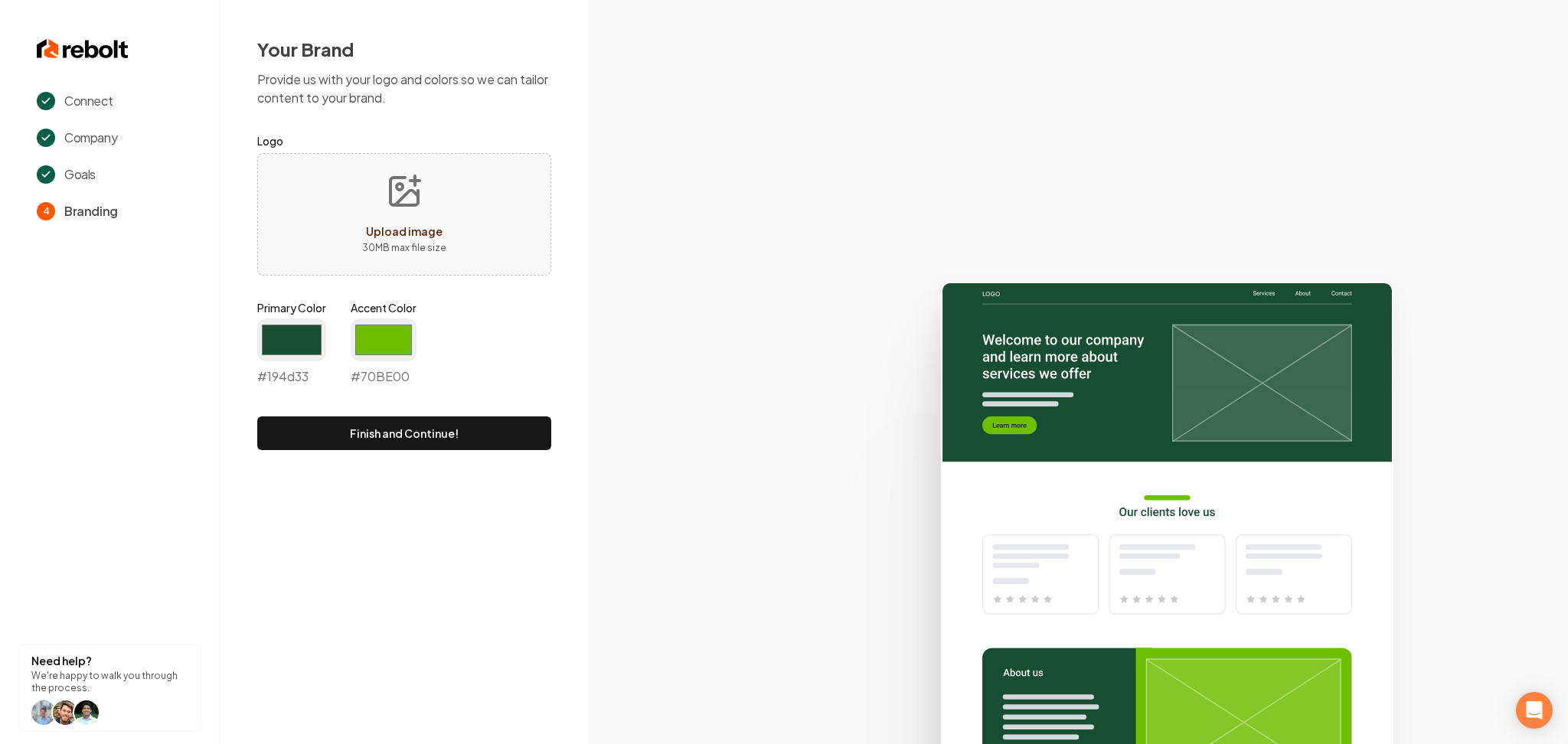
click at [414, 255] on p "30 MB max file size" at bounding box center [404, 248] width 84 height 15
type input "**********"
click at [303, 352] on input "#194d33" at bounding box center [291, 339] width 69 height 43
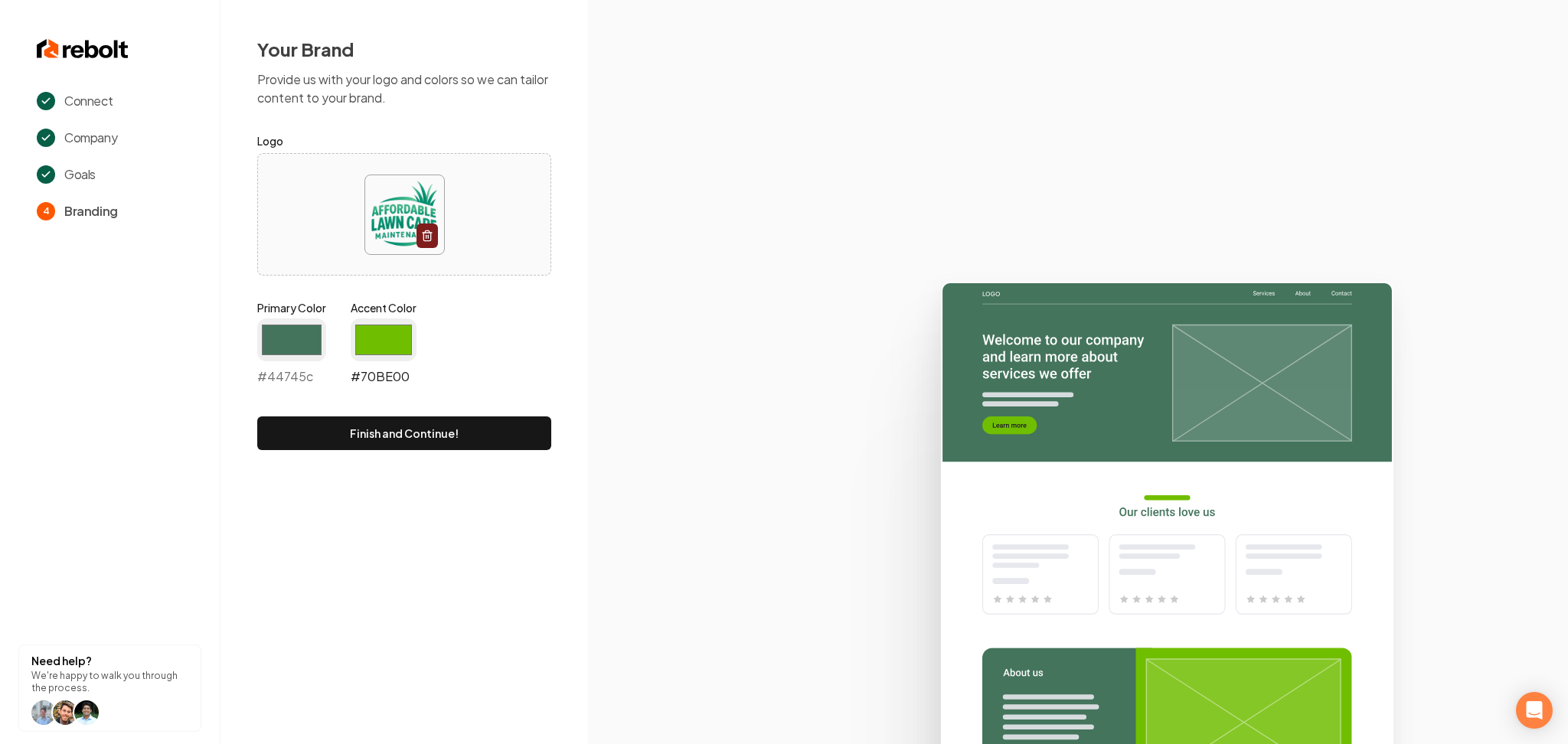
type input "#44745c"
click at [395, 347] on input "#70be00" at bounding box center [383, 339] width 66 height 43
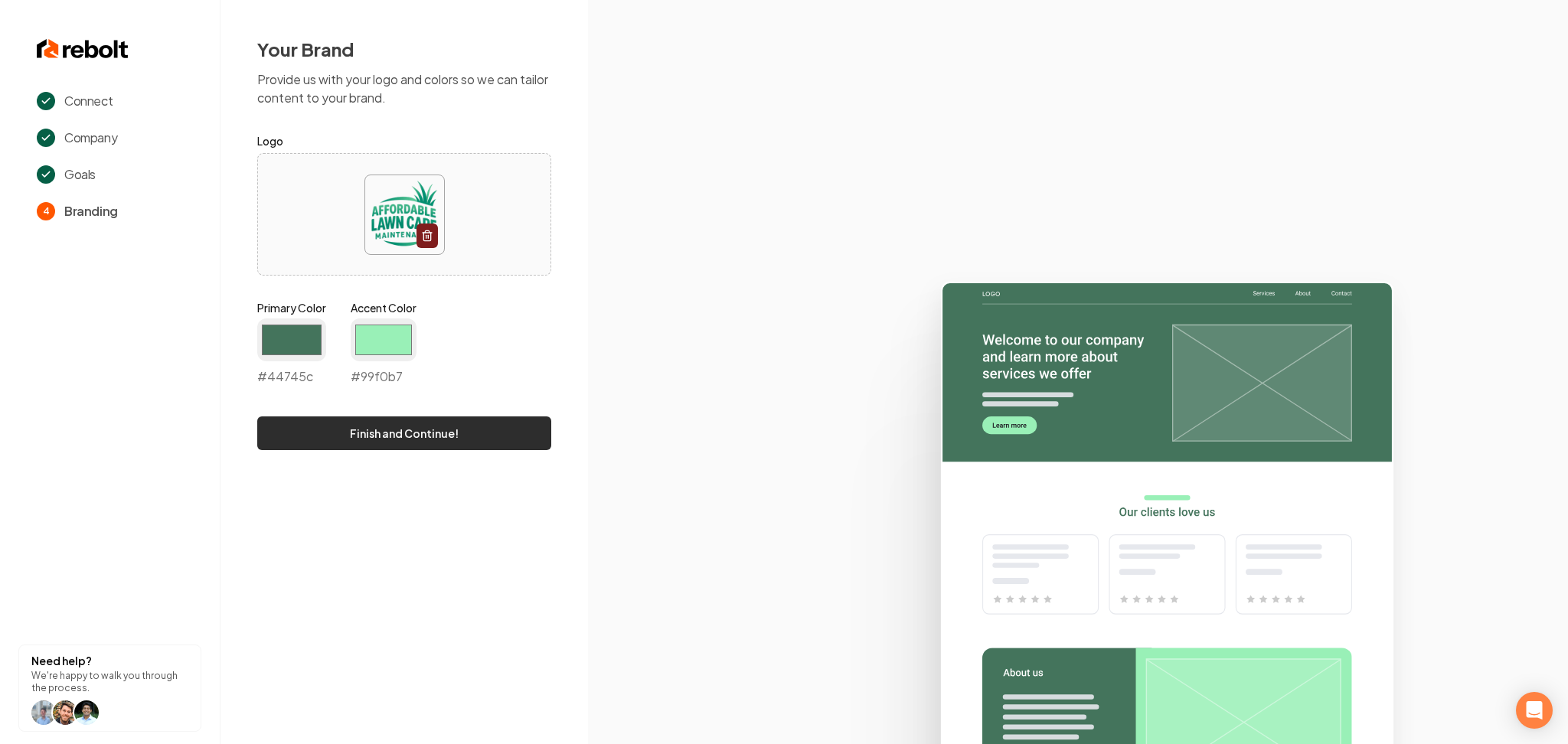
type input "#99f0b7"
click at [330, 422] on button "Finish and Continue!" at bounding box center [404, 433] width 294 height 33
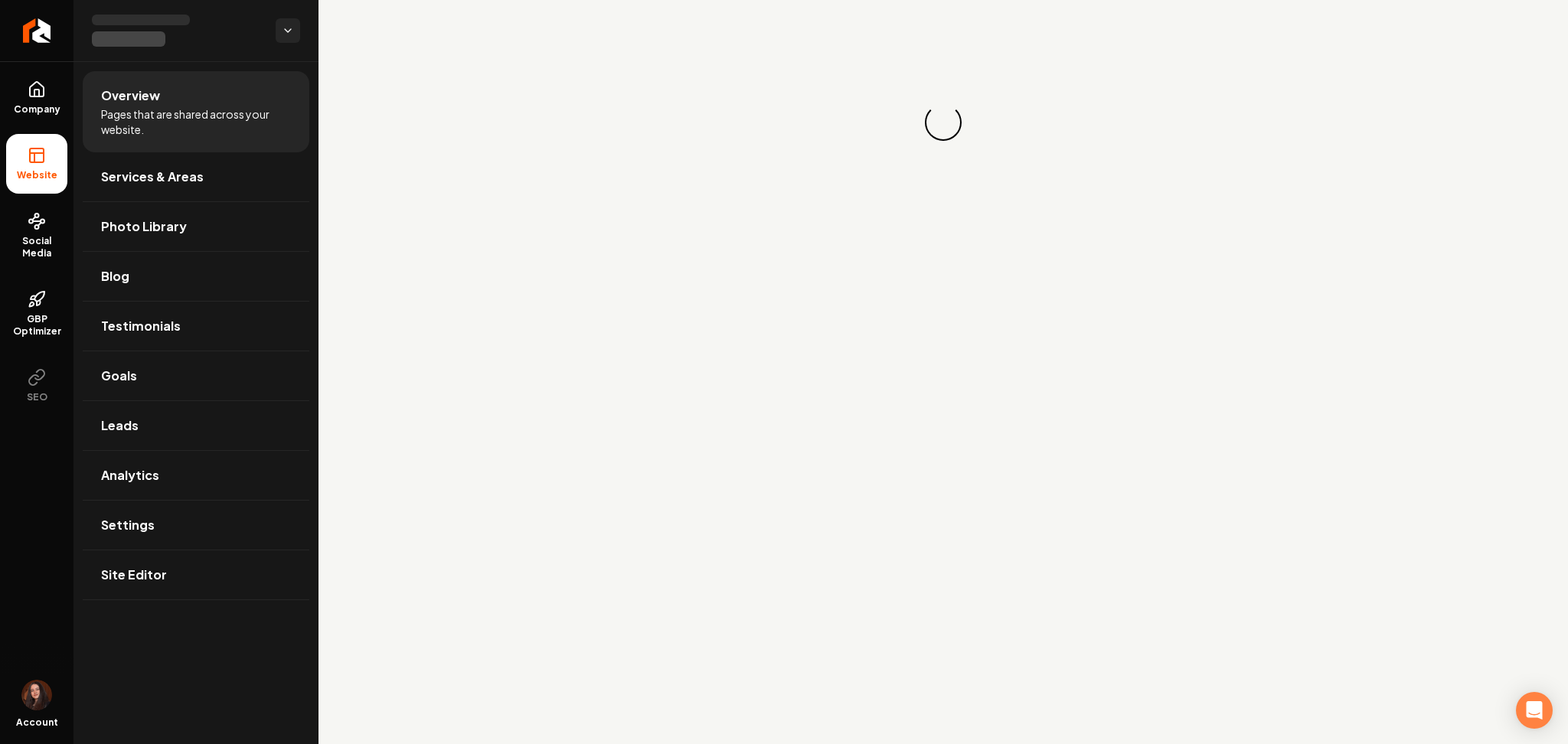
click at [70, 119] on ul "Company Website Social Media GBP Optimizer SEO" at bounding box center [36, 241] width 74 height 360
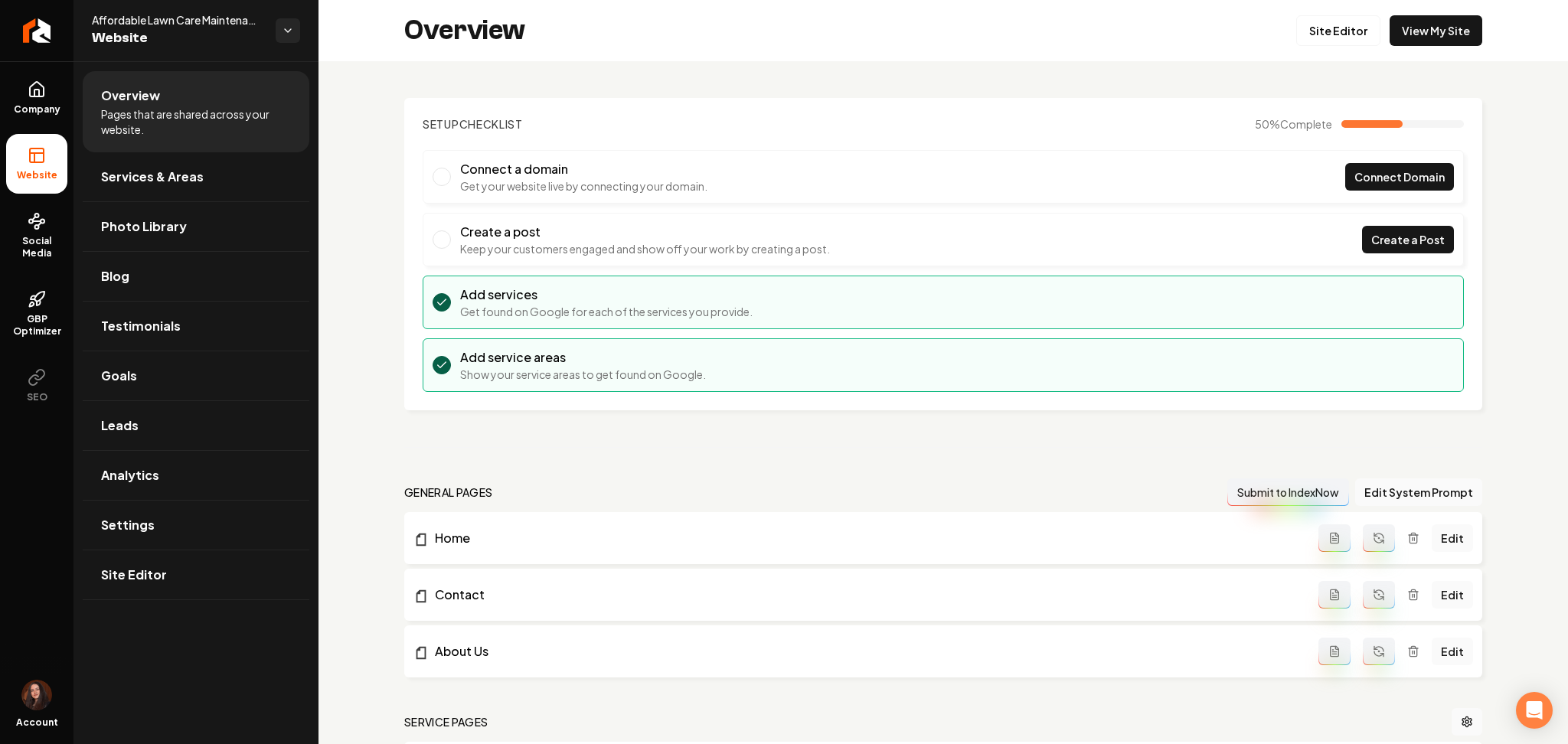
drag, startPoint x: 35, startPoint y: 90, endPoint x: 72, endPoint y: 124, distance: 50.2
click at [35, 91] on icon at bounding box center [36, 89] width 18 height 18
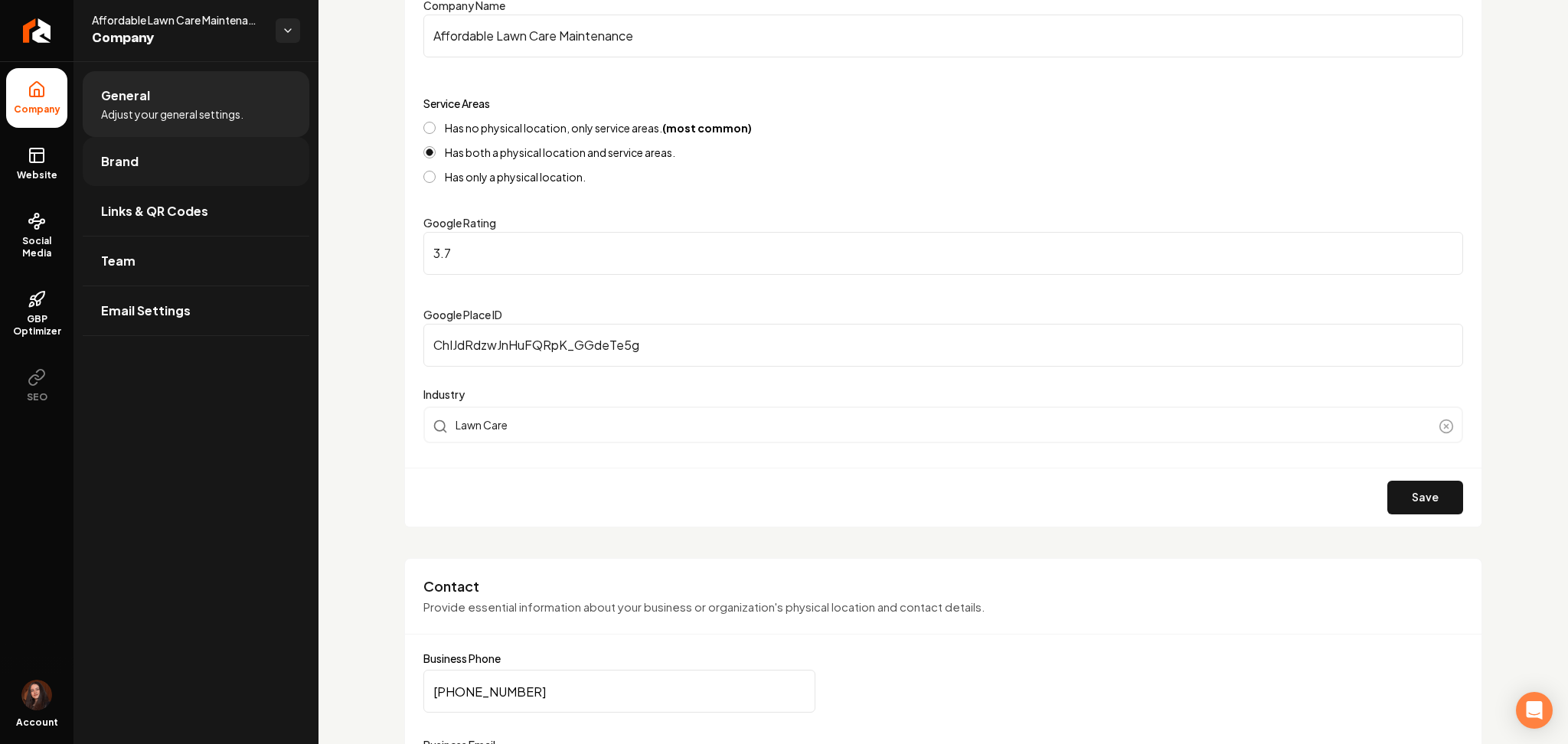
click at [141, 158] on link "Brand" at bounding box center [196, 160] width 226 height 49
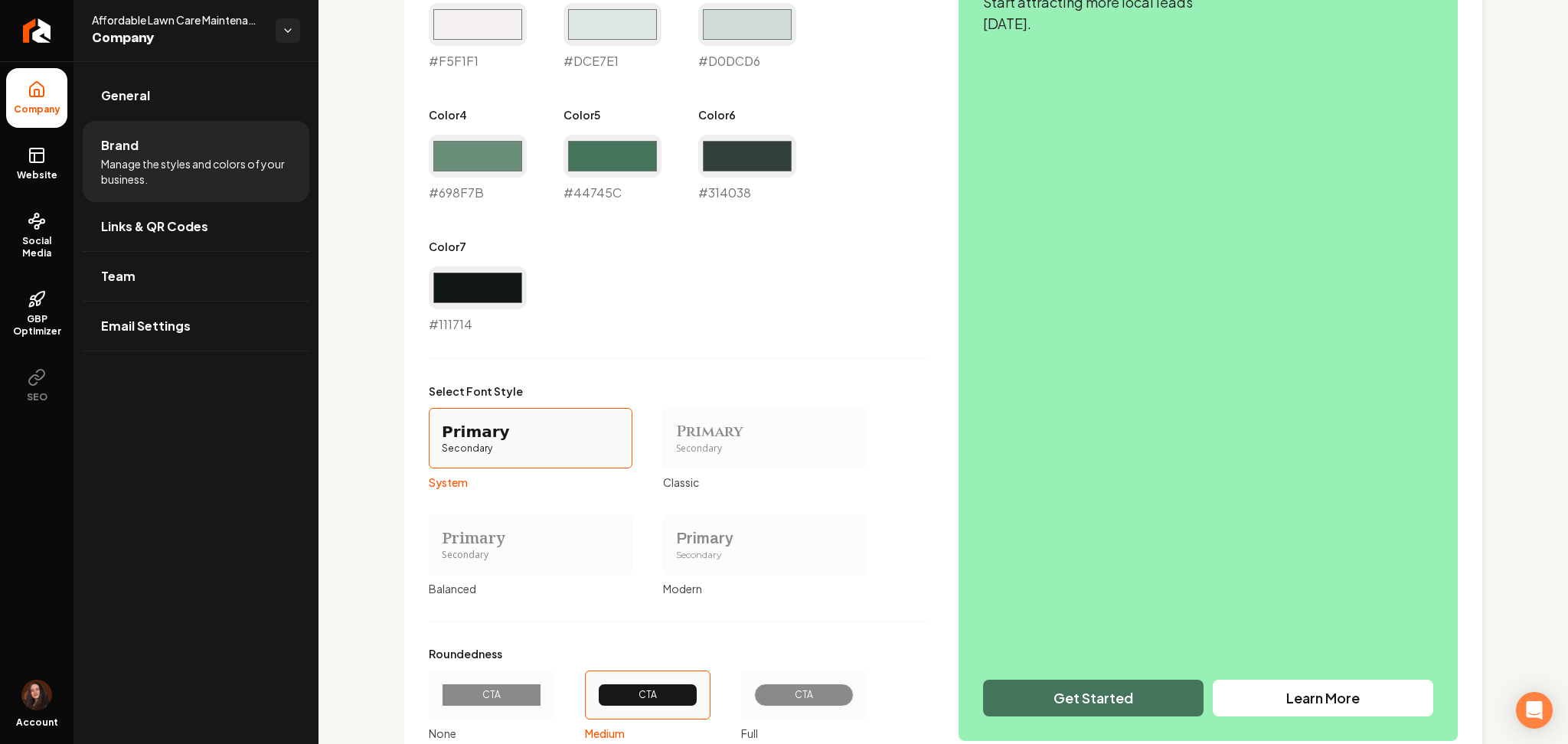
click at [780, 676] on div "CTA" at bounding box center [804, 694] width 125 height 49
click at [753, 689] on button "CTA Full" at bounding box center [746, 694] width 12 height 12
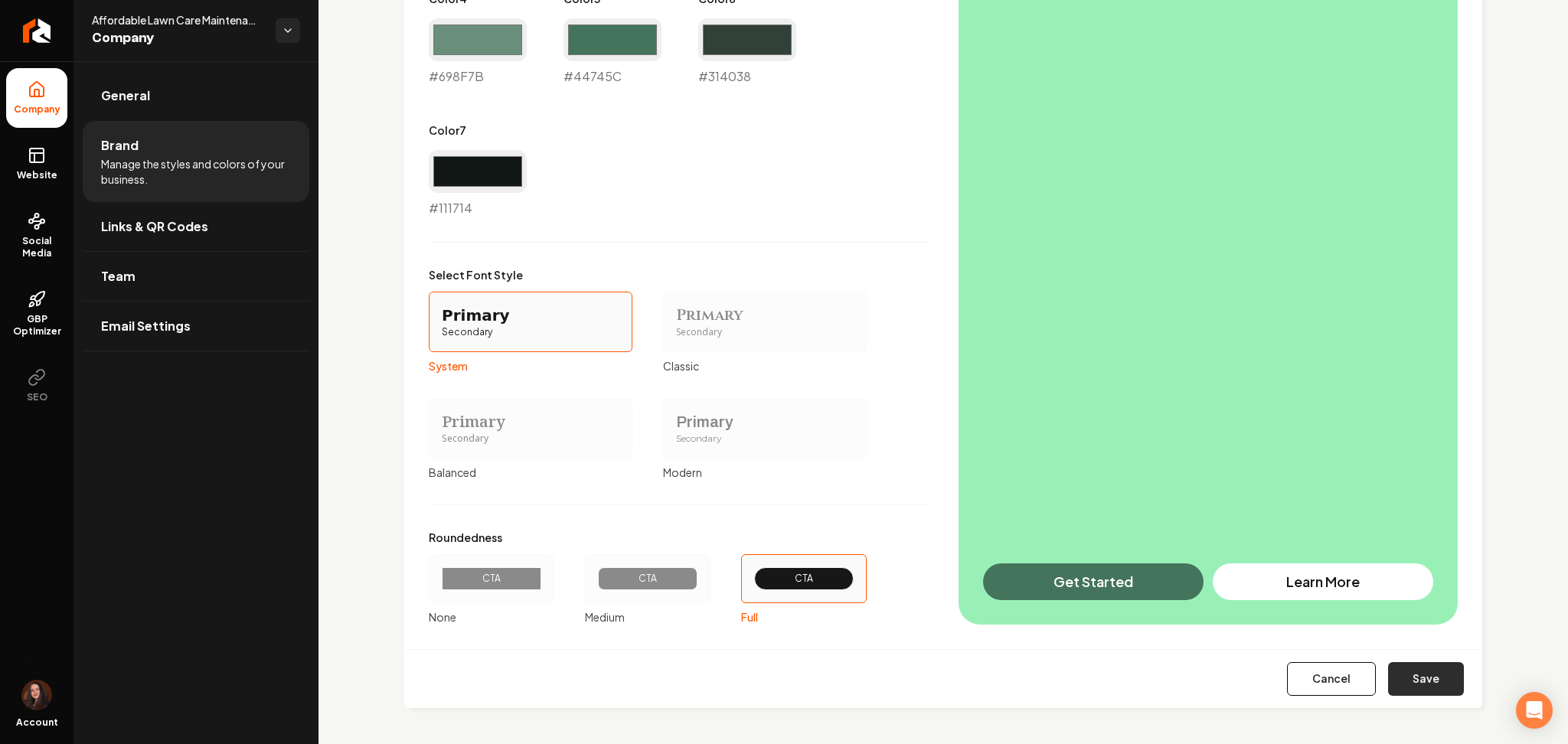
click at [1428, 691] on button "Save" at bounding box center [1426, 678] width 75 height 33
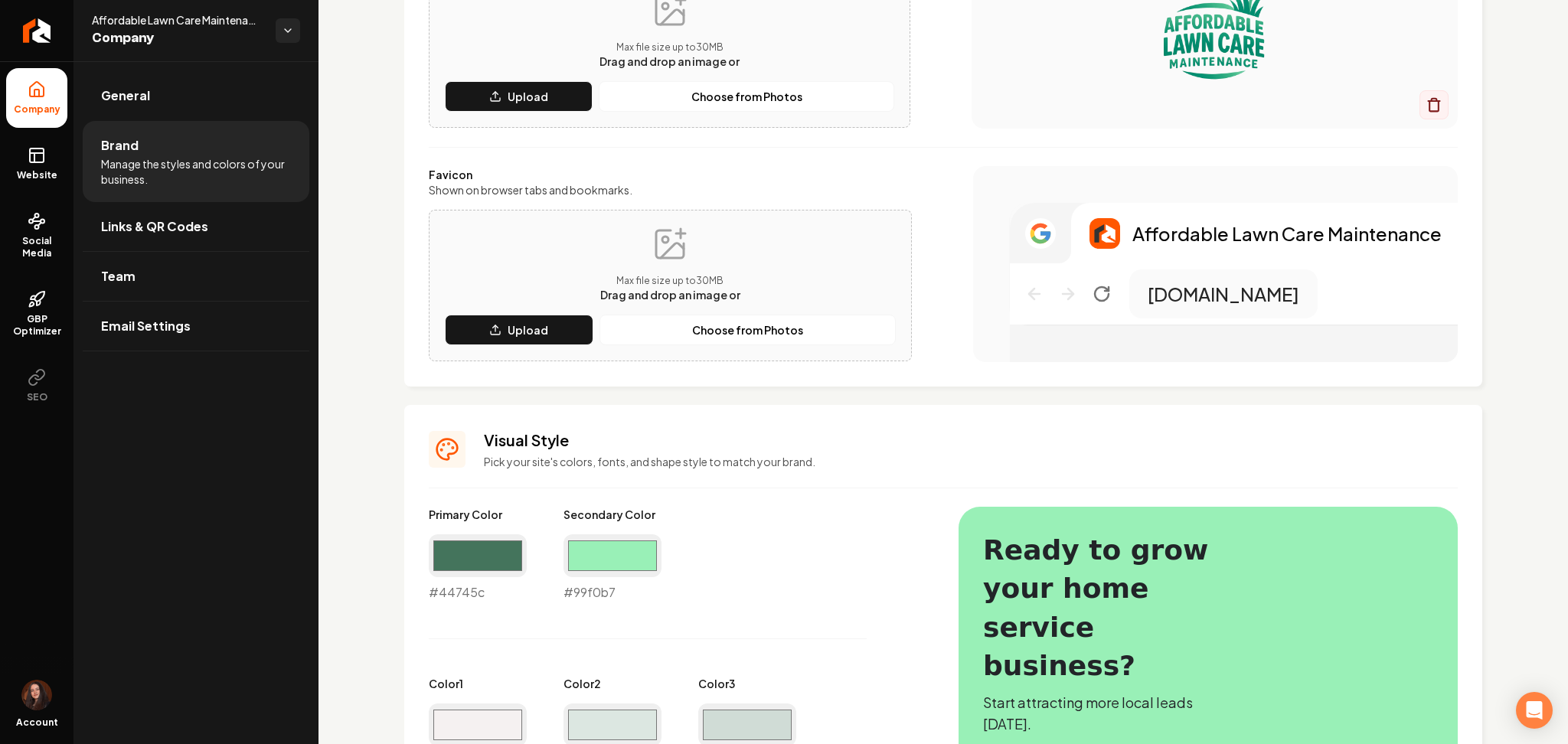
type input "#f5f1f1"
type input "#dce7e1"
type input "#d0dcd6"
type input "#698f7b"
type input "#44745c"
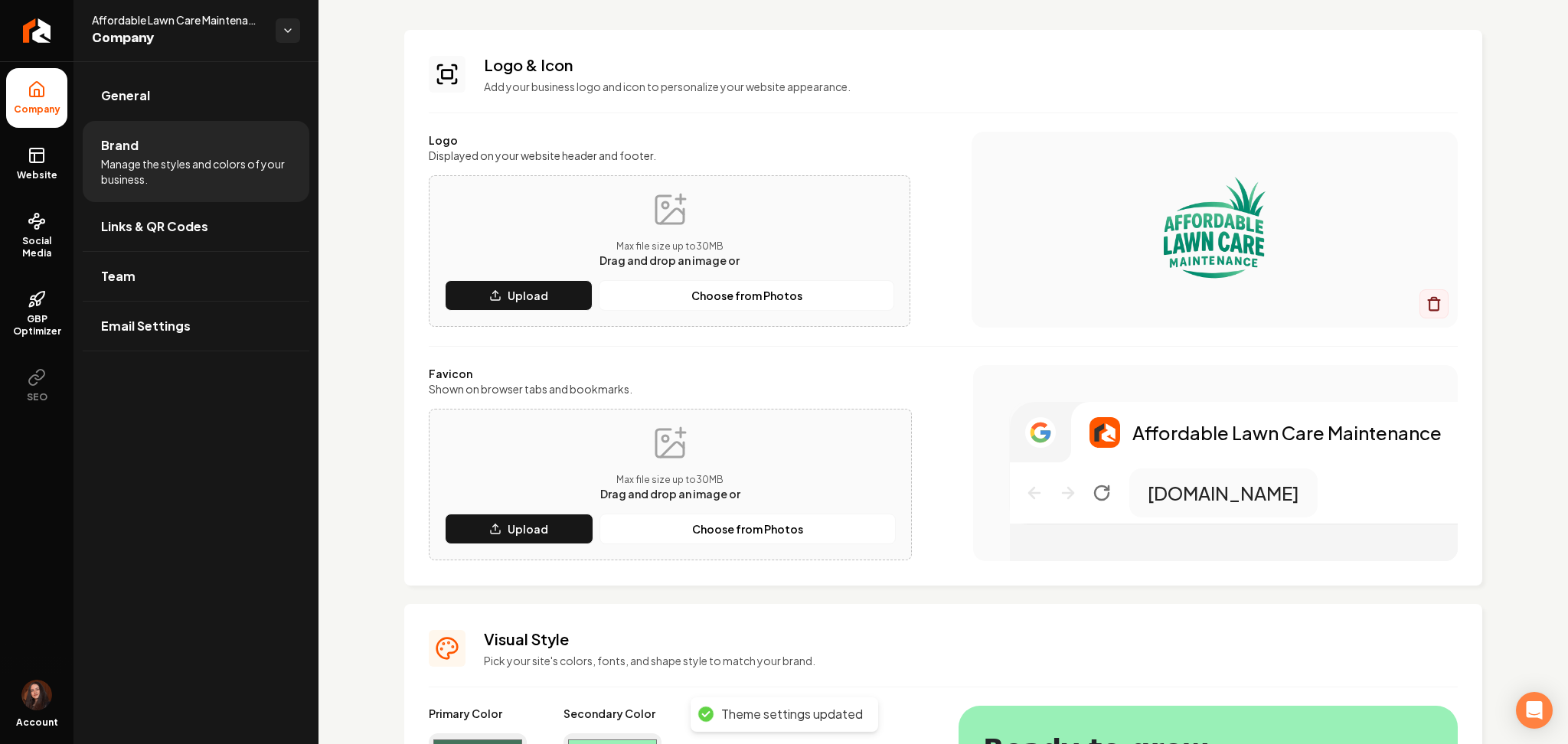
scroll to position [64, 0]
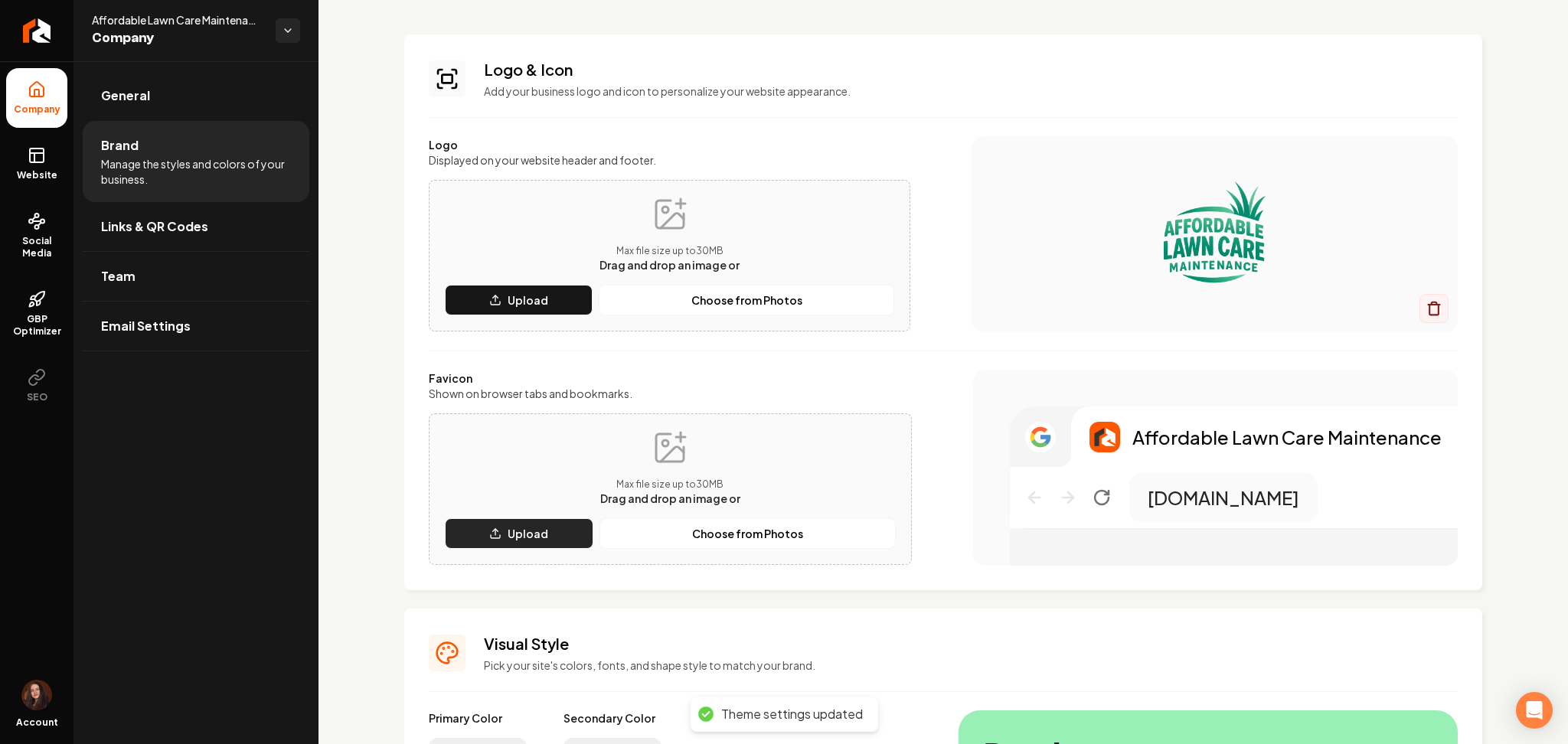
click at [476, 528] on button "Upload" at bounding box center [519, 534] width 148 height 31
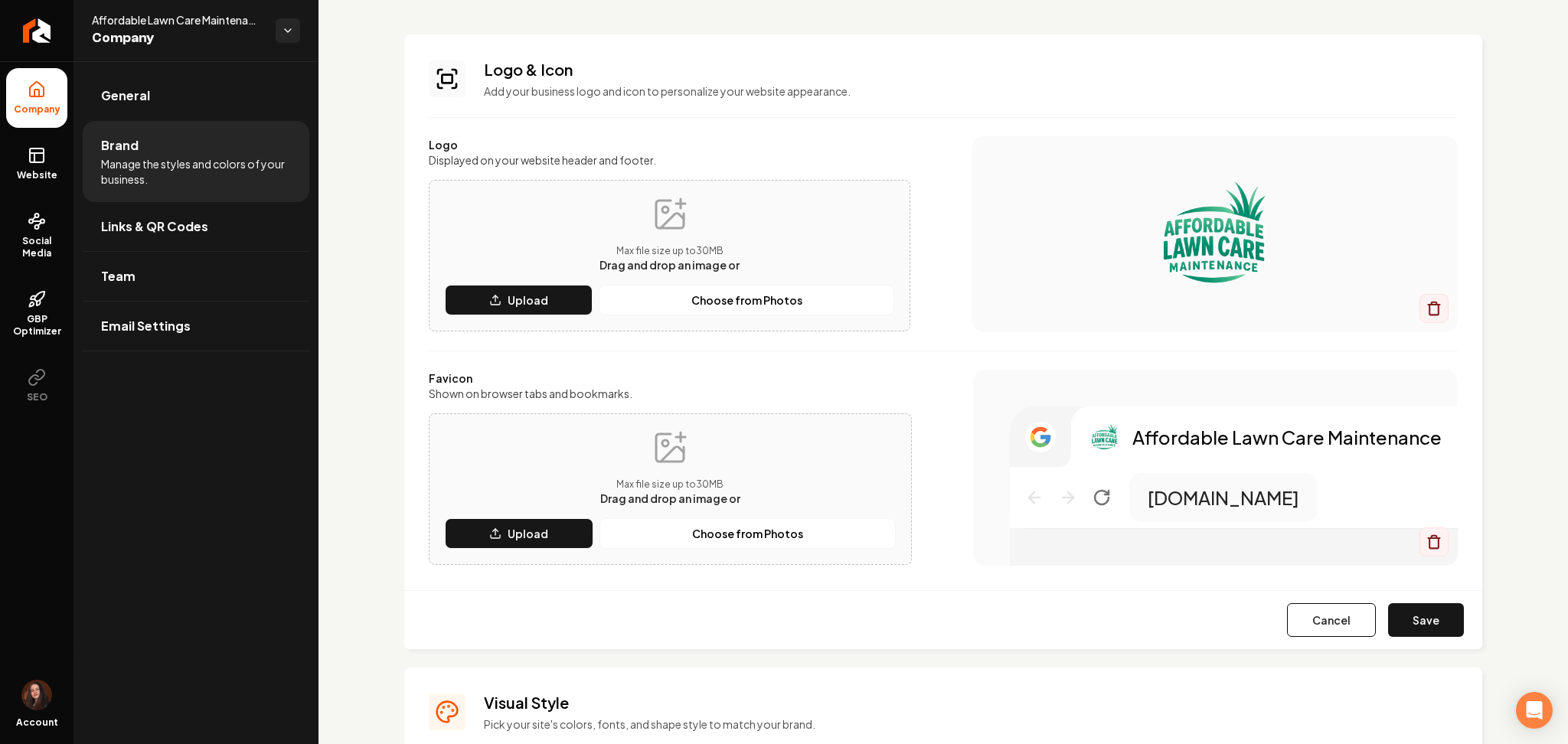
click at [1410, 600] on div "Cancel Save" at bounding box center [943, 620] width 1078 height 59
click at [1412, 623] on button "Save" at bounding box center [1426, 619] width 75 height 33
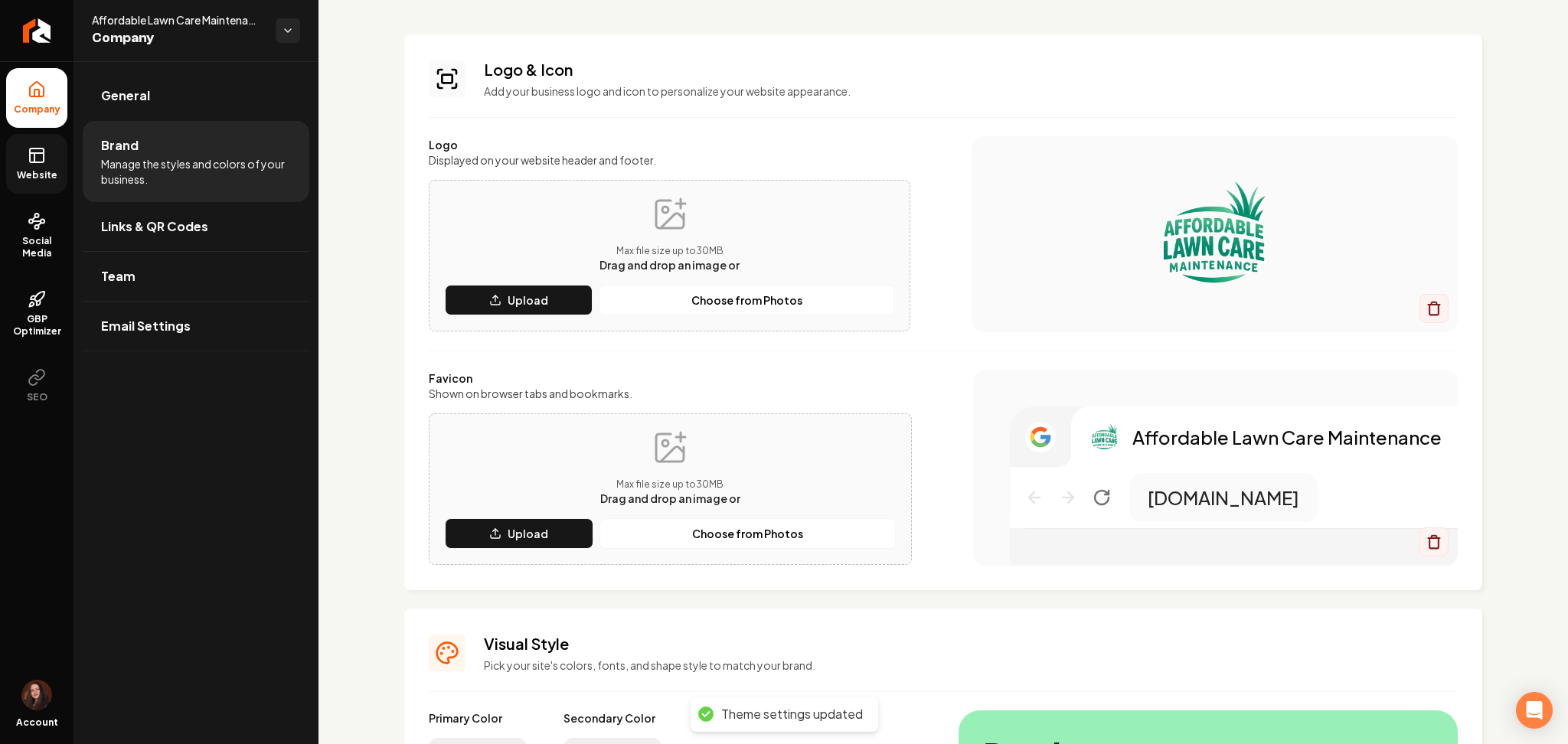
click at [32, 163] on icon at bounding box center [36, 155] width 18 height 18
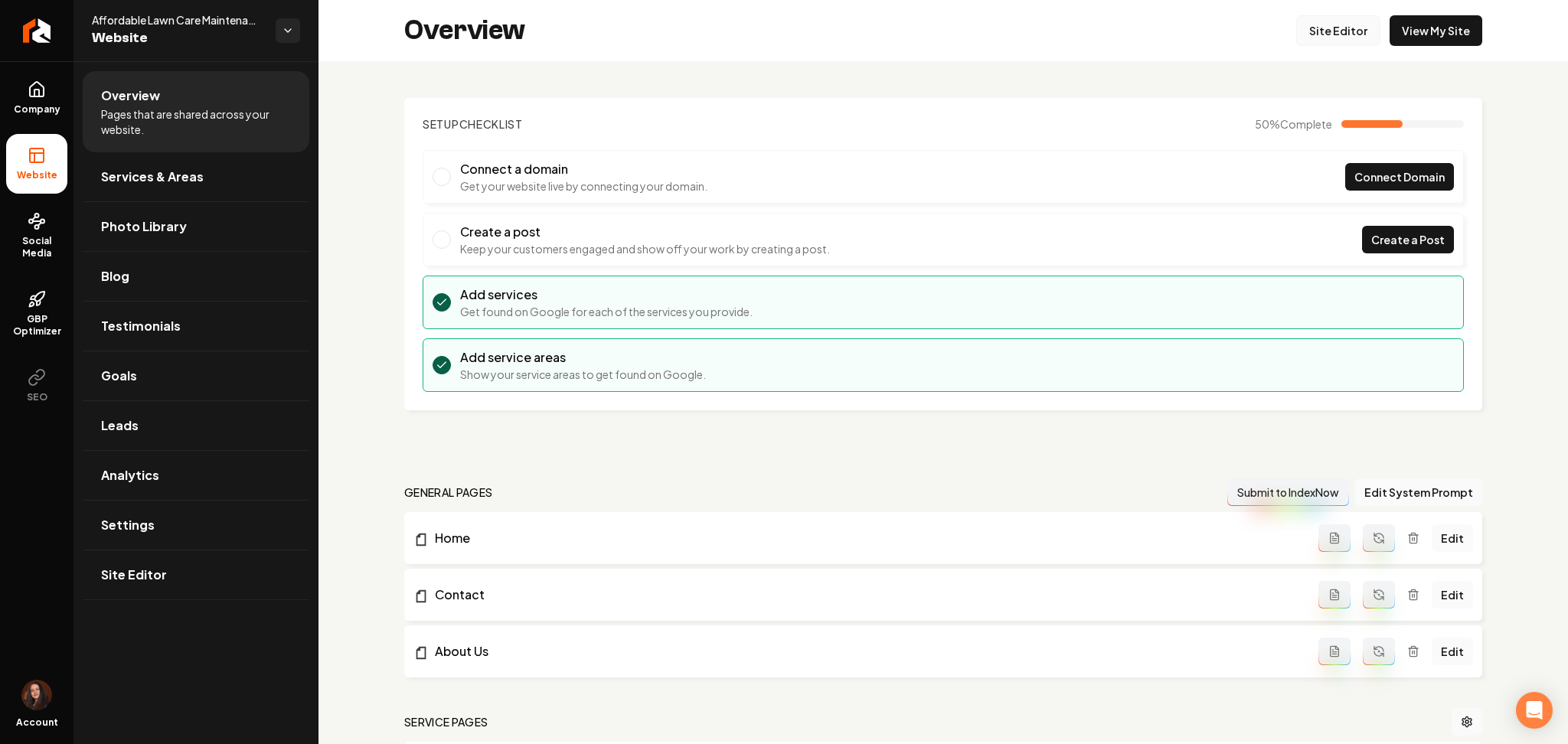
click at [1341, 30] on link "Site Editor" at bounding box center [1339, 31] width 84 height 31
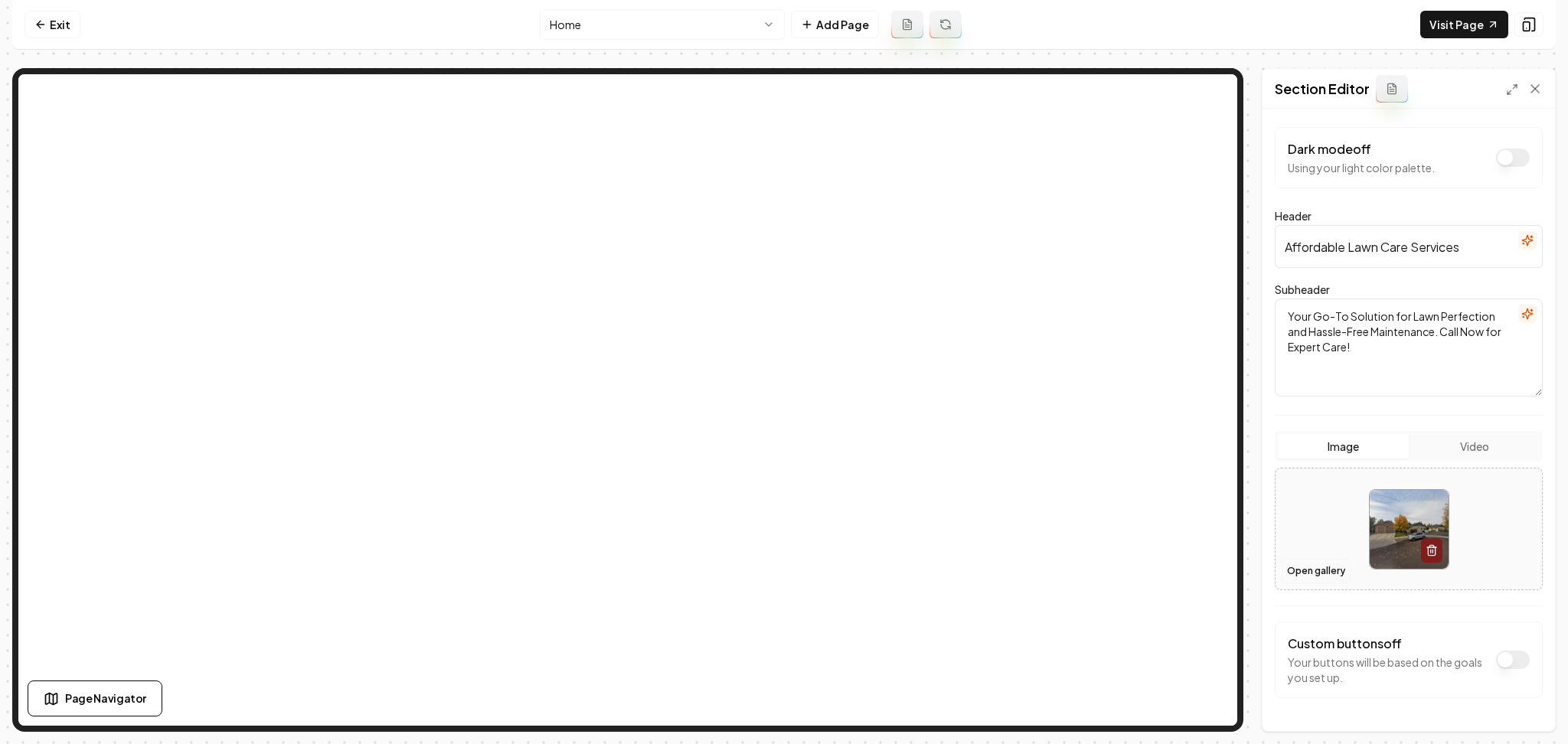
click at [1319, 571] on button "Open gallery" at bounding box center [1316, 571] width 69 height 25
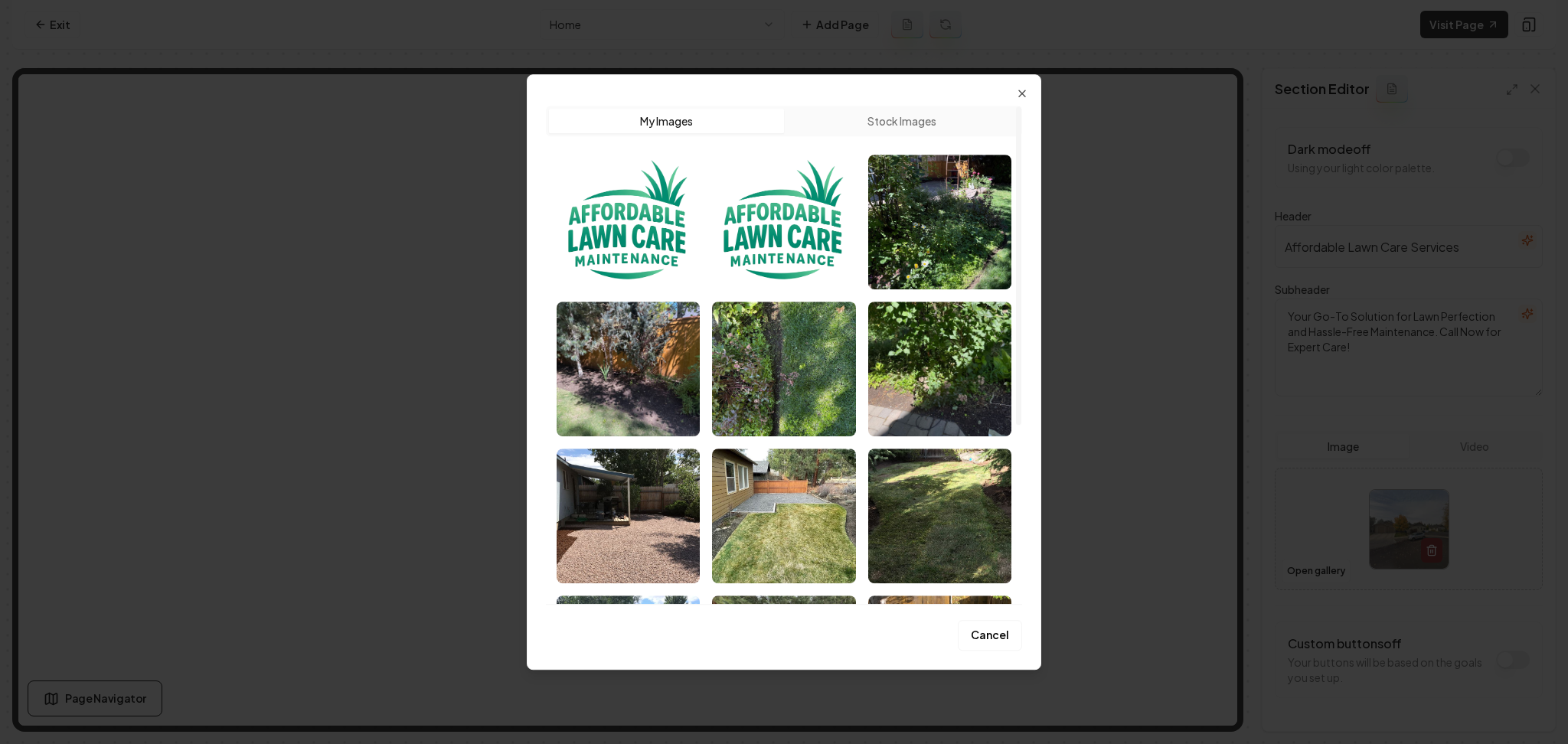
click at [934, 133] on button "Stock Images" at bounding box center [902, 121] width 235 height 25
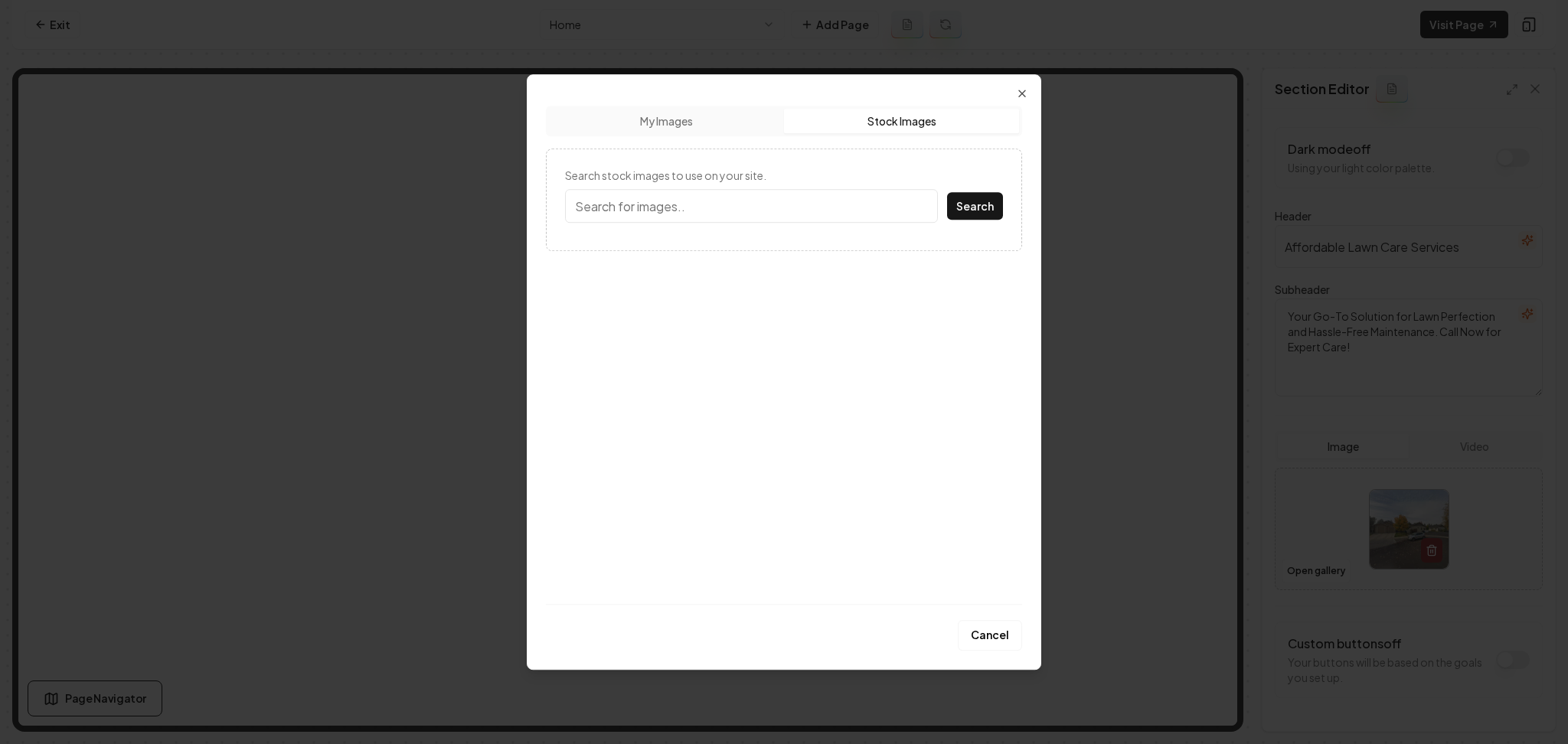
click at [866, 227] on form "Search stock images to use on your site. Search" at bounding box center [784, 199] width 438 height 64
click at [852, 214] on input "Search stock images to use on your site." at bounding box center [751, 205] width 373 height 33
type input "lawn"
click at [947, 192] on button "Search" at bounding box center [975, 205] width 55 height 28
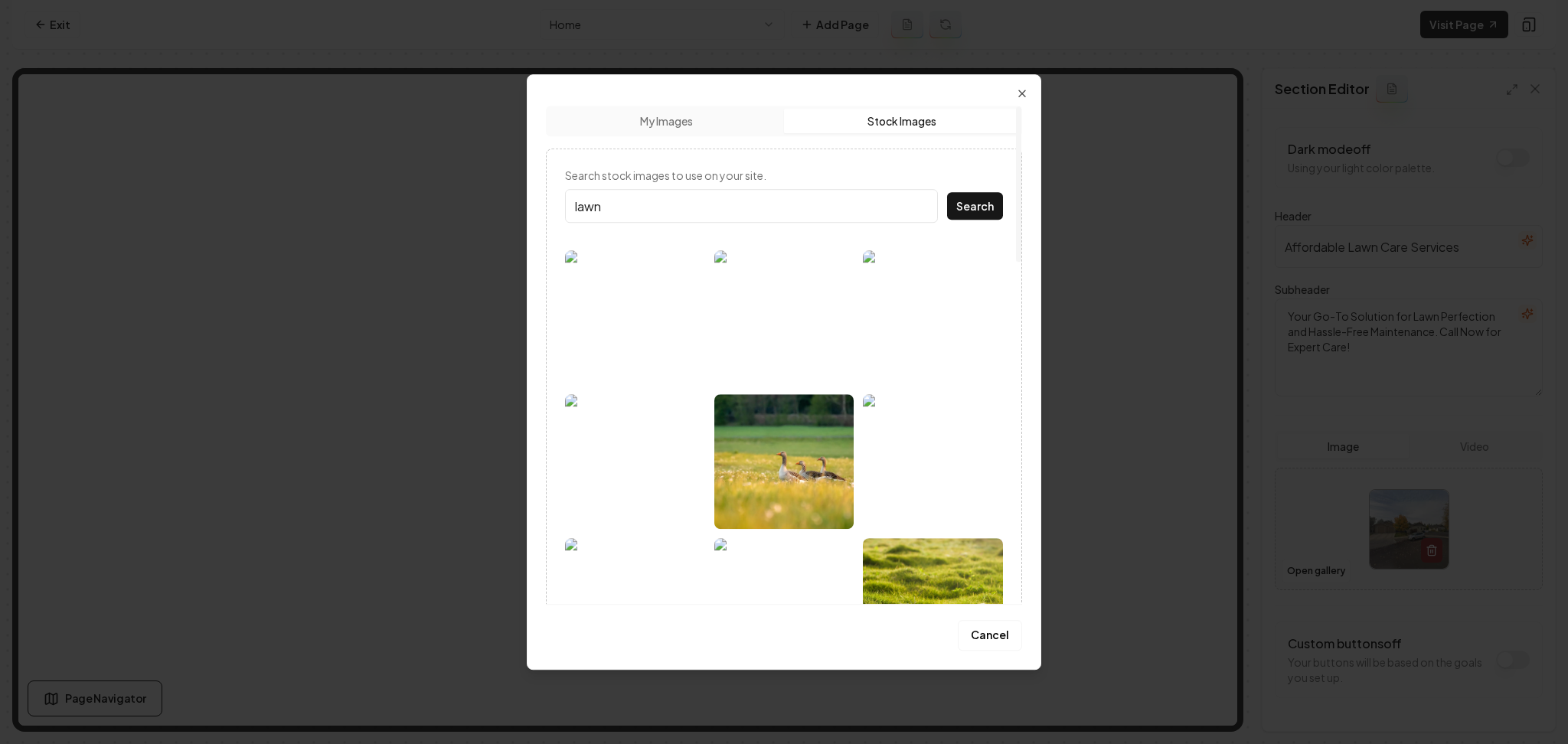
click at [597, 469] on img at bounding box center [634, 461] width 140 height 135
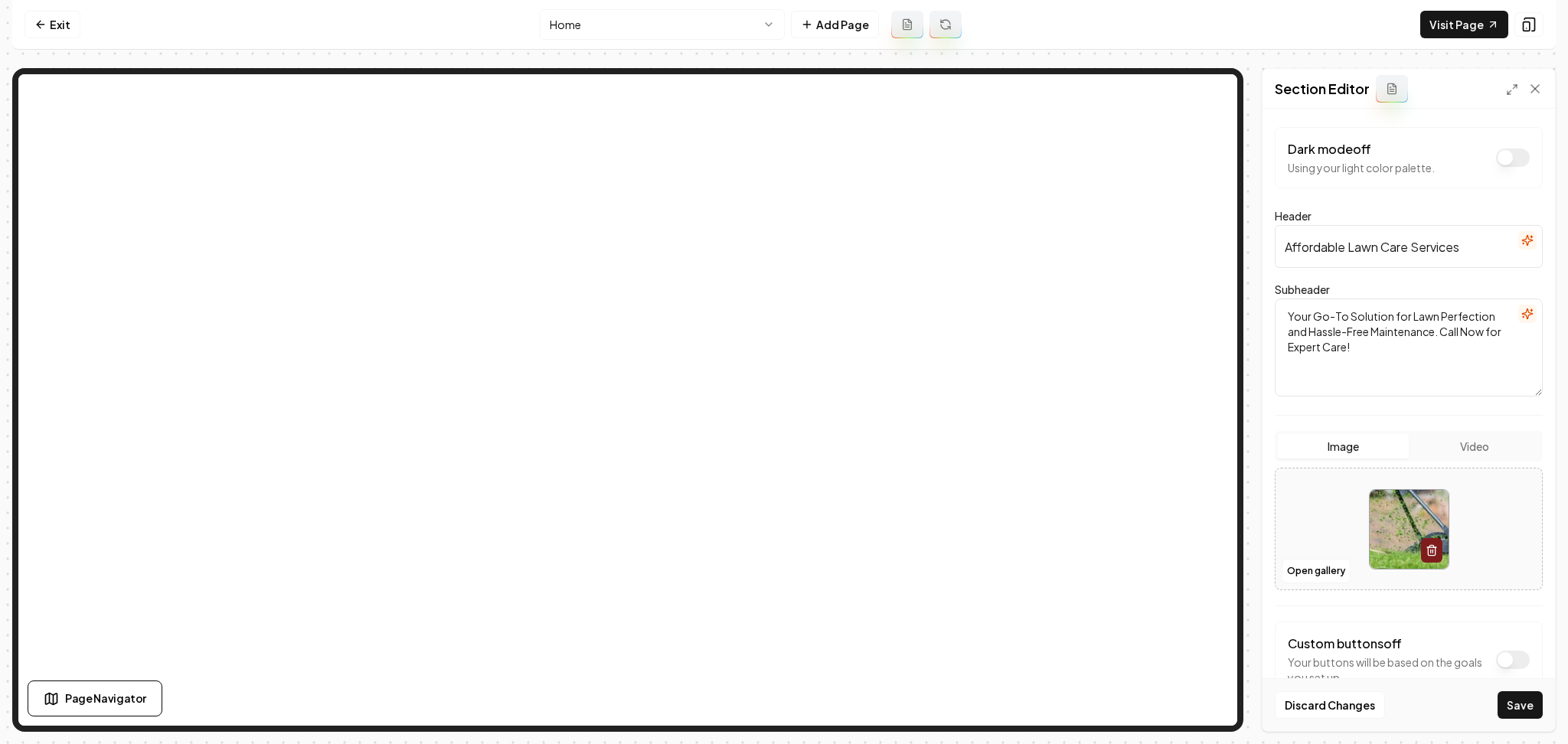
click at [1516, 705] on button "Save" at bounding box center [1519, 705] width 45 height 28
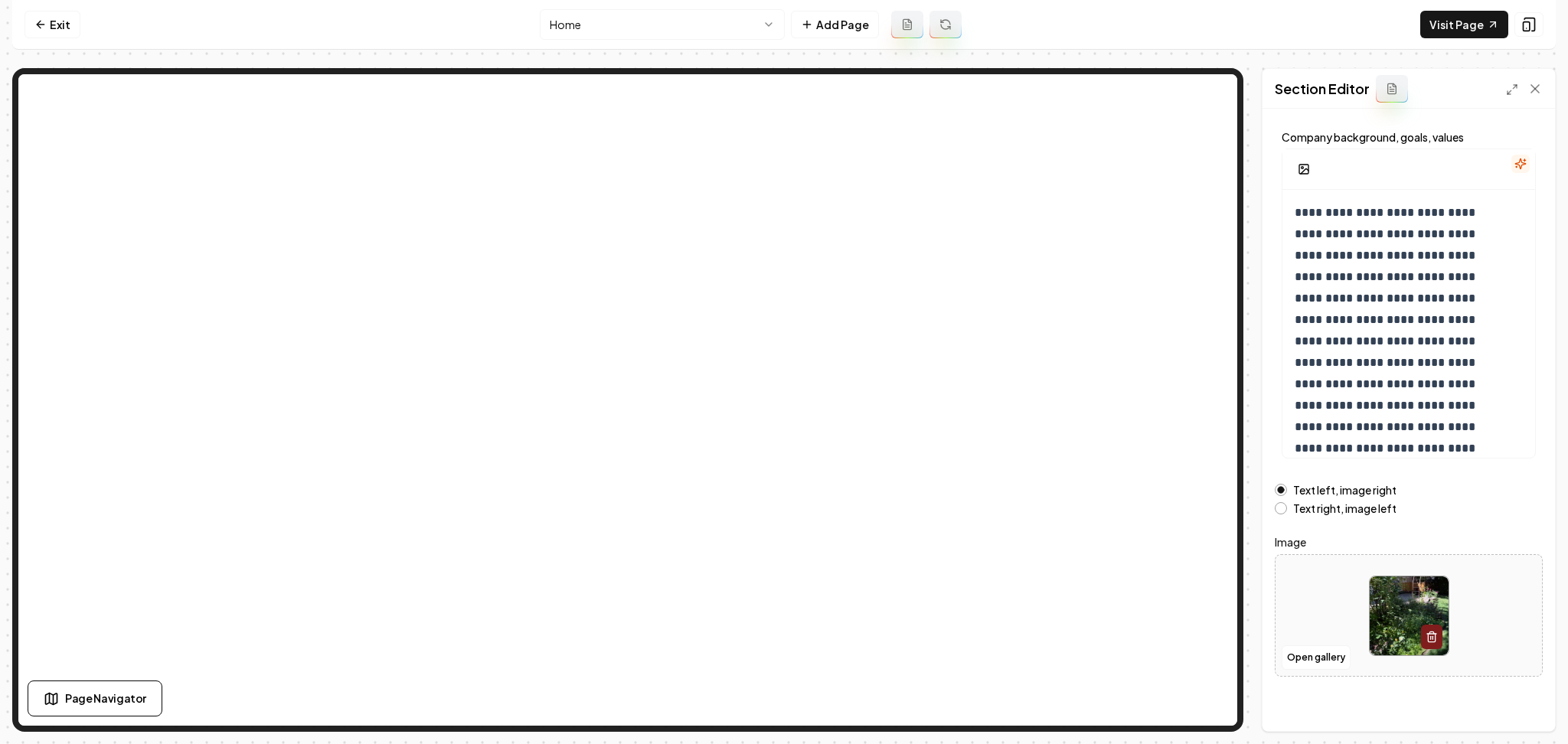
scroll to position [82, 0]
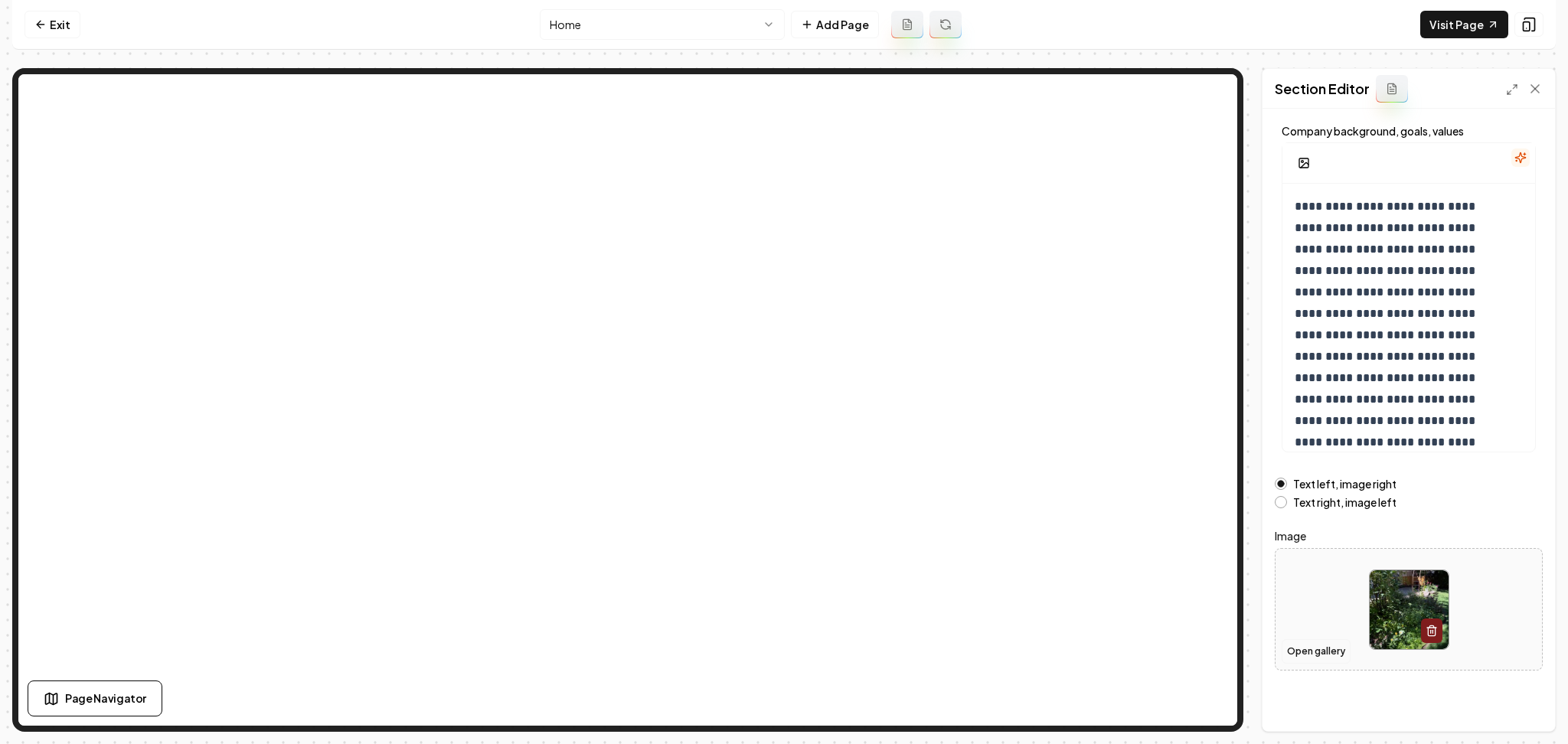
click at [1317, 656] on button "Open gallery" at bounding box center [1316, 651] width 69 height 25
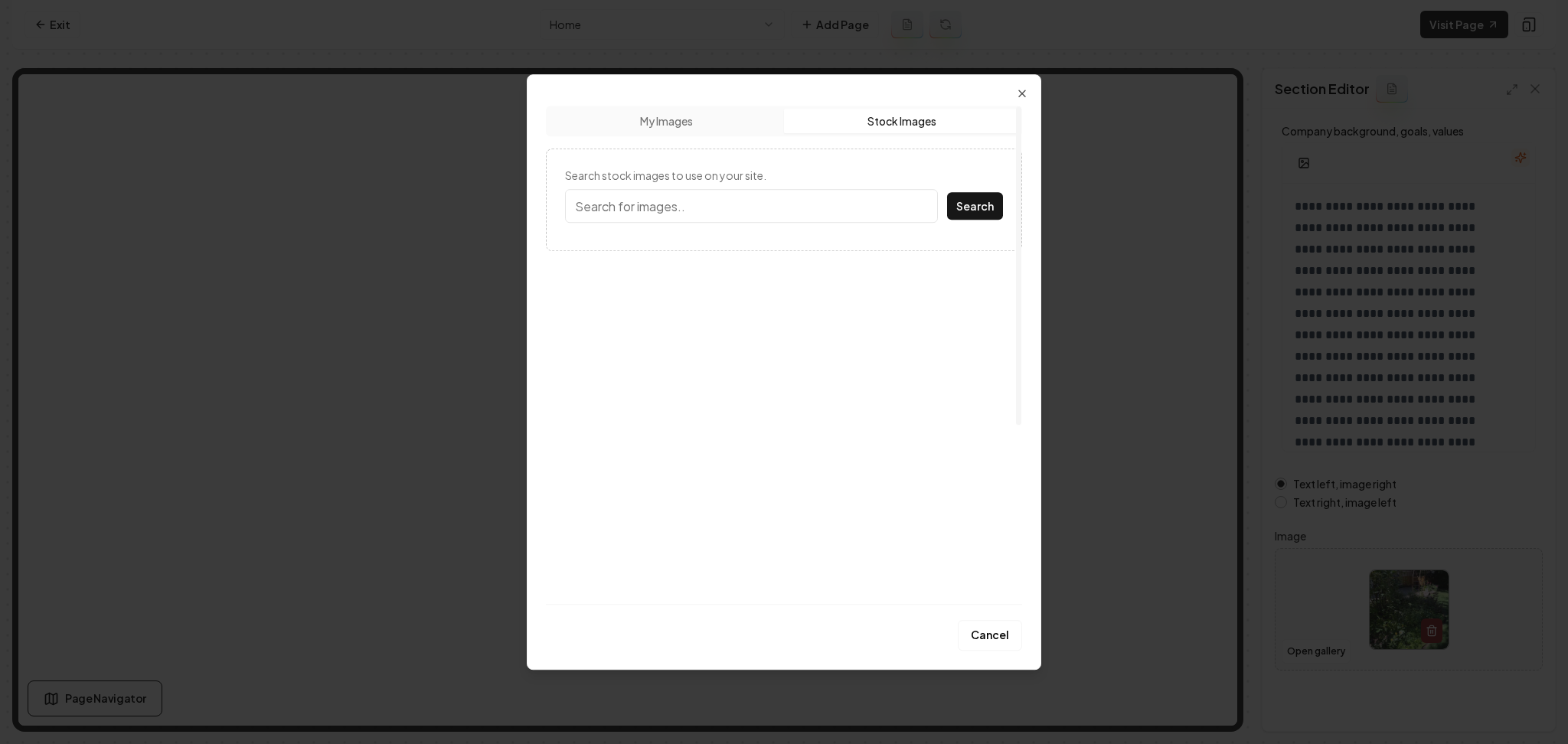
click at [887, 121] on button "Stock Images" at bounding box center [902, 121] width 235 height 25
click at [762, 212] on input "Search stock images to use on your site." at bounding box center [751, 205] width 373 height 33
click at [947, 192] on button "Search" at bounding box center [975, 205] width 55 height 28
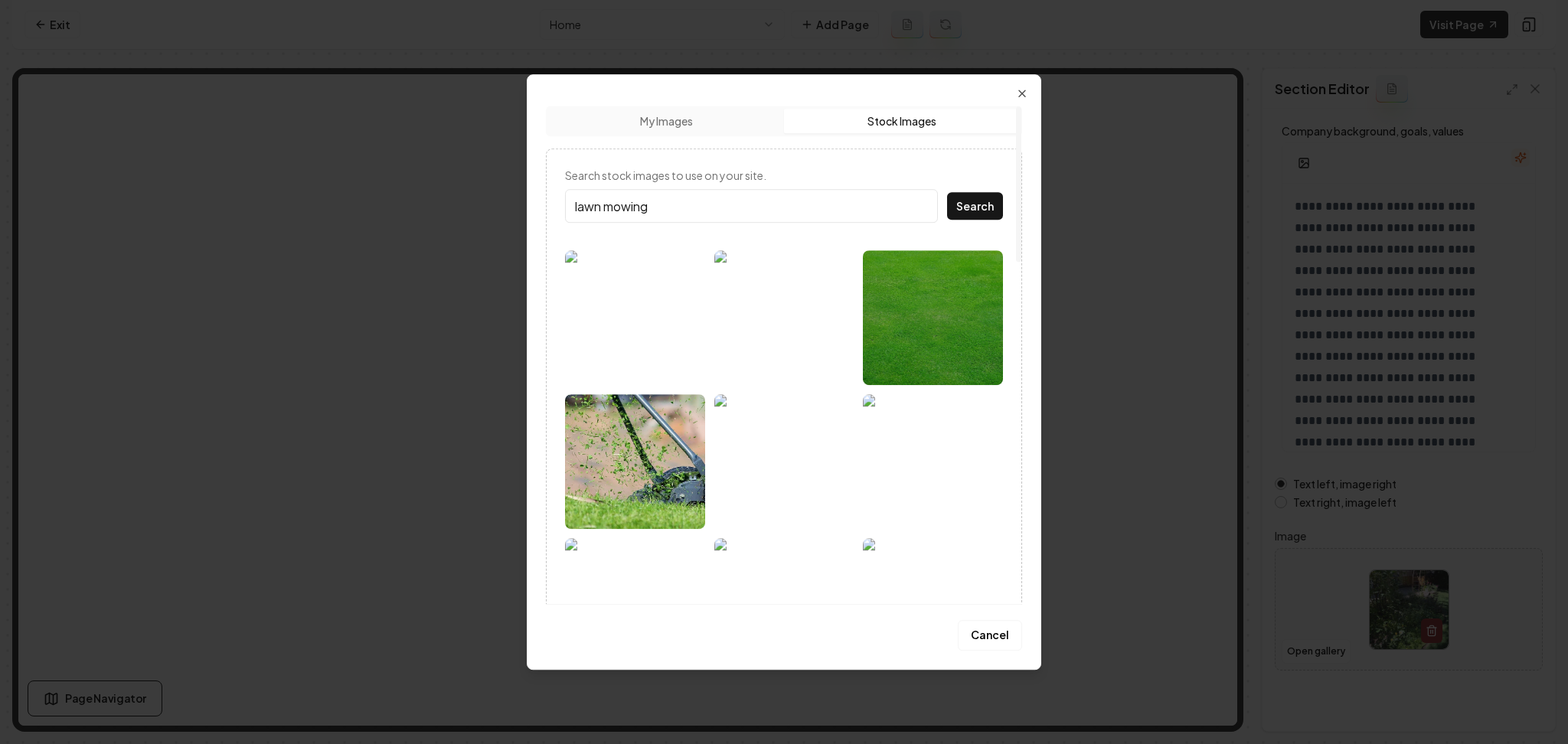
type input "lawn mowing"
click at [947, 192] on button "Search" at bounding box center [975, 205] width 55 height 28
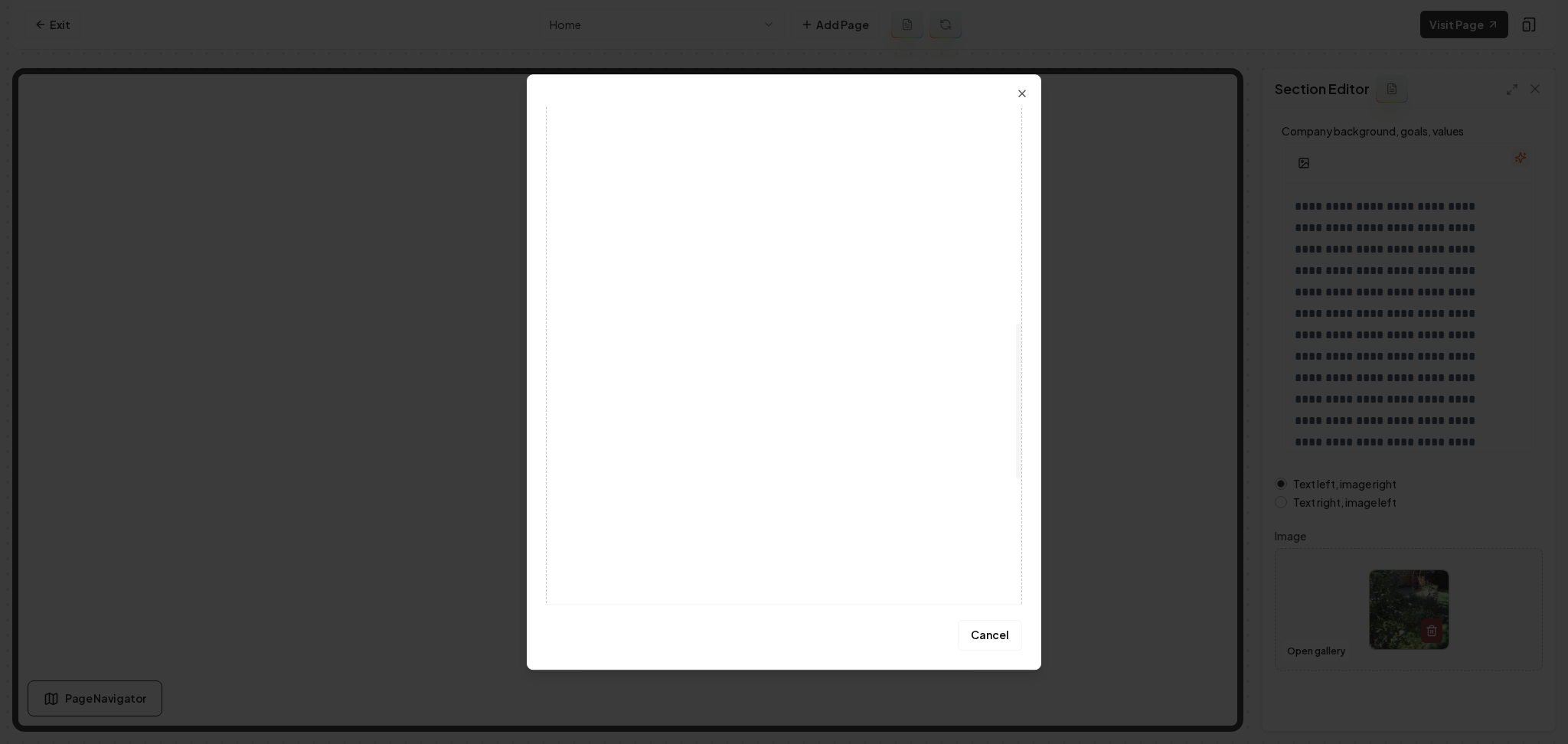
scroll to position [714, 0]
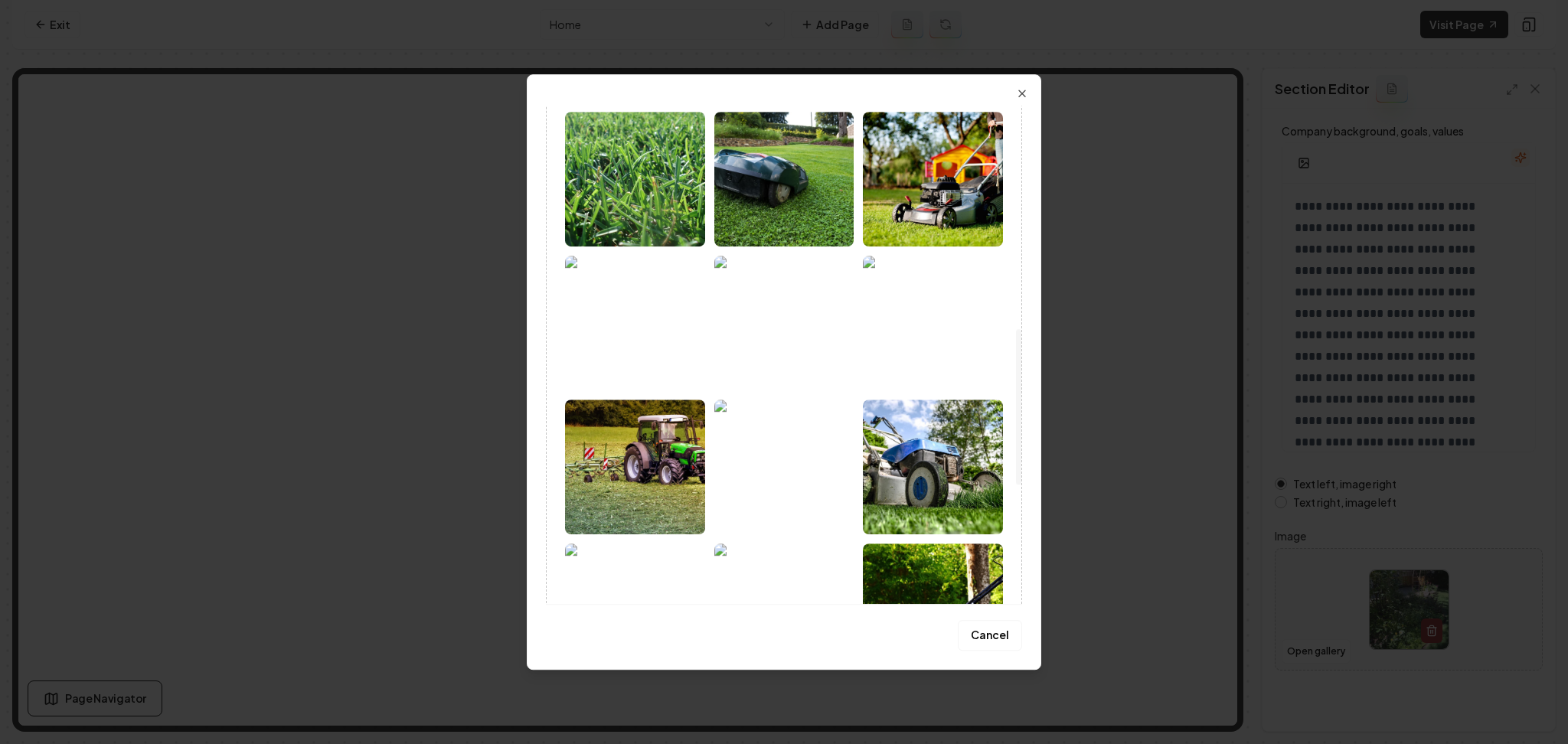
click at [772, 335] on img at bounding box center [784, 323] width 140 height 135
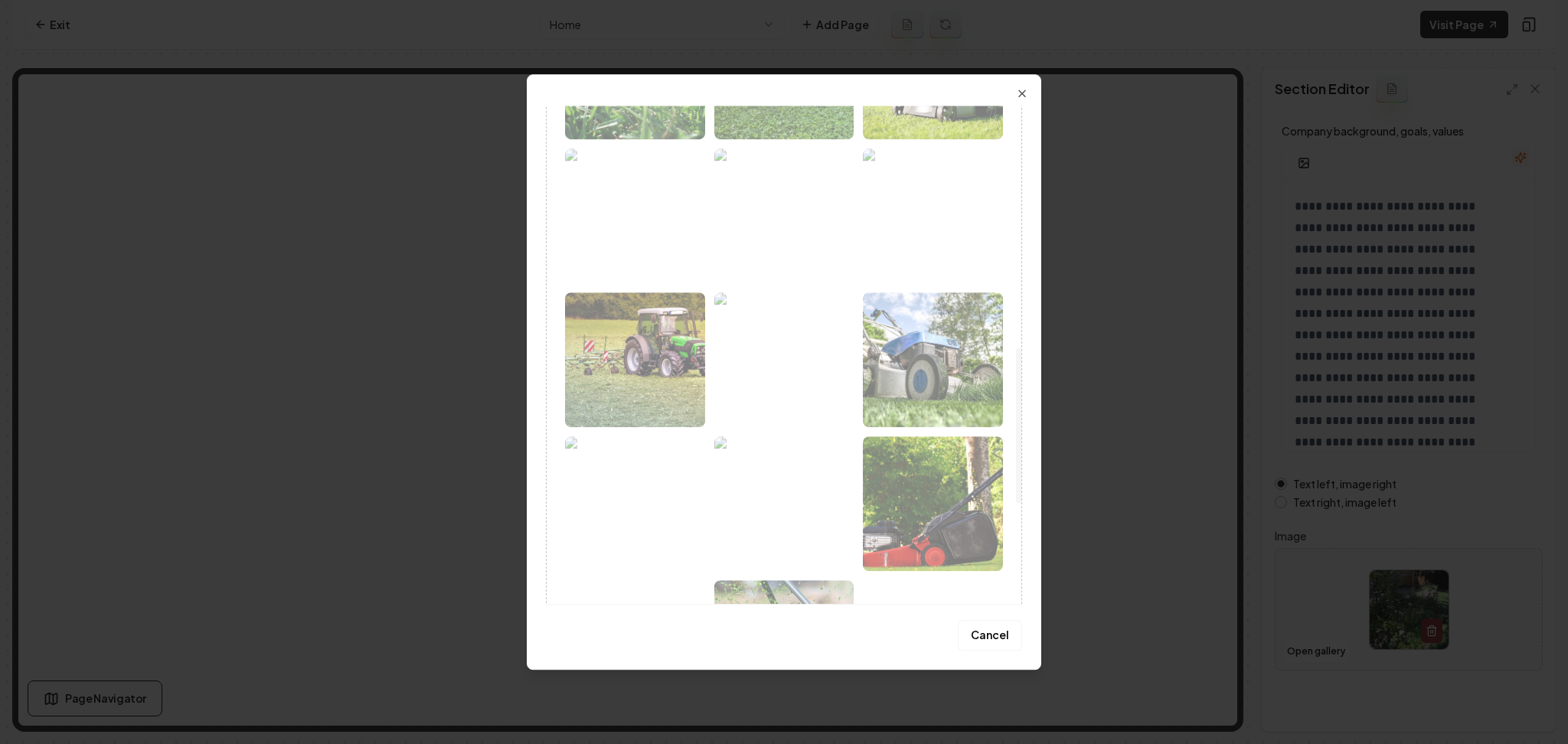
scroll to position [1095, 0]
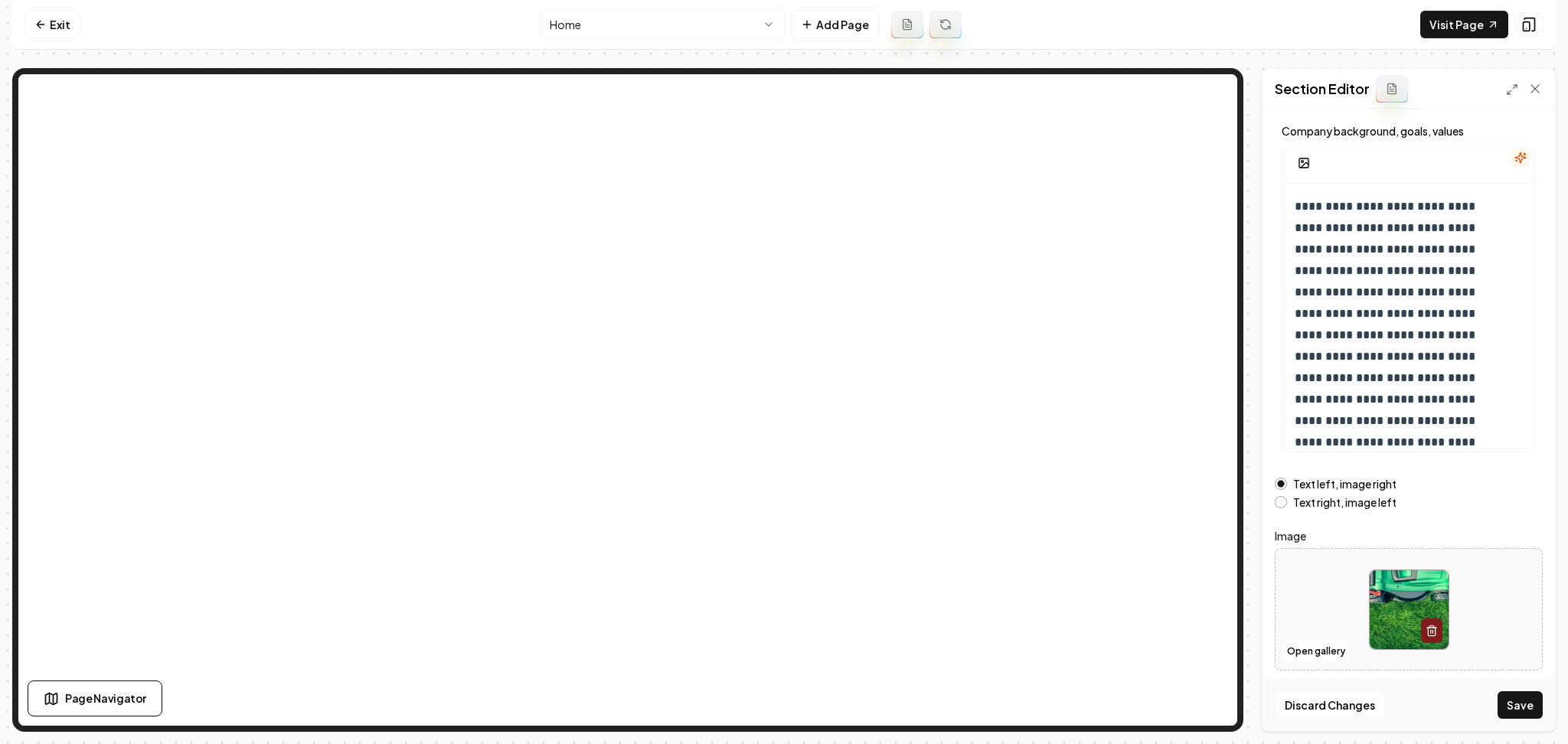
click at [1517, 684] on div "Discard Changes Save" at bounding box center [1408, 704] width 292 height 53
click at [1528, 712] on button "Save" at bounding box center [1519, 705] width 45 height 28
click at [626, 22] on html "**********" at bounding box center [784, 372] width 1568 height 744
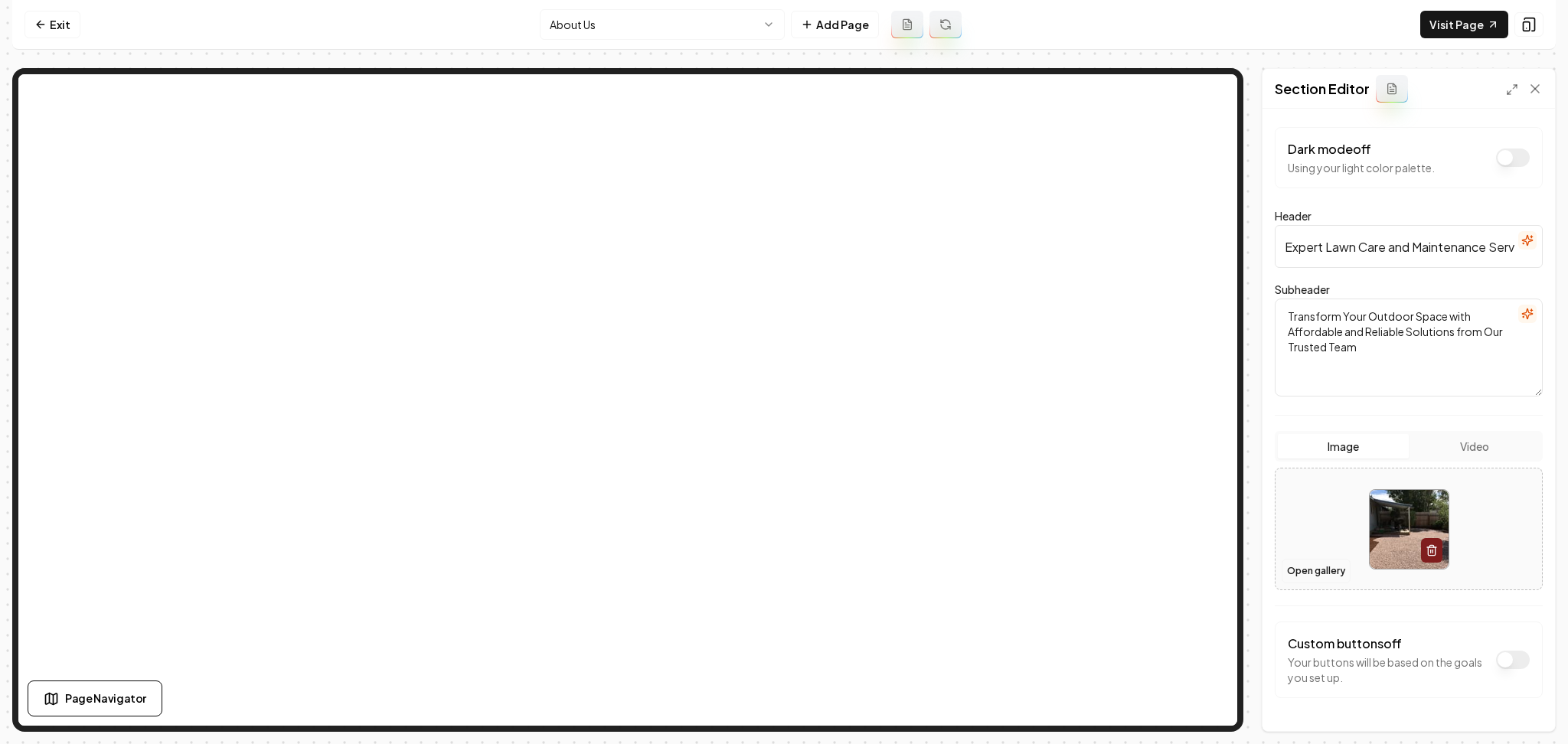
click at [1320, 576] on button "Open gallery" at bounding box center [1316, 571] width 69 height 25
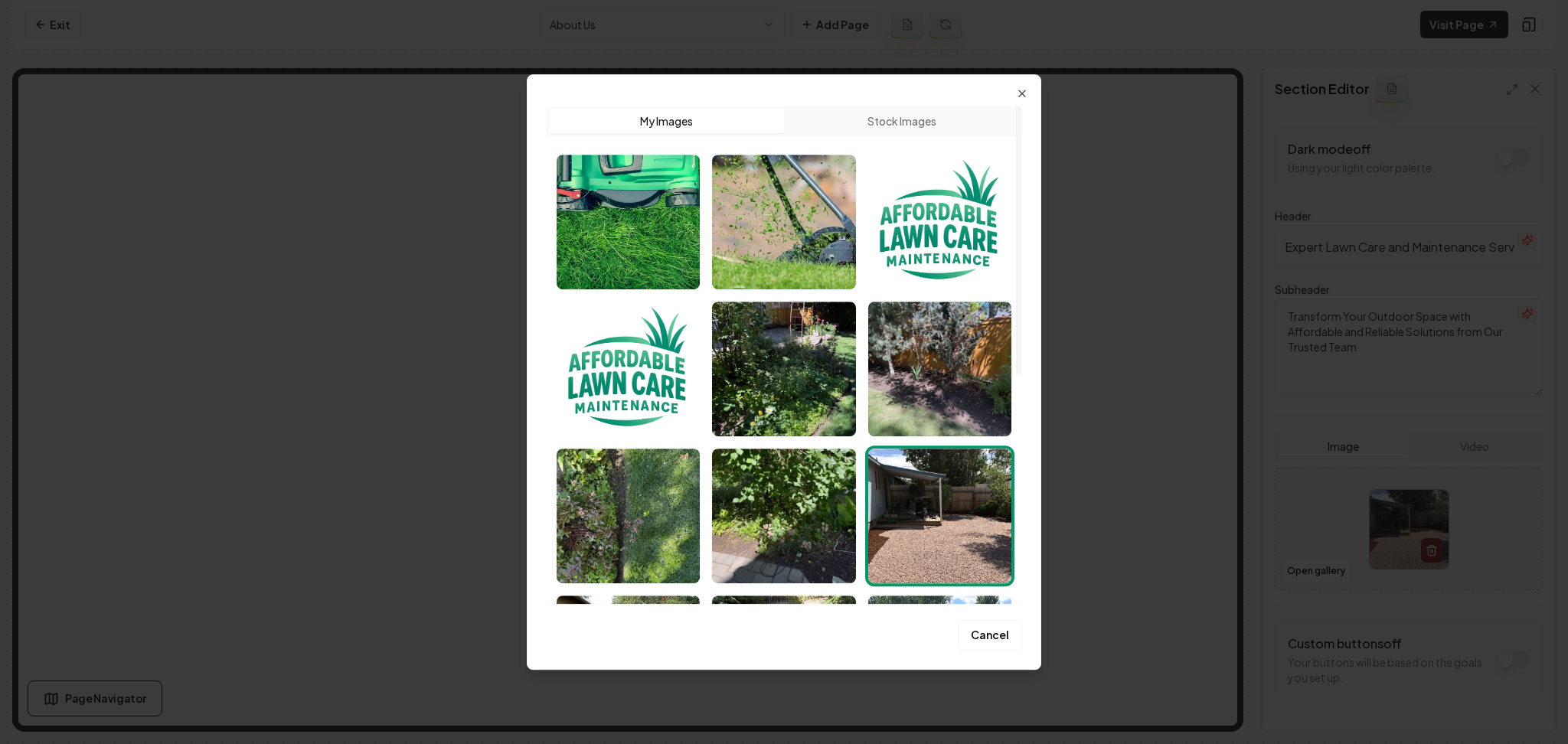
click at [942, 126] on button "Stock Images" at bounding box center [902, 121] width 235 height 25
drag, startPoint x: 908, startPoint y: 87, endPoint x: 908, endPoint y: 125, distance: 38.0
click at [908, 88] on div "Upload My Images Stock Images Cancel Close" at bounding box center [784, 372] width 515 height 595
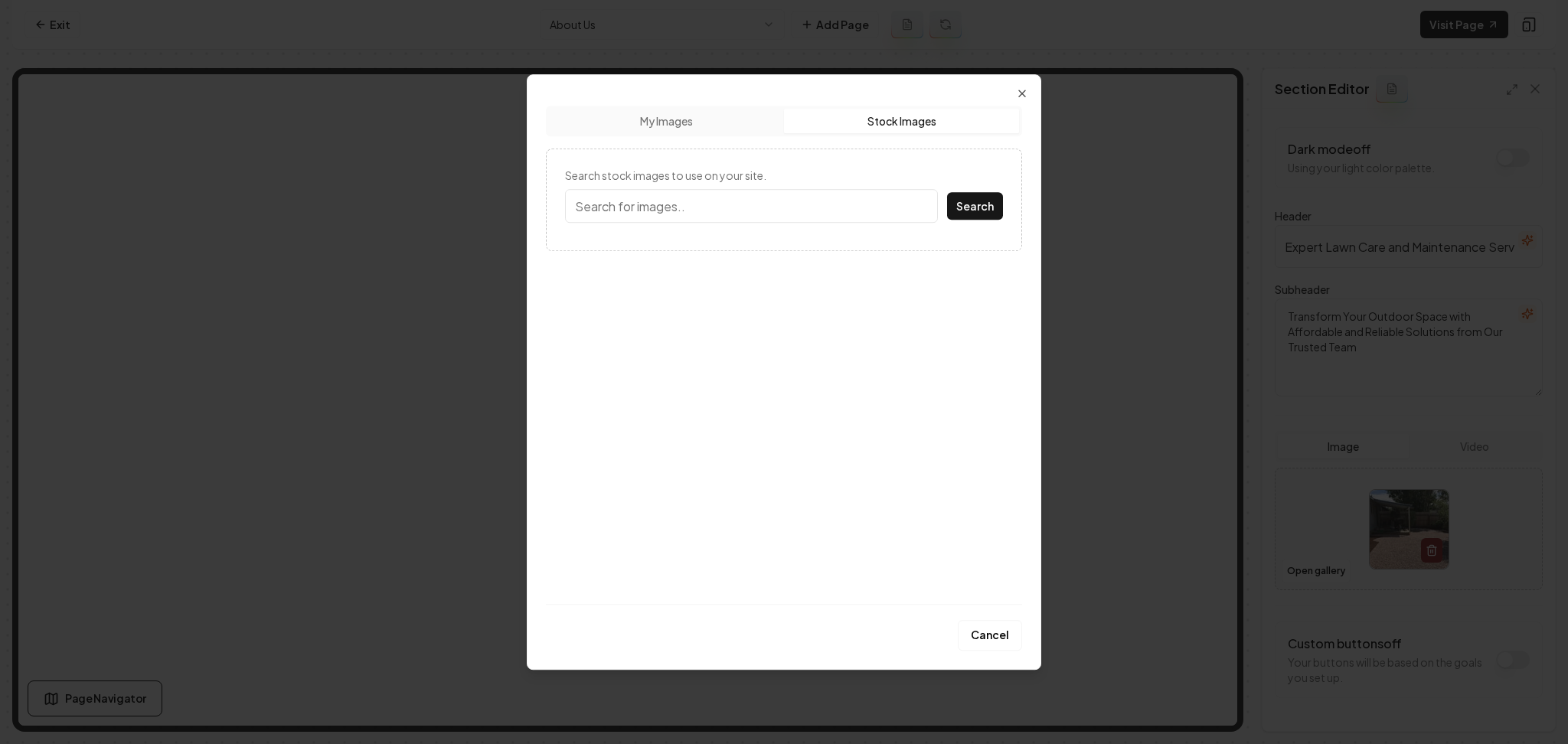
click at [908, 129] on button "Stock Images" at bounding box center [902, 121] width 235 height 25
click at [735, 214] on input "Search stock images to use on your site." at bounding box center [751, 205] width 373 height 33
type input "home lawn"
click at [947, 192] on button "Search" at bounding box center [975, 205] width 55 height 28
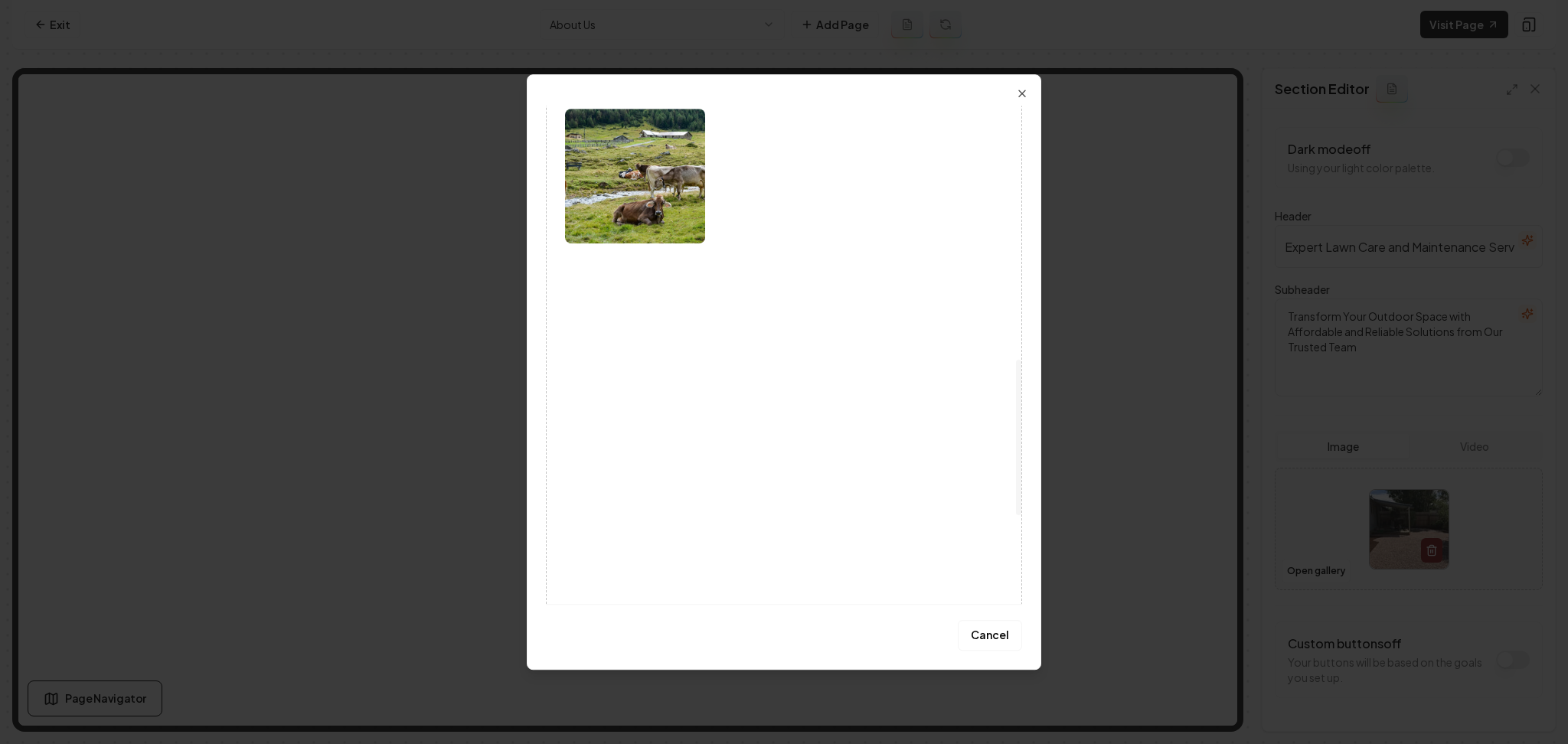
scroll to position [714, 0]
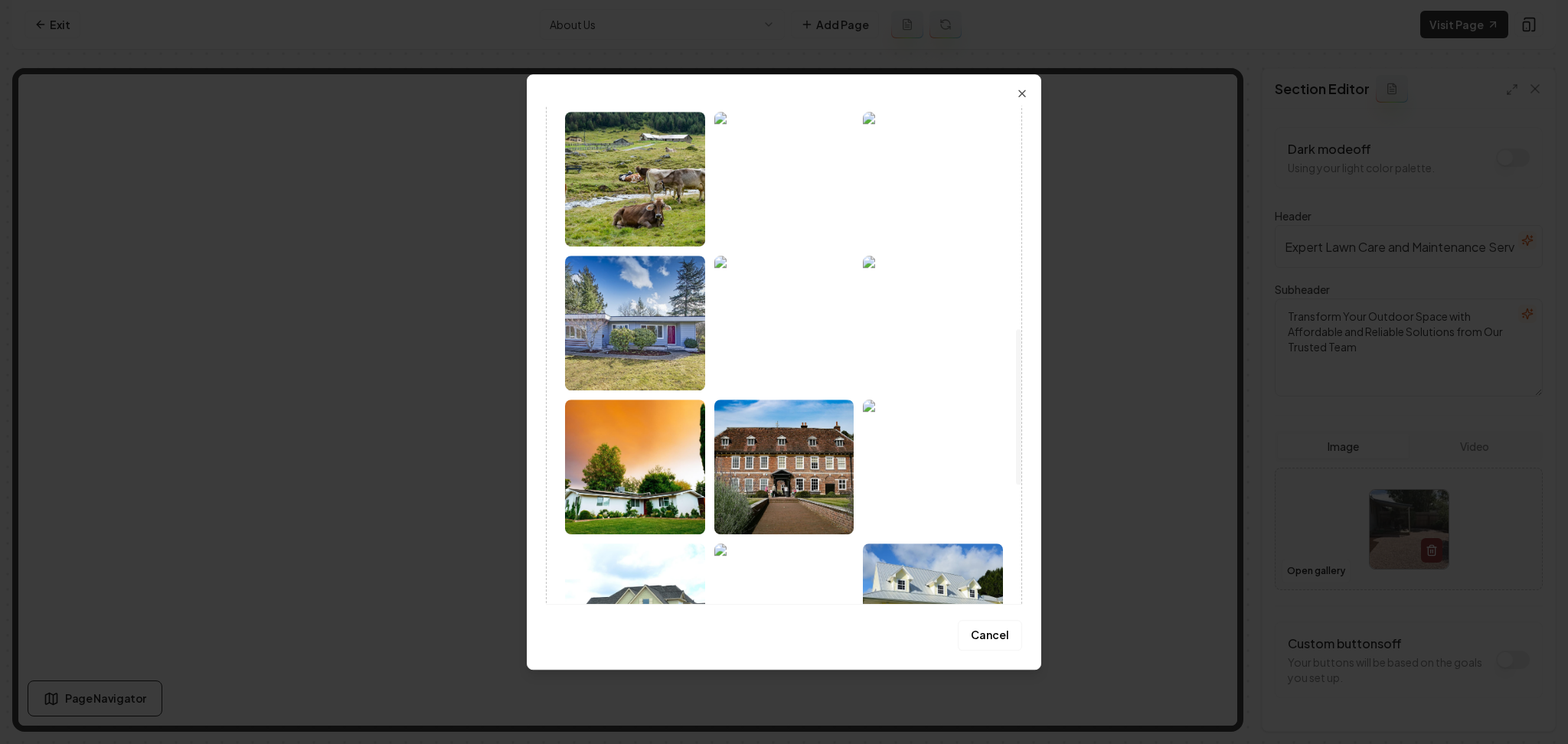
click at [892, 213] on img at bounding box center [933, 179] width 140 height 135
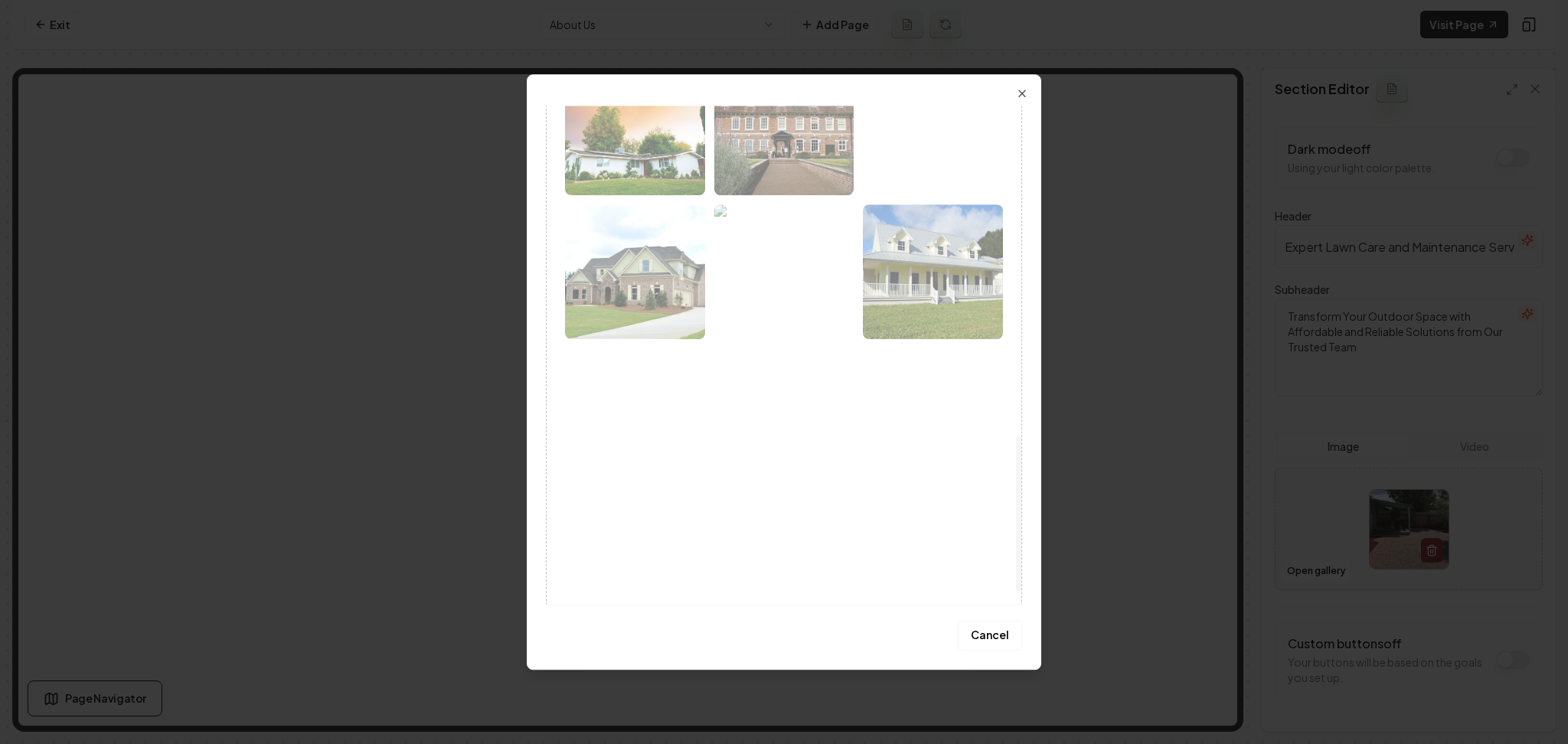
scroll to position [1095, 0]
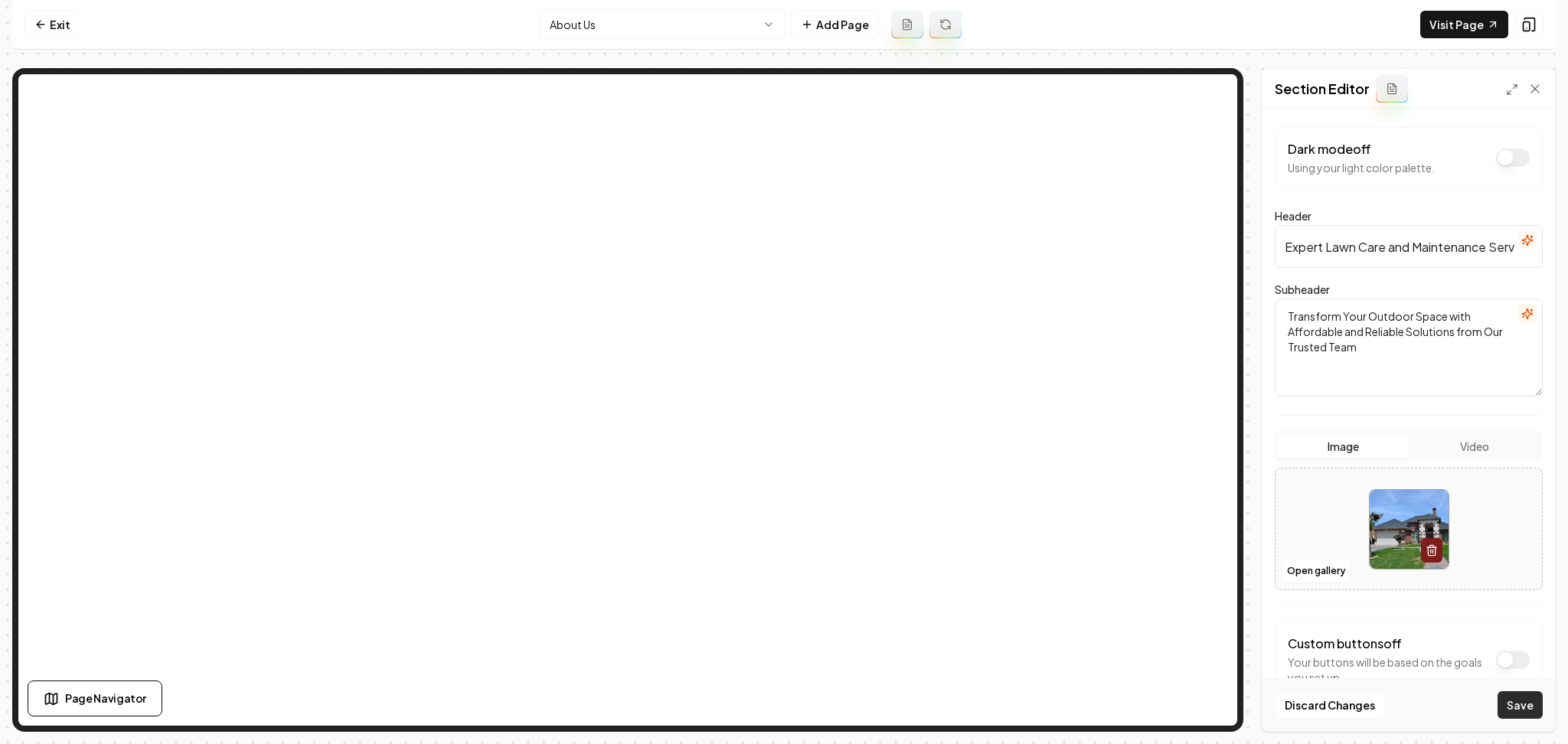
click at [1525, 701] on button "Save" at bounding box center [1519, 705] width 45 height 28
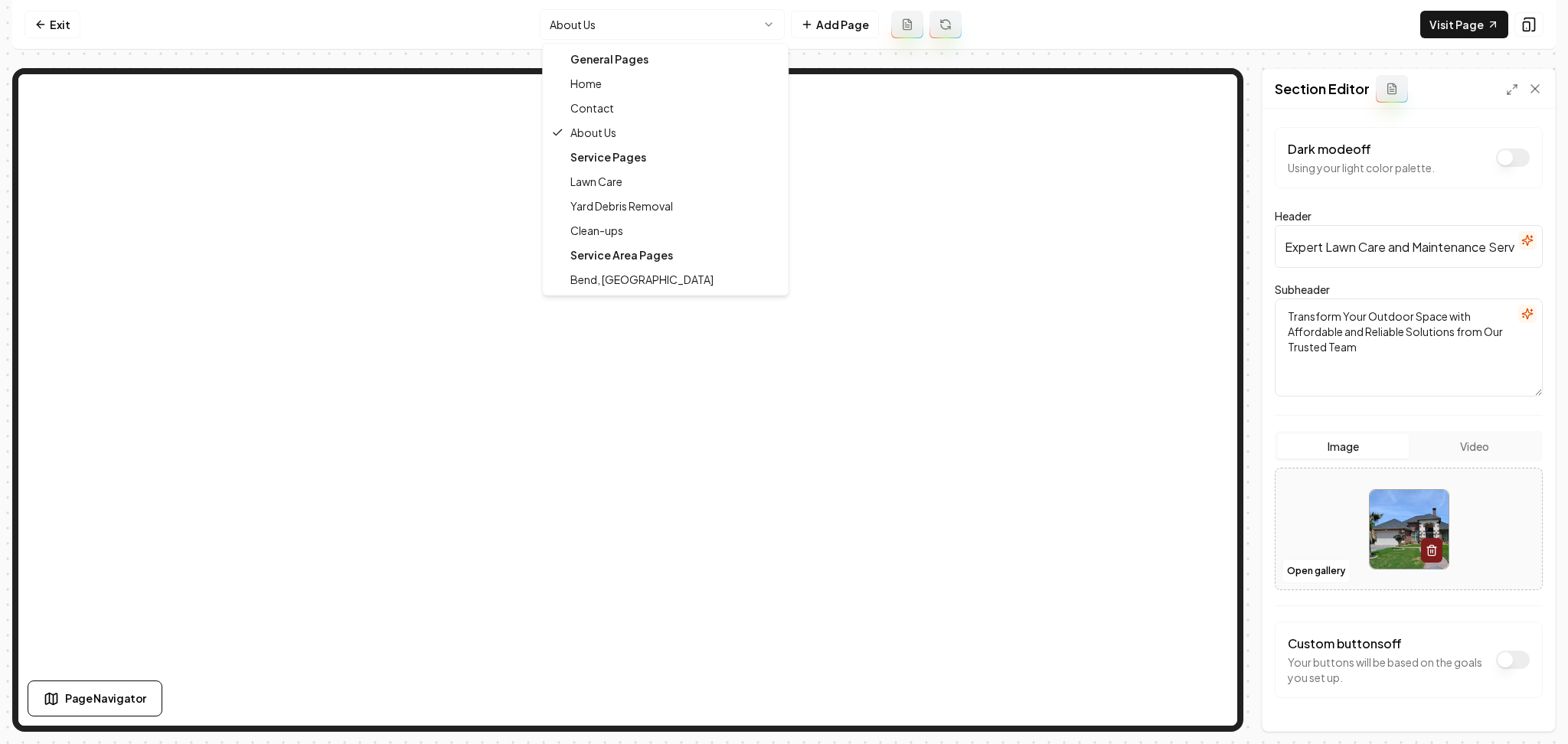
click at [638, 14] on html "Computer Required This feature is only available on a computer. Please switch t…" at bounding box center [784, 372] width 1568 height 744
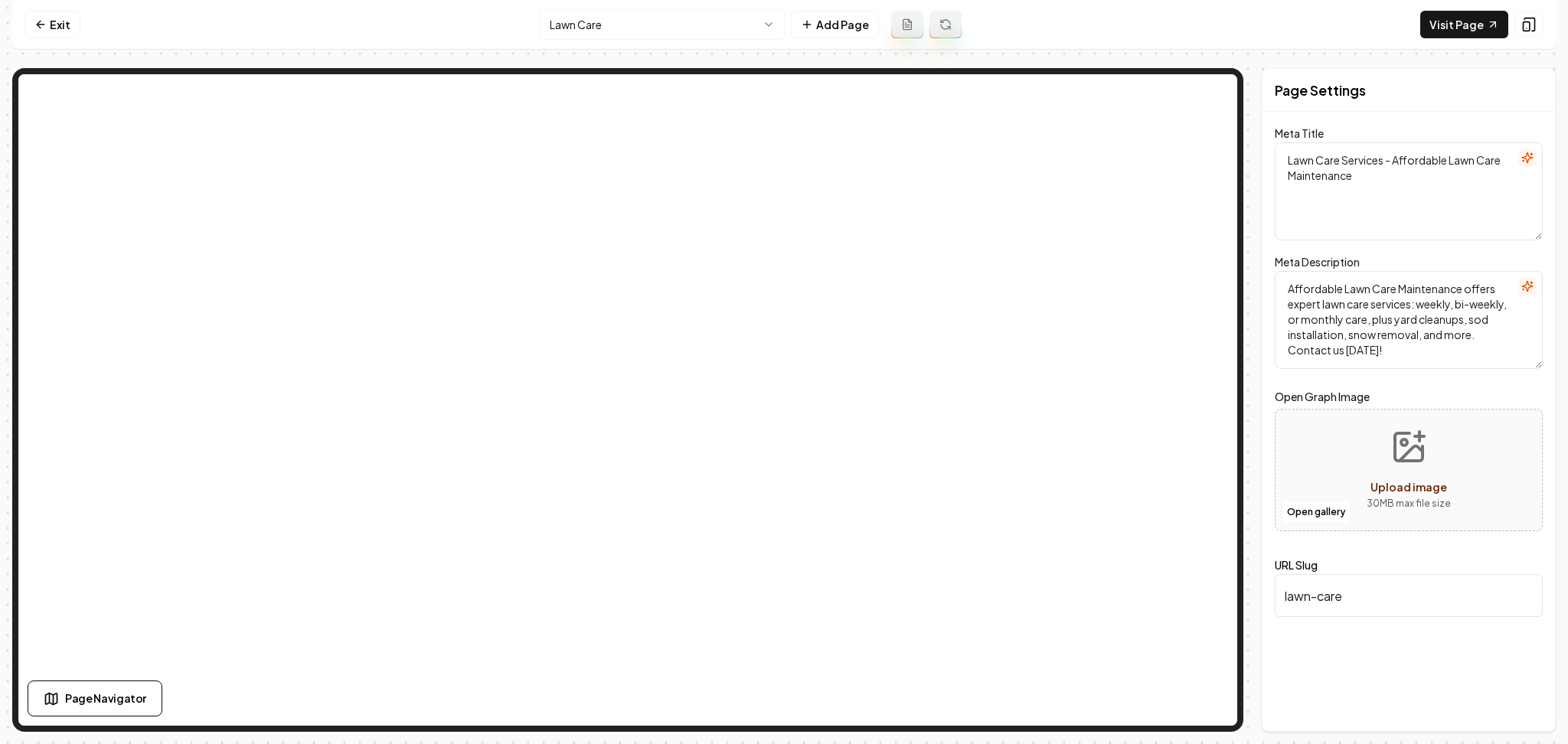
click at [639, 26] on html "Computer Required This feature is only available on a computer. Please switch t…" at bounding box center [784, 372] width 1568 height 744
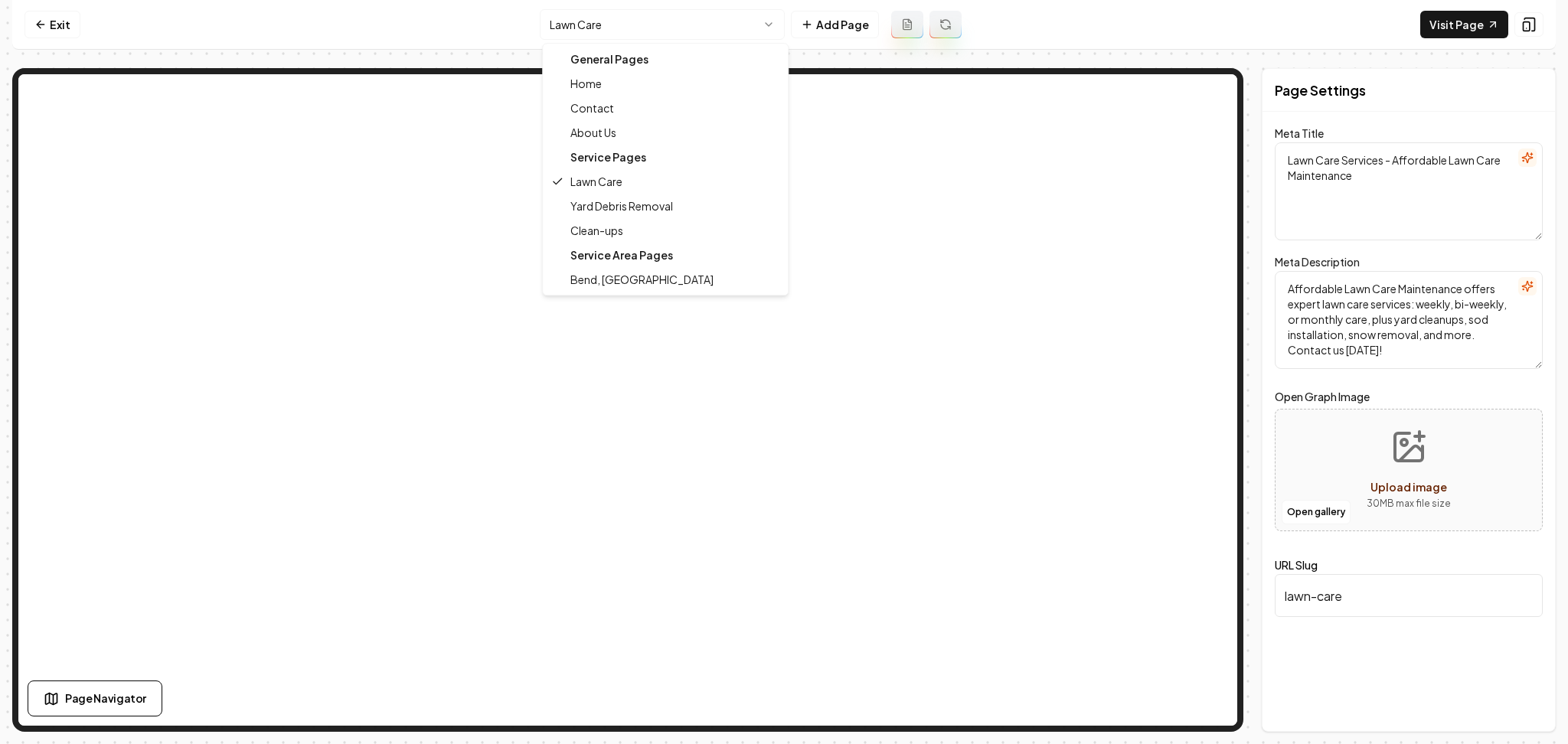
drag, startPoint x: 631, startPoint y: 221, endPoint x: 631, endPoint y: 202, distance: 19.0
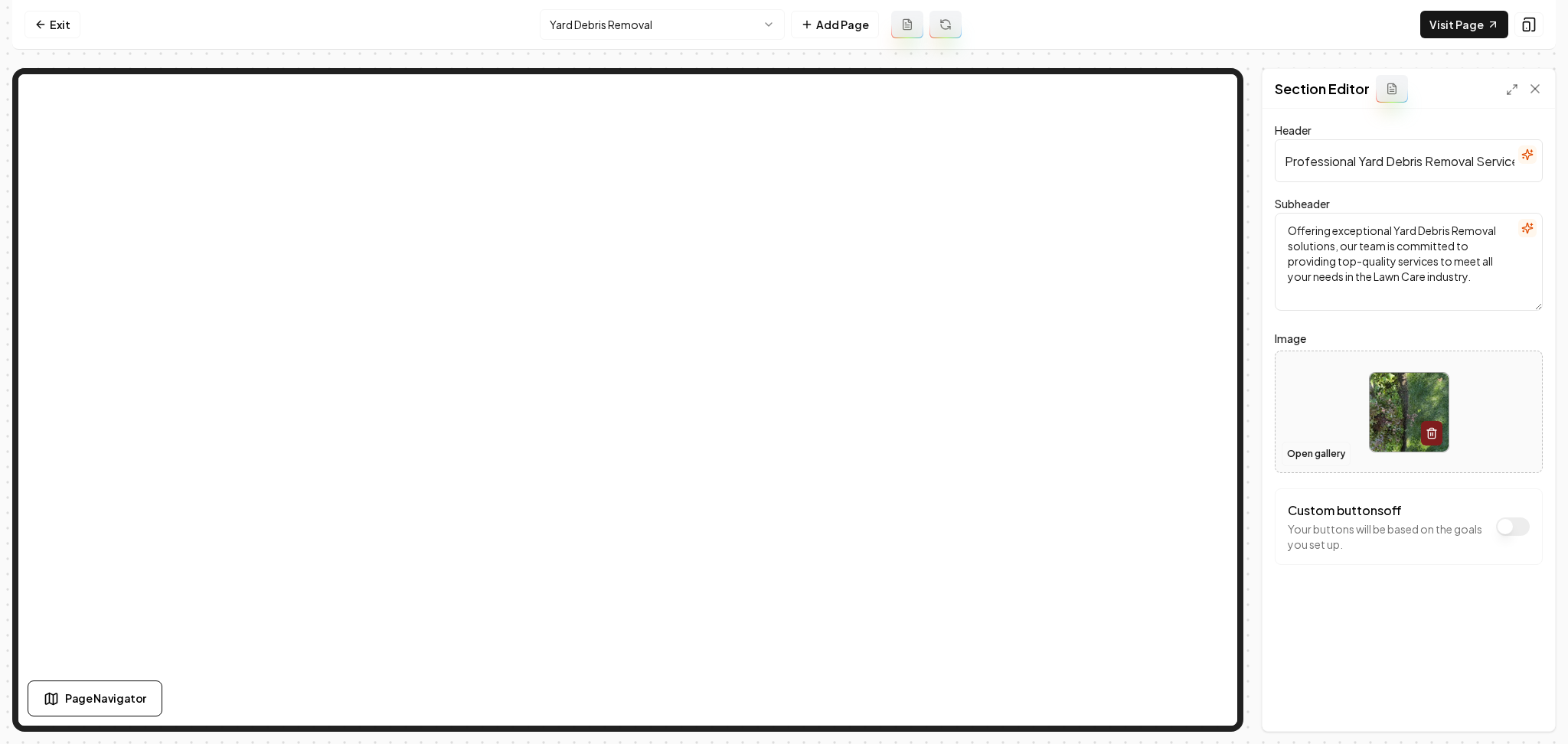
click at [1294, 457] on button "Open gallery" at bounding box center [1316, 454] width 69 height 25
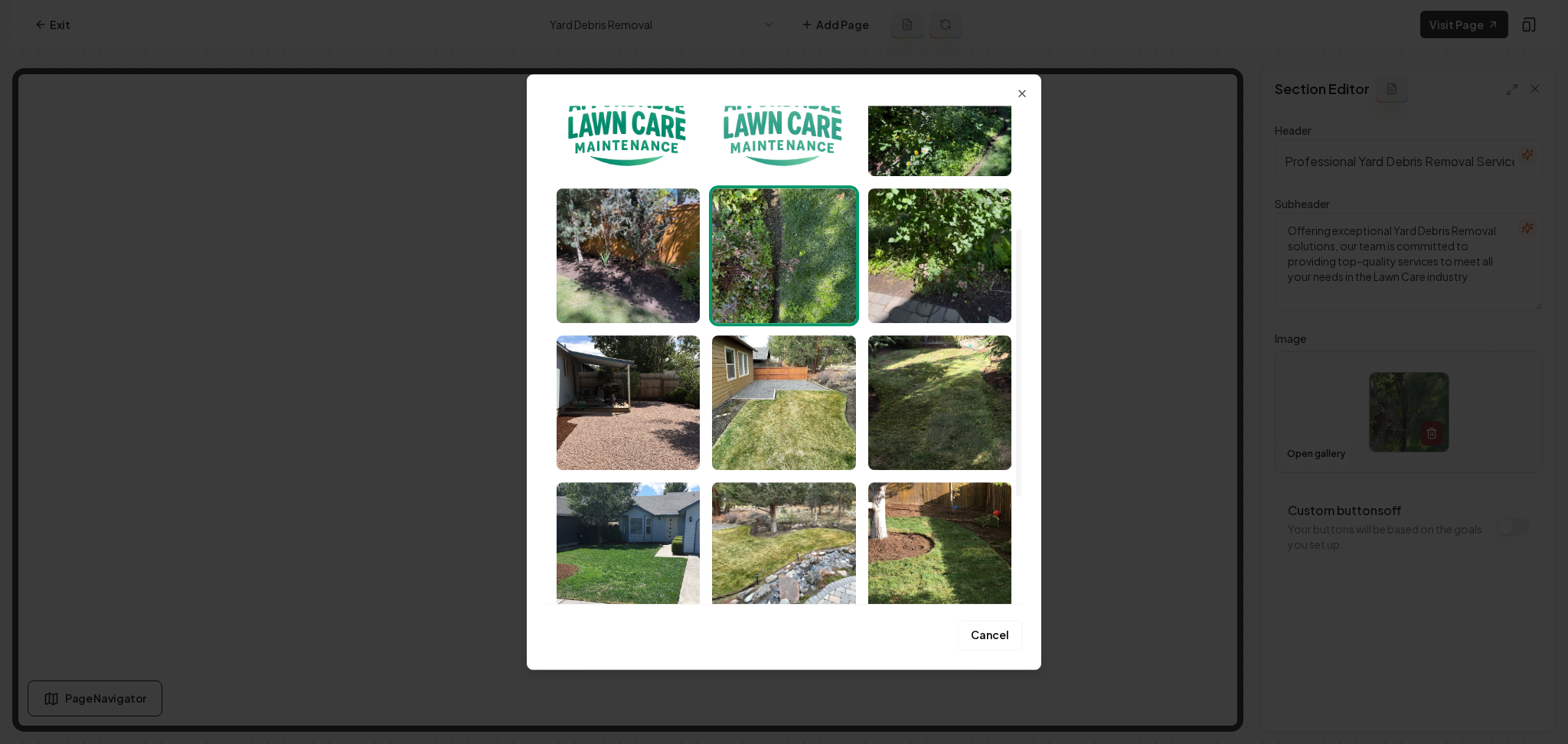
scroll to position [307, 0]
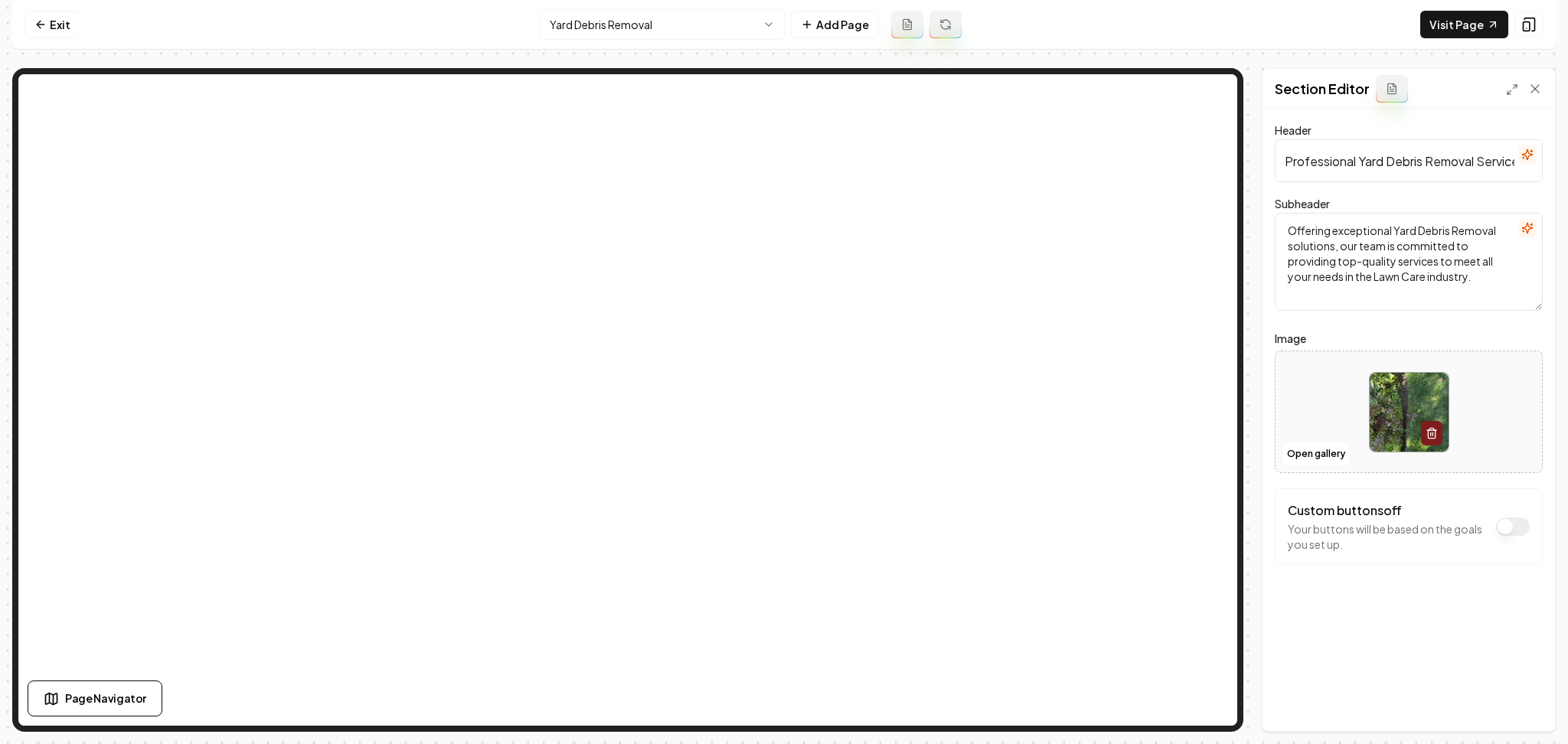
click at [722, 24] on html "Computer Required This feature is only available on a computer. Please switch t…" at bounding box center [784, 372] width 1568 height 744
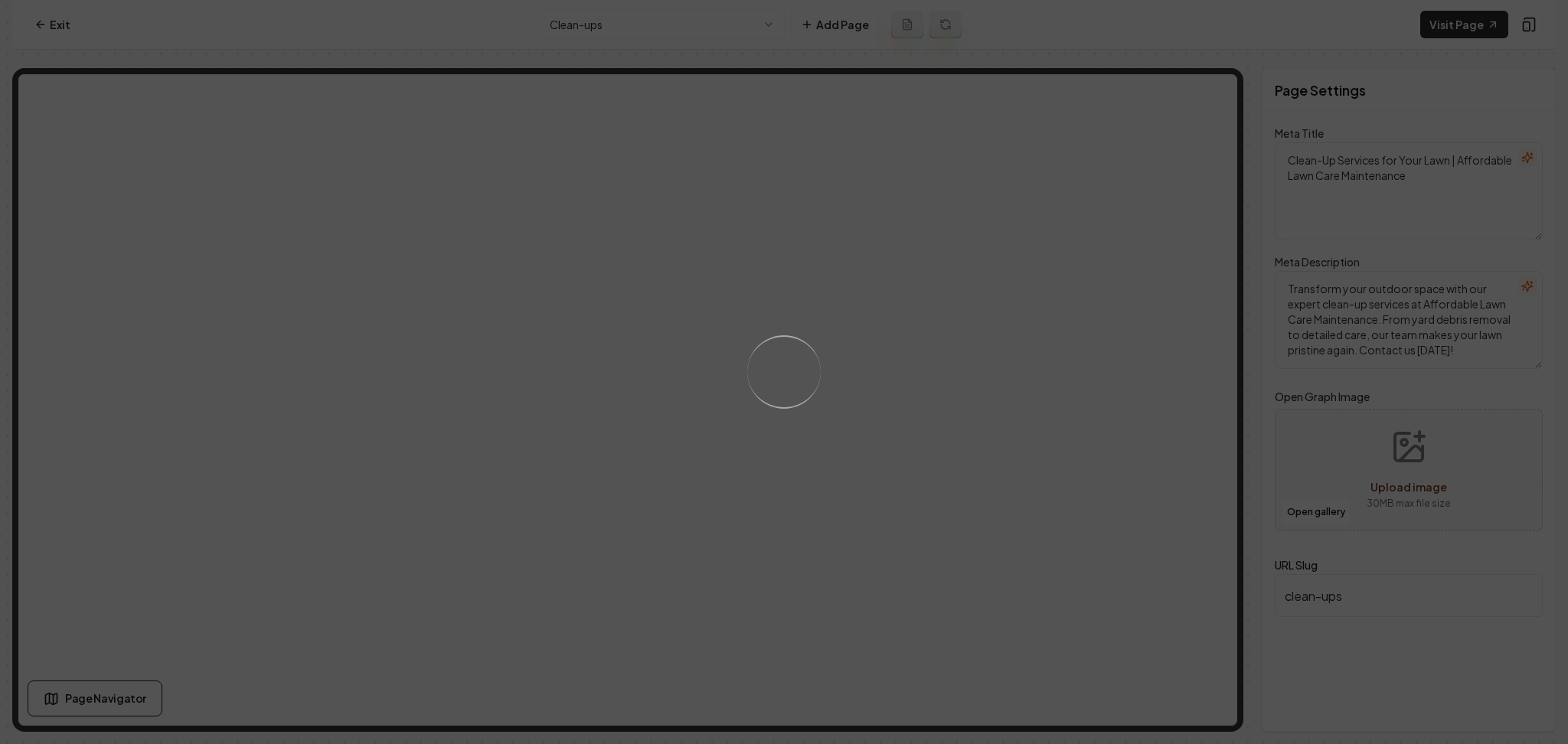
click at [877, 389] on div "Loading..." at bounding box center [784, 372] width 1568 height 744
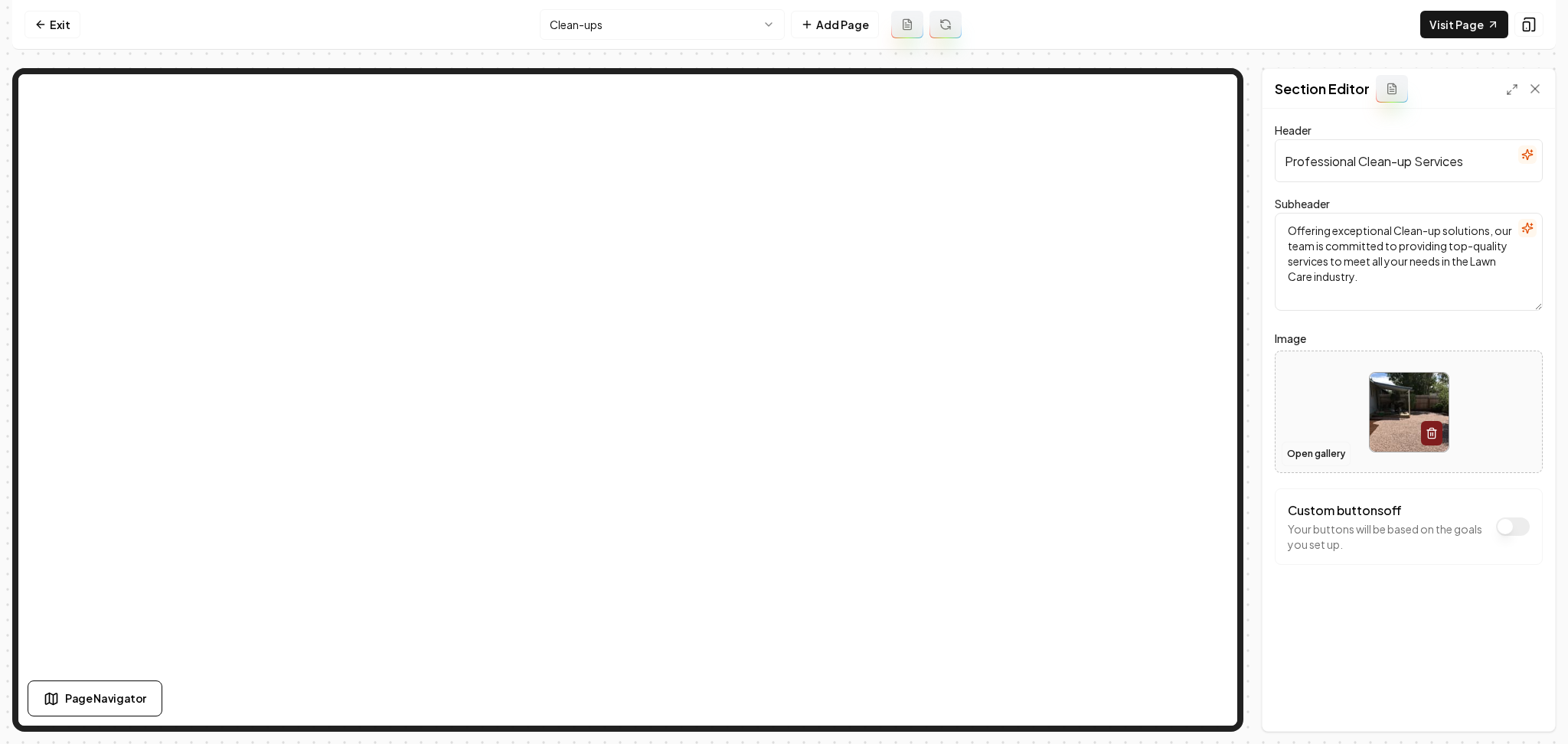
click at [1316, 446] on button "Open gallery" at bounding box center [1316, 454] width 69 height 25
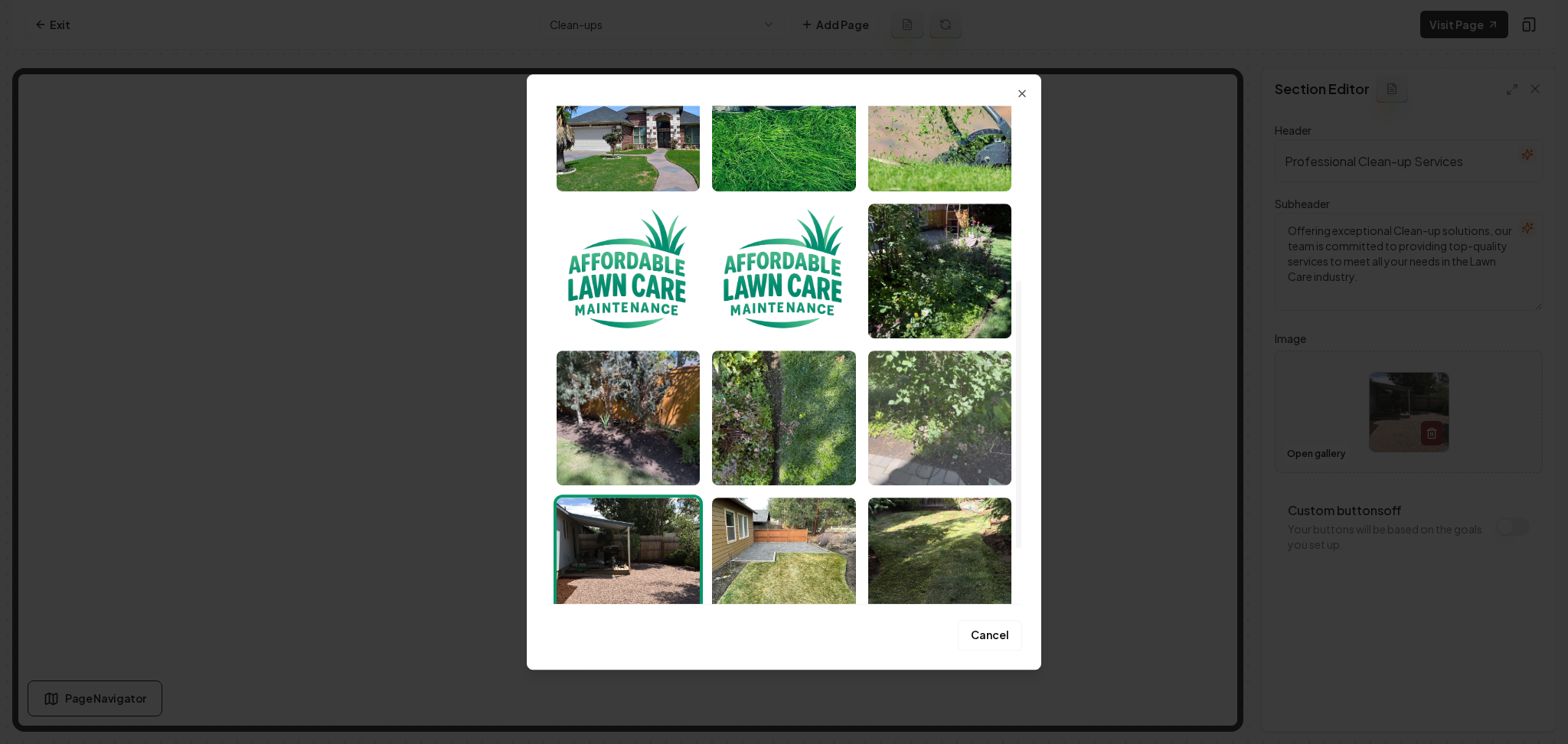
scroll to position [426, 0]
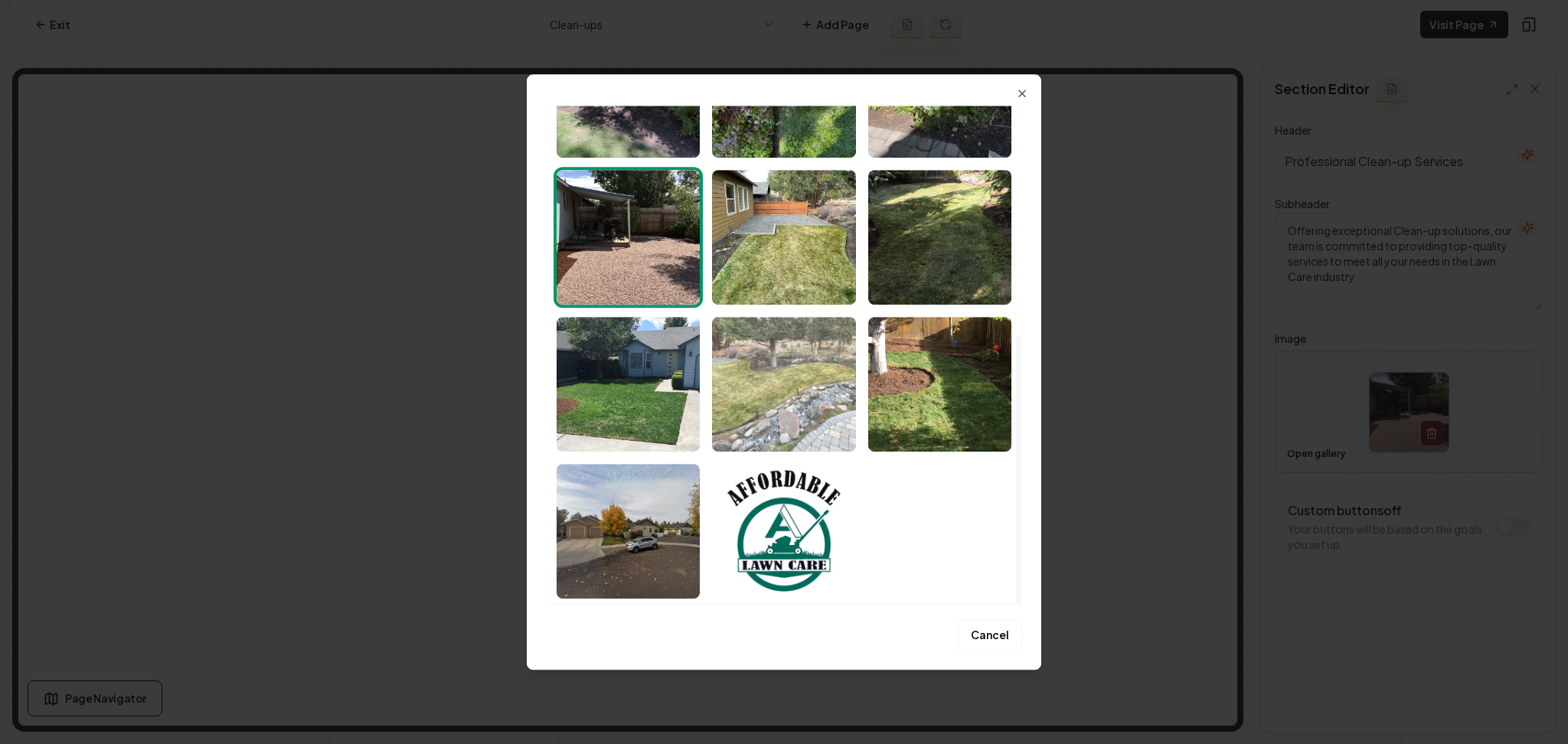
click at [805, 414] on img "Select image image_68b0ae7c5c7cd75eb88920fe.jpeg" at bounding box center [784, 384] width 143 height 135
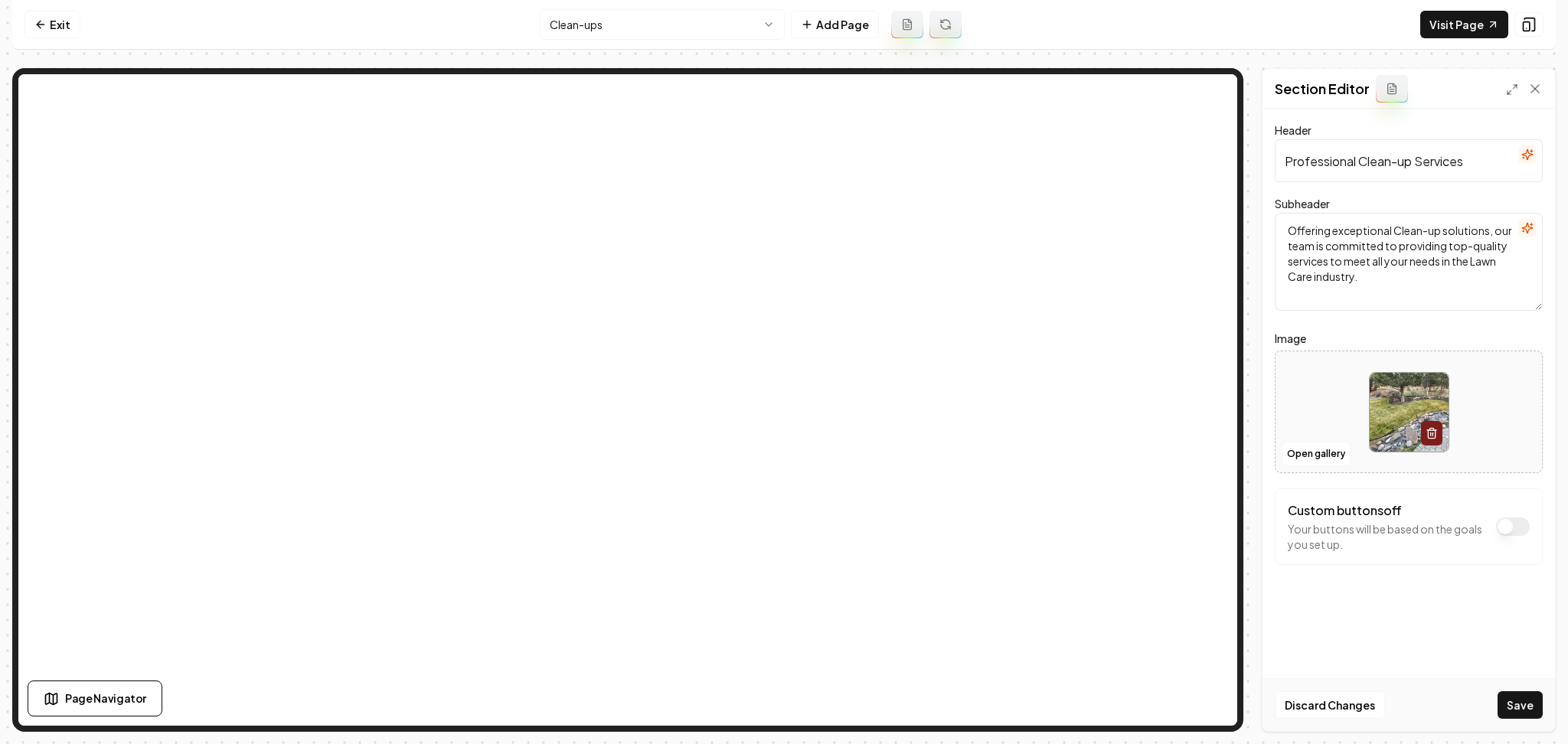
click at [1516, 712] on button "Save" at bounding box center [1519, 705] width 45 height 28
click at [646, 25] on html "Computer Required This feature is only available on a computer. Please switch t…" at bounding box center [784, 372] width 1568 height 744
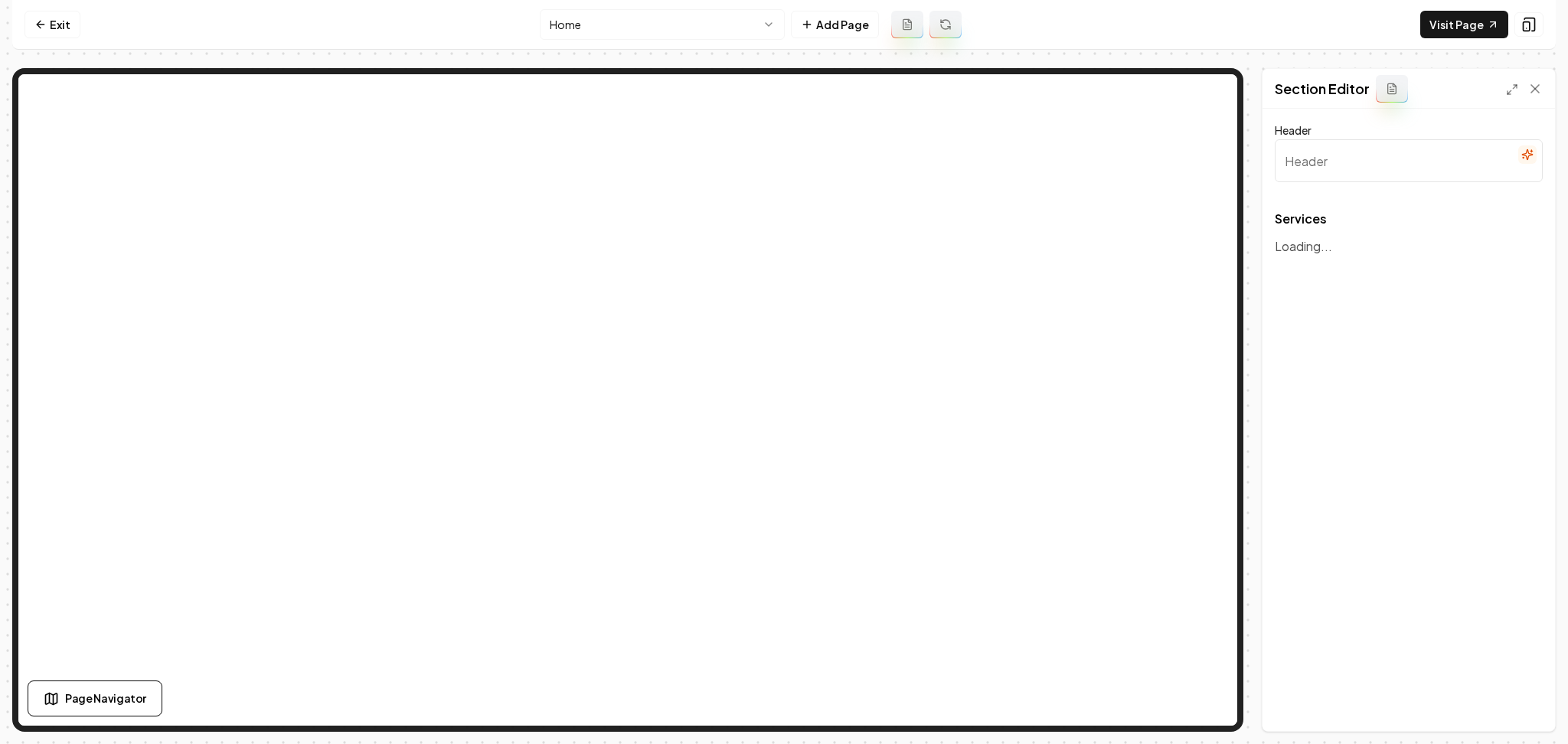
type input "Reliable Lawn Care and Home Services"
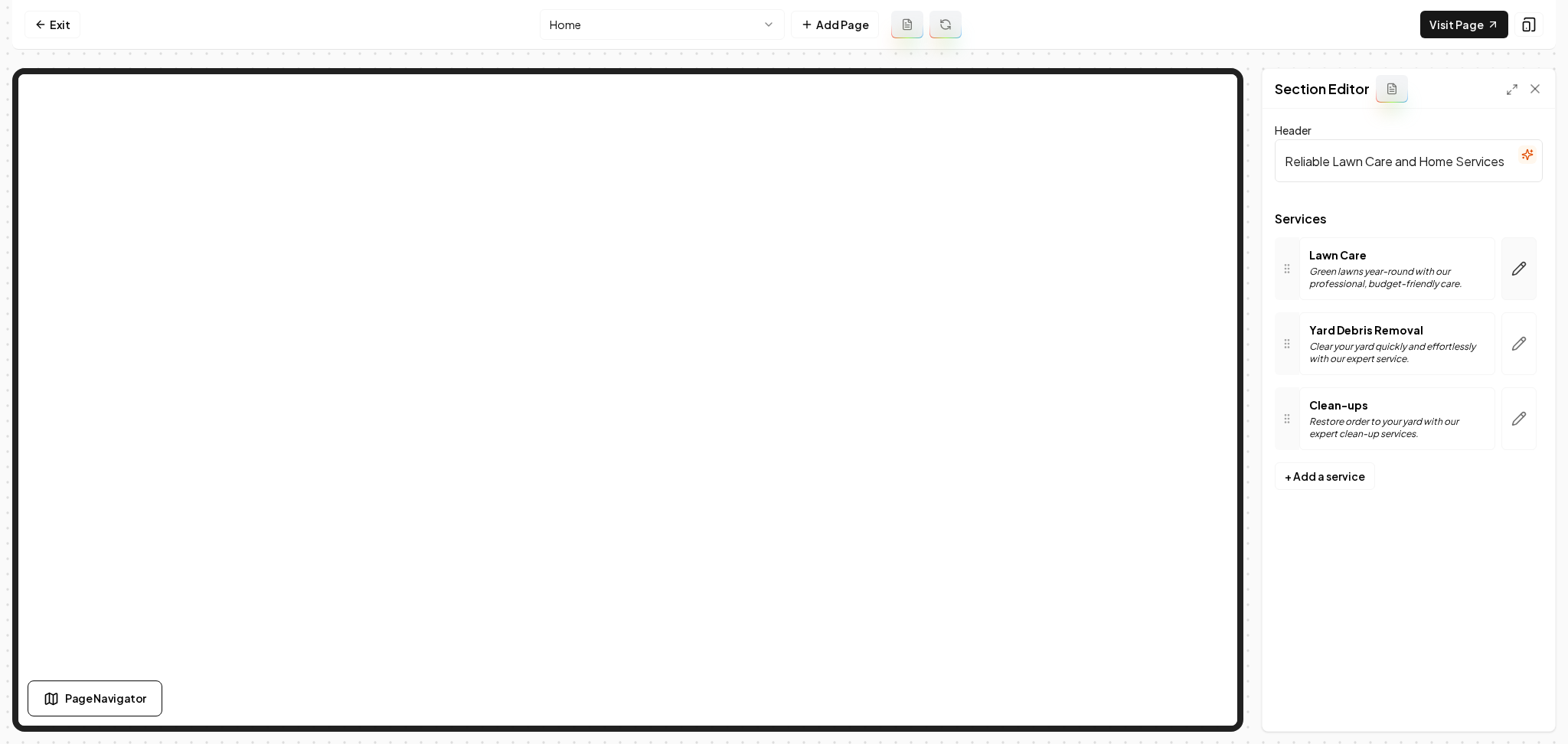
click at [1511, 279] on button "button" at bounding box center [1518, 268] width 35 height 63
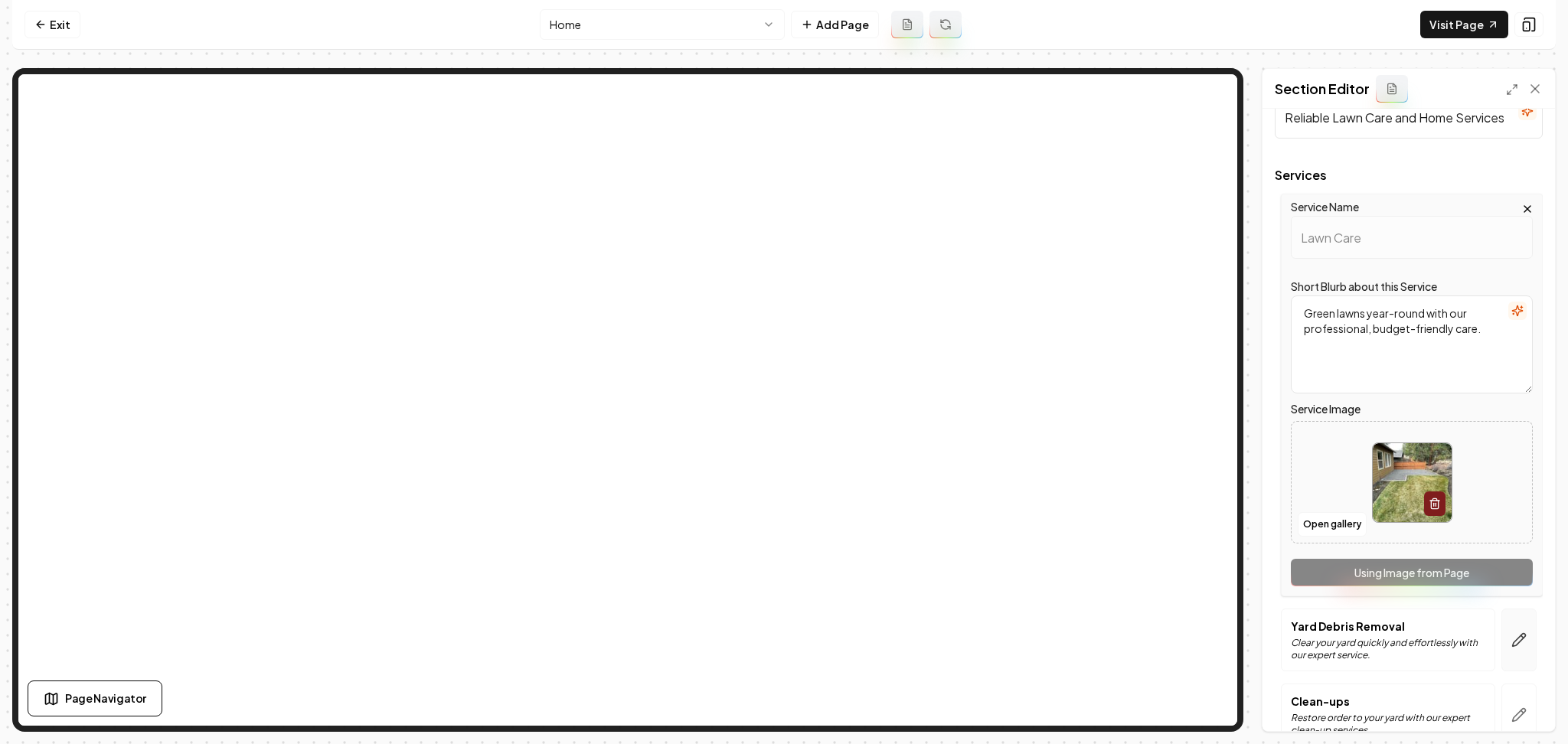
scroll to position [129, 0]
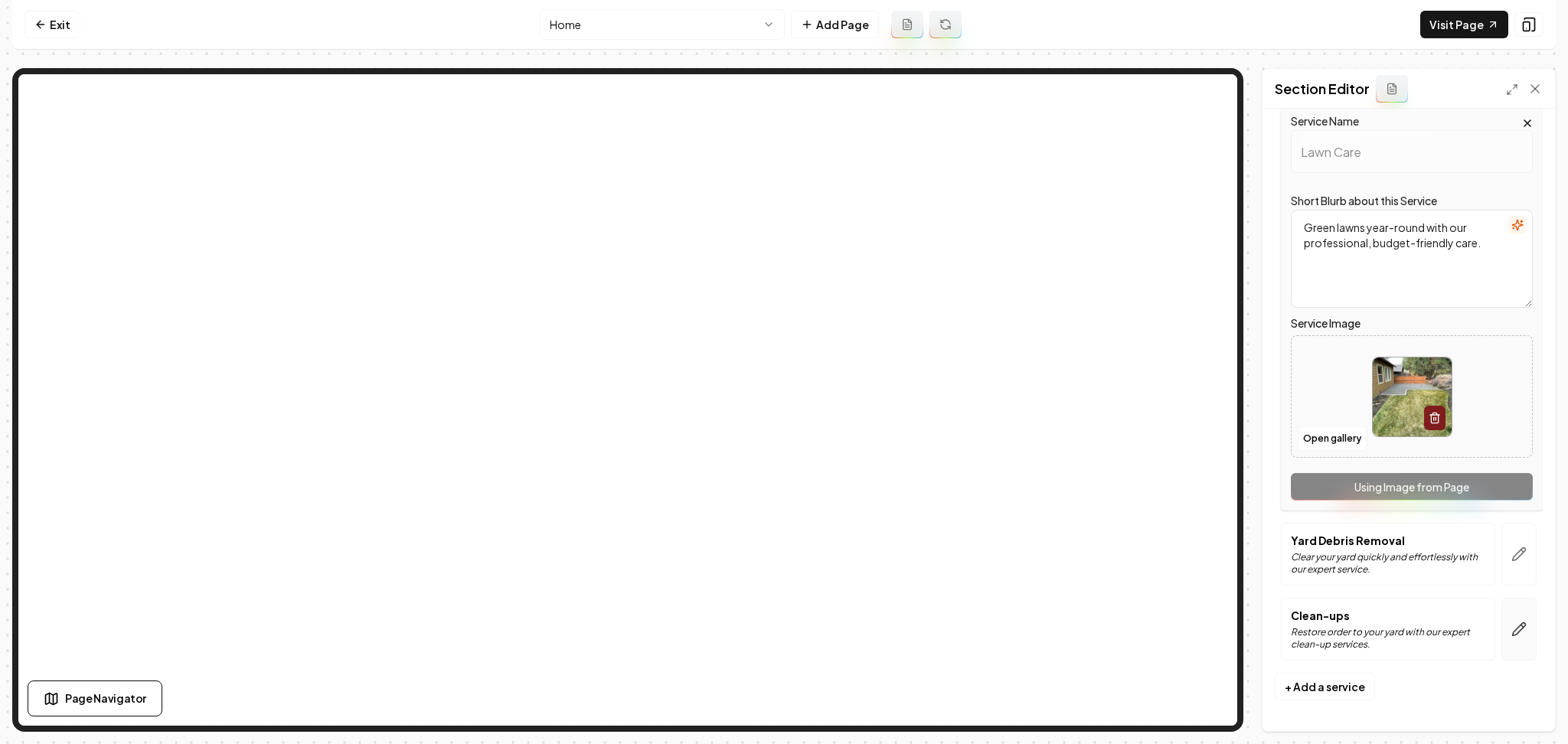
click at [1501, 614] on button "button" at bounding box center [1518, 629] width 35 height 63
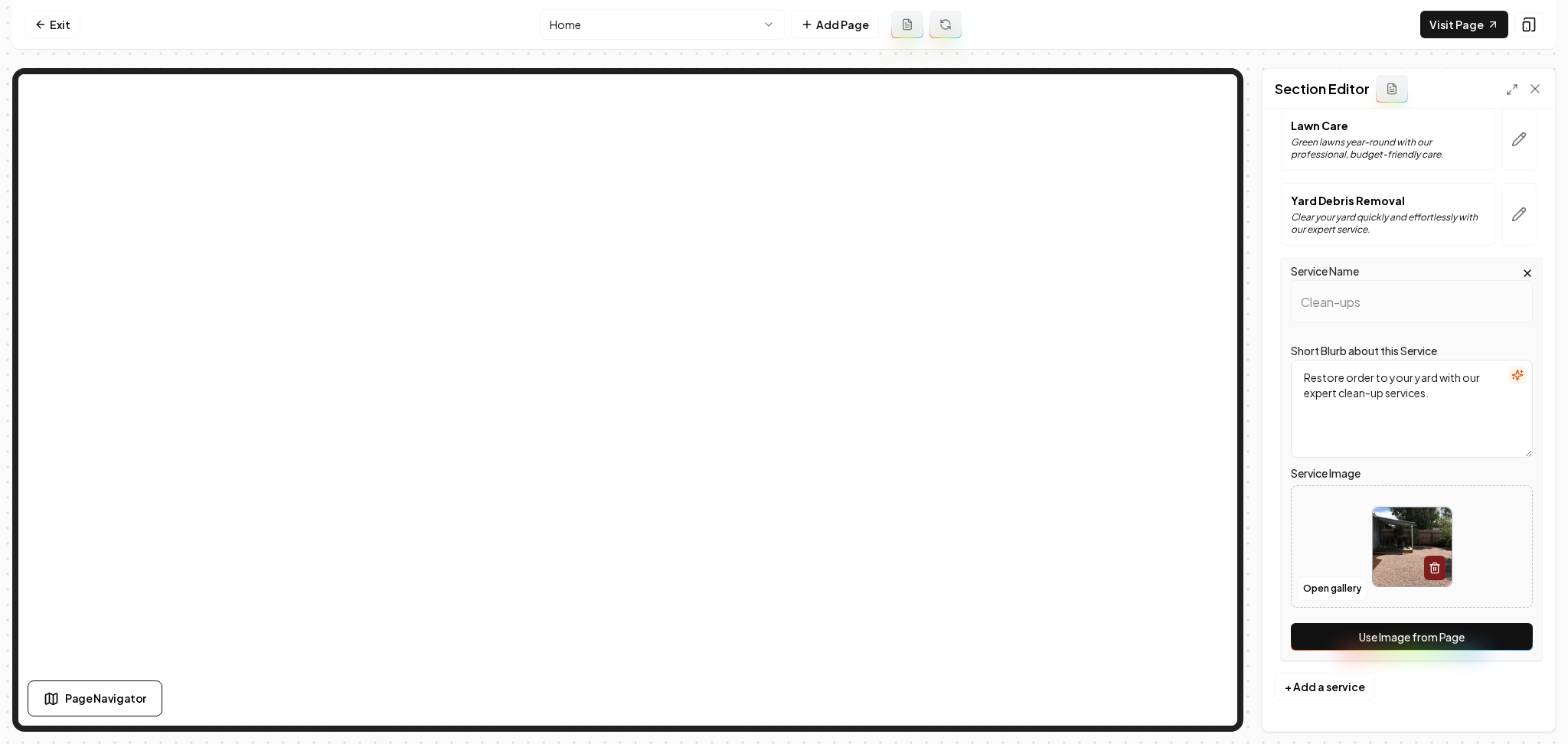
click at [1485, 626] on button "Use Image from Page" at bounding box center [1411, 636] width 242 height 28
click at [1530, 711] on button "Save" at bounding box center [1519, 705] width 45 height 28
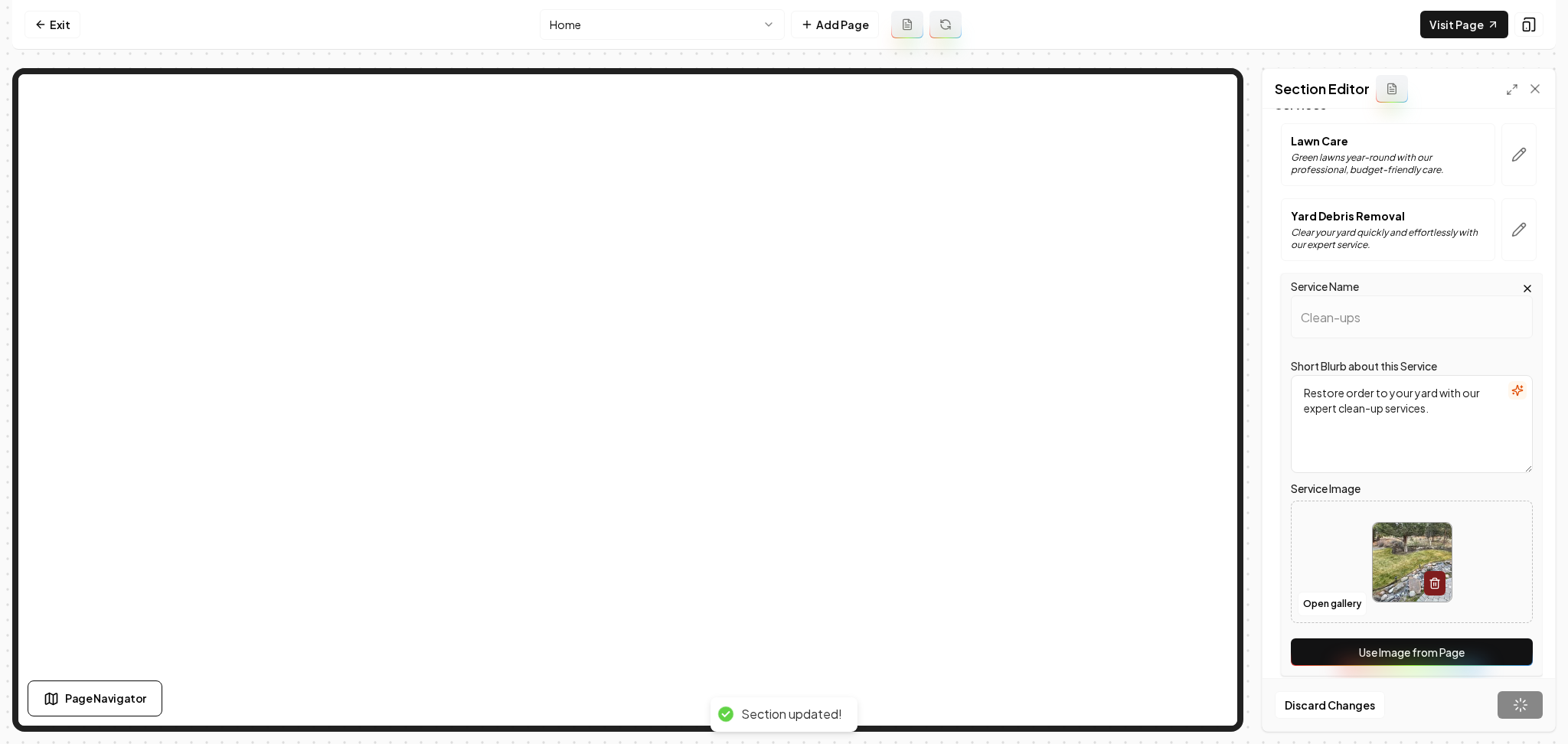
scroll to position [0, 0]
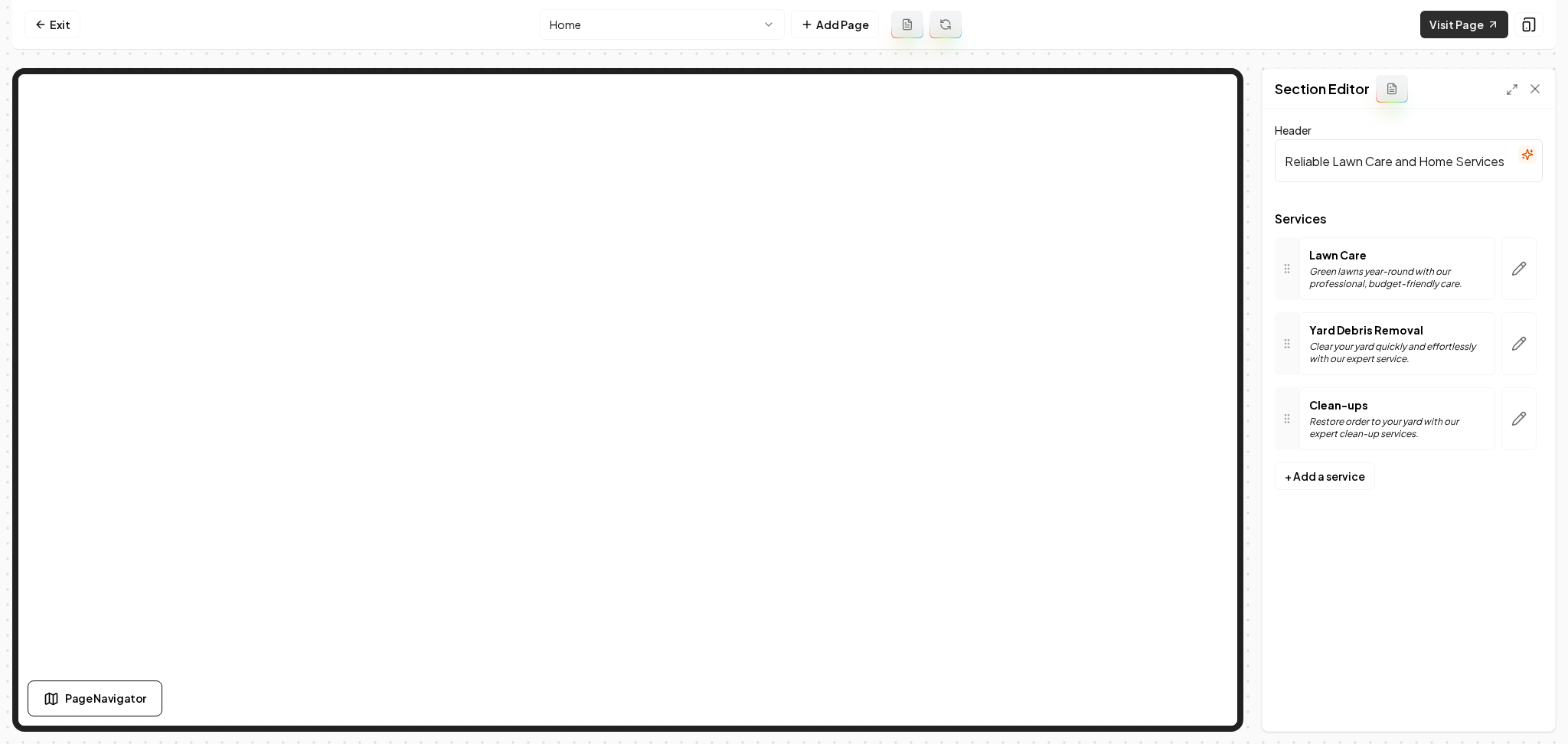
click at [1451, 32] on link "Visit Page" at bounding box center [1464, 24] width 88 height 28
click at [1474, 28] on link "Visit Page" at bounding box center [1464, 24] width 88 height 28
click at [26, 23] on link "Exit" at bounding box center [53, 24] width 55 height 28
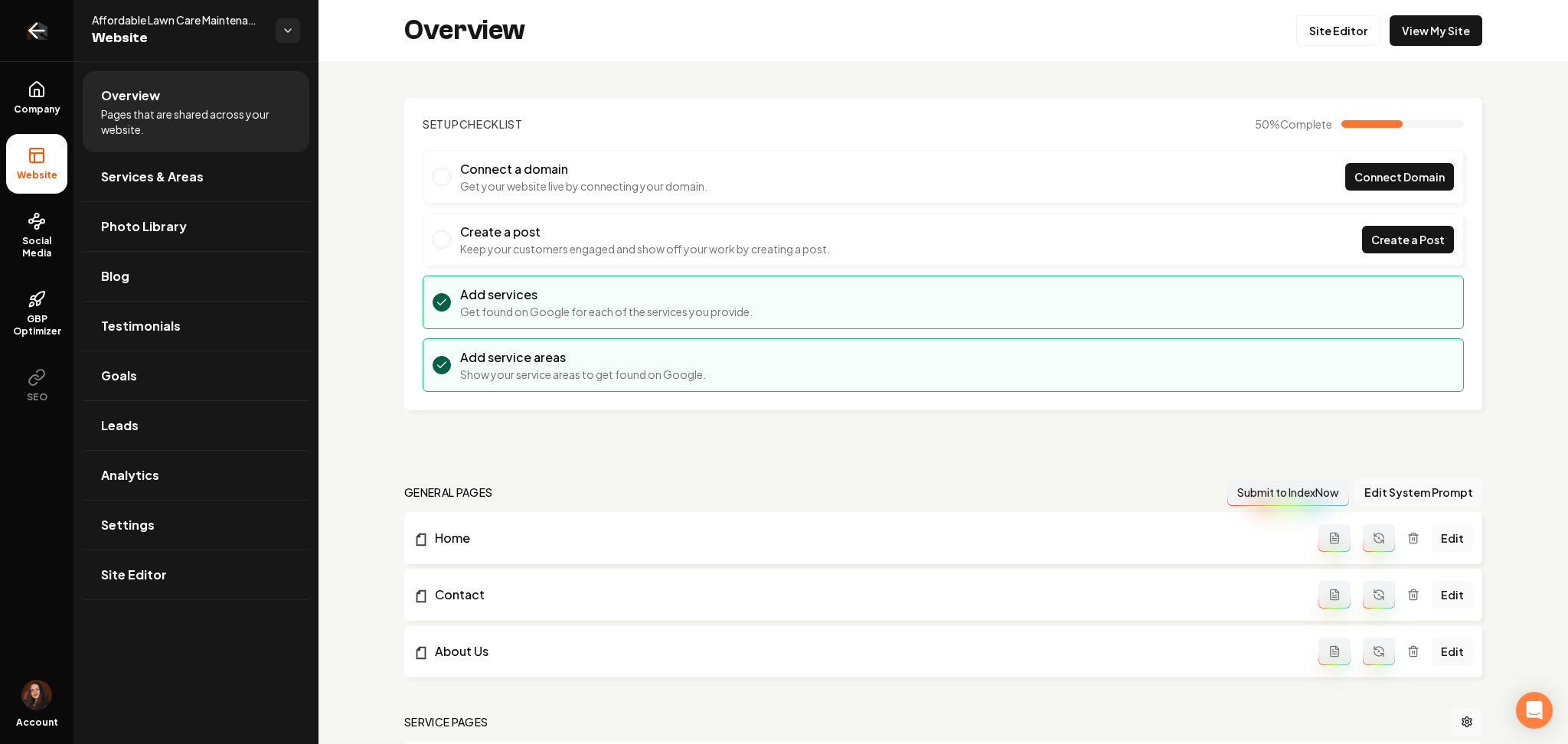
drag, startPoint x: 27, startPoint y: 23, endPoint x: 39, endPoint y: 25, distance: 12.2
click at [39, 25] on icon "Return to dashboard" at bounding box center [37, 31] width 25 height 25
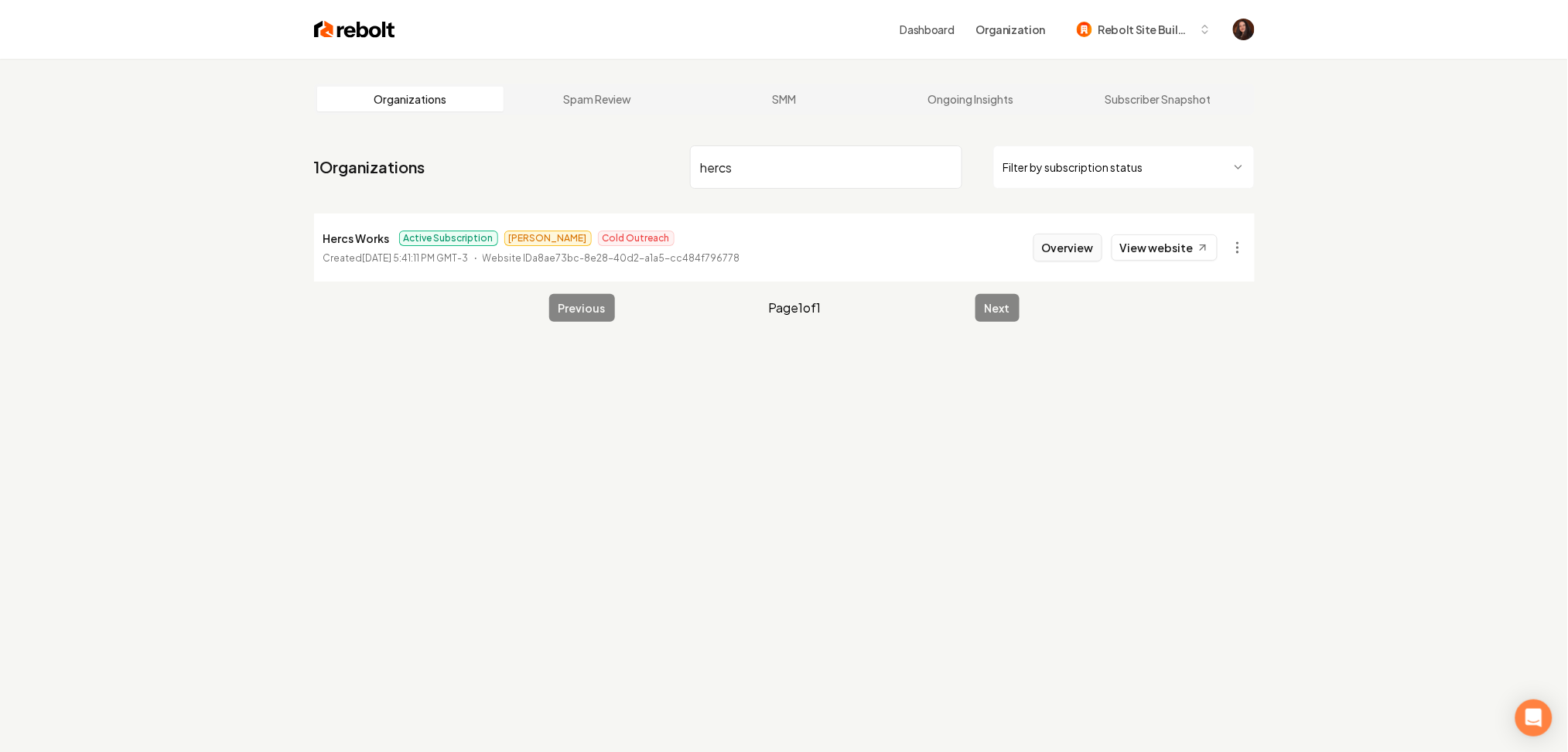
type input "hercs"
click at [1077, 236] on button "Overview" at bounding box center [1068, 247] width 69 height 28
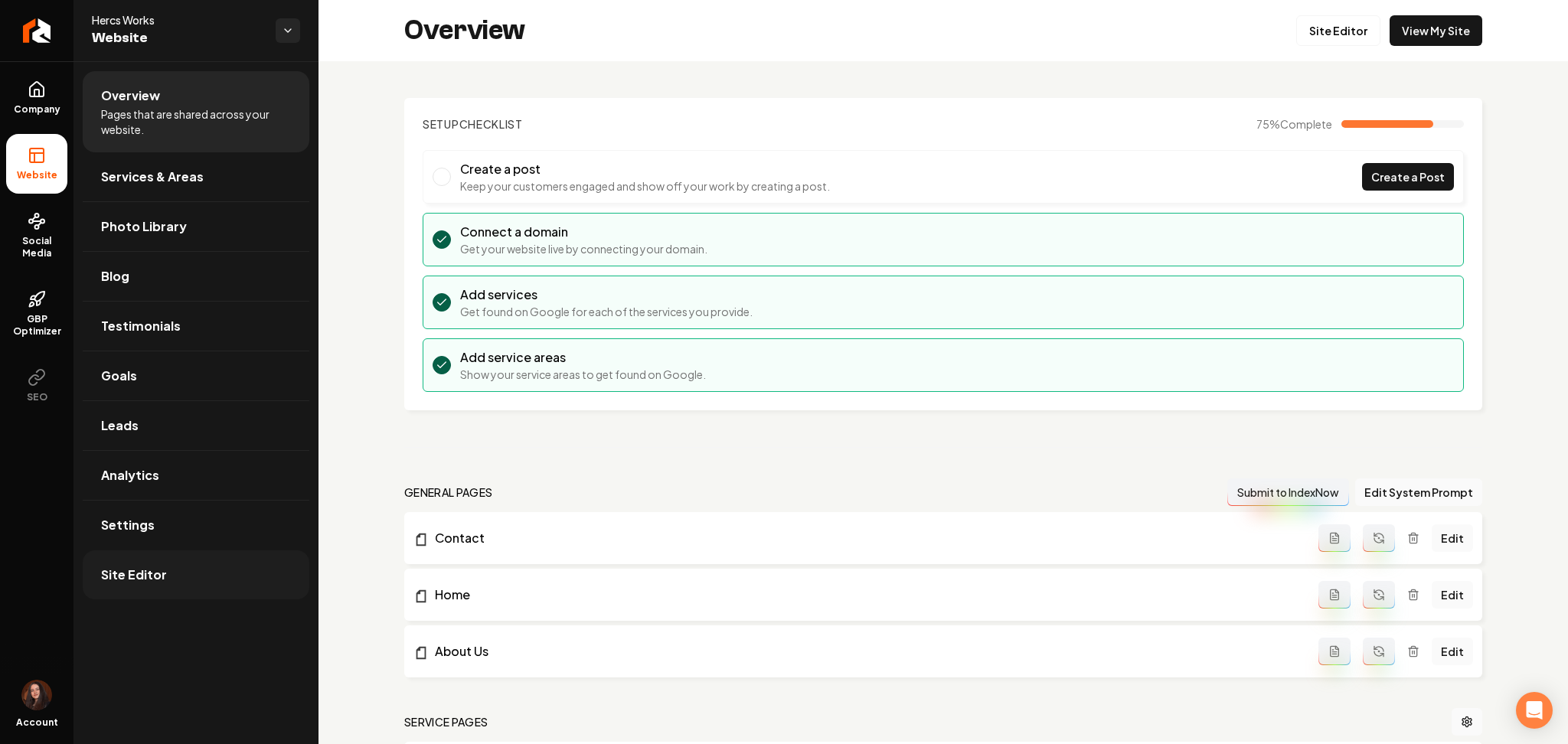
click at [195, 587] on link "Site Editor" at bounding box center [196, 574] width 226 height 49
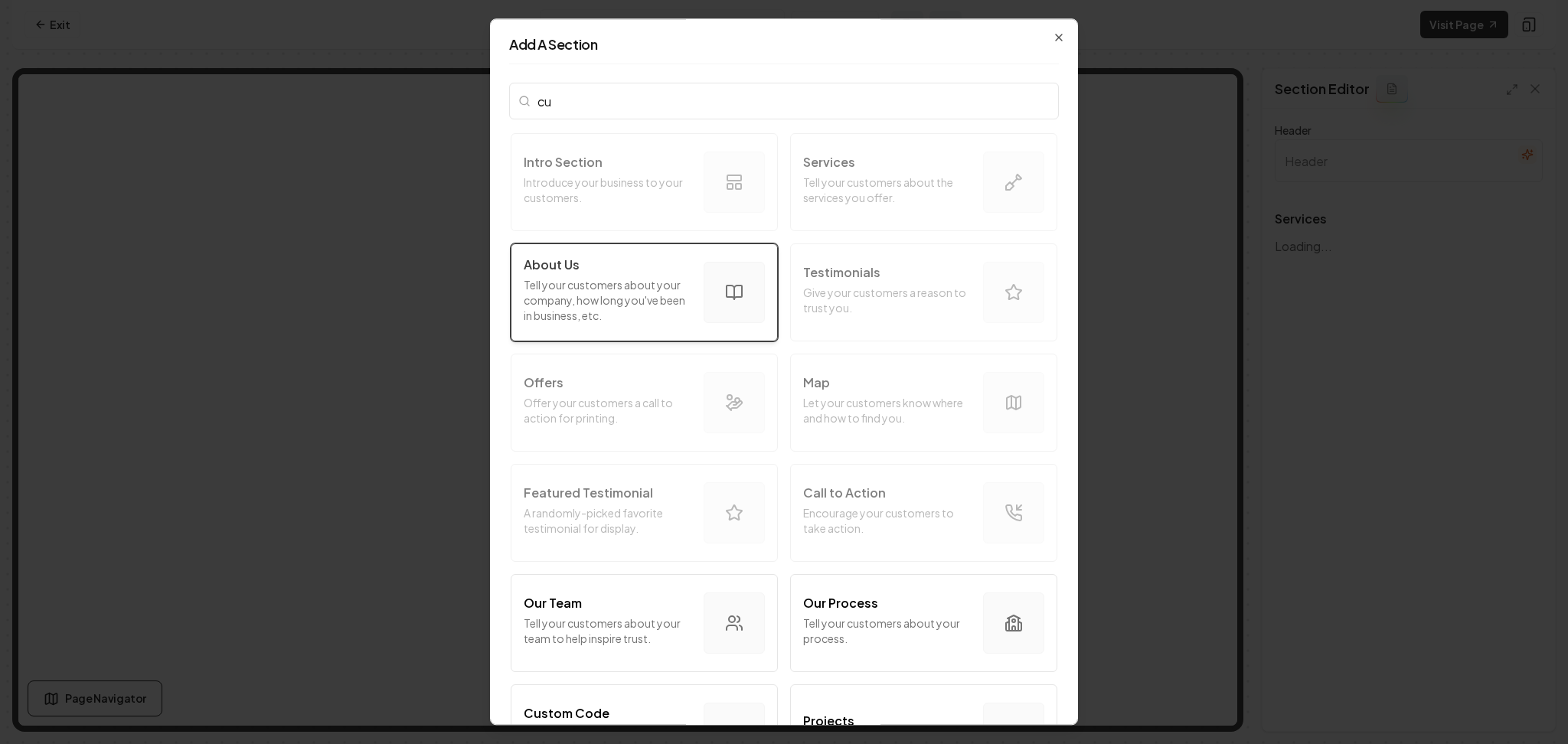
type input "cus"
type input "Our Landscaping Services"
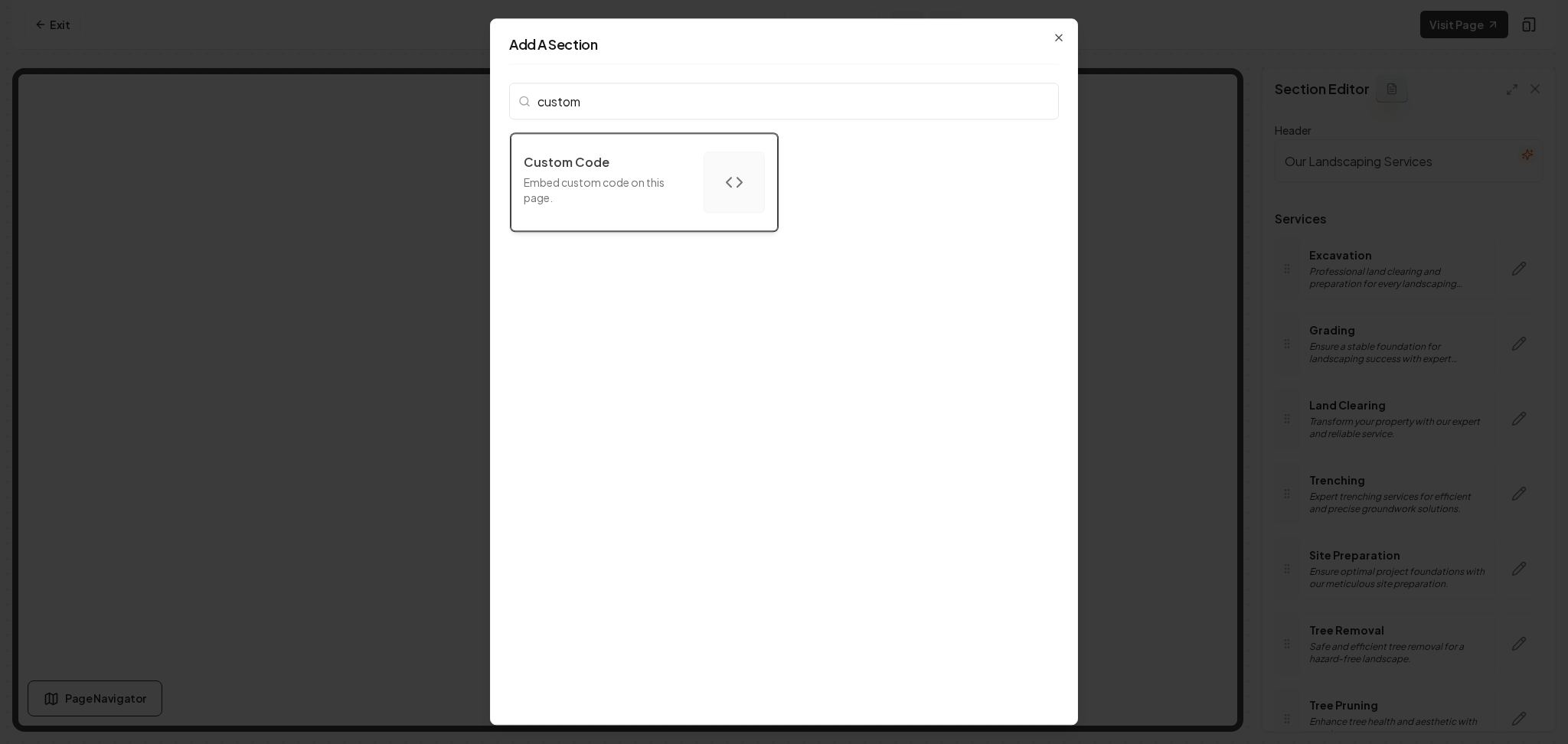
type input "custom"
click at [666, 208] on div "Custom Code Embed custom code on this page." at bounding box center [607, 181] width 167 height 58
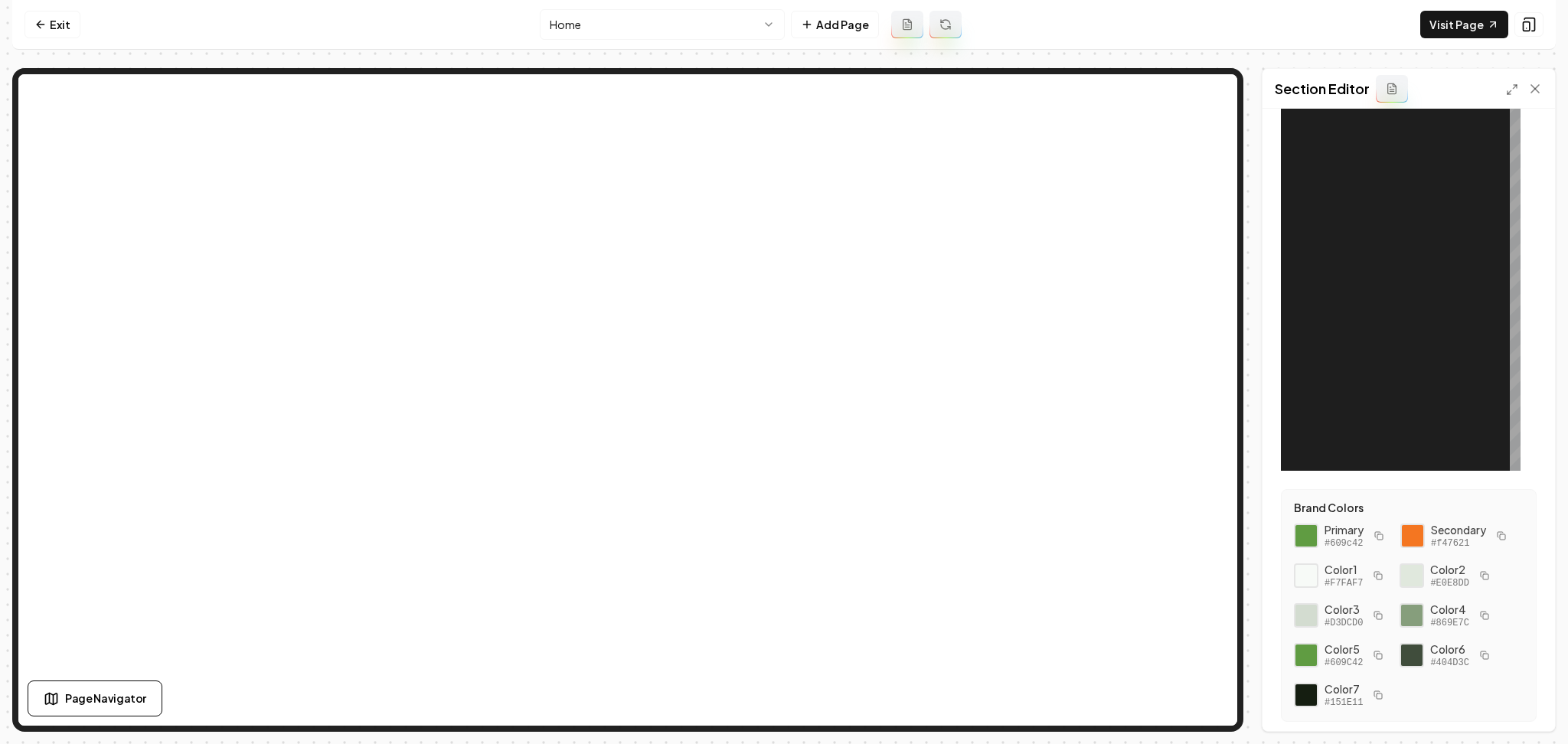
scroll to position [102, 0]
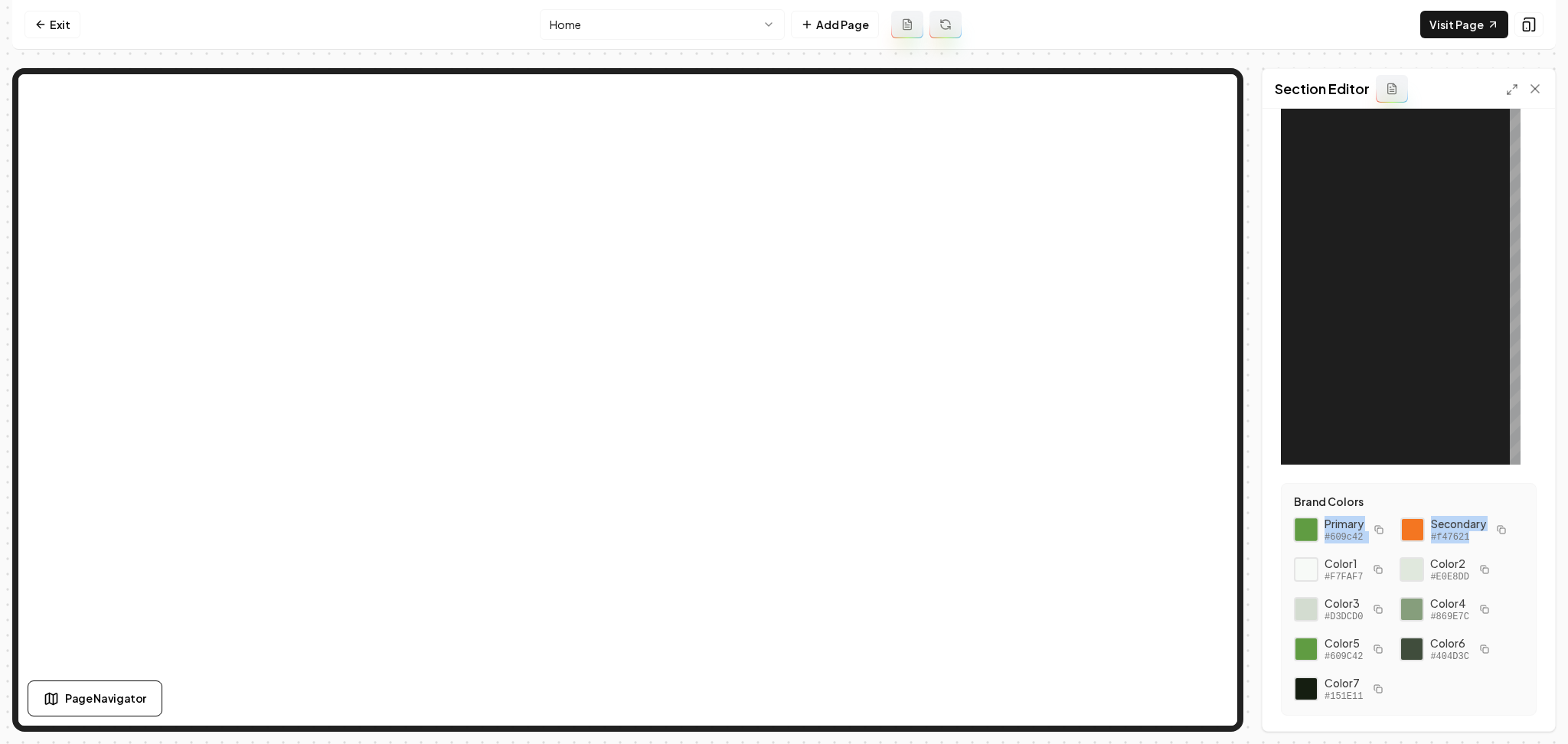
drag, startPoint x: 1378, startPoint y: 581, endPoint x: 1309, endPoint y: 519, distance: 92.8
click at [1309, 519] on div "Primary #609c42 Secondary #f47621 Color 1 #F7FAF7 Color 2 #E0E8DD Color 3 #D3DC…" at bounding box center [1408, 609] width 229 height 187
copy div "Primary #609c42 Secondary #f47621"
click at [1454, 337] on div at bounding box center [1426, 273] width 191 height 383
click at [1398, 348] on div at bounding box center [1426, 273] width 191 height 383
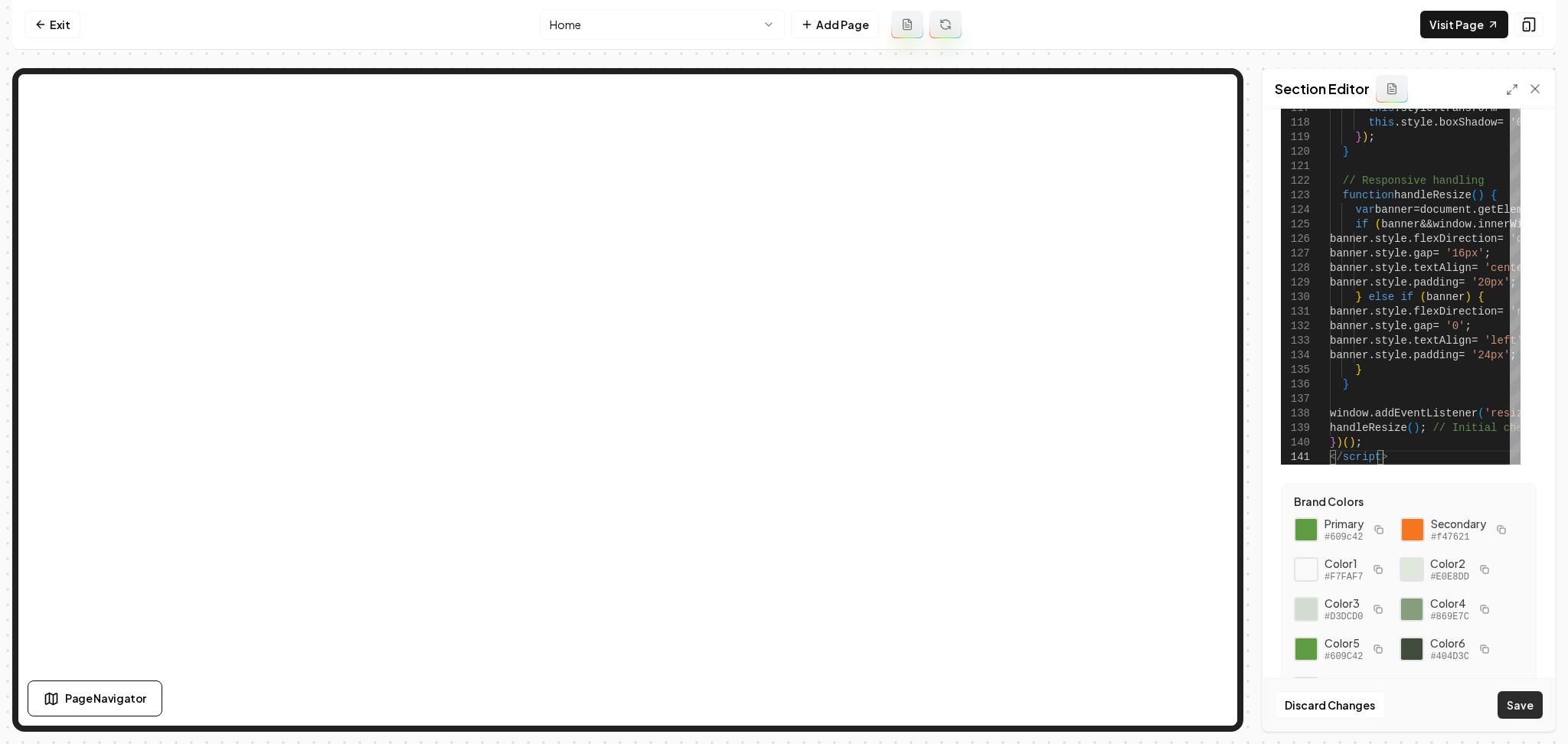
click at [1514, 714] on button "Save" at bounding box center [1519, 705] width 45 height 28
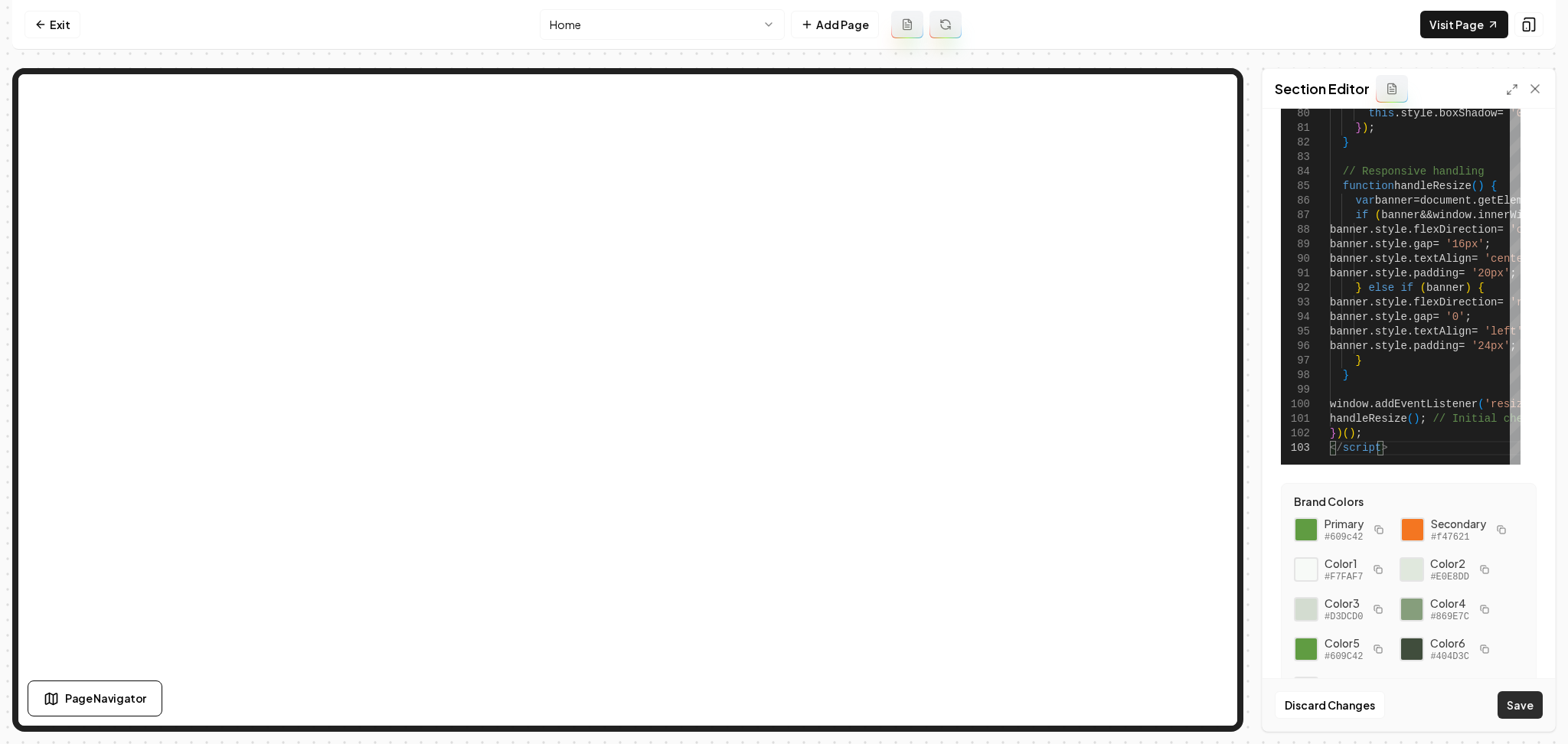
click at [1522, 712] on button "Save" at bounding box center [1519, 705] width 45 height 28
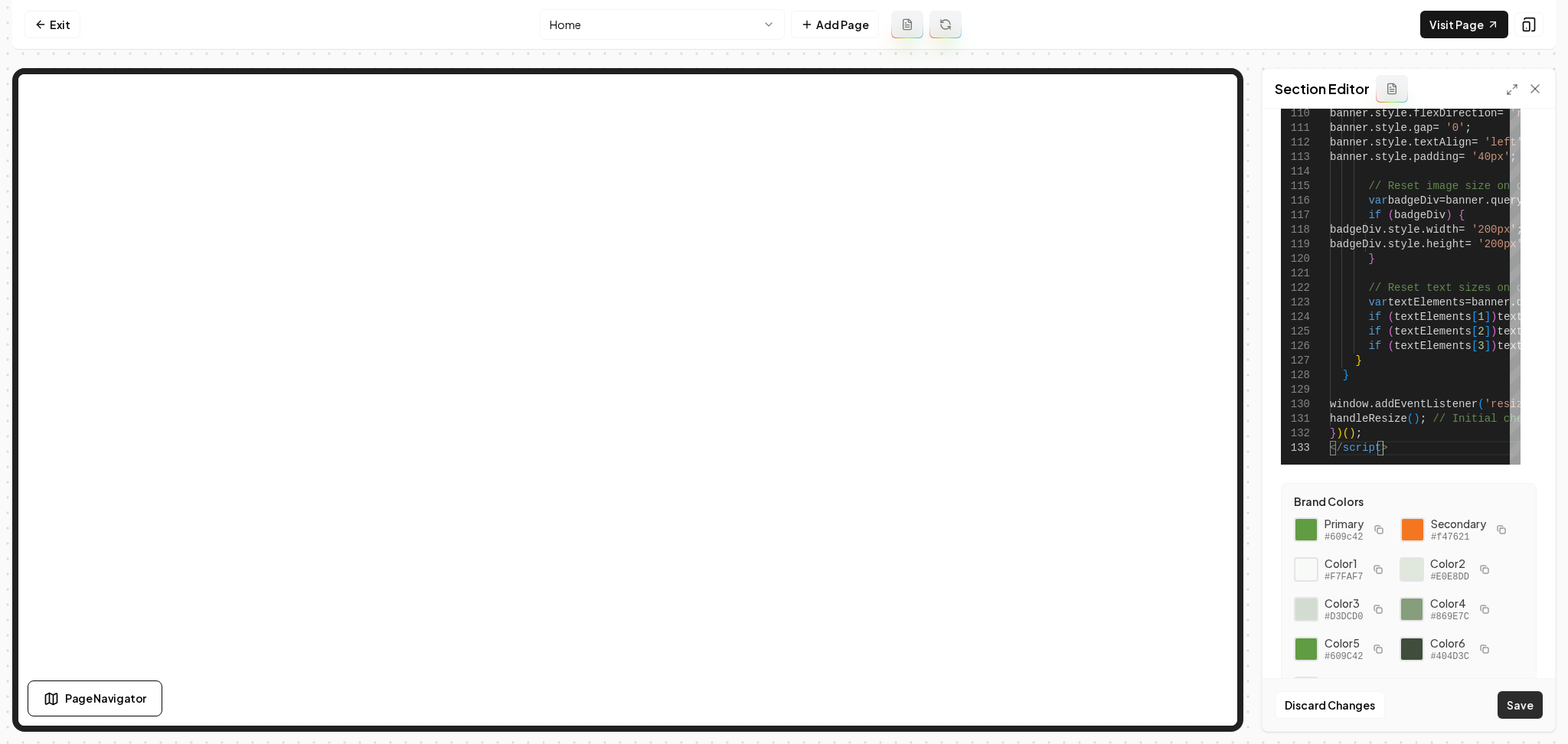
click at [1524, 701] on button "Save" at bounding box center [1519, 705] width 45 height 28
click at [1536, 29] on button at bounding box center [1529, 25] width 29 height 25
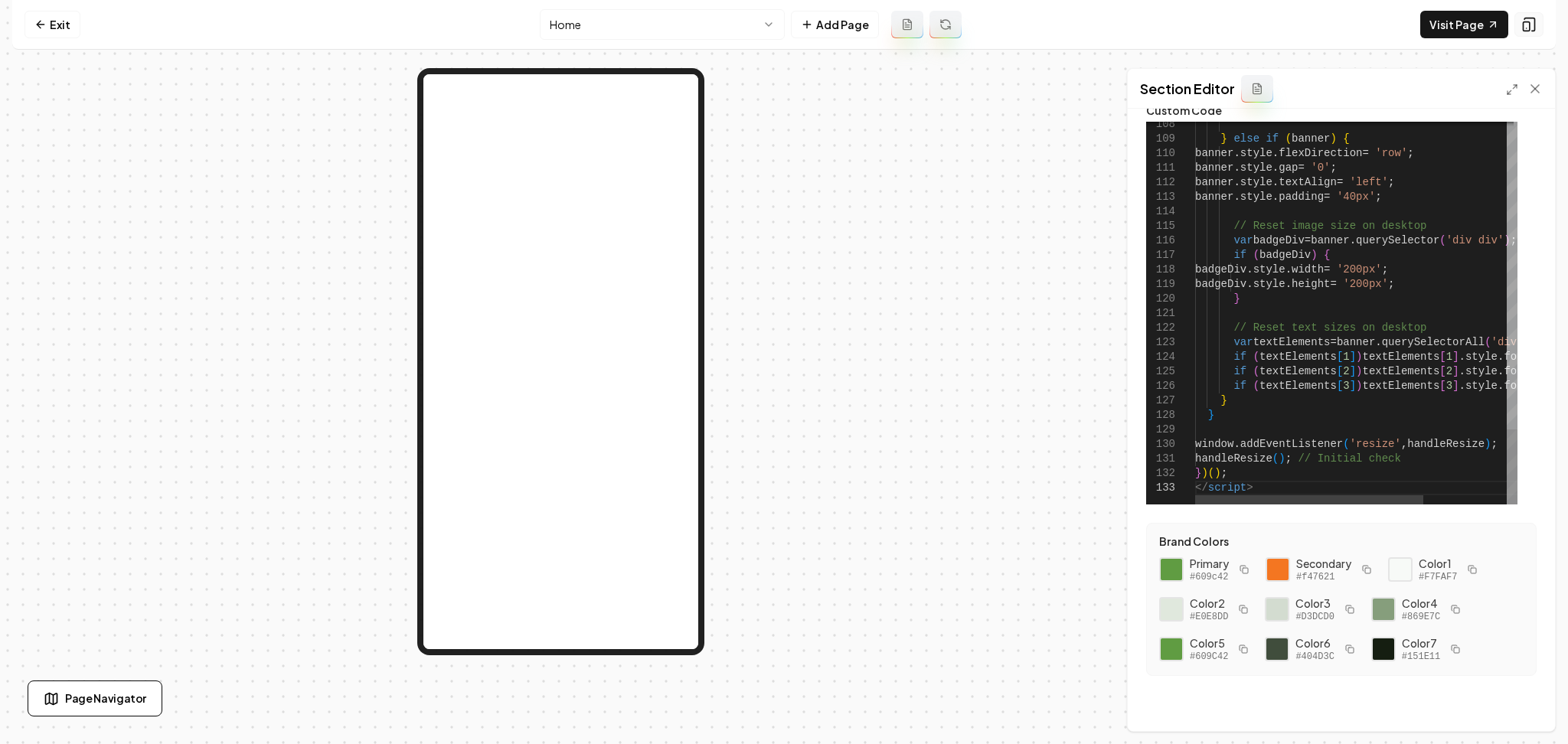
scroll to position [62, 0]
click at [1536, 29] on button at bounding box center [1529, 25] width 29 height 25
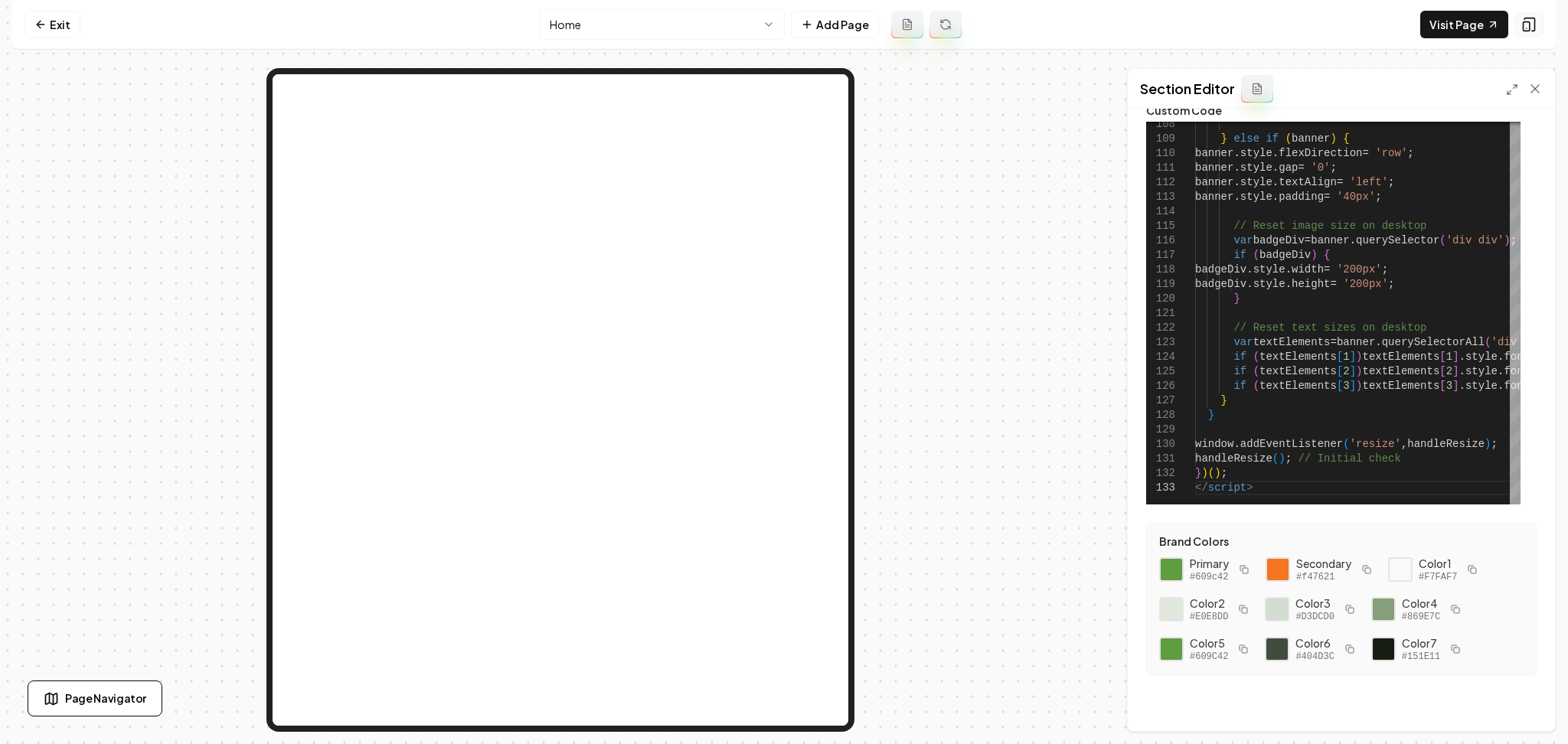
click at [1536, 29] on button at bounding box center [1529, 25] width 29 height 25
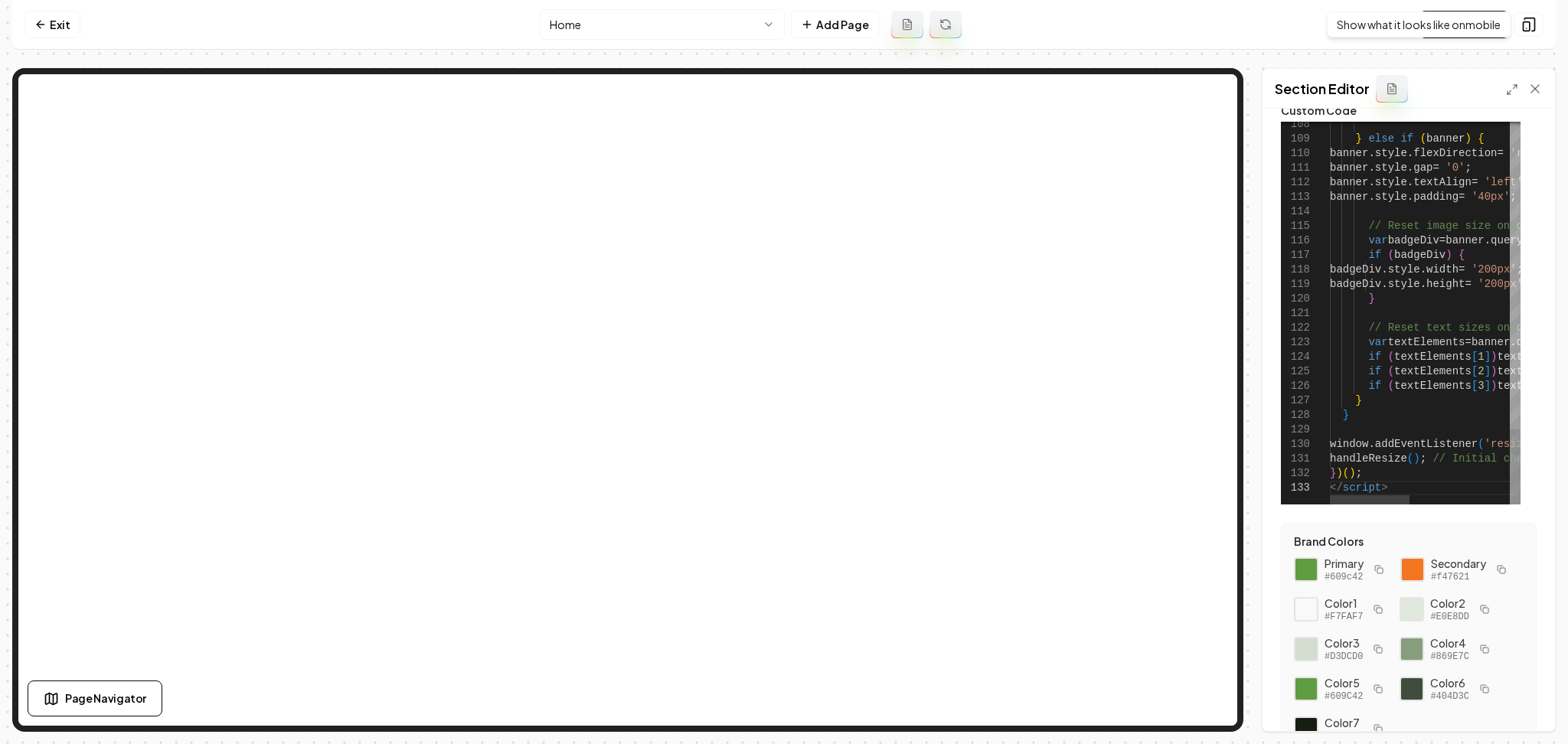
scroll to position [0, 52]
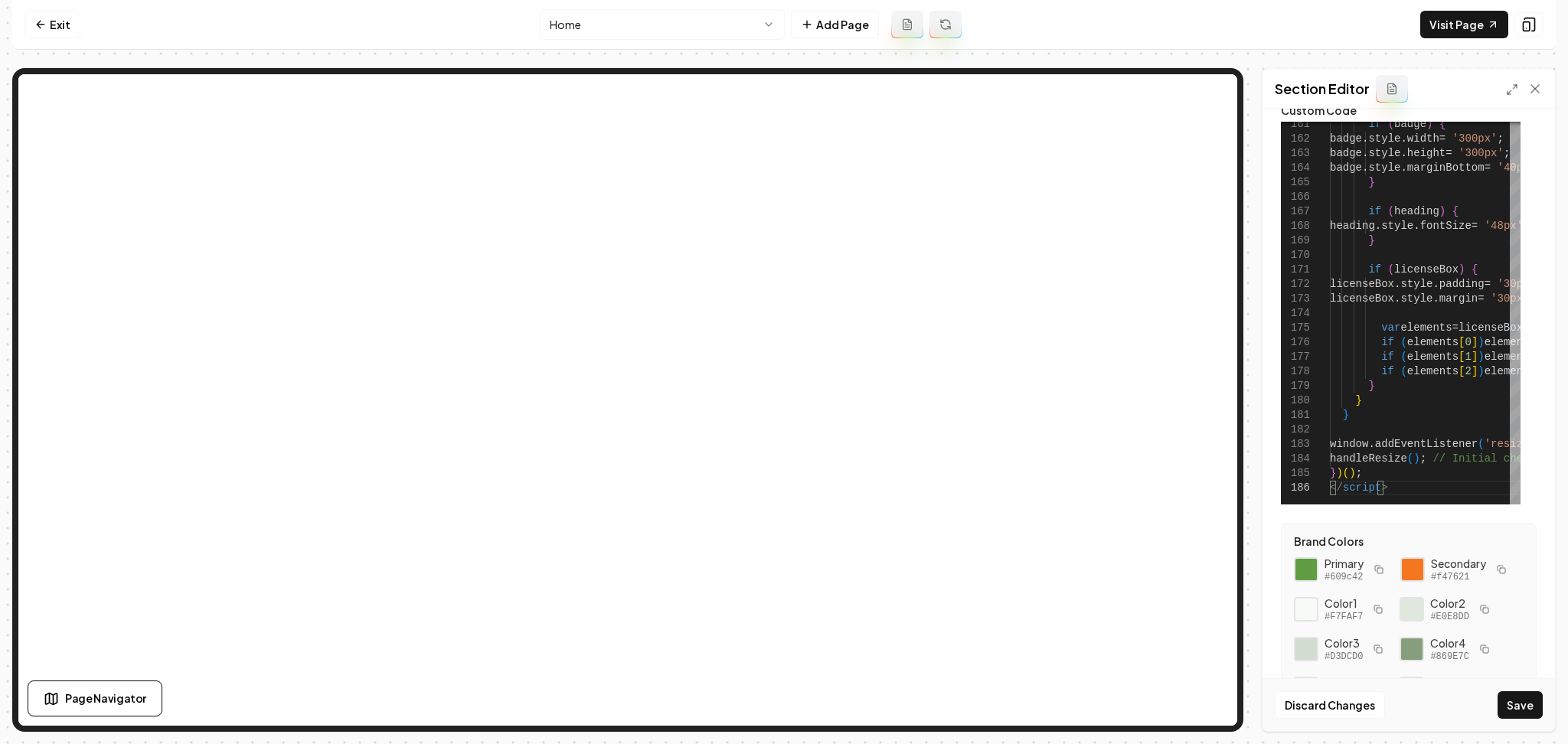
click at [1522, 719] on div "Discard Changes Save" at bounding box center [1408, 704] width 292 height 53
click at [1523, 712] on button "Save" at bounding box center [1519, 705] width 45 height 28
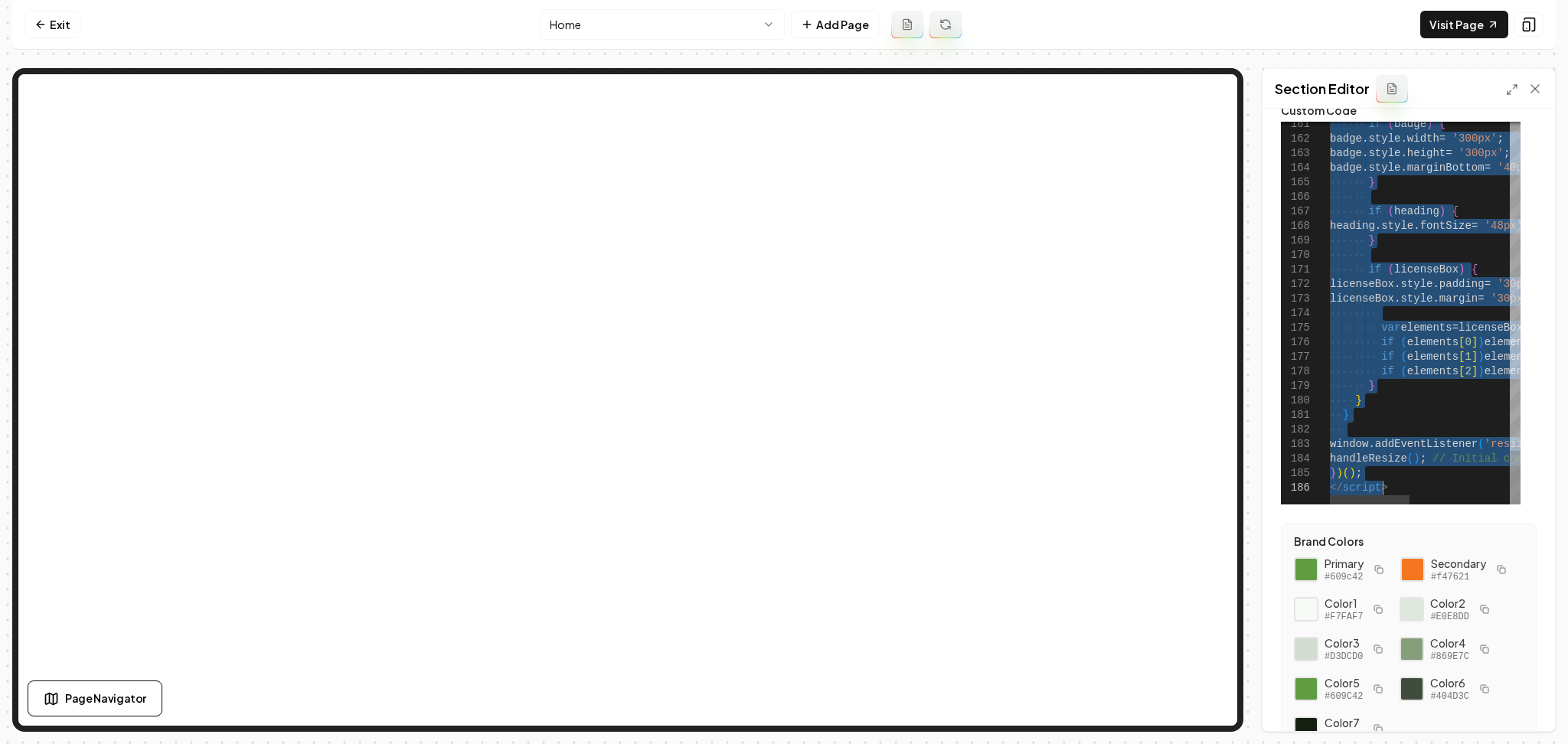
type textarea "**********"
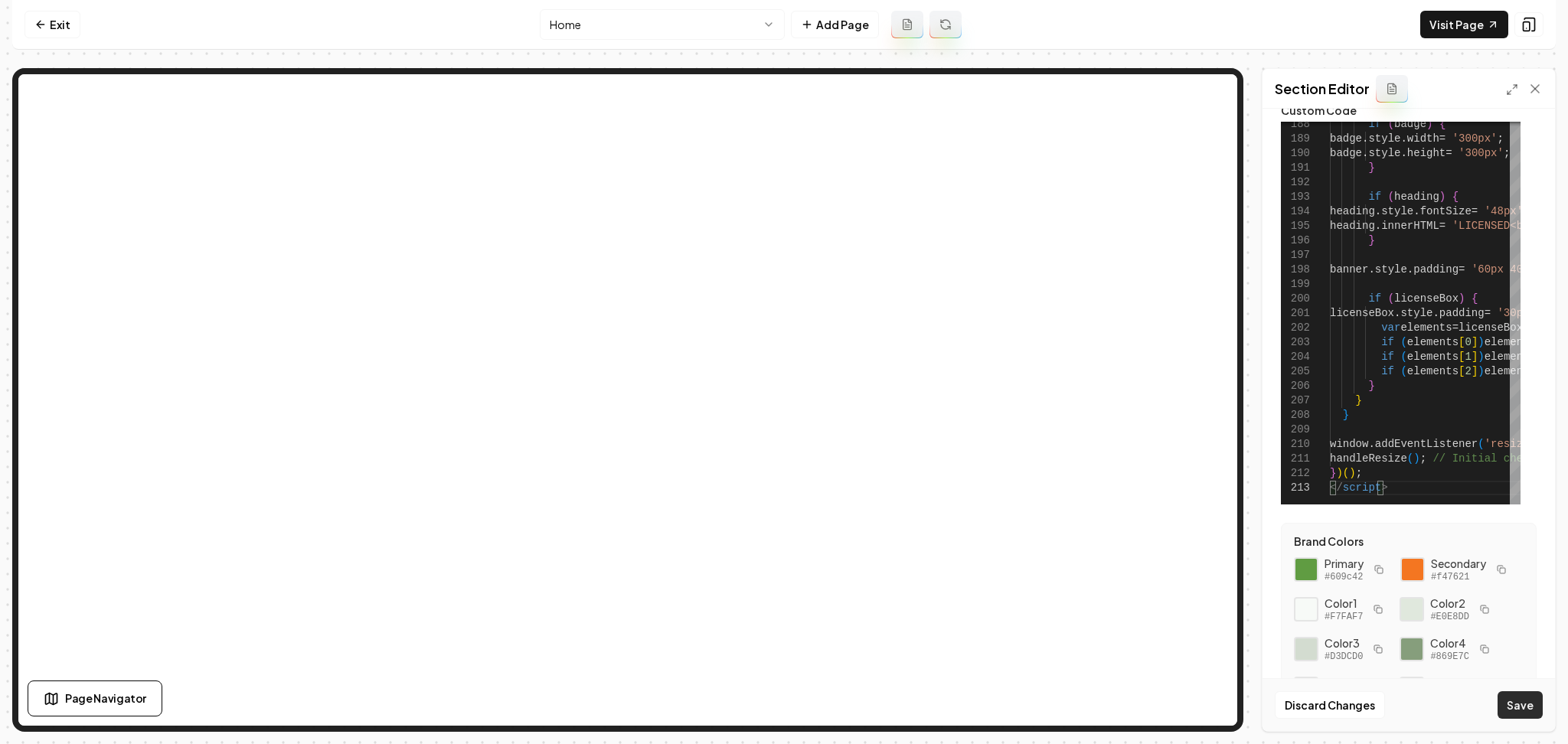
click at [1519, 714] on button "Save" at bounding box center [1519, 705] width 45 height 28
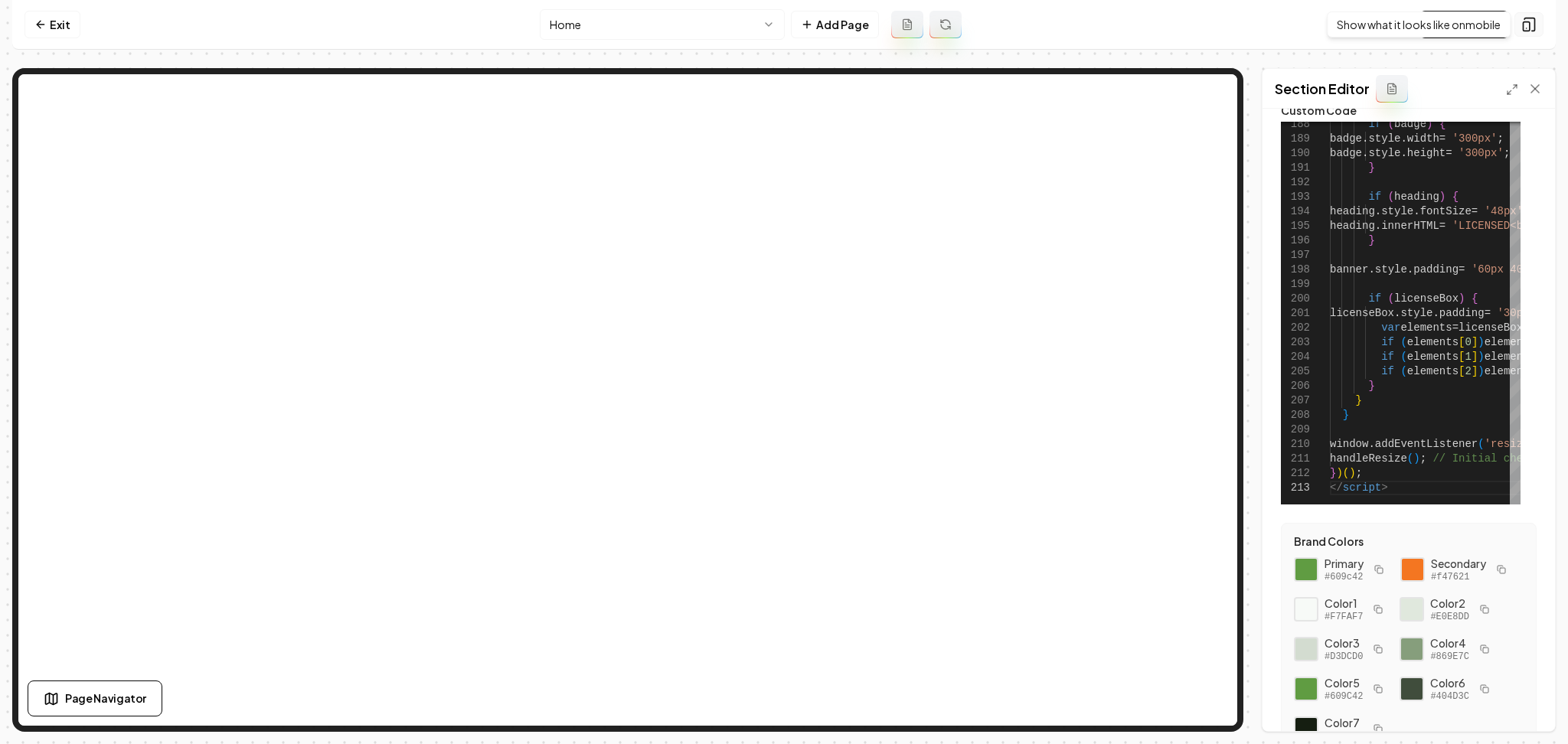
click at [1535, 17] on icon at bounding box center [1529, 25] width 15 height 15
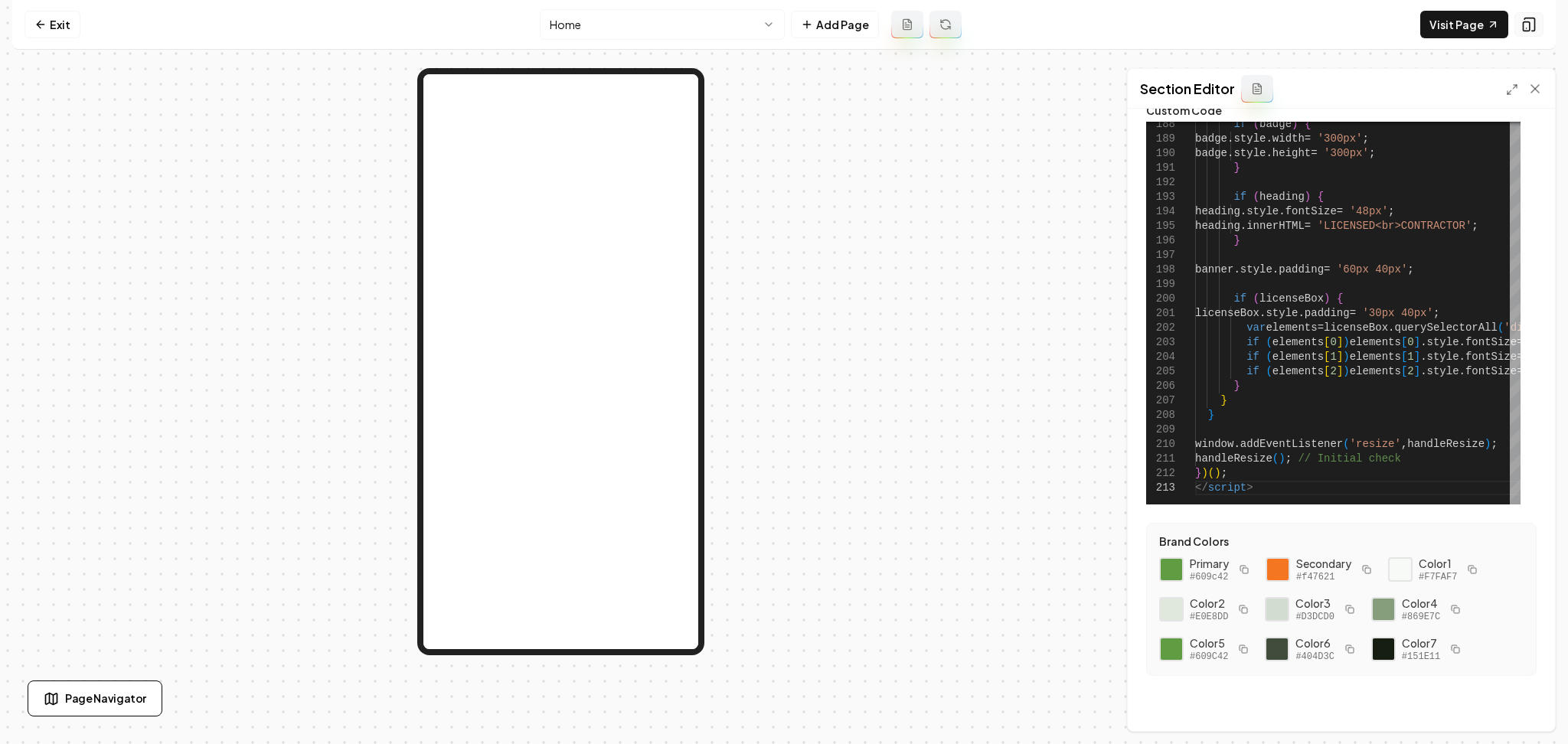
click at [1536, 17] on icon at bounding box center [1529, 25] width 15 height 15
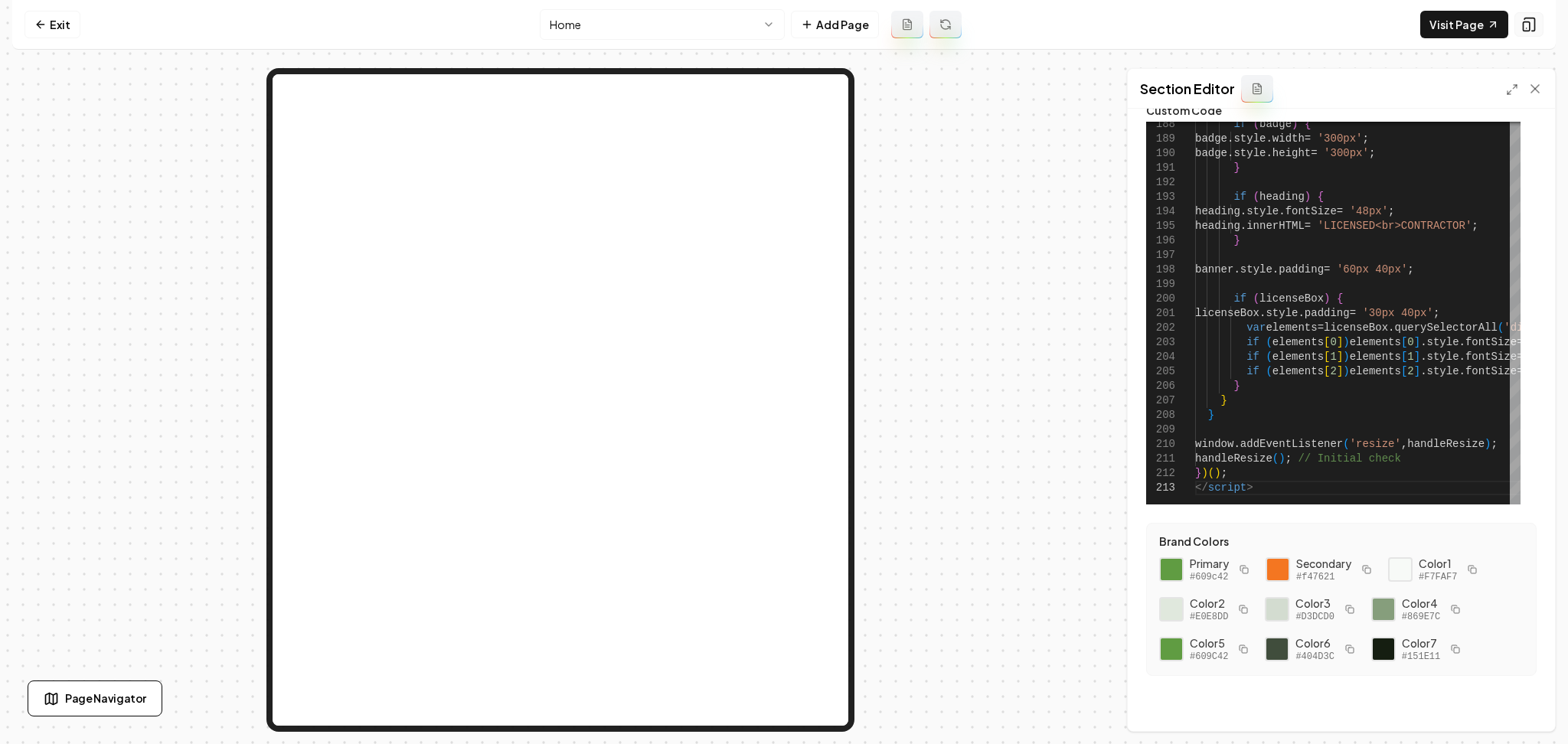
click at [1532, 21] on icon at bounding box center [1529, 25] width 15 height 15
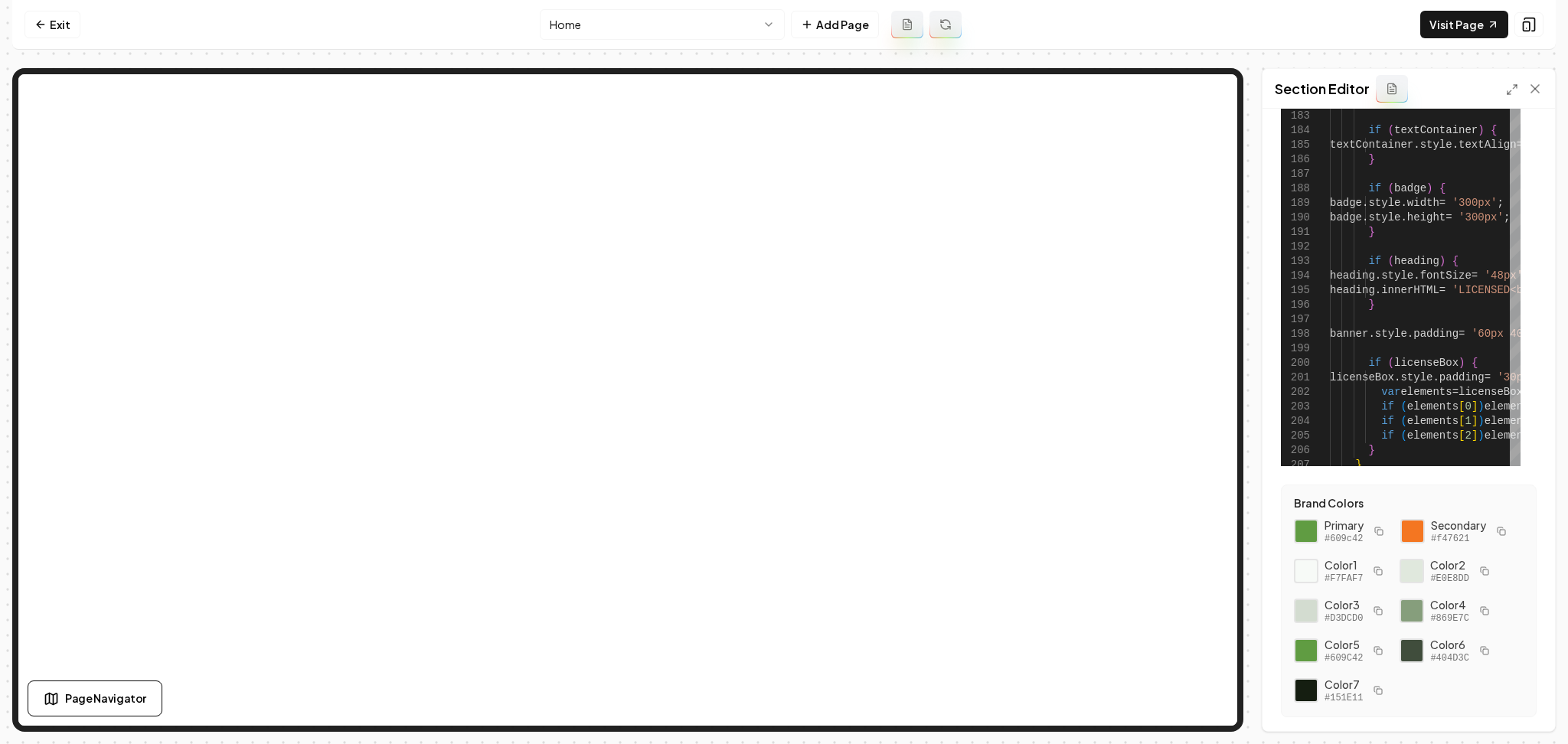
scroll to position [102, 0]
click at [1494, 29] on icon at bounding box center [1493, 24] width 12 height 12
